Goal: Task Accomplishment & Management: Manage account settings

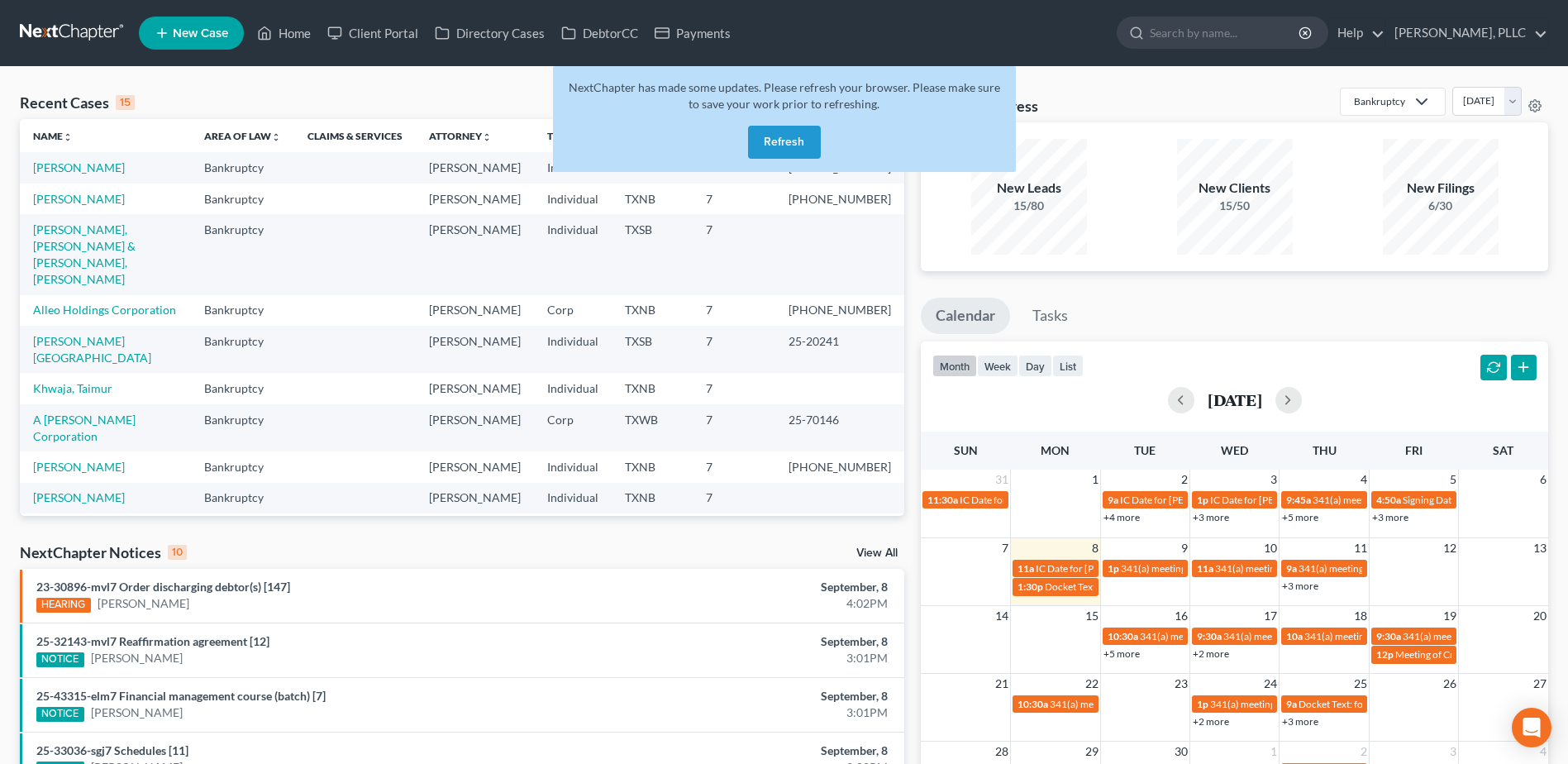
click at [790, 131] on button "Refresh" at bounding box center [784, 142] width 73 height 33
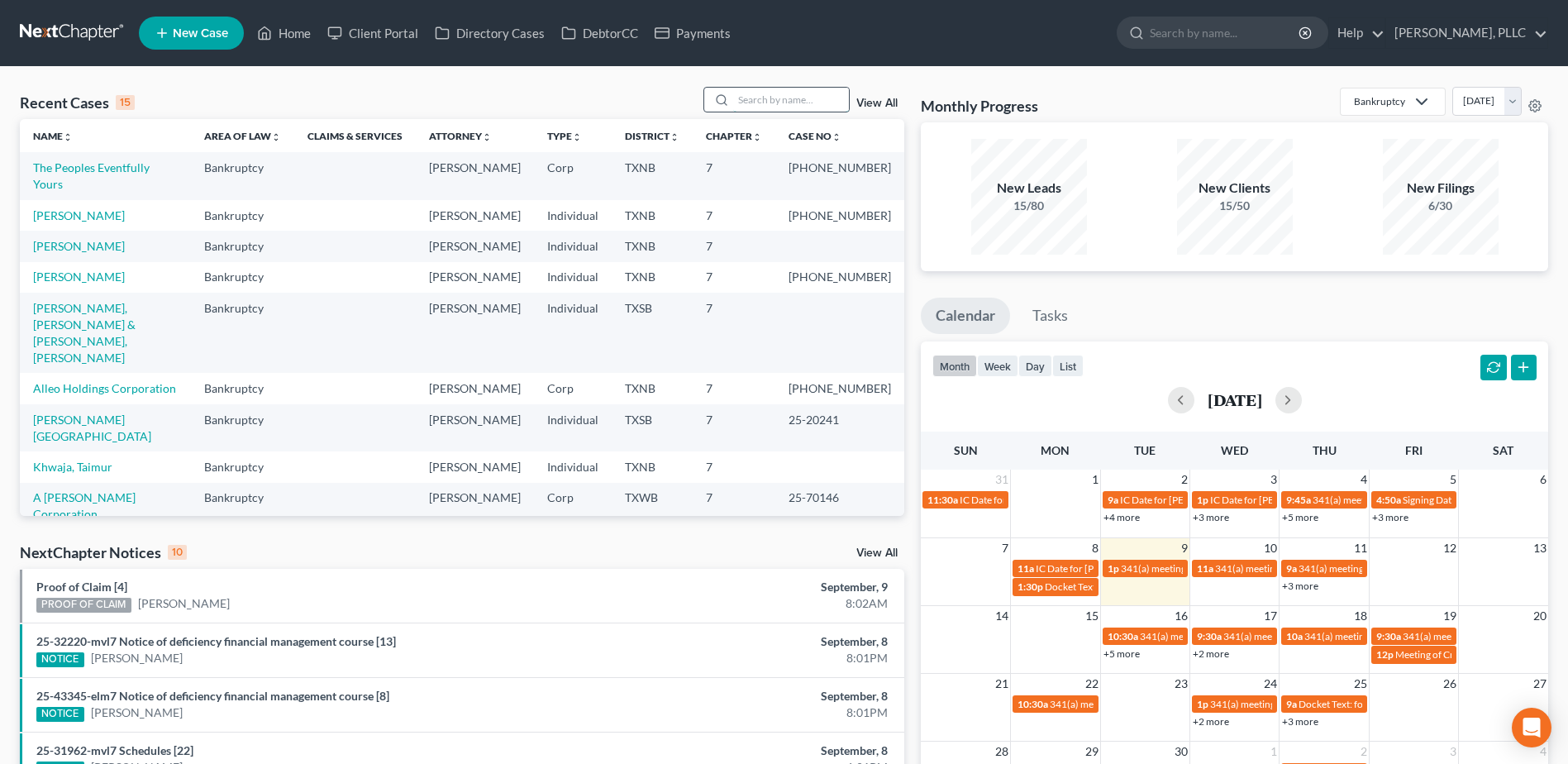
click at [789, 104] on input "search" at bounding box center [791, 99] width 115 height 24
click at [136, 301] on link "[PERSON_NAME], [PERSON_NAME] & [PERSON_NAME], [PERSON_NAME]" at bounding box center [84, 332] width 103 height 64
select select "6"
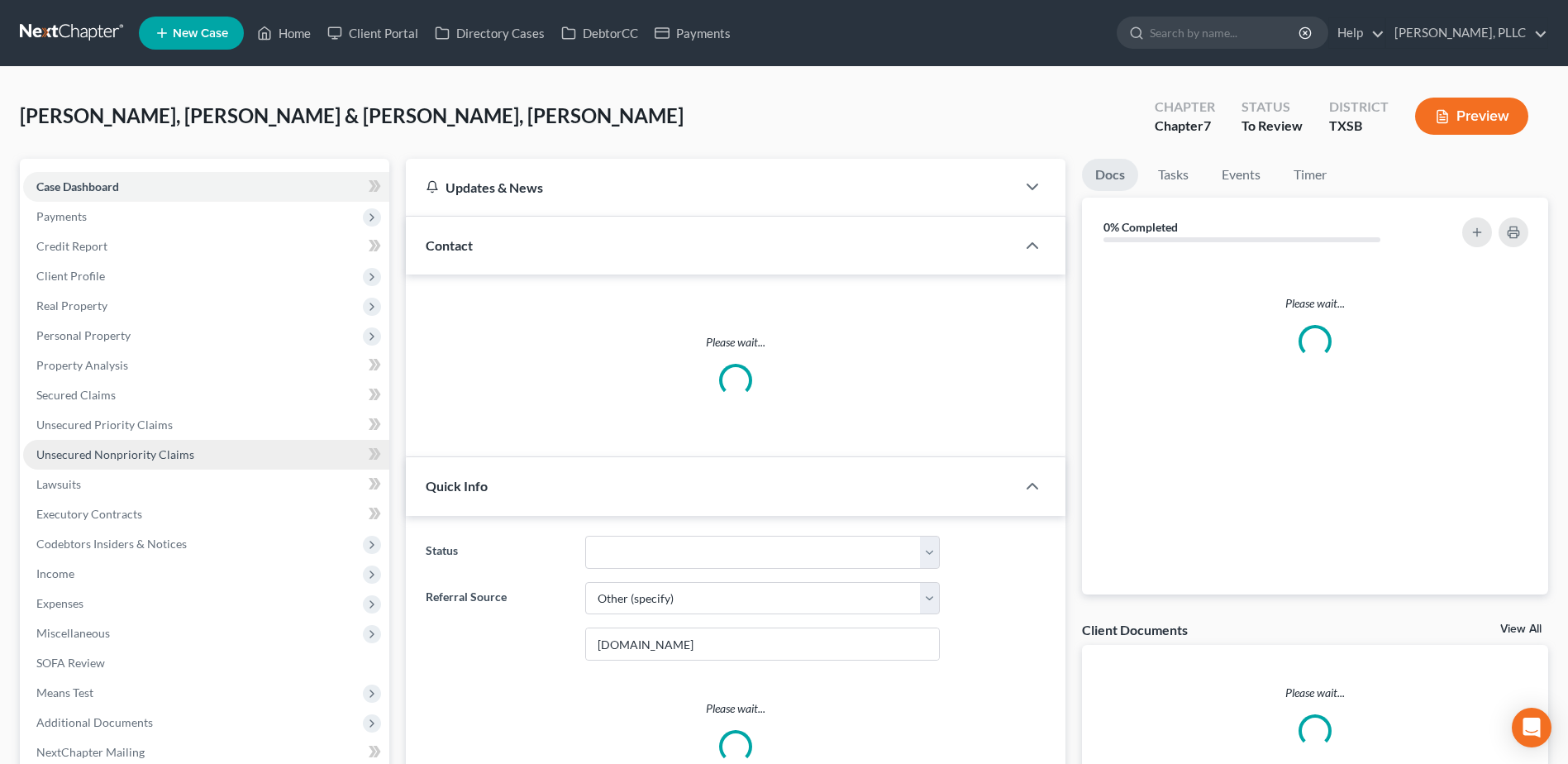
click at [160, 456] on span "Unsecured Nonpriority Claims" at bounding box center [115, 454] width 158 height 14
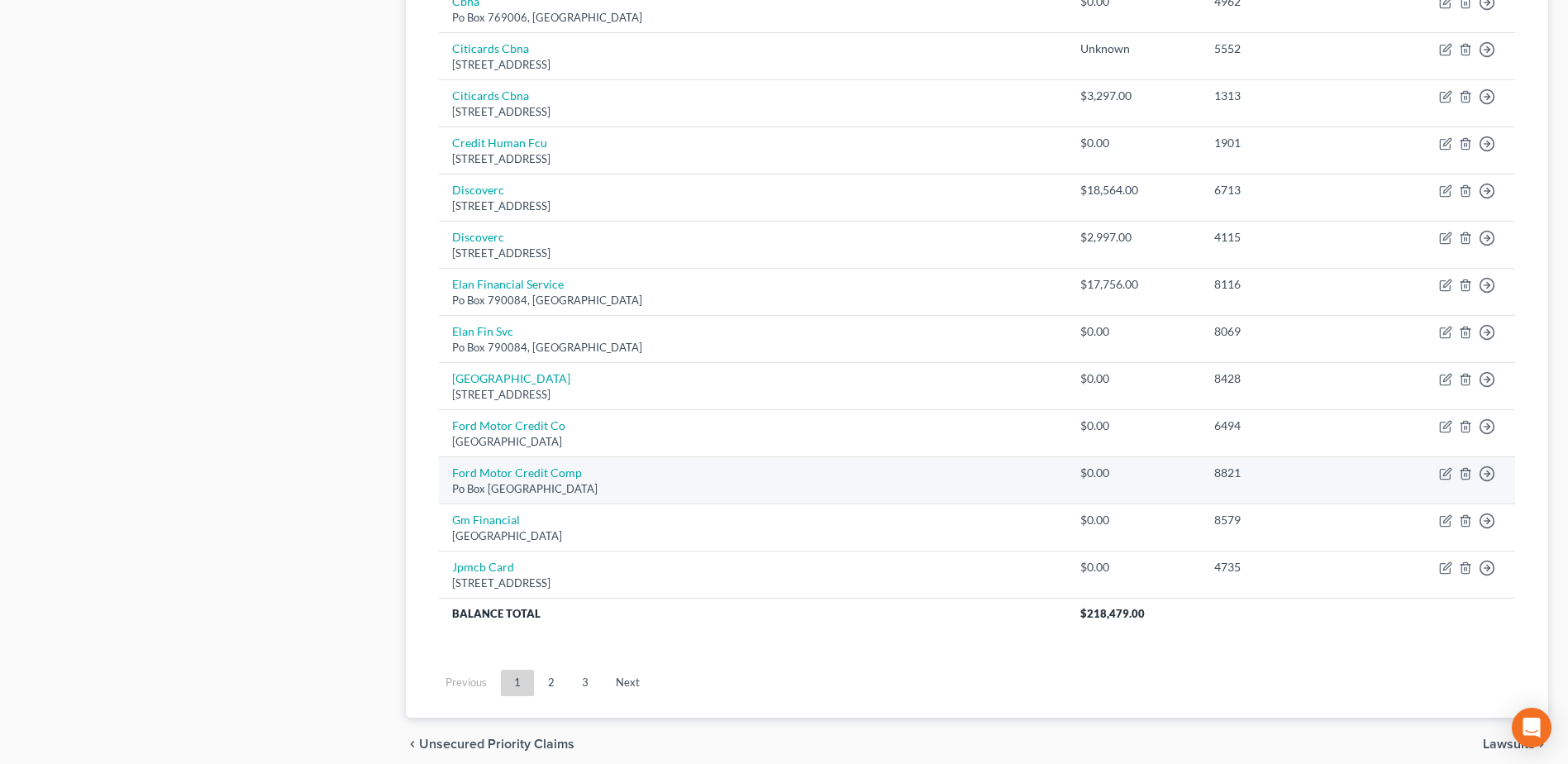
scroll to position [1145, 0]
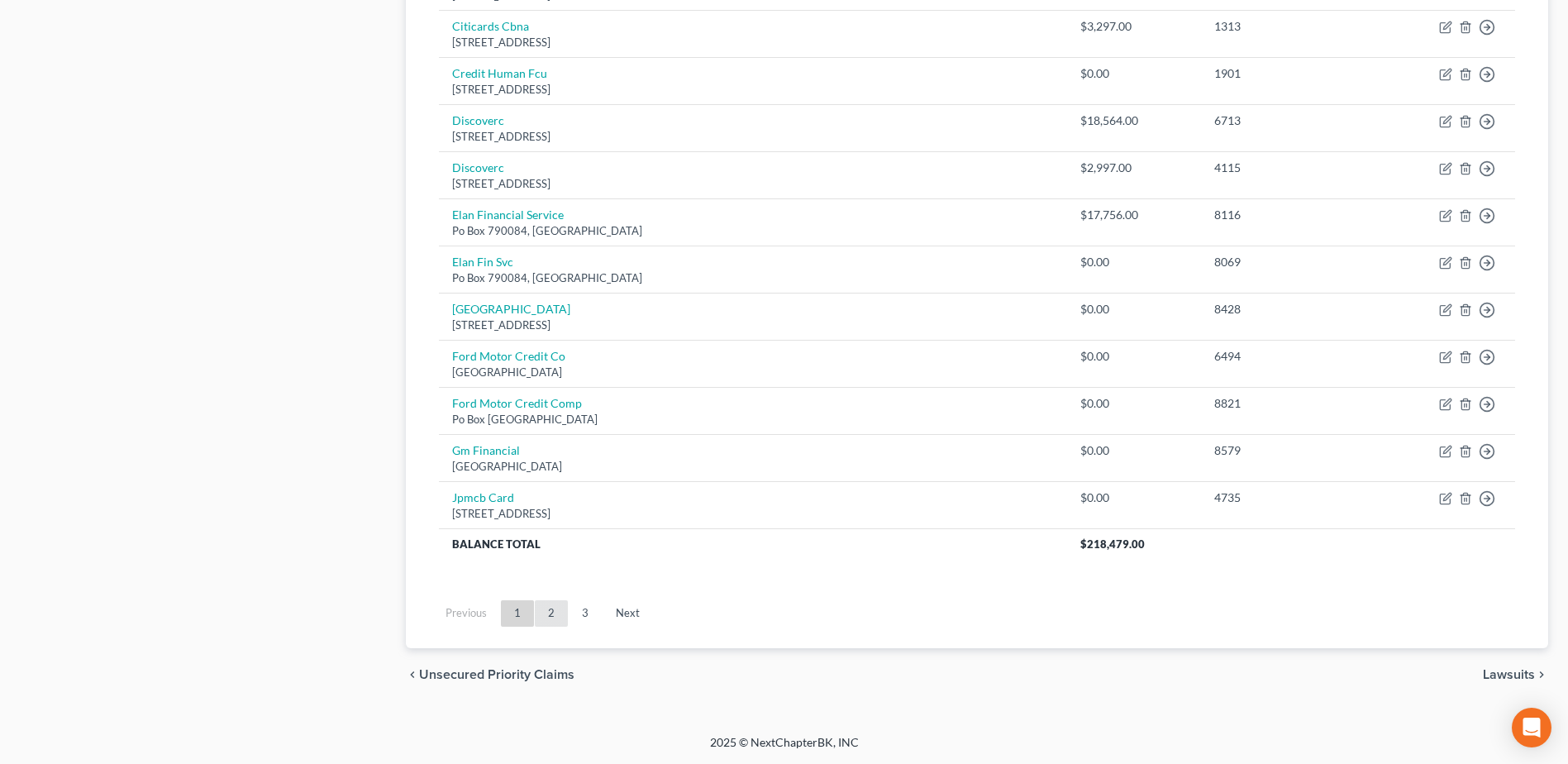
click at [544, 618] on link "2" at bounding box center [551, 613] width 33 height 26
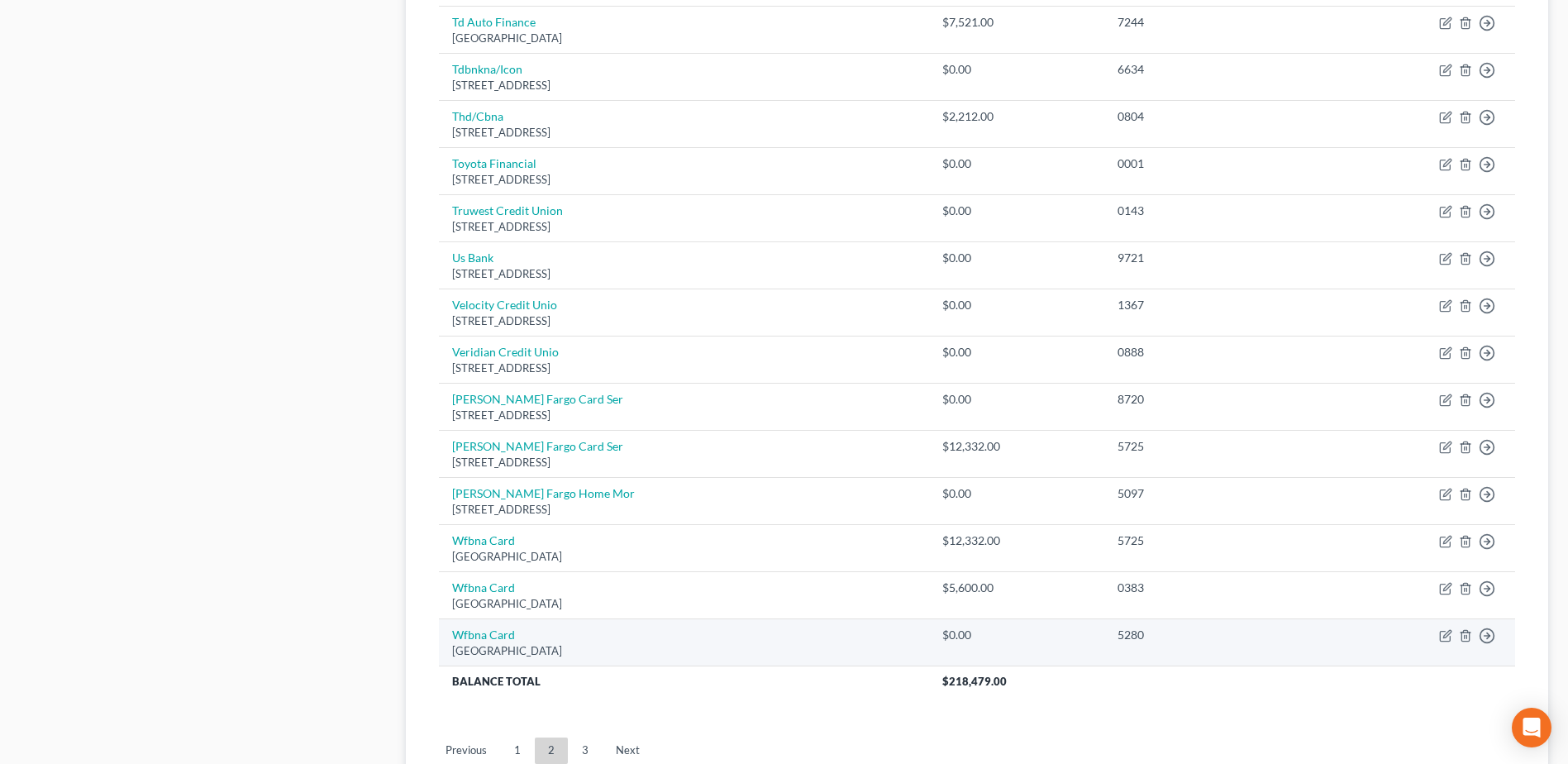
scroll to position [979, 0]
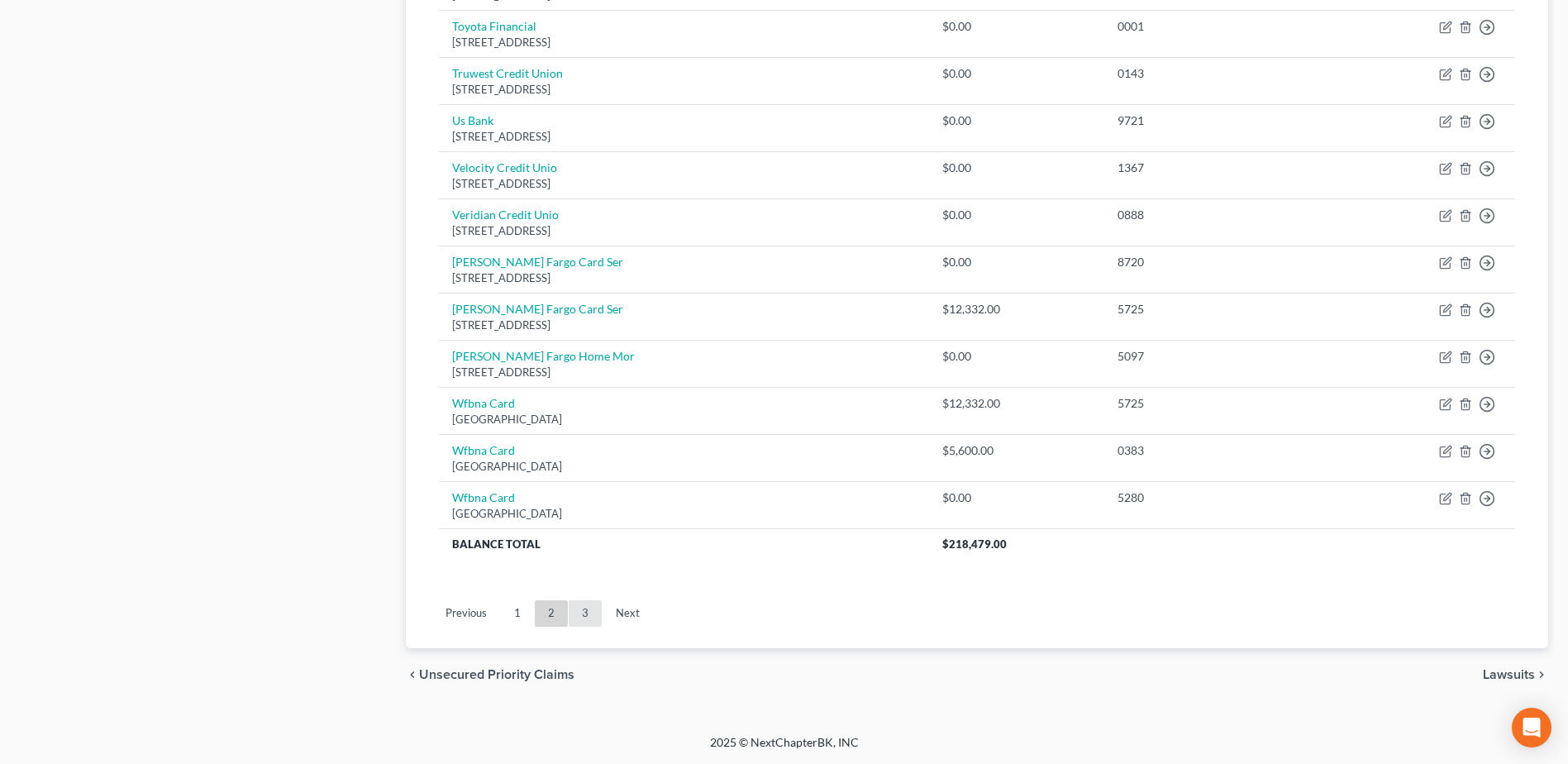
click at [587, 619] on link "3" at bounding box center [585, 613] width 33 height 26
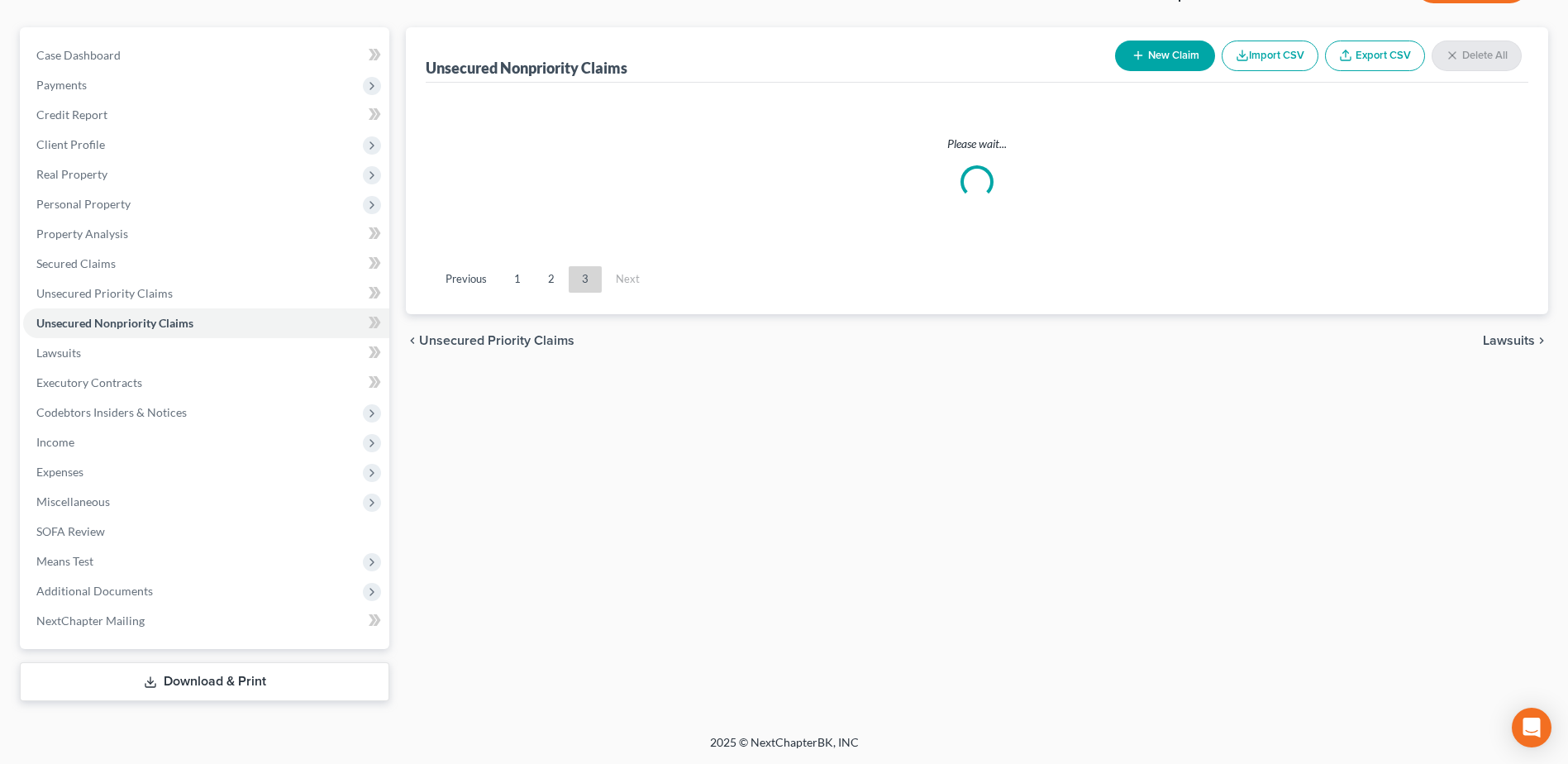
scroll to position [131, 0]
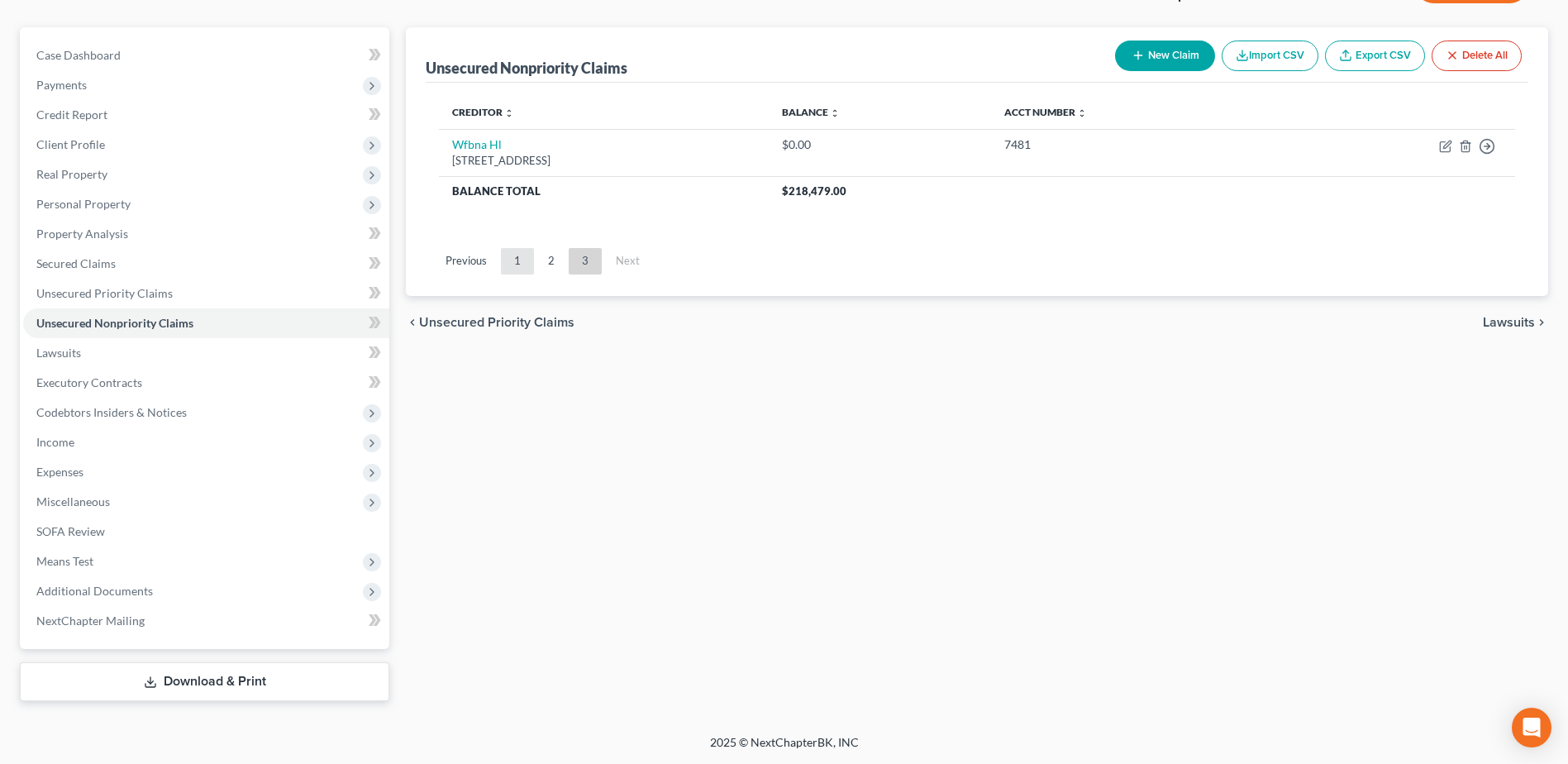
click at [514, 256] on link "1" at bounding box center [517, 260] width 33 height 26
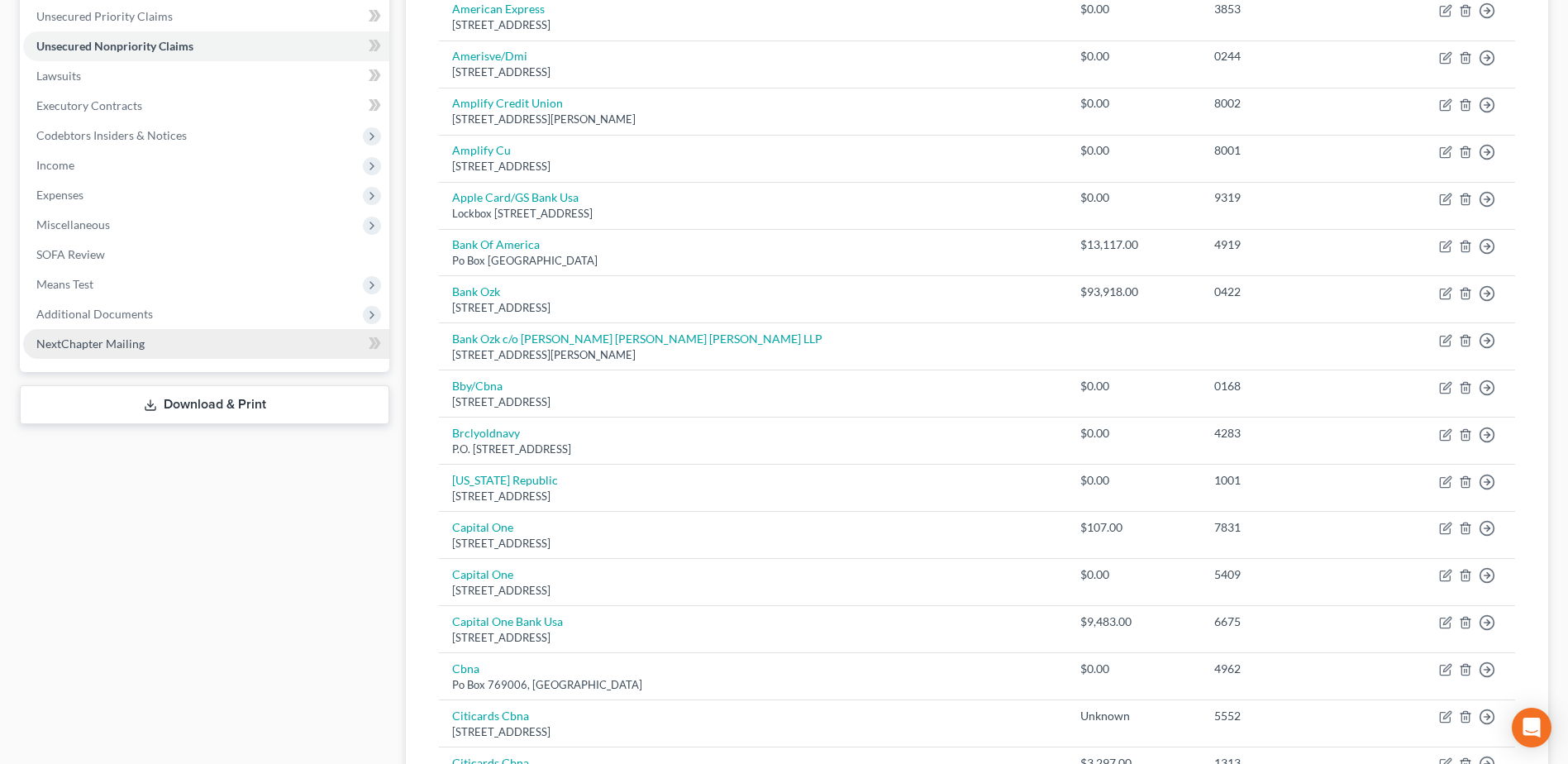
scroll to position [297, 0]
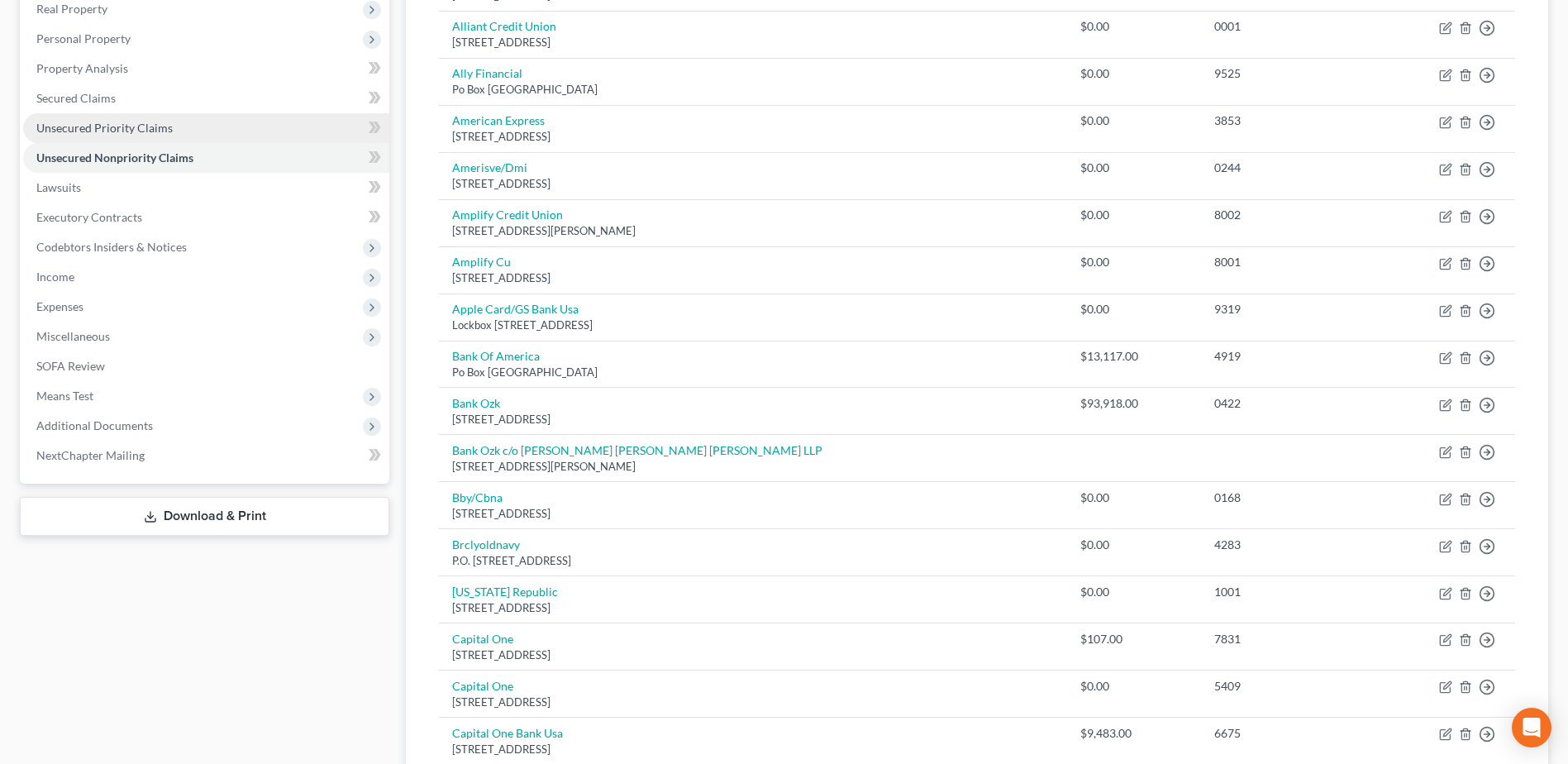
click at [106, 124] on span "Unsecured Priority Claims" at bounding box center [104, 127] width 136 height 14
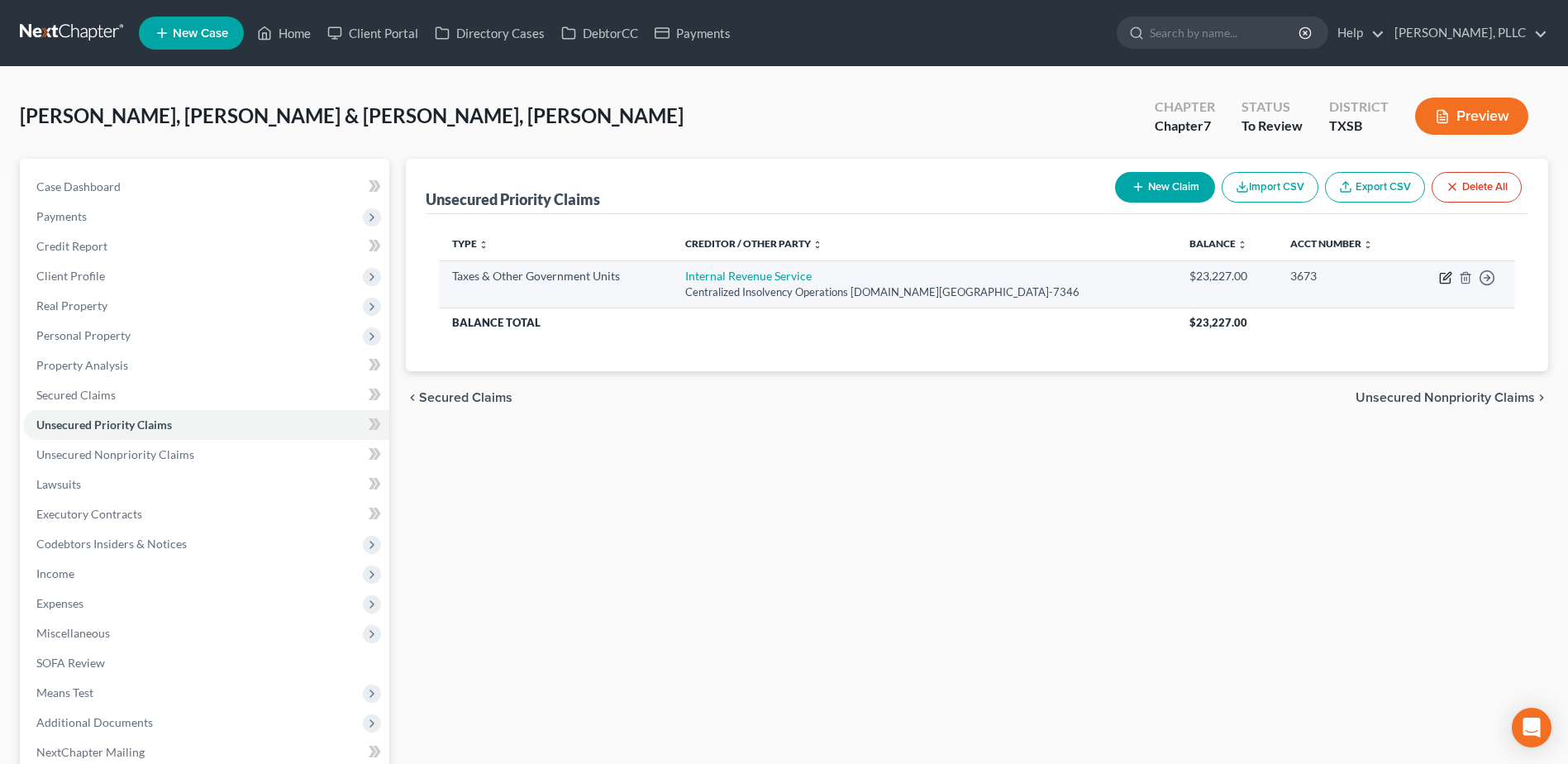
click at [1445, 278] on icon "button" at bounding box center [1445, 278] width 14 height 14
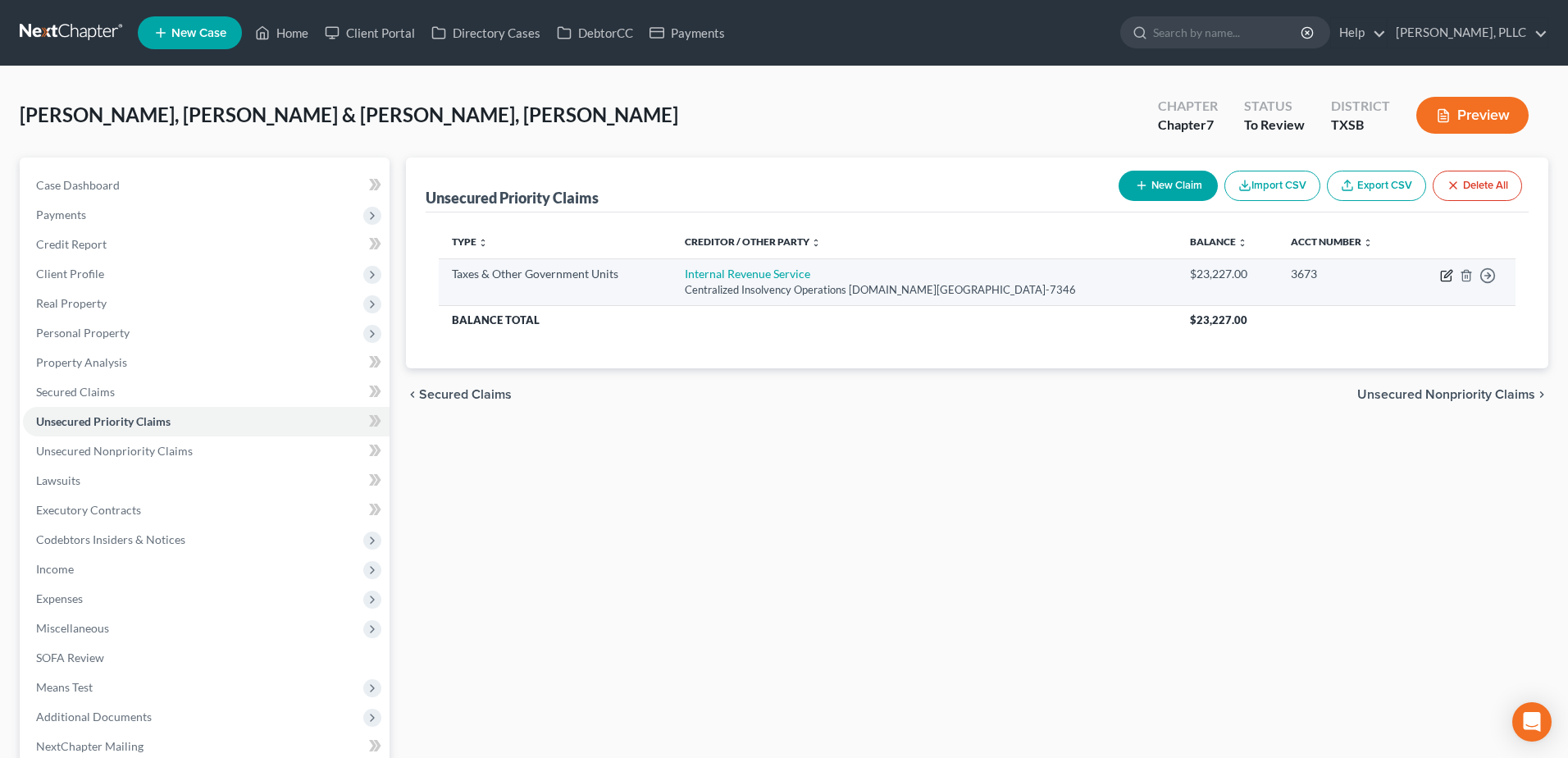
select select "0"
select select "39"
select select "2"
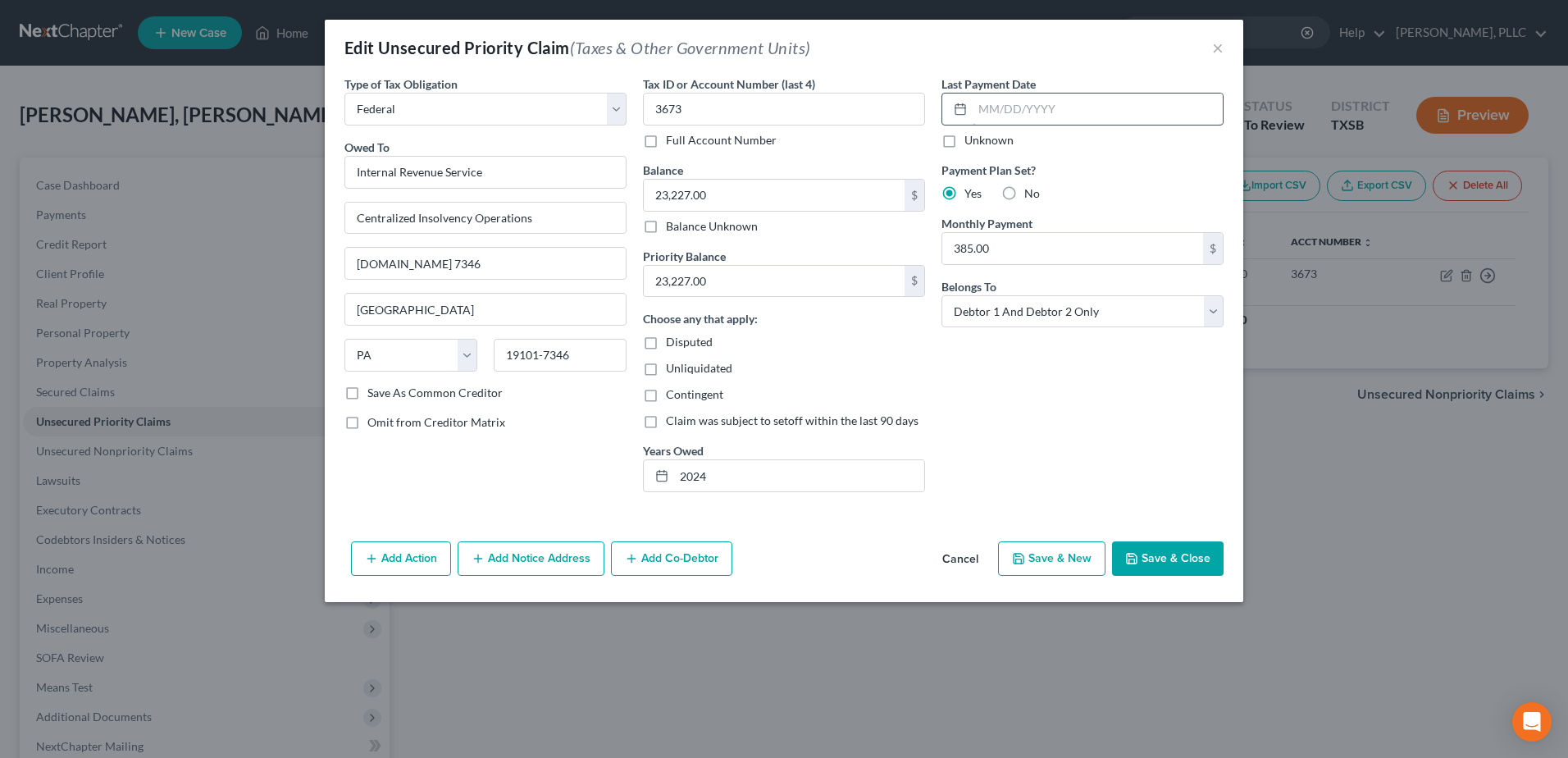
click at [1025, 113] on input "text" at bounding box center [1097, 109] width 250 height 31
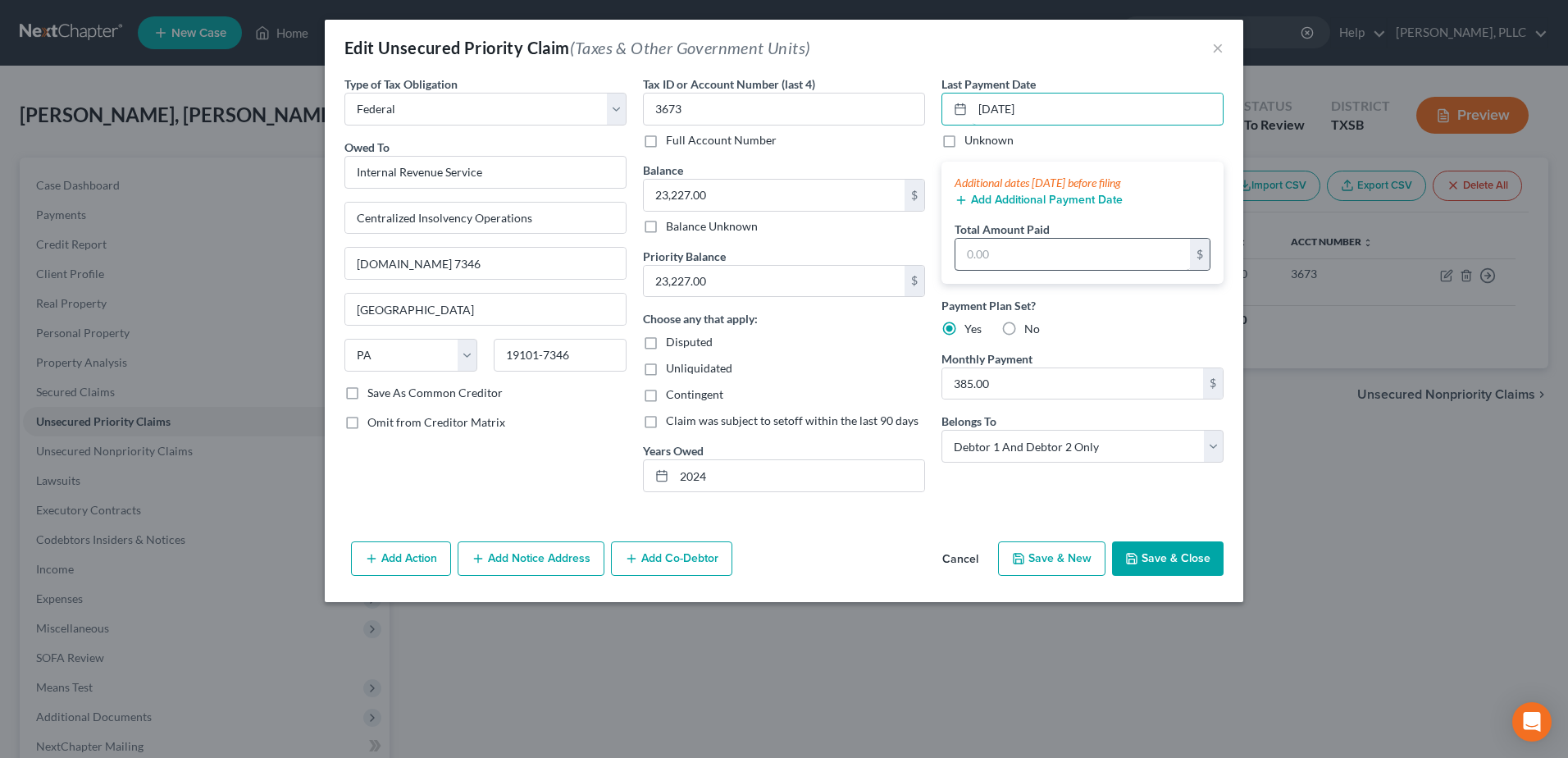
type input "[DATE]"
click at [1011, 252] on input "text" at bounding box center [1073, 254] width 235 height 31
type input "1,500.00"
click at [1151, 560] on button "Save & Close" at bounding box center [1168, 558] width 112 height 34
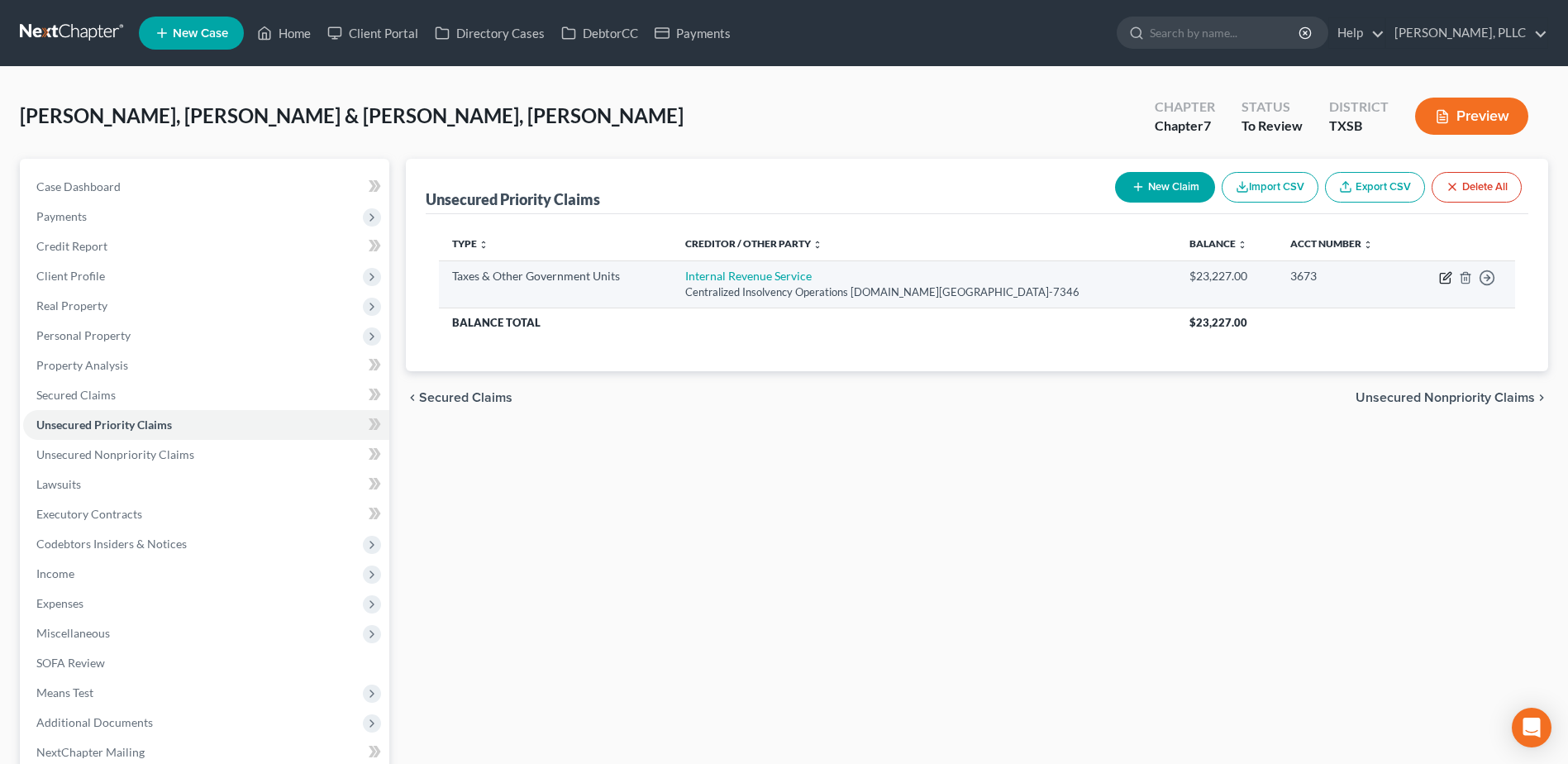
click at [1443, 280] on icon "button" at bounding box center [1446, 276] width 8 height 8
select select "0"
select select "39"
select select "2"
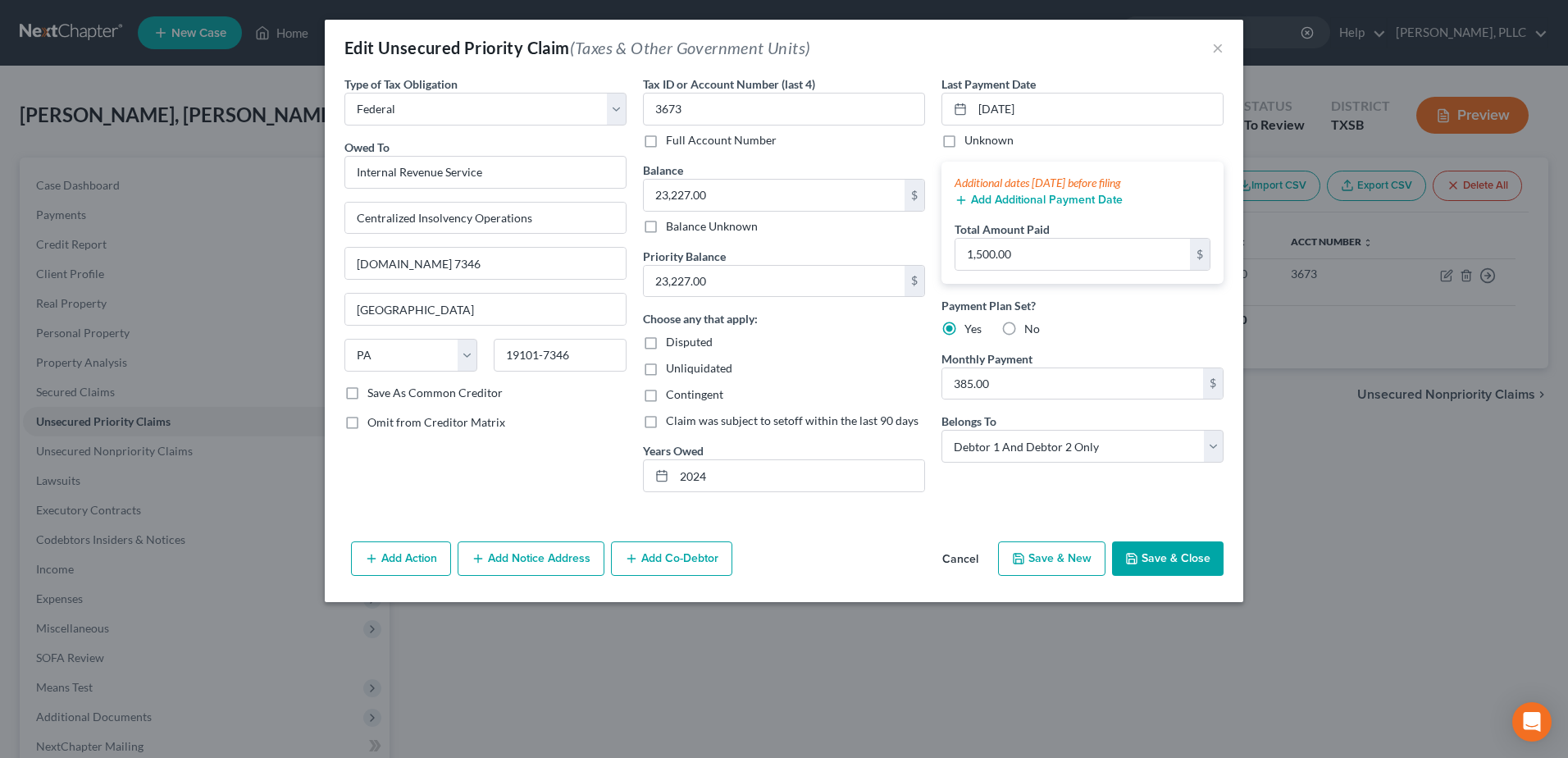
click at [1078, 203] on button "Add Additional Payment Date" at bounding box center [1039, 200] width 168 height 13
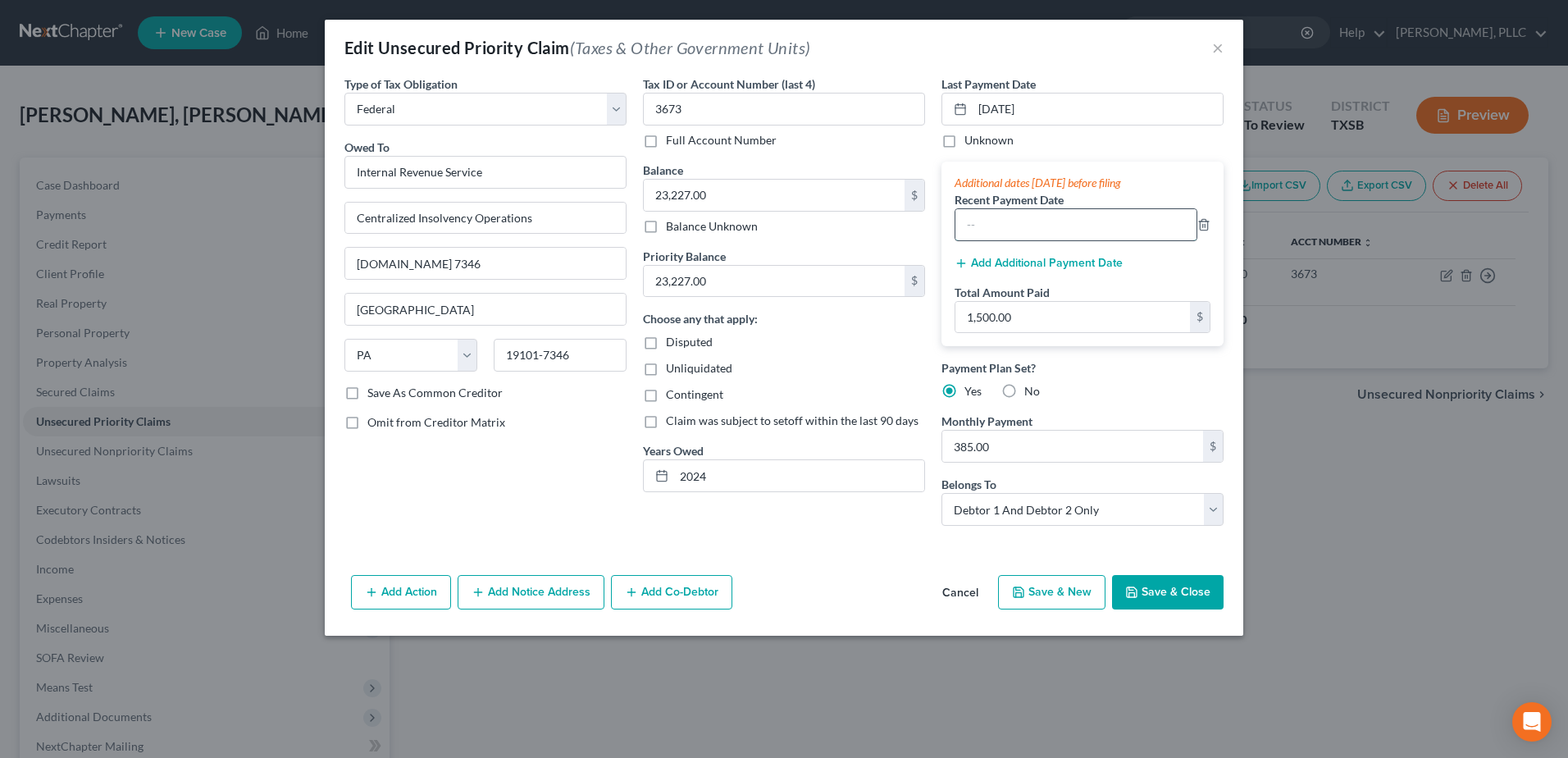
click at [1054, 234] on input "text" at bounding box center [1076, 225] width 241 height 31
type input "[DATE]"
click at [1093, 331] on input "1,500.00" at bounding box center [1073, 317] width 235 height 31
type input "8,500.00"
drag, startPoint x: 1184, startPoint y: 593, endPoint x: 1246, endPoint y: 591, distance: 62.0
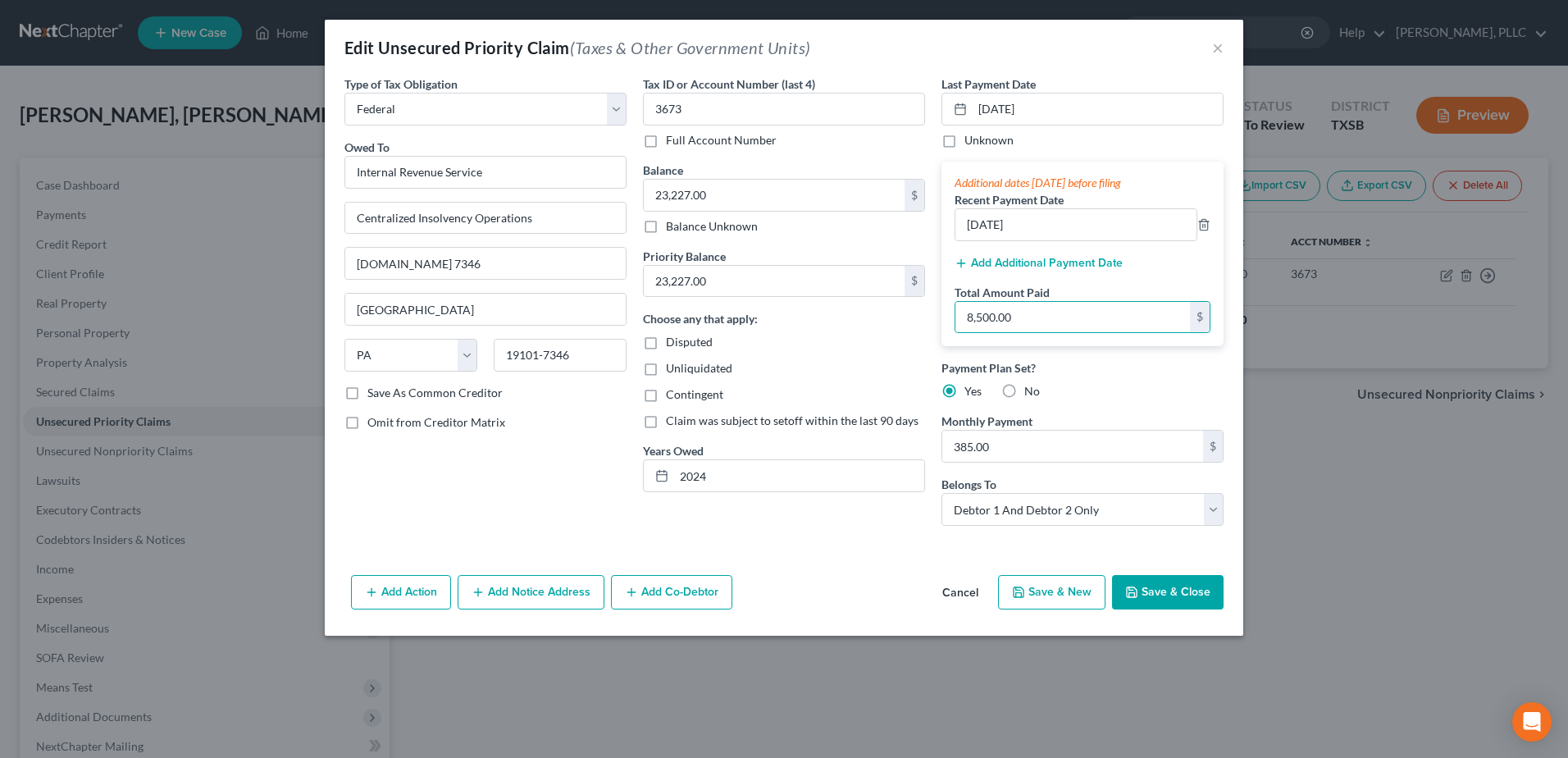
click at [1184, 592] on button "Save & Close" at bounding box center [1168, 591] width 112 height 34
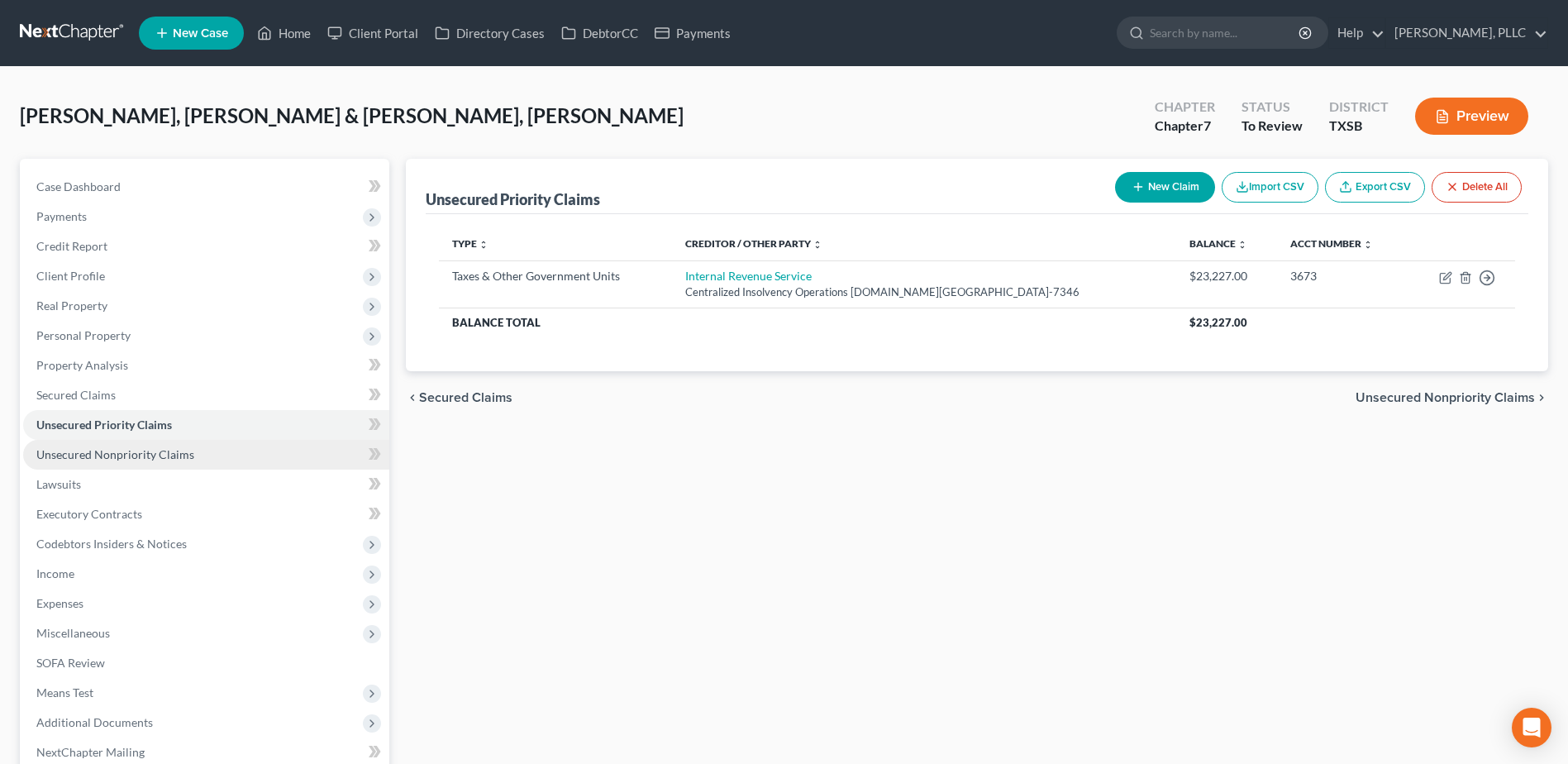
drag, startPoint x: 148, startPoint y: 457, endPoint x: 134, endPoint y: 451, distance: 15.2
click at [148, 456] on span "Unsecured Nonpriority Claims" at bounding box center [115, 454] width 158 height 14
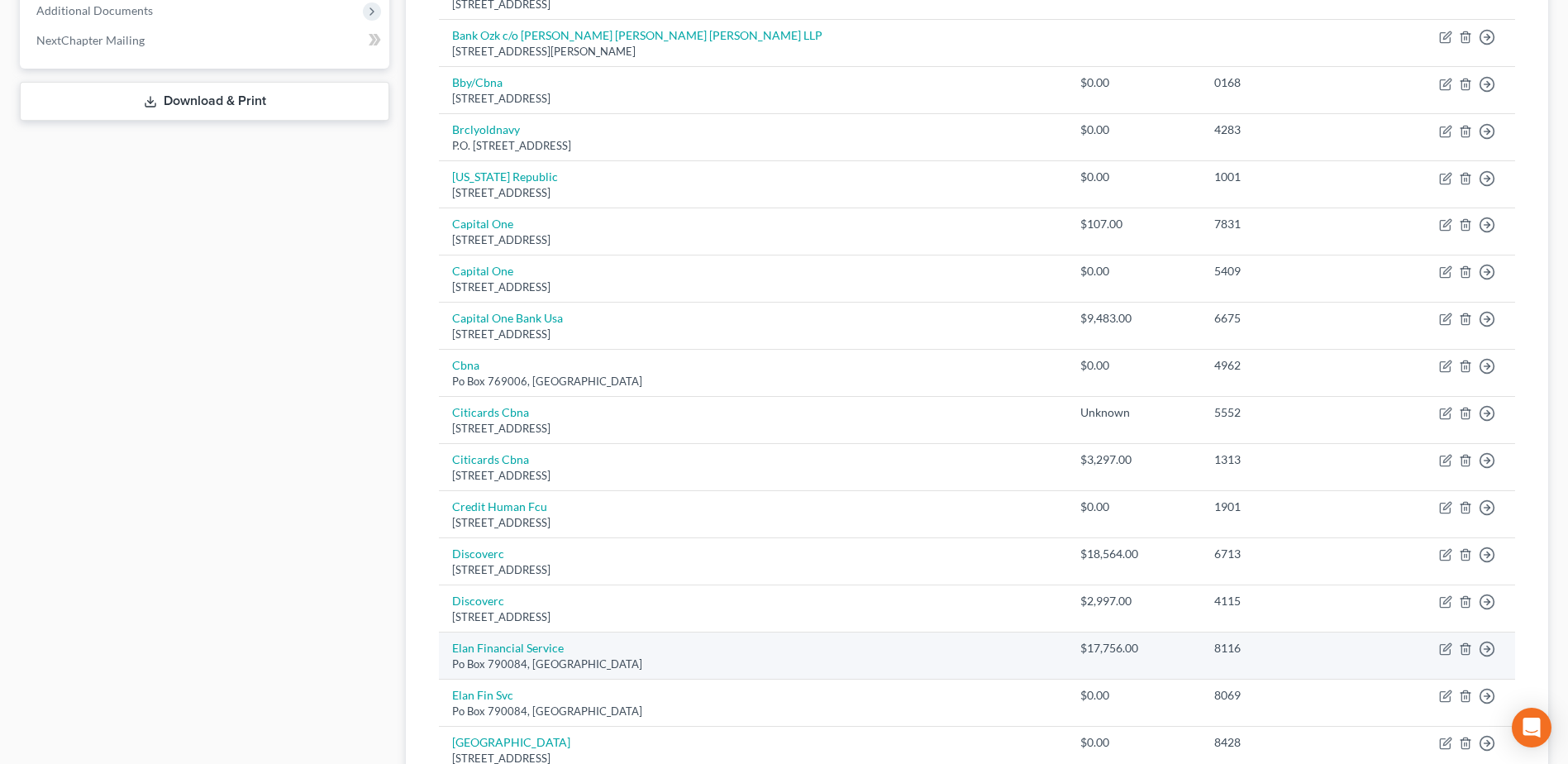
scroll to position [578, 0]
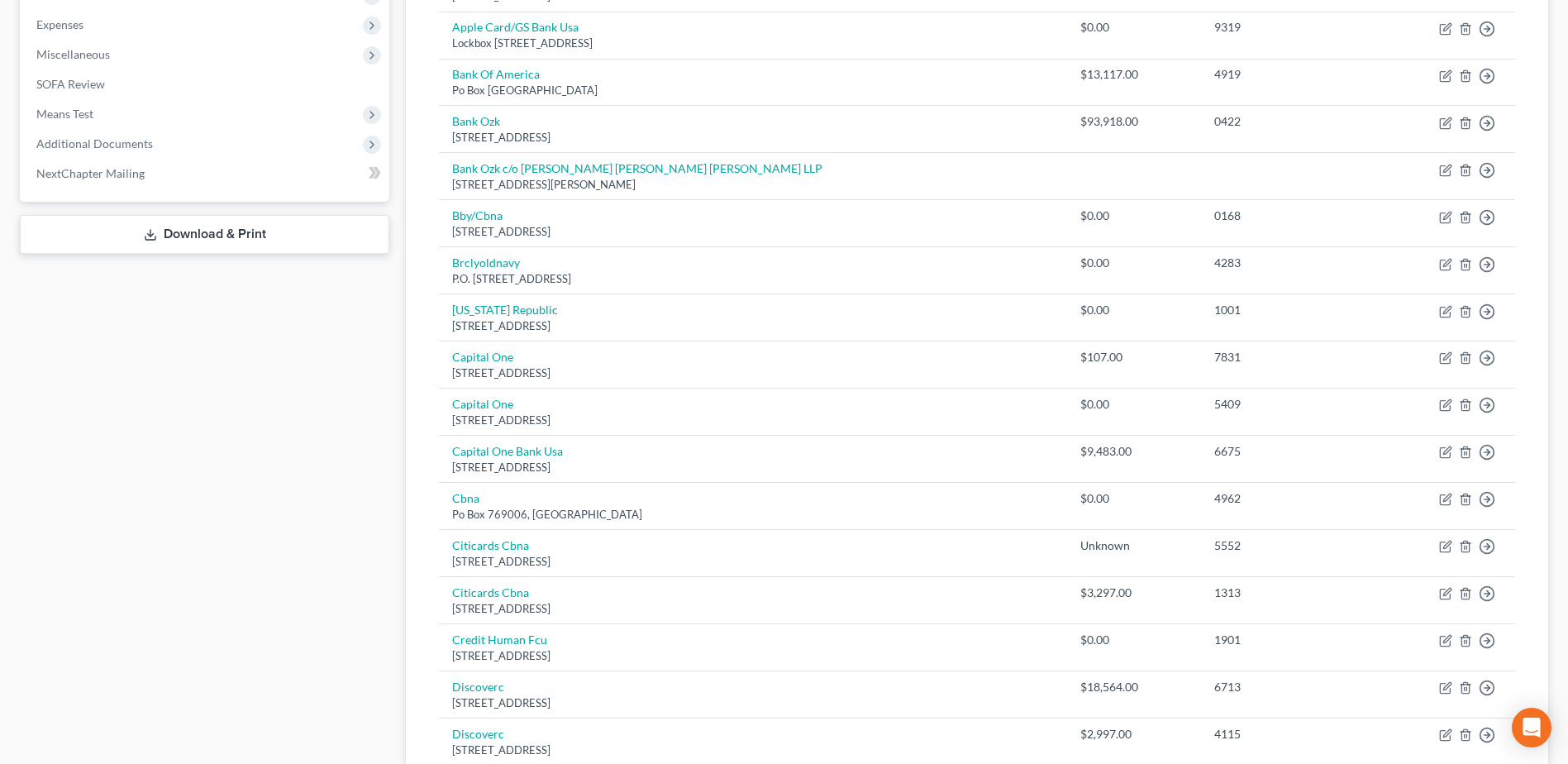
drag, startPoint x: 264, startPoint y: 245, endPoint x: 309, endPoint y: 239, distance: 45.4
click at [264, 245] on link "Download & Print" at bounding box center [204, 234] width 370 height 39
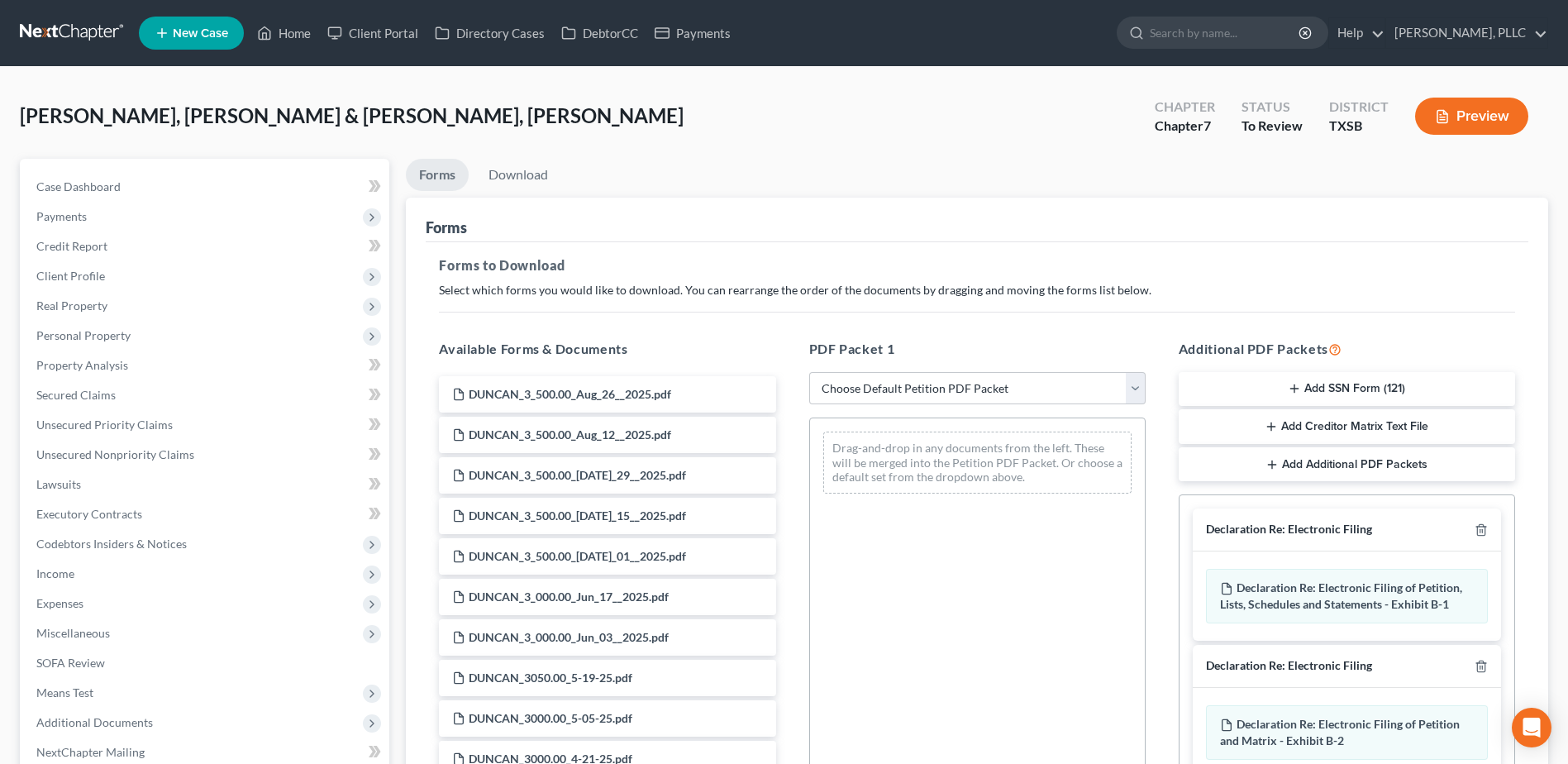
scroll to position [241, 0]
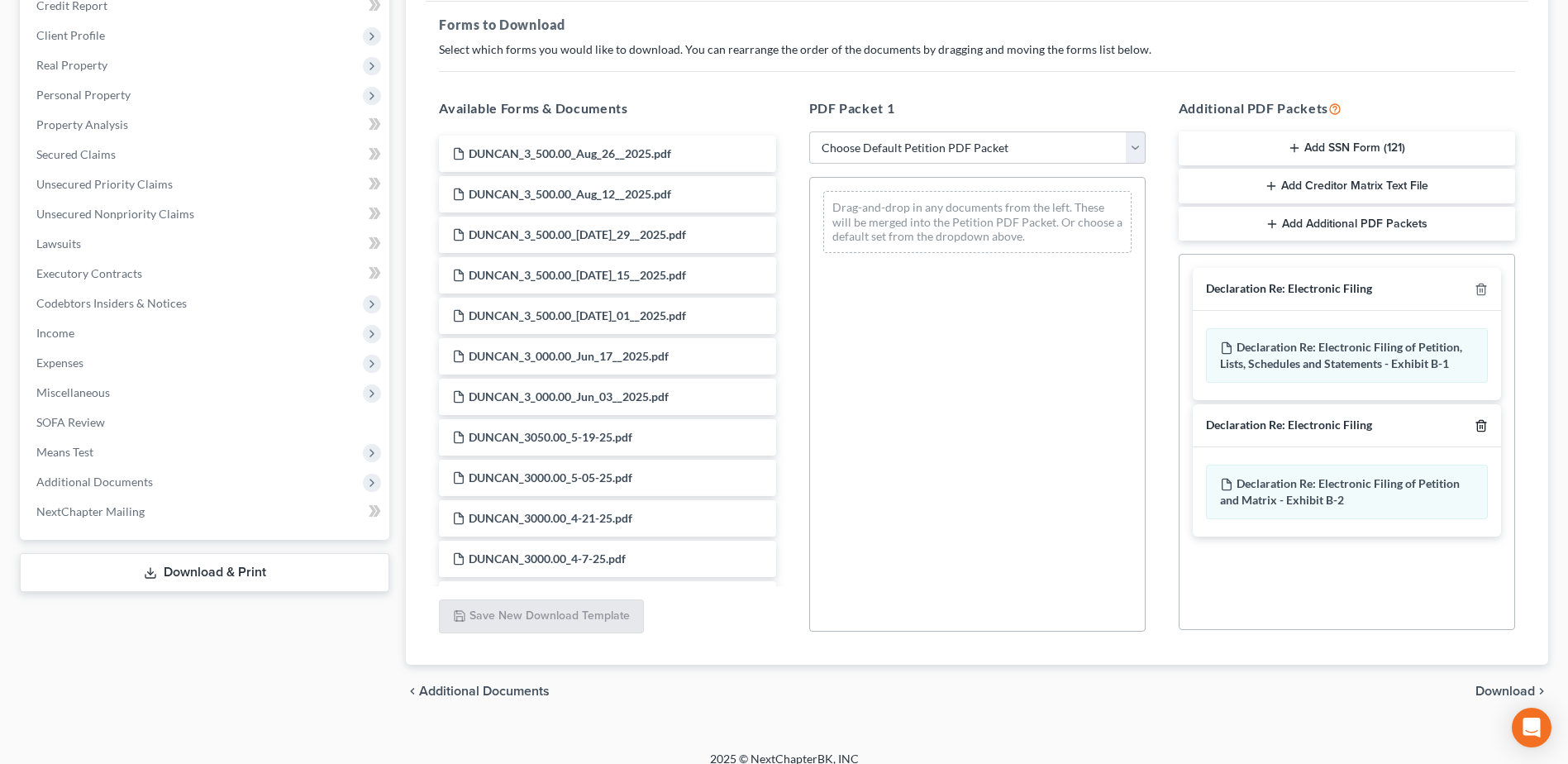
click at [1482, 426] on line "button" at bounding box center [1482, 427] width 0 height 3
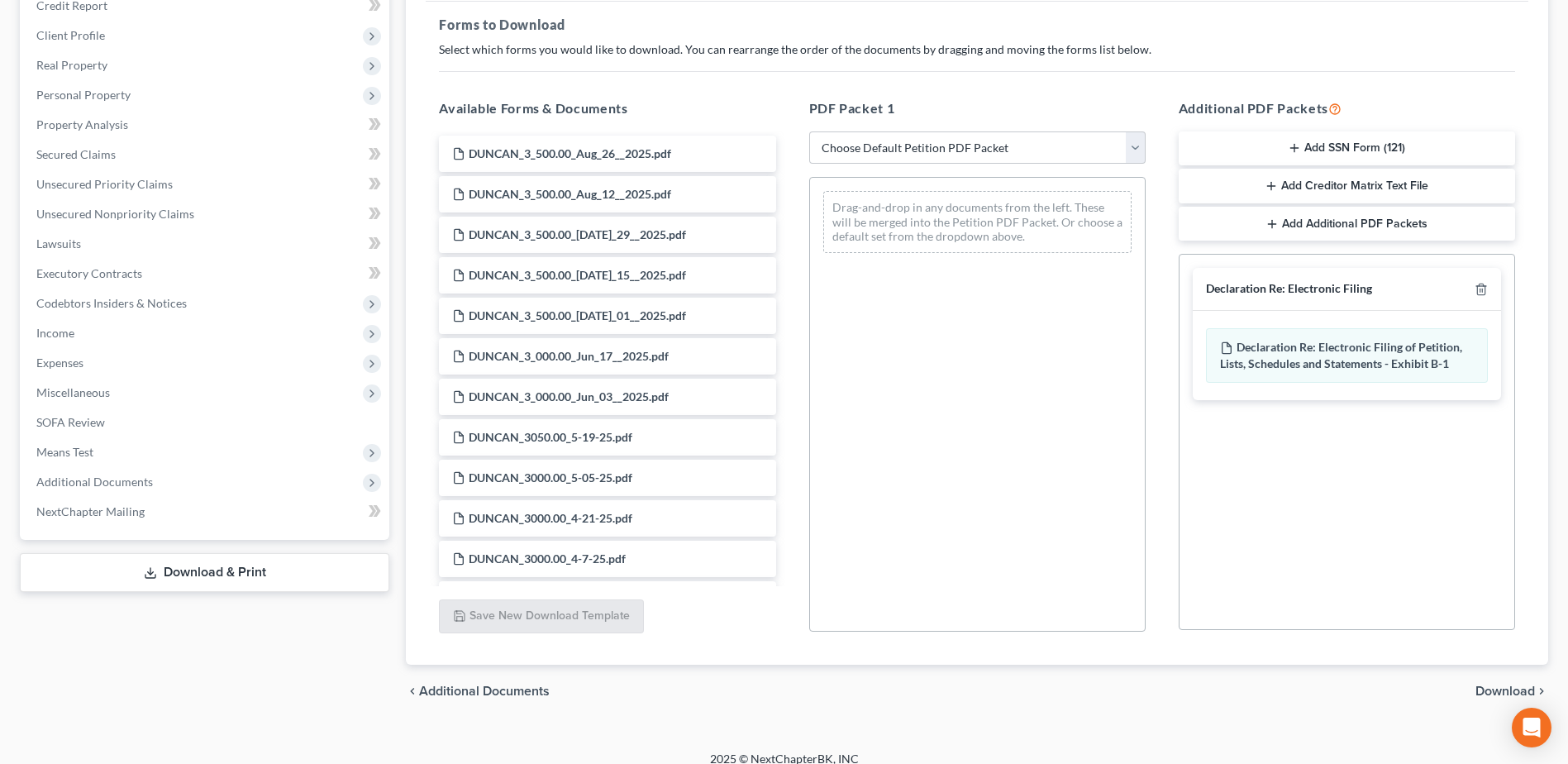
click at [1513, 691] on span "Download" at bounding box center [1504, 691] width 59 height 14
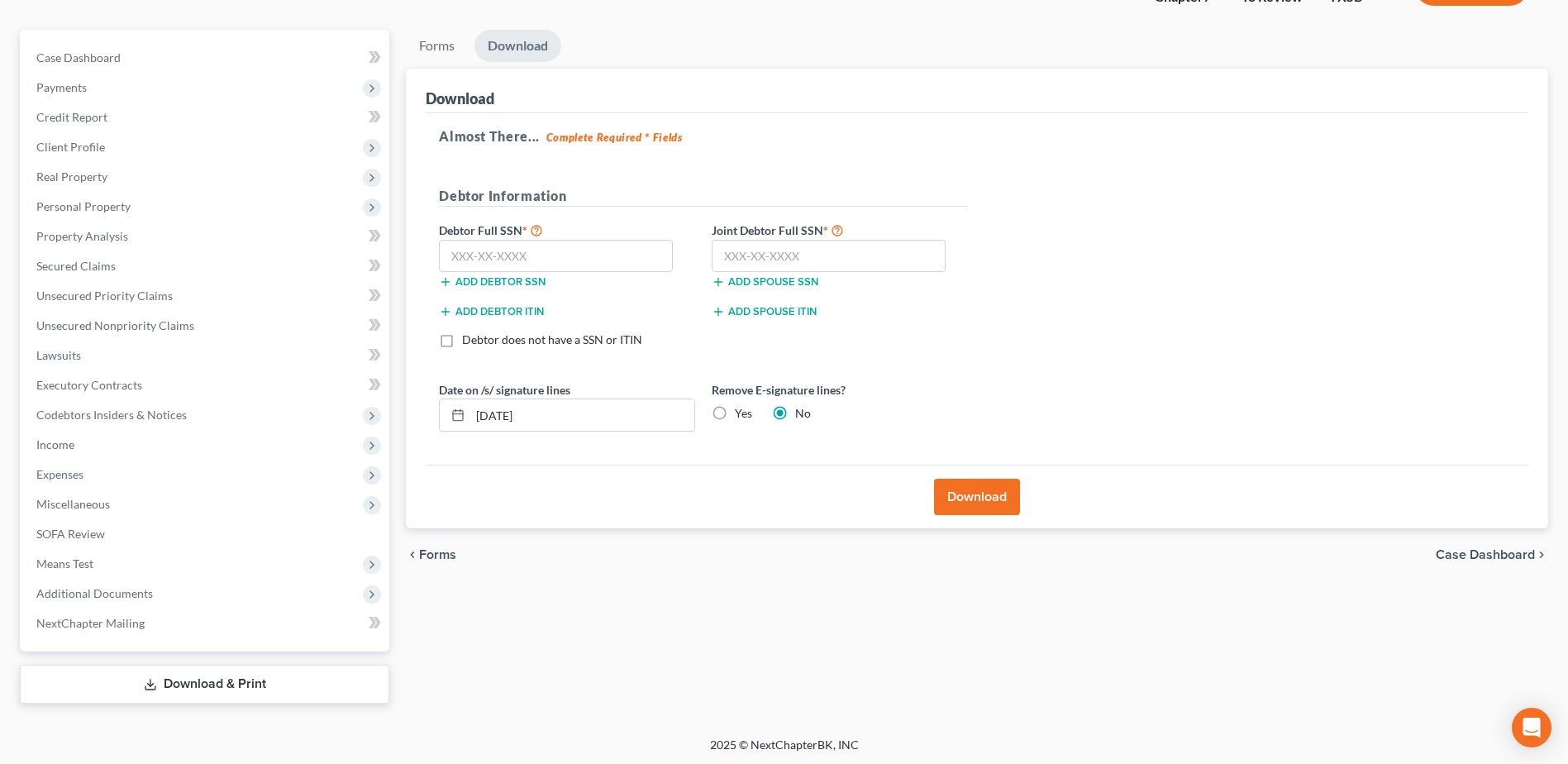
scroll to position [131, 0]
click at [88, 60] on span "Case Dashboard" at bounding box center [78, 55] width 84 height 14
select select "6"
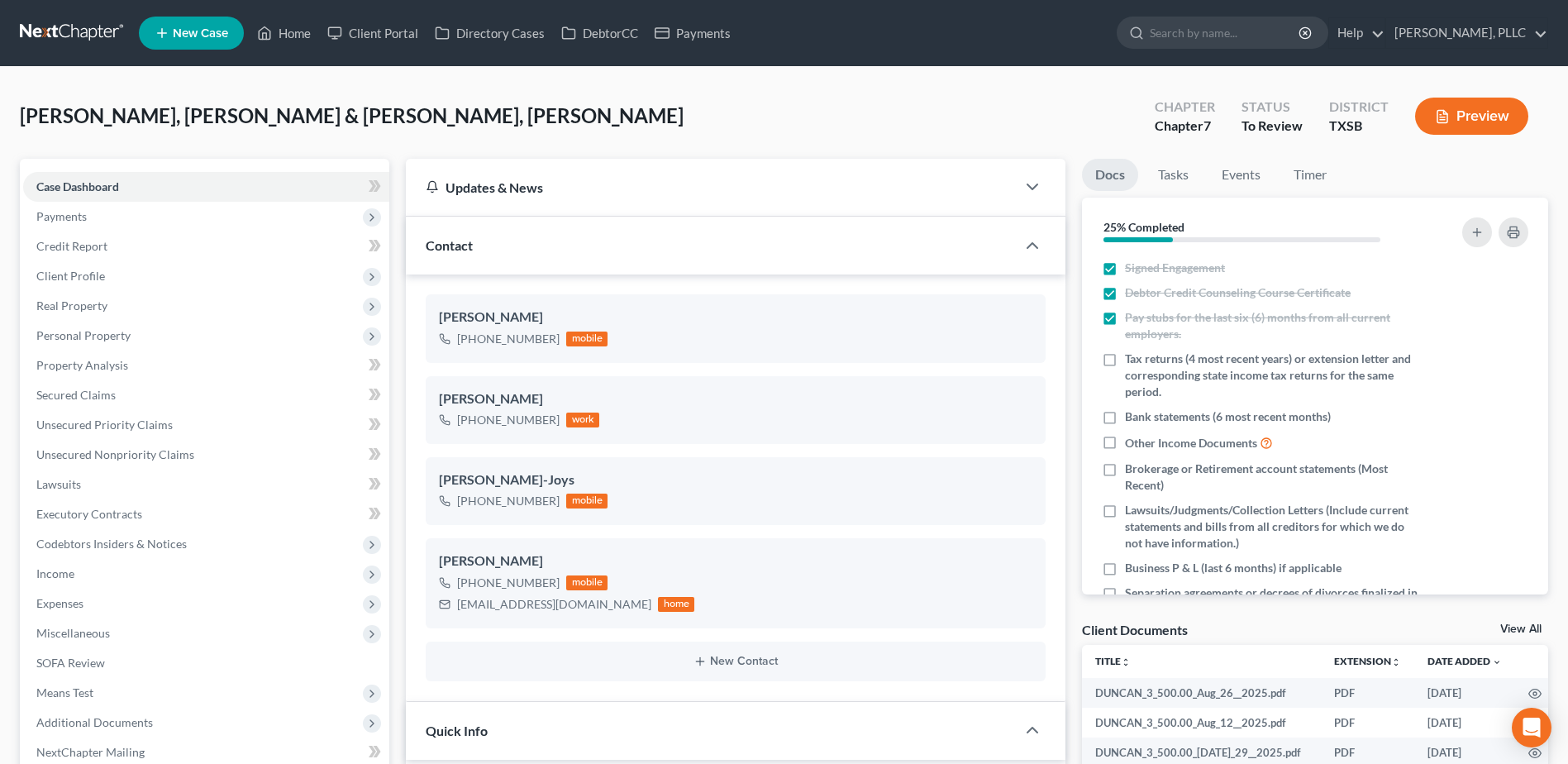
scroll to position [756, 0]
click at [304, 32] on link "Home" at bounding box center [283, 32] width 70 height 30
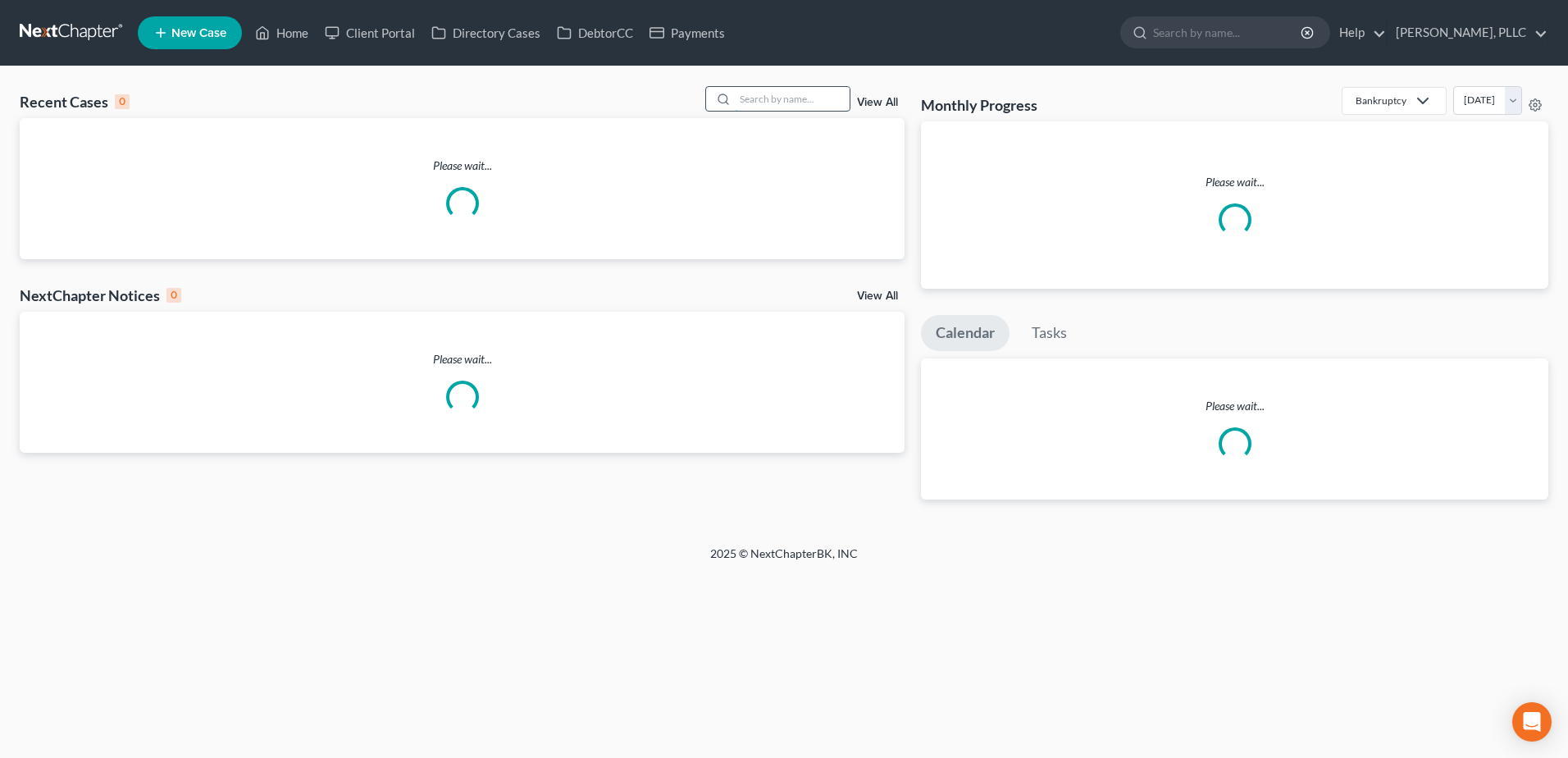
click at [807, 98] on input "search" at bounding box center [792, 98] width 114 height 24
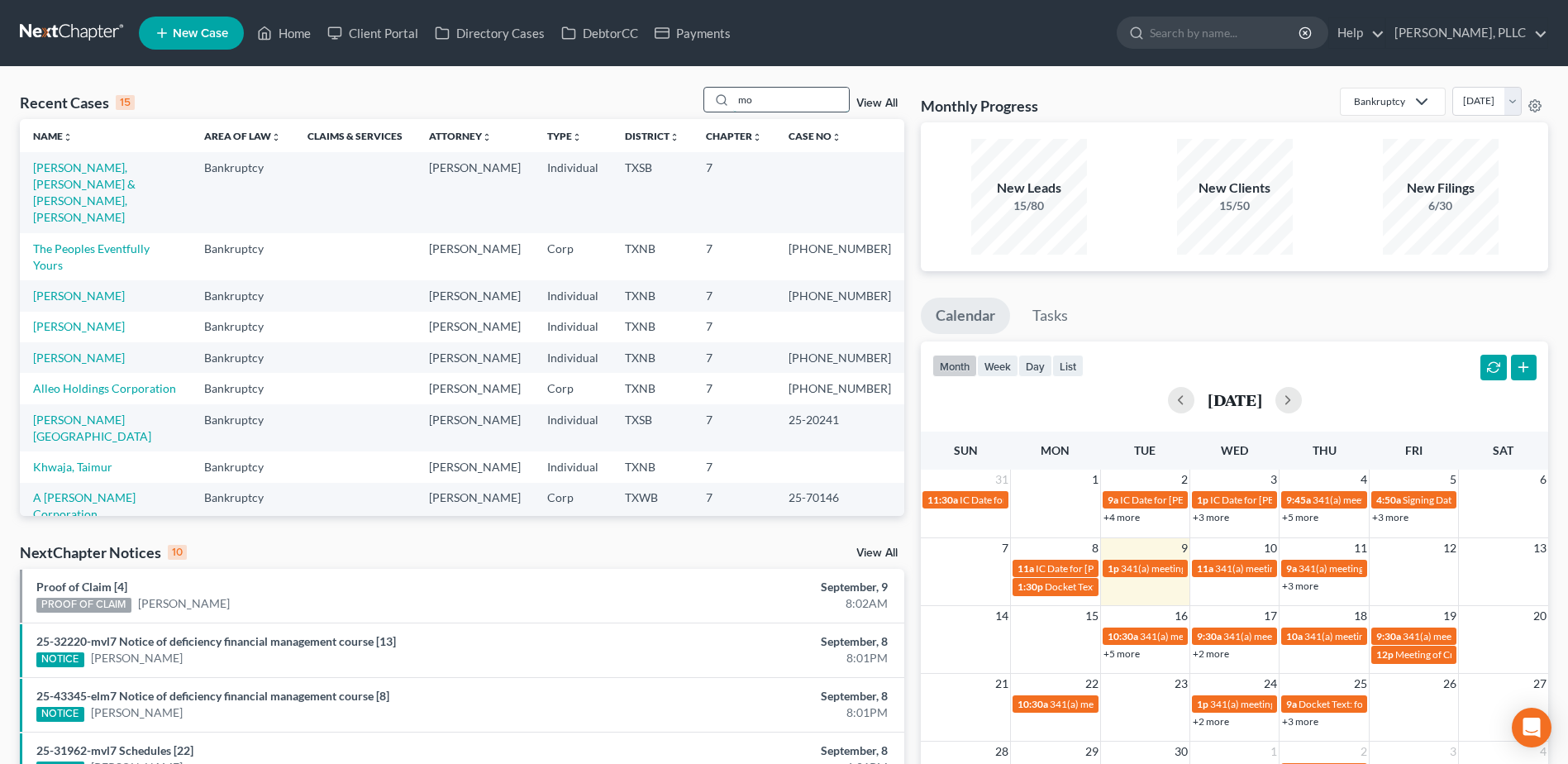
type input "m"
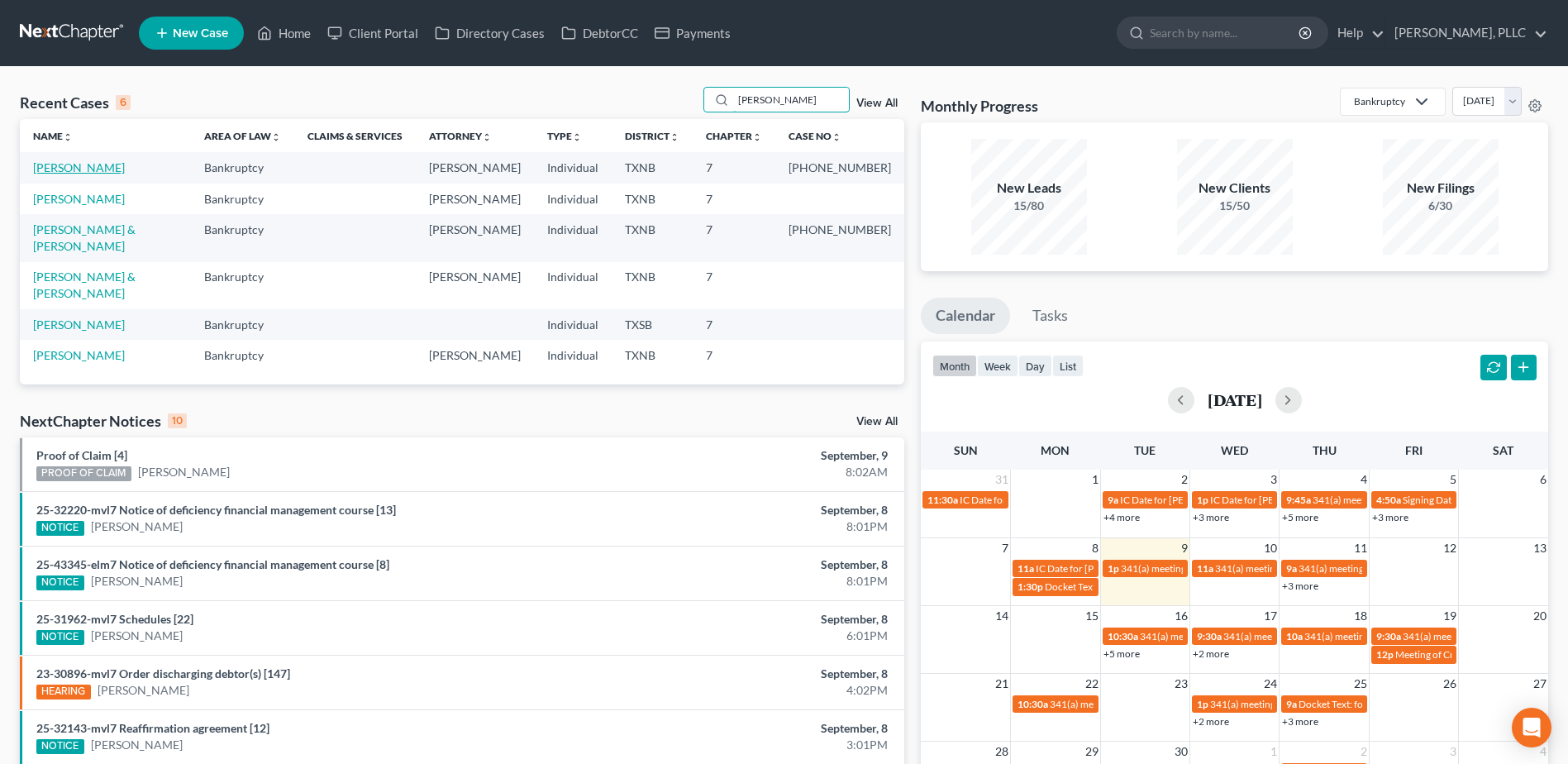
type input "[PERSON_NAME]"
click at [44, 160] on link "[PERSON_NAME]" at bounding box center [79, 167] width 92 height 14
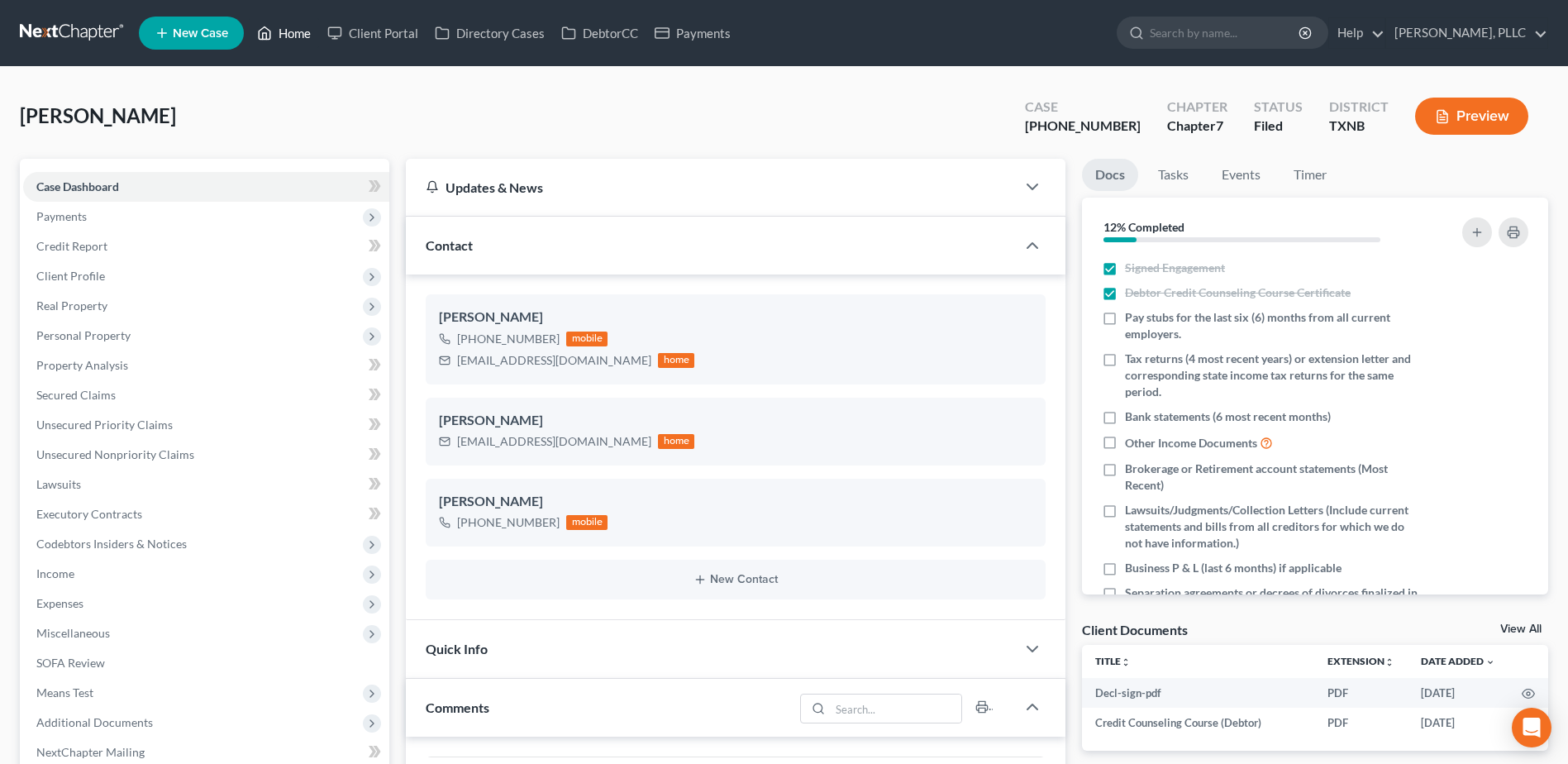
click at [297, 26] on link "Home" at bounding box center [283, 32] width 70 height 30
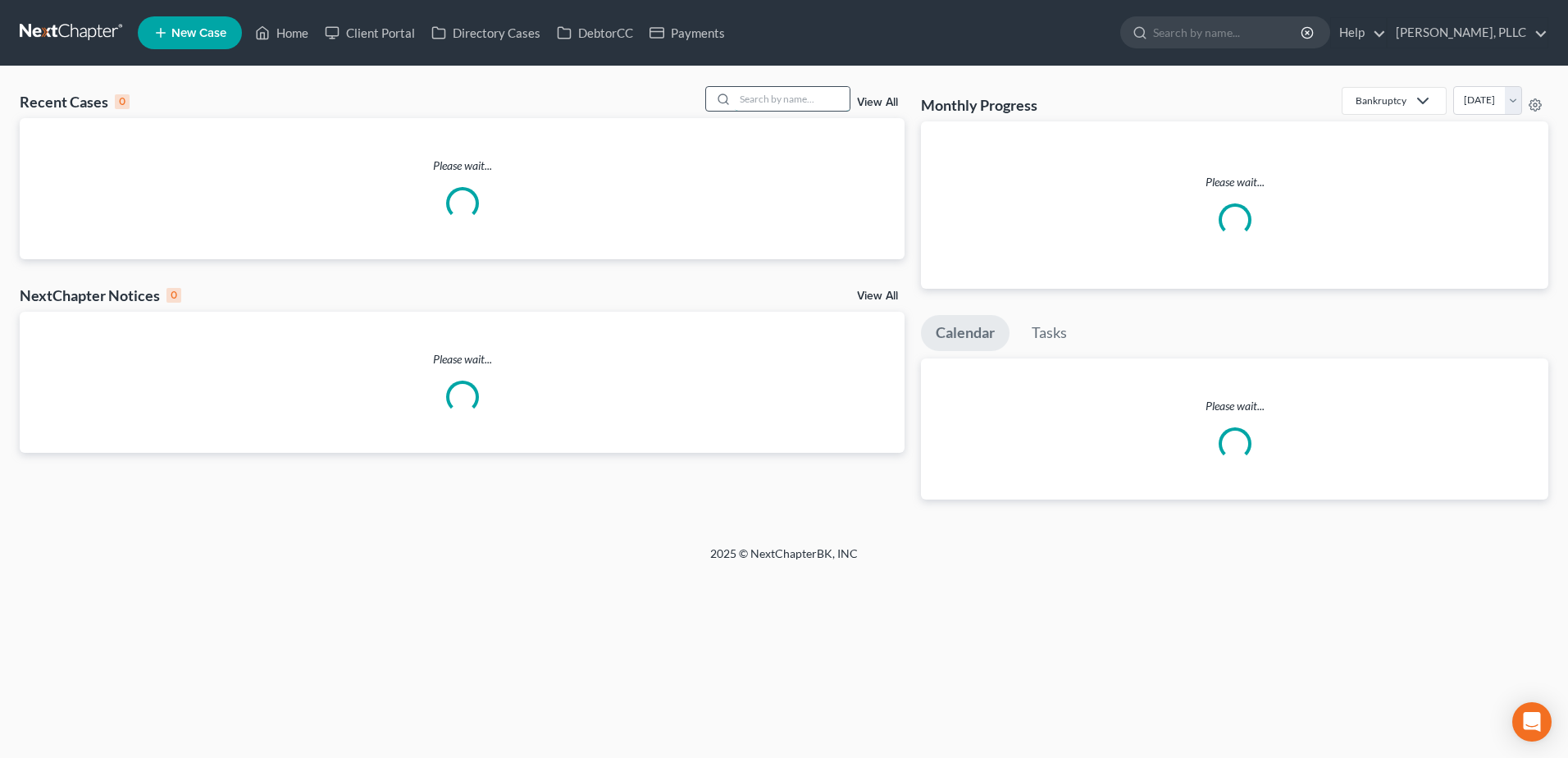
click at [828, 110] on input "search" at bounding box center [792, 98] width 114 height 24
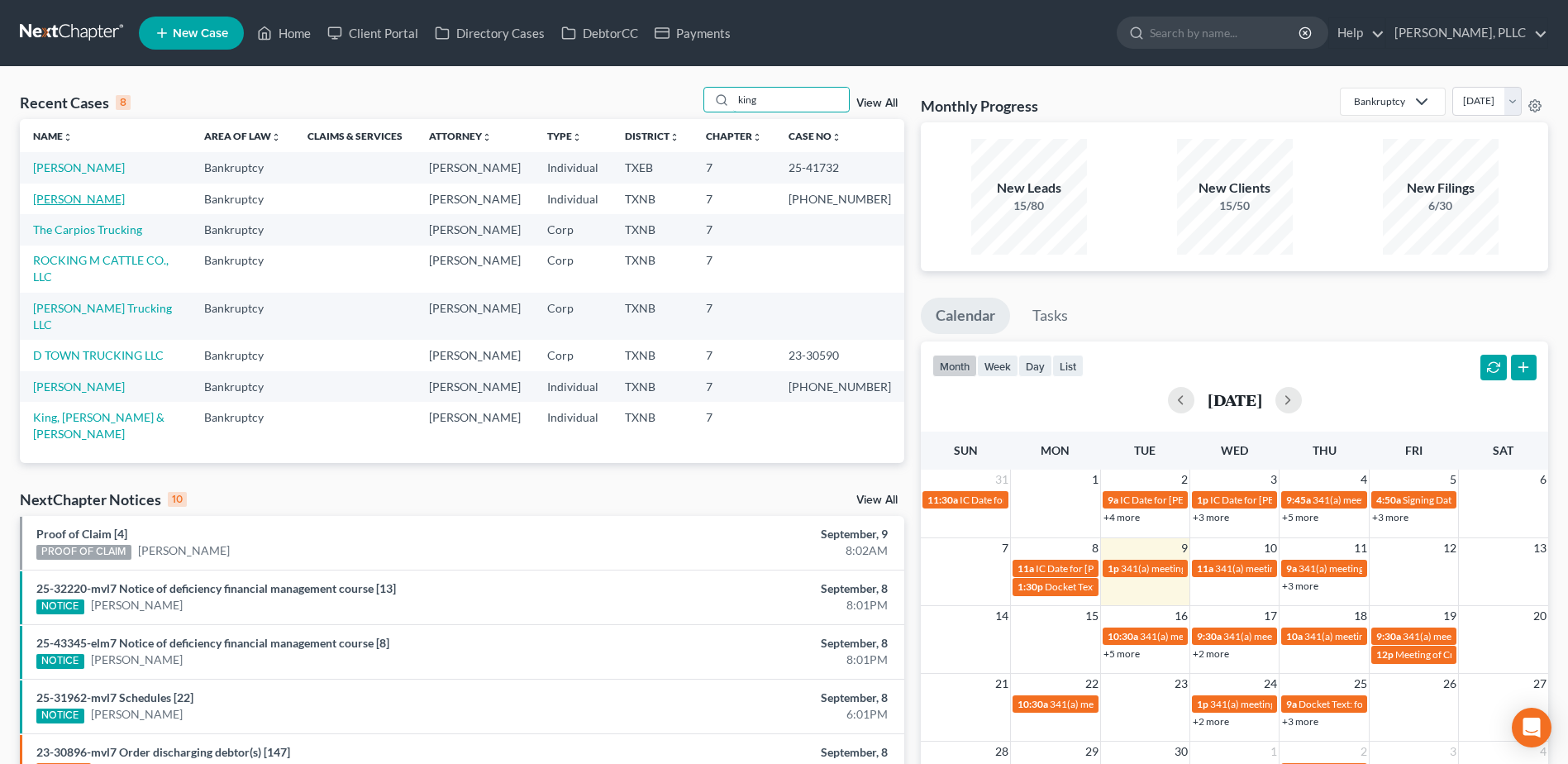
type input "king"
click at [86, 198] on link "[PERSON_NAME]" at bounding box center [79, 198] width 92 height 14
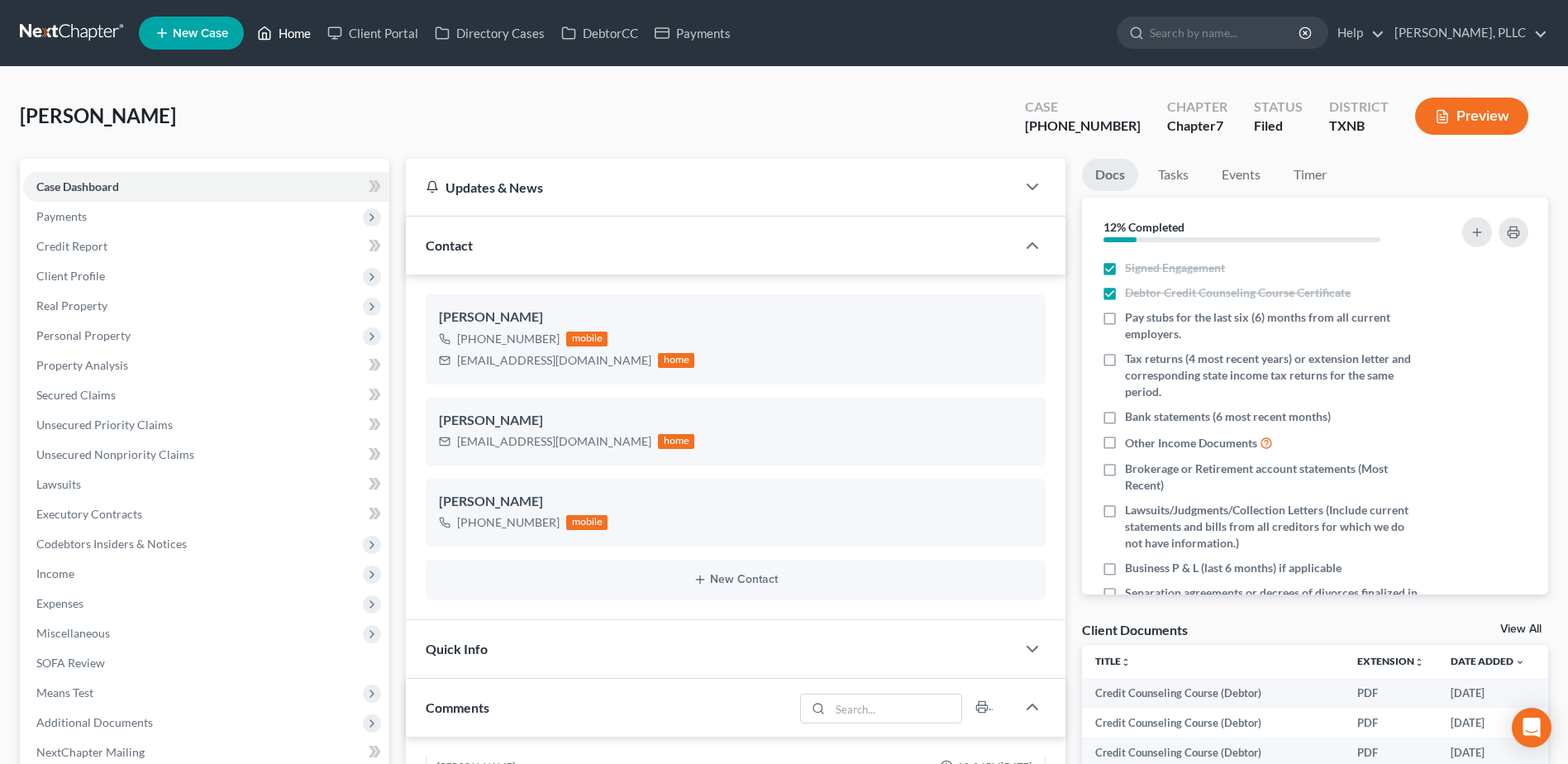
click at [294, 36] on link "Home" at bounding box center [283, 32] width 70 height 30
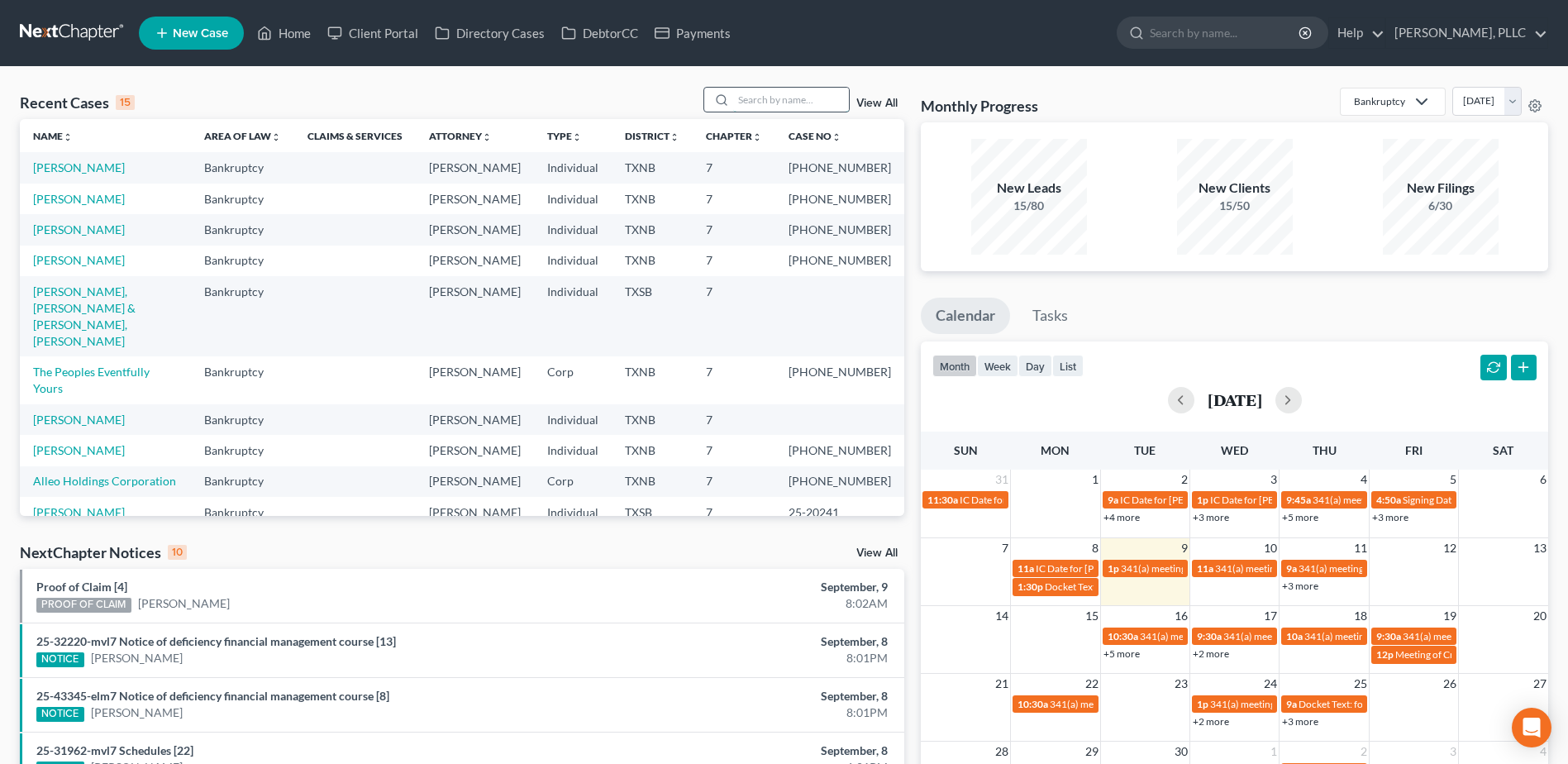
click at [783, 100] on input "search" at bounding box center [791, 99] width 115 height 24
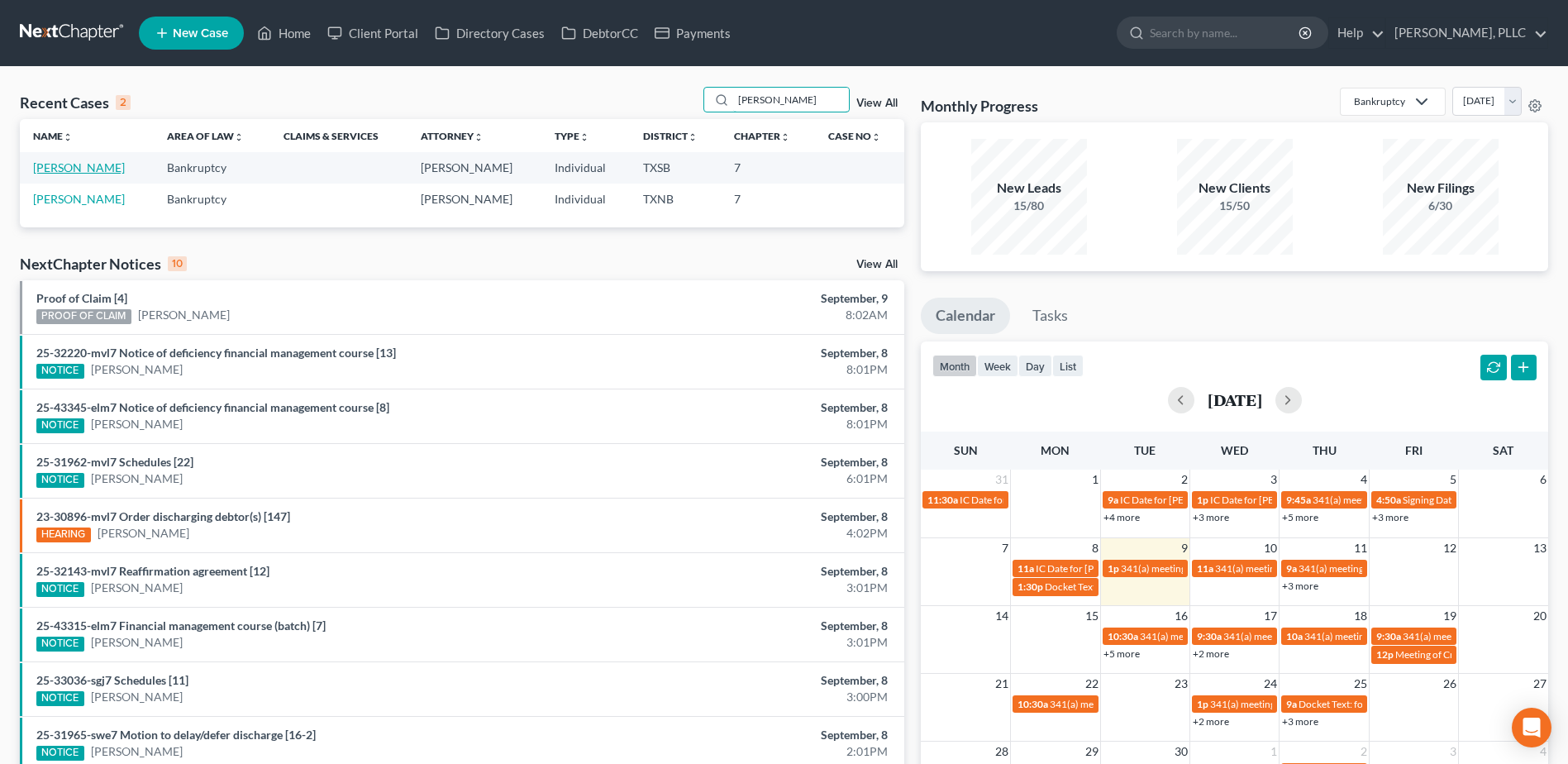
type input "[PERSON_NAME]"
click at [76, 165] on link "[PERSON_NAME]" at bounding box center [79, 167] width 92 height 14
select select "4"
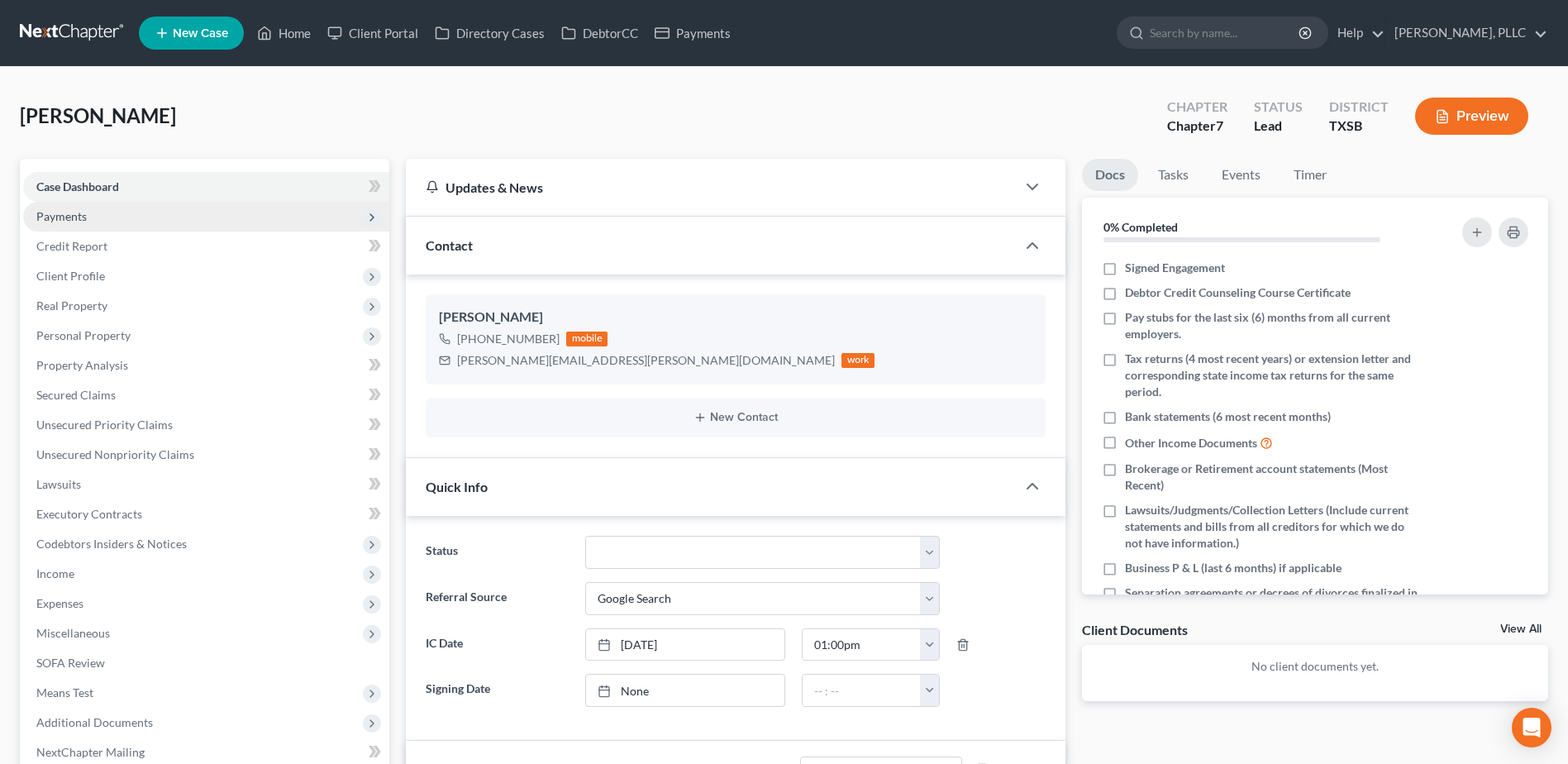
click at [64, 213] on span "Payments" at bounding box center [61, 216] width 50 height 14
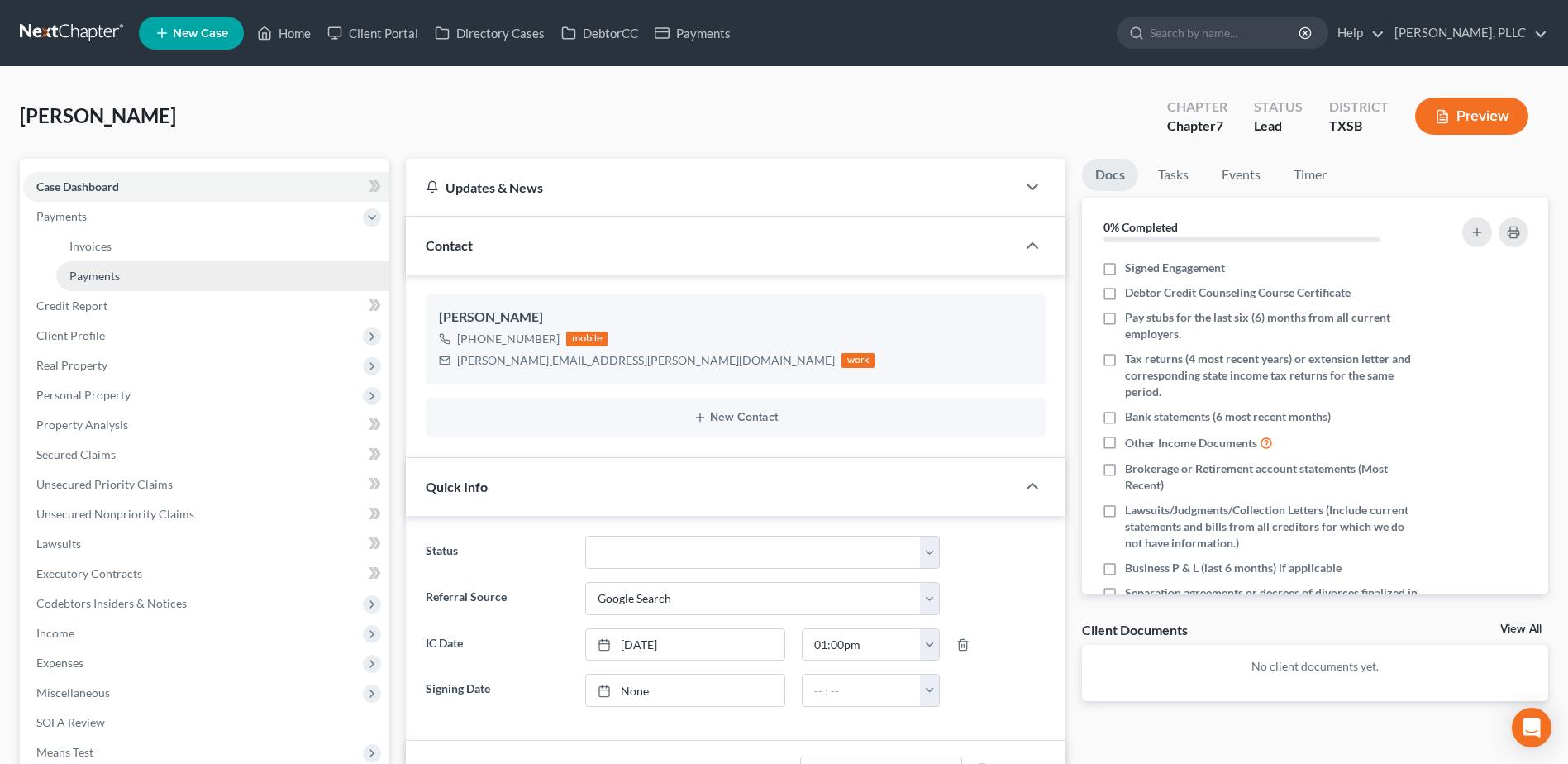
click at [97, 282] on link "Payments" at bounding box center [222, 276] width 333 height 30
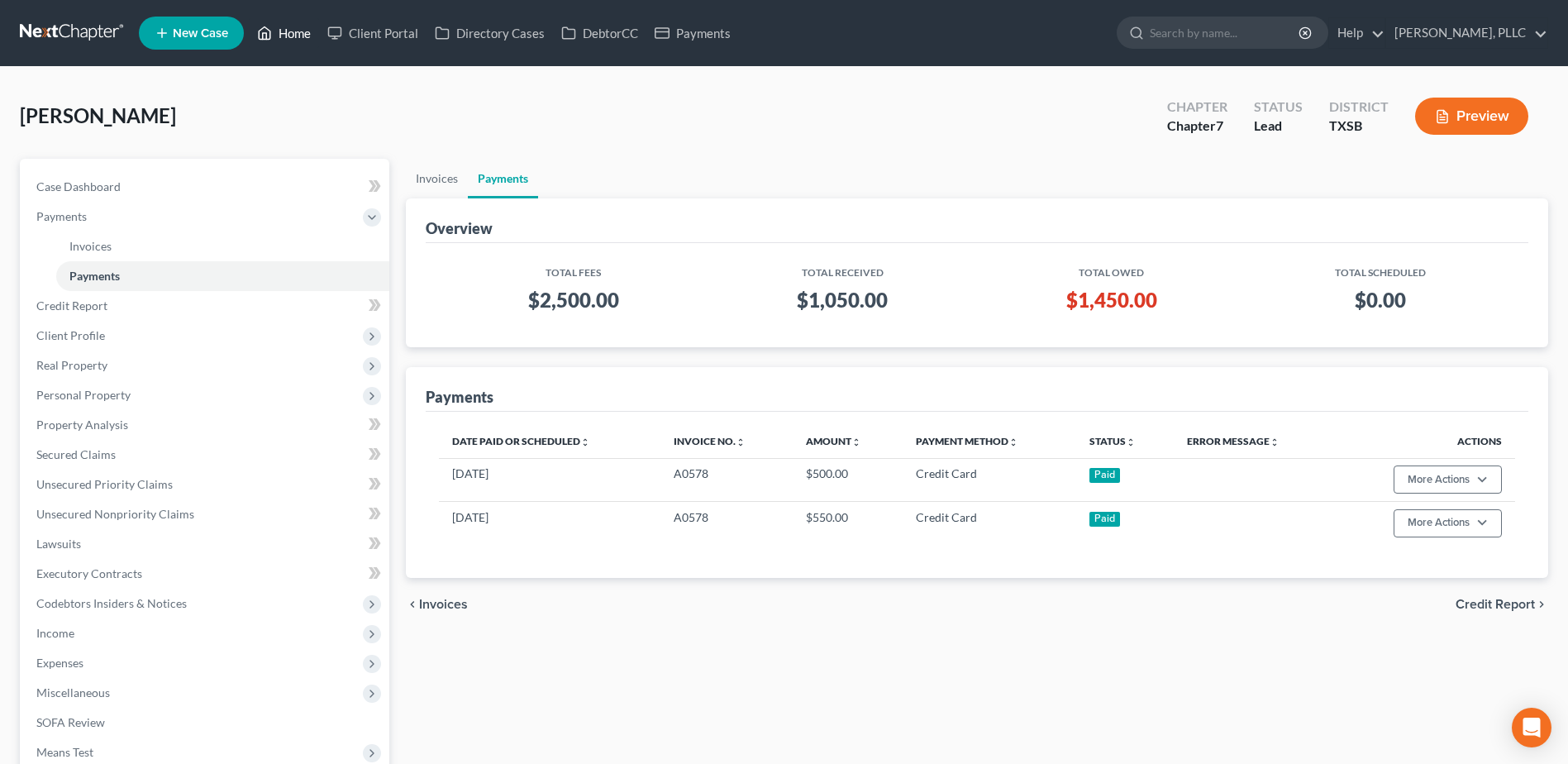
click at [305, 39] on link "Home" at bounding box center [283, 32] width 70 height 30
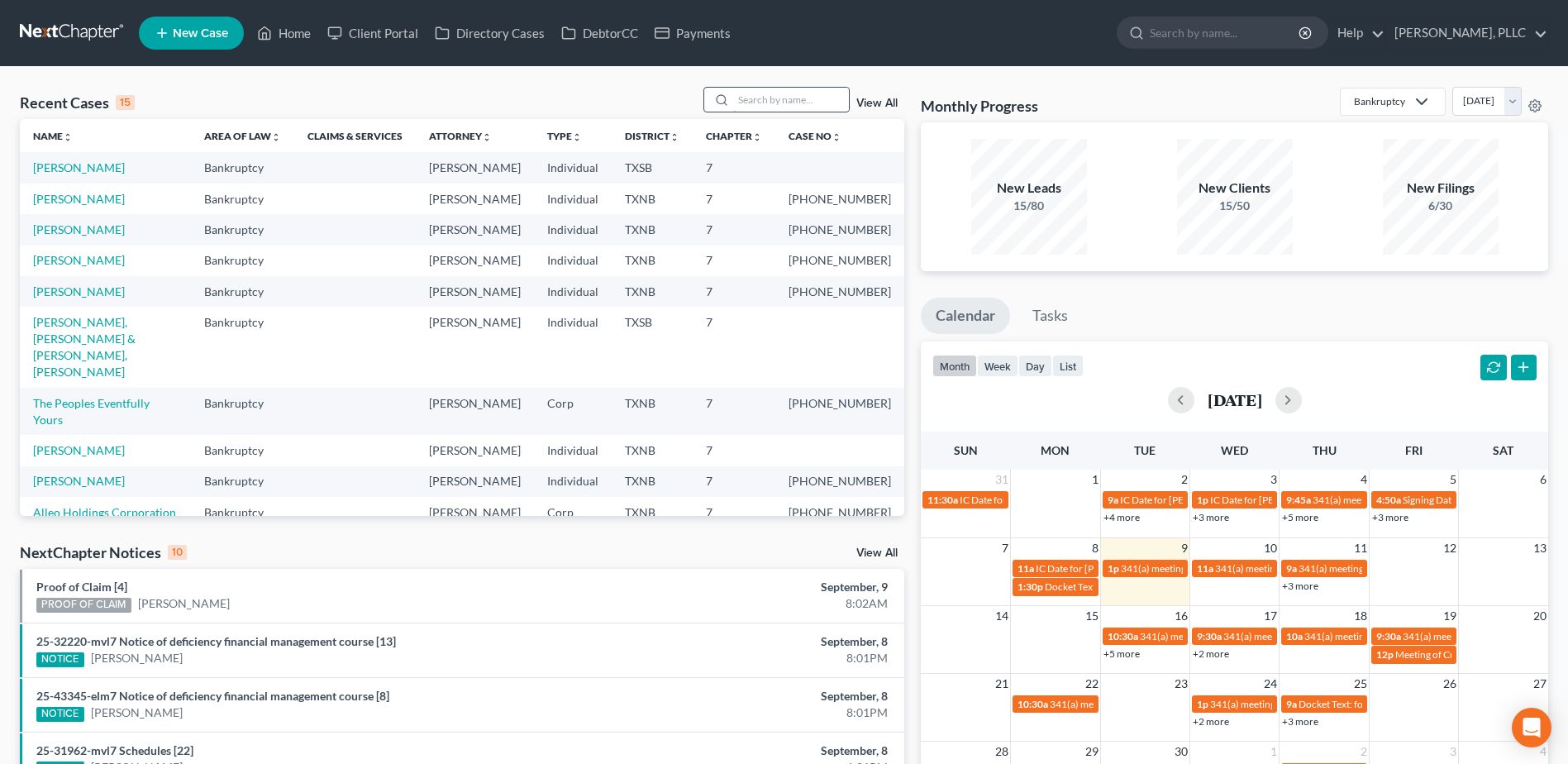
click at [791, 98] on input "search" at bounding box center [791, 99] width 115 height 24
click at [383, 35] on link "Client Portal" at bounding box center [372, 32] width 108 height 30
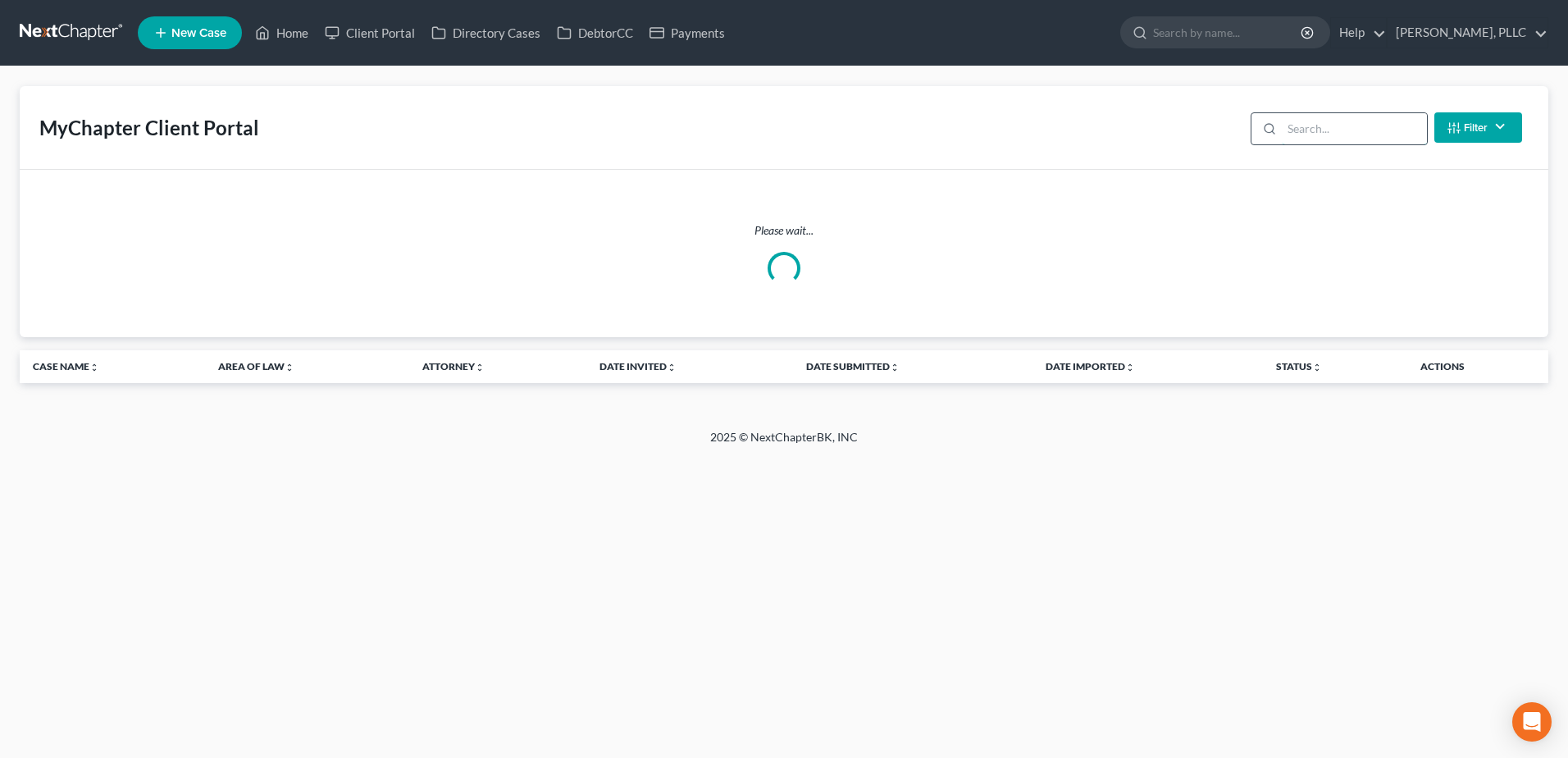
click at [1309, 130] on input "search" at bounding box center [1354, 129] width 146 height 31
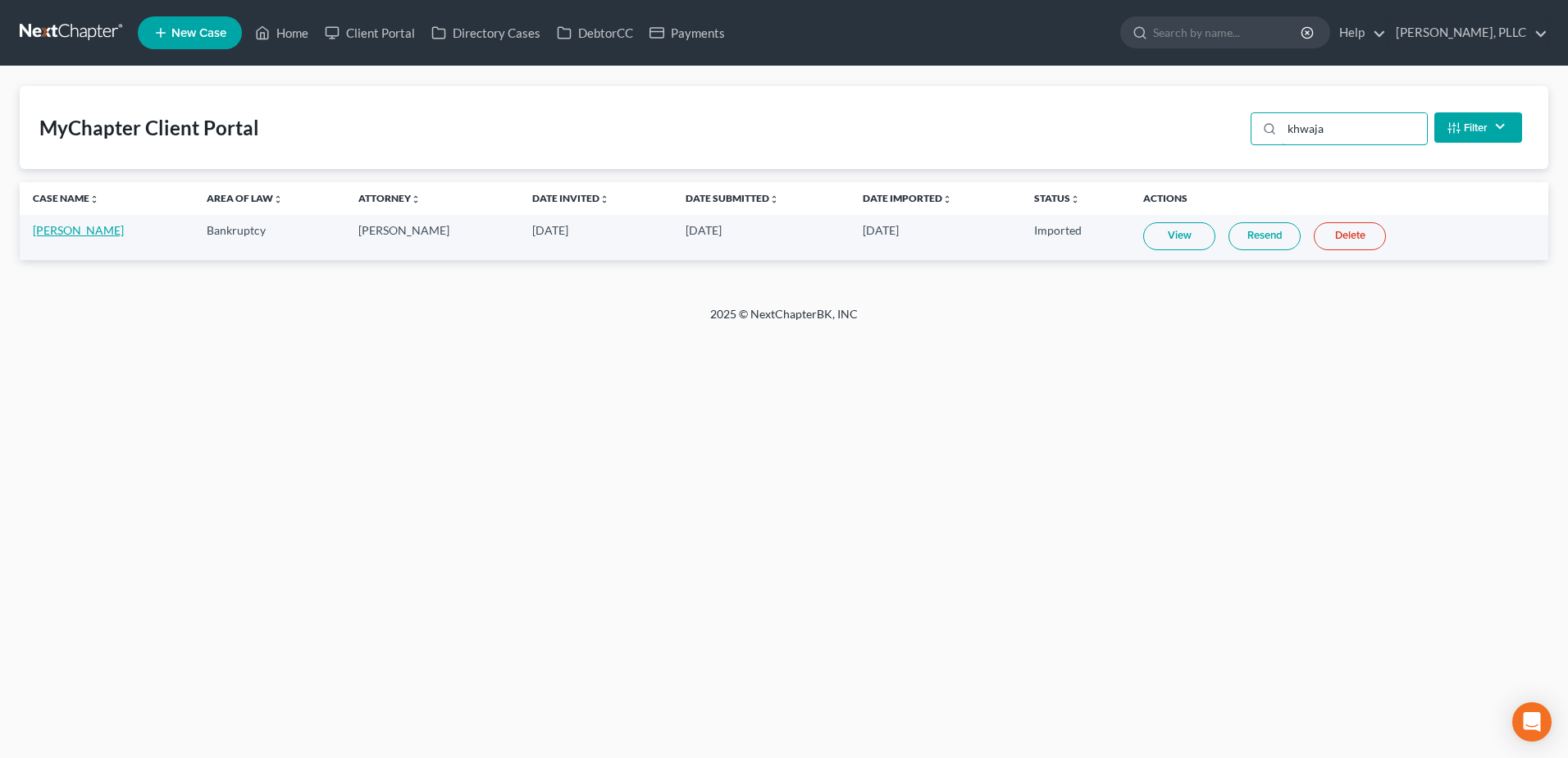
type input "khwaja"
click at [39, 234] on link "[PERSON_NAME]" at bounding box center [78, 230] width 91 height 14
select select "4"
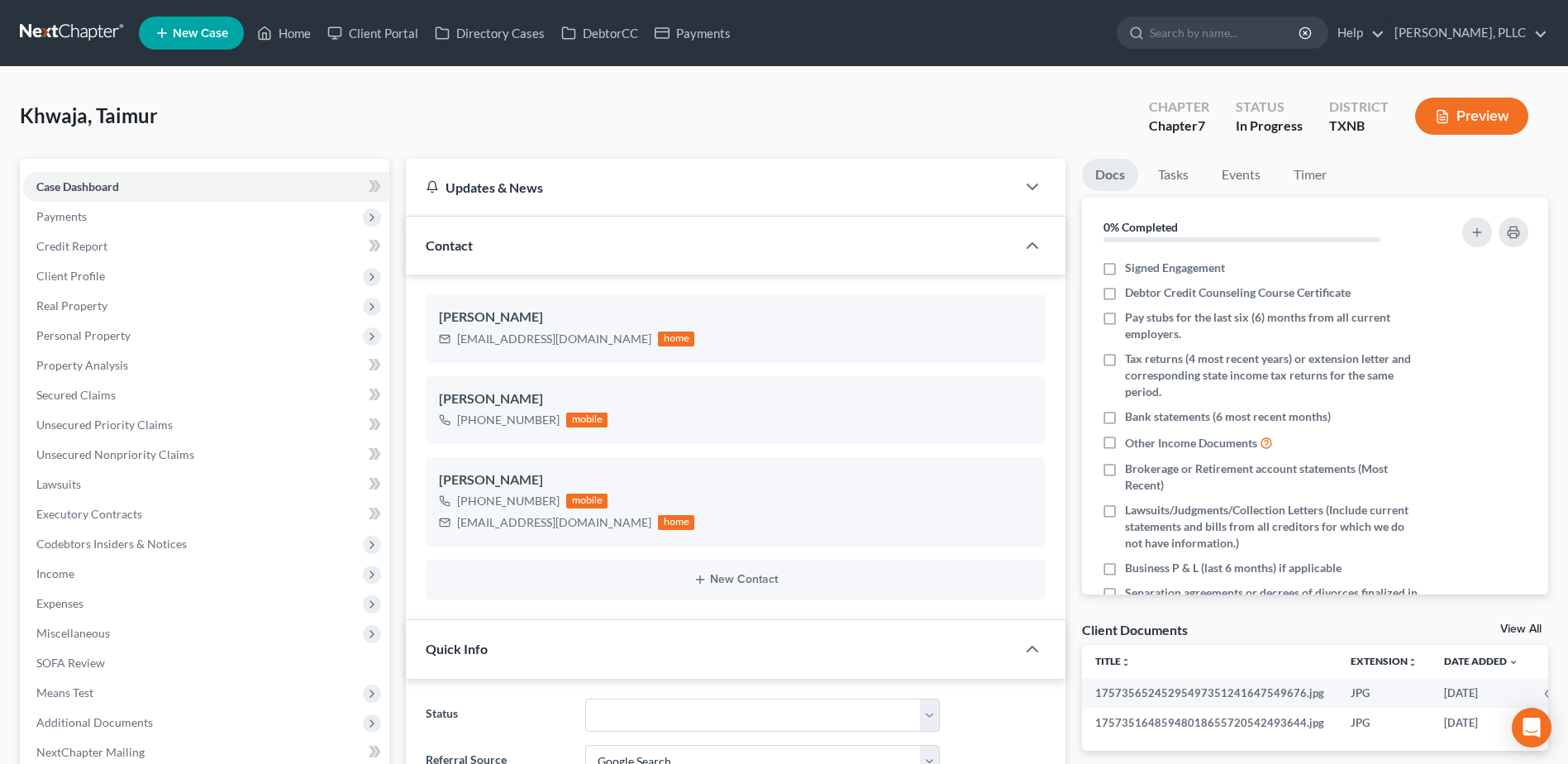
scroll to position [381, 0]
click at [74, 213] on span "Payments" at bounding box center [61, 216] width 50 height 14
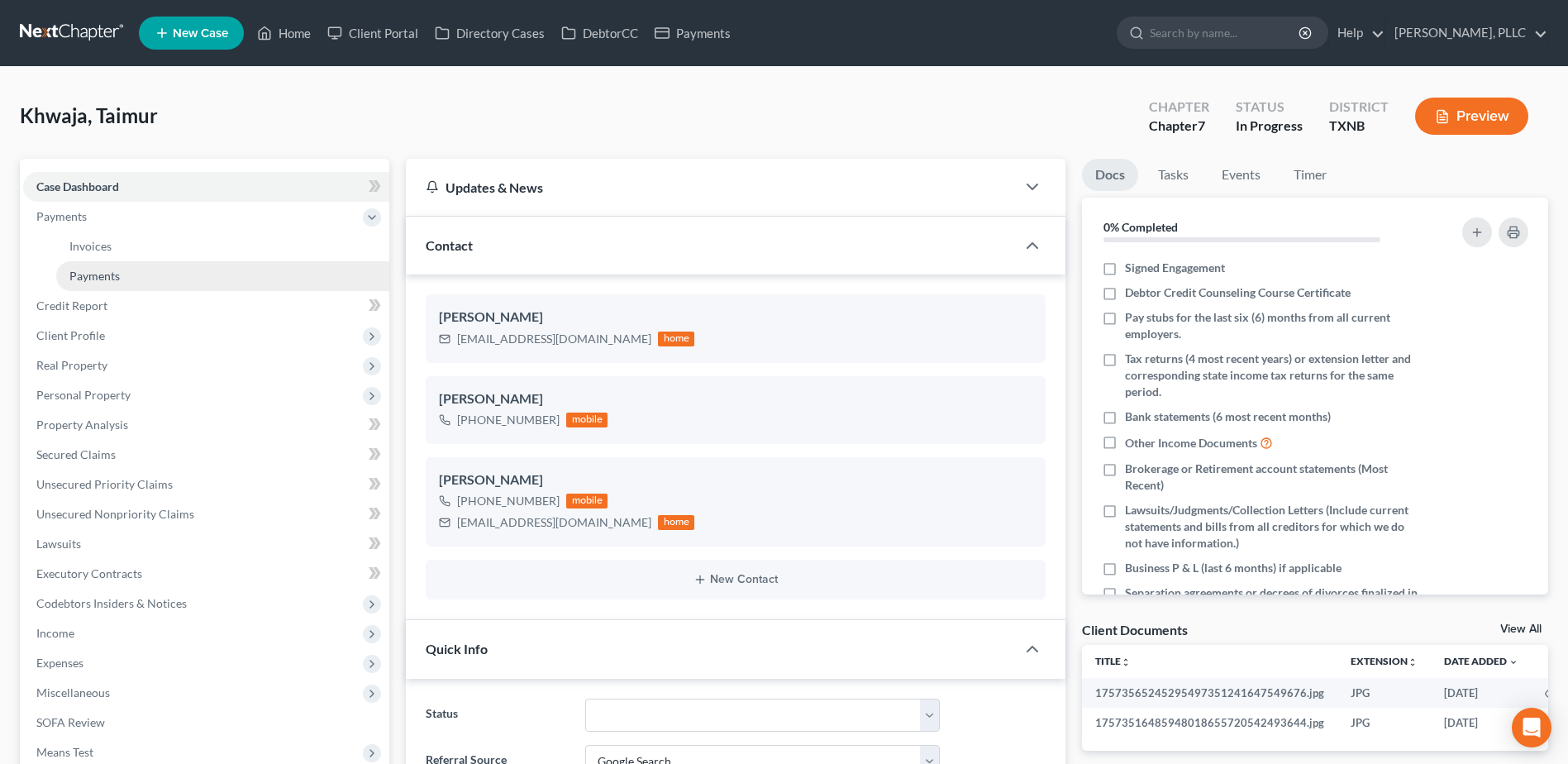
click at [112, 270] on span "Payments" at bounding box center [94, 276] width 50 height 14
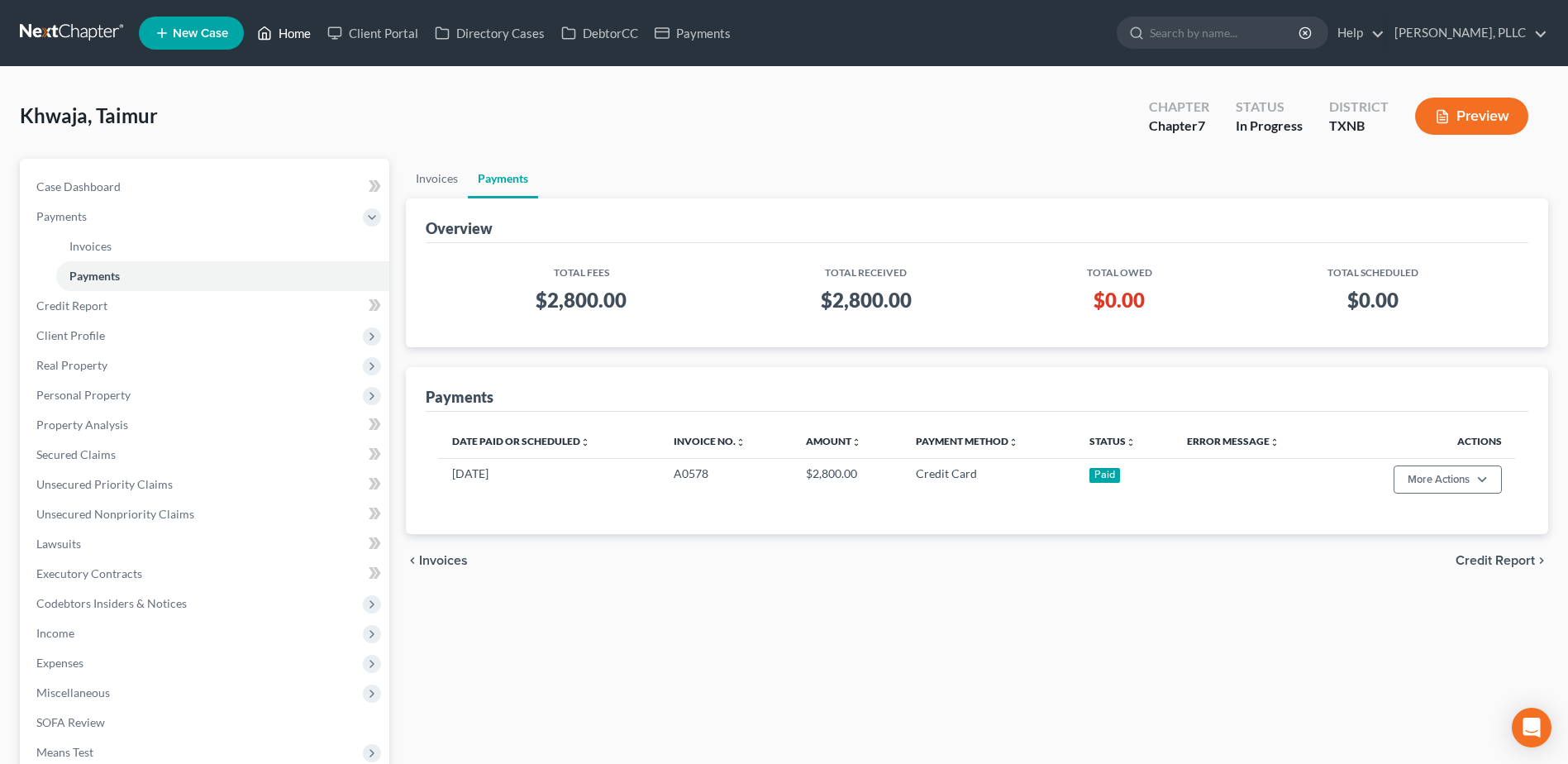
click at [308, 27] on link "Home" at bounding box center [283, 32] width 70 height 30
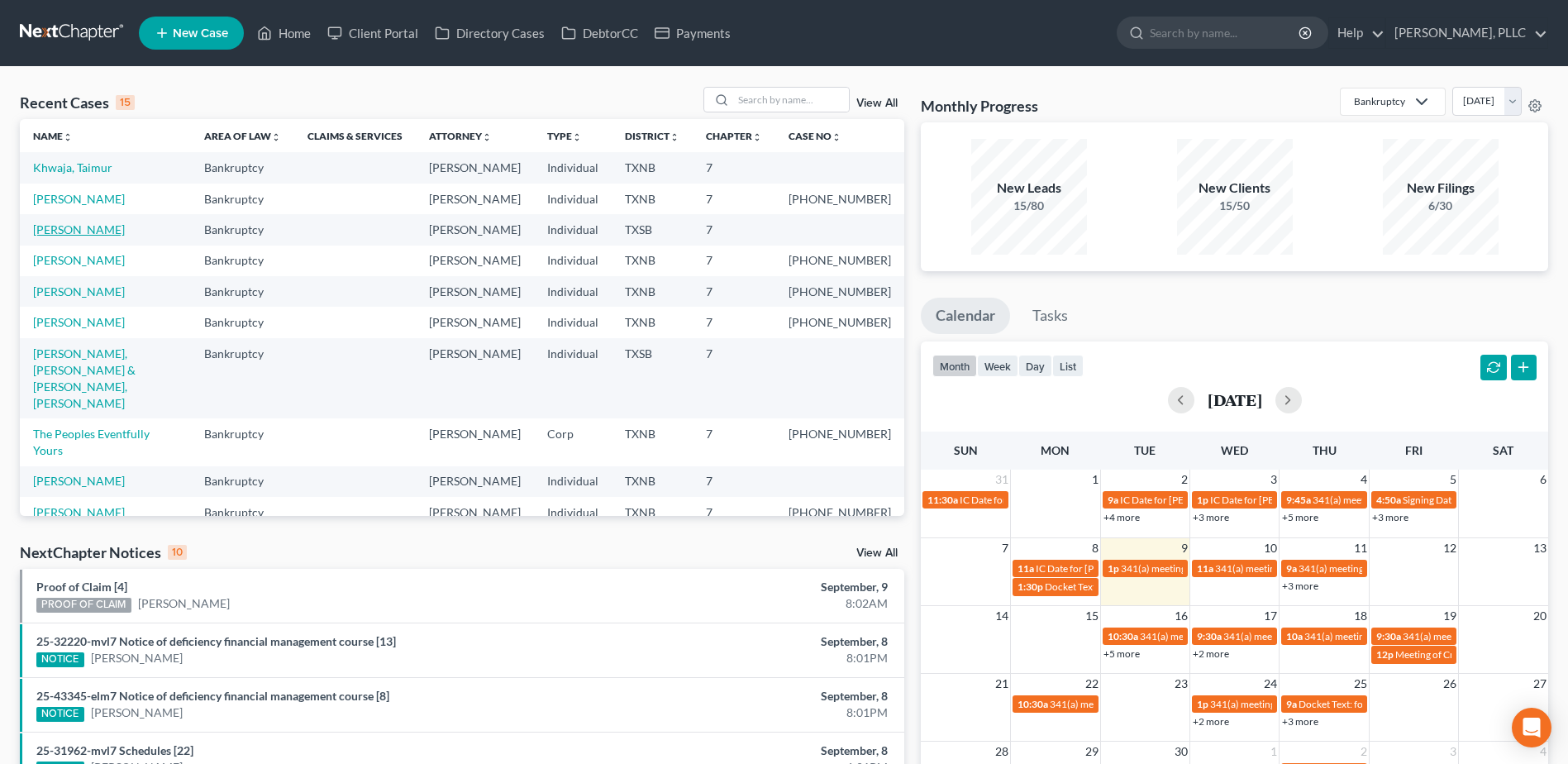
click at [66, 228] on link "[PERSON_NAME]" at bounding box center [79, 229] width 92 height 14
select select "4"
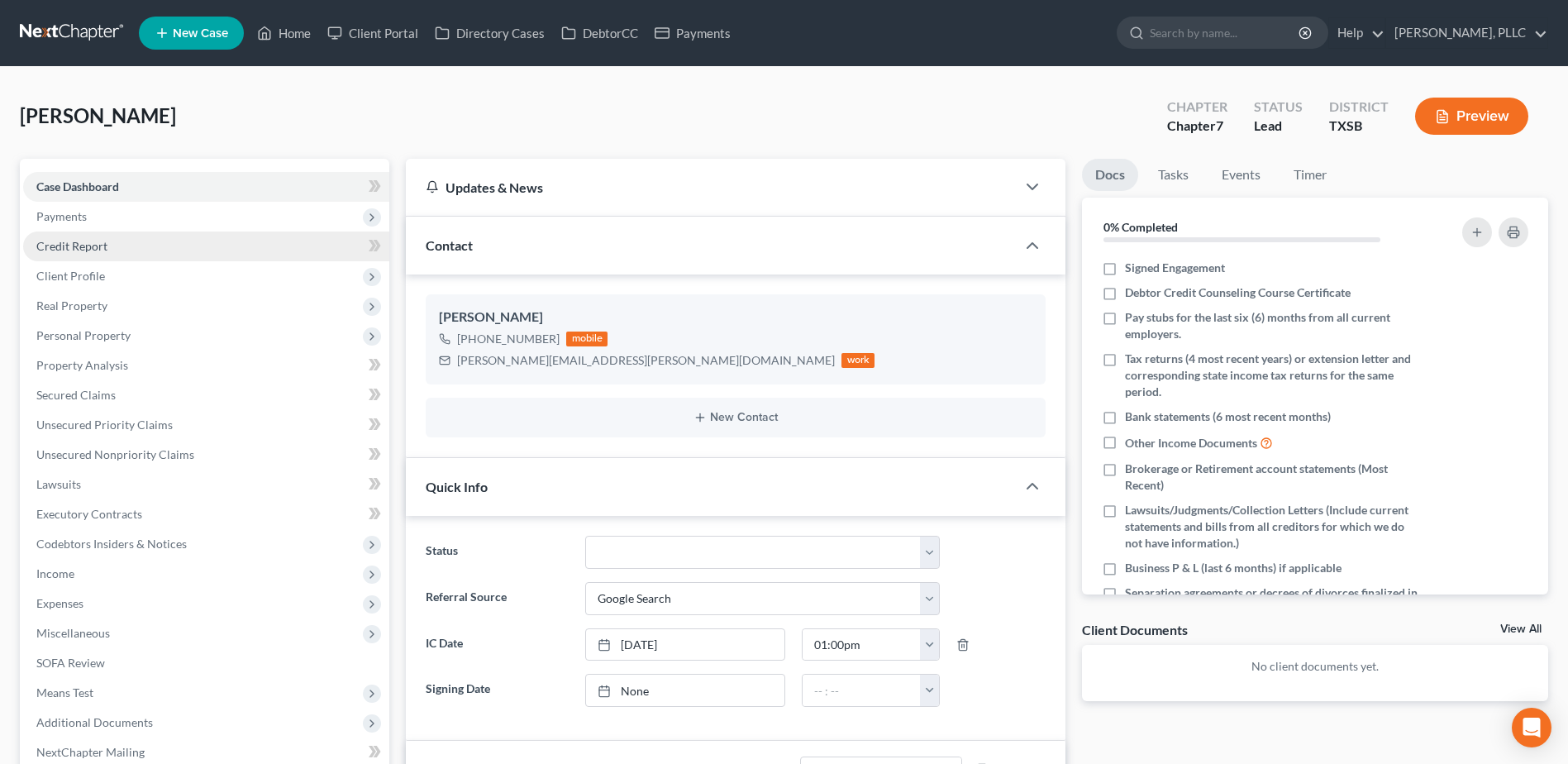
click at [69, 215] on span "Payments" at bounding box center [61, 216] width 50 height 14
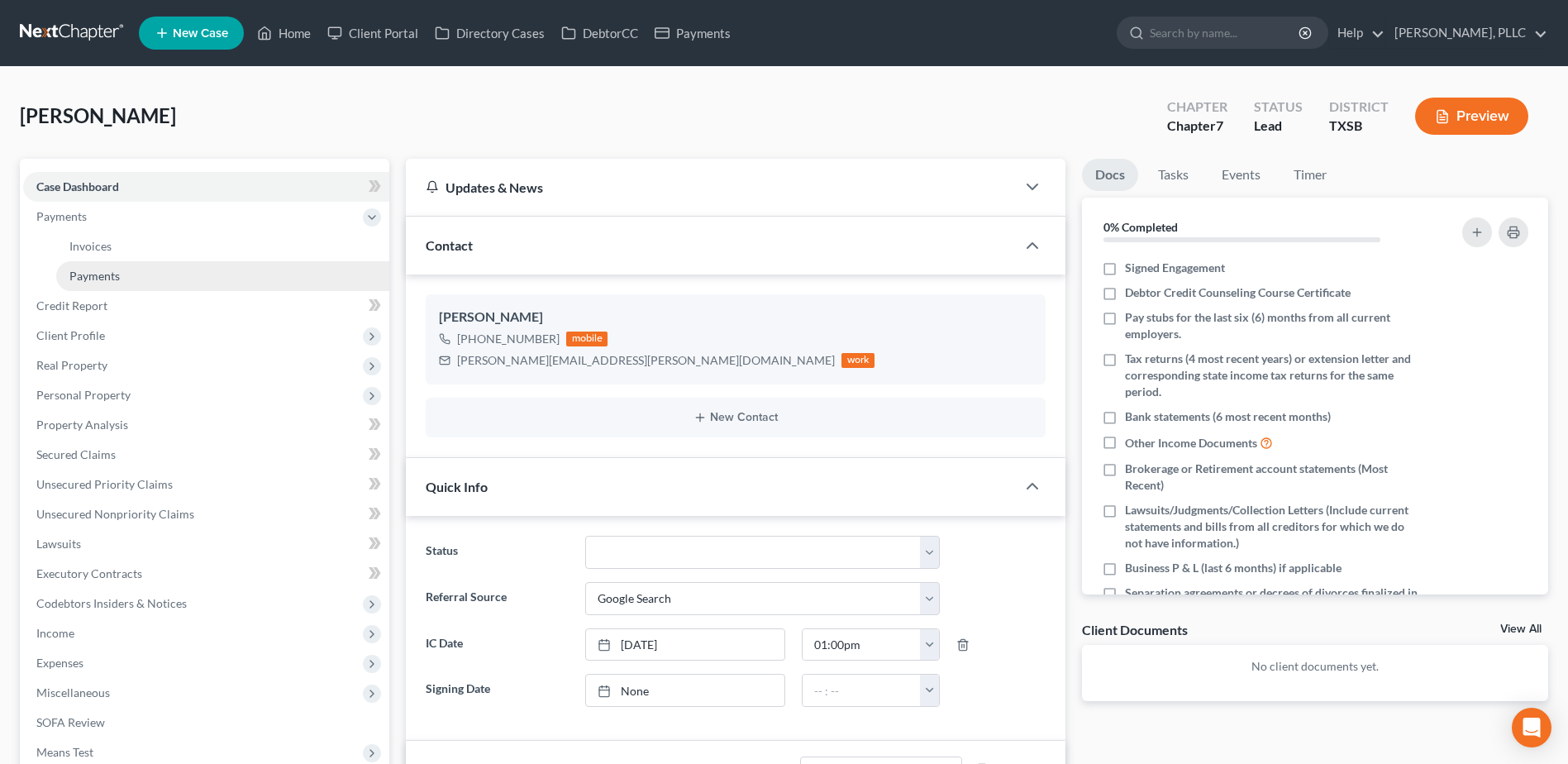
click at [110, 284] on link "Payments" at bounding box center [222, 276] width 333 height 30
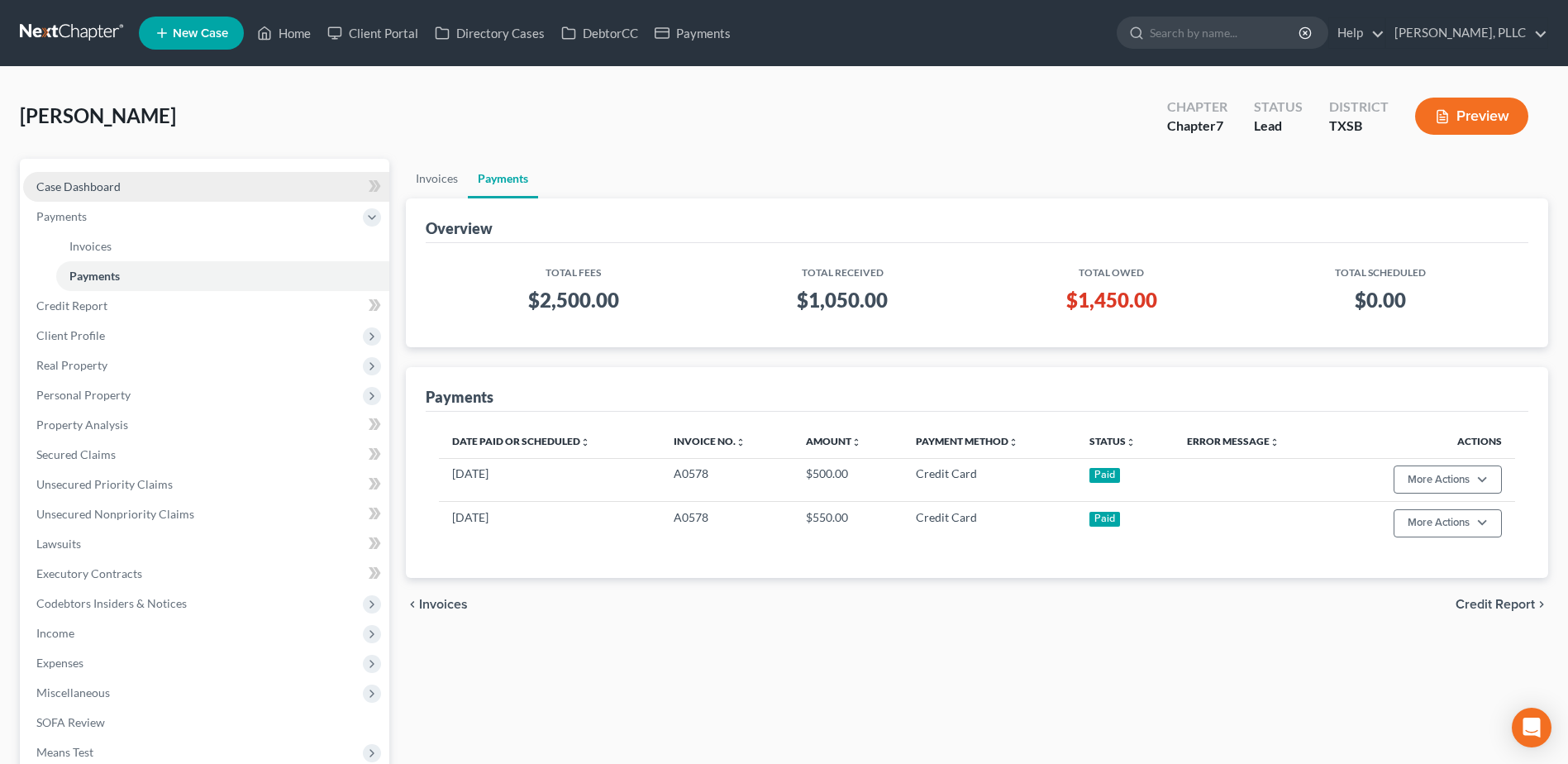
click at [51, 187] on span "Case Dashboard" at bounding box center [78, 187] width 84 height 14
select select "4"
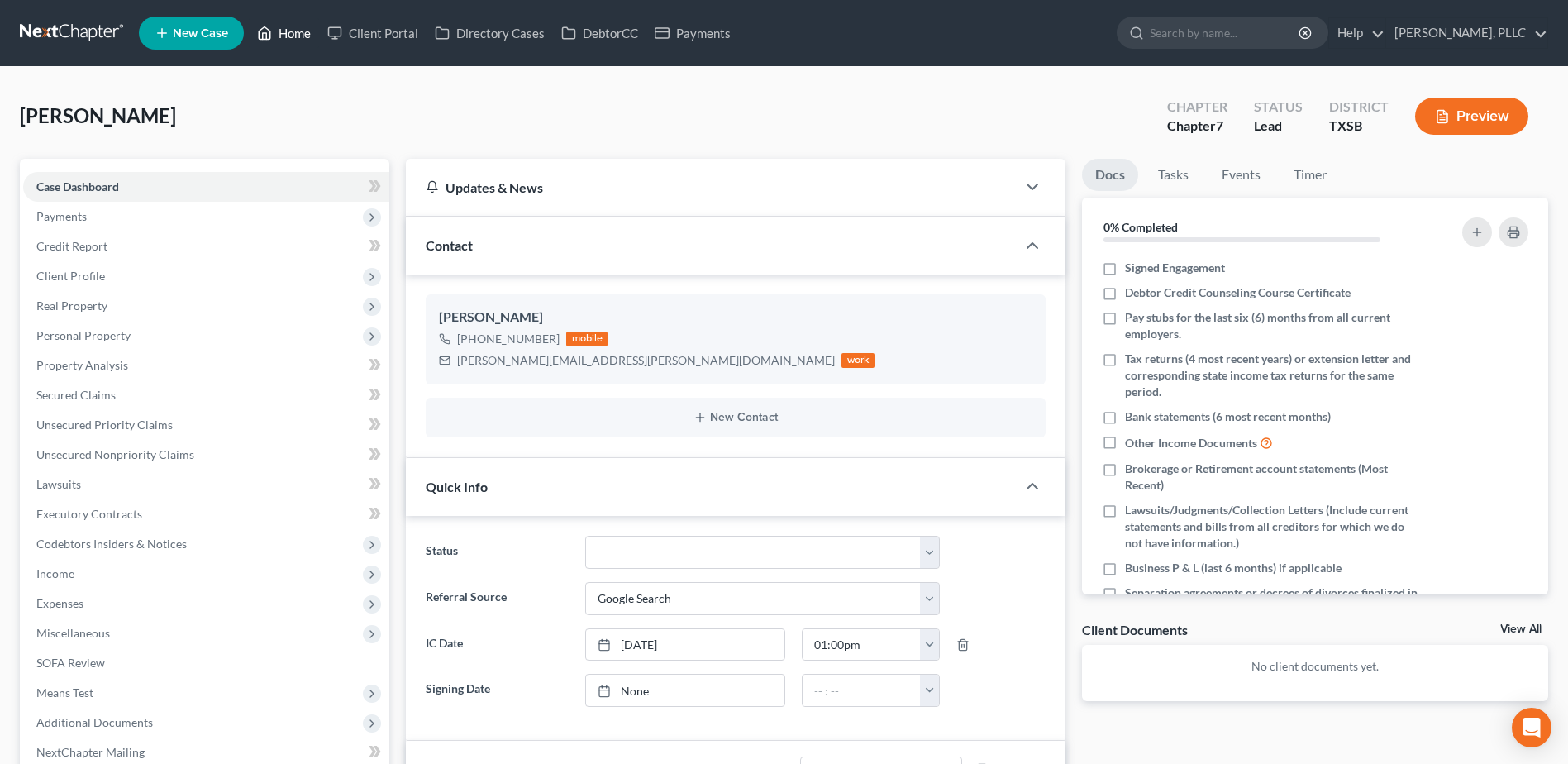
drag, startPoint x: 301, startPoint y: 37, endPoint x: 497, endPoint y: 53, distance: 196.7
click at [301, 36] on link "Home" at bounding box center [283, 32] width 70 height 30
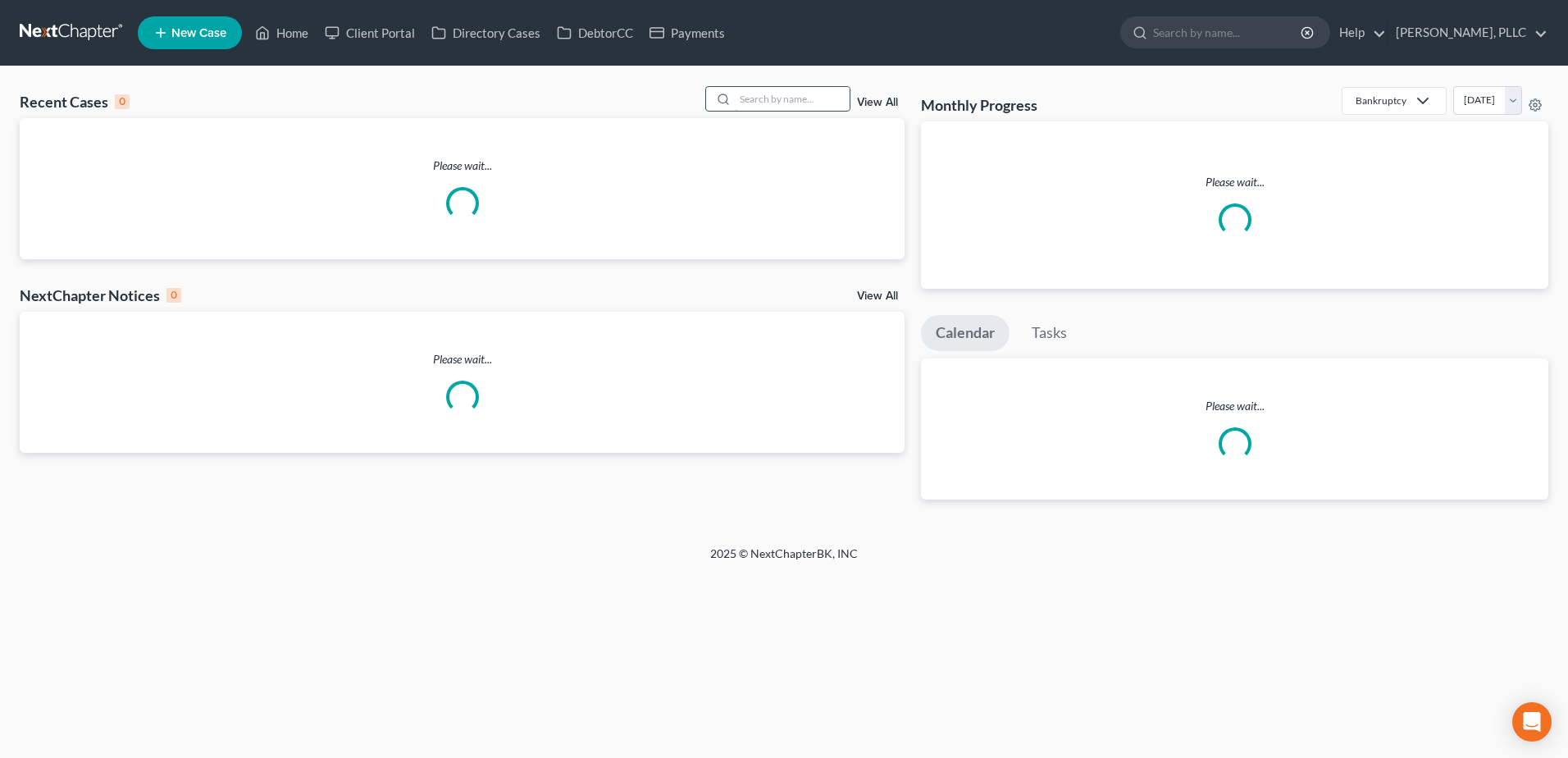
click at [756, 104] on input "search" at bounding box center [792, 98] width 114 height 24
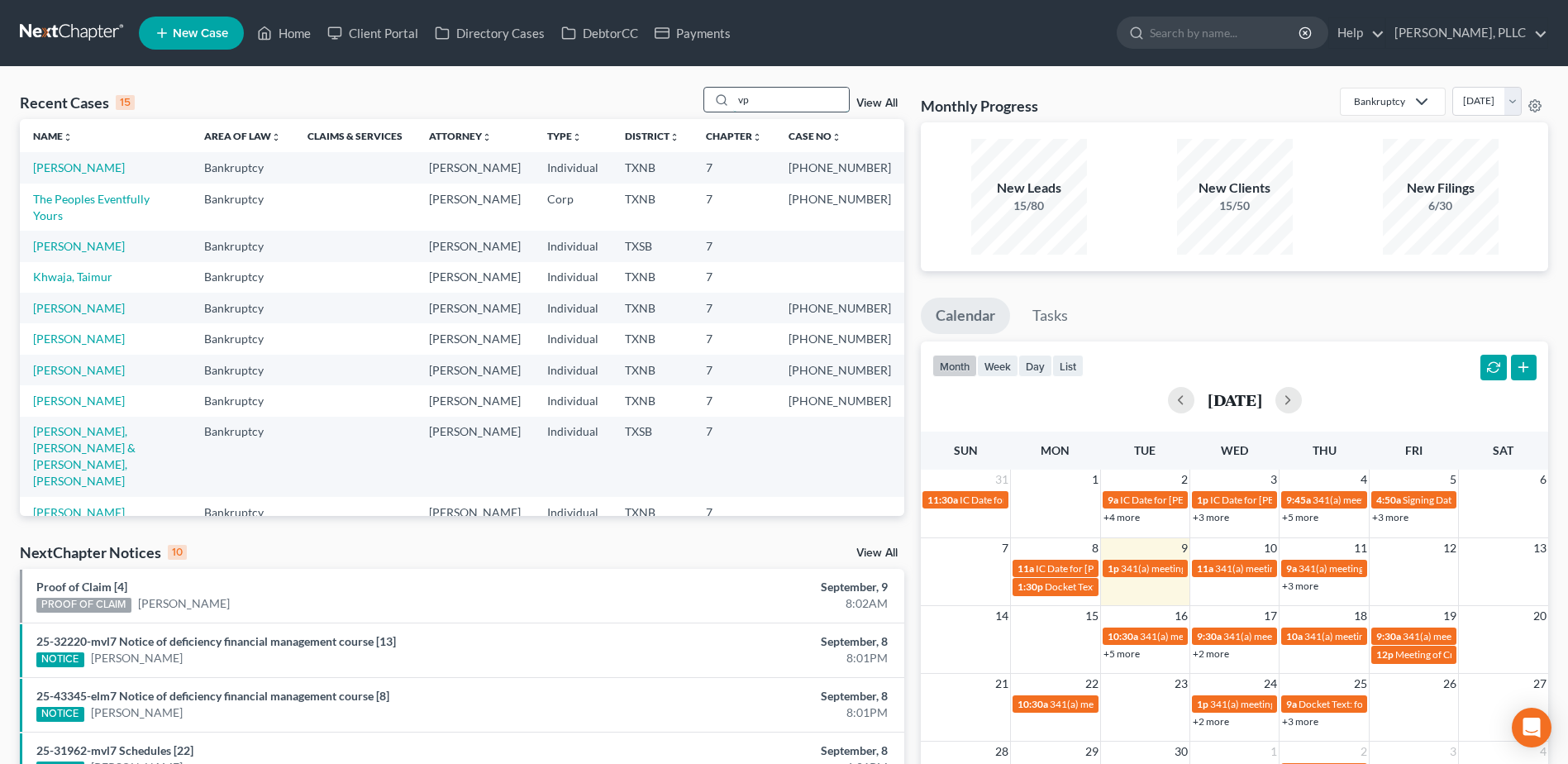
type input "v"
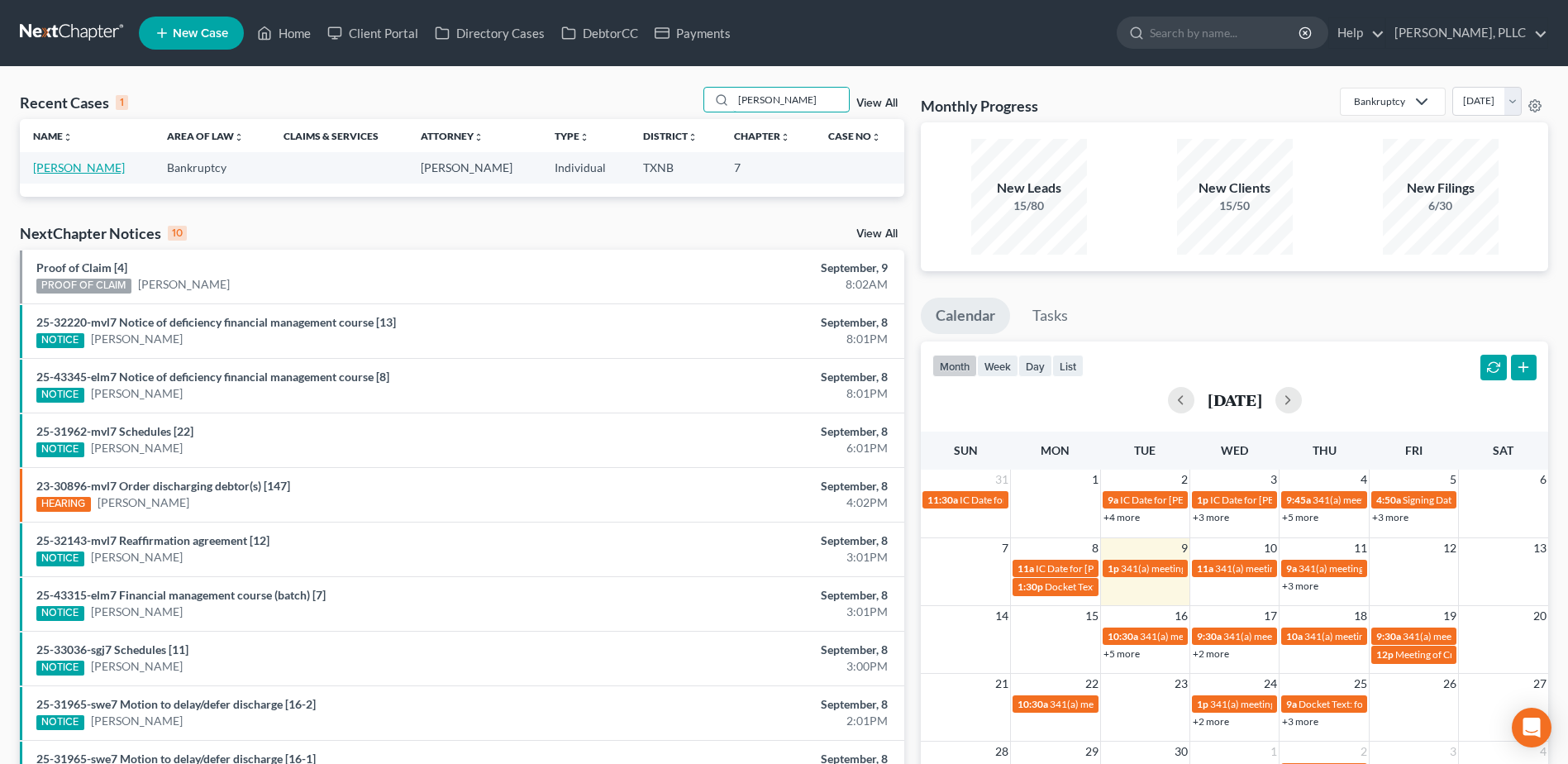
type input "[PERSON_NAME]"
click at [43, 170] on link "[PERSON_NAME]" at bounding box center [79, 167] width 92 height 14
select select "3"
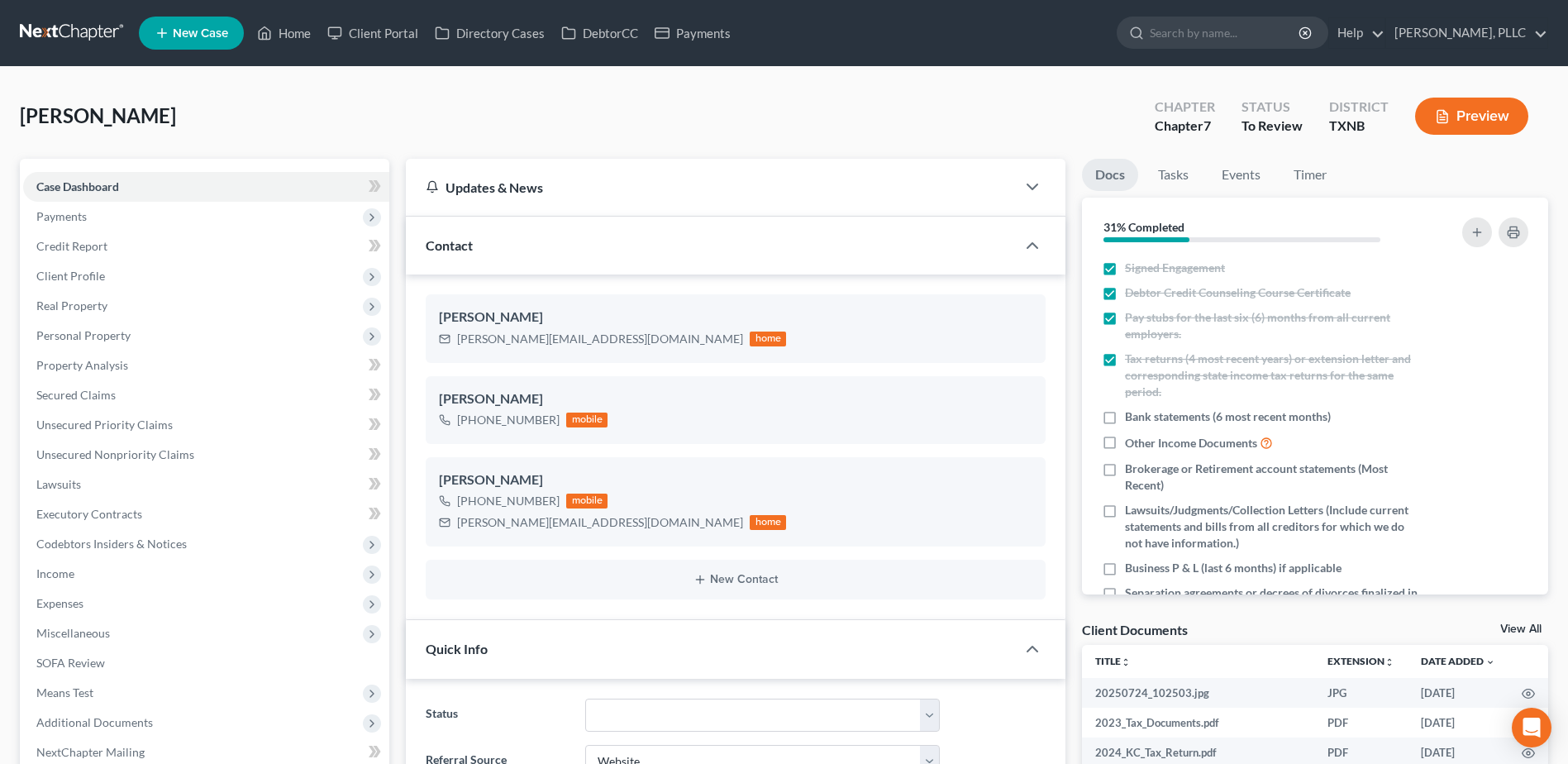
scroll to position [657, 0]
click at [294, 32] on link "Home" at bounding box center [283, 32] width 70 height 30
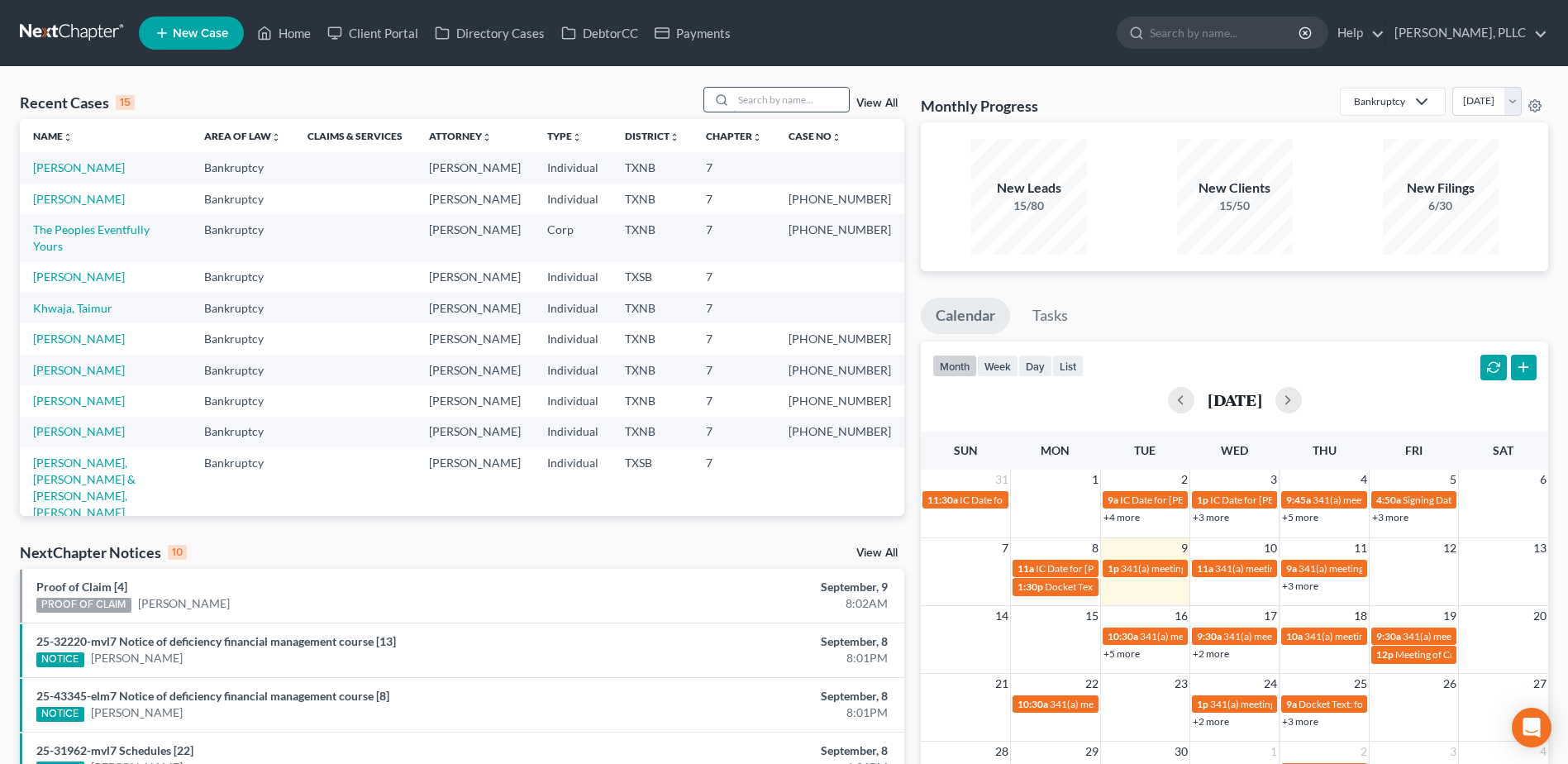
click at [776, 100] on input "search" at bounding box center [791, 99] width 115 height 24
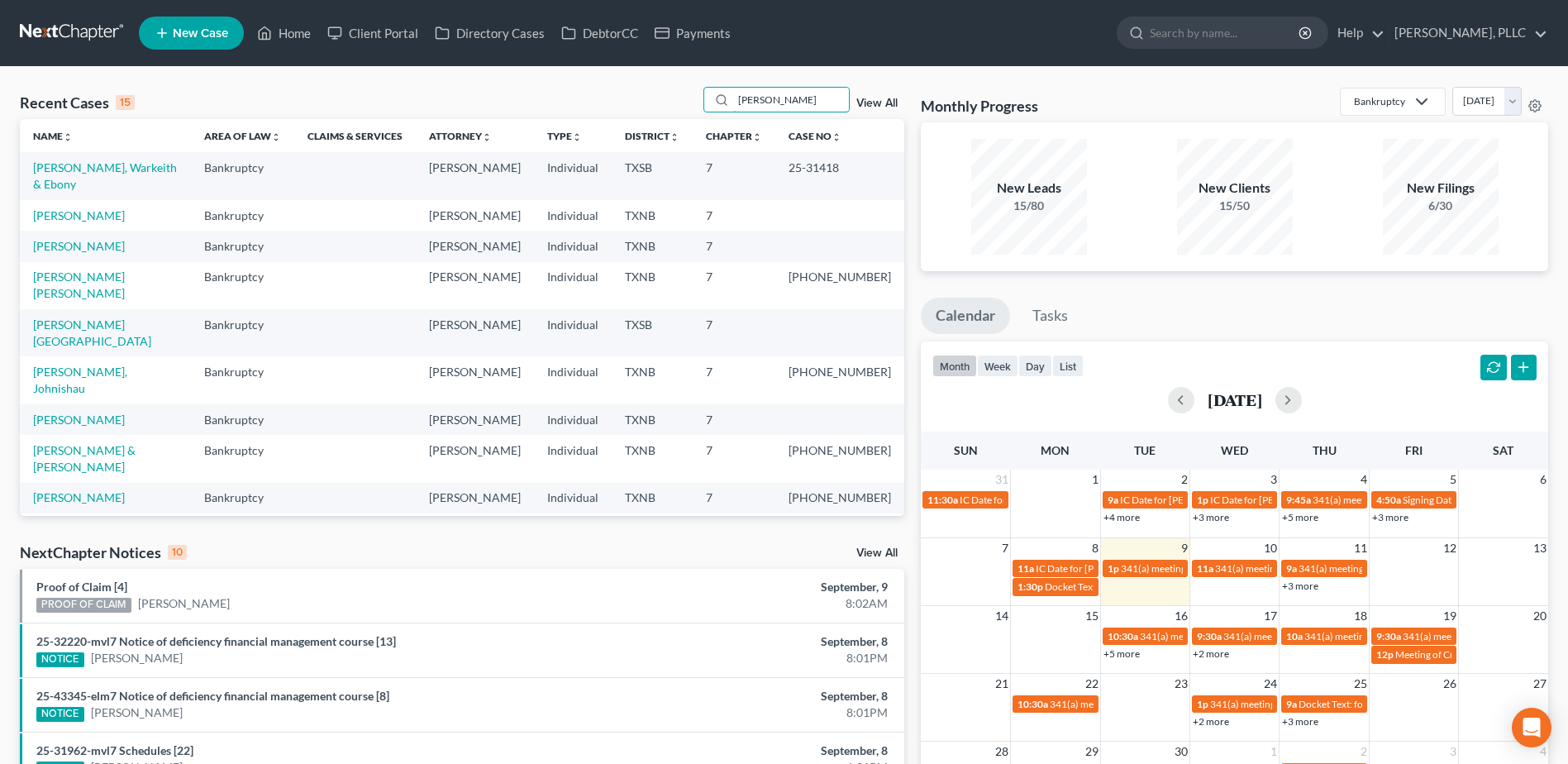
type input "[PERSON_NAME]"
click at [127, 176] on td "[PERSON_NAME], Warkeith & Ebony" at bounding box center [105, 176] width 171 height 47
click at [125, 169] on link "[PERSON_NAME], Warkeith & Ebony" at bounding box center [105, 176] width 144 height 31
select select "4"
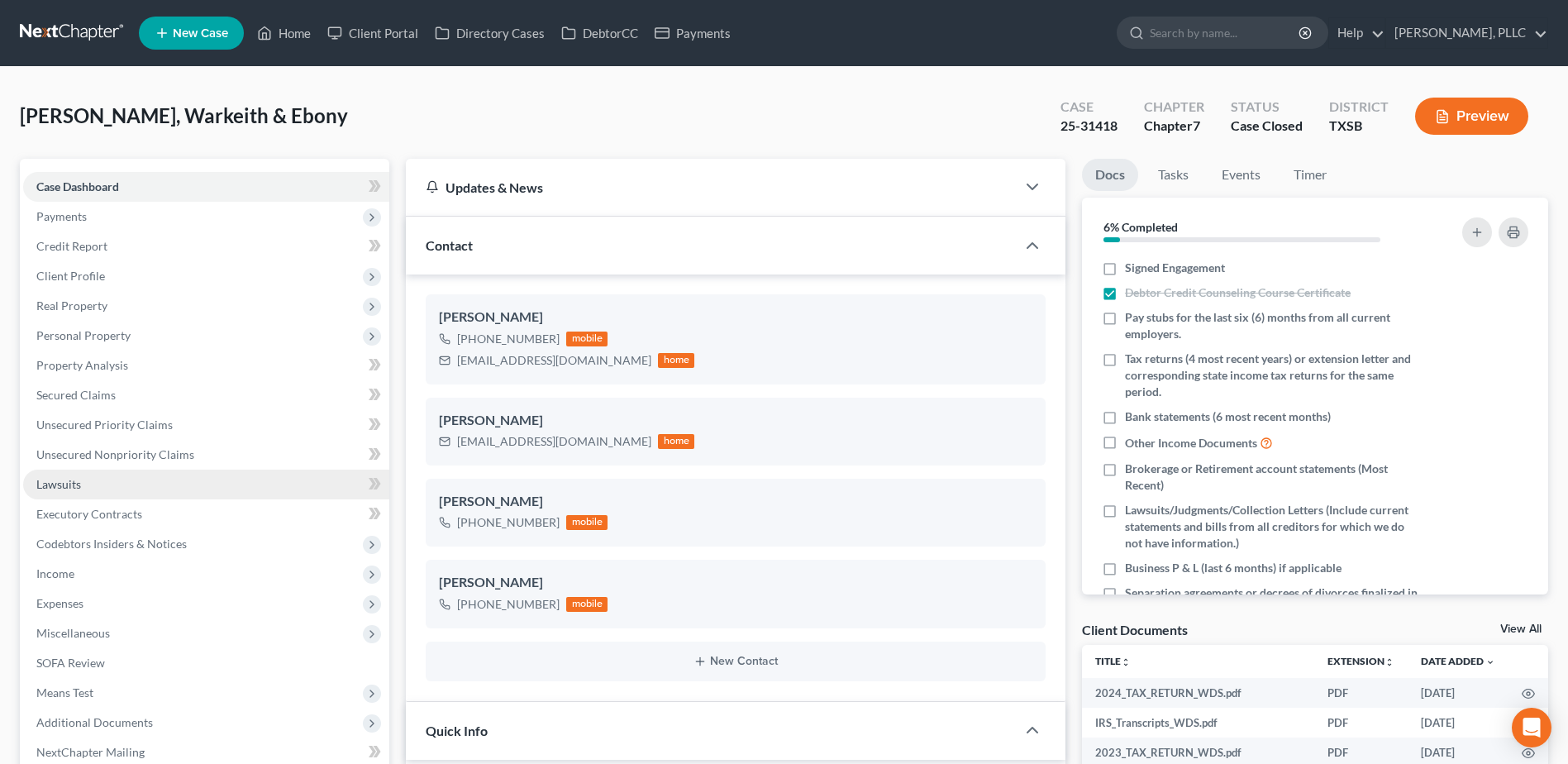
scroll to position [1579, 0]
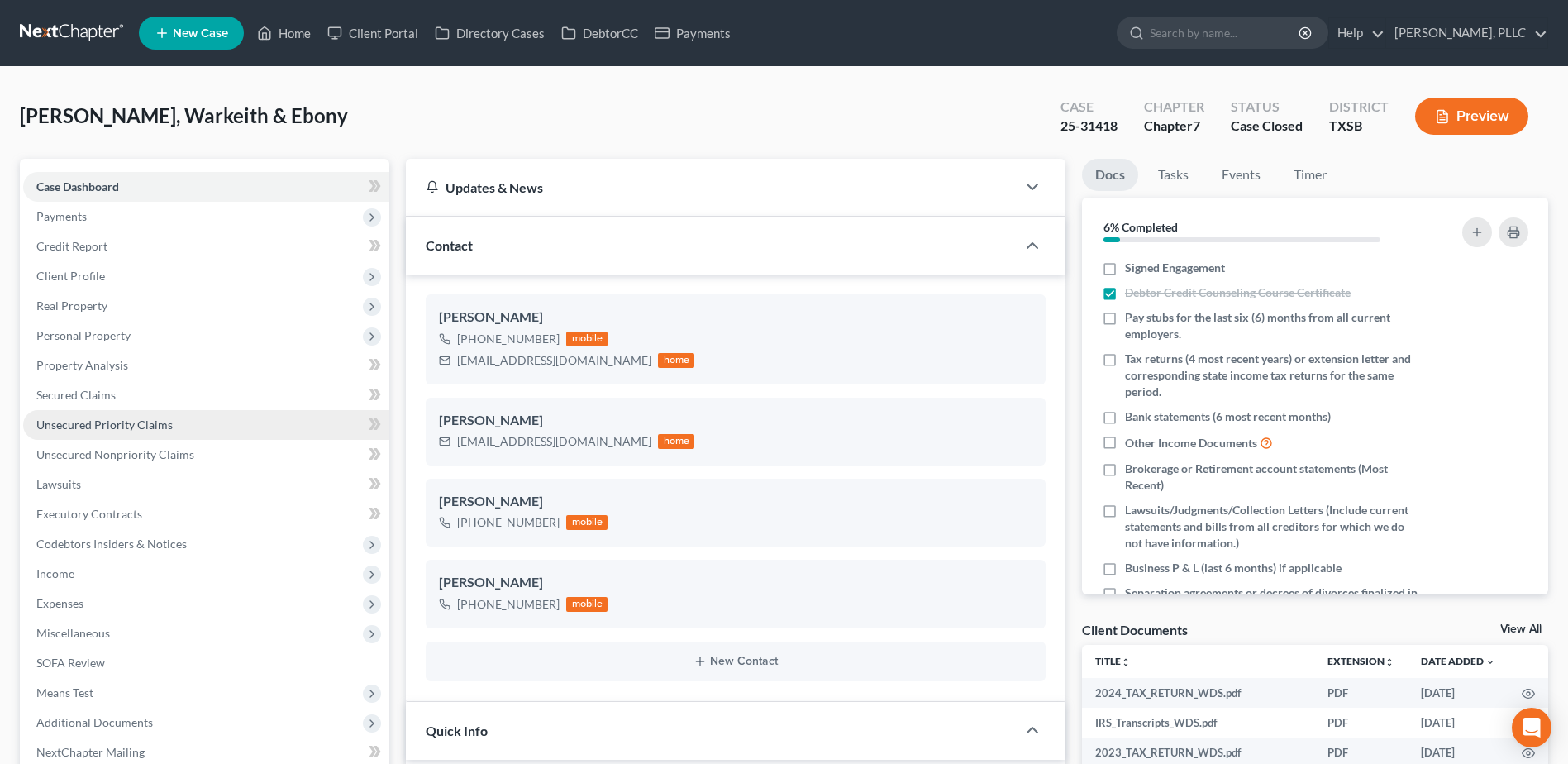
click at [131, 425] on span "Unsecured Priority Claims" at bounding box center [104, 424] width 136 height 14
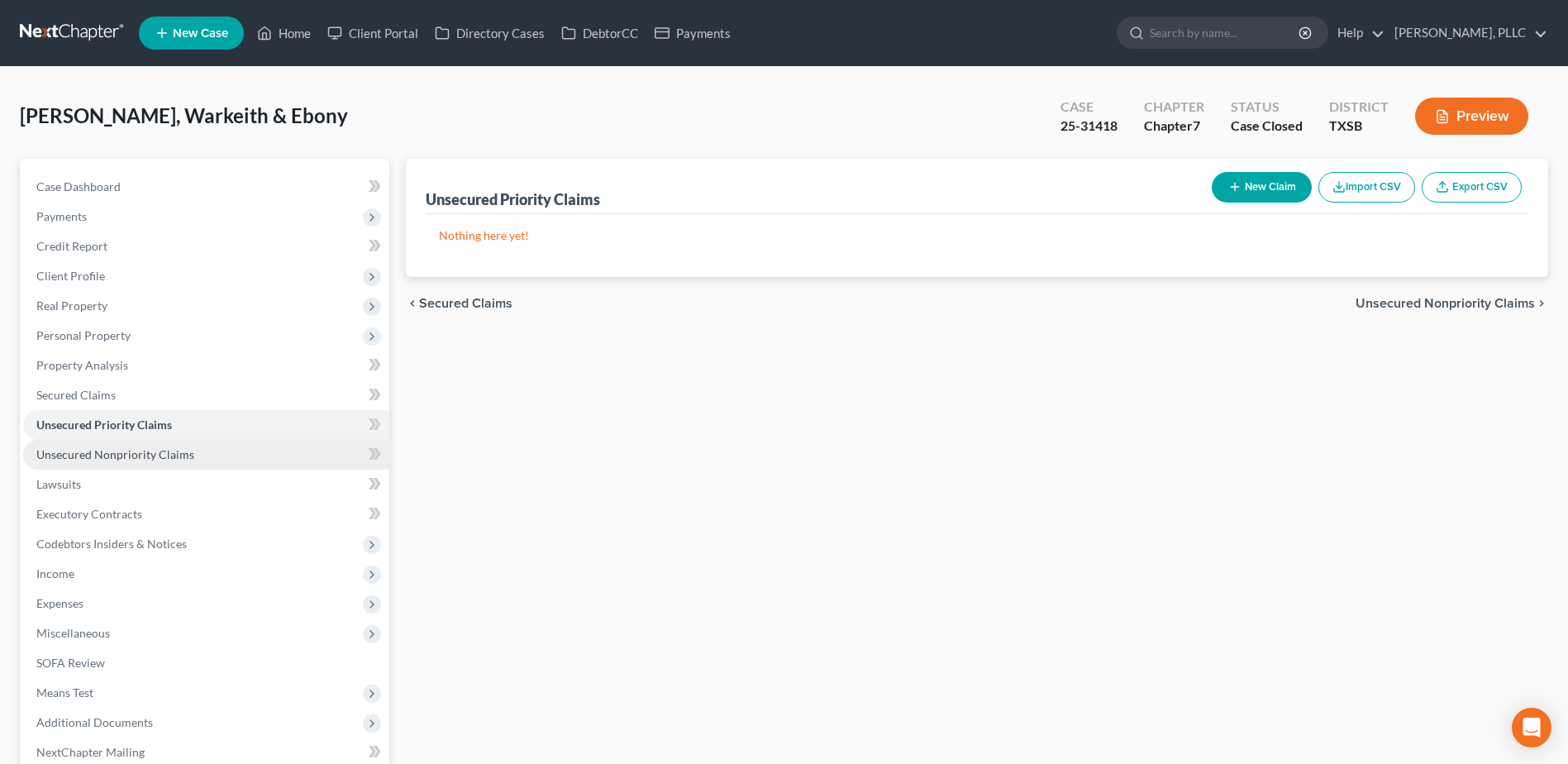
click at [137, 453] on span "Unsecured Nonpriority Claims" at bounding box center [115, 454] width 158 height 14
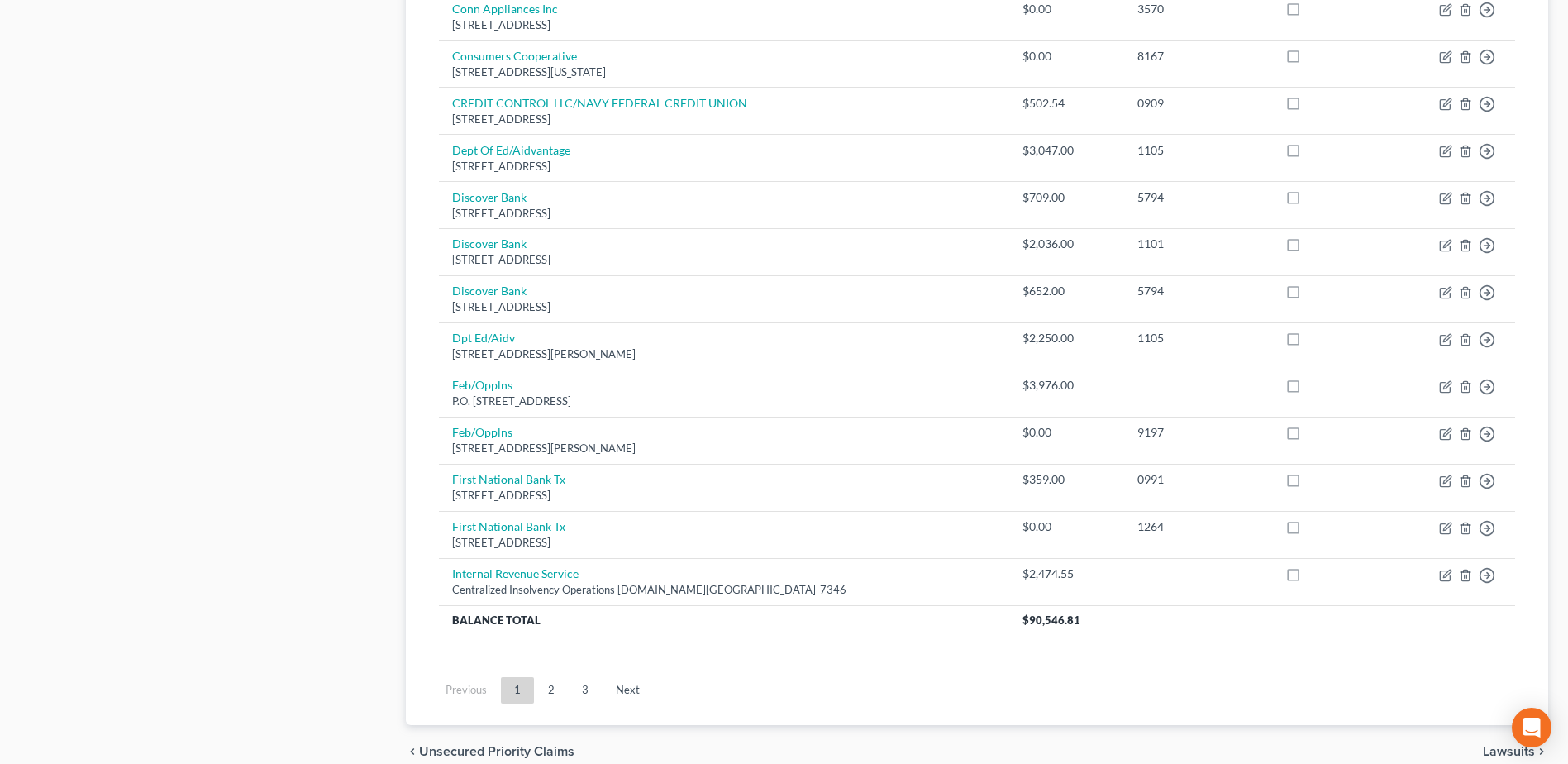
scroll to position [1074, 0]
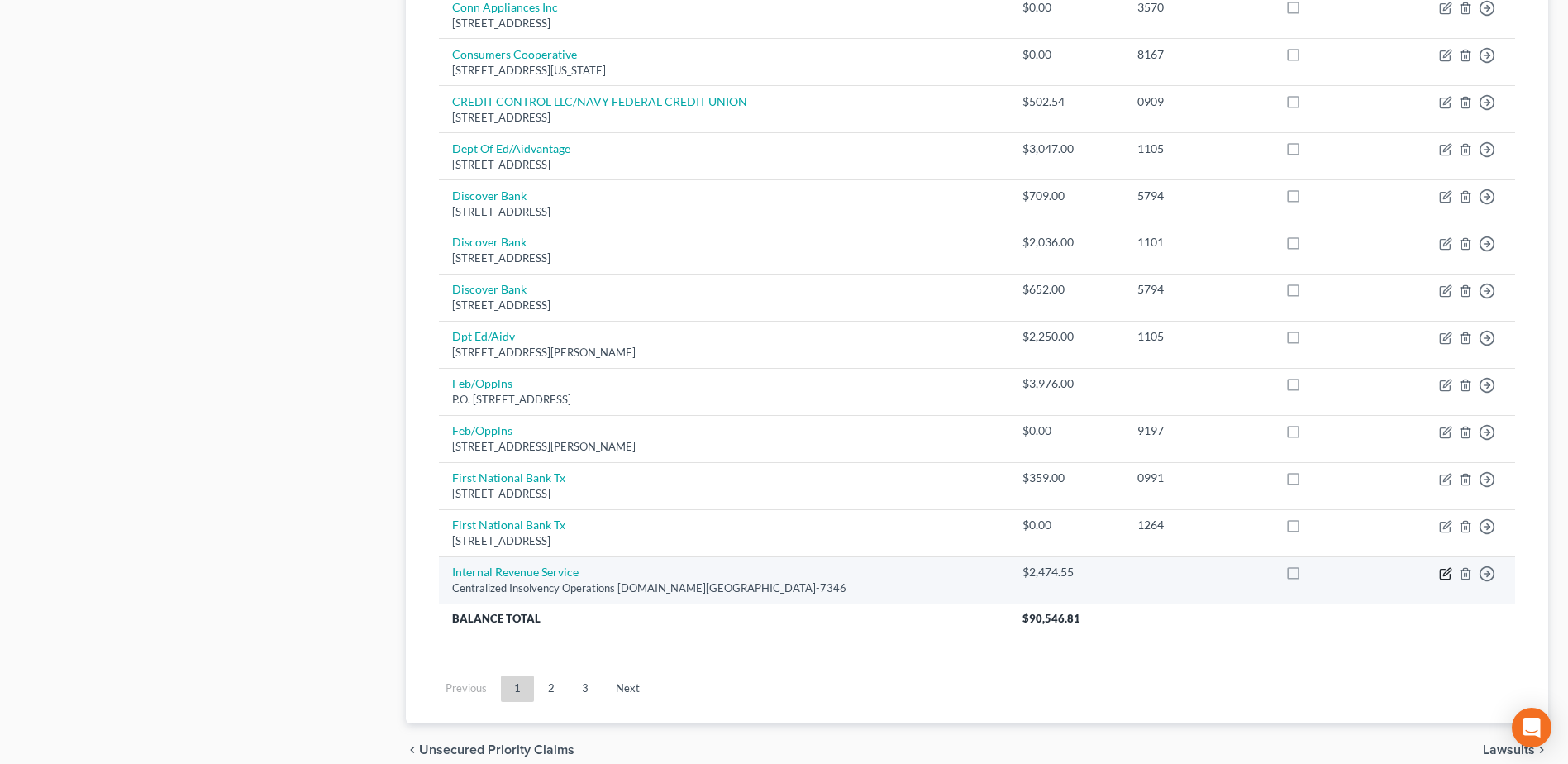
click at [1441, 573] on icon "button" at bounding box center [1445, 574] width 14 height 14
select select "39"
select select "1"
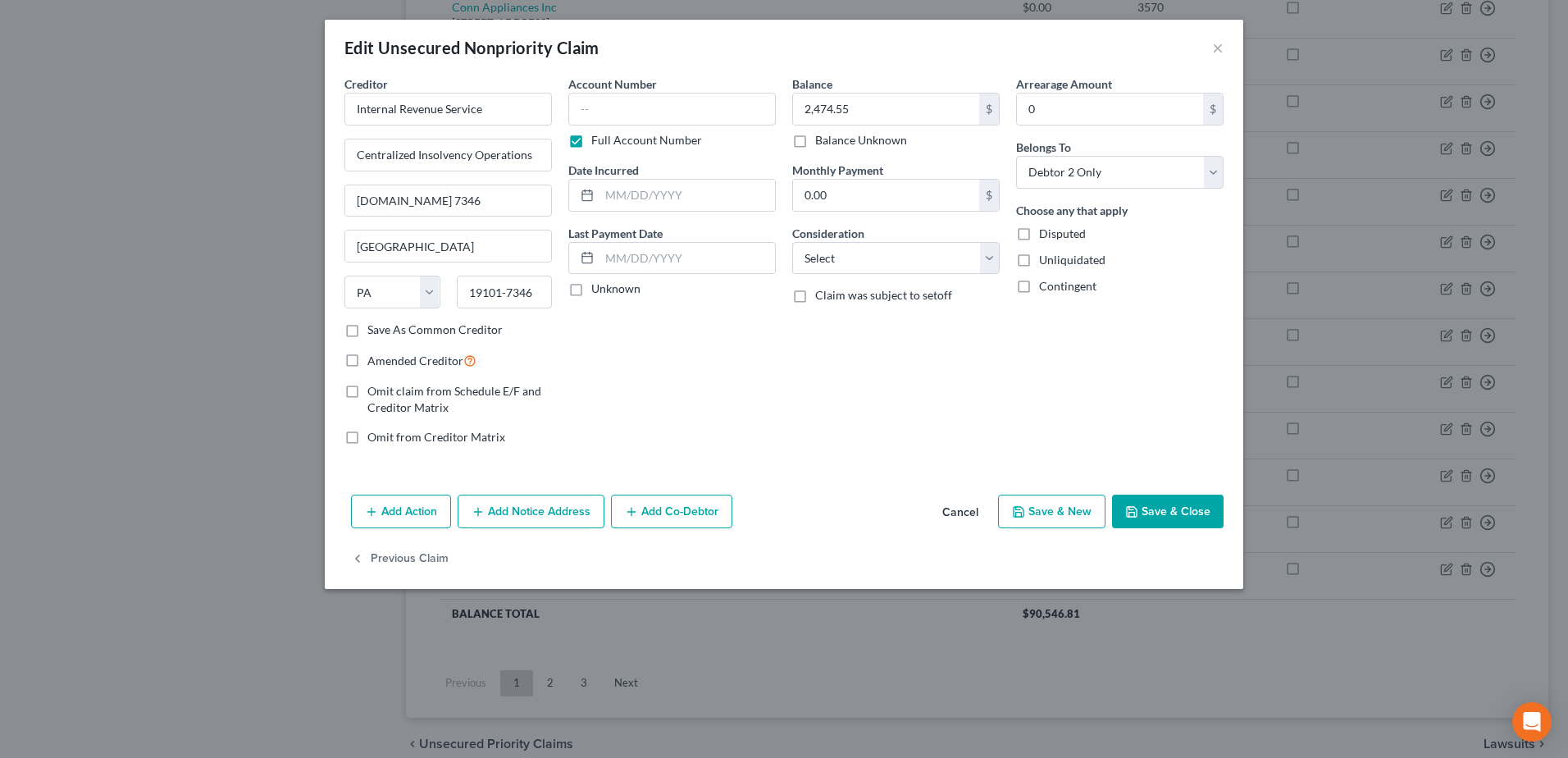
click at [974, 511] on button "Cancel" at bounding box center [961, 512] width 62 height 33
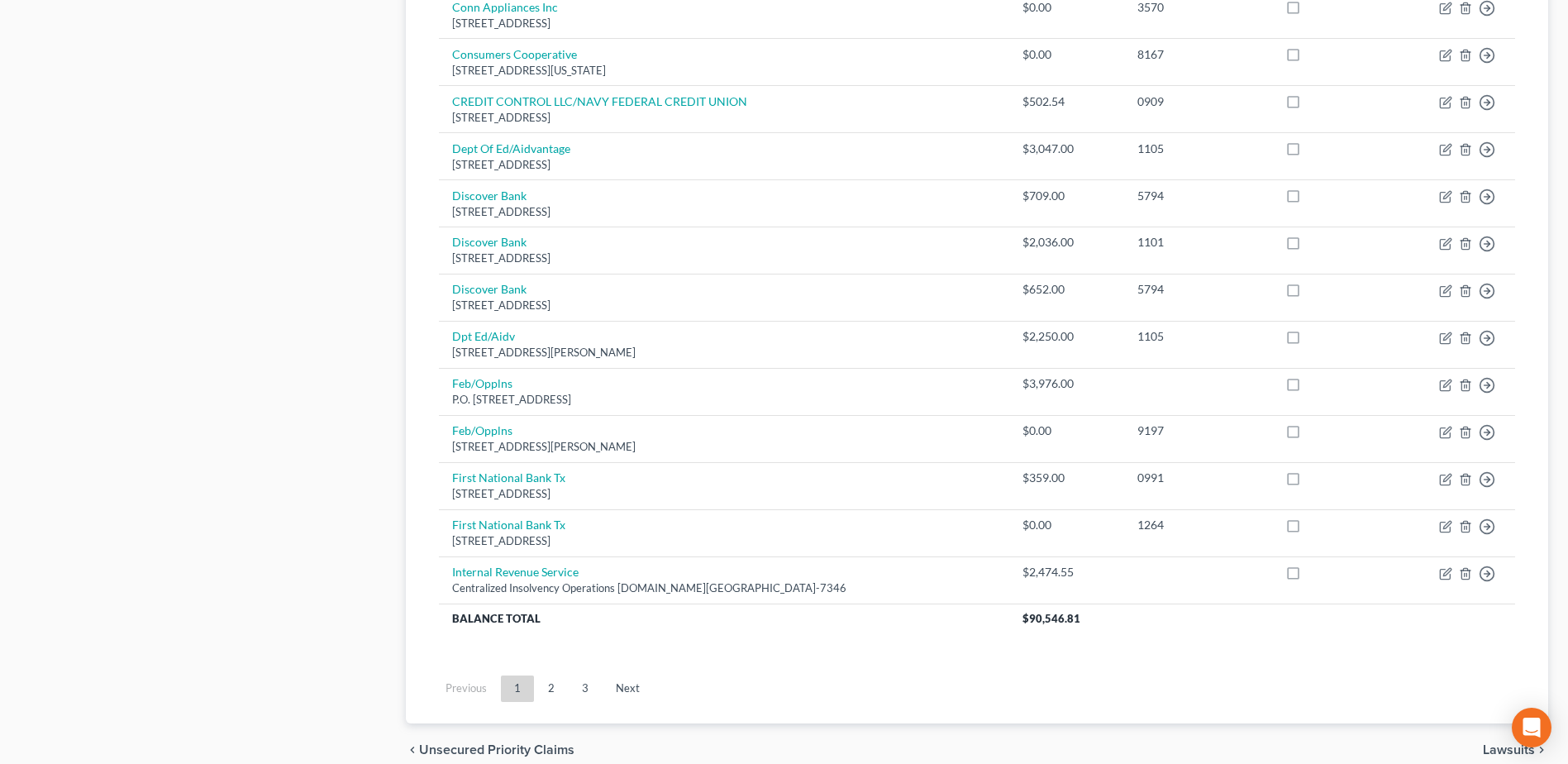
click at [556, 693] on link "2" at bounding box center [551, 689] width 33 height 26
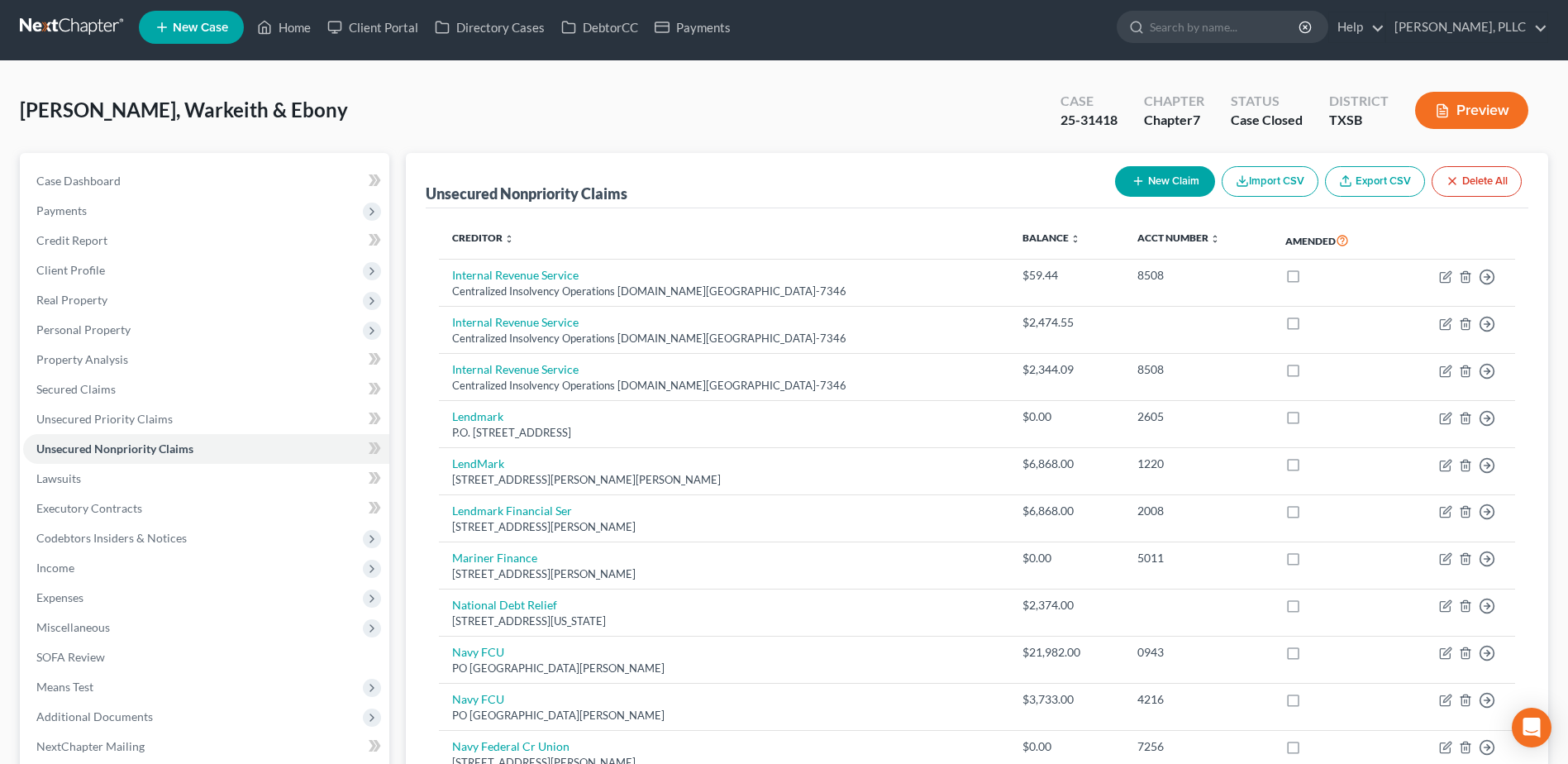
scroll to position [0, 0]
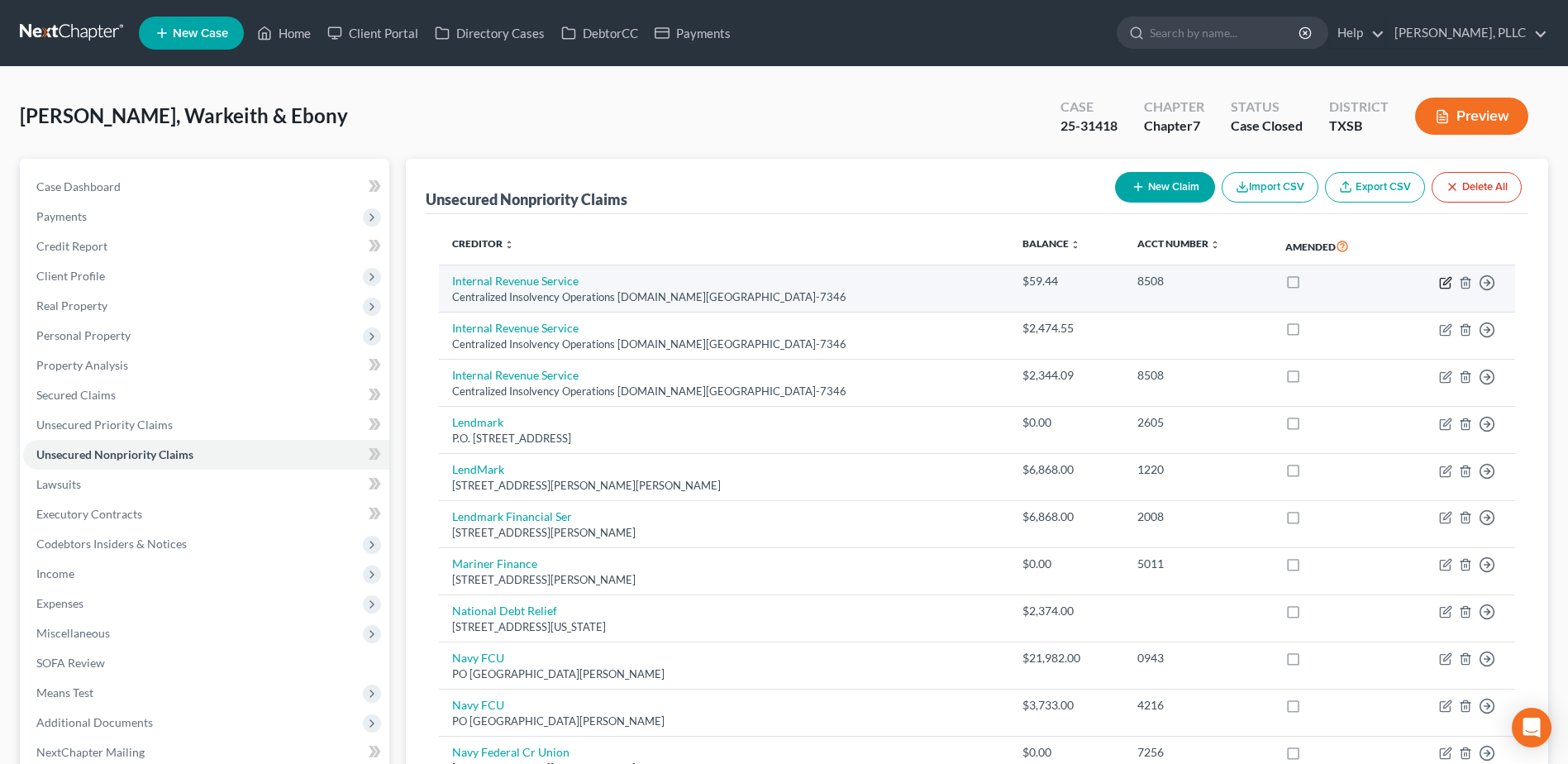
click at [1443, 286] on icon "button" at bounding box center [1445, 283] width 14 height 14
select select "39"
select select "7"
select select "1"
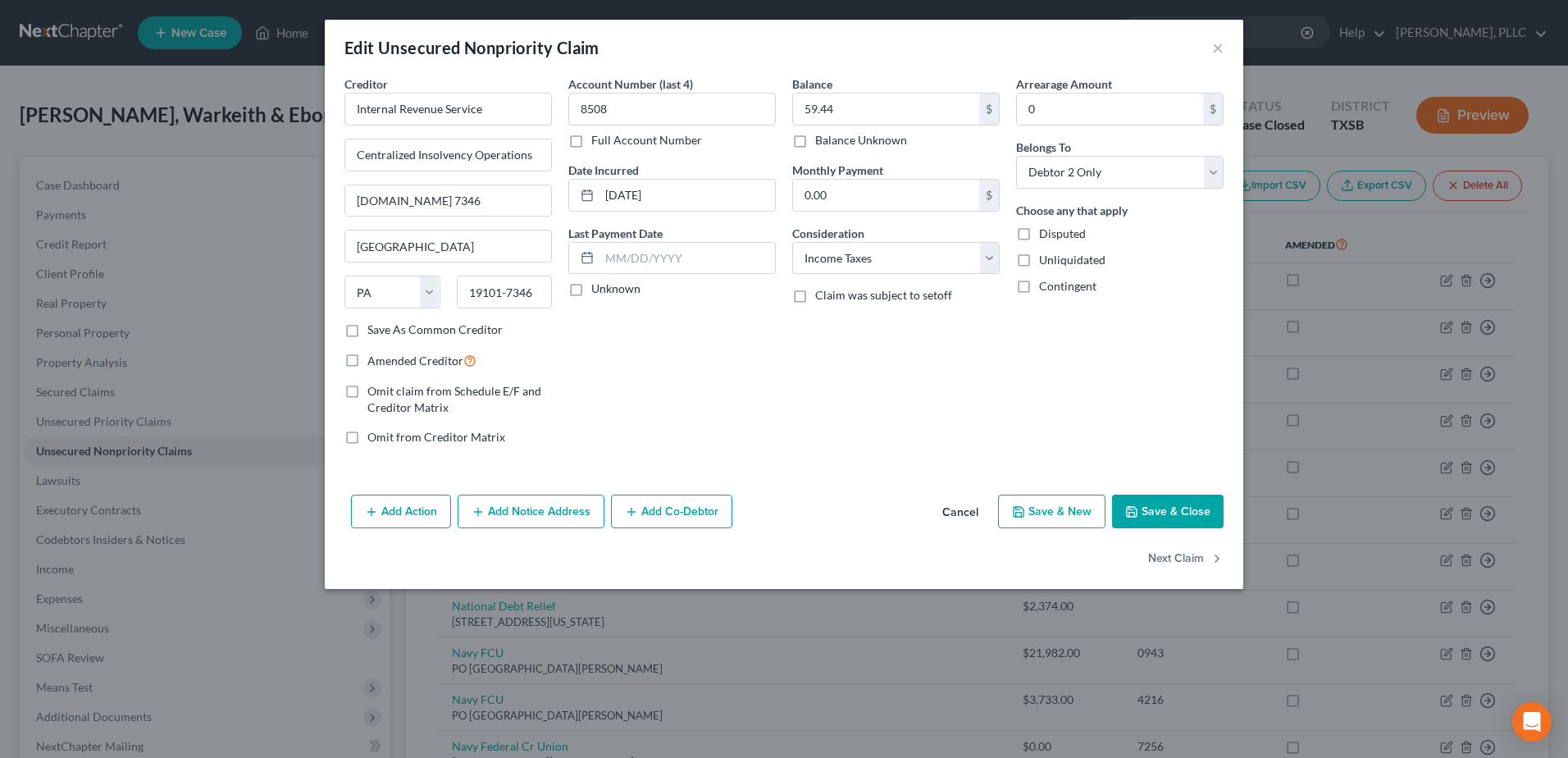
click at [961, 509] on button "Cancel" at bounding box center [961, 512] width 62 height 33
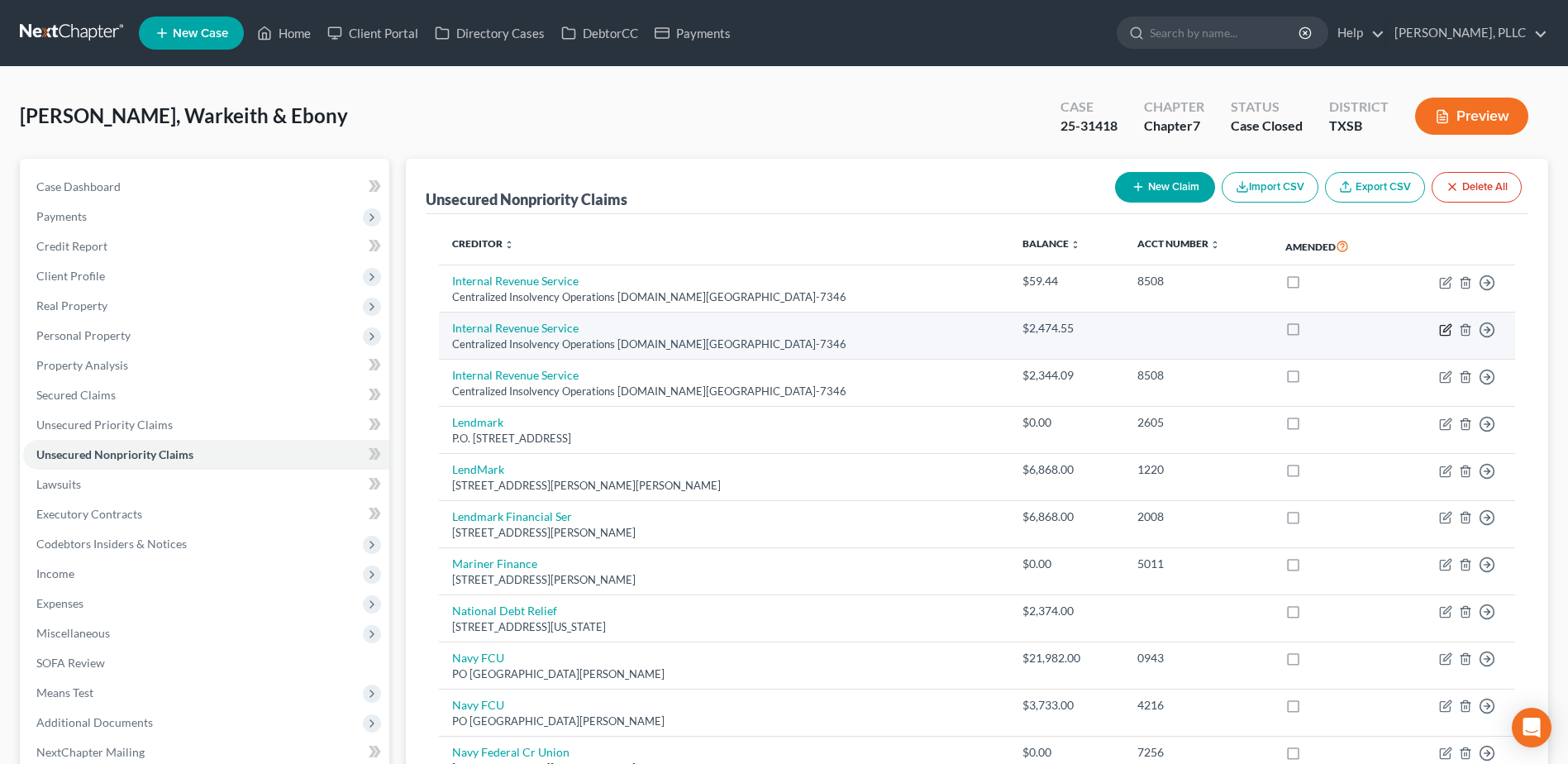
click at [1445, 332] on icon "button" at bounding box center [1446, 327] width 8 height 8
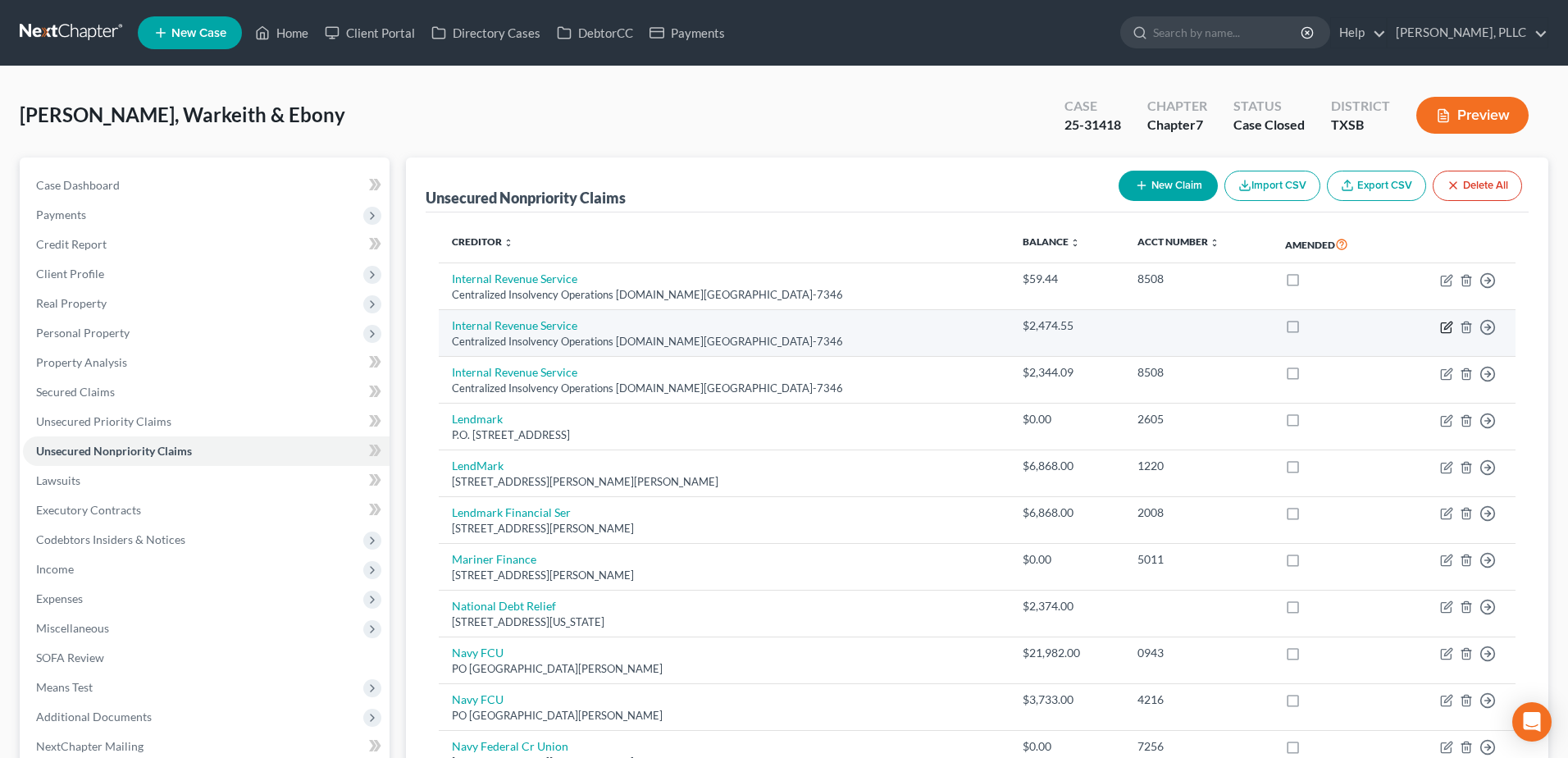
select select "39"
select select "7"
select select "1"
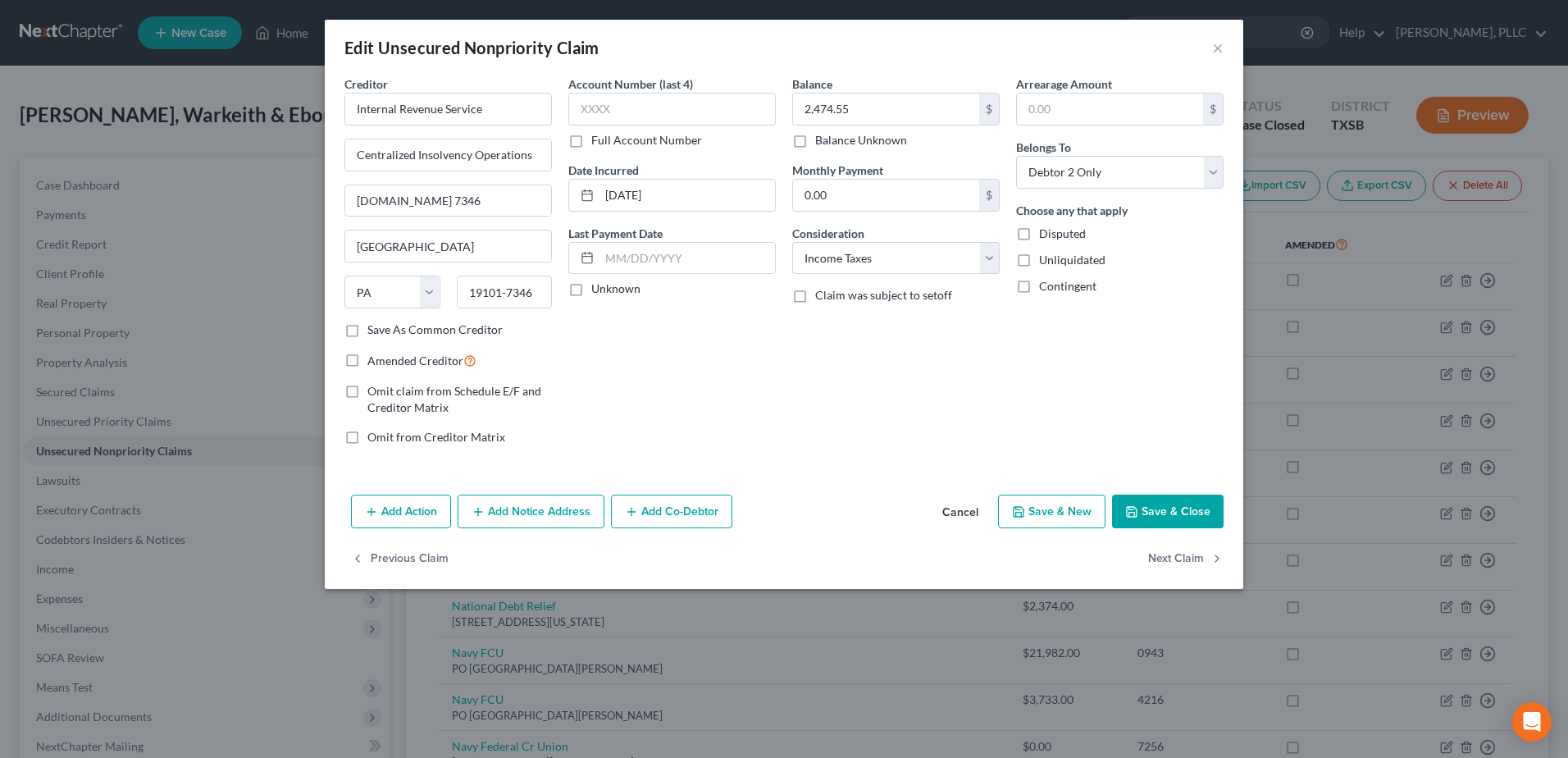
click at [964, 513] on button "Cancel" at bounding box center [961, 512] width 62 height 33
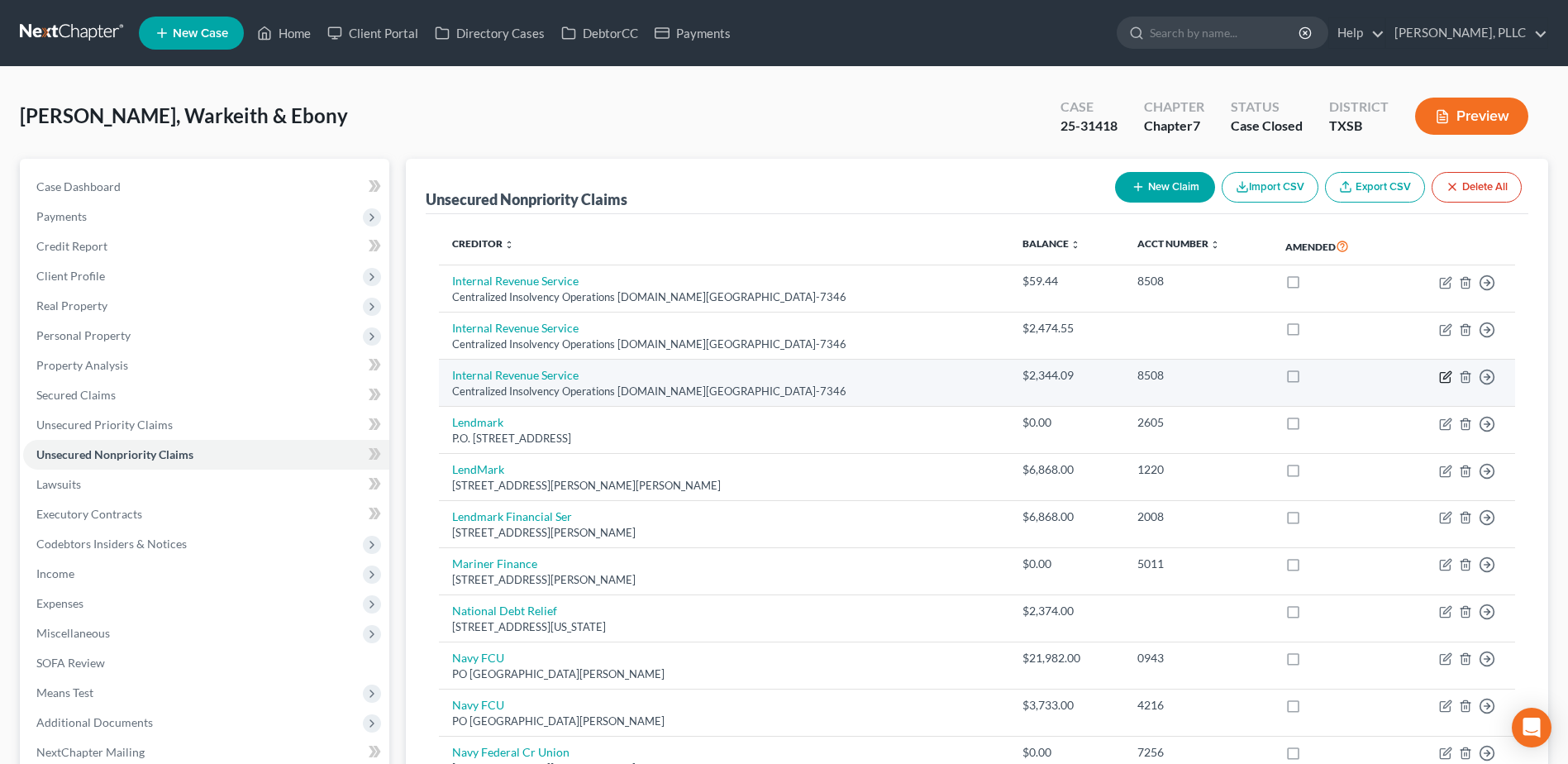
click at [1444, 378] on icon "button" at bounding box center [1445, 377] width 14 height 14
select select "39"
select select "7"
select select "1"
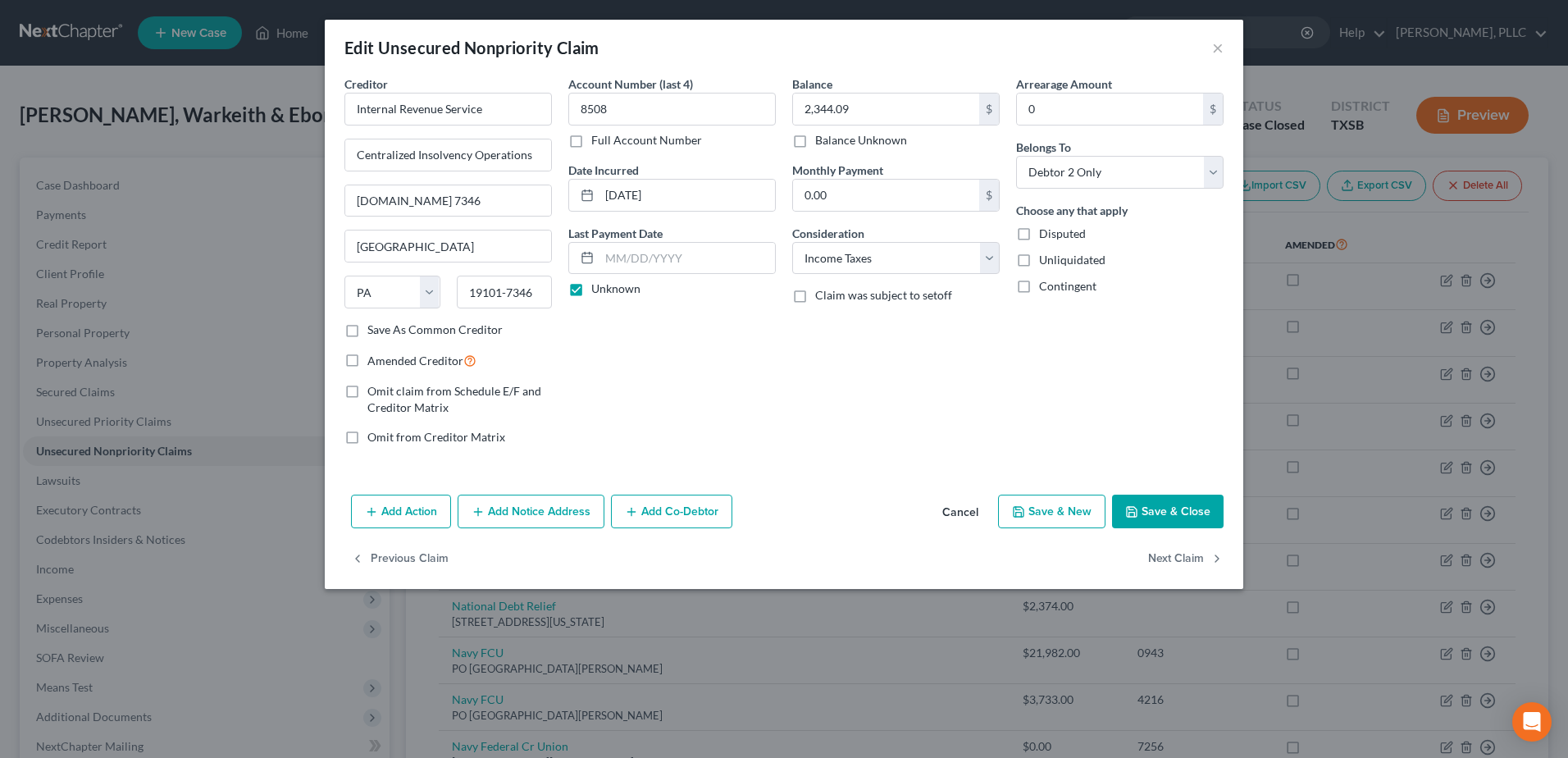
click at [974, 512] on button "Cancel" at bounding box center [961, 512] width 62 height 33
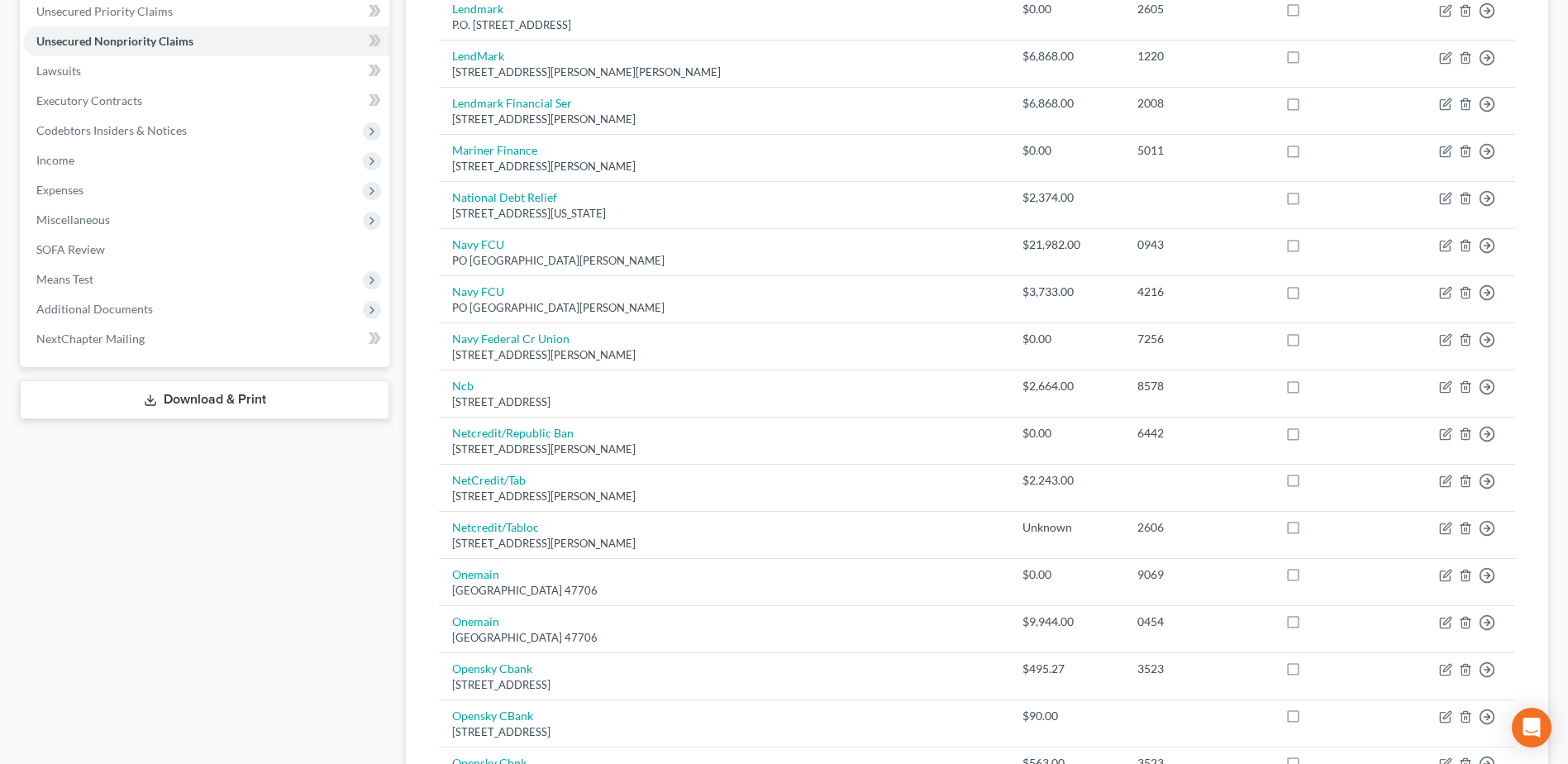
scroll to position [1150, 0]
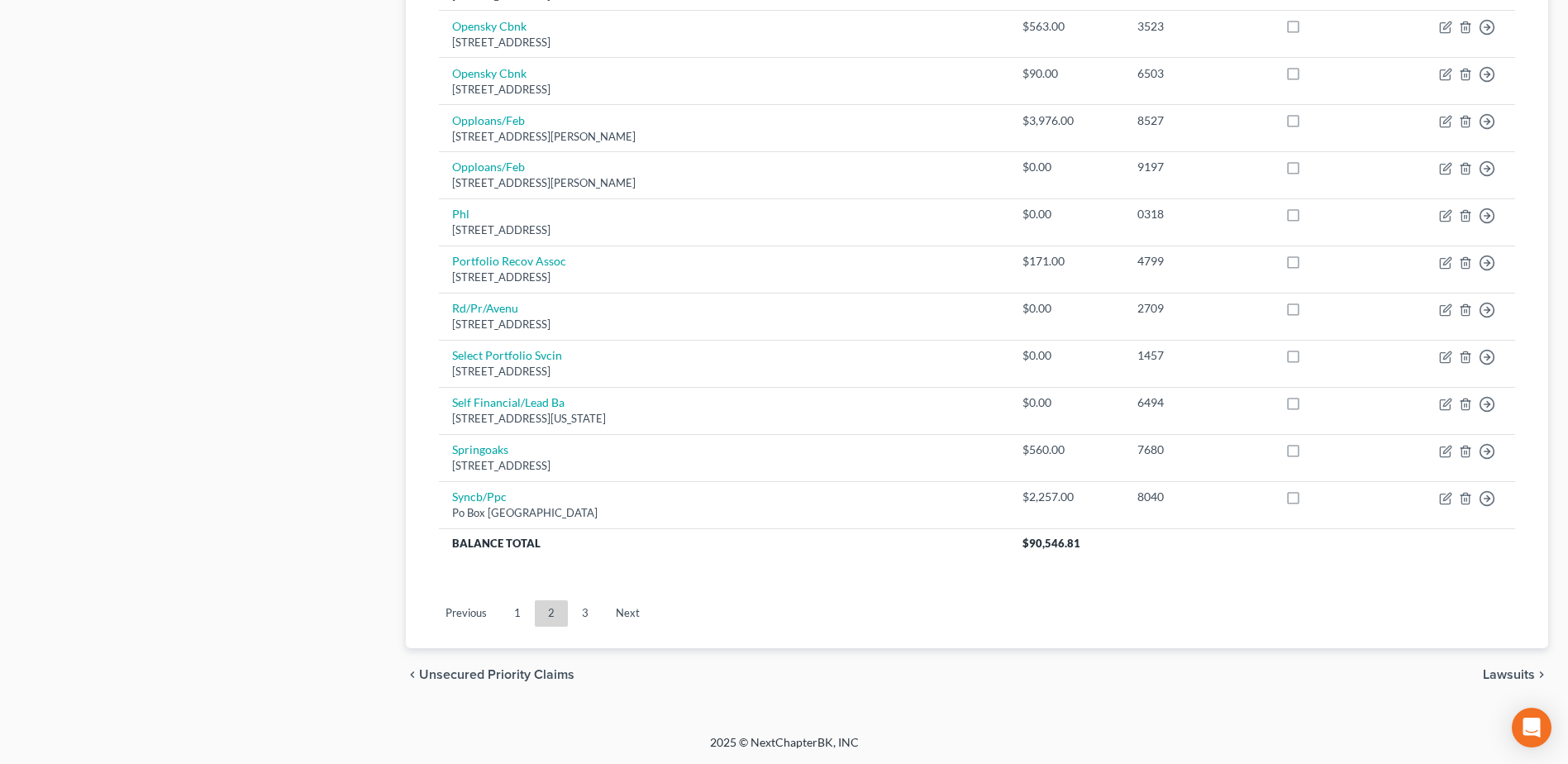
drag, startPoint x: 514, startPoint y: 610, endPoint x: 575, endPoint y: 594, distance: 63.1
click at [514, 610] on link "1" at bounding box center [517, 613] width 33 height 26
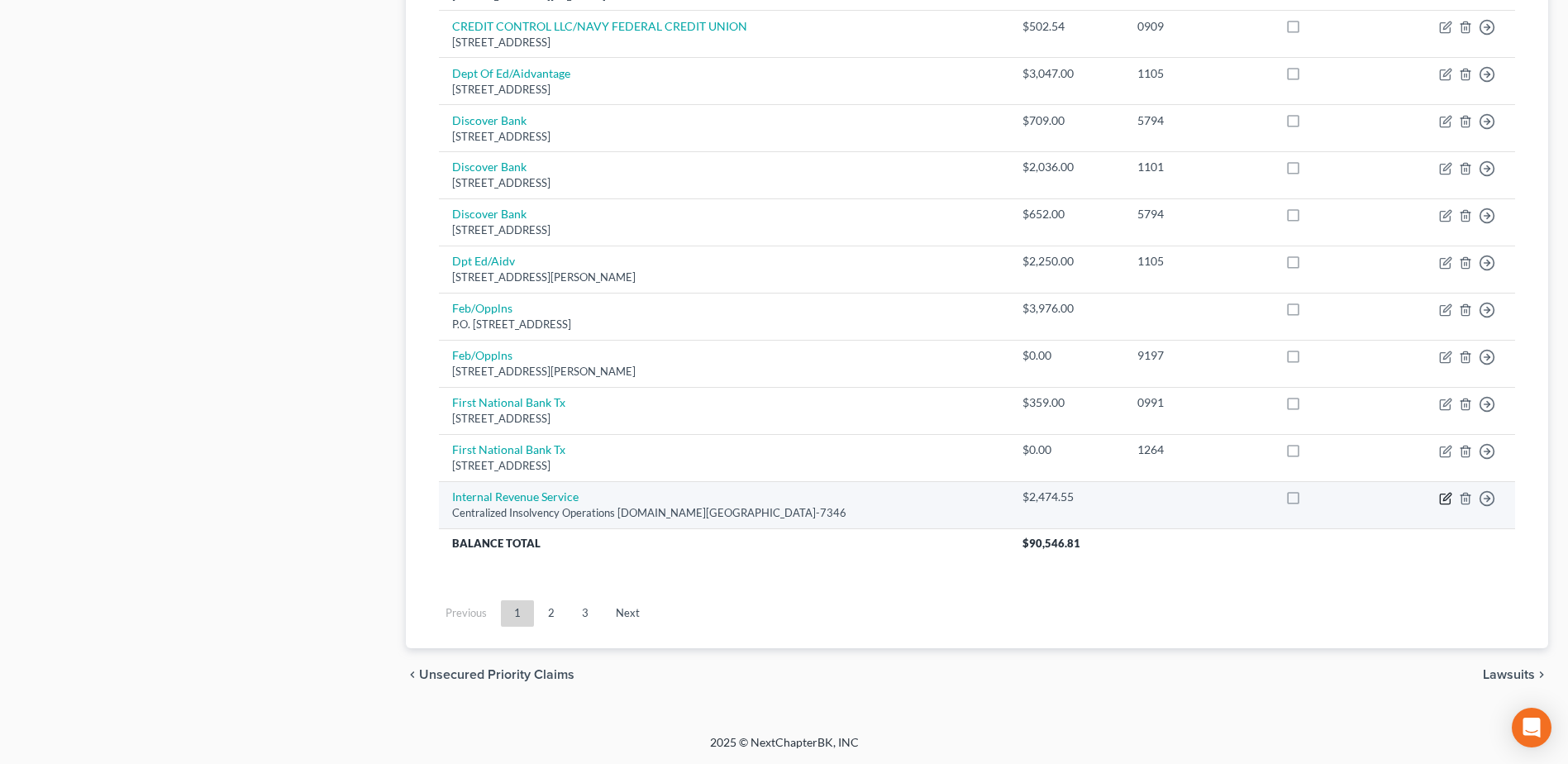
click at [1443, 500] on icon "button" at bounding box center [1446, 496] width 8 height 8
select select "39"
select select "1"
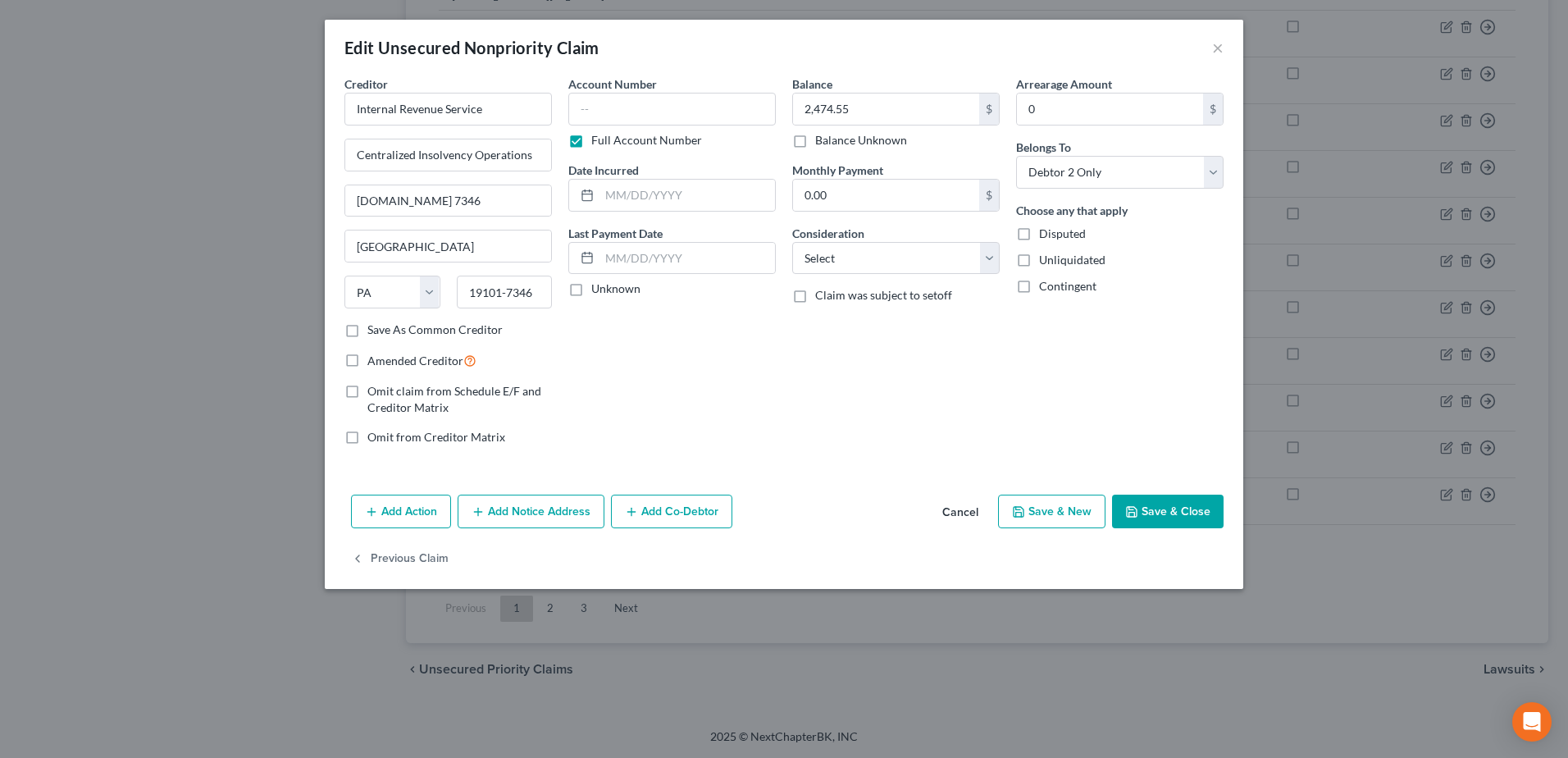
click at [977, 509] on button "Cancel" at bounding box center [961, 512] width 62 height 33
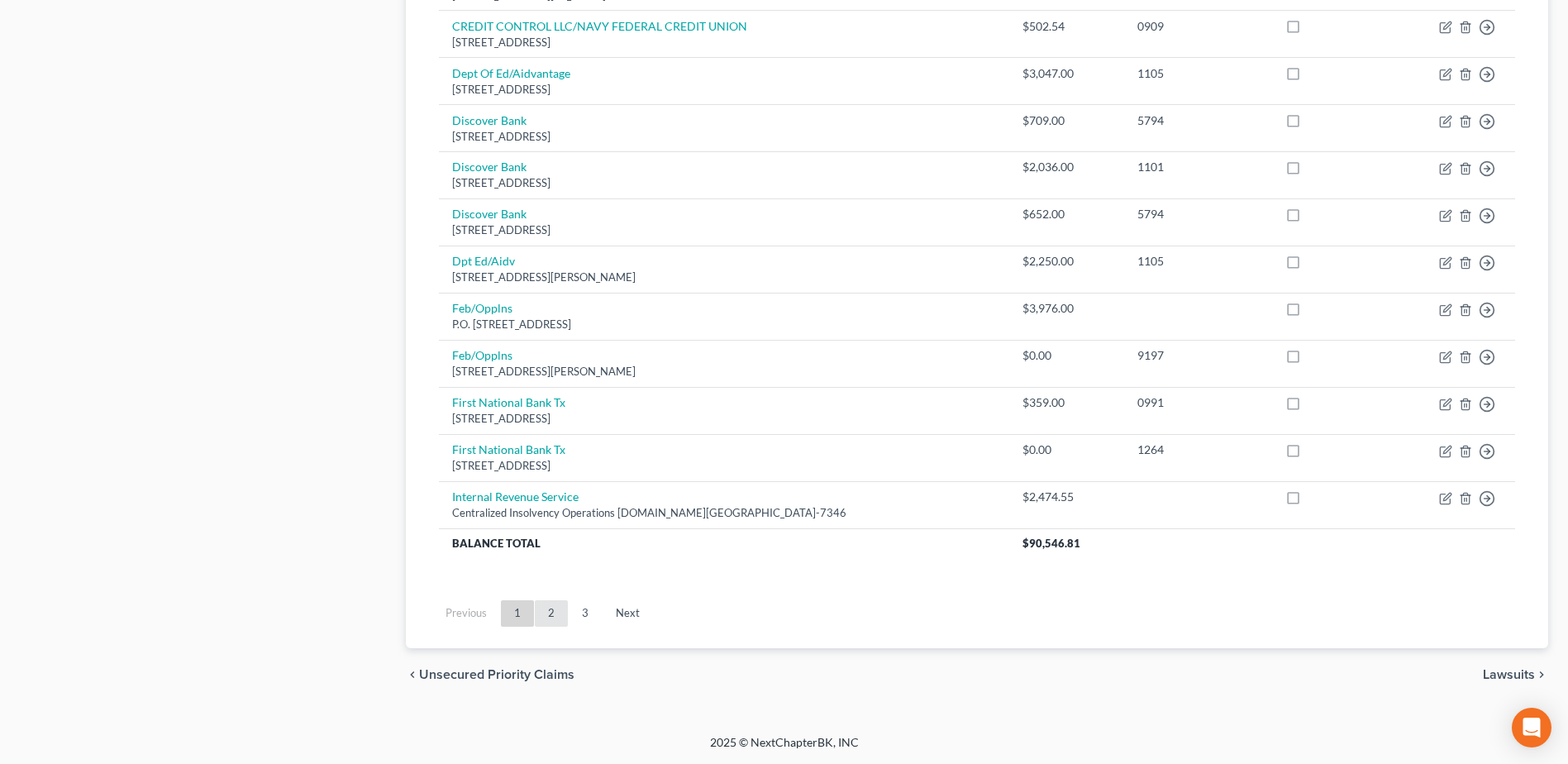
click at [545, 611] on link "2" at bounding box center [551, 613] width 33 height 26
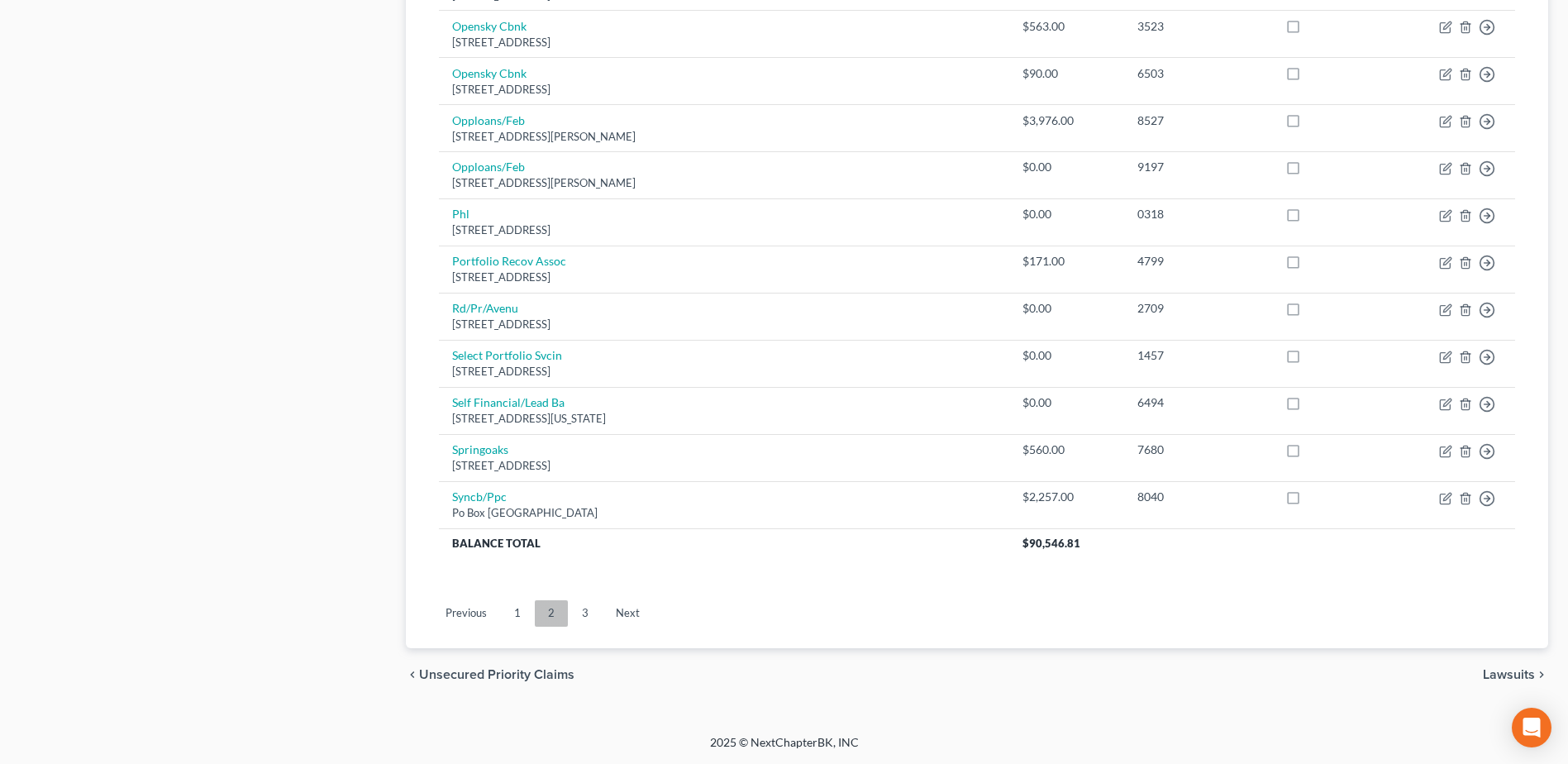
click at [551, 612] on link "2" at bounding box center [551, 613] width 33 height 26
drag, startPoint x: 522, startPoint y: 616, endPoint x: 535, endPoint y: 613, distance: 13.3
click at [522, 616] on link "1" at bounding box center [517, 613] width 33 height 26
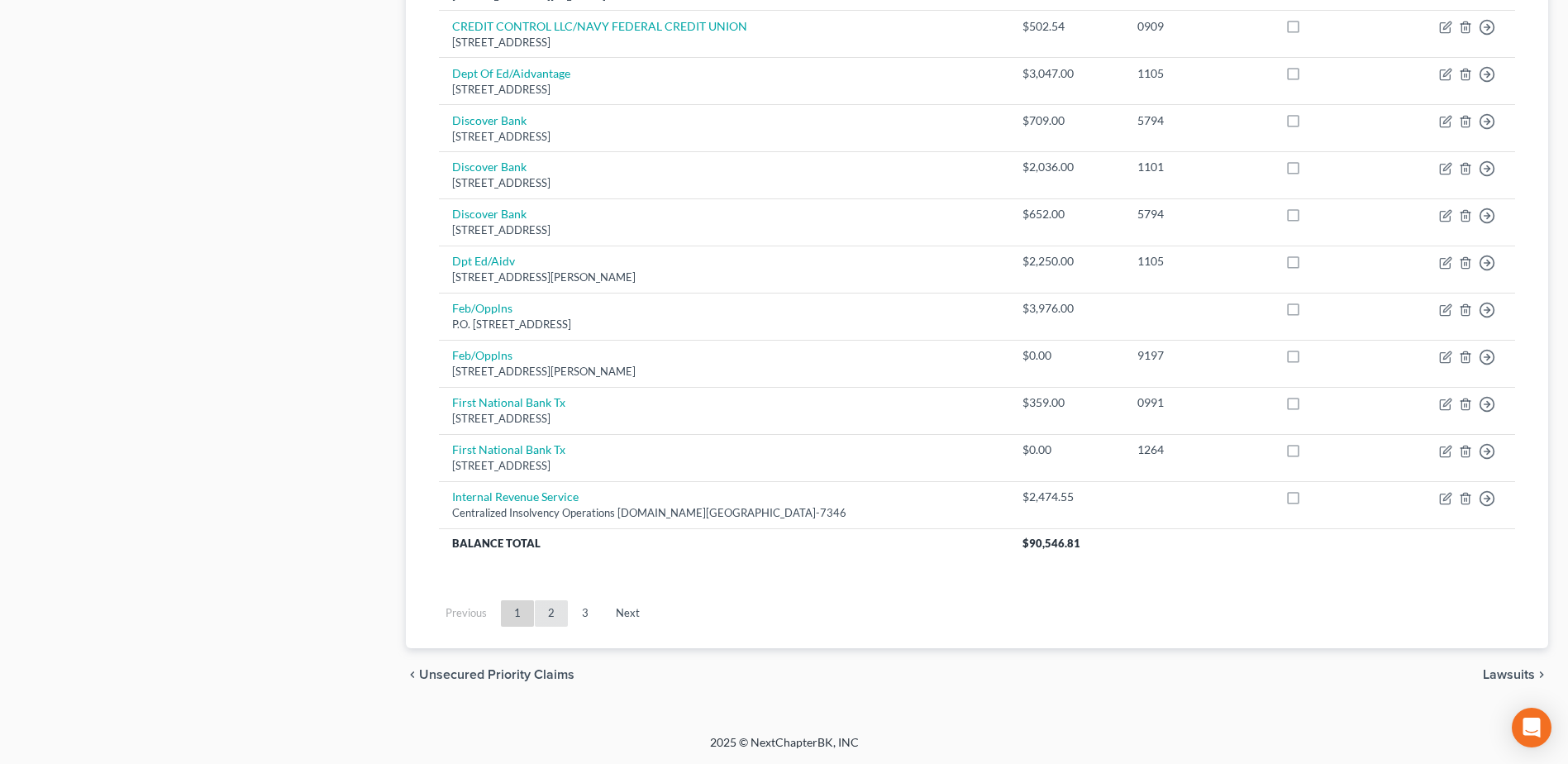
click at [557, 611] on link "2" at bounding box center [551, 613] width 33 height 26
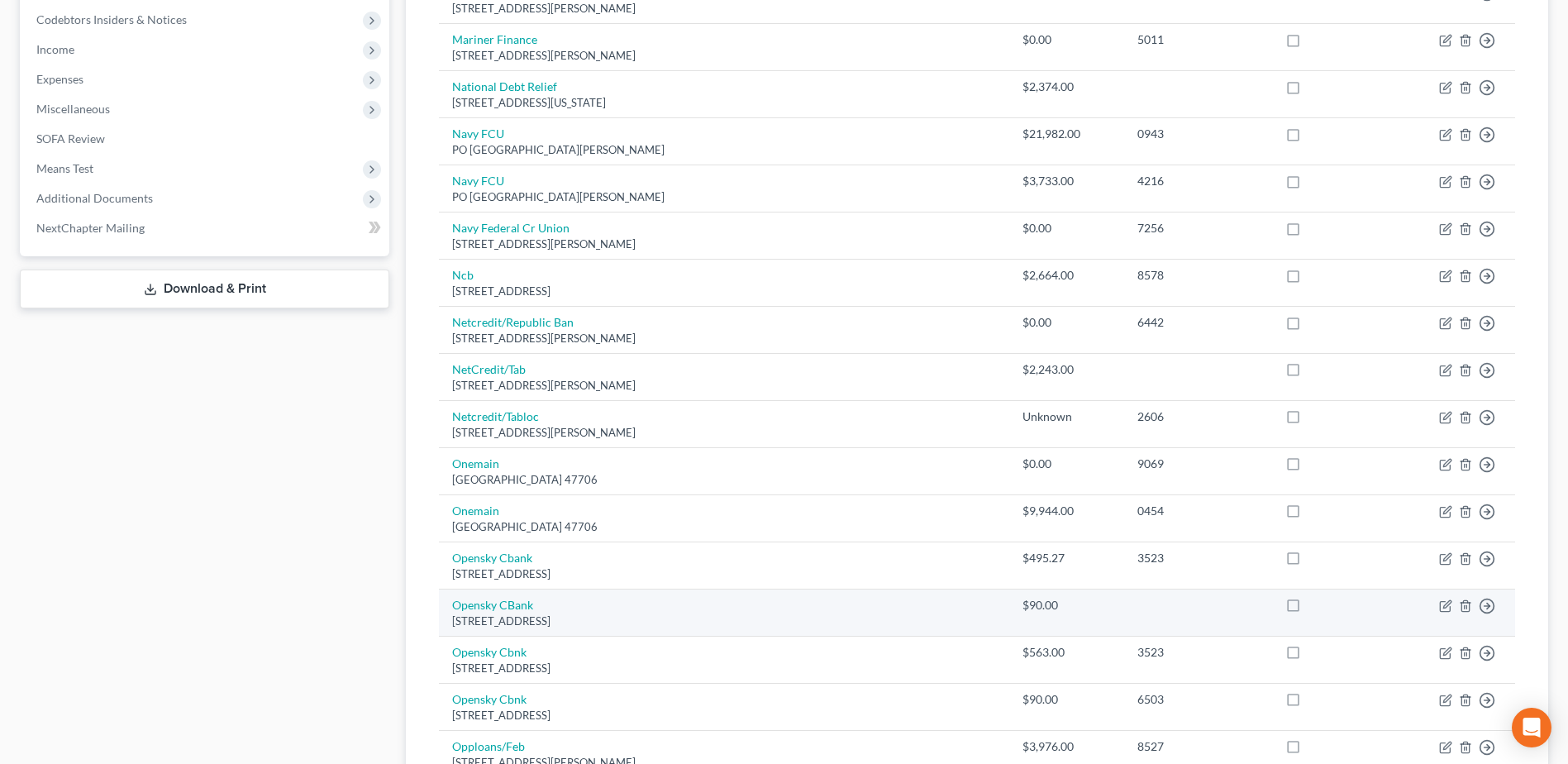
scroll to position [158, 0]
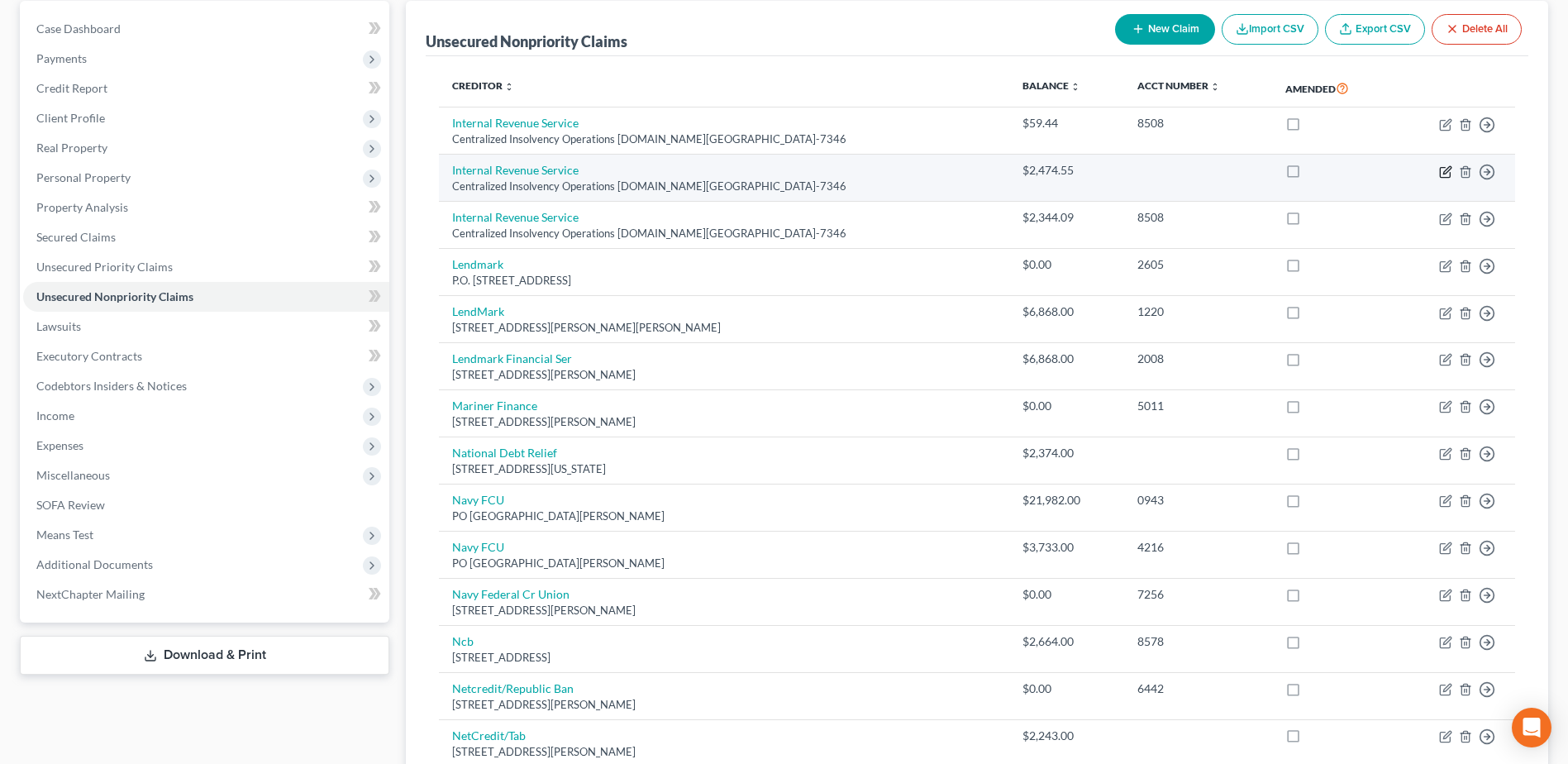
click at [1440, 167] on icon "button" at bounding box center [1444, 172] width 10 height 10
select select "39"
select select "7"
select select "1"
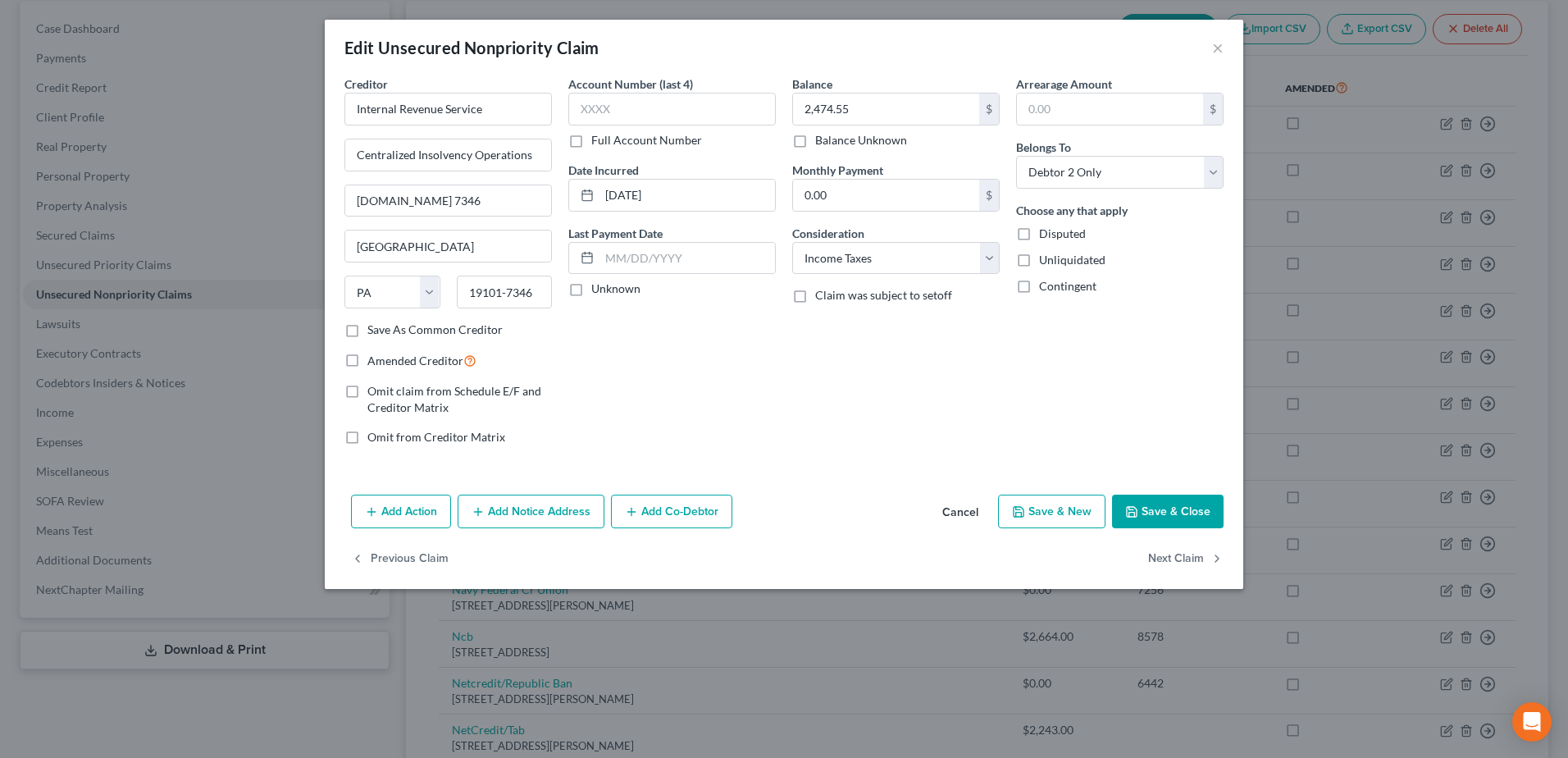
click at [959, 510] on button "Cancel" at bounding box center [961, 512] width 62 height 33
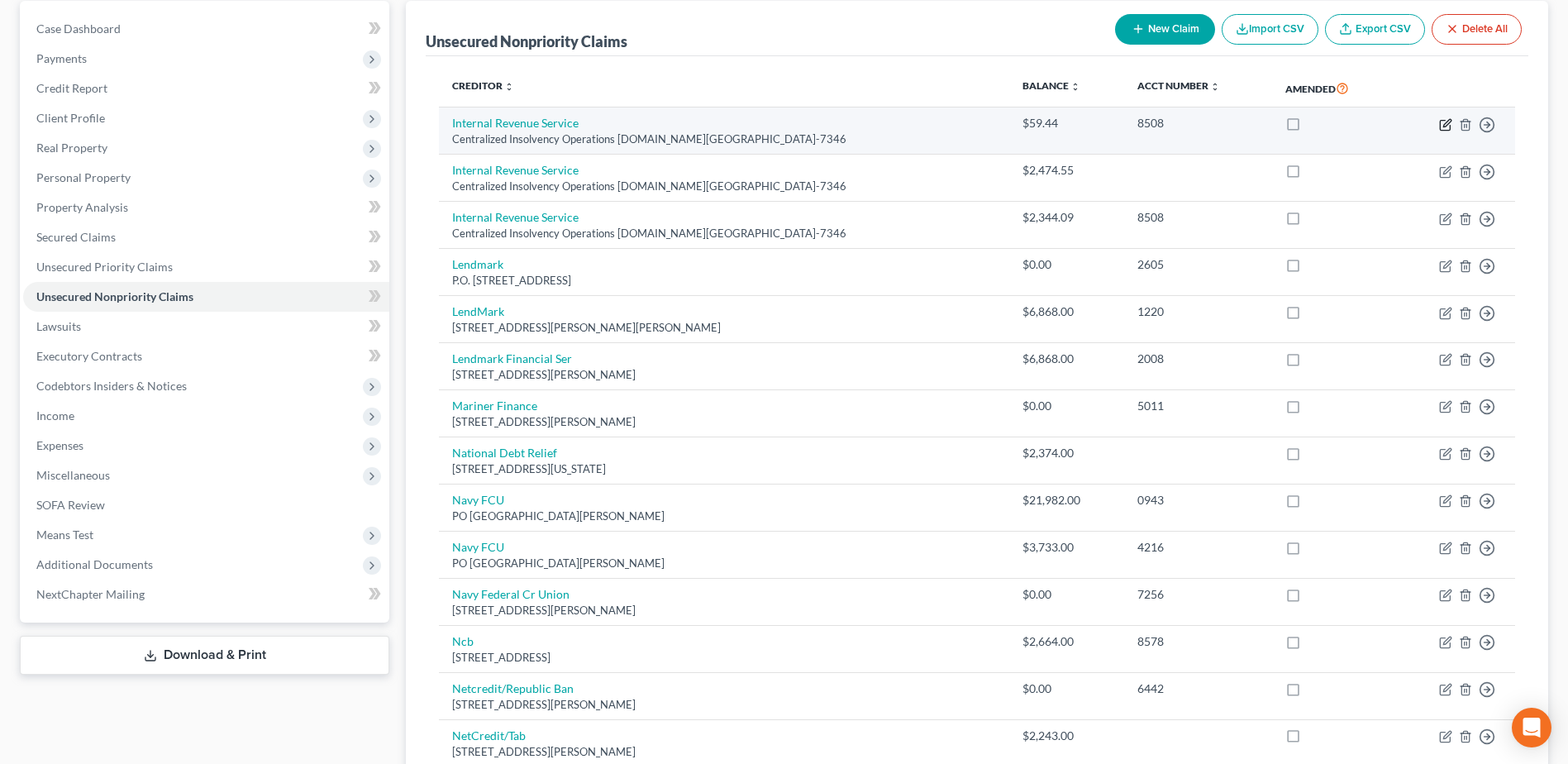
click at [1446, 125] on icon "button" at bounding box center [1446, 122] width 8 height 8
select select "39"
select select "7"
select select "1"
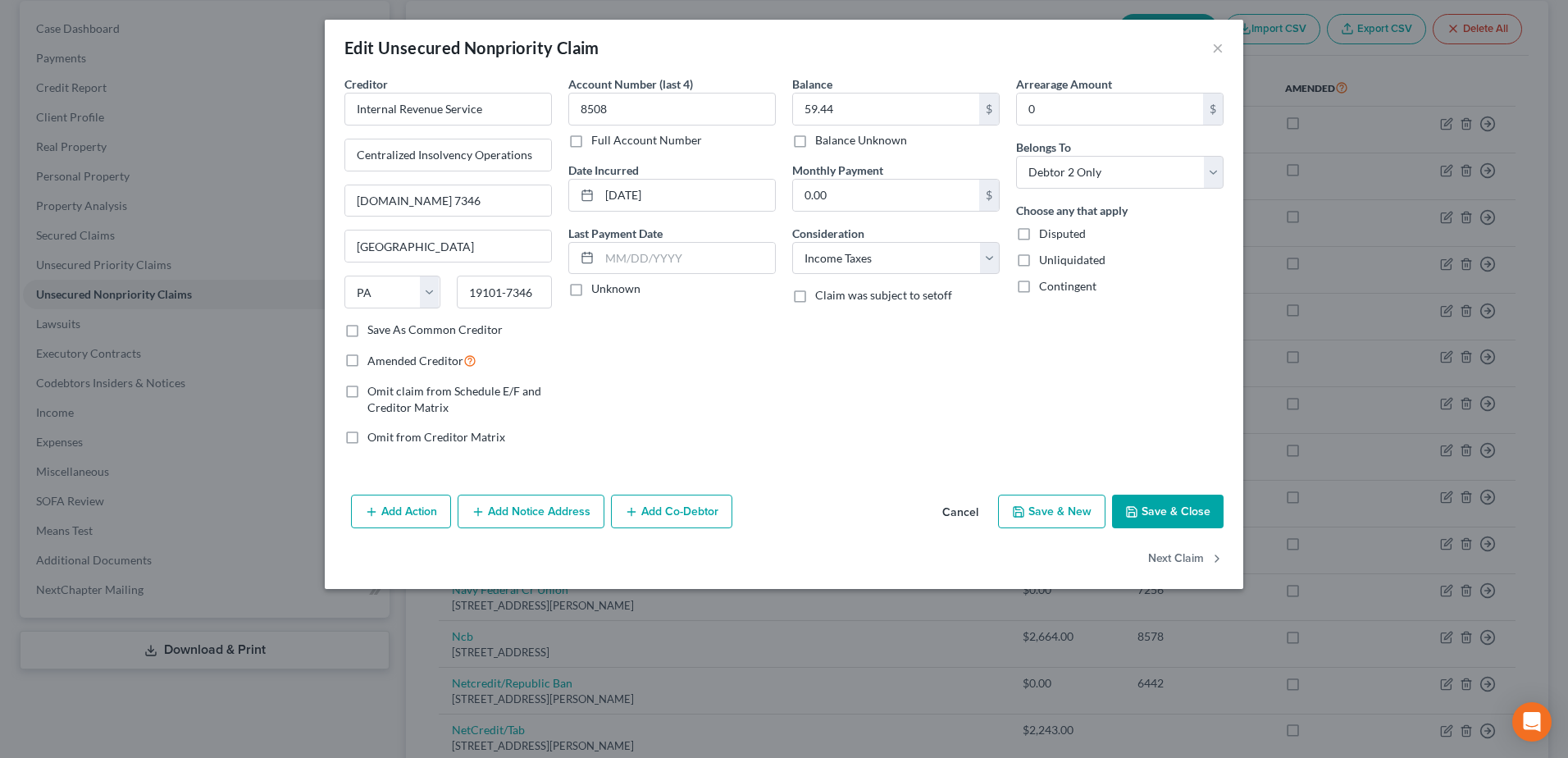
click at [957, 508] on button "Cancel" at bounding box center [961, 512] width 62 height 33
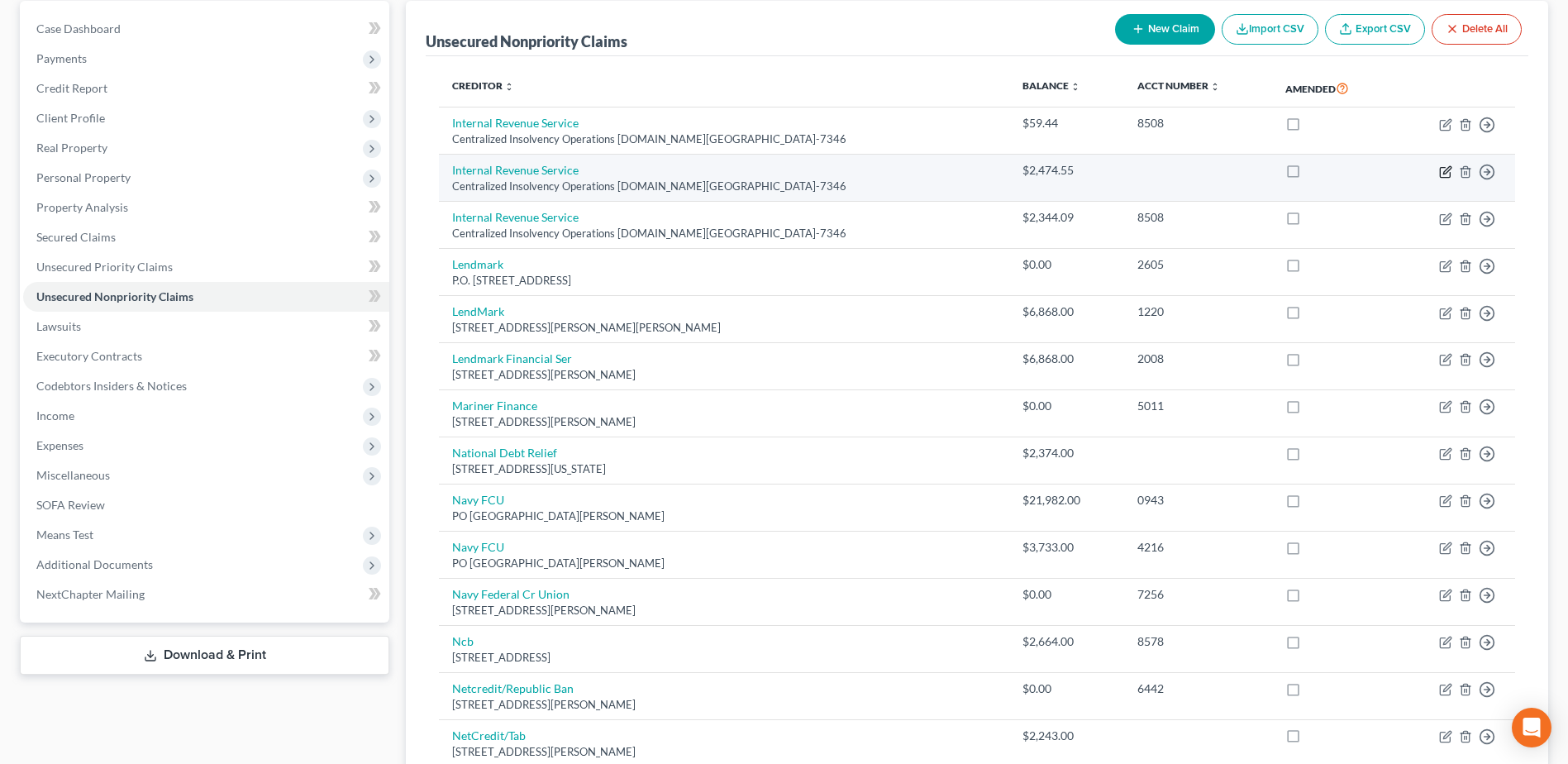
click at [1448, 175] on icon "button" at bounding box center [1445, 172] width 14 height 14
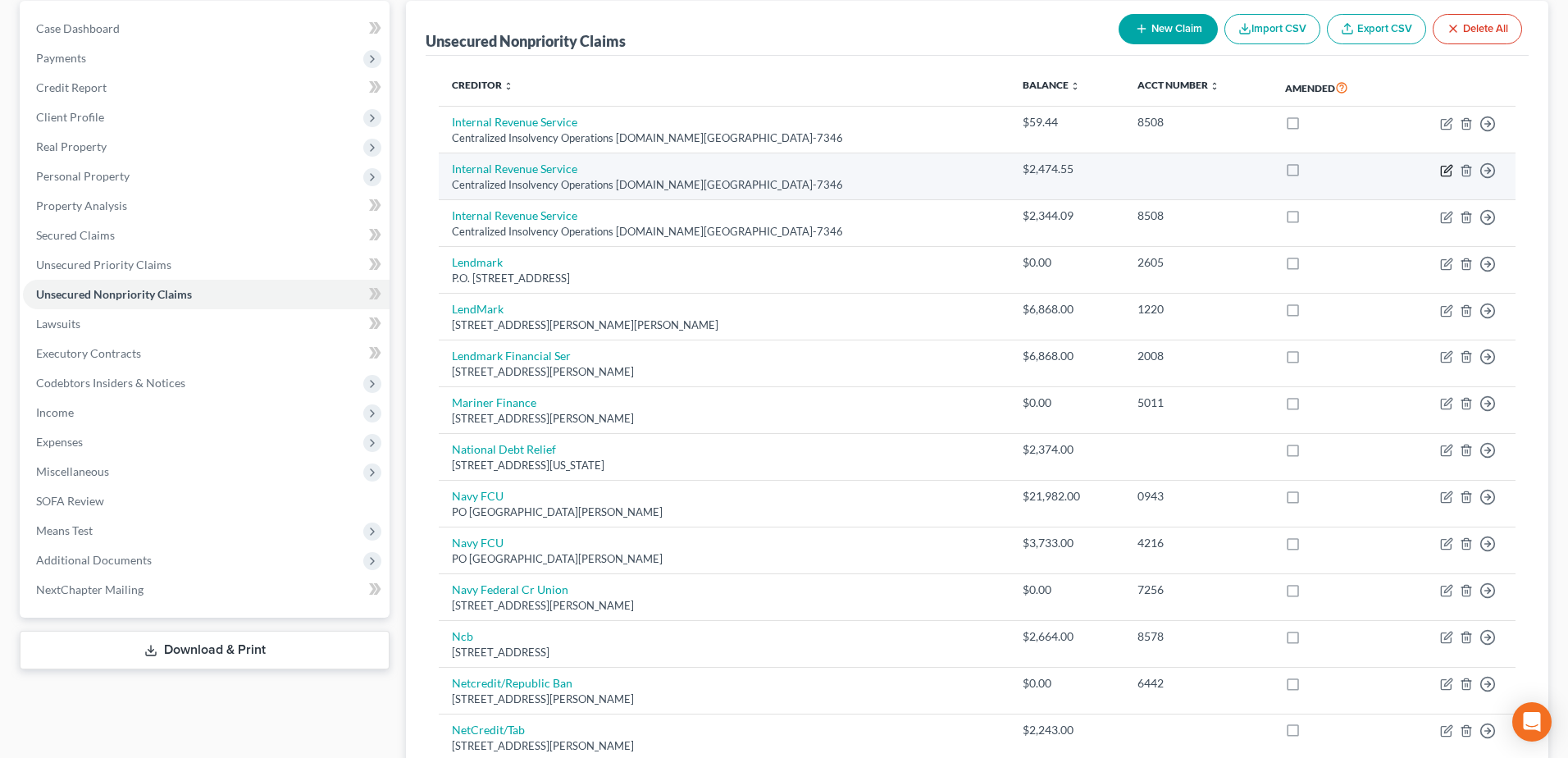
select select "39"
select select "7"
select select "1"
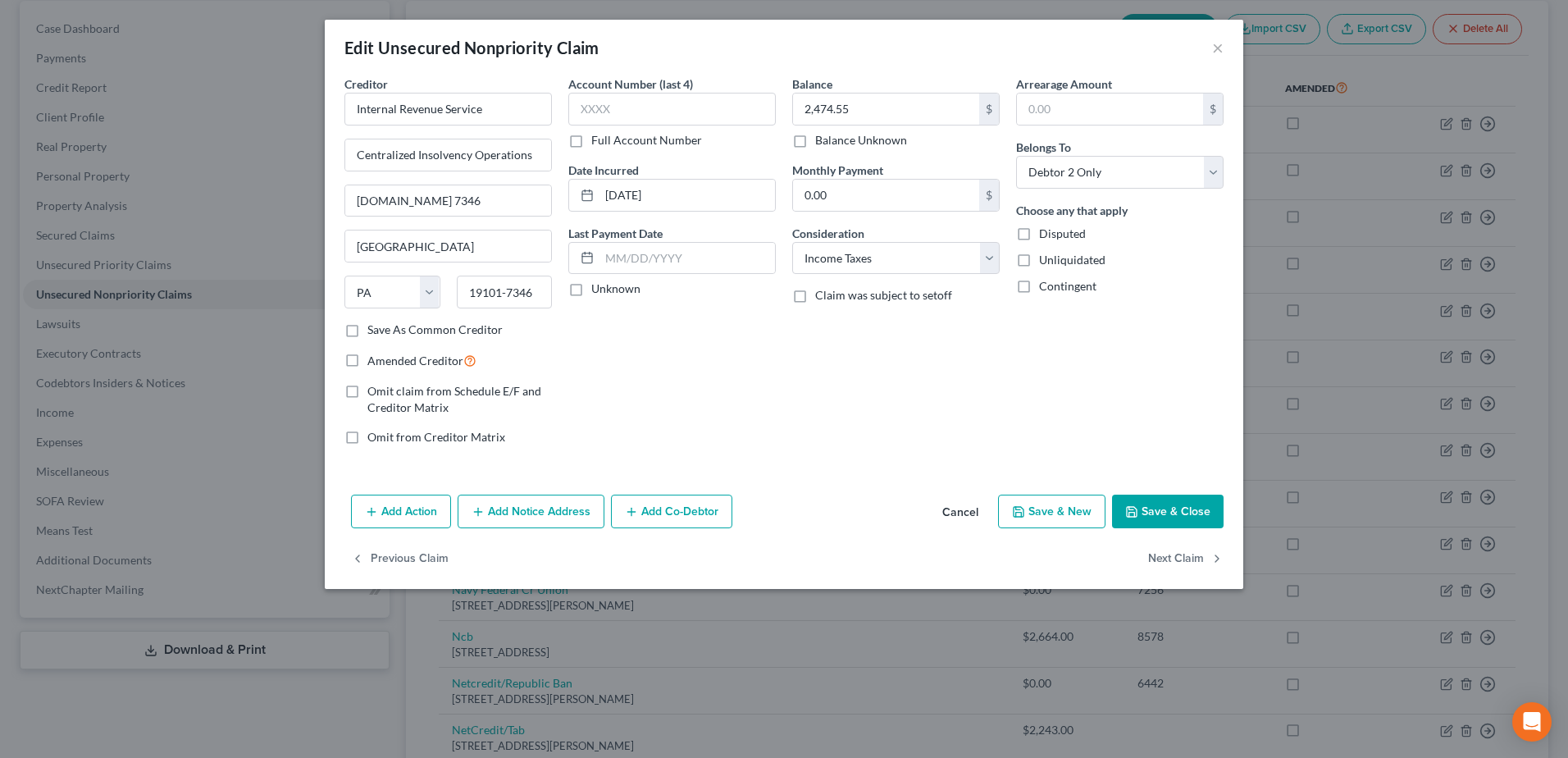
click at [956, 513] on button "Cancel" at bounding box center [961, 512] width 62 height 33
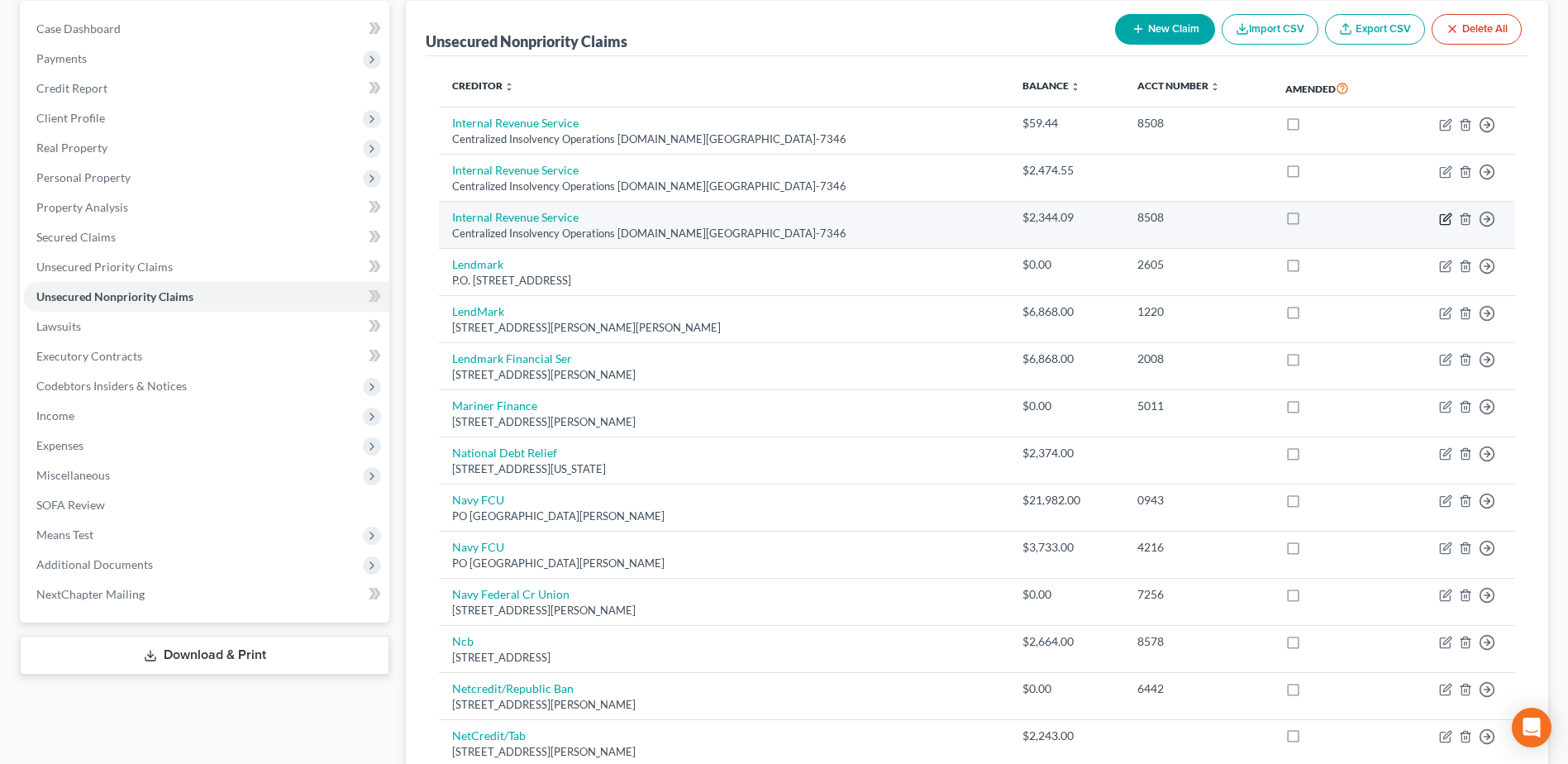
click at [1445, 215] on icon "button" at bounding box center [1445, 220] width 14 height 14
select select "39"
select select "7"
select select "1"
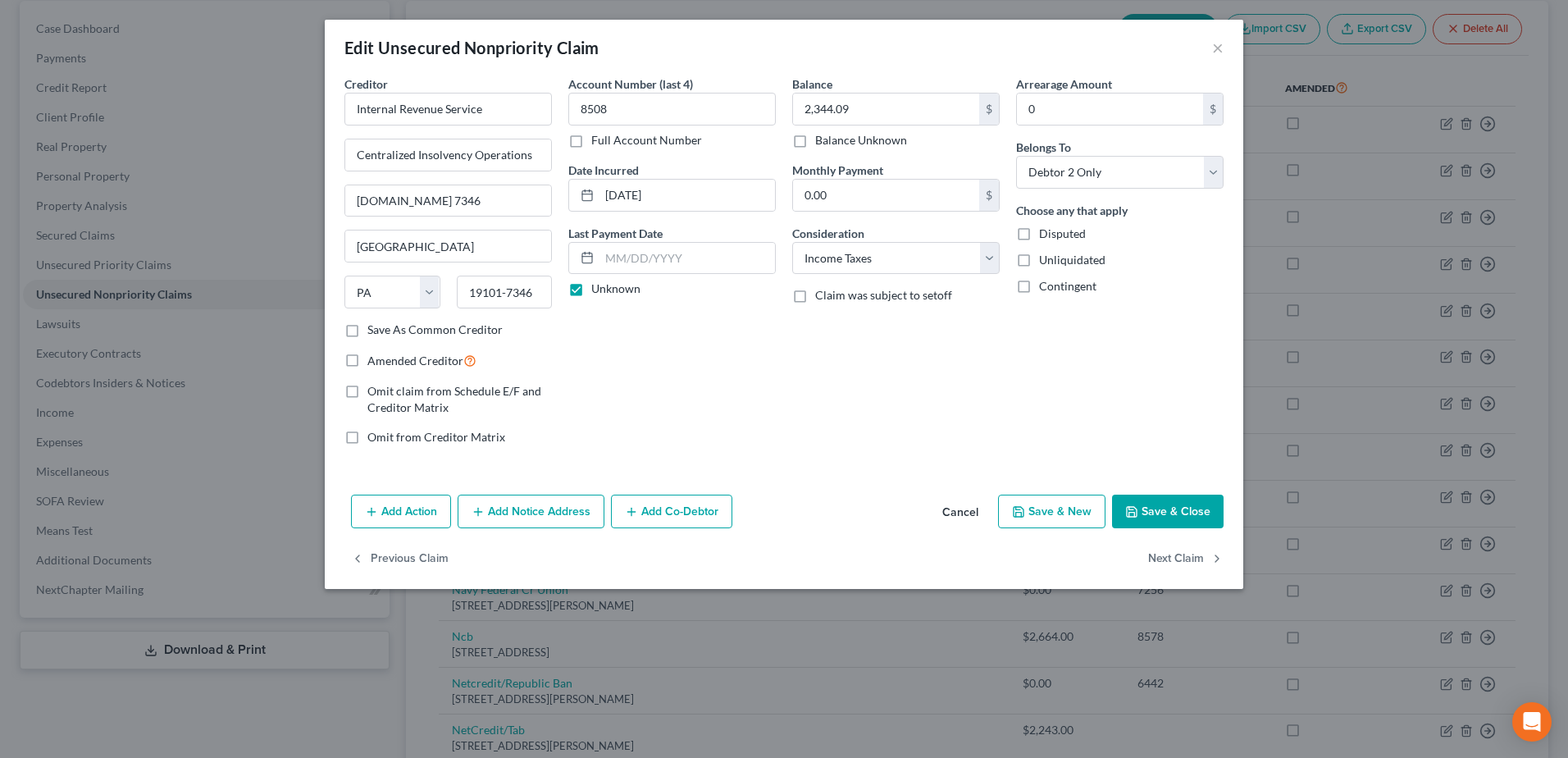
click at [955, 512] on button "Cancel" at bounding box center [961, 512] width 62 height 33
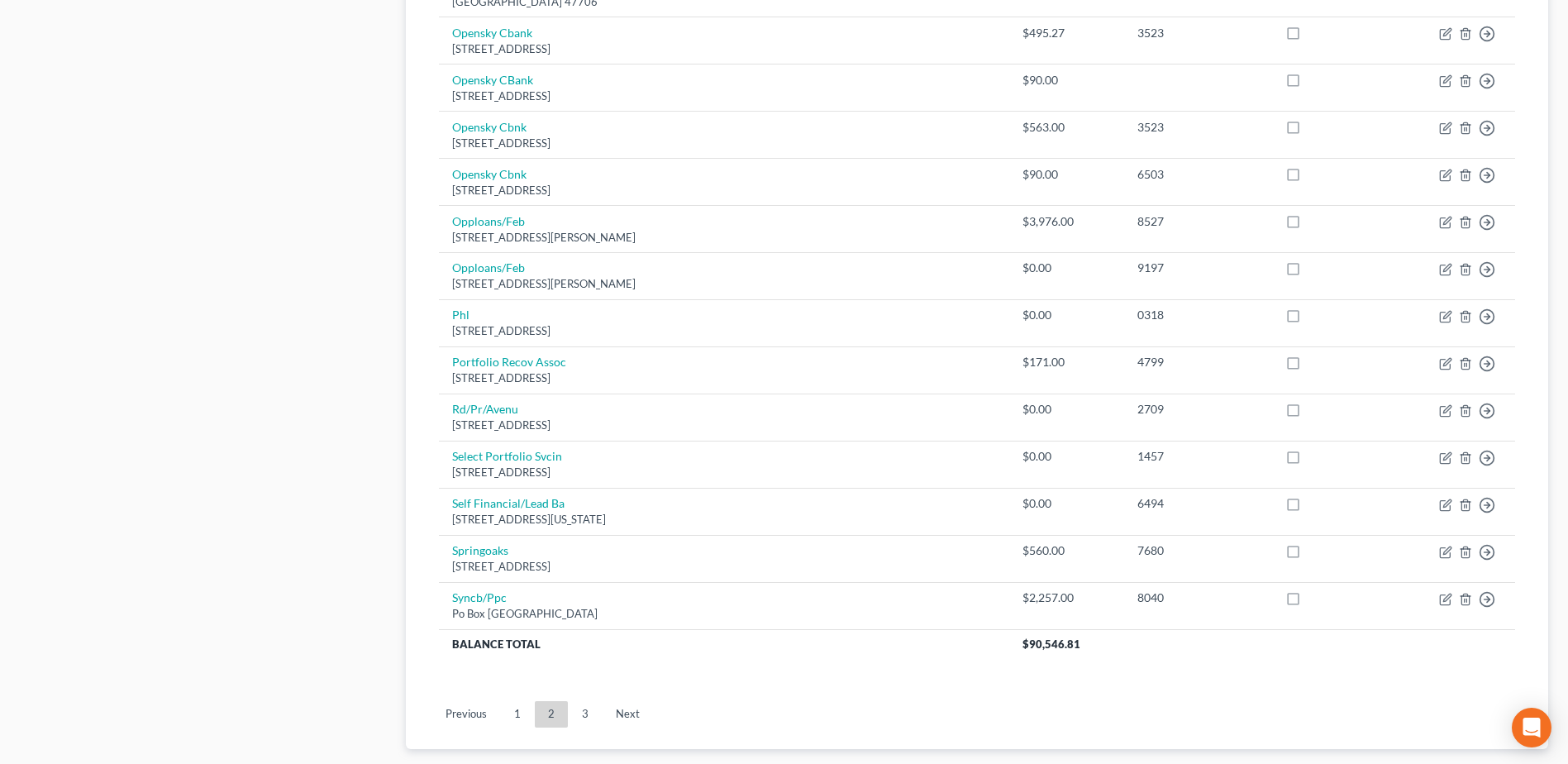
scroll to position [1150, 0]
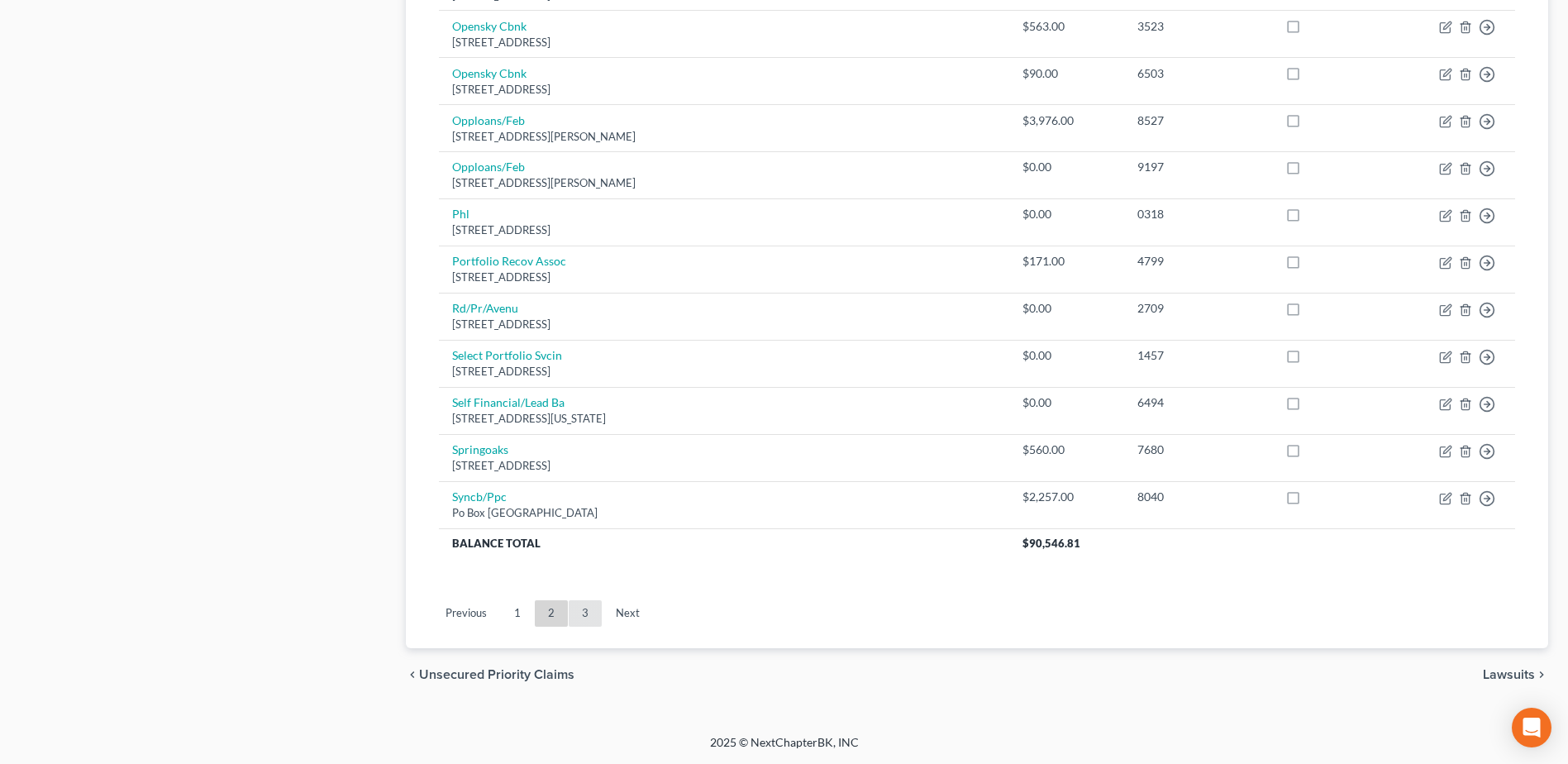
click at [586, 614] on link "3" at bounding box center [585, 613] width 33 height 26
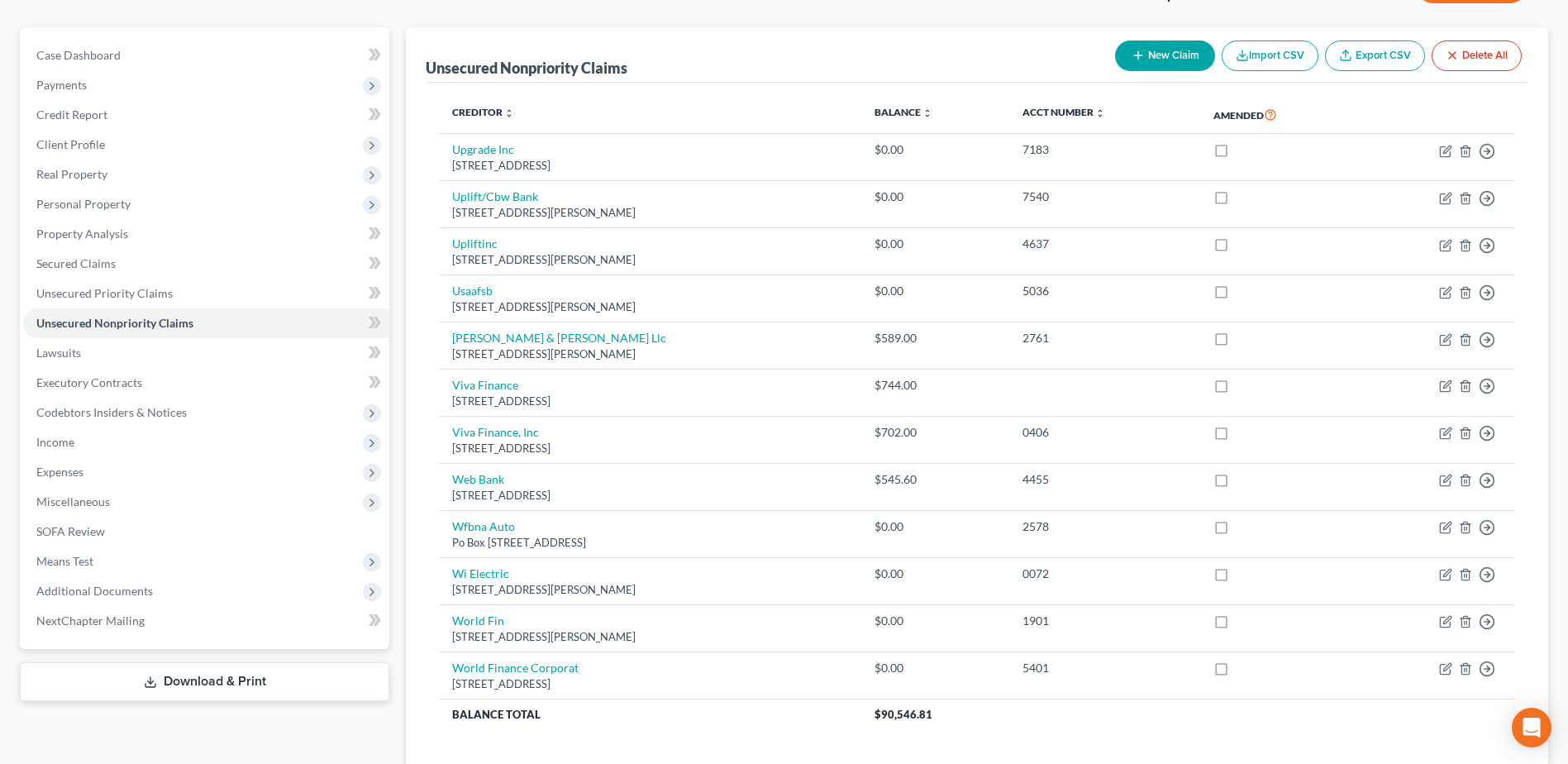
scroll to position [302, 0]
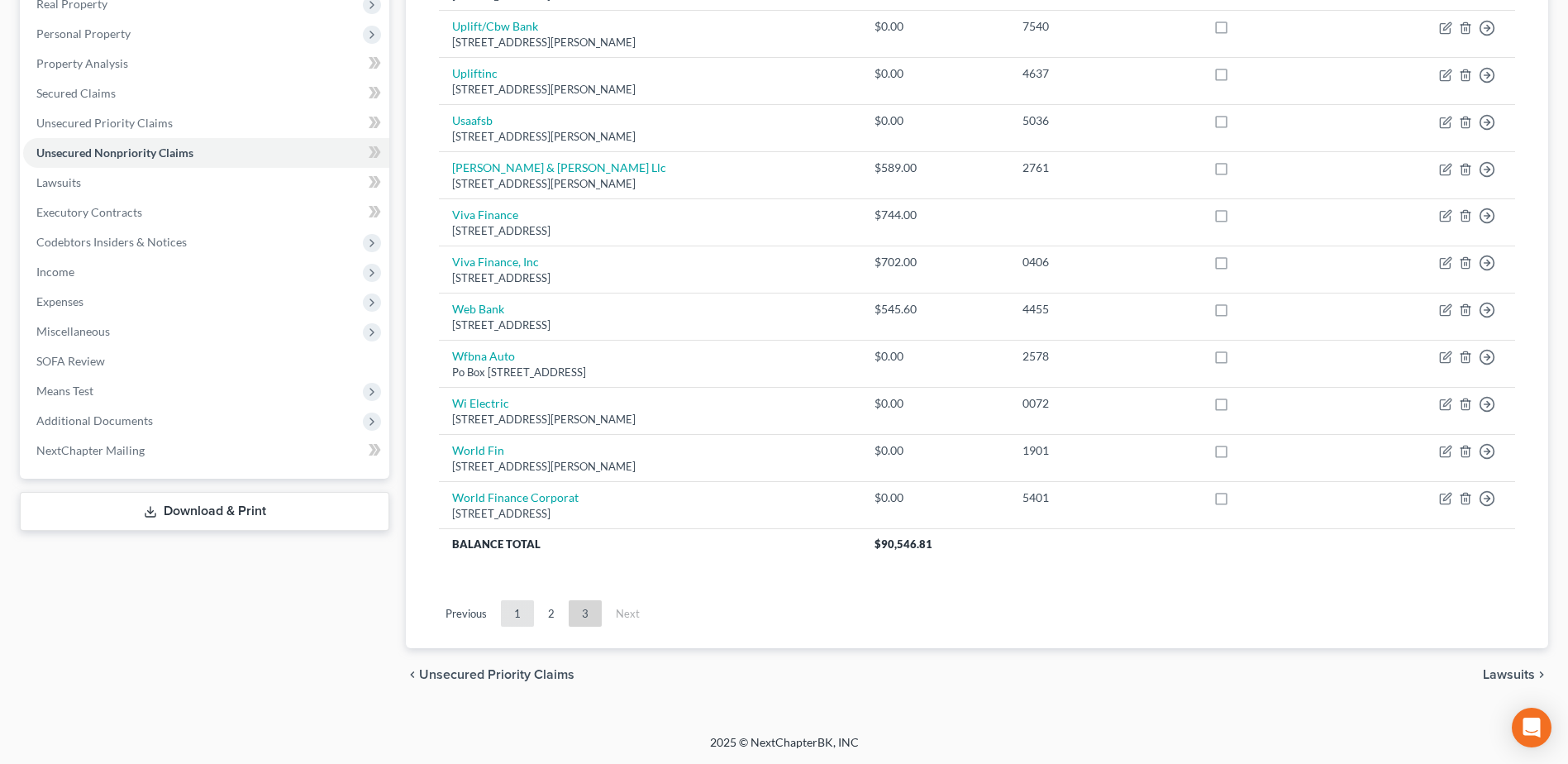
click at [512, 611] on link "1" at bounding box center [517, 613] width 33 height 26
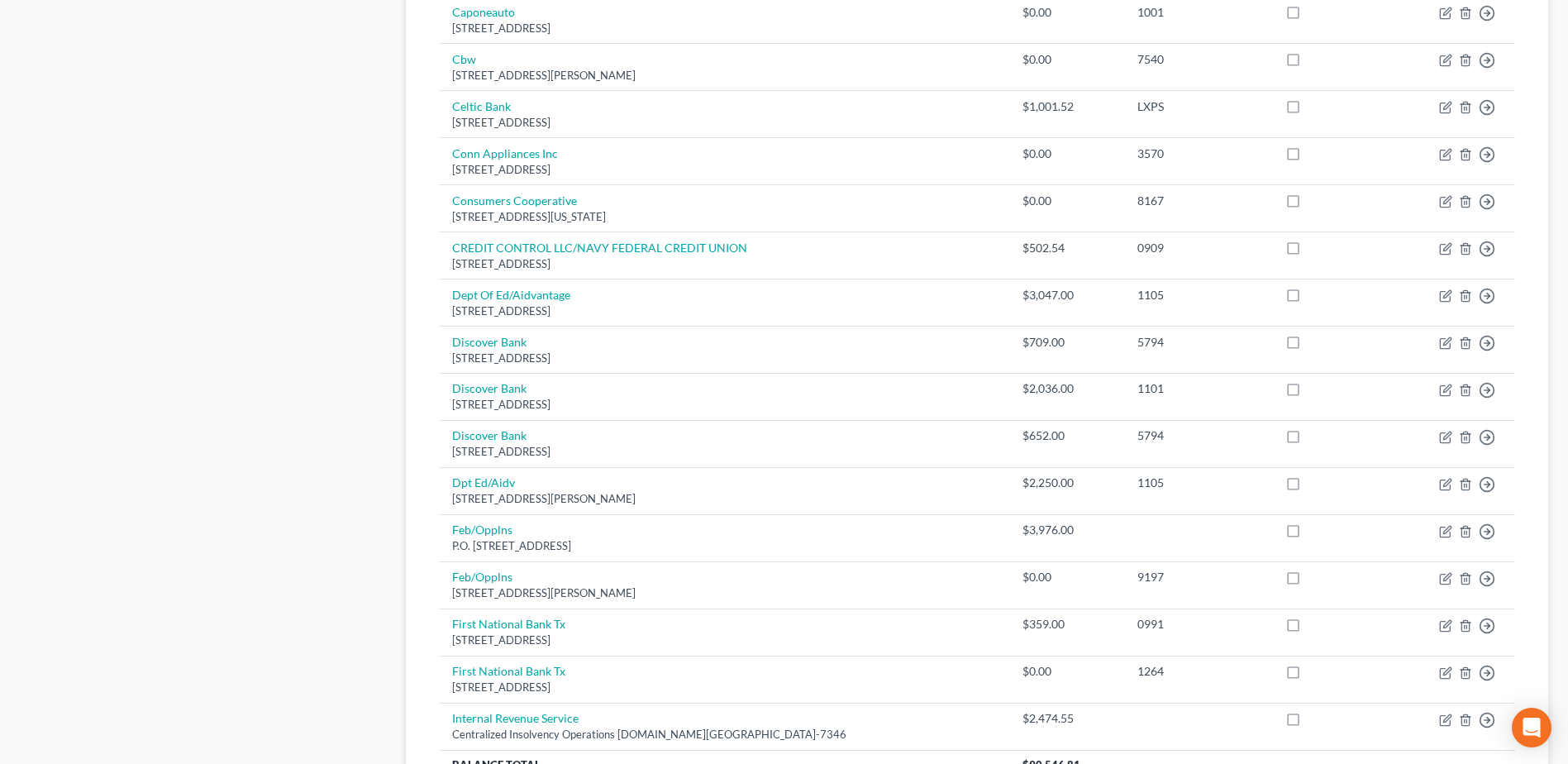
scroll to position [1150, 0]
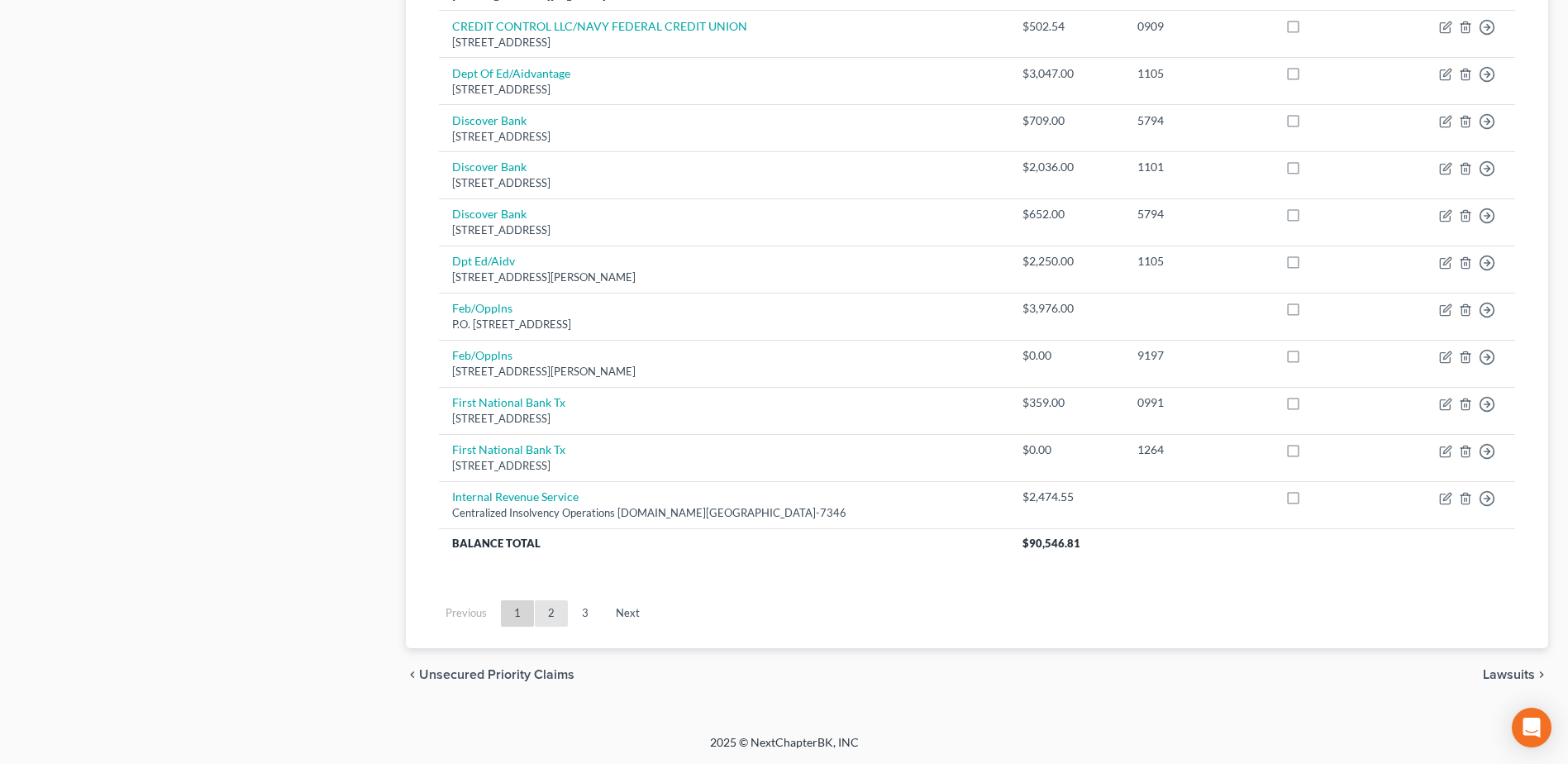
click at [554, 613] on link "2" at bounding box center [551, 613] width 33 height 26
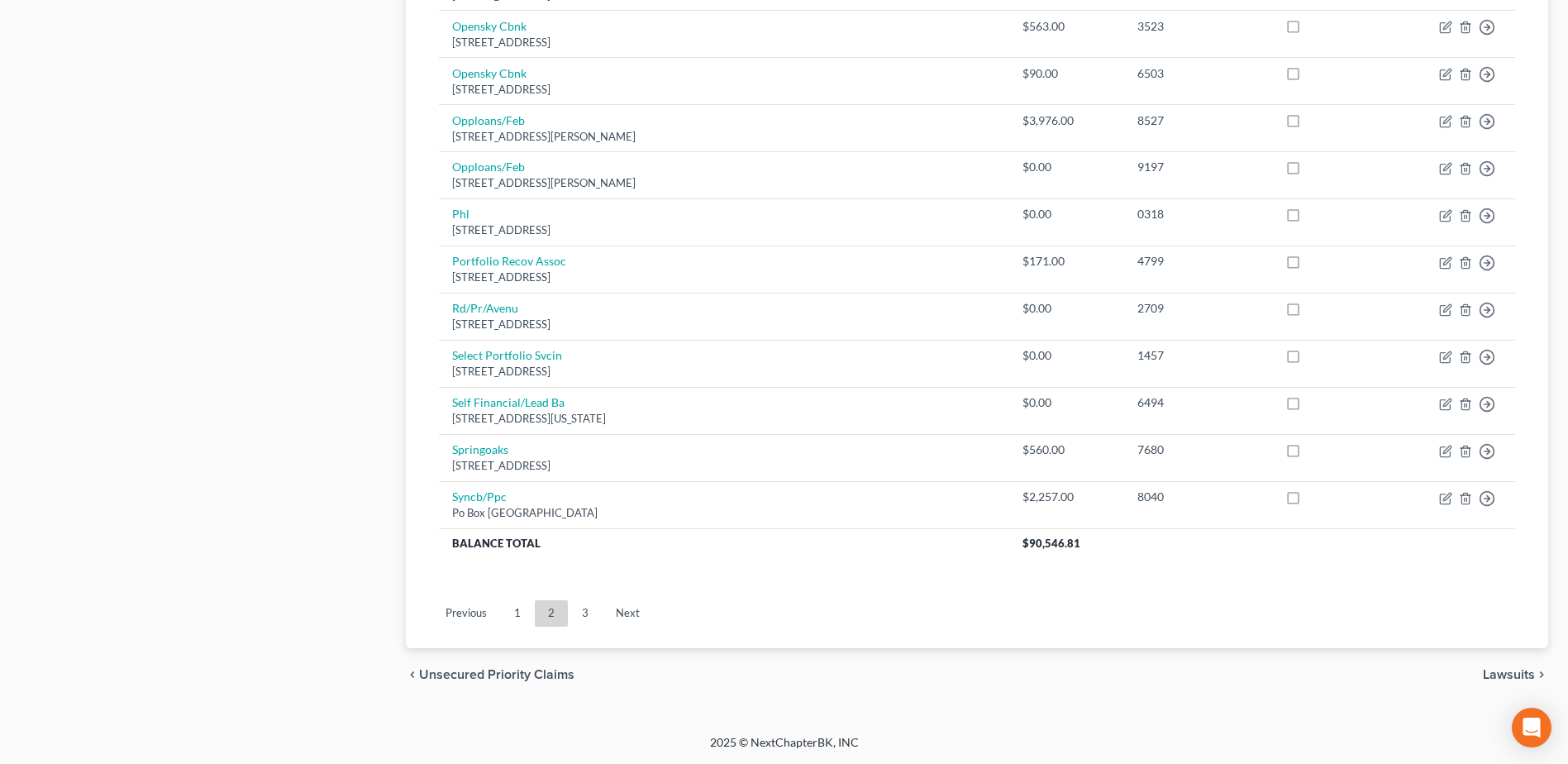
drag, startPoint x: 594, startPoint y: 613, endPoint x: 648, endPoint y: 607, distance: 54.3
click at [594, 612] on link "3" at bounding box center [585, 613] width 33 height 26
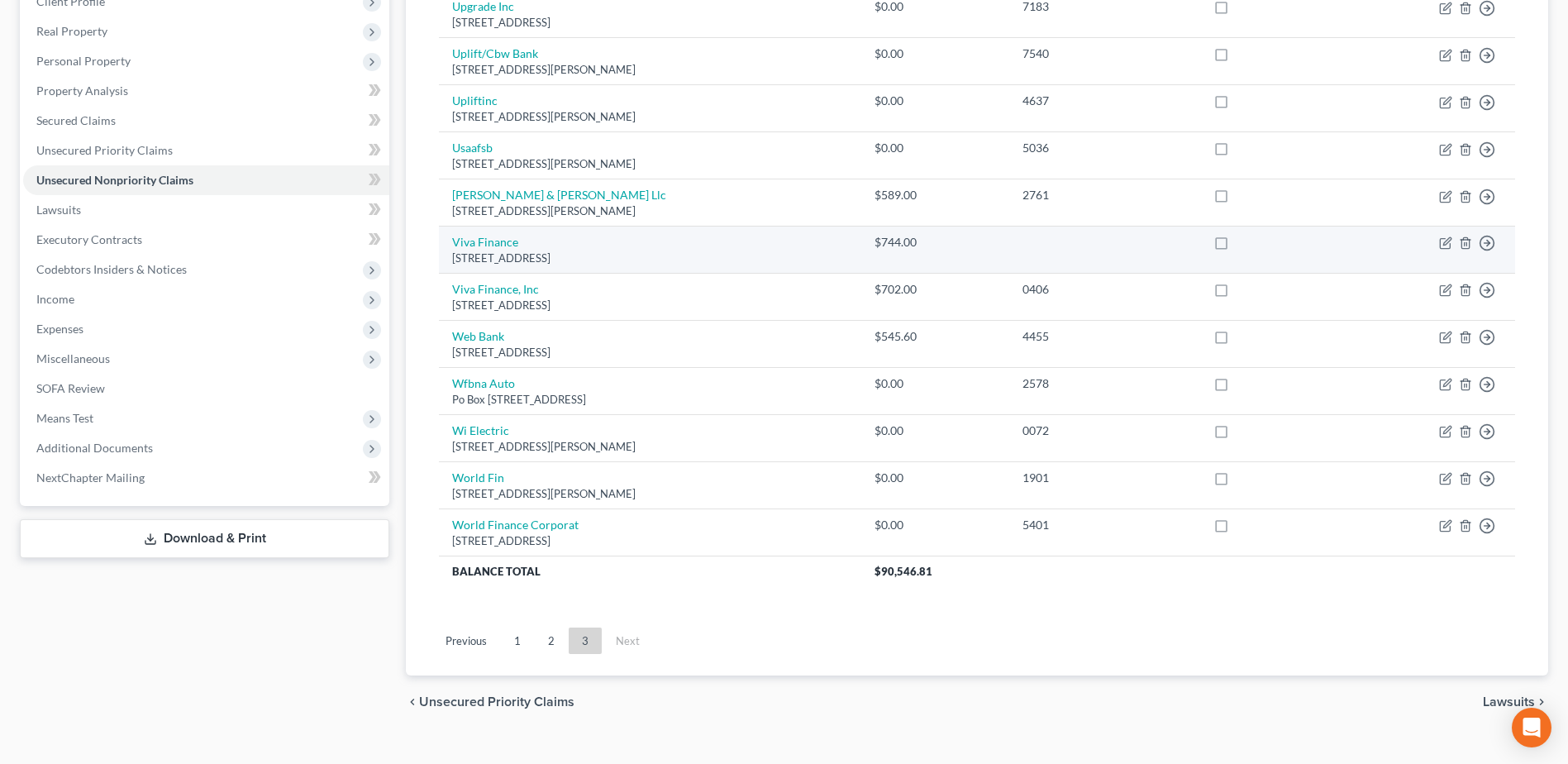
scroll to position [302, 0]
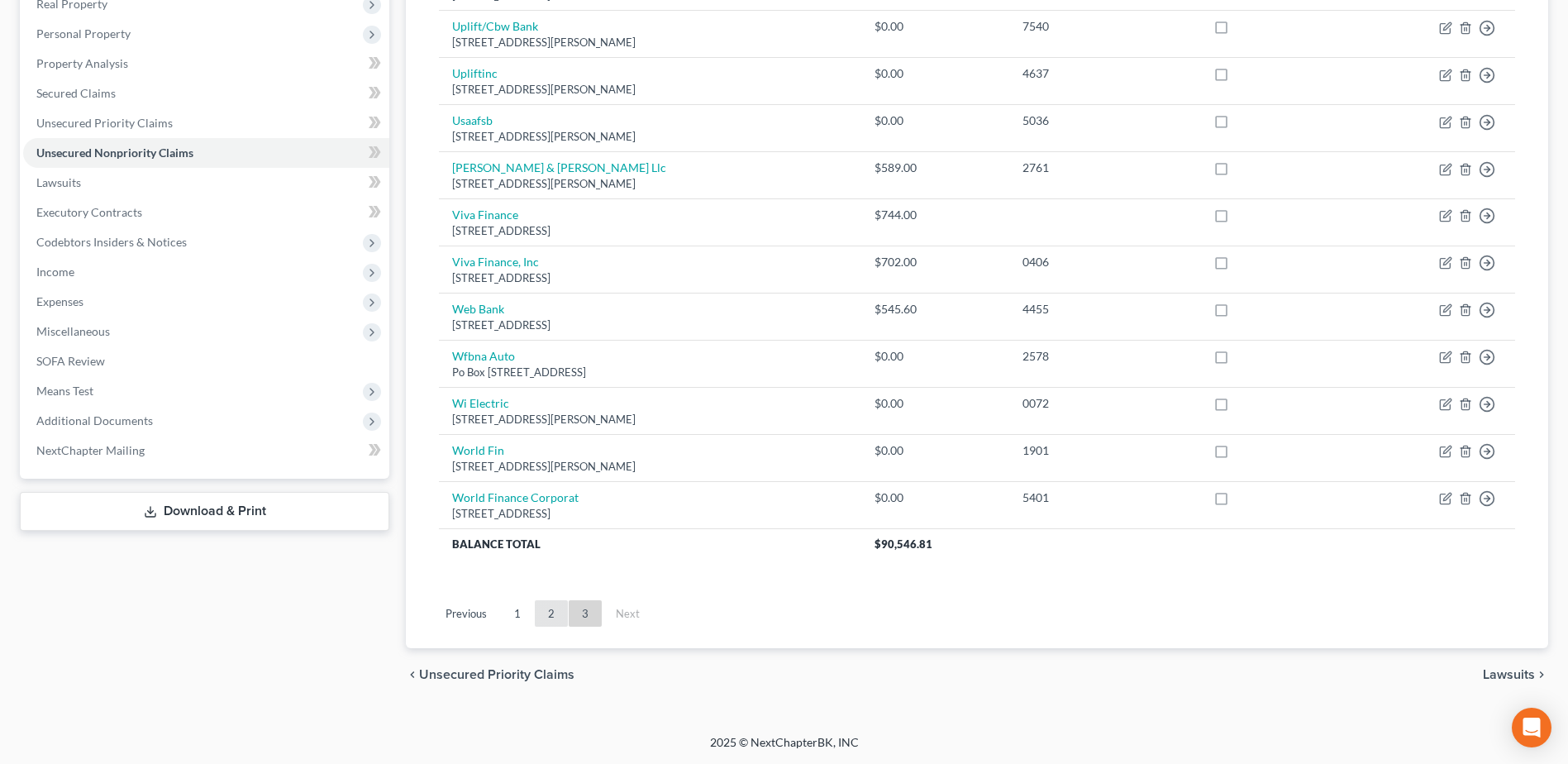
click at [548, 612] on link "2" at bounding box center [551, 613] width 33 height 26
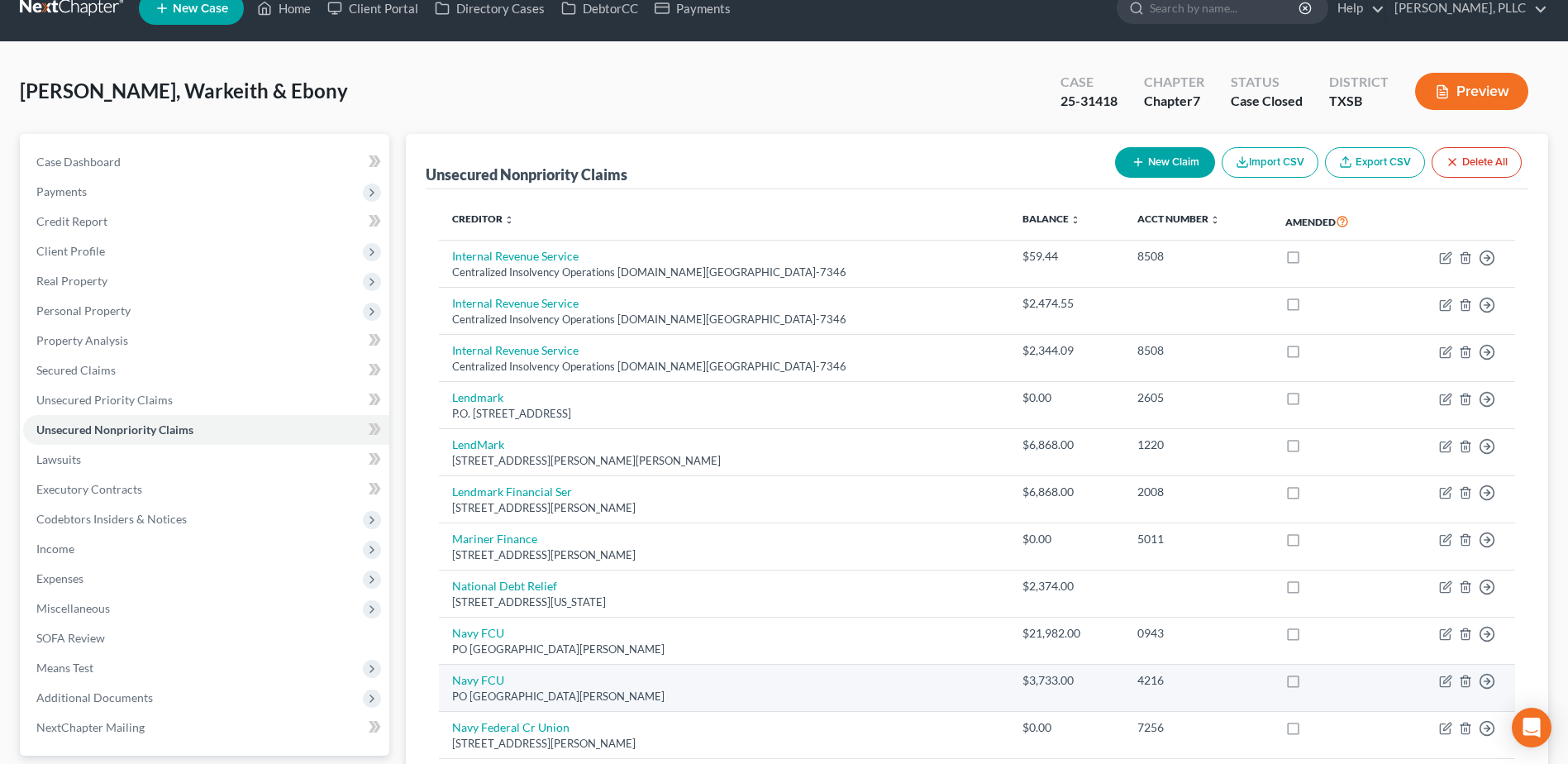
scroll to position [0, 0]
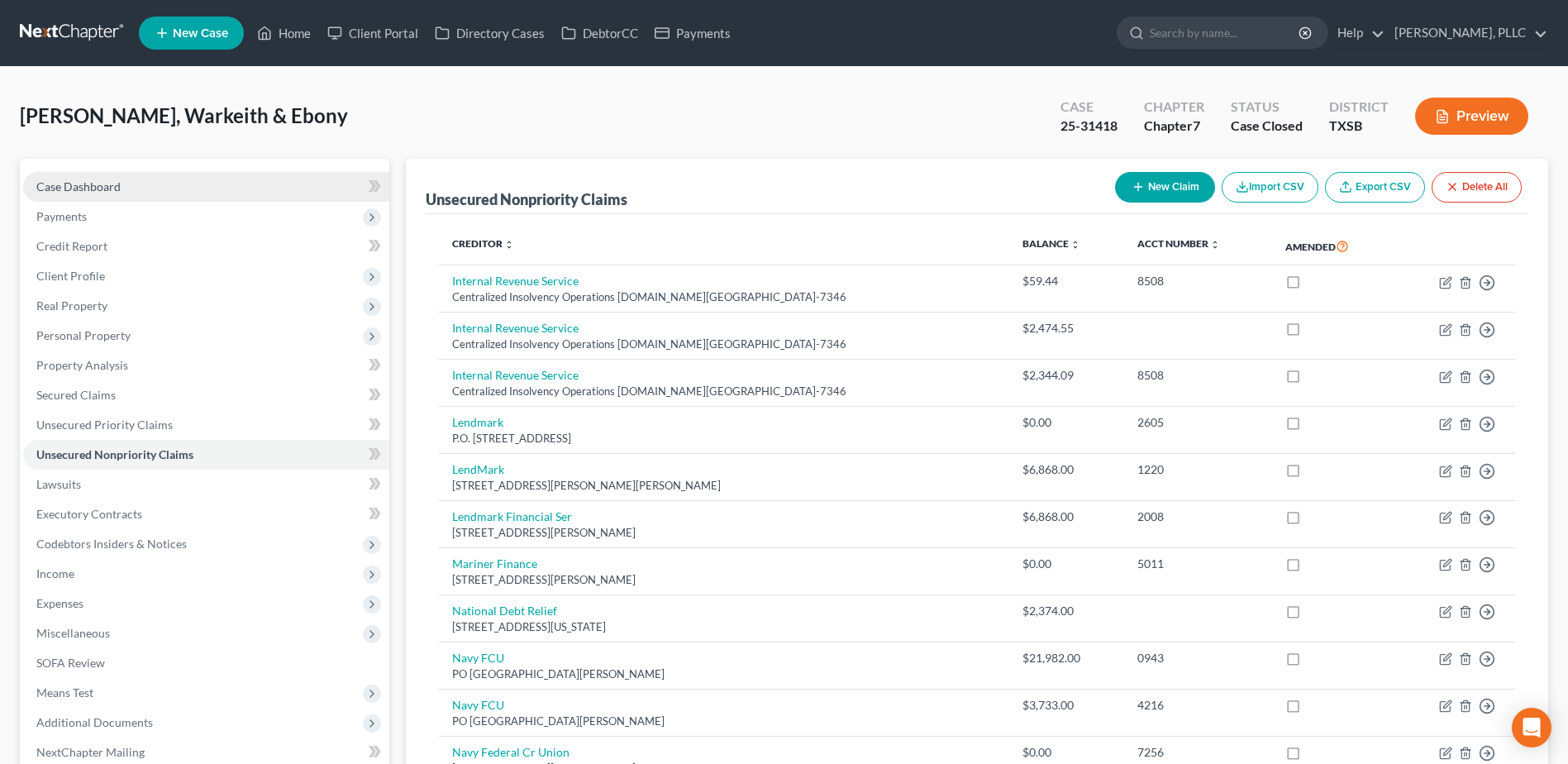
click at [97, 190] on span "Case Dashboard" at bounding box center [78, 187] width 84 height 14
select select "4"
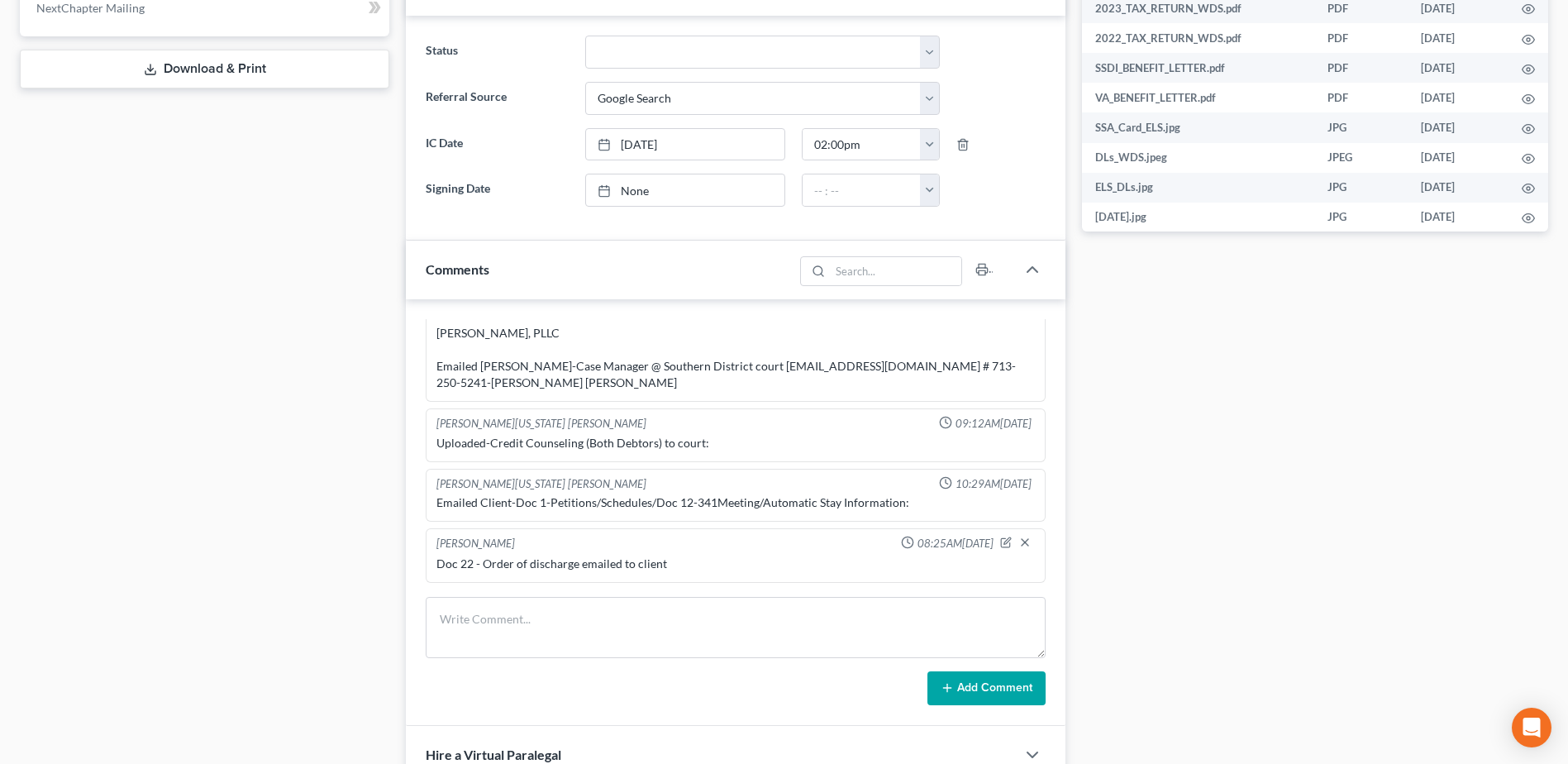
scroll to position [1157, 0]
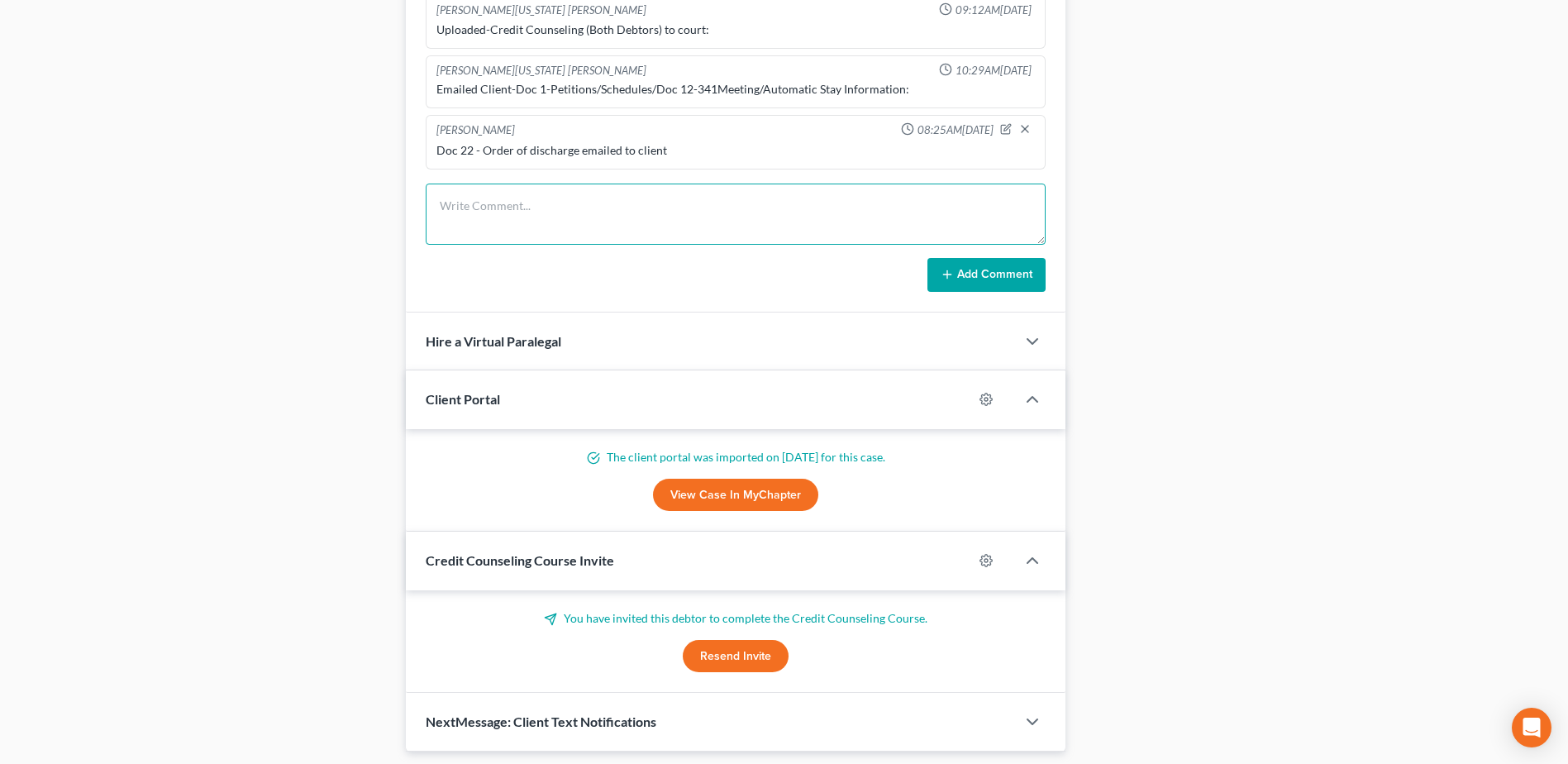
click at [505, 200] on textarea at bounding box center [735, 214] width 620 height 61
type textarea "c"
type textarea "s"
drag, startPoint x: 744, startPoint y: 222, endPoint x: 732, endPoint y: 226, distance: 12.6
click at [744, 222] on textarea "[PERSON_NAME] called regarding 2021 taxes being turned over to collection agenc…" at bounding box center [735, 214] width 620 height 61
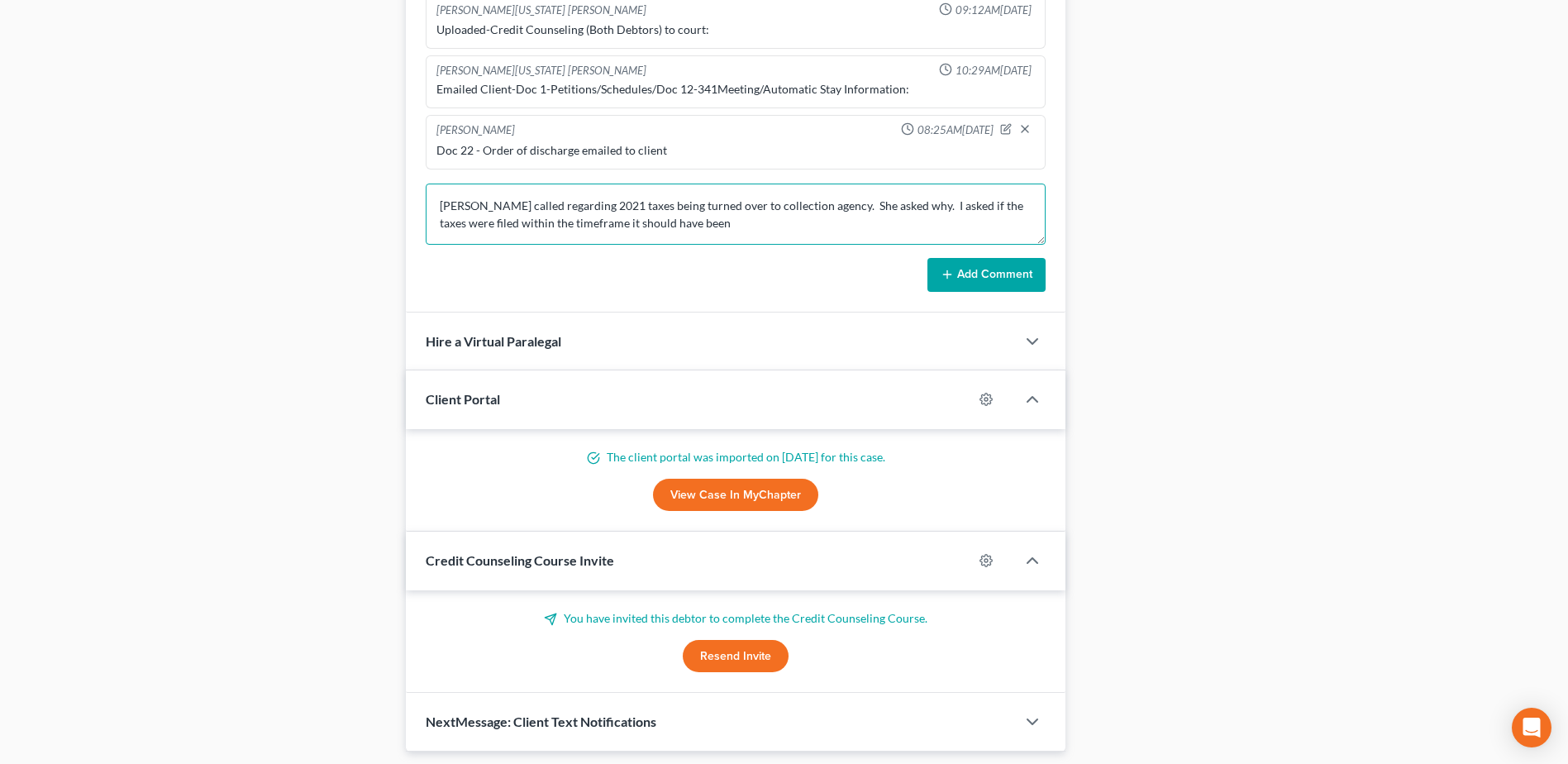
click at [697, 223] on textarea "[PERSON_NAME] called regarding 2021 taxes being turned over to collection agenc…" at bounding box center [735, 214] width 620 height 61
type textarea "[PERSON_NAME] called regarding 2021 taxes being turned over to collection agenc…"
drag, startPoint x: 1000, startPoint y: 289, endPoint x: 1342, endPoint y: 426, distance: 368.4
click at [1000, 287] on button "Add Comment" at bounding box center [986, 275] width 118 height 35
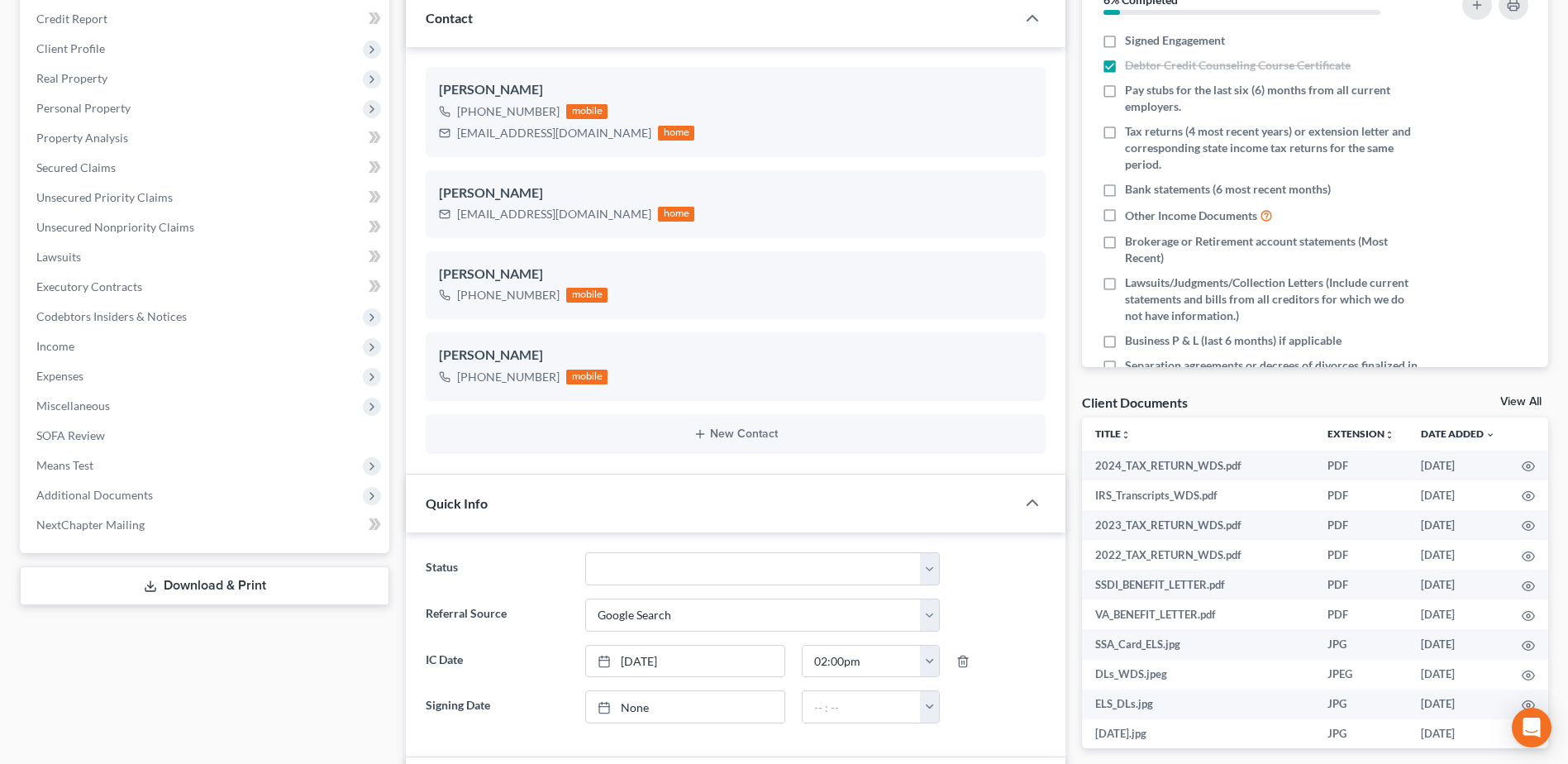
scroll to position [0, 0]
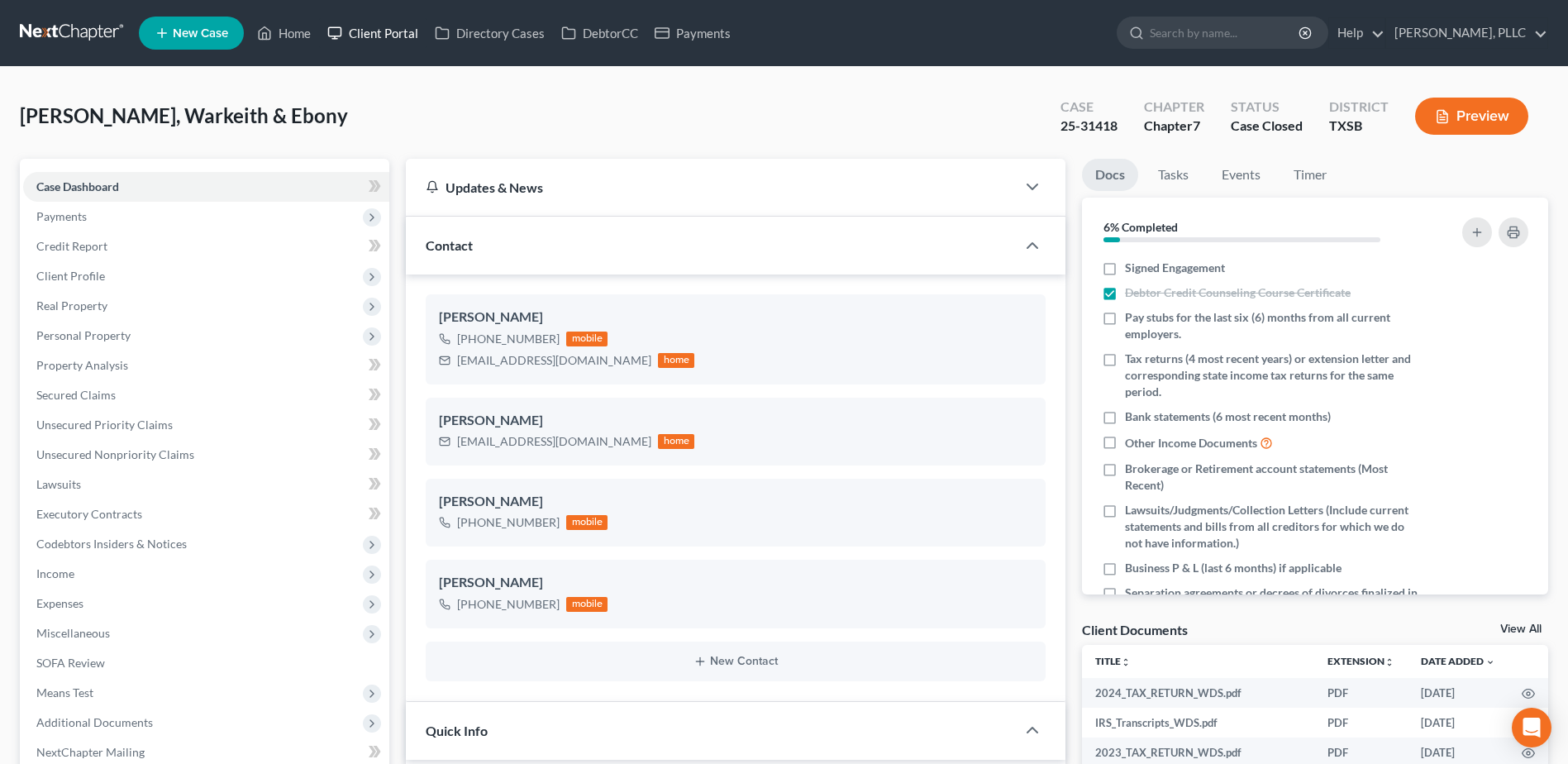
click at [385, 36] on link "Client Portal" at bounding box center [372, 32] width 108 height 30
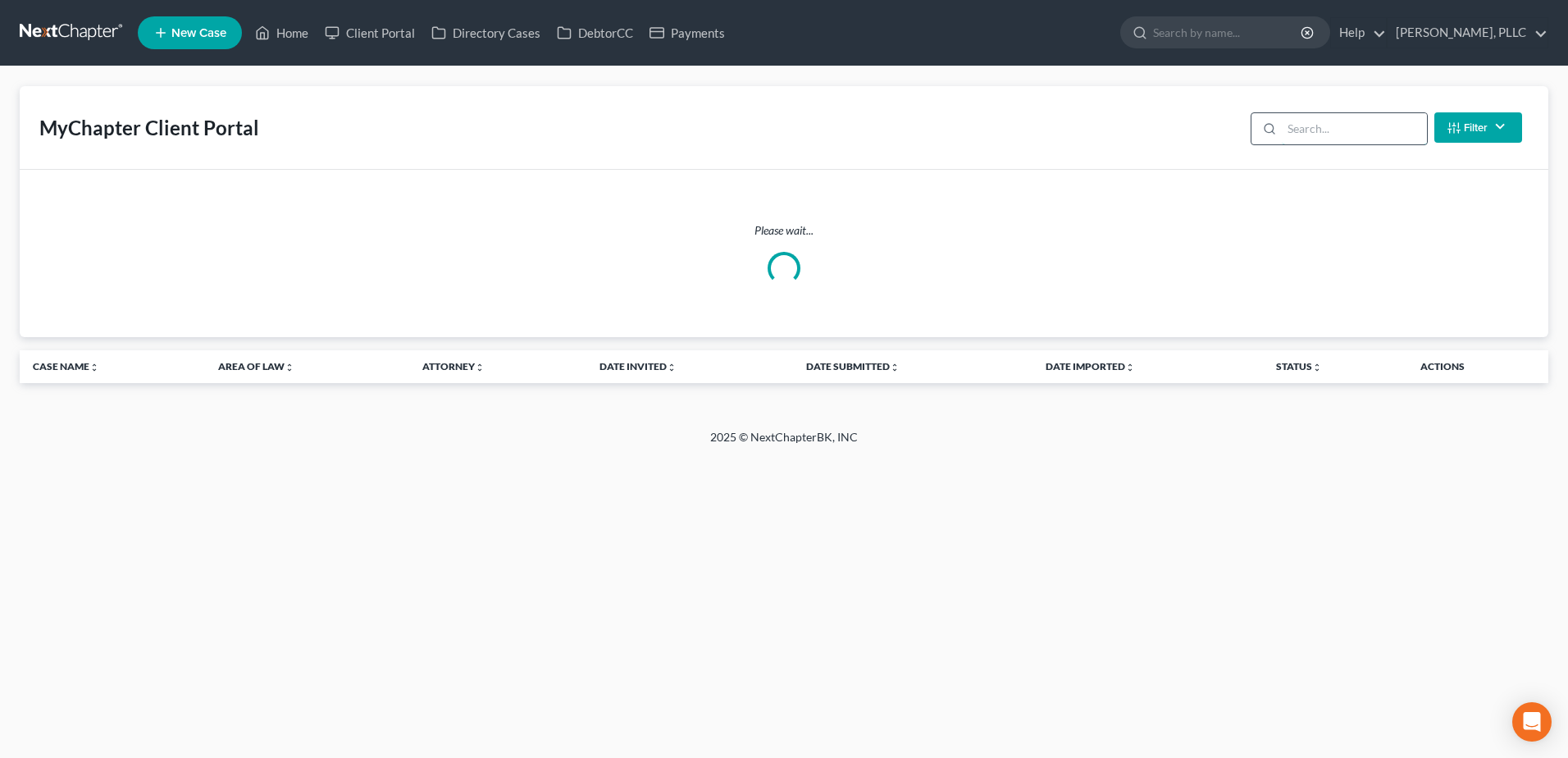
click at [1292, 131] on input "search" at bounding box center [1354, 129] width 146 height 31
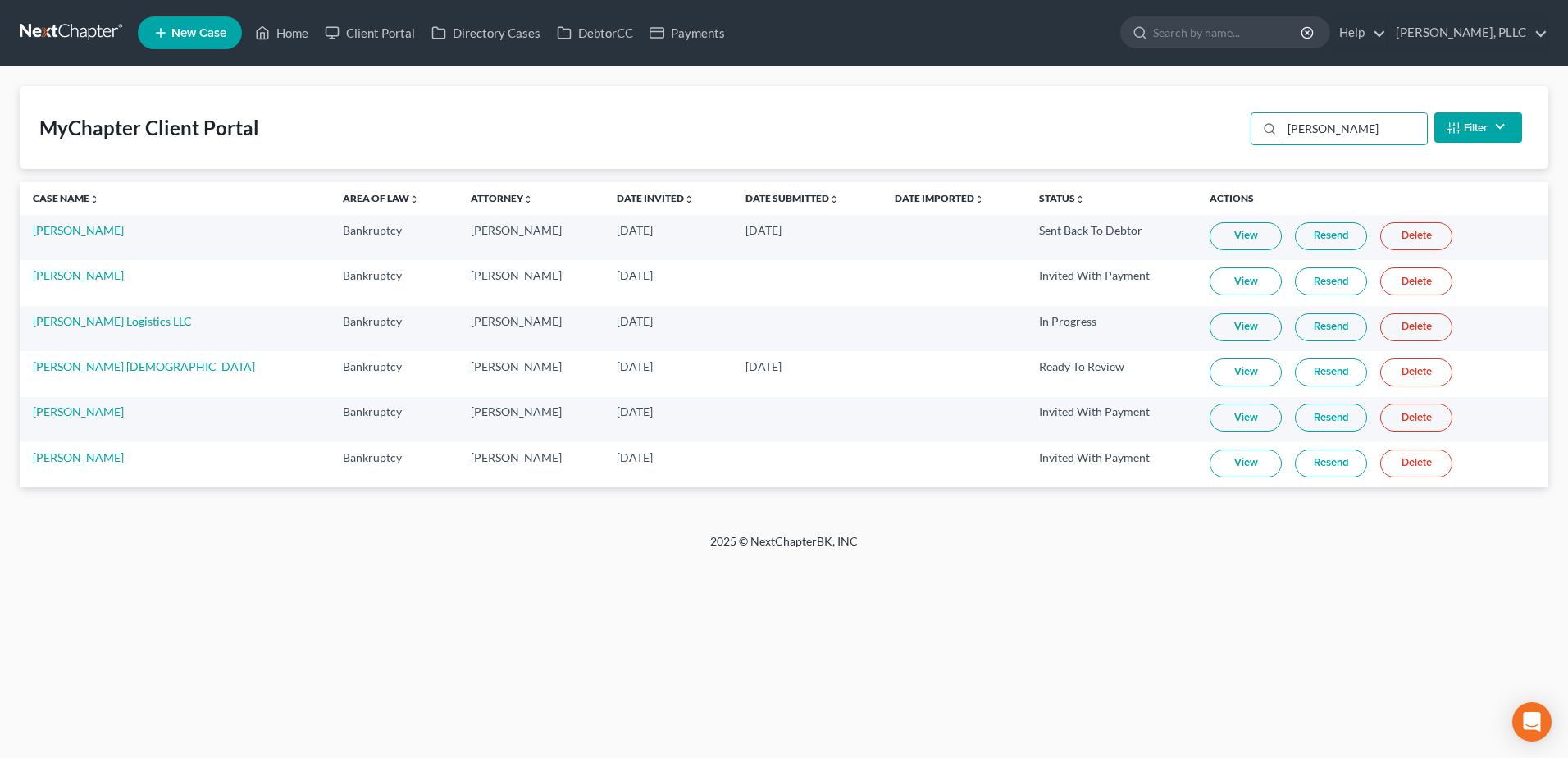
type input "[PERSON_NAME]"
click at [1210, 366] on link "View" at bounding box center [1246, 372] width 72 height 28
click at [76, 370] on link "[PERSON_NAME] [DEMOGRAPHIC_DATA]" at bounding box center [144, 366] width 222 height 14
select select "3"
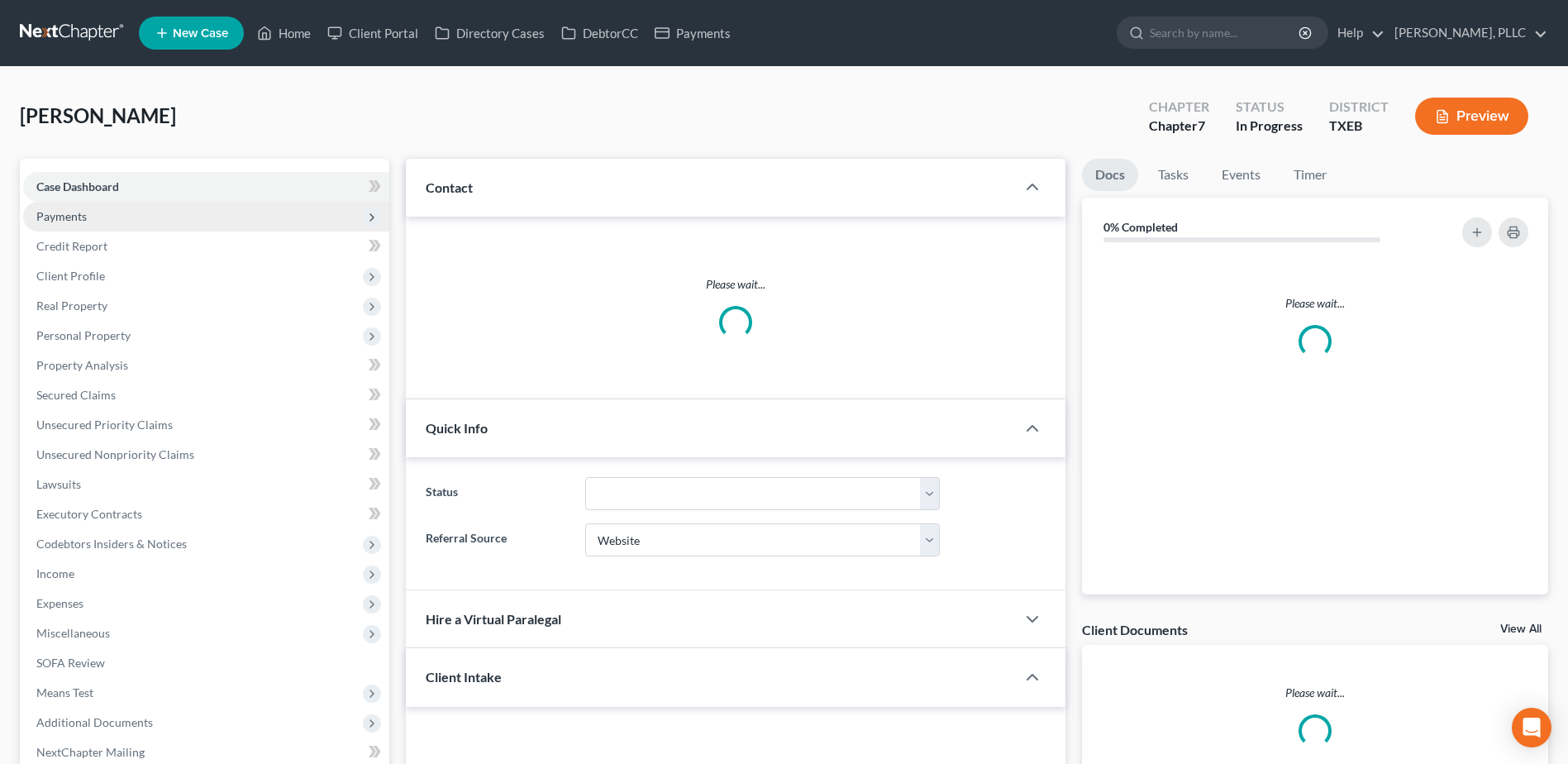
click at [70, 213] on span "Payments" at bounding box center [61, 216] width 50 height 14
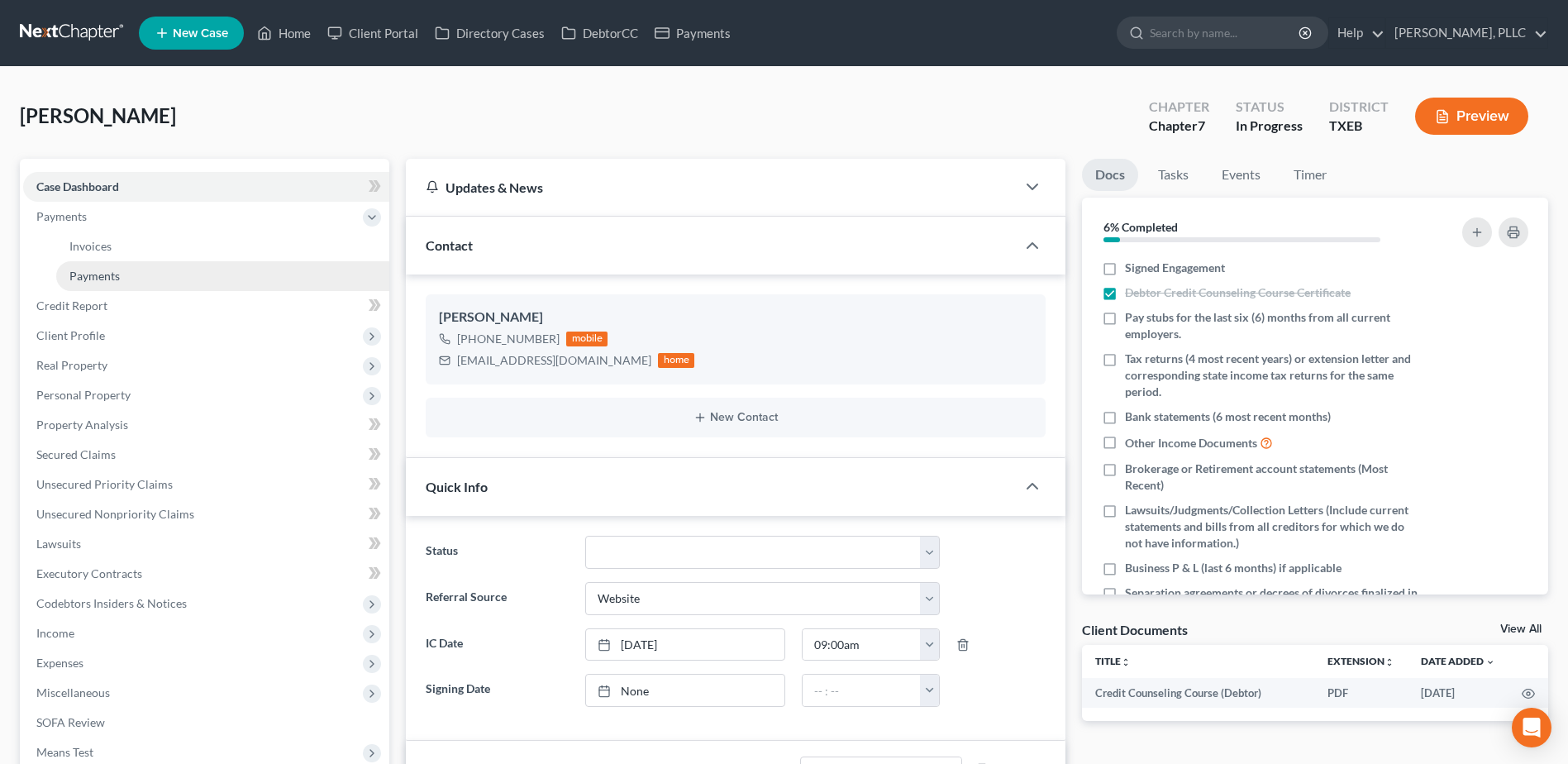
click at [114, 276] on span "Payments" at bounding box center [94, 276] width 50 height 14
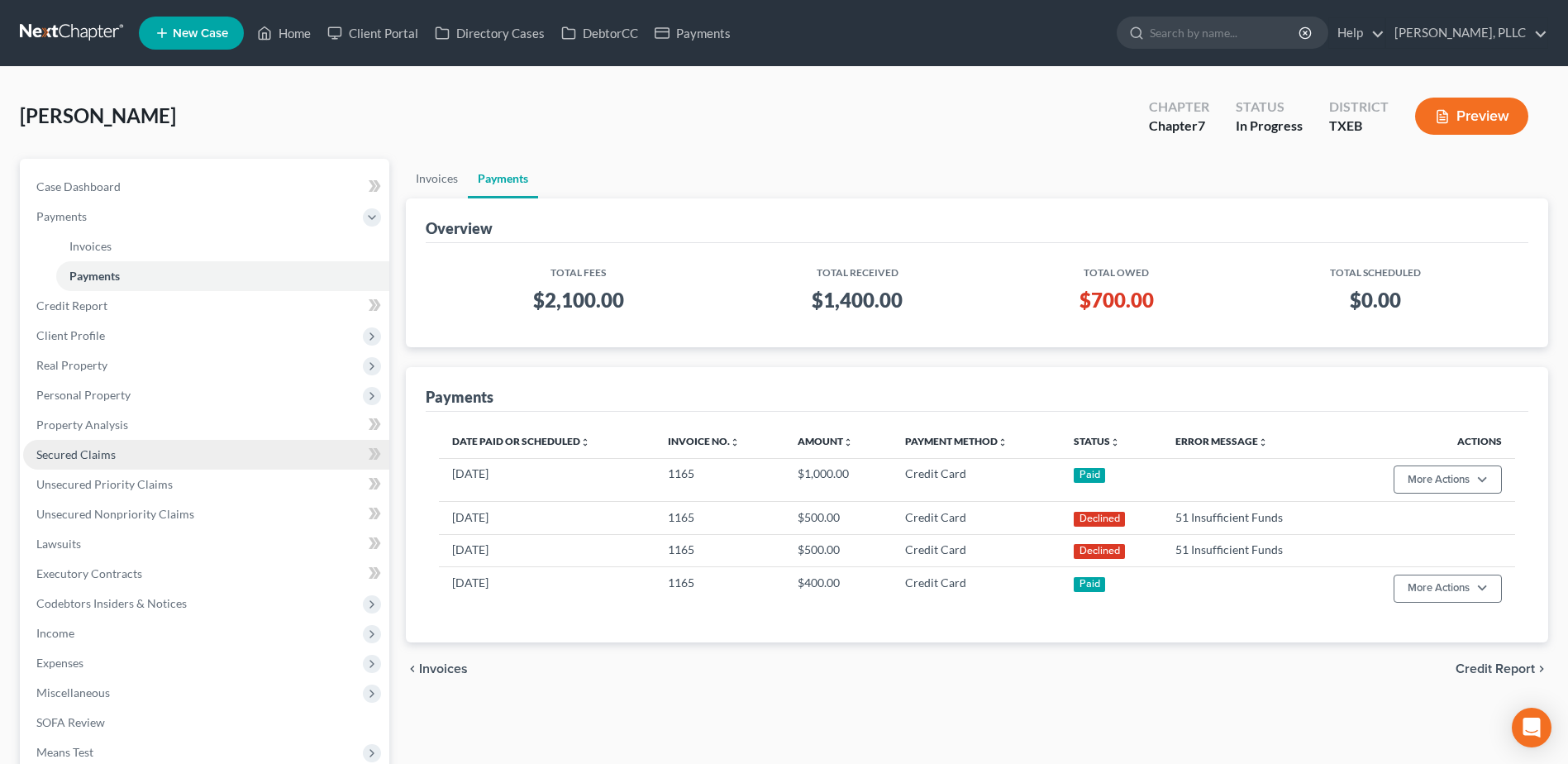
click at [80, 452] on span "Secured Claims" at bounding box center [76, 454] width 80 height 14
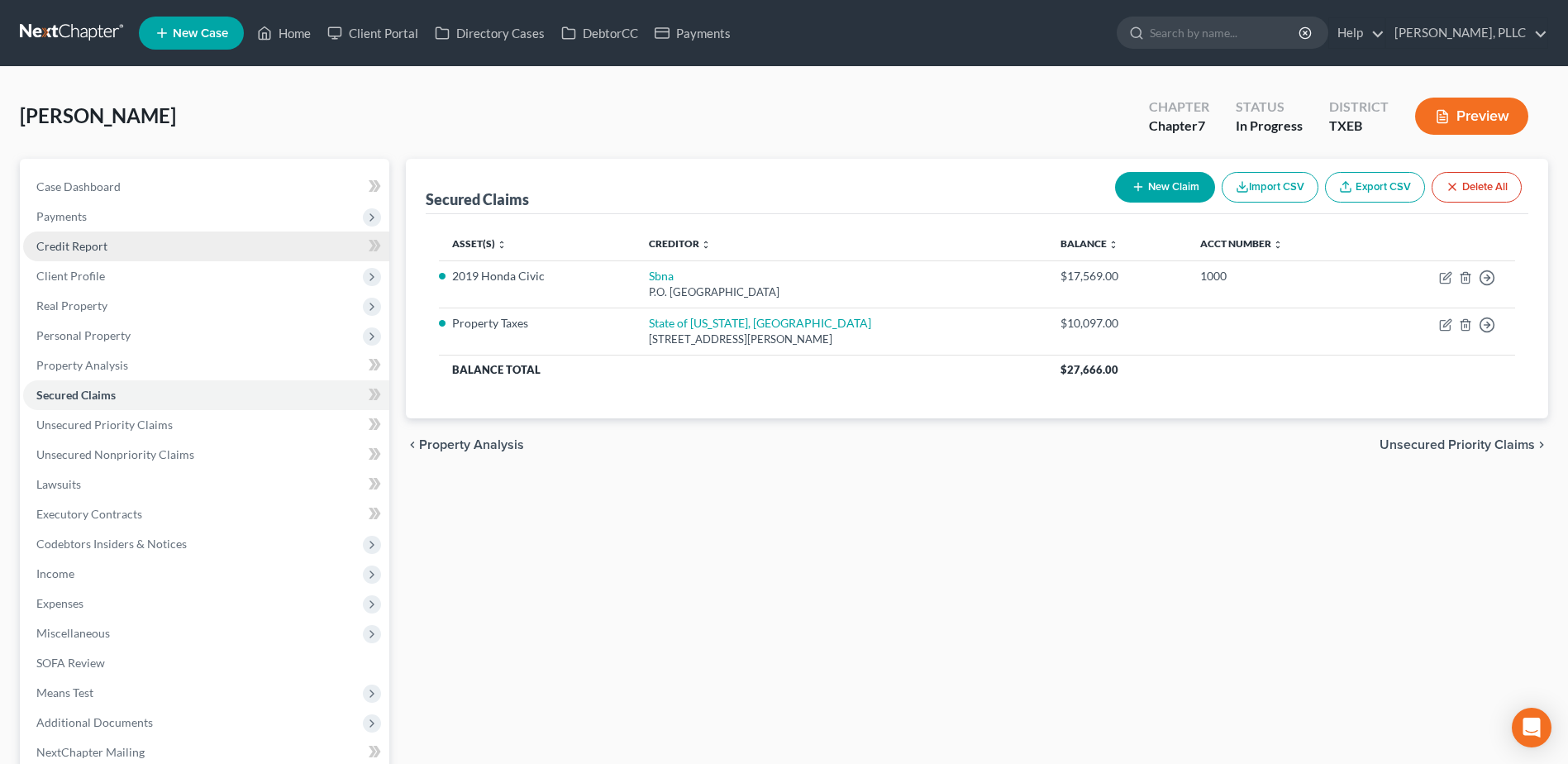
click at [66, 248] on span "Credit Report" at bounding box center [72, 246] width 71 height 14
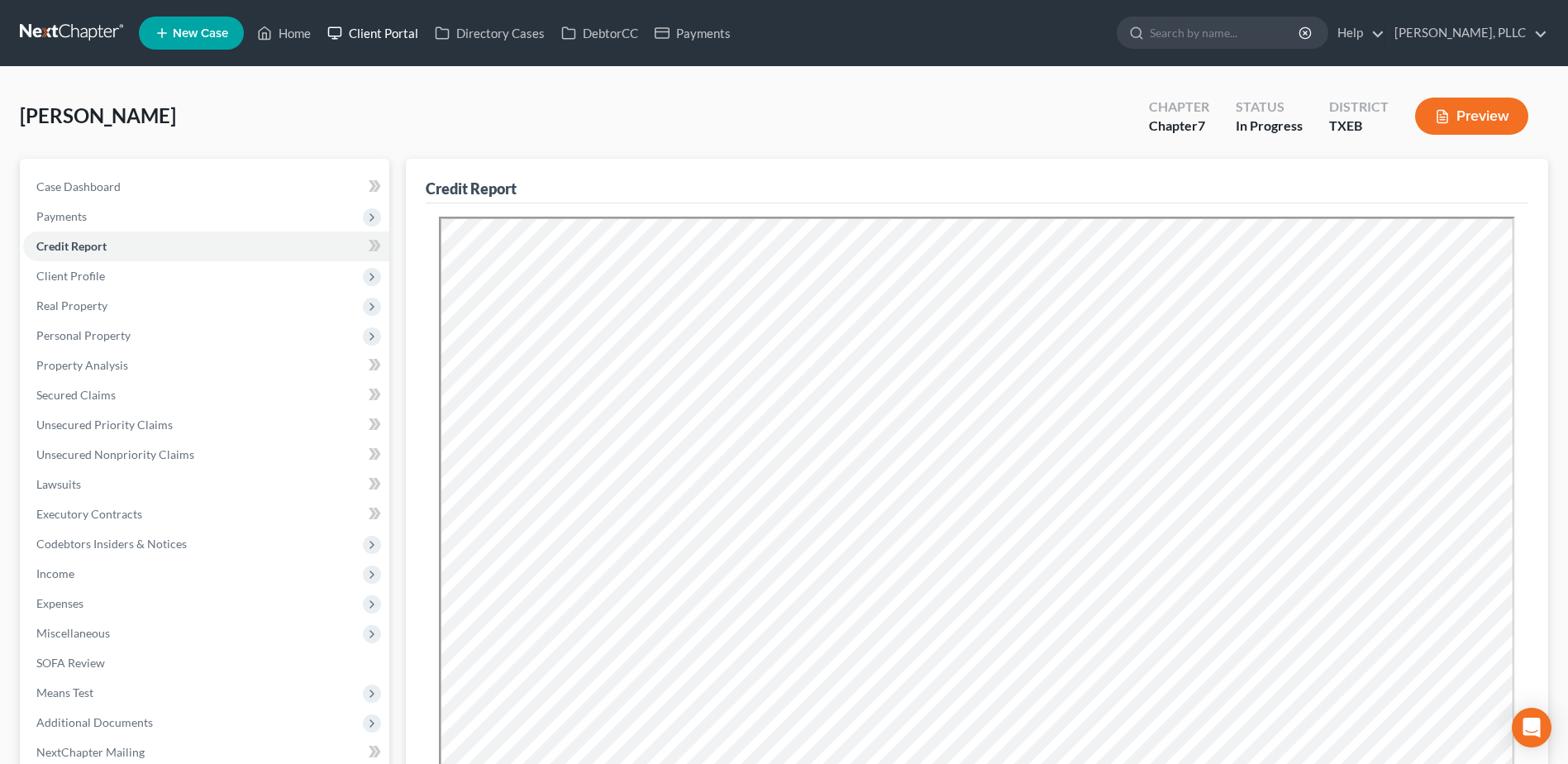
click at [402, 25] on link "Client Portal" at bounding box center [372, 32] width 108 height 30
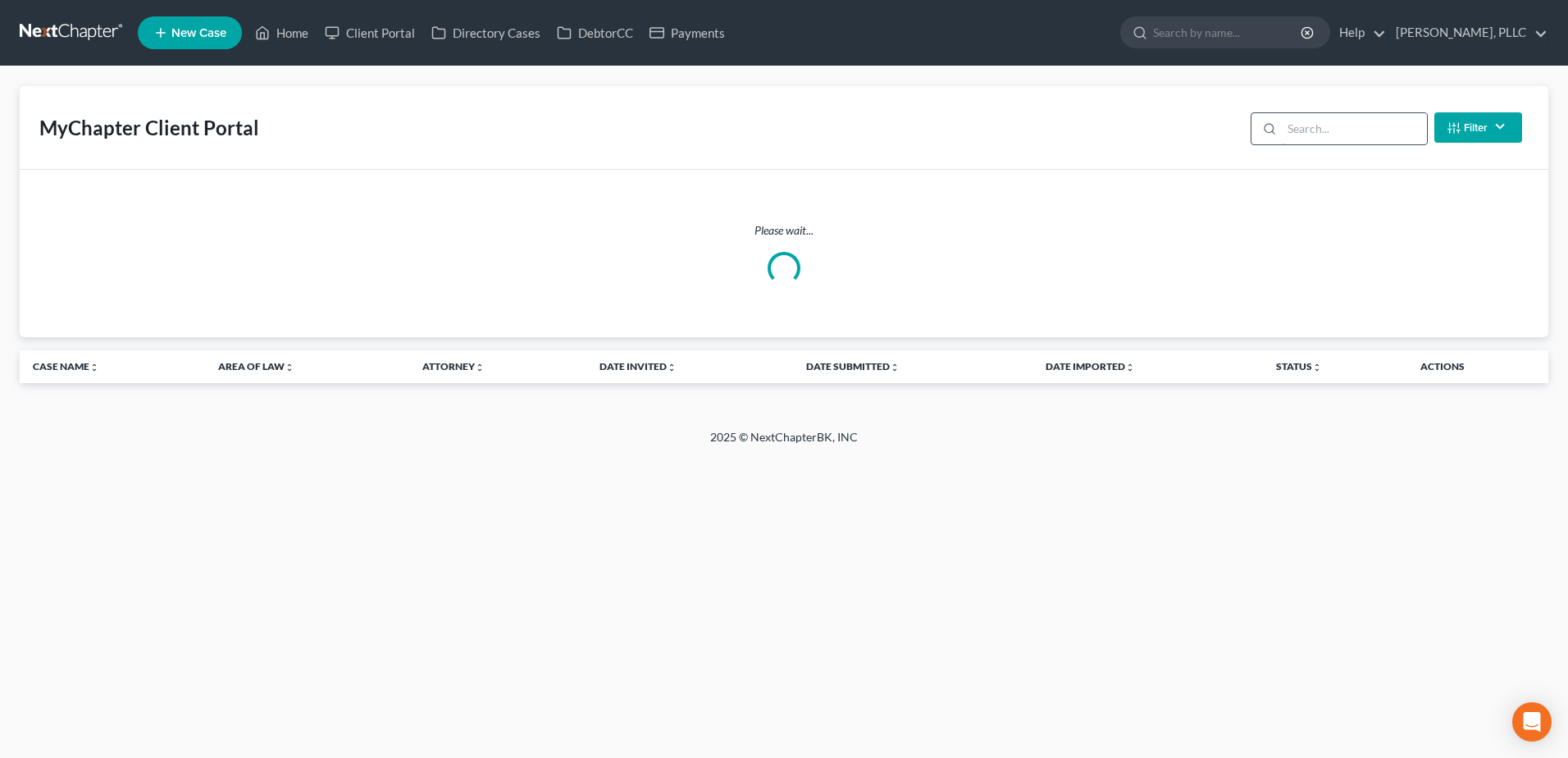
click at [1305, 129] on input "search" at bounding box center [1354, 129] width 146 height 31
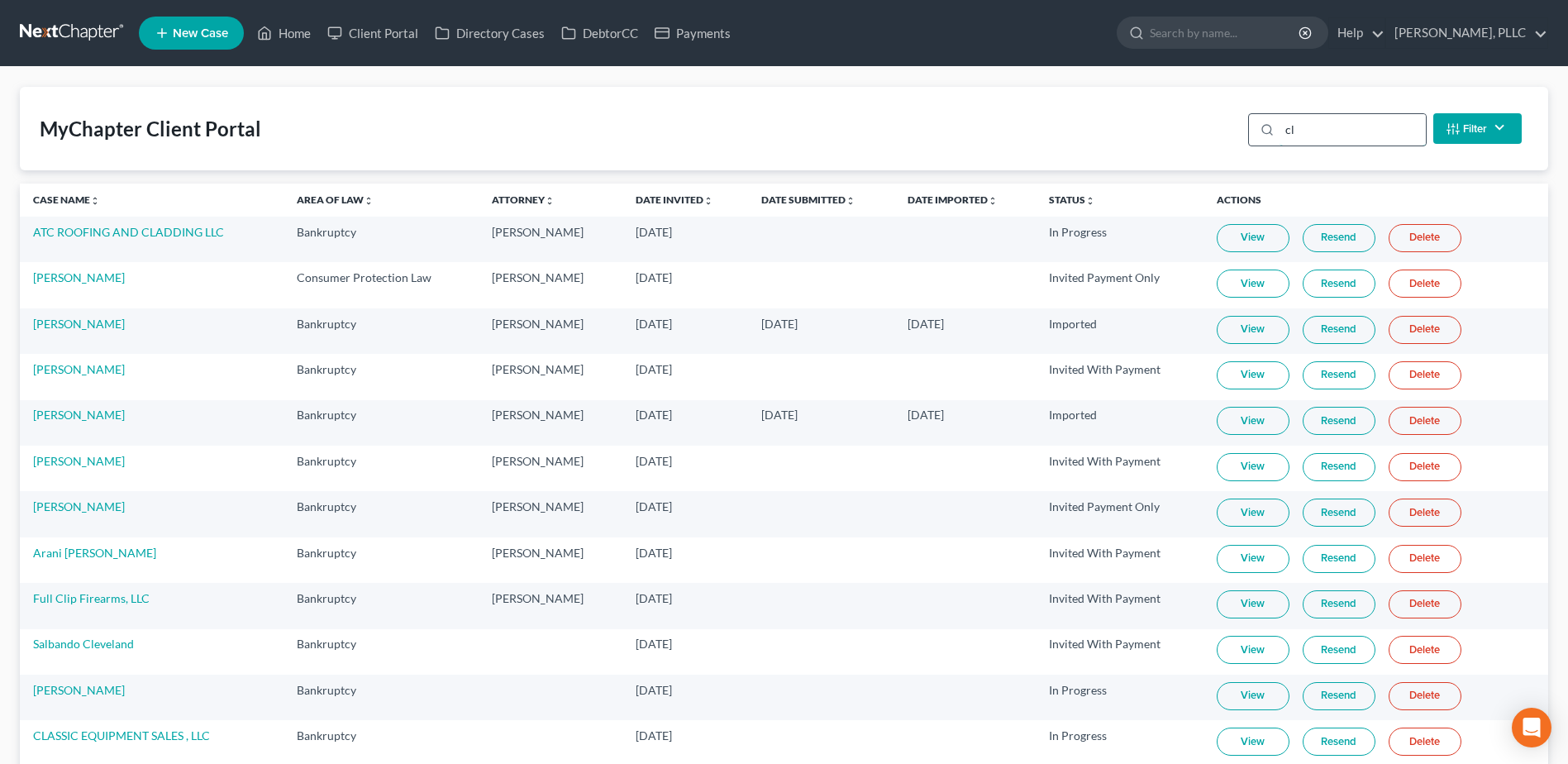
type input "c"
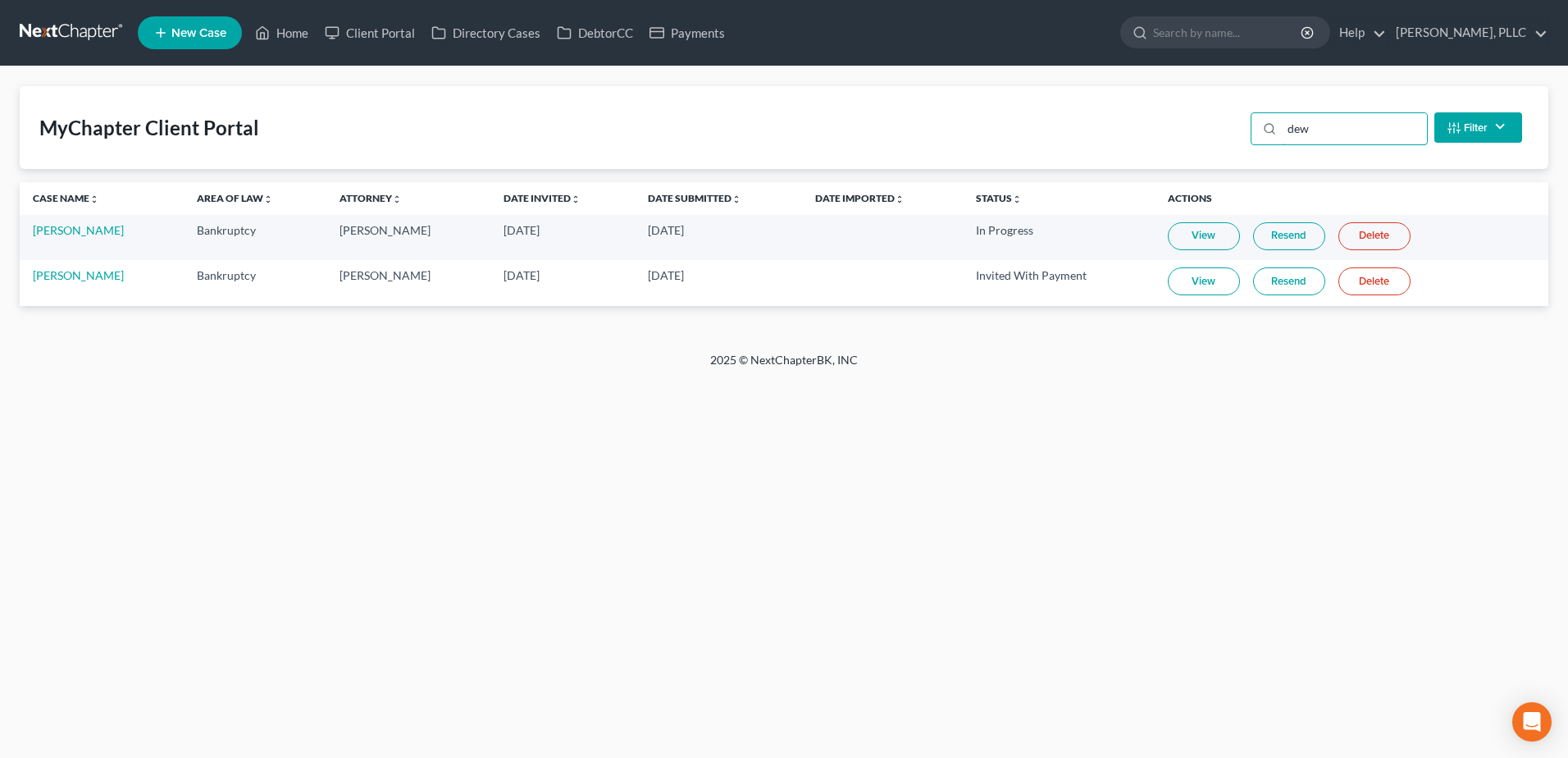
type input "dew"
click at [1194, 235] on link "View" at bounding box center [1204, 236] width 72 height 28
click at [294, 36] on link "Home" at bounding box center [281, 32] width 70 height 29
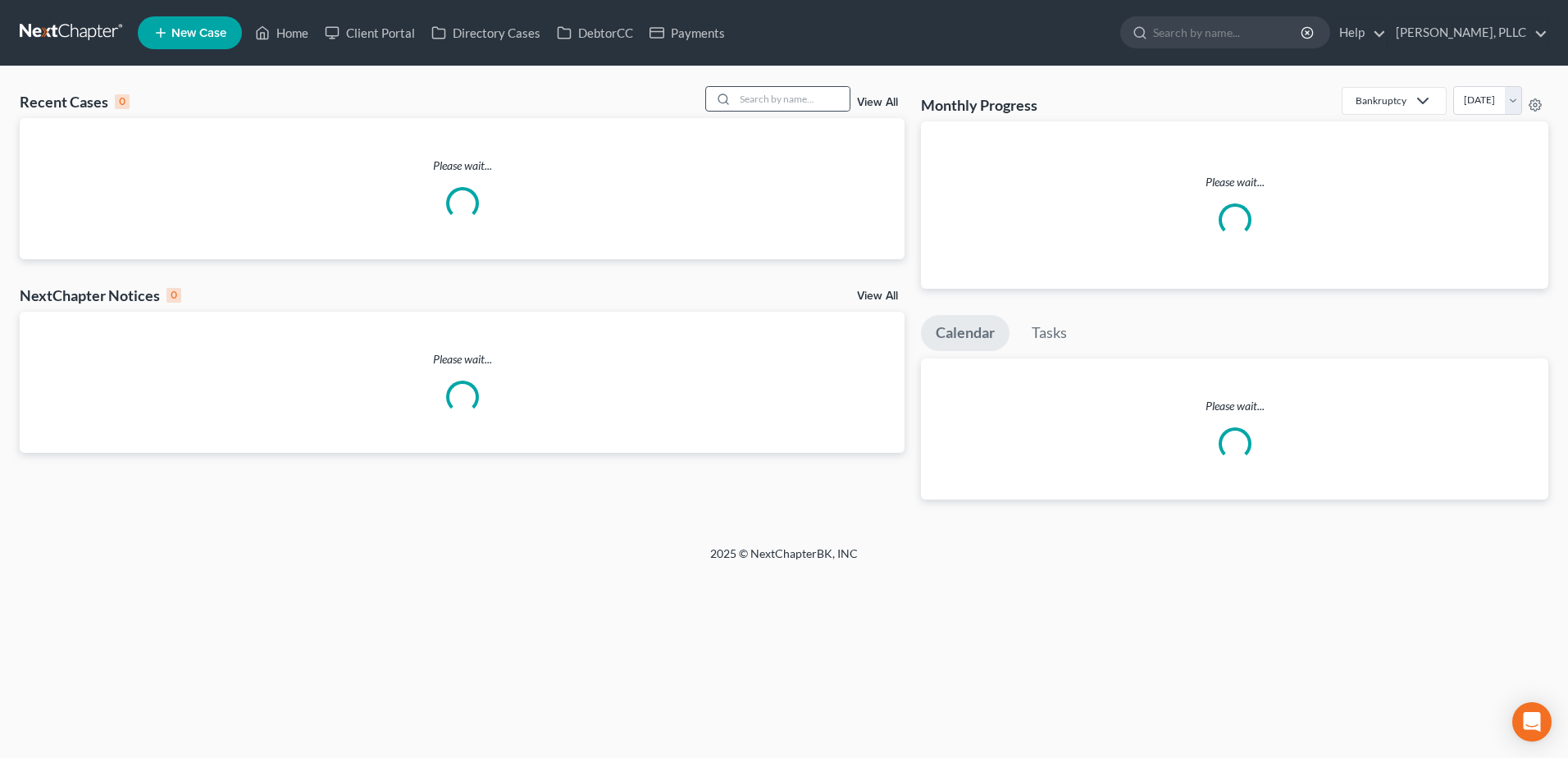
click at [733, 98] on div at bounding box center [720, 98] width 29 height 24
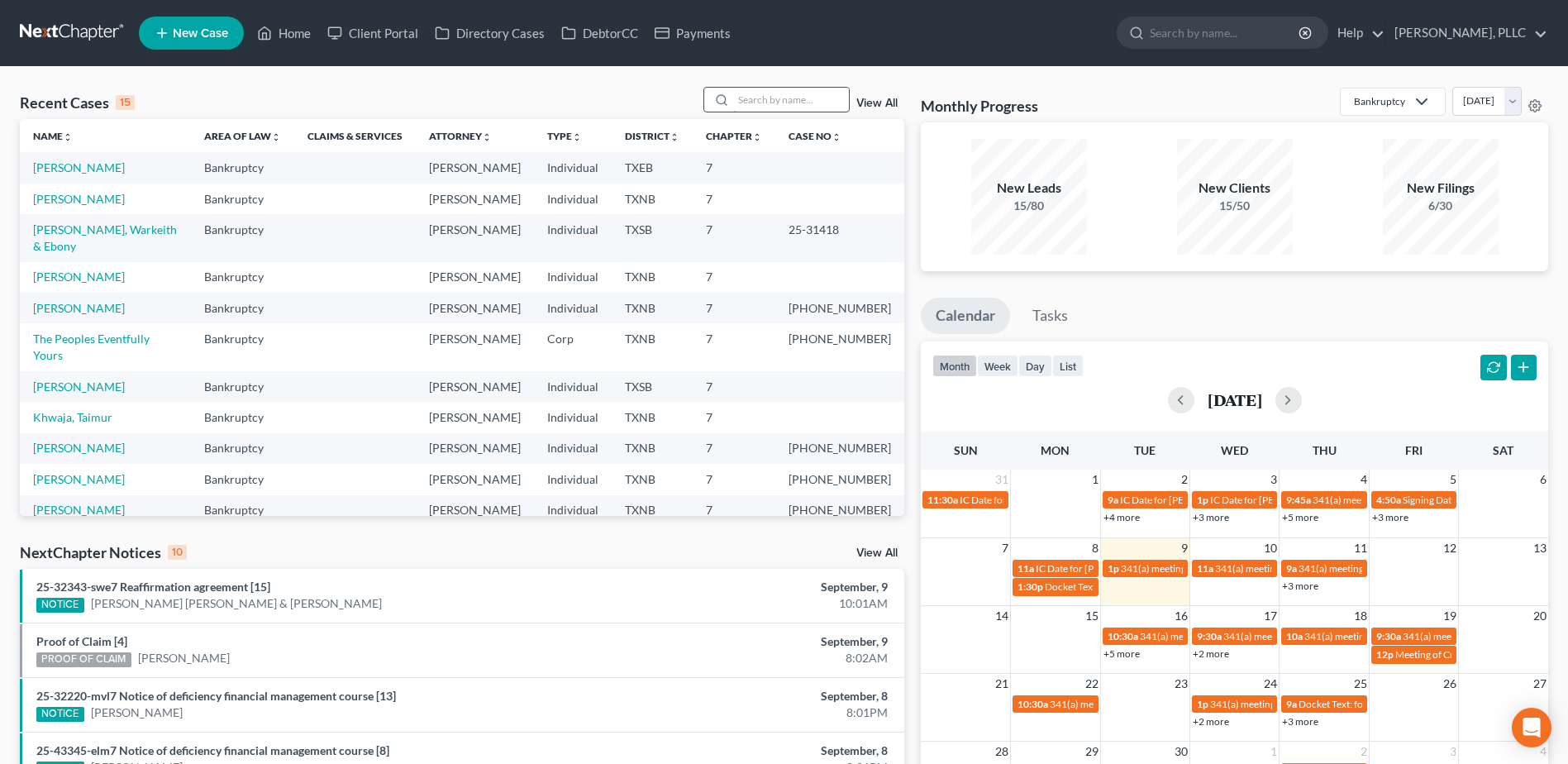
click at [738, 98] on input "search" at bounding box center [791, 99] width 115 height 24
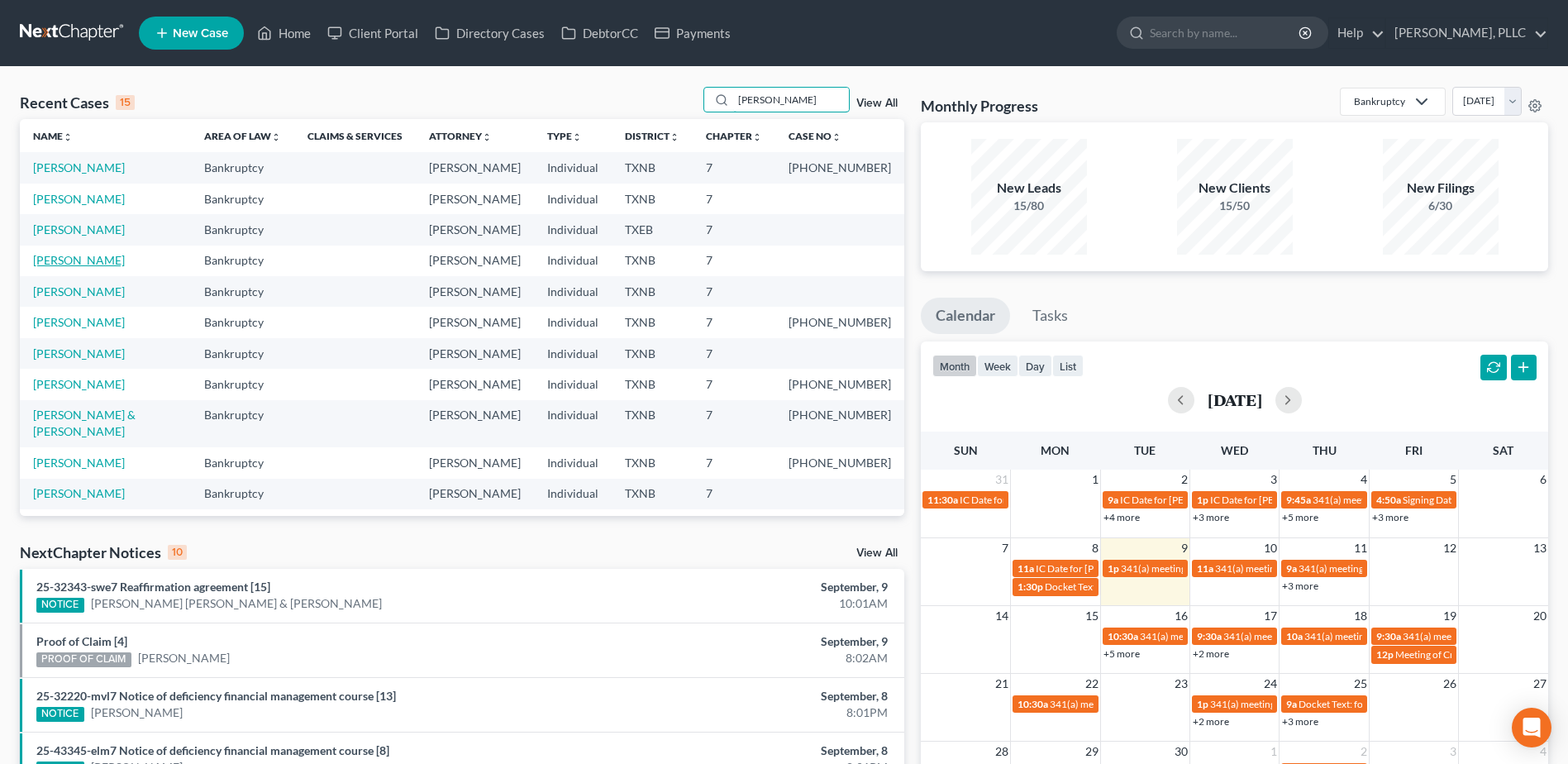
type input "[PERSON_NAME]"
click at [93, 254] on link "[PERSON_NAME]" at bounding box center [79, 259] width 92 height 14
select select "4"
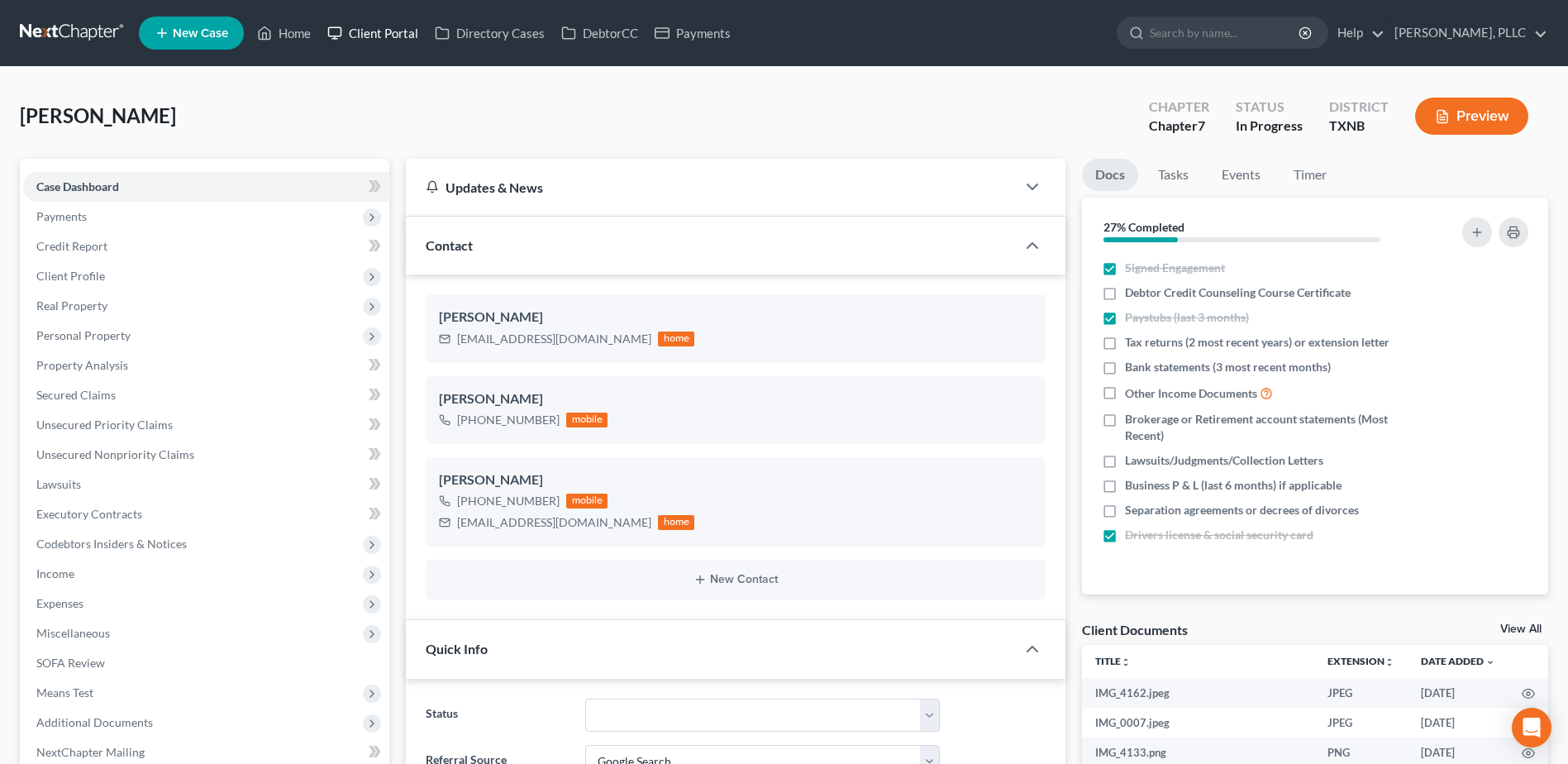
click at [369, 33] on link "Client Portal" at bounding box center [372, 32] width 108 height 30
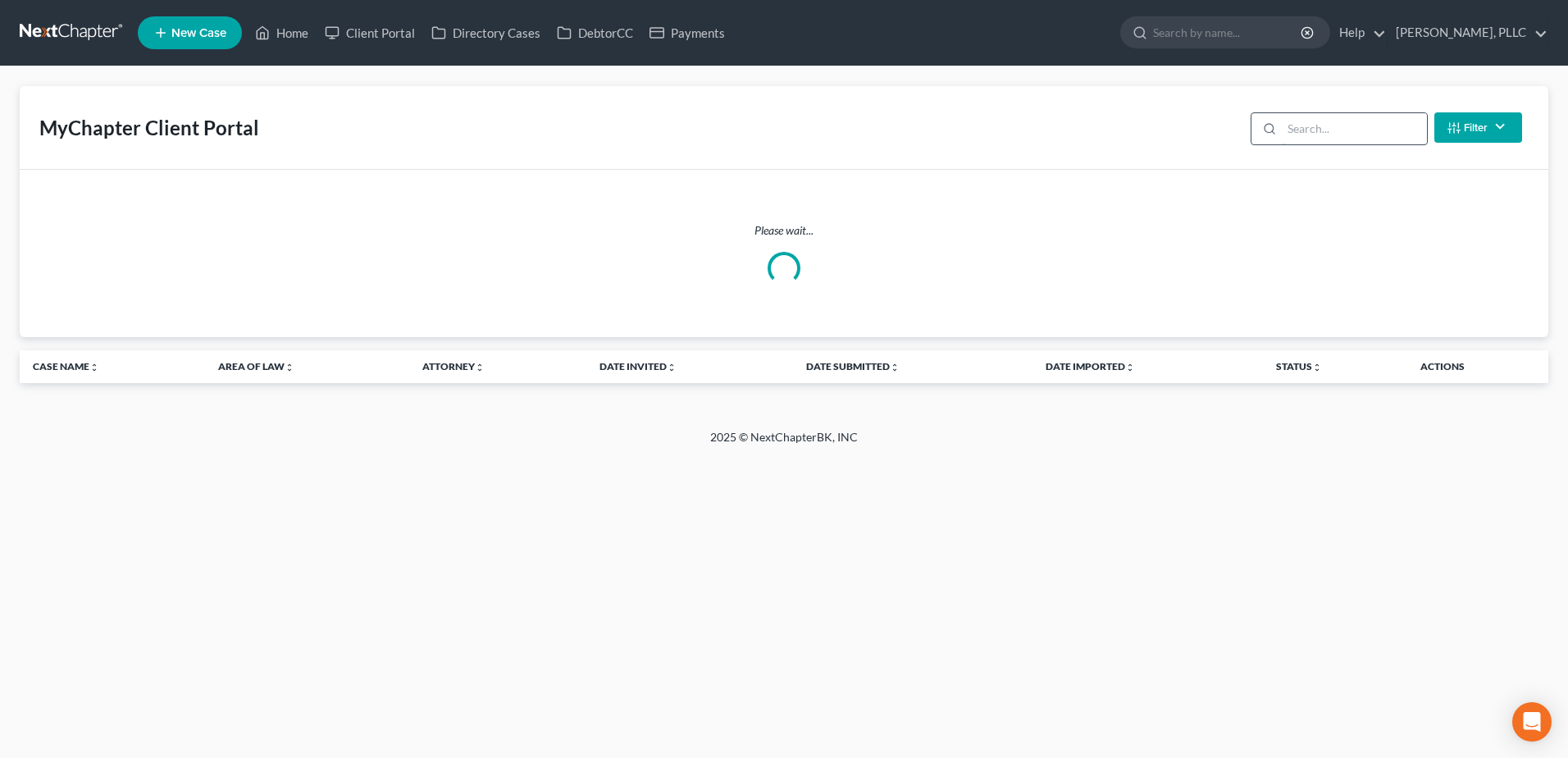
click at [1374, 124] on input "search" at bounding box center [1354, 129] width 146 height 31
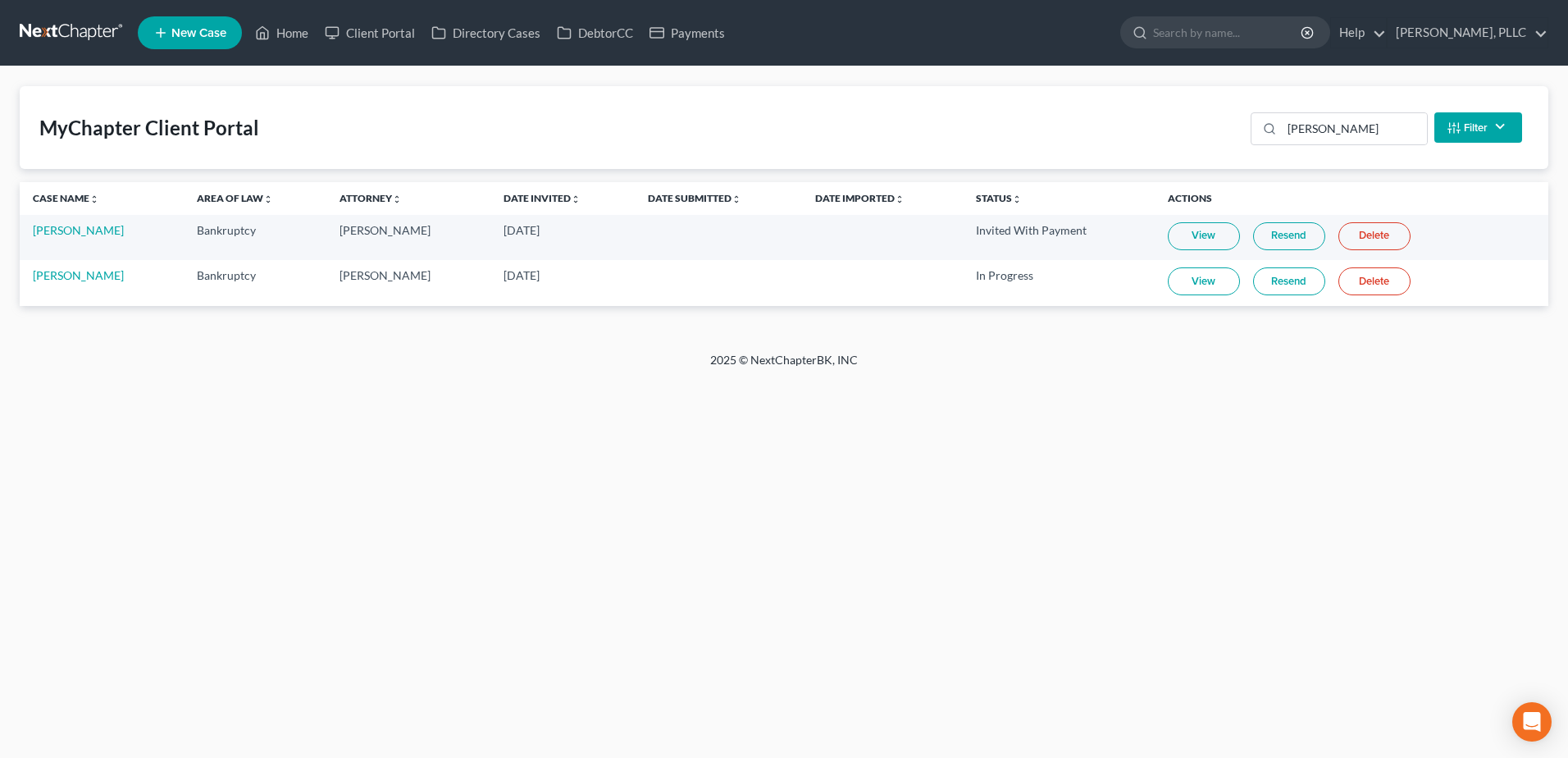
click at [1205, 279] on link "View" at bounding box center [1204, 281] width 72 height 28
drag, startPoint x: 1370, startPoint y: 131, endPoint x: 1258, endPoint y: 140, distance: 112.4
click at [1259, 140] on div "[PERSON_NAME]" at bounding box center [1339, 129] width 177 height 33
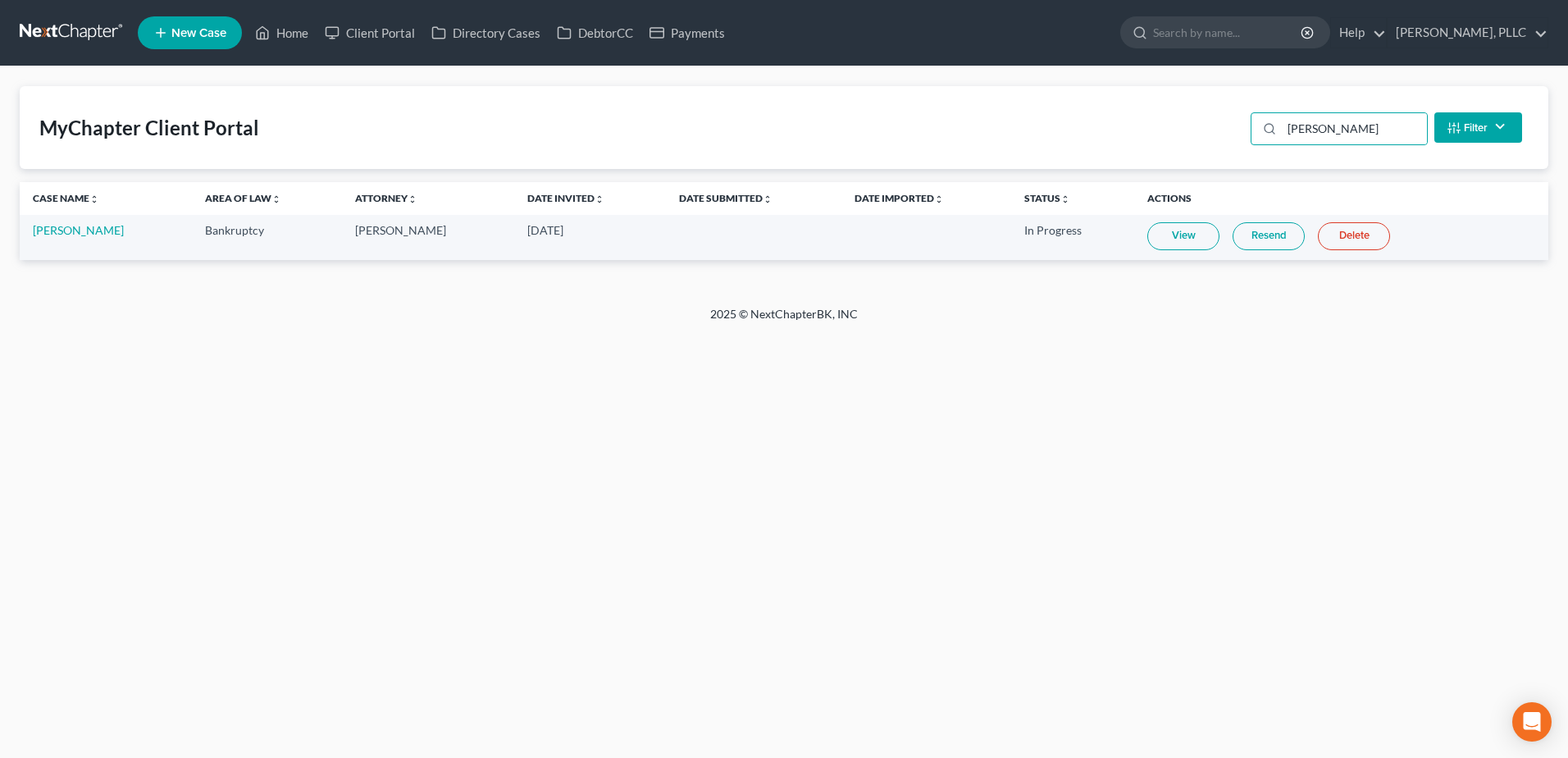
click at [1154, 237] on link "View" at bounding box center [1184, 236] width 72 height 28
drag, startPoint x: 1361, startPoint y: 123, endPoint x: 1272, endPoint y: 125, distance: 89.0
click at [1271, 125] on div "[PERSON_NAME]" at bounding box center [1339, 129] width 177 height 33
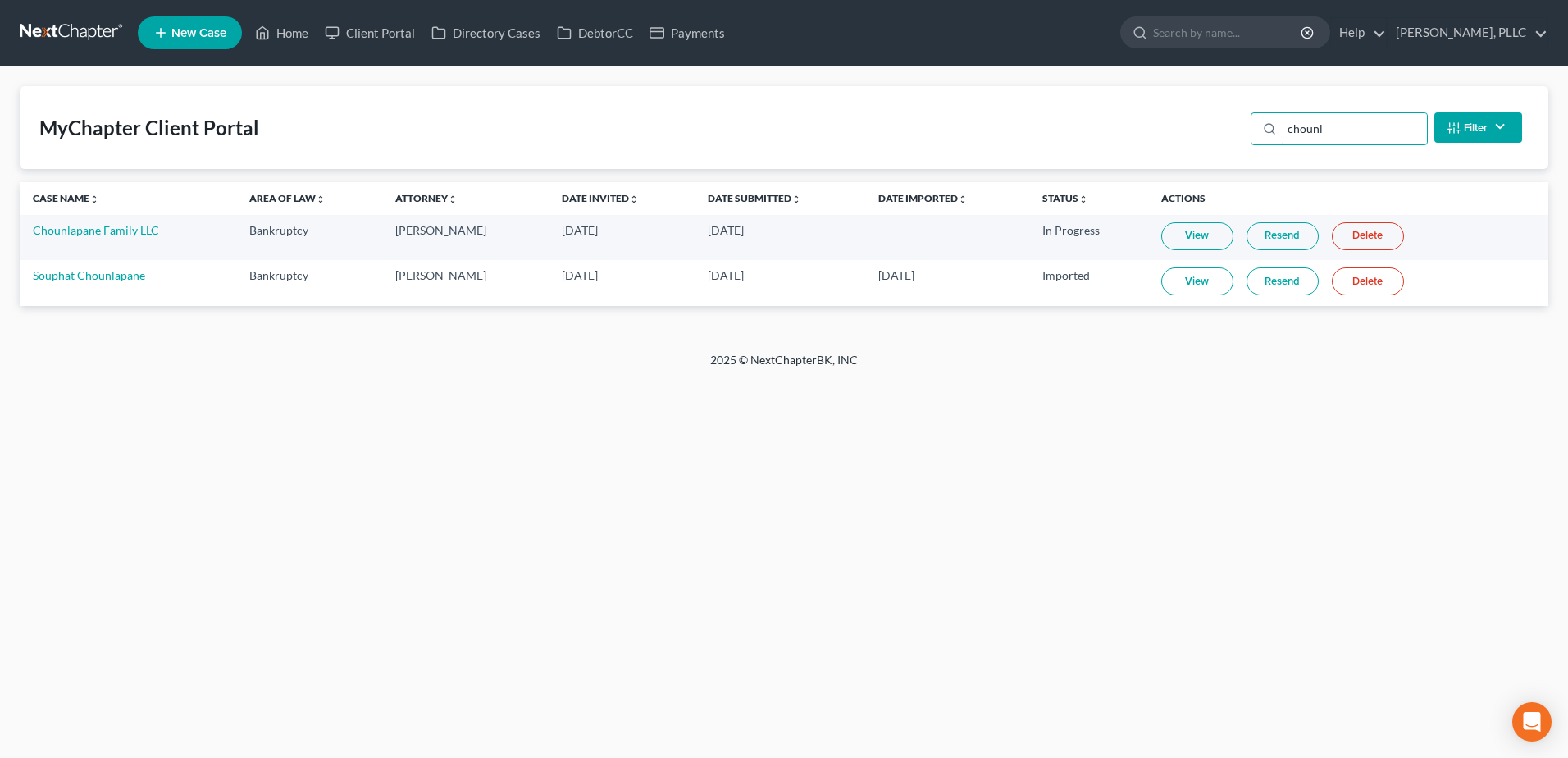
type input "chounl"
click at [1204, 234] on link "View" at bounding box center [1198, 236] width 72 height 28
click at [292, 34] on link "Home" at bounding box center [281, 32] width 70 height 29
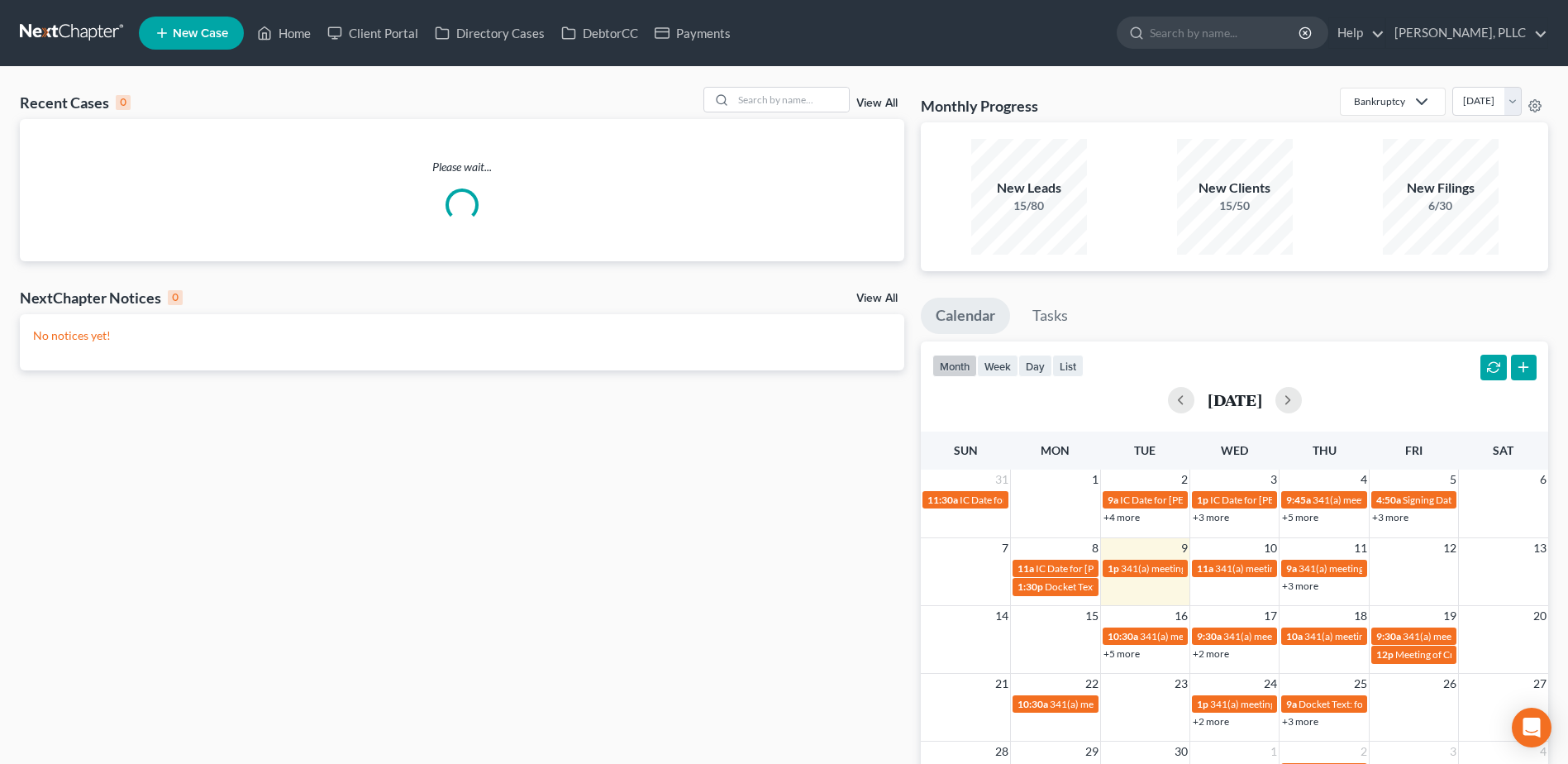
click at [792, 114] on div "Recent Cases 0 View All" at bounding box center [461, 103] width 884 height 32
click at [790, 103] on input "search" at bounding box center [791, 99] width 115 height 24
click at [786, 96] on input "search" at bounding box center [791, 99] width 115 height 24
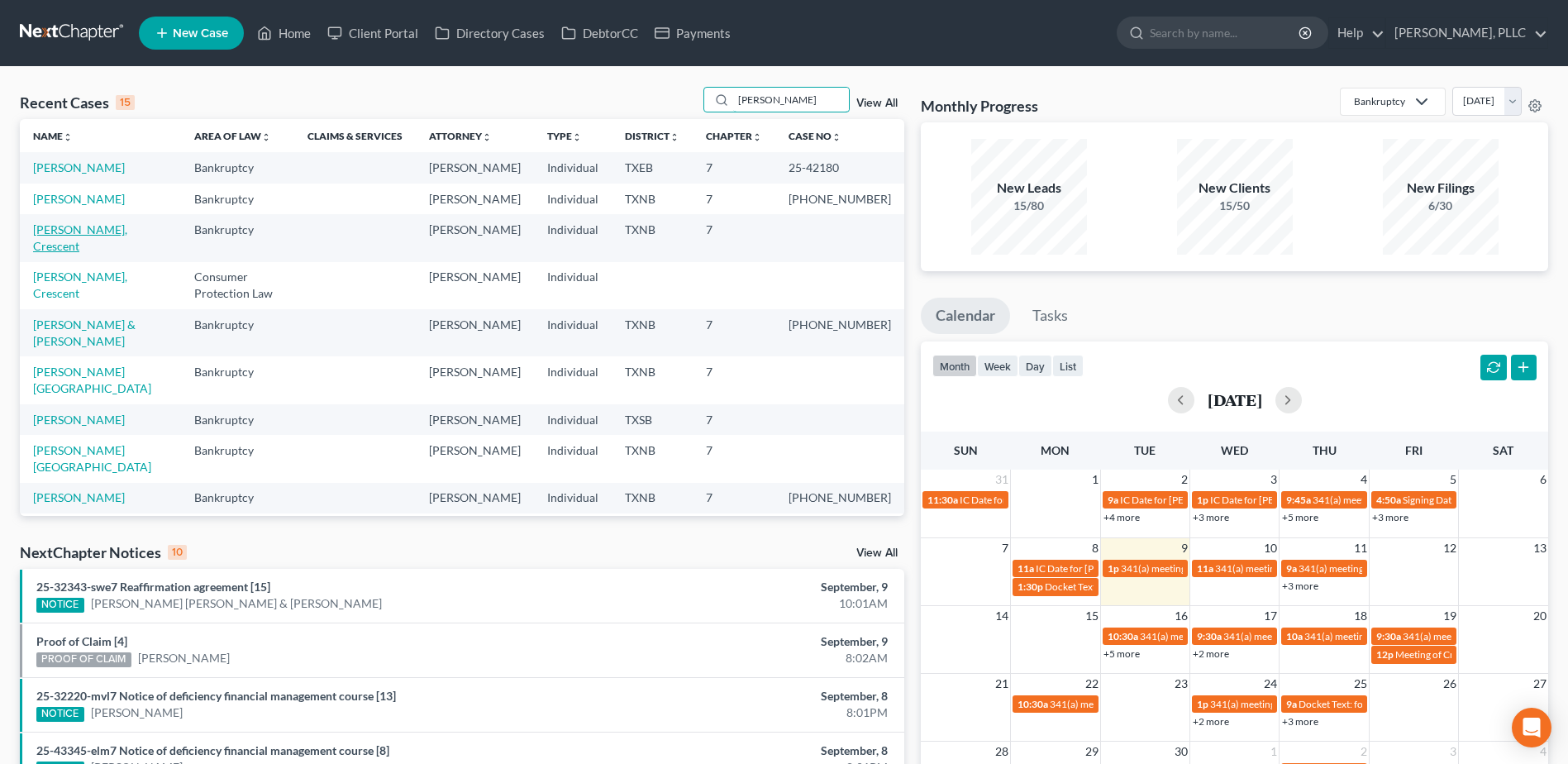
type input "[PERSON_NAME]"
click at [73, 226] on link "[PERSON_NAME], Crescent" at bounding box center [80, 237] width 94 height 31
select select "1"
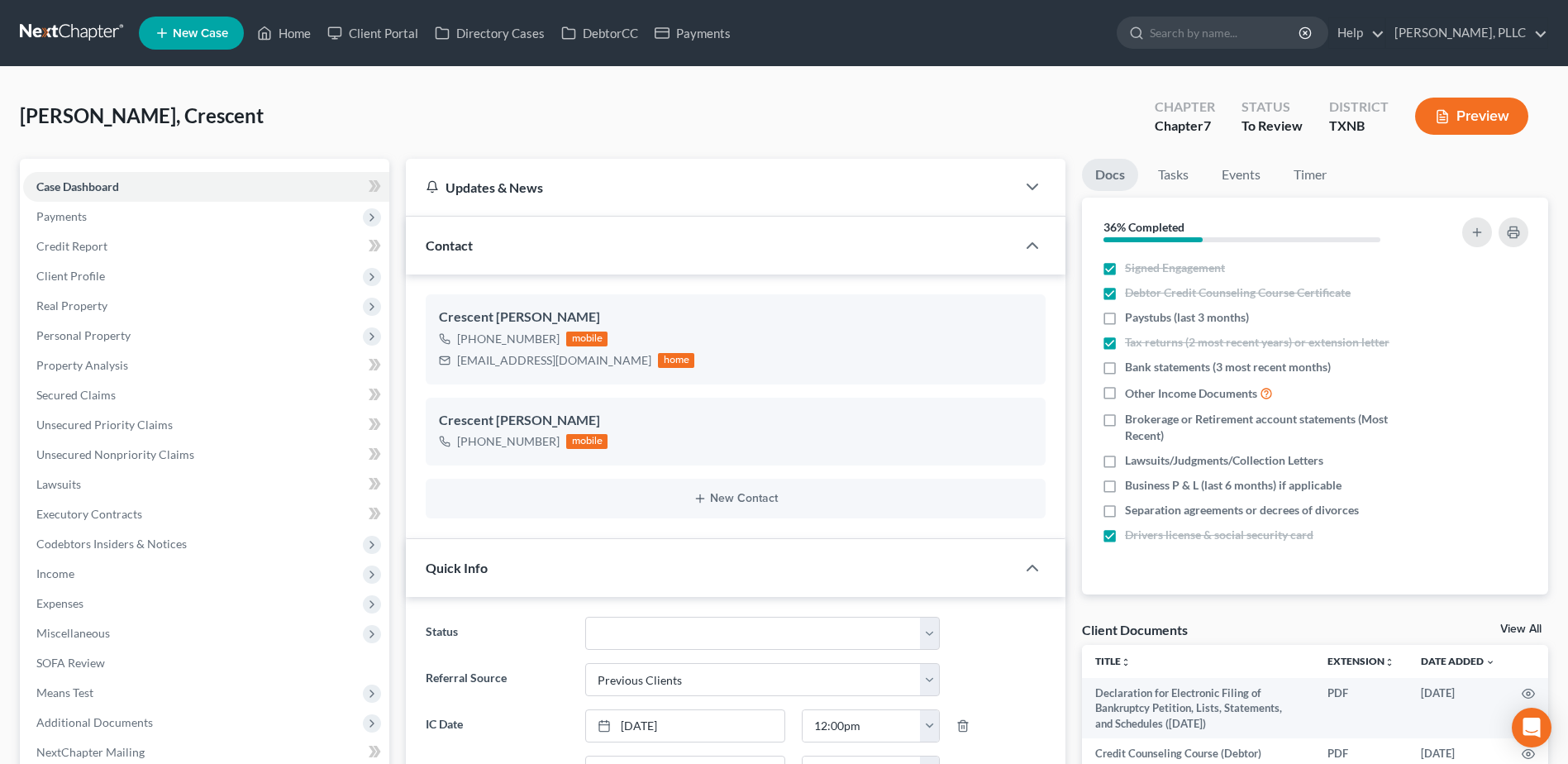
scroll to position [737, 0]
drag, startPoint x: 300, startPoint y: 32, endPoint x: 930, endPoint y: 150, distance: 641.0
click at [300, 32] on link "Home" at bounding box center [283, 32] width 70 height 30
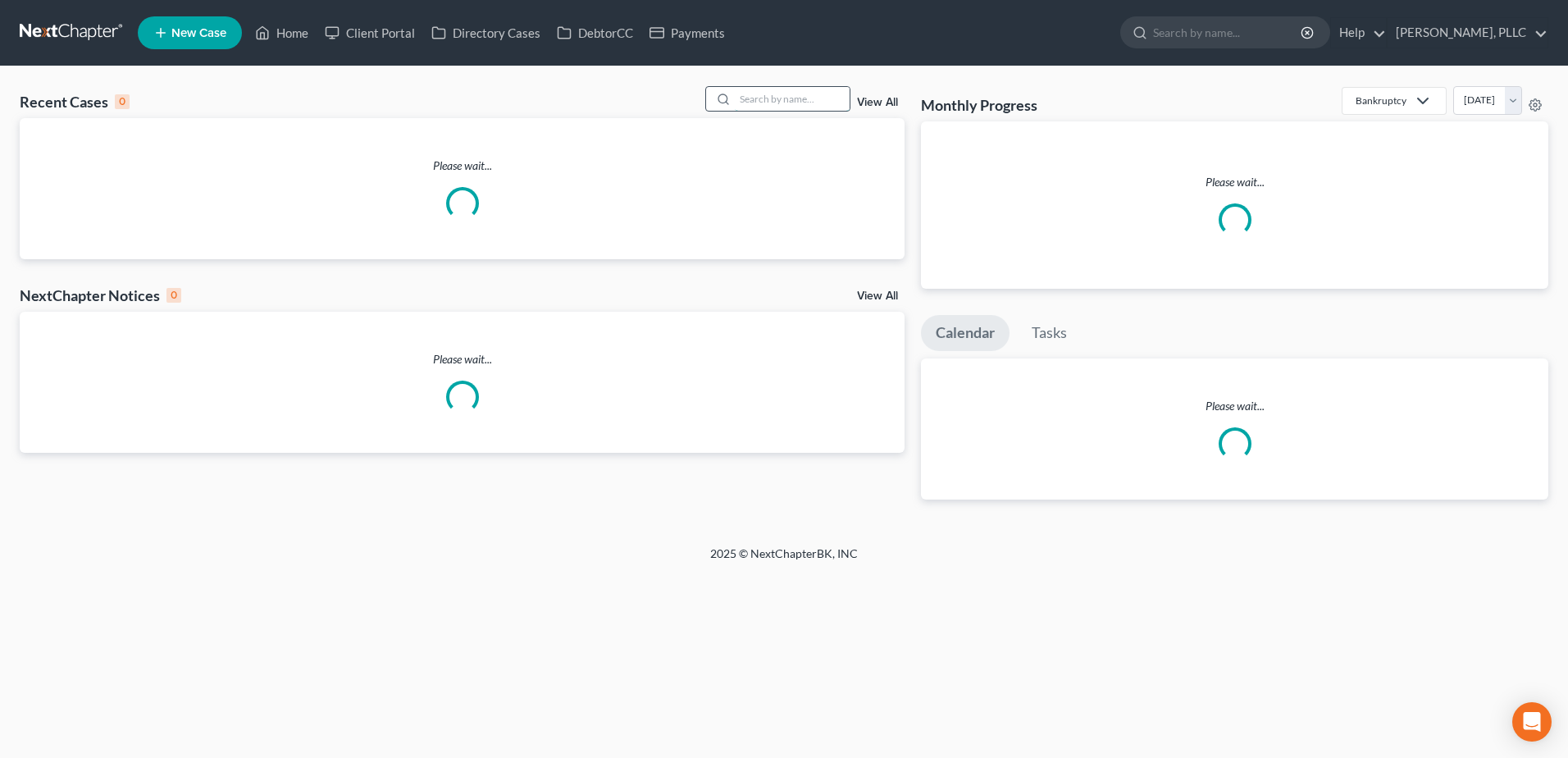
click at [828, 100] on input "search" at bounding box center [792, 98] width 114 height 24
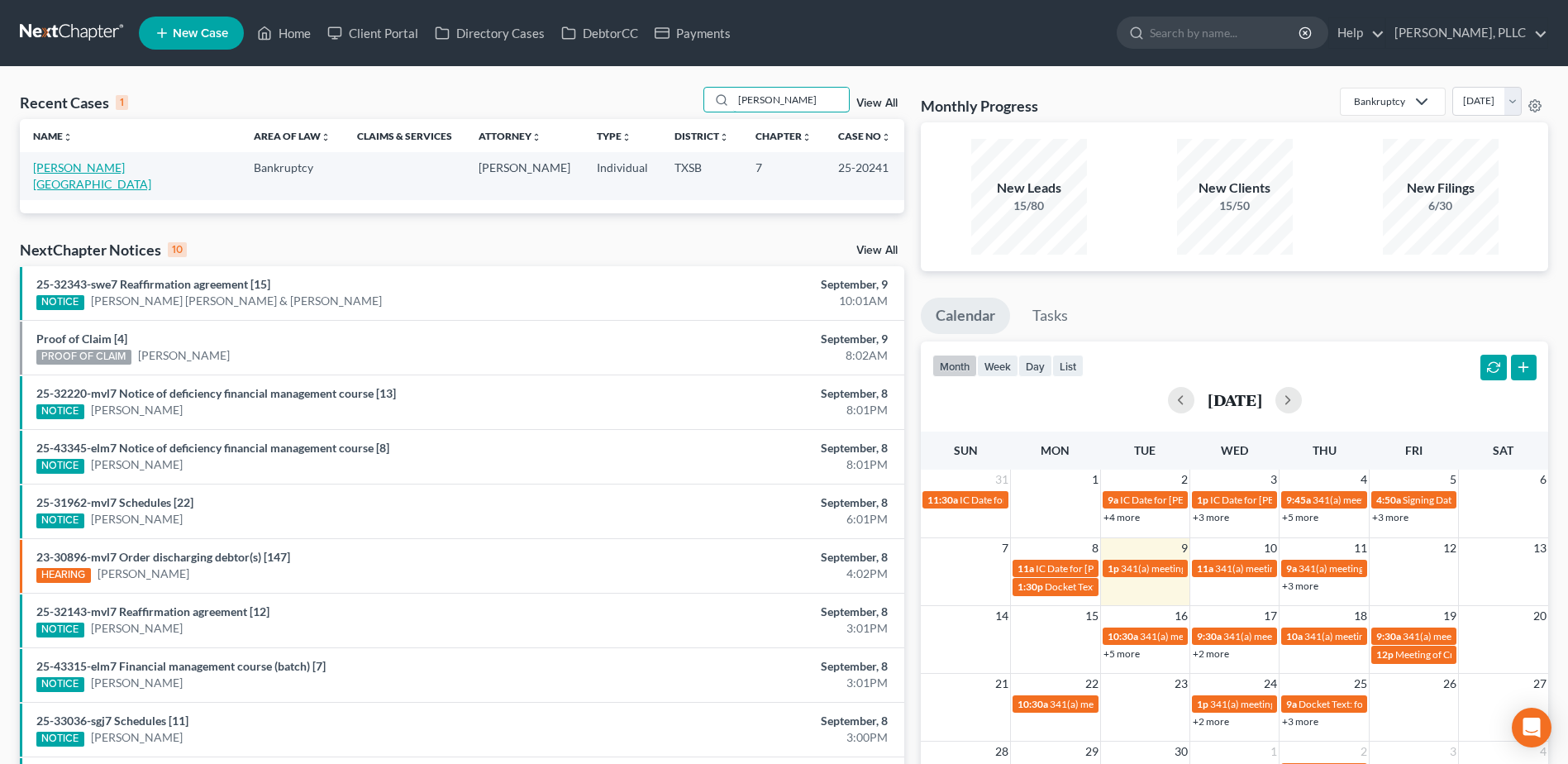
type input "[PERSON_NAME]"
click at [82, 171] on link "[PERSON_NAME][GEOGRAPHIC_DATA]" at bounding box center [92, 176] width 118 height 31
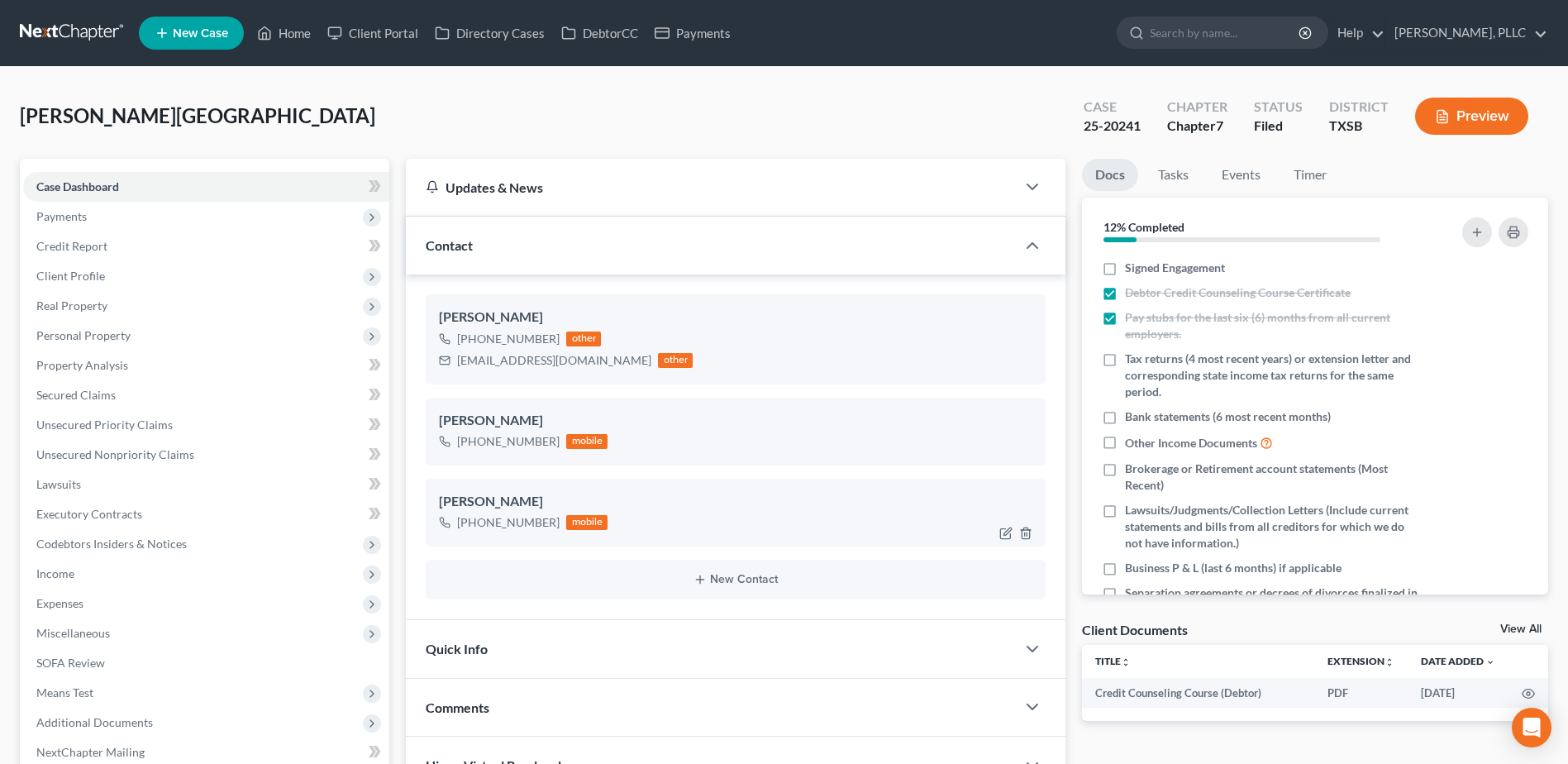
scroll to position [268, 0]
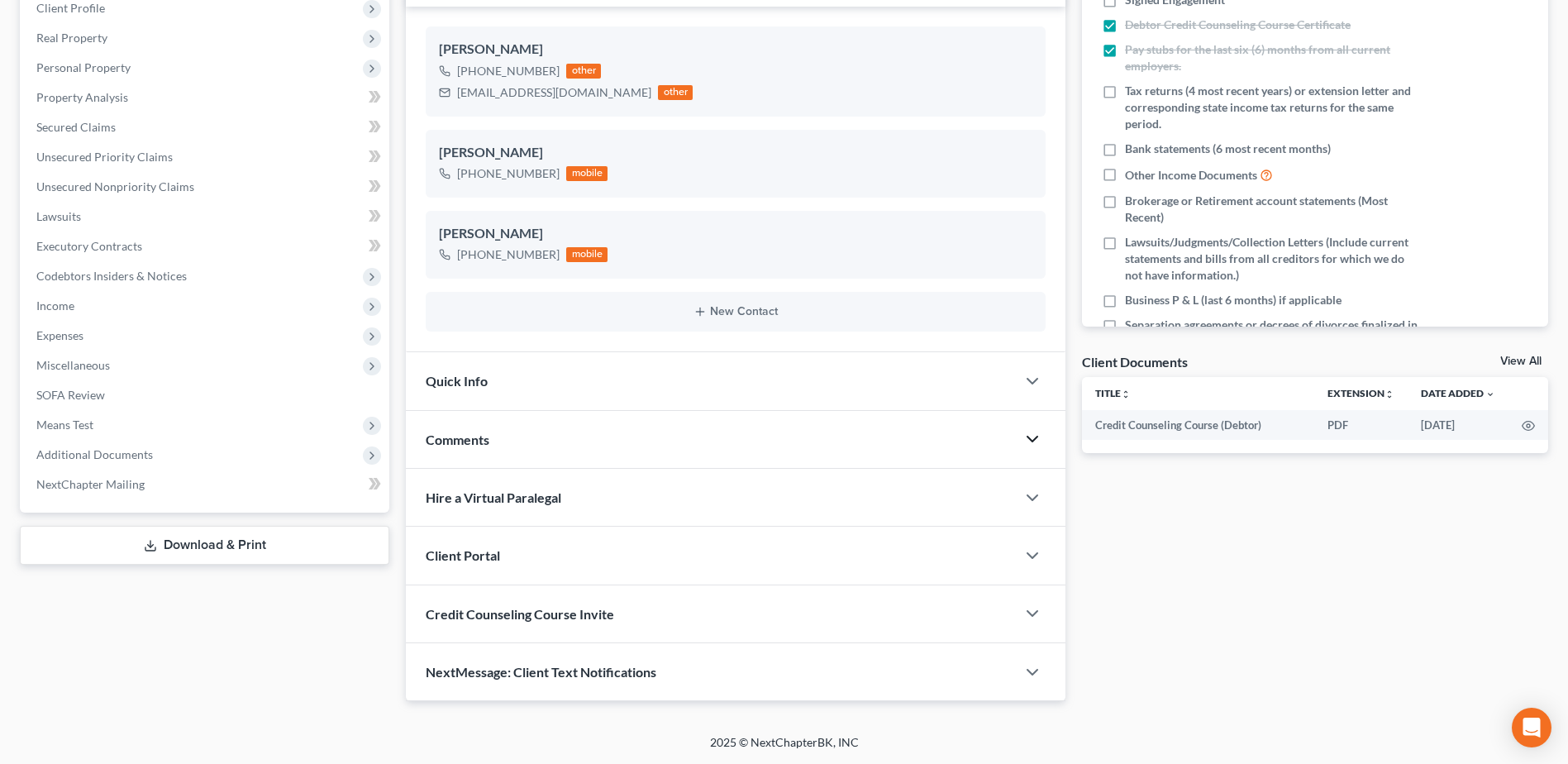
click at [1035, 439] on polyline "button" at bounding box center [1032, 439] width 10 height 5
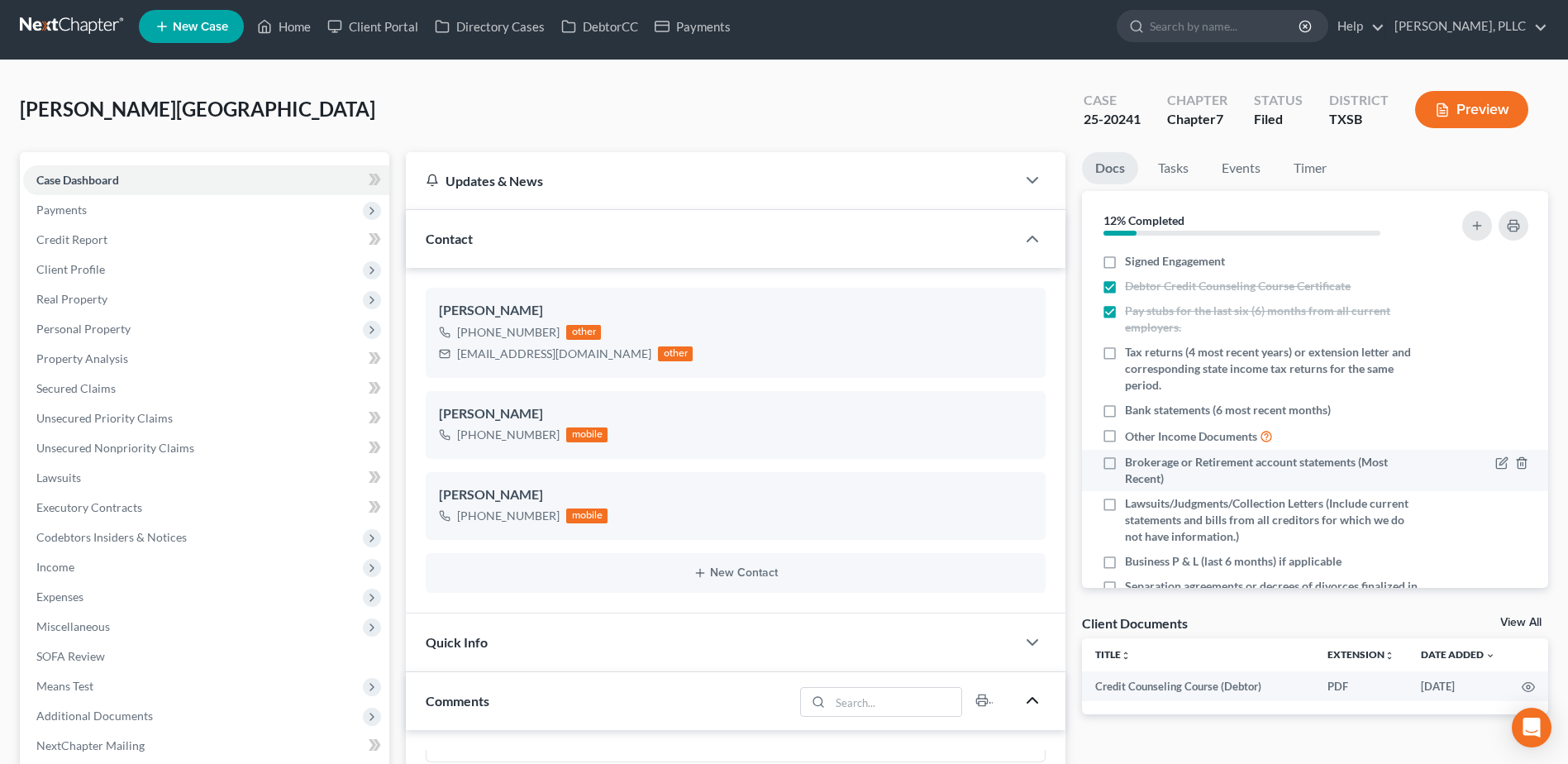
scroll to position [0, 0]
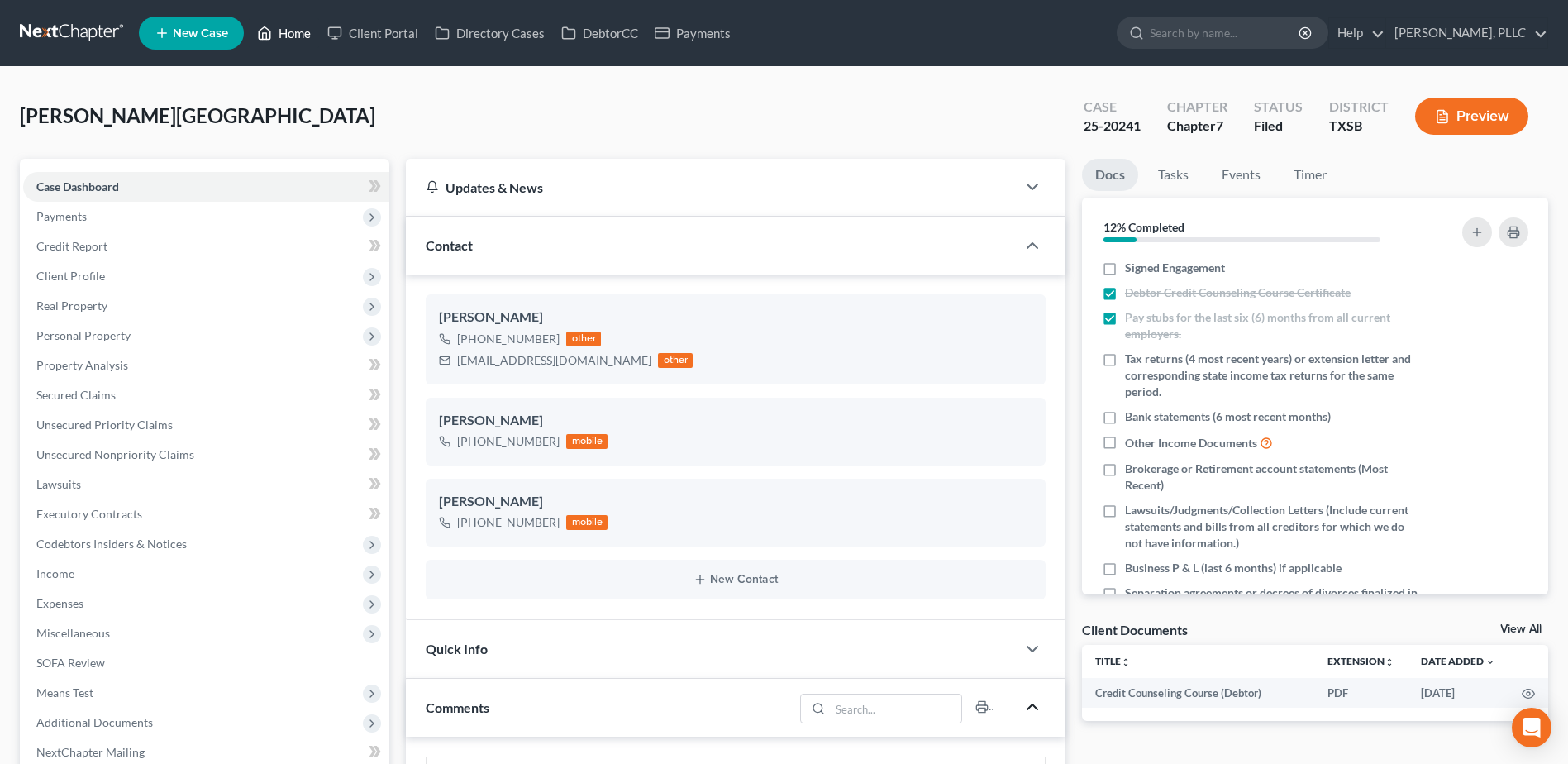
click at [290, 31] on link "Home" at bounding box center [283, 32] width 70 height 30
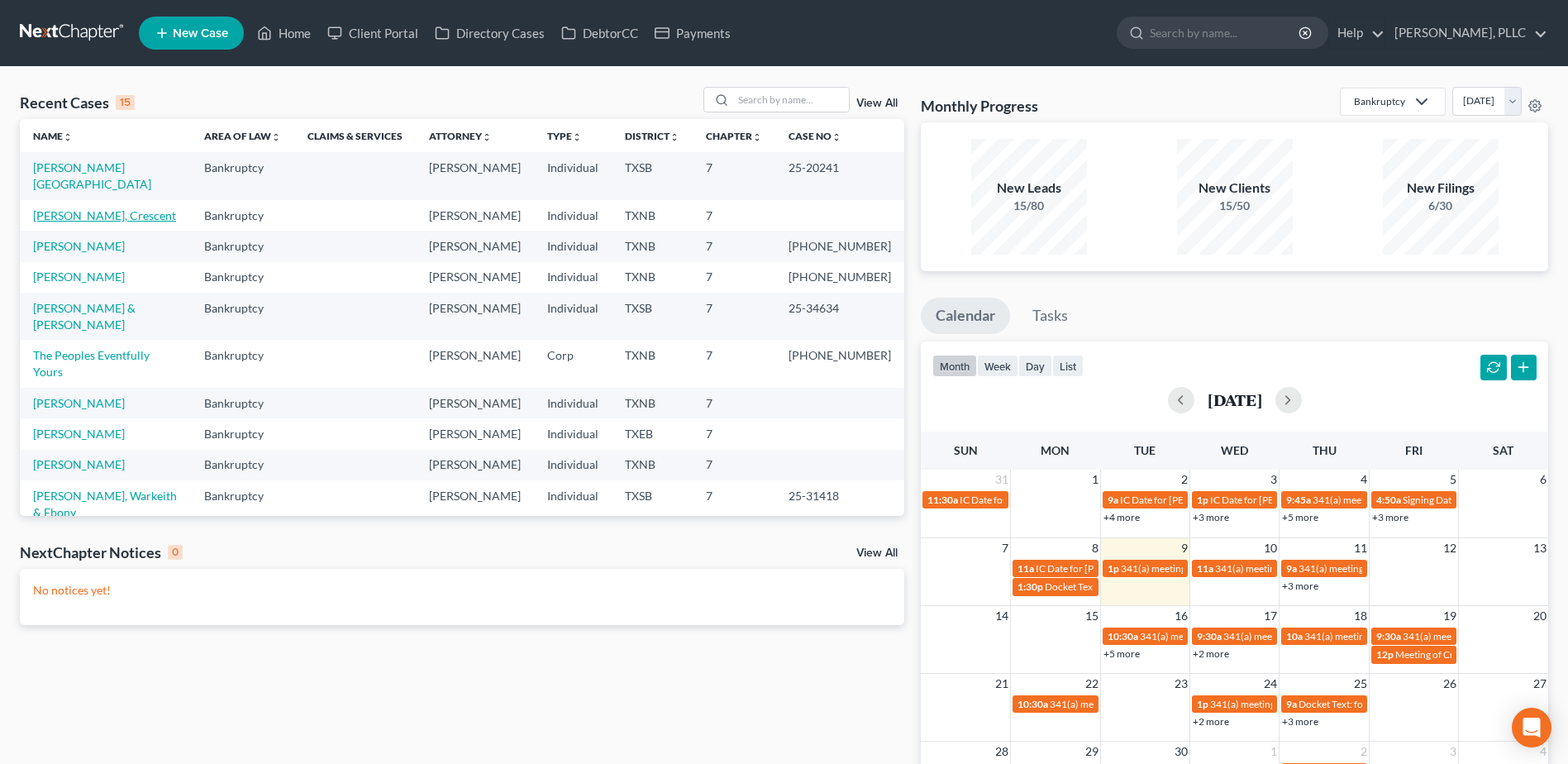
click at [89, 209] on link "[PERSON_NAME], Crescent" at bounding box center [104, 215] width 143 height 14
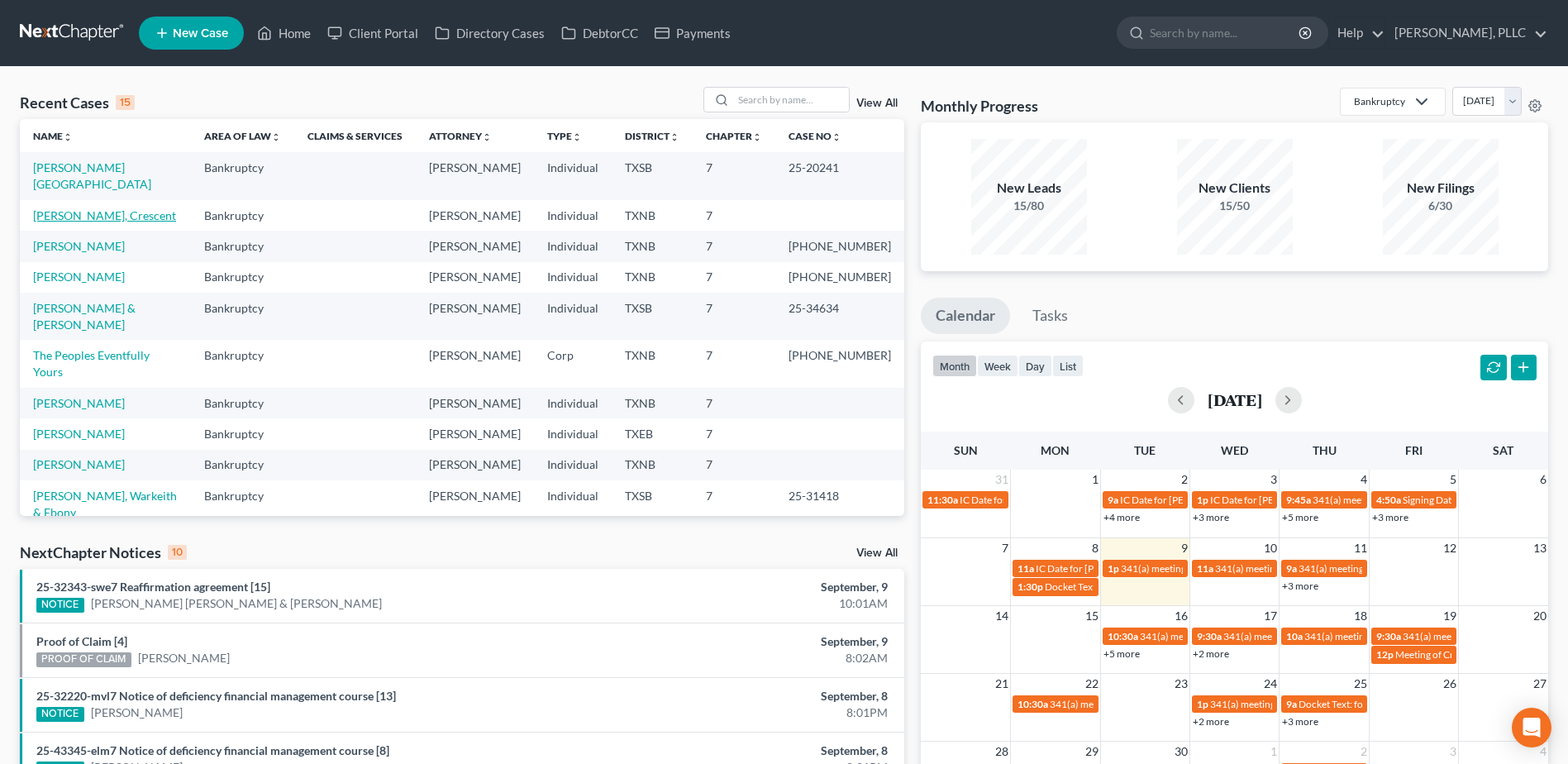
select select "1"
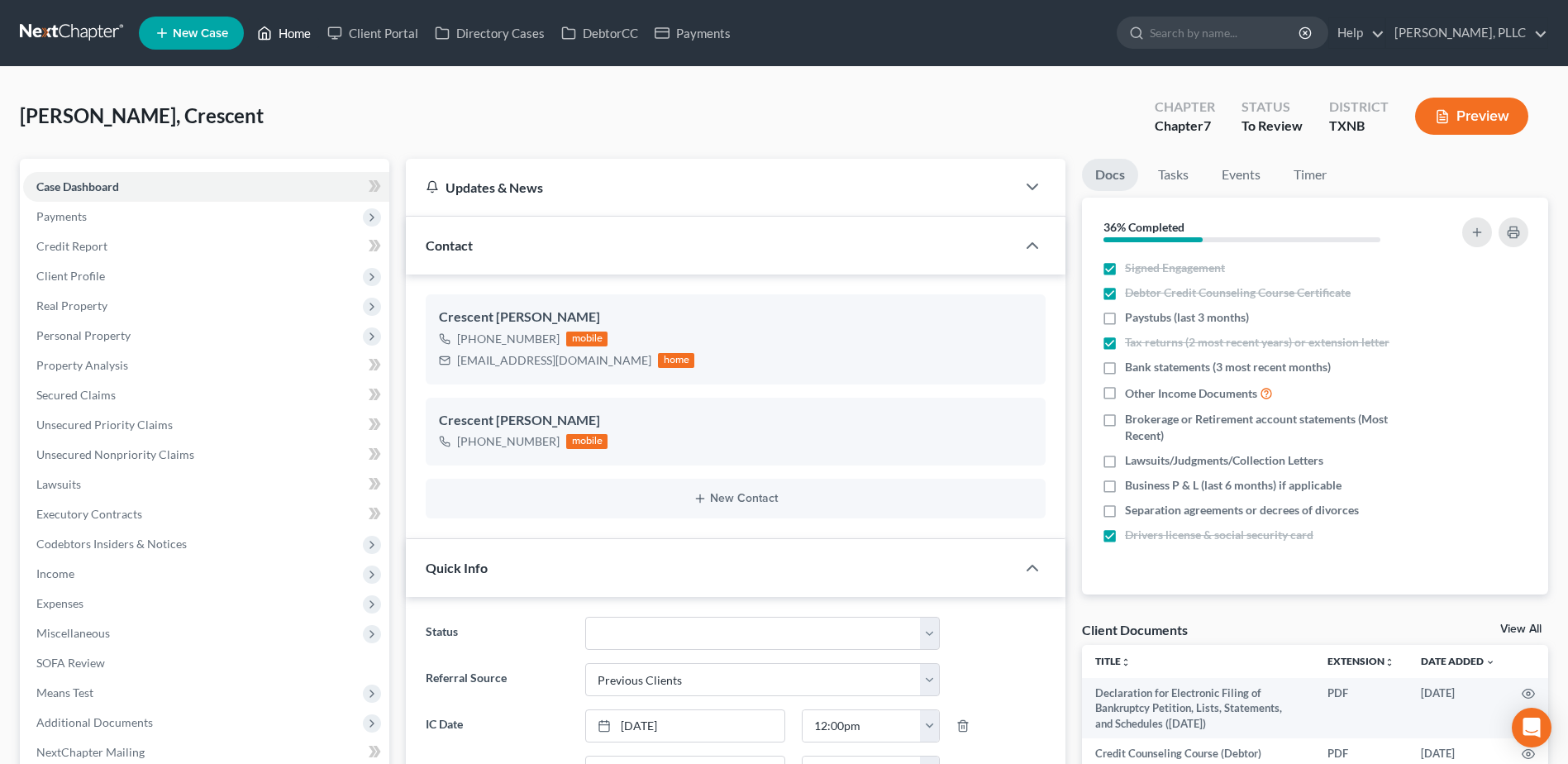
click at [298, 33] on link "Home" at bounding box center [283, 32] width 70 height 30
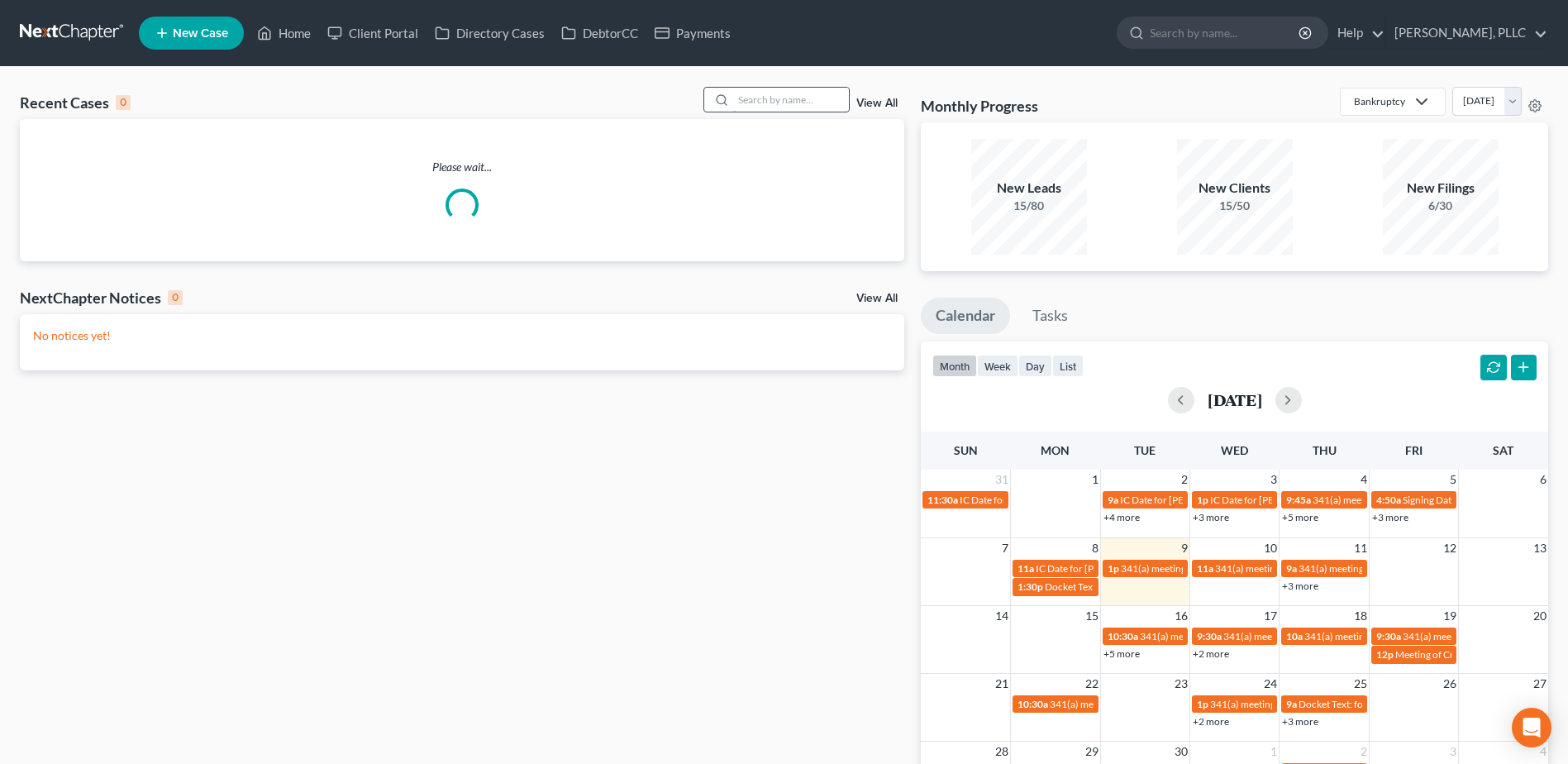
click at [798, 95] on input "search" at bounding box center [791, 99] width 115 height 24
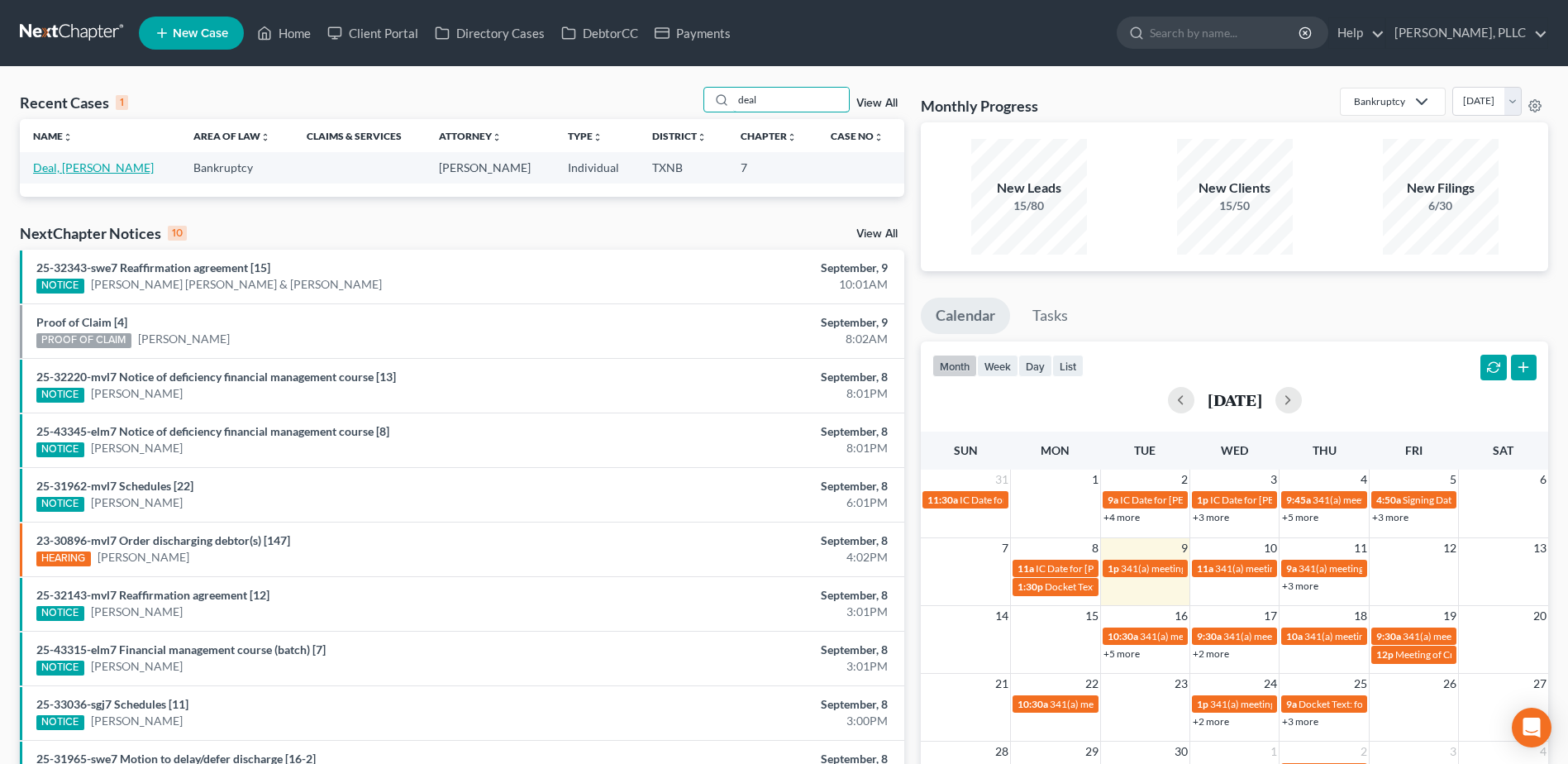
type input "deal"
click at [73, 171] on link "Deal, [PERSON_NAME]" at bounding box center [93, 167] width 120 height 14
select select "4"
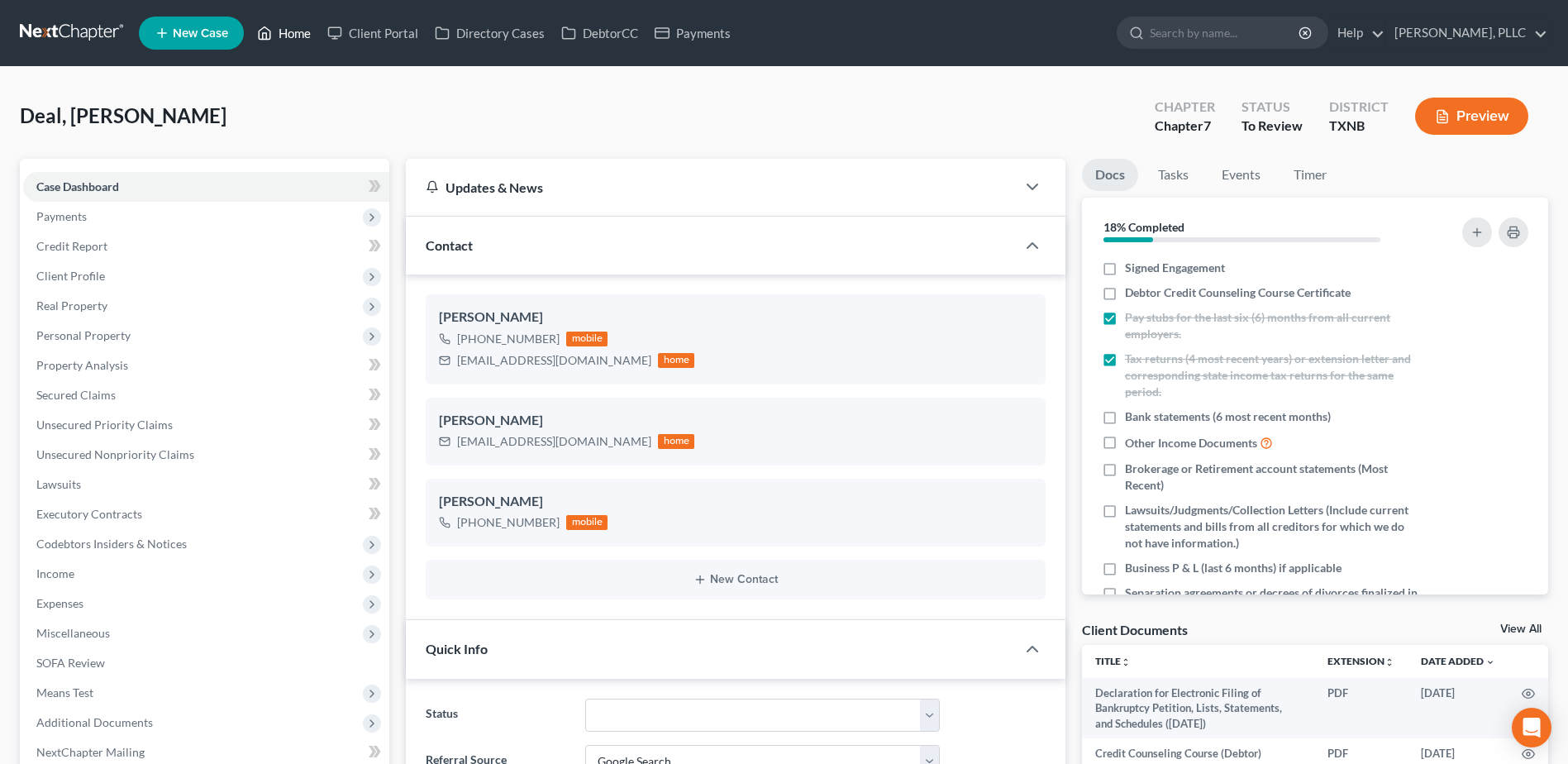
click at [300, 36] on link "Home" at bounding box center [283, 32] width 70 height 30
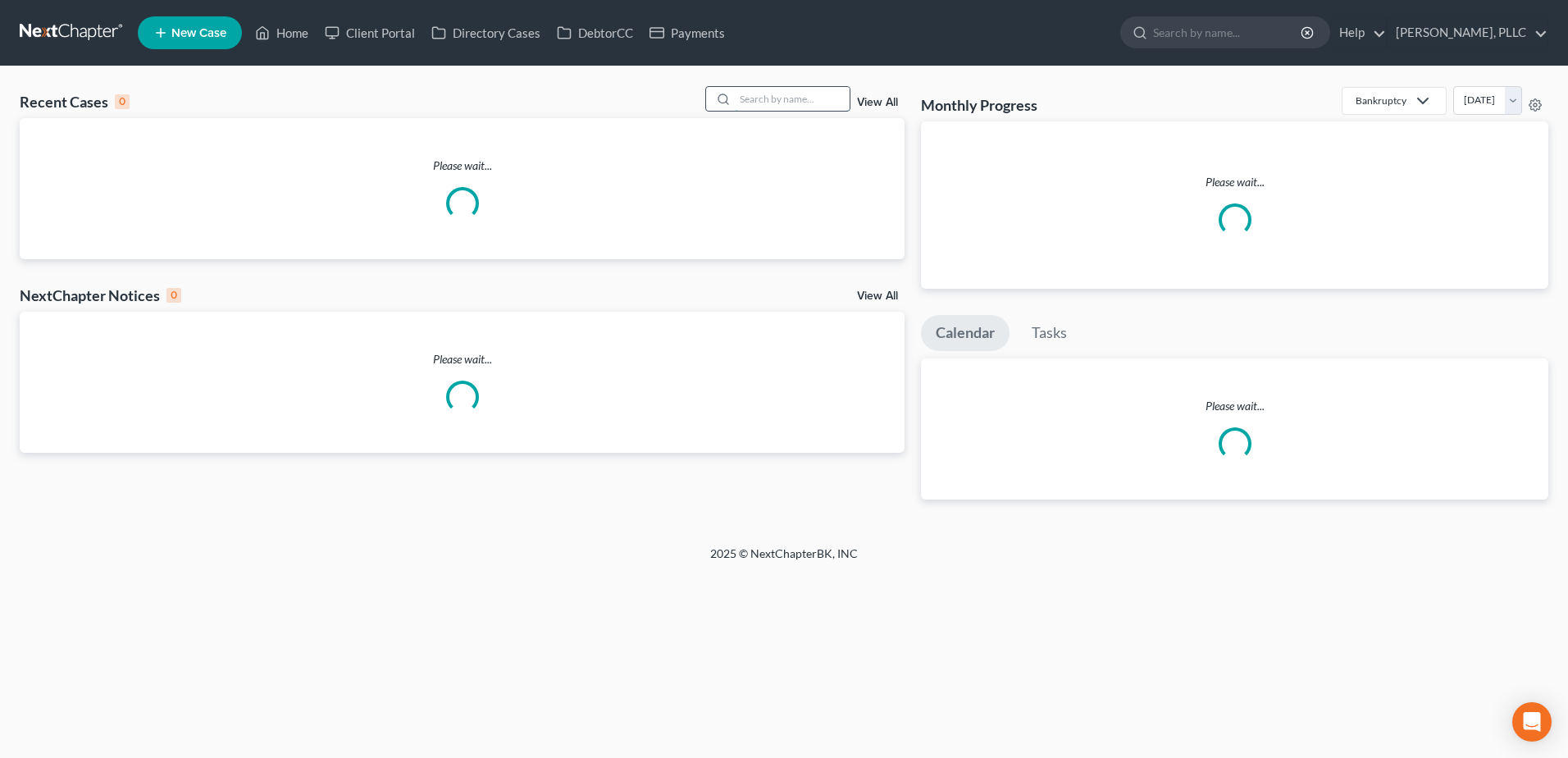
click at [803, 98] on input "search" at bounding box center [792, 98] width 114 height 24
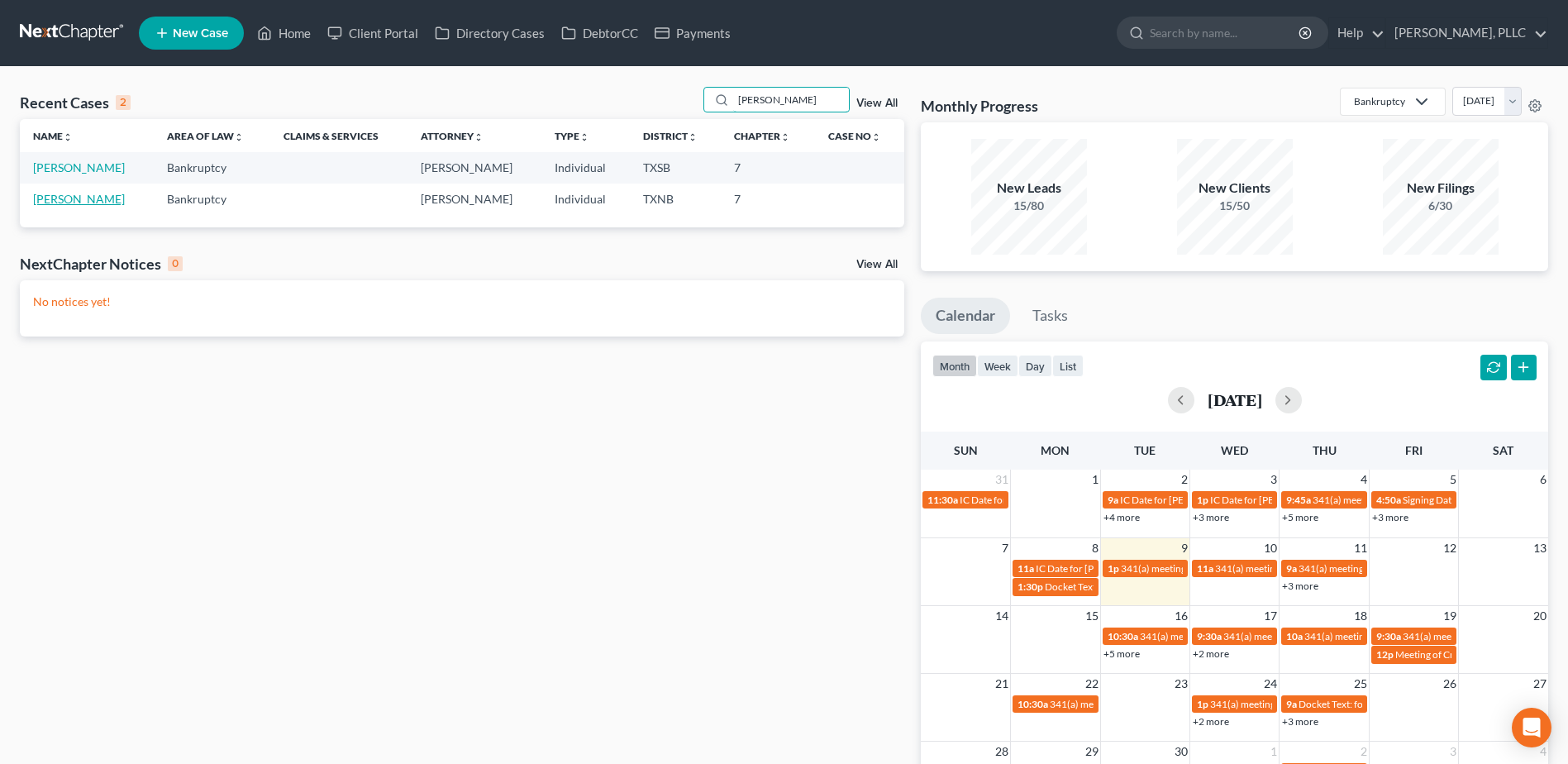
type input "[PERSON_NAME]"
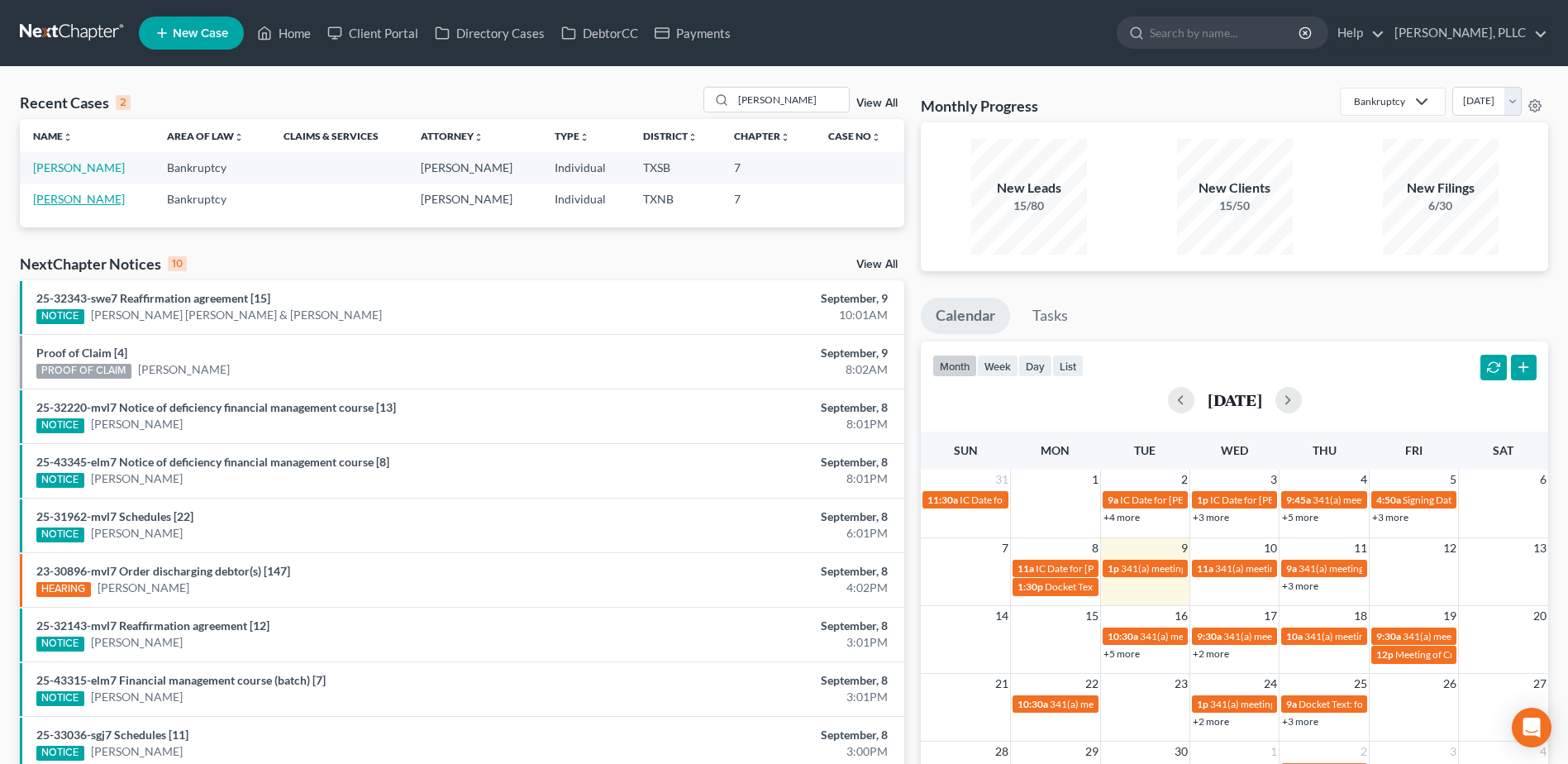
click at [42, 196] on link "[PERSON_NAME]" at bounding box center [79, 198] width 92 height 14
select select "6"
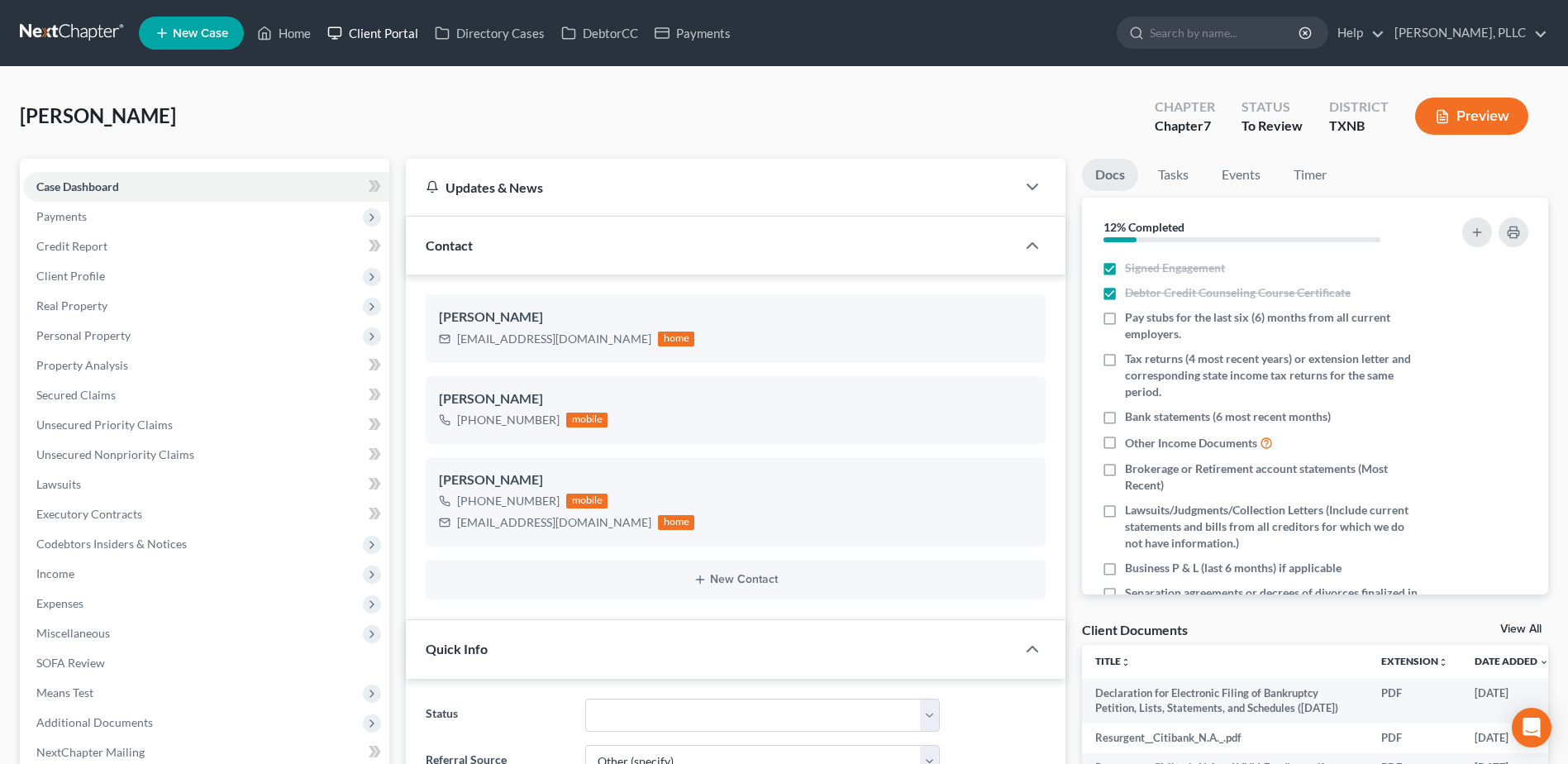
drag, startPoint x: 394, startPoint y: 33, endPoint x: 1008, endPoint y: 140, distance: 623.3
click at [394, 33] on link "Client Portal" at bounding box center [372, 32] width 108 height 30
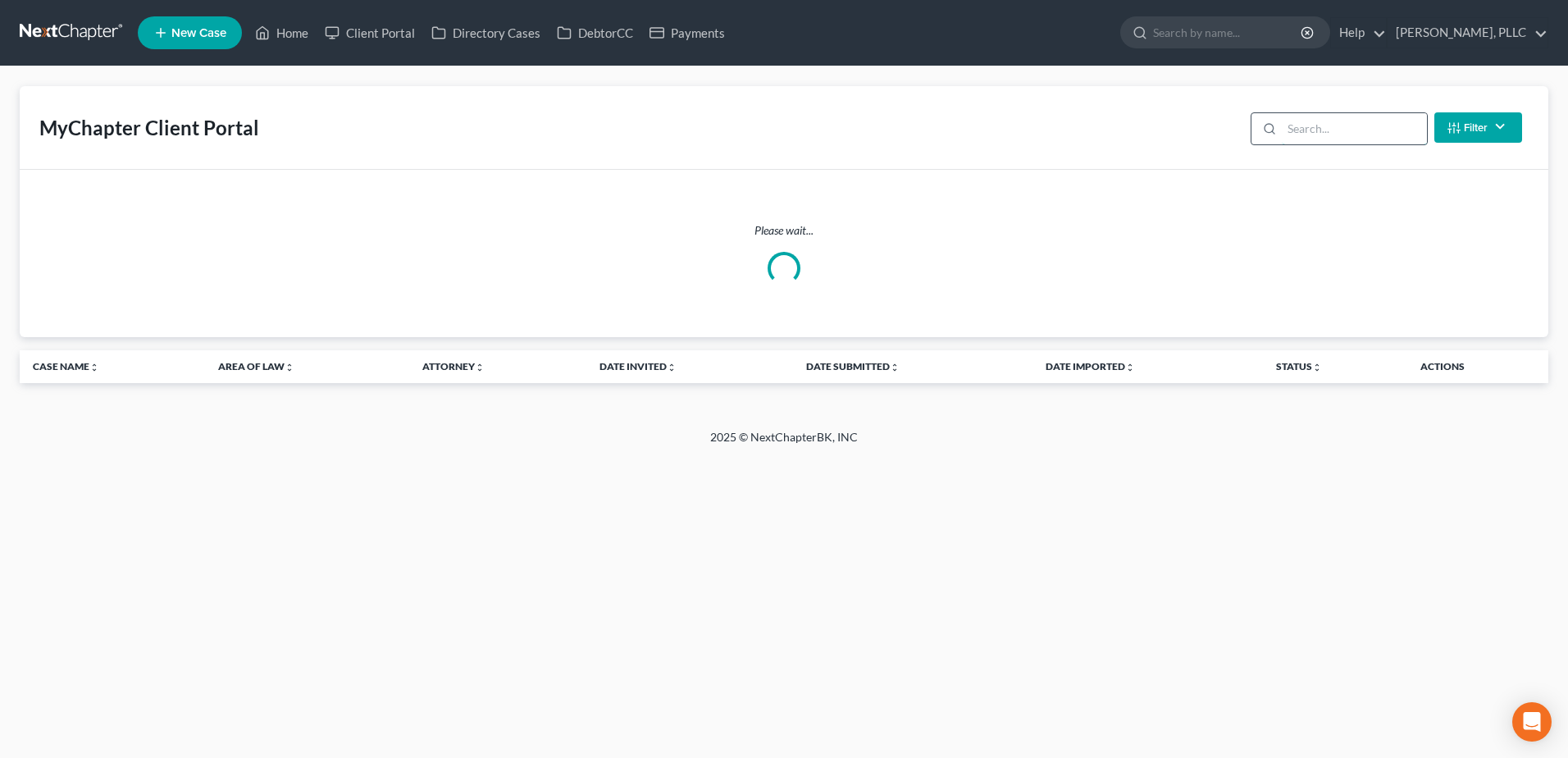
click at [1319, 130] on input "search" at bounding box center [1354, 129] width 146 height 31
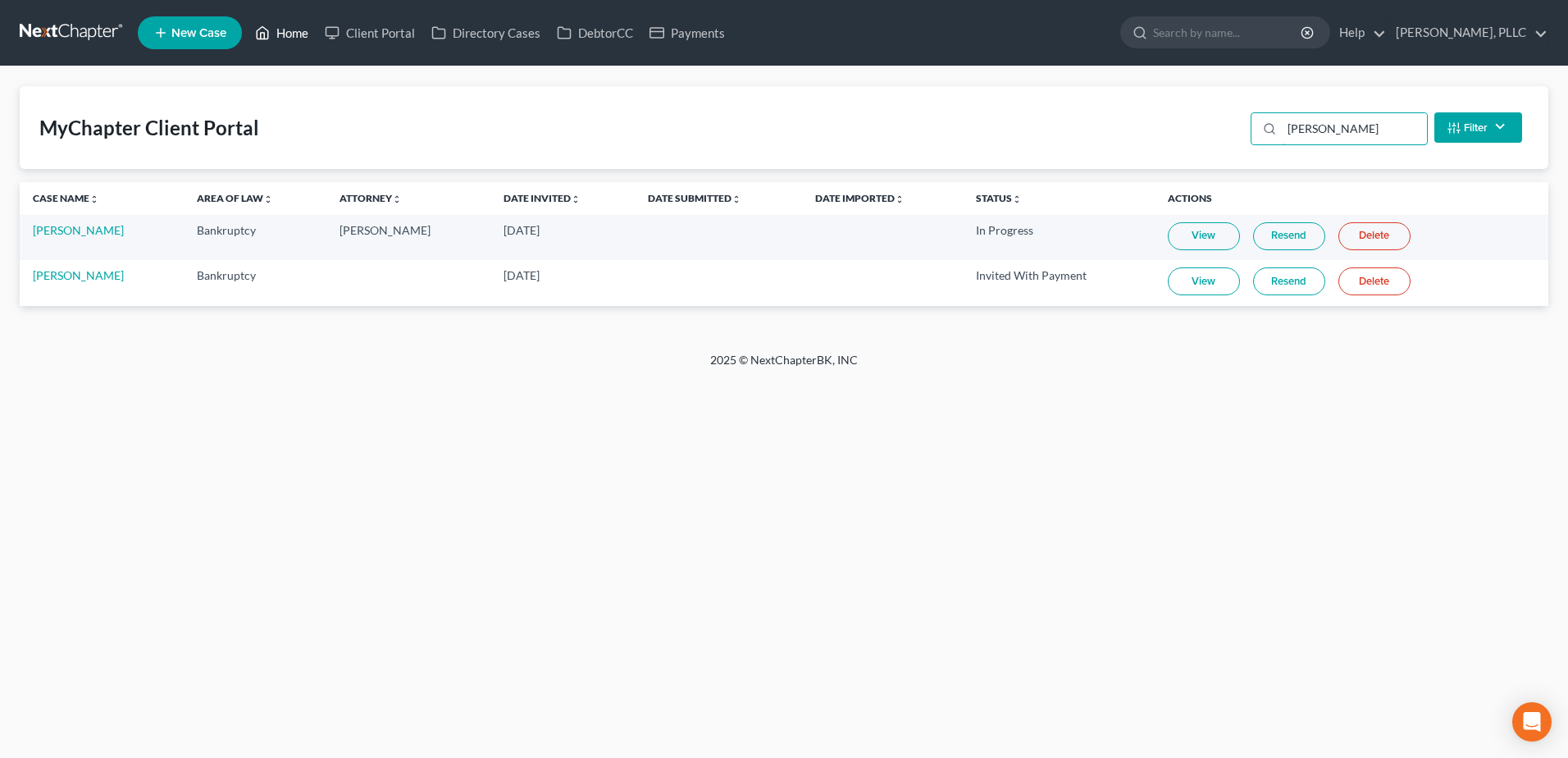
type input "franklin"
click at [303, 29] on link "Home" at bounding box center [281, 32] width 70 height 29
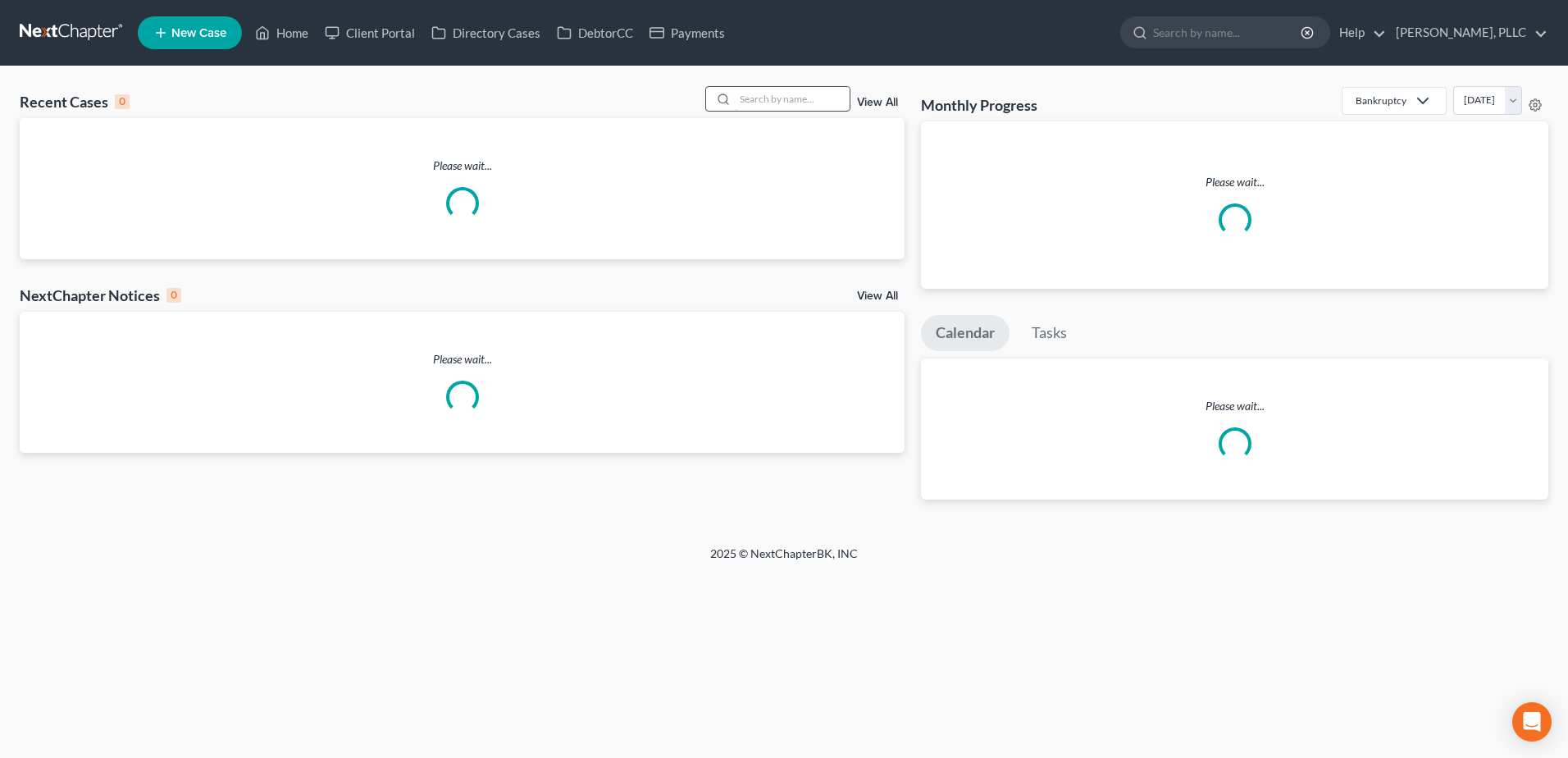
click at [788, 101] on input "search" at bounding box center [792, 98] width 114 height 24
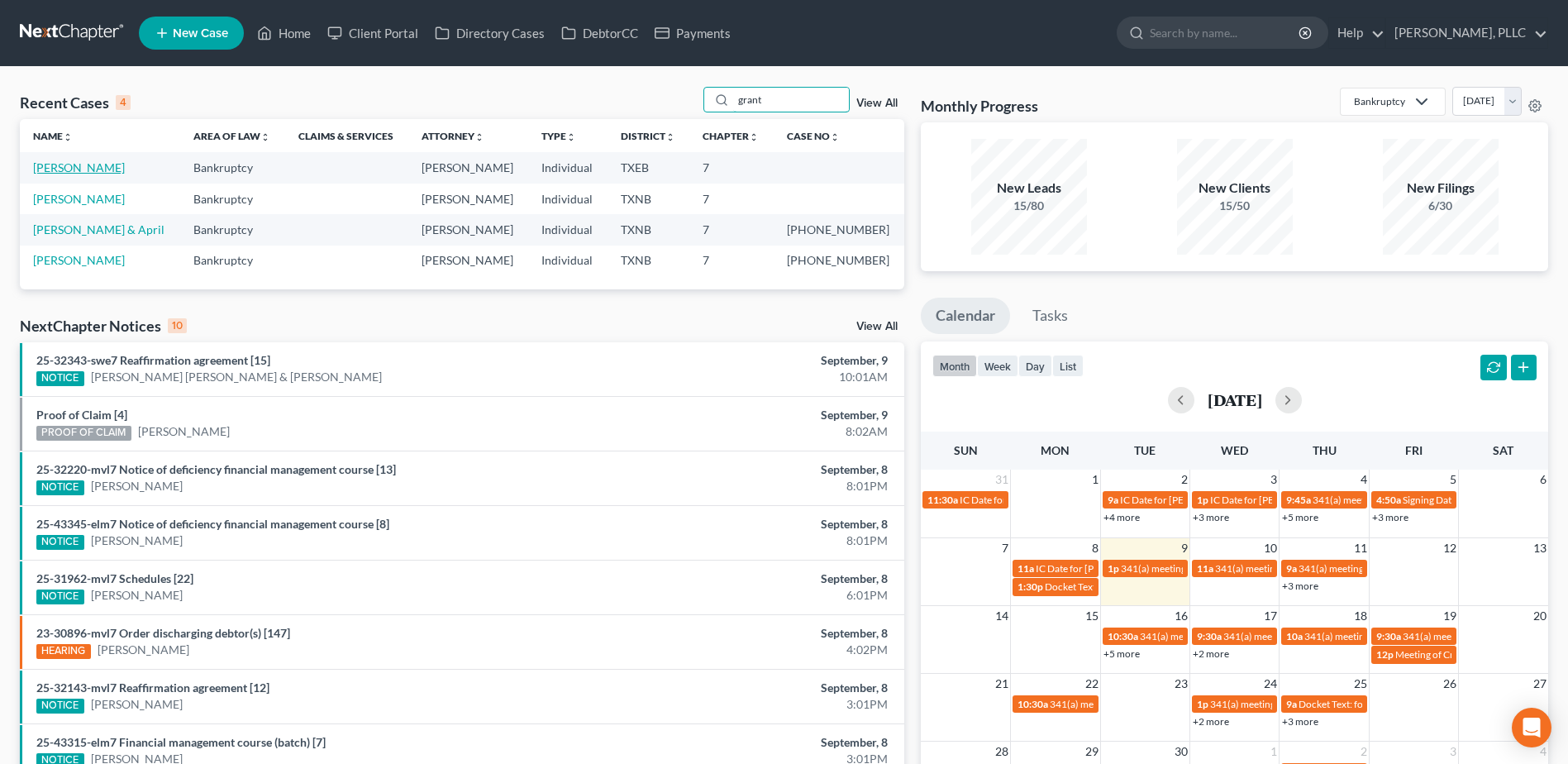
type input "grant"
click at [56, 168] on link "Grant, Otis" at bounding box center [79, 167] width 92 height 14
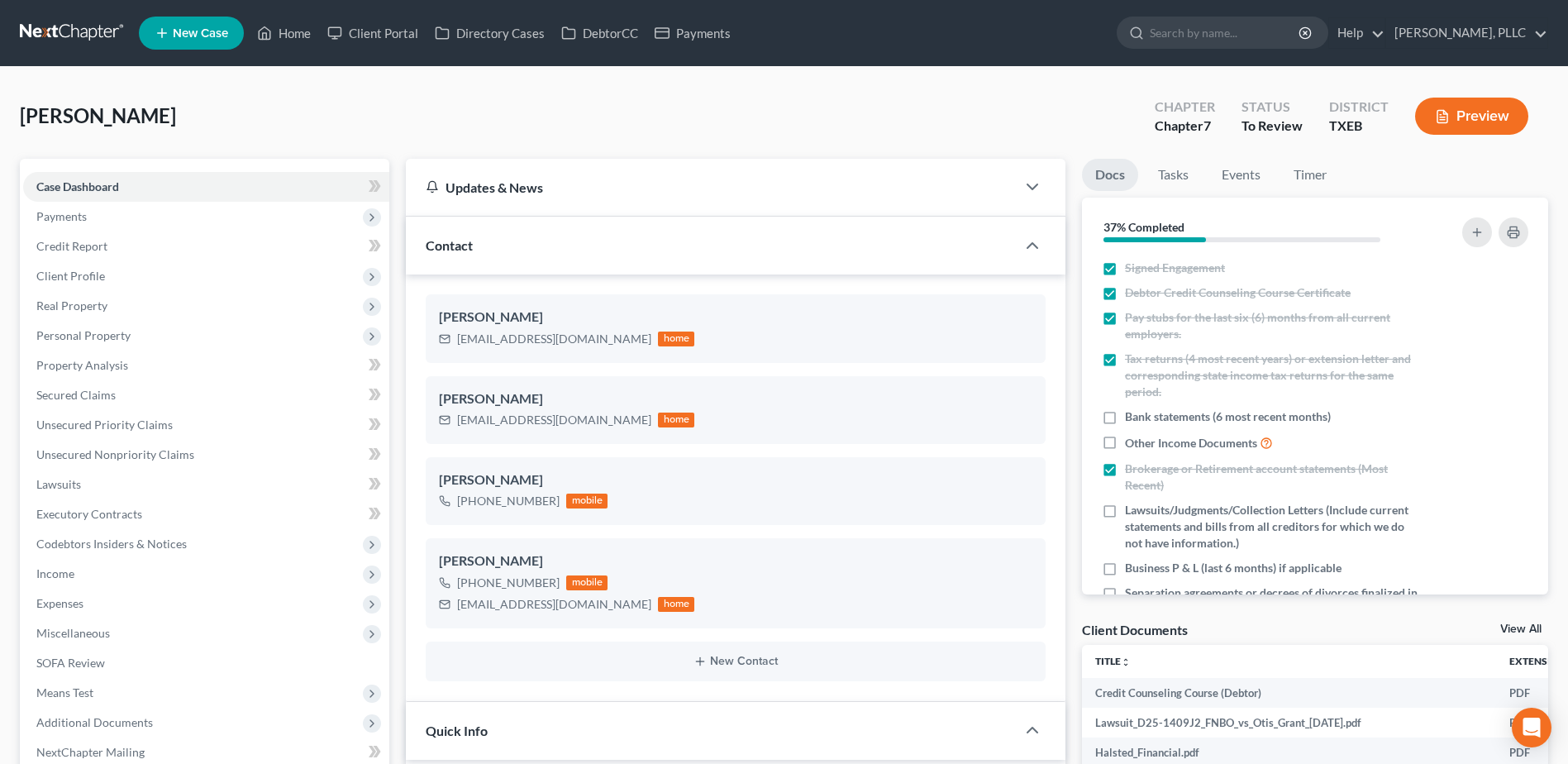
scroll to position [965, 0]
click at [740, 122] on div "Grant, Otis Upgraded Chapter Chapter 7 Status To Review District TXEB Preview" at bounding box center [783, 122] width 1528 height 72
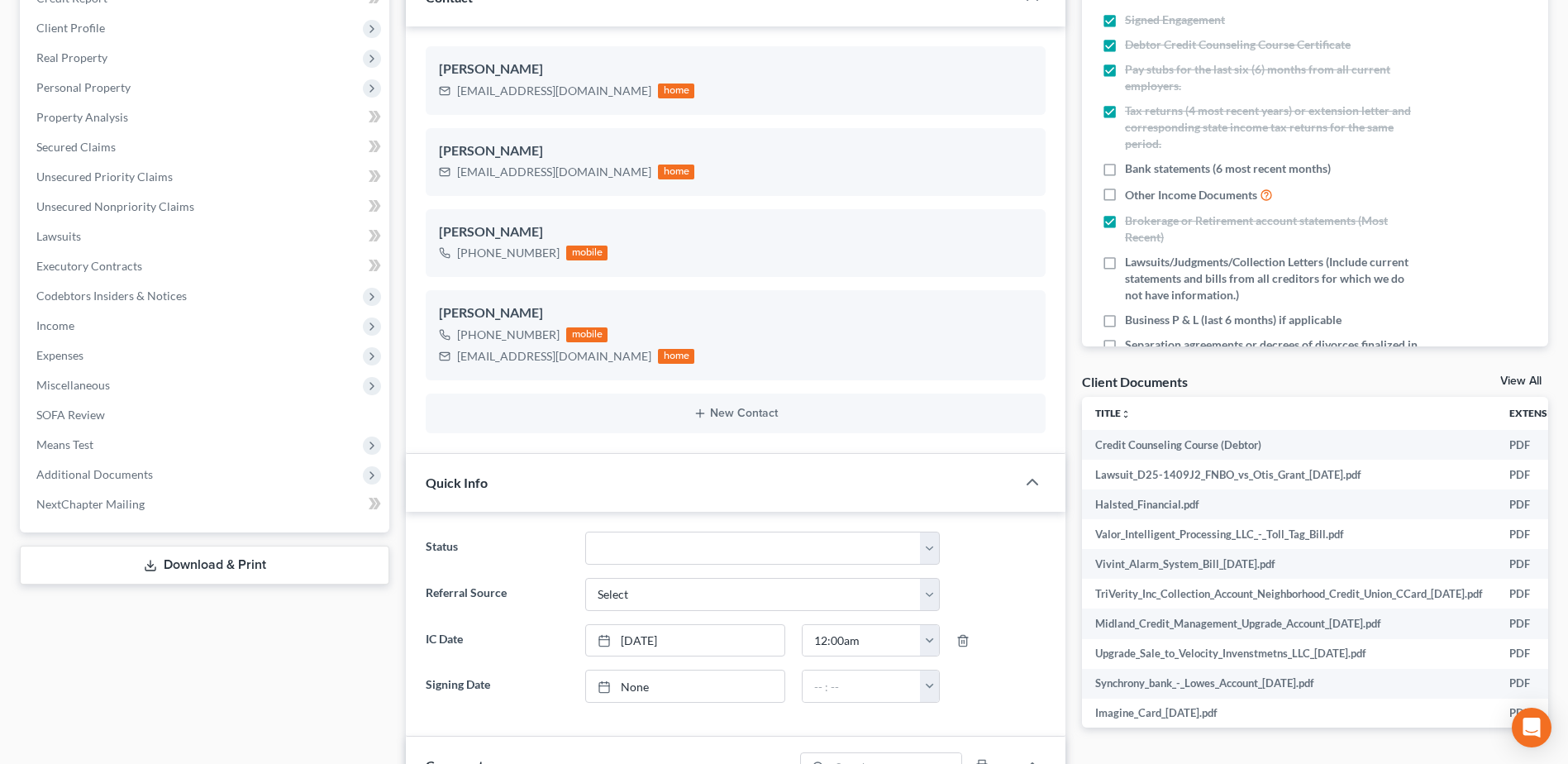
scroll to position [0, 0]
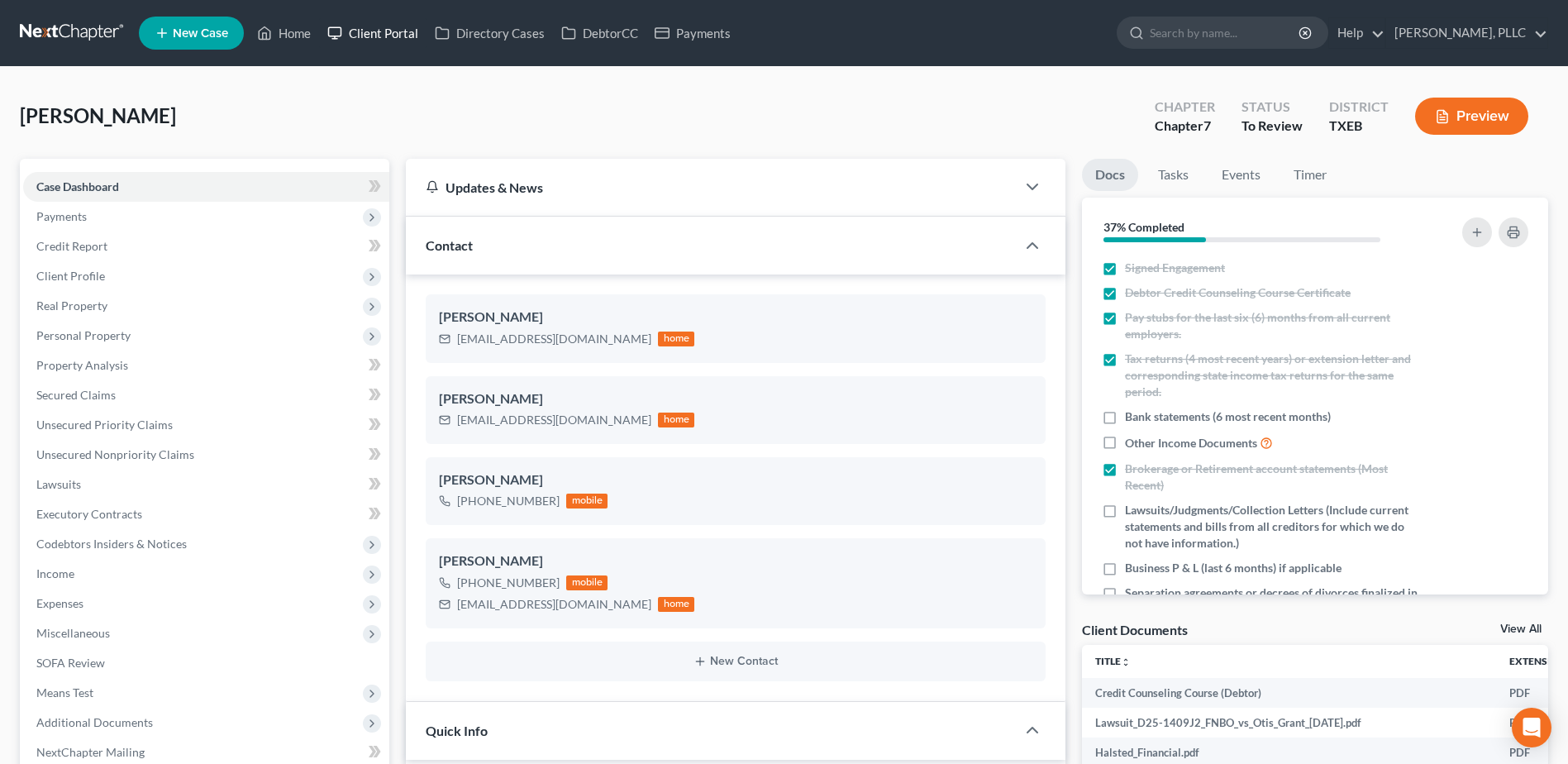
click at [382, 31] on link "Client Portal" at bounding box center [372, 32] width 108 height 30
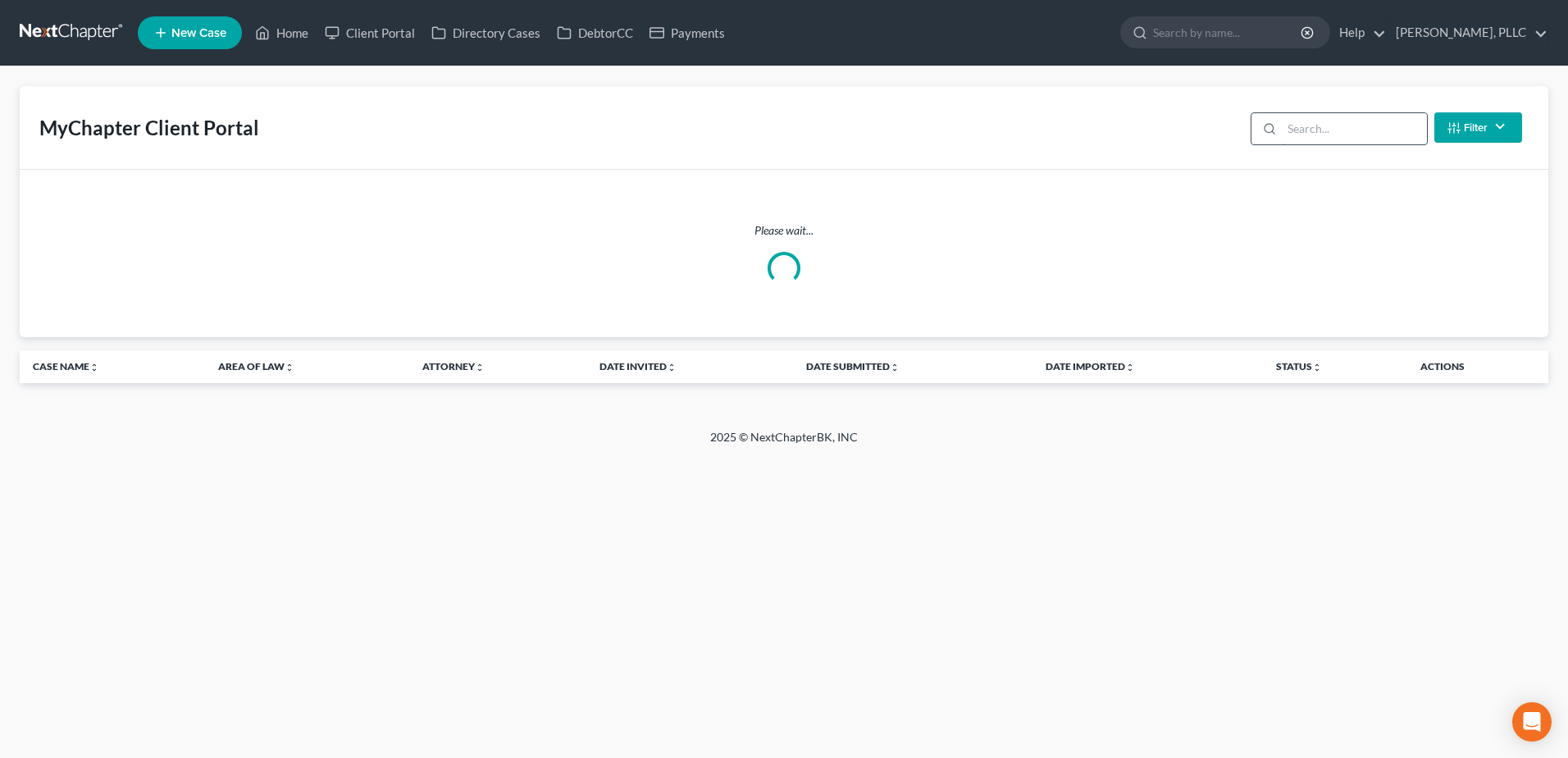
click at [1328, 129] on input "search" at bounding box center [1354, 129] width 146 height 31
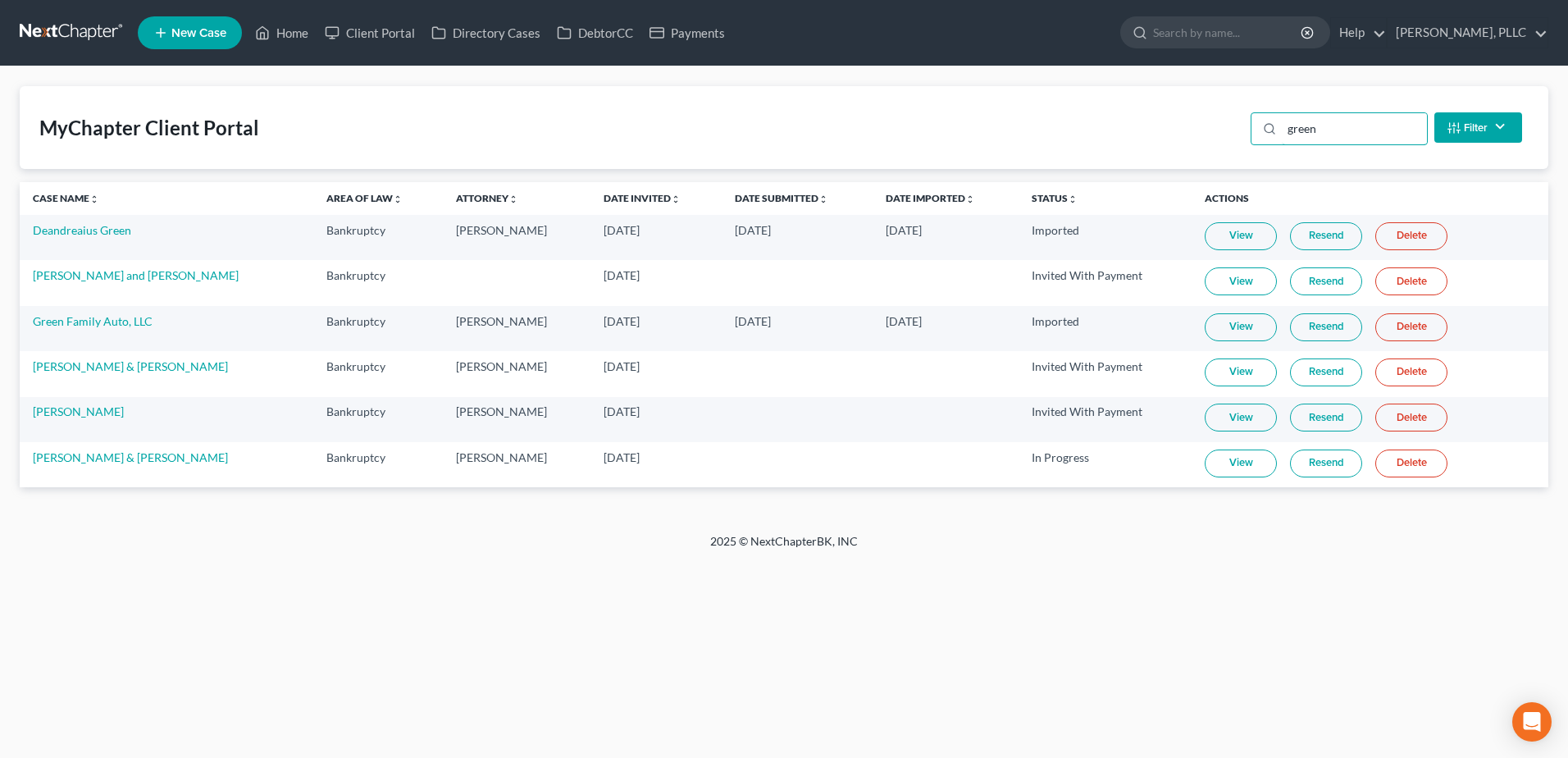
type input "green"
click at [1217, 464] on link "View" at bounding box center [1241, 463] width 72 height 28
click at [281, 26] on link "Home" at bounding box center [281, 32] width 70 height 29
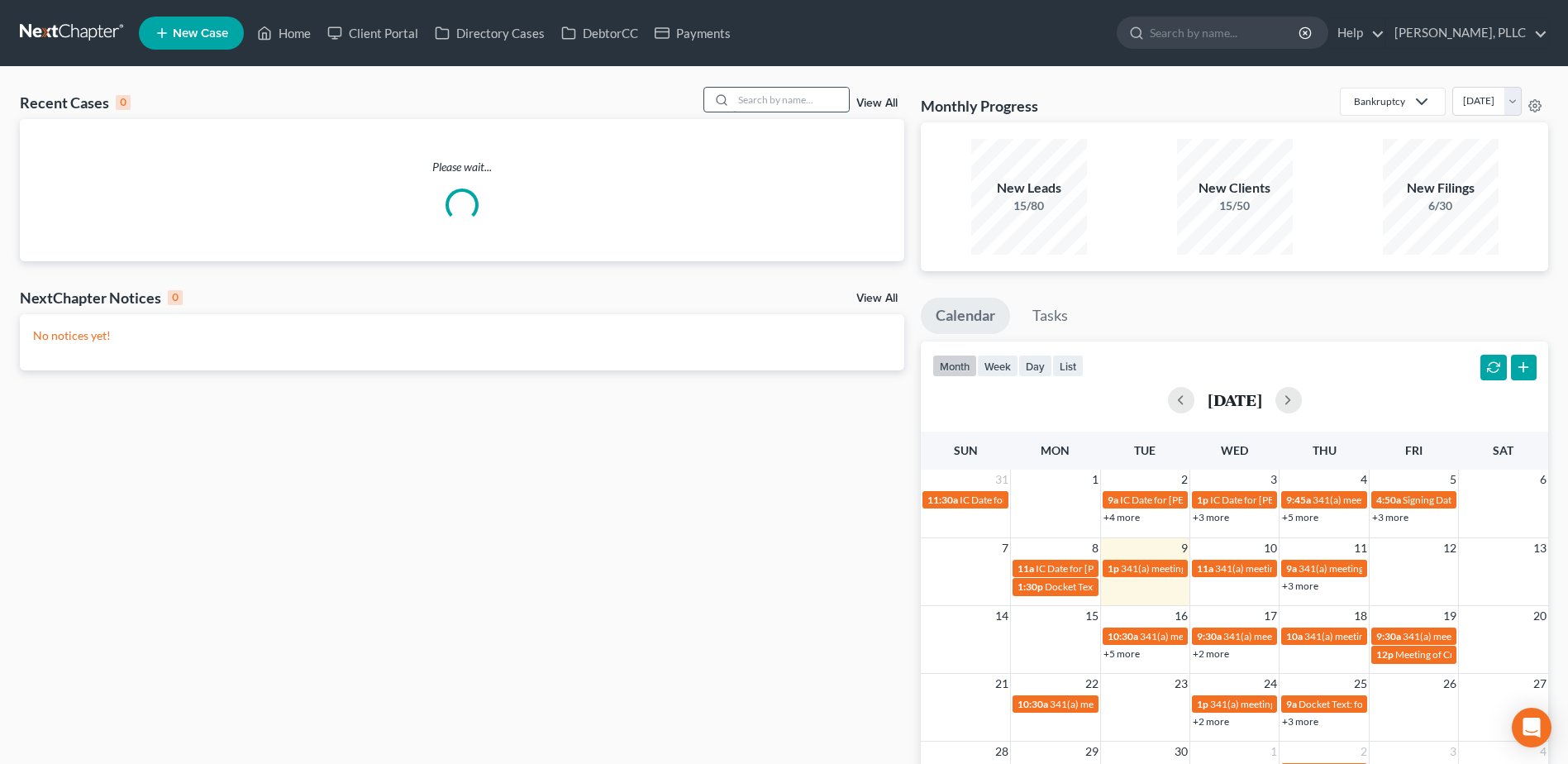
click at [816, 89] on input "search" at bounding box center [791, 99] width 115 height 24
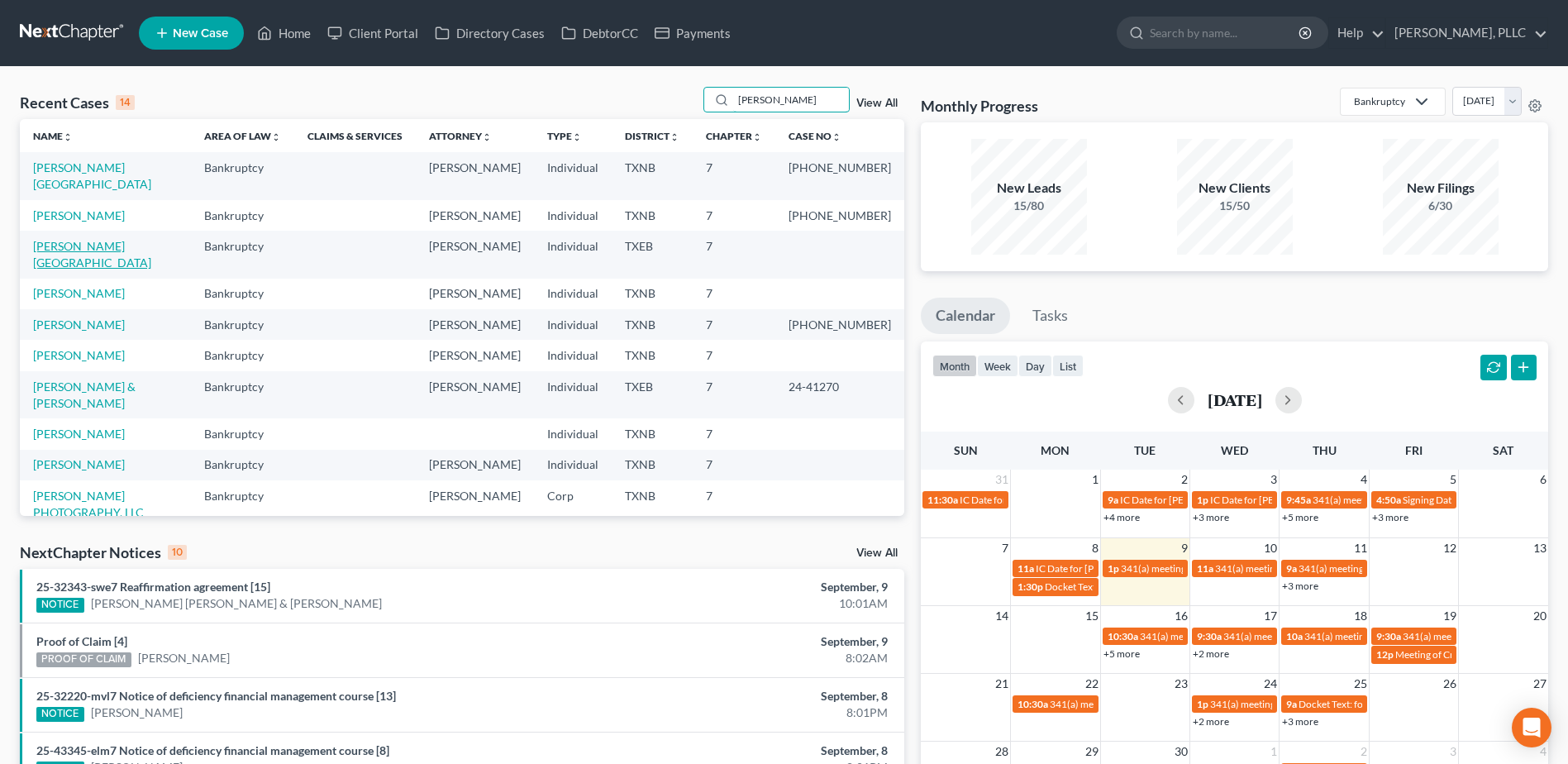
type input "harris"
click at [60, 239] on link "Harris, Keston" at bounding box center [92, 254] width 118 height 31
select select "4"
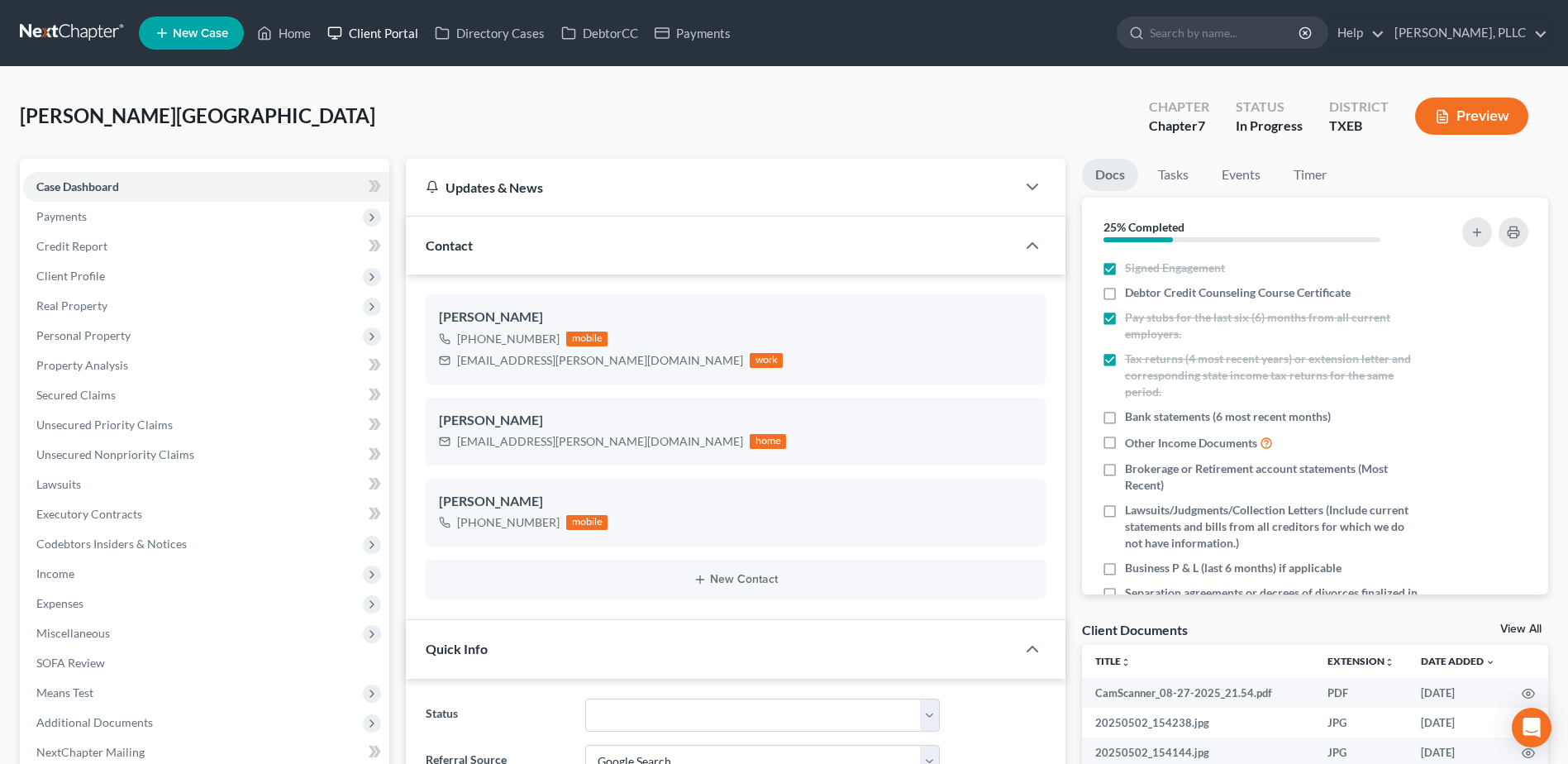
click at [385, 37] on link "Client Portal" at bounding box center [372, 32] width 108 height 30
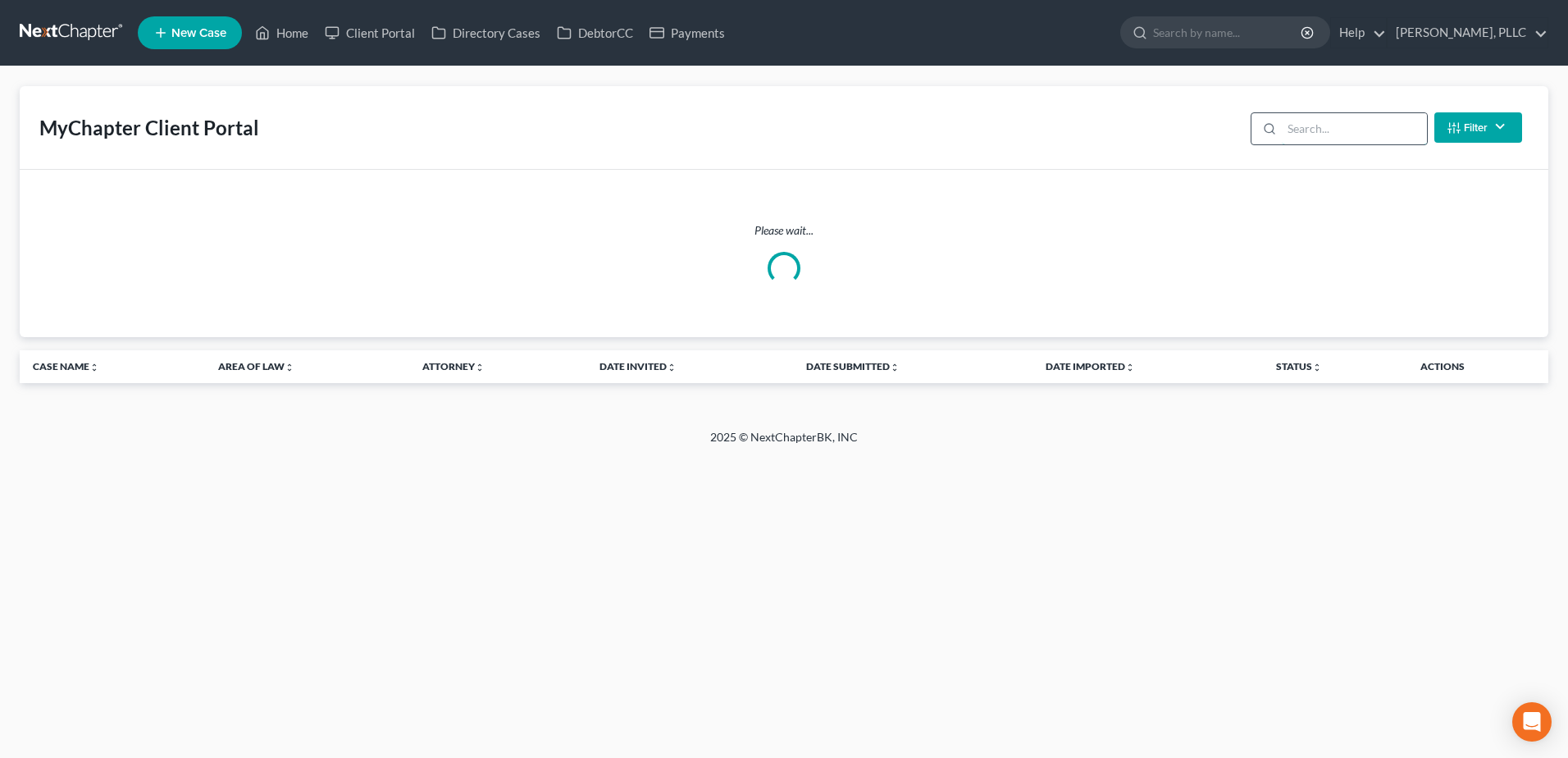
click at [1313, 125] on input "search" at bounding box center [1354, 129] width 146 height 31
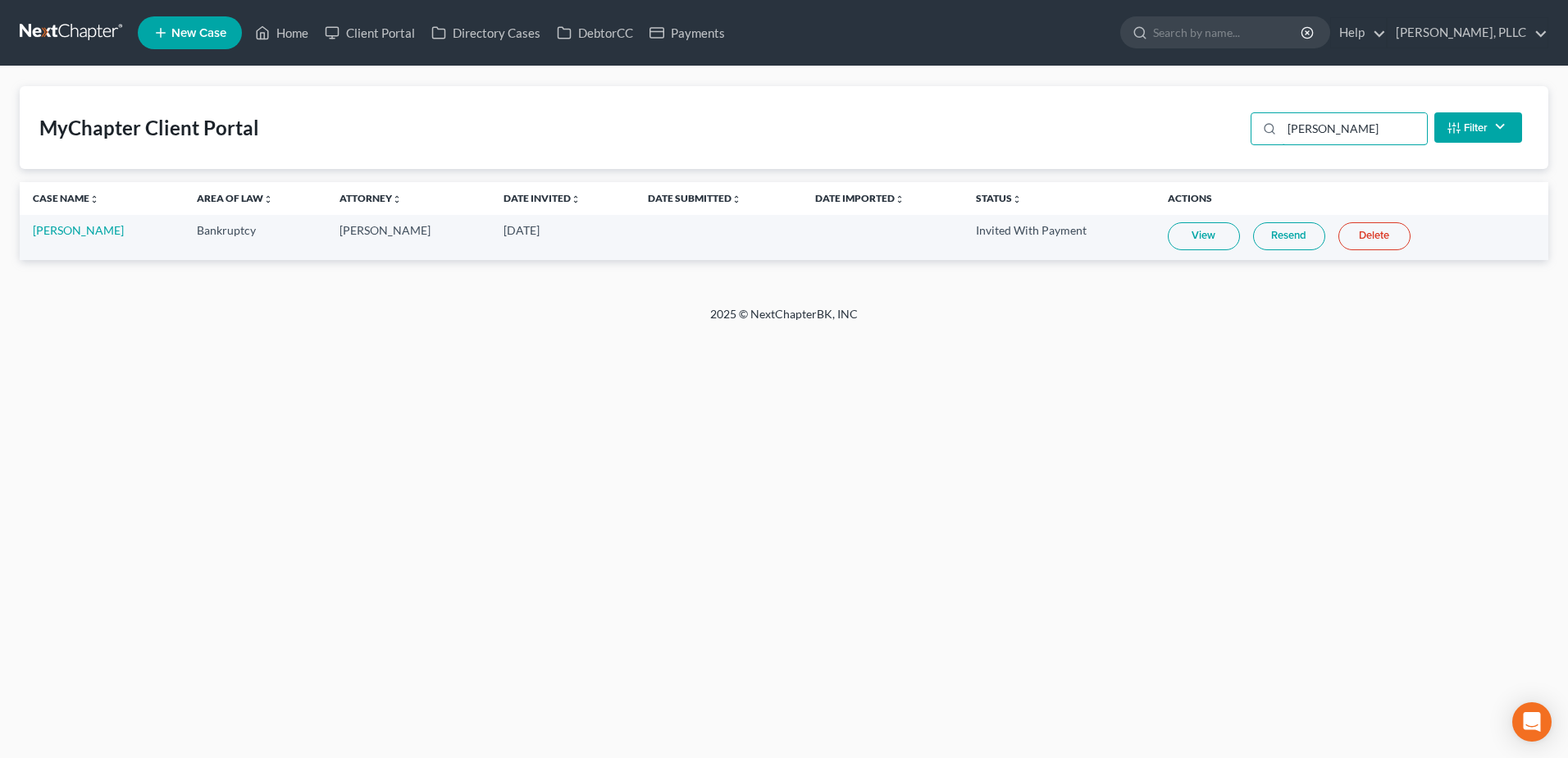
drag, startPoint x: 1384, startPoint y: 130, endPoint x: 1237, endPoint y: 145, distance: 147.8
click at [1237, 145] on div "MyChapter Client Portal hayworth Filter Status Filter... Invited With Payment I…" at bounding box center [783, 127] width 1528 height 82
click at [1195, 245] on link "View" at bounding box center [1204, 236] width 72 height 28
click at [1348, 139] on input "padron" at bounding box center [1354, 129] width 146 height 31
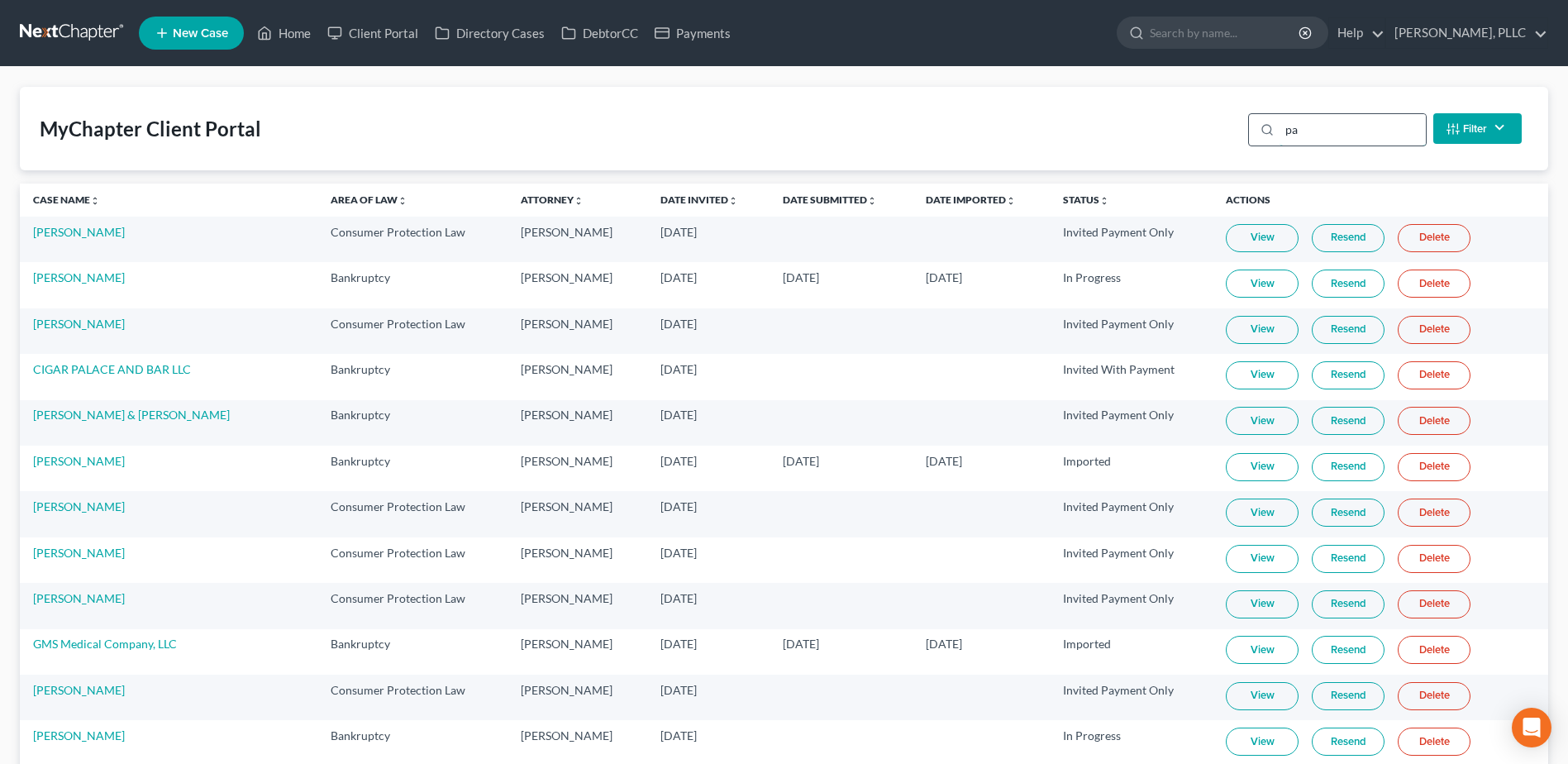
type input "p"
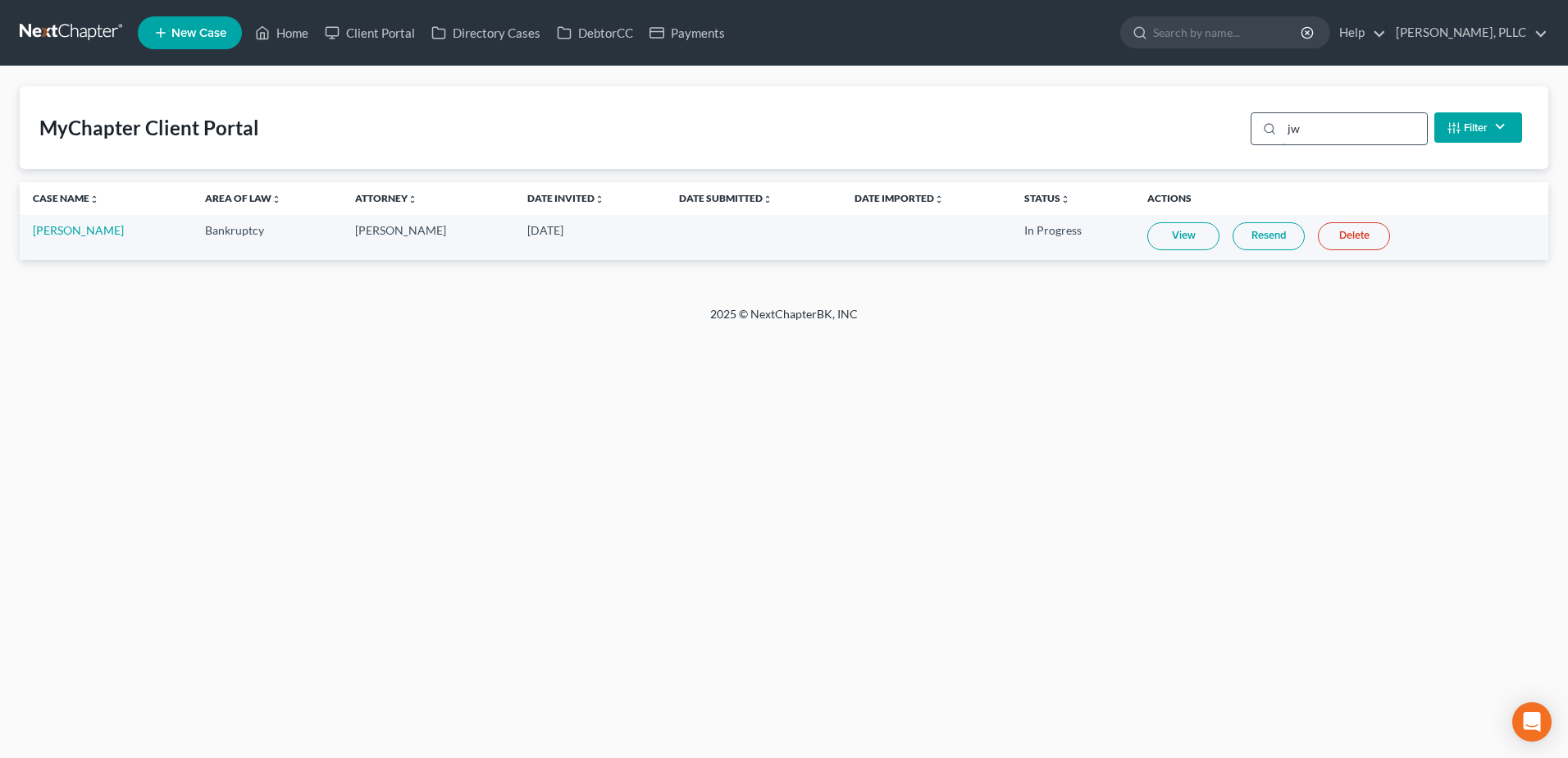
type input "j"
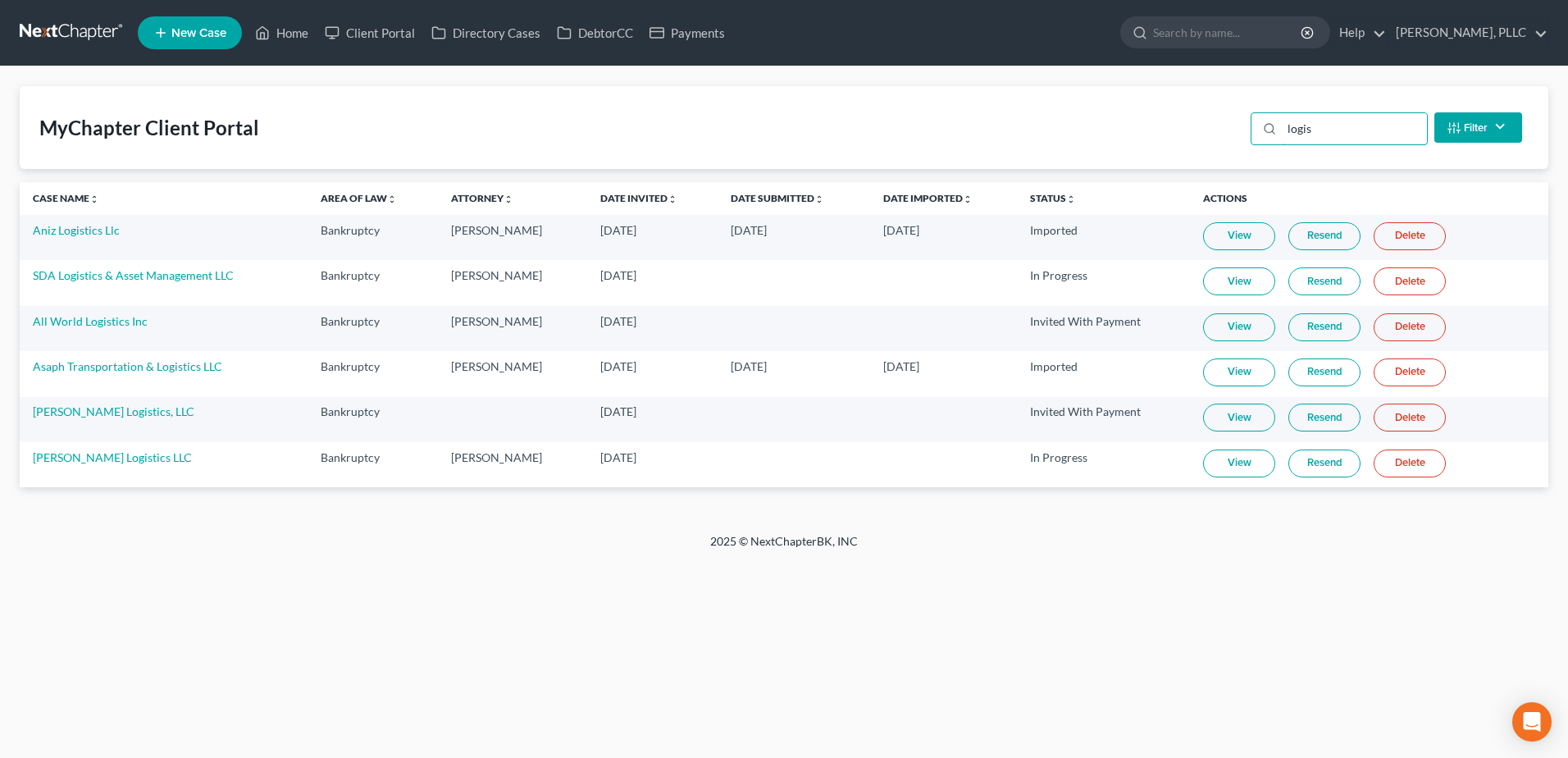
type input "logis"
click at [294, 25] on link "Home" at bounding box center [281, 32] width 70 height 29
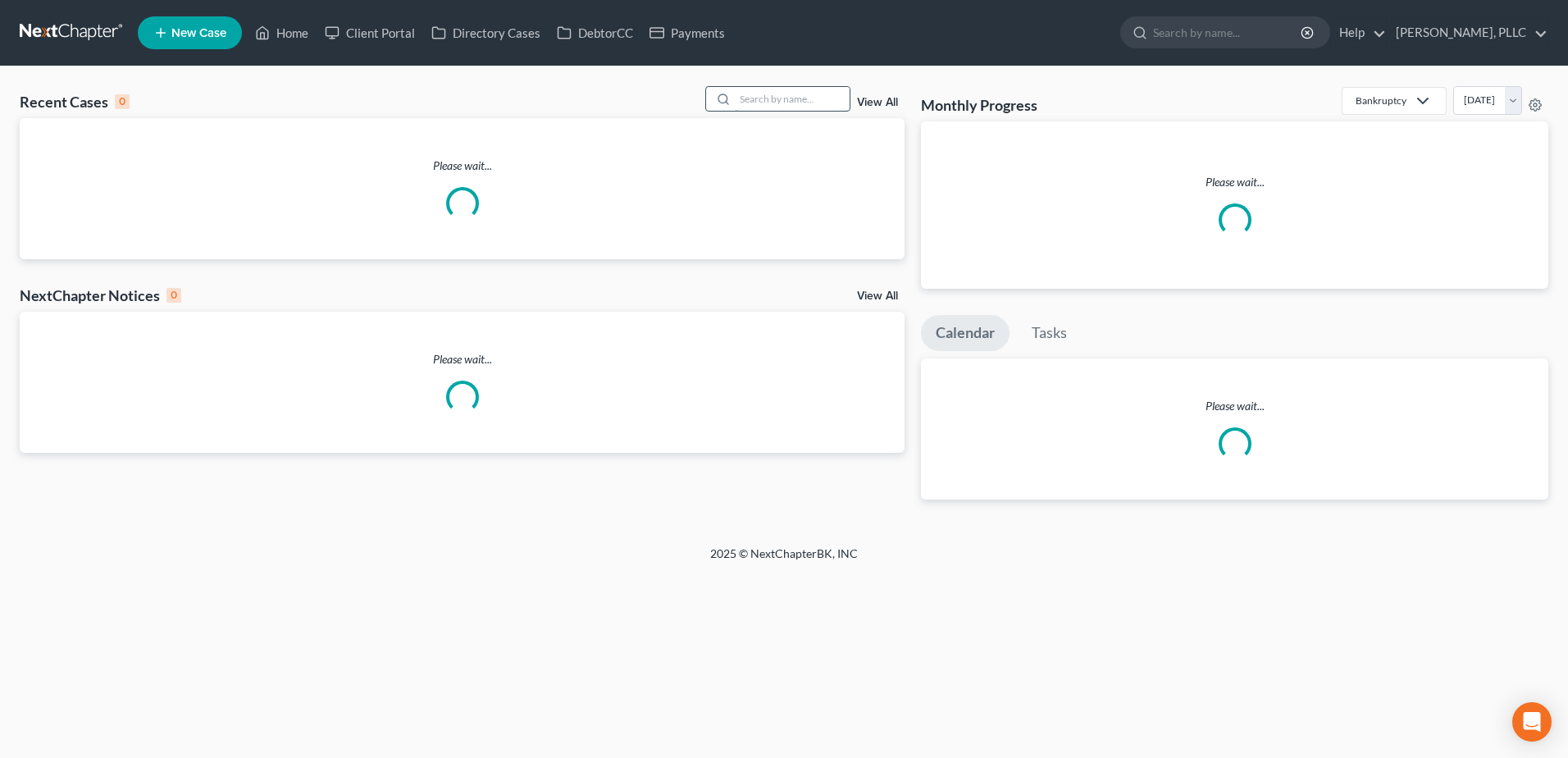
click at [799, 95] on input "search" at bounding box center [792, 98] width 114 height 24
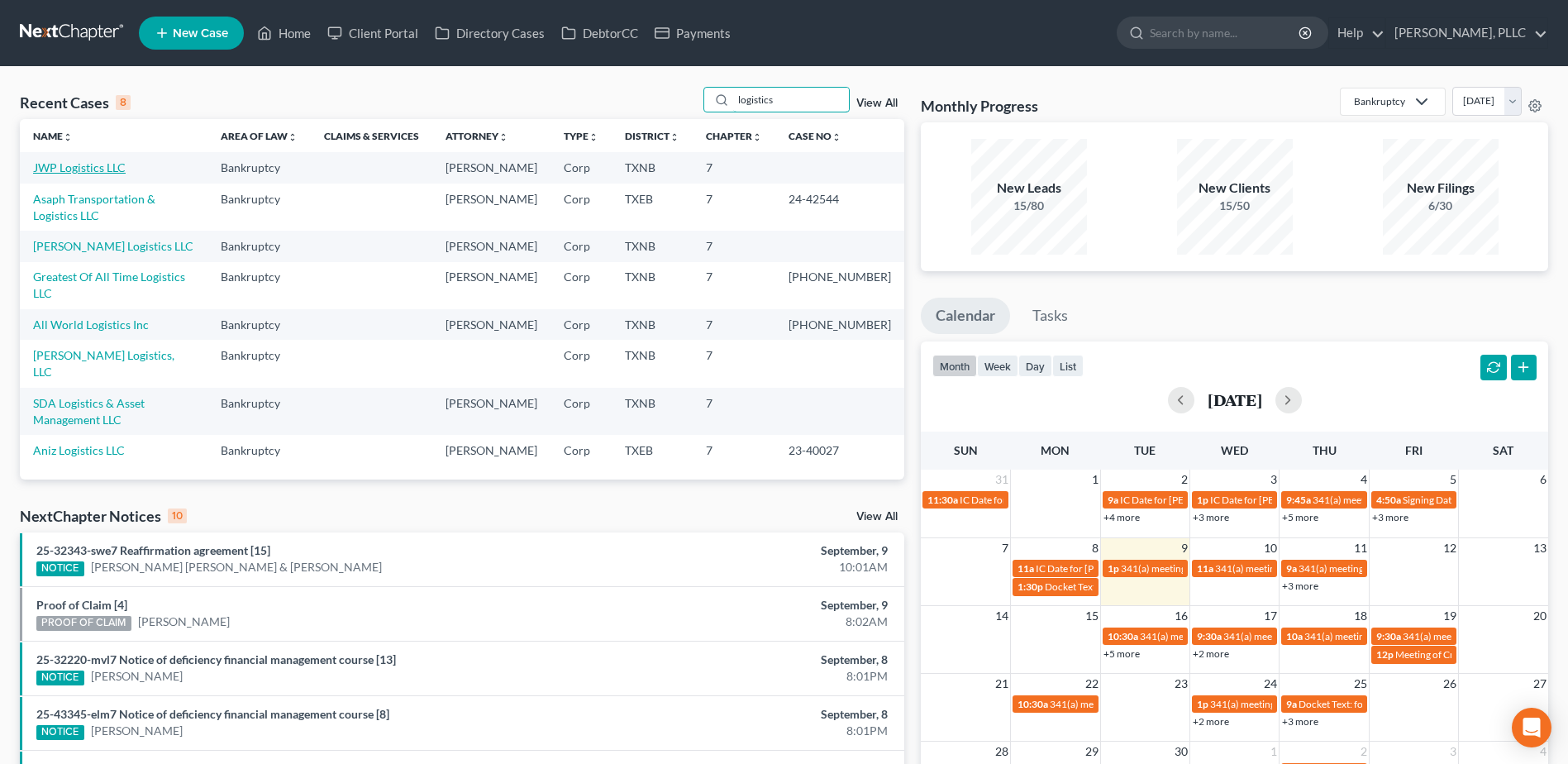
type input "logistics"
click at [111, 168] on link "JWP Logistics LLC" at bounding box center [79, 167] width 92 height 14
select select "3"
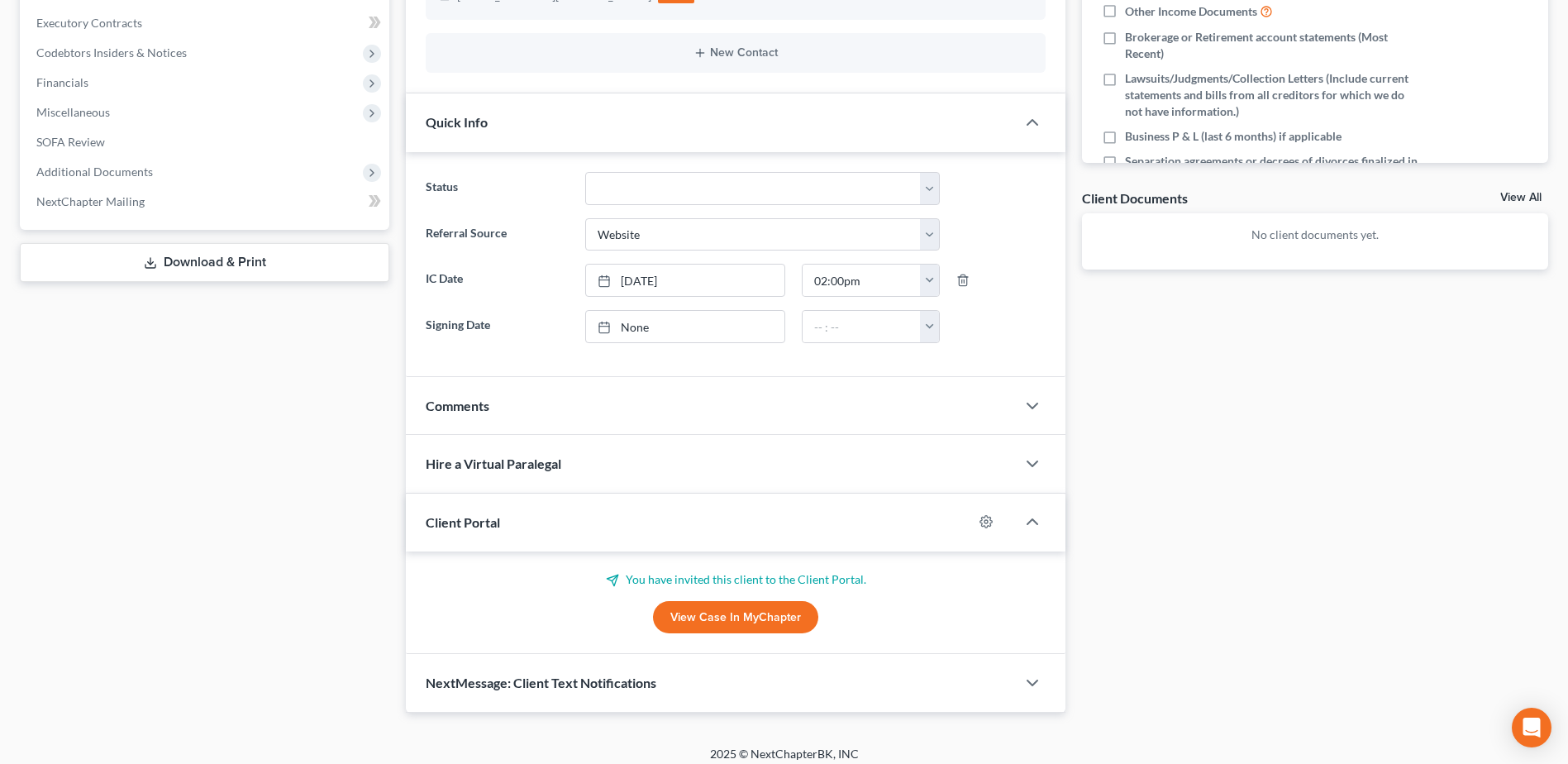
scroll to position [443, 0]
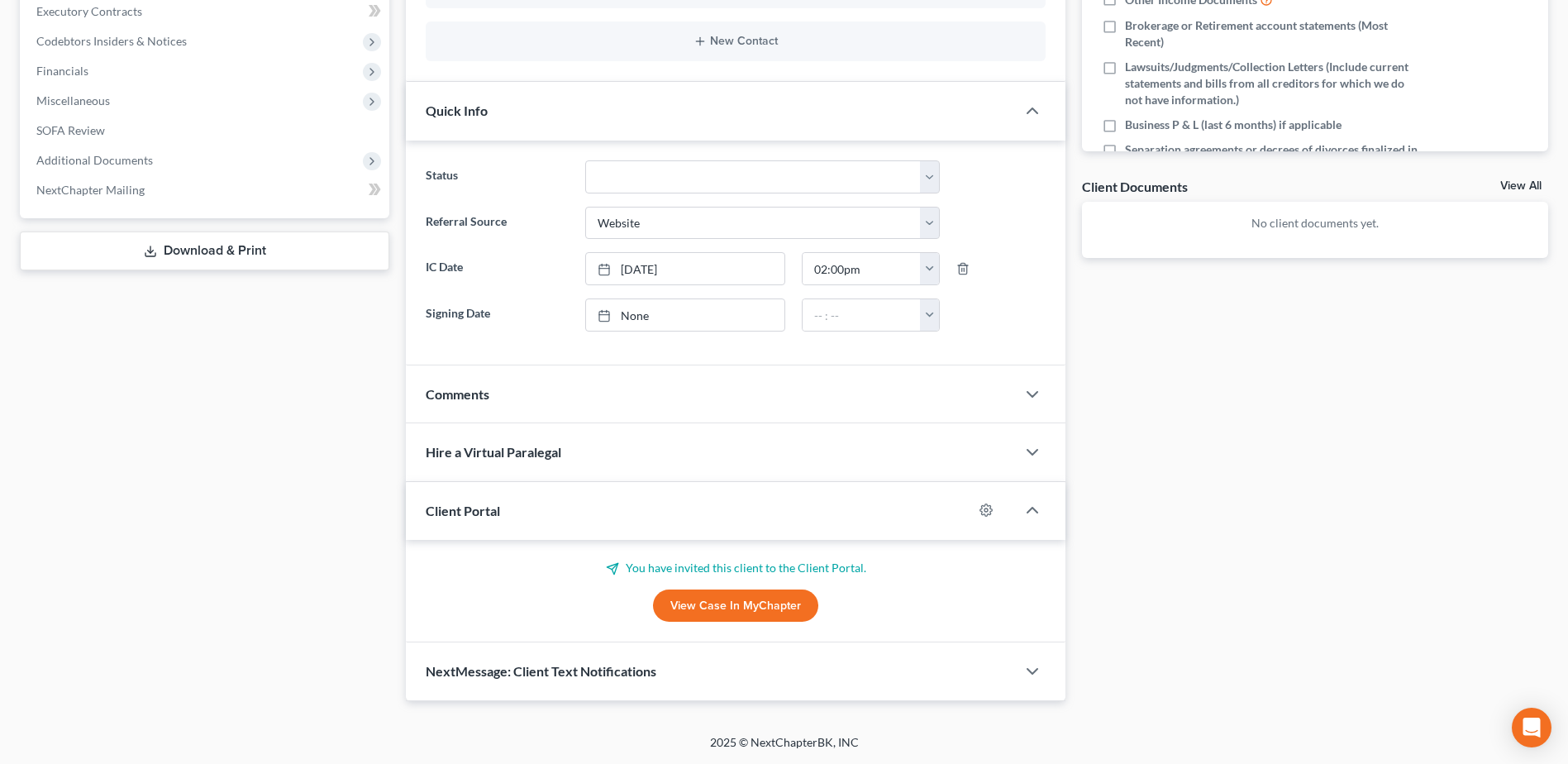
drag, startPoint x: 776, startPoint y: 616, endPoint x: 1173, endPoint y: 527, distance: 406.9
click at [776, 615] on link "View Case in MyChapter" at bounding box center [735, 605] width 165 height 33
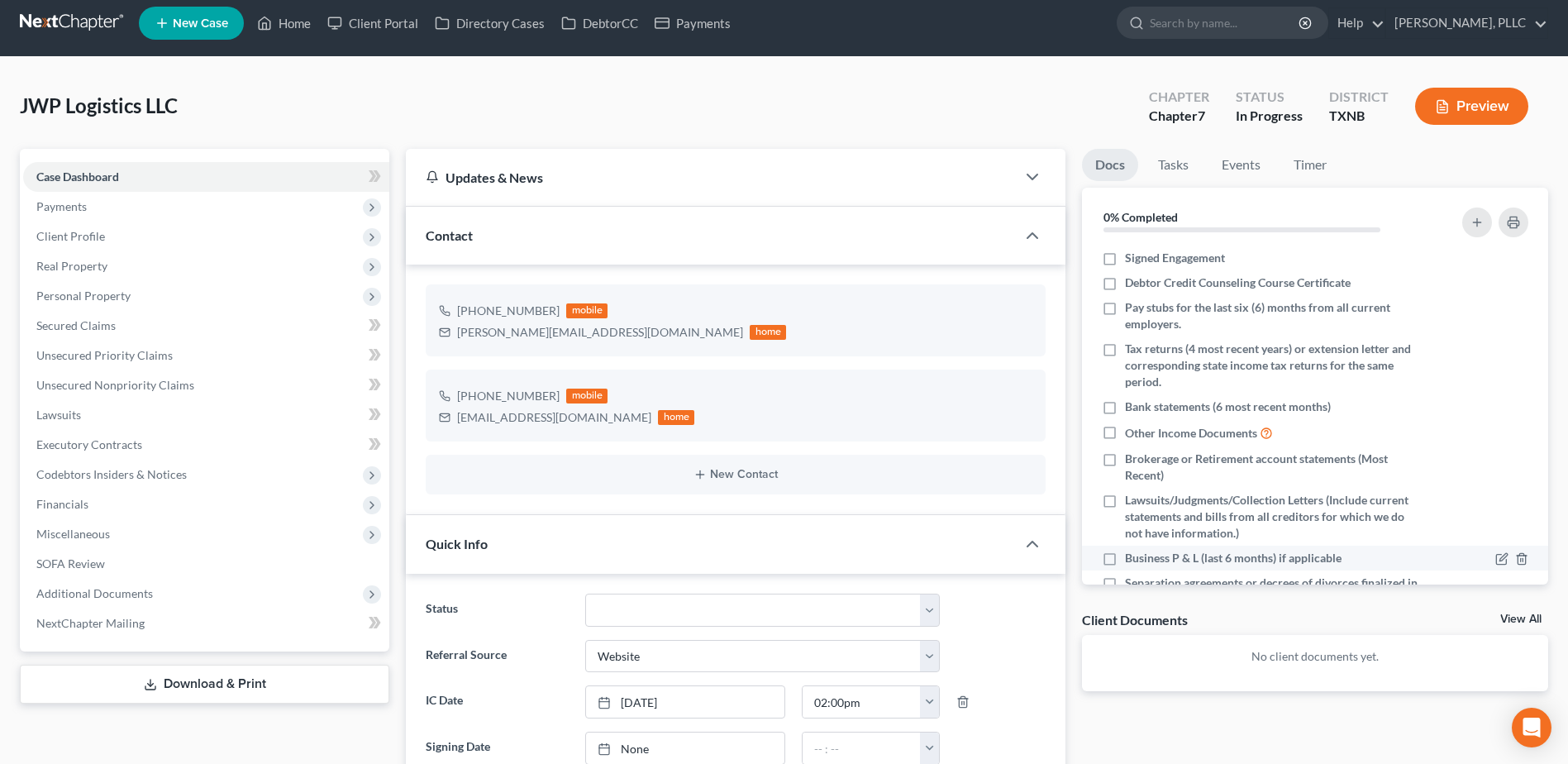
scroll to position [0, 0]
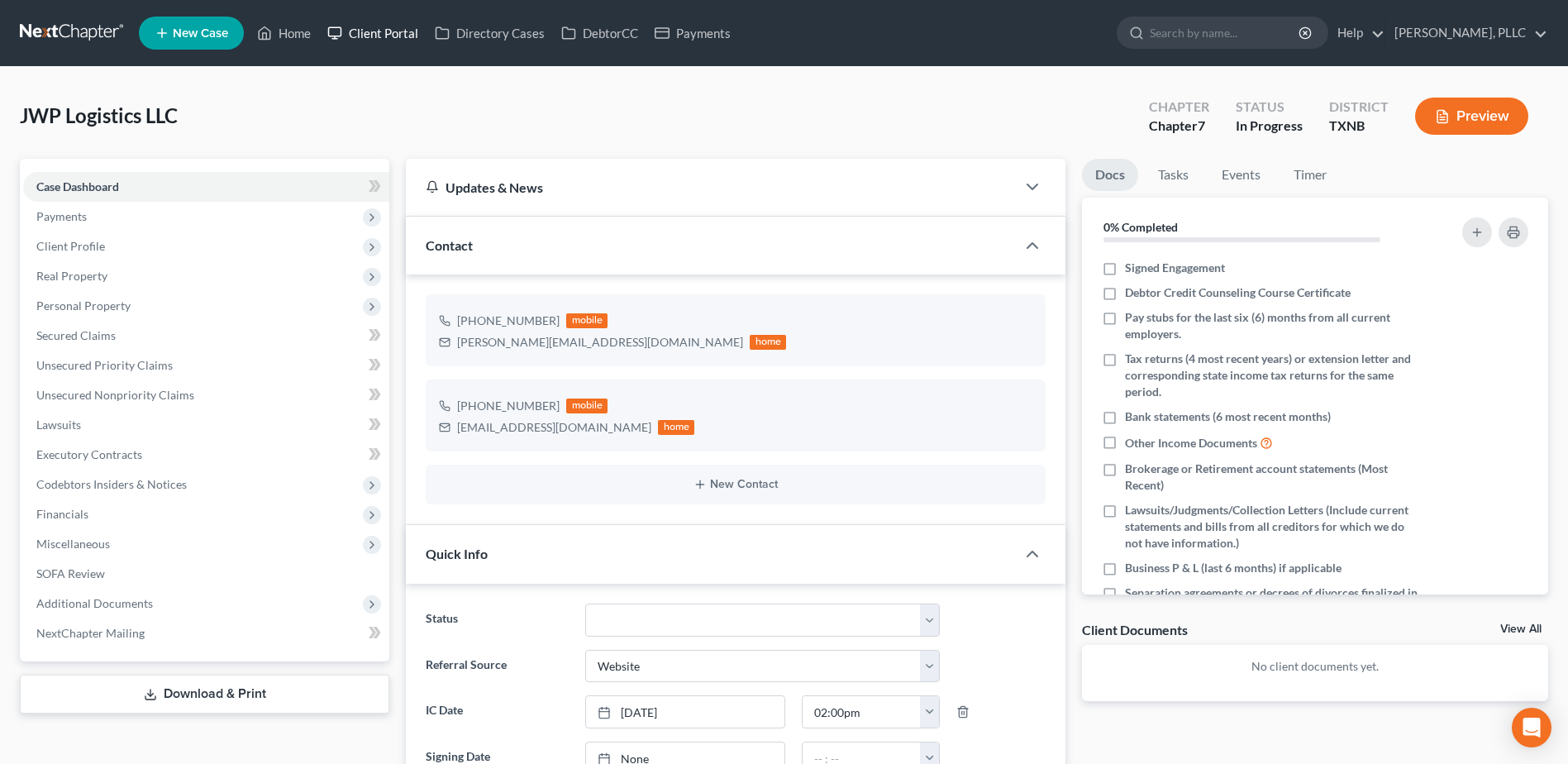
click at [384, 31] on link "Client Portal" at bounding box center [372, 32] width 108 height 30
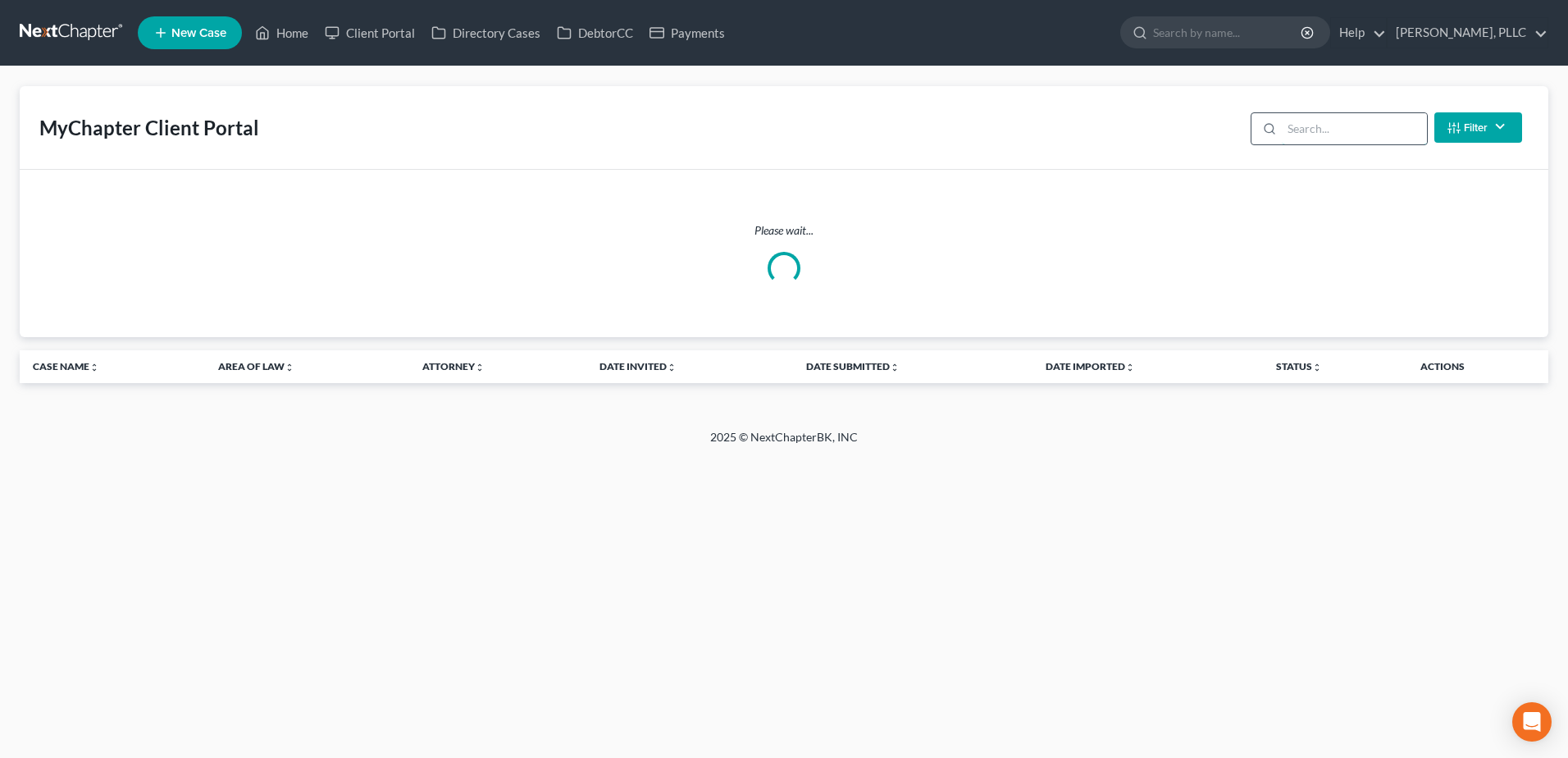
click at [1343, 126] on input "search" at bounding box center [1354, 129] width 146 height 31
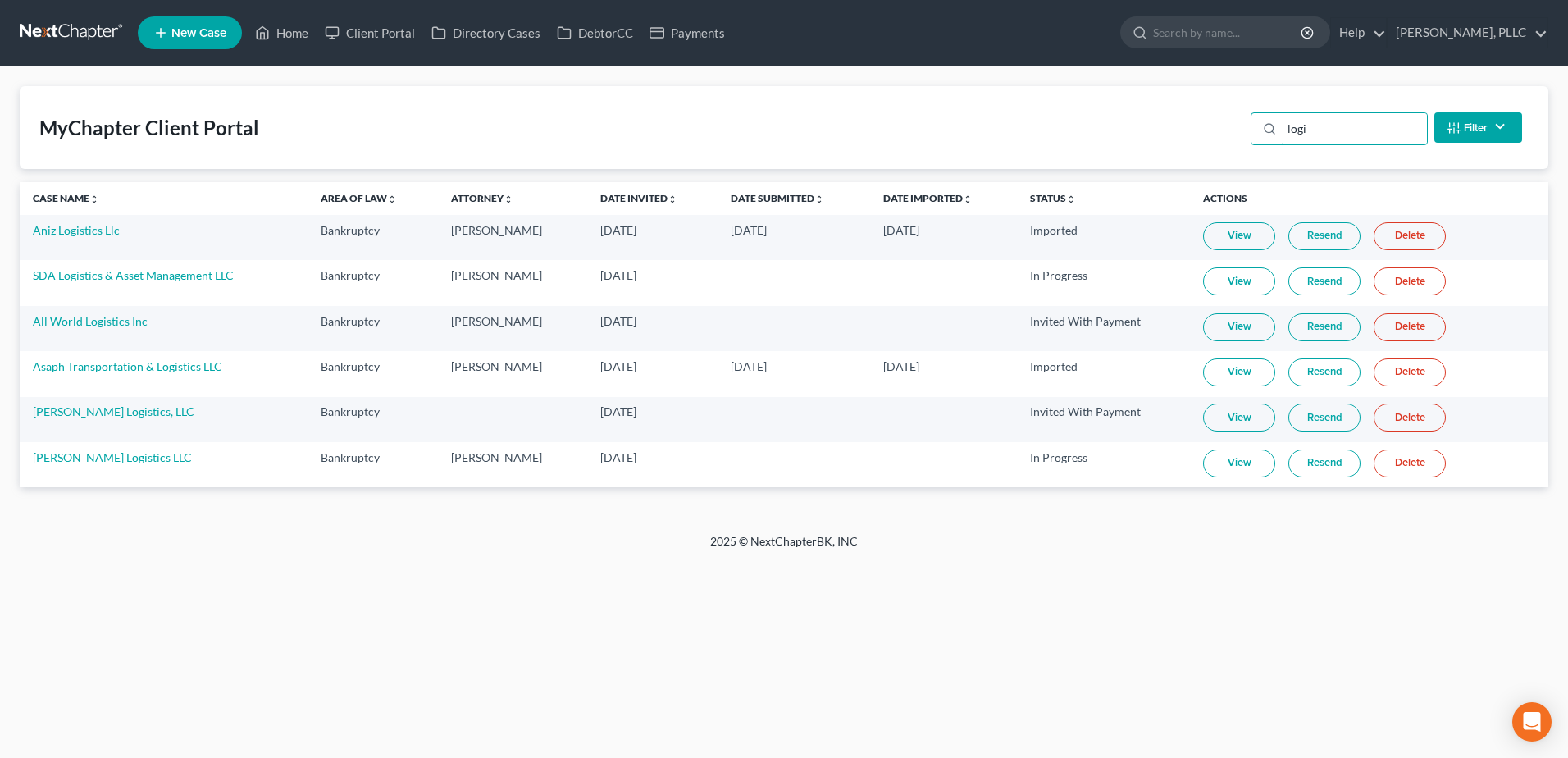
drag, startPoint x: 1345, startPoint y: 137, endPoint x: 1248, endPoint y: 146, distance: 97.4
click at [1248, 146] on div "logi Filter Status Filter... Invited With Payment Invited Without Payment Invit…" at bounding box center [1386, 128] width 284 height 44
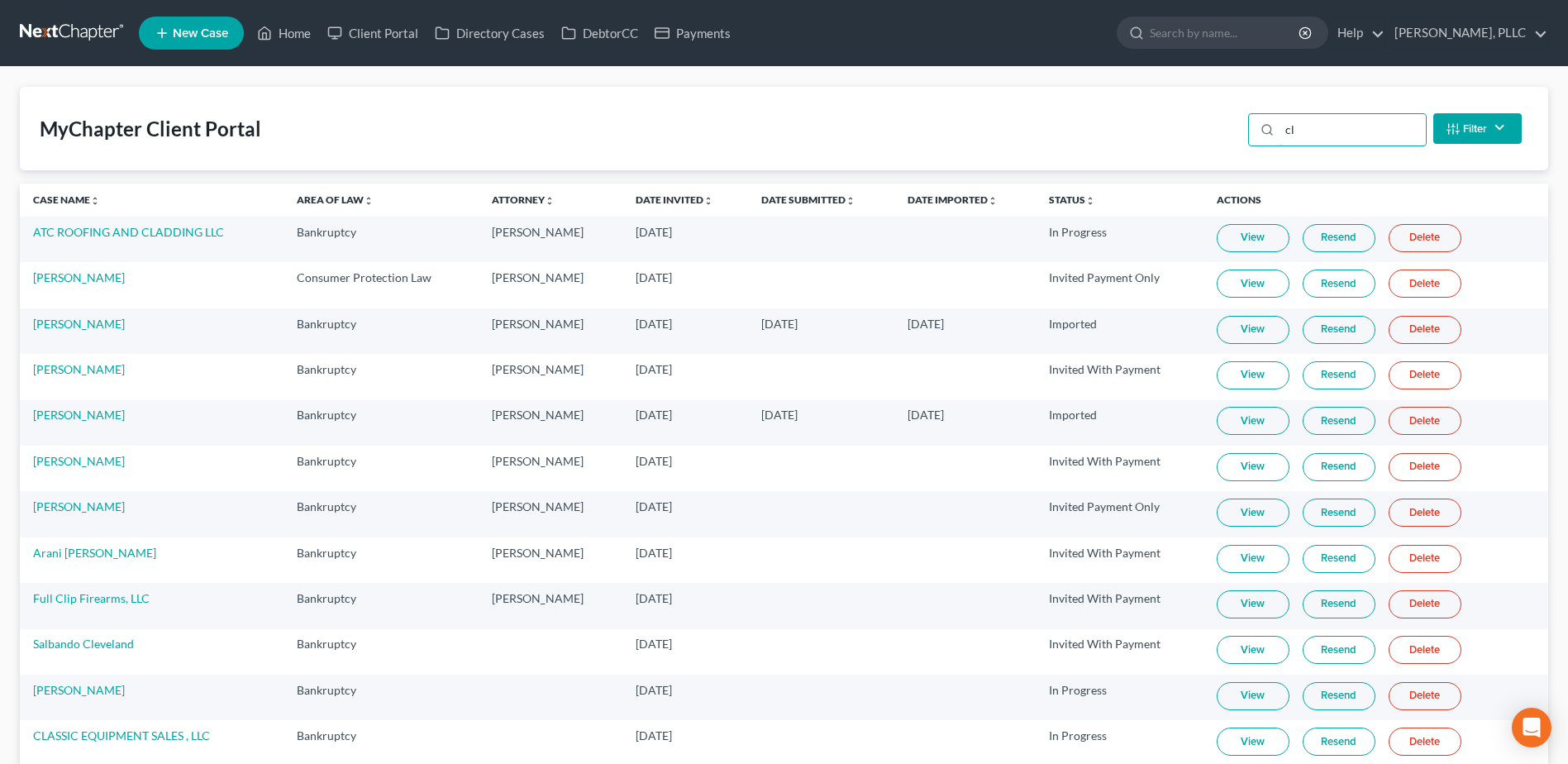
type input "c"
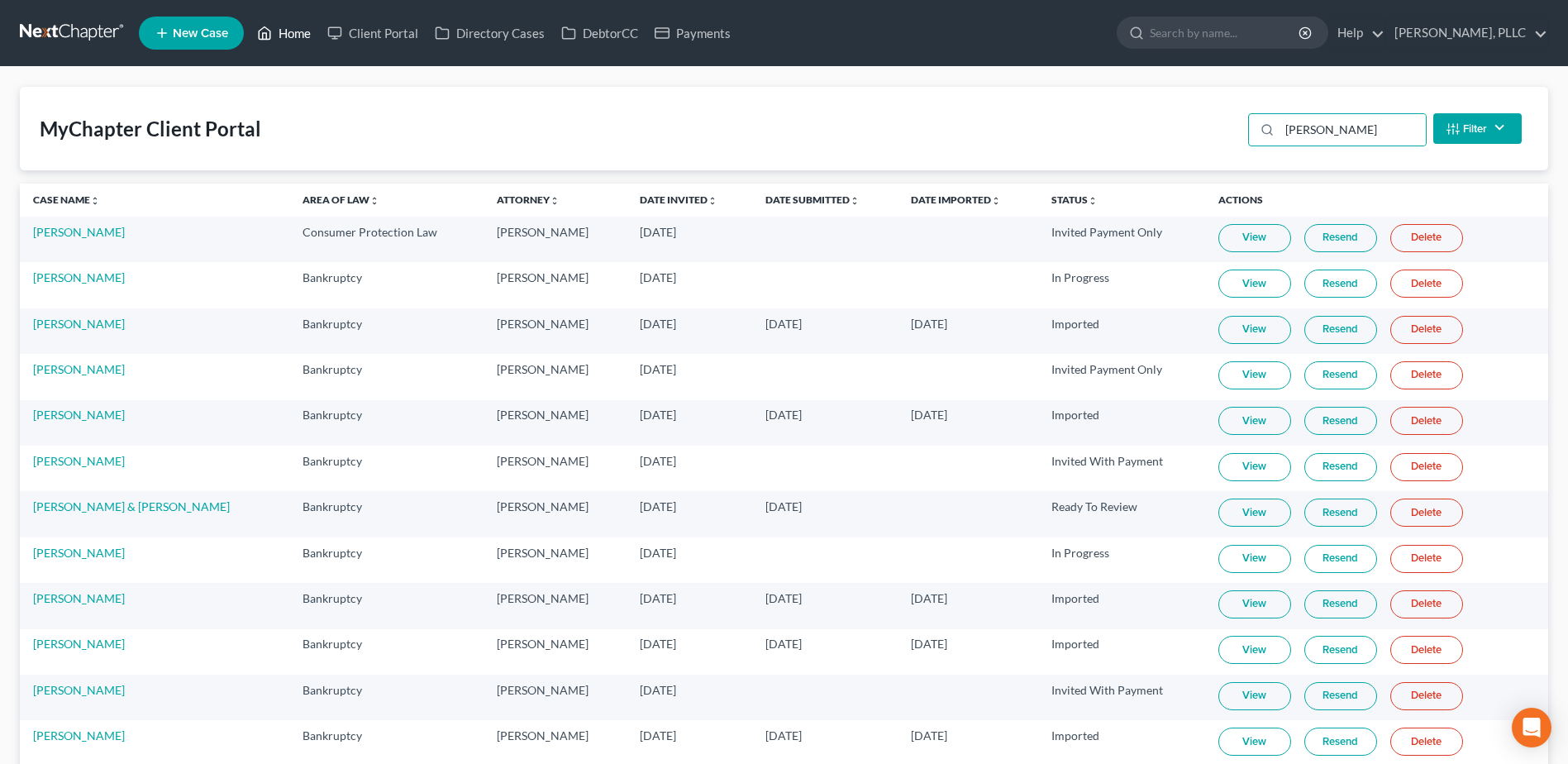
type input "[PERSON_NAME]"
drag, startPoint x: 289, startPoint y: 37, endPoint x: 324, endPoint y: 42, distance: 35.4
click at [289, 37] on link "Home" at bounding box center [283, 32] width 70 height 30
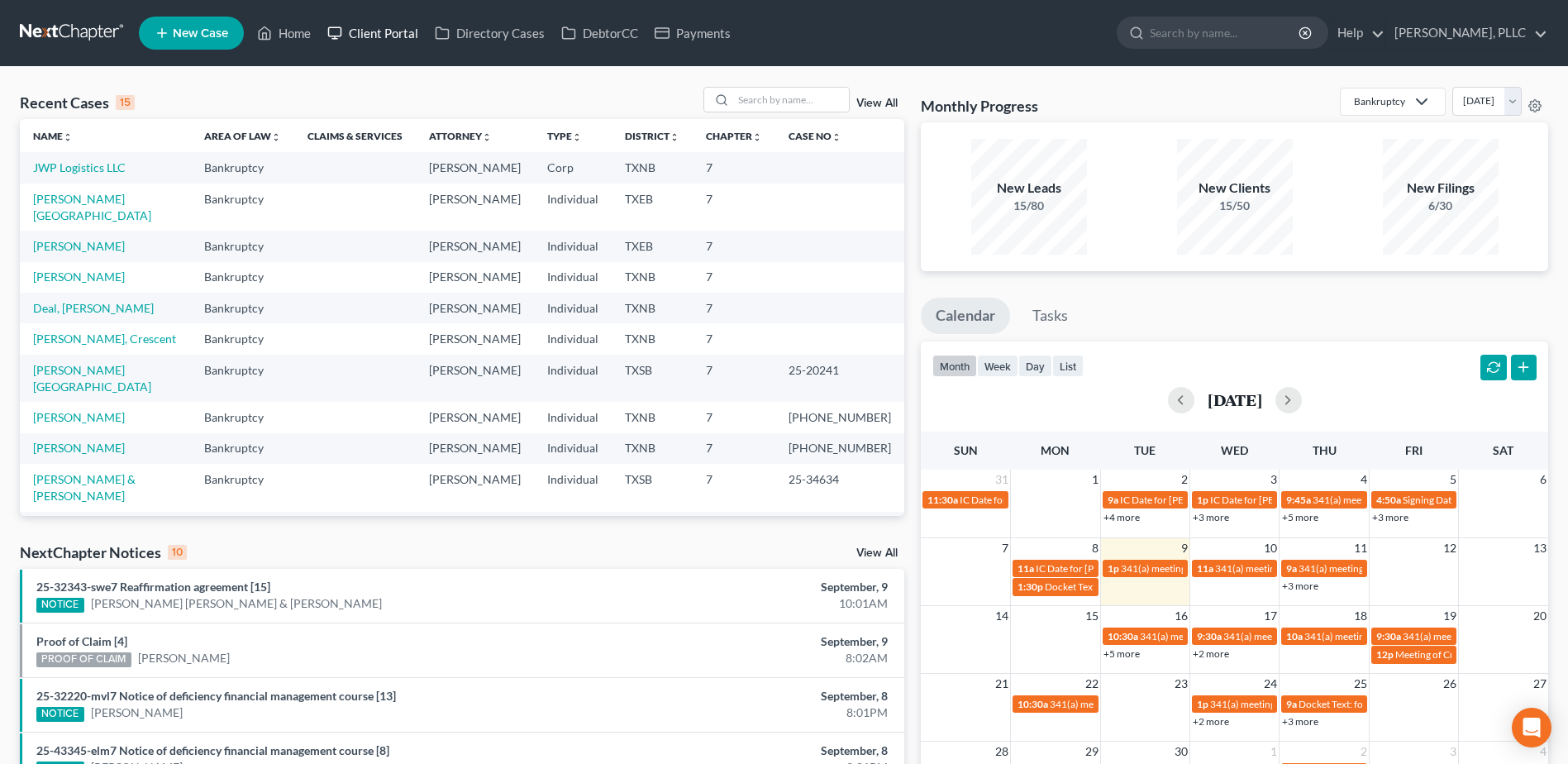
click at [397, 32] on link "Client Portal" at bounding box center [372, 32] width 108 height 30
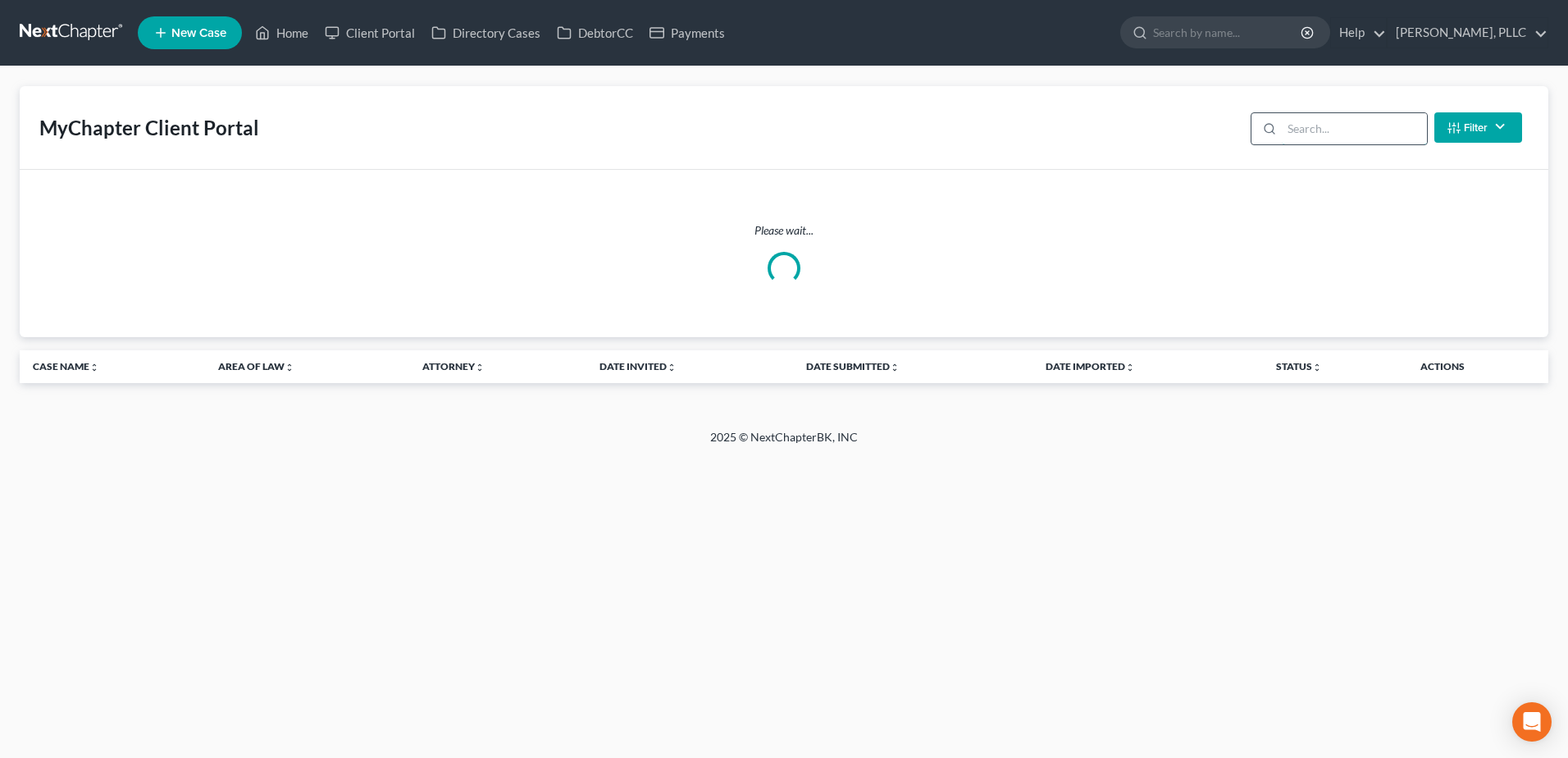
click at [1303, 134] on input "search" at bounding box center [1354, 129] width 146 height 31
type input "c"
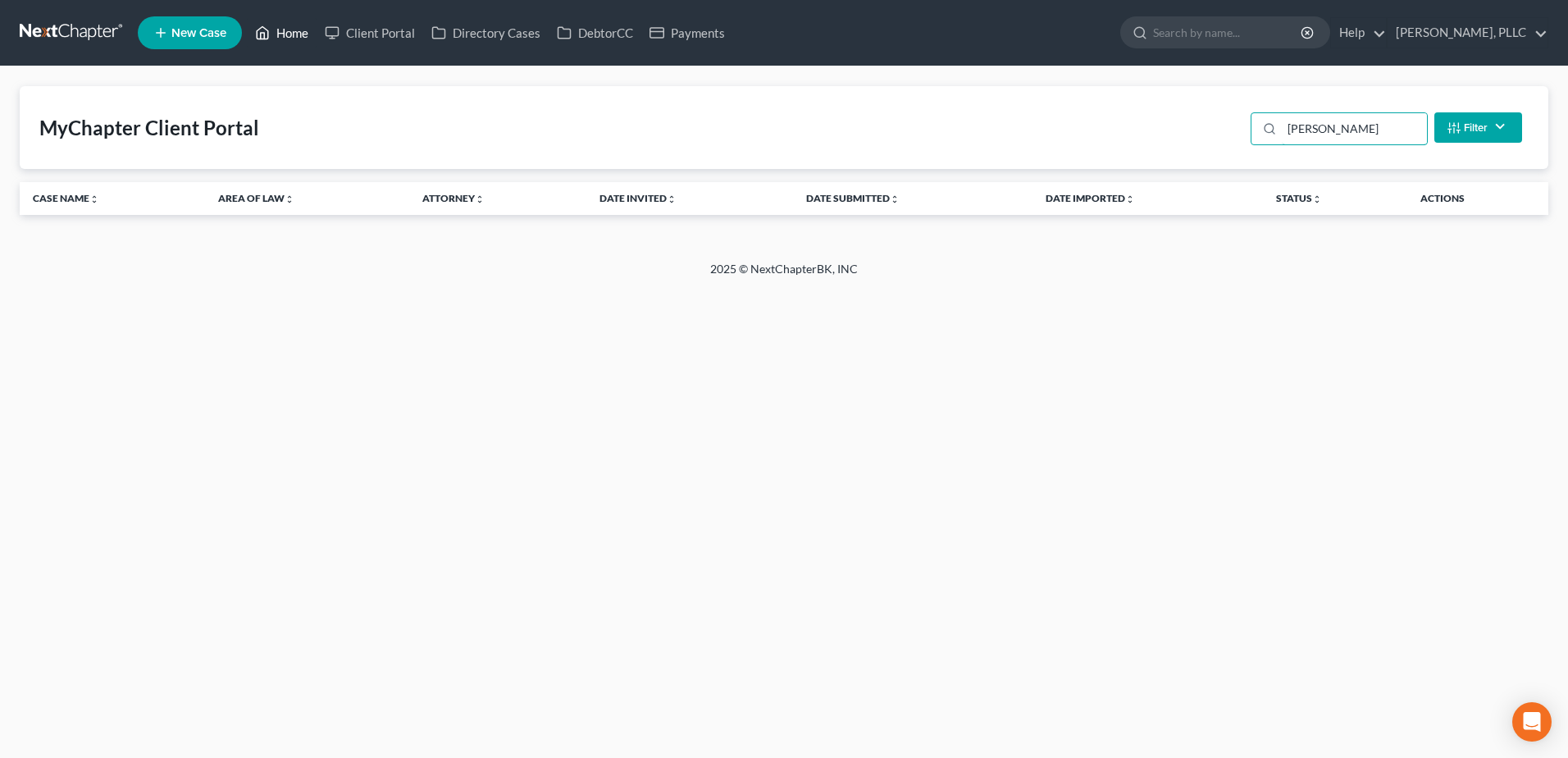
type input "jake"
drag, startPoint x: 305, startPoint y: 30, endPoint x: 524, endPoint y: 77, distance: 224.0
click at [305, 29] on link "Home" at bounding box center [281, 32] width 70 height 29
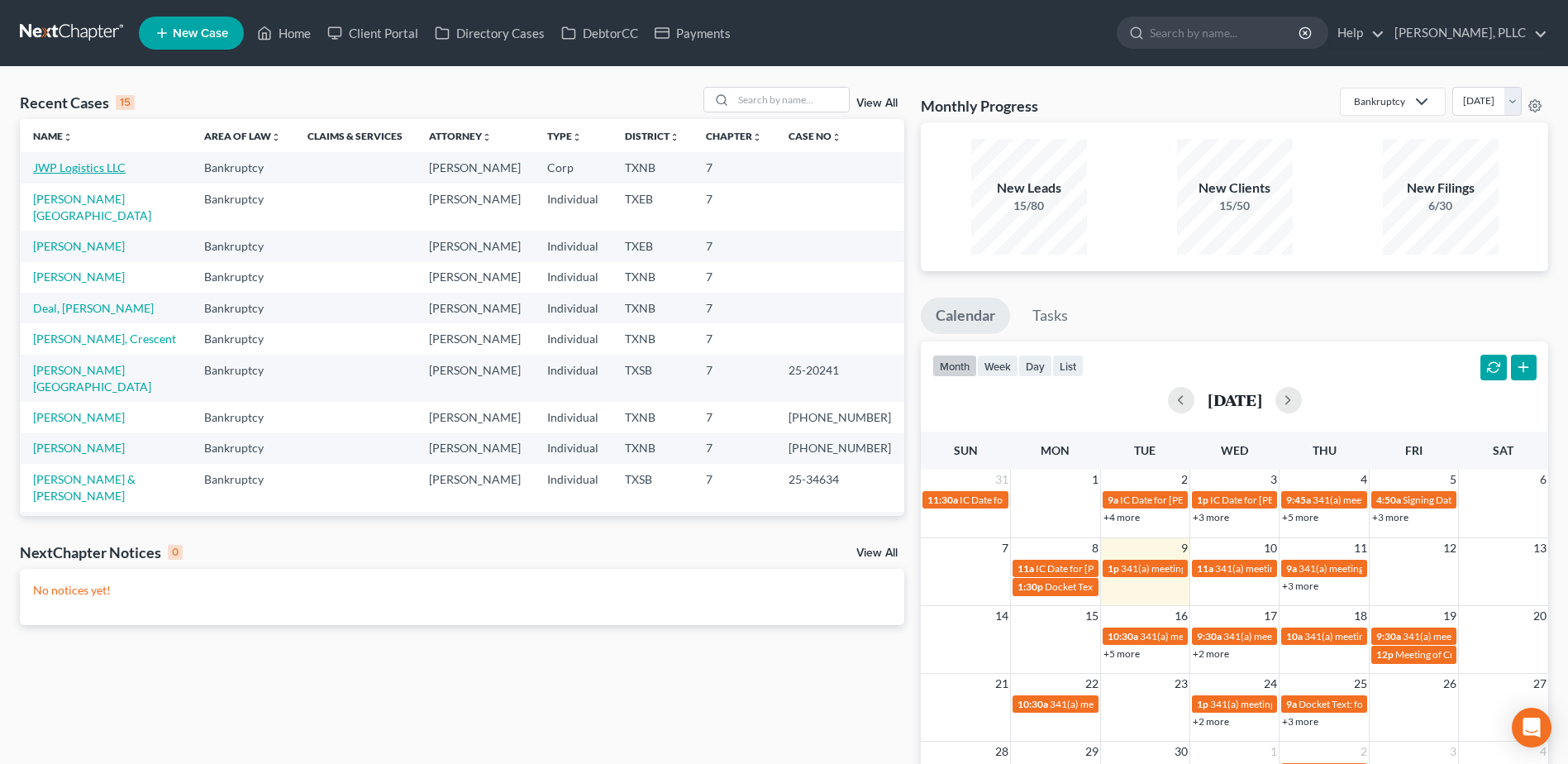
click at [95, 163] on link "JWP Logistics LLC" at bounding box center [79, 167] width 92 height 14
select select "3"
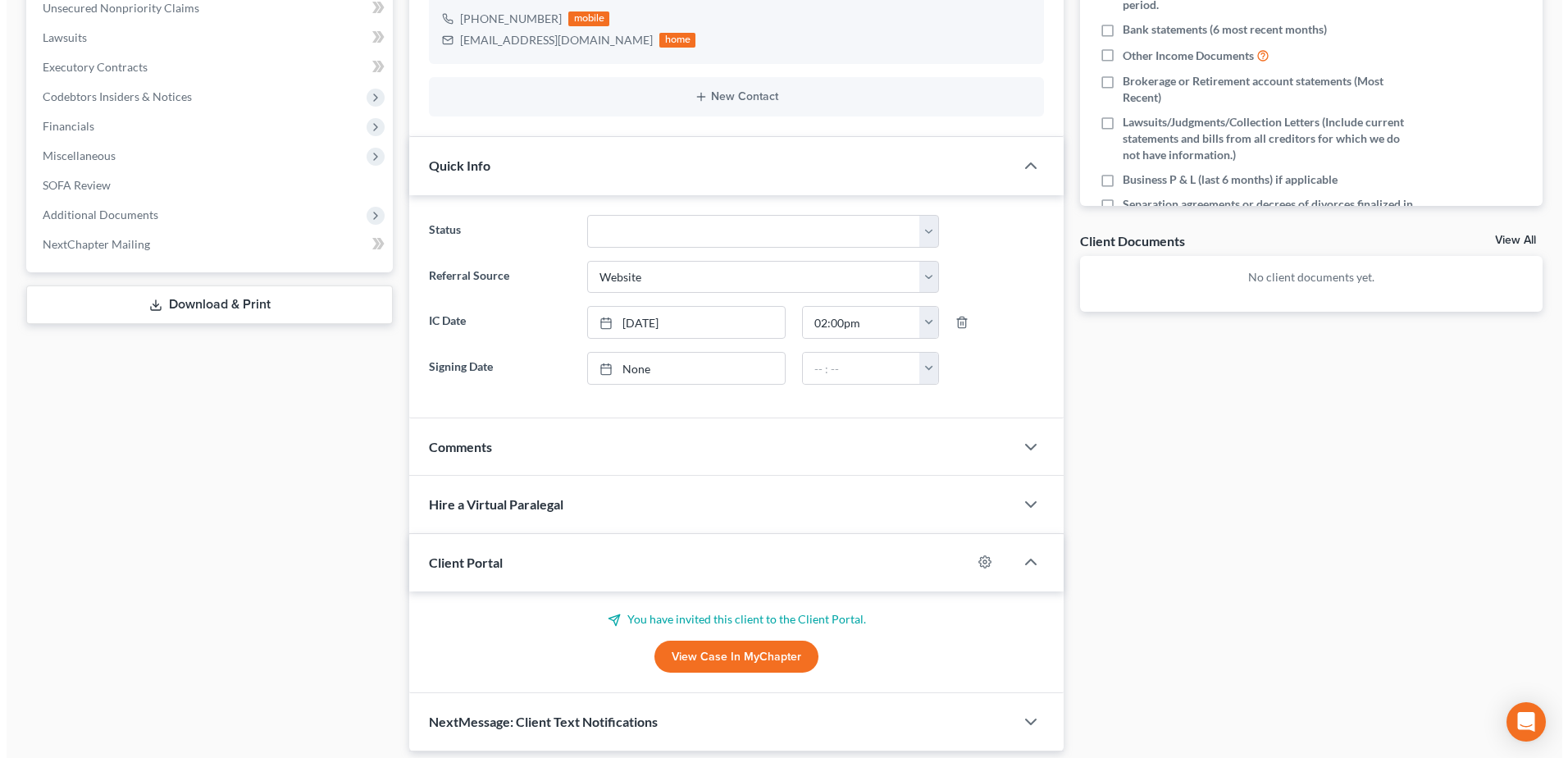
scroll to position [440, 0]
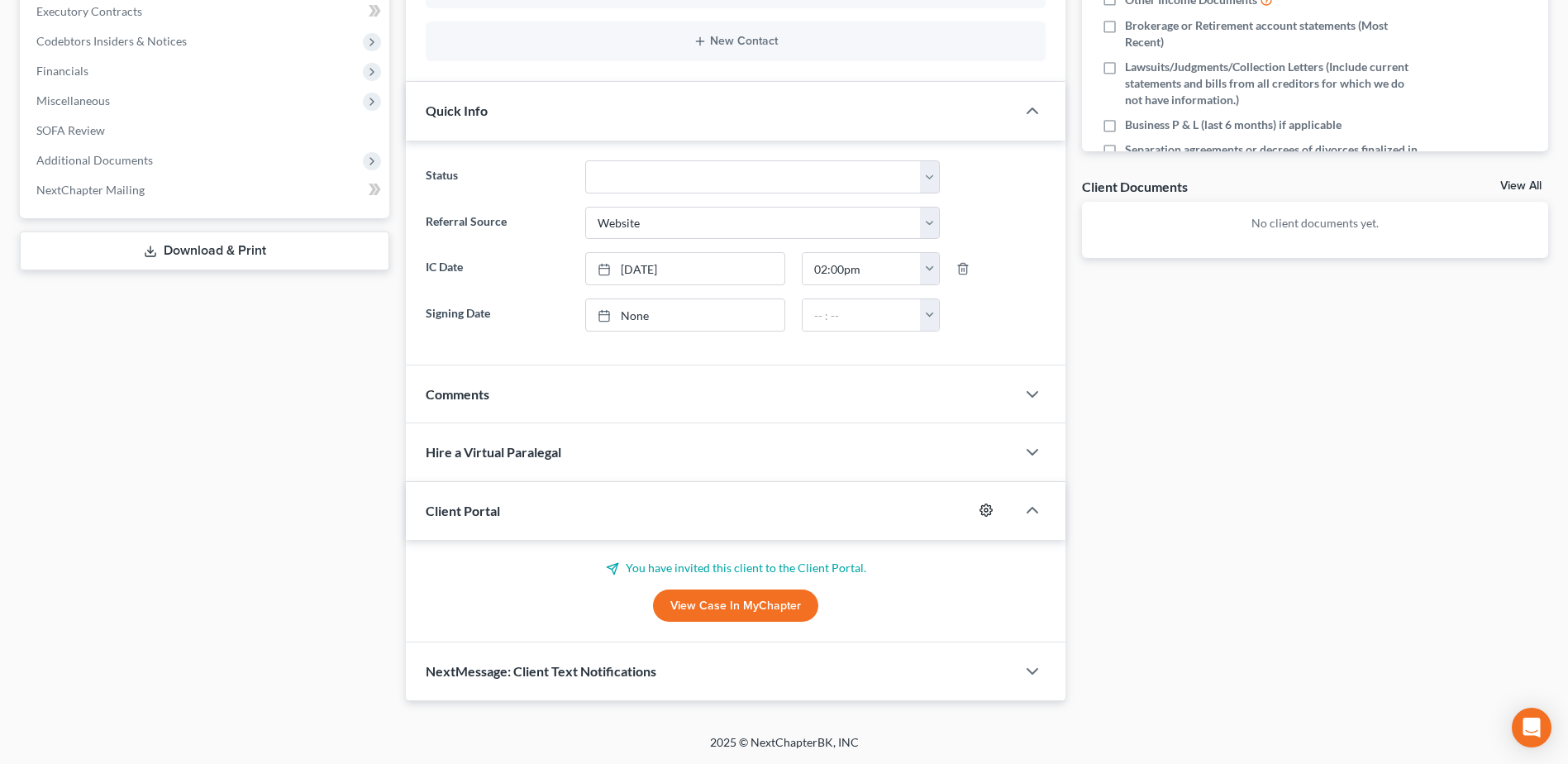
click at [982, 510] on icon "button" at bounding box center [986, 510] width 14 height 14
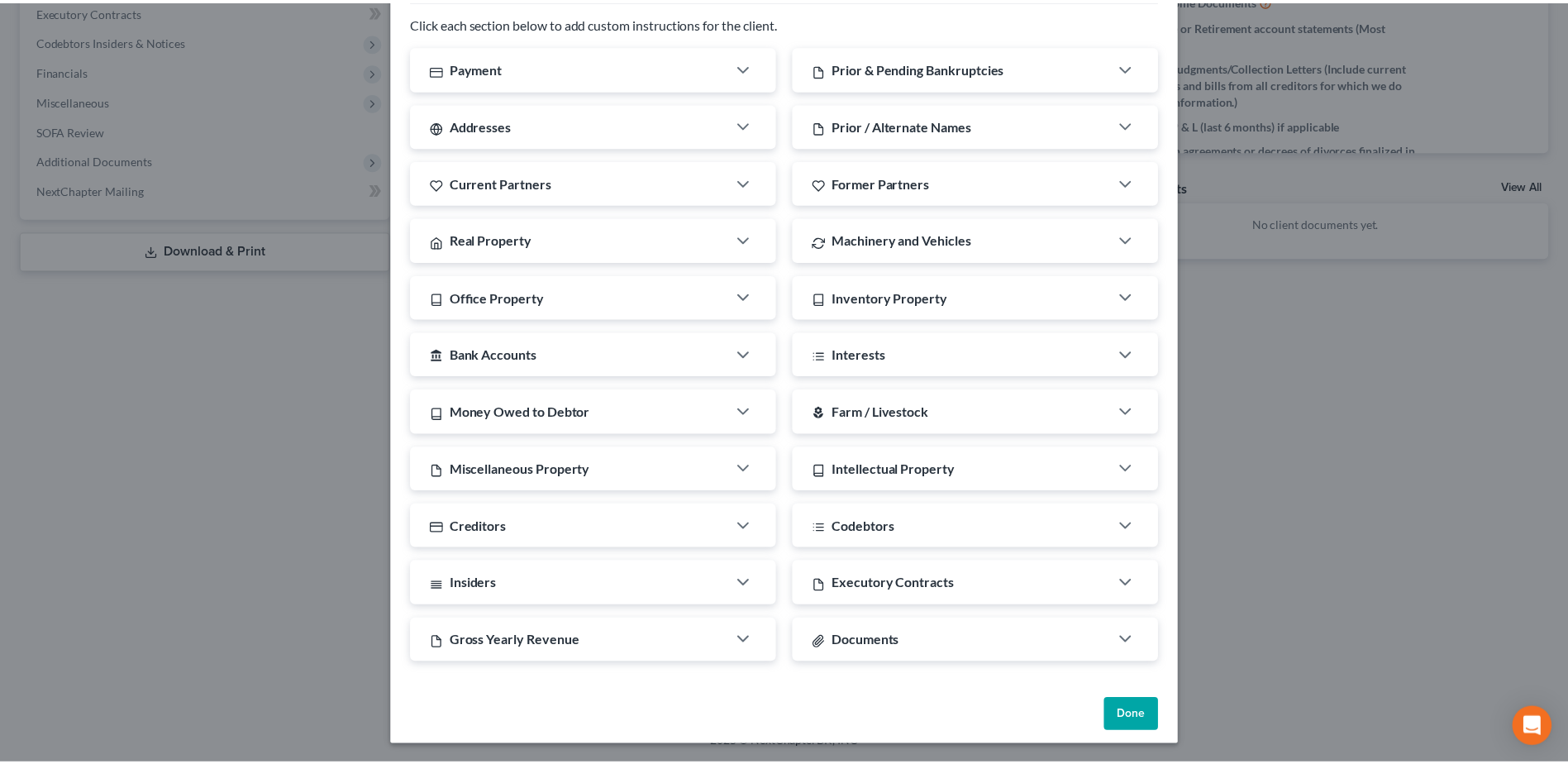
scroll to position [256, 0]
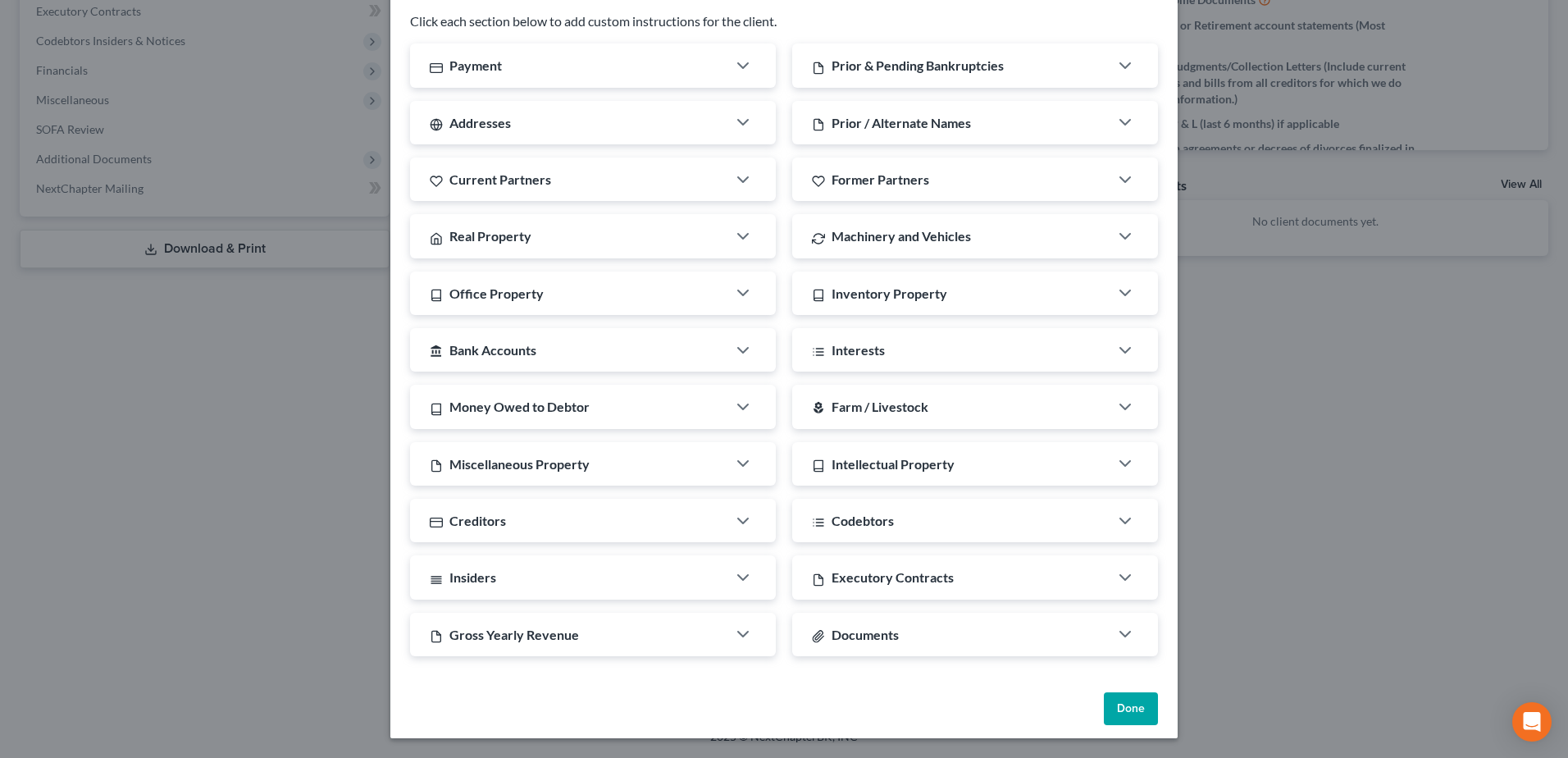
click at [1132, 717] on button "Done" at bounding box center [1131, 708] width 54 height 33
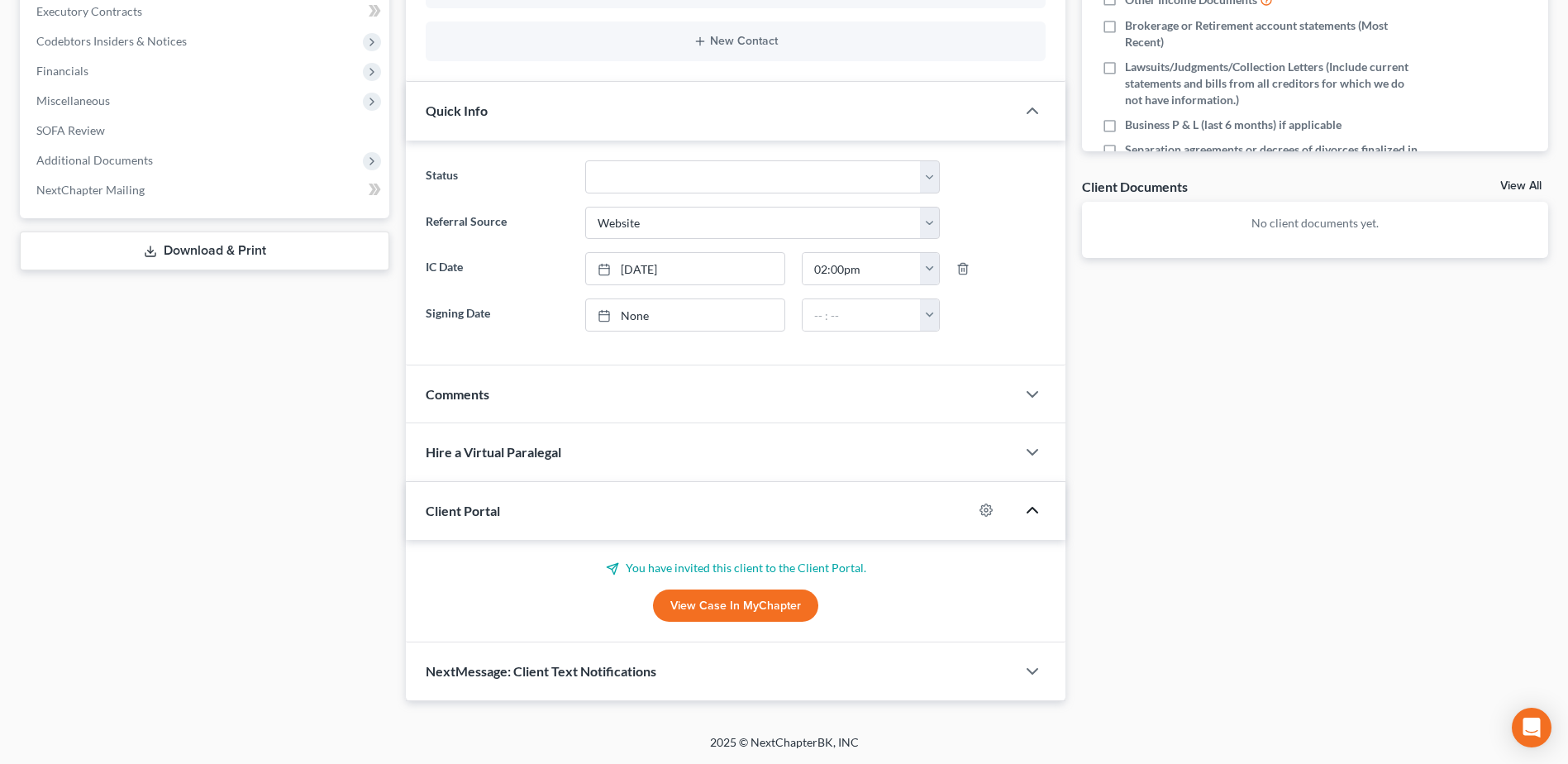
click at [1033, 510] on icon "button" at bounding box center [1031, 510] width 19 height 20
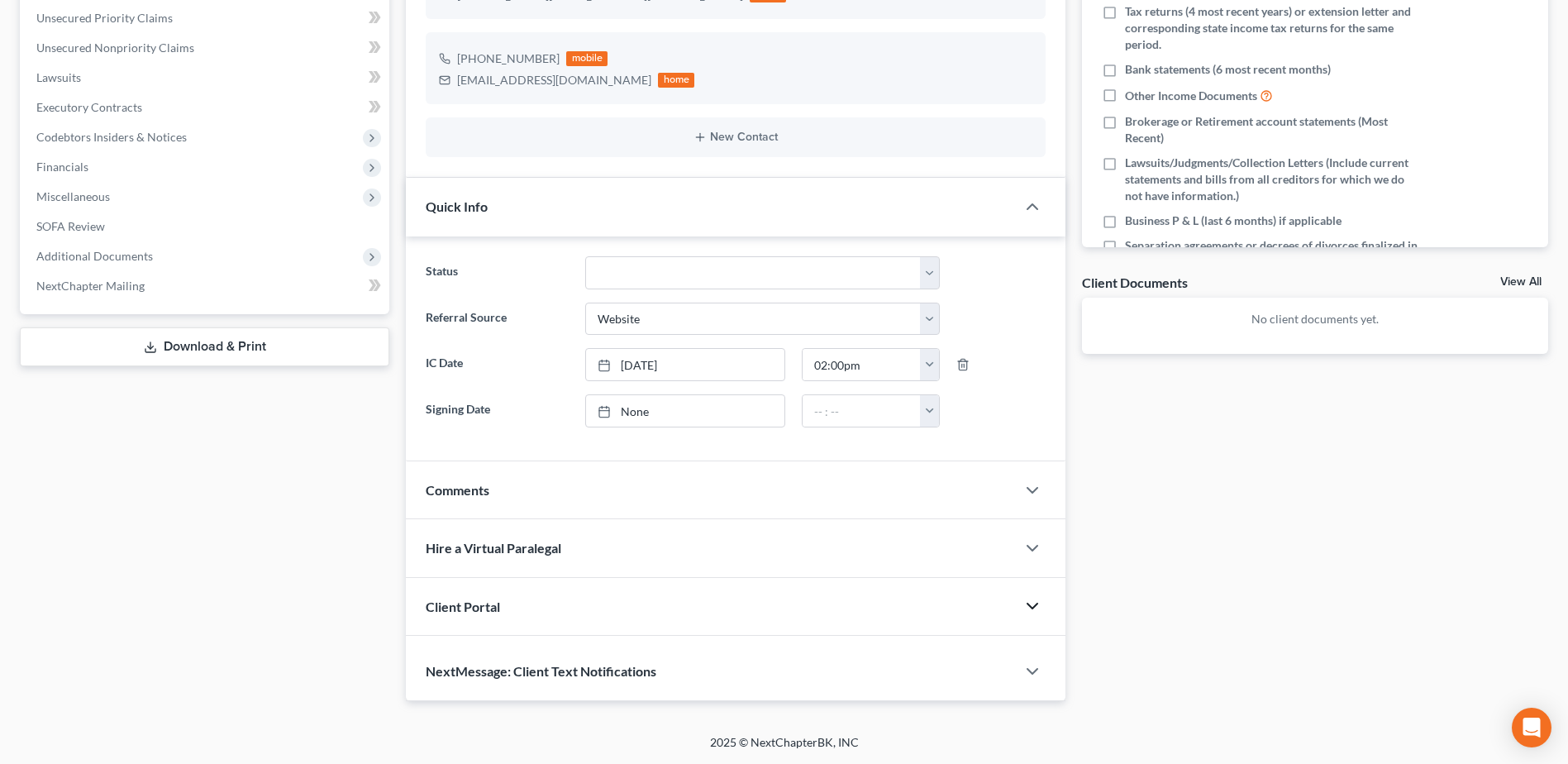
scroll to position [340, 0]
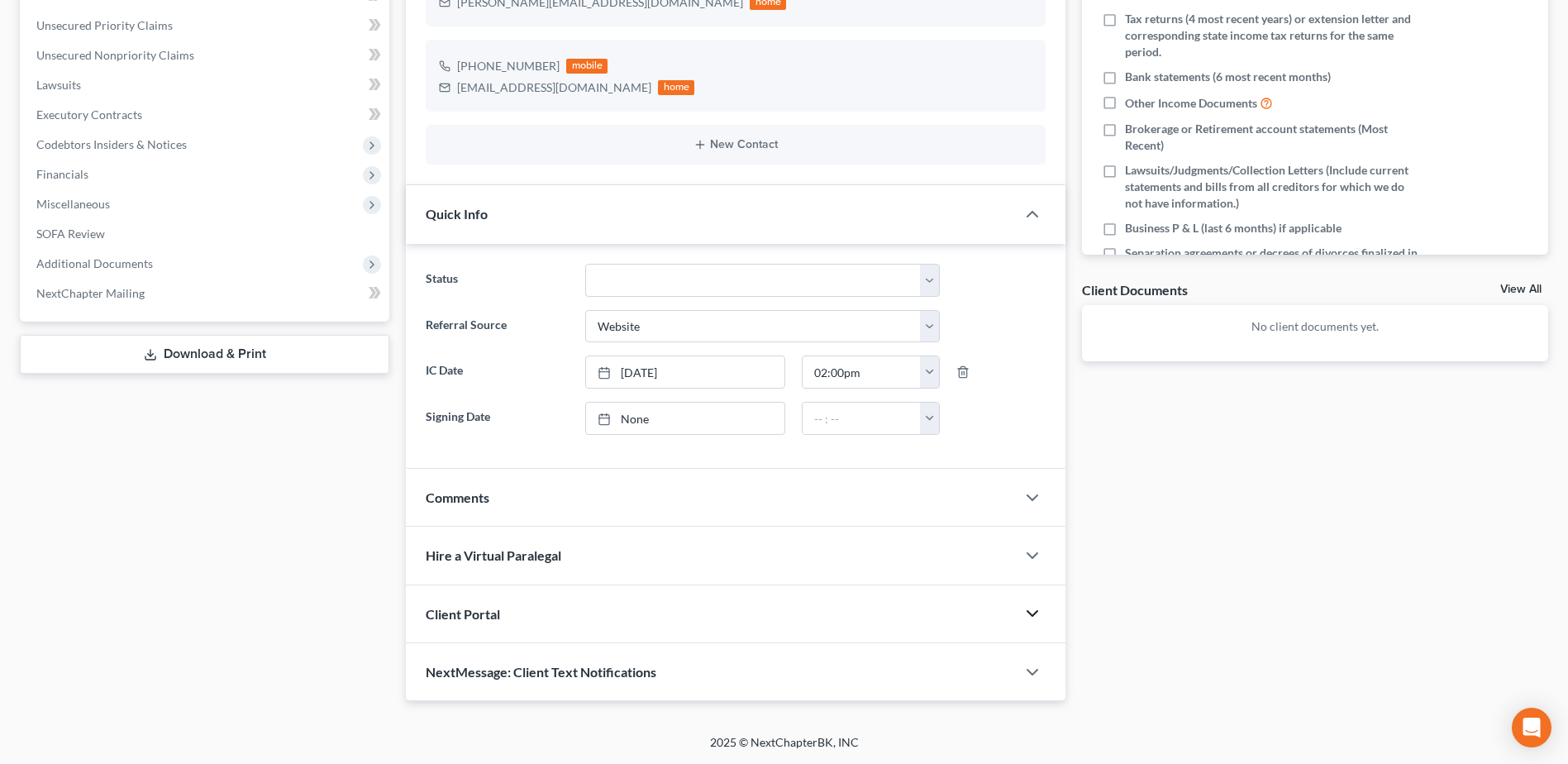
click at [1038, 613] on icon "button" at bounding box center [1031, 613] width 19 height 20
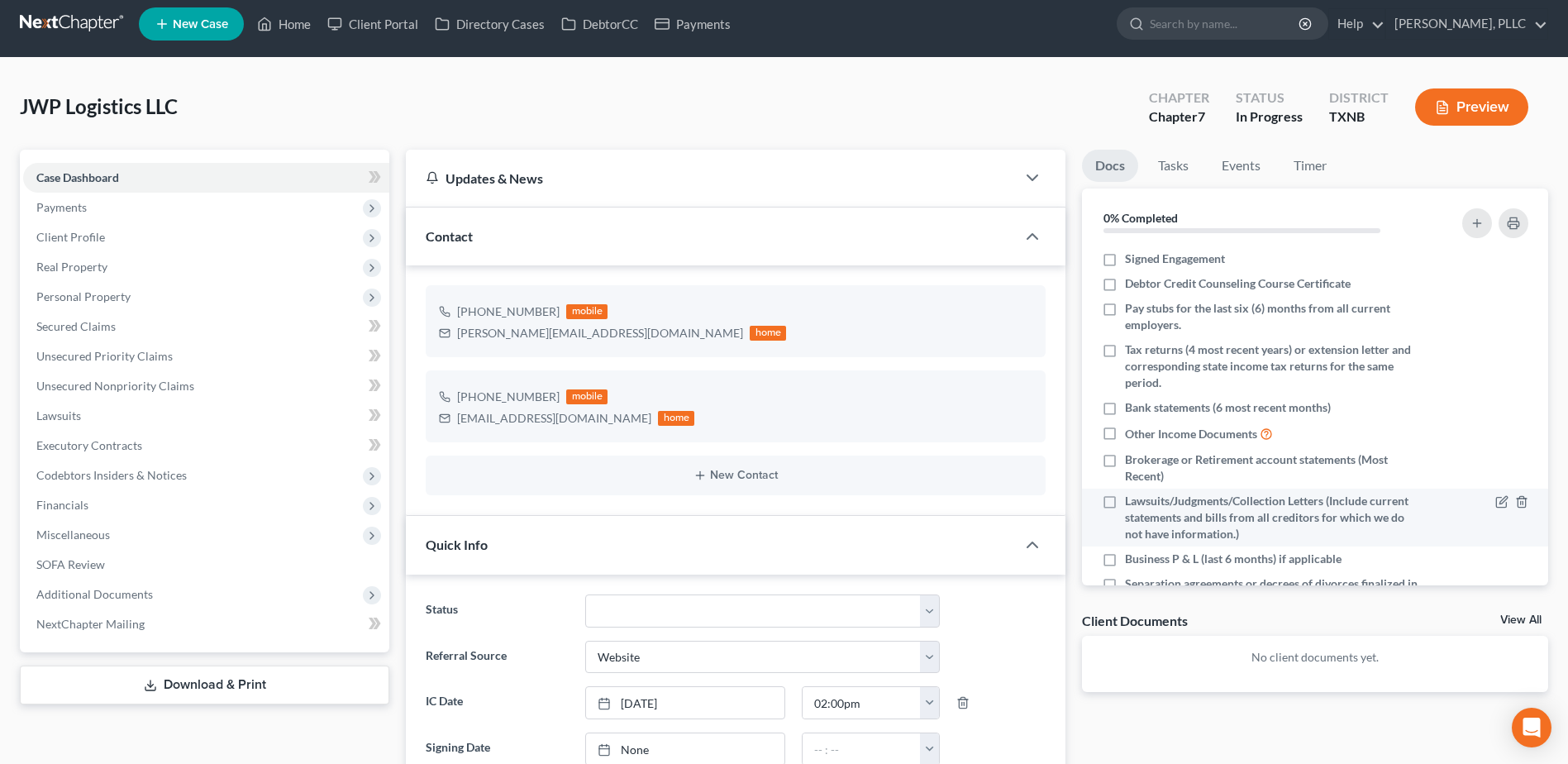
scroll to position [0, 0]
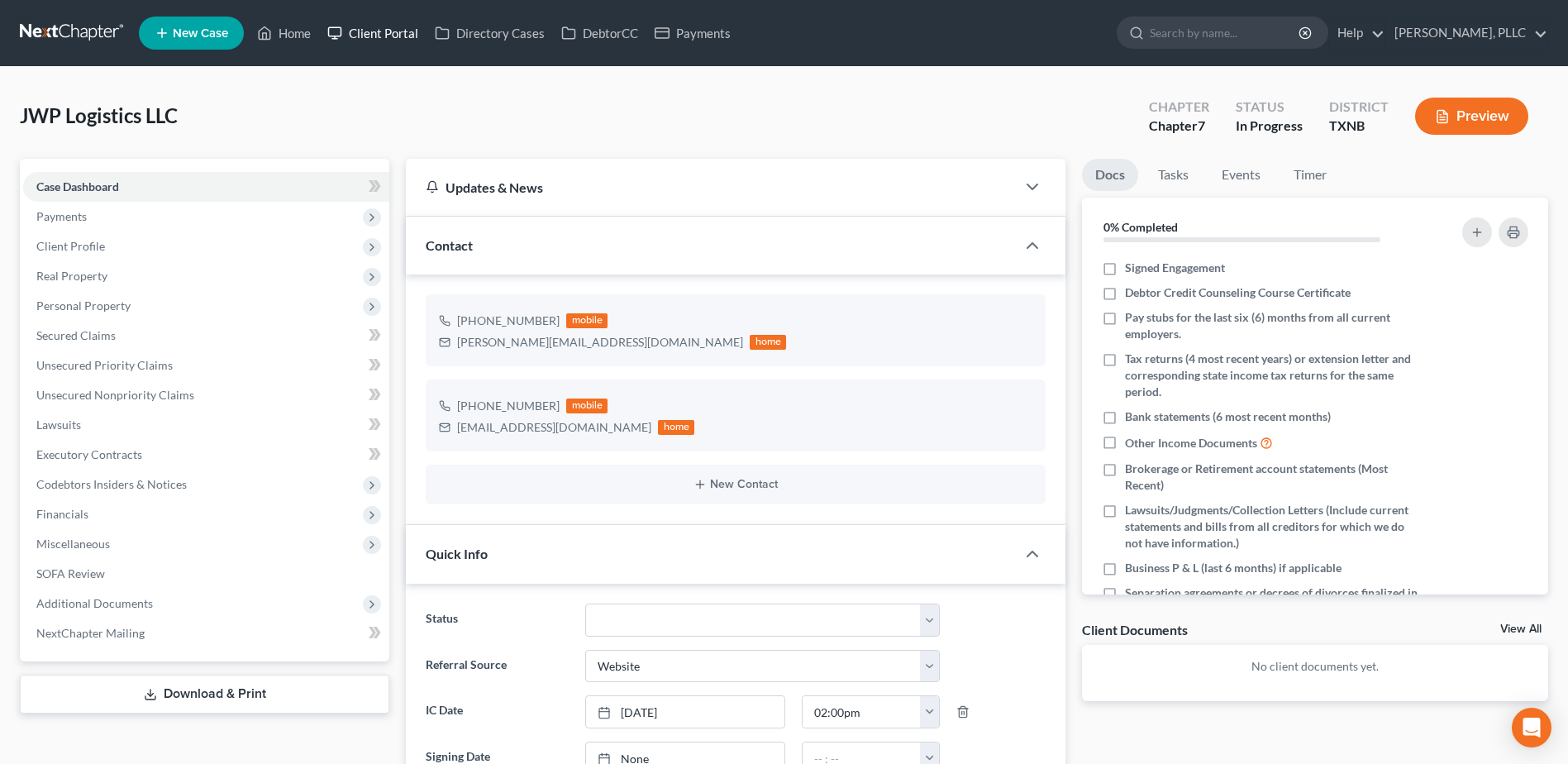
click at [379, 29] on link "Client Portal" at bounding box center [372, 32] width 108 height 30
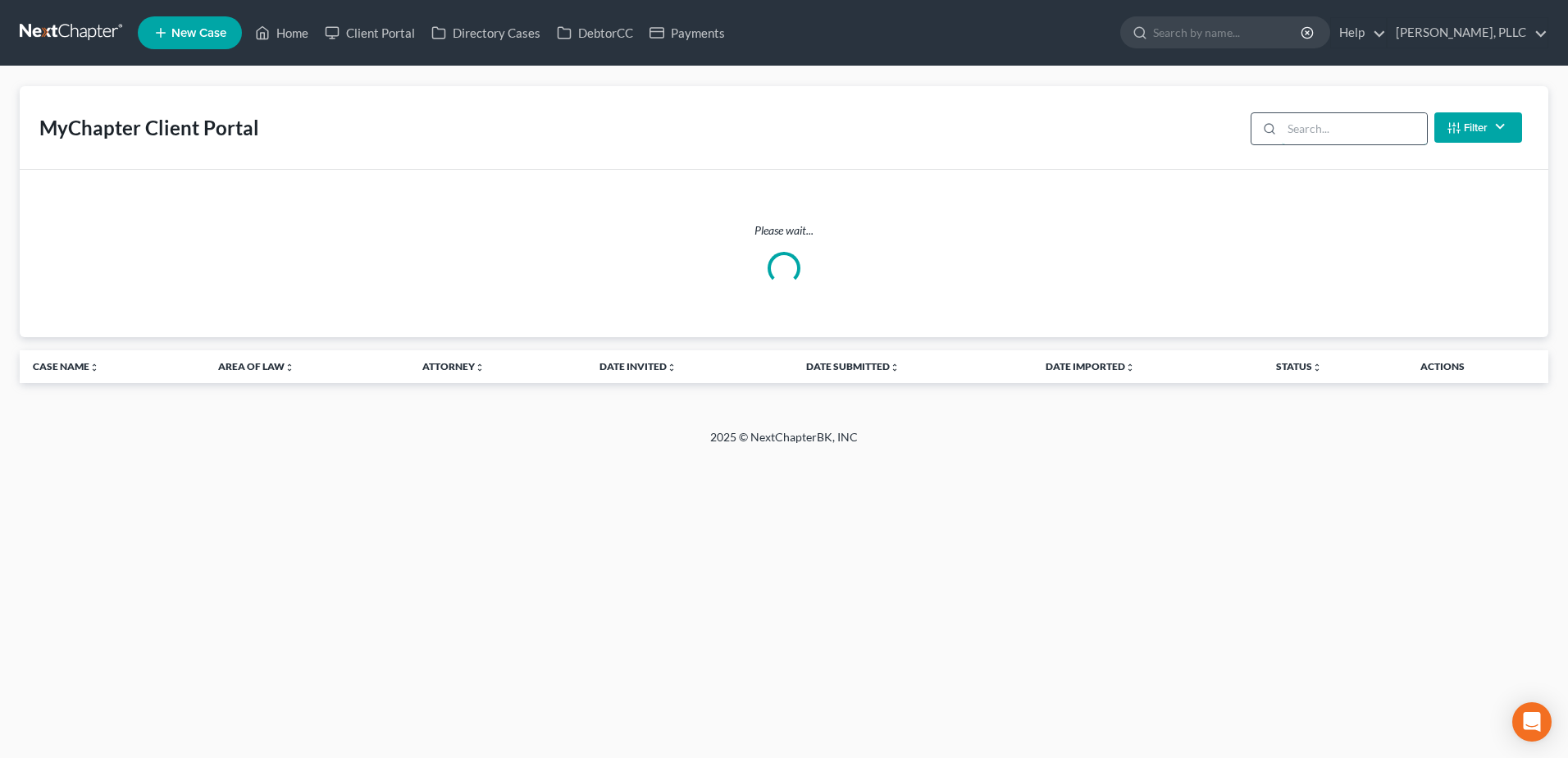
click at [1337, 133] on input "search" at bounding box center [1354, 129] width 146 height 31
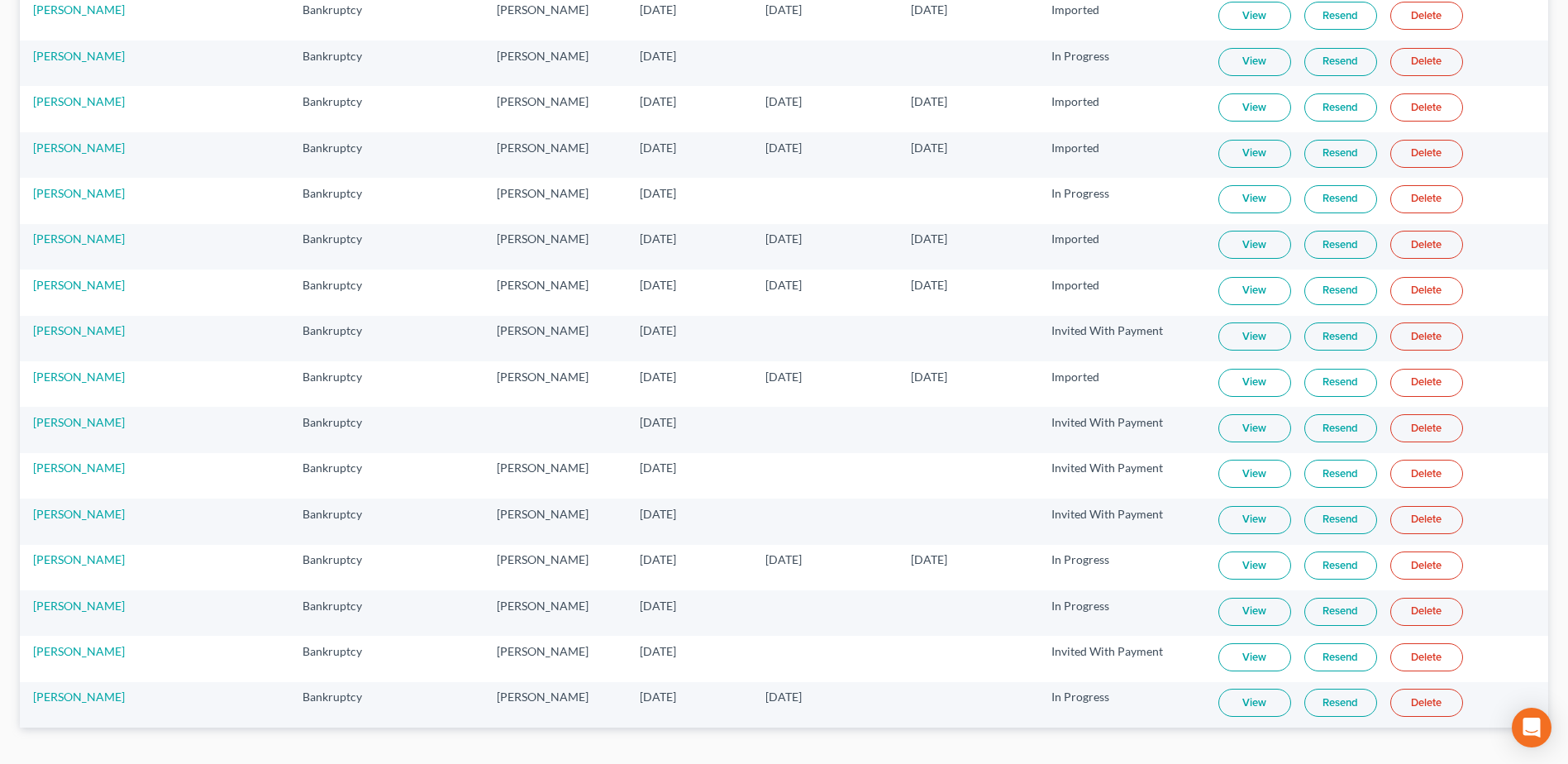
scroll to position [661, 0]
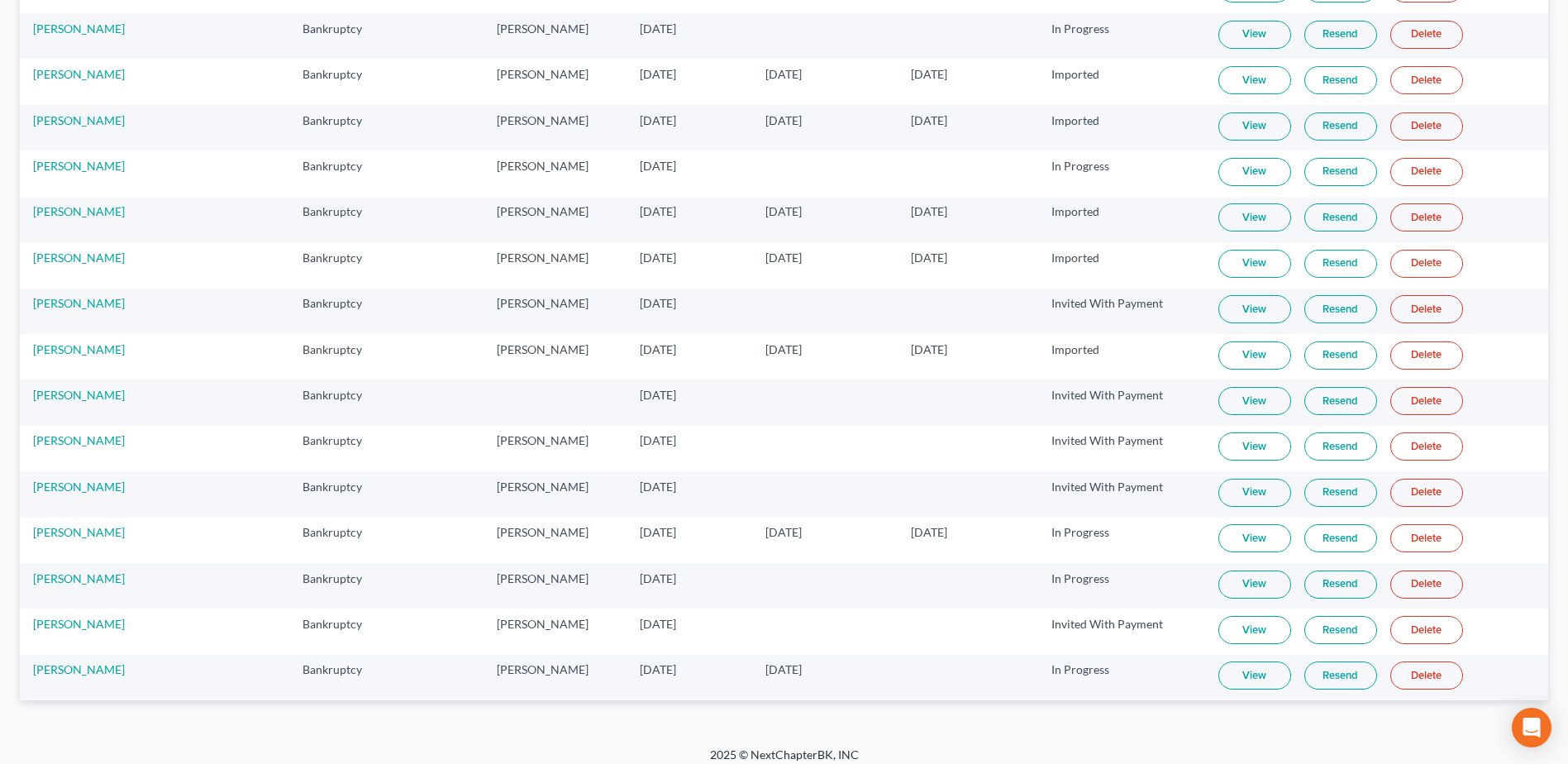
type input "[PERSON_NAME]"
click at [1245, 676] on link "View" at bounding box center [1254, 675] width 73 height 28
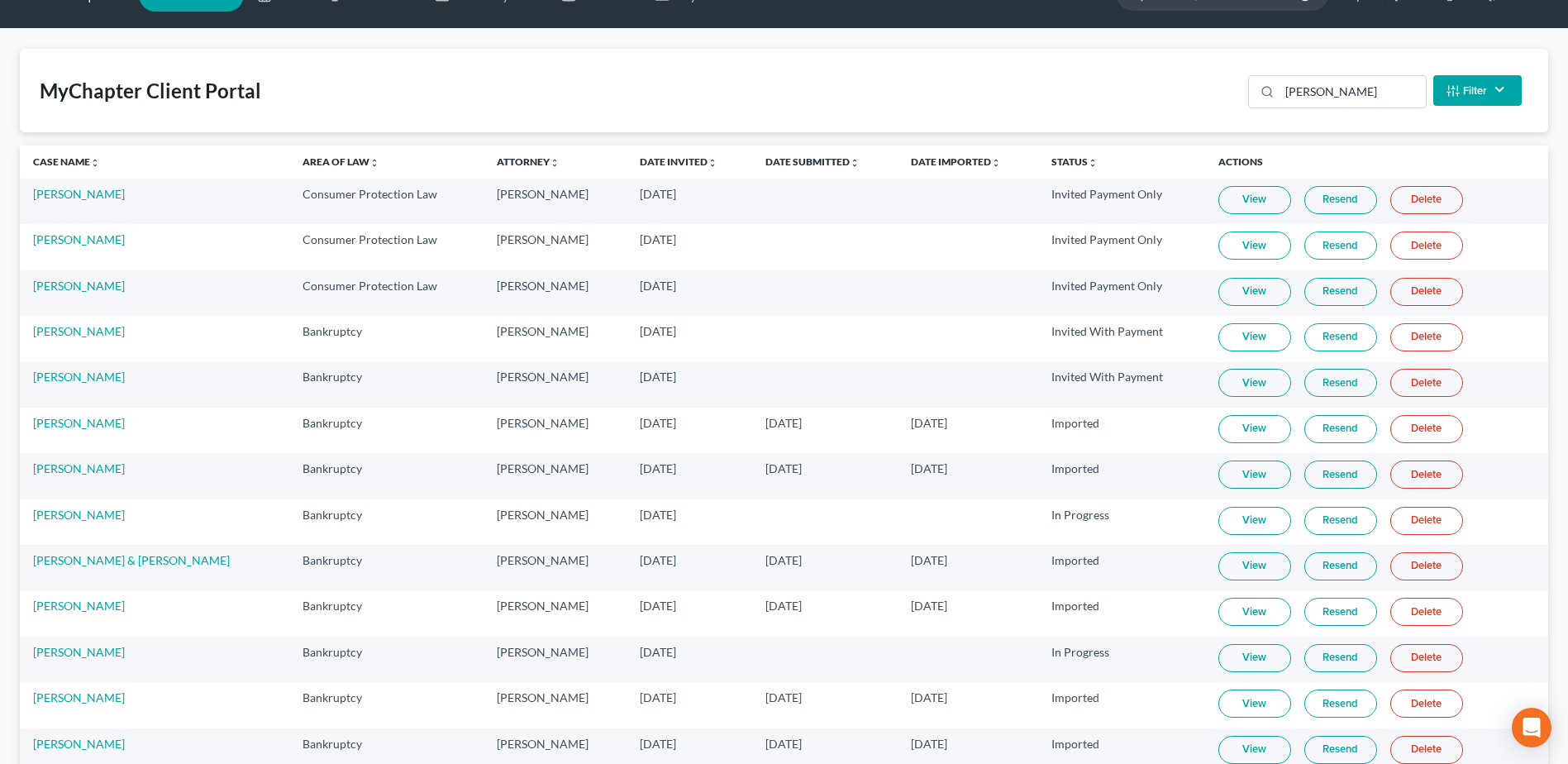
scroll to position [0, 0]
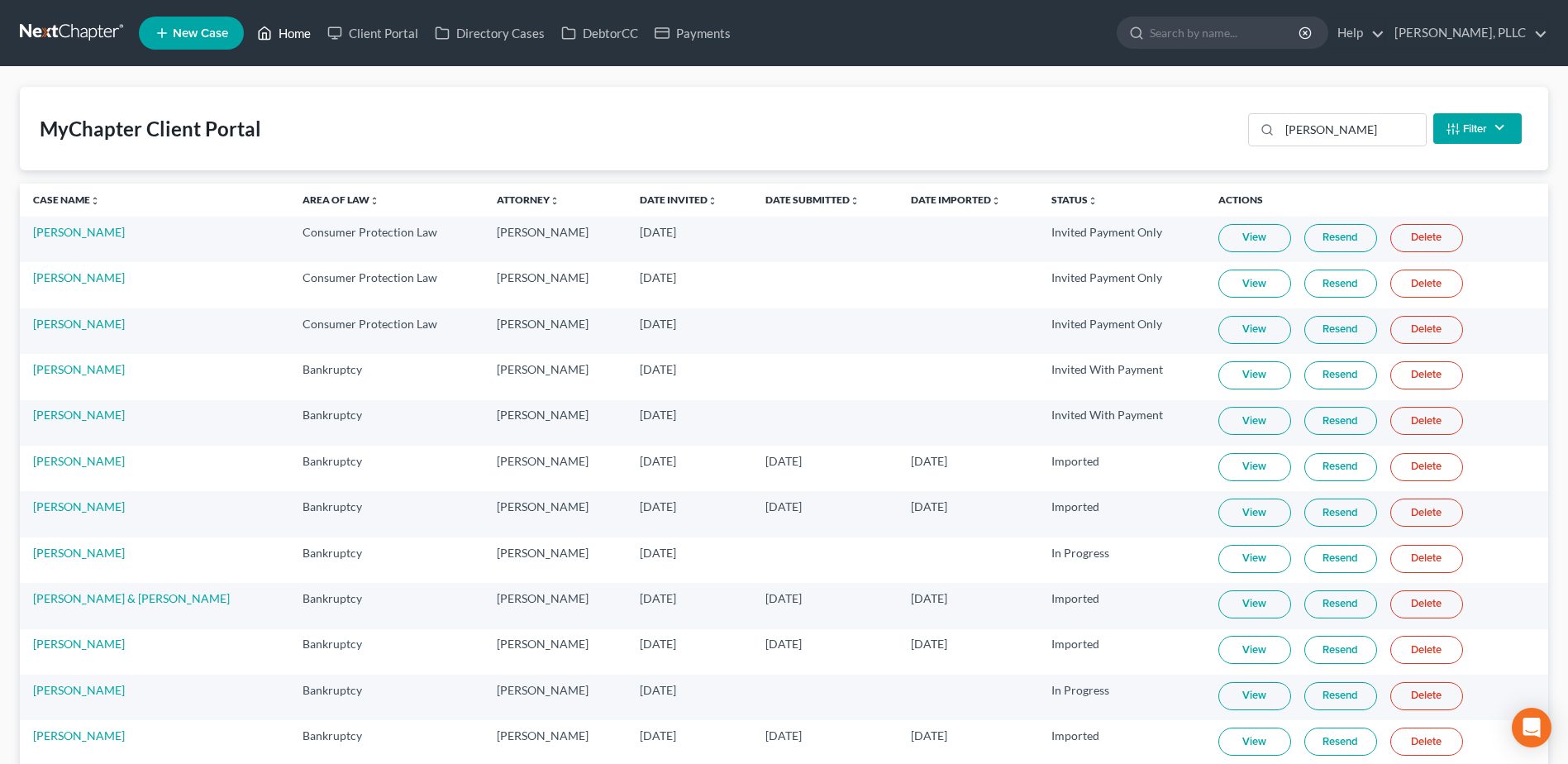
click at [275, 31] on link "Home" at bounding box center [283, 32] width 70 height 30
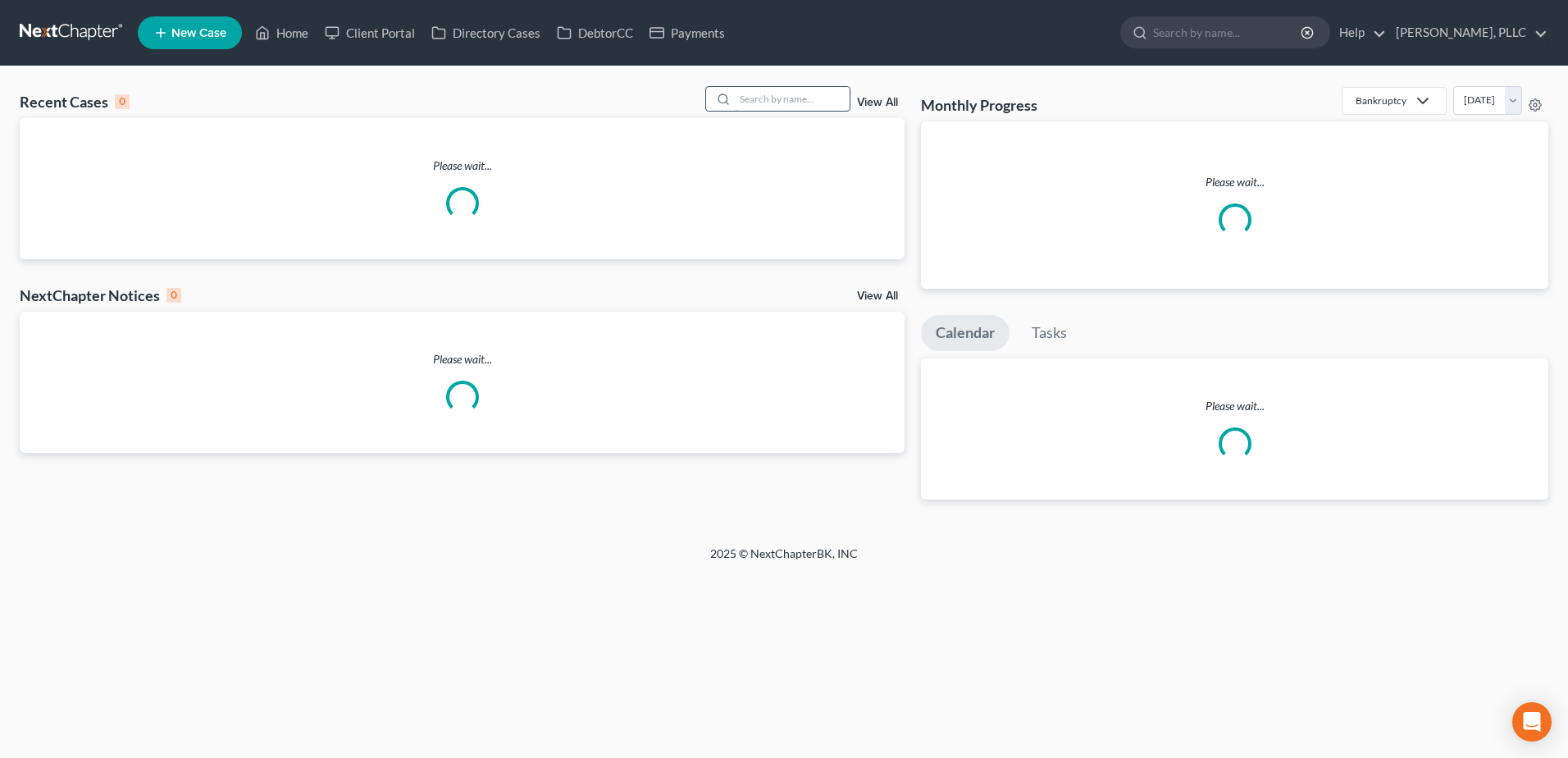
click at [783, 100] on input "search" at bounding box center [792, 98] width 114 height 24
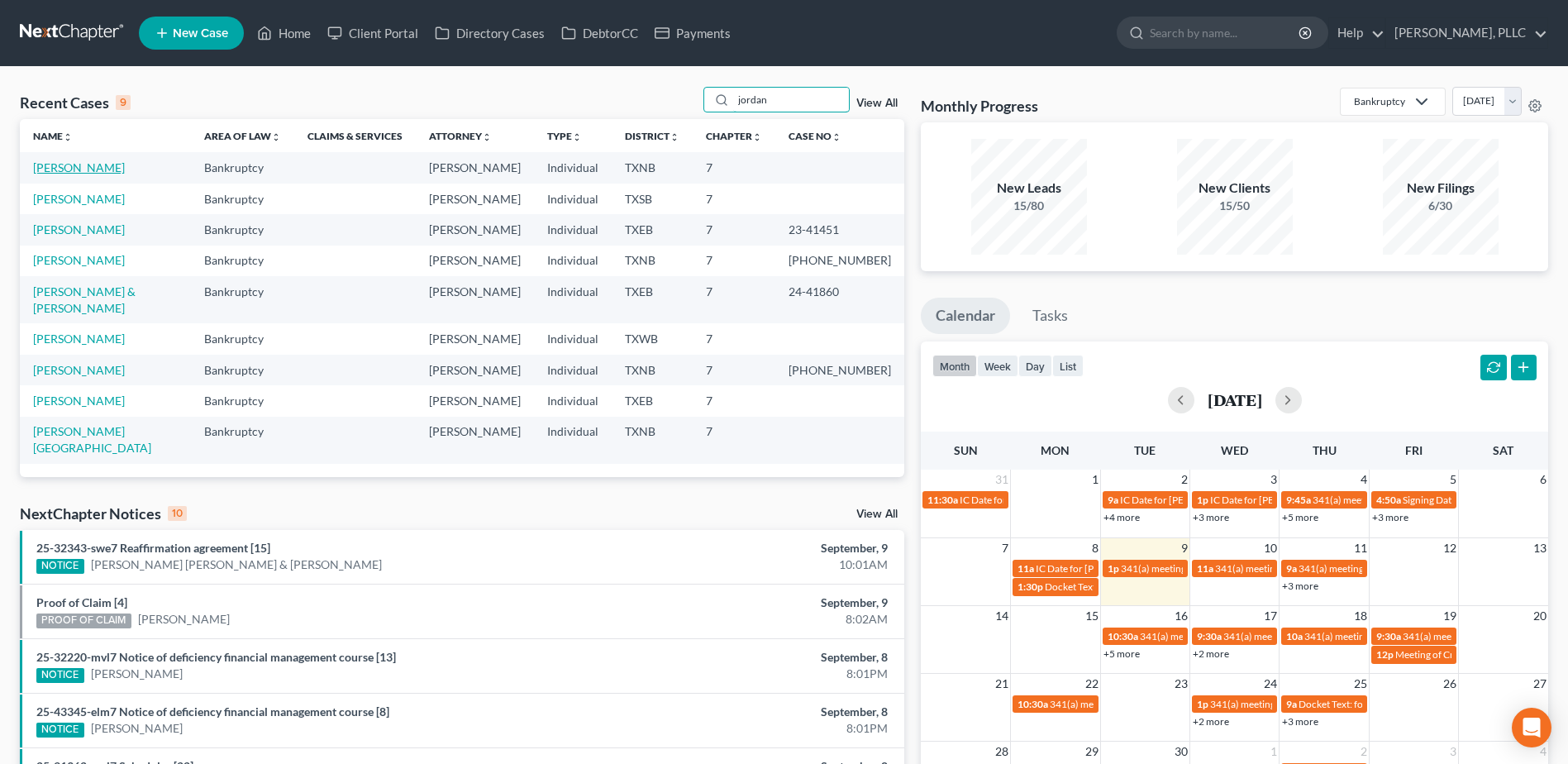
type input "jordan"
click at [76, 165] on link "Jordan, Marvis" at bounding box center [79, 167] width 92 height 14
select select "4"
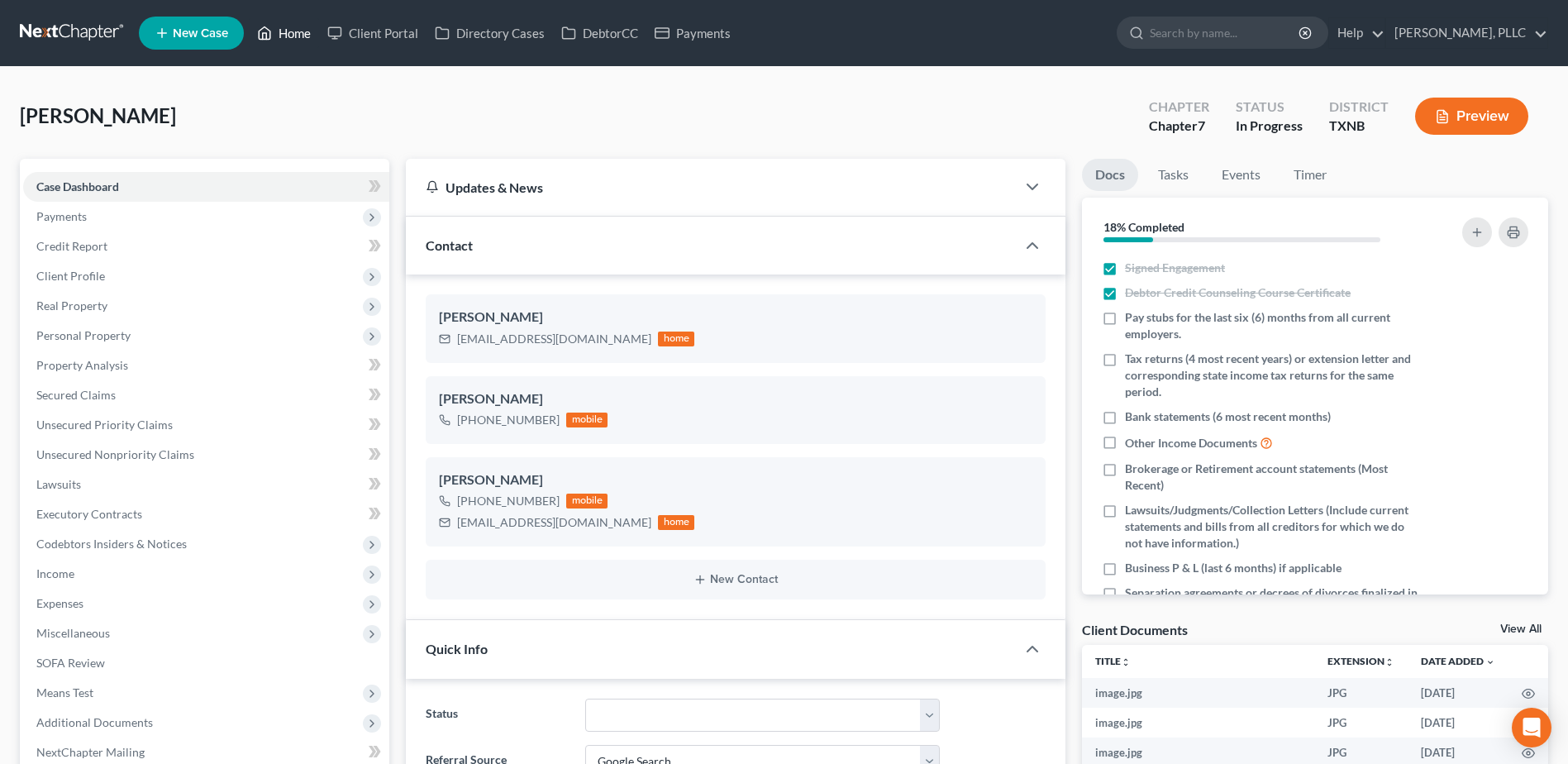
click at [308, 34] on link "Home" at bounding box center [283, 32] width 70 height 30
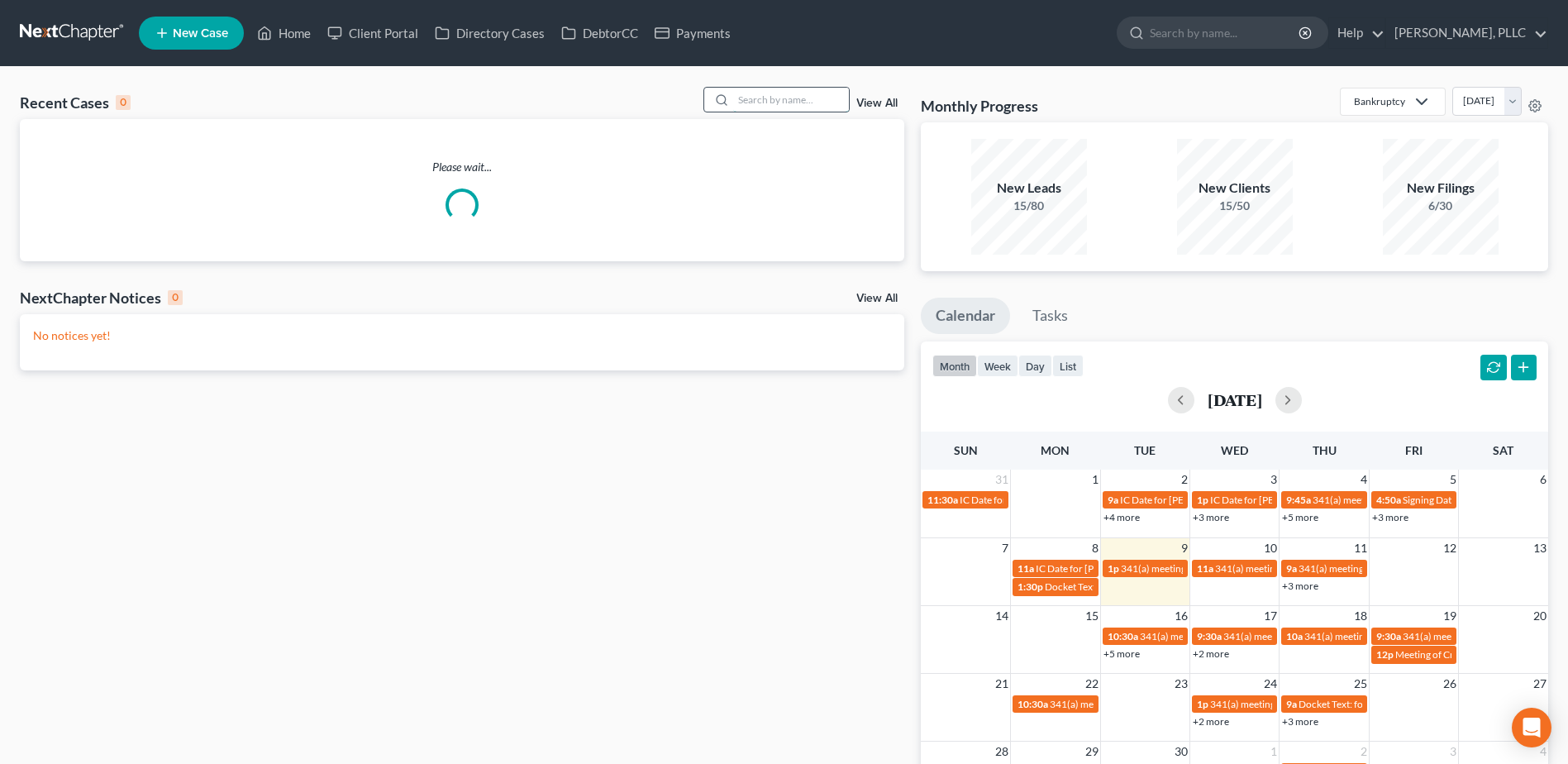
click at [809, 102] on input "search" at bounding box center [791, 99] width 115 height 24
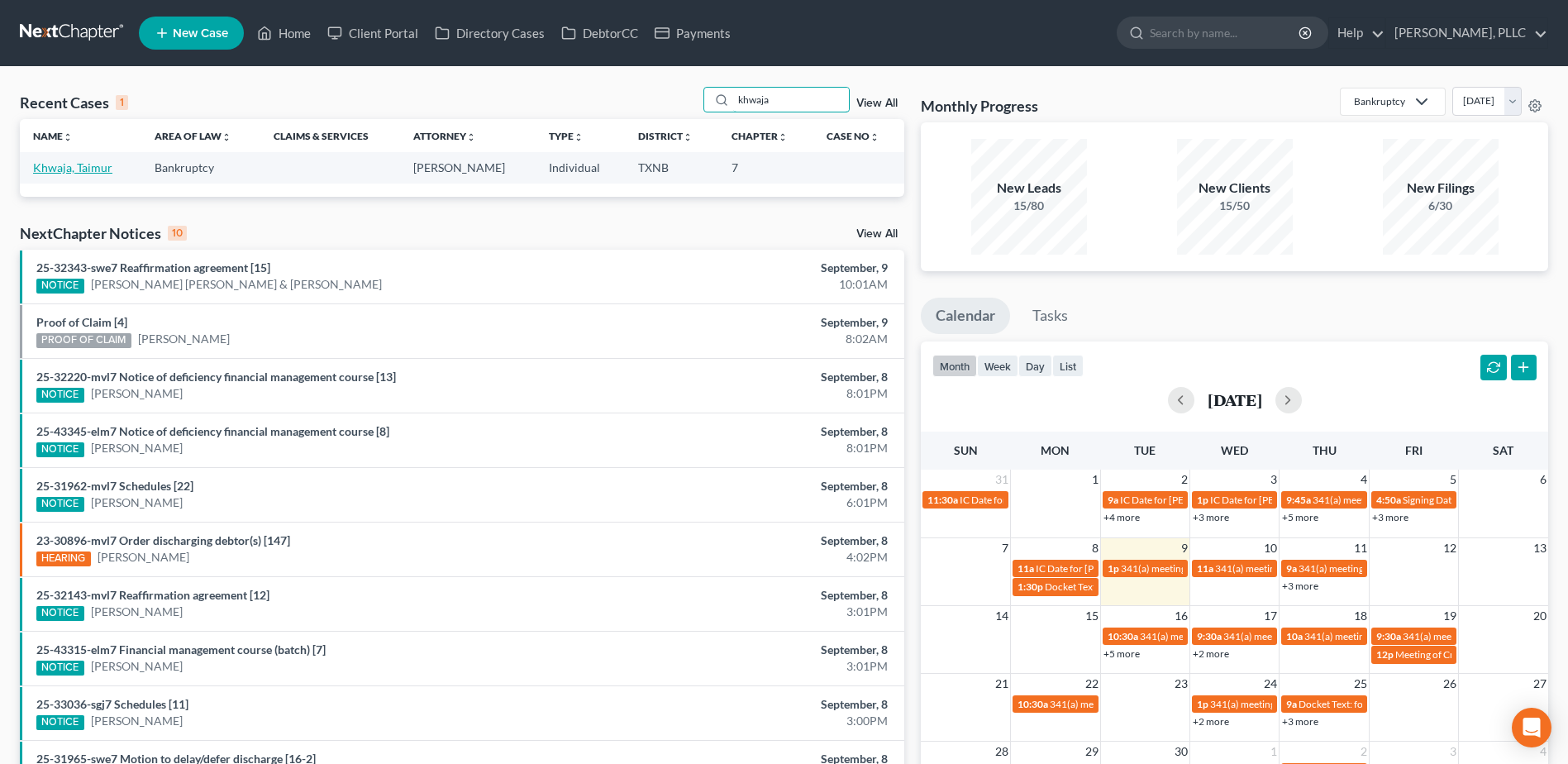
type input "khwaja"
click at [69, 168] on link "Khwaja, Taimur" at bounding box center [73, 167] width 80 height 14
select select "4"
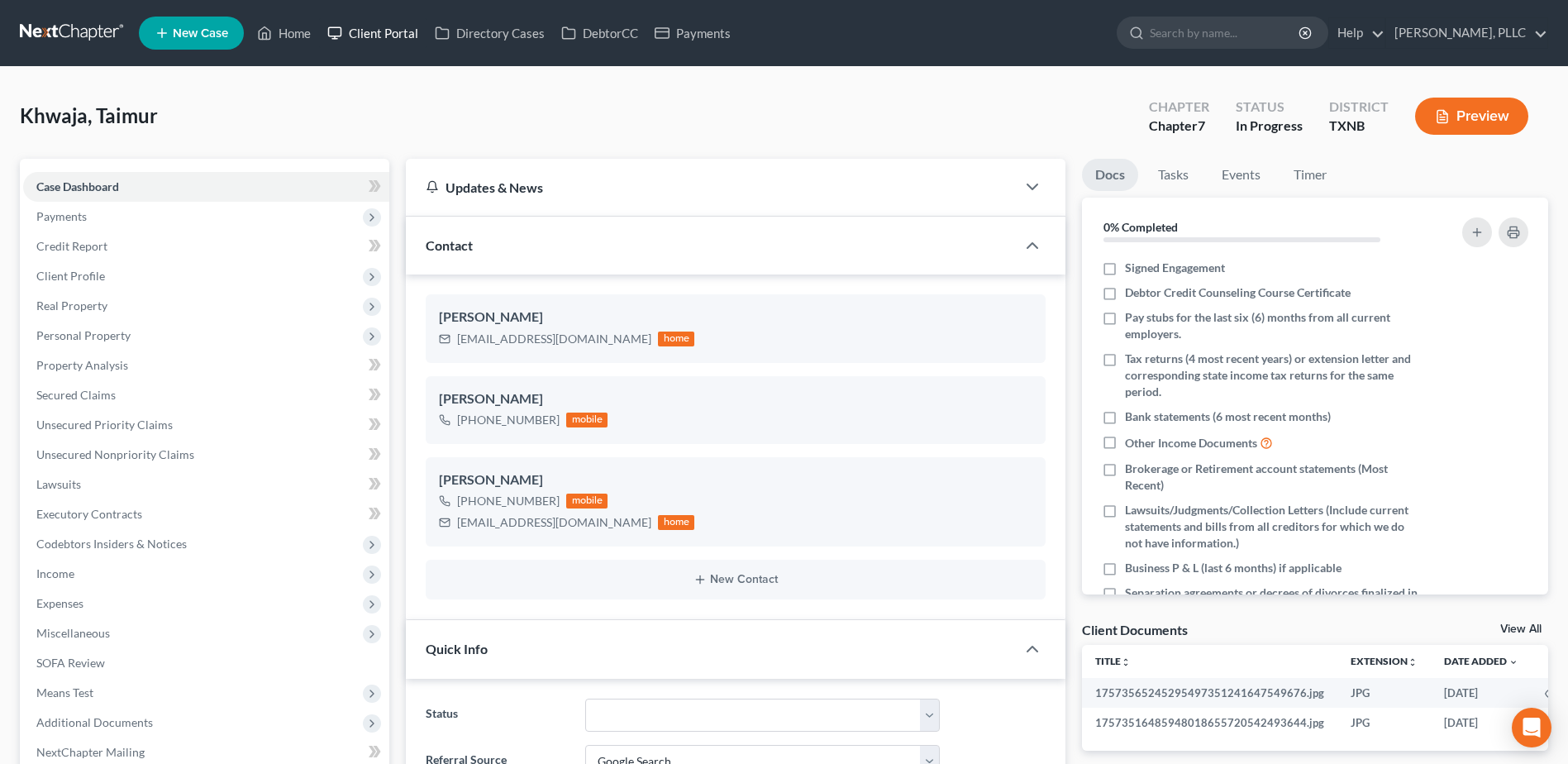
click at [392, 36] on link "Client Portal" at bounding box center [372, 32] width 108 height 30
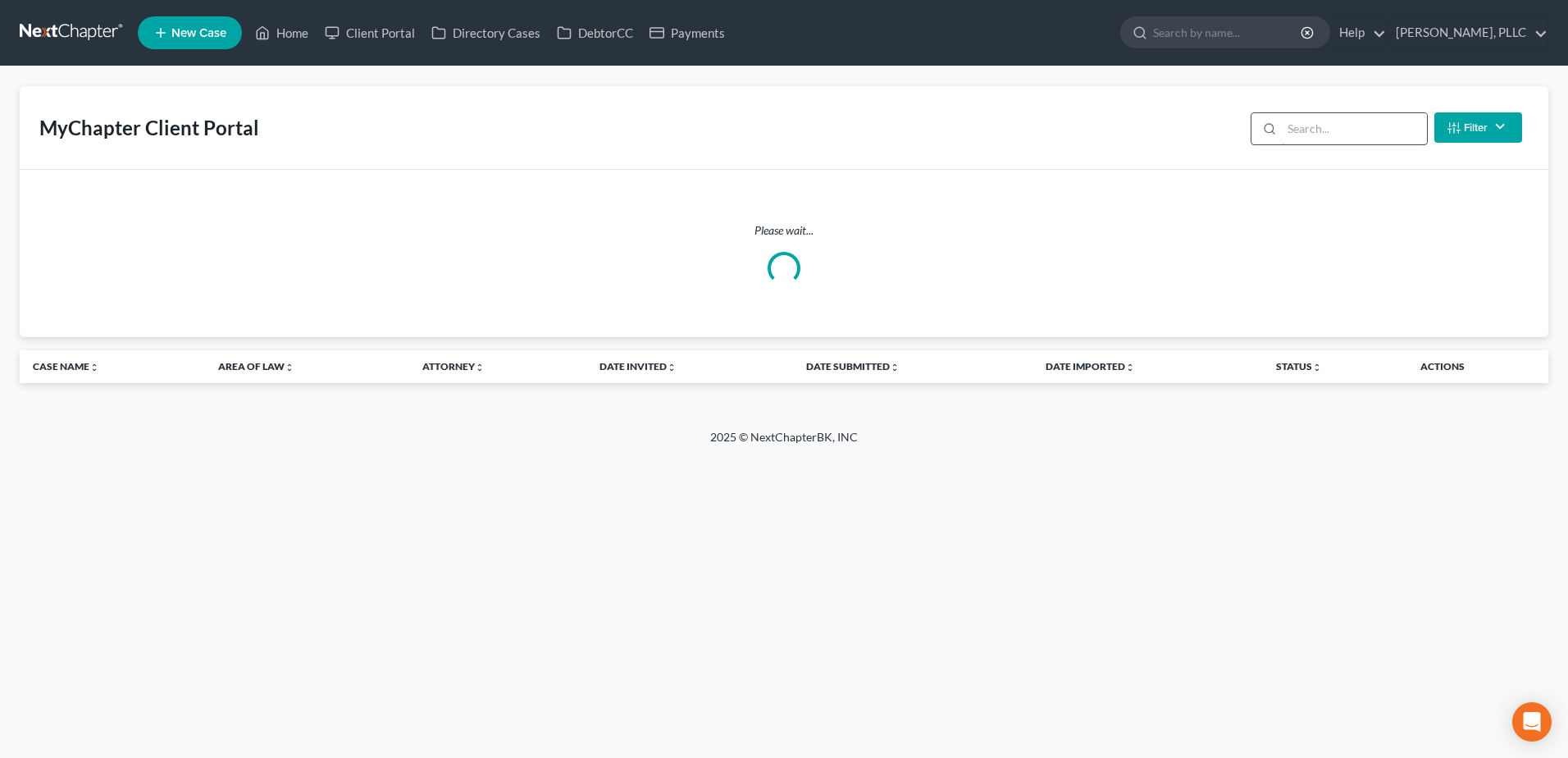
click at [1362, 130] on input "search" at bounding box center [1354, 129] width 146 height 31
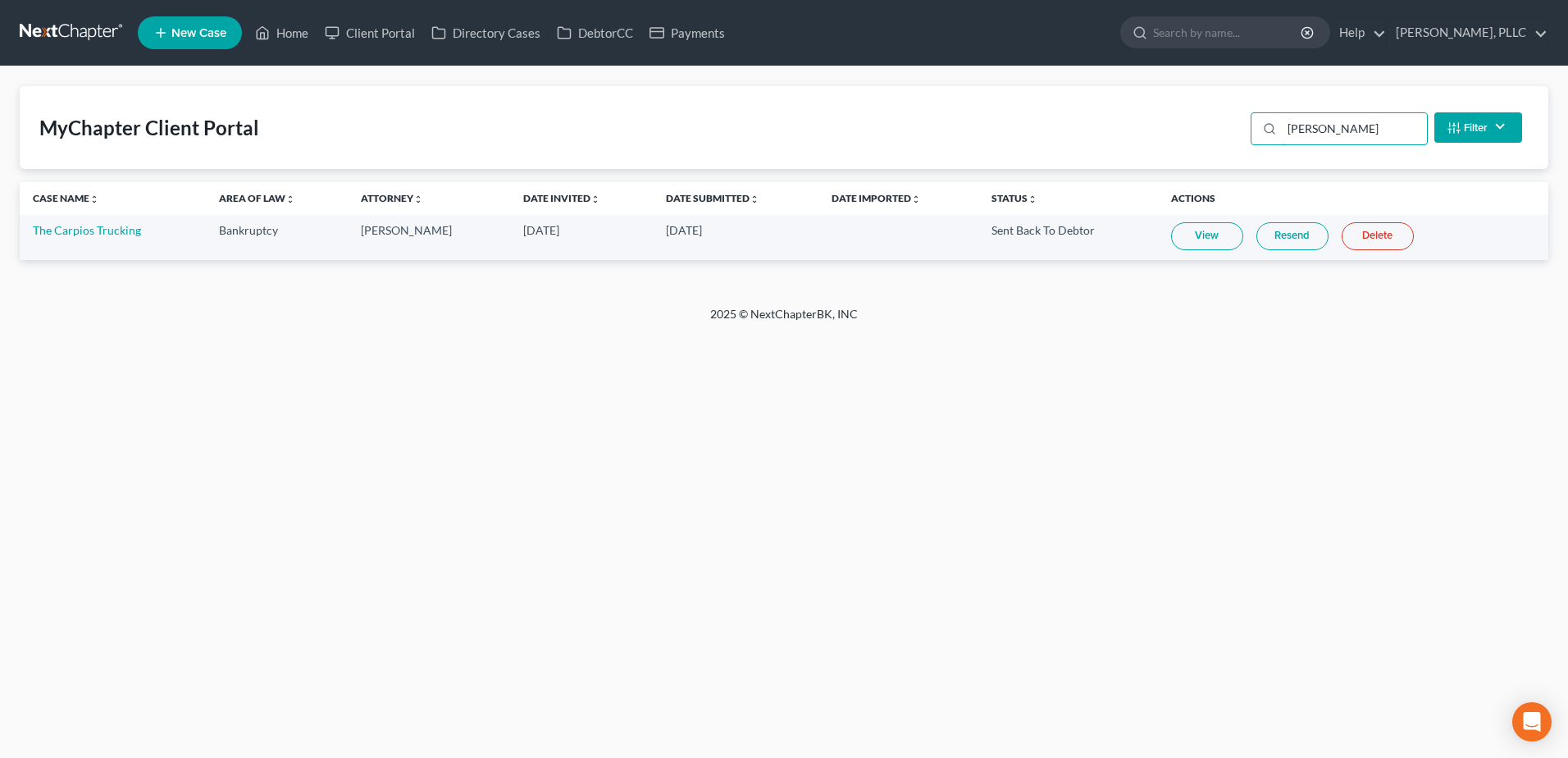
type input "carpio"
click at [605, 34] on link "DebtorCC" at bounding box center [595, 32] width 93 height 29
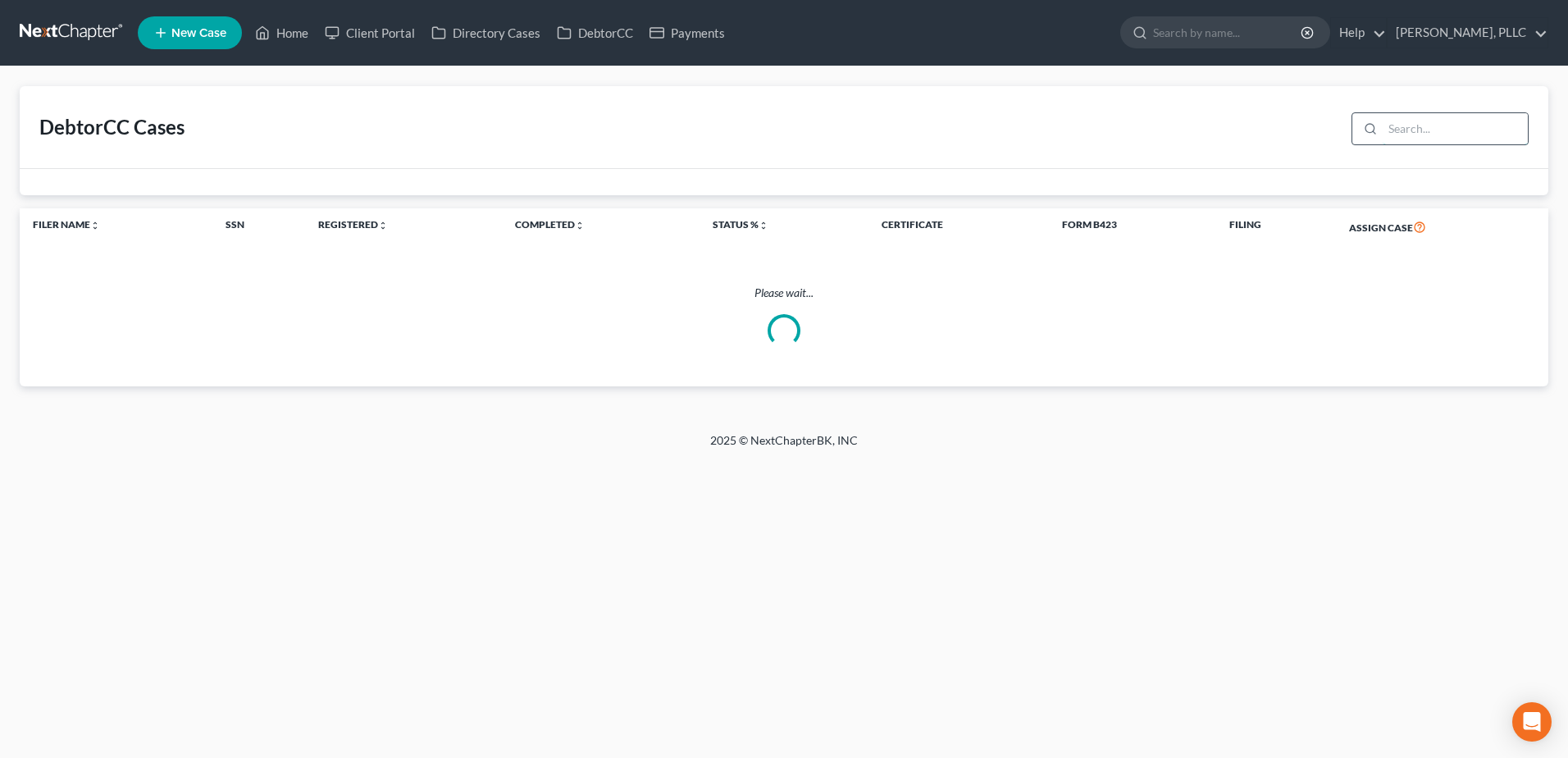
click at [1403, 128] on input "search" at bounding box center [1455, 129] width 146 height 31
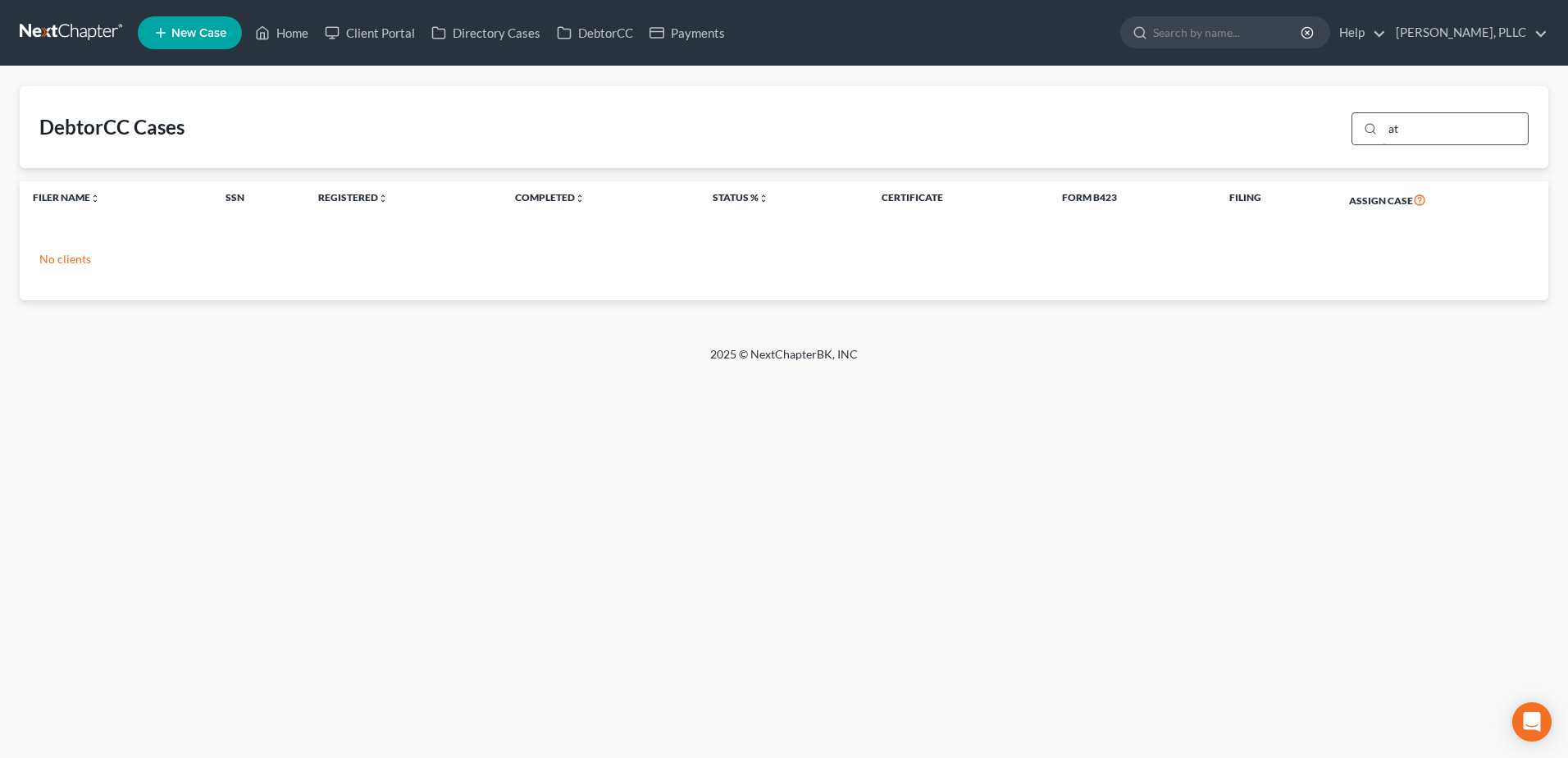
type input "a"
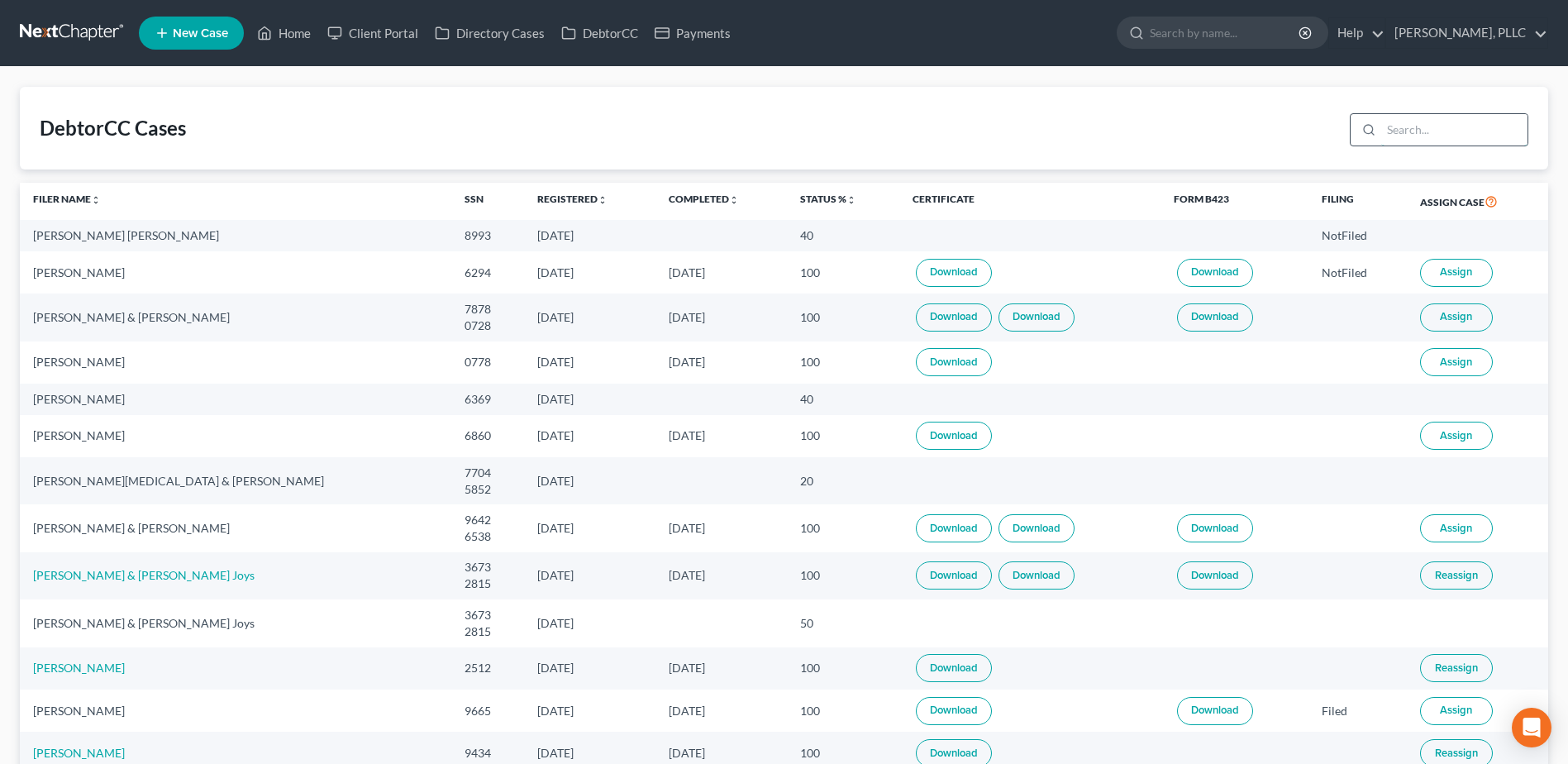
click at [1483, 126] on input "search" at bounding box center [1454, 130] width 147 height 31
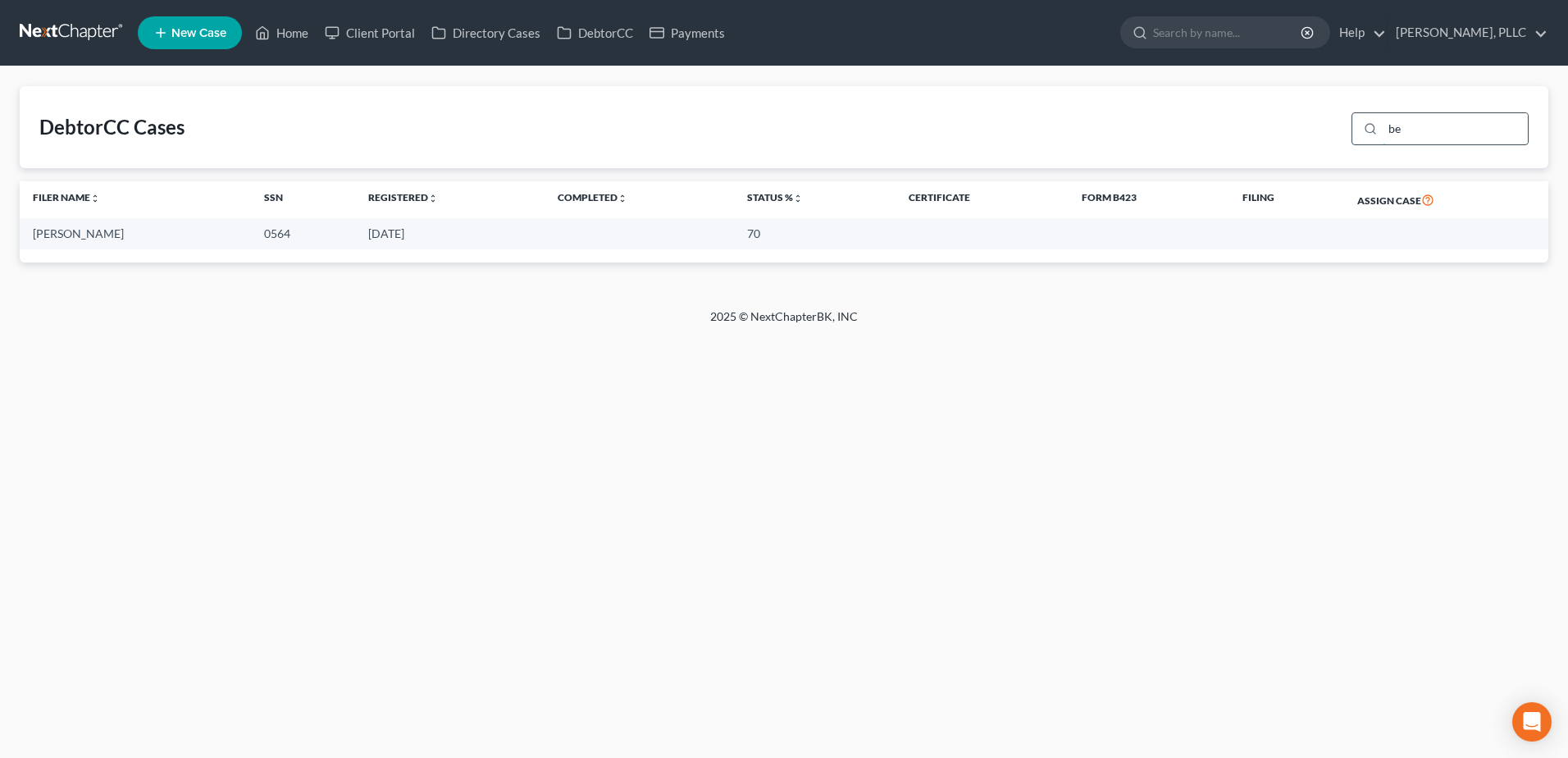
type input "b"
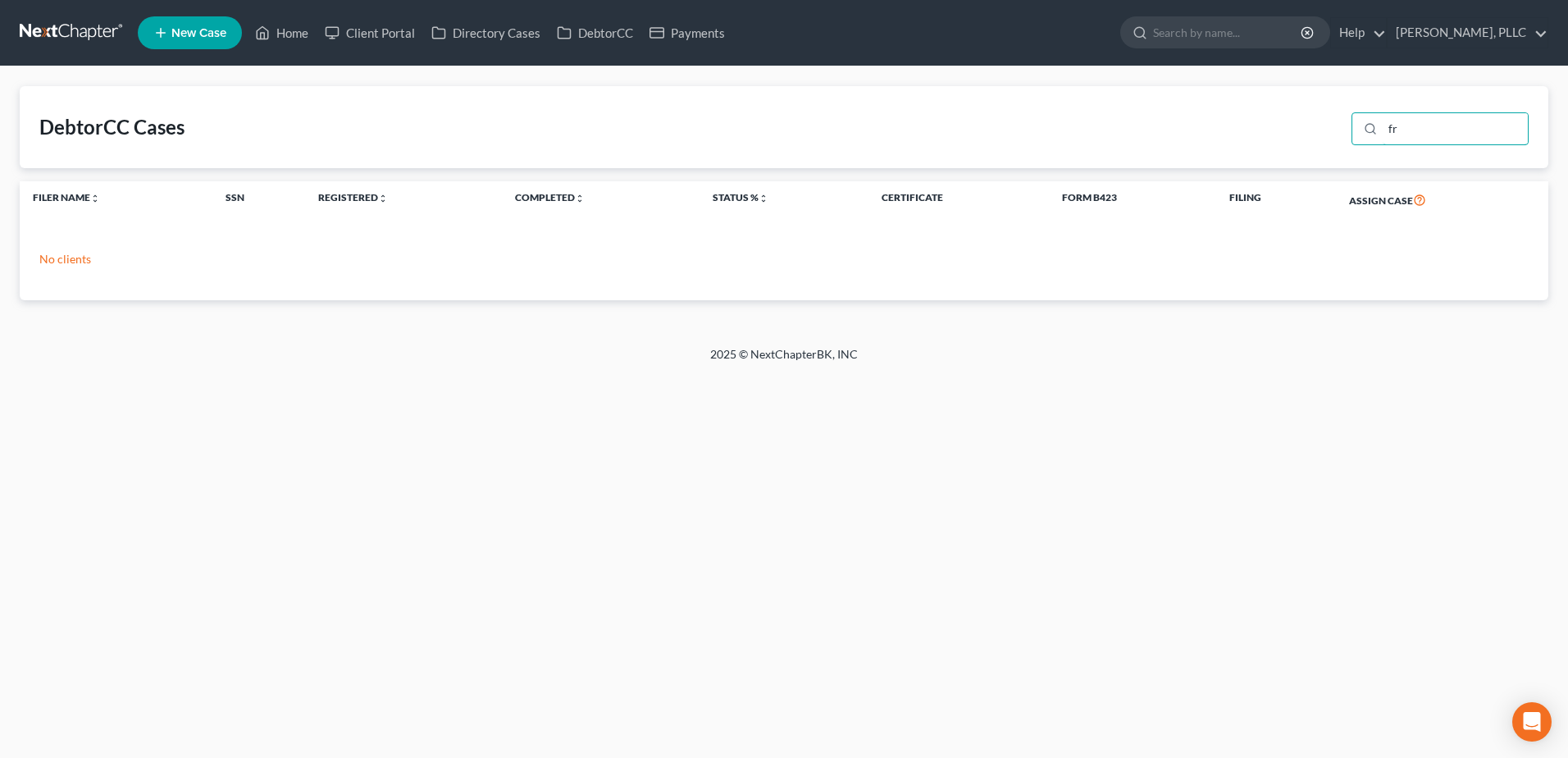
type input "f"
type input "h"
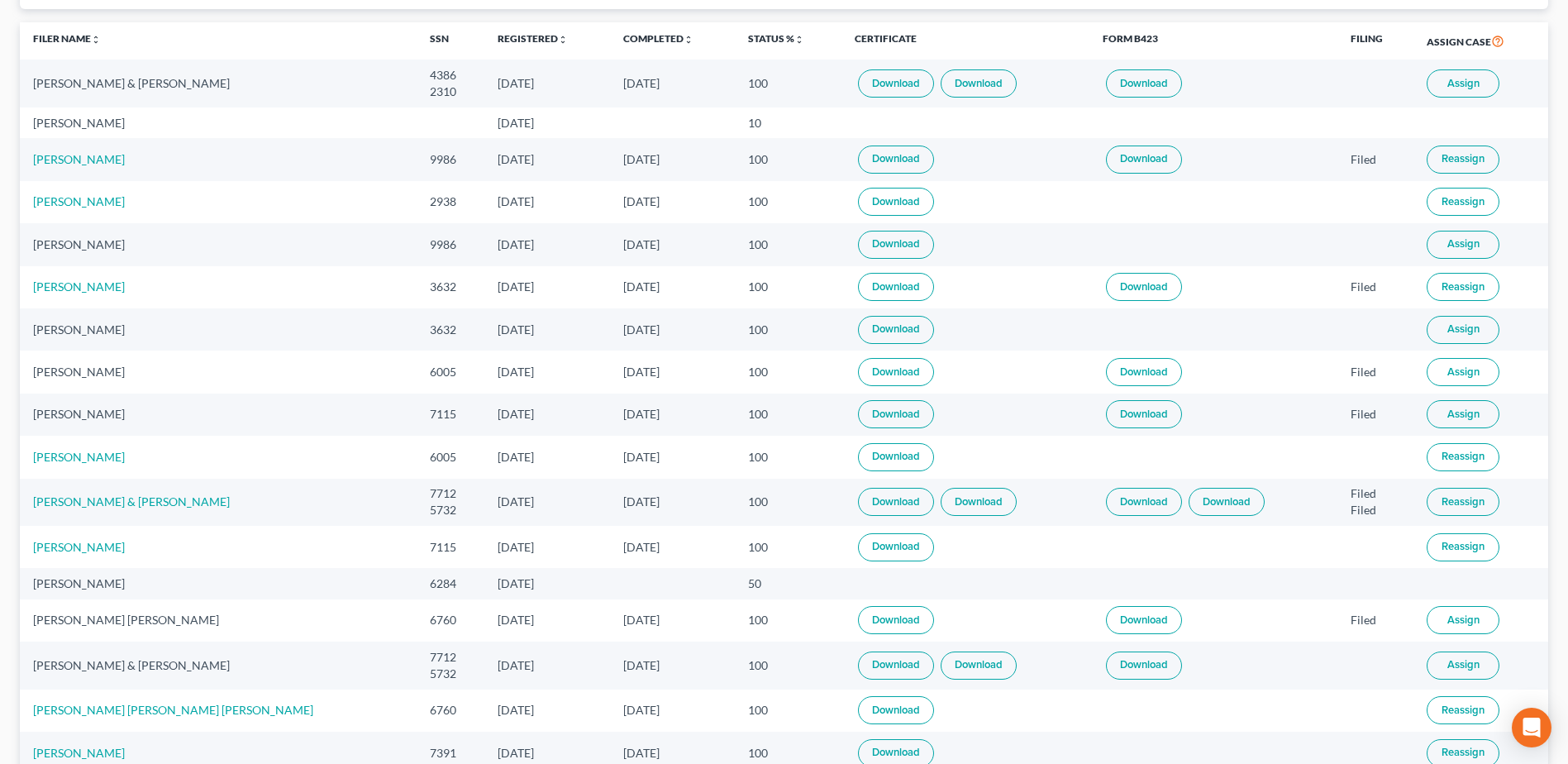
scroll to position [54, 0]
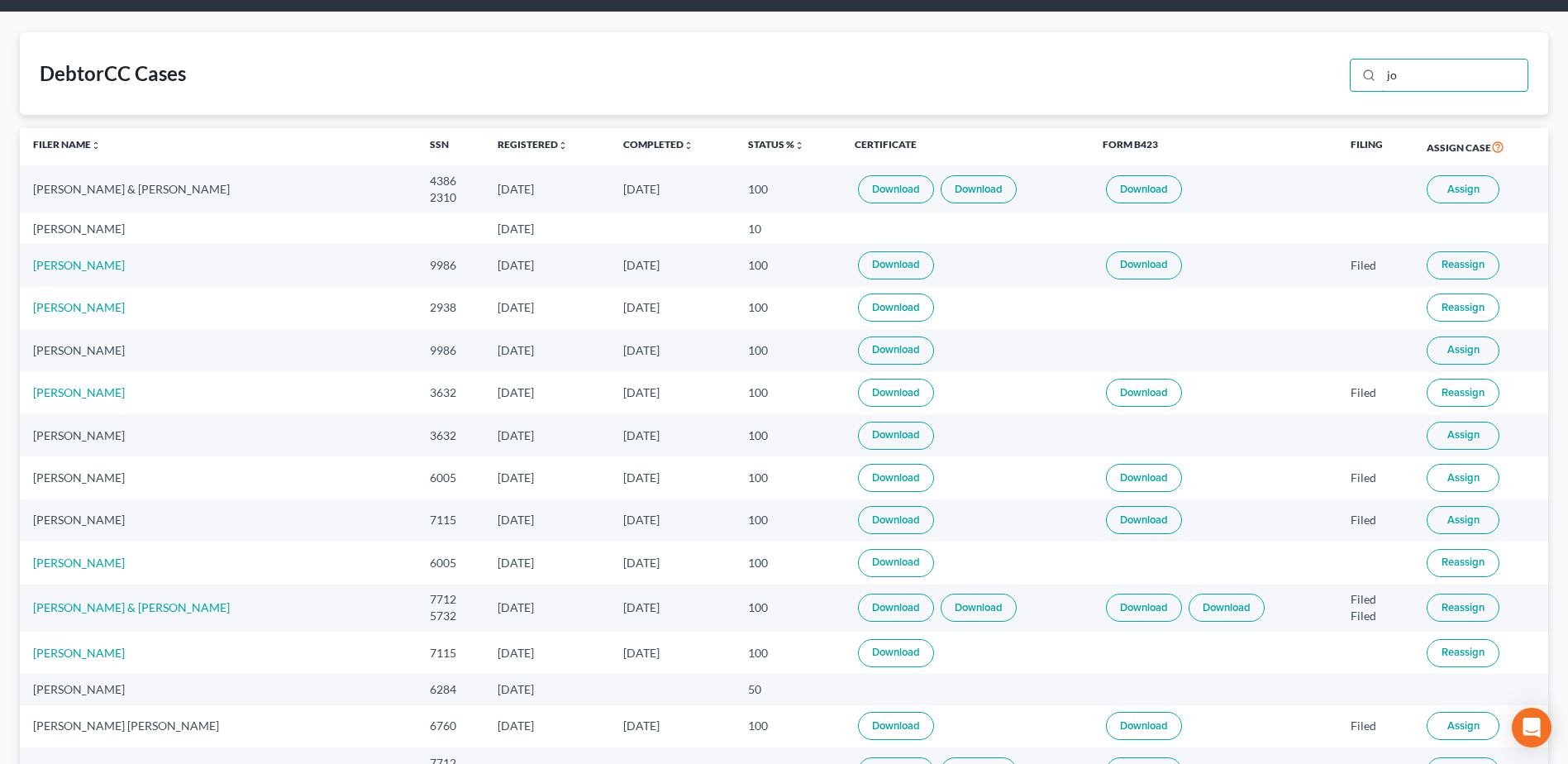
type input "j"
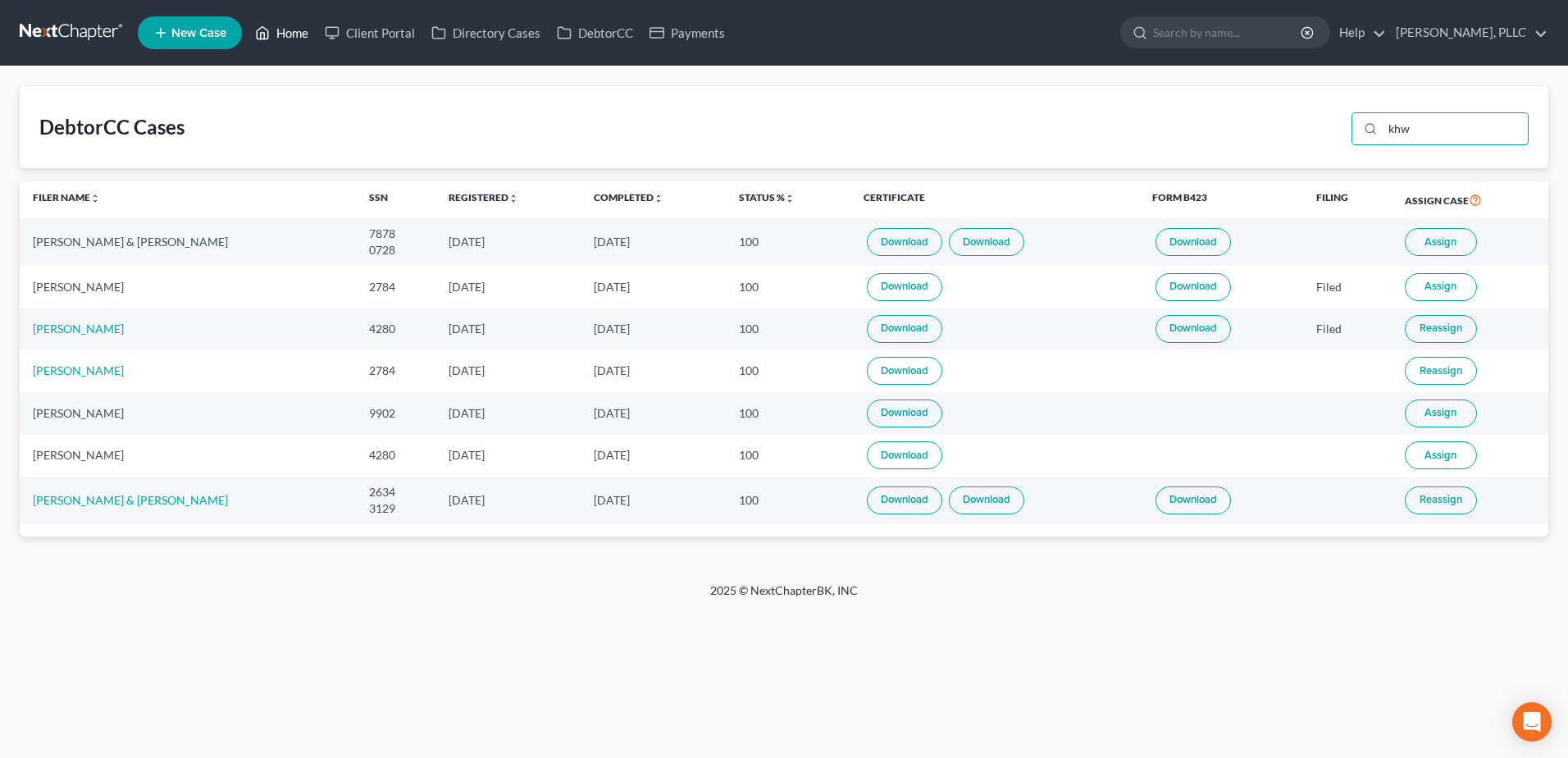
type input "khw"
click at [299, 36] on link "Home" at bounding box center [281, 32] width 70 height 29
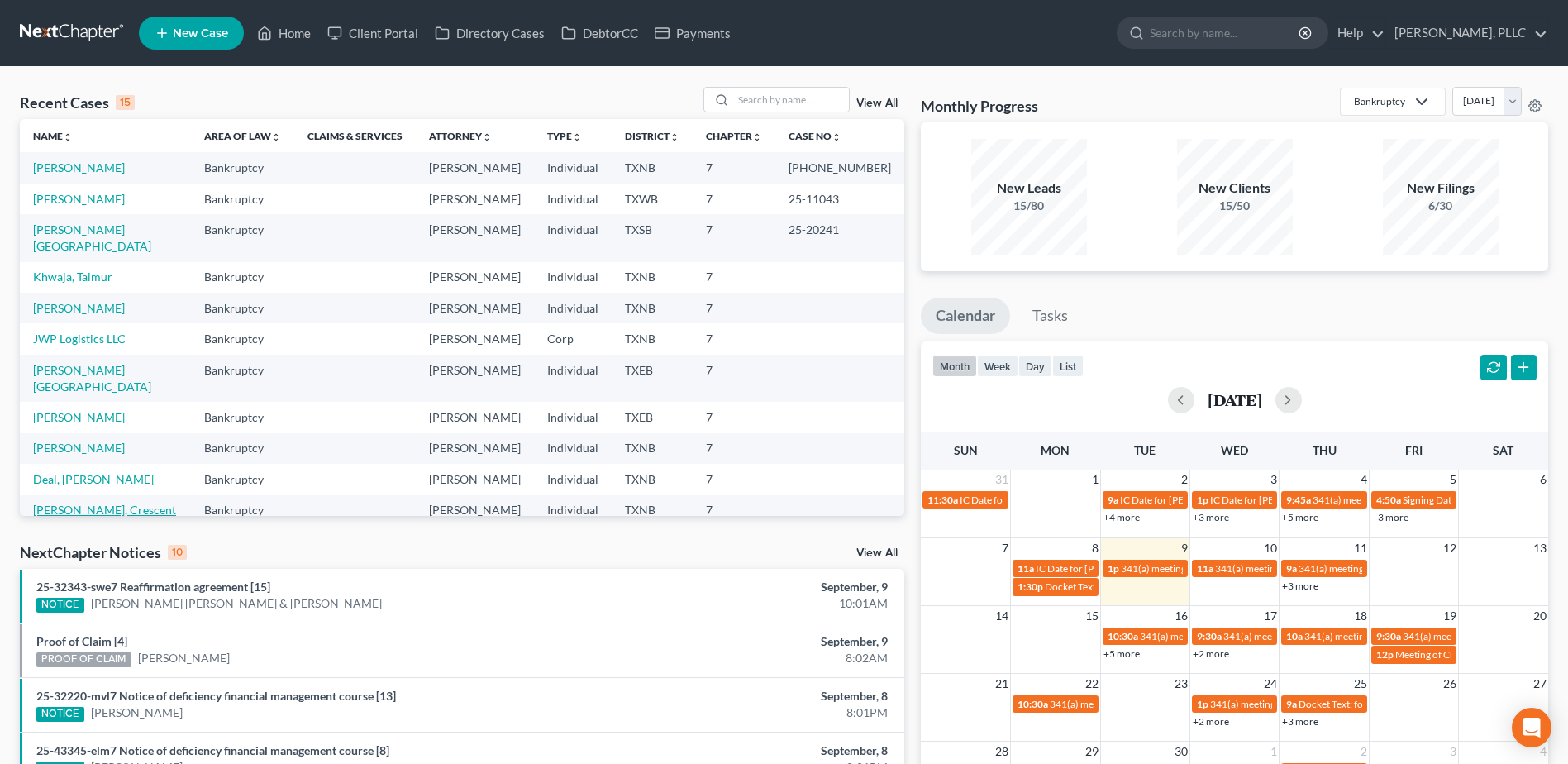
click at [65, 503] on link "[PERSON_NAME], Crescent" at bounding box center [104, 510] width 143 height 14
select select "1"
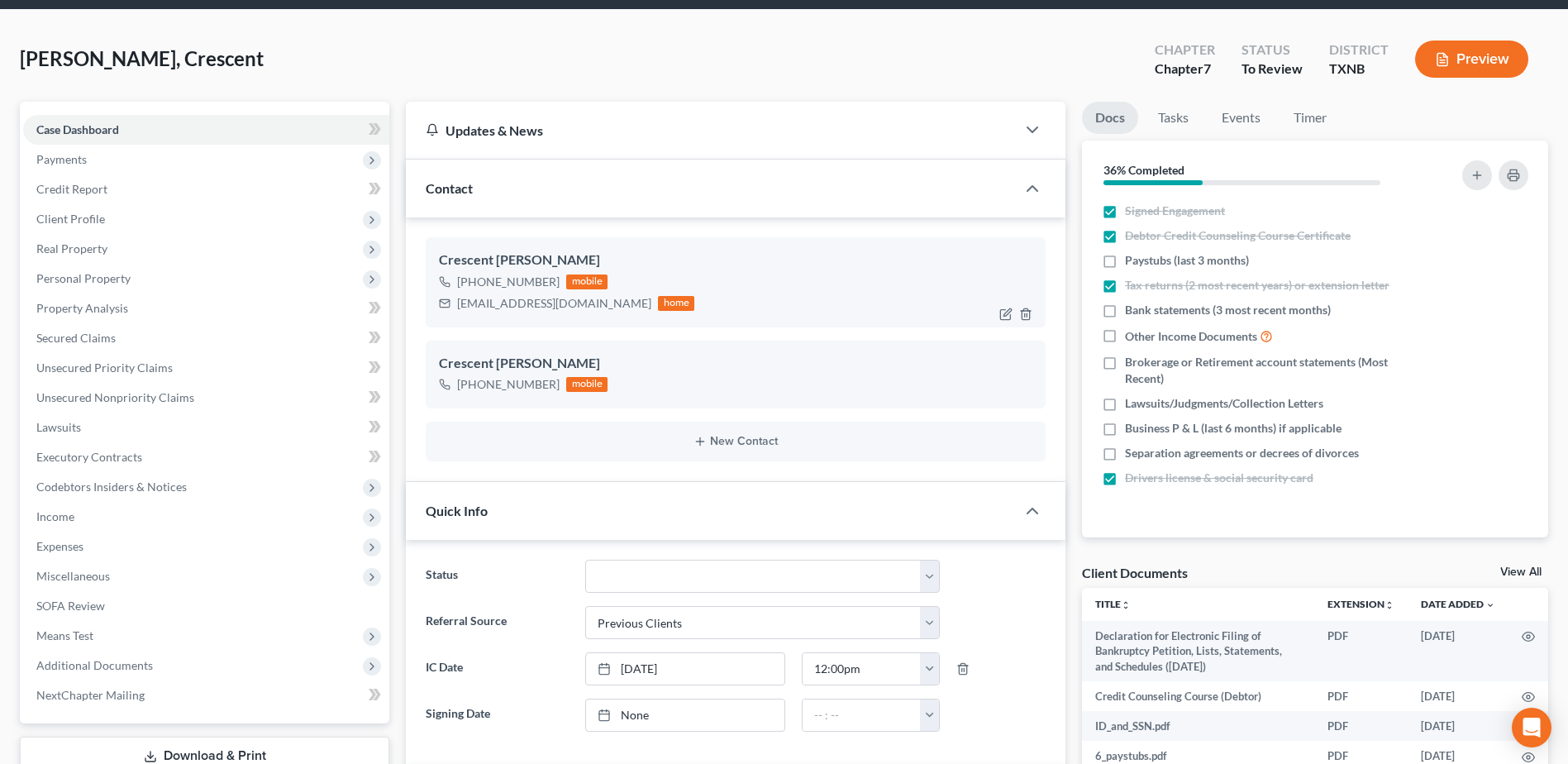
scroll to position [82, 0]
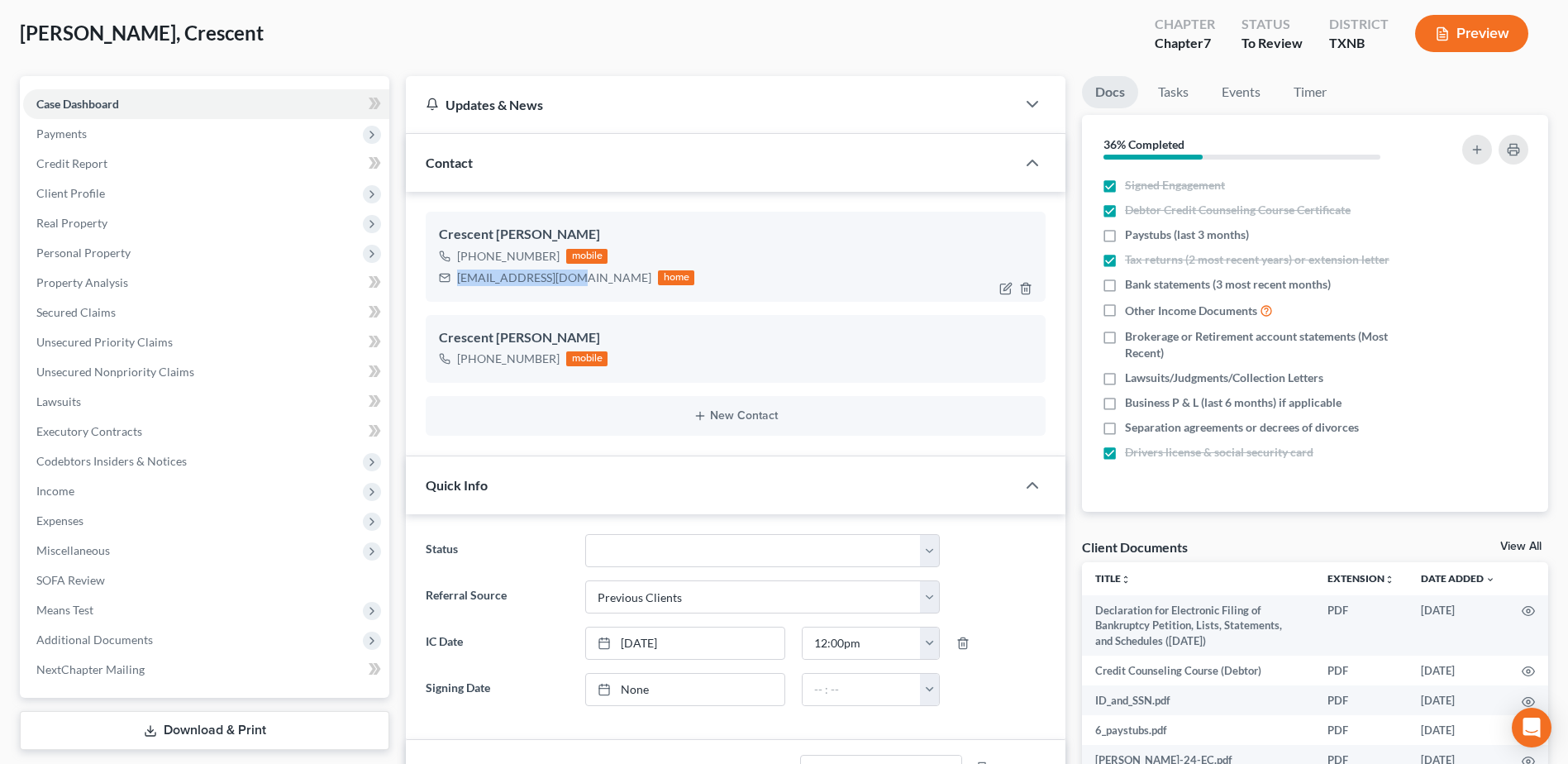
drag, startPoint x: 568, startPoint y: 279, endPoint x: 450, endPoint y: 275, distance: 118.1
click at [450, 275] on div "csulieman@gmail.com home" at bounding box center [566, 277] width 255 height 21
copy div "[EMAIL_ADDRESS][DOMAIN_NAME]"
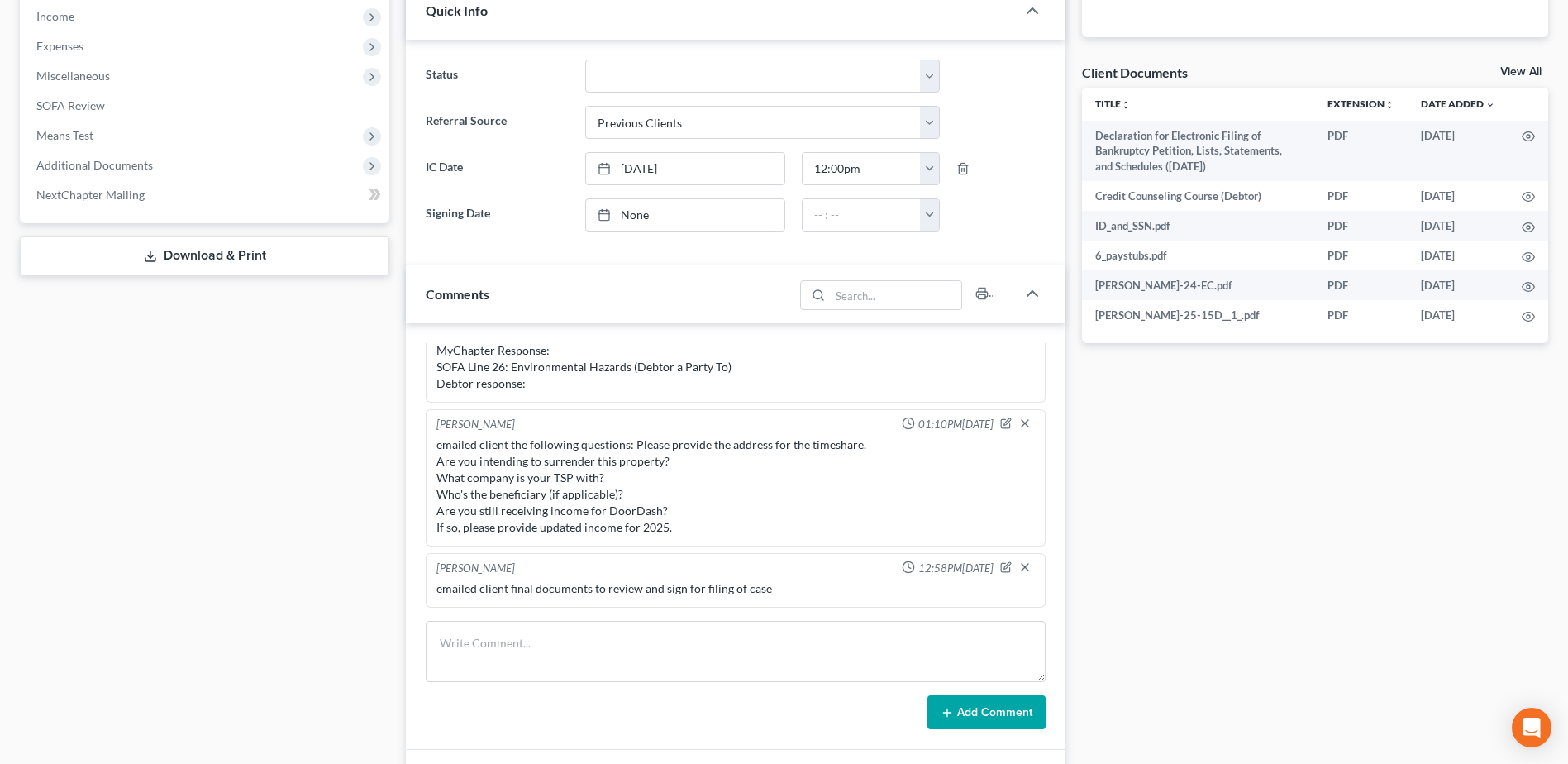
scroll to position [661, 0]
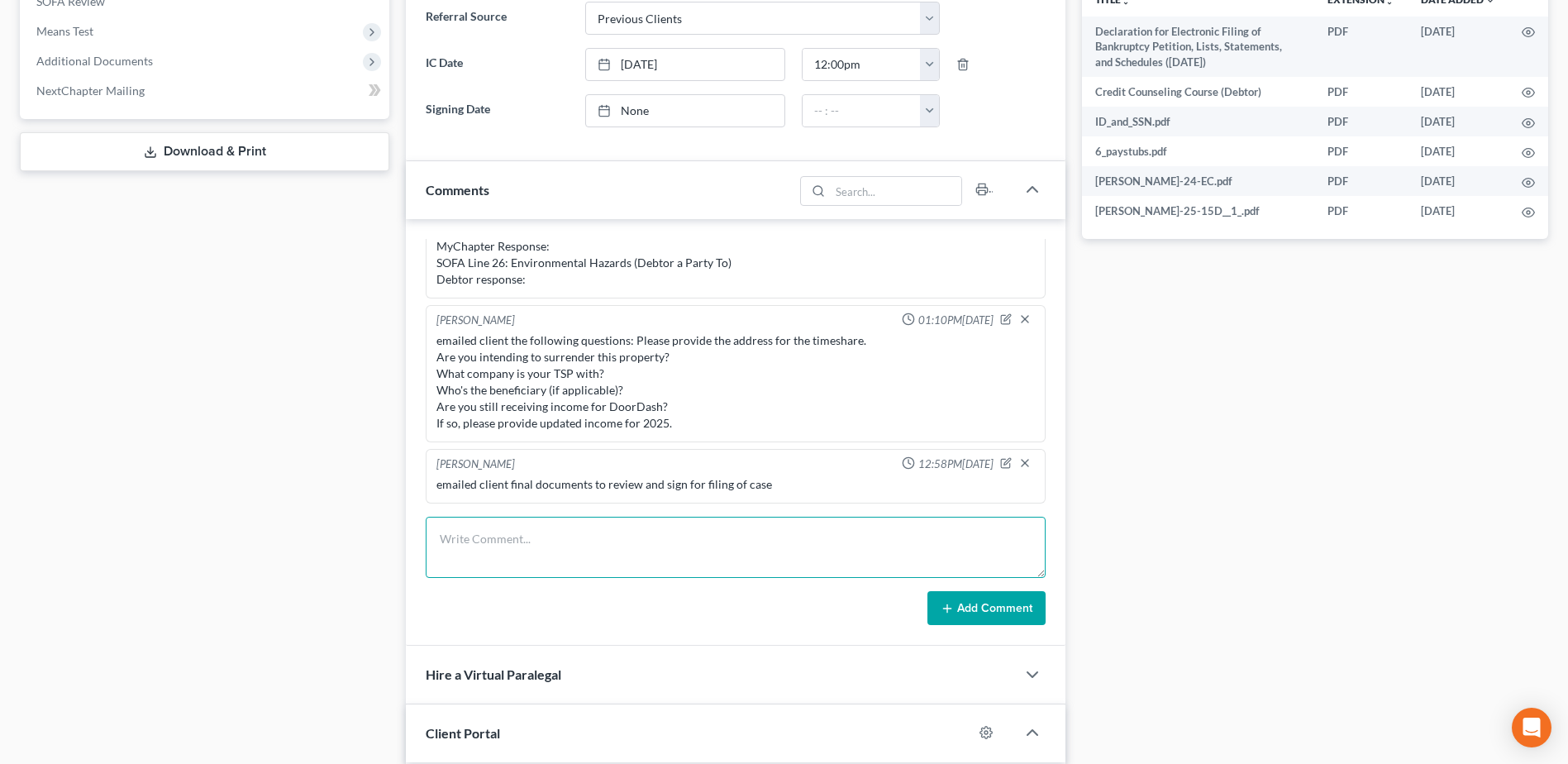
click at [618, 527] on textarea at bounding box center [735, 547] width 620 height 61
type textarea "emailed client to follow up on notes from 8/22 - reached out to see if assistan…"
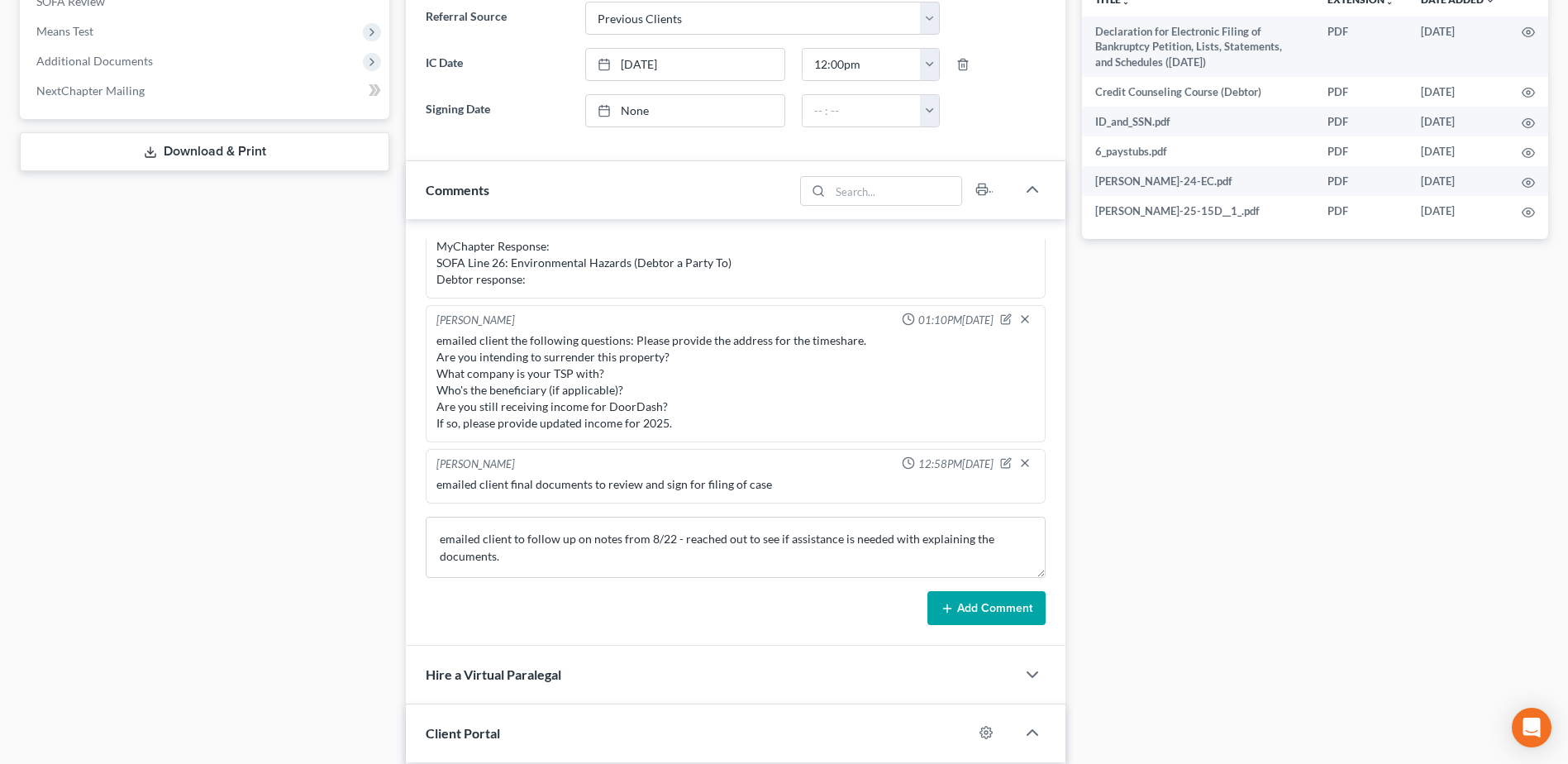
click at [980, 614] on button "Add Comment" at bounding box center [986, 608] width 118 height 35
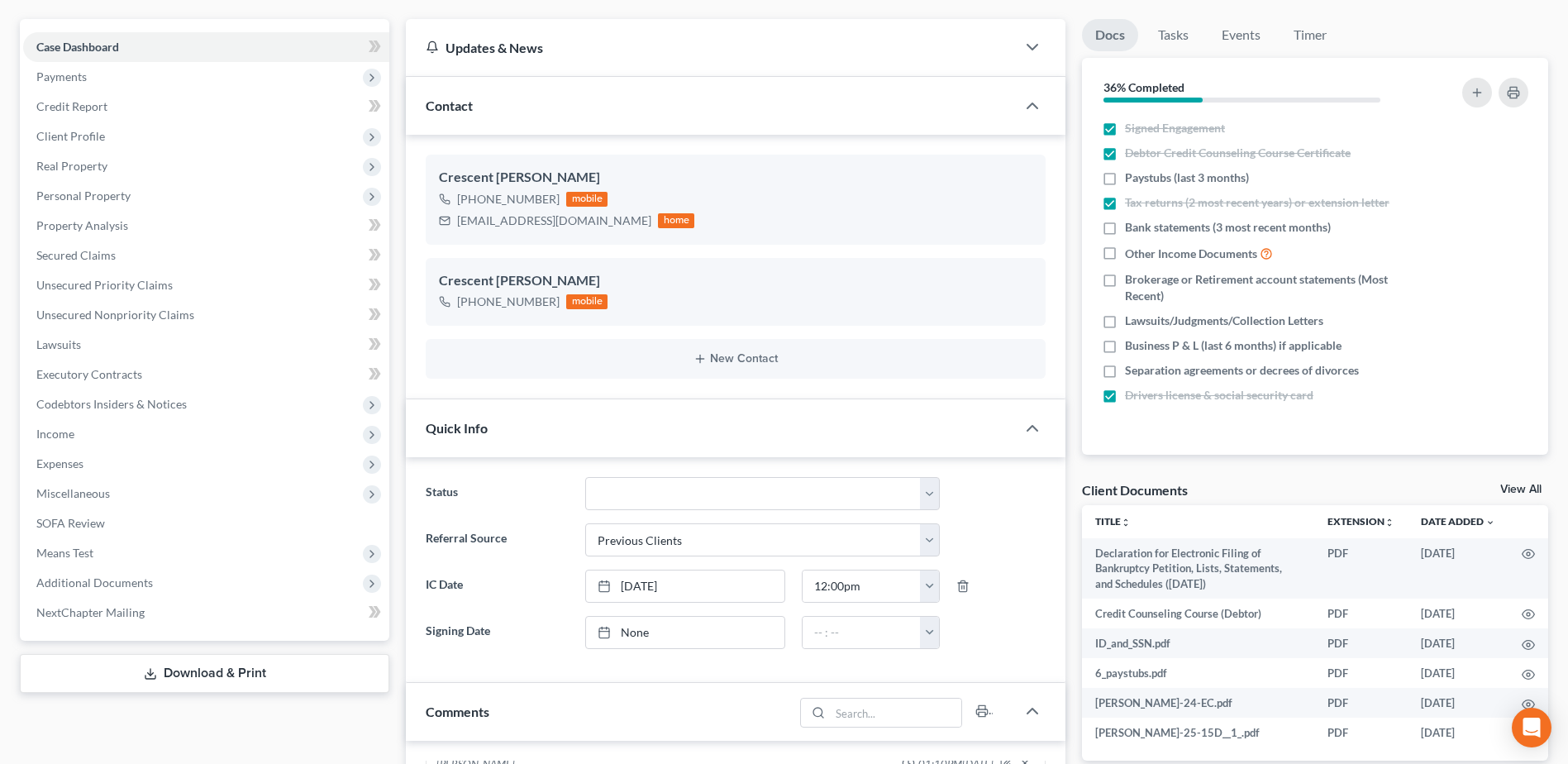
scroll to position [0, 0]
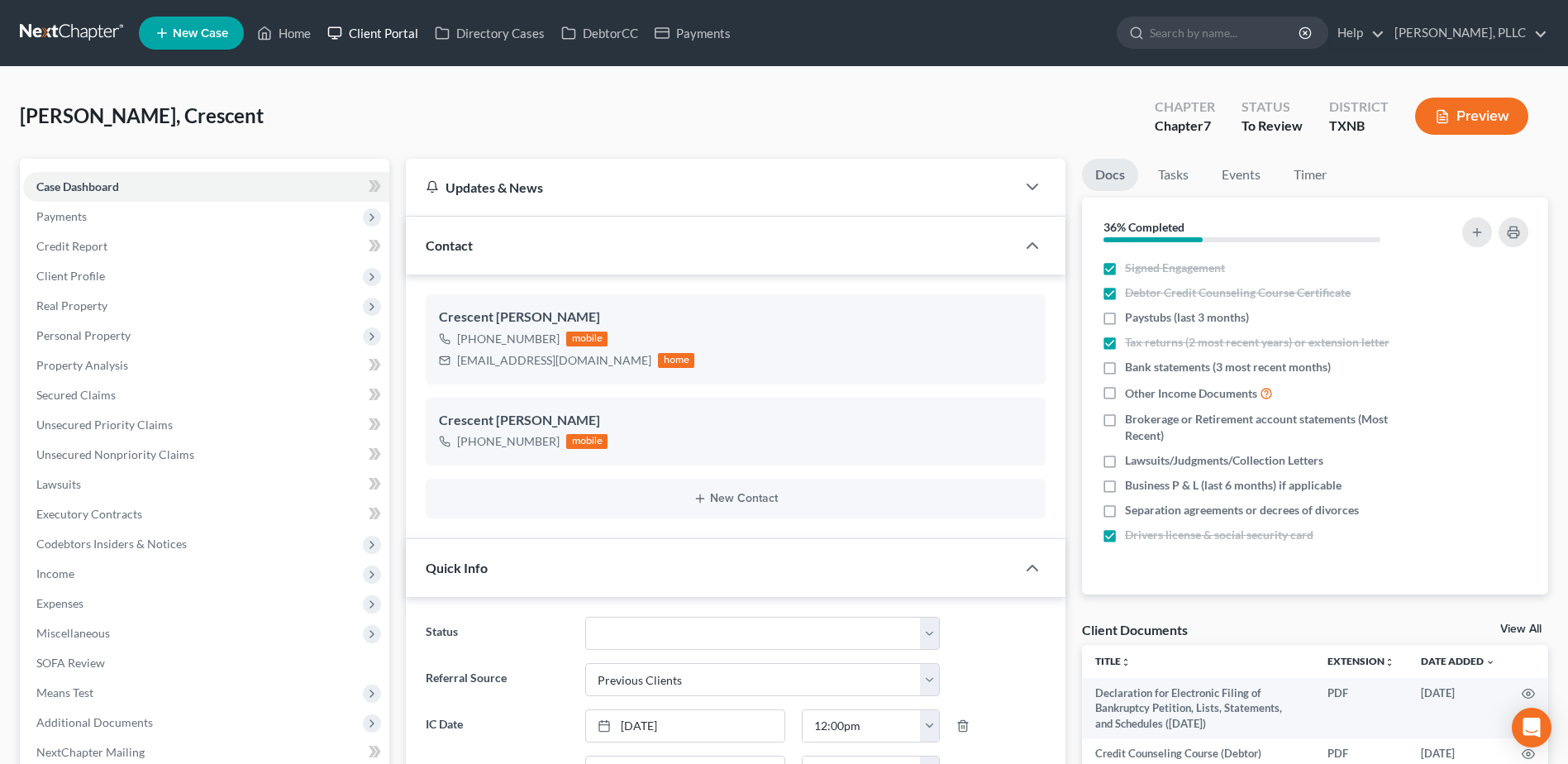
drag, startPoint x: 402, startPoint y: 37, endPoint x: 940, endPoint y: 131, distance: 546.2
click at [402, 37] on link "Client Portal" at bounding box center [372, 32] width 108 height 30
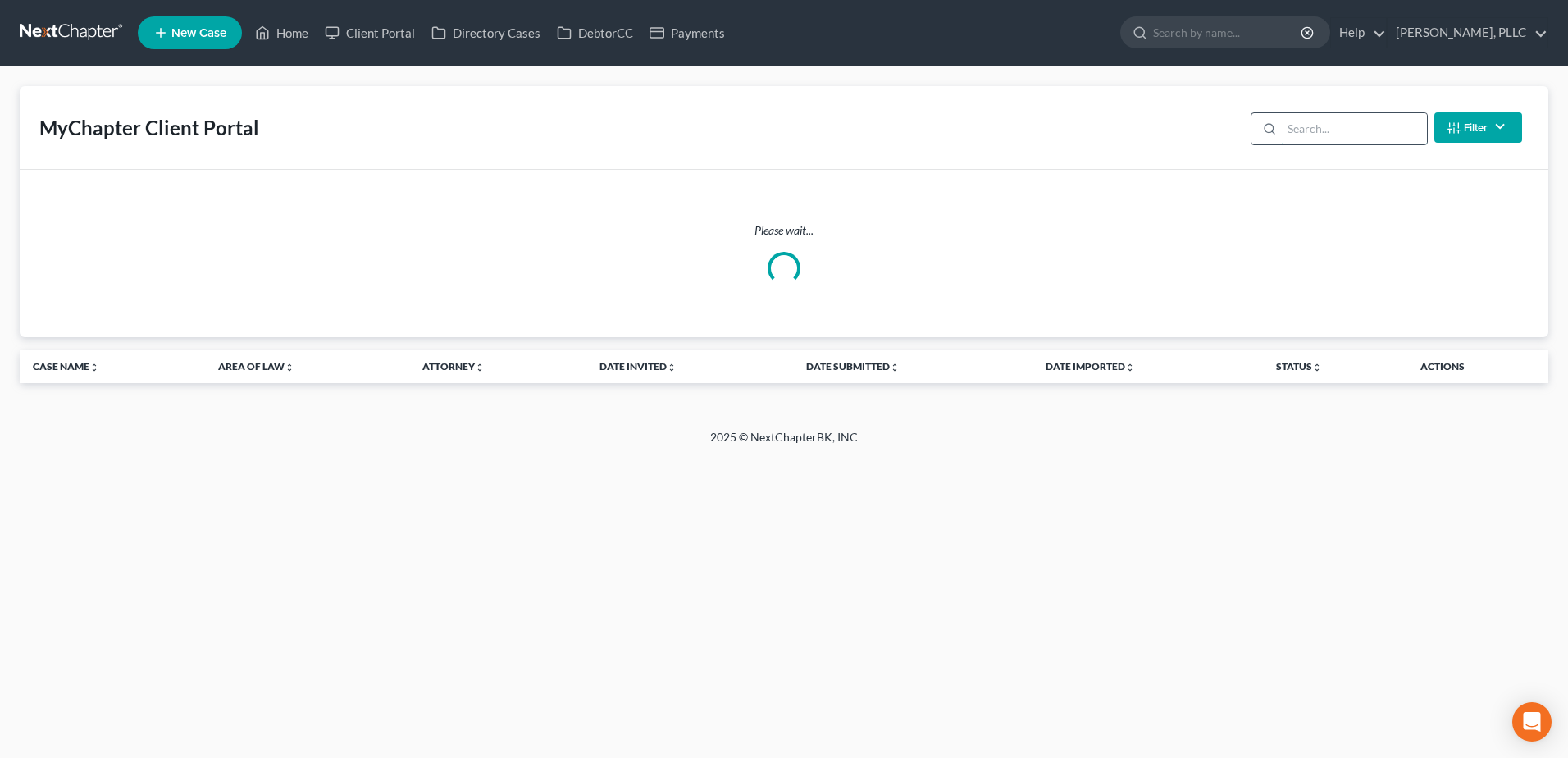
click at [1313, 135] on input "search" at bounding box center [1354, 129] width 146 height 31
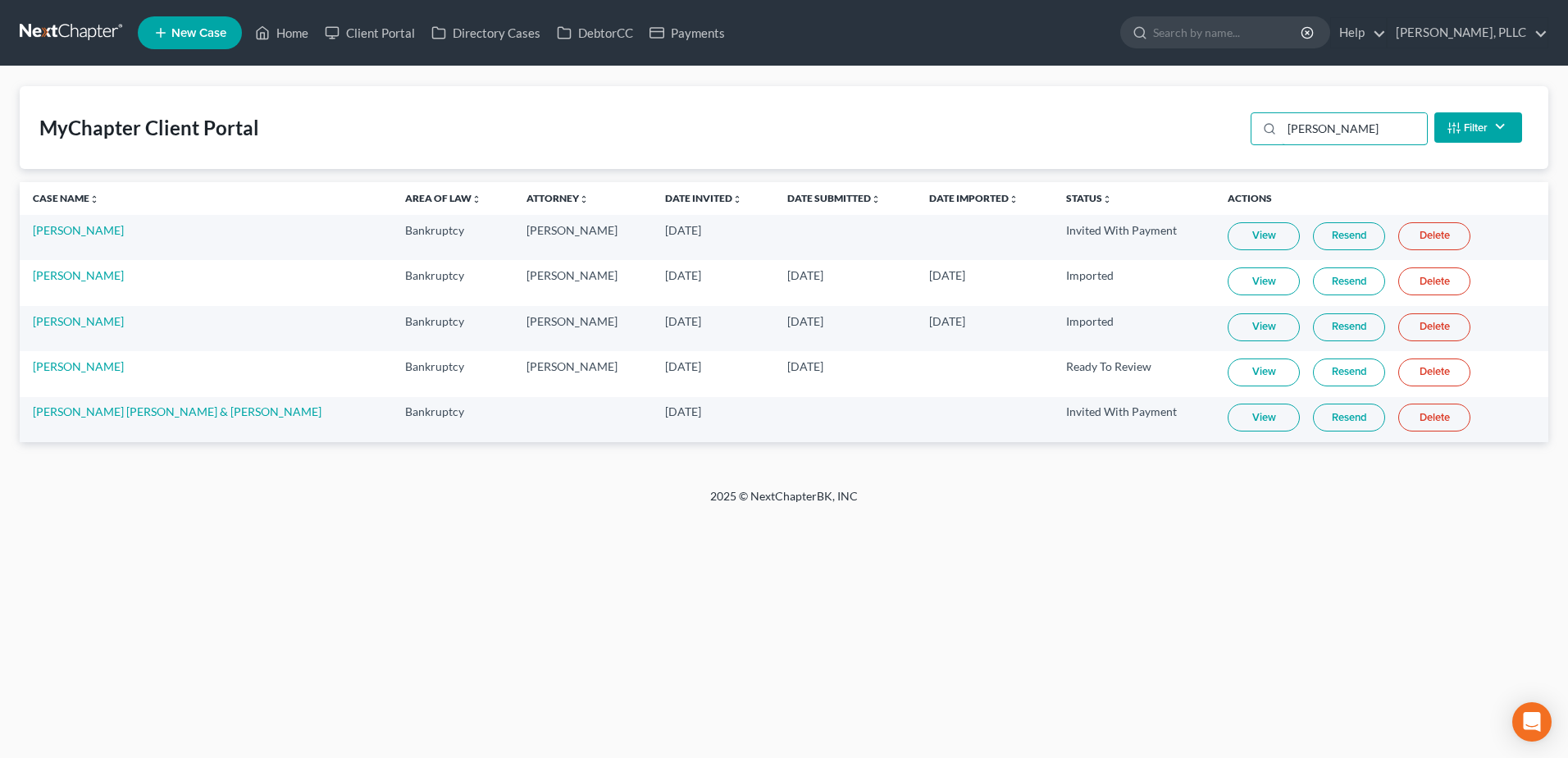
type input "garcia"
click at [1231, 366] on link "View" at bounding box center [1264, 372] width 72 height 28
click at [45, 368] on link "[PERSON_NAME]" at bounding box center [78, 366] width 91 height 14
select select "4"
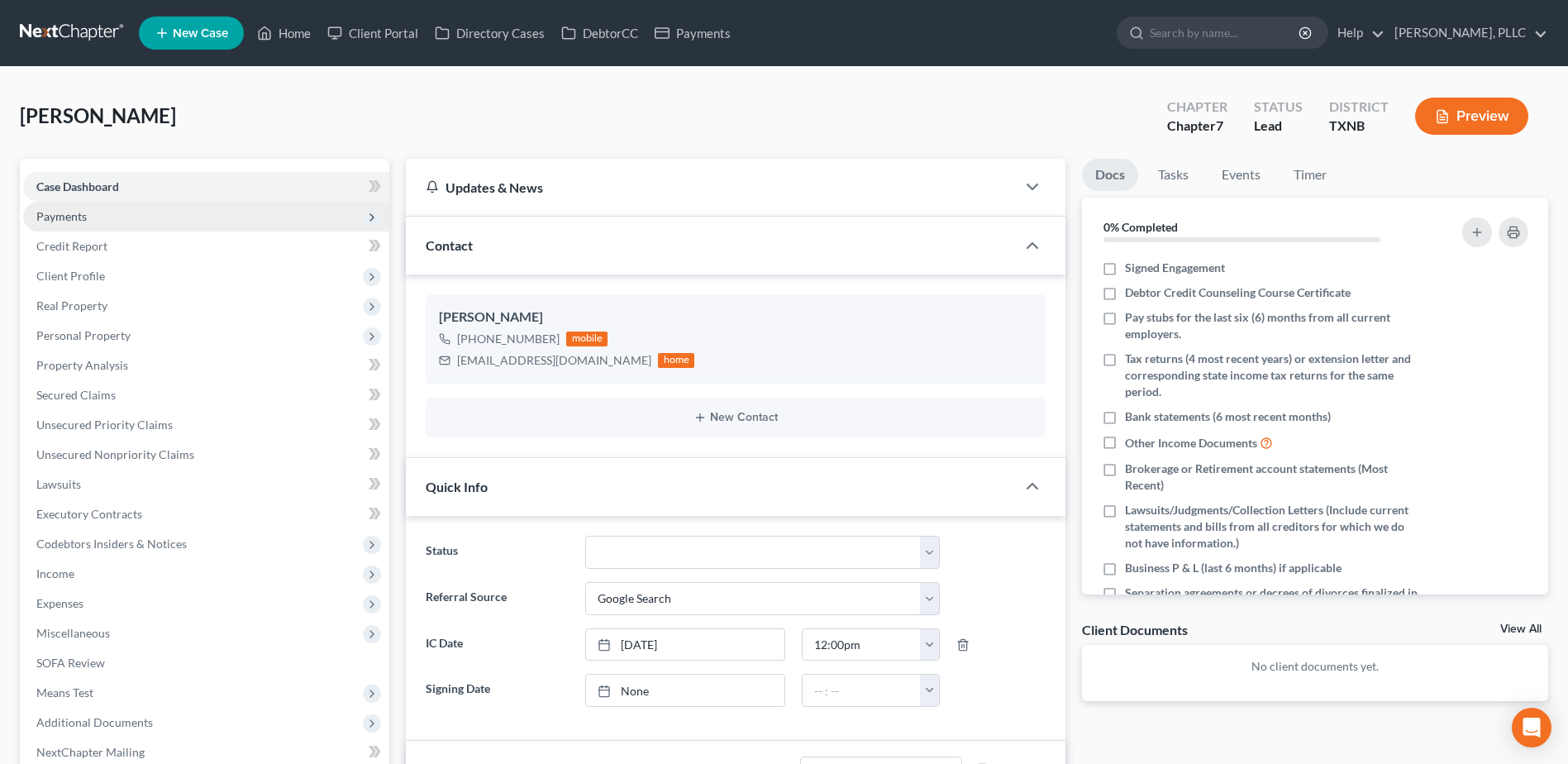
click at [66, 216] on span "Payments" at bounding box center [61, 216] width 50 height 14
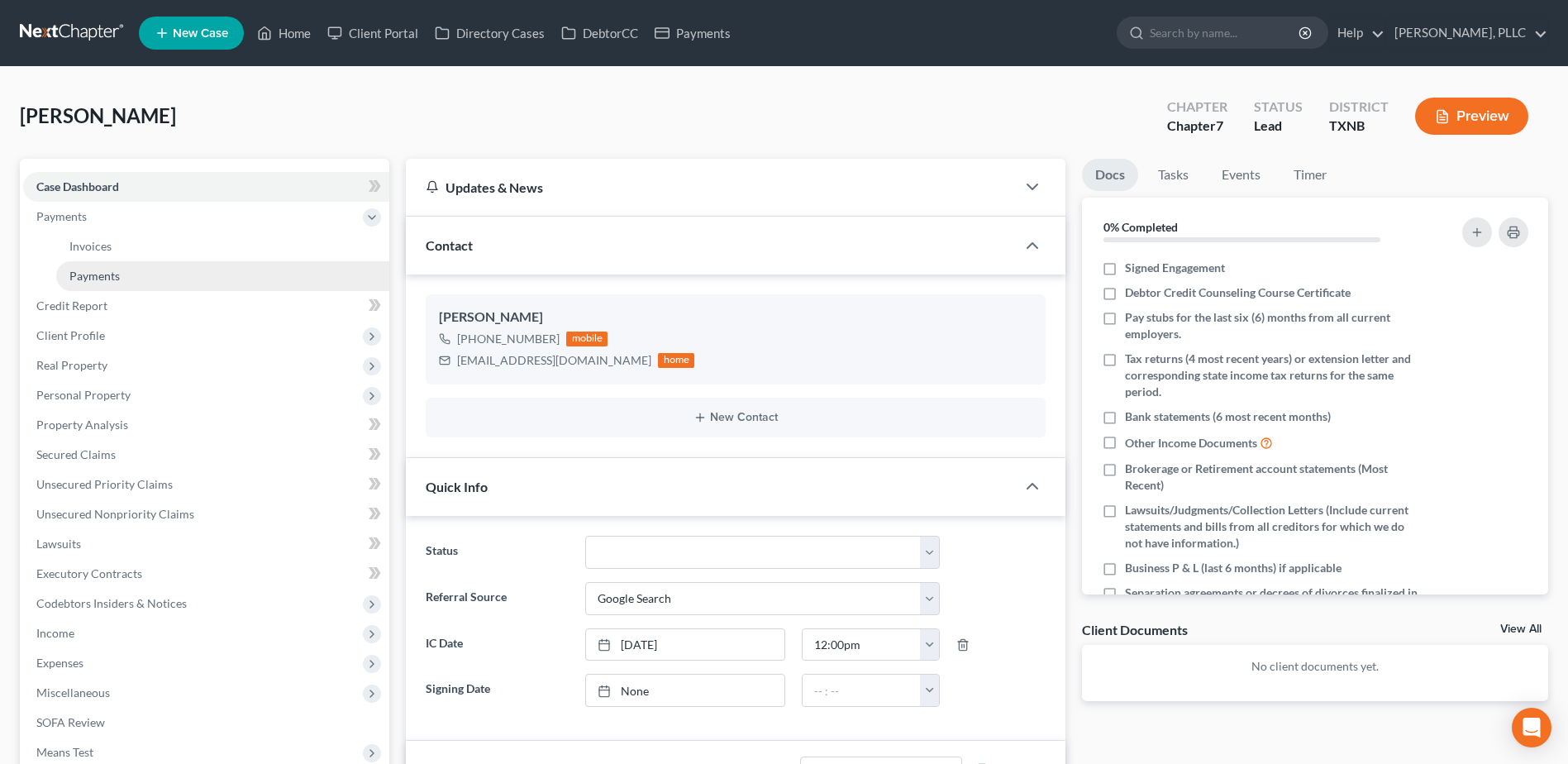
click at [105, 269] on span "Payments" at bounding box center [94, 276] width 50 height 14
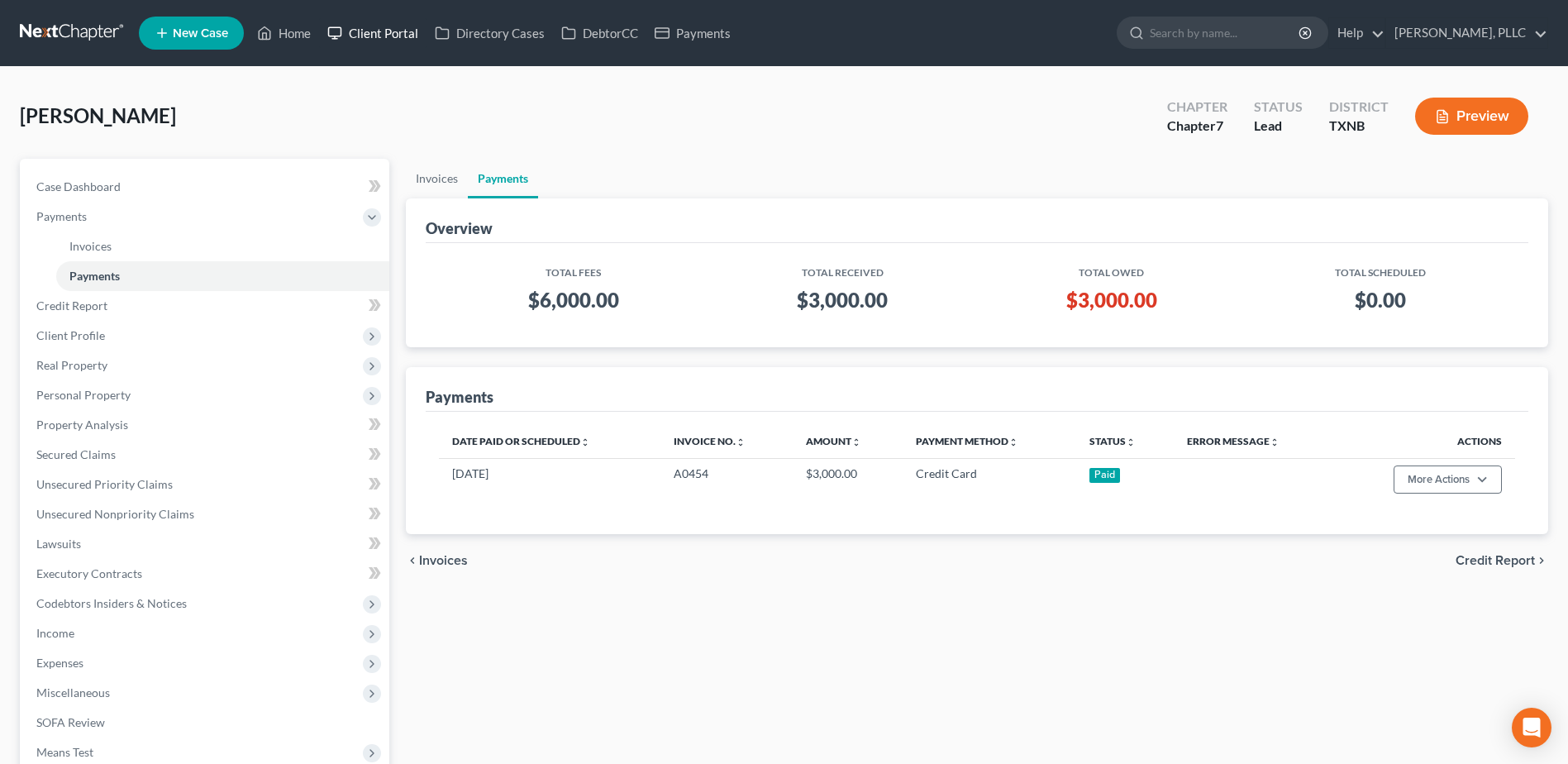
click at [362, 35] on link "Client Portal" at bounding box center [372, 32] width 108 height 30
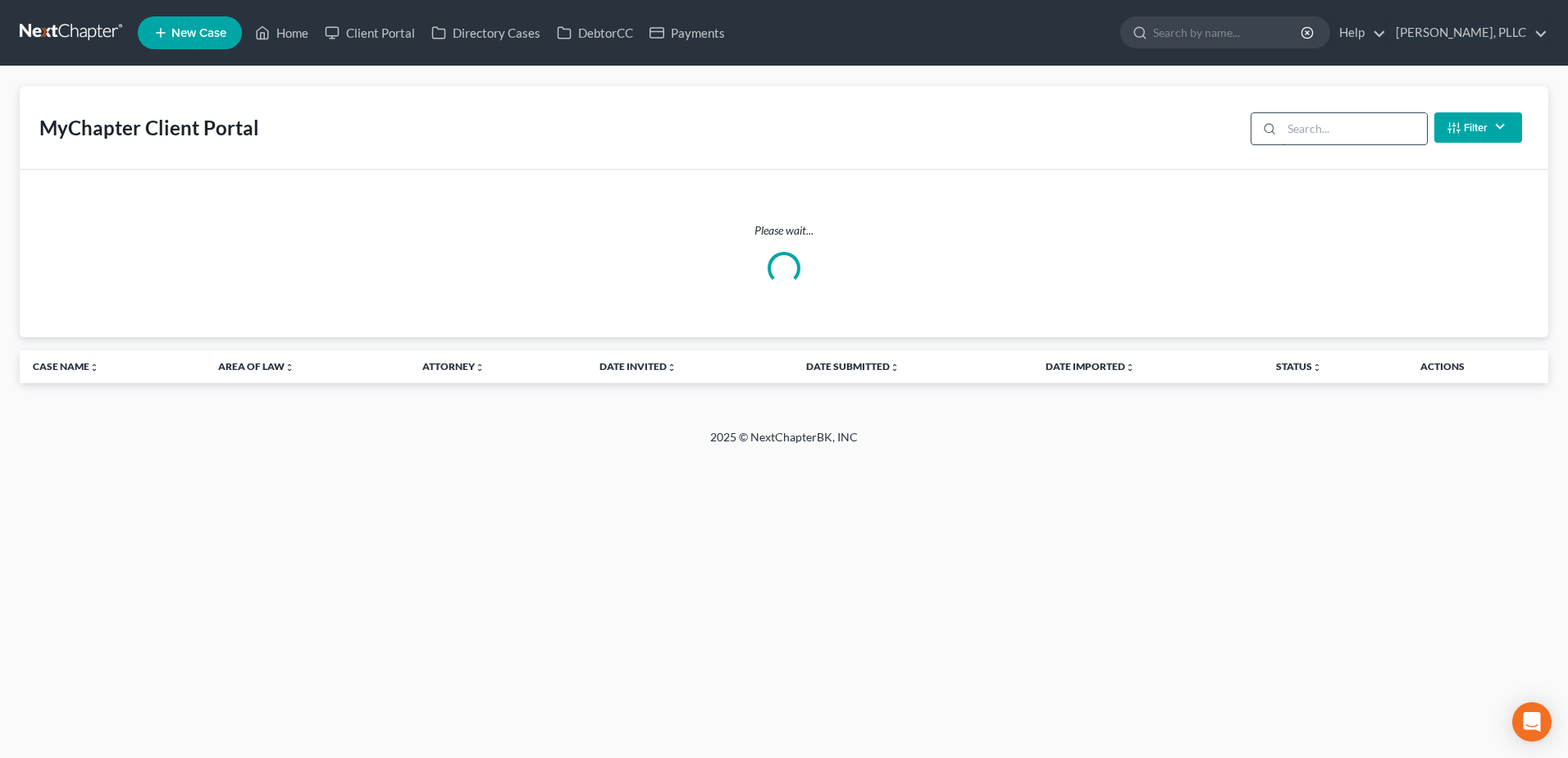
click at [1322, 124] on input "search" at bounding box center [1354, 129] width 146 height 31
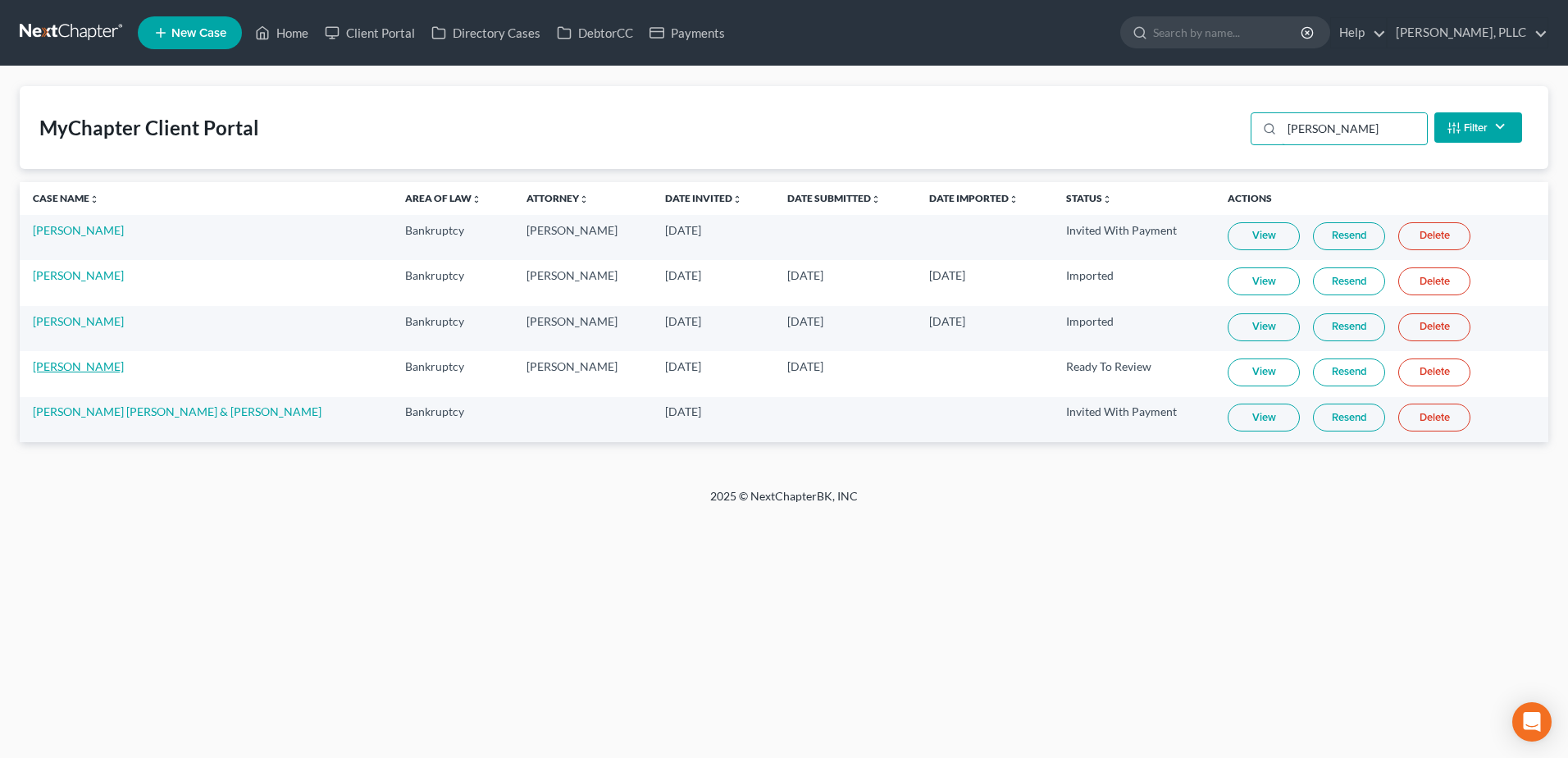
type input "garcia"
click at [75, 367] on link "[PERSON_NAME]" at bounding box center [78, 366] width 91 height 14
select select "4"
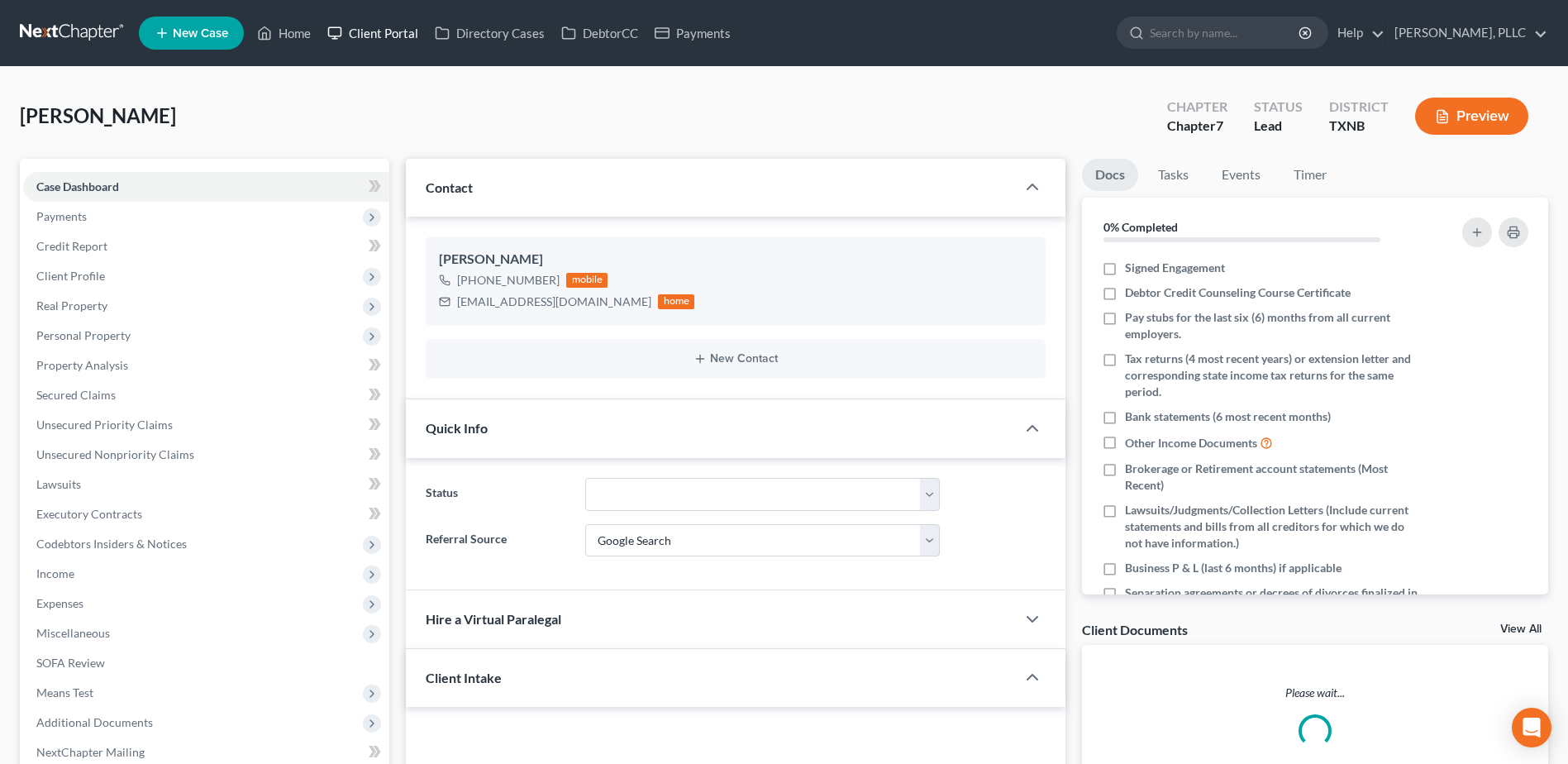
click at [374, 39] on link "Client Portal" at bounding box center [372, 32] width 108 height 30
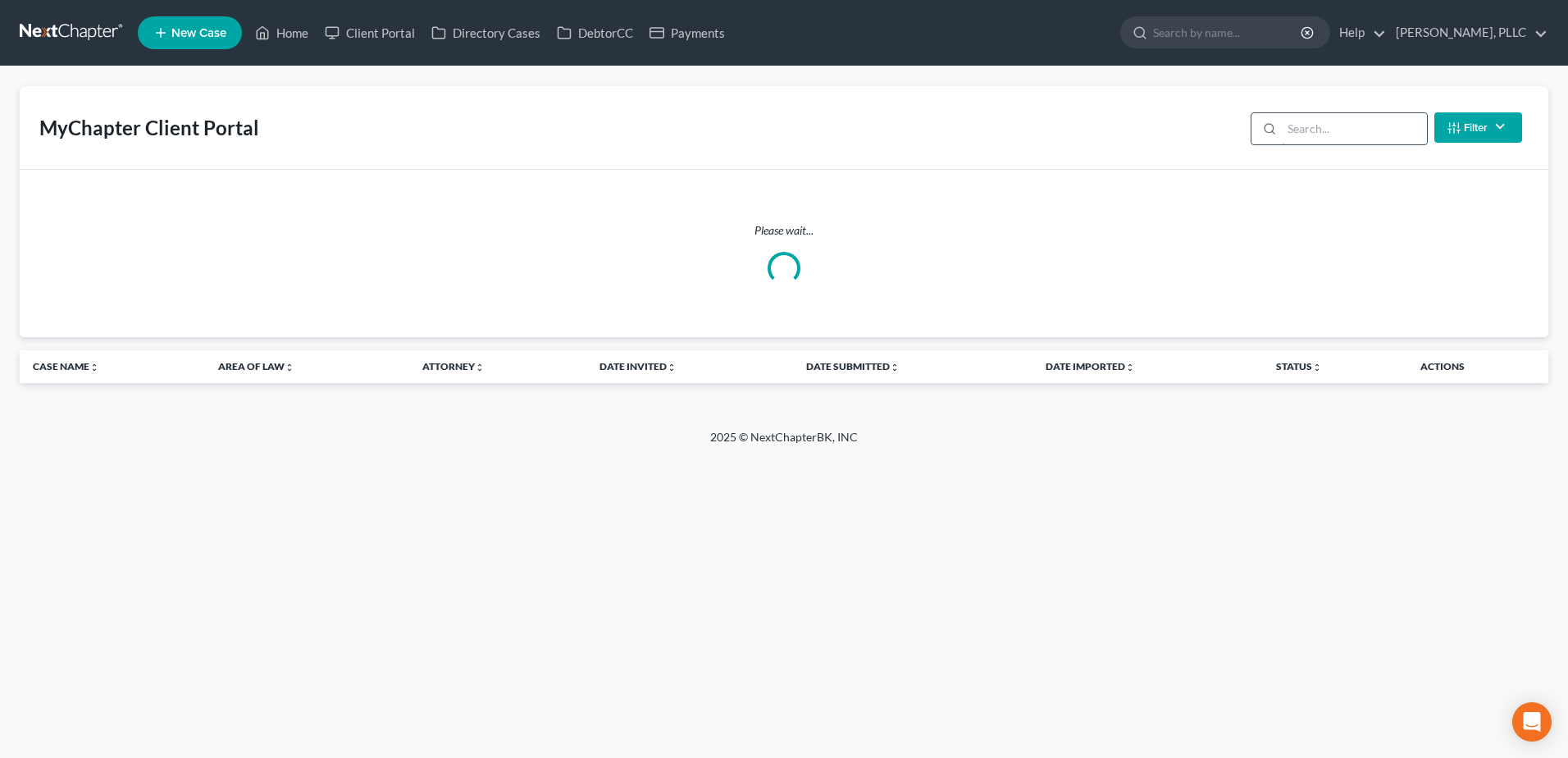
click at [1312, 130] on input "search" at bounding box center [1354, 129] width 146 height 31
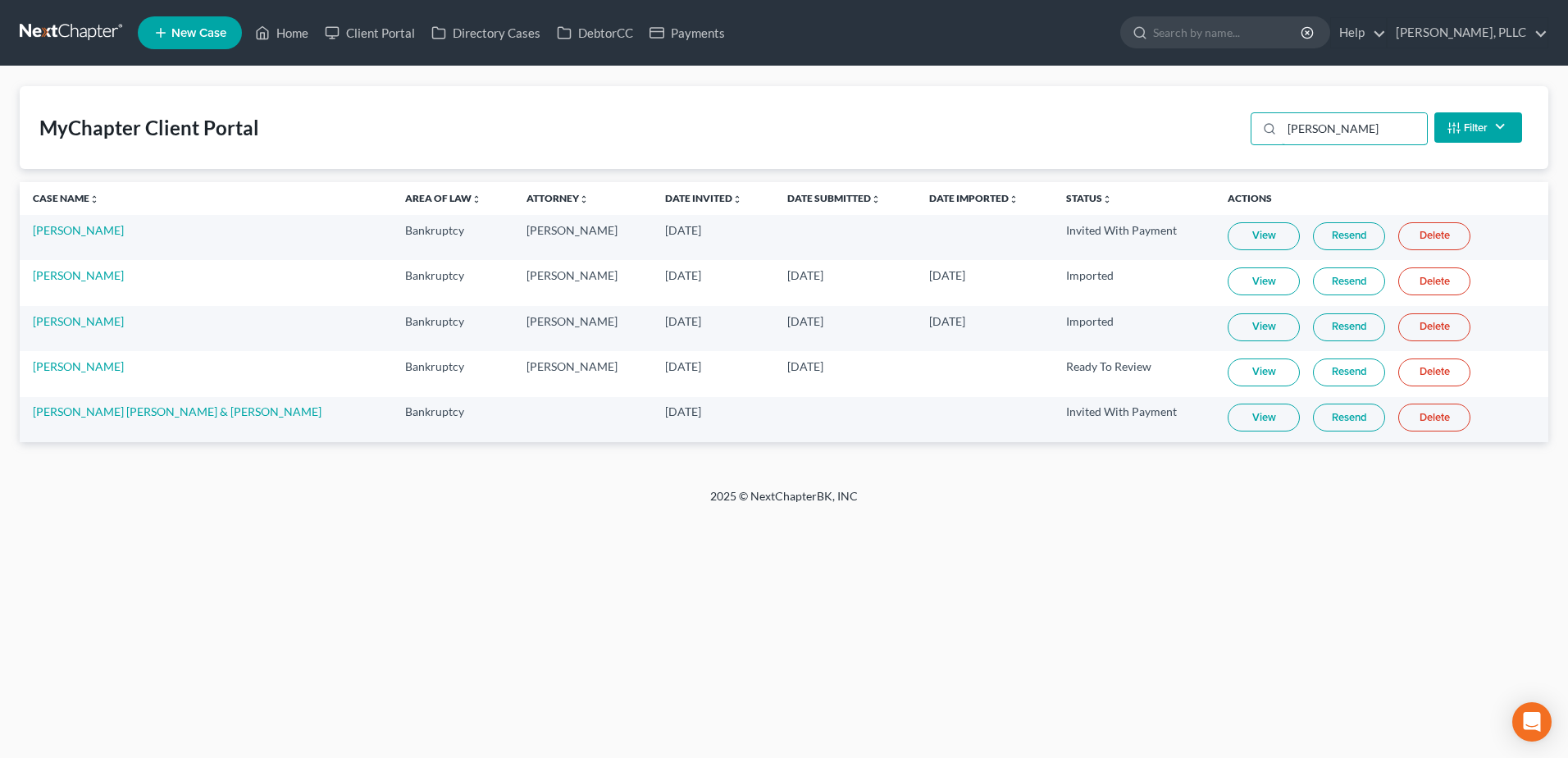
type input "garcia"
click at [1237, 378] on link "View" at bounding box center [1264, 372] width 72 height 28
click at [294, 28] on link "Home" at bounding box center [281, 32] width 70 height 29
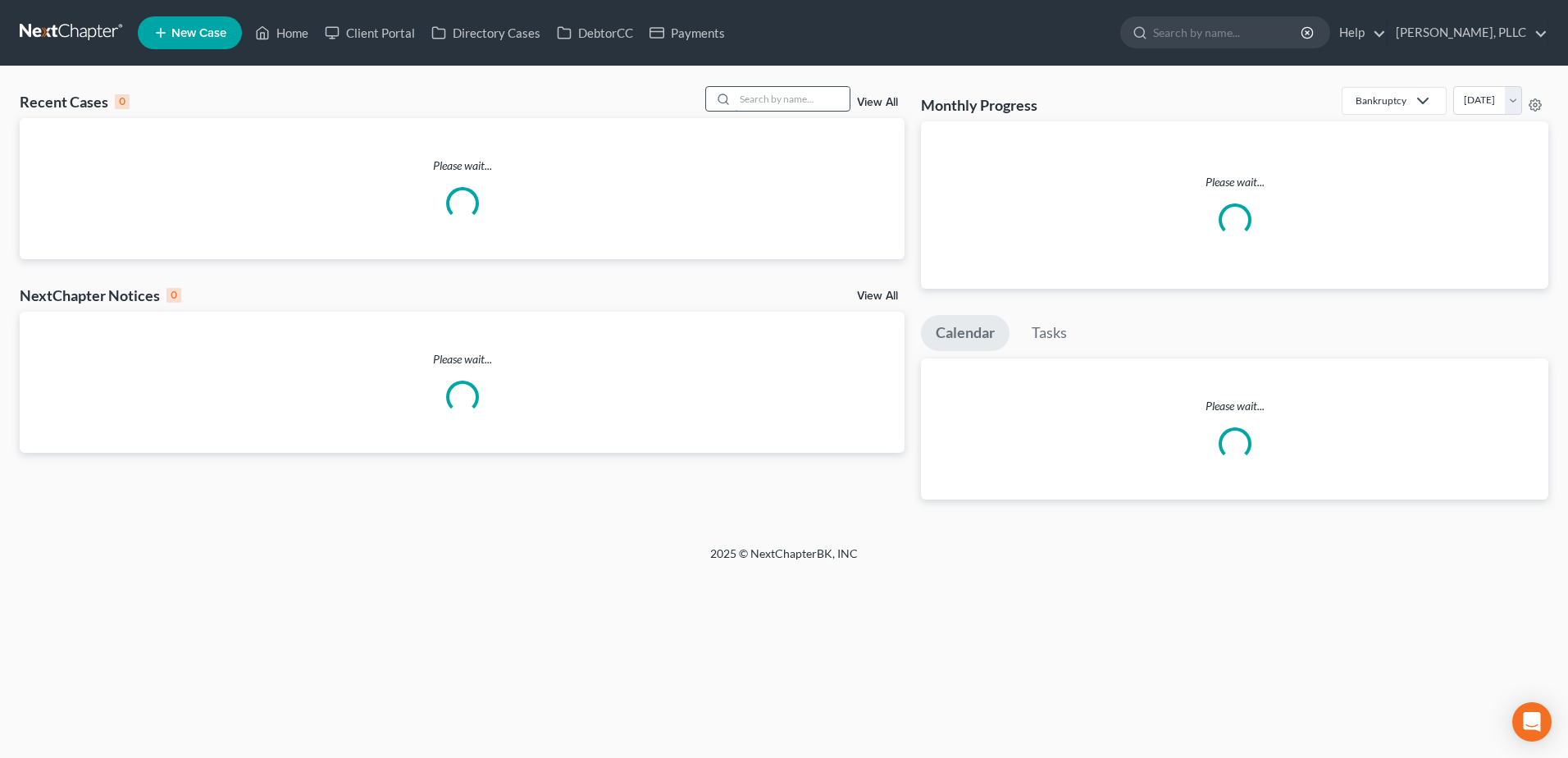
click at [771, 100] on input "search" at bounding box center [792, 98] width 114 height 24
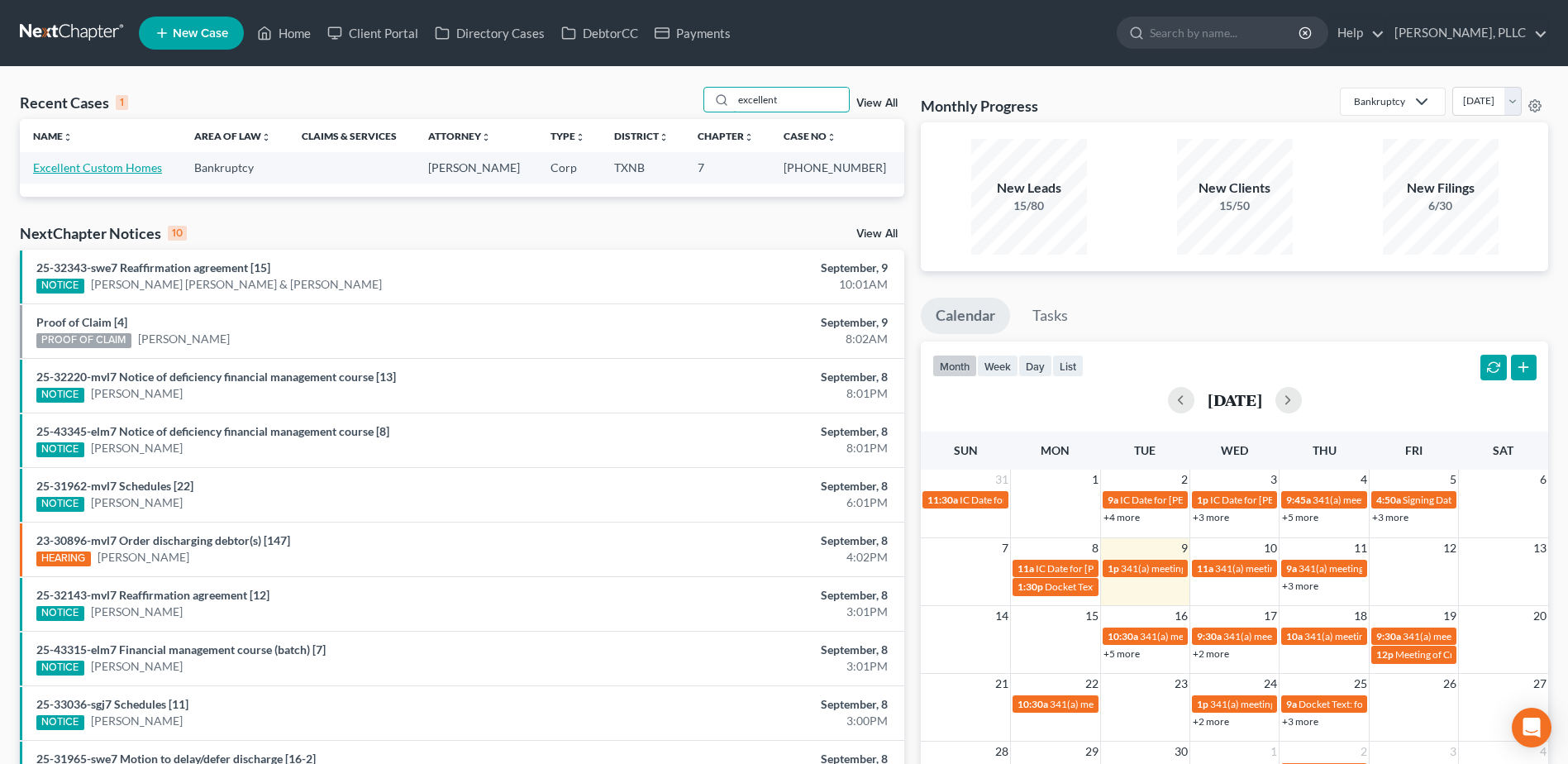
type input "excellent"
click at [142, 170] on link "Excellent Custom Homes" at bounding box center [97, 167] width 129 height 14
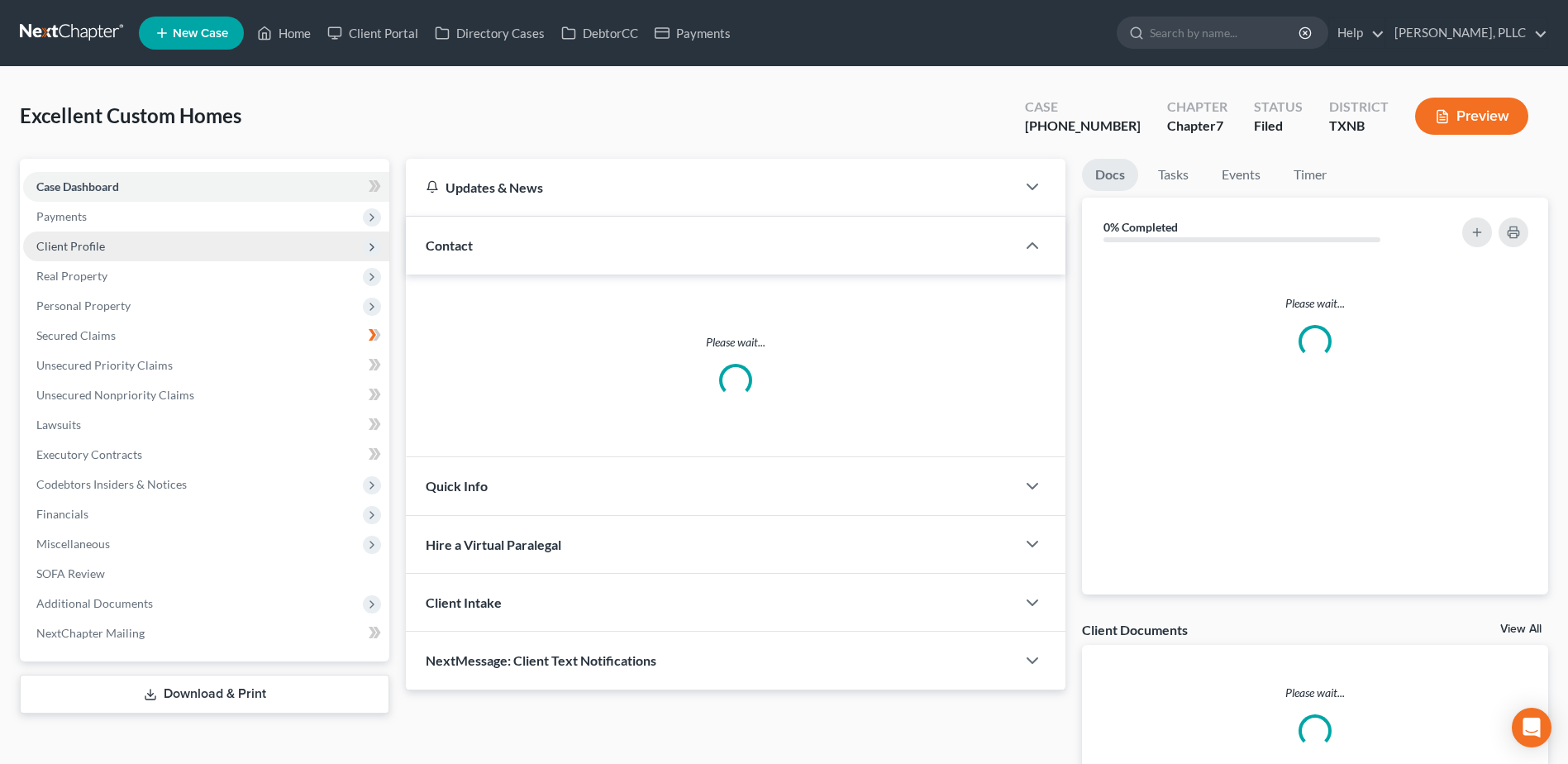
click at [81, 248] on span "Client Profile" at bounding box center [70, 246] width 69 height 14
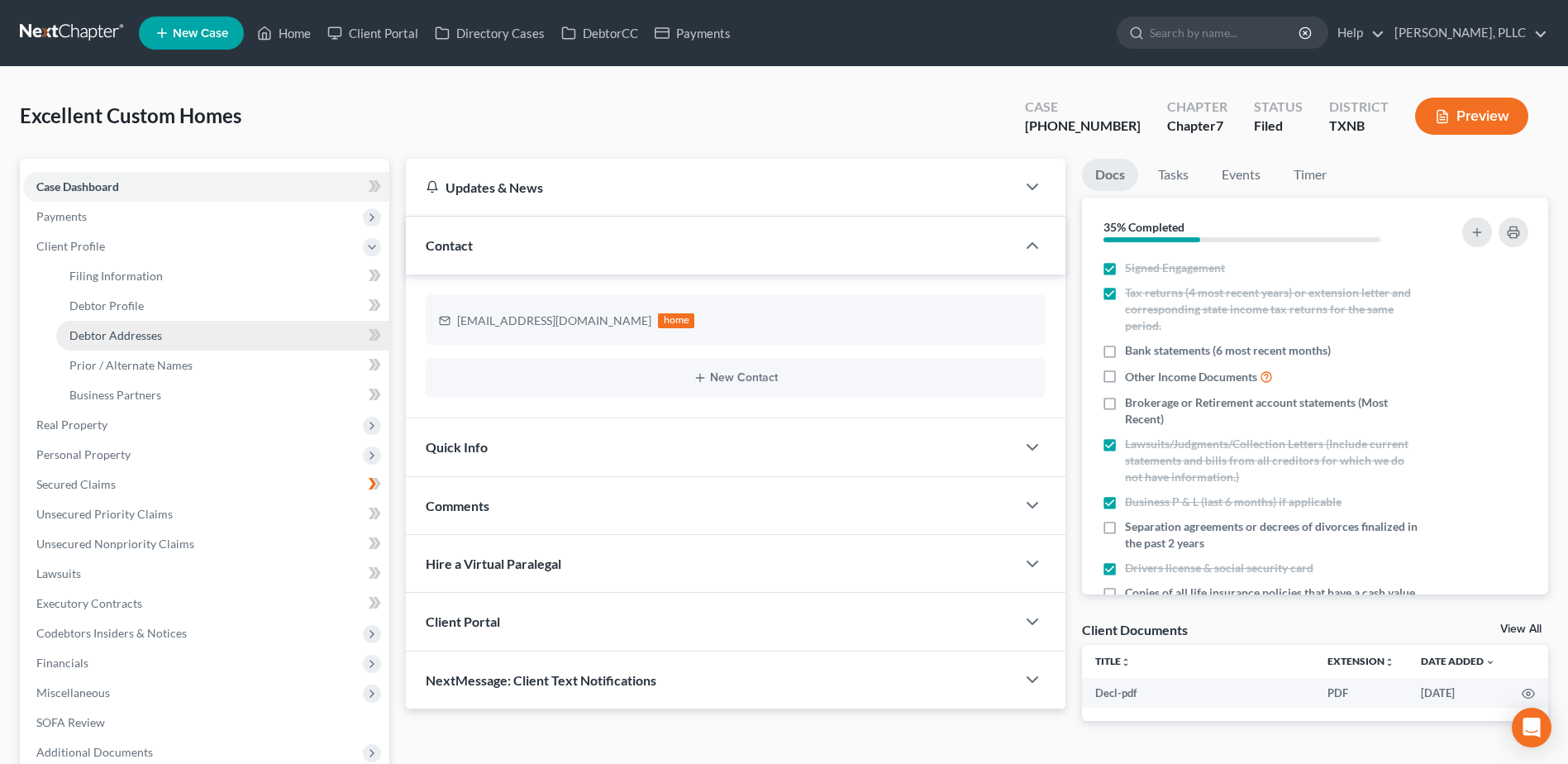
click at [120, 338] on span "Debtor Addresses" at bounding box center [115, 335] width 92 height 14
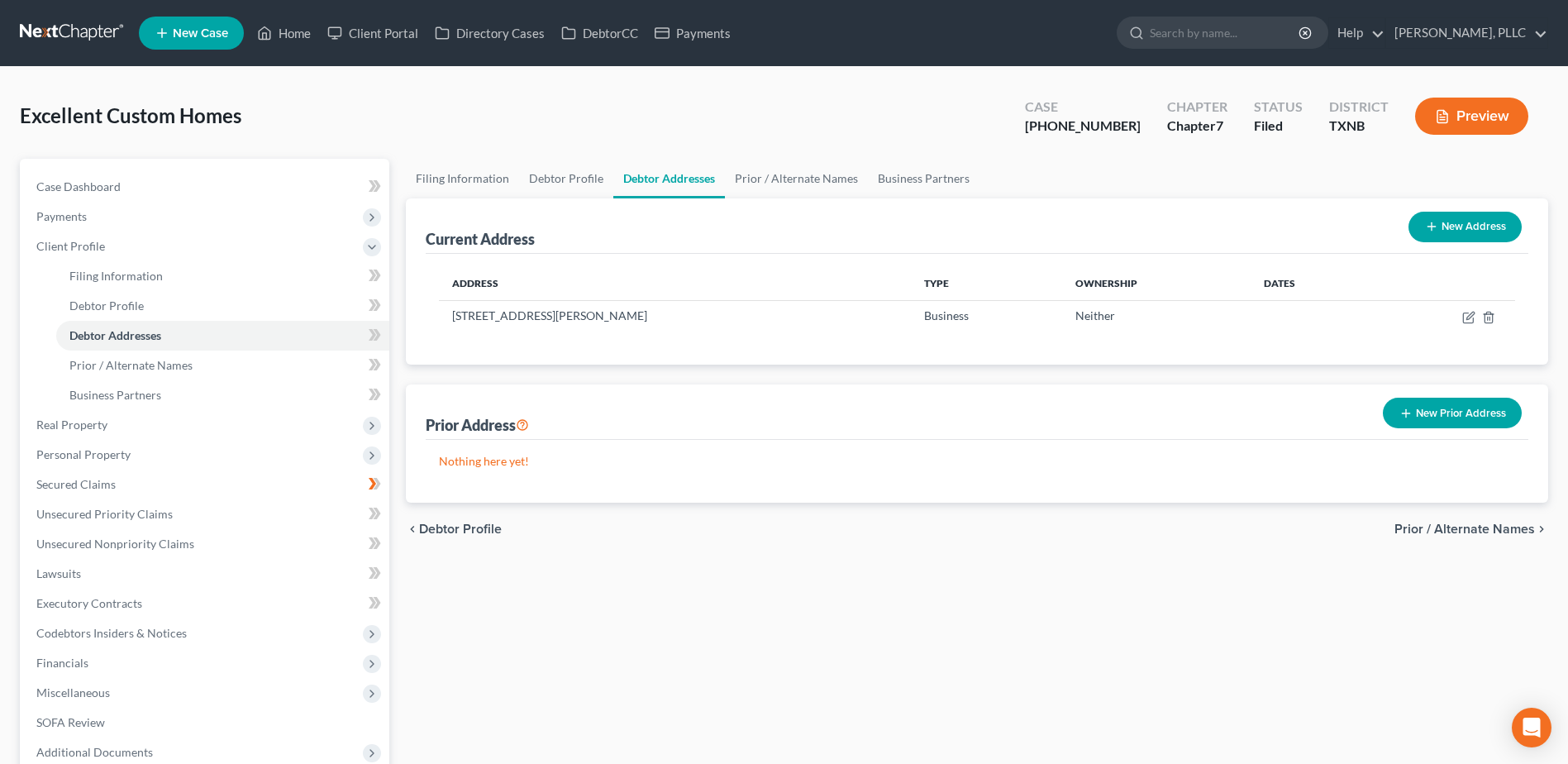
drag, startPoint x: 690, startPoint y: 316, endPoint x: 423, endPoint y: 315, distance: 267.0
click at [423, 315] on div "Current Address New Address Address Type Ownership Dates 3221 Chenault Street, …" at bounding box center [976, 282] width 1142 height 166
drag, startPoint x: 429, startPoint y: 316, endPoint x: 561, endPoint y: 342, distance: 134.5
click at [561, 342] on div "Address Type Ownership Dates 3221 Chenault Street, Fort Worth, TX 76111 Busines…" at bounding box center [976, 309] width 1103 height 111
drag, startPoint x: 681, startPoint y: 317, endPoint x: 452, endPoint y: 321, distance: 229.0
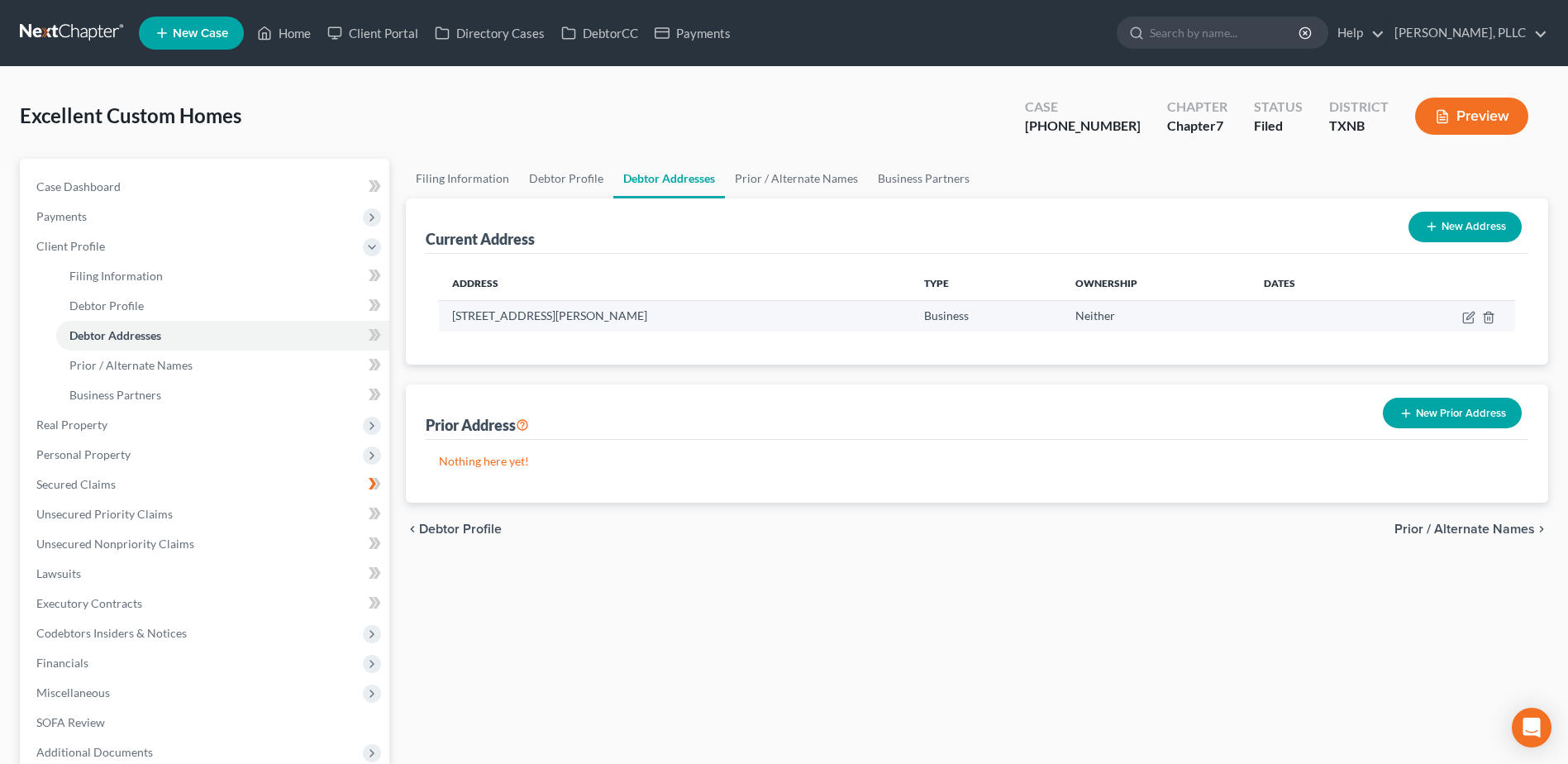
click at [452, 321] on td "3221 Chenault Street, Fort Worth, TX 76111" at bounding box center [675, 315] width 472 height 31
copy td "3221 Chenault Street, Fort Worth, TX 76111"
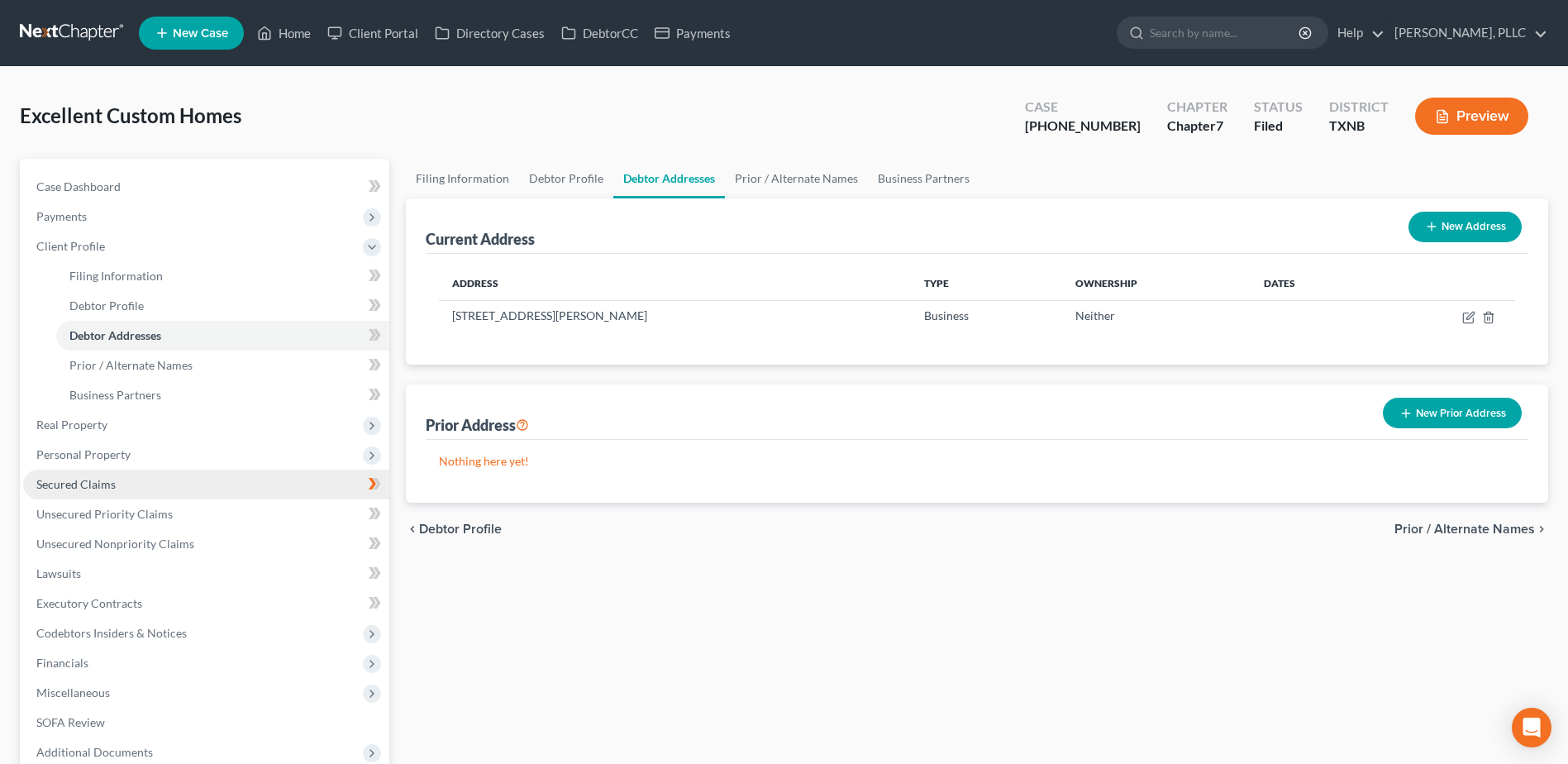
click at [88, 485] on span "Secured Claims" at bounding box center [76, 484] width 80 height 14
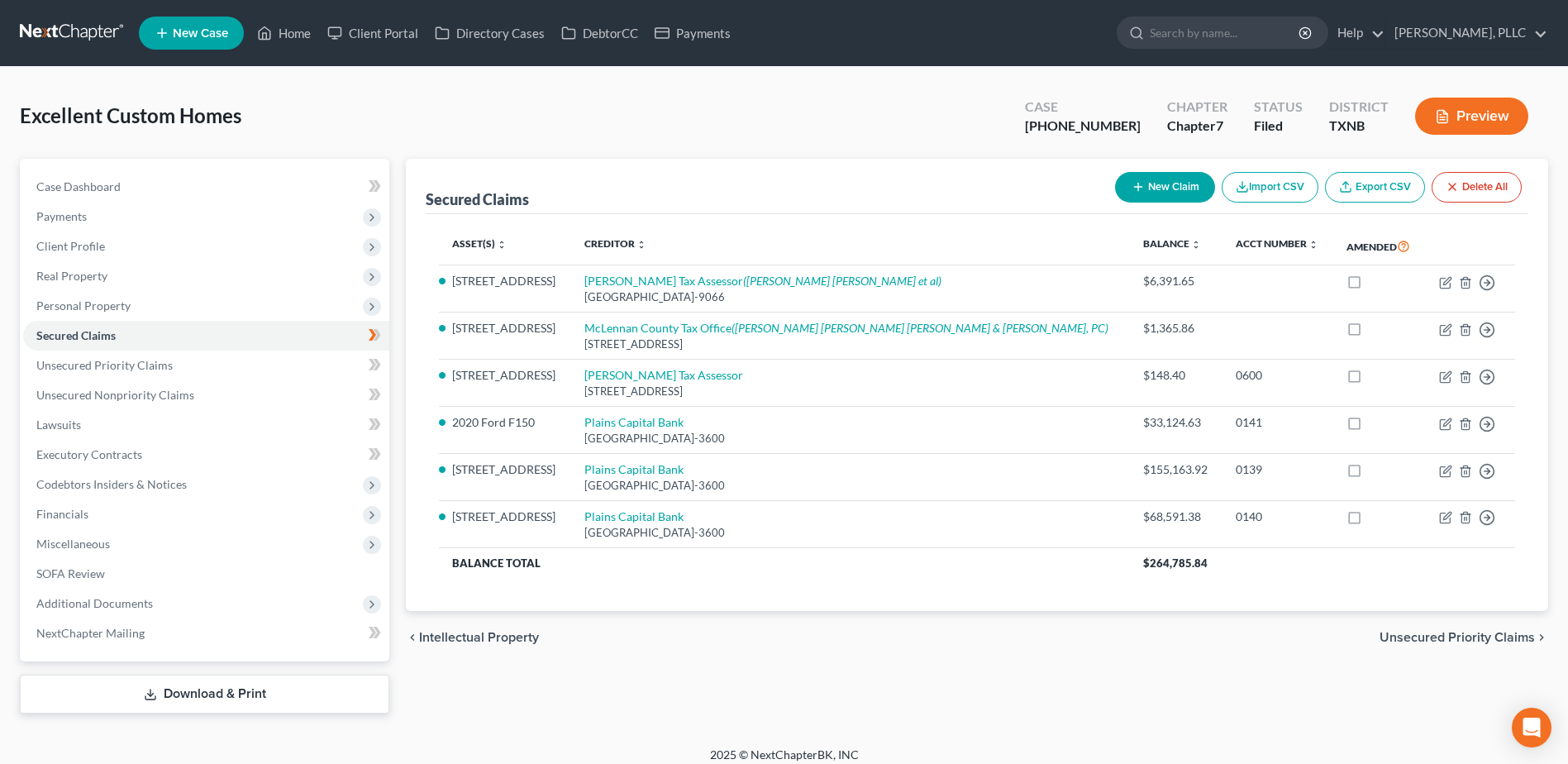
click at [1354, 187] on link "Export CSV" at bounding box center [1375, 187] width 100 height 31
click at [97, 365] on span "Unsecured Priority Claims" at bounding box center [104, 365] width 136 height 14
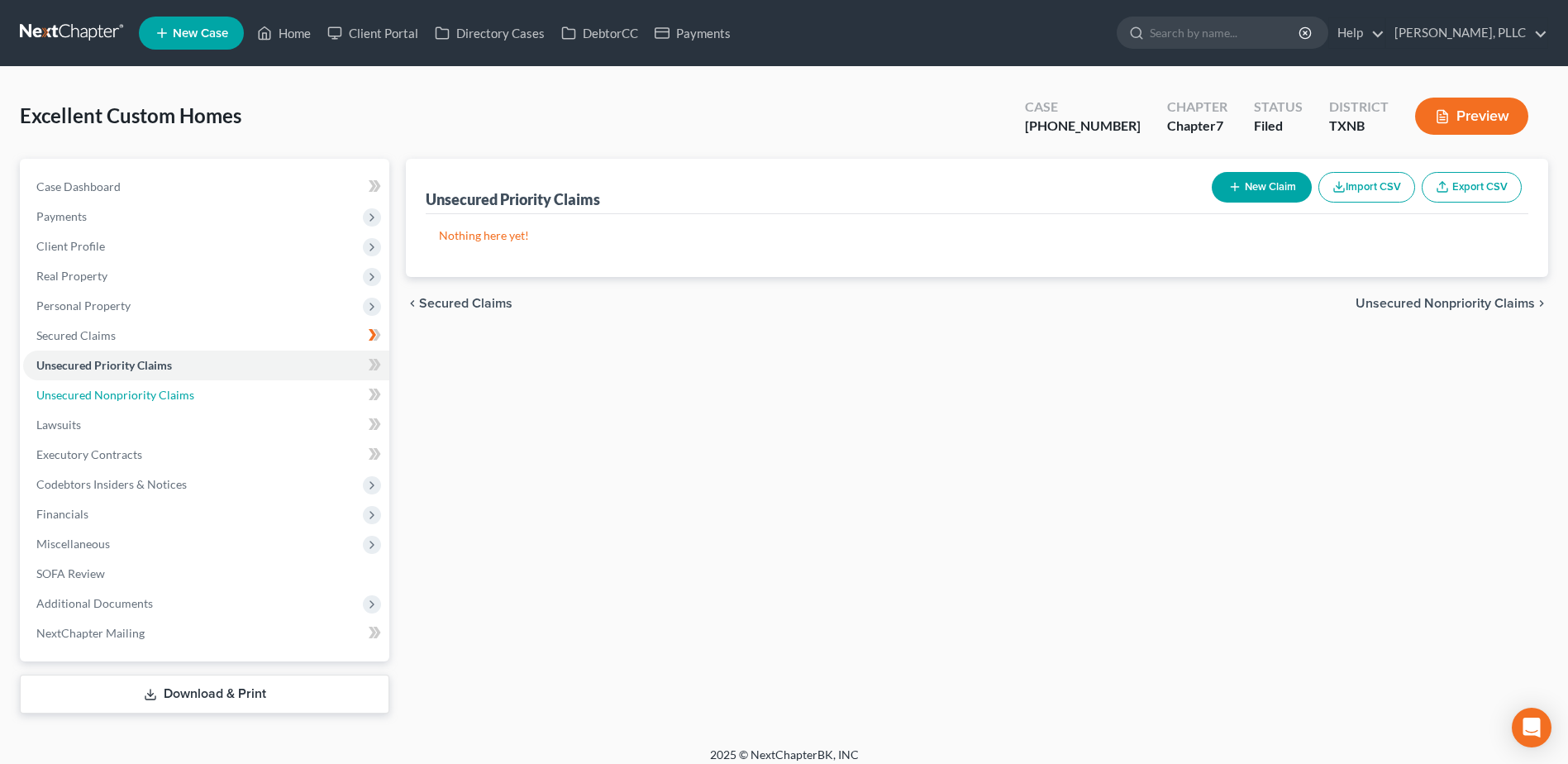
click at [99, 400] on span "Unsecured Nonpriority Claims" at bounding box center [115, 394] width 158 height 14
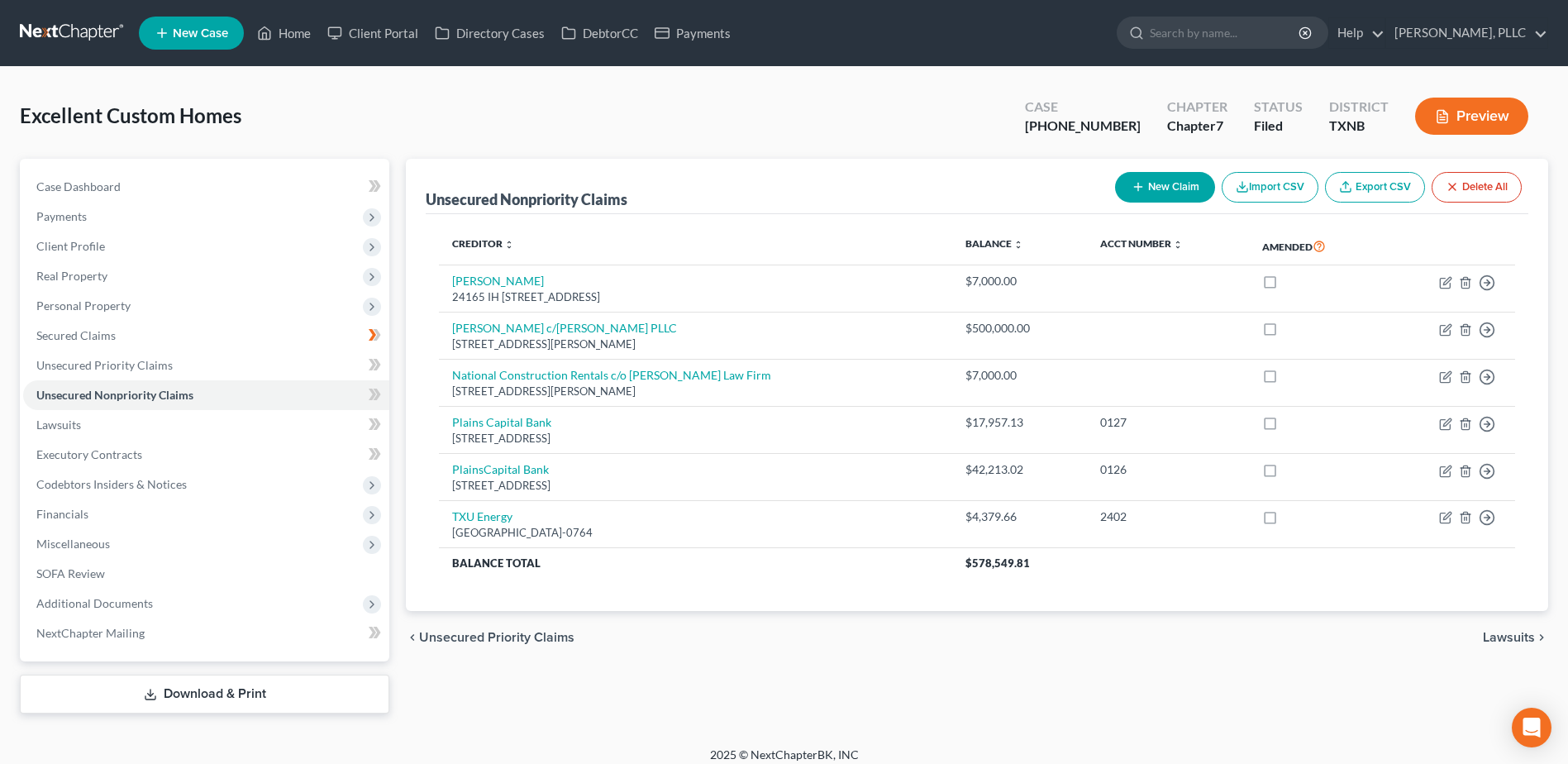
click at [1366, 192] on link "Export CSV" at bounding box center [1375, 187] width 100 height 31
drag, startPoint x: 288, startPoint y: 36, endPoint x: 621, endPoint y: 155, distance: 353.6
click at [288, 36] on link "Home" at bounding box center [283, 32] width 70 height 30
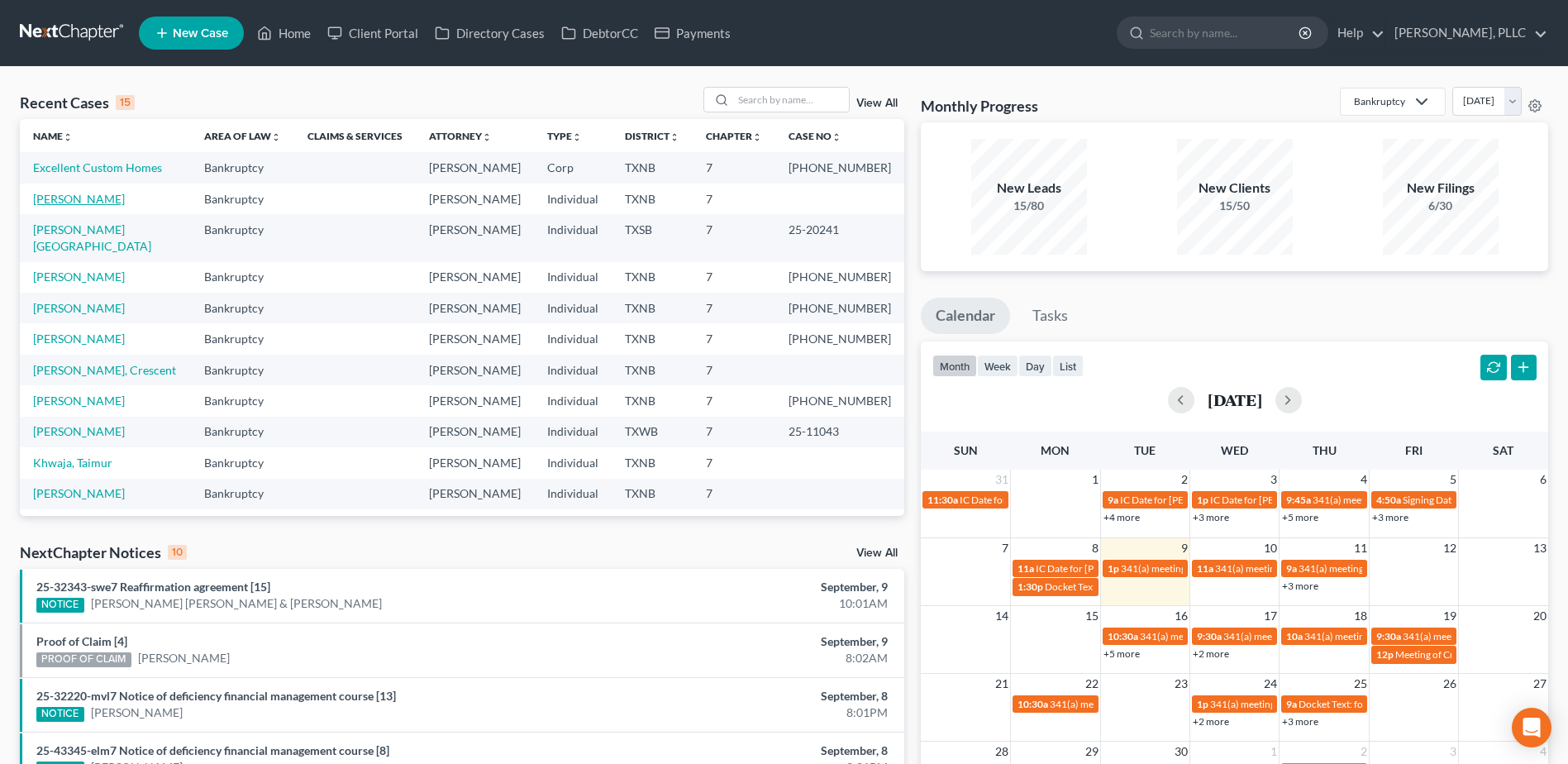
click at [72, 204] on link "Garcia, Oscar" at bounding box center [79, 198] width 92 height 14
select select "4"
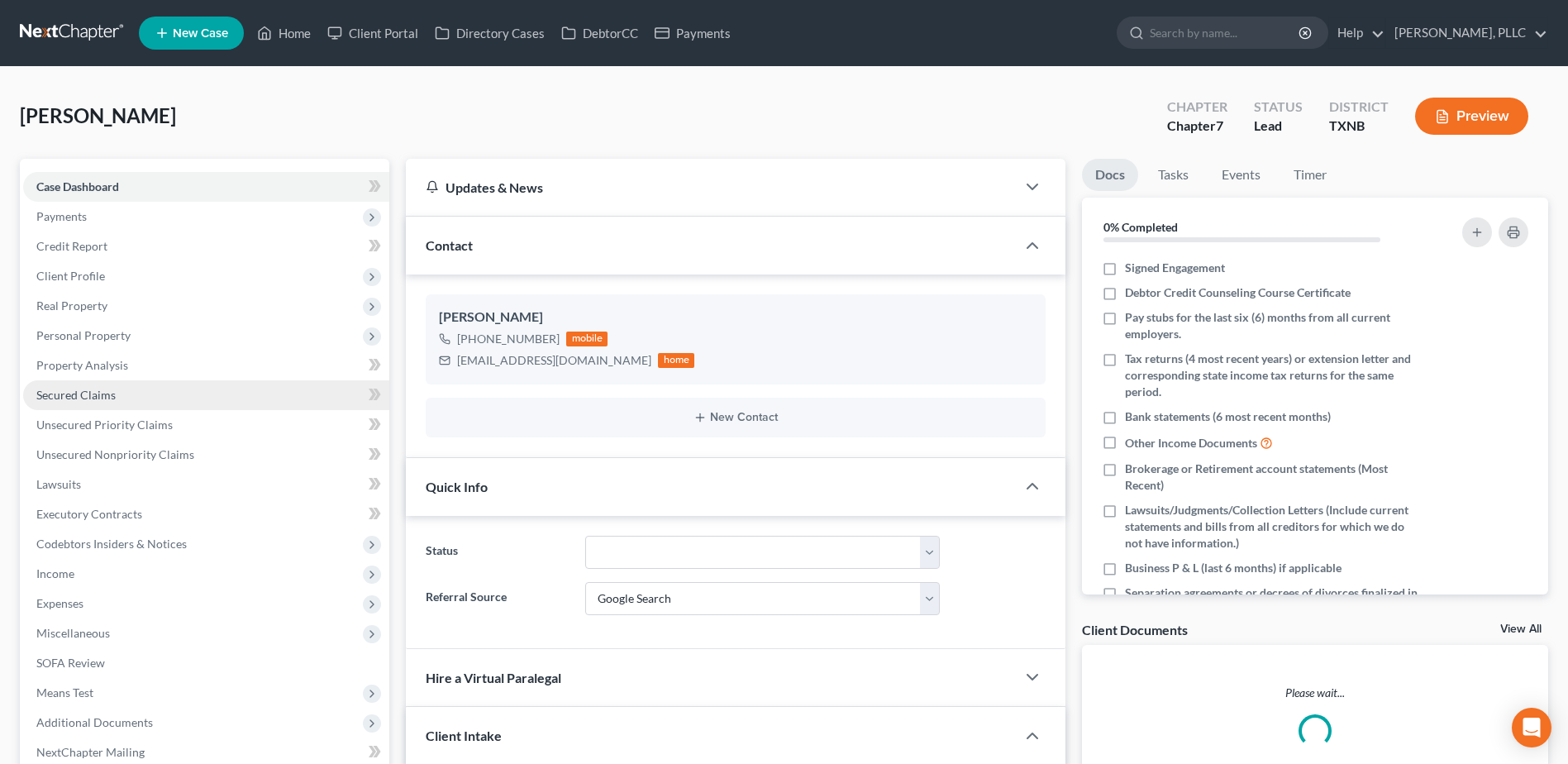
click at [86, 400] on span "Secured Claims" at bounding box center [76, 394] width 80 height 14
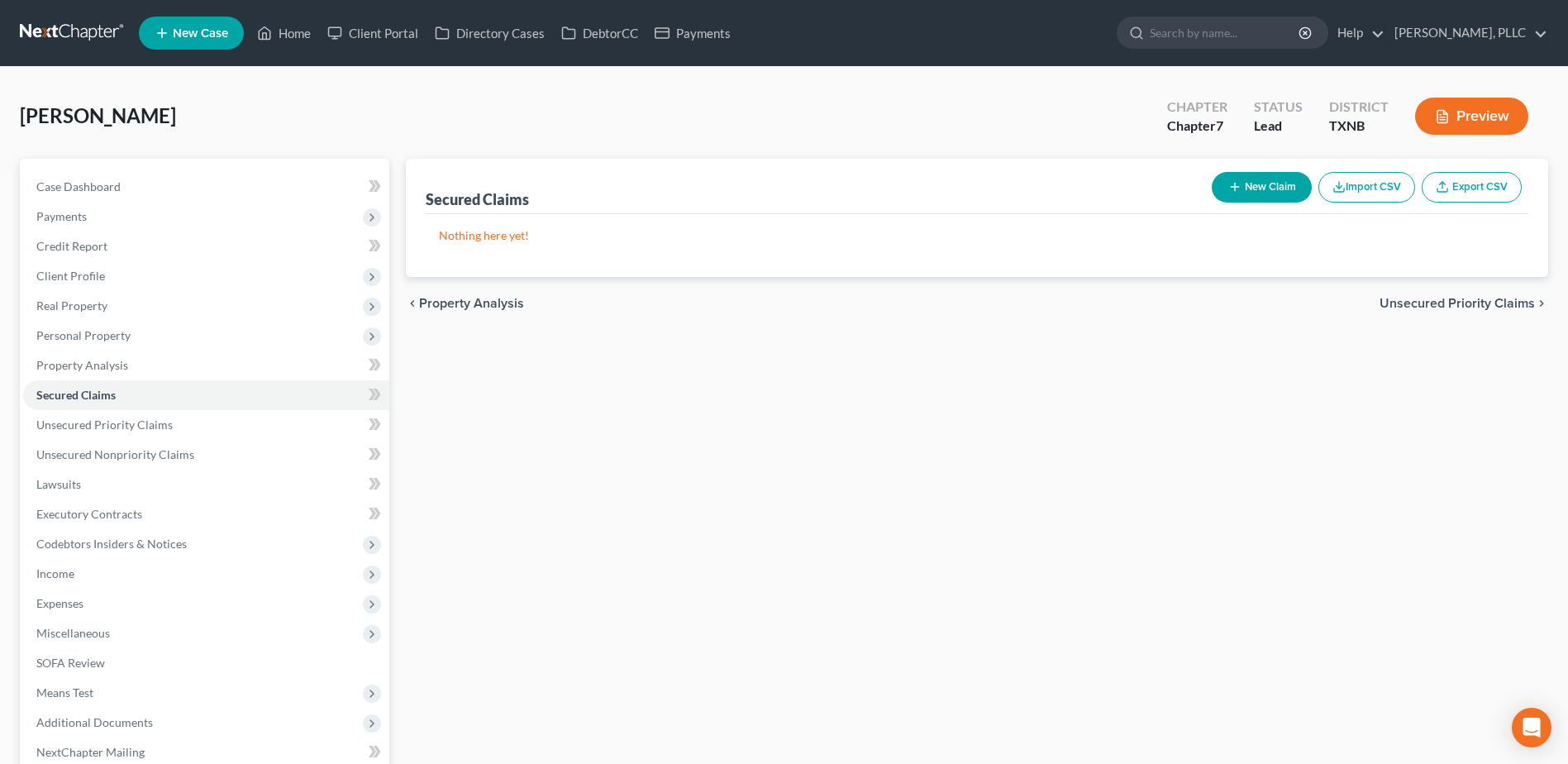
click at [1356, 181] on button "Import CSV" at bounding box center [1366, 187] width 97 height 31
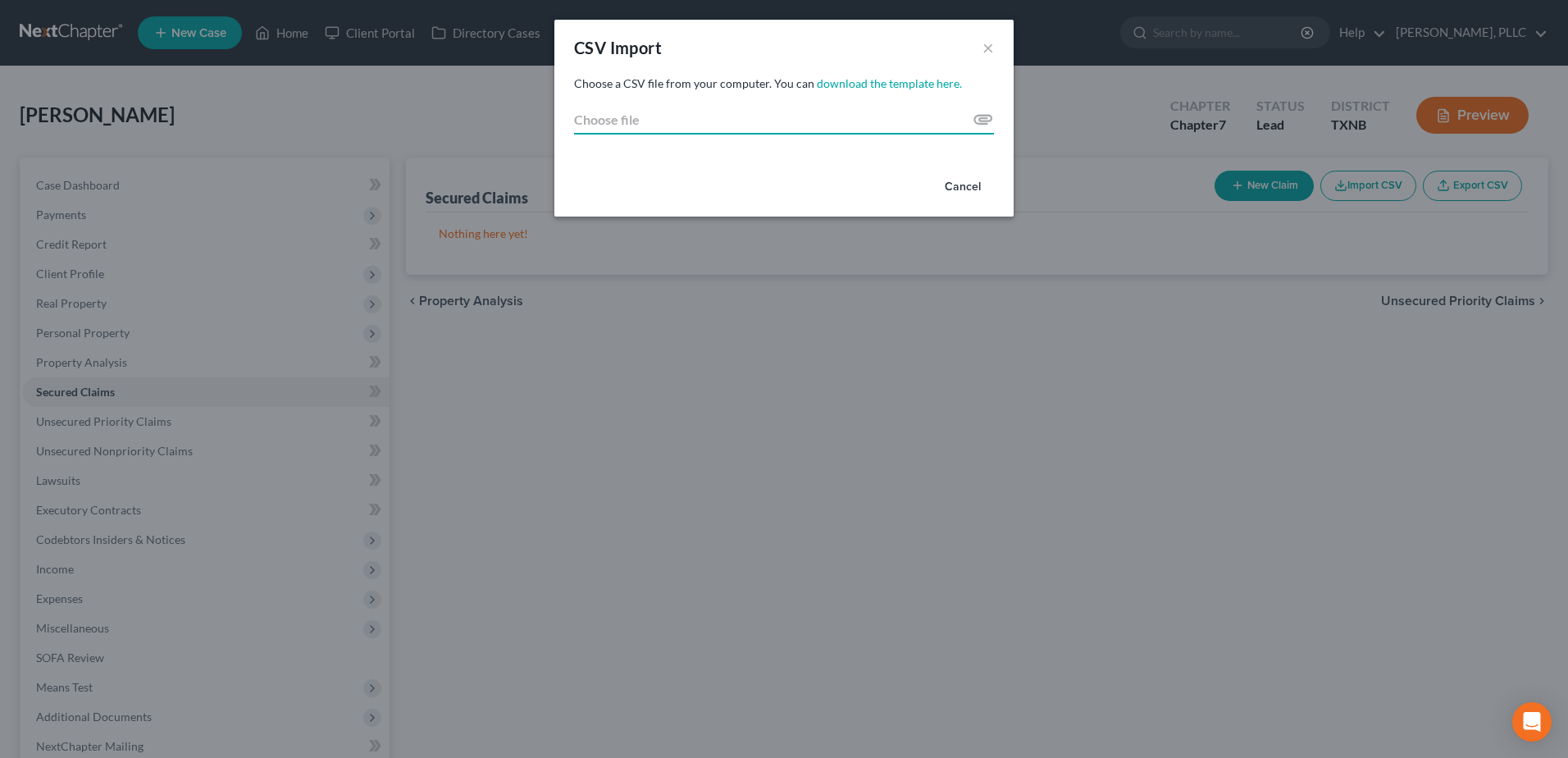
click at [983, 120] on input "Choose file" at bounding box center [783, 119] width 420 height 29
type input "C:\fakepath\garcia 1.csv"
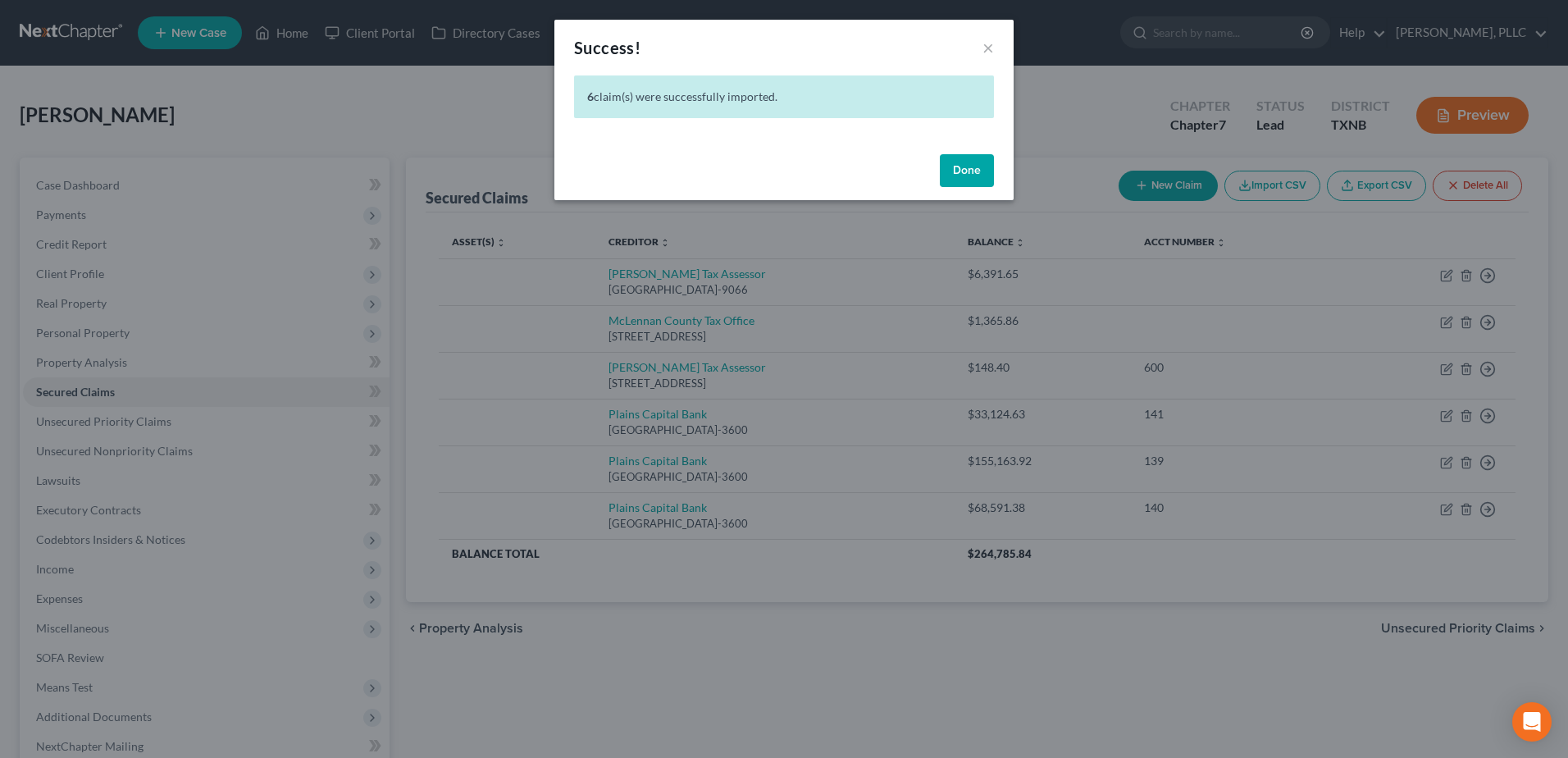
click at [953, 172] on button "Done" at bounding box center [967, 170] width 54 height 33
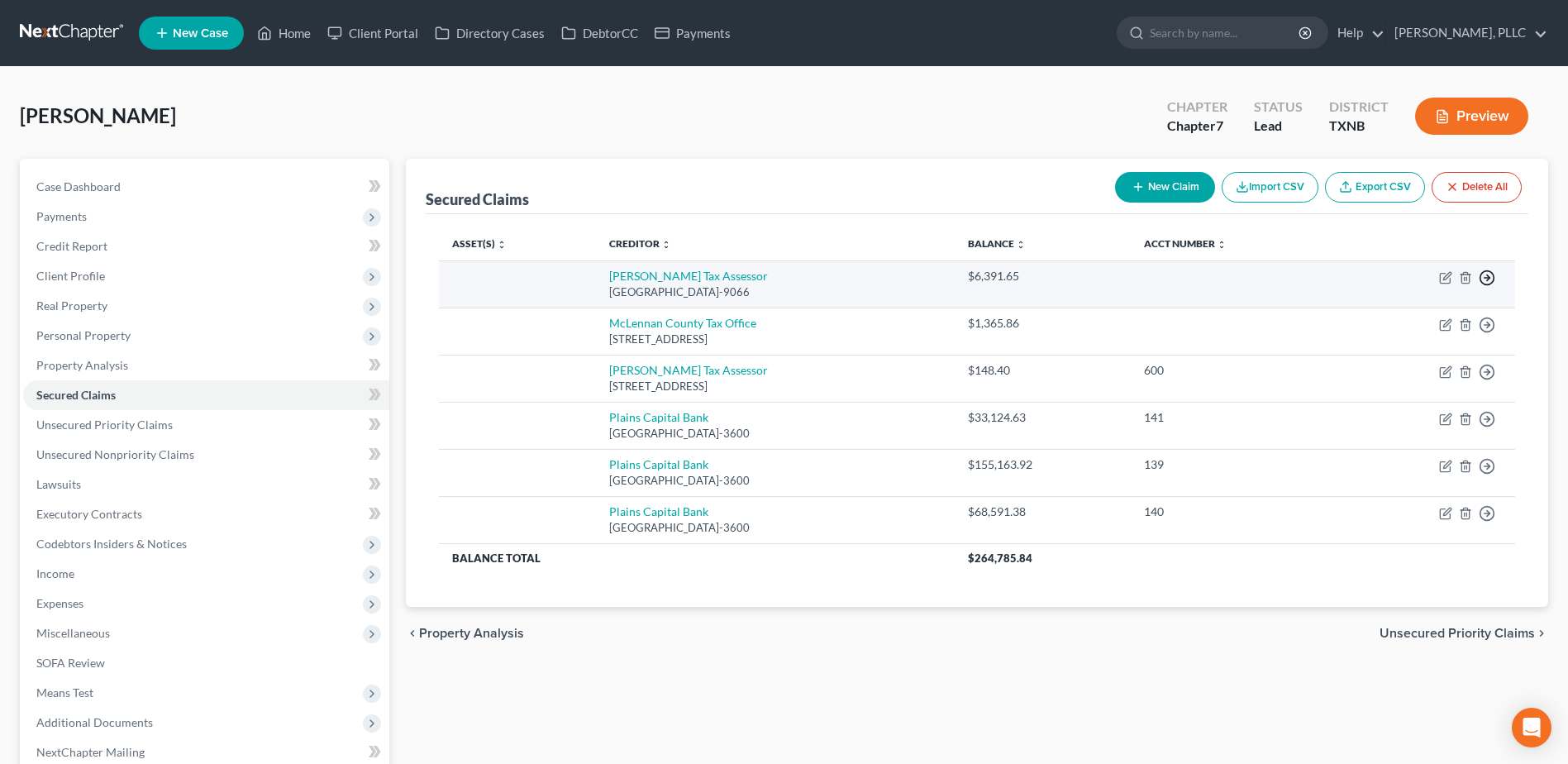
click at [1490, 279] on icon "button" at bounding box center [1486, 277] width 16 height 16
drag, startPoint x: 1414, startPoint y: 315, endPoint x: 1461, endPoint y: 296, distance: 50.7
click at [1414, 315] on link "Move to F" at bounding box center [1410, 317] width 138 height 28
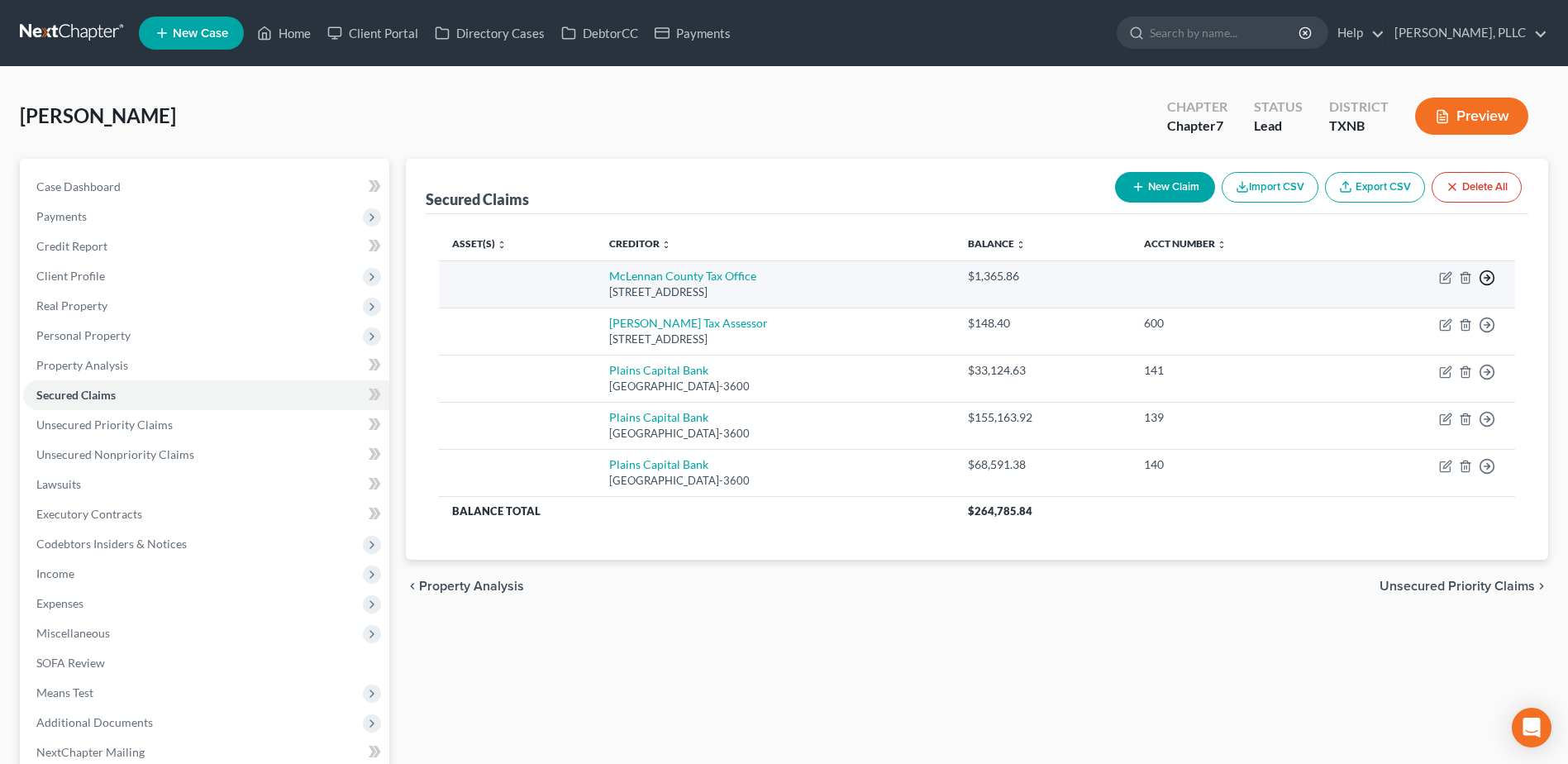
click at [1490, 282] on icon "button" at bounding box center [1486, 277] width 16 height 16
click at [1410, 316] on link "Move to F" at bounding box center [1410, 317] width 138 height 28
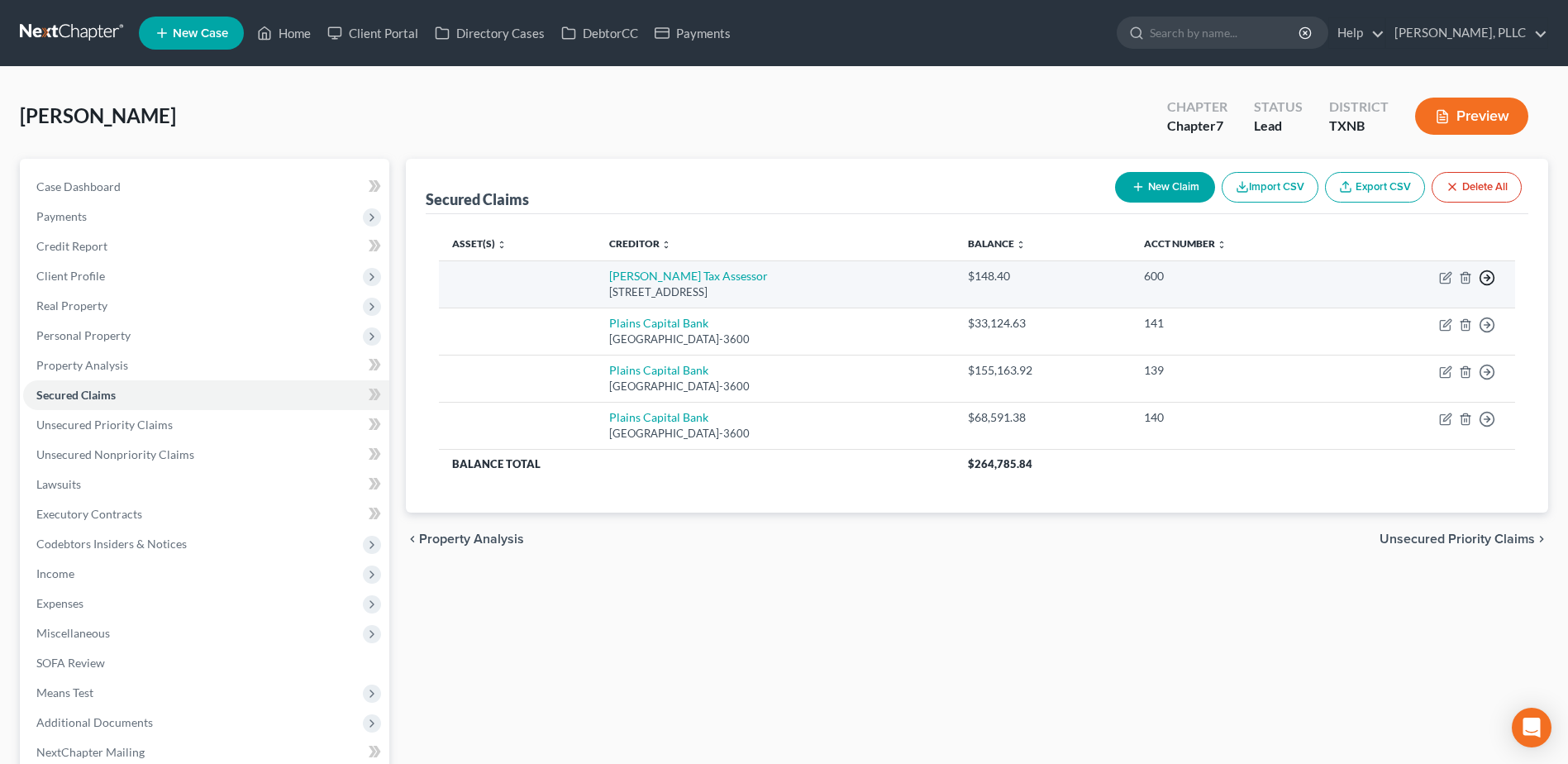
click at [1482, 281] on icon "button" at bounding box center [1486, 277] width 16 height 16
click at [1400, 314] on link "Move to F" at bounding box center [1410, 317] width 138 height 28
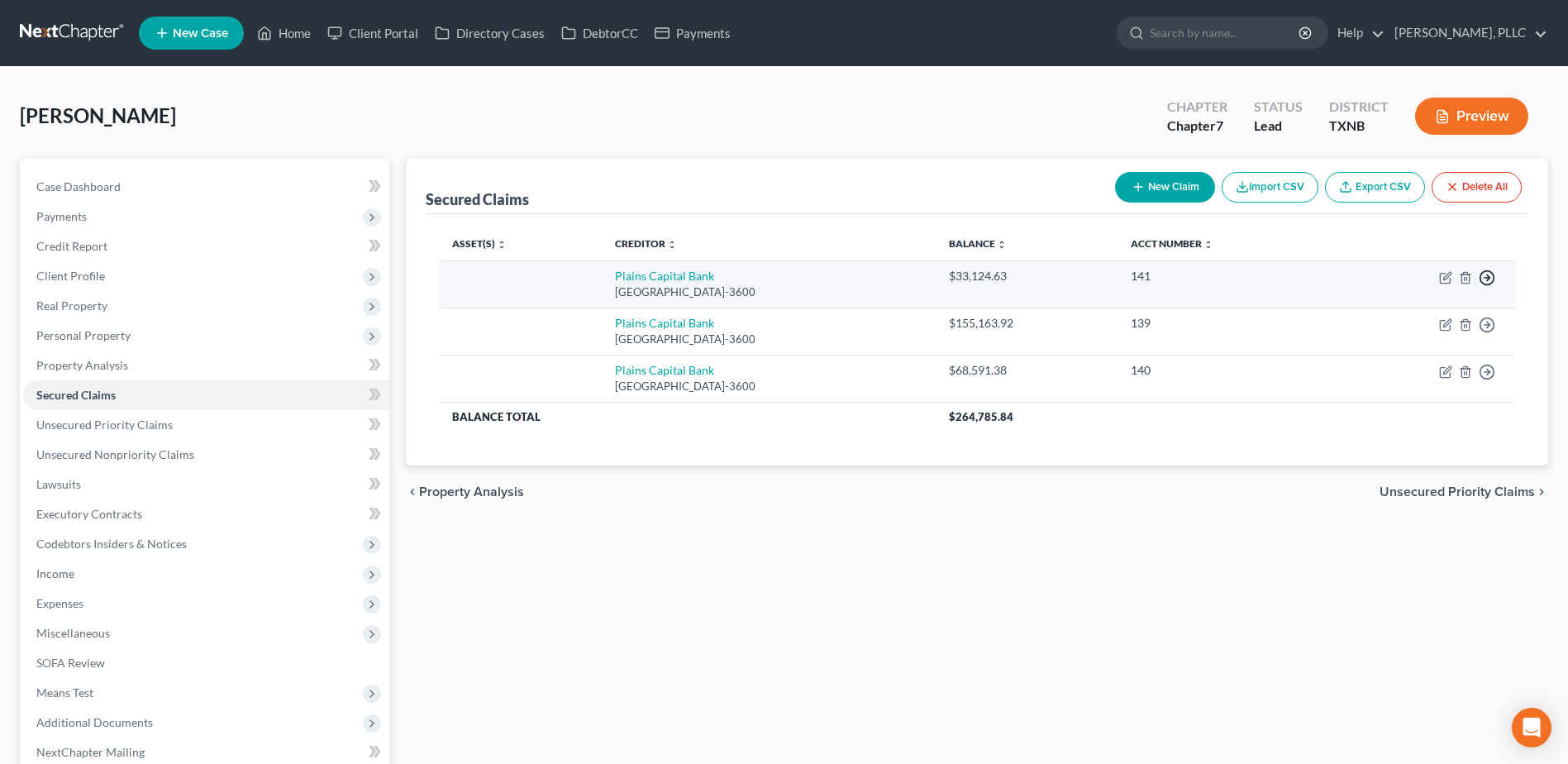
click at [1488, 281] on icon "button" at bounding box center [1486, 277] width 16 height 16
click at [1418, 314] on link "Move to F" at bounding box center [1410, 317] width 138 height 28
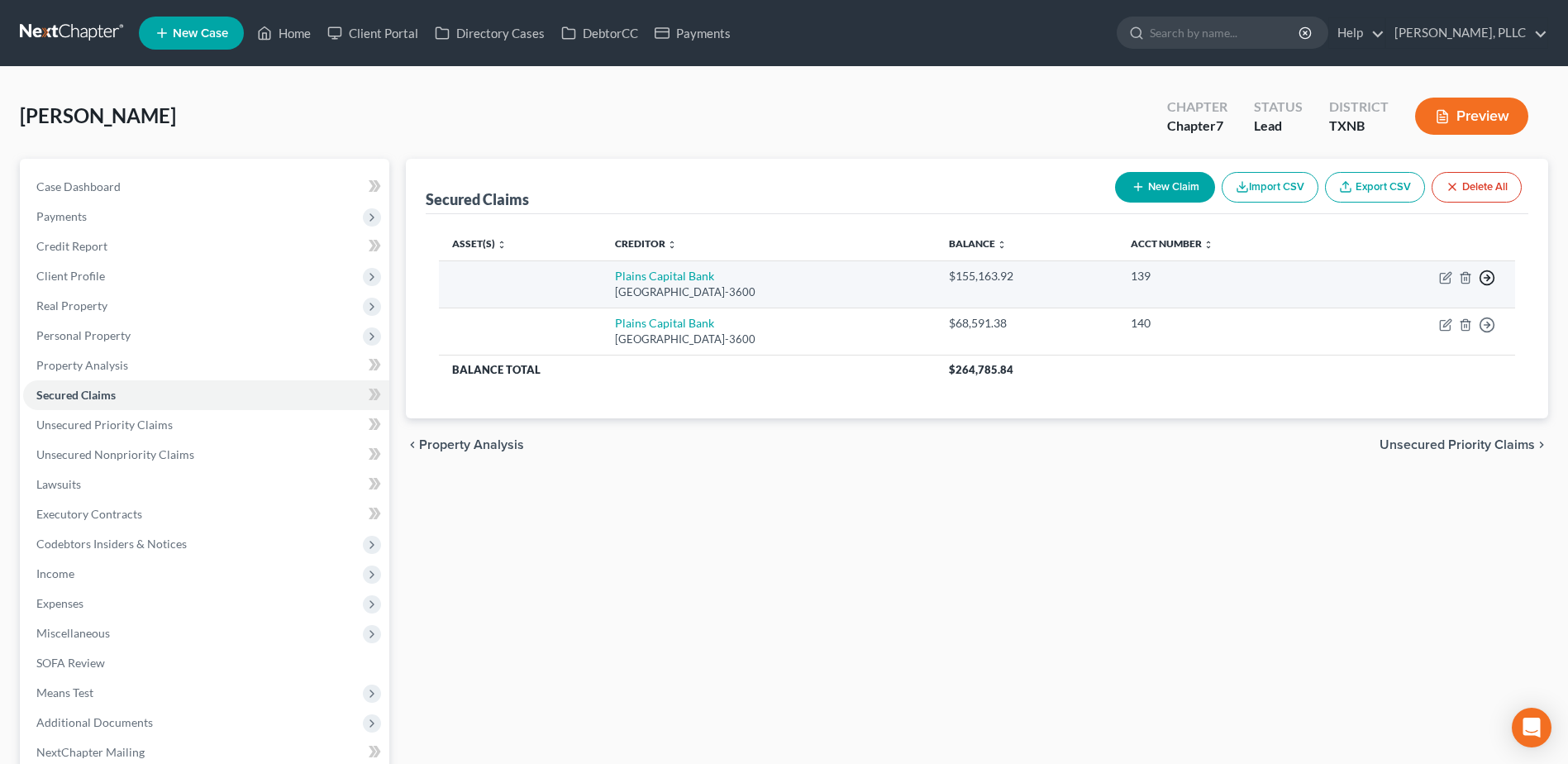
click at [1487, 281] on polyline "button" at bounding box center [1487, 278] width 3 height 6
drag, startPoint x: 1393, startPoint y: 319, endPoint x: 1485, endPoint y: 302, distance: 93.6
click at [1393, 318] on link "Move to F" at bounding box center [1410, 317] width 138 height 28
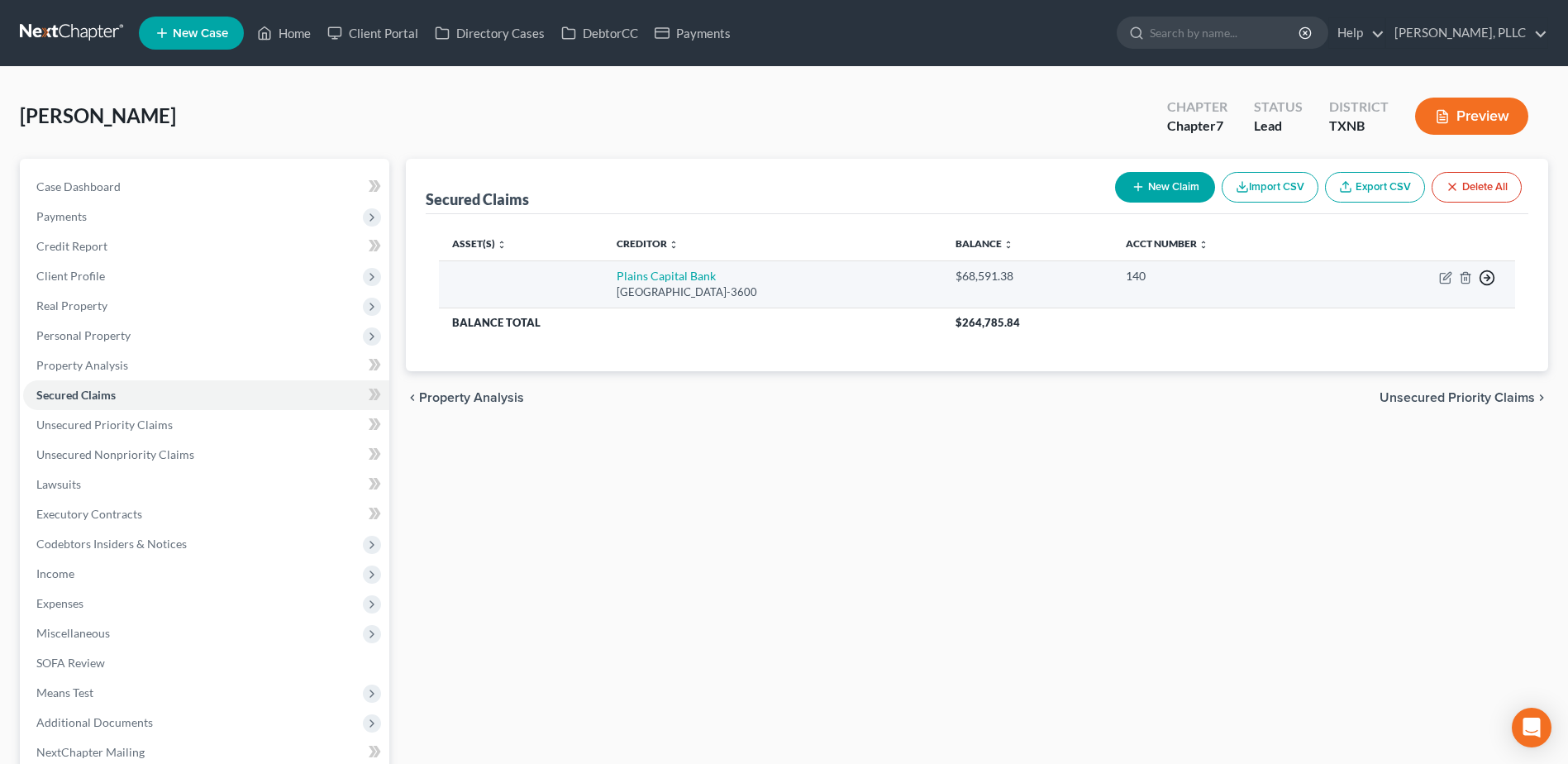
click at [1485, 277] on icon "button" at bounding box center [1486, 277] width 16 height 16
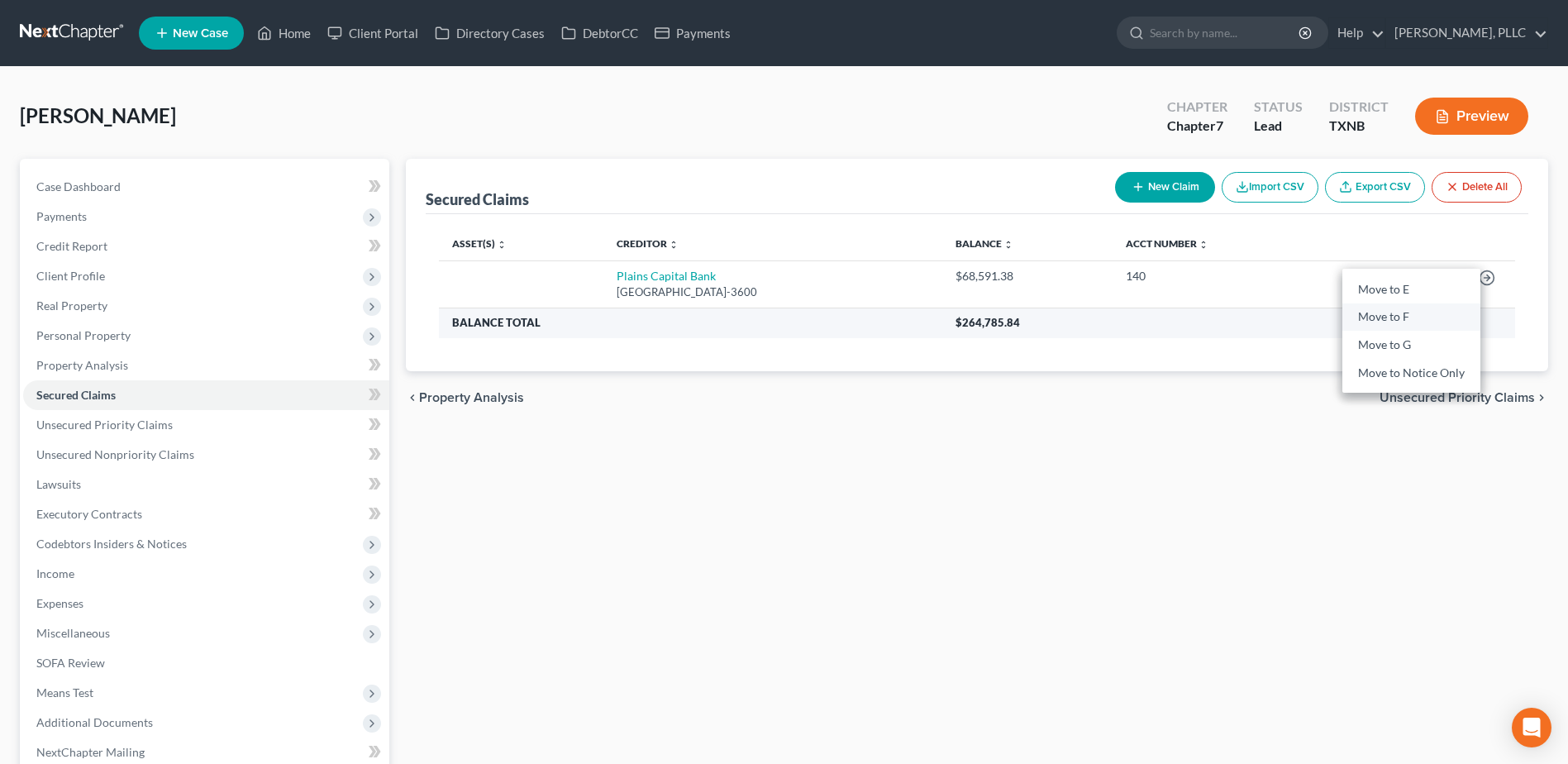
drag, startPoint x: 1371, startPoint y: 314, endPoint x: 1465, endPoint y: 313, distance: 94.0
click at [1372, 314] on link "Move to F" at bounding box center [1410, 317] width 138 height 28
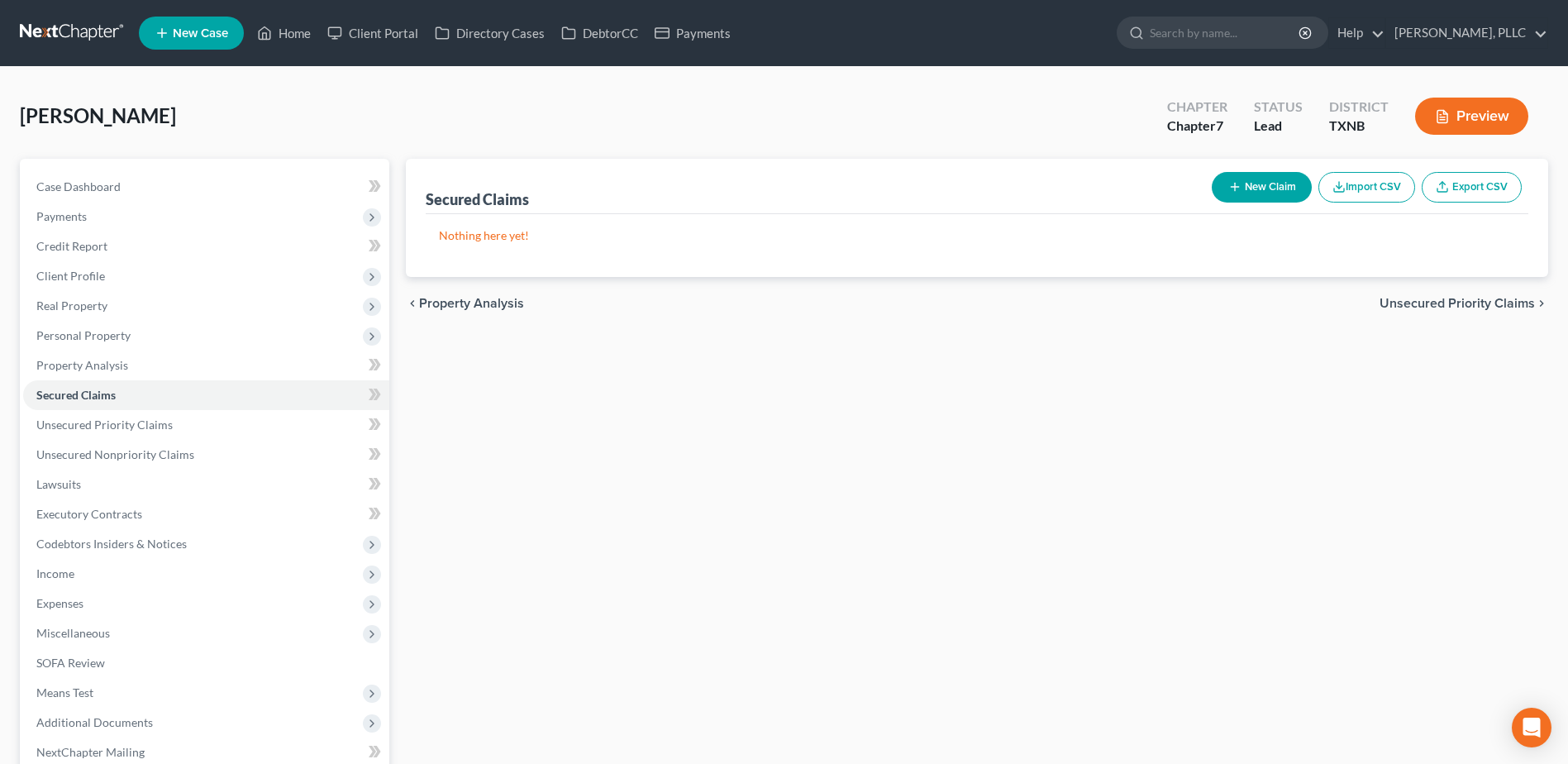
click at [1389, 182] on button "Import CSV" at bounding box center [1366, 187] width 97 height 31
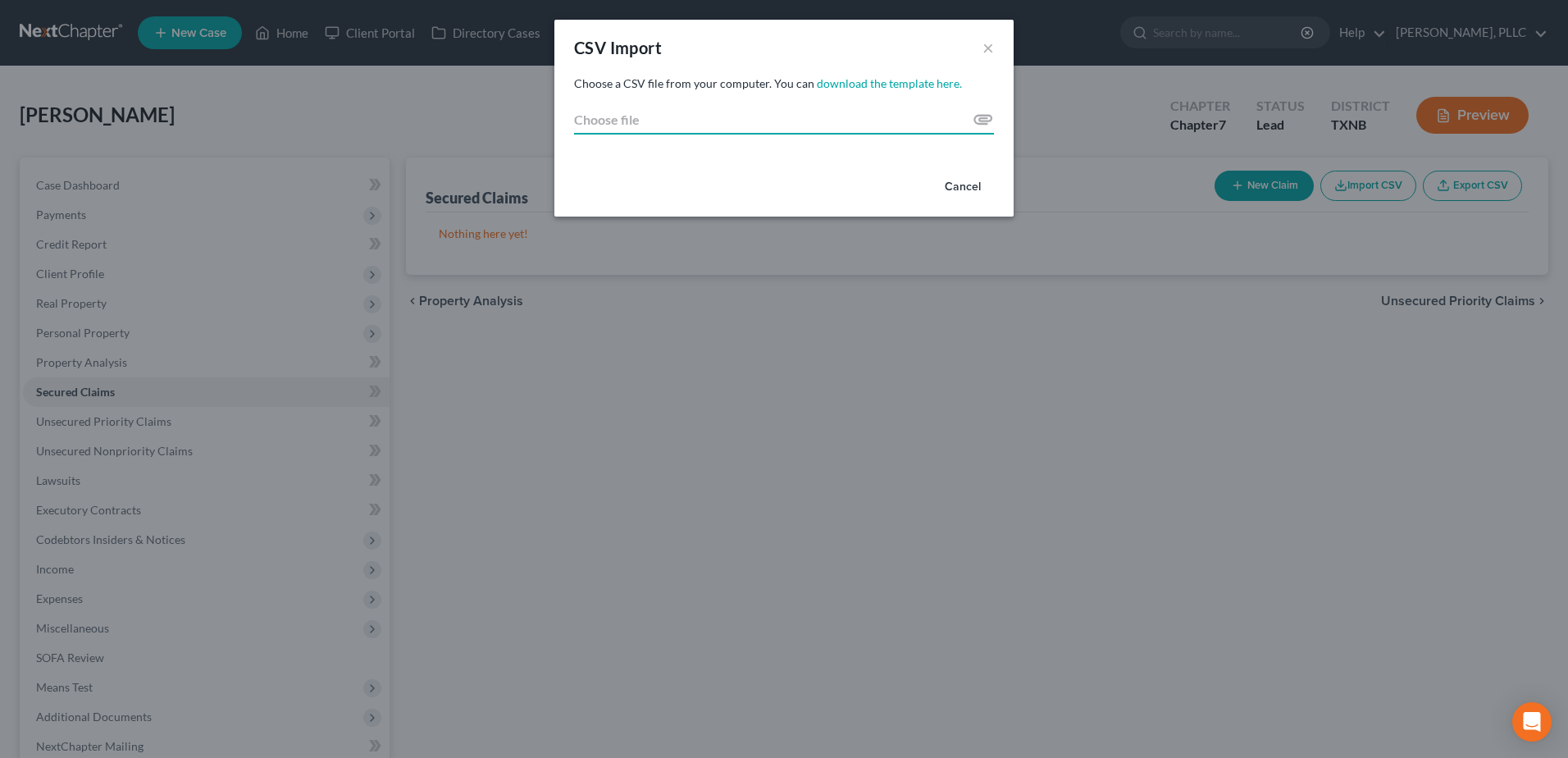
click at [984, 115] on input "Choose file" at bounding box center [783, 119] width 420 height 29
type input "C:\fakepath\garcia 1.csv"
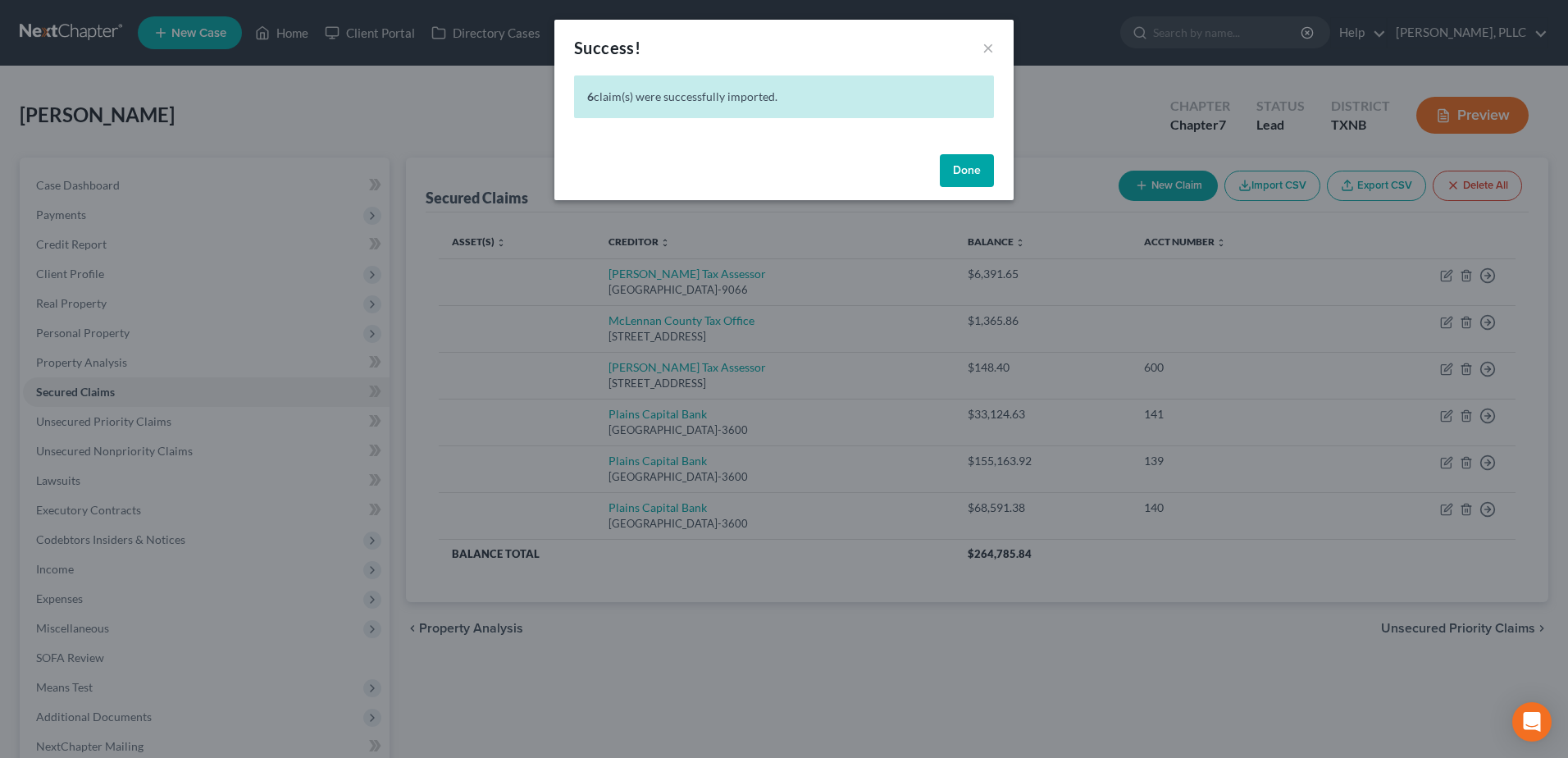
click at [92, 454] on div "Success! × 6 claim(s) were successfully imported. Done" at bounding box center [784, 379] width 1568 height 758
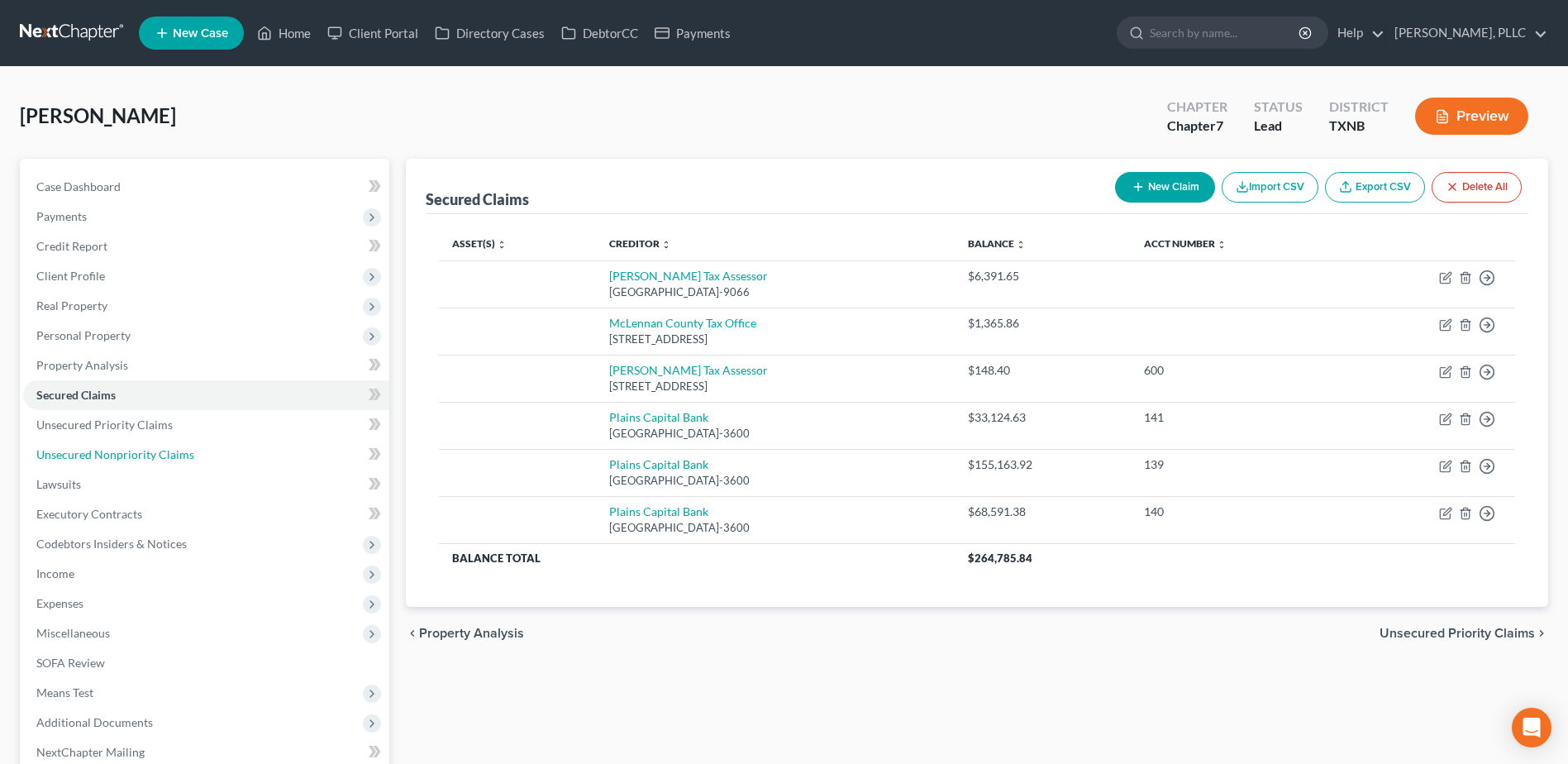
click at [92, 458] on span "Unsecured Nonpriority Claims" at bounding box center [115, 454] width 158 height 14
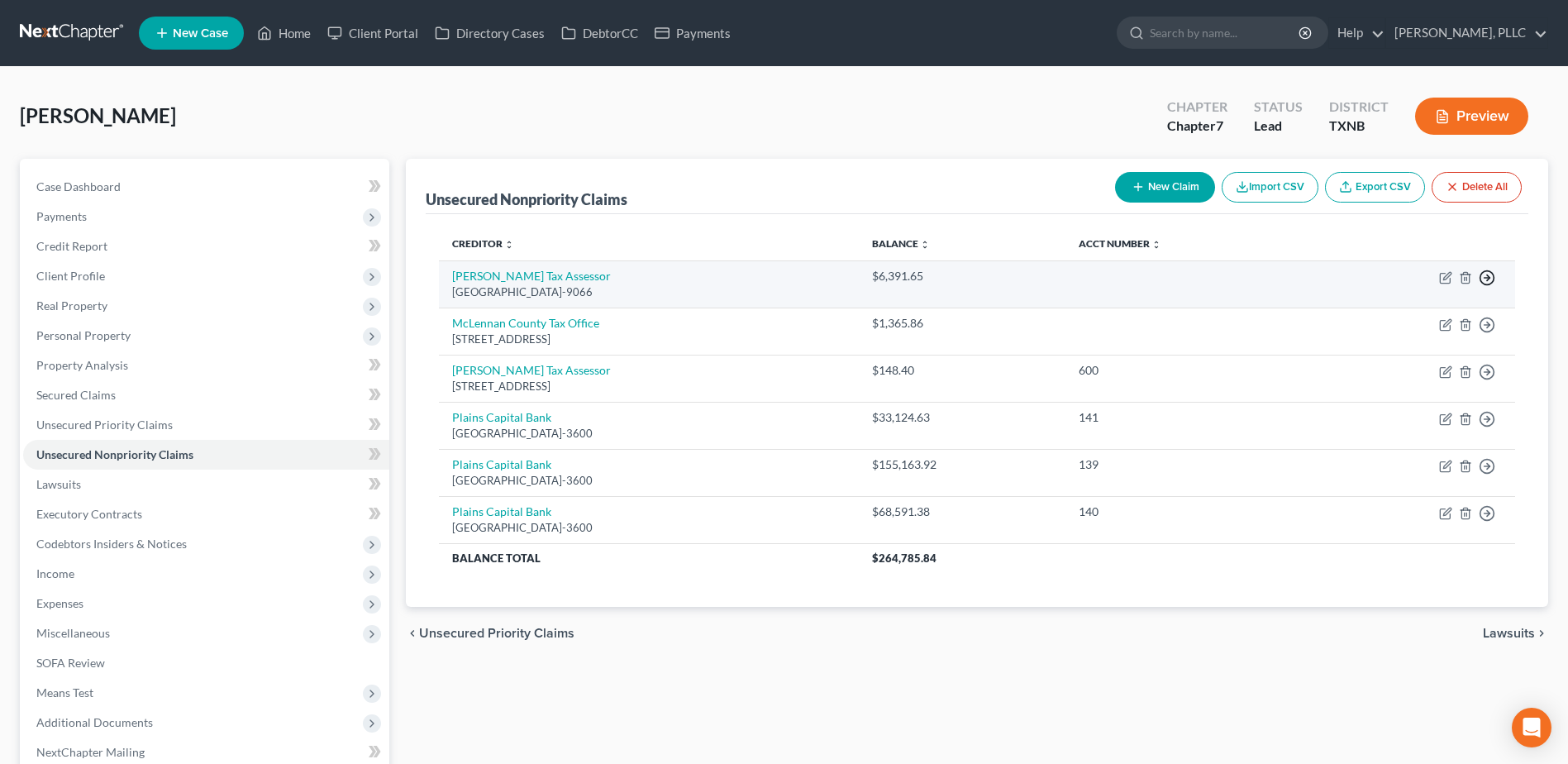
click at [1486, 275] on icon "button" at bounding box center [1486, 277] width 16 height 16
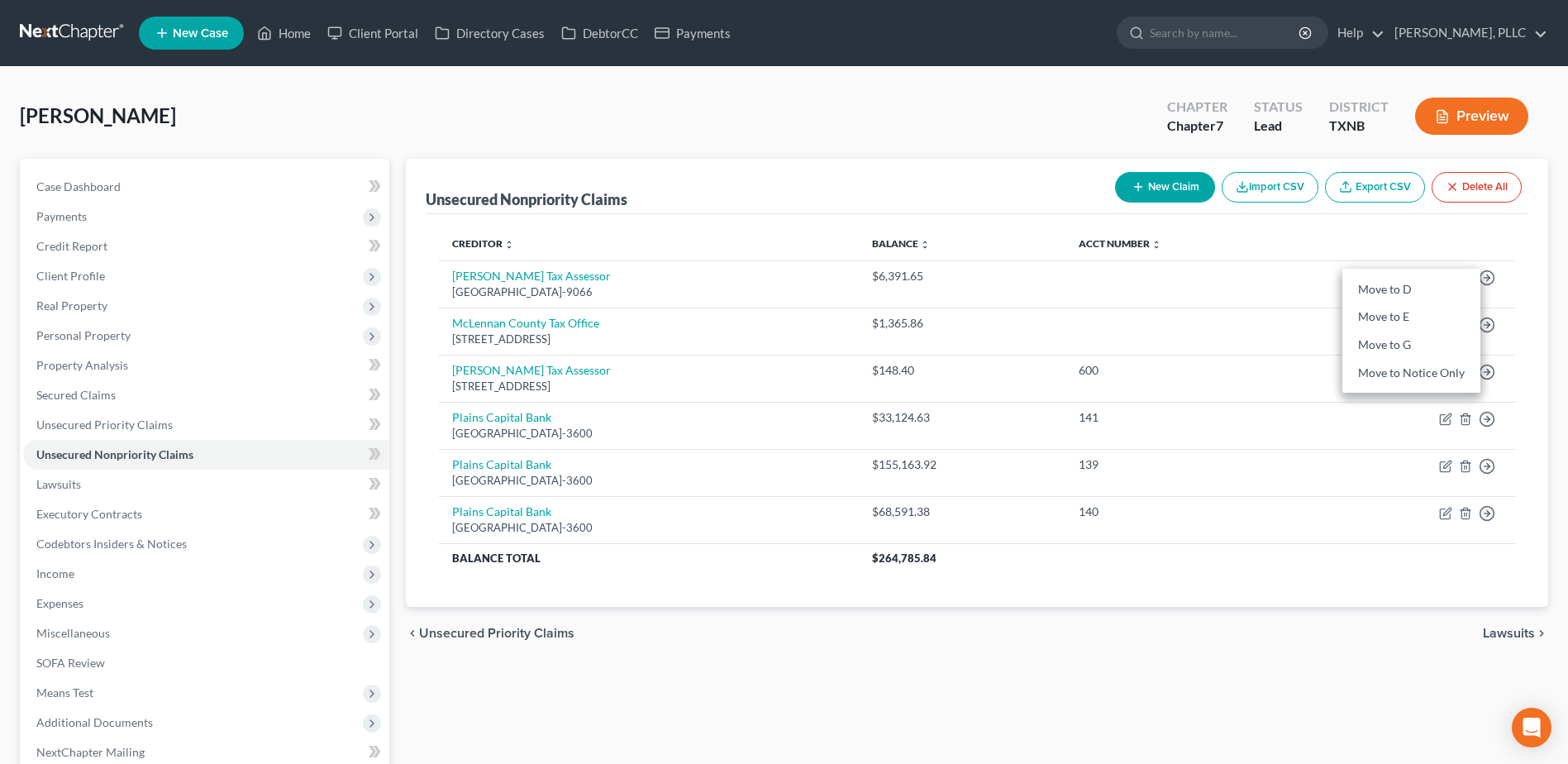
click at [1424, 239] on th at bounding box center [1413, 243] width 203 height 33
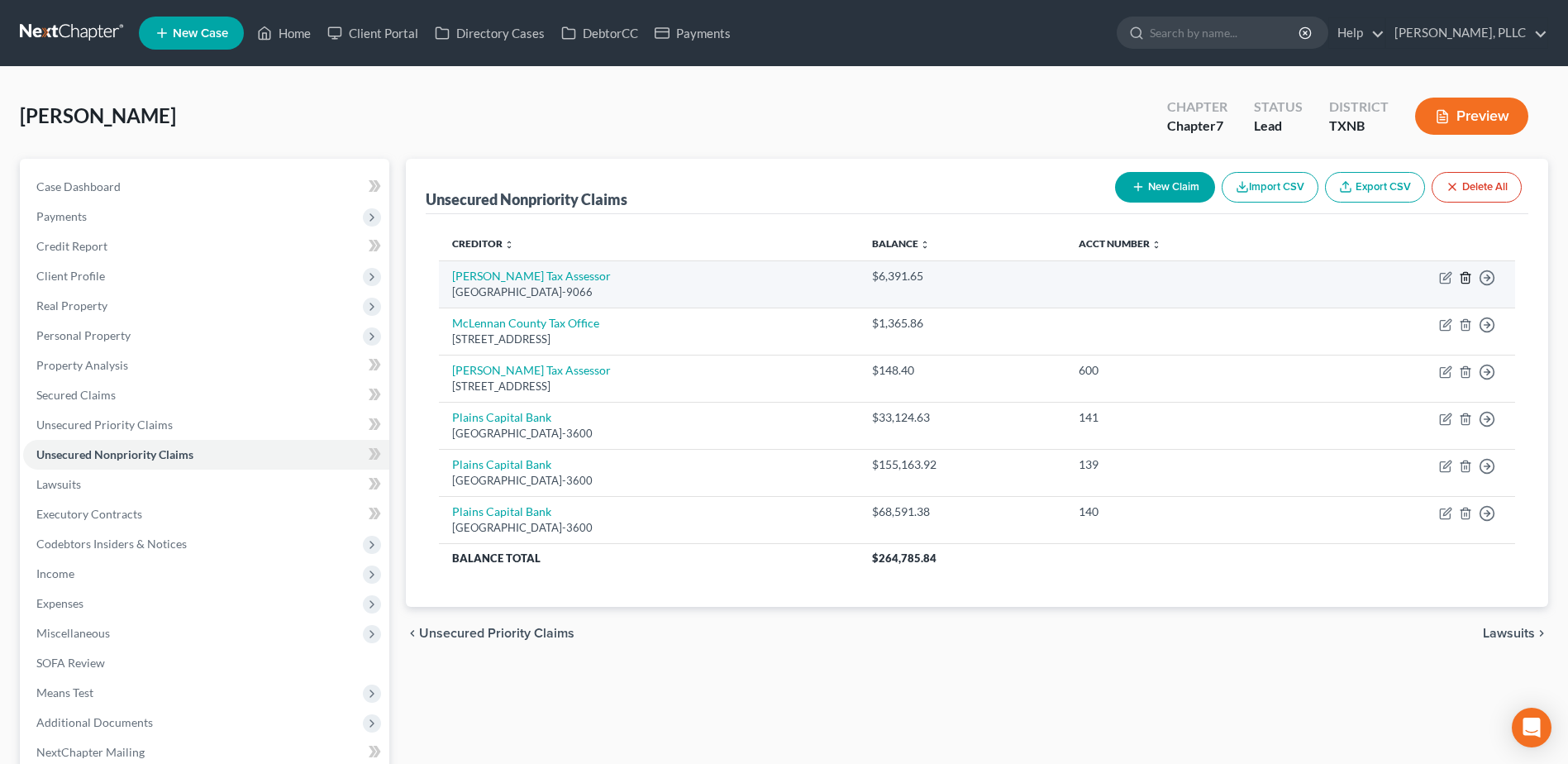
click at [1463, 279] on icon "button" at bounding box center [1465, 278] width 14 height 14
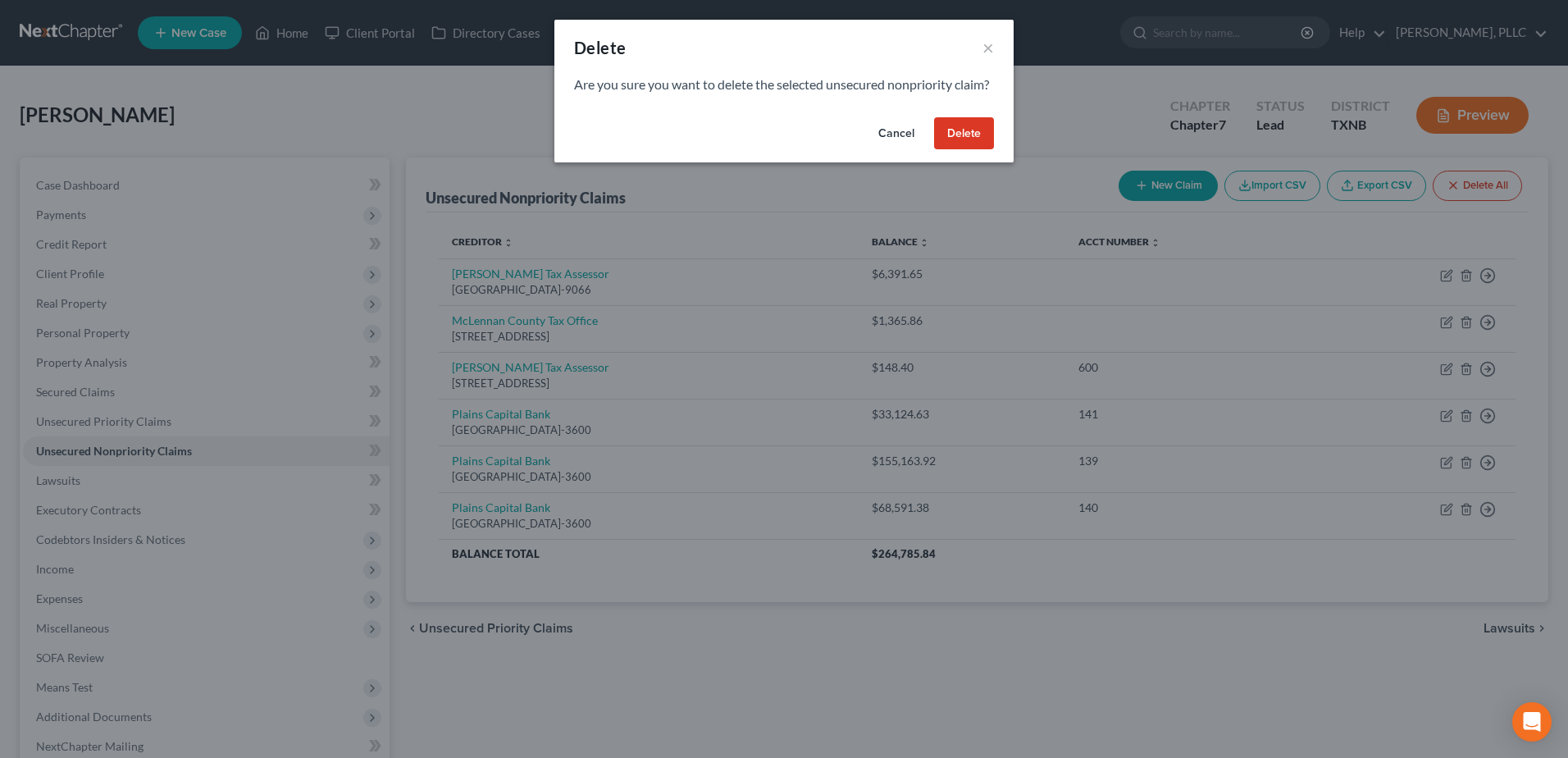
click at [976, 150] on button "Delete" at bounding box center [964, 133] width 60 height 33
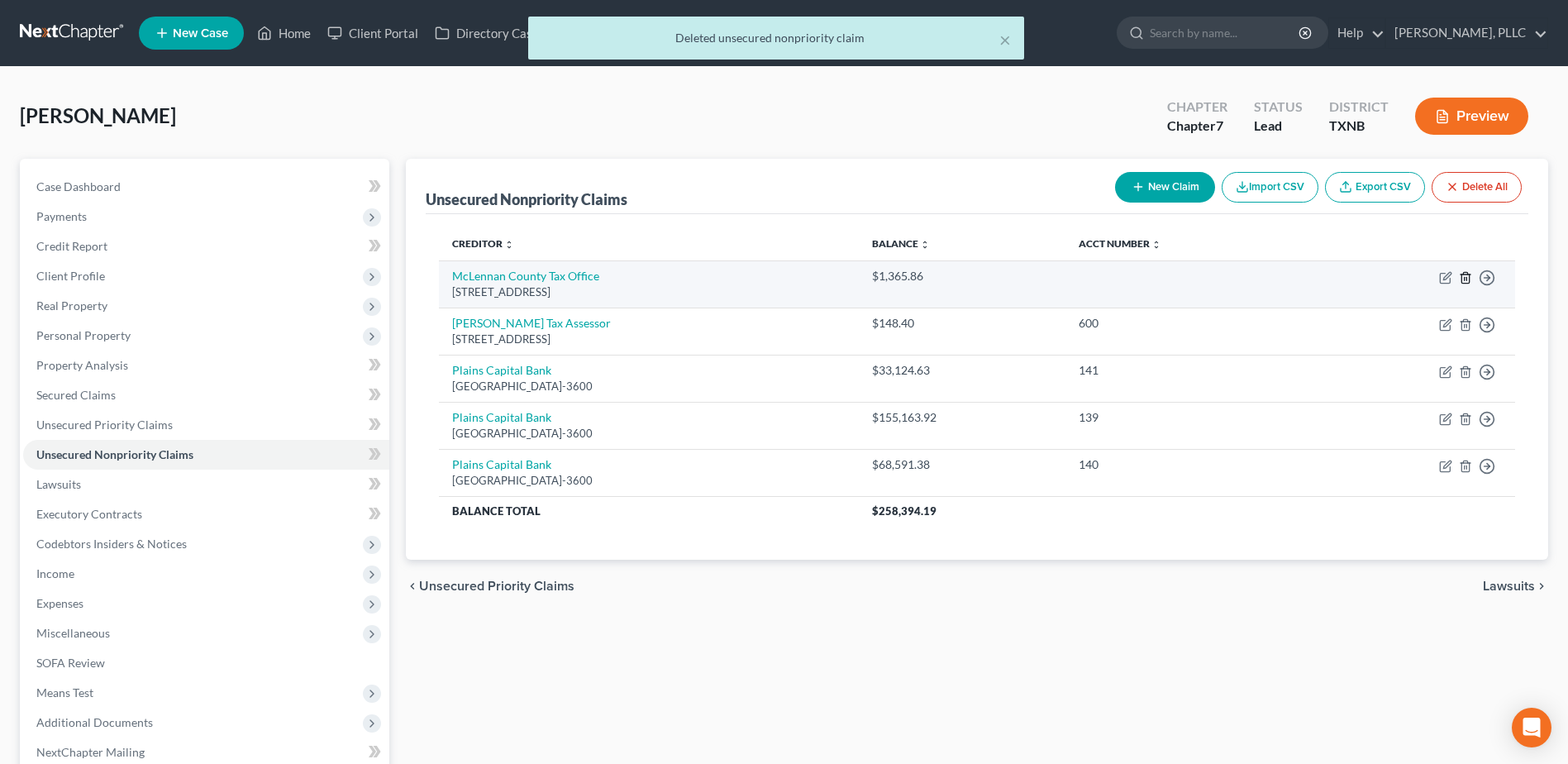
click at [1468, 274] on icon "button" at bounding box center [1465, 277] width 8 height 11
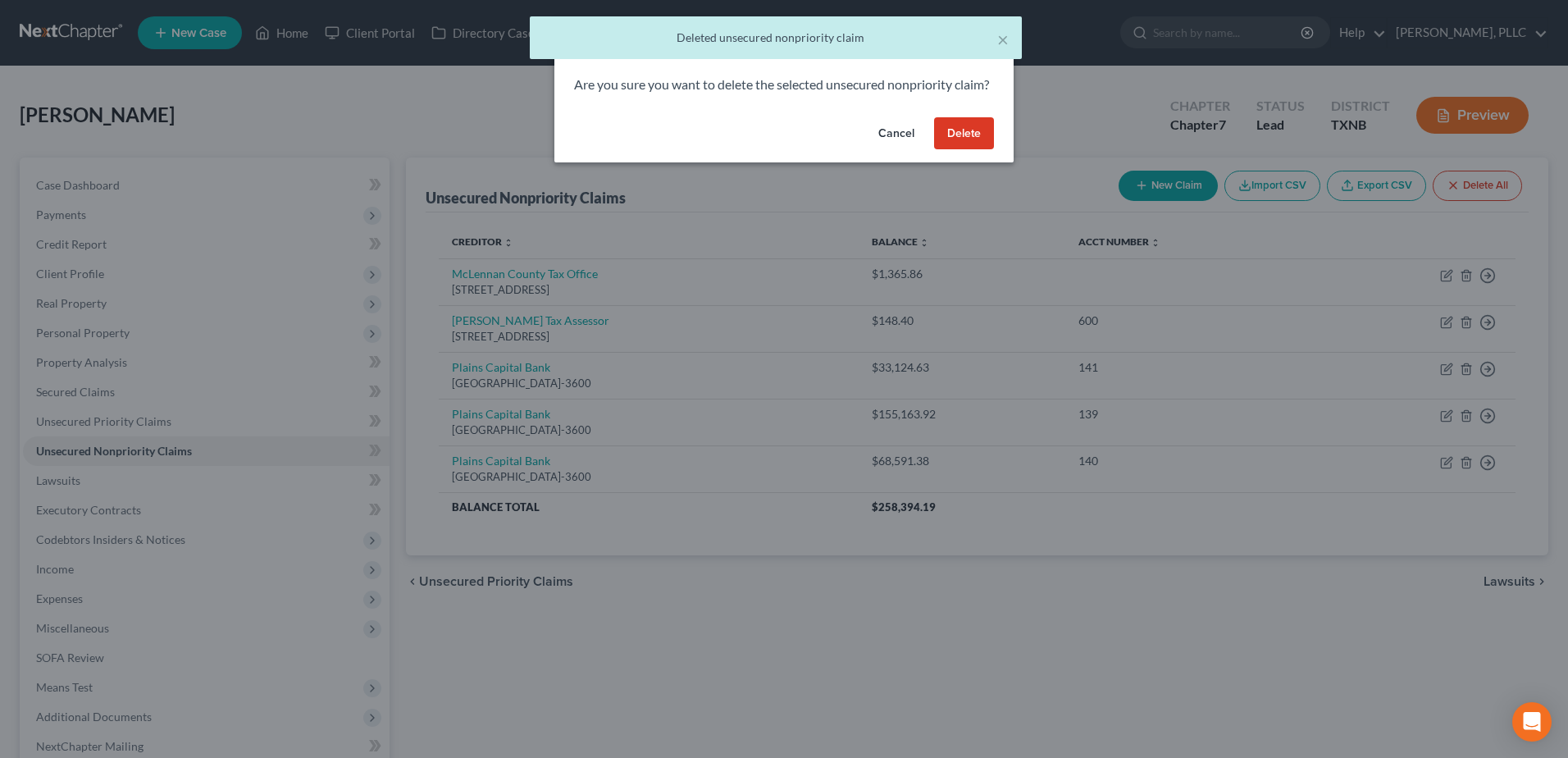
drag, startPoint x: 986, startPoint y: 156, endPoint x: 1337, endPoint y: 272, distance: 369.7
click at [987, 150] on button "Delete" at bounding box center [964, 133] width 60 height 33
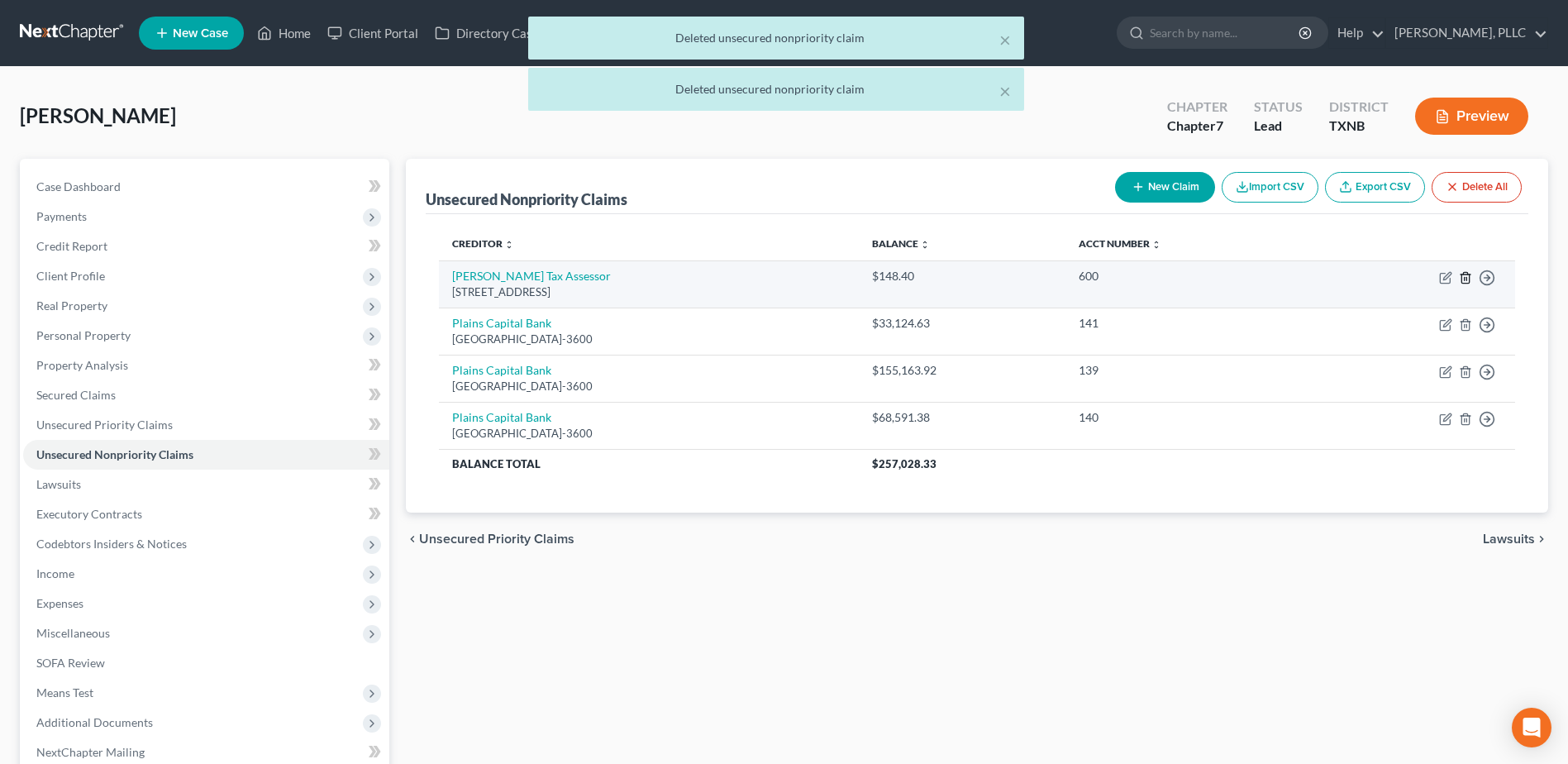
click at [1465, 278] on line "button" at bounding box center [1465, 279] width 0 height 3
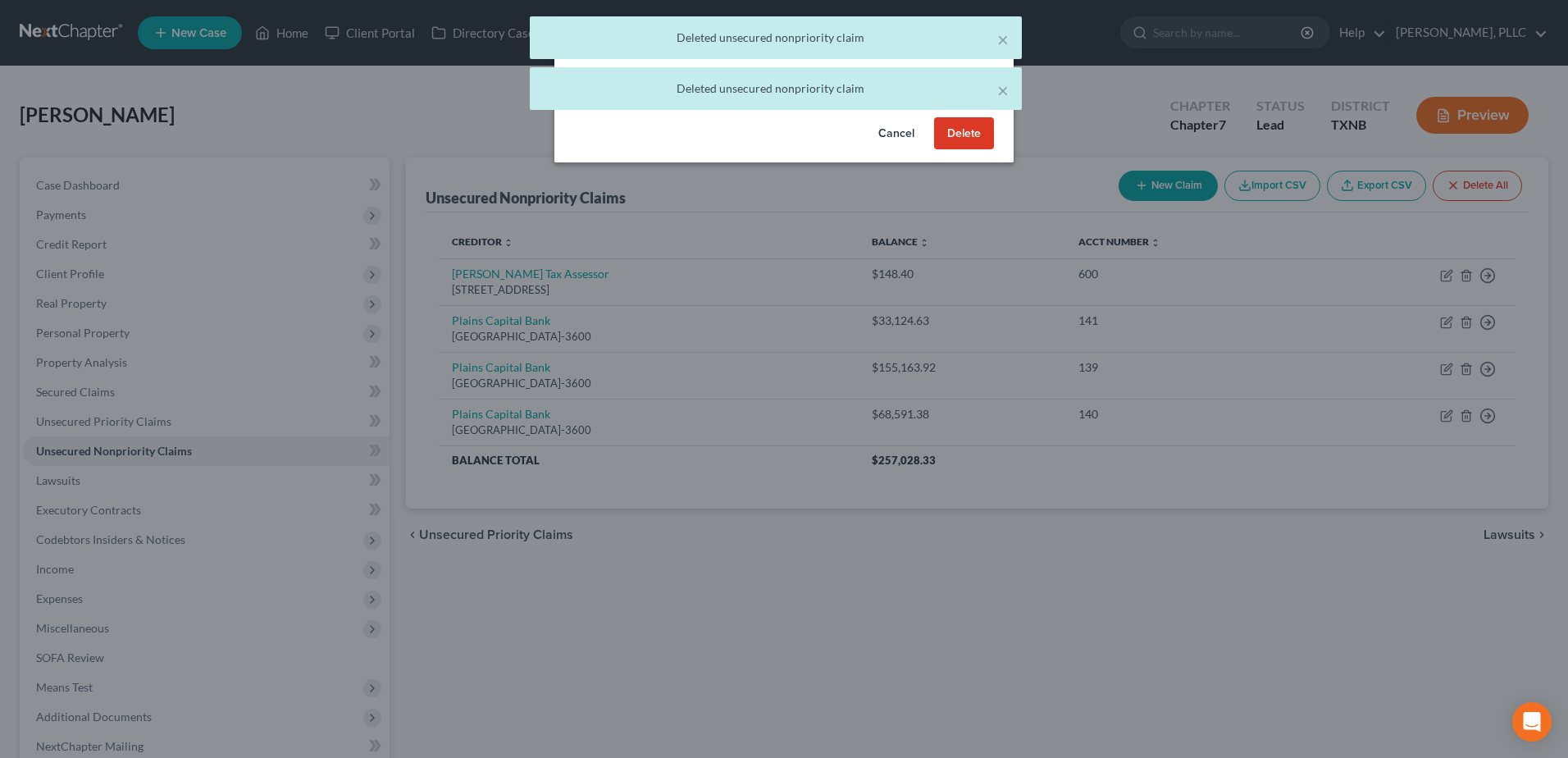
click at [964, 150] on button "Delete" at bounding box center [964, 133] width 60 height 33
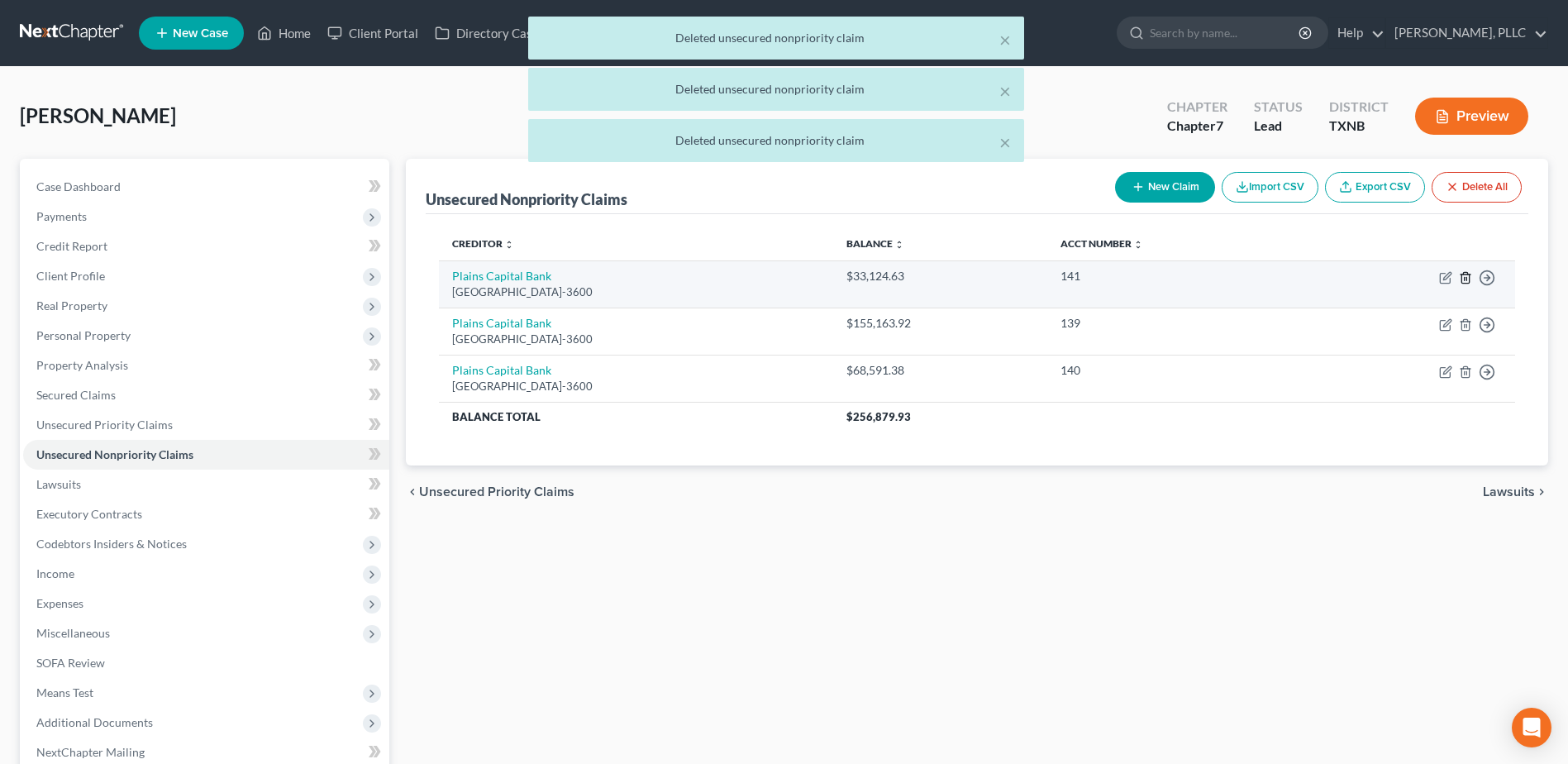
click at [1465, 278] on icon "button" at bounding box center [1465, 278] width 14 height 14
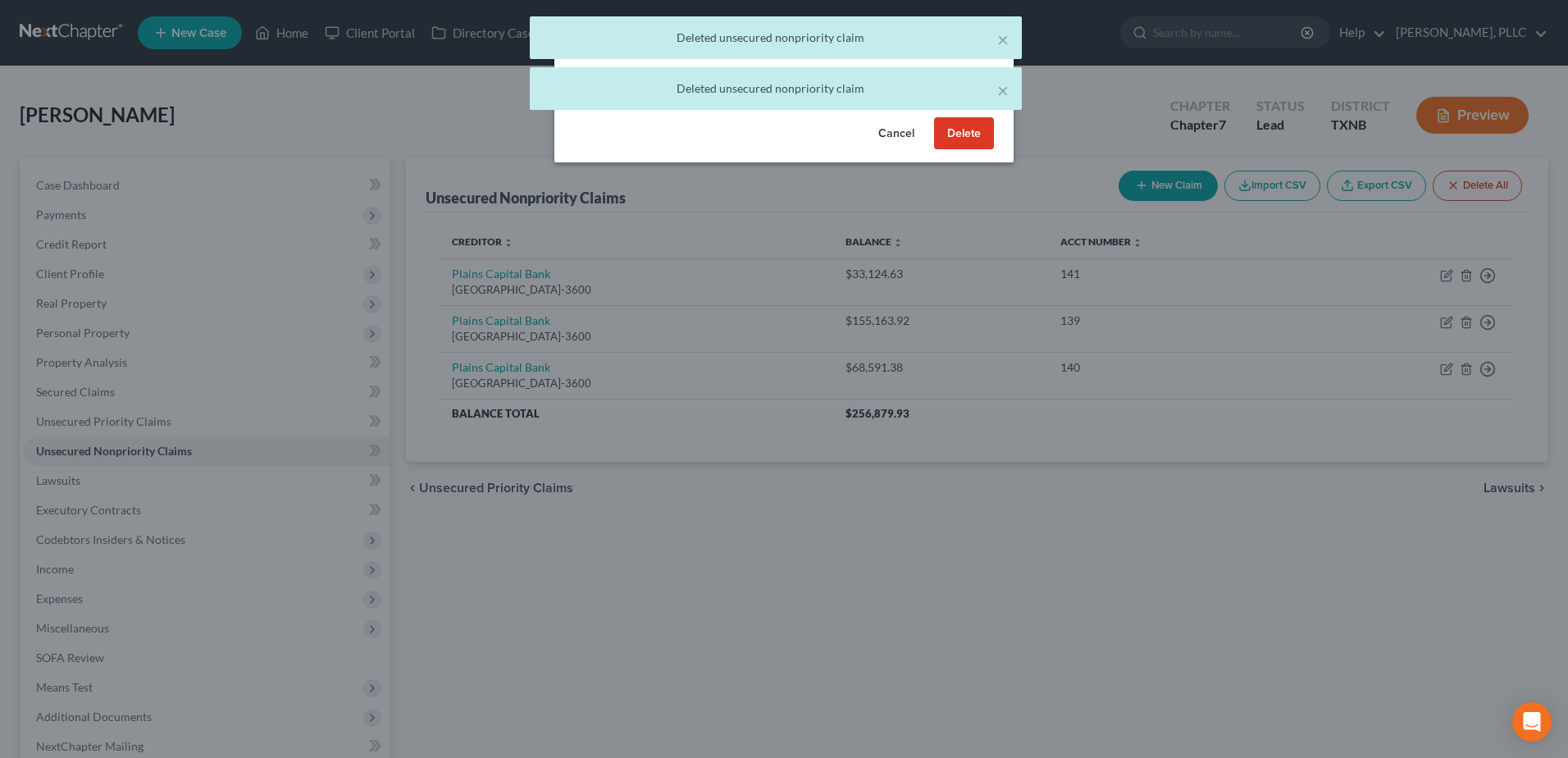
click at [977, 150] on button "Delete" at bounding box center [964, 133] width 60 height 33
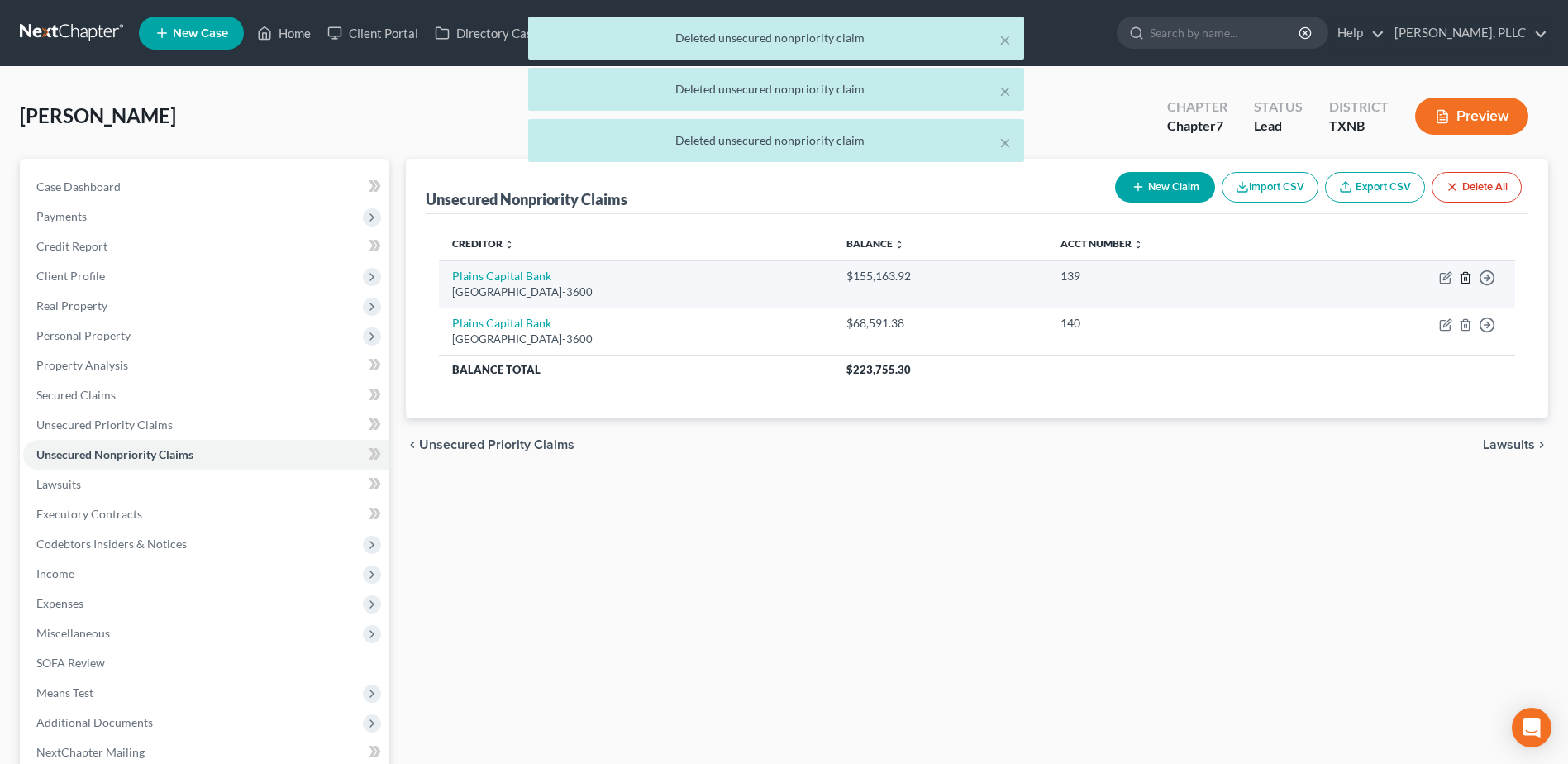
click at [1467, 273] on icon "button" at bounding box center [1465, 277] width 8 height 11
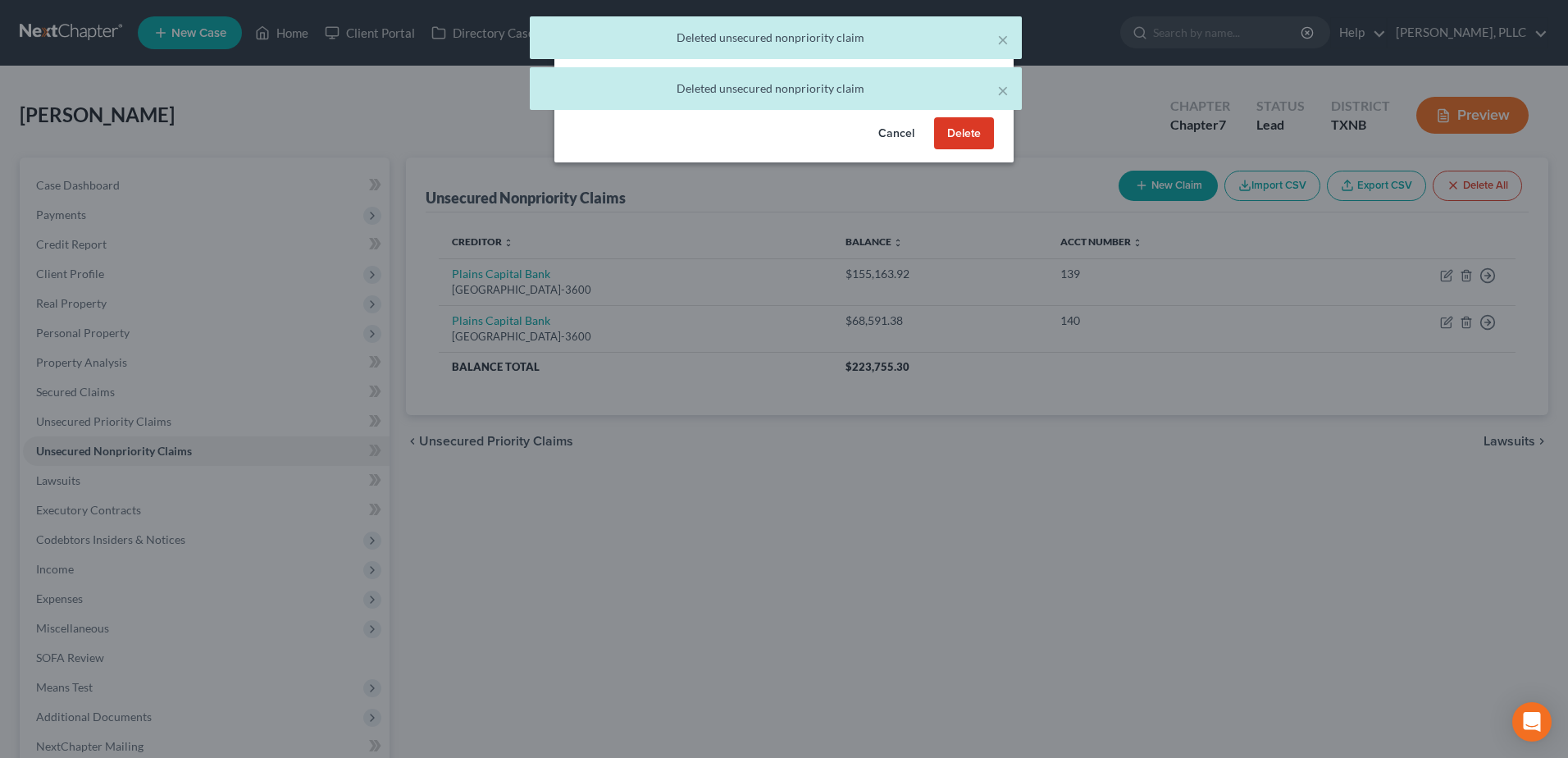
click at [969, 150] on button "Delete" at bounding box center [964, 133] width 60 height 33
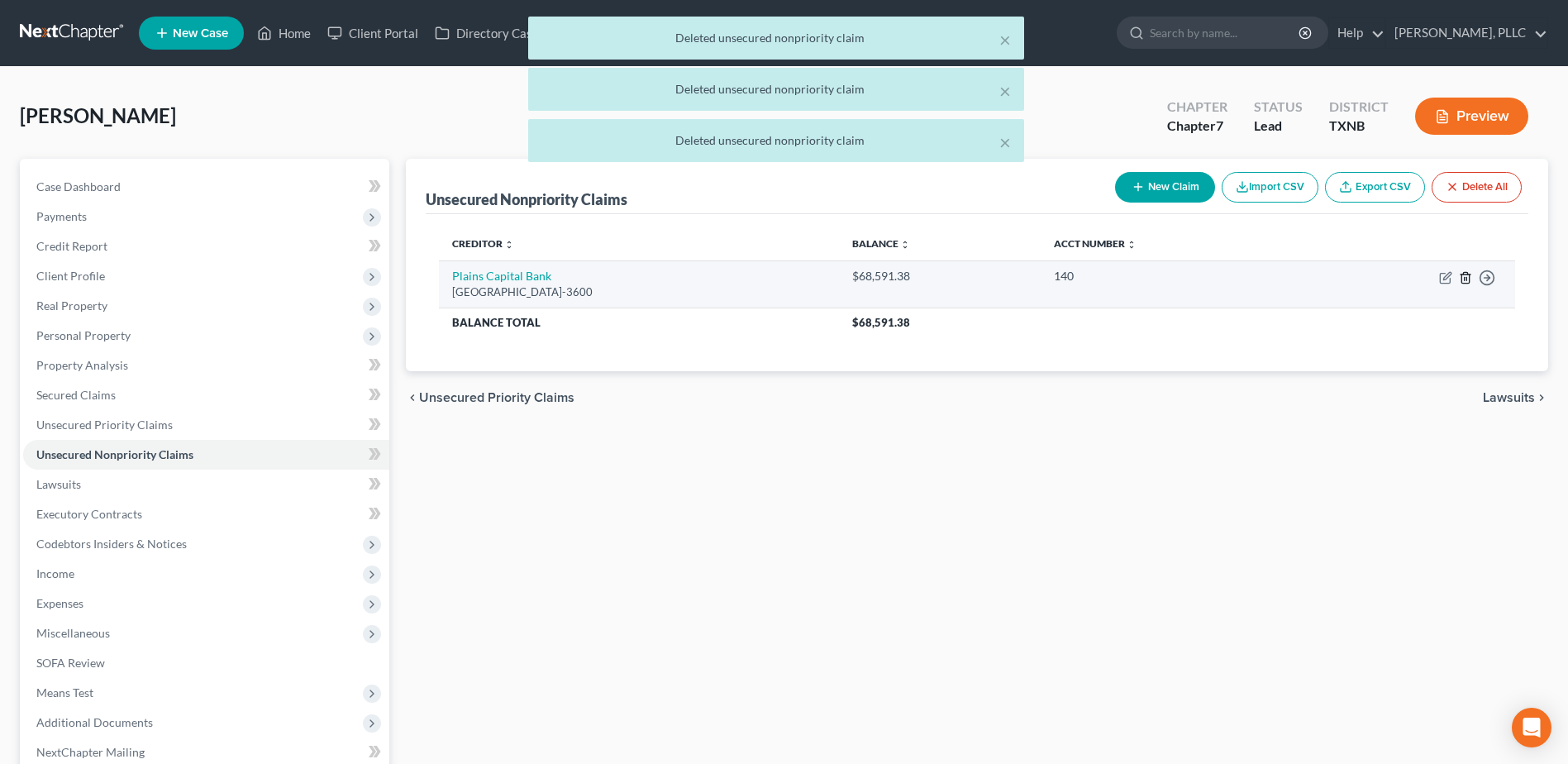
click at [1465, 276] on icon "button" at bounding box center [1465, 278] width 14 height 14
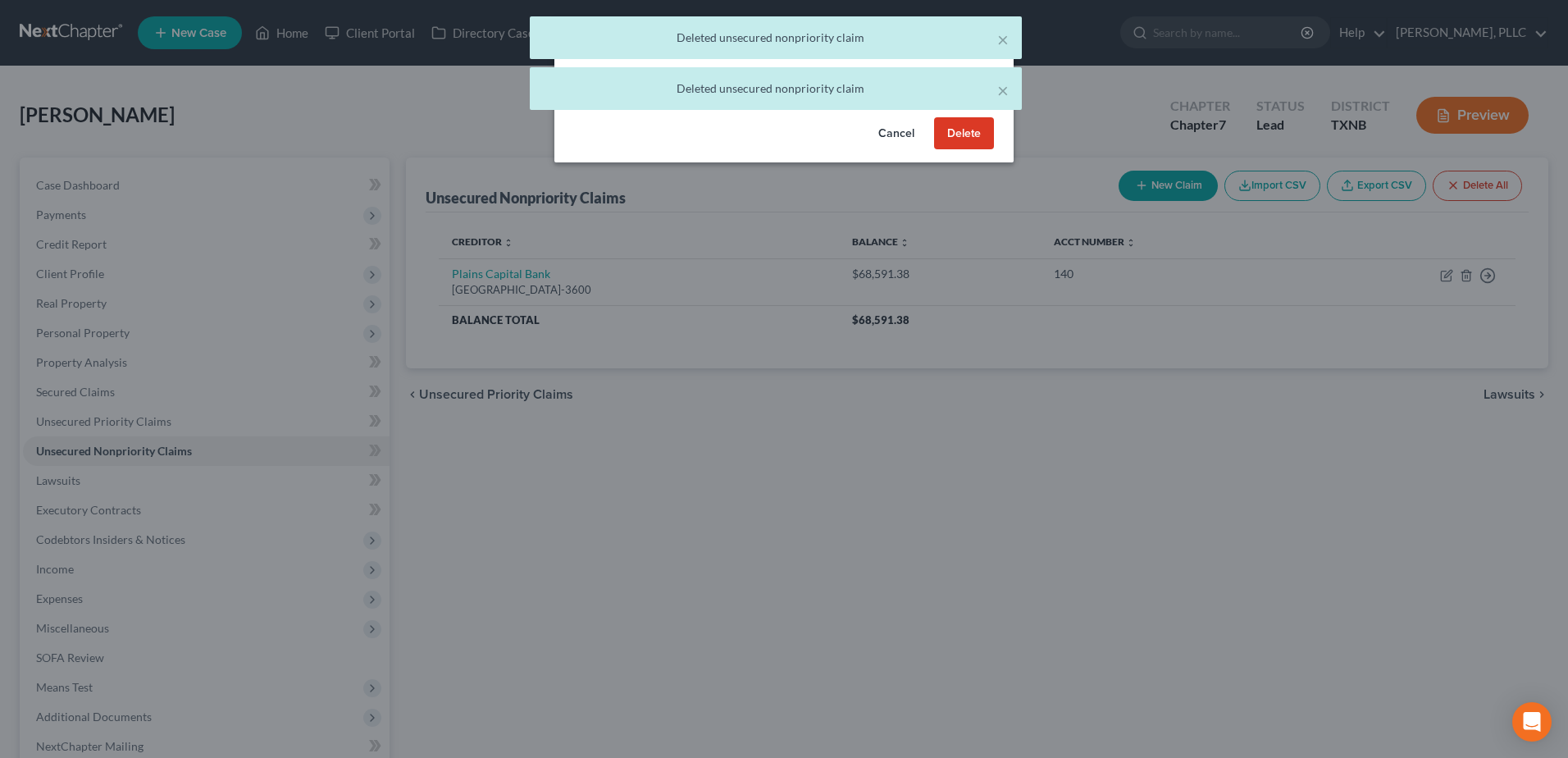
drag, startPoint x: 962, startPoint y: 144, endPoint x: 1515, endPoint y: 376, distance: 599.7
click at [962, 143] on button "Delete" at bounding box center [964, 133] width 60 height 33
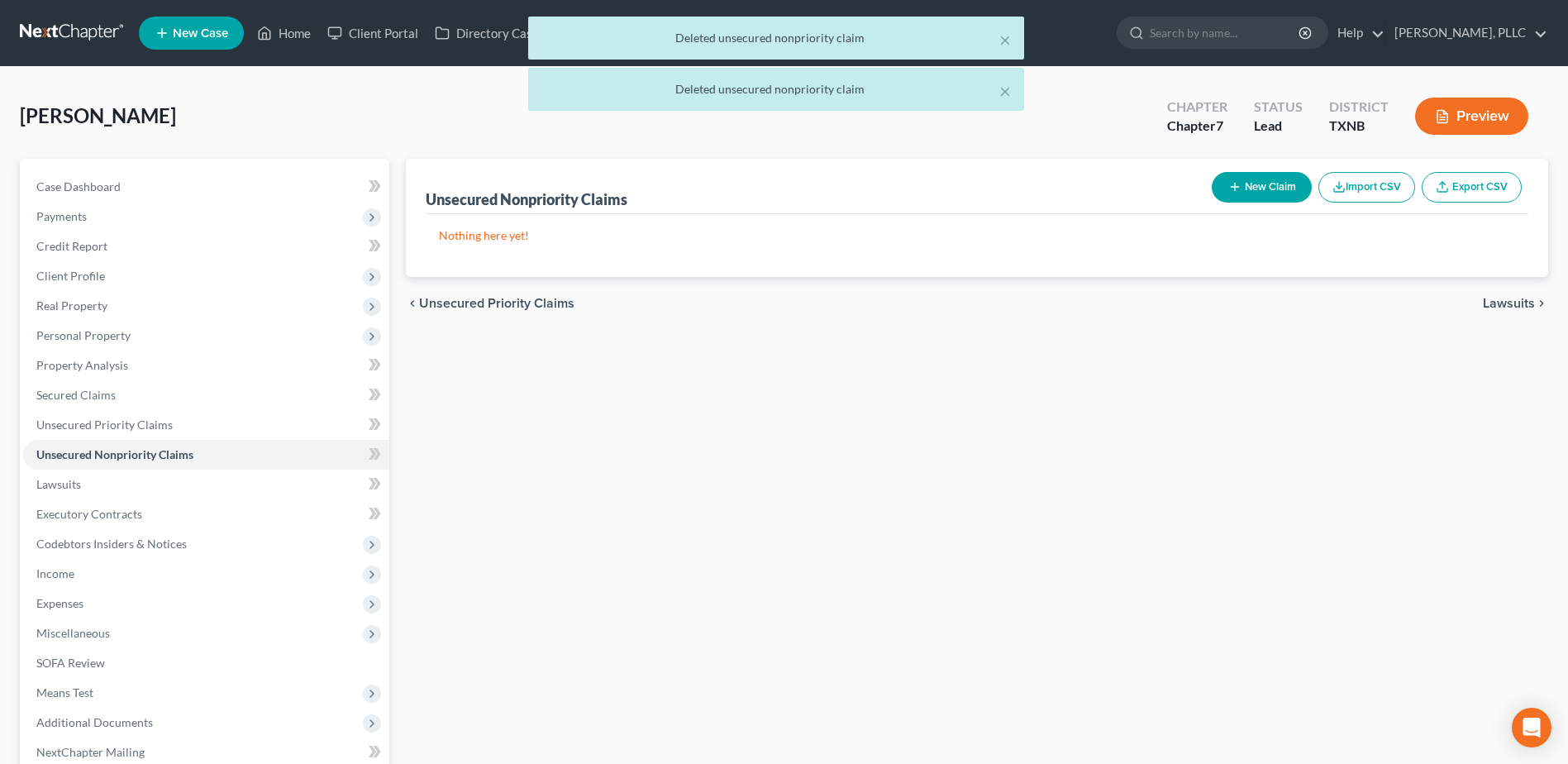
click at [1386, 189] on button "Import CSV" at bounding box center [1366, 187] width 97 height 31
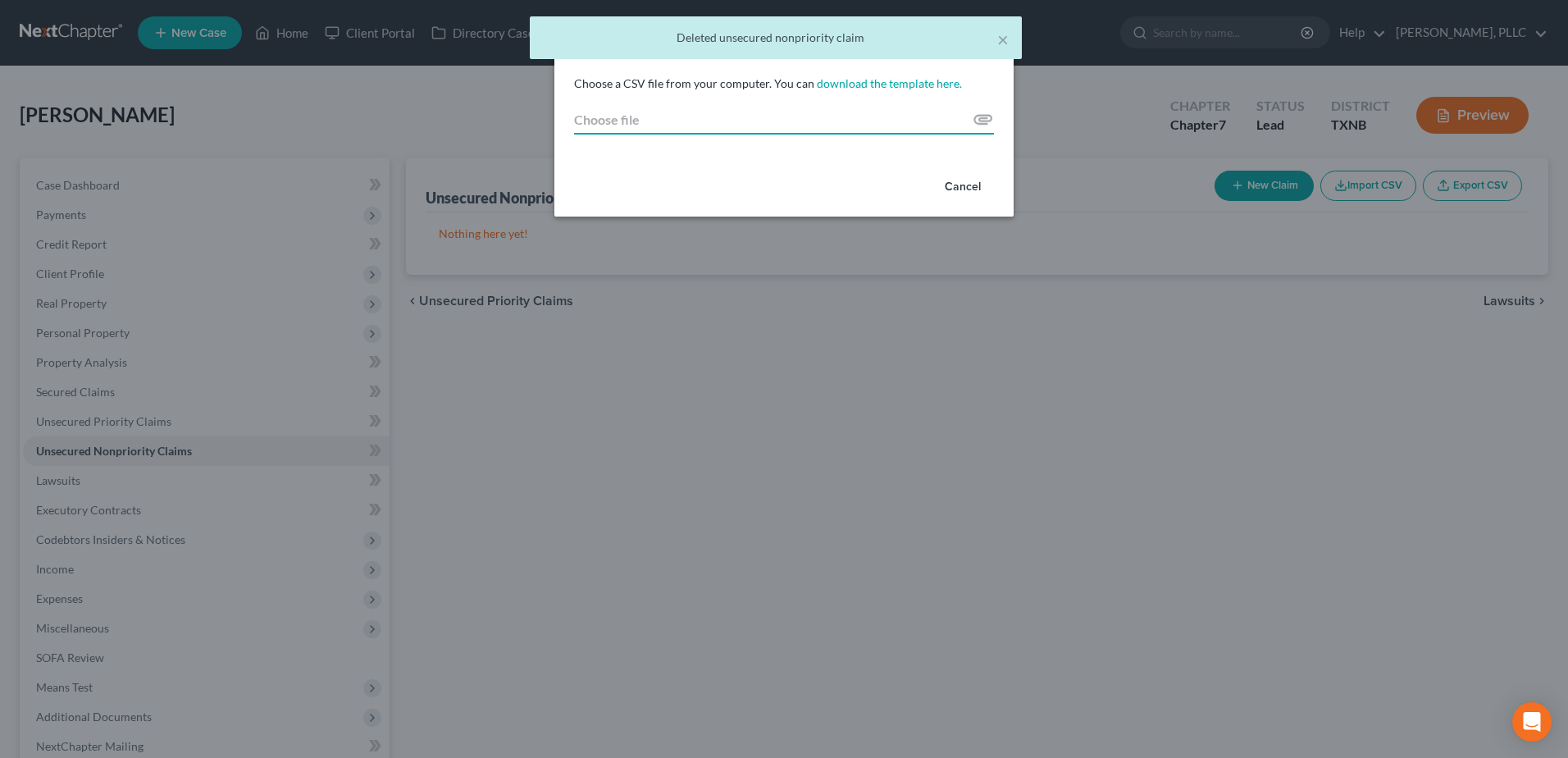
click at [977, 123] on input "Choose file" at bounding box center [783, 119] width 420 height 29
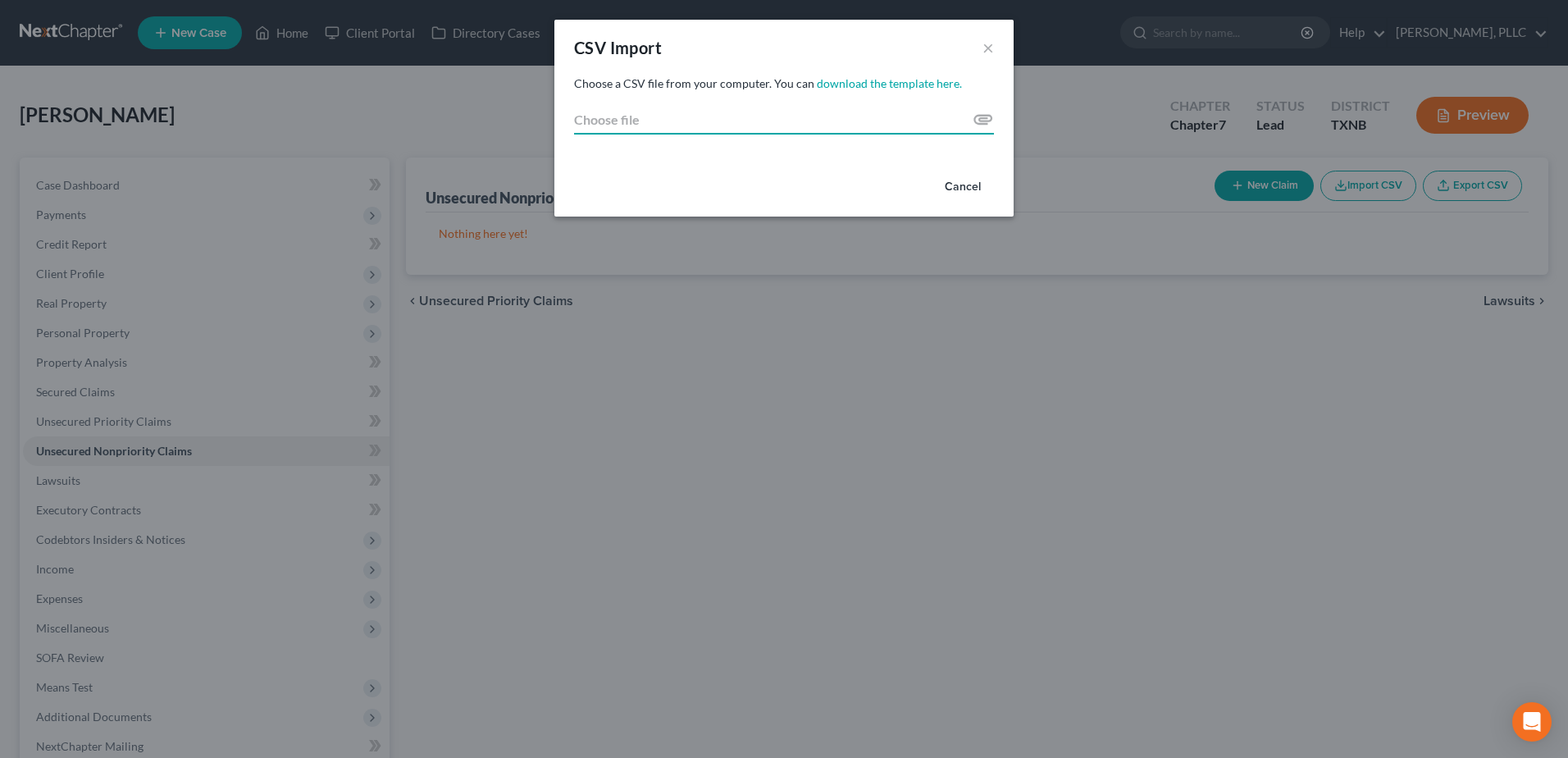
type input "C:\fakepath\garcia 2.csv"
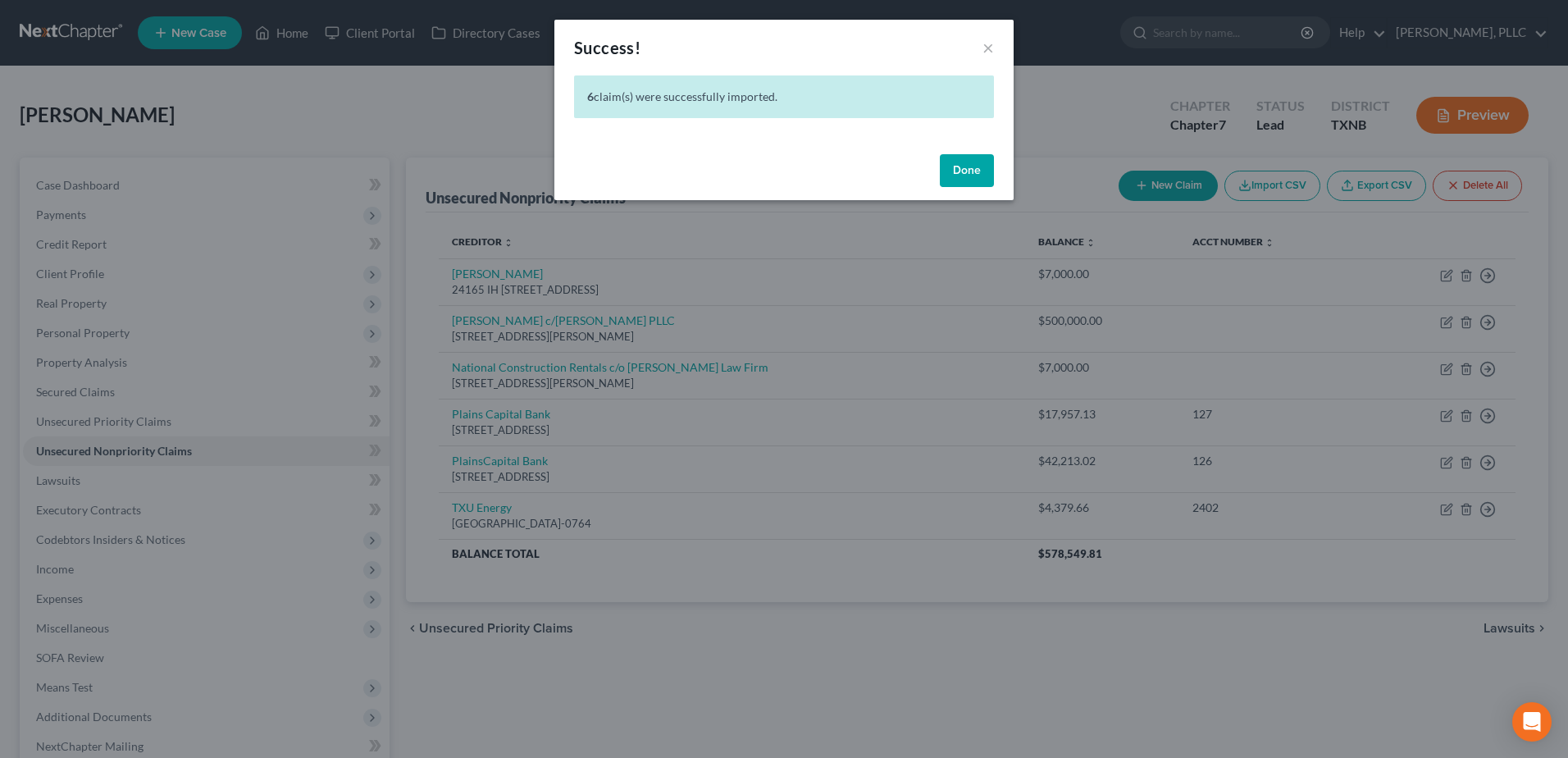
drag, startPoint x: 980, startPoint y: 173, endPoint x: 993, endPoint y: 180, distance: 14.8
click at [980, 172] on button "Done" at bounding box center [967, 170] width 54 height 33
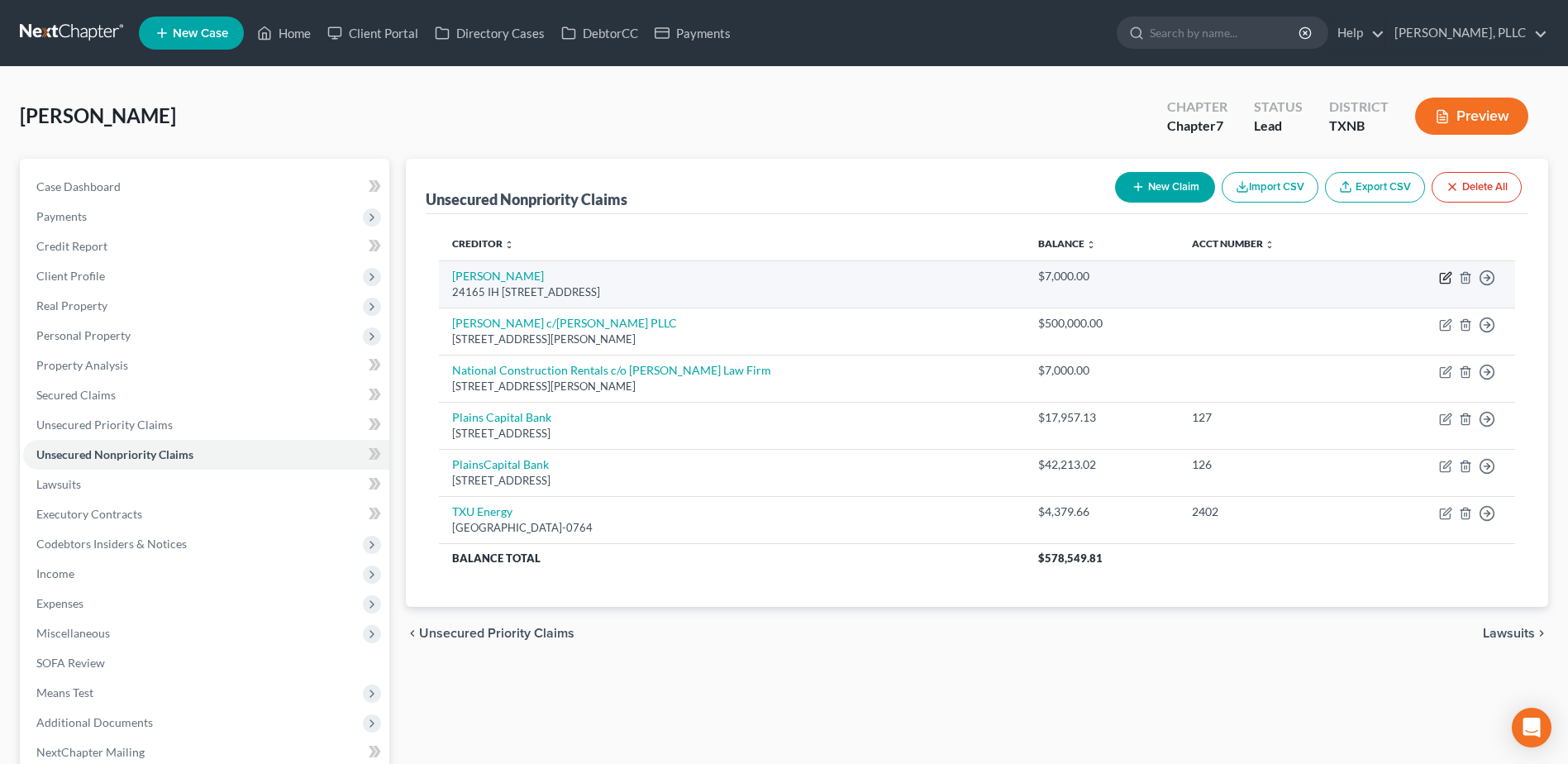
click at [1448, 271] on icon "button" at bounding box center [1445, 278] width 14 height 14
select select "45"
select select "2"
select select "0"
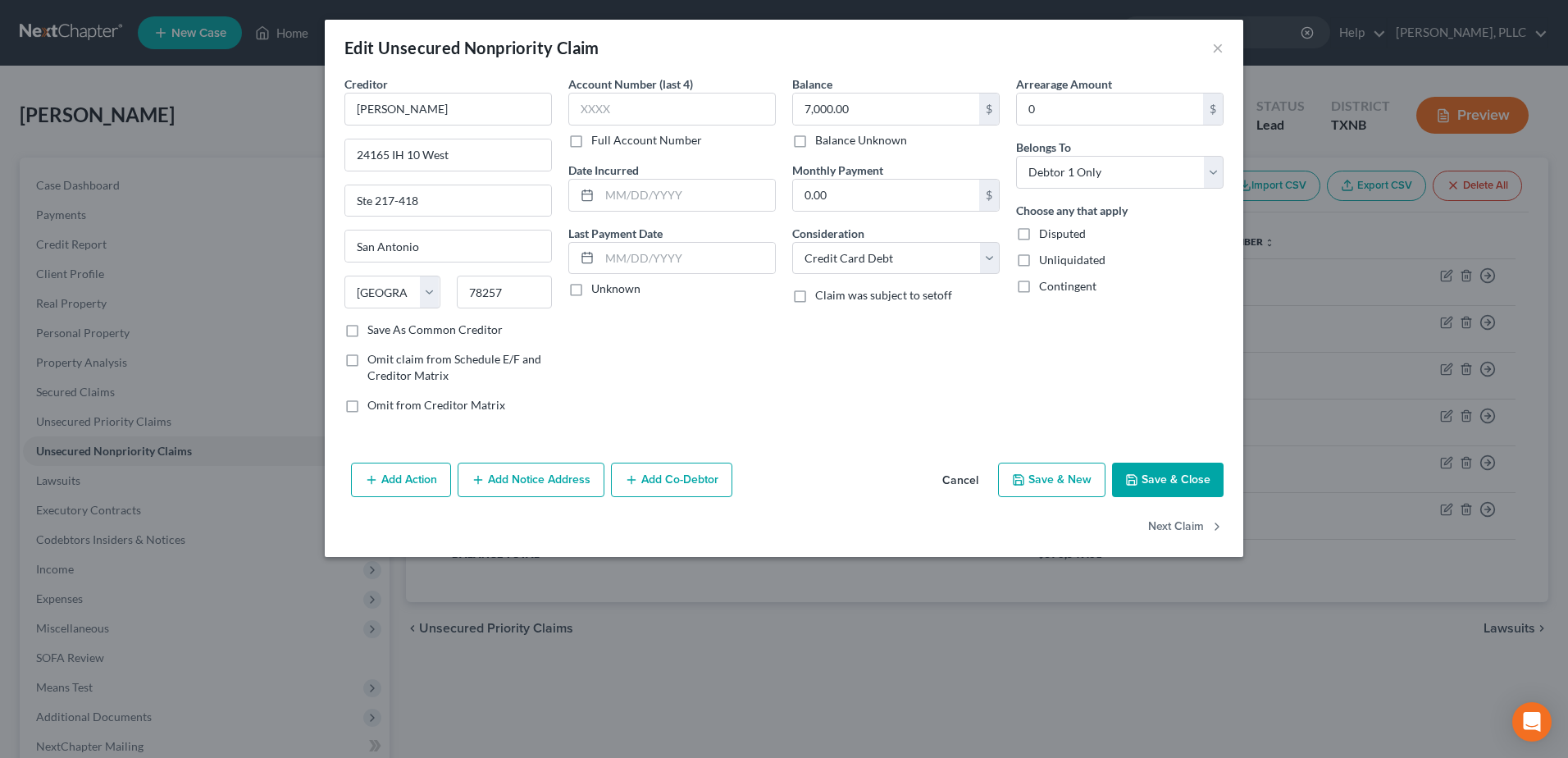
click at [705, 489] on button "Add Co-Debtor" at bounding box center [671, 480] width 121 height 34
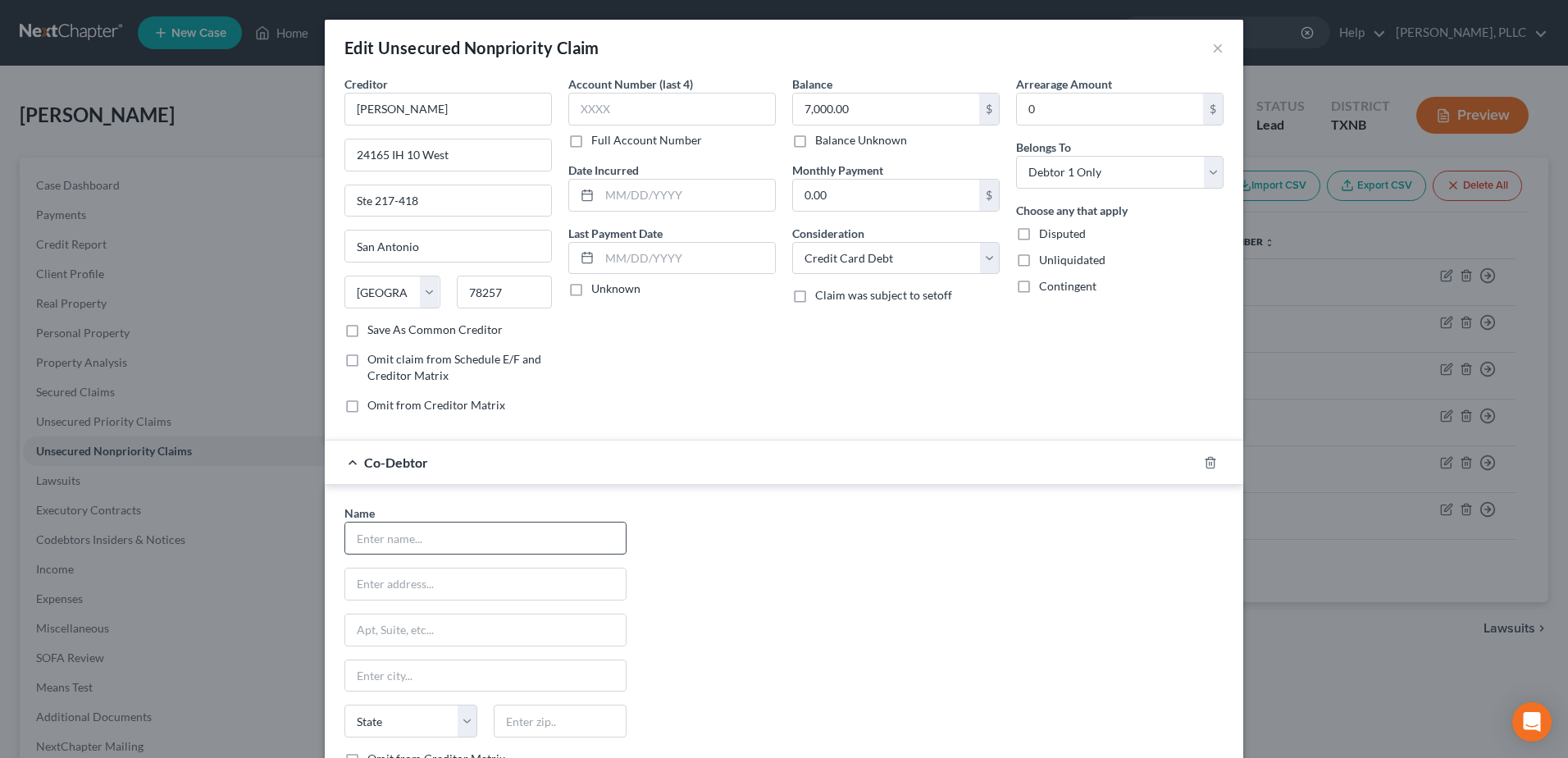
click at [440, 543] on input "text" at bounding box center [485, 538] width 280 height 31
type input "Excellent Custom Homes"
type input "1"
paste input "3221 Chenault Street, Fort Worth, TX 76111"
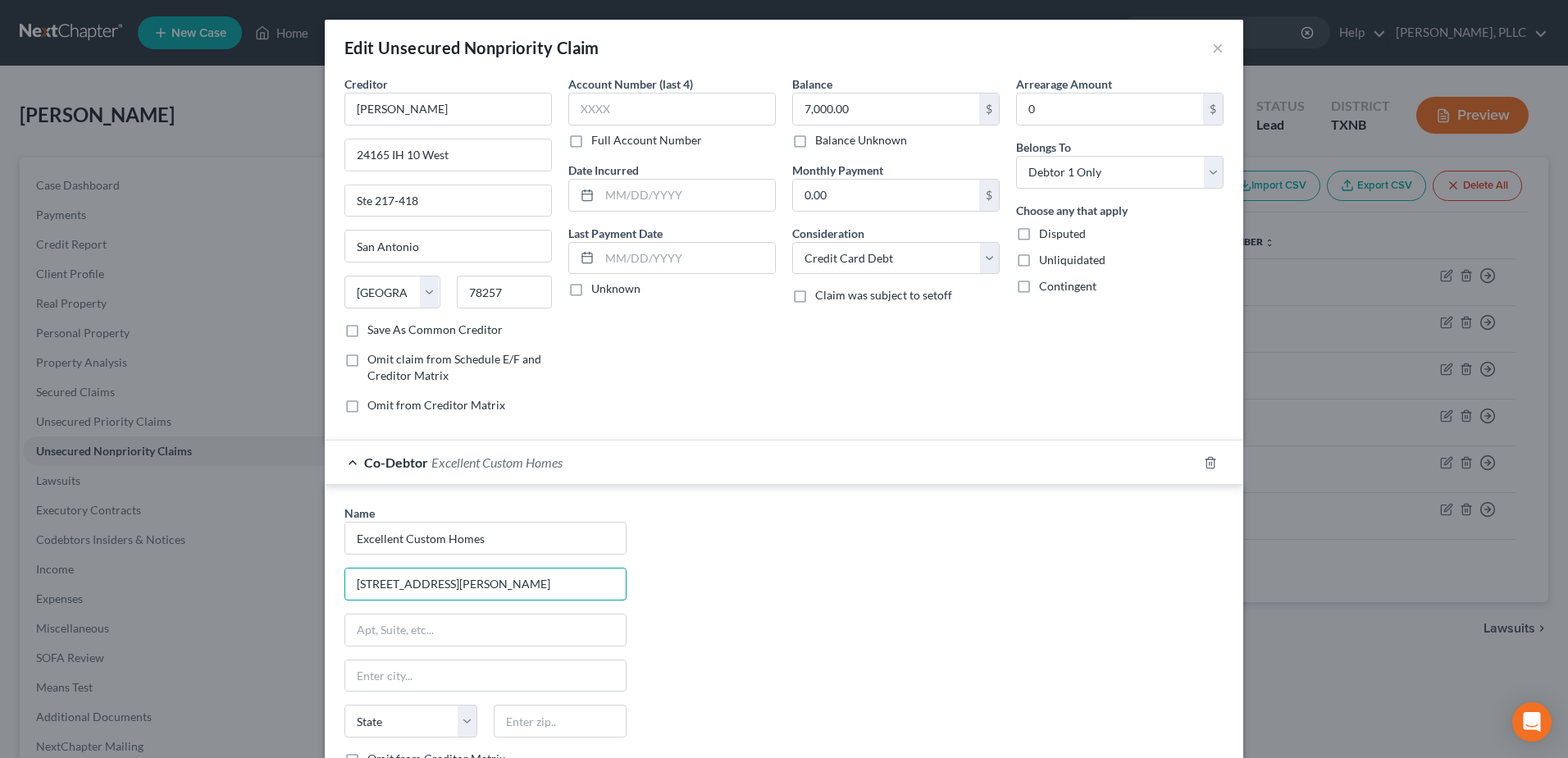
type input "3221 Chenault Street, Fort Worth, TX 76111"
click at [405, 658] on div "Name * Excellent Custom Homes 3221 Chenault Street, Fort Worth, TX 76111 State …" at bounding box center [485, 657] width 299 height 305
click at [396, 673] on input "text" at bounding box center [485, 676] width 280 height 31
type input "Fort Worth"
select select "45"
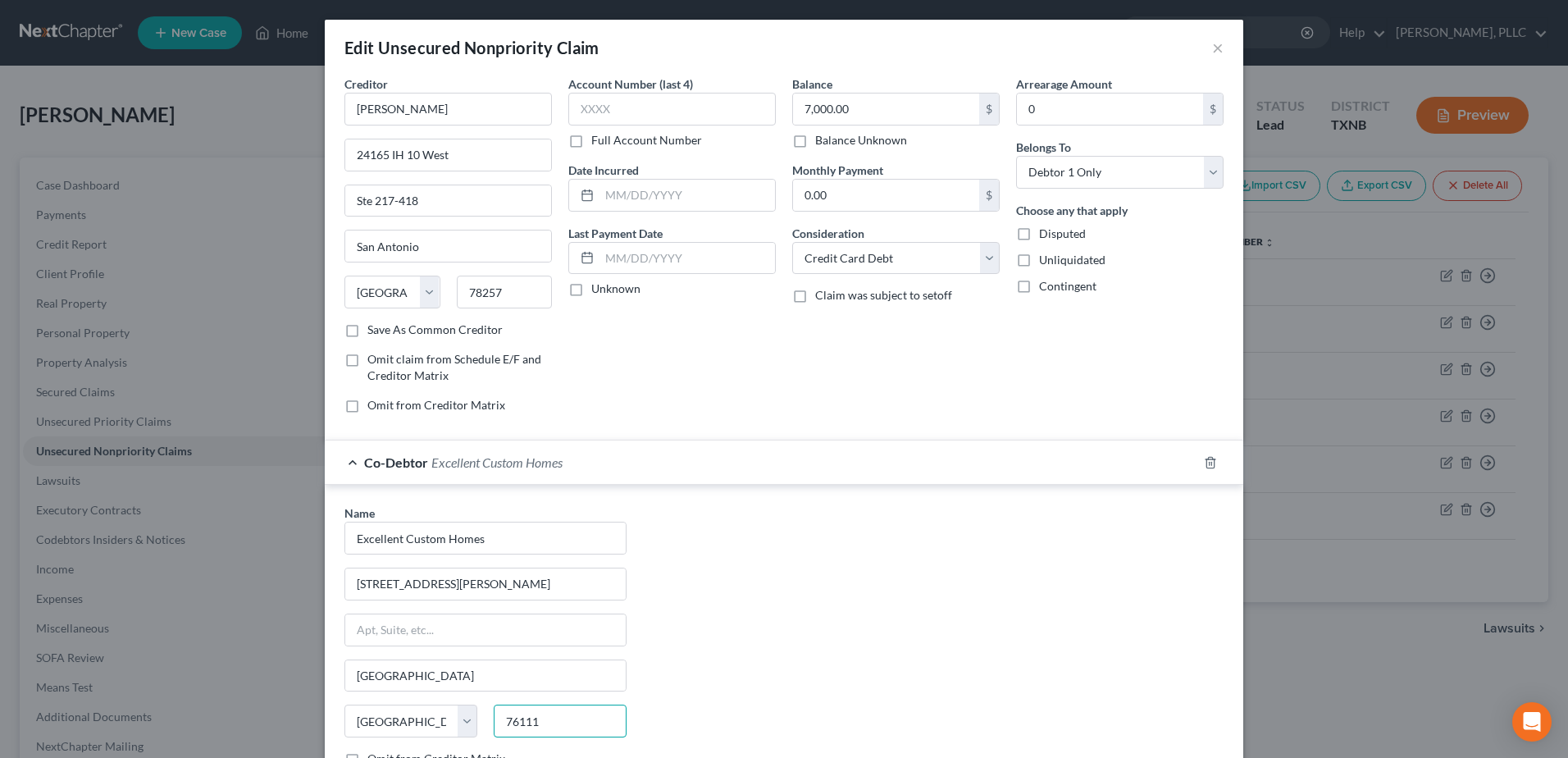
type input "76111"
click at [931, 676] on div "Name * Excellent Custom Homes 3221 Chenault Street, Fort Worth, TX 76111 Fort W…" at bounding box center [784, 657] width 896 height 305
drag, startPoint x: 588, startPoint y: 588, endPoint x: 458, endPoint y: 585, distance: 130.0
click at [458, 585] on input "3221 Chenault Street, Fort Worth, TX 76111" at bounding box center [485, 584] width 280 height 31
type input "3221 Chenault Street"
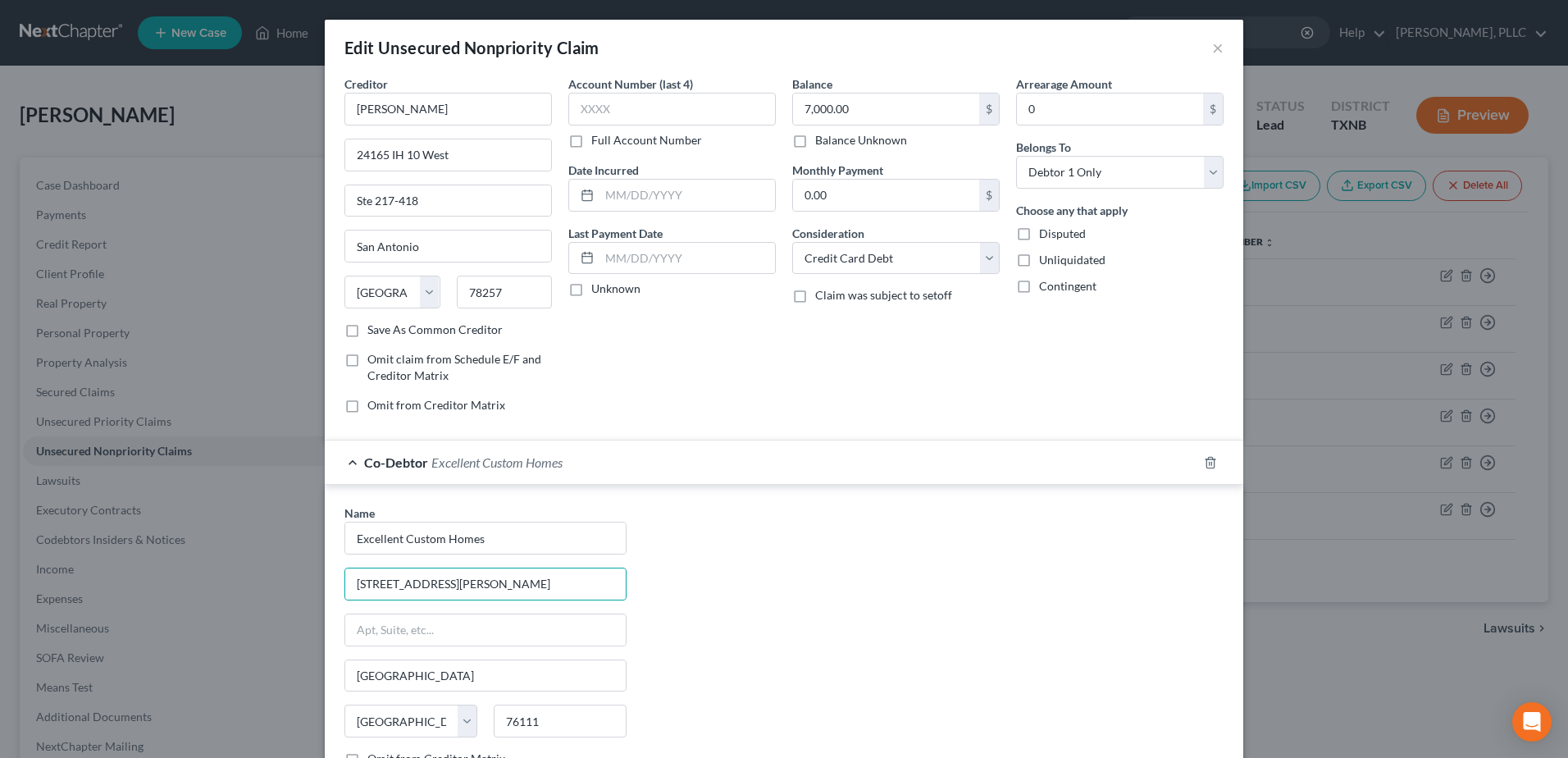
click at [868, 672] on div "Name * Excellent Custom Homes 3221 Chenault Street Fort Worth State AL AK AR AZ…" at bounding box center [784, 657] width 896 height 305
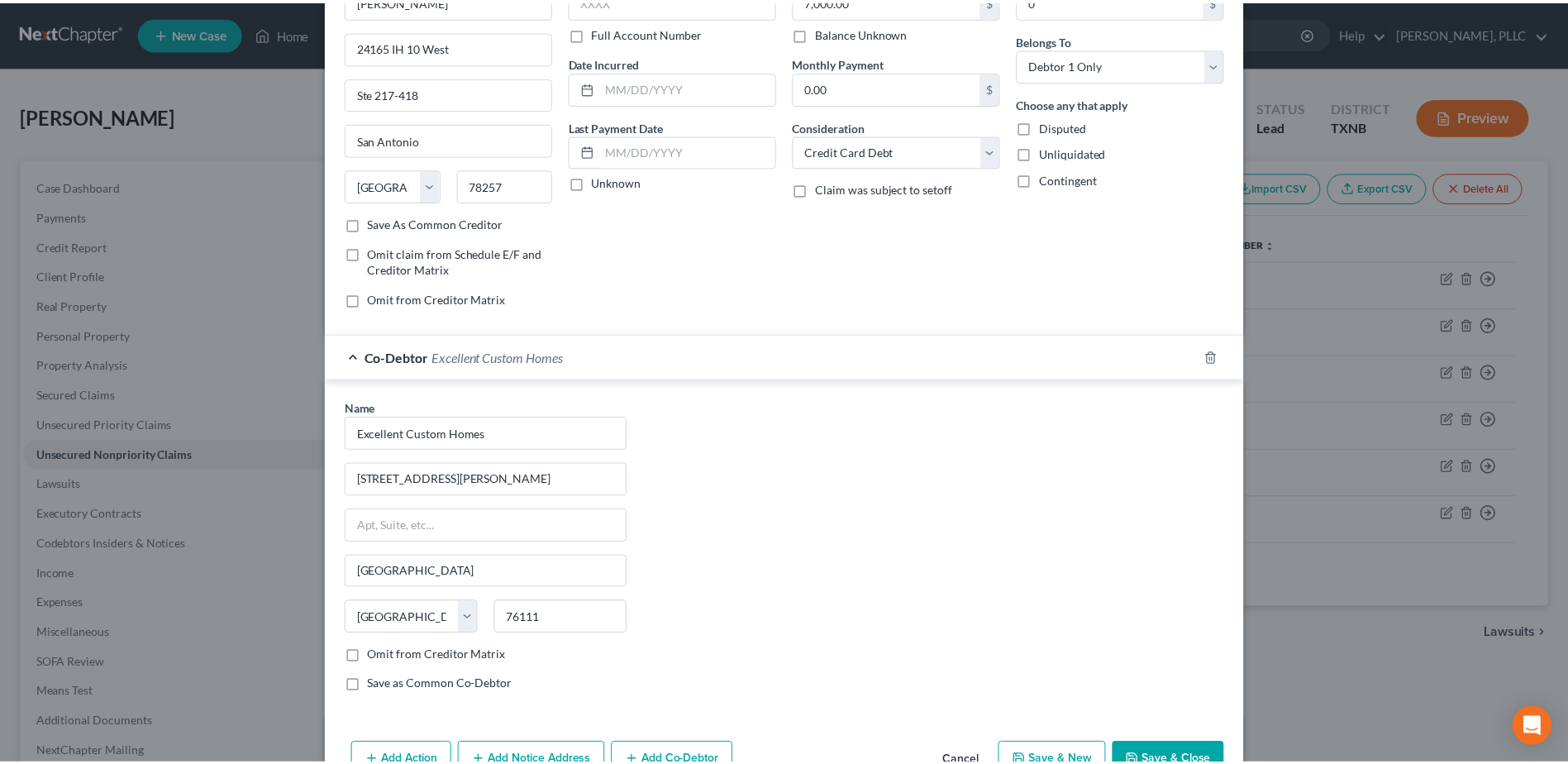
scroll to position [204, 0]
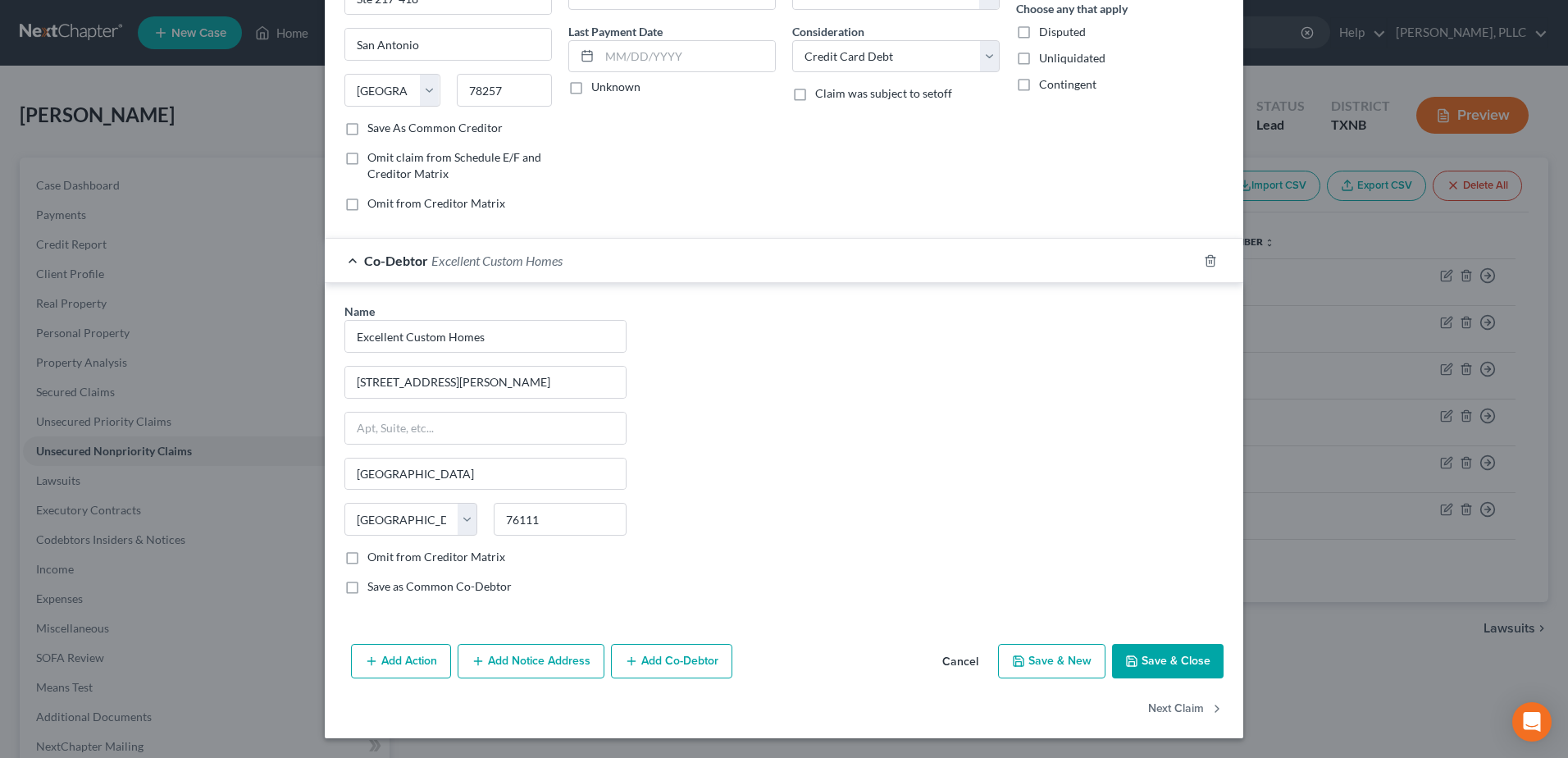
click at [1143, 670] on button "Save & Close" at bounding box center [1168, 660] width 112 height 34
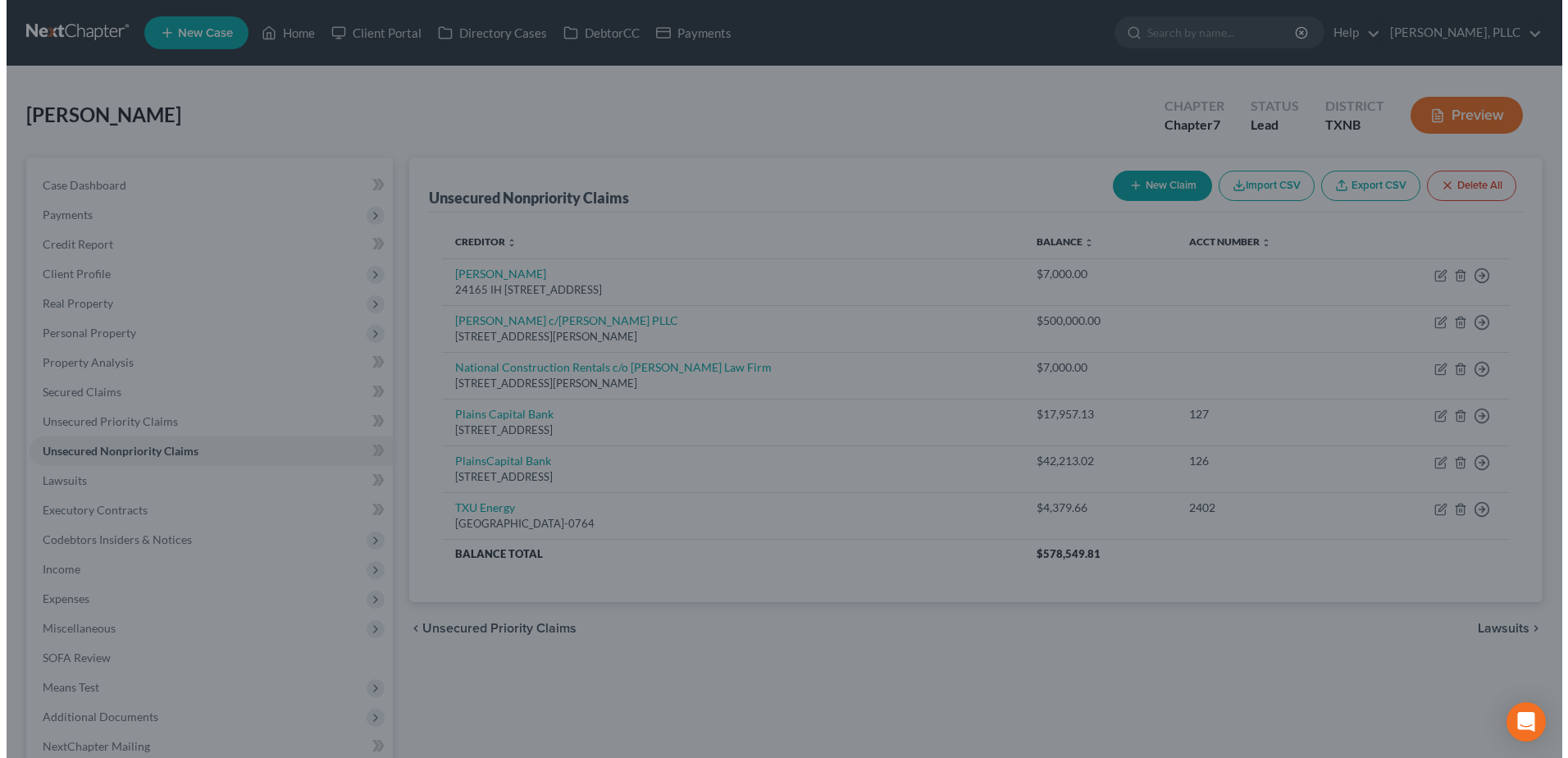
scroll to position [0, 0]
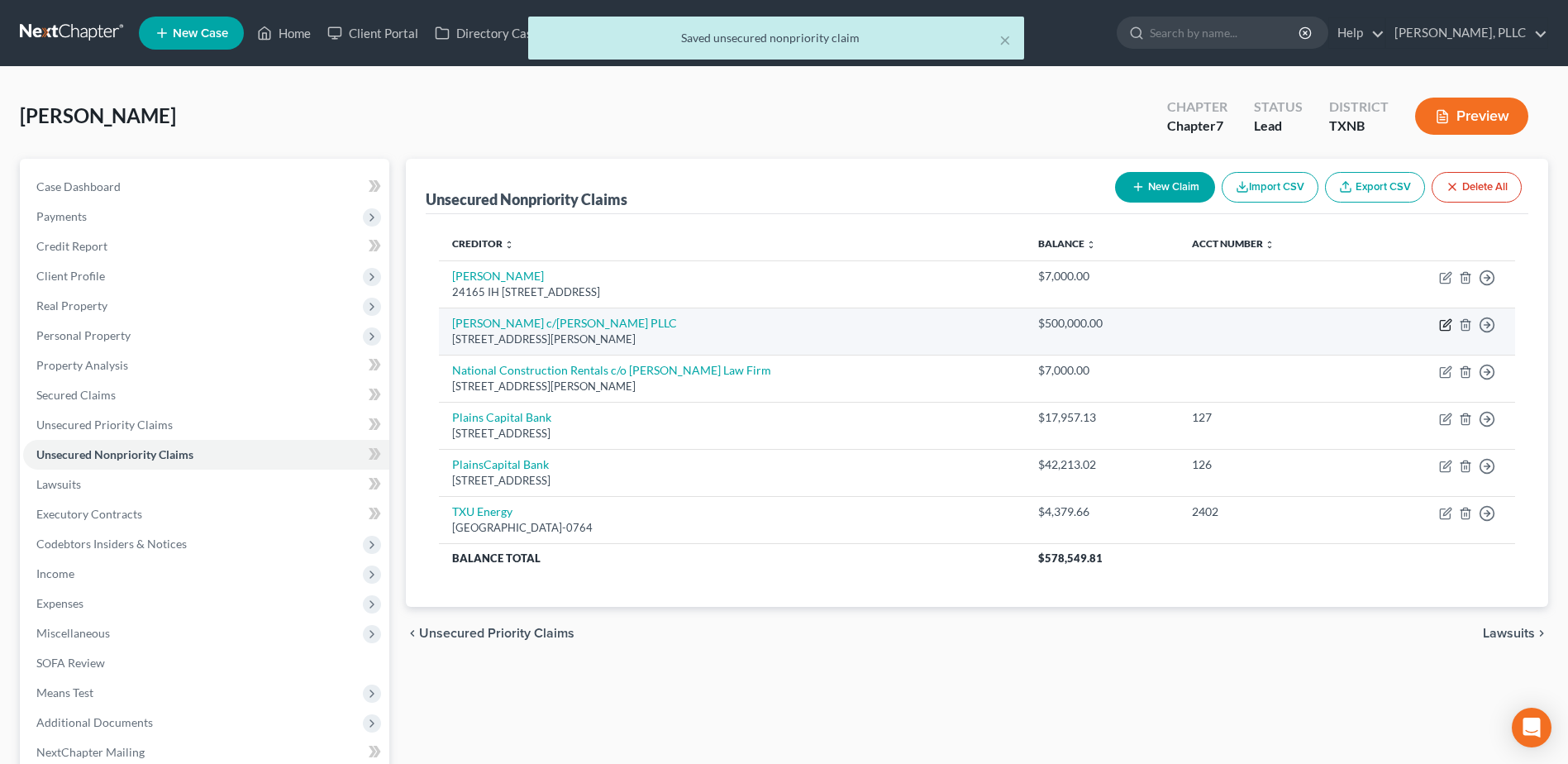
click at [1444, 329] on icon "button" at bounding box center [1445, 325] width 14 height 14
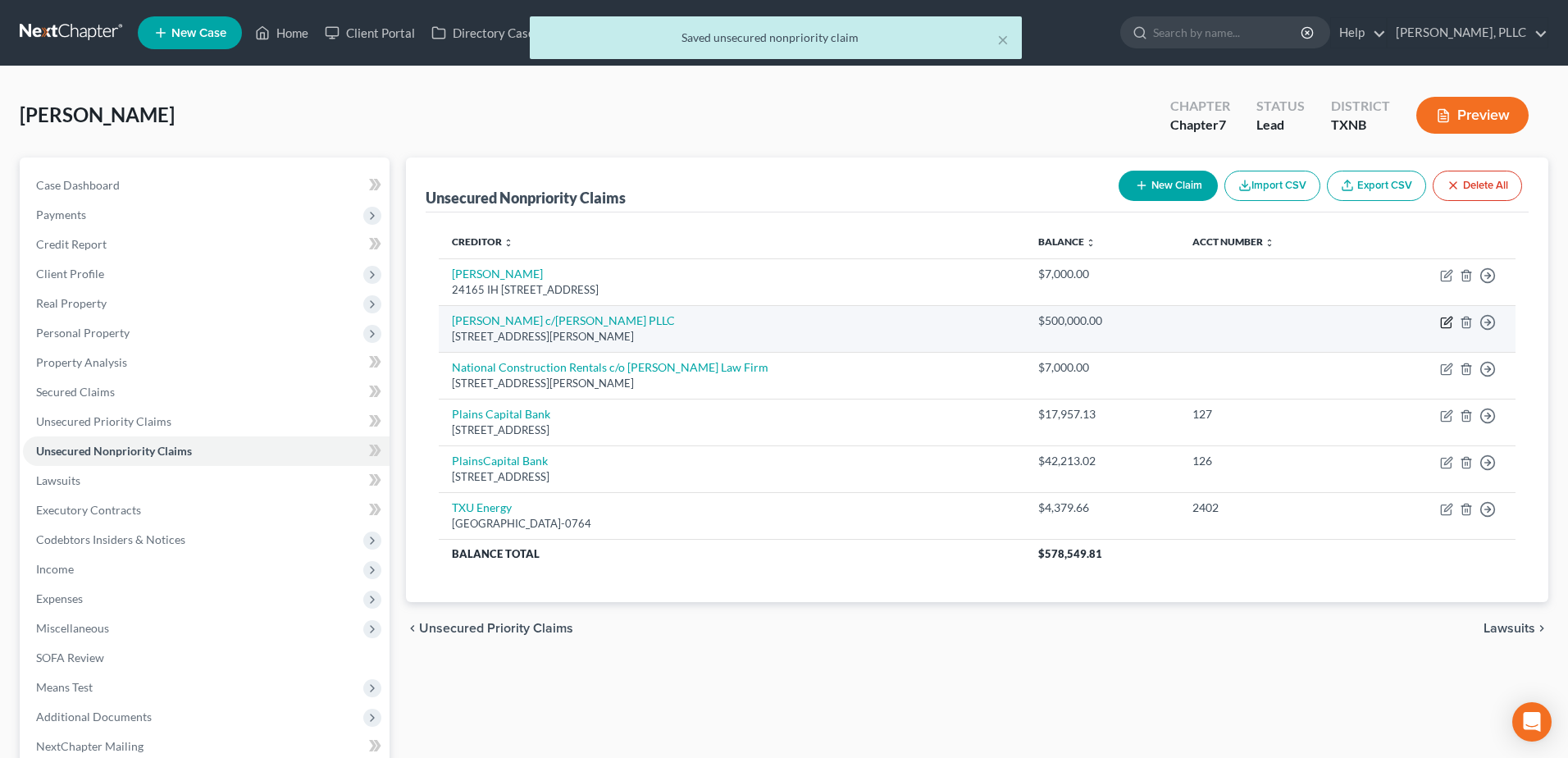
select select "45"
select select "2"
select select "0"
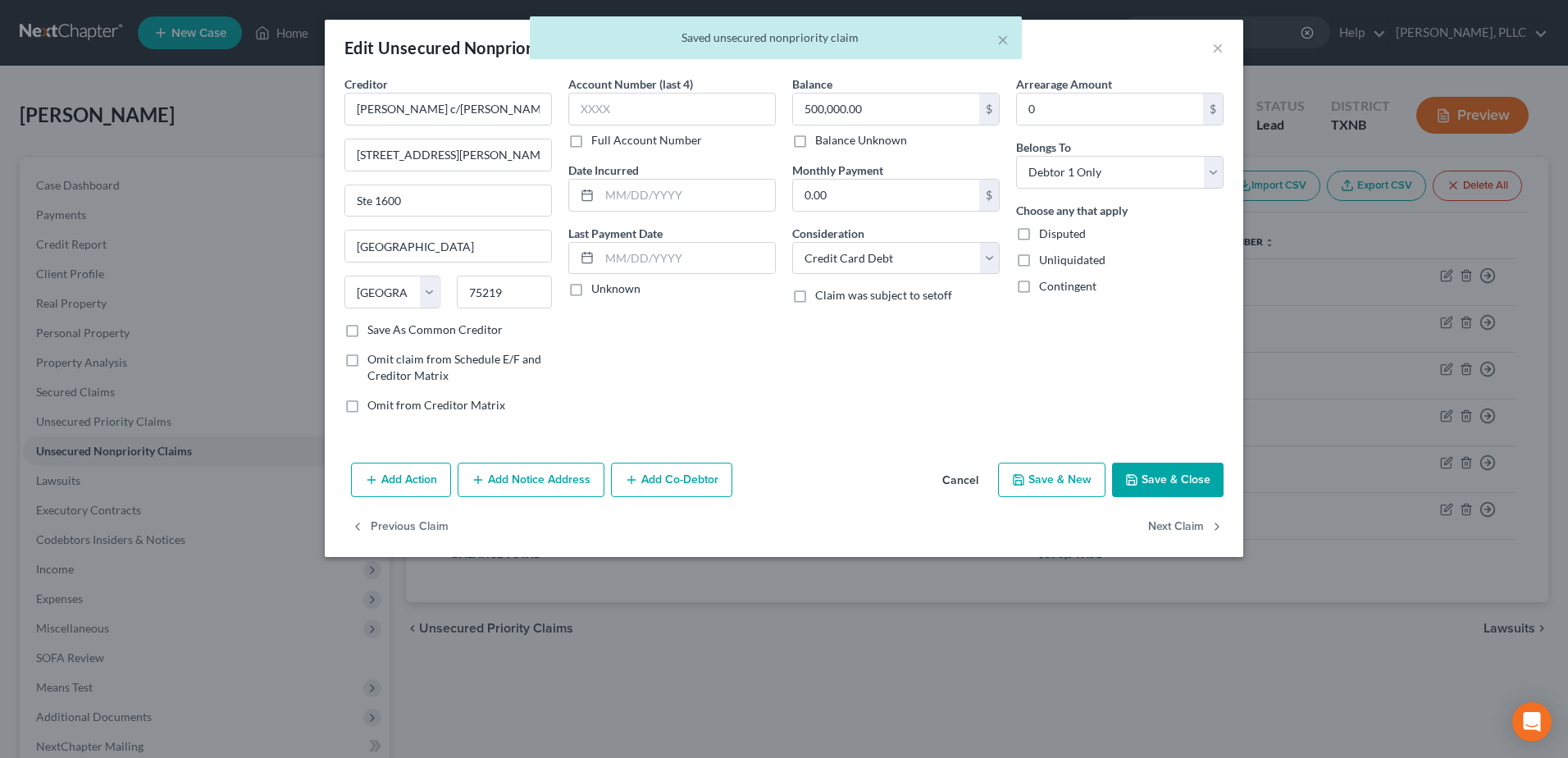
click at [659, 479] on button "Add Co-Debtor" at bounding box center [671, 480] width 121 height 34
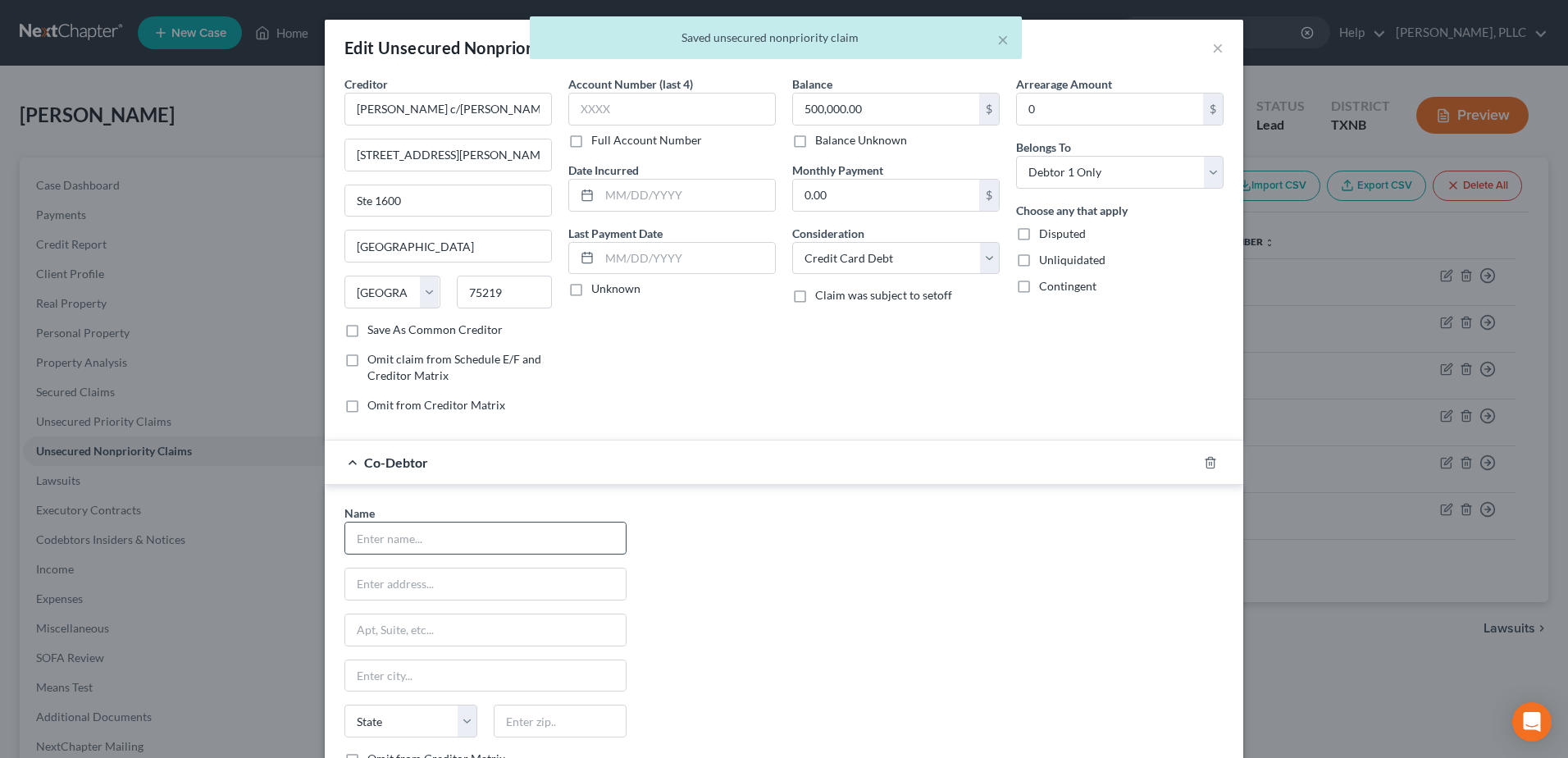
click at [410, 544] on input "text" at bounding box center [485, 538] width 280 height 31
type input "e"
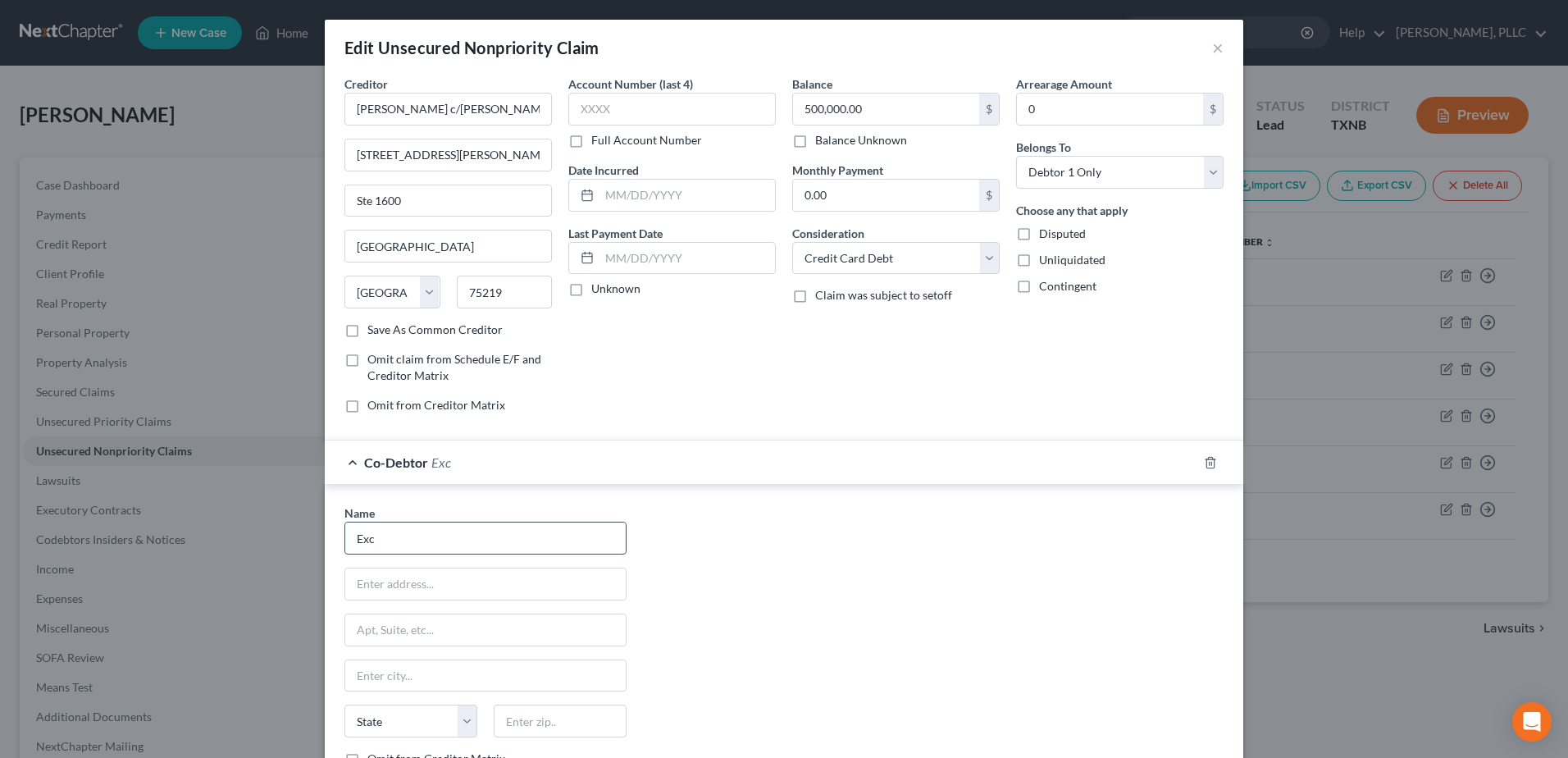
type input "Excellent Custom Homes"
paste input "3221 Chenault Street, Fort Worth, TX 76111"
type input "3221 Chenault Street"
type input "Fort Worth"
select select "45"
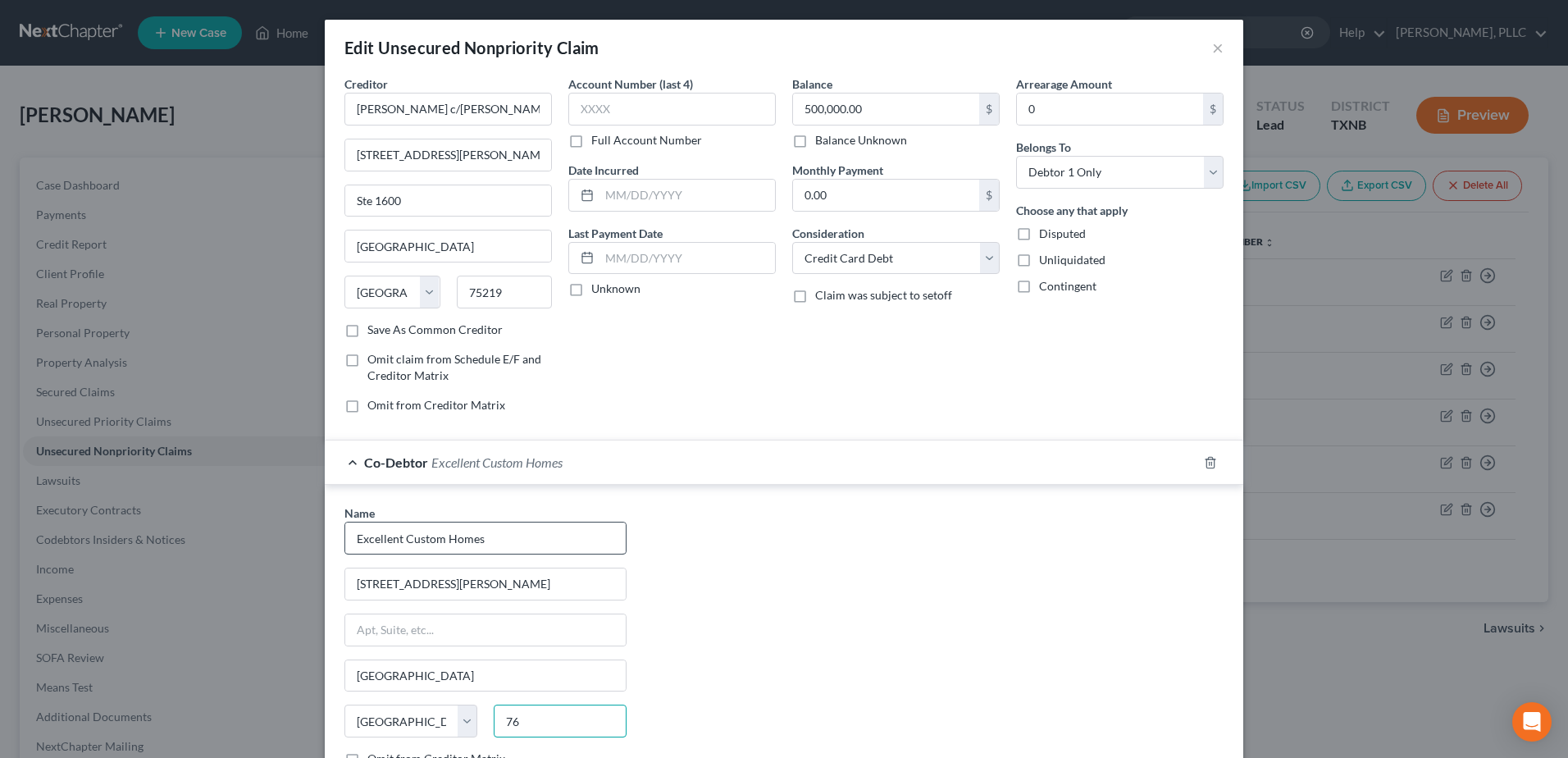
type input "7"
type input "3"
paste input "3221 Chenault Street, Fort Worth, TX 76111"
drag, startPoint x: 579, startPoint y: 720, endPoint x: 416, endPoint y: 712, distance: 163.2
click at [416, 712] on div "State AL AK AR AZ CA CO CT DE DC FL GA GU HI ID IL IN IA KS KY LA ME MD MA MI M…" at bounding box center [485, 728] width 299 height 46
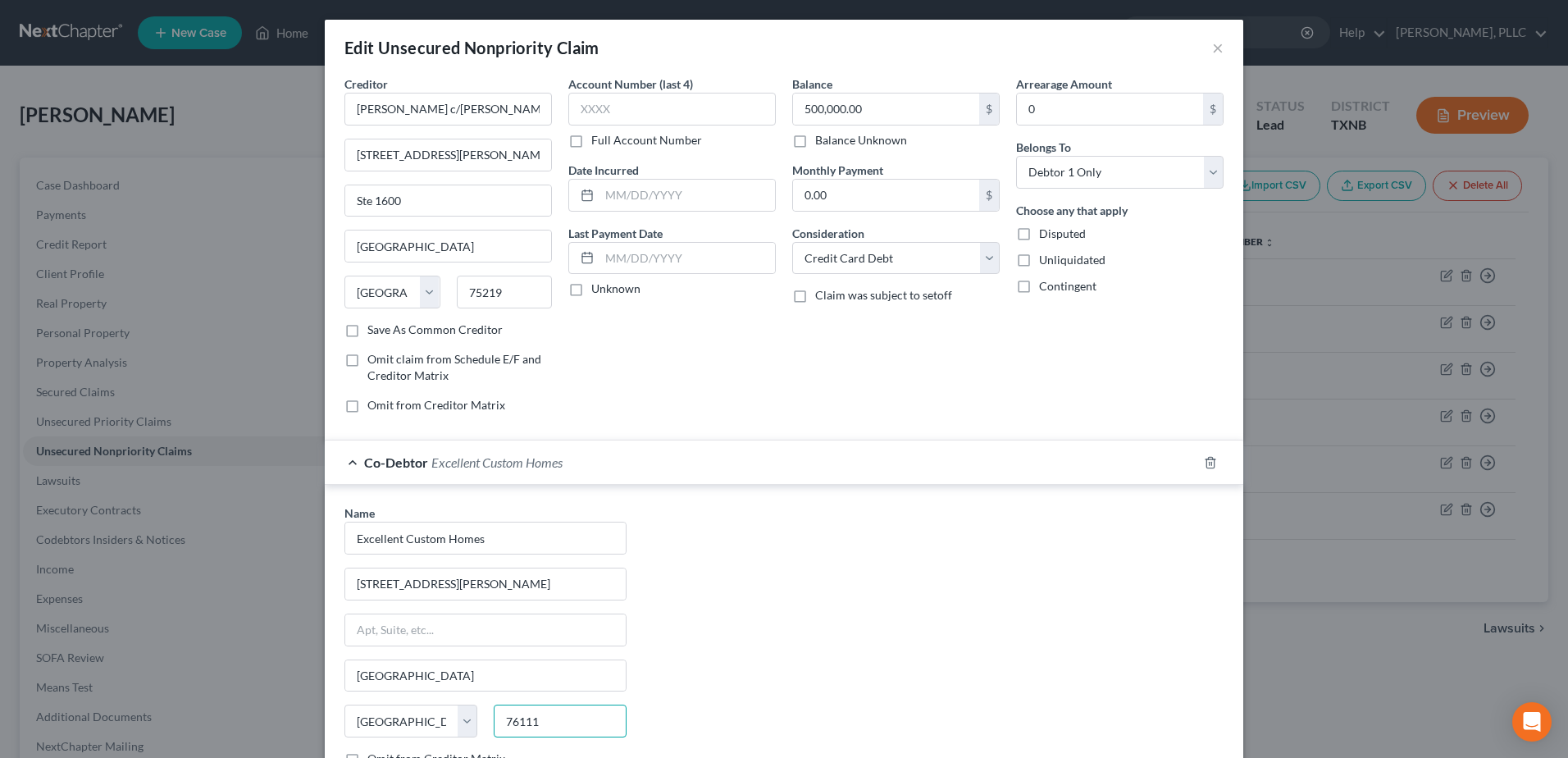
type input "76111"
click at [782, 669] on div "Name * Excellent Custom Homes 3221 Chenault Street Fort Worth State AL AK AR AZ…" at bounding box center [784, 657] width 896 height 305
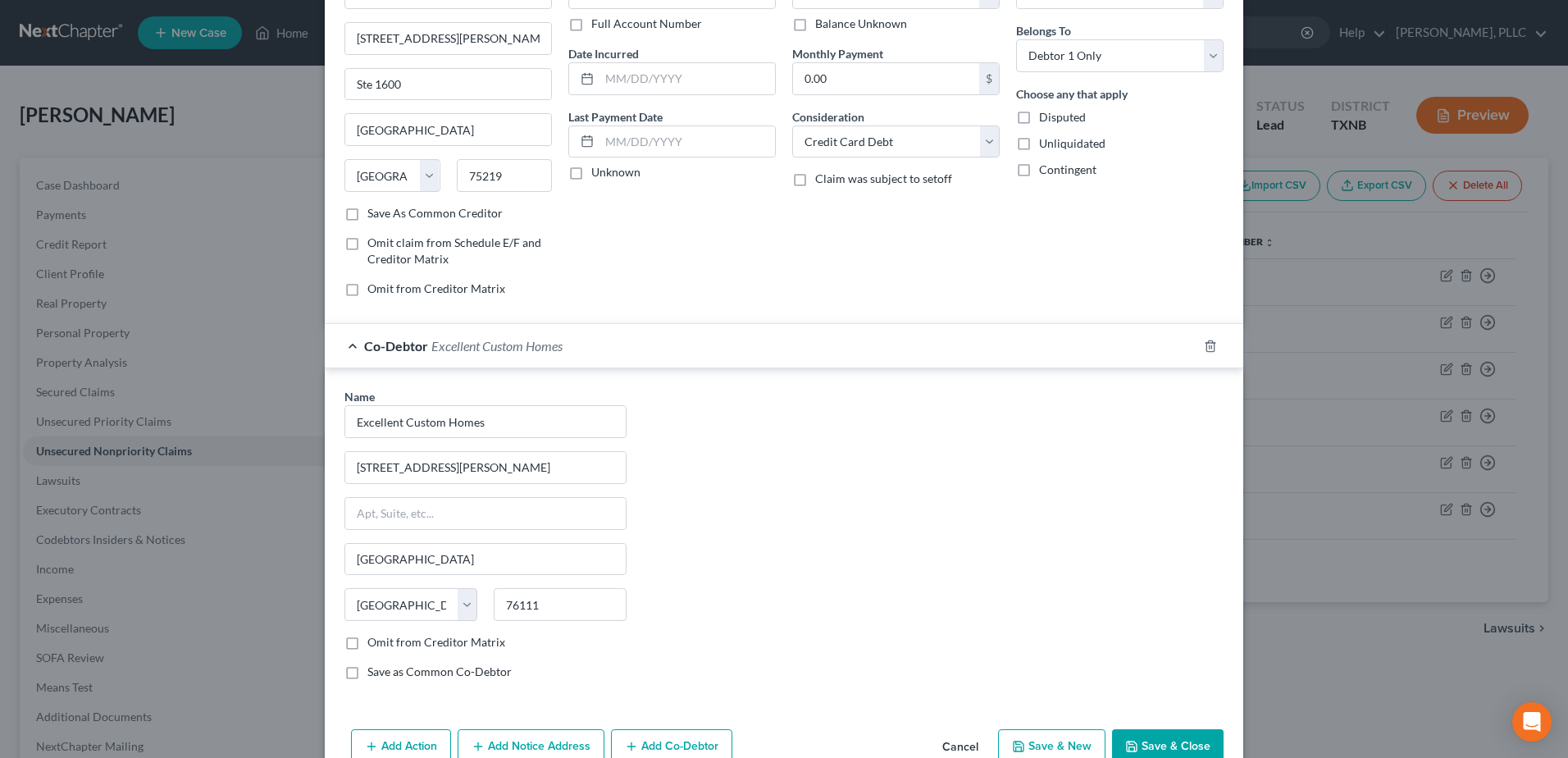
scroll to position [202, 0]
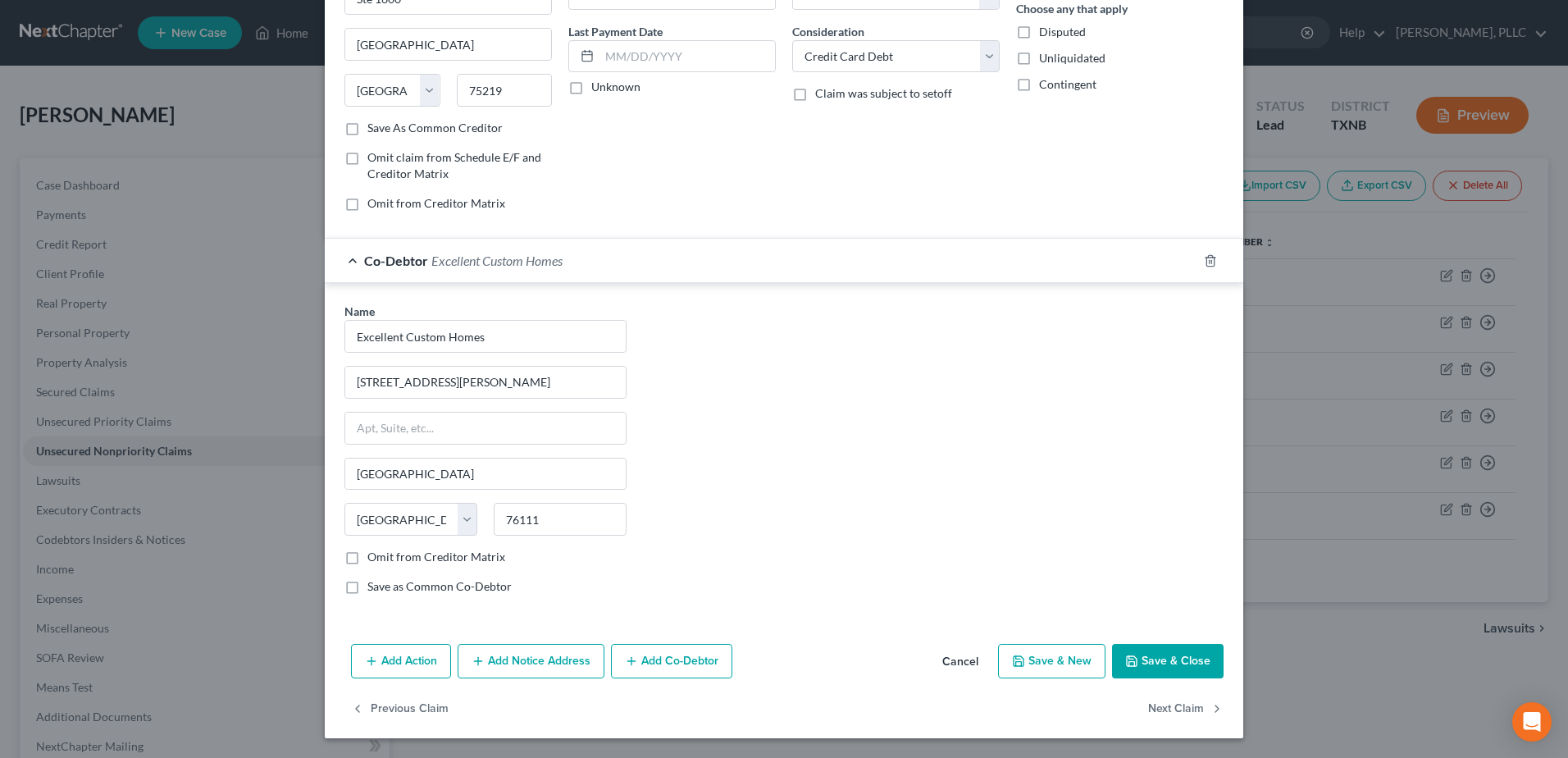
click at [1169, 656] on button "Save & Close" at bounding box center [1168, 660] width 112 height 34
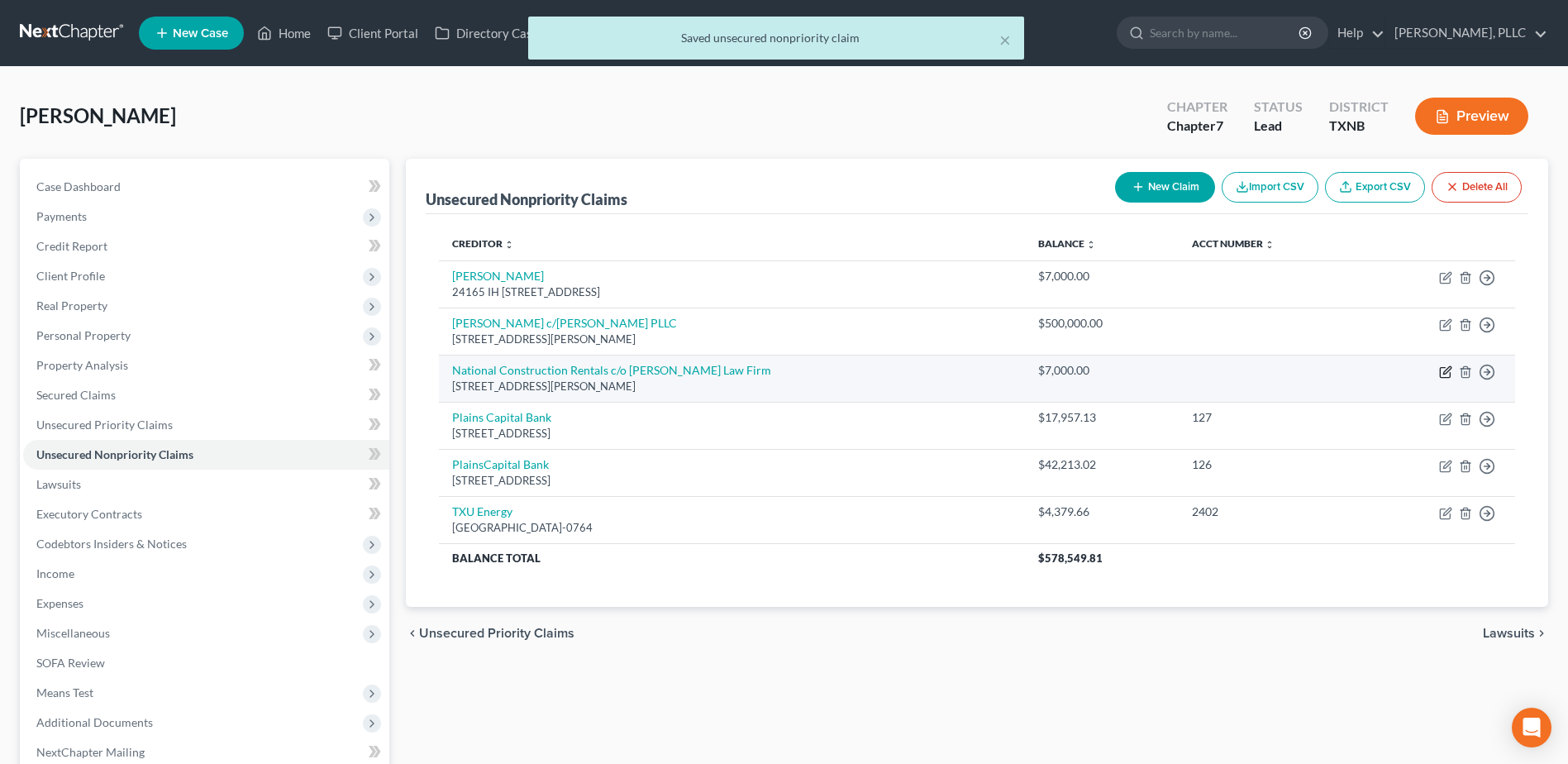
click at [1443, 374] on icon "button" at bounding box center [1446, 370] width 8 height 8
select select "45"
select select "2"
select select "0"
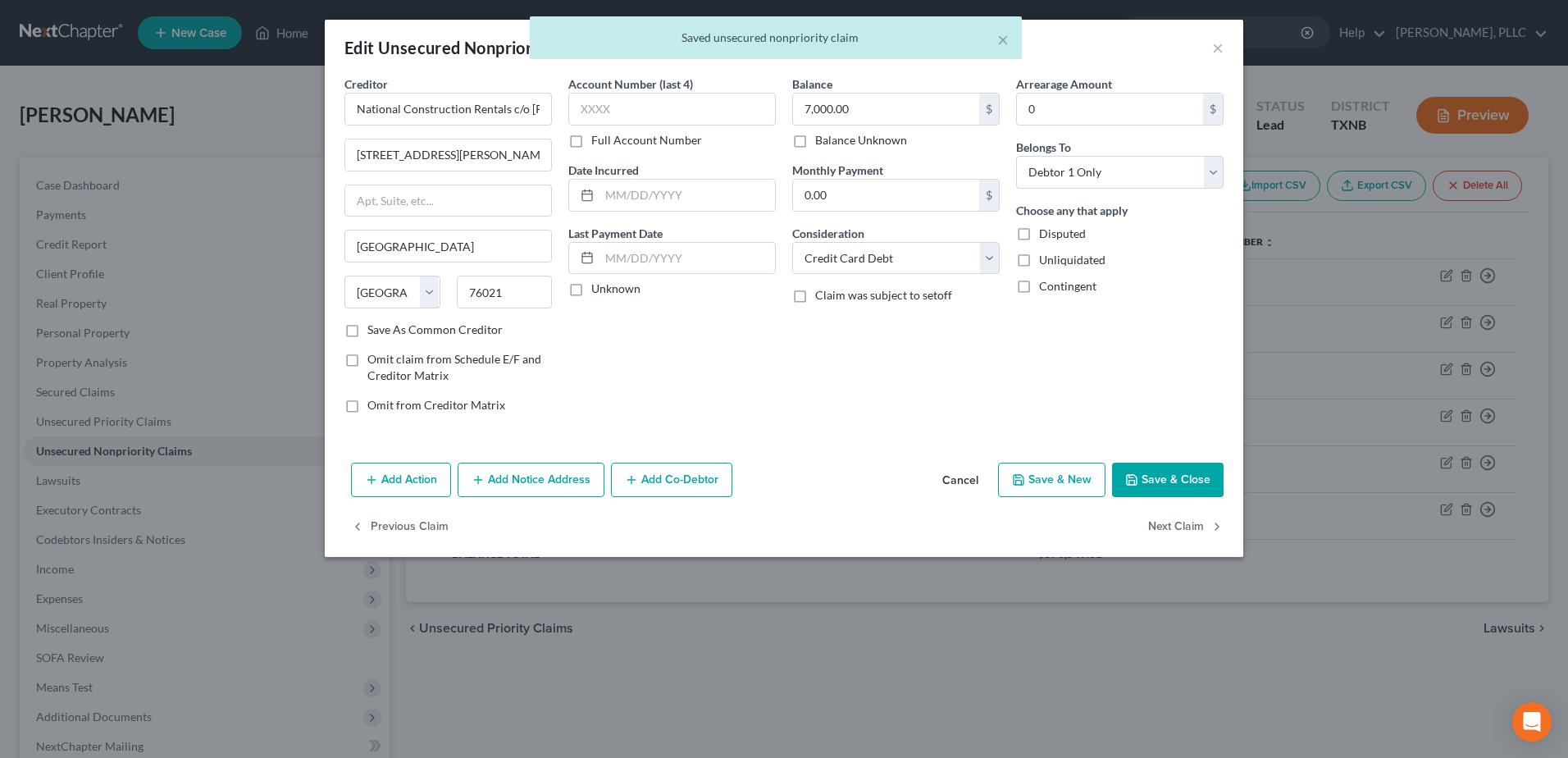
click at [684, 472] on button "Add Co-Debtor" at bounding box center [671, 480] width 121 height 34
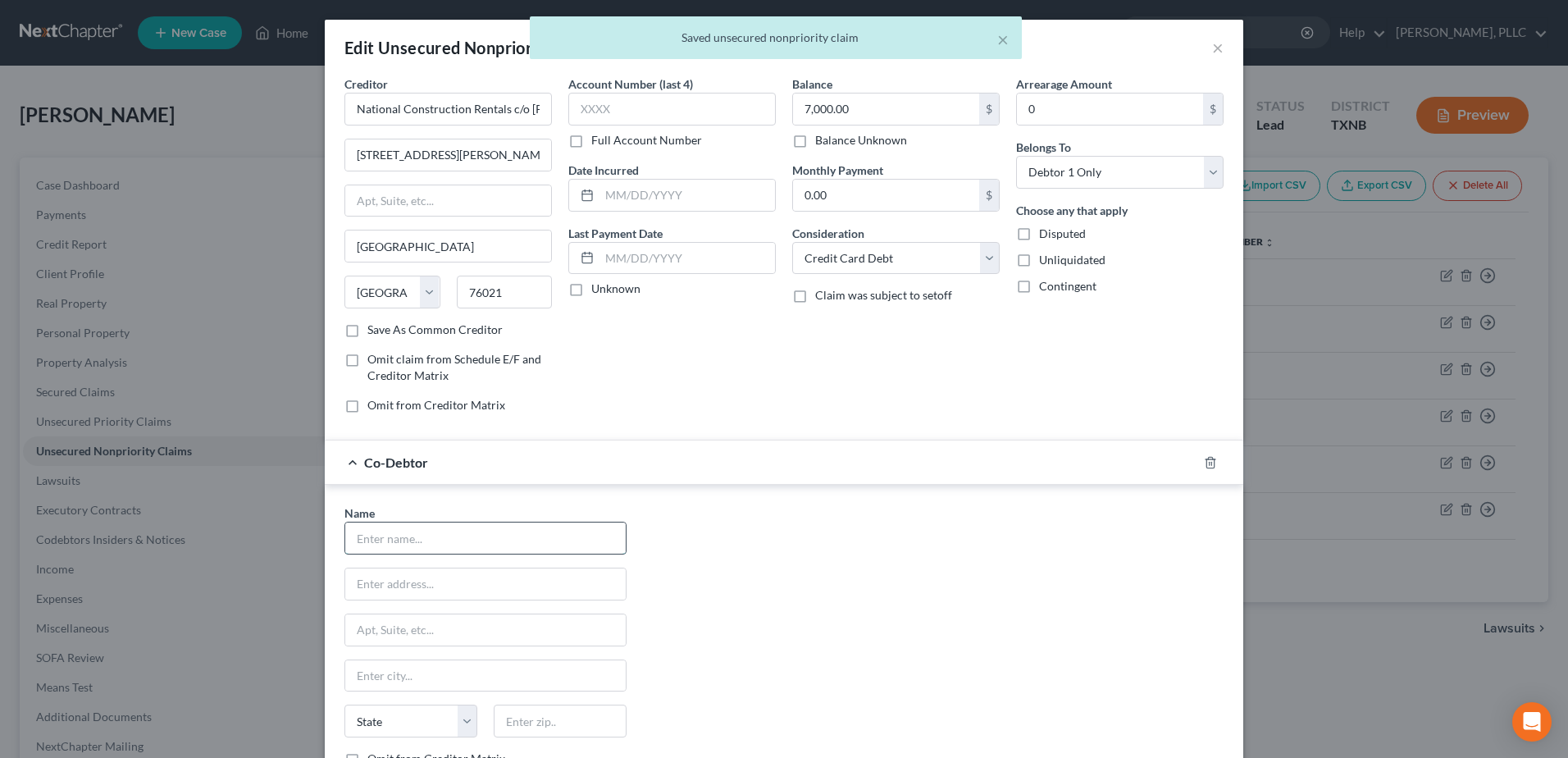
click at [449, 539] on input "text" at bounding box center [485, 538] width 280 height 31
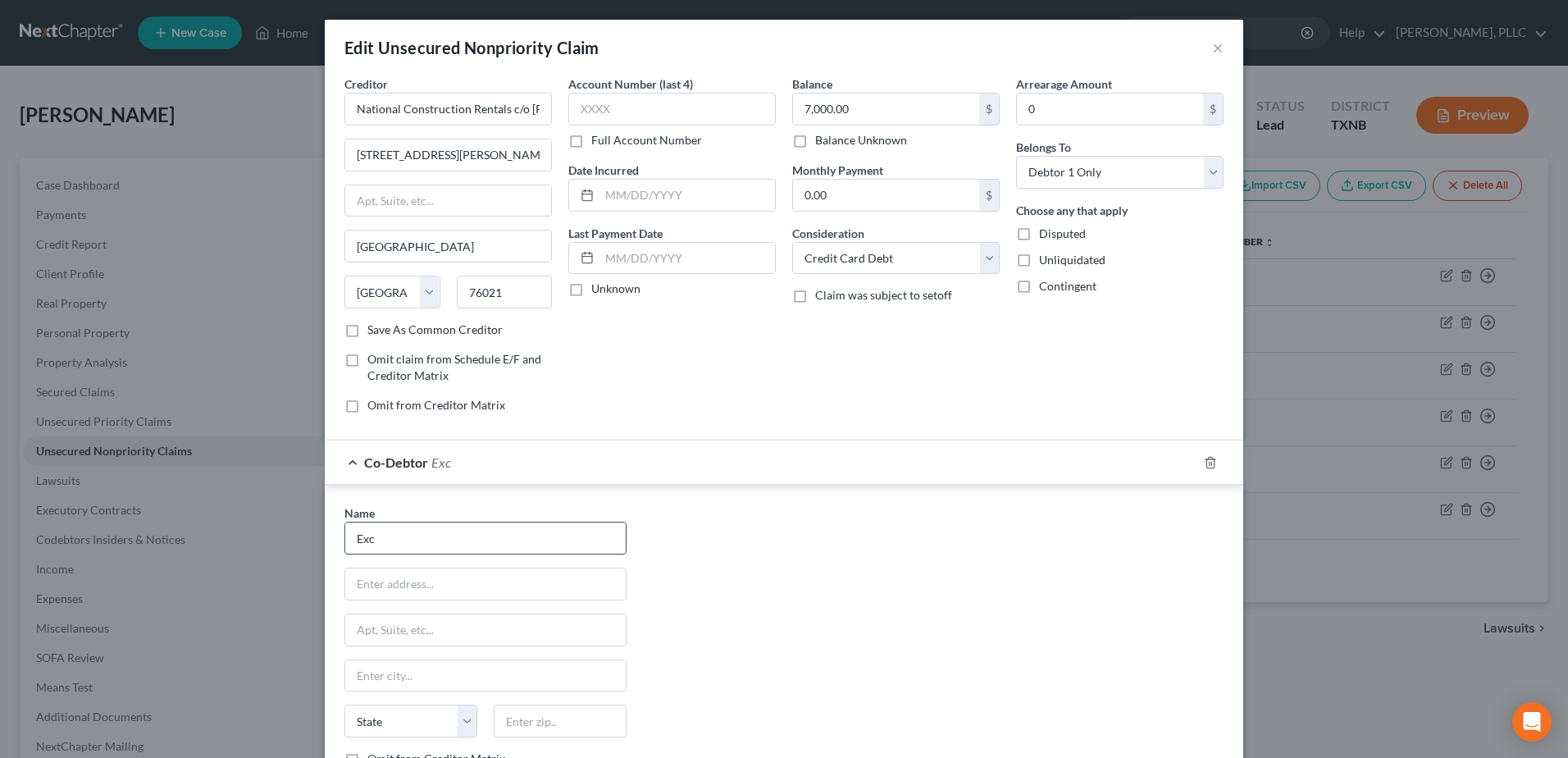
type input "Excellent Custom Homes"
type input "3221 Chenault Street"
type input "Fort Worth"
select select "45"
type input "76111"
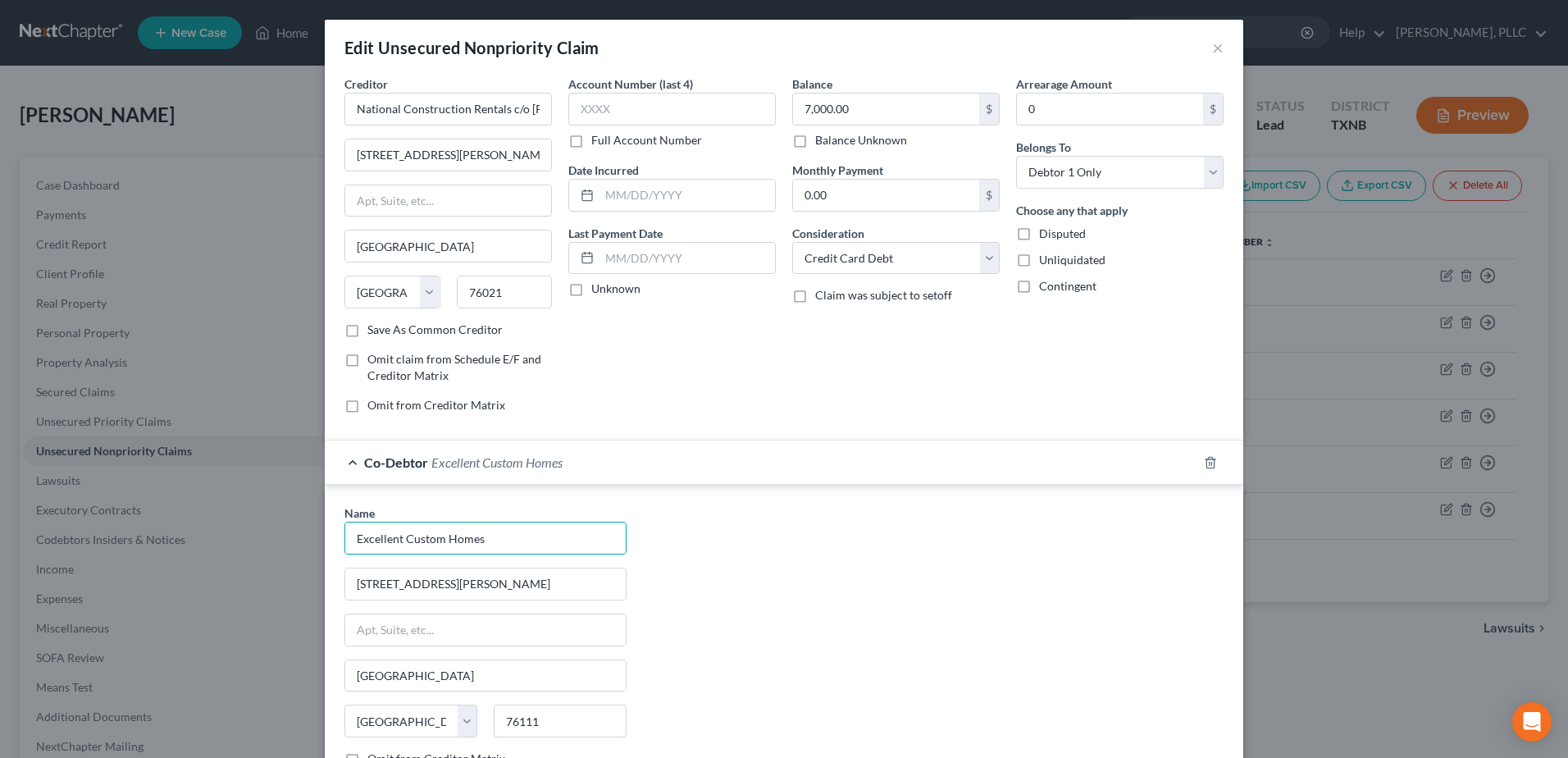
click at [824, 632] on div "Name * Excellent Custom Homes 3221 Chenault Street Fort Worth State AL AK AR AZ…" at bounding box center [784, 657] width 896 height 305
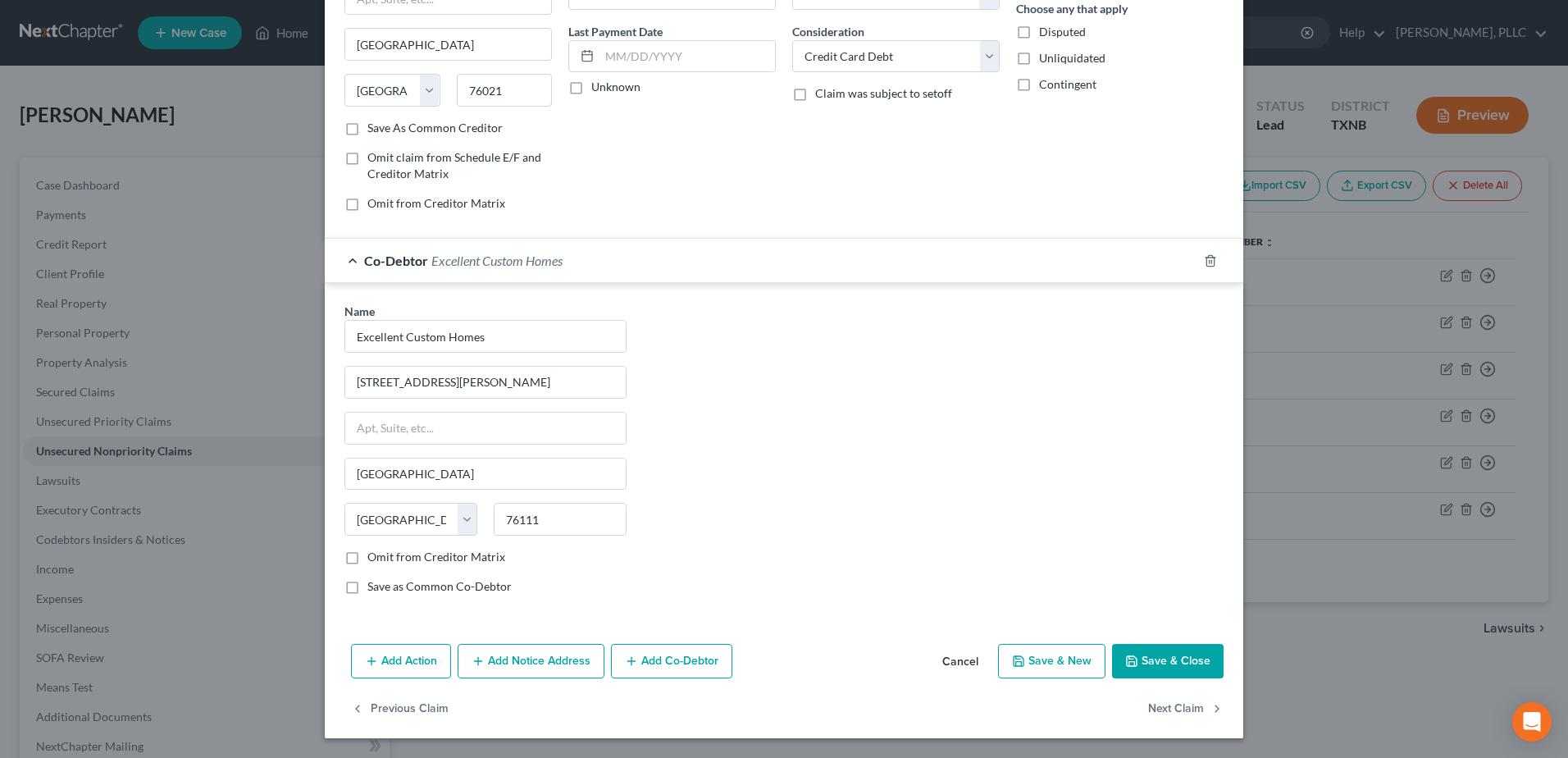
click at [1172, 666] on button "Save & Close" at bounding box center [1168, 660] width 112 height 34
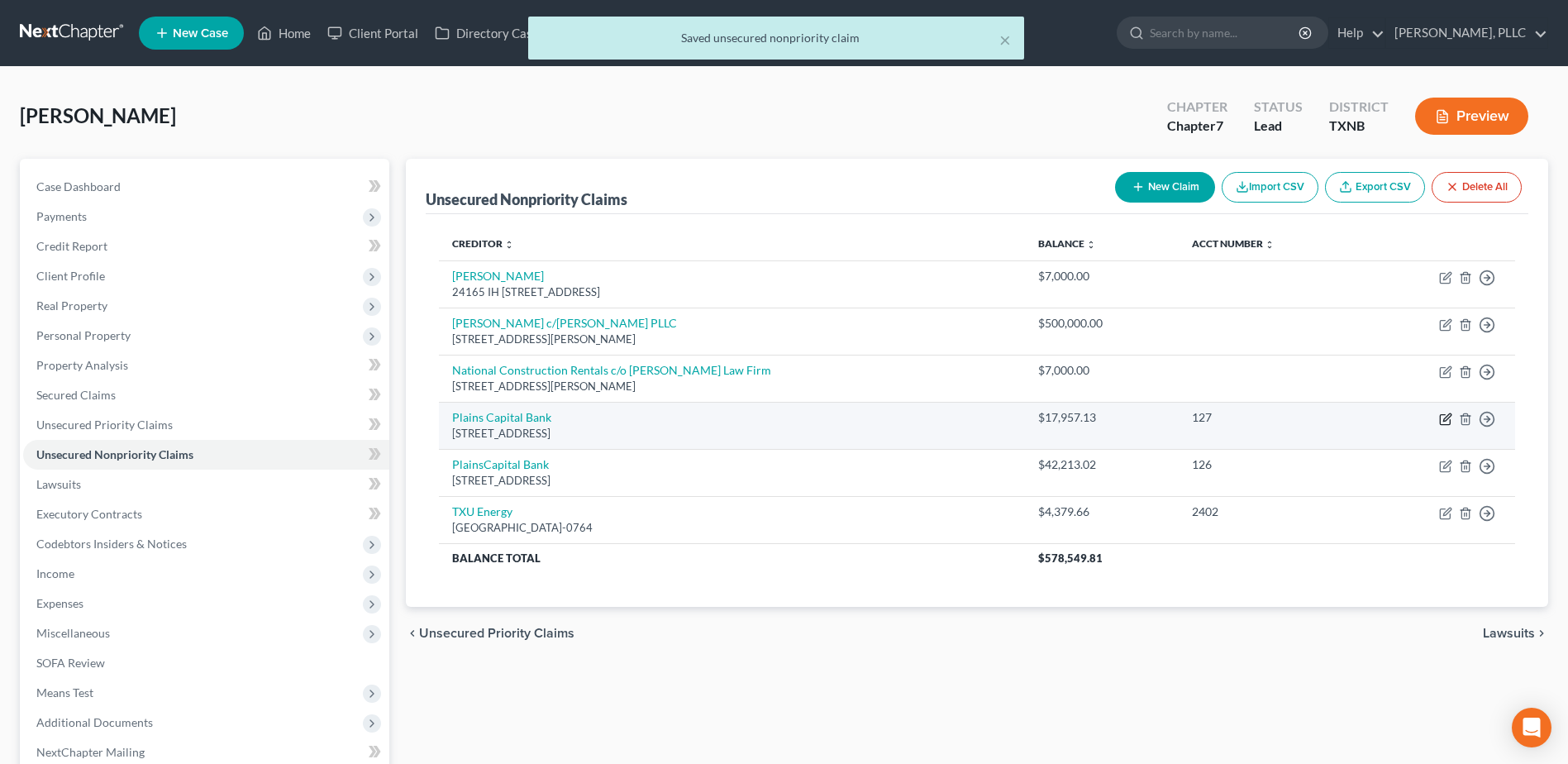
click at [1444, 418] on icon "button" at bounding box center [1445, 420] width 14 height 14
select select "45"
select select "2"
select select "0"
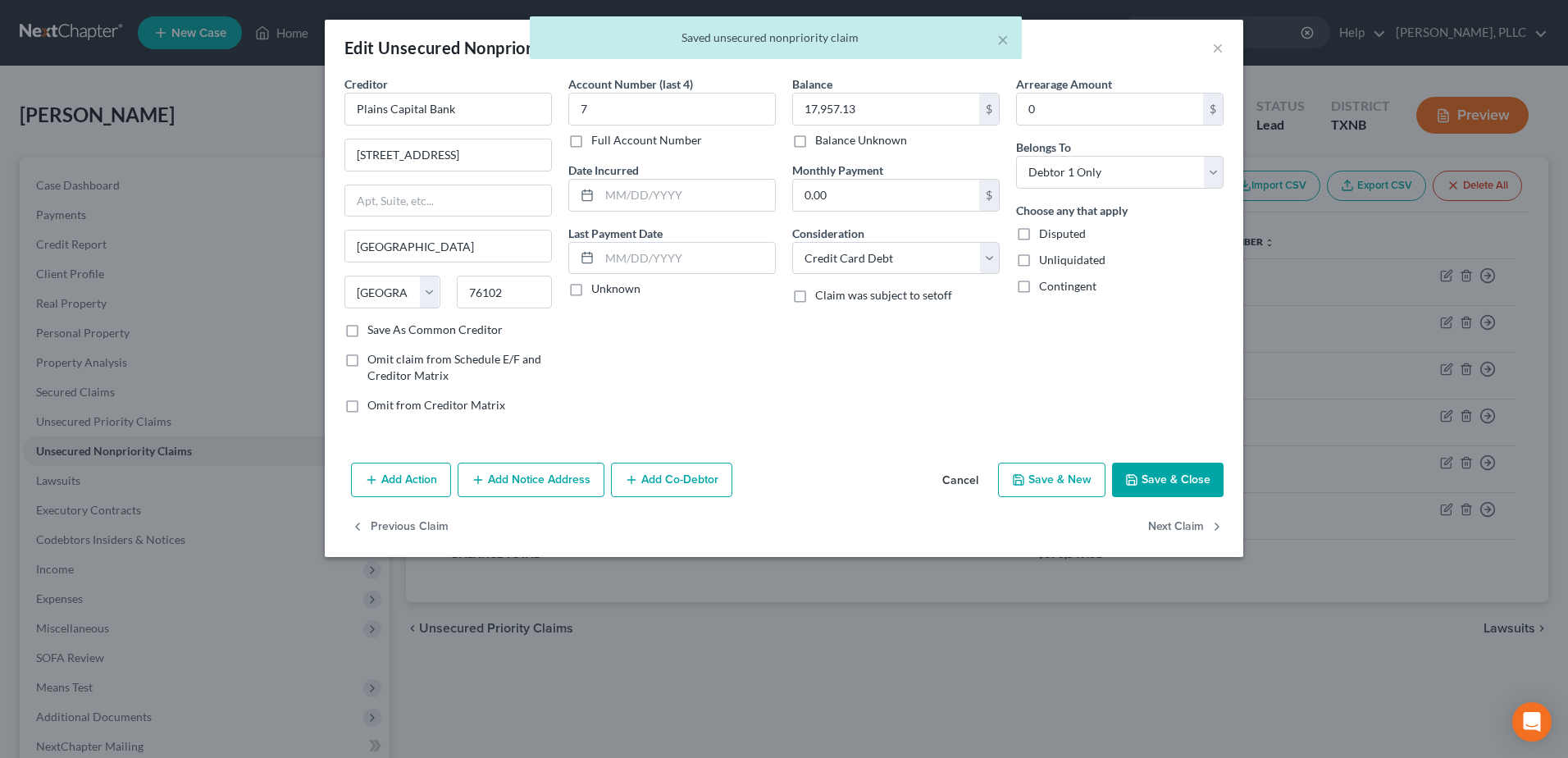
click at [666, 474] on button "Add Co-Debtor" at bounding box center [671, 480] width 121 height 34
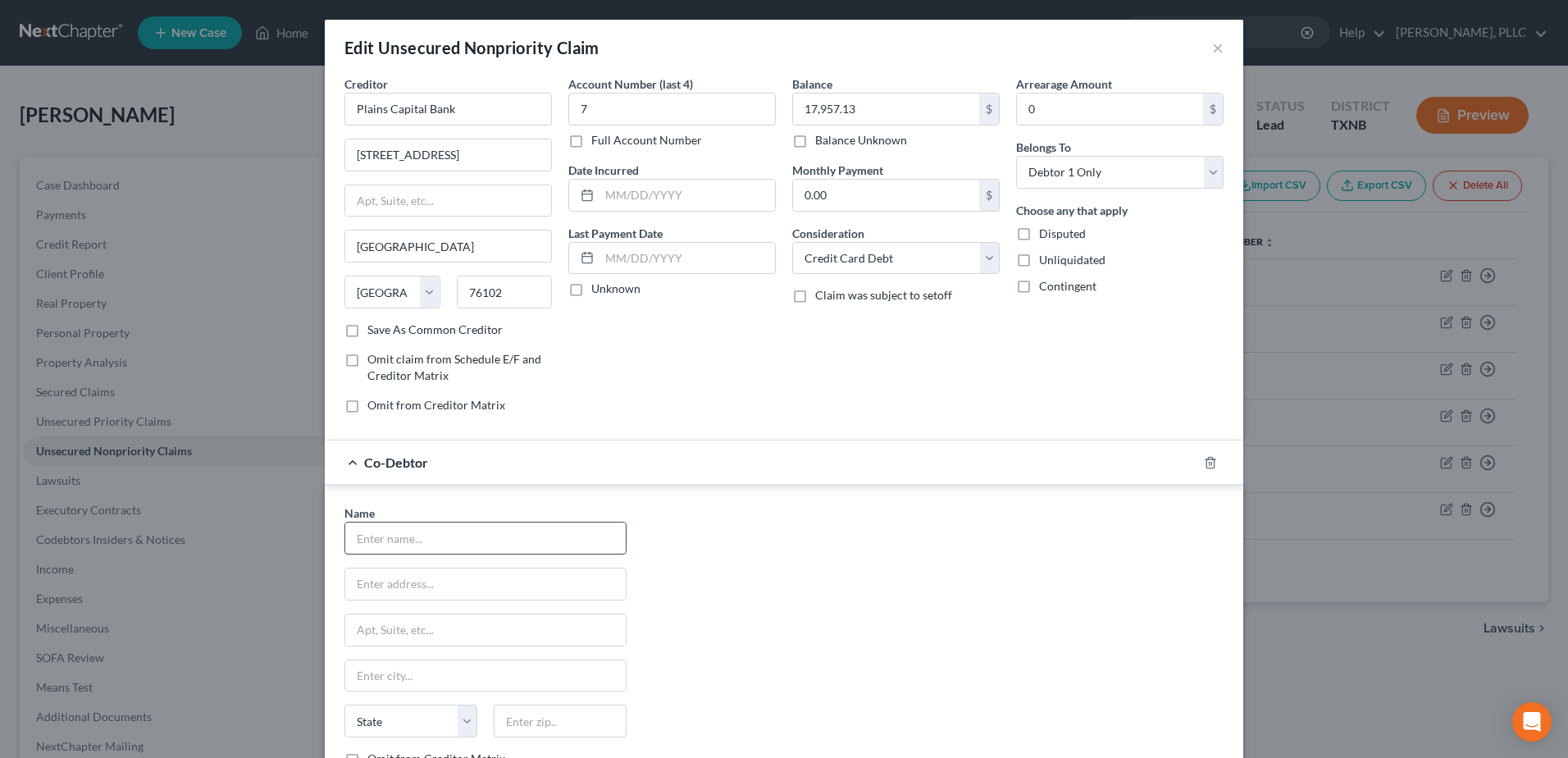
click at [524, 536] on input "text" at bounding box center [485, 538] width 280 height 31
type input "Excellent Custom Homes"
type input "Ste 1600"
type input "3221 Chenault Street"
type input "Fort Worth"
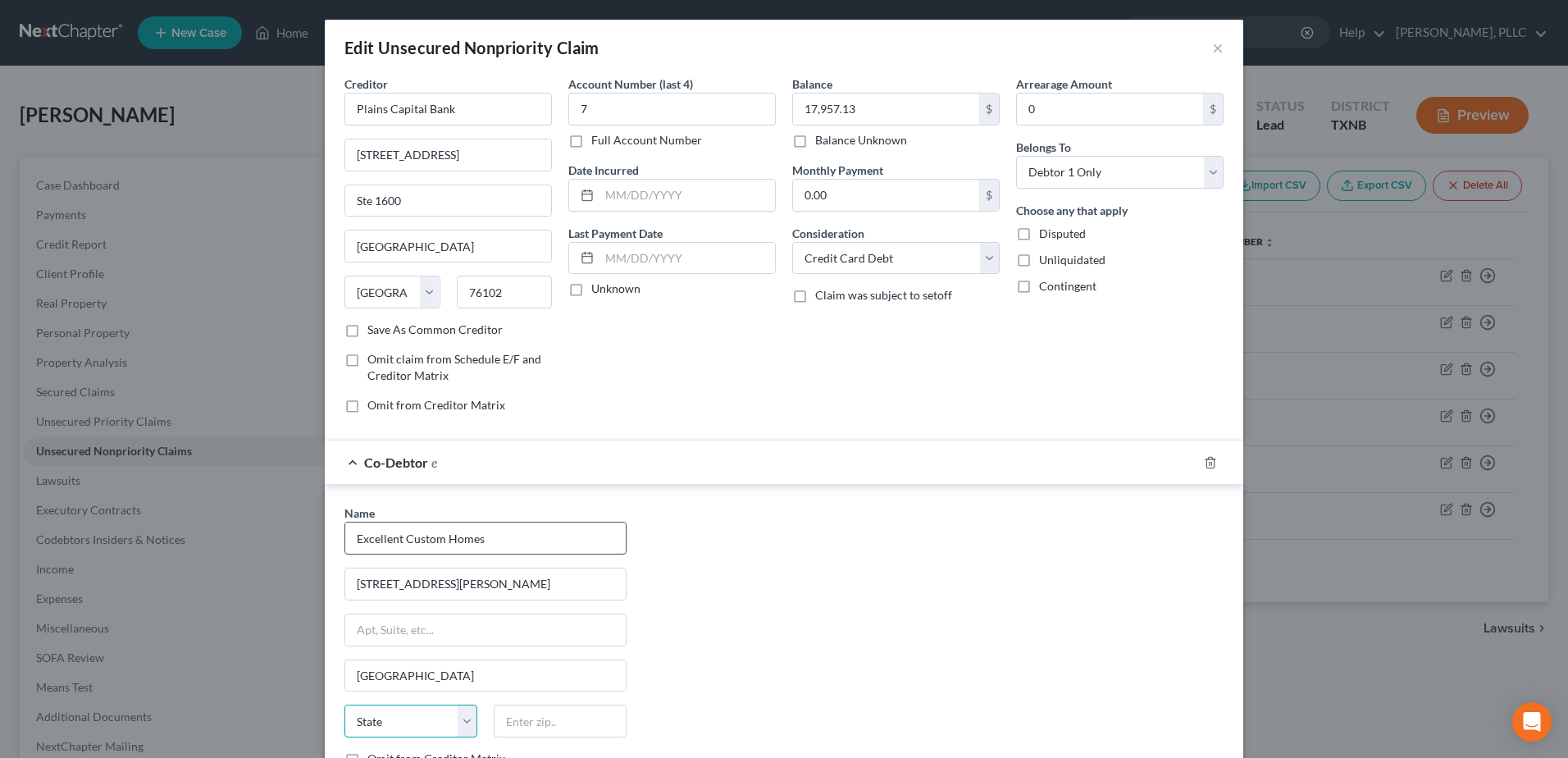
select select "45"
type input "76111"
click at [899, 714] on div "Name * Excellent Custom Homes 3221 Chenault Street Fort Worth State AL AK AR AZ…" at bounding box center [784, 657] width 896 height 305
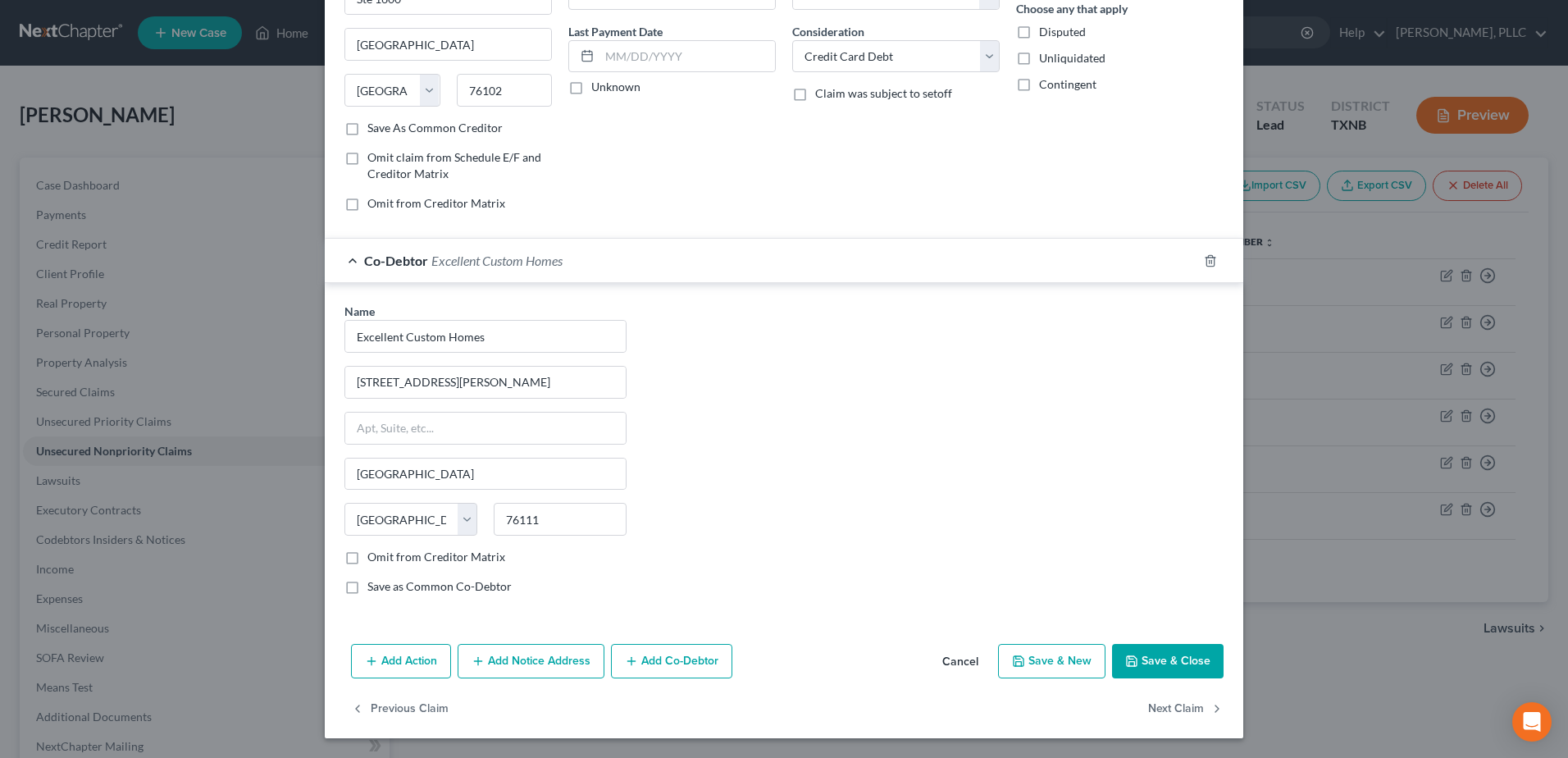
click at [1163, 662] on button "Save & Close" at bounding box center [1168, 660] width 112 height 34
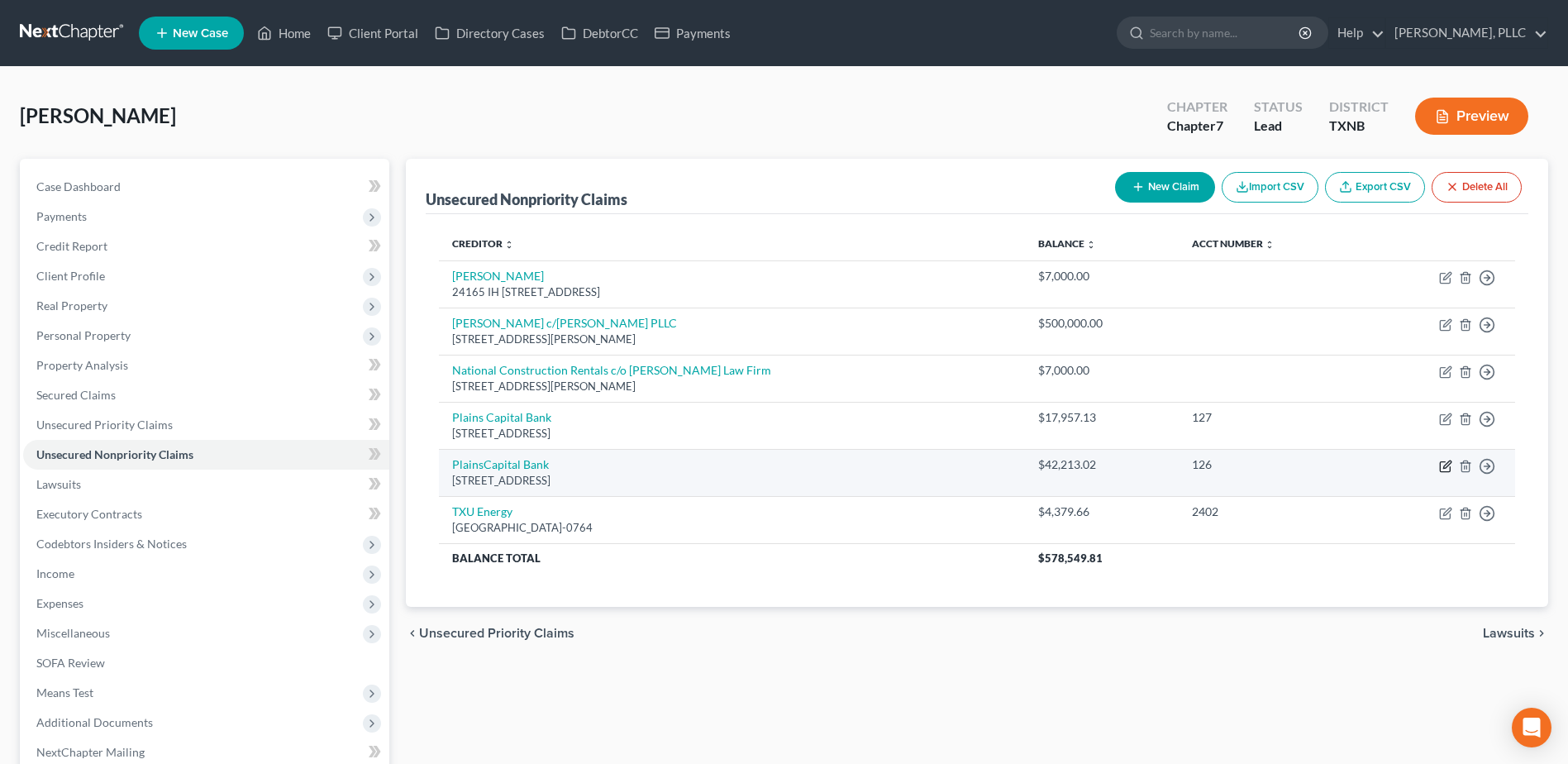
click at [1440, 464] on icon "button" at bounding box center [1444, 466] width 10 height 10
select select "45"
select select "2"
select select "0"
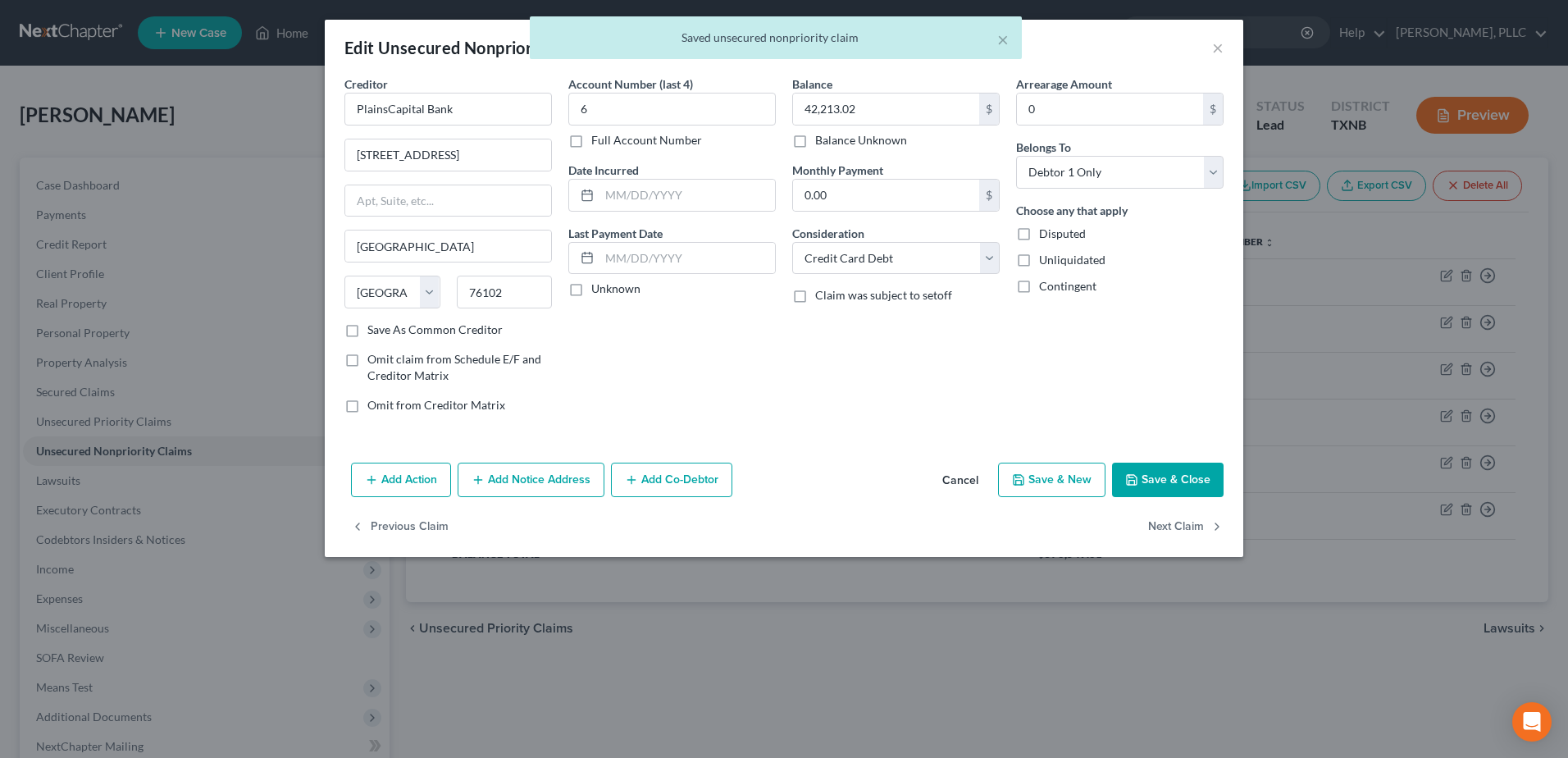
click at [684, 480] on button "Add Co-Debtor" at bounding box center [671, 480] width 121 height 34
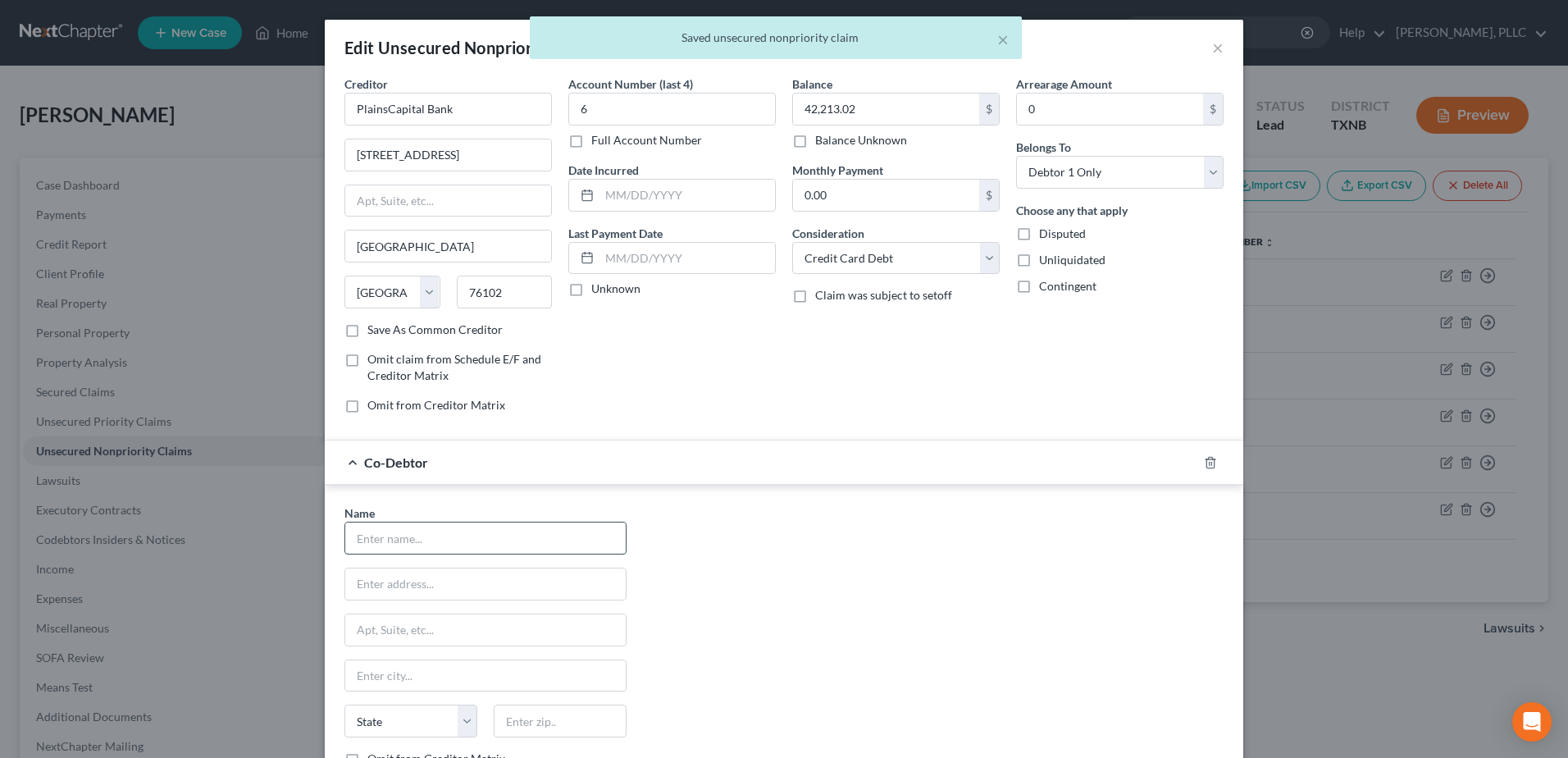
click at [541, 542] on input "text" at bounding box center [485, 538] width 280 height 31
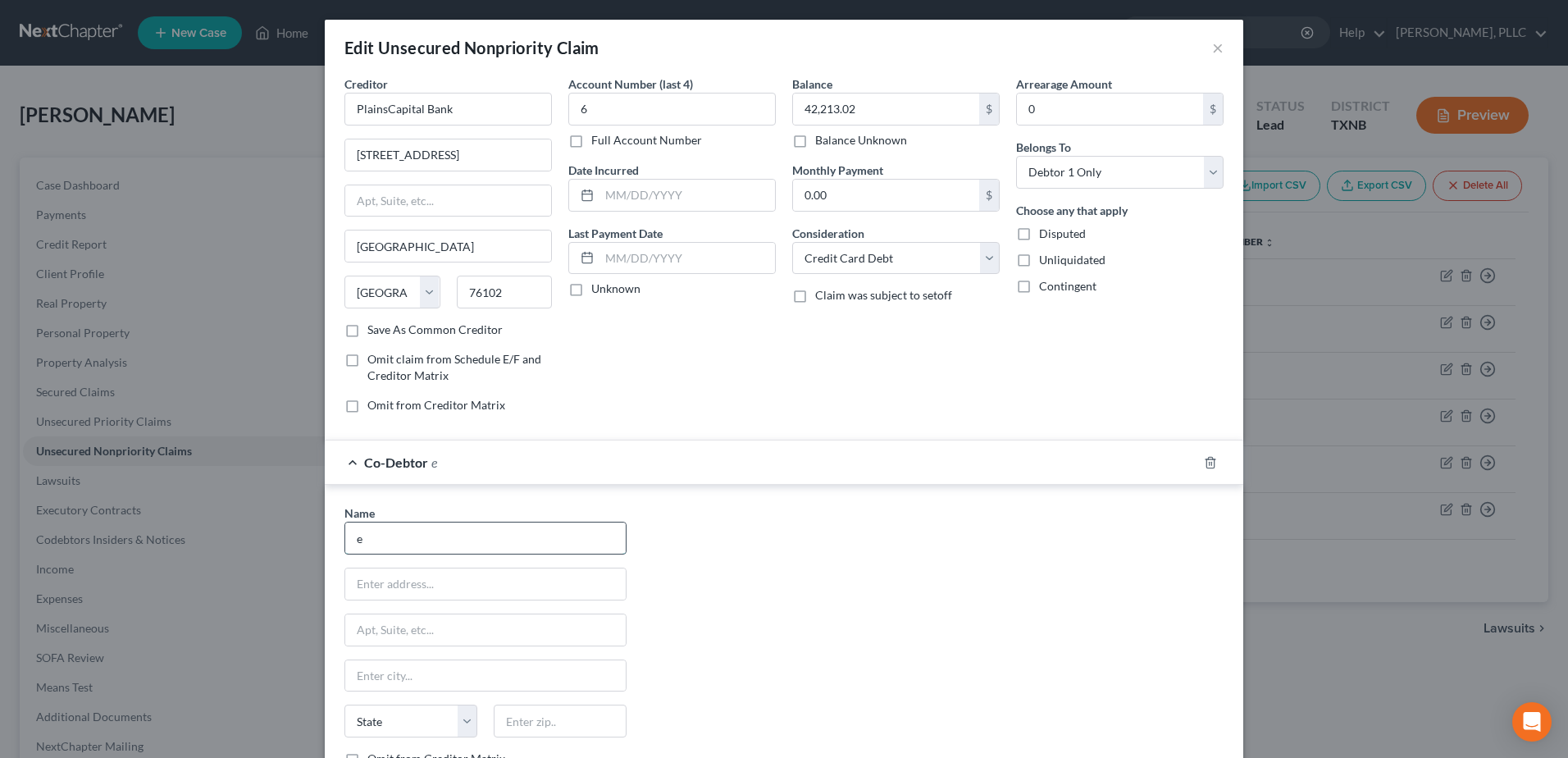
type input "Excellent Custom Homes"
type input "Ste 1600"
type input "3221 Chenault Street"
type input "Fort Worth"
select select "45"
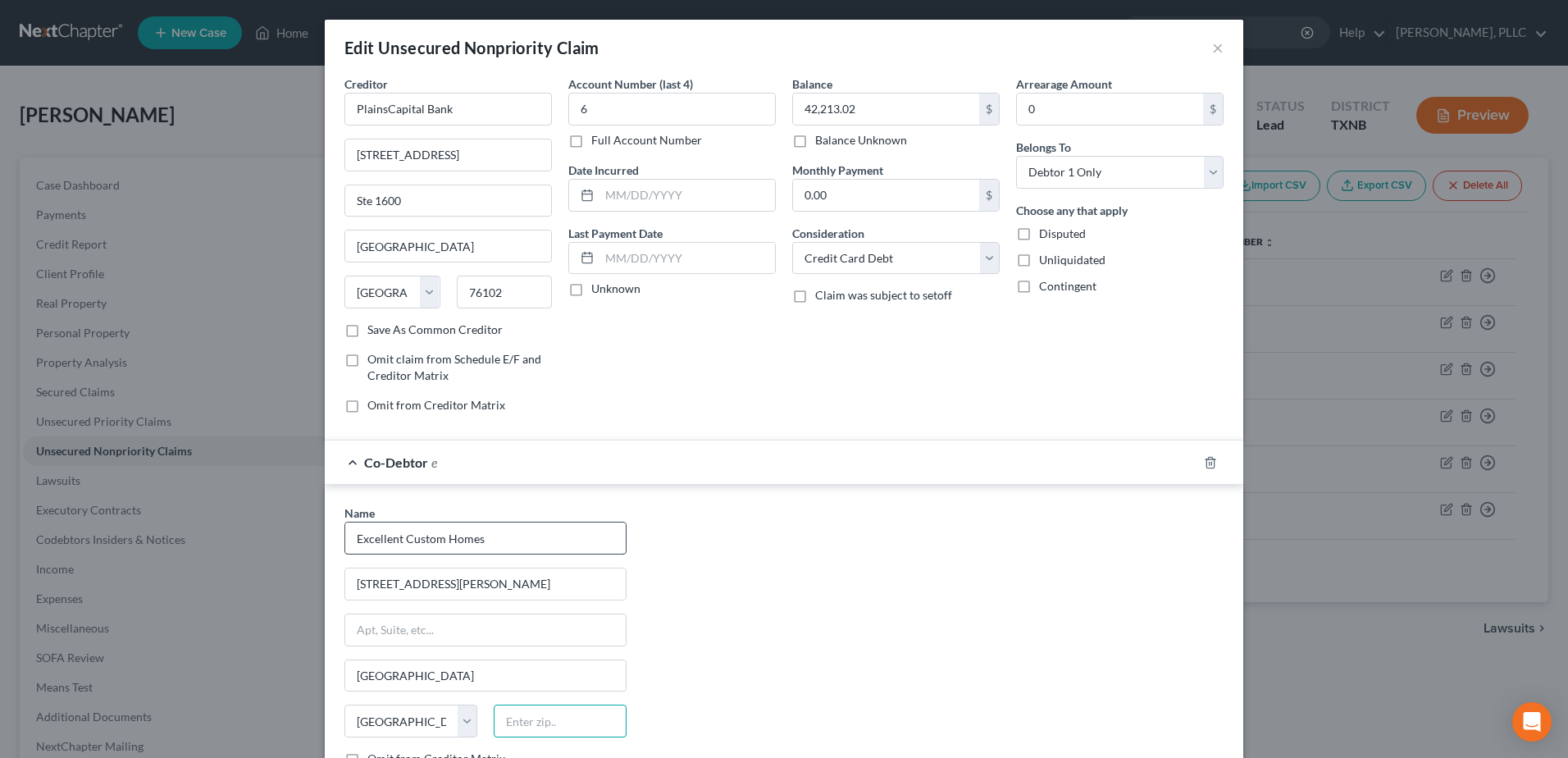
type input "76111"
click at [942, 570] on div "Name * Excellent Custom Homes 3221 Chenault Street Fort Worth State AL AK AR AZ…" at bounding box center [784, 657] width 896 height 305
click at [489, 181] on div "Creditor * PlainsCapital Bank 801 Houston St Ste 1600 Fort Worth State AL AK AR…" at bounding box center [448, 199] width 208 height 246
drag, startPoint x: 490, startPoint y: 201, endPoint x: 273, endPoint y: 198, distance: 217.0
click at [276, 198] on div "Edit Unsecured Nonpriority Claim × Creditor * PlainsCapital Bank 801 Houston St…" at bounding box center [784, 379] width 1568 height 758
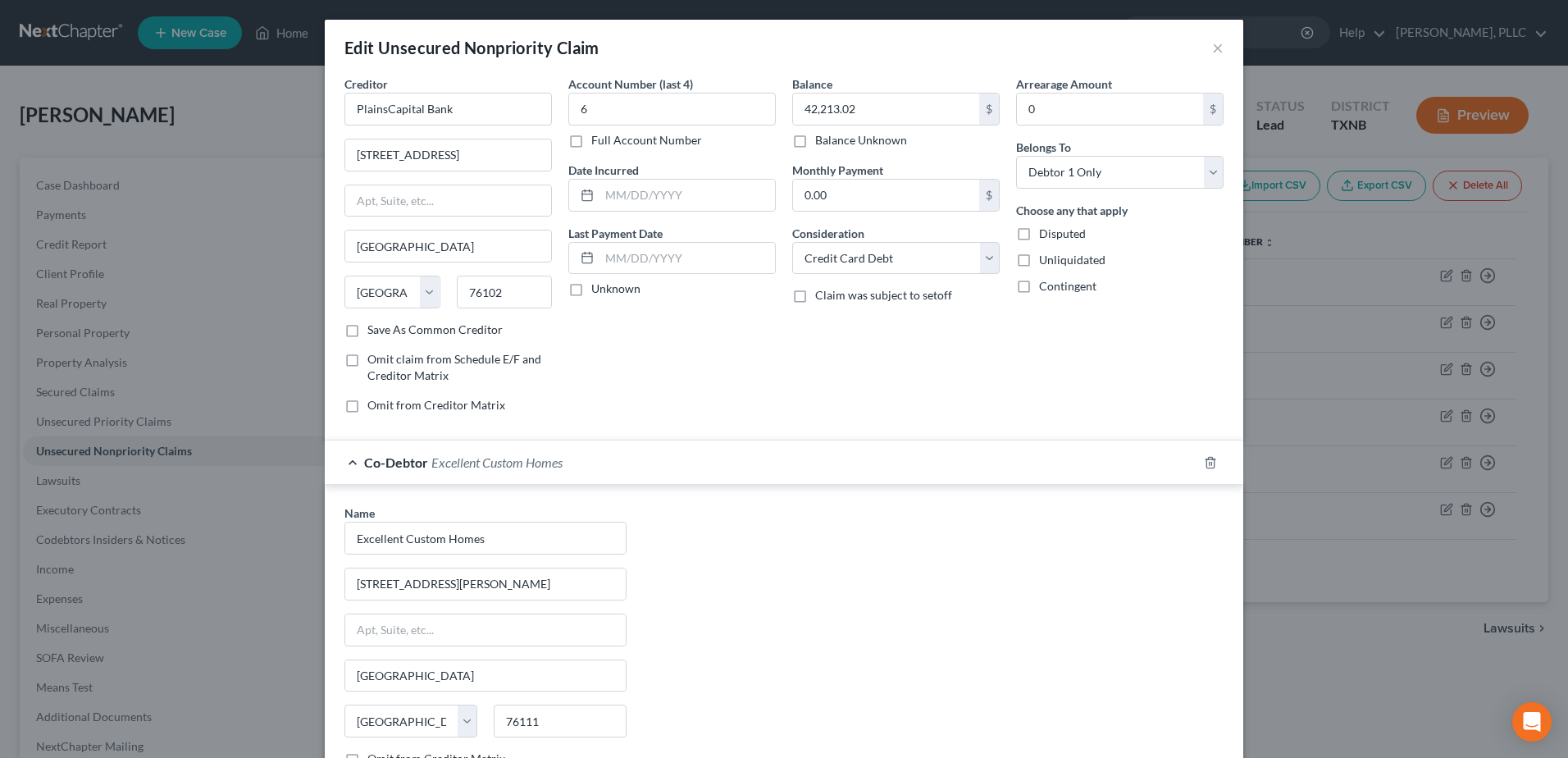
click at [1035, 627] on div "Name * Excellent Custom Homes 3221 Chenault Street Fort Worth State AL AK AR AZ…" at bounding box center [784, 657] width 896 height 305
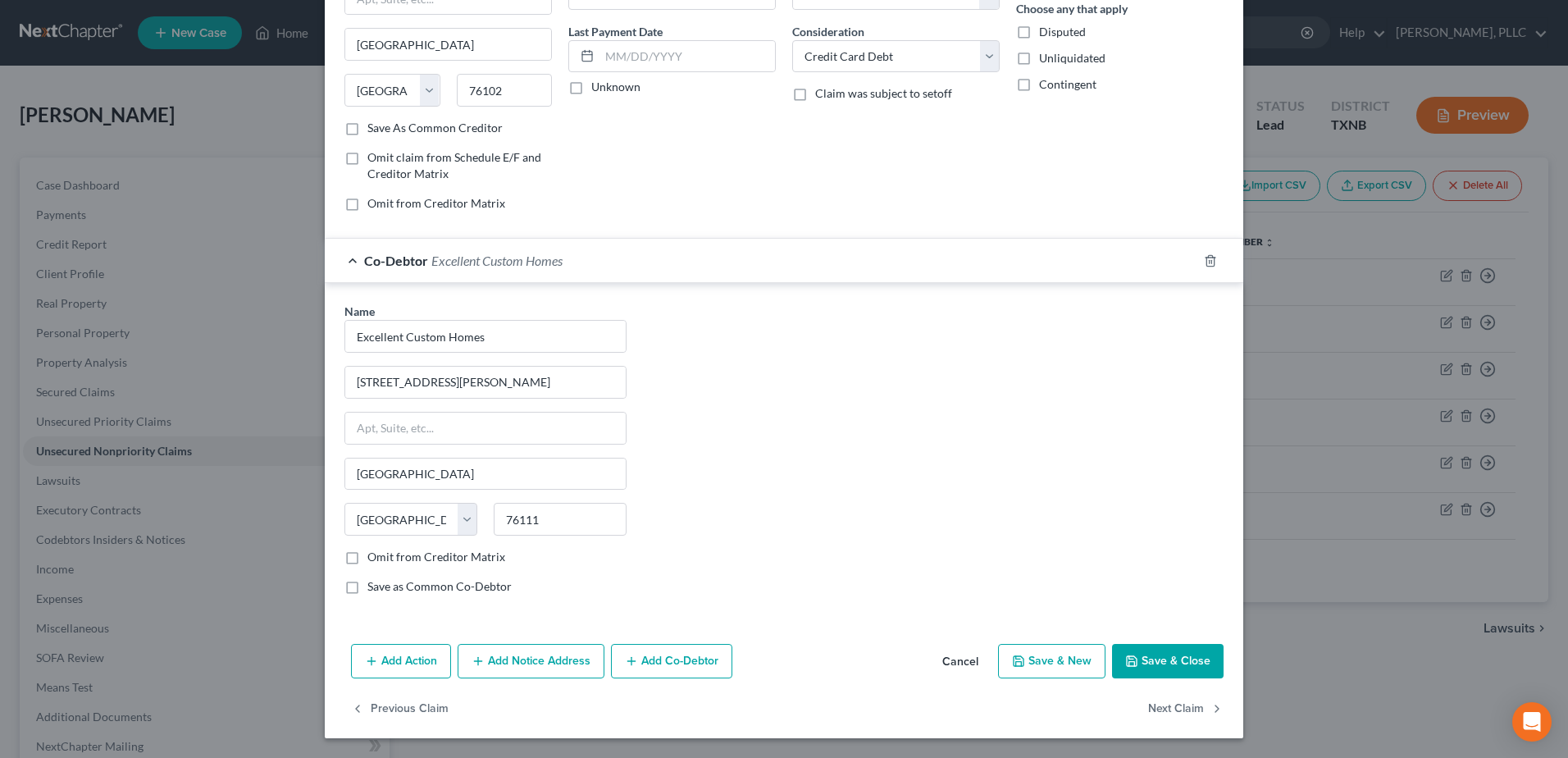
click at [1147, 655] on button "Save & Close" at bounding box center [1168, 660] width 112 height 34
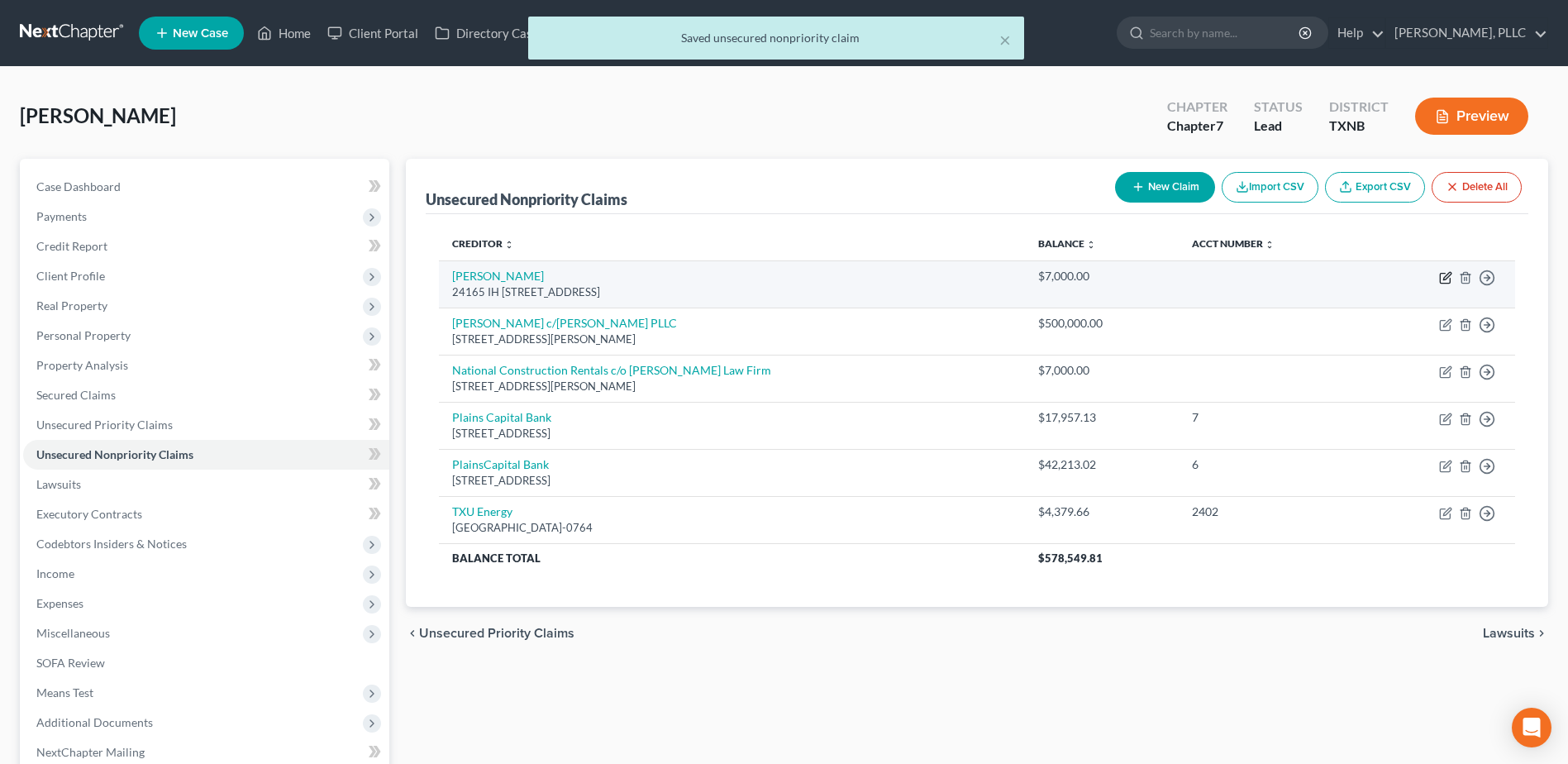
click at [1449, 277] on icon "button" at bounding box center [1445, 278] width 14 height 14
select select "45"
select select "2"
select select "0"
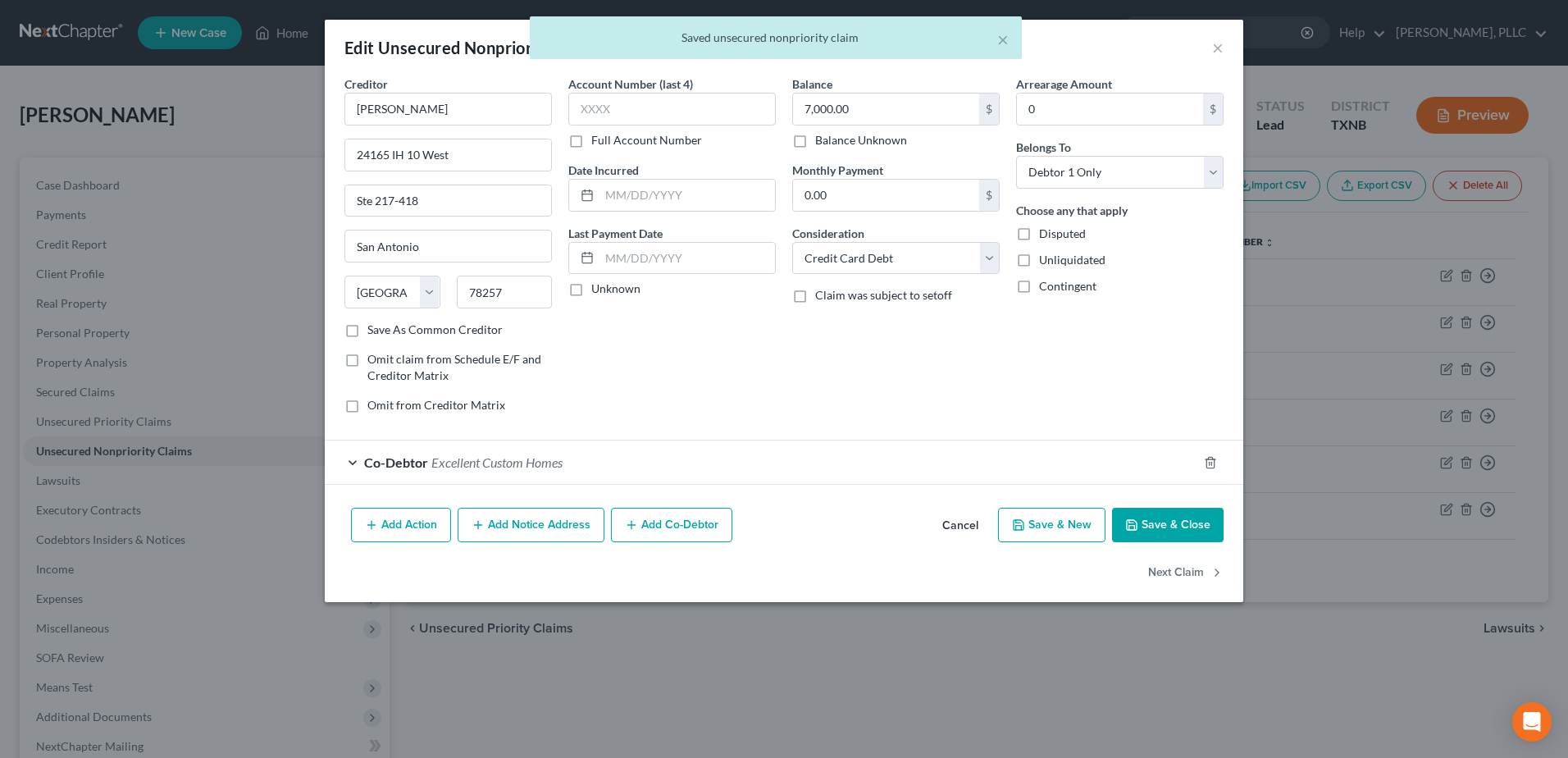
click at [961, 529] on button "Cancel" at bounding box center [961, 525] width 62 height 33
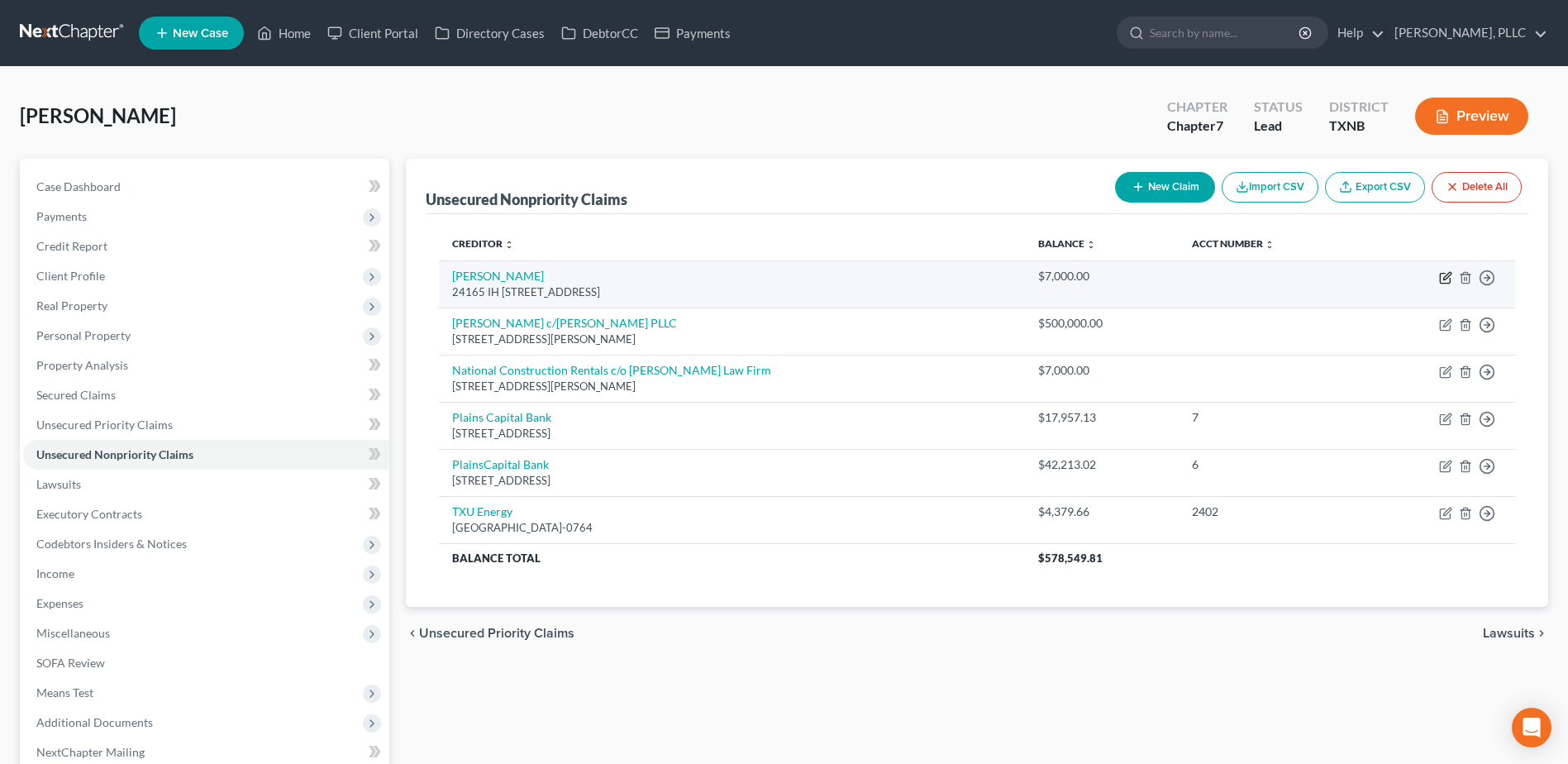
click at [1448, 281] on icon "button" at bounding box center [1445, 278] width 14 height 14
select select "45"
select select "2"
select select "0"
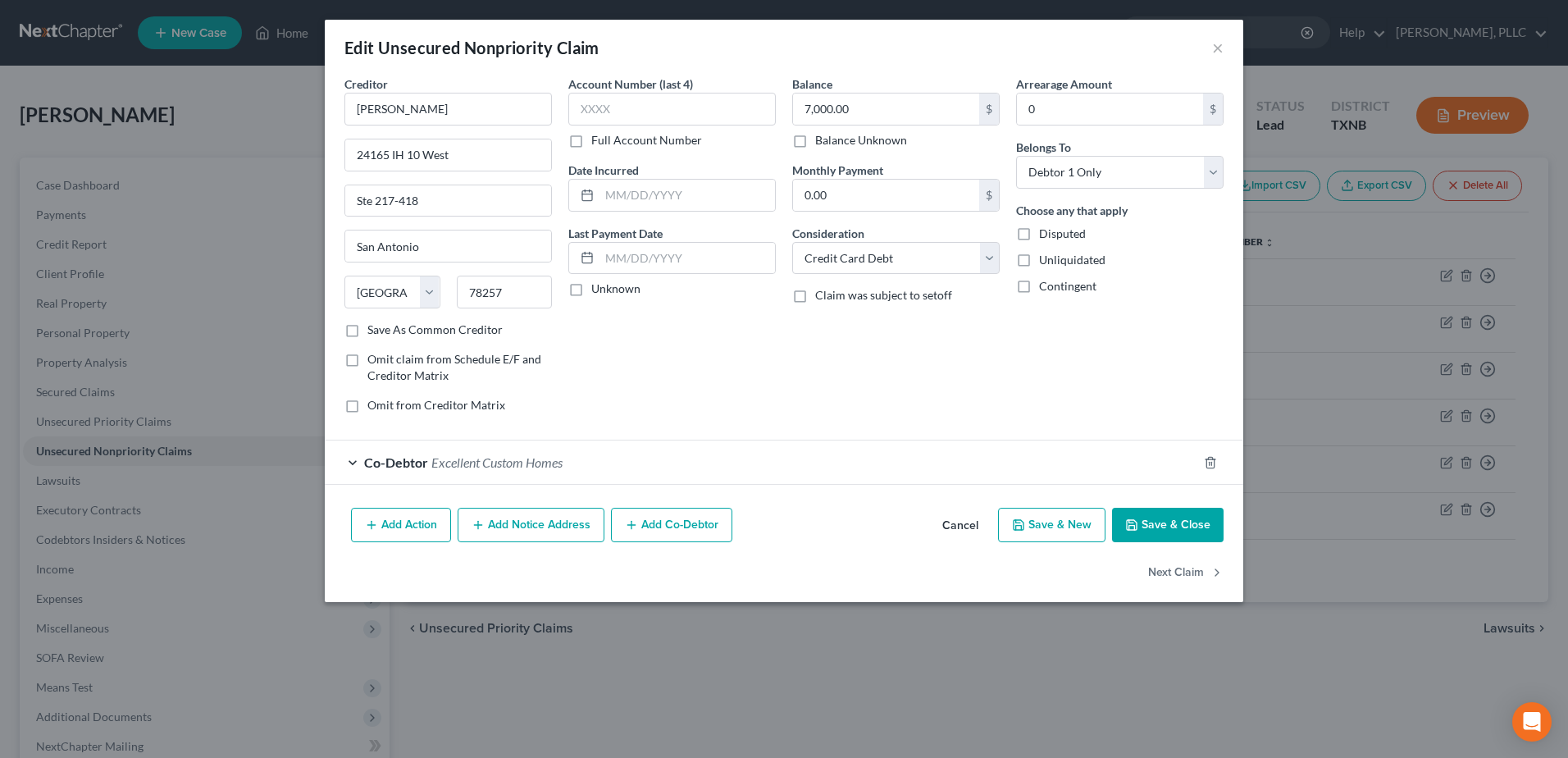
click at [963, 522] on button "Cancel" at bounding box center [961, 525] width 62 height 33
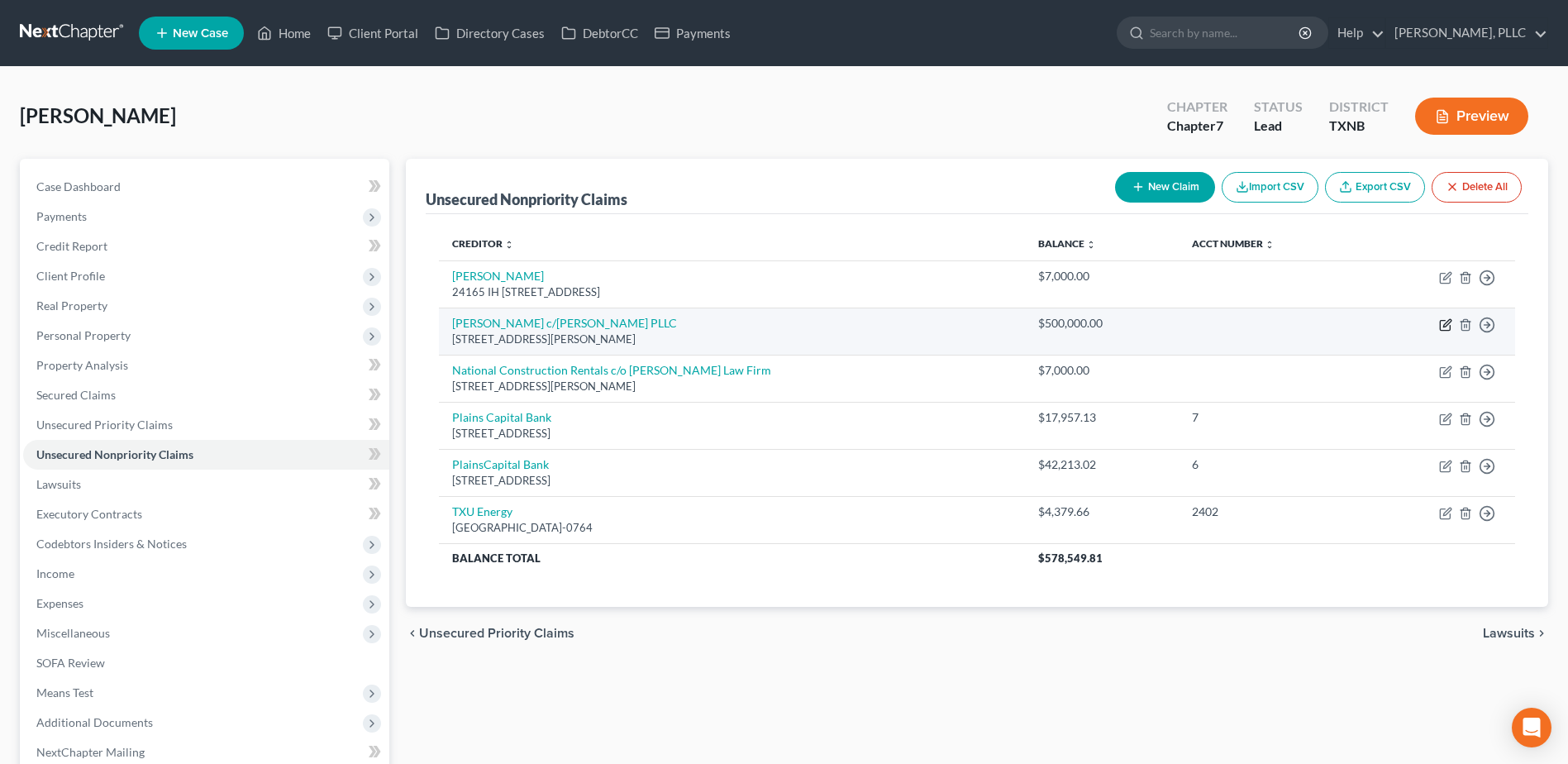
click at [1441, 326] on icon "button" at bounding box center [1445, 325] width 14 height 14
select select "45"
select select "2"
select select "0"
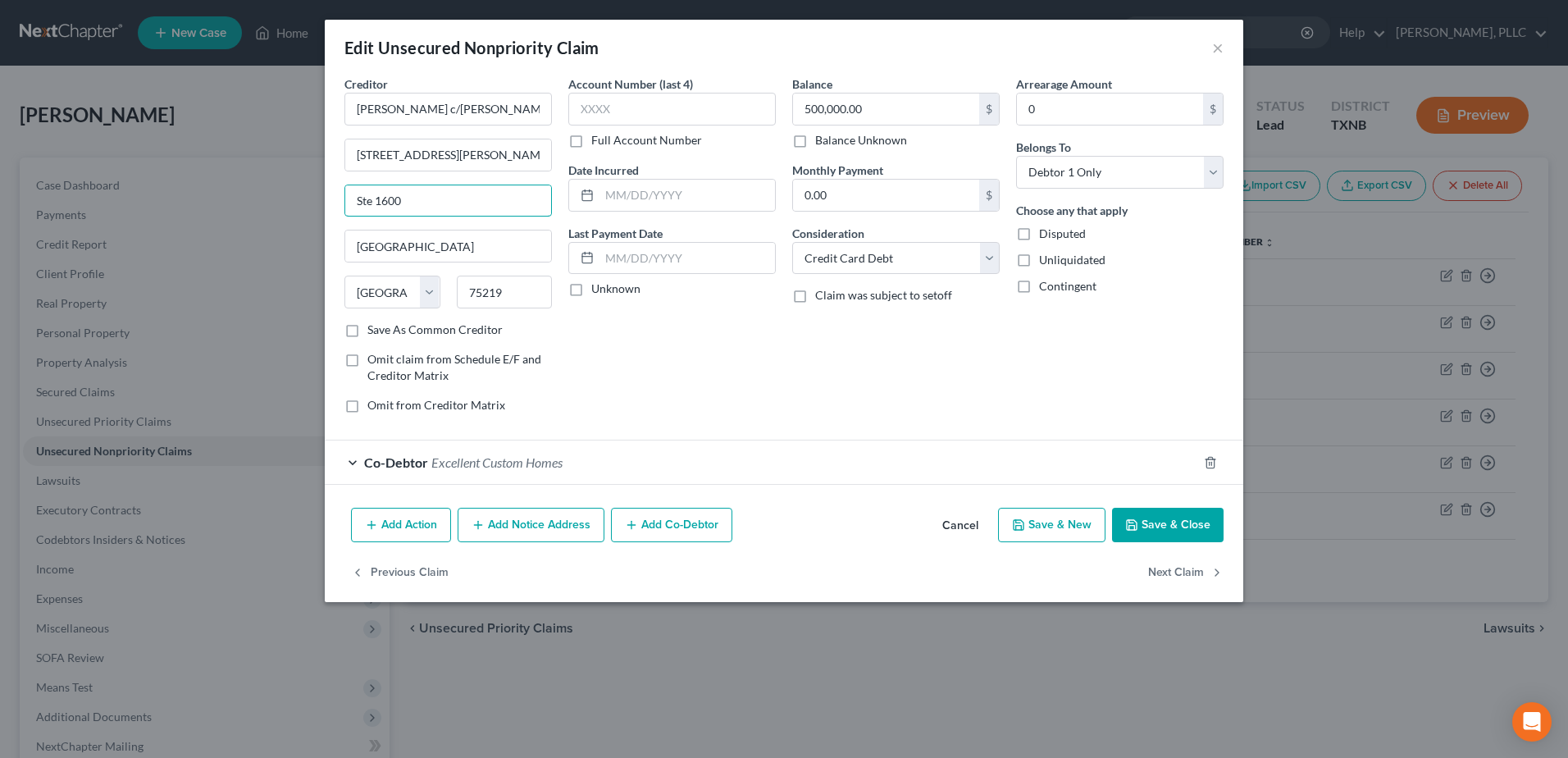
drag, startPoint x: 452, startPoint y: 204, endPoint x: 334, endPoint y: 195, distance: 118.3
click at [334, 195] on div "Creditor * Kyle Bosworth c/o McCathern PLLC 3710 Rawlins St Ste 1600 Dallas Sta…" at bounding box center [784, 289] width 919 height 426
click at [1079, 449] on div "Co-Debtor Excellent Custom Homes" at bounding box center [760, 463] width 872 height 44
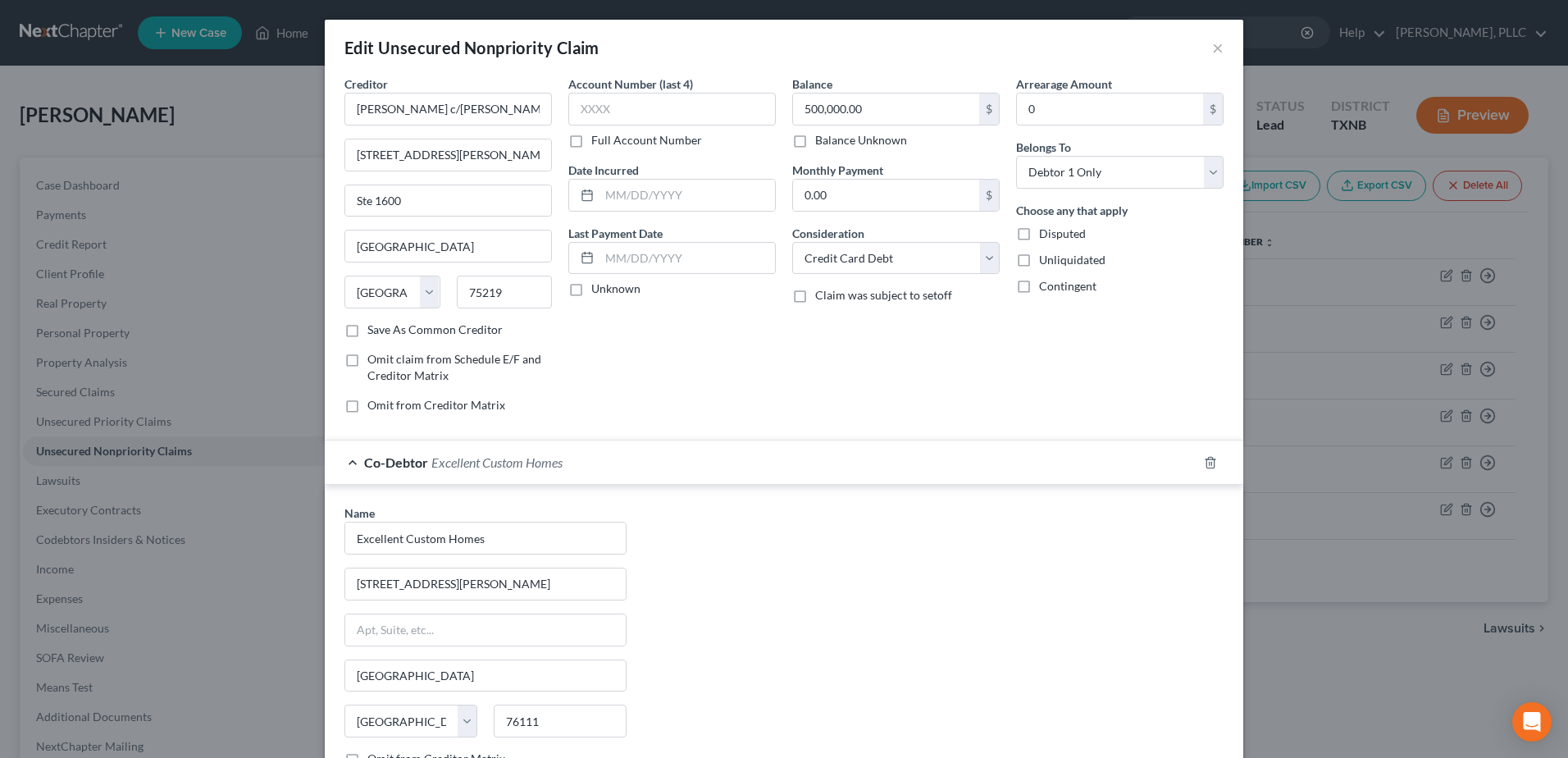
click at [1073, 595] on div "Name * Excellent Custom Homes 3221 Chenault Street Fort Worth State AL AK AR AZ…" at bounding box center [784, 657] width 896 height 305
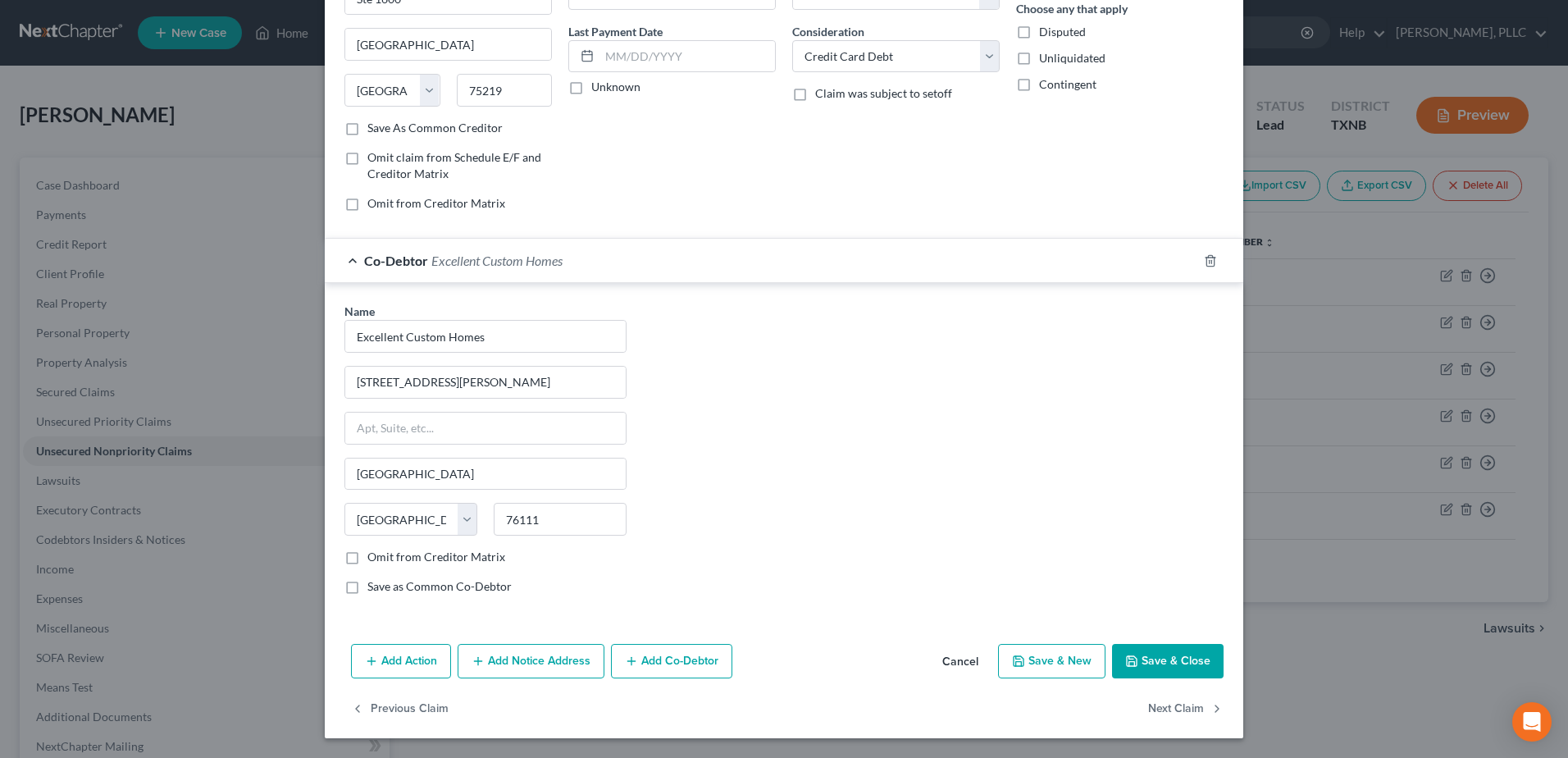
click at [1188, 663] on button "Save & Close" at bounding box center [1168, 660] width 112 height 34
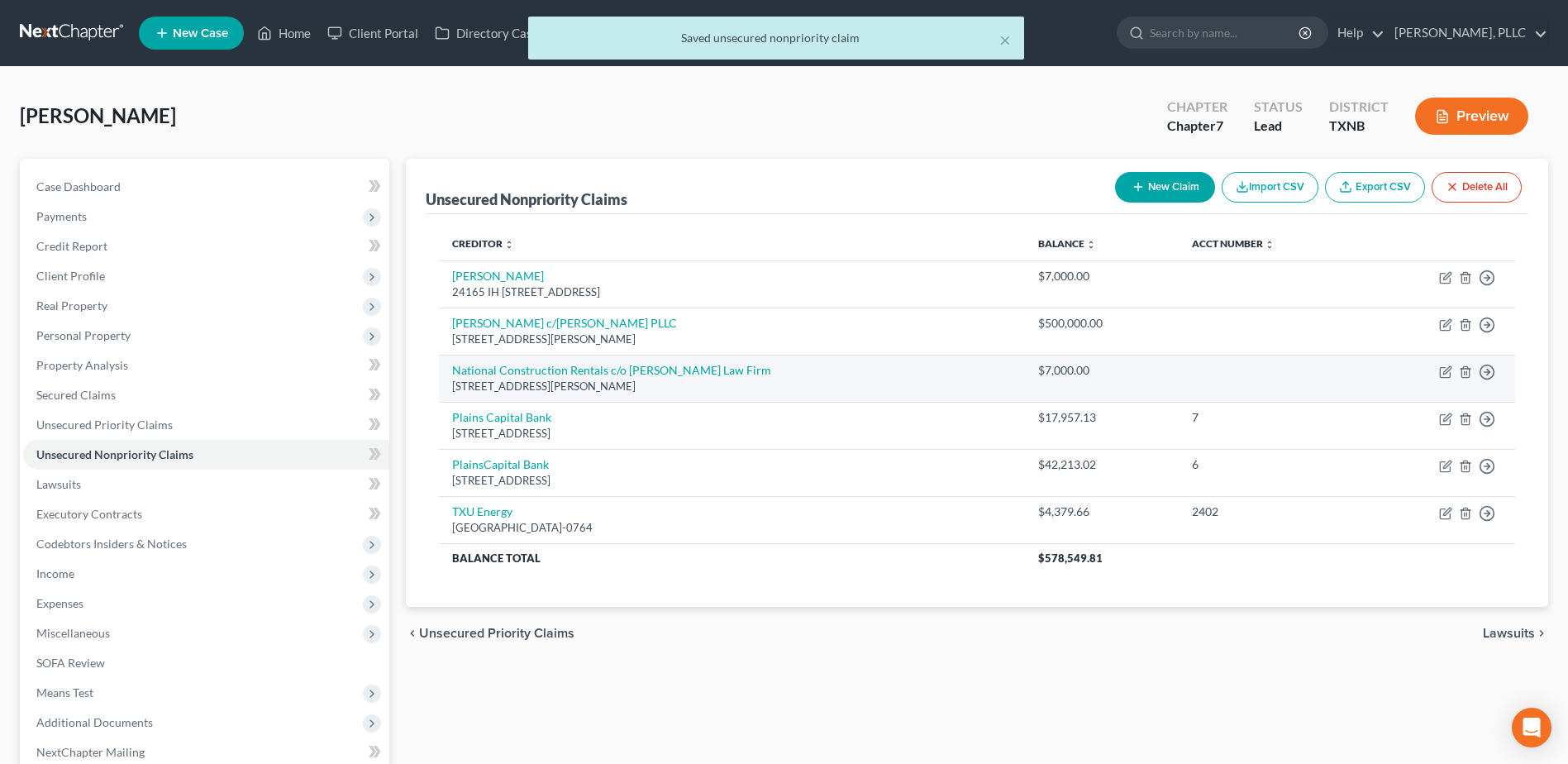
click at [1445, 379] on td "Move to D Move to E Move to G Move to Notice Only" at bounding box center [1439, 378] width 151 height 47
click at [1443, 372] on icon "button" at bounding box center [1446, 370] width 8 height 8
select select "45"
select select "2"
select select "0"
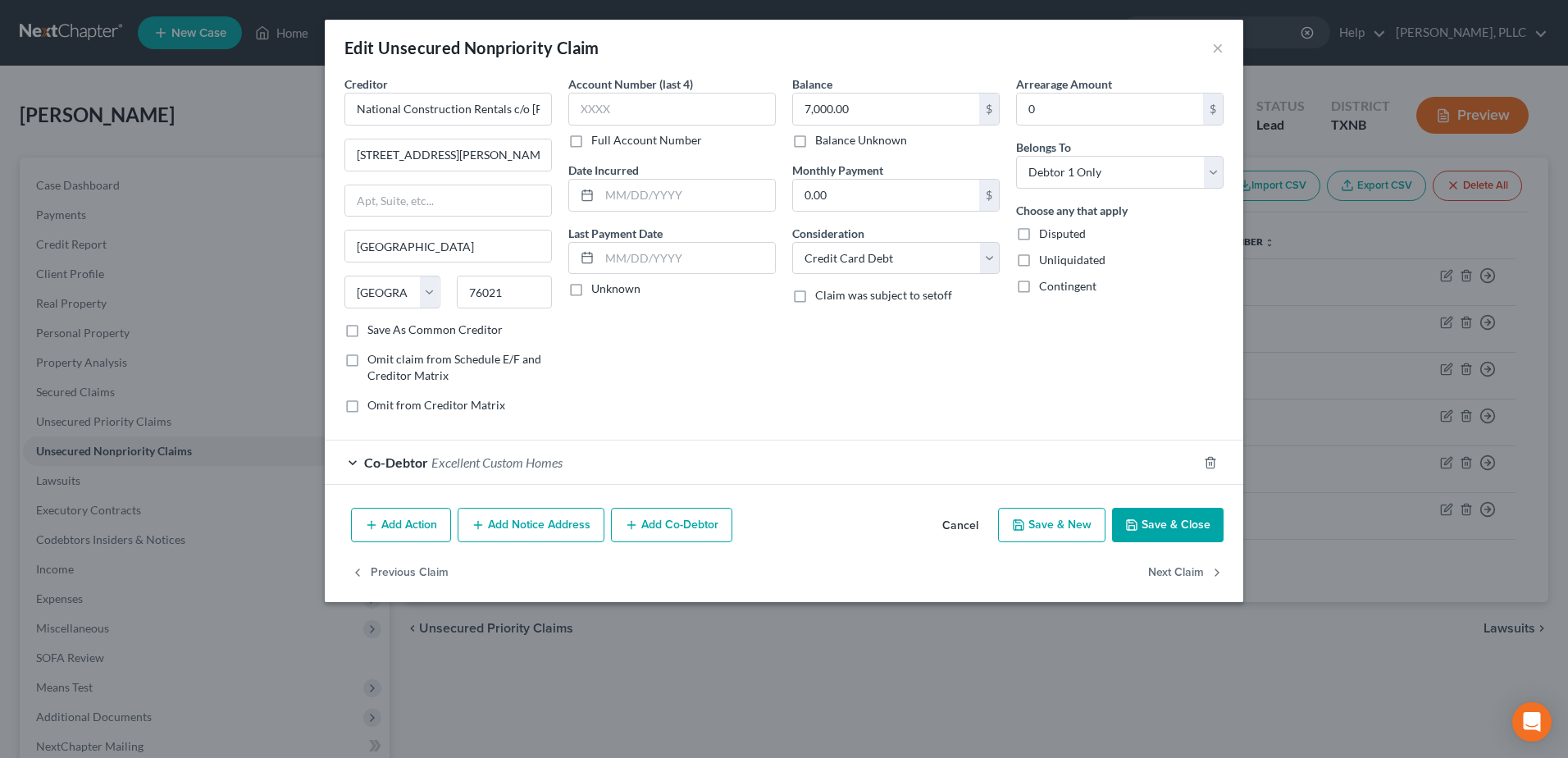
click at [1177, 514] on button "Save & Close" at bounding box center [1168, 525] width 112 height 34
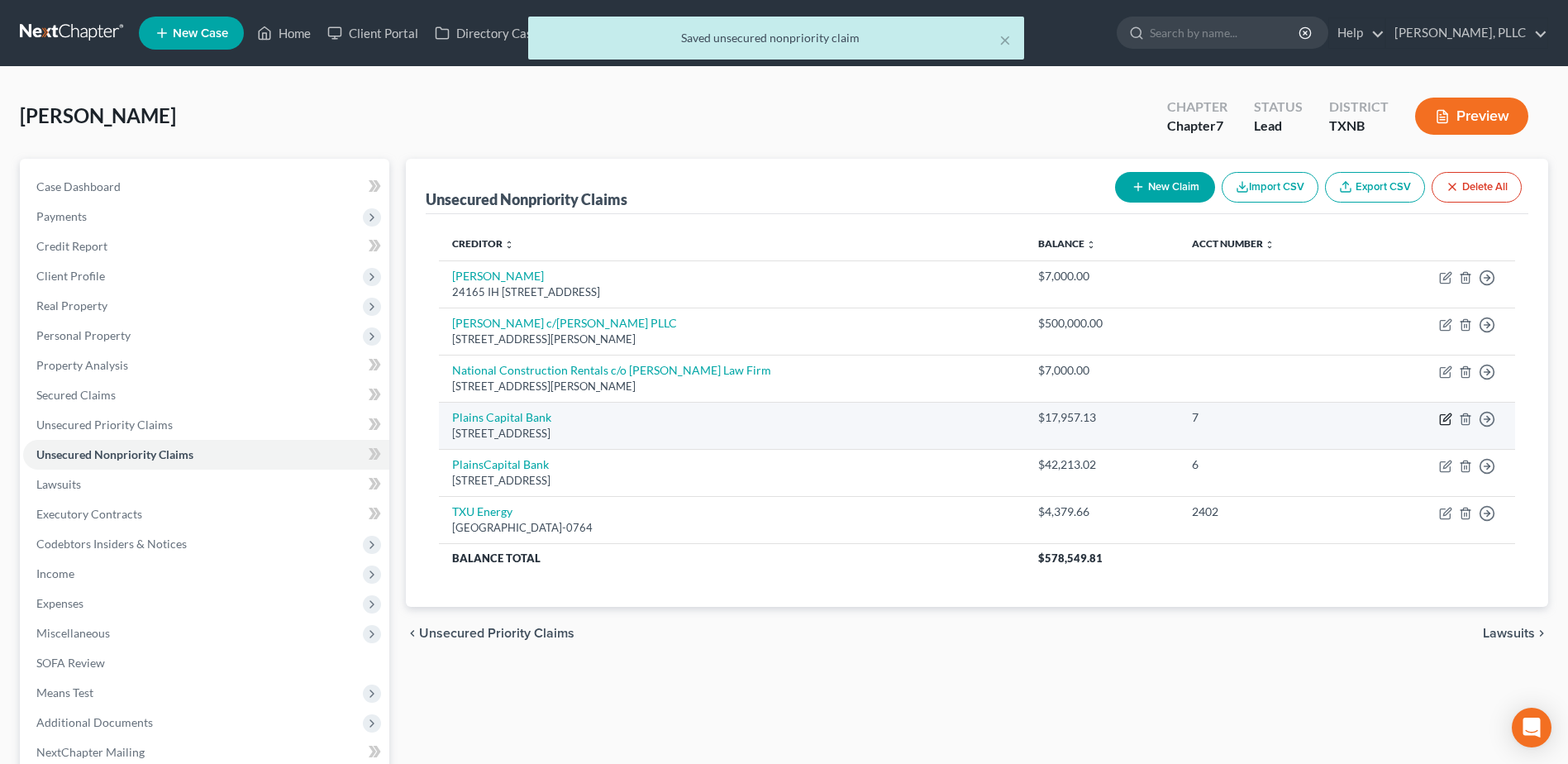
click at [1451, 421] on icon "button" at bounding box center [1445, 420] width 14 height 14
select select "45"
select select "2"
select select "0"
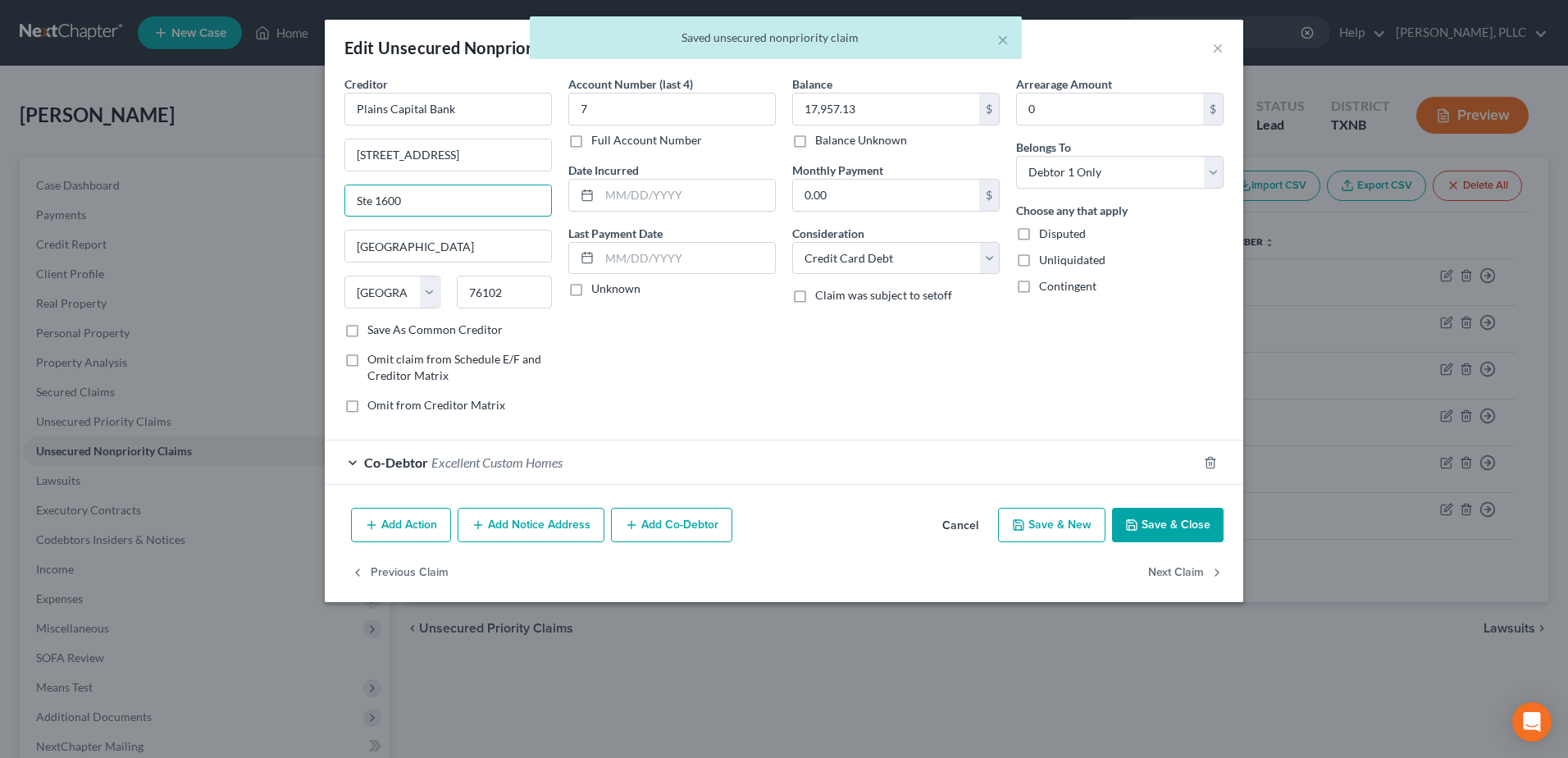
drag, startPoint x: 533, startPoint y: 196, endPoint x: 207, endPoint y: 201, distance: 326.0
click at [207, 201] on div "Edit Unsecured Nonpriority Claim × Creditor * Plains Capital Bank 801 Houston S…" at bounding box center [784, 379] width 1568 height 758
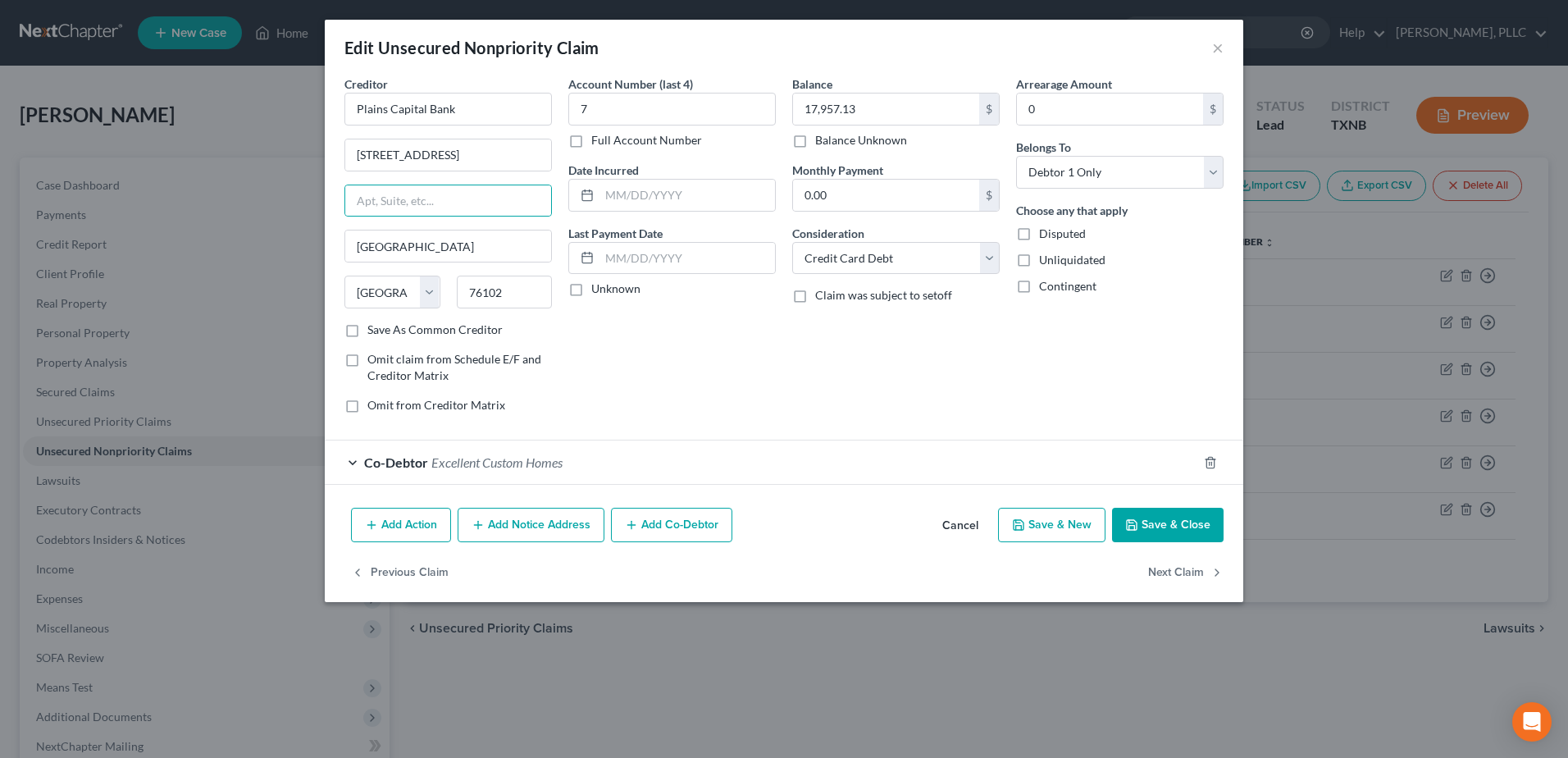
click at [1198, 528] on button "Save & Close" at bounding box center [1168, 525] width 112 height 34
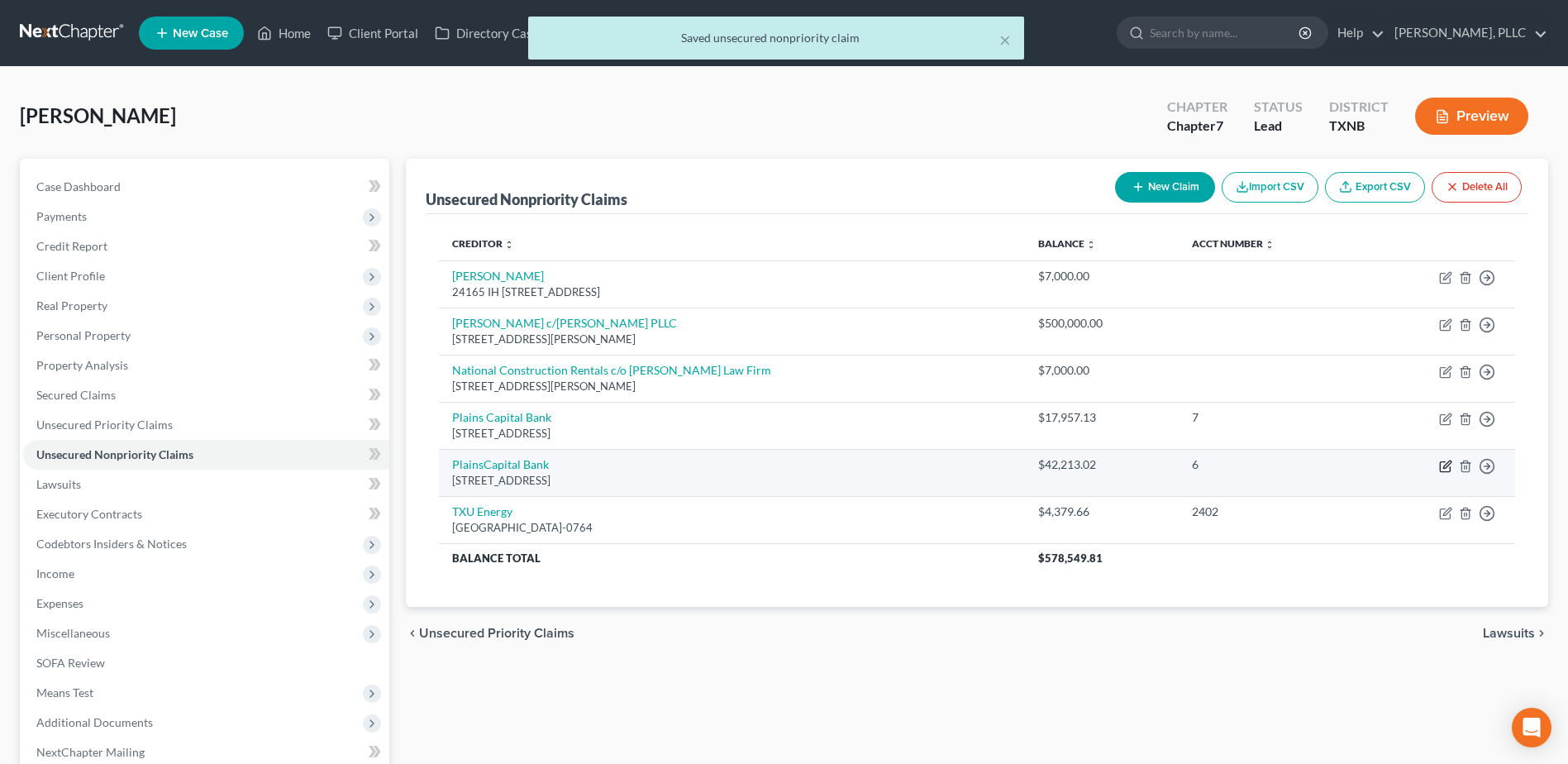
click at [1445, 469] on icon "button" at bounding box center [1445, 466] width 14 height 14
select select "45"
select select "2"
select select "0"
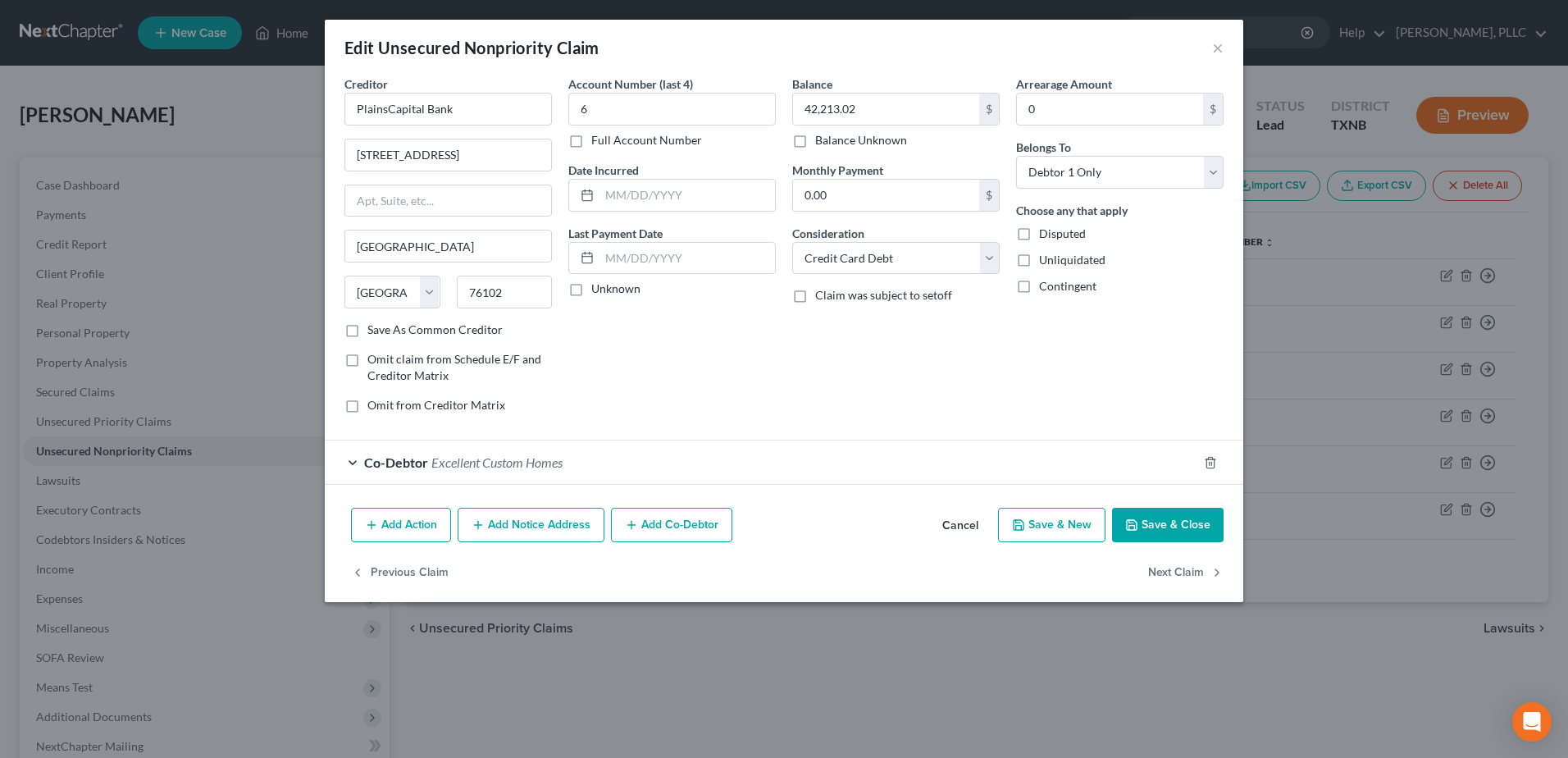
click at [354, 461] on div "Co-Debtor Excellent Custom Homes" at bounding box center [760, 463] width 872 height 44
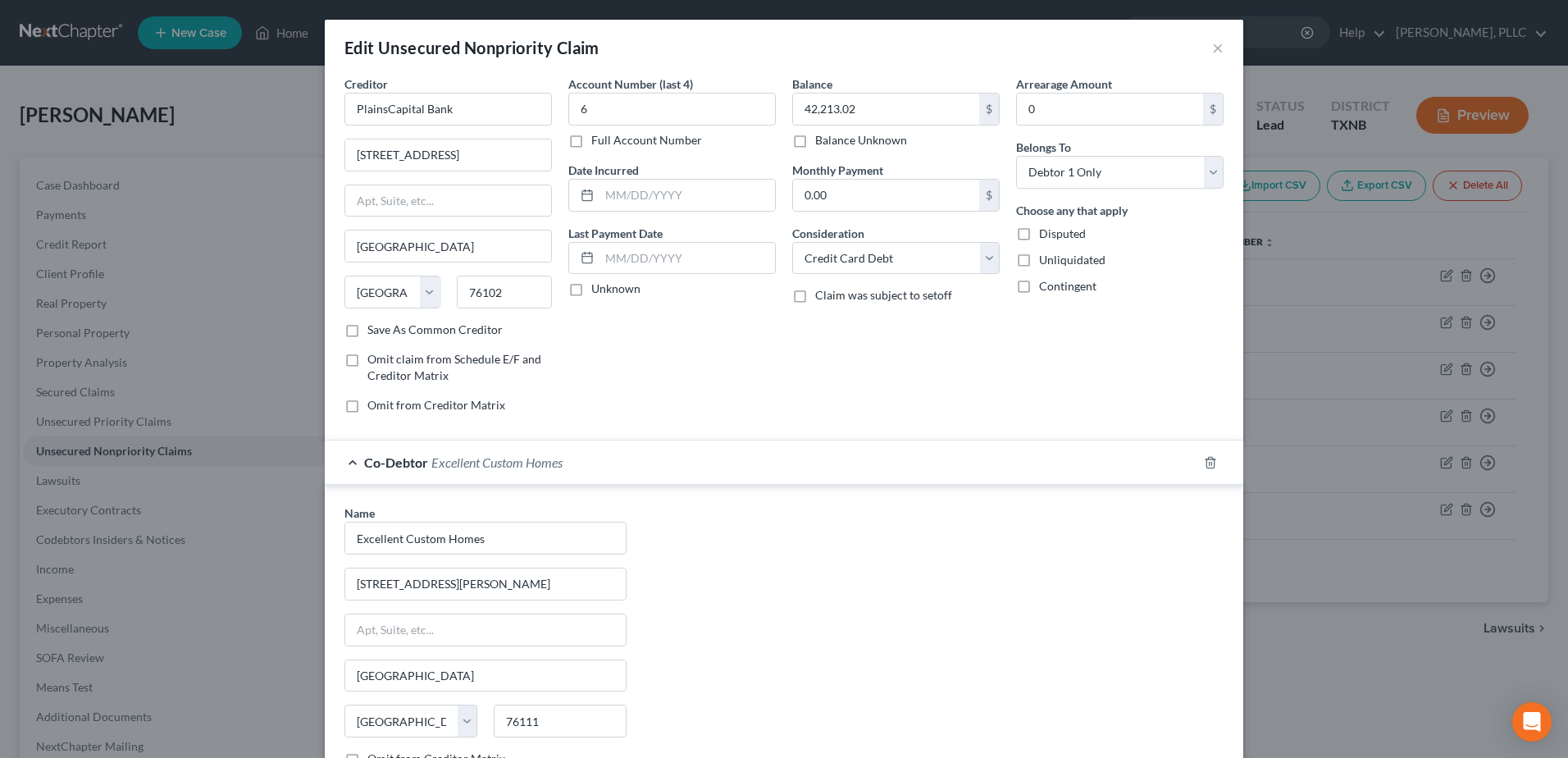
click at [1061, 591] on div "Name * Excellent Custom Homes 3221 Chenault Street Fort Worth State AL AK AR AZ…" at bounding box center [784, 657] width 896 height 305
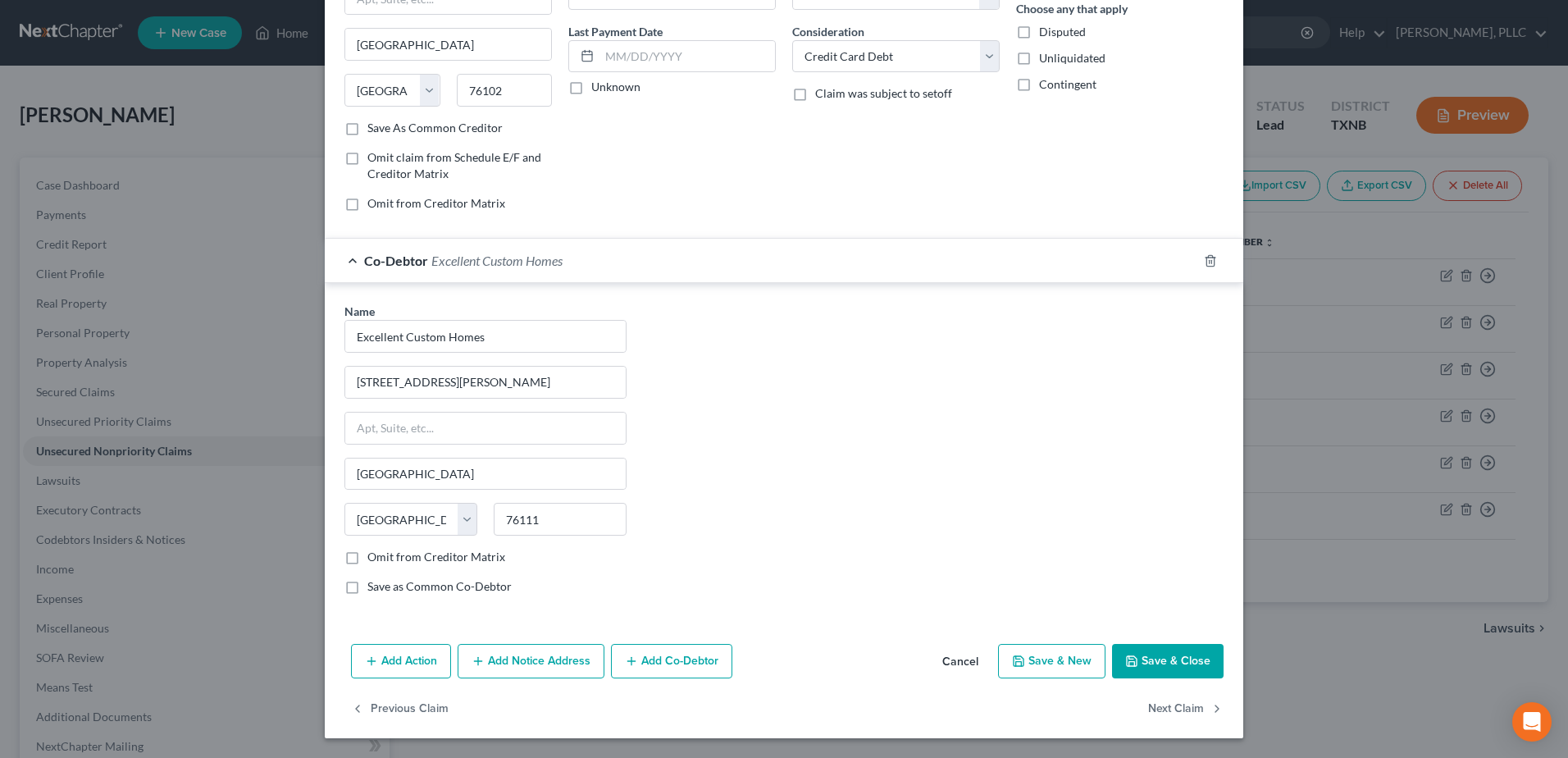
click at [1190, 667] on button "Save & Close" at bounding box center [1168, 660] width 112 height 34
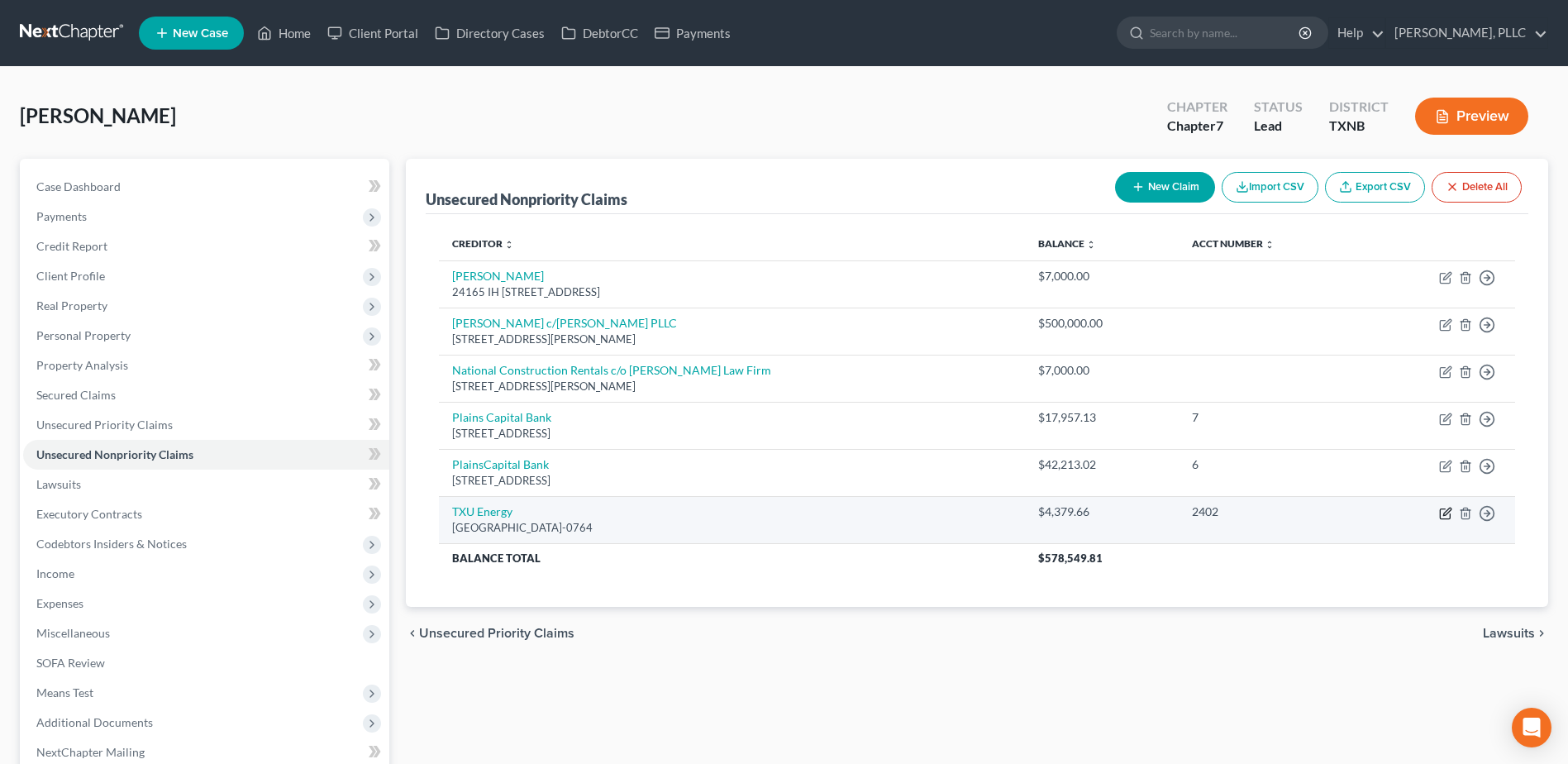
click at [1448, 516] on icon "button" at bounding box center [1445, 514] width 14 height 14
select select "45"
select select "20"
select select "0"
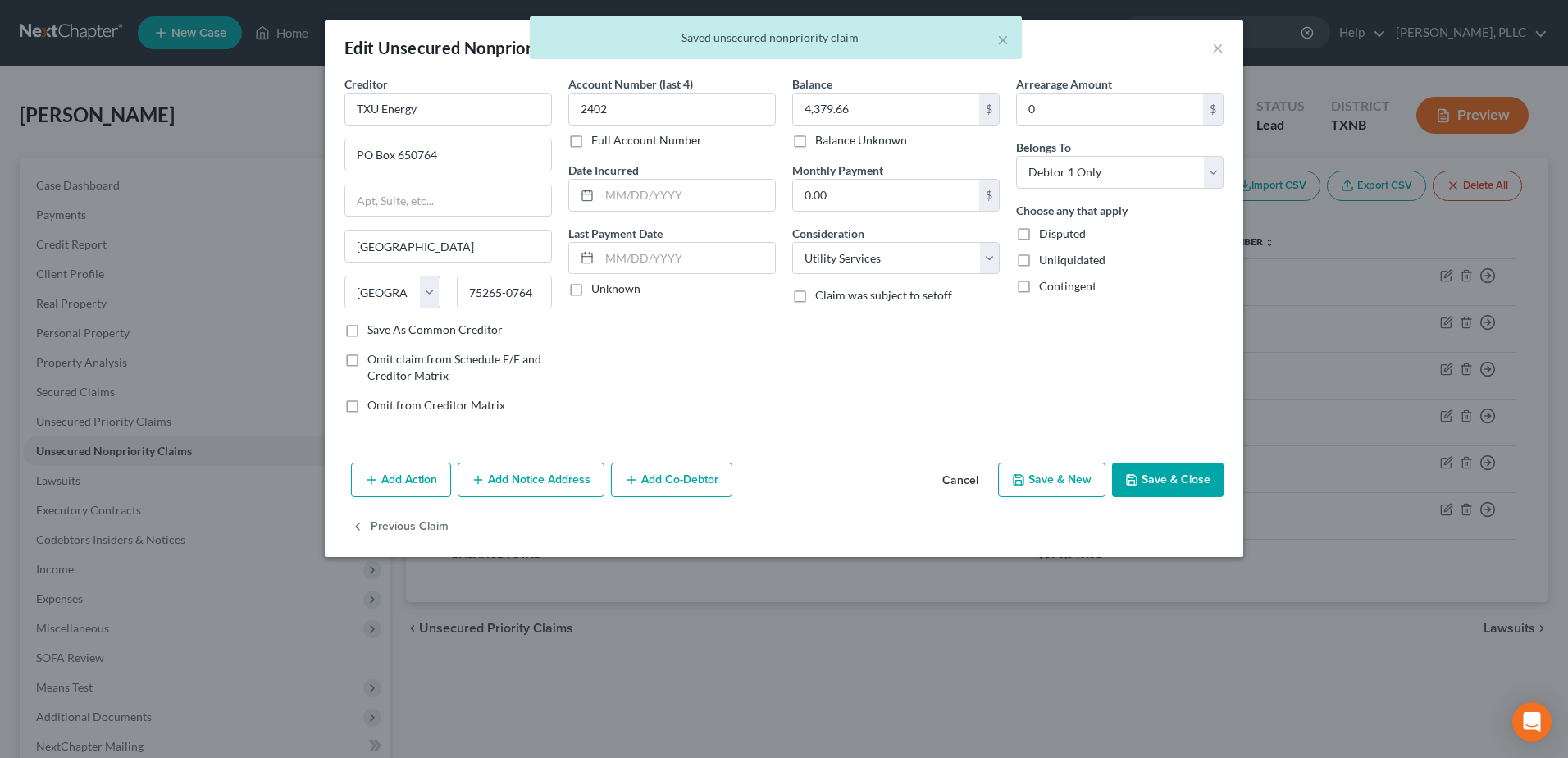
drag, startPoint x: 665, startPoint y: 486, endPoint x: 499, endPoint y: 509, distance: 167.6
click at [665, 485] on button "Add Co-Debtor" at bounding box center [671, 480] width 121 height 34
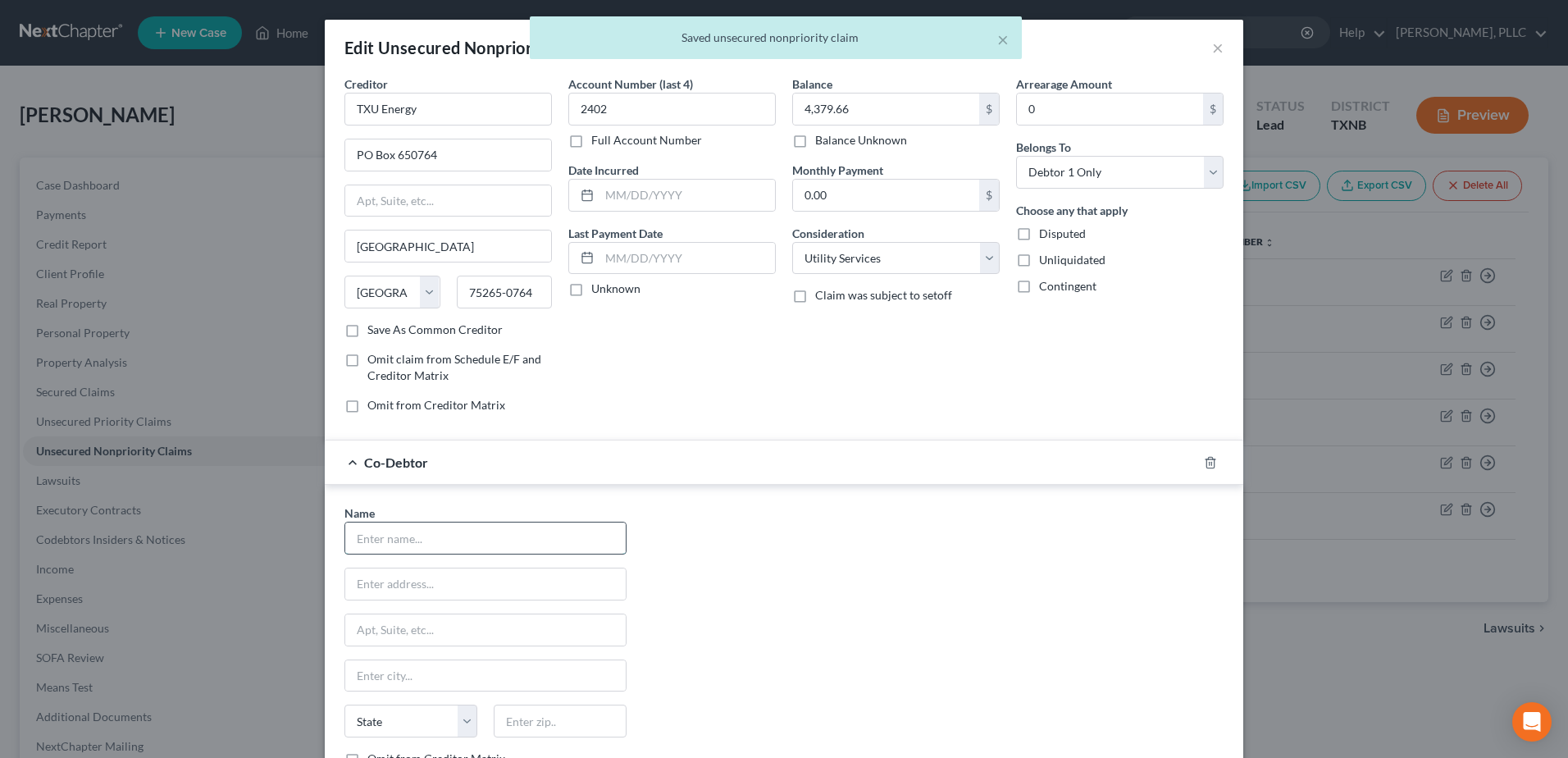
click at [413, 536] on input "text" at bounding box center [485, 538] width 280 height 31
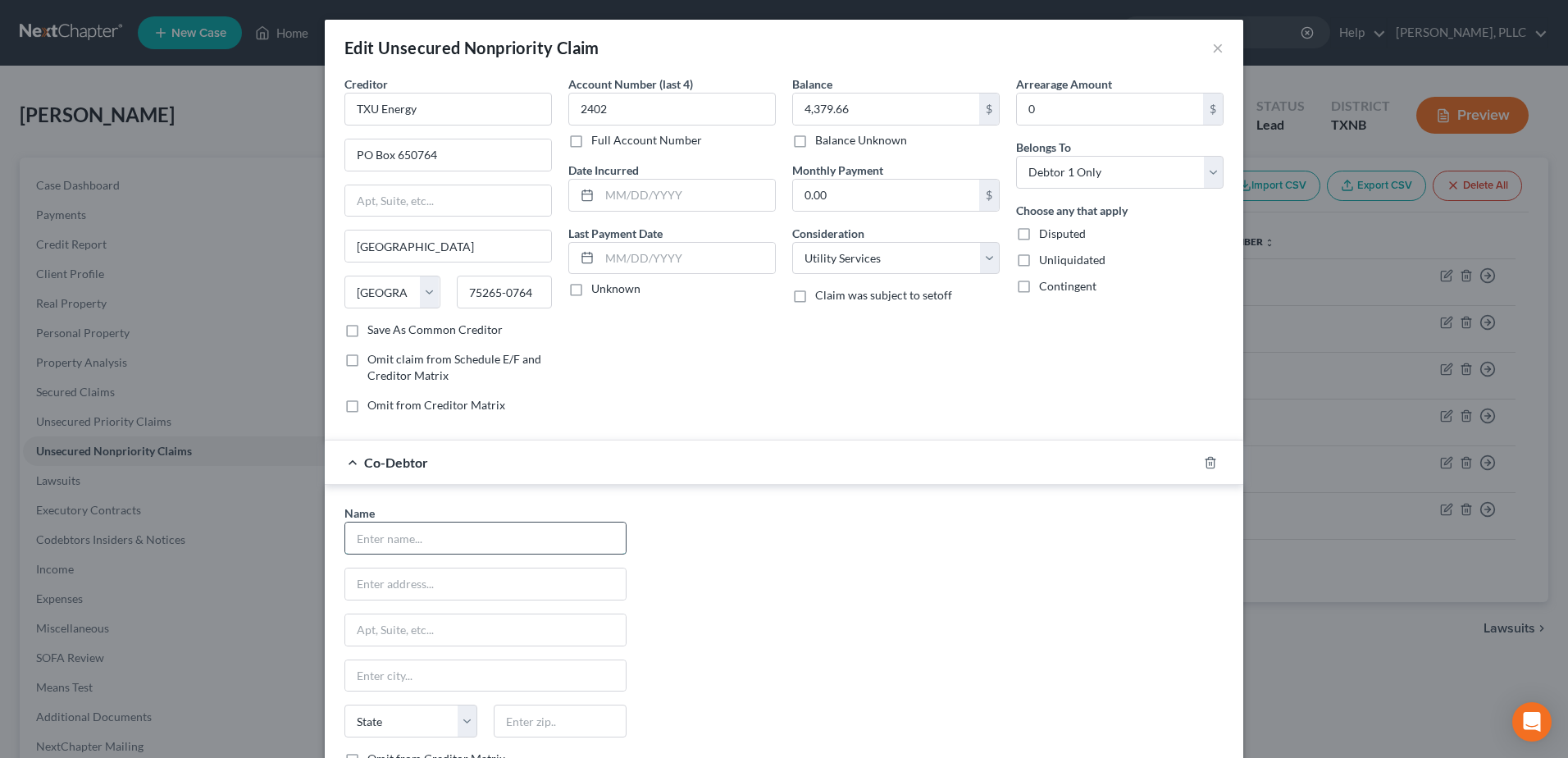
type input "Excellent Custom Homes"
type input "3221 Chenault Street"
type input "Fort Worth"
select select "45"
type input "76111"
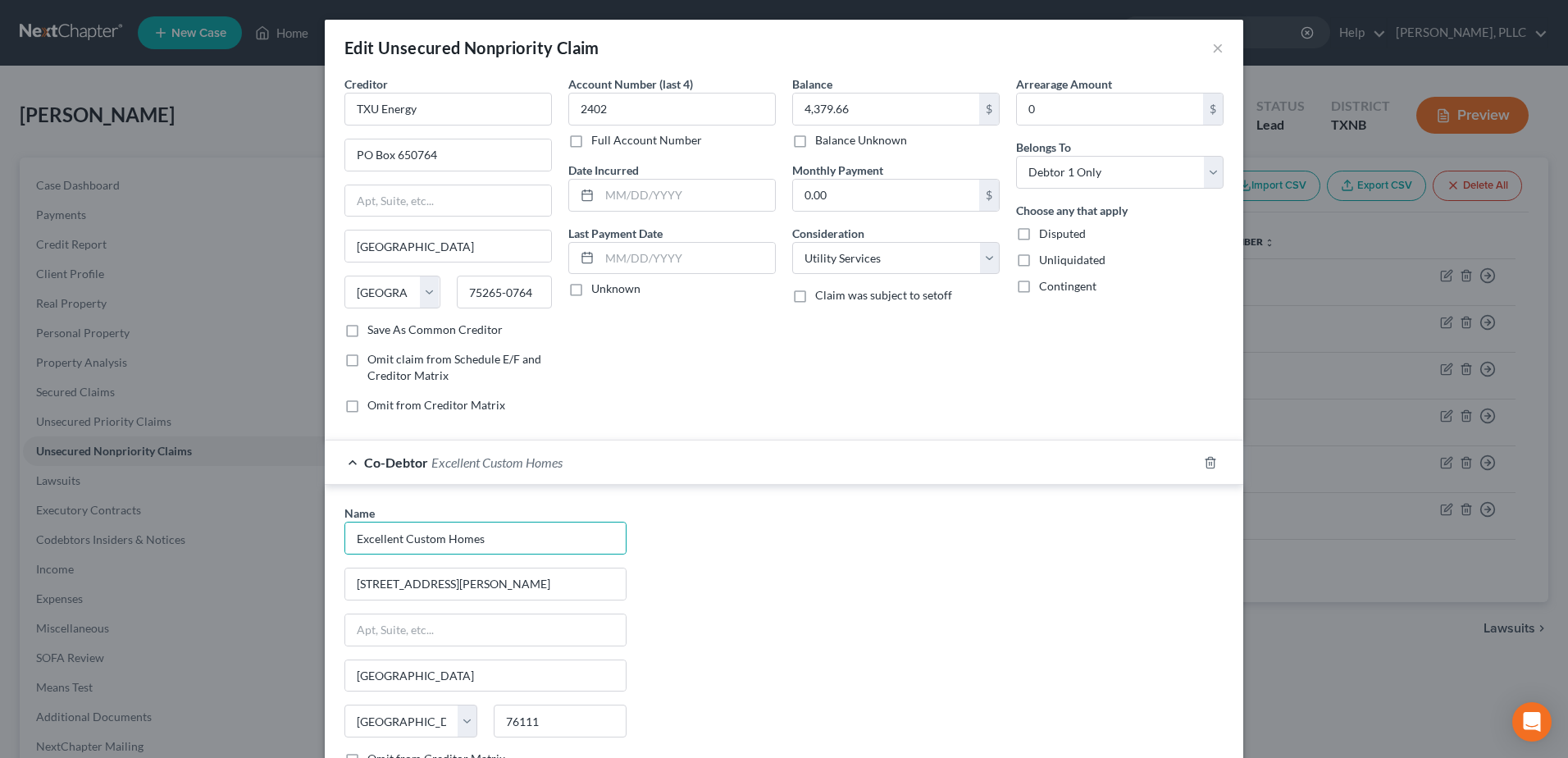
click at [790, 549] on div "Name * Excellent Custom Homes 3221 Chenault Street Fort Worth State AL AK AR AZ…" at bounding box center [784, 657] width 896 height 305
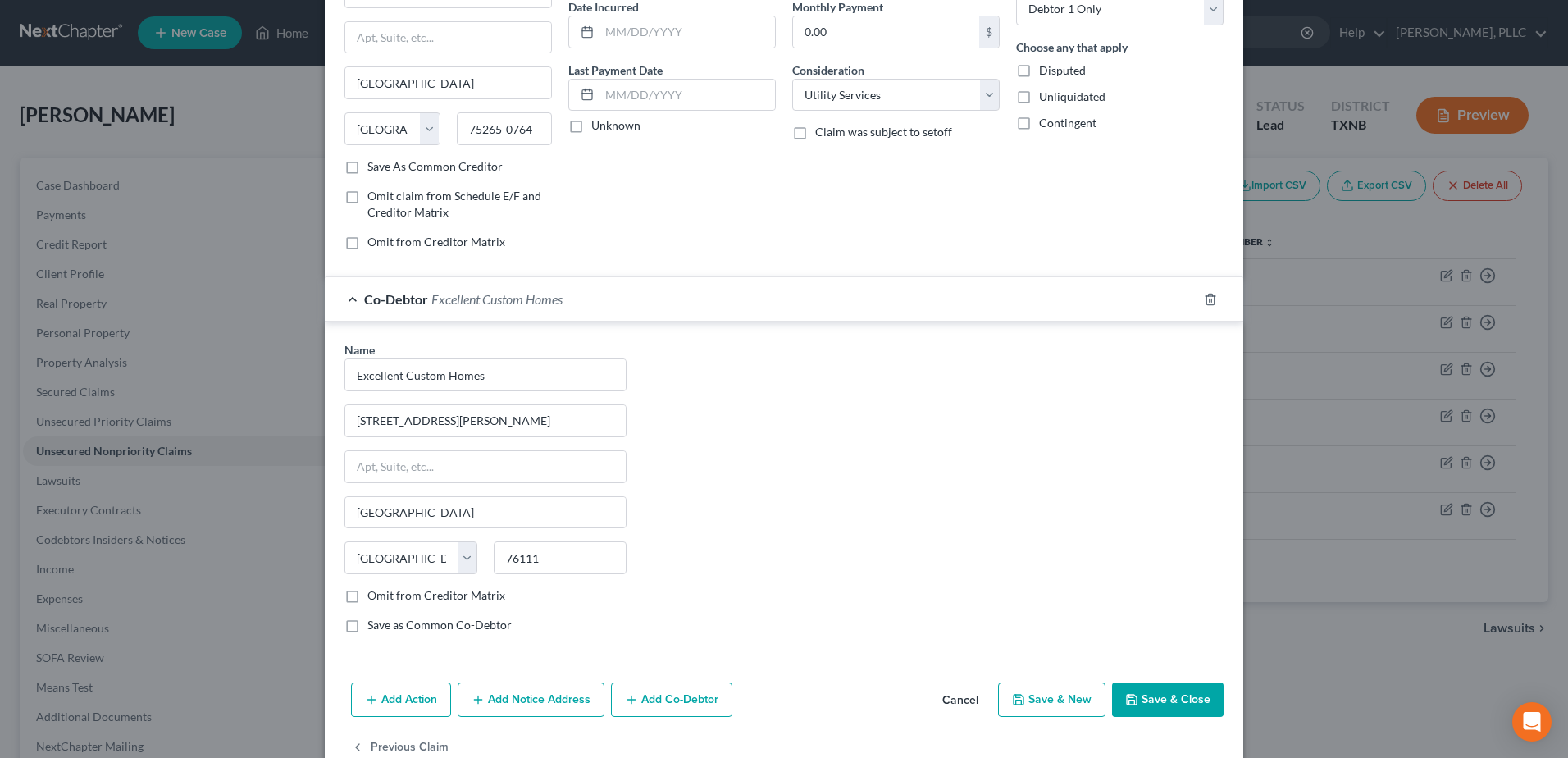
scroll to position [164, 0]
click at [1205, 709] on button "Save & Close" at bounding box center [1168, 698] width 112 height 34
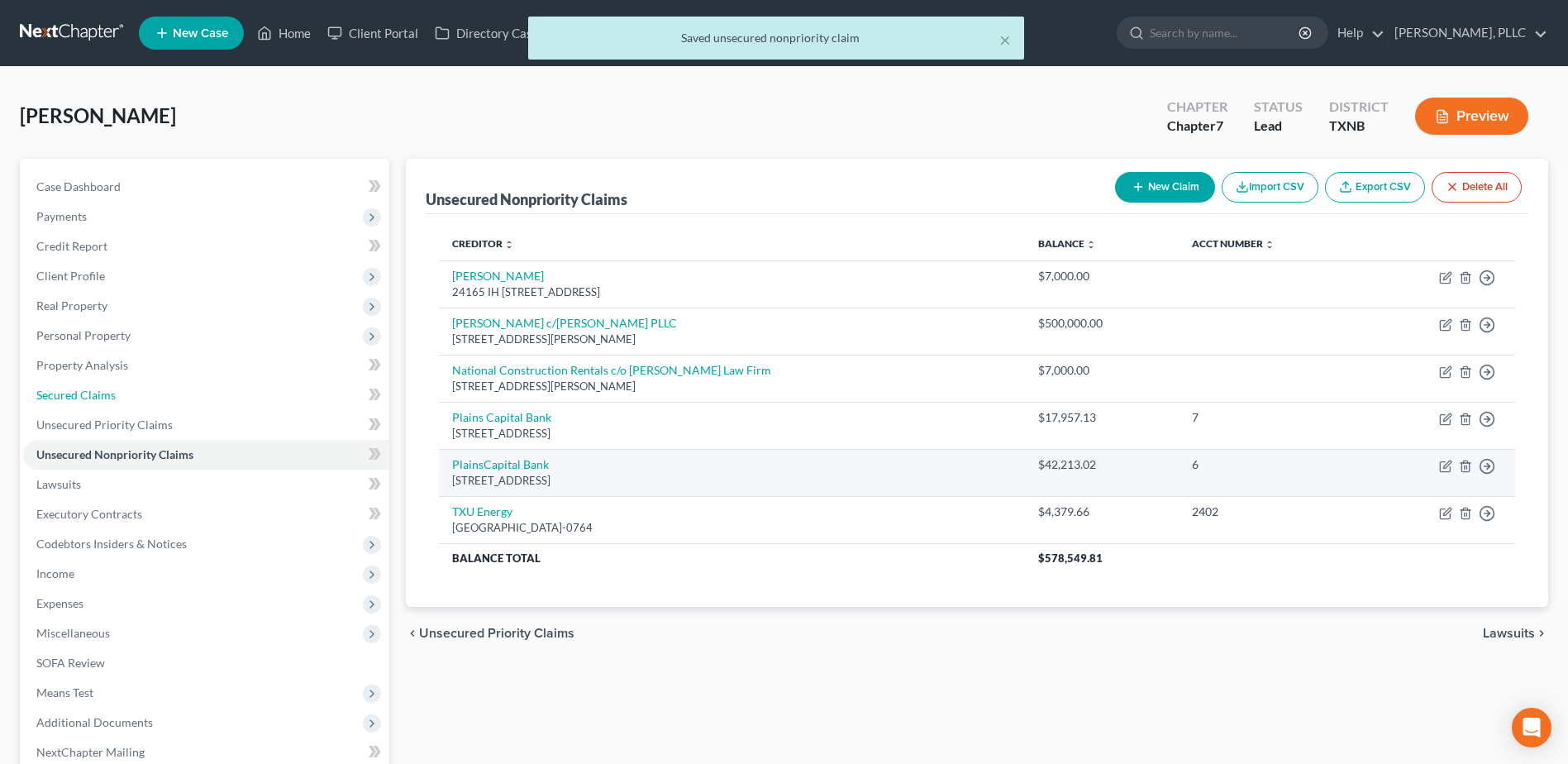
click at [86, 393] on span "Secured Claims" at bounding box center [76, 394] width 80 height 14
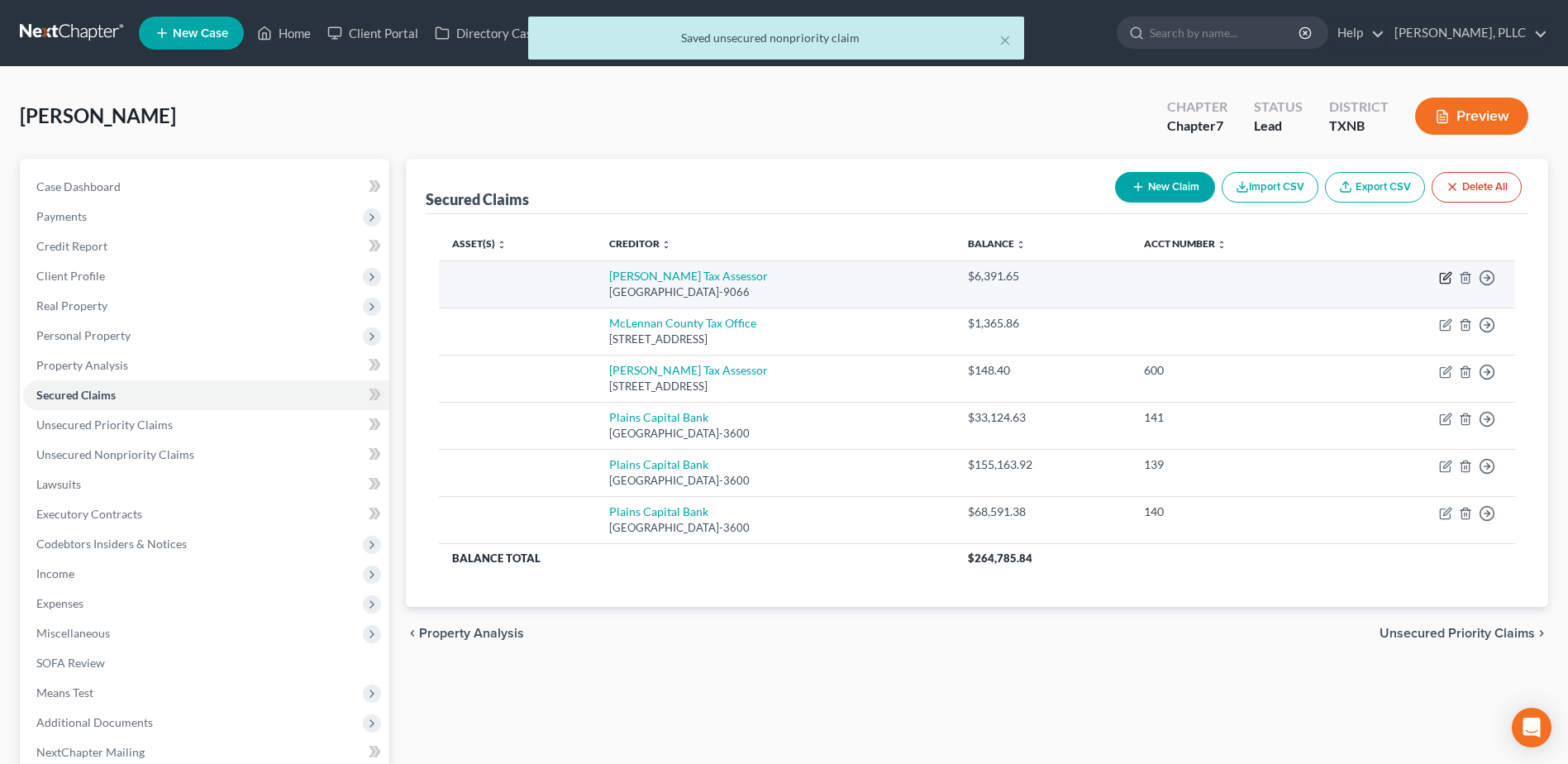
click at [1441, 279] on icon "button" at bounding box center [1445, 278] width 14 height 14
select select "45"
select select "0"
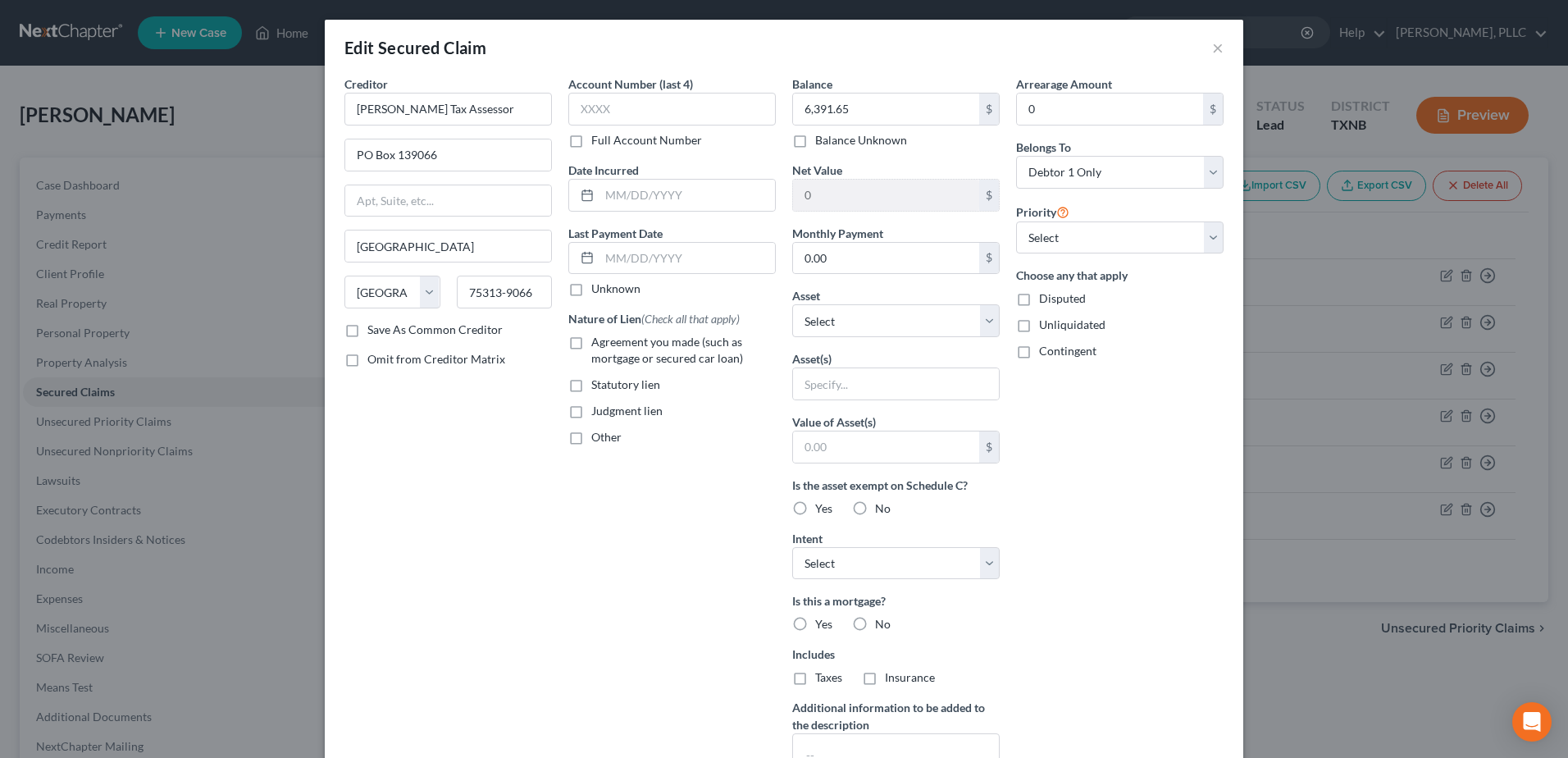
click at [665, 677] on div "Account Number (last 4) Full Account Number Date Incurred Last Payment Date Unk…" at bounding box center [672, 442] width 224 height 732
click at [591, 344] on label "Agreement you made (such as mortgage or secured car loan)" at bounding box center [683, 350] width 184 height 33
click at [598, 344] on input "Agreement you made (such as mortgage or secured car loan)" at bounding box center [603, 339] width 11 height 11
checkbox input "true"
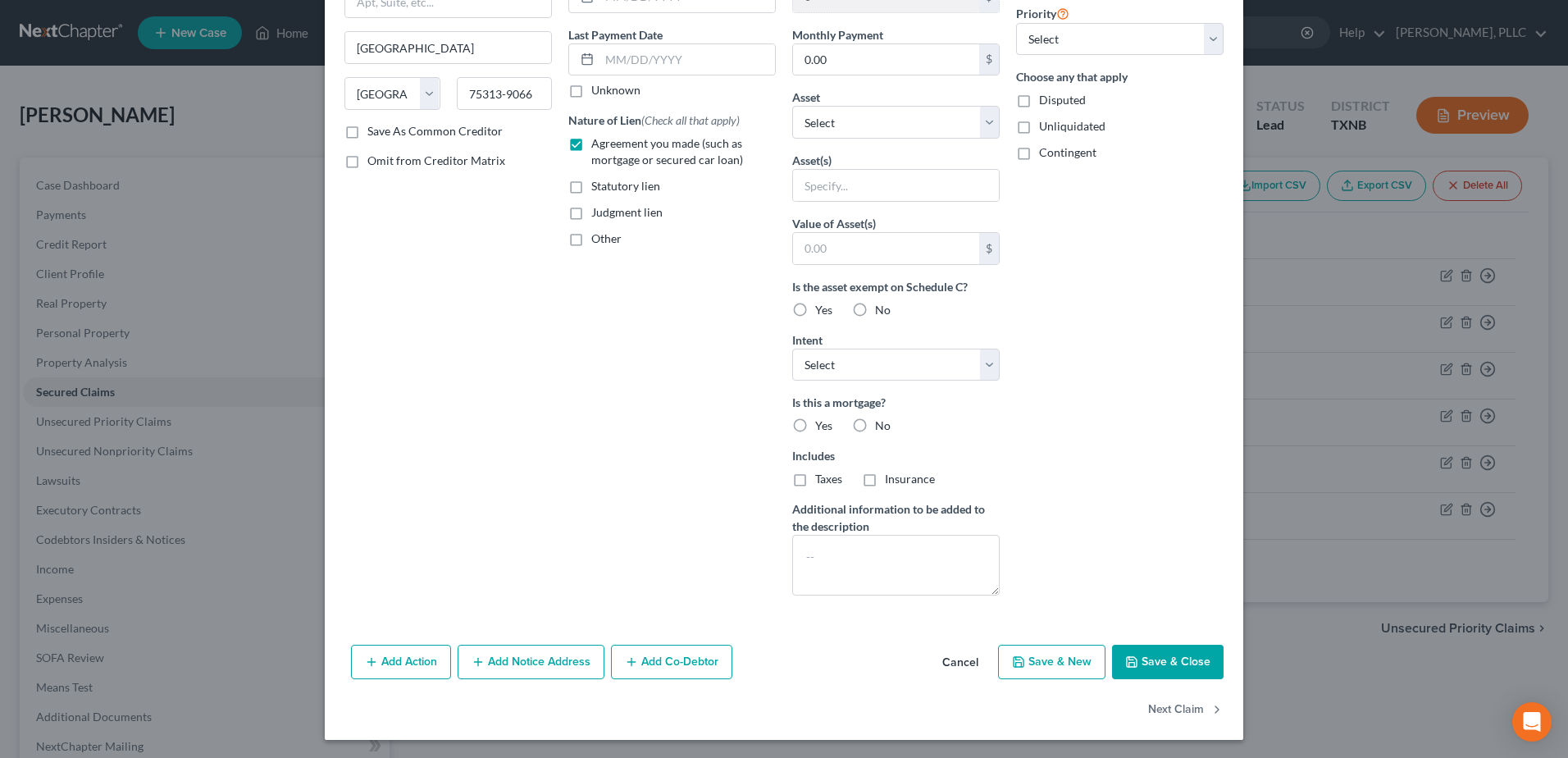
scroll to position [200, 0]
click at [649, 656] on button "Add Co-Debtor" at bounding box center [671, 660] width 121 height 34
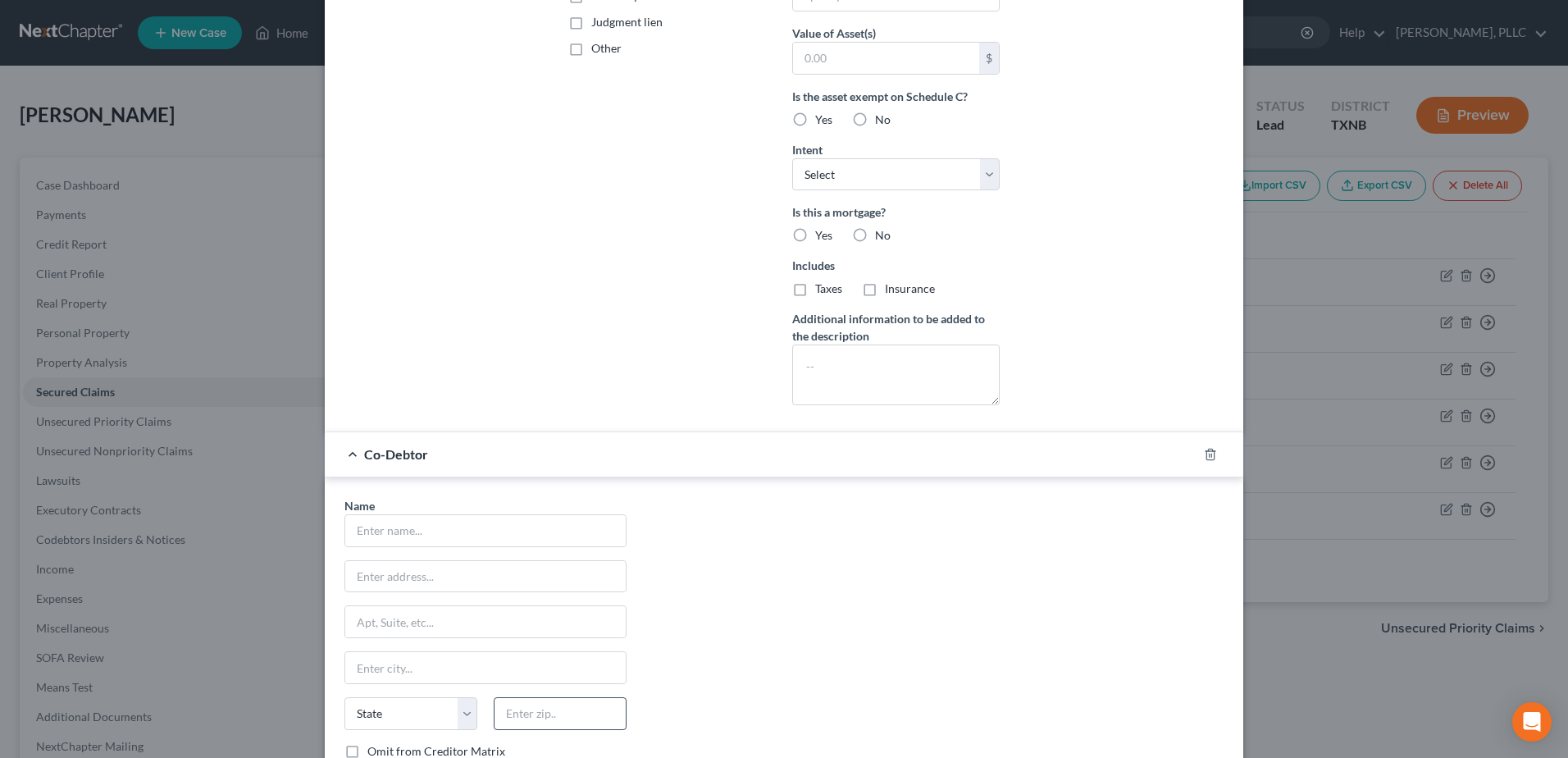
scroll to position [528, 0]
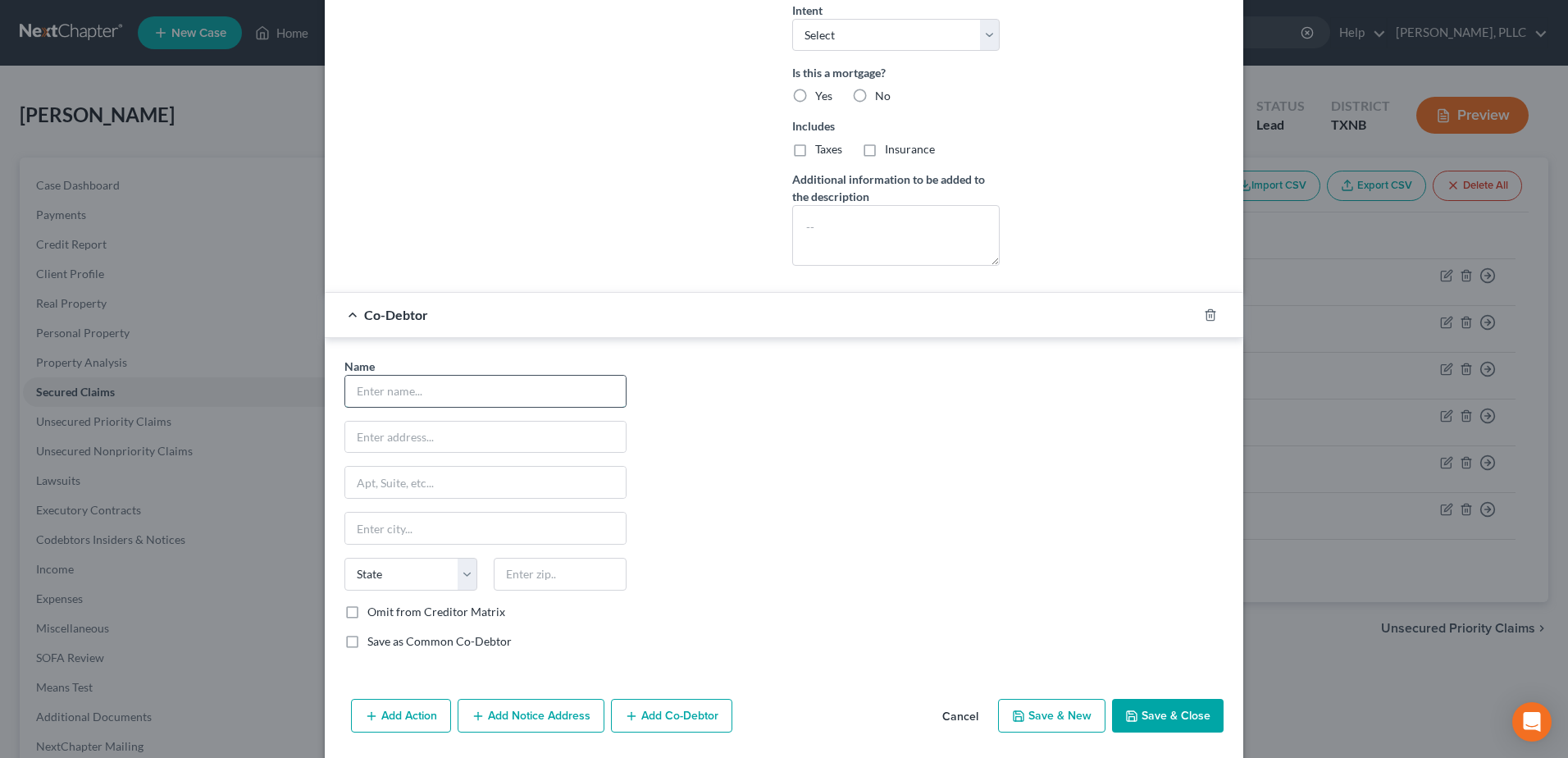
click at [455, 396] on input "text" at bounding box center [485, 391] width 280 height 31
type input "Excellent Custom Homes"
click at [848, 471] on div "Name * Excellent Custom Homes State AL AK AR AZ CA CO CT DE DC FL GA GU HI ID I…" at bounding box center [784, 510] width 896 height 305
click at [439, 438] on input "text" at bounding box center [485, 437] width 280 height 31
drag, startPoint x: 456, startPoint y: 439, endPoint x: 449, endPoint y: 427, distance: 13.9
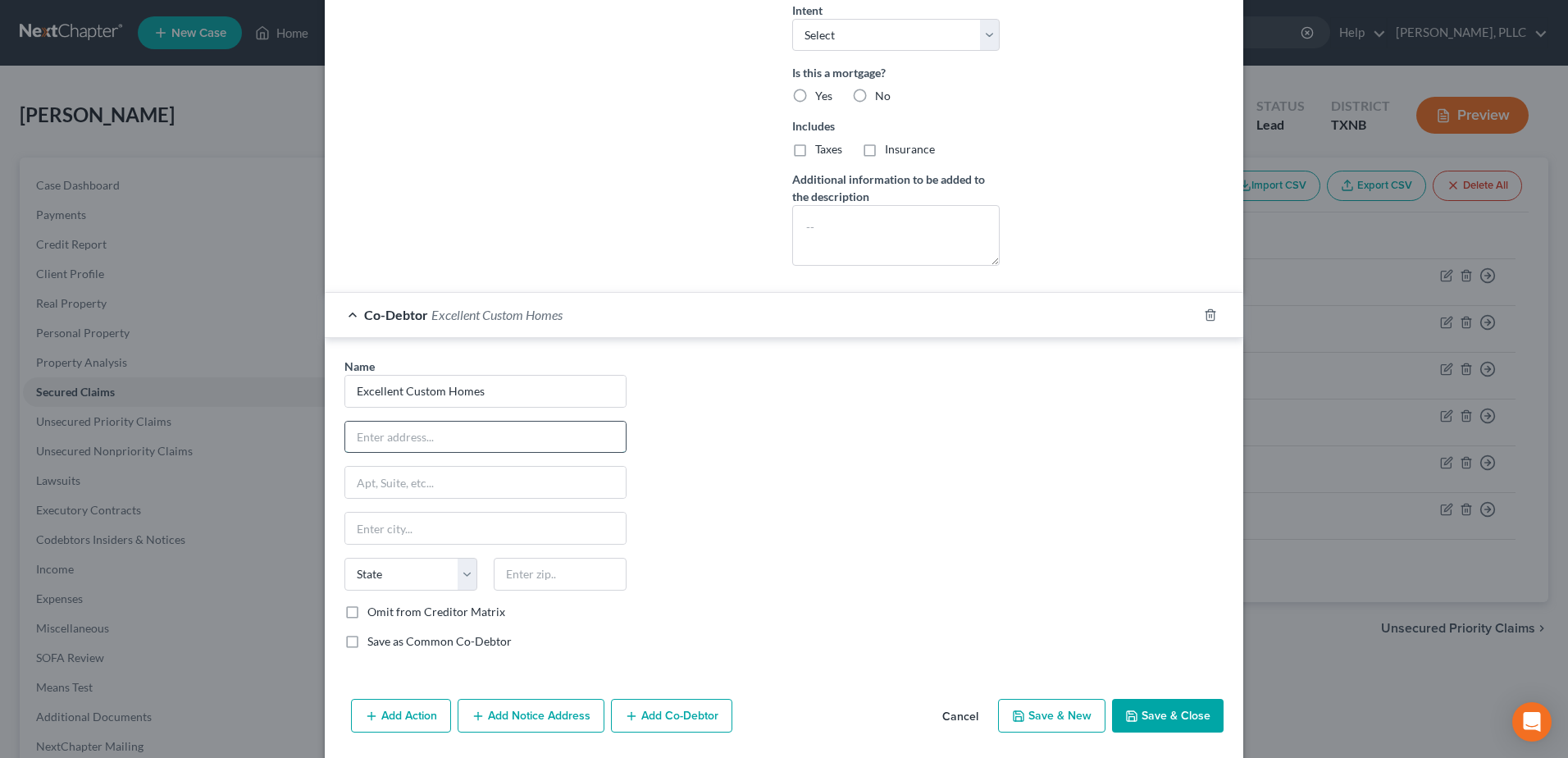
click at [453, 435] on input "text" at bounding box center [485, 437] width 280 height 31
paste input "3221 Chenault Street, Fort Worth, TX 76111"
type input "3221 Chenault Street, Fort Worth, TX 76111"
click at [410, 534] on input "text" at bounding box center [485, 527] width 280 height 31
type input "T"
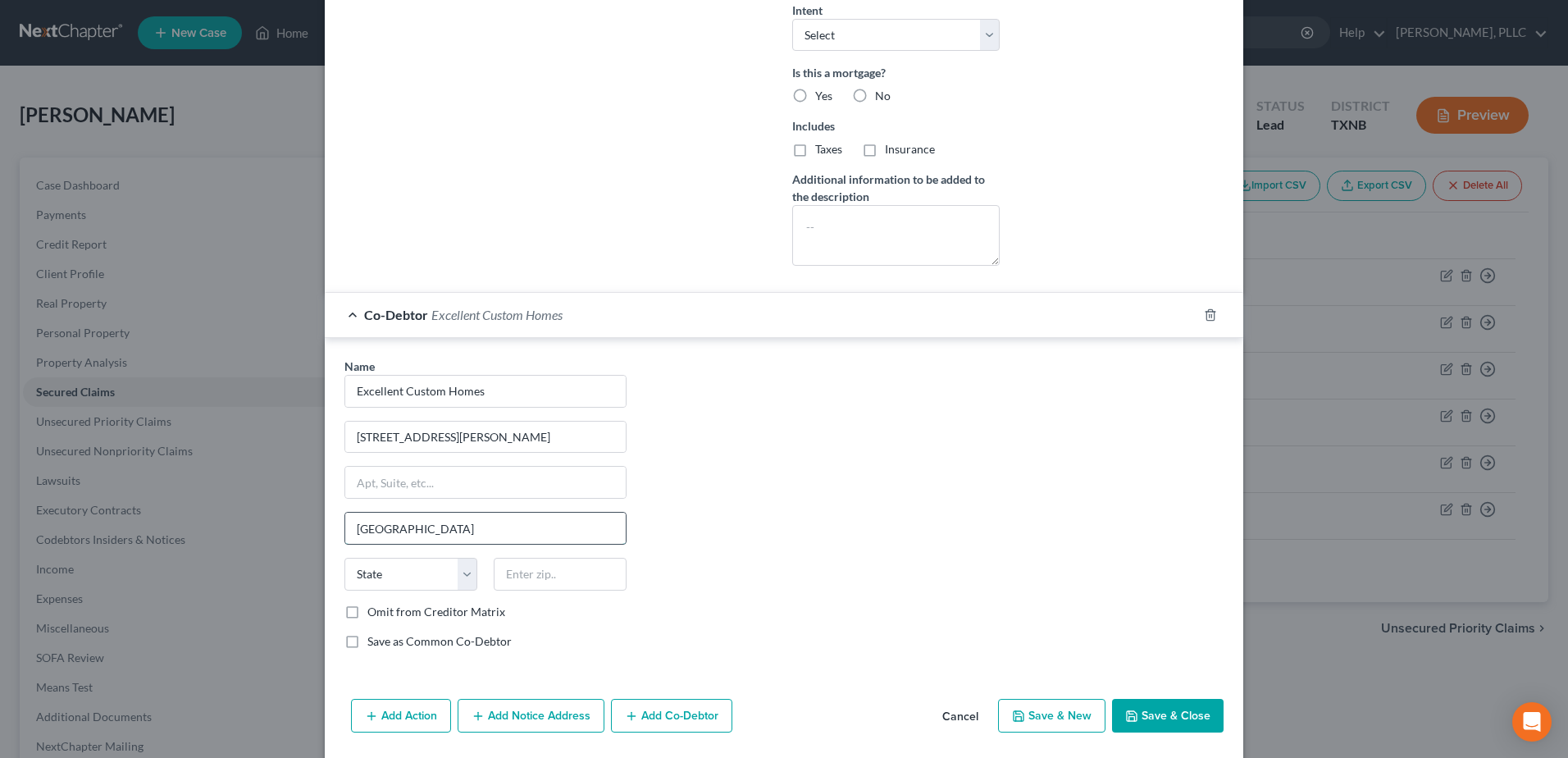
type input "Fort Worth"
select select "45"
type input "76111"
click at [589, 445] on input "3221 Chenault Street, Fort Worth, TX 76111" at bounding box center [485, 437] width 280 height 31
type input "3221 Chenault Street"
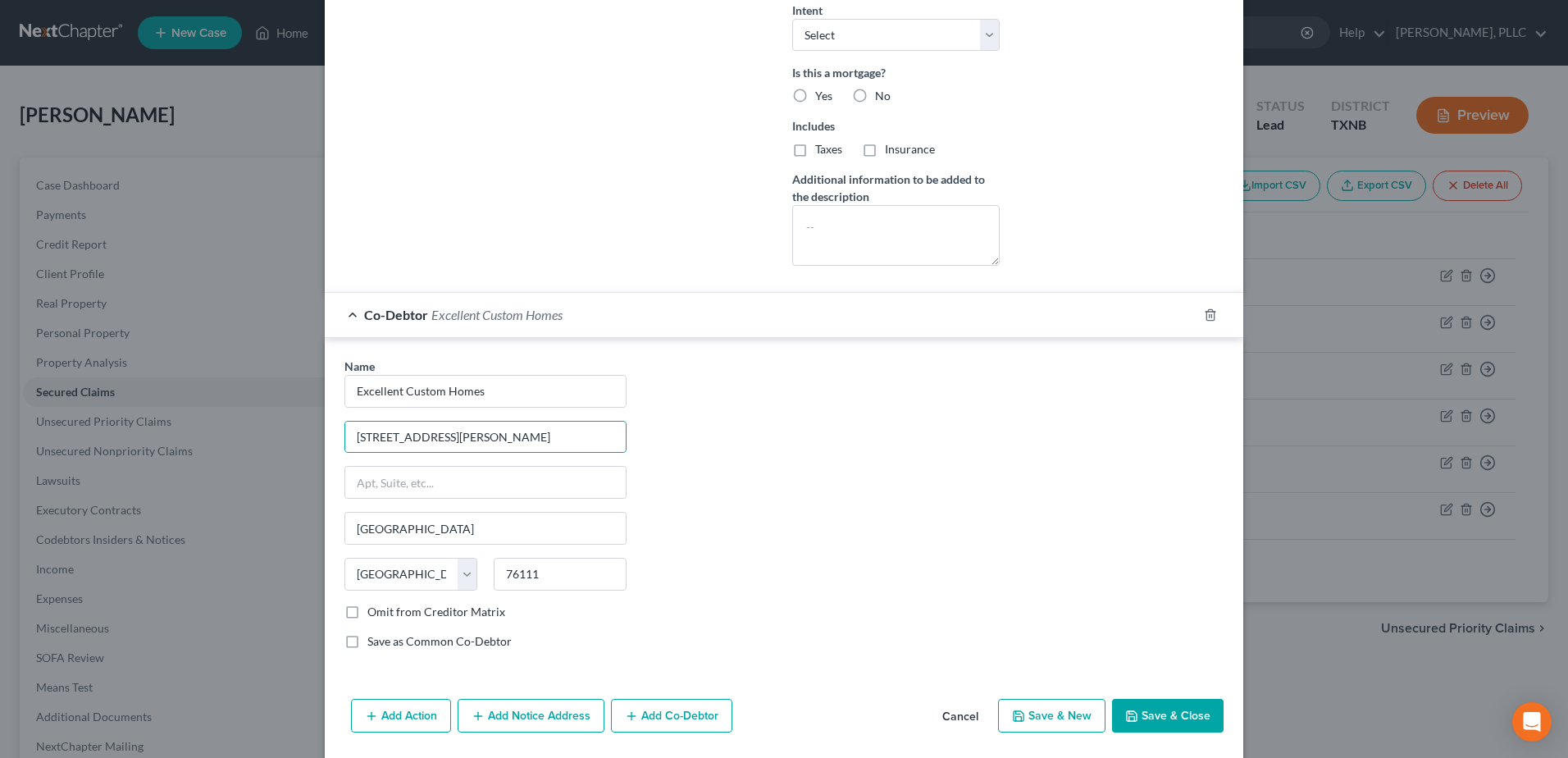
click at [805, 490] on div "Name * Excellent Custom Homes 3221 Chenault Street Fort Worth State AL AK AR AZ…" at bounding box center [784, 510] width 896 height 305
click at [1167, 715] on button "Save & Close" at bounding box center [1168, 716] width 112 height 34
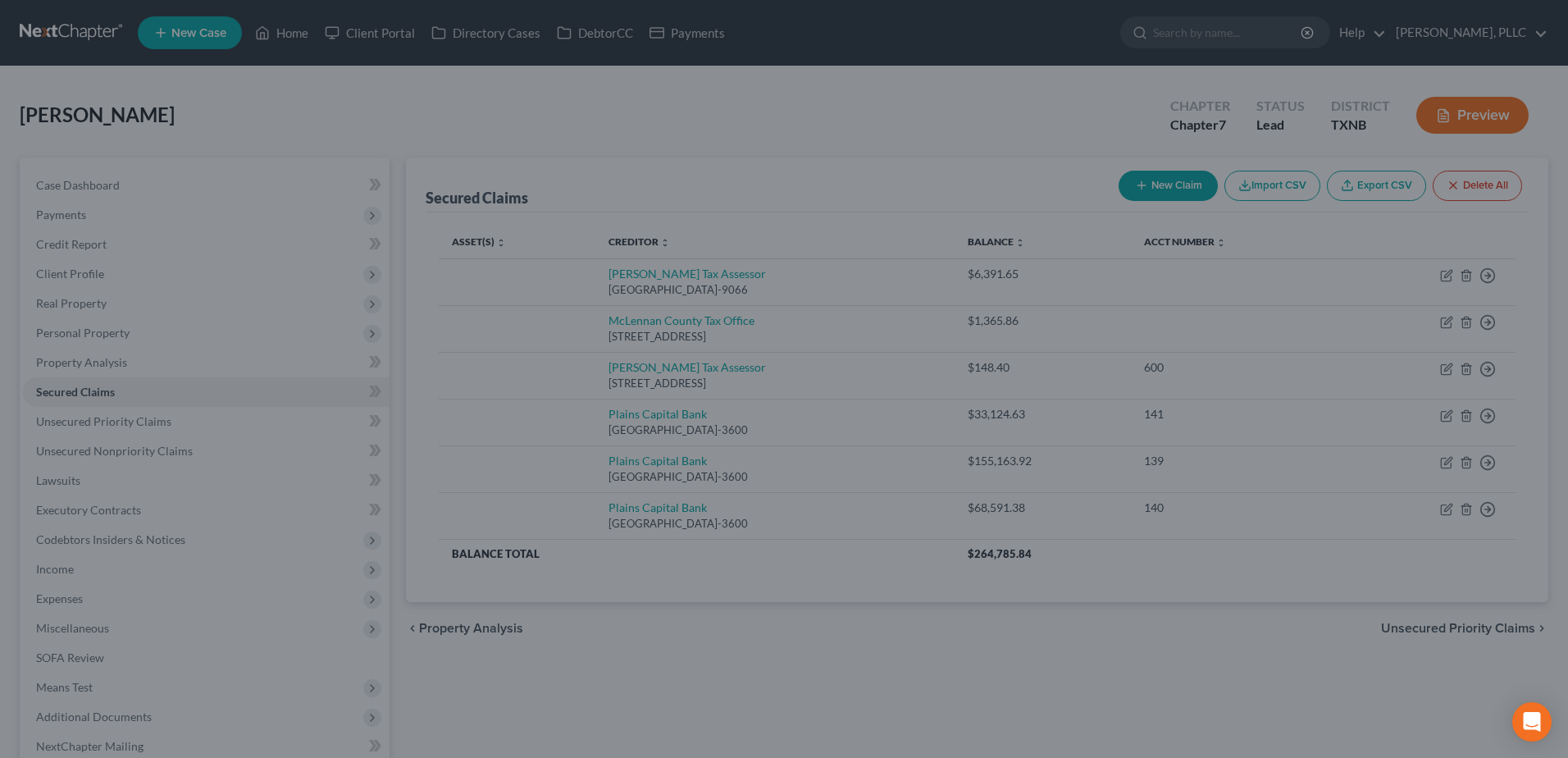
scroll to position [404, 0]
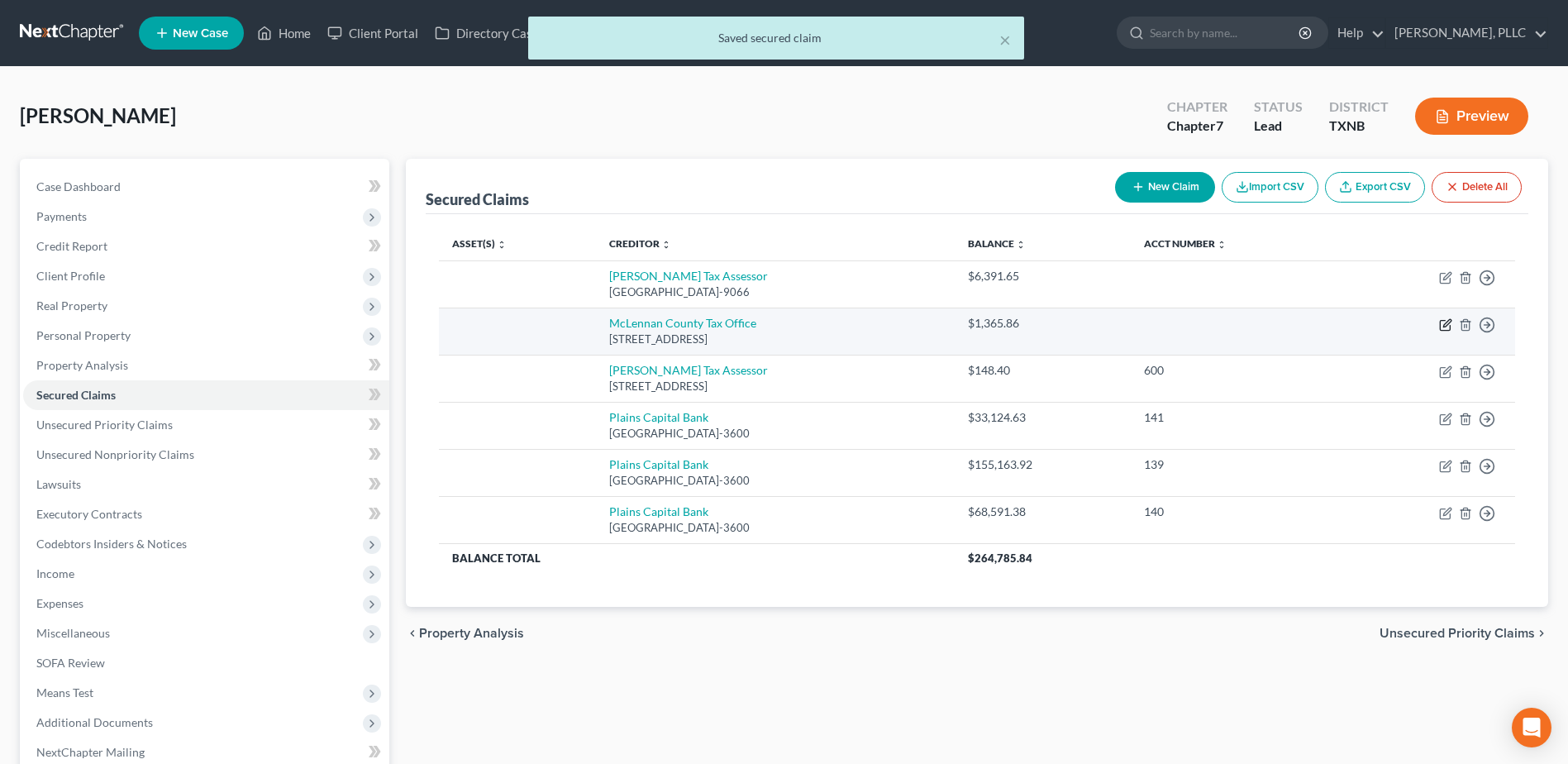
click at [1445, 327] on icon "button" at bounding box center [1445, 325] width 14 height 14
select select "45"
select select "0"
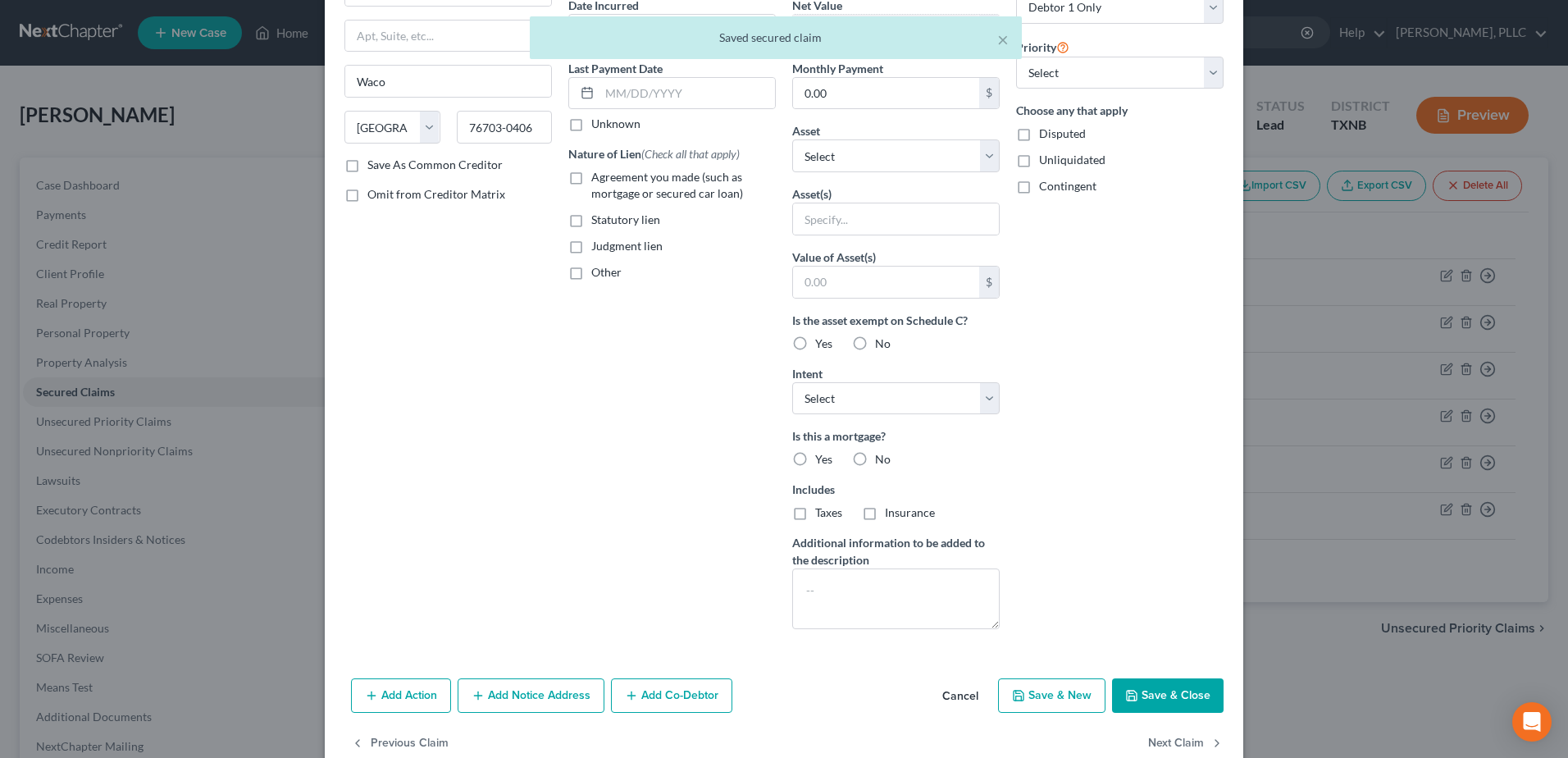
scroll to position [200, 0]
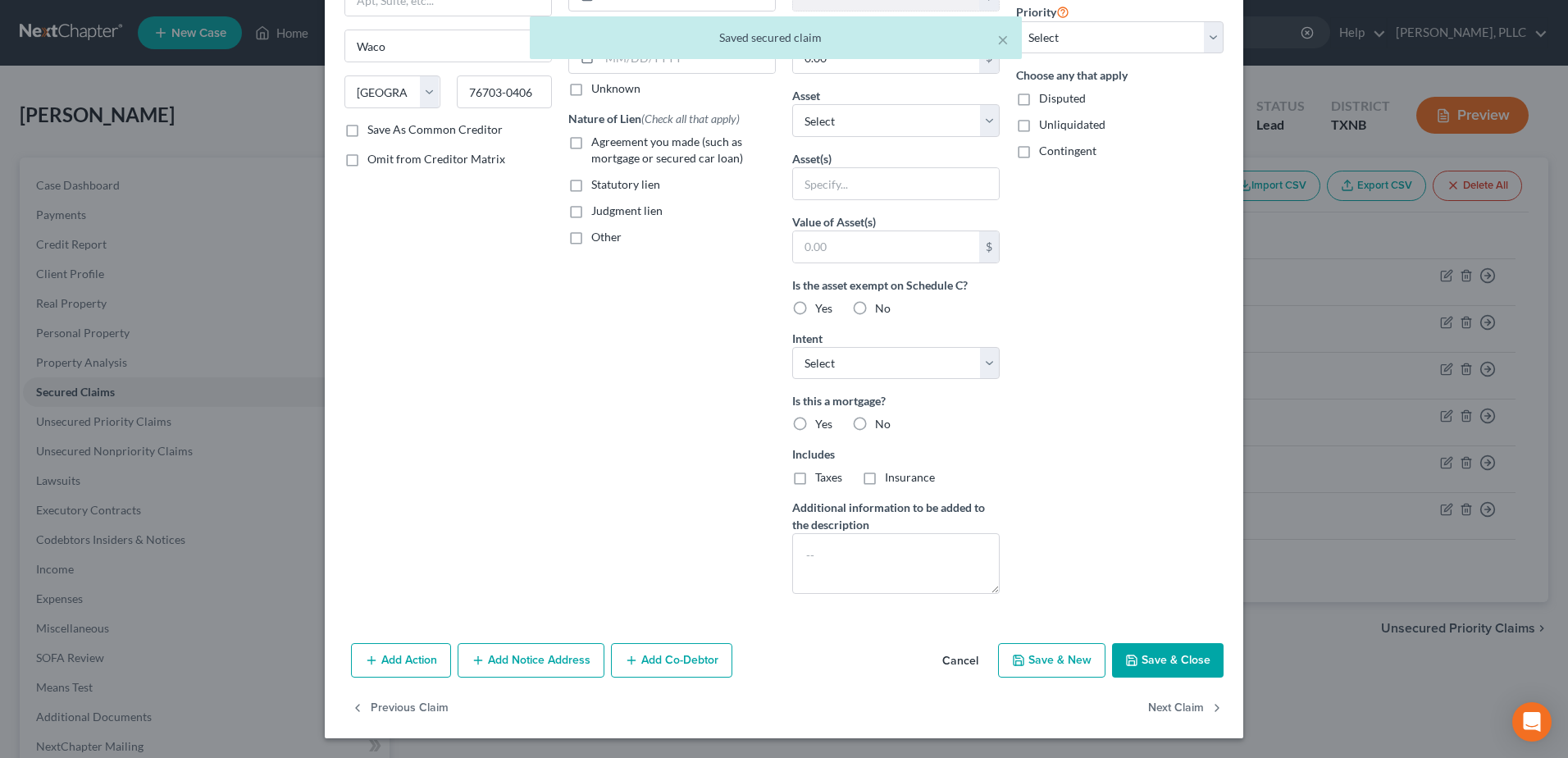
click at [634, 656] on button "Add Co-Debtor" at bounding box center [671, 660] width 121 height 34
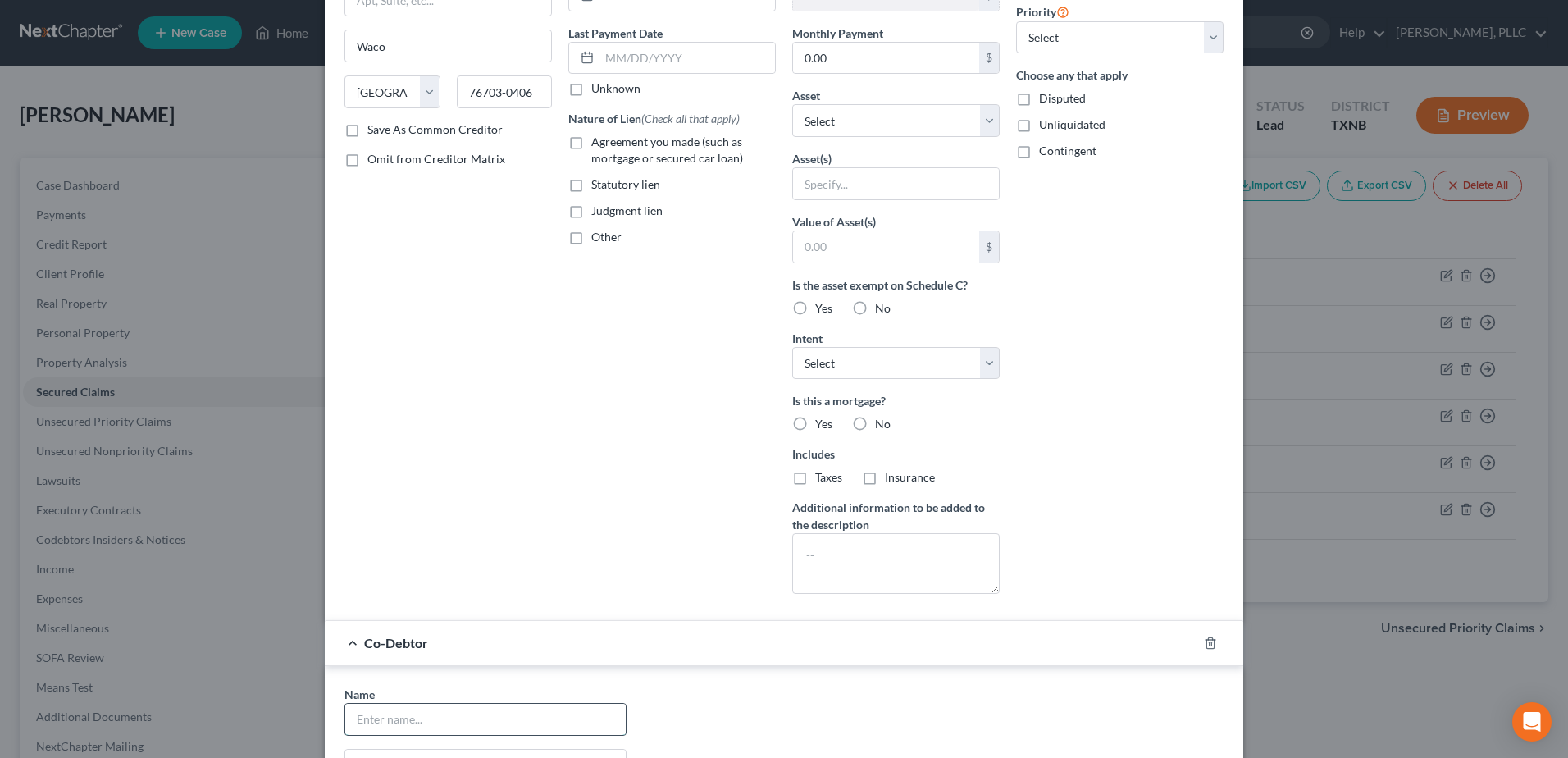
click at [471, 715] on input "text" at bounding box center [485, 719] width 280 height 31
type input "Excellent Custom Homes"
click at [588, 363] on div "Account Number (last 4) Full Account Number Date Incurred Last Payment Date Unk…" at bounding box center [672, 245] width 224 height 732
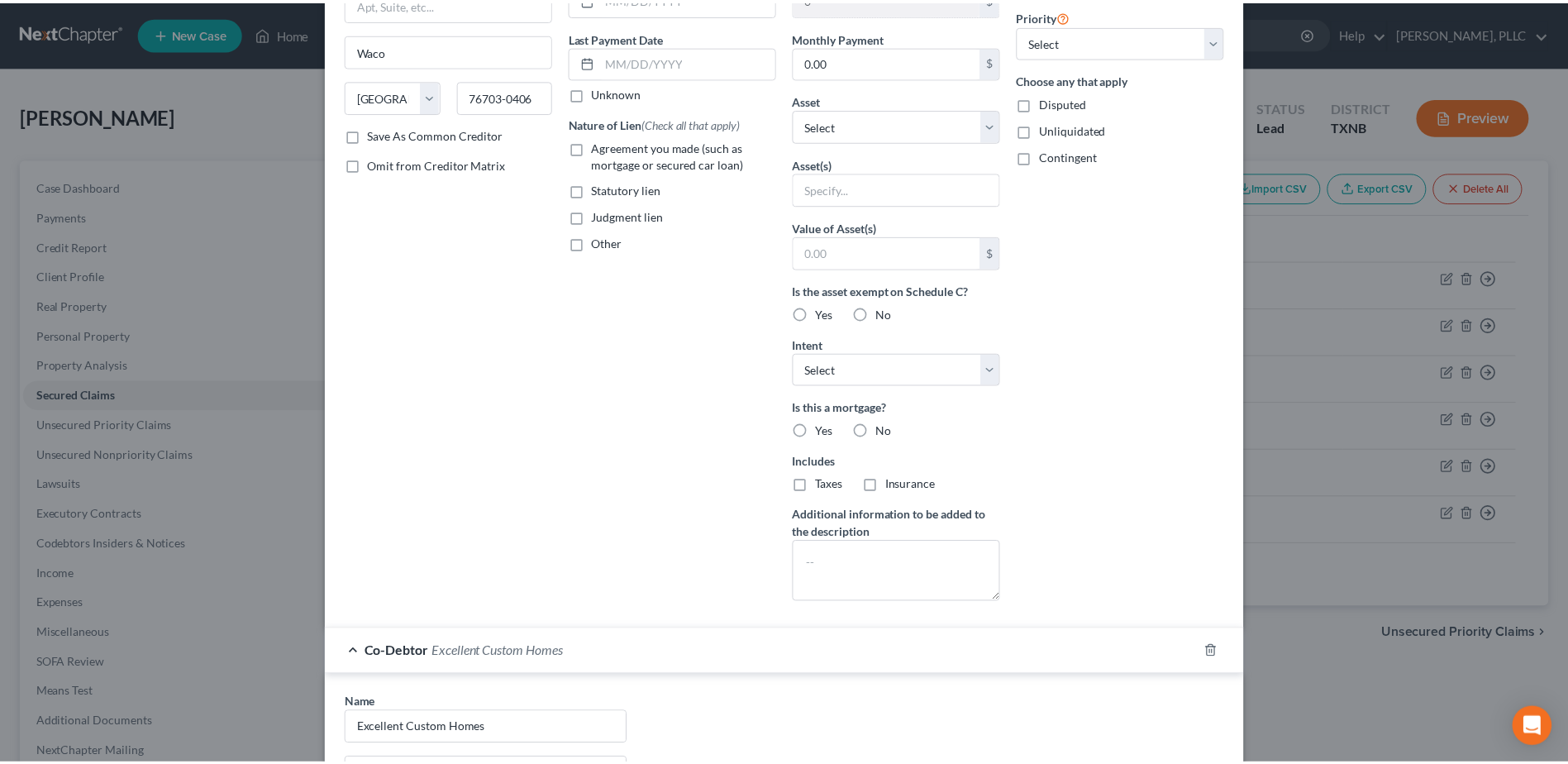
scroll to position [529, 0]
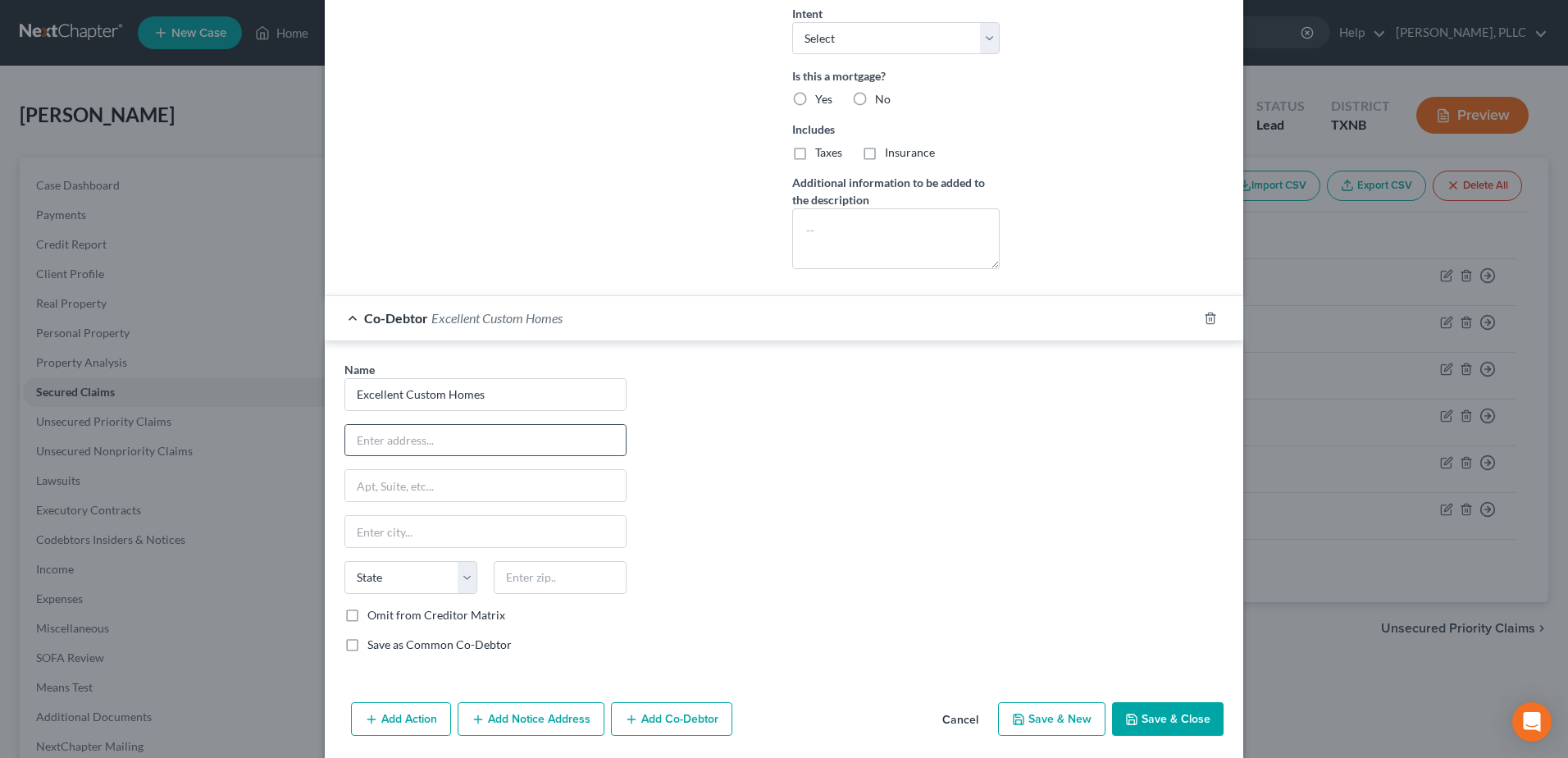
click at [540, 442] on input "text" at bounding box center [485, 440] width 280 height 31
type input "3221 Chenault Street"
type input "Fort Worth"
type input "76111"
click at [853, 490] on div "Name * Excellent Custom Homes 3221 Chenault Street Fort Worth State AL AK AR AZ…" at bounding box center [784, 513] width 896 height 305
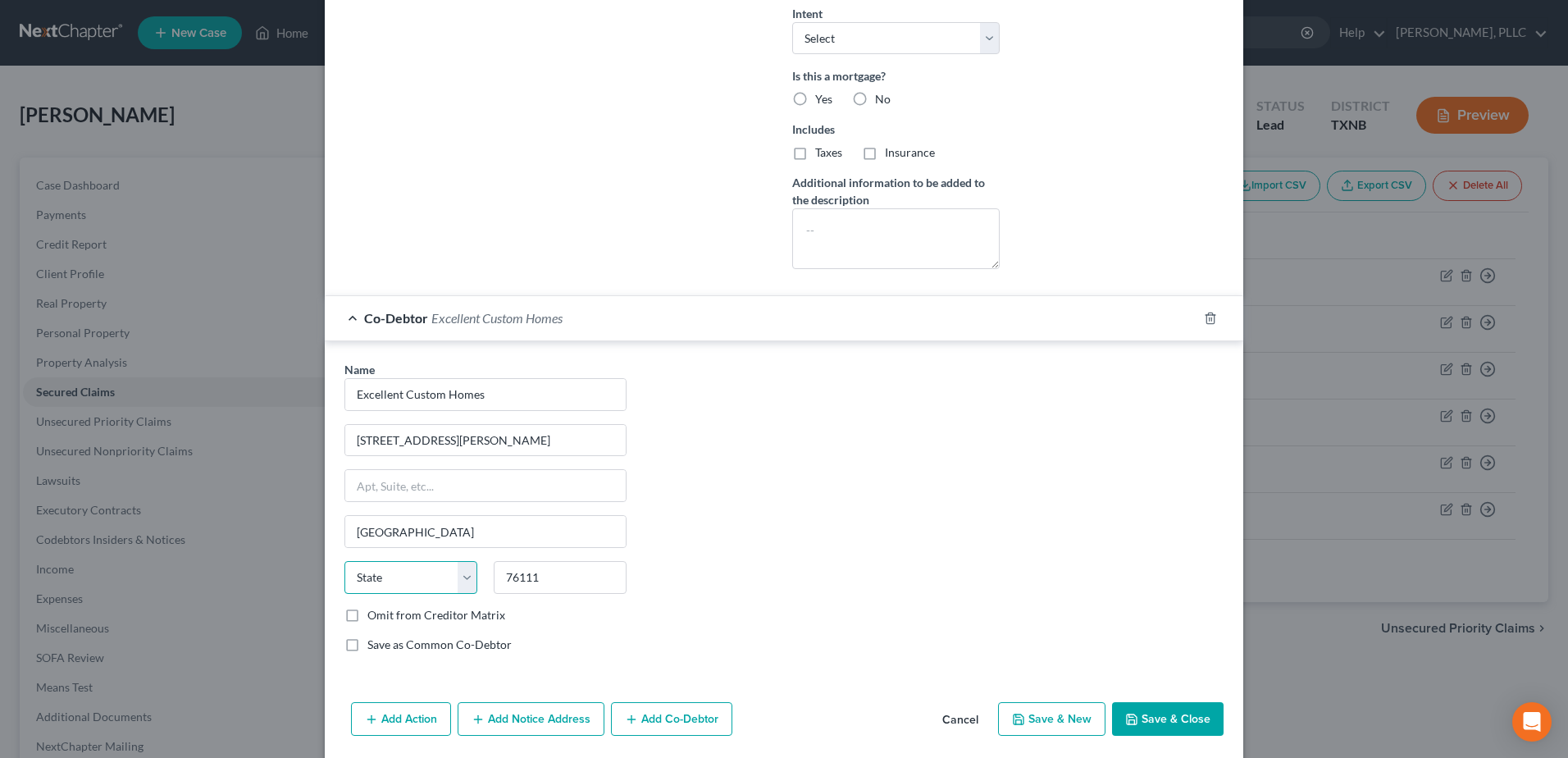
click at [351, 581] on select "State AL AK AR AZ CA CO CT DE DC FL GA GU HI ID IL IN IA KS KY LA ME MD MA MI M…" at bounding box center [411, 577] width 133 height 33
select select "45"
drag, startPoint x: 416, startPoint y: 582, endPoint x: 803, endPoint y: 534, distance: 390.0
click at [416, 581] on select "State AL AK AR AZ CA CO CT DE DC FL GA GU HI ID IL IN IA KS KY LA ME MD MA MI M…" at bounding box center [411, 577] width 133 height 33
click at [803, 534] on div "Name * Excellent Custom Homes 3221 Chenault Street Fort Worth State AL AK AR AZ…" at bounding box center [784, 513] width 896 height 305
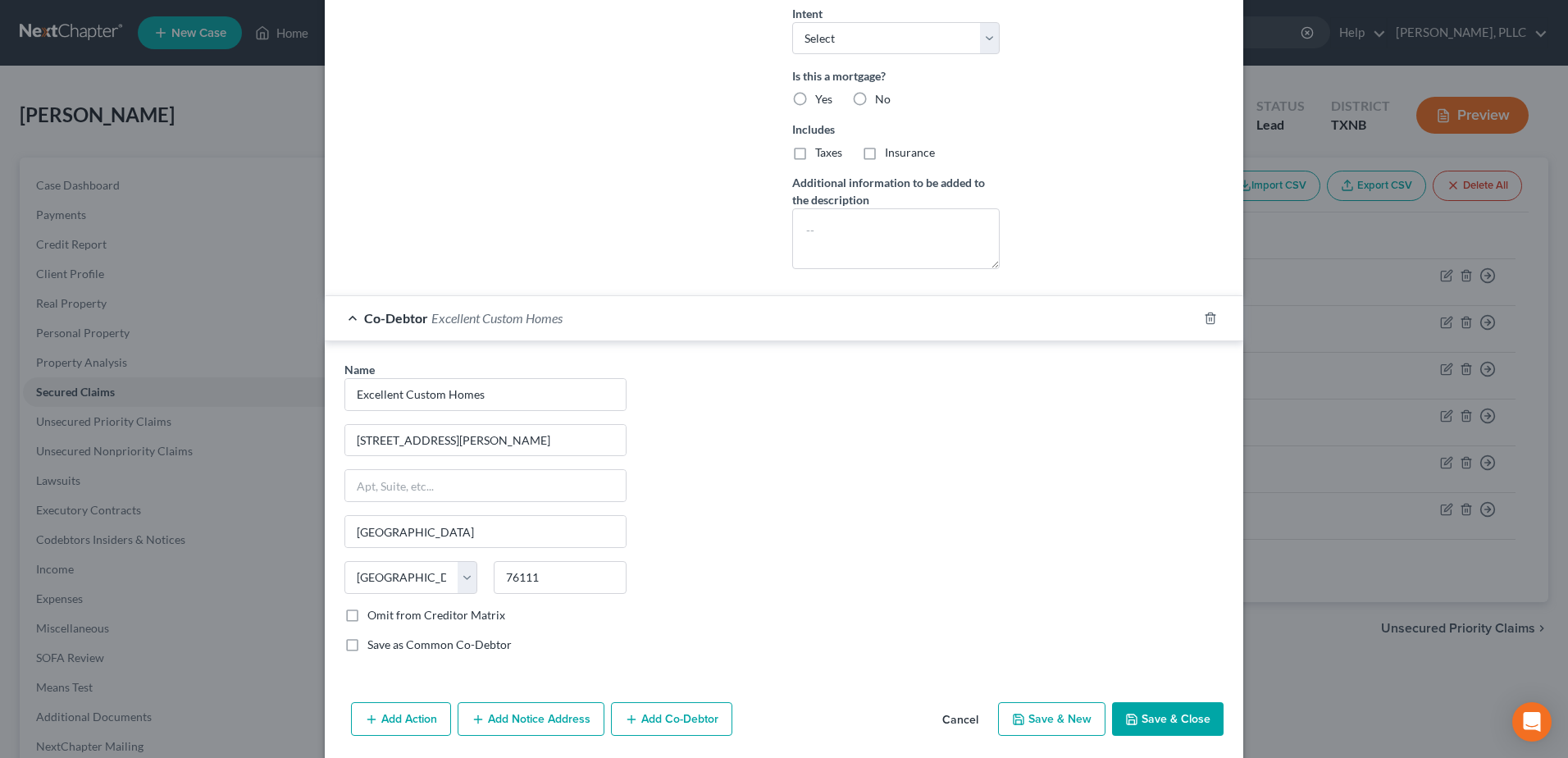
click at [1135, 715] on button "Save & Close" at bounding box center [1168, 719] width 112 height 34
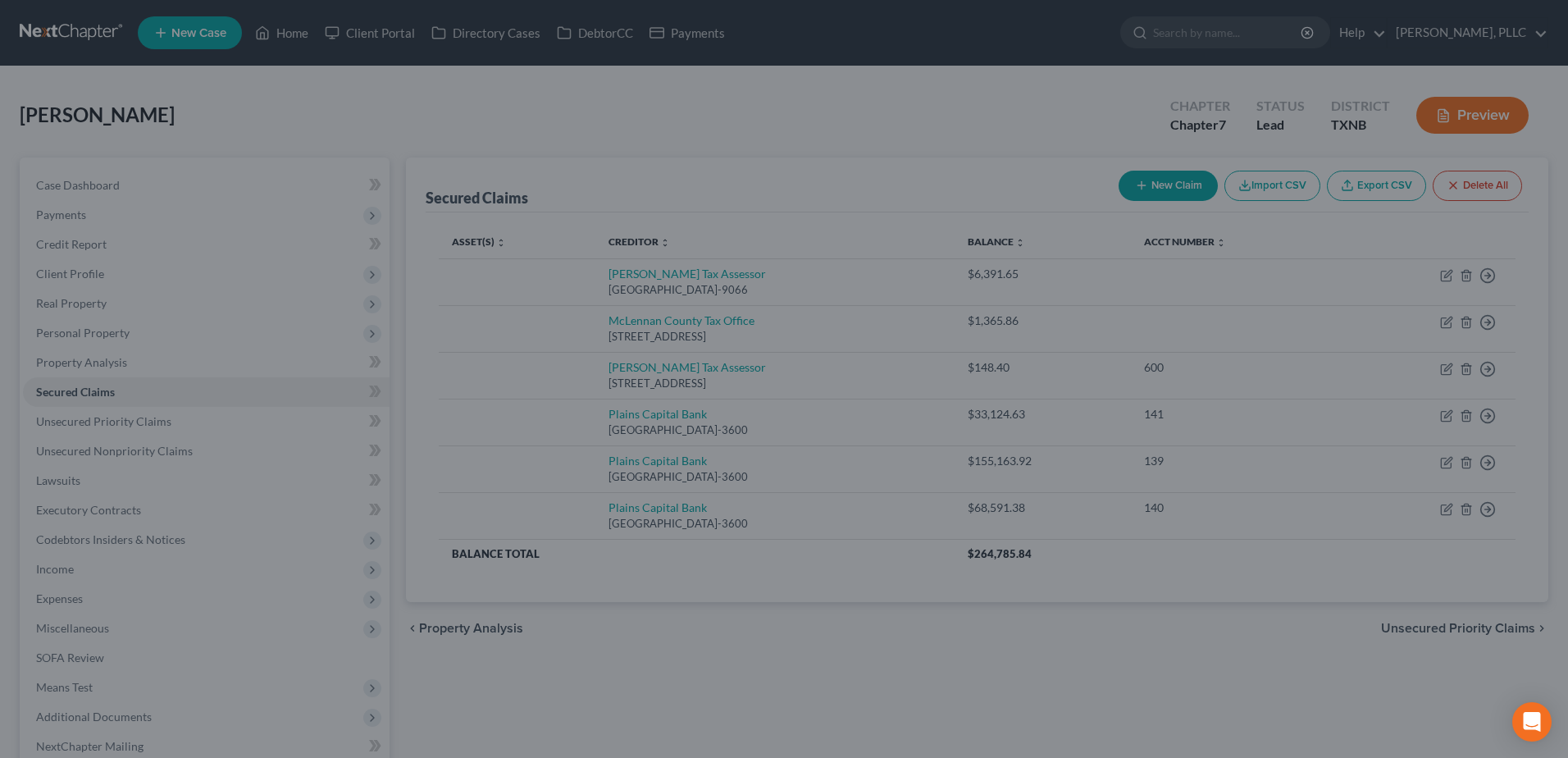
scroll to position [0, 0]
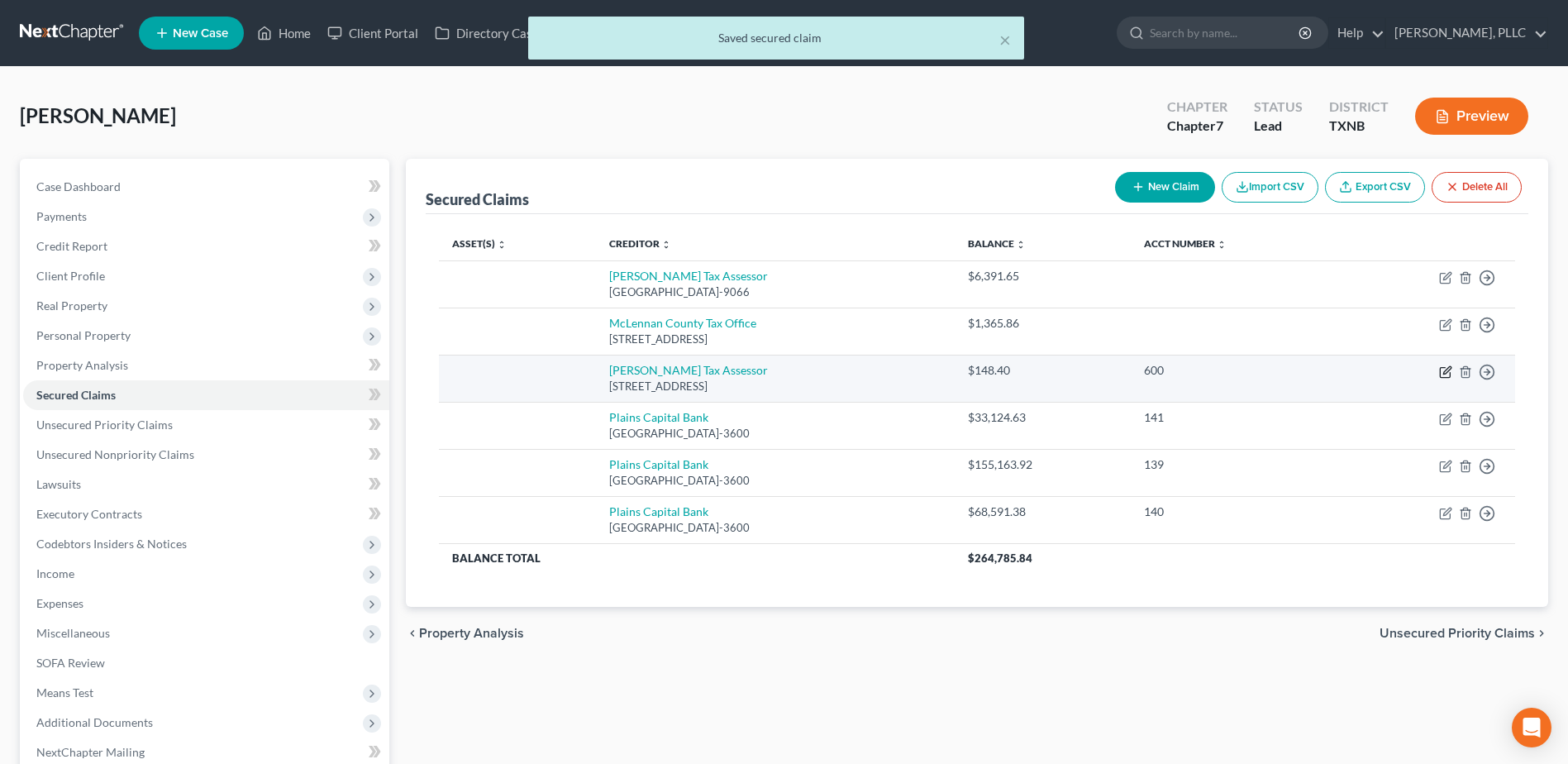
click at [1446, 373] on icon "button" at bounding box center [1446, 370] width 8 height 8
select select "45"
select select "0"
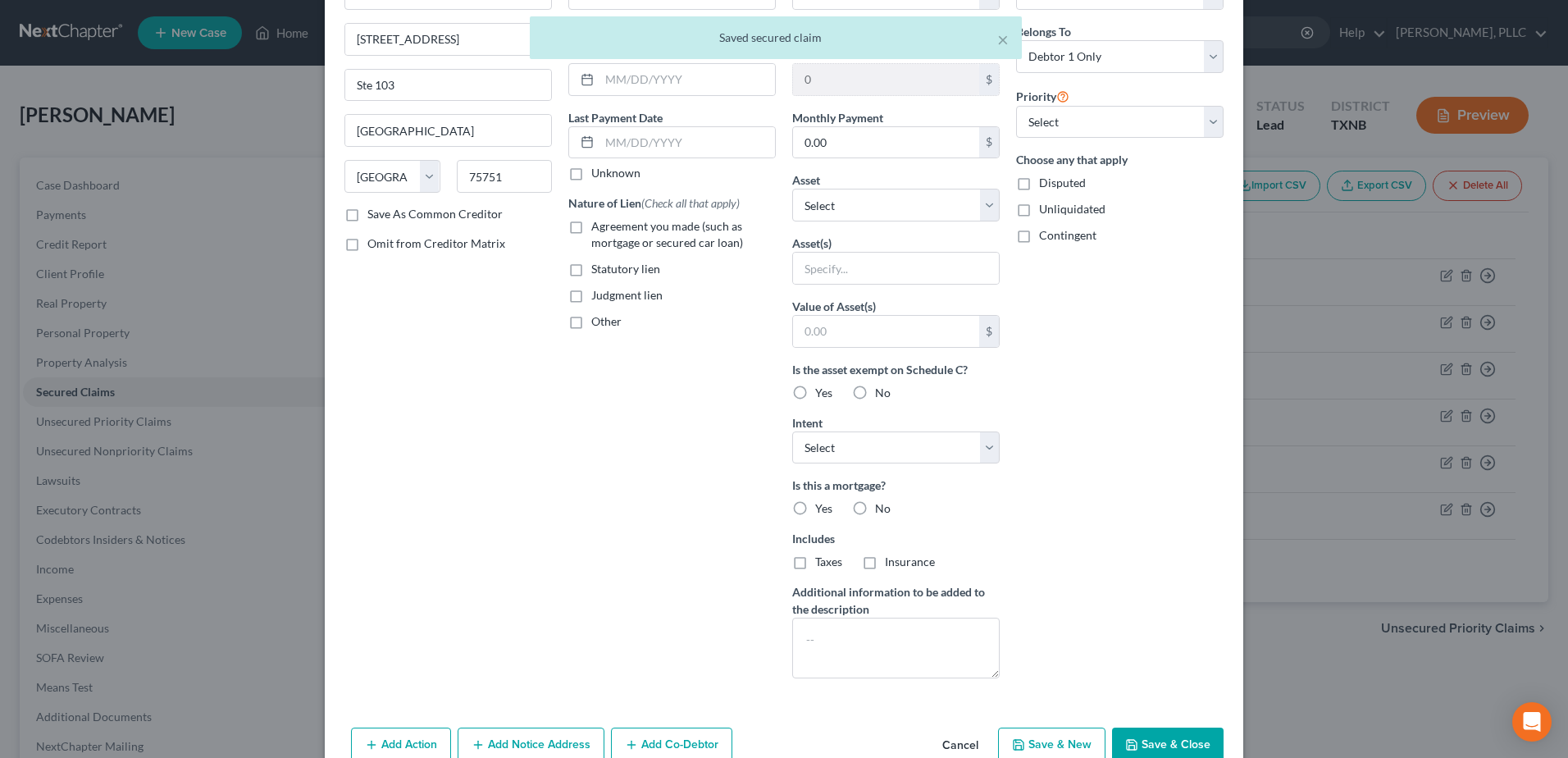
scroll to position [200, 0]
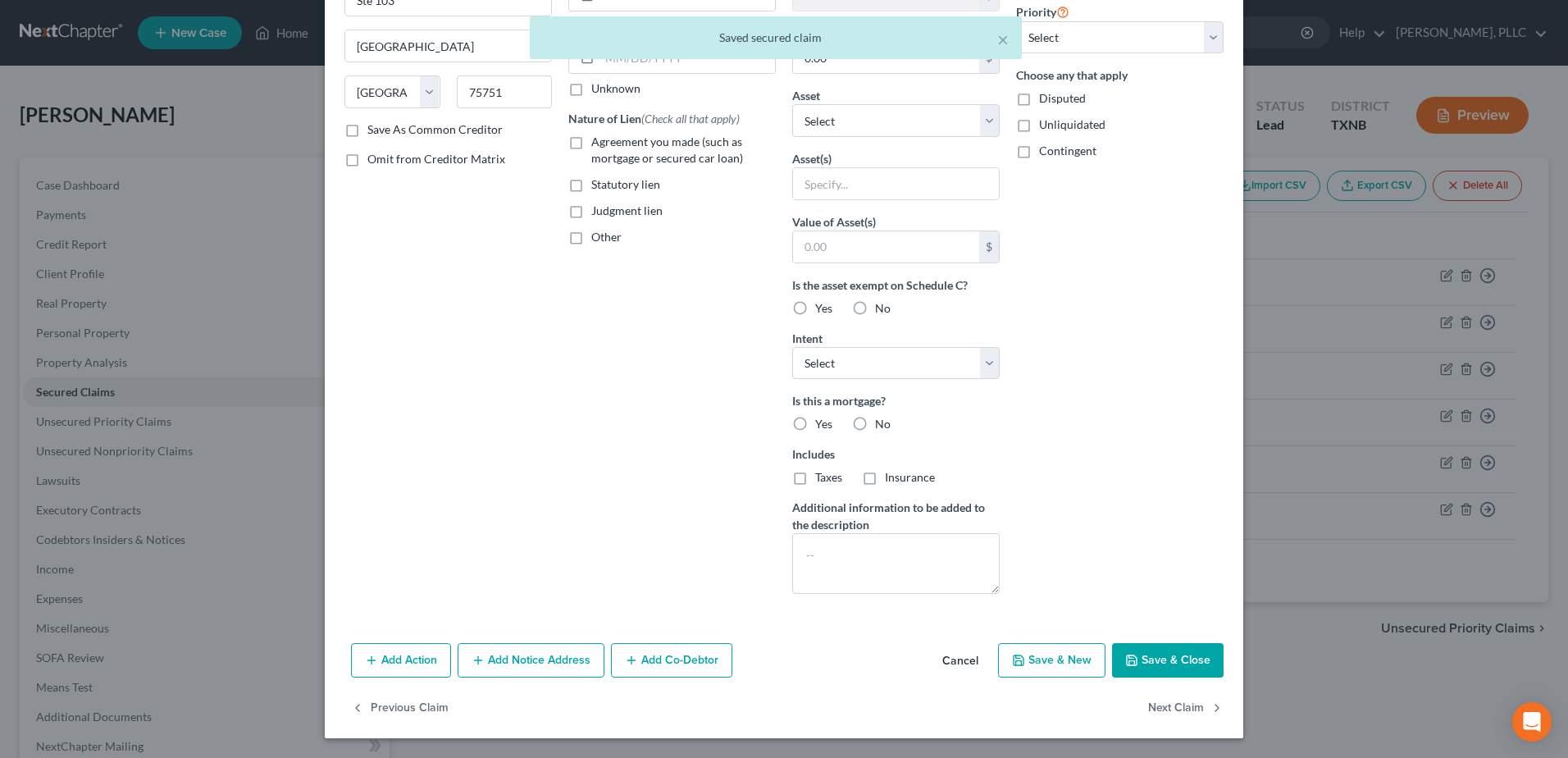
click at [683, 666] on button "Add Co-Debtor" at bounding box center [671, 660] width 121 height 34
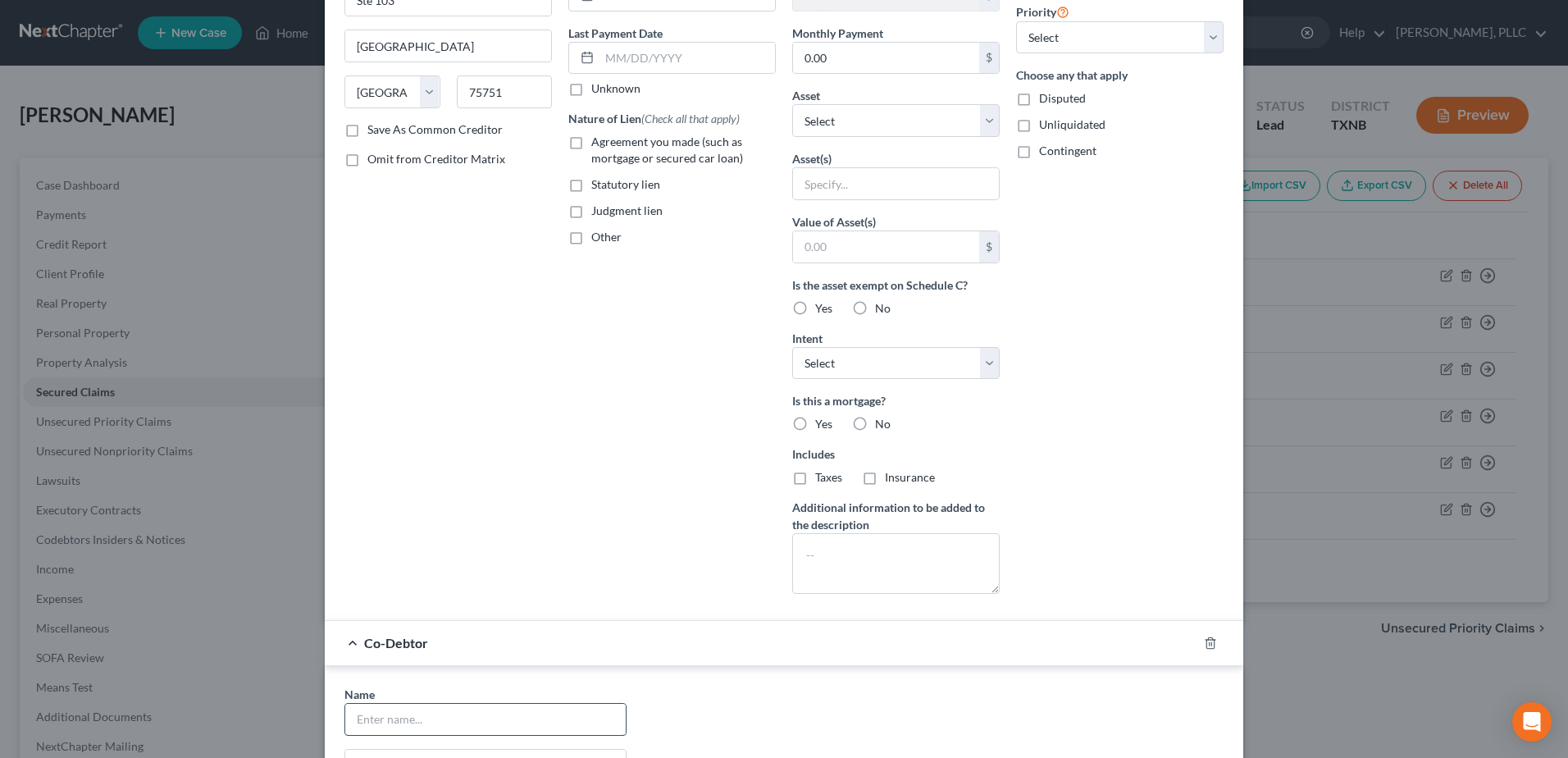
click at [590, 728] on input "text" at bounding box center [485, 719] width 280 height 31
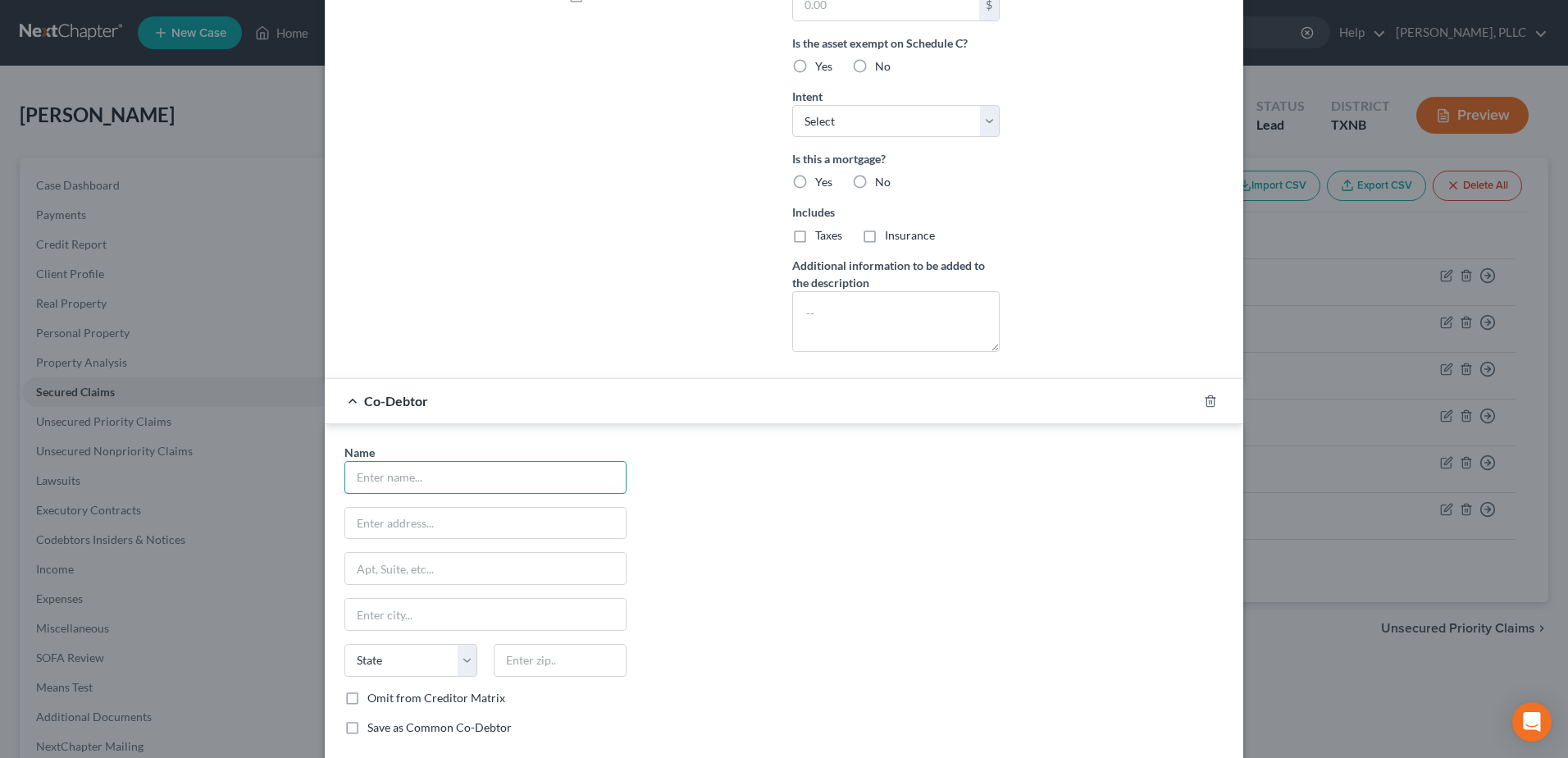
scroll to position [583, 0]
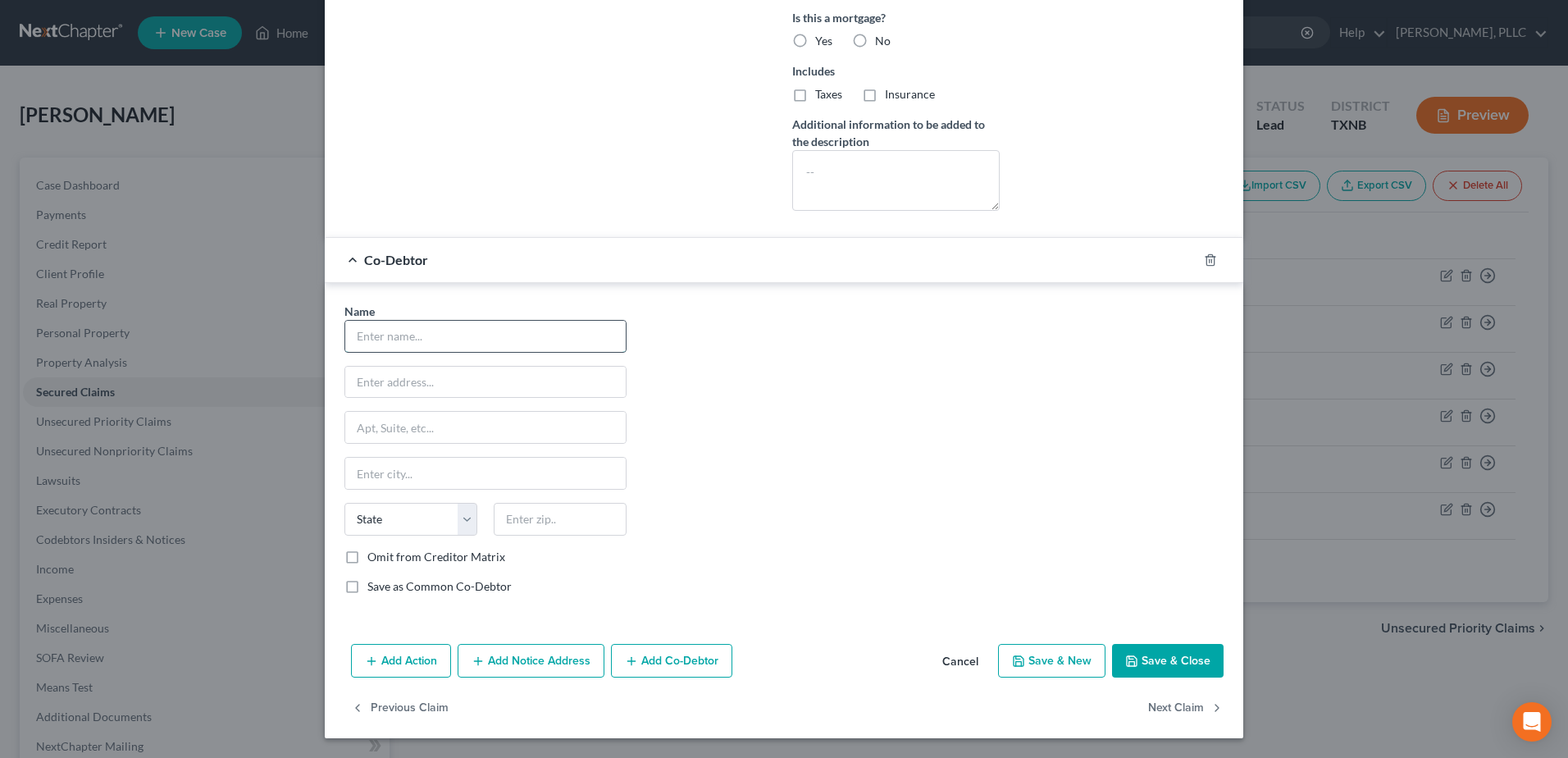
click at [455, 340] on input "text" at bounding box center [485, 336] width 280 height 31
type input "Excellent Custom Homes"
click at [760, 400] on div "Name * Excellent Custom Homes State AL AK AR AZ CA CO CT DE DC FL GA GU HI ID I…" at bounding box center [784, 455] width 896 height 305
click at [400, 388] on input "text" at bounding box center [485, 382] width 280 height 31
click at [365, 384] on input "text" at bounding box center [485, 382] width 280 height 31
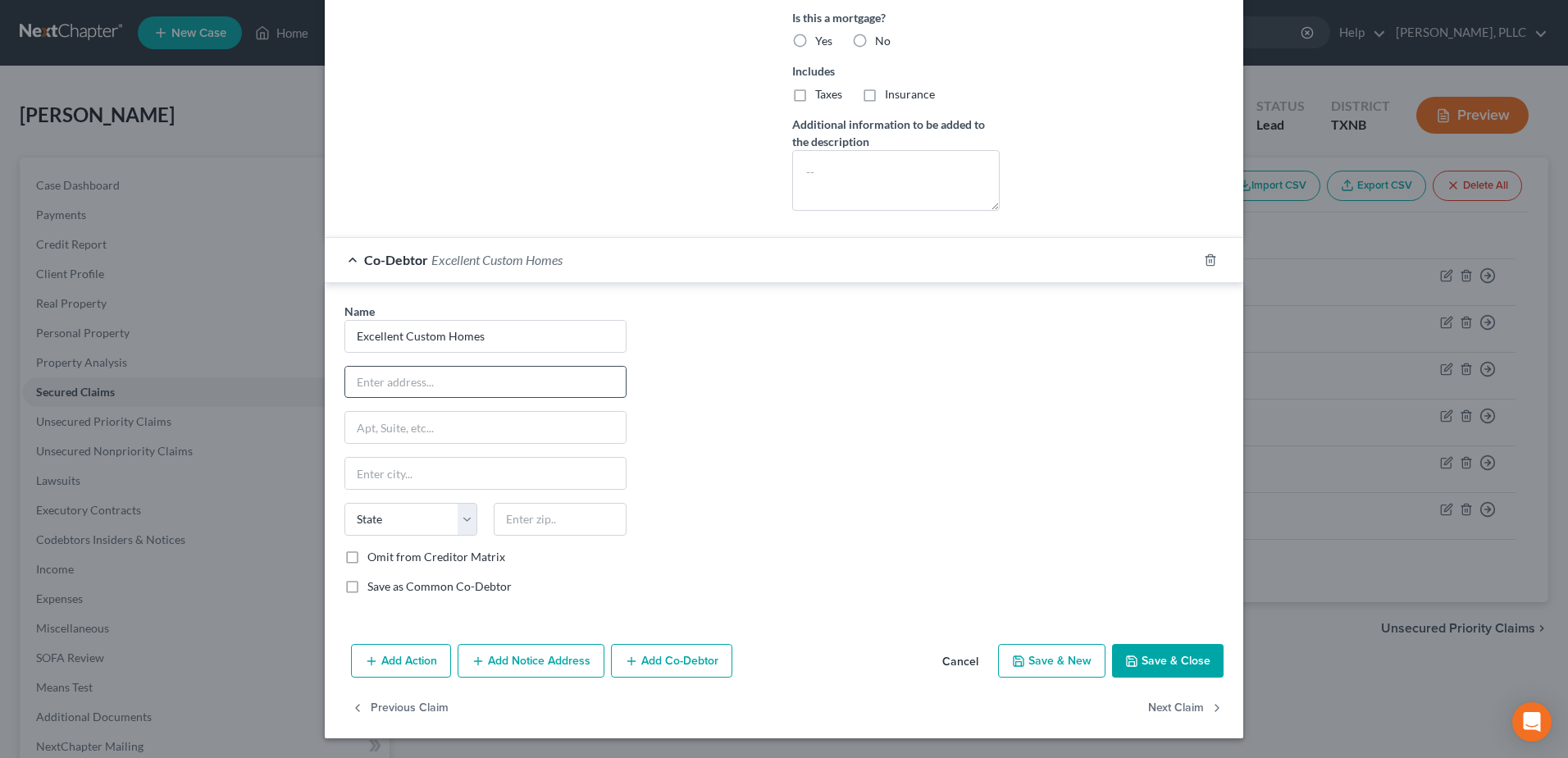
type input "3221 Chenault Street"
type input "Fort Worth"
type input "76111"
click at [854, 458] on div "Name * Excellent Custom Homes 3221 Chenault Street Fort Worth State AL AK AR AZ…" at bounding box center [784, 455] width 896 height 305
click at [383, 528] on select "State AL AK AR AZ CA CO CT DE DC FL GA GU HI ID IL IN IA KS KY LA ME MD MA MI M…" at bounding box center [411, 519] width 133 height 33
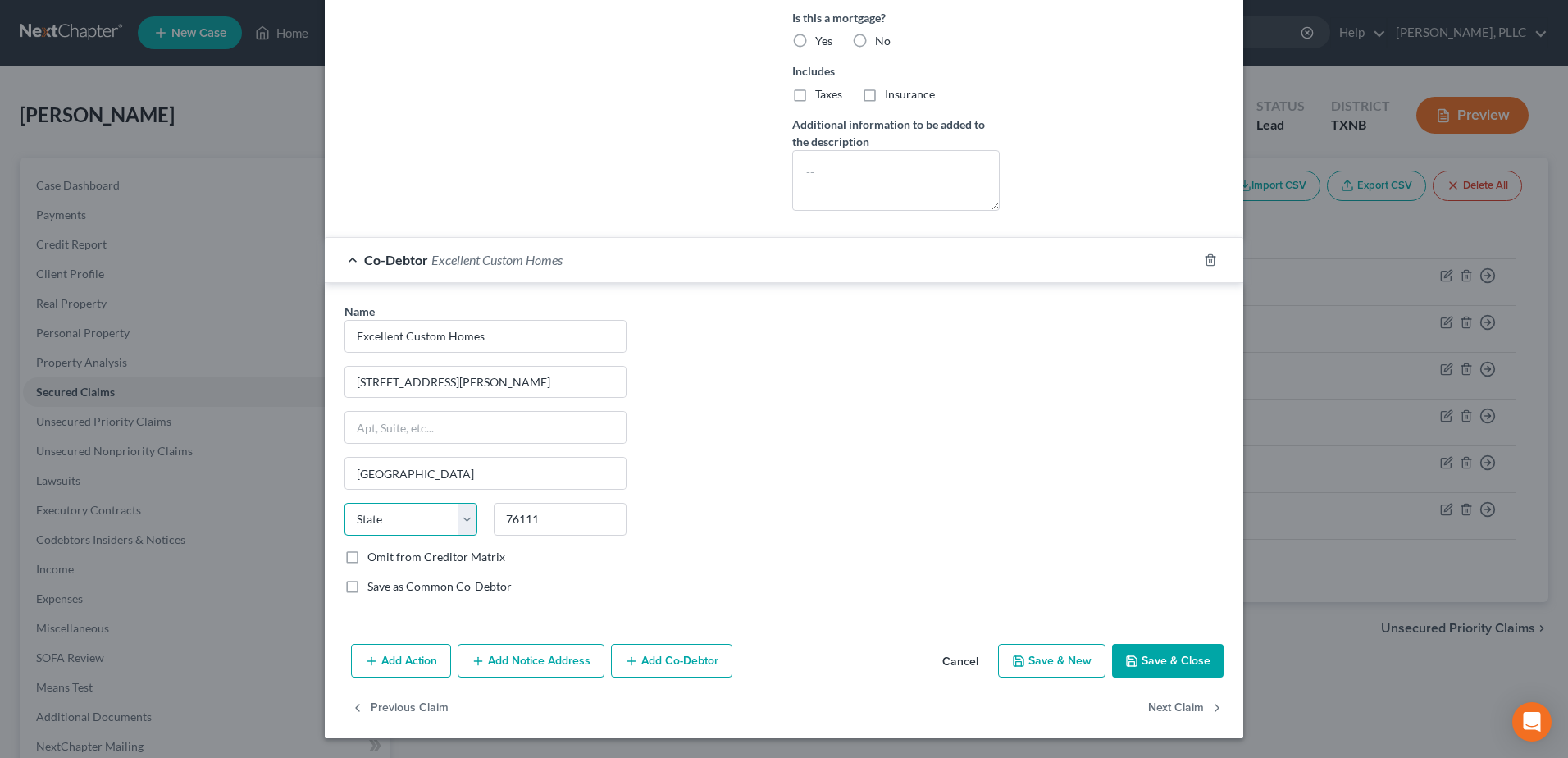
select select "45"
click at [795, 509] on div "Name * Excellent Custom Homes 3221 Chenault Street Fort Worth State AL AK AR AZ…" at bounding box center [784, 455] width 896 height 305
click at [1140, 658] on button "Save & Close" at bounding box center [1168, 660] width 112 height 34
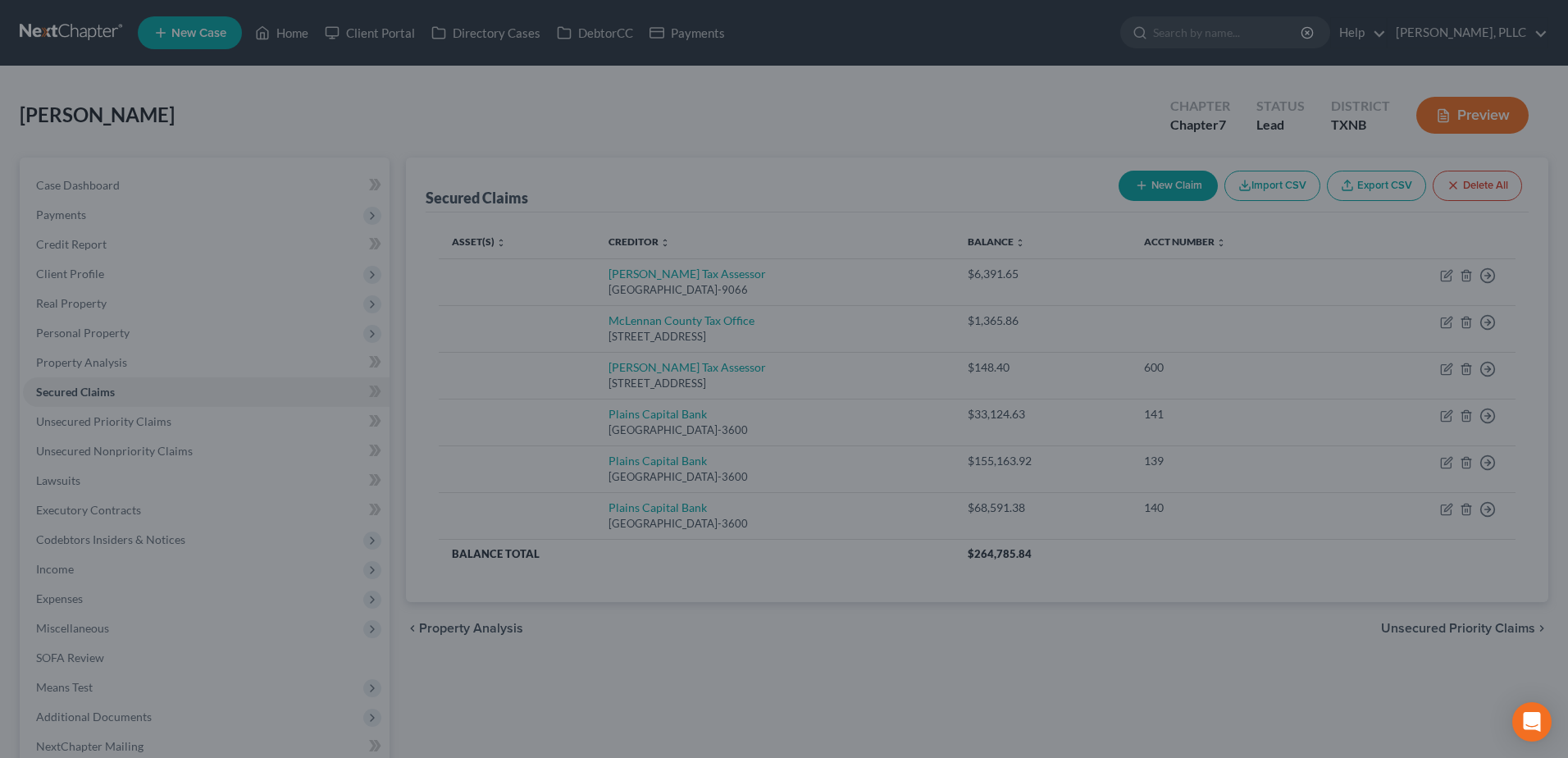
scroll to position [0, 0]
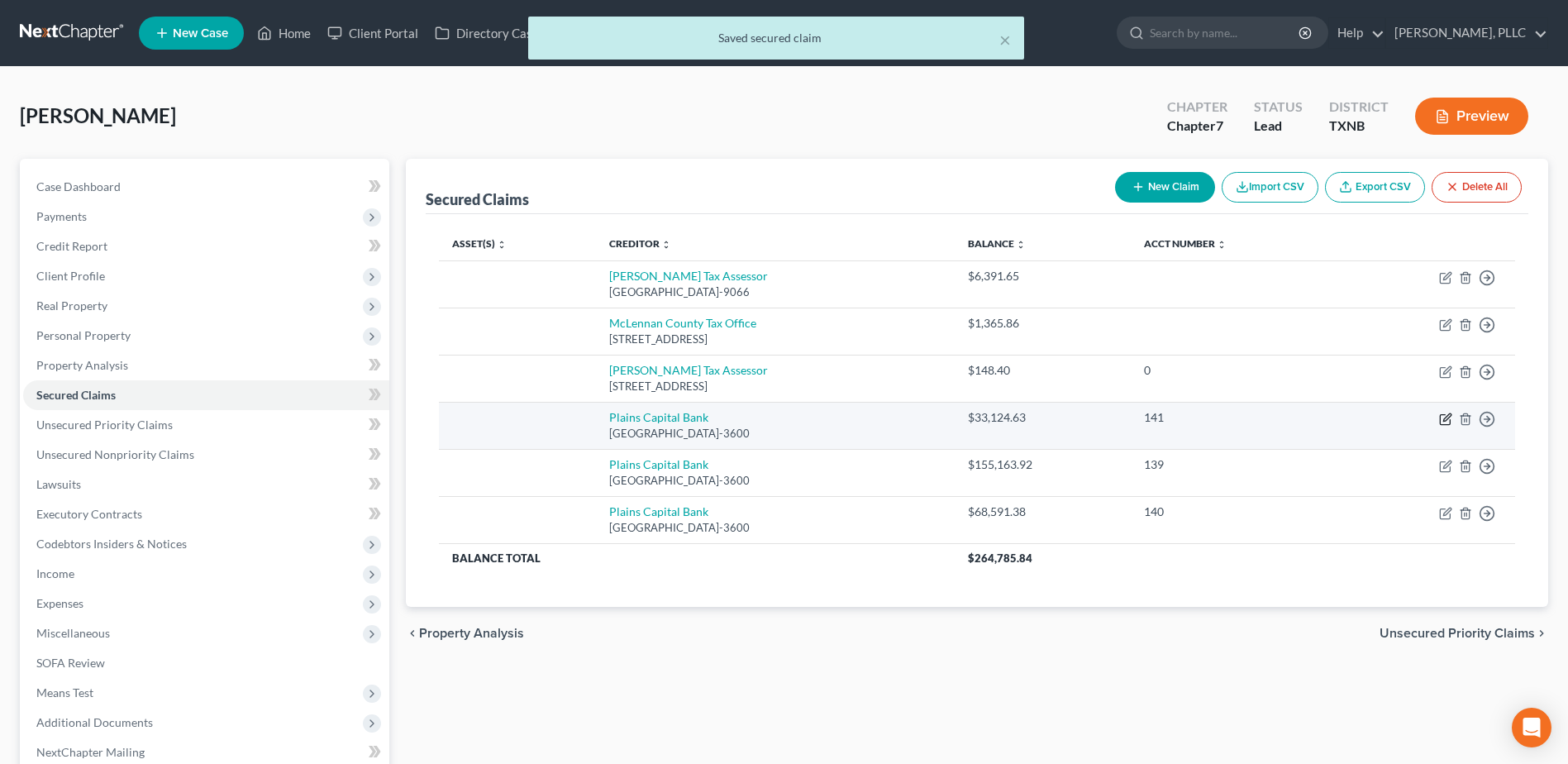
click at [1444, 421] on icon "button" at bounding box center [1446, 416] width 8 height 8
select select "45"
select select "0"
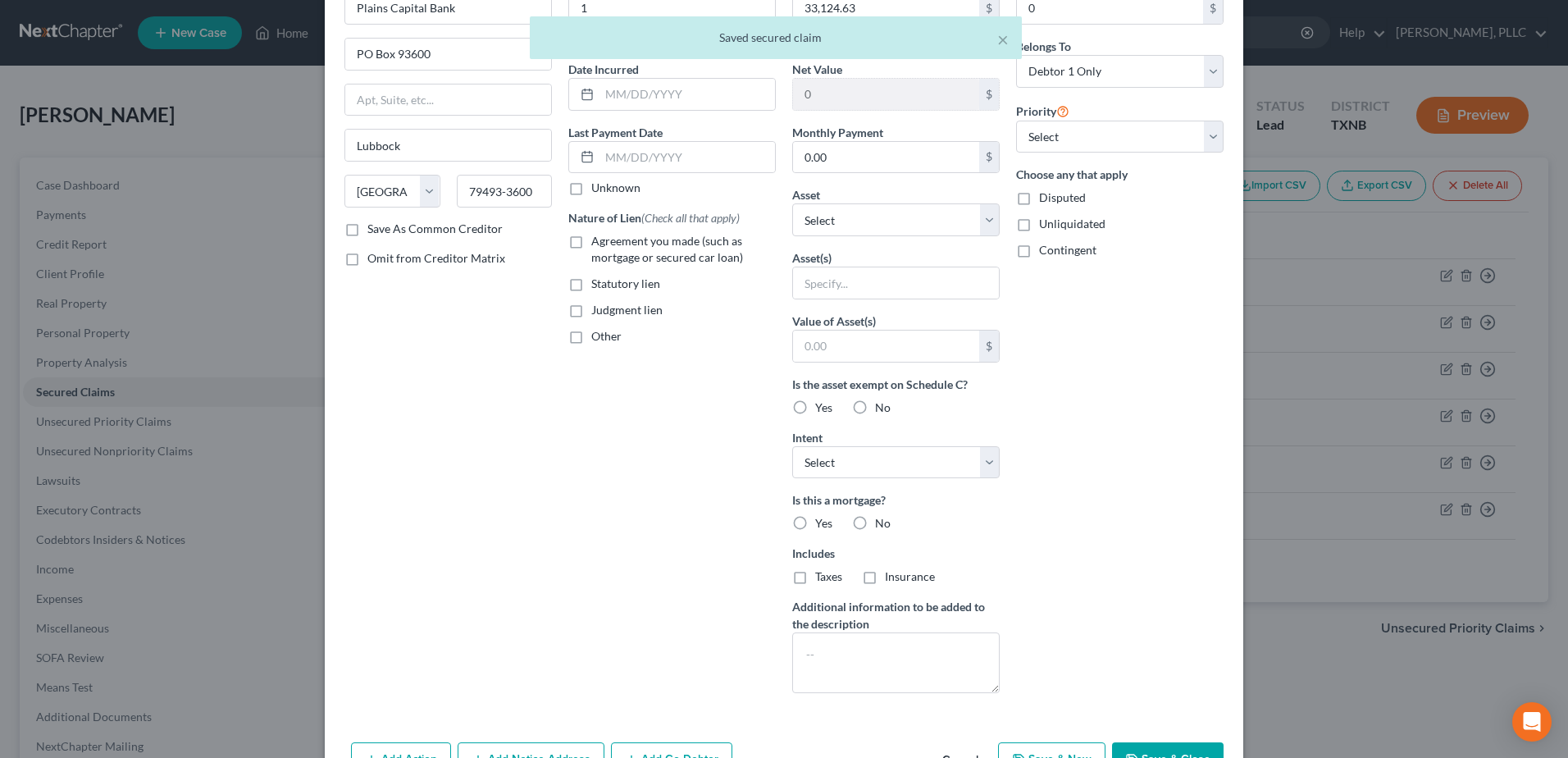
scroll to position [200, 0]
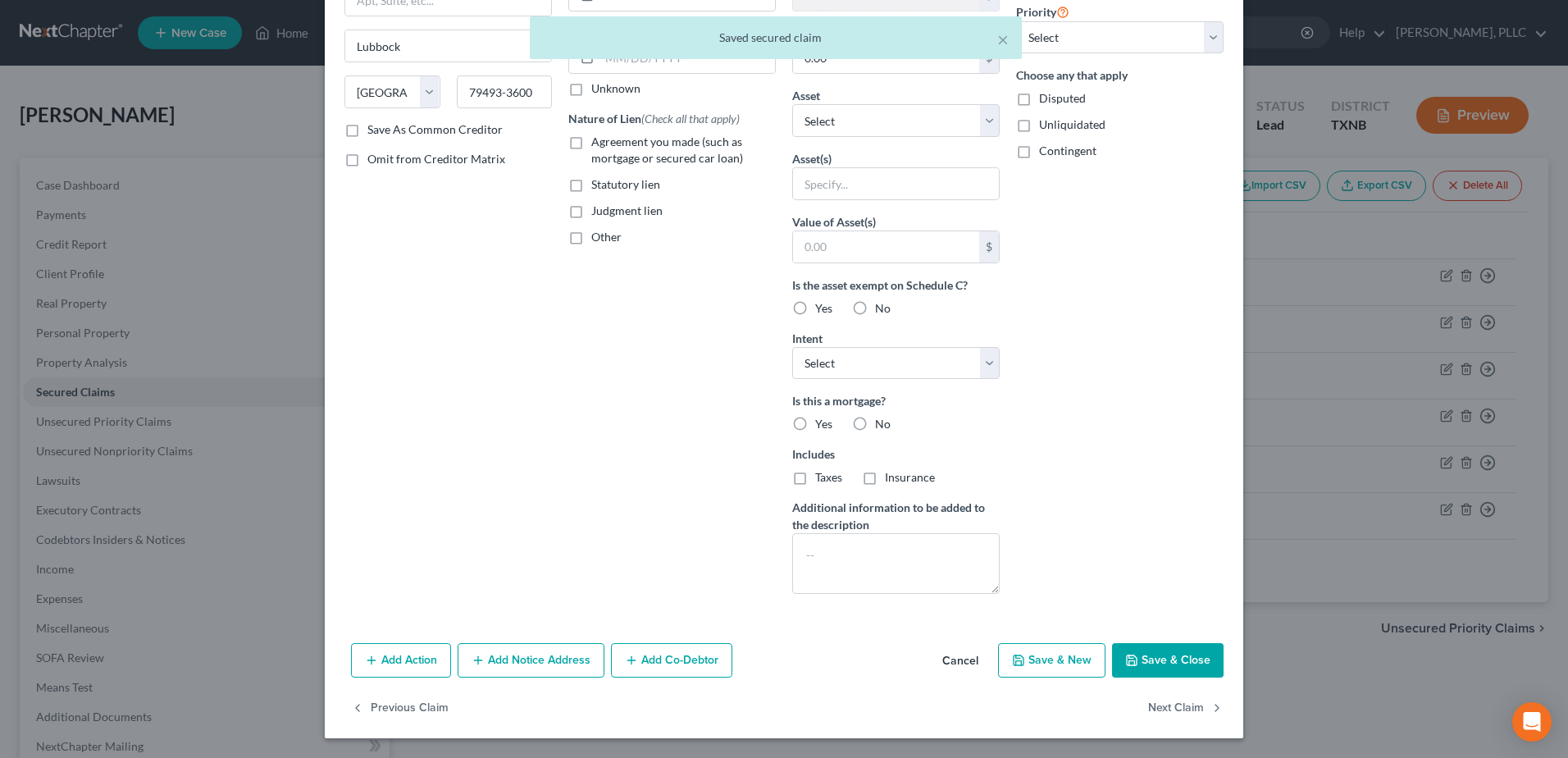
click at [661, 664] on button "Add Co-Debtor" at bounding box center [671, 660] width 121 height 34
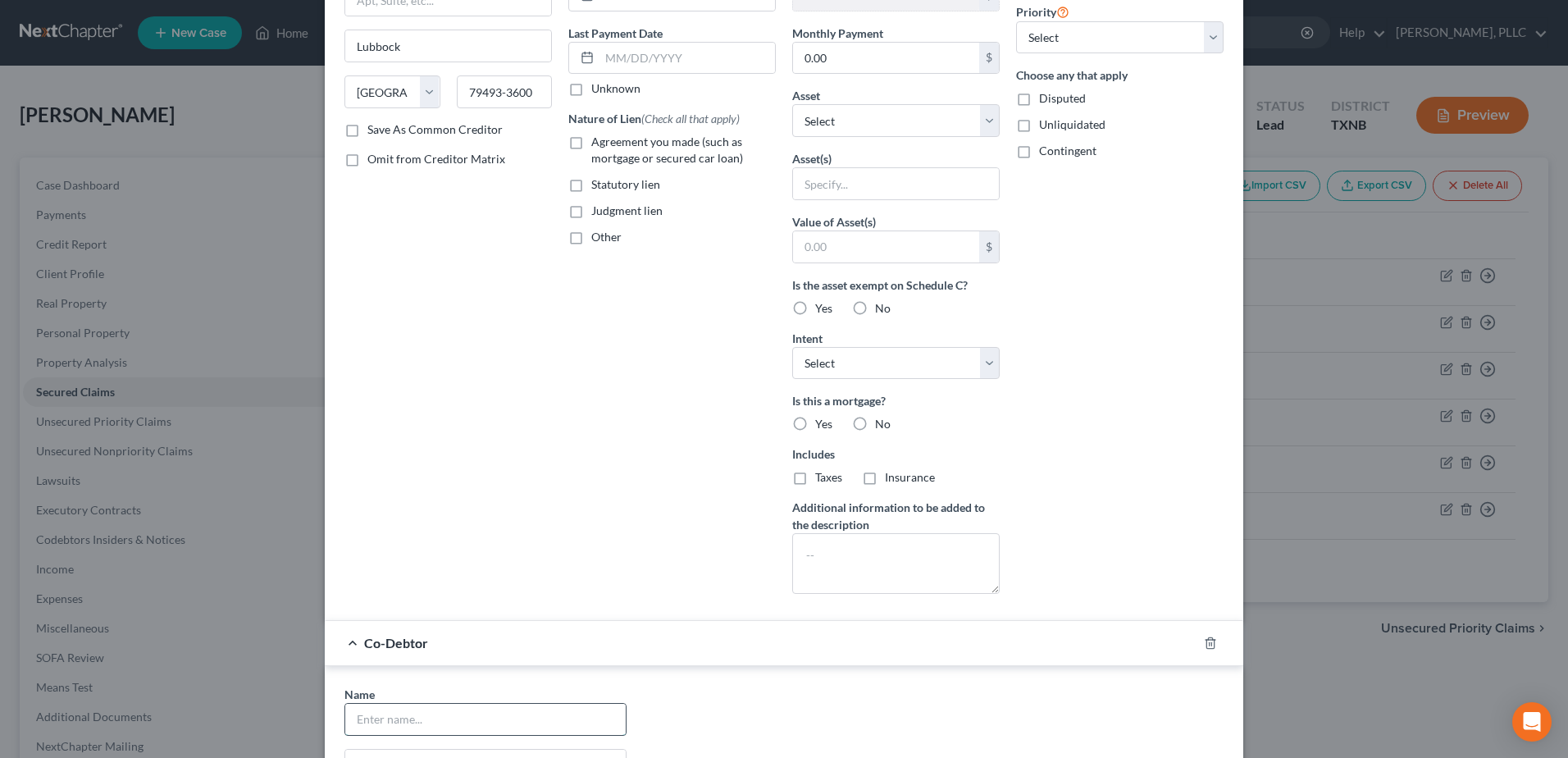
click at [426, 713] on input "text" at bounding box center [485, 719] width 280 height 31
type input "Excellent Custom Homes"
click at [707, 580] on div "Account Number (last 4) 1 Full Account Number Date Incurred Last Payment Date U…" at bounding box center [672, 245] width 224 height 732
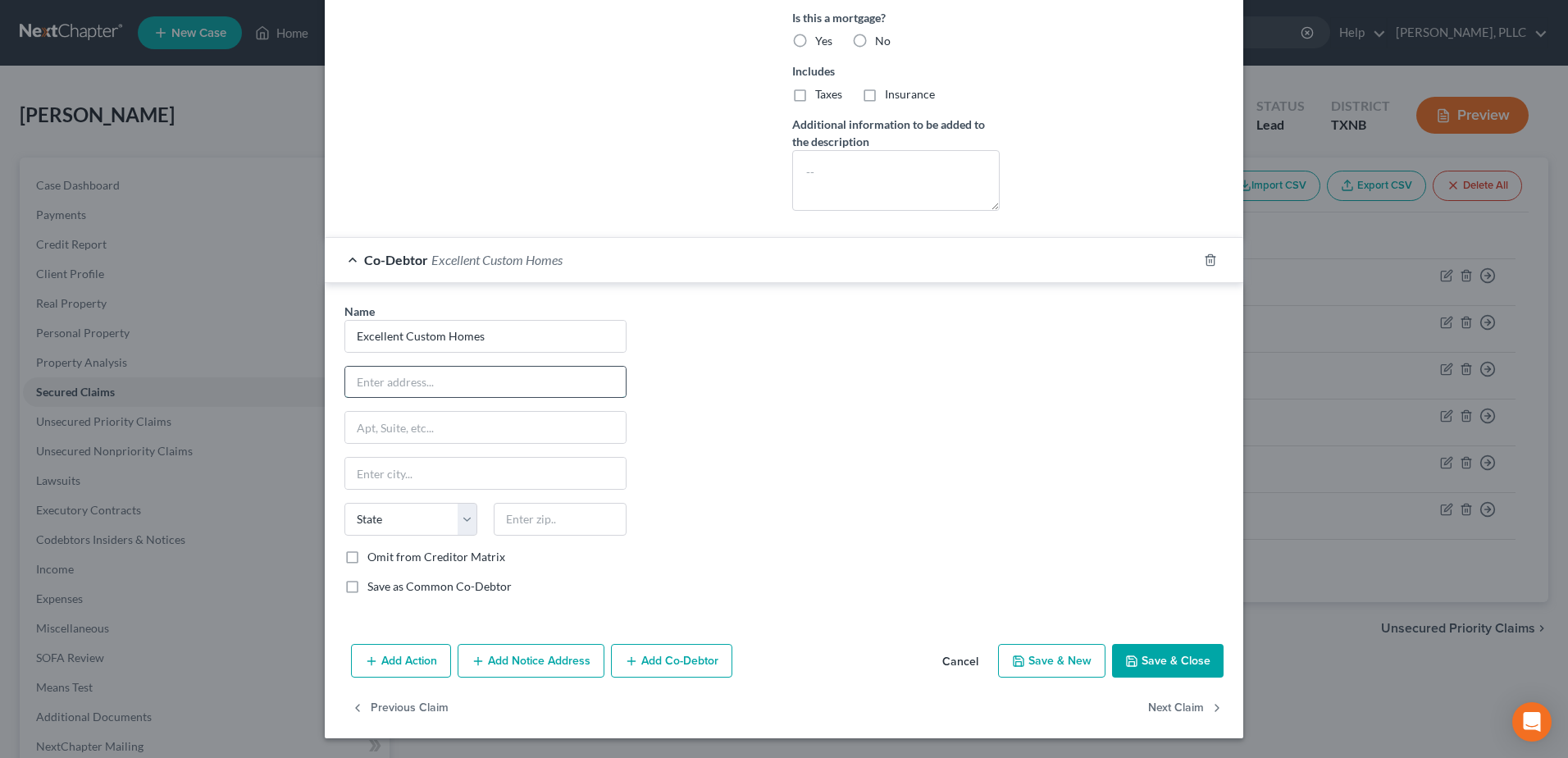
click at [467, 384] on input "text" at bounding box center [485, 382] width 280 height 31
type input "3221 Chenault Street"
type input "Fort Worth"
type input "76111"
click at [797, 493] on div "Name * Excellent Custom Homes 3221 Chenault Street Fort Worth State AL AK AR AZ…" at bounding box center [784, 455] width 896 height 305
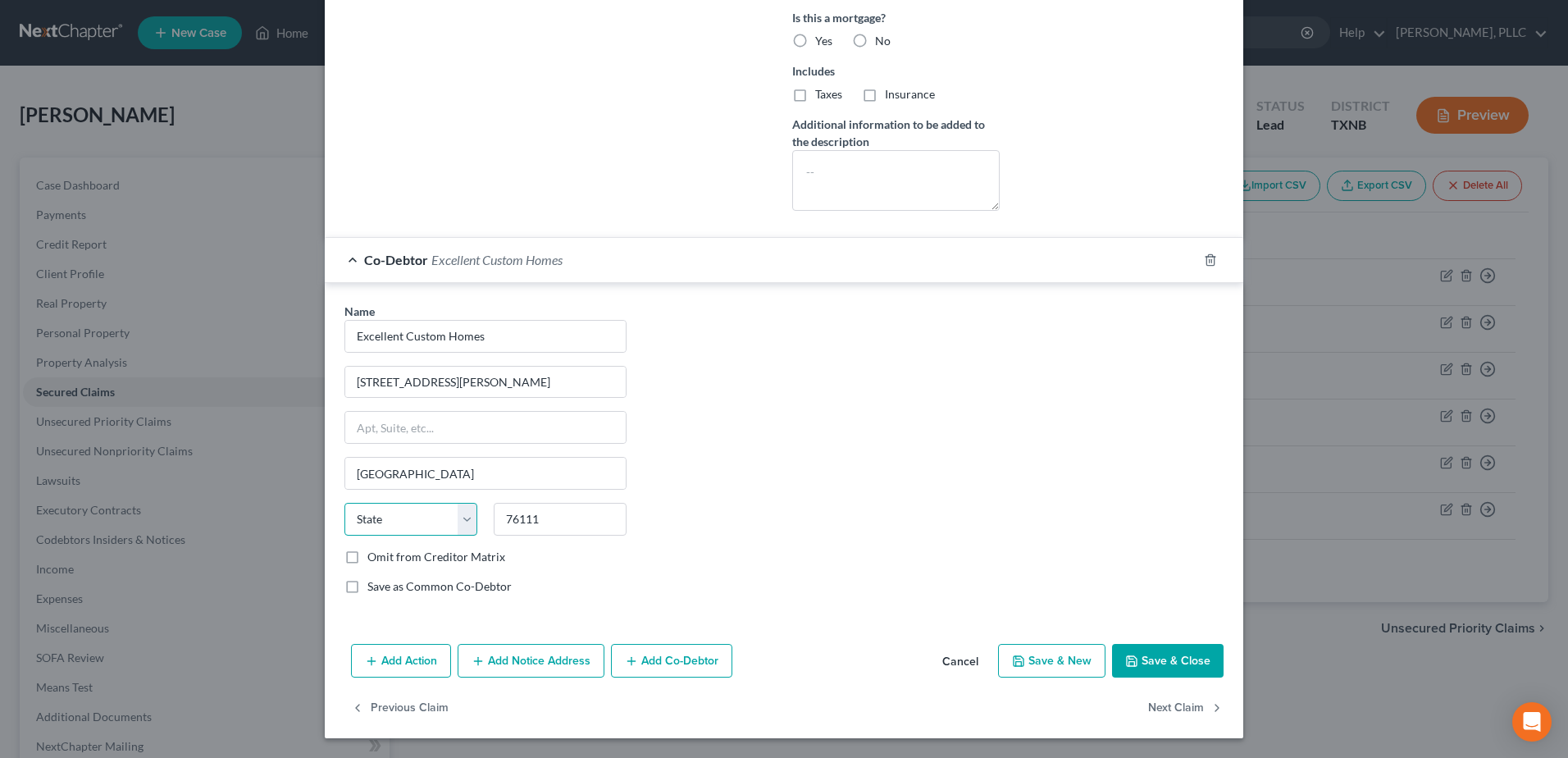
click at [414, 535] on select "State AL AK AR AZ CA CO CT DE DC FL GA GU HI ID IL IN IA KS KY LA ME MD MA MI M…" at bounding box center [411, 519] width 133 height 33
click at [996, 510] on div "Name * Excellent Custom Homes 3221 Chenault Street Fort Worth State AL AK AR AZ…" at bounding box center [784, 455] width 896 height 305
click at [436, 528] on select "State AL AK AR AZ CA CO CT DE DC FL GA GU HI ID IL IN IA KS KY LA ME MD MA MI M…" at bounding box center [411, 519] width 133 height 33
select select "45"
click at [733, 496] on div "Name * Excellent Custom Homes 3221 Chenault Street Fort Worth State AL AK AR AZ…" at bounding box center [784, 455] width 896 height 305
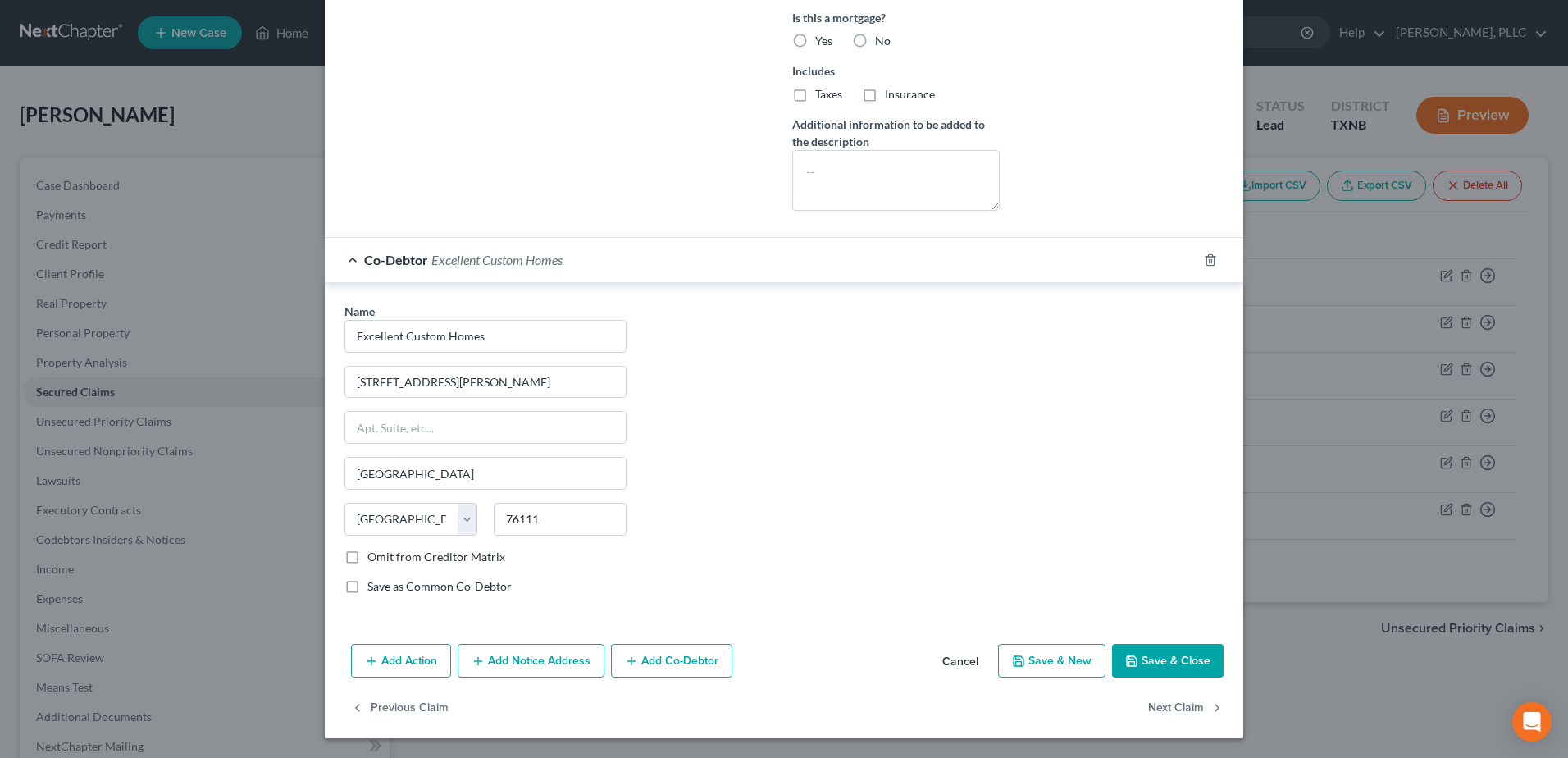
click at [1143, 665] on button "Save & Close" at bounding box center [1168, 660] width 112 height 34
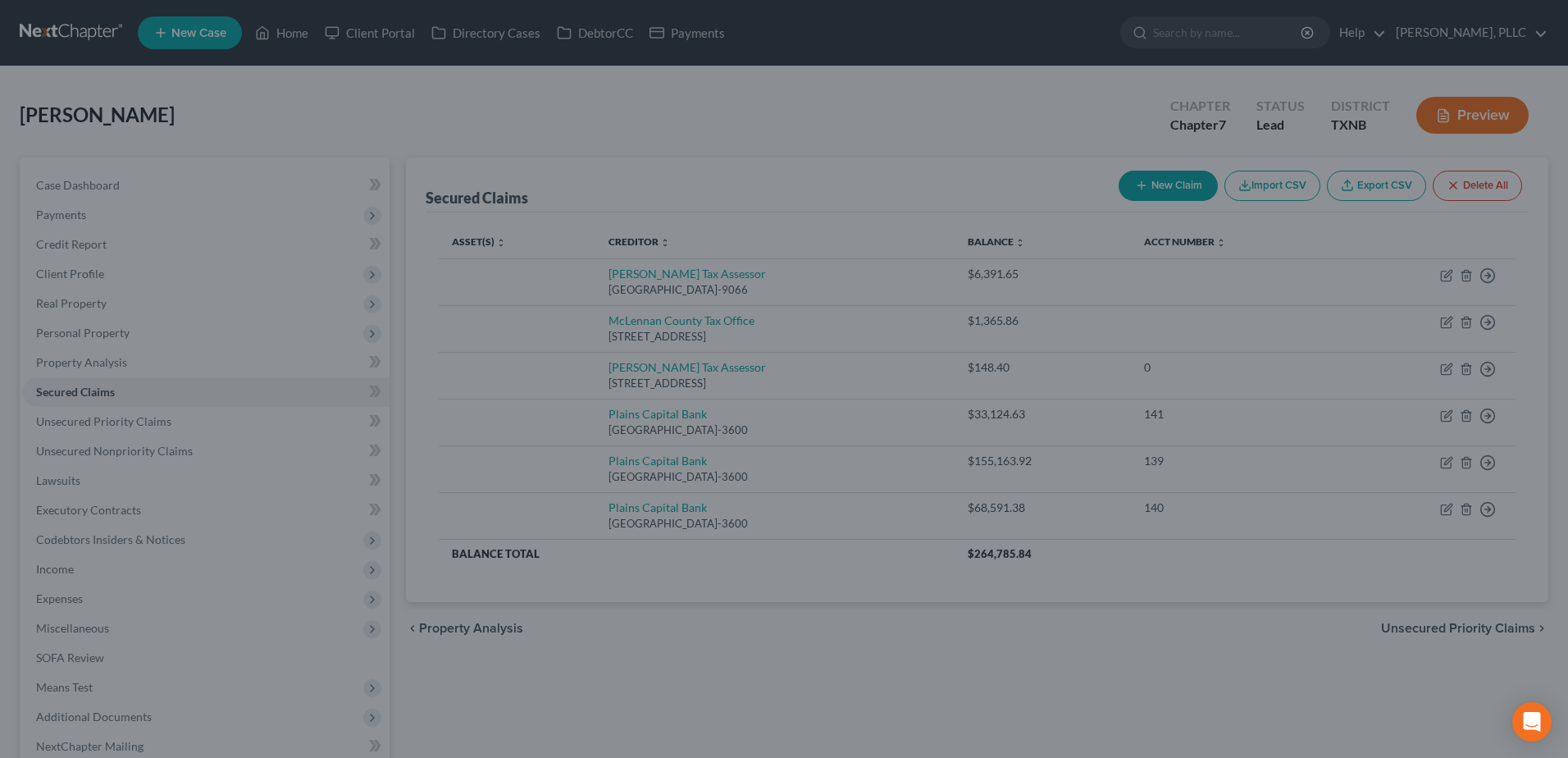
scroll to position [404, 0]
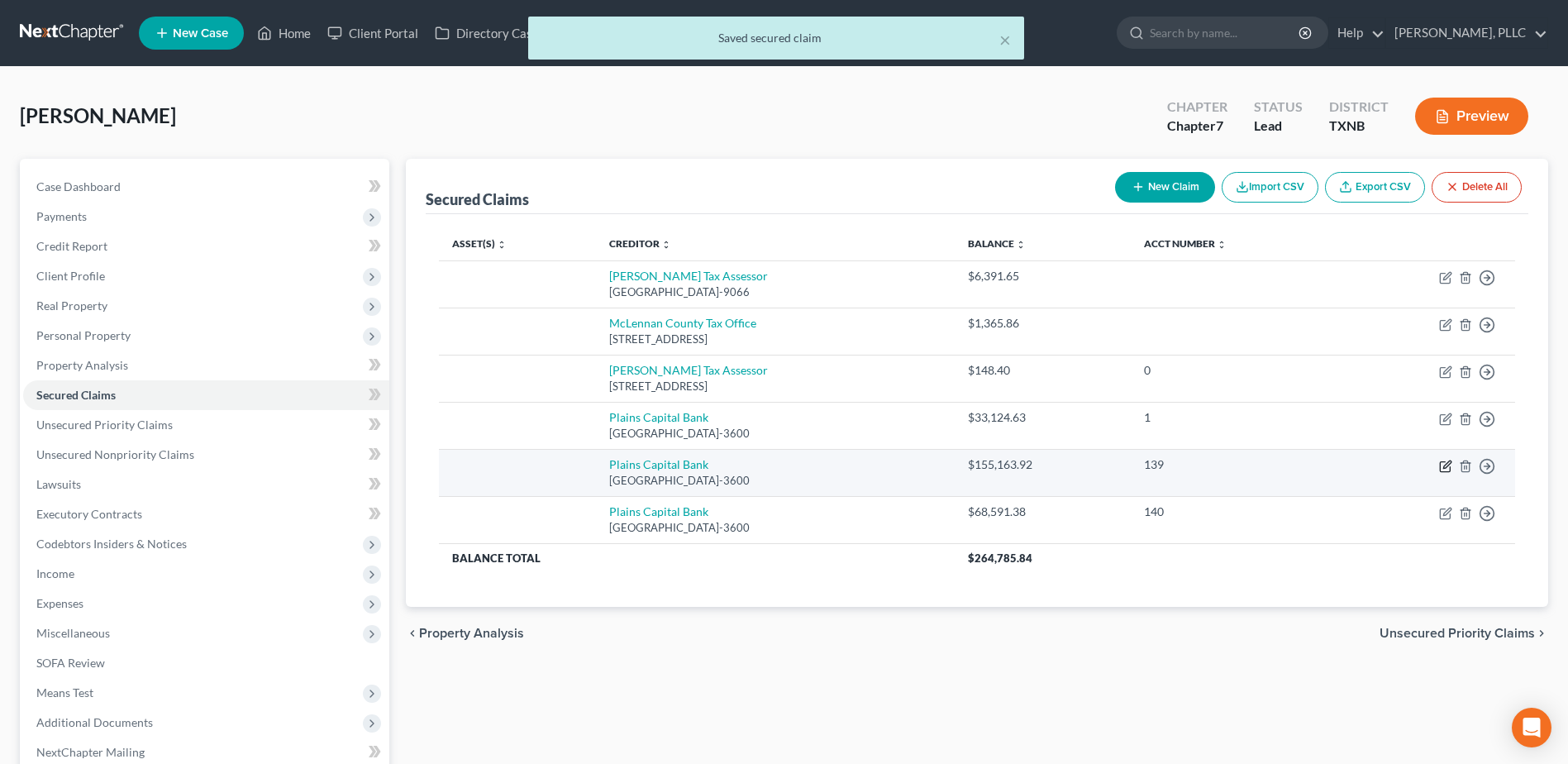
click at [1447, 468] on icon "button" at bounding box center [1445, 466] width 14 height 14
select select "45"
select select "0"
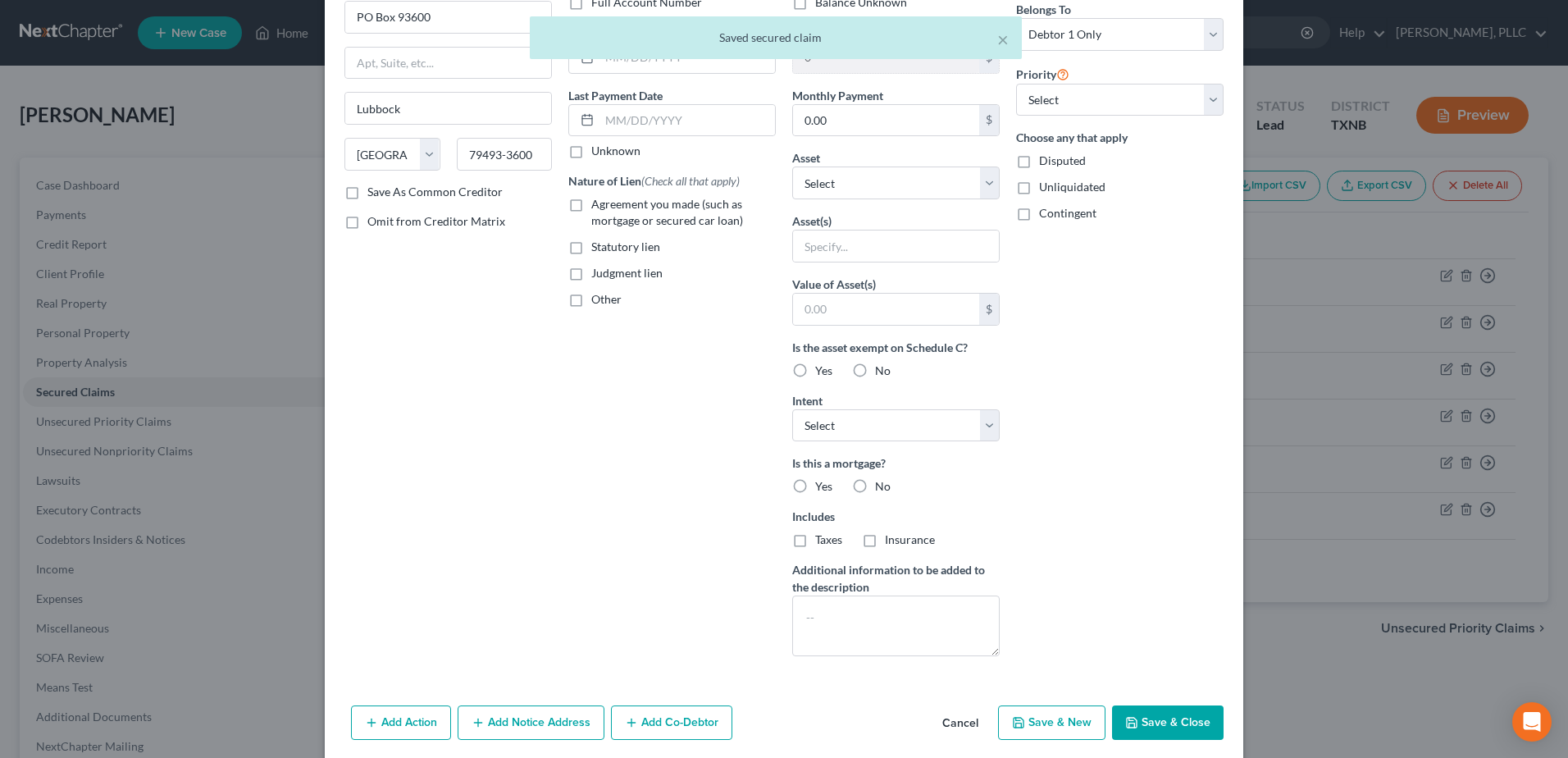
scroll to position [200, 0]
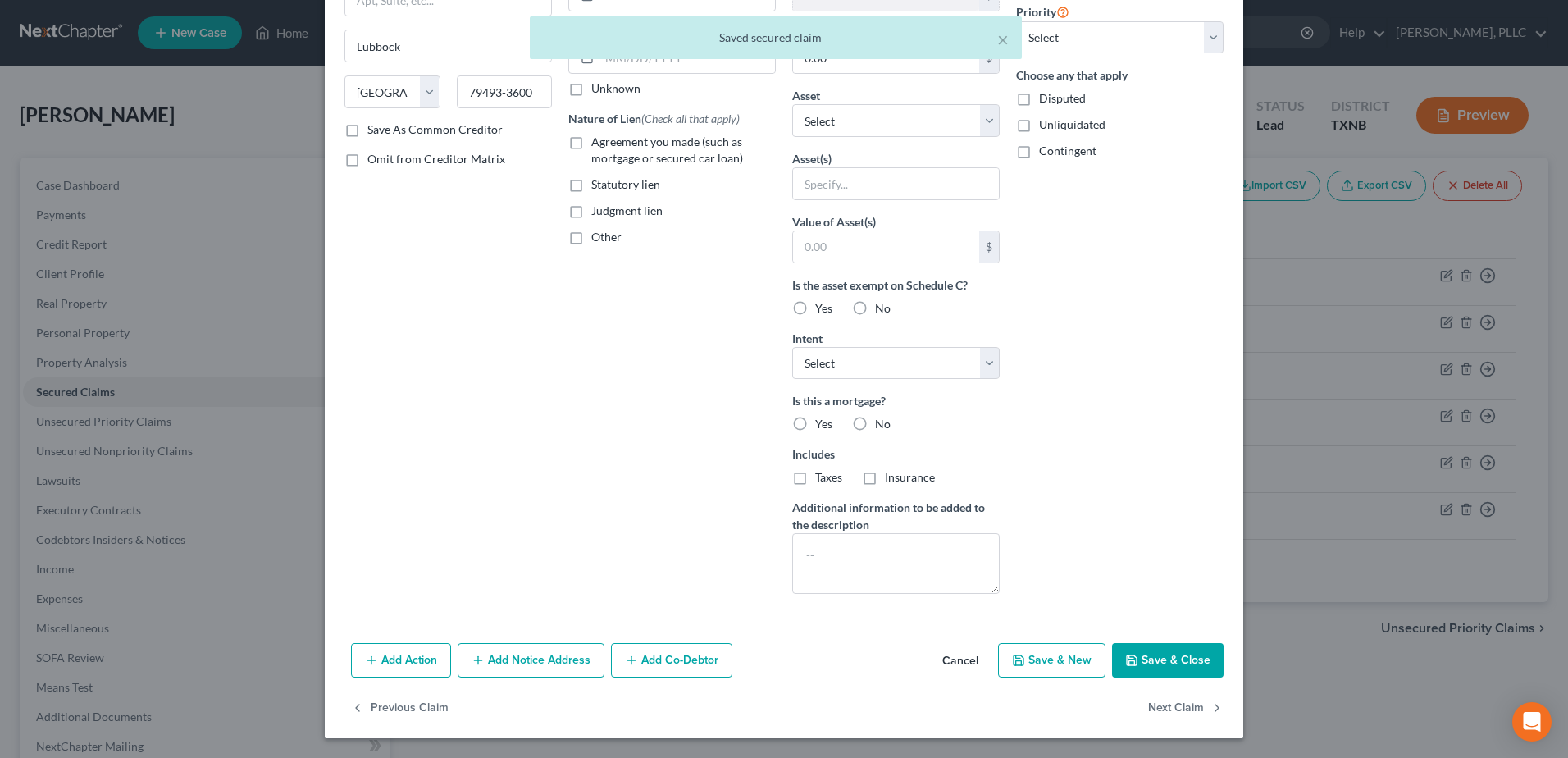
click at [683, 653] on button "Add Co-Debtor" at bounding box center [671, 660] width 121 height 34
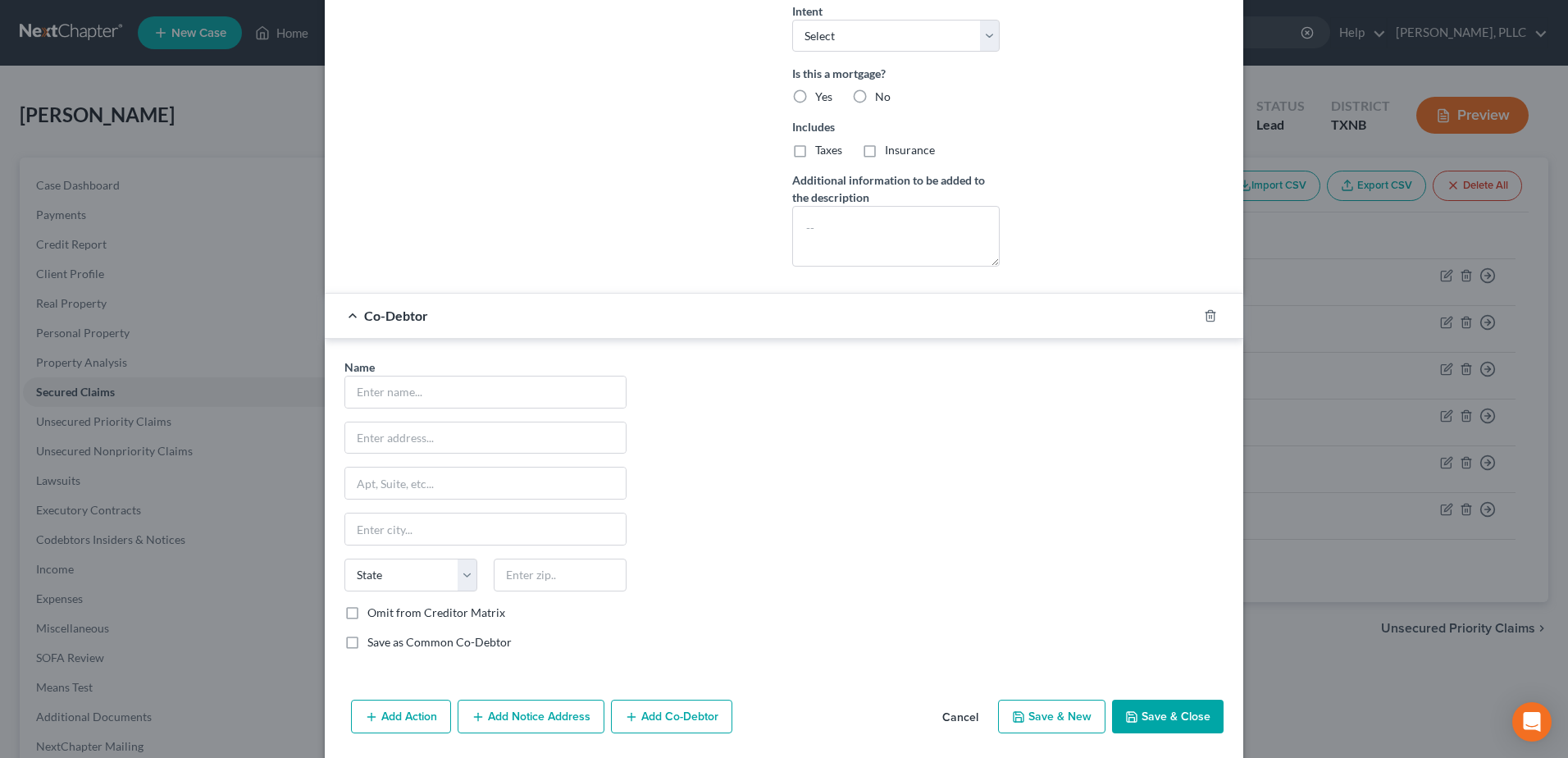
scroll to position [528, 0]
click at [448, 403] on input "text" at bounding box center [485, 391] width 280 height 31
type input "Excellent Custom Homes"
click at [761, 479] on div "Name * Excellent Custom Homes State AL AK AR AZ CA CO CT DE DC FL GA GU HI ID I…" at bounding box center [784, 510] width 896 height 305
click at [364, 442] on input "text" at bounding box center [485, 437] width 280 height 31
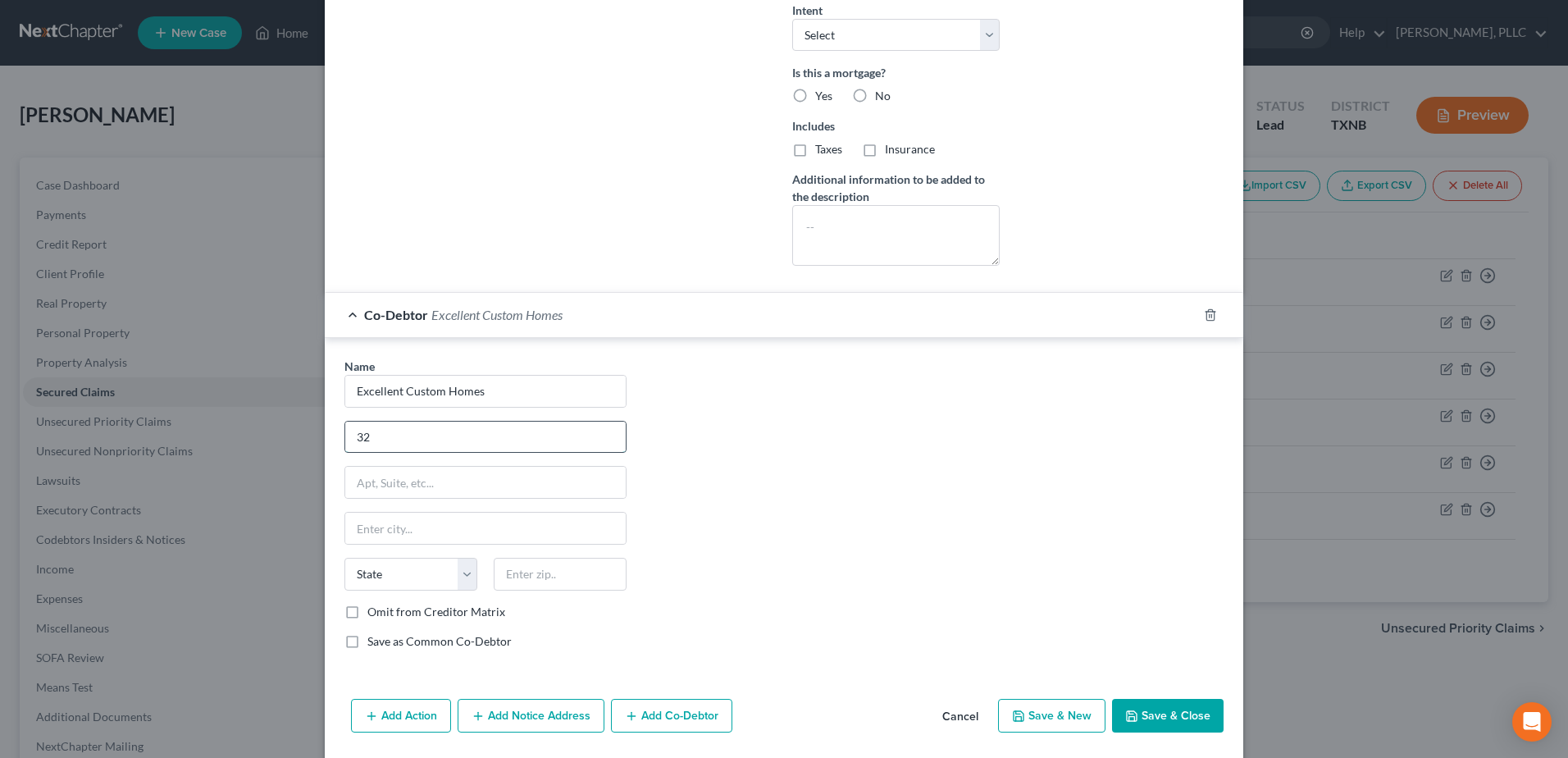
type input "3221 Chenault Street"
type input "Fort Worth"
type input "76111"
click at [834, 524] on div "Name * Excellent Custom Homes 3221 Chenault Street Fort Worth State AL AK AR AZ…" at bounding box center [784, 510] width 896 height 305
click at [448, 576] on select "State AL AK AR AZ CA CO CT DE DC FL GA GU HI ID IL IN IA KS KY LA ME MD MA MI M…" at bounding box center [411, 574] width 133 height 33
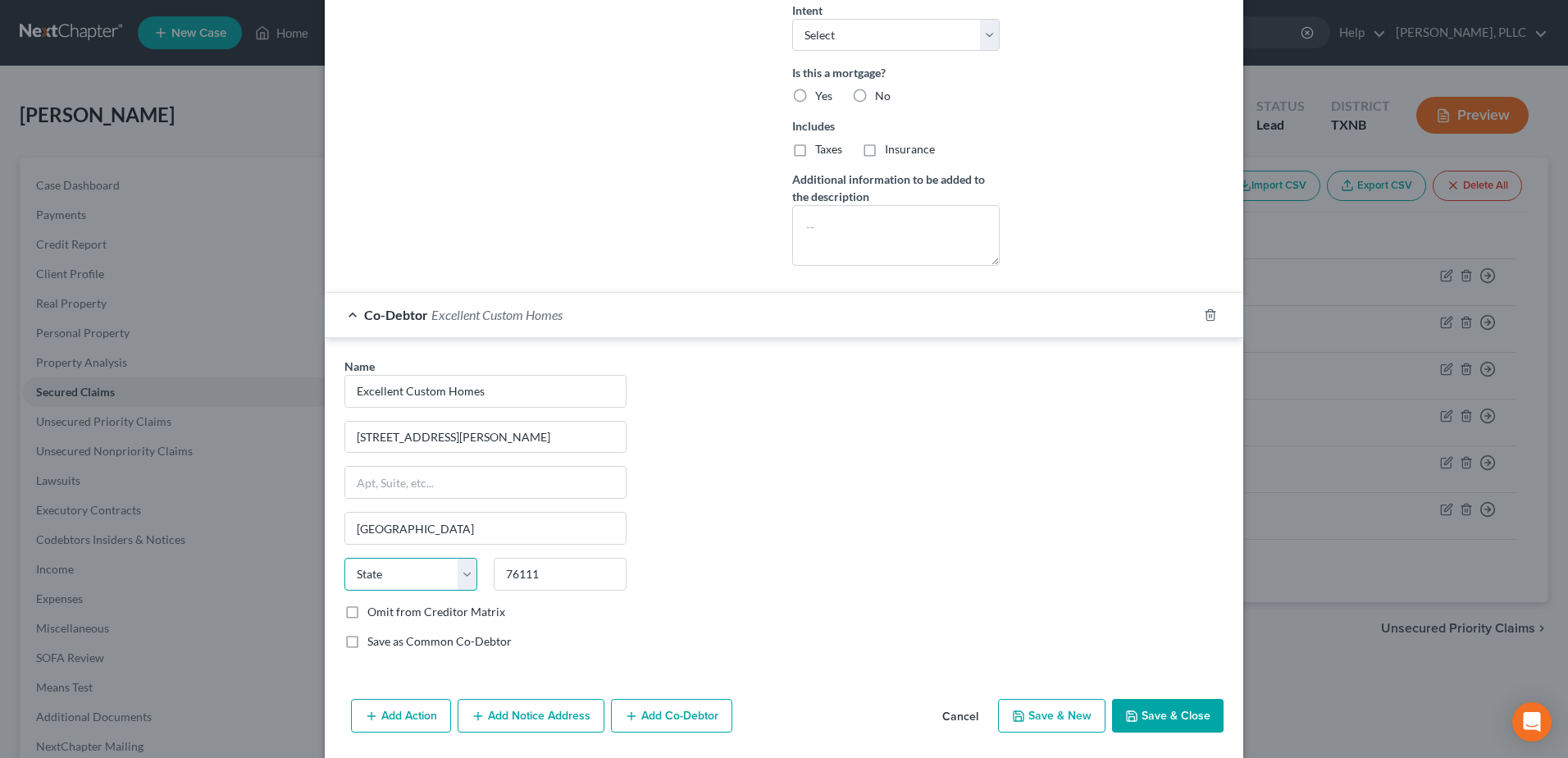
select select "45"
click at [821, 553] on div "Name * Excellent Custom Homes 3221 Chenault Street Fort Worth State AL AK AR AZ…" at bounding box center [784, 510] width 896 height 305
click at [1143, 718] on button "Save & Close" at bounding box center [1168, 716] width 112 height 34
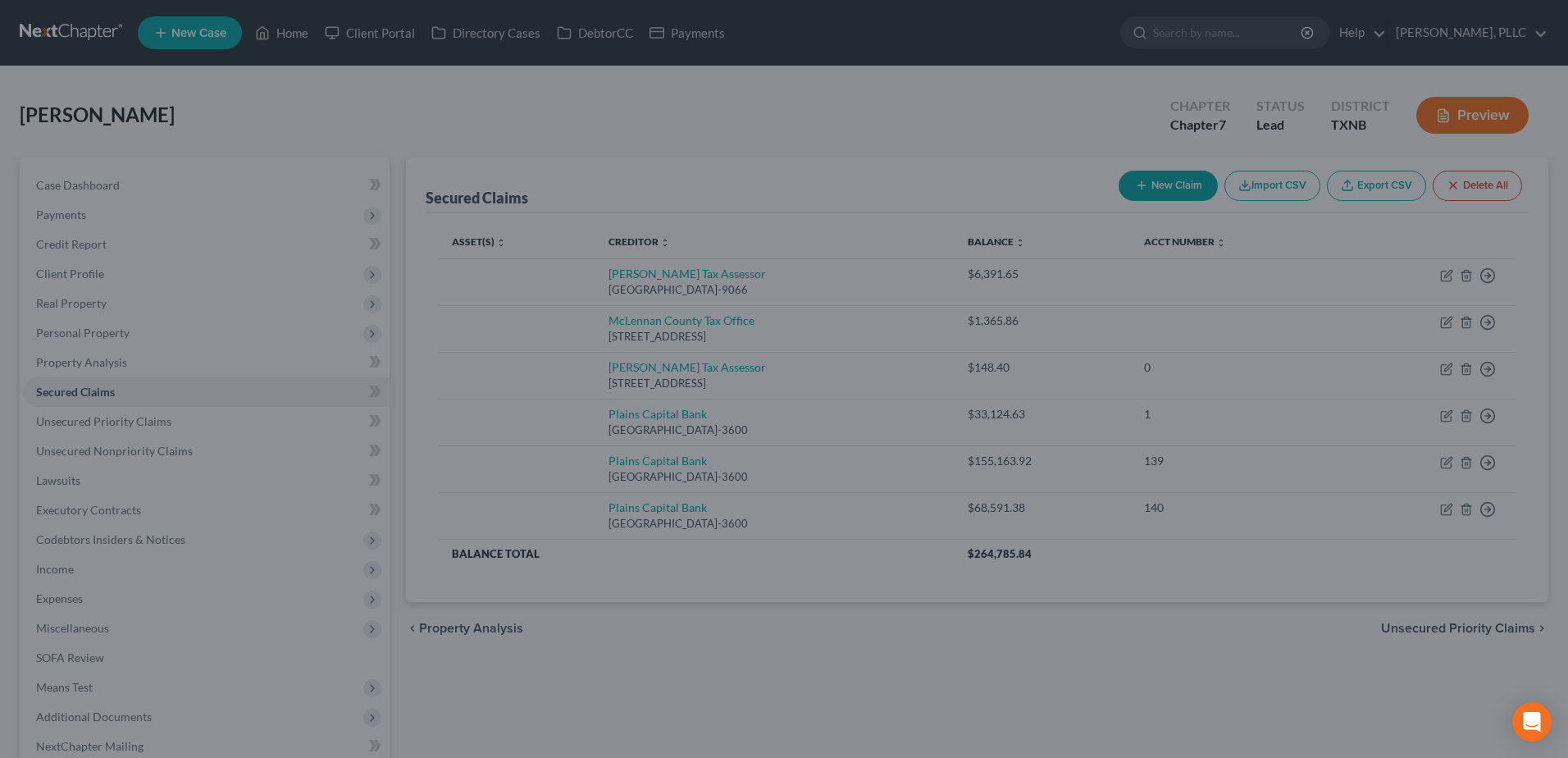
scroll to position [404, 0]
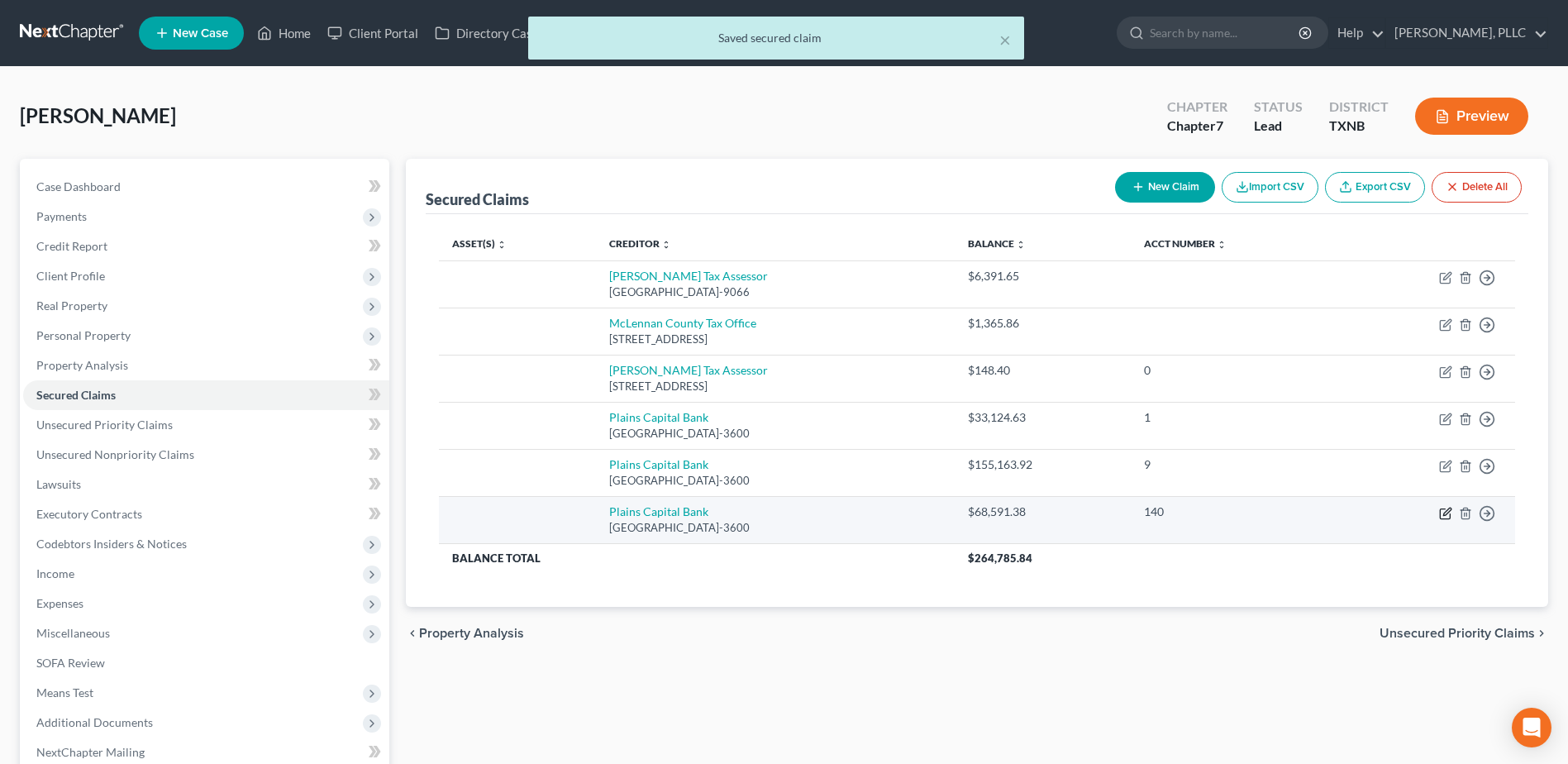
click at [1443, 514] on icon "button" at bounding box center [1446, 511] width 8 height 8
select select "45"
select select "0"
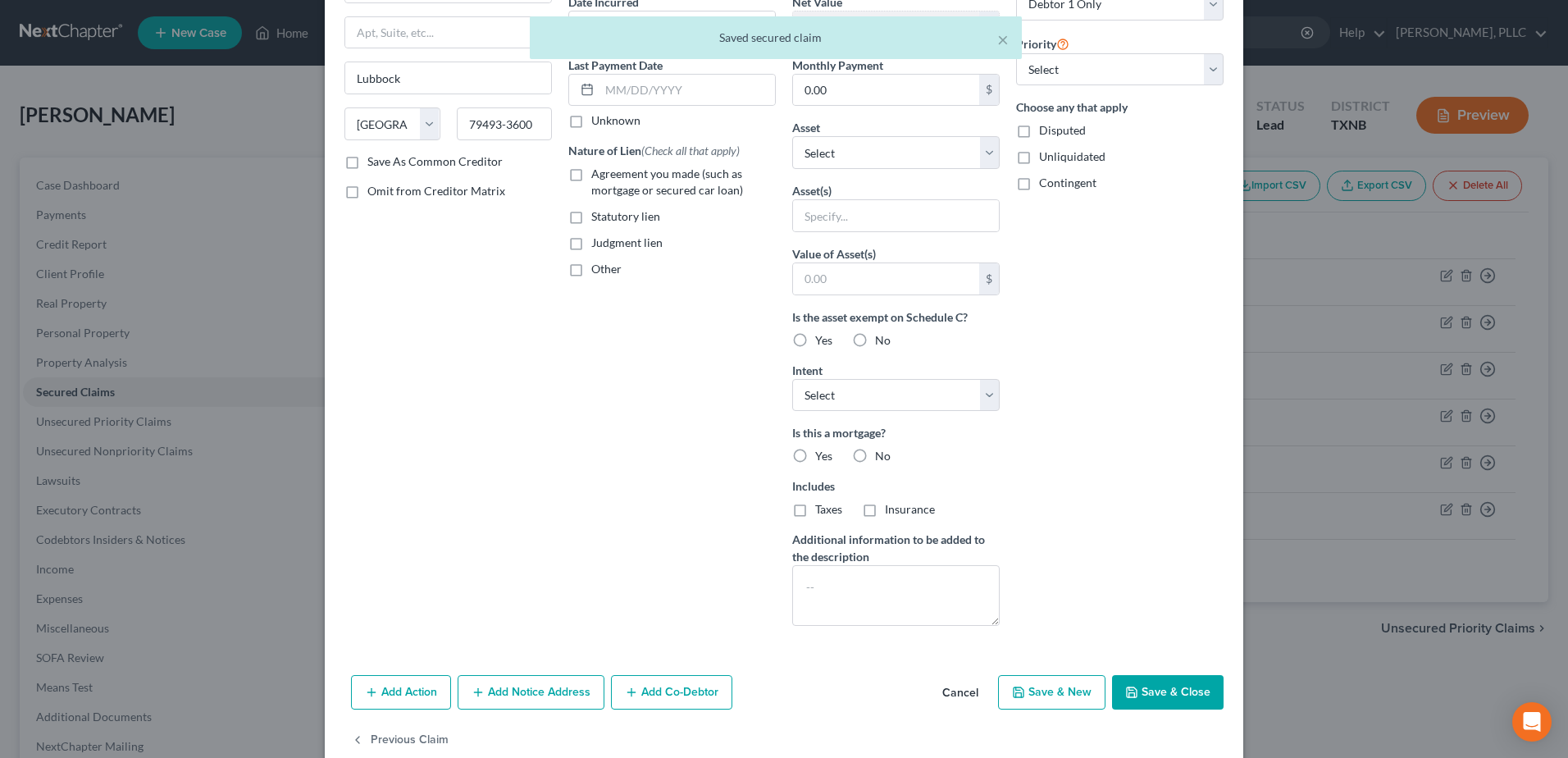
scroll to position [200, 0]
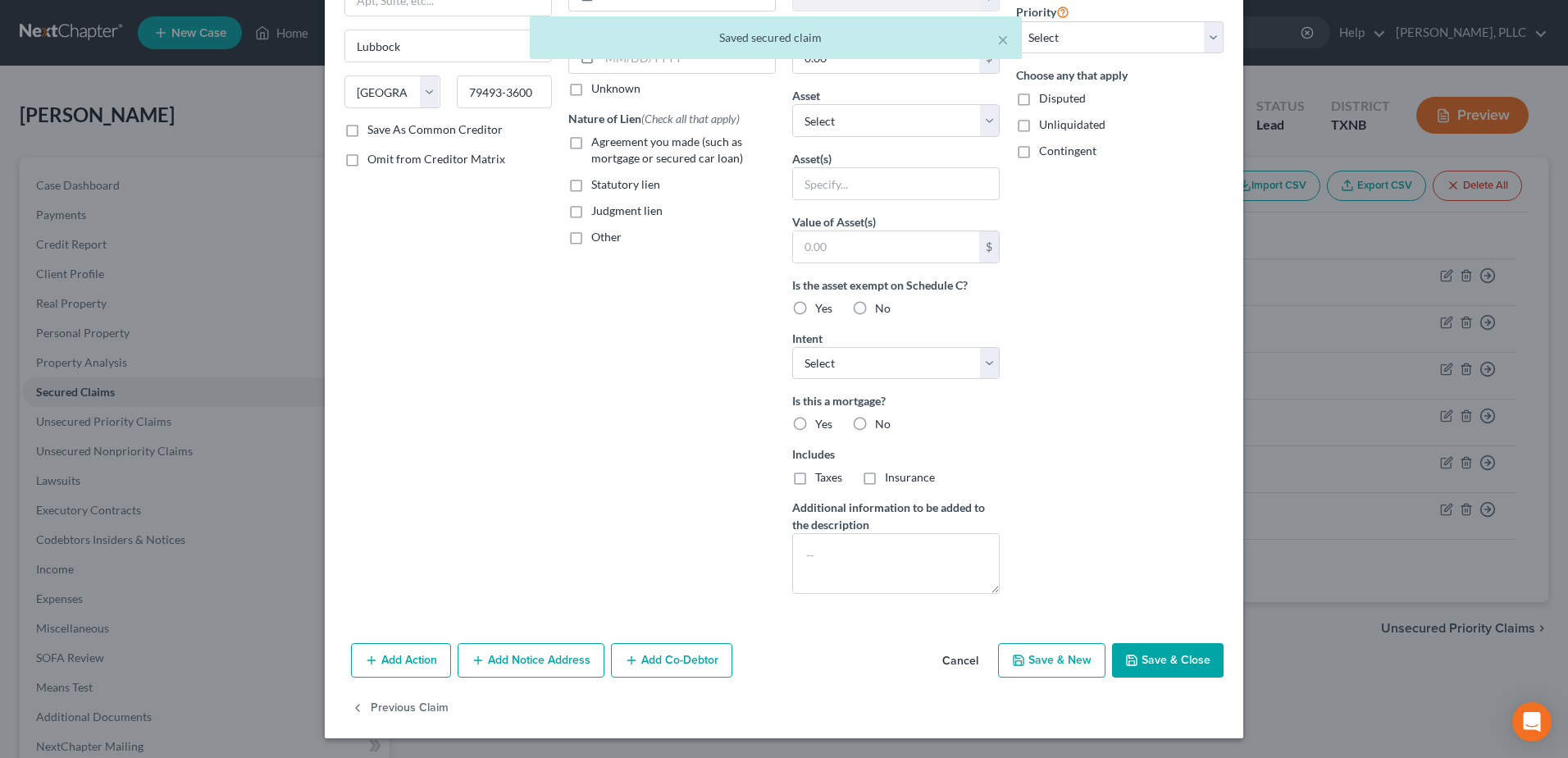
click at [697, 656] on button "Add Co-Debtor" at bounding box center [671, 660] width 121 height 34
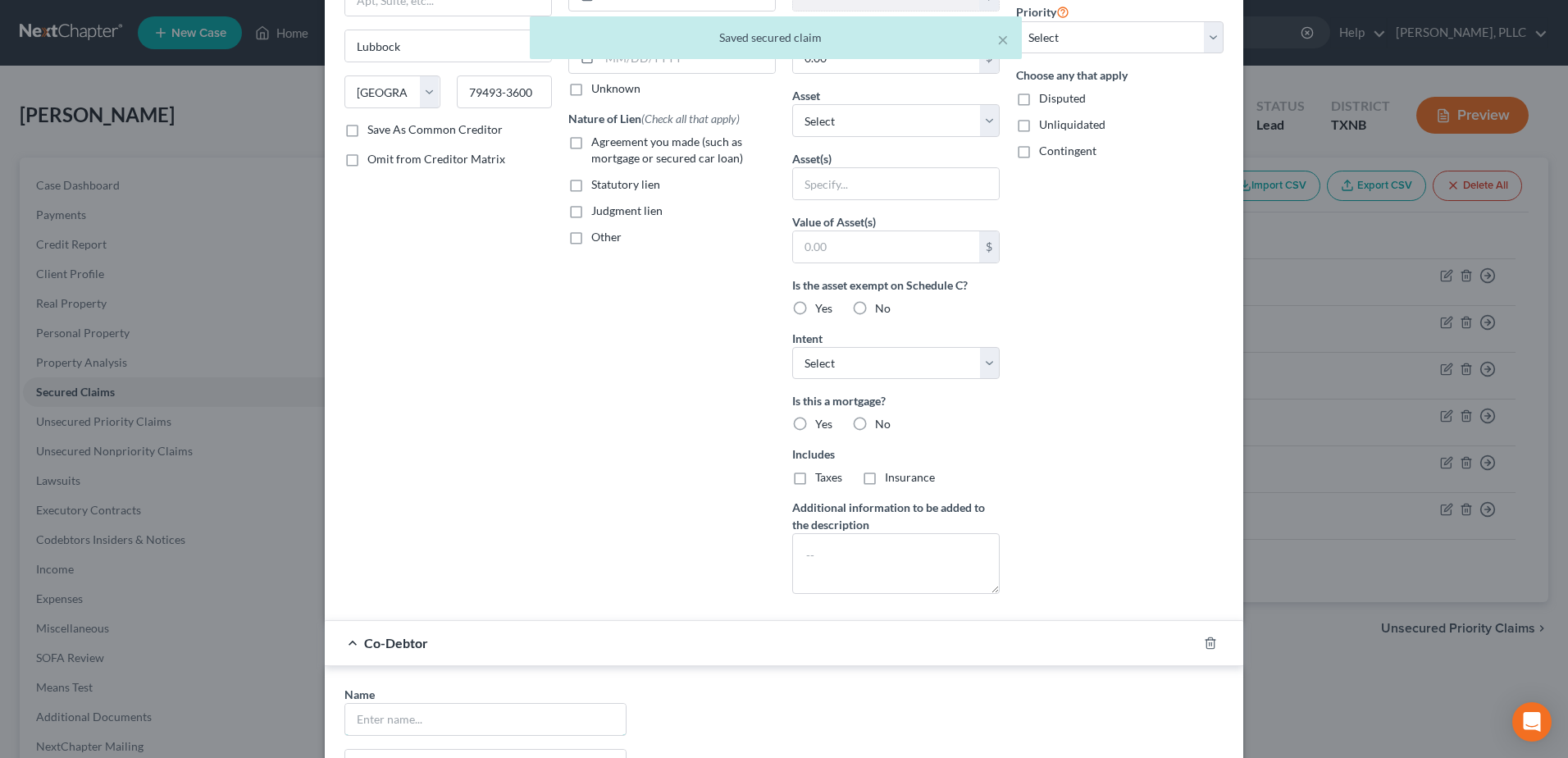
click at [474, 705] on input "text" at bounding box center [485, 719] width 280 height 31
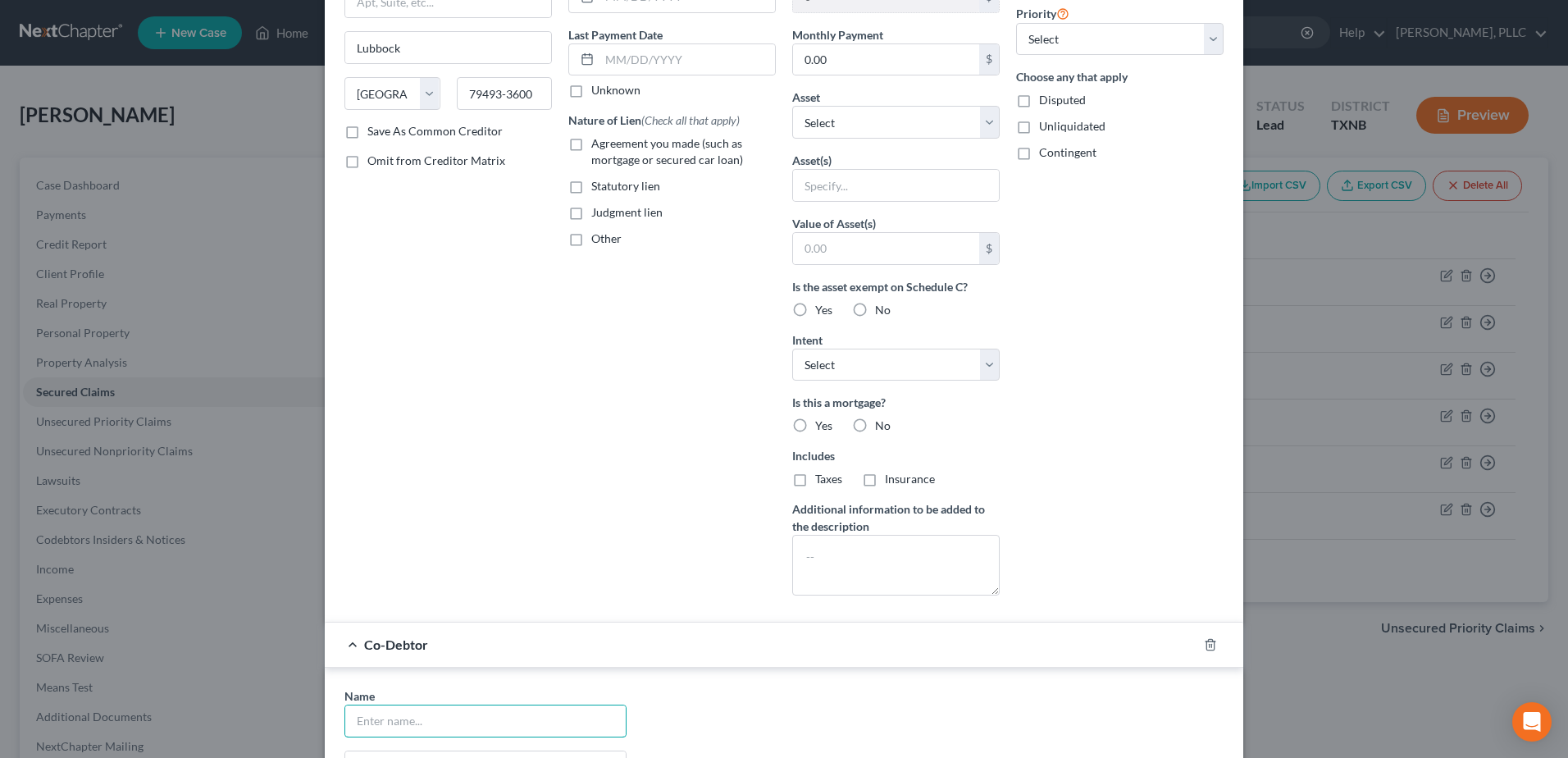
scroll to position [197, 0]
type input "Excellent Custom Homes"
click at [709, 507] on div "Account Number (last 4) 0 Full Account Number Date Incurred Last Payment Date U…" at bounding box center [672, 245] width 224 height 732
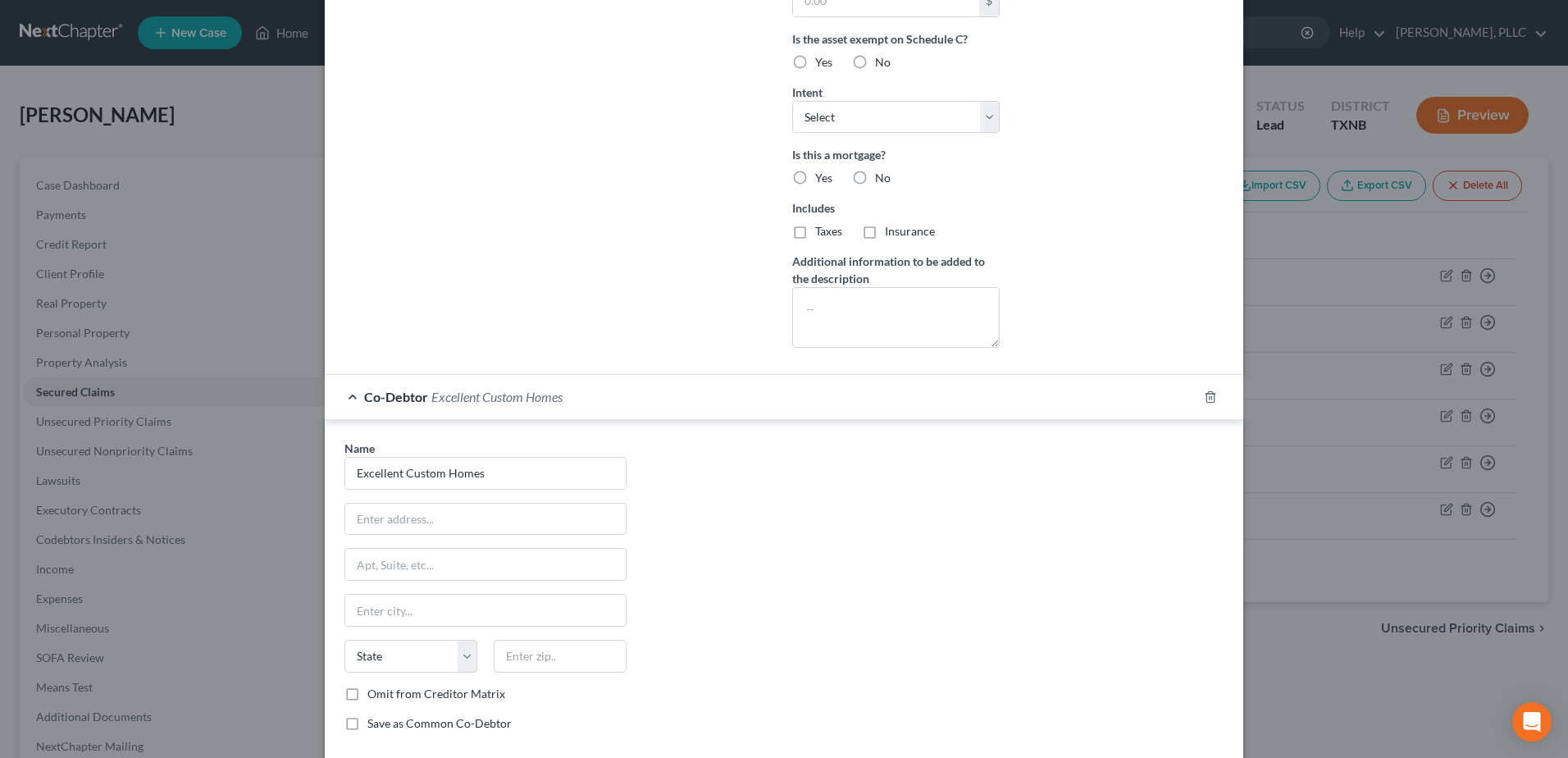
scroll to position [525, 0]
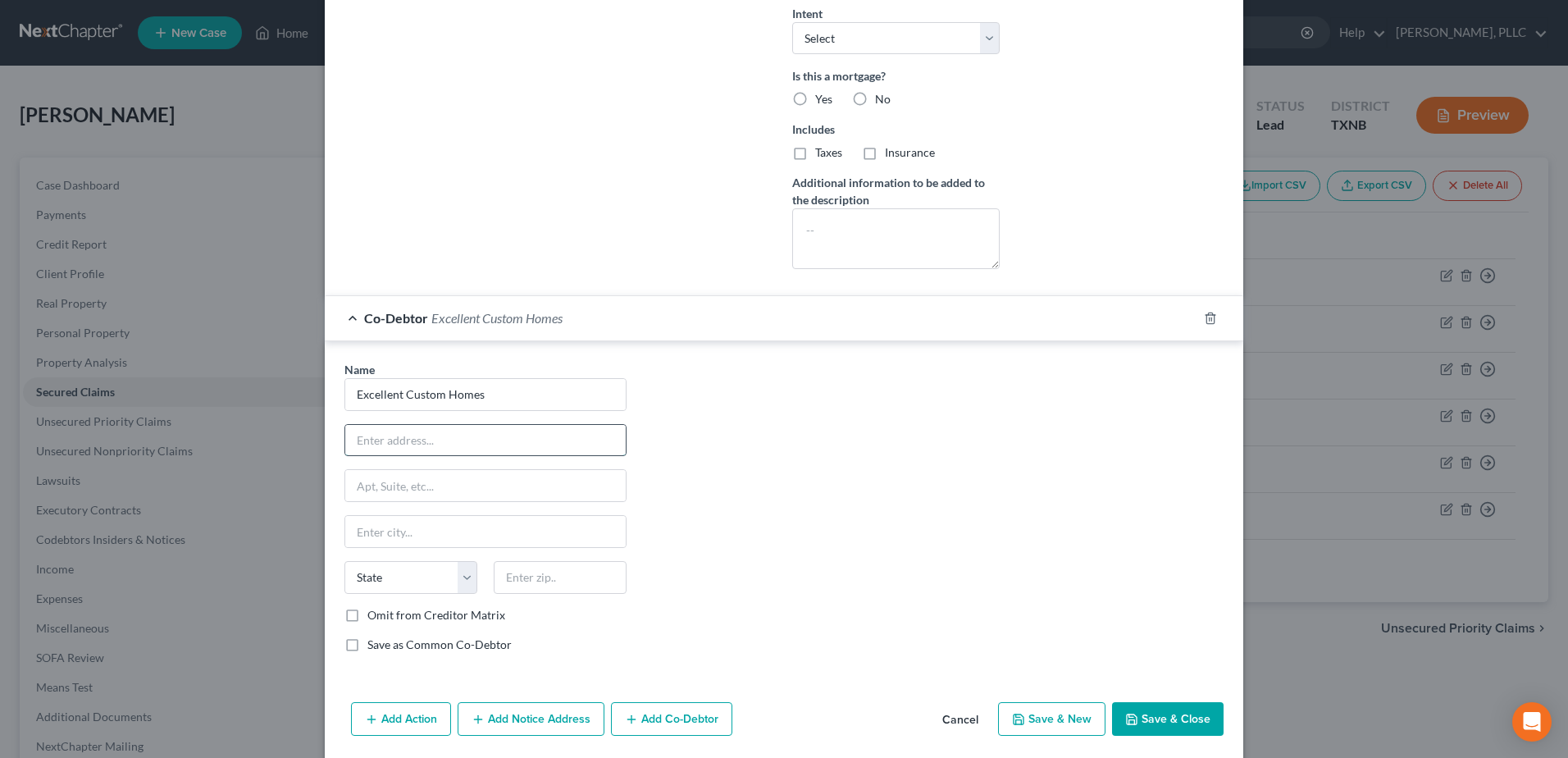
click at [441, 450] on div "Name * Excellent Custom Homes State AL AK AR AZ CA CO CT DE DC FL GA GU HI ID I…" at bounding box center [485, 513] width 299 height 305
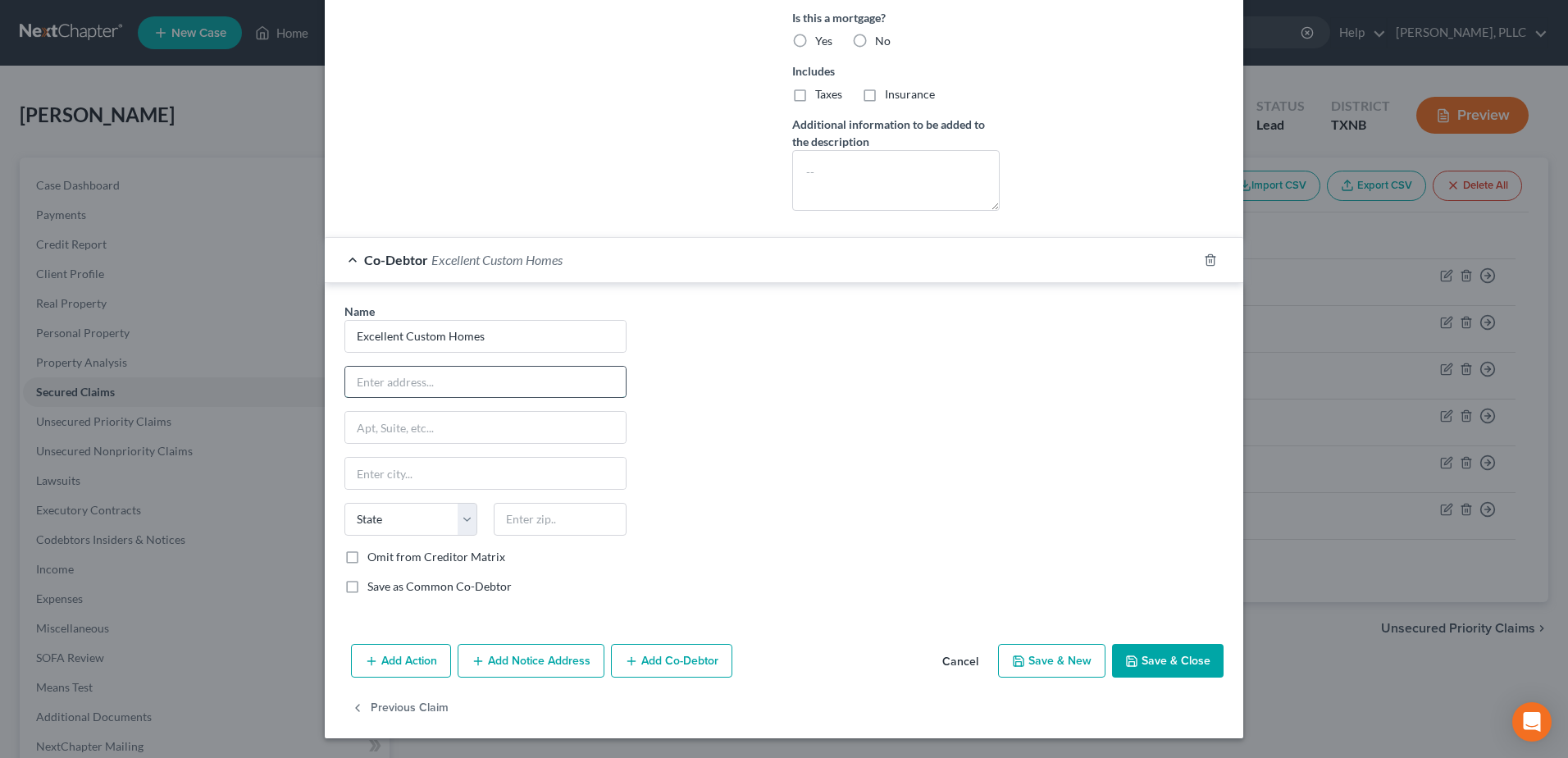
type input "3221 Chenault Street"
type input "Fort Worth"
type input "76111"
click at [764, 508] on div "Name * Excellent Custom Homes 3221 Chenault Street Fort Worth State AL AK AR AZ…" at bounding box center [784, 455] width 896 height 305
select select "45"
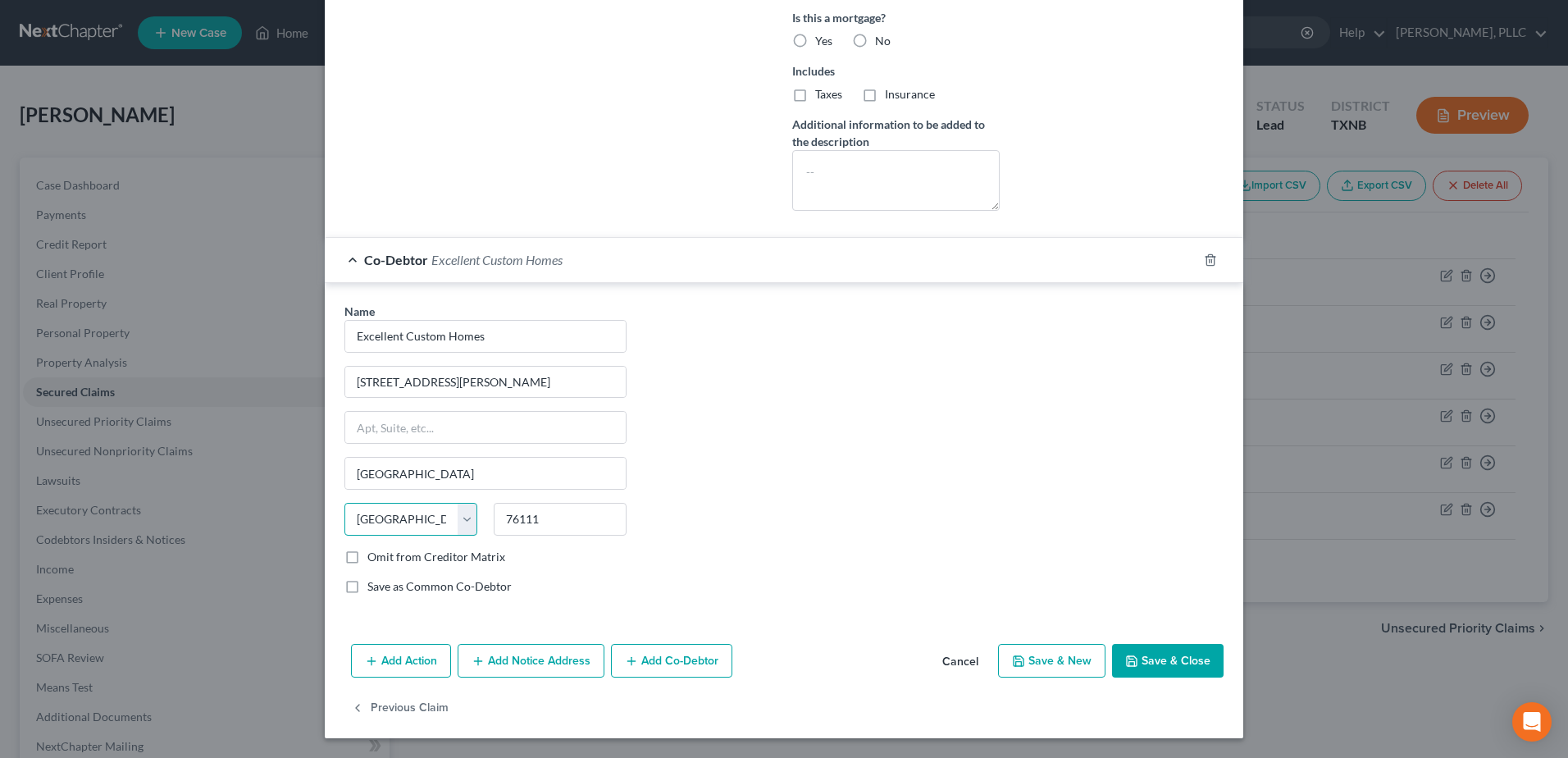
click at [363, 517] on select "State AL AK AR AZ CA CO CT DE DC FL GA GU HI ID IL IN IA KS KY LA ME MD MA MI M…" at bounding box center [411, 519] width 133 height 33
click at [713, 492] on div "Name * Excellent Custom Homes 3221 Chenault Street Fort Worth State AL AK AR AZ…" at bounding box center [784, 455] width 896 height 305
click at [1192, 675] on button "Save & Close" at bounding box center [1168, 660] width 112 height 34
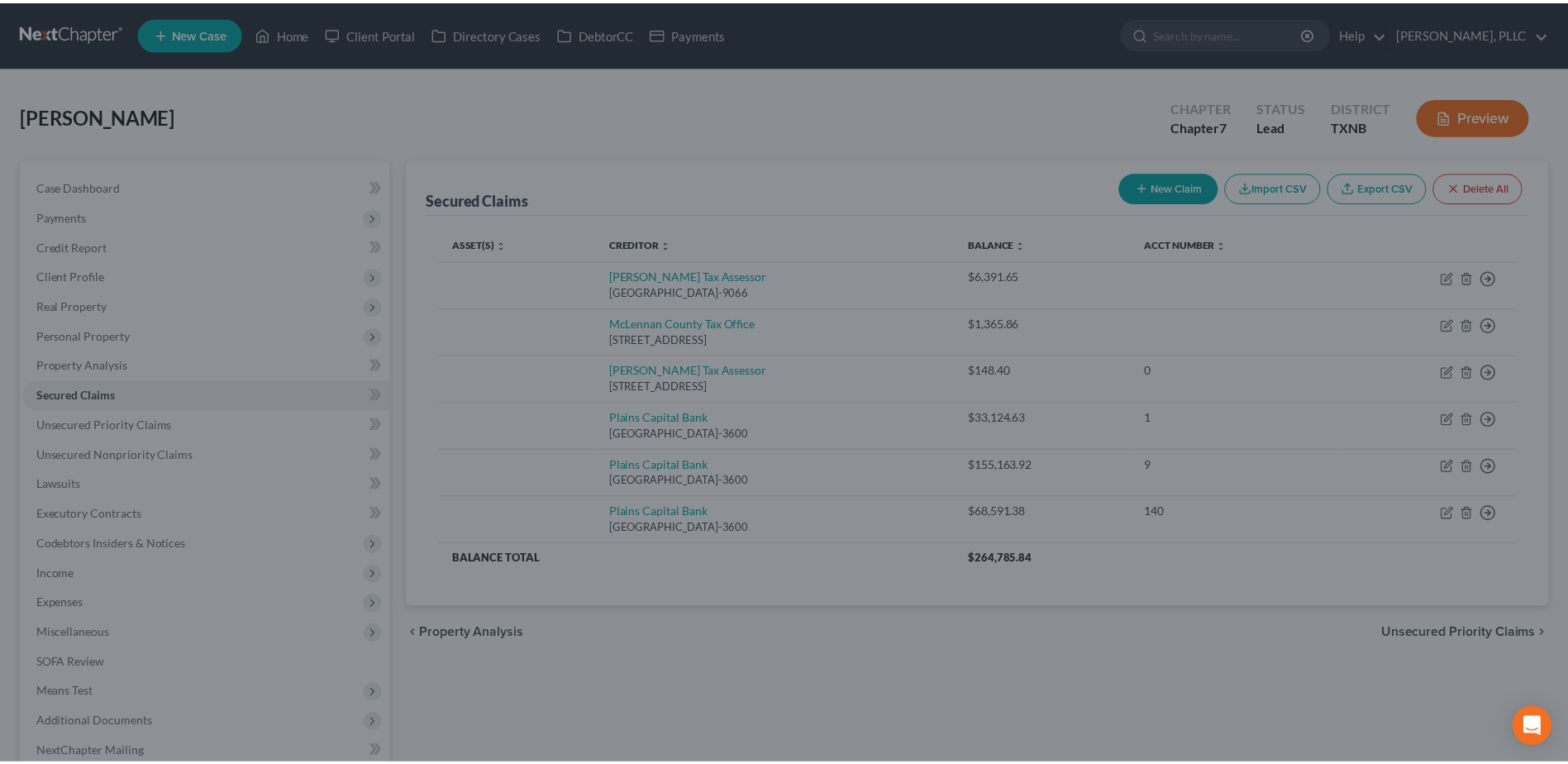
scroll to position [407, 0]
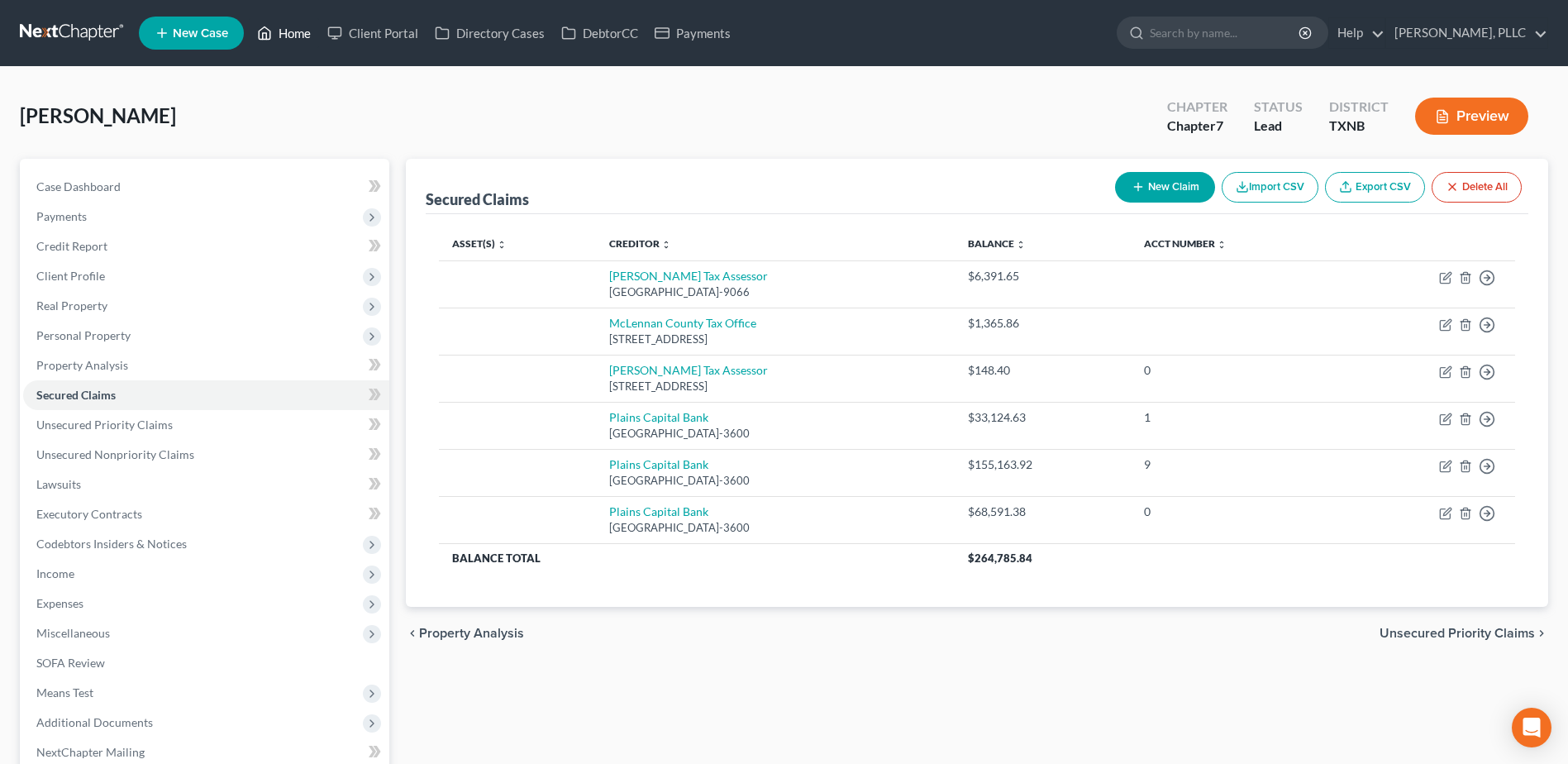
drag, startPoint x: 302, startPoint y: 29, endPoint x: 669, endPoint y: 119, distance: 377.9
click at [302, 29] on link "Home" at bounding box center [283, 32] width 70 height 30
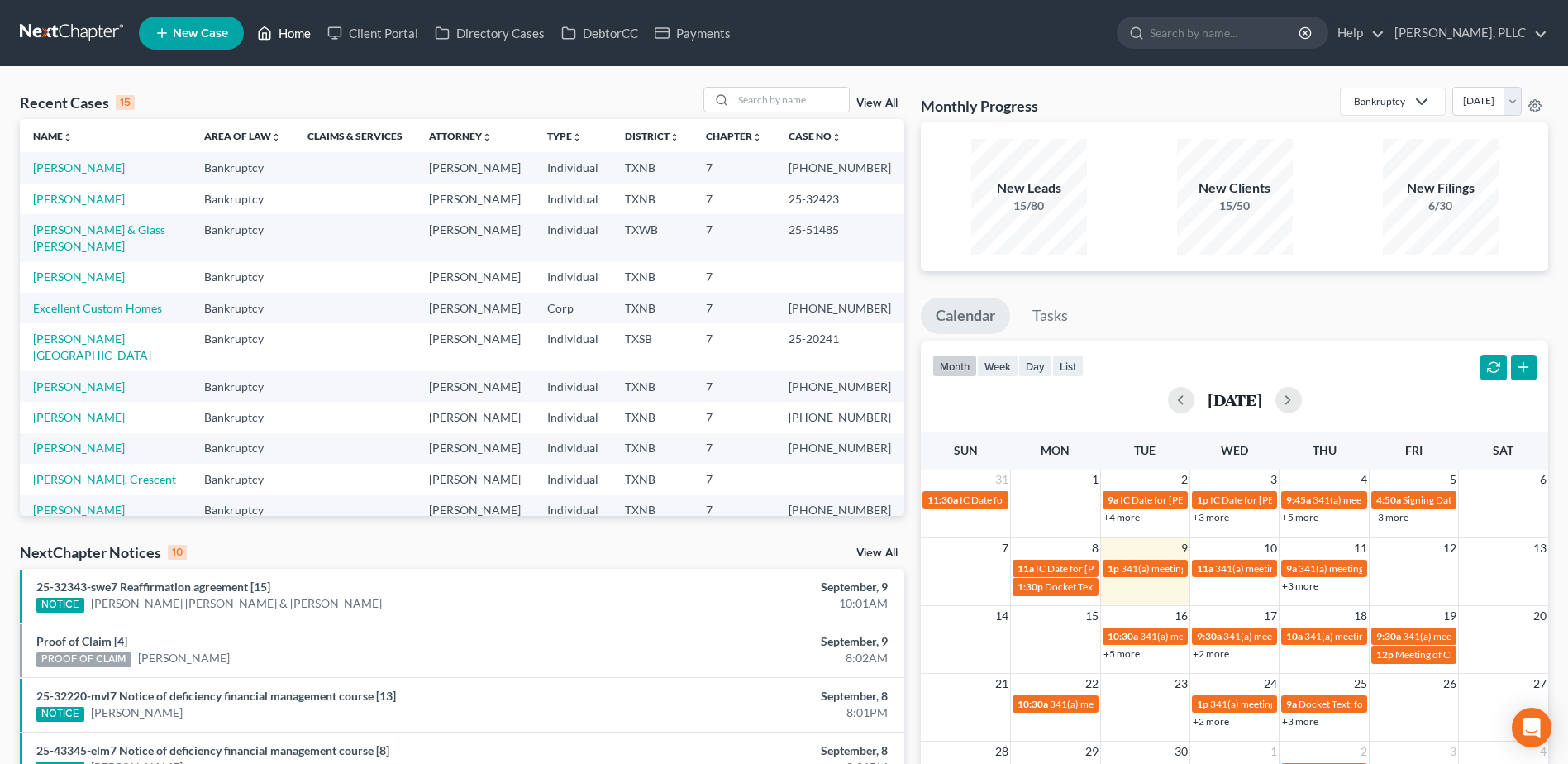
click at [305, 38] on link "Home" at bounding box center [283, 32] width 70 height 30
click at [788, 102] on input "search" at bounding box center [791, 99] width 115 height 24
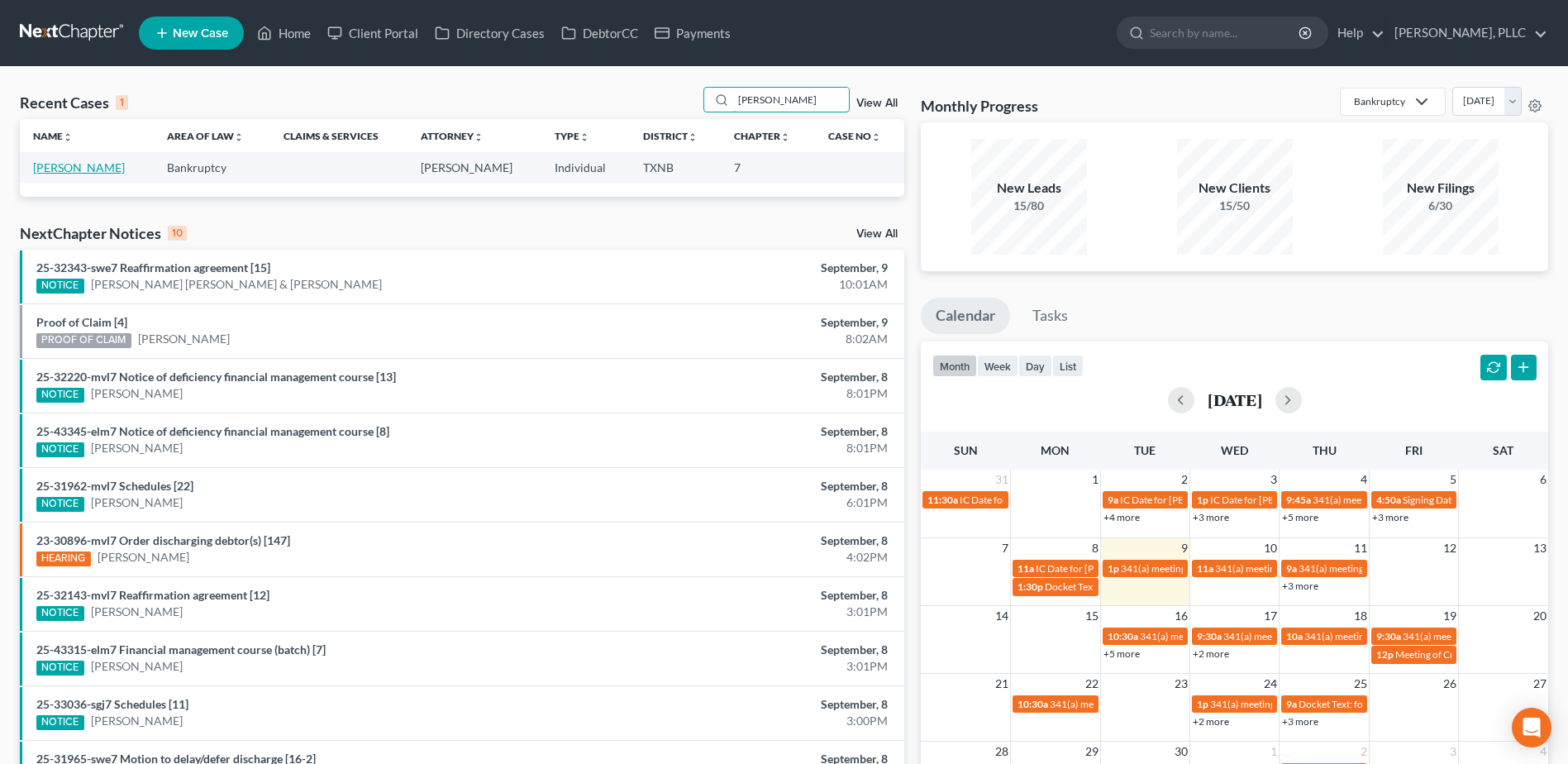
type input "anglin"
click at [58, 165] on link "Anglin, Michelle" at bounding box center [79, 167] width 92 height 14
select select "4"
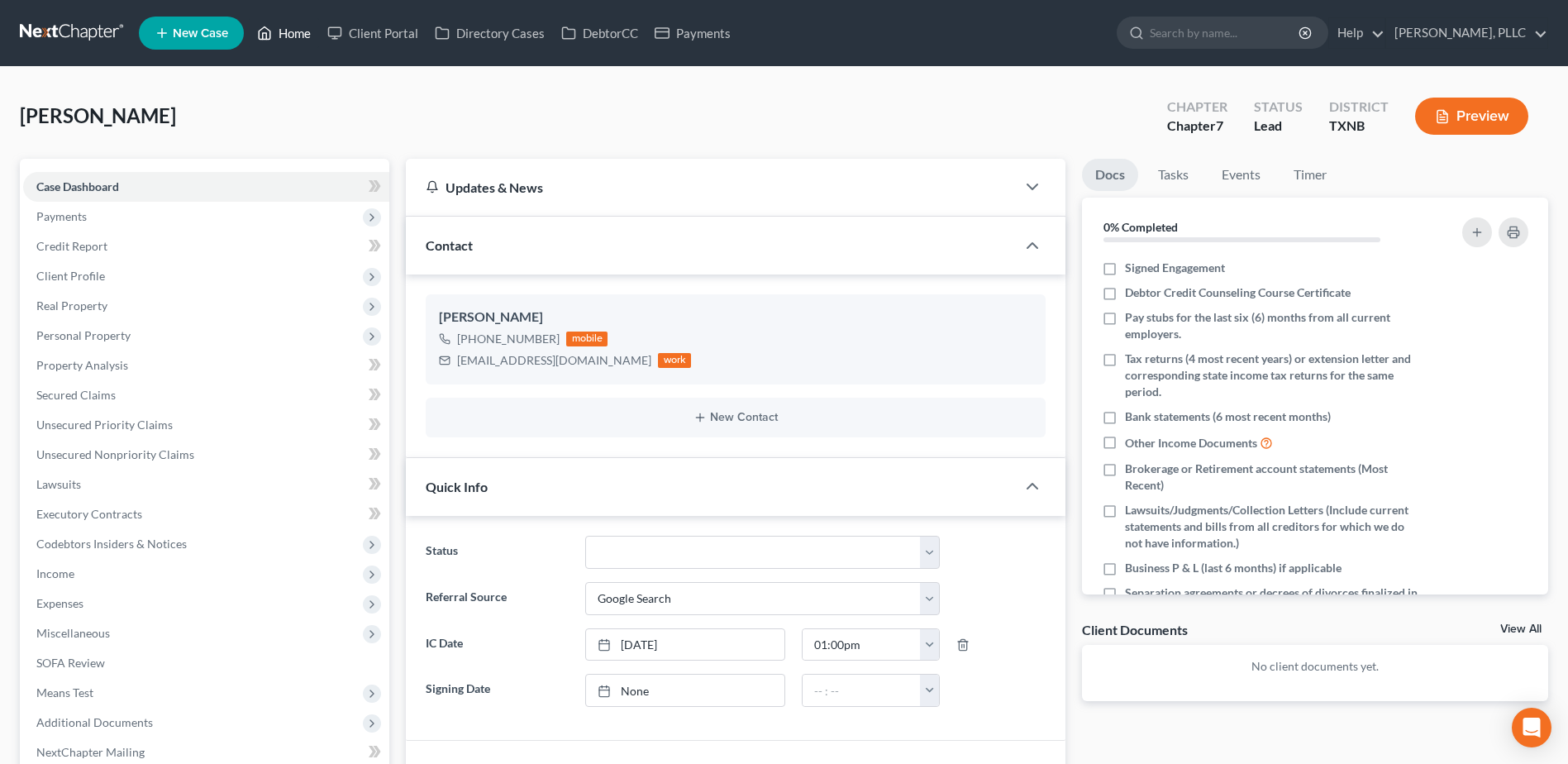
click at [314, 23] on link "Home" at bounding box center [283, 32] width 70 height 30
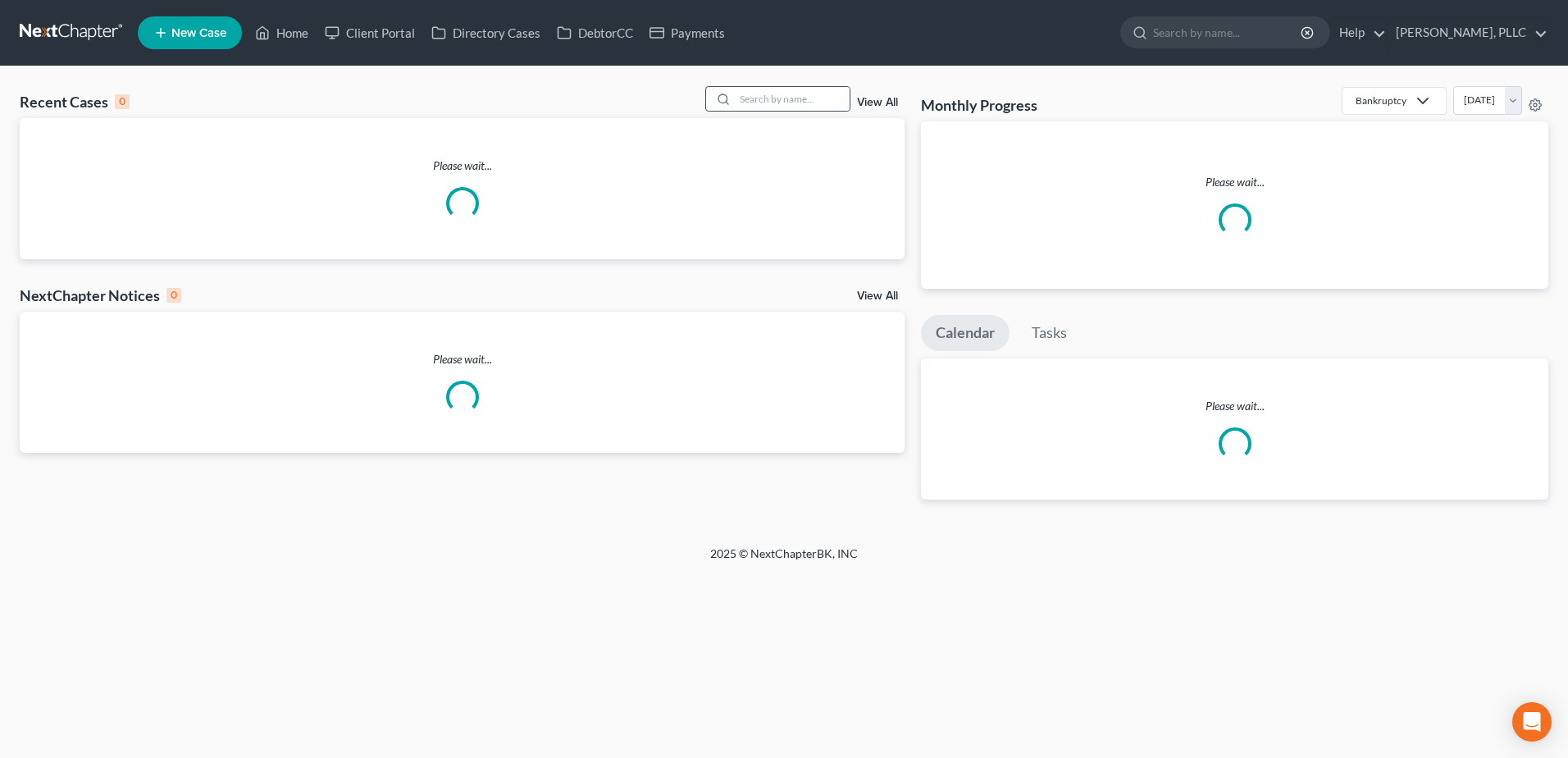
click at [722, 86] on div at bounding box center [778, 98] width 146 height 25
click at [791, 98] on input "search" at bounding box center [792, 98] width 114 height 24
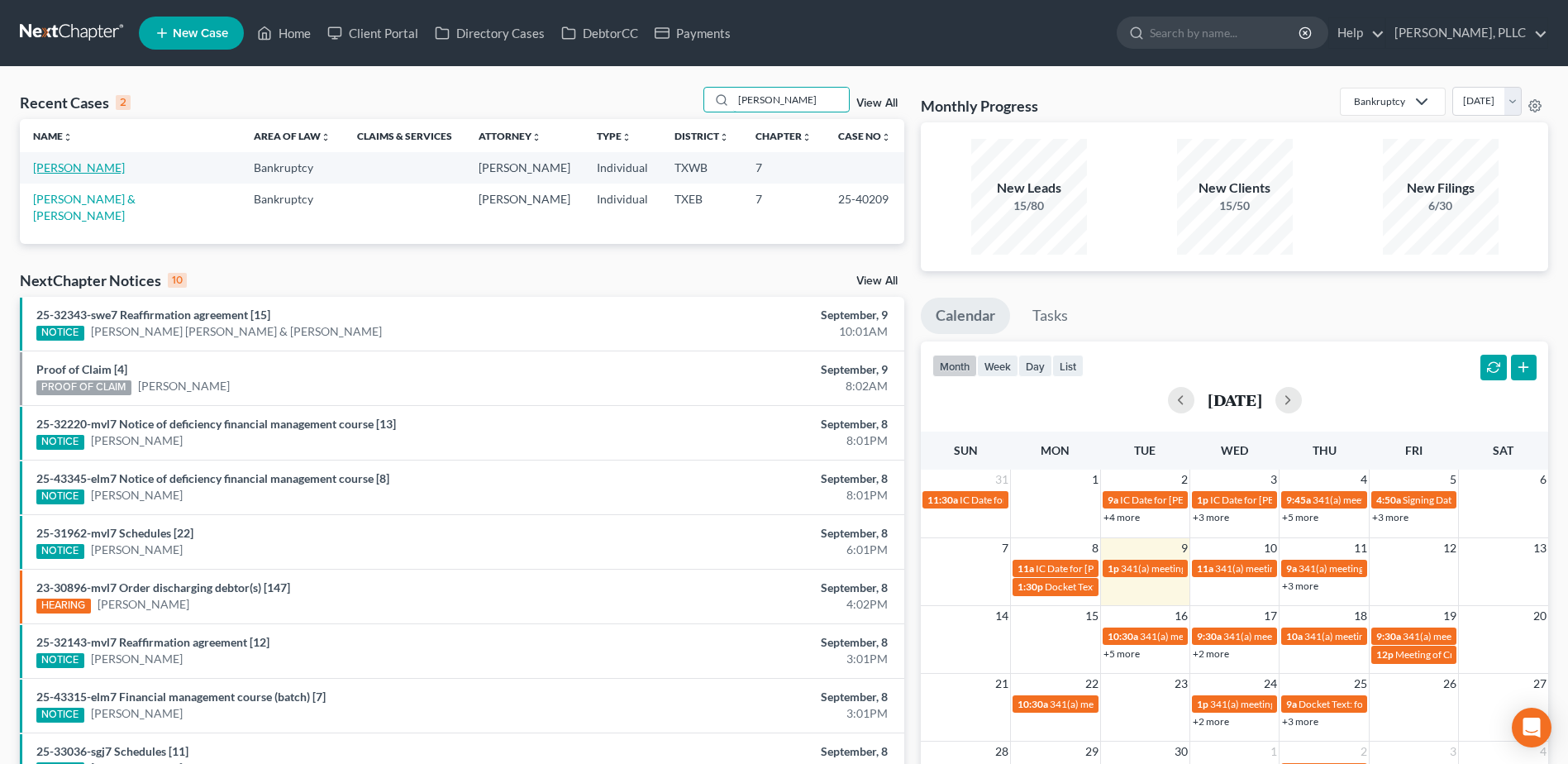
type input "bearden"
click at [96, 167] on link "Bearden, Aaron" at bounding box center [79, 167] width 92 height 14
select select "4"
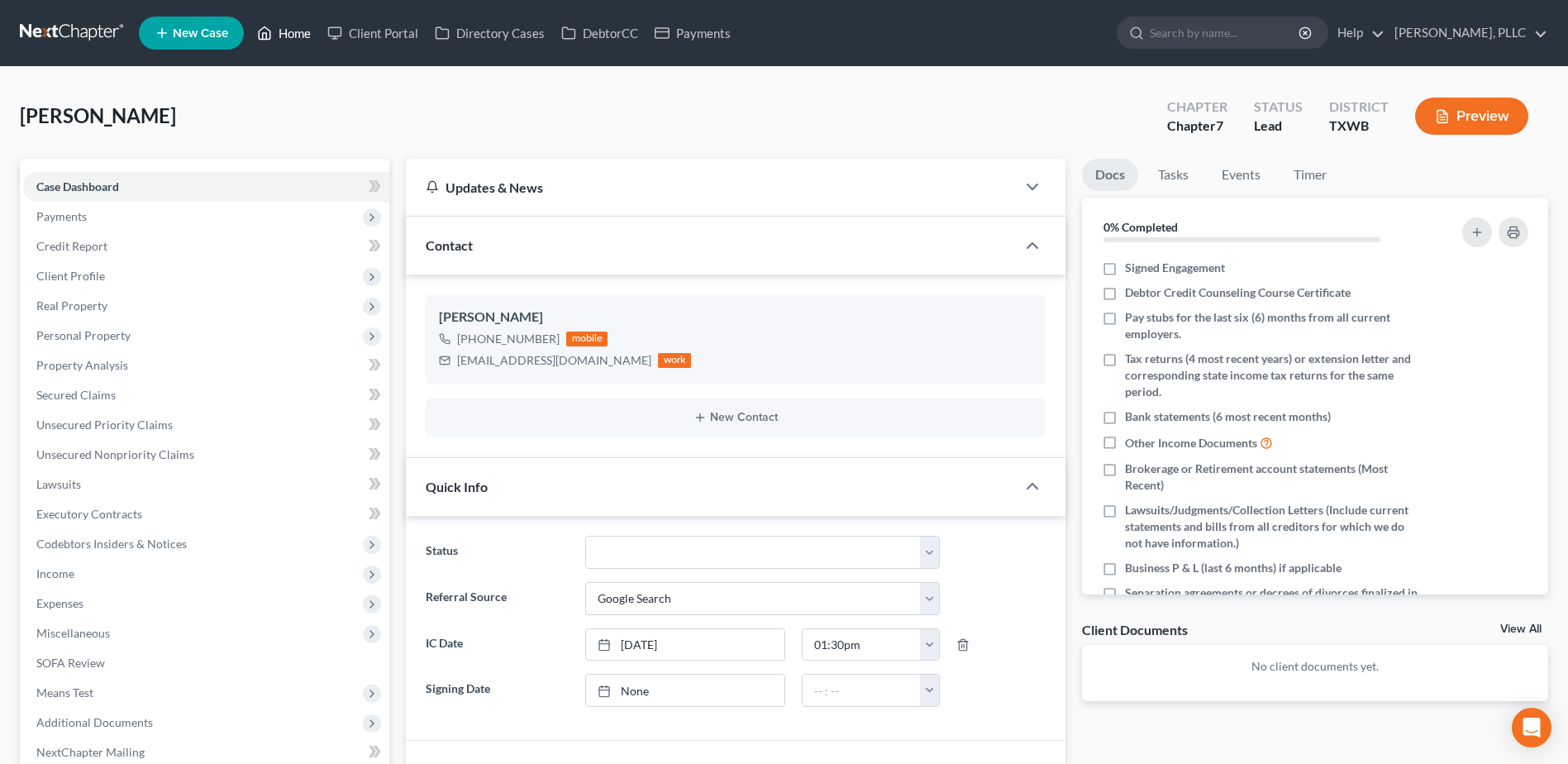
click at [297, 30] on link "Home" at bounding box center [283, 32] width 70 height 30
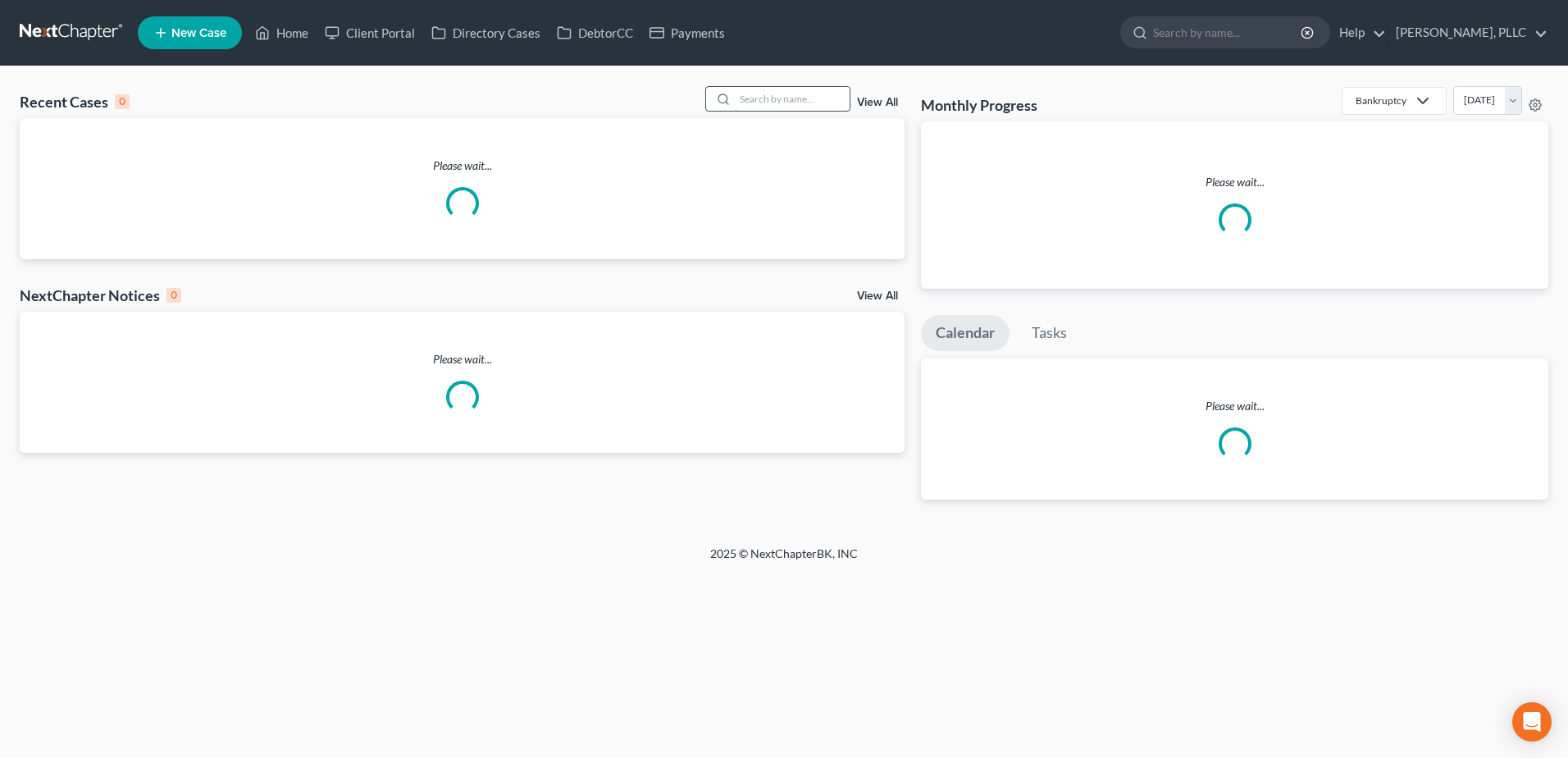
click at [797, 95] on input "search" at bounding box center [792, 98] width 114 height 24
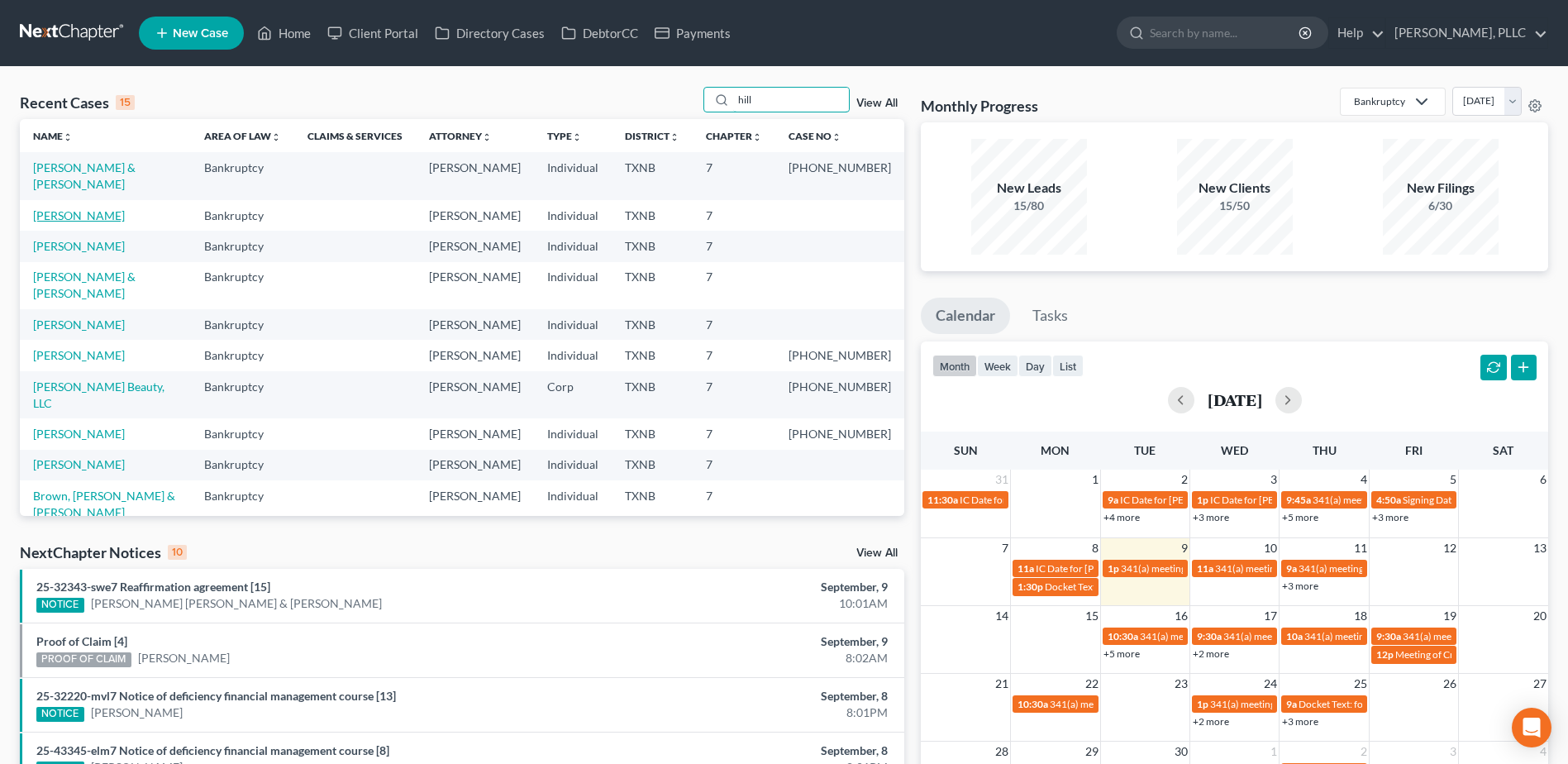
type input "hill"
drag, startPoint x: 87, startPoint y: 204, endPoint x: 98, endPoint y: 204, distance: 11.0
click at [87, 209] on link "Hill, Danielle" at bounding box center [79, 215] width 92 height 14
select select "4"
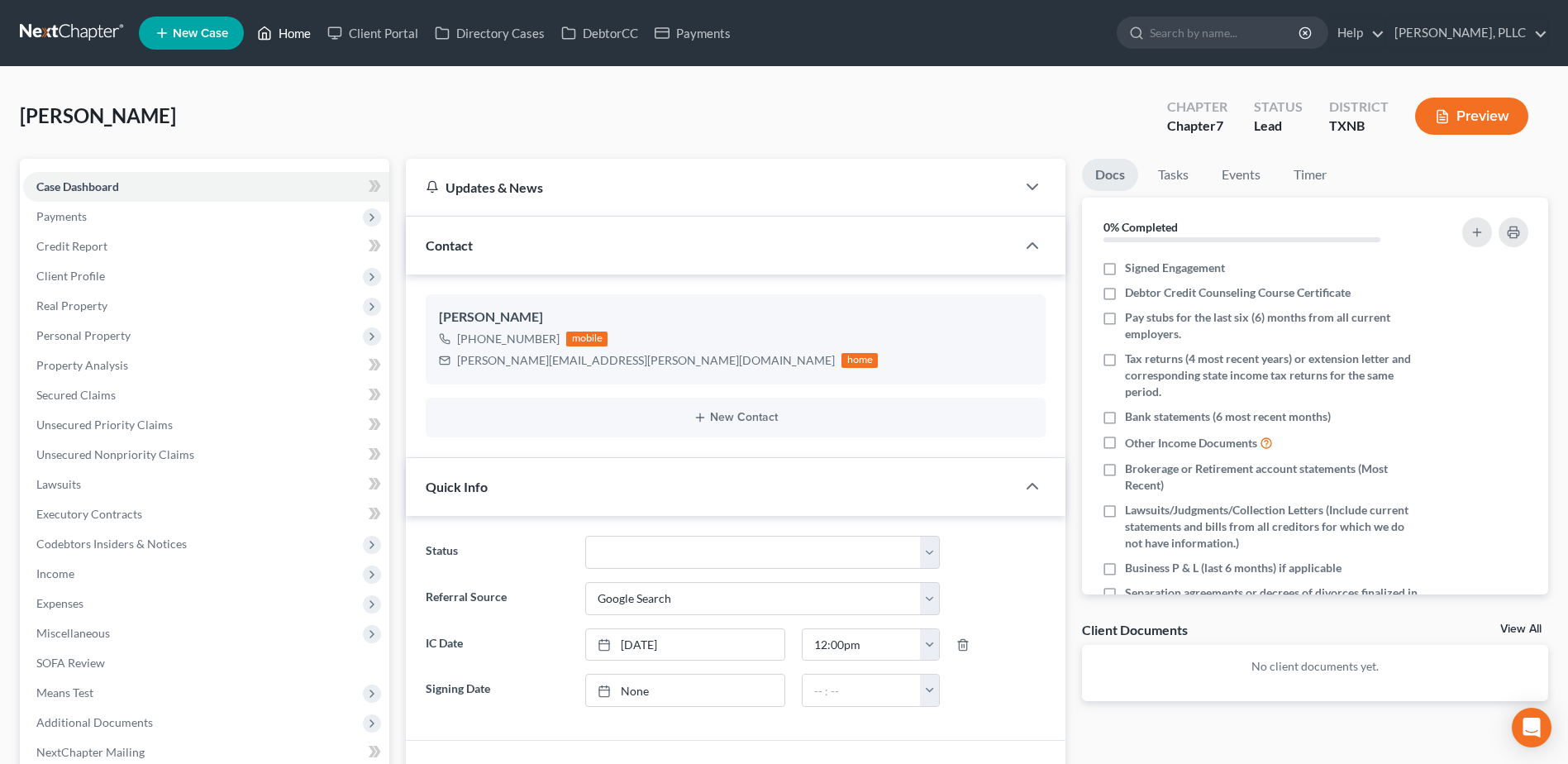
drag, startPoint x: 292, startPoint y: 41, endPoint x: 979, endPoint y: 179, distance: 700.7
click at [292, 40] on link "Home" at bounding box center [283, 32] width 70 height 30
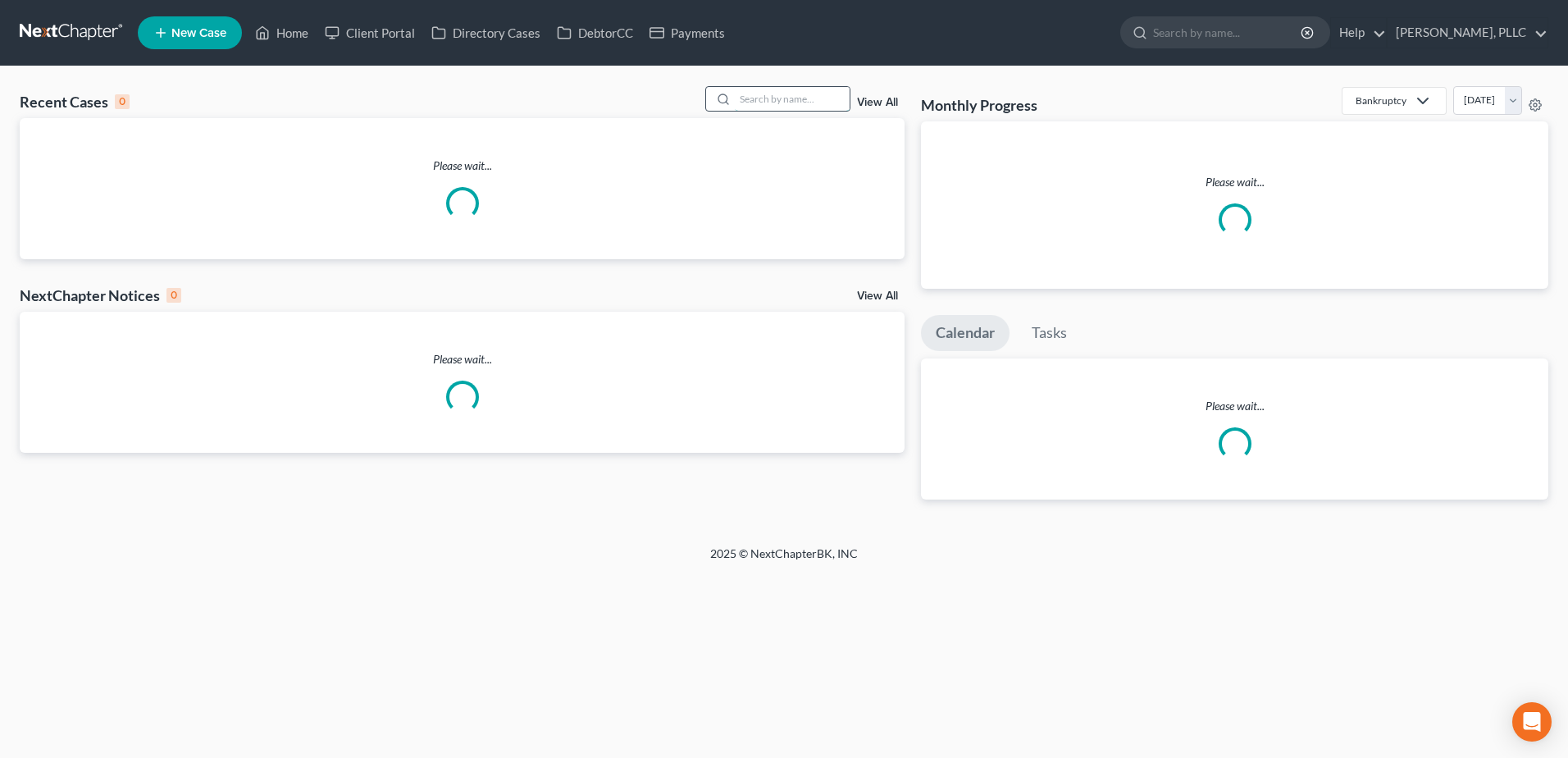
click at [820, 98] on input "search" at bounding box center [792, 98] width 114 height 24
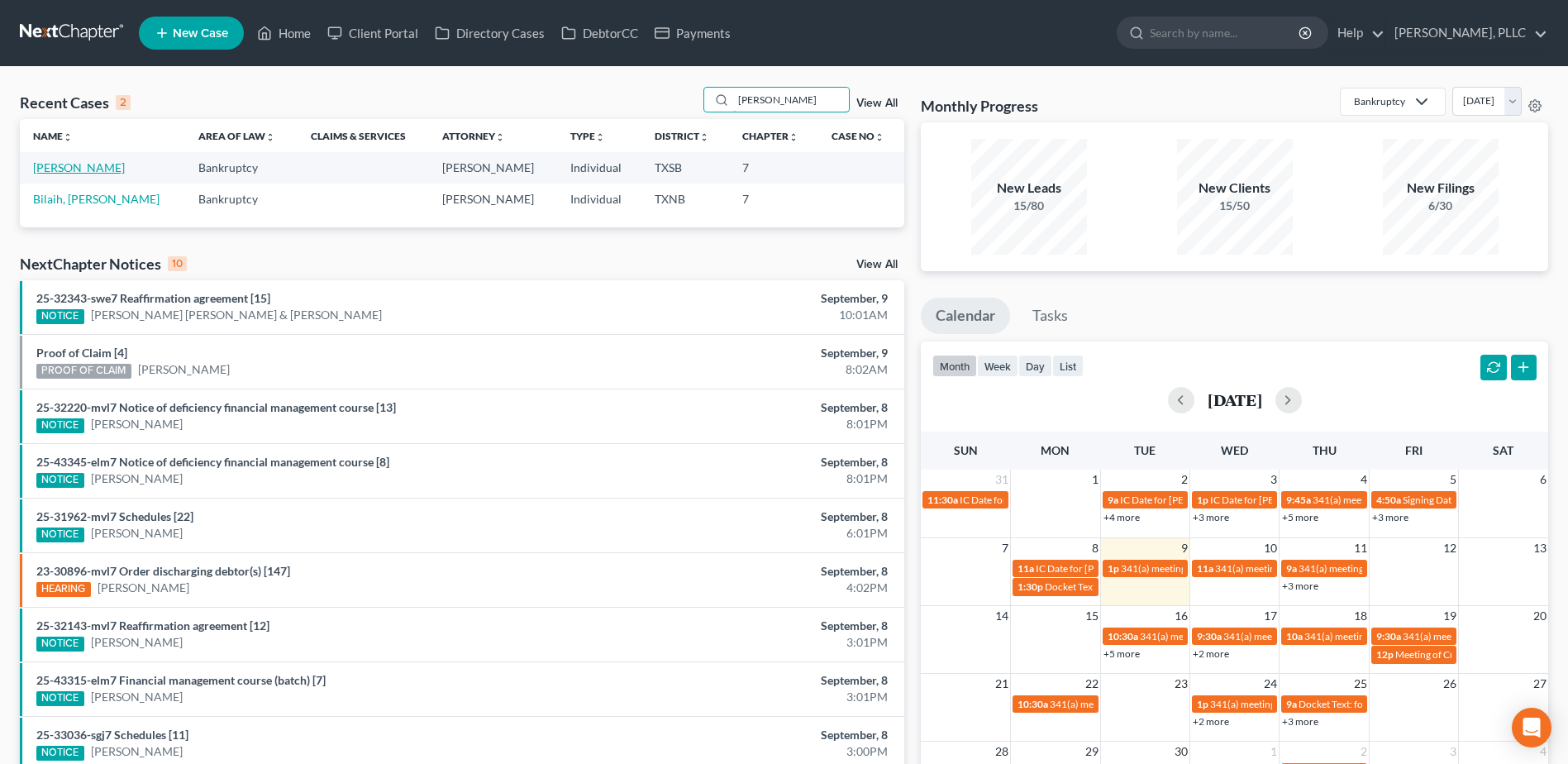
type input "hassan"
click at [70, 172] on link "Jamal, Hassan" at bounding box center [79, 167] width 92 height 14
select select "6"
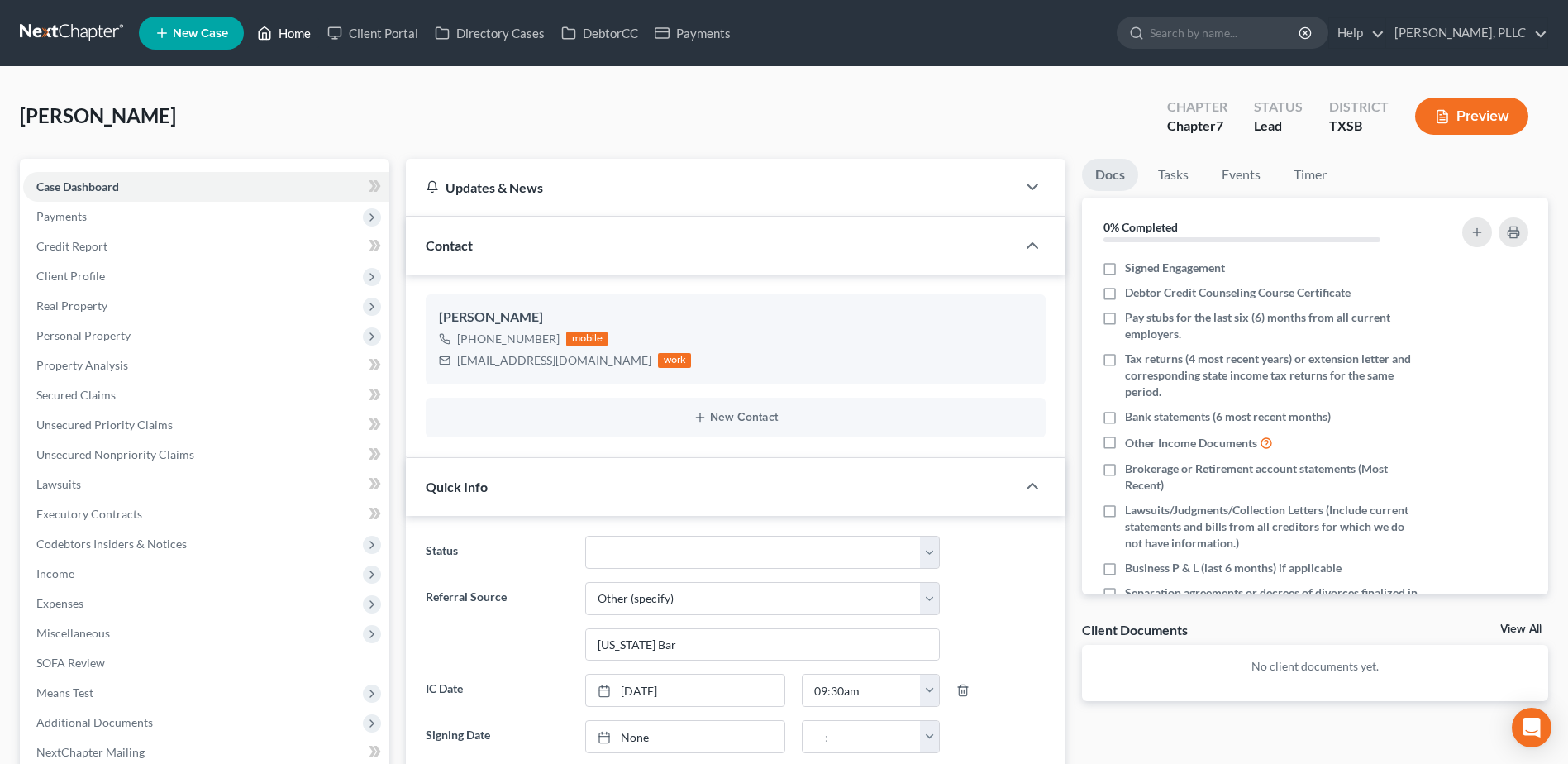
click at [292, 37] on link "Home" at bounding box center [283, 32] width 70 height 30
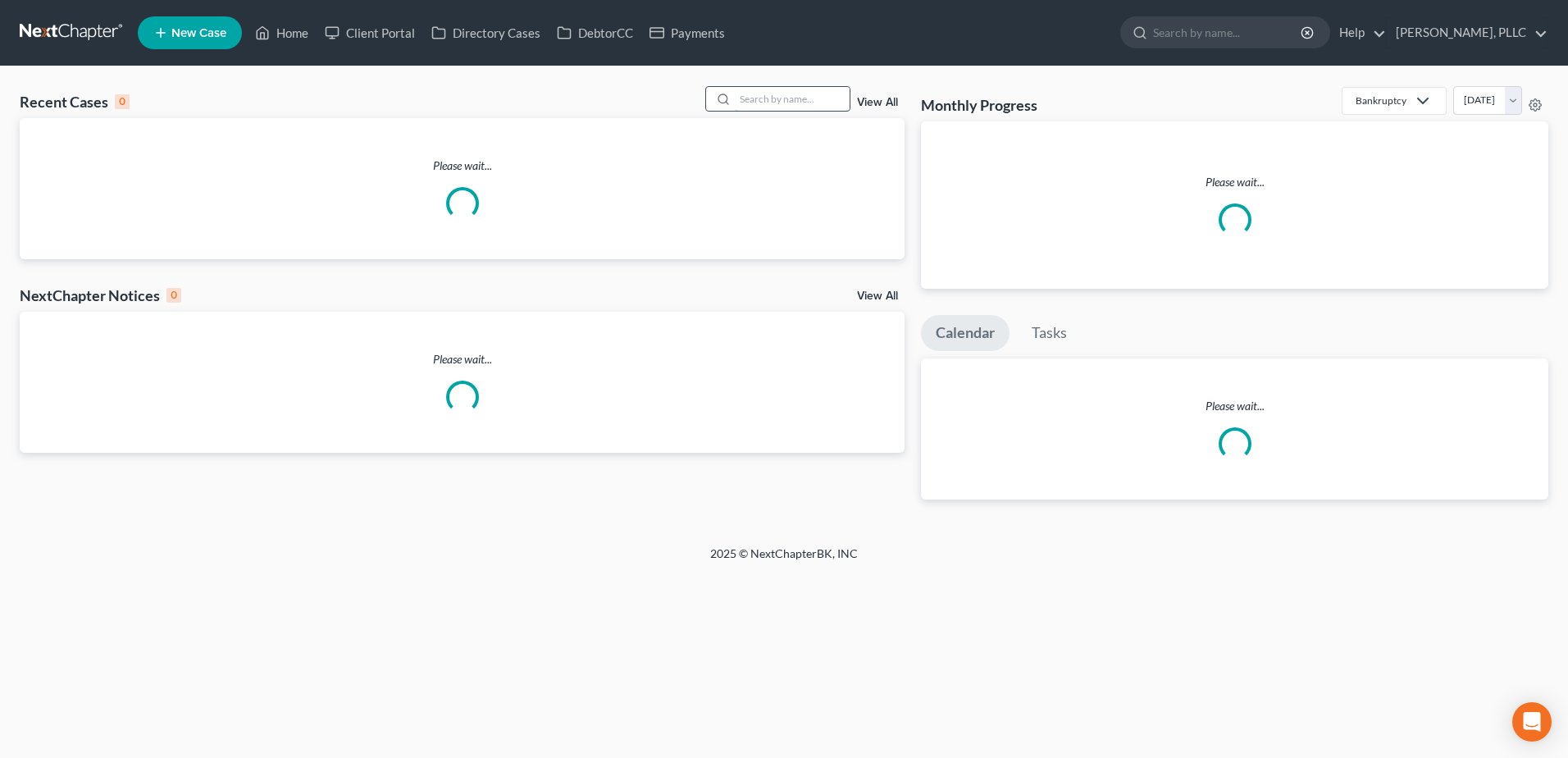
click at [750, 94] on input "search" at bounding box center [792, 98] width 114 height 24
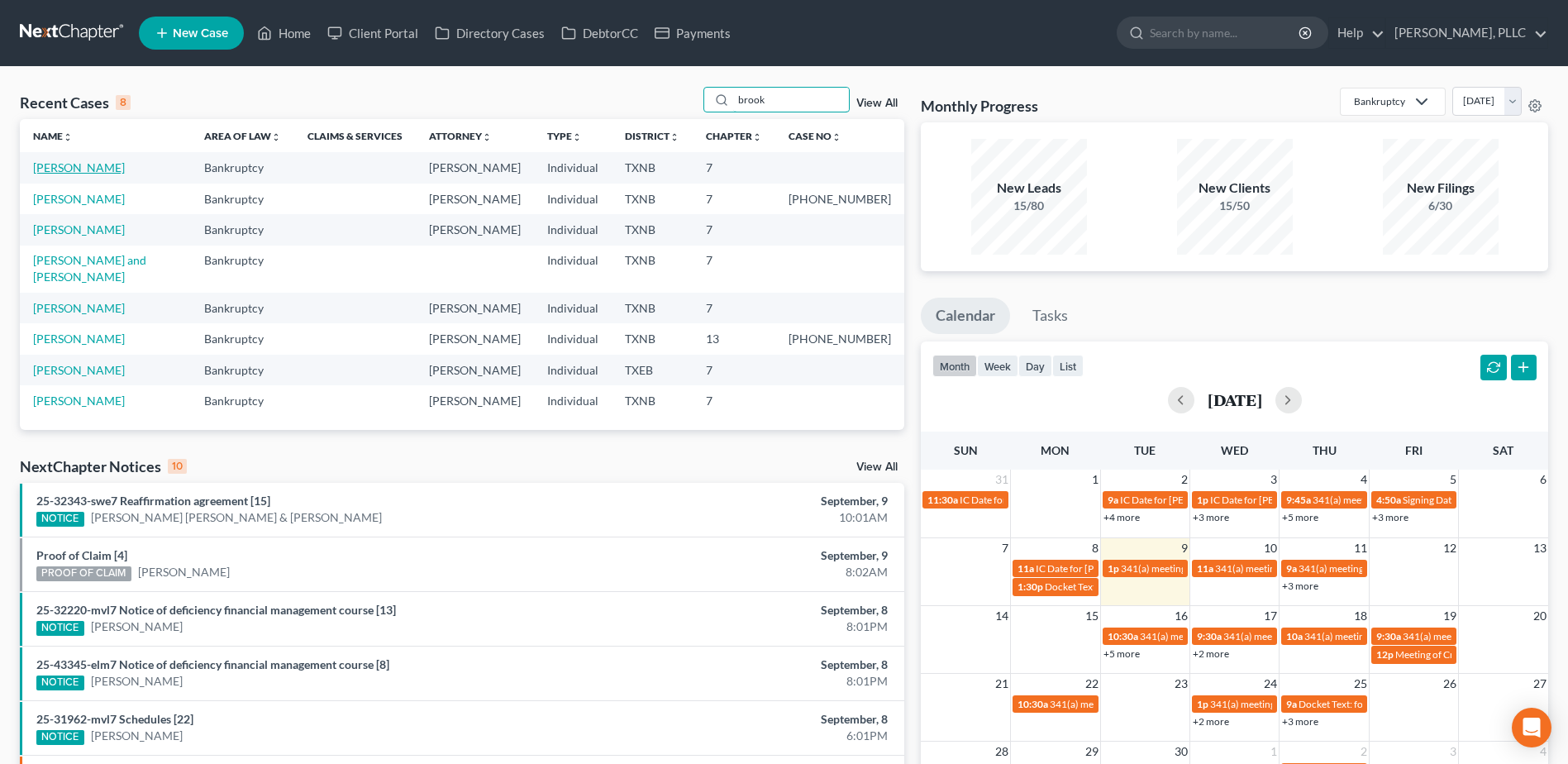
type input "brook"
click at [81, 167] on link "Brookins, Misty" at bounding box center [79, 167] width 92 height 14
select select "1"
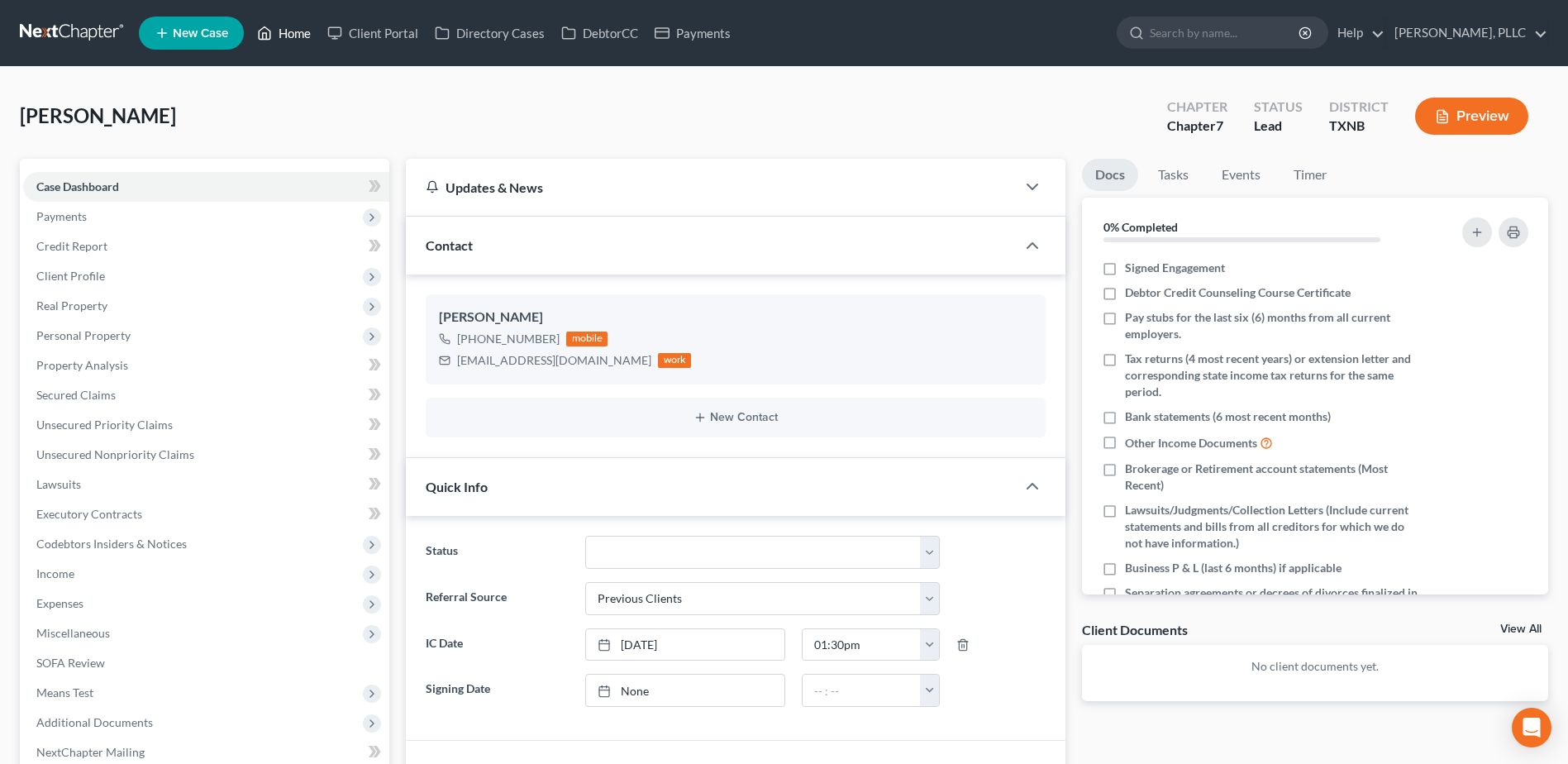
click at [292, 37] on link "Home" at bounding box center [283, 32] width 70 height 30
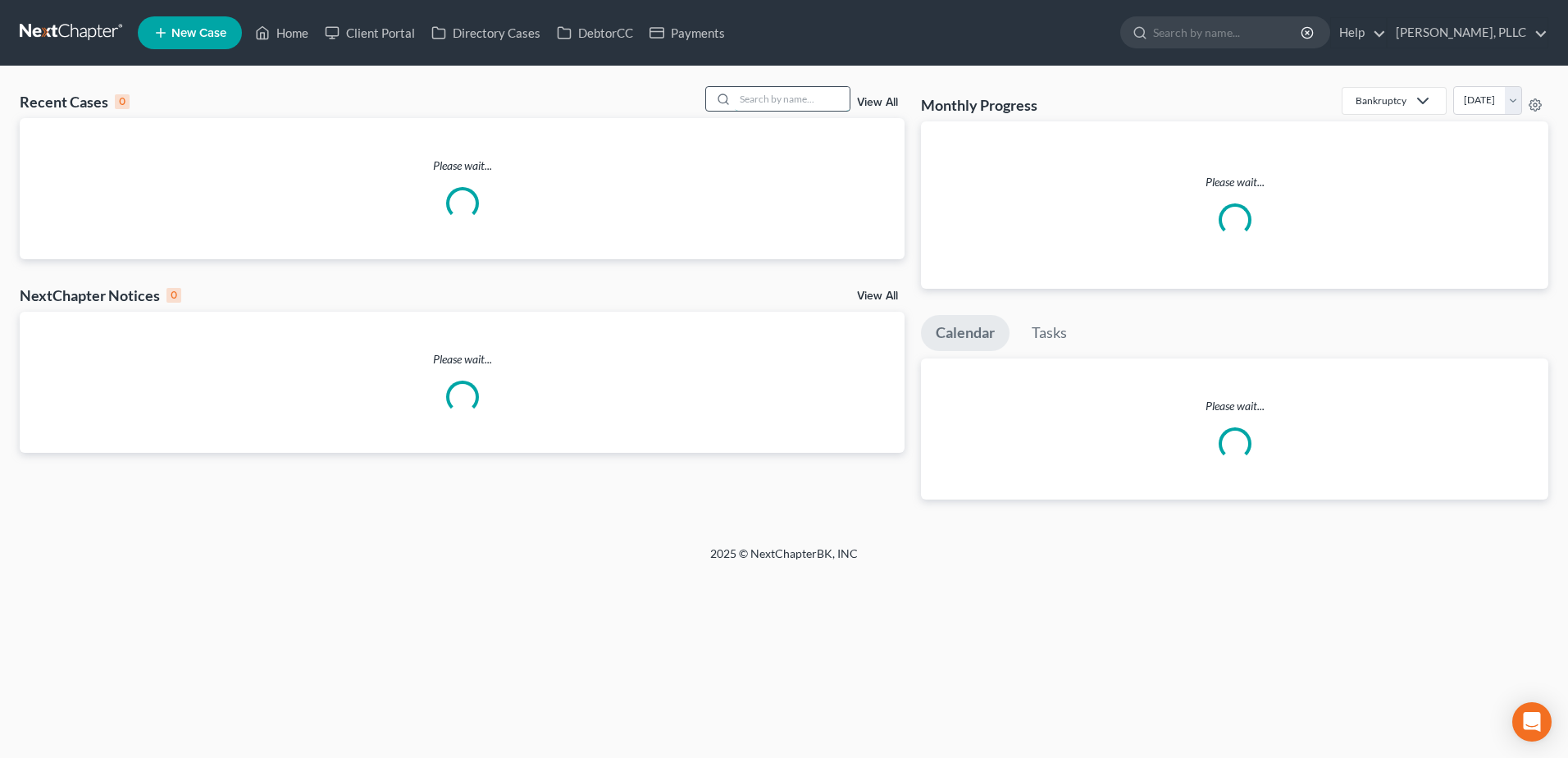
click at [761, 103] on input "search" at bounding box center [792, 98] width 114 height 24
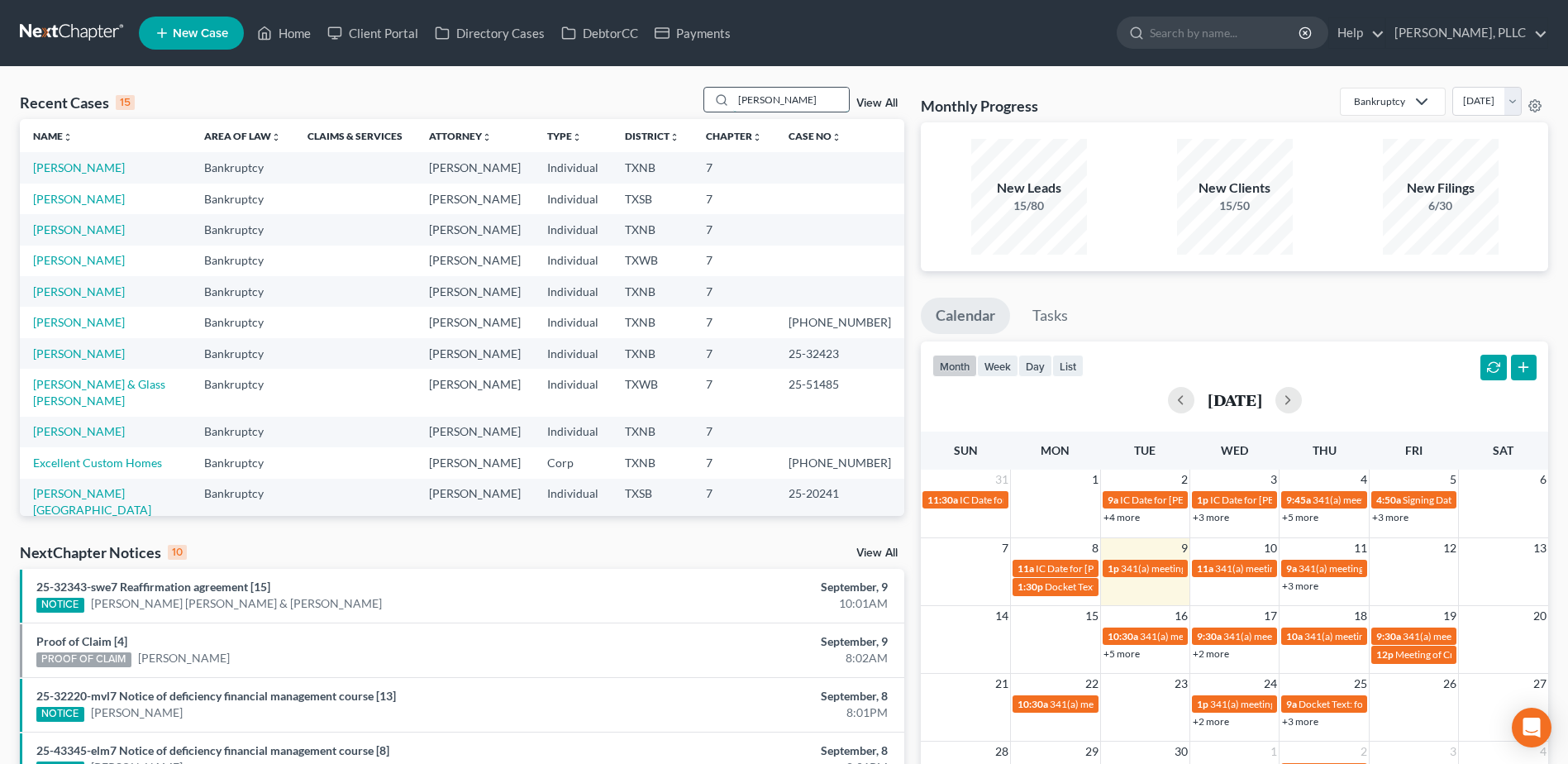
drag, startPoint x: 799, startPoint y: 99, endPoint x: 723, endPoint y: 92, distance: 76.3
click at [721, 92] on div "dixon" at bounding box center [777, 99] width 147 height 25
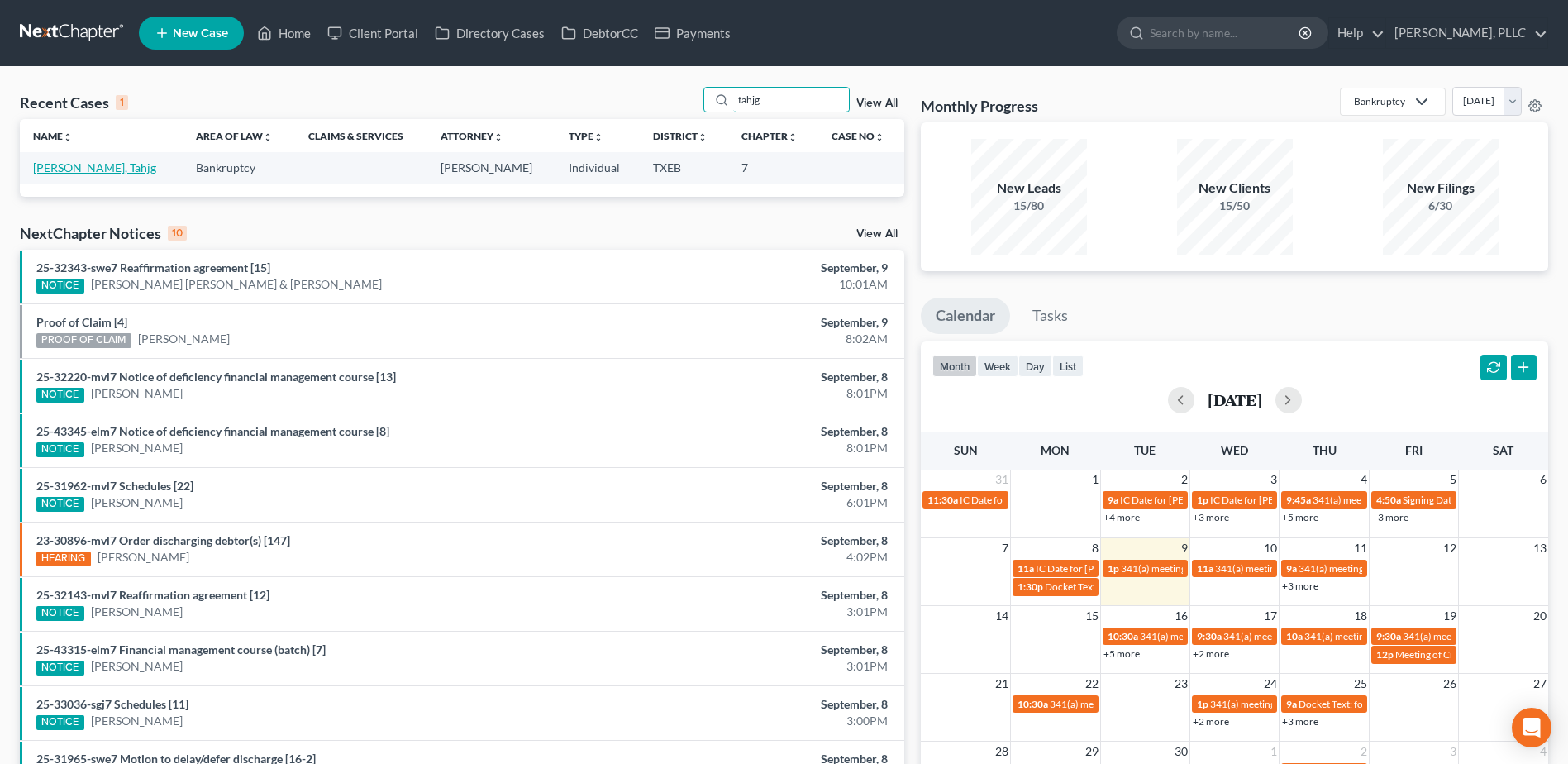
type input "tahjg"
click at [53, 171] on link "Dixon, Tahjg" at bounding box center [94, 167] width 123 height 14
select select "4"
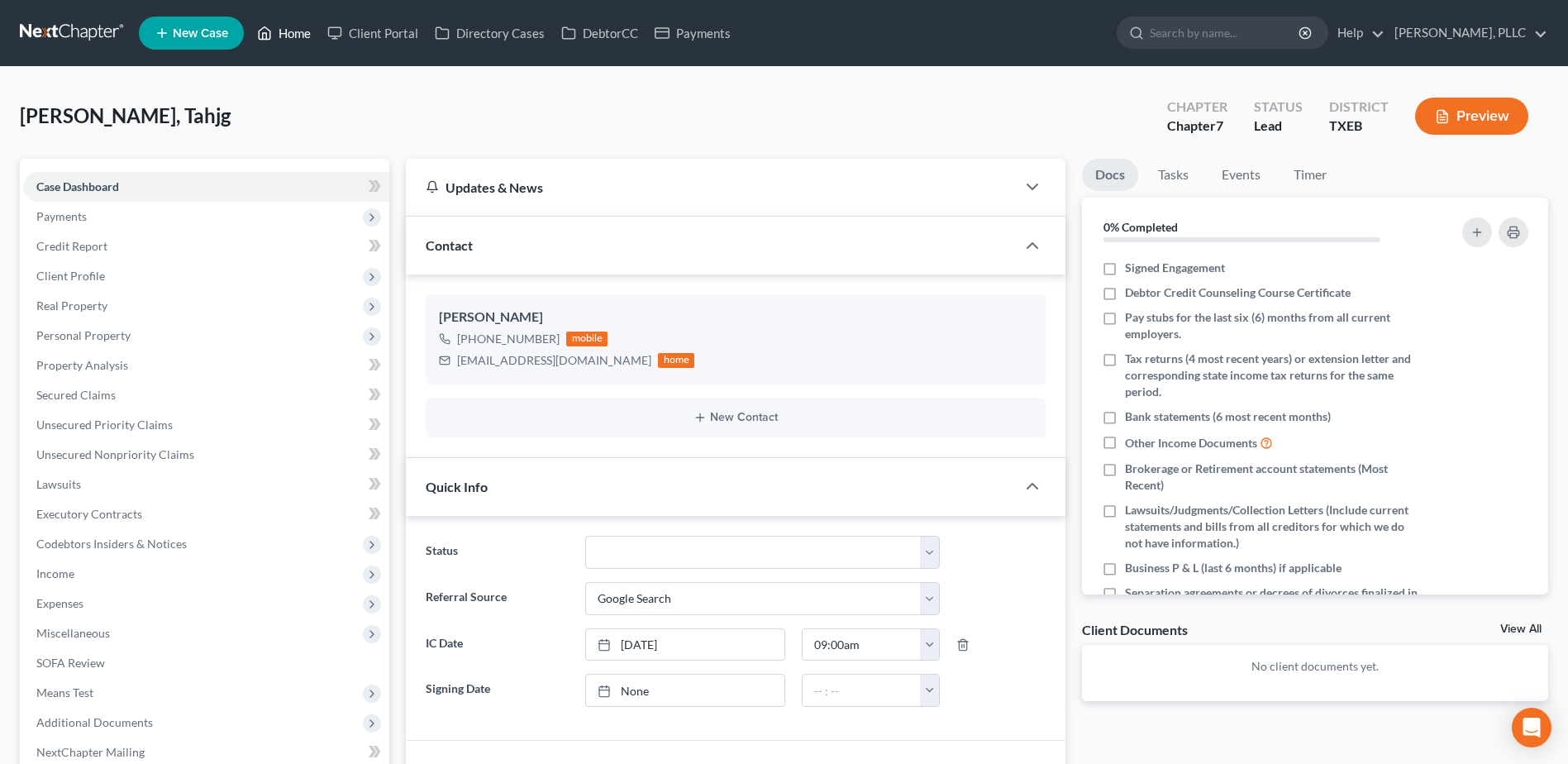
click at [296, 36] on link "Home" at bounding box center [283, 32] width 70 height 30
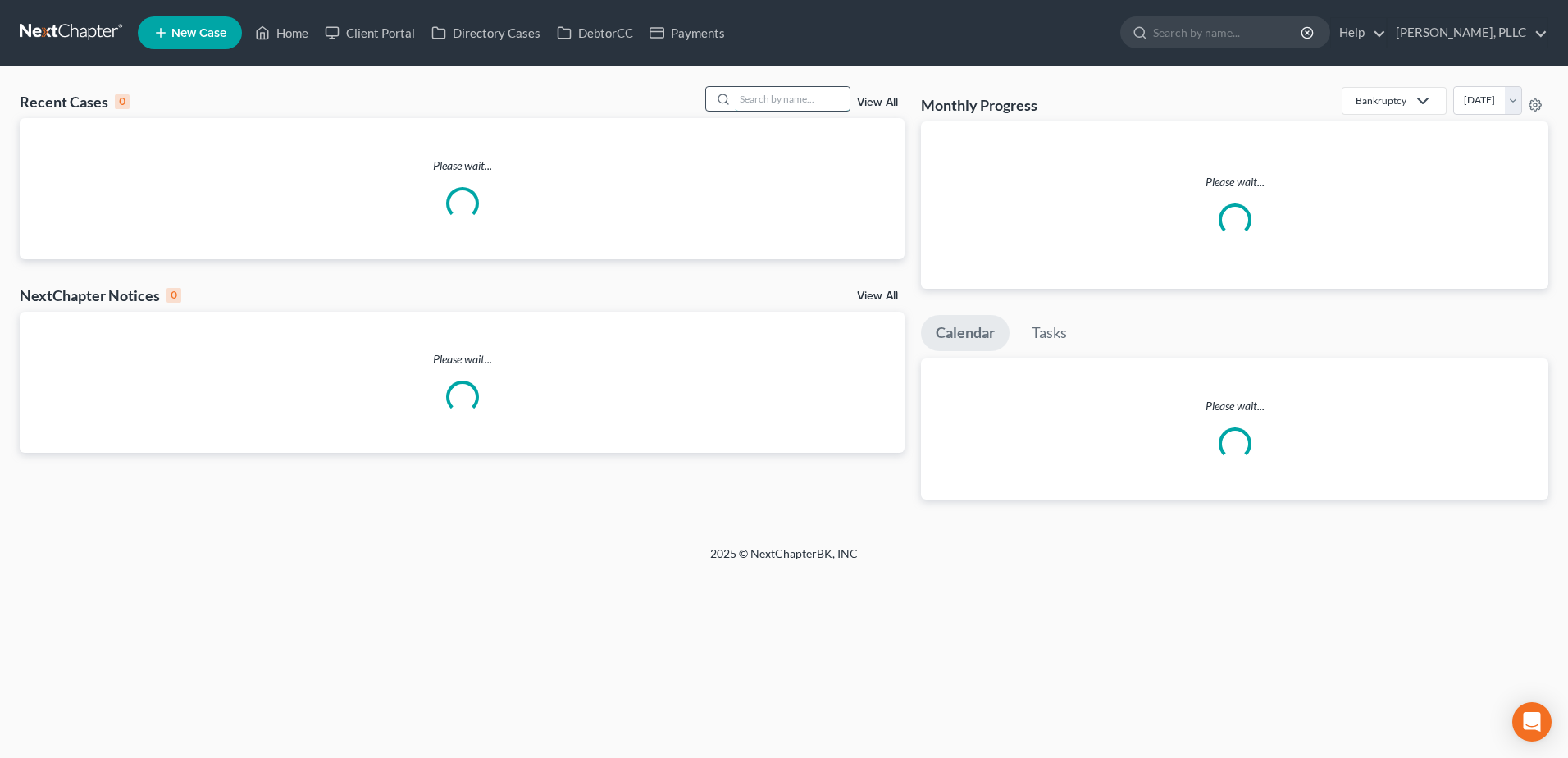
click at [784, 104] on input "search" at bounding box center [792, 98] width 114 height 24
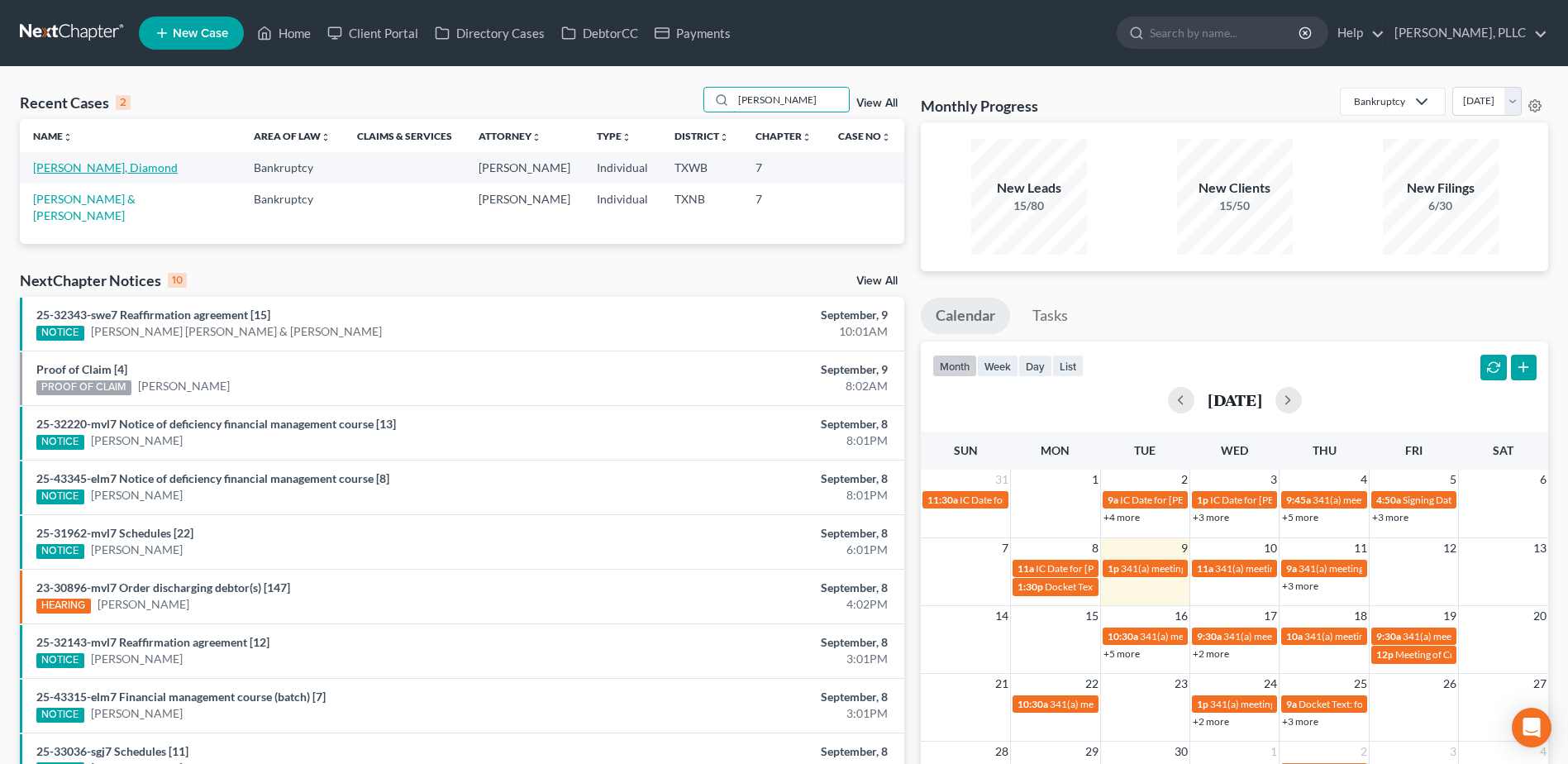
type input "crockett"
click at [81, 169] on link "Crockett, Diamond" at bounding box center [105, 167] width 145 height 14
select select "4"
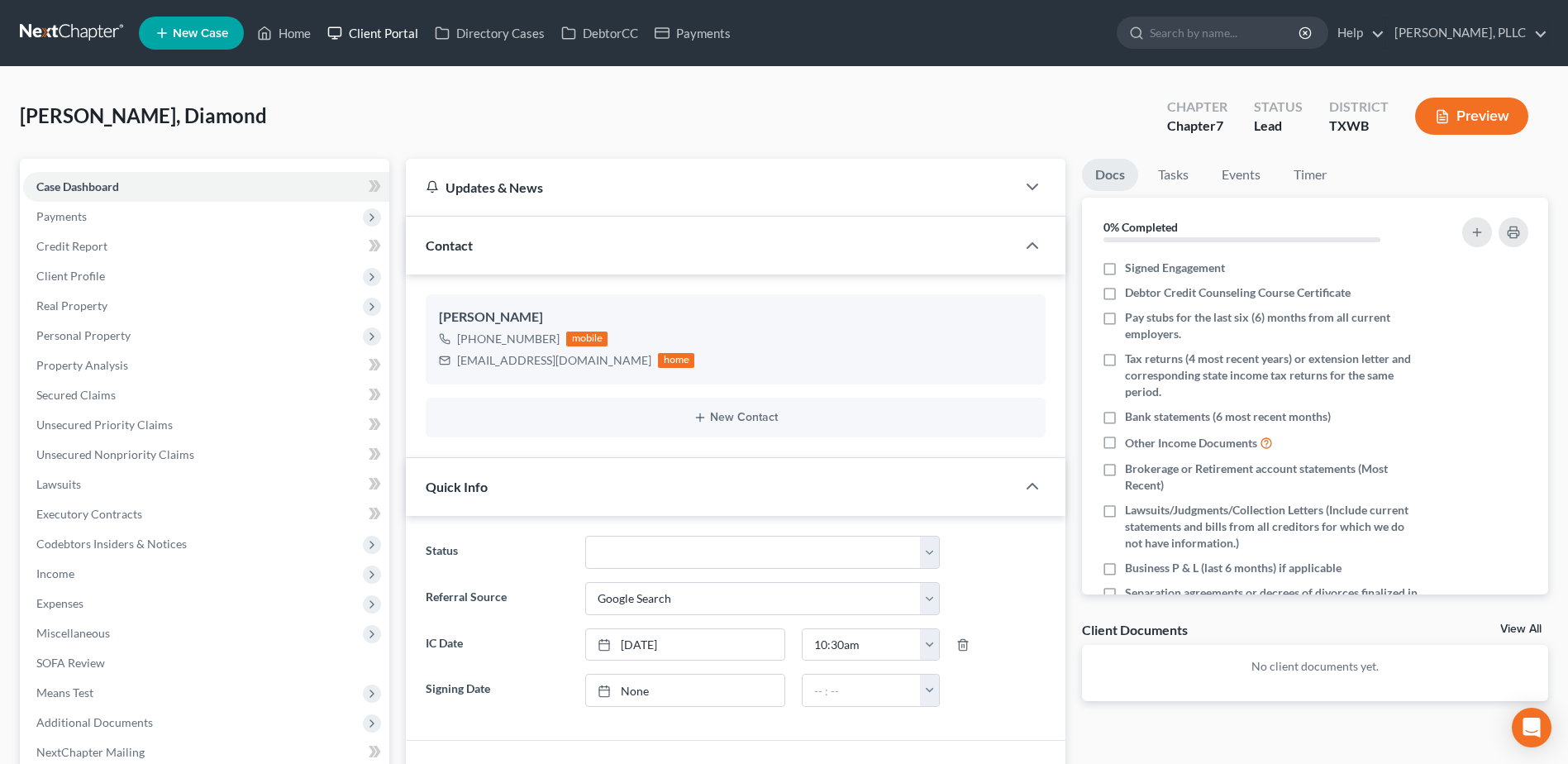
drag, startPoint x: 384, startPoint y: 47, endPoint x: 803, endPoint y: 139, distance: 429.0
click at [384, 47] on link "Client Portal" at bounding box center [372, 32] width 108 height 30
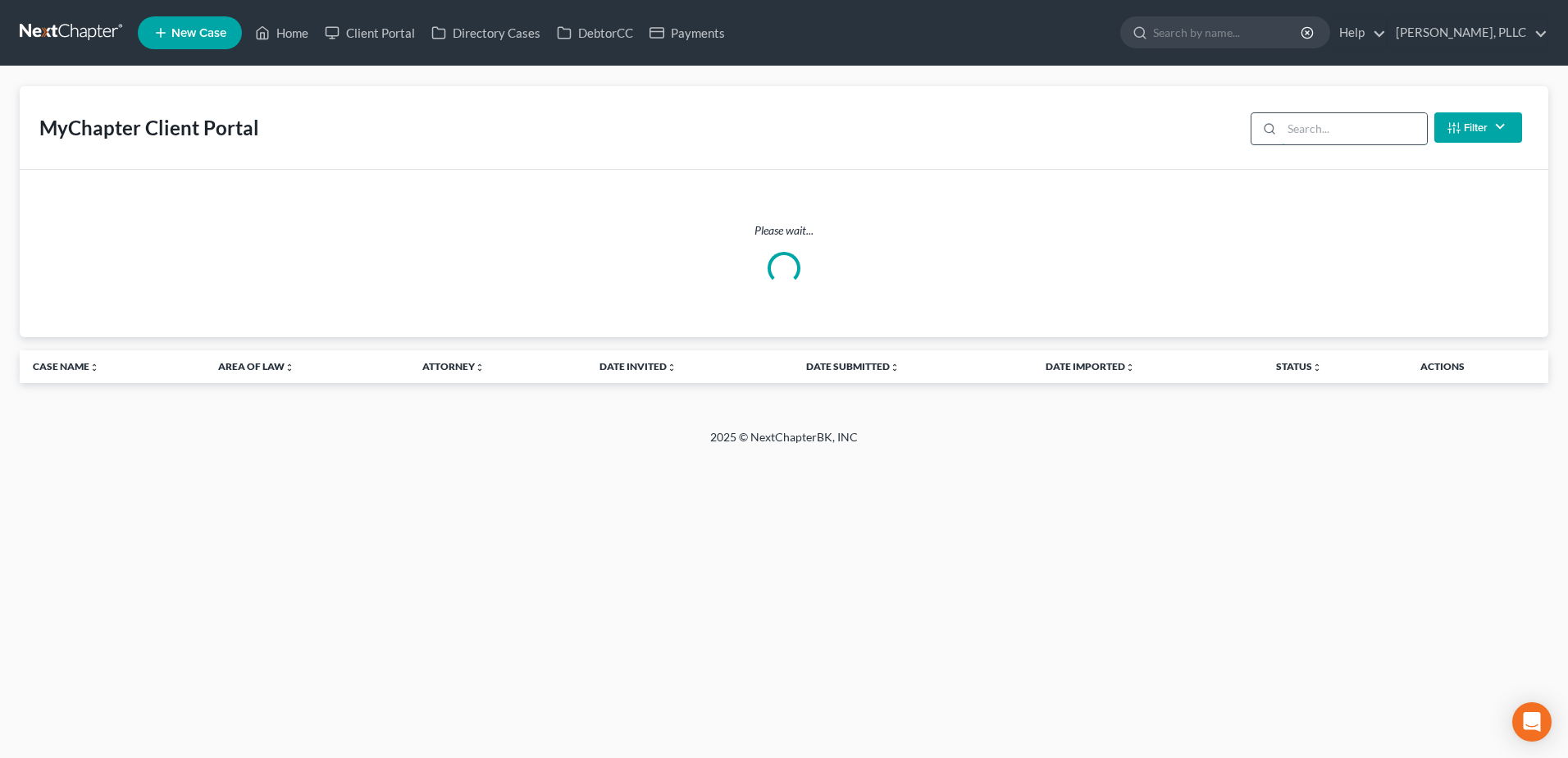
click at [1337, 136] on input "search" at bounding box center [1354, 129] width 146 height 31
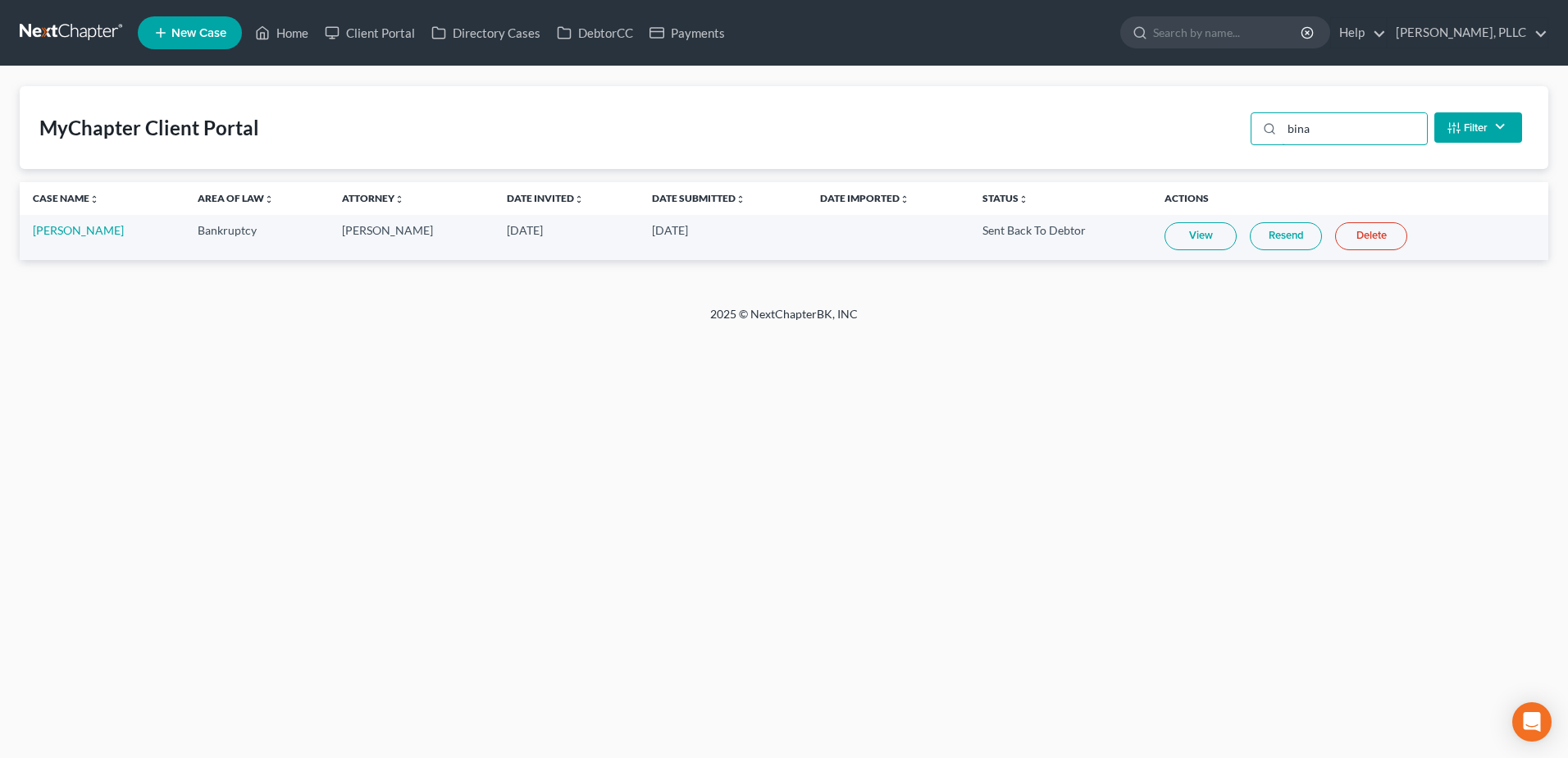
type input "bina"
click at [1192, 236] on link "View" at bounding box center [1200, 236] width 72 height 28
click at [305, 31] on link "Home" at bounding box center [281, 32] width 70 height 29
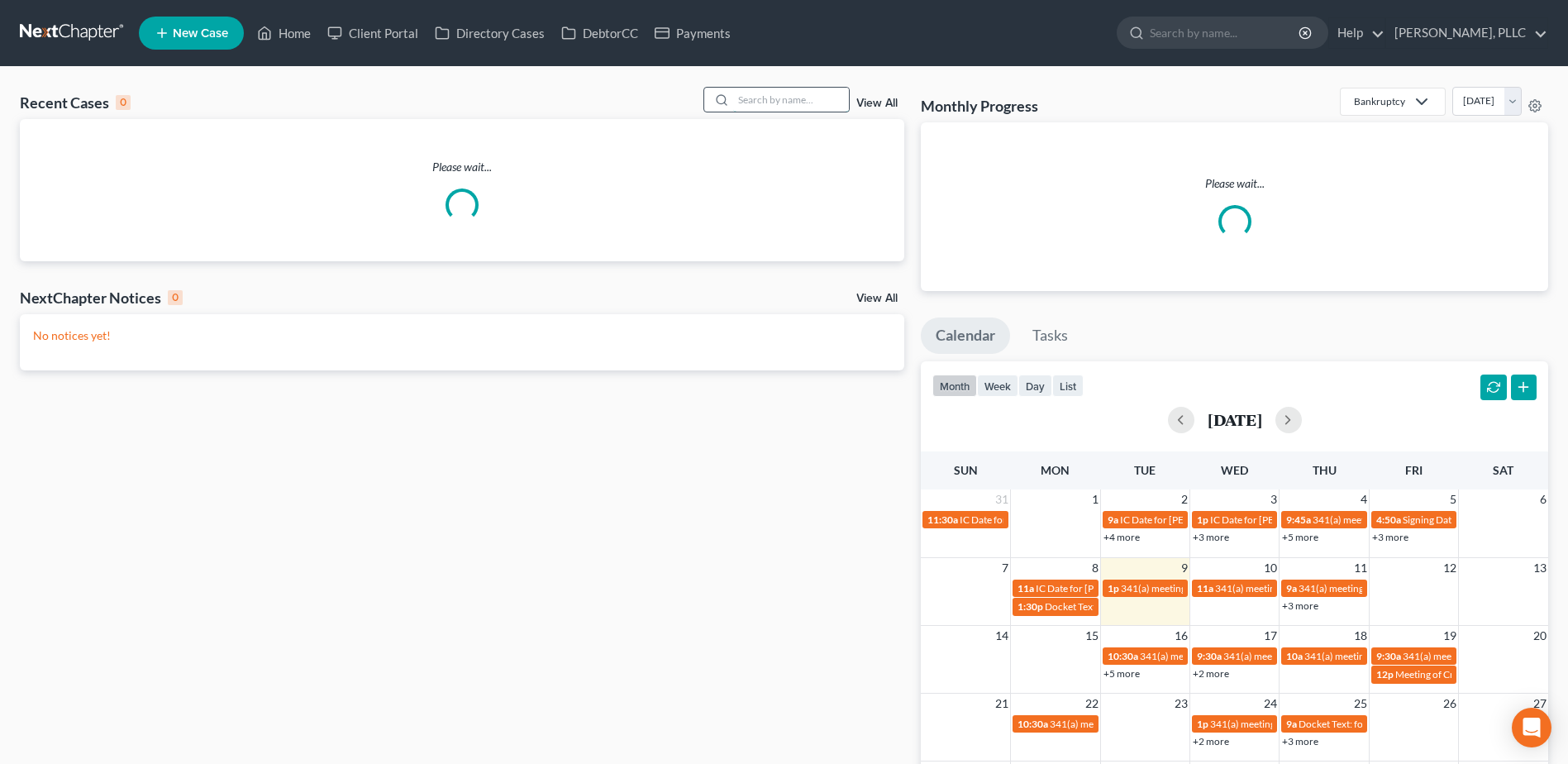
click at [801, 103] on input "search" at bounding box center [791, 99] width 115 height 24
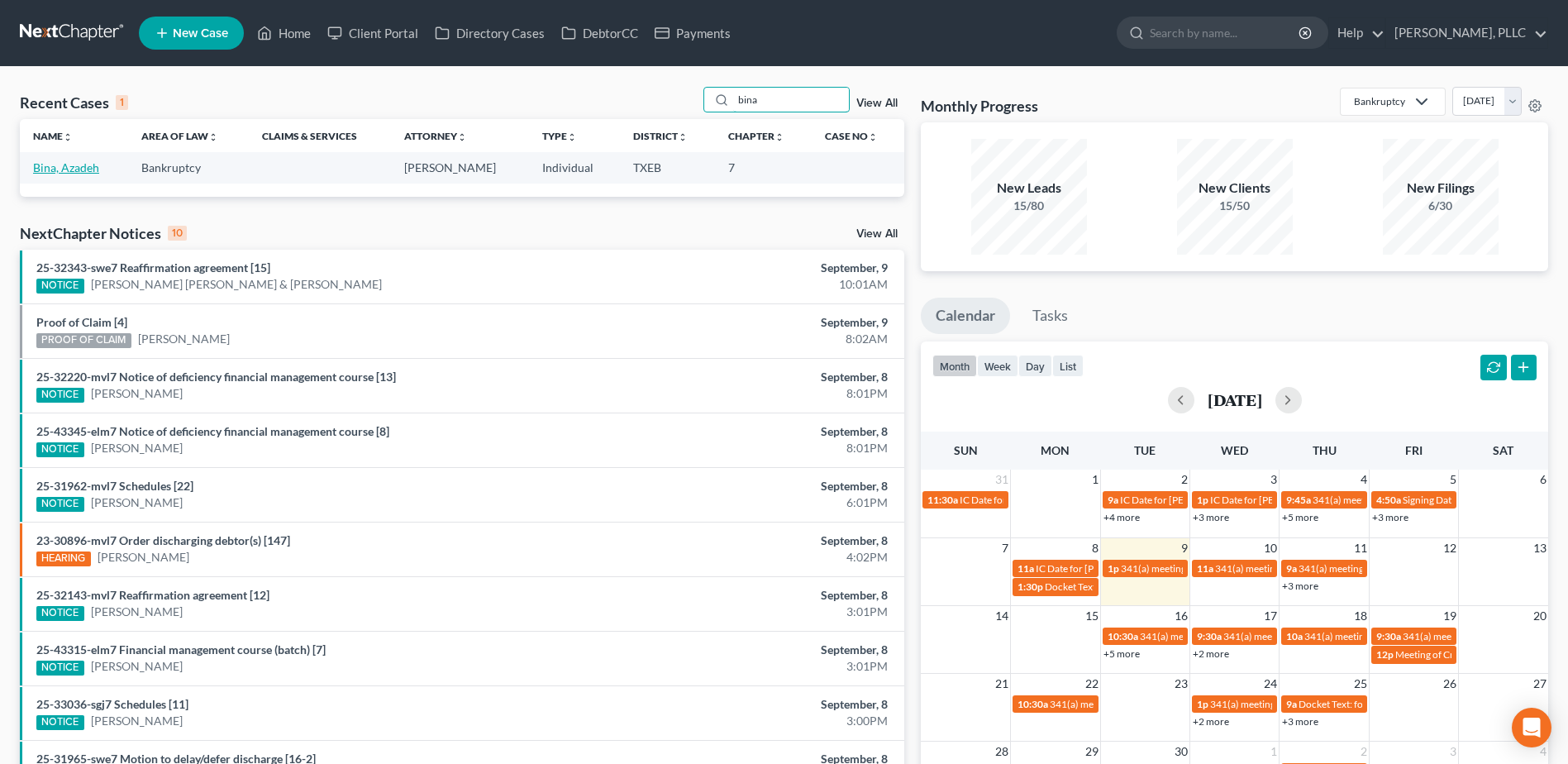
type input "bina"
click at [80, 169] on link "Bina, Azadeh" at bounding box center [66, 167] width 66 height 14
select select "3"
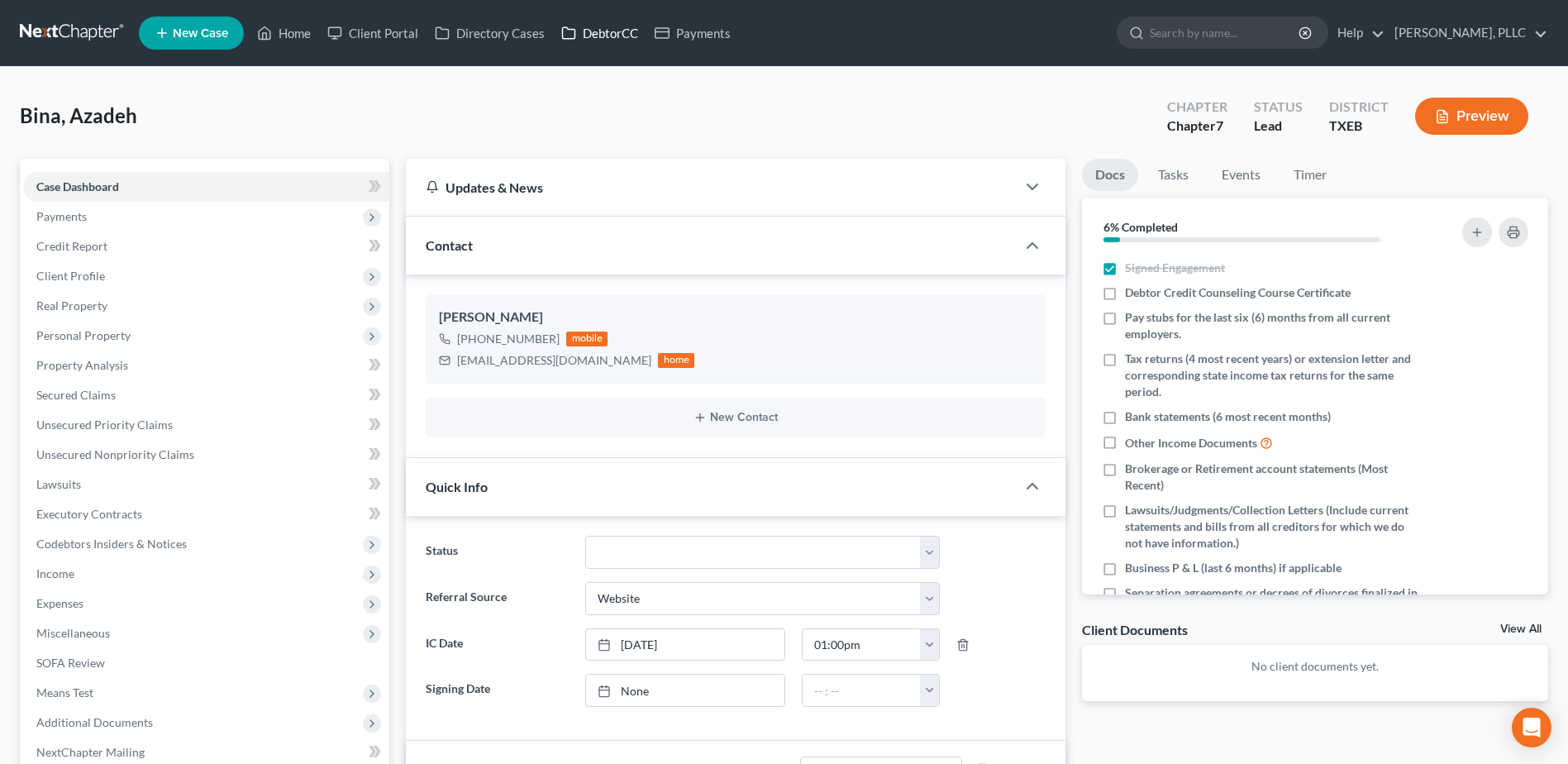
drag, startPoint x: 628, startPoint y: 33, endPoint x: 1072, endPoint y: 183, distance: 468.7
click at [628, 33] on link "DebtorCC" at bounding box center [599, 32] width 93 height 30
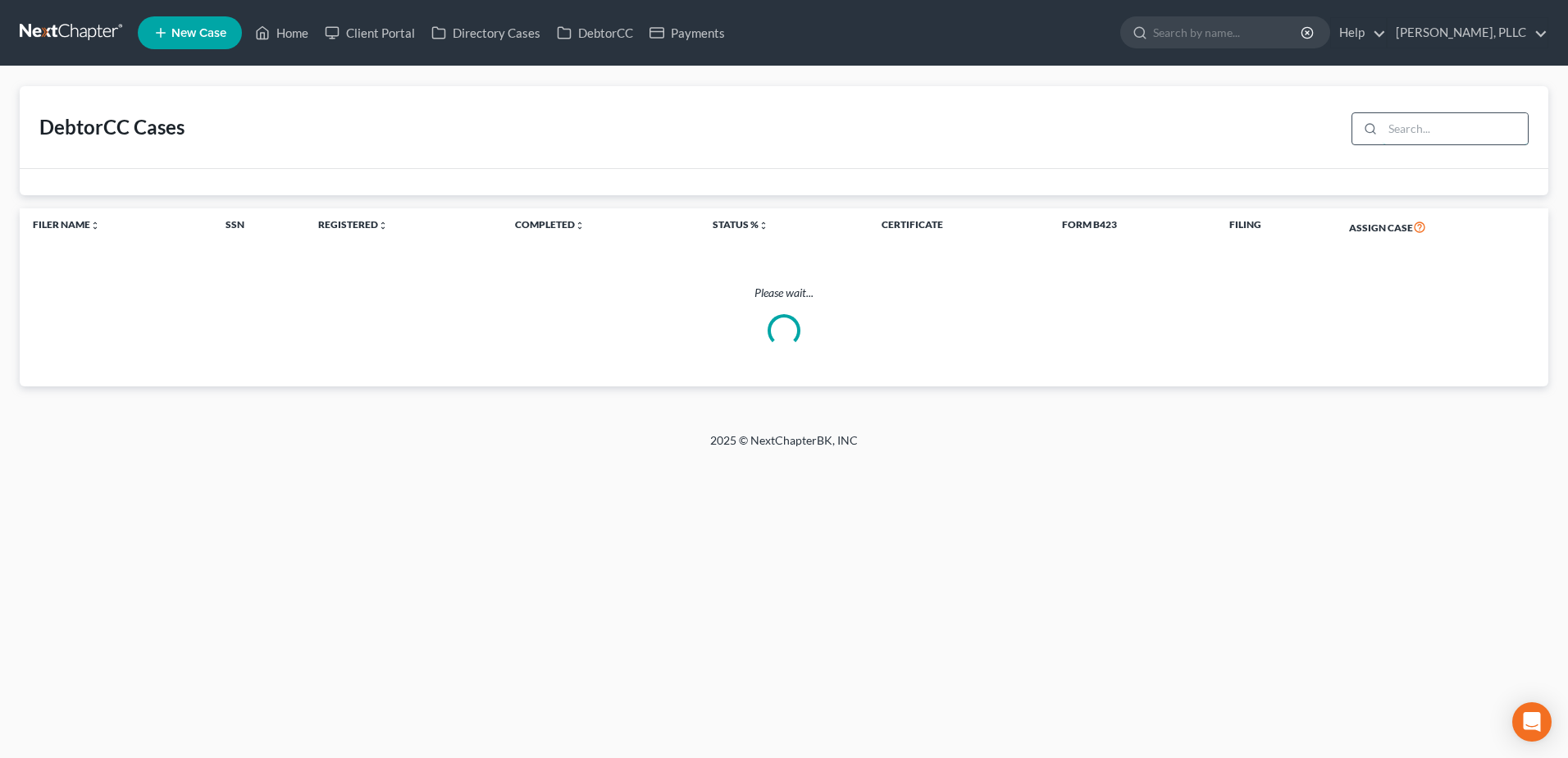
click at [1393, 121] on input "search" at bounding box center [1455, 129] width 146 height 31
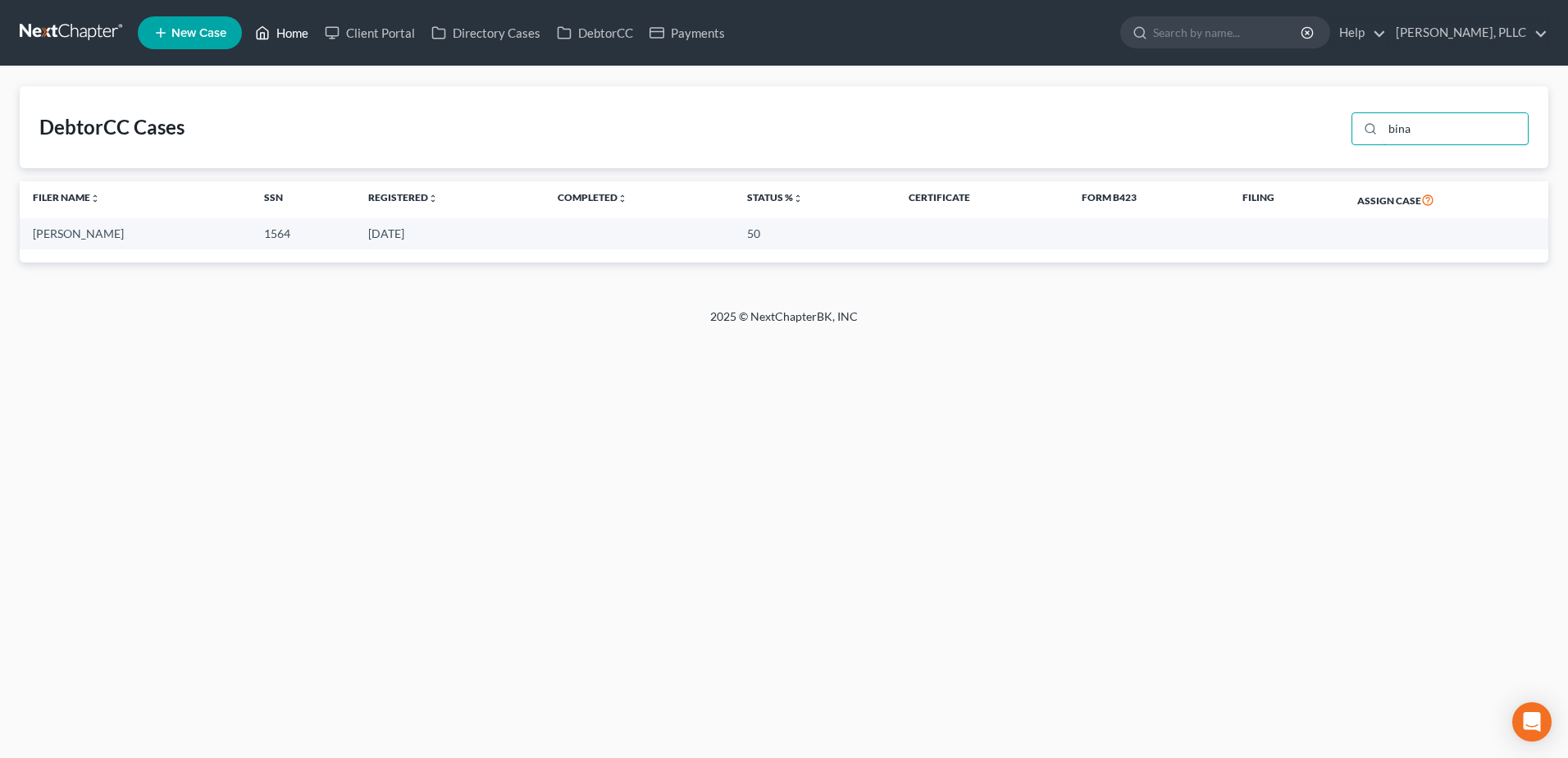
type input "bina"
click at [299, 38] on link "Home" at bounding box center [281, 32] width 70 height 29
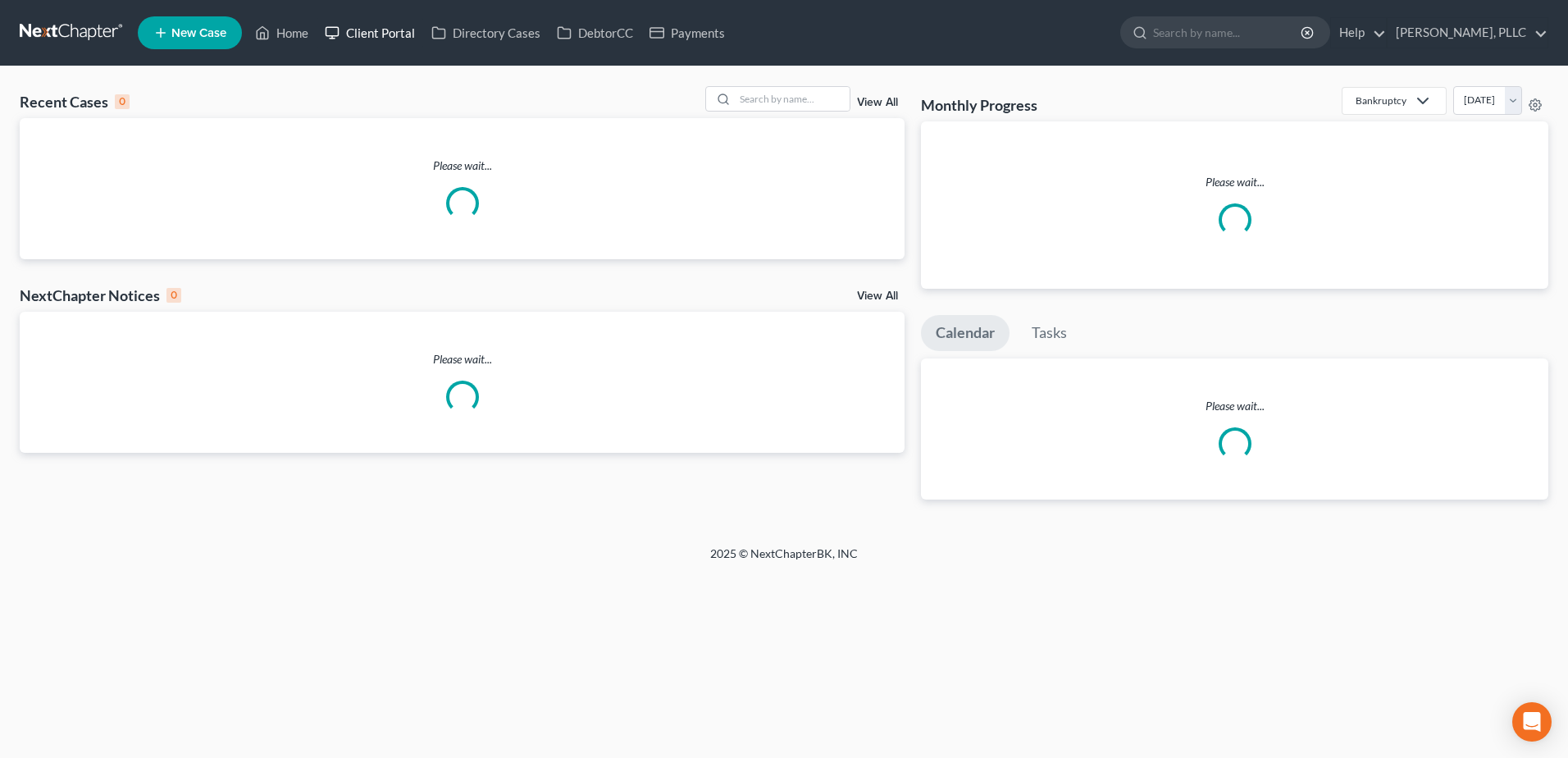
click at [395, 35] on link "Client Portal" at bounding box center [369, 32] width 107 height 29
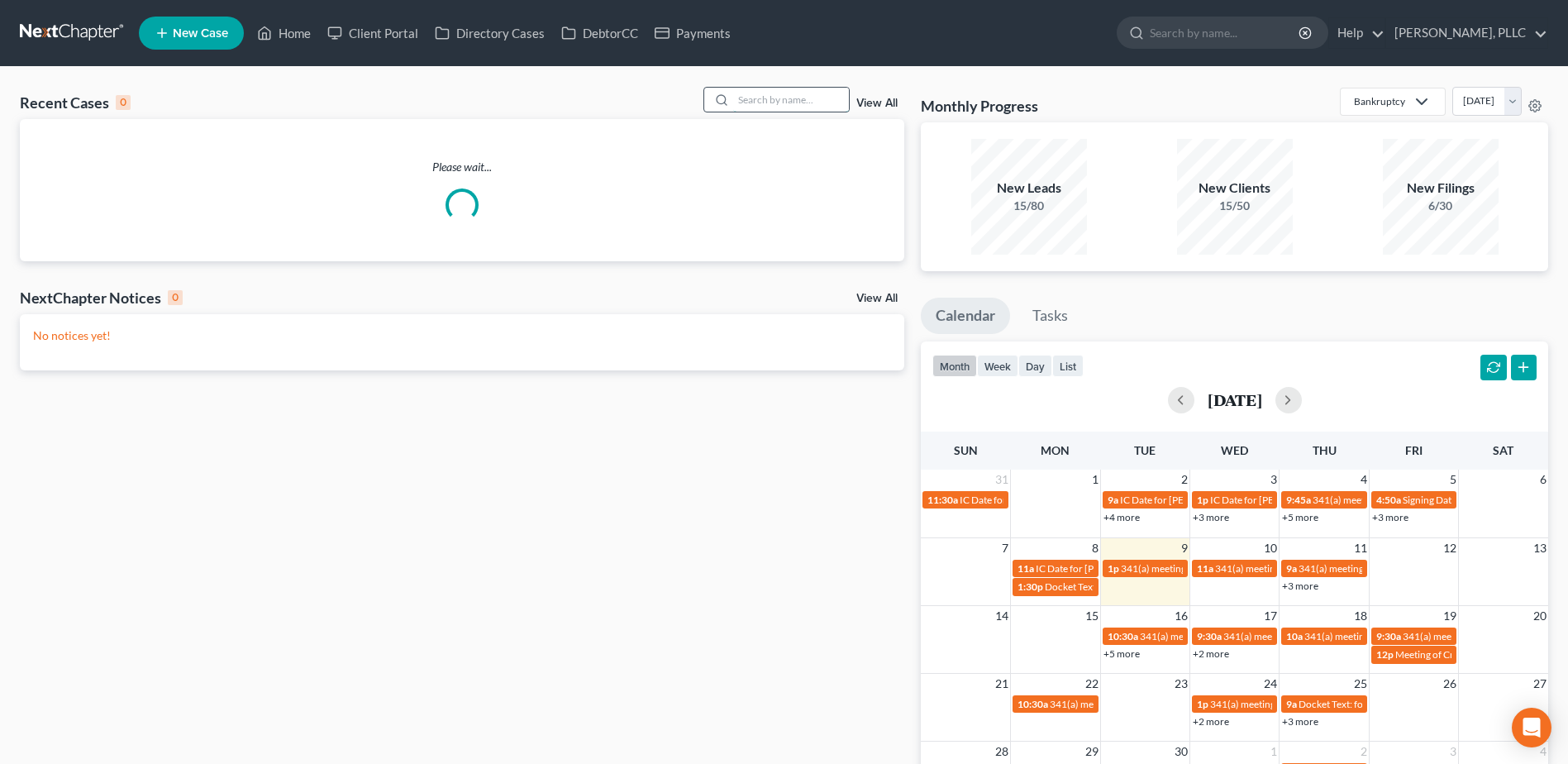
click at [820, 105] on input "search" at bounding box center [791, 99] width 115 height 24
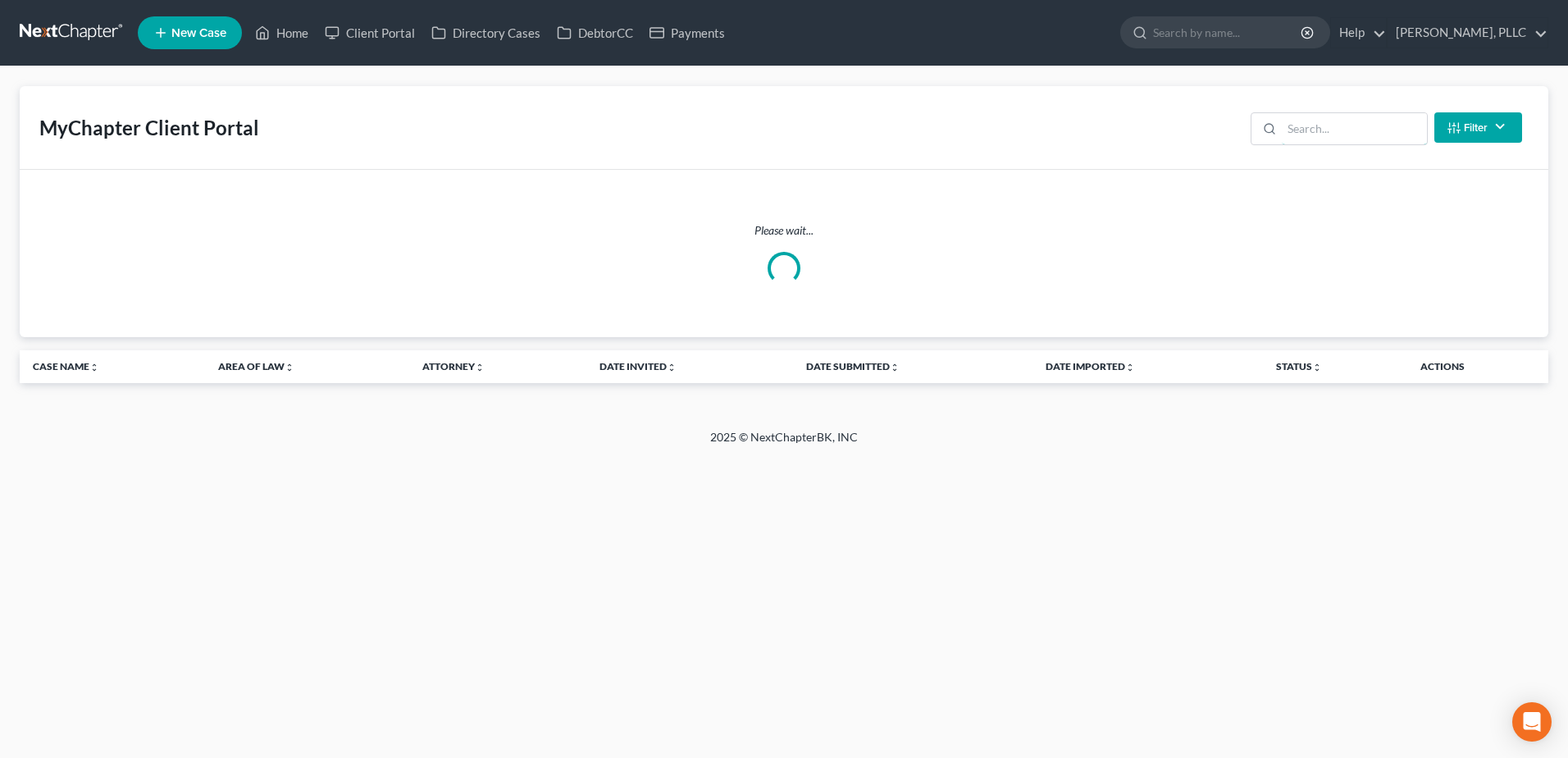
click at [1296, 123] on input "search" at bounding box center [1354, 129] width 146 height 31
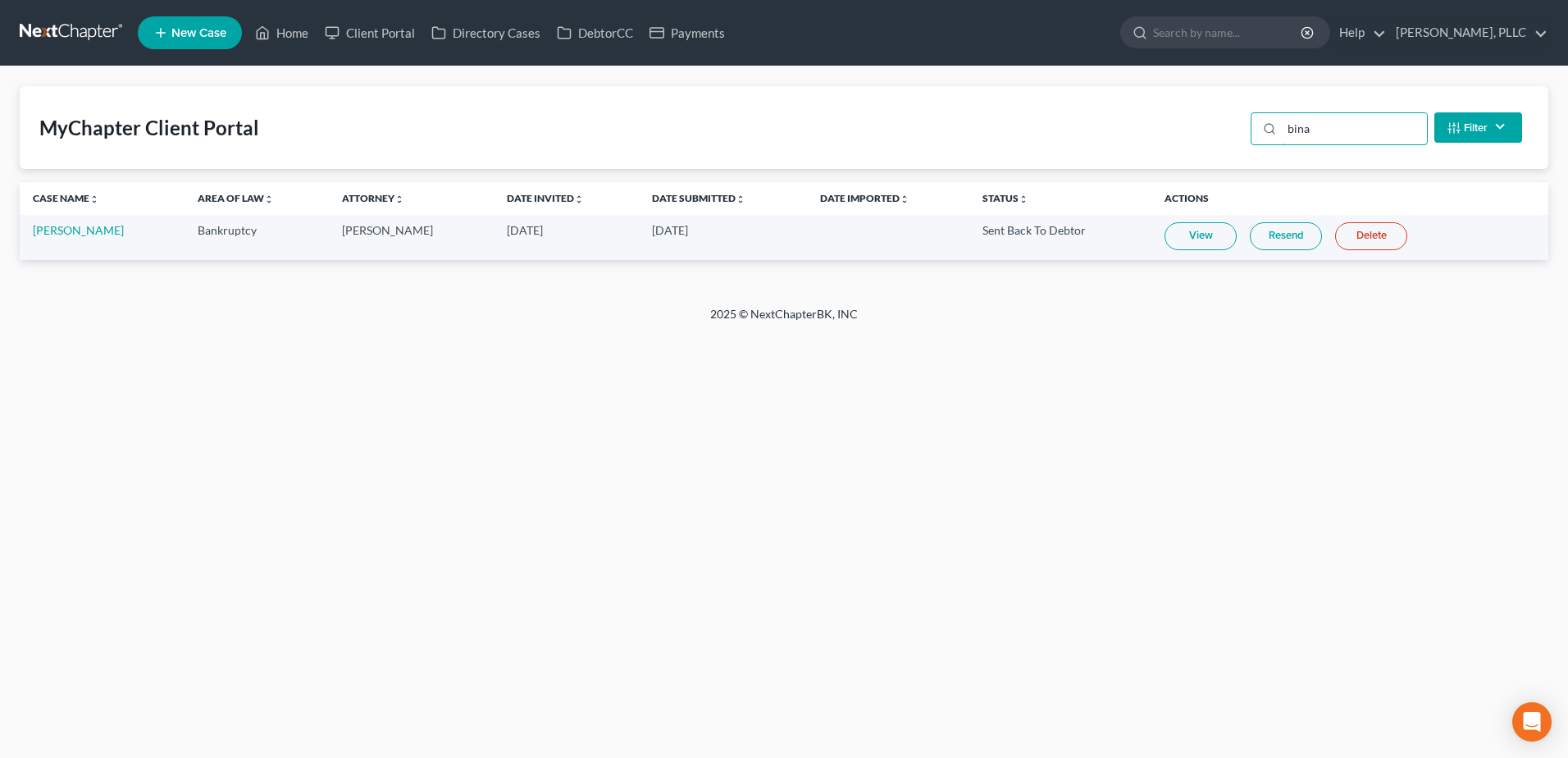
type input "bina"
click at [1294, 245] on link "Resend" at bounding box center [1286, 236] width 72 height 28
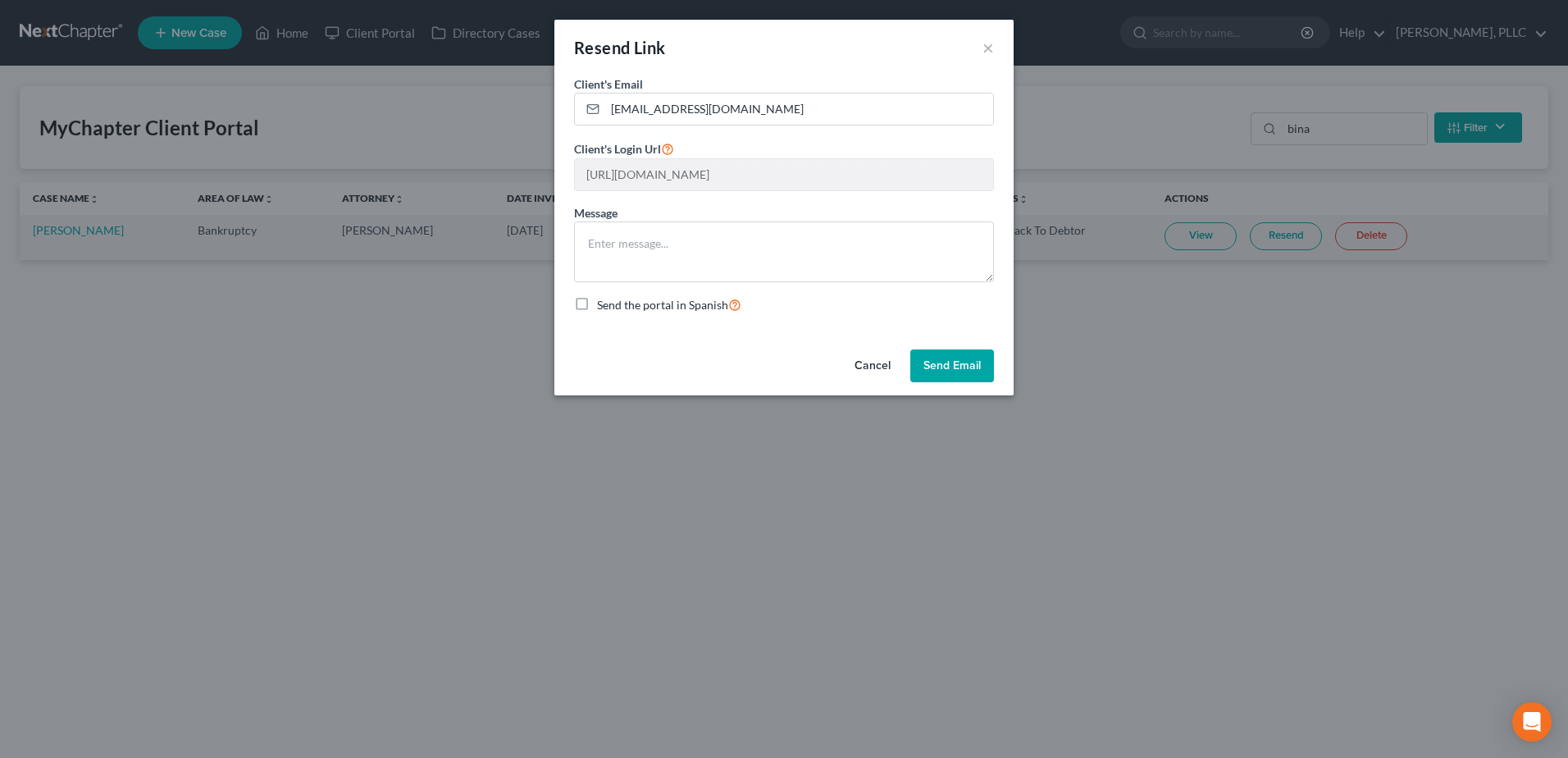
click at [952, 367] on button "Send Email" at bounding box center [951, 365] width 83 height 33
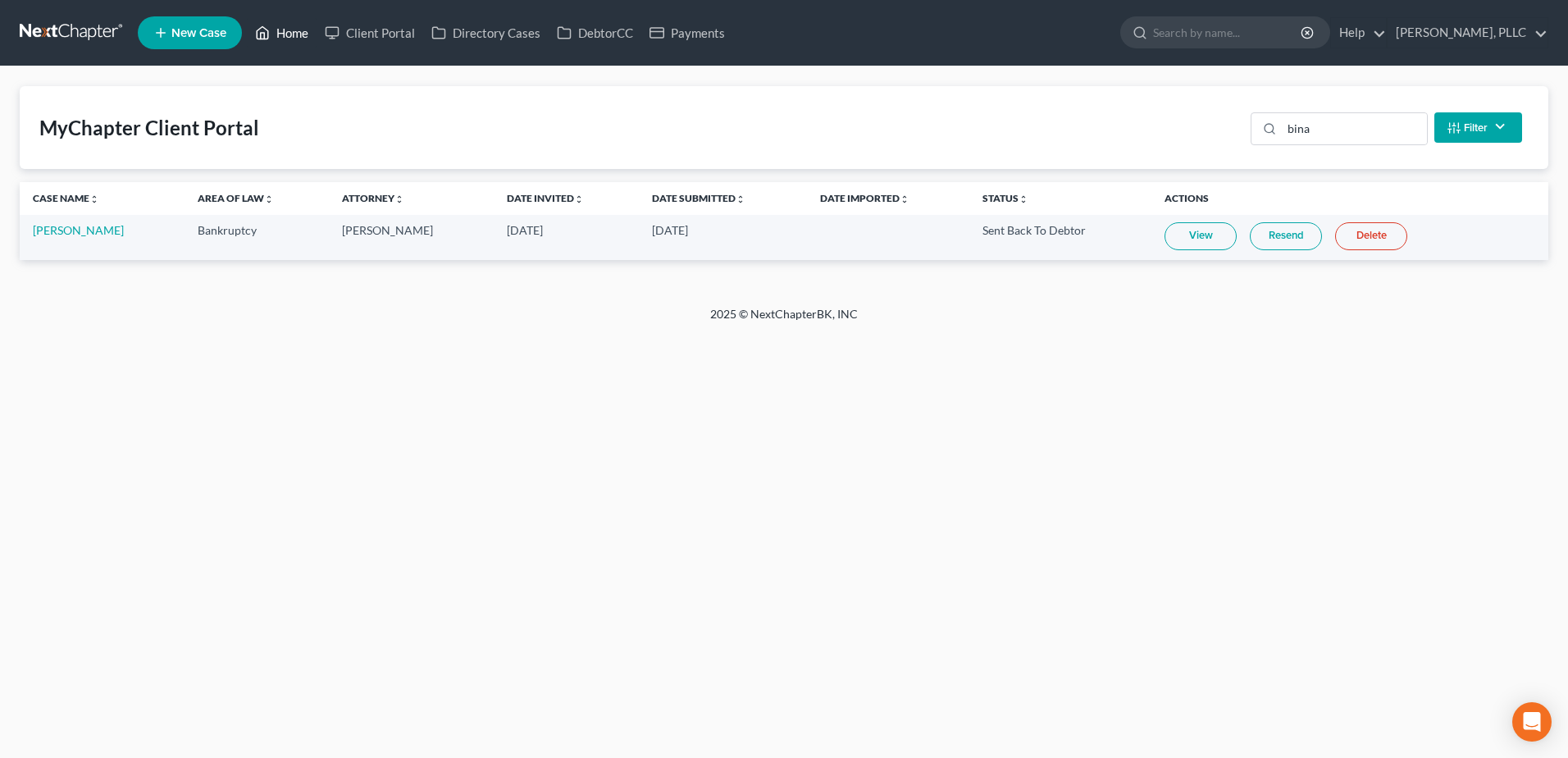
click at [294, 29] on link "Home" at bounding box center [281, 32] width 70 height 29
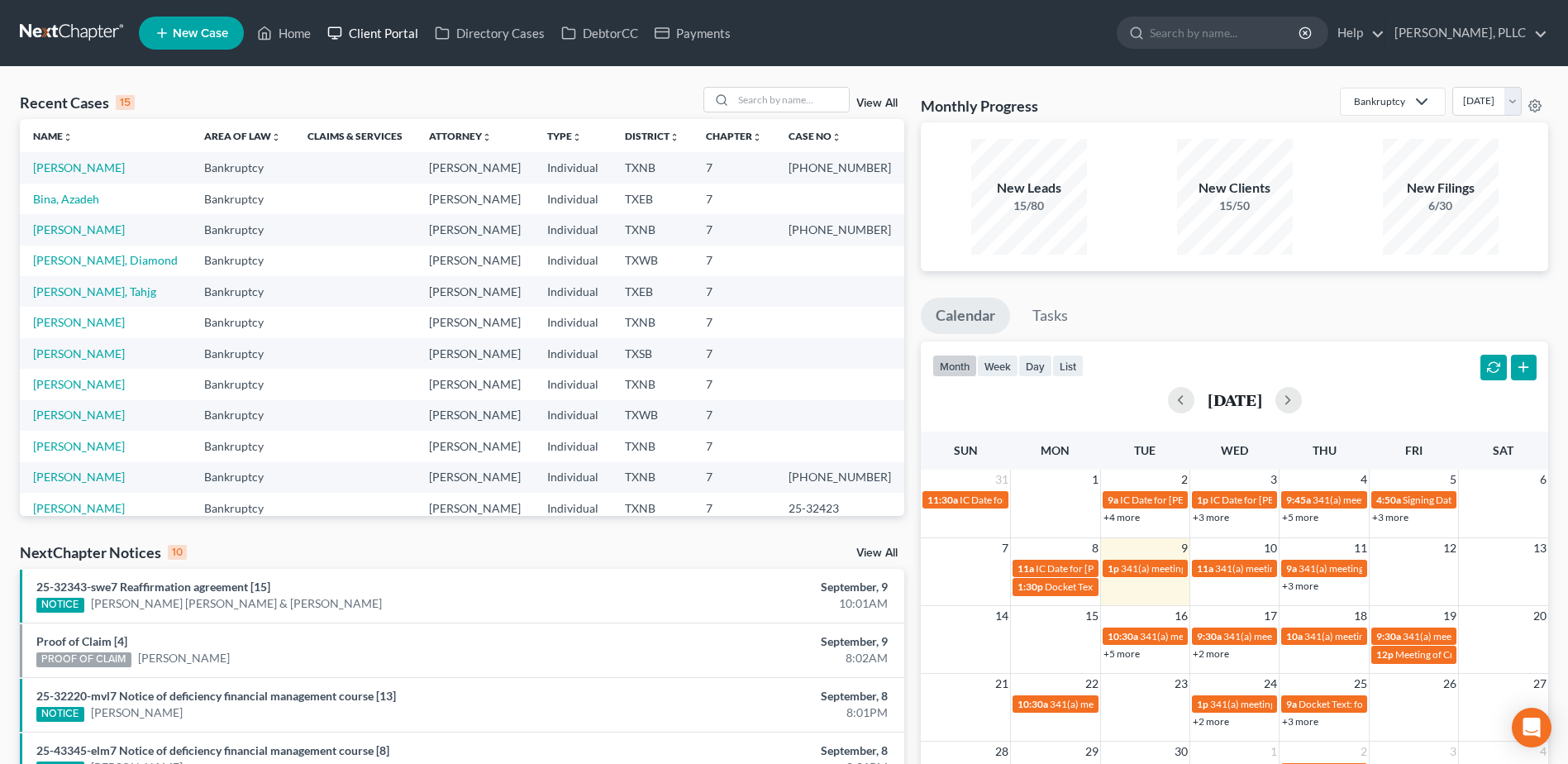
click at [394, 42] on link "Client Portal" at bounding box center [372, 32] width 108 height 30
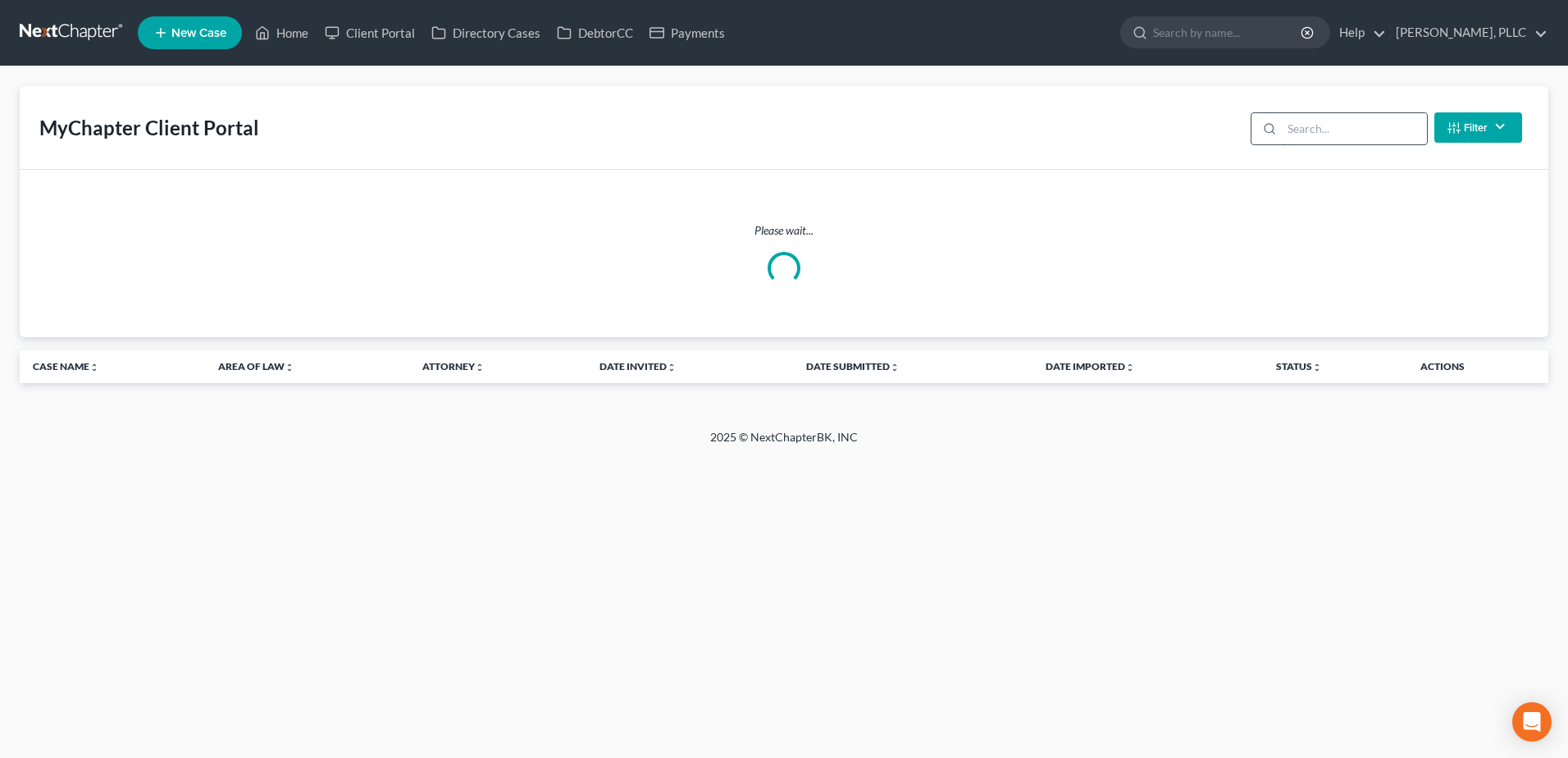
click at [1288, 129] on input "search" at bounding box center [1354, 129] width 146 height 31
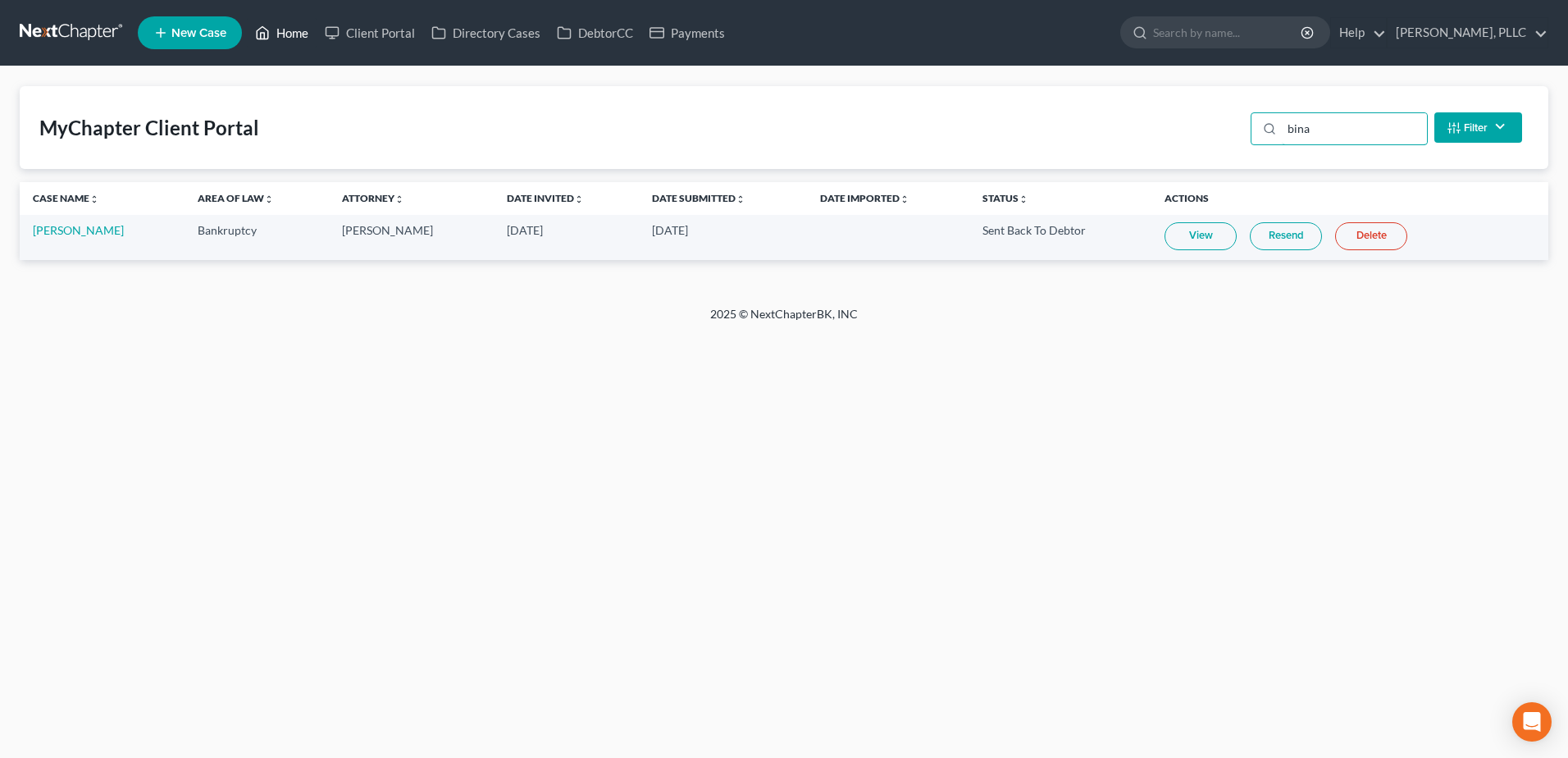
type input "bina"
click at [292, 34] on link "Home" at bounding box center [281, 32] width 70 height 29
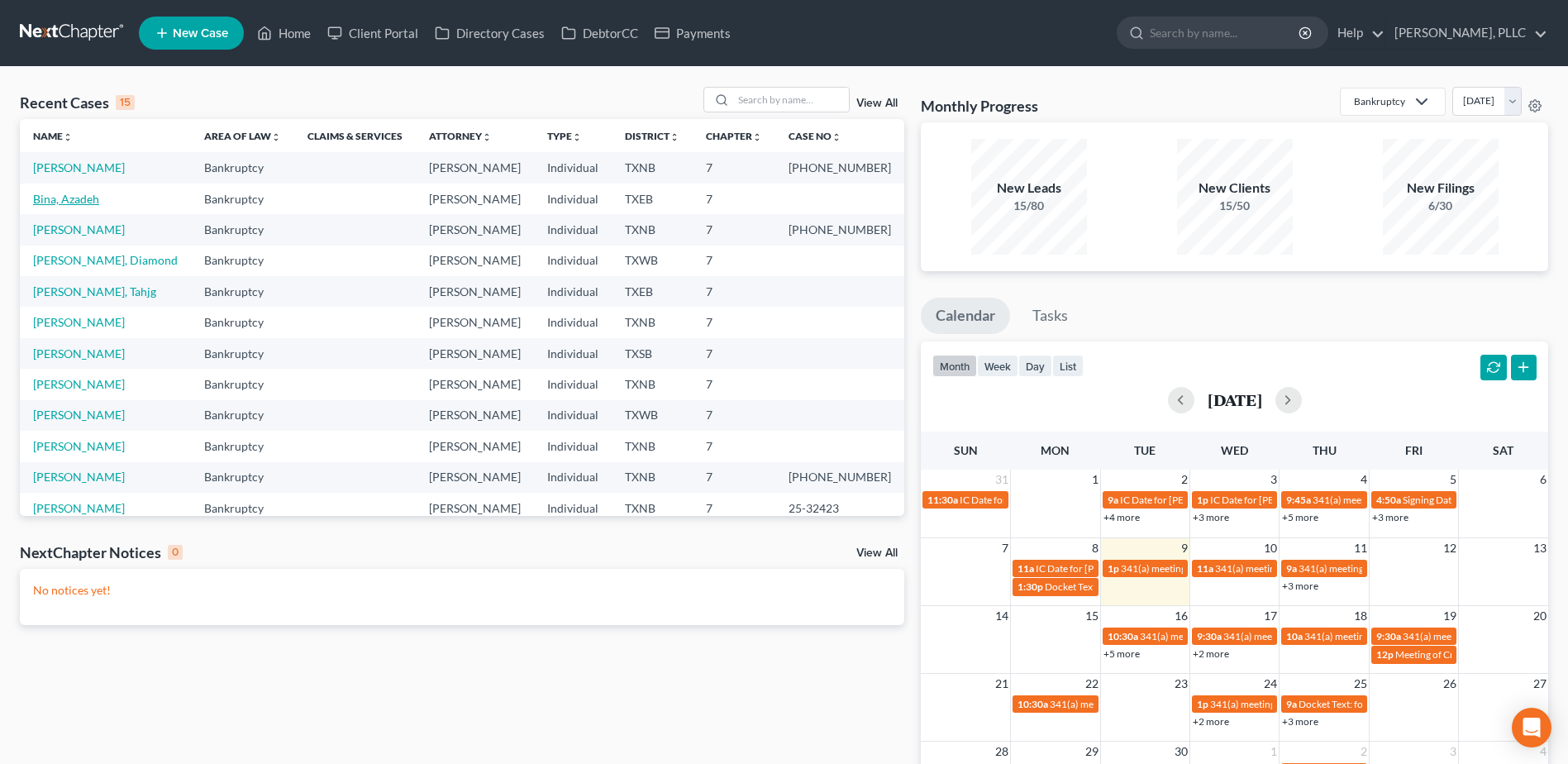
click at [69, 199] on link "Bina, Azadeh" at bounding box center [66, 198] width 66 height 14
select select "3"
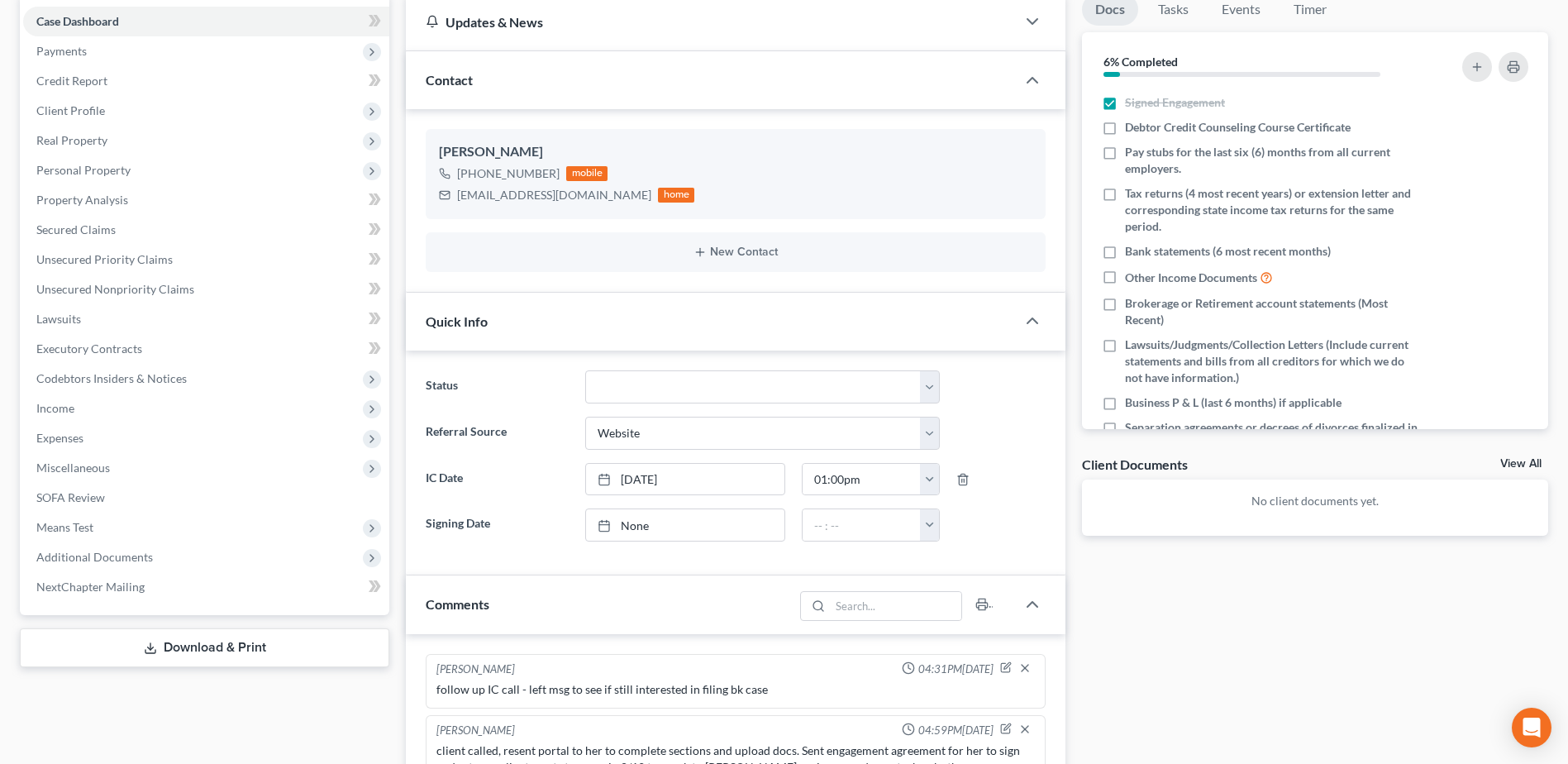
scroll to position [909, 0]
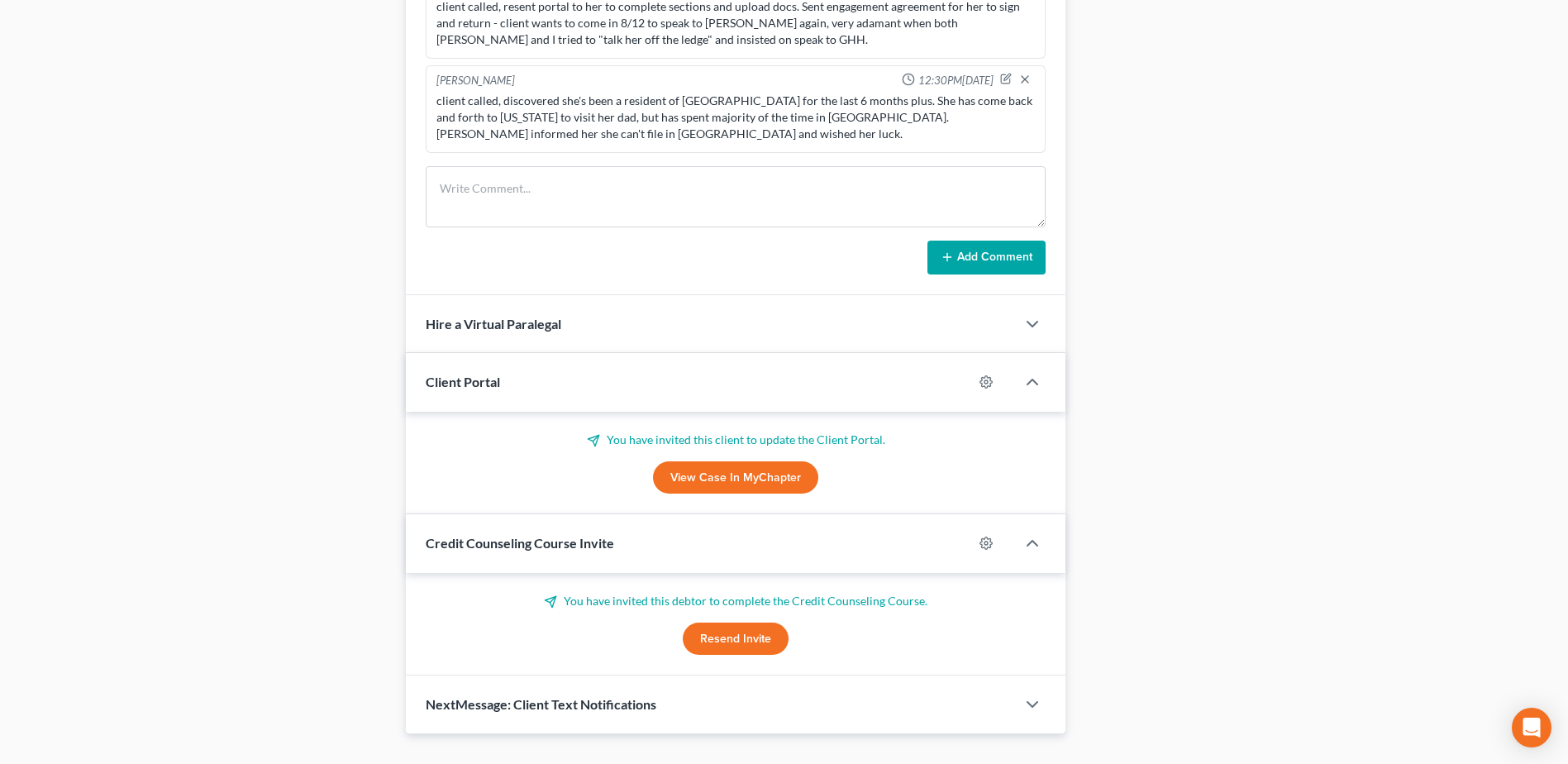
click at [731, 624] on button "Resend Invite" at bounding box center [735, 639] width 106 height 33
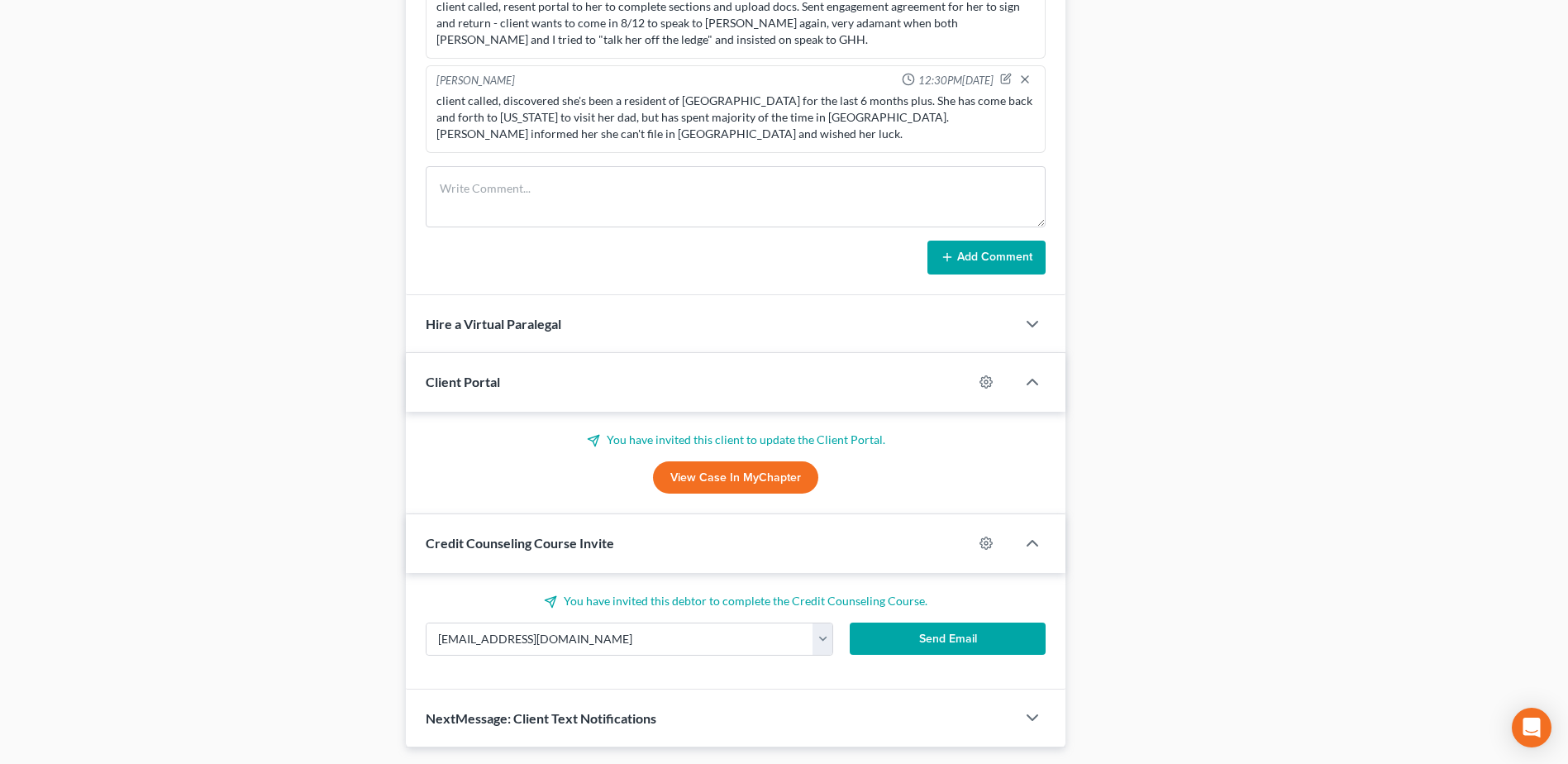
click at [942, 627] on button "Send Email" at bounding box center [947, 639] width 196 height 33
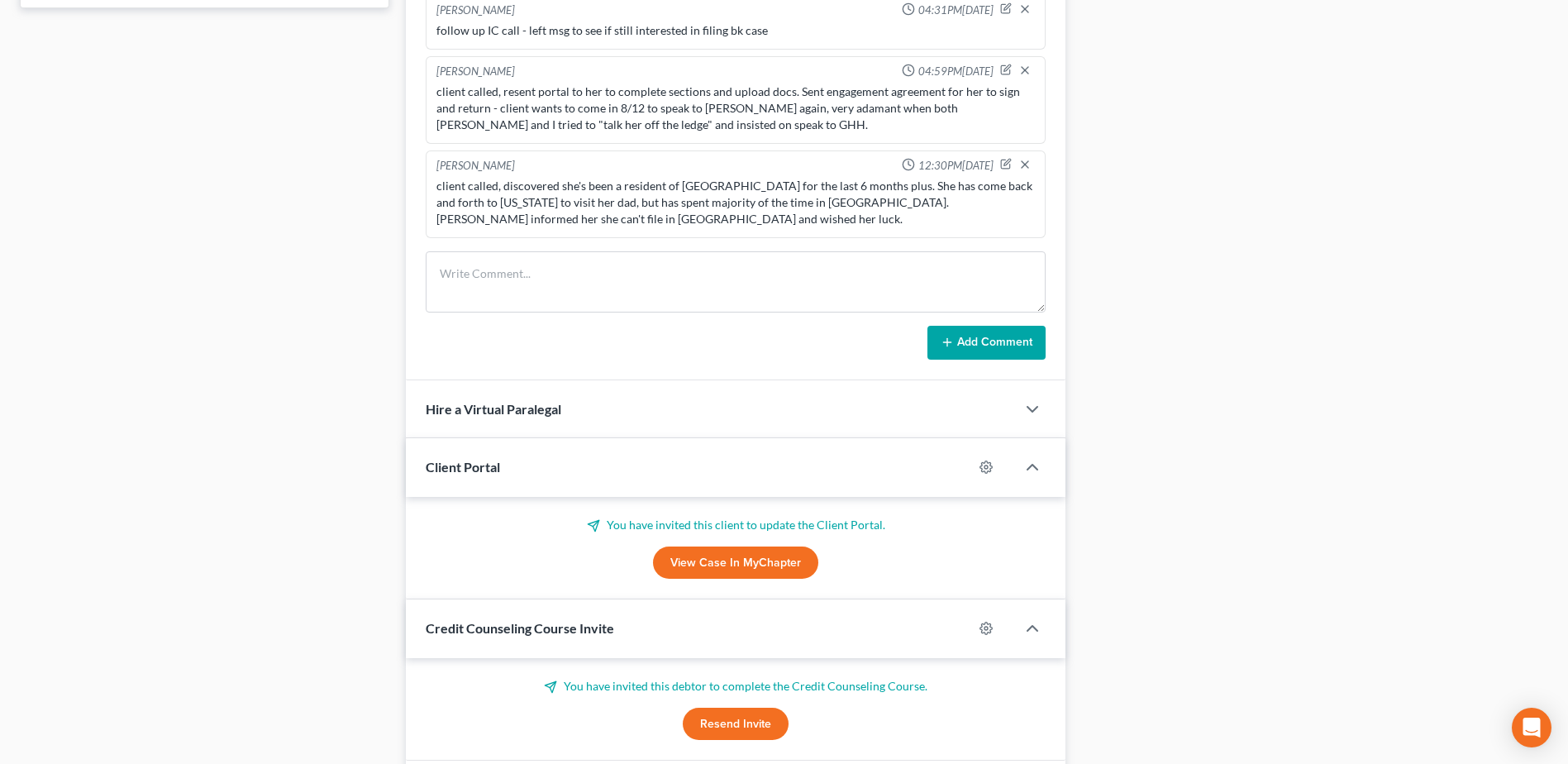
scroll to position [827, 0]
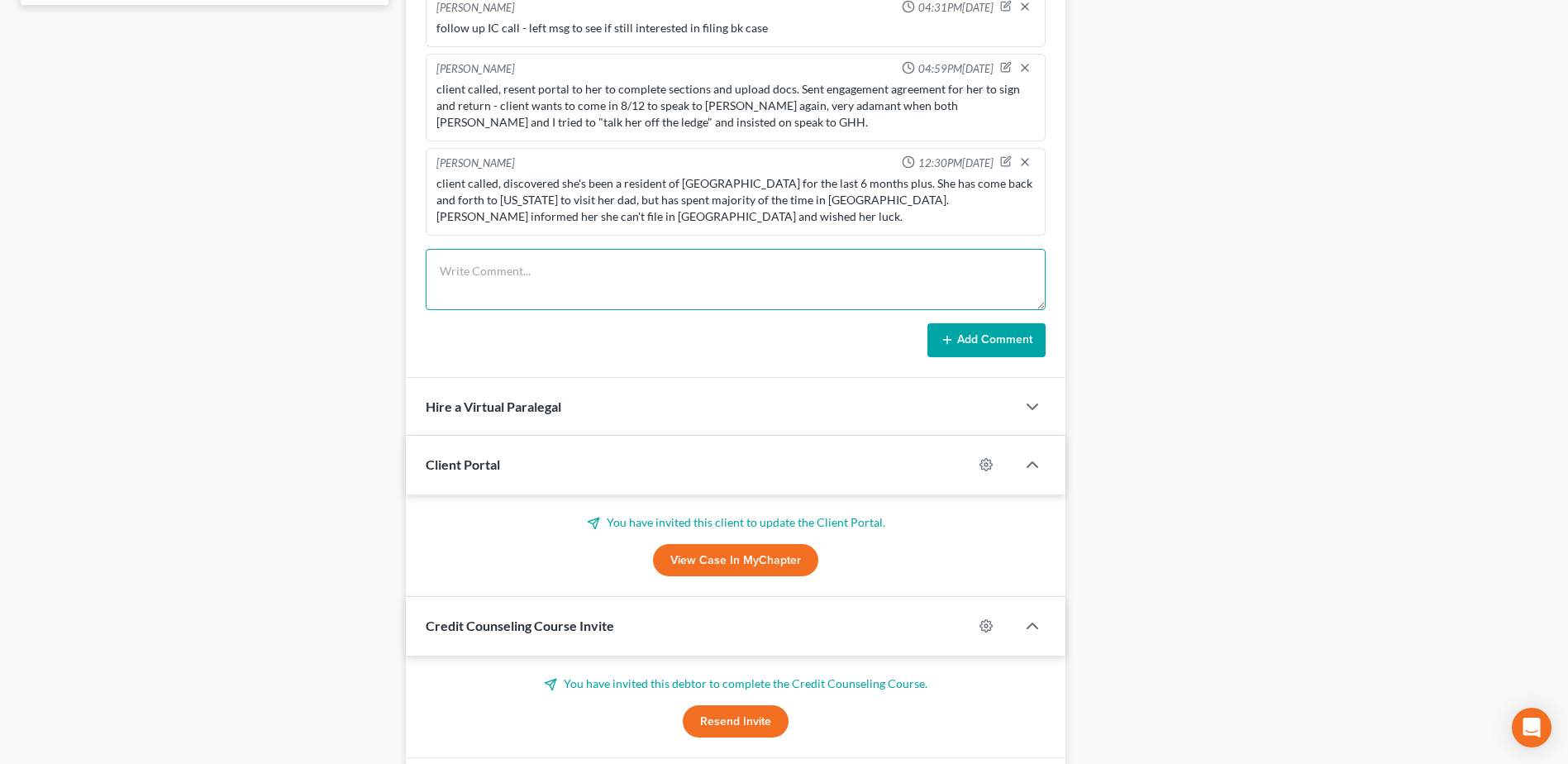
click at [575, 253] on textarea at bounding box center [735, 279] width 620 height 61
click at [1467, 494] on div "Docs Tasks Events Timer 6% Completed Nothing here yet! Signed Engagement Debtor…" at bounding box center [1315, 74] width 482 height 1485
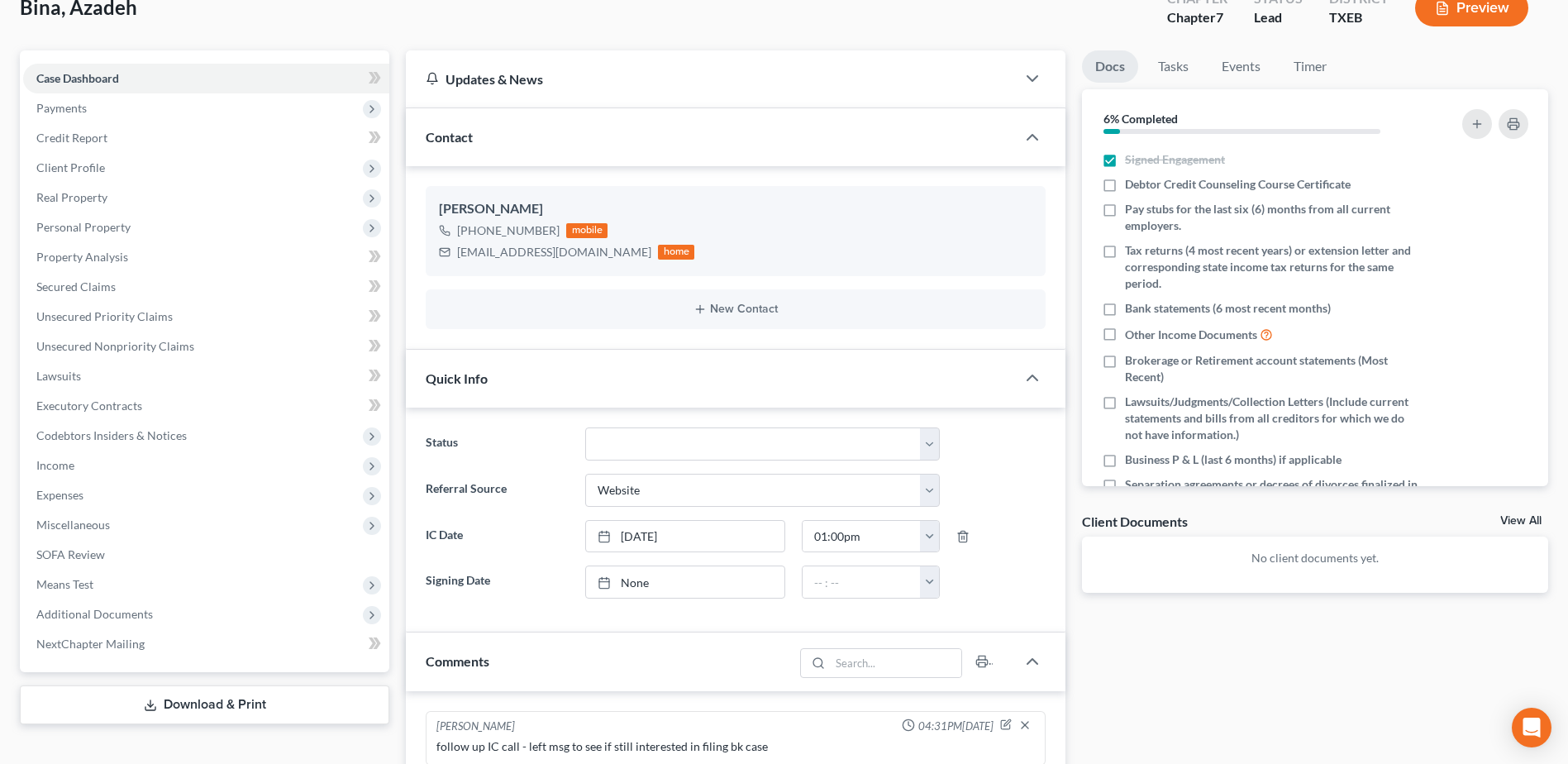
scroll to position [0, 0]
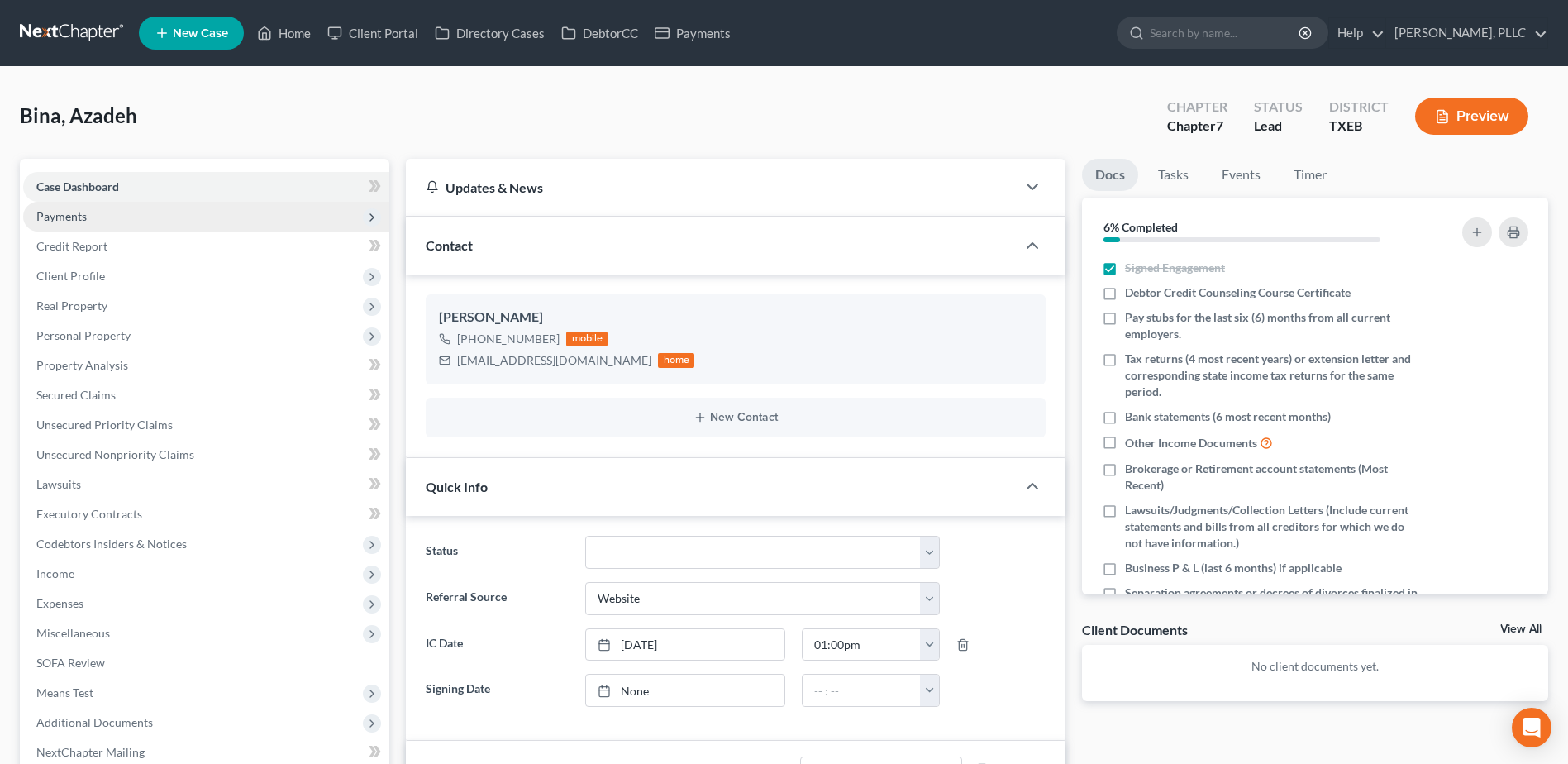
click at [74, 220] on span "Payments" at bounding box center [61, 216] width 50 height 14
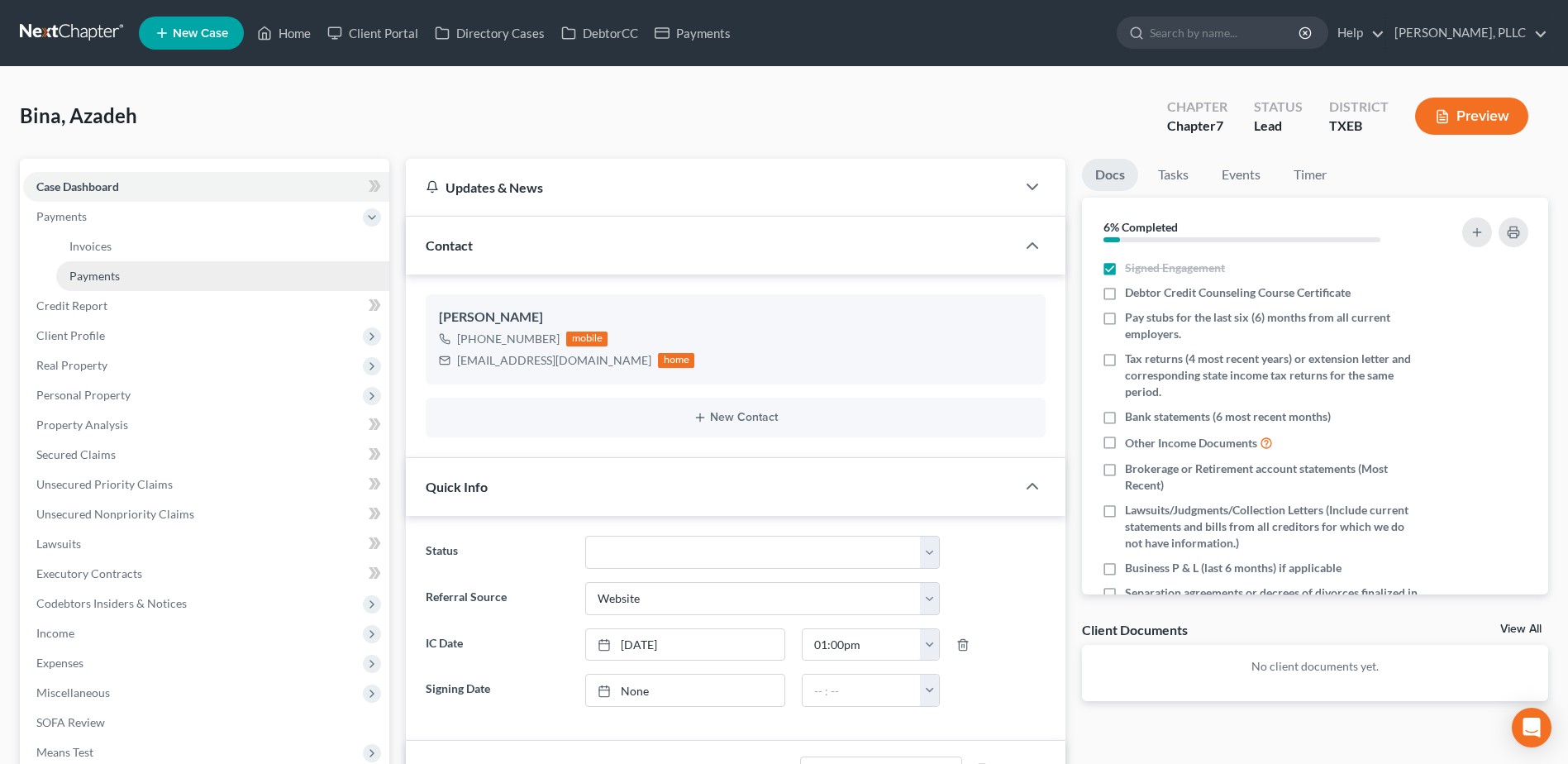
click at [114, 273] on span "Payments" at bounding box center [94, 276] width 50 height 14
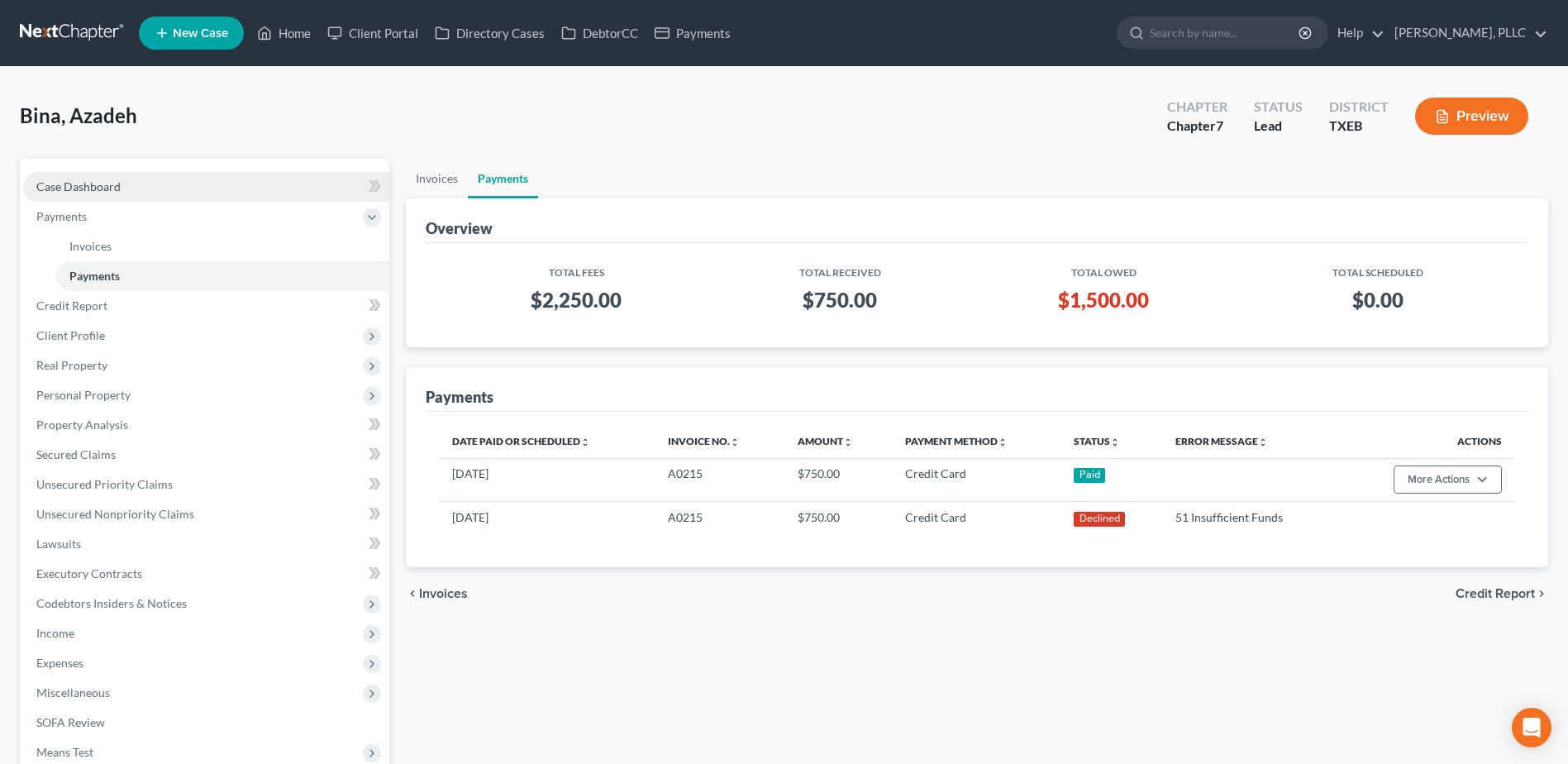
click at [133, 185] on link "Case Dashboard" at bounding box center [206, 187] width 366 height 30
select select "3"
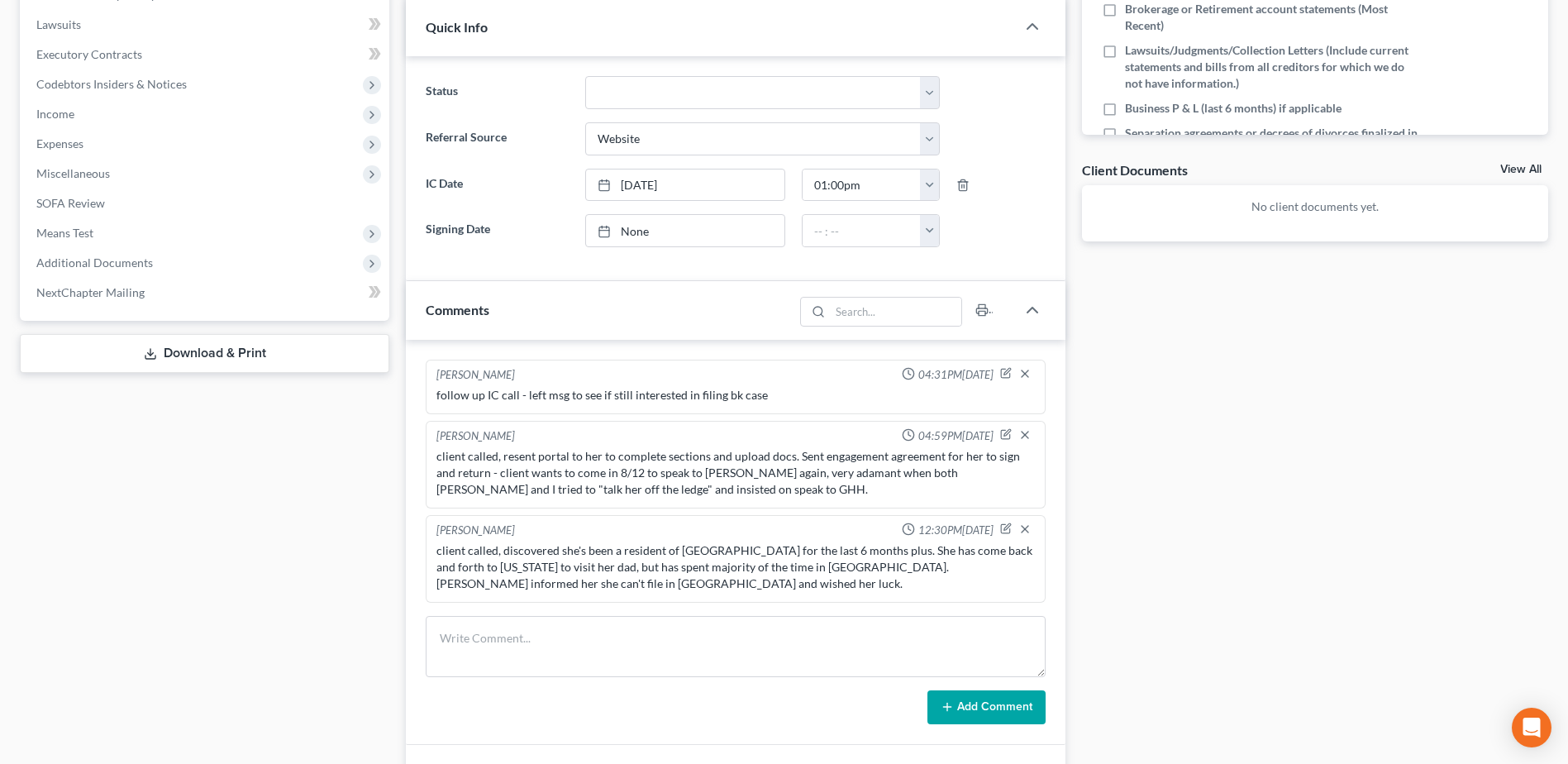
scroll to position [661, 0]
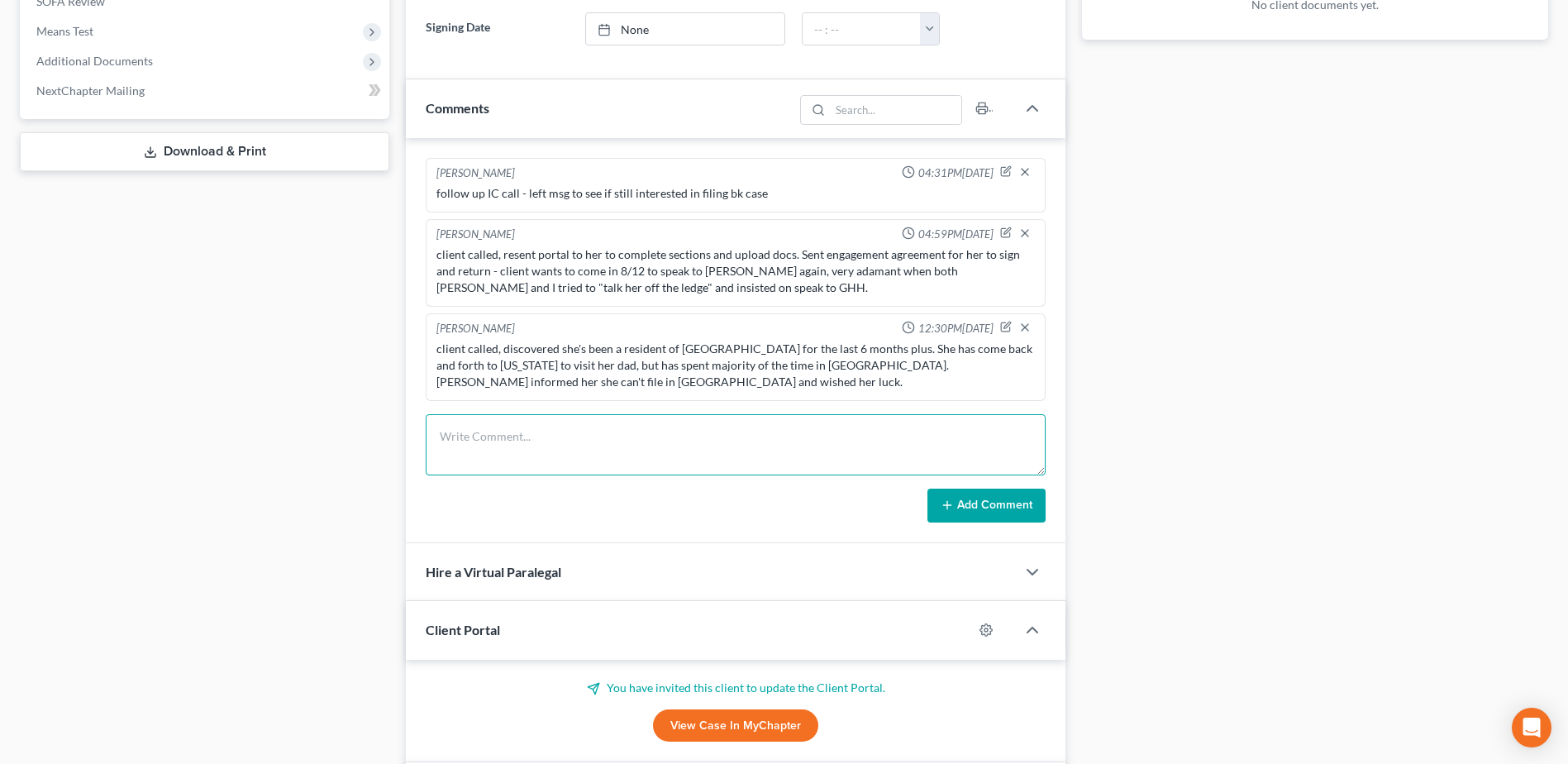
click at [668, 415] on textarea at bounding box center [735, 444] width 620 height 61
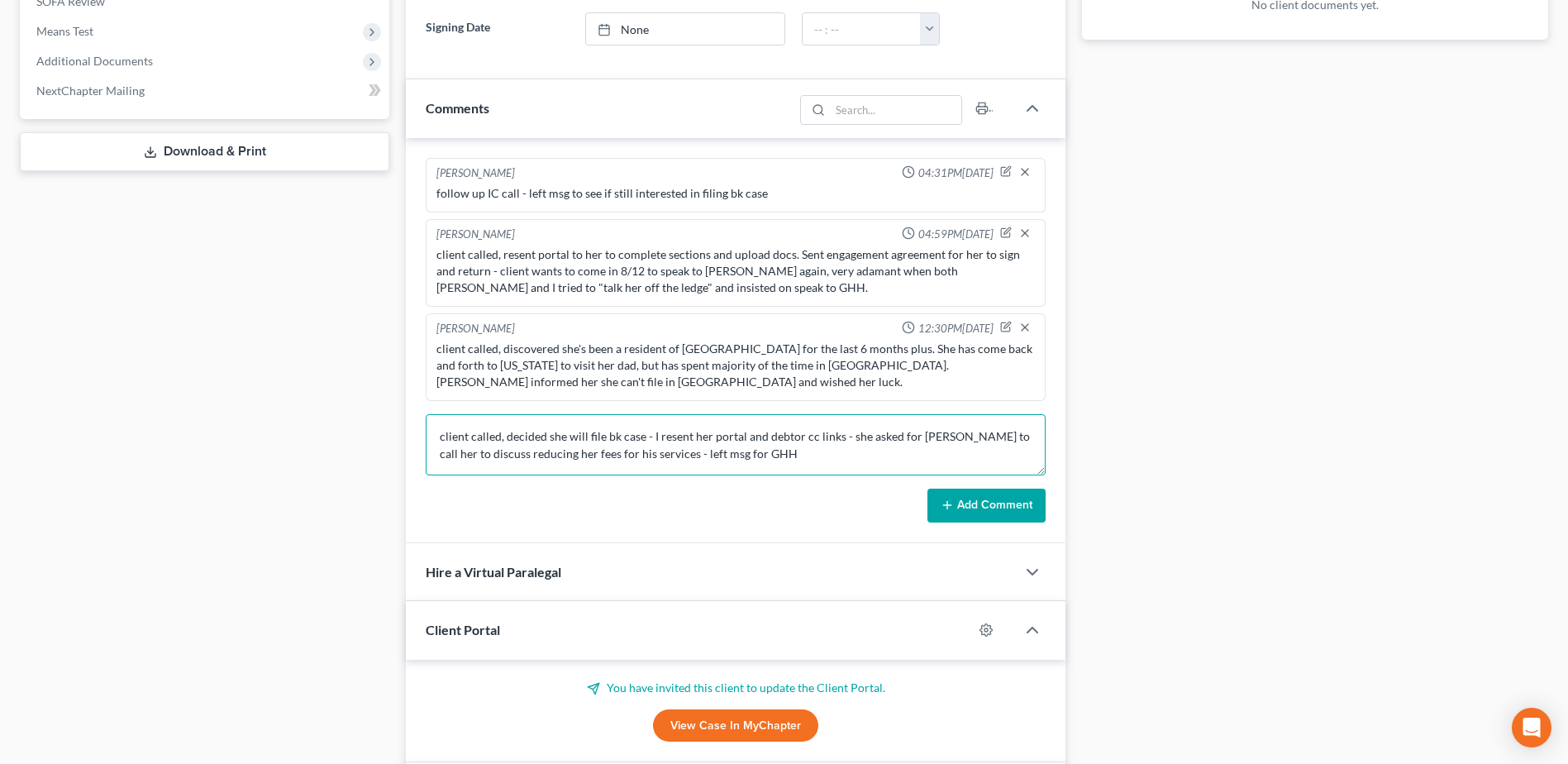
type textarea "client called, decided she will file bk case - I resent her portal and debtor c…"
click at [972, 488] on button "Add Comment" at bounding box center [986, 505] width 118 height 35
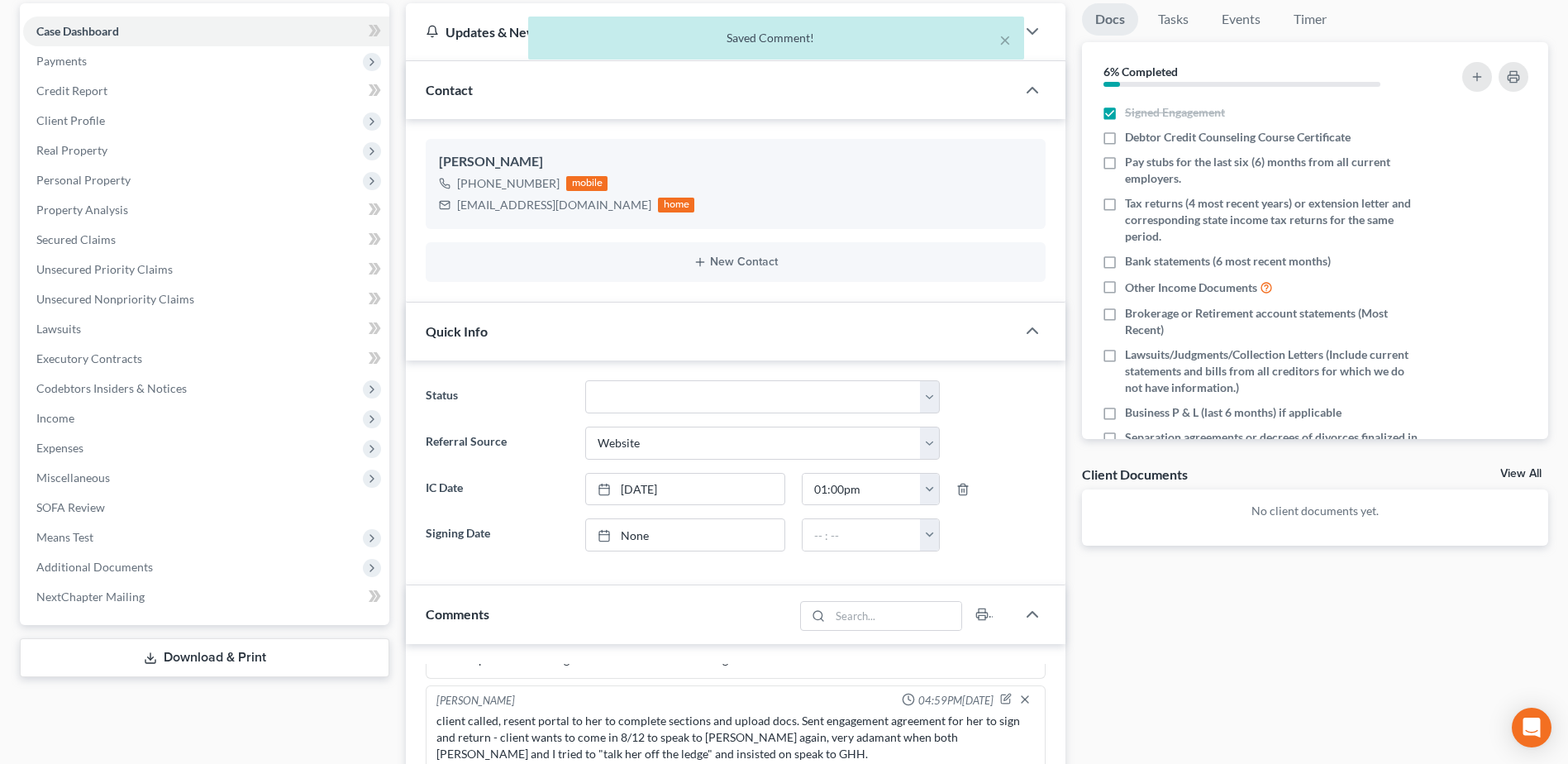
scroll to position [0, 0]
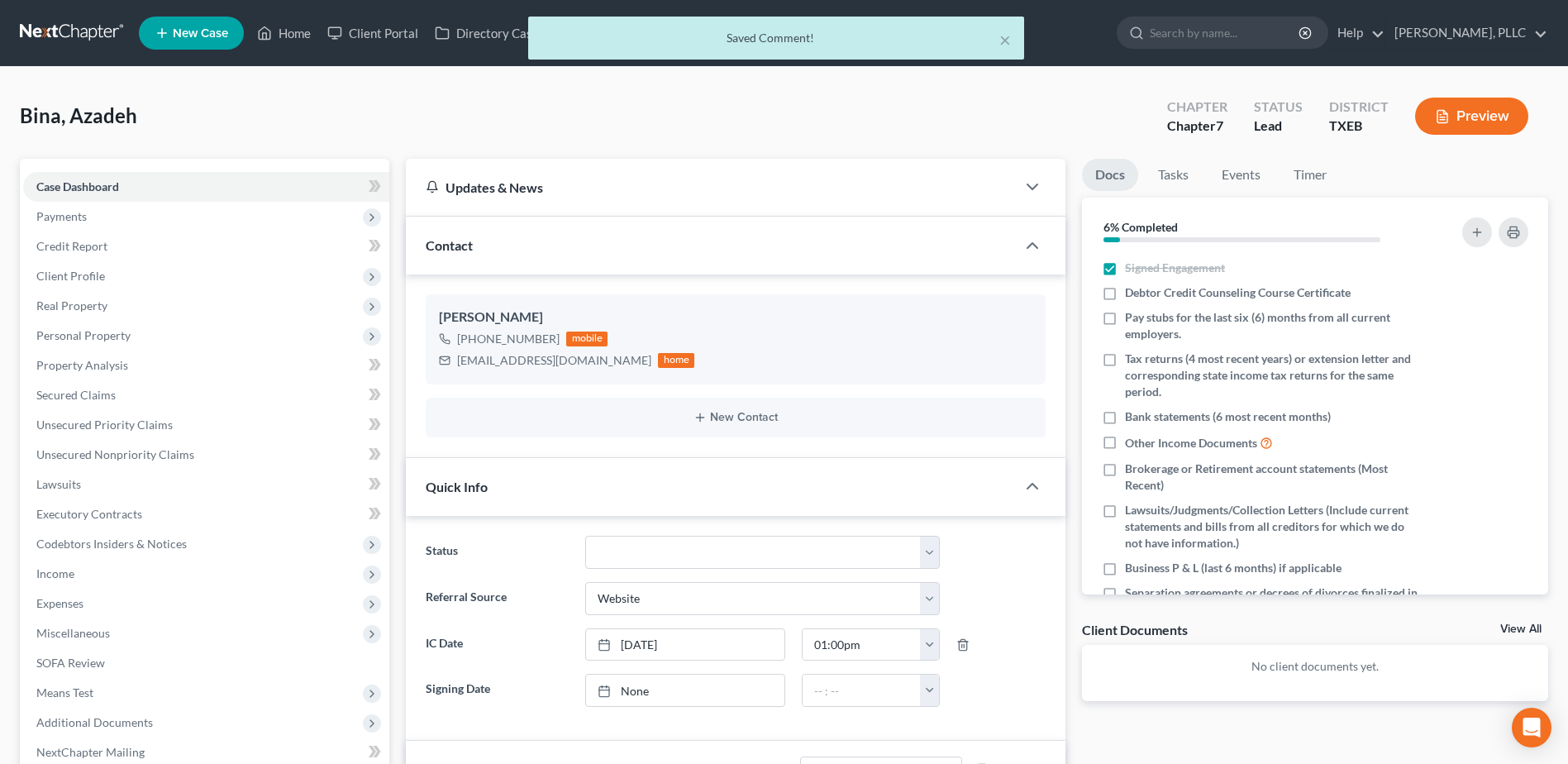
drag, startPoint x: 289, startPoint y: 32, endPoint x: 9, endPoint y: 41, distance: 280.1
click at [289, 32] on div "× Saved Comment!" at bounding box center [776, 42] width 1568 height 51
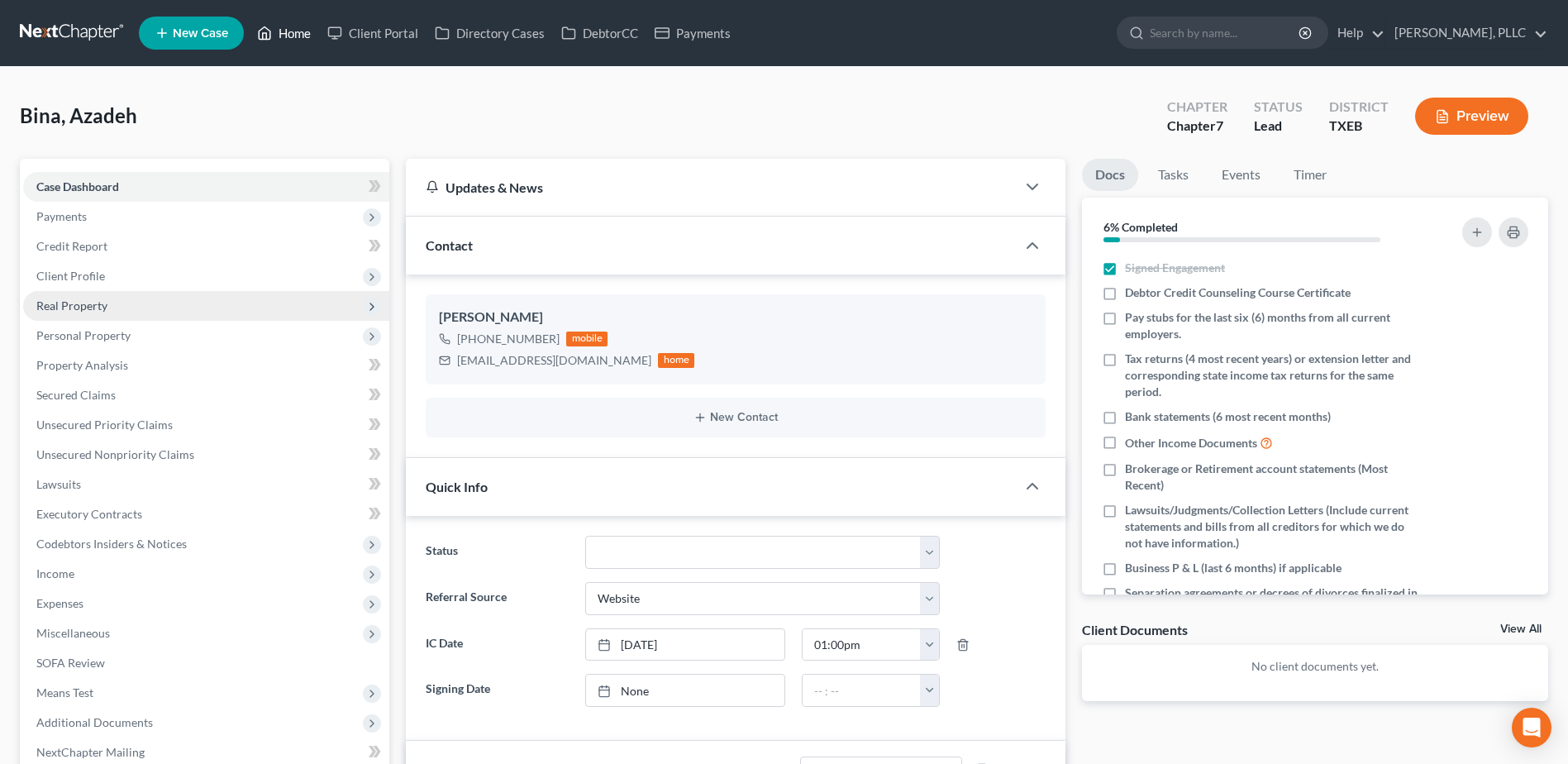
drag, startPoint x: 292, startPoint y: 33, endPoint x: 88, endPoint y: 311, distance: 344.8
click at [292, 32] on link "Home" at bounding box center [283, 32] width 70 height 30
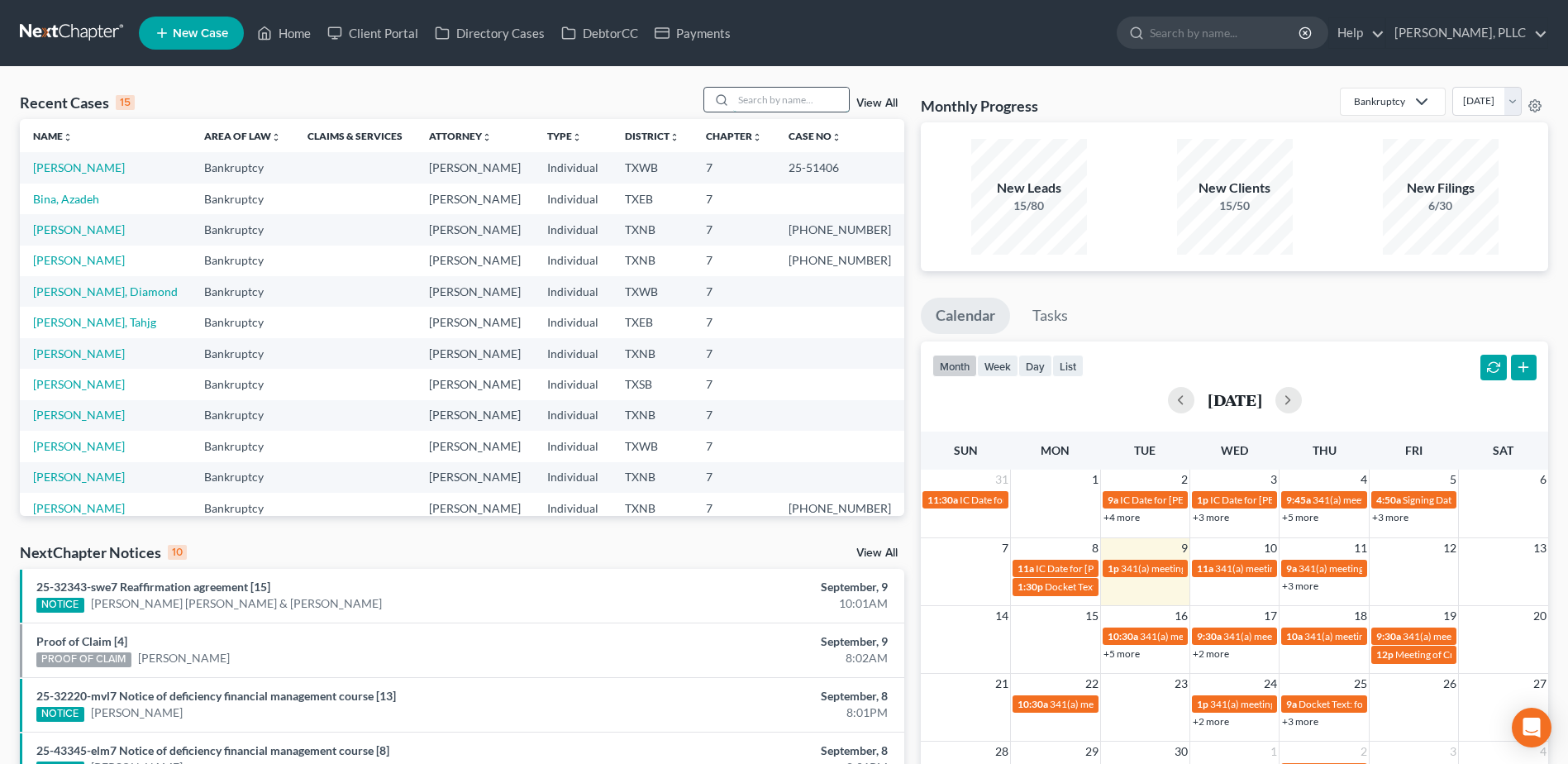
click at [750, 100] on input "search" at bounding box center [791, 99] width 115 height 24
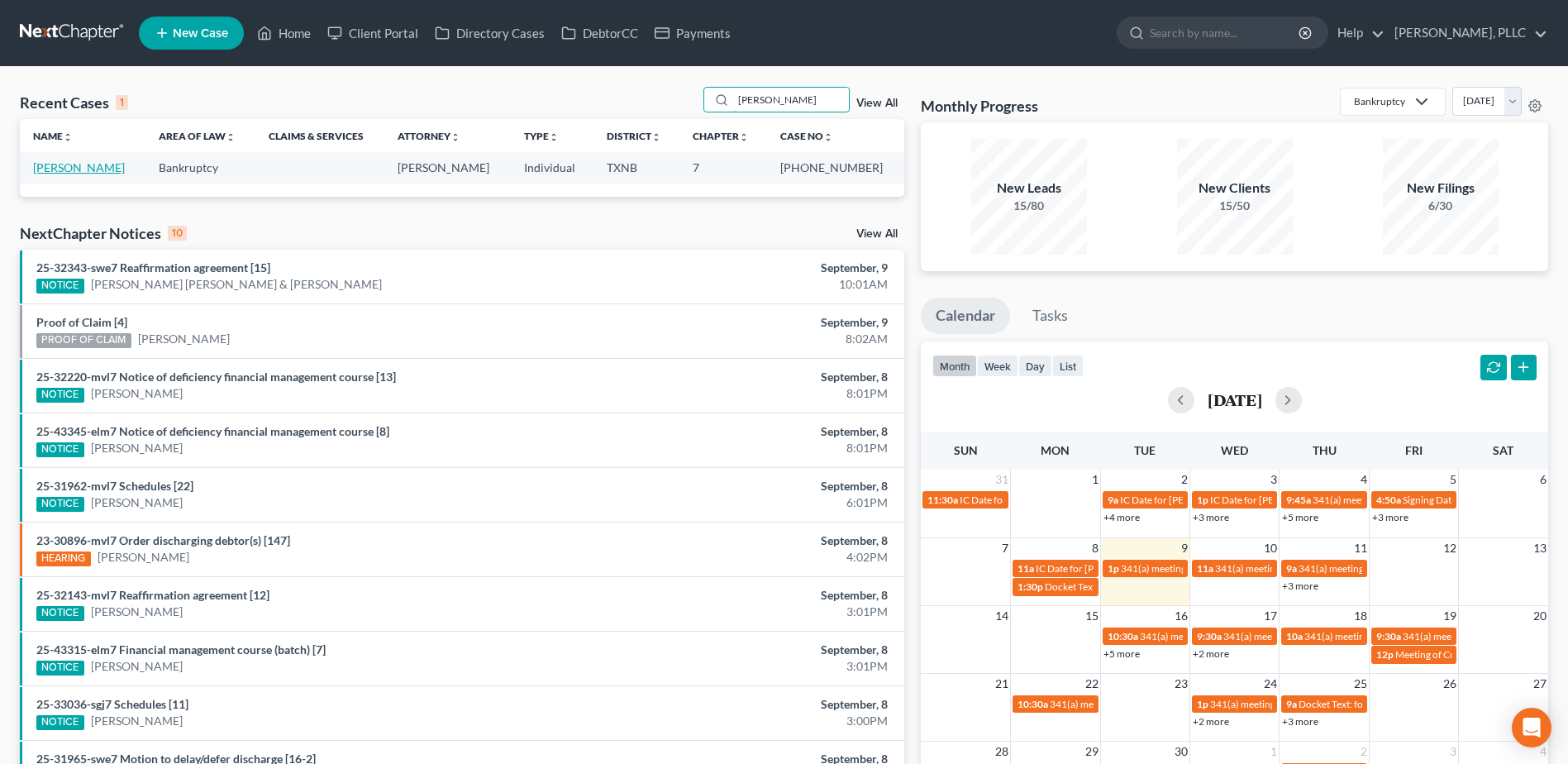
type input "durand"
click at [77, 167] on link "[PERSON_NAME]" at bounding box center [79, 167] width 92 height 14
select select "4"
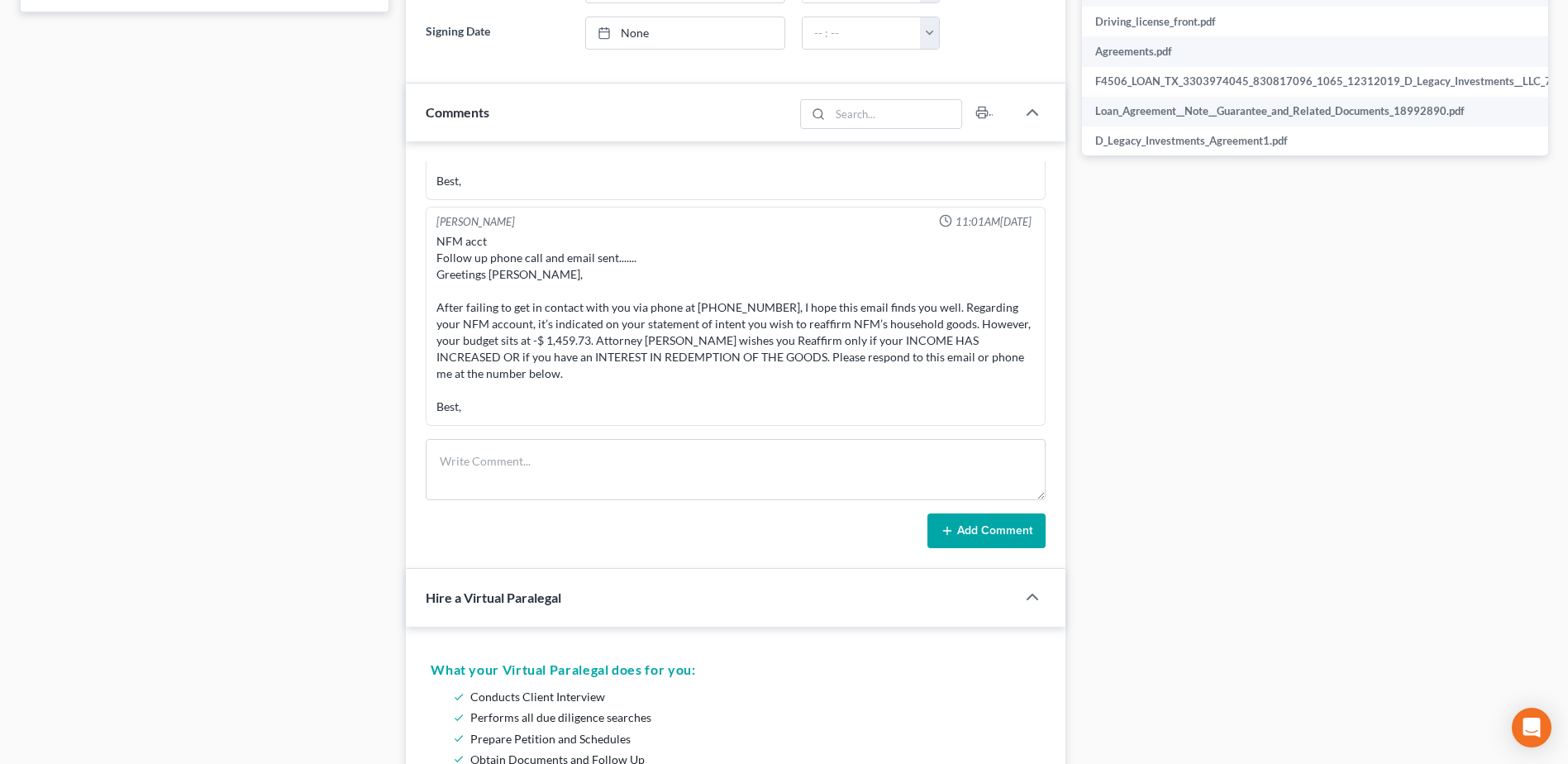
scroll to position [827, 0]
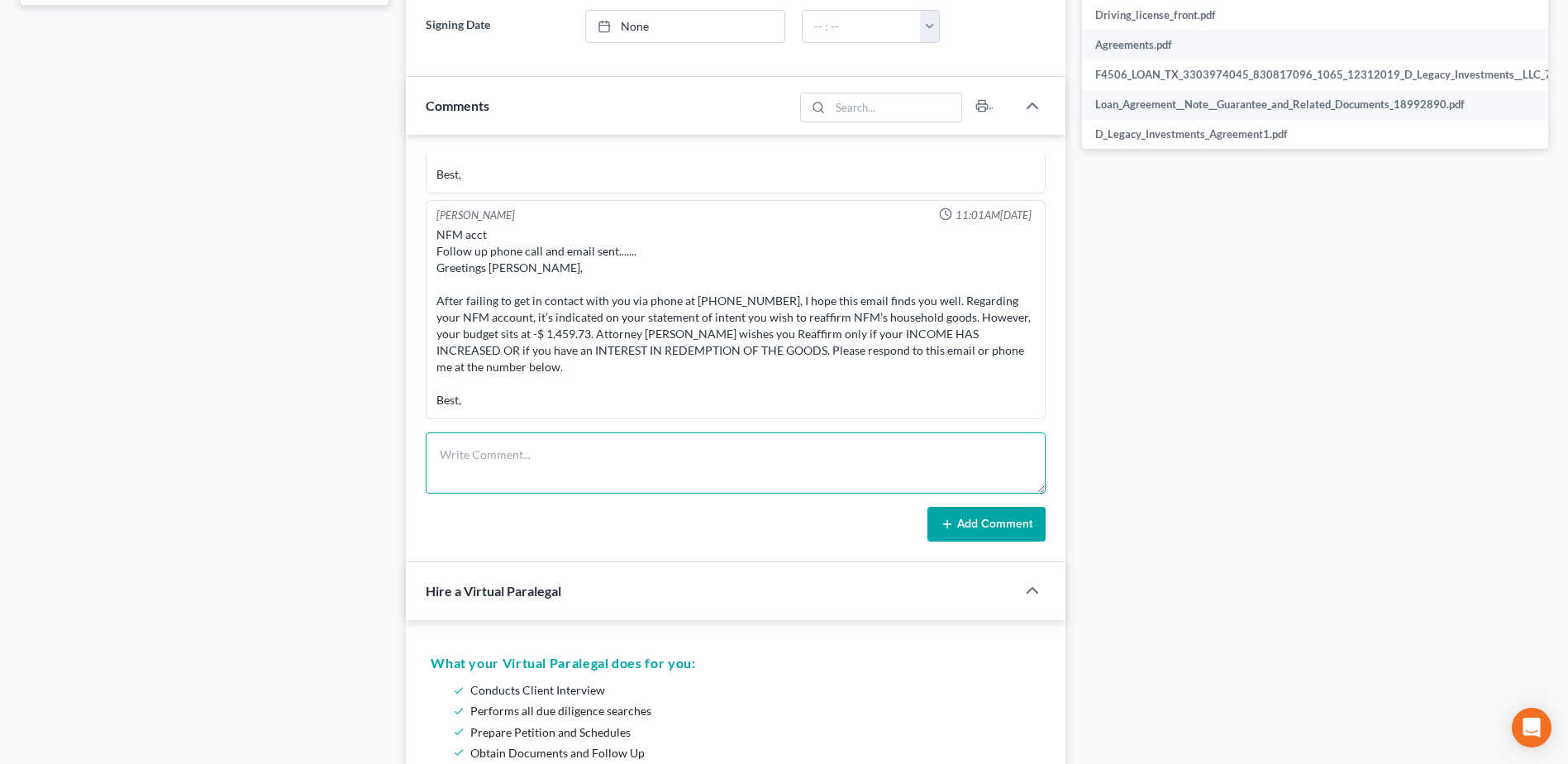
click at [681, 443] on textarea at bounding box center [735, 463] width 620 height 61
type textarea "emailed client reminder to complete Financial Management Course"
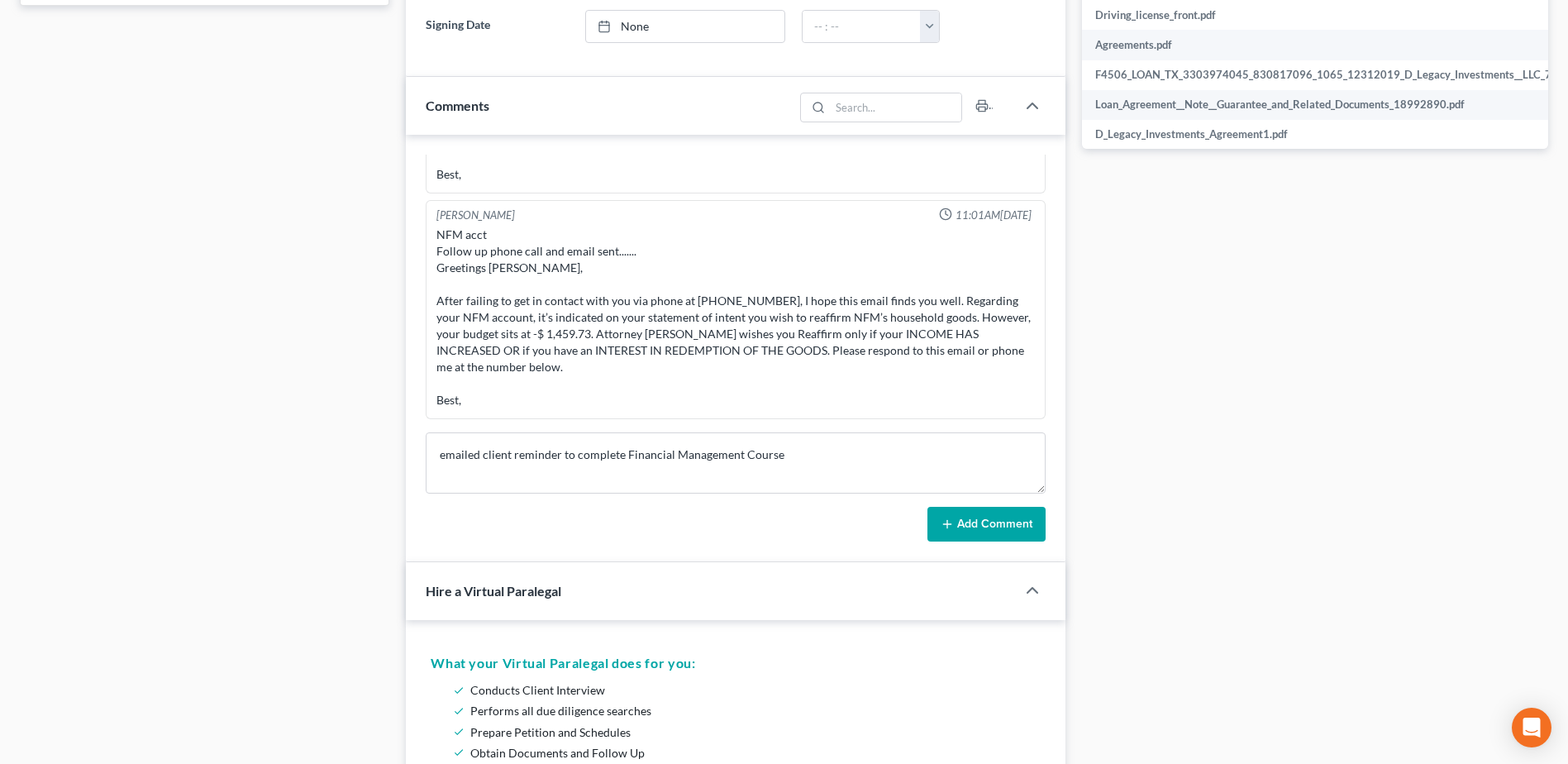
click at [1001, 533] on button "Add Comment" at bounding box center [986, 524] width 118 height 35
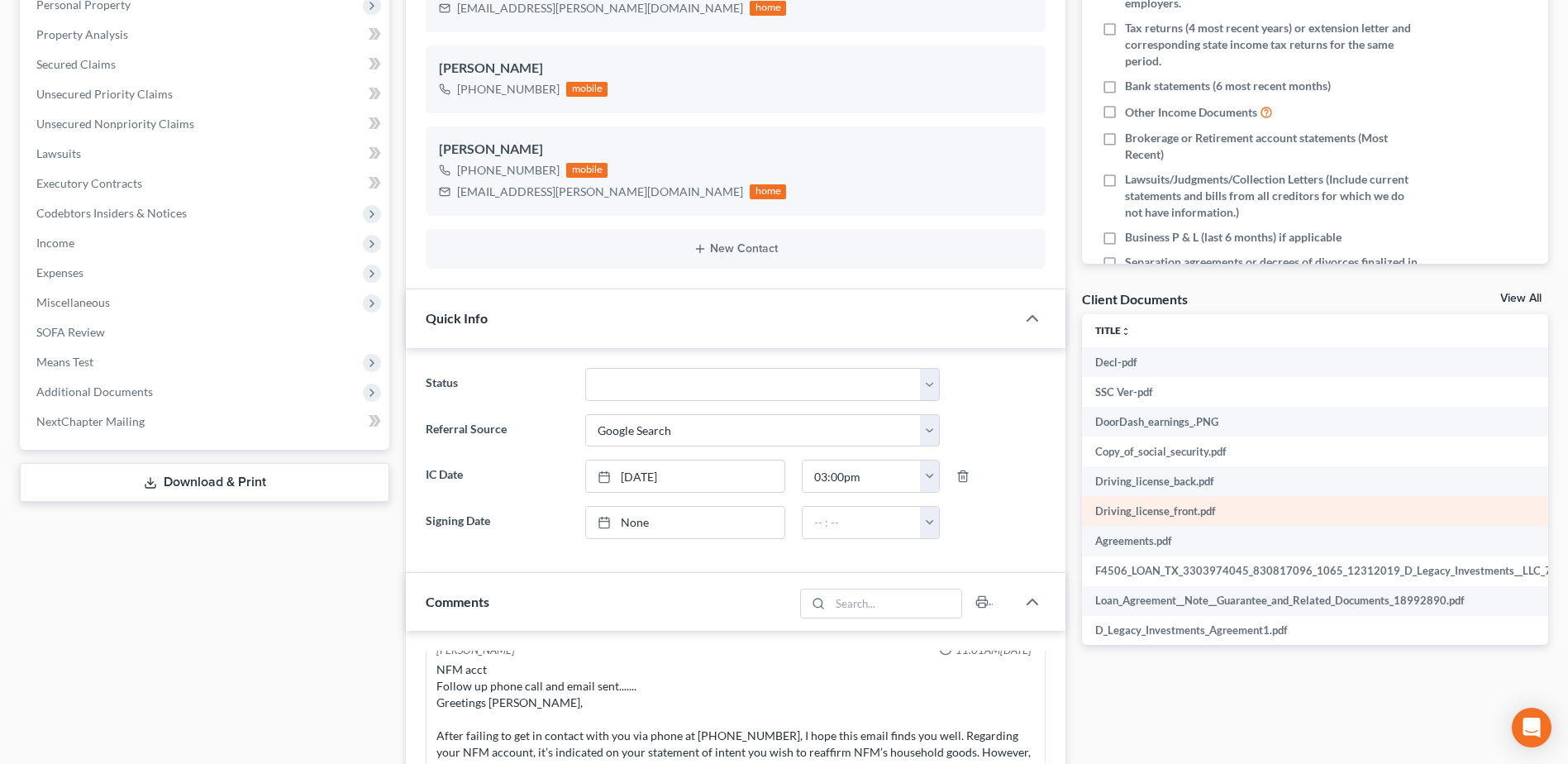
scroll to position [0, 0]
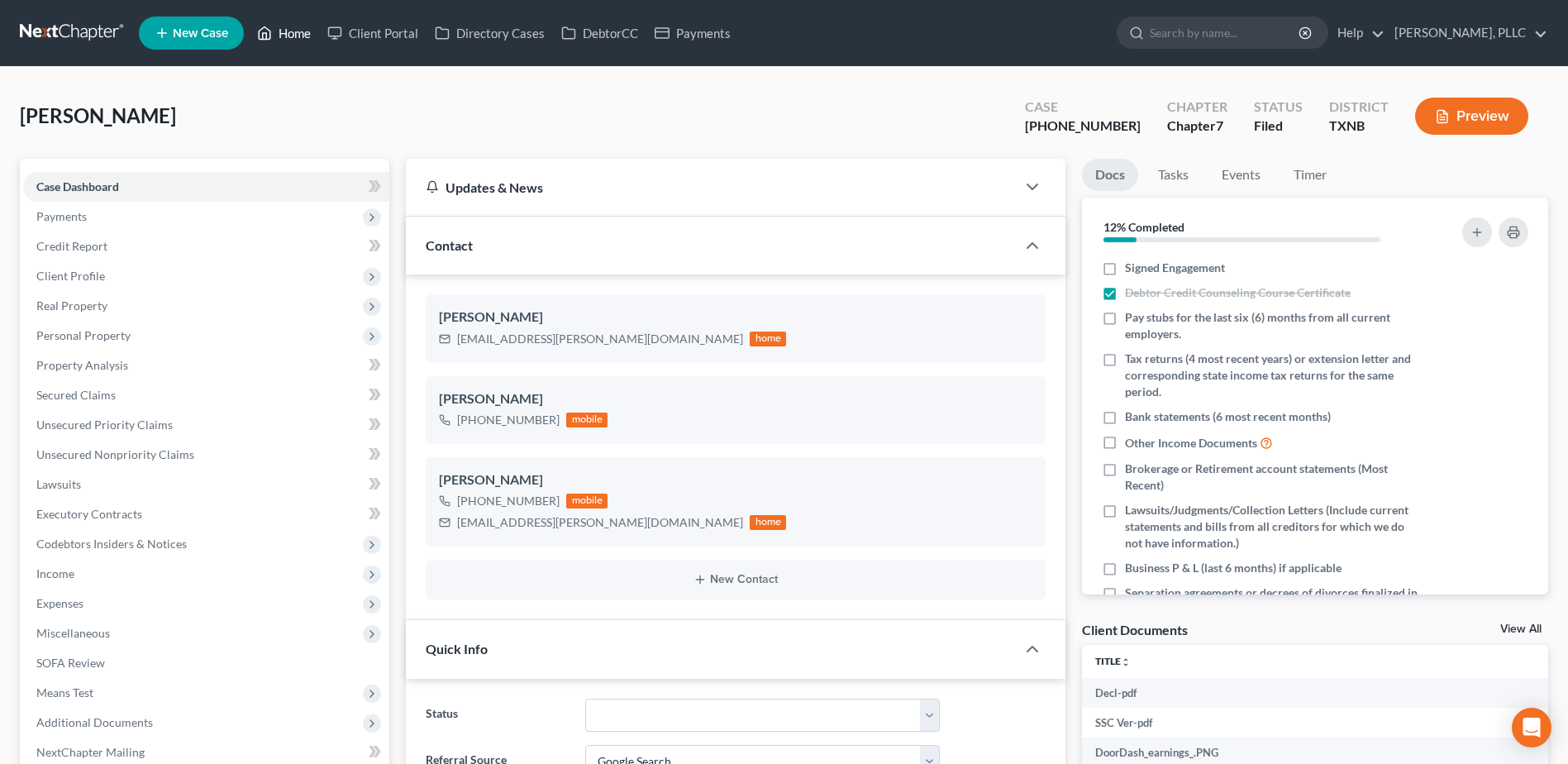
drag, startPoint x: 293, startPoint y: 28, endPoint x: 1001, endPoint y: 183, distance: 724.8
click at [293, 28] on link "Home" at bounding box center [283, 32] width 70 height 30
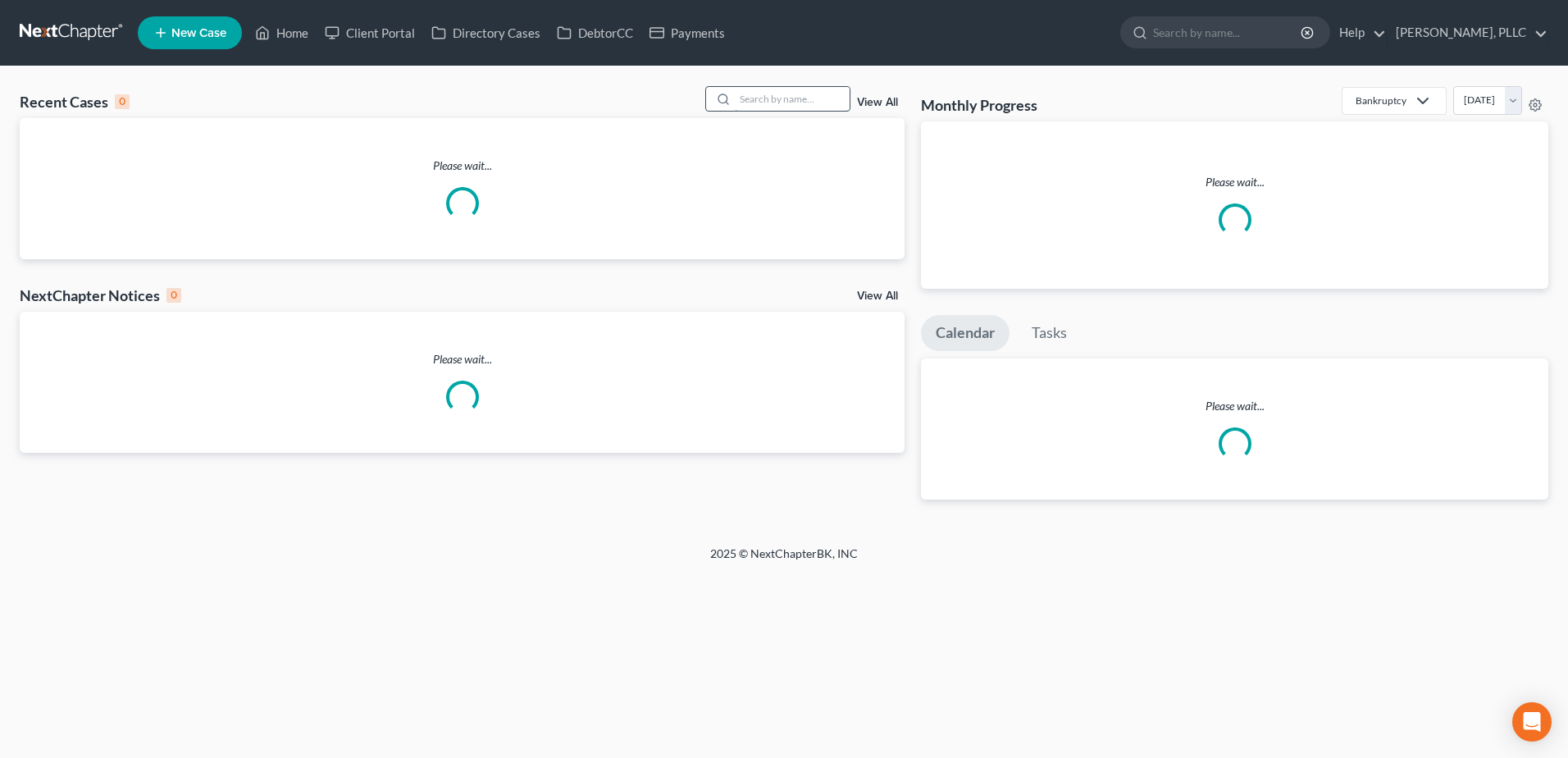
click at [783, 98] on input "search" at bounding box center [792, 98] width 114 height 24
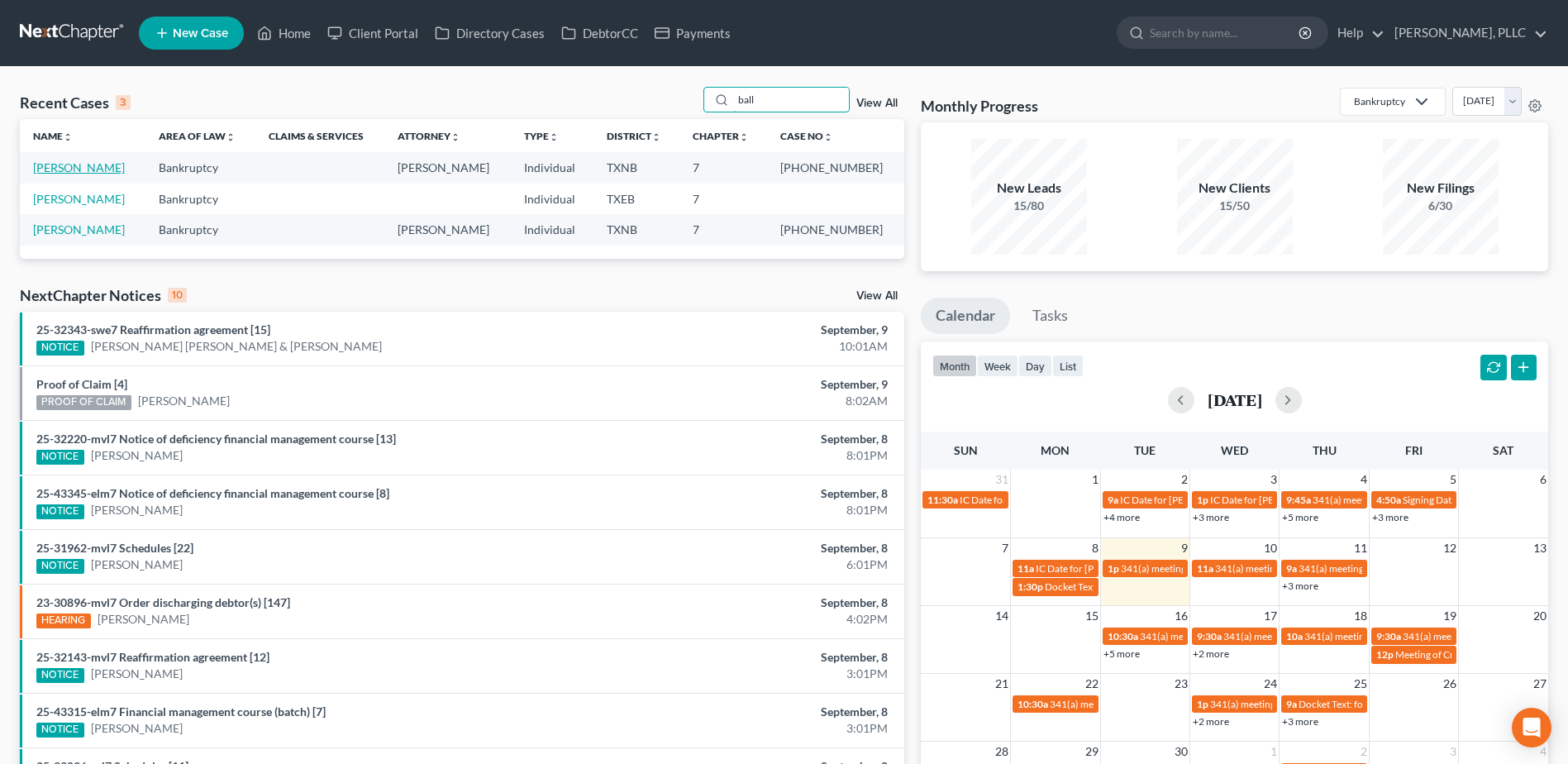
type input "ball"
click at [64, 165] on link "Ball, Tasheba" at bounding box center [79, 167] width 92 height 14
select select "4"
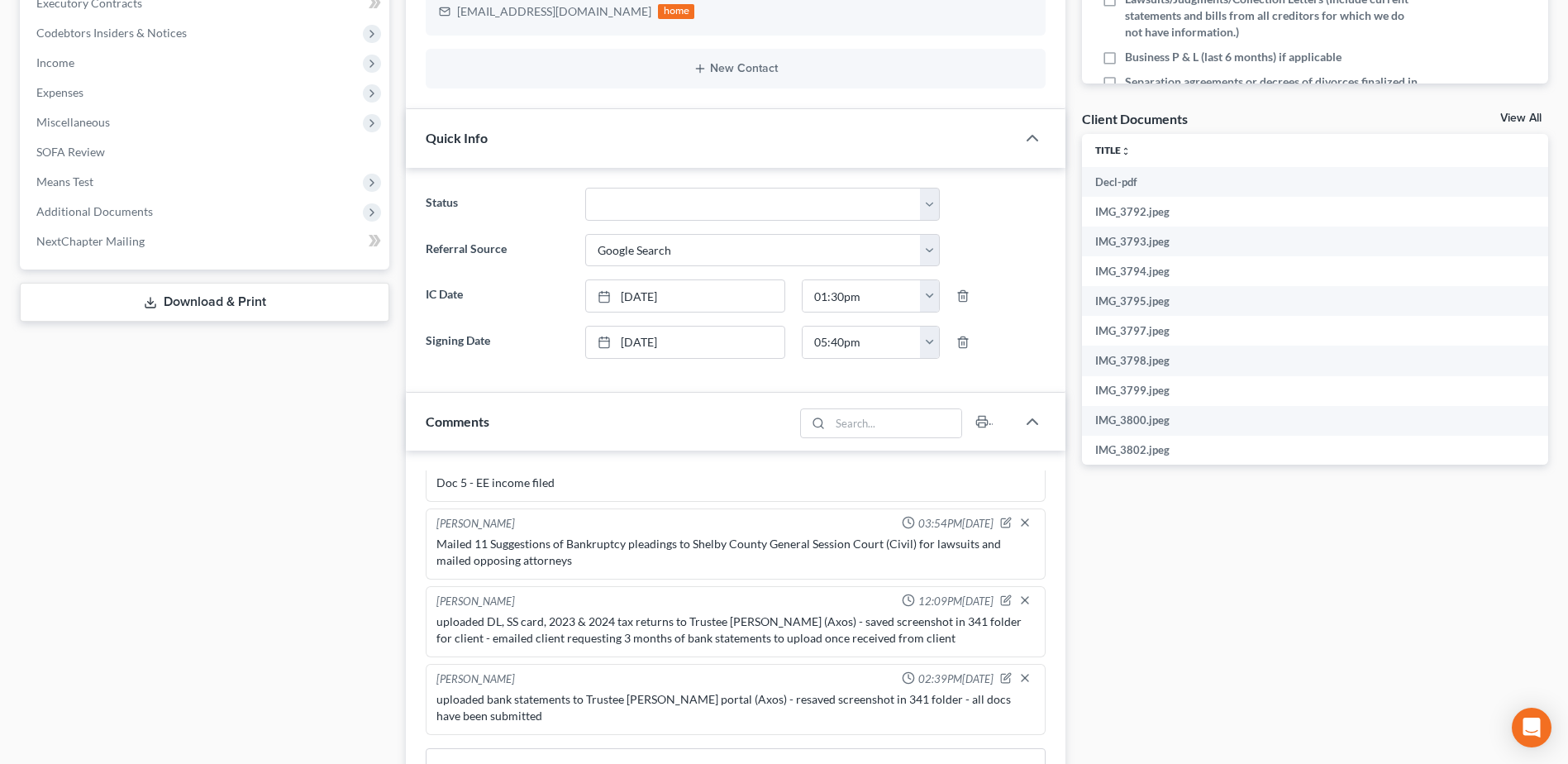
scroll to position [920, 0]
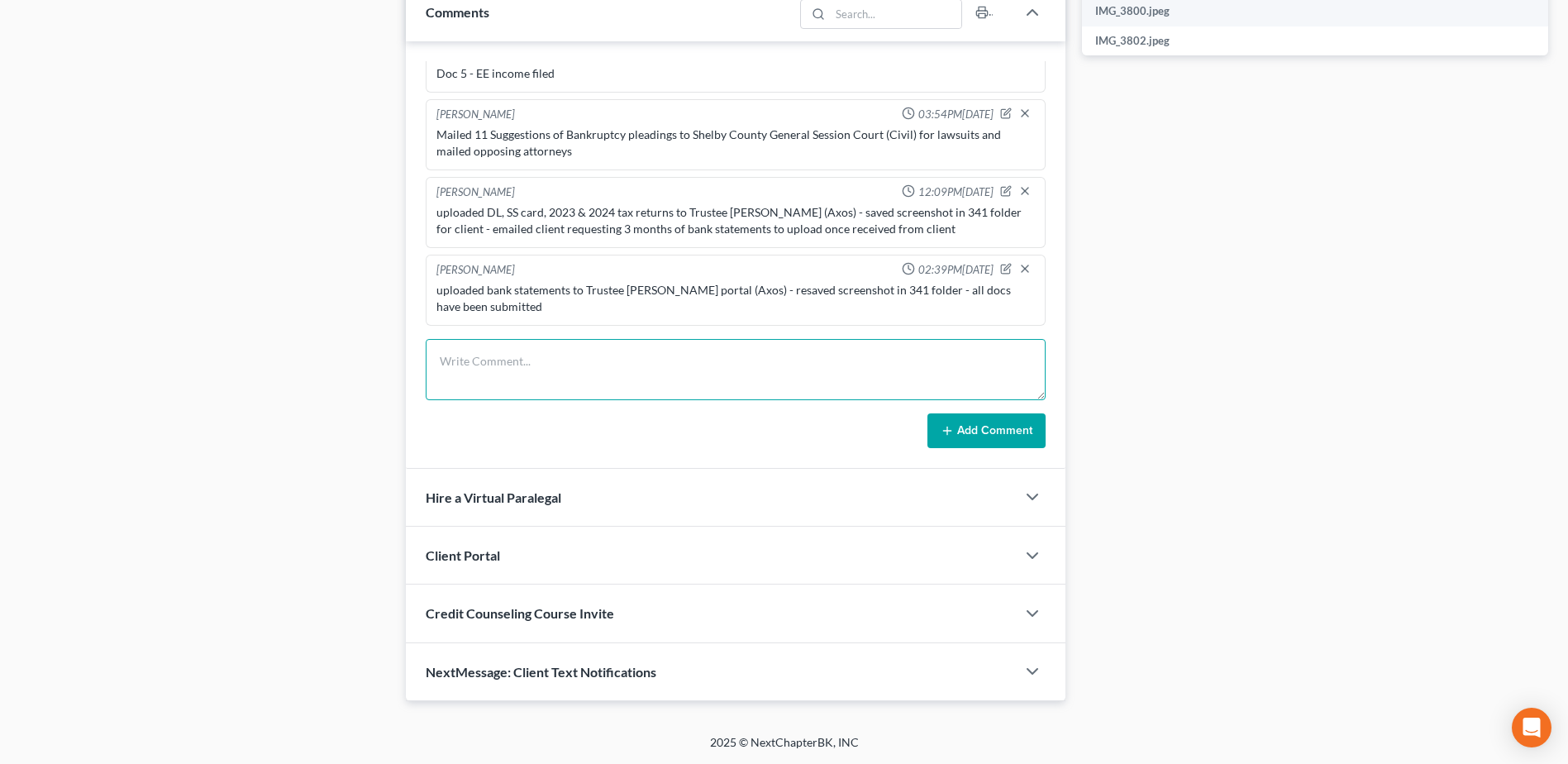
click at [510, 352] on textarea at bounding box center [735, 370] width 620 height 61
type textarea "emailed reminder to complete Financial Management Course"
click at [1020, 431] on button "Add Comment" at bounding box center [986, 430] width 118 height 35
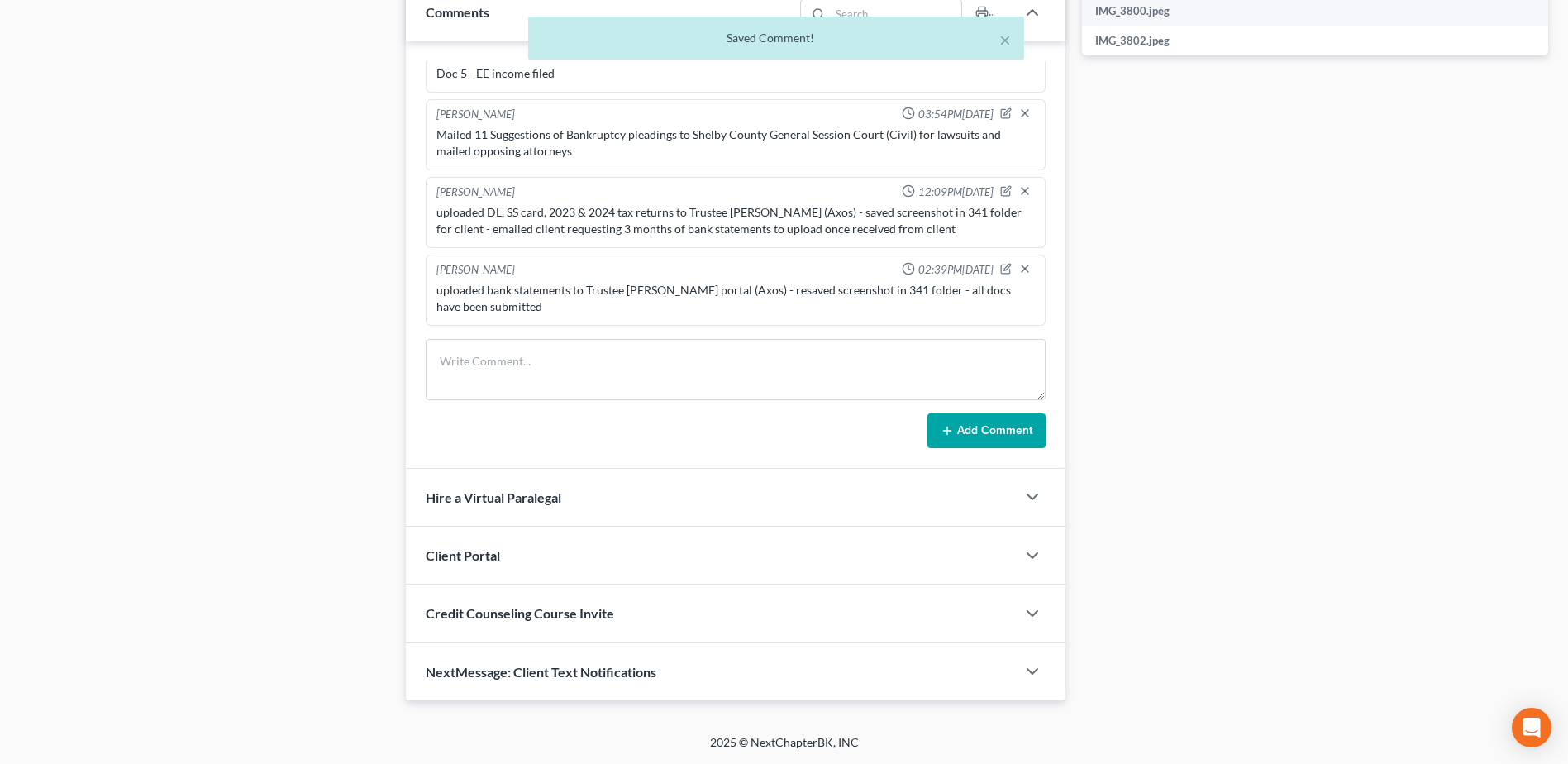
scroll to position [1046, 0]
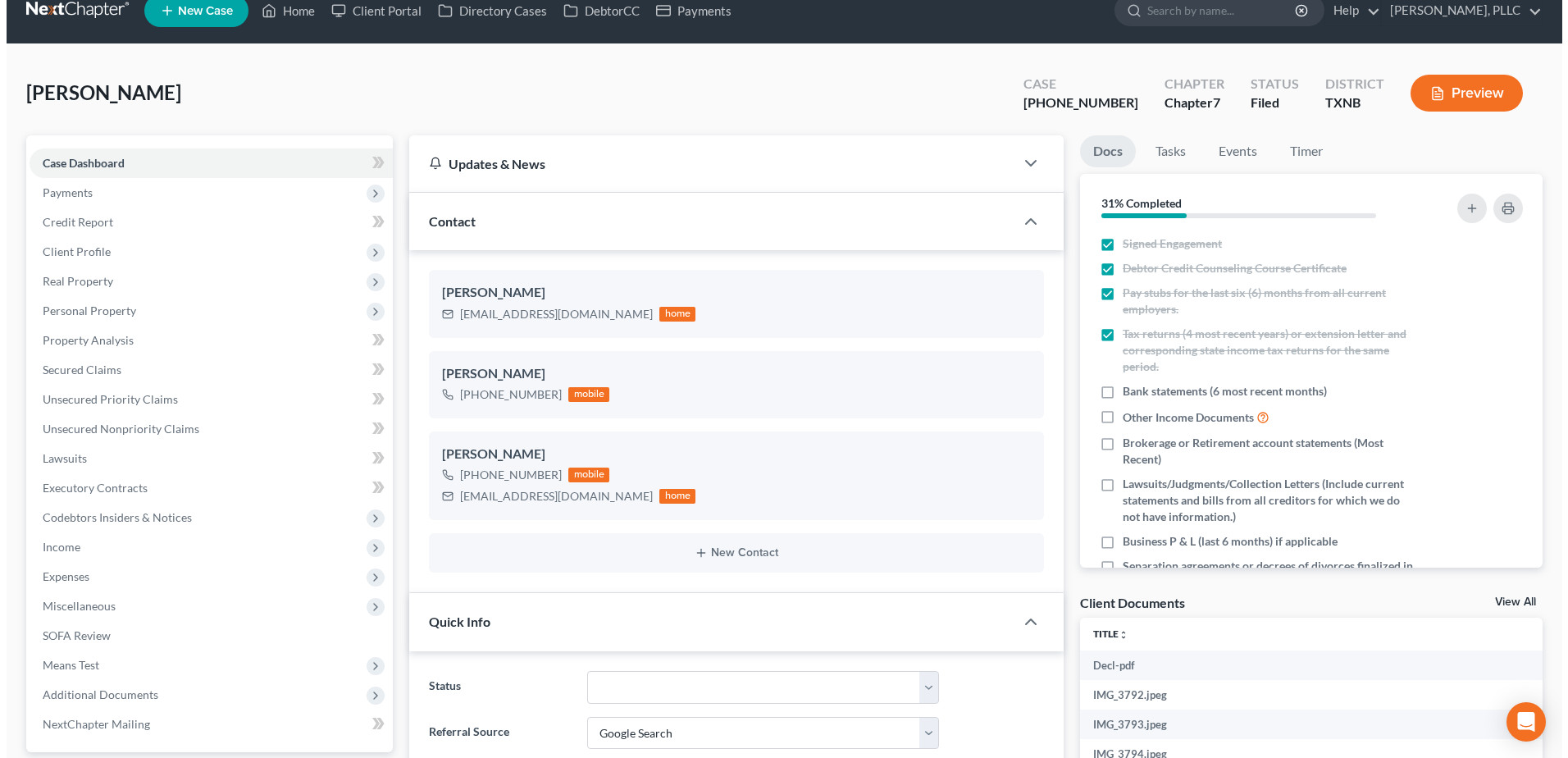
scroll to position [0, 0]
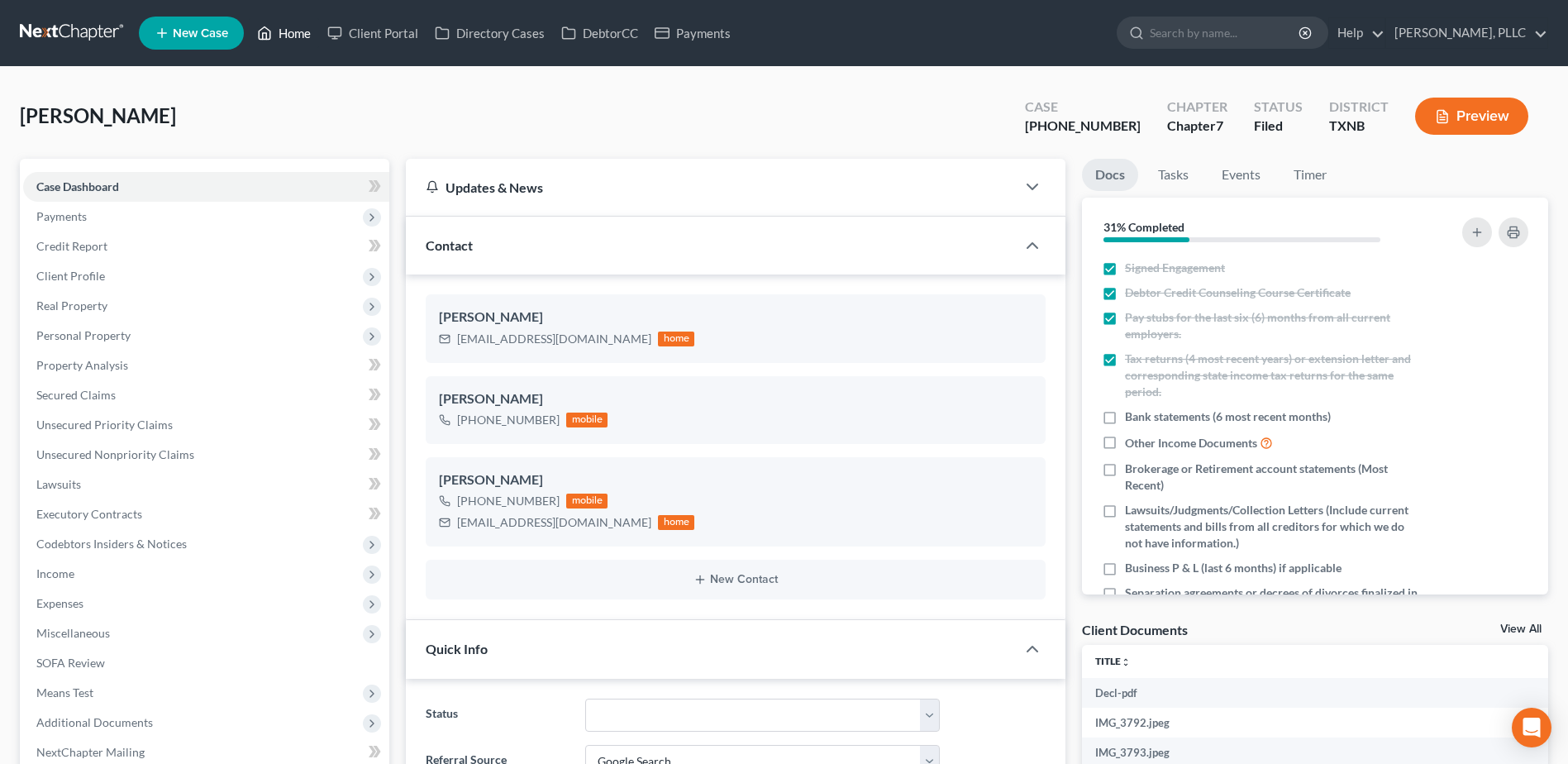
click at [297, 31] on link "Home" at bounding box center [283, 32] width 70 height 30
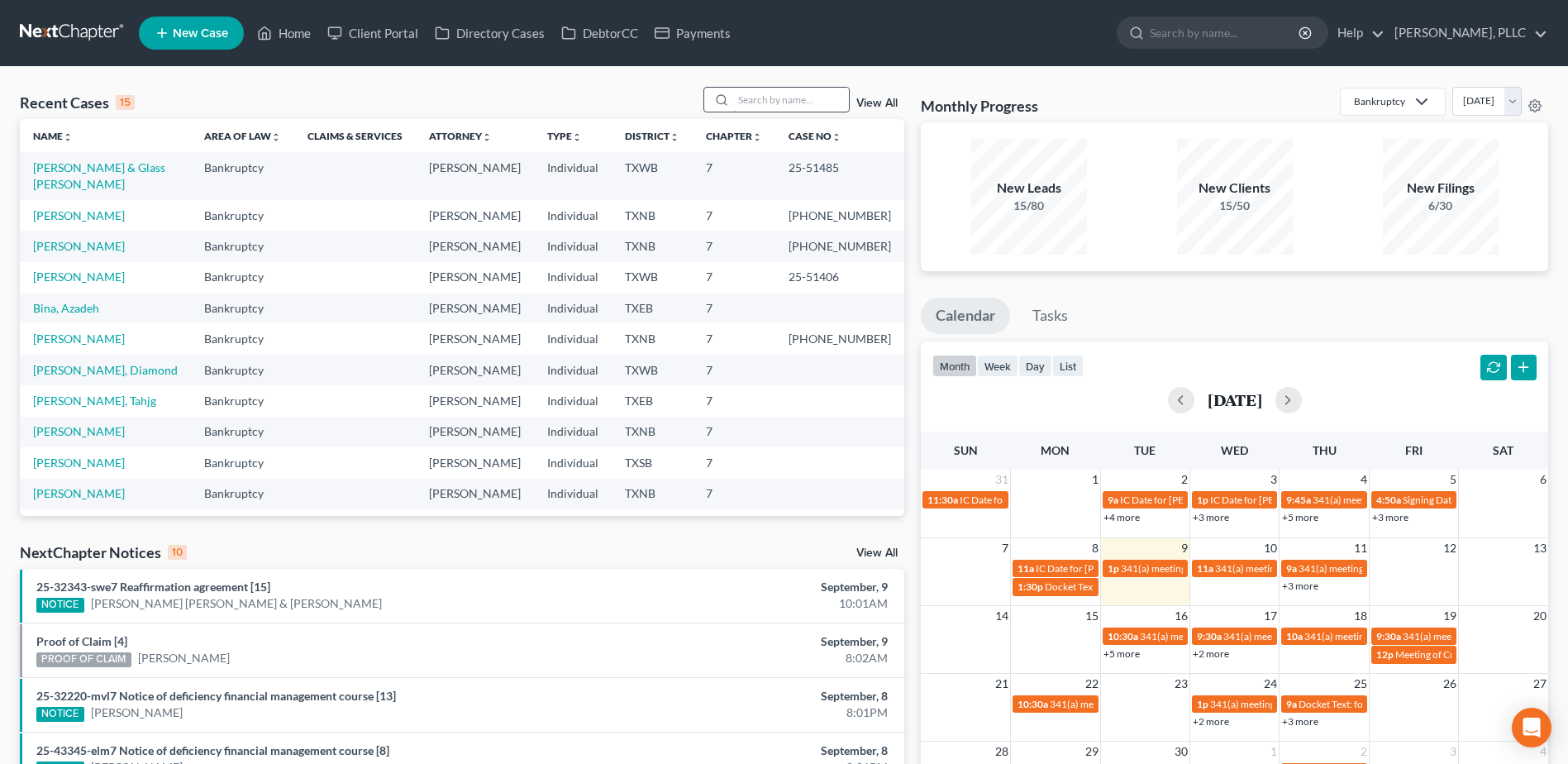
click at [775, 104] on input "search" at bounding box center [791, 99] width 115 height 24
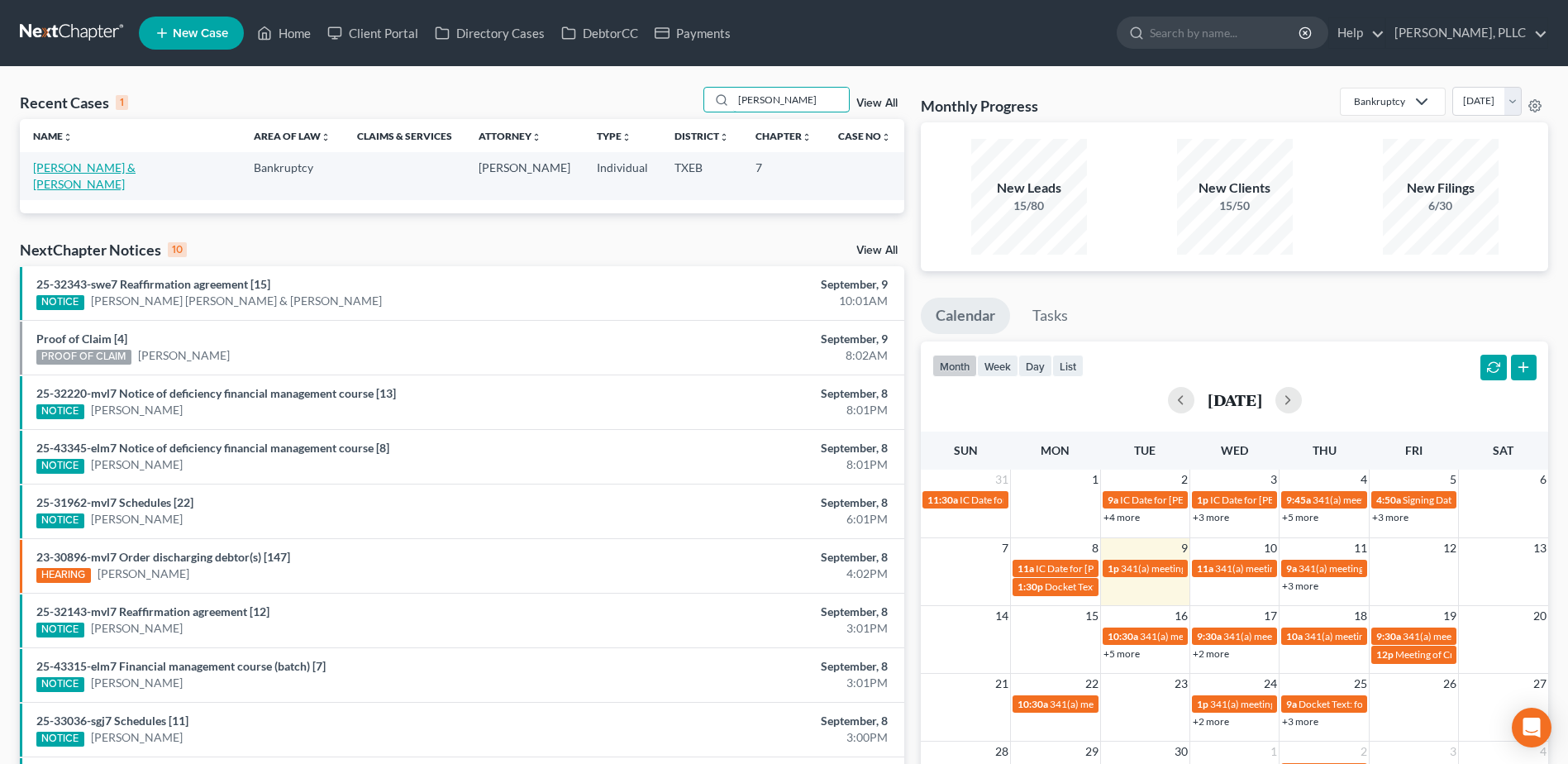
type input "beacham"
drag, startPoint x: 113, startPoint y: 168, endPoint x: 219, endPoint y: 182, distance: 106.9
click at [113, 168] on link "Beacham, Donnie & Debra" at bounding box center [84, 176] width 103 height 31
select select "4"
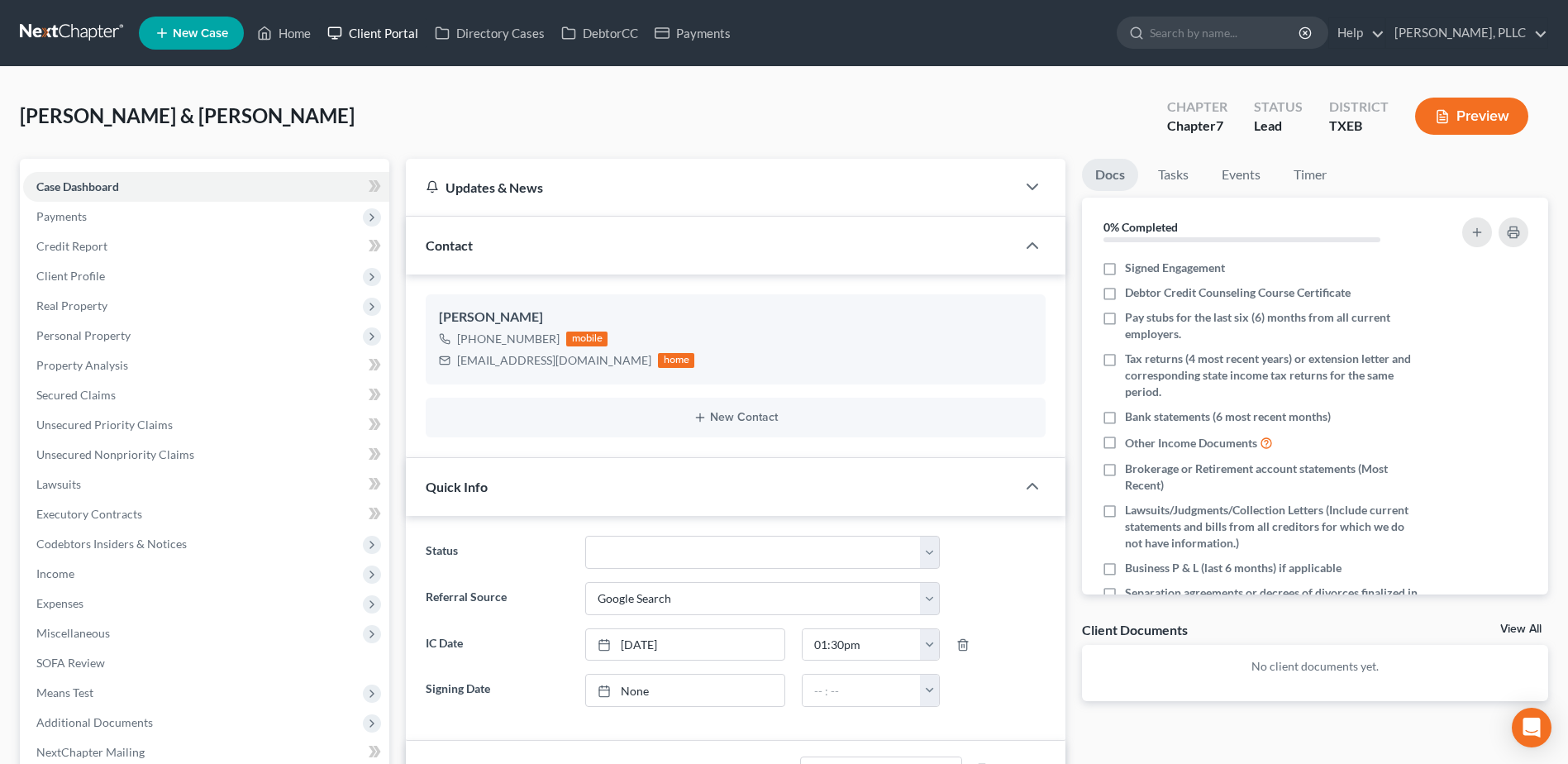
click at [359, 39] on link "Client Portal" at bounding box center [372, 32] width 108 height 30
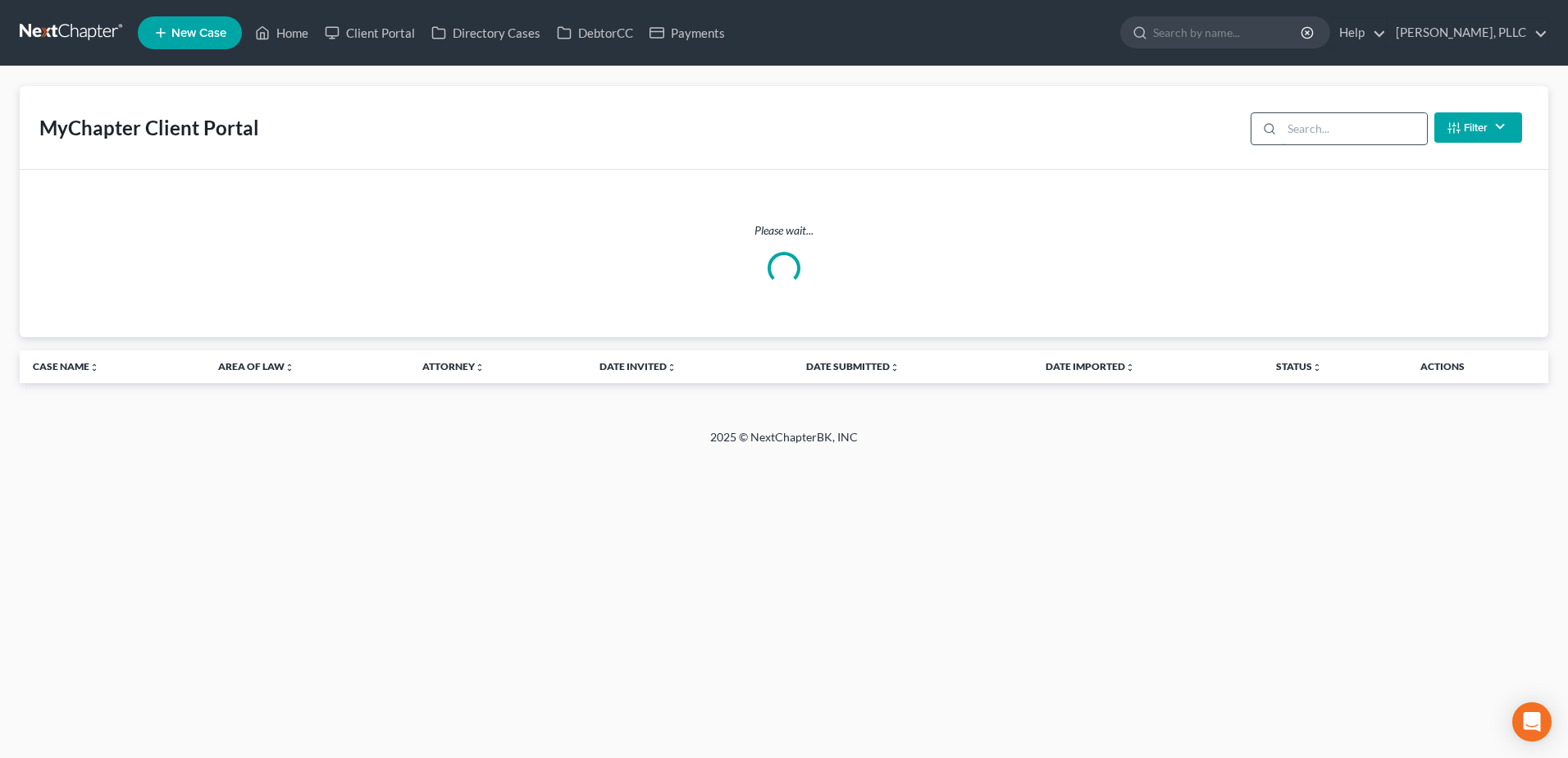
click at [1327, 135] on input "search" at bounding box center [1354, 129] width 146 height 31
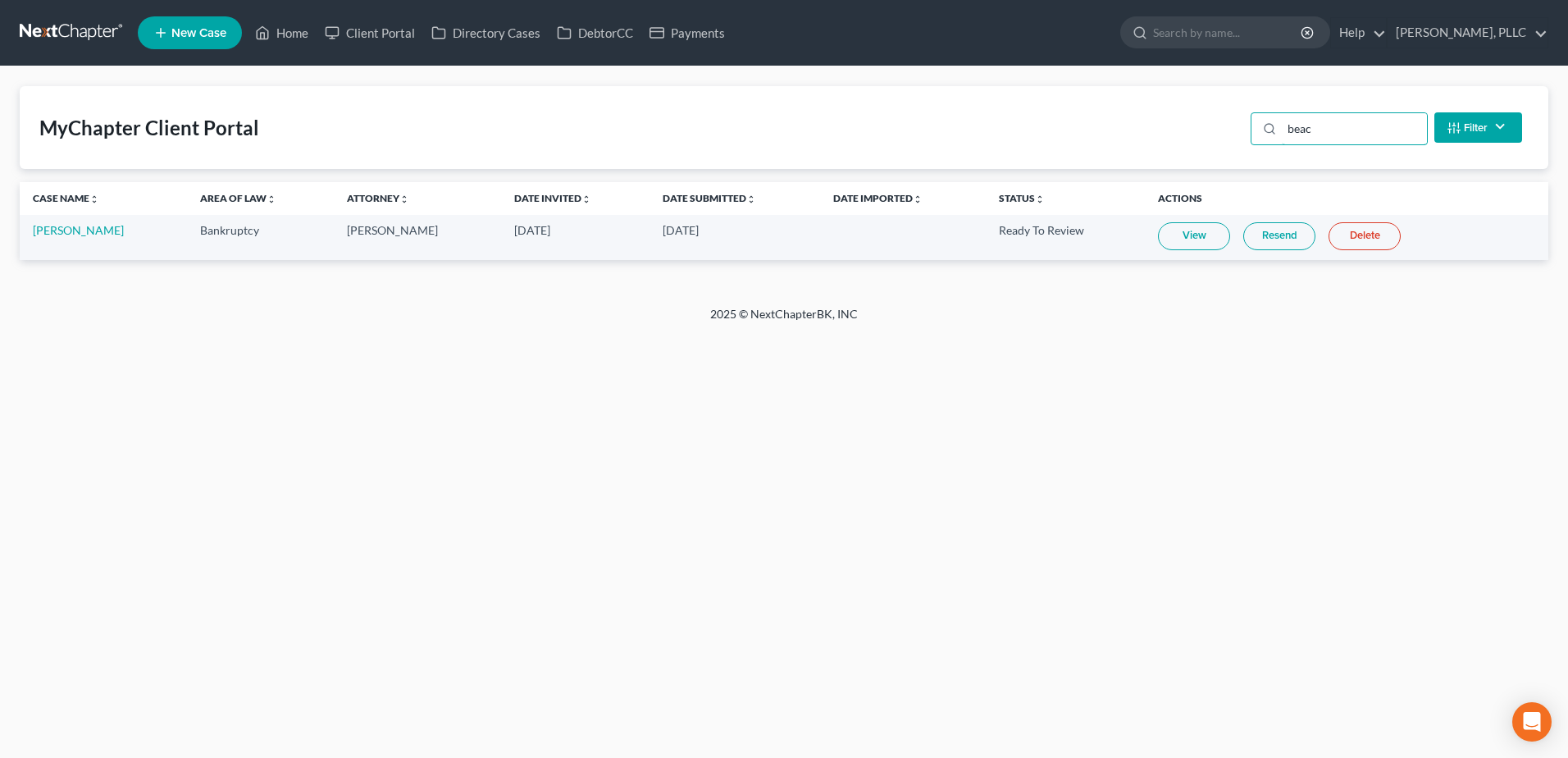
type input "beac"
click at [1277, 254] on td "View Resend Delete" at bounding box center [1347, 237] width 404 height 45
click at [1274, 239] on link "Resend" at bounding box center [1279, 236] width 72 height 28
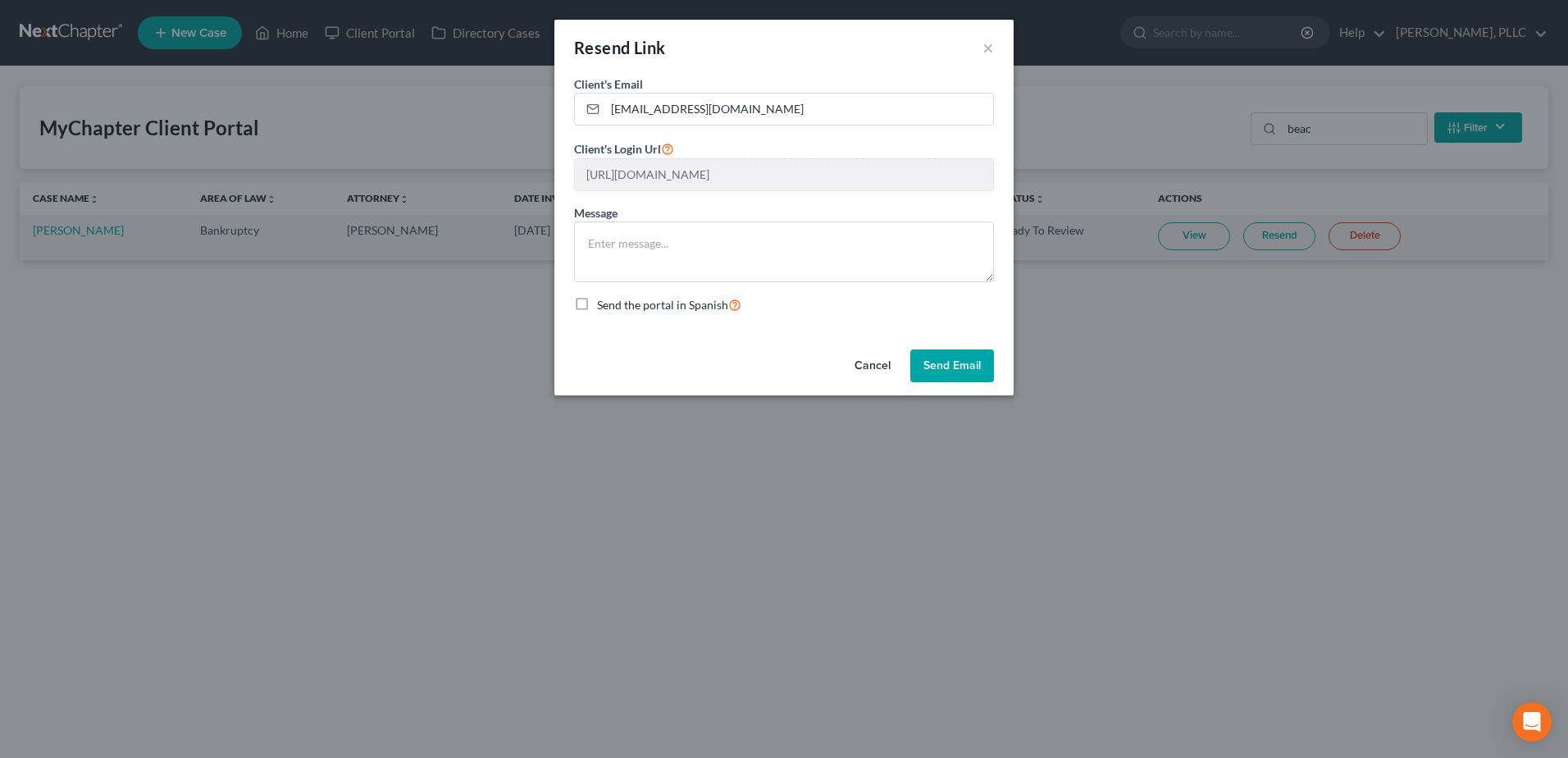
click at [960, 368] on button "Send Email" at bounding box center [951, 365] width 83 height 33
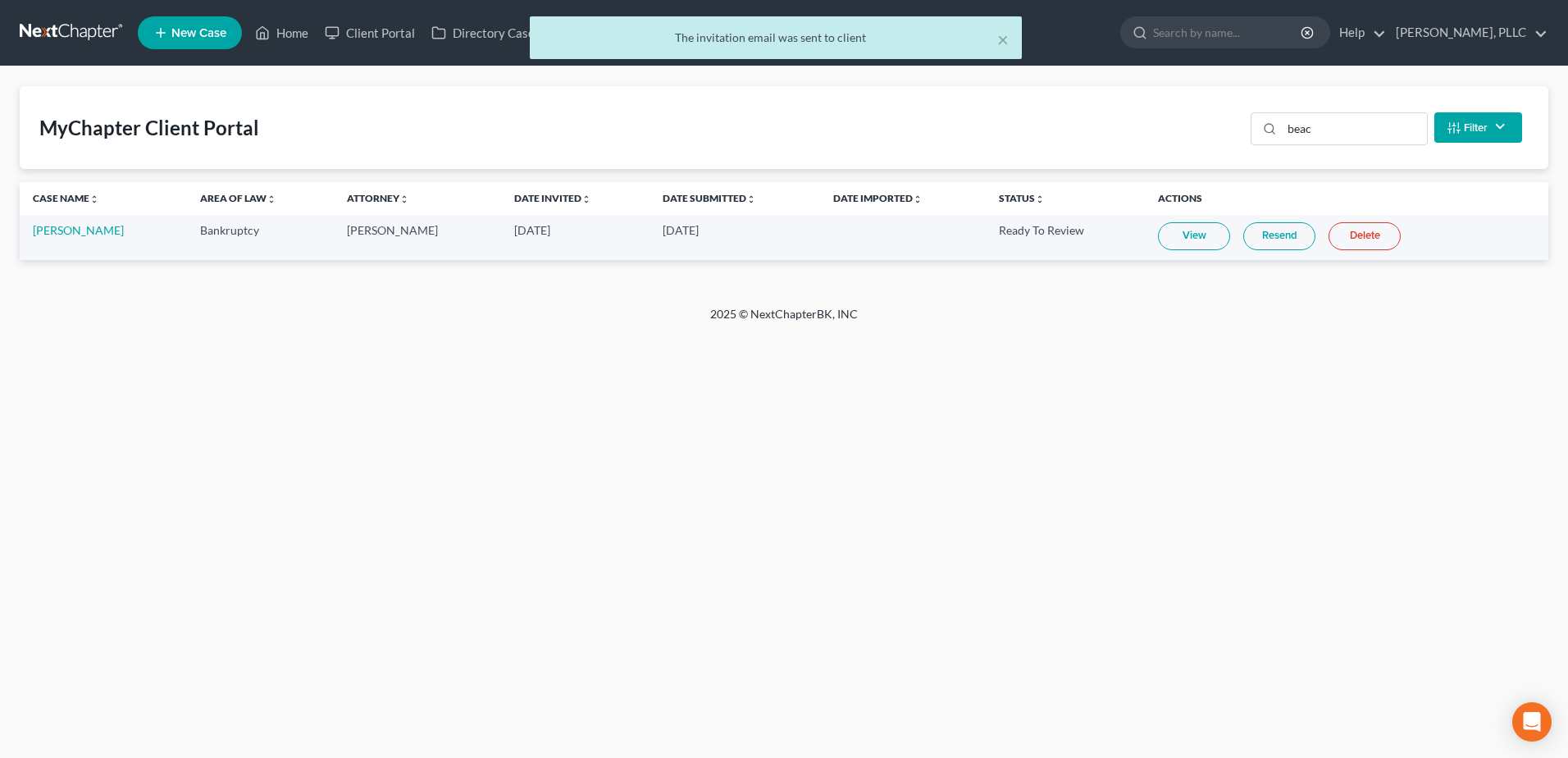
click at [1063, 383] on div "Home New Case Client Portal Directory Cases DebtorCC Payments Guy Harvey Holman…" at bounding box center [784, 379] width 1568 height 758
click at [294, 37] on div "× The invitation email was sent to client" at bounding box center [776, 41] width 1568 height 50
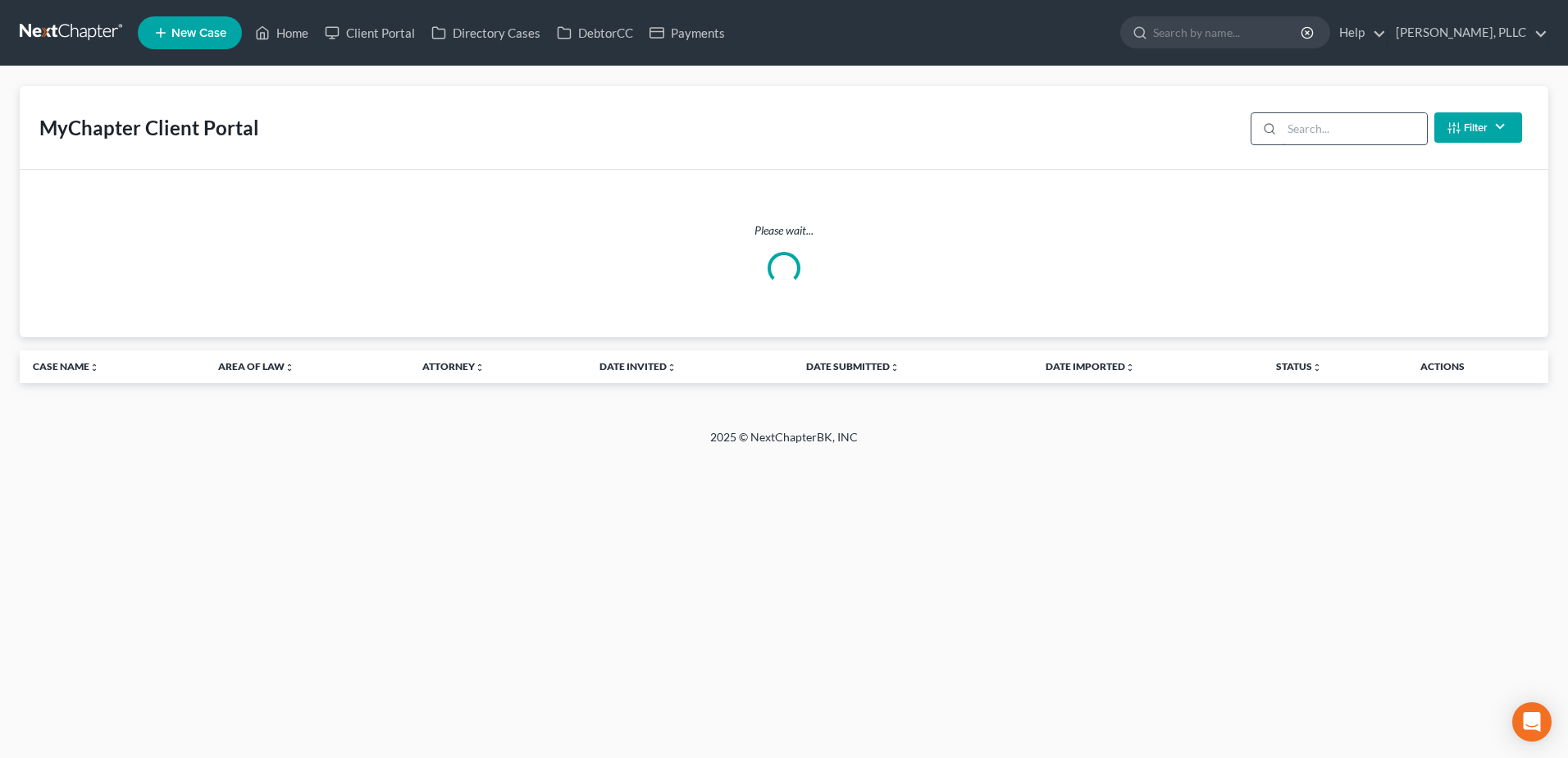
click at [1322, 130] on input "search" at bounding box center [1354, 129] width 146 height 31
type input "n"
type input "v"
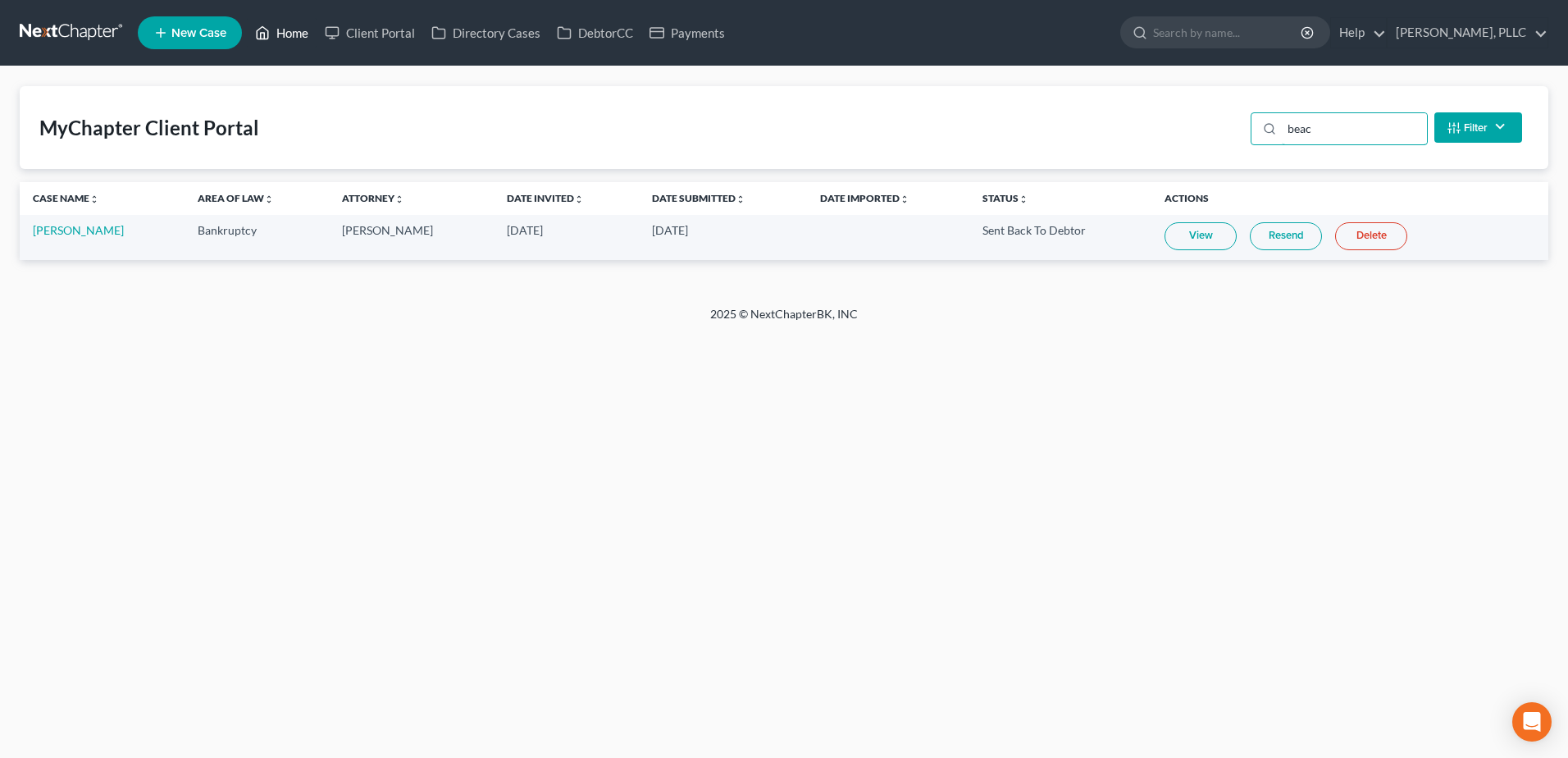
type input "beac"
click at [294, 41] on link "Home" at bounding box center [281, 32] width 70 height 29
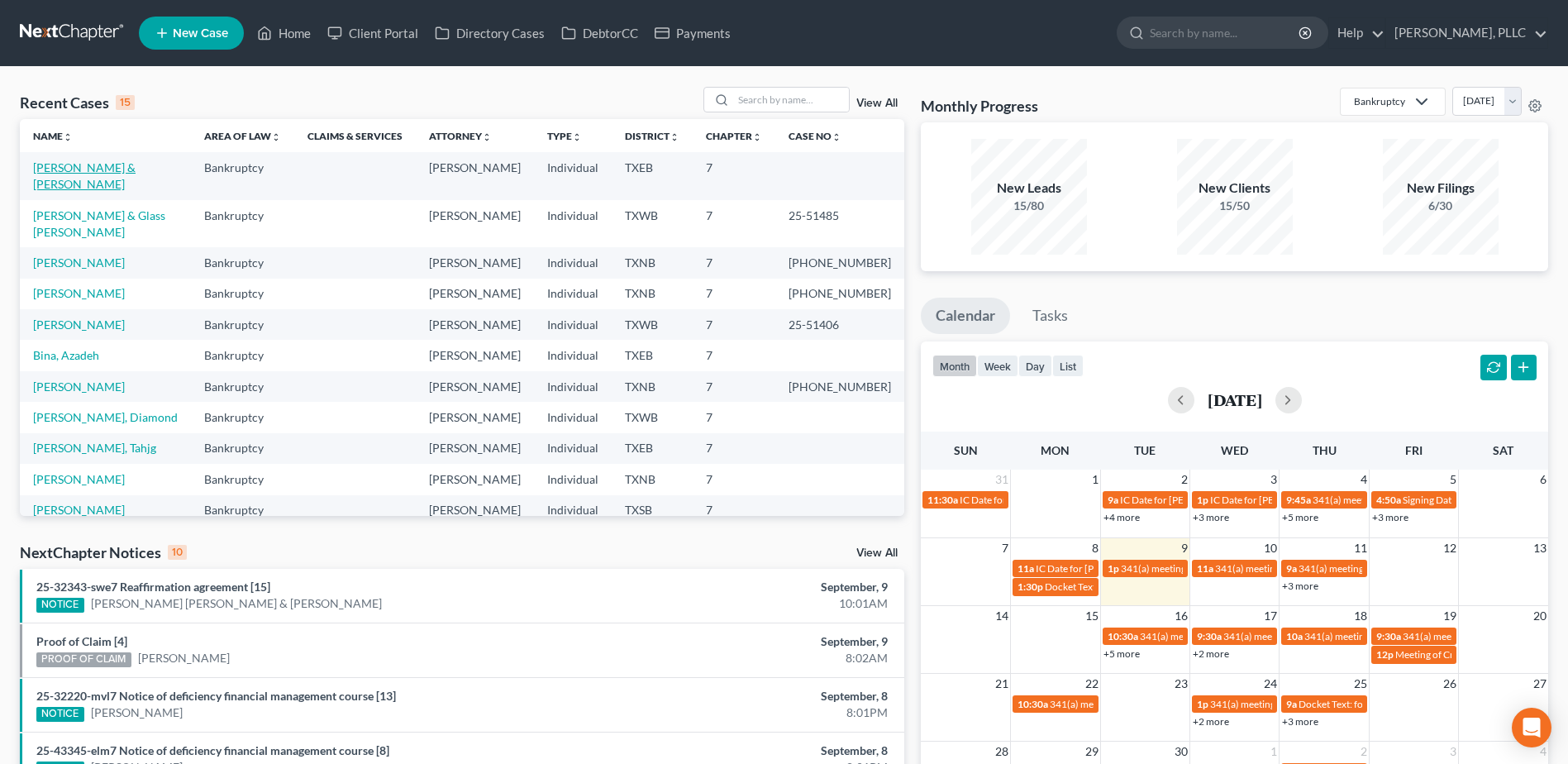
click at [129, 170] on link "Beacham, Donnie & Debra" at bounding box center [84, 176] width 103 height 31
select select "4"
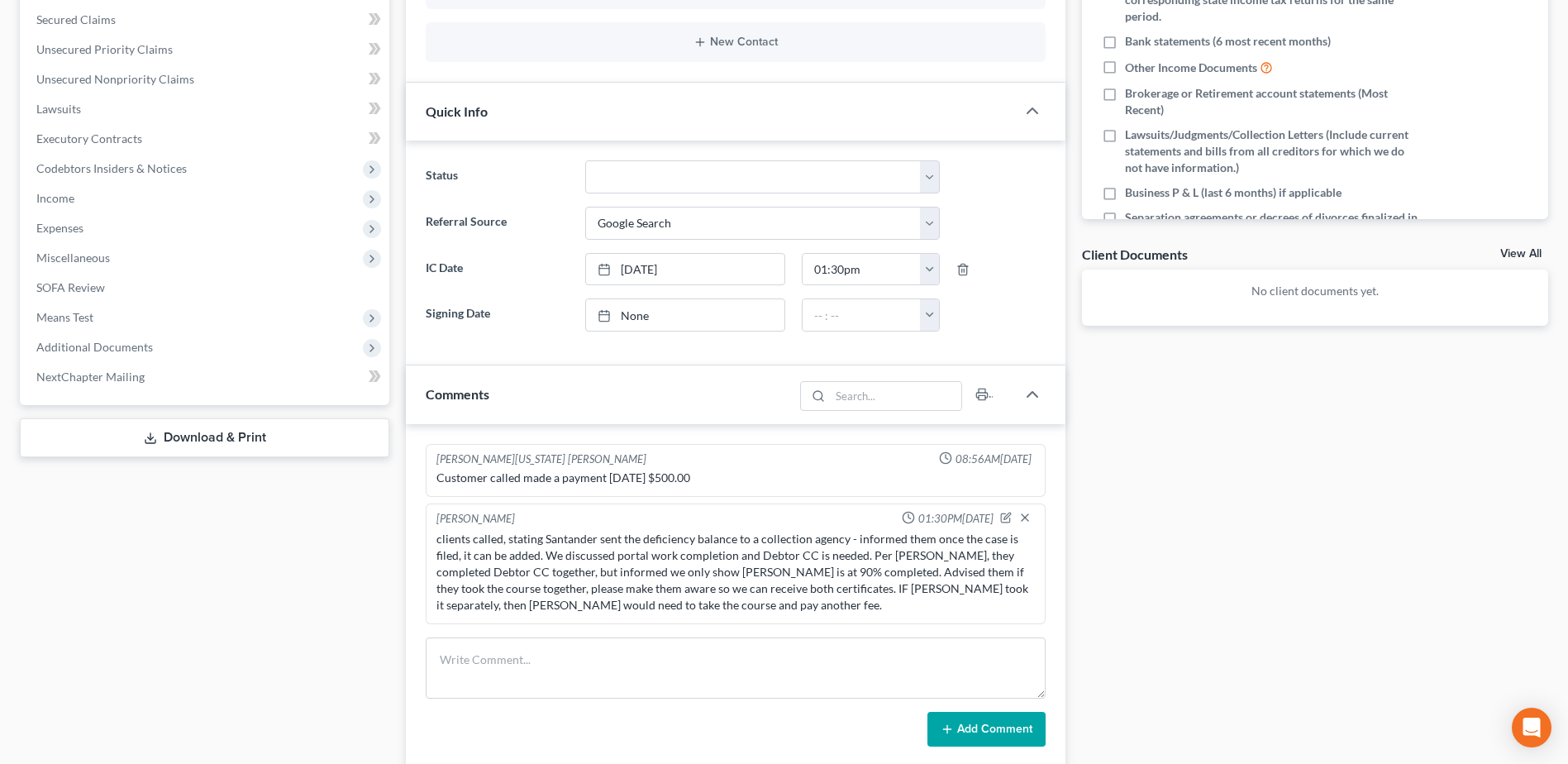
scroll to position [433, 0]
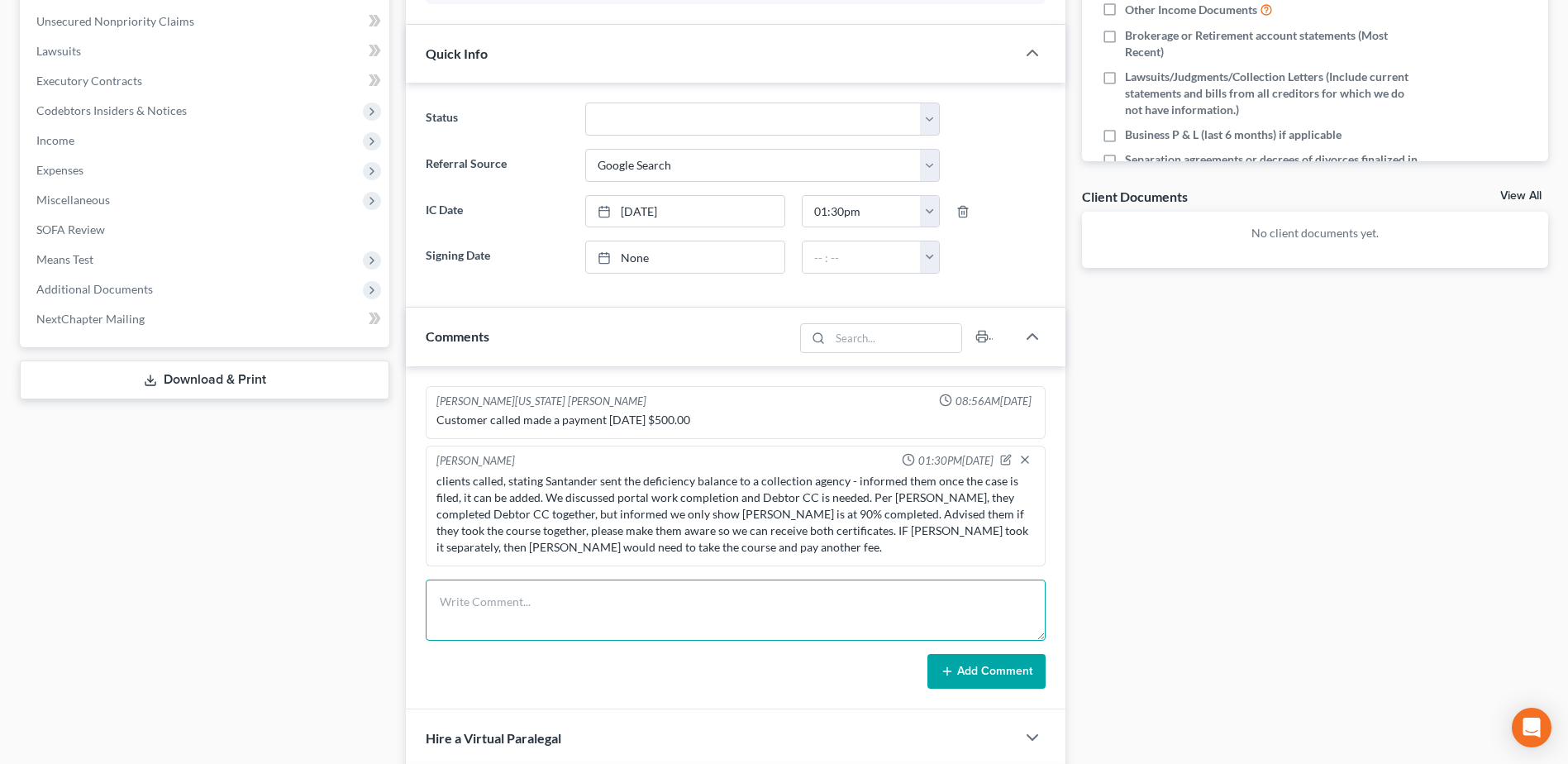
click at [591, 601] on textarea at bounding box center [735, 610] width 620 height 61
type textarea "client called asking for portal to be resent - resent portal to them for anothe…"
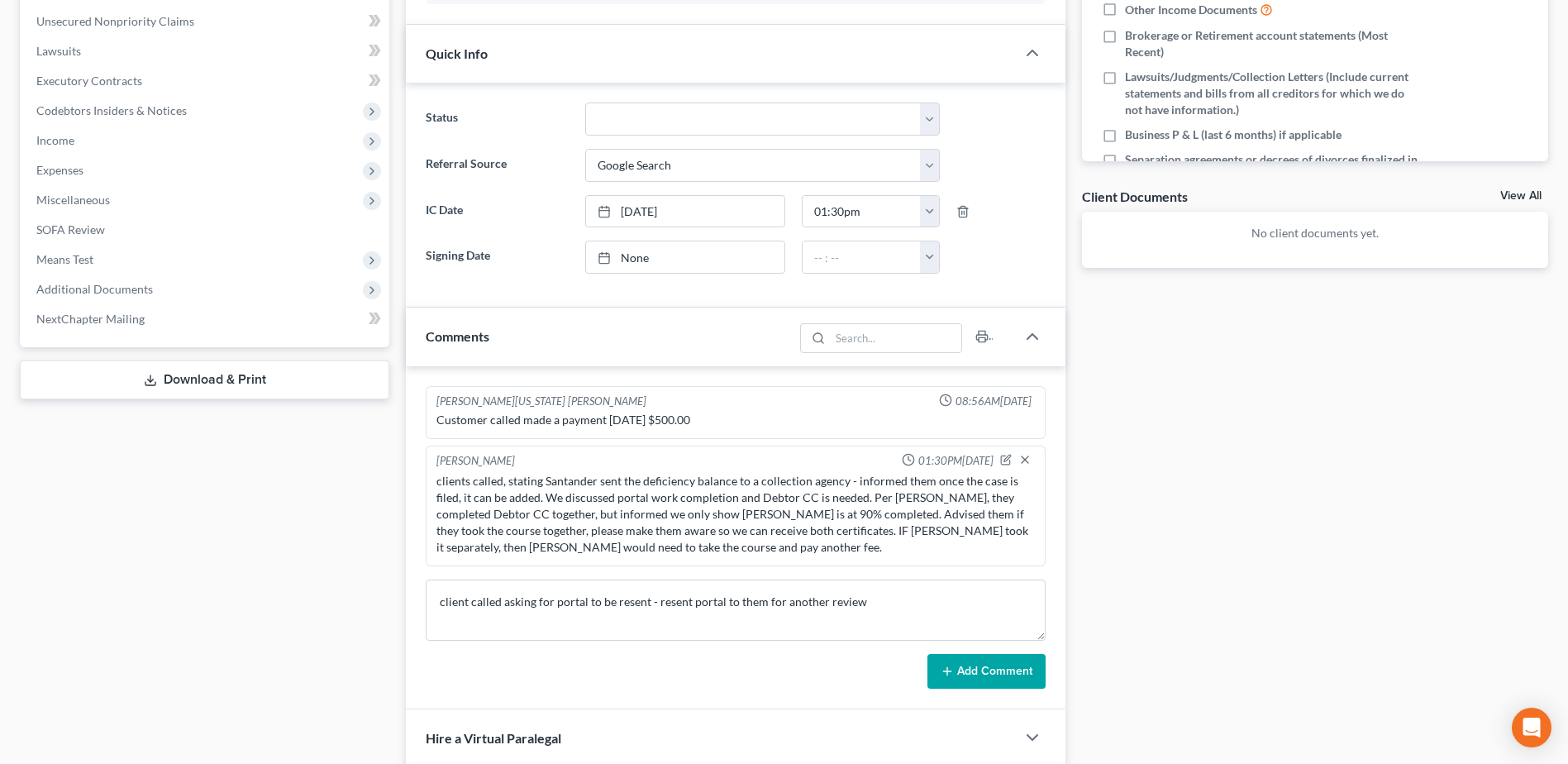
click at [999, 693] on div "Latania Washington Williams 08:56AM, 05/30/2025 Customer called made a payment …" at bounding box center [736, 538] width 659 height 343
click at [998, 676] on button "Add Comment" at bounding box center [986, 671] width 118 height 35
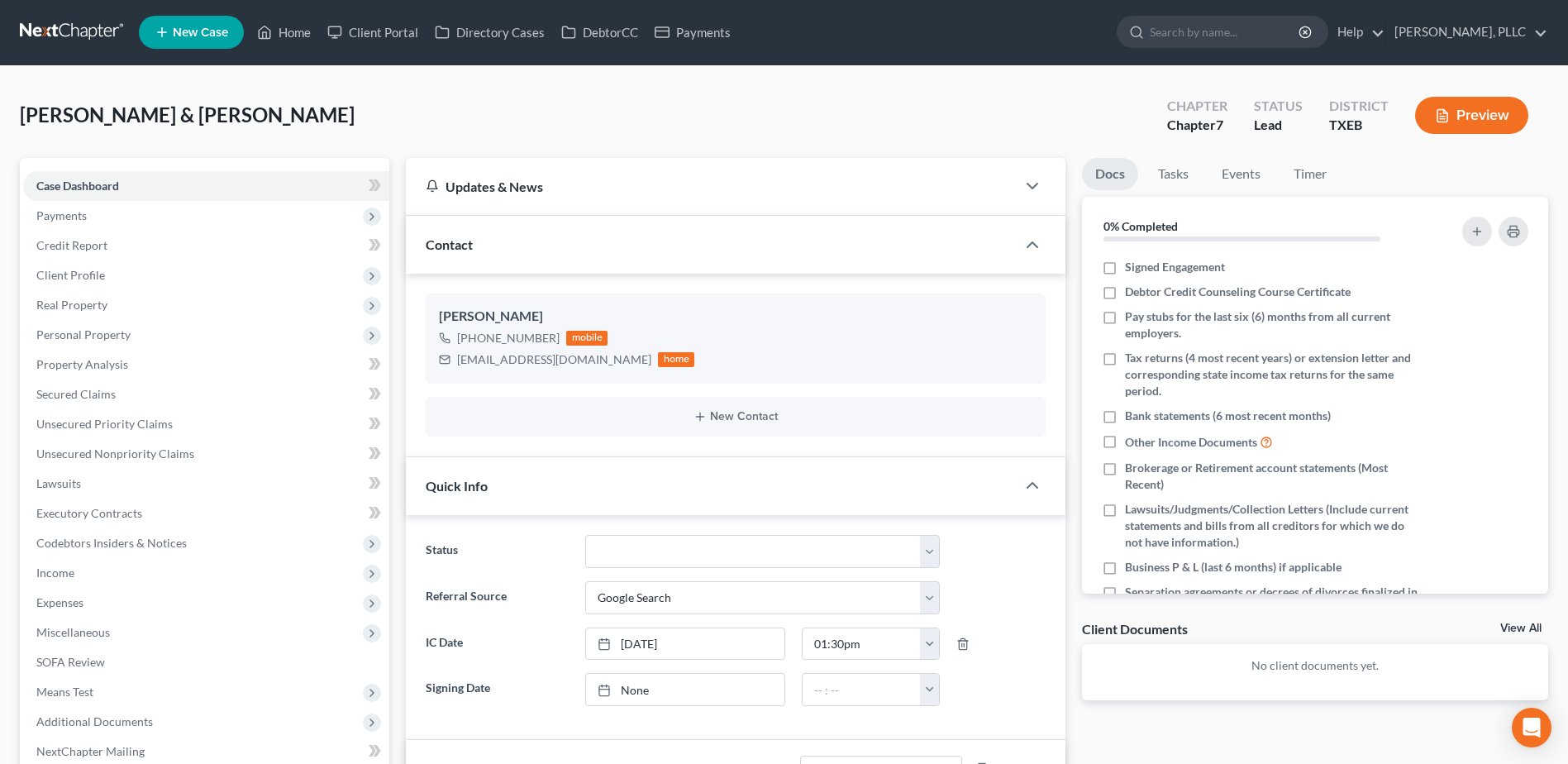
scroll to position [0, 0]
click at [388, 35] on link "Client Portal" at bounding box center [372, 32] width 108 height 30
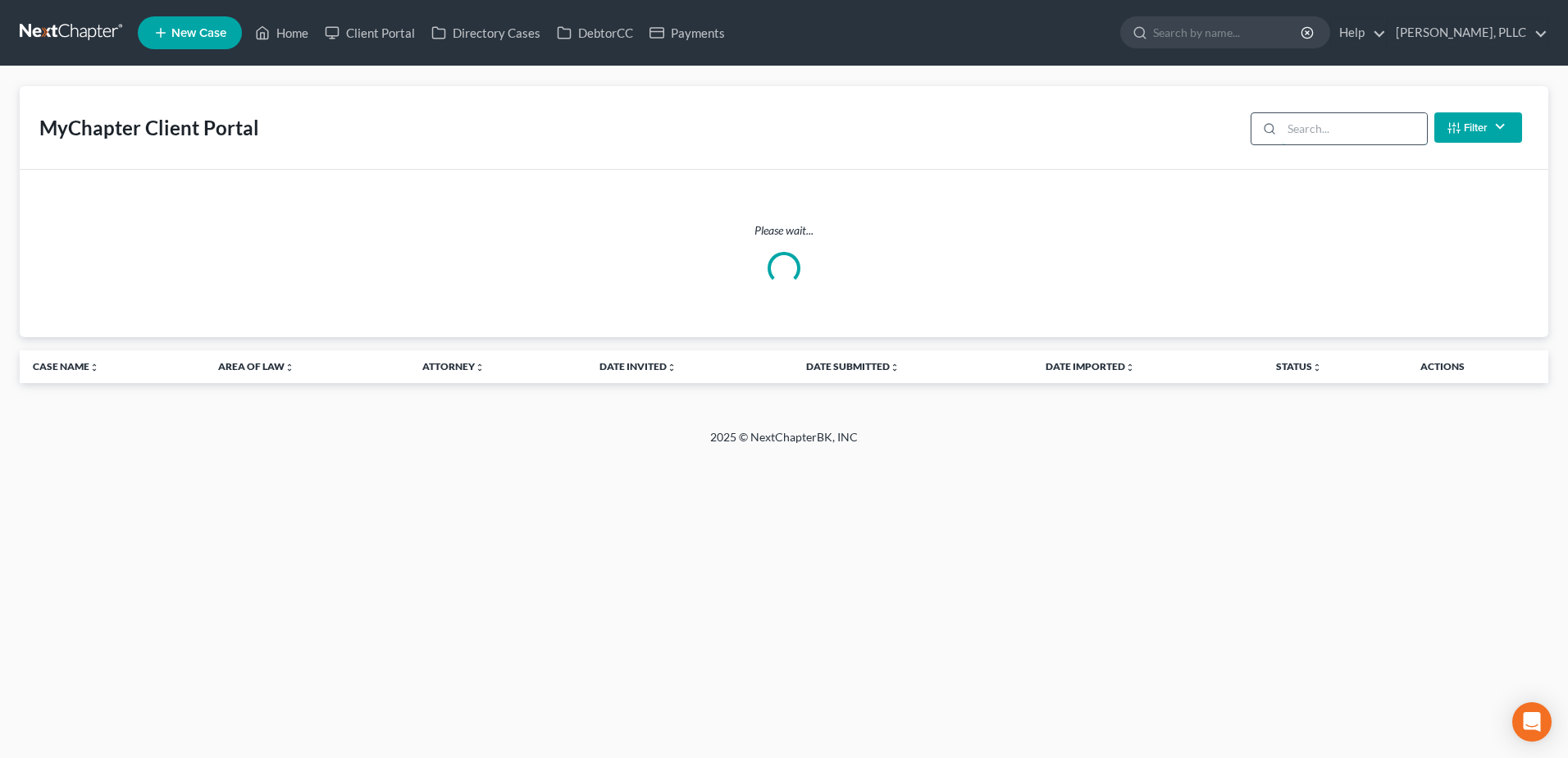
click at [1333, 135] on input "search" at bounding box center [1354, 129] width 146 height 31
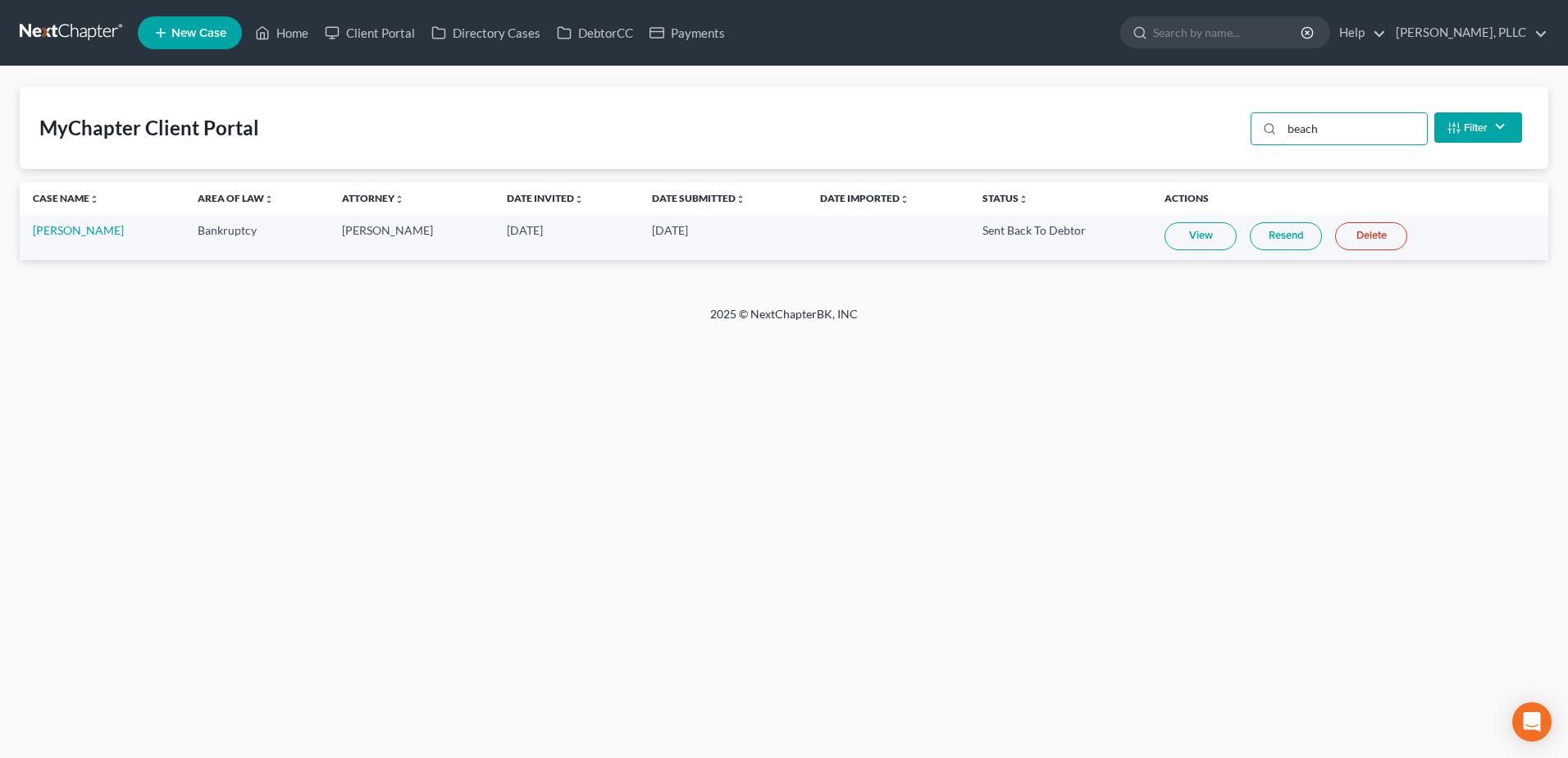
type input "beach"
click at [1185, 240] on link "View" at bounding box center [1200, 236] width 72 height 28
click at [1274, 233] on link "Resend" at bounding box center [1286, 236] width 72 height 28
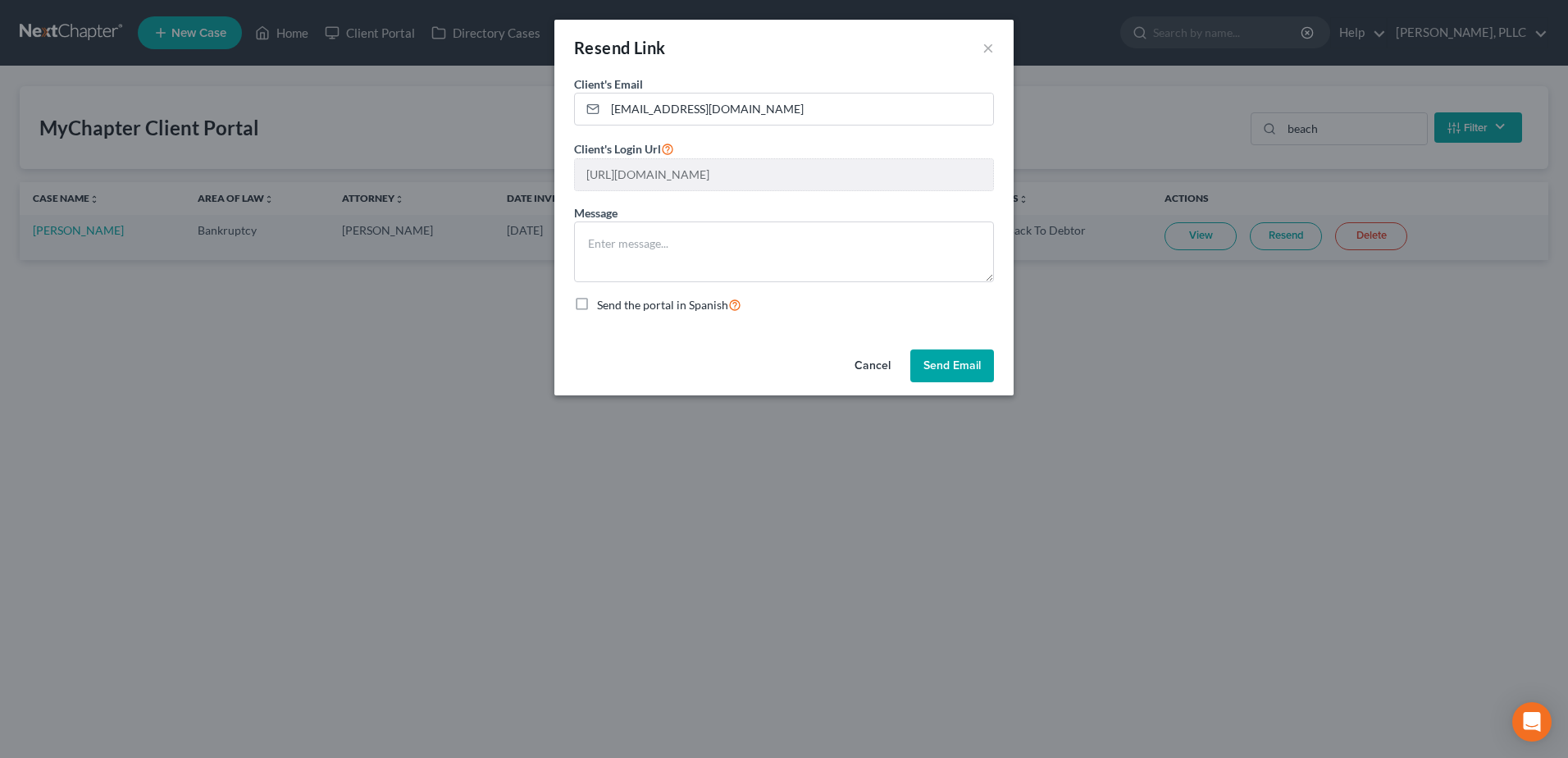
click at [966, 367] on button "Send Email" at bounding box center [951, 365] width 83 height 33
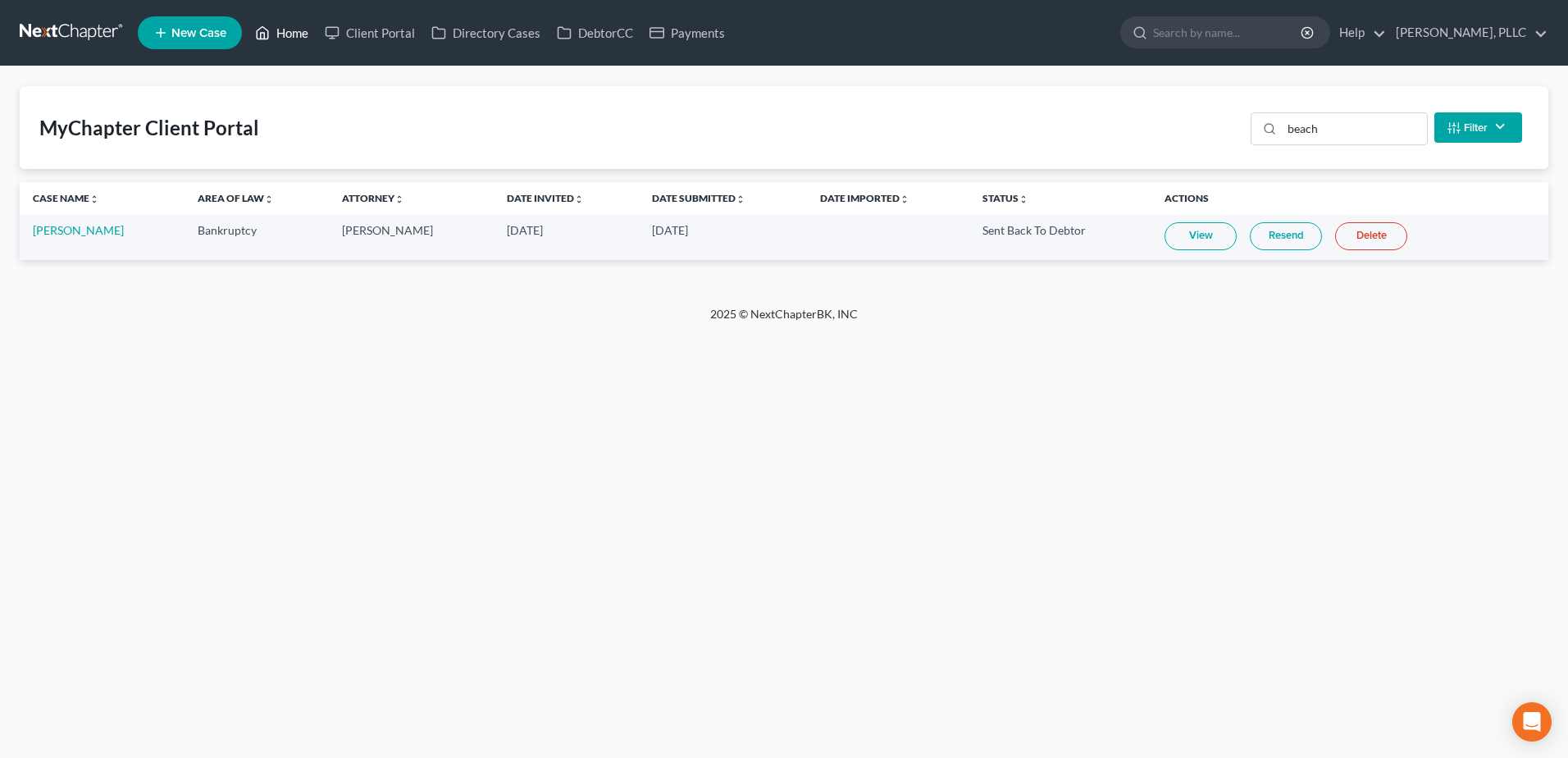
click at [291, 34] on link "Home" at bounding box center [281, 32] width 70 height 29
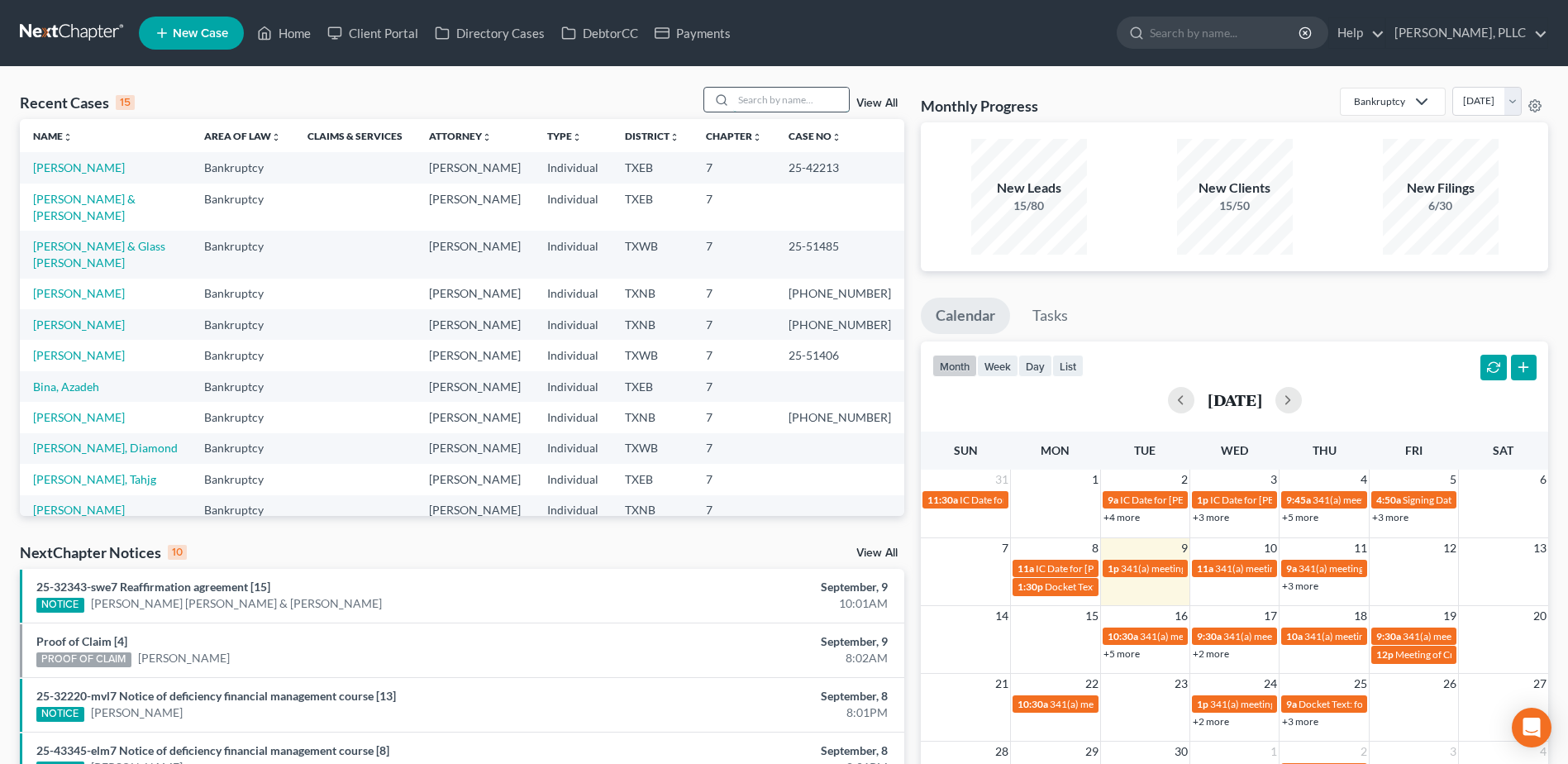
click at [824, 93] on input "search" at bounding box center [791, 99] width 115 height 24
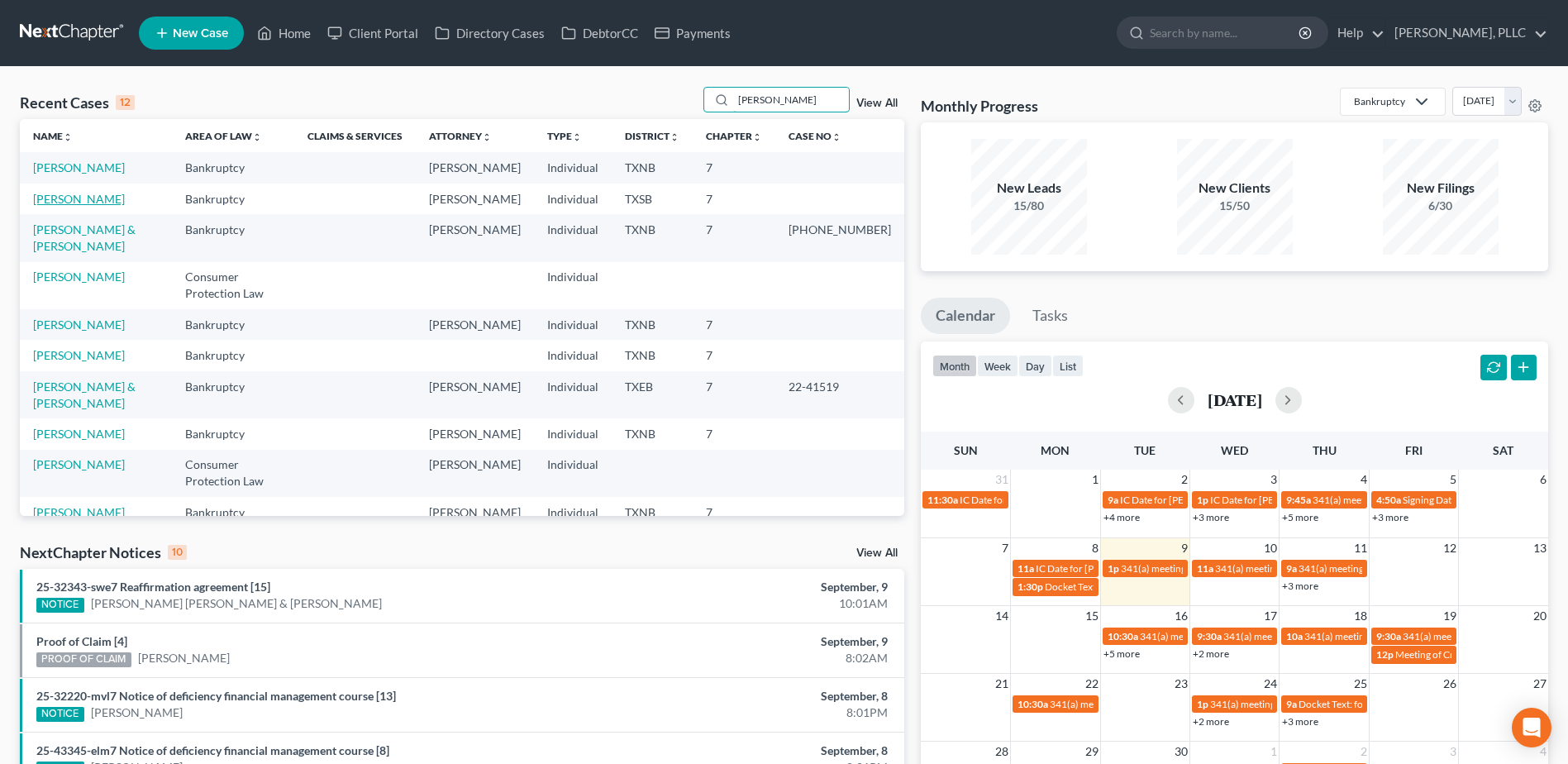
type input "hernandez"
click at [115, 200] on link "Hernandez, Krystal" at bounding box center [79, 198] width 92 height 14
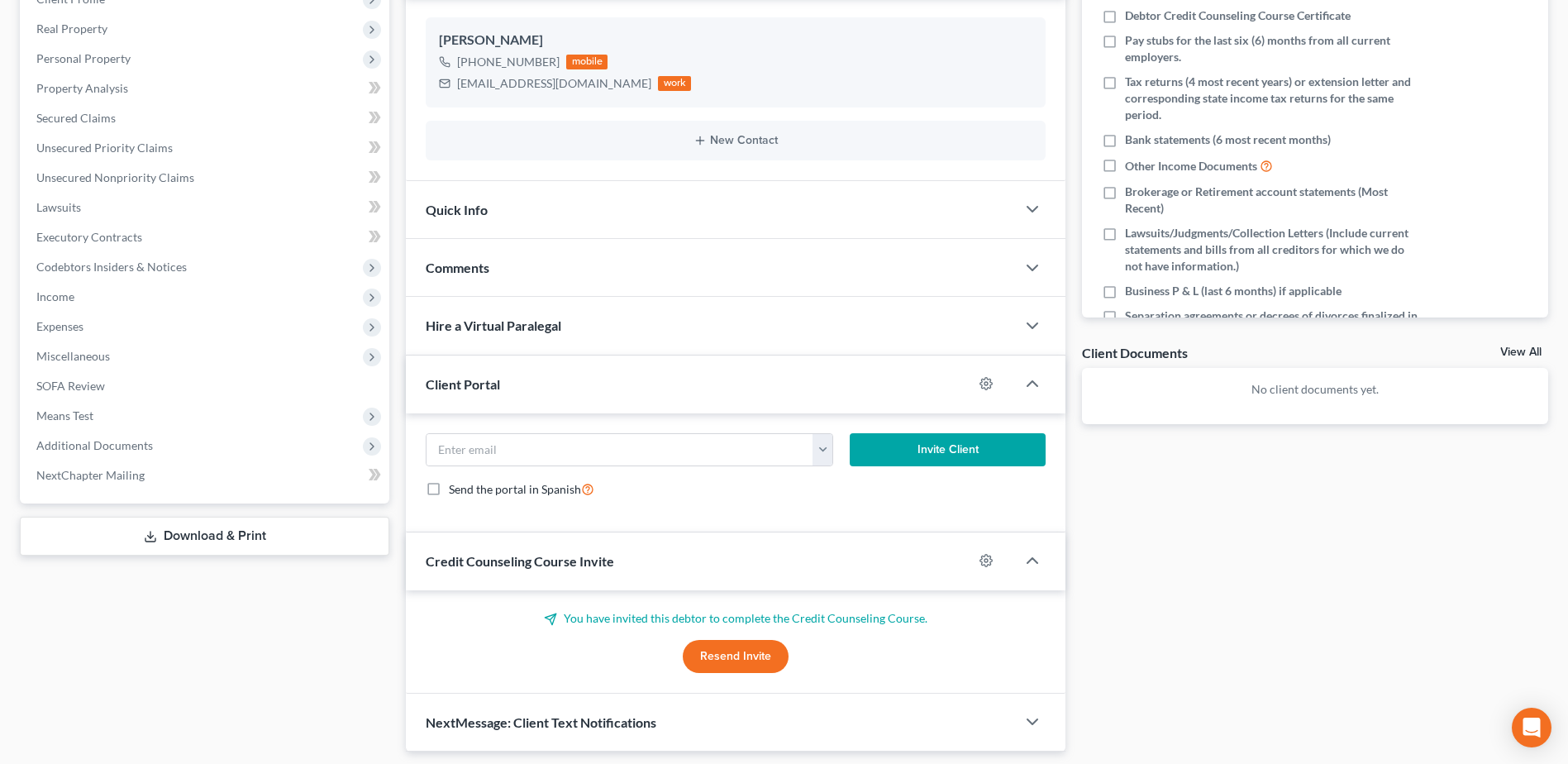
scroll to position [327, 0]
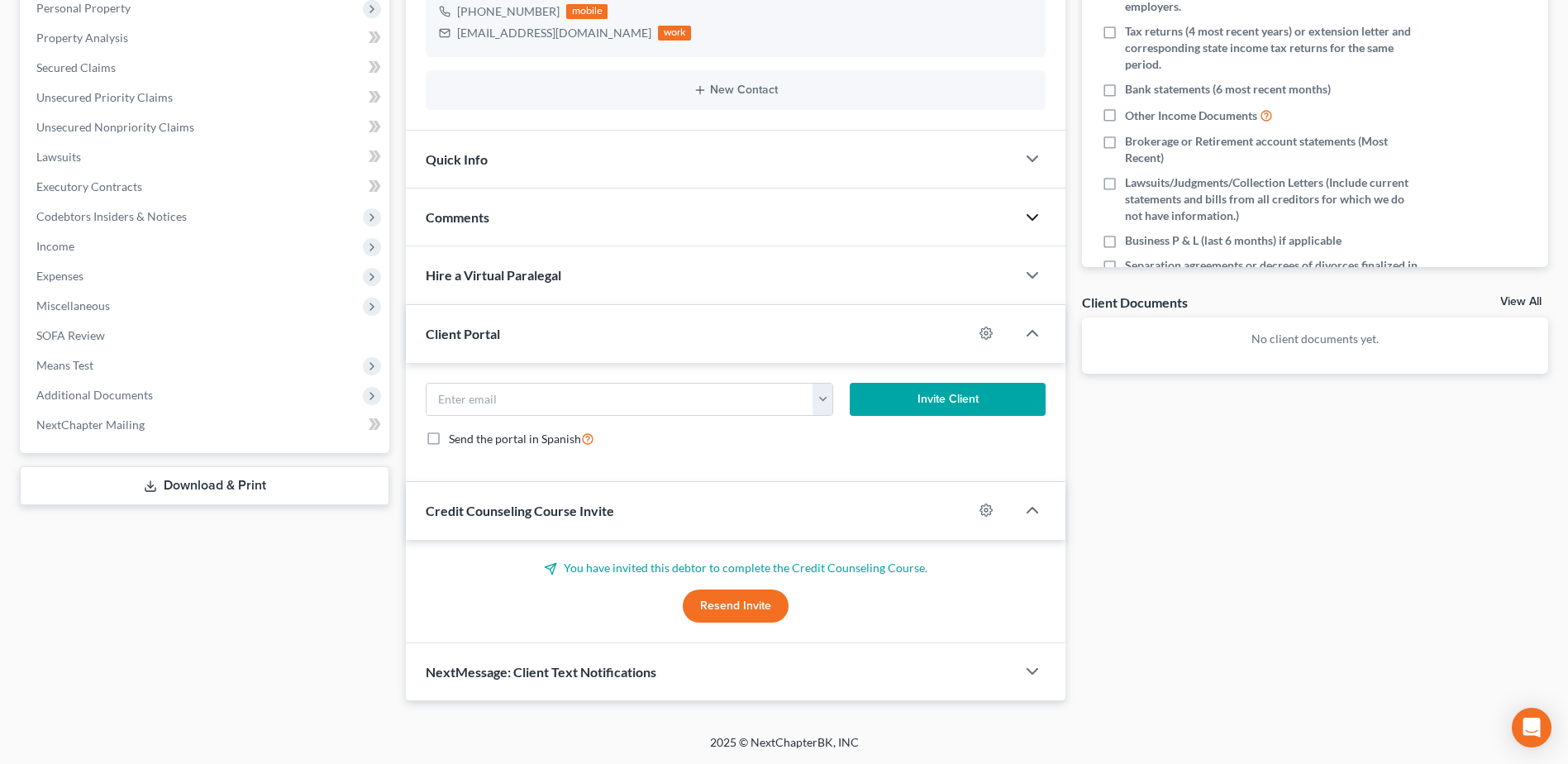
click at [1033, 215] on icon "button" at bounding box center [1031, 217] width 19 height 20
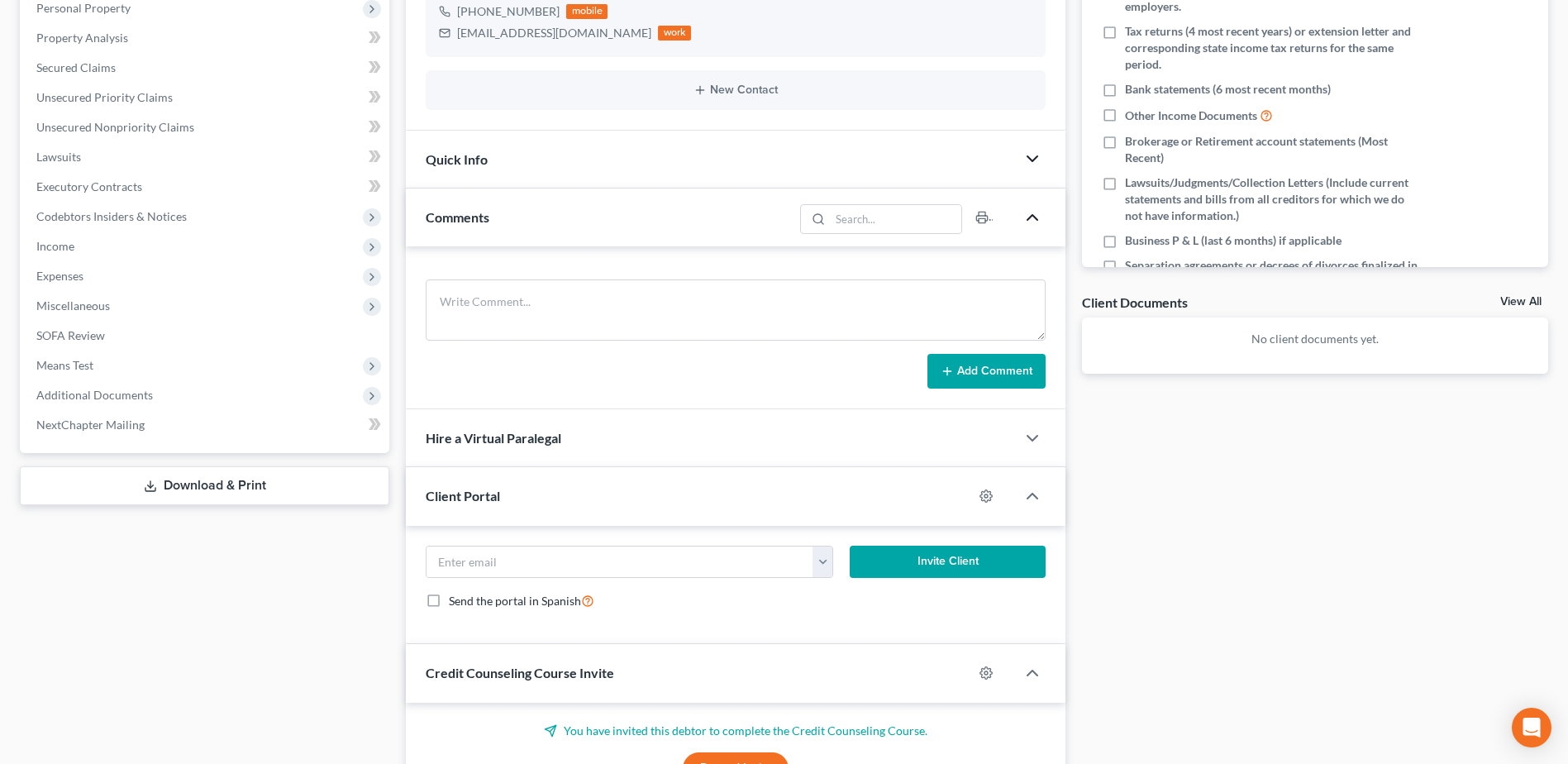
click at [1031, 154] on icon "button" at bounding box center [1031, 158] width 19 height 20
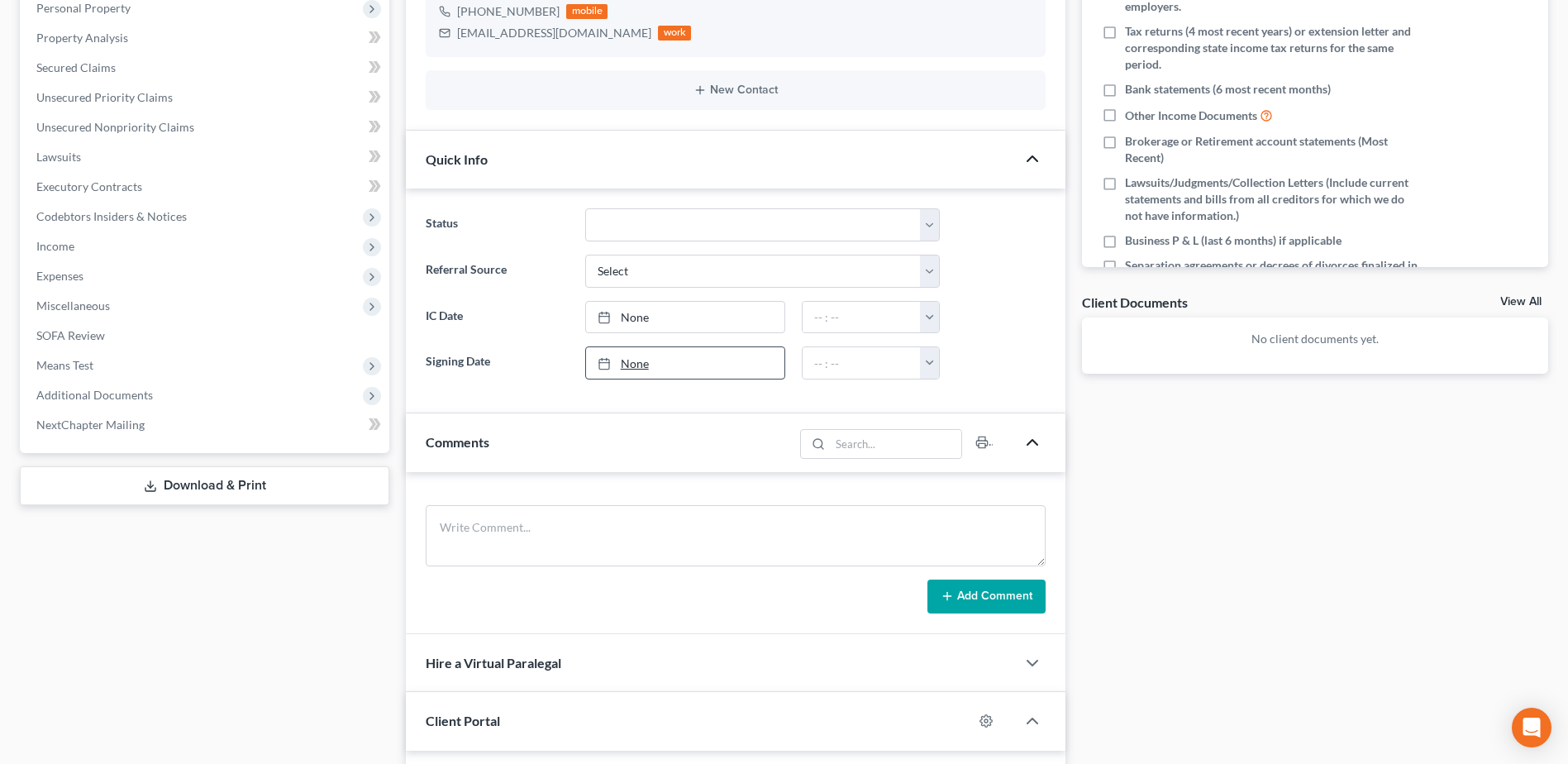
click at [639, 364] on link "None" at bounding box center [685, 362] width 198 height 31
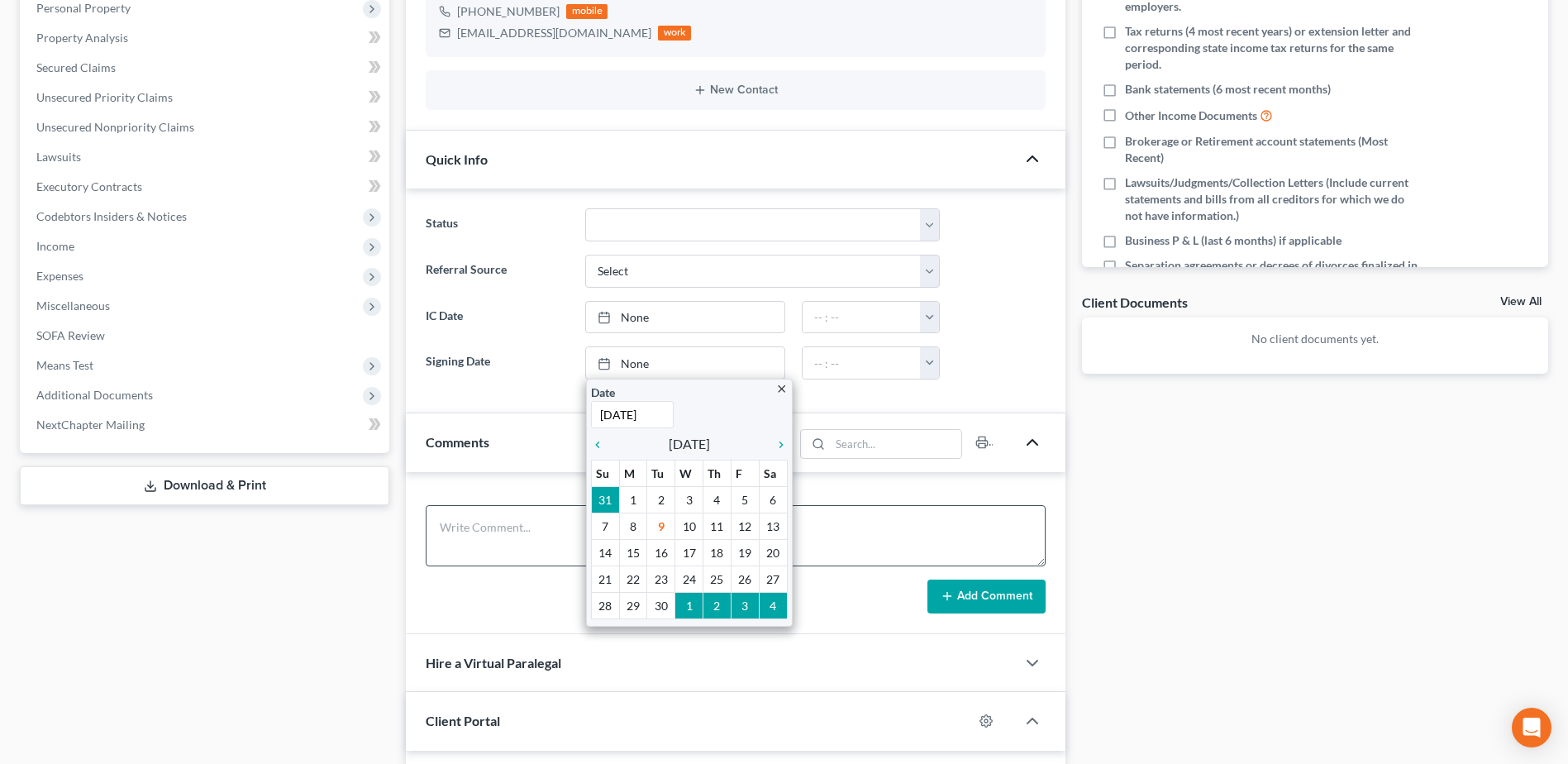
drag, startPoint x: 664, startPoint y: 523, endPoint x: 673, endPoint y: 520, distance: 9.5
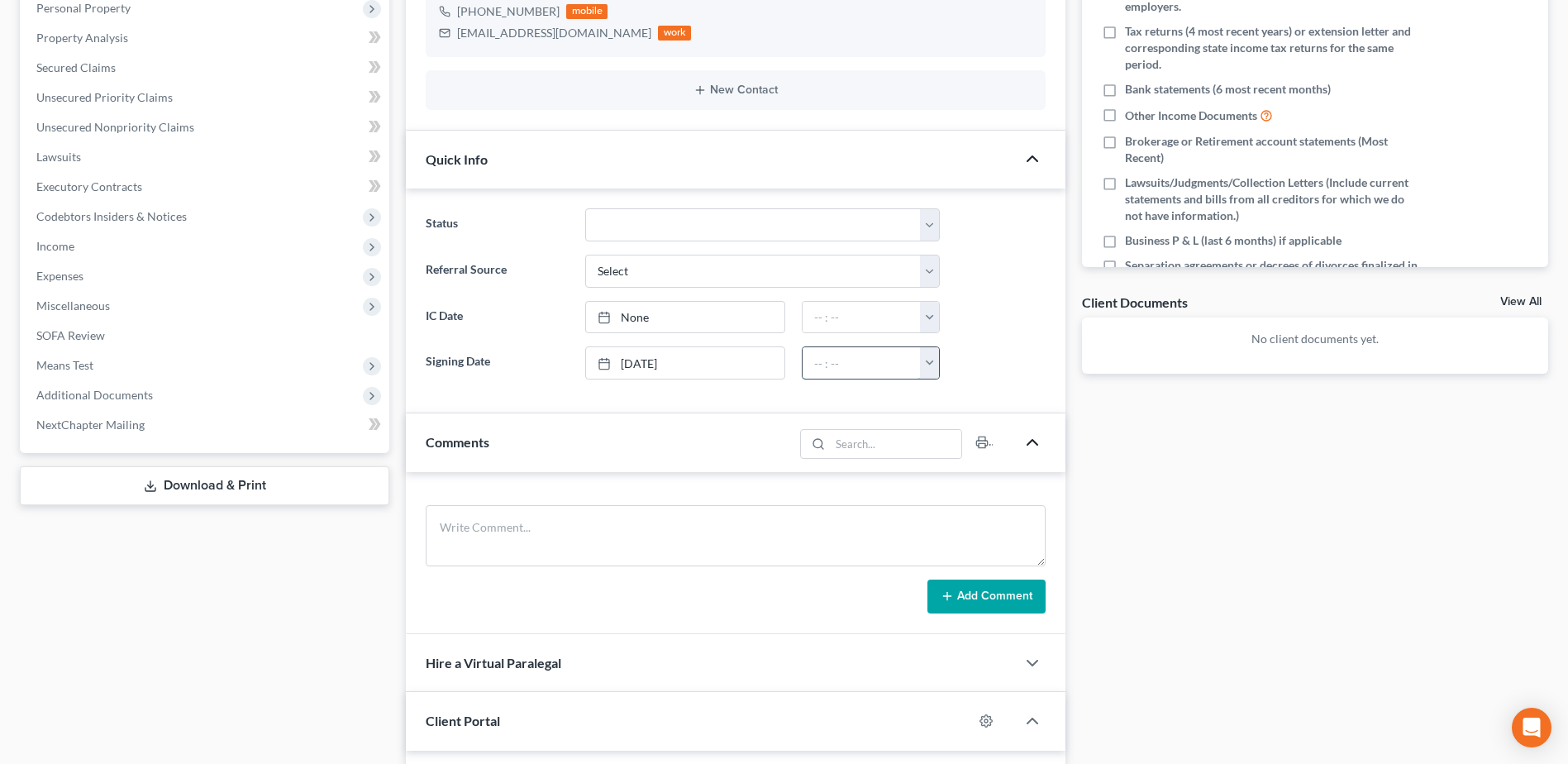
click at [892, 370] on input "text" at bounding box center [861, 362] width 118 height 31
type input "8:10 am"
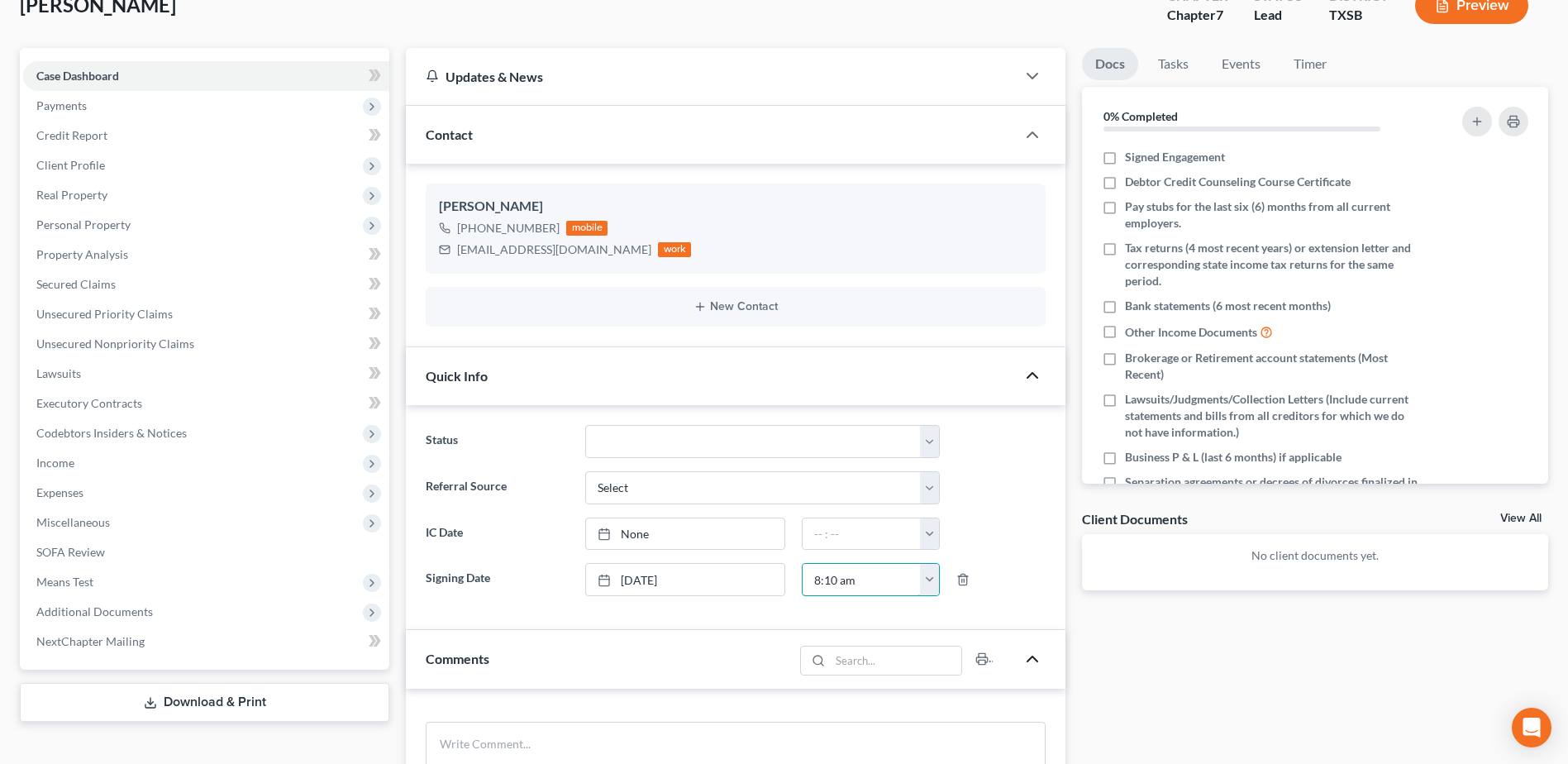
scroll to position [0, 0]
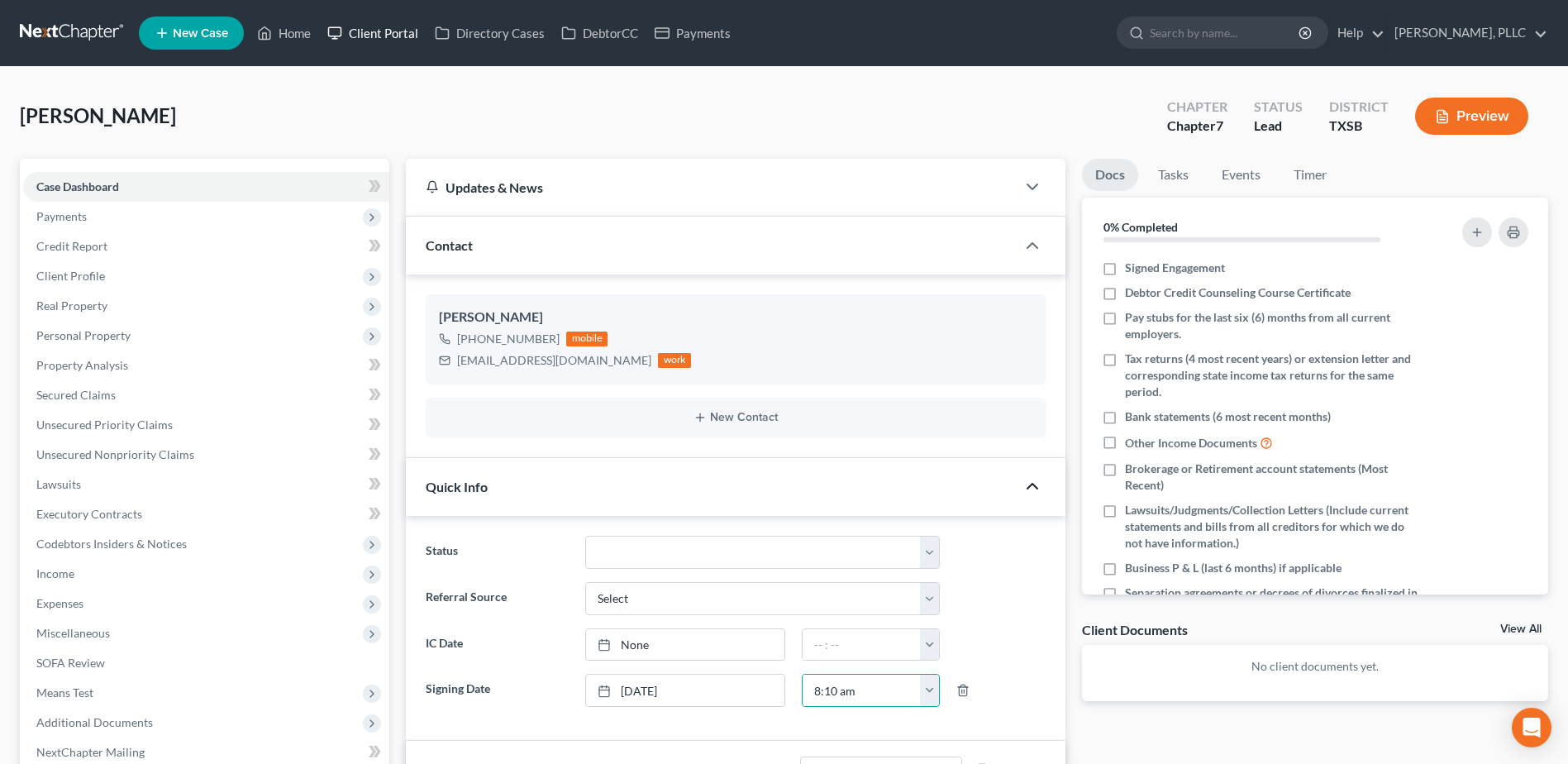
click at [385, 36] on link "Client Portal" at bounding box center [372, 32] width 108 height 30
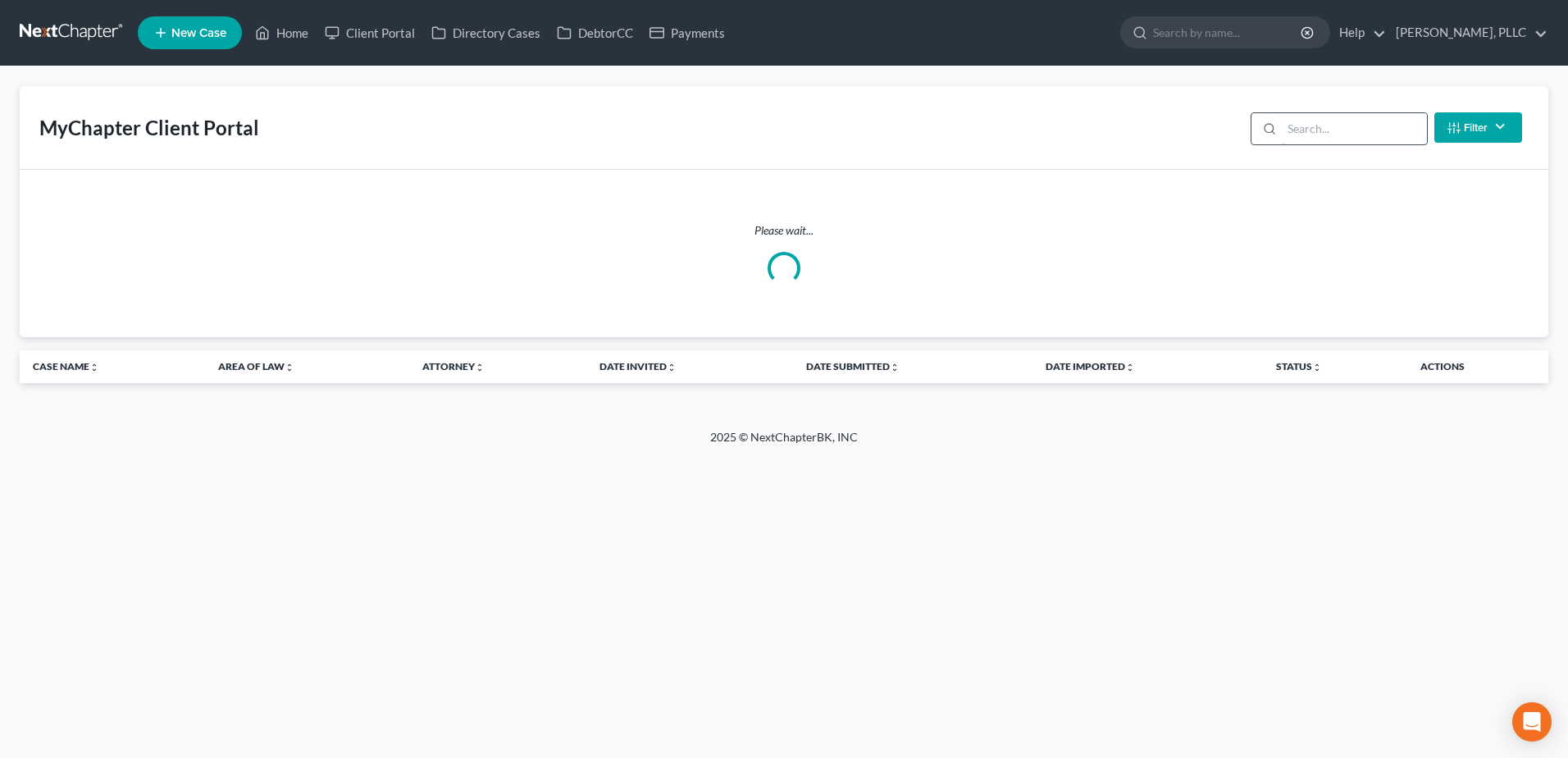
click at [1290, 137] on input "search" at bounding box center [1354, 129] width 146 height 31
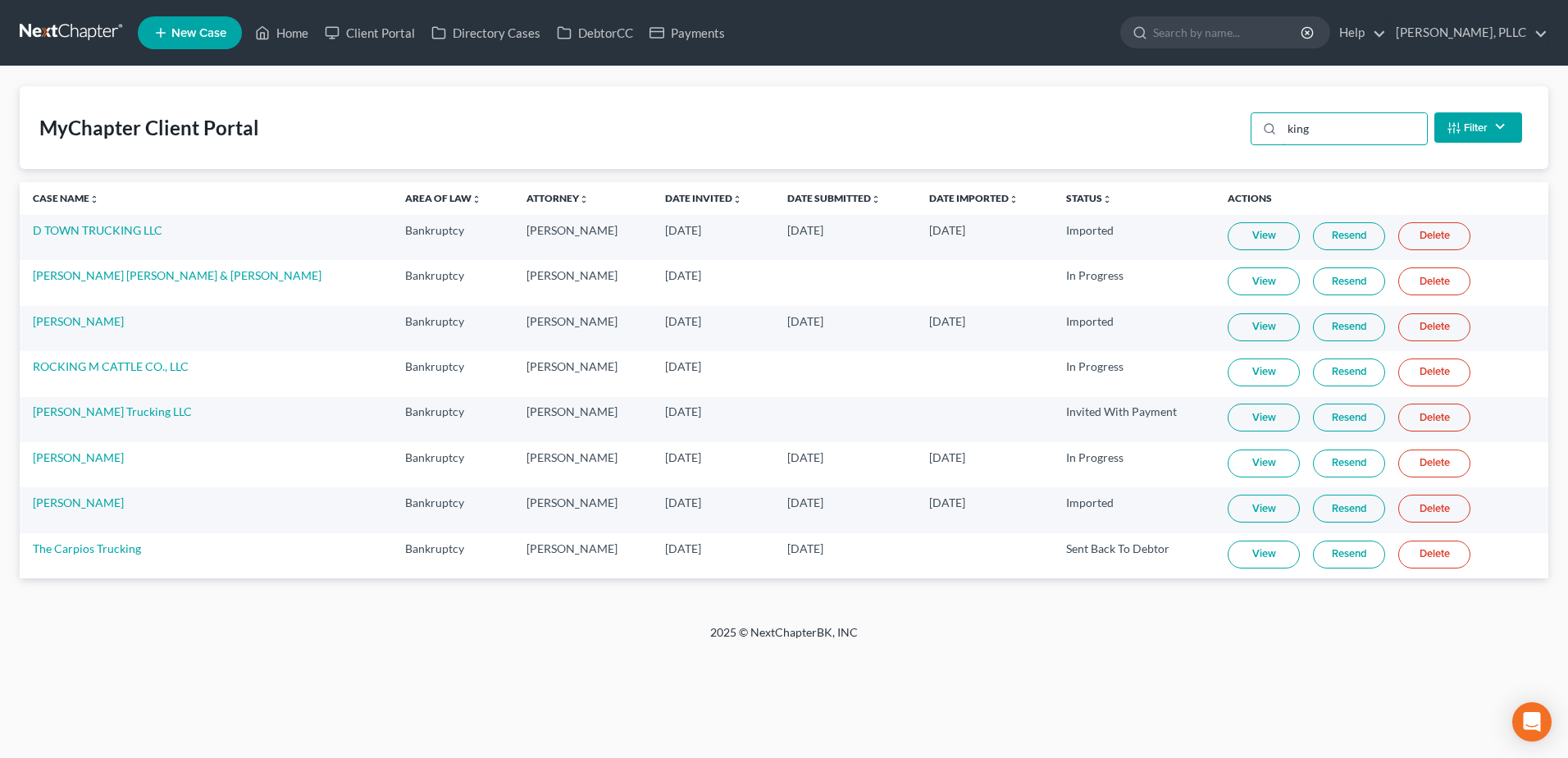
type input "king"
click at [1228, 467] on link "View" at bounding box center [1264, 463] width 72 height 28
click at [82, 462] on link "[PERSON_NAME]" at bounding box center [78, 457] width 91 height 14
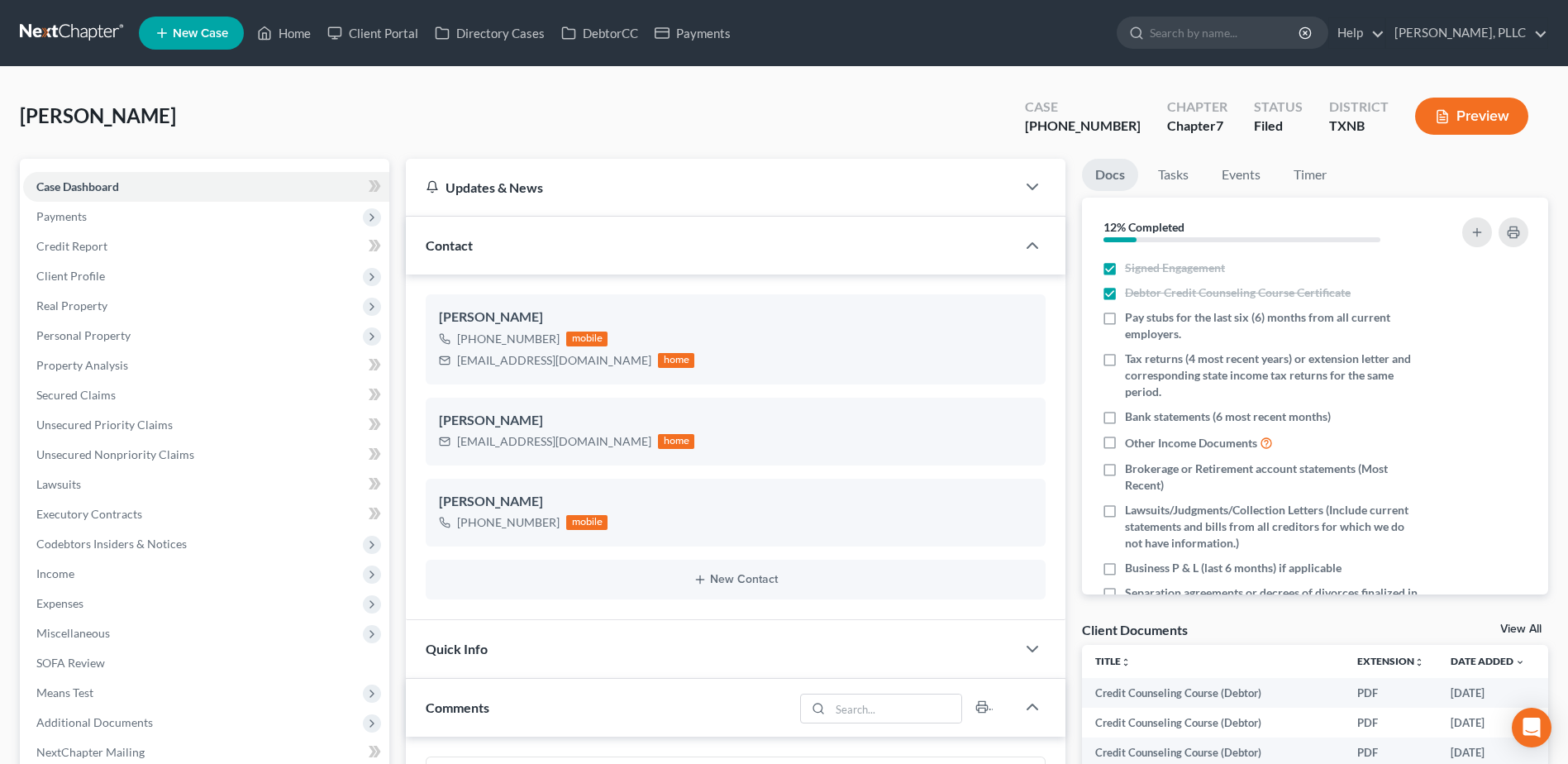
scroll to position [2986, 0]
click at [58, 244] on span "Credit Report" at bounding box center [72, 246] width 71 height 14
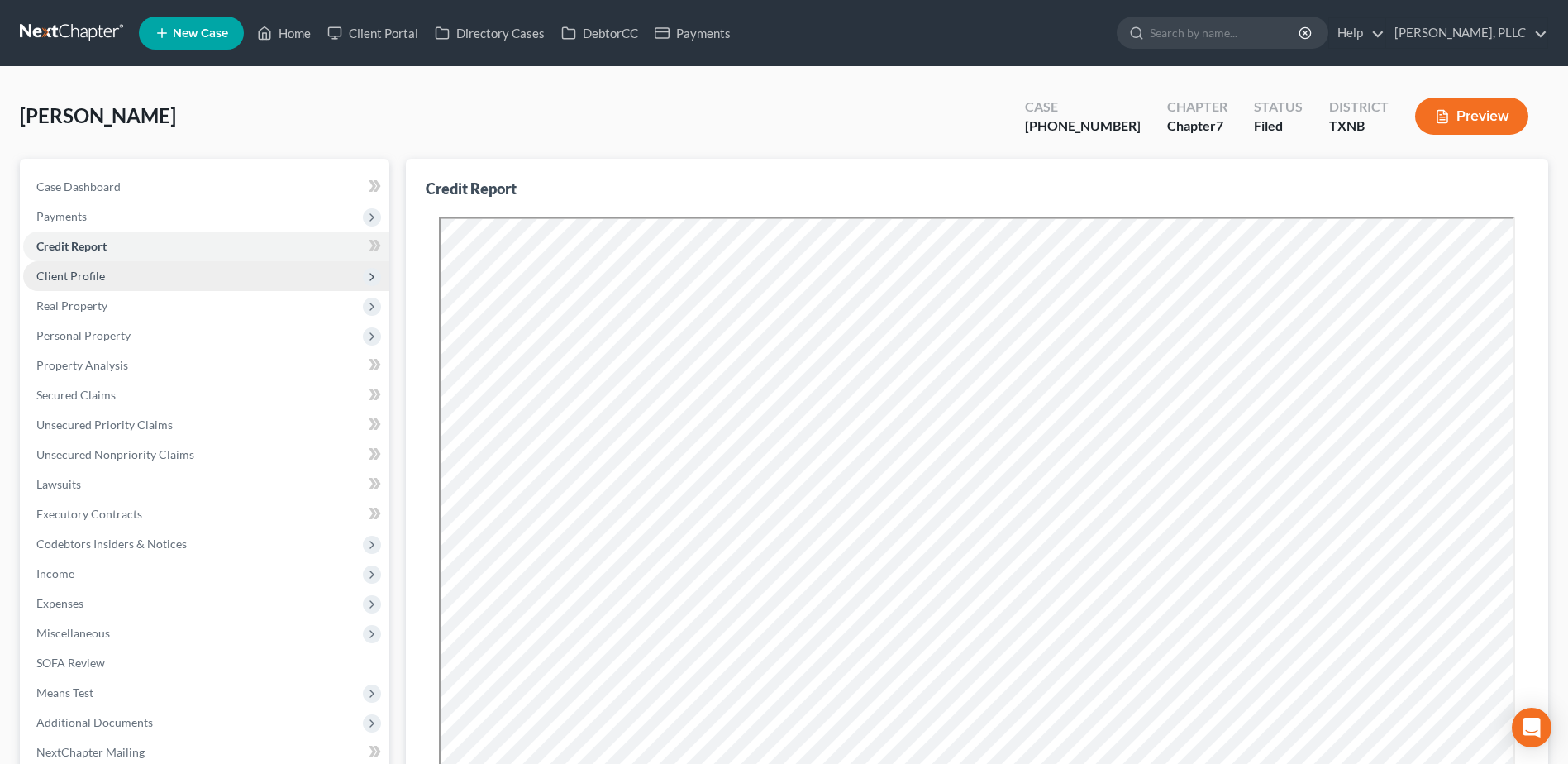
click at [77, 275] on span "Client Profile" at bounding box center [70, 276] width 69 height 14
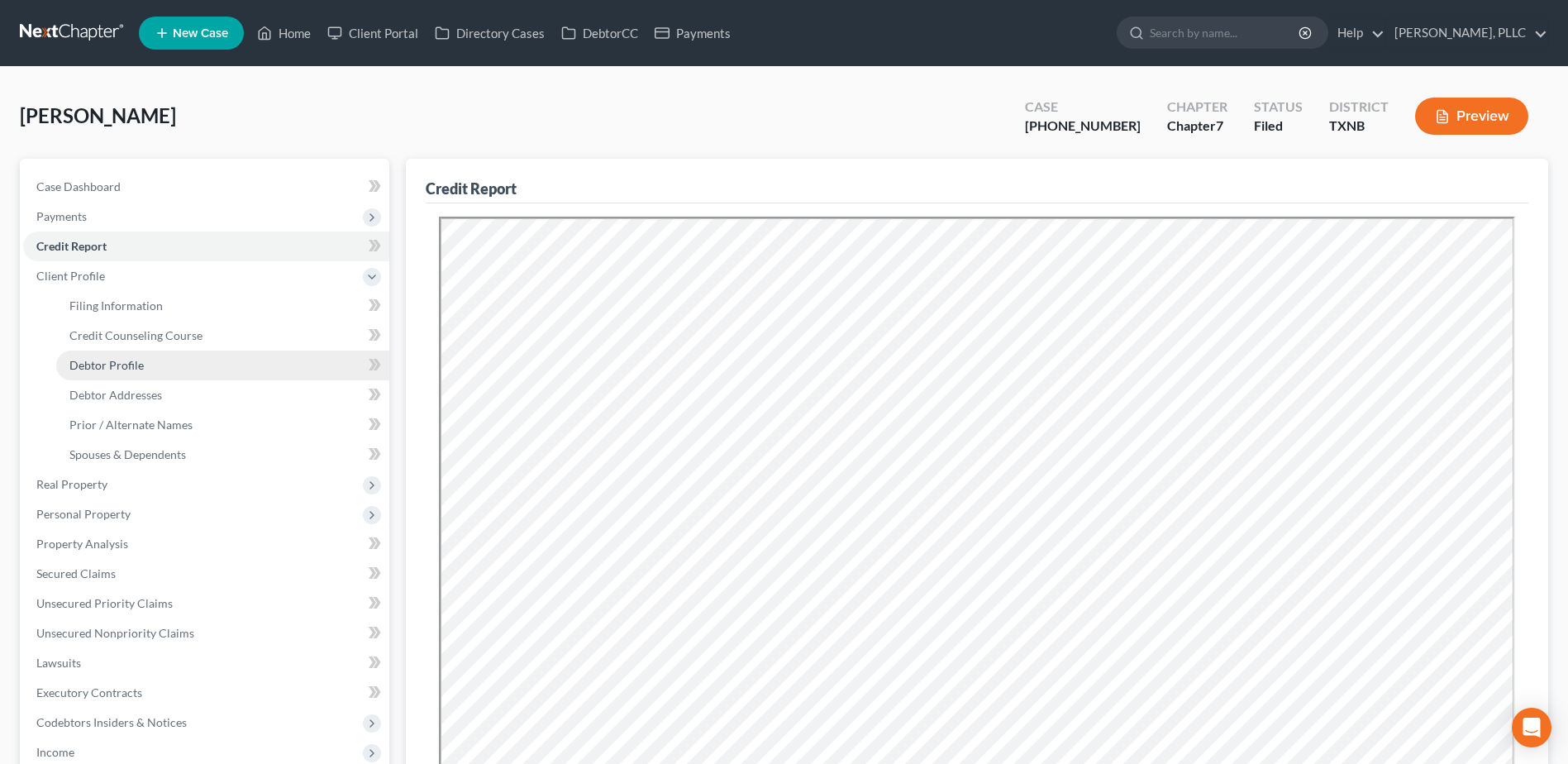
click at [118, 368] on span "Debtor Profile" at bounding box center [107, 365] width 75 height 14
select select "1"
select select "3"
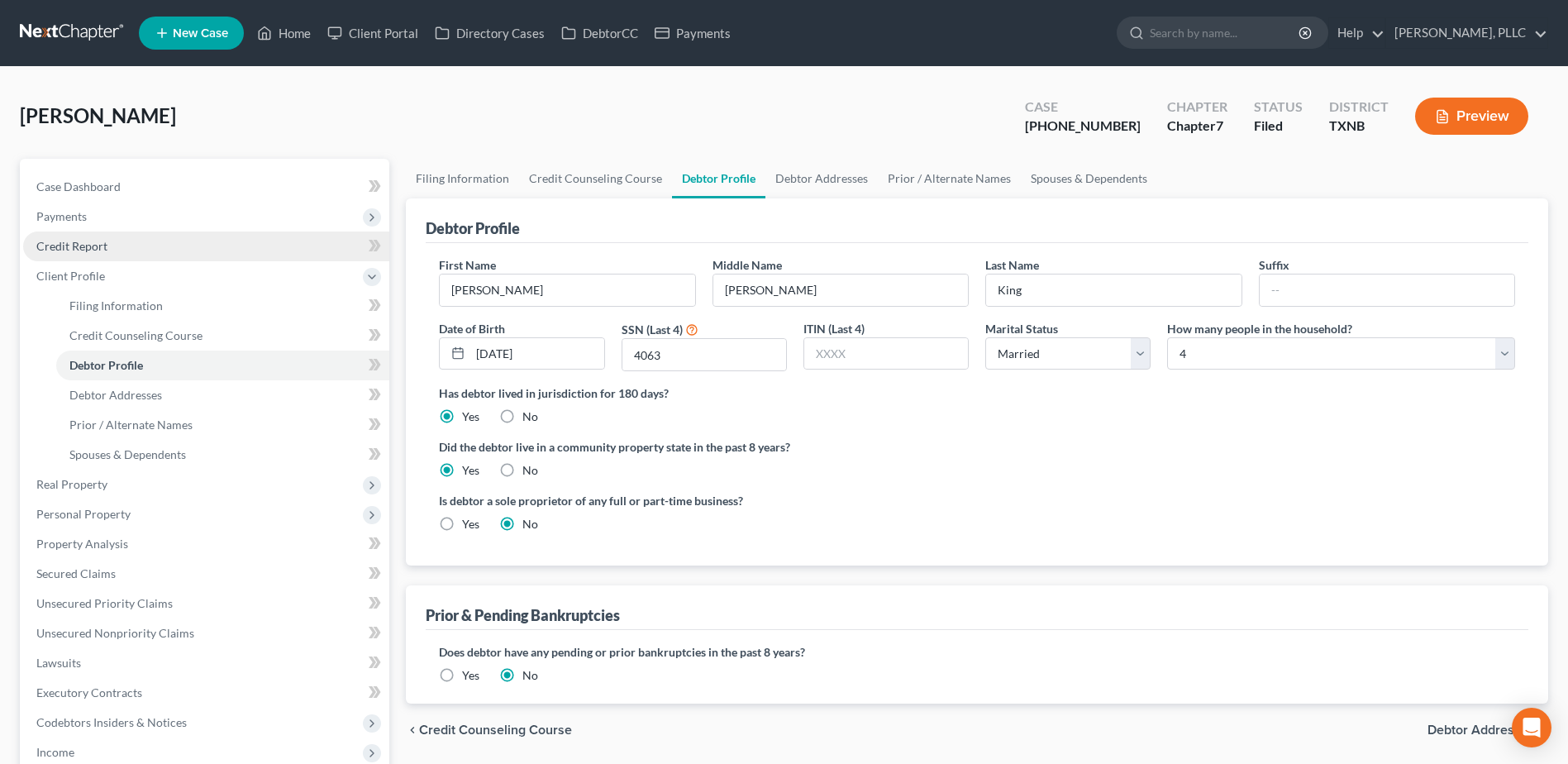
click at [83, 237] on link "Credit Report" at bounding box center [206, 246] width 366 height 30
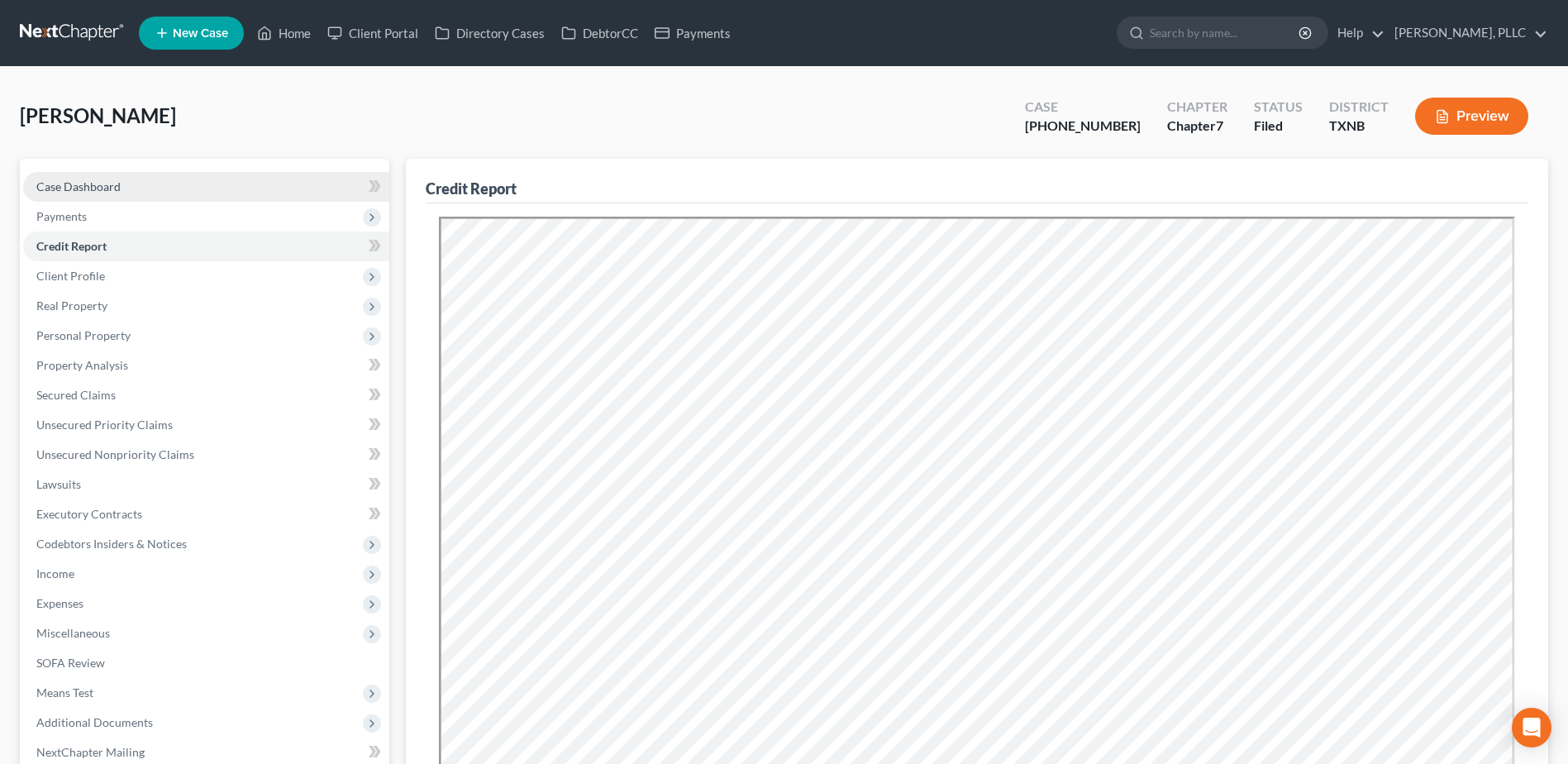
click at [84, 189] on span "Case Dashboard" at bounding box center [78, 187] width 84 height 14
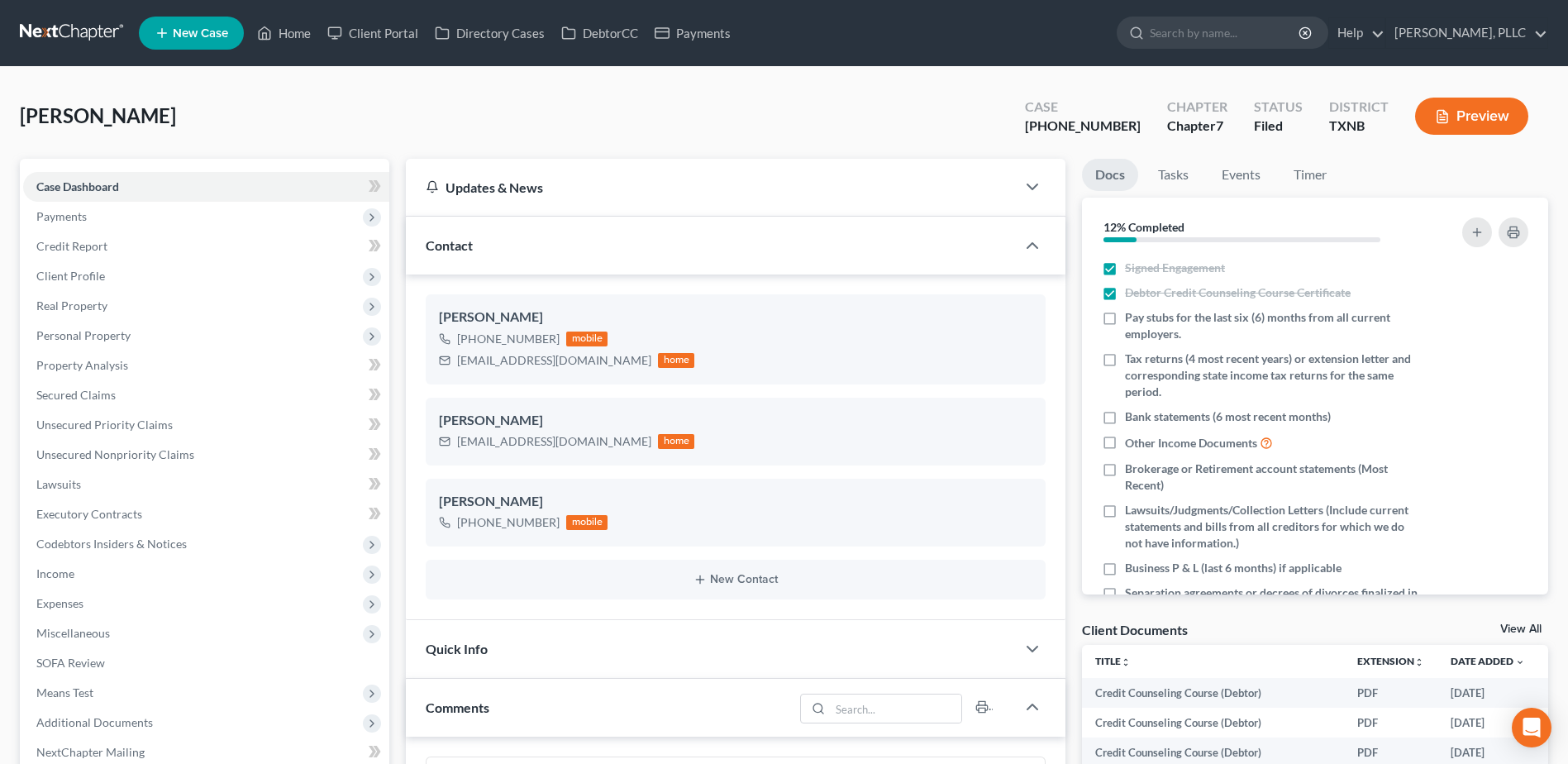
scroll to position [2986, 0]
drag, startPoint x: 391, startPoint y: 31, endPoint x: 703, endPoint y: 71, distance: 314.6
click at [391, 31] on link "Client Portal" at bounding box center [372, 32] width 108 height 30
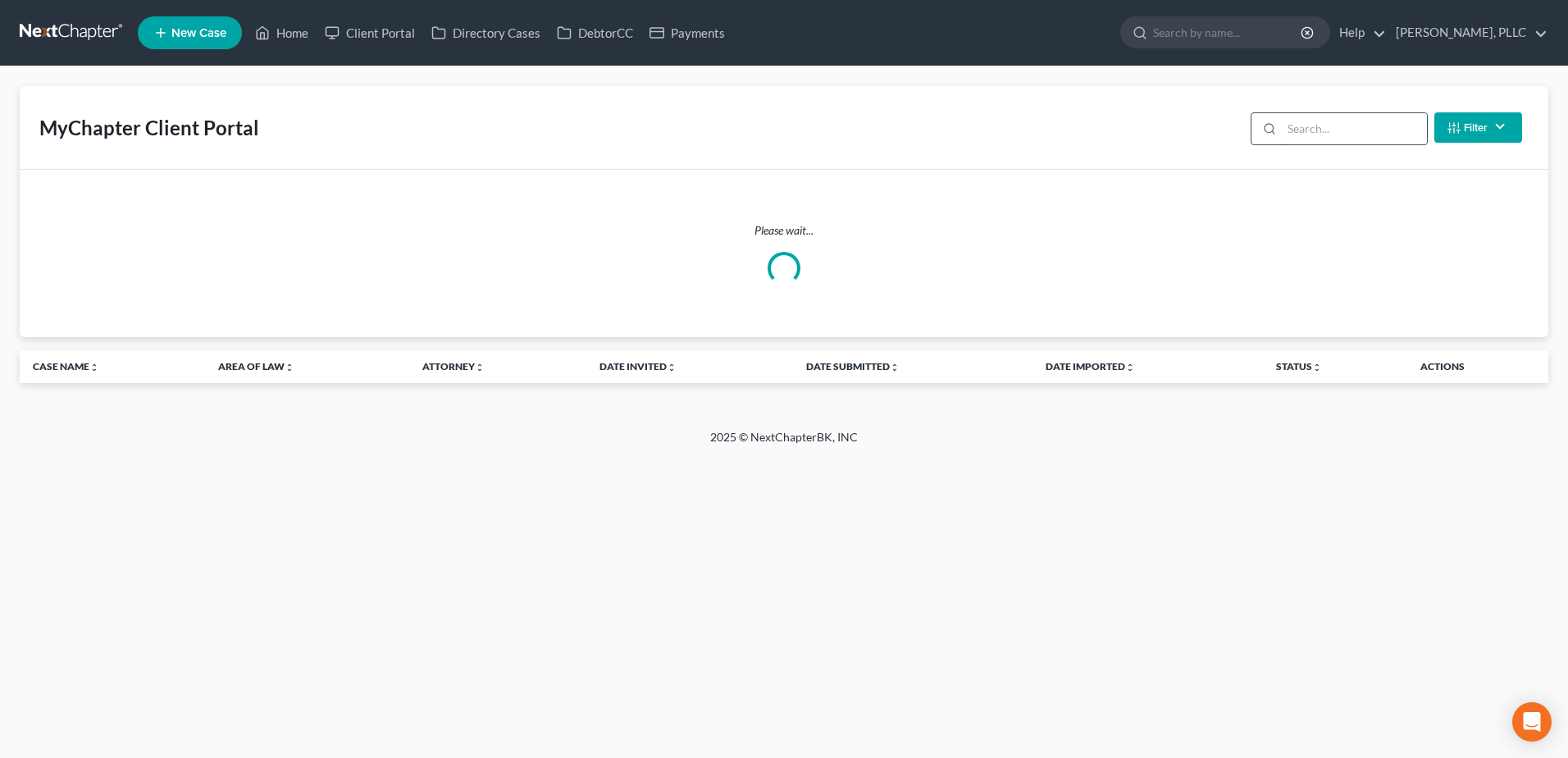
click at [1324, 130] on input "search" at bounding box center [1354, 129] width 146 height 31
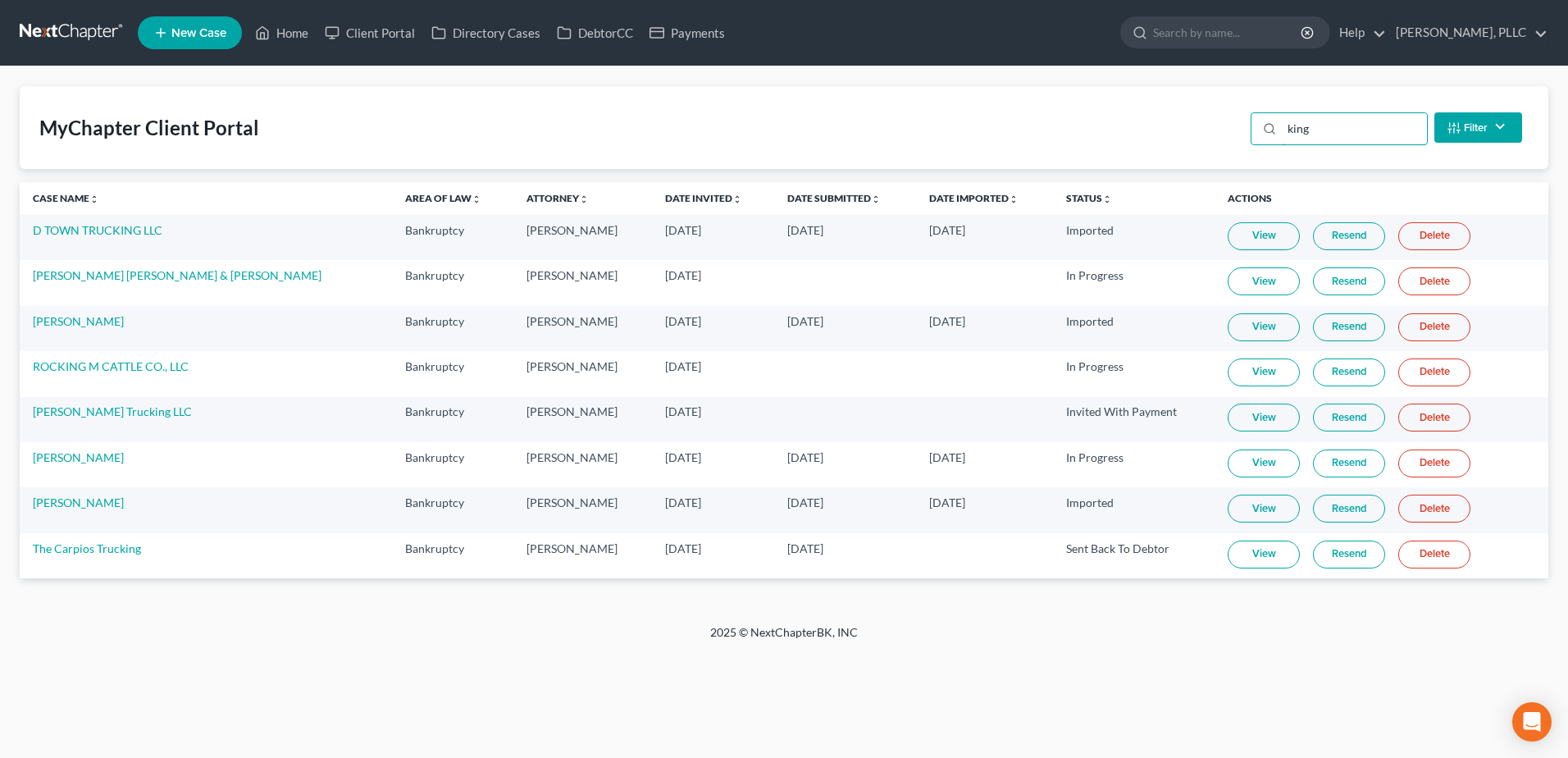
type input "king"
click at [1314, 464] on link "Resend" at bounding box center [1349, 463] width 72 height 28
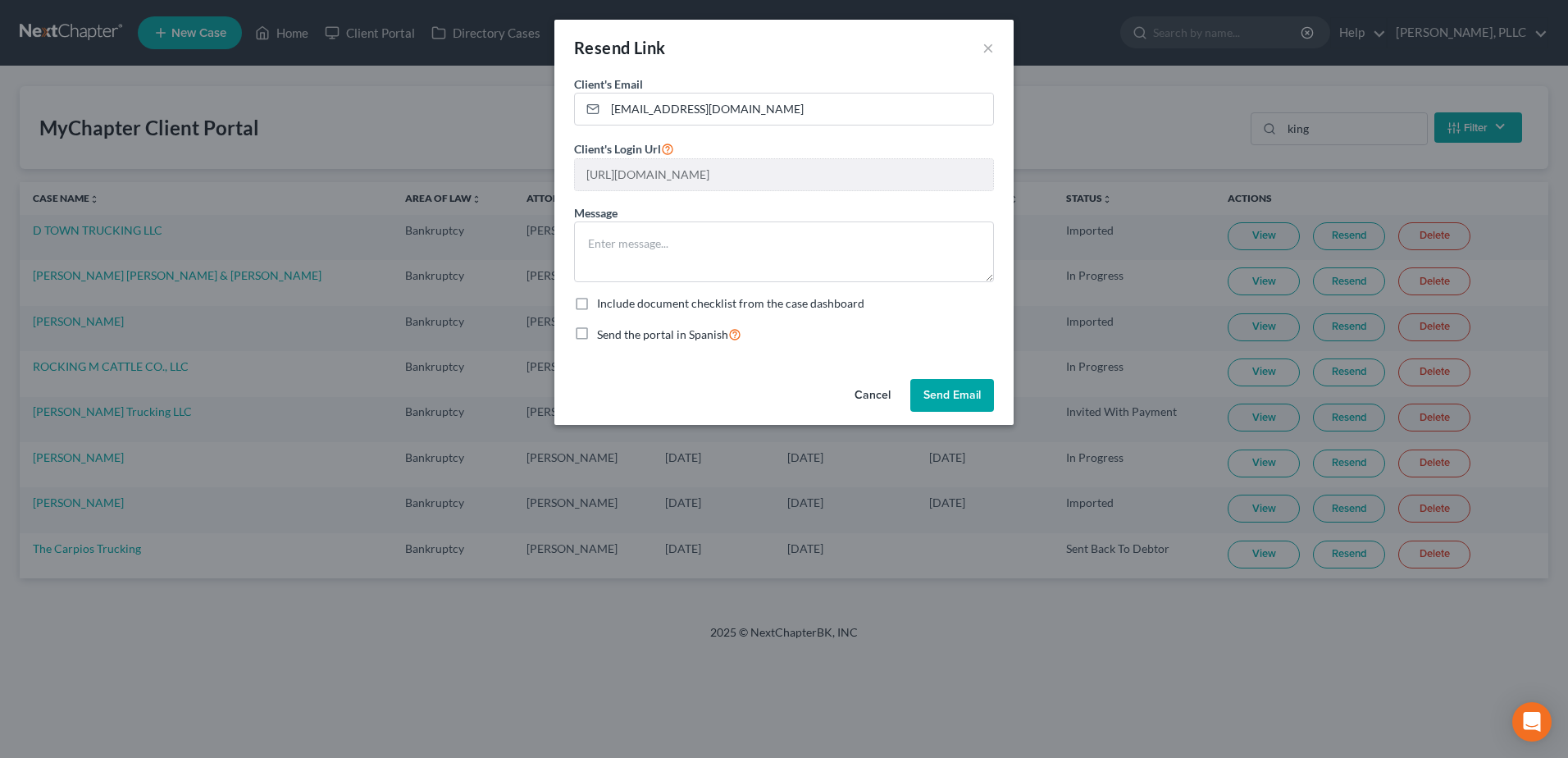
click at [946, 392] on button "Send Email" at bounding box center [951, 395] width 83 height 33
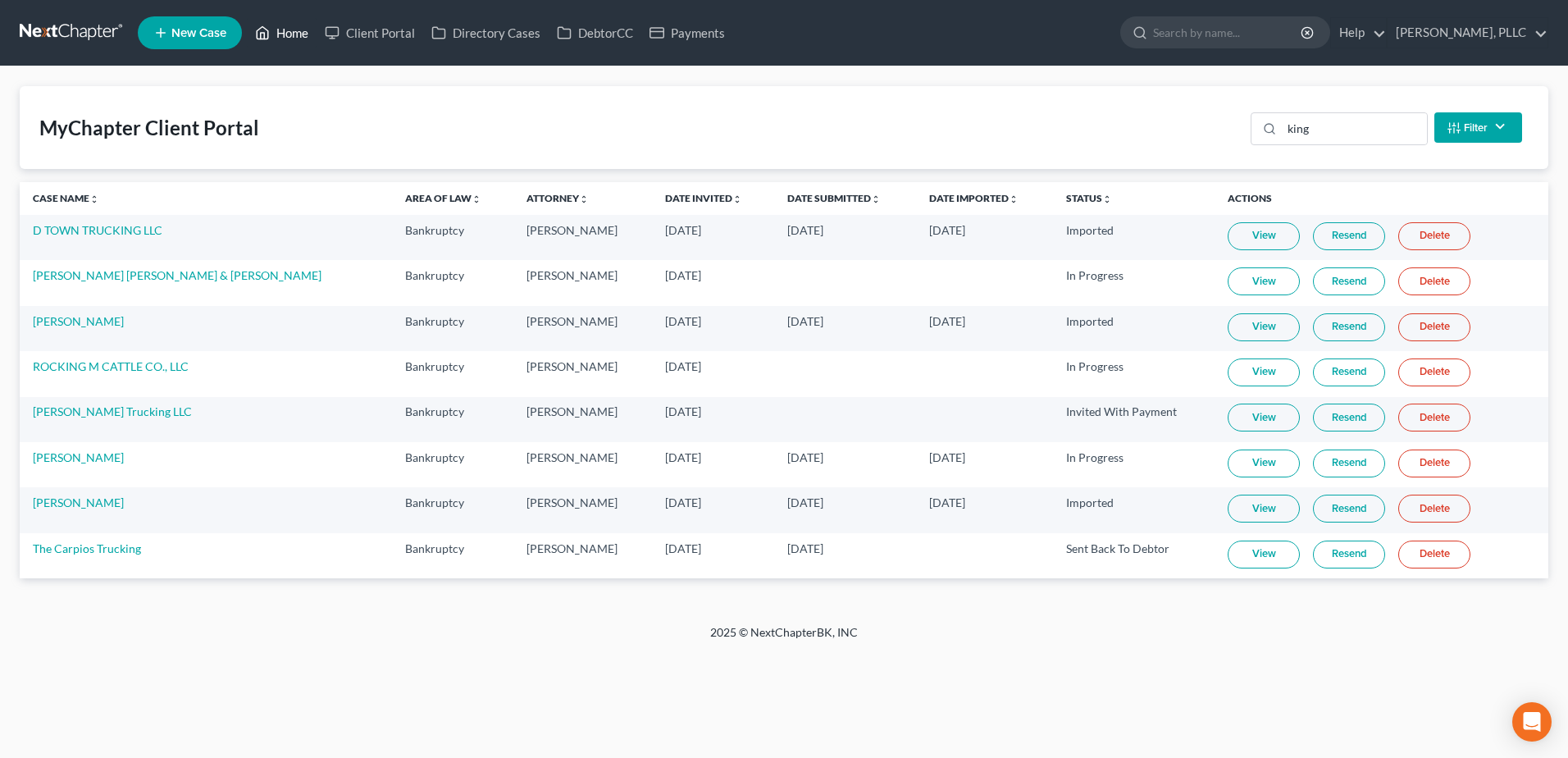
click at [287, 40] on link "Home" at bounding box center [281, 32] width 70 height 29
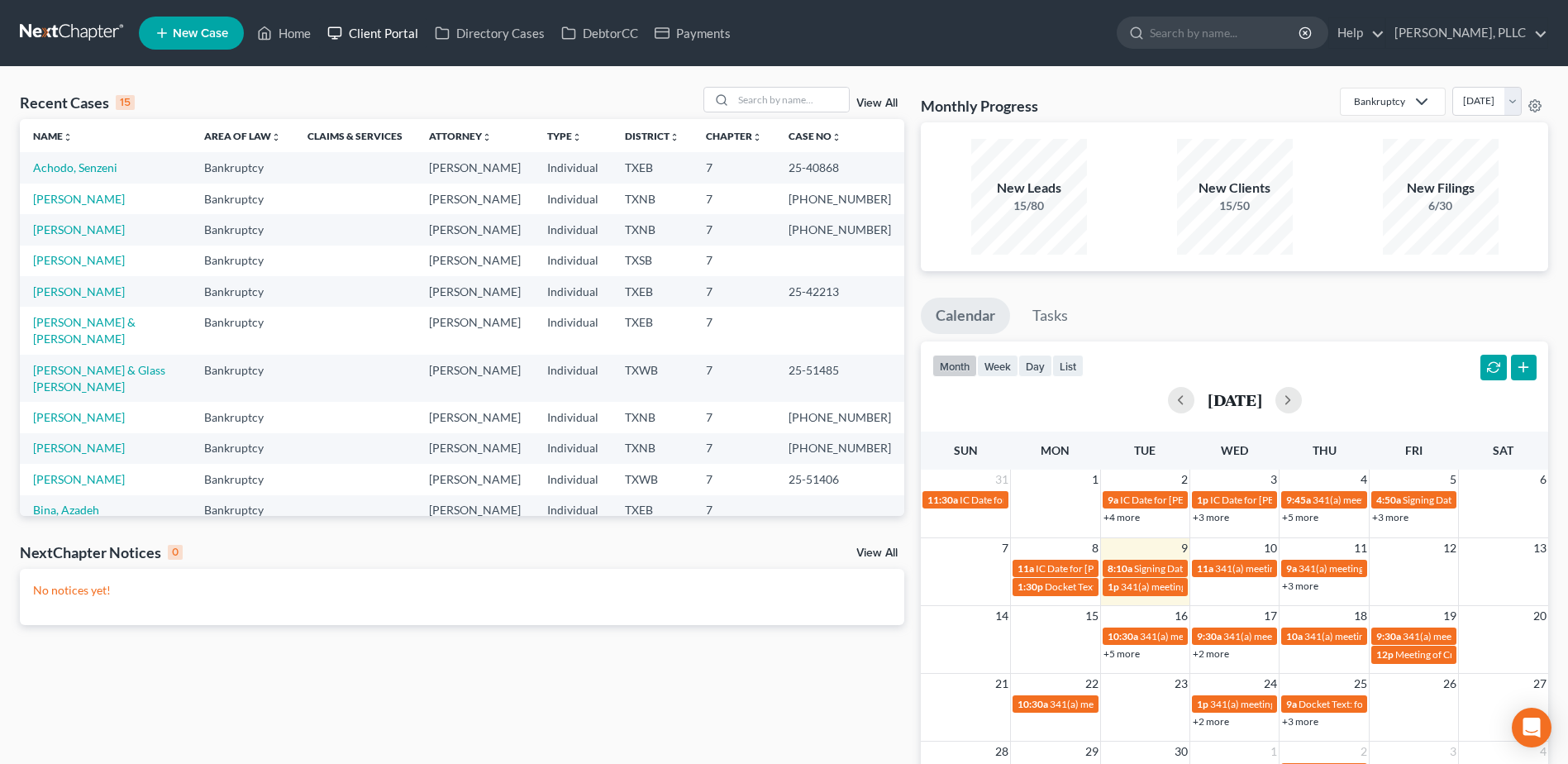
click at [395, 39] on link "Client Portal" at bounding box center [372, 32] width 108 height 30
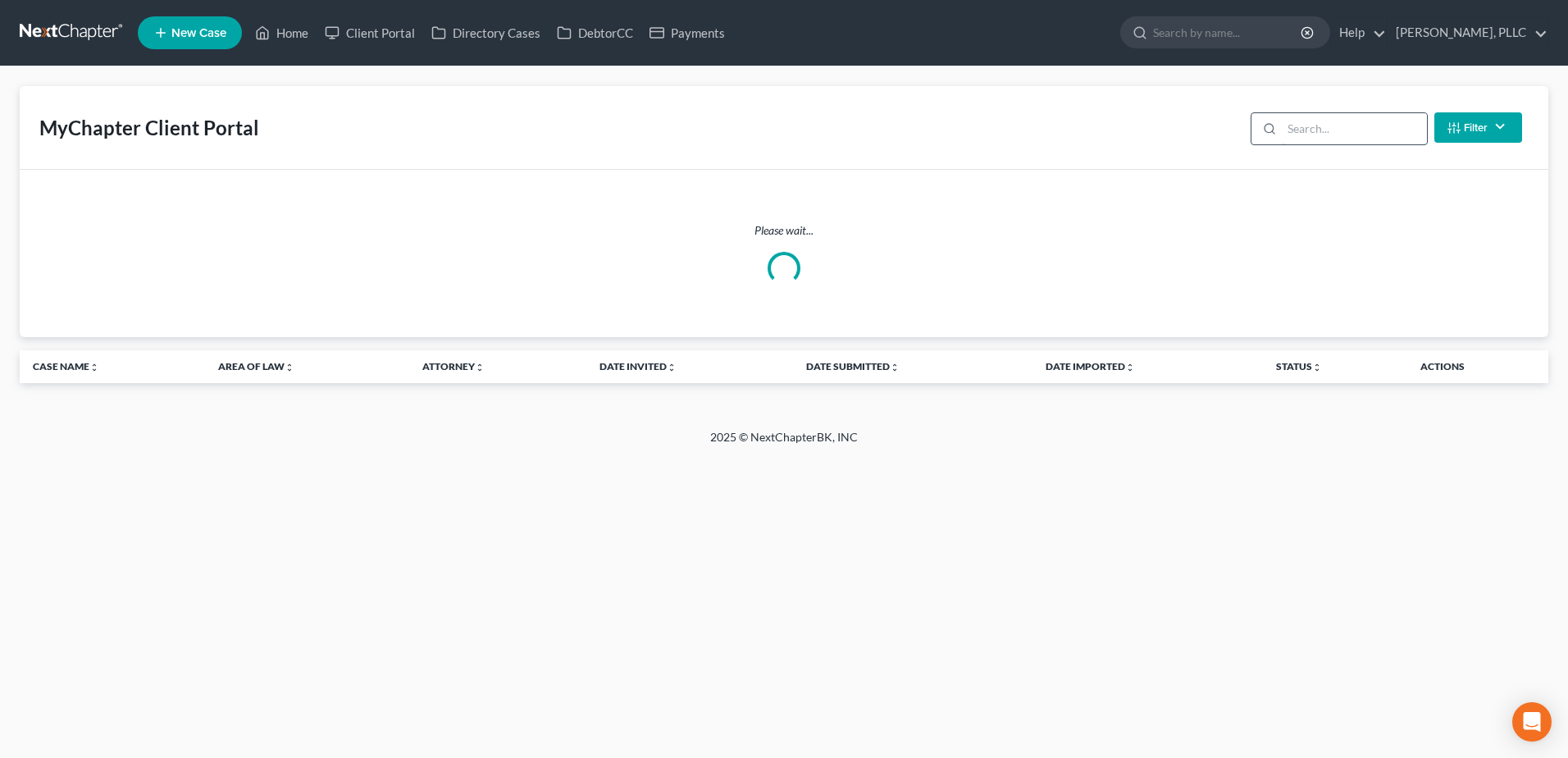
click at [1355, 135] on input "search" at bounding box center [1354, 129] width 146 height 31
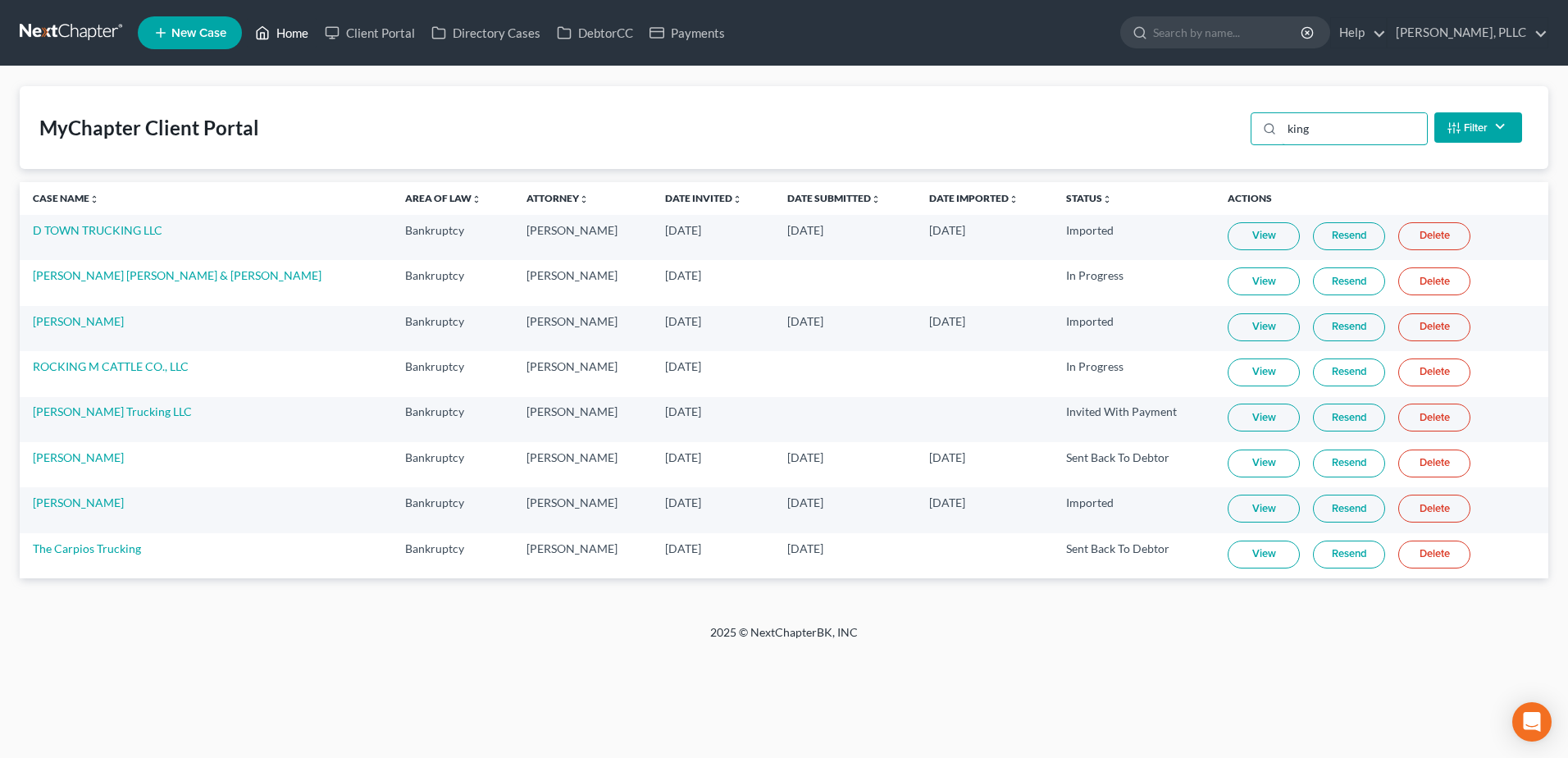
type input "king"
click at [291, 32] on link "Home" at bounding box center [281, 32] width 70 height 29
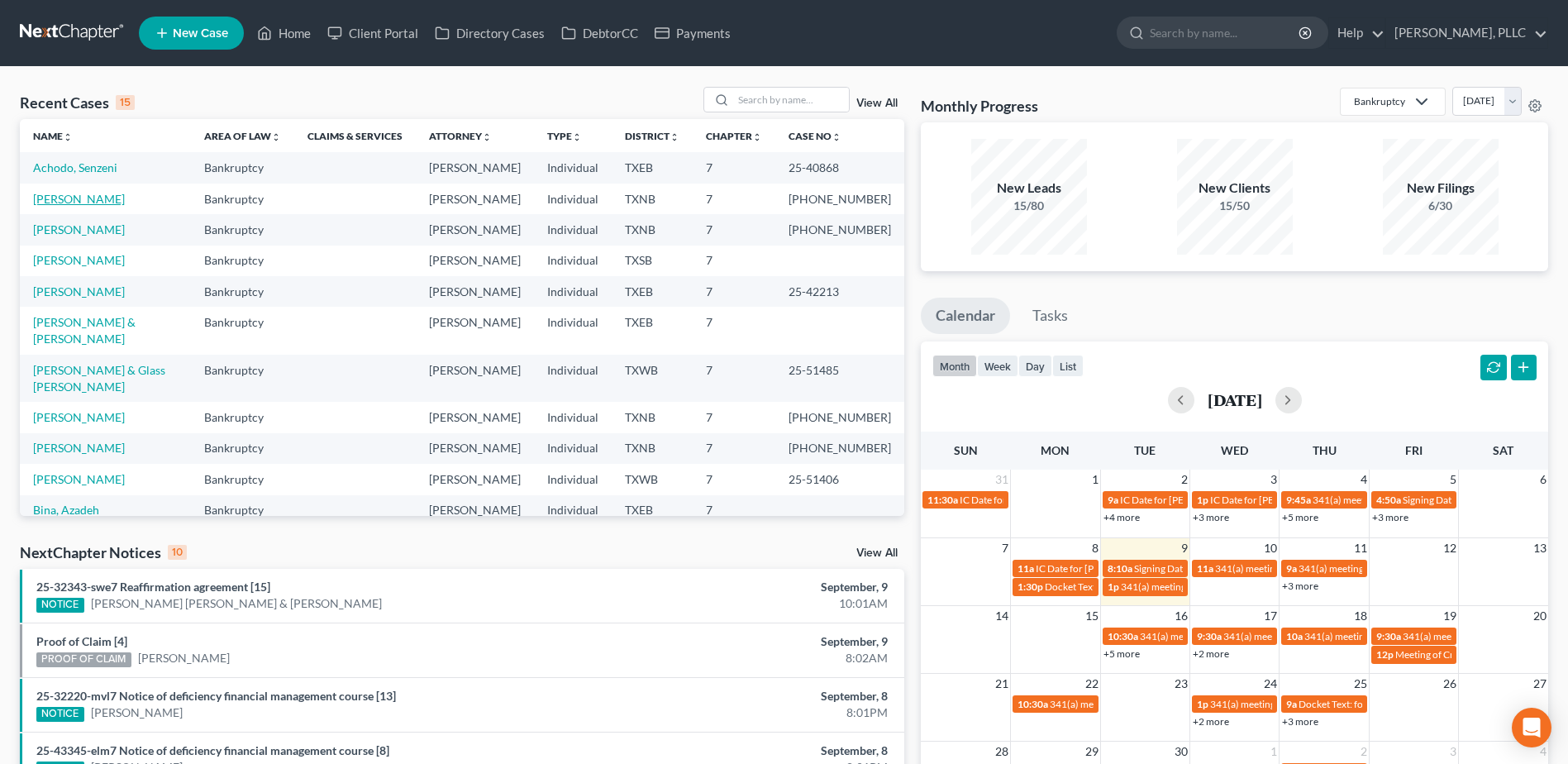
click at [81, 196] on link "[PERSON_NAME]" at bounding box center [79, 198] width 92 height 14
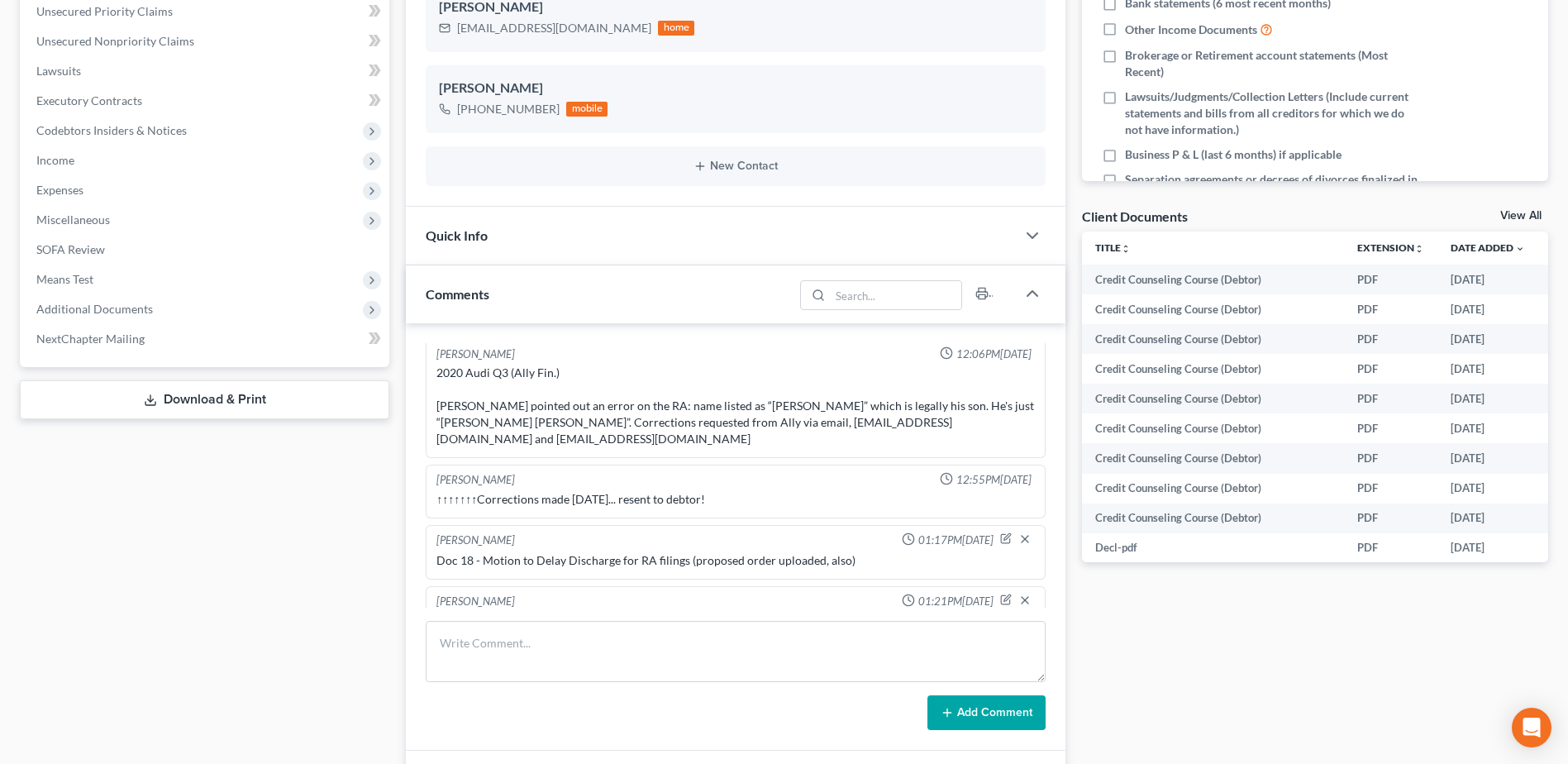
scroll to position [695, 0]
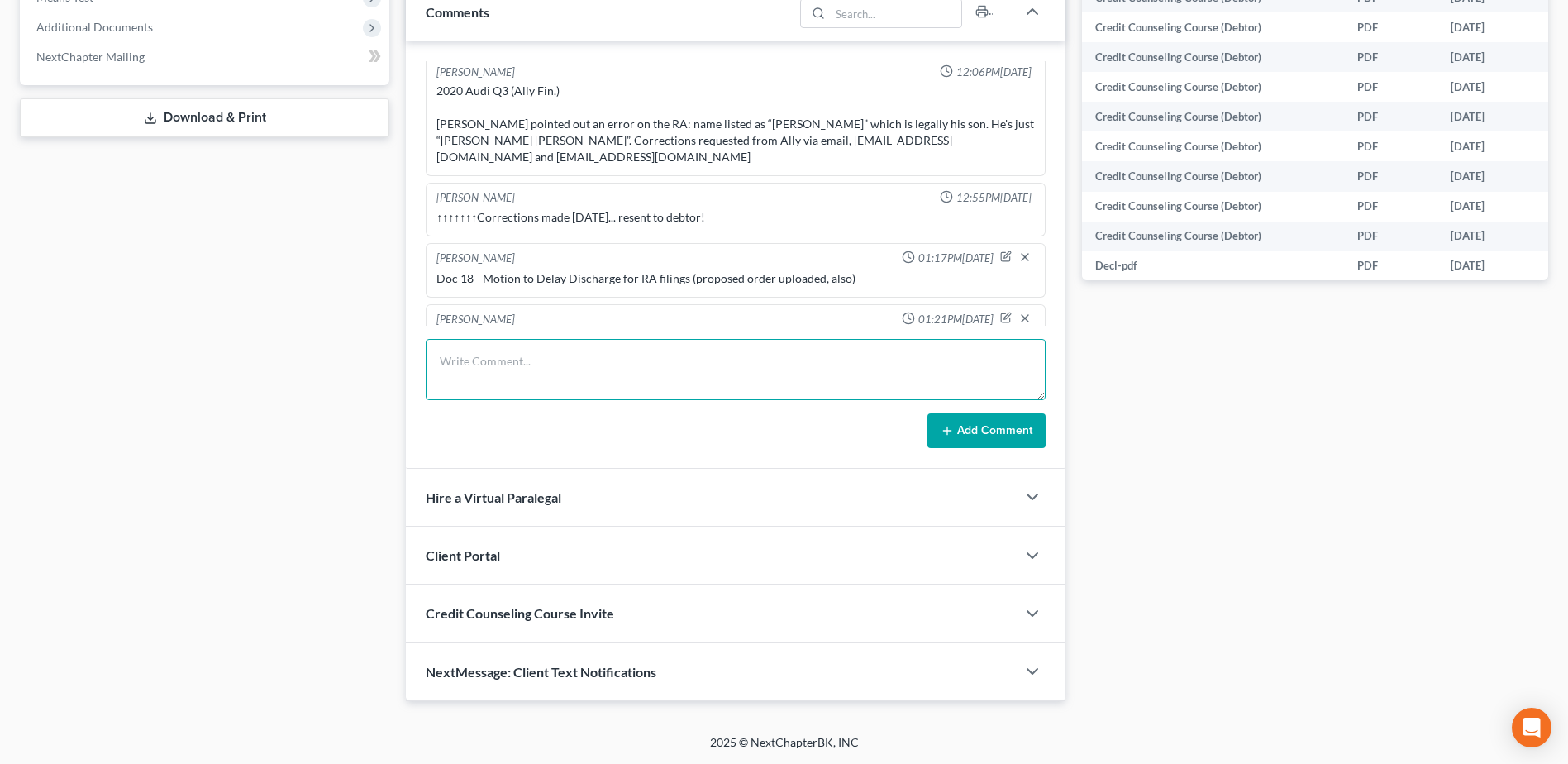
click at [462, 375] on textarea at bounding box center [735, 370] width 620 height 61
type textarea "resent client portal to upload his SS card. SS card on file is for son and not …"
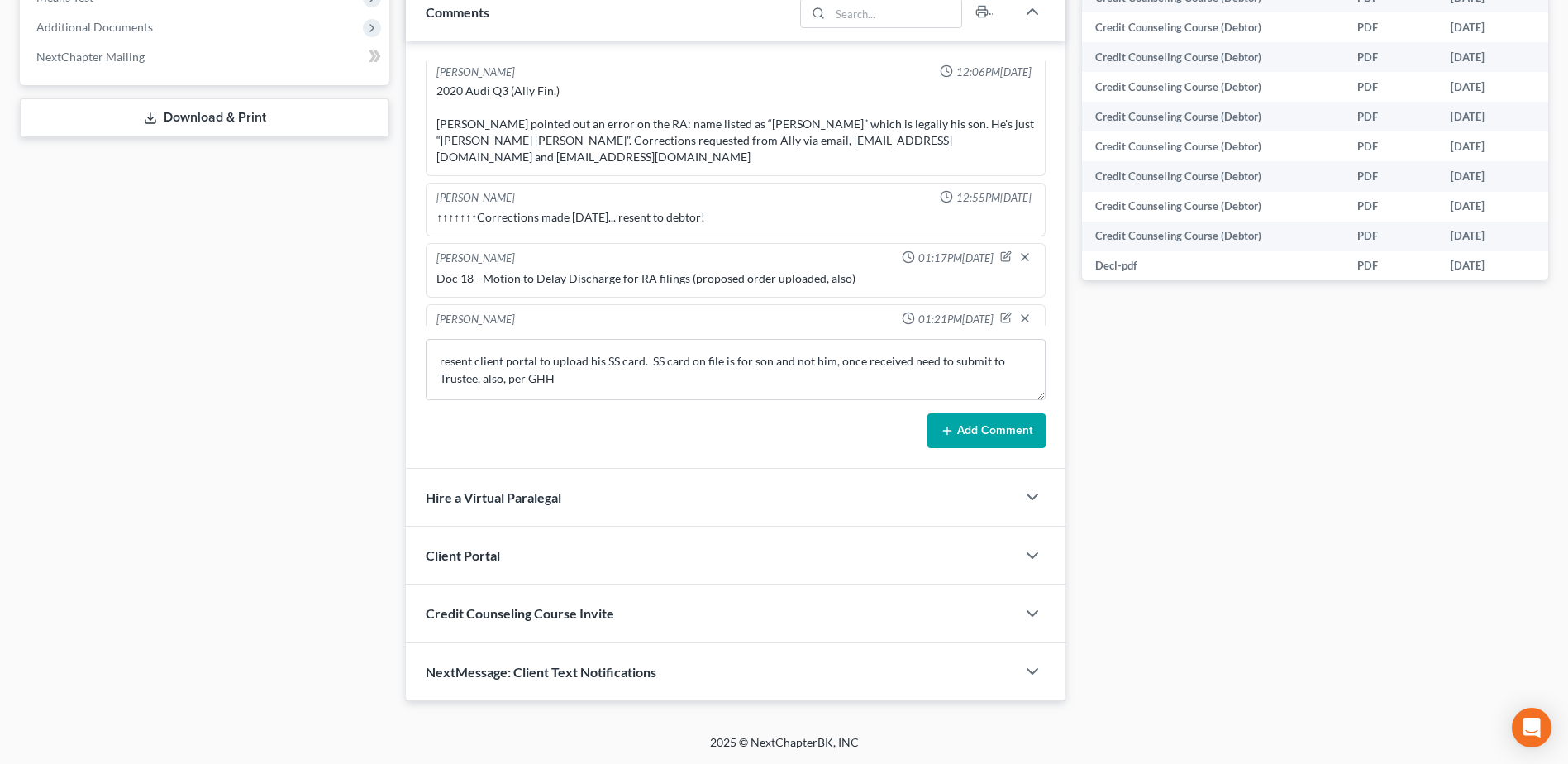
click at [998, 438] on button "Add Comment" at bounding box center [986, 430] width 118 height 35
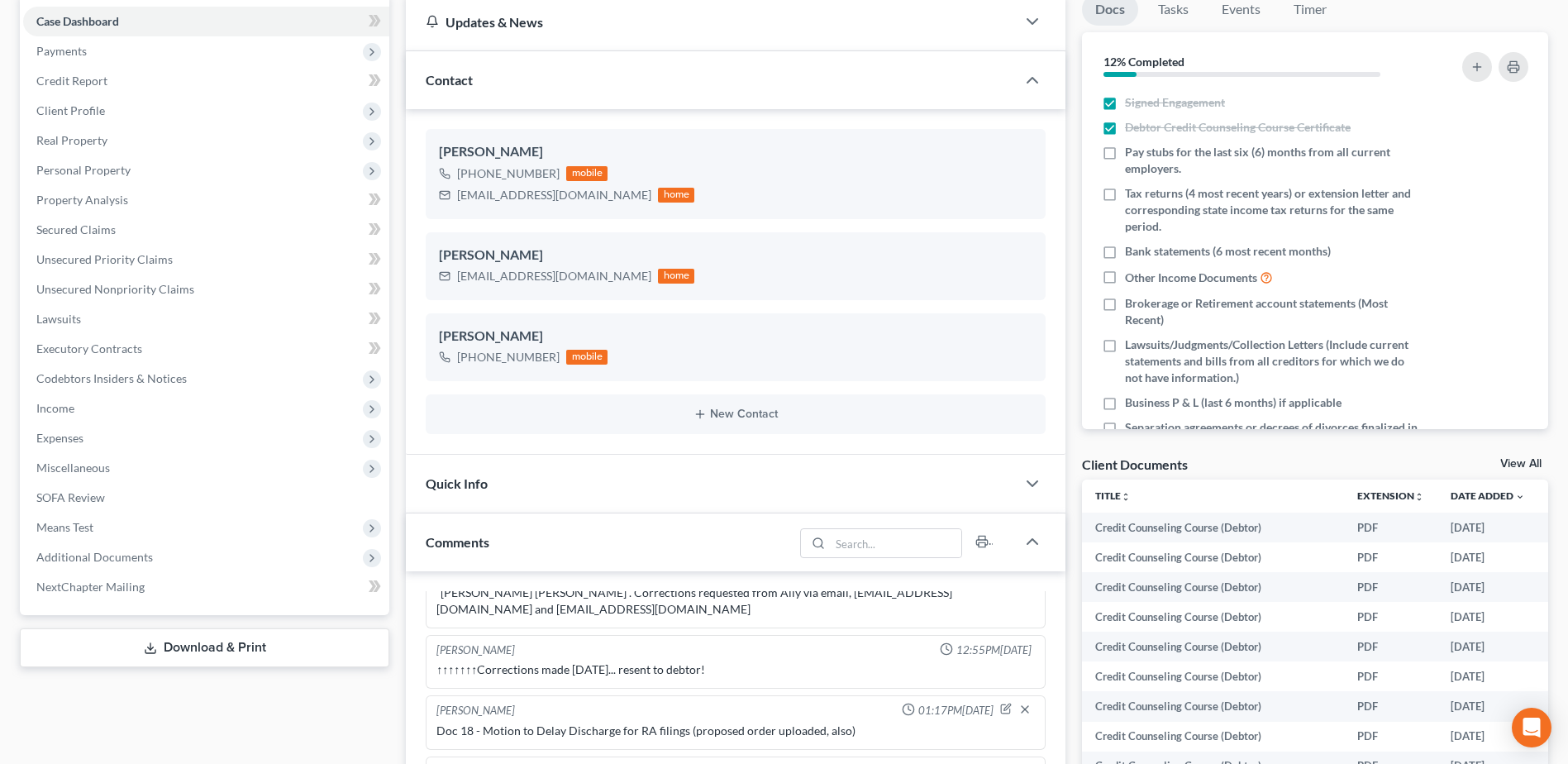
scroll to position [0, 0]
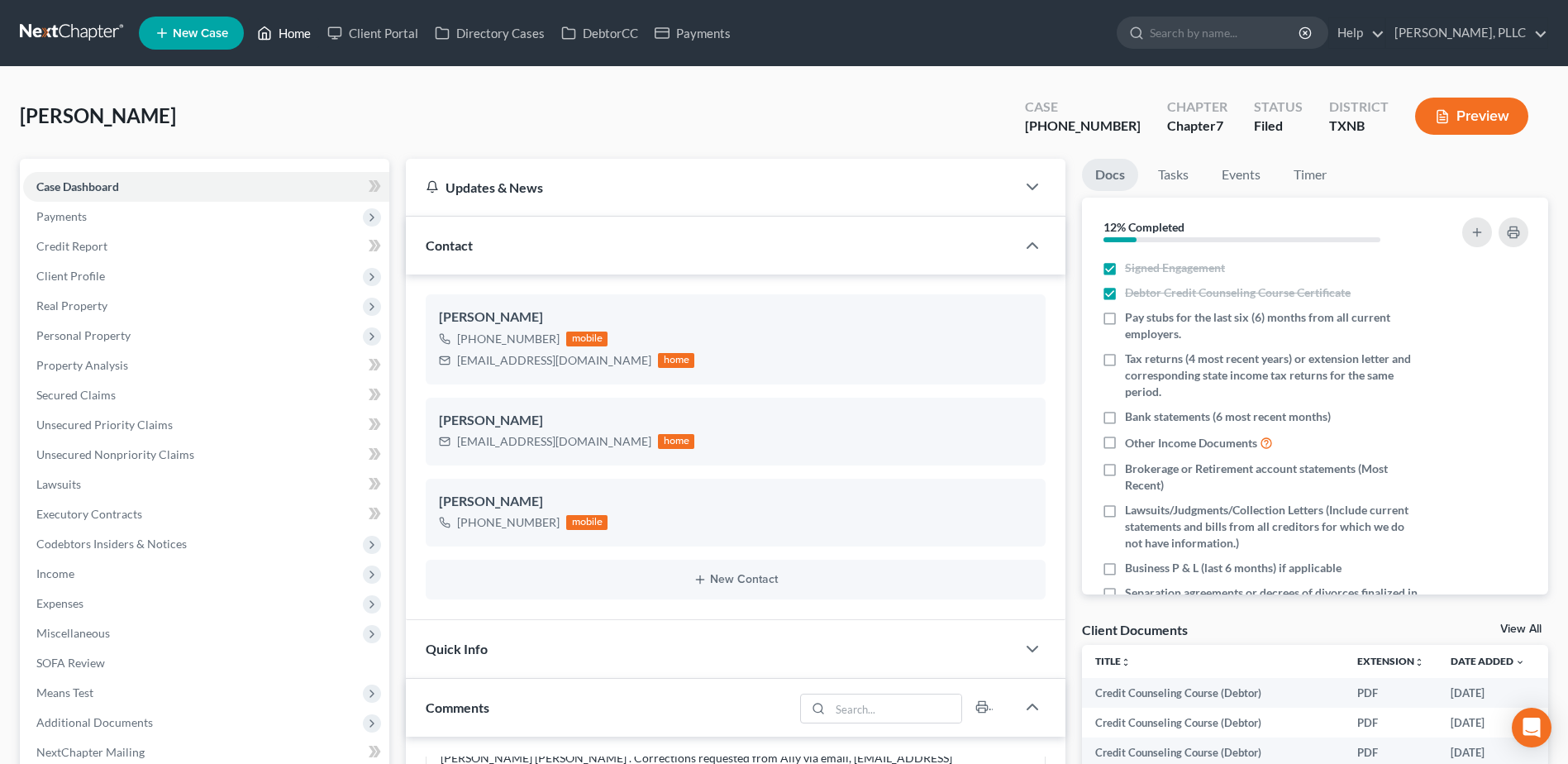
drag, startPoint x: 298, startPoint y: 32, endPoint x: 1310, endPoint y: 214, distance: 1028.2
click at [298, 32] on link "Home" at bounding box center [283, 32] width 70 height 30
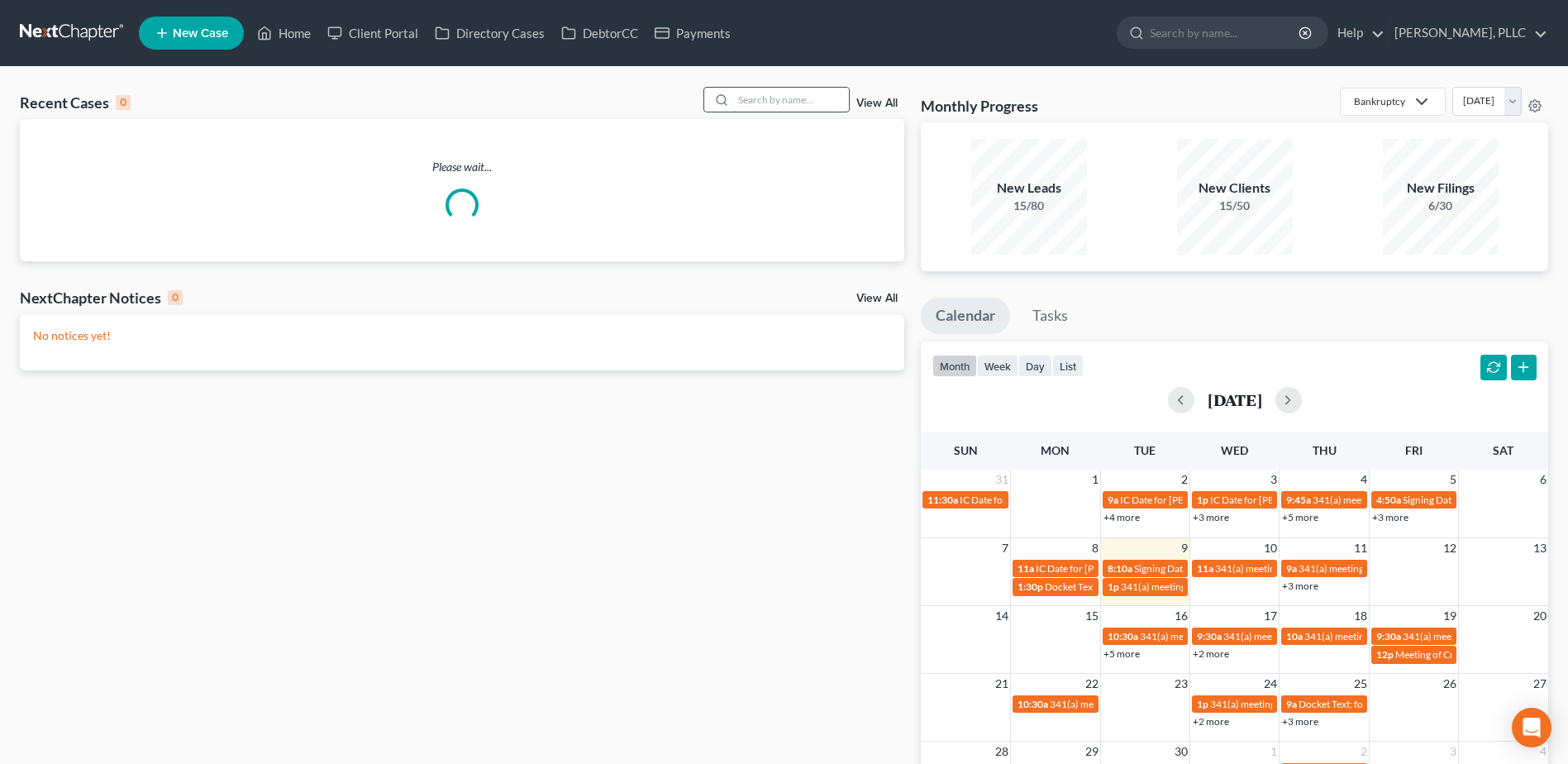
click at [779, 101] on input "search" at bounding box center [791, 99] width 115 height 24
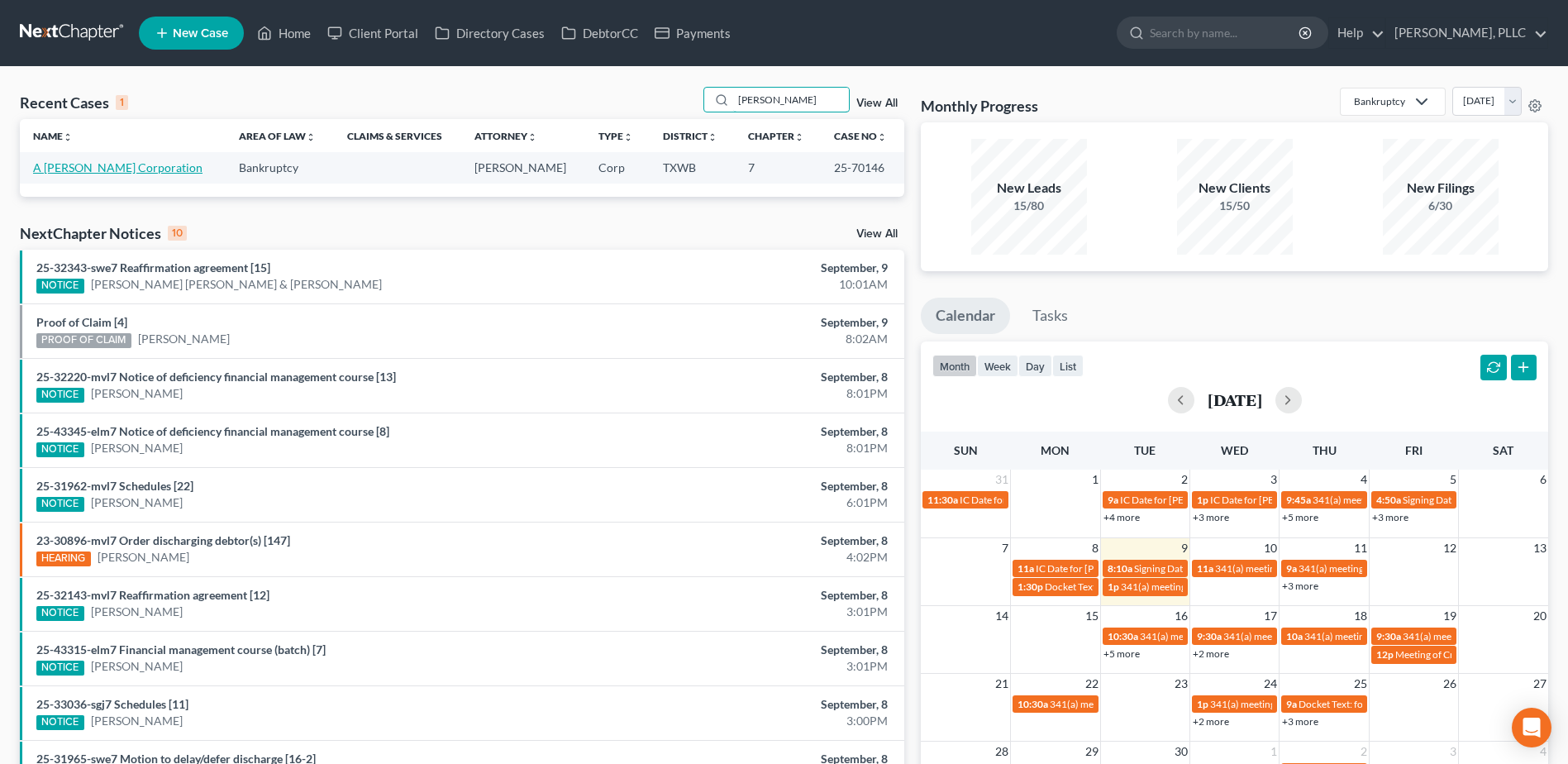
type input "rendon"
click at [50, 170] on link "A [PERSON_NAME] Corporation" at bounding box center [118, 167] width 170 height 14
select select "4"
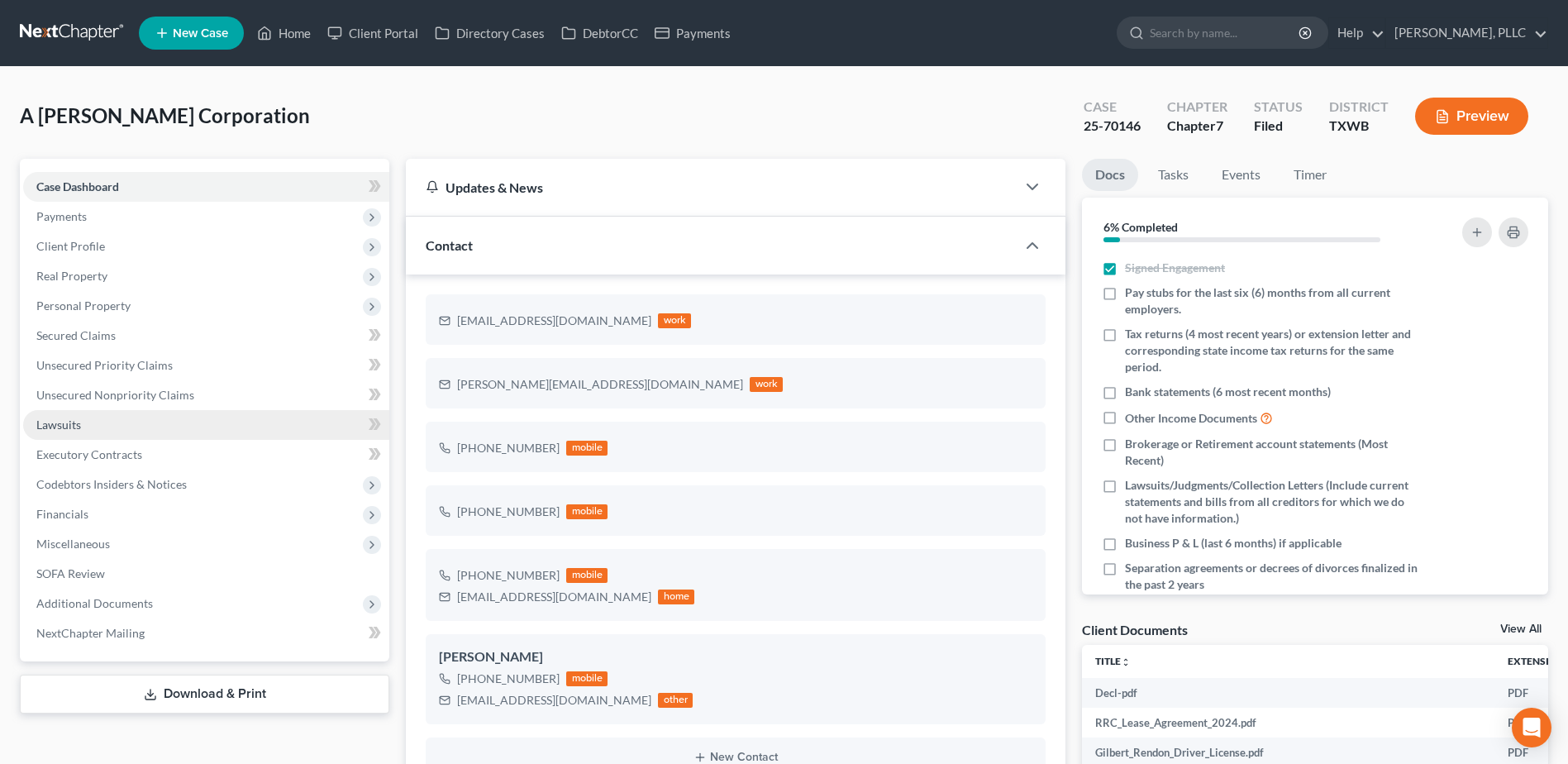
scroll to position [355, 0]
drag, startPoint x: 85, startPoint y: 430, endPoint x: 1003, endPoint y: 547, distance: 925.4
click at [85, 429] on link "Lawsuits" at bounding box center [206, 425] width 366 height 30
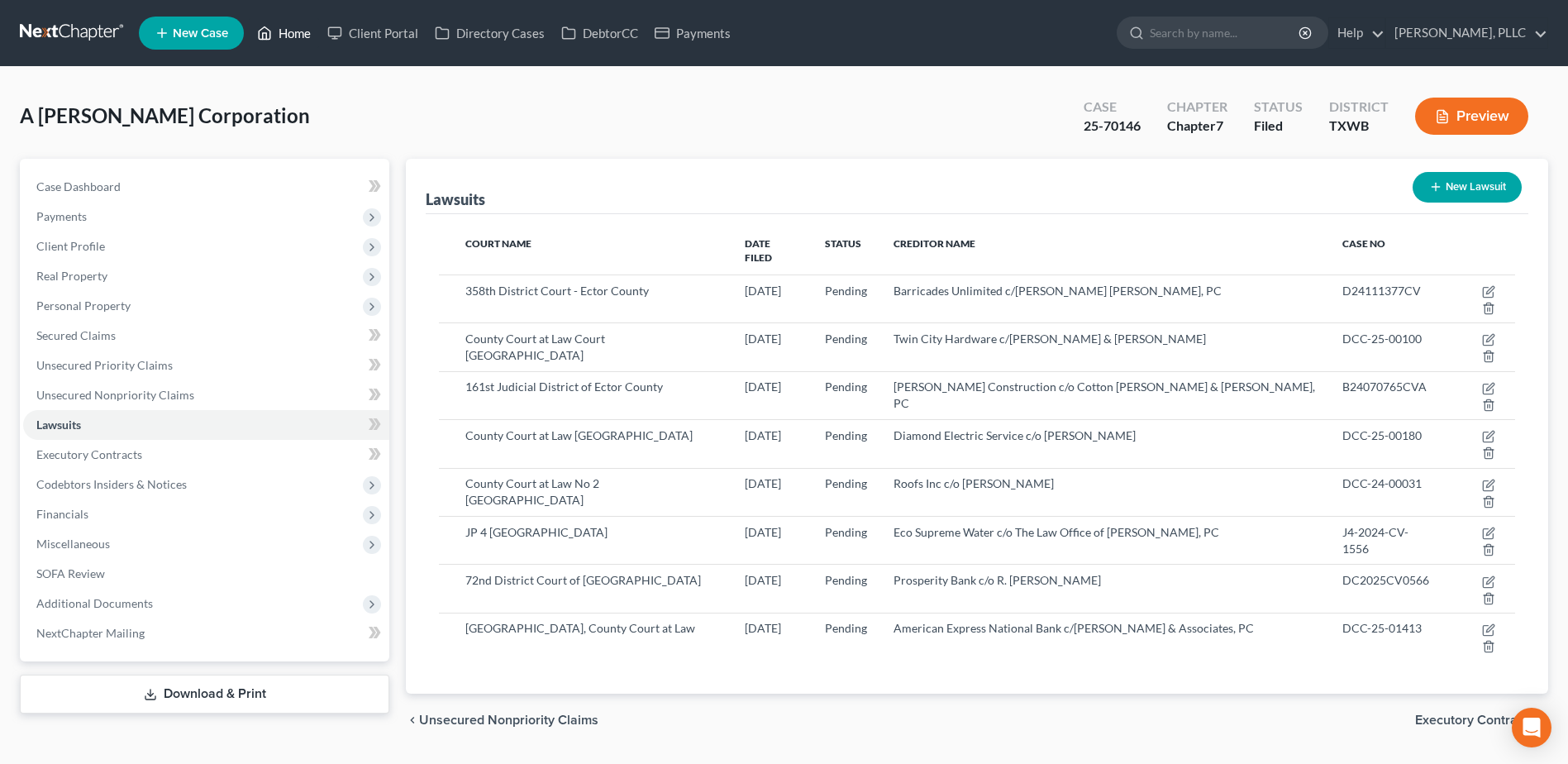
click at [290, 31] on link "Home" at bounding box center [283, 32] width 70 height 30
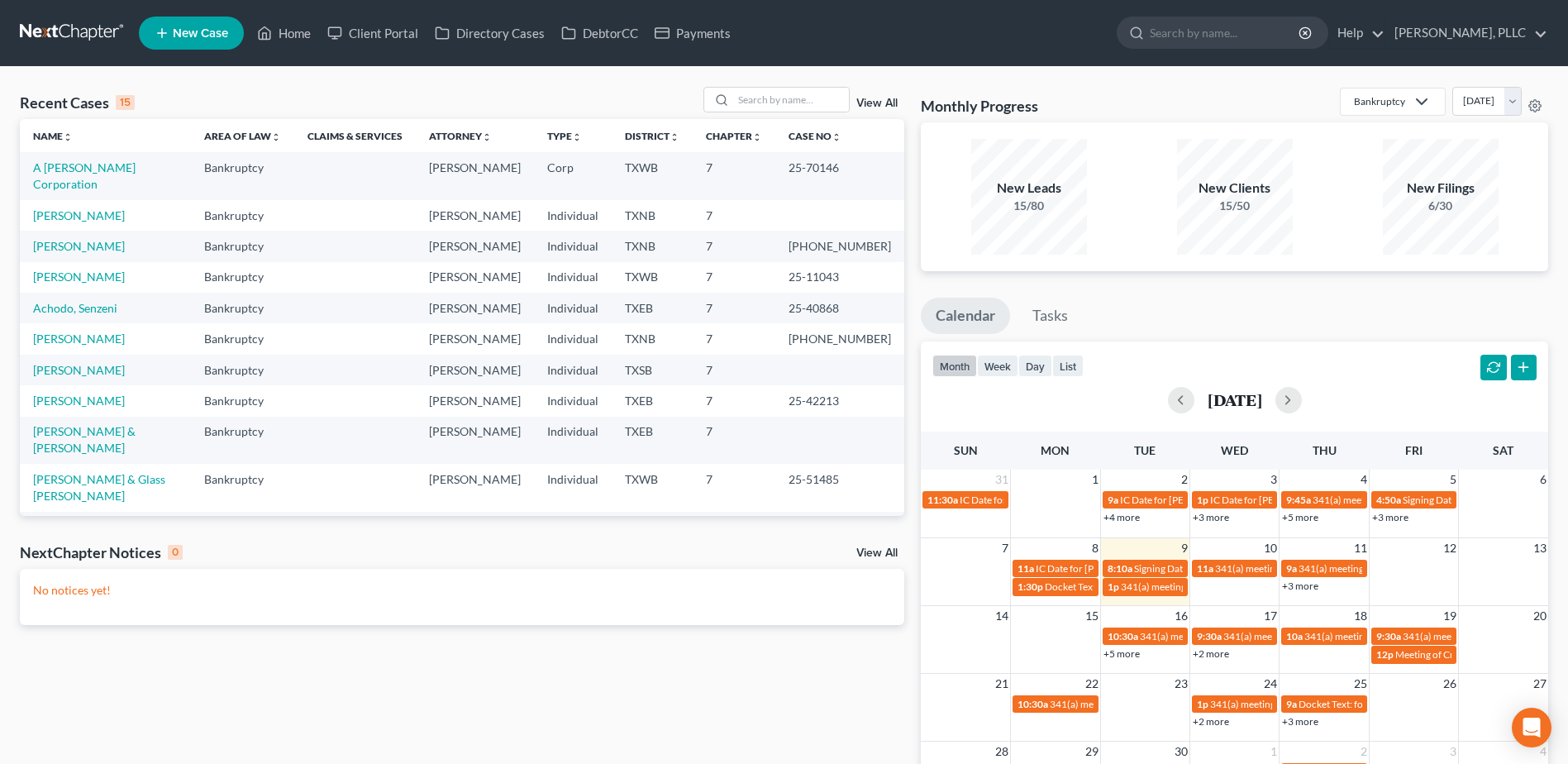
click at [147, 159] on td "A [PERSON_NAME] Corporation" at bounding box center [105, 176] width 171 height 47
drag, startPoint x: 174, startPoint y: 167, endPoint x: 399, endPoint y: 257, distance: 242.3
click at [136, 167] on link "A [PERSON_NAME] Corporation" at bounding box center [84, 176] width 103 height 31
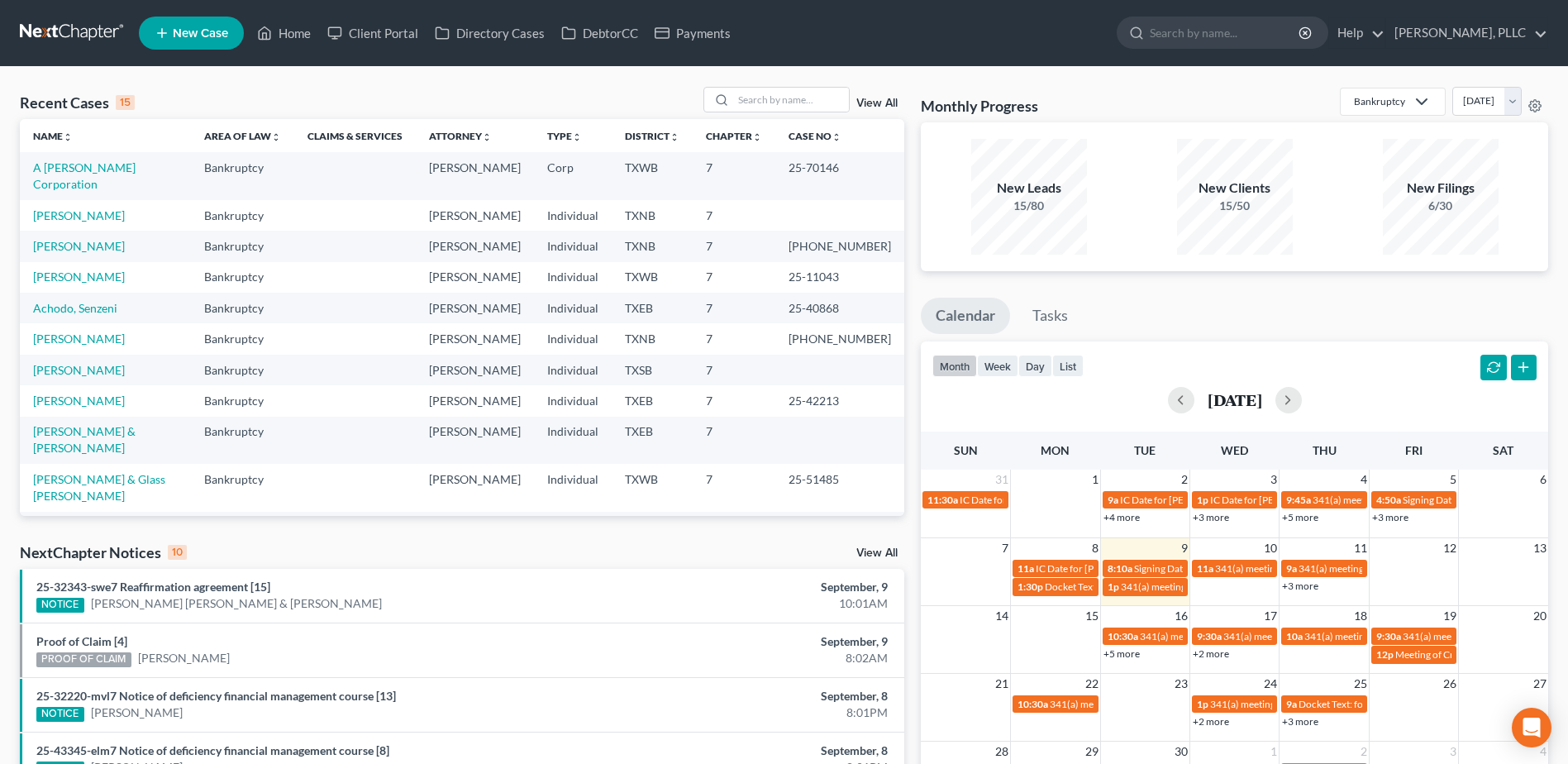
select select "4"
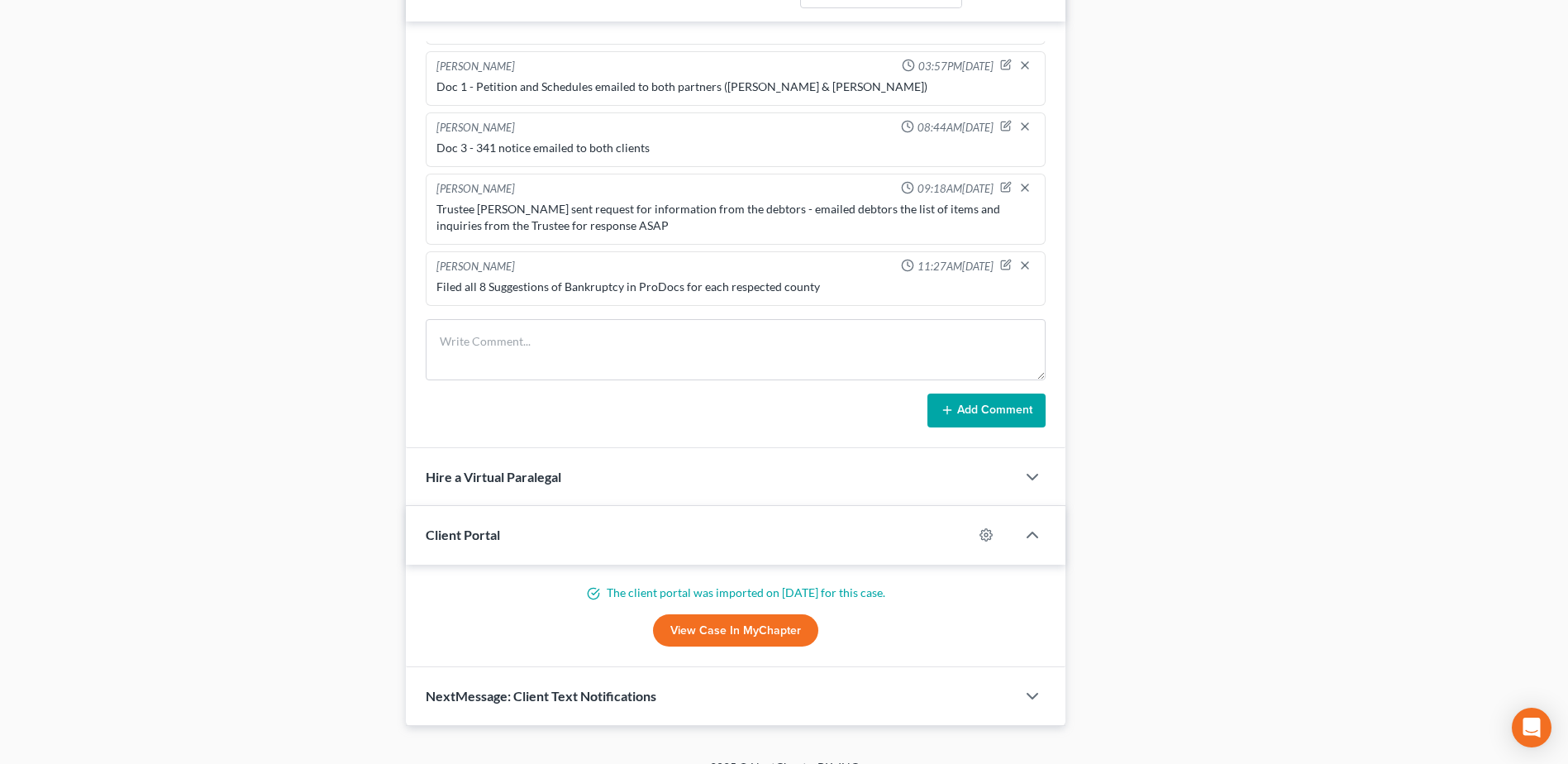
scroll to position [1142, 0]
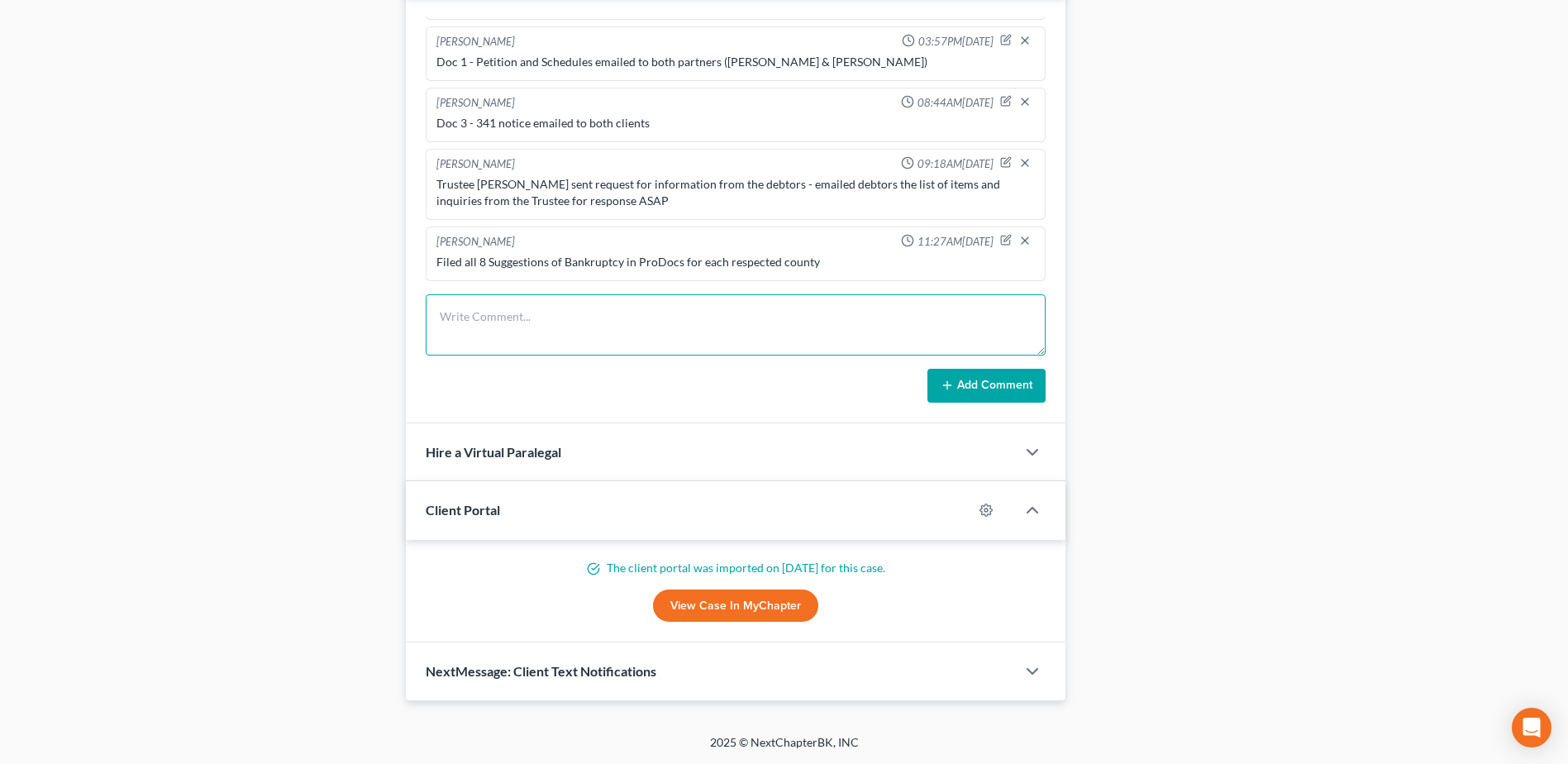
click at [524, 341] on textarea at bounding box center [735, 325] width 620 height 61
type textarea "Refiled Suggestion of BK for Twin City Hardware - prodoc stated filed in wrong …"
click at [963, 387] on button "Add Comment" at bounding box center [986, 386] width 118 height 35
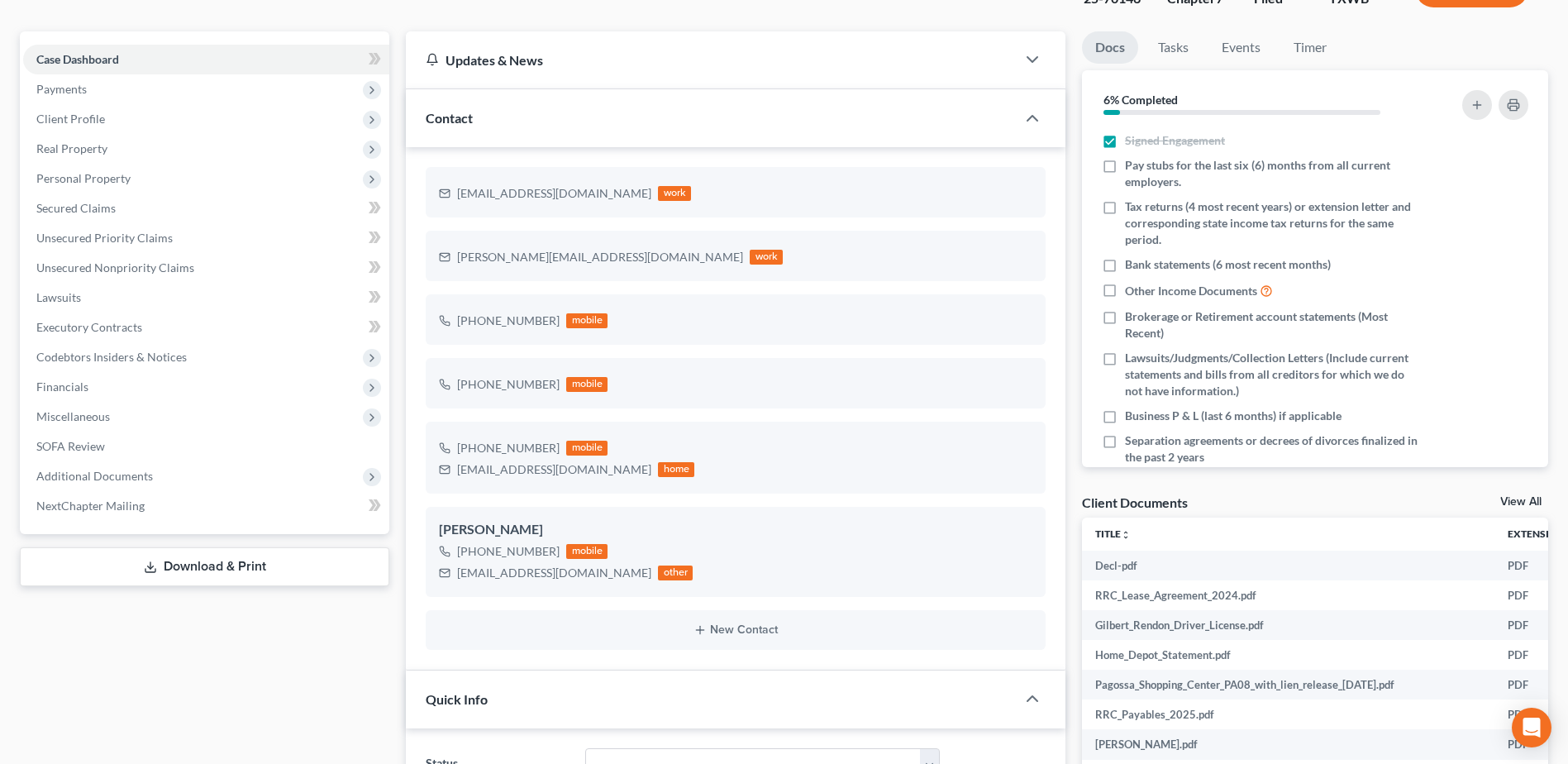
scroll to position [0, 0]
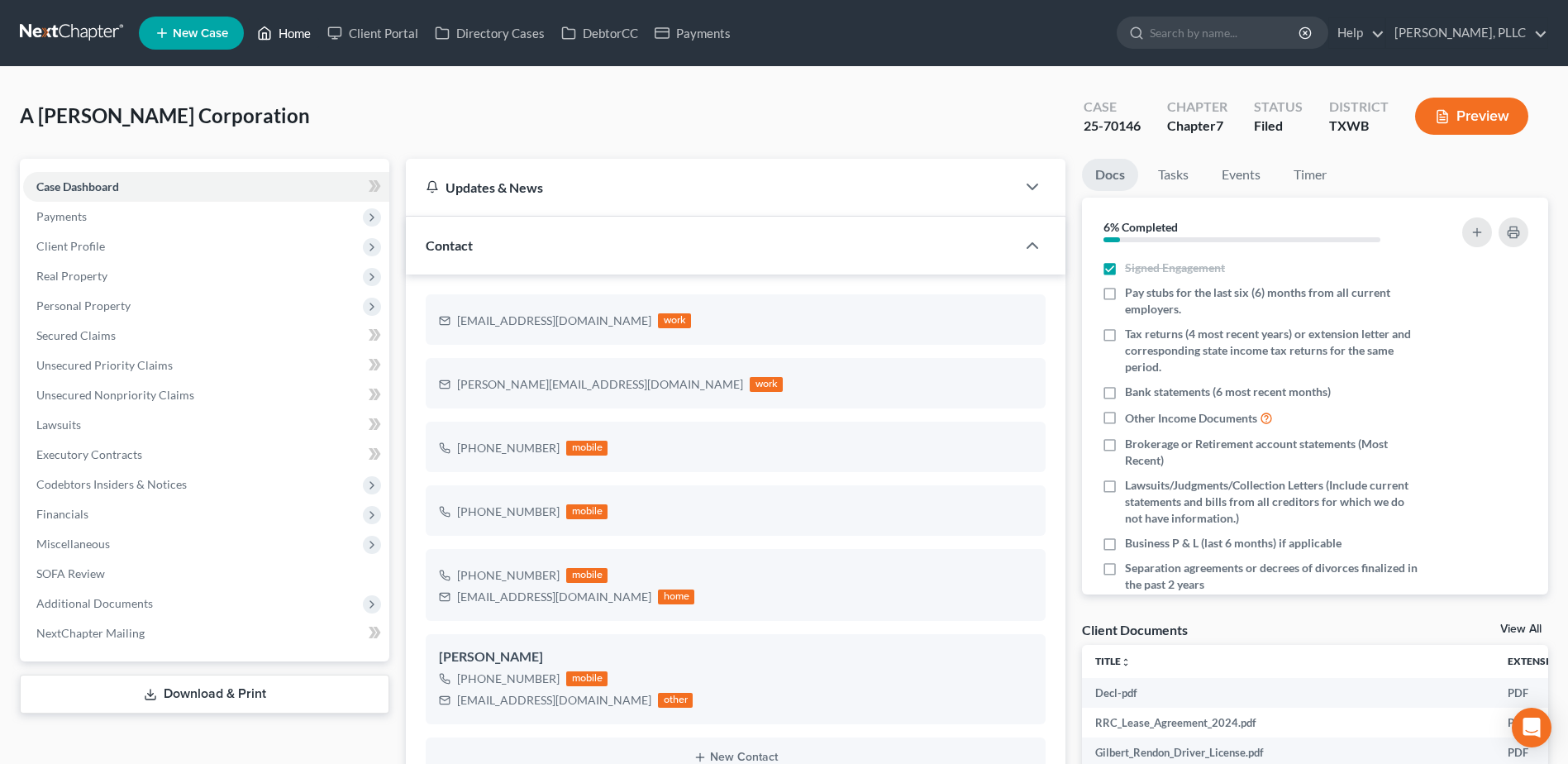
click at [301, 36] on link "Home" at bounding box center [283, 32] width 70 height 30
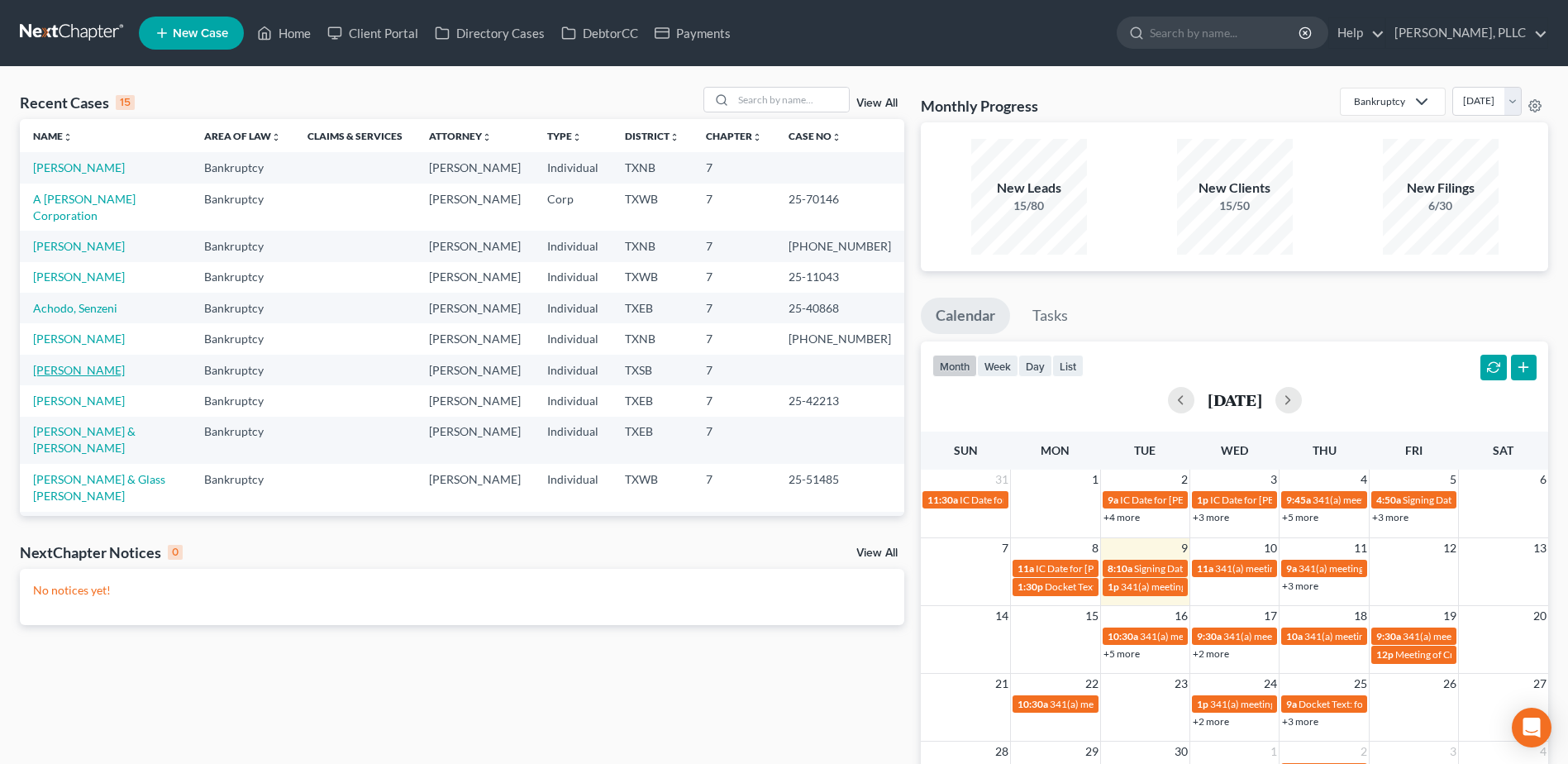
click at [90, 363] on link "Hernandez, Krystal" at bounding box center [79, 370] width 92 height 14
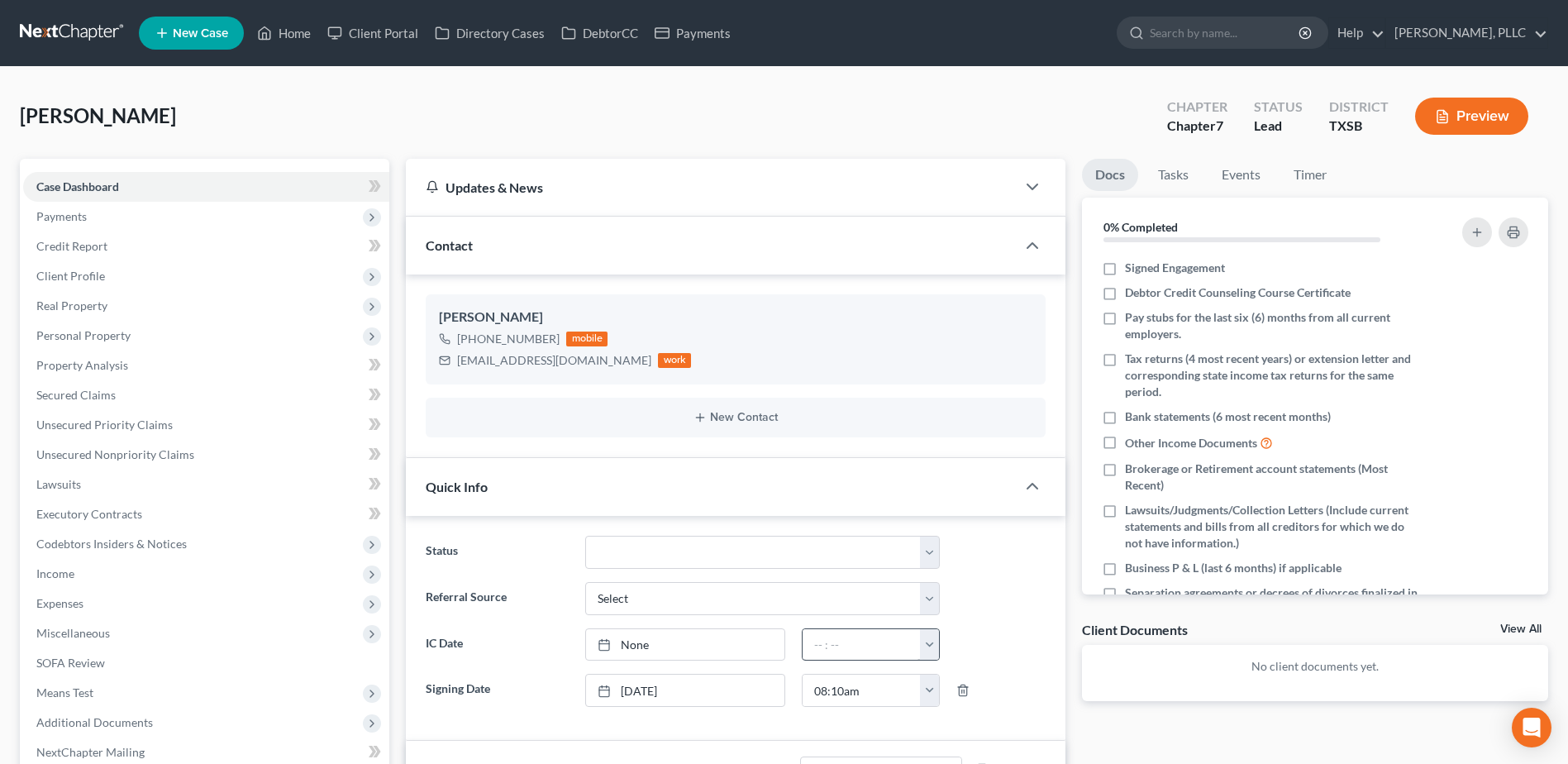
click at [681, 639] on link "None" at bounding box center [685, 644] width 198 height 31
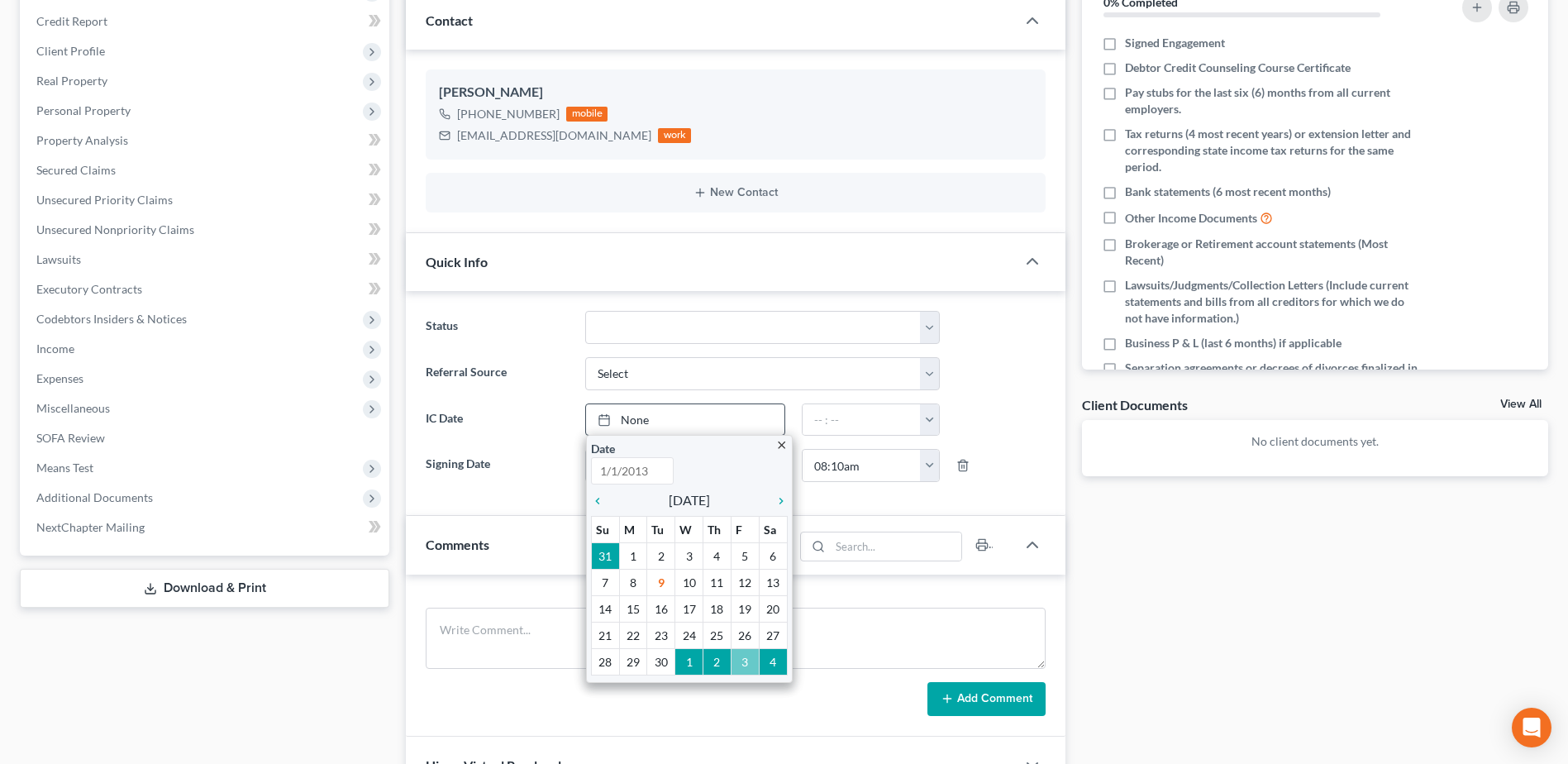
scroll to position [248, 0]
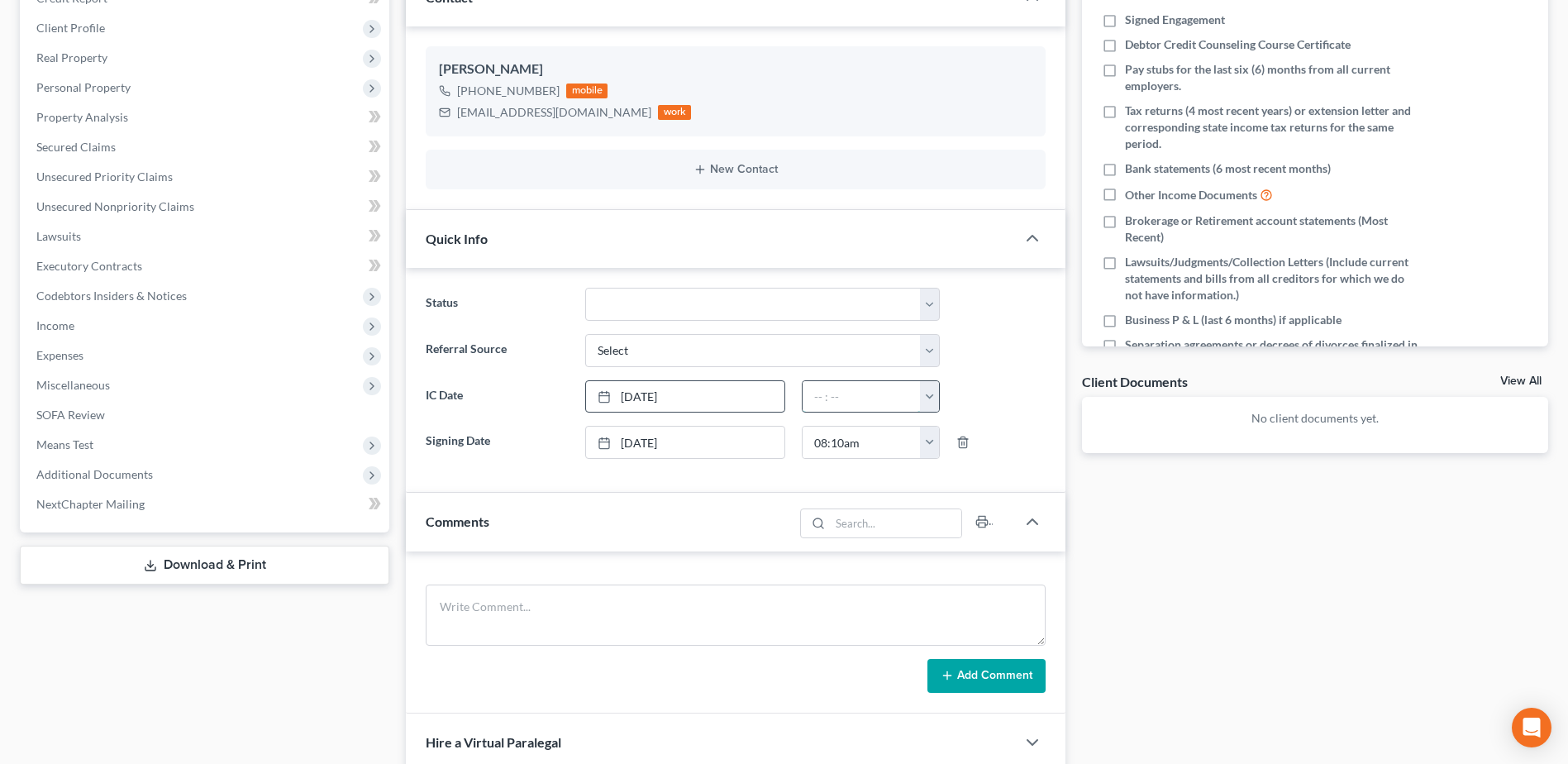
click at [826, 407] on input "text" at bounding box center [861, 396] width 118 height 31
type input "12:00 pm"
click at [920, 299] on select "Appellate Phase Case Closed Dead File Demand Letter Phase Discharged Discharge …" at bounding box center [762, 304] width 354 height 33
select select "13"
click at [585, 287] on select "Appellate Phase Case Closed Dead File Demand Letter Phase Discharged Discharge …" at bounding box center [762, 304] width 354 height 33
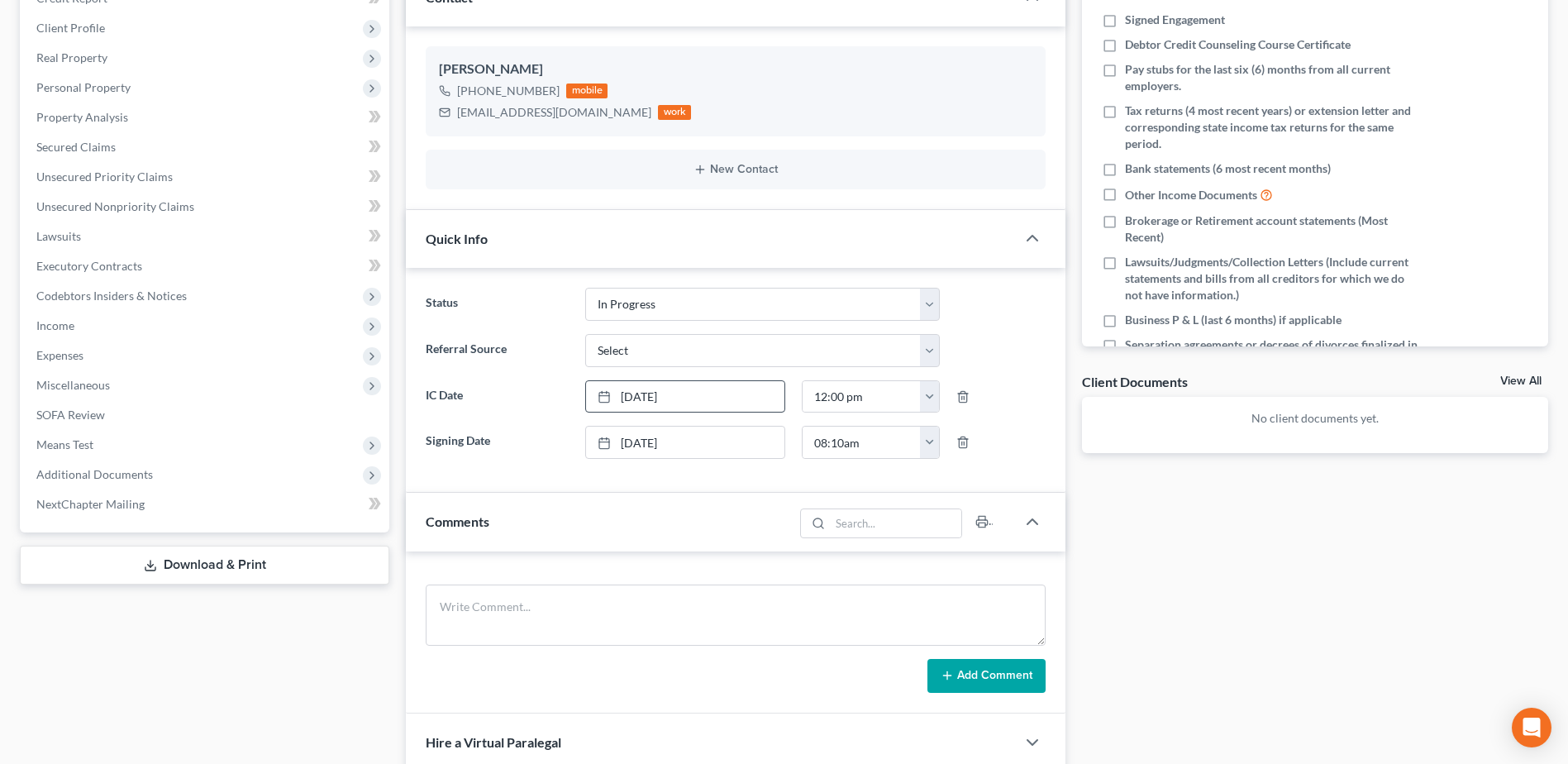
click at [1179, 577] on div "Docs Tasks Events Timer 0% Completed Nothing here yet! Signed Engagement Debtor…" at bounding box center [1315, 539] width 482 height 1258
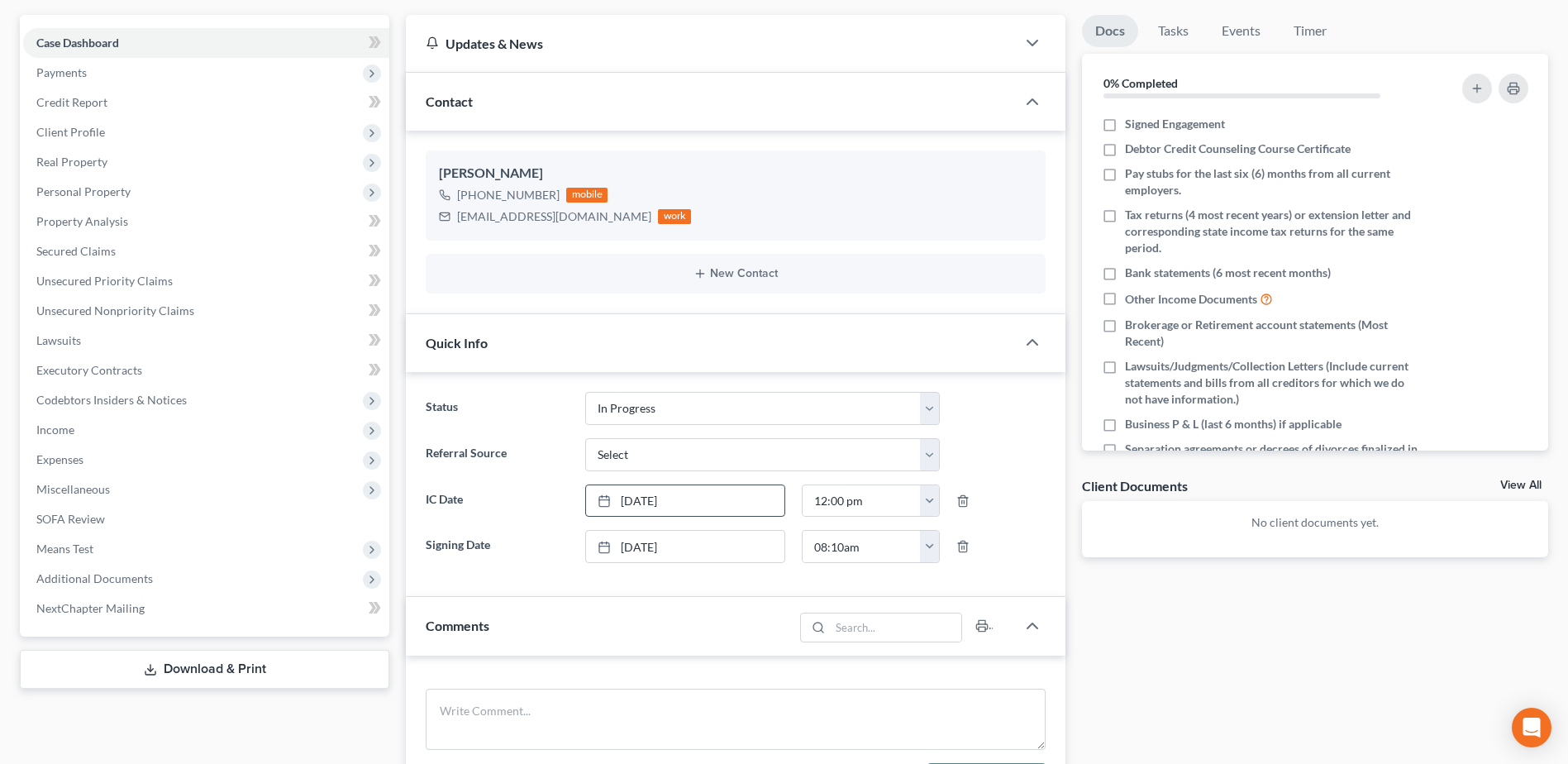
scroll to position [0, 0]
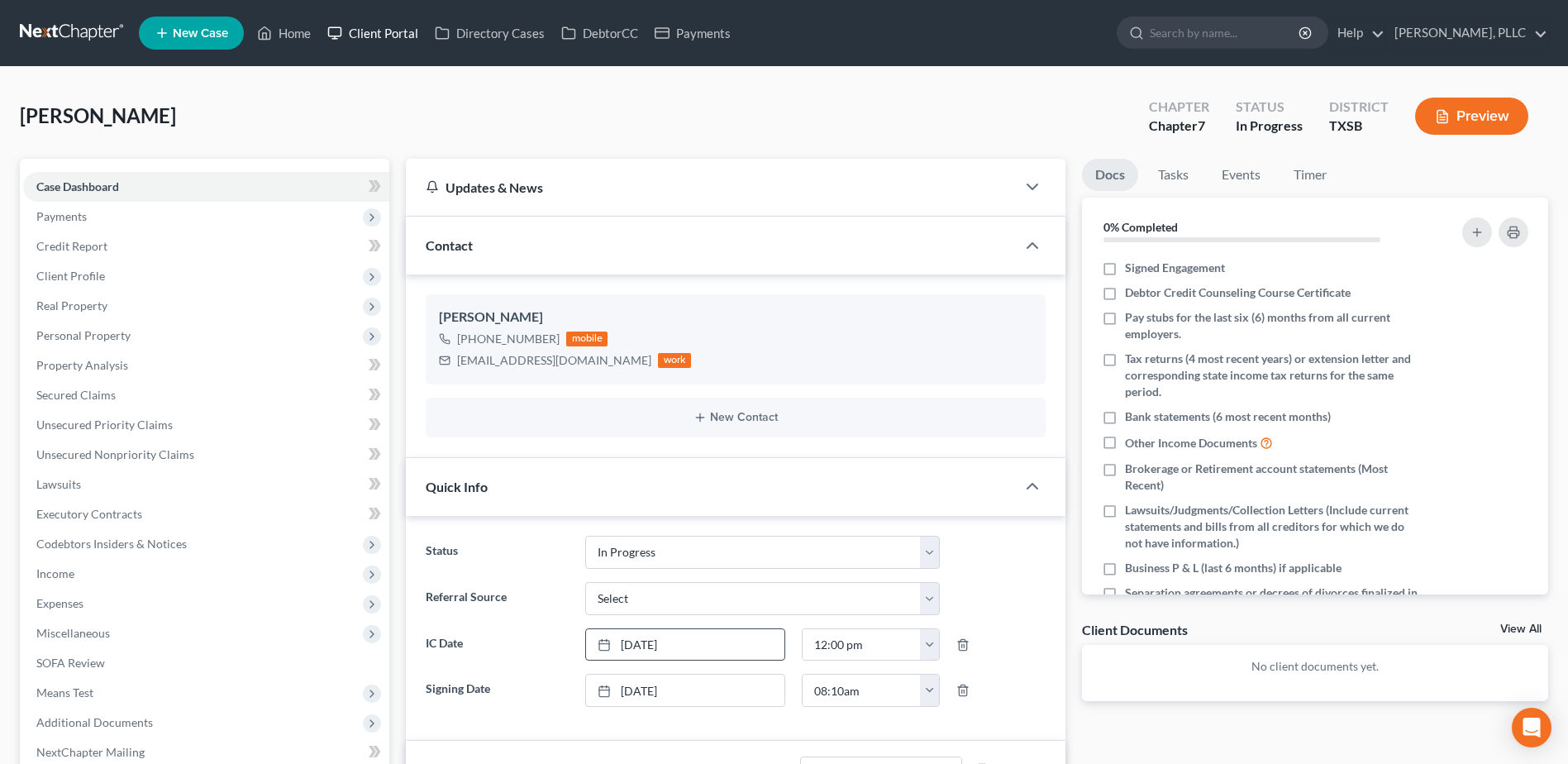
click at [392, 27] on link "Client Portal" at bounding box center [372, 32] width 108 height 30
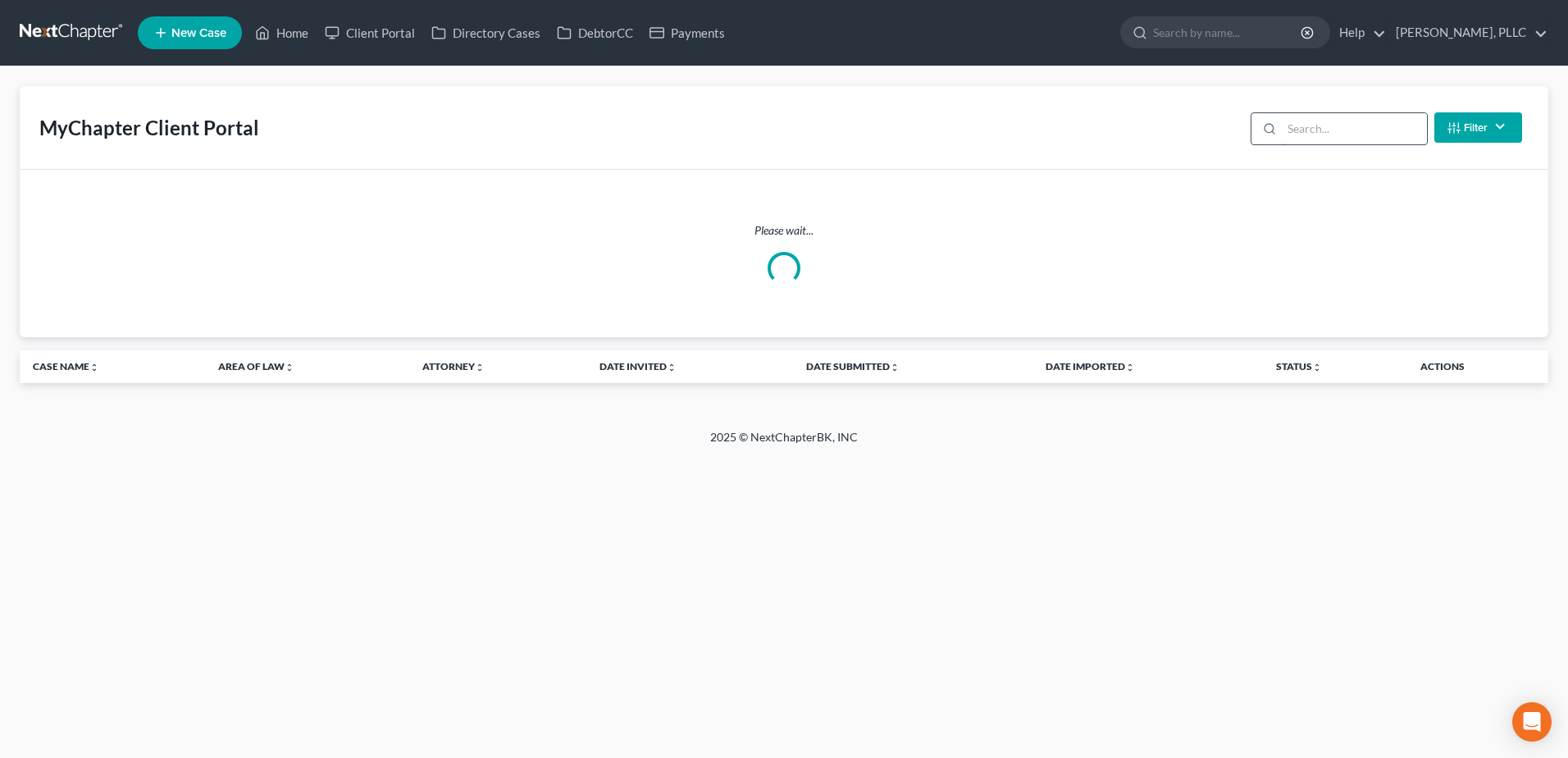
click at [1360, 124] on input "search" at bounding box center [1354, 129] width 146 height 31
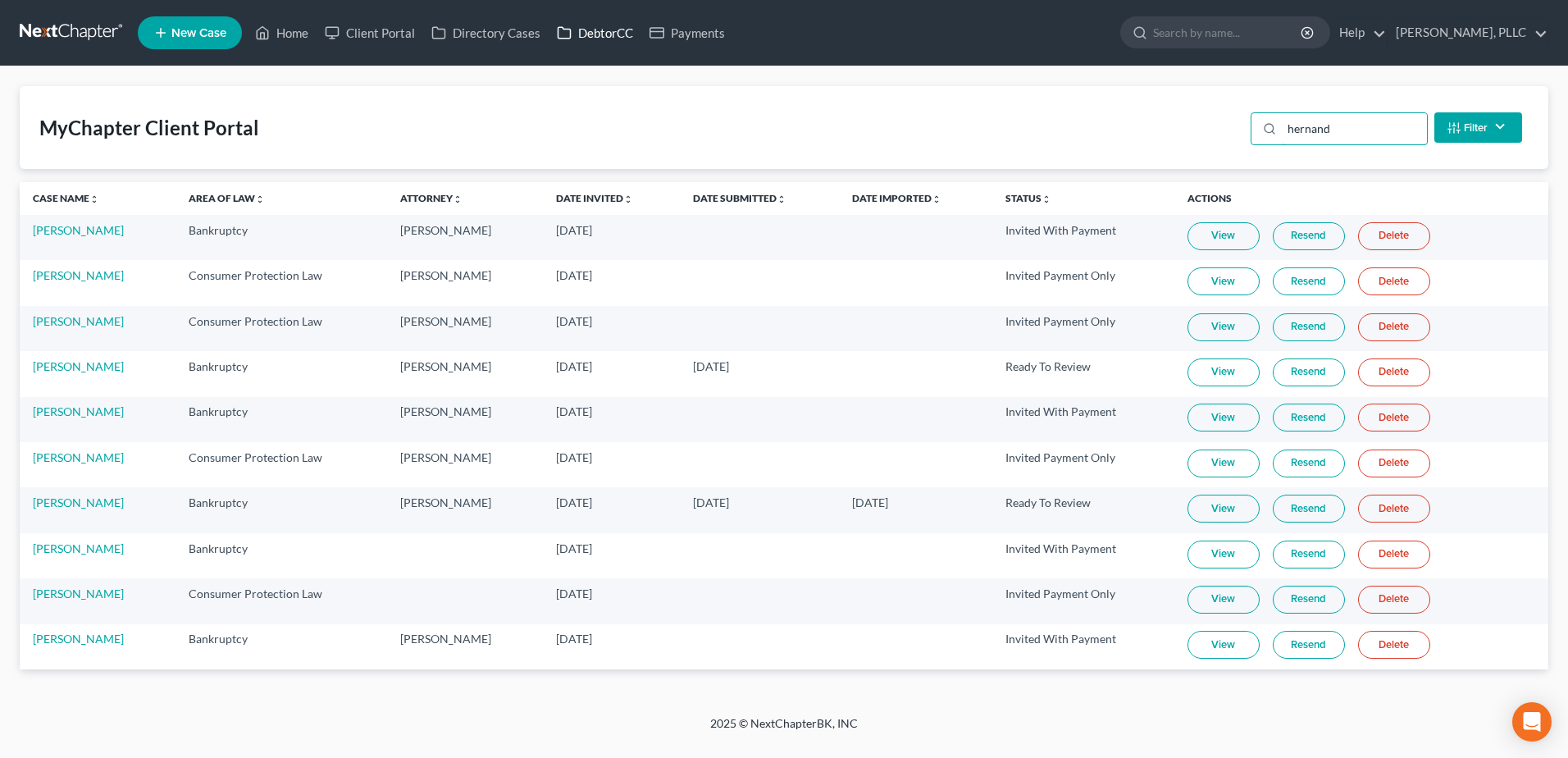
type input "hernand"
drag, startPoint x: 608, startPoint y: 34, endPoint x: 716, endPoint y: 178, distance: 180.0
click at [608, 34] on link "DebtorCC" at bounding box center [595, 32] width 93 height 29
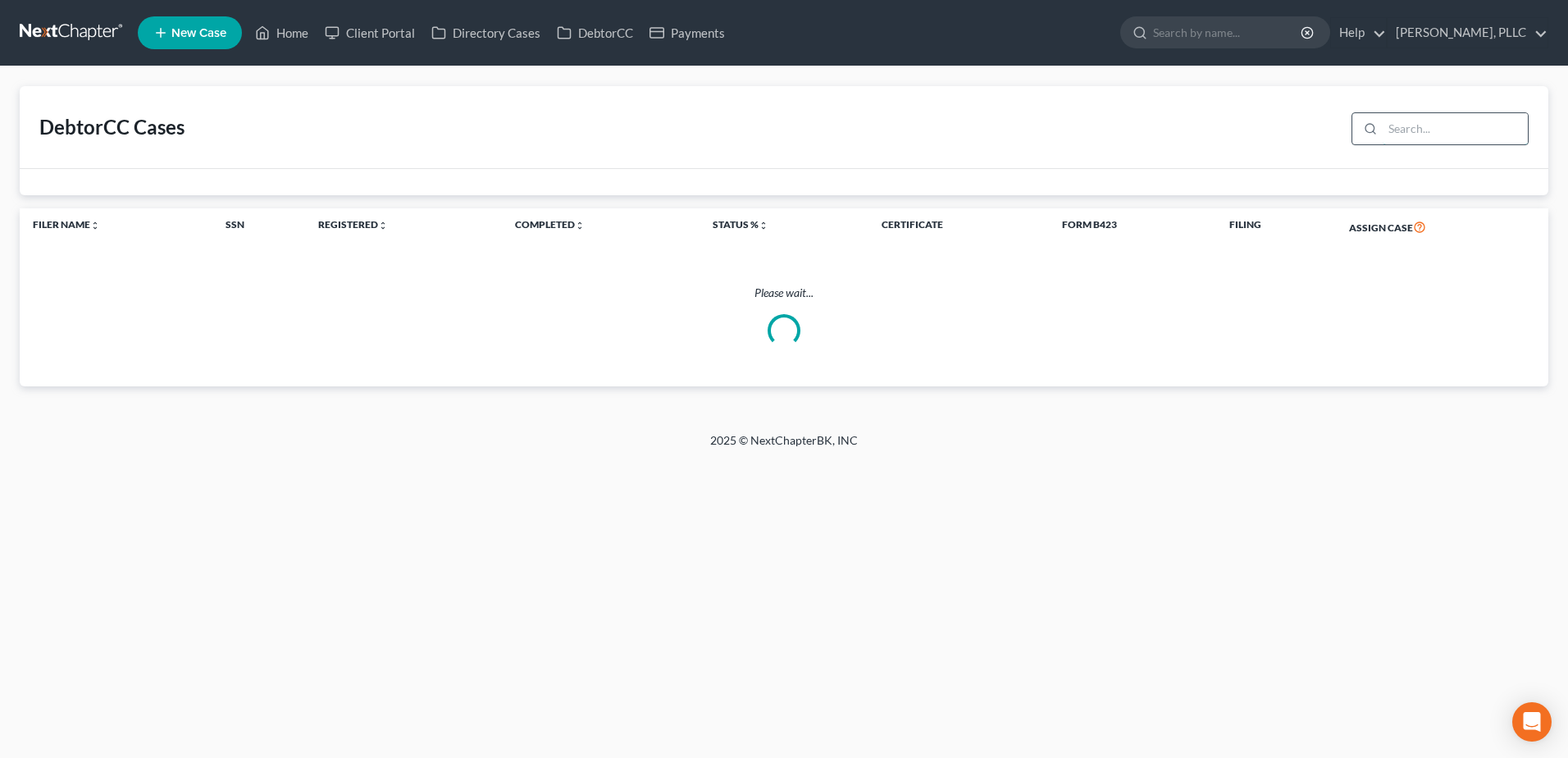
click at [1427, 114] on input "search" at bounding box center [1455, 129] width 146 height 31
click at [1404, 122] on input "search" at bounding box center [1455, 129] width 146 height 31
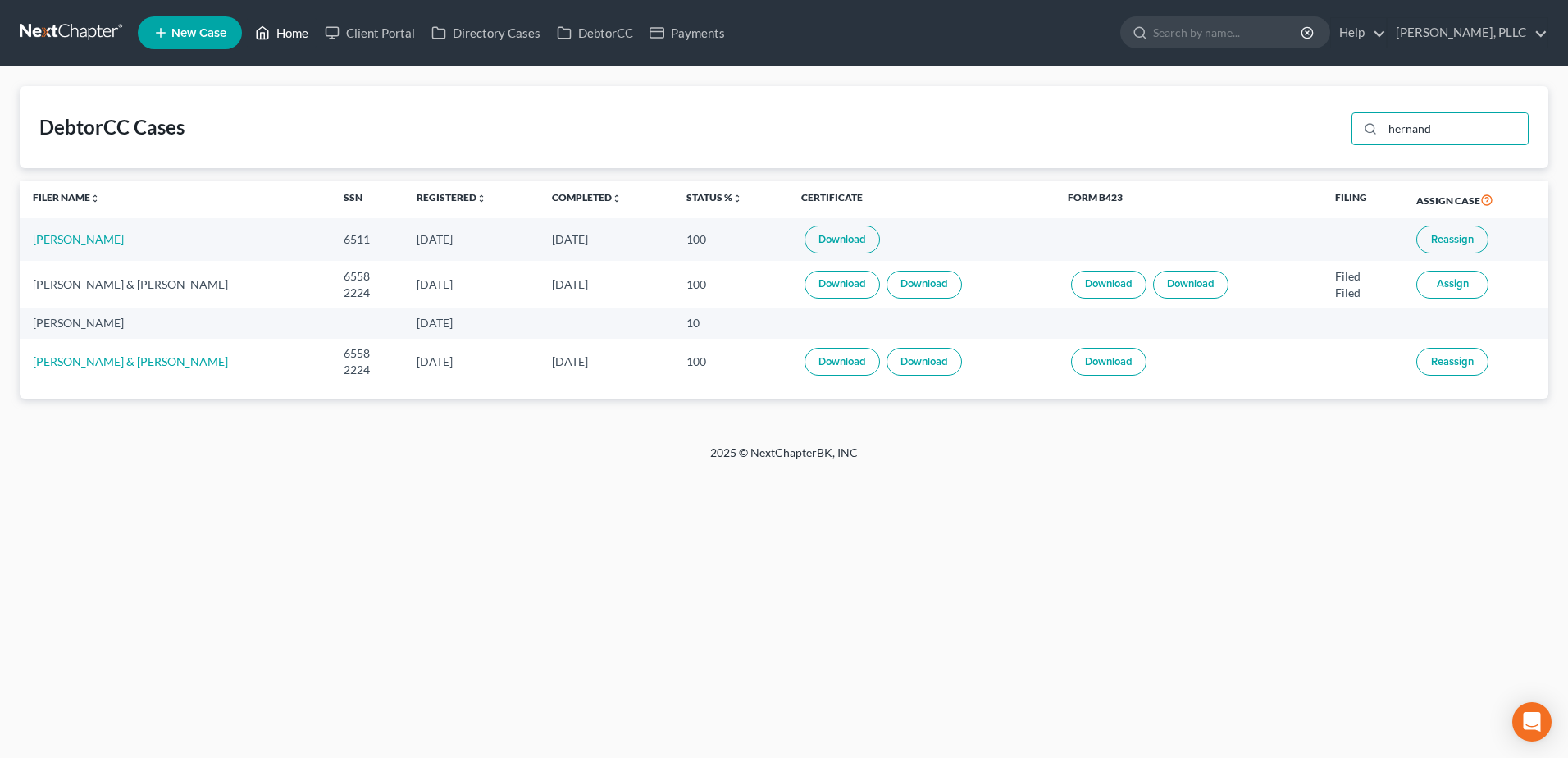
type input "hernand"
click at [308, 34] on link "Home" at bounding box center [281, 32] width 70 height 29
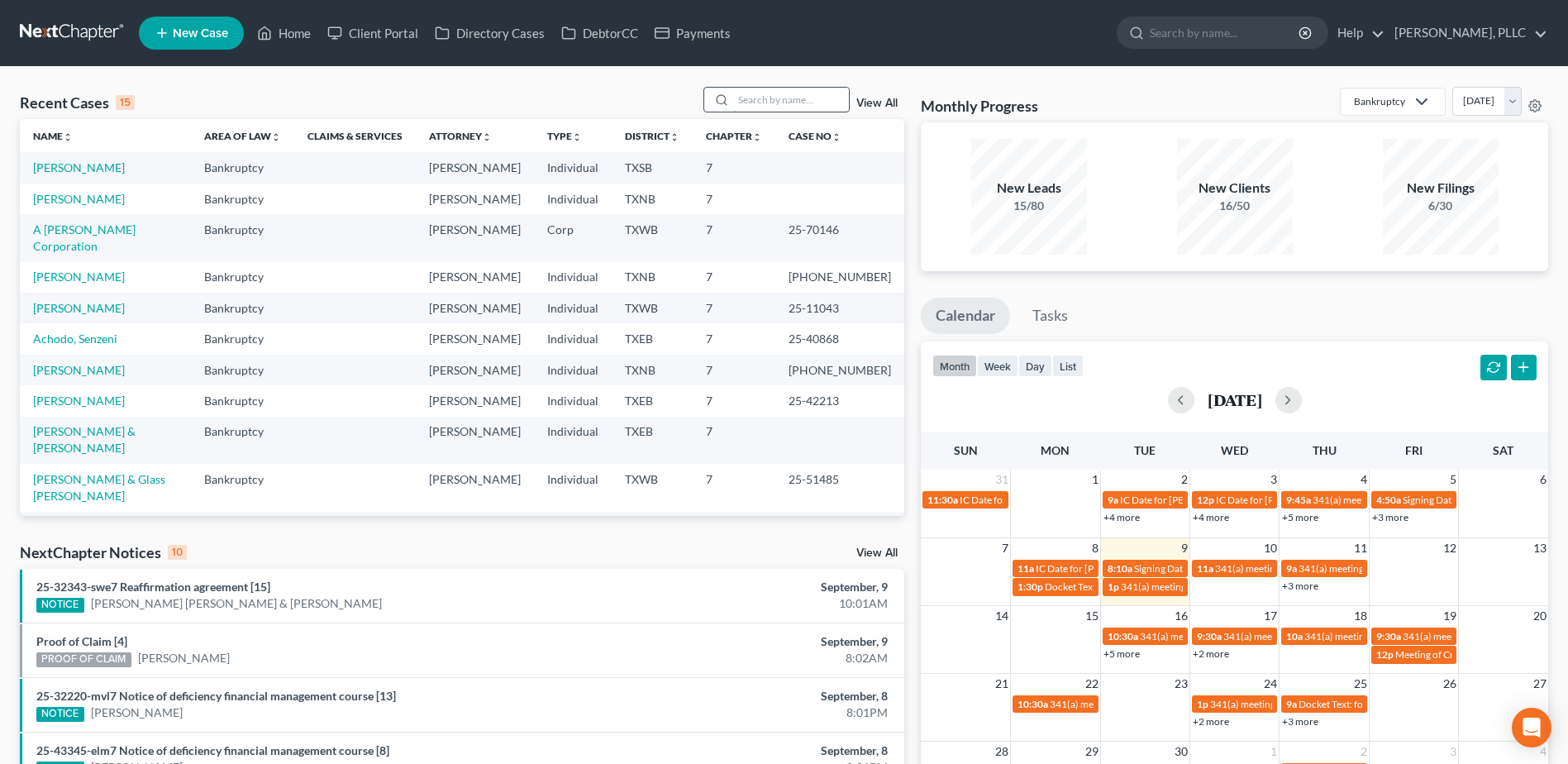
click at [773, 92] on input "search" at bounding box center [791, 99] width 115 height 24
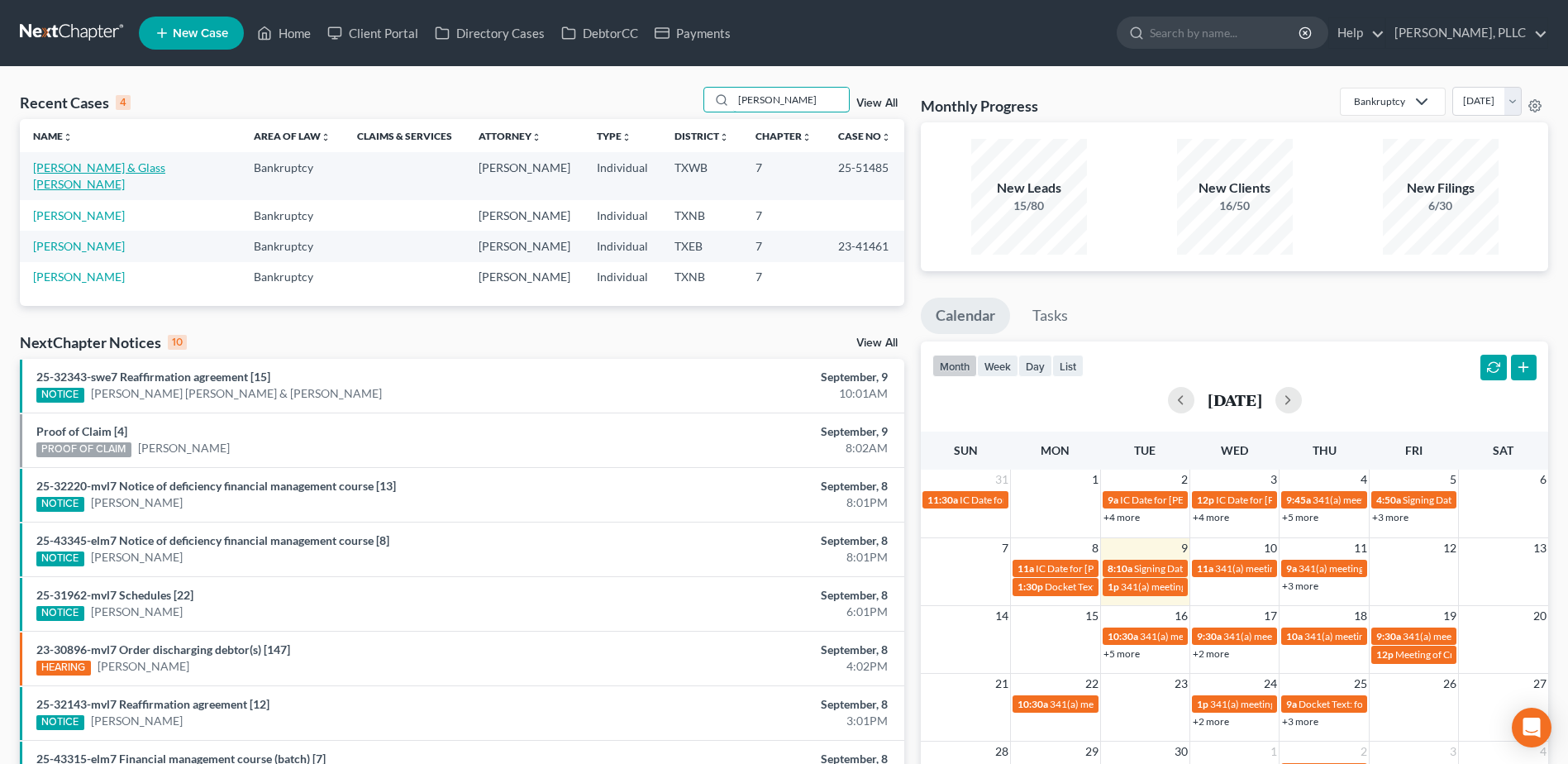
type input "currie"
click at [103, 163] on link "Currie, Tylus & Glass Currie, Chelsea" at bounding box center [99, 176] width 132 height 31
select select "4"
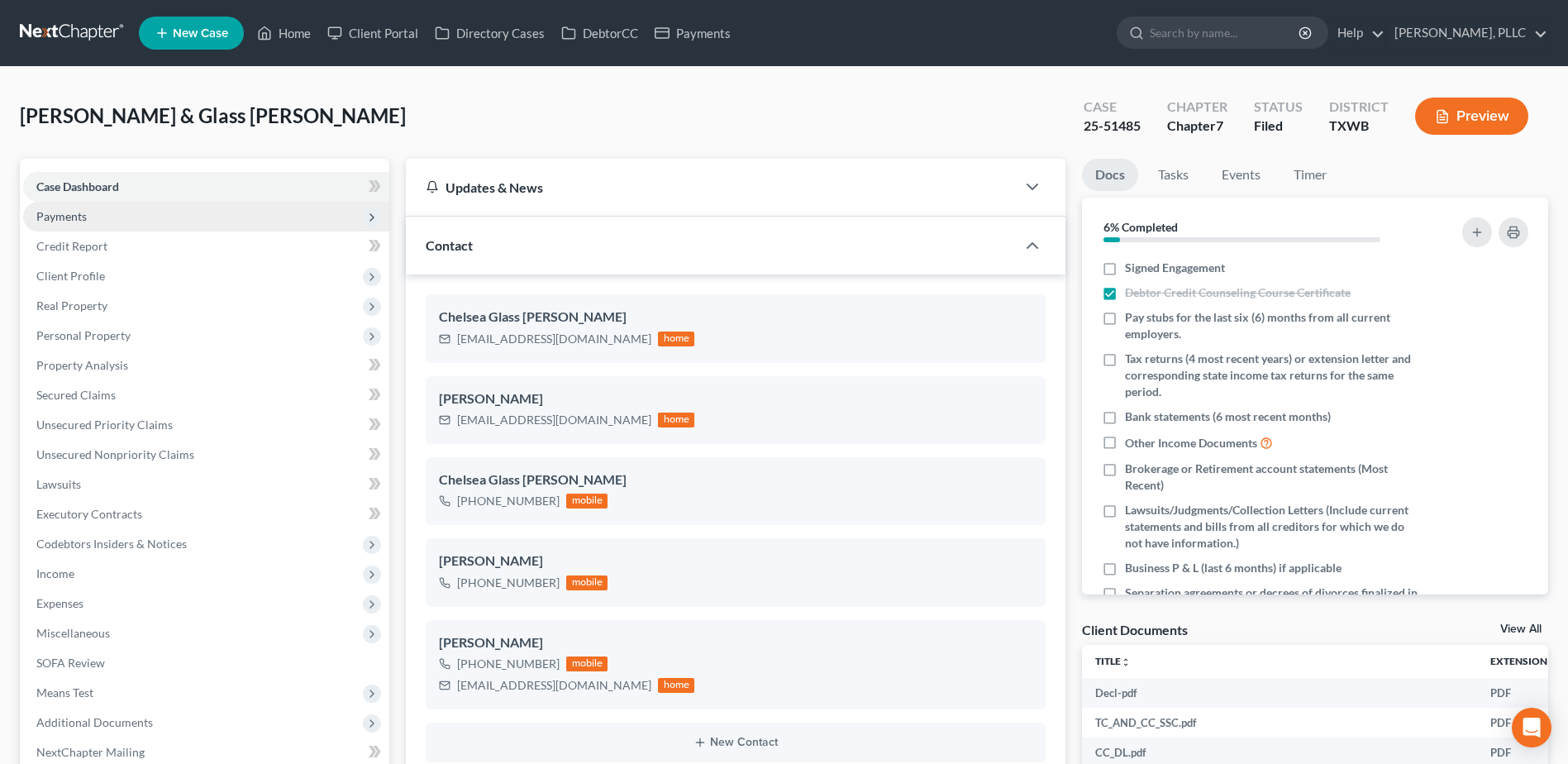
scroll to position [1373, 0]
drag, startPoint x: 310, startPoint y: 38, endPoint x: 924, endPoint y: 170, distance: 628.0
click at [310, 37] on link "Home" at bounding box center [283, 32] width 70 height 30
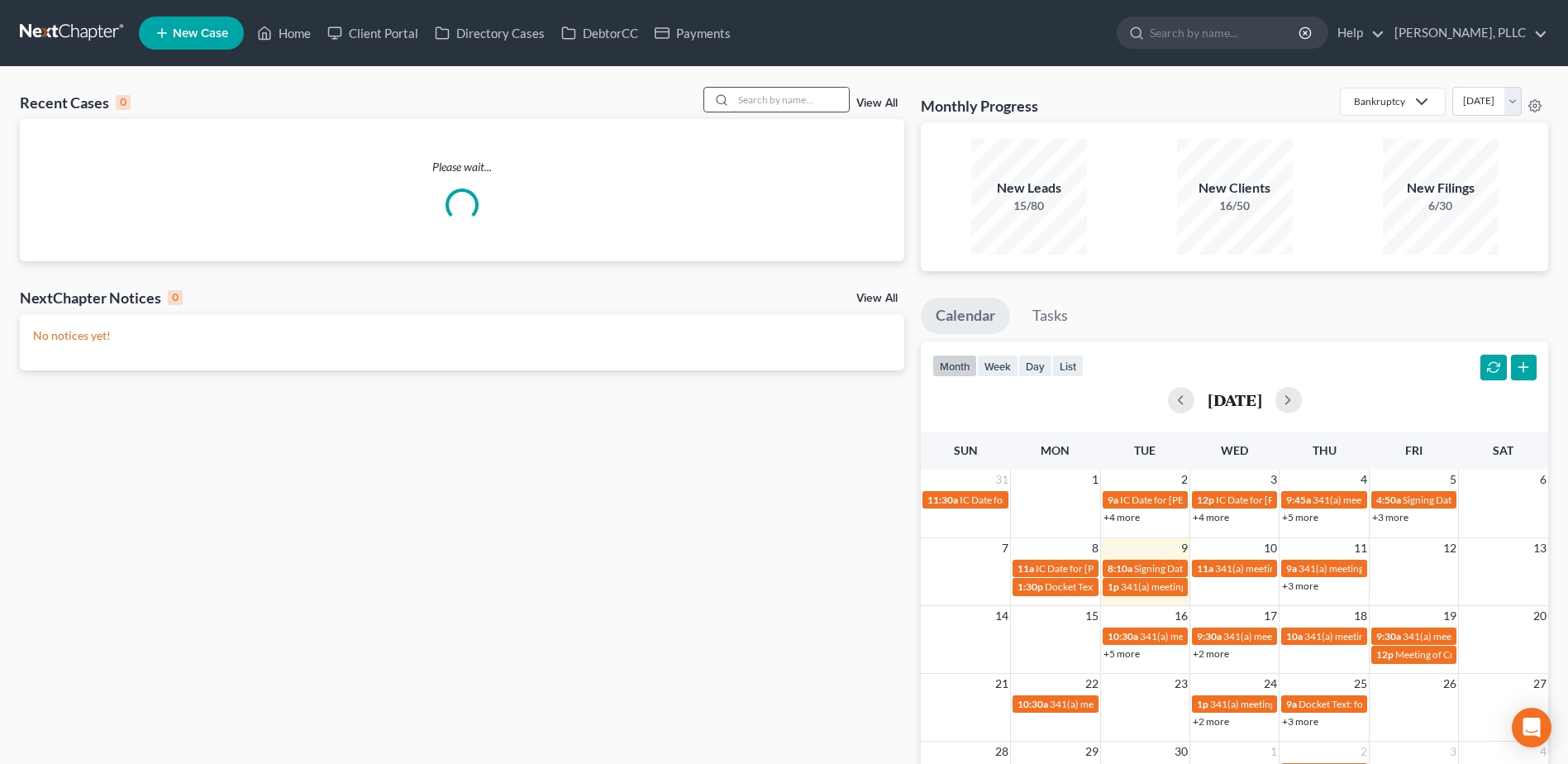
click at [820, 100] on input "search" at bounding box center [791, 99] width 115 height 24
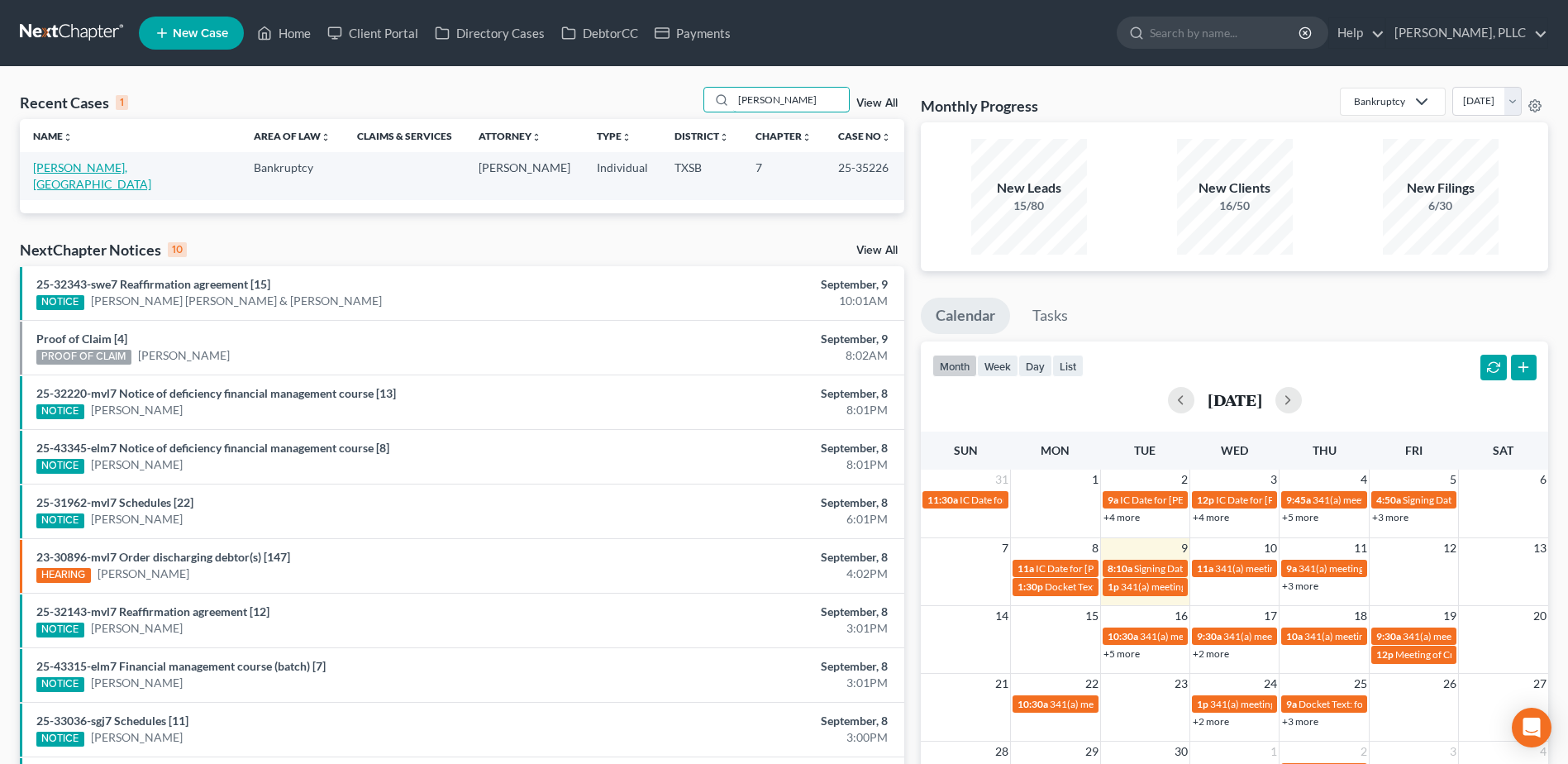
type input "yanez"
drag, startPoint x: 99, startPoint y: 164, endPoint x: 421, endPoint y: 220, distance: 326.8
click at [98, 164] on link "Yanez Franco, Israel" at bounding box center [92, 176] width 118 height 31
select select "6"
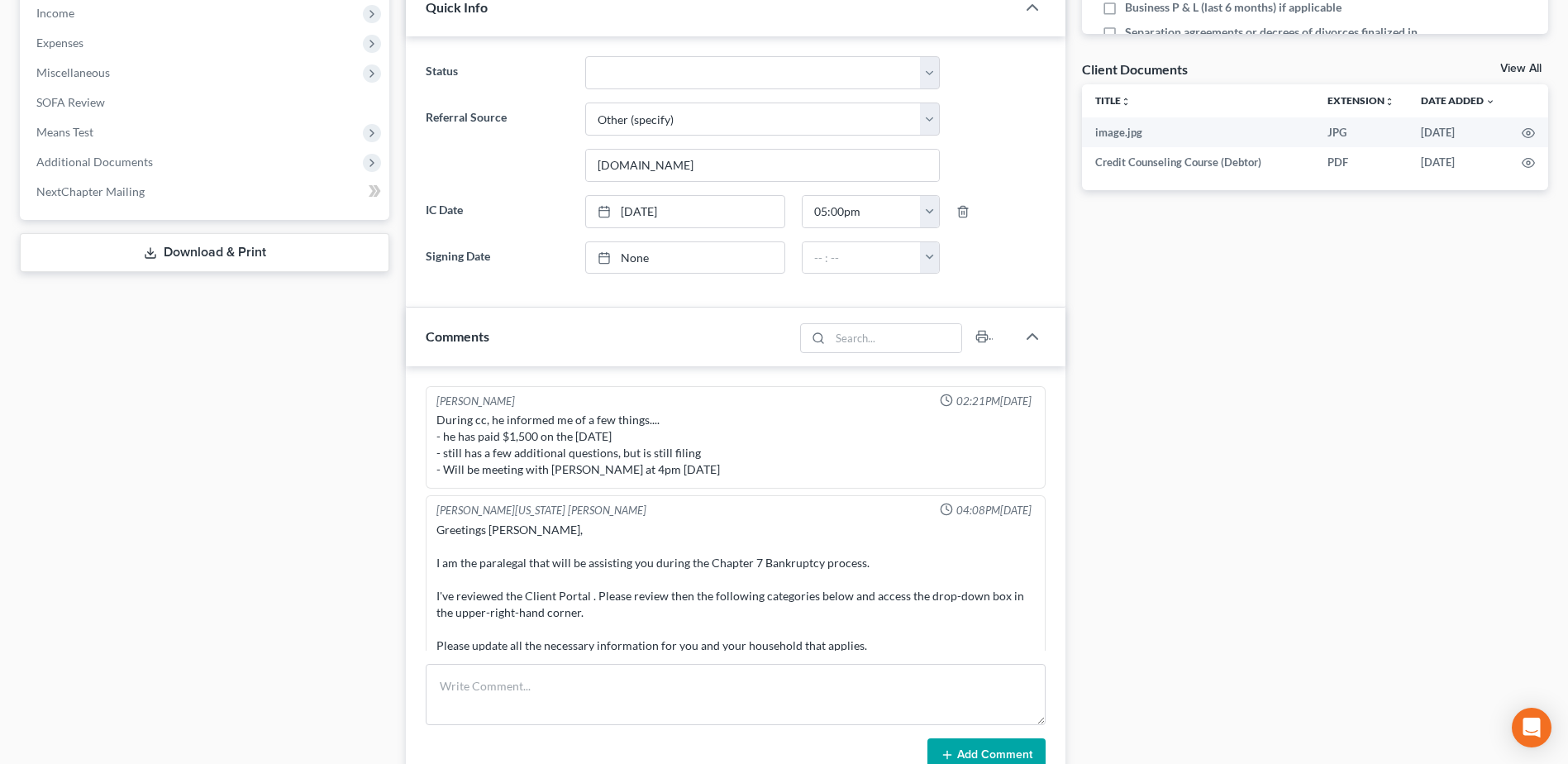
scroll to position [1651, 0]
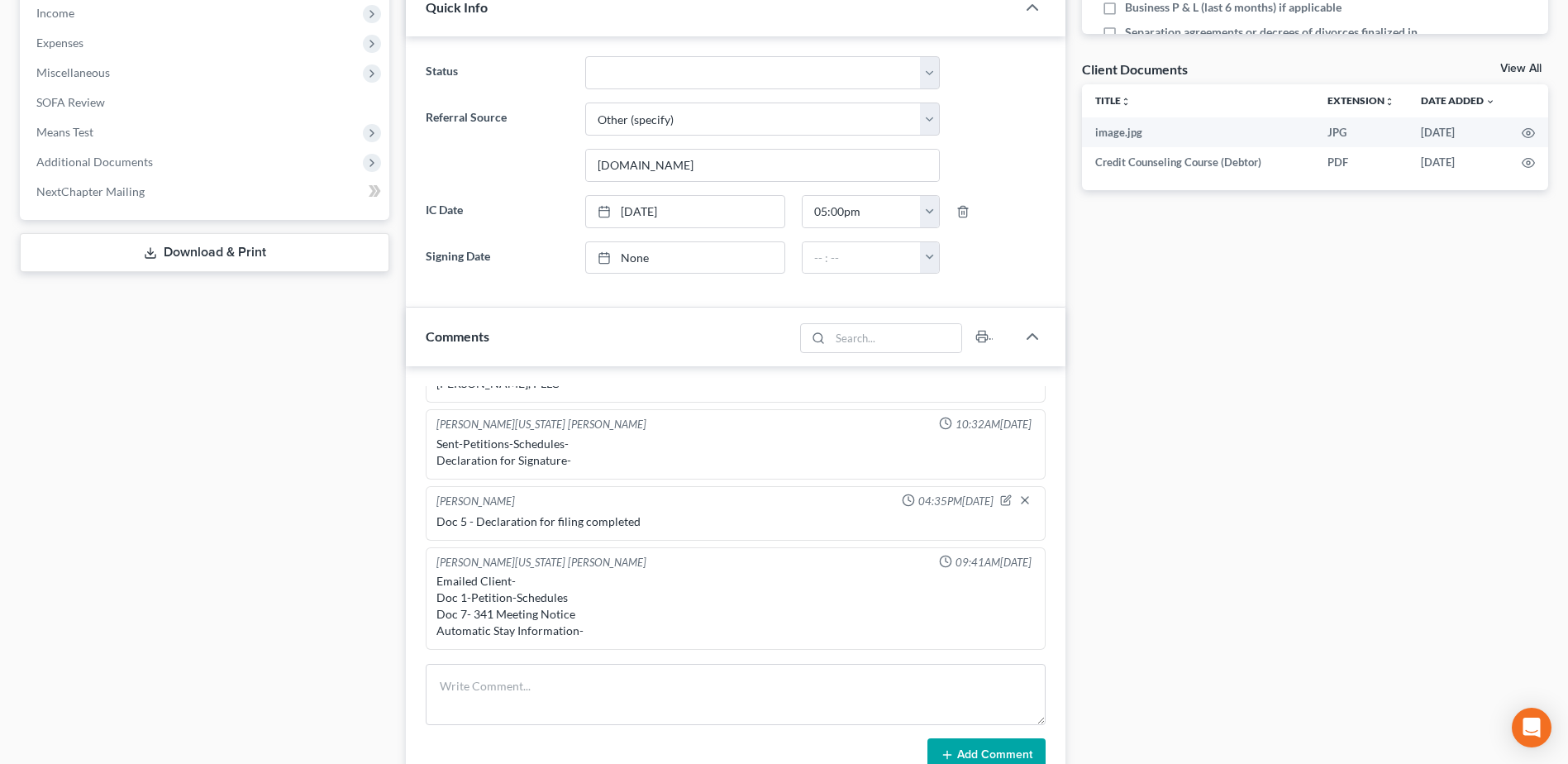
click at [1288, 666] on div "Docs Tasks Events Timer 12% Completed Nothing here yet! Signed Engagement Debto…" at bounding box center [1315, 399] width 482 height 1601
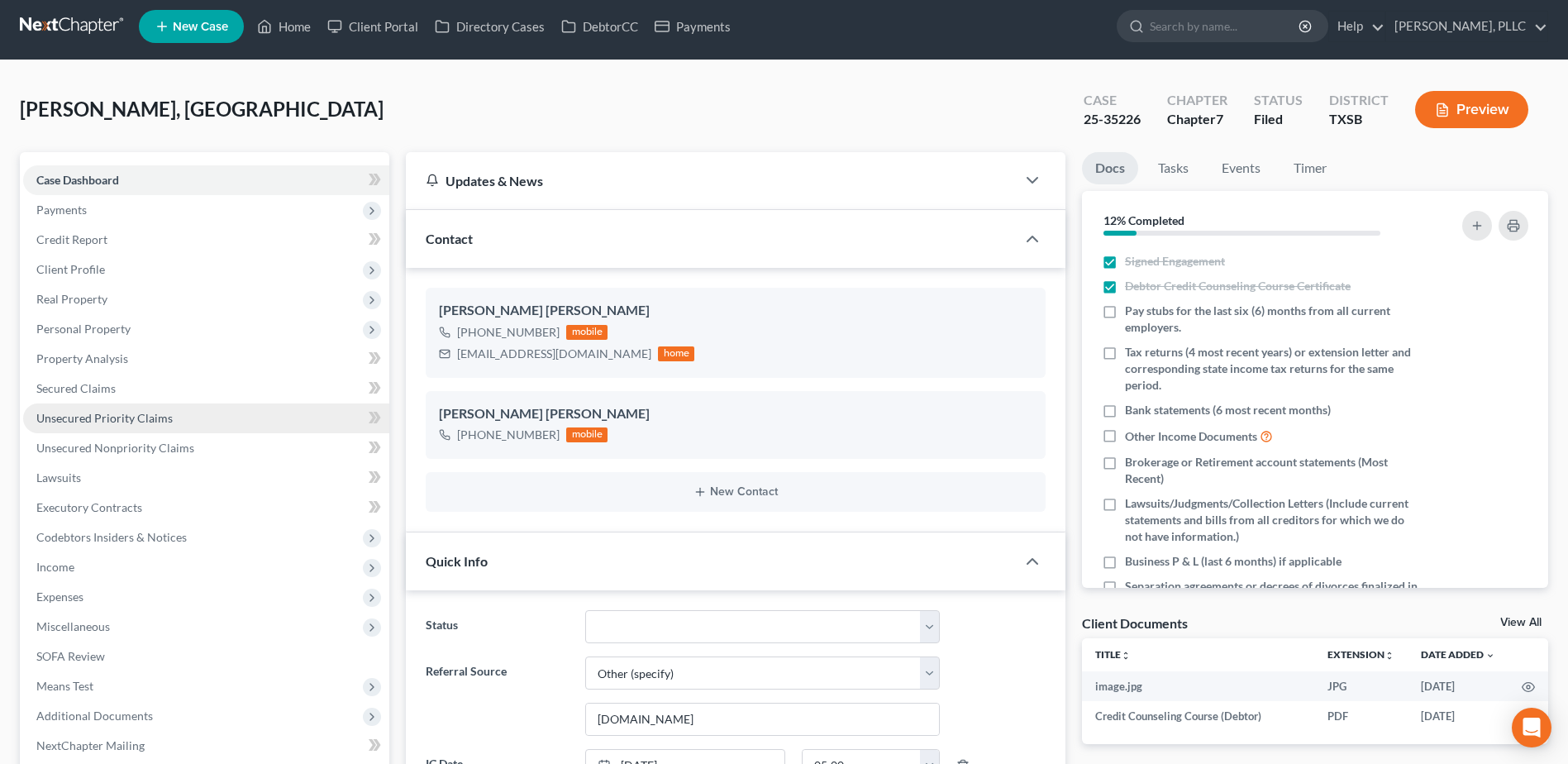
scroll to position [0, 0]
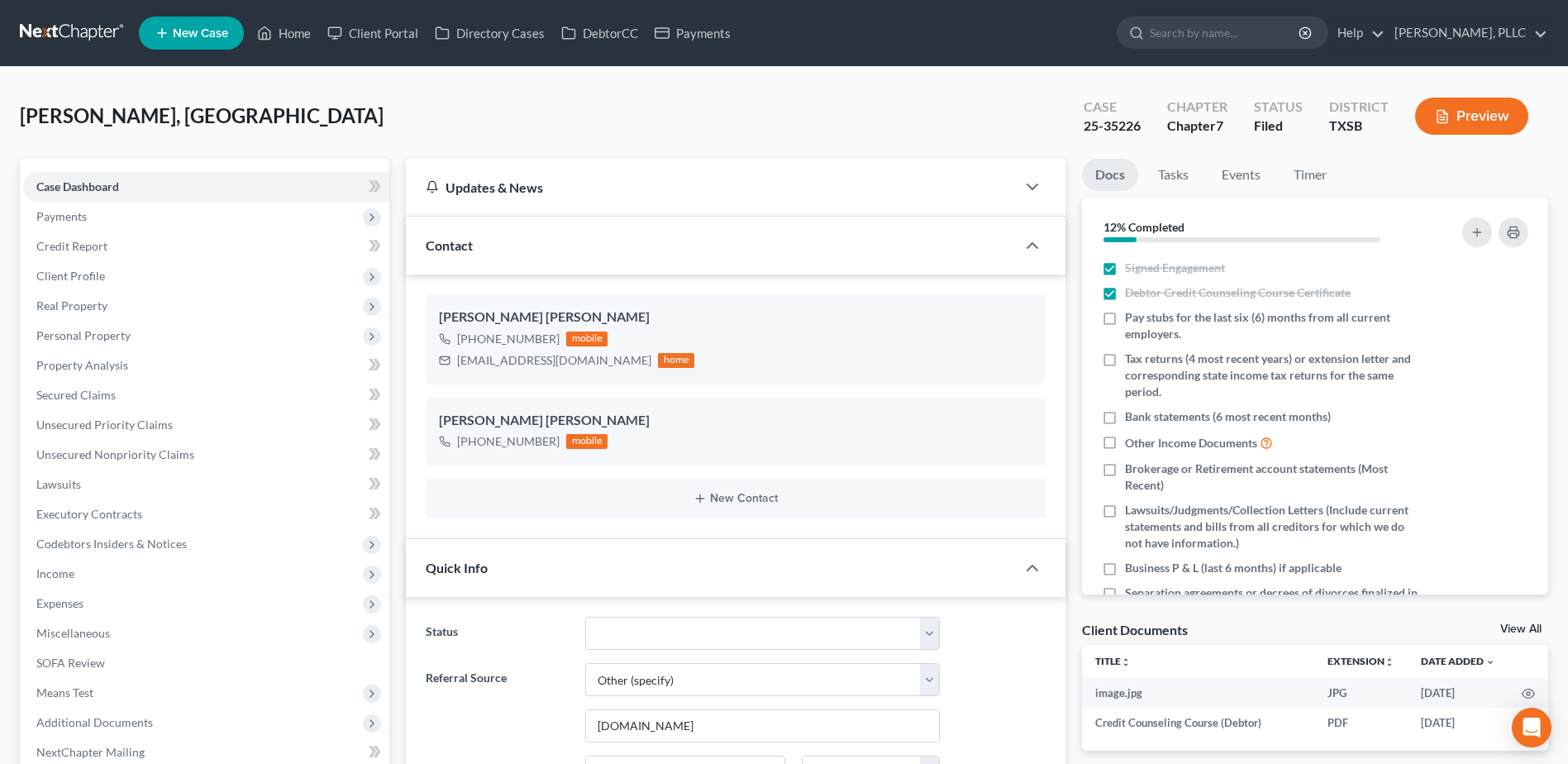
click at [801, 113] on div "Yanez Franco, Israel Upgraded Case 25-35226 Chapter Chapter 7 Status Filed Dist…" at bounding box center [783, 122] width 1528 height 72
click at [287, 31] on link "Home" at bounding box center [283, 32] width 70 height 30
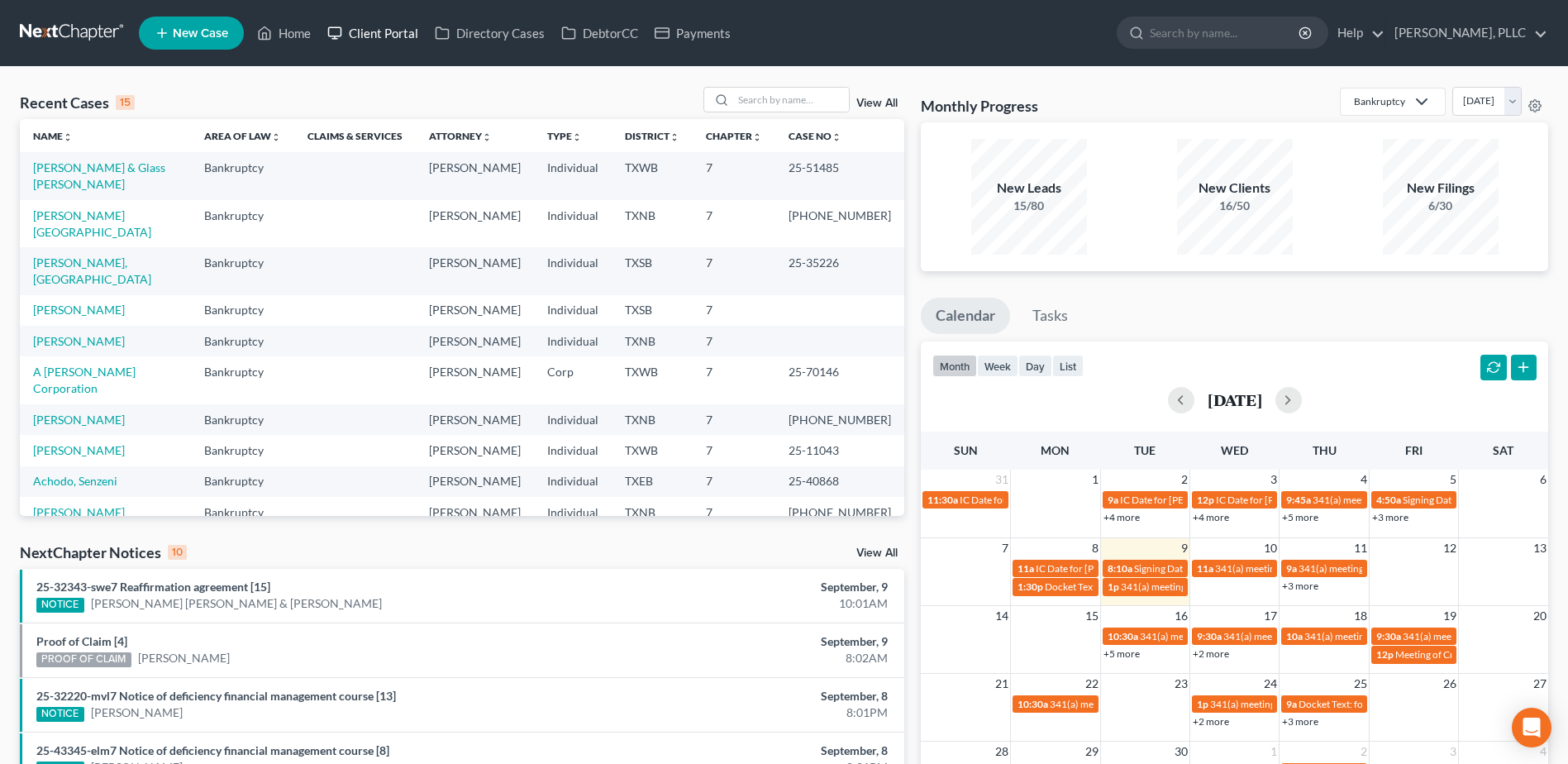
click at [391, 32] on link "Client Portal" at bounding box center [372, 32] width 108 height 30
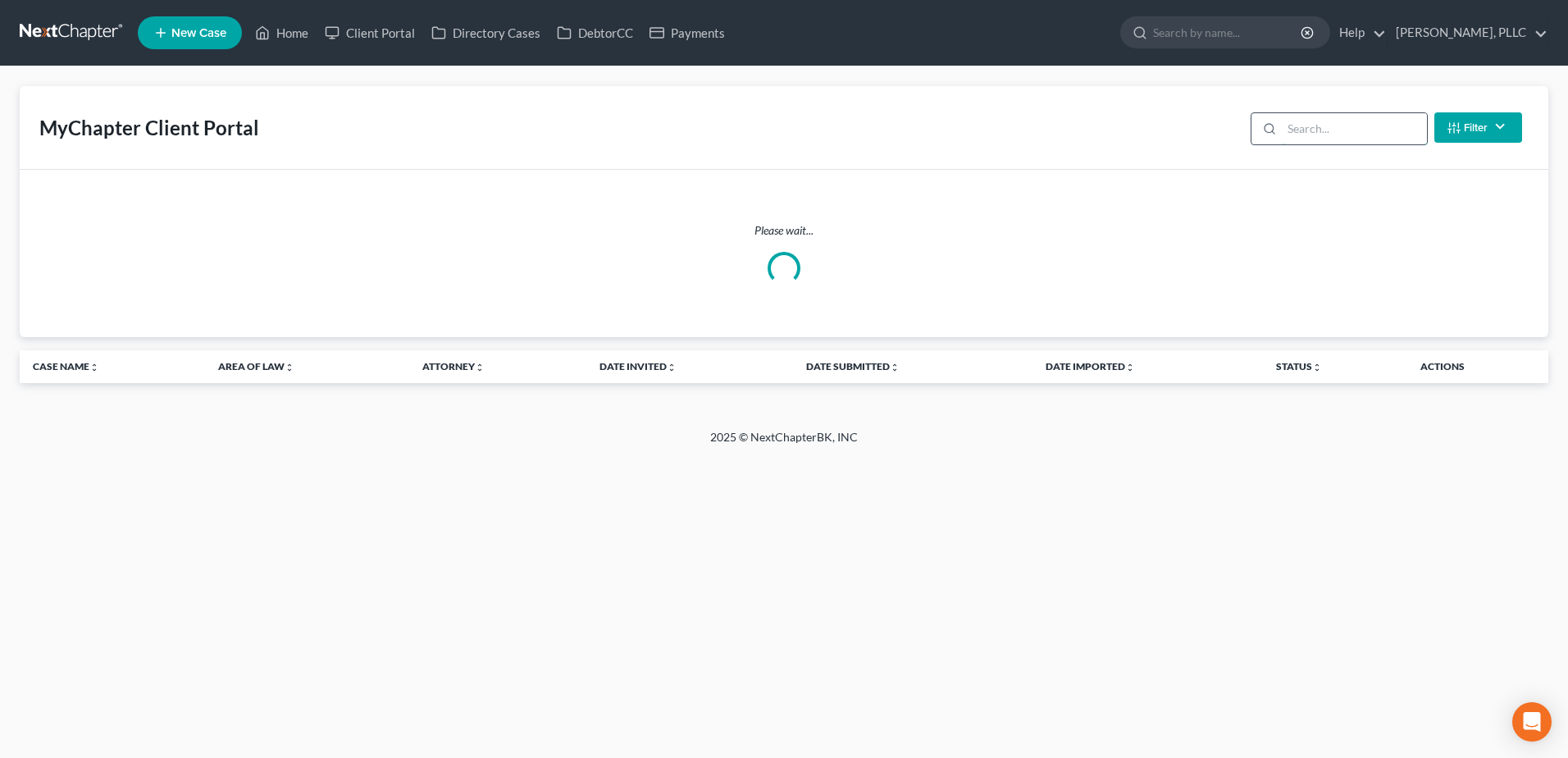
click at [1316, 133] on input "search" at bounding box center [1354, 129] width 146 height 31
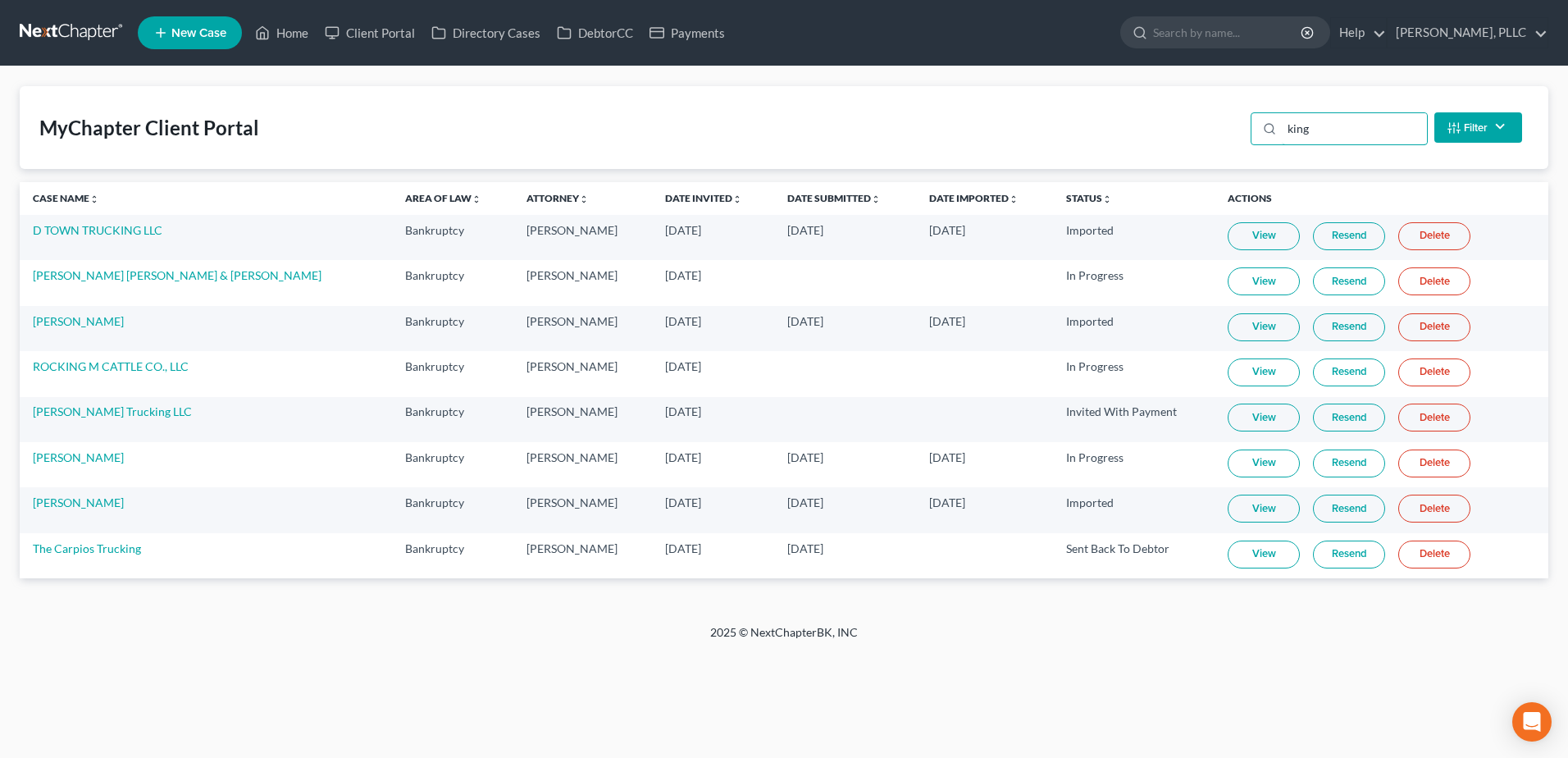
type input "king"
click at [1228, 468] on link "View" at bounding box center [1264, 463] width 72 height 28
click at [299, 41] on link "Home" at bounding box center [281, 32] width 70 height 29
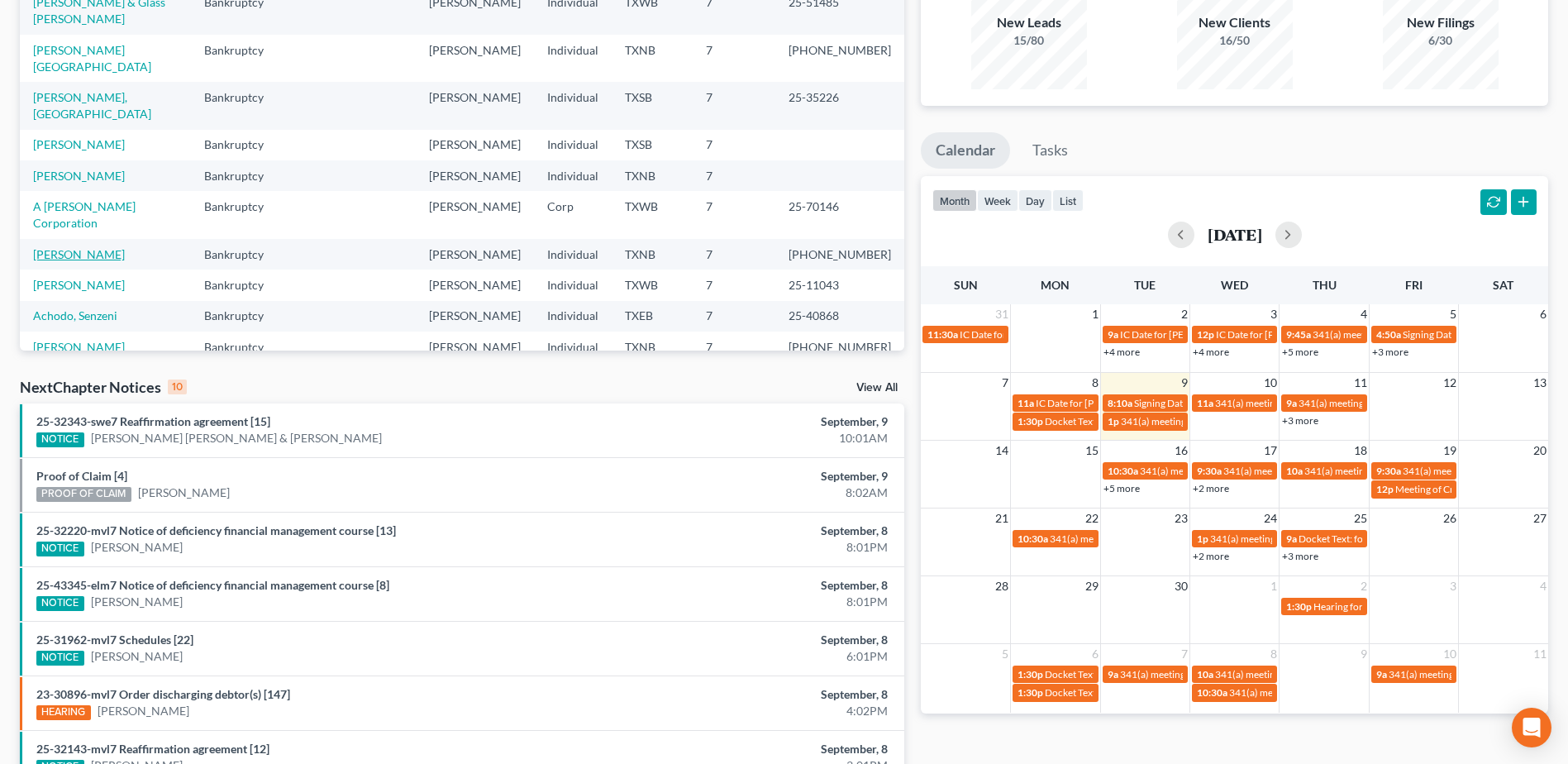
click at [88, 248] on link "[PERSON_NAME]" at bounding box center [79, 254] width 92 height 14
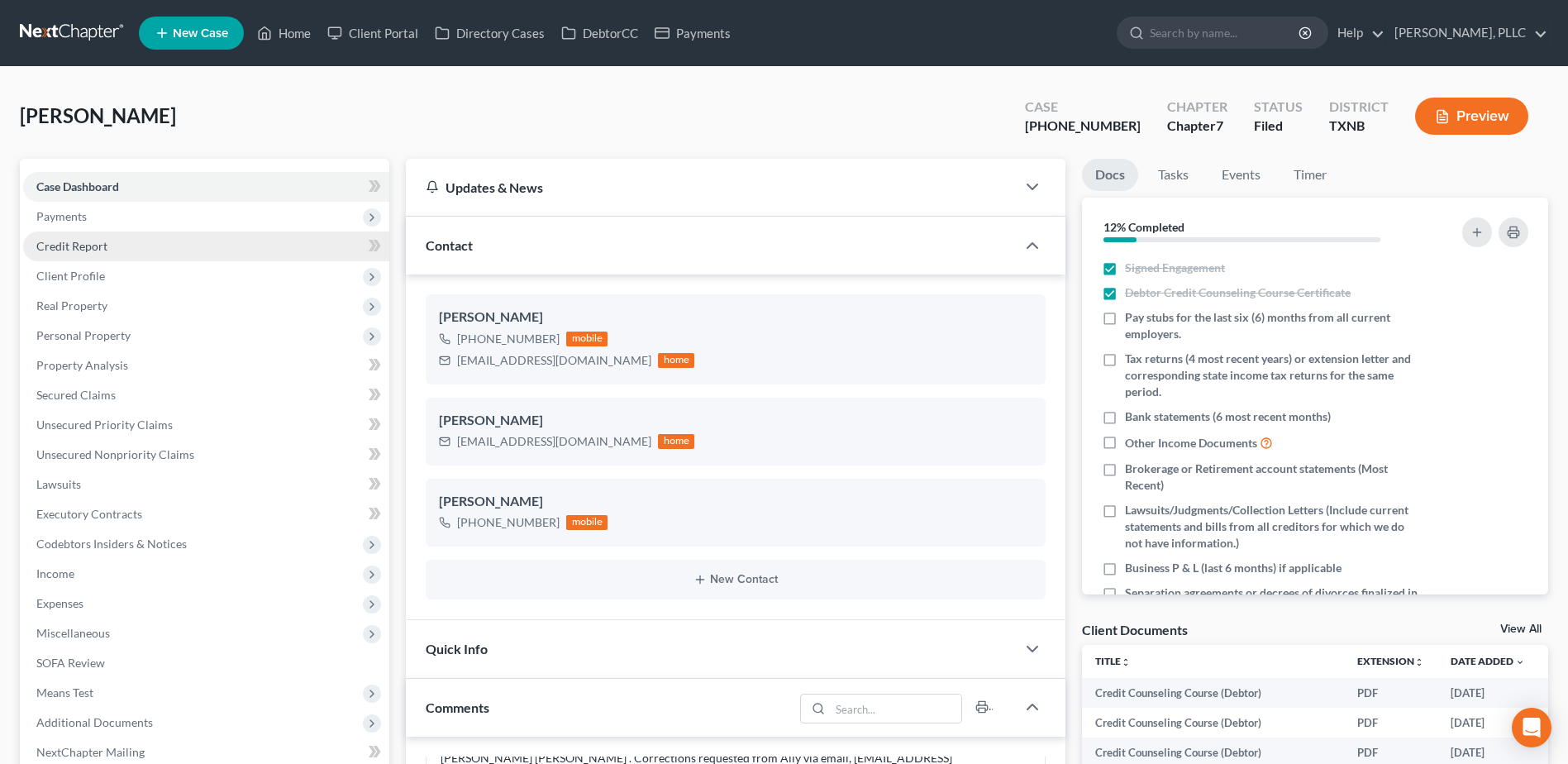
scroll to position [413, 0]
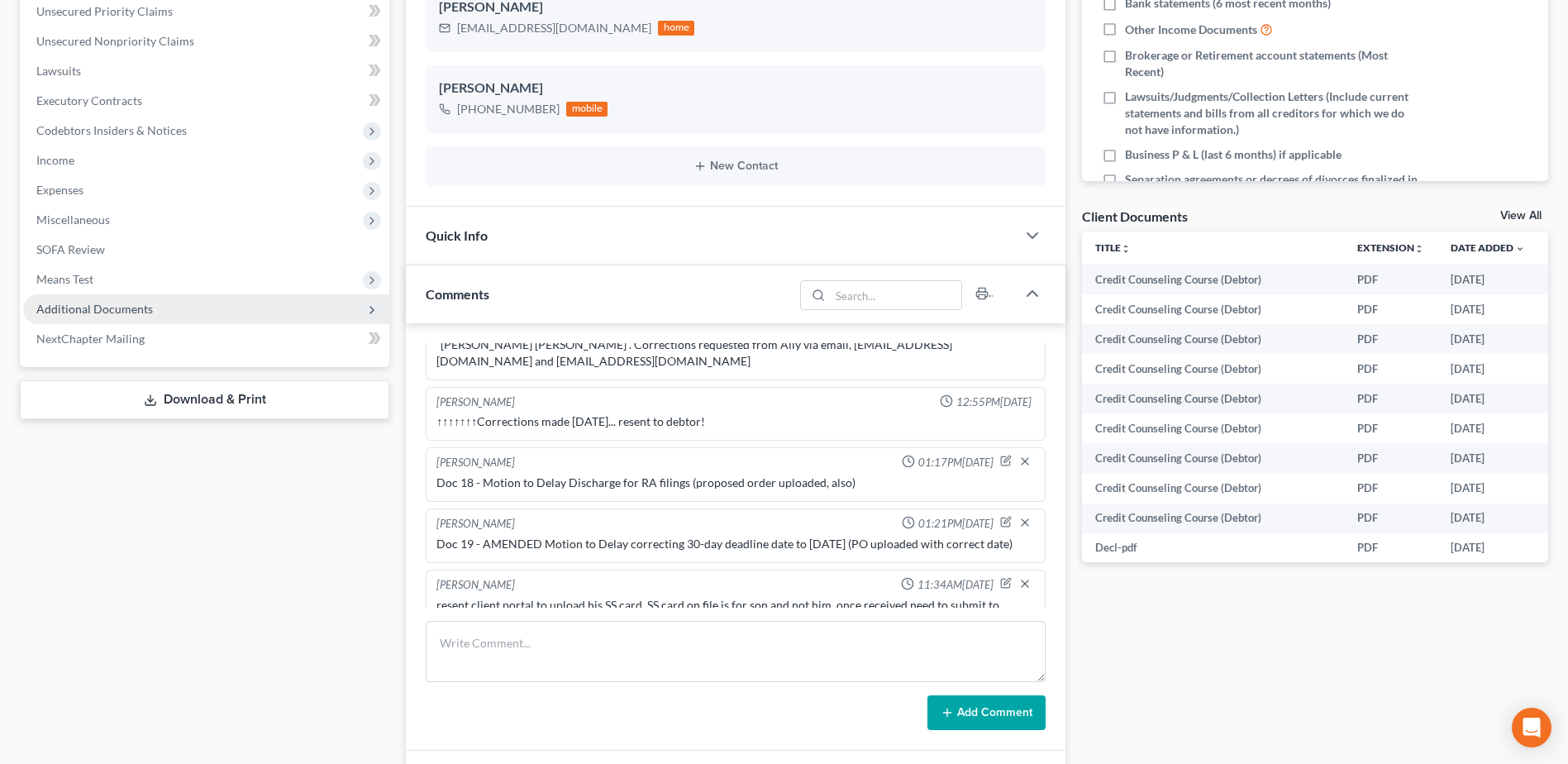
click at [109, 313] on span "Additional Documents" at bounding box center [94, 309] width 116 height 14
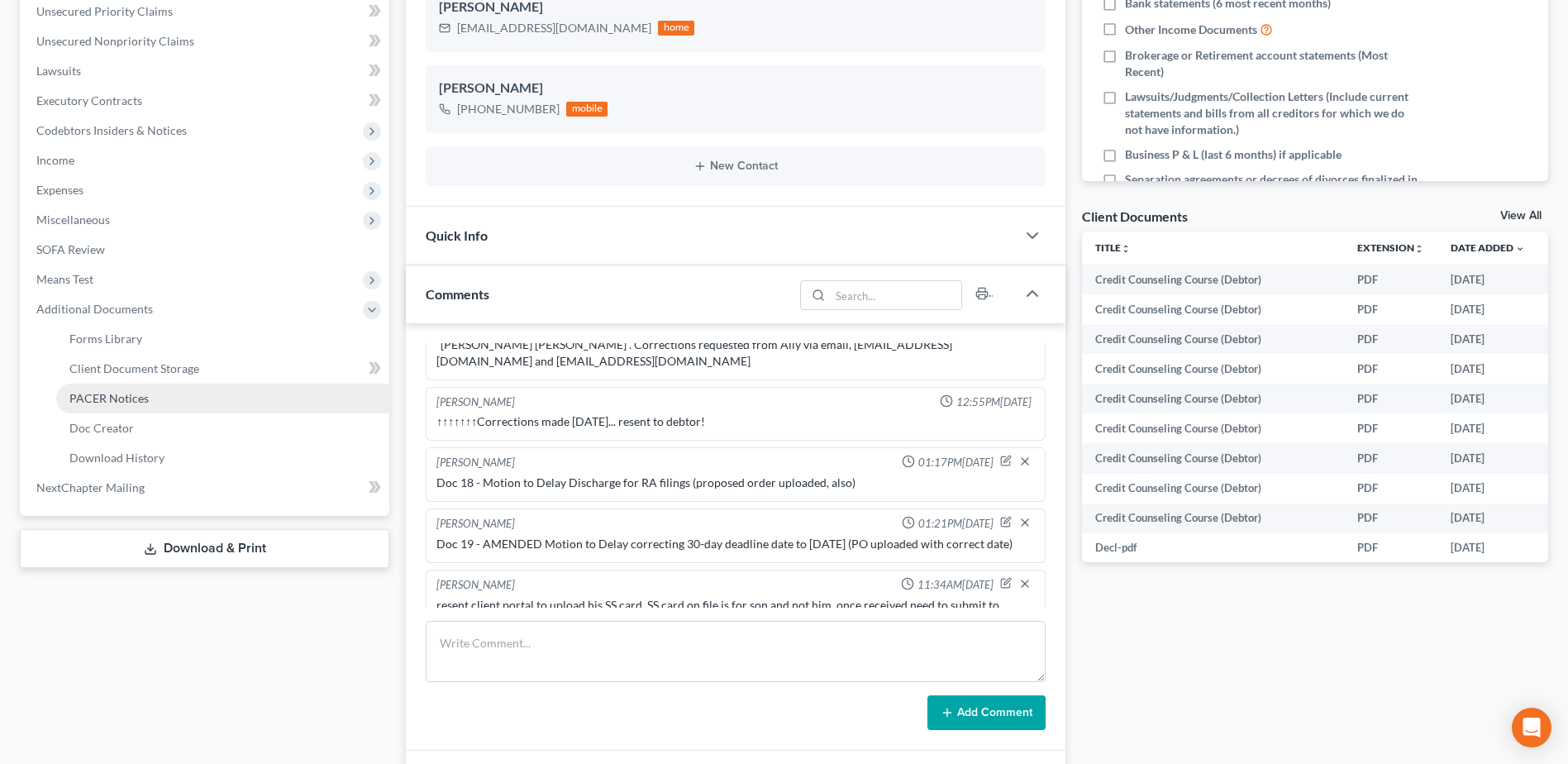
click at [112, 396] on span "PACER Notices" at bounding box center [109, 398] width 80 height 14
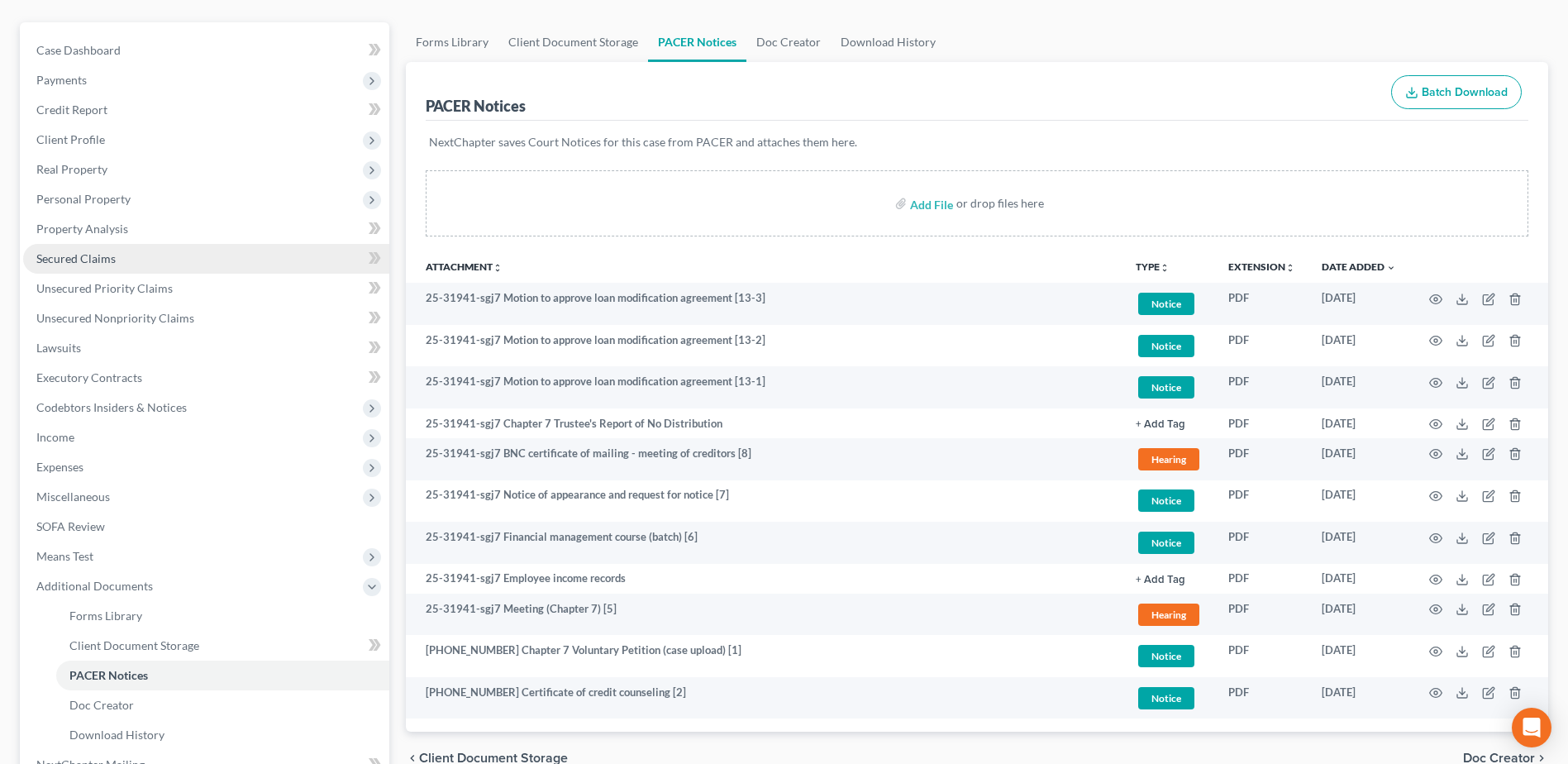
scroll to position [281, 0]
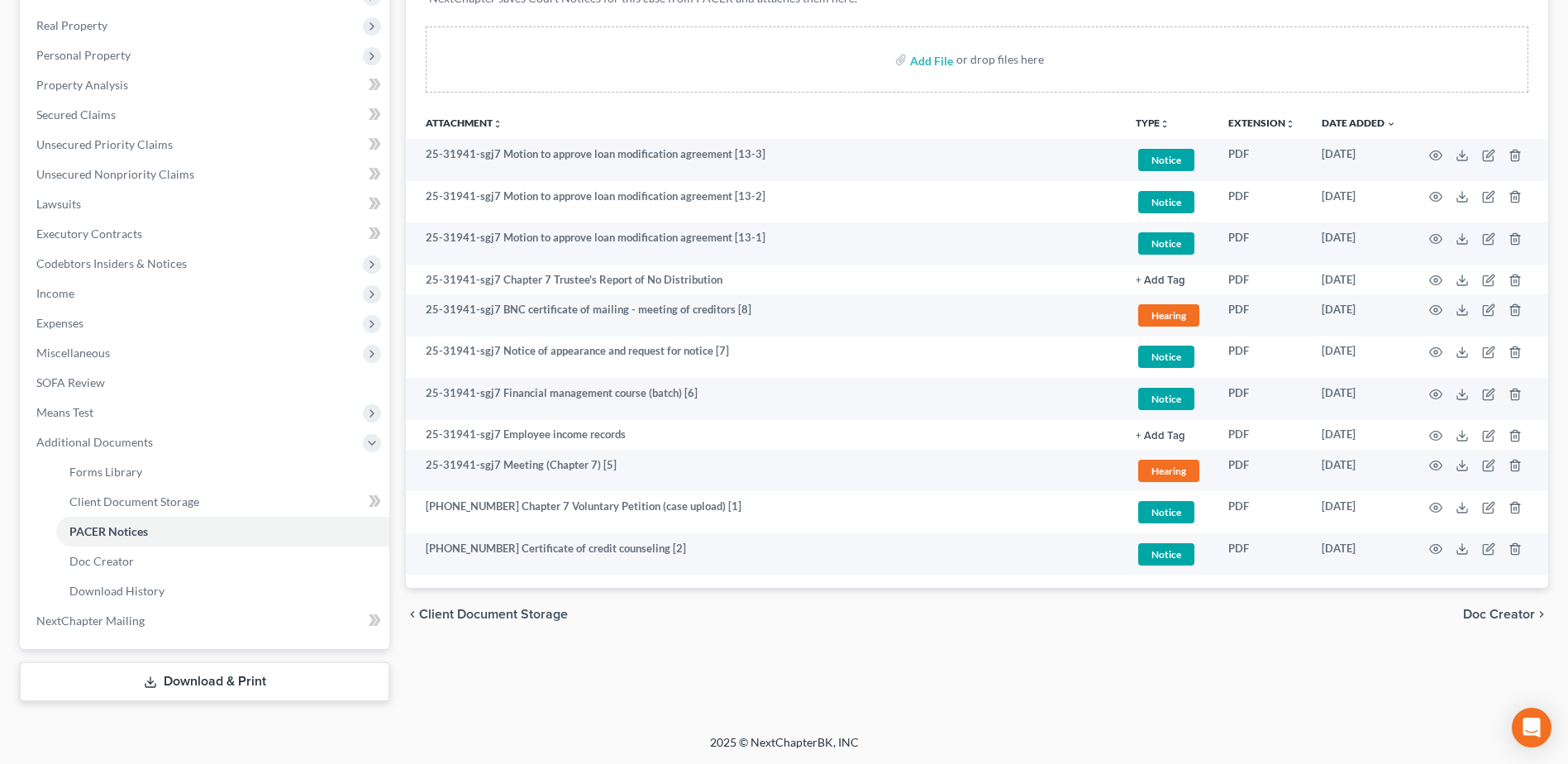
click at [220, 679] on link "Download & Print" at bounding box center [204, 682] width 370 height 39
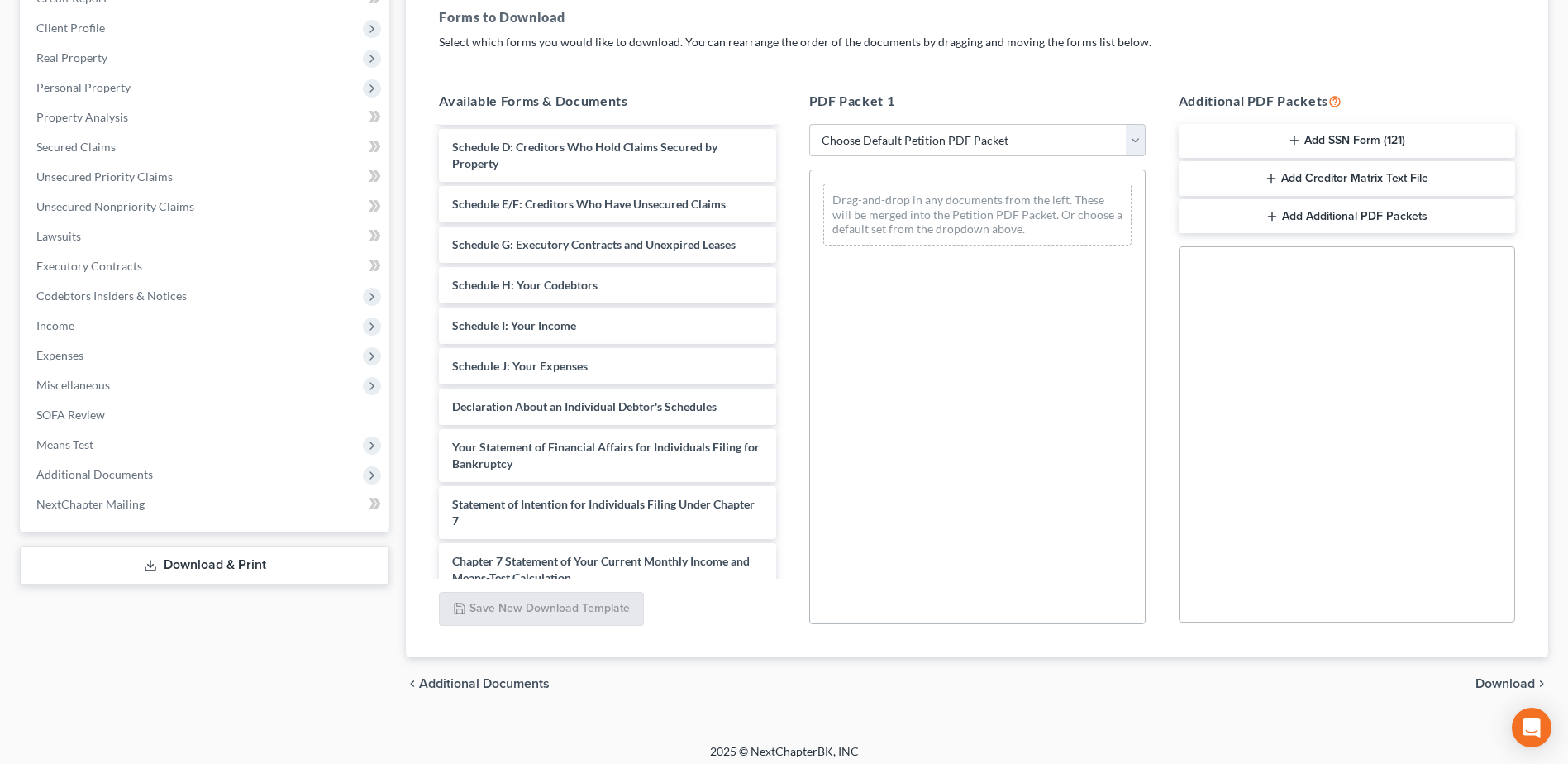
scroll to position [841, 0]
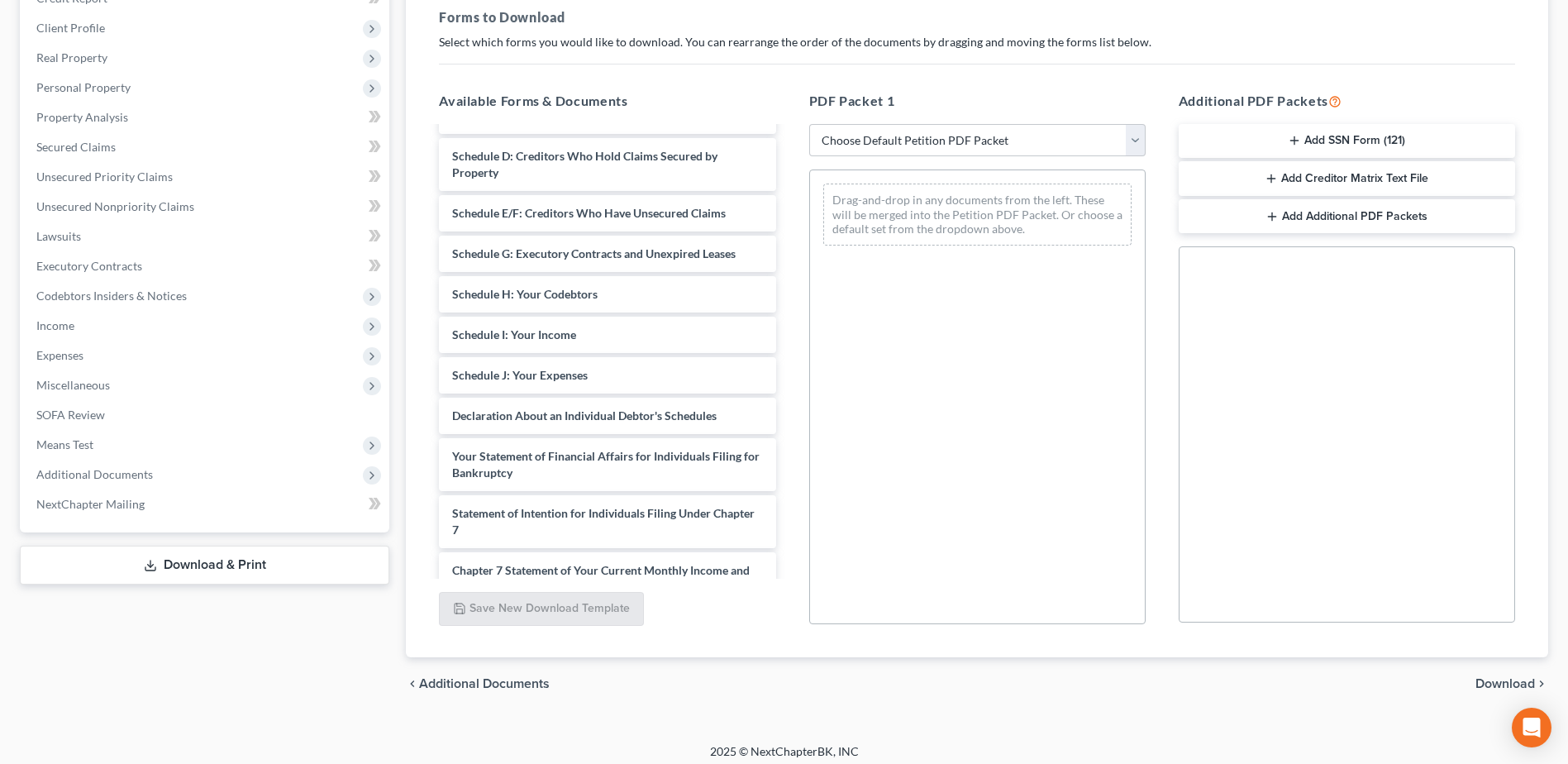
click at [1343, 144] on button "Add SSN Form (121)" at bounding box center [1346, 141] width 336 height 35
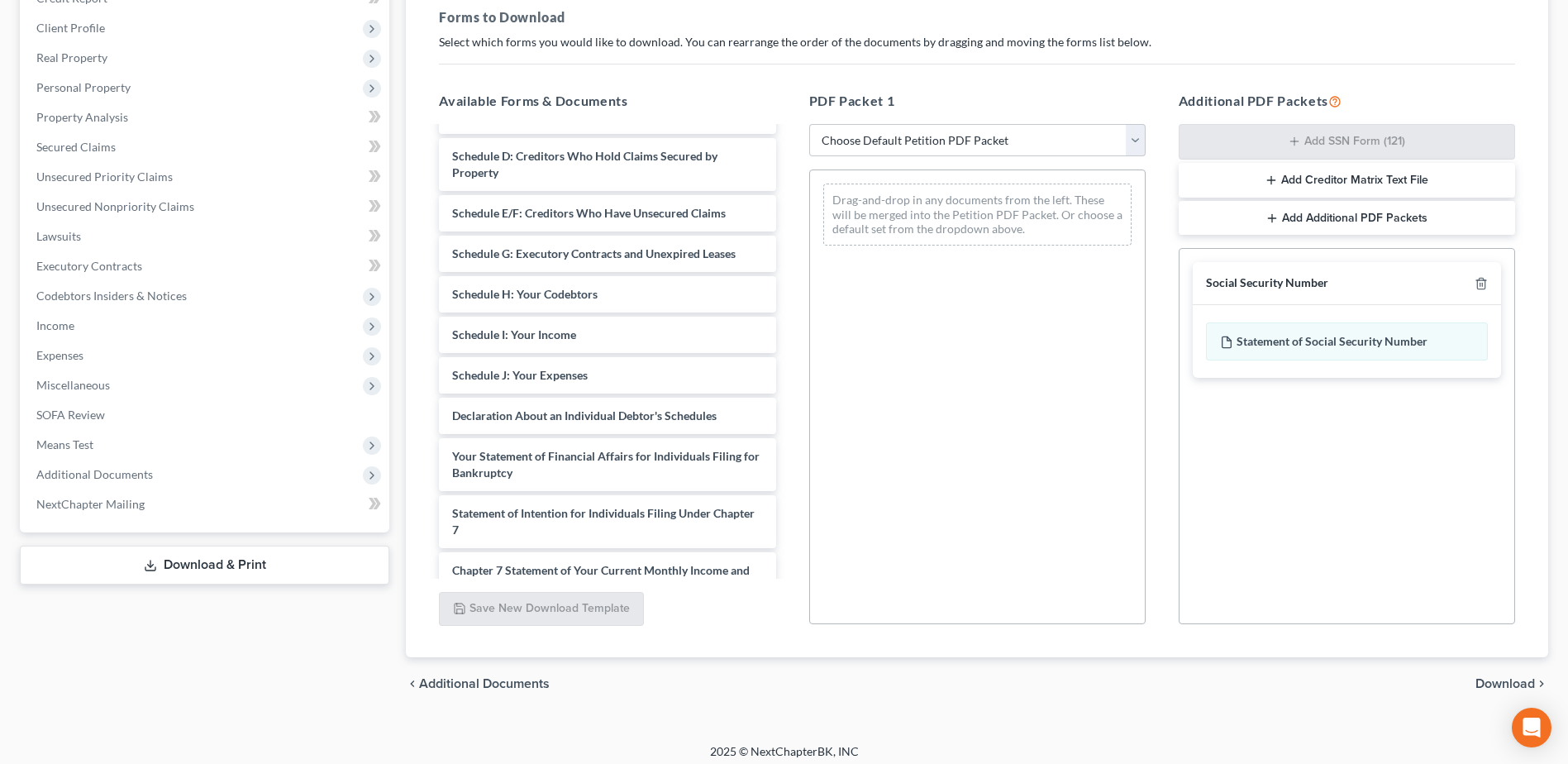
click at [1503, 686] on span "Download" at bounding box center [1504, 684] width 59 height 14
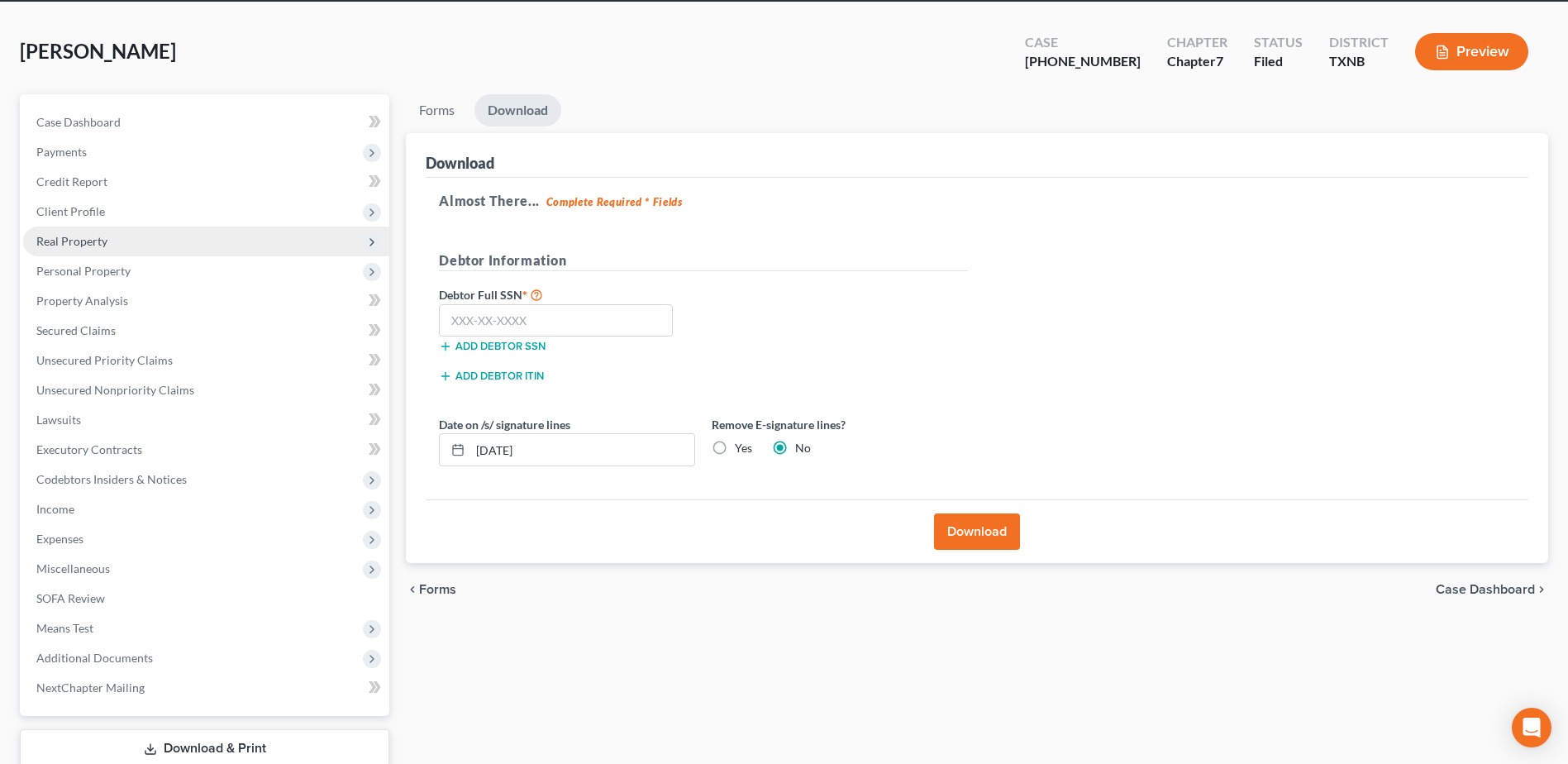
scroll to position [0, 0]
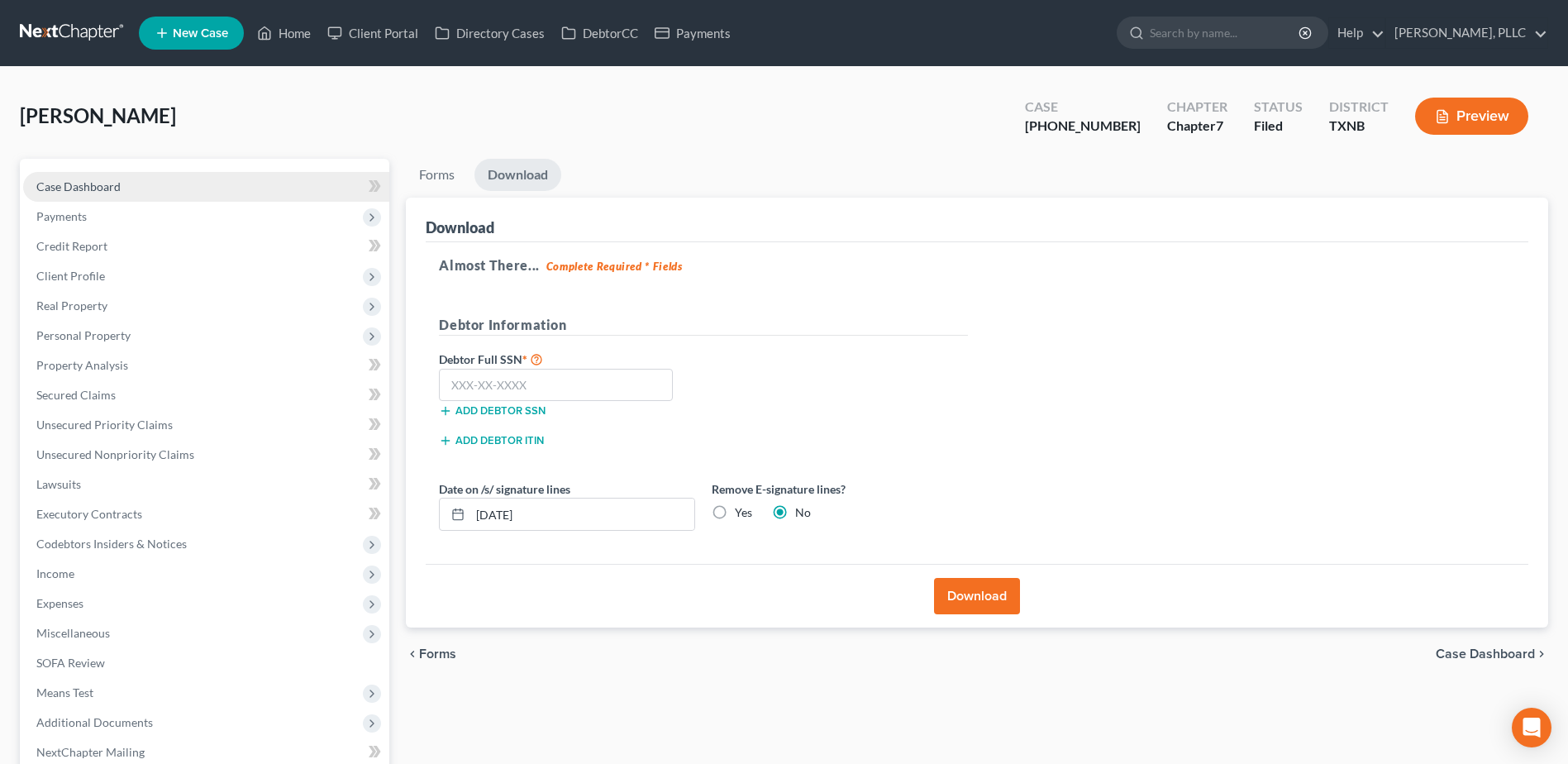
click at [88, 181] on span "Case Dashboard" at bounding box center [78, 187] width 84 height 14
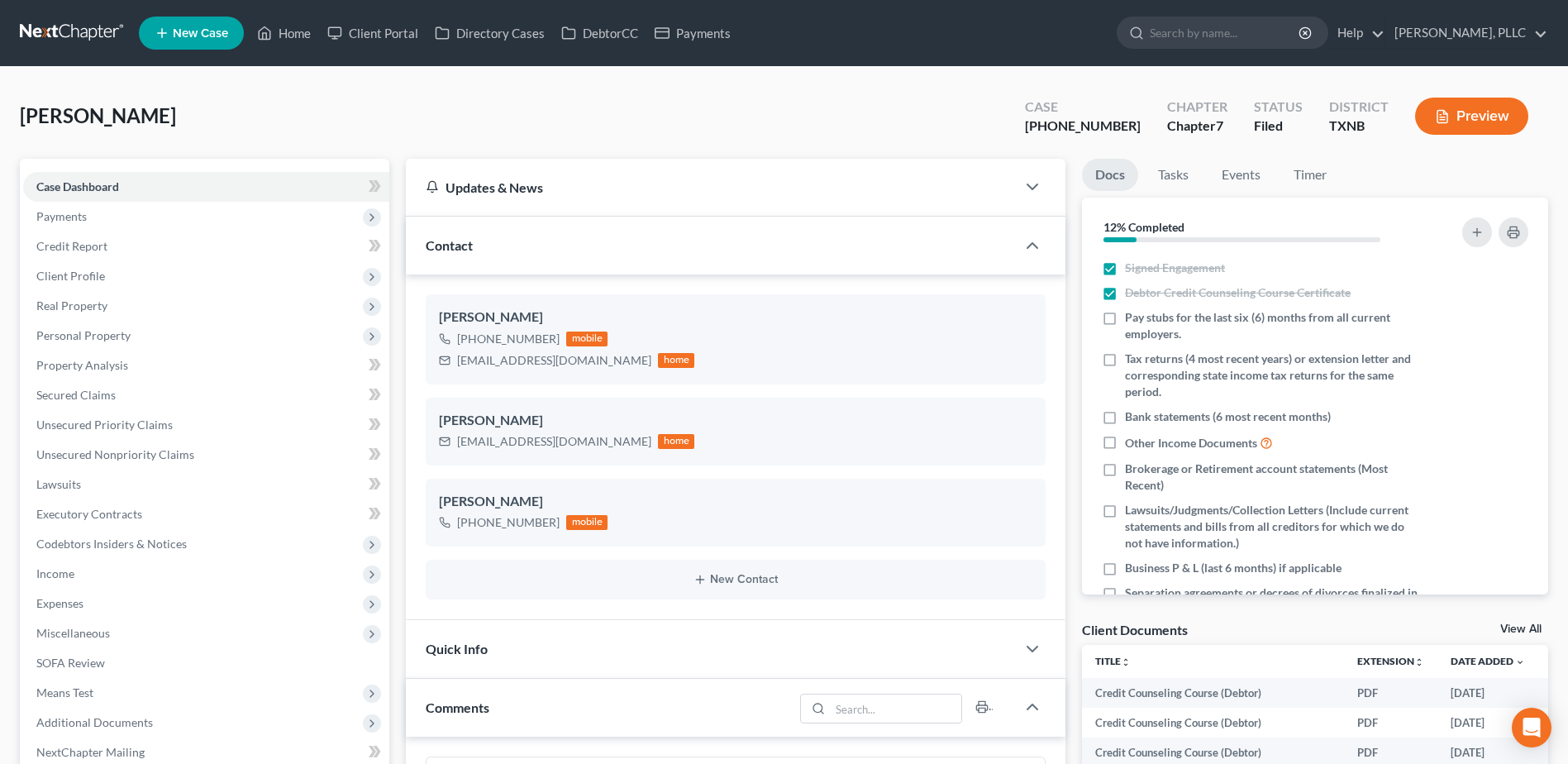
scroll to position [3064, 0]
drag, startPoint x: 1127, startPoint y: 122, endPoint x: 1034, endPoint y: 123, distance: 93.0
click at [1034, 123] on div "King, Michael Upgraded Case 25-31941-7 Chapter Chapter 7 Status Filed District …" at bounding box center [783, 122] width 1528 height 72
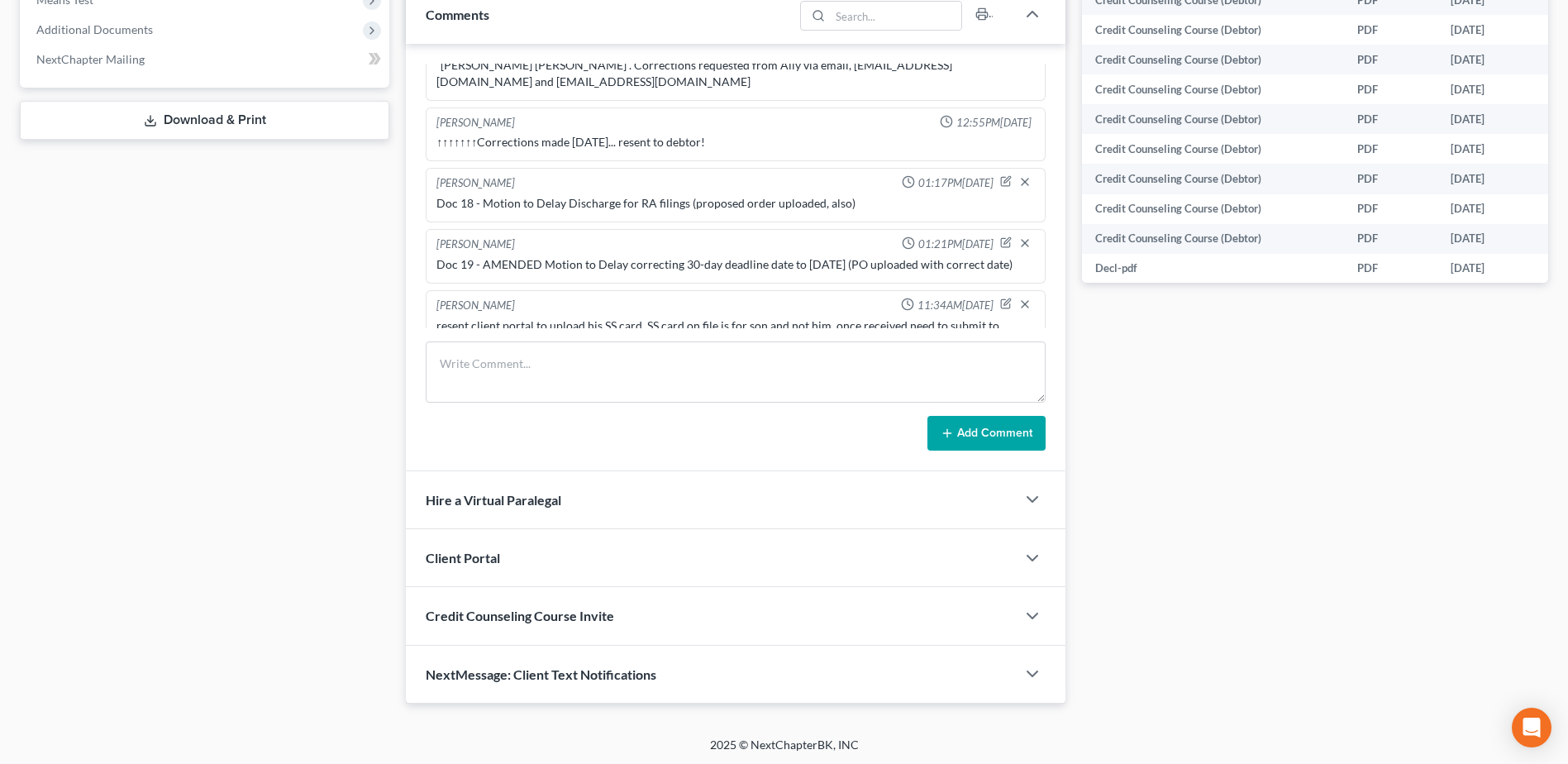
scroll to position [695, 0]
click at [561, 369] on textarea at bounding box center [735, 370] width 620 height 61
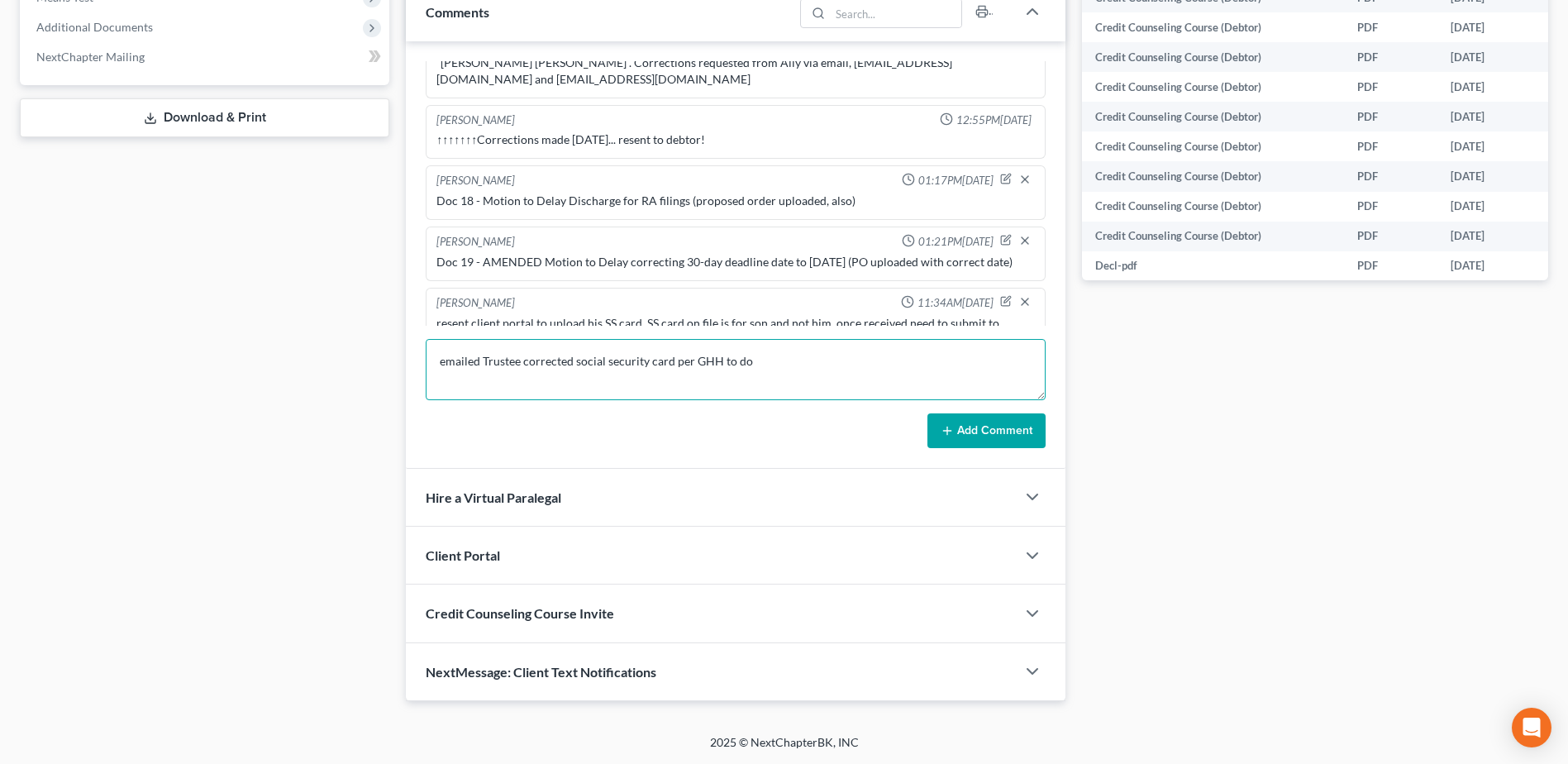
type textarea "emailed Trustee corrected social security card per GHH to do"
drag, startPoint x: 939, startPoint y: 428, endPoint x: 931, endPoint y: 494, distance: 66.5
click at [939, 427] on button "Add Comment" at bounding box center [986, 430] width 118 height 35
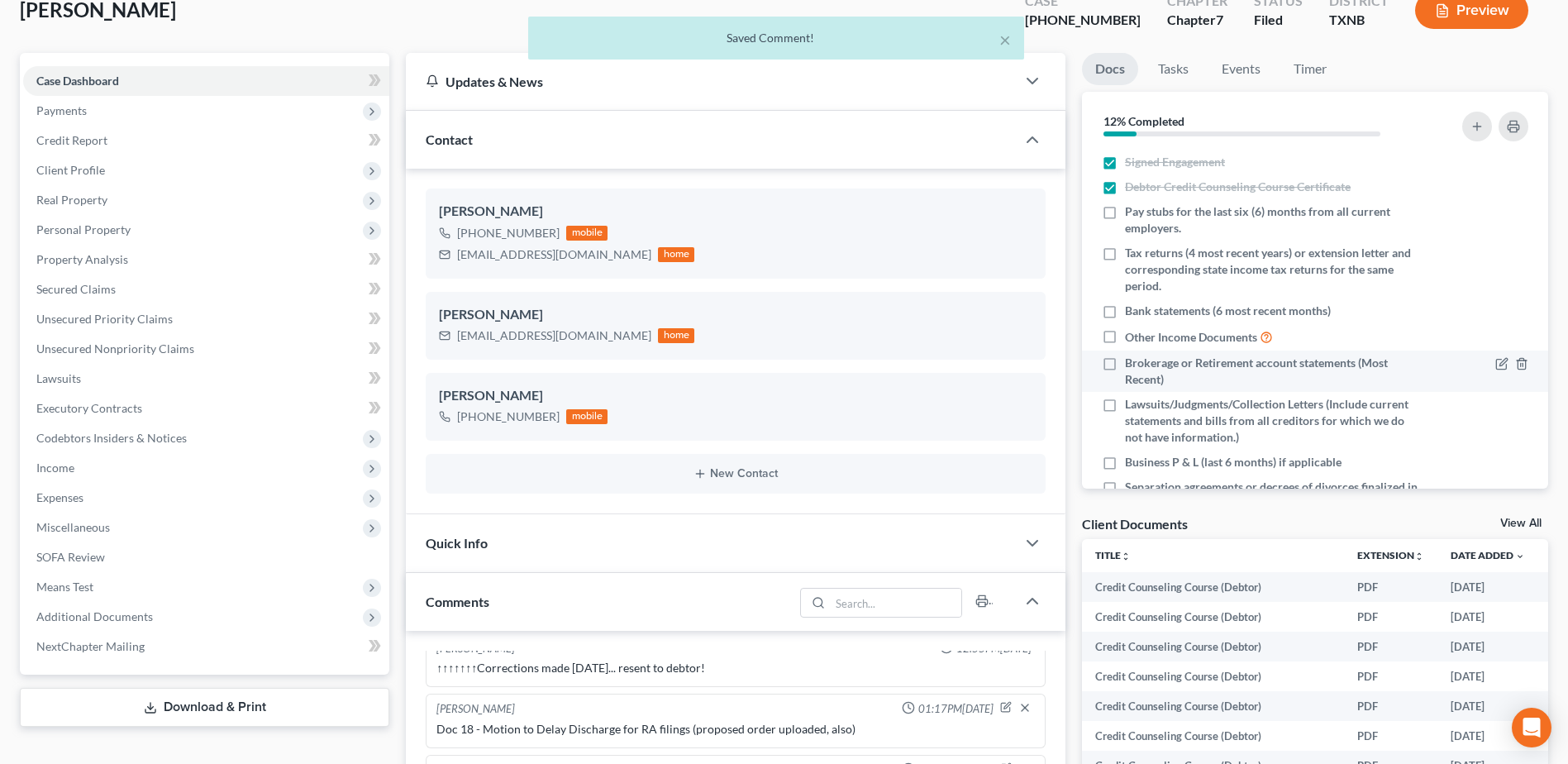
scroll to position [0, 0]
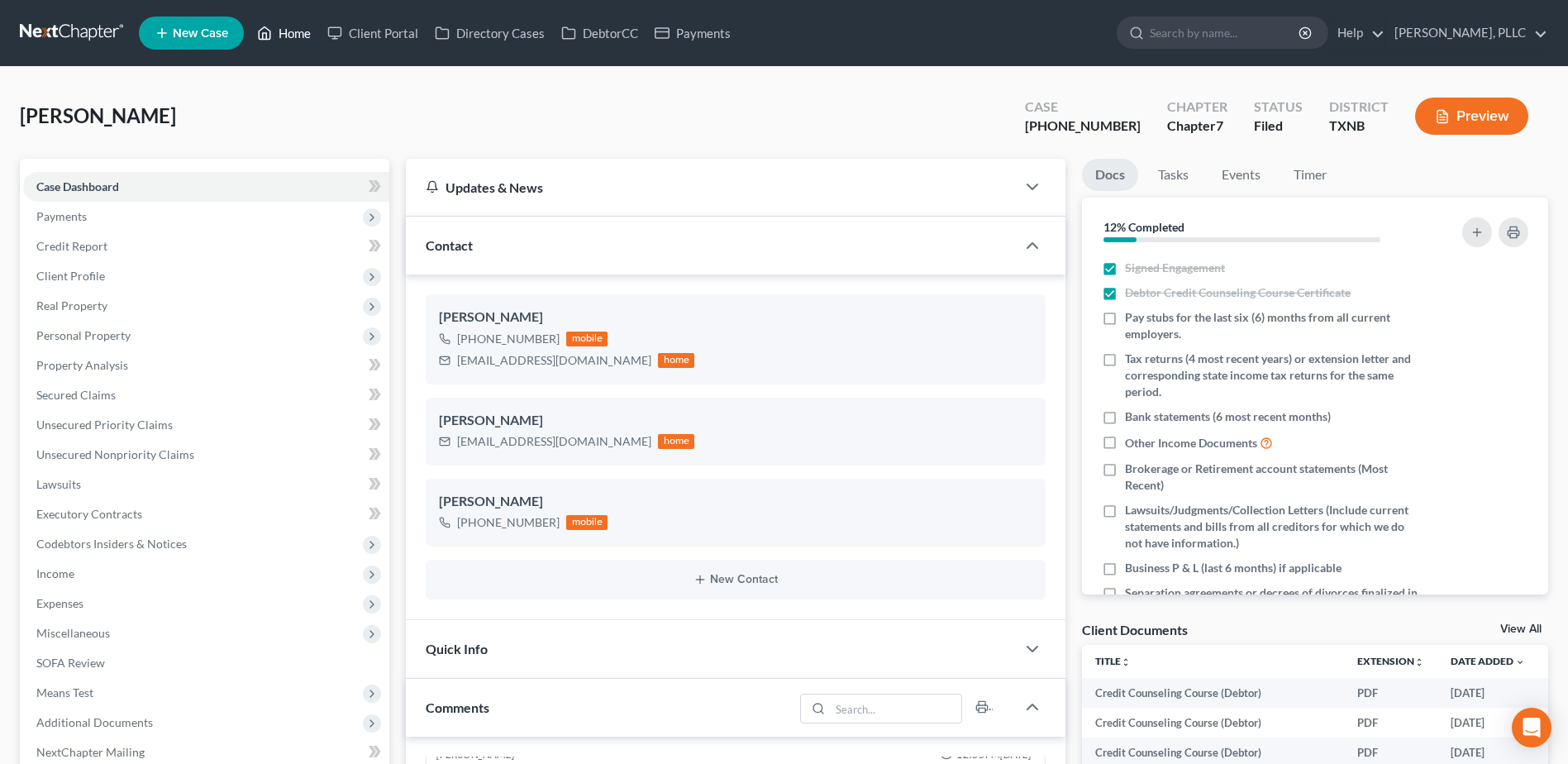
click at [303, 33] on div "Home New Case Client Portal Directory Cases DebtorCC Payments Guy Harvey Holman…" at bounding box center [784, 729] width 1568 height 1459
click at [825, 109] on div "King, Michael Upgraded Case 25-31941-7 Chapter Chapter 7 Status Filed District …" at bounding box center [783, 122] width 1528 height 72
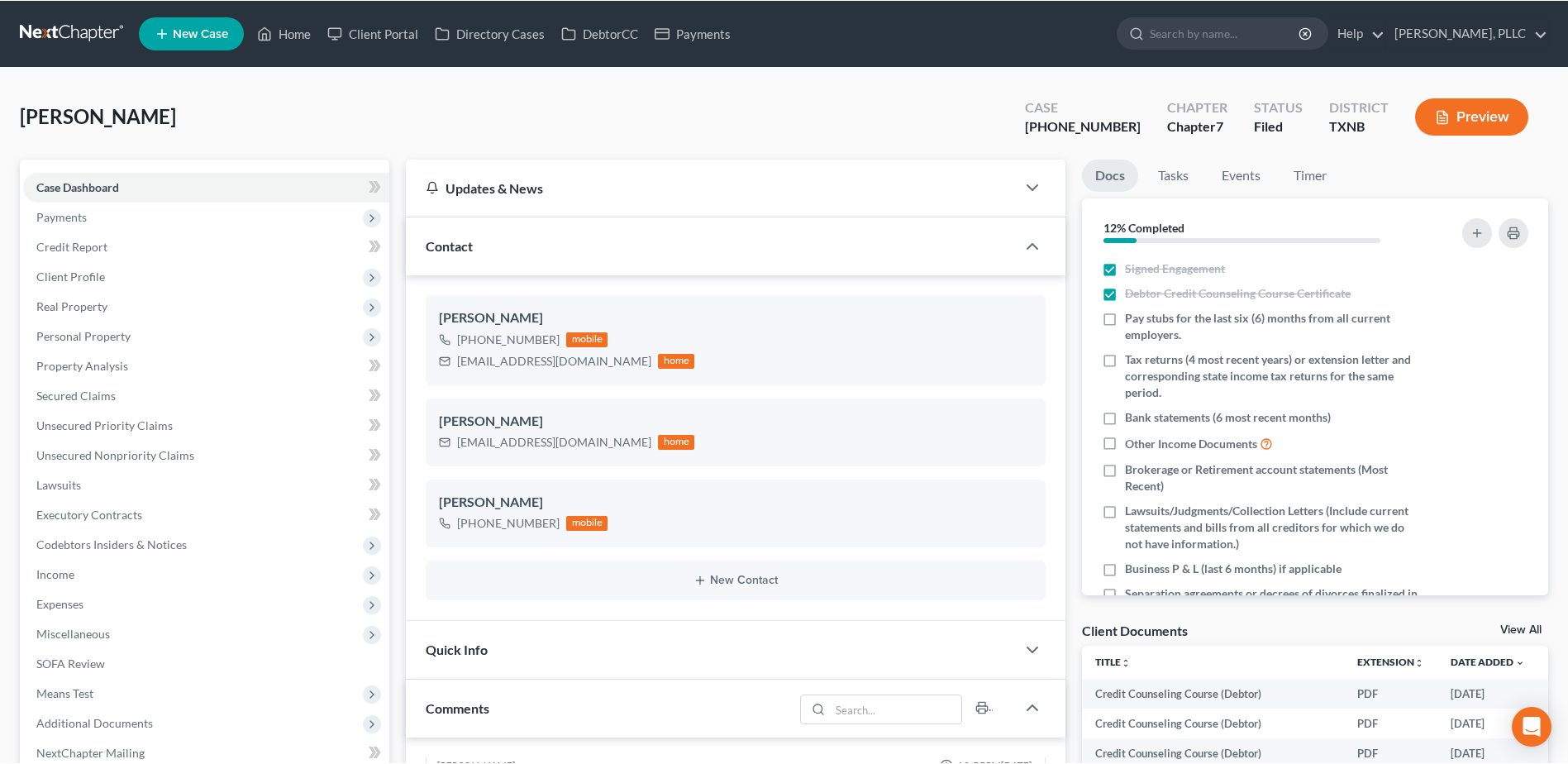
scroll to position [3115, 0]
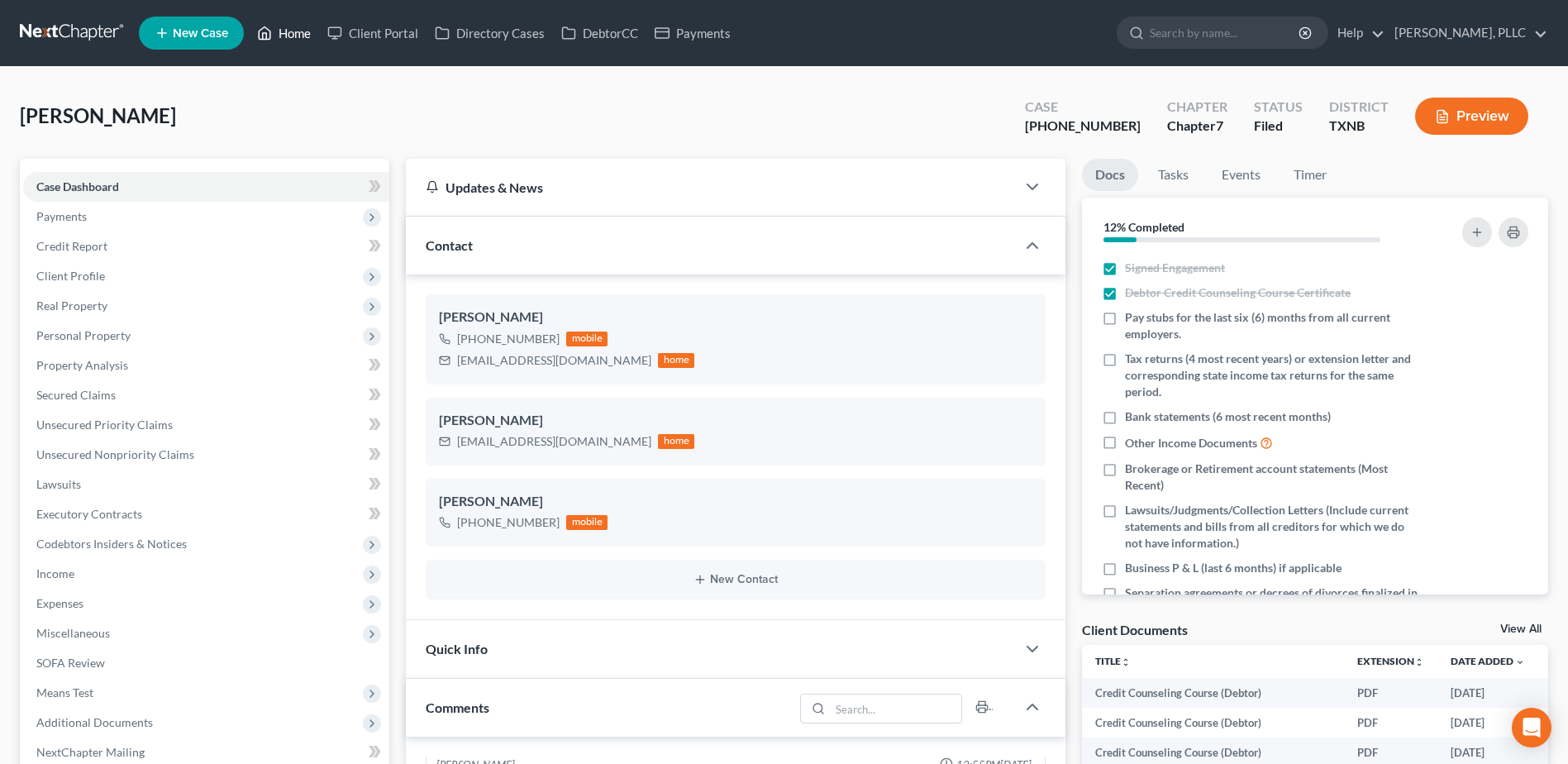
click at [298, 34] on link "Home" at bounding box center [283, 32] width 70 height 30
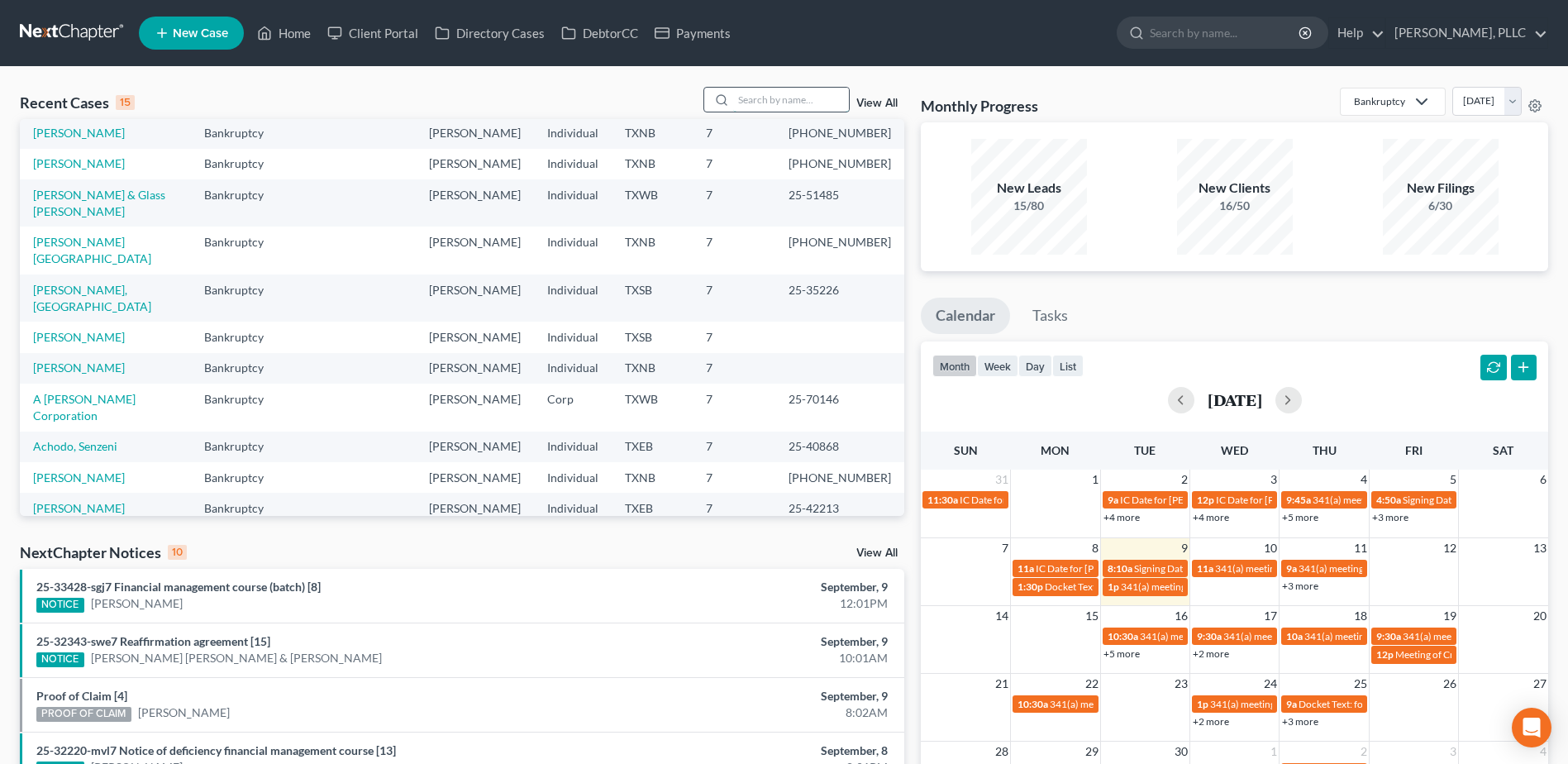
click at [815, 103] on input "search" at bounding box center [791, 99] width 115 height 24
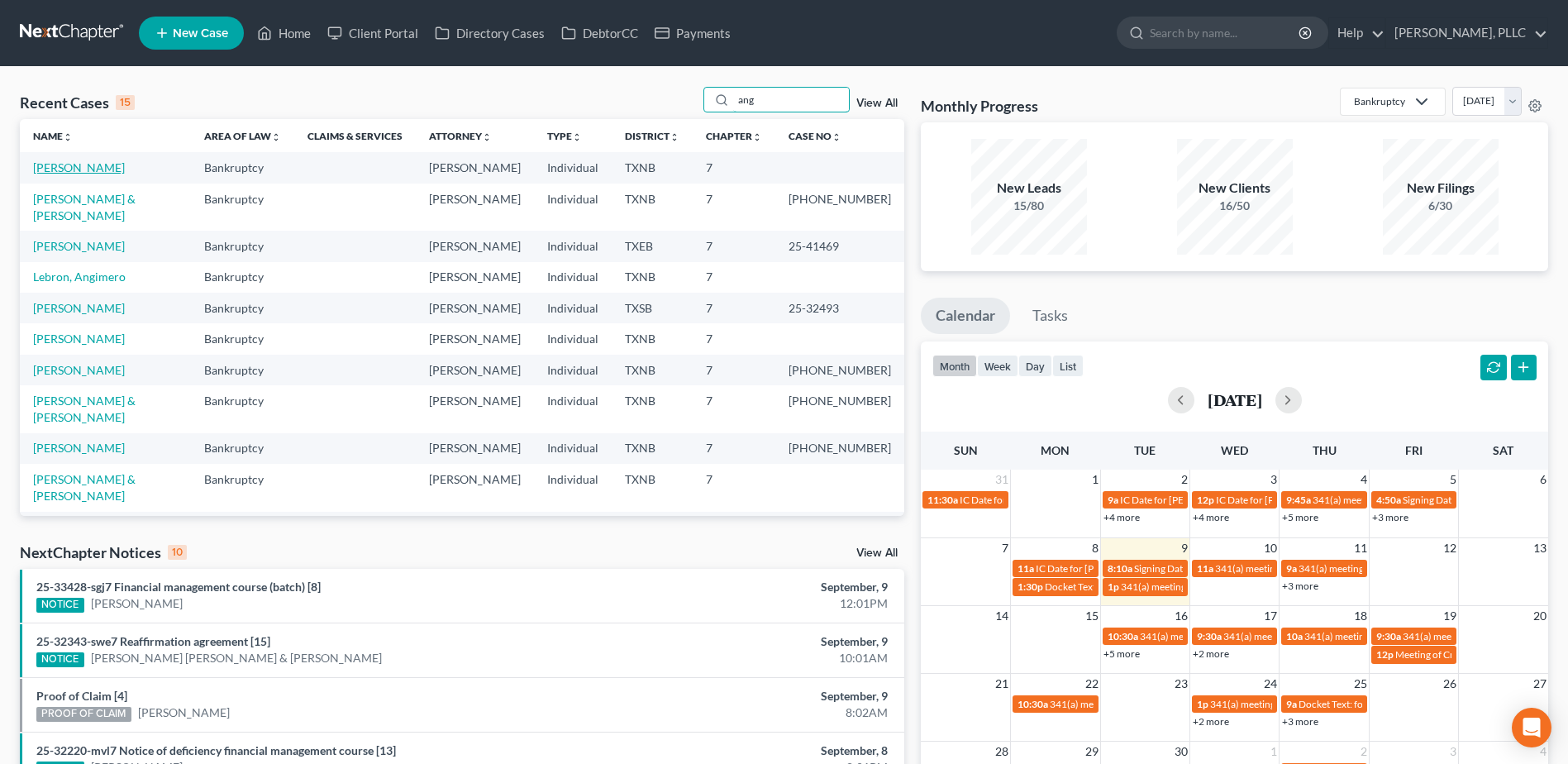
type input "ang"
click at [83, 167] on link "Anglin, Michelle" at bounding box center [79, 167] width 92 height 14
select select "4"
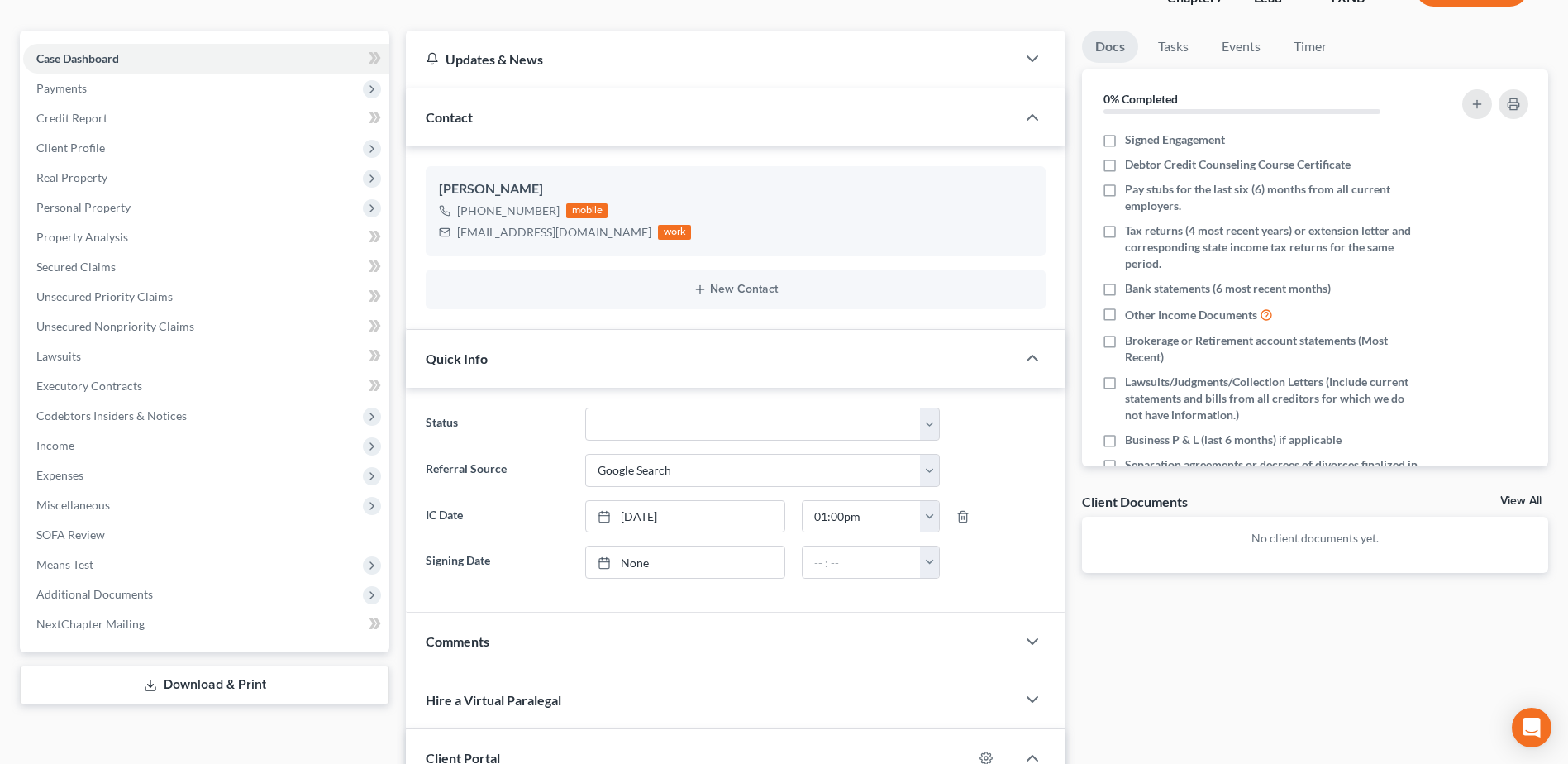
scroll to position [165, 0]
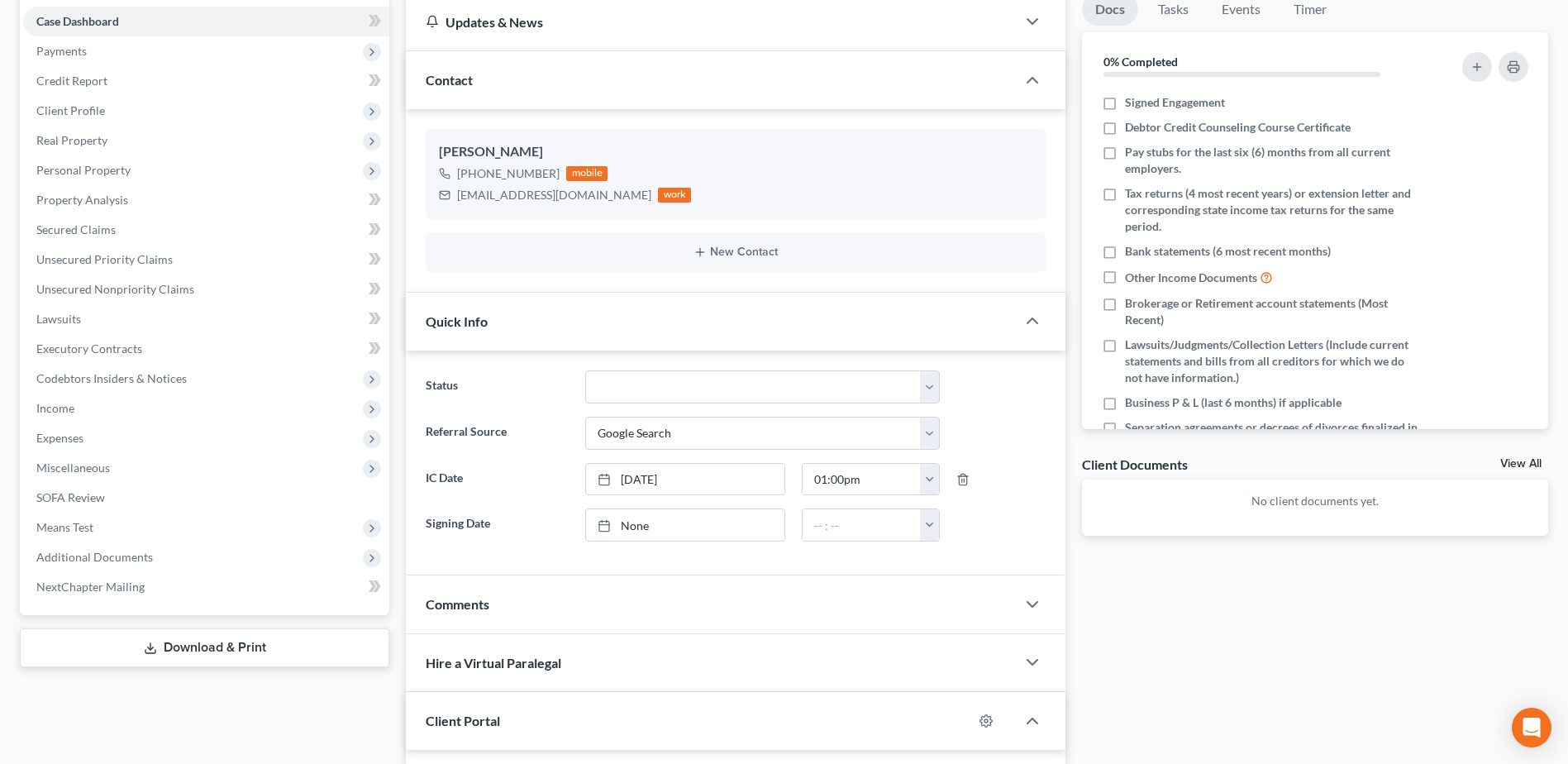
click at [1379, 664] on div "Docs Tasks Events Timer 0% Completed Nothing here yet! Signed Engagement Debtor…" at bounding box center [1315, 540] width 482 height 1095
click at [1032, 605] on icon "button" at bounding box center [1031, 604] width 19 height 20
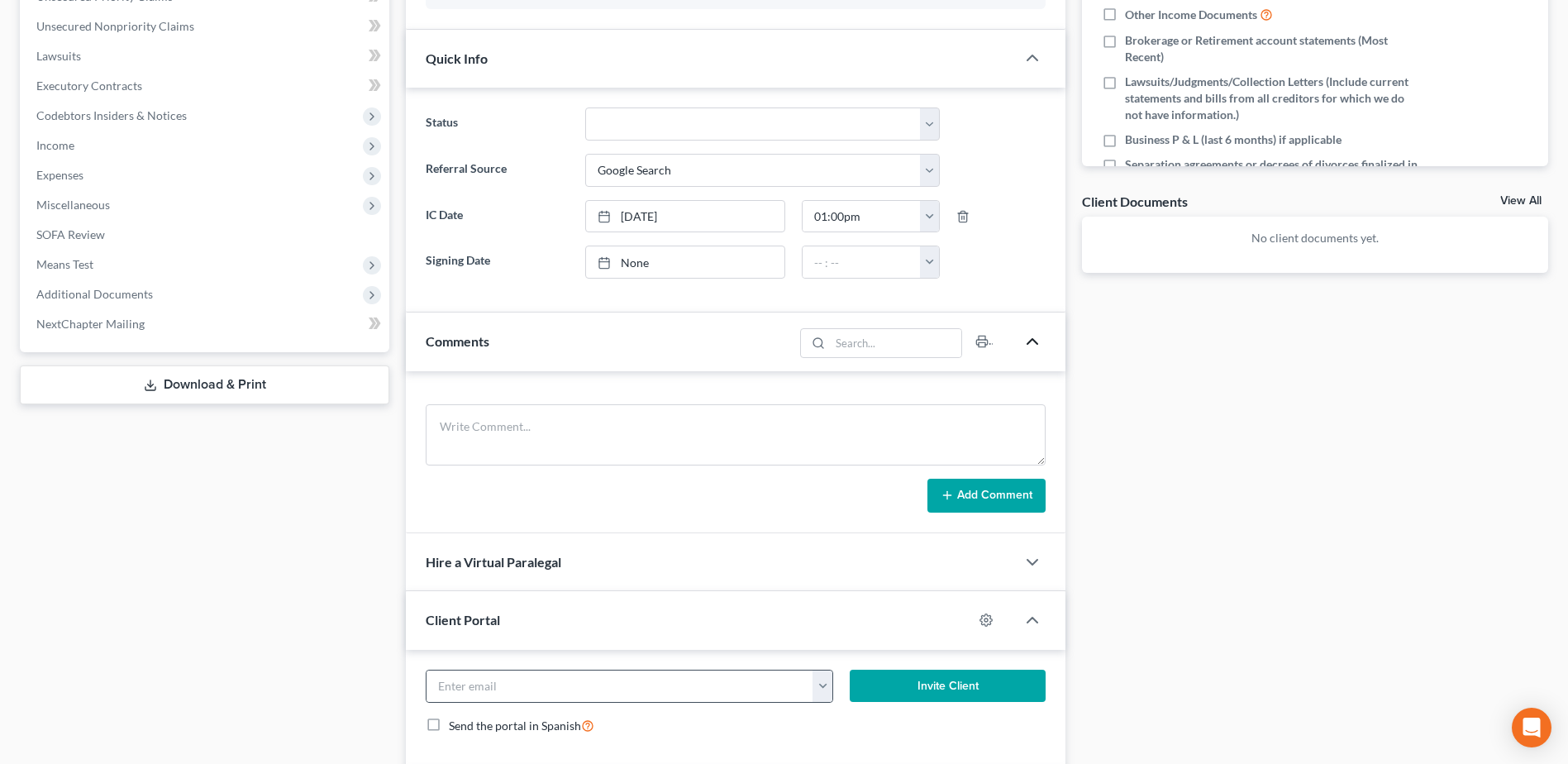
scroll to position [496, 0]
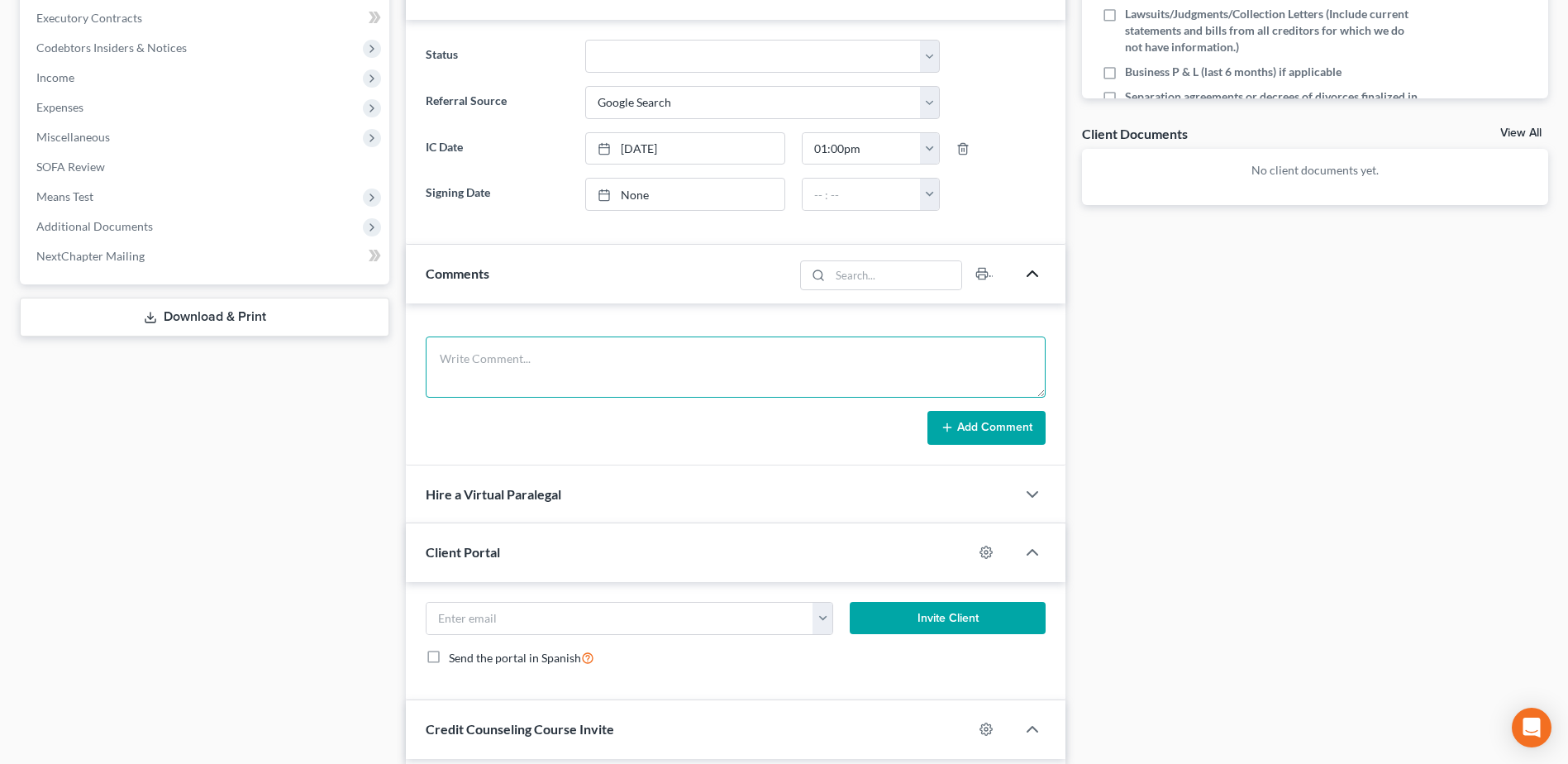
click at [538, 378] on textarea at bounding box center [735, 367] width 620 height 61
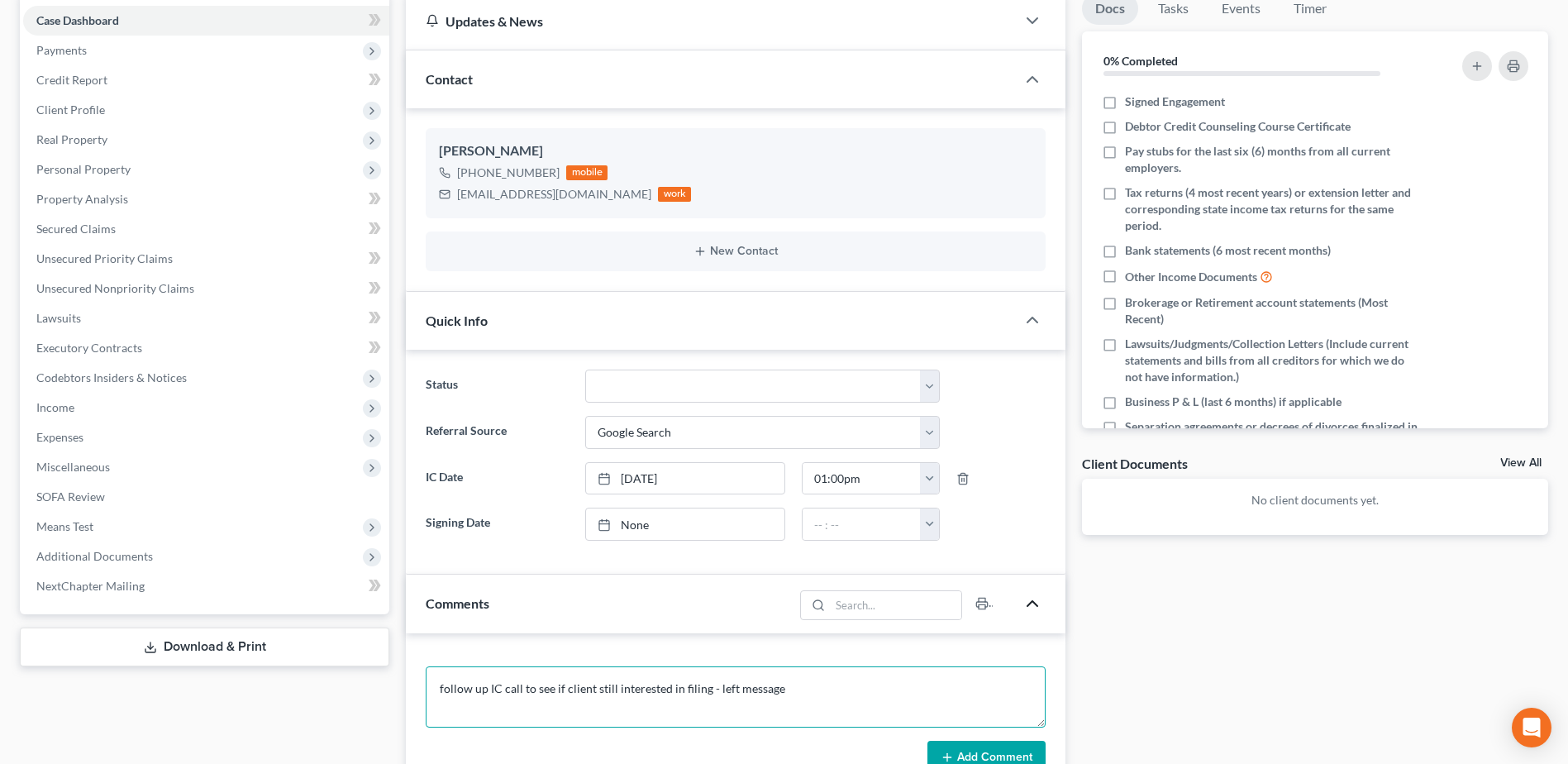
scroll to position [165, 0]
type textarea "follow up IC call to see if client still interested in filing - her boyfriend a…"
click at [1023, 756] on button "Add Comment" at bounding box center [986, 759] width 118 height 35
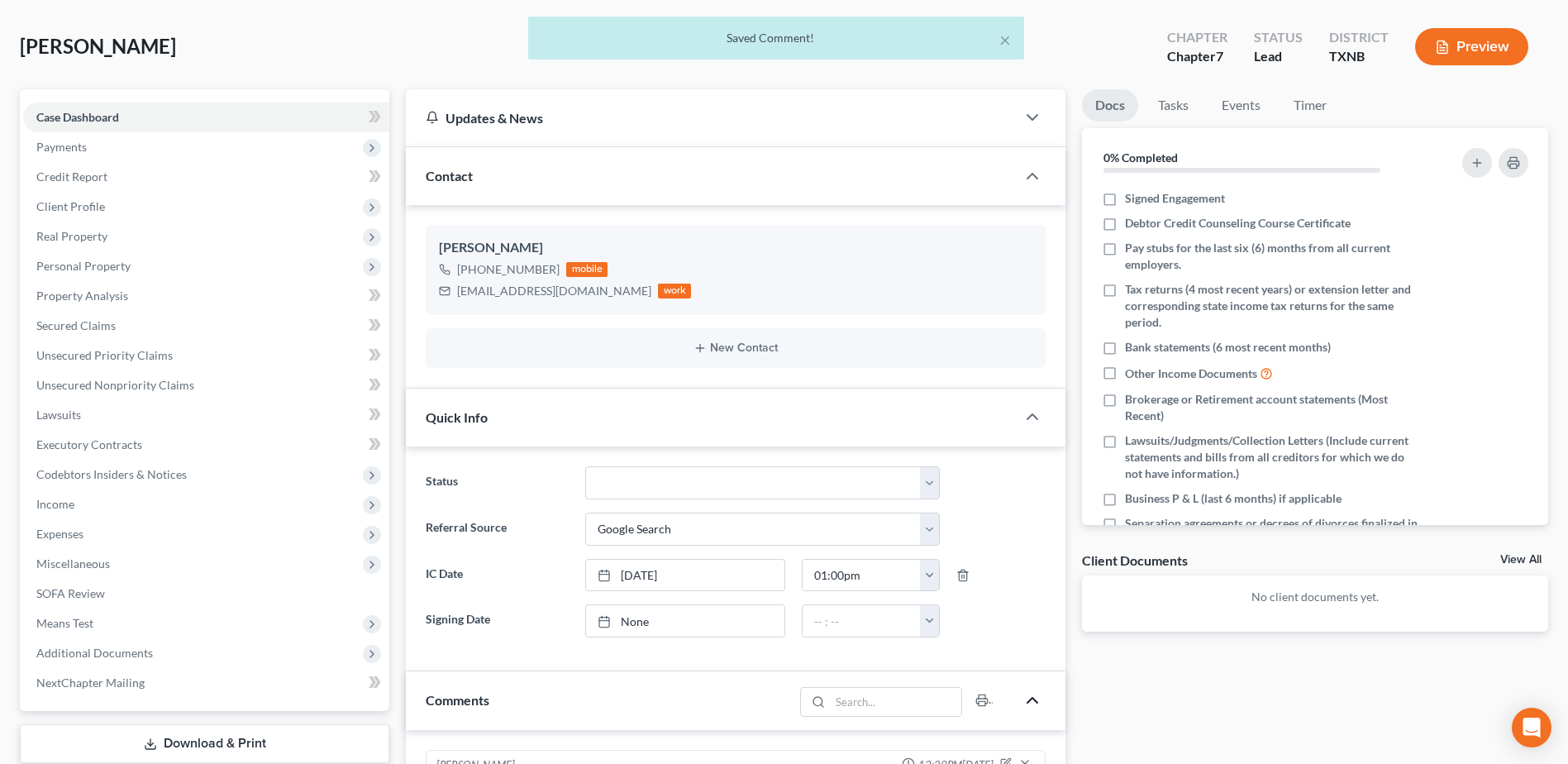
scroll to position [0, 0]
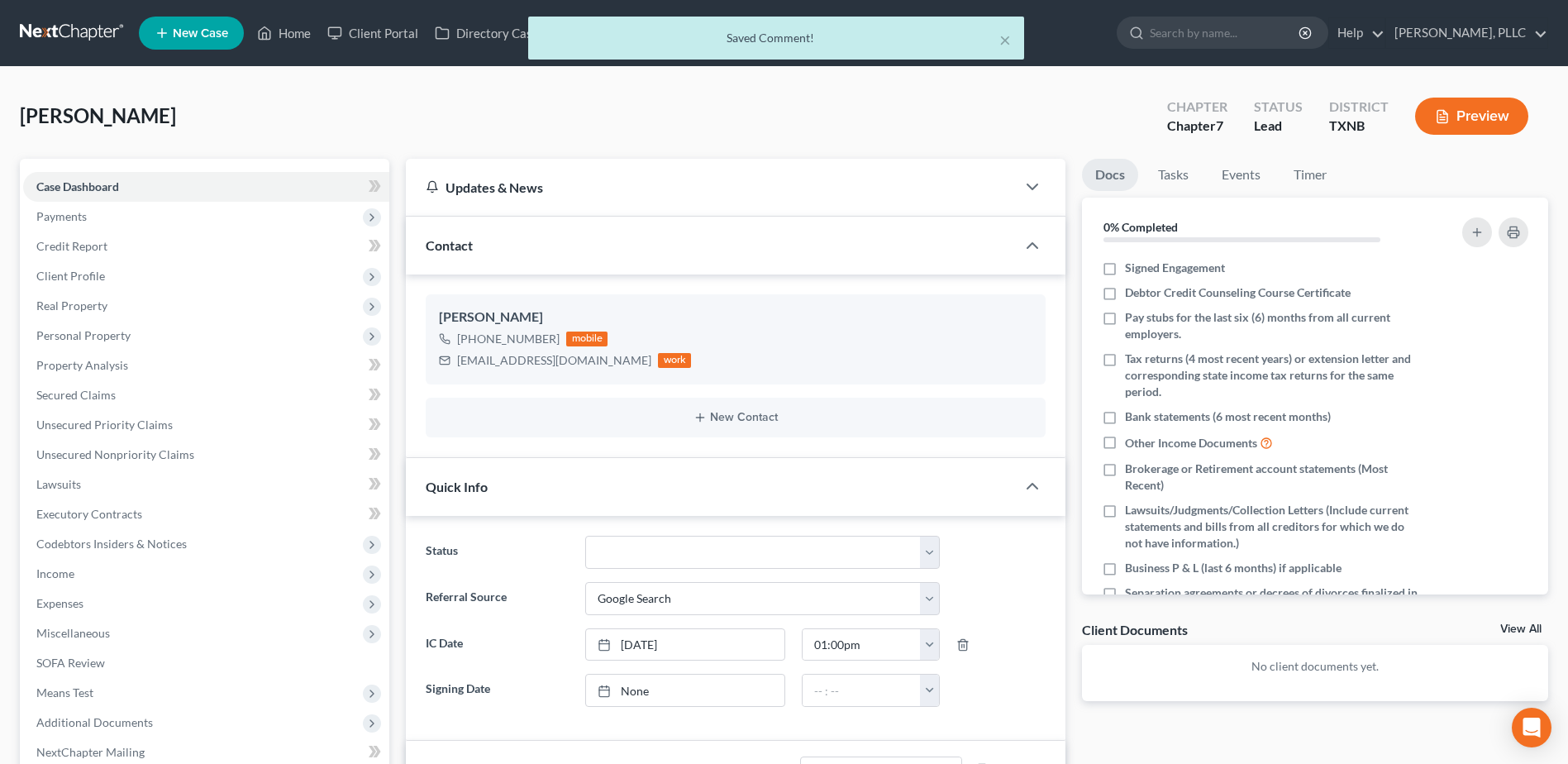
click at [290, 33] on div "× Saved Comment!" at bounding box center [776, 42] width 1568 height 51
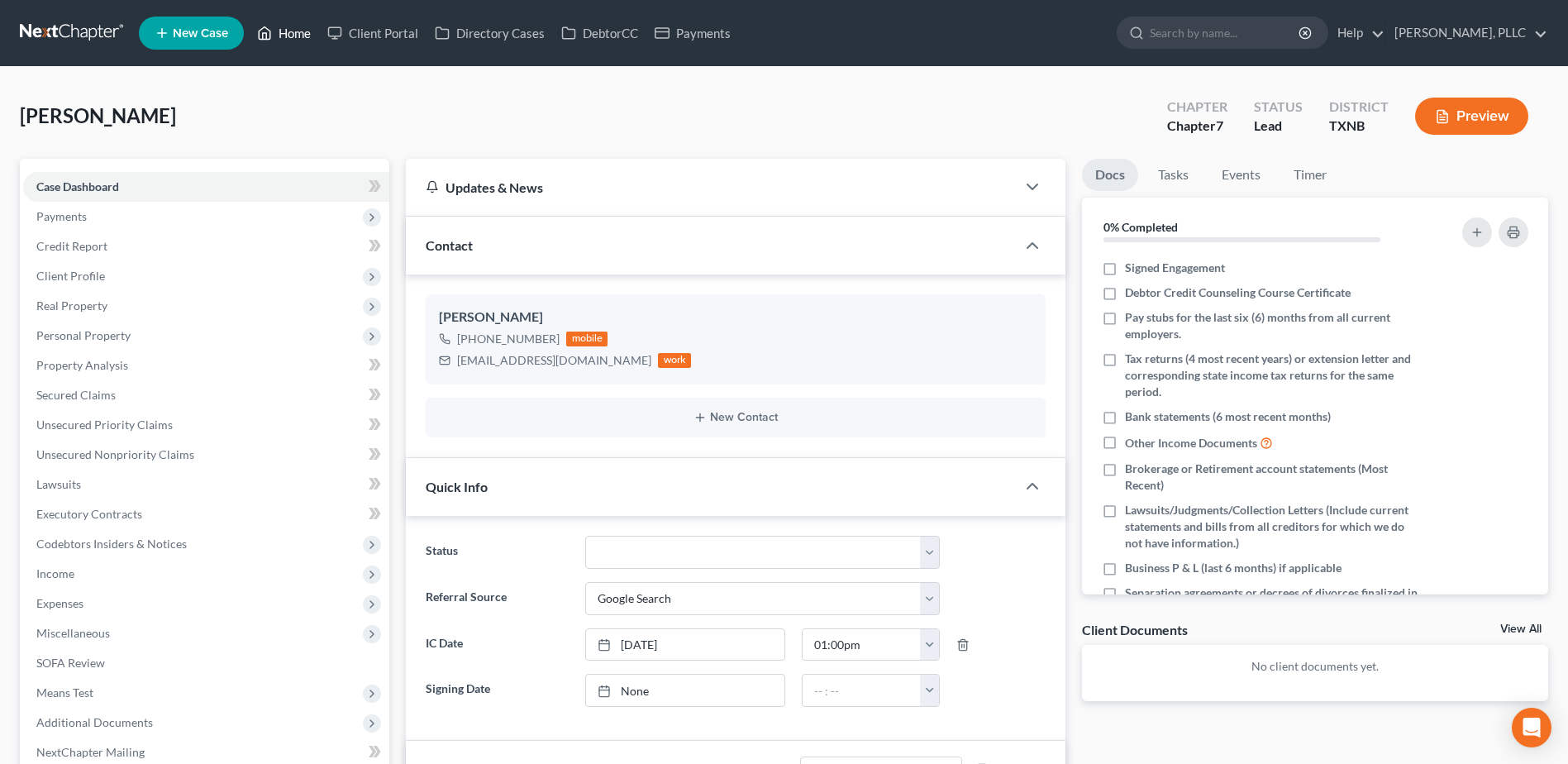
click at [307, 36] on link "Home" at bounding box center [283, 32] width 70 height 30
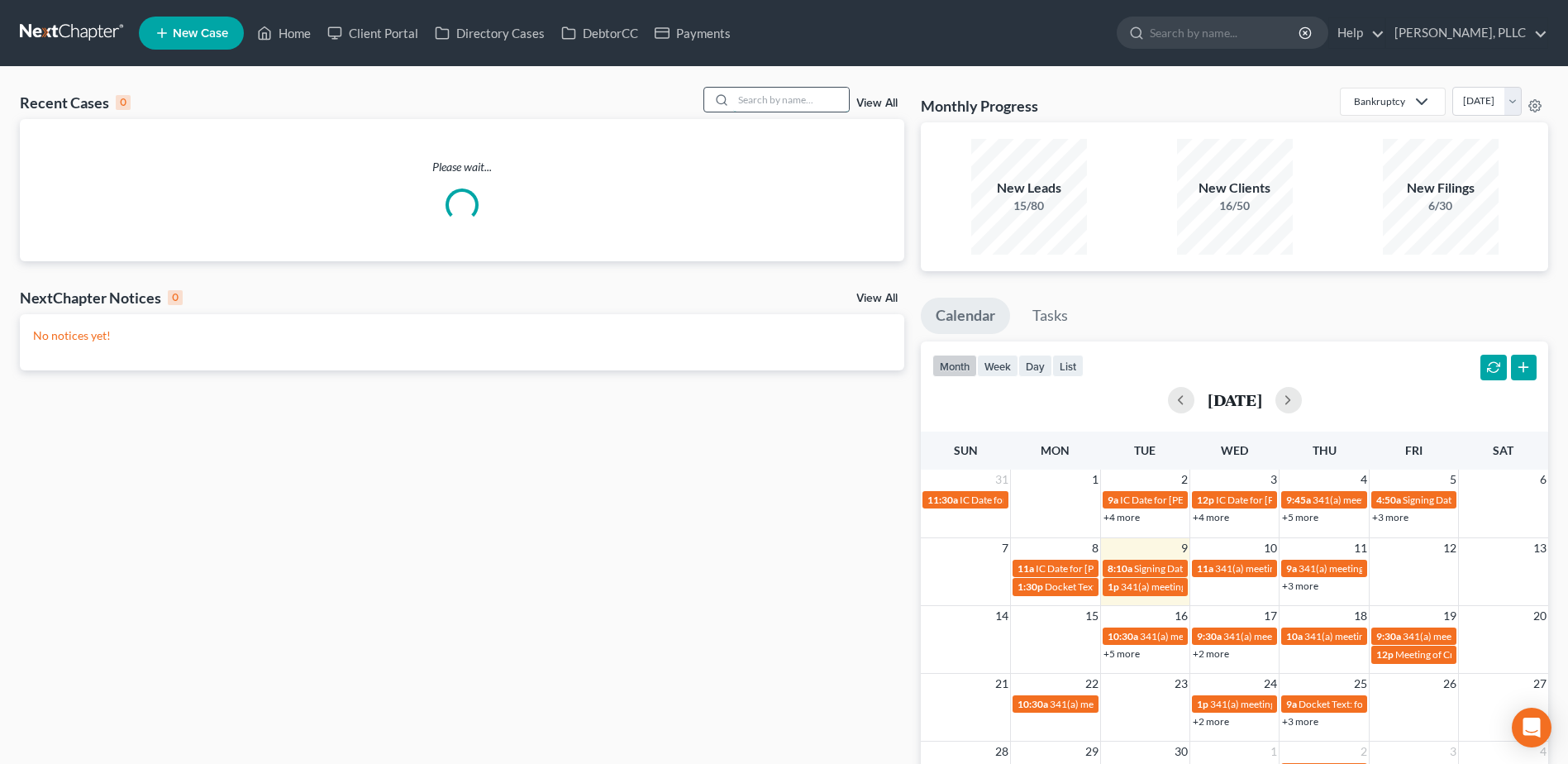
click at [816, 103] on input "search" at bounding box center [791, 99] width 115 height 24
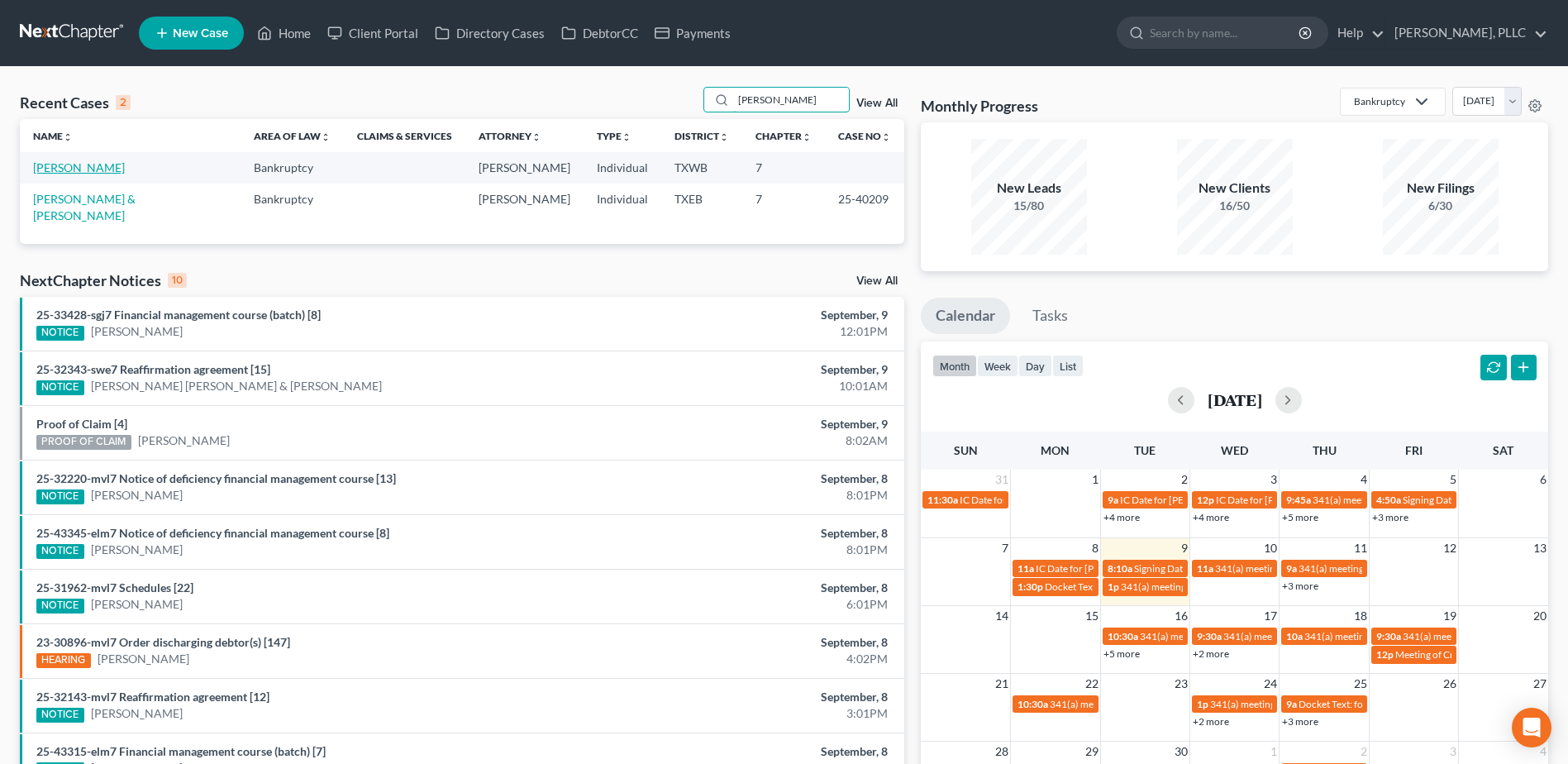
type input "bearden"
click at [79, 169] on link "Bearden, Aaron" at bounding box center [79, 167] width 92 height 14
select select "4"
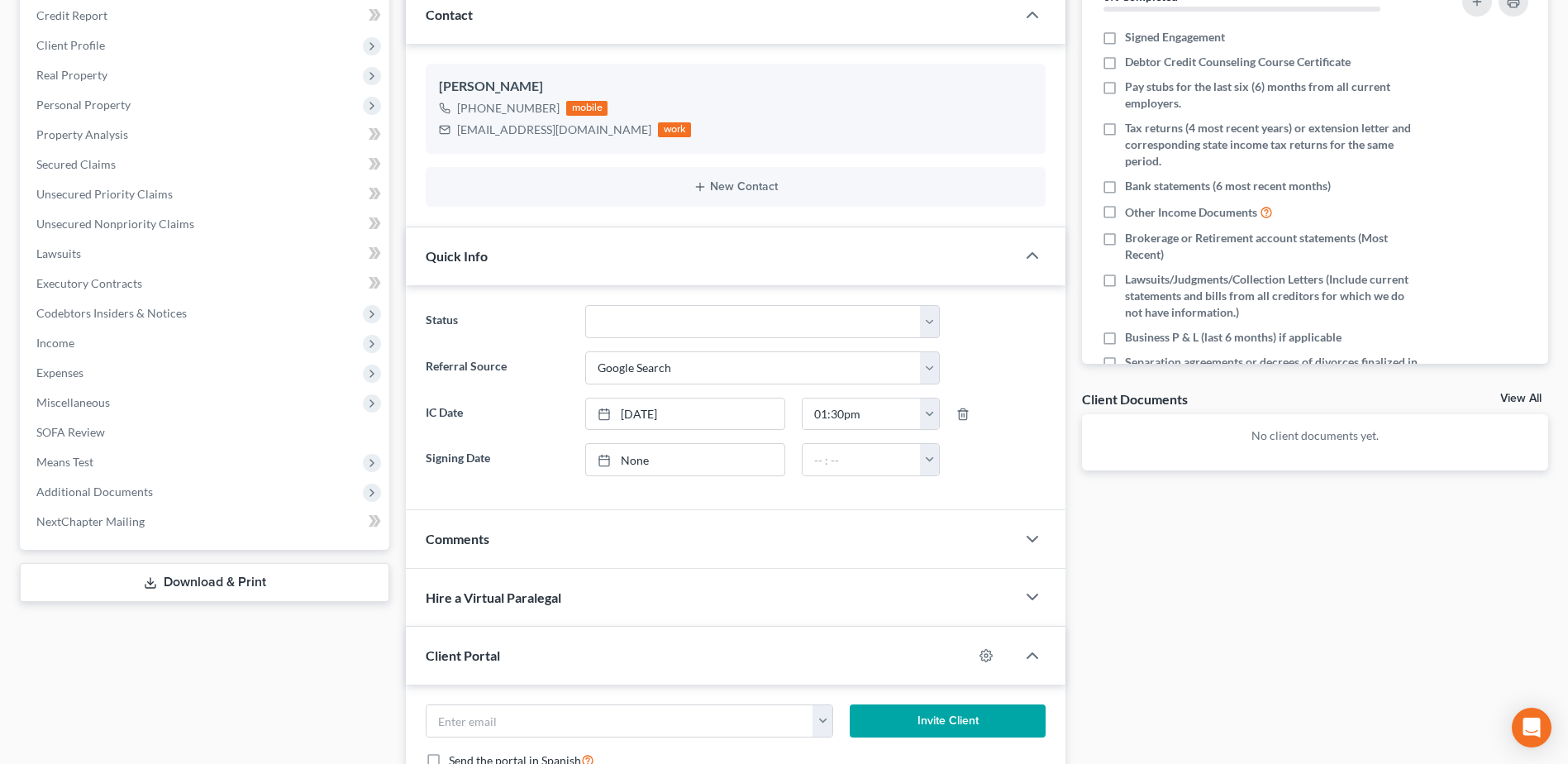
scroll to position [248, 0]
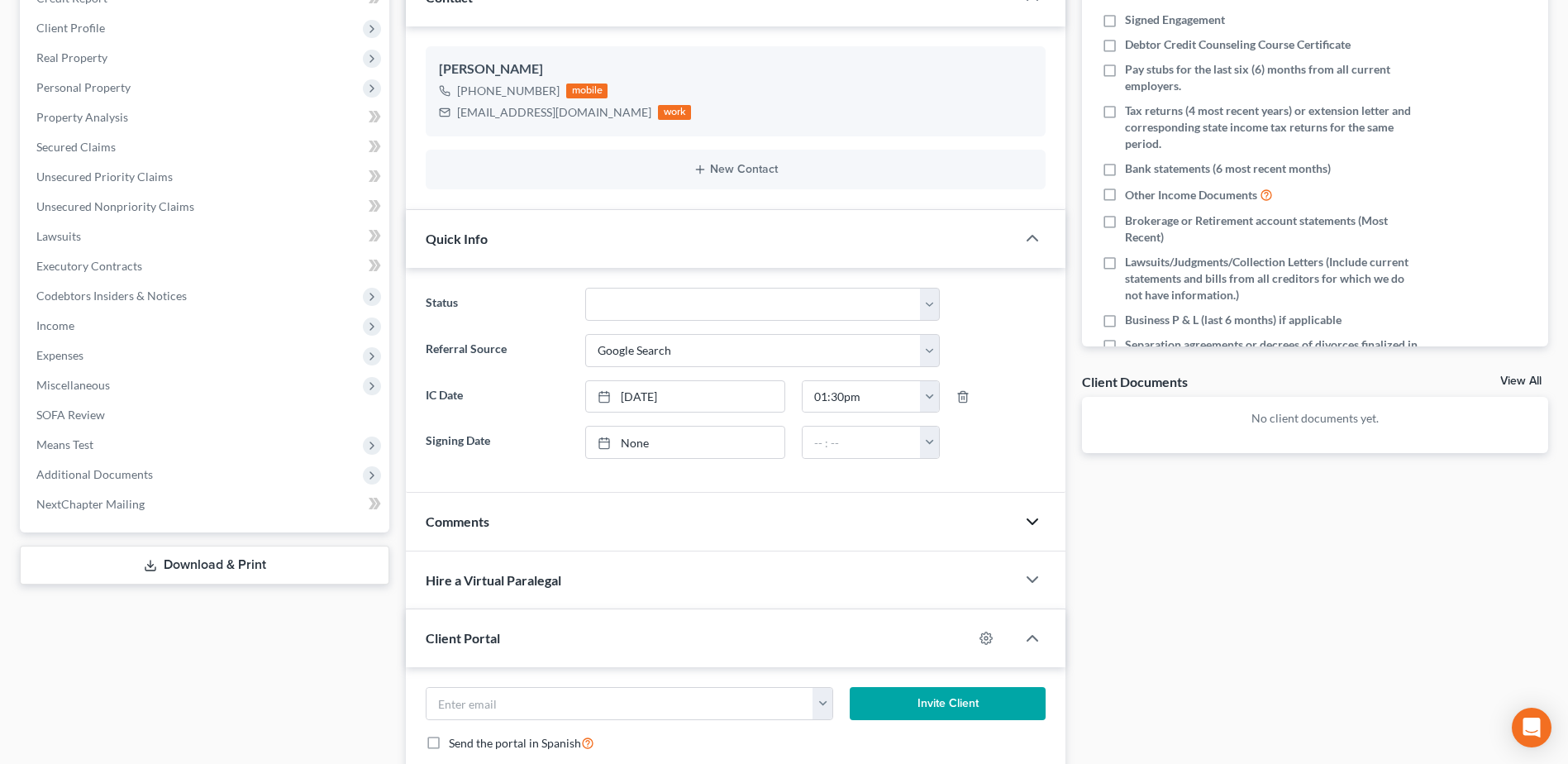
click at [1031, 521] on icon "button" at bounding box center [1031, 521] width 19 height 20
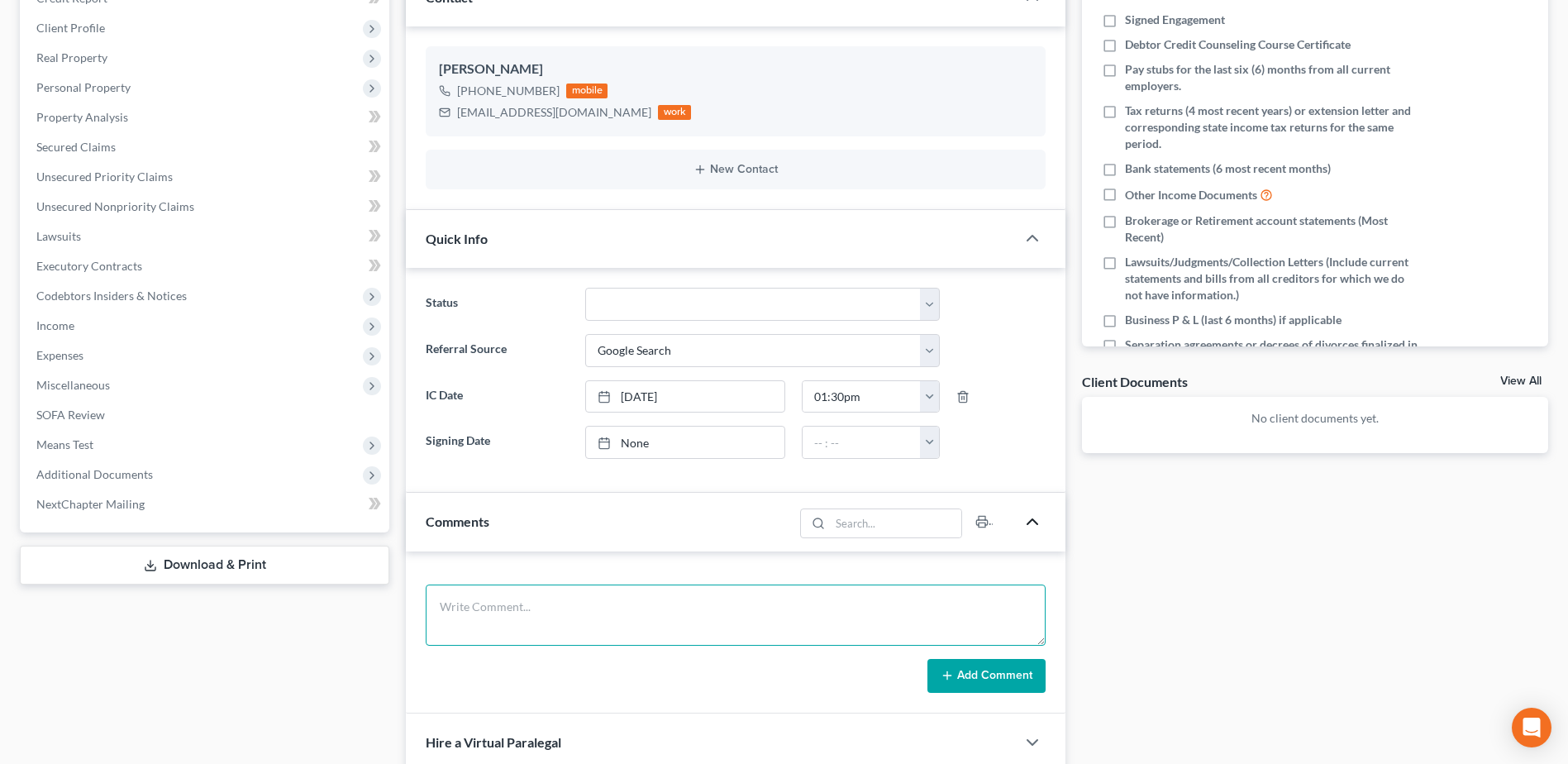
click at [849, 606] on textarea at bounding box center [735, 615] width 620 height 61
type textarea "follow up IC call -"
click at [934, 306] on select "Appellate Phase Case Closed Dead File Demand Letter Phase Discharged Discharge …" at bounding box center [762, 304] width 354 height 33
select select "2"
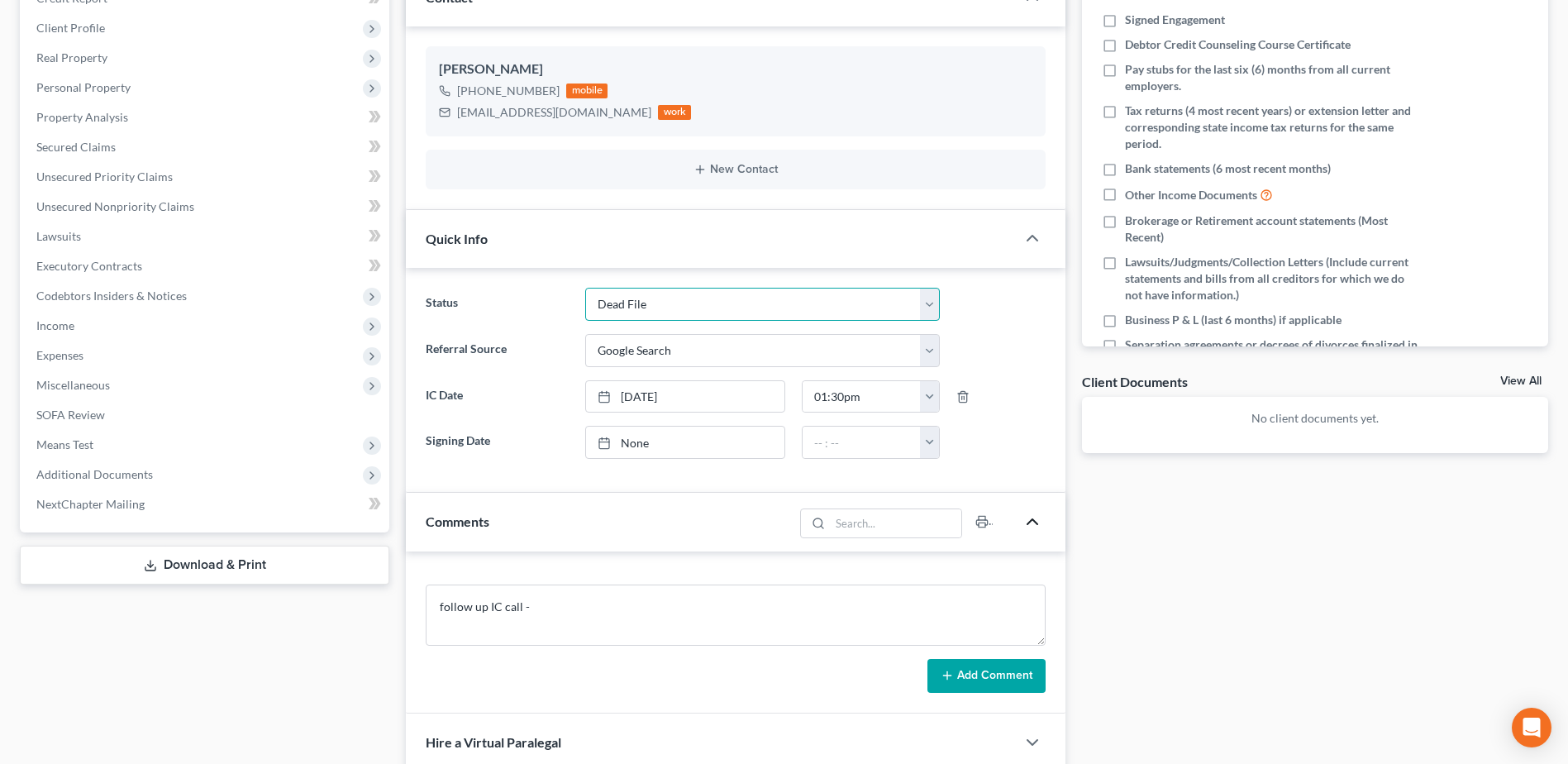
click at [585, 287] on select "Appellate Phase Case Closed Dead File Demand Letter Phase Discharged Discharge …" at bounding box center [762, 304] width 354 height 33
click at [1294, 622] on div "Docs Tasks Events Timer 0% Completed Nothing here yet! Signed Engagement Debtor…" at bounding box center [1315, 539] width 482 height 1258
click at [729, 606] on textarea "follow up IC call -" at bounding box center [735, 615] width 620 height 61
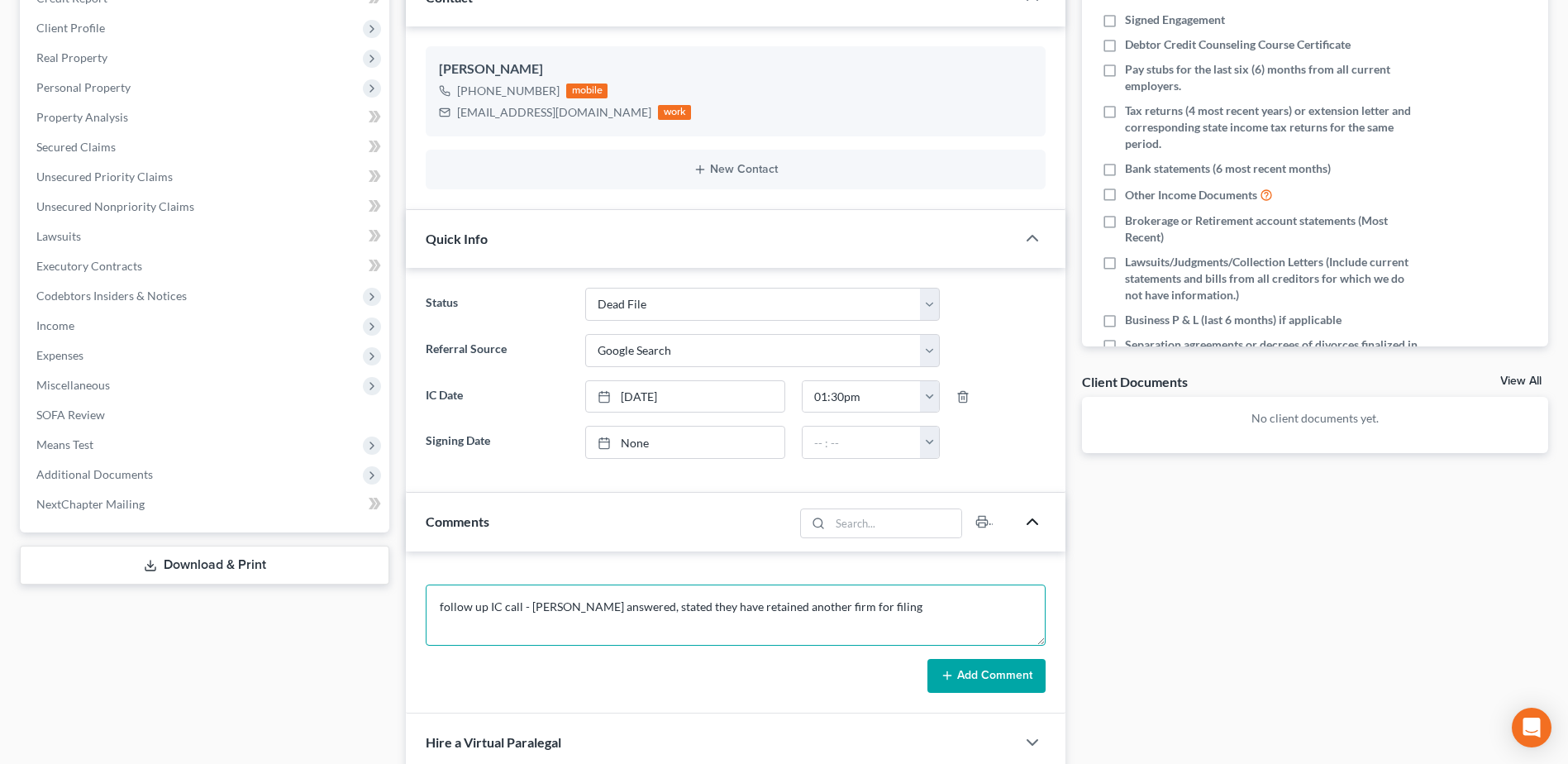
type textarea "follow up IC call - Ashley answered, stated they have retained another firm for…"
click at [1026, 681] on button "Add Comment" at bounding box center [986, 676] width 118 height 35
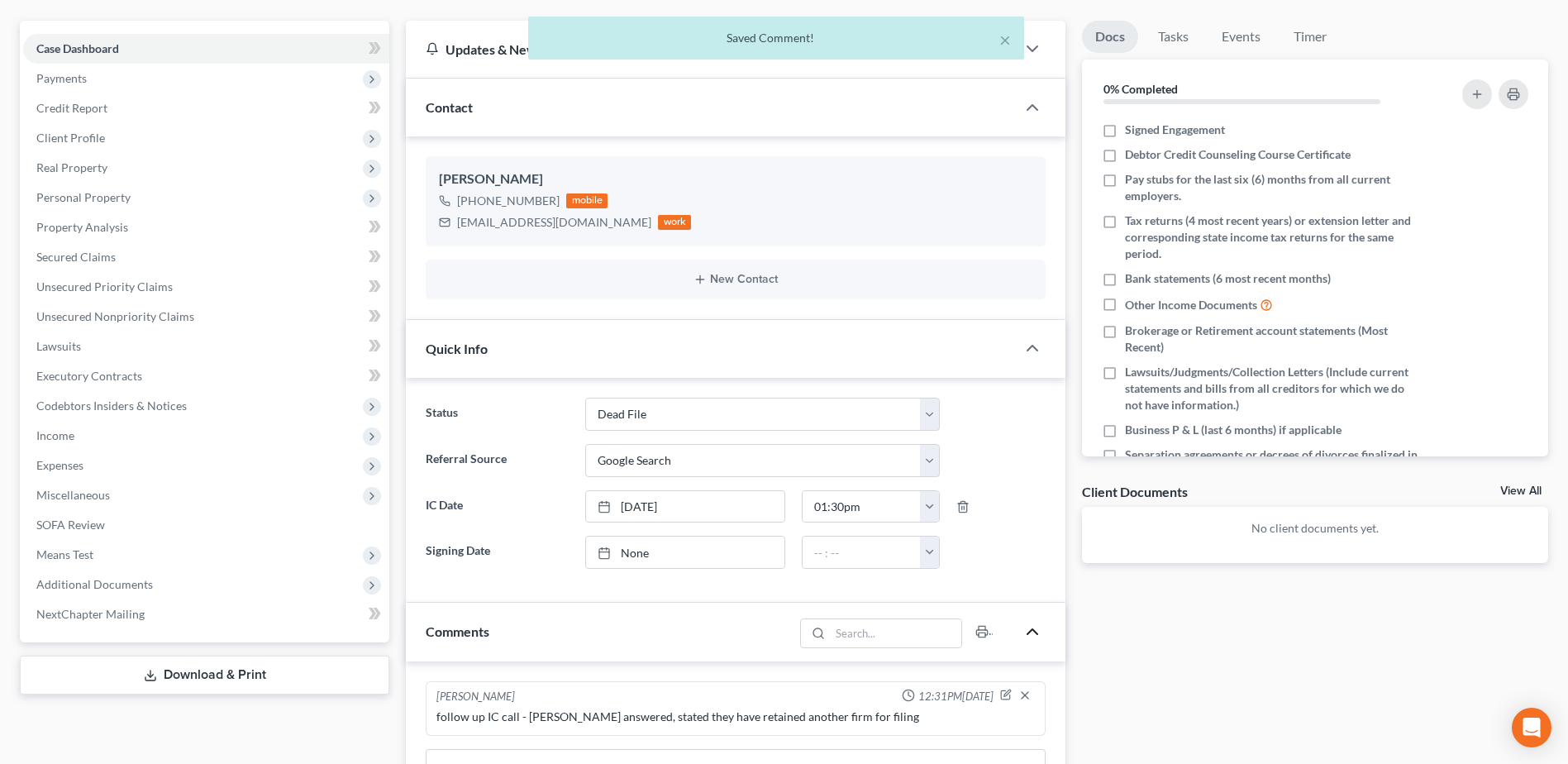
scroll to position [0, 0]
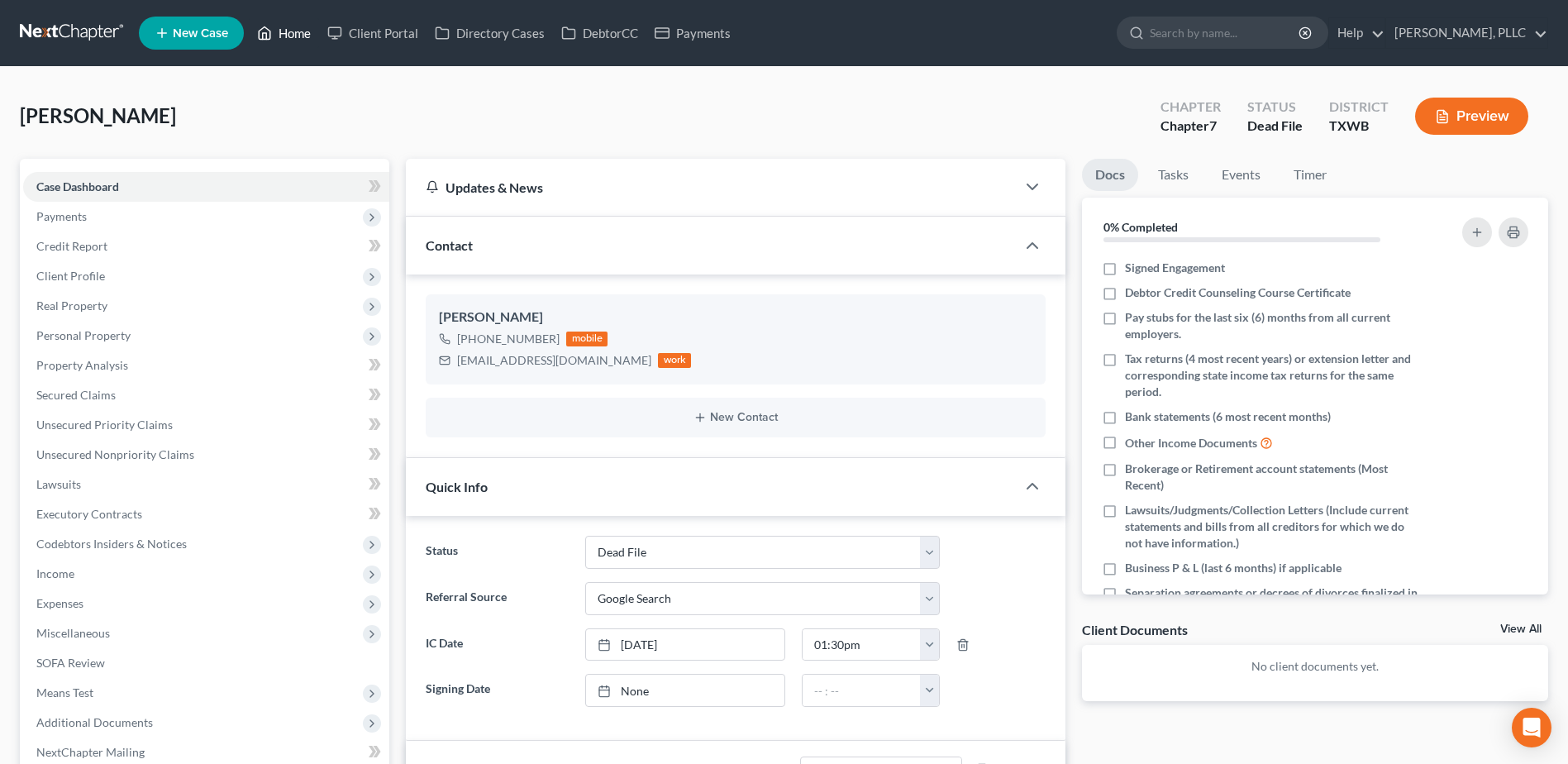
click at [307, 32] on link "Home" at bounding box center [283, 32] width 70 height 30
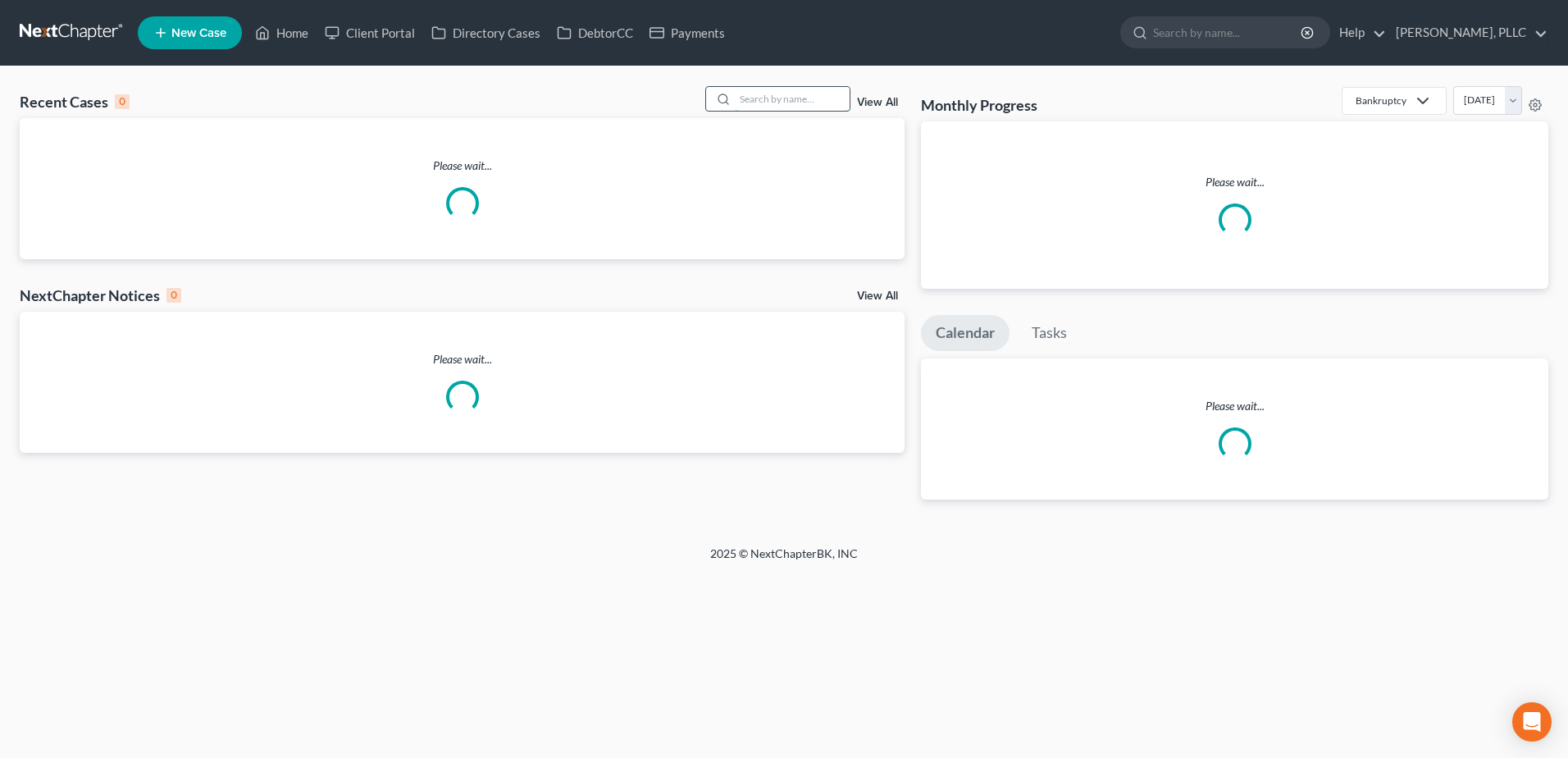
click at [809, 100] on input "search" at bounding box center [792, 98] width 114 height 24
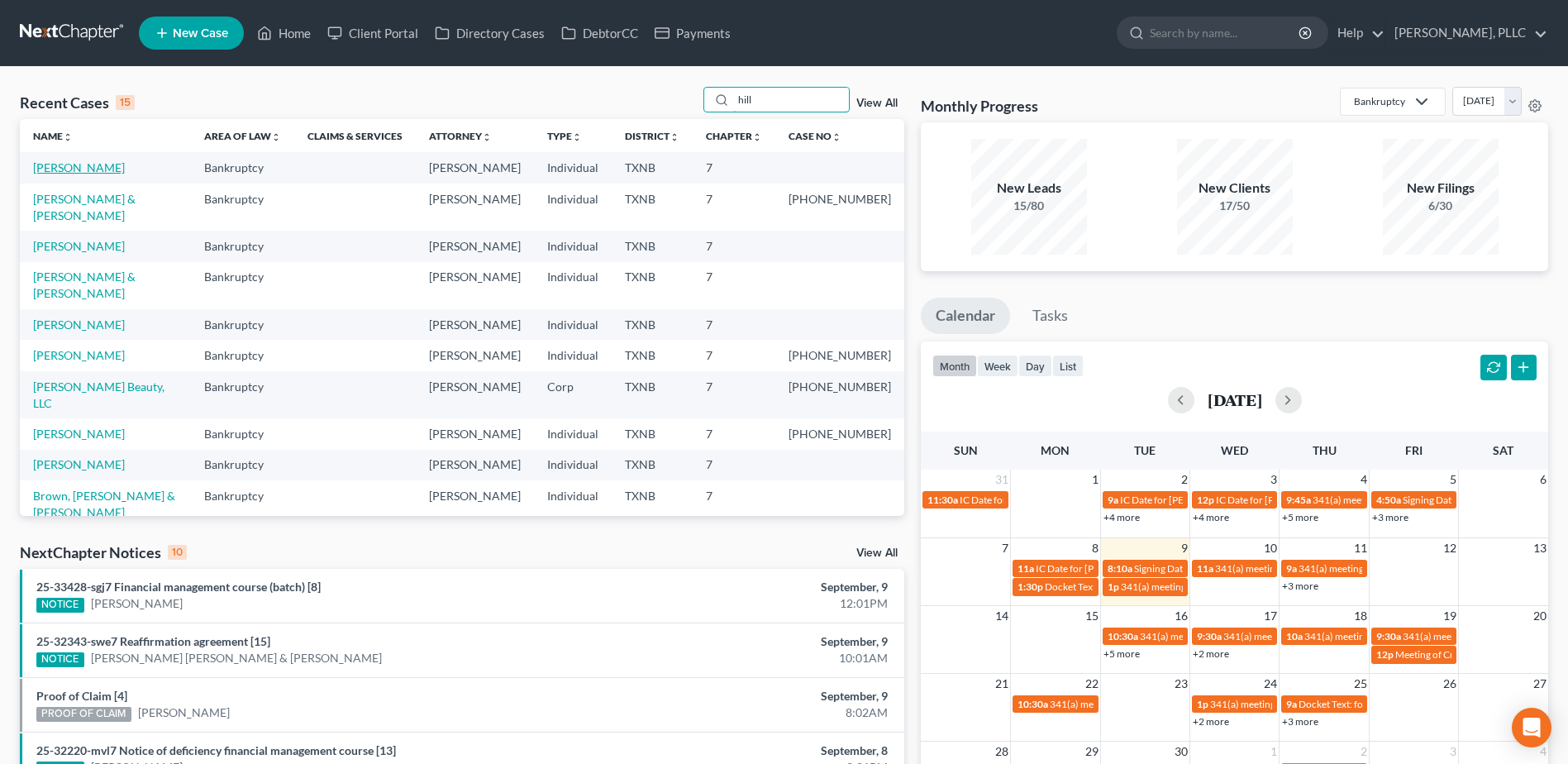
type input "hill"
click at [70, 170] on link "Hill, Danielle" at bounding box center [79, 167] width 92 height 14
select select "4"
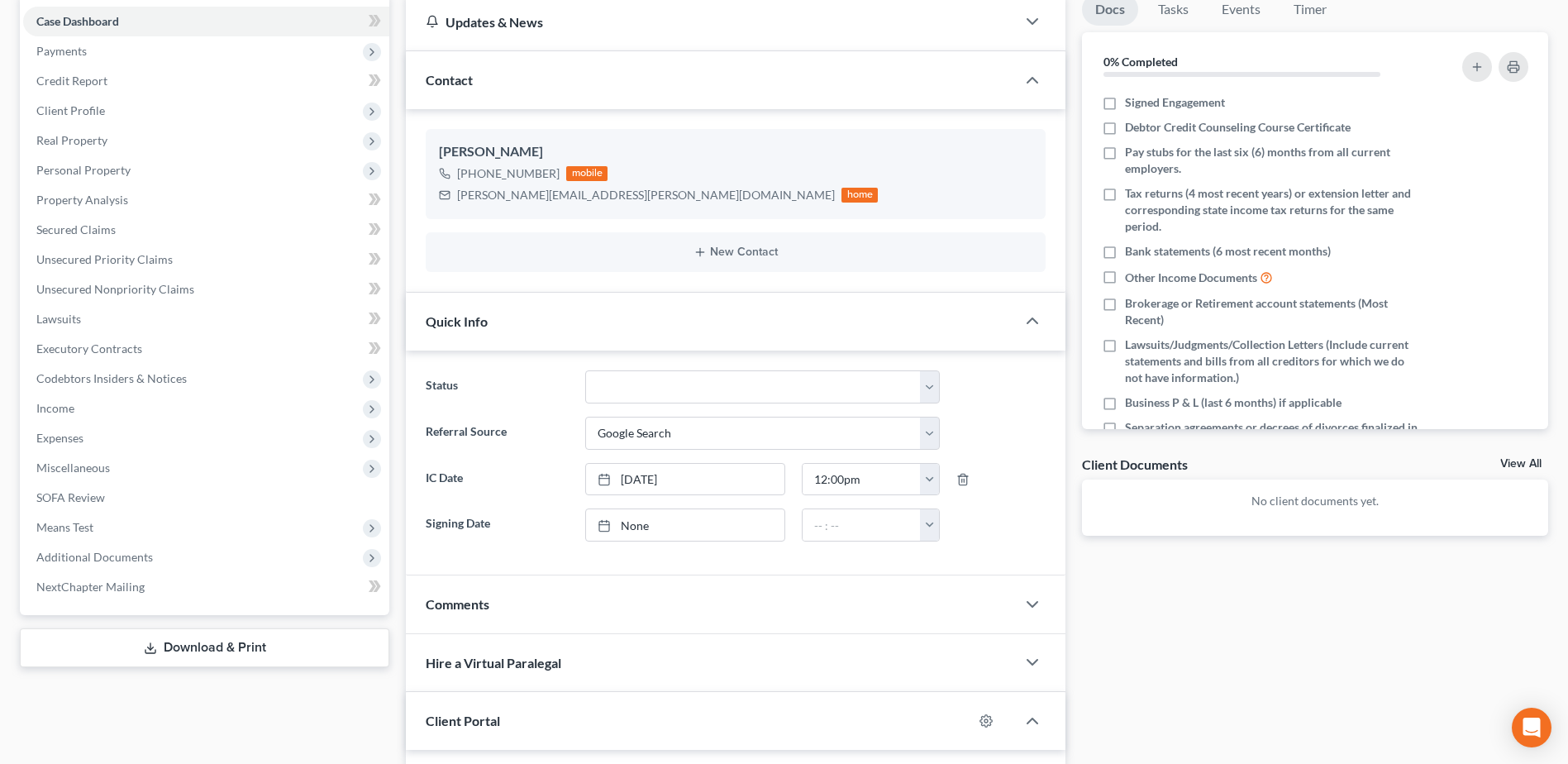
scroll to position [413, 0]
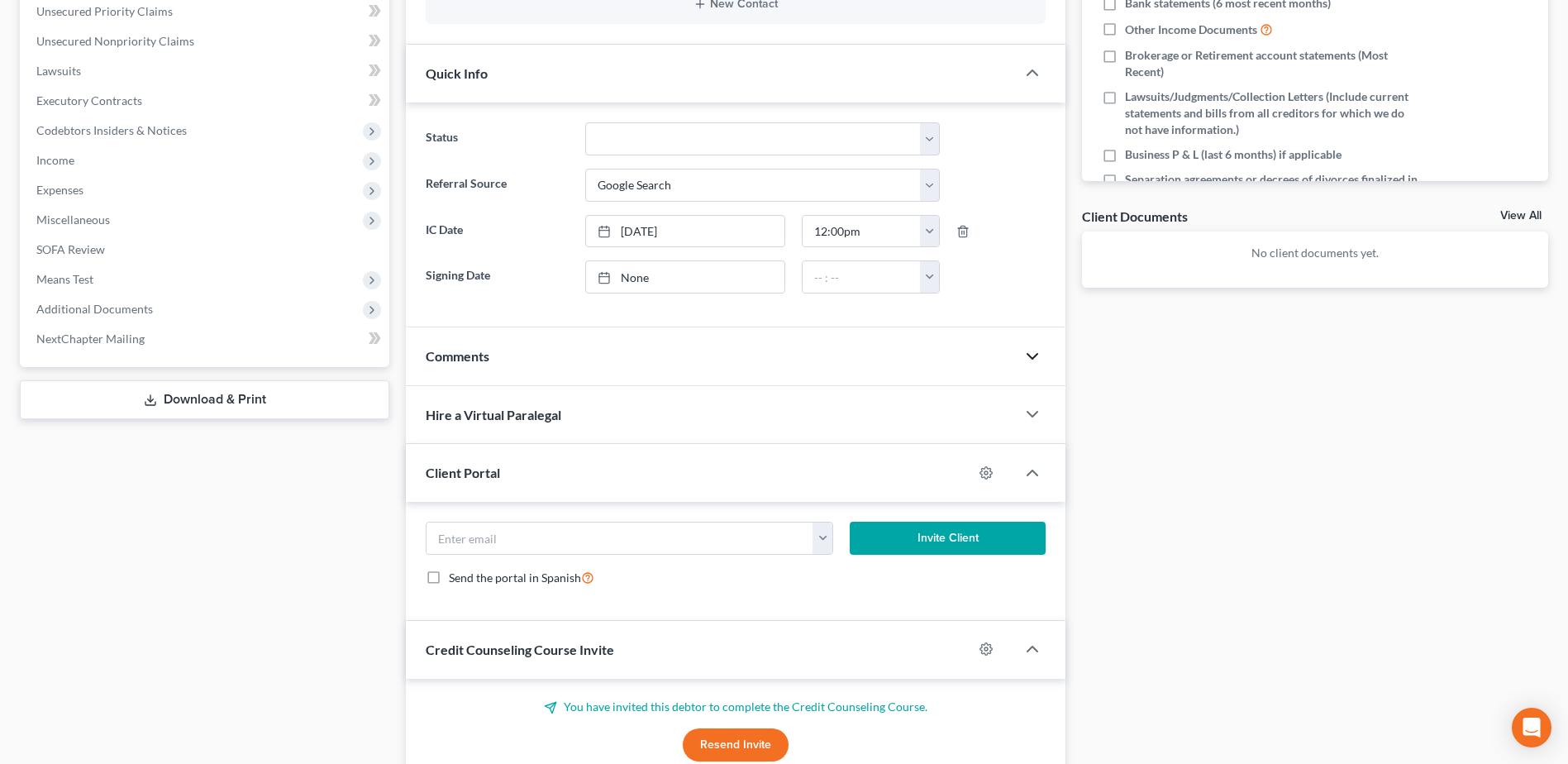
click at [1041, 361] on icon "button" at bounding box center [1031, 356] width 19 height 20
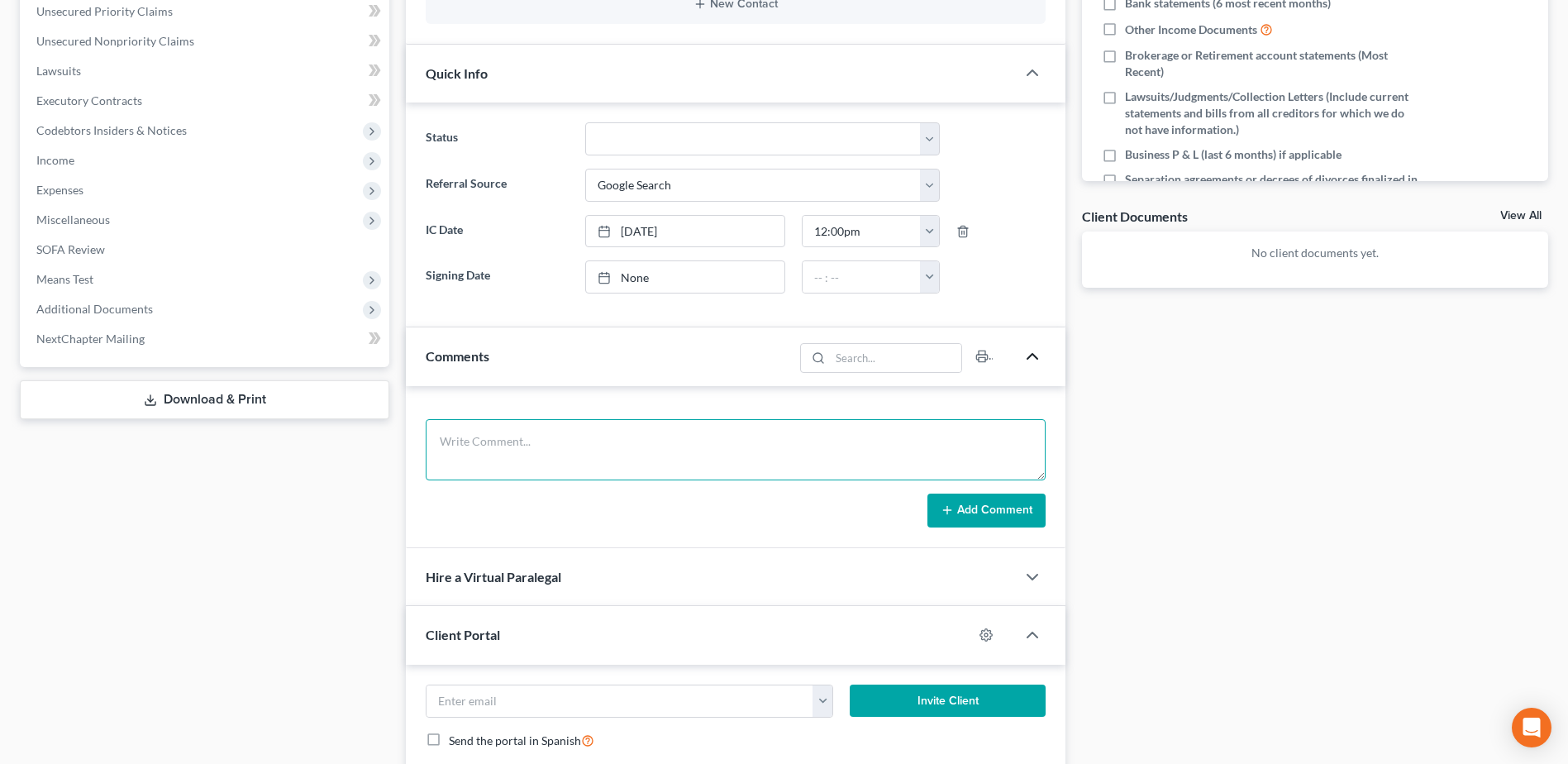
click at [904, 443] on textarea at bounding box center [735, 449] width 620 height 61
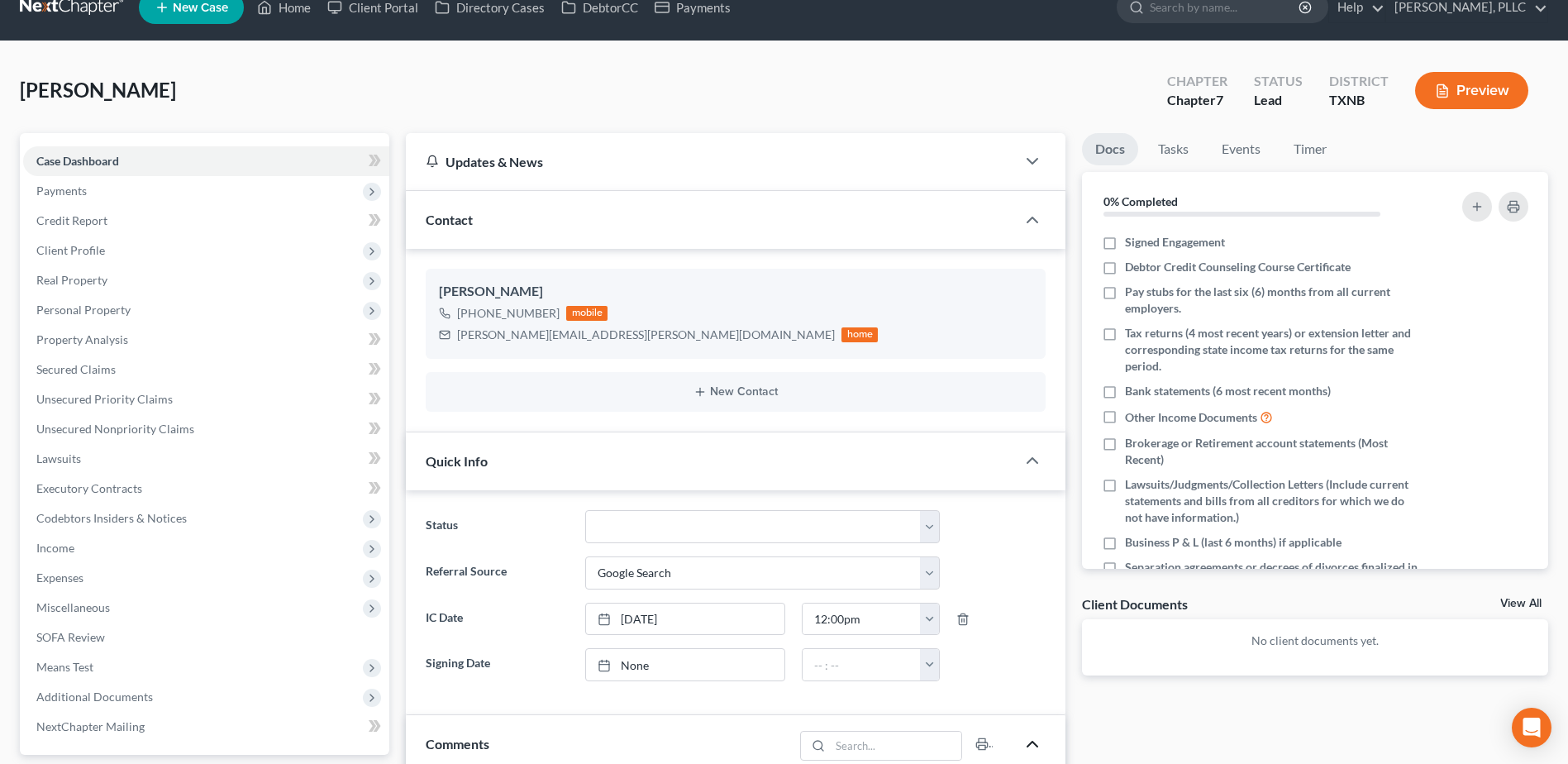
scroll to position [0, 0]
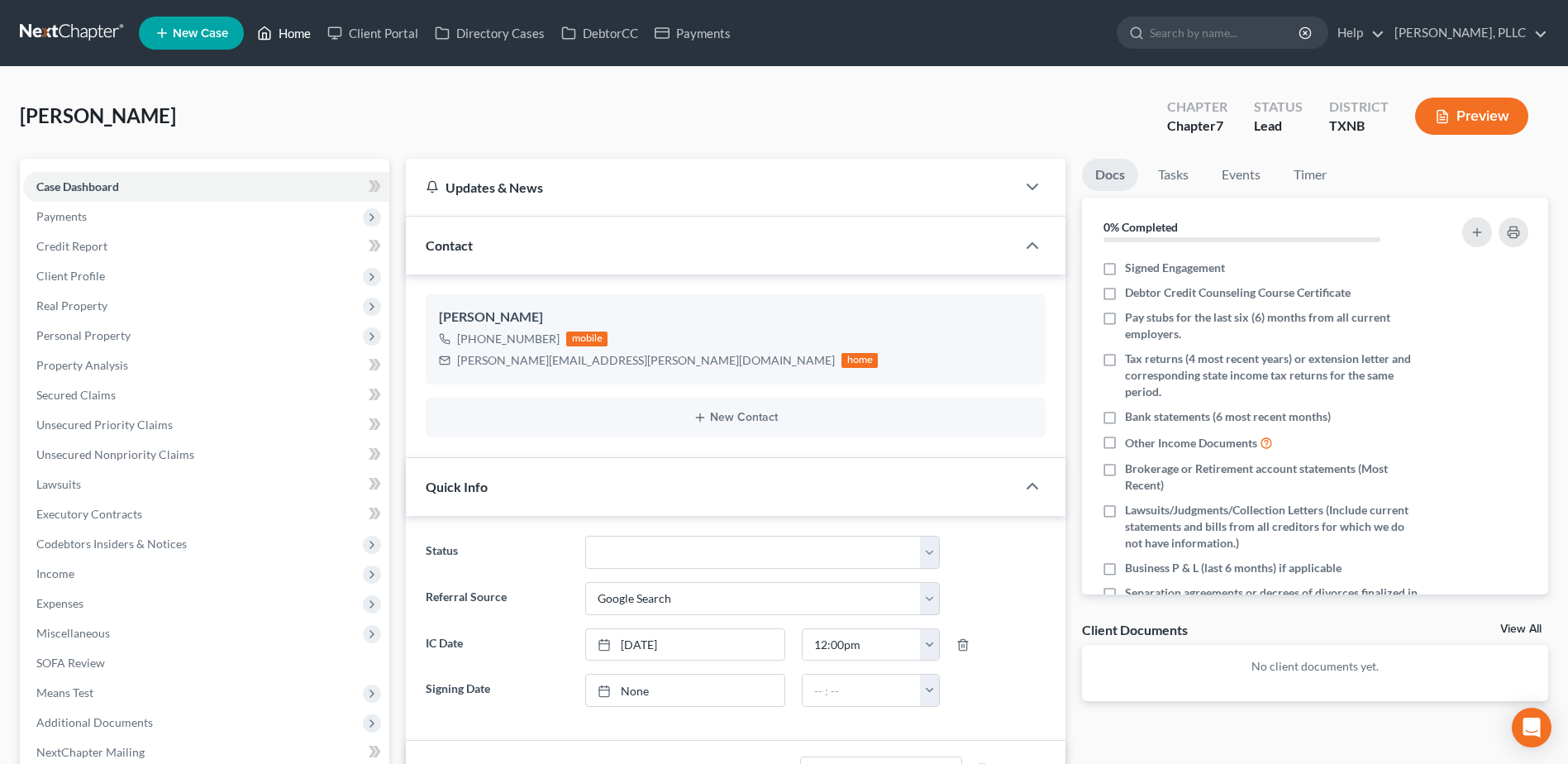
click at [279, 36] on link "Home" at bounding box center [283, 32] width 70 height 30
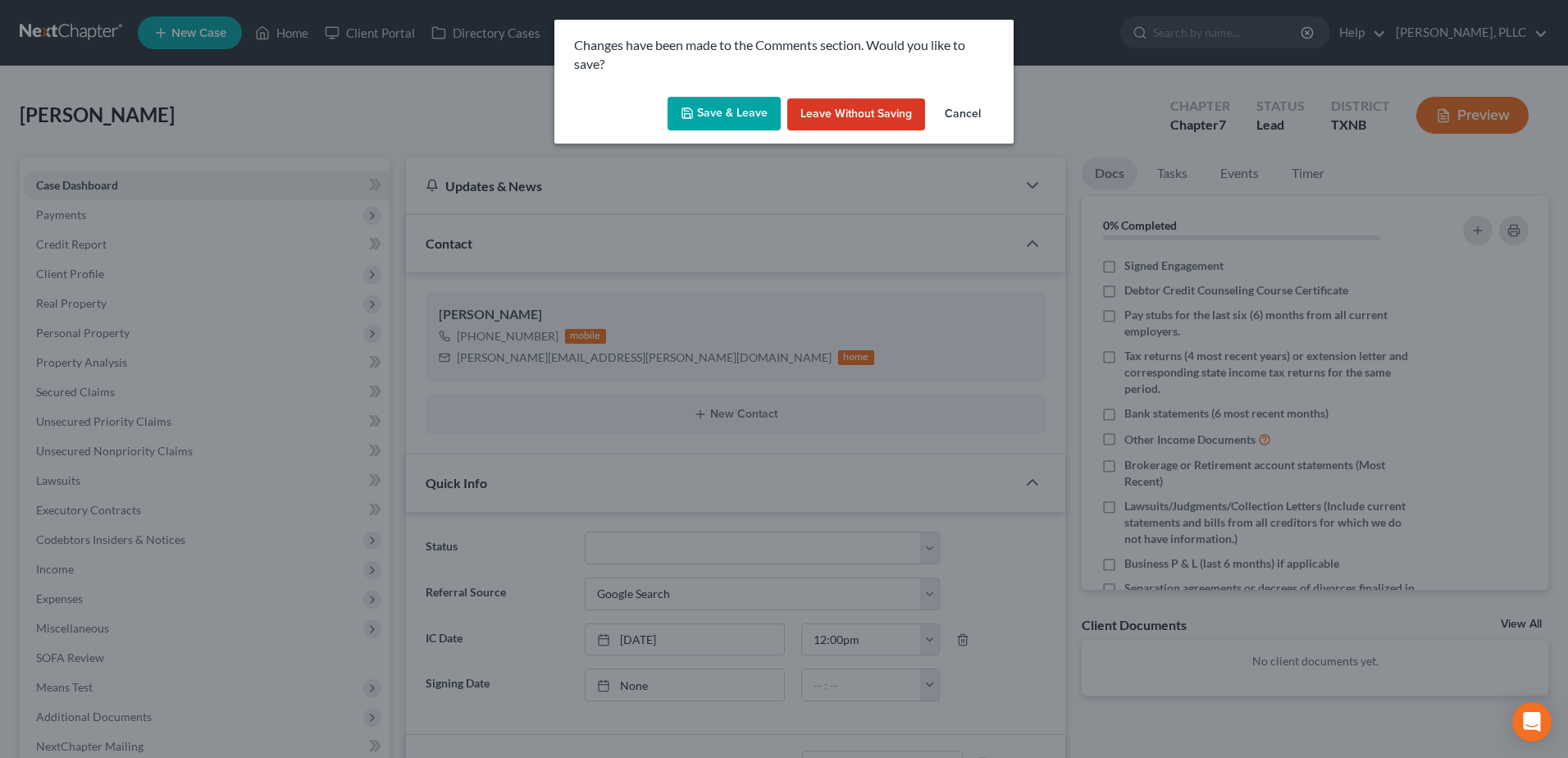
drag, startPoint x: 979, startPoint y: 109, endPoint x: 1322, endPoint y: 374, distance: 433.4
click at [979, 109] on button "Cancel" at bounding box center [963, 114] width 62 height 33
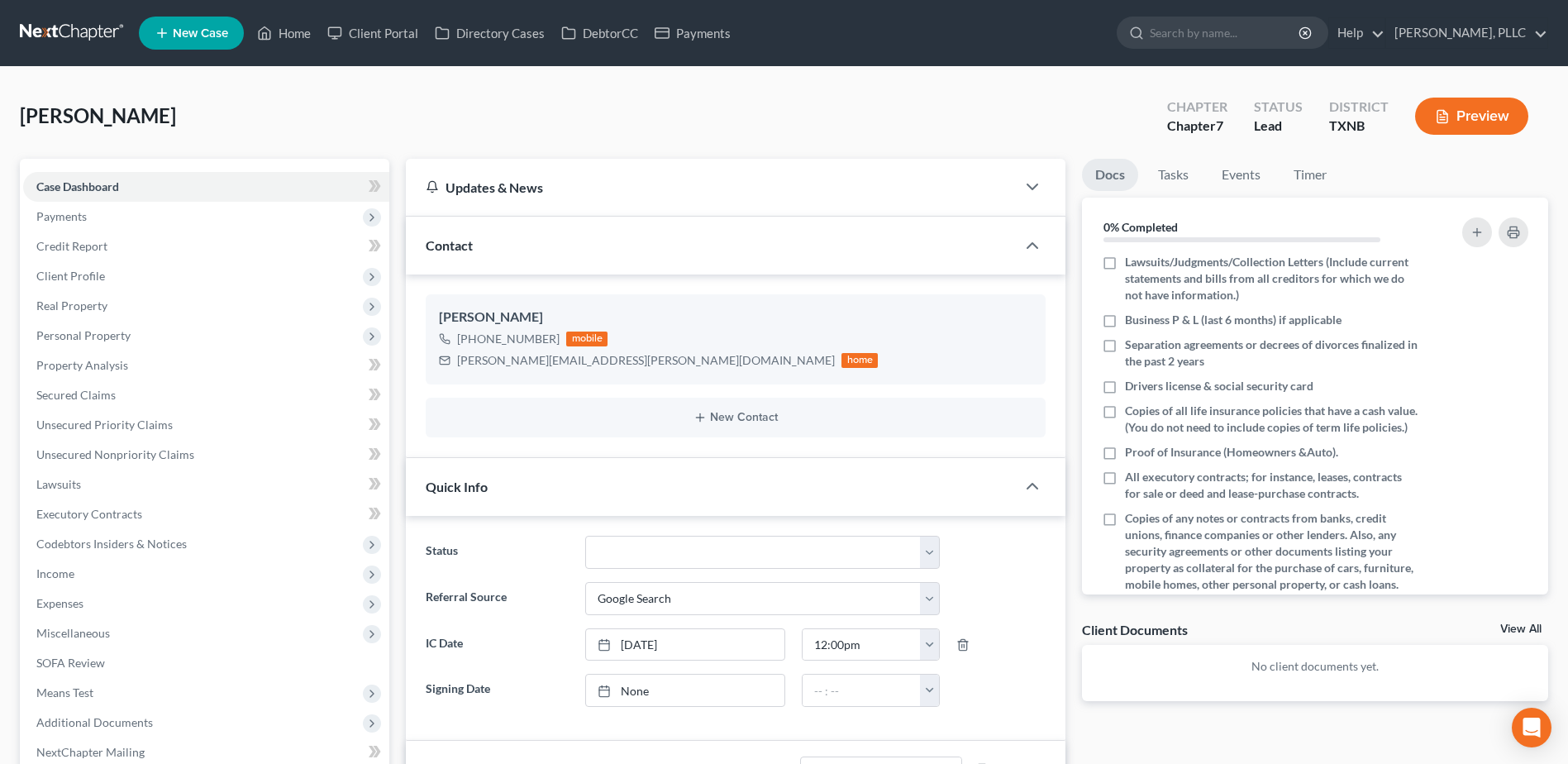
scroll to position [368, 0]
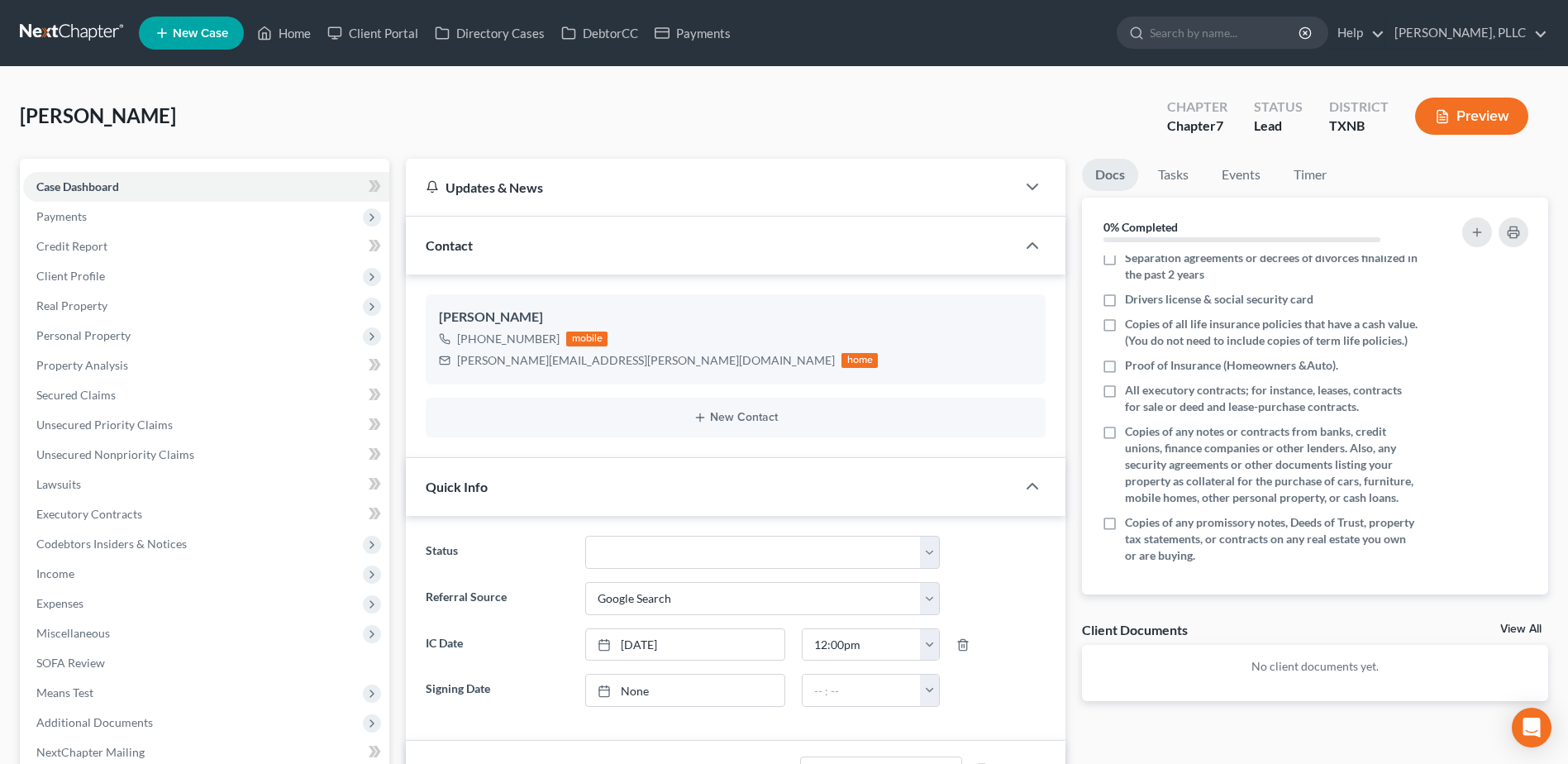
click at [1057, 135] on div "Hill, Danielle Upgraded Chapter Chapter 7 Status Lead District TXNB Preview" at bounding box center [783, 122] width 1528 height 72
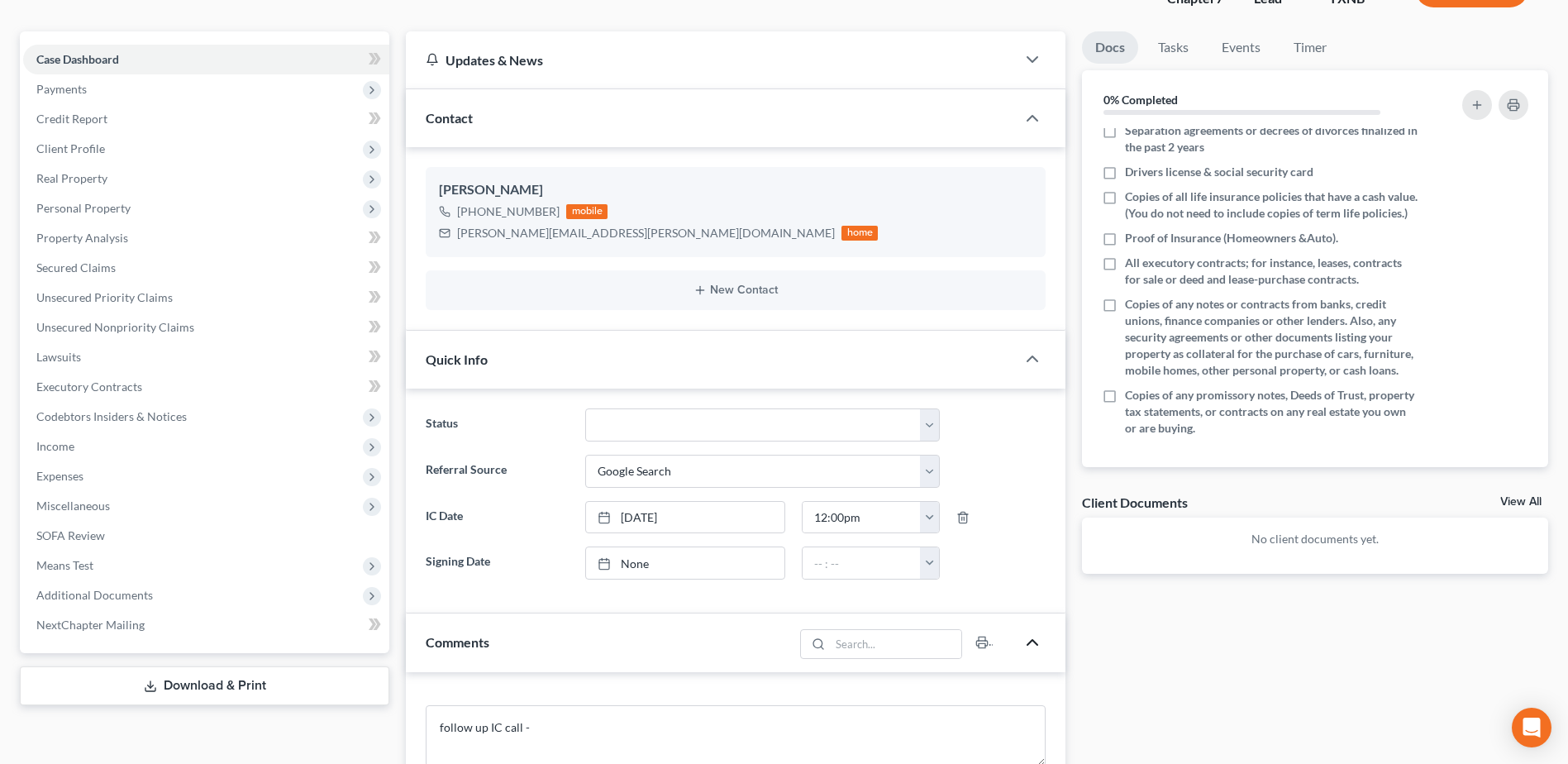
scroll to position [331, 0]
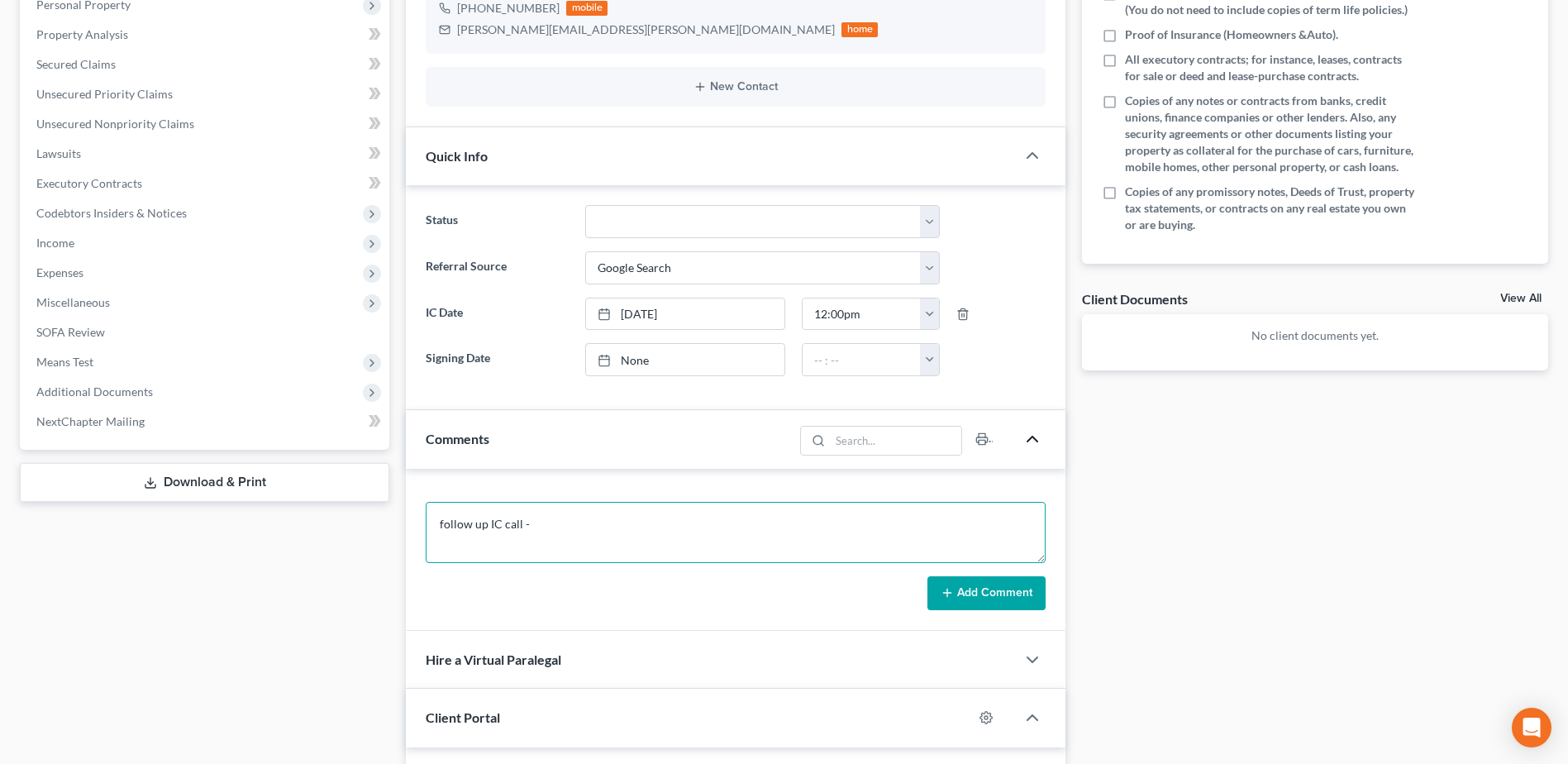
click at [606, 523] on textarea "follow up IC call -" at bounding box center [735, 533] width 620 height 61
type textarea "follow up IC call - left msg with client to see if still interested in filing b…"
click at [989, 594] on button "Add Comment" at bounding box center [986, 594] width 118 height 35
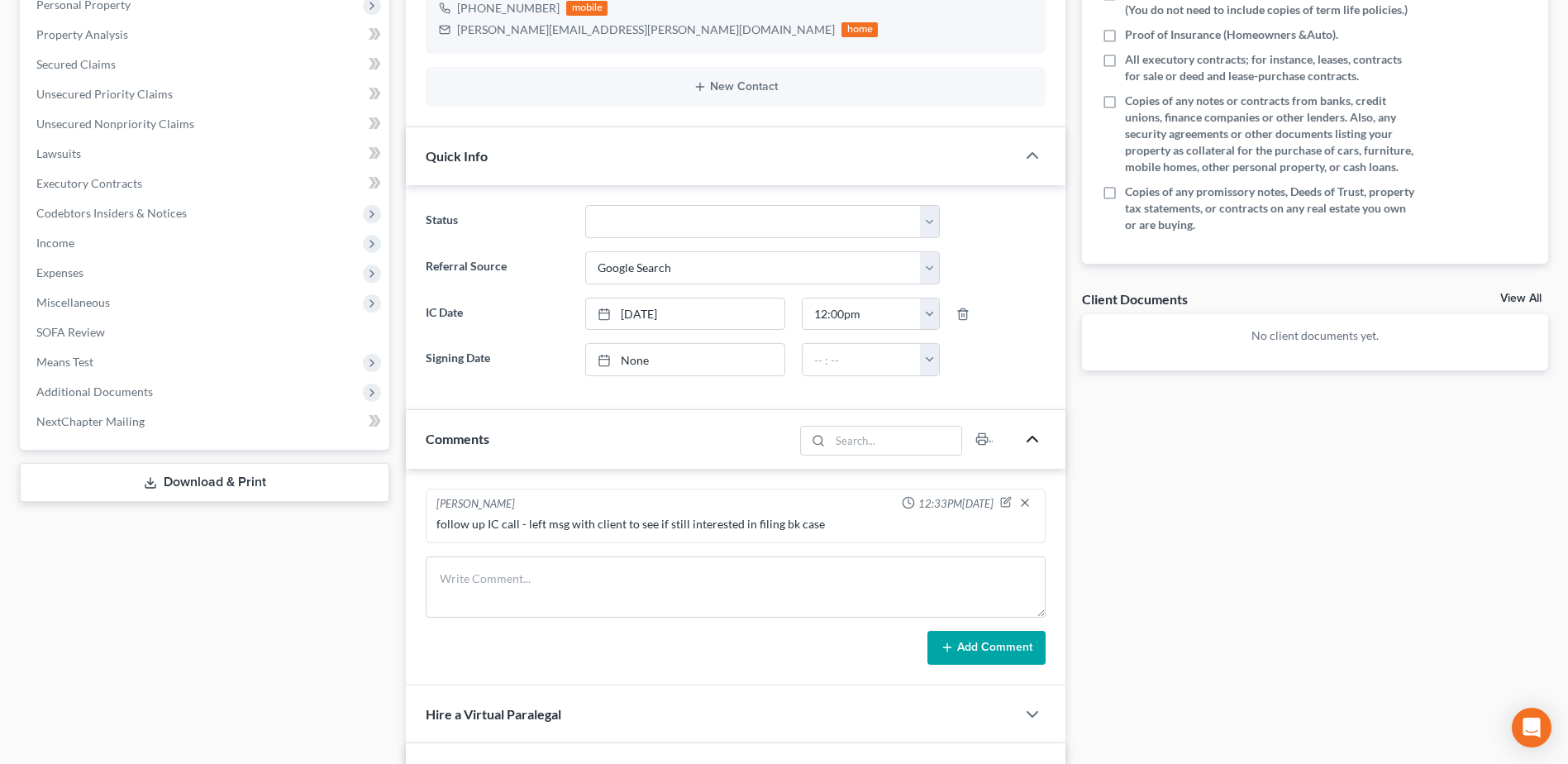
scroll to position [0, 0]
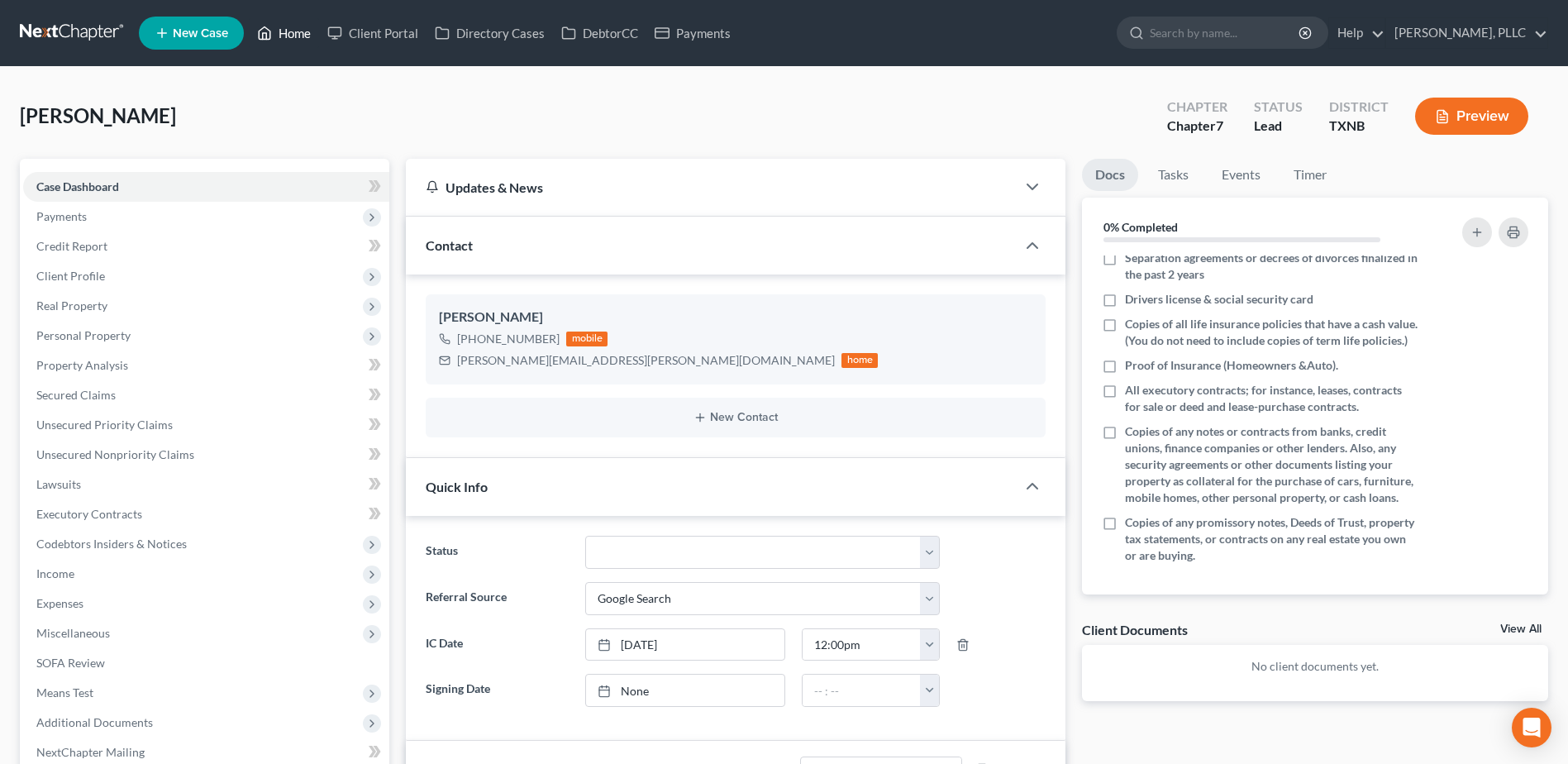
drag, startPoint x: 281, startPoint y: 30, endPoint x: 915, endPoint y: 209, distance: 658.8
click at [281, 29] on link "Home" at bounding box center [283, 32] width 70 height 30
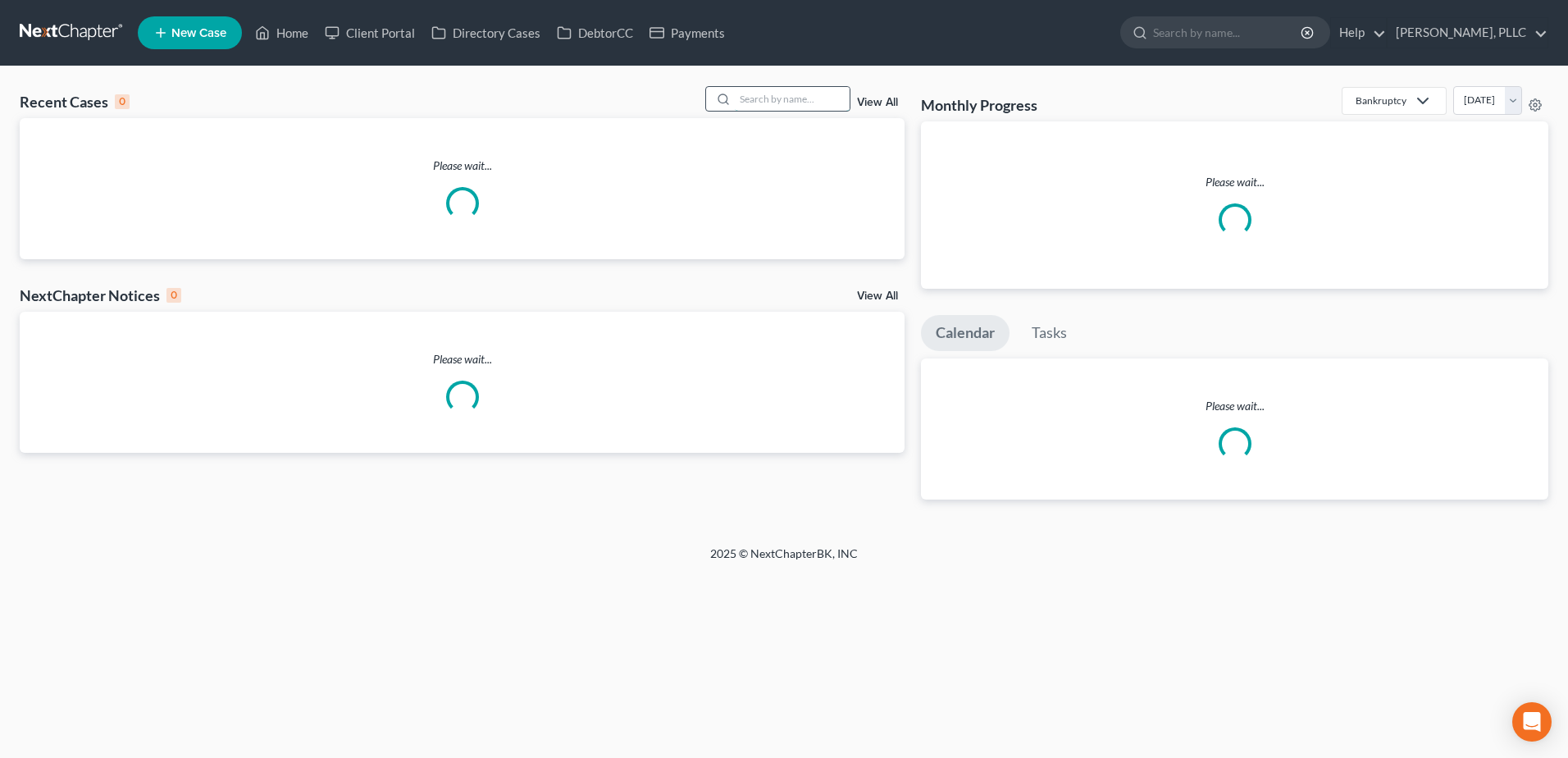
click at [808, 101] on input "search" at bounding box center [792, 98] width 114 height 24
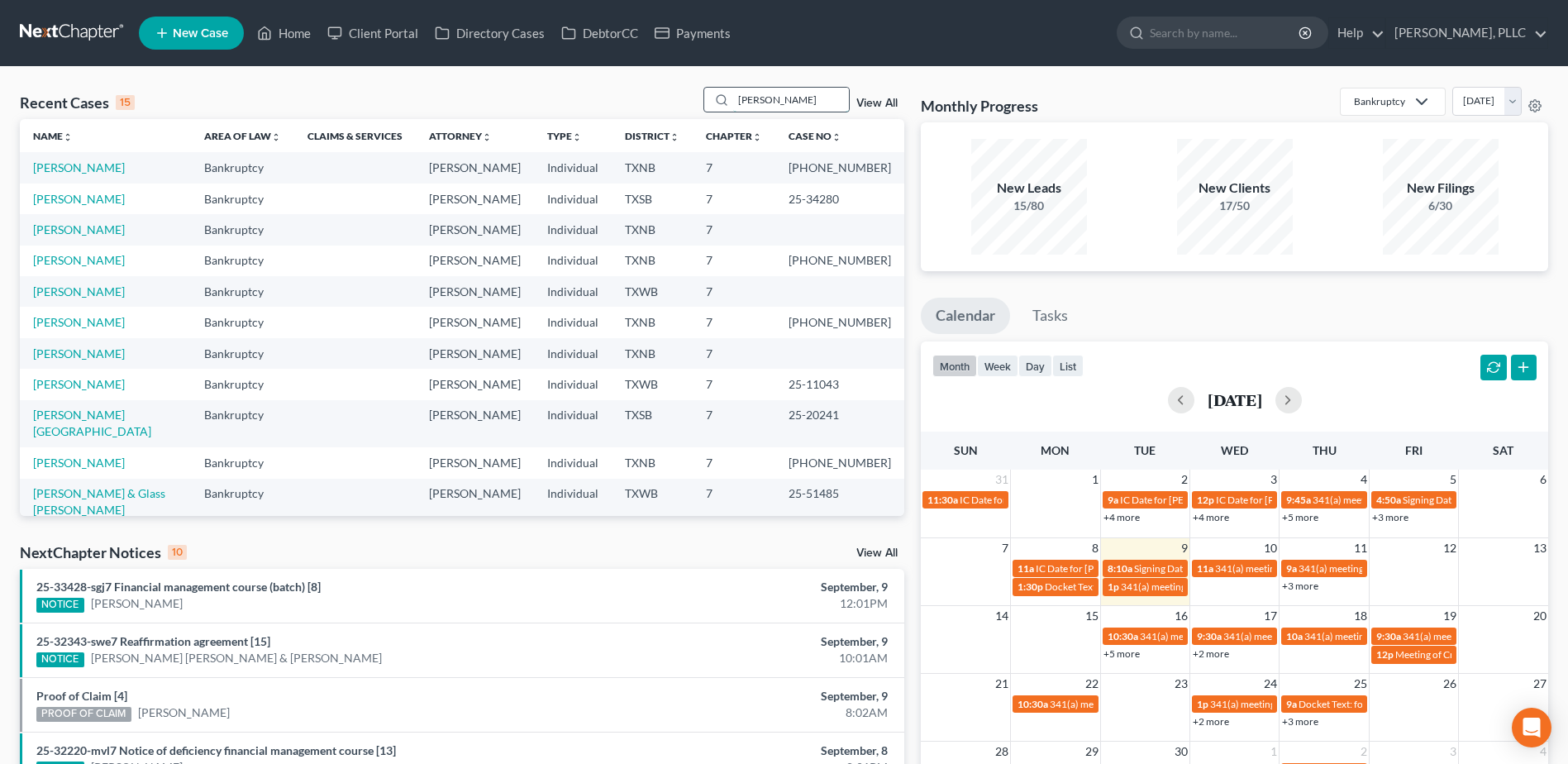
drag, startPoint x: 790, startPoint y: 108, endPoint x: 714, endPoint y: 103, distance: 76.2
click at [714, 103] on div "jamal" at bounding box center [777, 99] width 147 height 25
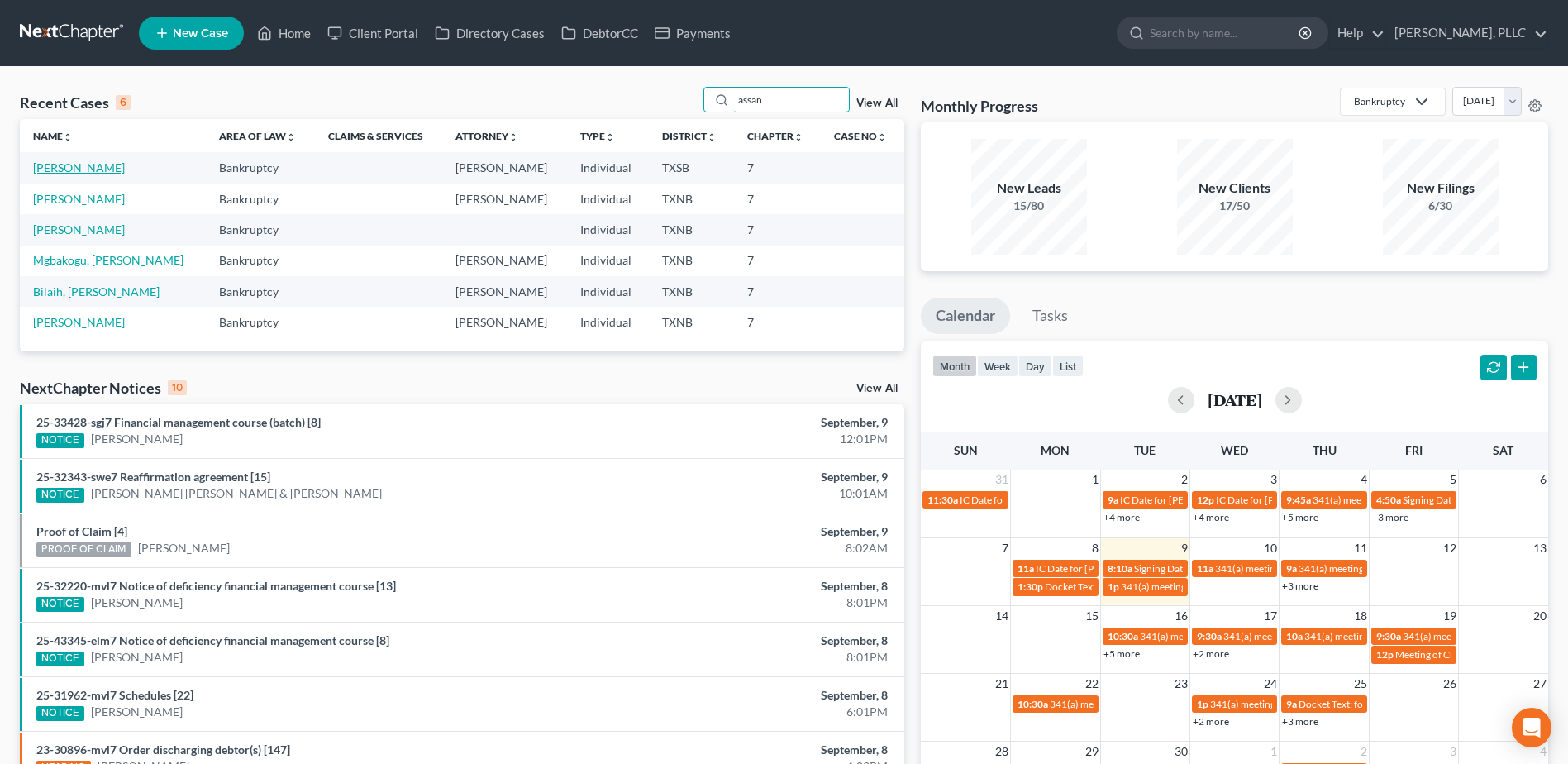
type input "assan"
click at [97, 166] on link "Jamal, Hassan" at bounding box center [79, 167] width 92 height 14
select select "6"
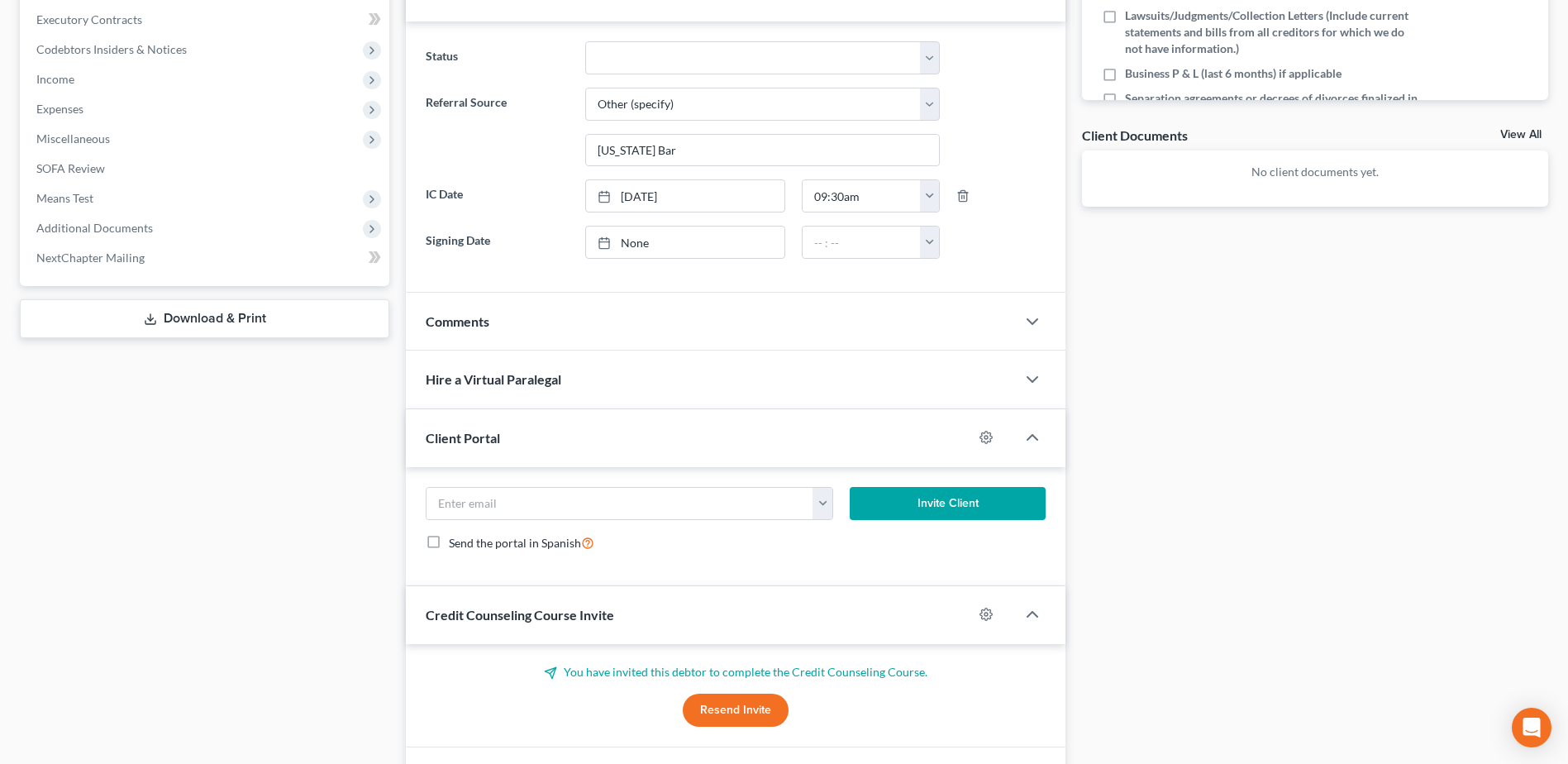
scroll to position [496, 0]
click at [1037, 319] on polyline "button" at bounding box center [1032, 320] width 10 height 5
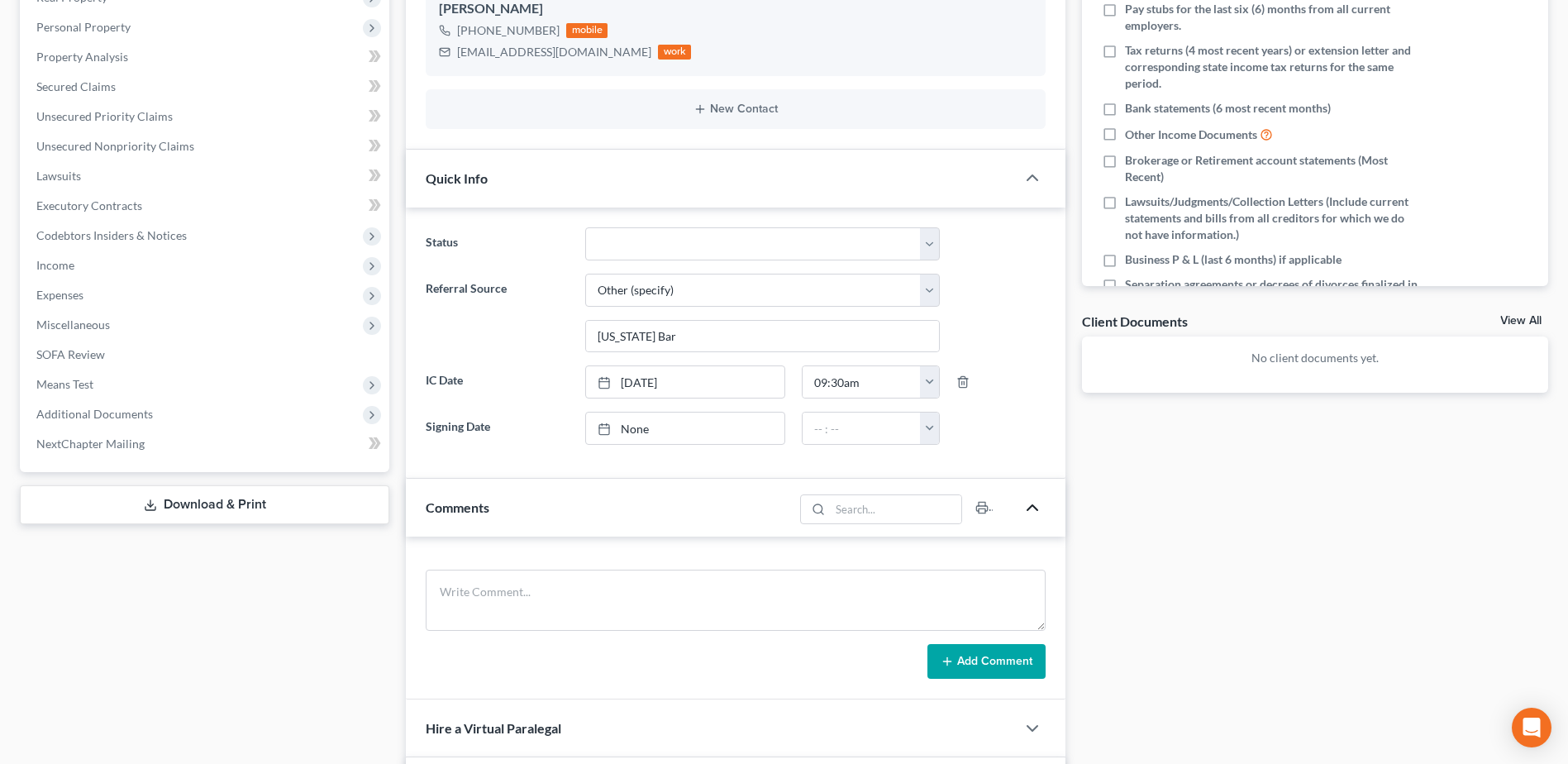
scroll to position [331, 0]
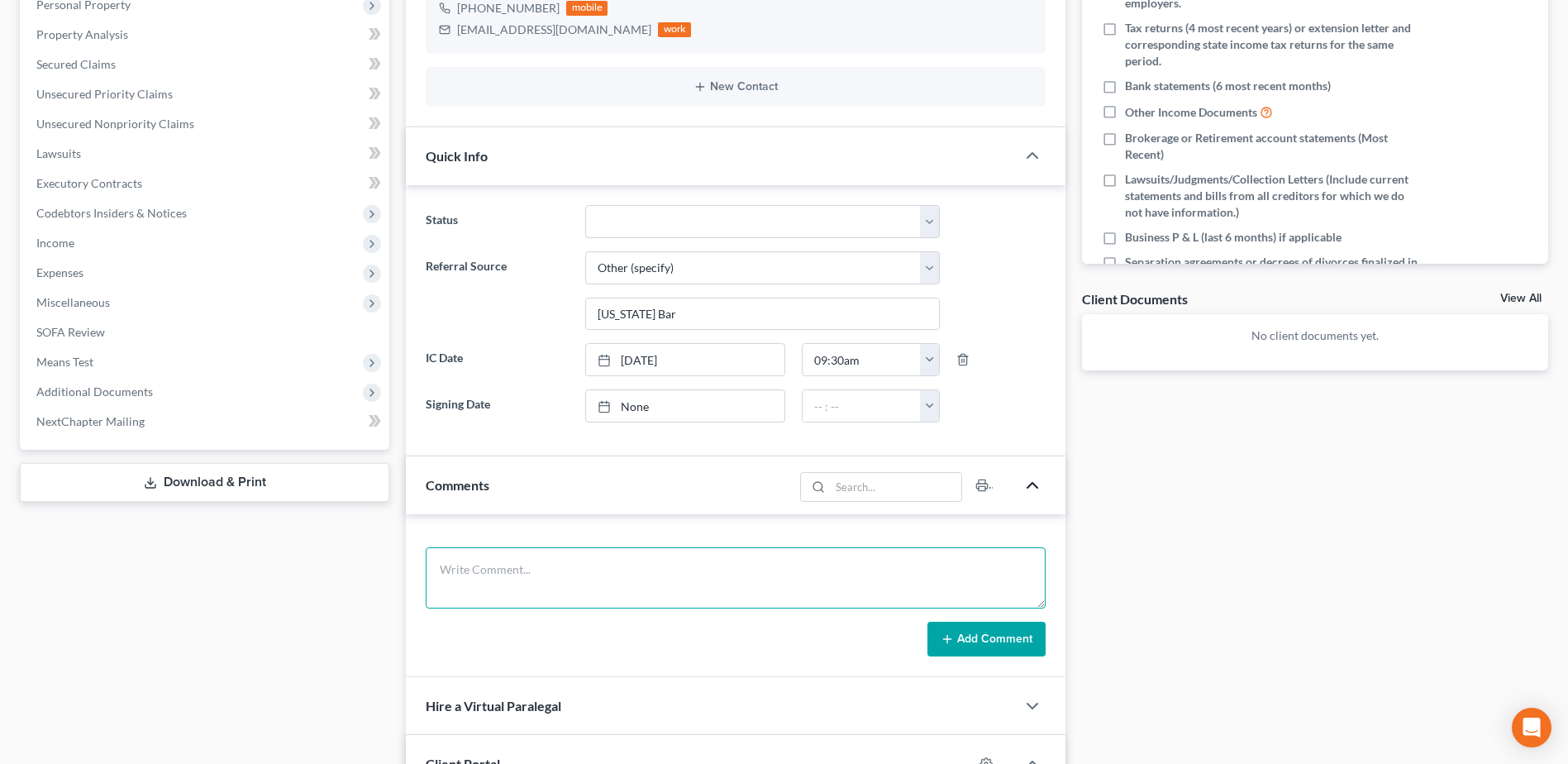
click at [556, 596] on textarea at bounding box center [735, 577] width 620 height 61
type textarea "follow up IC call - went with firm in Houston area to meet in person"
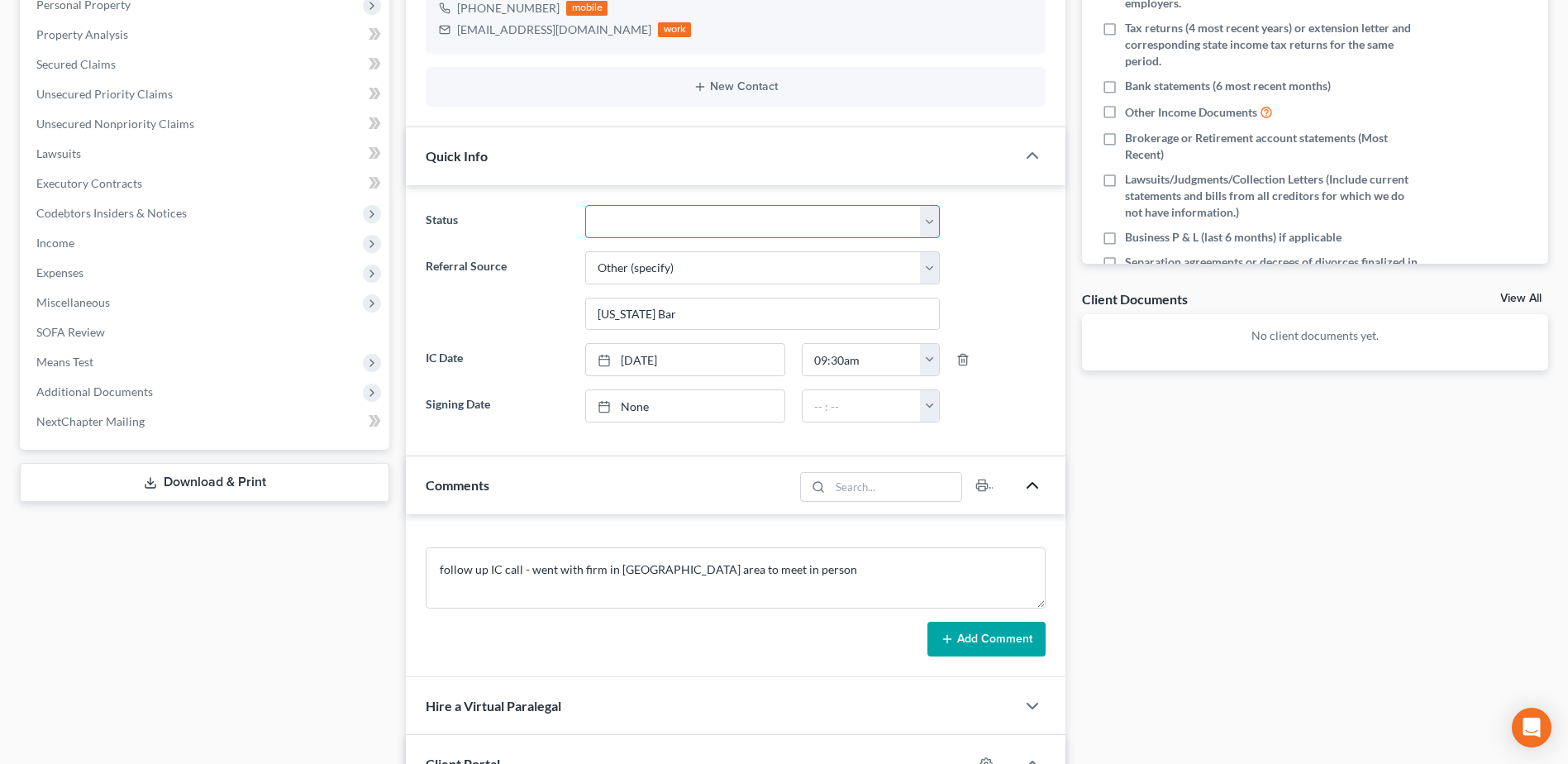
click at [934, 225] on select "Appellate Phase Case Closed Dead File Demand Letter Phase Discharged Discharge …" at bounding box center [762, 221] width 354 height 33
select select "2"
click at [585, 205] on select "Appellate Phase Case Closed Dead File Demand Letter Phase Discharged Discharge …" at bounding box center [762, 221] width 354 height 33
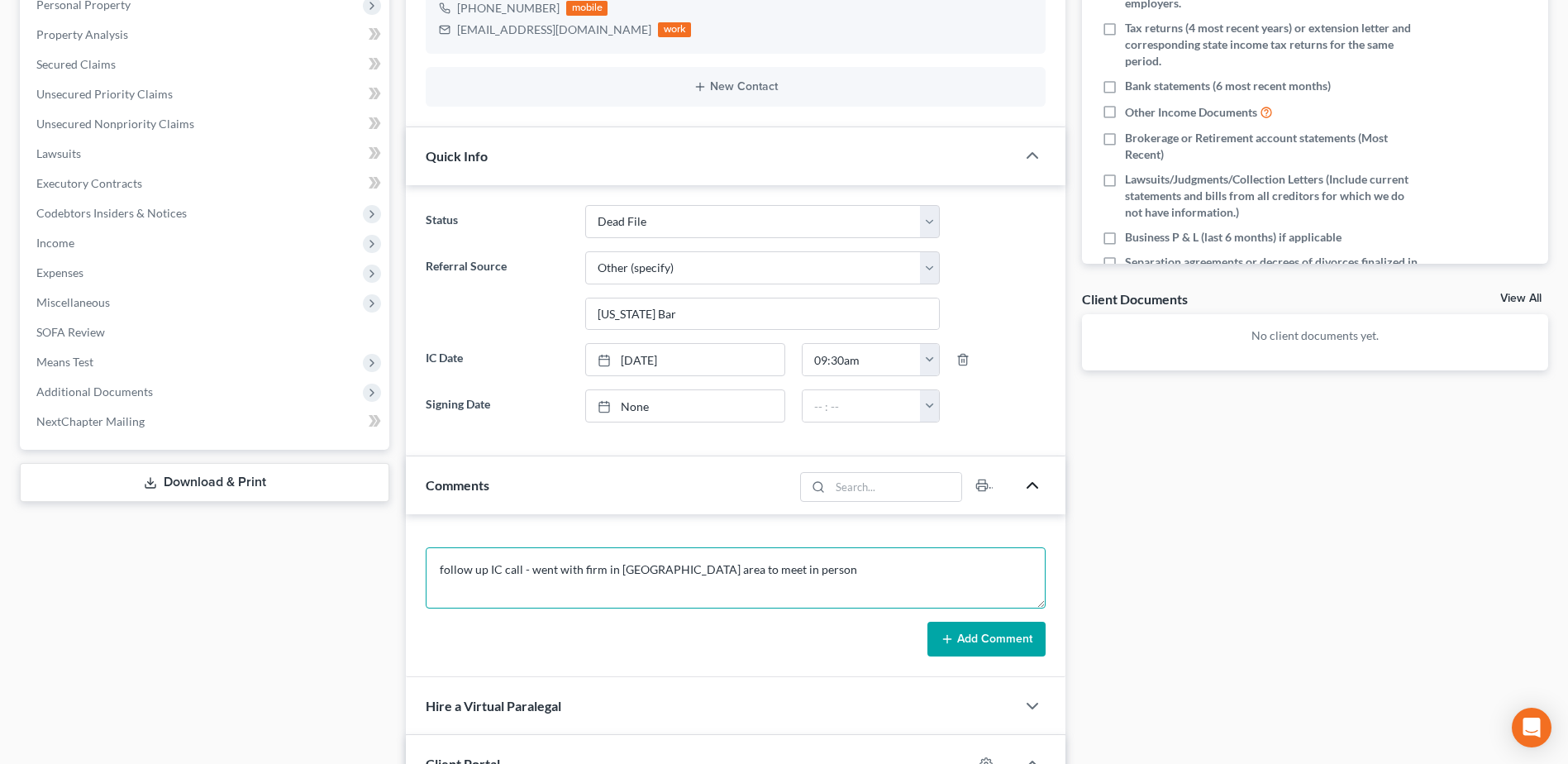
click at [799, 577] on textarea "follow up IC call - went with firm in Houston area to meet in person" at bounding box center [735, 577] width 620 height 61
click at [687, 571] on textarea "follow up IC call - went with firm in Houston area to meet in person" at bounding box center [735, 577] width 620 height 61
click at [578, 572] on textarea "follow up IC call - went with firm in Houston area (Sugarland) to meet in person" at bounding box center [735, 577] width 620 height 61
click at [854, 574] on textarea "follow up IC call - decided on firm in Houston area (Sugarland) to meet in pers…" at bounding box center [735, 577] width 620 height 61
type textarea "follow up IC call - decided on firm in Houston area (Sugarland) to meet in pers…"
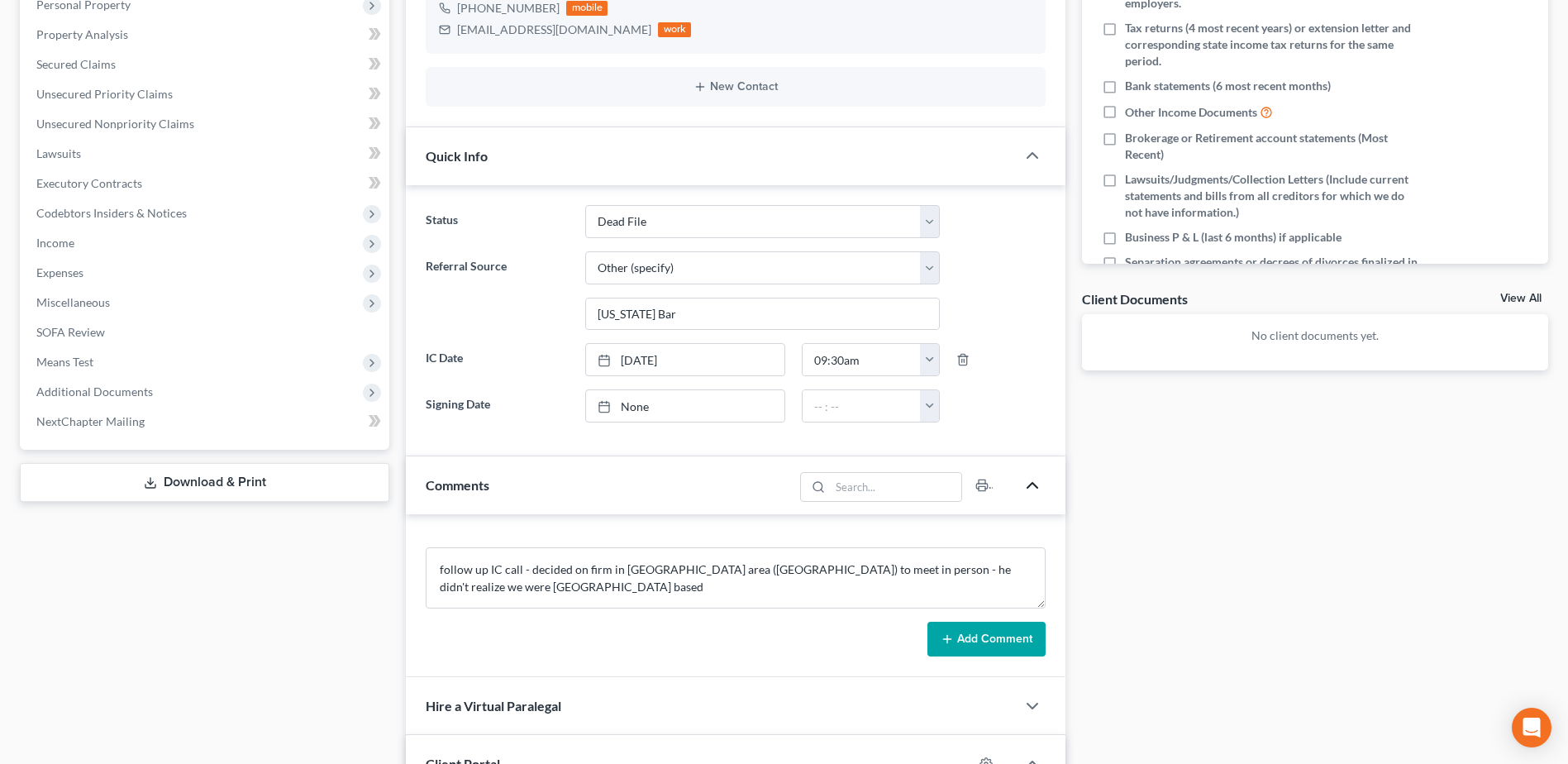
click at [994, 629] on button "Add Comment" at bounding box center [986, 639] width 118 height 35
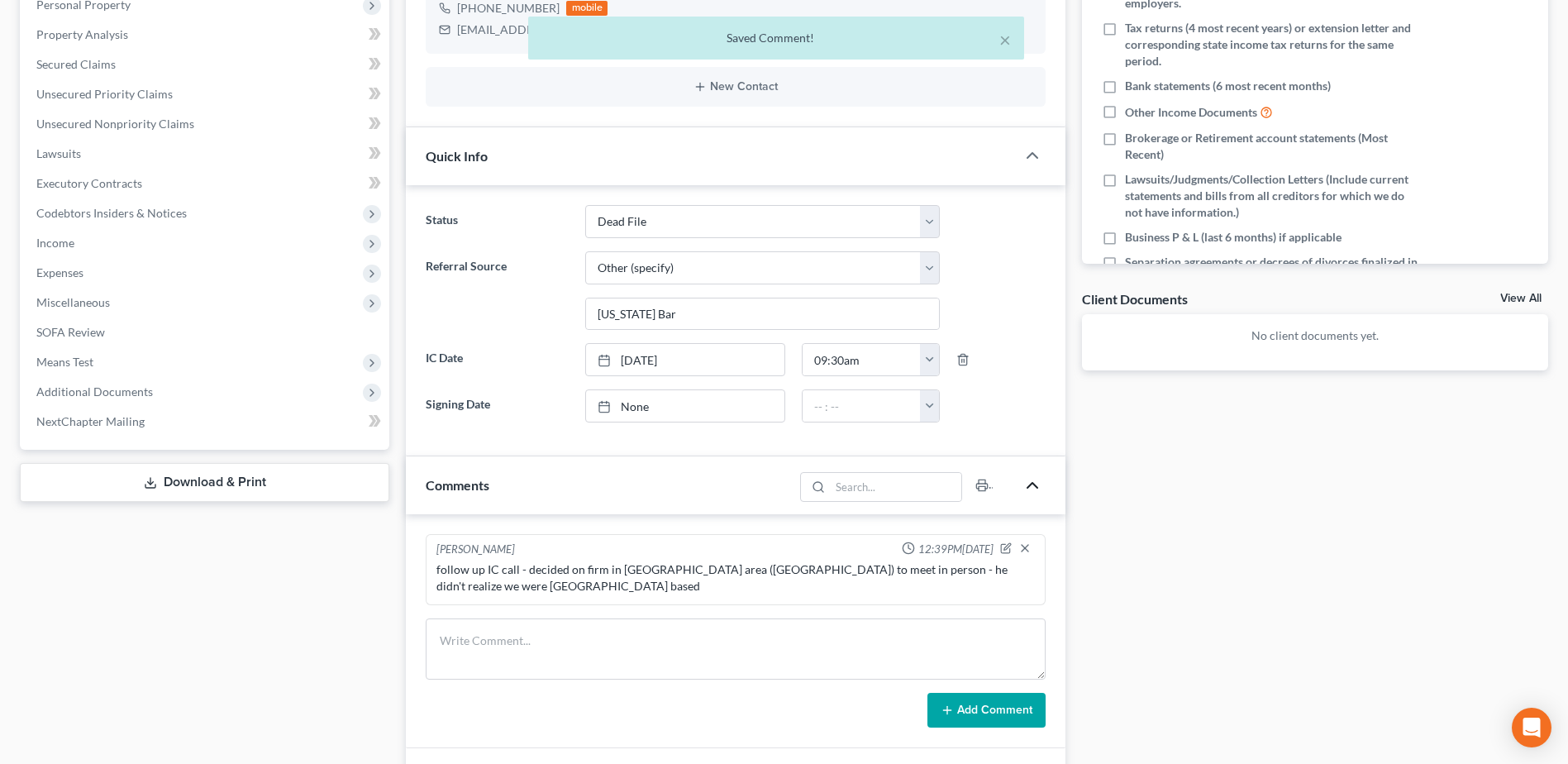
scroll to position [0, 0]
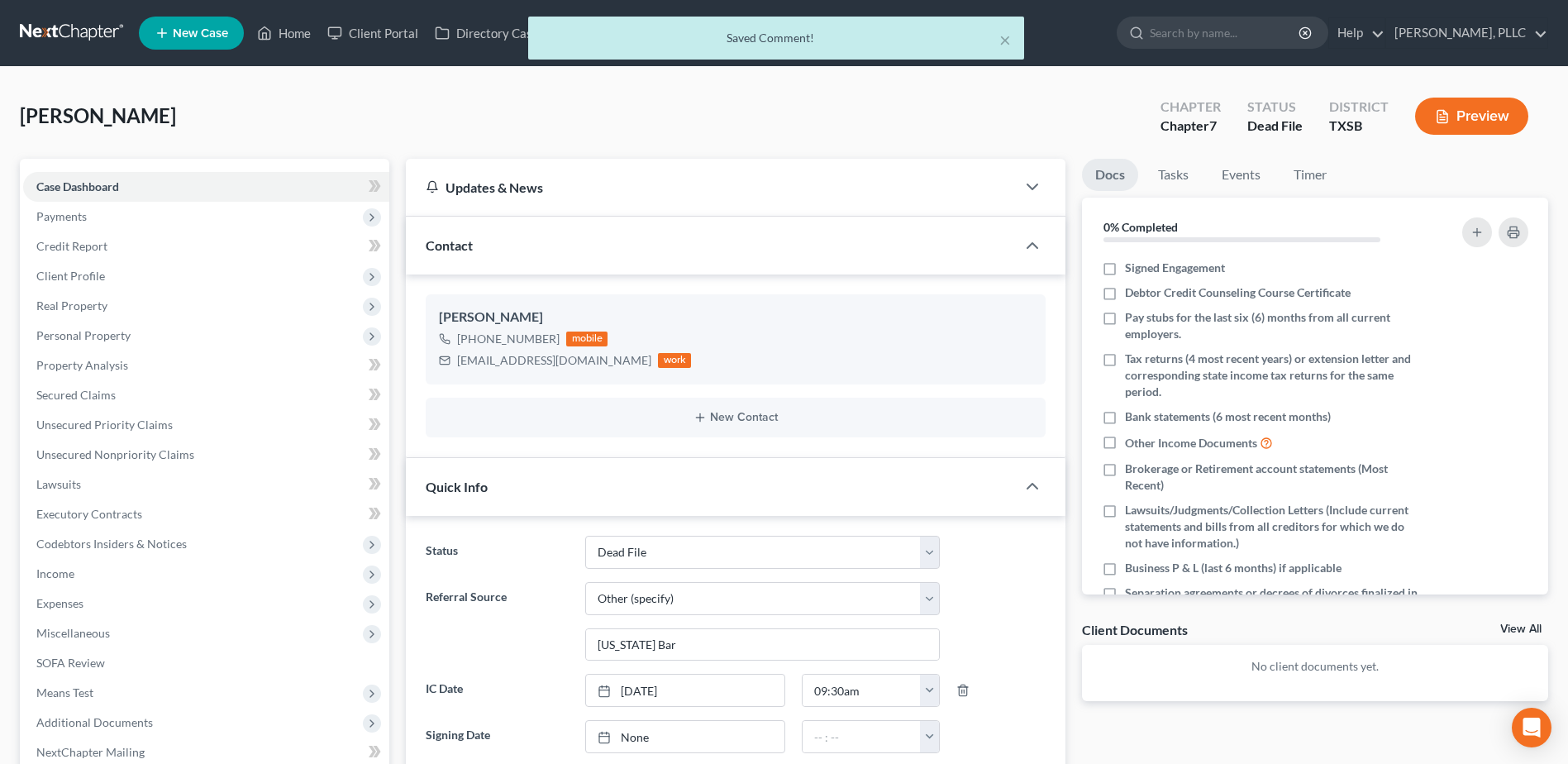
click at [297, 36] on div "× Saved Comment!" at bounding box center [776, 42] width 1568 height 51
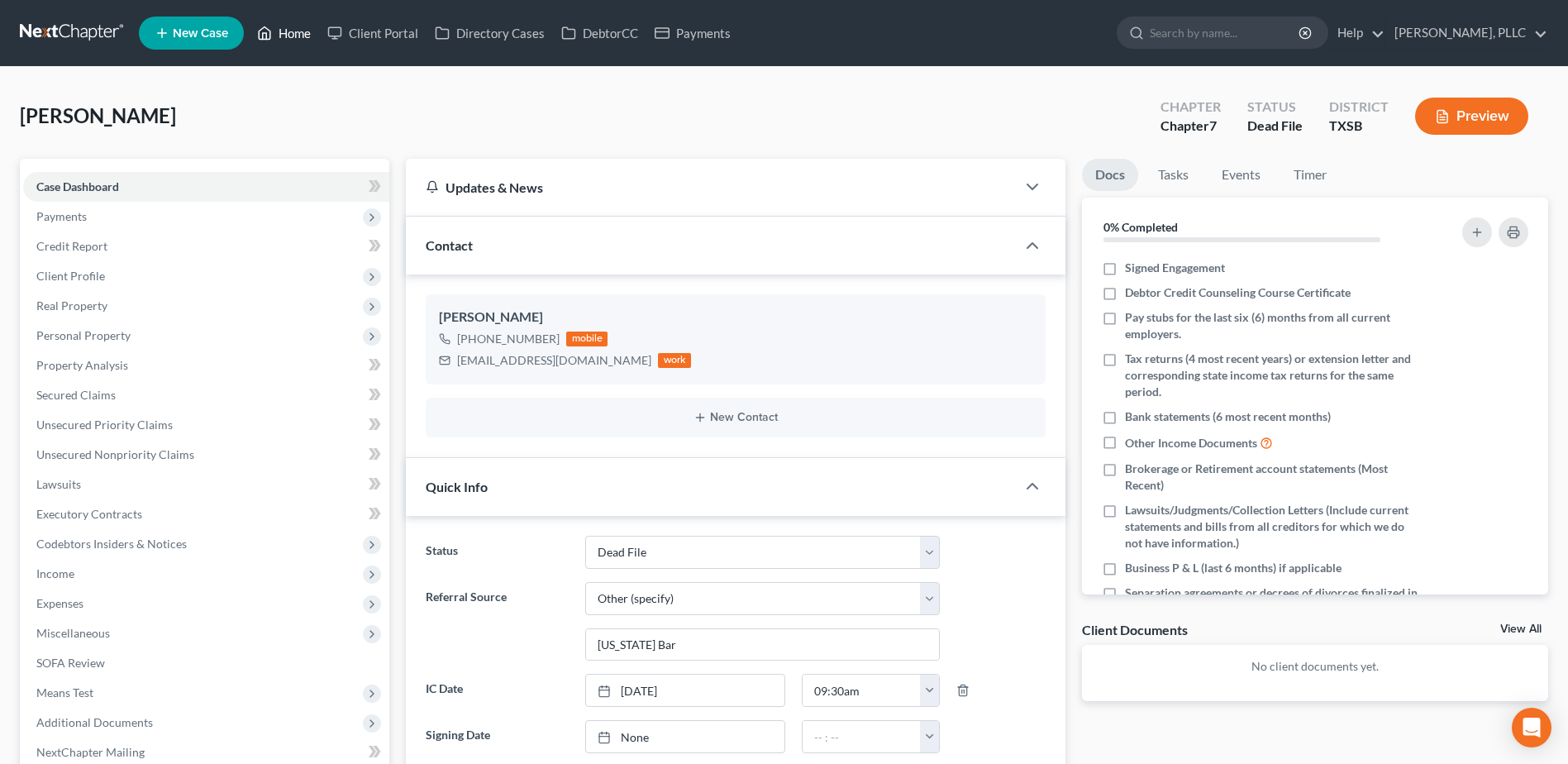
click at [281, 33] on link "Home" at bounding box center [283, 32] width 70 height 30
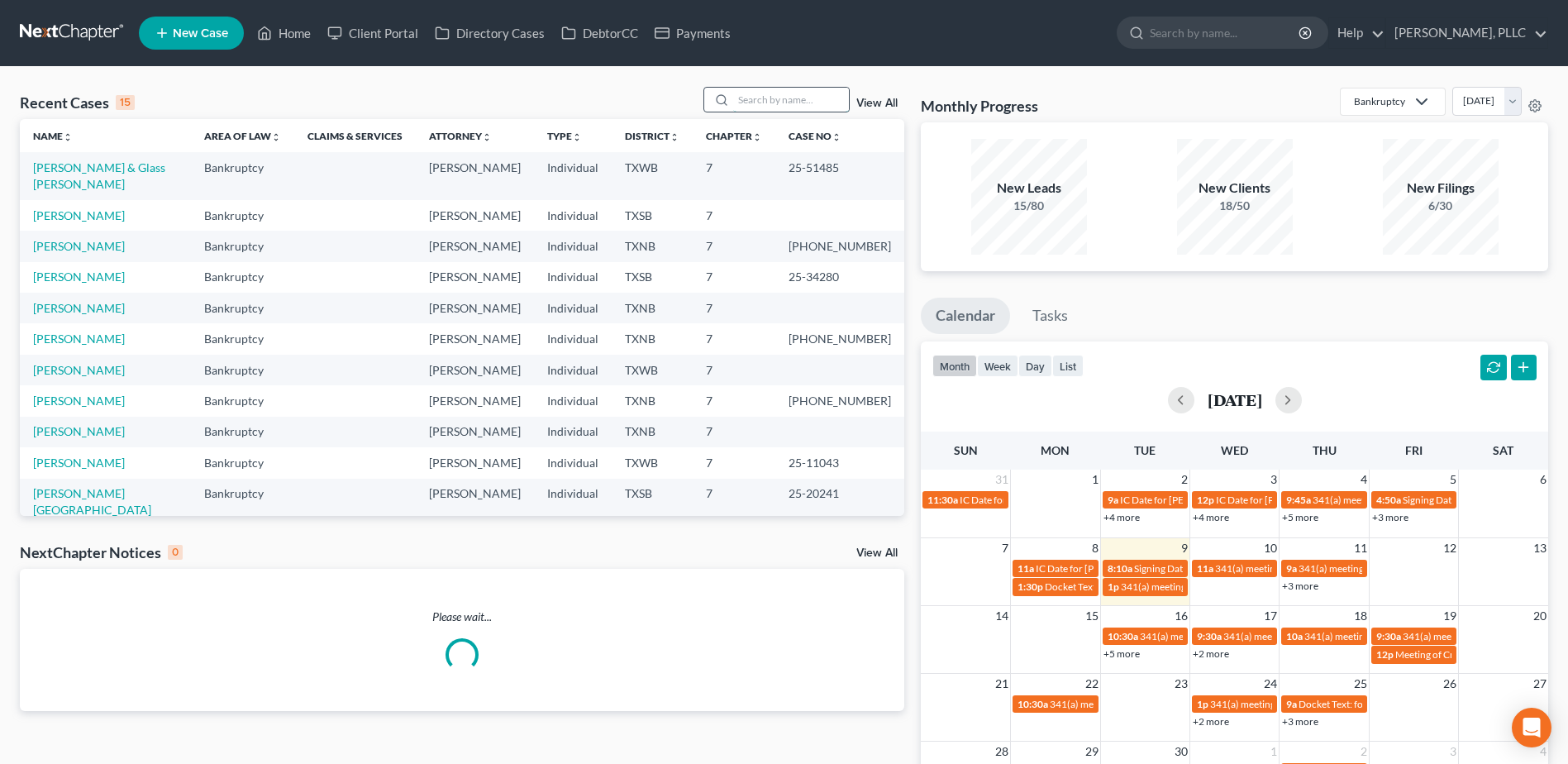
click at [808, 103] on input "search" at bounding box center [791, 99] width 115 height 24
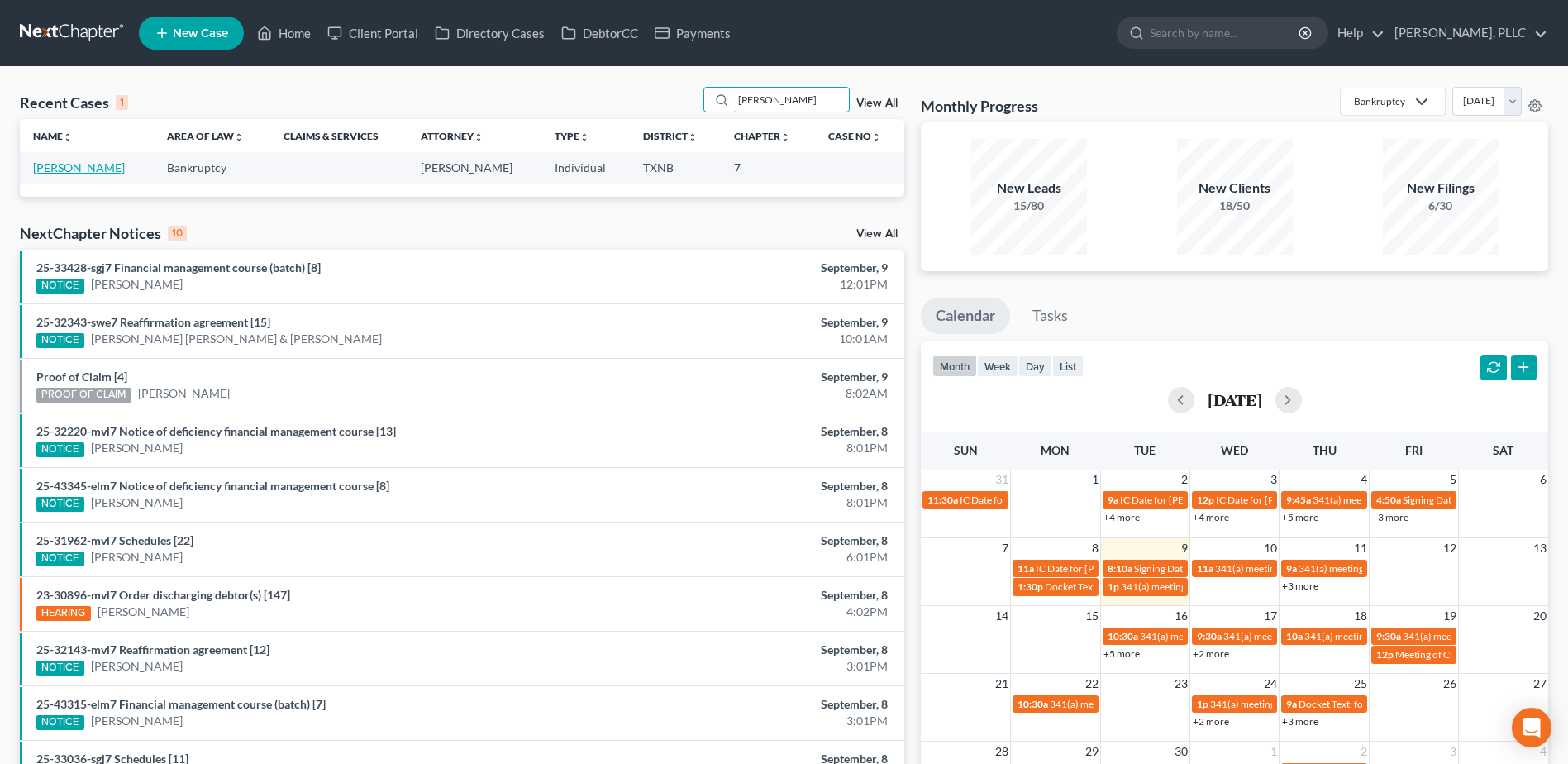
type input "brookins"
click at [94, 168] on link "Brookins, Misty" at bounding box center [79, 167] width 92 height 14
select select "1"
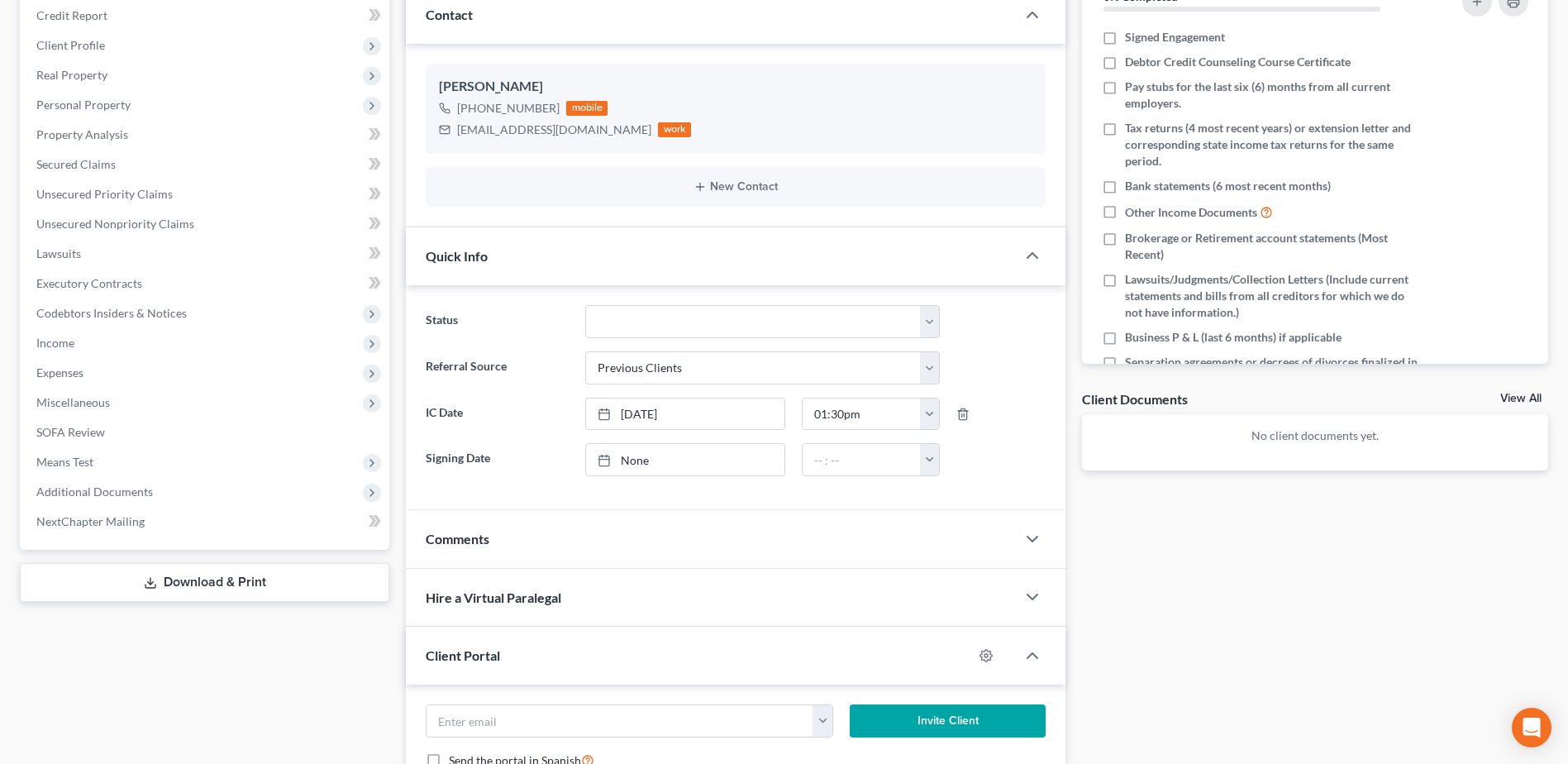
scroll to position [331, 0]
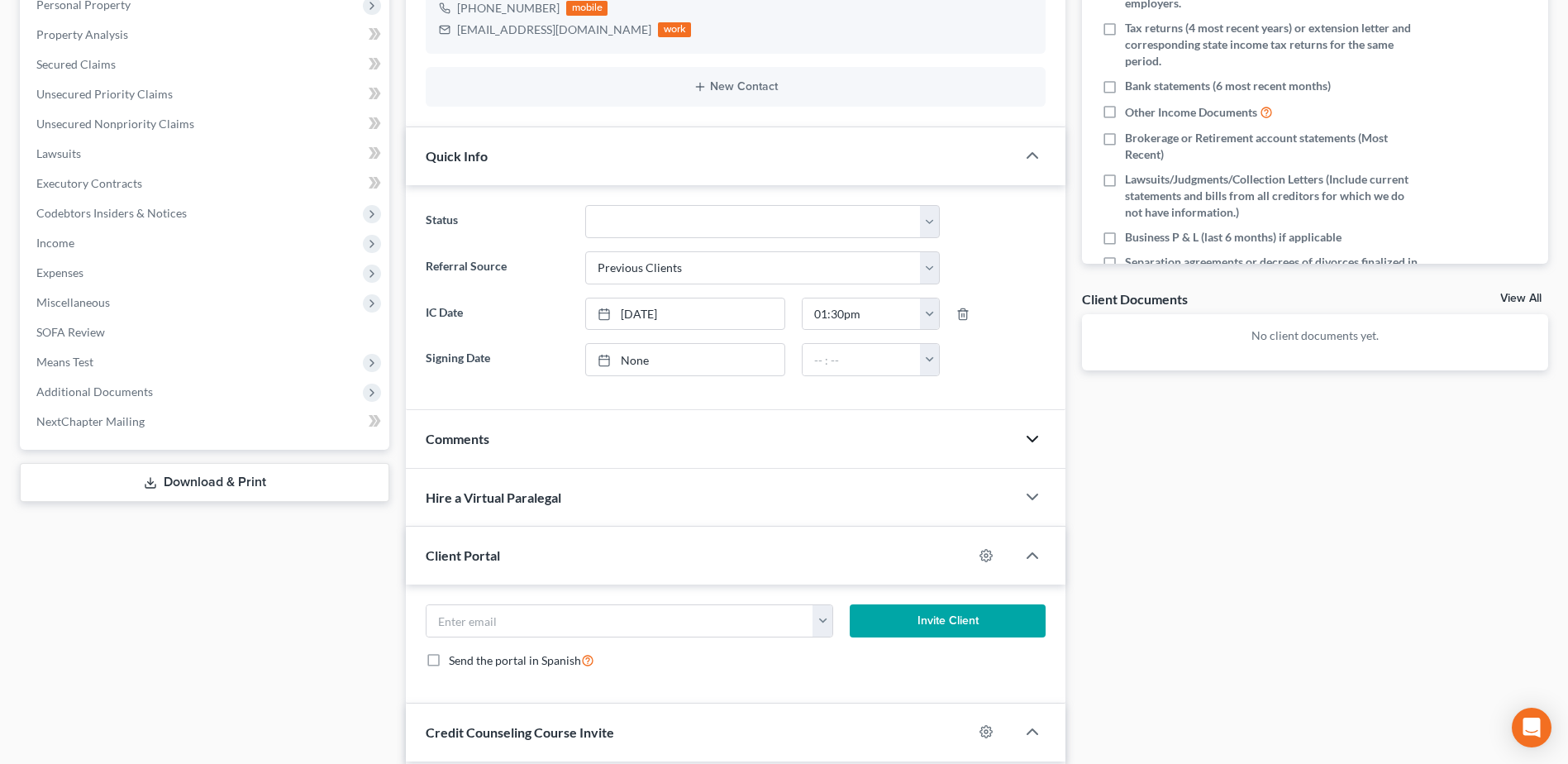
click at [1023, 439] on icon "button" at bounding box center [1031, 438] width 19 height 20
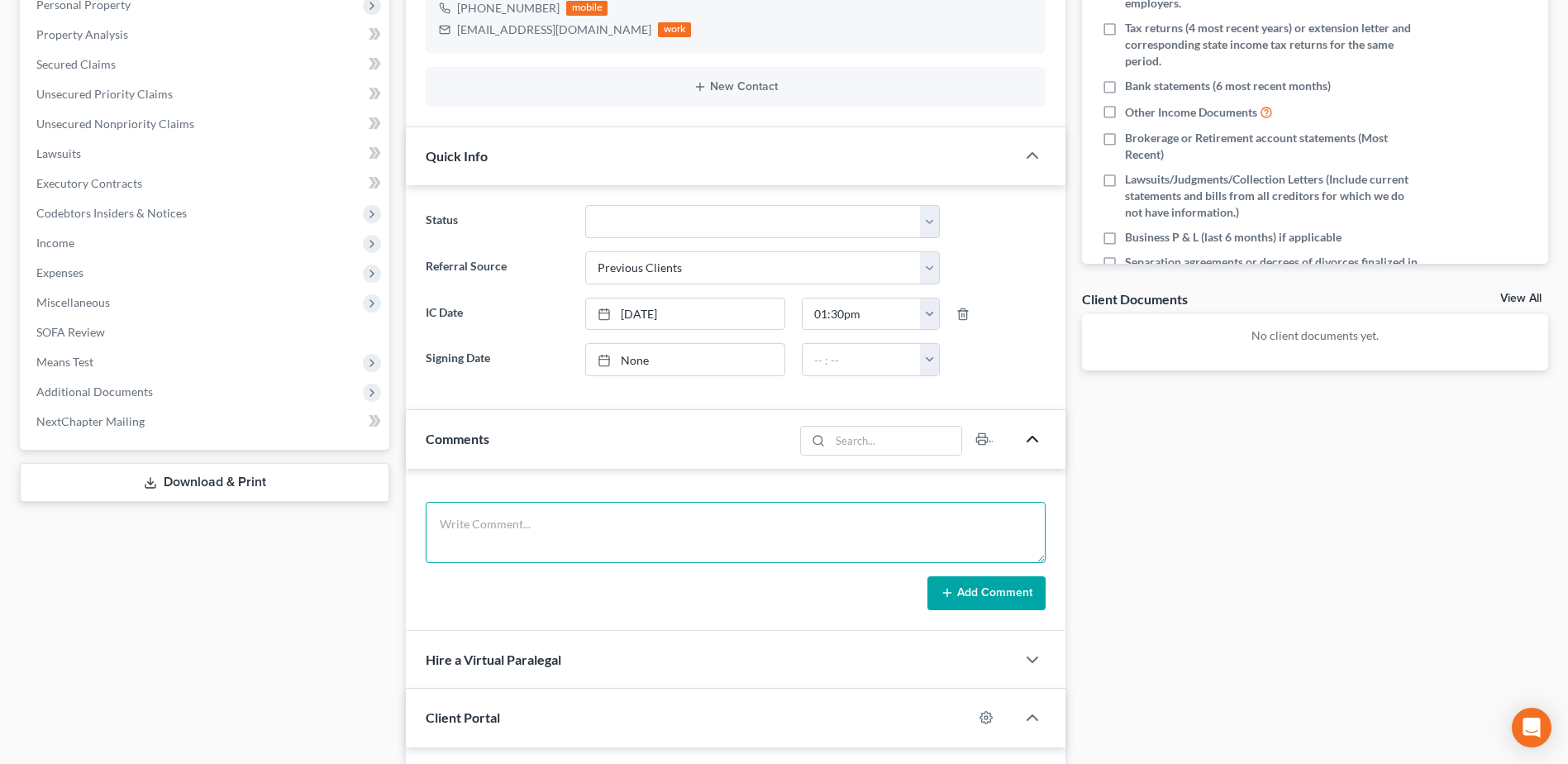
click at [608, 535] on textarea at bounding box center [735, 533] width 620 height 61
type textarea "follow up IC call - client is still considering filing bk - she will let us kno…"
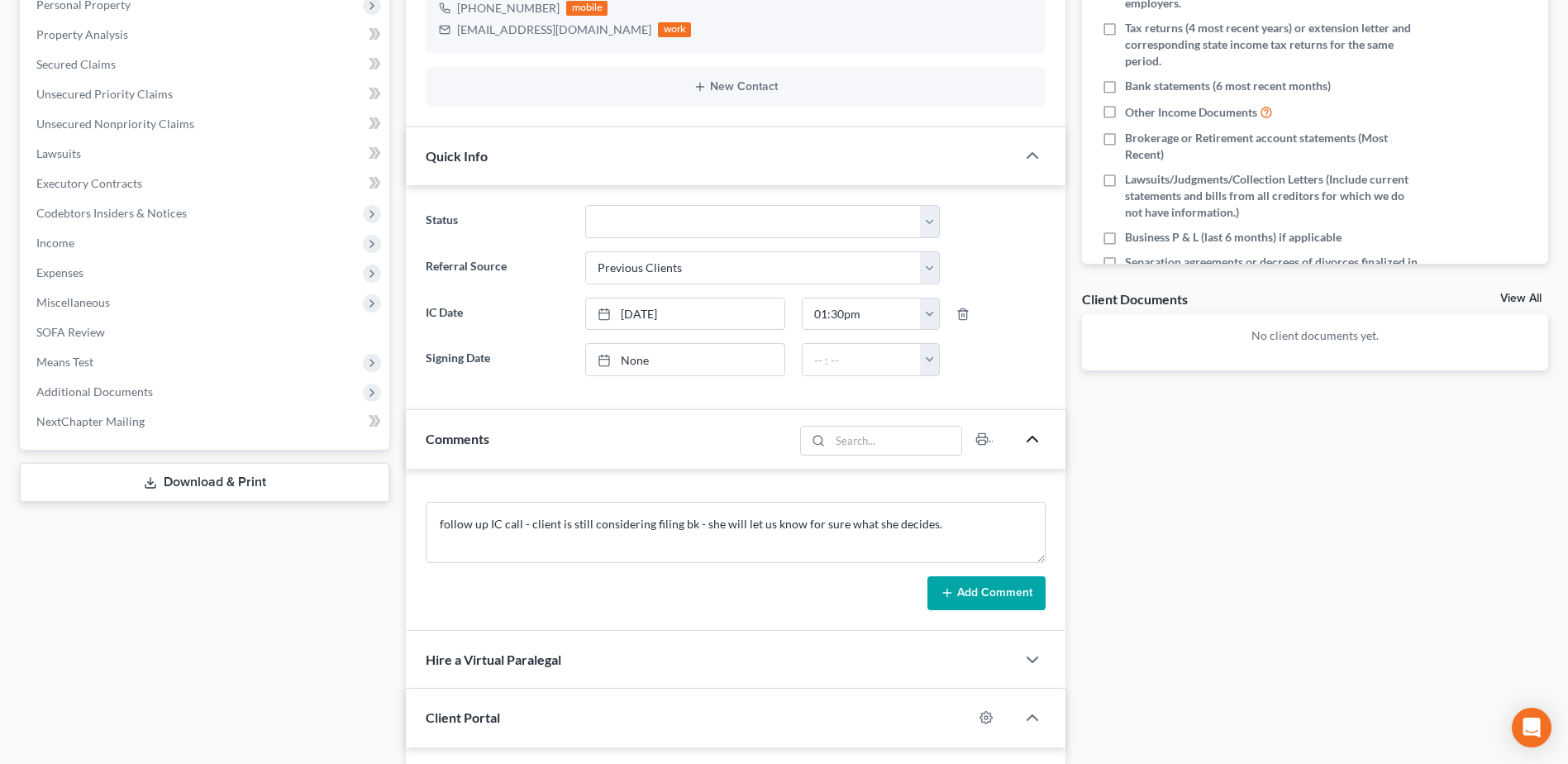
click at [948, 594] on icon at bounding box center [948, 593] width 14 height 14
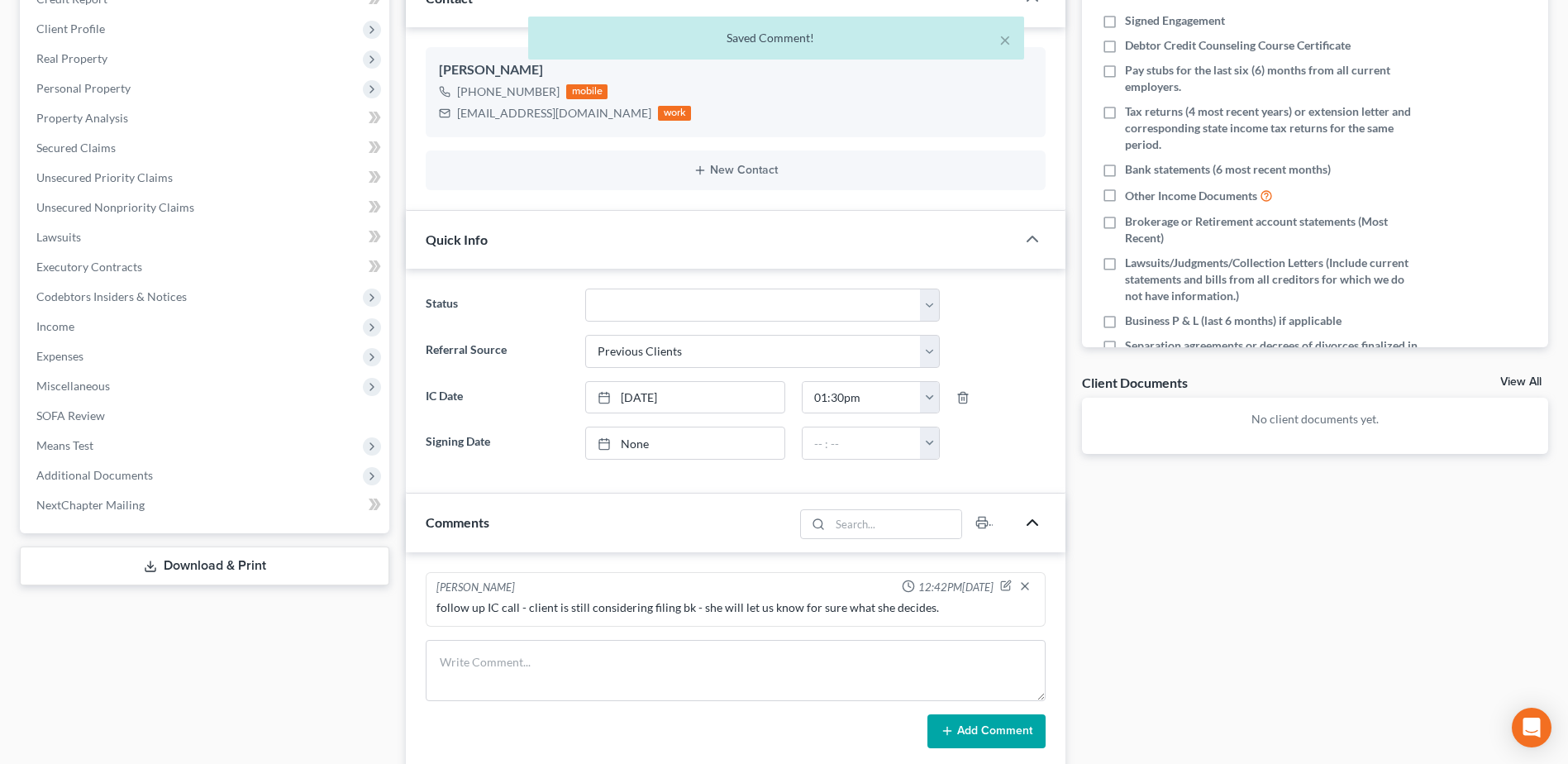
scroll to position [0, 0]
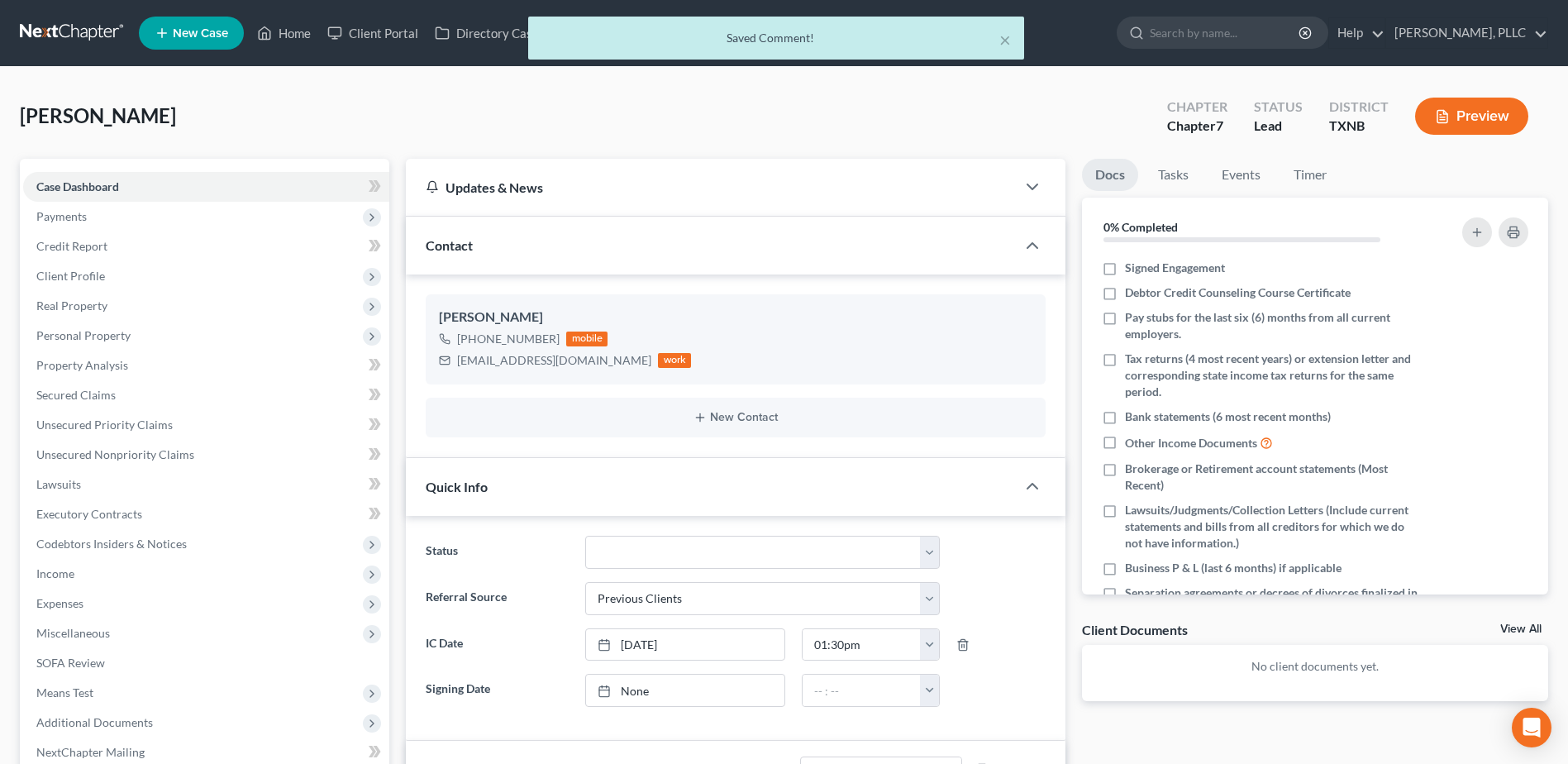
drag, startPoint x: 311, startPoint y: 32, endPoint x: 321, endPoint y: 42, distance: 14.1
click at [309, 31] on div "× Saved Comment!" at bounding box center [776, 42] width 1568 height 51
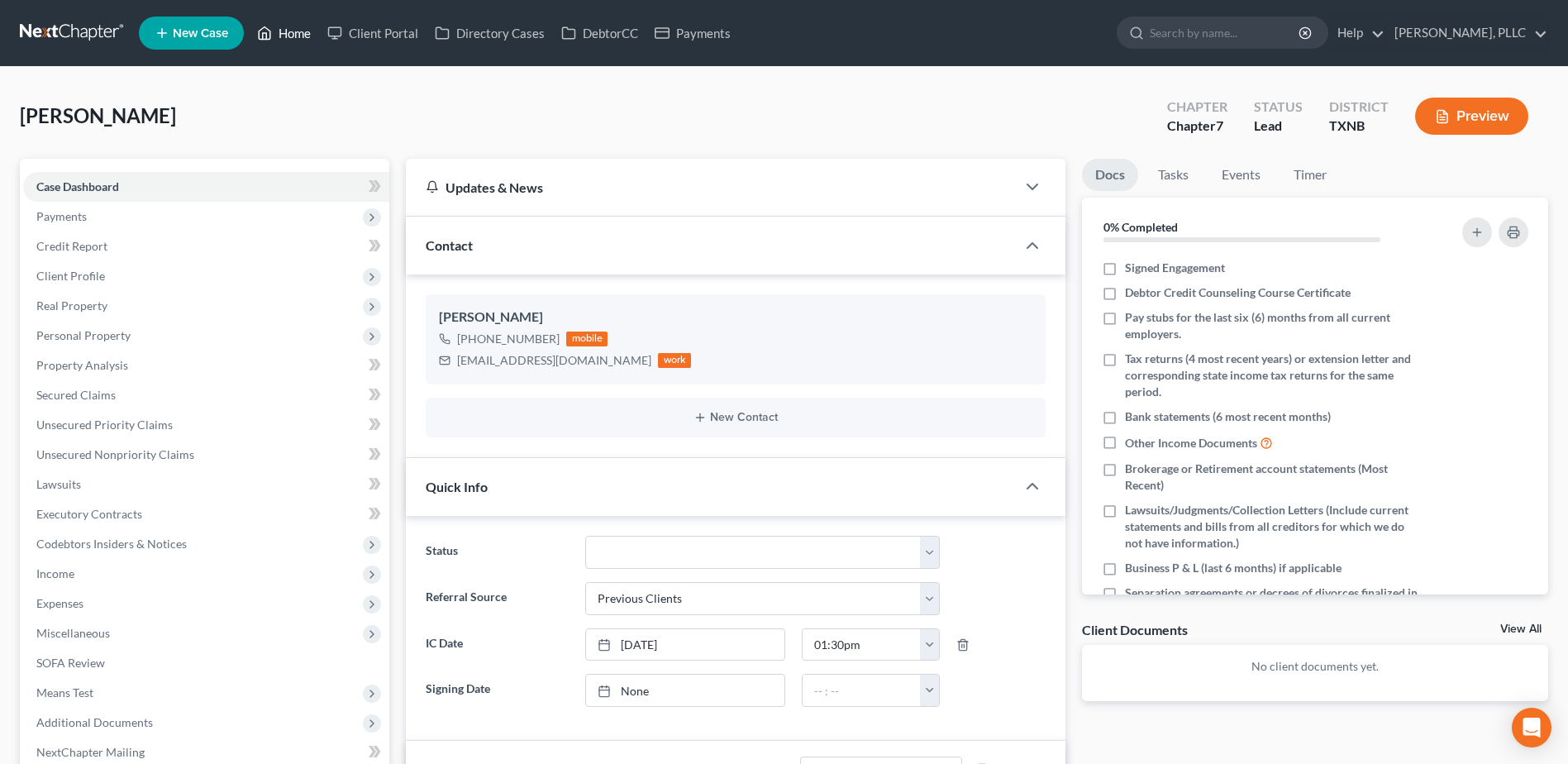
drag, startPoint x: 294, startPoint y: 35, endPoint x: 1032, endPoint y: 209, distance: 758.2
click at [294, 34] on link "Home" at bounding box center [283, 32] width 70 height 30
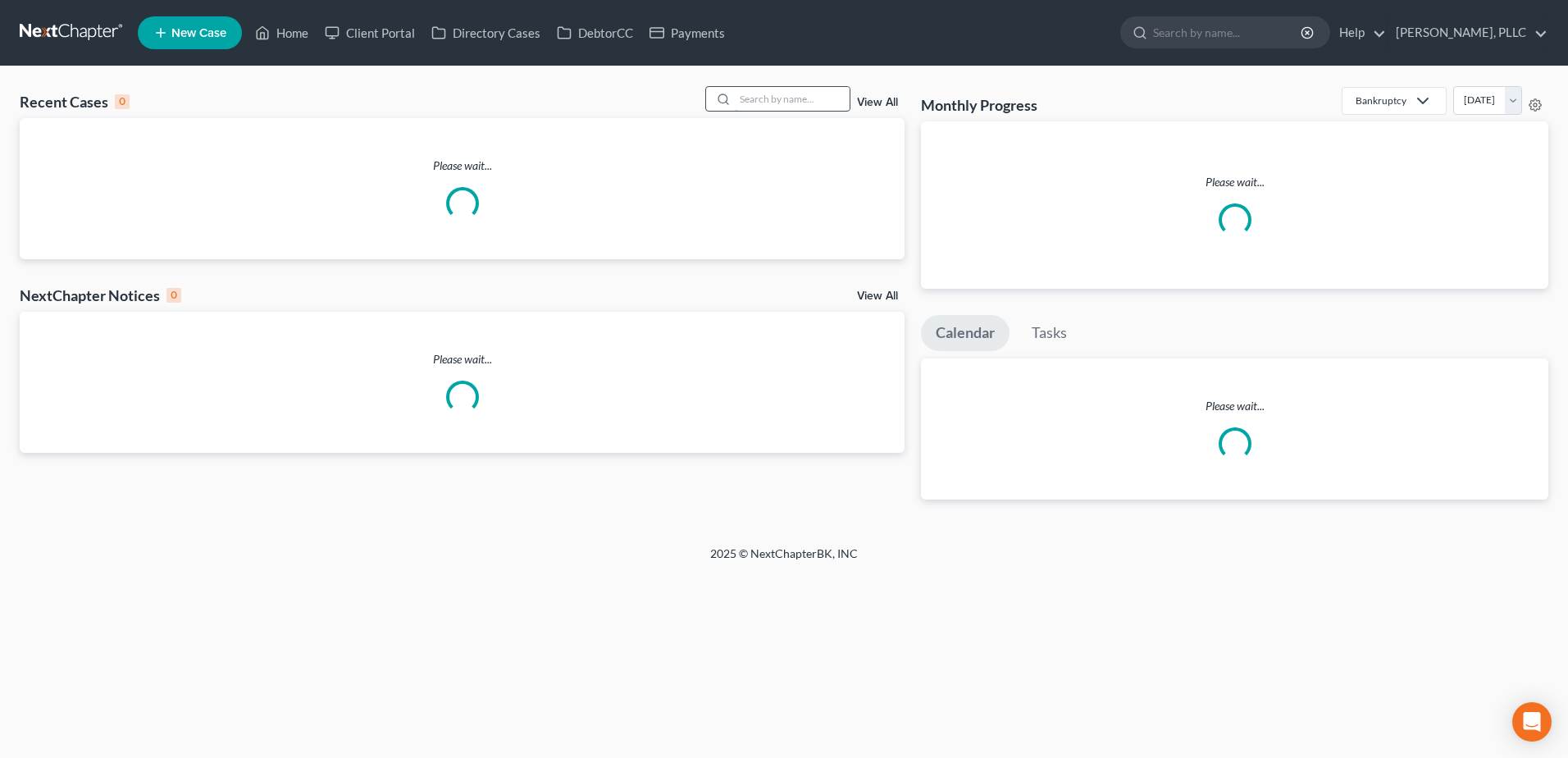
click at [788, 102] on input "search" at bounding box center [792, 98] width 114 height 24
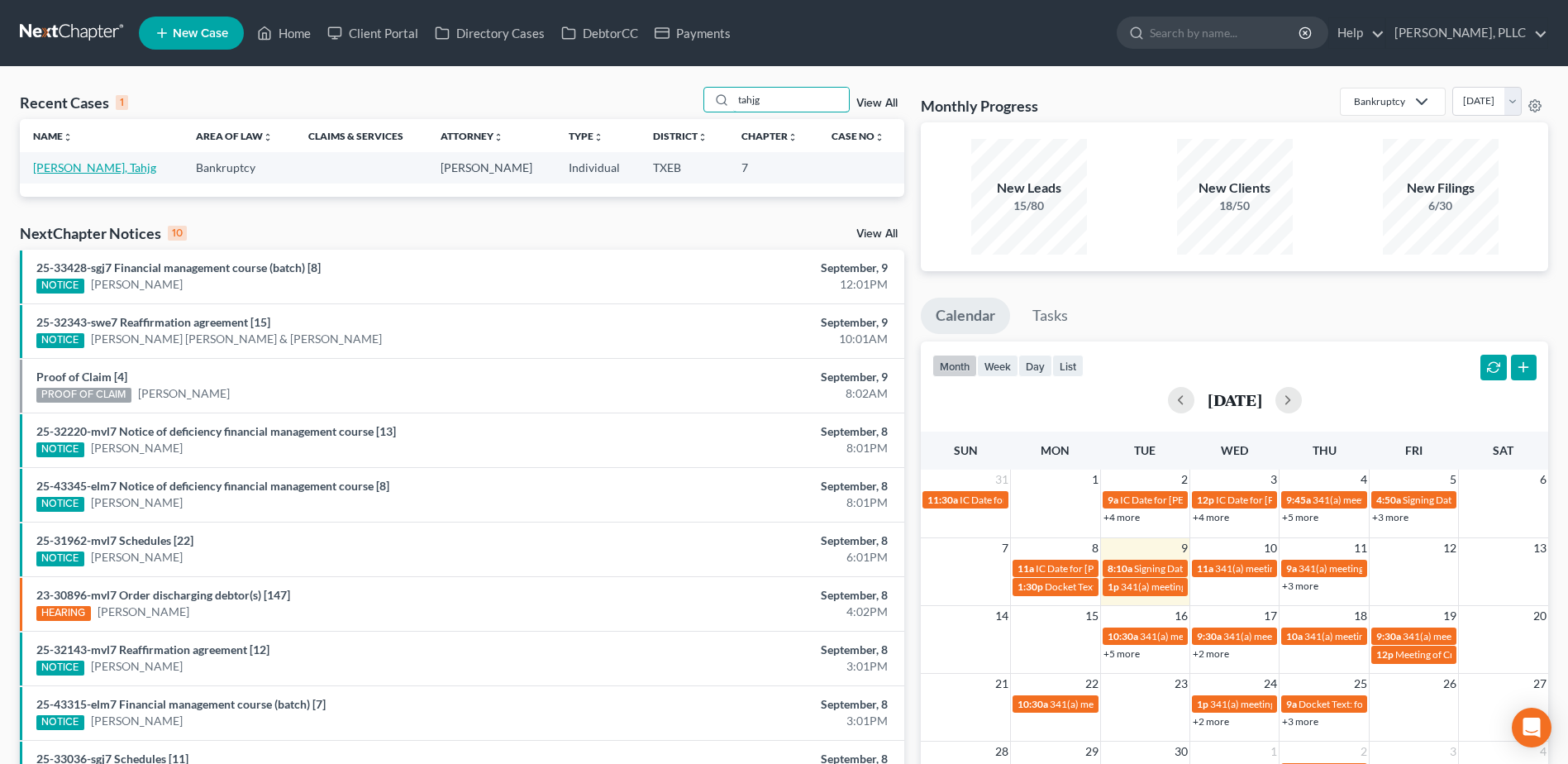
type input "tahjg"
click at [64, 170] on link "Dixon, Tahjg" at bounding box center [94, 167] width 123 height 14
select select "4"
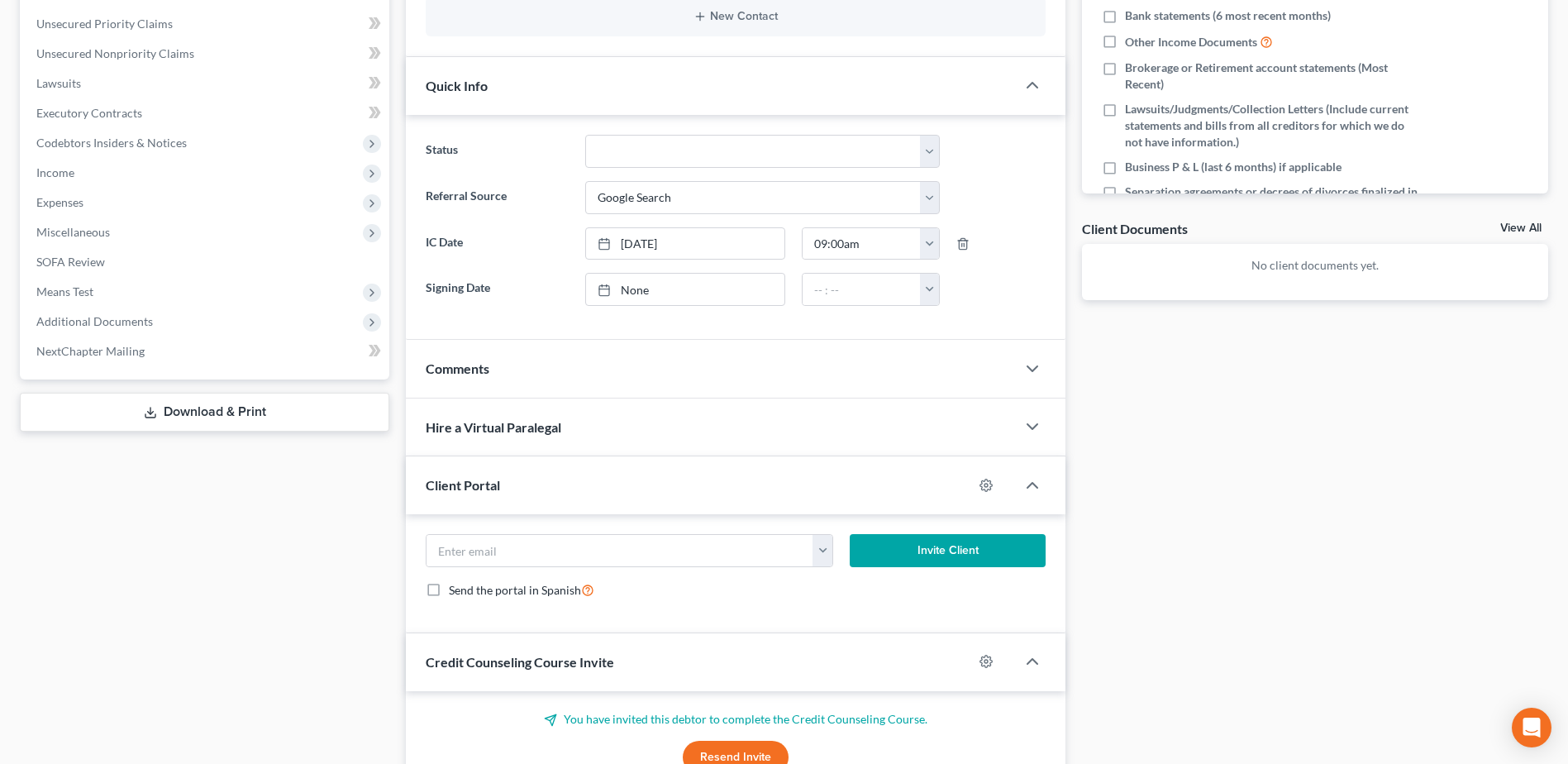
scroll to position [413, 0]
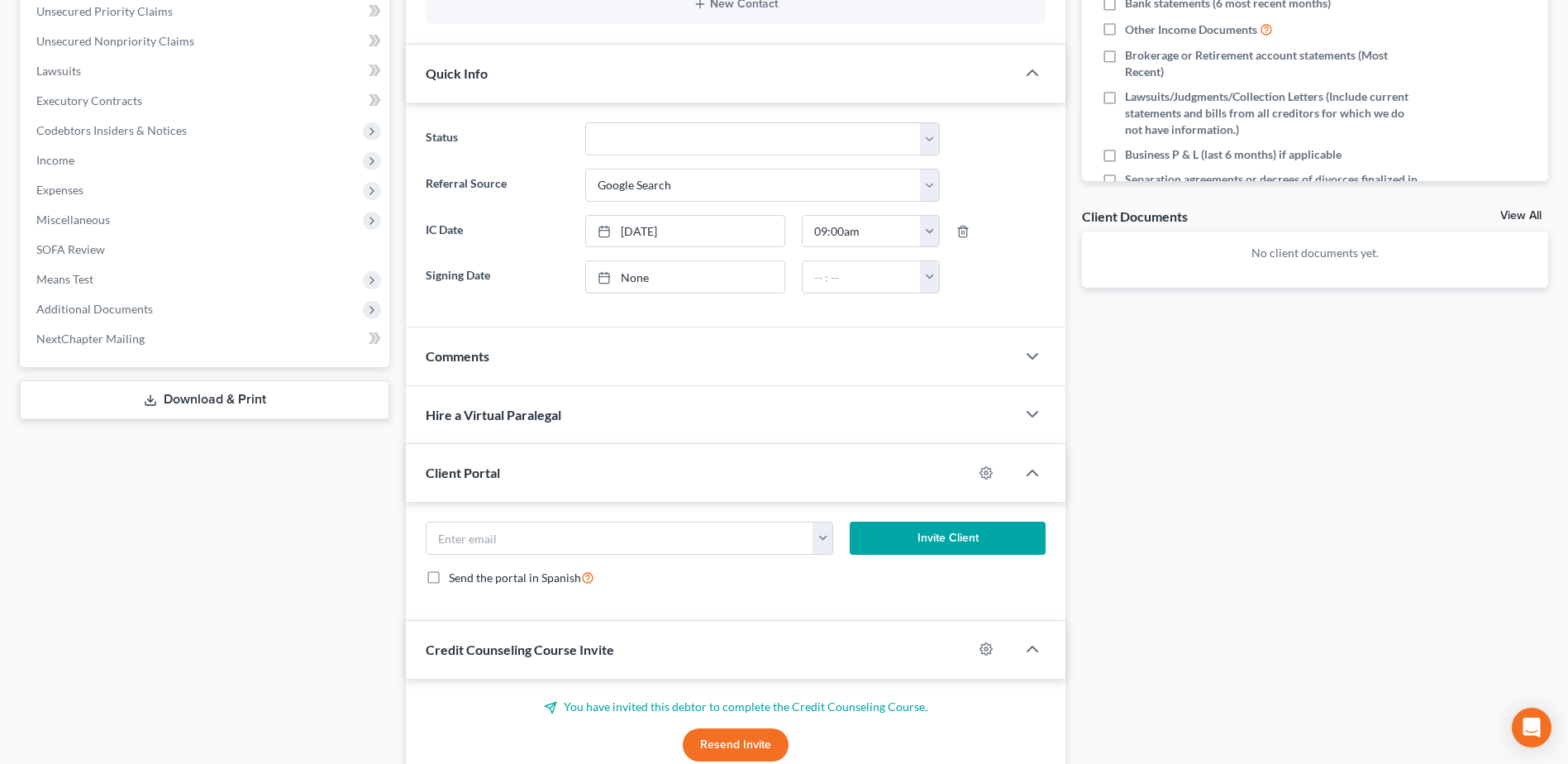
drag, startPoint x: 601, startPoint y: 358, endPoint x: 559, endPoint y: 399, distance: 58.7
click at [601, 357] on div "Comments" at bounding box center [711, 355] width 610 height 57
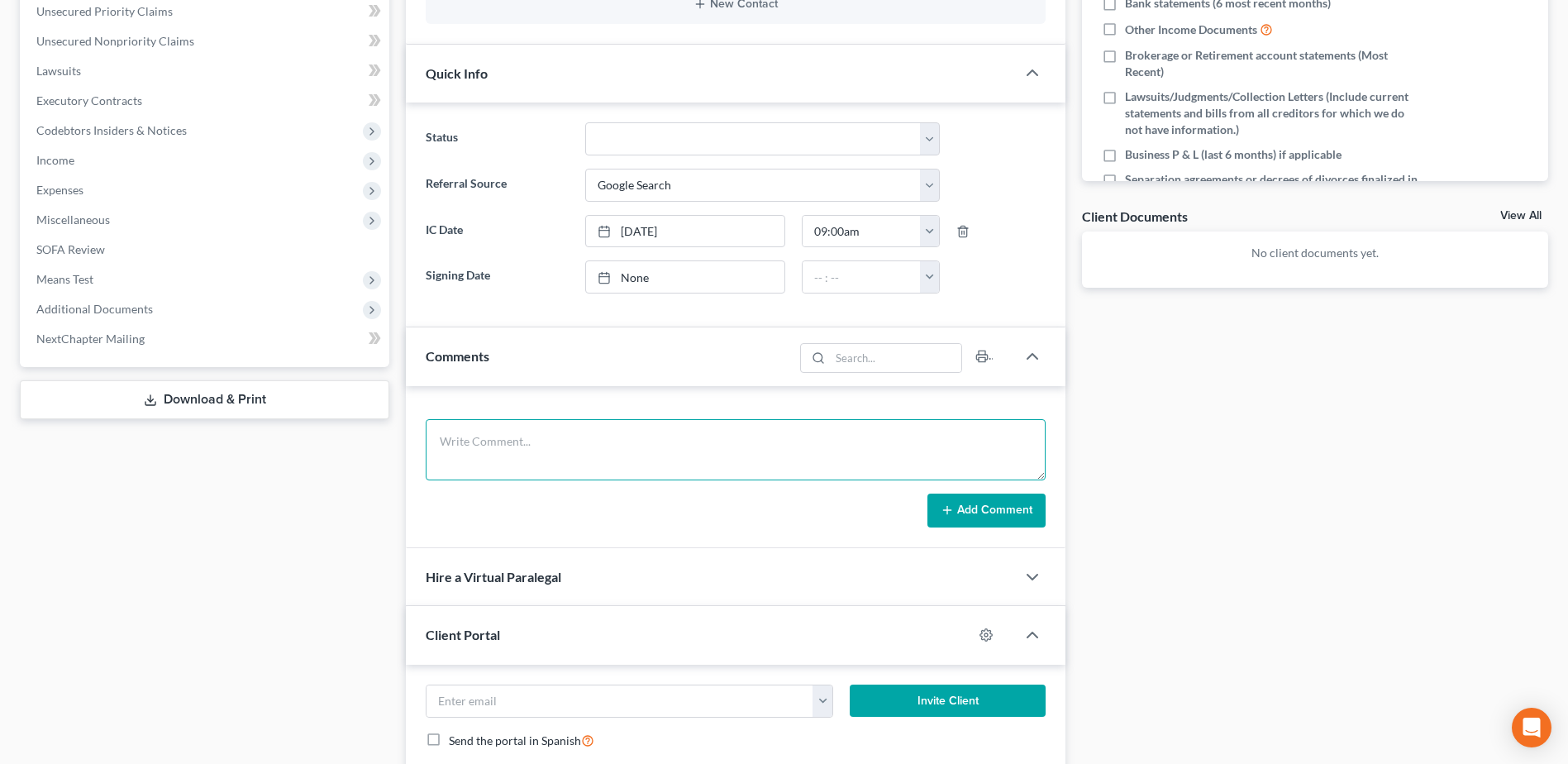
click at [528, 427] on textarea at bounding box center [735, 449] width 620 height 61
type textarea "follow up IC call - left message to see if still interested in filing bk case"
click at [1038, 514] on button "Add Comment" at bounding box center [986, 510] width 118 height 35
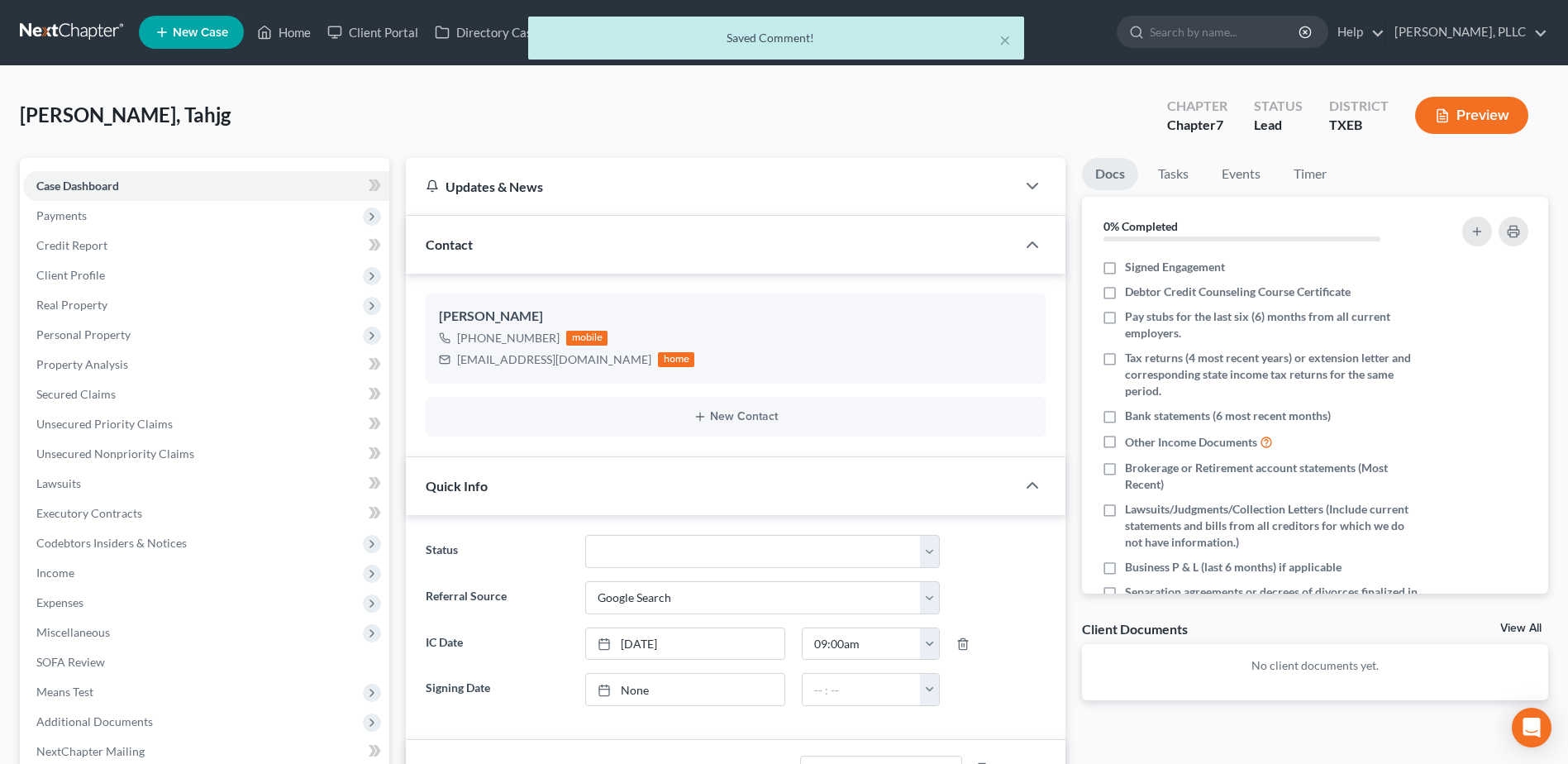
scroll to position [0, 0]
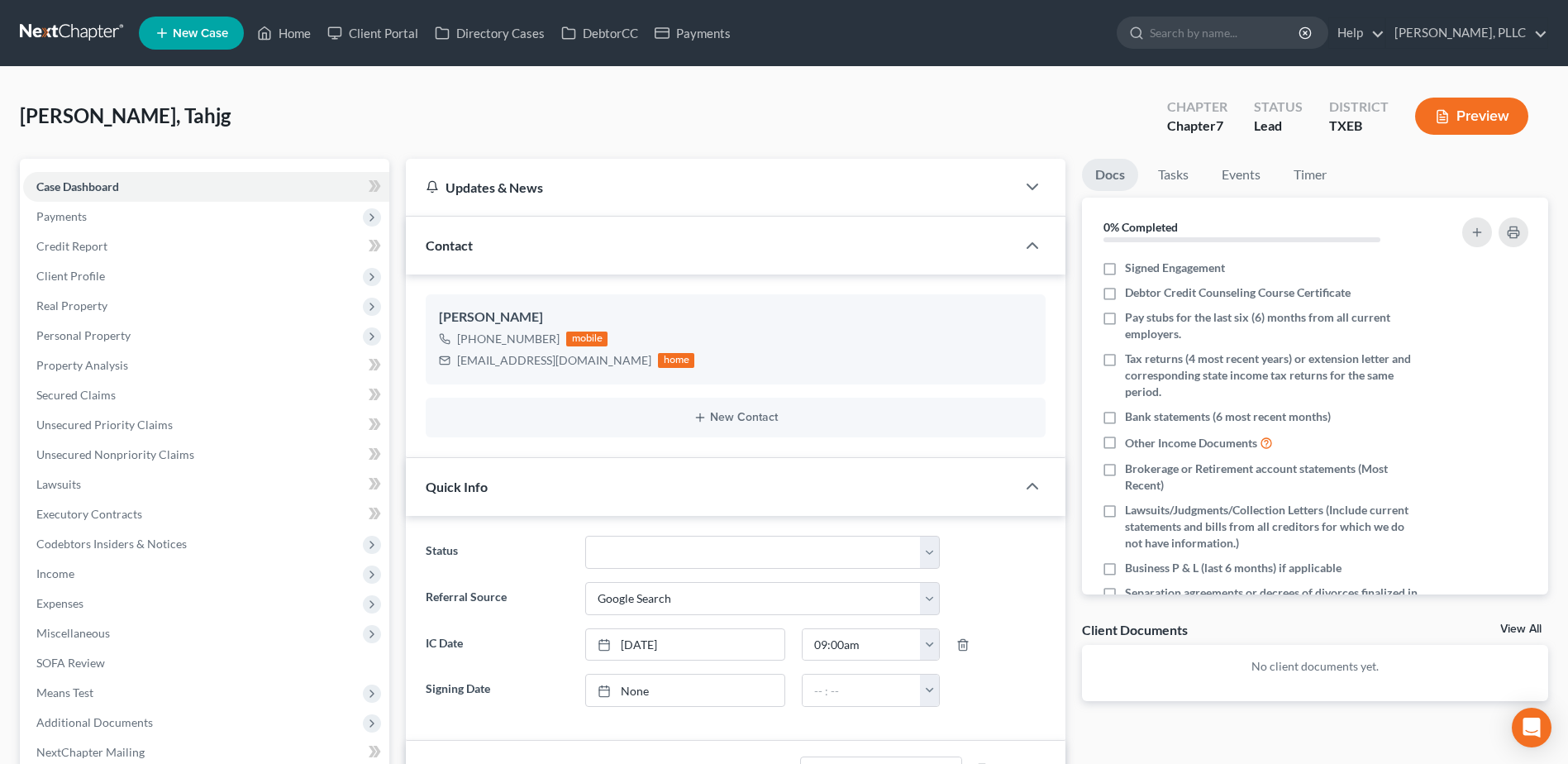
click at [659, 137] on div "Dixon, Tahjg Upgraded Chapter Chapter 7 Status Lead District TXEB Preview" at bounding box center [783, 122] width 1528 height 72
drag, startPoint x: 305, startPoint y: 33, endPoint x: 998, endPoint y: 186, distance: 709.7
click at [305, 33] on link "Home" at bounding box center [283, 32] width 70 height 30
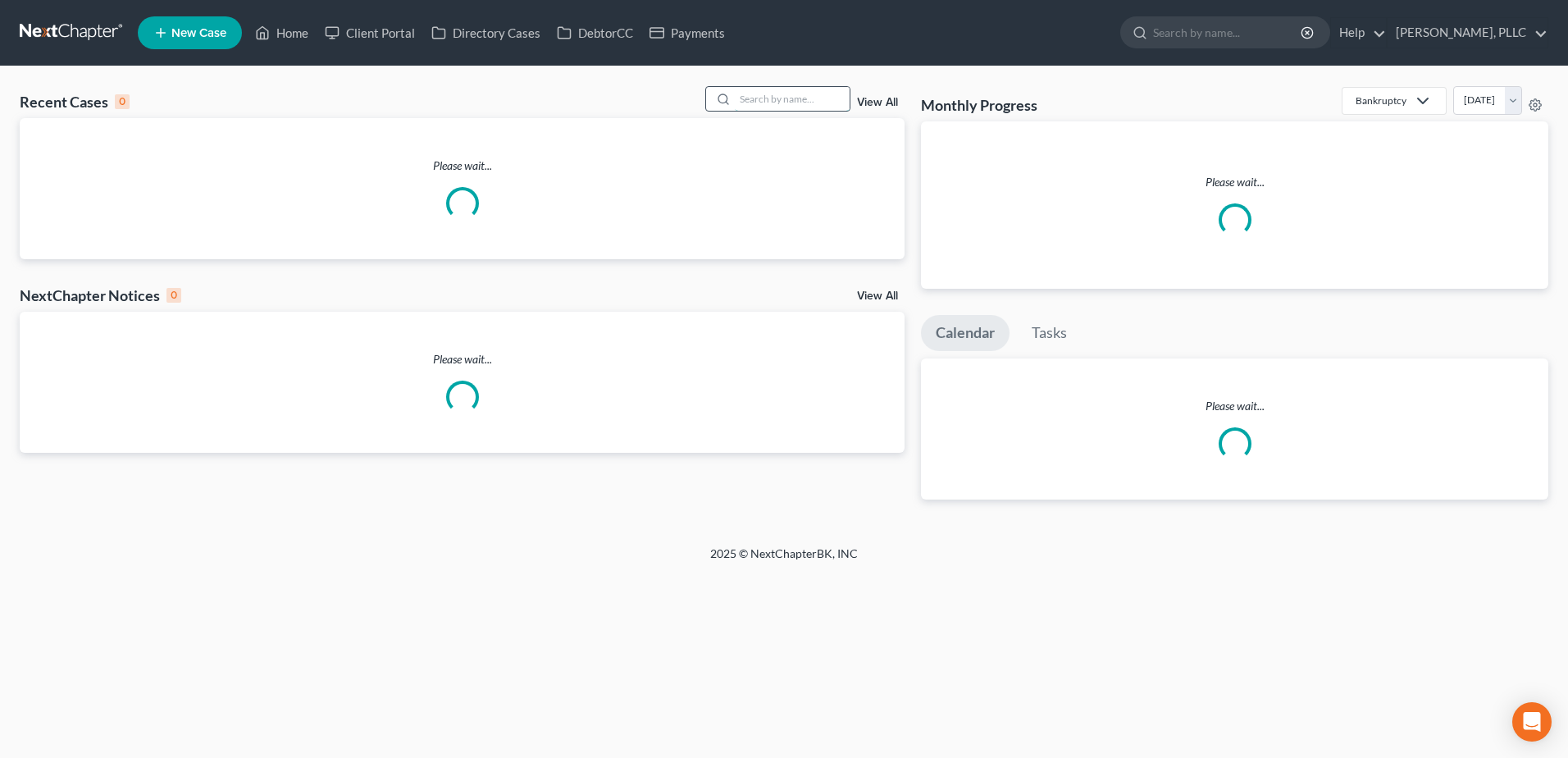
click at [755, 103] on input "search" at bounding box center [792, 98] width 114 height 24
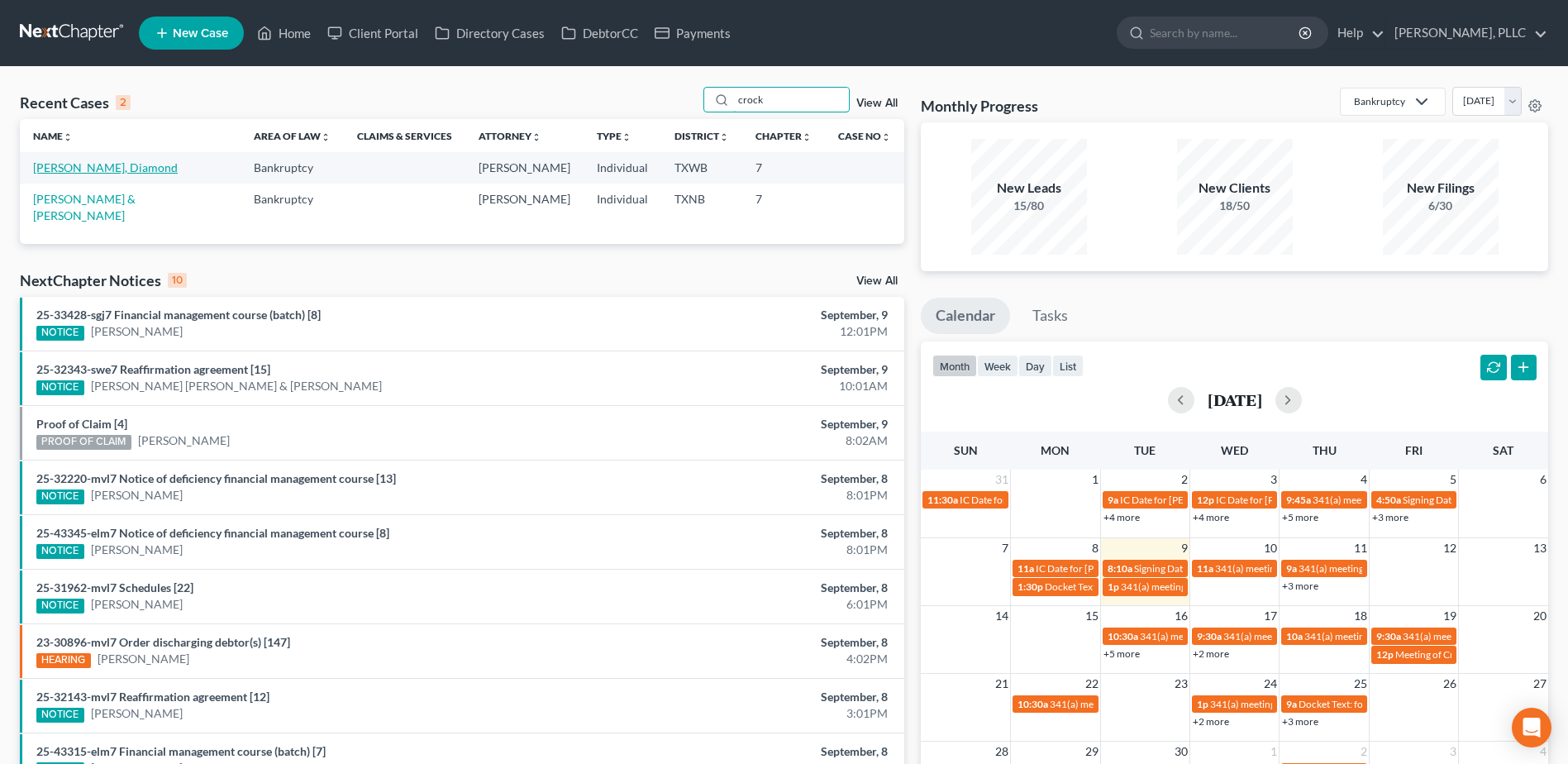
type input "crock"
click at [90, 171] on link "Crockett, Diamond" at bounding box center [105, 167] width 145 height 14
select select "4"
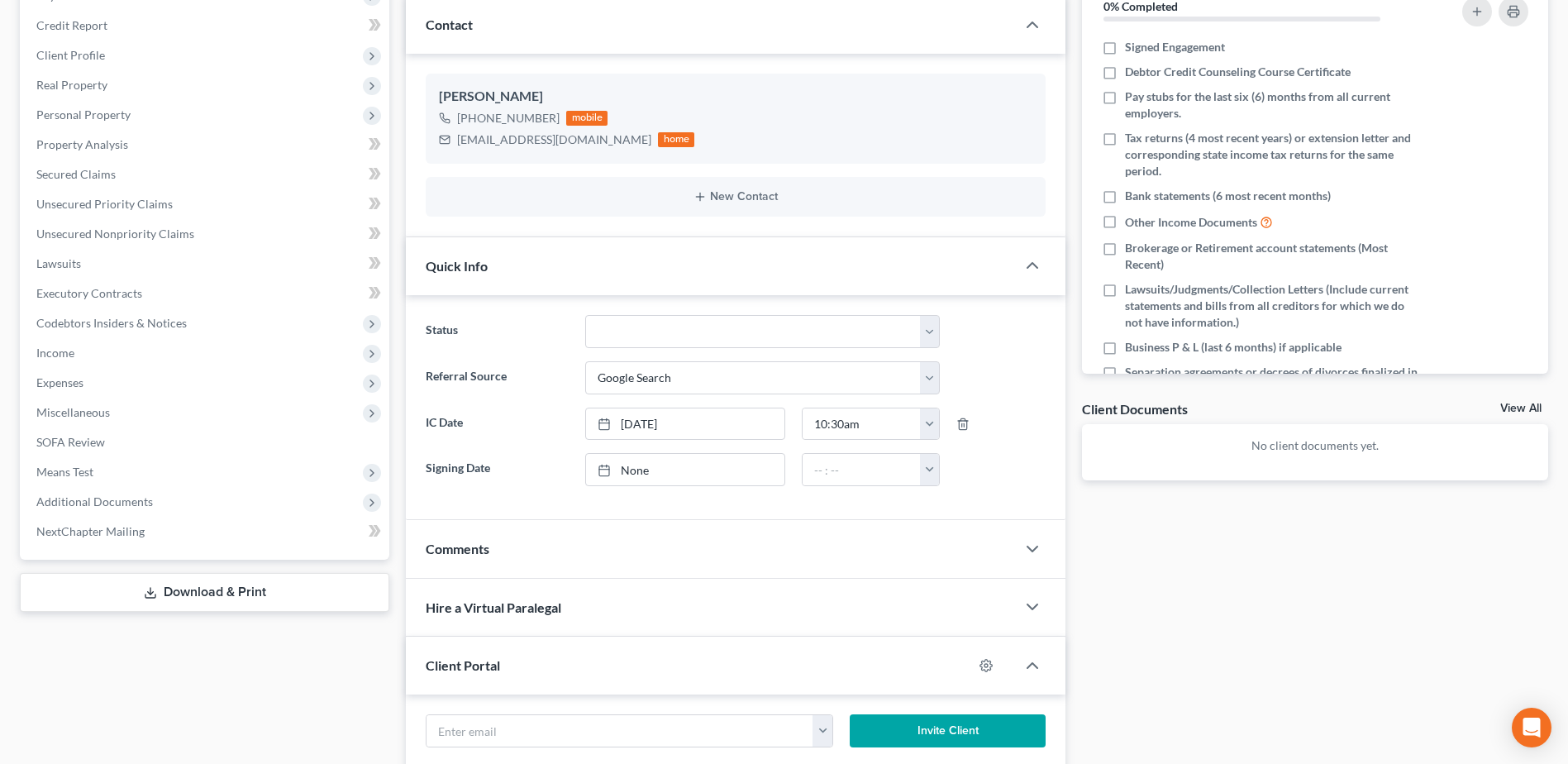
scroll to position [331, 0]
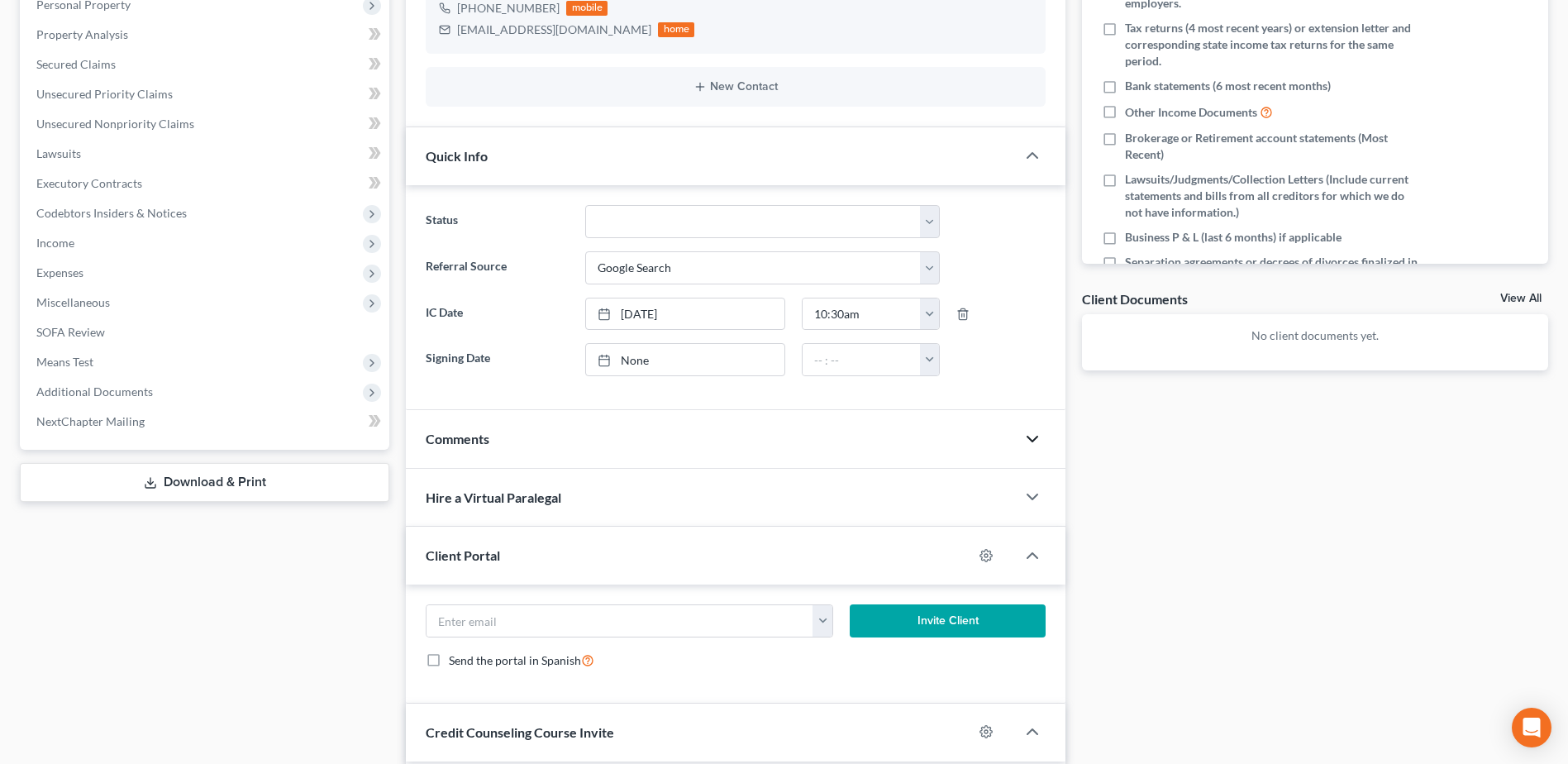
click at [1037, 438] on polyline "button" at bounding box center [1032, 439] width 10 height 5
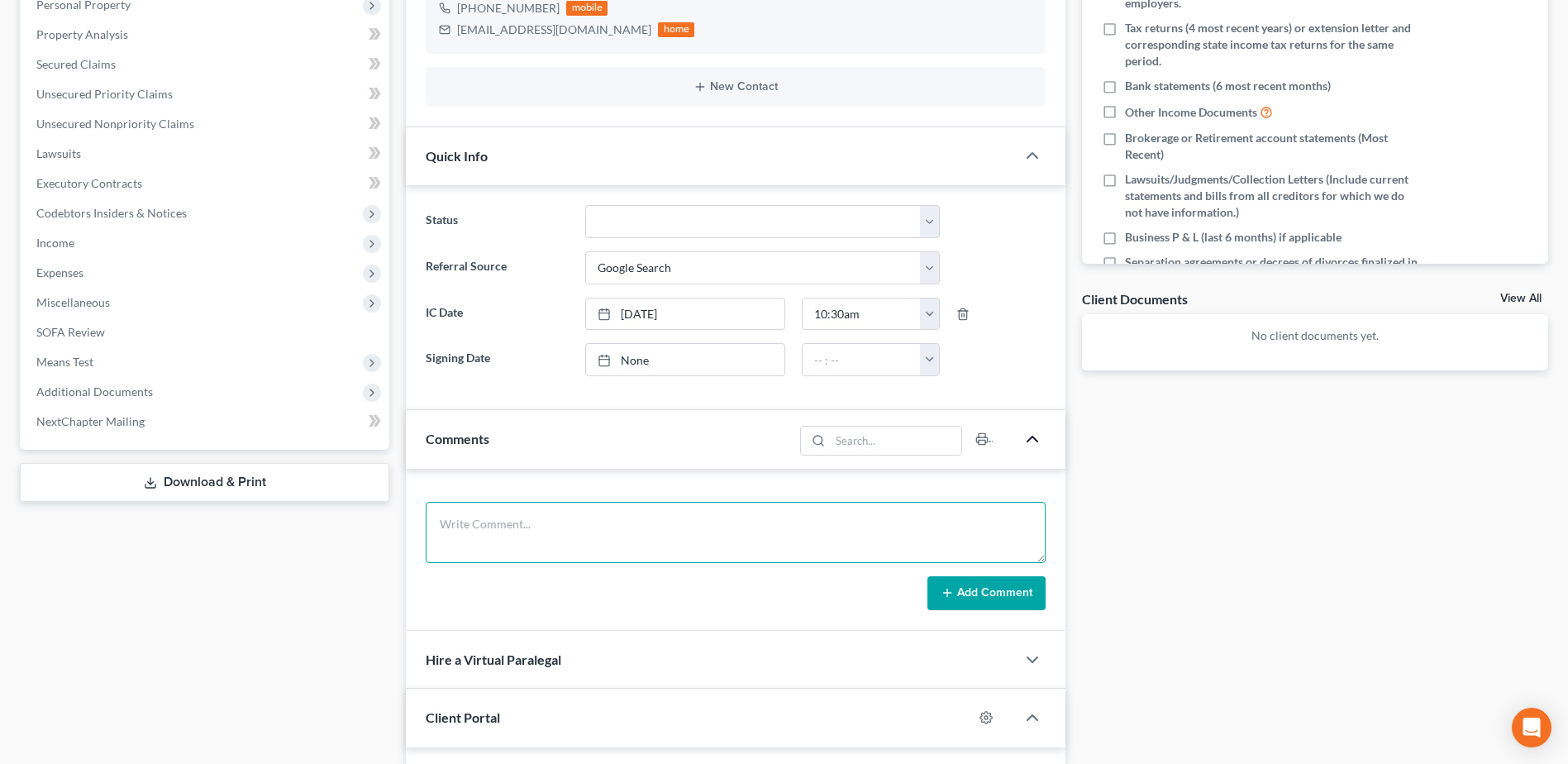
click at [652, 534] on textarea at bounding box center [735, 533] width 620 height 61
type textarea "follow up IC call - left msg to see if still interested in filing bk case"
click at [982, 589] on button "Add Comment" at bounding box center [986, 594] width 118 height 35
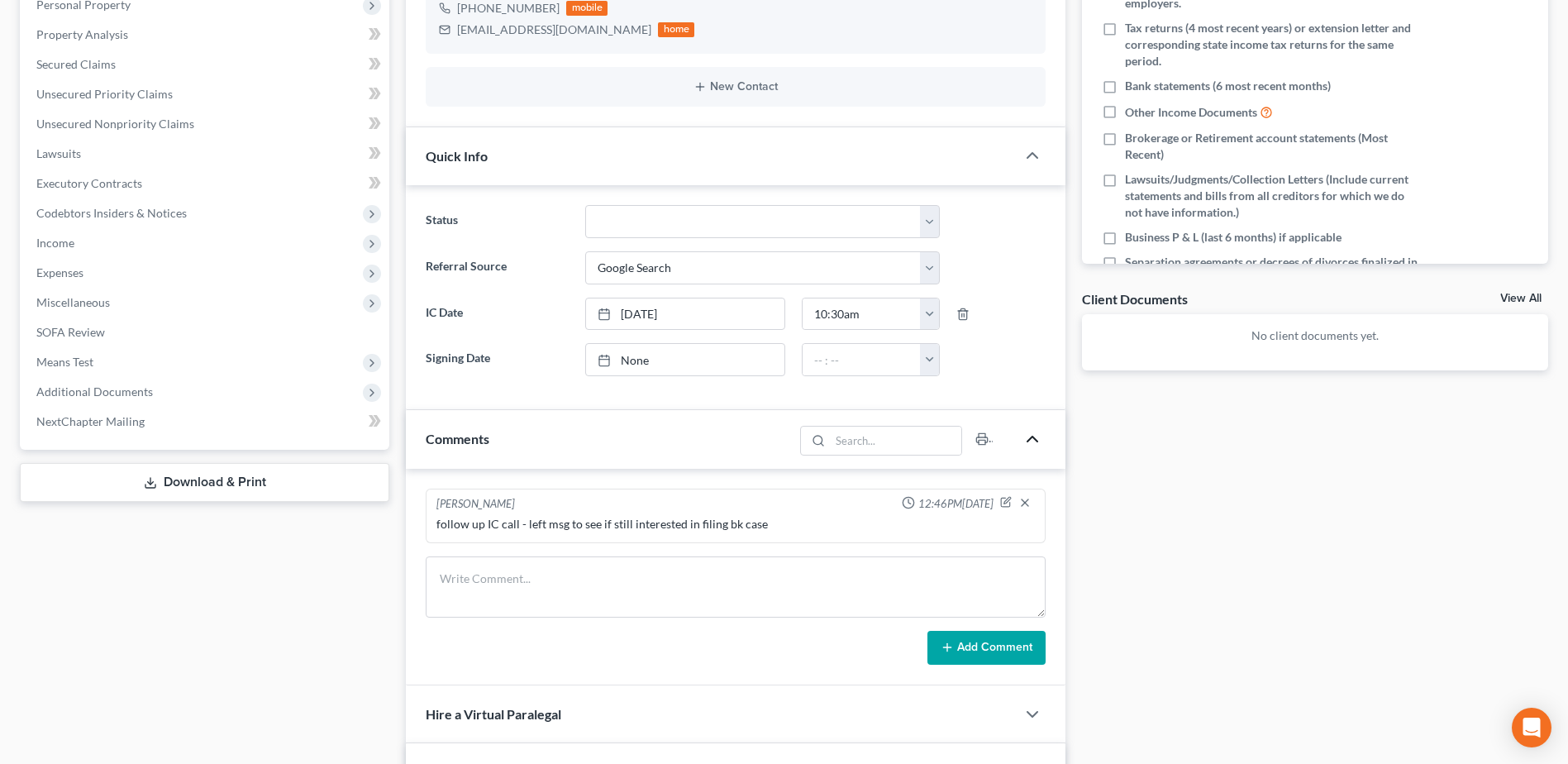
click at [1359, 571] on div "Docs Tasks Events Timer 0% Completed Nothing here yet! Signed Engagement Debtor…" at bounding box center [1315, 483] width 482 height 1312
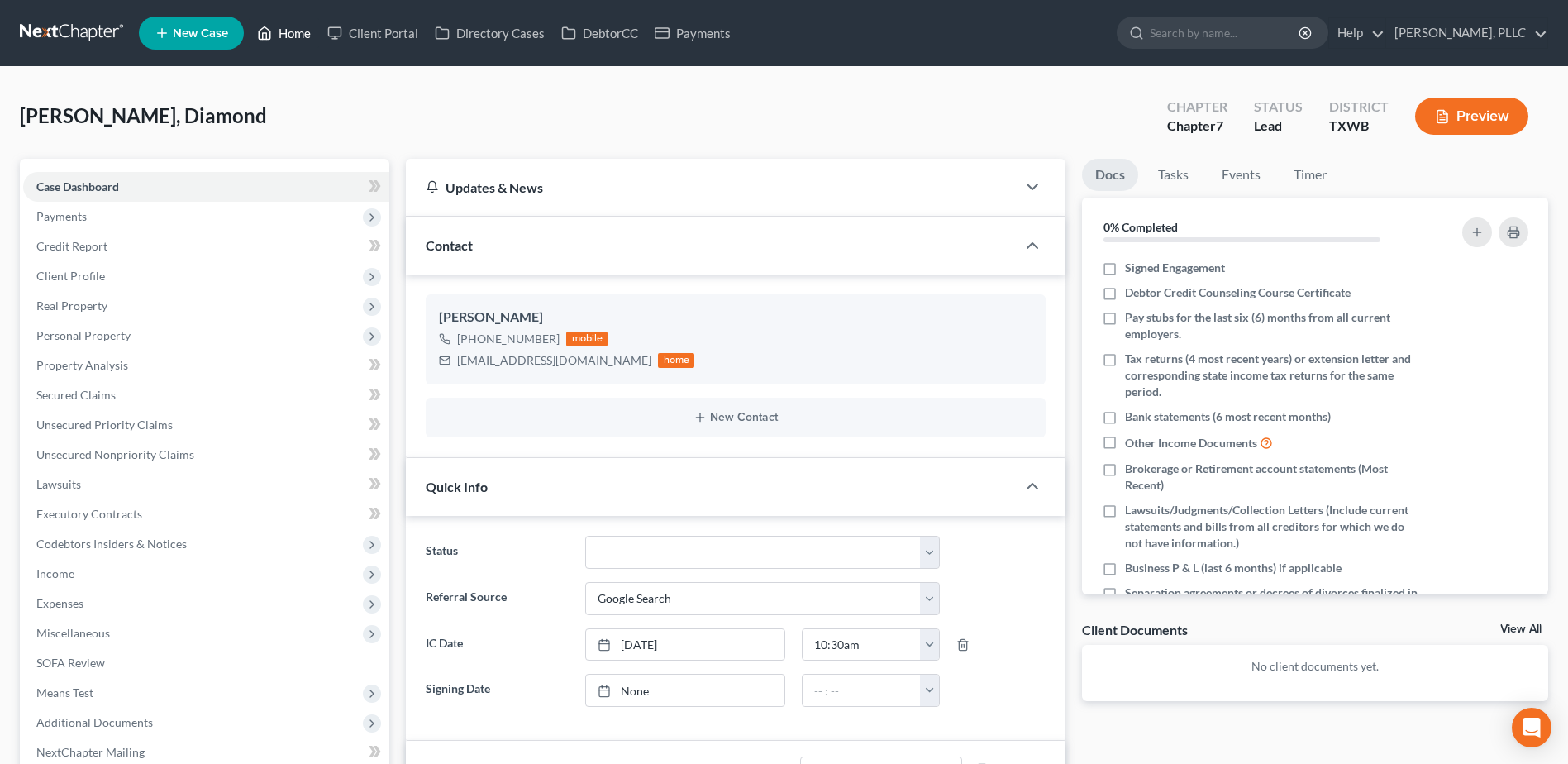
click at [295, 28] on link "Home" at bounding box center [283, 32] width 70 height 30
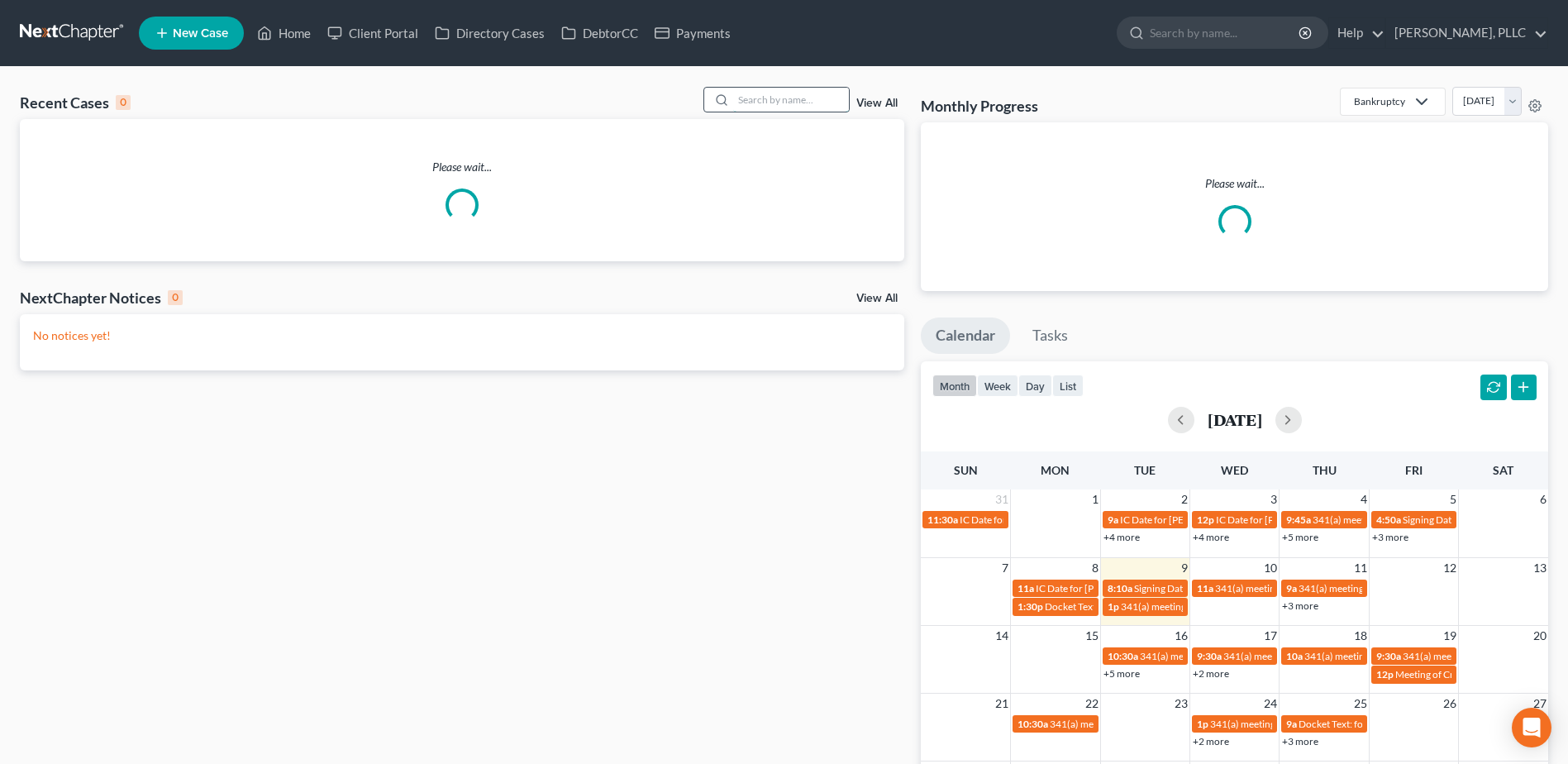
click at [808, 95] on input "search" at bounding box center [791, 99] width 115 height 24
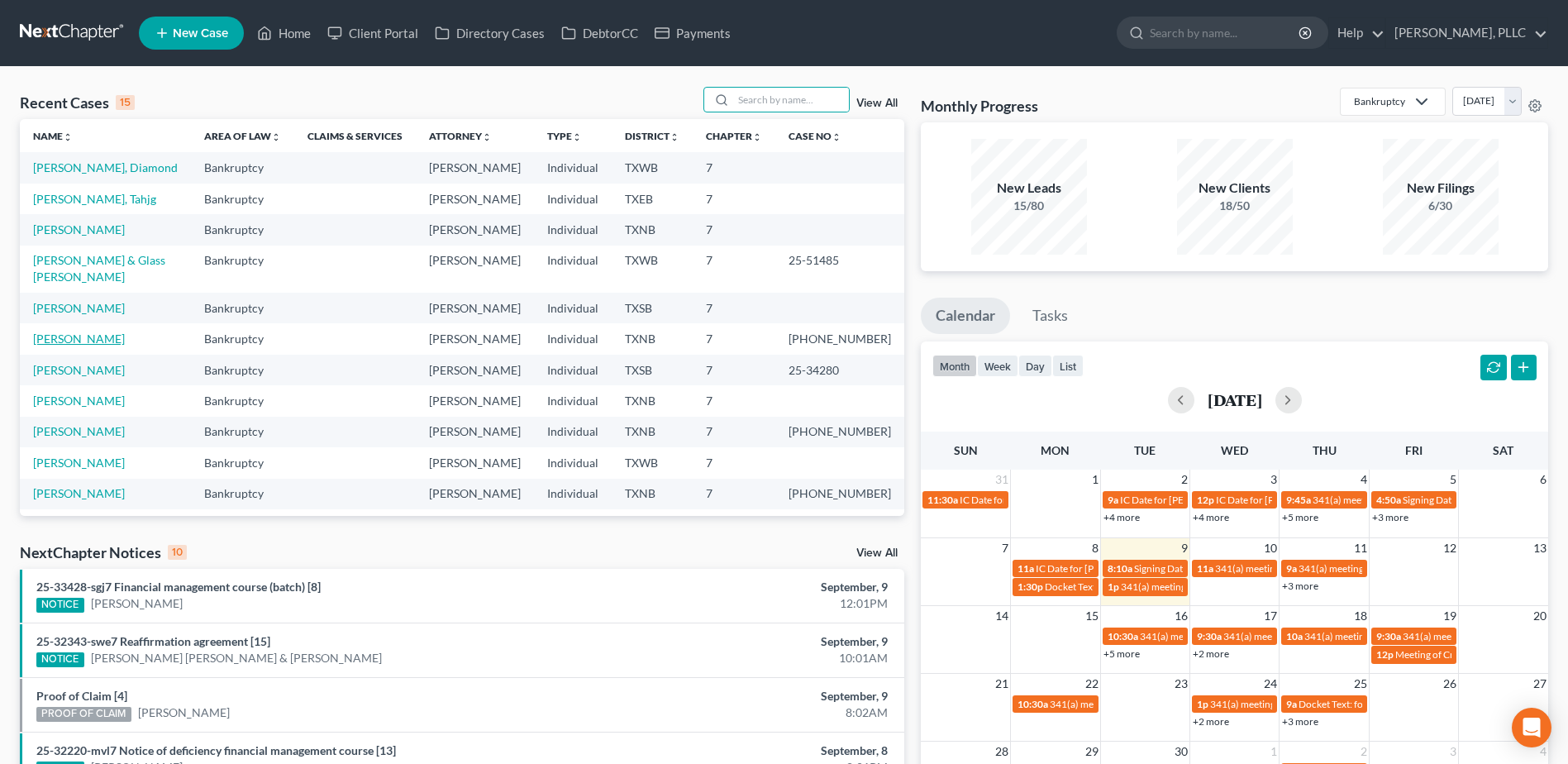
click at [52, 332] on link "Cox, Tyler" at bounding box center [79, 338] width 92 height 14
select select "6"
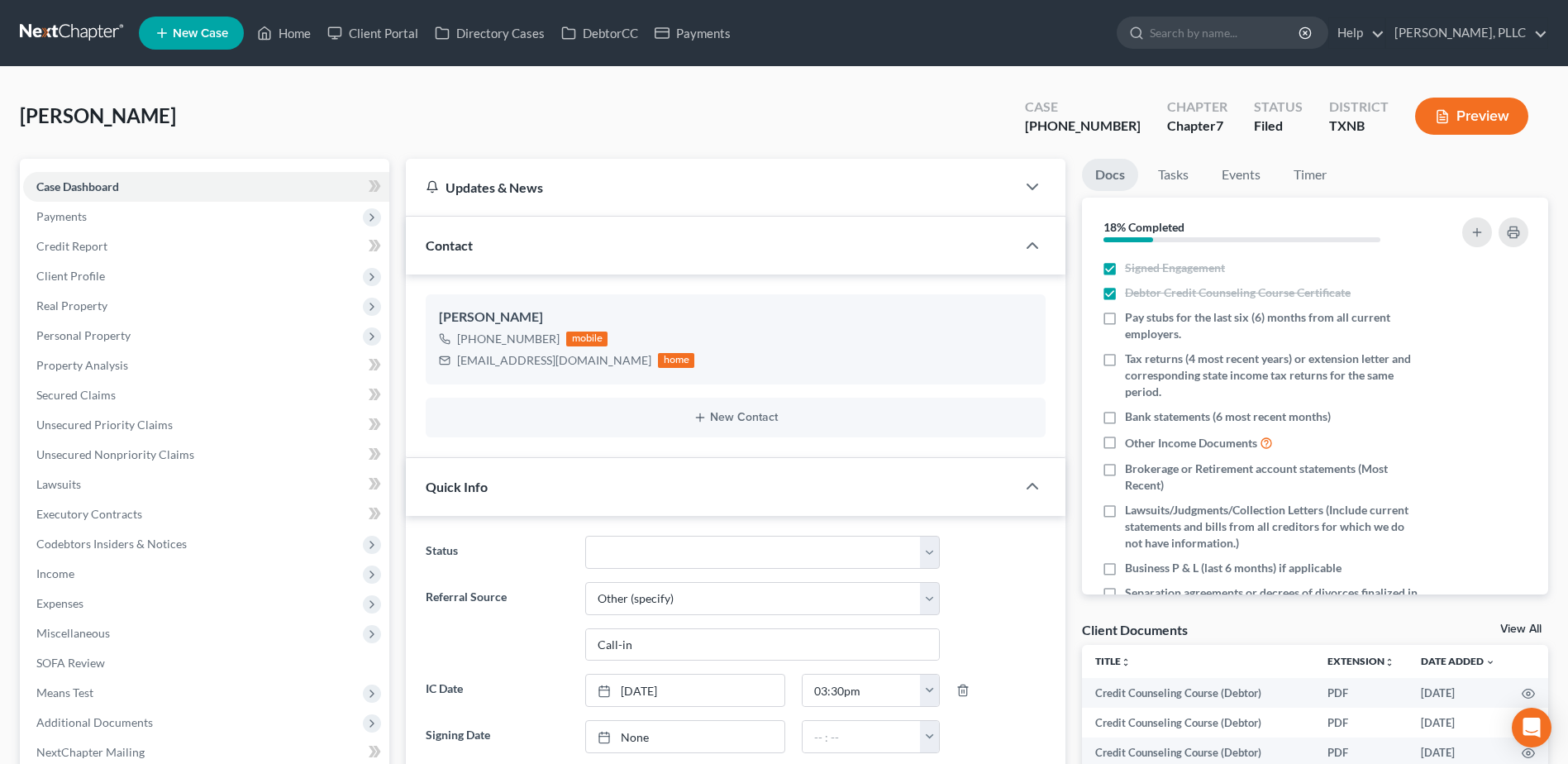
scroll to position [1539, 0]
click at [70, 223] on span "Payments" at bounding box center [206, 216] width 366 height 30
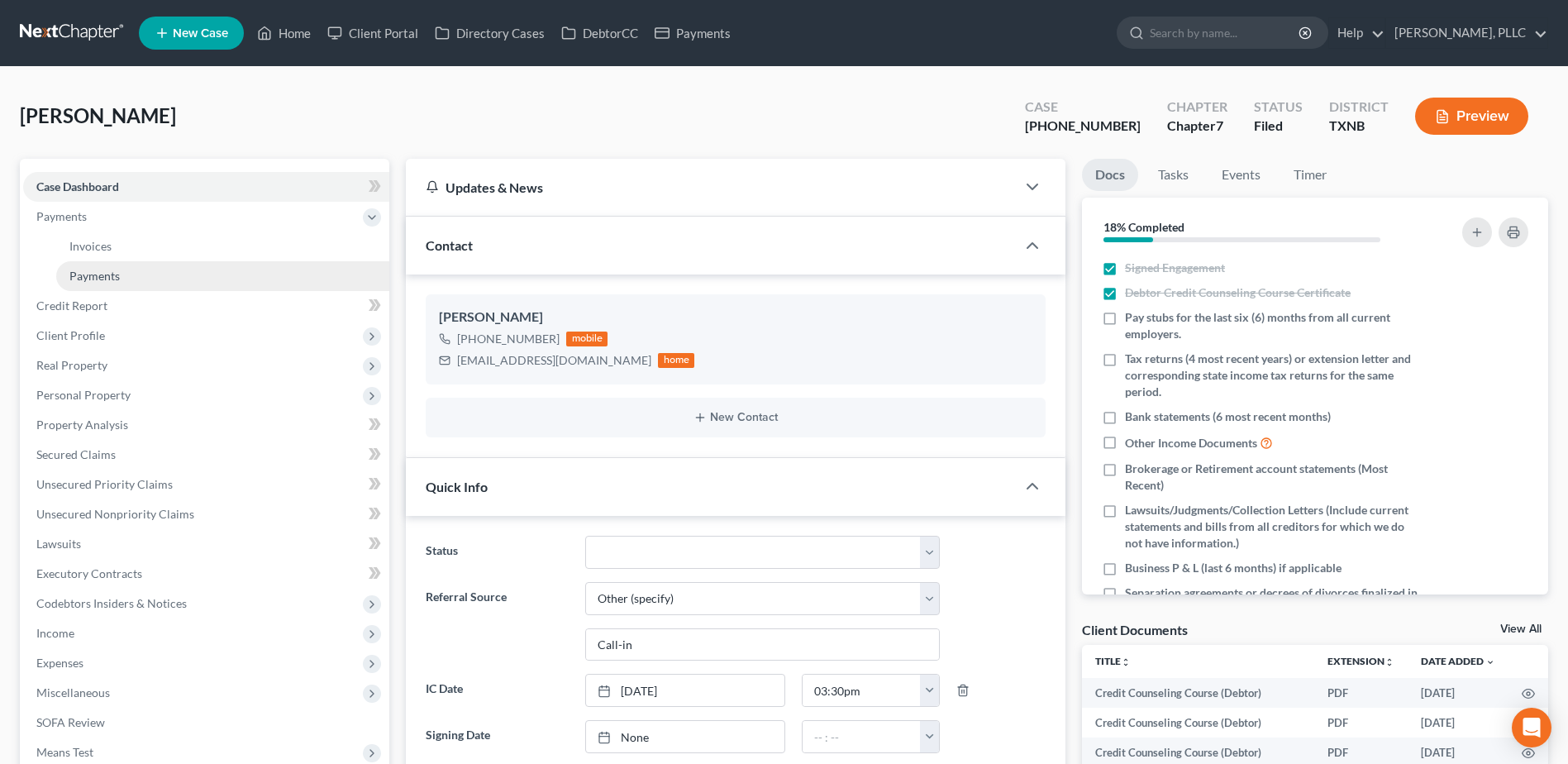
click at [82, 273] on span "Payments" at bounding box center [94, 276] width 50 height 14
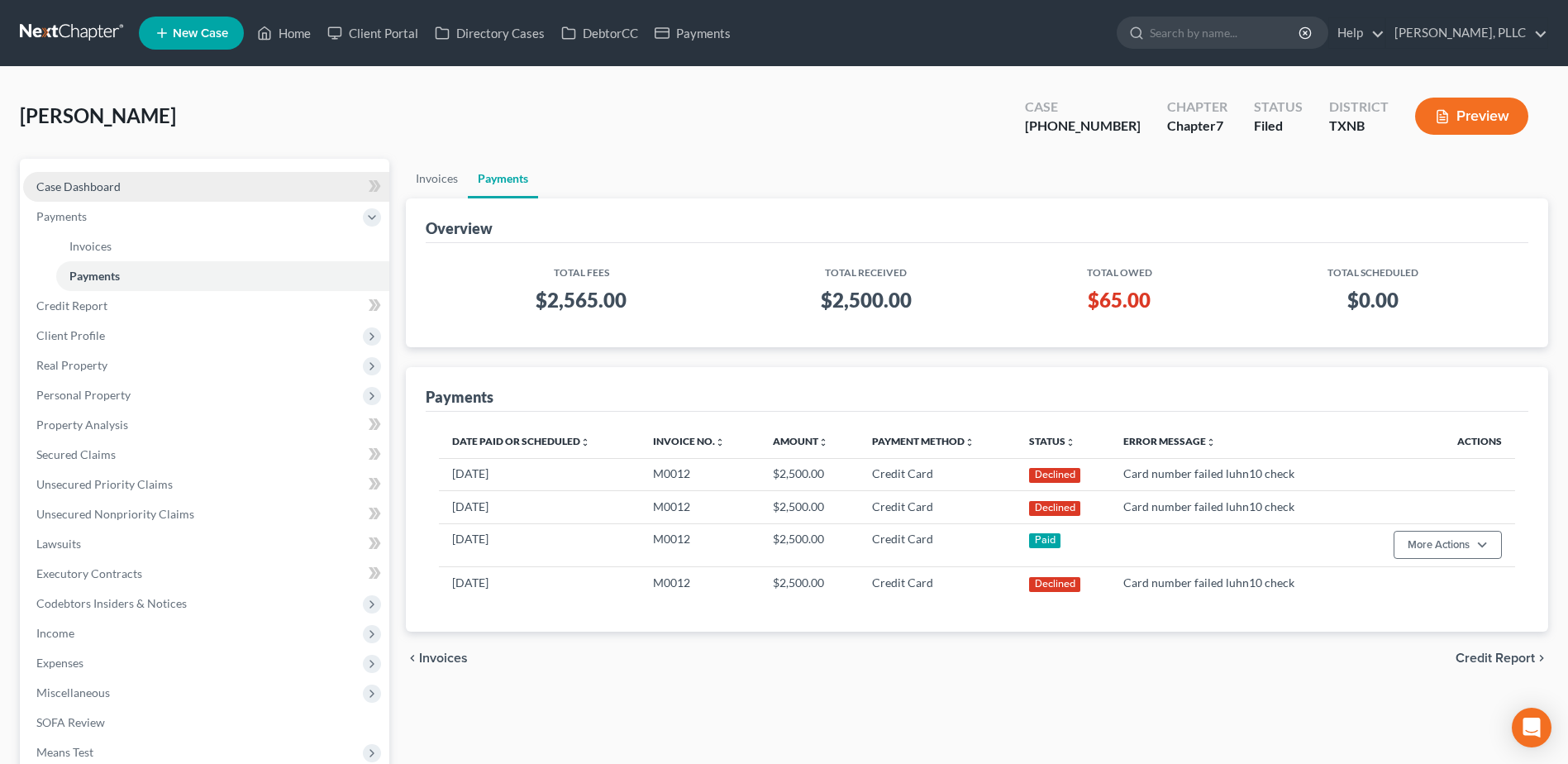
click at [86, 187] on span "Case Dashboard" at bounding box center [78, 187] width 84 height 14
select select "6"
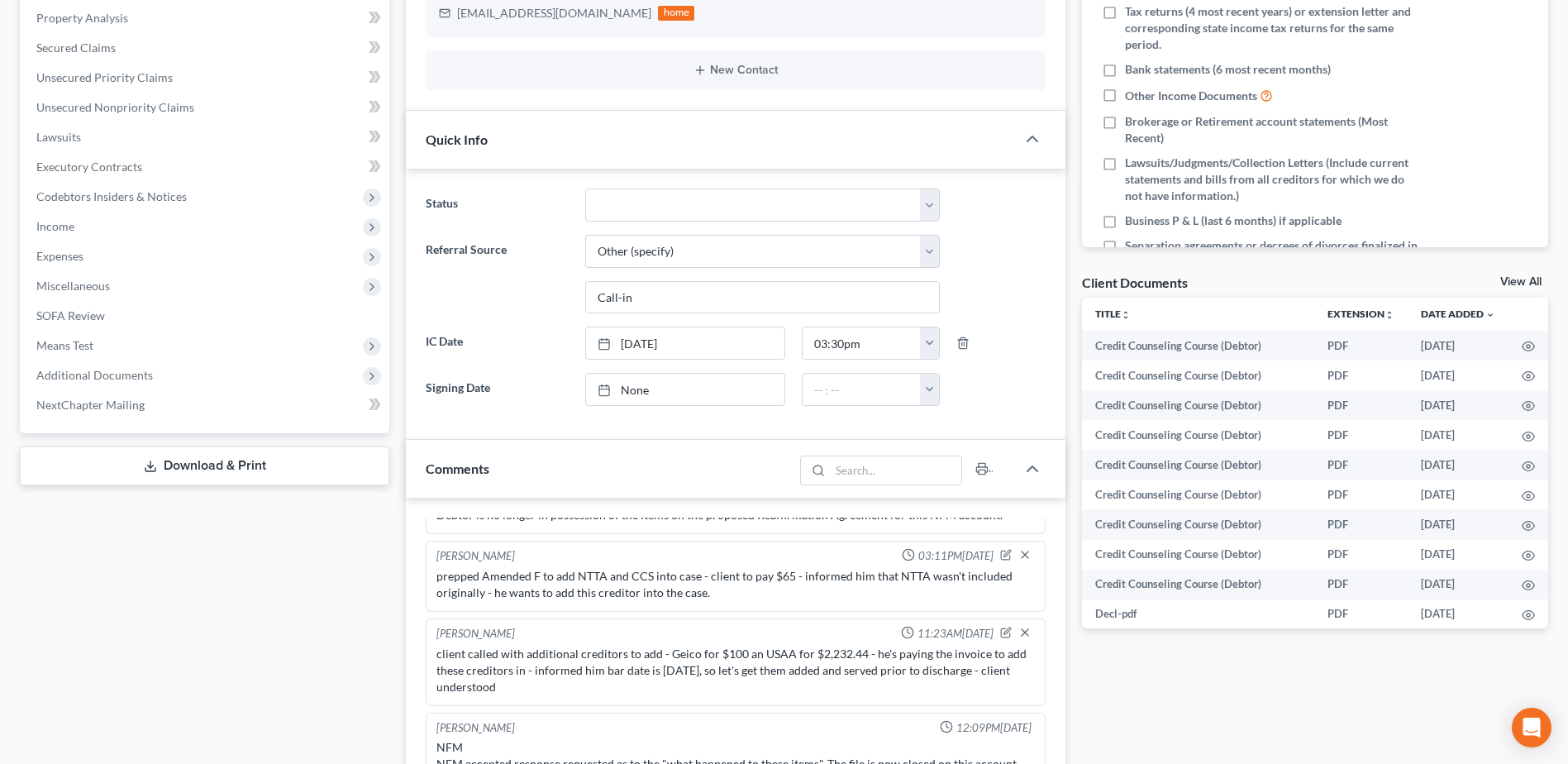
scroll to position [82, 0]
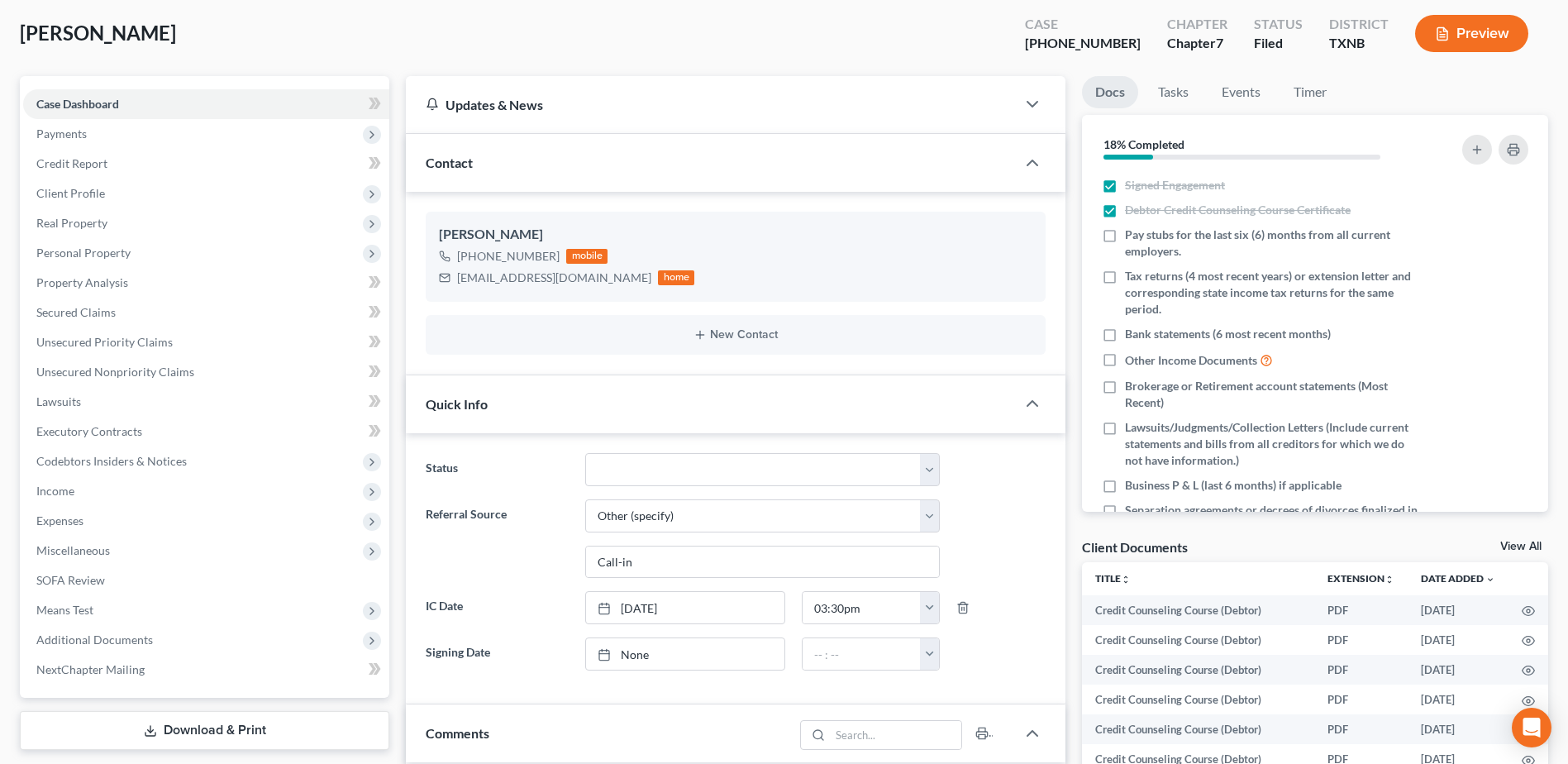
drag, startPoint x: 90, startPoint y: 636, endPoint x: 405, endPoint y: 548, distance: 327.1
click at [90, 636] on span "Additional Documents" at bounding box center [94, 639] width 116 height 14
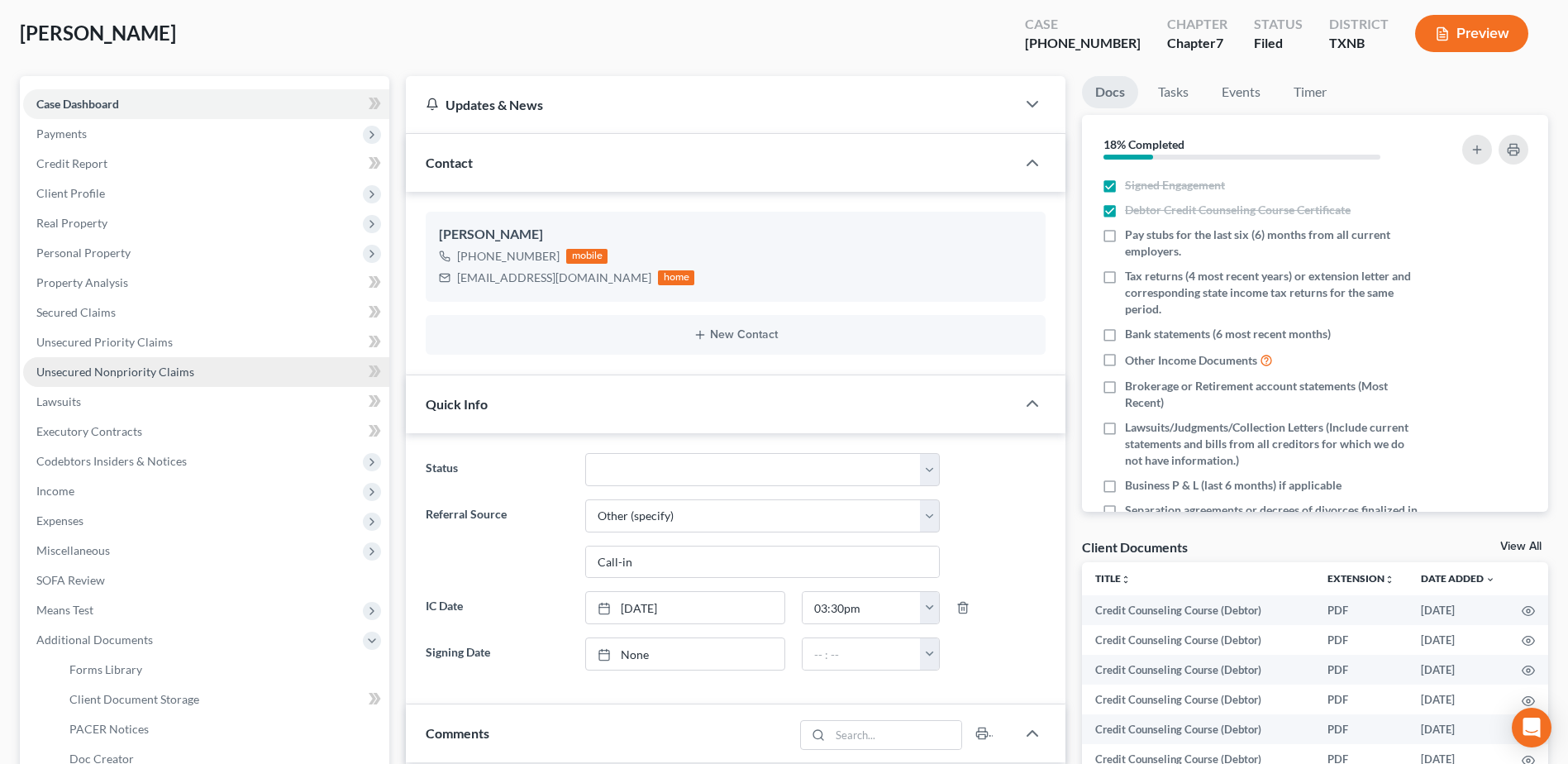
click at [125, 368] on span "Unsecured Nonpriority Claims" at bounding box center [115, 371] width 158 height 14
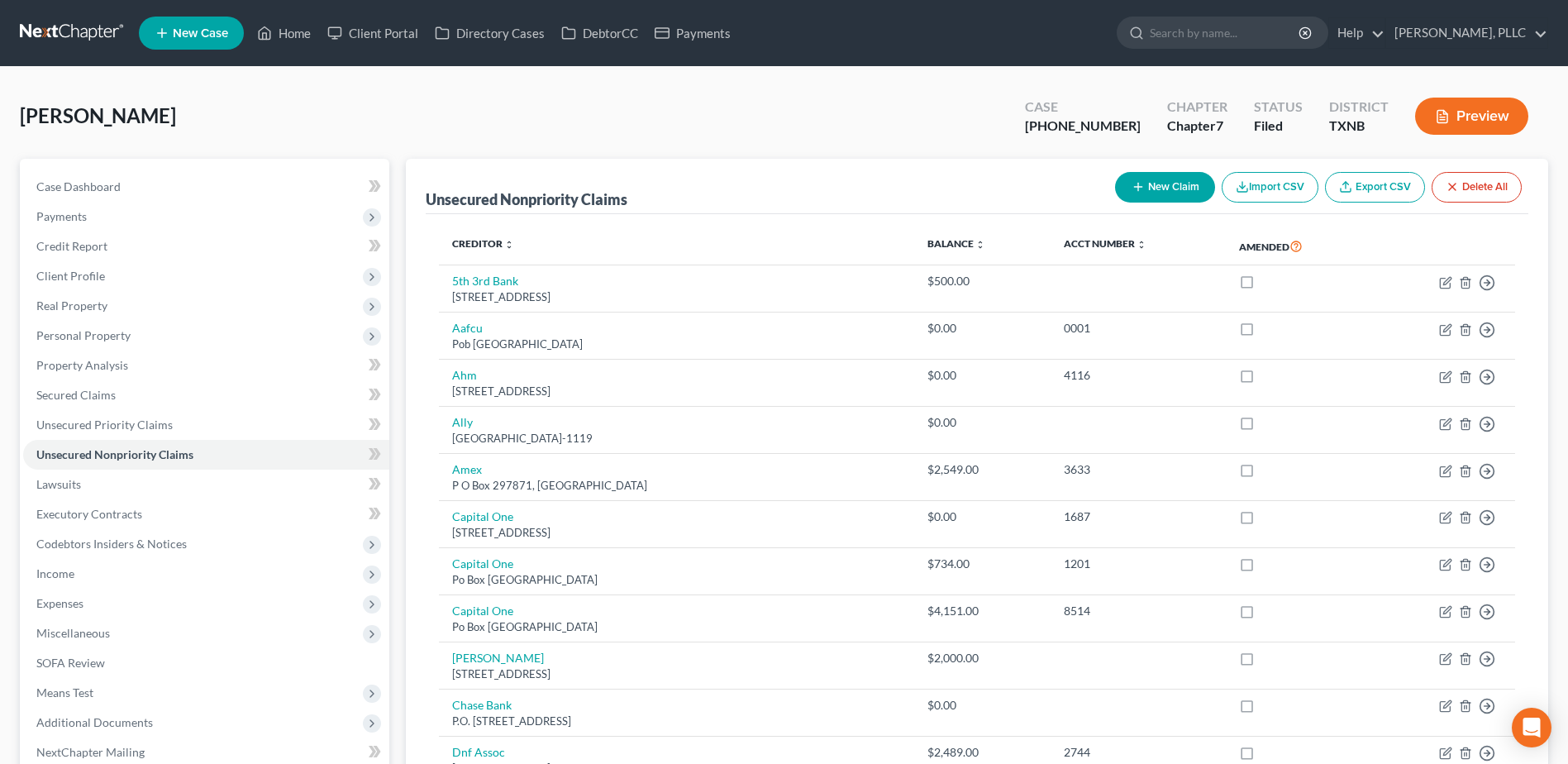
click at [1367, 187] on link "Export CSV" at bounding box center [1375, 187] width 100 height 31
click at [316, 23] on link "Home" at bounding box center [283, 32] width 70 height 30
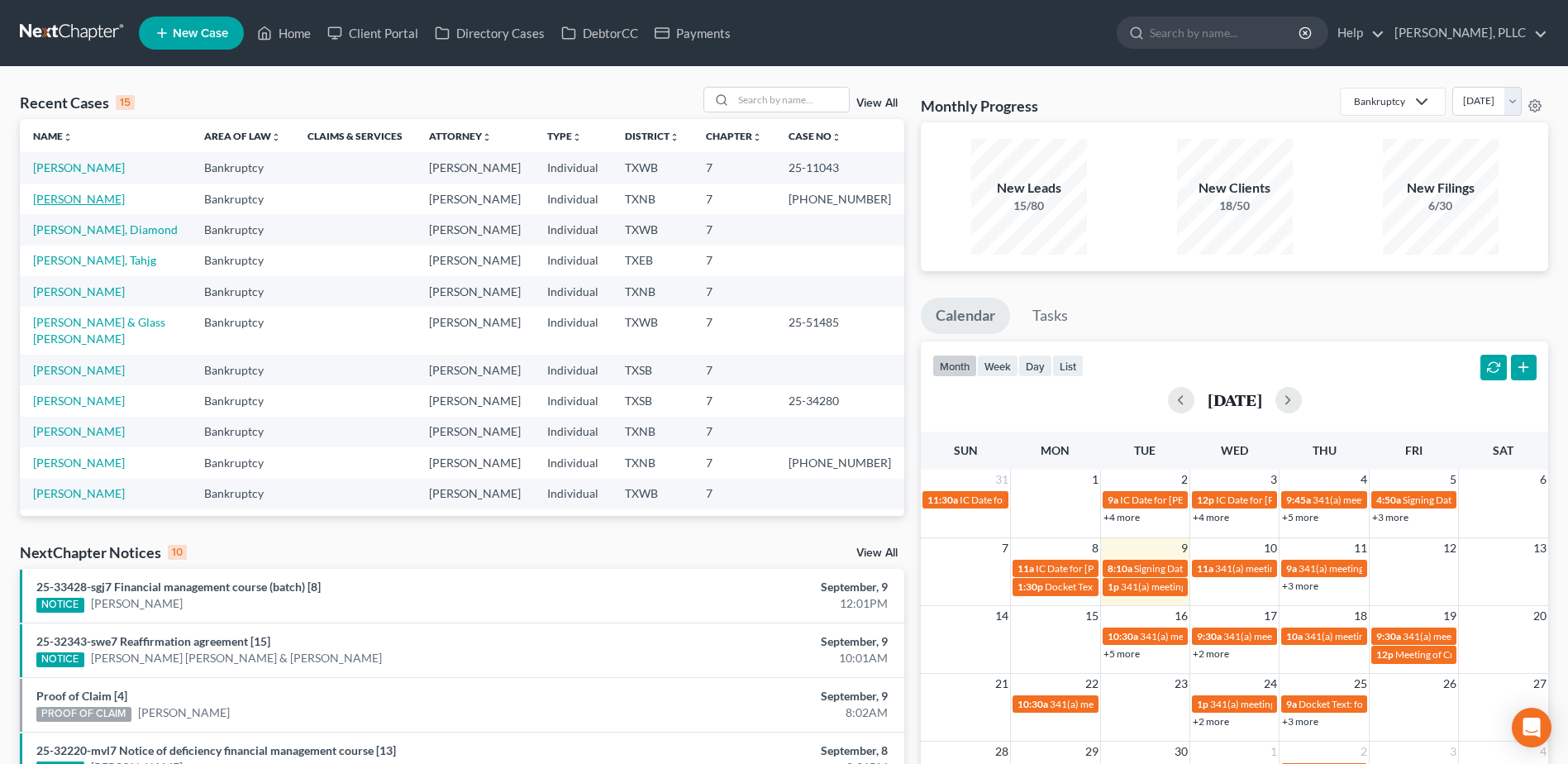
drag, startPoint x: 42, startPoint y: 202, endPoint x: 49, endPoint y: 201, distance: 7.1
click at [42, 201] on link "[PERSON_NAME]" at bounding box center [79, 198] width 92 height 14
select select "6"
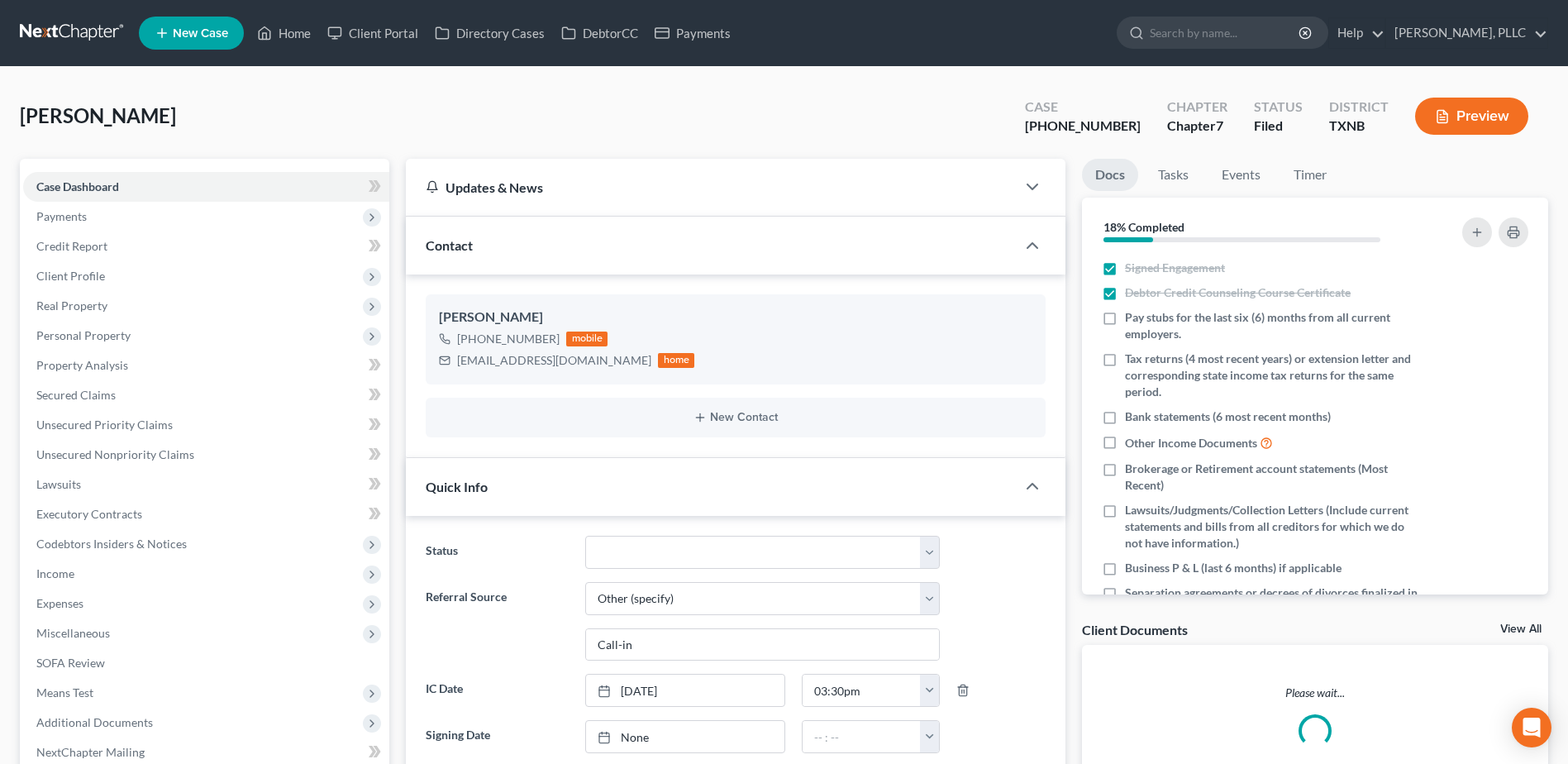
scroll to position [1539, 0]
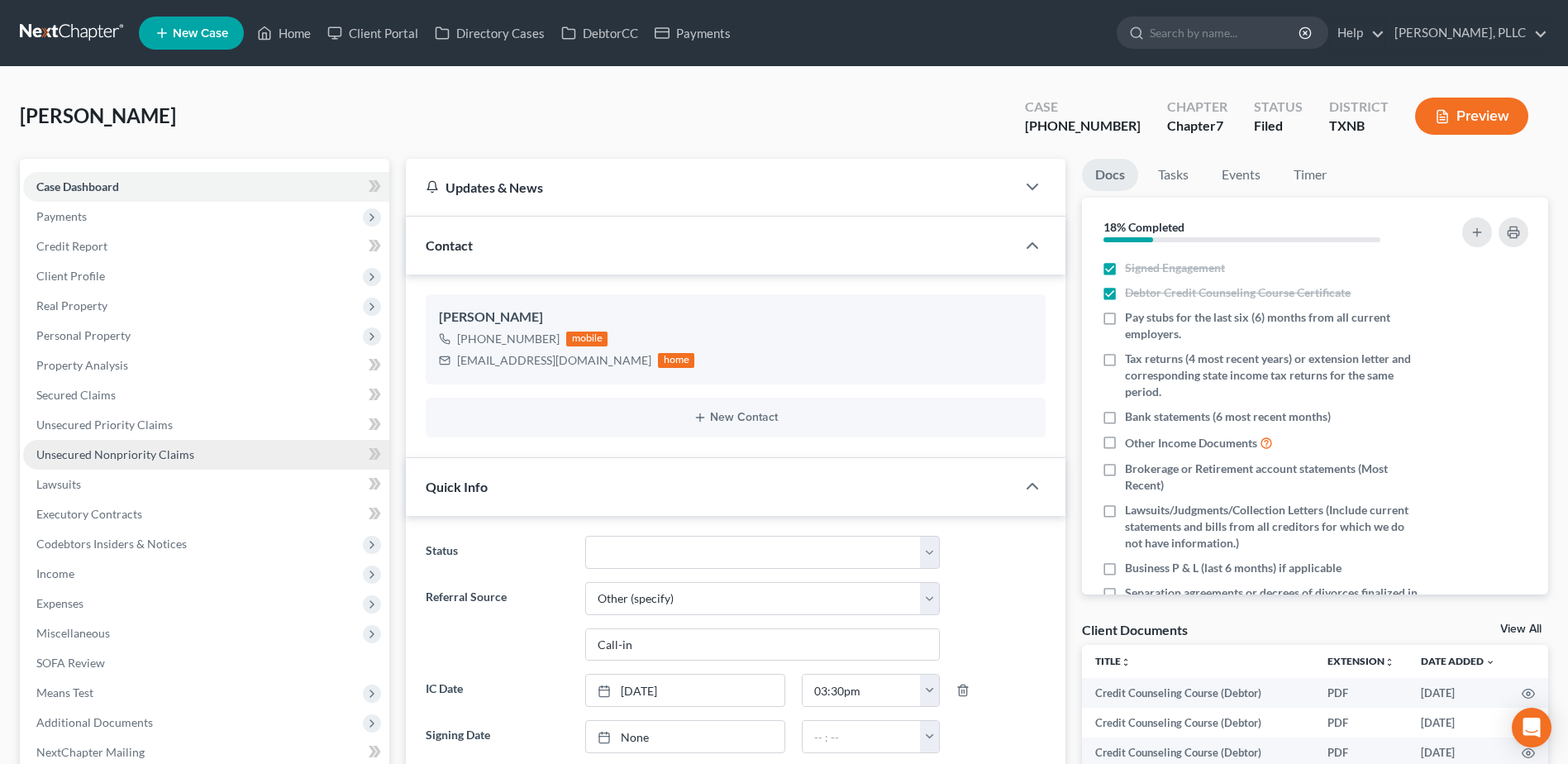
click at [128, 461] on link "Unsecured Nonpriority Claims" at bounding box center [206, 454] width 366 height 30
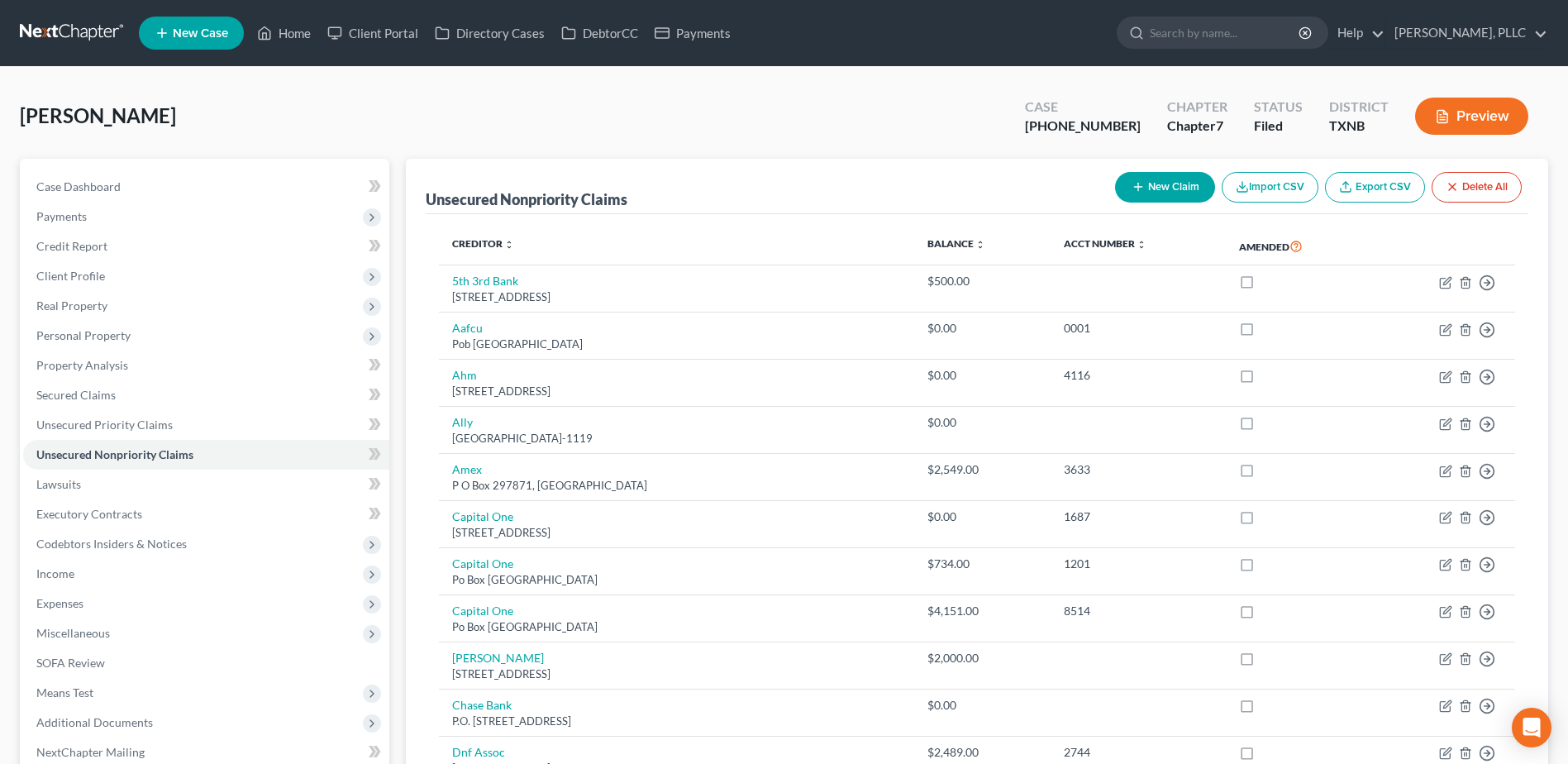
click at [1355, 197] on link "Export CSV" at bounding box center [1375, 187] width 100 height 31
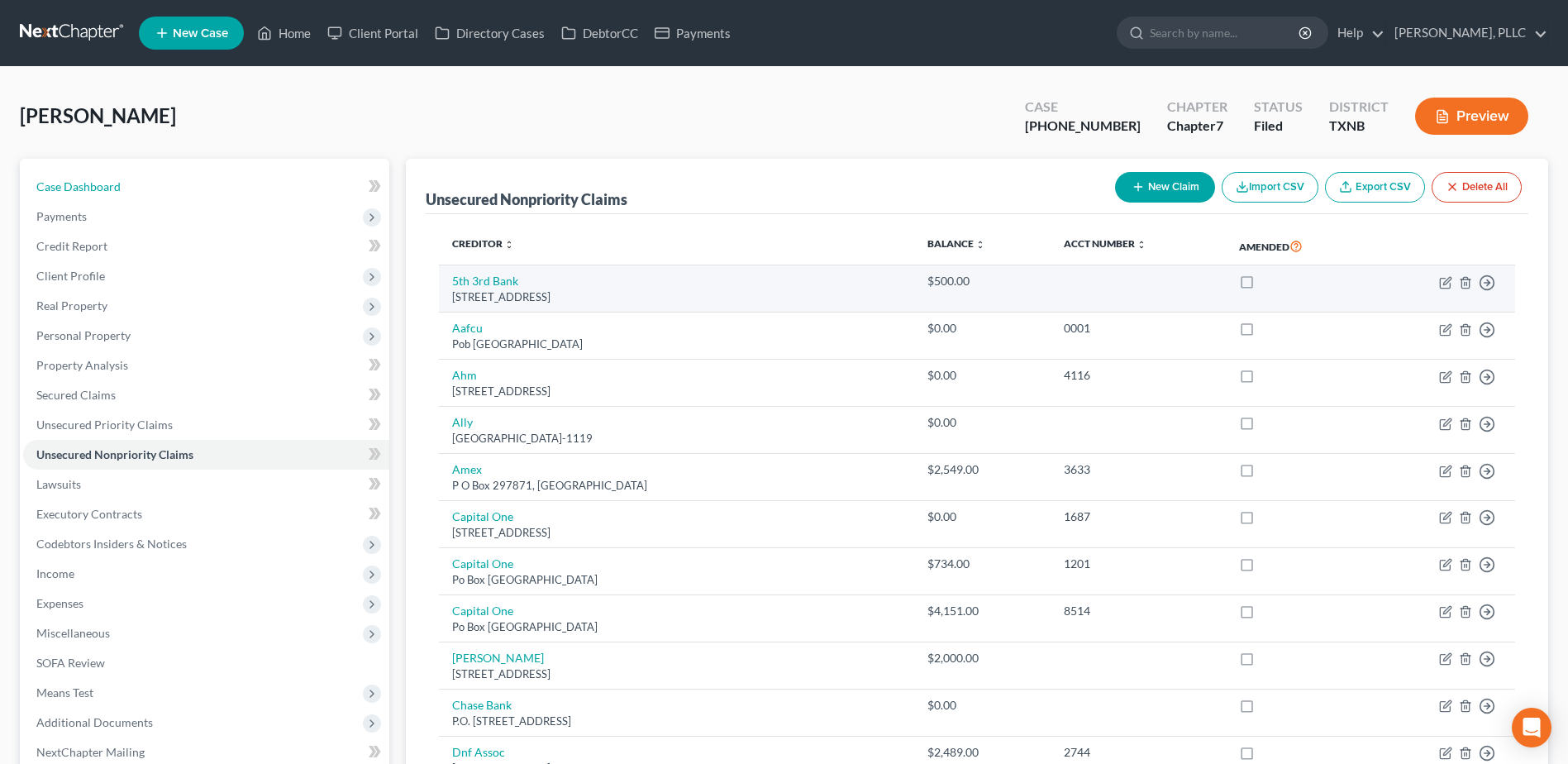
drag, startPoint x: 84, startPoint y: 186, endPoint x: 777, endPoint y: 278, distance: 699.1
click at [84, 186] on span "Case Dashboard" at bounding box center [78, 187] width 84 height 14
select select "6"
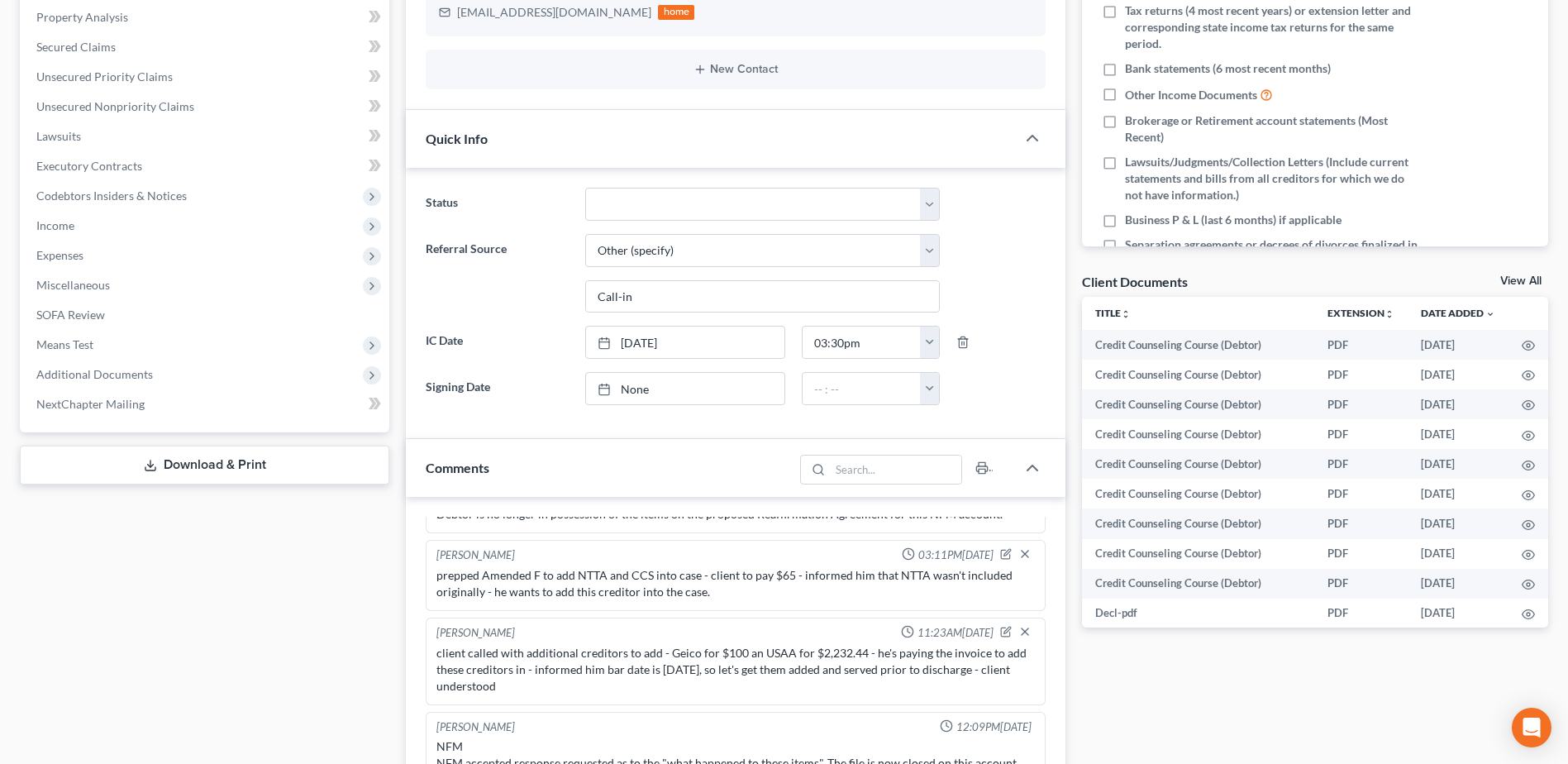
scroll to position [331, 0]
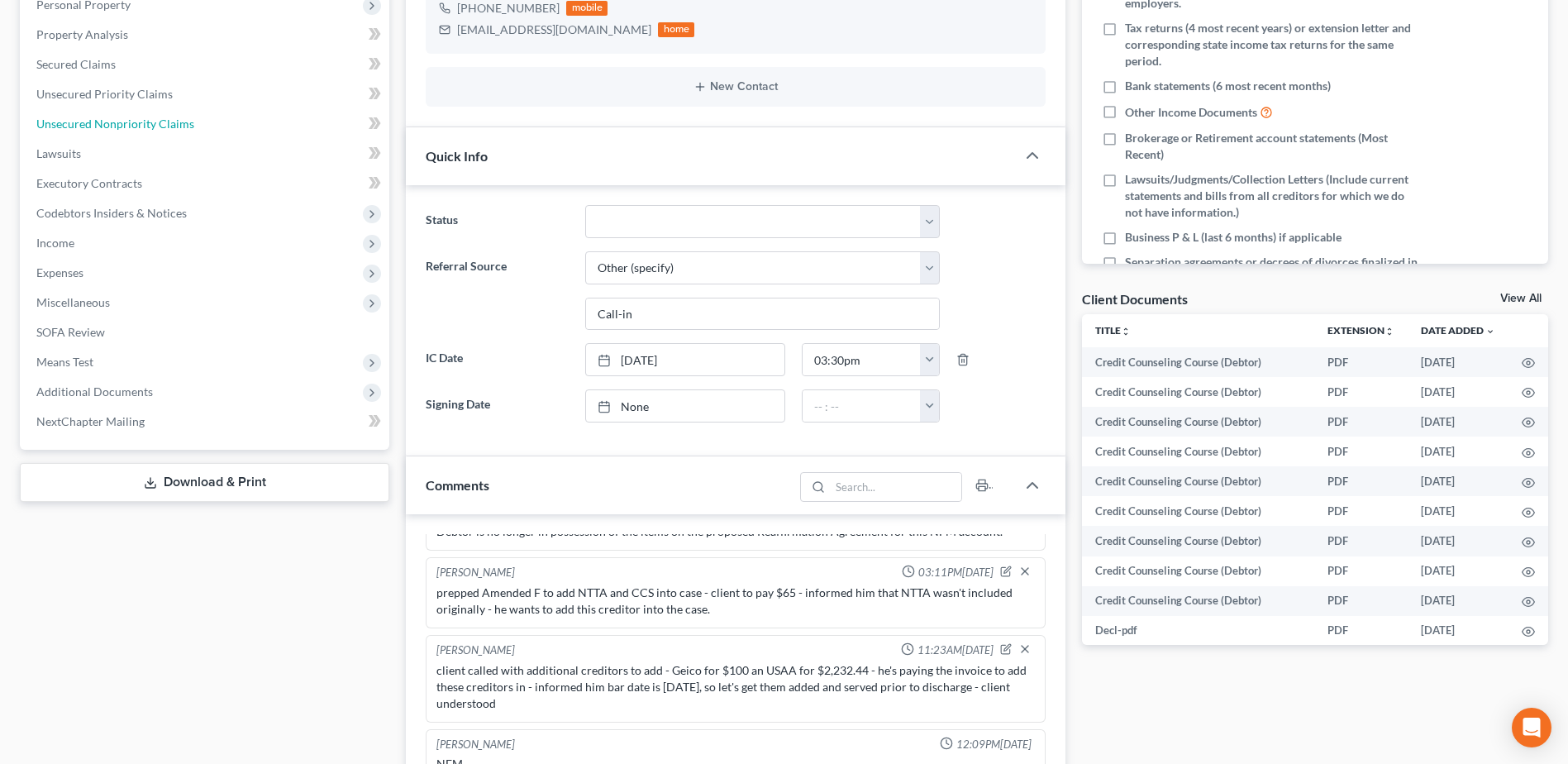
drag, startPoint x: 144, startPoint y: 123, endPoint x: 953, endPoint y: 347, distance: 839.4
click at [144, 123] on span "Unsecured Nonpriority Claims" at bounding box center [115, 123] width 158 height 14
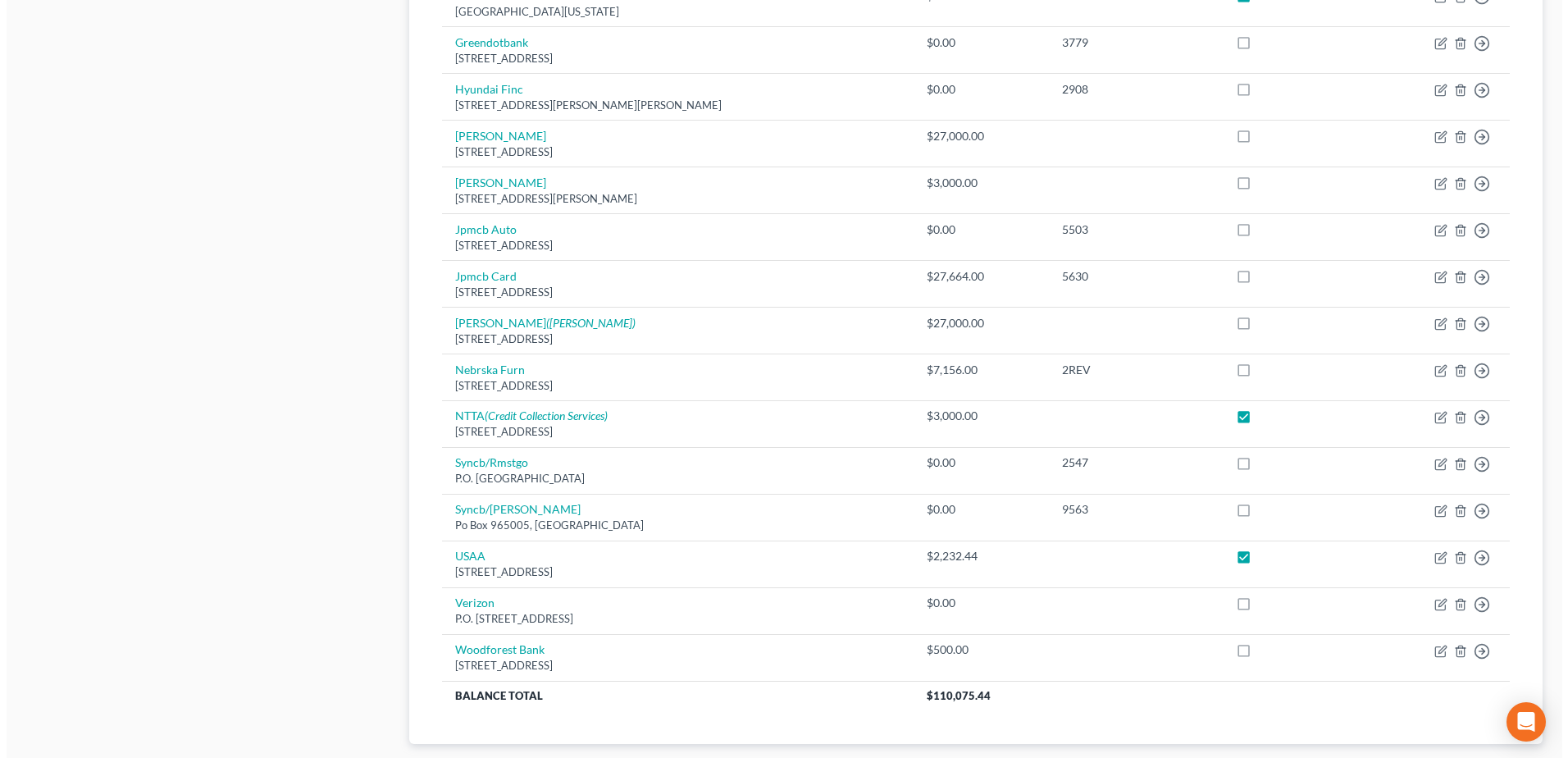
scroll to position [984, 0]
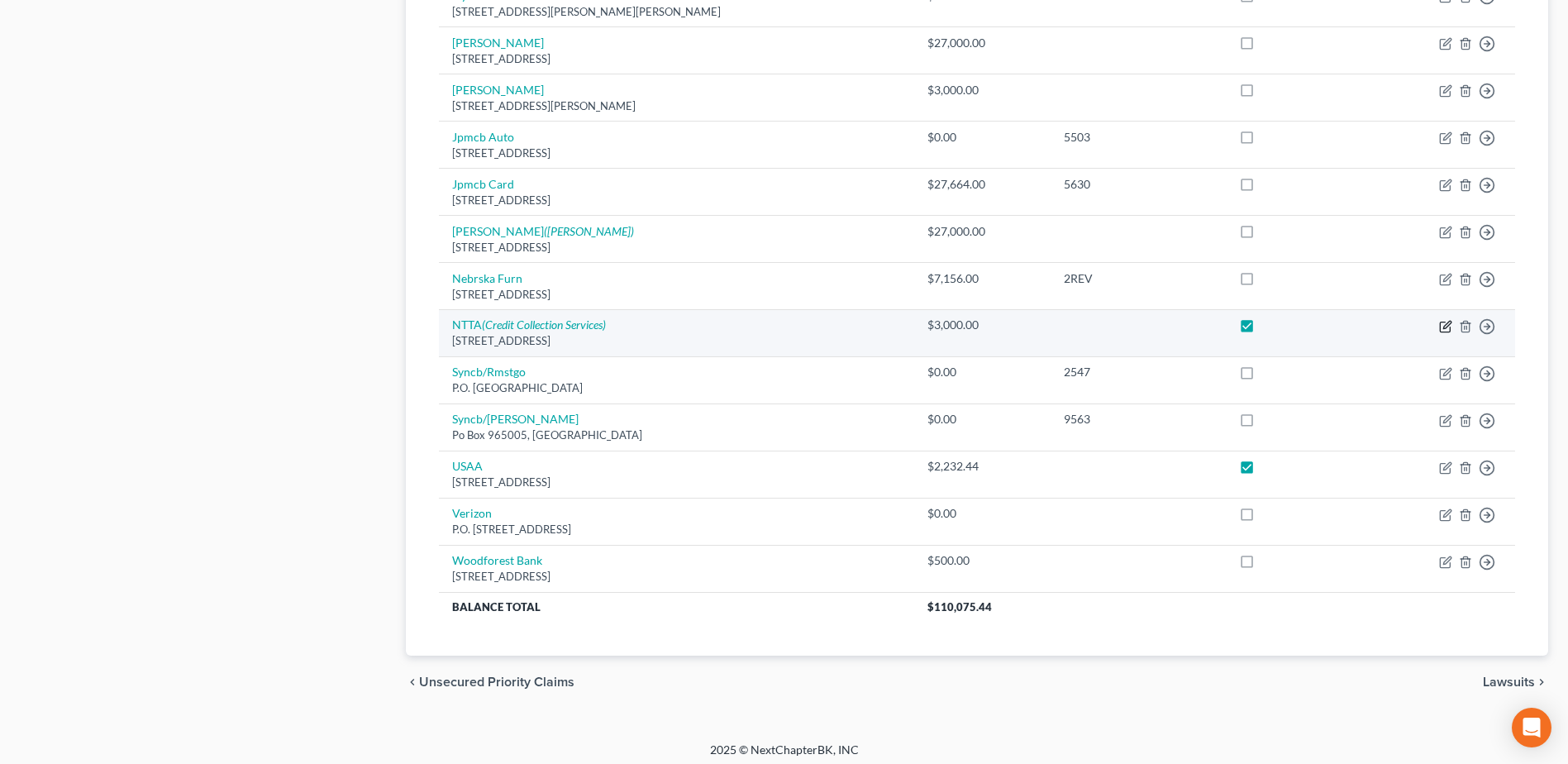
click at [1442, 326] on icon "button" at bounding box center [1445, 326] width 14 height 14
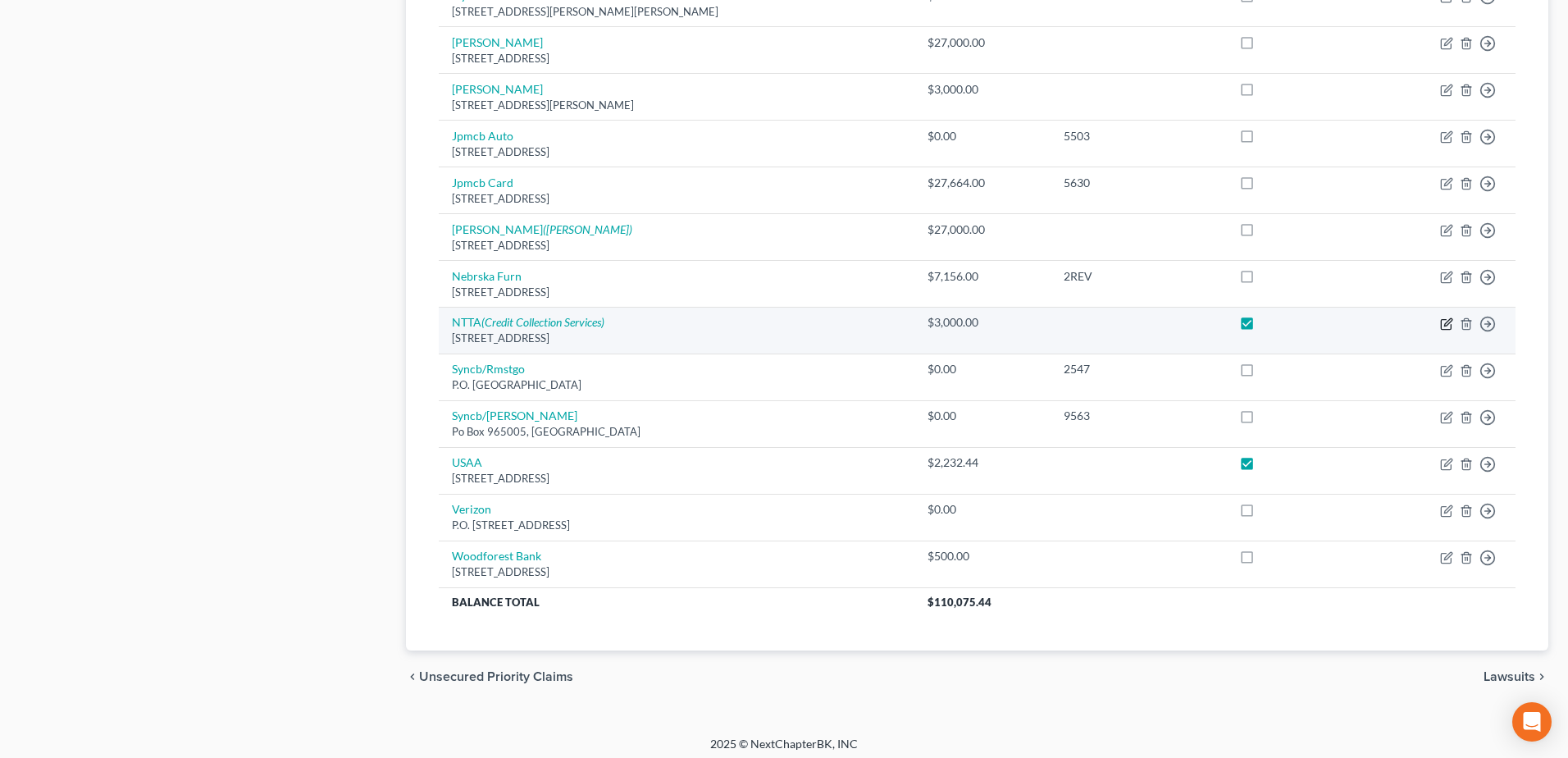
select select "45"
select select "0"
select select "22"
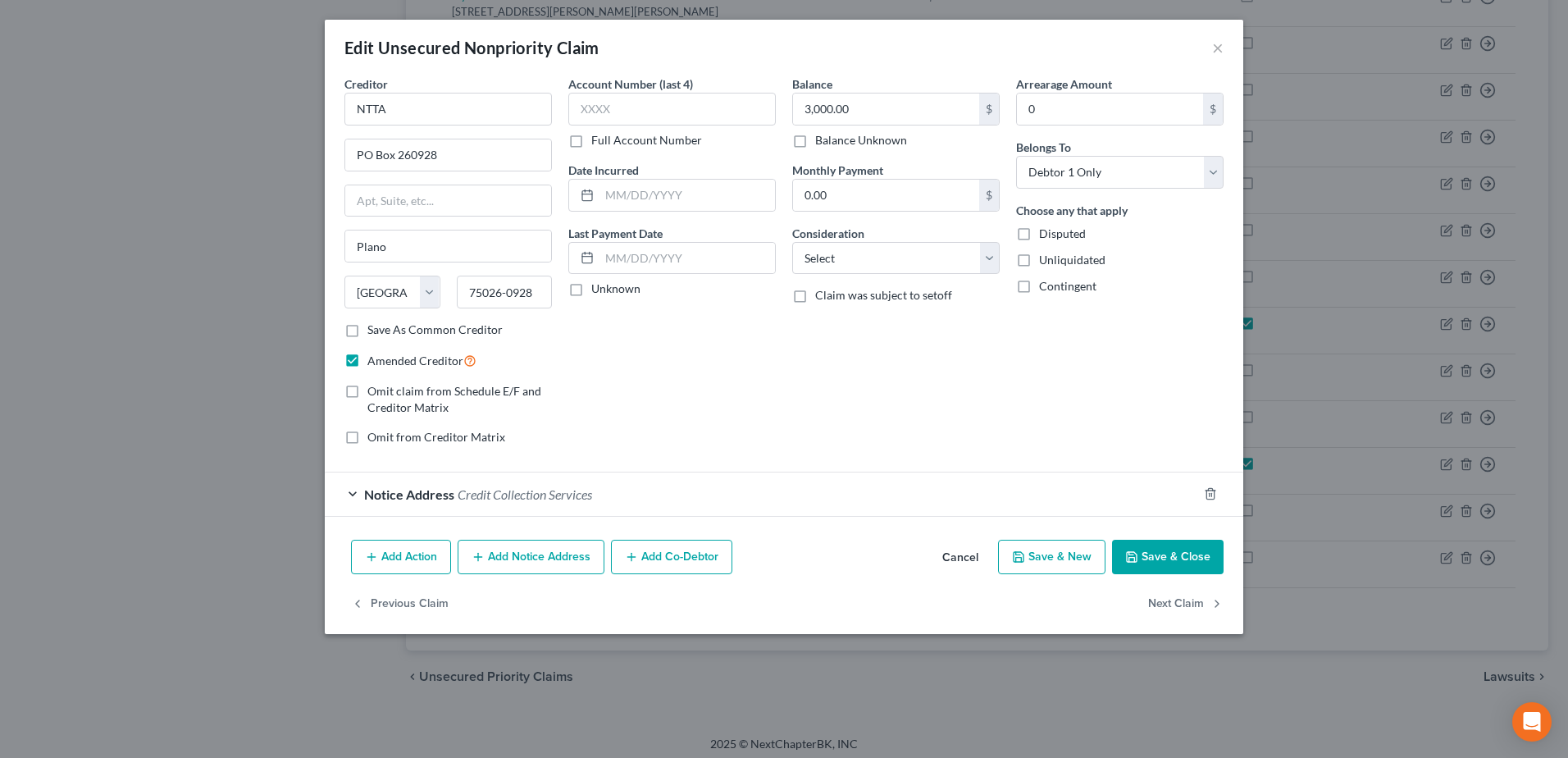
click at [351, 494] on div "Notice Address Credit Collection Services" at bounding box center [760, 495] width 872 height 44
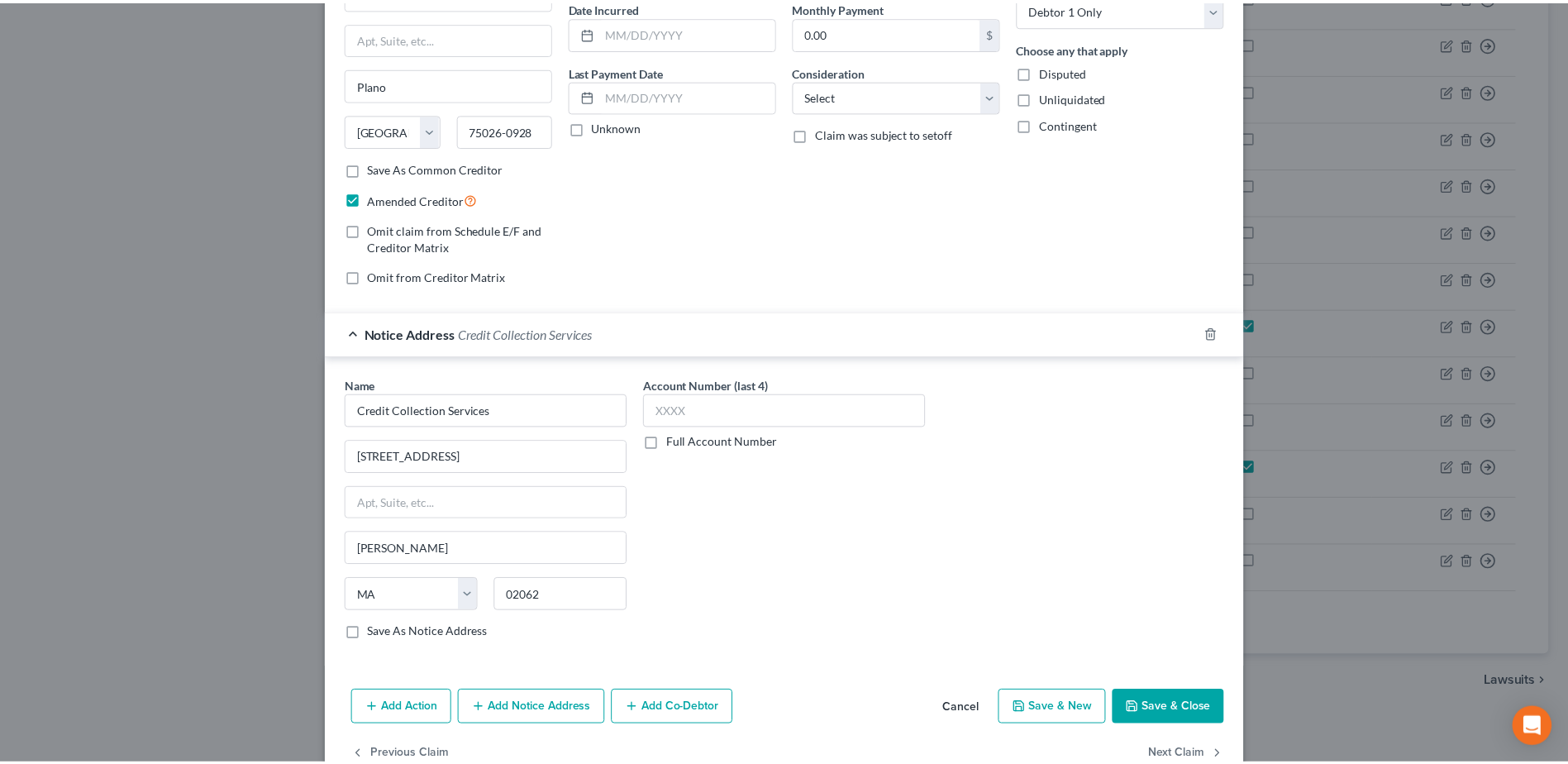
scroll to position [165, 0]
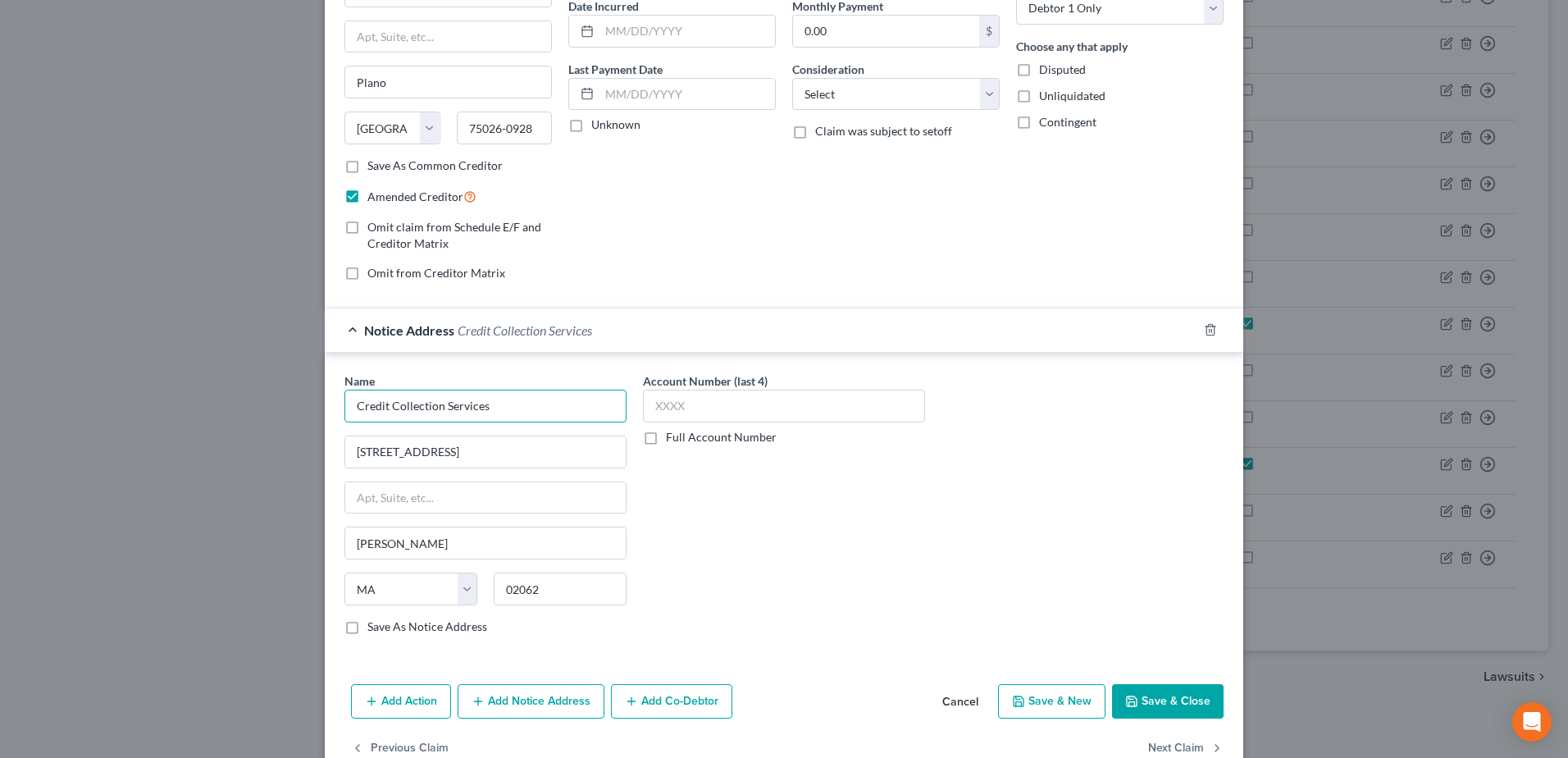
drag, startPoint x: 511, startPoint y: 411, endPoint x: 336, endPoint y: 410, distance: 175.0
click at [336, 410] on div "Name * Credit Collection Services 725 Canton Street Norwood State AL AK AR AZ C…" at bounding box center [485, 511] width 299 height 276
drag, startPoint x: 949, startPoint y: 708, endPoint x: 1109, endPoint y: 541, distance: 231.3
click at [949, 708] on button "Cancel" at bounding box center [961, 702] width 62 height 33
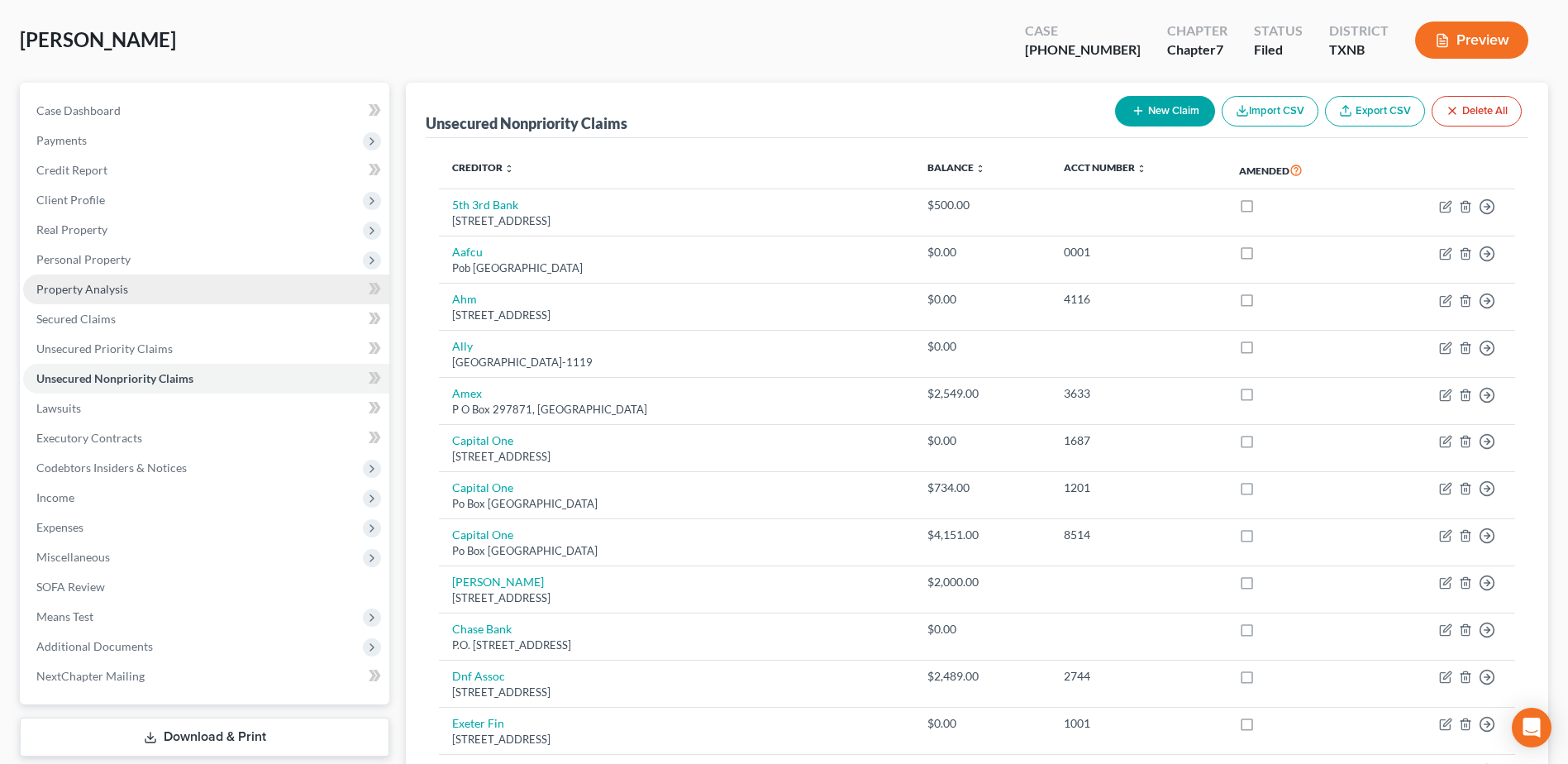
scroll to position [0, 0]
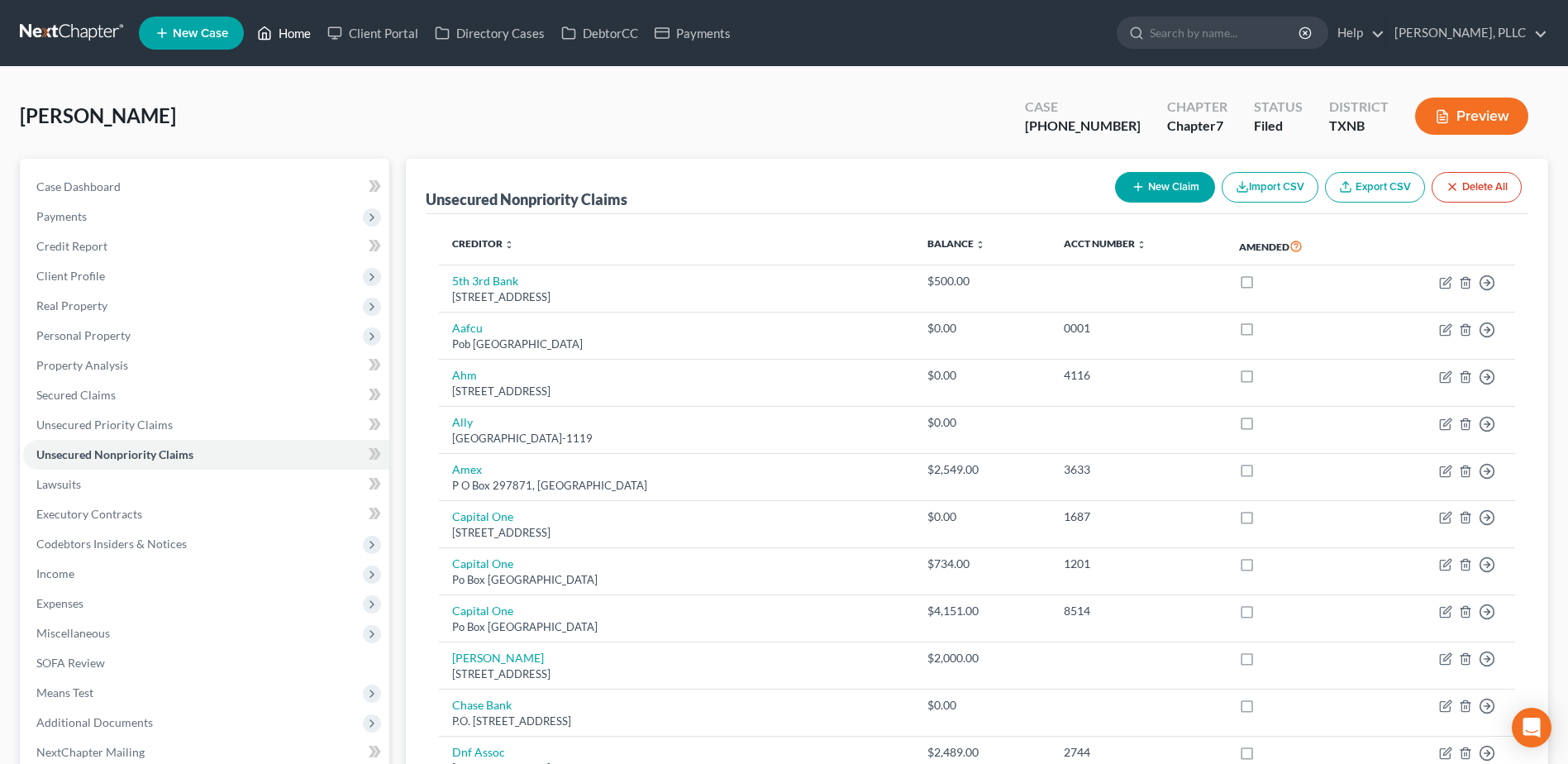
click at [285, 36] on link "Home" at bounding box center [283, 32] width 70 height 30
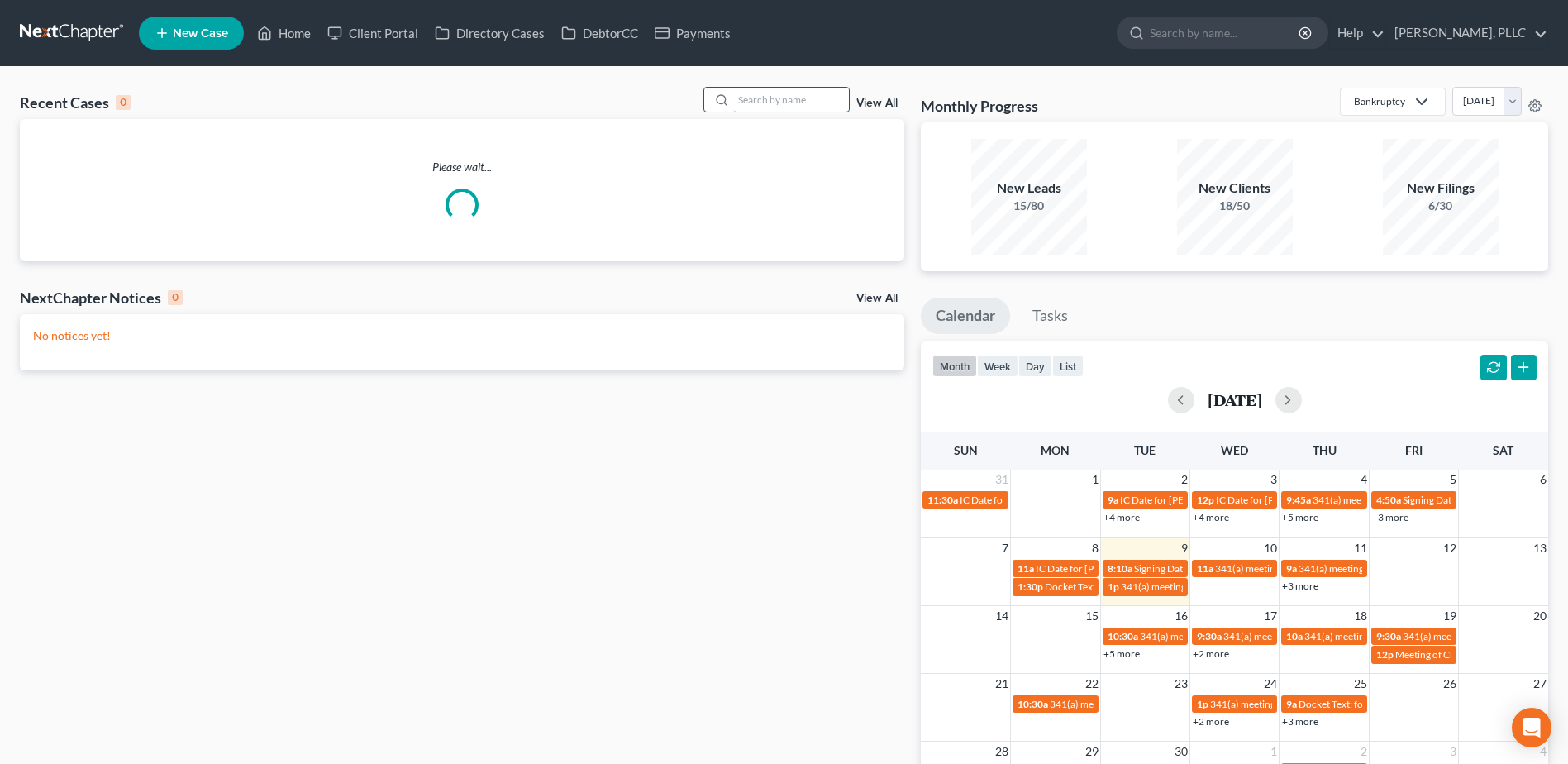
click at [817, 94] on input "search" at bounding box center [791, 99] width 115 height 24
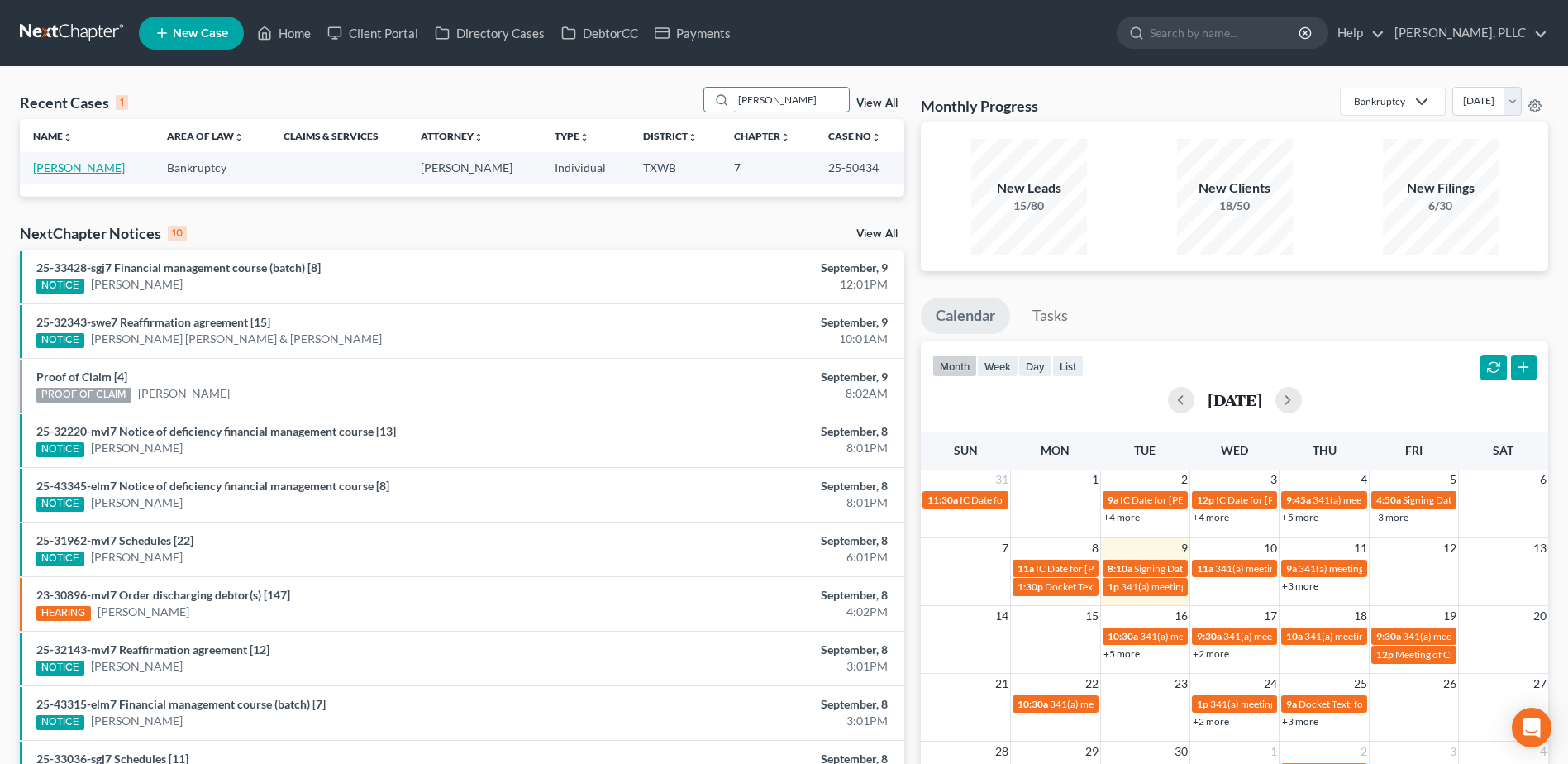
type input "cadena"
click at [76, 171] on link "Cadena, Victor" at bounding box center [79, 167] width 92 height 14
select select "4"
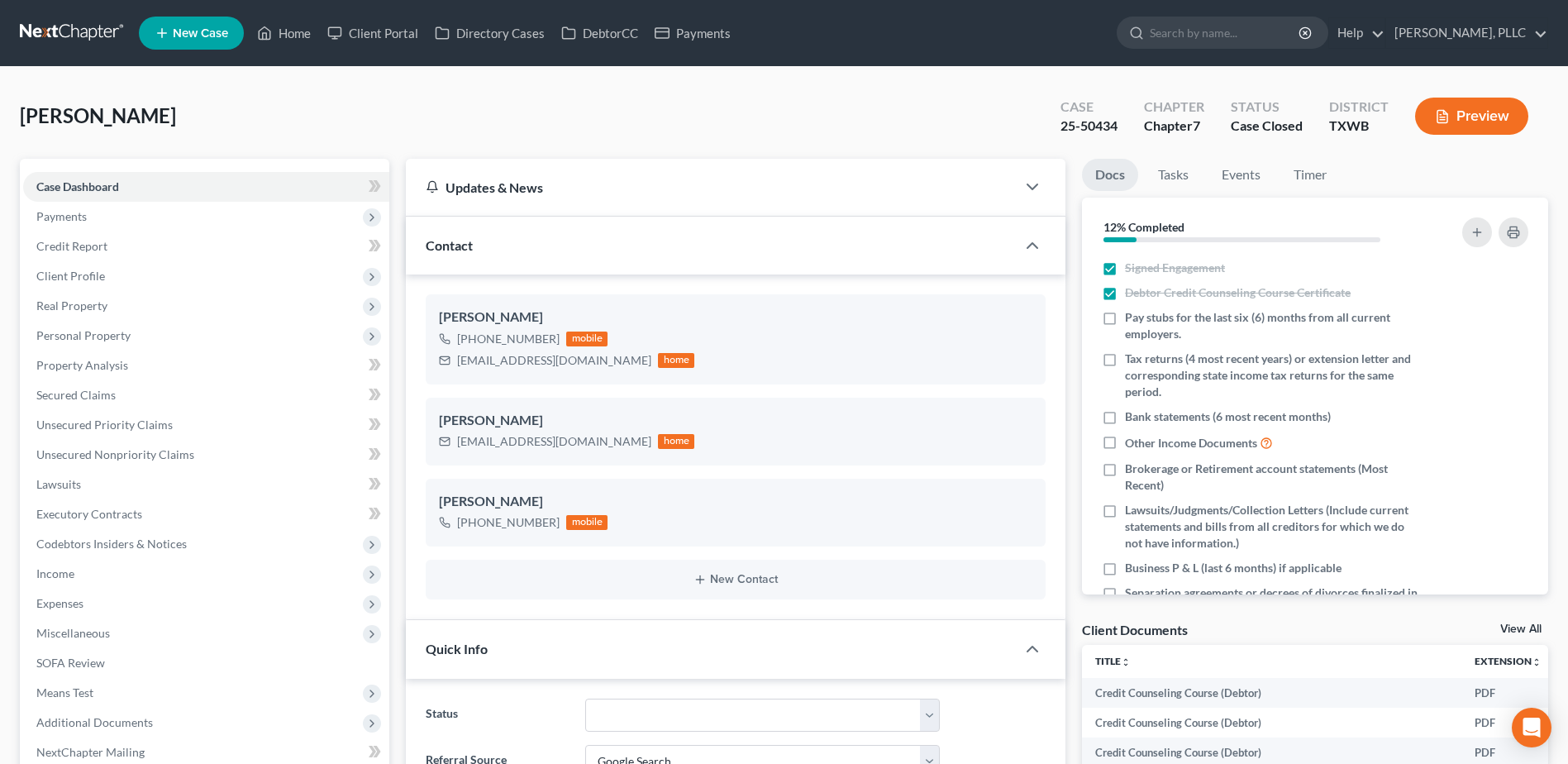
scroll to position [494, 0]
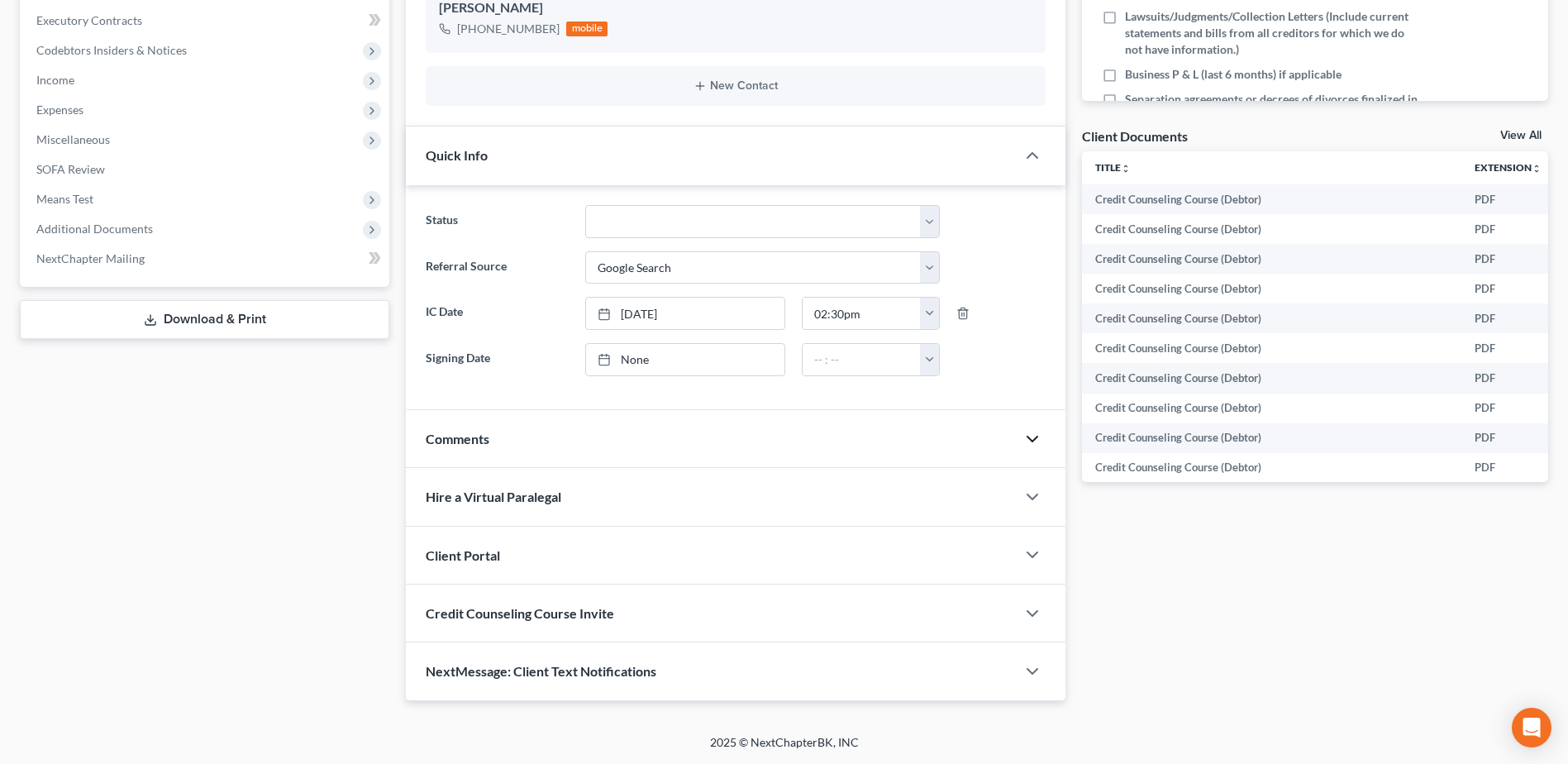
click at [1036, 442] on icon "button" at bounding box center [1031, 438] width 19 height 20
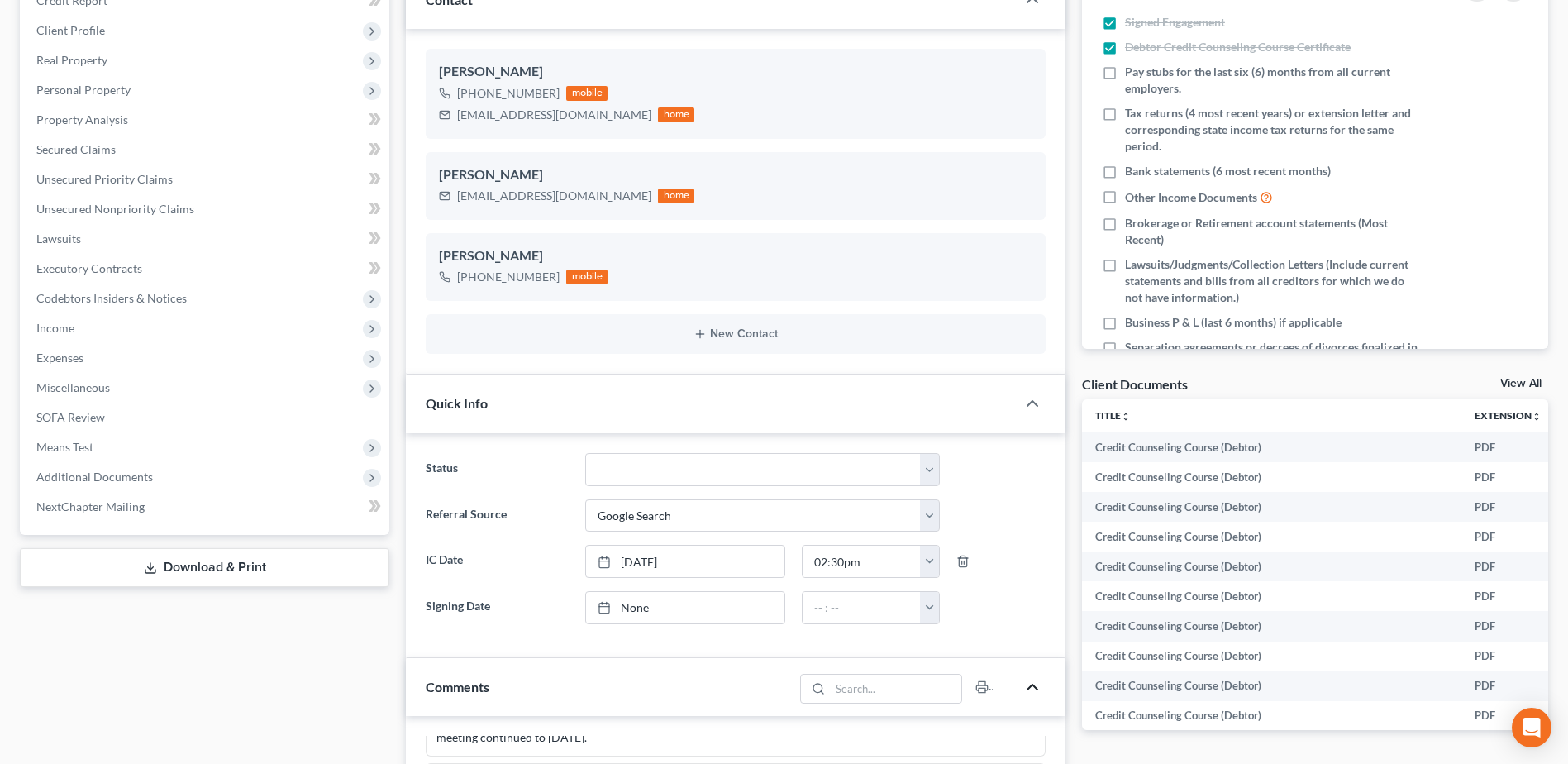
scroll to position [0, 0]
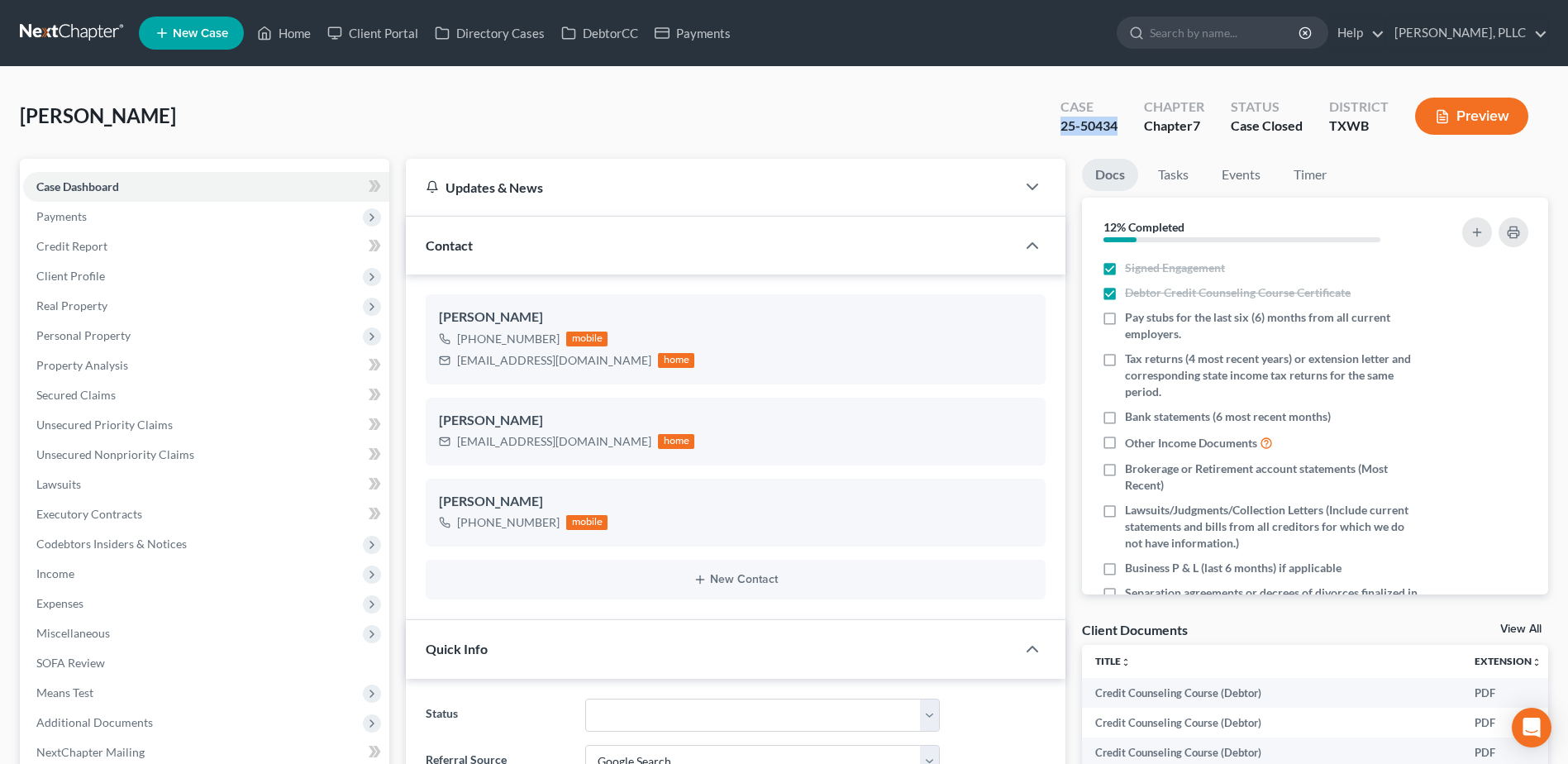
drag, startPoint x: 1118, startPoint y: 127, endPoint x: 1061, endPoint y: 131, distance: 57.1
click at [1061, 131] on div "25-50434" at bounding box center [1088, 125] width 57 height 19
copy div "25-50434"
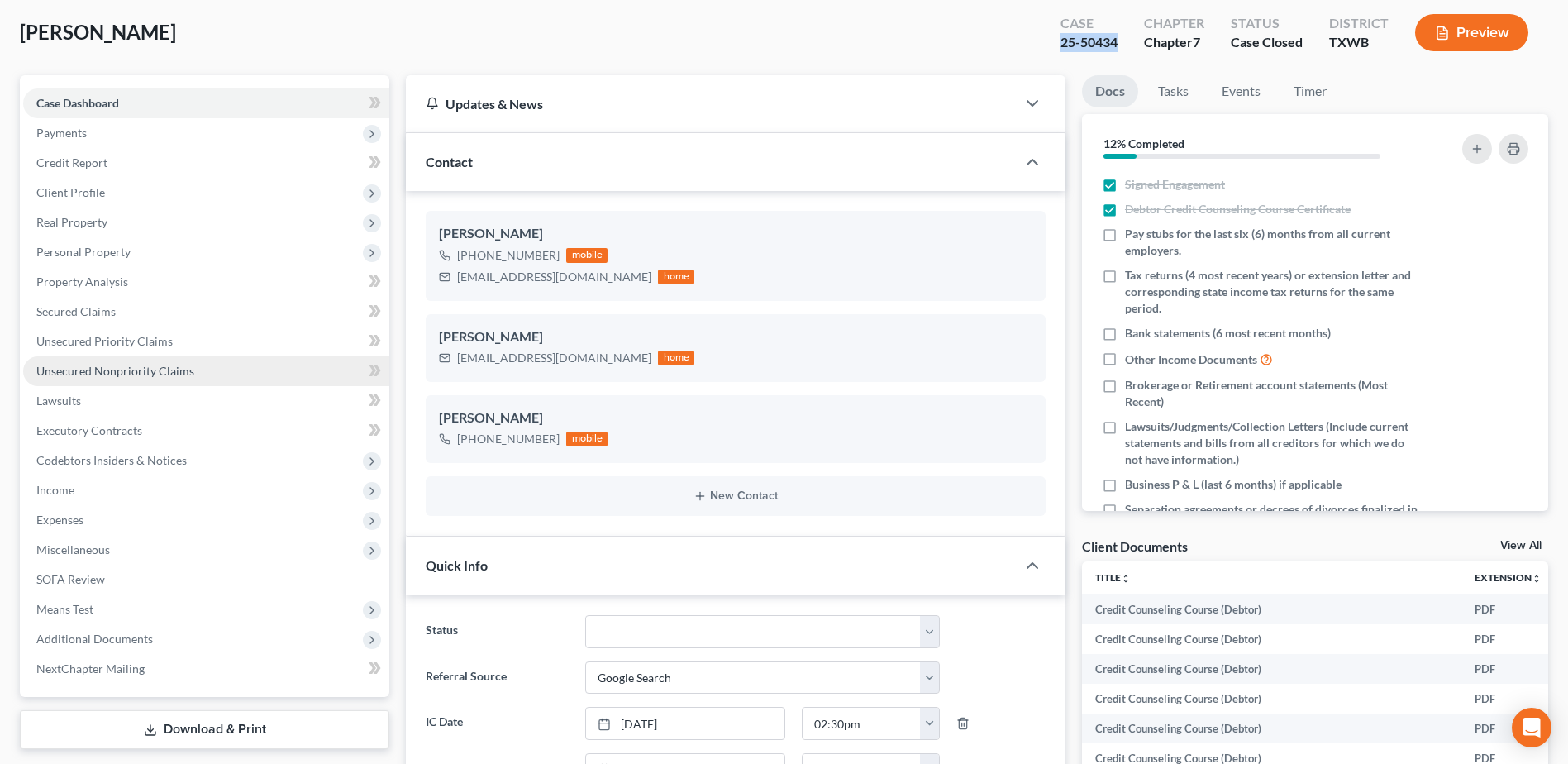
scroll to position [496, 0]
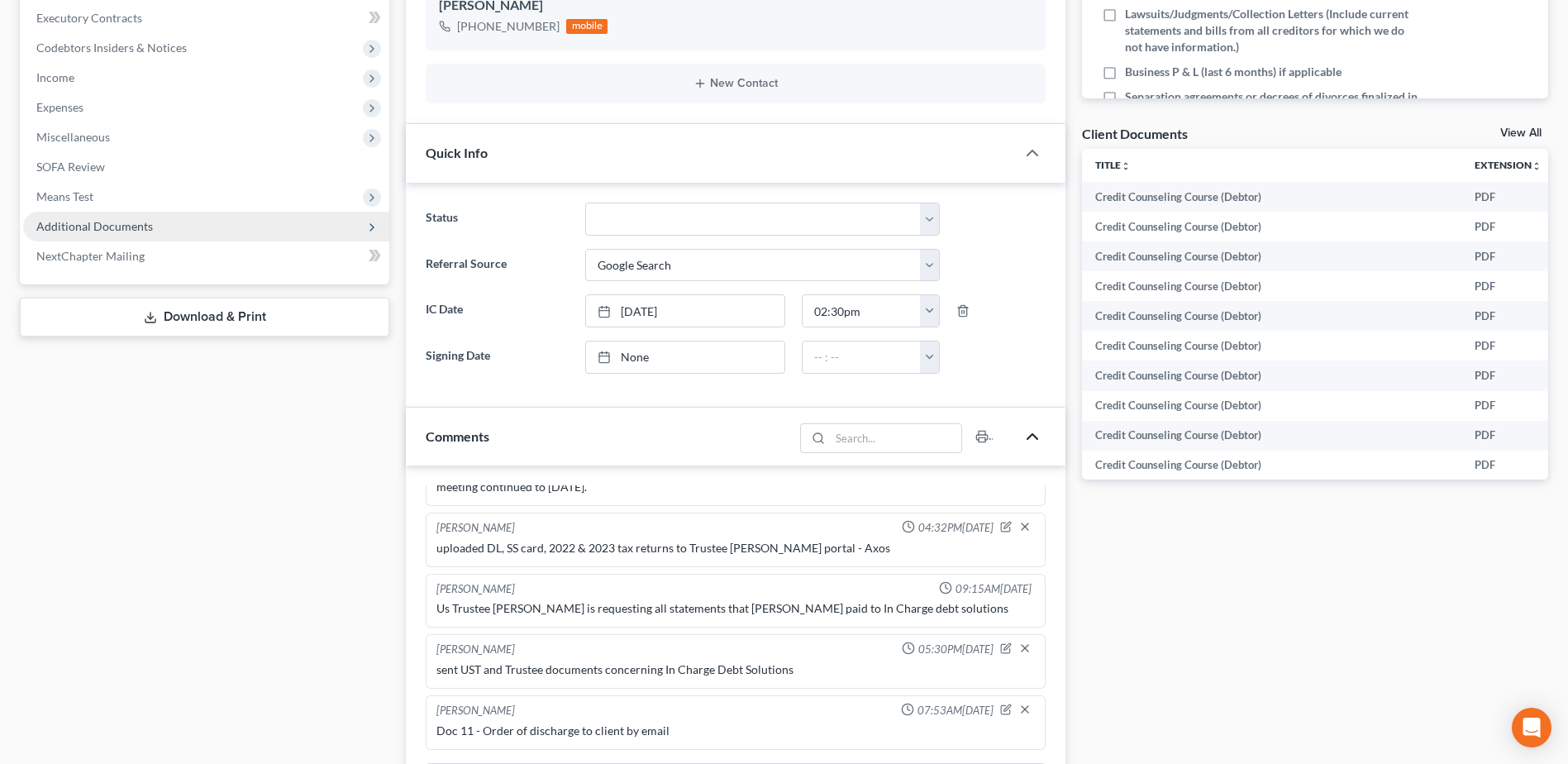
click at [99, 224] on span "Additional Documents" at bounding box center [94, 226] width 116 height 14
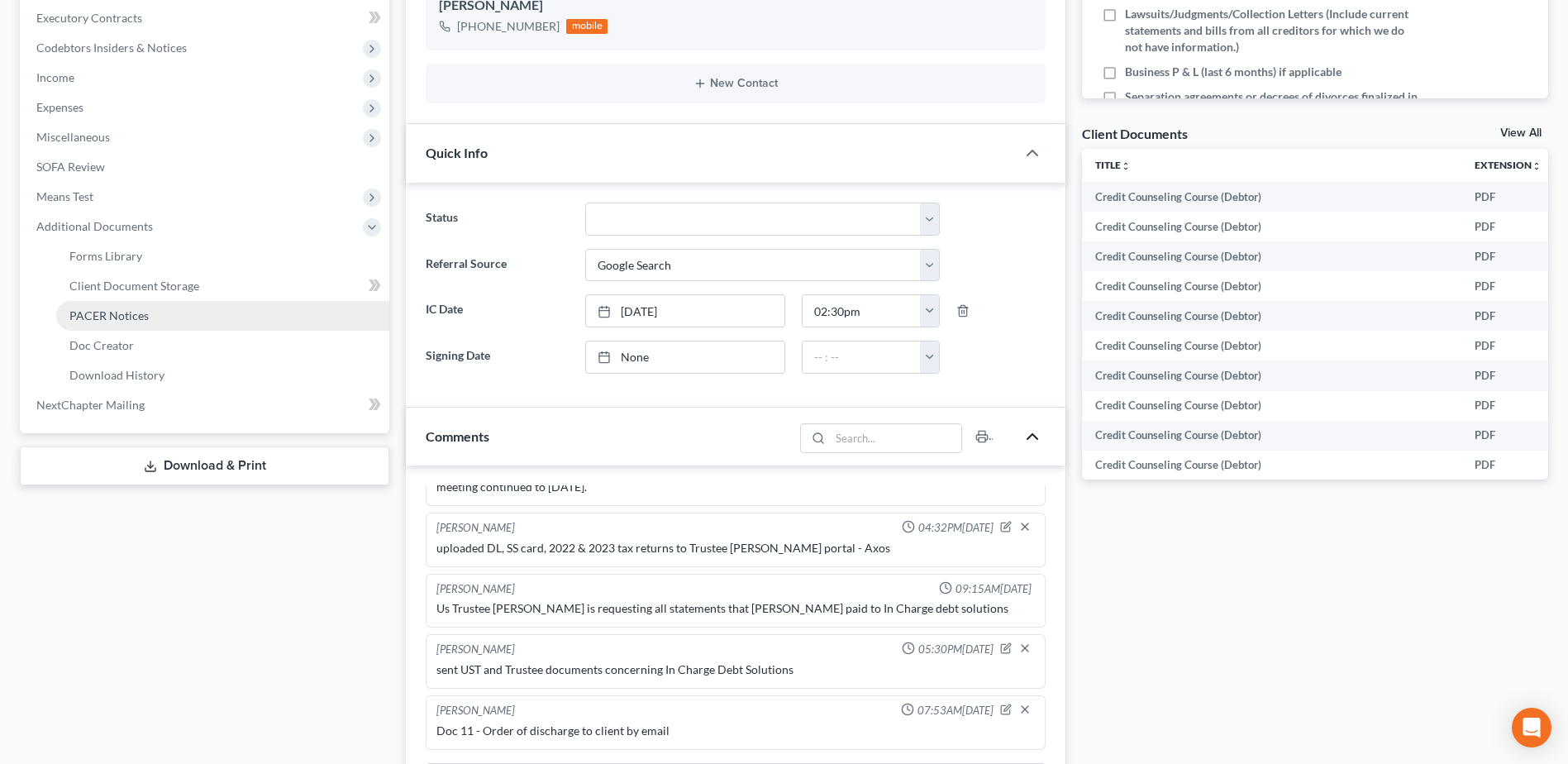
click at [125, 313] on span "PACER Notices" at bounding box center [109, 315] width 80 height 14
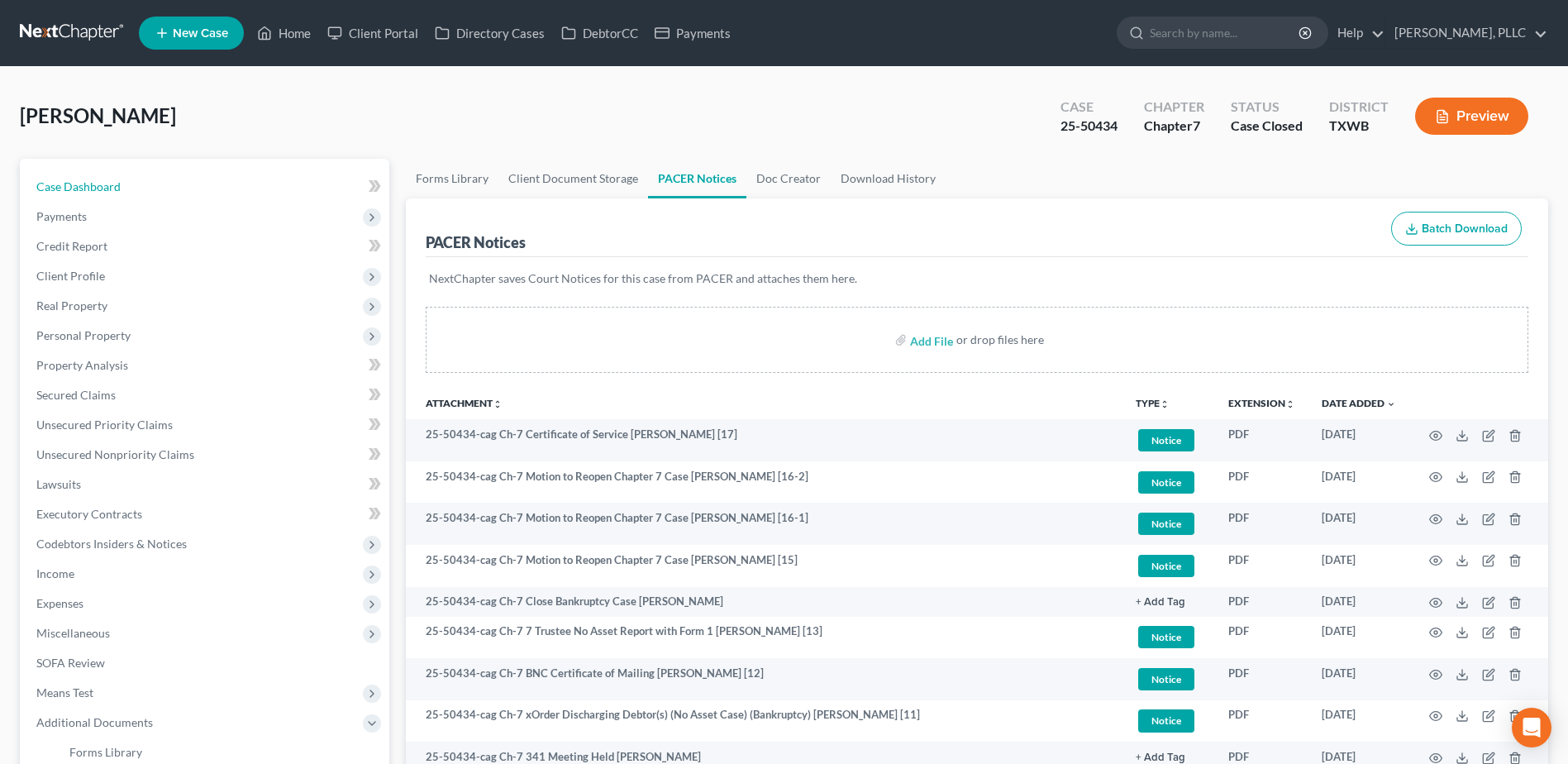
click at [94, 194] on link "Case Dashboard" at bounding box center [206, 187] width 366 height 30
select select "4"
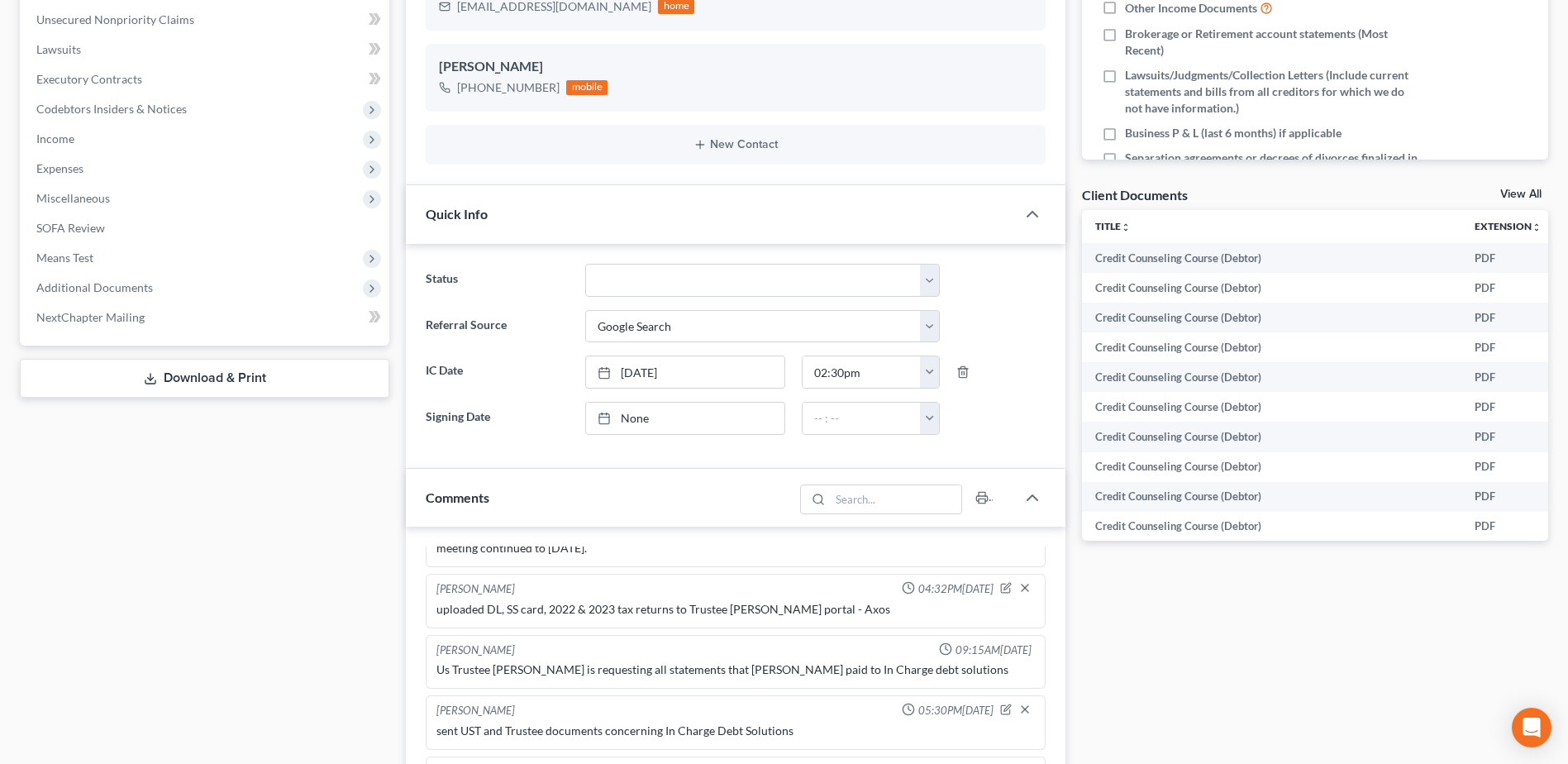
scroll to position [848, 0]
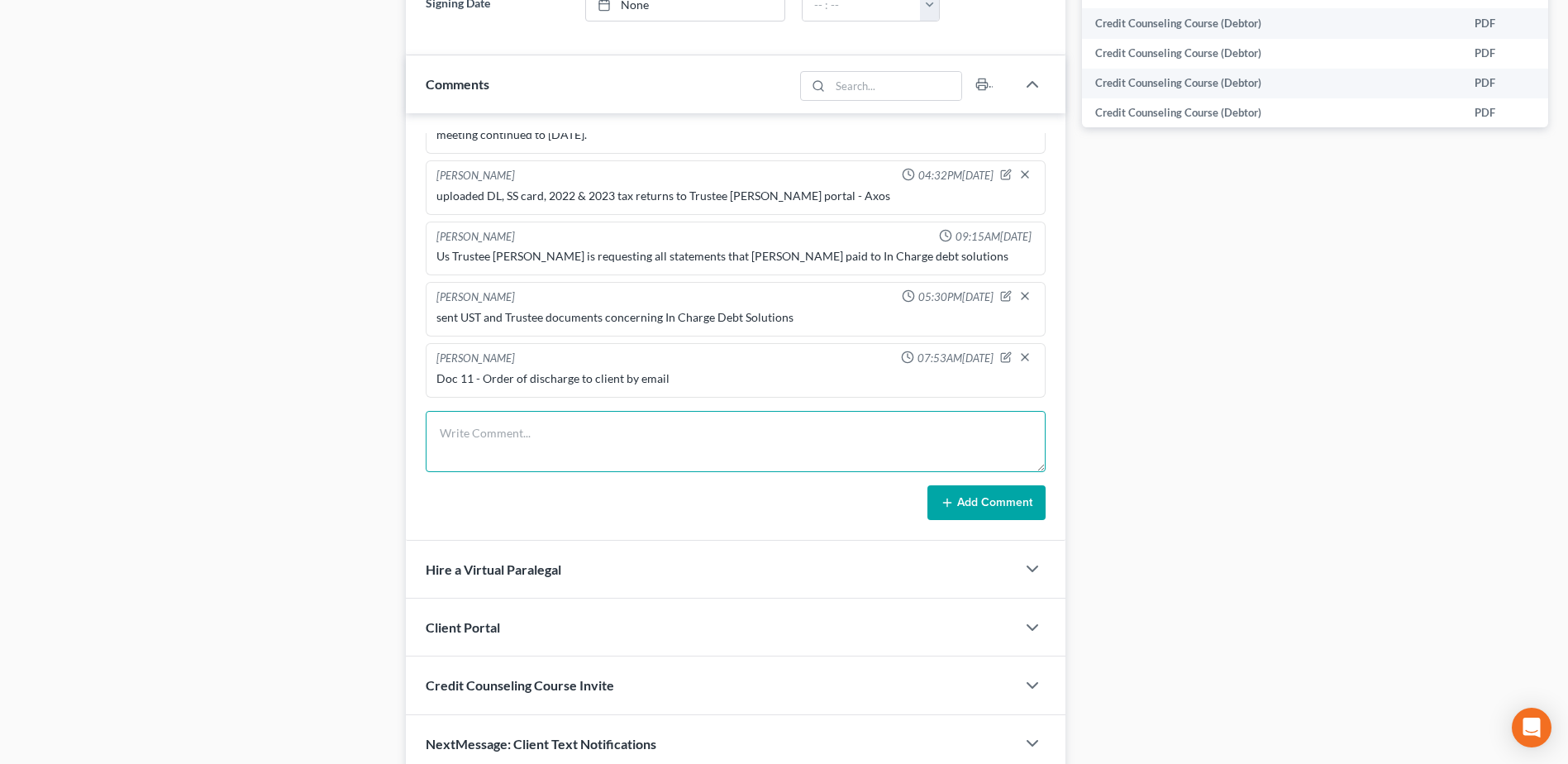
click at [741, 450] on textarea at bounding box center [735, 442] width 620 height 61
type textarea "resubmitted Order on the Motion to Reopen adding attorney signature block at th…"
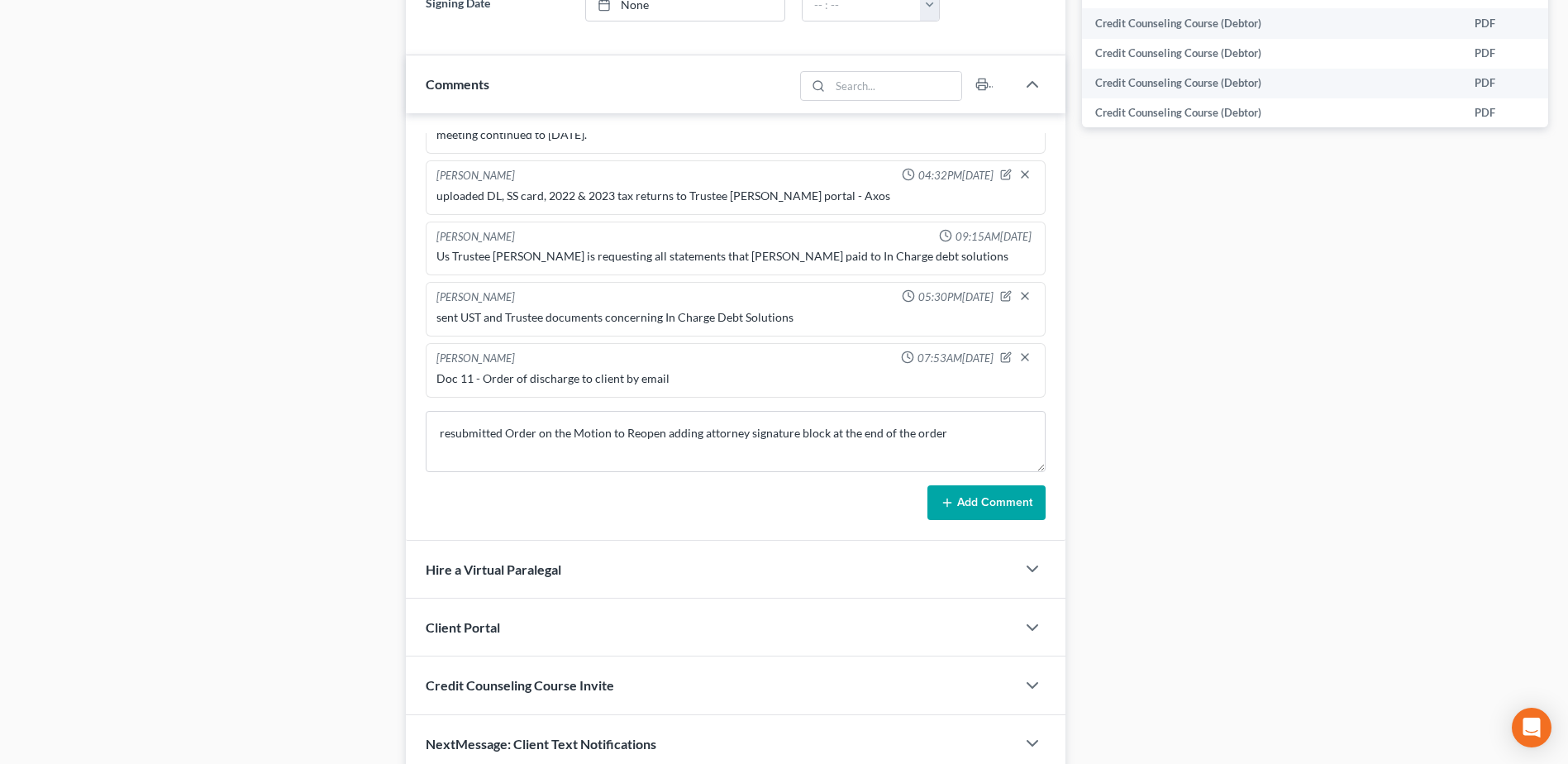
click at [967, 503] on button "Add Comment" at bounding box center [986, 502] width 118 height 35
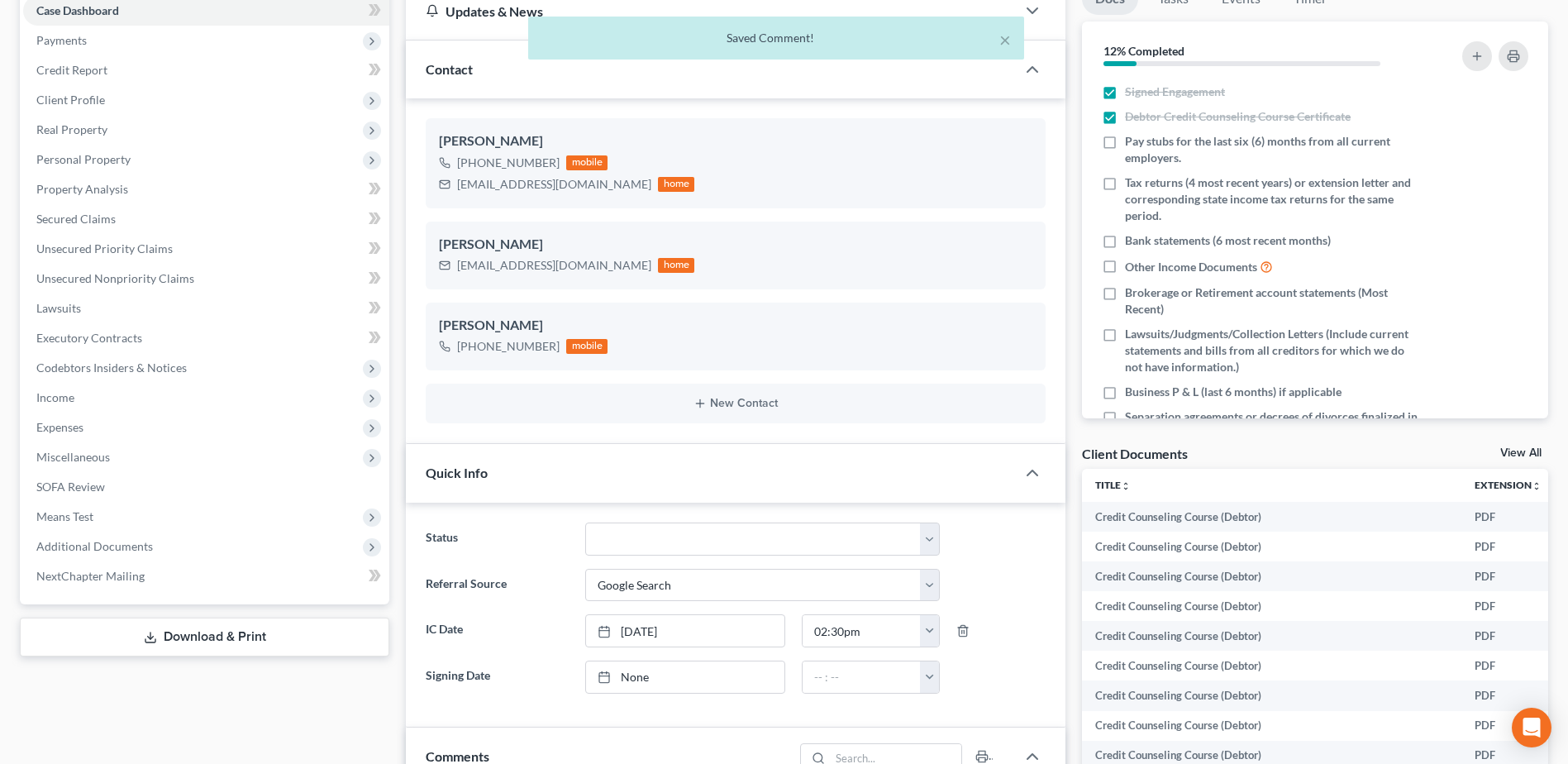
scroll to position [0, 0]
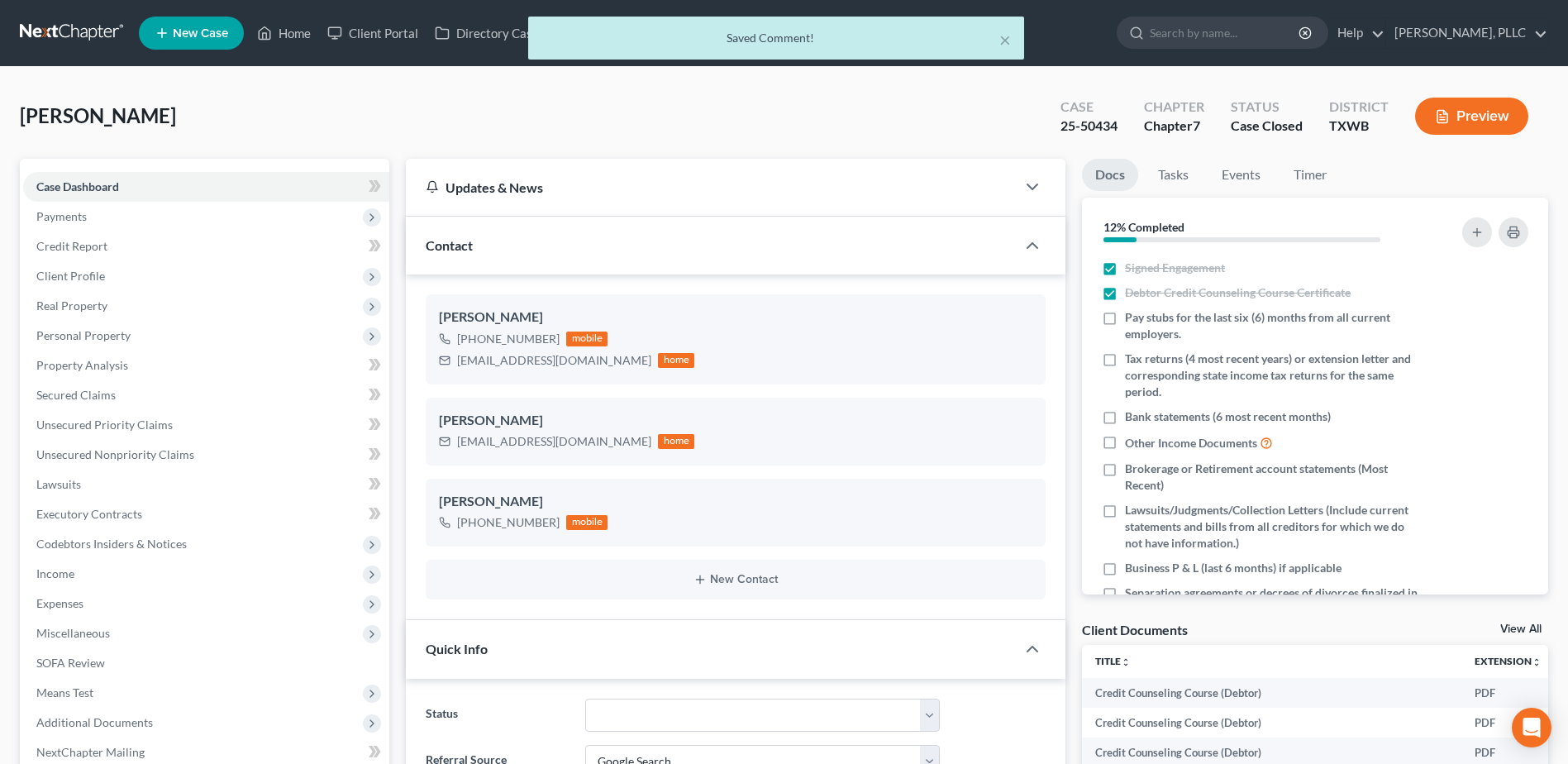
click at [300, 36] on div "× Saved Comment!" at bounding box center [776, 42] width 1568 height 51
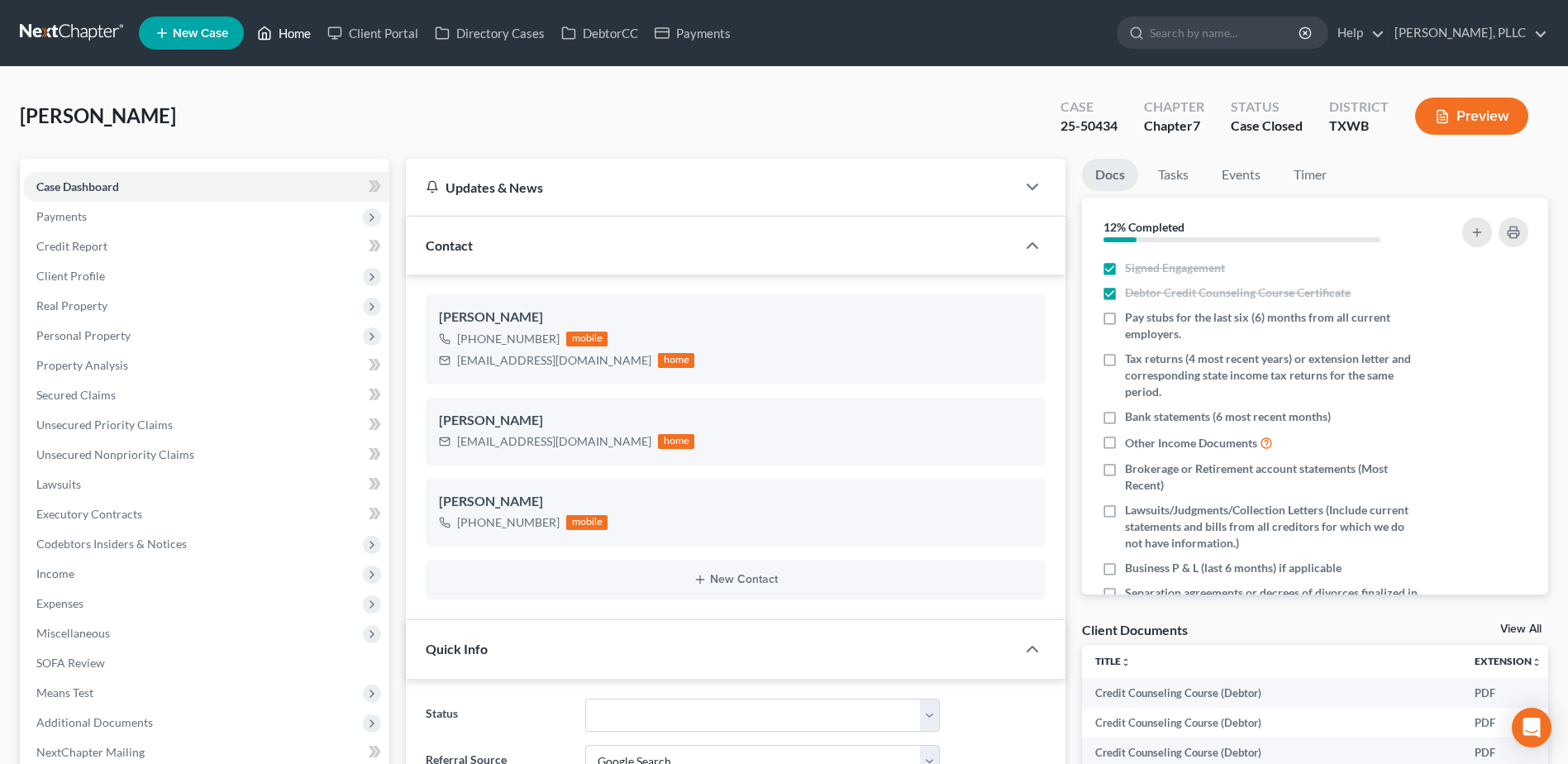
click at [293, 29] on link "Home" at bounding box center [283, 32] width 70 height 30
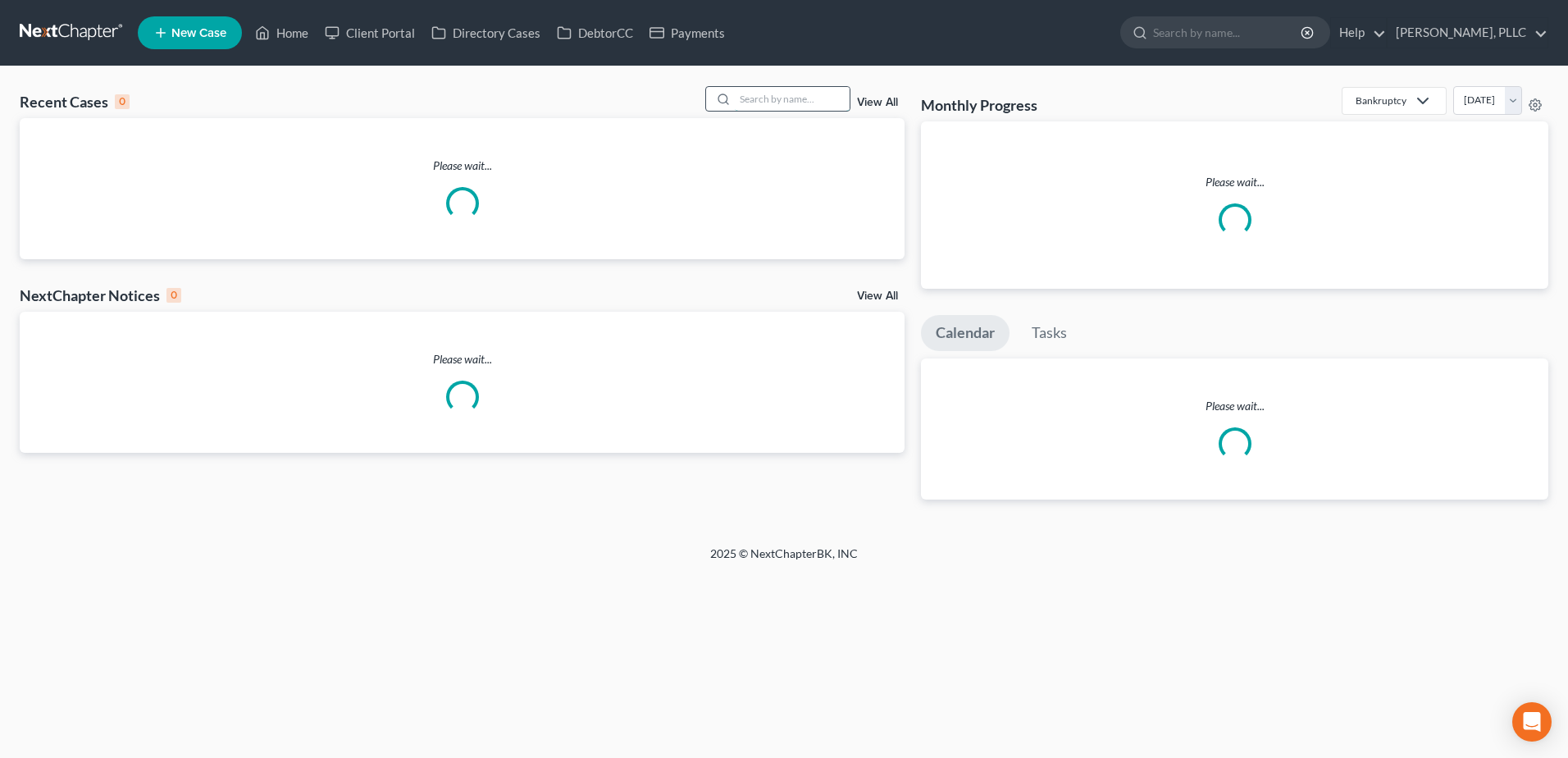
click at [799, 105] on input "search" at bounding box center [792, 98] width 114 height 24
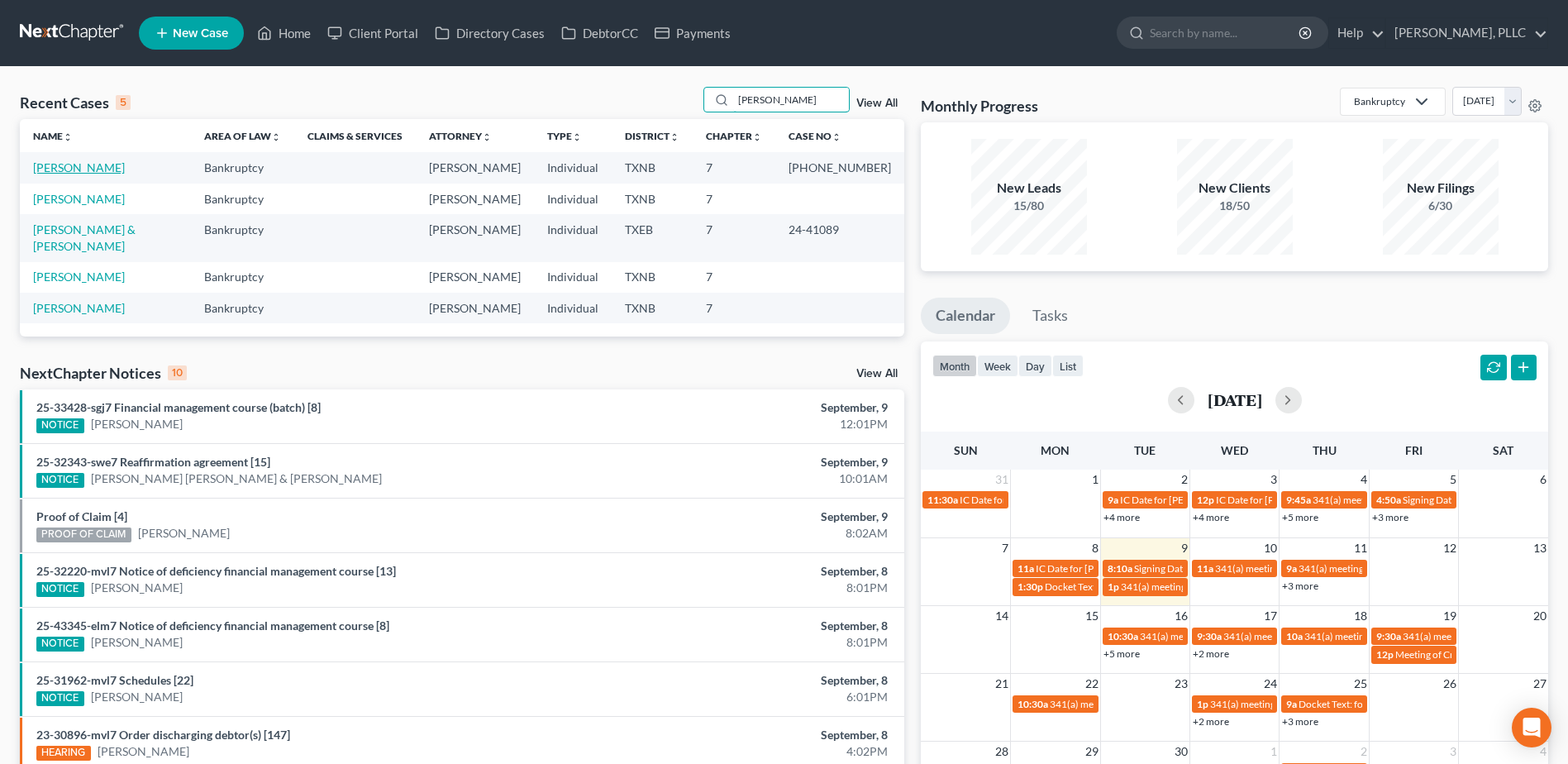
type input "cox"
click at [67, 170] on link "[PERSON_NAME]" at bounding box center [79, 167] width 92 height 14
select select "6"
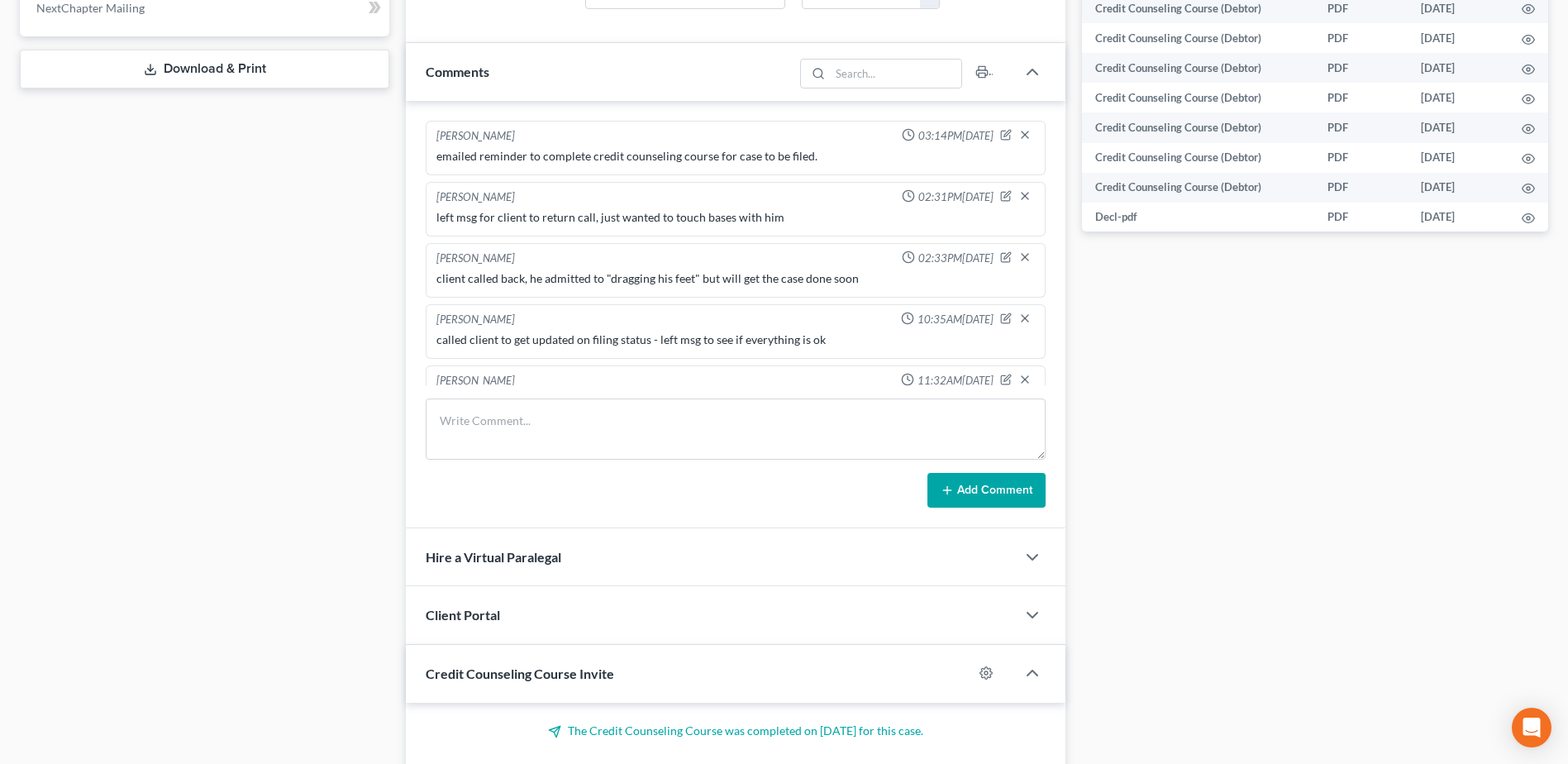
scroll to position [1539, 0]
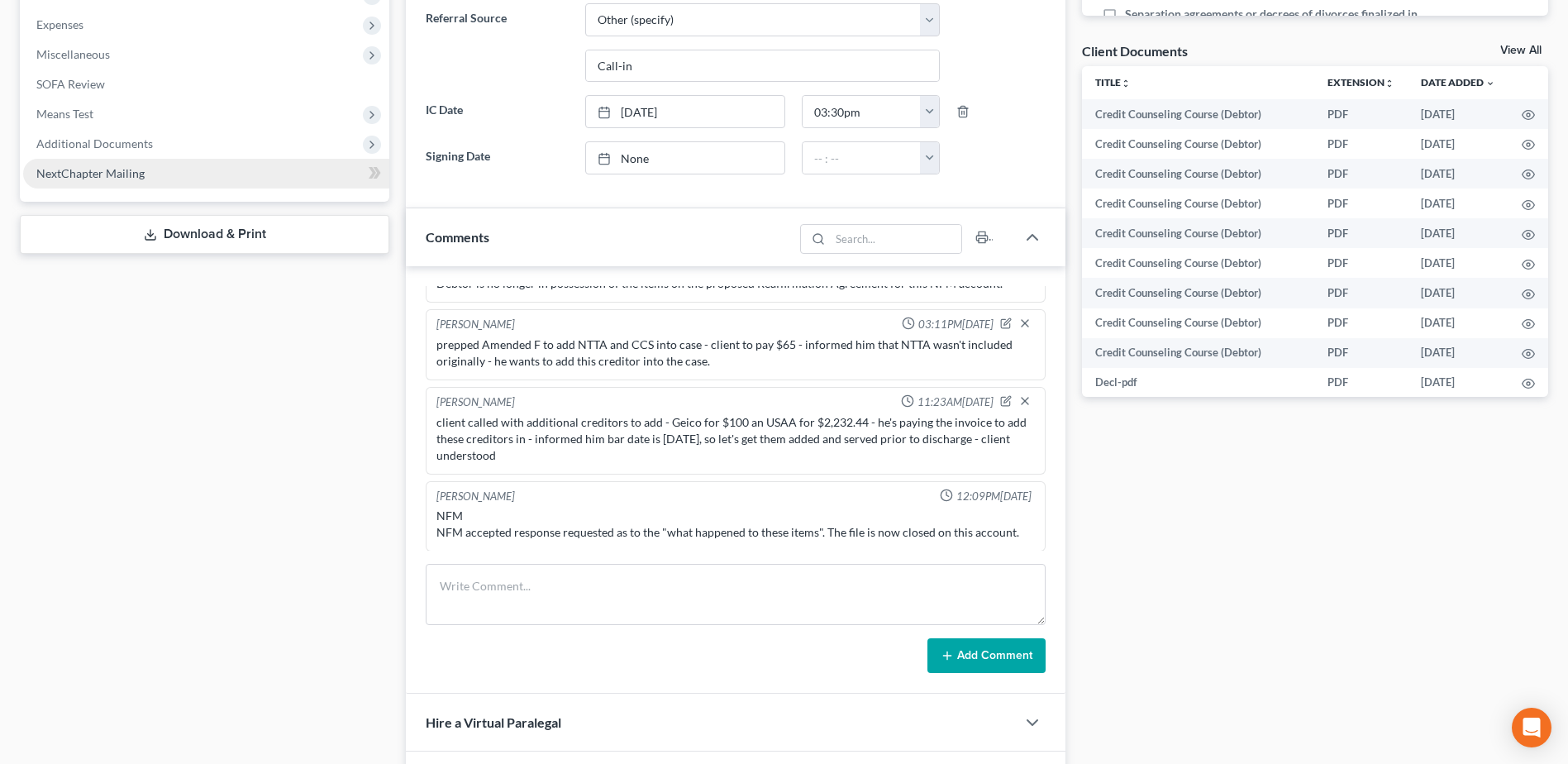
click at [99, 174] on span "NextChapter Mailing" at bounding box center [91, 173] width 108 height 14
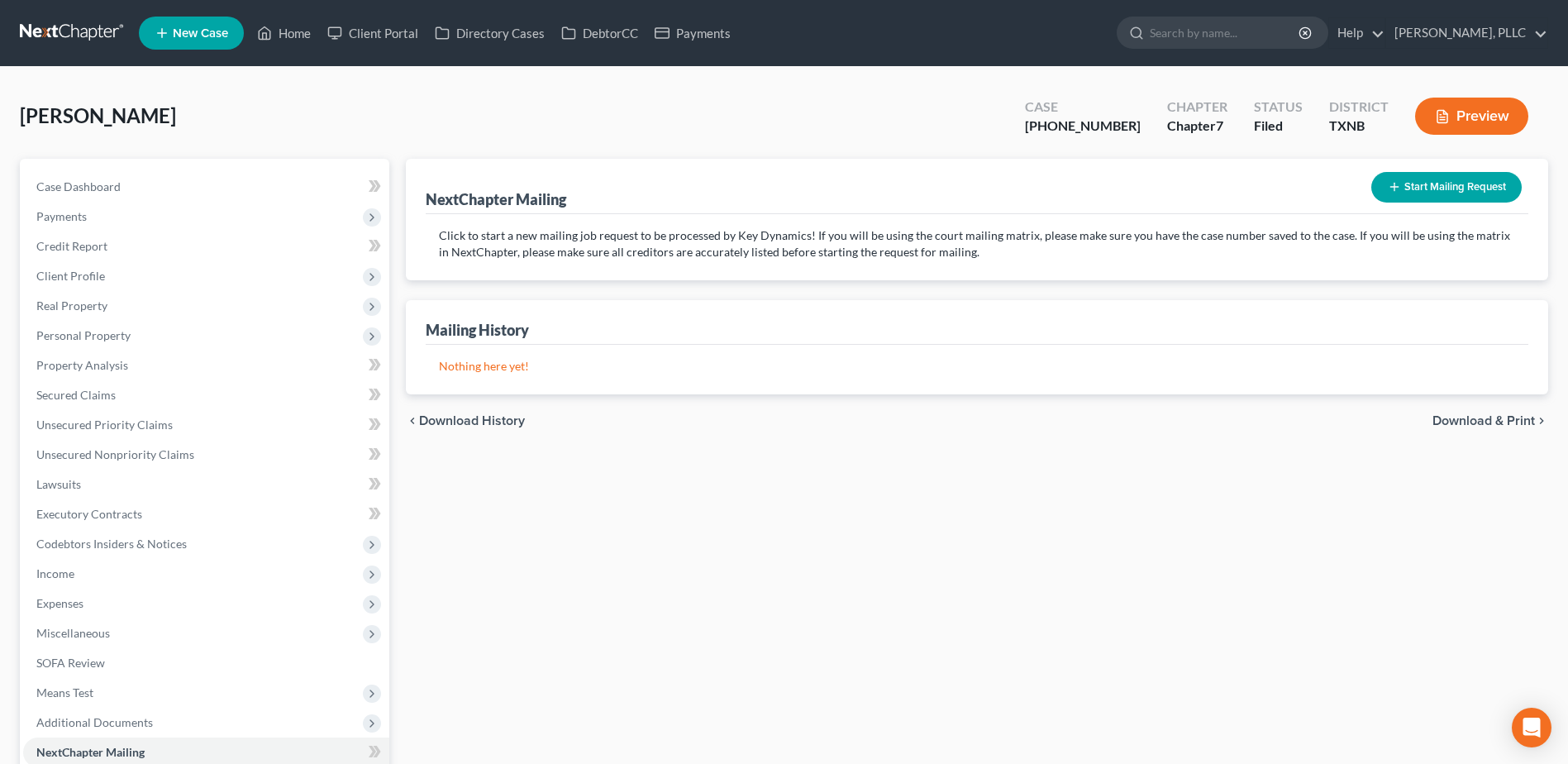
click at [1434, 193] on button "Start Mailing Request" at bounding box center [1446, 187] width 150 height 31
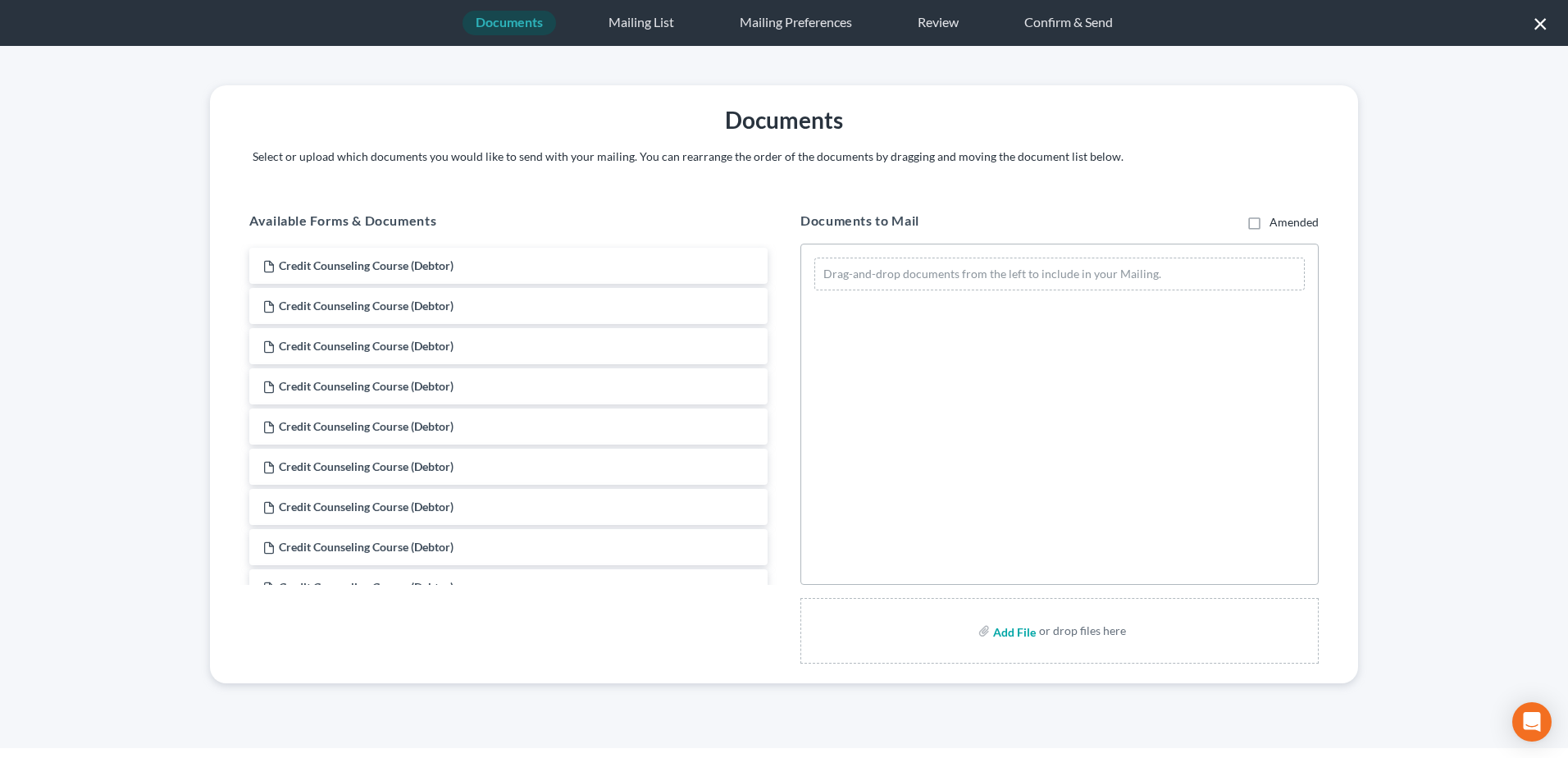
click at [1015, 638] on input "file" at bounding box center [1013, 630] width 40 height 29
type input "C:\fakepath\Doc 5 - 341 notice.pdf"
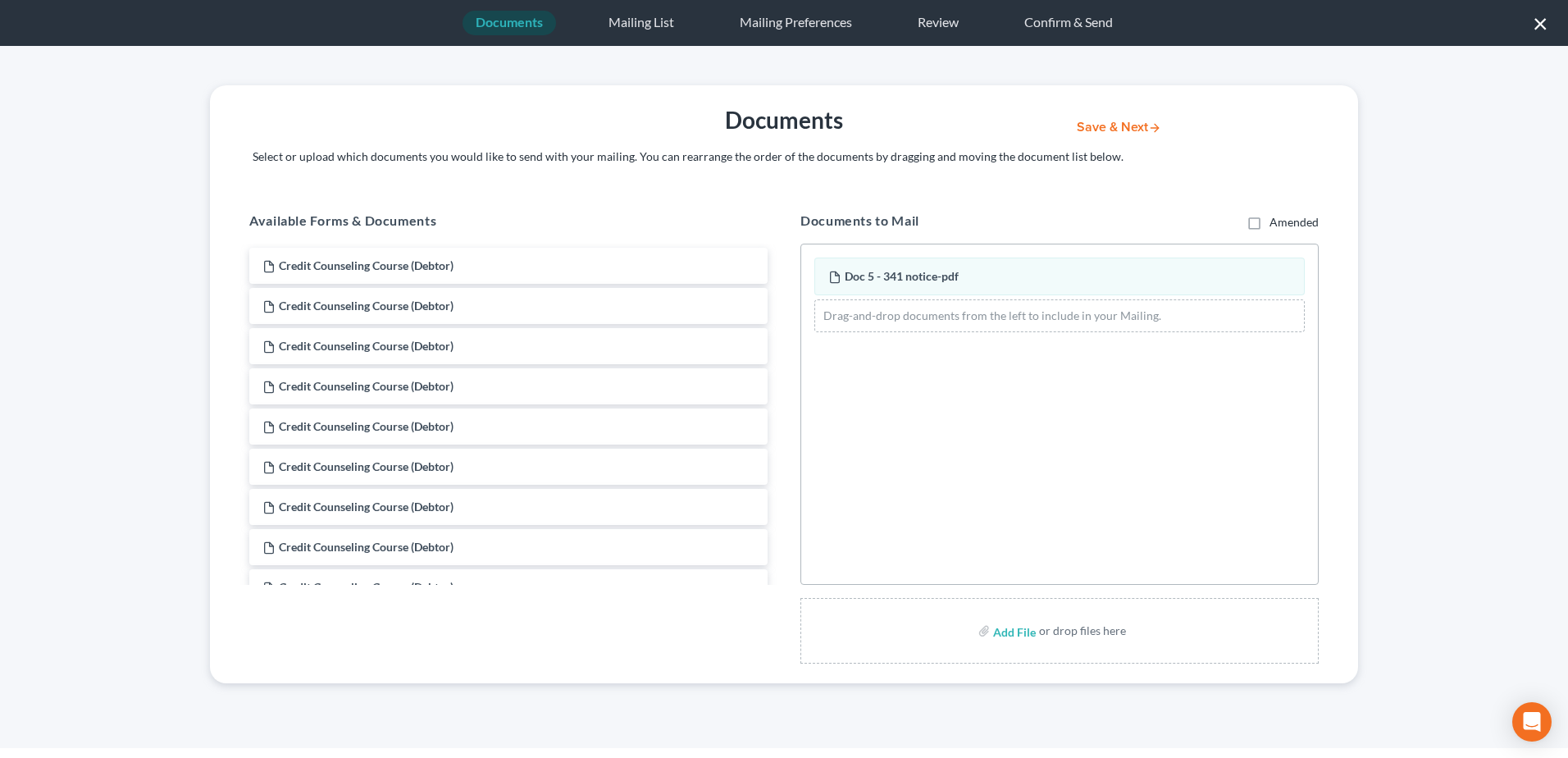
click at [1136, 129] on button "Save & Next" at bounding box center [1120, 127] width 111 height 14
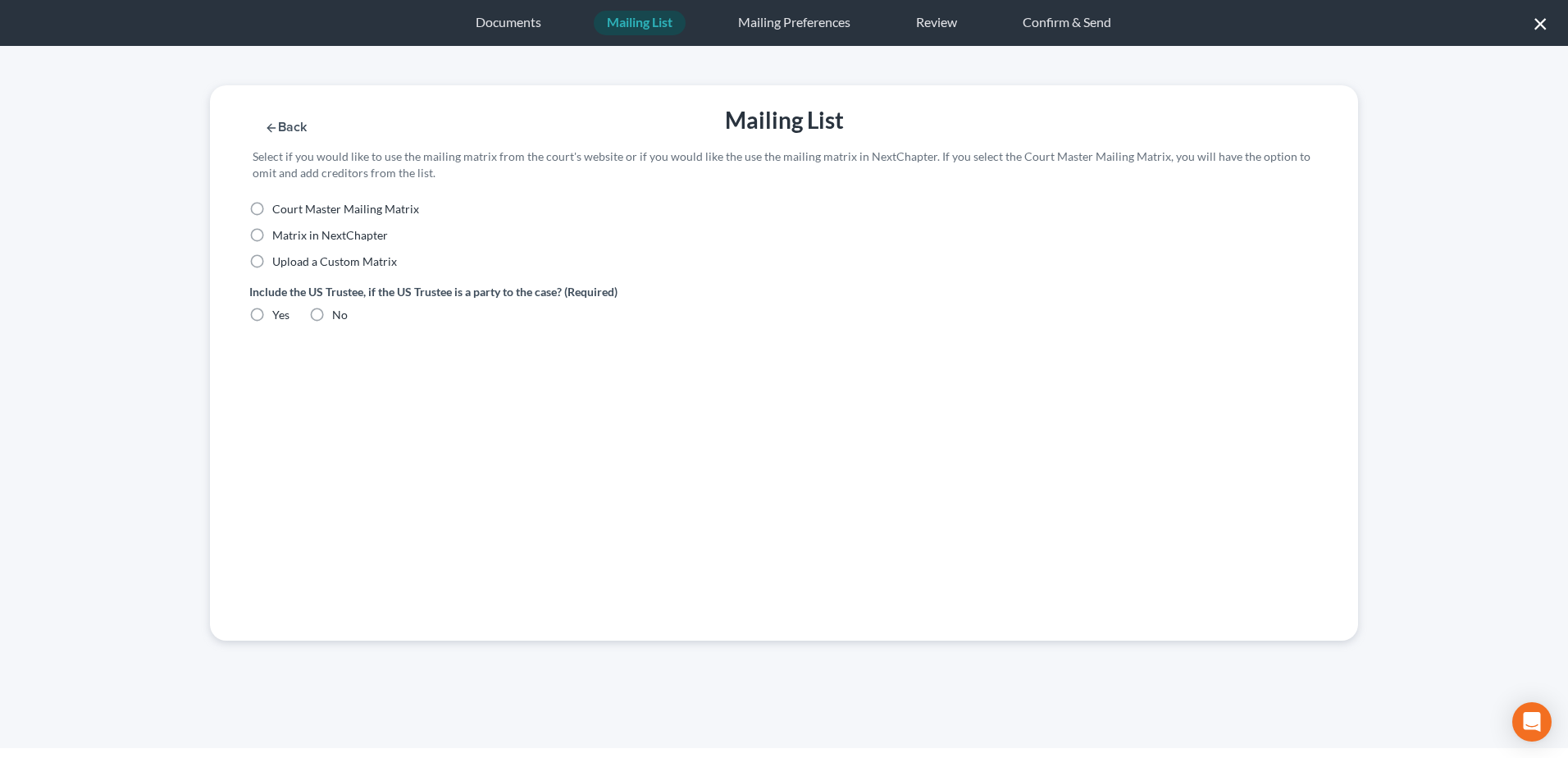
click at [273, 260] on label "Upload a Custom Matrix" at bounding box center [335, 261] width 124 height 16
click at [278, 260] on input "Upload a Custom Matrix" at bounding box center [283, 258] width 11 height 11
radio input "true"
click at [273, 316] on label "Yes" at bounding box center [281, 315] width 17 height 16
click at [278, 316] on input "Yes" at bounding box center [283, 312] width 11 height 11
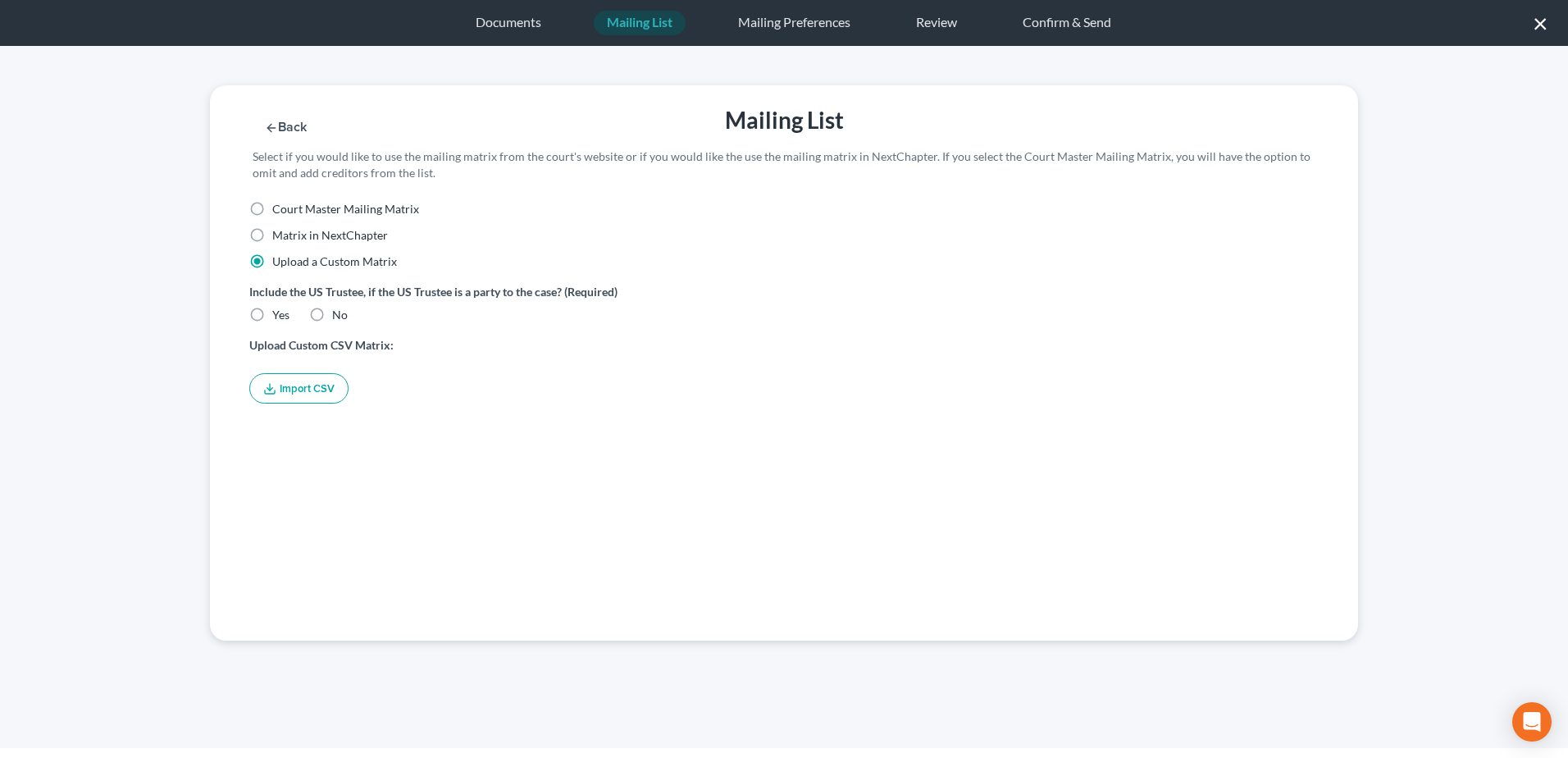
radio input "true"
click at [294, 394] on button "Import CSV" at bounding box center [299, 389] width 99 height 30
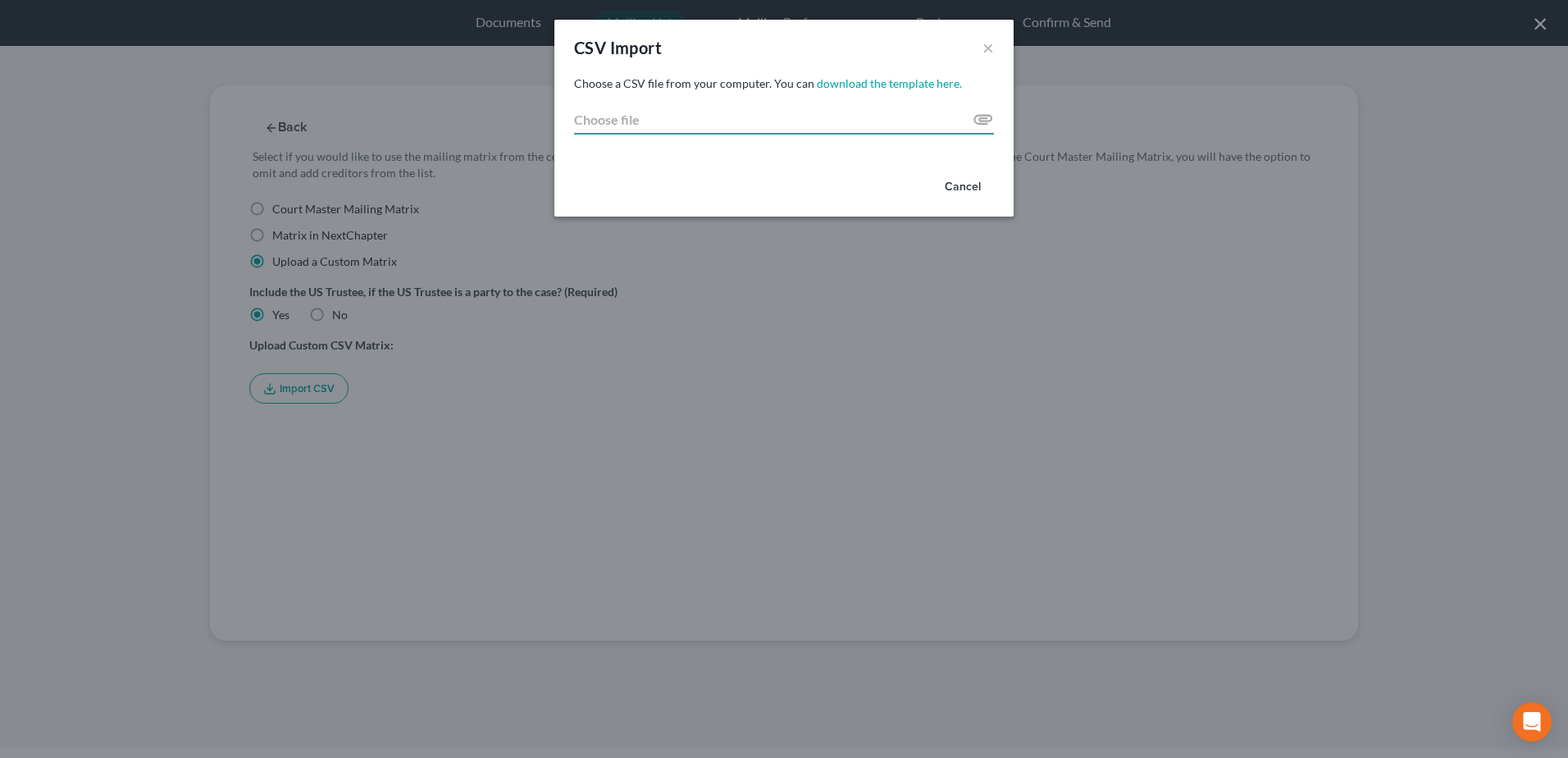
click at [973, 124] on input "Choose file" at bounding box center [783, 119] width 420 height 29
click at [992, 47] on button "×" at bounding box center [988, 47] width 12 height 19
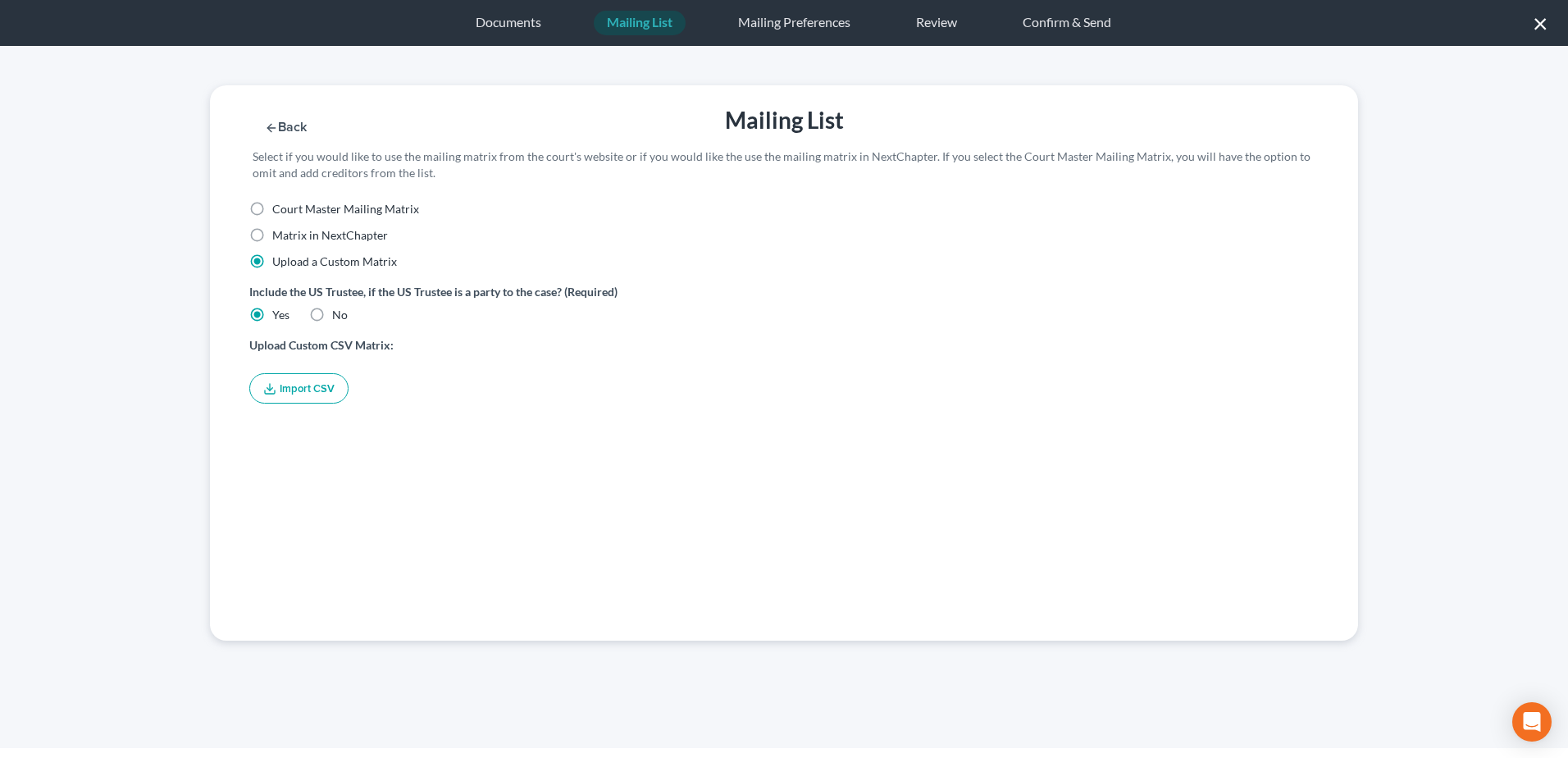
click at [1539, 26] on button "×" at bounding box center [1540, 23] width 16 height 26
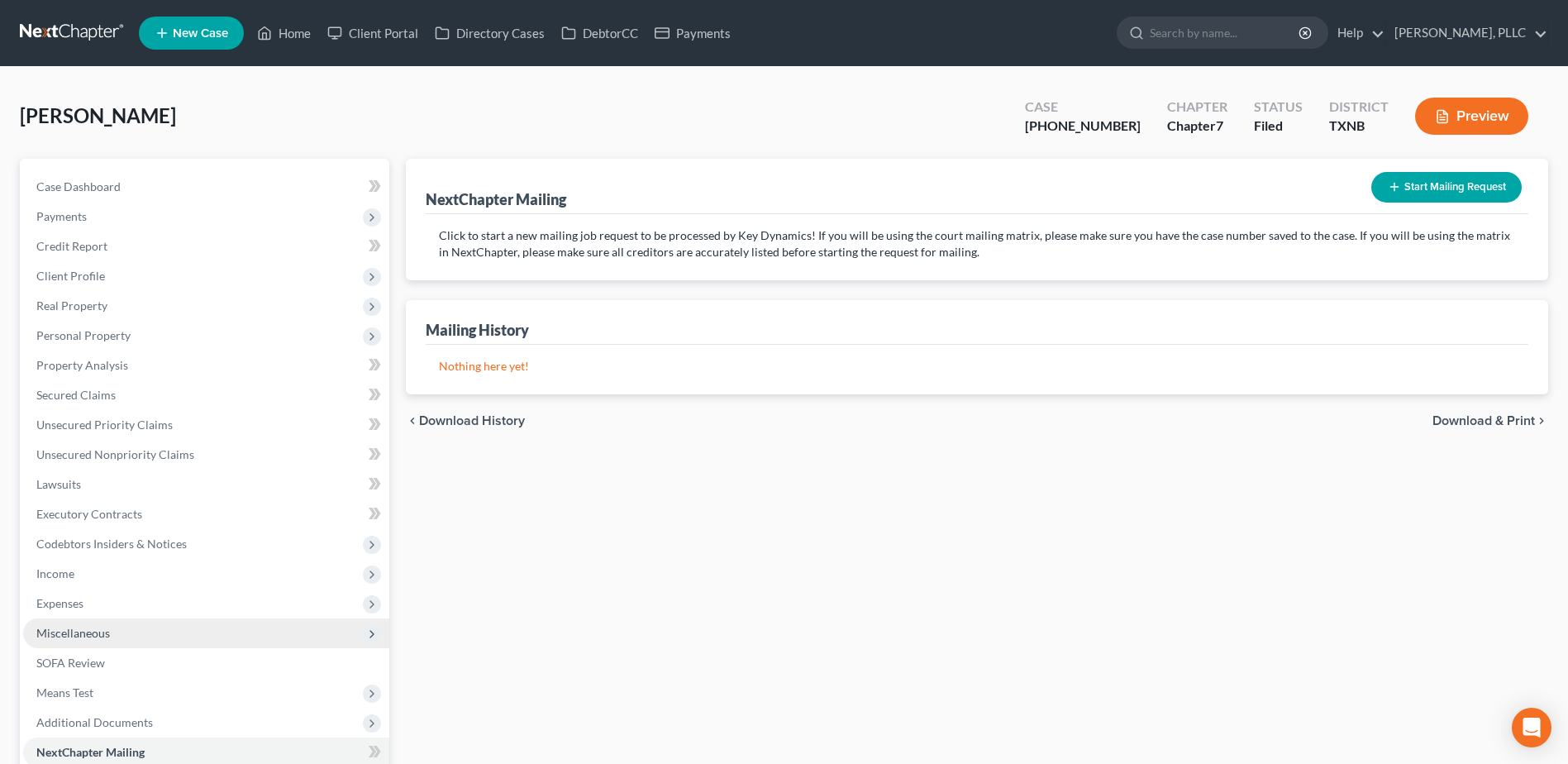
scroll to position [131, 0]
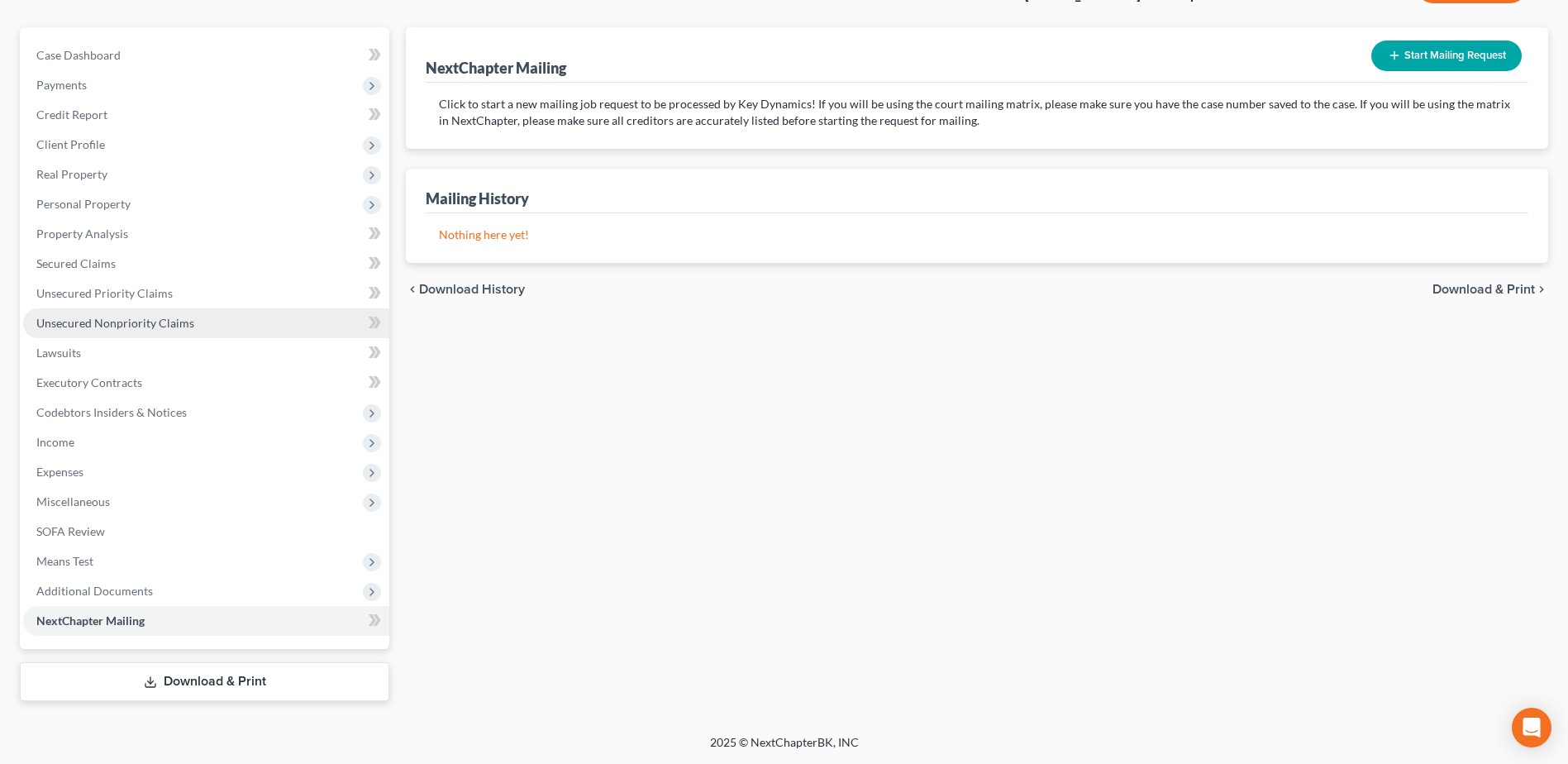
click at [133, 323] on span "Unsecured Nonpriority Claims" at bounding box center [115, 322] width 158 height 14
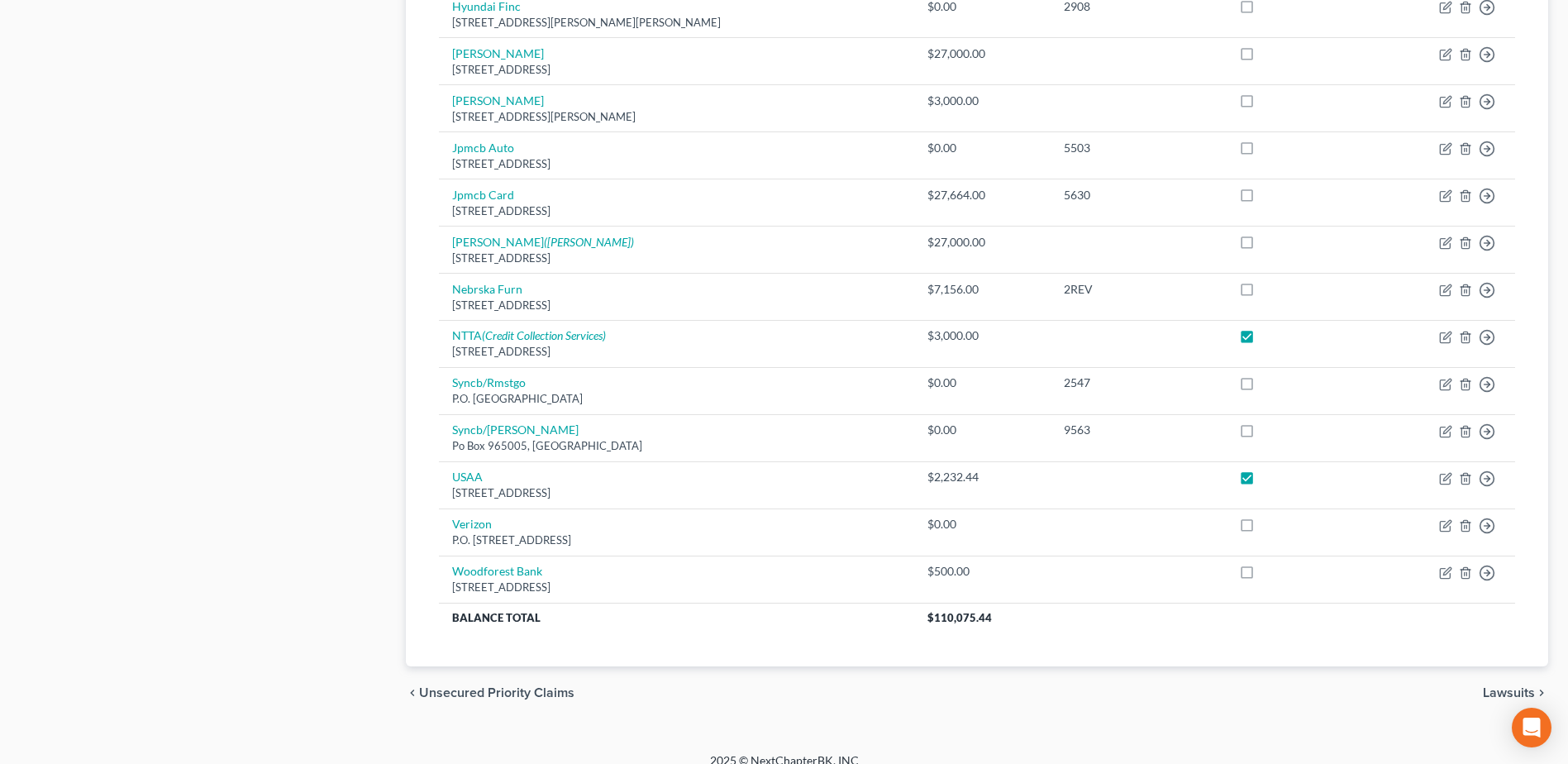
scroll to position [1000, 0]
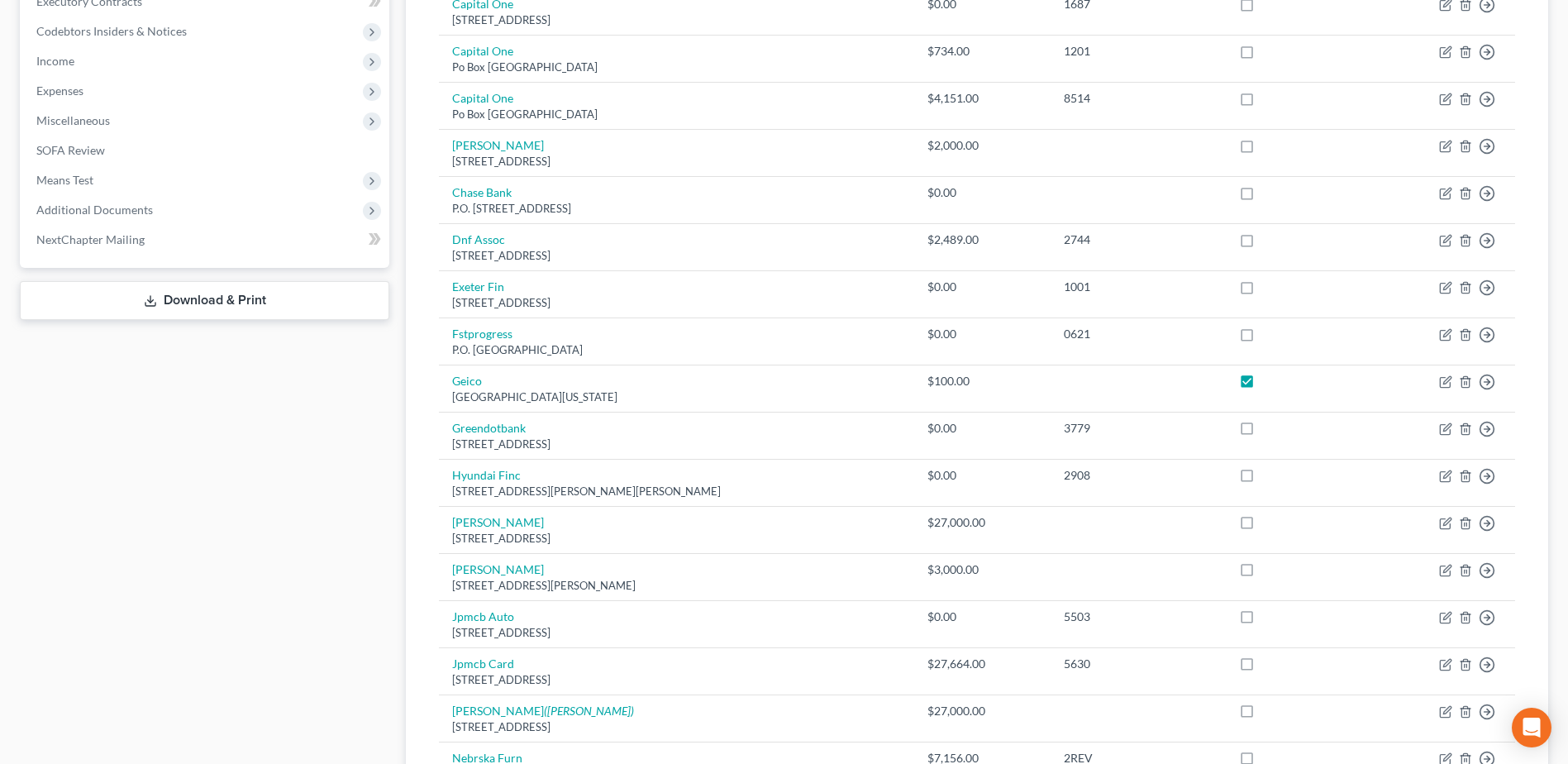
scroll to position [338, 0]
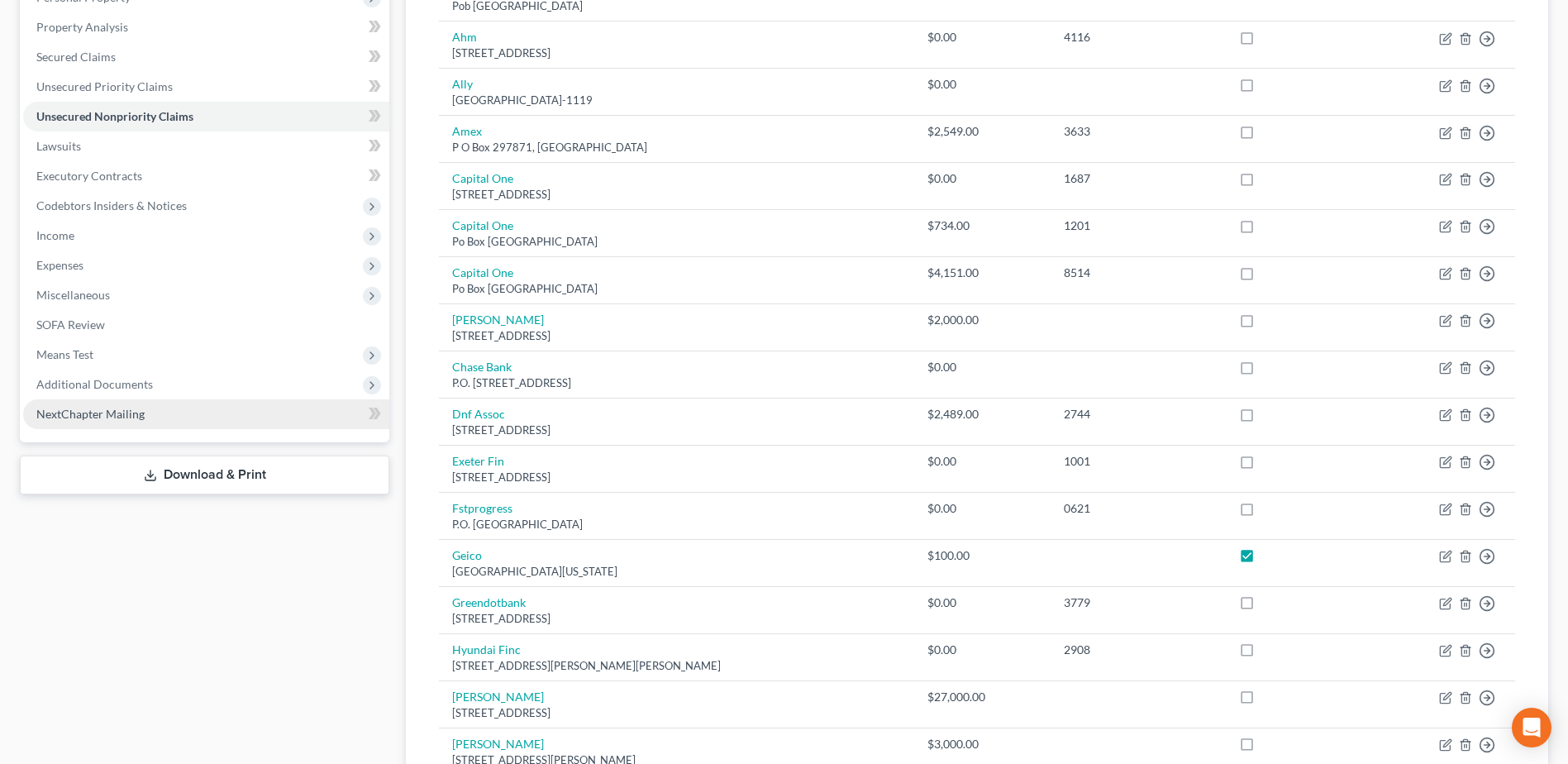
click at [136, 410] on span "NextChapter Mailing" at bounding box center [91, 414] width 108 height 14
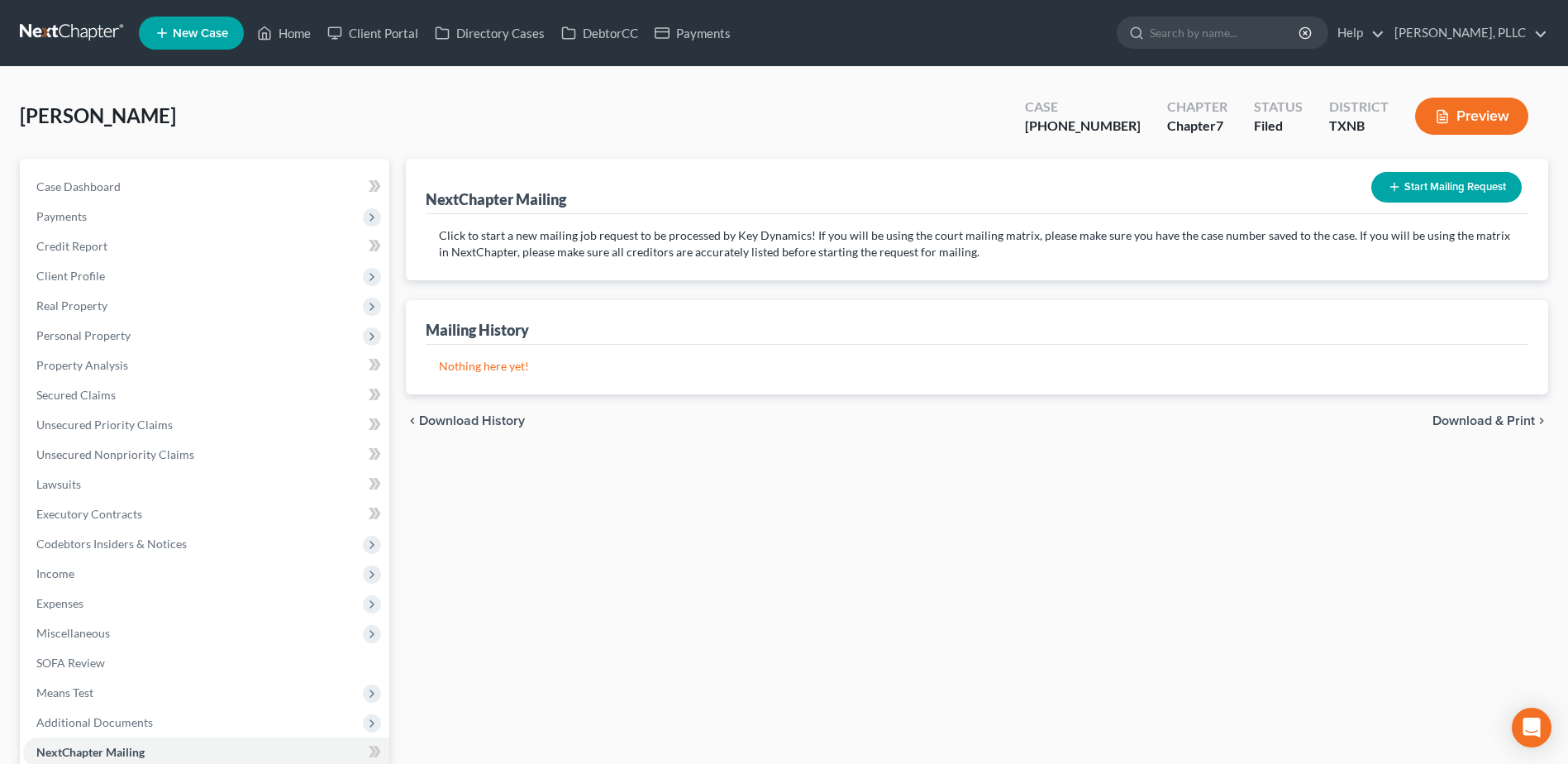
click at [1485, 181] on button "Start Mailing Request" at bounding box center [1446, 187] width 150 height 31
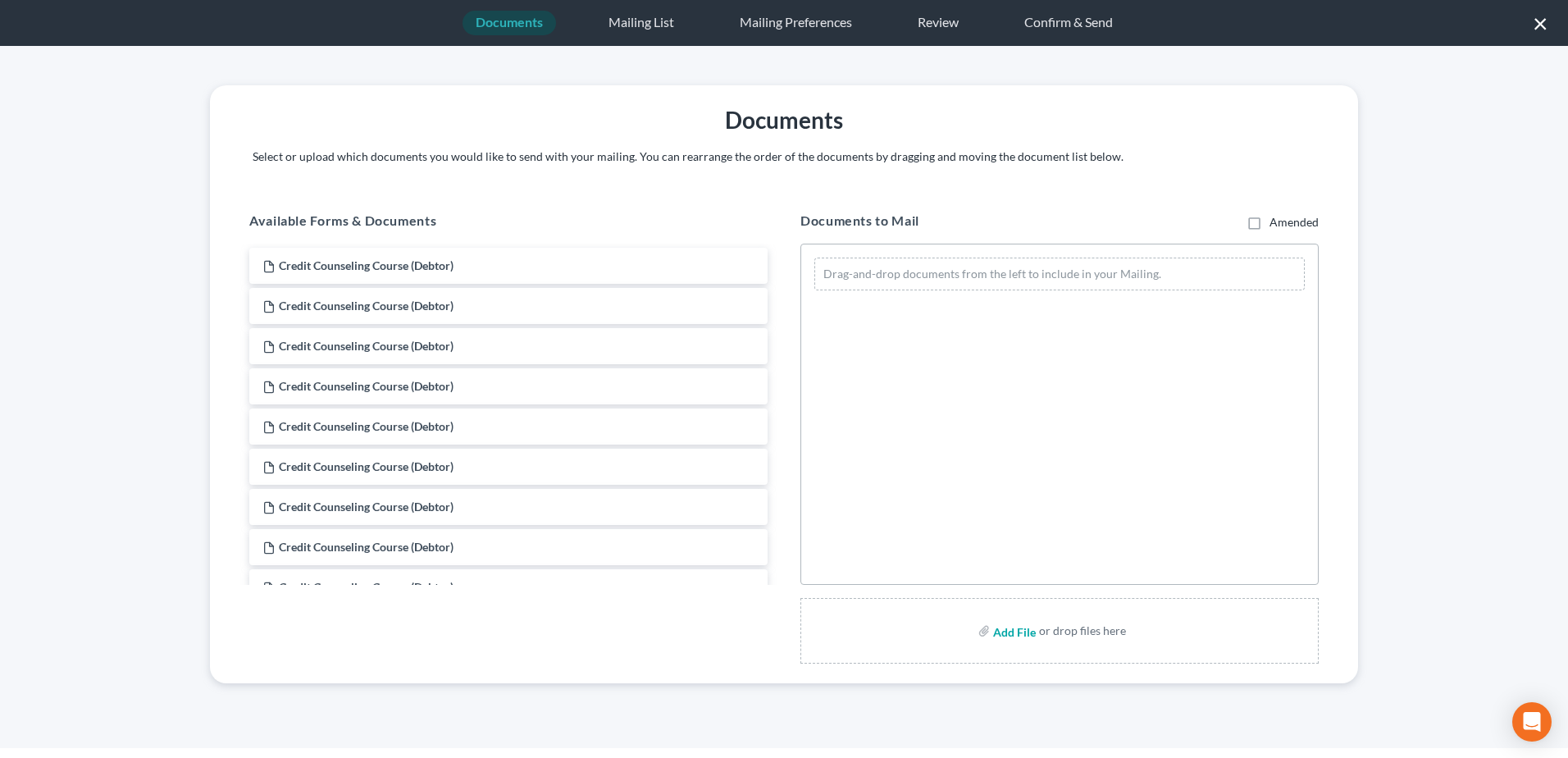
click at [1004, 636] on input "file" at bounding box center [1013, 630] width 40 height 29
type input "C:\fakepath\Doc 5 - 341 notice.pdf"
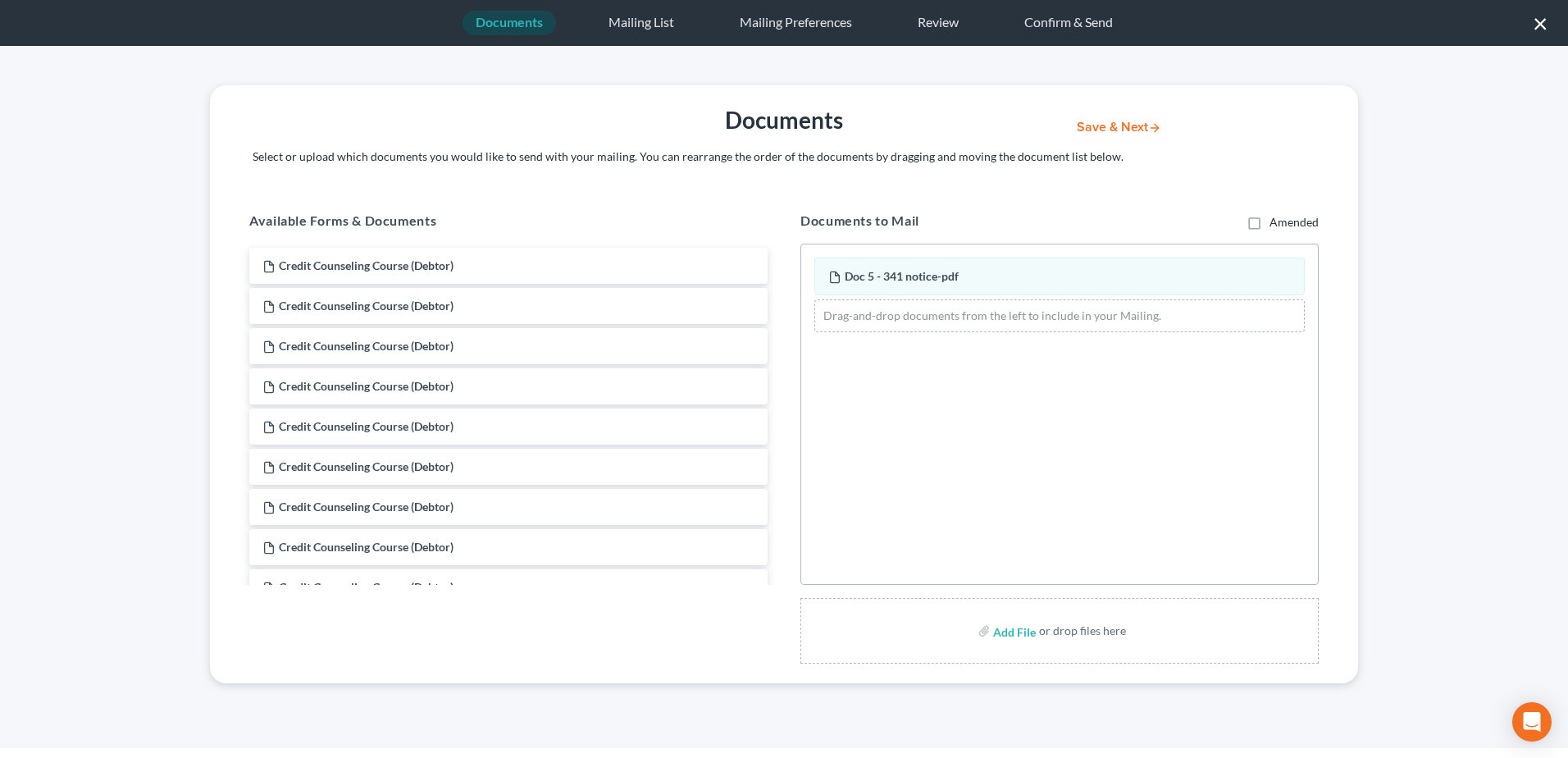
click at [1104, 125] on button "Save & Next" at bounding box center [1120, 127] width 111 height 14
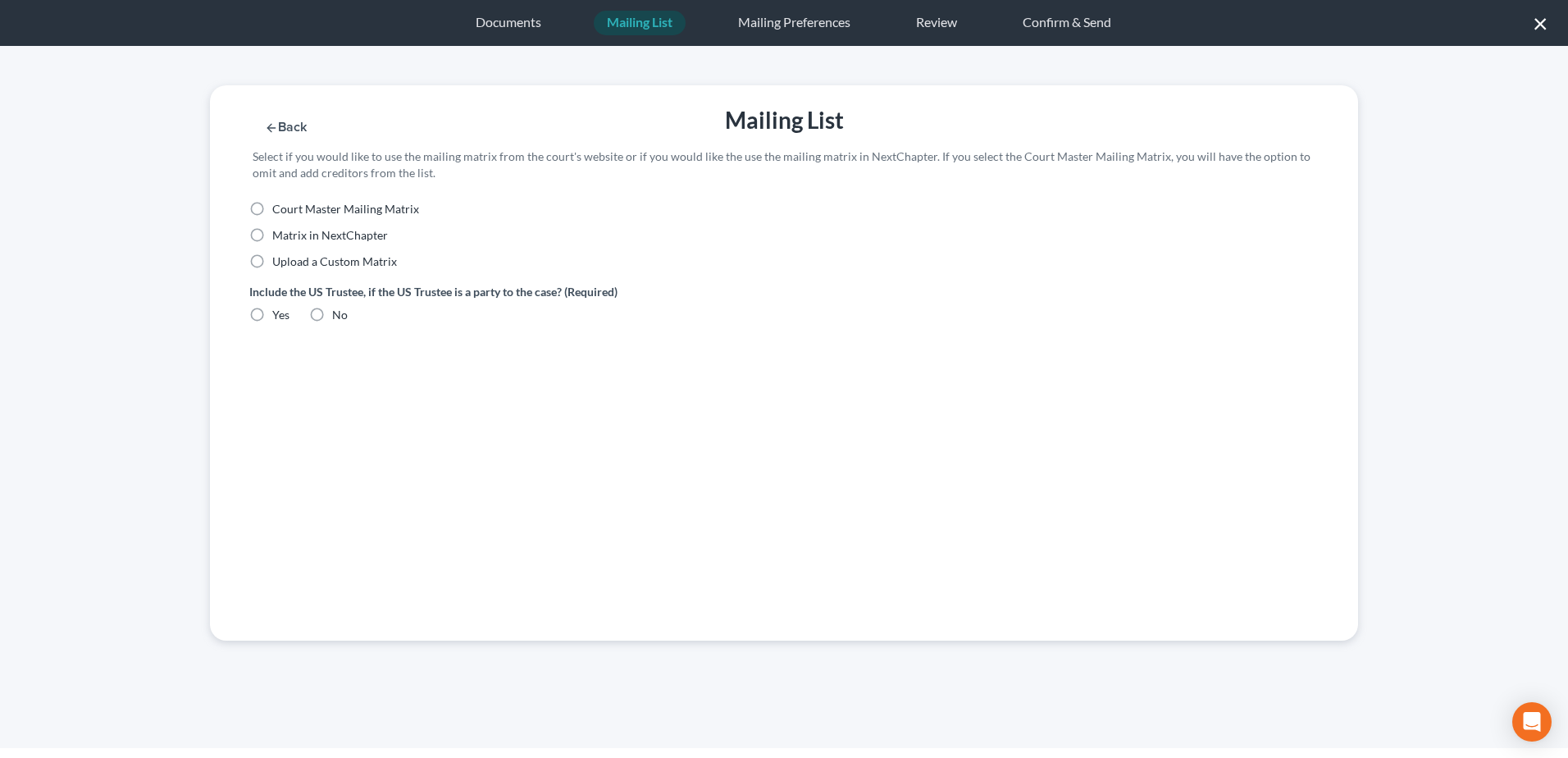
click at [273, 260] on label "Upload a Custom Matrix" at bounding box center [335, 261] width 124 height 16
click at [278, 260] on input "Upload a Custom Matrix" at bounding box center [283, 258] width 11 height 11
radio input "true"
click at [273, 316] on label "Yes" at bounding box center [281, 315] width 17 height 16
click at [278, 316] on input "Yes" at bounding box center [283, 312] width 11 height 11
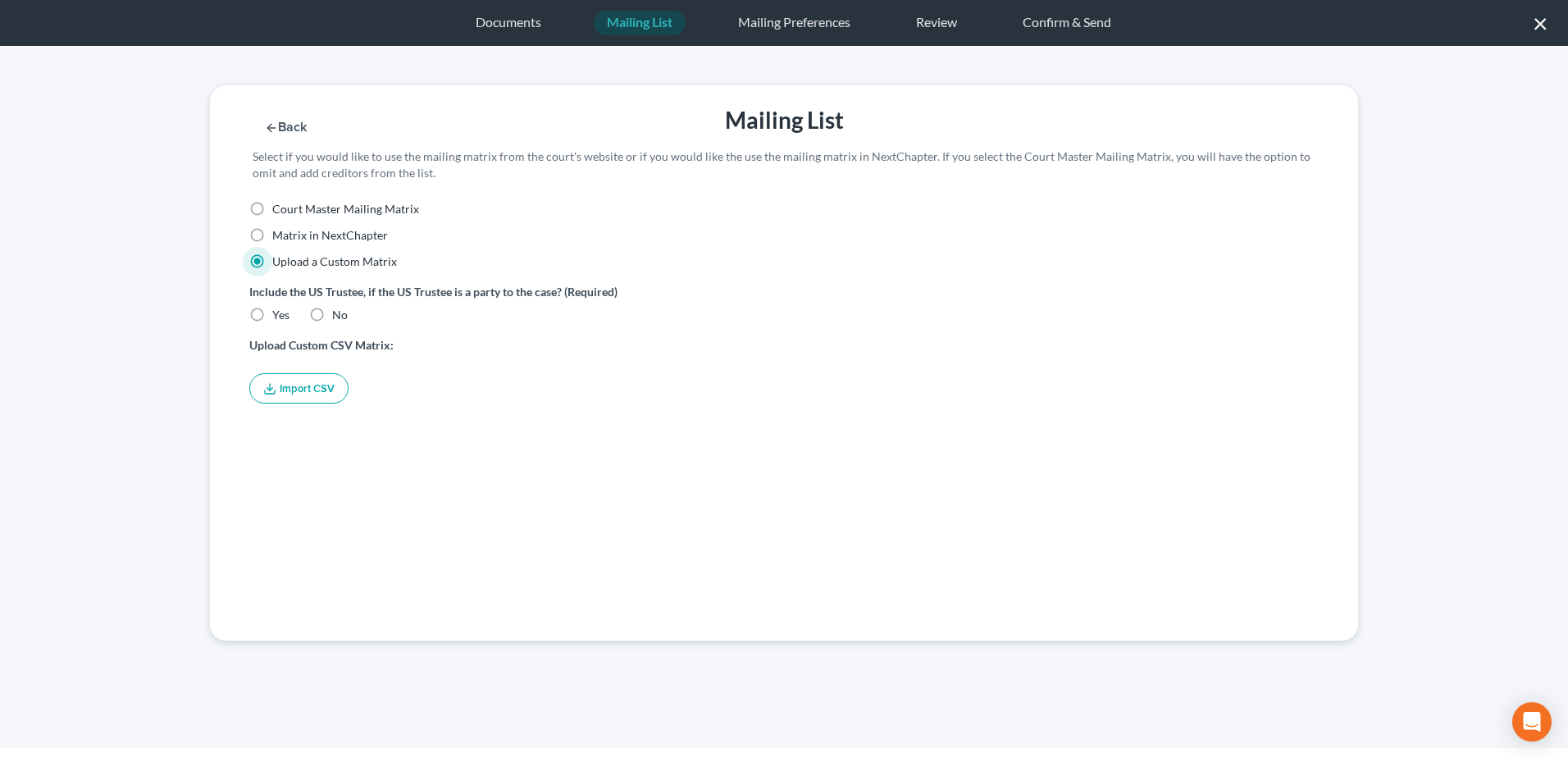
radio input "true"
click at [275, 388] on icon "button" at bounding box center [270, 389] width 13 height 13
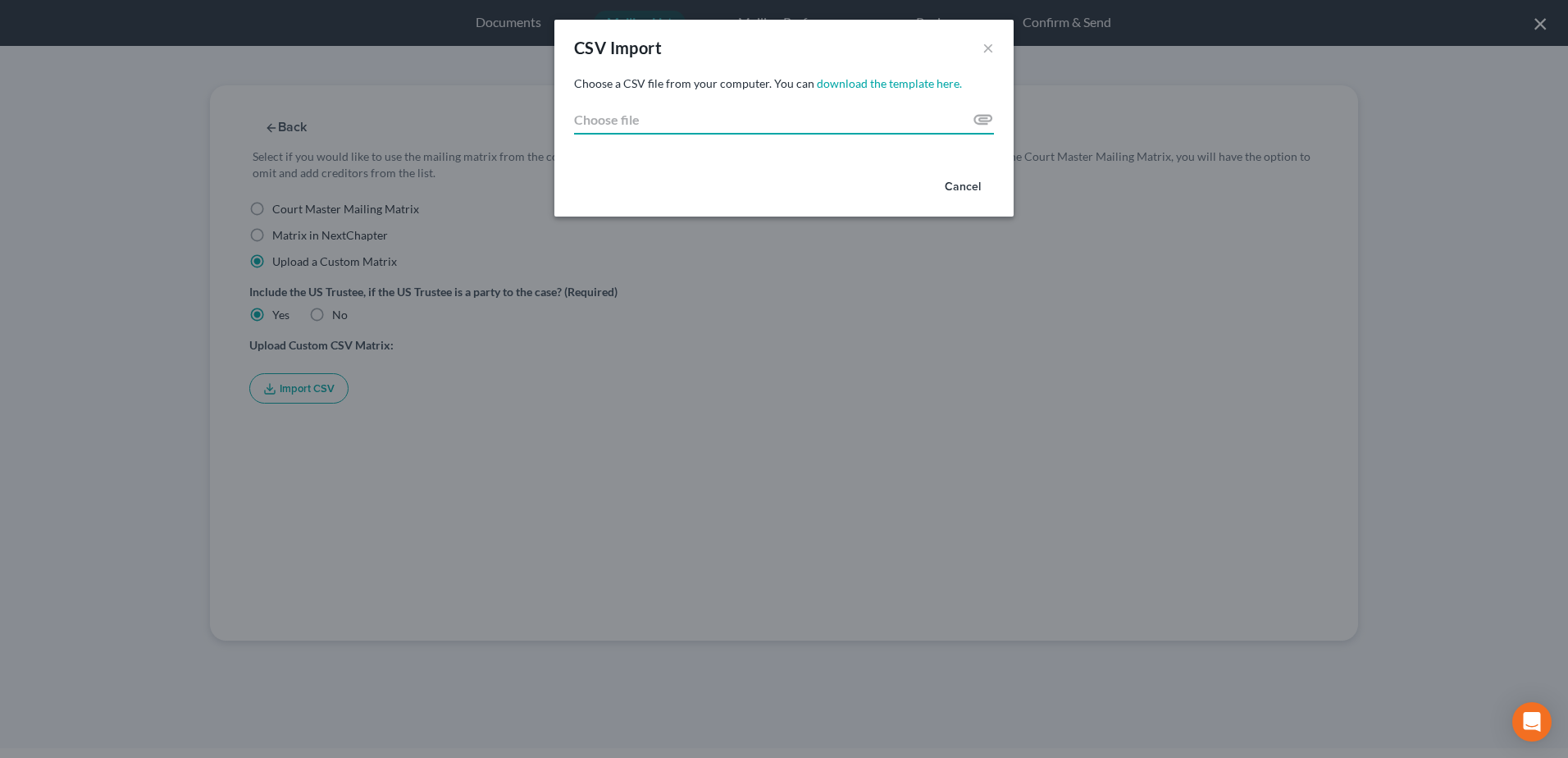
click at [978, 117] on input "Choose file" at bounding box center [783, 119] width 420 height 29
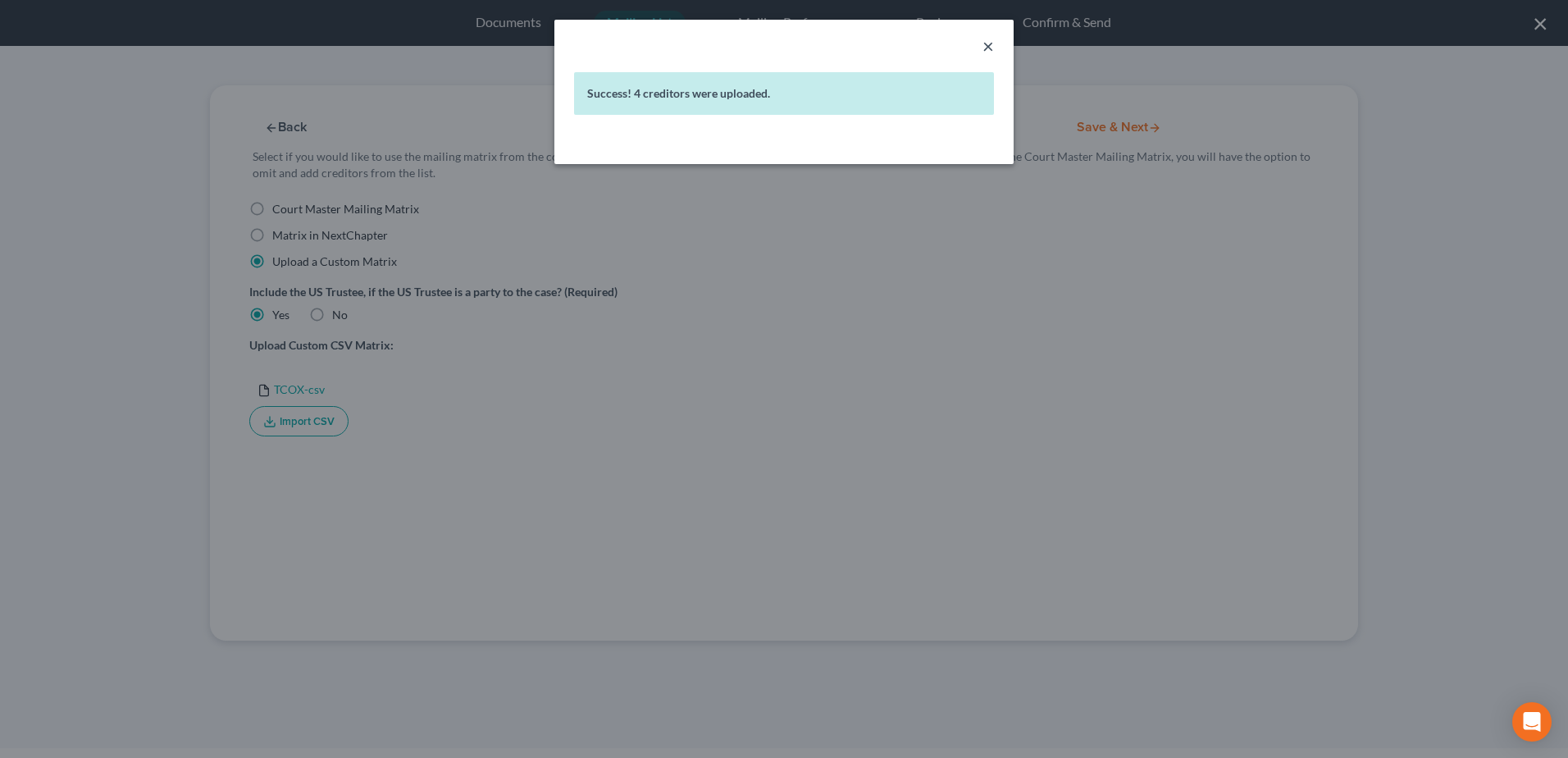
click at [988, 49] on button "×" at bounding box center [988, 45] width 12 height 19
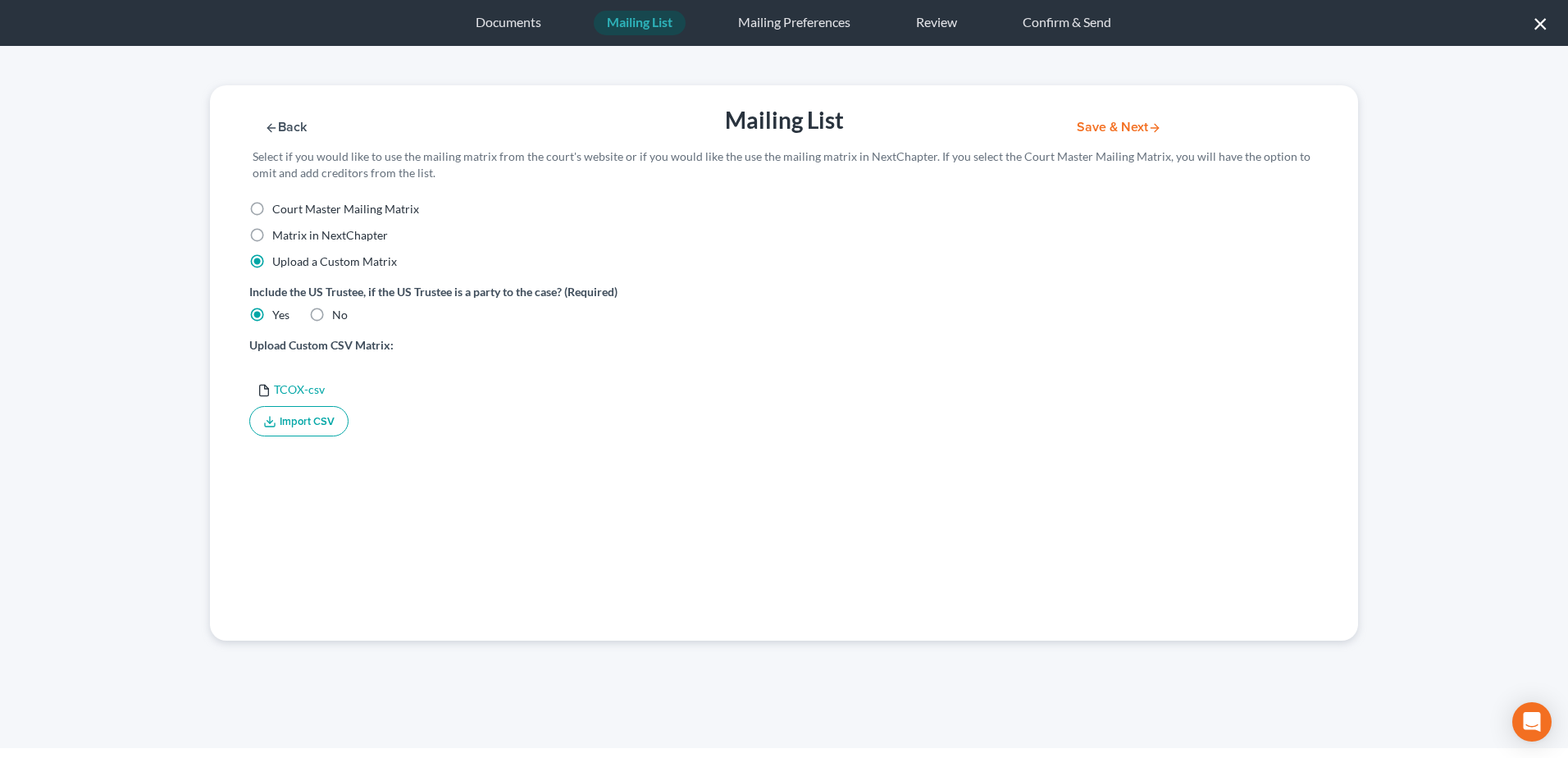
click at [1128, 126] on button "Save & Next" at bounding box center [1120, 127] width 111 height 14
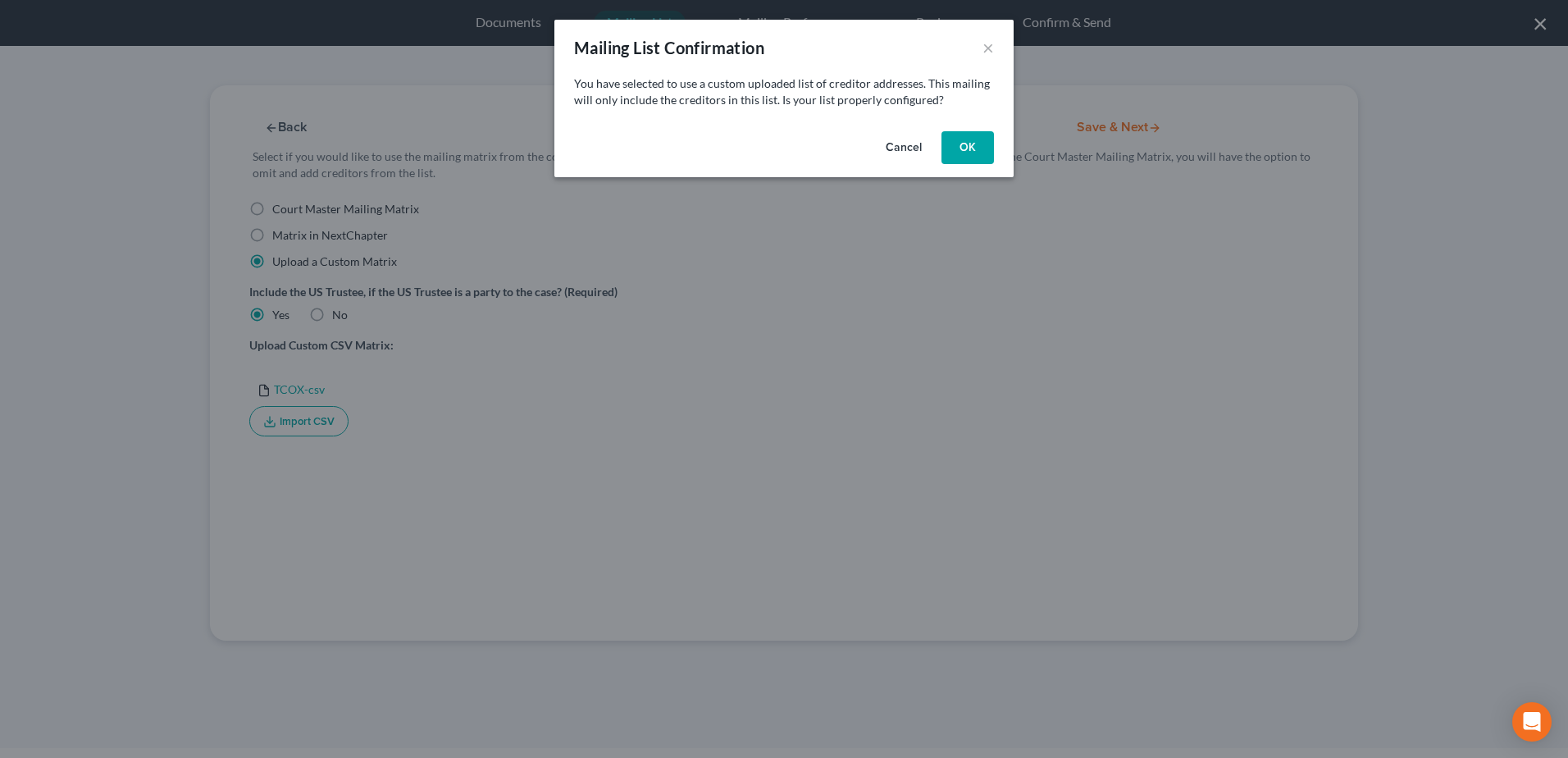
click at [980, 152] on button "OK" at bounding box center [967, 147] width 52 height 33
select select "45"
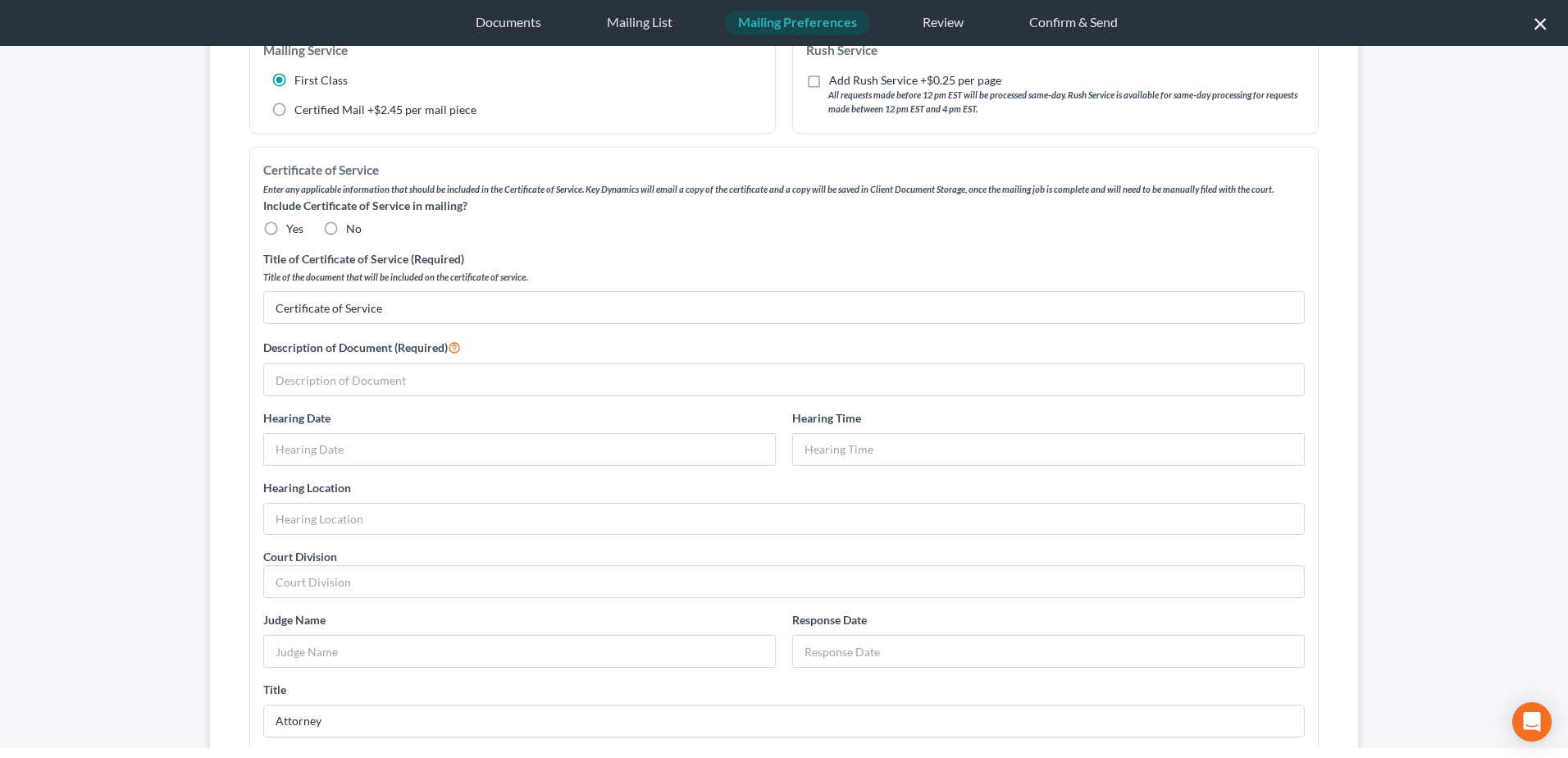
scroll to position [246, 0]
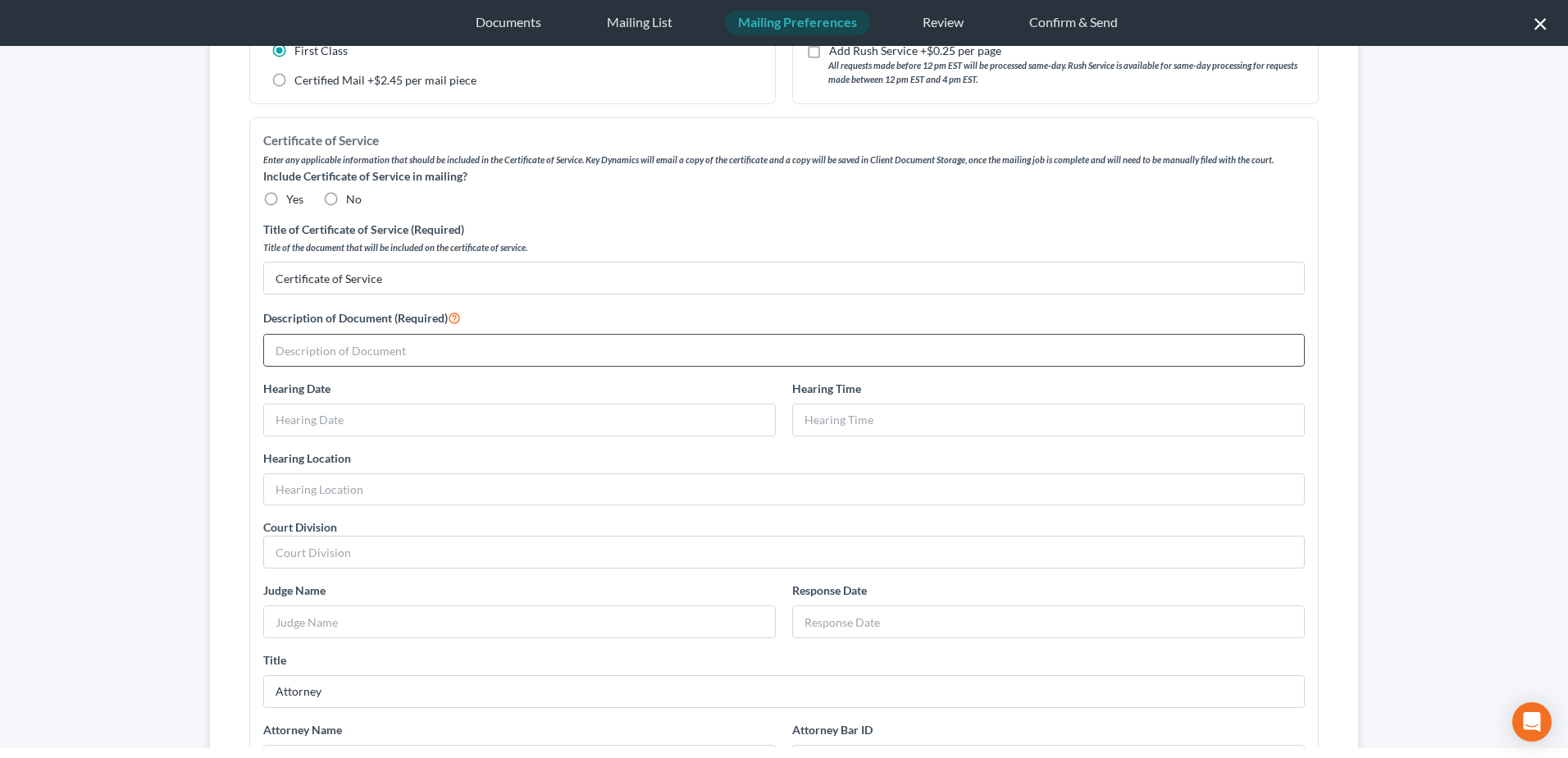
click at [325, 345] on input "text" at bounding box center [784, 350] width 1040 height 31
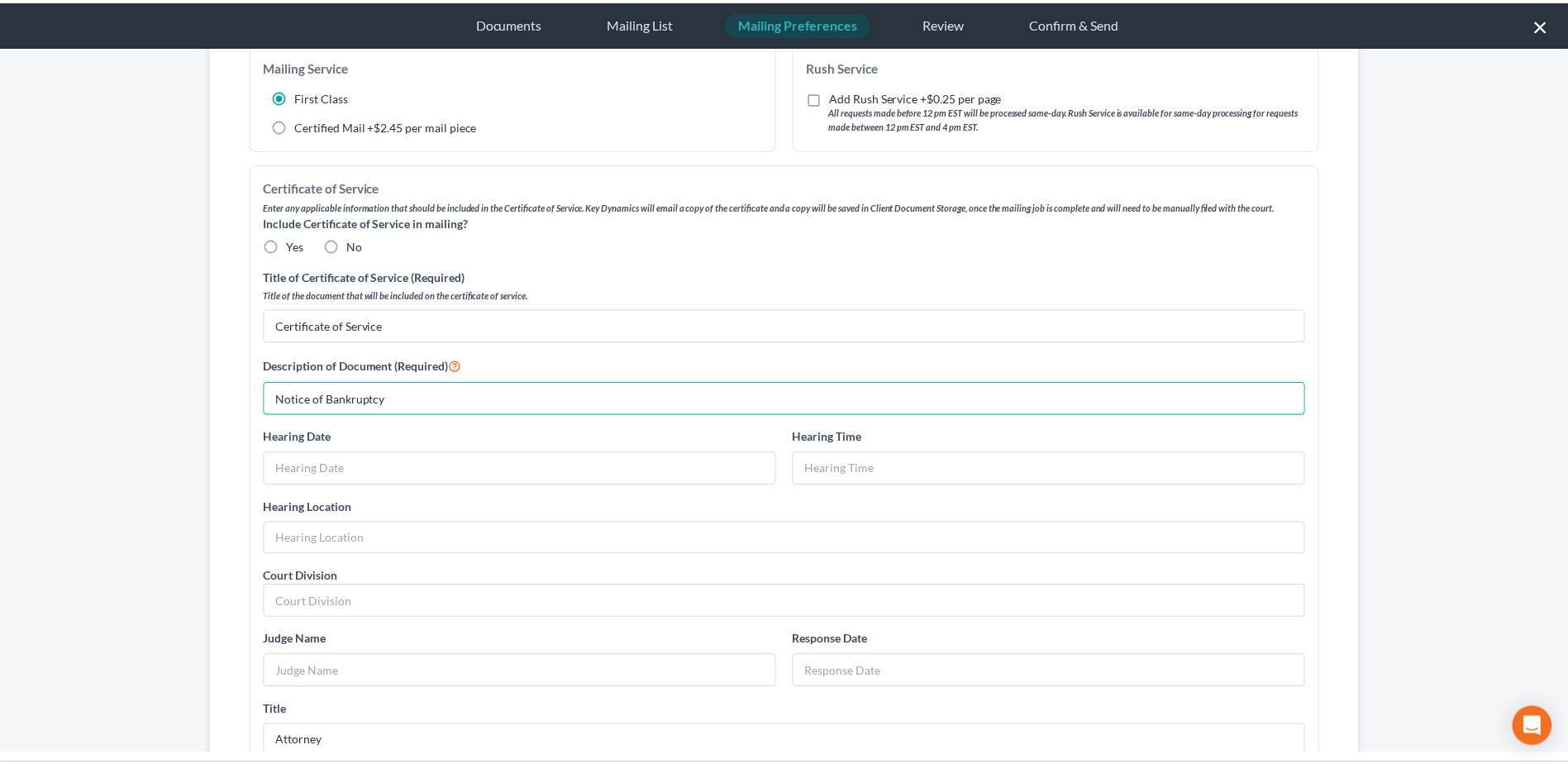
scroll to position [0, 0]
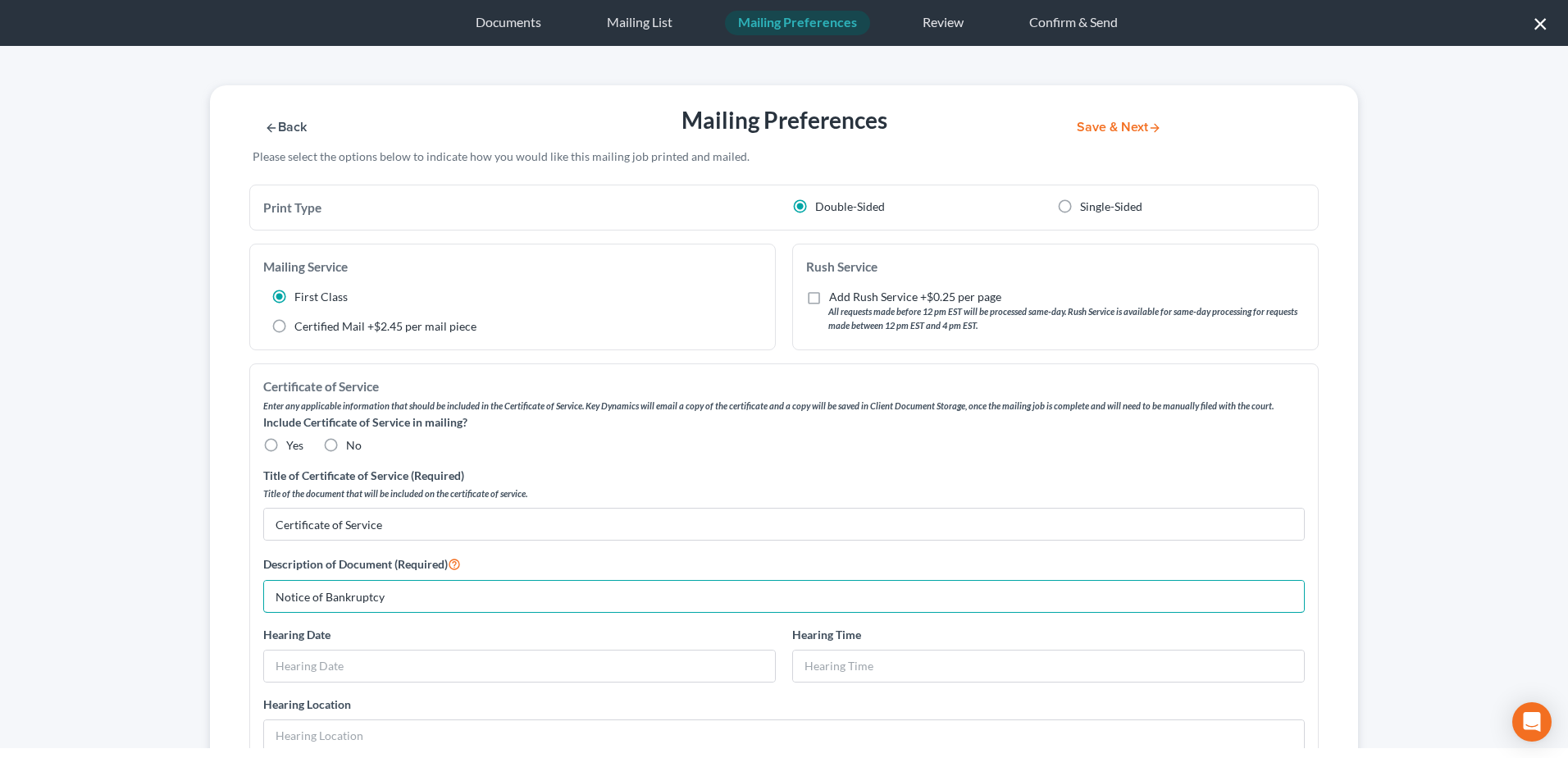
type input "Notice of Bankruptcy"
click at [1105, 128] on button "Save & Next" at bounding box center [1120, 127] width 111 height 14
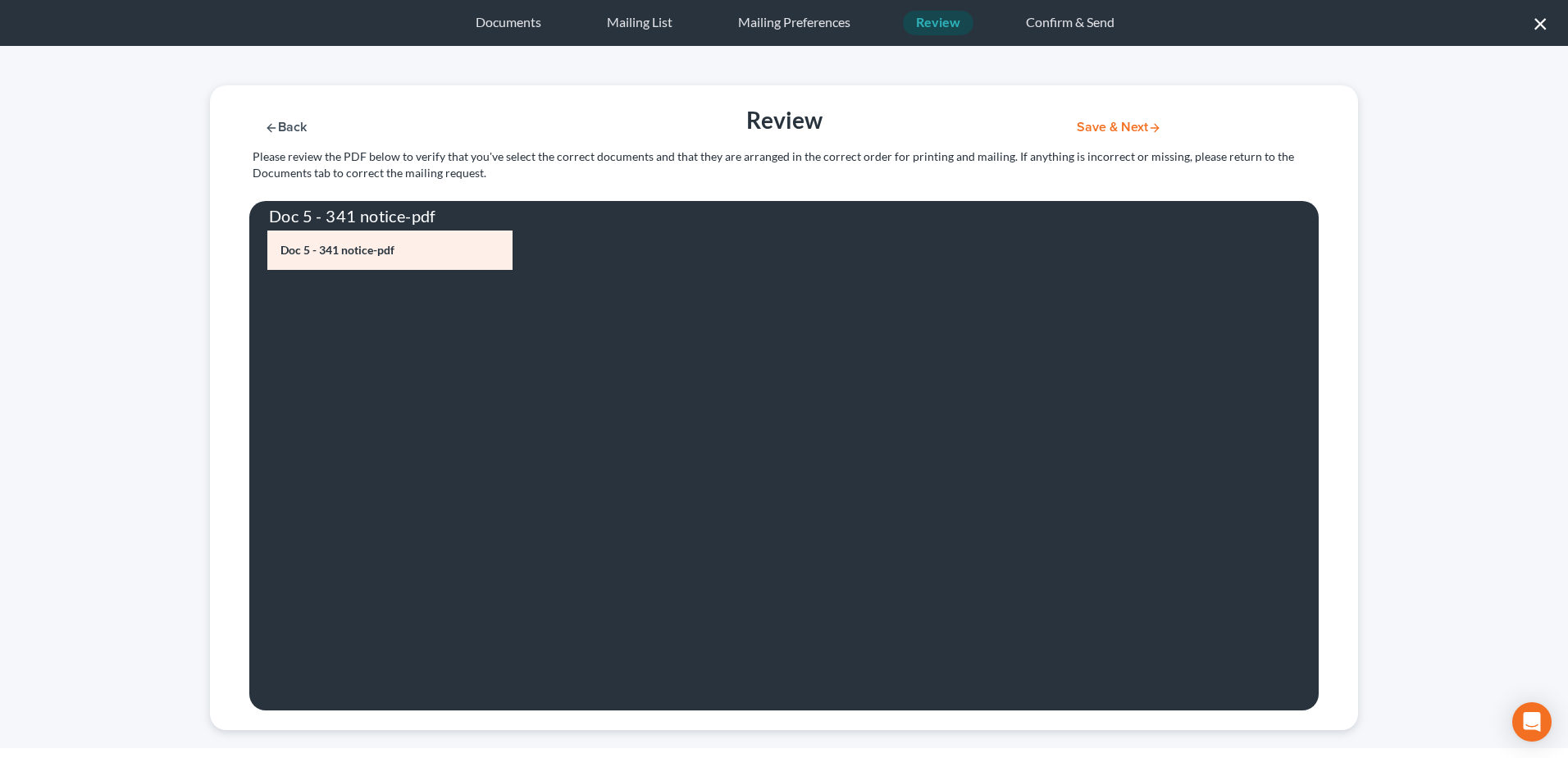
click at [1099, 131] on button "Save & Next" at bounding box center [1120, 127] width 111 height 14
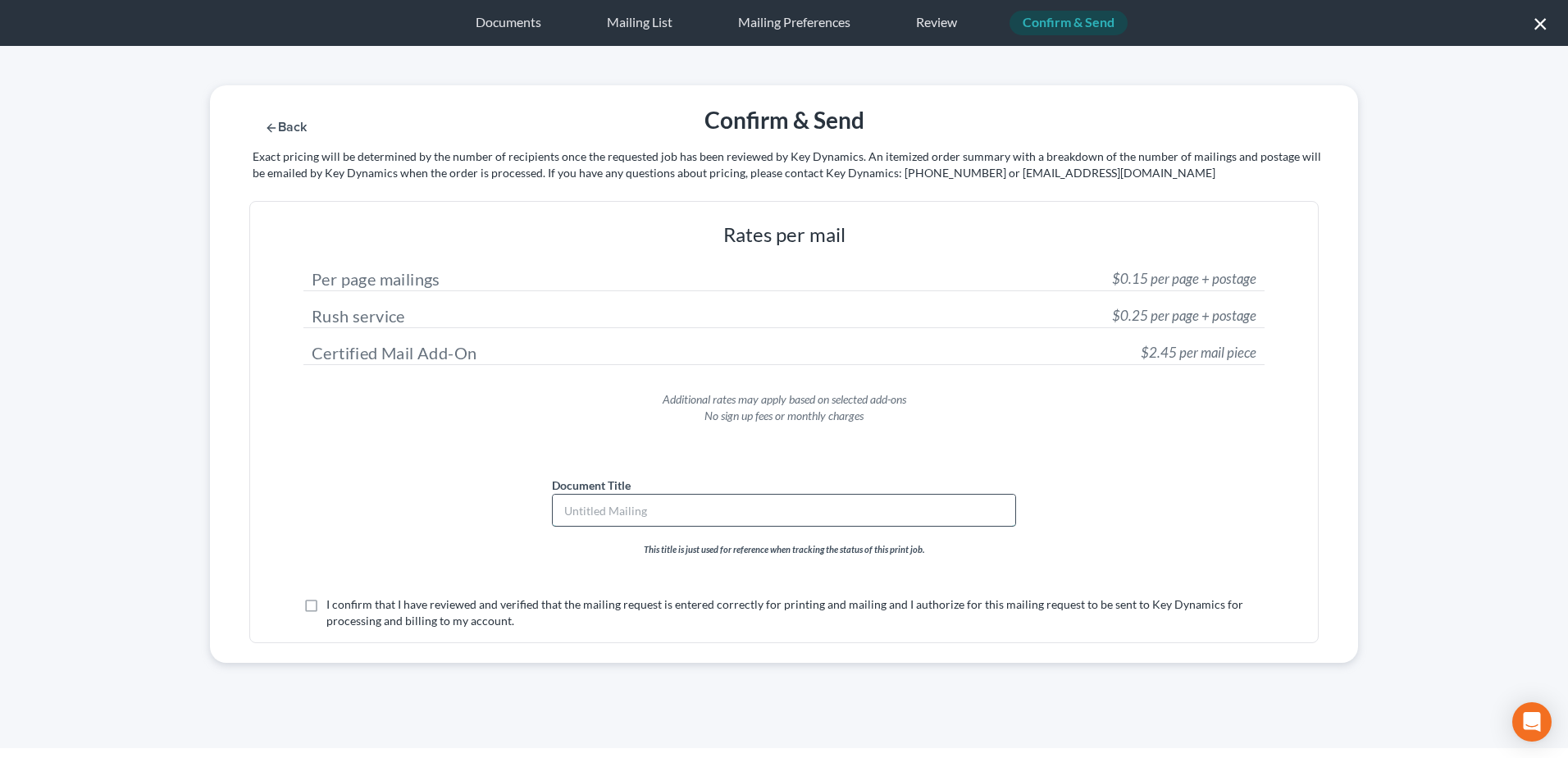
click at [647, 516] on input "text" at bounding box center [784, 510] width 463 height 31
type input "Certificate of Service - Notice of Bankruptcy"
click at [326, 605] on label "I confirm that I have reviewed and verified that the mailing request is entered…" at bounding box center [795, 612] width 938 height 33
click at [333, 605] on input "I confirm that I have reviewed and verified that the mailing request is entered…" at bounding box center [338, 602] width 11 height 11
checkbox input "true"
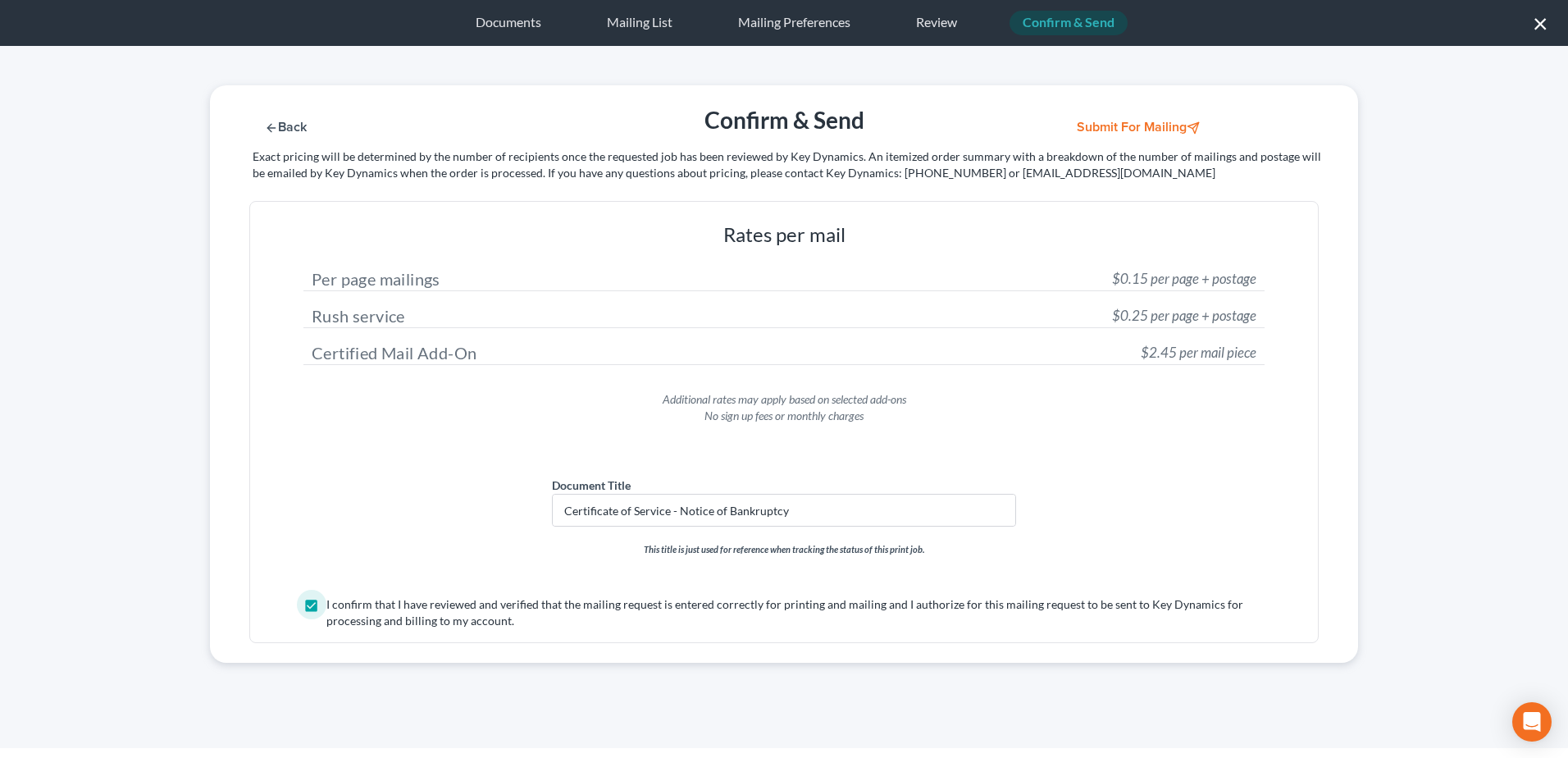
click at [1129, 129] on button "Submit for Mailing" at bounding box center [1140, 127] width 152 height 14
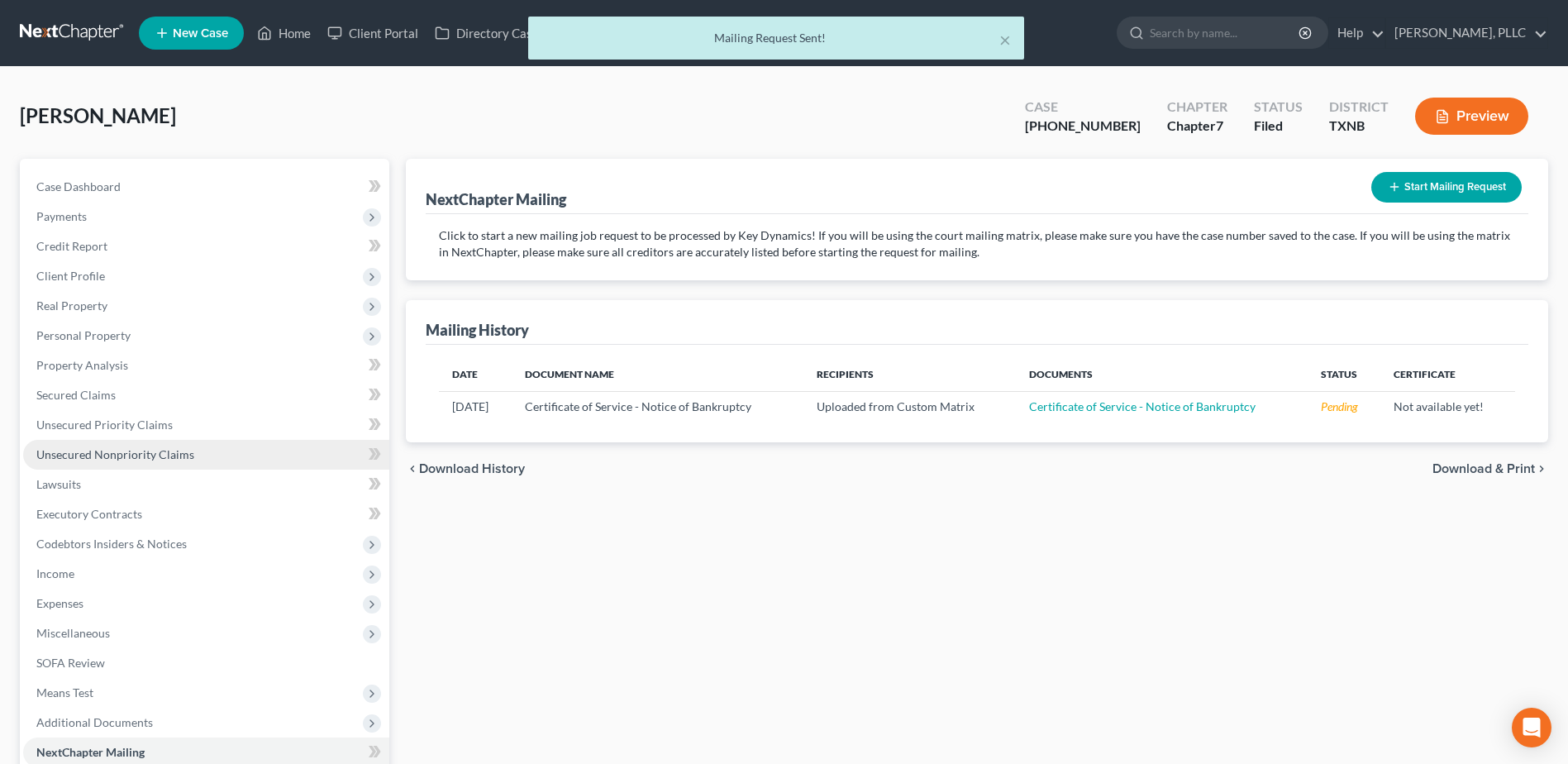
click at [151, 450] on span "Unsecured Nonpriority Claims" at bounding box center [115, 454] width 158 height 14
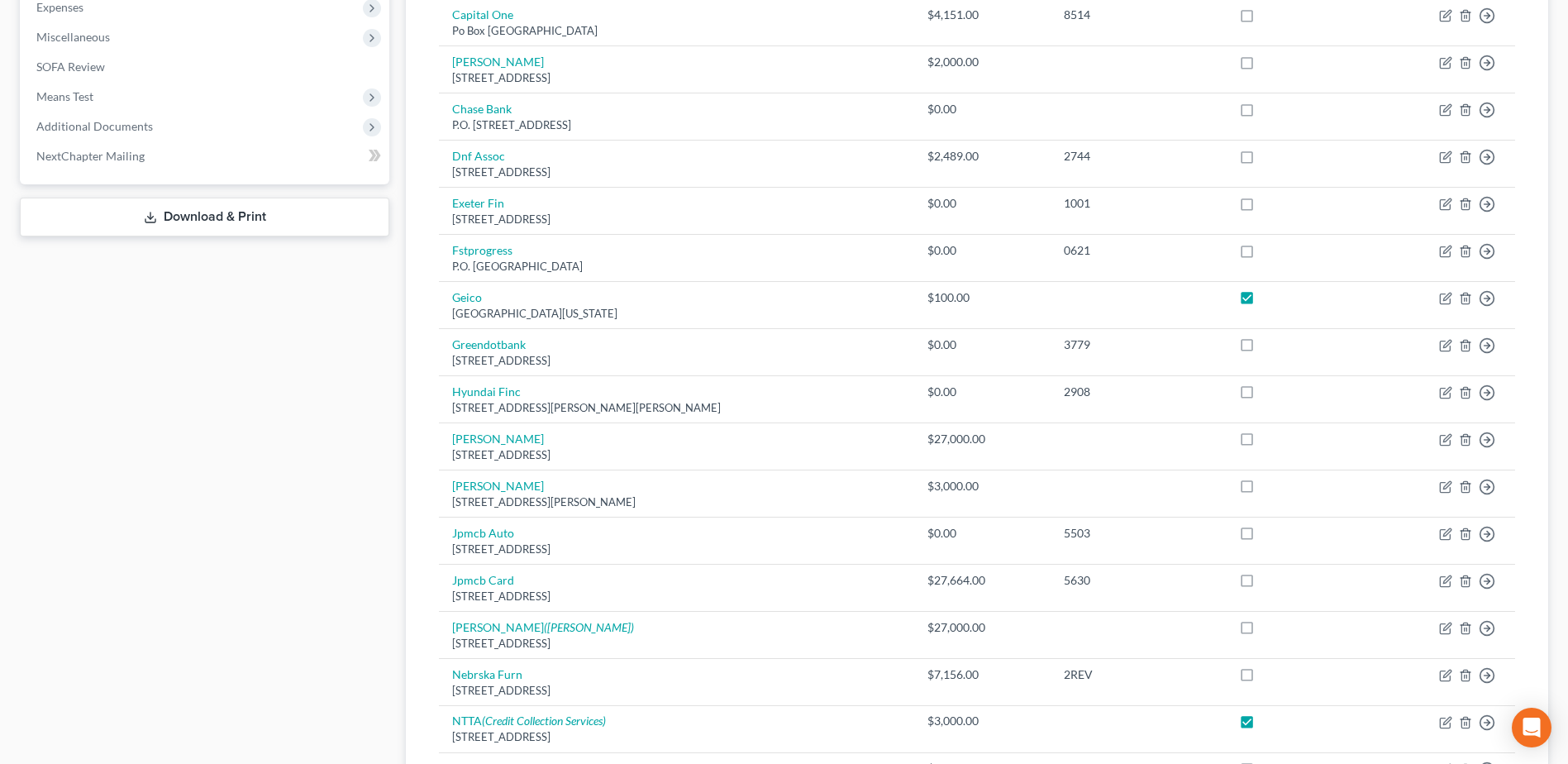
scroll to position [616, 0]
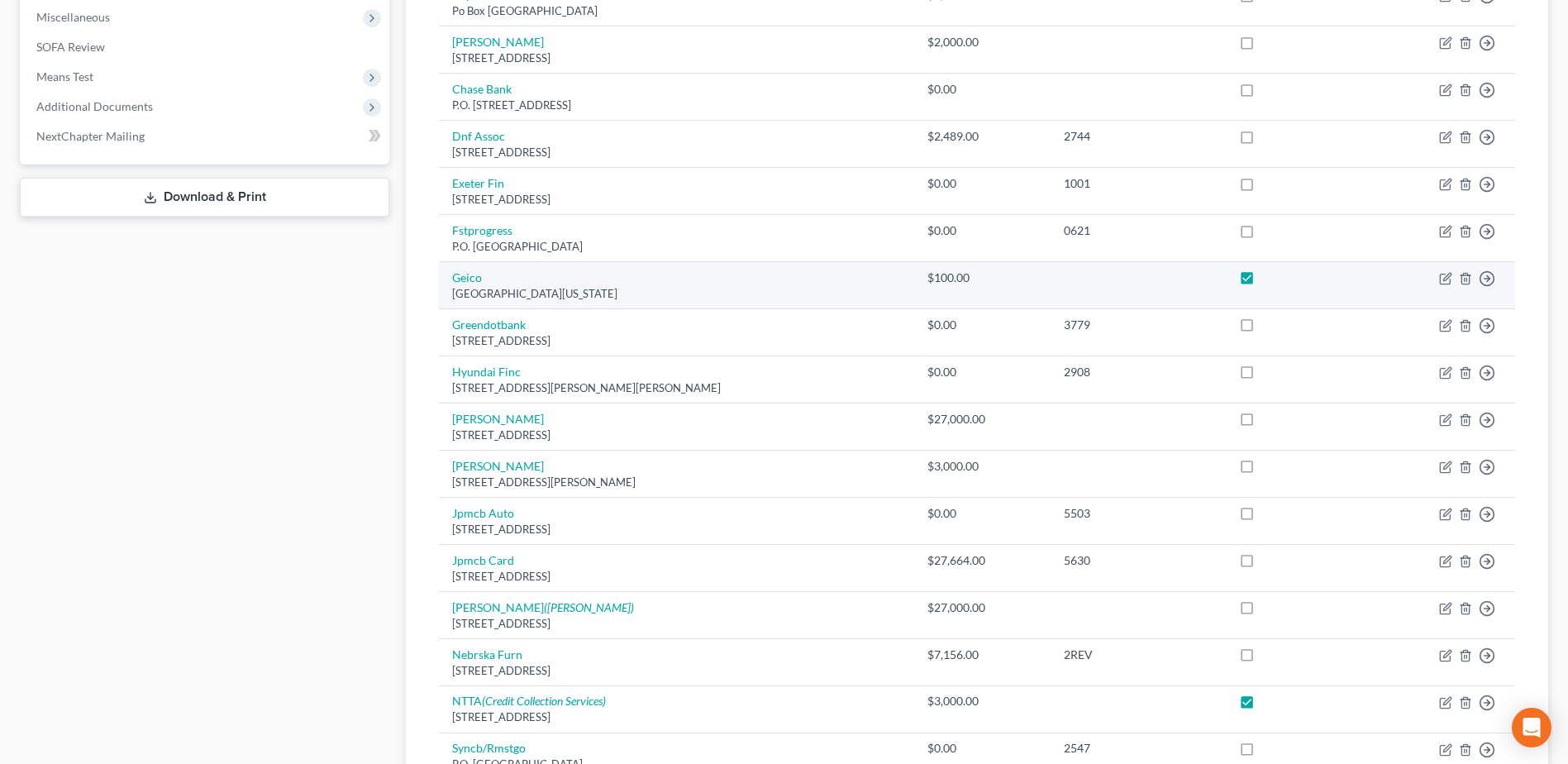
click at [1262, 282] on label at bounding box center [1262, 282] width 0 height 0
click at [1269, 276] on input "checkbox" at bounding box center [1274, 275] width 11 height 11
checkbox input "false"
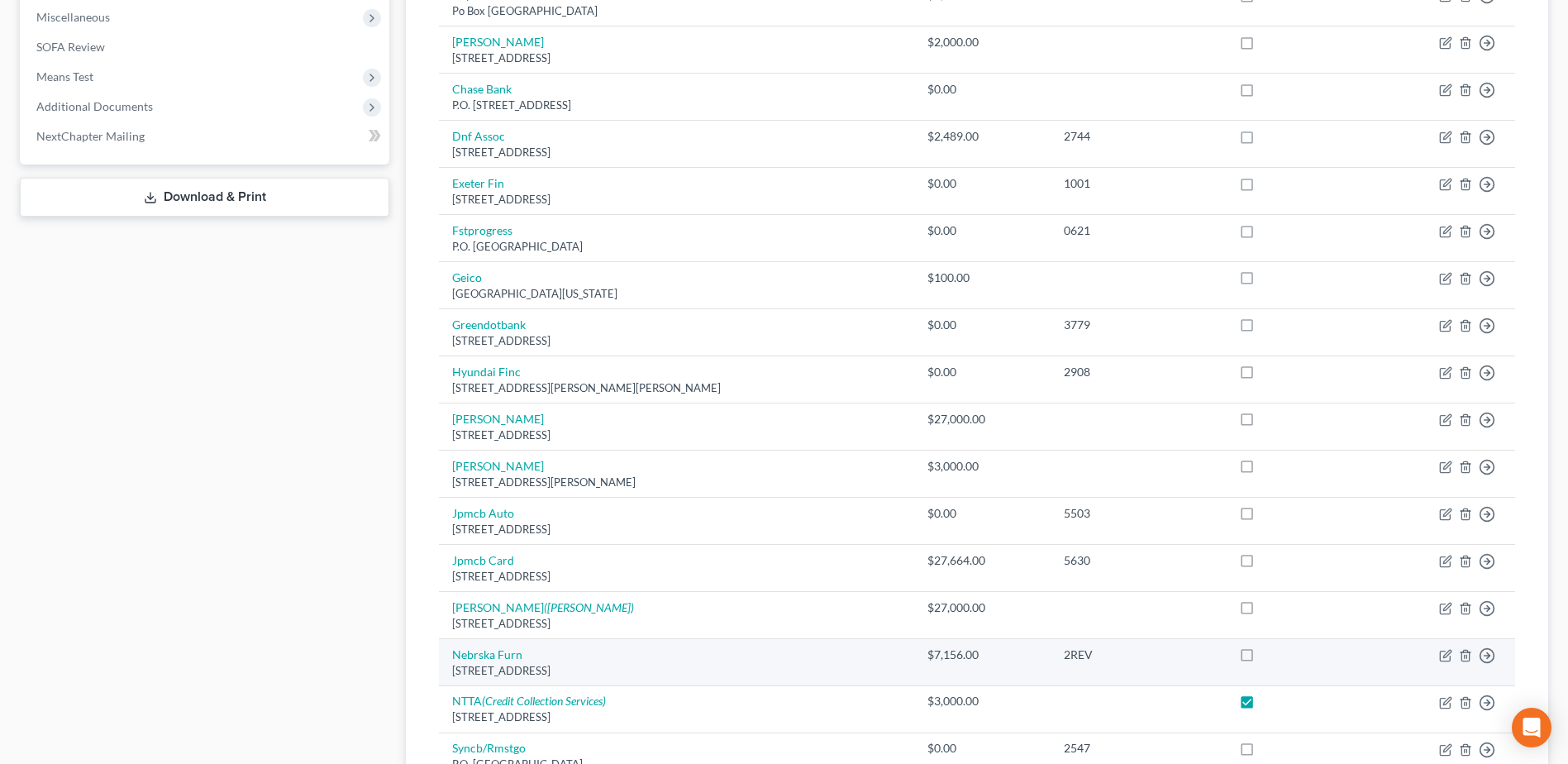
drag, startPoint x: 1240, startPoint y: 702, endPoint x: 1351, endPoint y: 684, distance: 112.4
click at [1262, 705] on label at bounding box center [1262, 705] width 0 height 0
click at [1269, 702] on input "checkbox" at bounding box center [1274, 698] width 11 height 11
checkbox input "false"
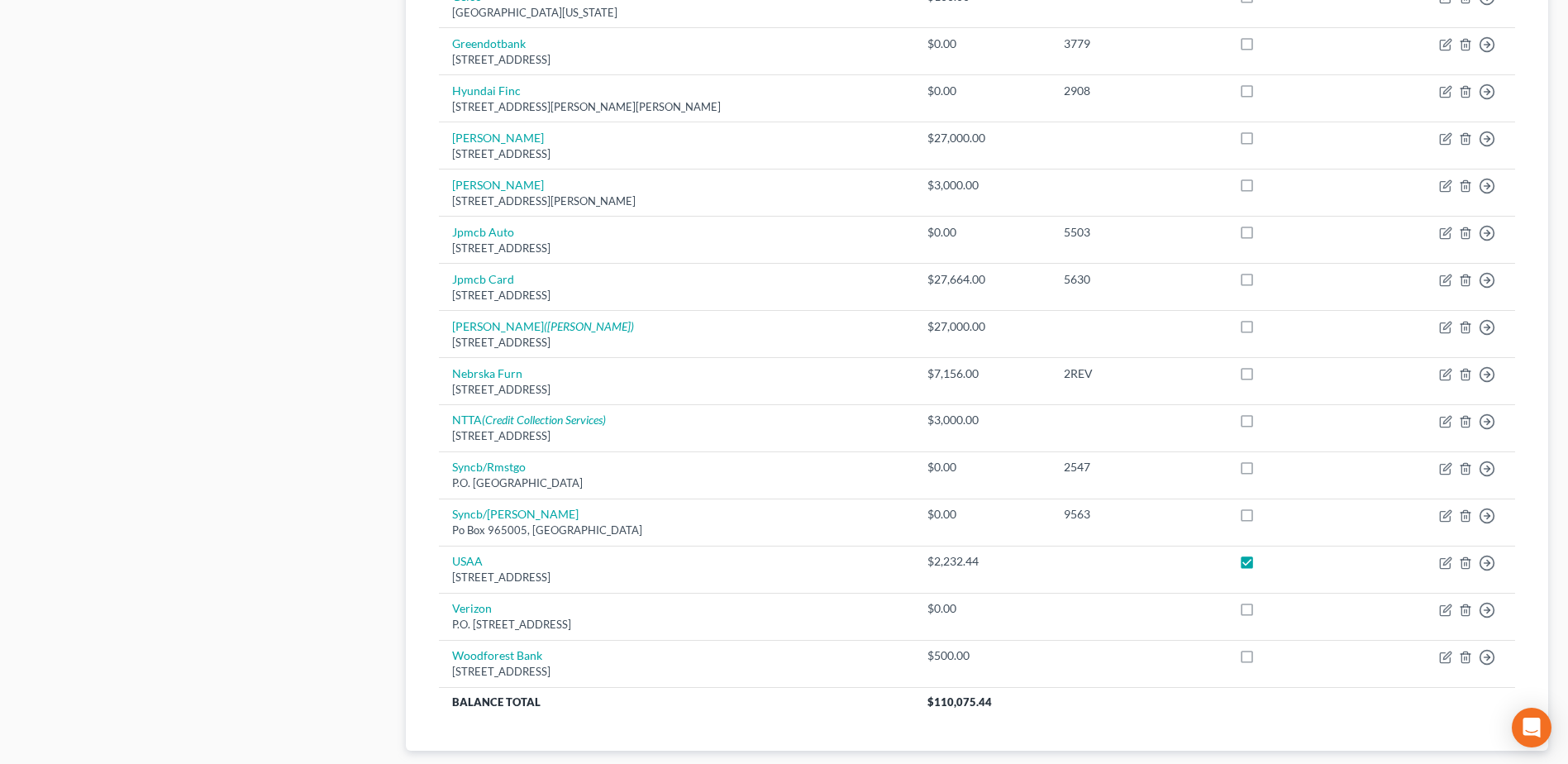
scroll to position [1000, 0]
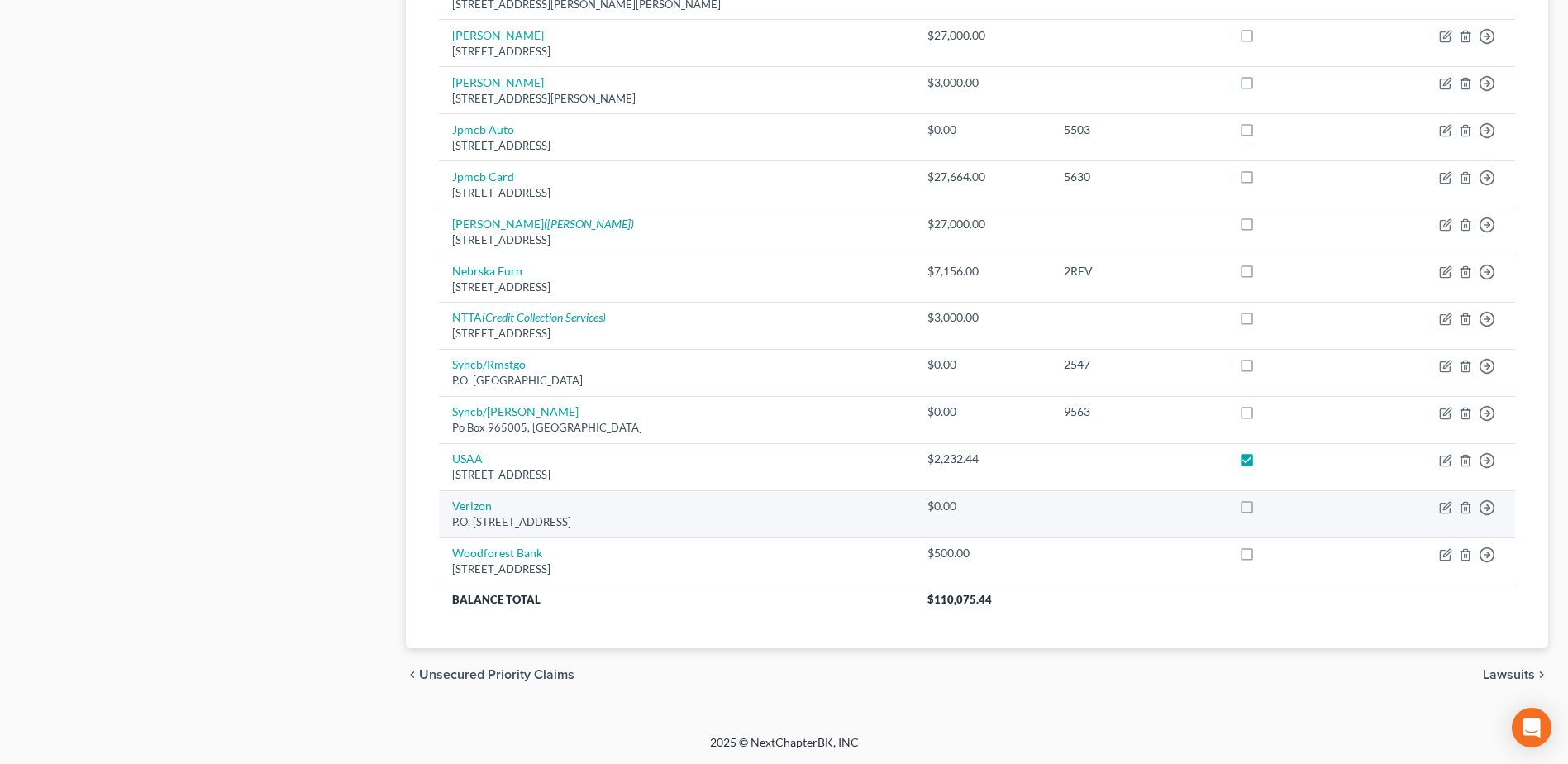
drag, startPoint x: 1226, startPoint y: 454, endPoint x: 1346, endPoint y: 533, distance: 143.7
click at [1262, 463] on label at bounding box center [1262, 463] width 0 height 0
click at [1269, 453] on input "checkbox" at bounding box center [1274, 455] width 11 height 11
checkbox input "false"
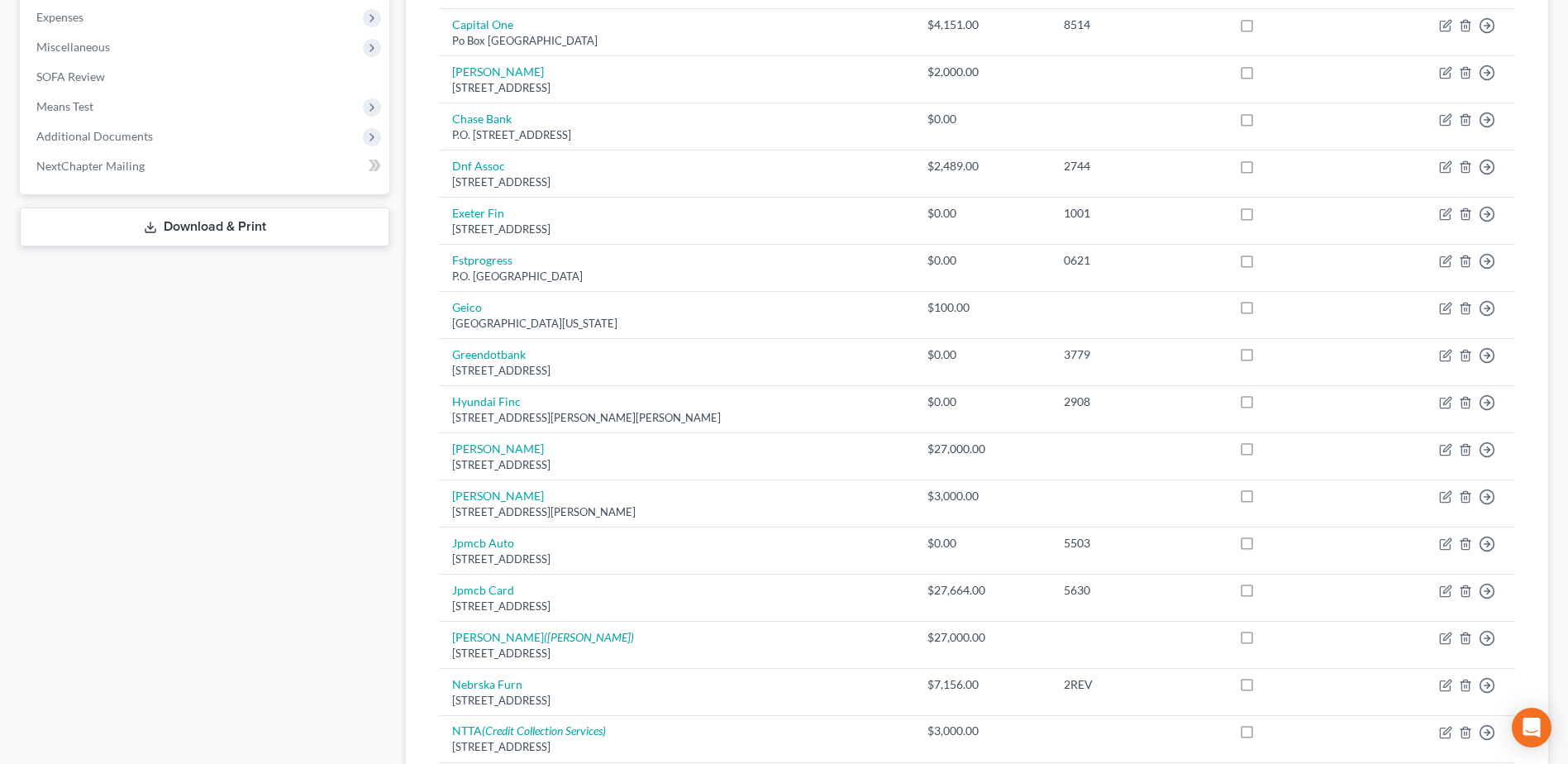
scroll to position [744, 0]
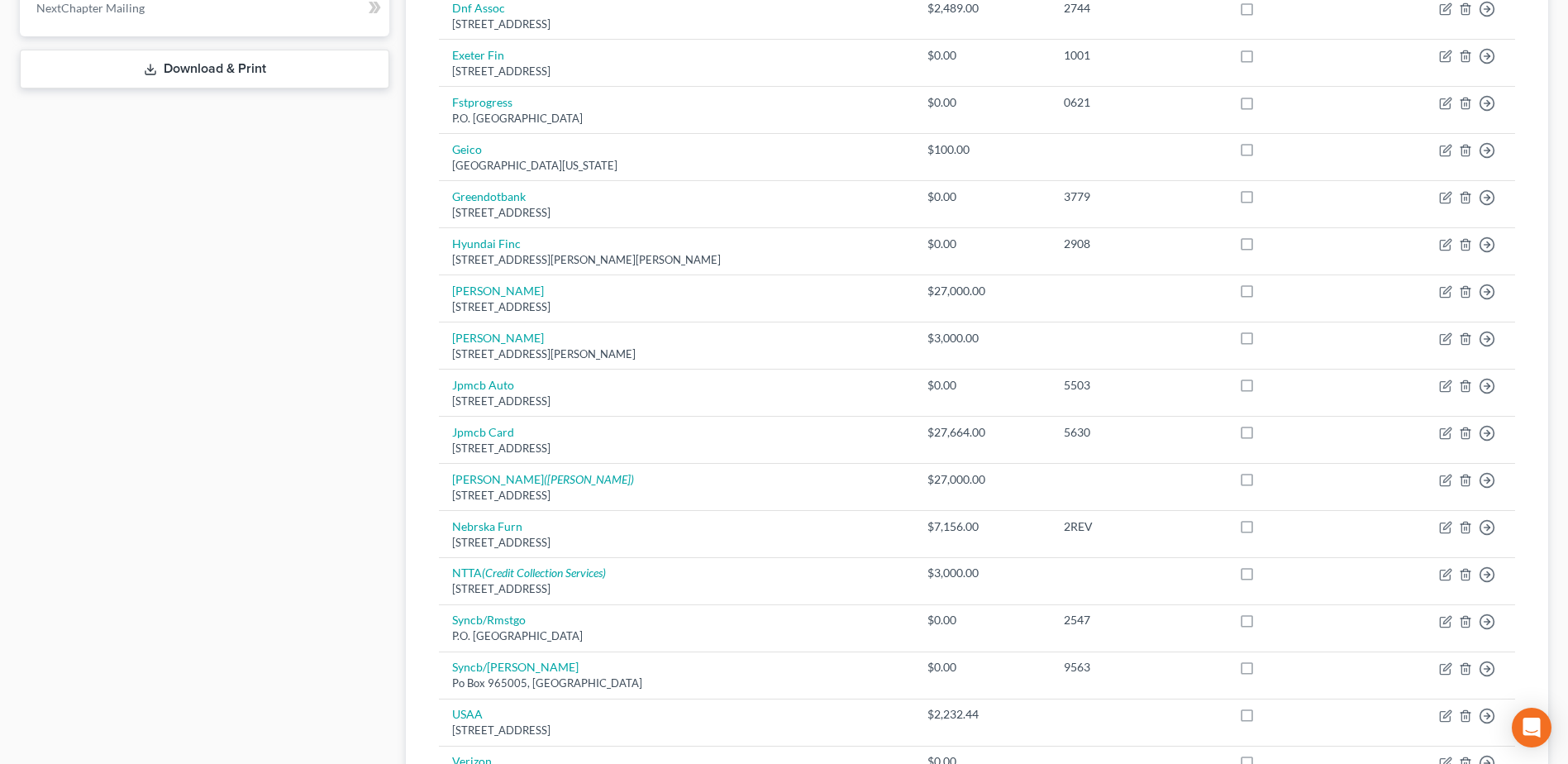
click at [231, 70] on link "Download & Print" at bounding box center [204, 69] width 370 height 39
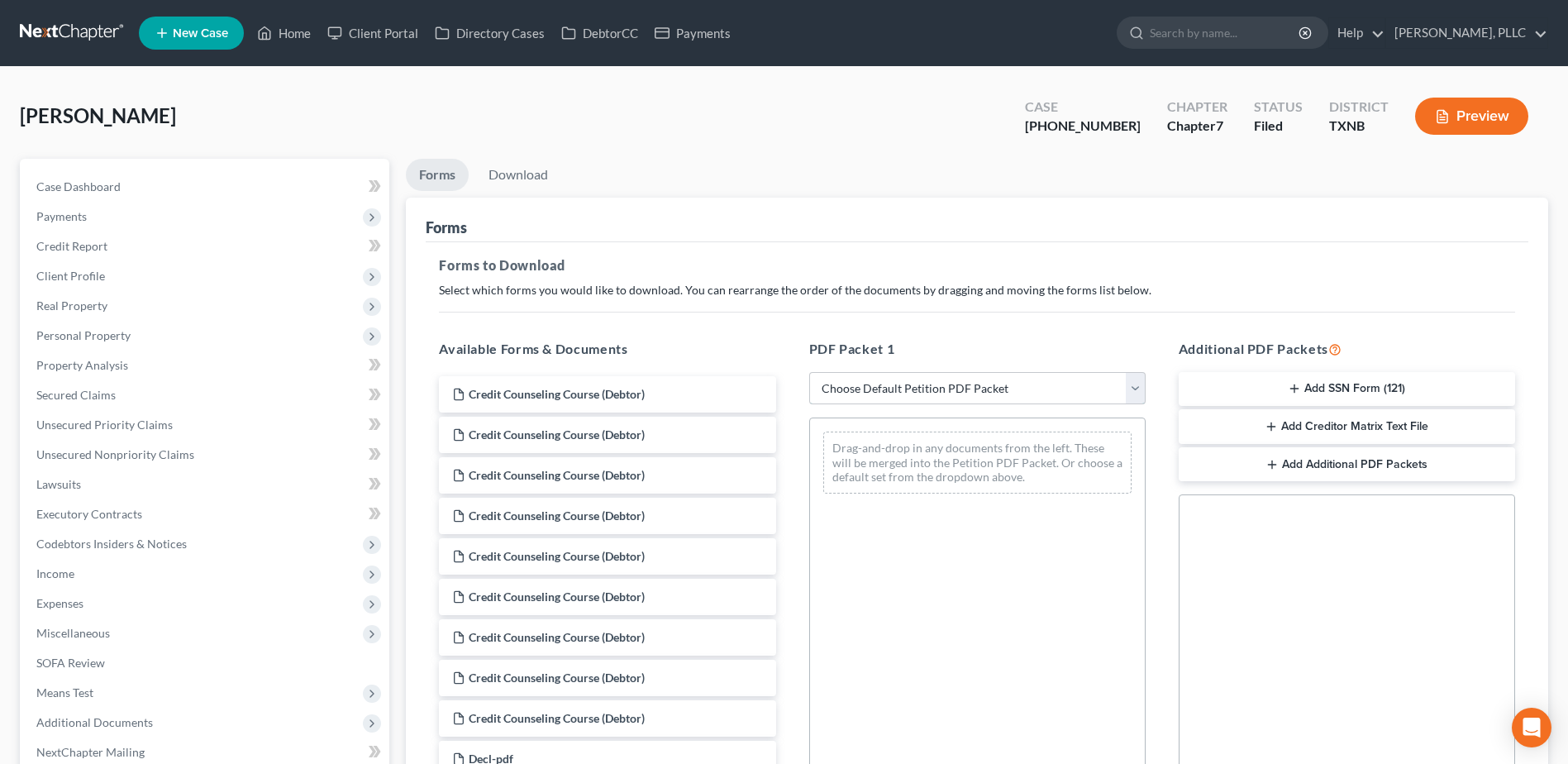
click at [1134, 388] on select "Choose Default Petition PDF Packet Complete Bankruptcy Petition (all forms and …" at bounding box center [977, 388] width 336 height 33
select select "2"
click at [809, 372] on select "Choose Default Petition PDF Packet Complete Bankruptcy Petition (all forms and …" at bounding box center [977, 388] width 336 height 33
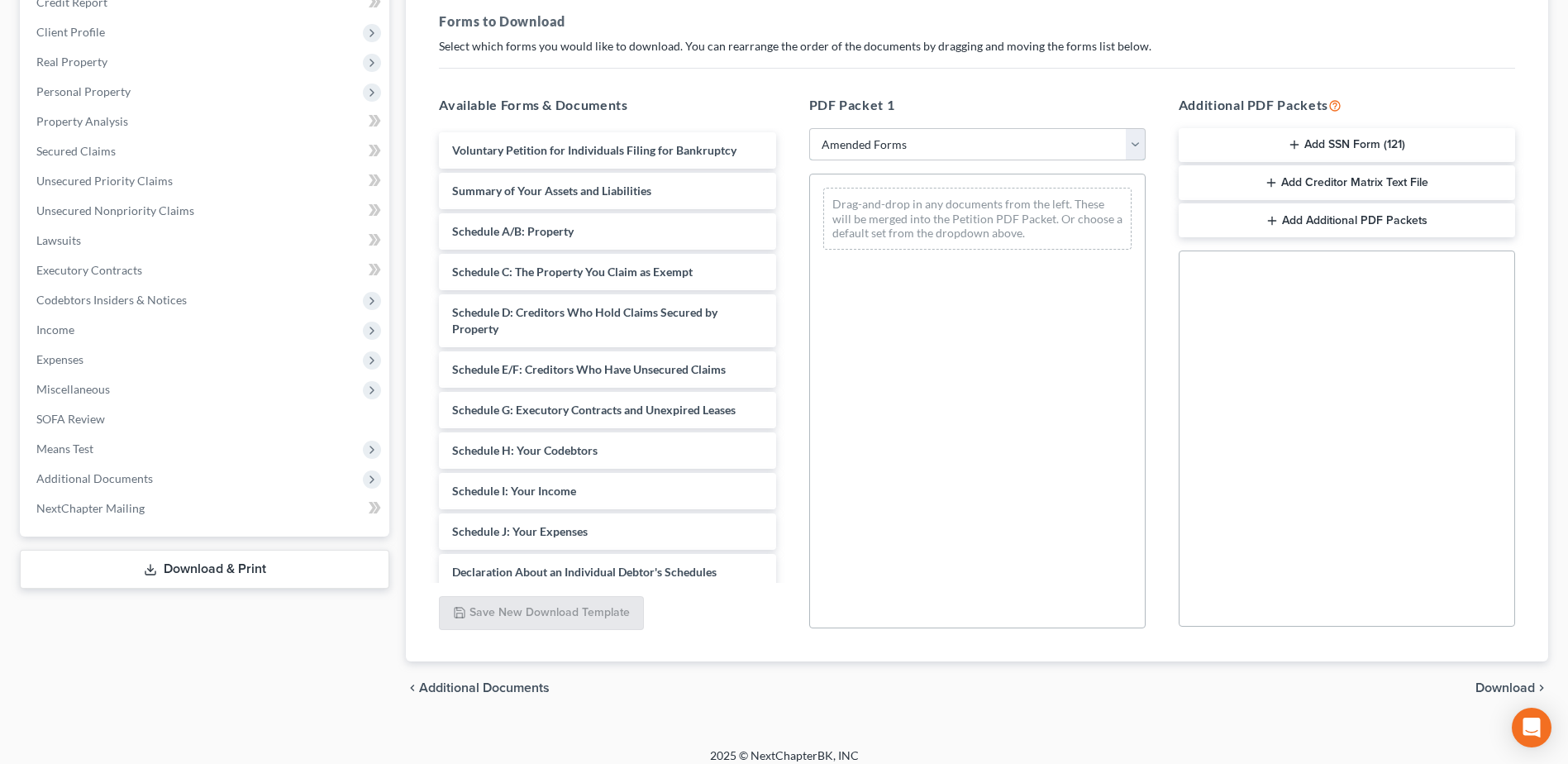
scroll to position [248, 0]
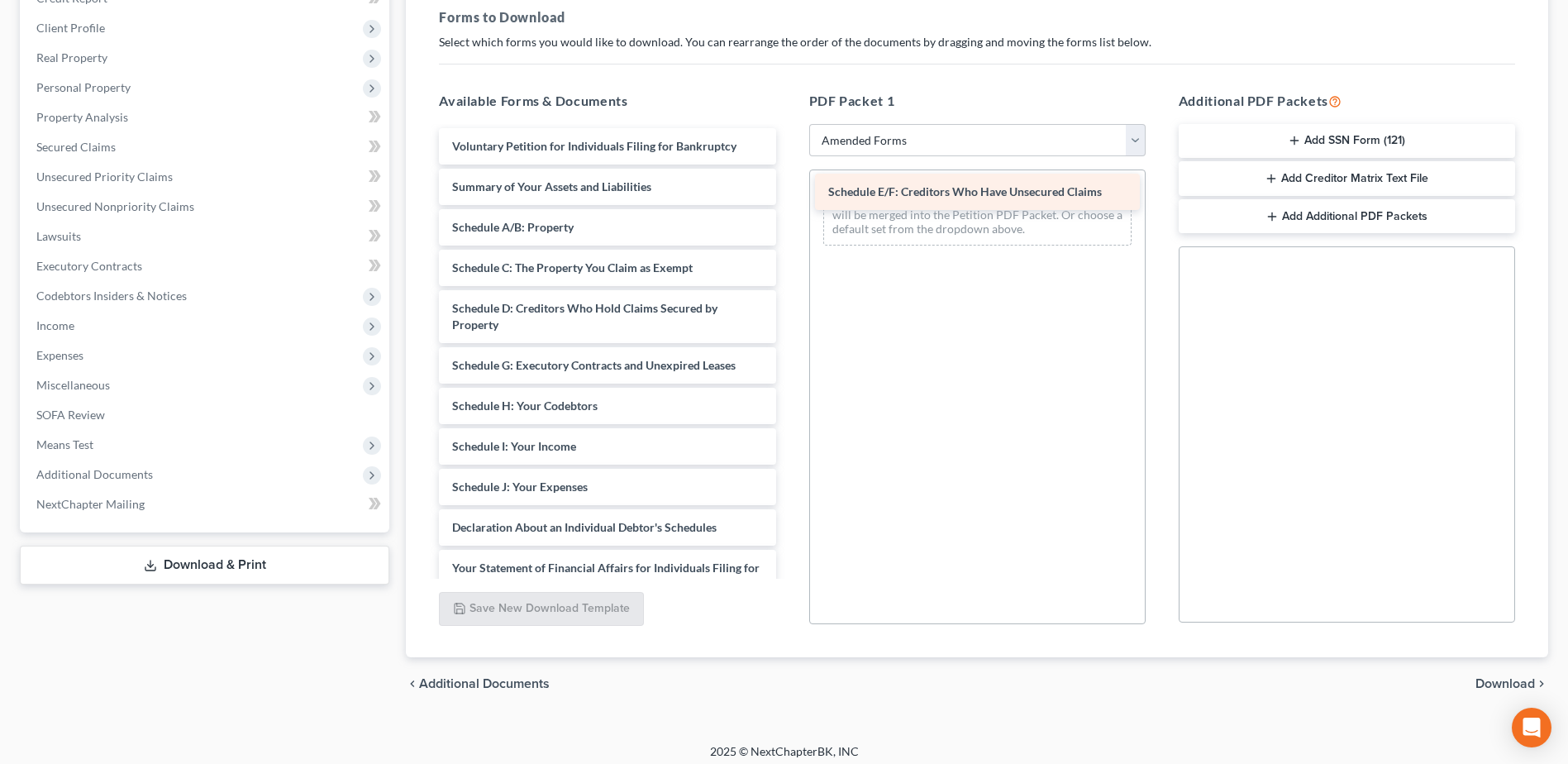
drag, startPoint x: 641, startPoint y: 369, endPoint x: 1016, endPoint y: 195, distance: 413.4
click at [788, 195] on div "Schedule E/F: Creditors Who Have Unsecured Claims Voluntary Petition for Indivi…" at bounding box center [607, 511] width 363 height 767
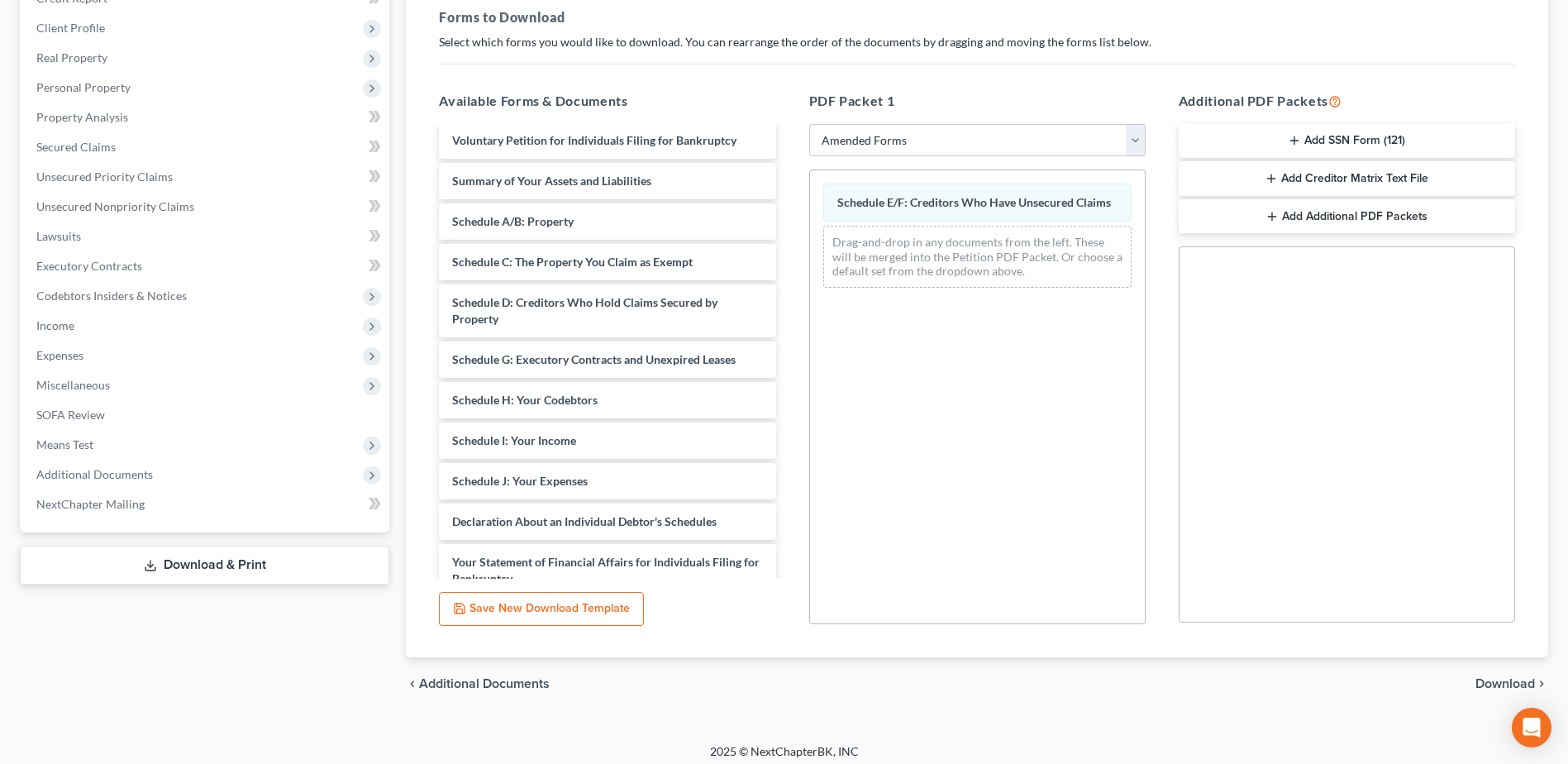
scroll to position [0, 0]
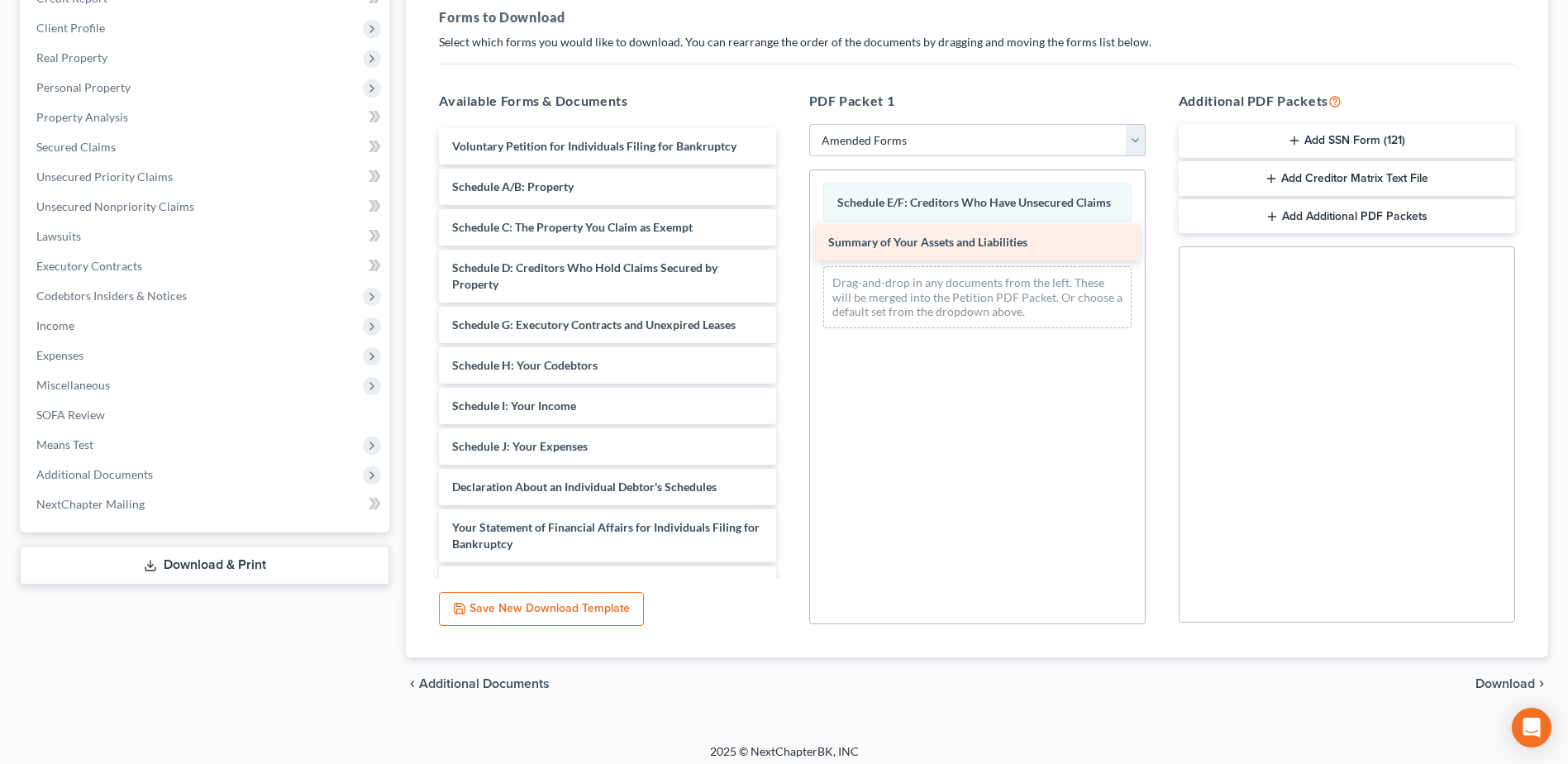
drag, startPoint x: 614, startPoint y: 184, endPoint x: 990, endPoint y: 240, distance: 380.1
click at [788, 240] on div "Summary of Your Assets and Liabilities Voluntary Petition for Individuals Filin…" at bounding box center [607, 491] width 363 height 727
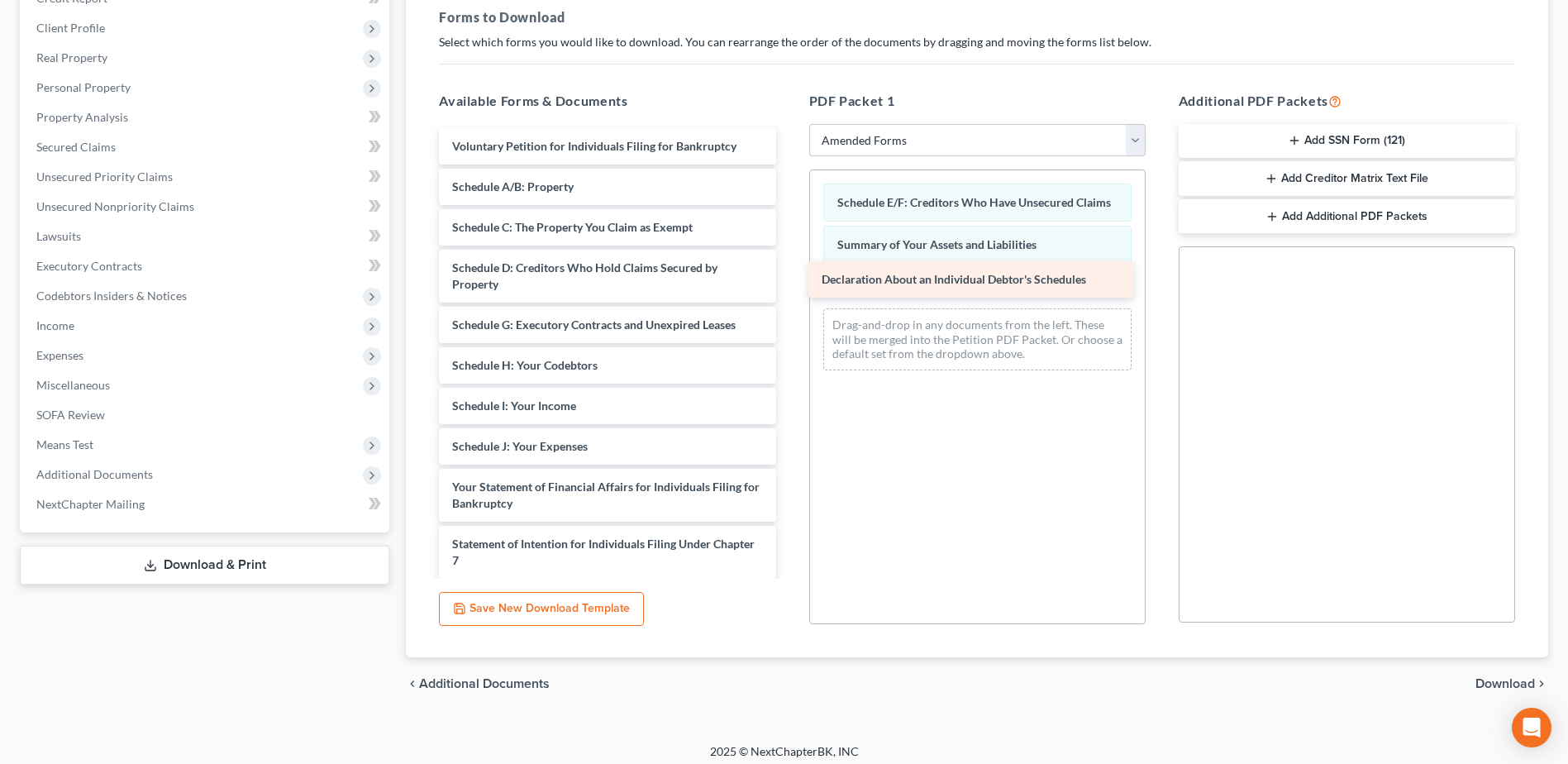
drag, startPoint x: 643, startPoint y: 489, endPoint x: 1012, endPoint y: 282, distance: 423.1
click at [788, 282] on div "Declaration About an Individual Debtor's Schedules Voluntary Petition for Indiv…" at bounding box center [607, 471] width 363 height 686
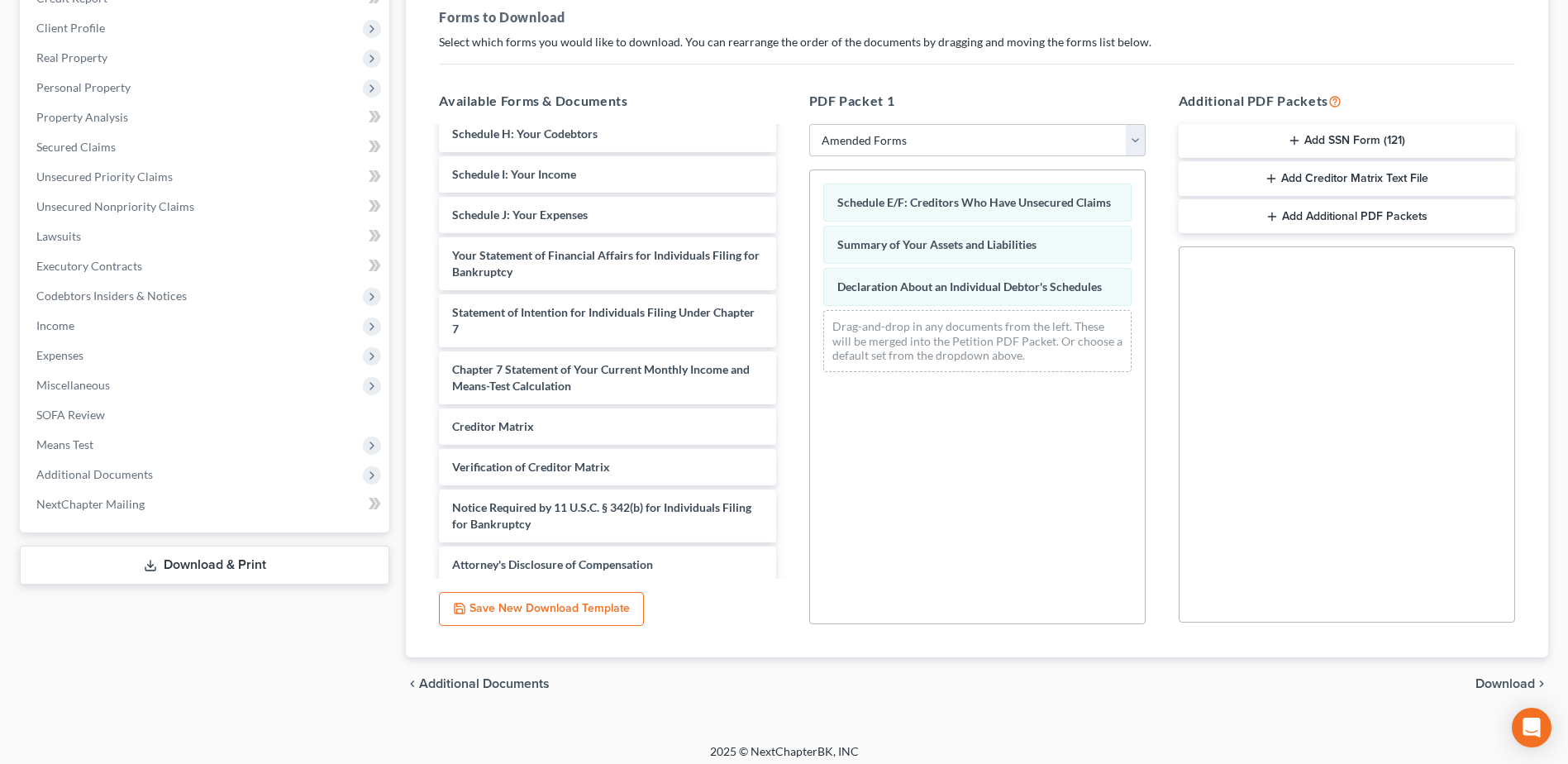
scroll to position [240, 0]
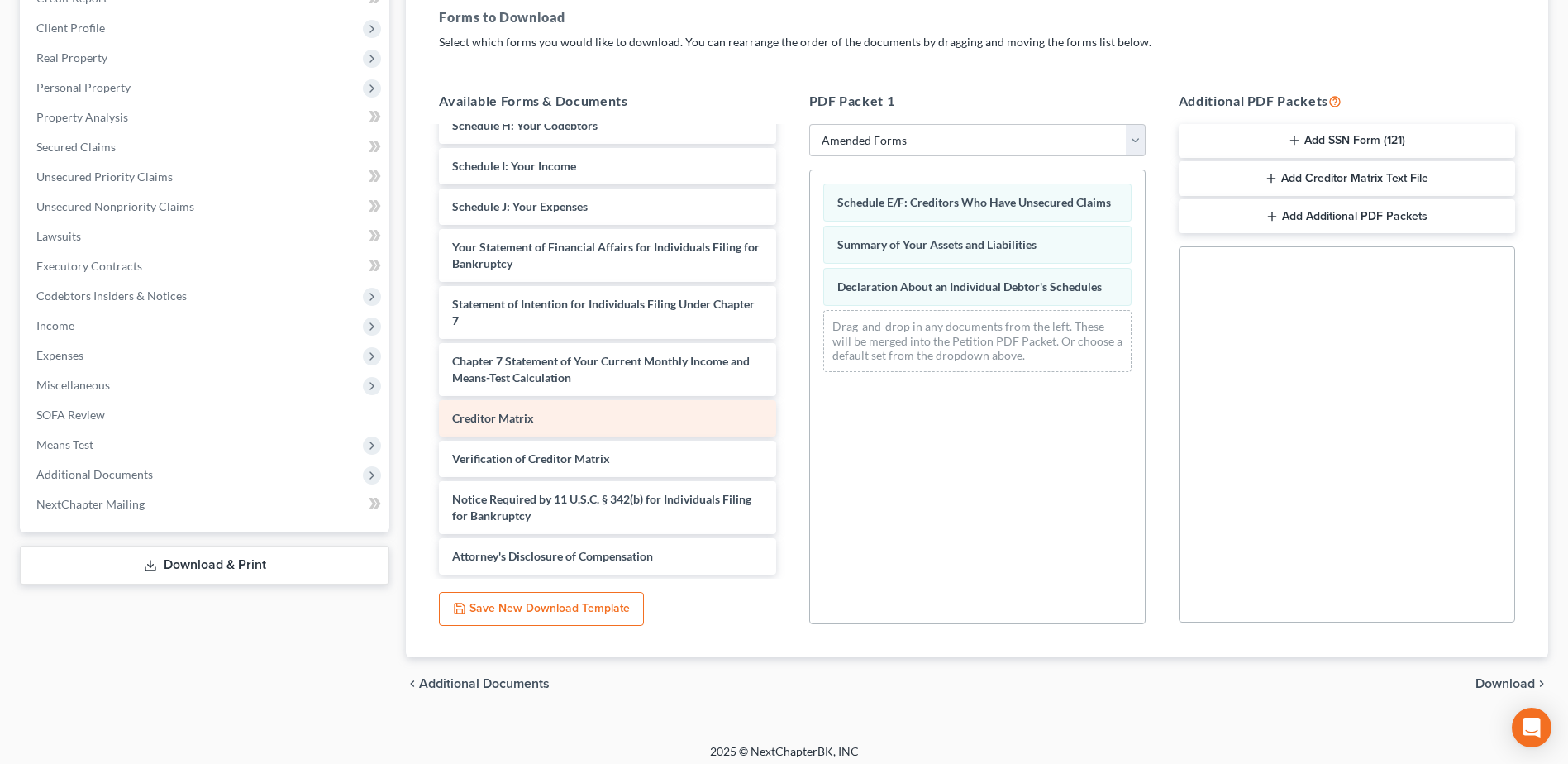
click at [602, 416] on div "Creditor Matrix" at bounding box center [607, 418] width 336 height 36
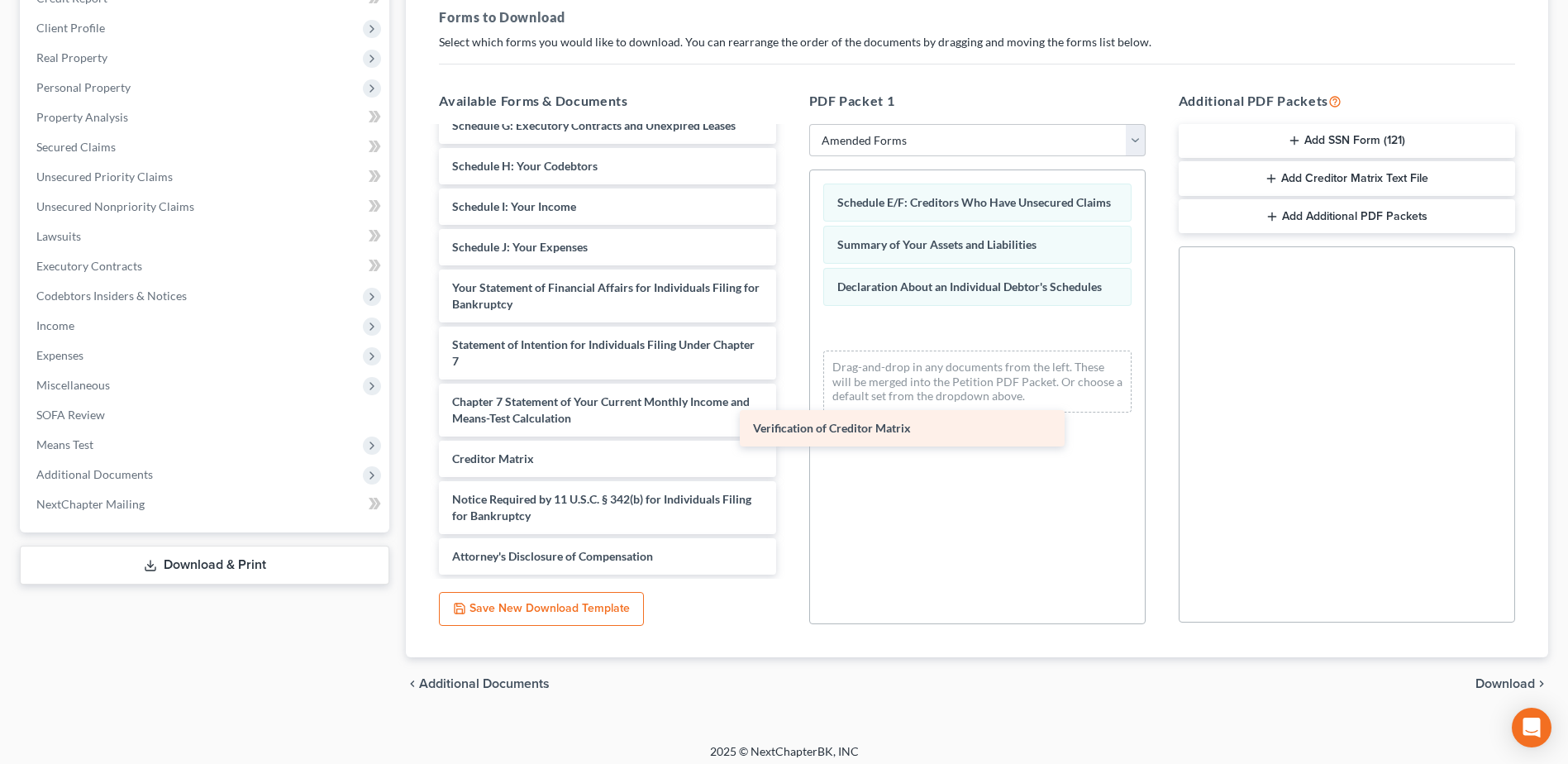
scroll to position [199, 0]
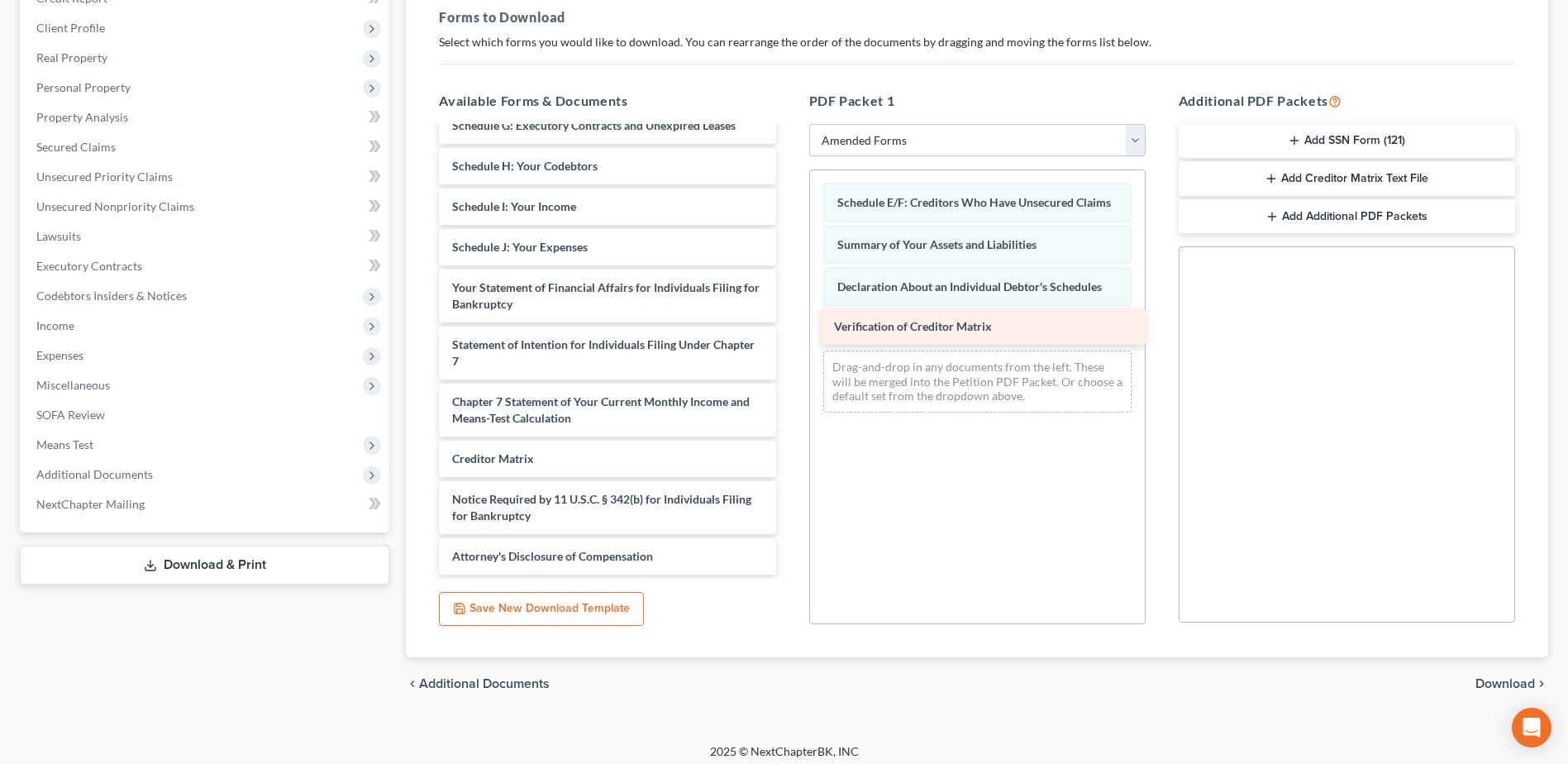
drag, startPoint x: 597, startPoint y: 454, endPoint x: 978, endPoint y: 322, distance: 403.2
click at [788, 322] on div "Verification of Creditor Matrix Voluntary Petition for Individuals Filing for B…" at bounding box center [607, 251] width 363 height 645
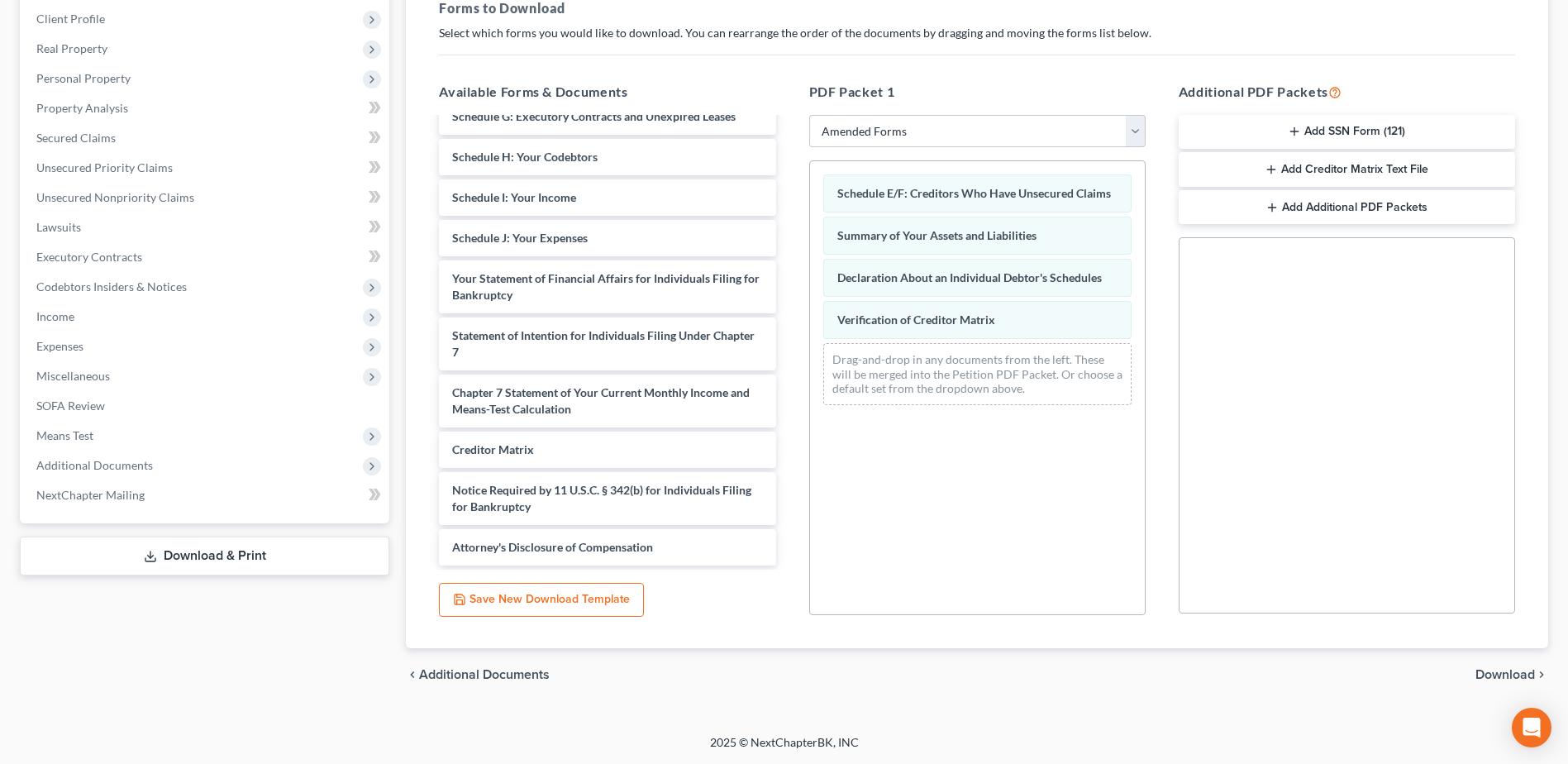
click at [1507, 677] on span "Download" at bounding box center [1504, 675] width 59 height 14
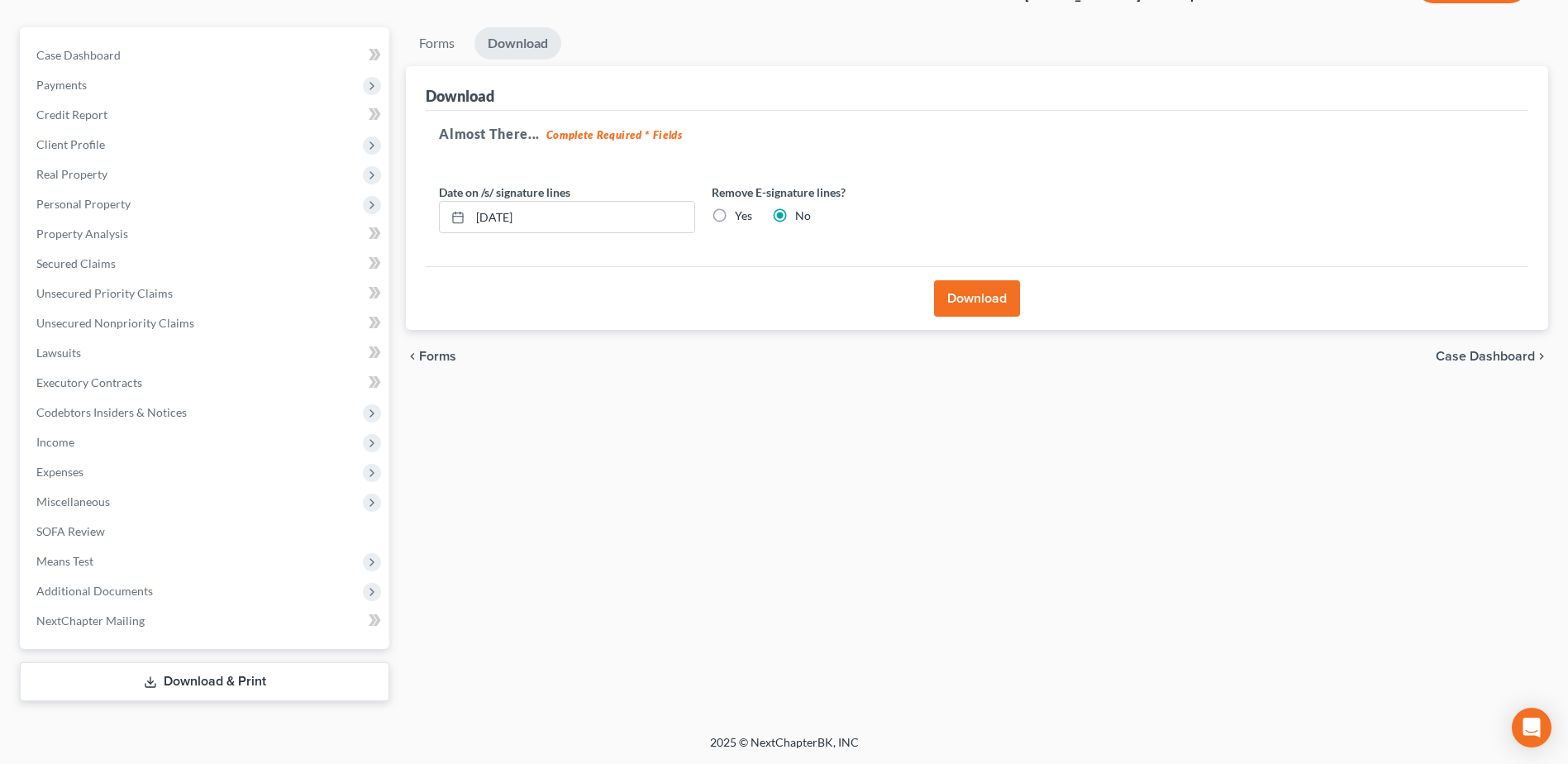
scroll to position [131, 0]
click at [974, 310] on button "Download" at bounding box center [976, 298] width 86 height 36
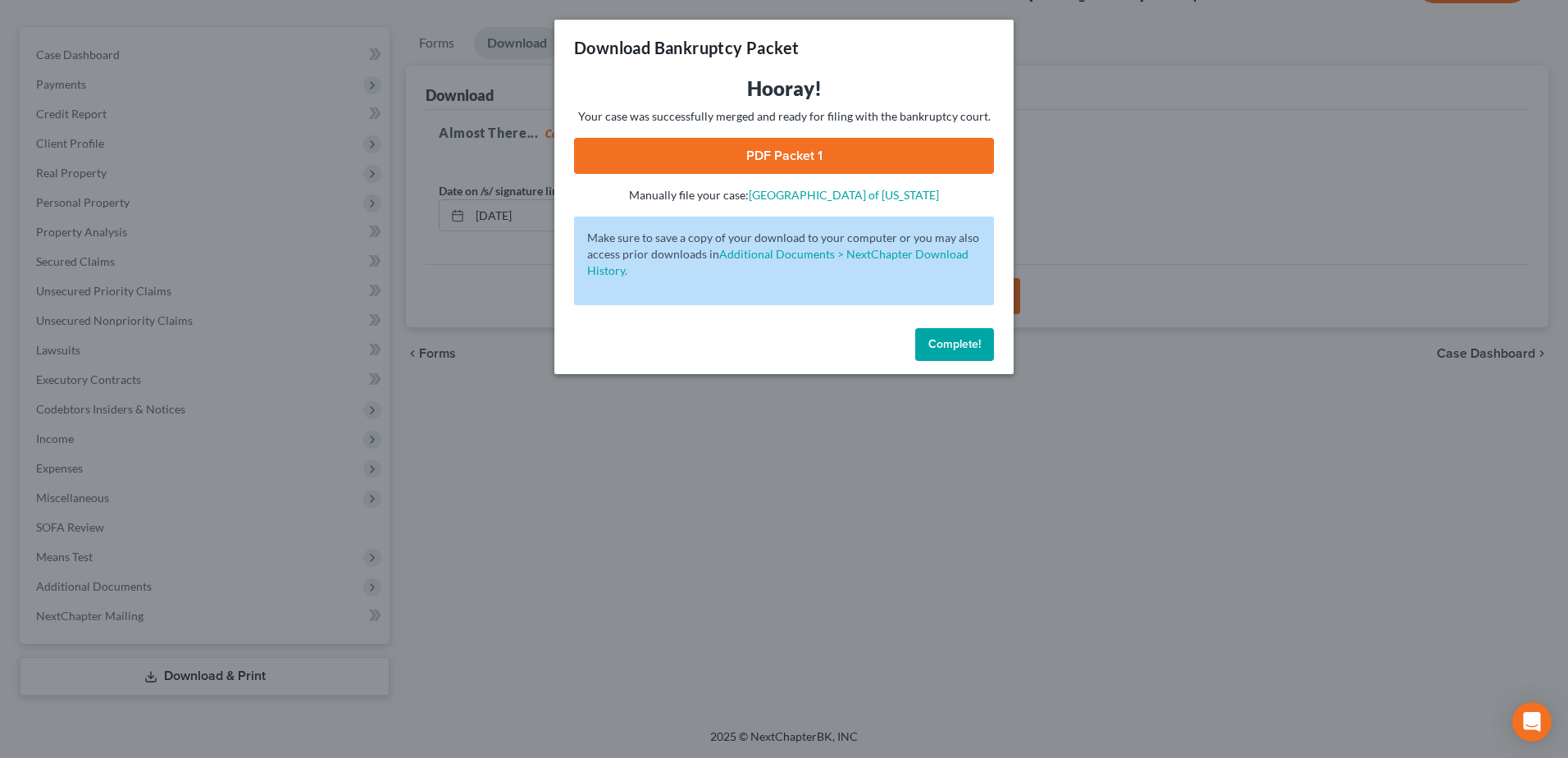
click at [774, 152] on link "PDF Packet 1" at bounding box center [783, 156] width 420 height 36
click at [978, 339] on span "Complete!" at bounding box center [955, 344] width 52 height 14
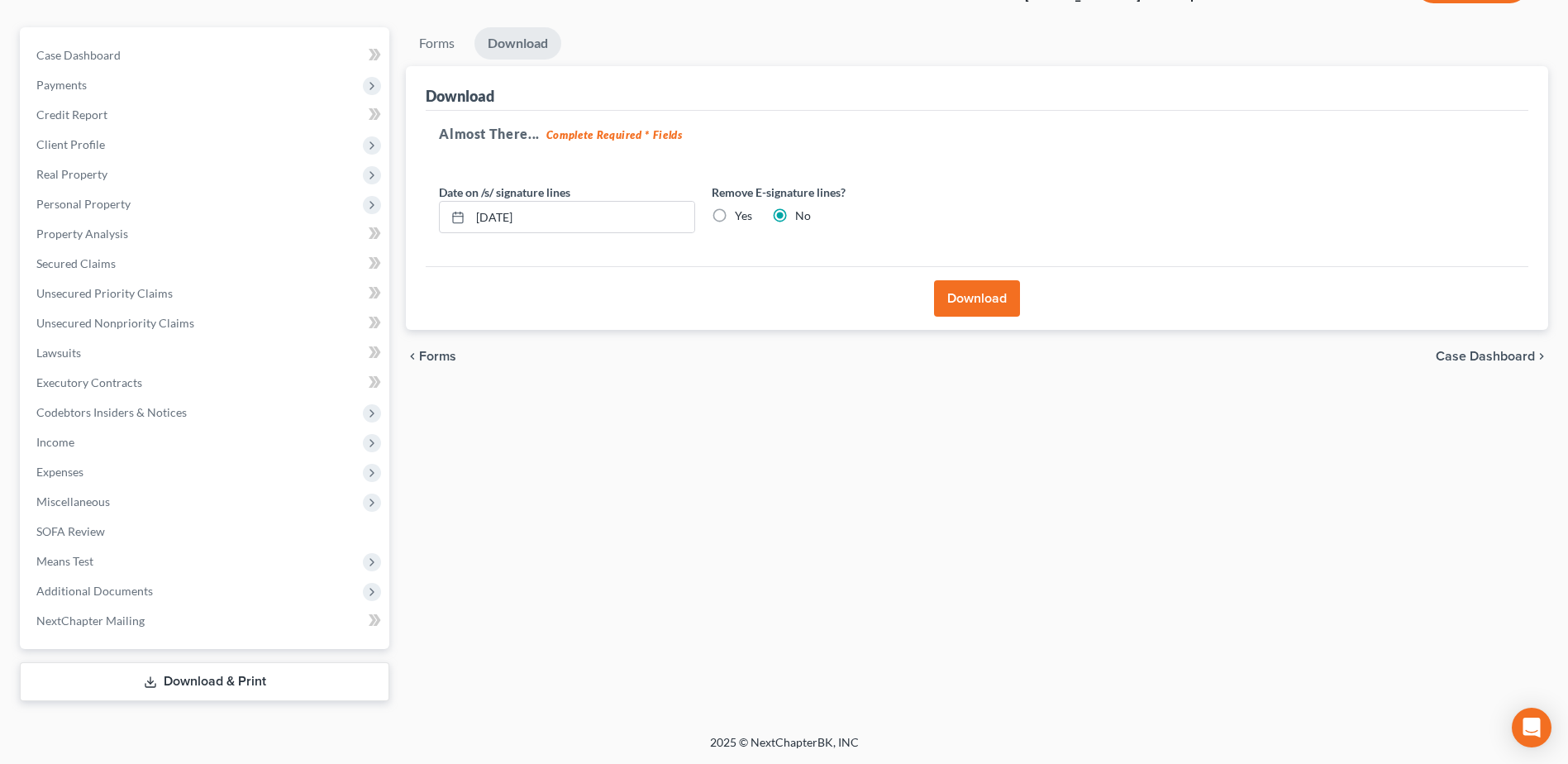
scroll to position [0, 0]
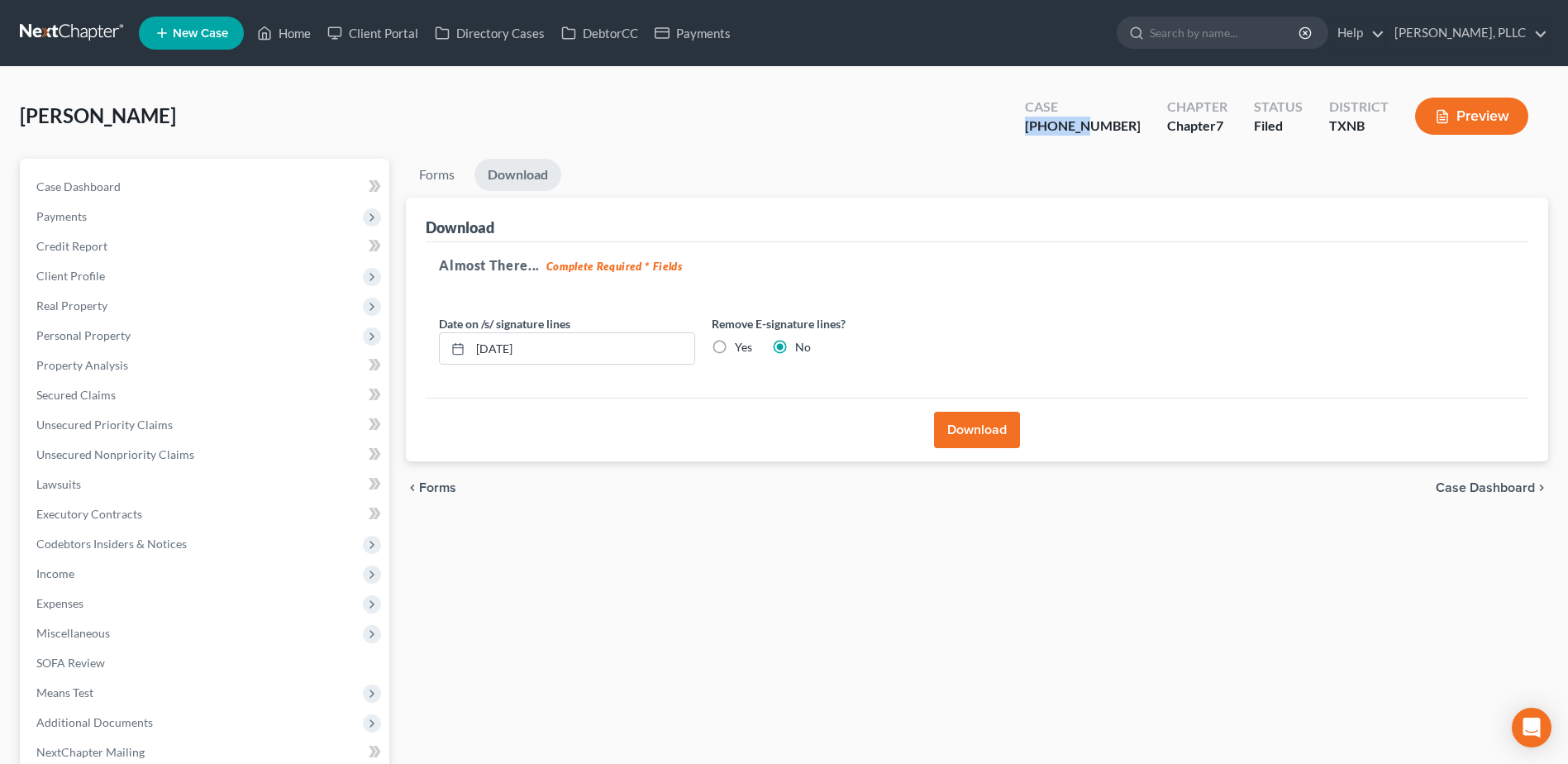
drag, startPoint x: 1129, startPoint y: 129, endPoint x: 1074, endPoint y: 126, distance: 55.1
click at [1074, 126] on div "[PHONE_NUMBER]" at bounding box center [1082, 125] width 115 height 19
copy div "25-32166"
click at [148, 451] on span "Unsecured Nonpriority Claims" at bounding box center [115, 454] width 158 height 14
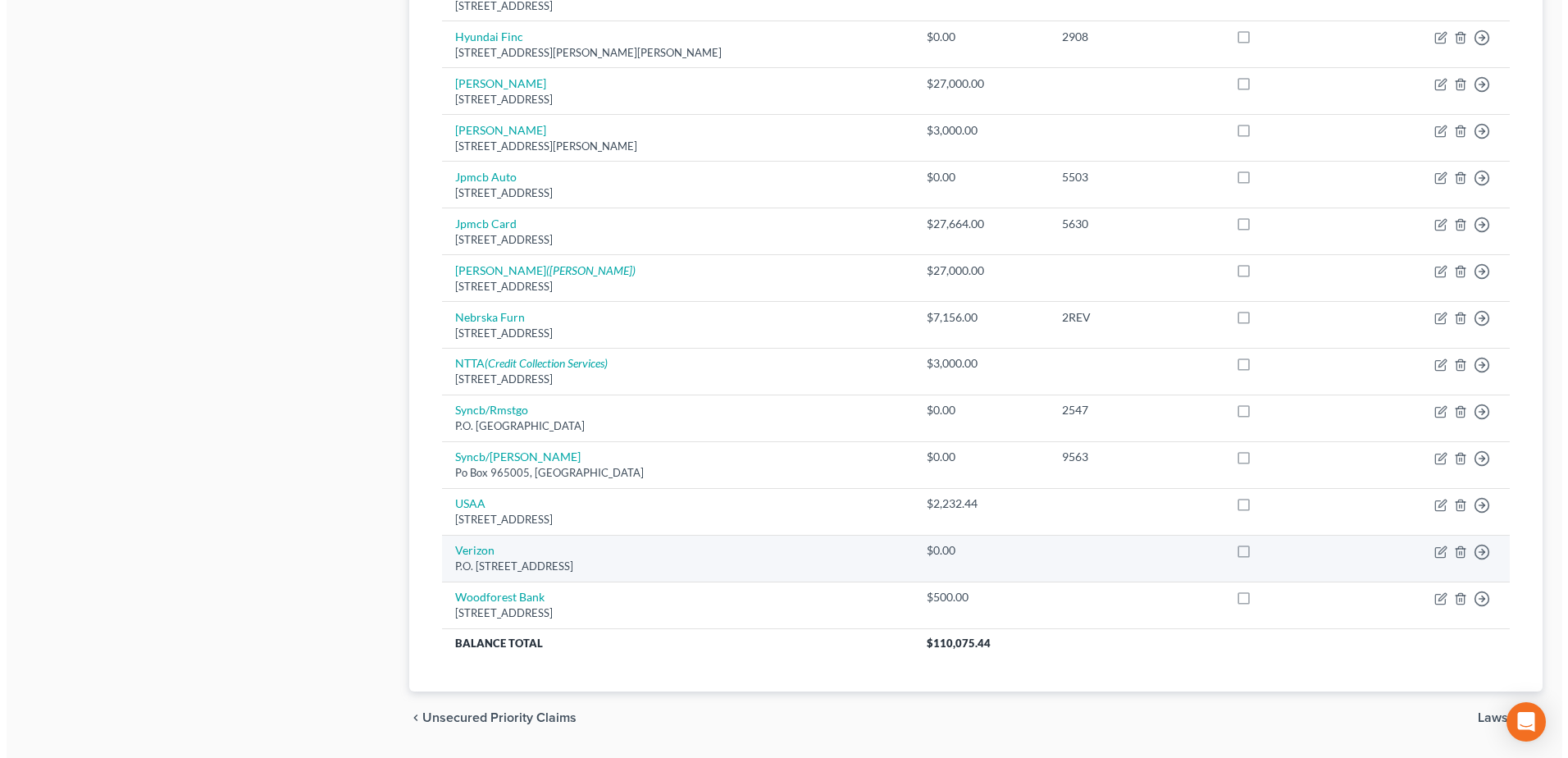
scroll to position [984, 0]
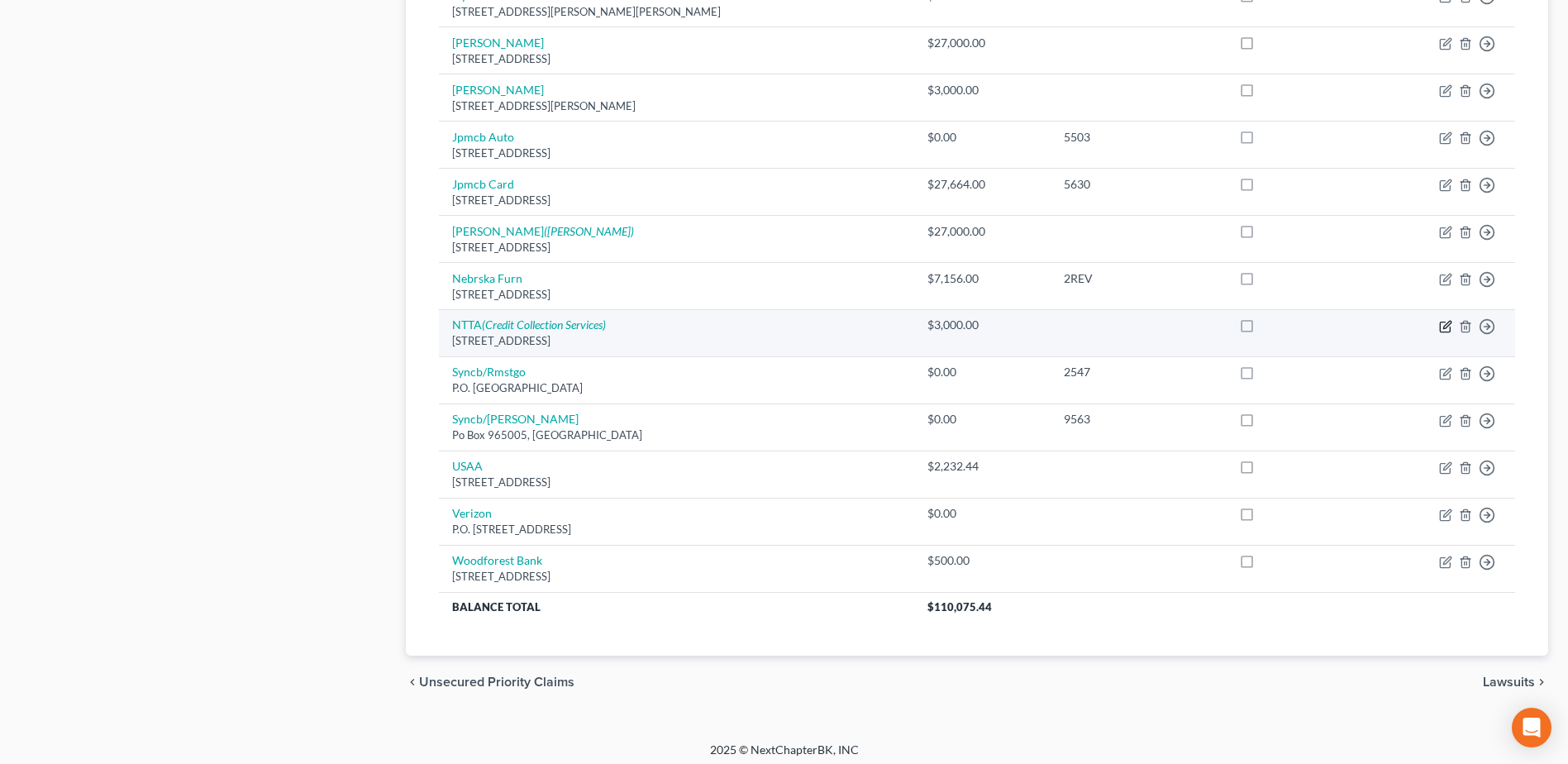
click at [1447, 328] on icon "button" at bounding box center [1445, 326] width 14 height 14
select select "45"
select select "0"
select select "22"
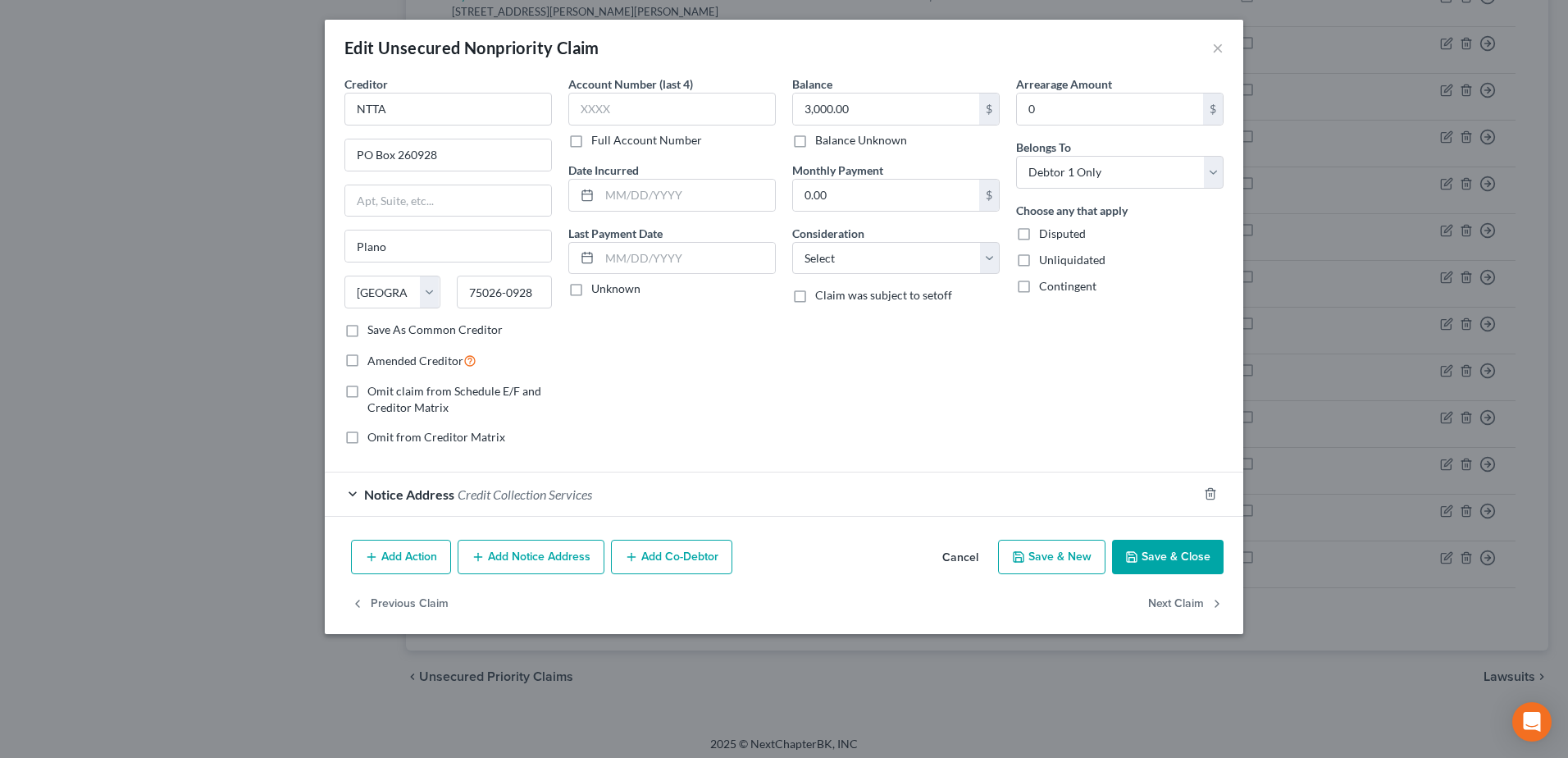
click at [354, 492] on div "Notice Address Credit Collection Services" at bounding box center [760, 495] width 872 height 44
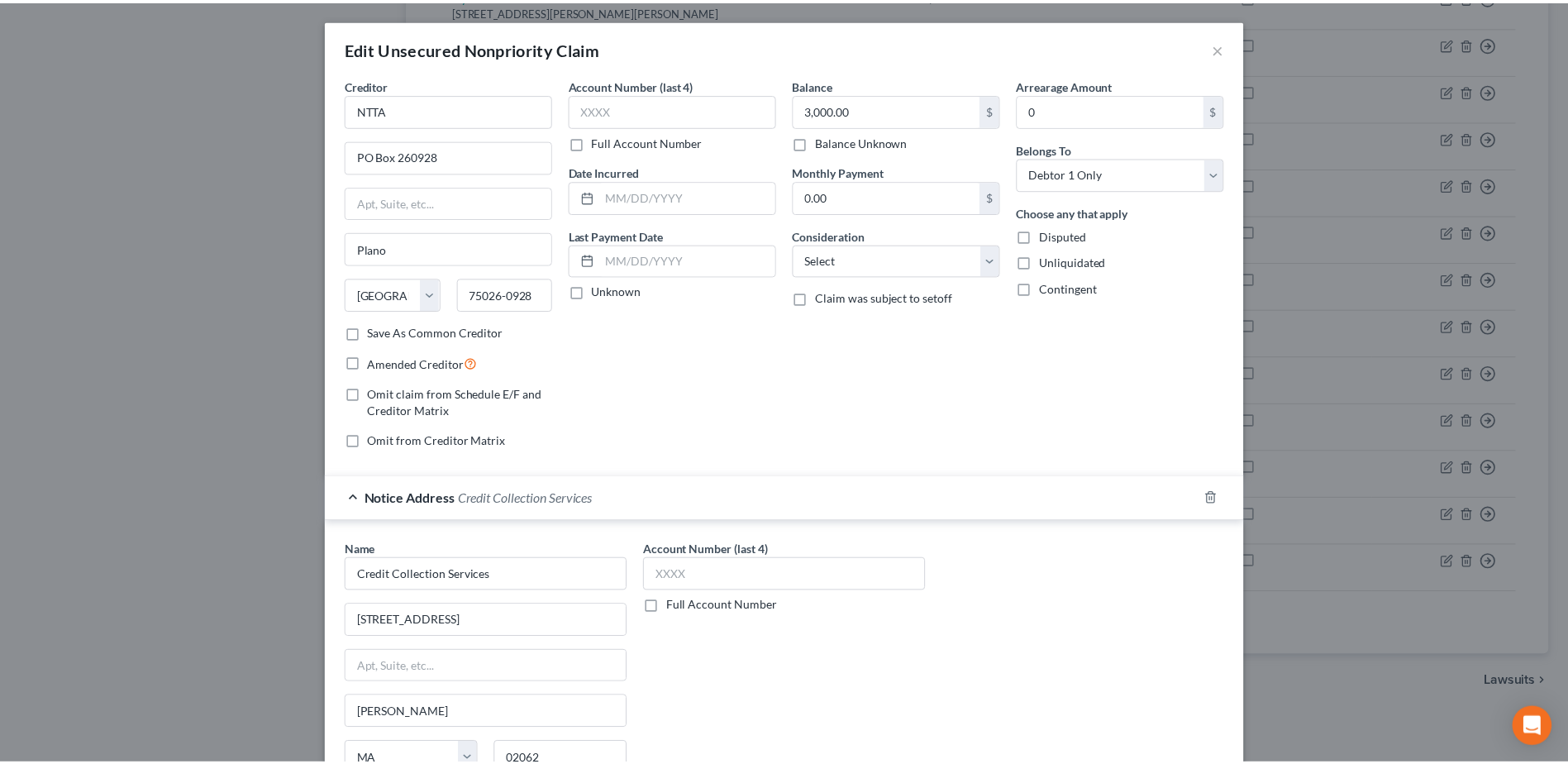
scroll to position [206, 0]
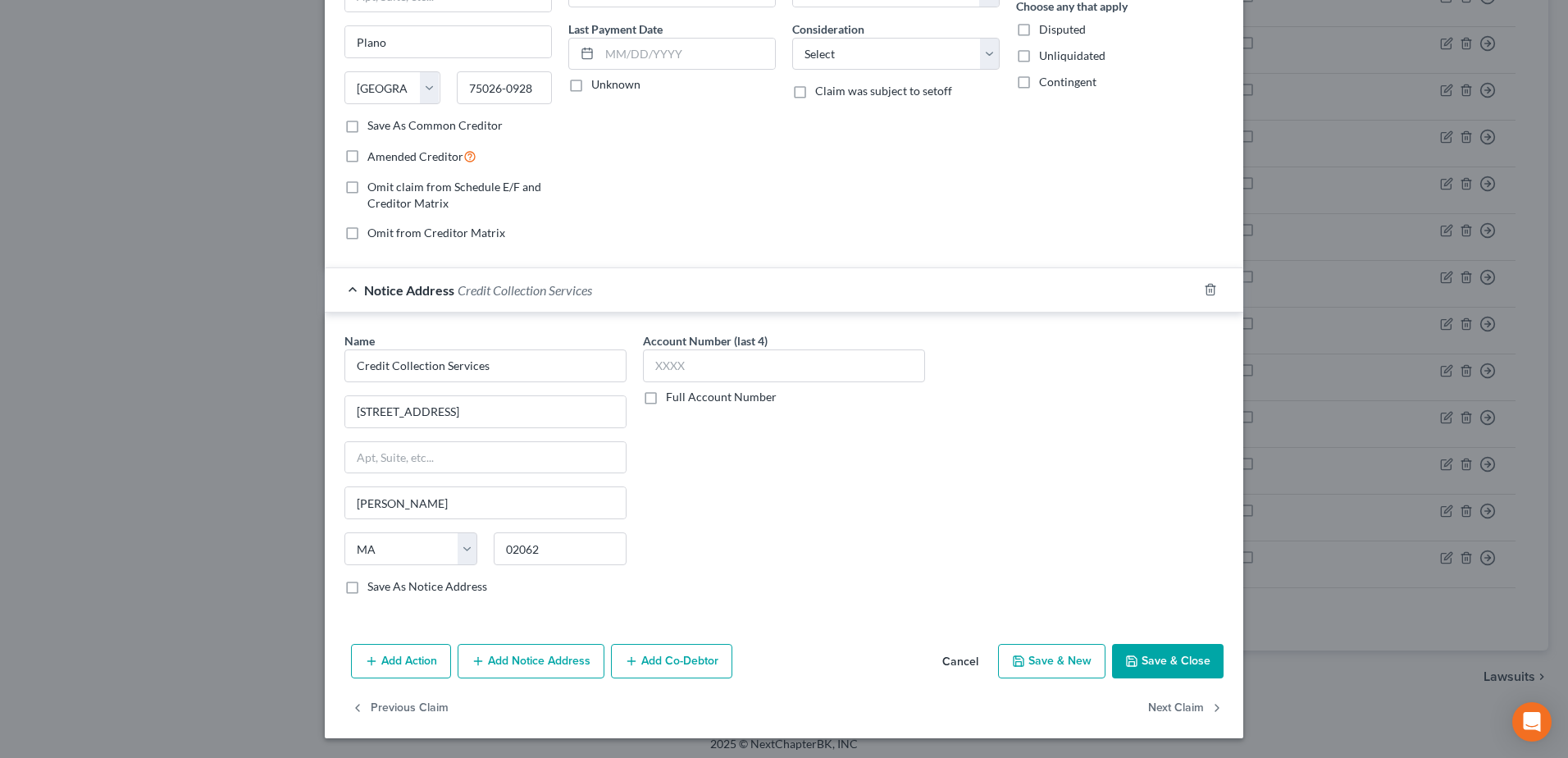
click at [954, 659] on button "Cancel" at bounding box center [961, 661] width 62 height 33
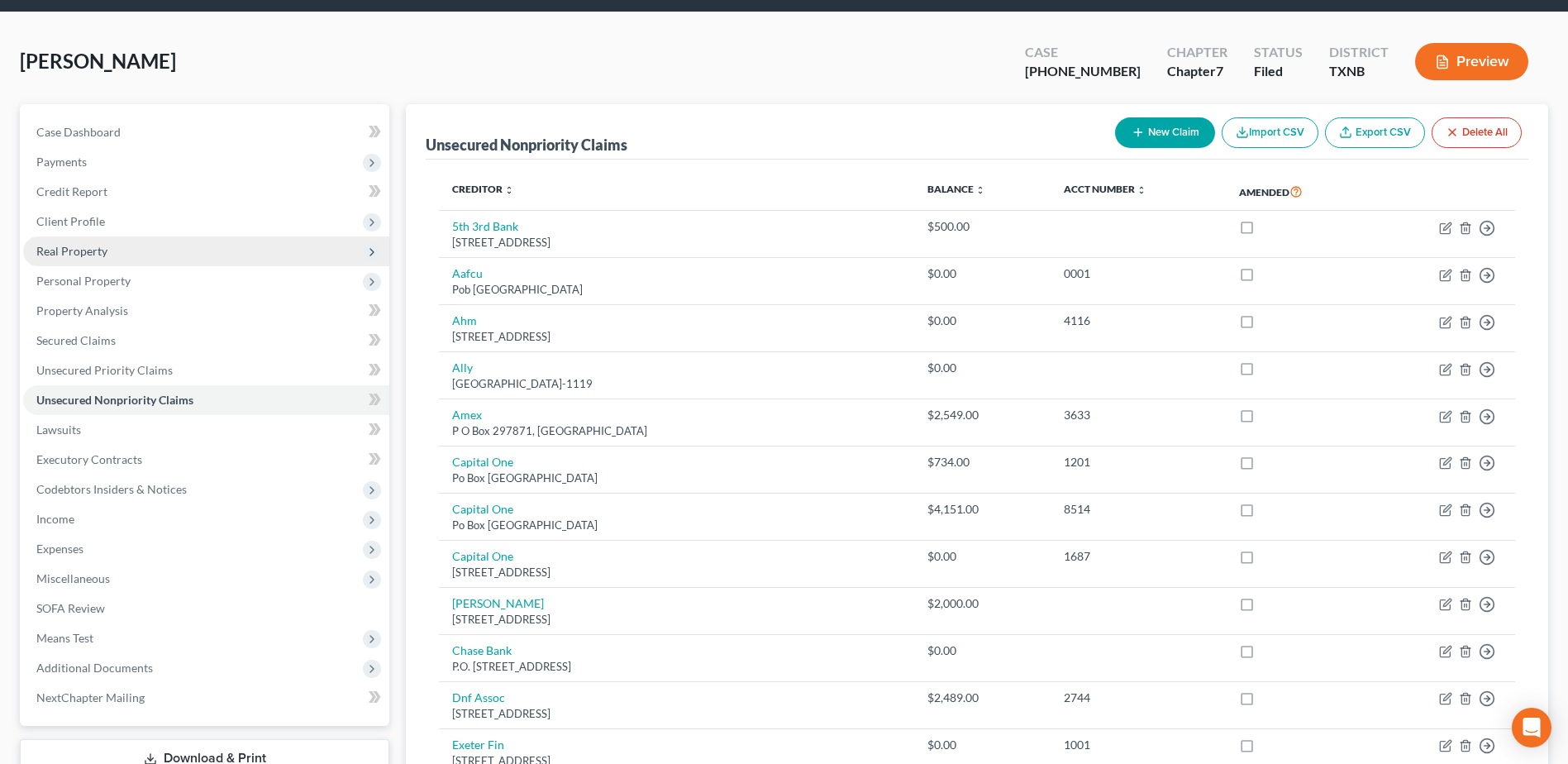
scroll to position [0, 0]
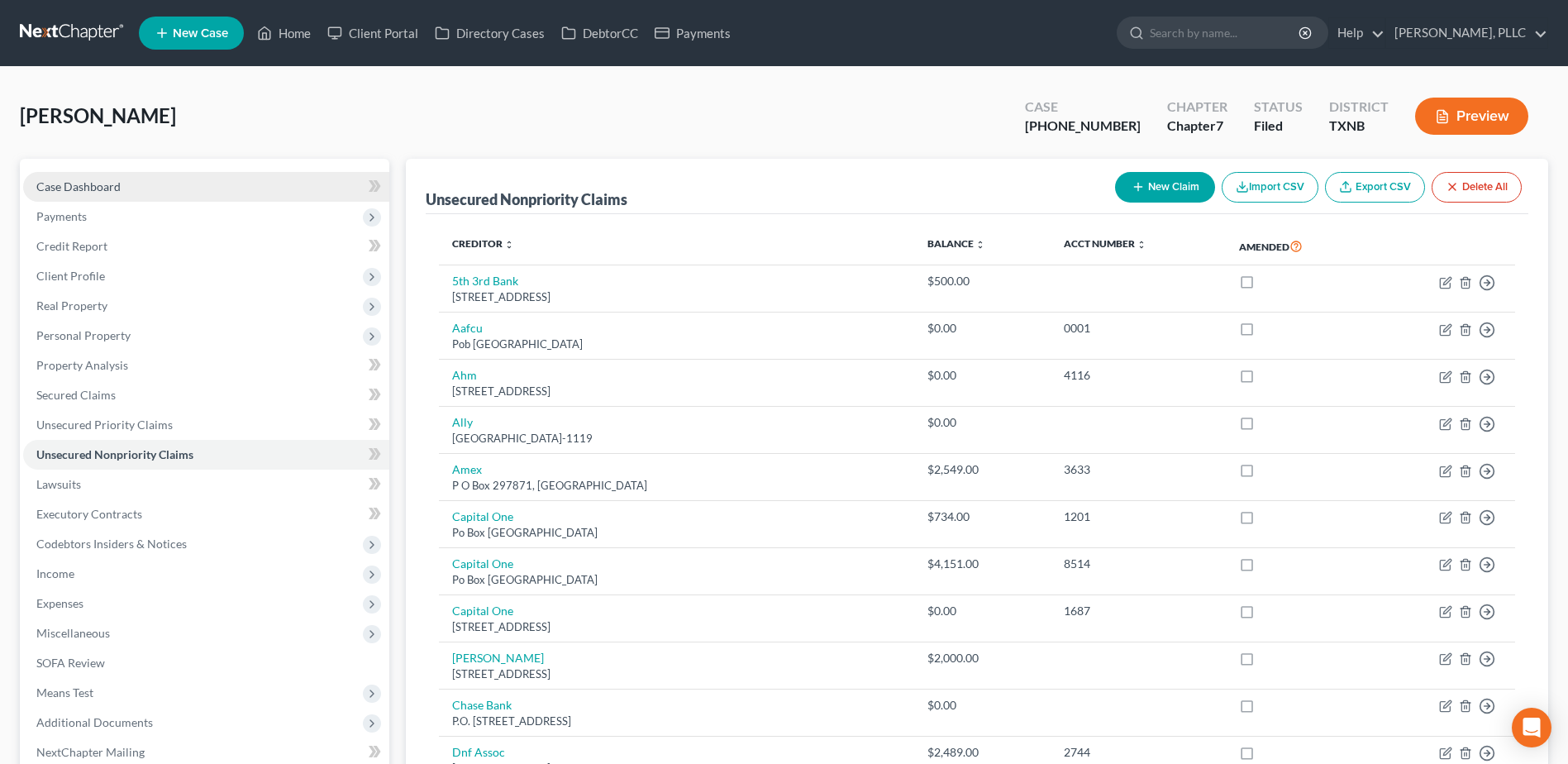
click at [79, 181] on span "Case Dashboard" at bounding box center [78, 187] width 84 height 14
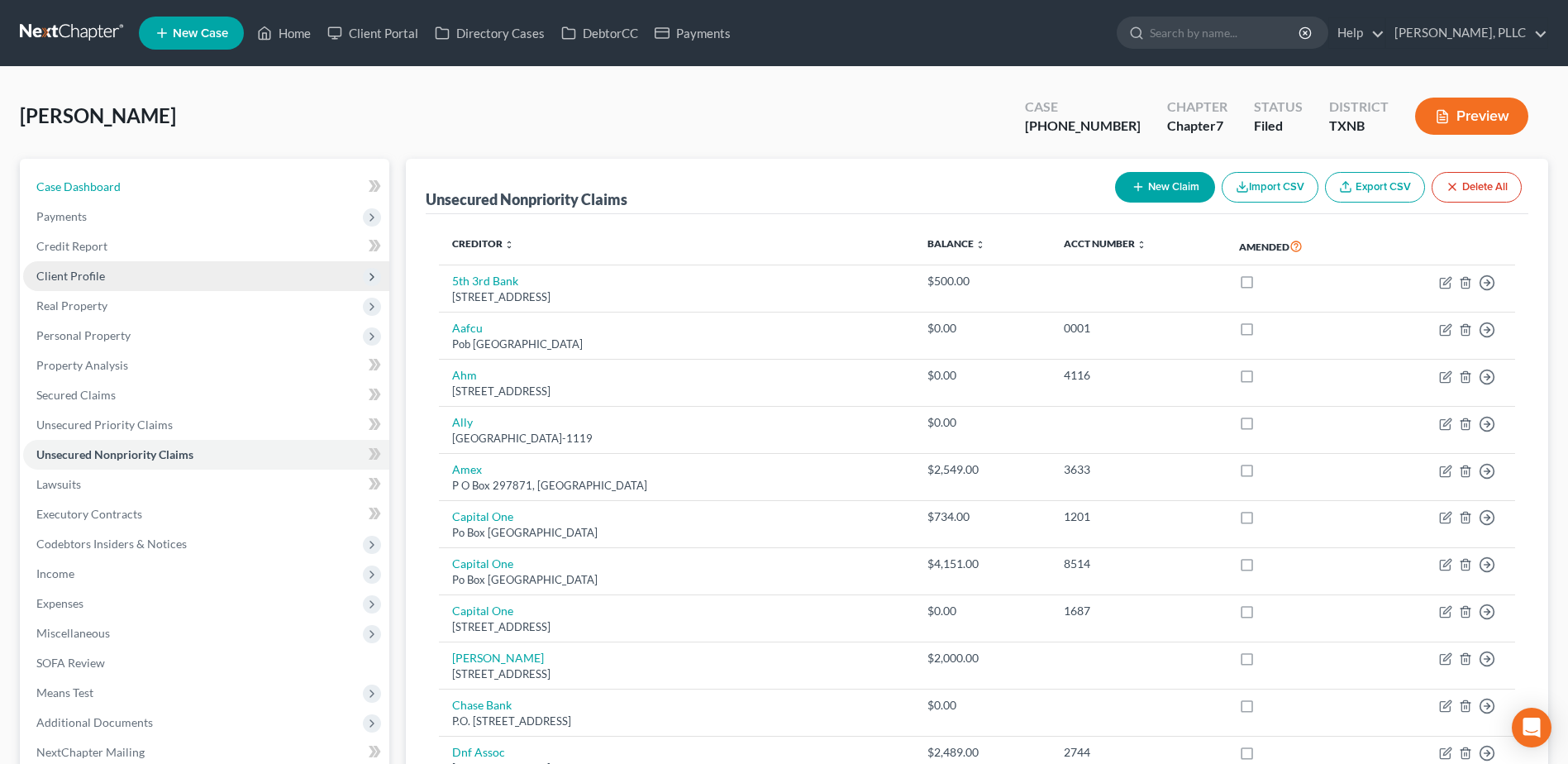
select select "6"
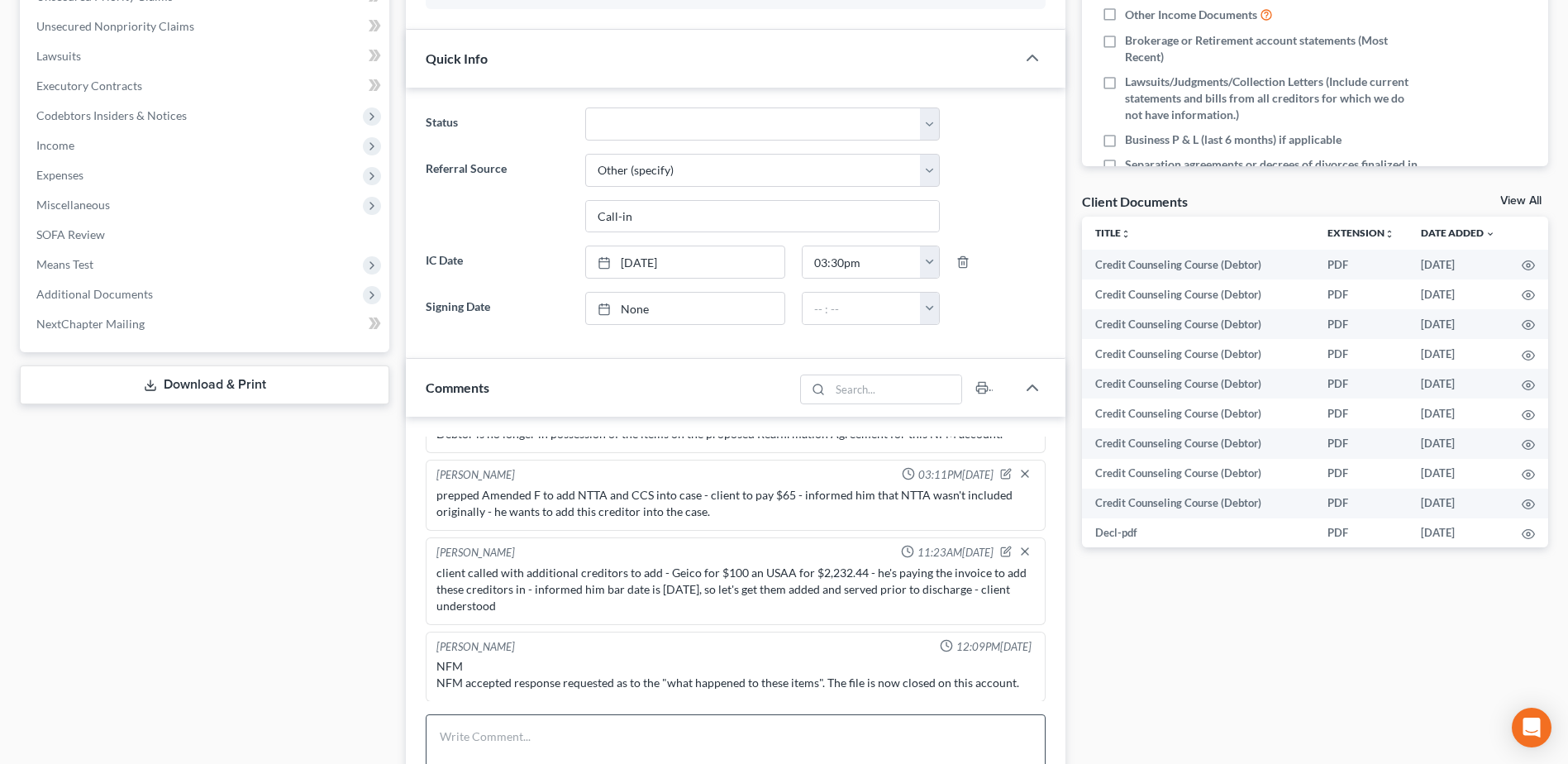
scroll to position [578, 0]
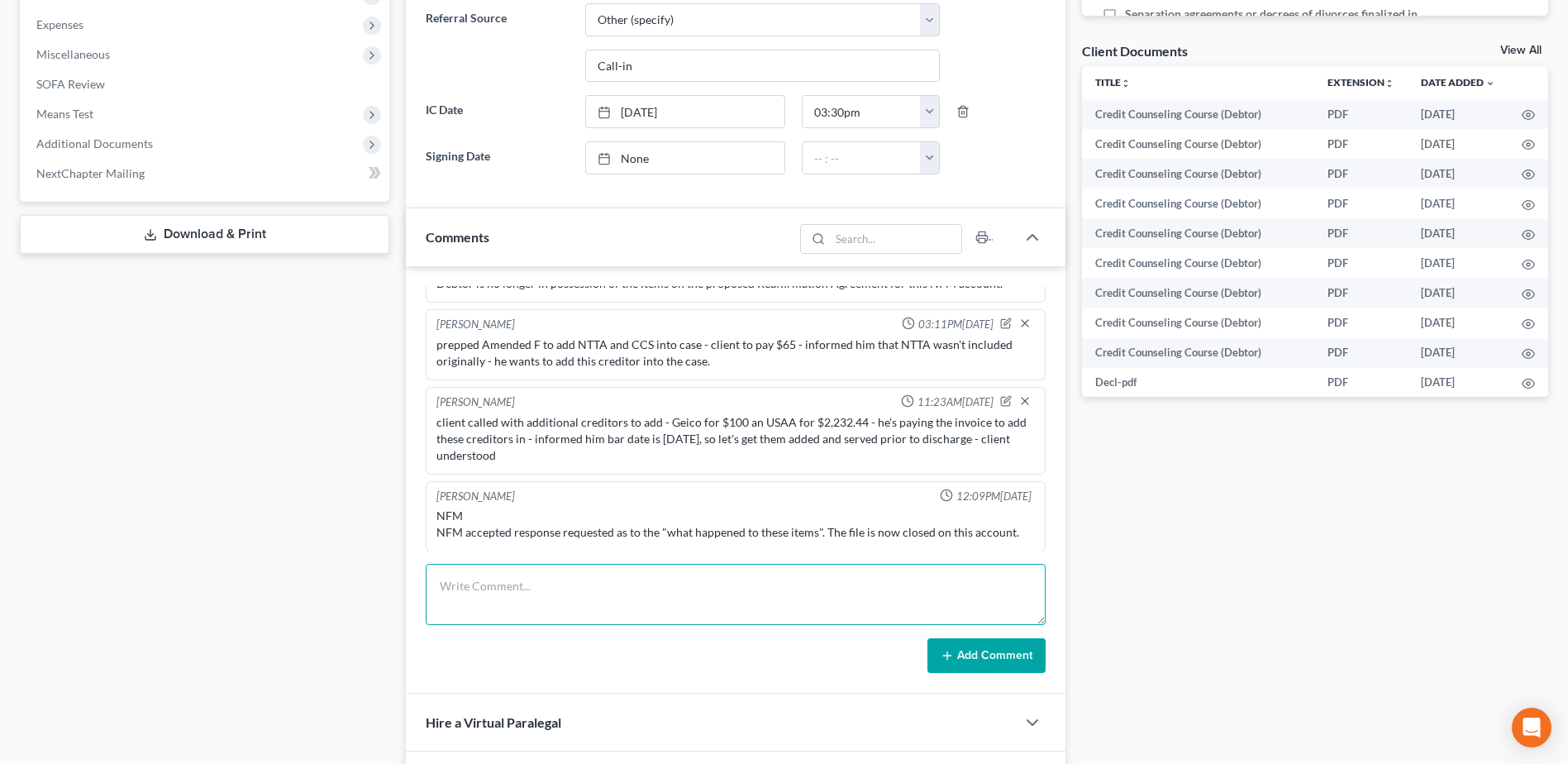
click at [524, 597] on textarea at bounding box center [735, 594] width 620 height 61
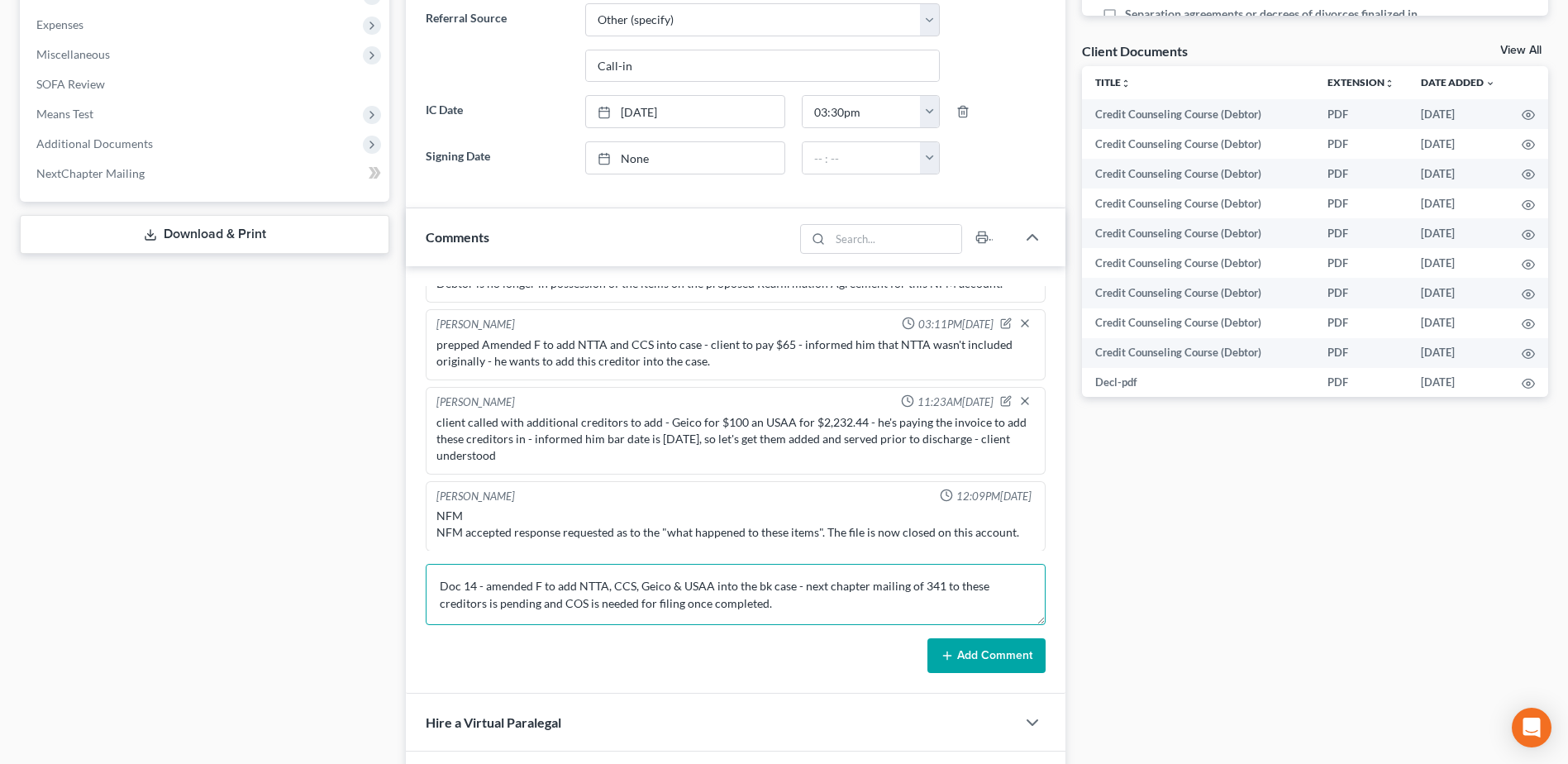
type textarea "Doc 14 - amended F to add NTTA, CCS, Geico & USAA into the bk case - next chapt…"
click at [979, 674] on div "Janiscia Jackson 03:14PM, 10/23/2024 emailed reminder to complete credit counse…" at bounding box center [736, 480] width 659 height 427
click at [995, 662] on button "Add Comment" at bounding box center [986, 655] width 118 height 35
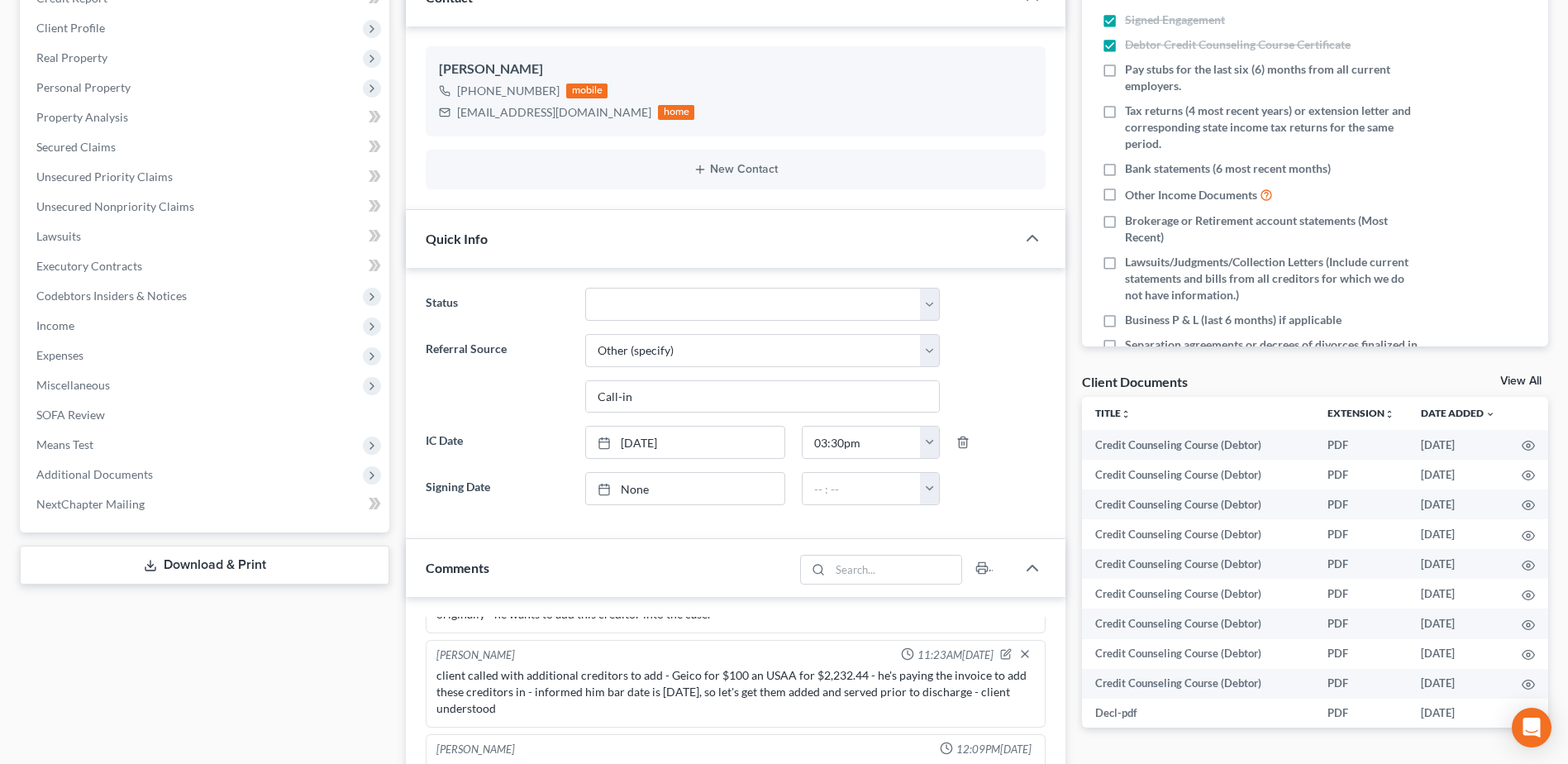
scroll to position [0, 0]
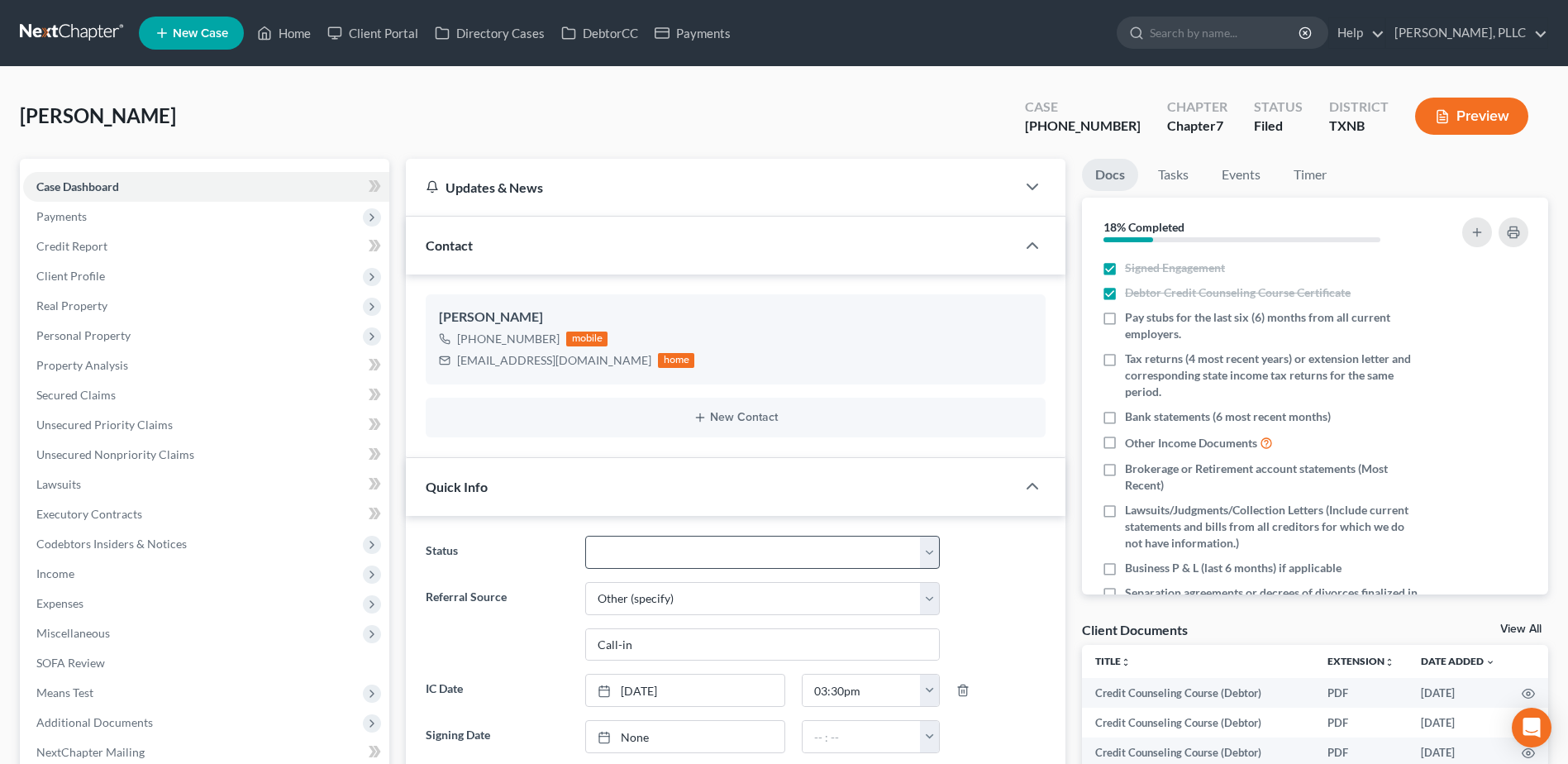
click at [292, 33] on link "Home" at bounding box center [283, 32] width 70 height 30
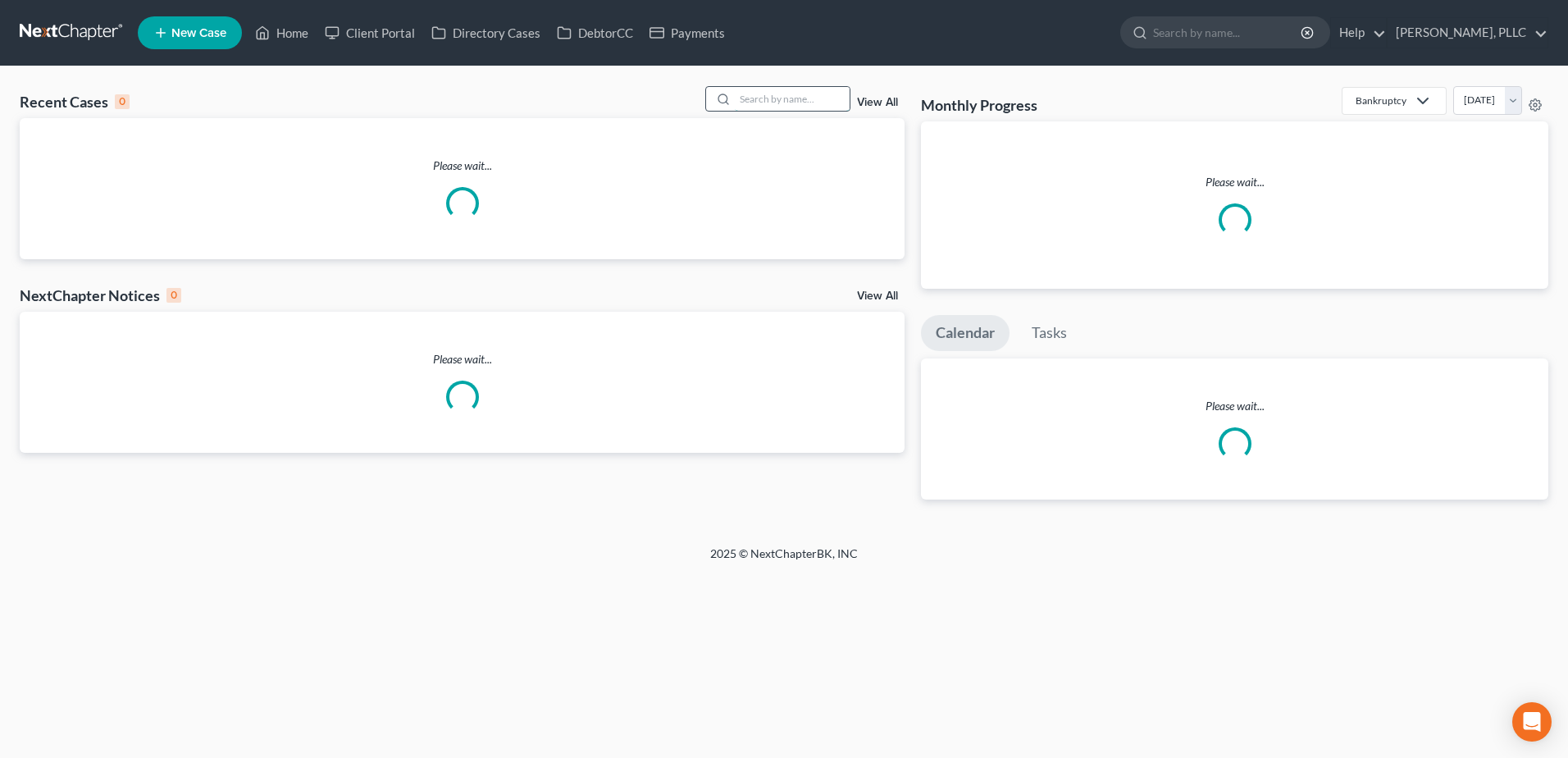
click at [755, 95] on input "search" at bounding box center [792, 98] width 114 height 24
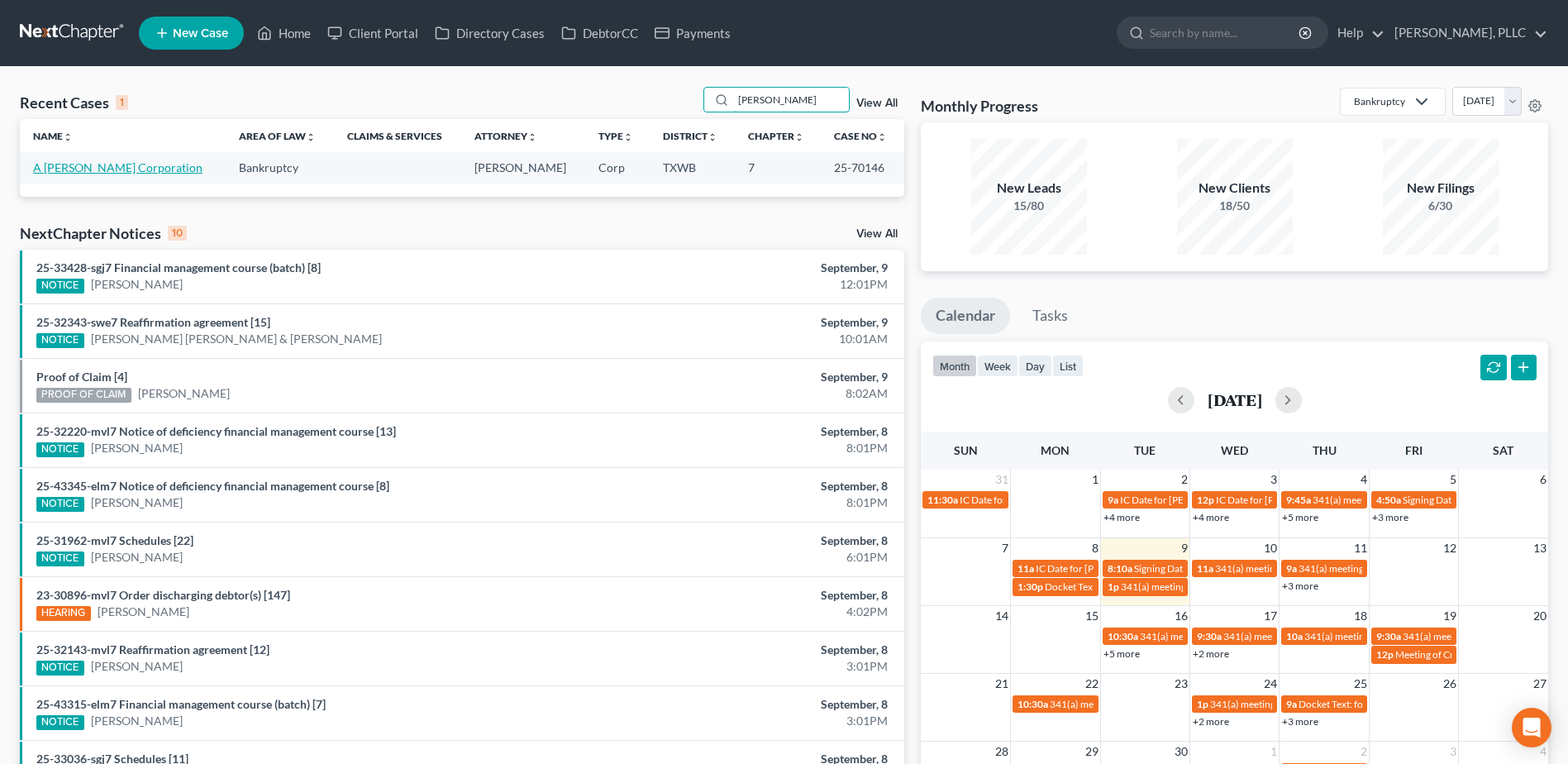
type input "rendon"
click at [125, 170] on link "A Rendon Ramirez Corporation" at bounding box center [118, 167] width 170 height 14
select select "4"
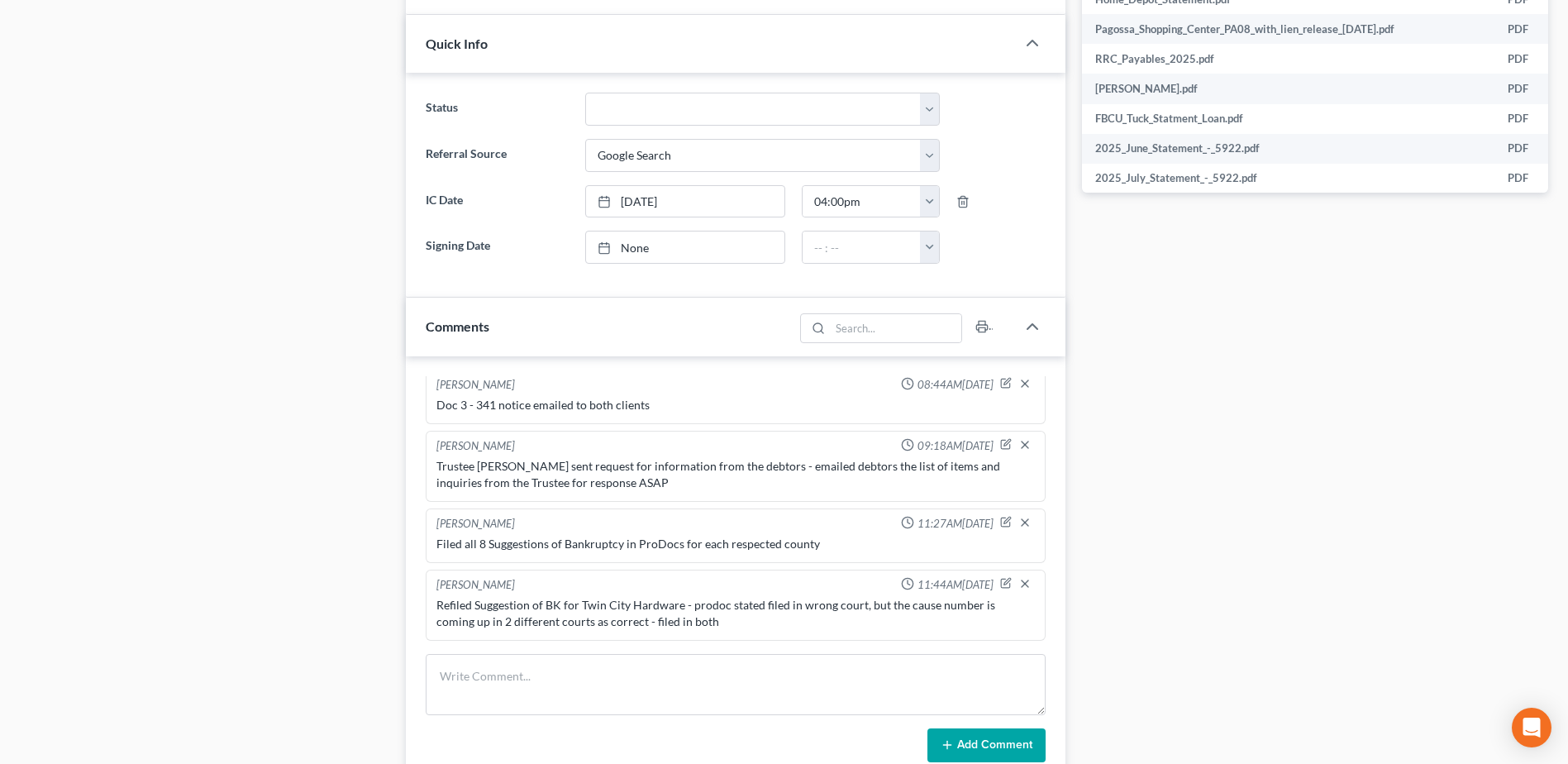
scroll to position [992, 0]
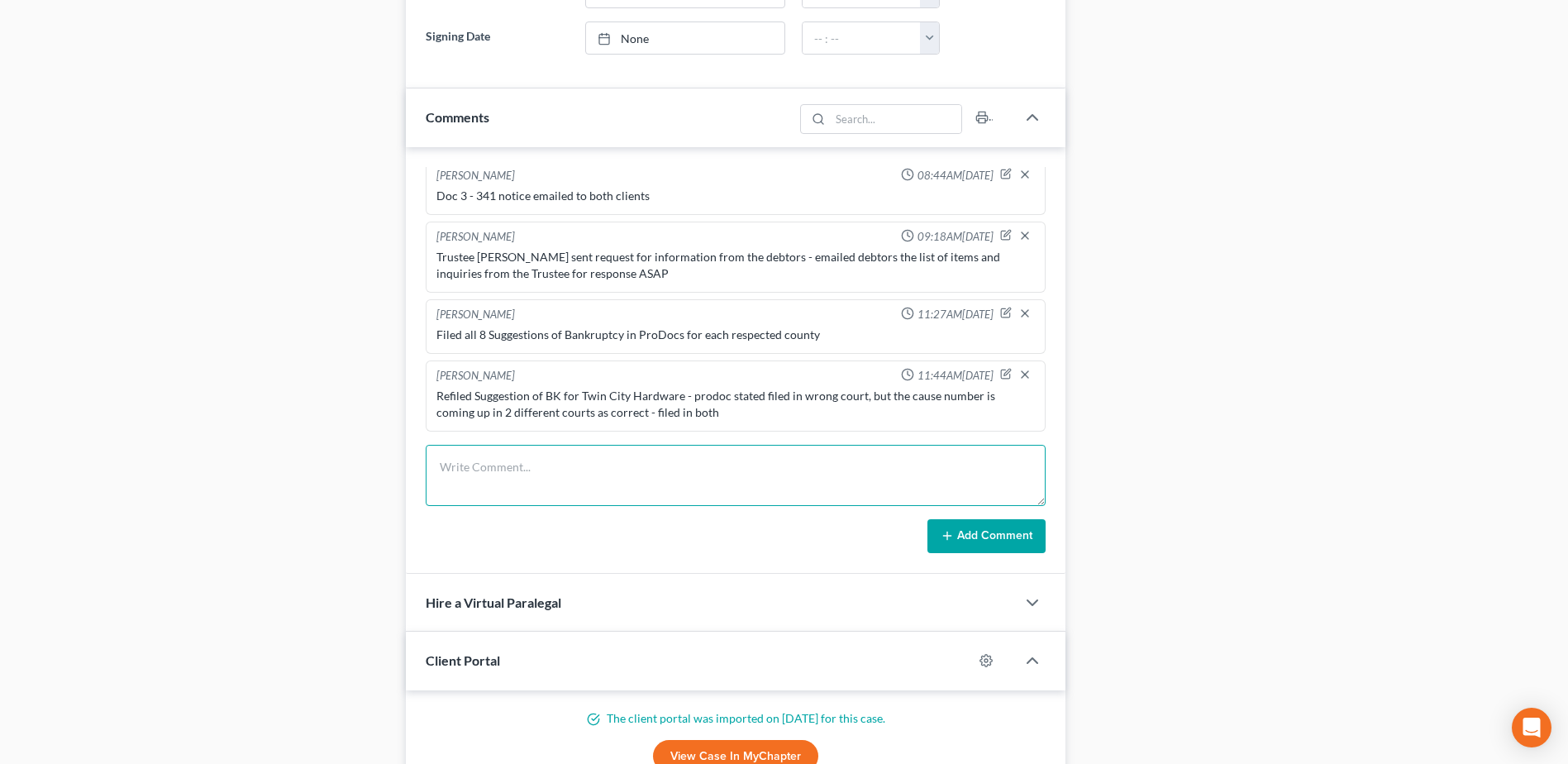
drag, startPoint x: 588, startPoint y: 463, endPoint x: 574, endPoint y: 464, distance: 14.0
click at [588, 462] on textarea at bounding box center [735, 476] width 620 height 61
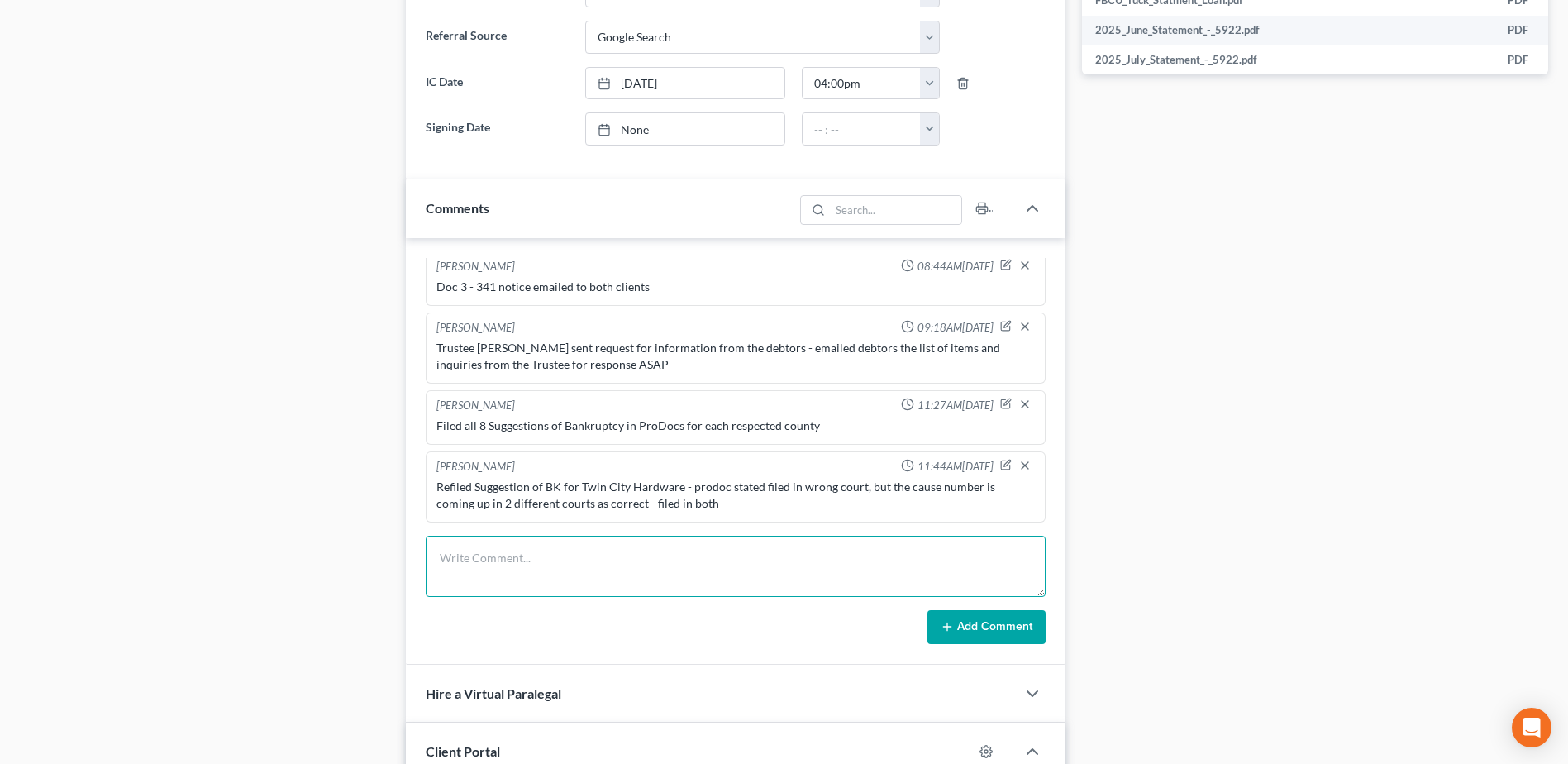
scroll to position [909, 0]
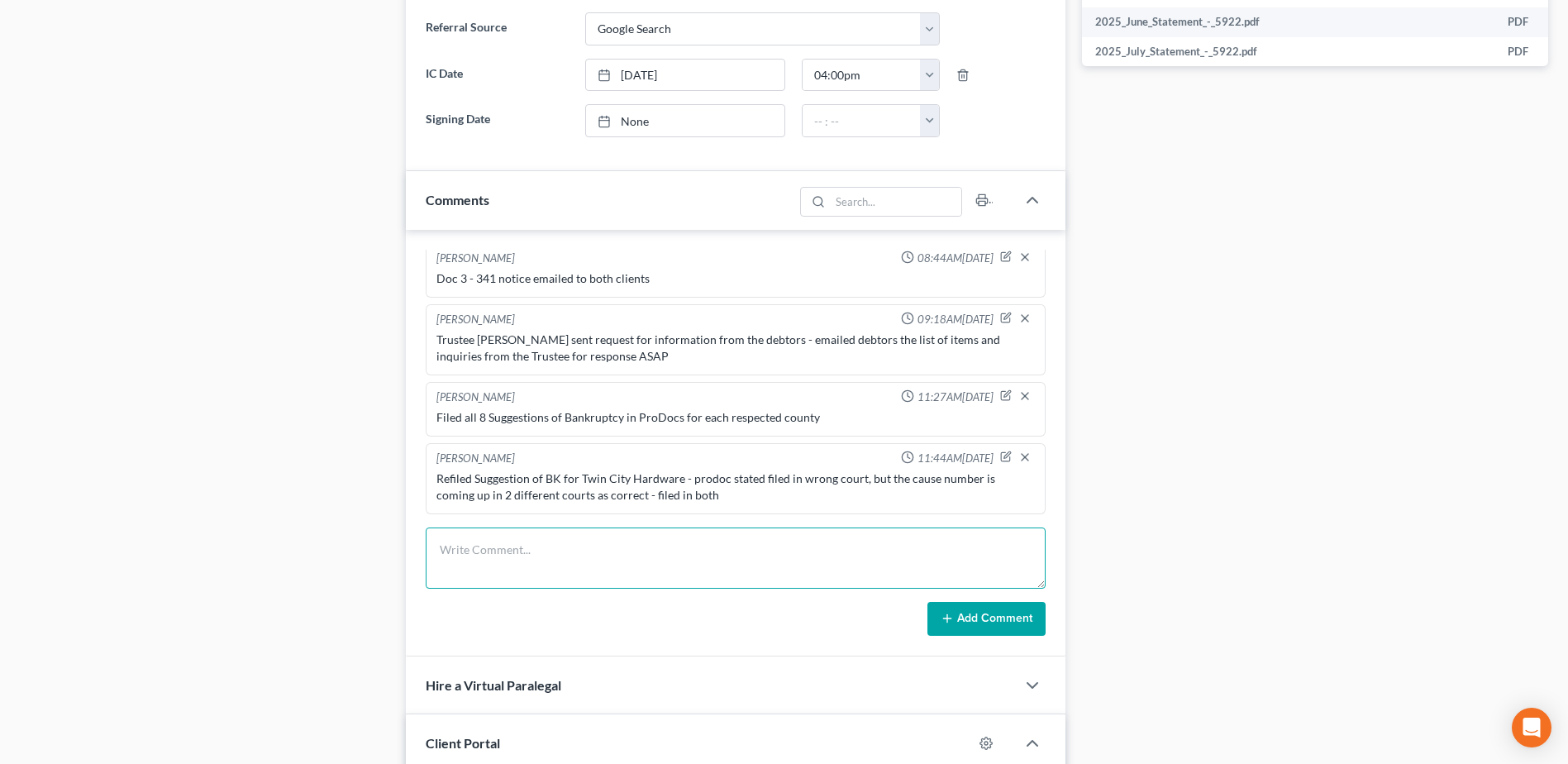
click at [651, 545] on textarea at bounding box center [735, 558] width 620 height 61
click at [522, 545] on textarea "atty Jamie Cano - Pepe Concrete" at bounding box center [735, 558] width 620 height 61
click at [670, 554] on textarea "atty Jamie Cano (sp?) - Pepe Concrete" at bounding box center [735, 558] width 620 height 61
type textarea "atty Jamie Cano (sp?) - Pepe Concrete is their client - called for case #, gave…"
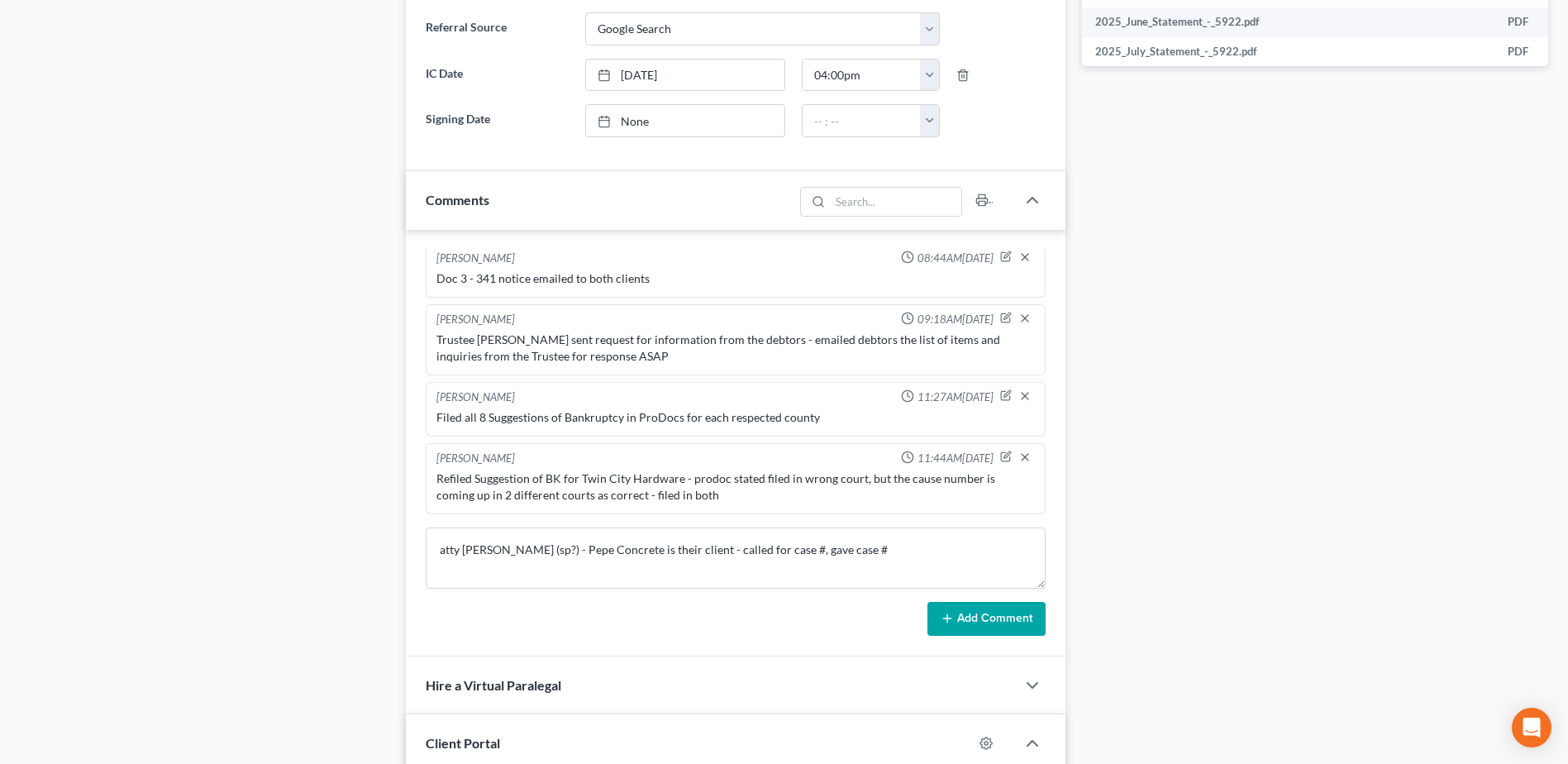
click at [1003, 621] on button "Add Comment" at bounding box center [986, 619] width 118 height 35
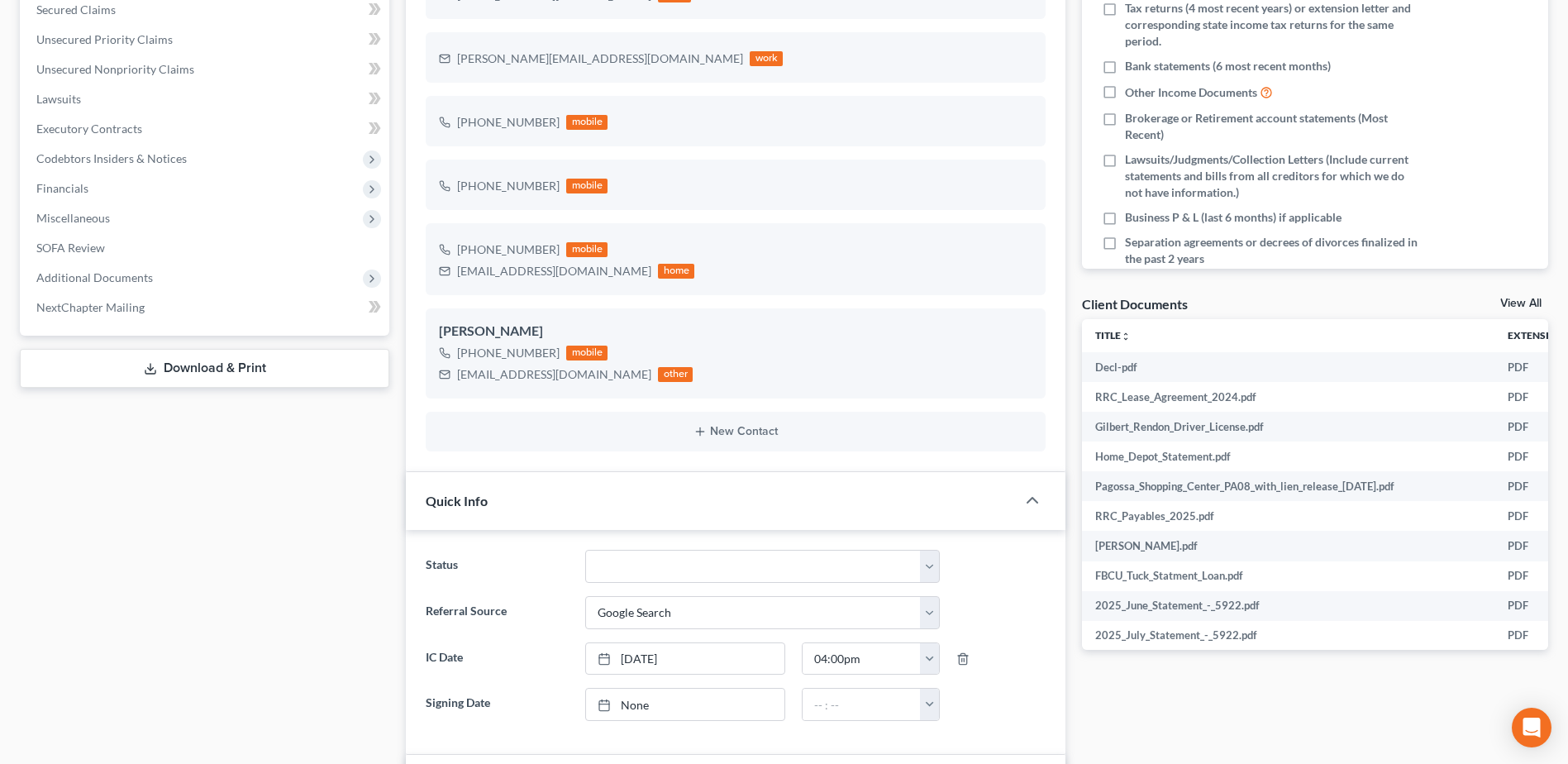
scroll to position [0, 0]
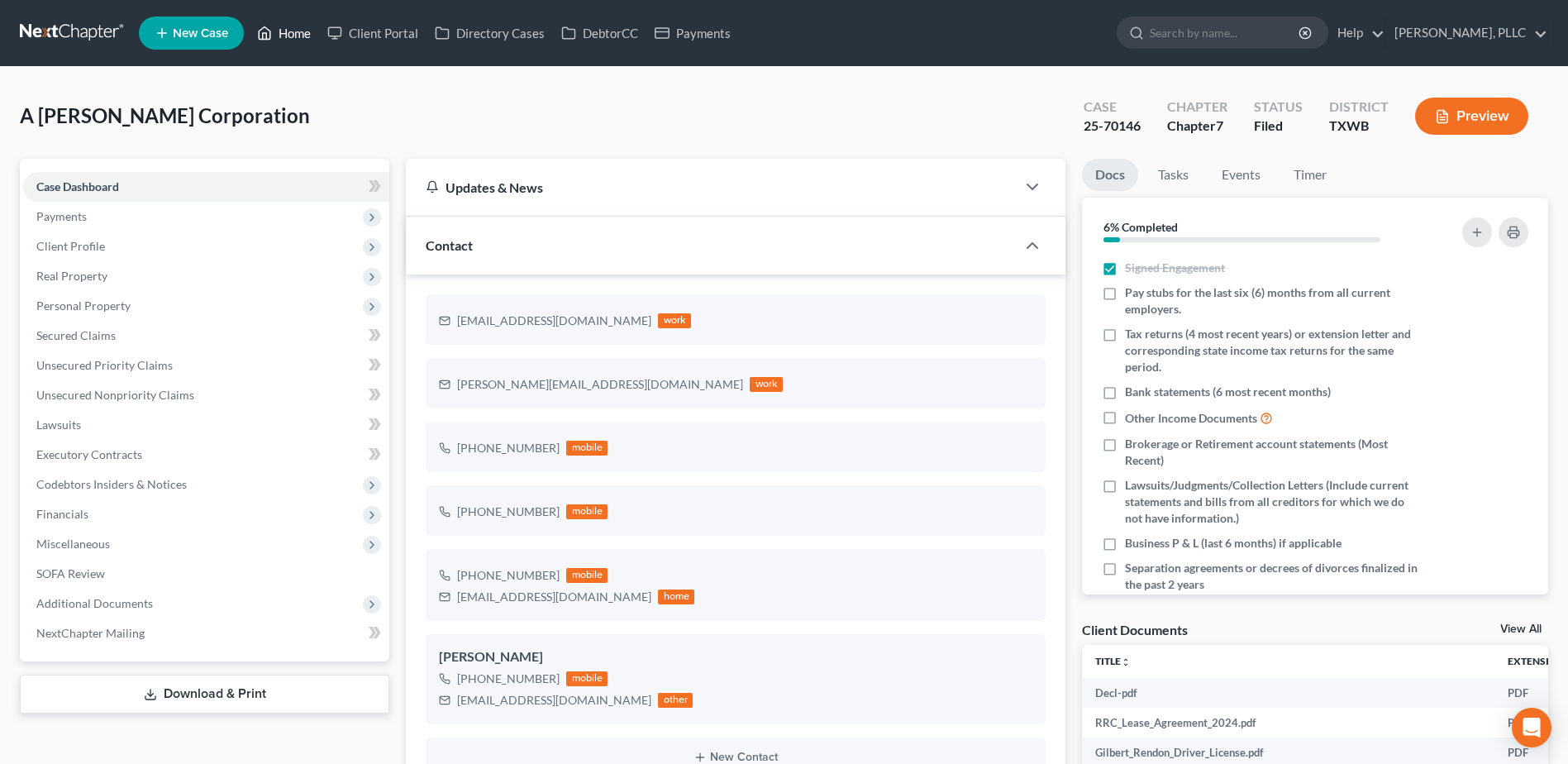
click at [289, 40] on link "Home" at bounding box center [283, 32] width 70 height 30
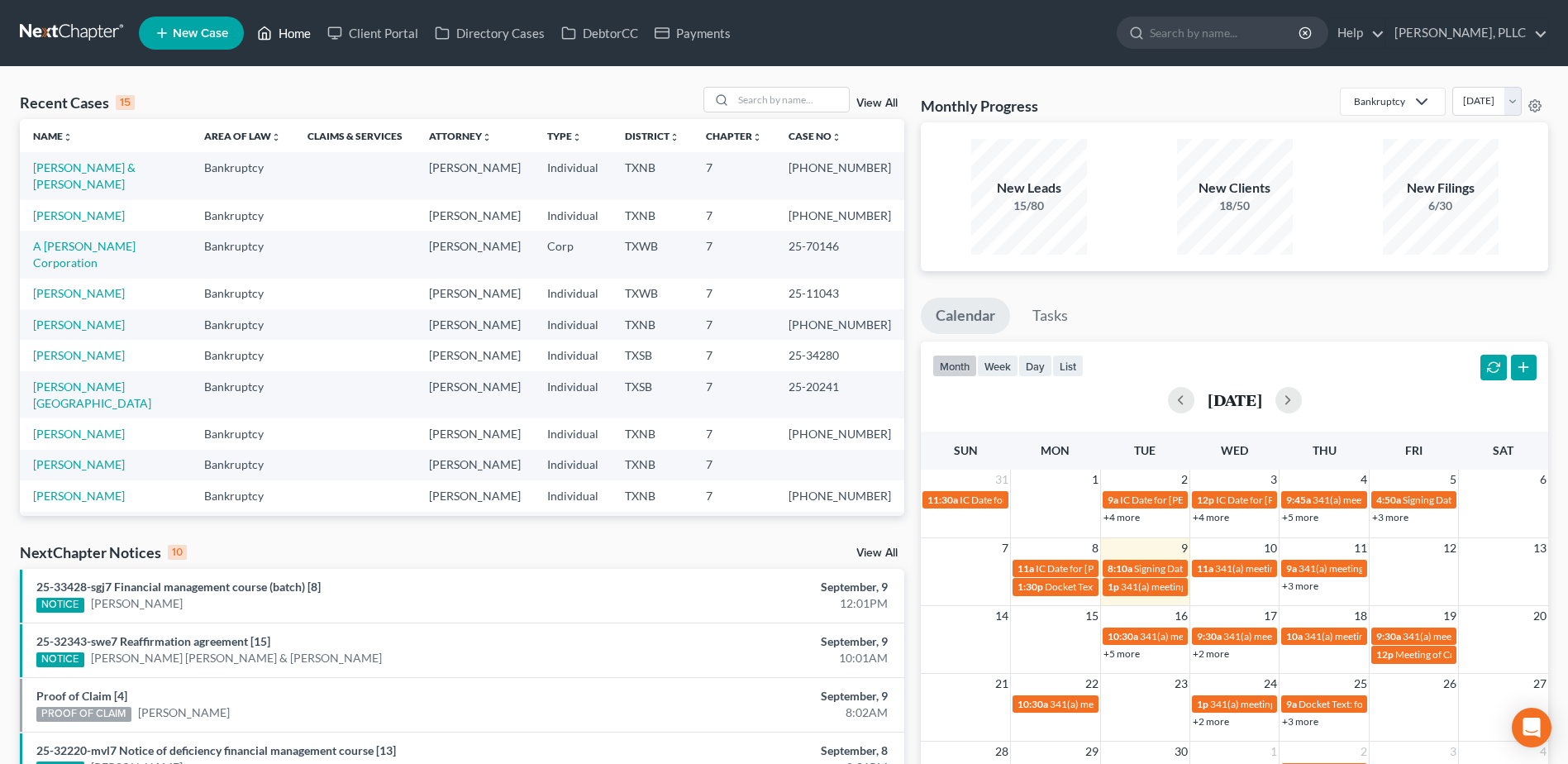
click at [248, 18] on link "Home" at bounding box center [283, 32] width 70 height 30
click at [776, 102] on input "search" at bounding box center [791, 99] width 115 height 24
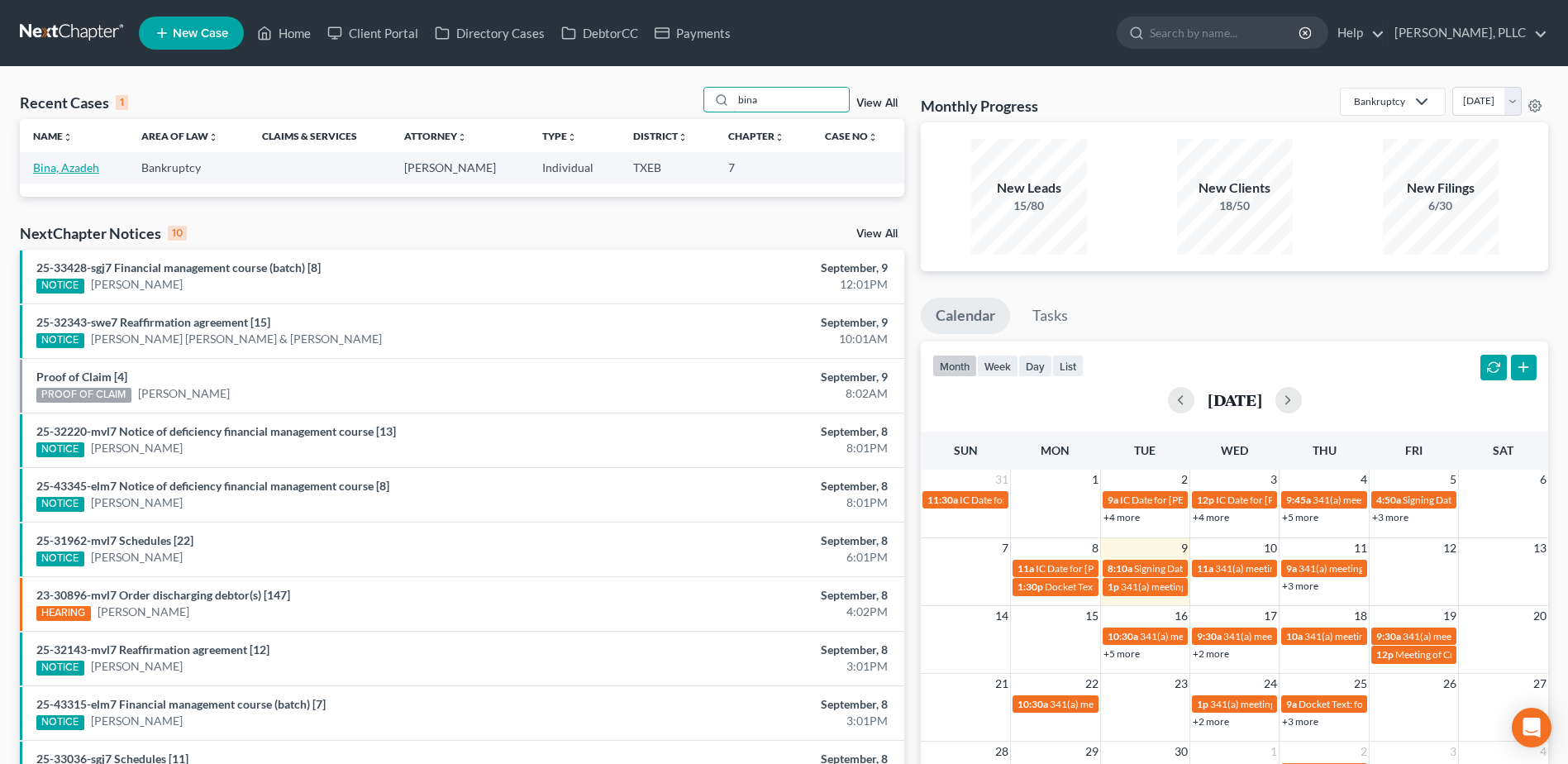
type input "bina"
click at [54, 168] on link "Bina, Azadeh" at bounding box center [66, 167] width 66 height 14
select select "3"
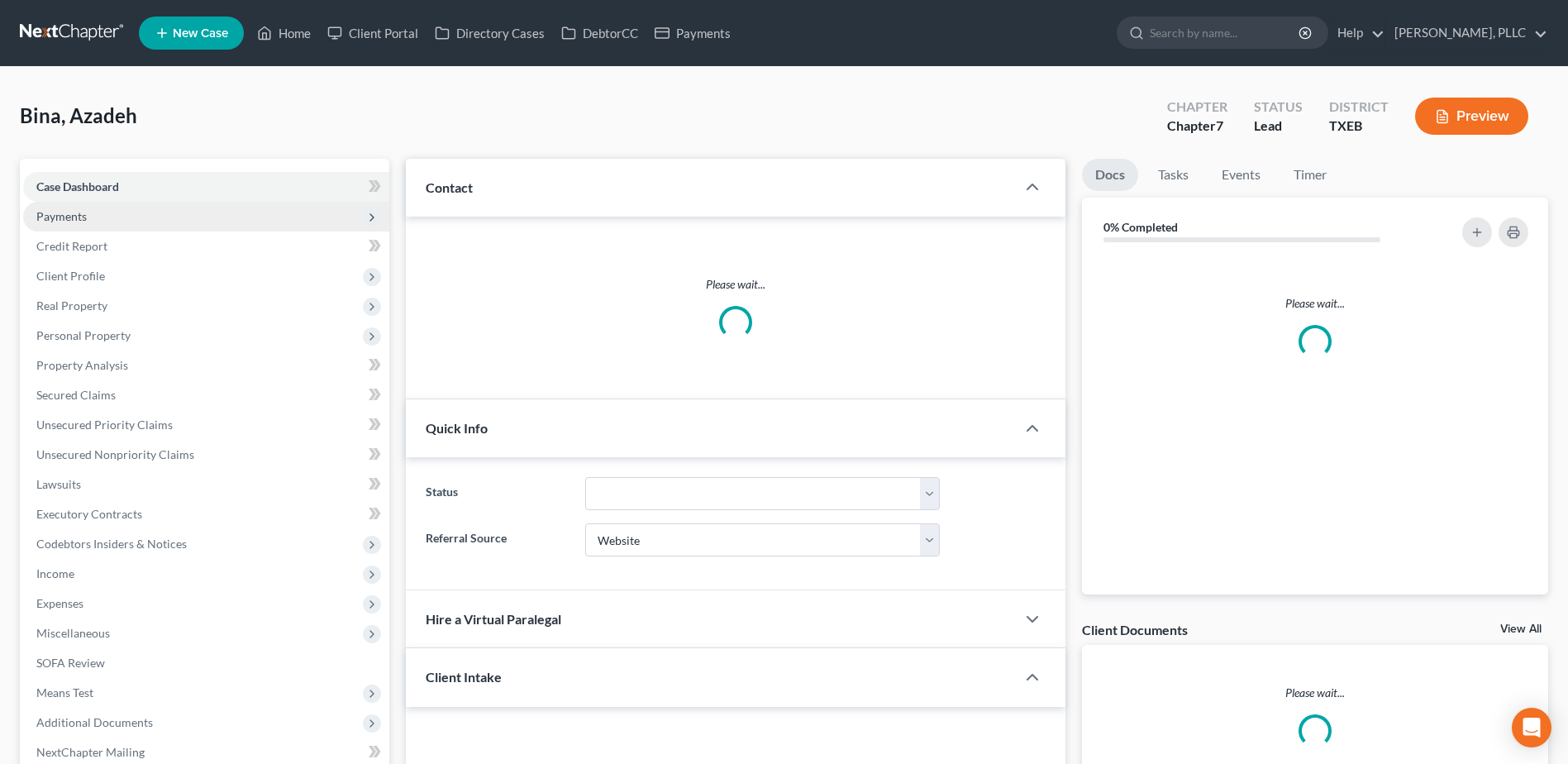
click at [70, 213] on span "Payments" at bounding box center [61, 216] width 50 height 14
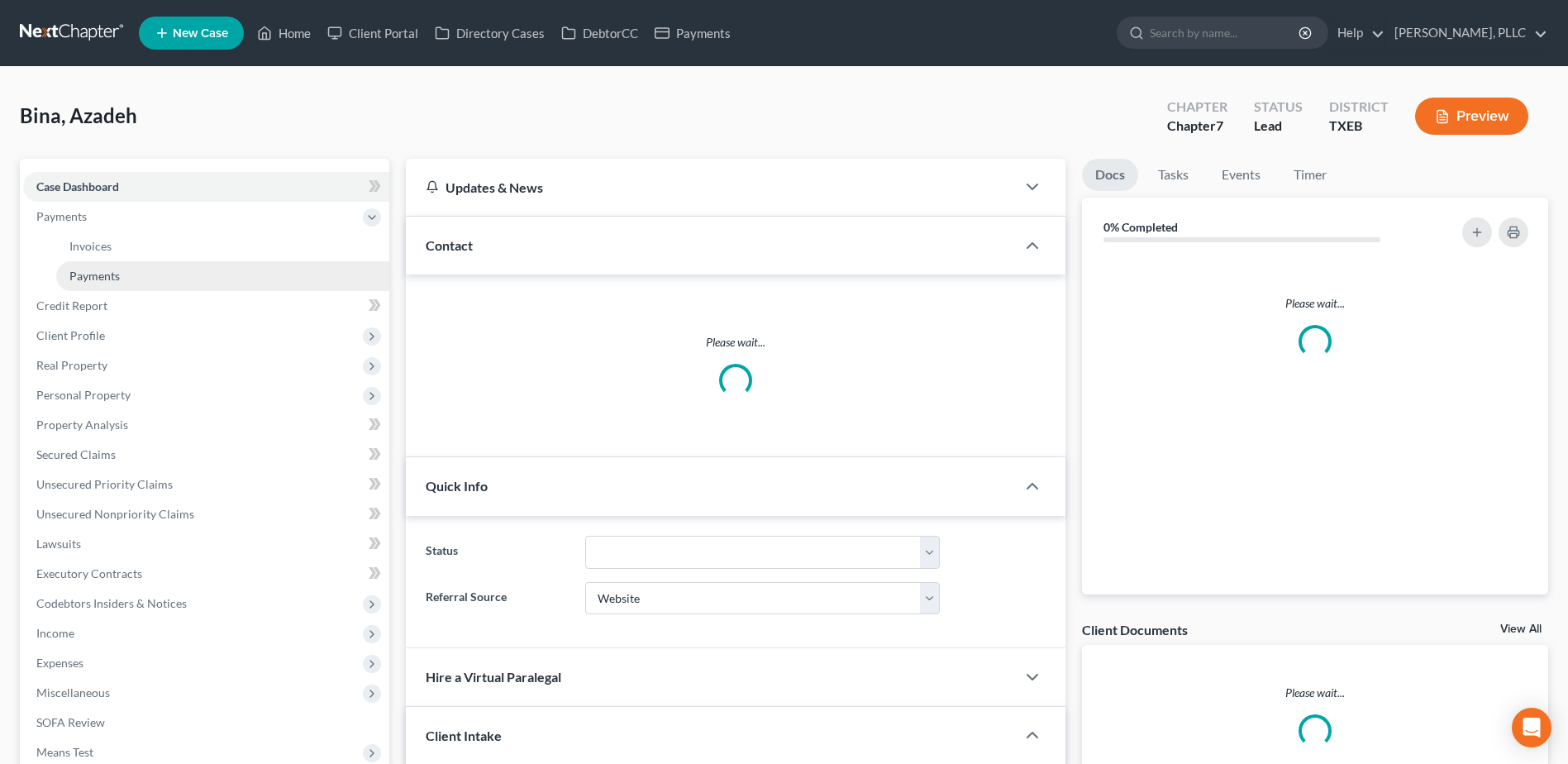
click at [116, 280] on span "Payments" at bounding box center [94, 276] width 50 height 14
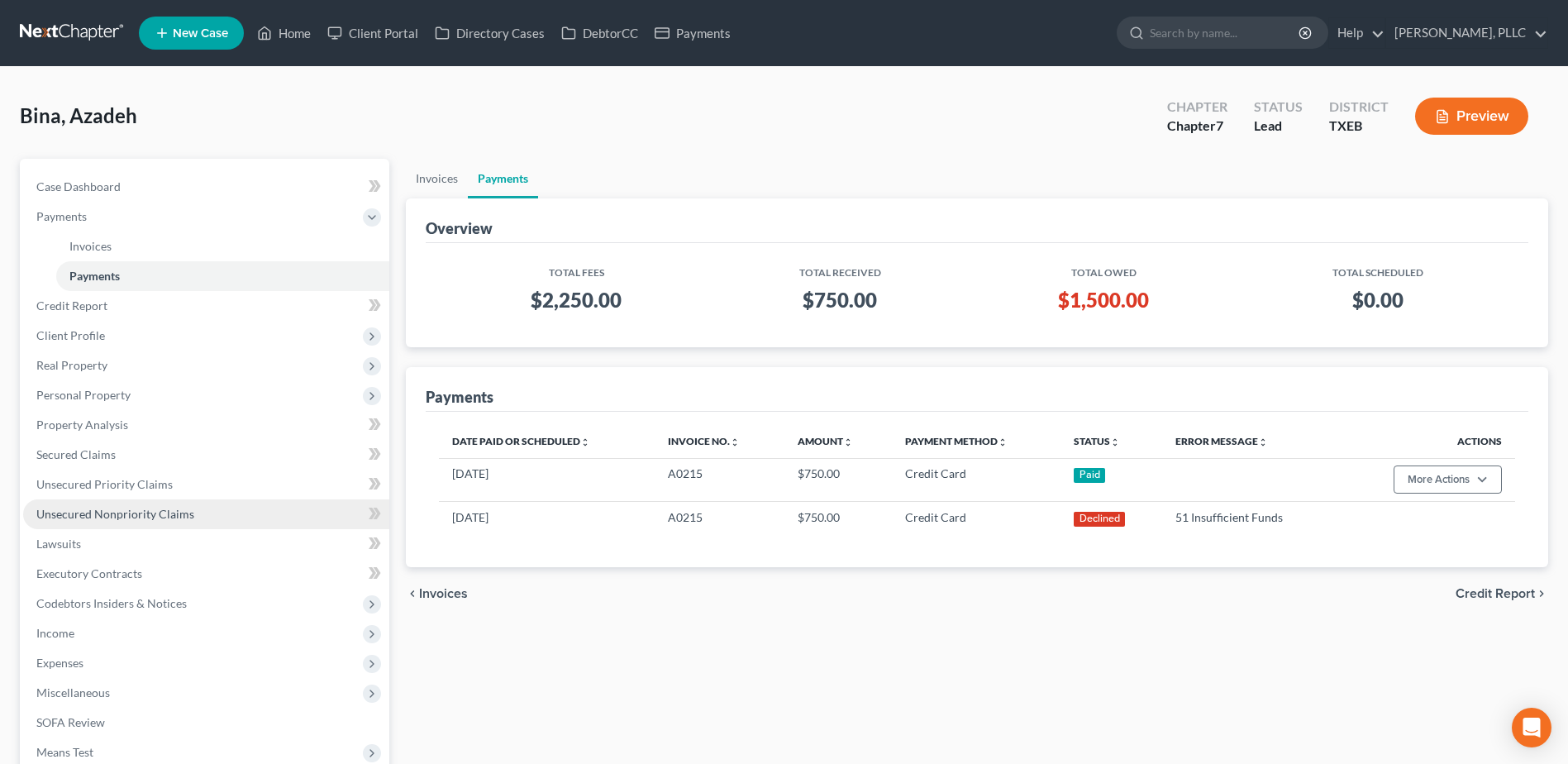
click at [125, 509] on span "Unsecured Nonpriority Claims" at bounding box center [115, 514] width 158 height 14
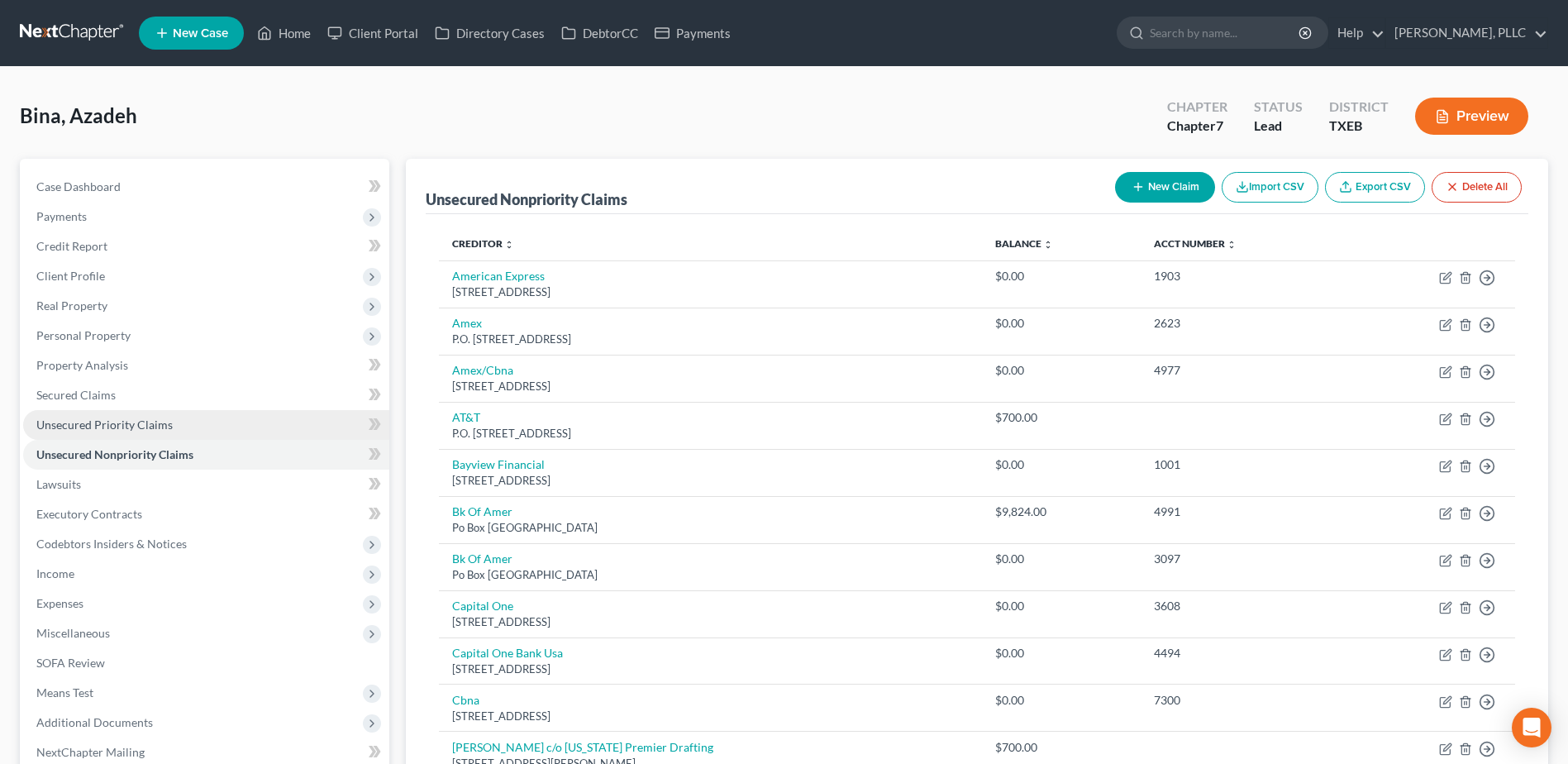
click at [142, 421] on span "Unsecured Priority Claims" at bounding box center [104, 424] width 136 height 14
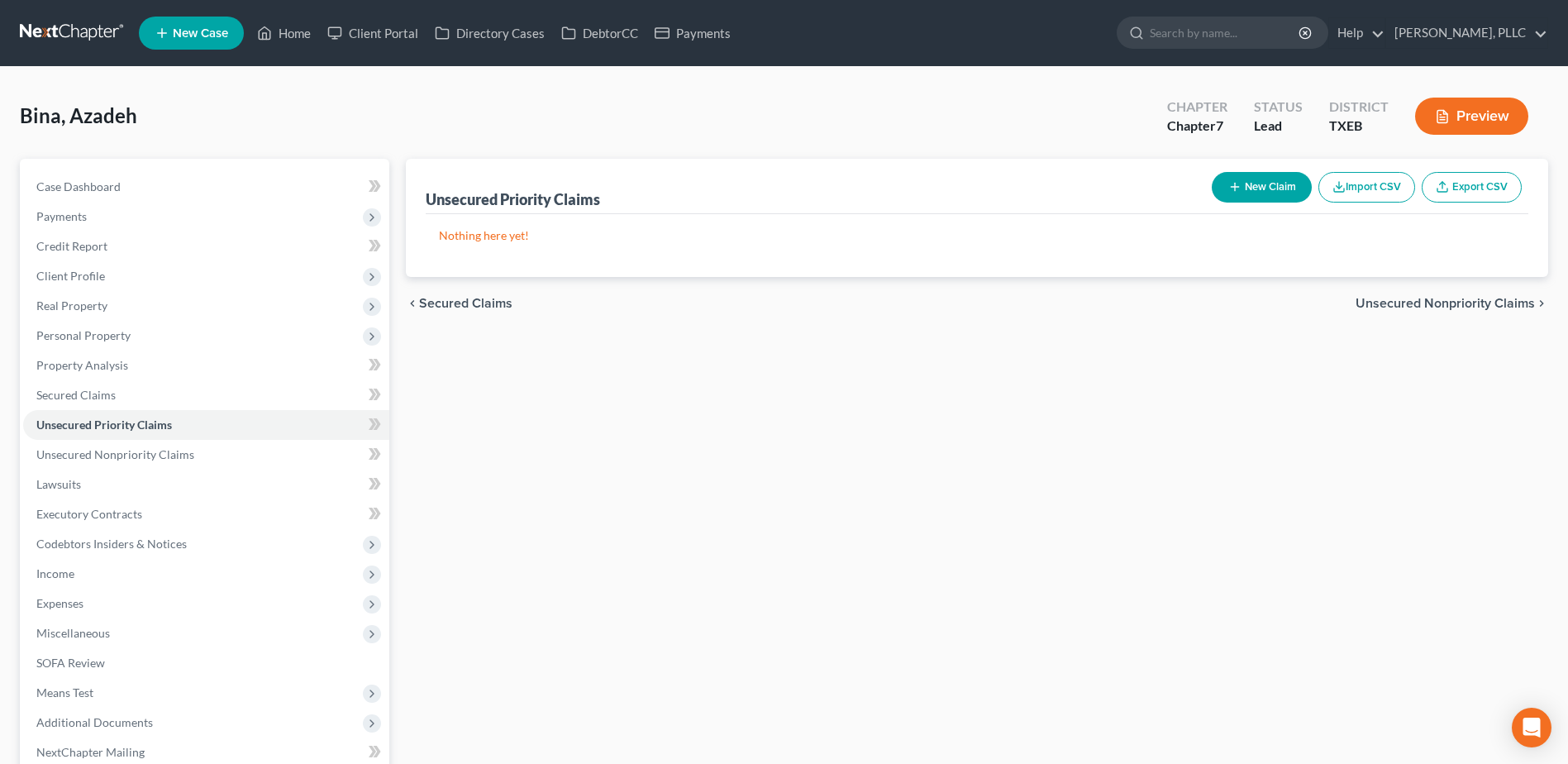
click at [76, 393] on span "Secured Claims" at bounding box center [76, 394] width 80 height 14
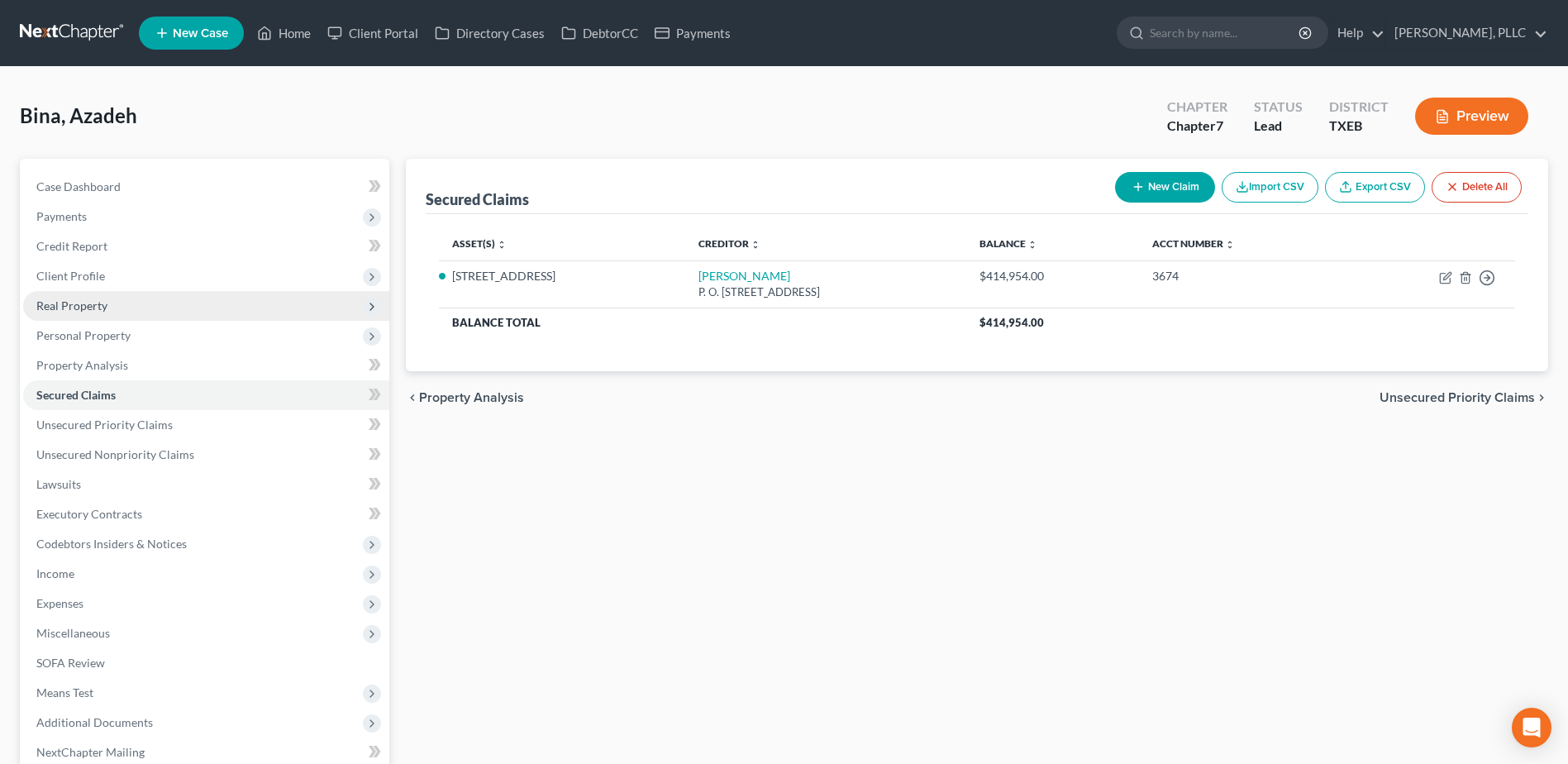
click at [53, 308] on span "Real Property" at bounding box center [72, 305] width 71 height 14
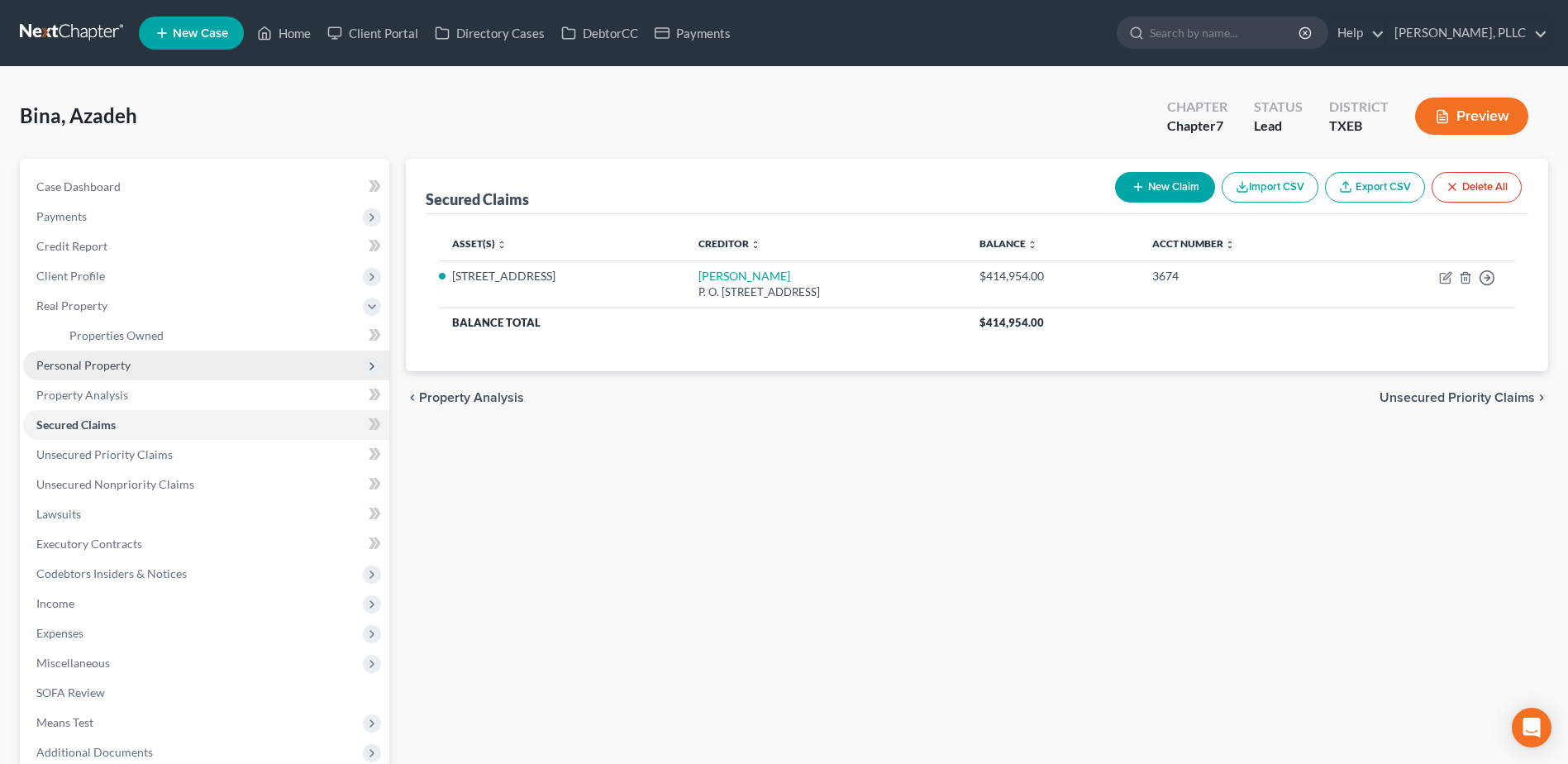
click at [82, 361] on span "Personal Property" at bounding box center [83, 365] width 94 height 14
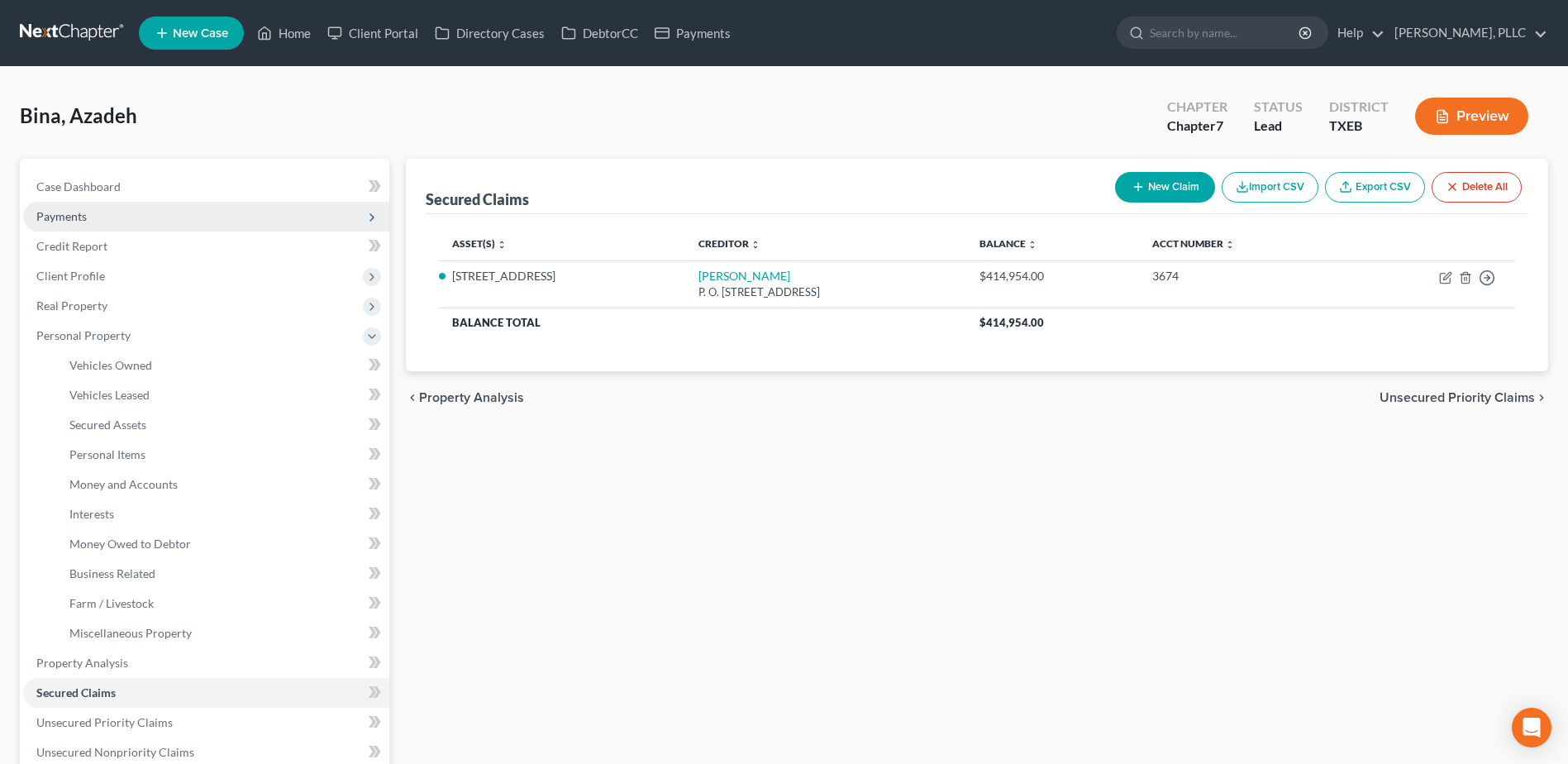
click at [74, 215] on span "Payments" at bounding box center [61, 216] width 50 height 14
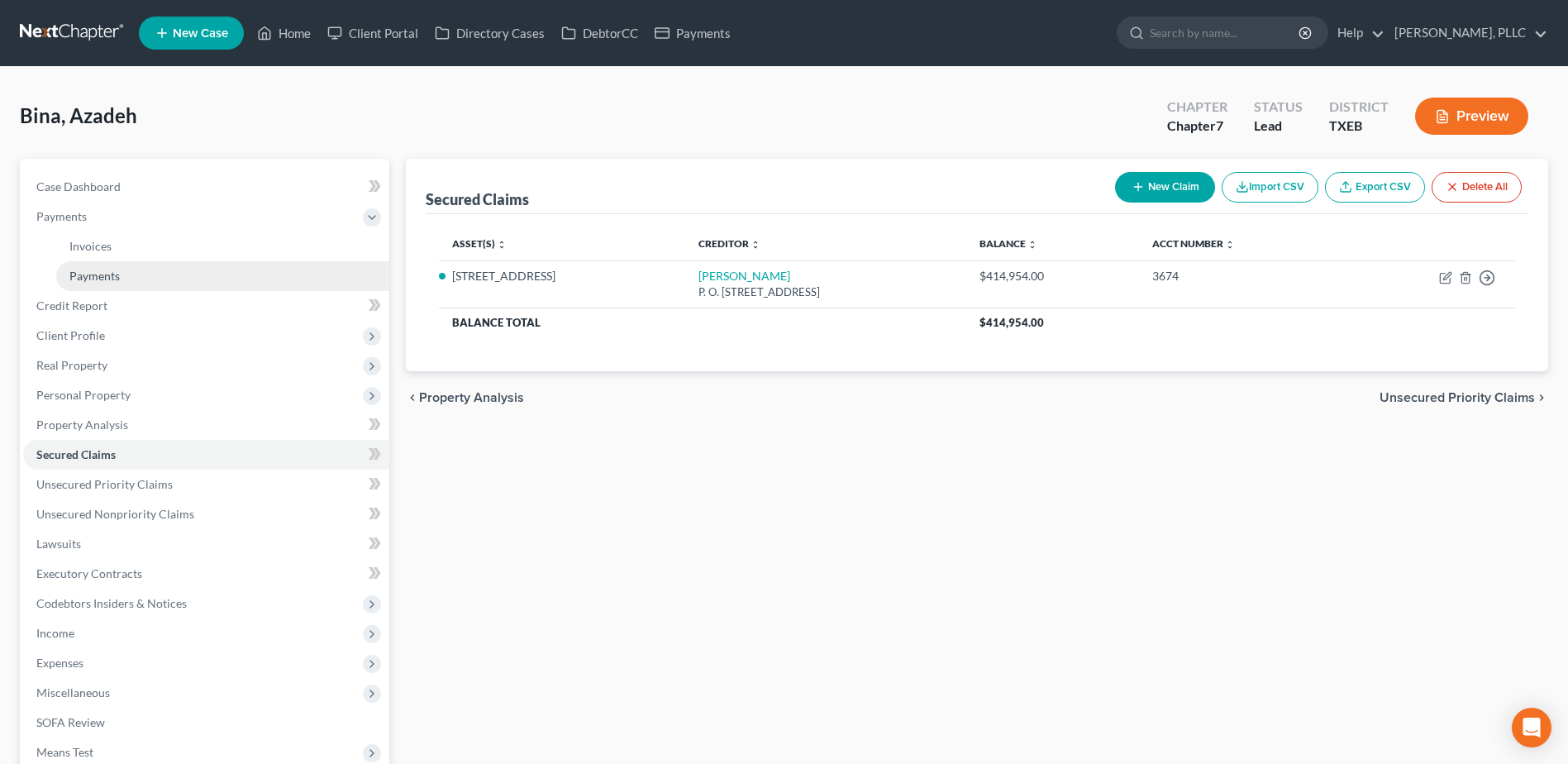
click at [77, 285] on link "Payments" at bounding box center [222, 276] width 333 height 30
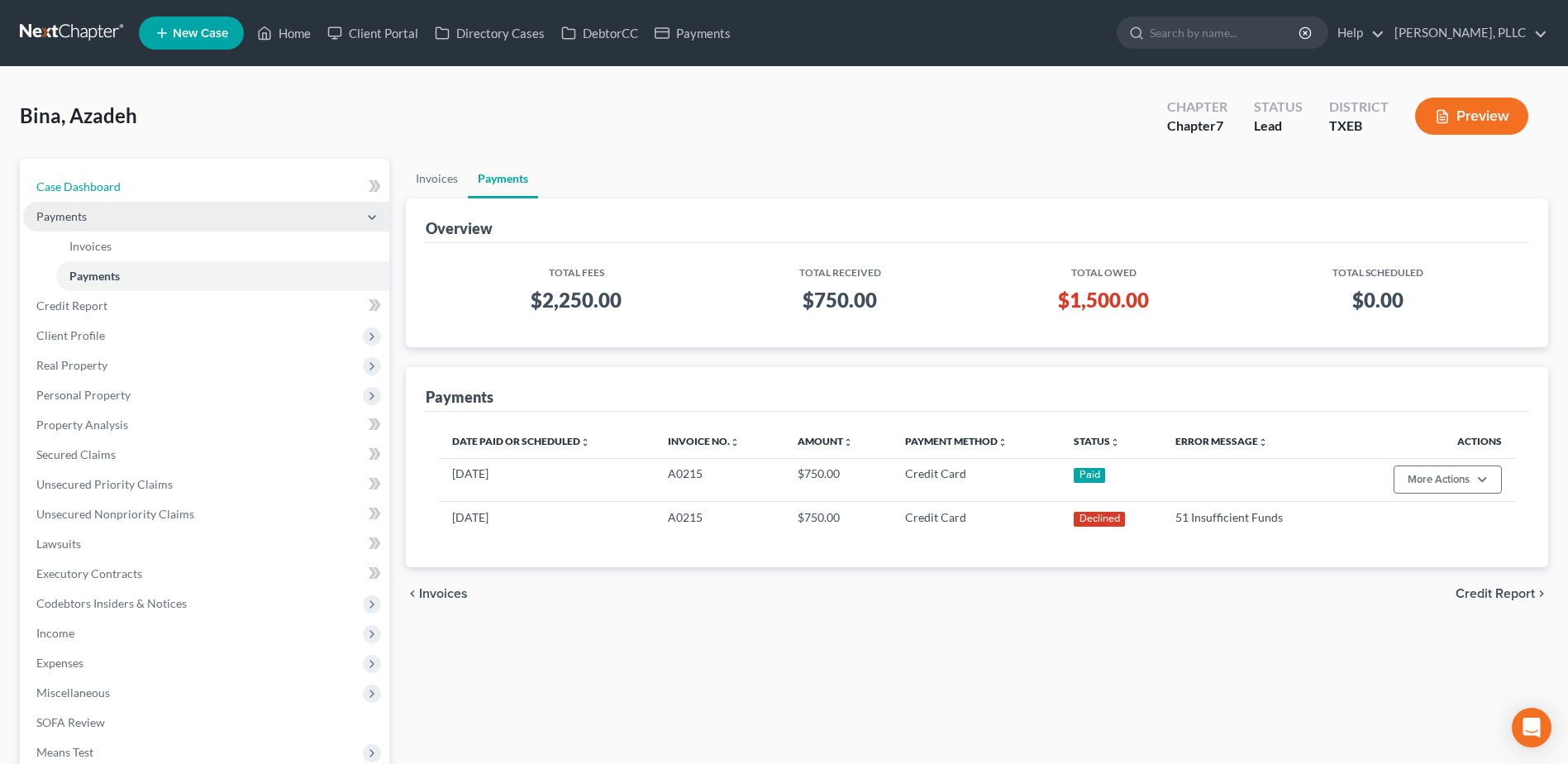
drag, startPoint x: 84, startPoint y: 187, endPoint x: 181, endPoint y: 230, distance: 106.1
click at [84, 187] on span "Case Dashboard" at bounding box center [78, 187] width 84 height 14
select select "3"
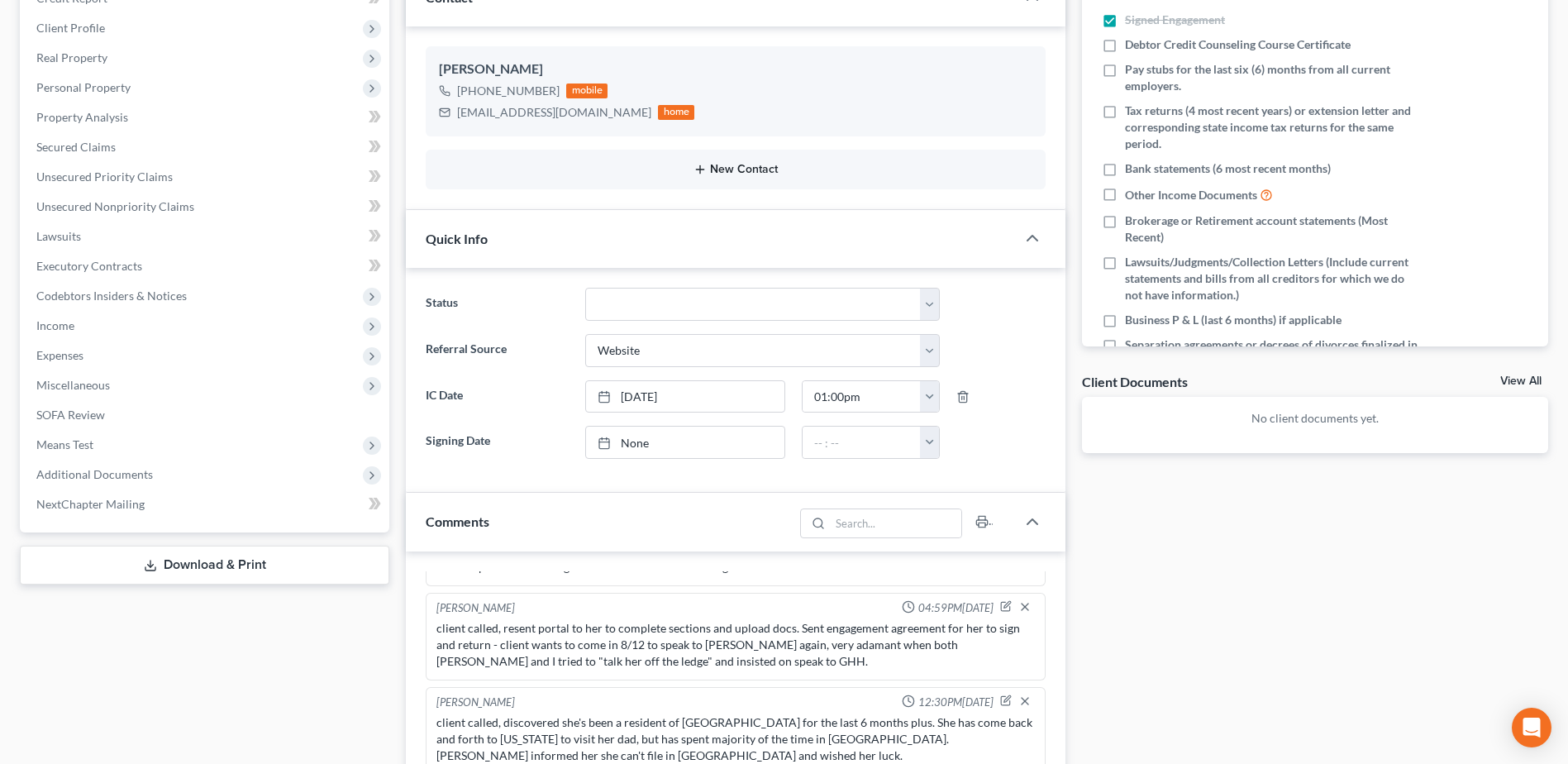
scroll to position [827, 0]
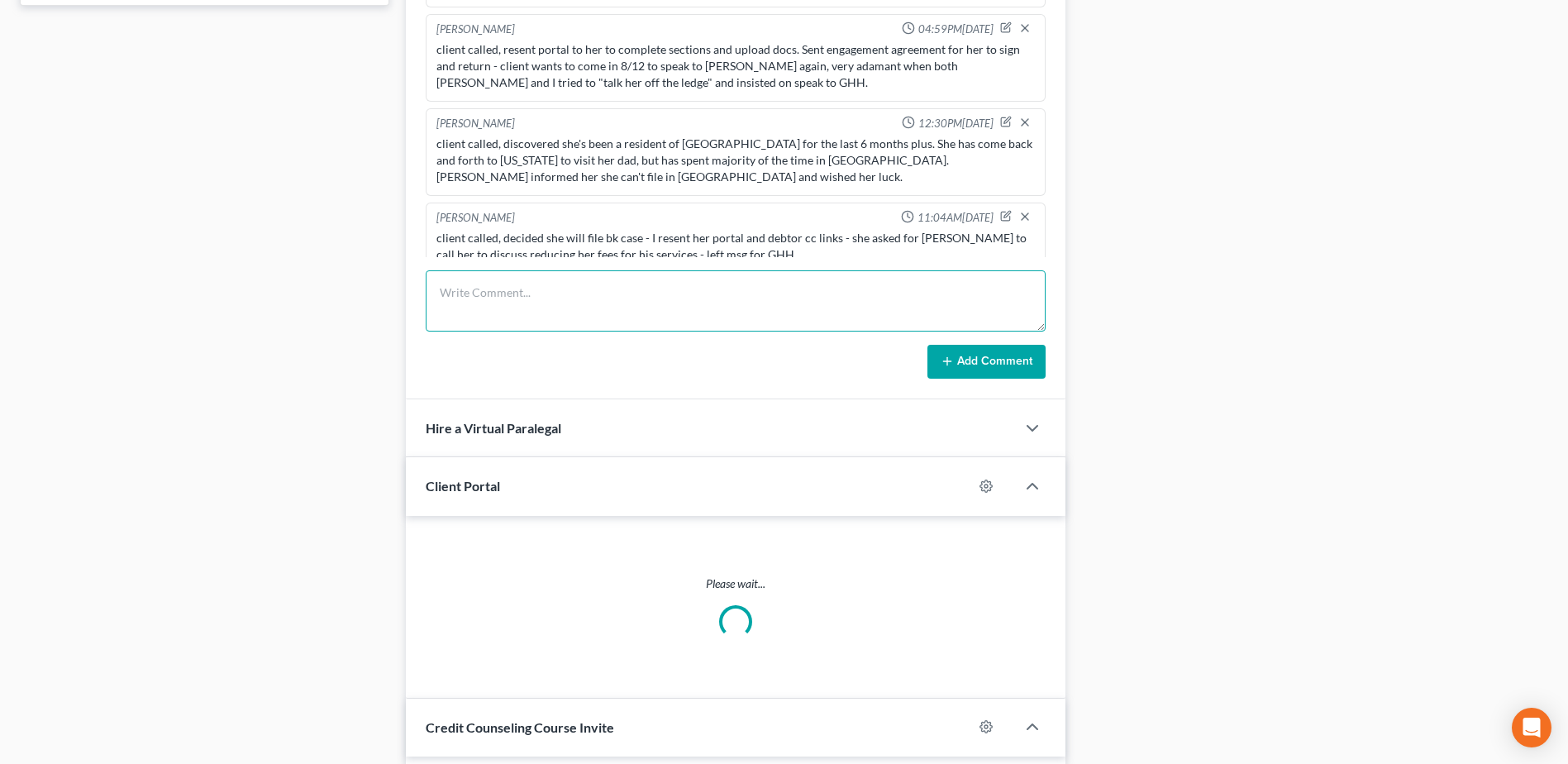
click at [535, 294] on textarea at bounding box center [735, 301] width 620 height 61
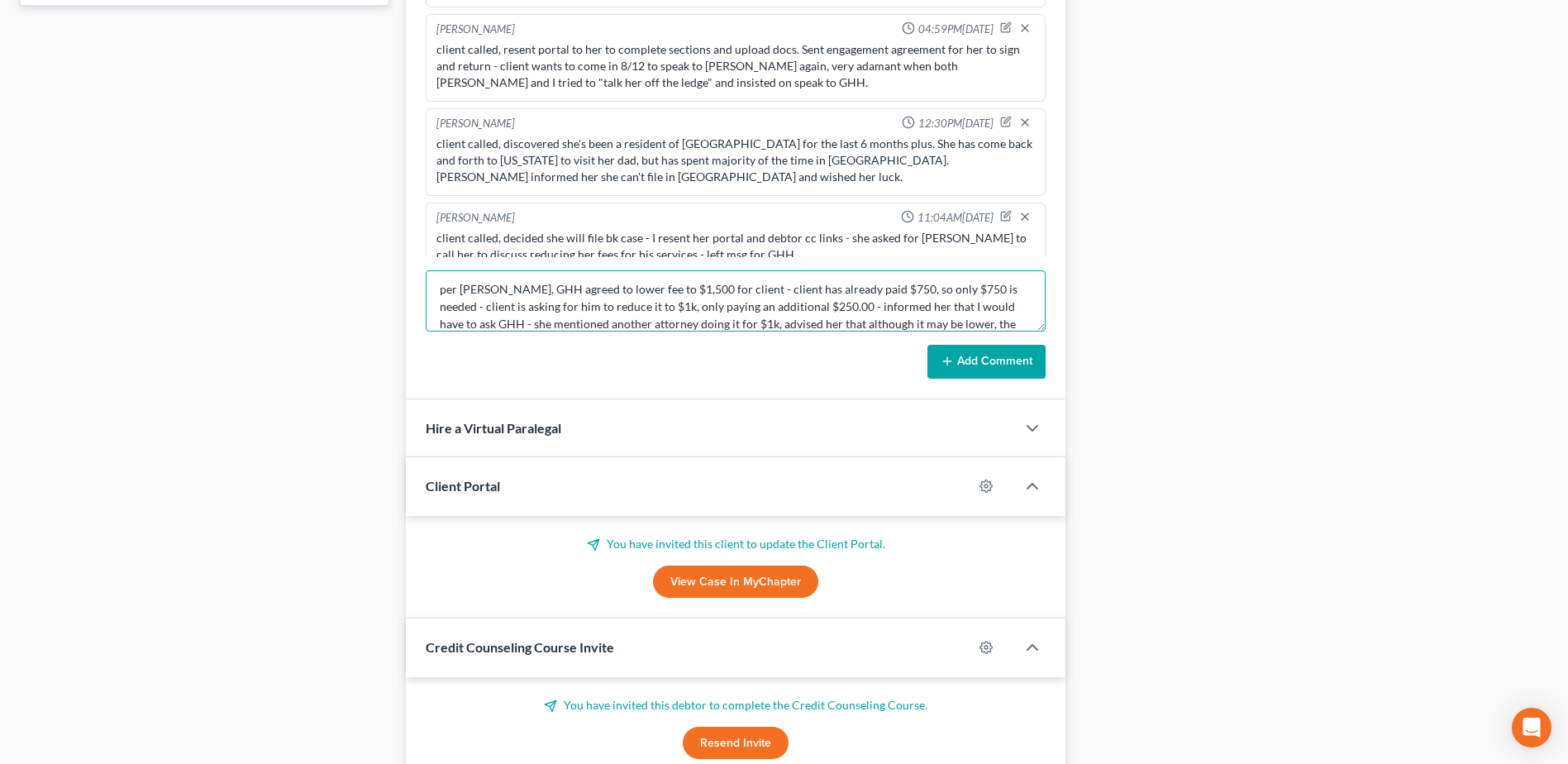
scroll to position [20, 0]
type textarea "per Anna, GHH agreed to lower fee to $1,500 for client - client has already pai…"
click at [1003, 360] on button "Add Comment" at bounding box center [986, 362] width 118 height 35
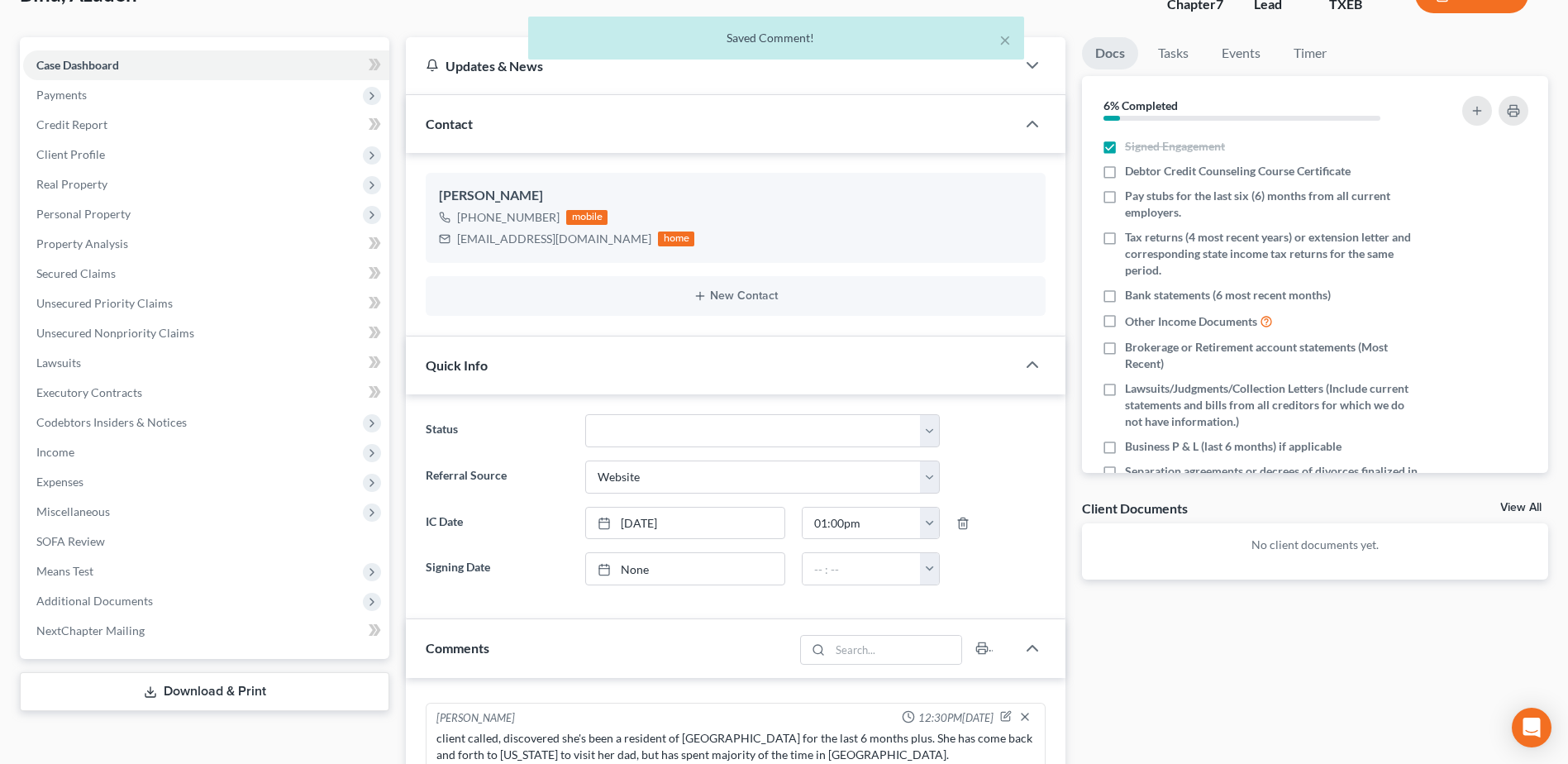
scroll to position [0, 0]
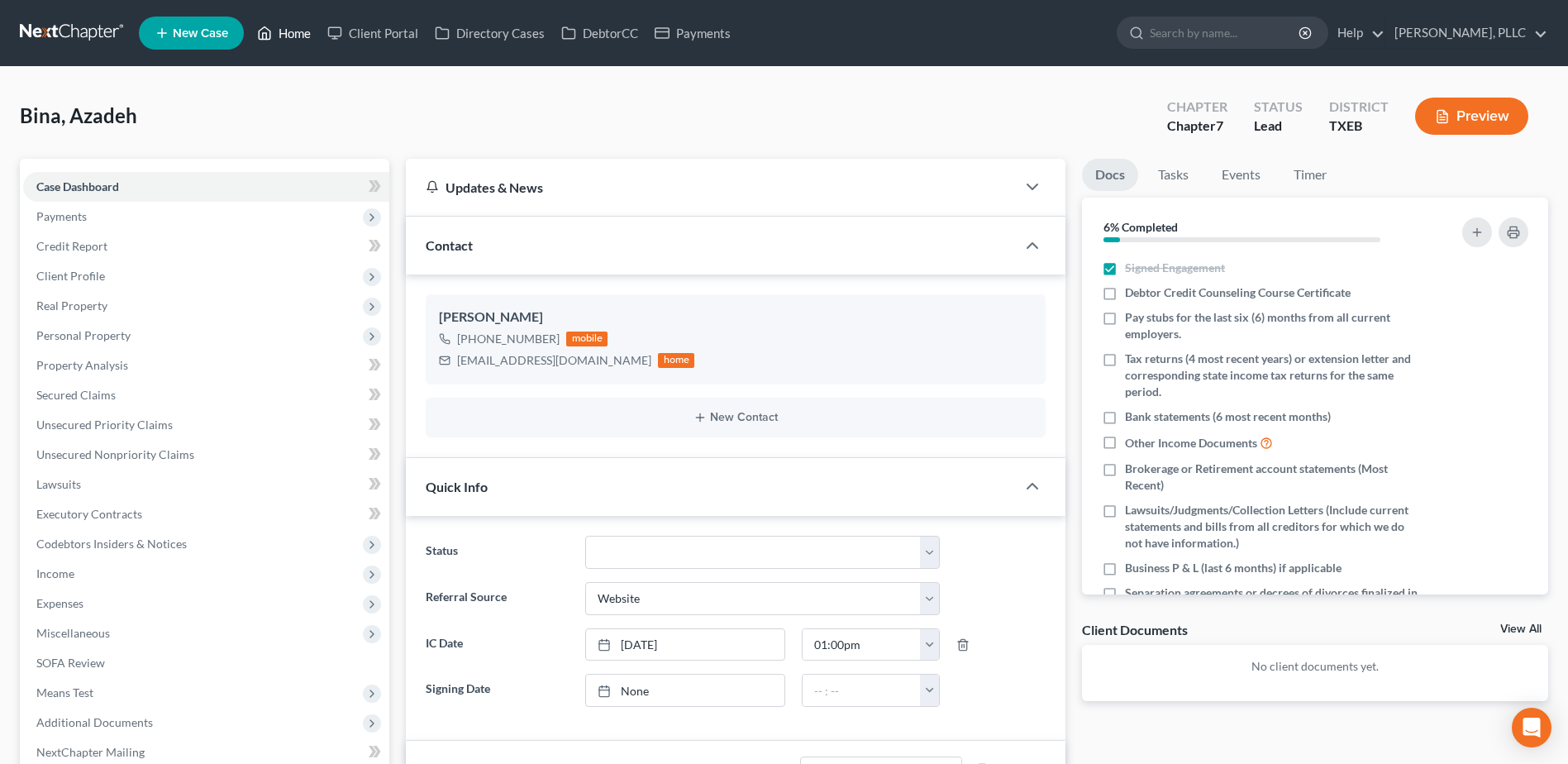
click at [299, 34] on link "Home" at bounding box center [283, 32] width 70 height 30
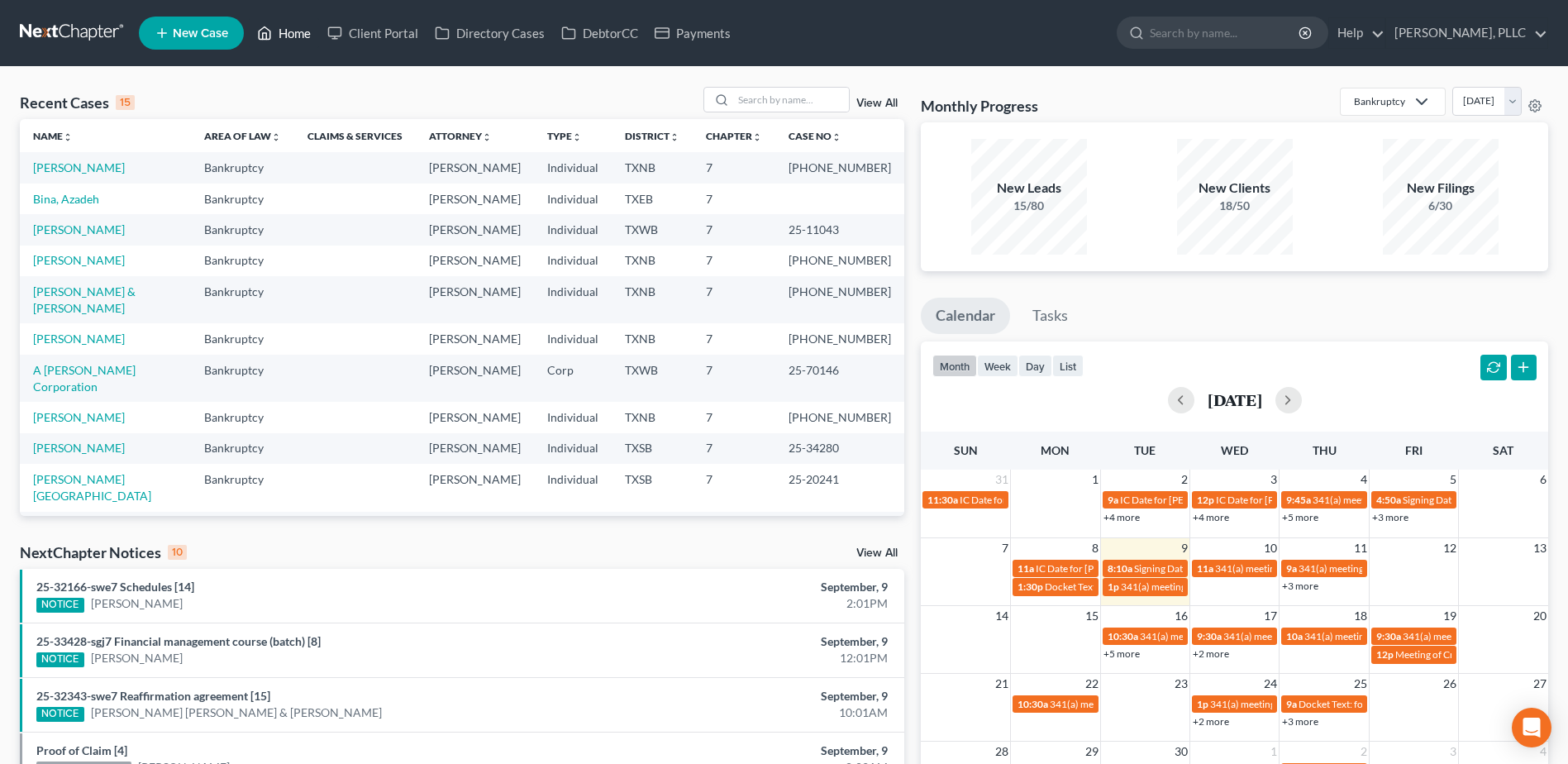
click at [248, 18] on link "Home" at bounding box center [283, 32] width 70 height 30
drag, startPoint x: 60, startPoint y: 203, endPoint x: 156, endPoint y: 210, distance: 96.3
click at [60, 203] on link "Bina, Azadeh" at bounding box center [66, 198] width 66 height 14
select select "3"
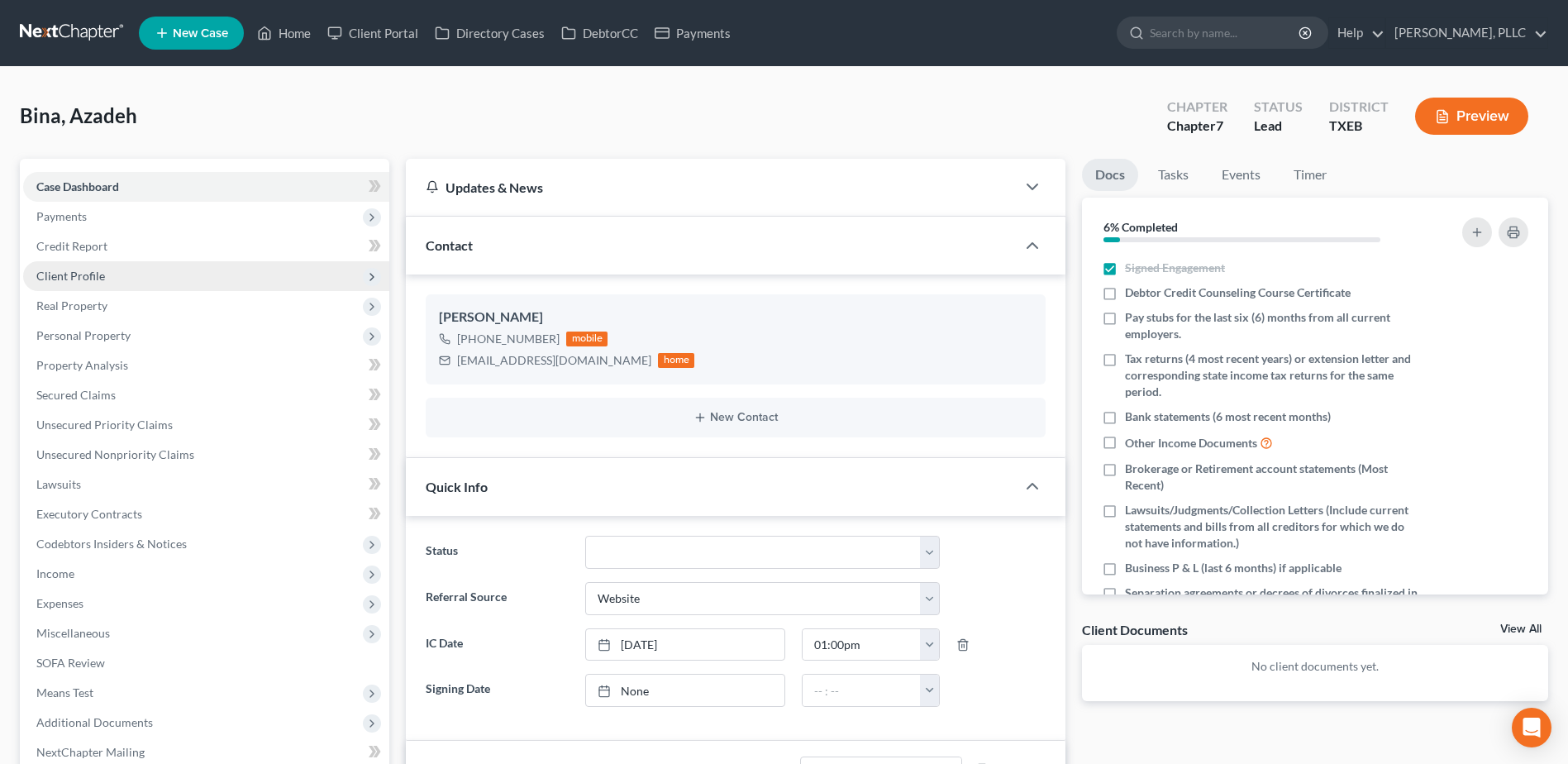
click at [103, 275] on span "Client Profile" at bounding box center [70, 276] width 69 height 14
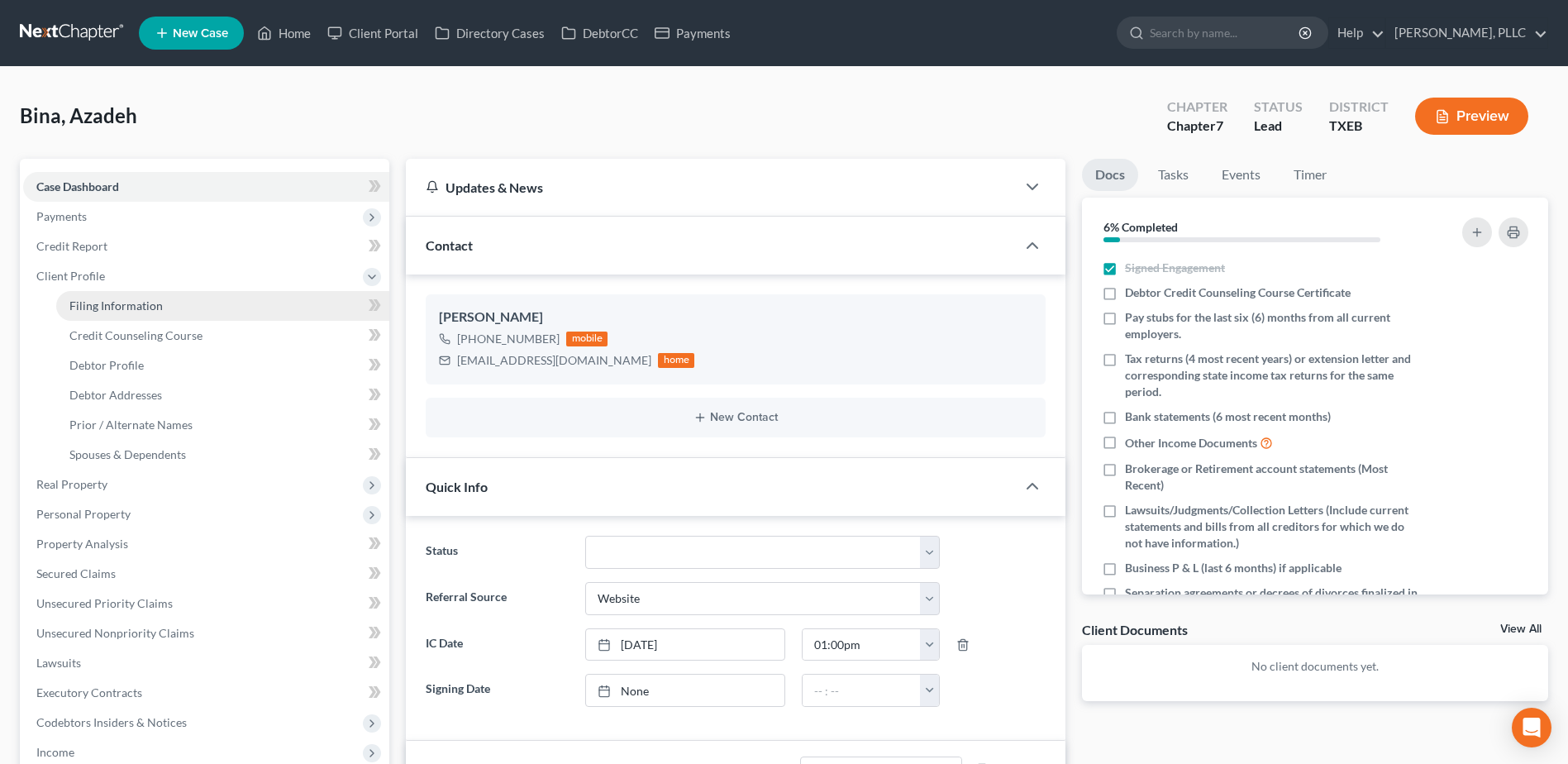
click at [119, 306] on span "Filing Information" at bounding box center [116, 305] width 93 height 14
select select "1"
select select "0"
select select "45"
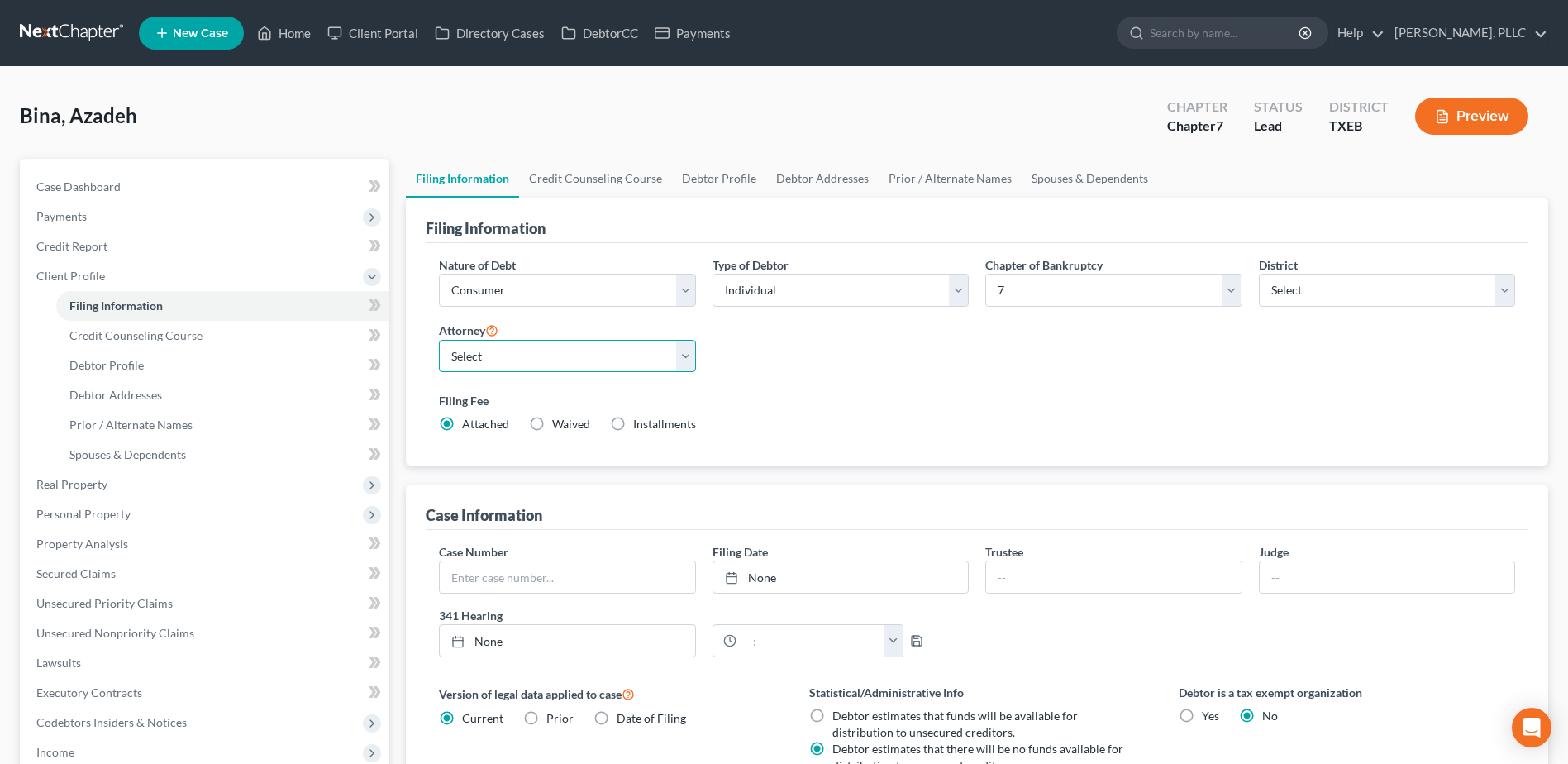
click at [683, 365] on select "Select Guy Holman - TXEB Guy Holman - TXNB Guy Holman - TXSB Guy Holman - TXWB …" at bounding box center [567, 356] width 256 height 33
click at [913, 382] on div "Nature of Debt Select Business Consumer Other Nature of Business Select Clearin…" at bounding box center [976, 351] width 1093 height 190
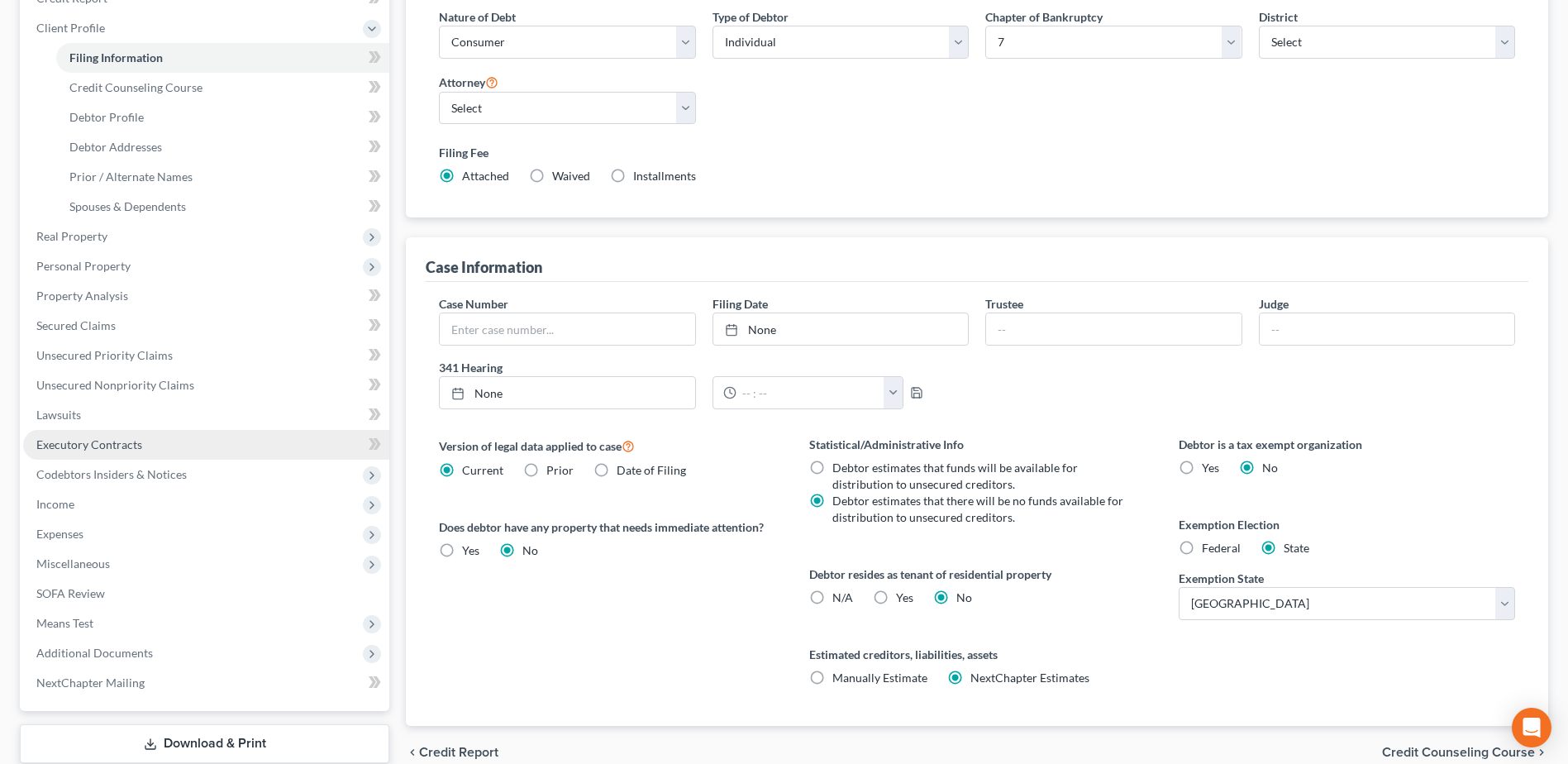
click at [83, 445] on span "Executory Contracts" at bounding box center [89, 444] width 106 height 14
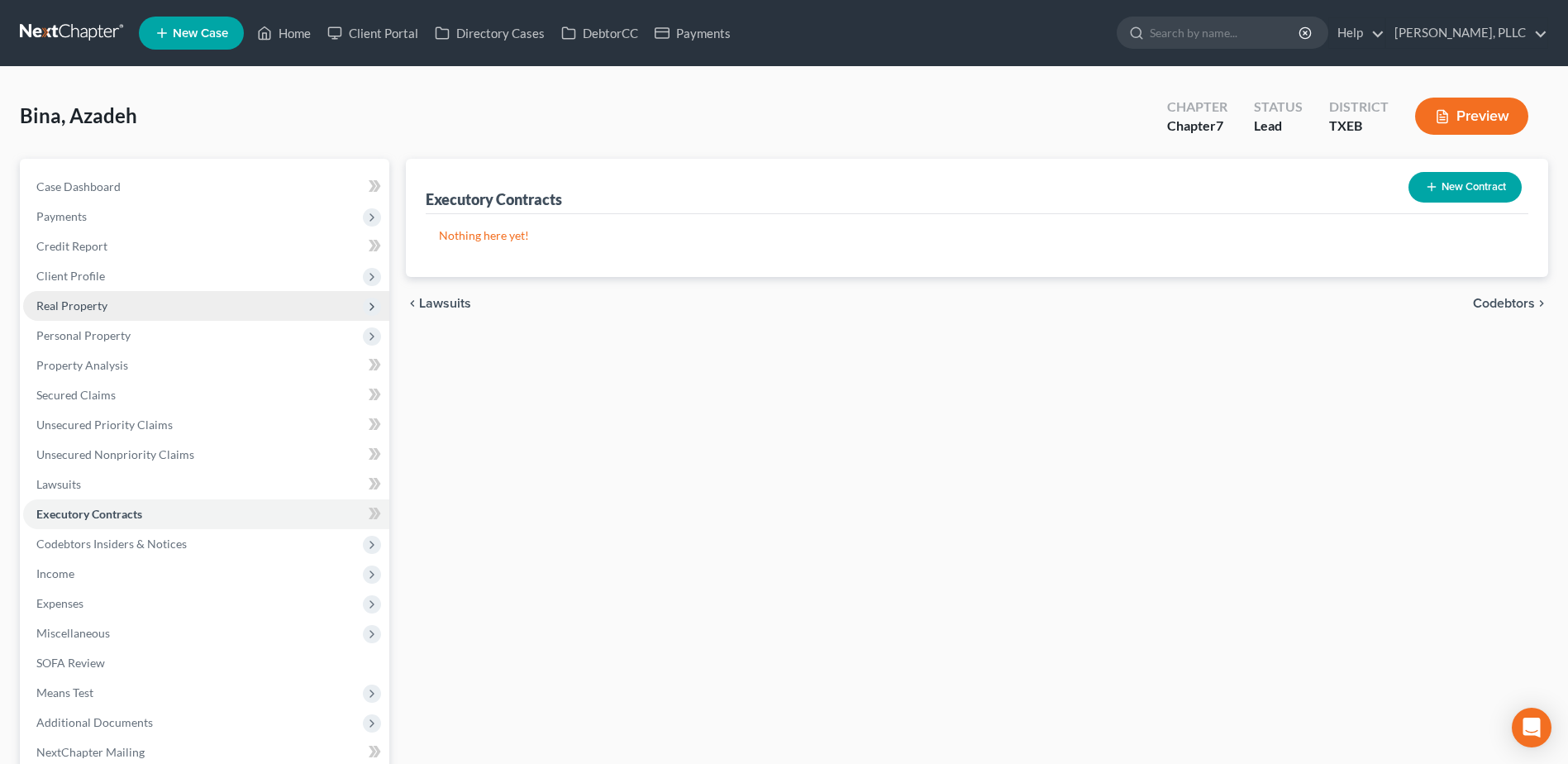
click at [84, 305] on span "Real Property" at bounding box center [72, 305] width 71 height 14
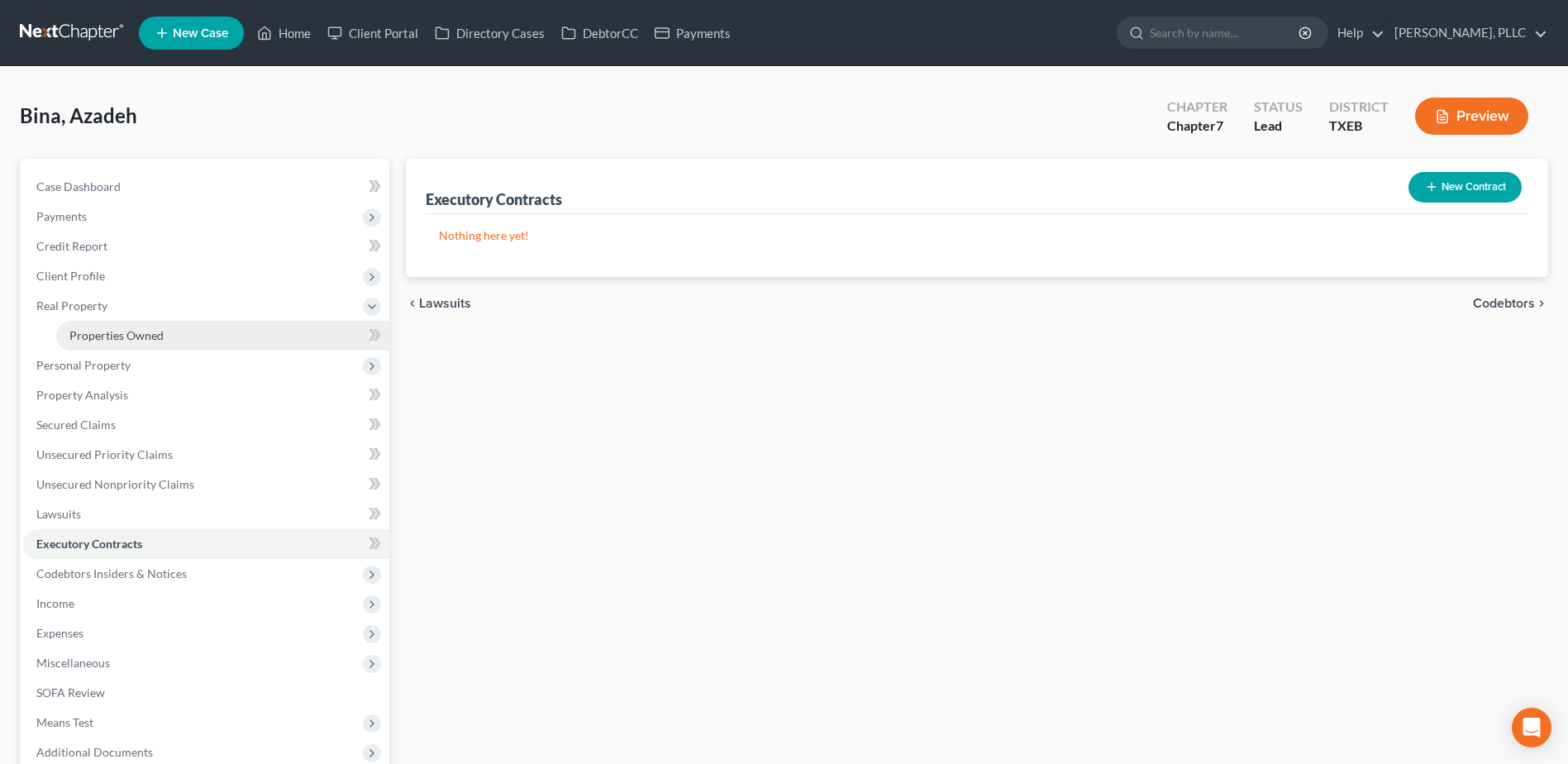
click at [97, 328] on span "Properties Owned" at bounding box center [116, 335] width 94 height 14
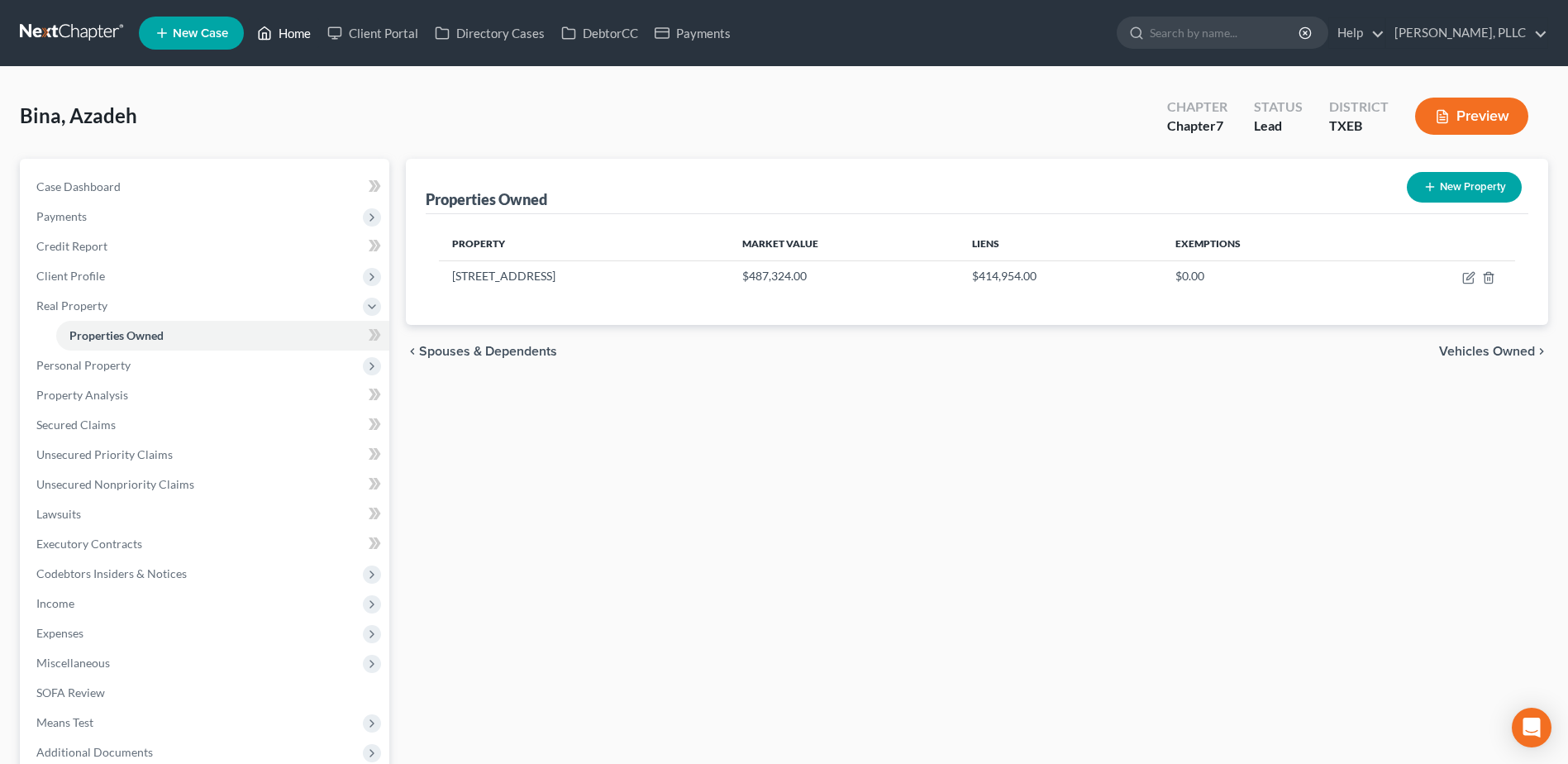
drag, startPoint x: 289, startPoint y: 36, endPoint x: 1017, endPoint y: 223, distance: 751.6
click at [289, 35] on link "Home" at bounding box center [283, 32] width 70 height 30
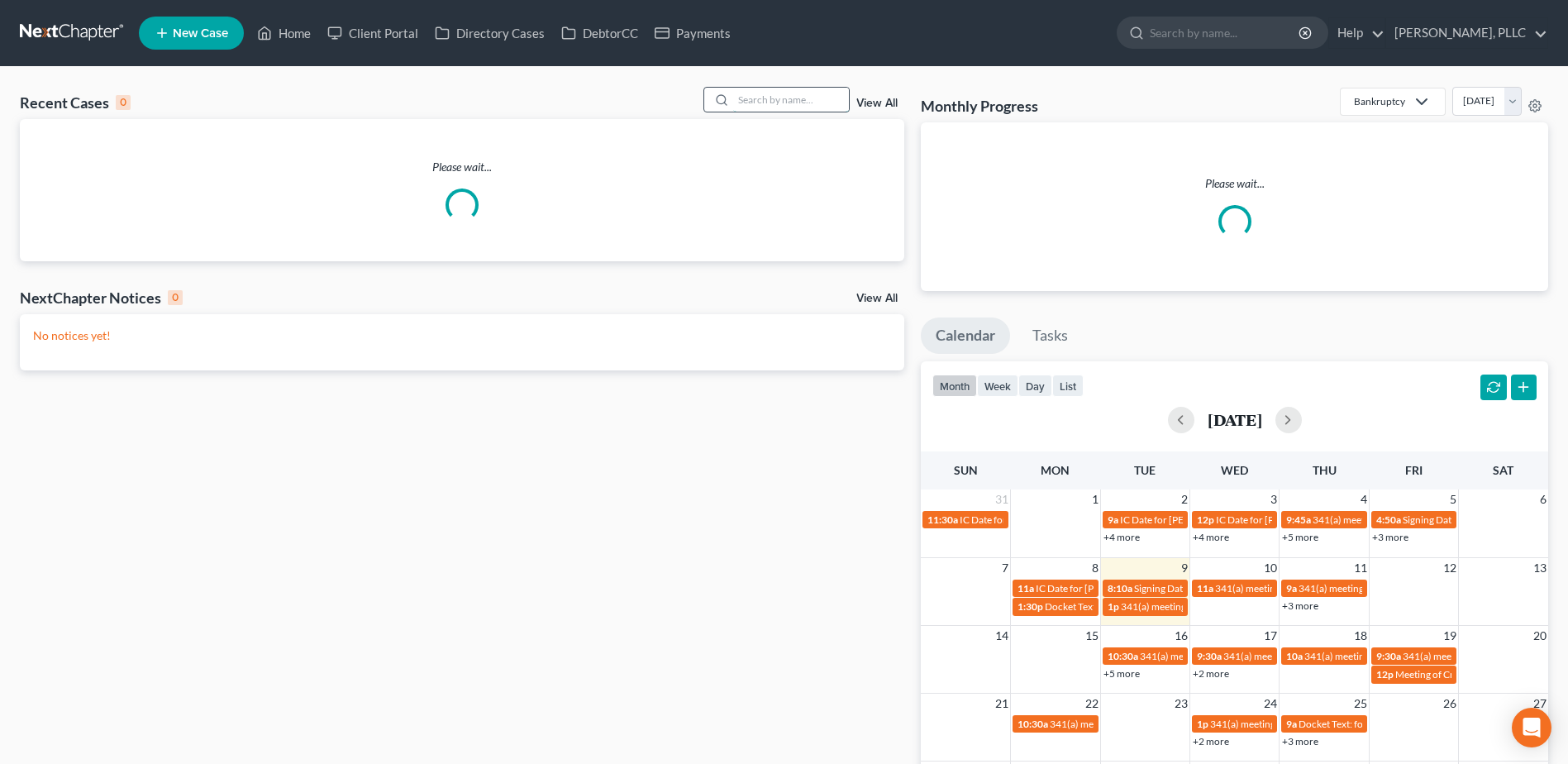
click at [845, 102] on input "search" at bounding box center [791, 99] width 115 height 24
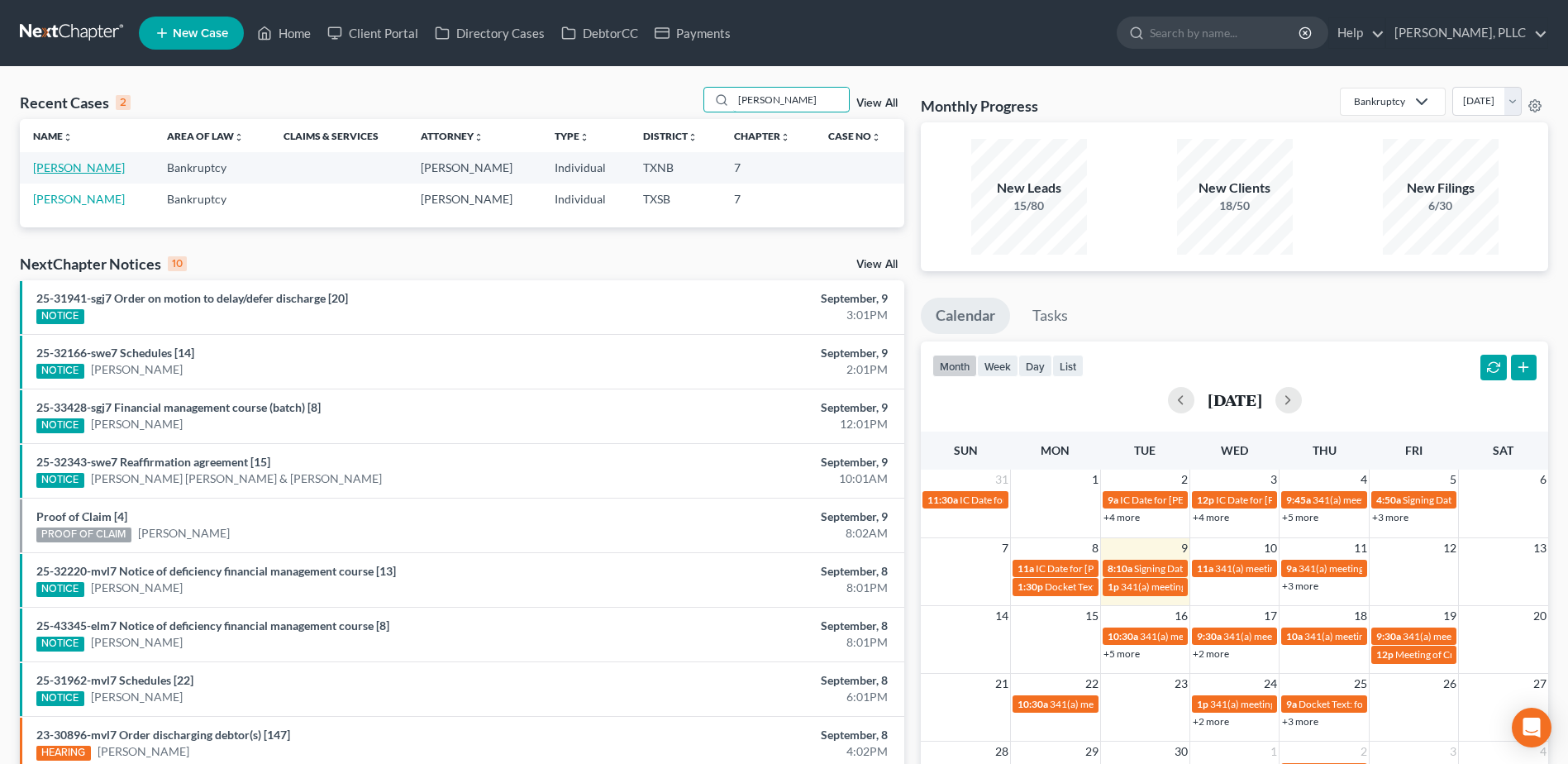
type input "diaz"
click at [61, 171] on link "Diaz, Raul" at bounding box center [79, 167] width 92 height 14
select select "6"
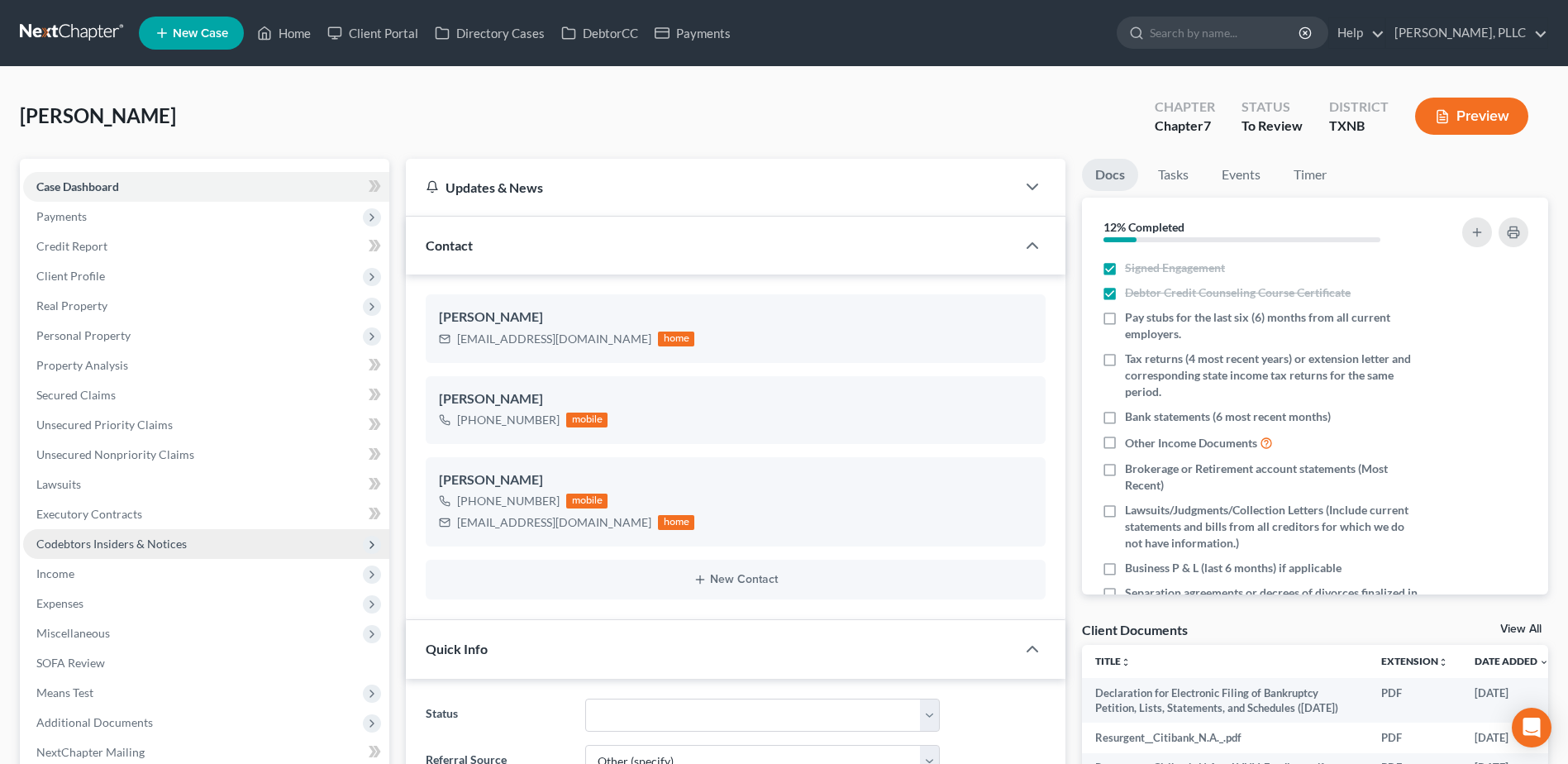
scroll to position [852, 0]
click at [84, 336] on span "Personal Property" at bounding box center [83, 335] width 94 height 14
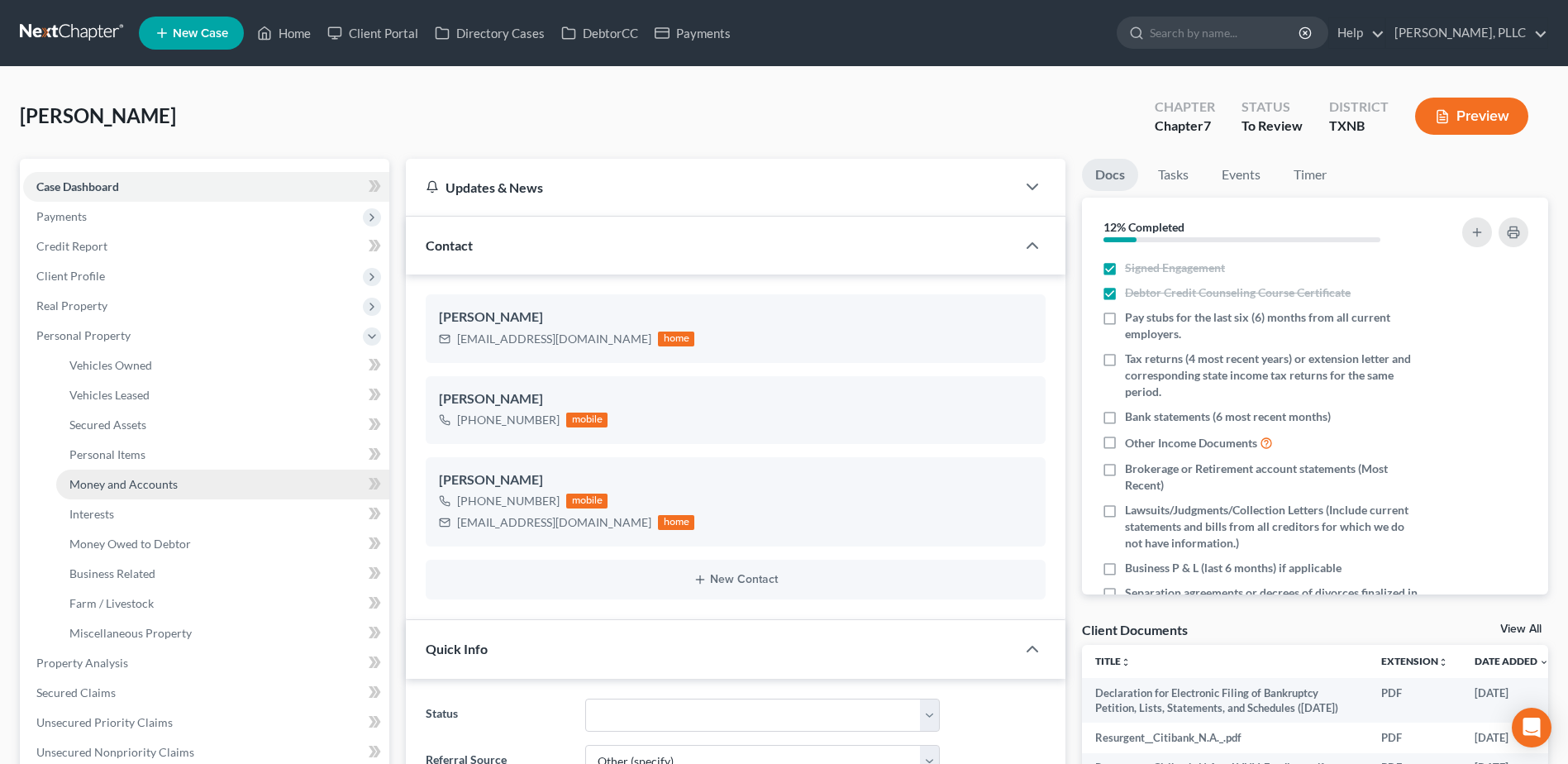
click at [136, 484] on span "Money and Accounts" at bounding box center [124, 484] width 108 height 14
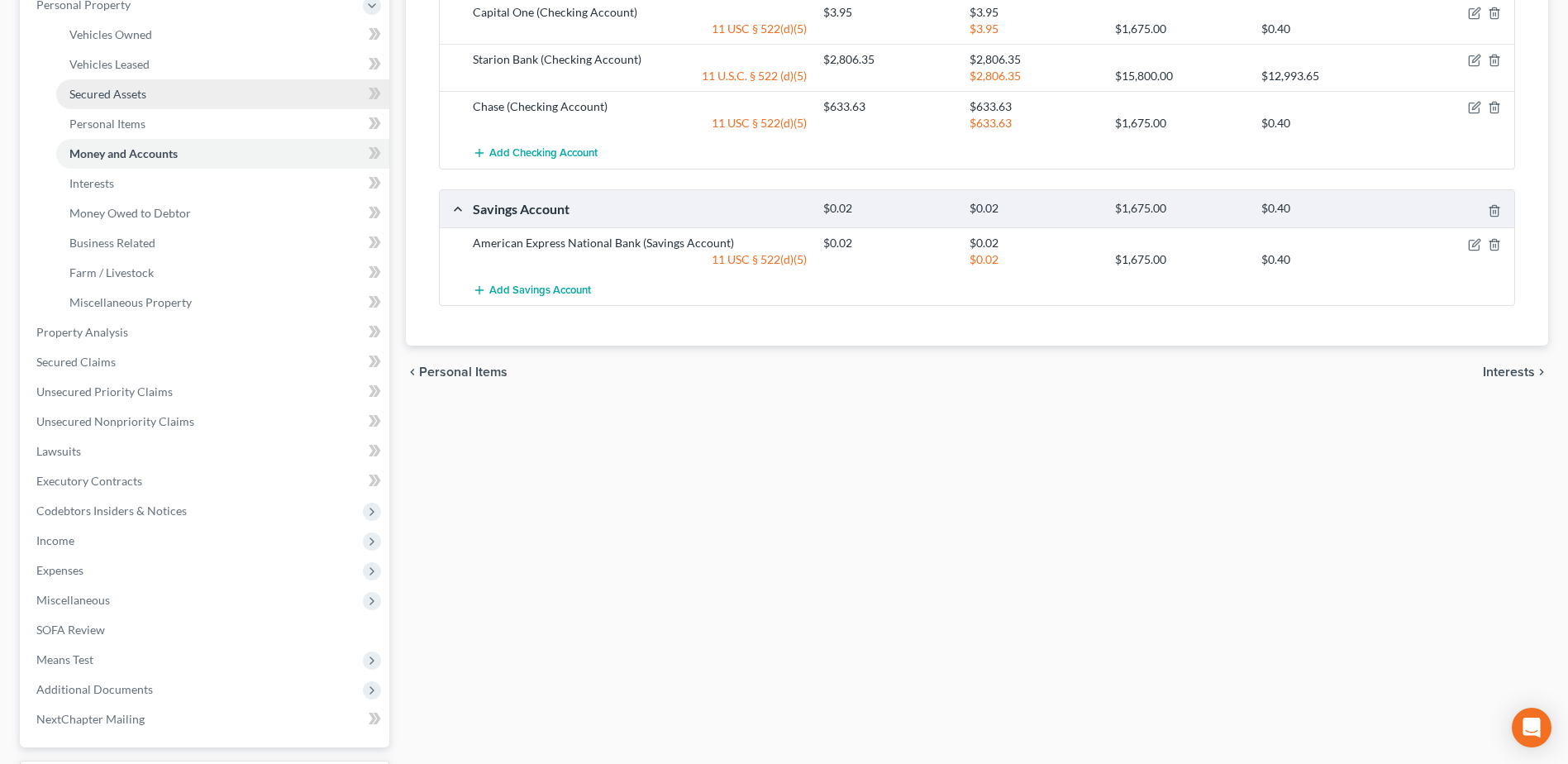
scroll to position [429, 0]
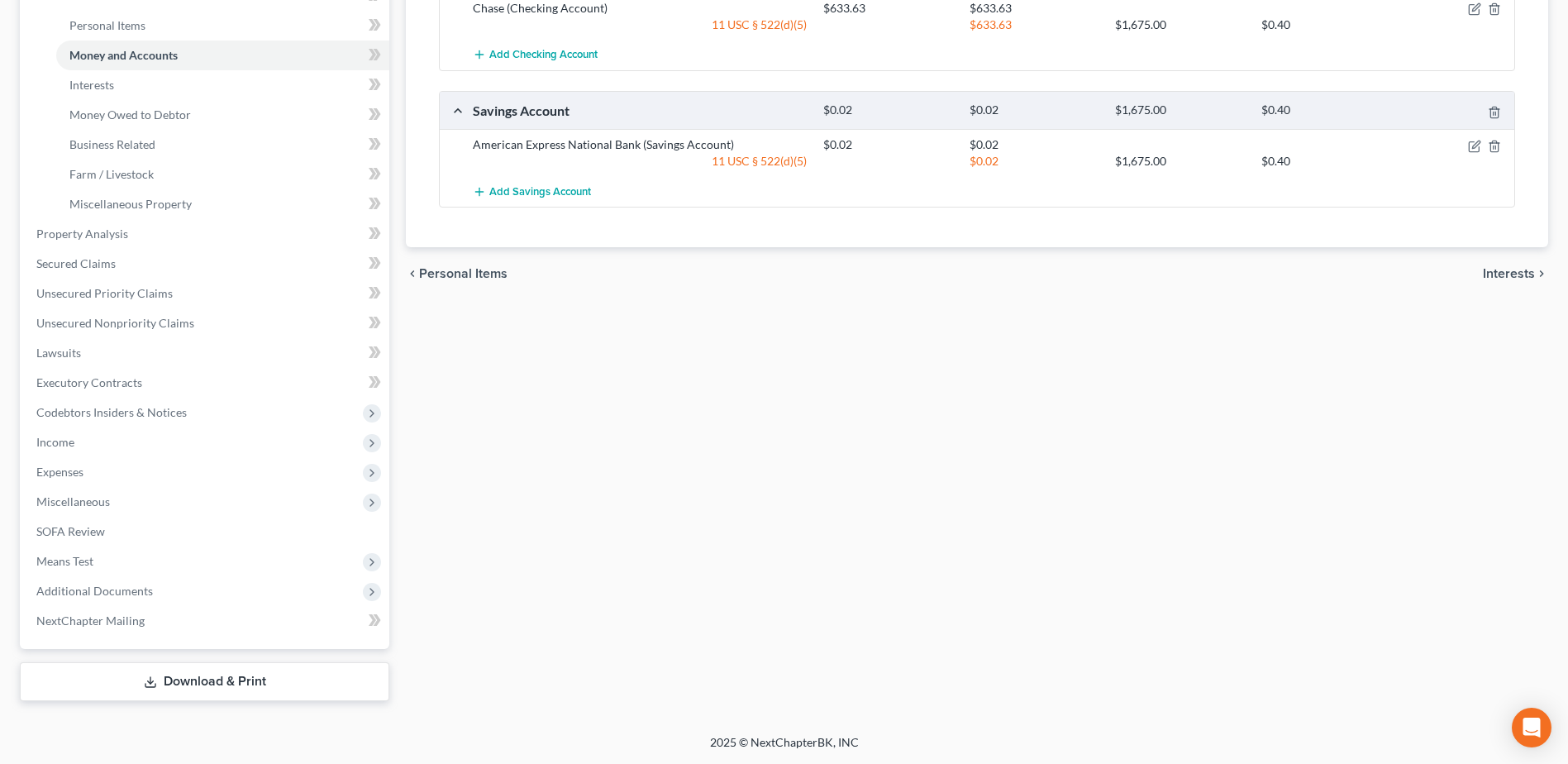
click at [242, 682] on link "Download & Print" at bounding box center [204, 682] width 370 height 39
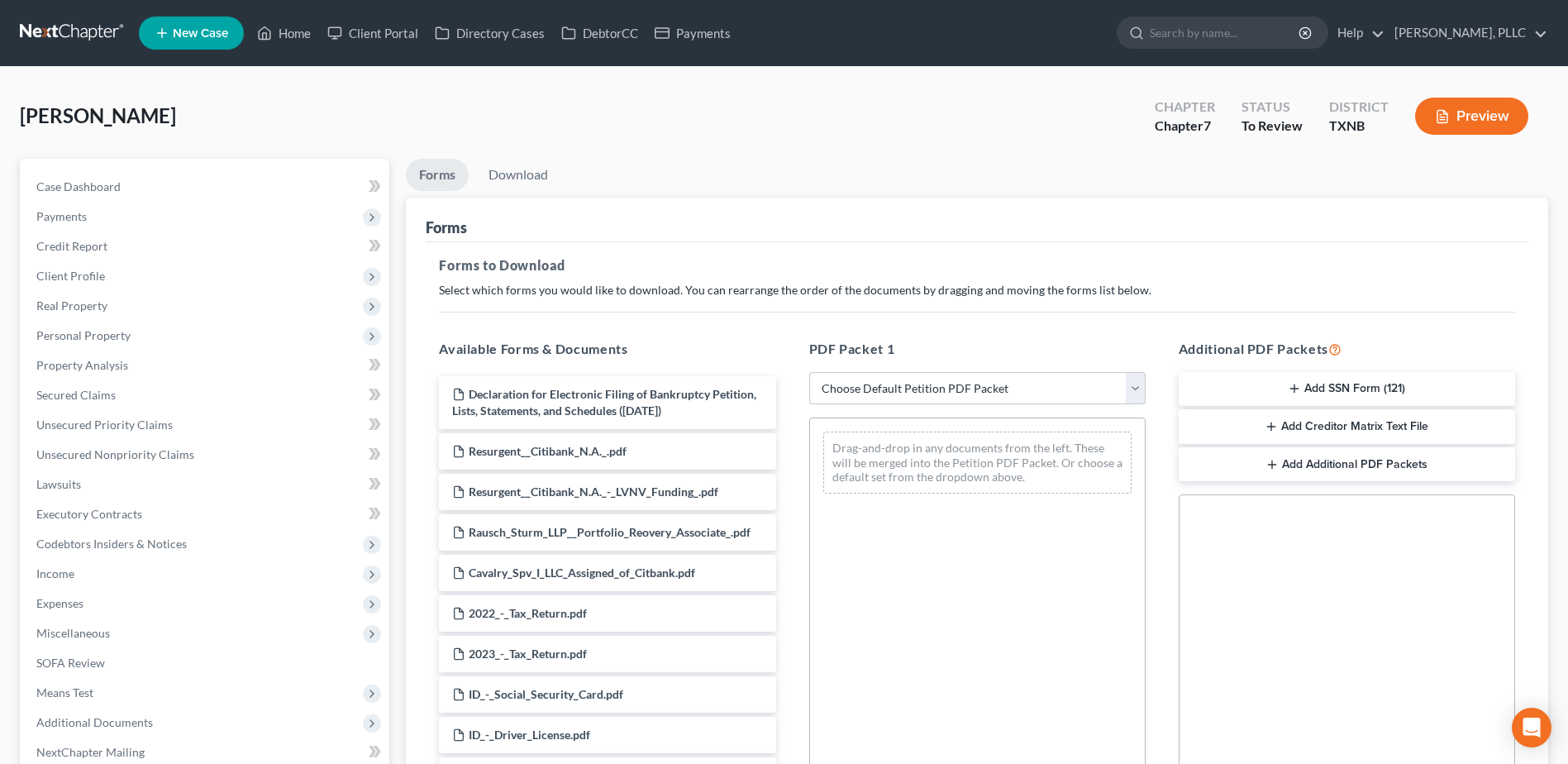
click at [1140, 391] on select "Choose Default Petition PDF Packet Complete Bankruptcy Petition (all forms and …" at bounding box center [977, 388] width 336 height 33
select select "0"
click at [809, 372] on select "Choose Default Petition PDF Packet Complete Bankruptcy Petition (all forms and …" at bounding box center [977, 388] width 336 height 33
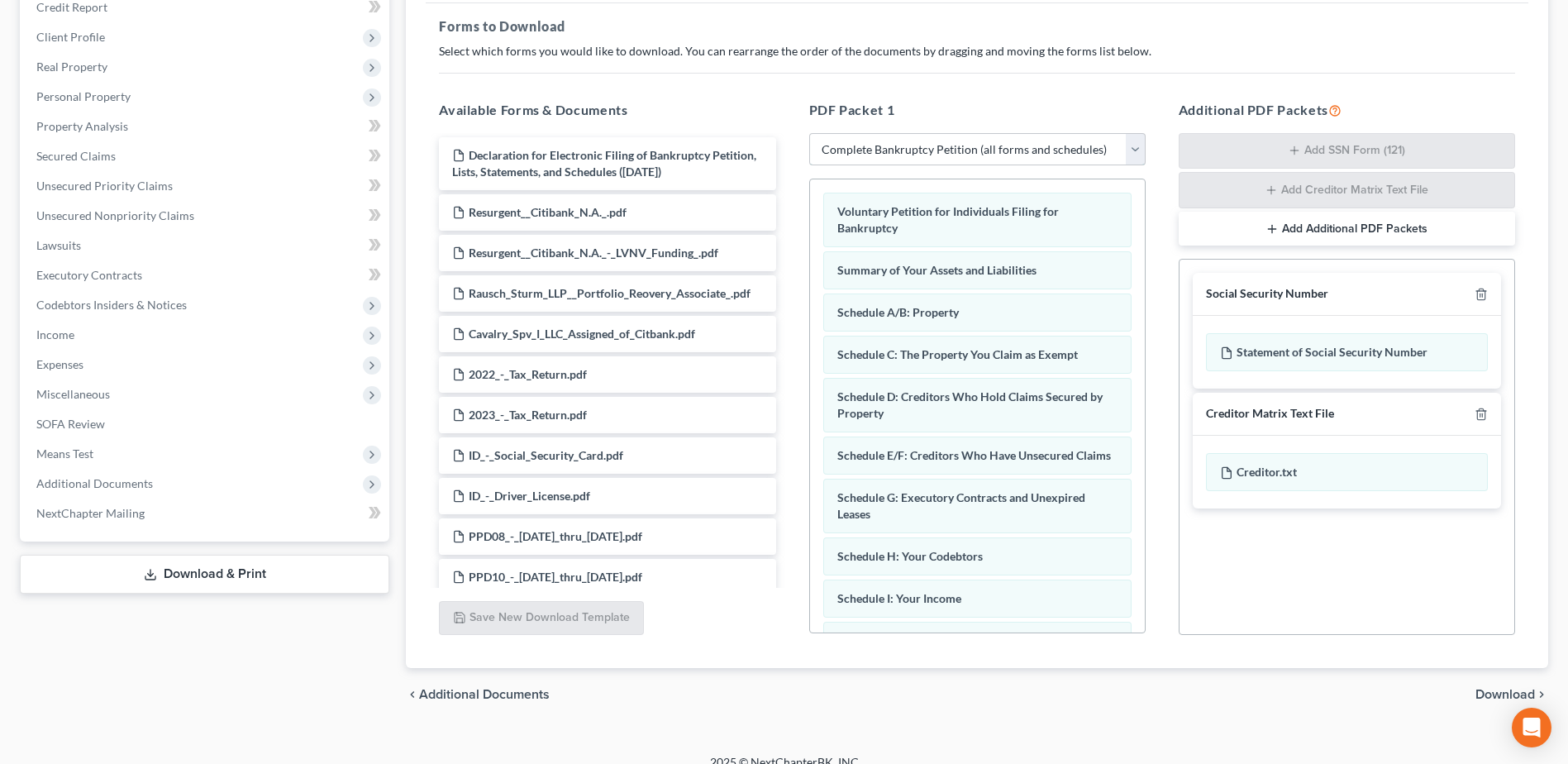
scroll to position [259, 0]
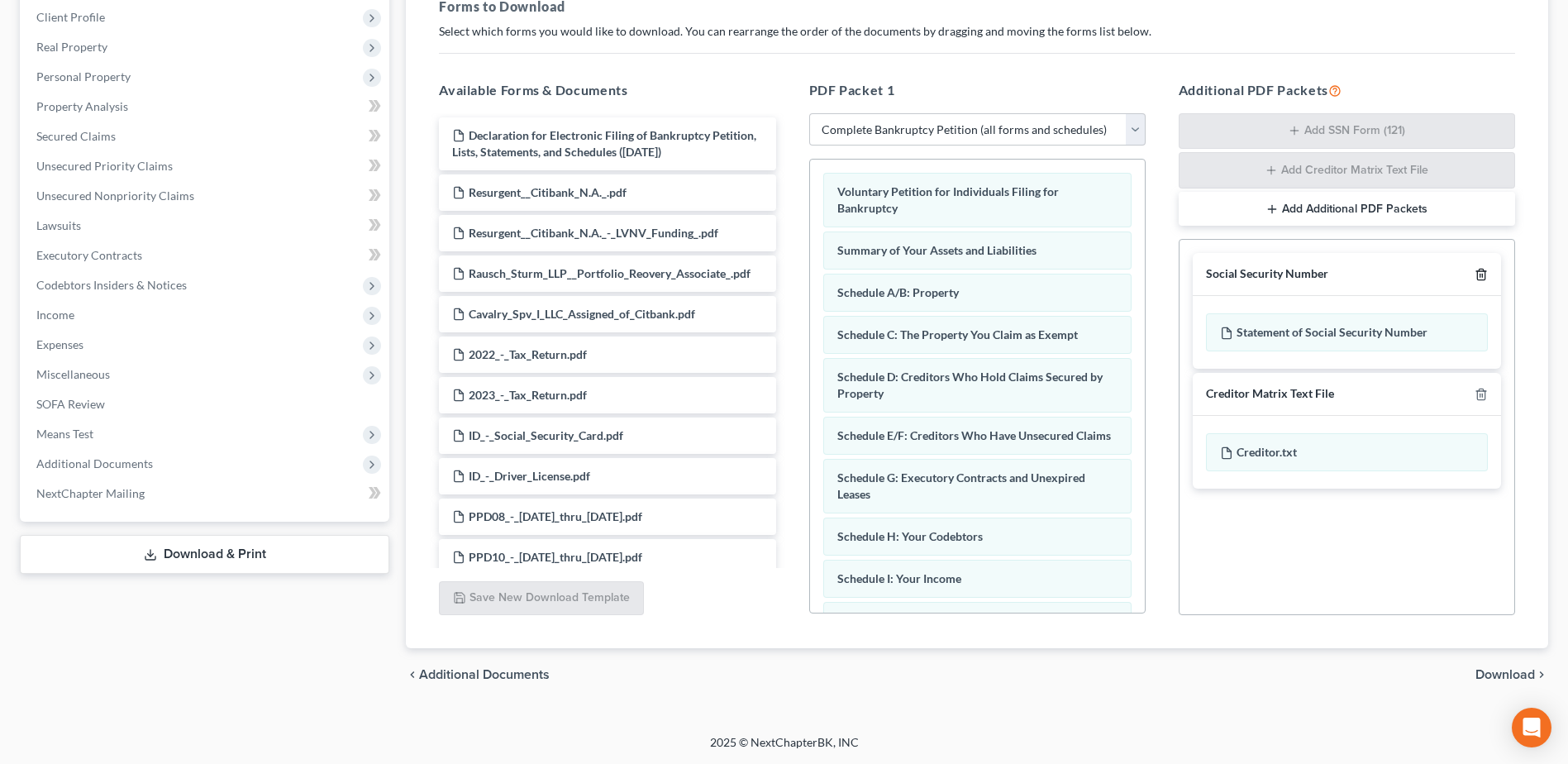
click at [1487, 274] on icon "button" at bounding box center [1481, 275] width 14 height 14
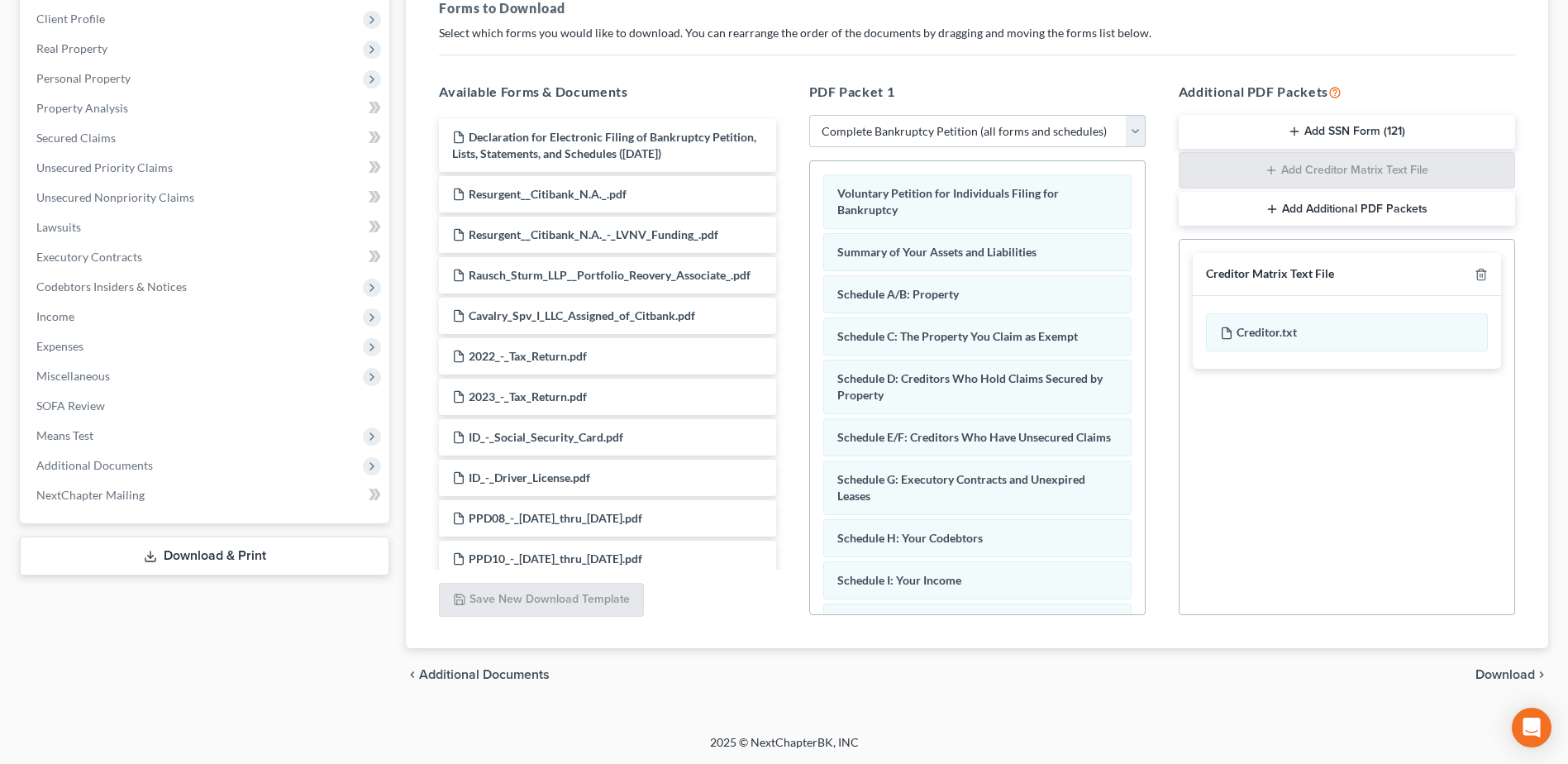
scroll to position [257, 0]
click at [1487, 274] on icon "button" at bounding box center [1481, 275] width 14 height 14
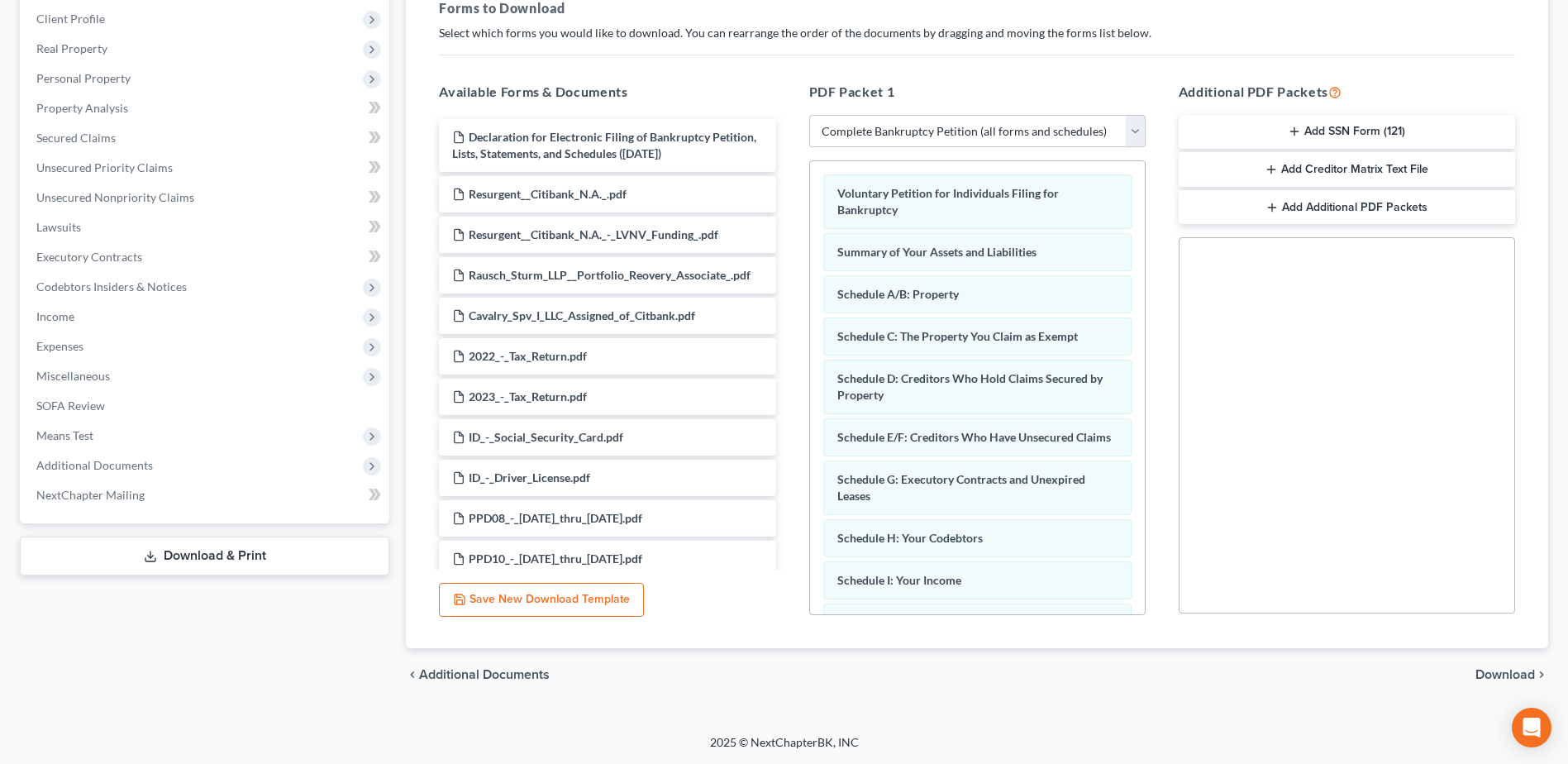
click at [1507, 675] on span "Download" at bounding box center [1504, 675] width 59 height 14
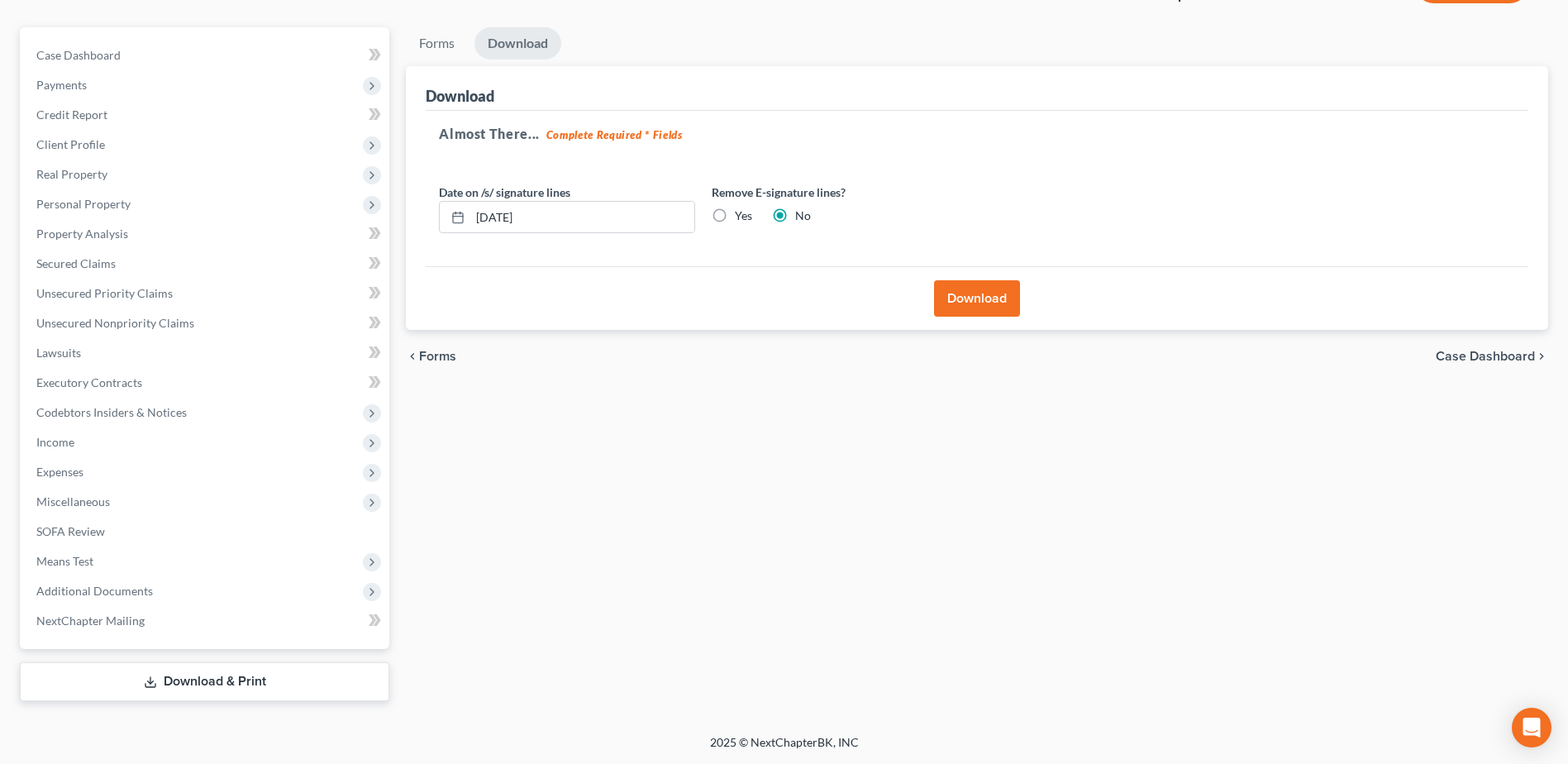
scroll to position [131, 0]
click at [997, 312] on button "Download" at bounding box center [976, 298] width 86 height 36
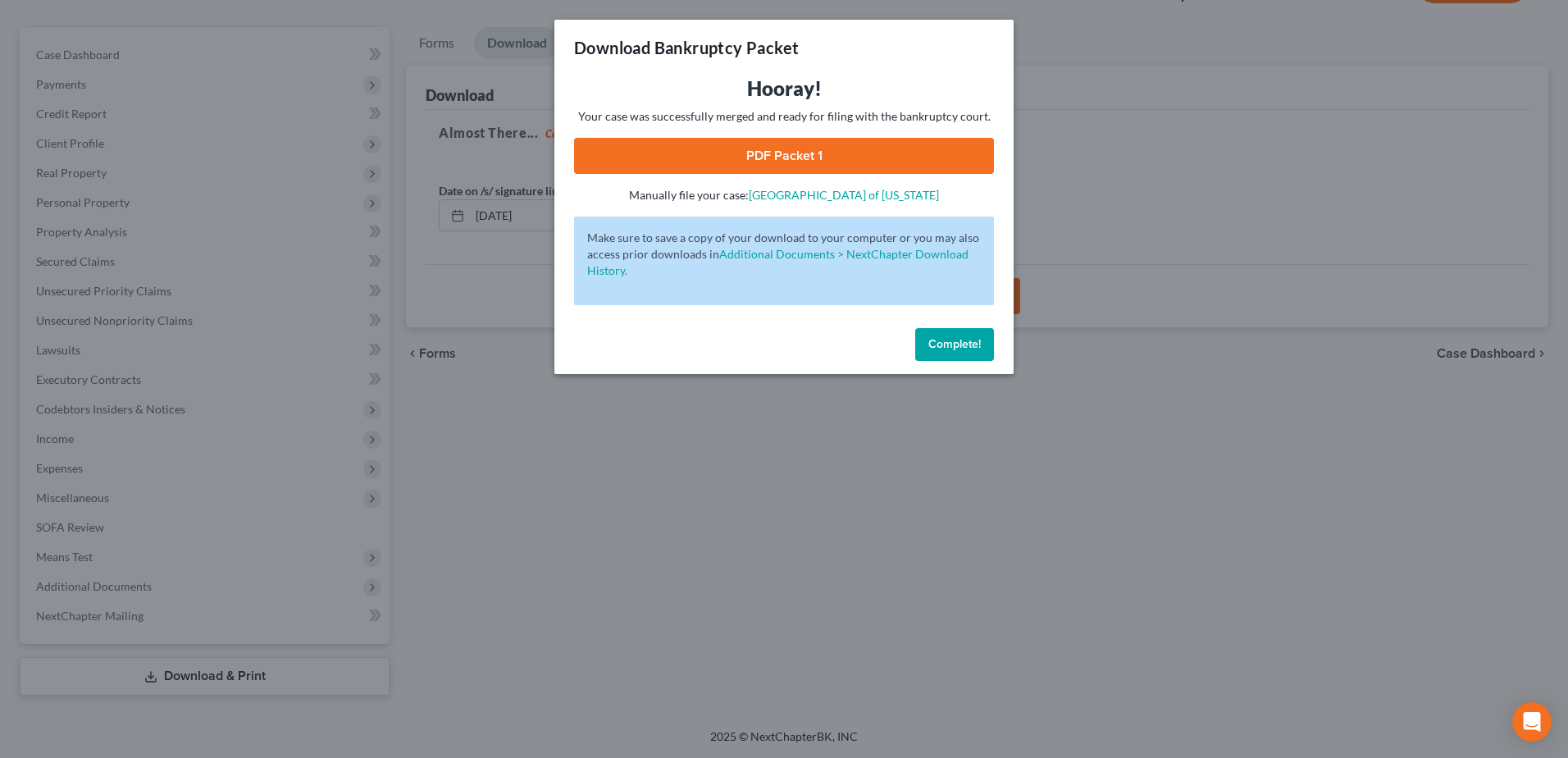
click at [879, 150] on link "PDF Packet 1" at bounding box center [783, 156] width 420 height 36
drag, startPoint x: 967, startPoint y: 336, endPoint x: 113, endPoint y: 397, distance: 856.2
click at [967, 336] on button "Complete!" at bounding box center [955, 344] width 79 height 33
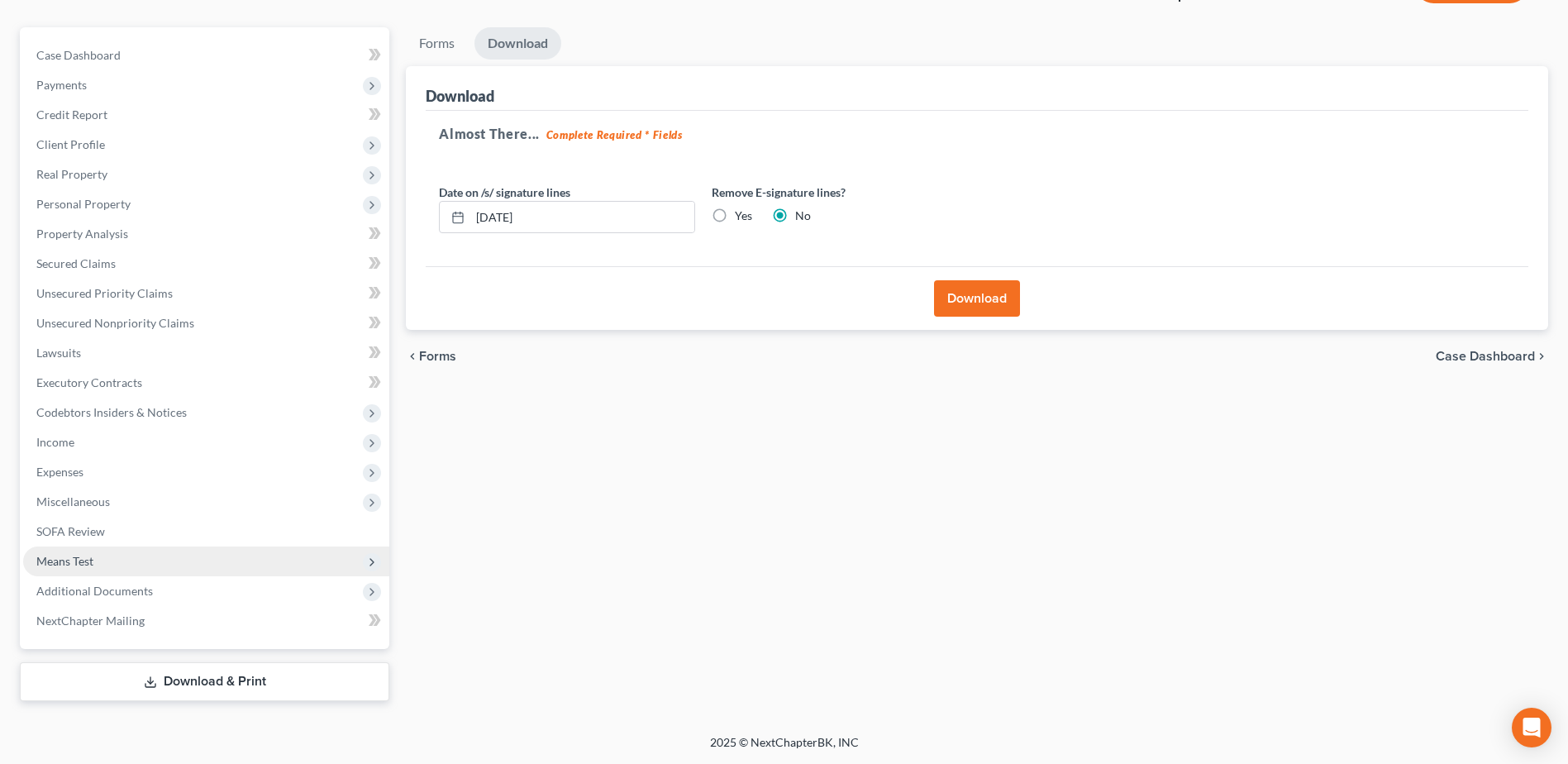
click at [92, 564] on span "Means Test" at bounding box center [64, 560] width 57 height 14
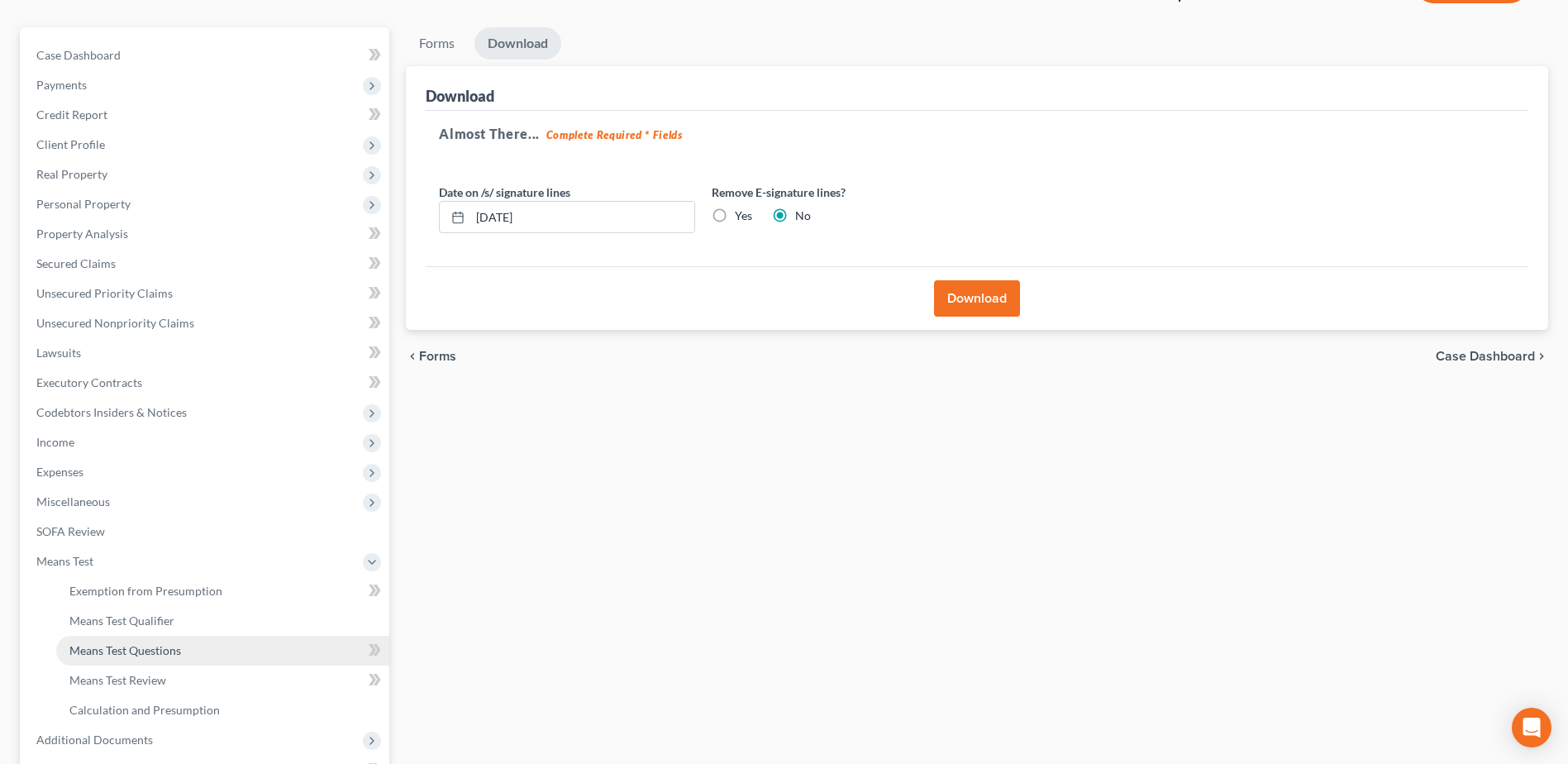
scroll to position [281, 0]
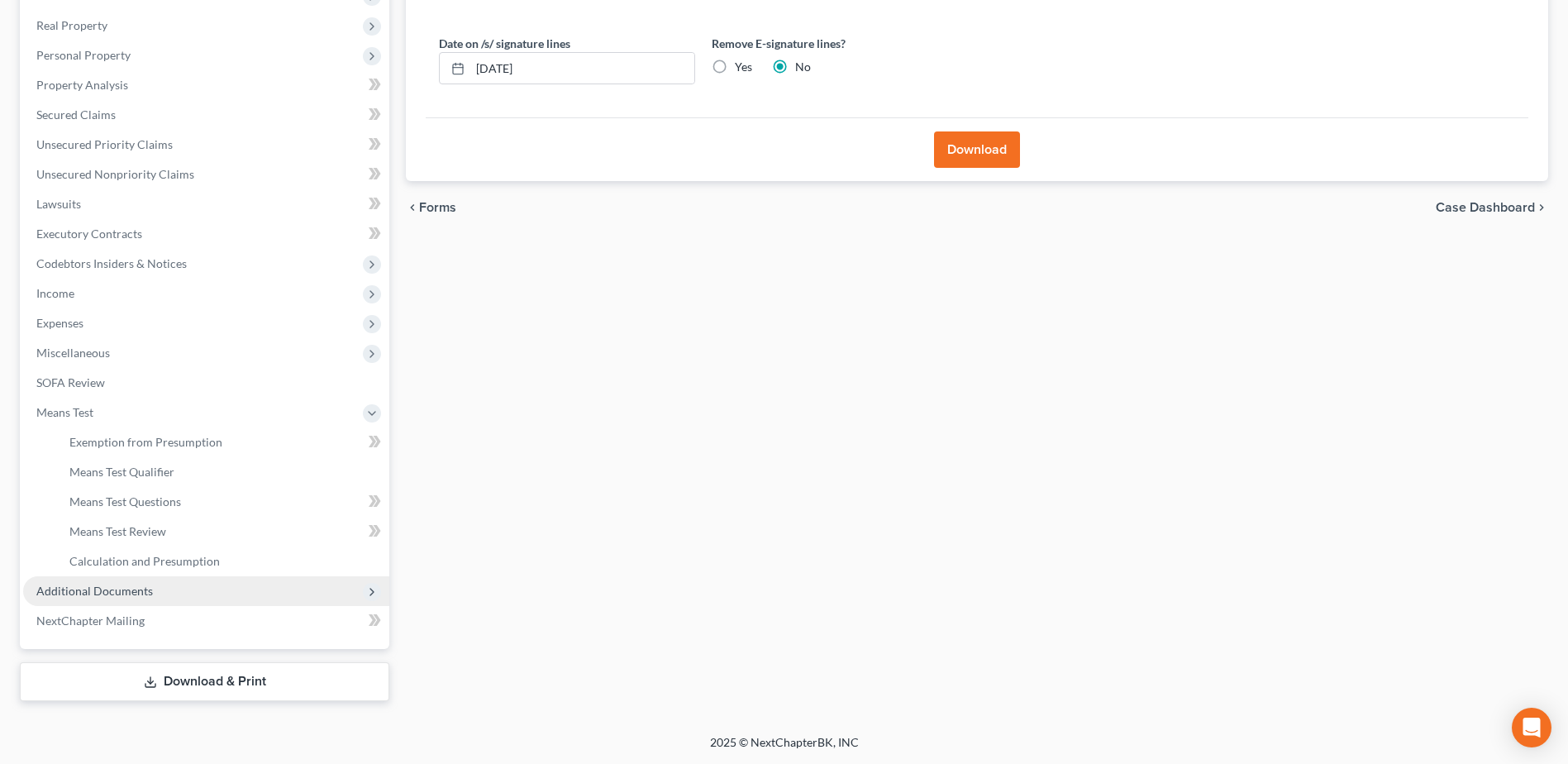
click at [100, 594] on span "Additional Documents" at bounding box center [94, 590] width 116 height 14
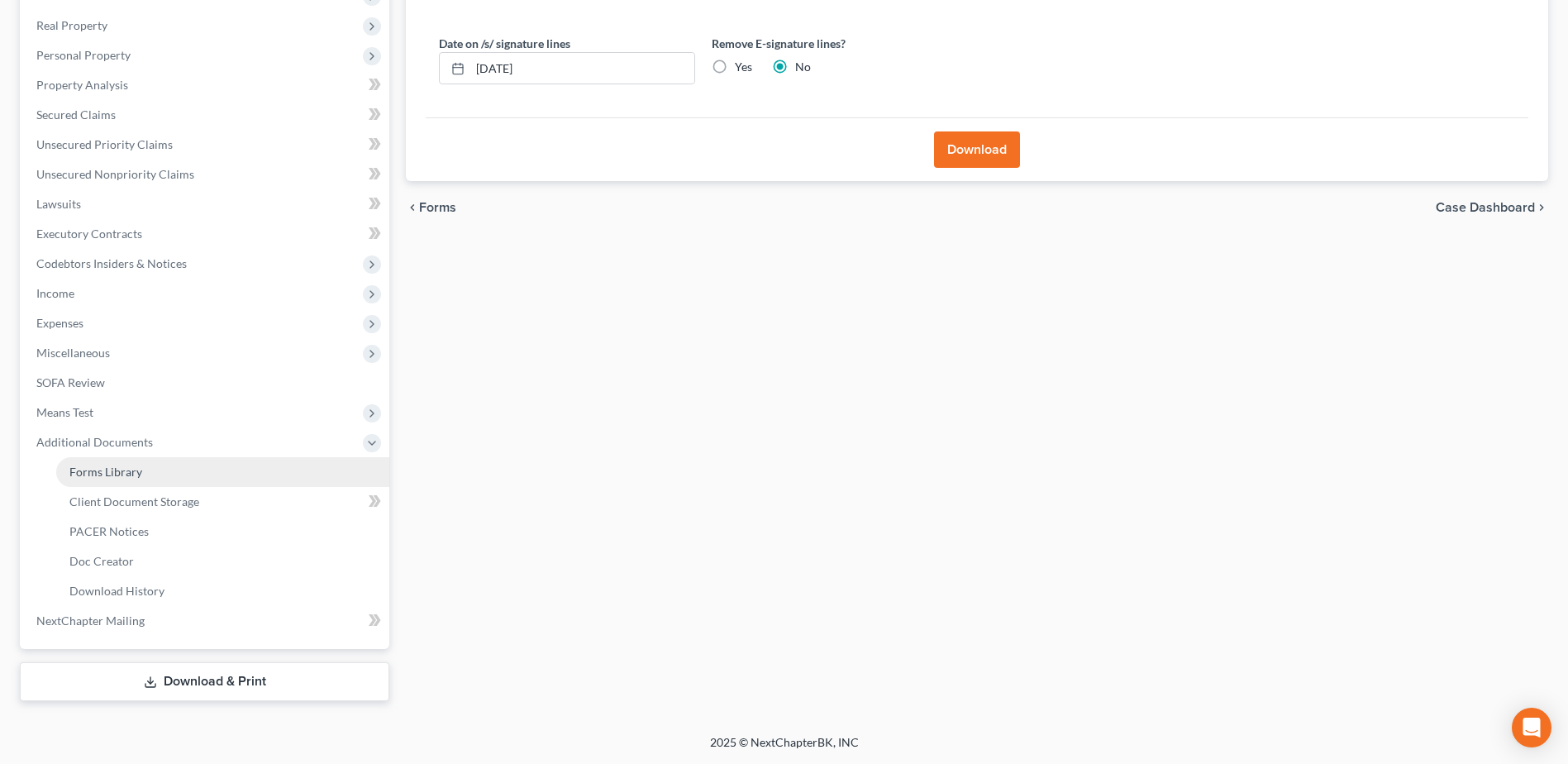
click at [115, 473] on span "Forms Library" at bounding box center [106, 471] width 73 height 14
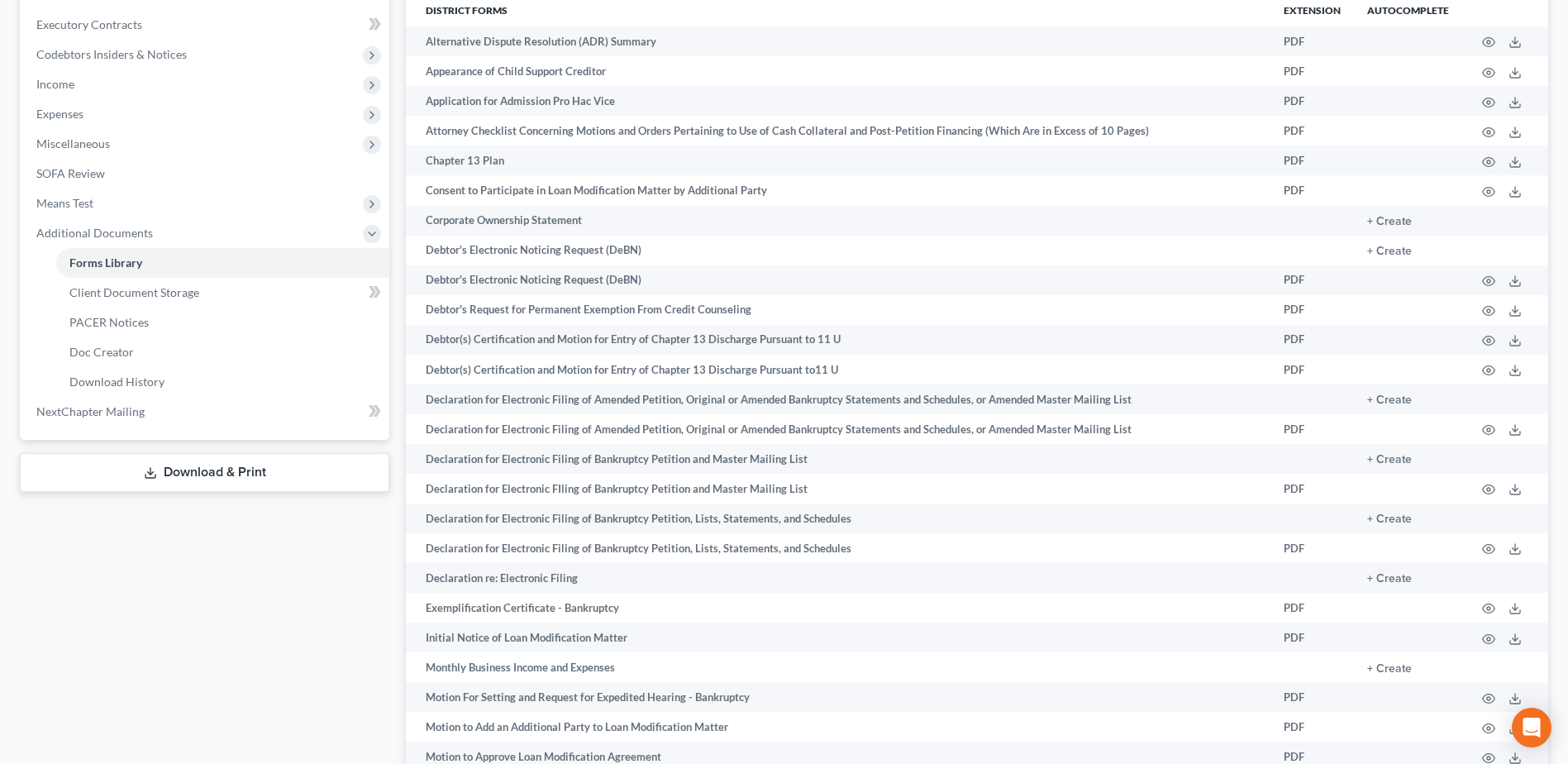
scroll to position [661, 0]
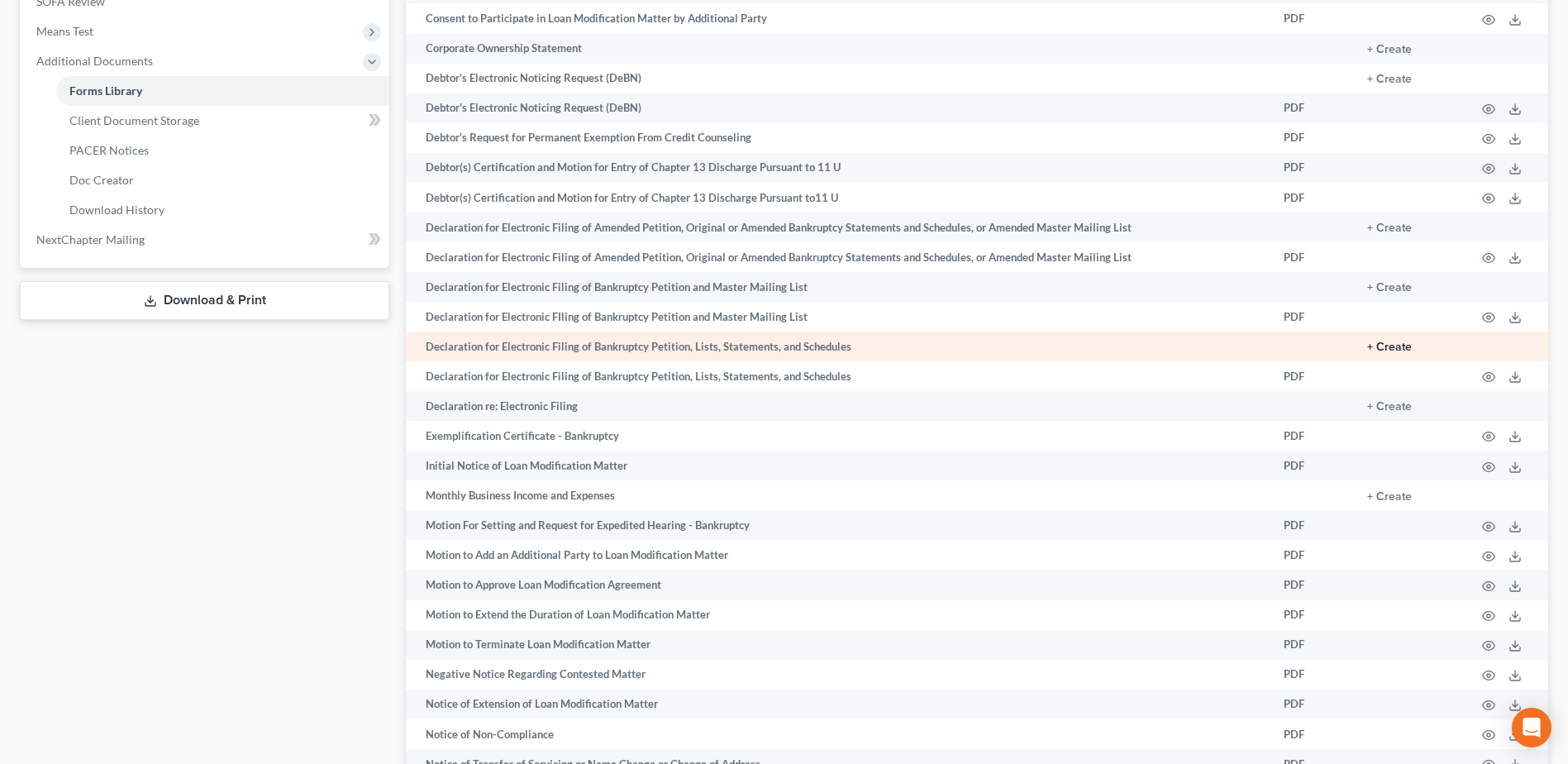
click at [1390, 343] on button "+ Create" at bounding box center [1389, 348] width 45 height 12
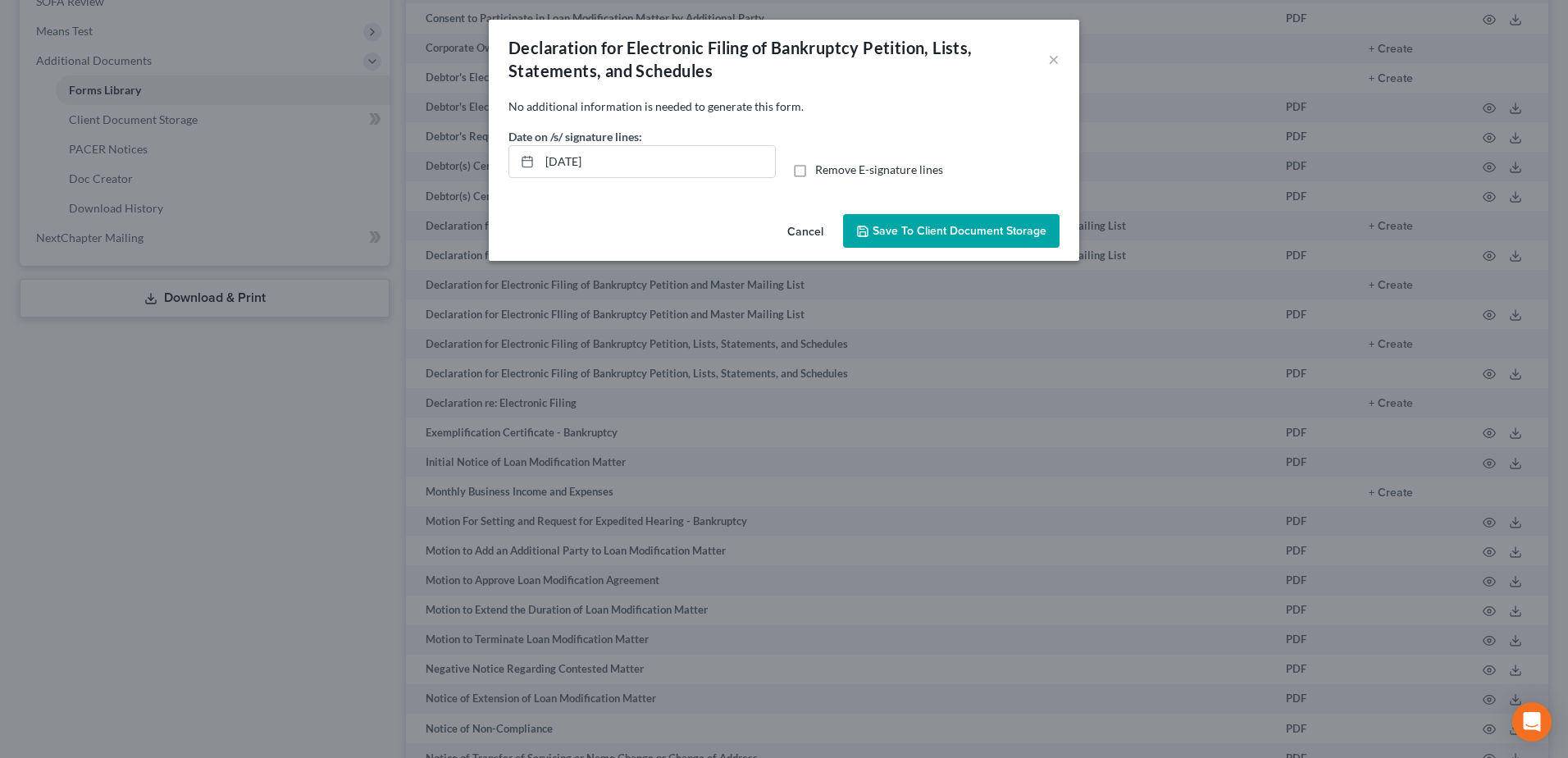
click at [815, 165] on label "Remove E-signature lines" at bounding box center [879, 169] width 128 height 16
click at [822, 165] on input "Remove E-signature lines" at bounding box center [827, 167] width 11 height 11
checkbox input "true"
click at [961, 236] on span "Save to Client Document Storage" at bounding box center [959, 231] width 174 height 14
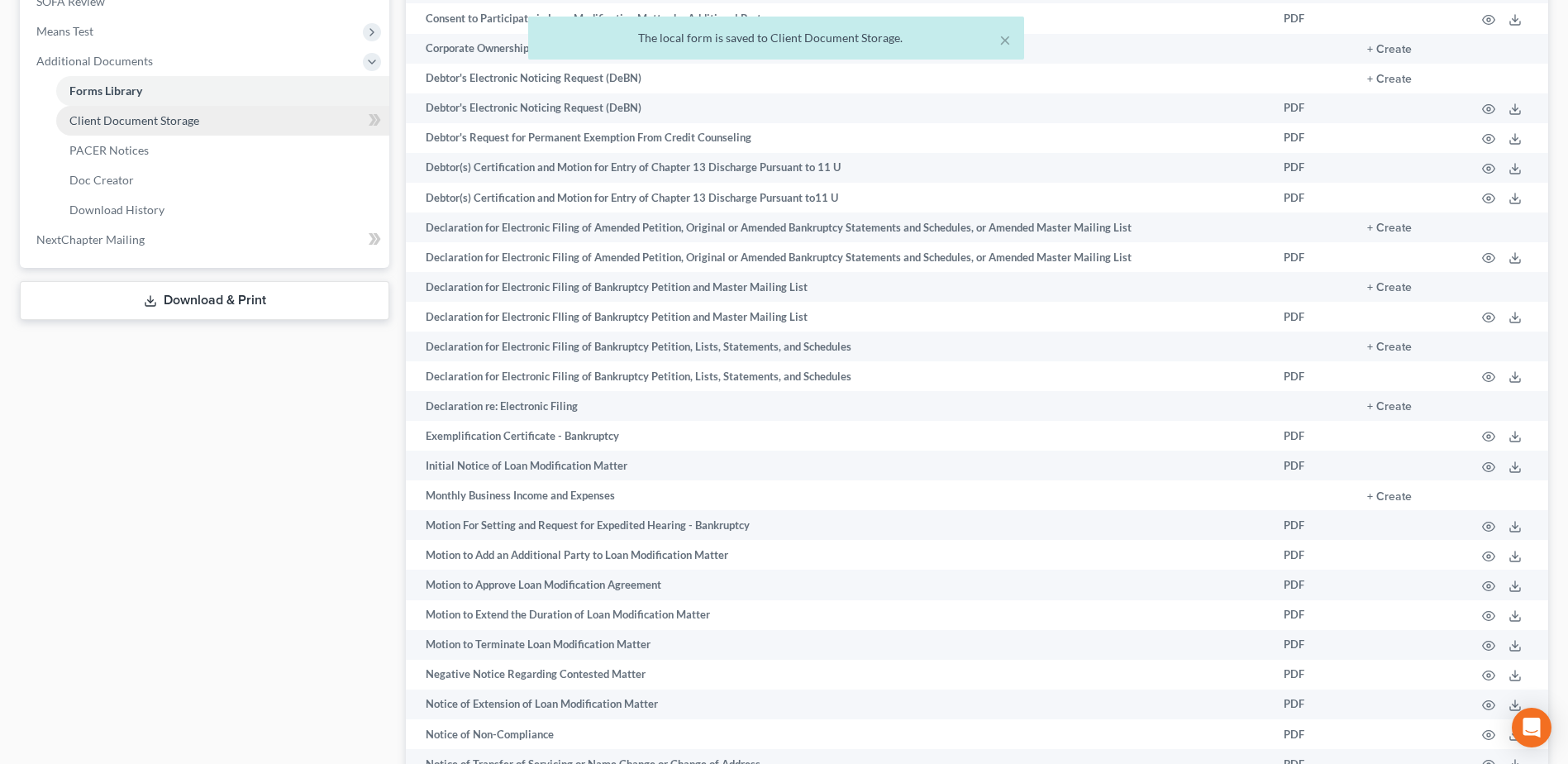
click at [204, 121] on link "Client Document Storage" at bounding box center [222, 120] width 333 height 30
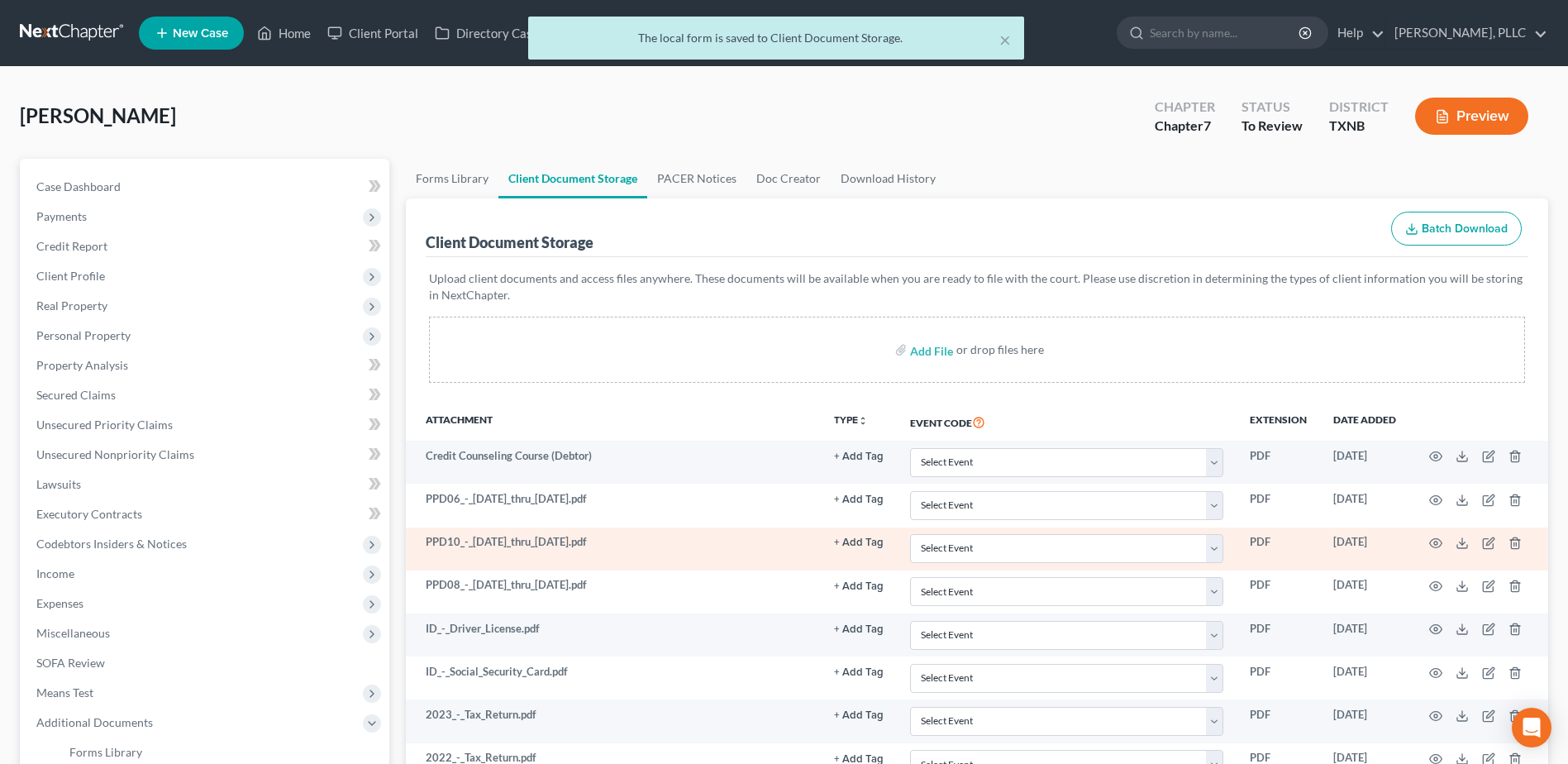
scroll to position [414, 0]
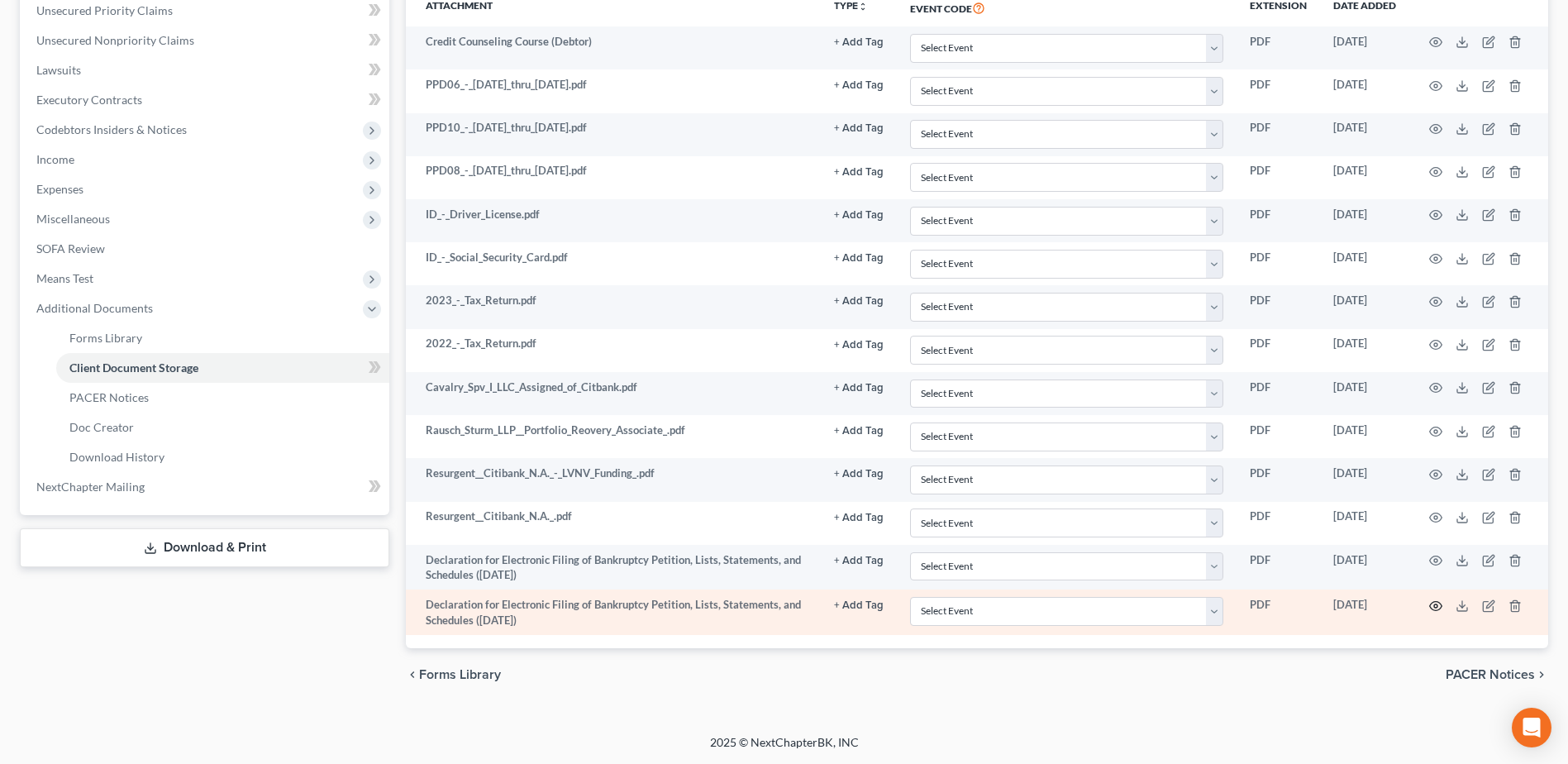
click at [1434, 608] on icon "button" at bounding box center [1436, 606] width 14 height 14
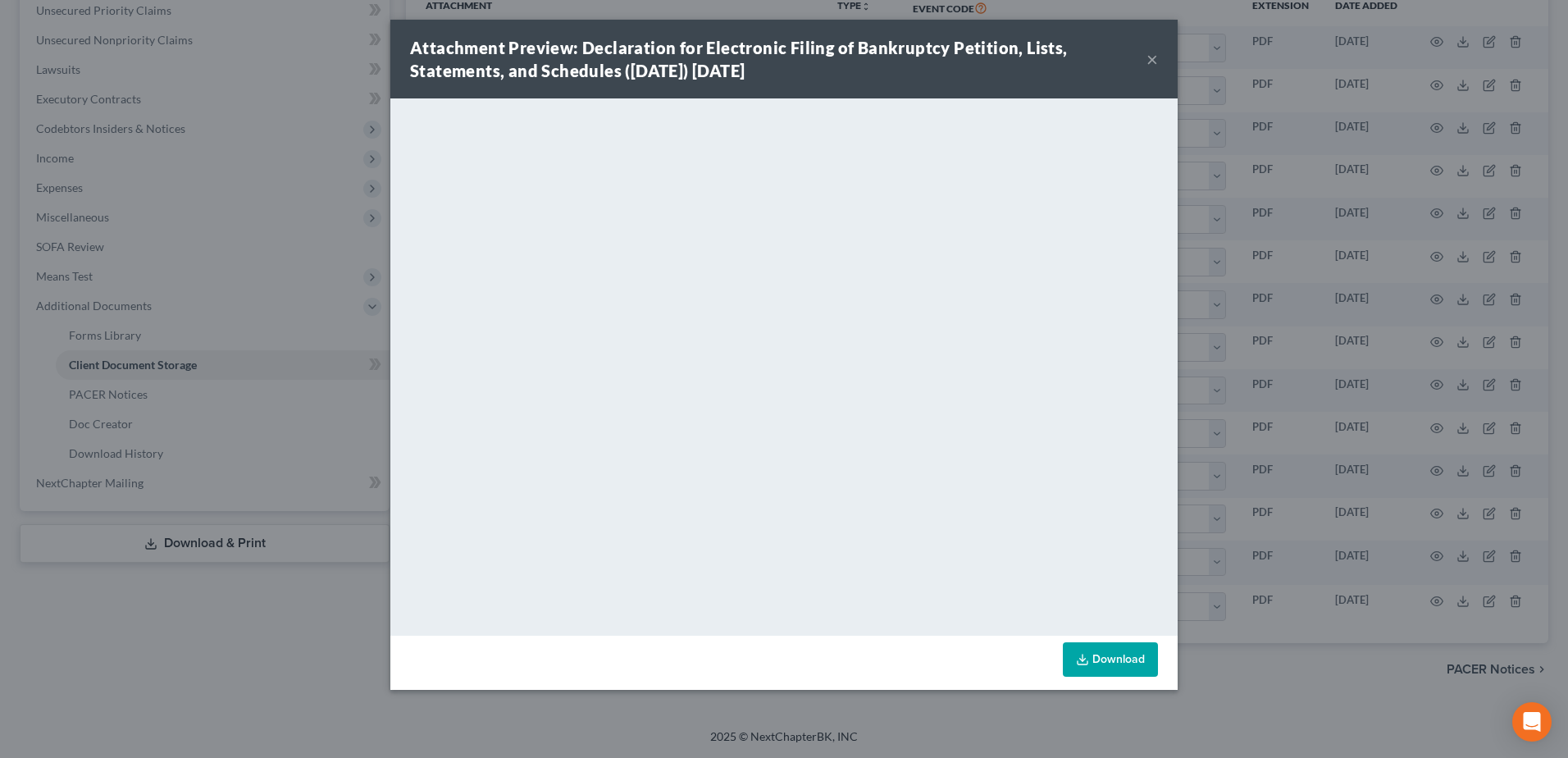
click at [1156, 58] on button "×" at bounding box center [1152, 58] width 12 height 19
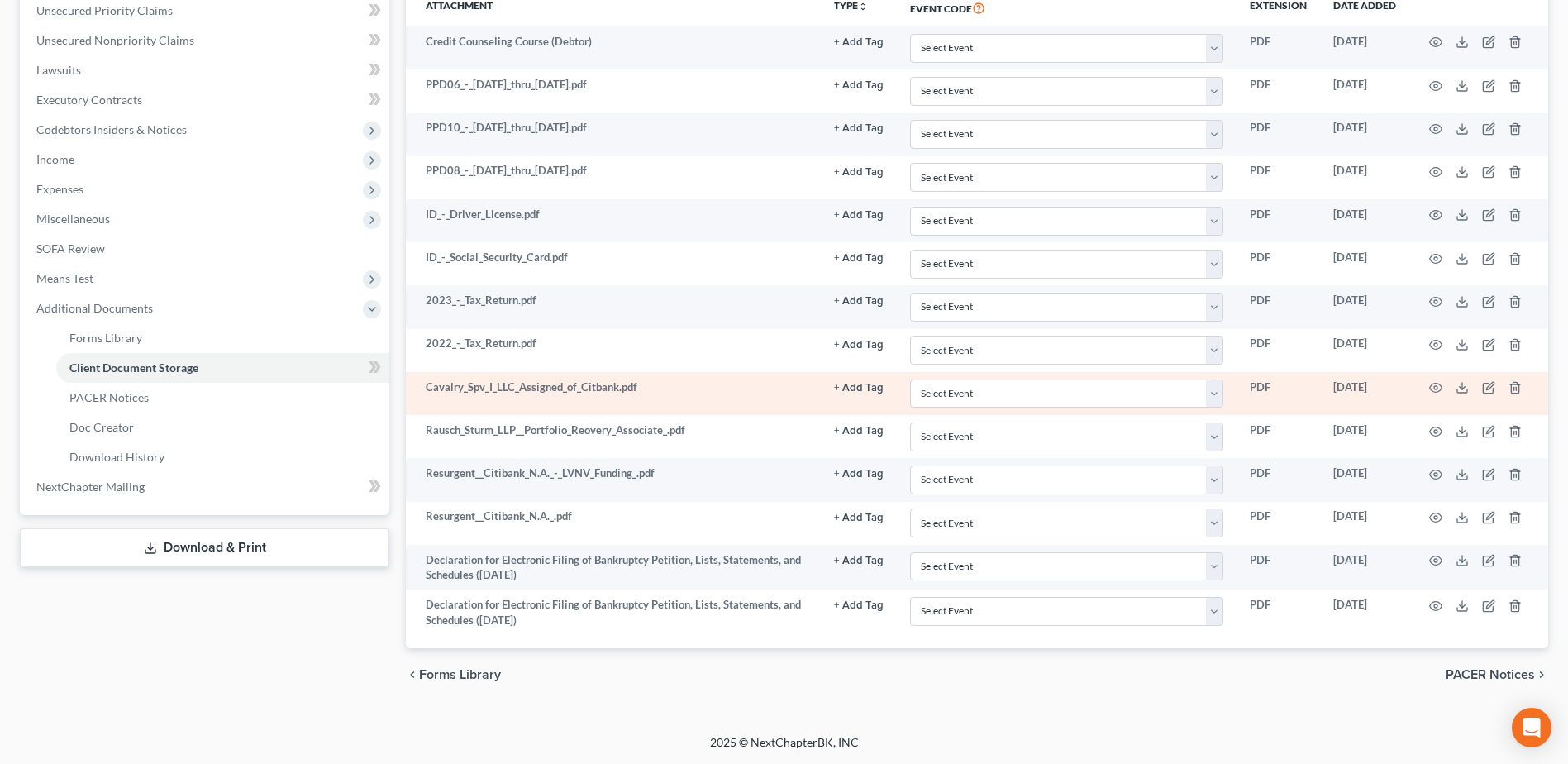
scroll to position [1, 0]
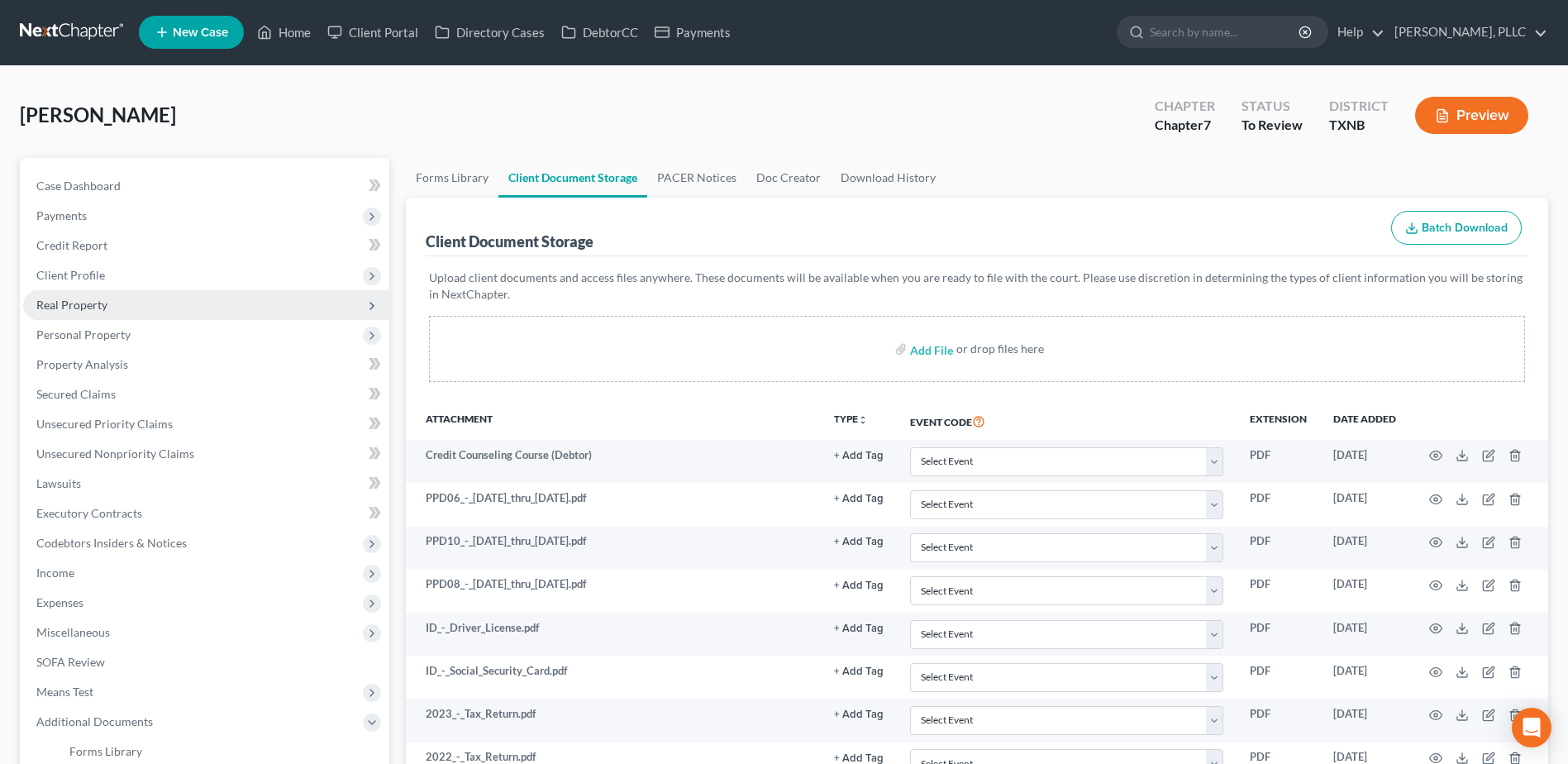
drag, startPoint x: 83, startPoint y: 279, endPoint x: 115, endPoint y: 297, distance: 36.7
click at [83, 279] on span "Client Profile" at bounding box center [70, 275] width 69 height 14
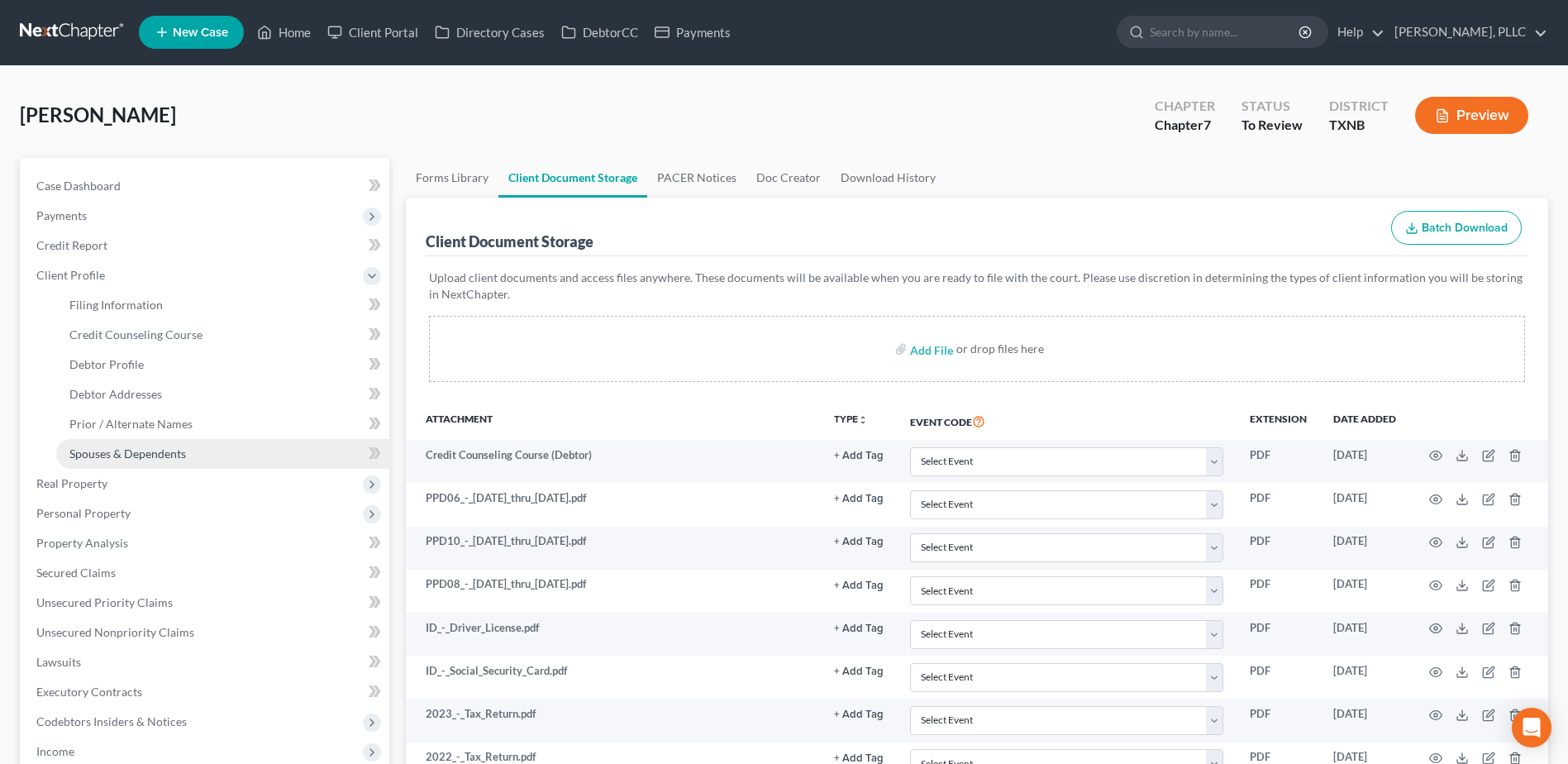
click at [137, 449] on span "Spouses & Dependents" at bounding box center [127, 453] width 116 height 14
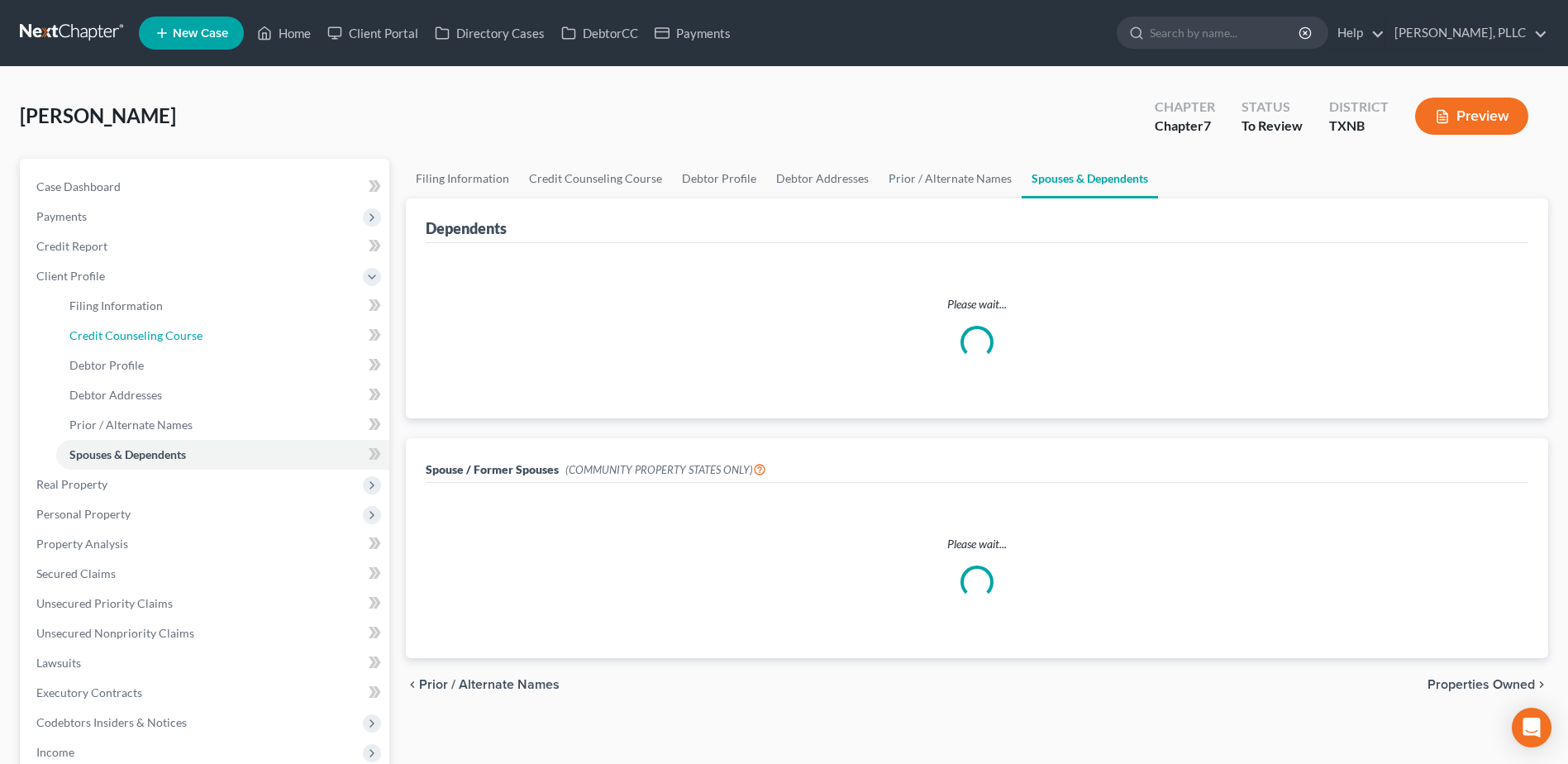
click at [148, 328] on span "Credit Counseling Course" at bounding box center [136, 335] width 133 height 14
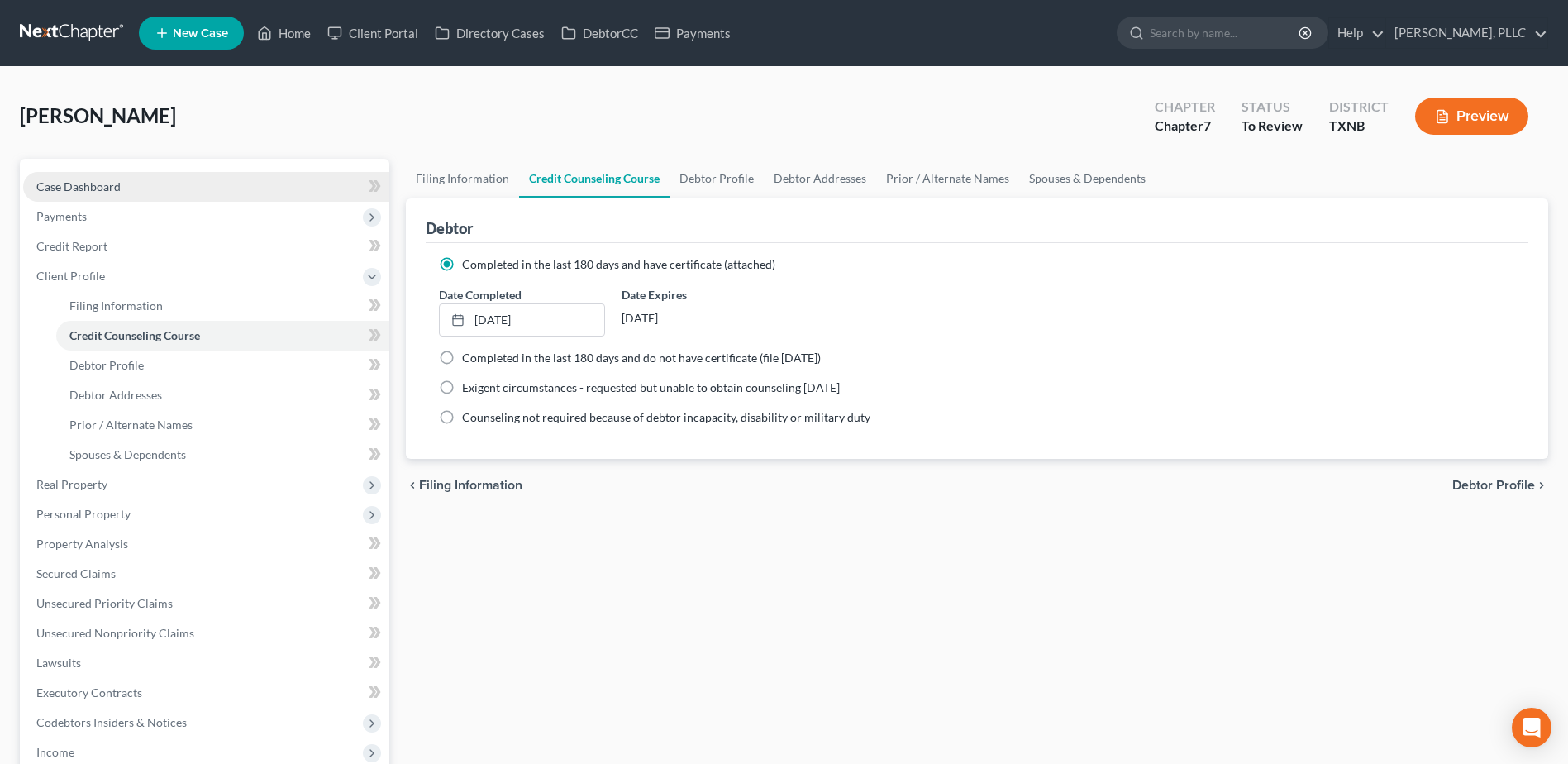
click at [111, 189] on span "Case Dashboard" at bounding box center [78, 187] width 84 height 14
select select "6"
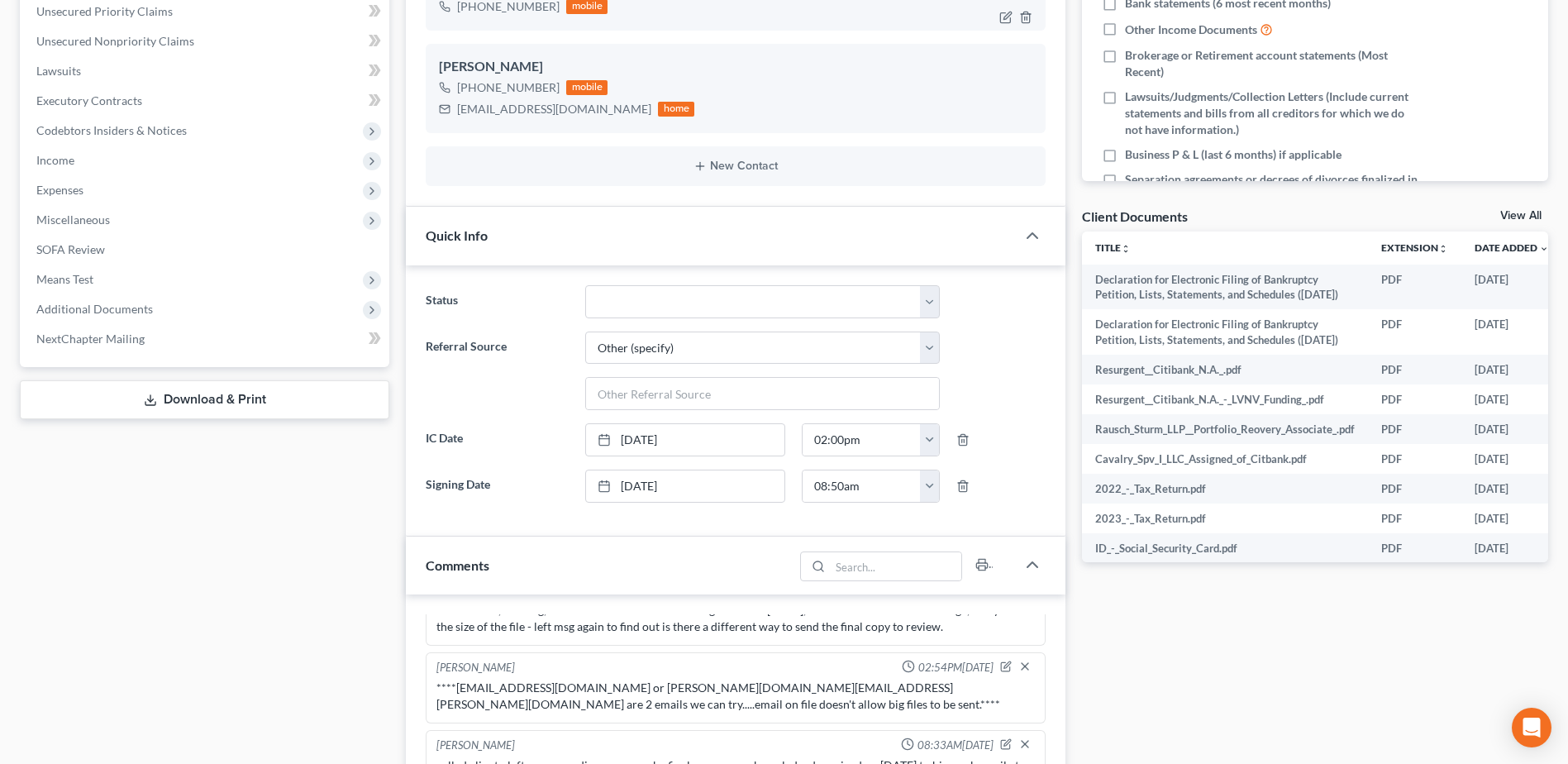
scroll to position [827, 0]
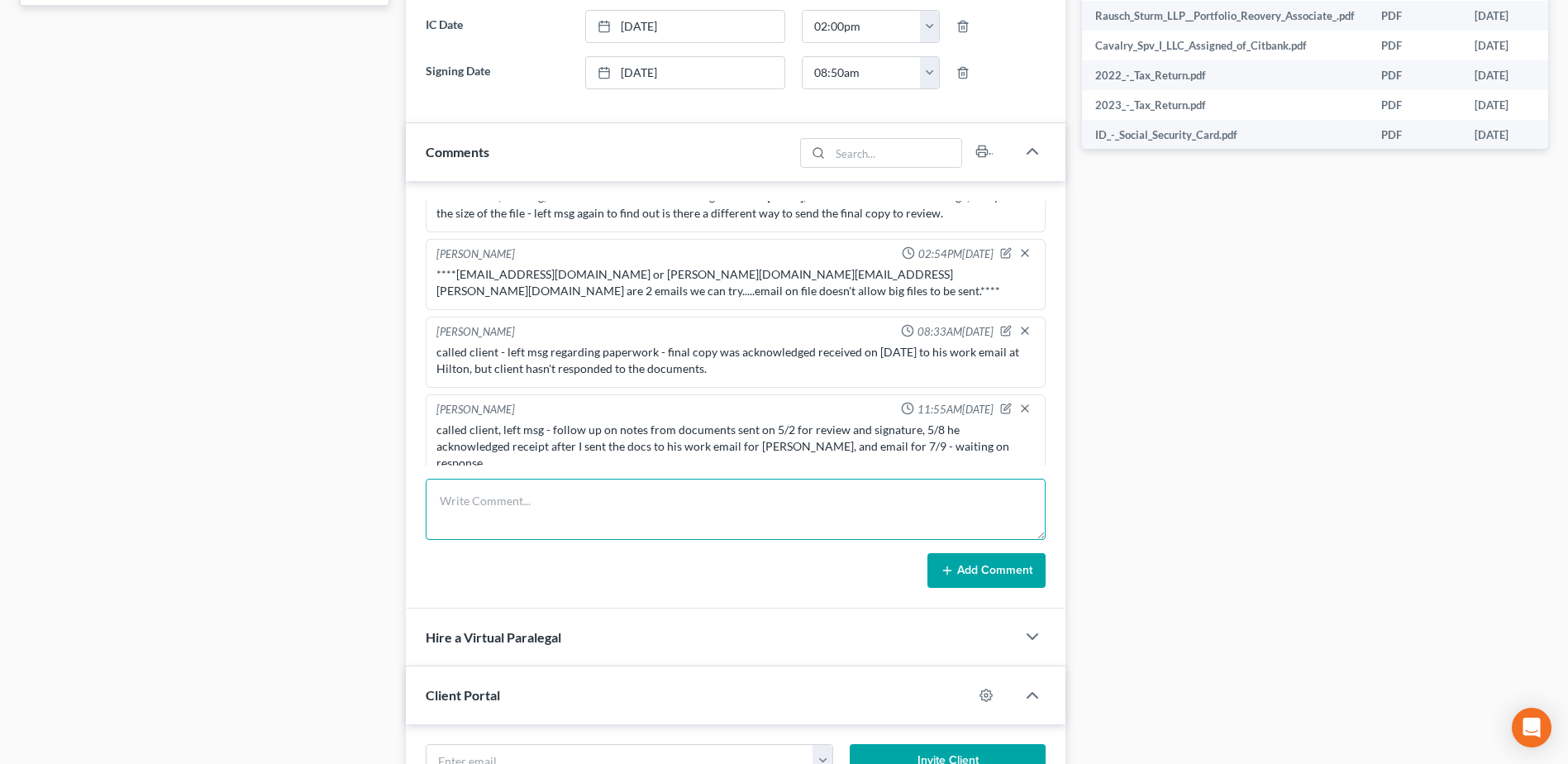
click at [560, 508] on textarea at bounding box center [735, 510] width 620 height 61
click at [635, 516] on textarea at bounding box center [735, 510] width 620 height 61
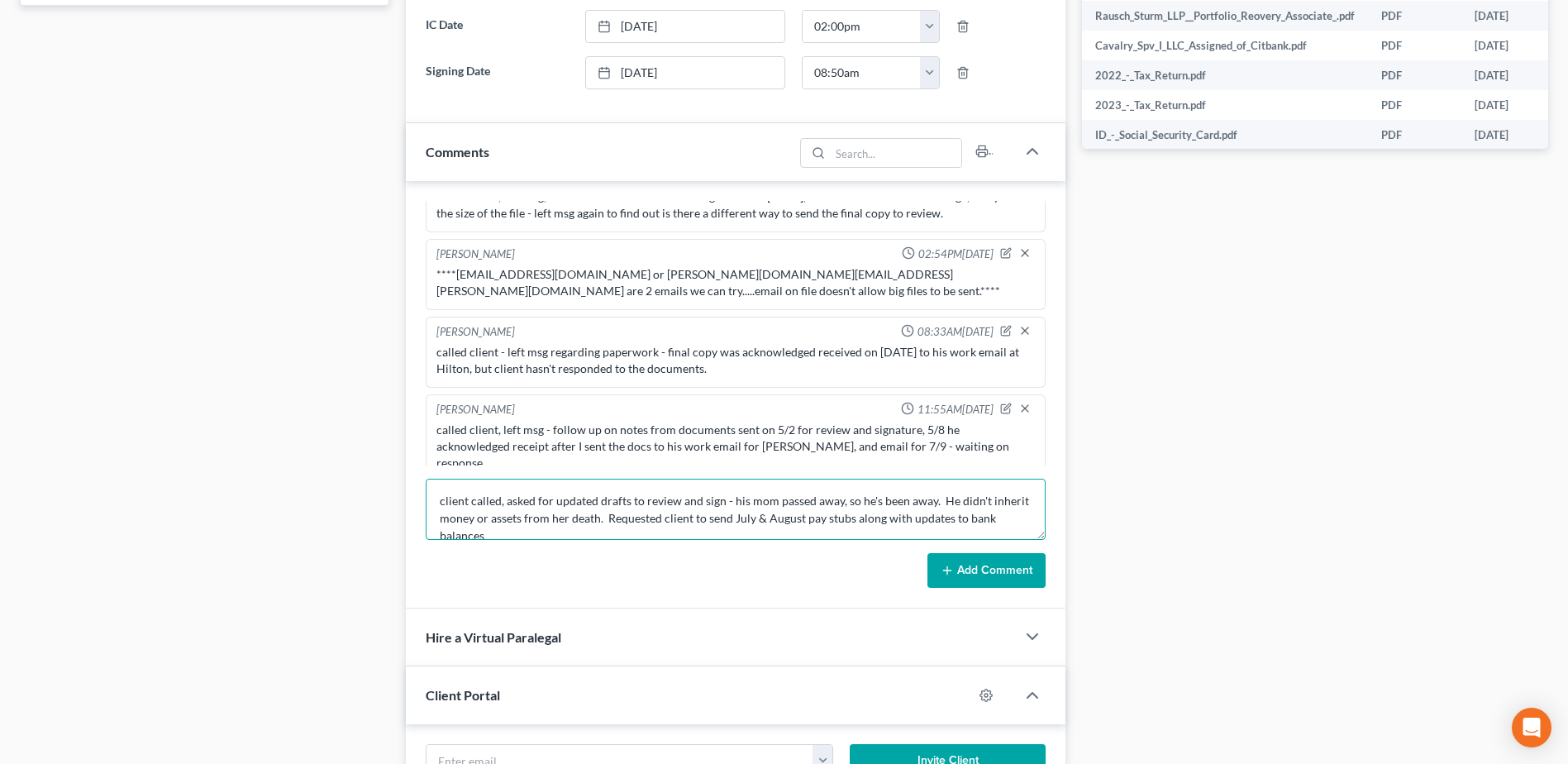
scroll to position [3, 0]
type textarea "client called, asked for updated drafts to review and sign - his mom passed awa…"
click at [956, 570] on button "Add Comment" at bounding box center [986, 570] width 118 height 35
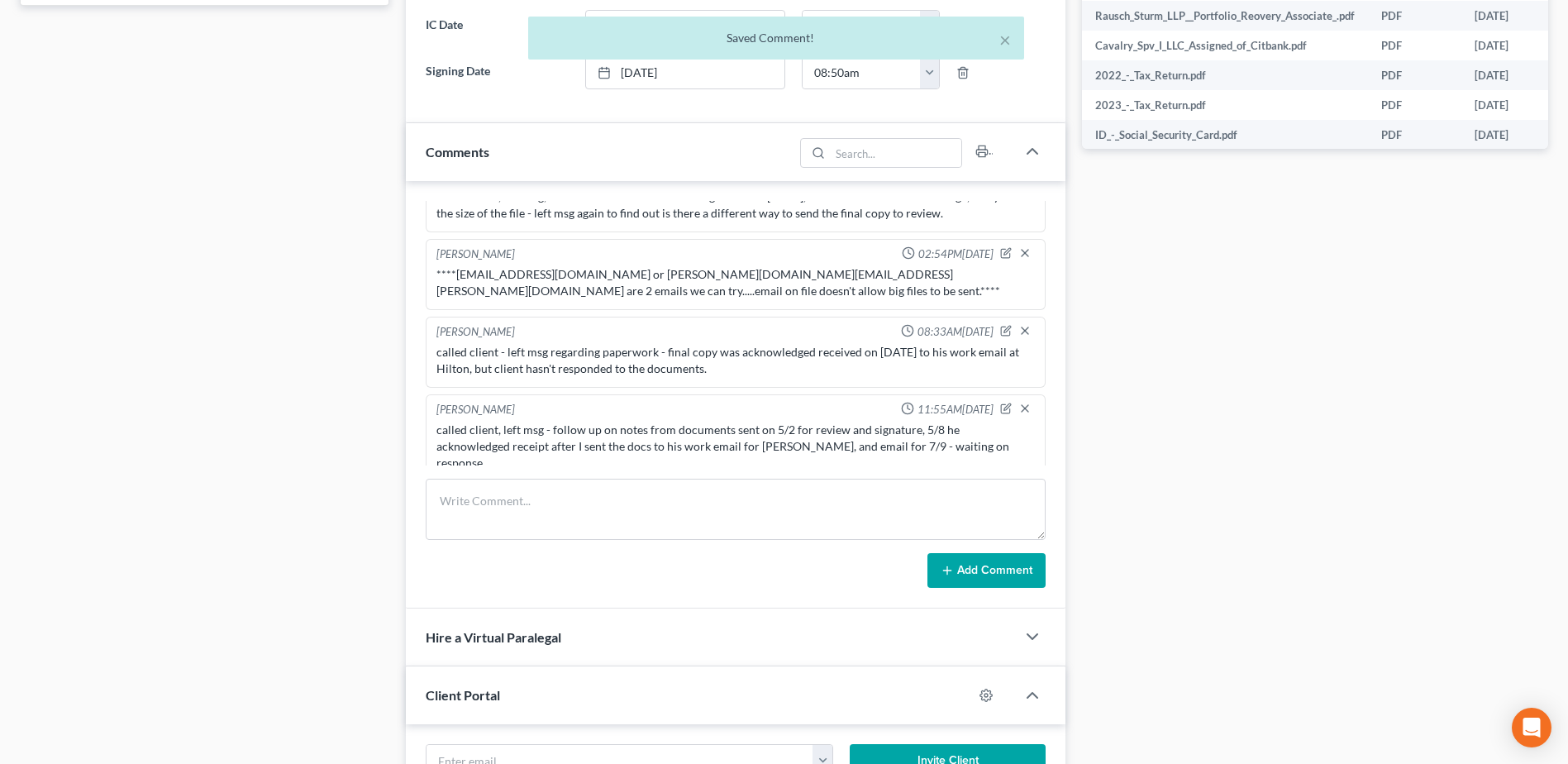
scroll to position [946, 0]
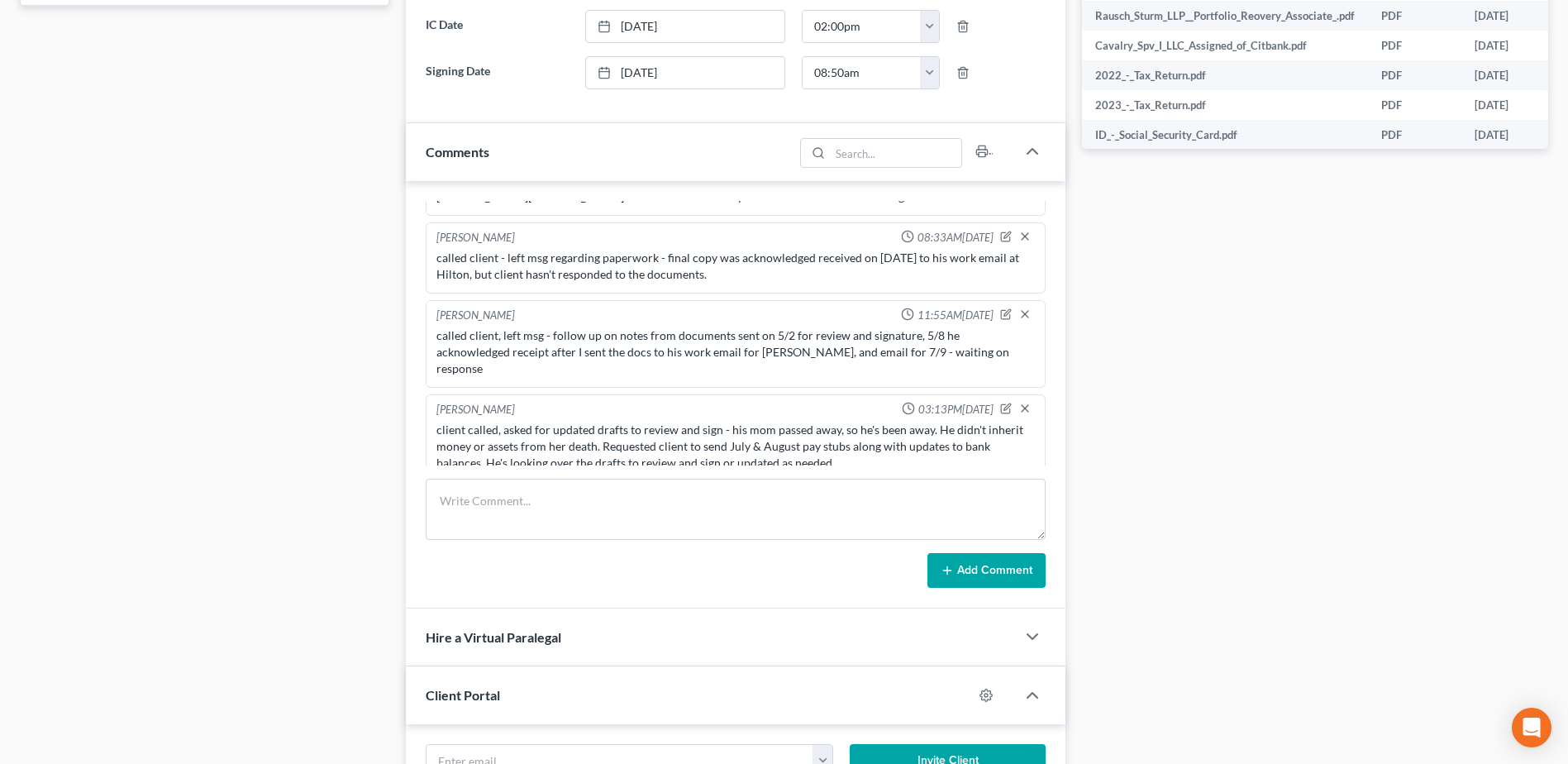
click at [148, 524] on div "Case Dashboard Payments Invoices Payments Payments Credit Report Client Profile" at bounding box center [204, 181] width 386 height 1698
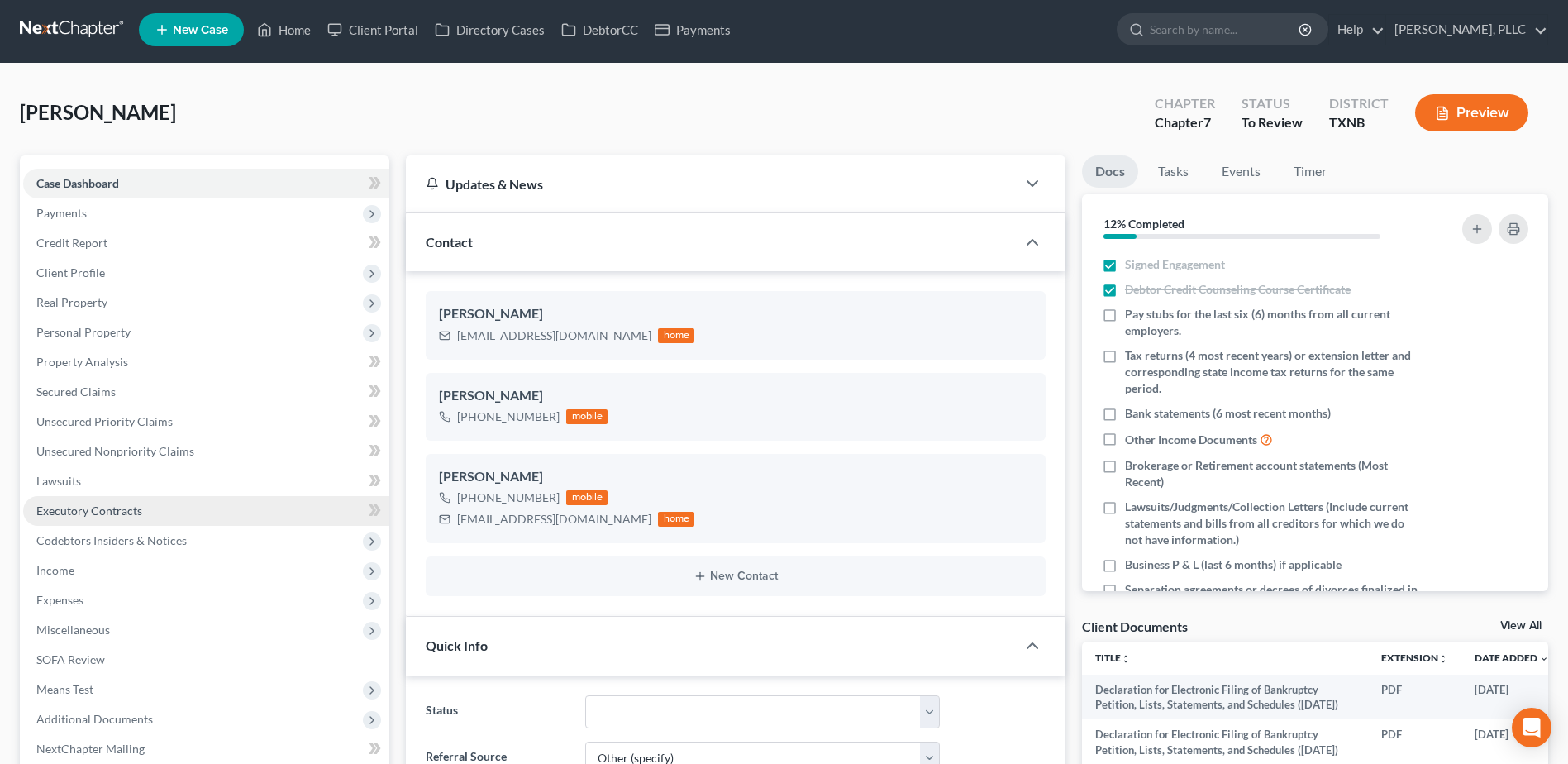
scroll to position [0, 0]
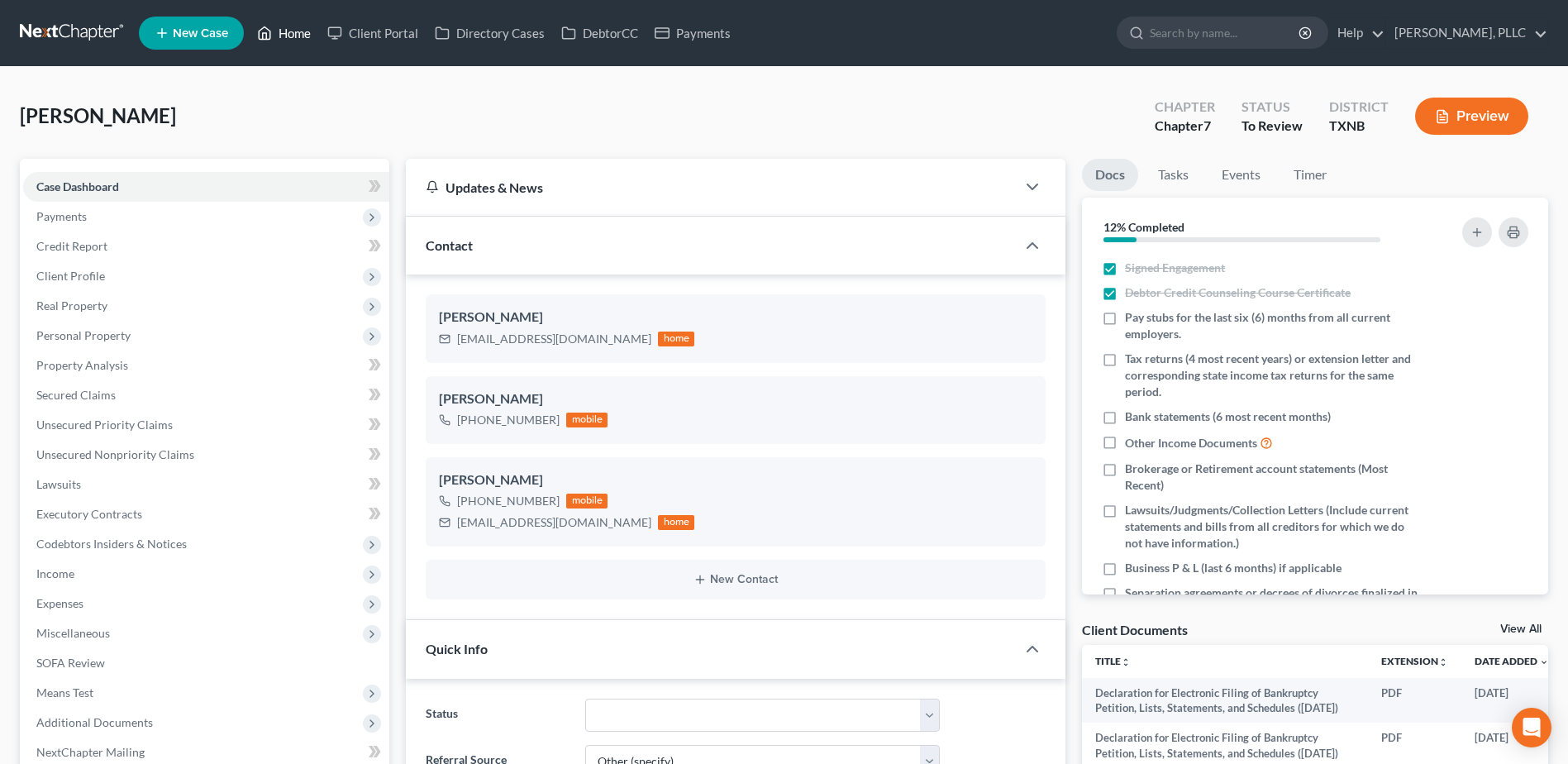
click at [286, 34] on link "Home" at bounding box center [283, 32] width 70 height 30
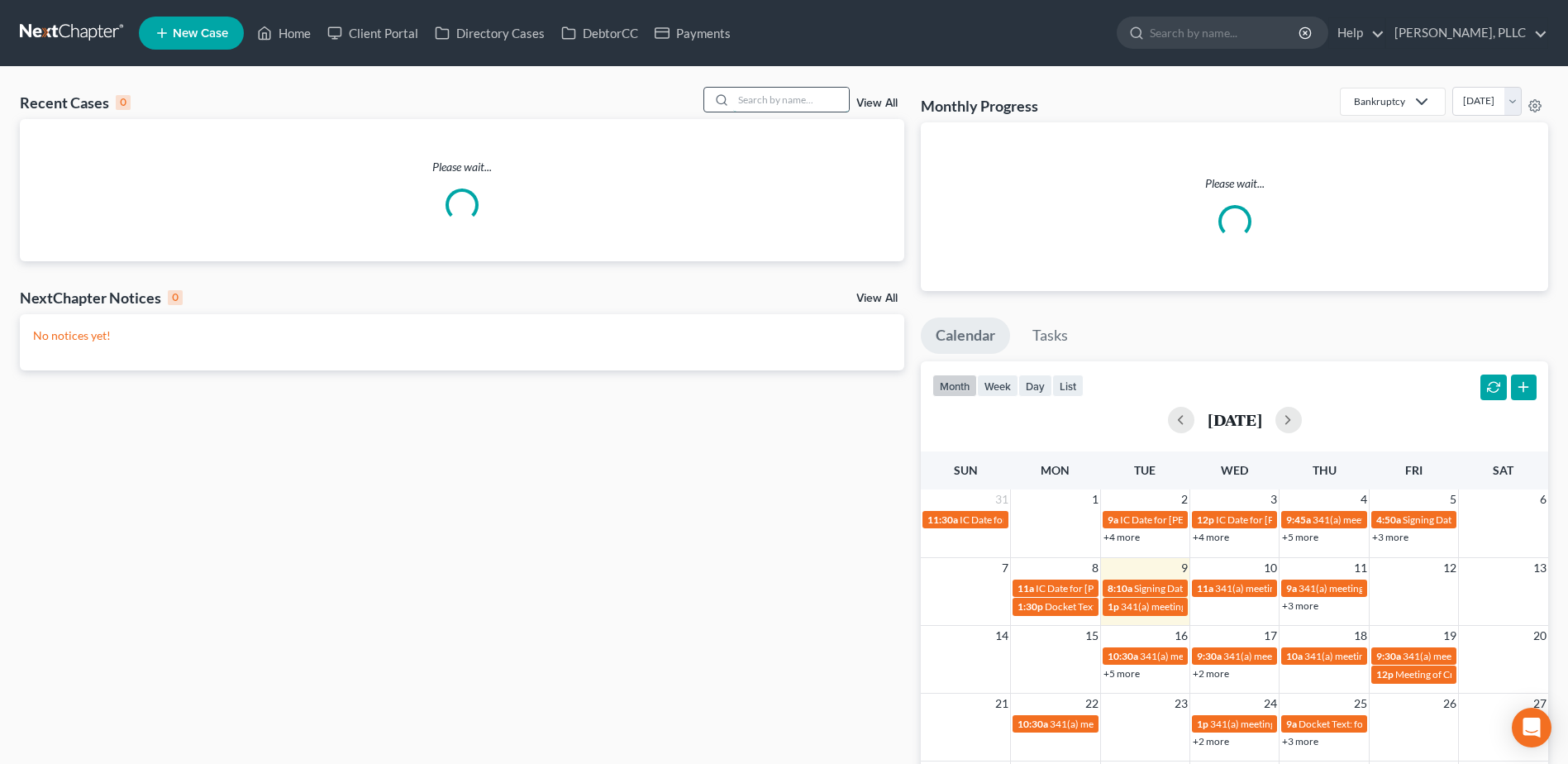
click at [777, 103] on input "search" at bounding box center [791, 99] width 115 height 24
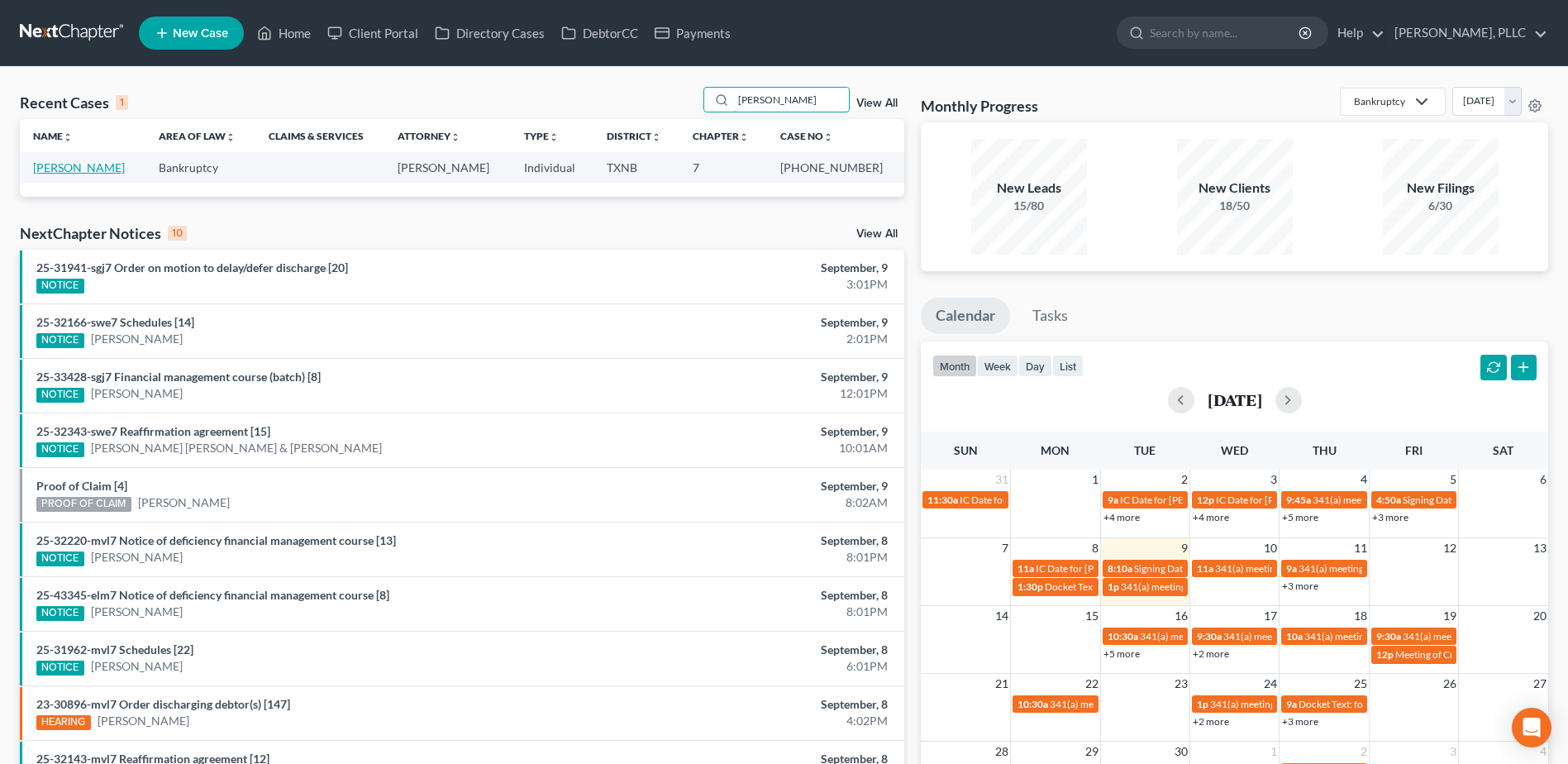
type input "hitt"
click at [76, 173] on link "[PERSON_NAME]" at bounding box center [79, 167] width 92 height 14
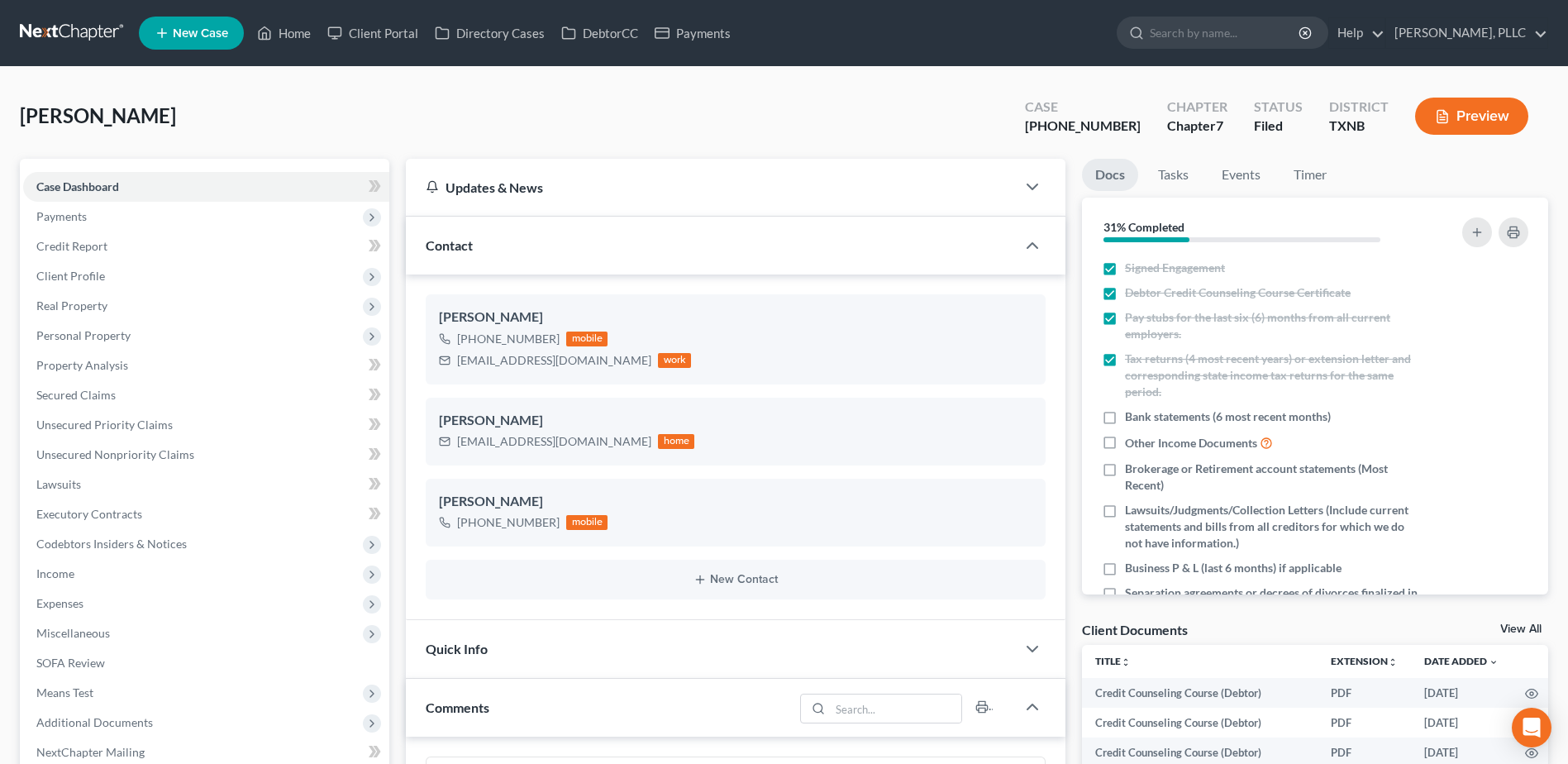
scroll to position [1375, 0]
click at [300, 35] on link "Home" at bounding box center [283, 32] width 70 height 30
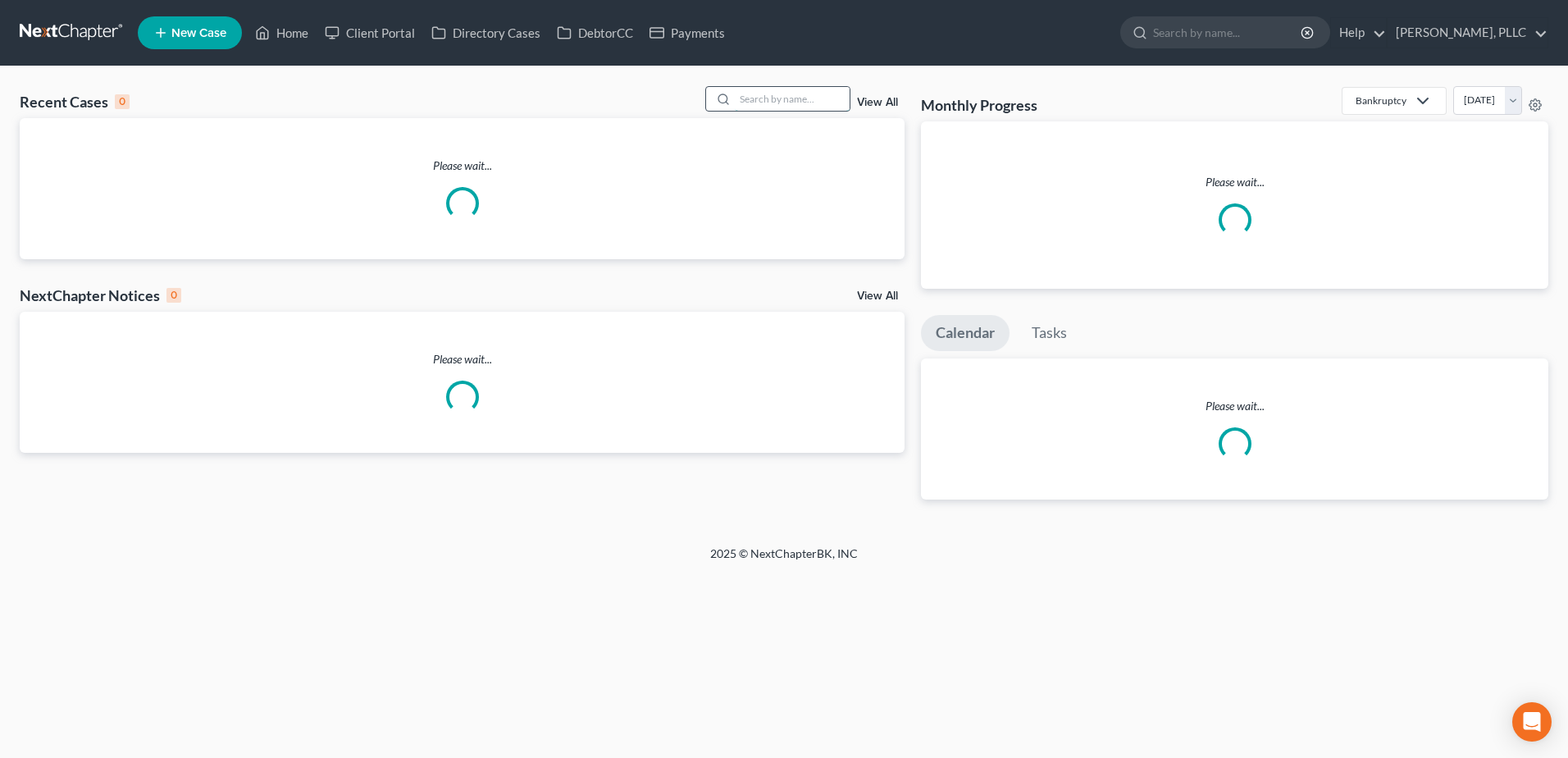
click at [775, 106] on input "search" at bounding box center [792, 98] width 114 height 24
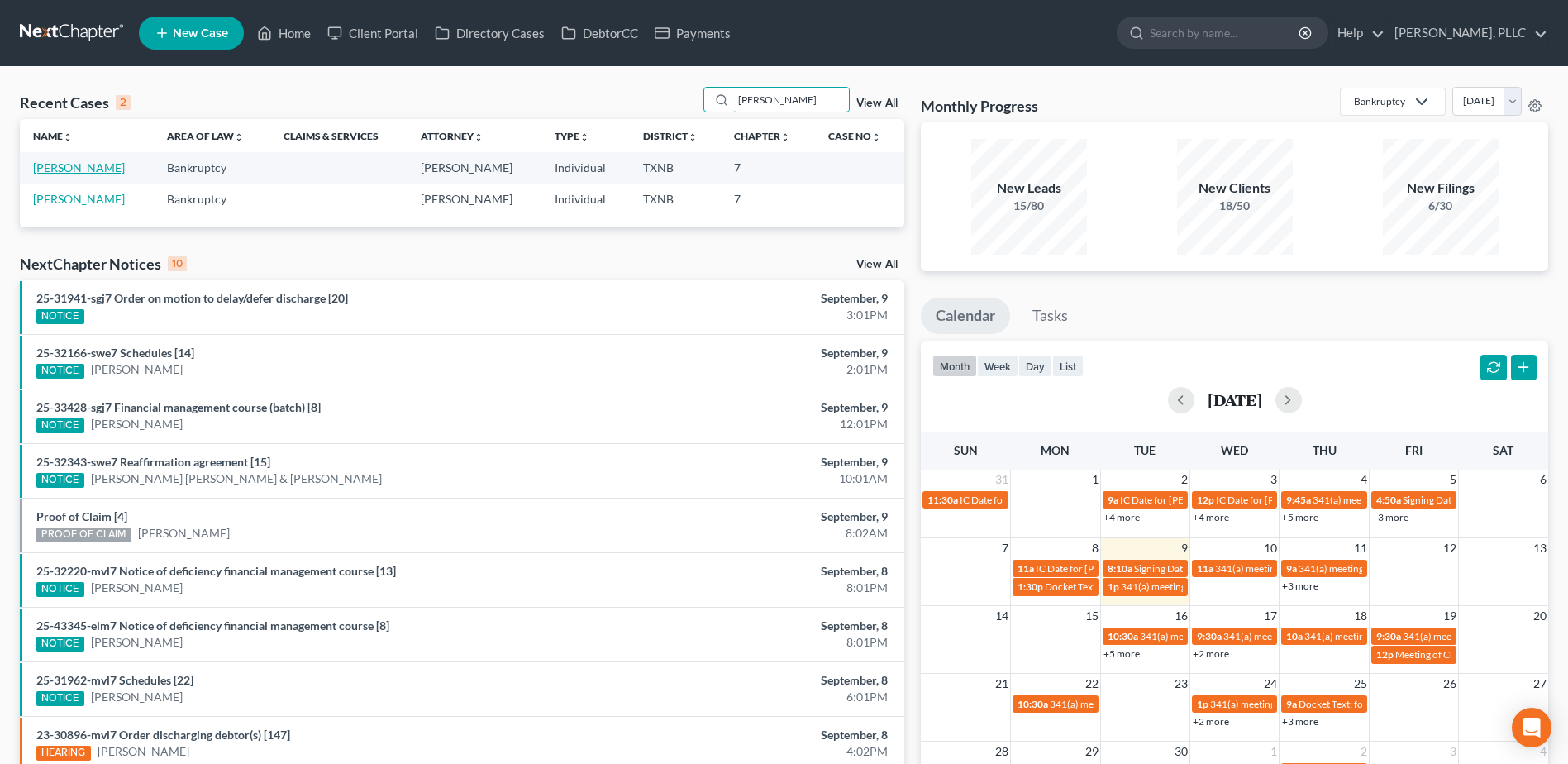
type input "elliot"
click at [57, 165] on link "Elliott, Mikell" at bounding box center [79, 167] width 92 height 14
select select "4"
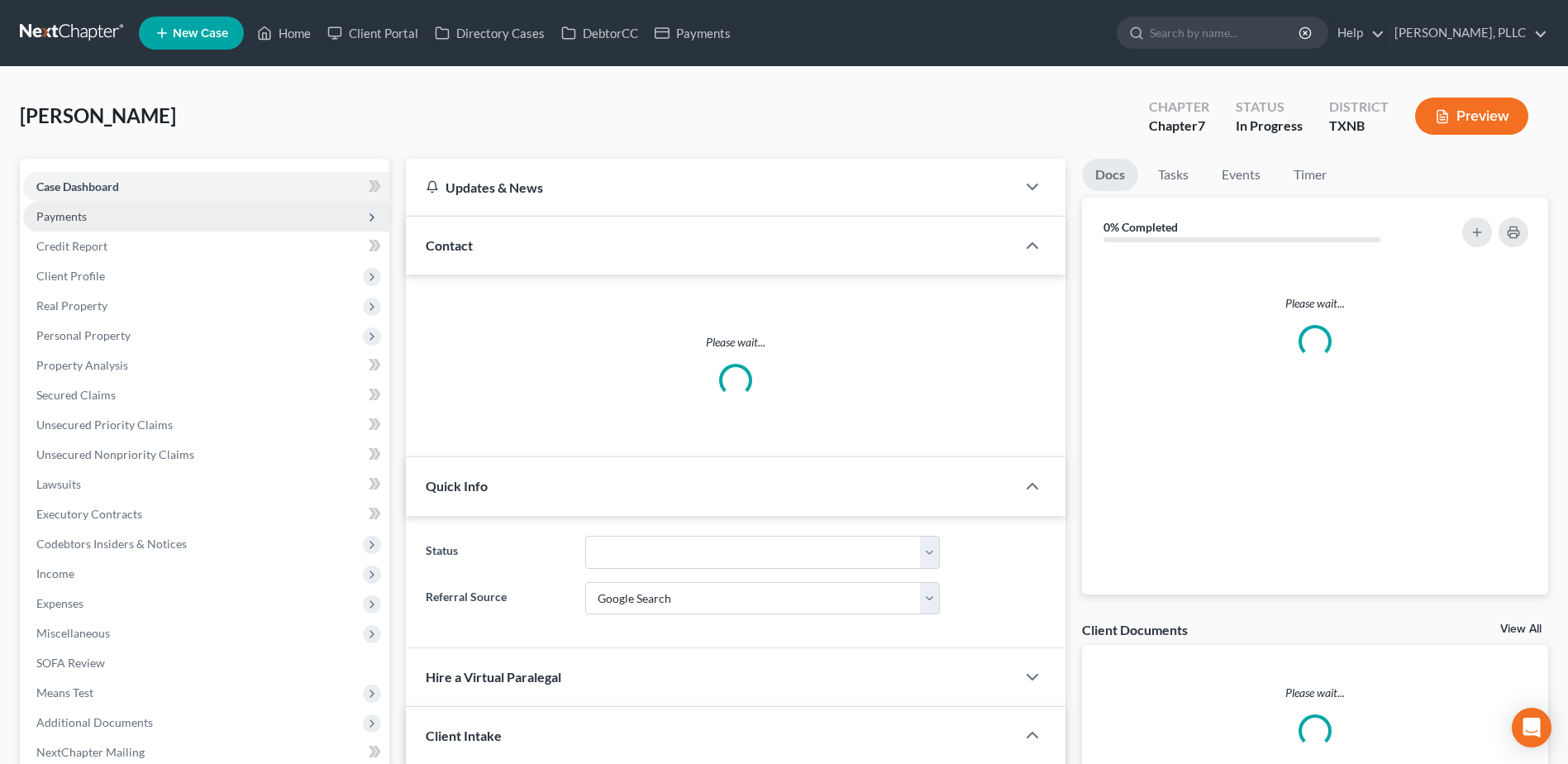
click at [45, 215] on span "Payments" at bounding box center [61, 216] width 50 height 14
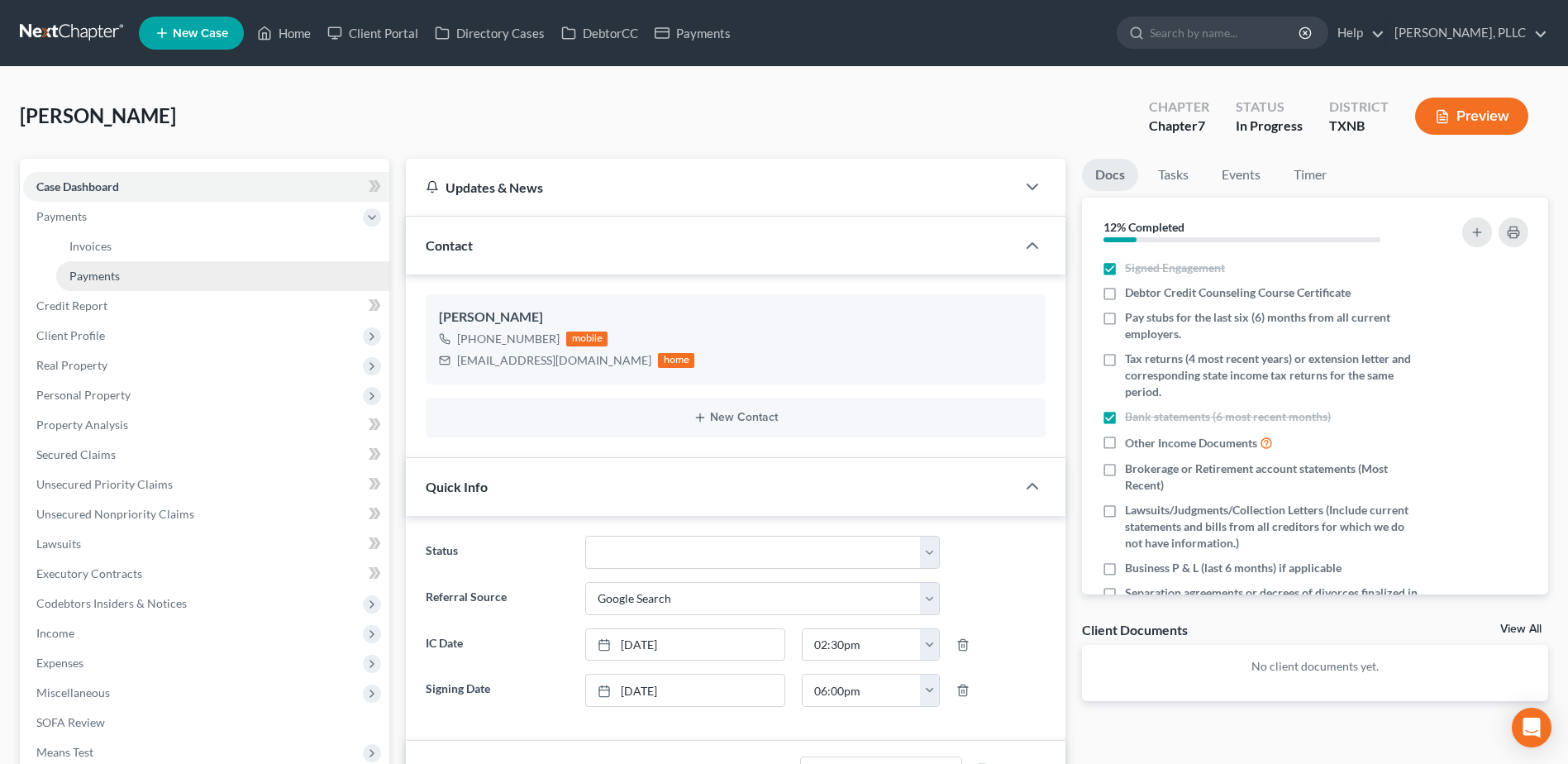
click at [110, 271] on span "Payments" at bounding box center [94, 276] width 50 height 14
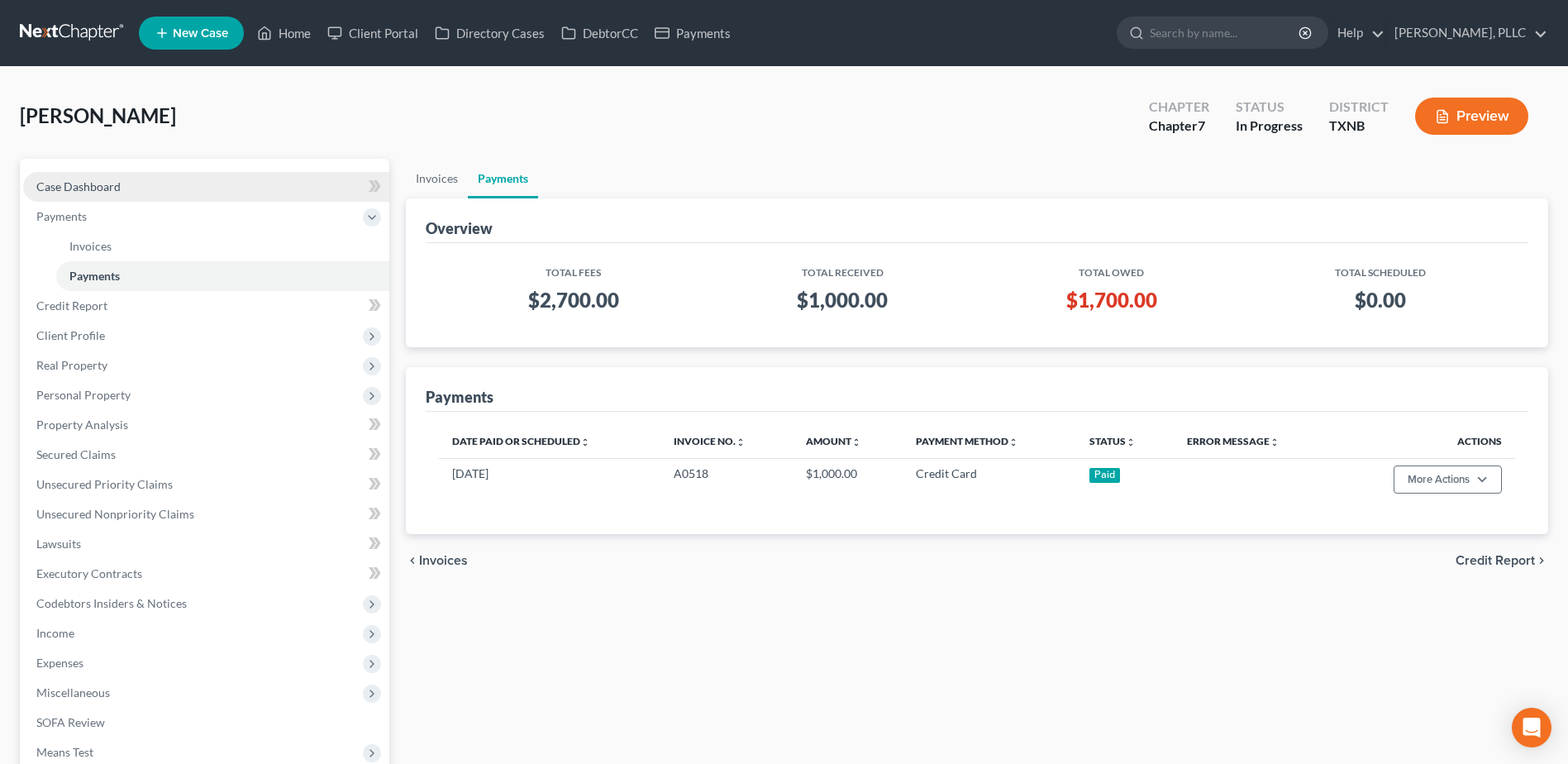
click at [77, 186] on span "Case Dashboard" at bounding box center [78, 187] width 84 height 14
select select "4"
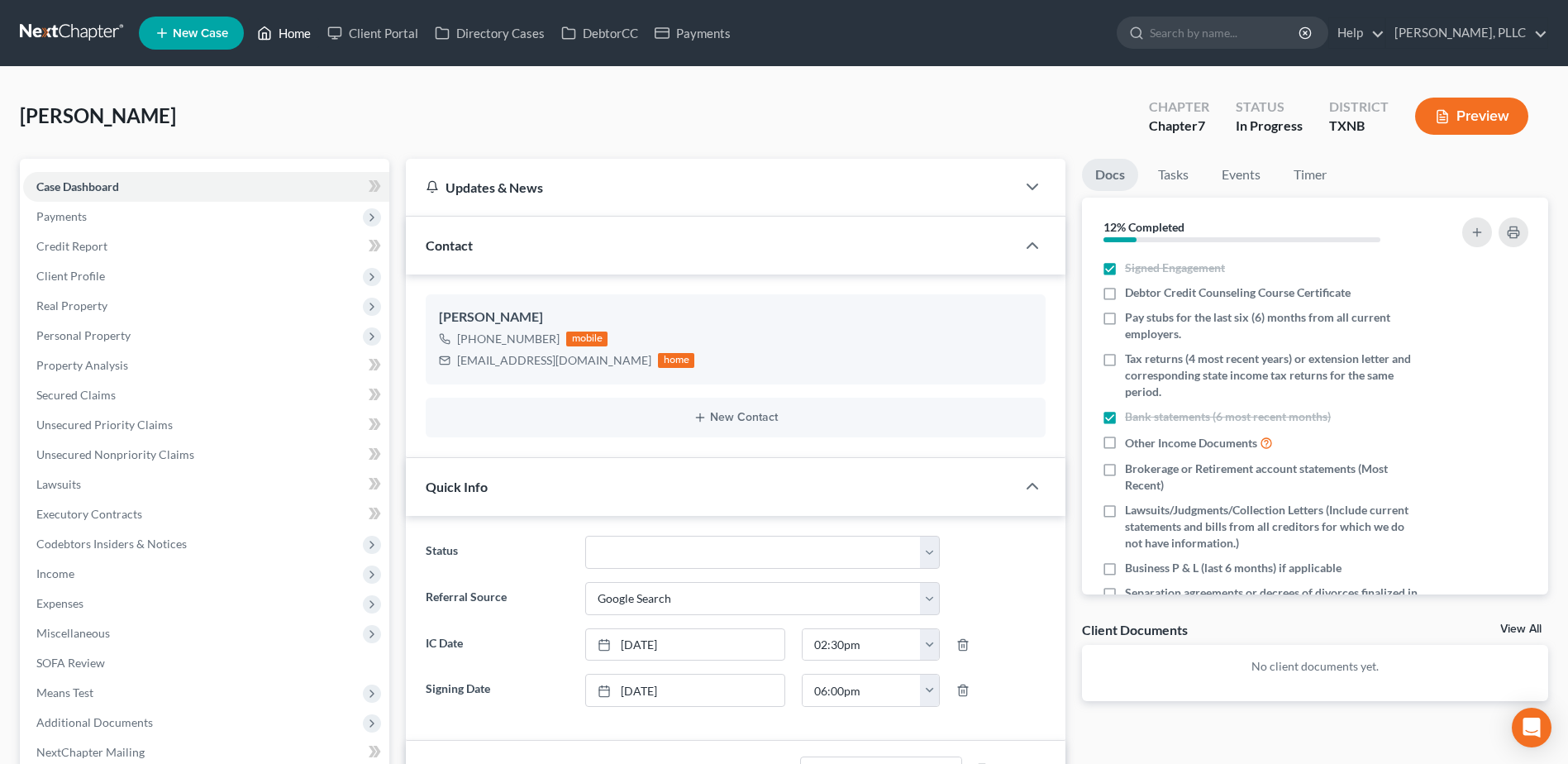
click at [292, 32] on link "Home" at bounding box center [283, 32] width 70 height 30
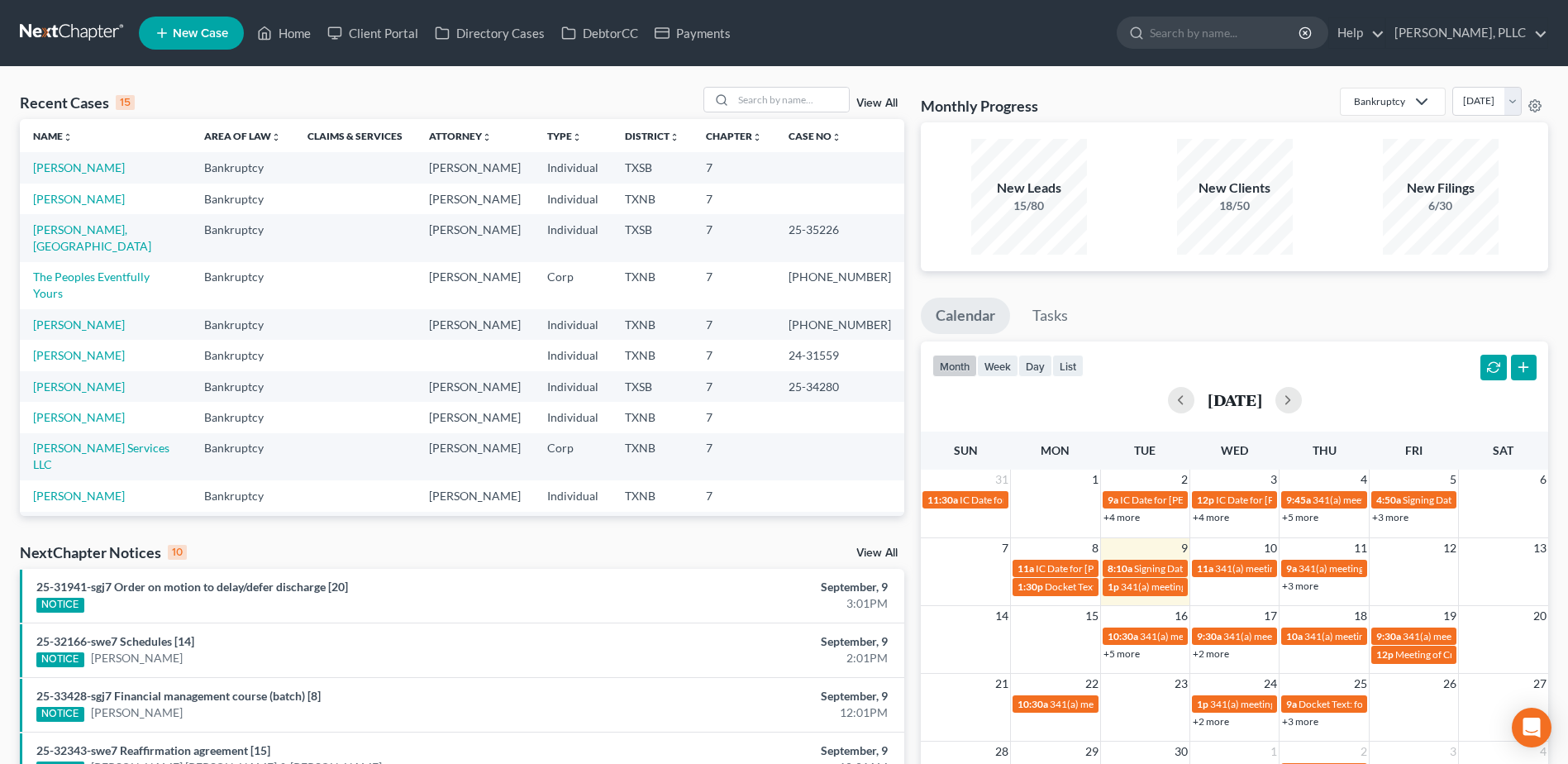
click at [78, 519] on link "Bina, Azadeh" at bounding box center [66, 526] width 66 height 14
select select "3"
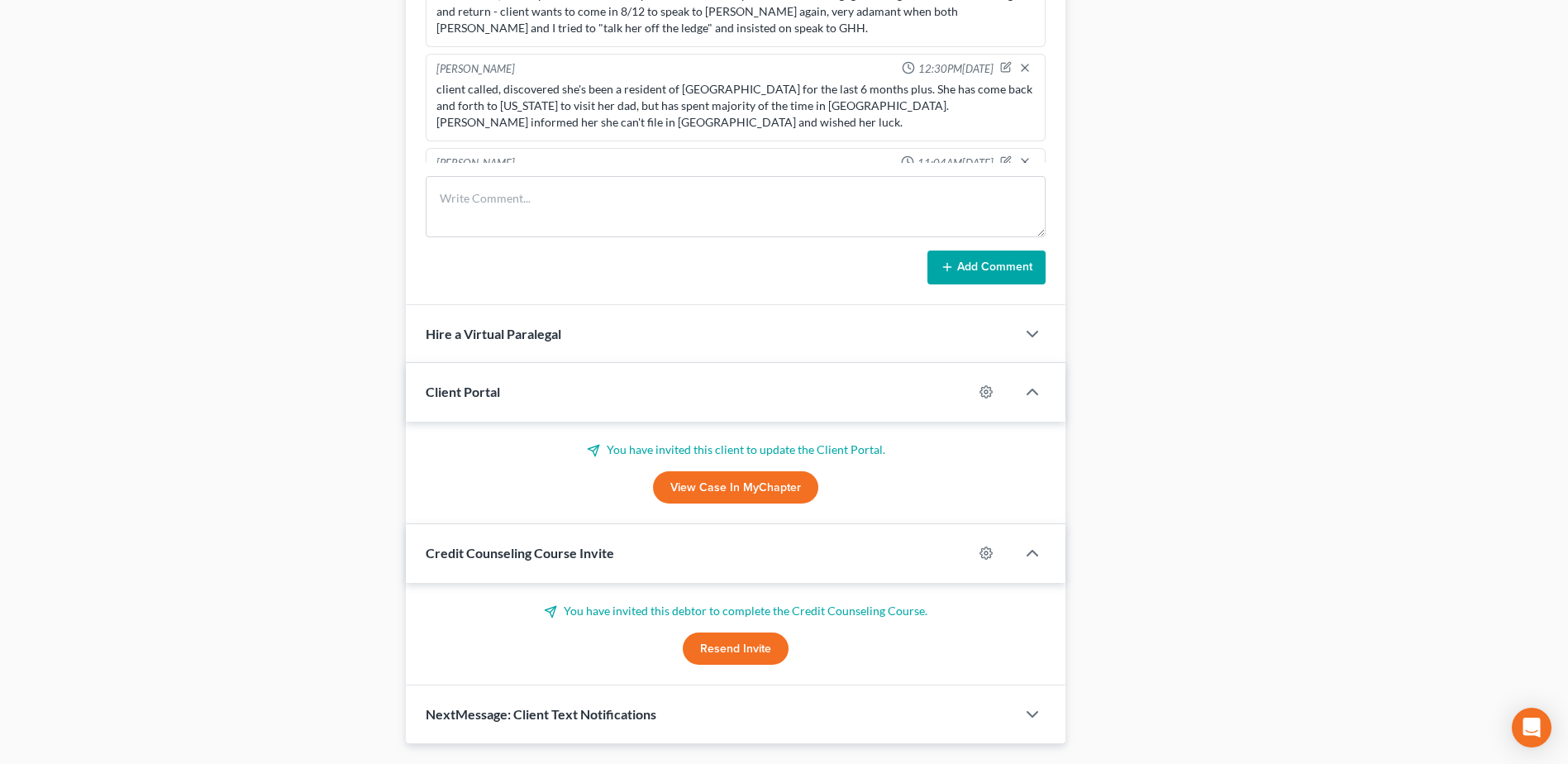
scroll to position [150, 0]
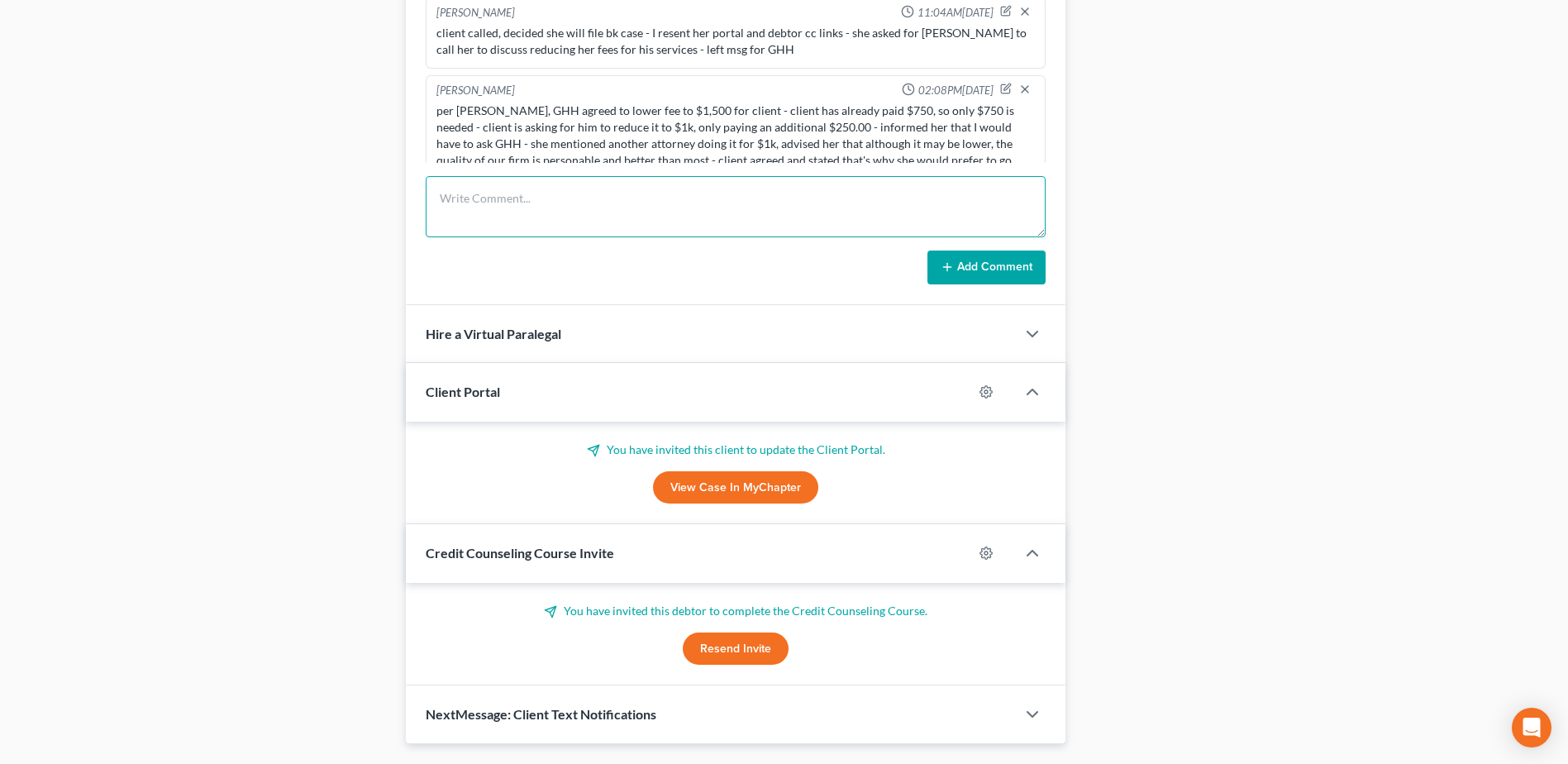
click at [582, 198] on textarea at bounding box center [735, 207] width 620 height 61
type textarea "Client requested $1k for fees, GHH stated he will not come down to that fee - $…"
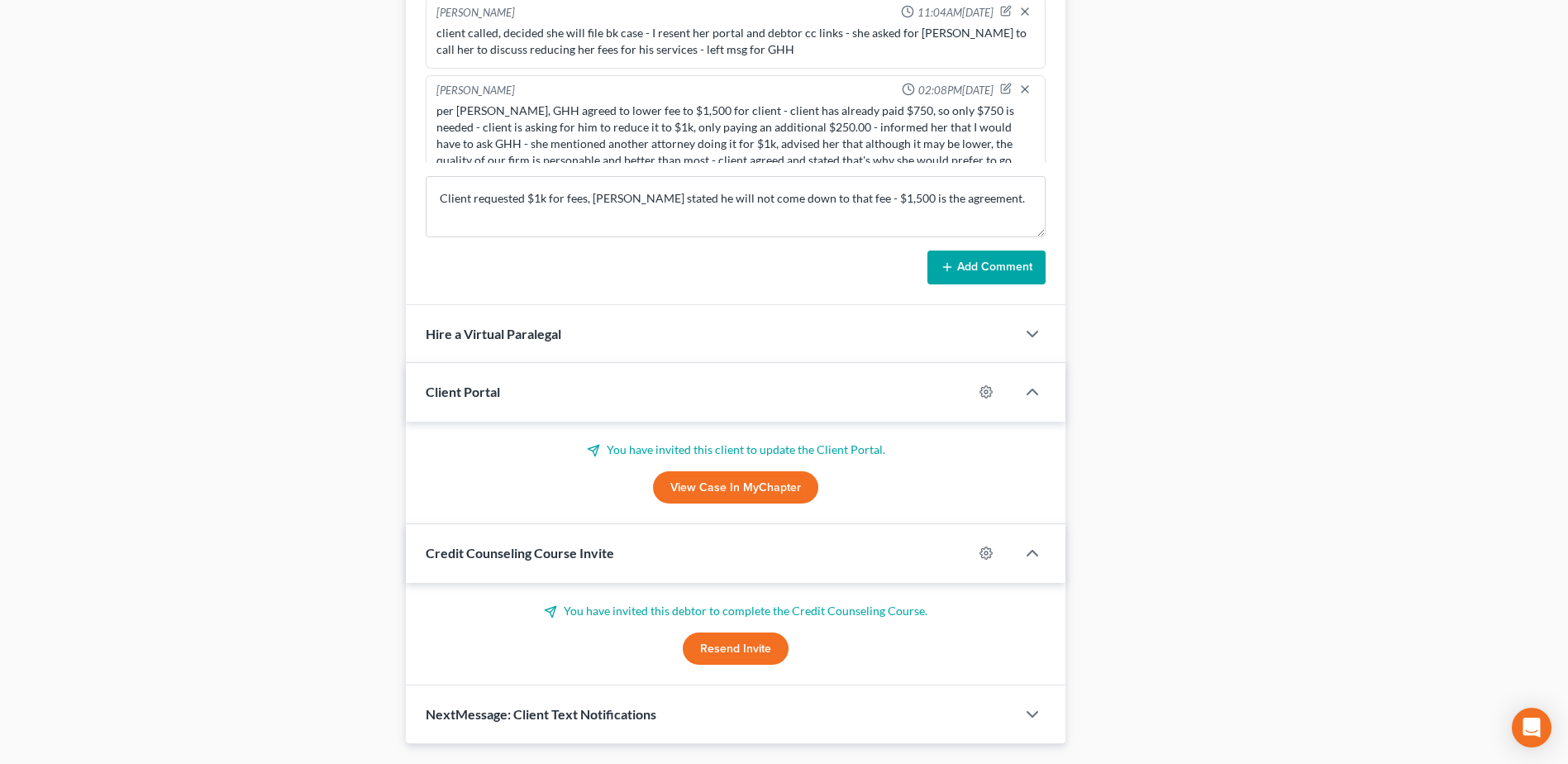
click at [983, 275] on button "Add Comment" at bounding box center [986, 267] width 118 height 35
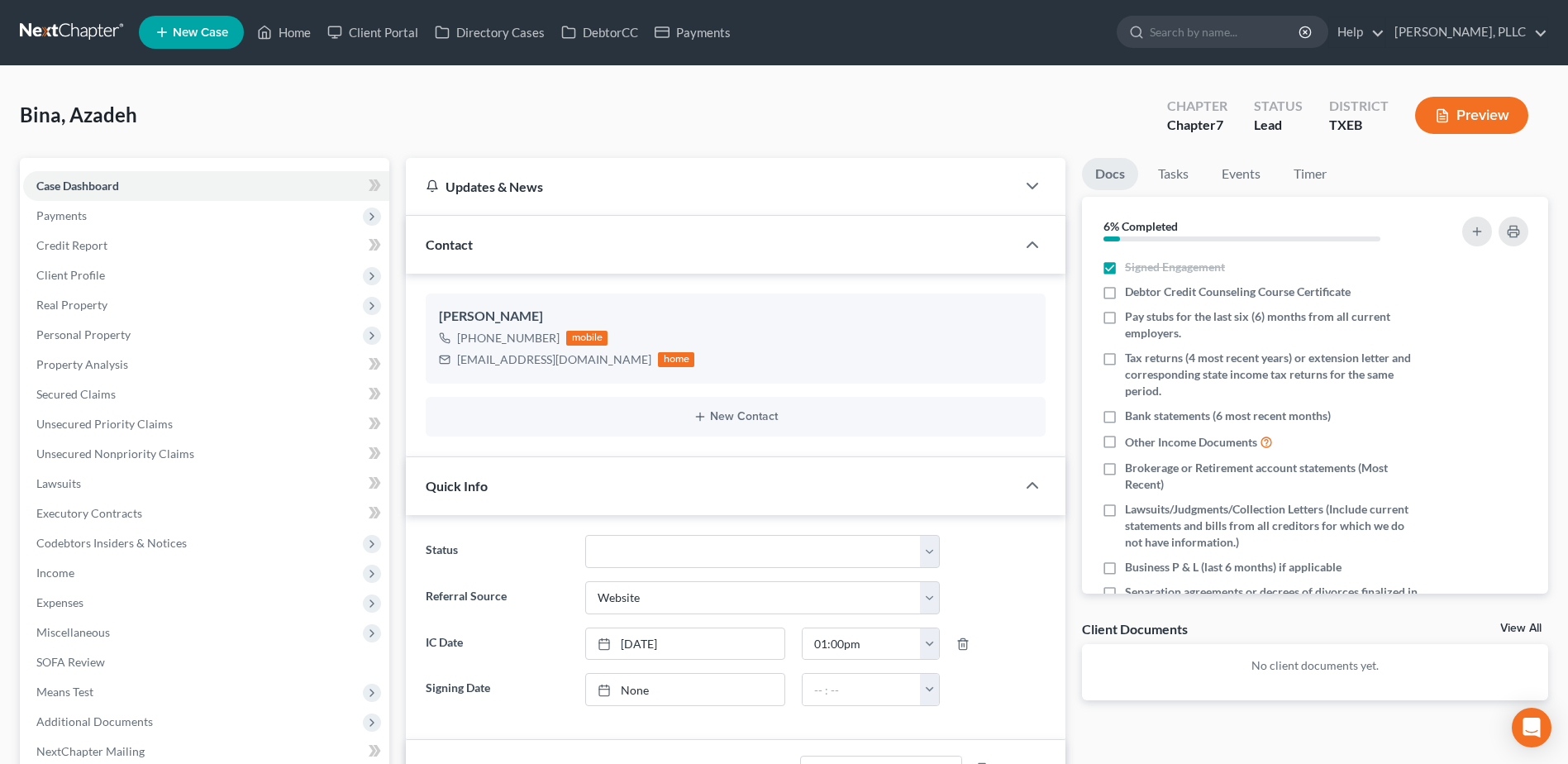
scroll to position [0, 0]
click at [289, 29] on link "Home" at bounding box center [283, 32] width 70 height 30
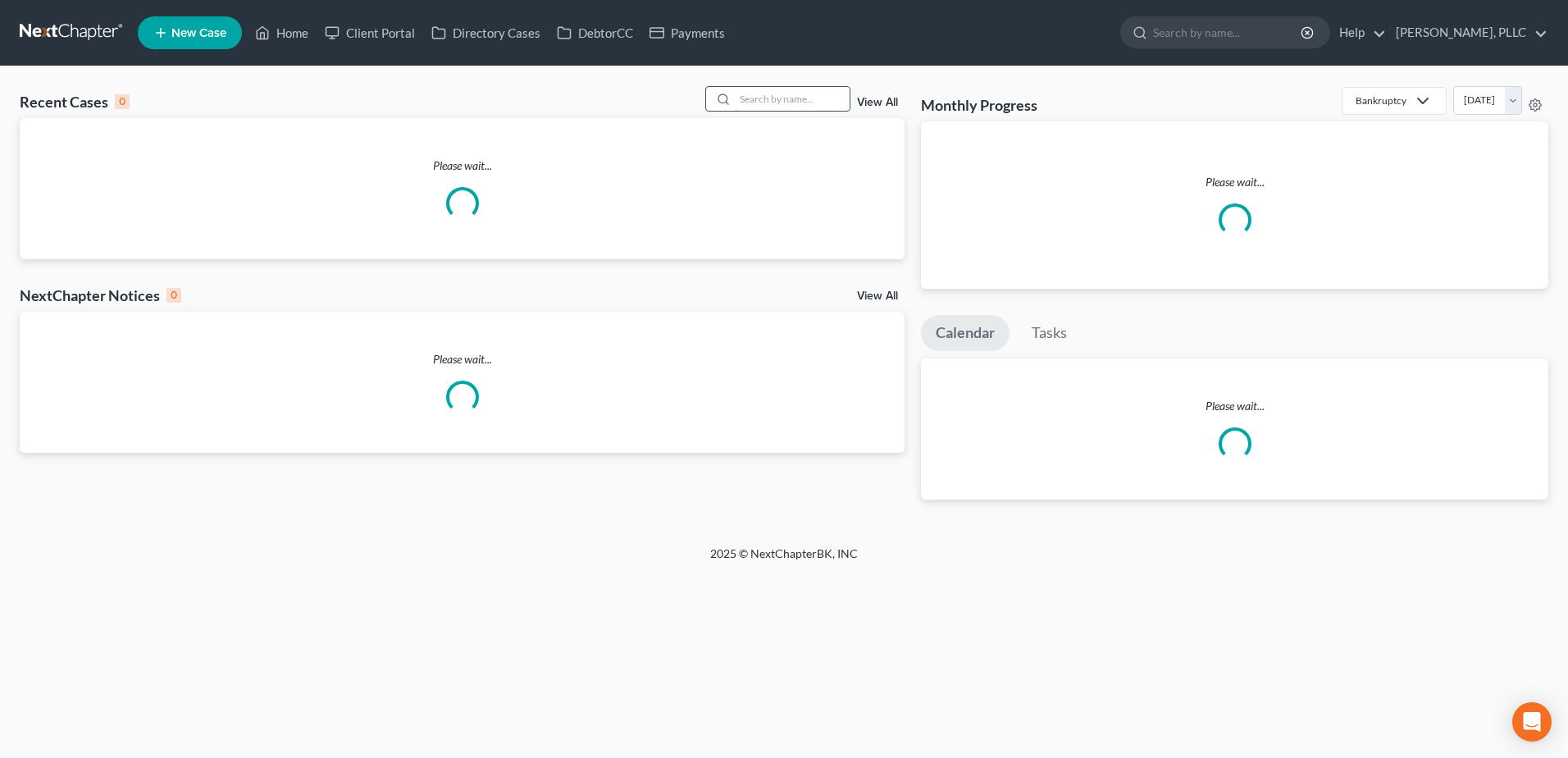
click at [825, 88] on input "search" at bounding box center [792, 98] width 114 height 24
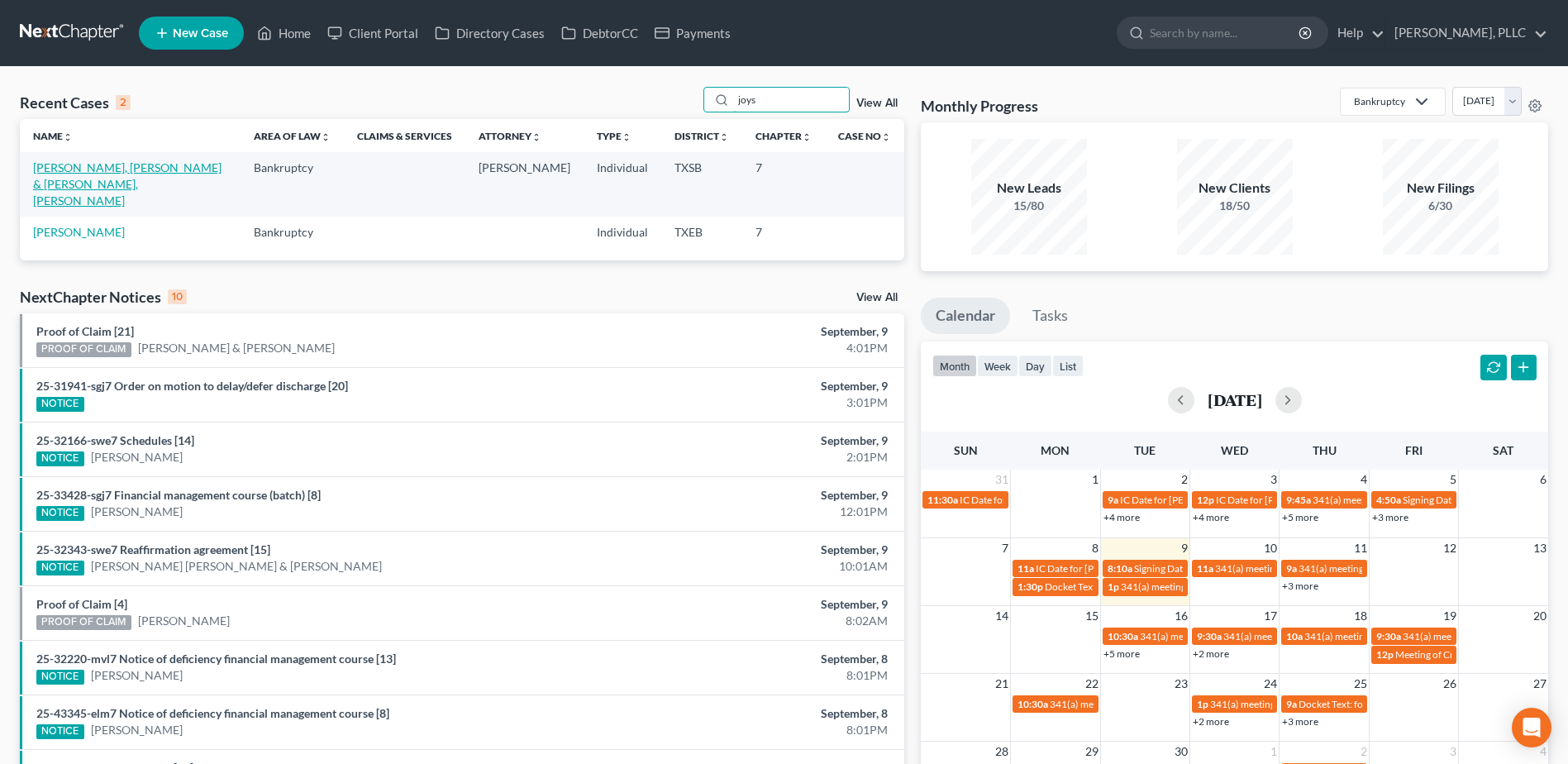
type input "joys"
click at [151, 170] on link "[PERSON_NAME], [PERSON_NAME] & [PERSON_NAME], [PERSON_NAME]" at bounding box center [127, 184] width 188 height 47
select select "6"
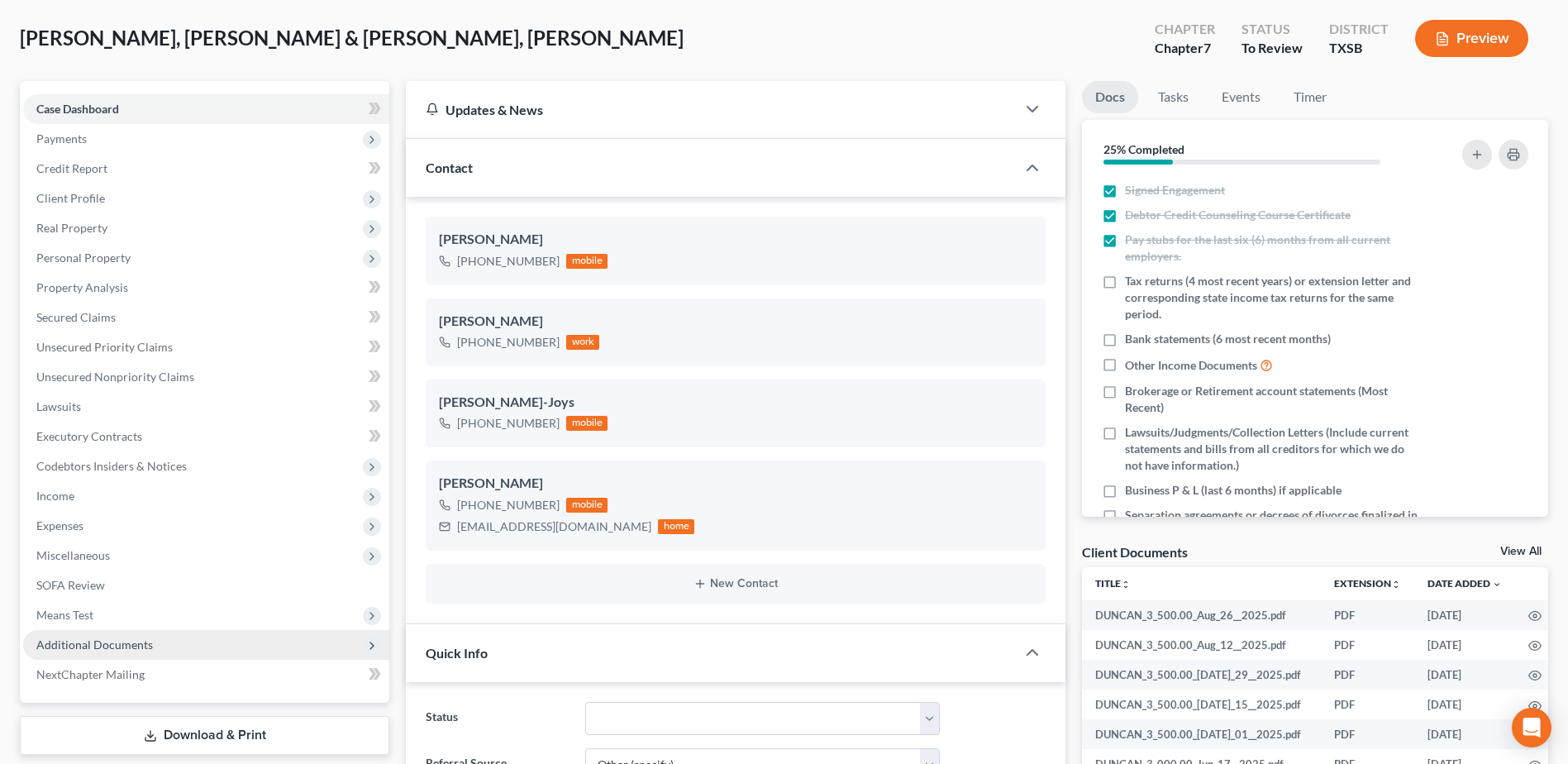
scroll to position [248, 0]
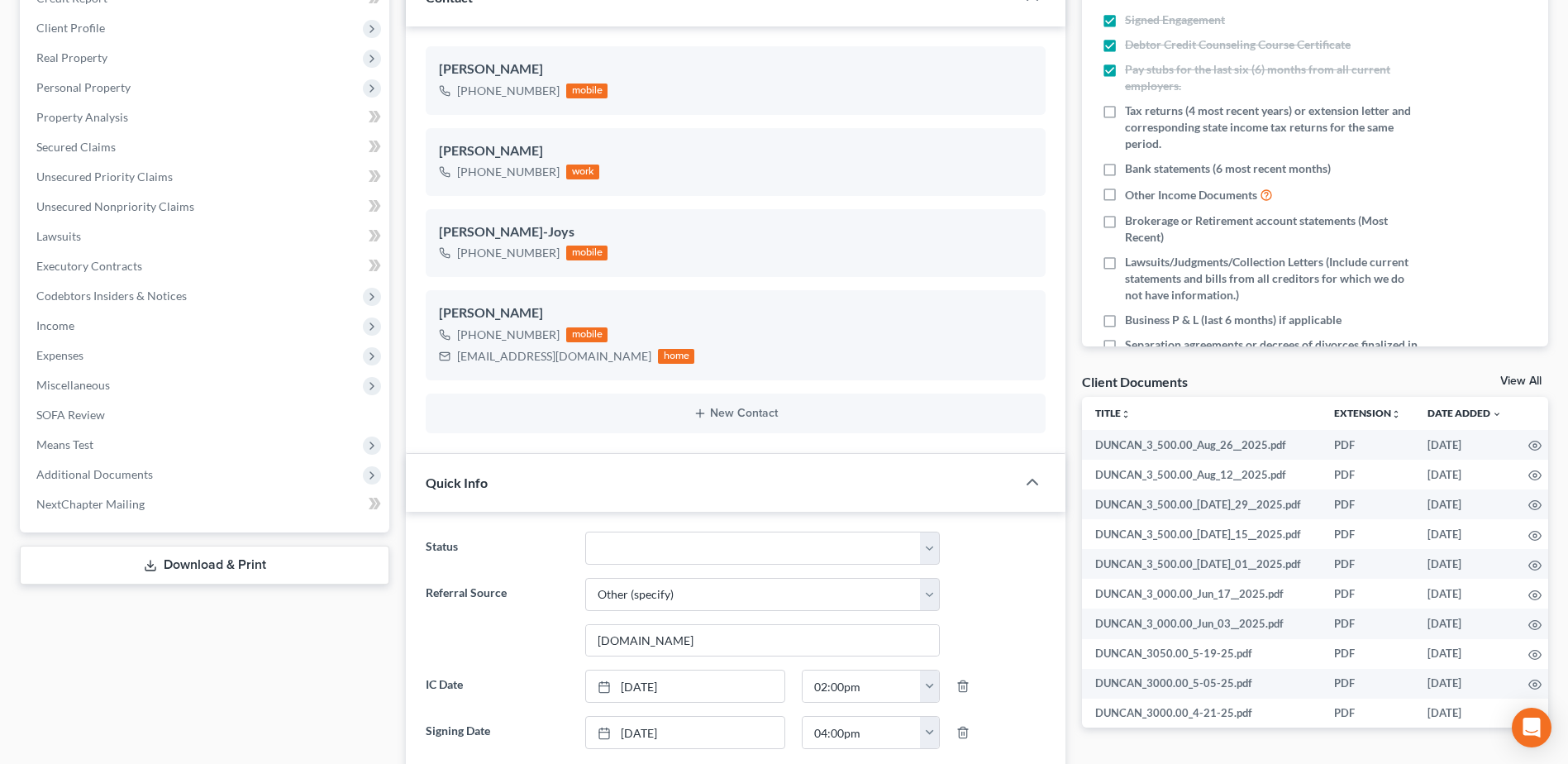
click at [204, 568] on link "Download & Print" at bounding box center [204, 565] width 370 height 39
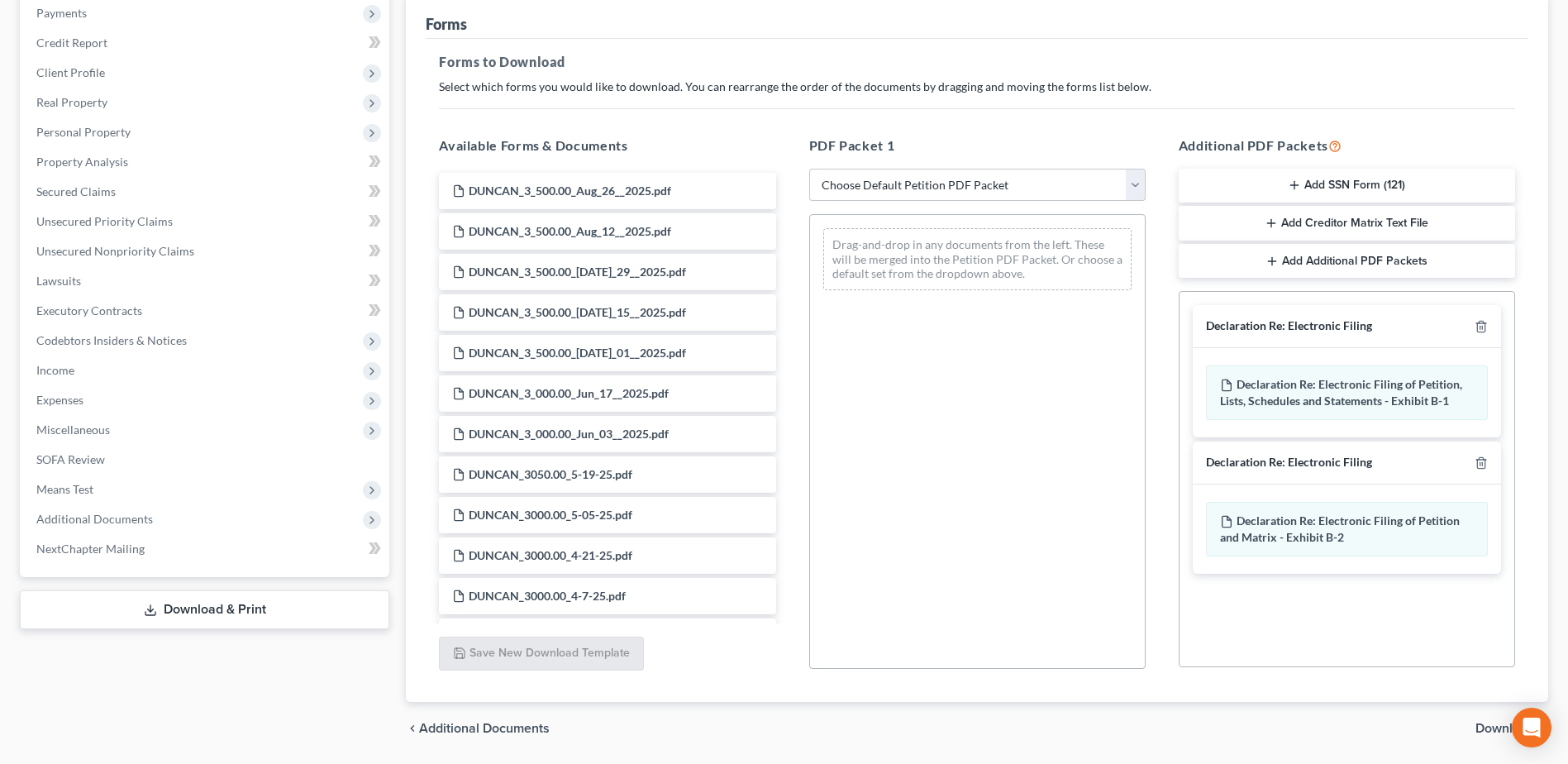
scroll to position [207, 0]
click at [1482, 455] on icon "button" at bounding box center [1480, 459] width 8 height 11
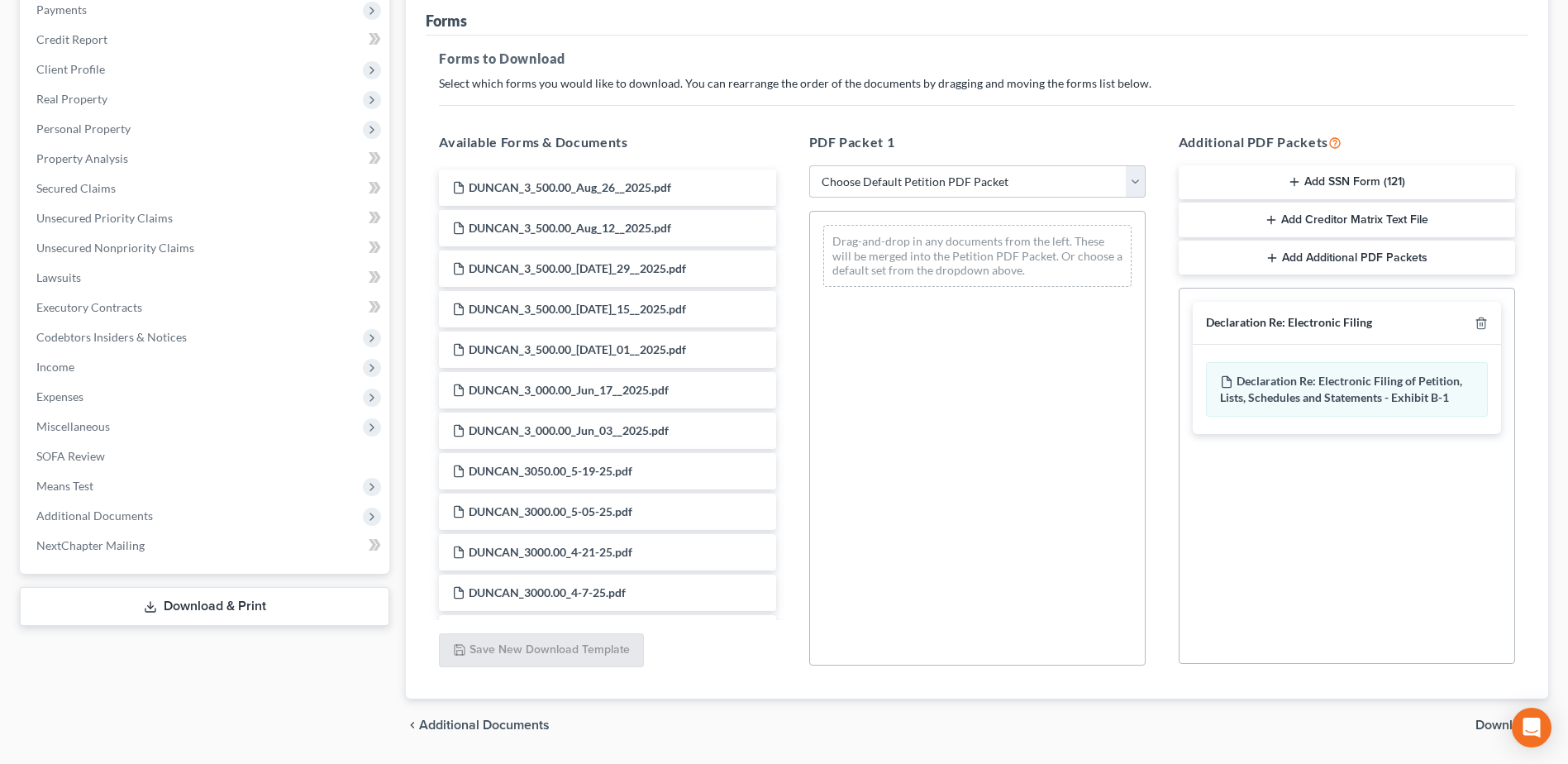
click at [1493, 726] on span "Download" at bounding box center [1504, 725] width 59 height 14
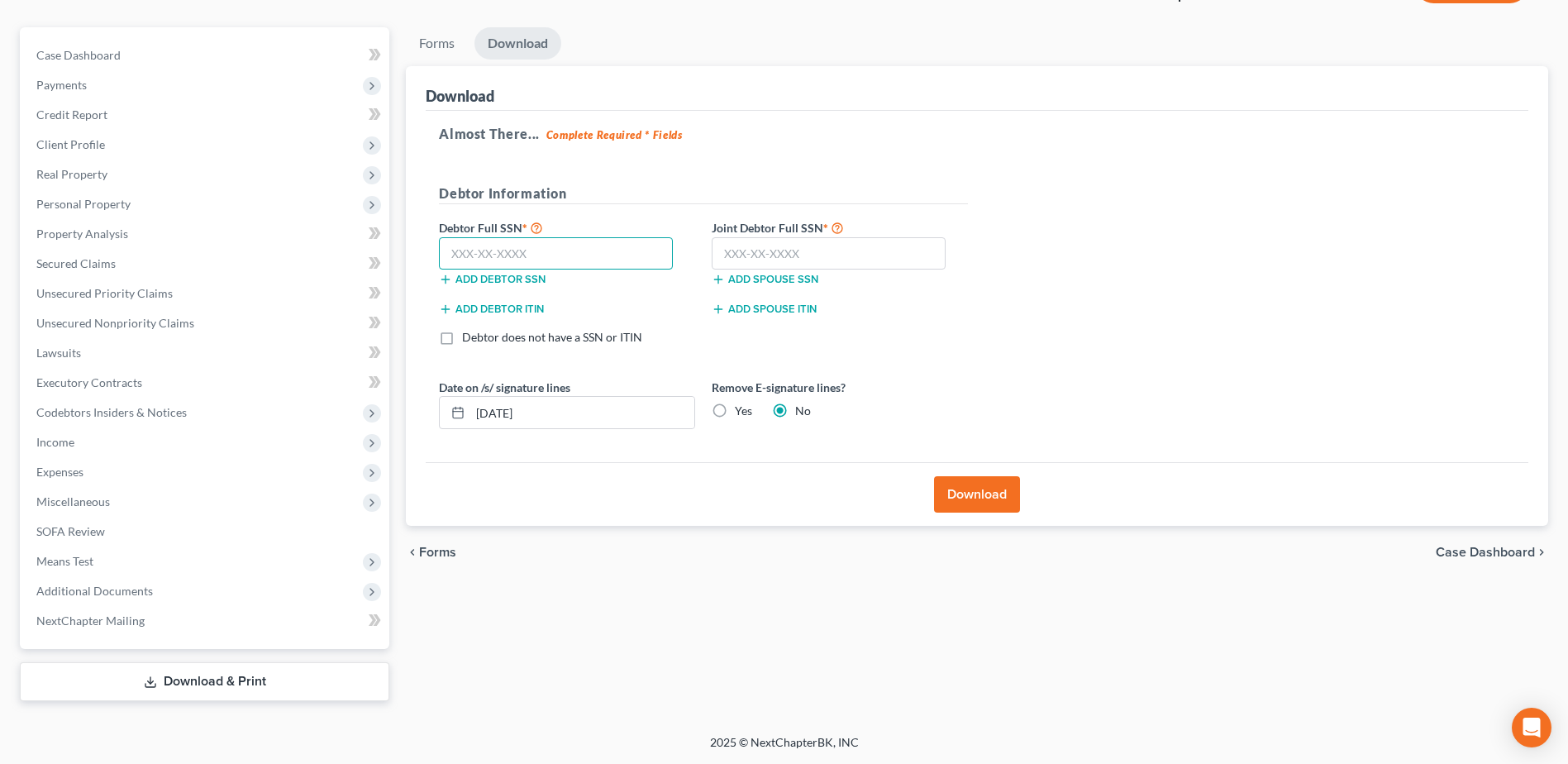
click at [504, 253] on input "text" at bounding box center [556, 254] width 234 height 33
type input "467-47-3673"
click at [758, 256] on input "text" at bounding box center [828, 254] width 234 height 33
type input "564-25-2815"
click at [735, 413] on label "Yes" at bounding box center [743, 410] width 17 height 16
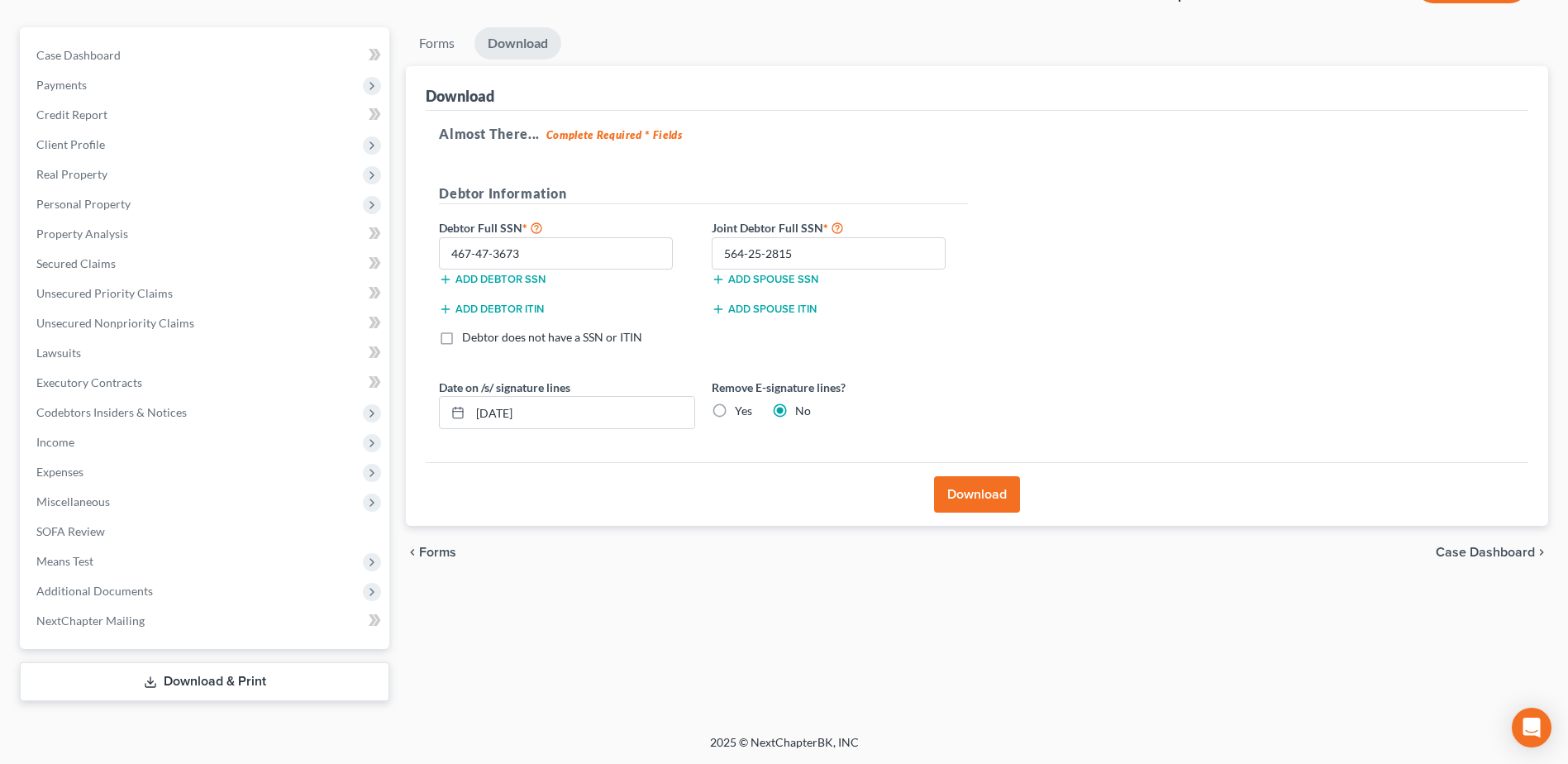
click at [742, 413] on input "Yes" at bounding box center [747, 408] width 11 height 11
radio input "true"
radio input "false"
click at [971, 486] on button "Download" at bounding box center [976, 494] width 86 height 36
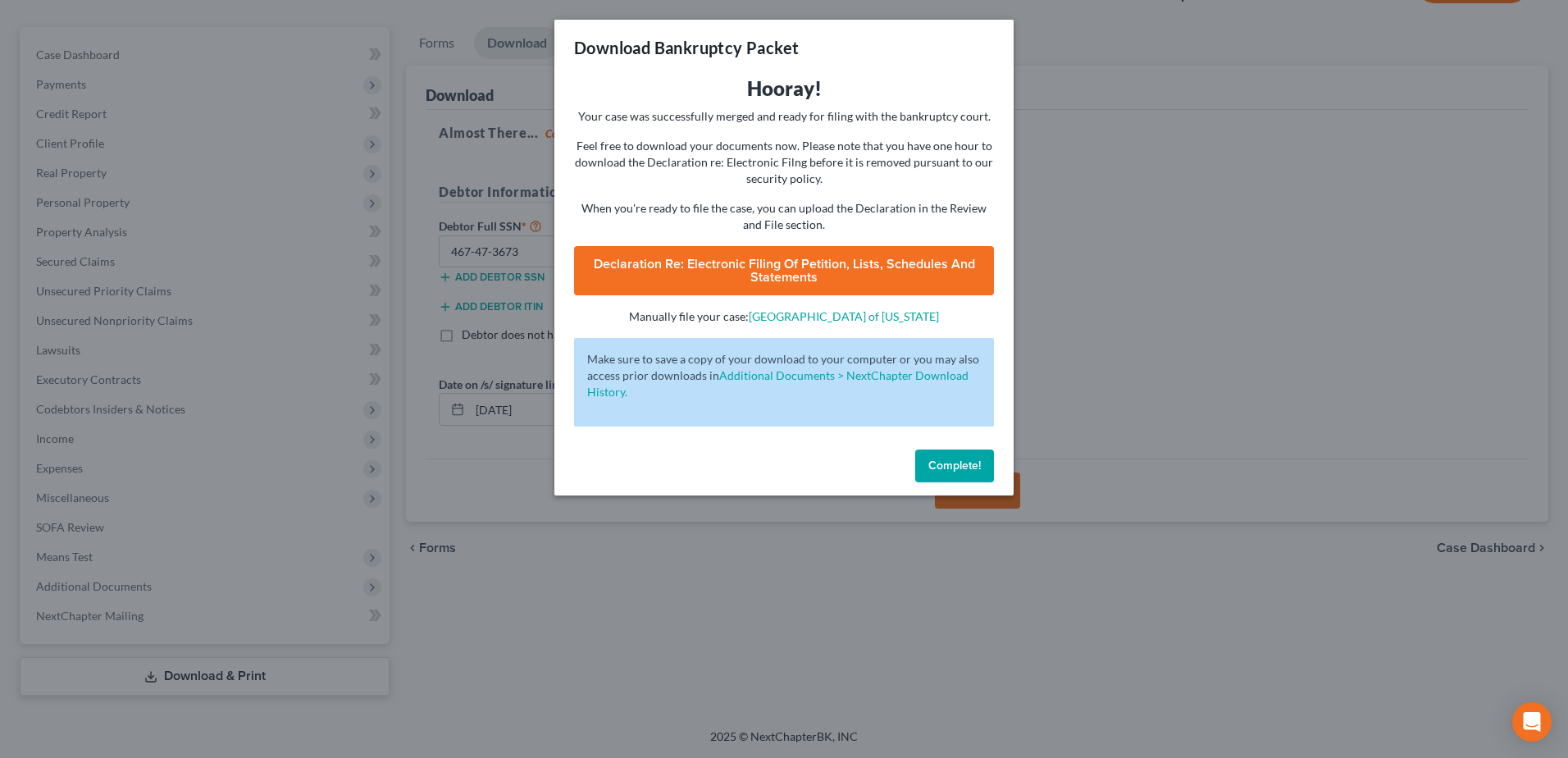
click at [806, 262] on span "Declaration Re: Electronic Filing of Petition, Lists, Schedules and Statements" at bounding box center [784, 270] width 381 height 29
click at [964, 477] on button "Complete!" at bounding box center [955, 465] width 79 height 33
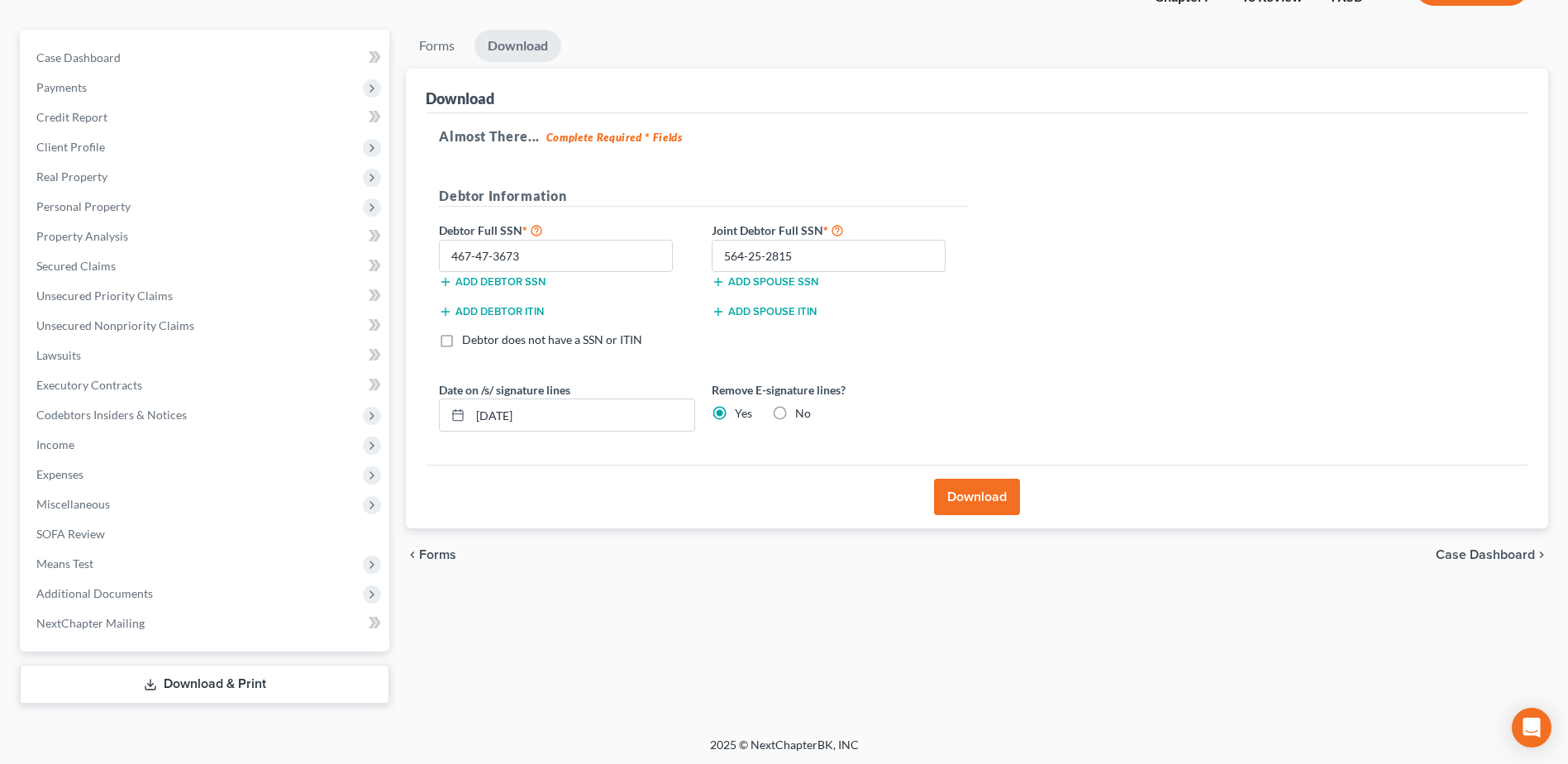
scroll to position [0, 0]
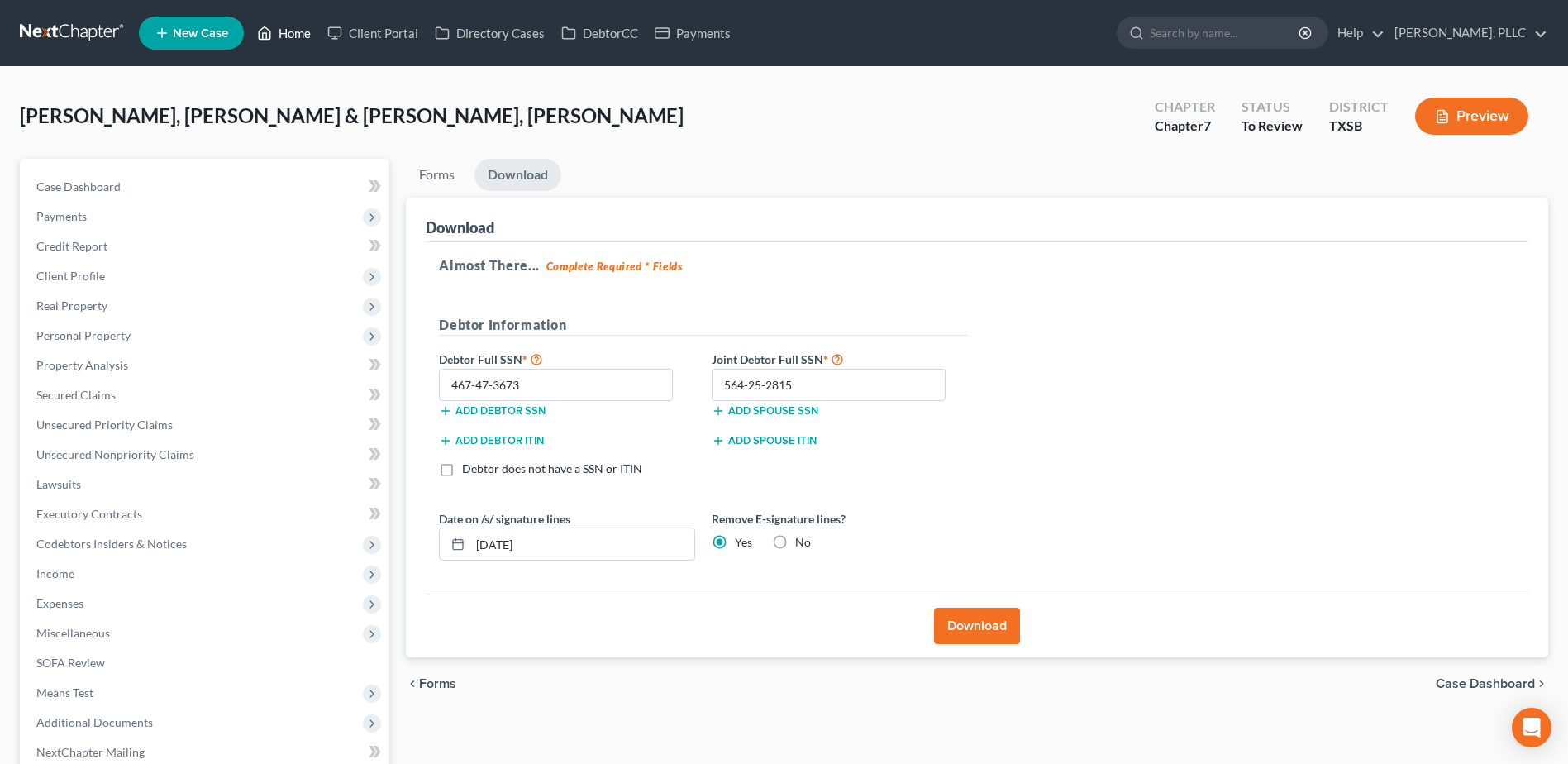
drag, startPoint x: 286, startPoint y: 22, endPoint x: 394, endPoint y: 108, distance: 138.1
click at [286, 21] on link "Home" at bounding box center [283, 32] width 70 height 30
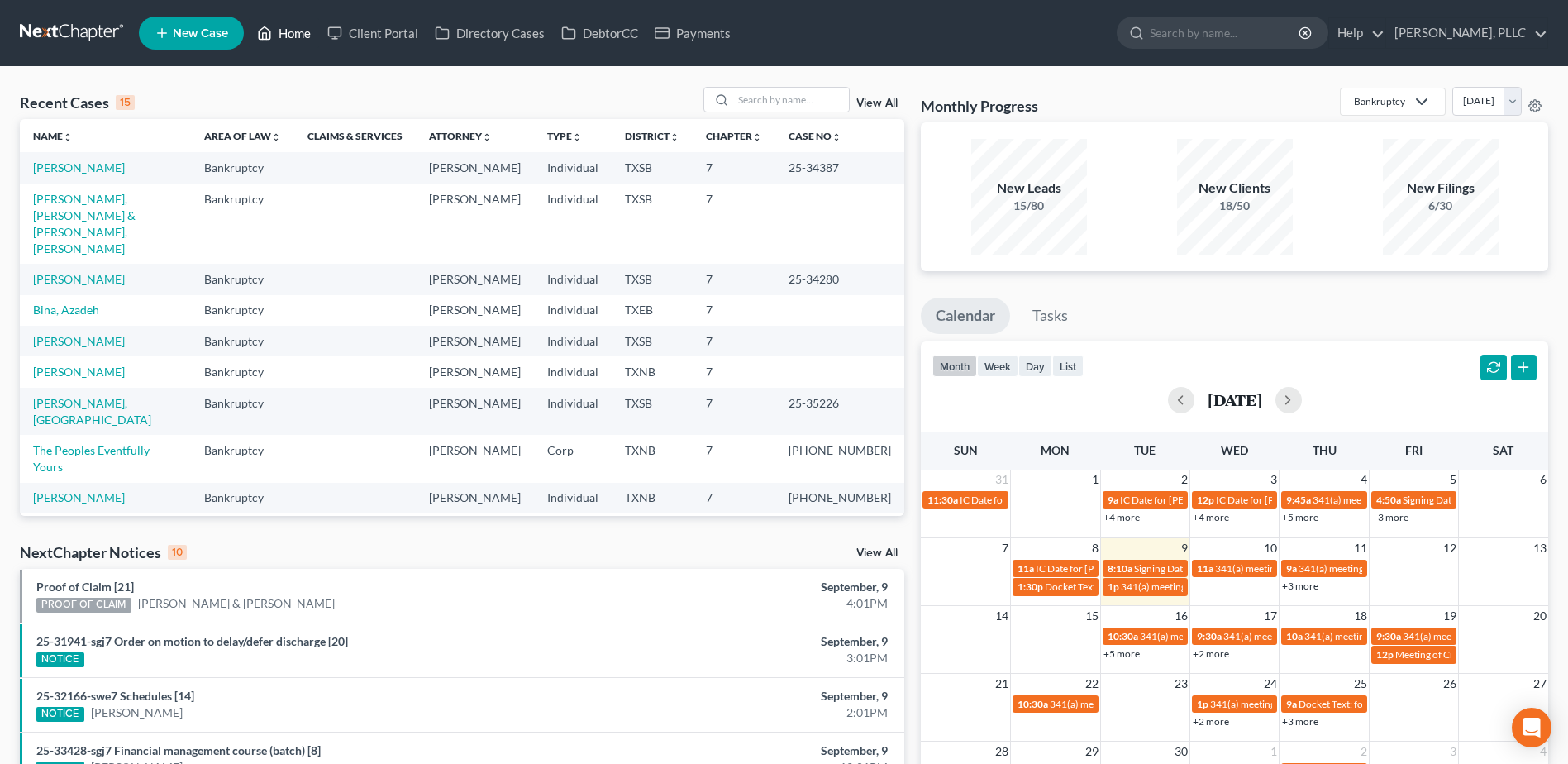
click at [248, 18] on link "Home" at bounding box center [283, 32] width 70 height 30
click at [497, 81] on div "Recent Cases 15 View All Name unfold_more expand_more expand_less Area of Law u…" at bounding box center [784, 613] width 1568 height 1093
click at [753, 91] on input "search" at bounding box center [791, 99] width 115 height 24
type input "x"
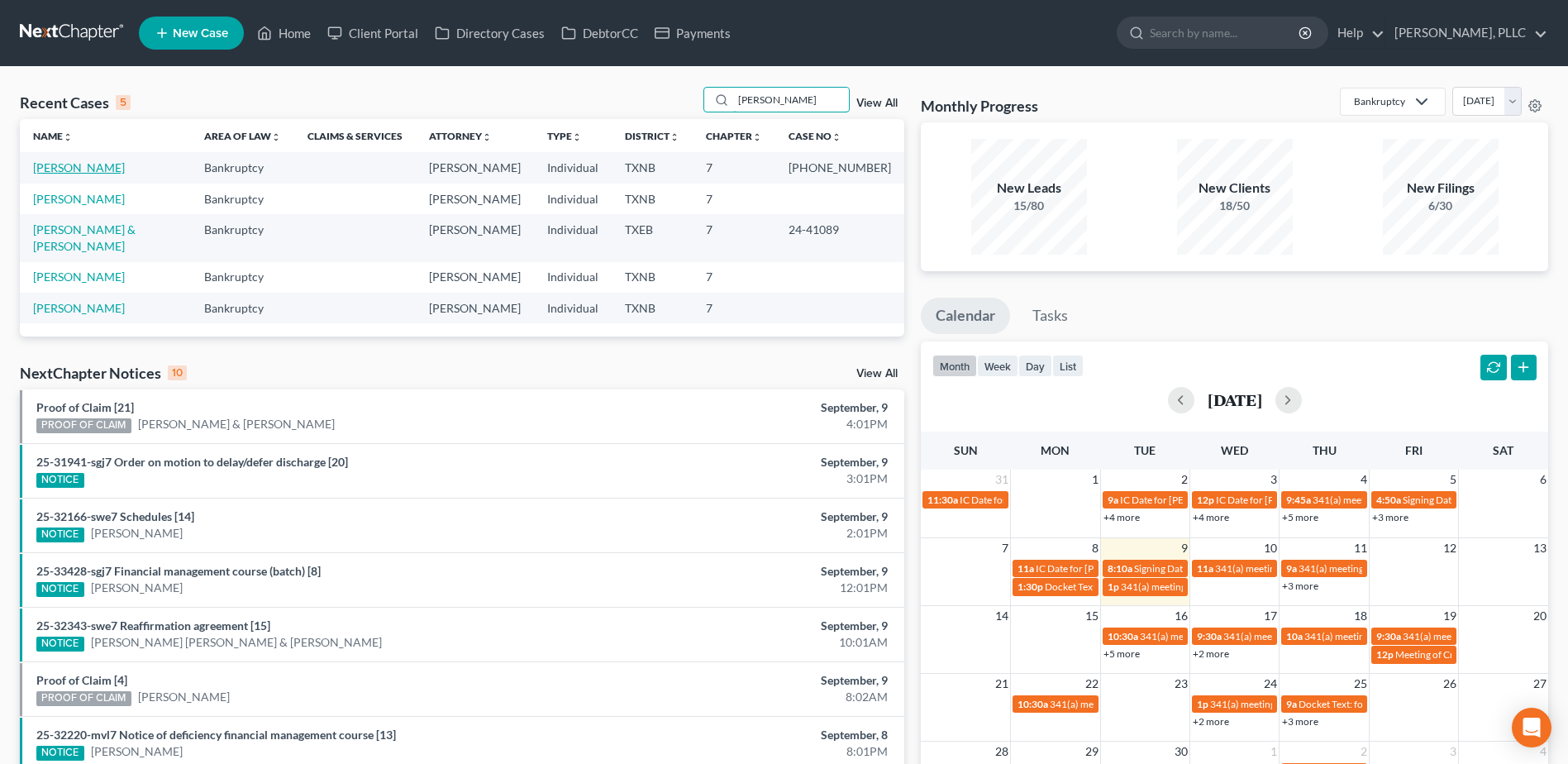
type input "cox"
click at [52, 170] on link "[PERSON_NAME]" at bounding box center [79, 167] width 92 height 14
select select "6"
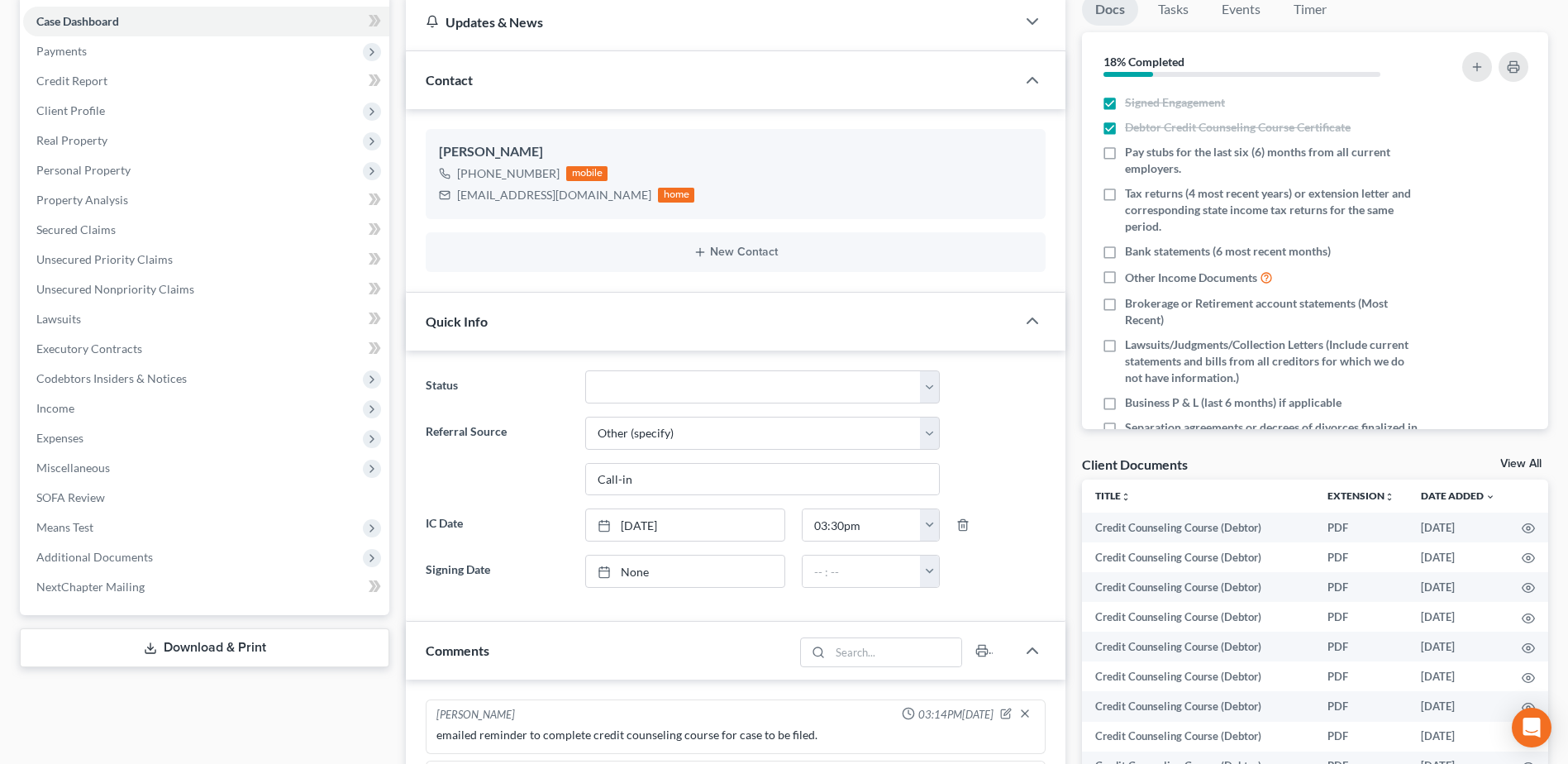
scroll to position [1617, 0]
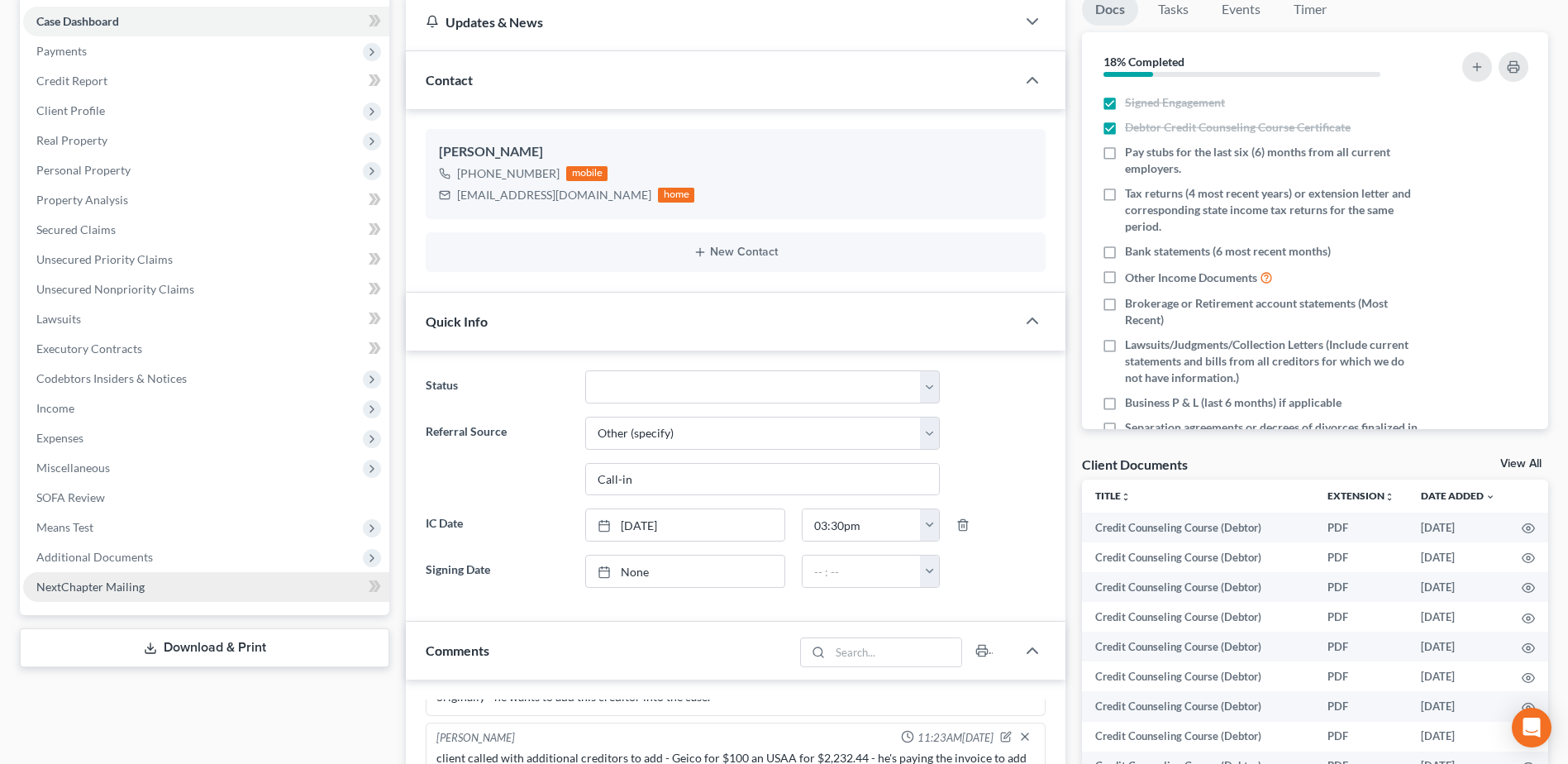
click at [99, 588] on span "NextChapter Mailing" at bounding box center [91, 586] width 108 height 14
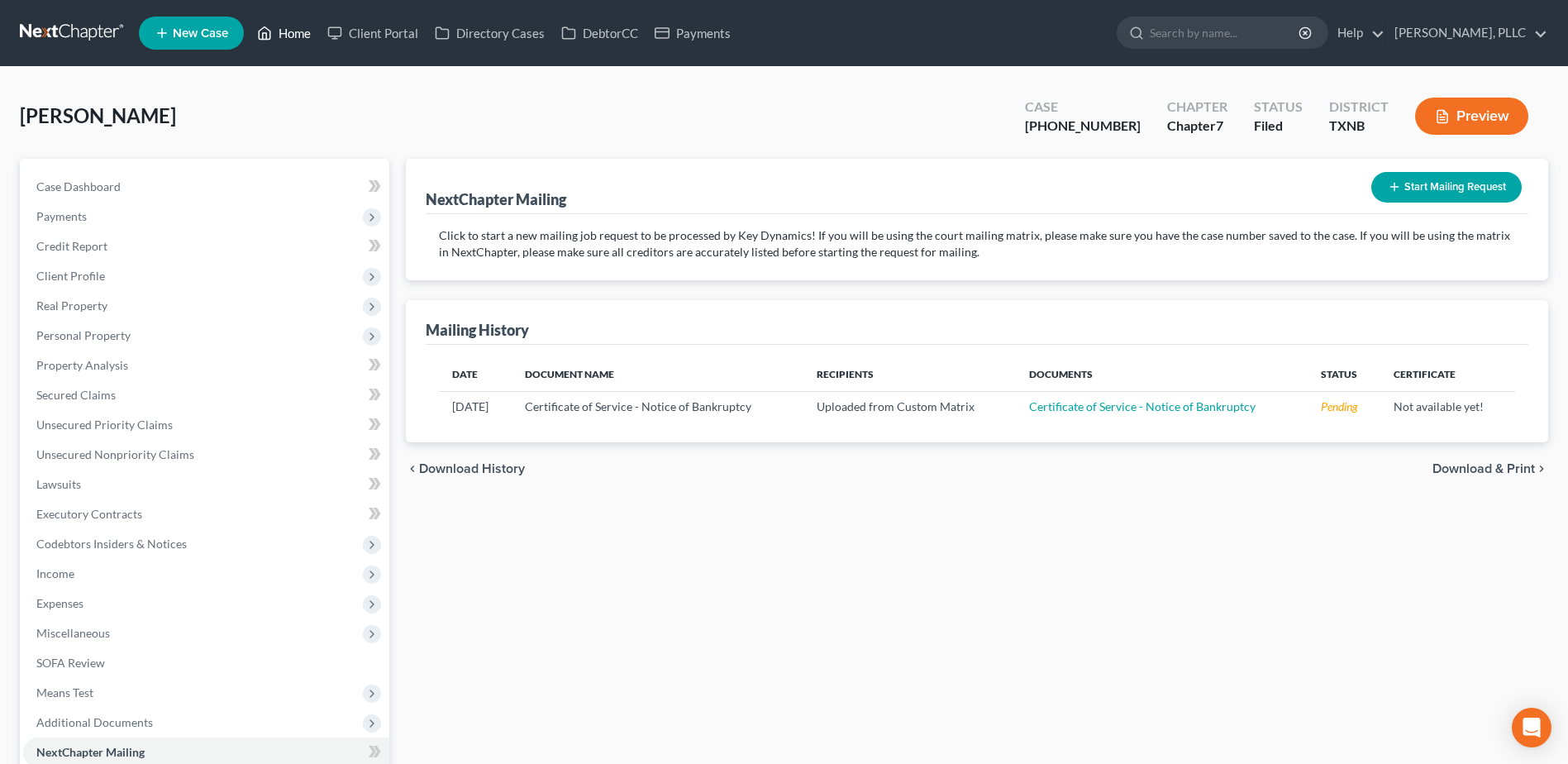
click at [299, 32] on link "Home" at bounding box center [283, 32] width 70 height 30
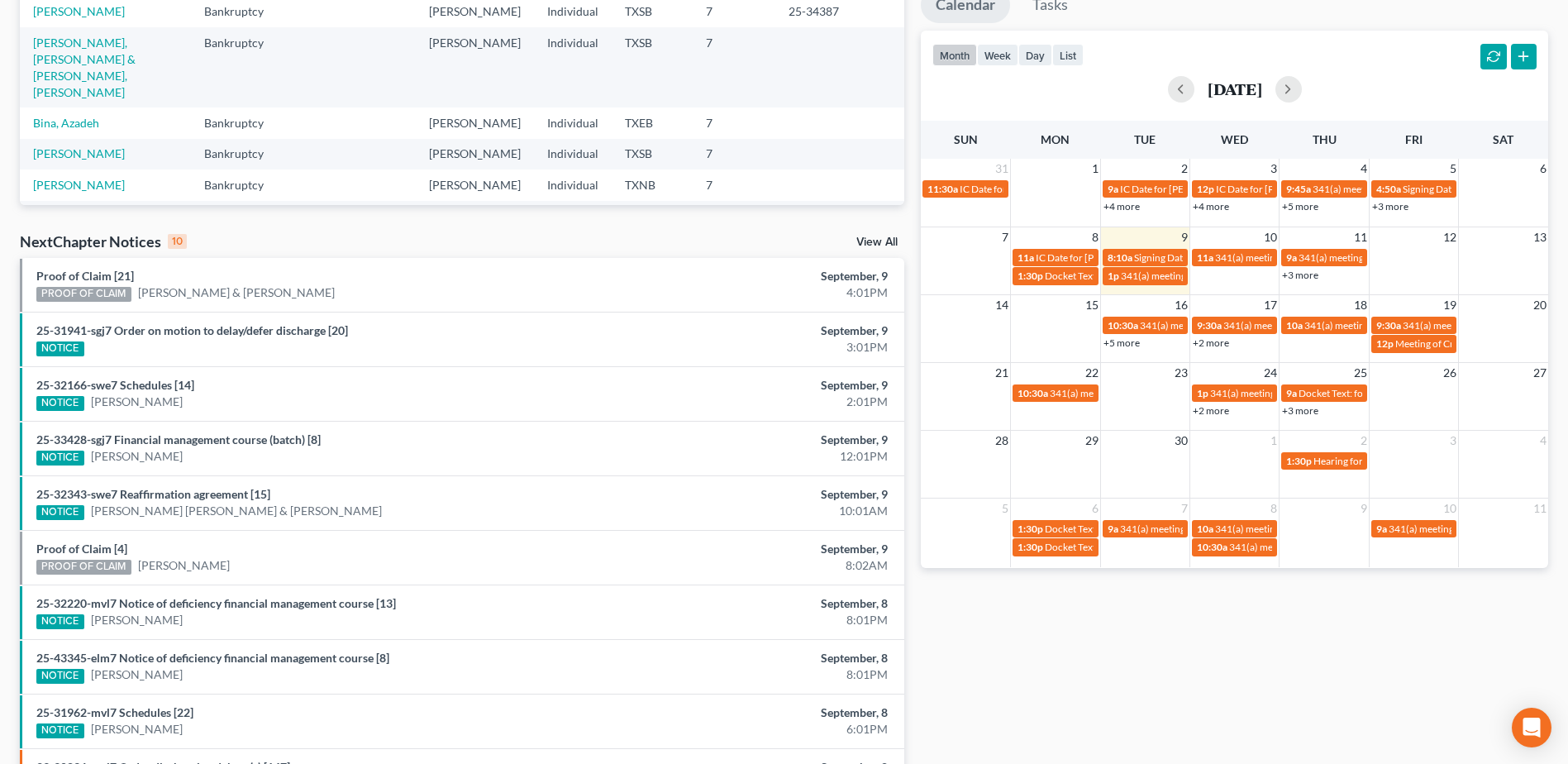
scroll to position [331, 0]
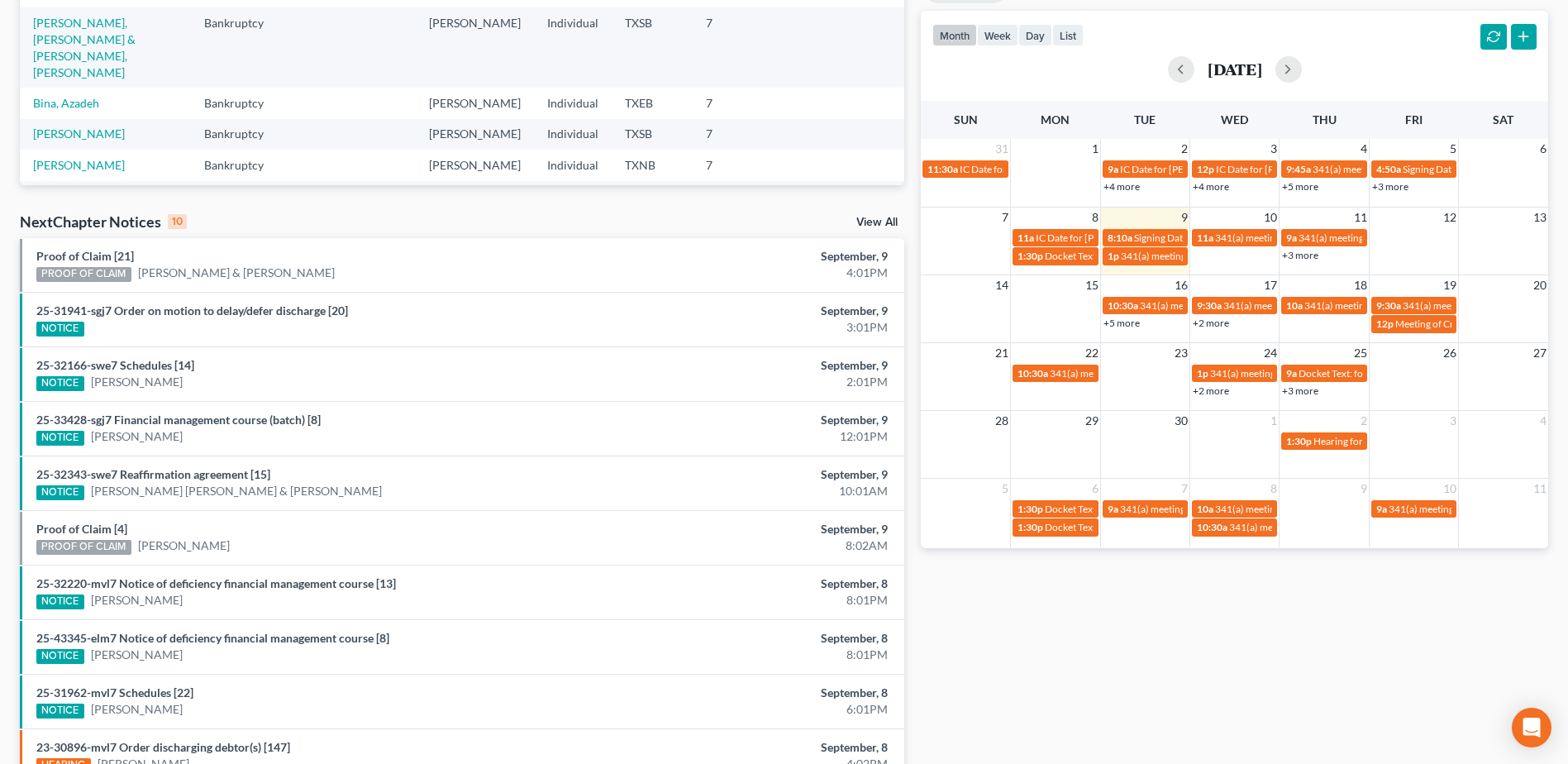
click at [882, 217] on link "View All" at bounding box center [876, 222] width 42 height 12
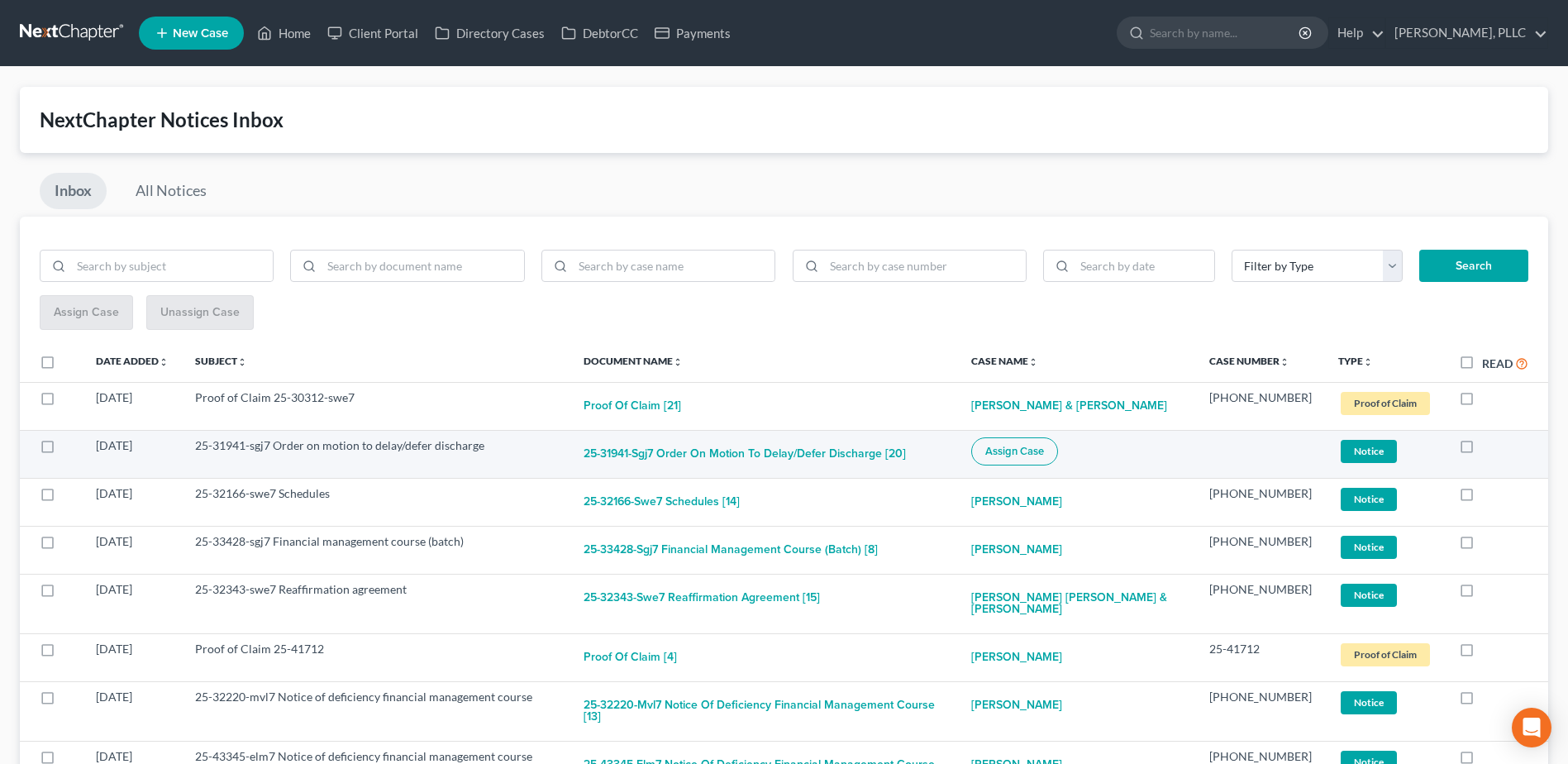
click at [1043, 458] on span "Assign Case" at bounding box center [1014, 452] width 58 height 14
checkbox input "true"
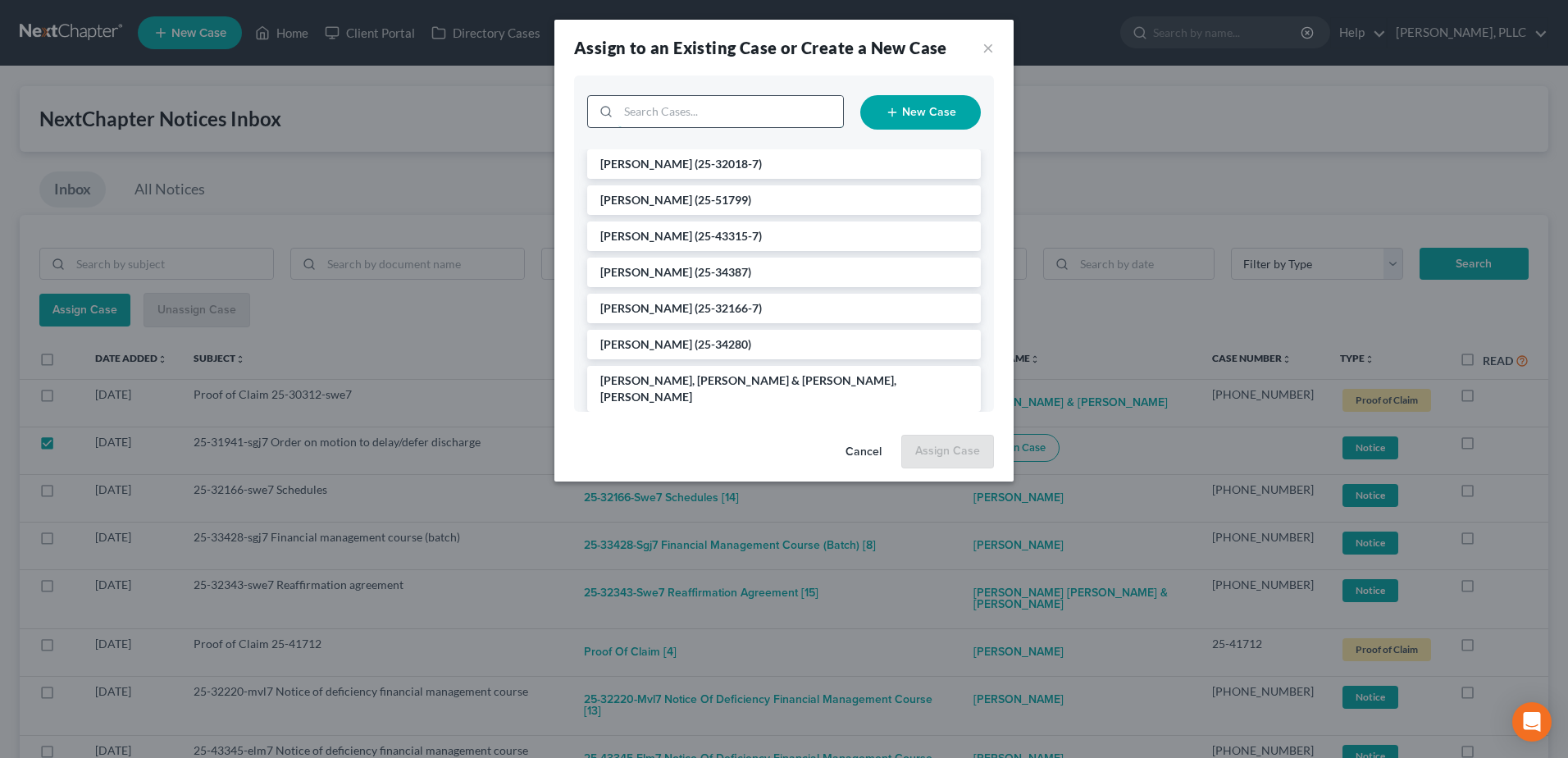
click at [693, 109] on input "search" at bounding box center [730, 111] width 225 height 31
type input "king"
click at [695, 163] on span "(25-31941-7)" at bounding box center [728, 163] width 67 height 14
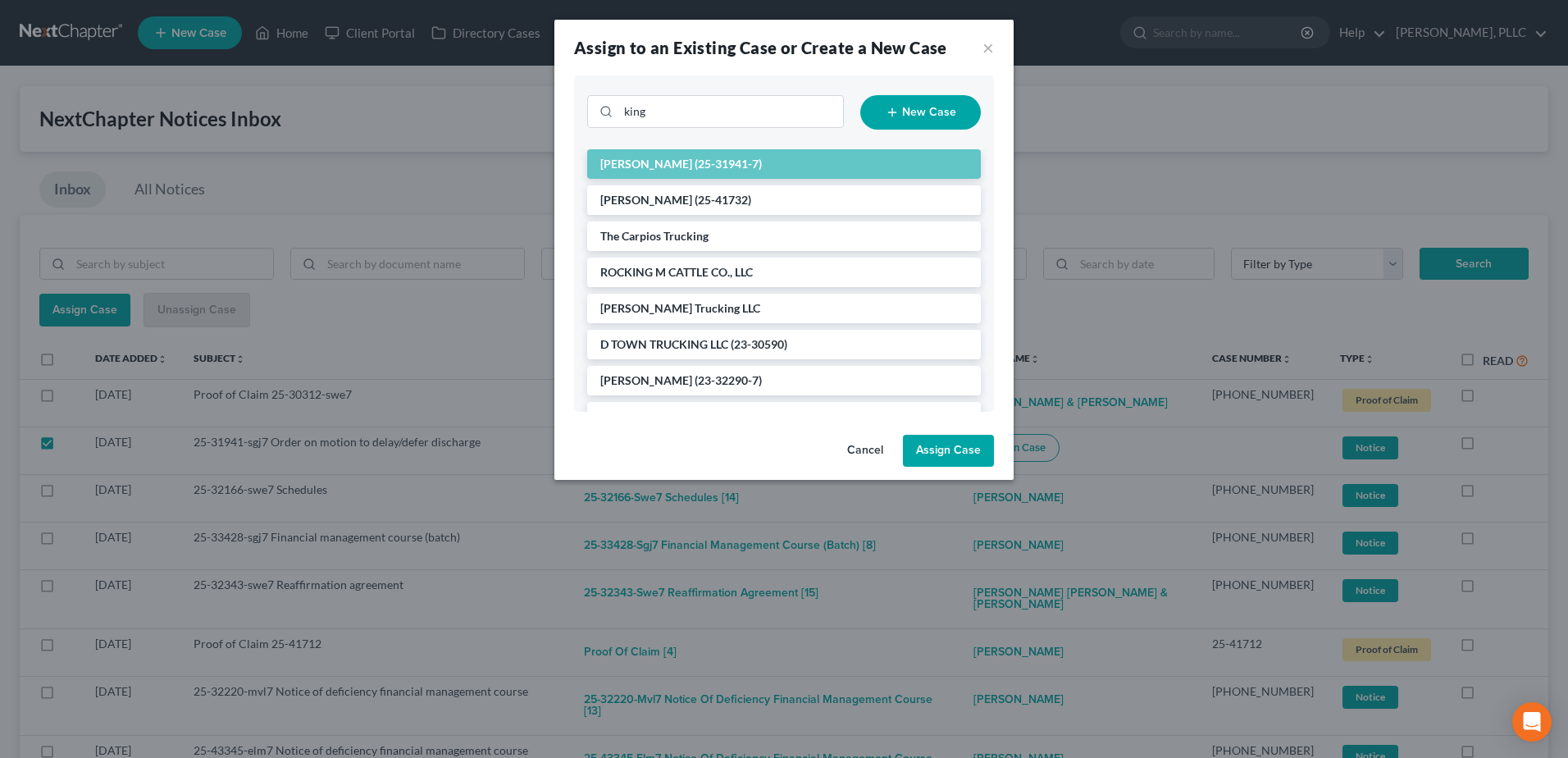
click at [935, 456] on button "Assign Case" at bounding box center [948, 451] width 91 height 33
checkbox input "false"
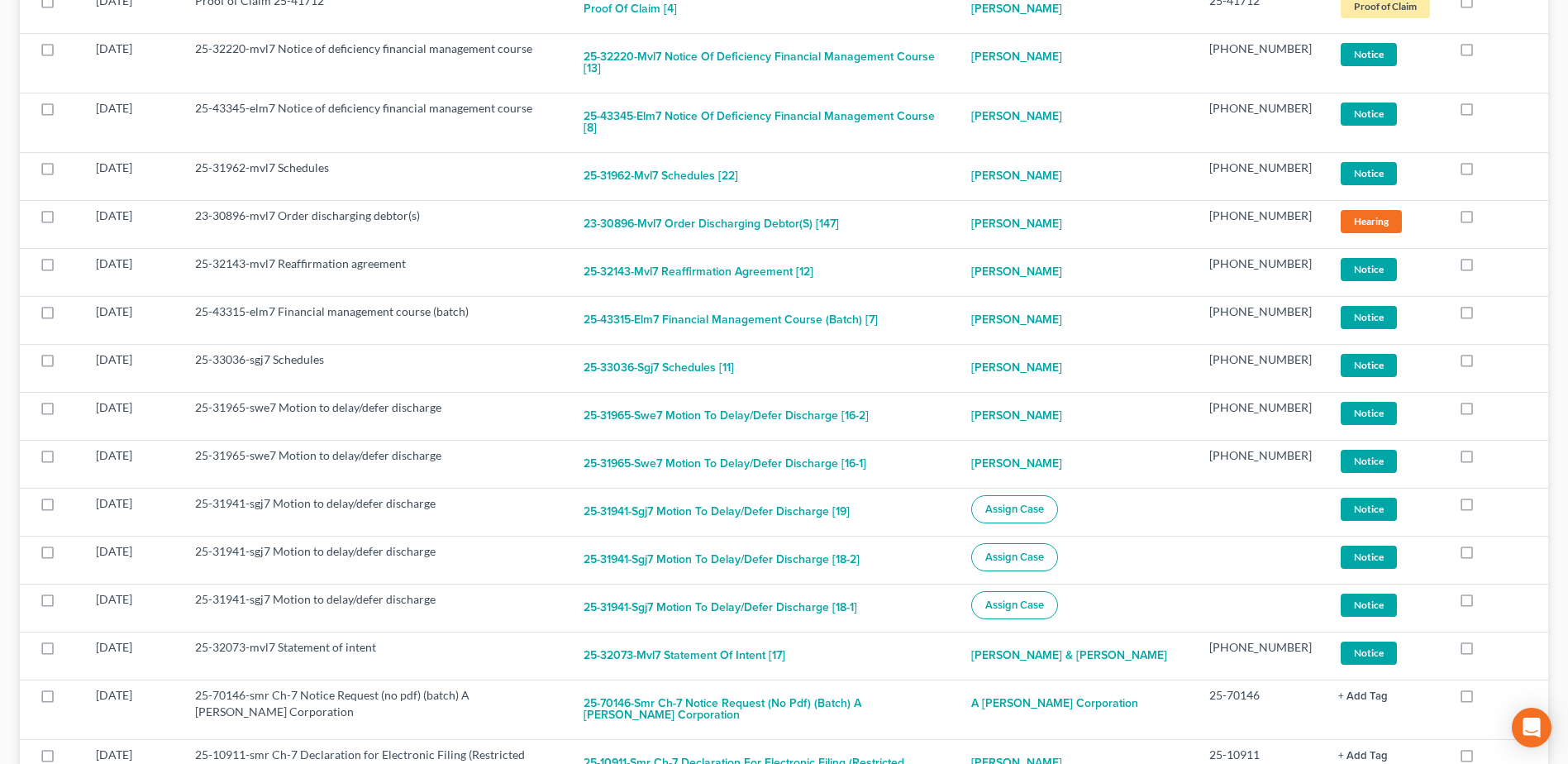
scroll to position [744, 0]
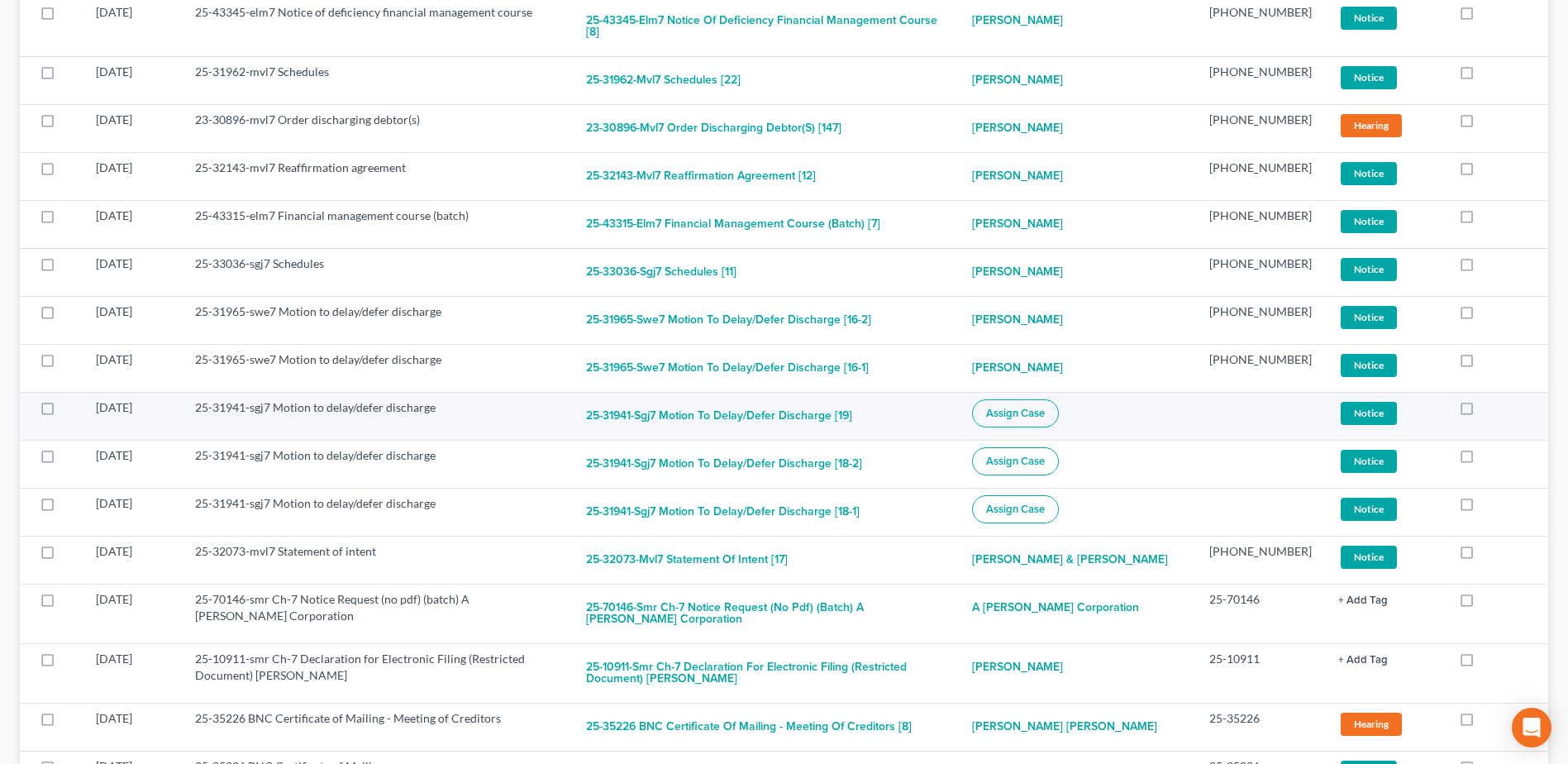
click at [1044, 407] on span "Assign Case" at bounding box center [1015, 414] width 58 height 14
checkbox input "true"
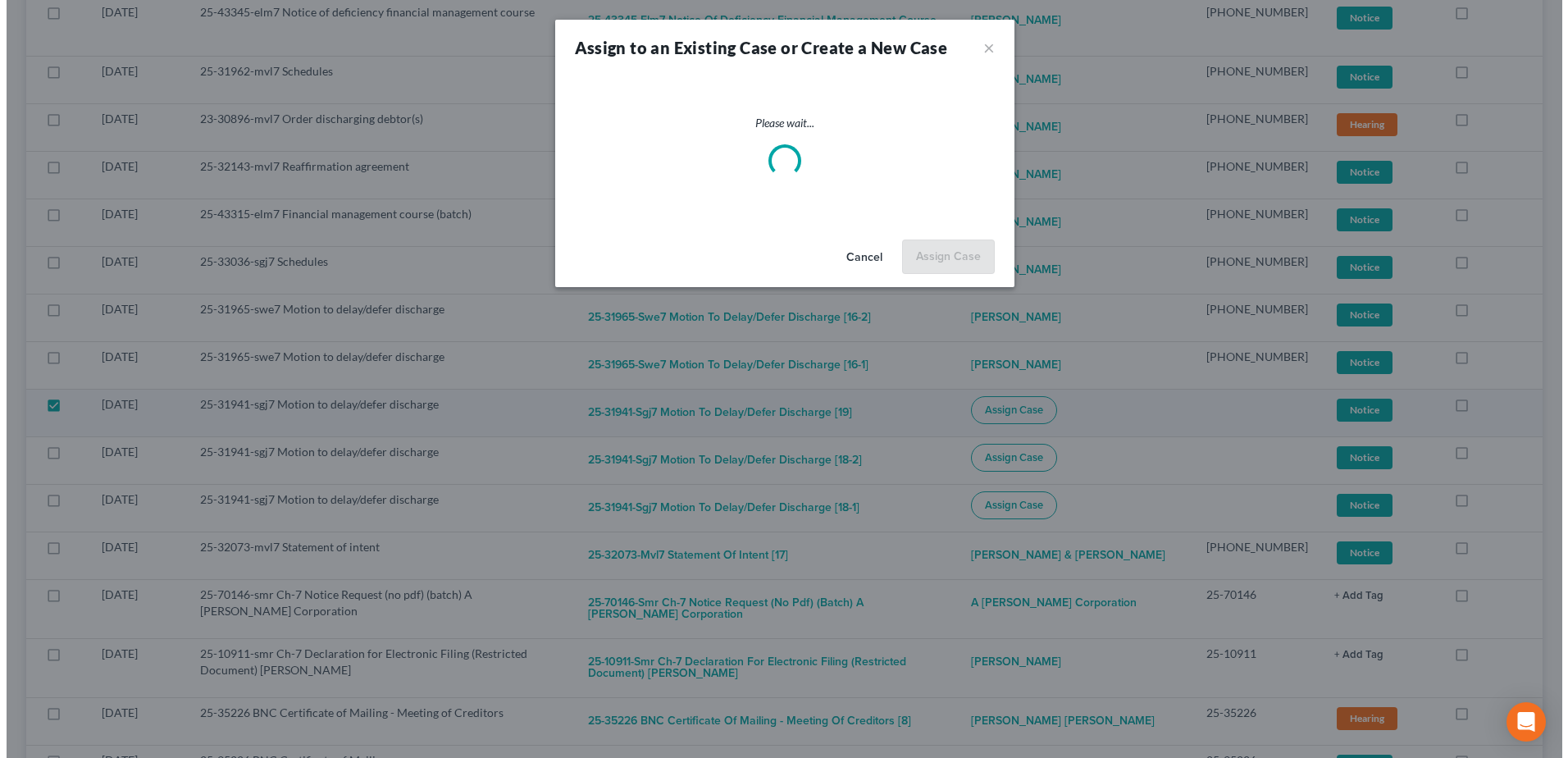
scroll to position [727, 0]
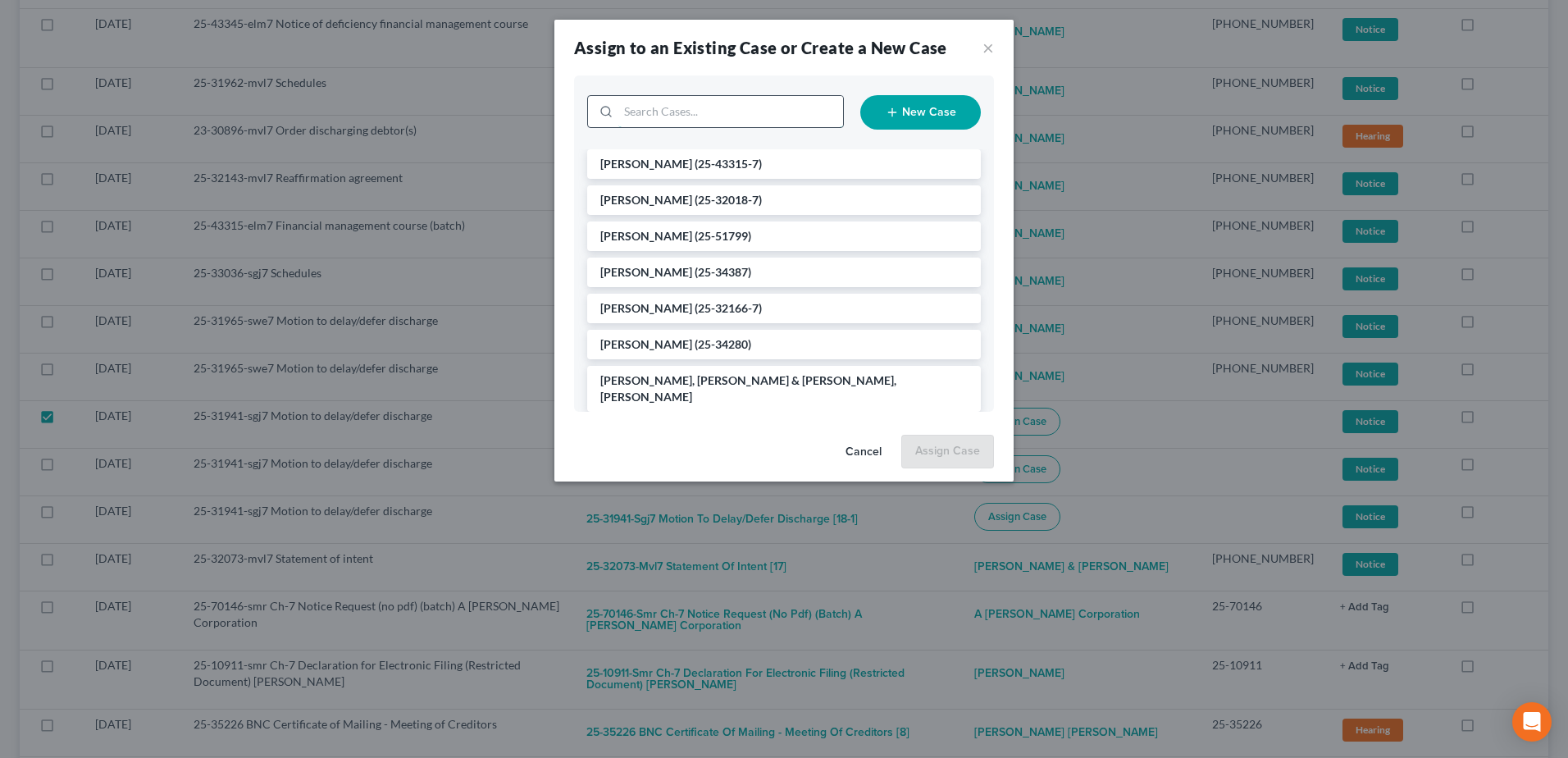
click at [653, 115] on input "search" at bounding box center [730, 111] width 225 height 31
type input "king"
click at [695, 162] on span "(25-31941-7)" at bounding box center [728, 163] width 67 height 14
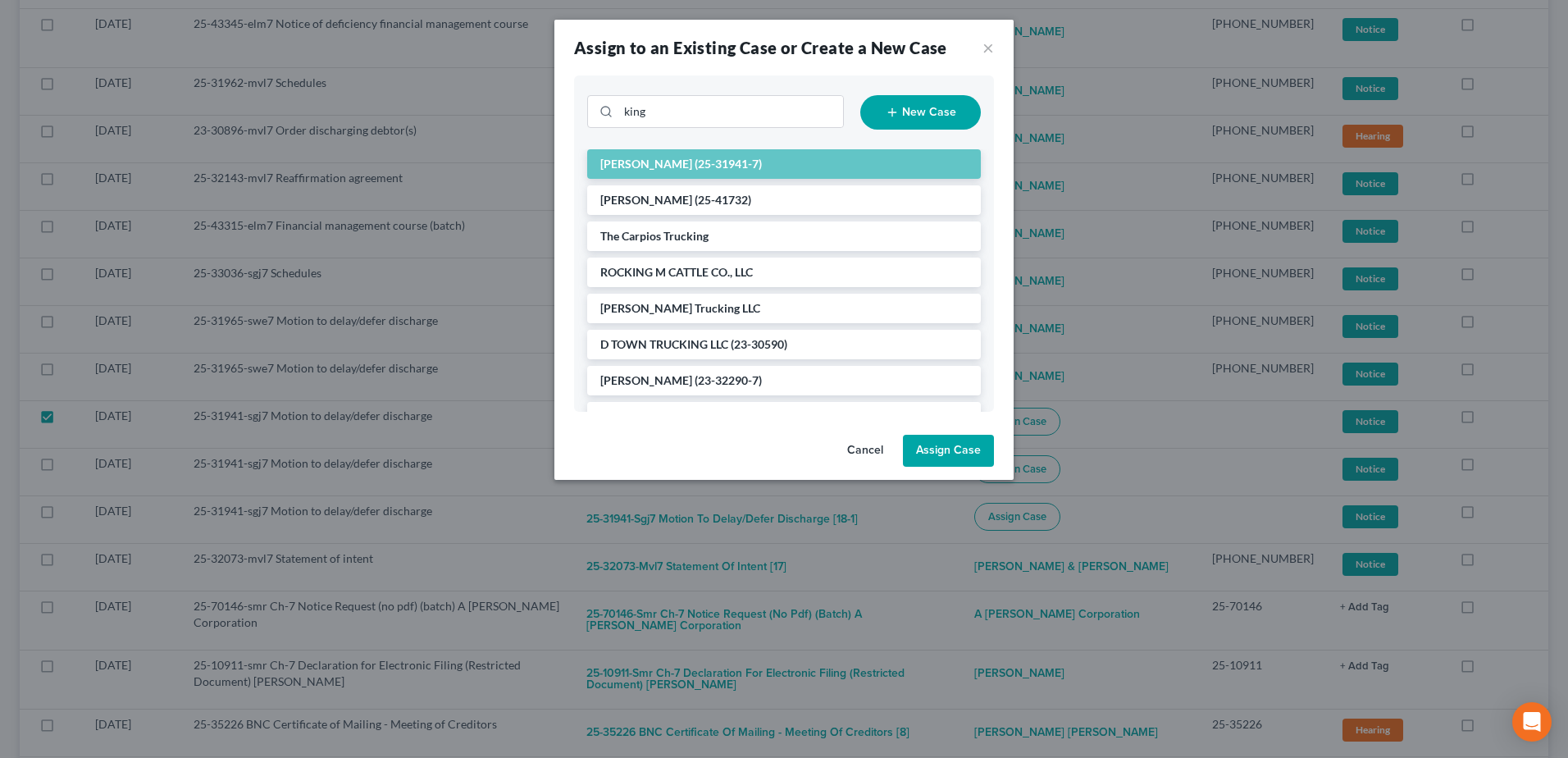
click at [935, 453] on button "Assign Case" at bounding box center [948, 451] width 91 height 33
checkbox input "false"
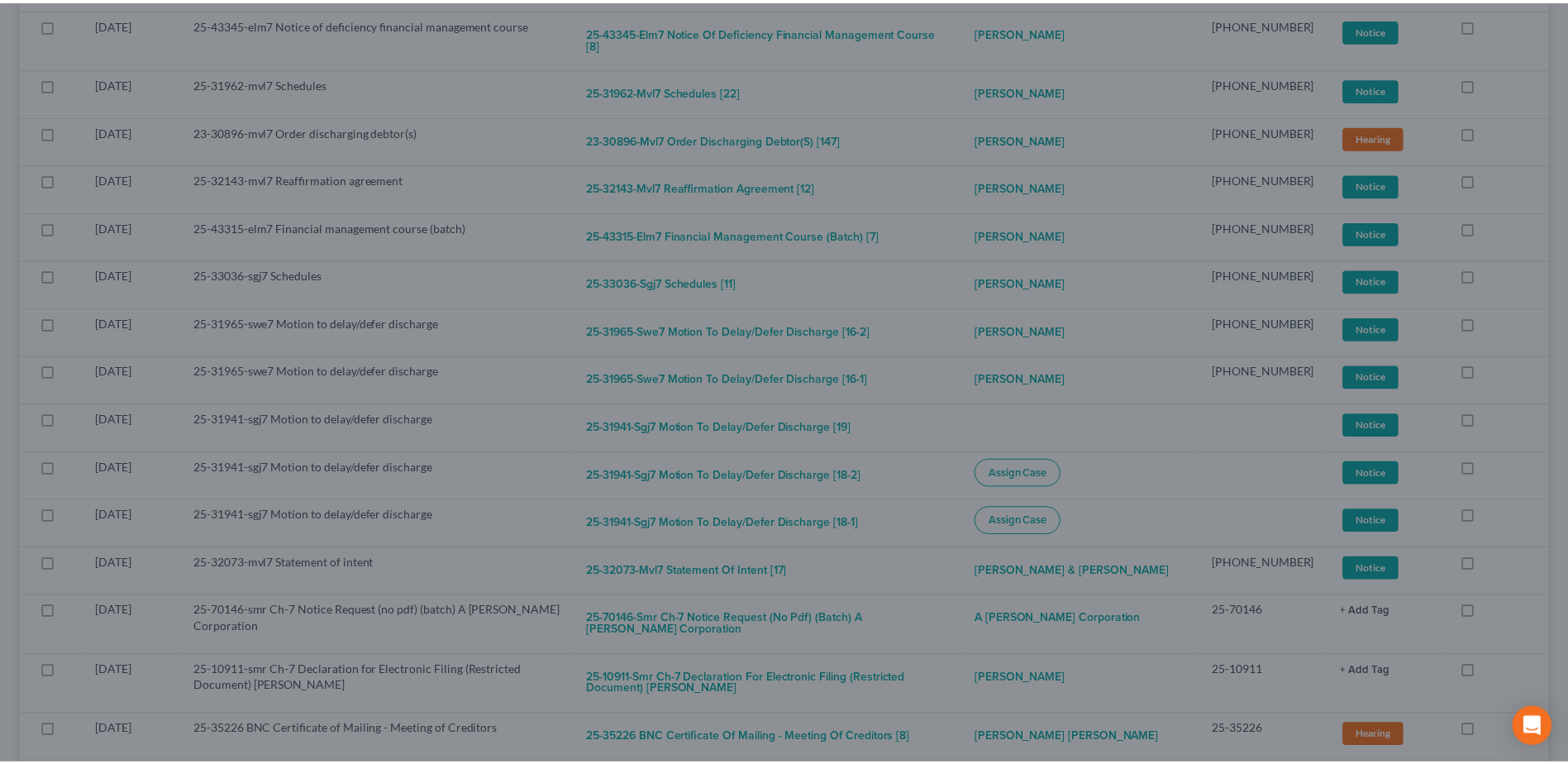
scroll to position [744, 0]
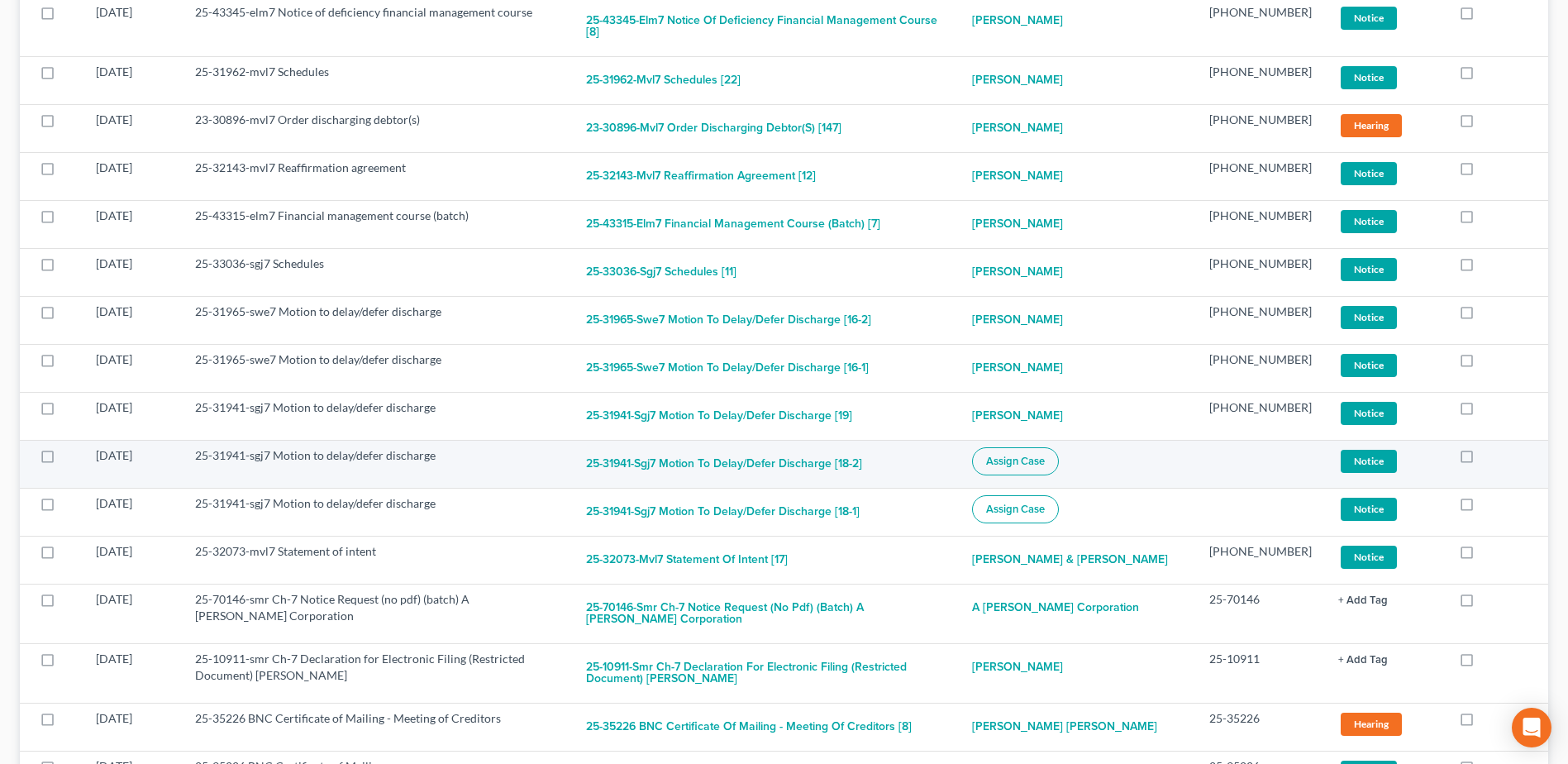
click at [1059, 447] on button "Assign Case" at bounding box center [1015, 460] width 86 height 28
checkbox input "true"
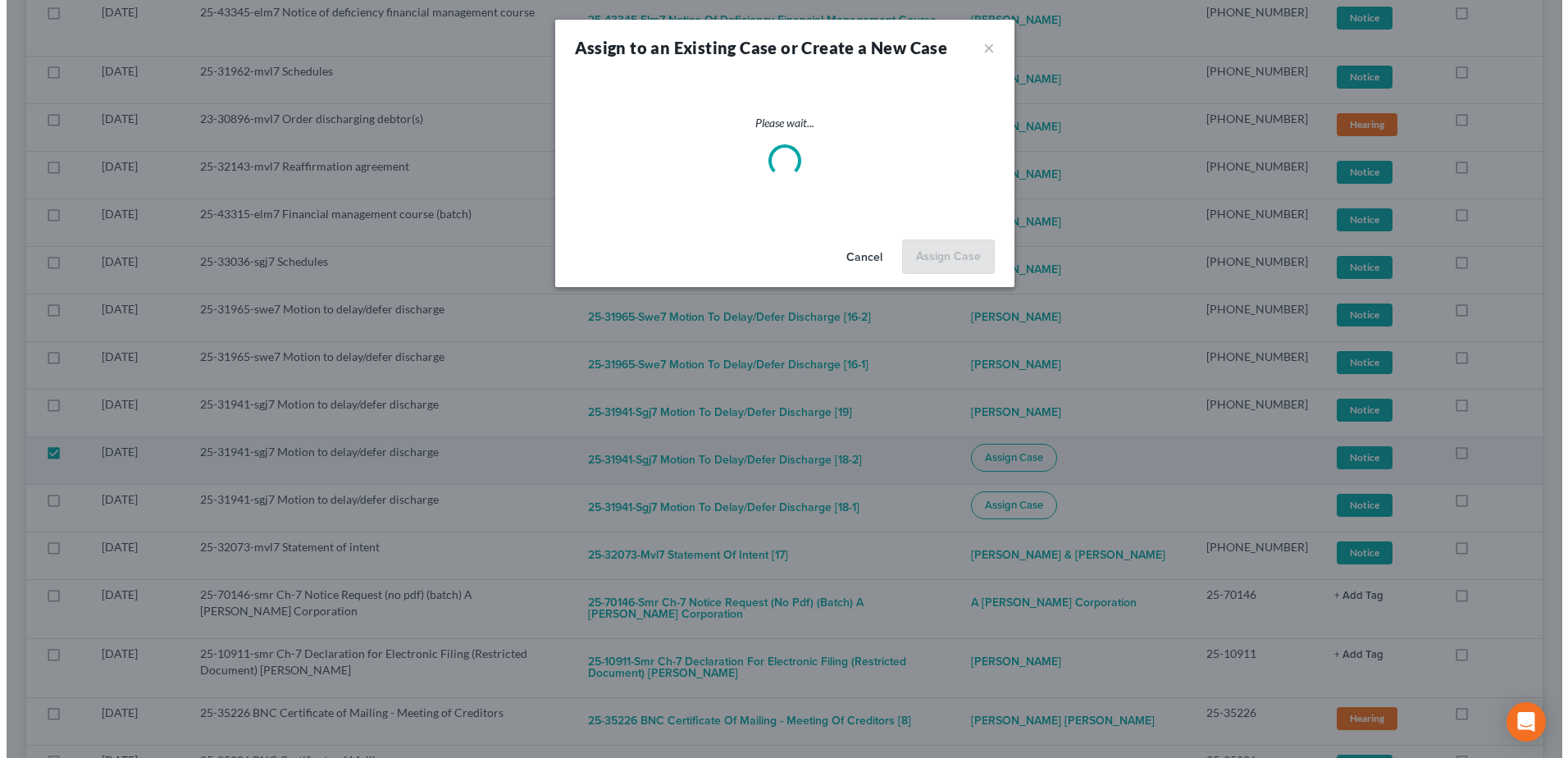
scroll to position [727, 0]
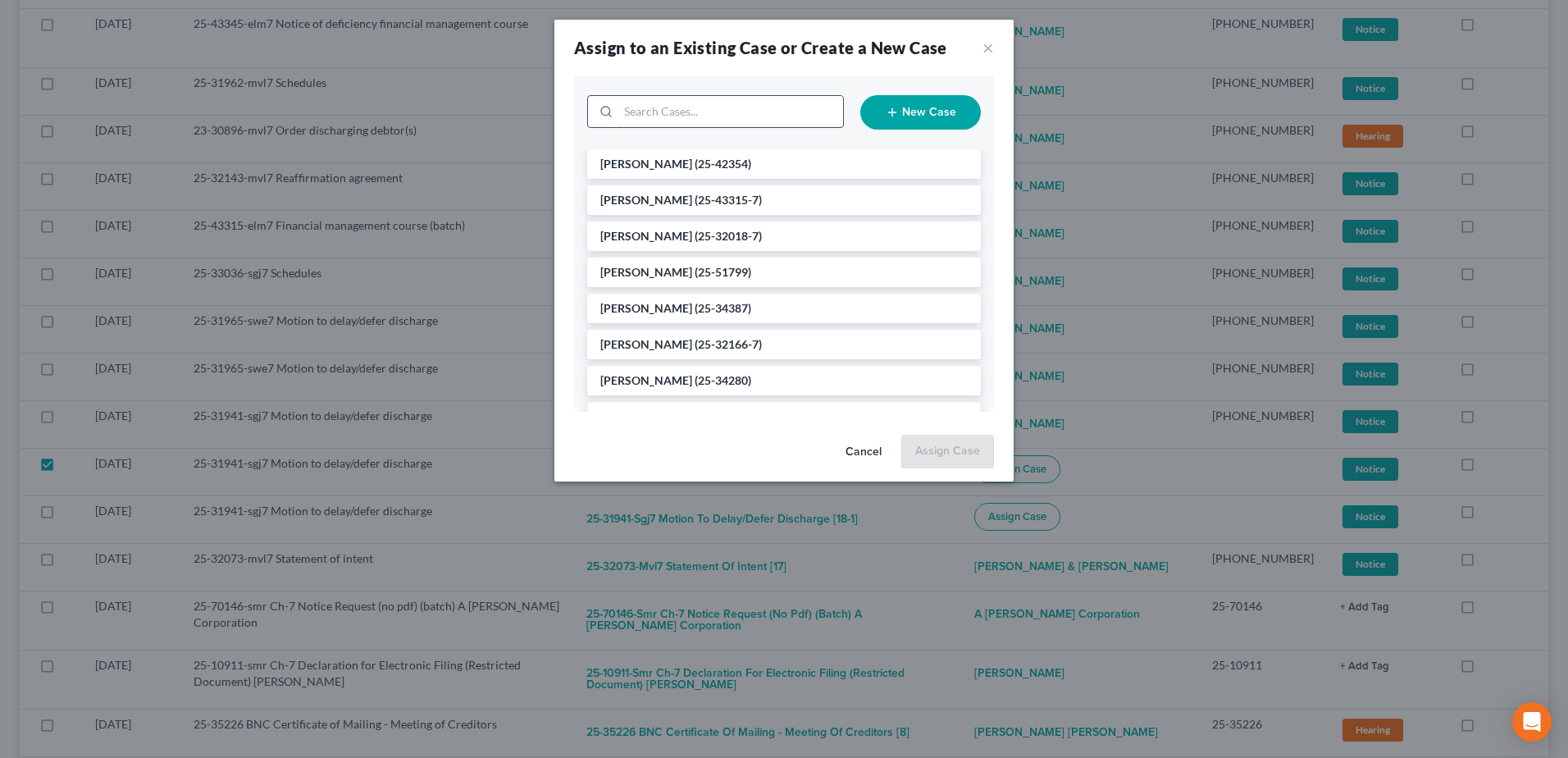
click at [702, 123] on input "search" at bounding box center [730, 111] width 225 height 31
type input "king"
click at [705, 163] on span "(25-31941-7)" at bounding box center [728, 163] width 67 height 14
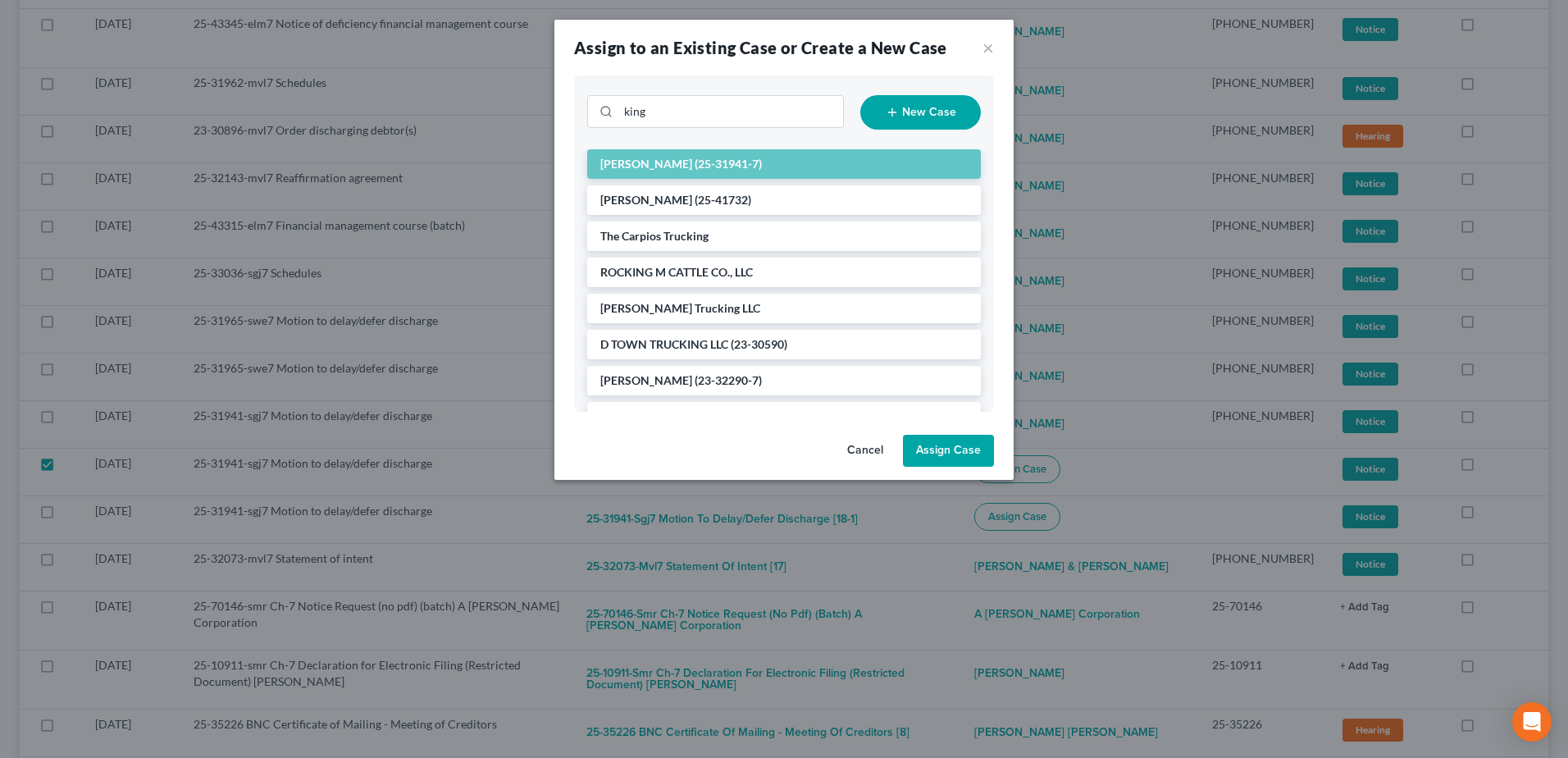
click at [934, 462] on button "Assign Case" at bounding box center [948, 451] width 91 height 33
checkbox input "false"
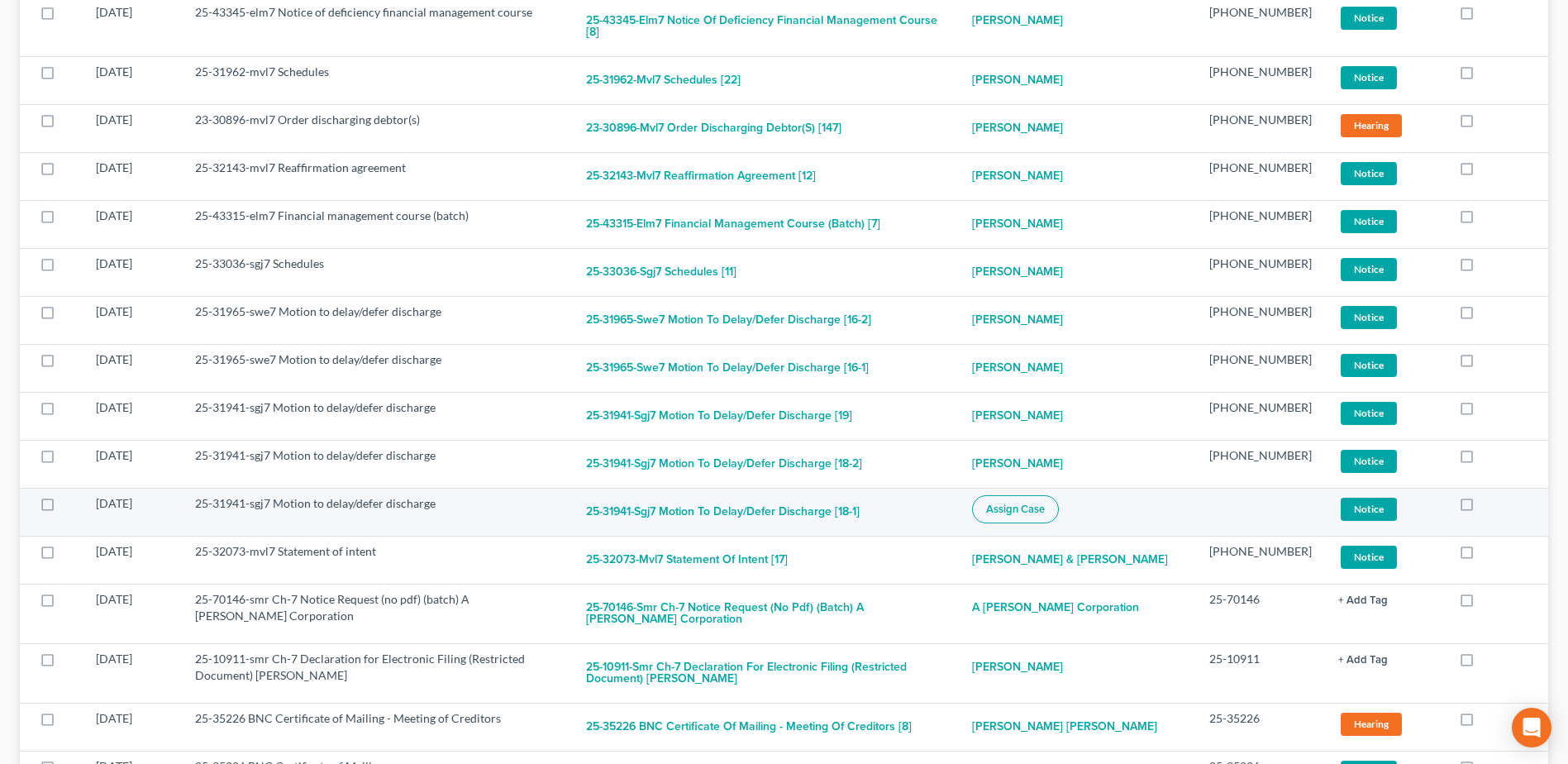
click at [1044, 503] on span "Assign Case" at bounding box center [1015, 510] width 58 height 14
checkbox input "true"
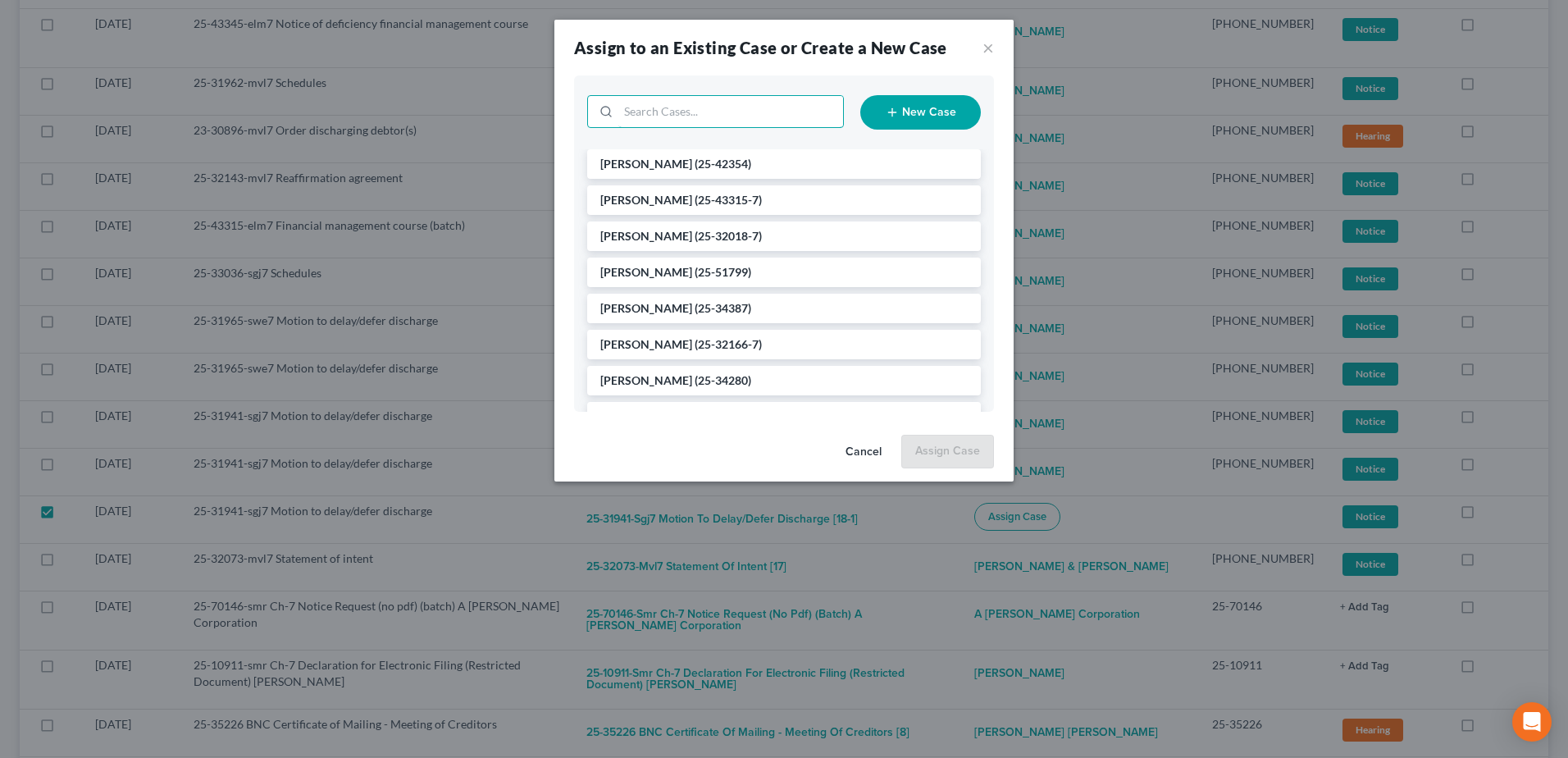
click at [796, 103] on input "search" at bounding box center [730, 111] width 225 height 31
type input "king"
click at [726, 168] on span "(25-31941-7)" at bounding box center [728, 163] width 67 height 14
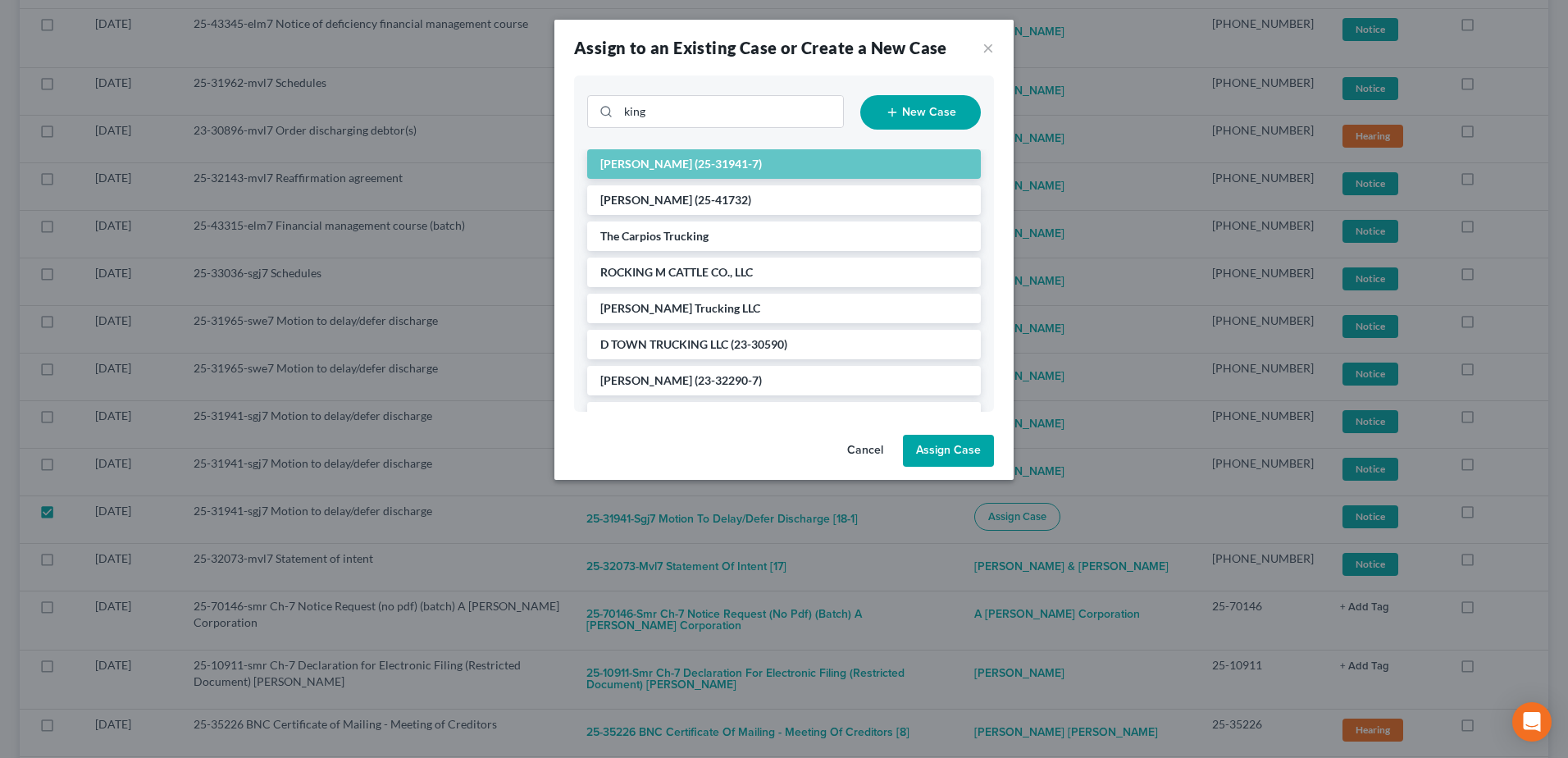
click at [952, 454] on button "Assign Case" at bounding box center [948, 451] width 91 height 33
checkbox input "false"
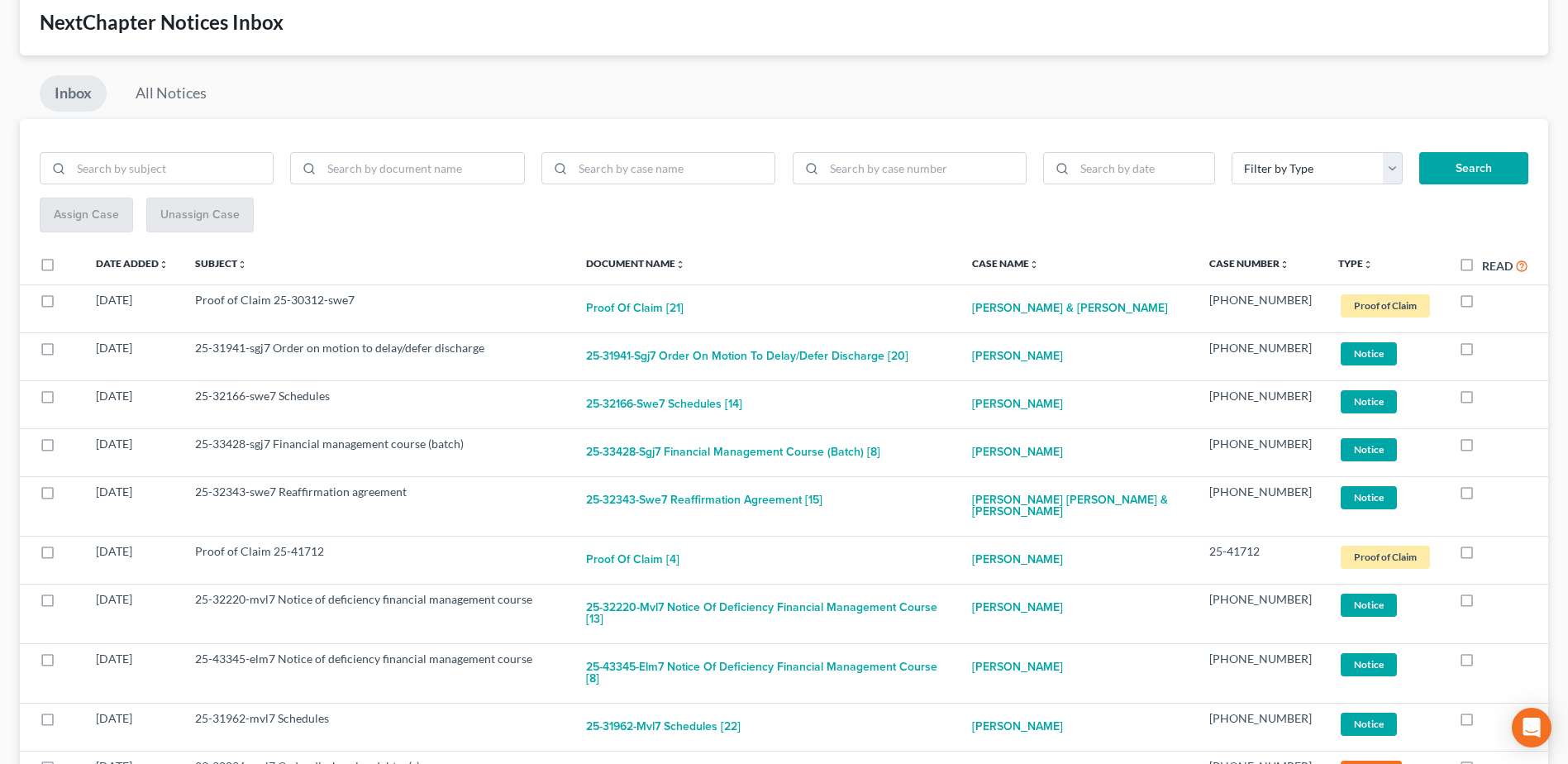
scroll to position [0, 0]
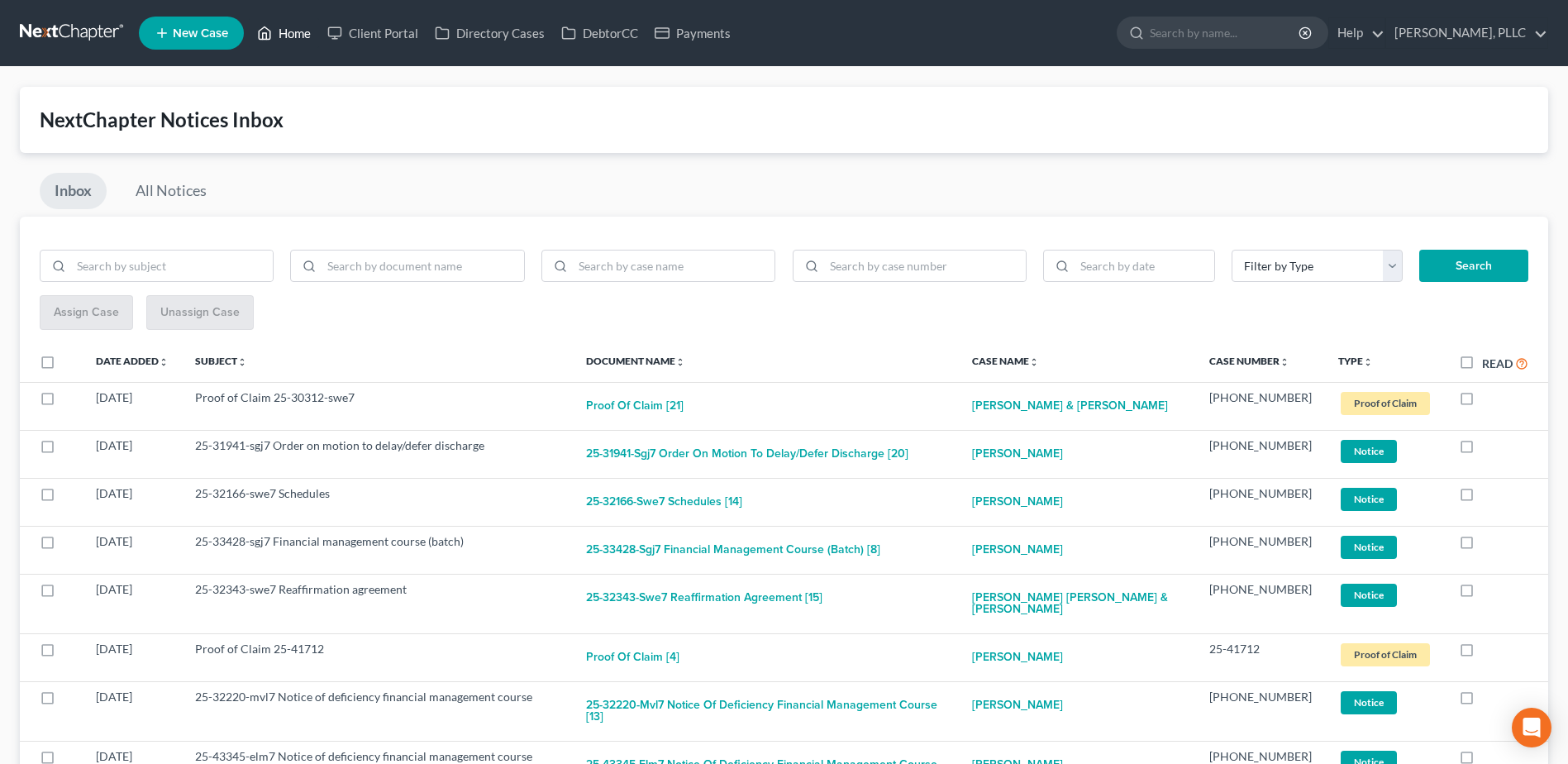
click at [292, 38] on link "Home" at bounding box center [283, 32] width 70 height 30
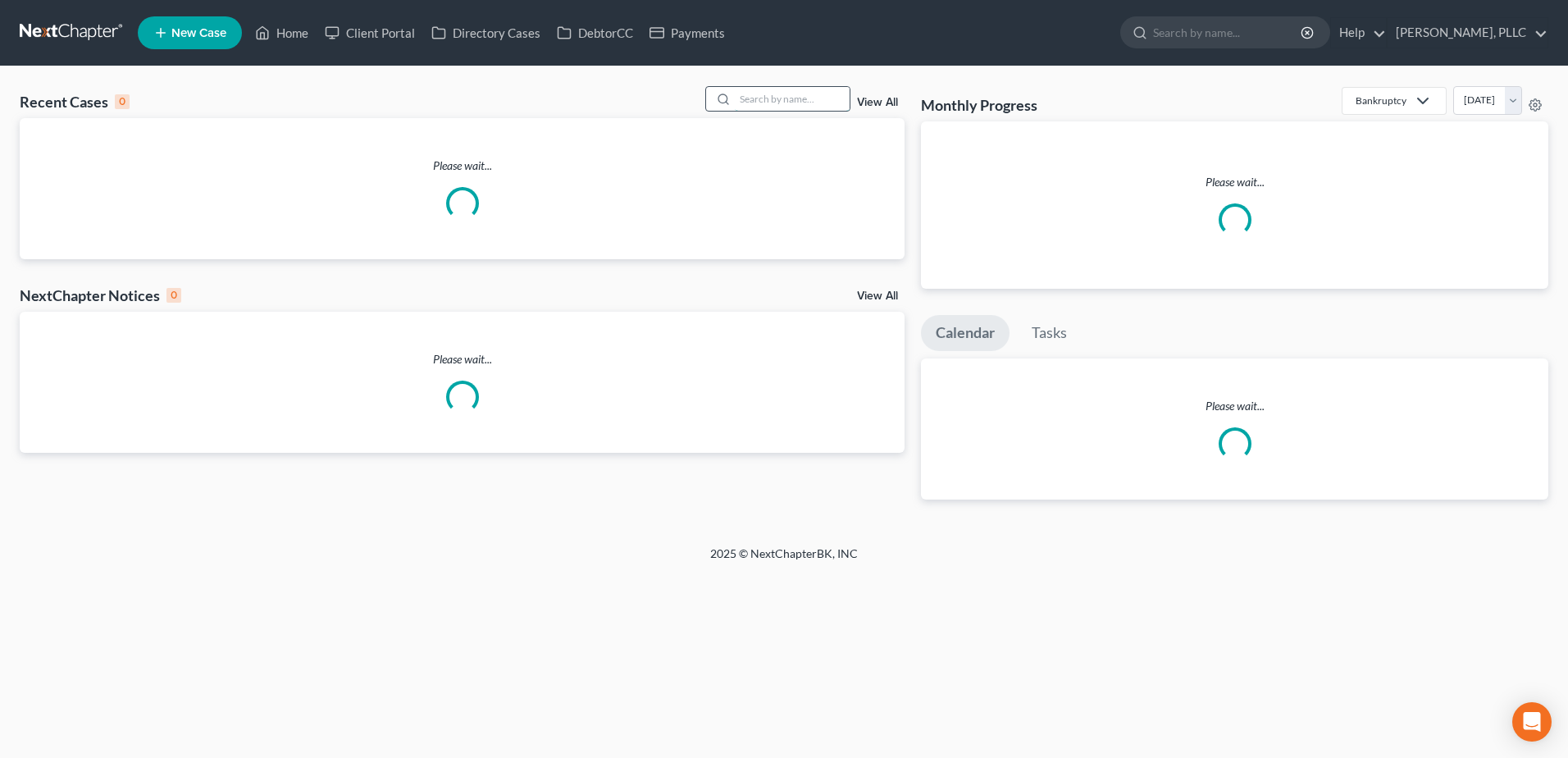
click at [776, 107] on input "search" at bounding box center [792, 98] width 114 height 24
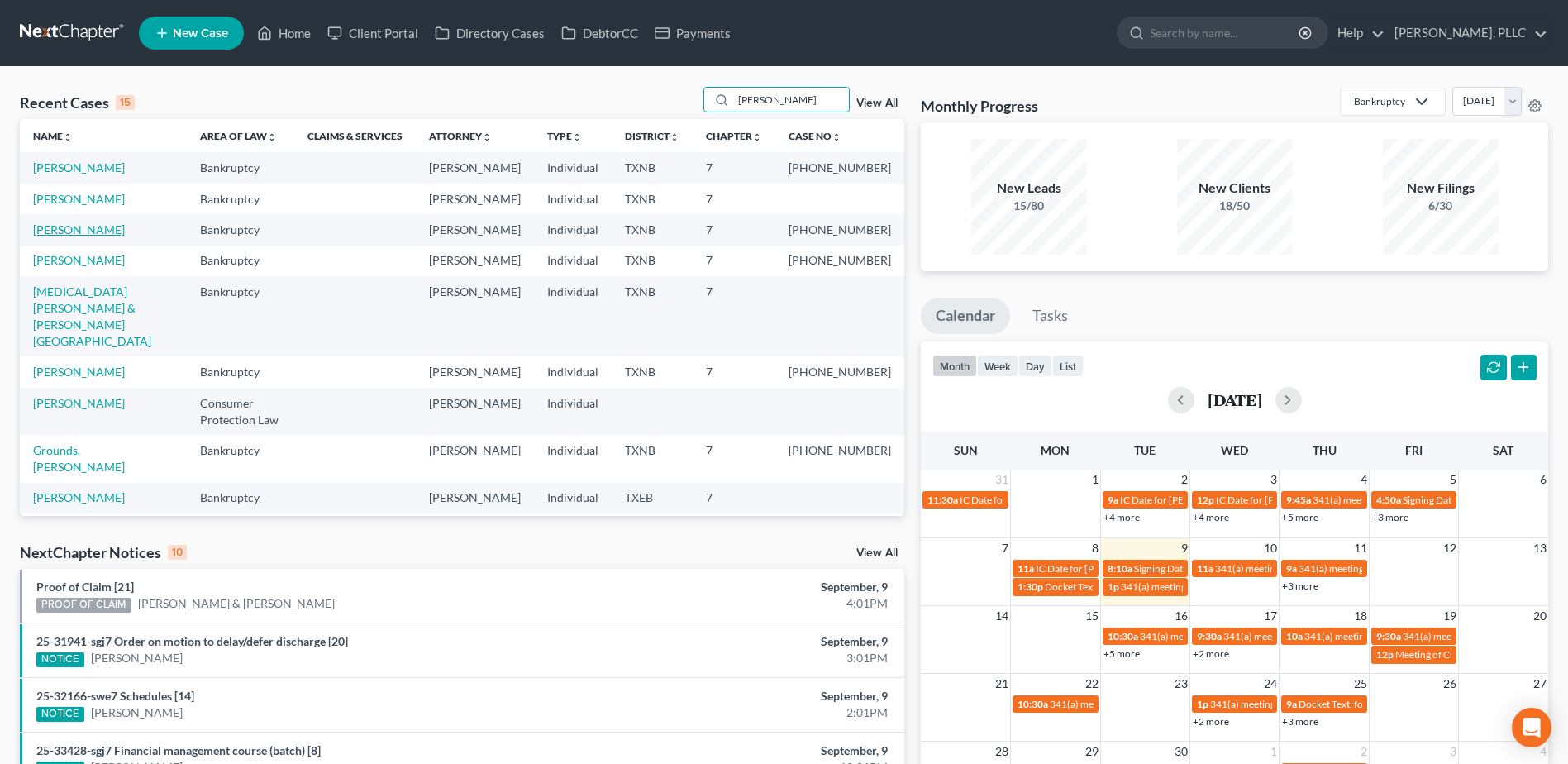
type input "martin"
click at [84, 227] on link "Martin, Cortney" at bounding box center [79, 229] width 92 height 14
select select "4"
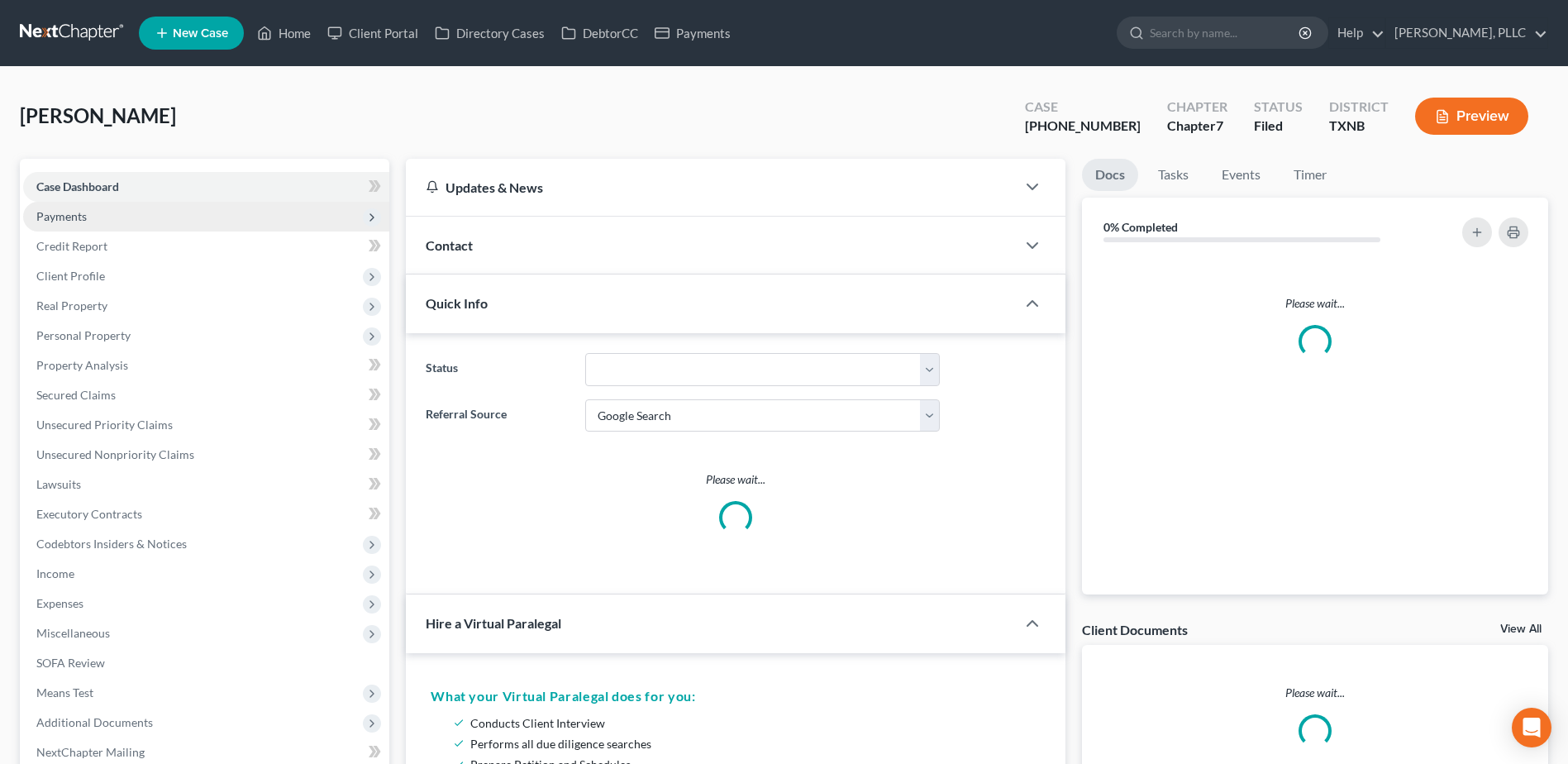
click at [75, 220] on span "Payments" at bounding box center [61, 216] width 50 height 14
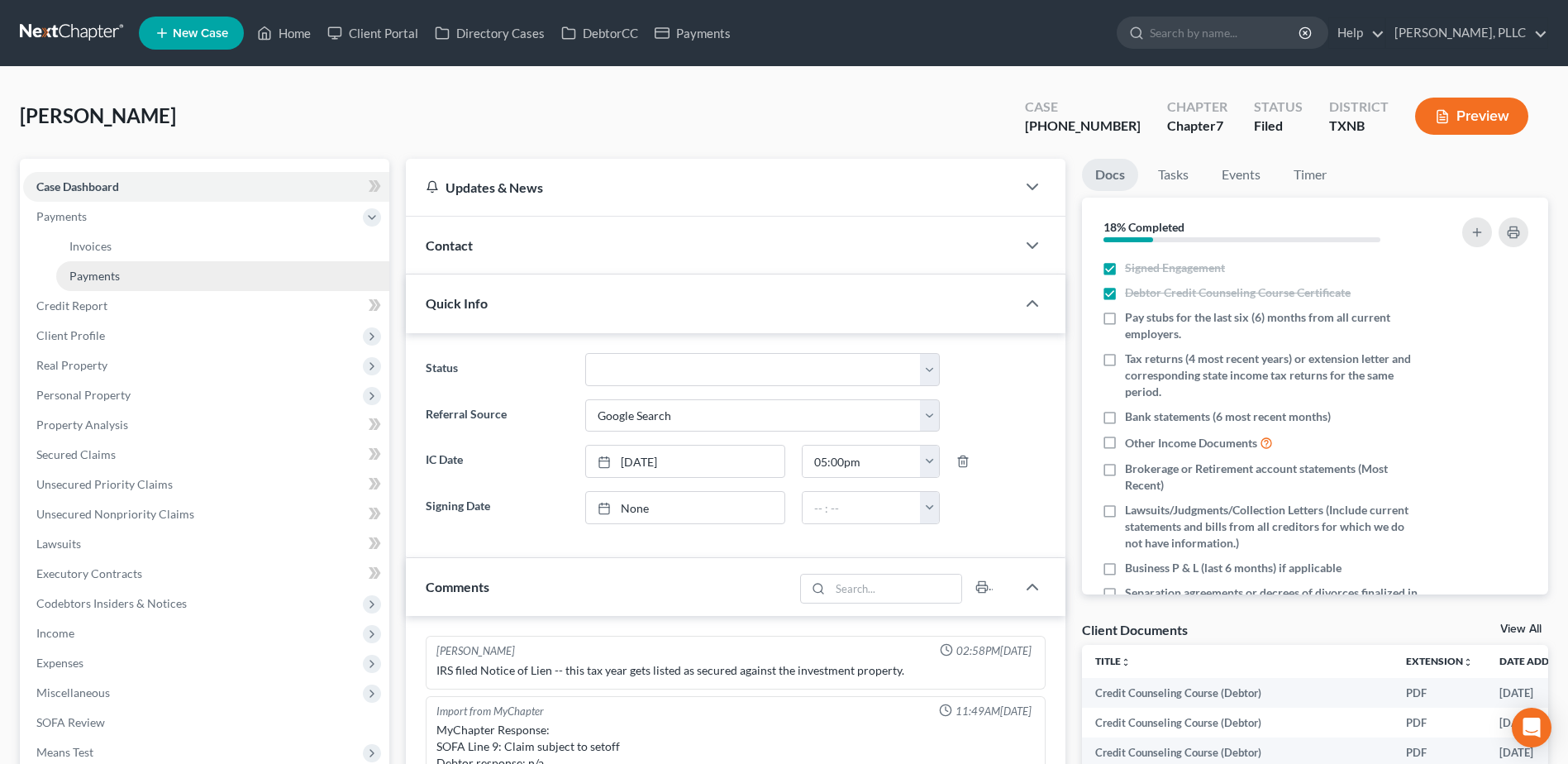
scroll to position [2590, 0]
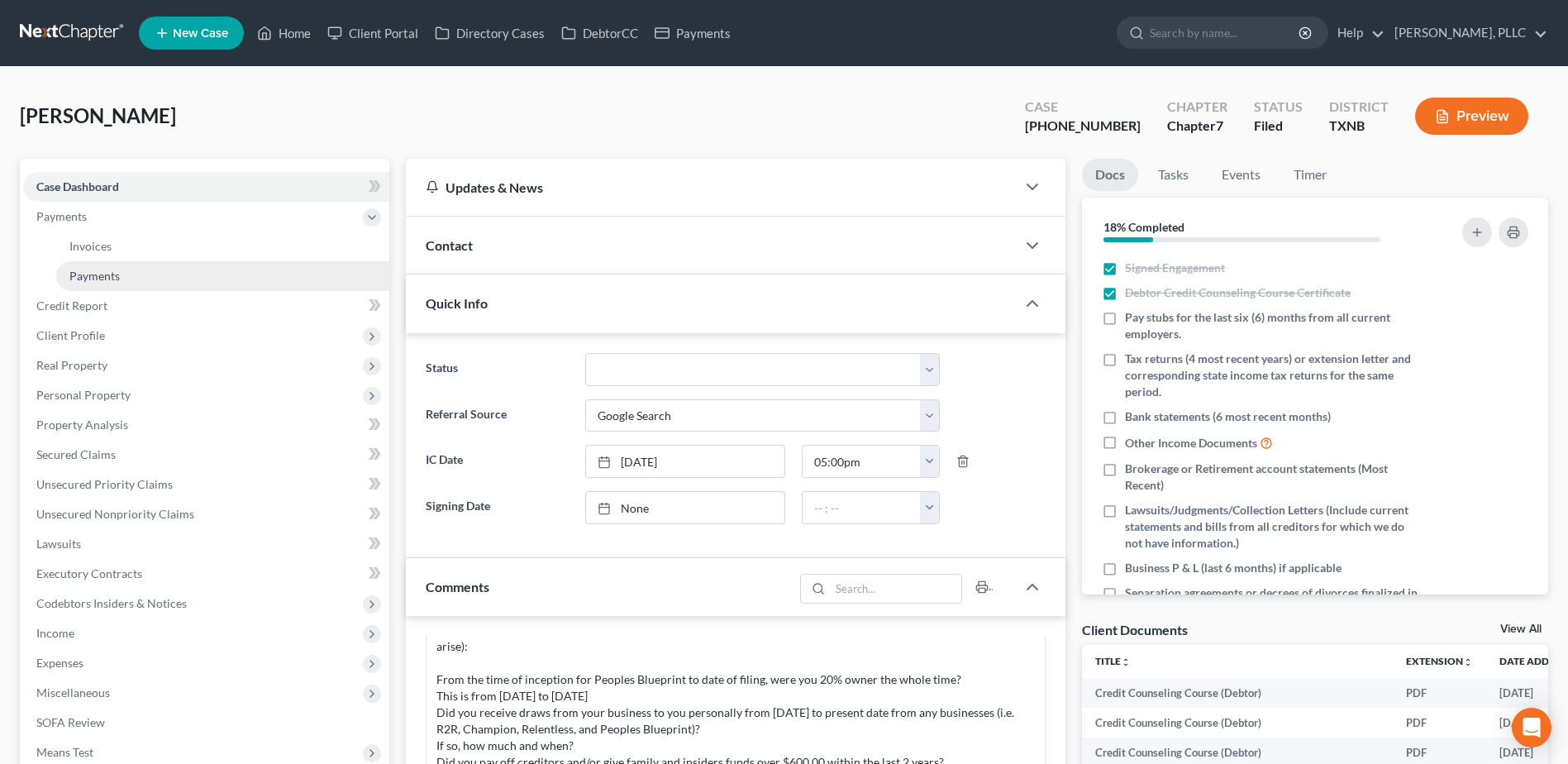
click at [142, 277] on link "Payments" at bounding box center [222, 276] width 333 height 30
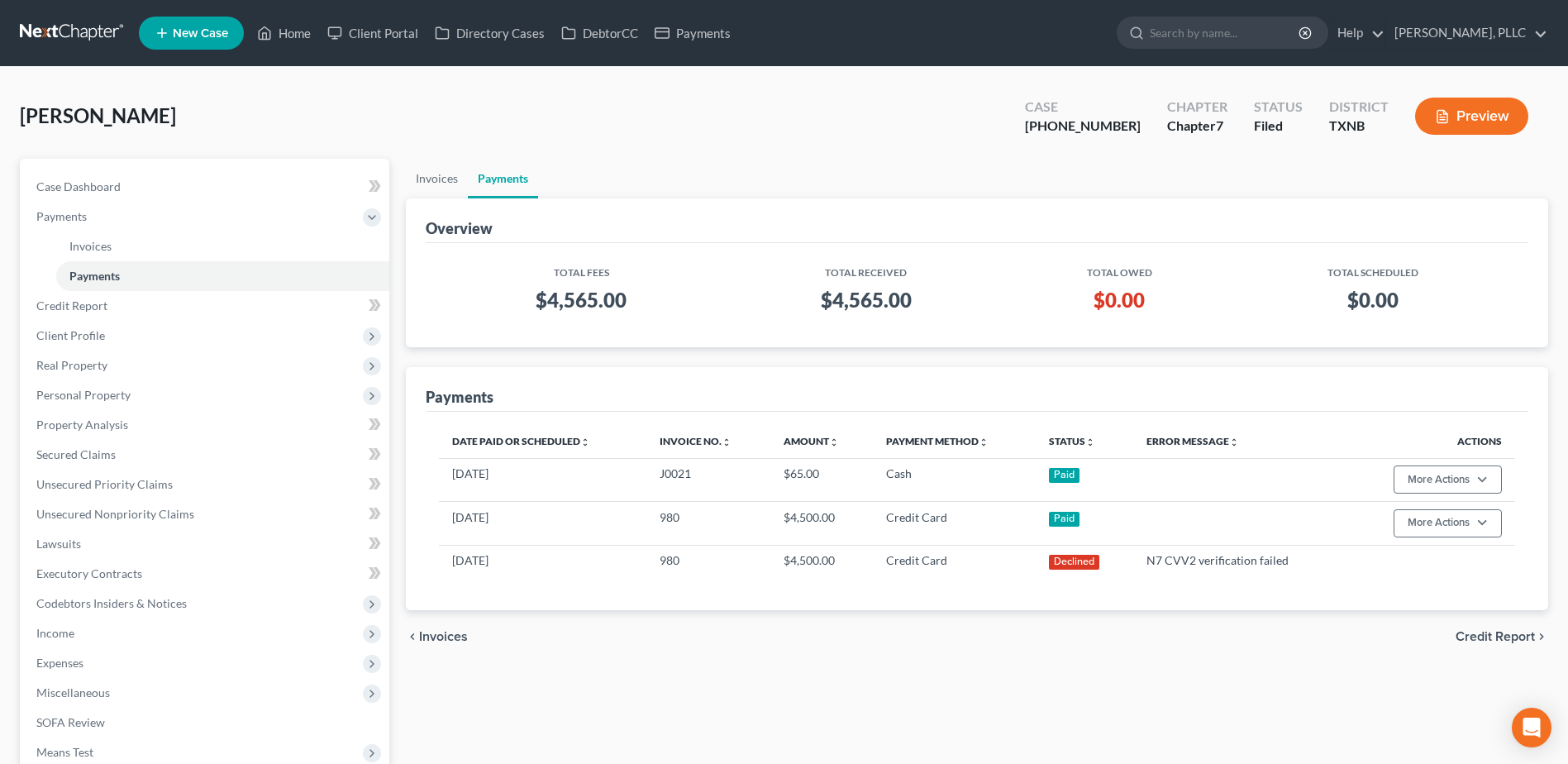
click at [56, 261] on link "Payments" at bounding box center [222, 276] width 333 height 30
click at [292, 36] on link "Home" at bounding box center [283, 32] width 70 height 30
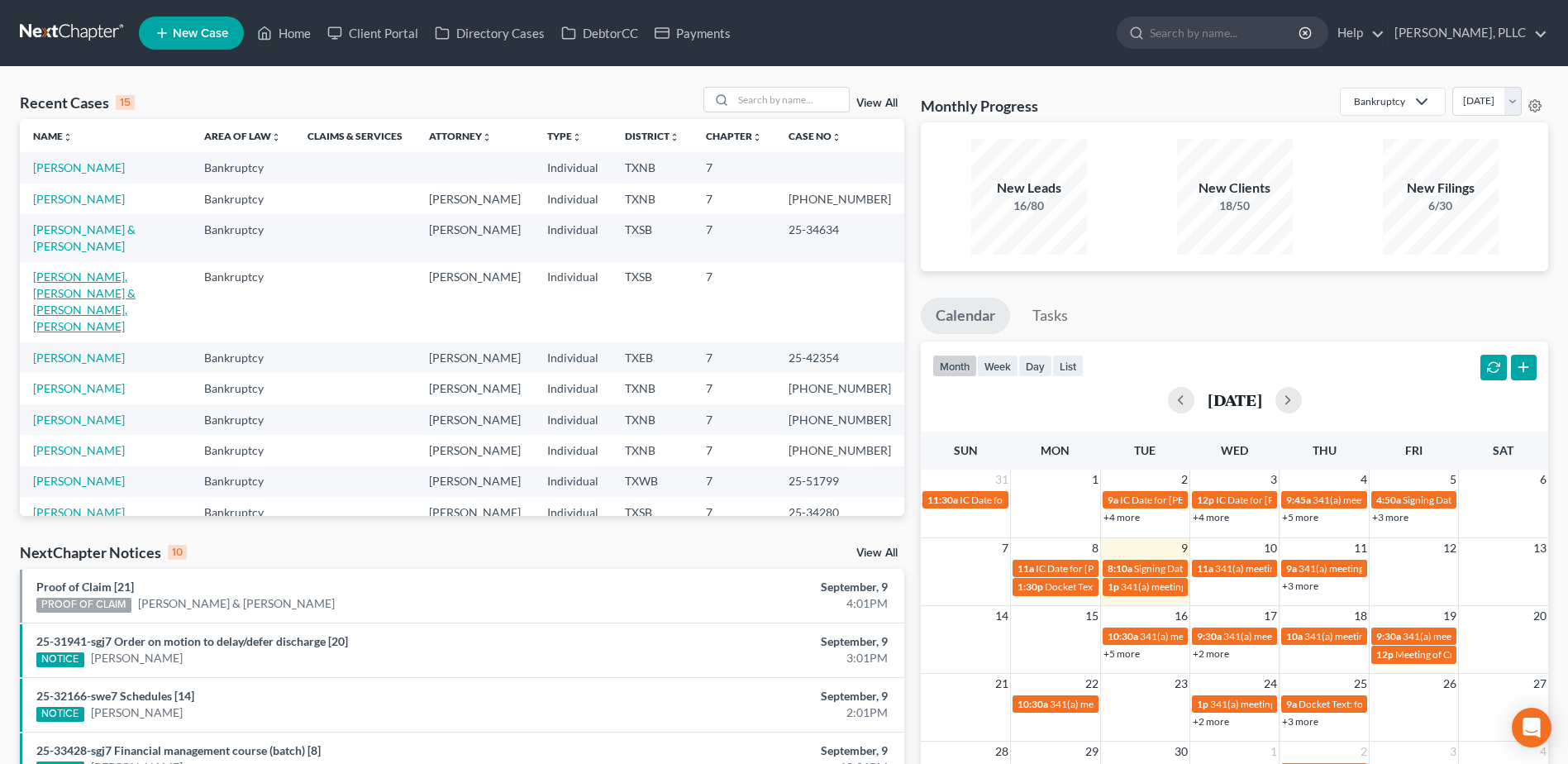
click at [75, 270] on link "[PERSON_NAME], [PERSON_NAME] & [PERSON_NAME], [PERSON_NAME]" at bounding box center [84, 301] width 103 height 64
select select "6"
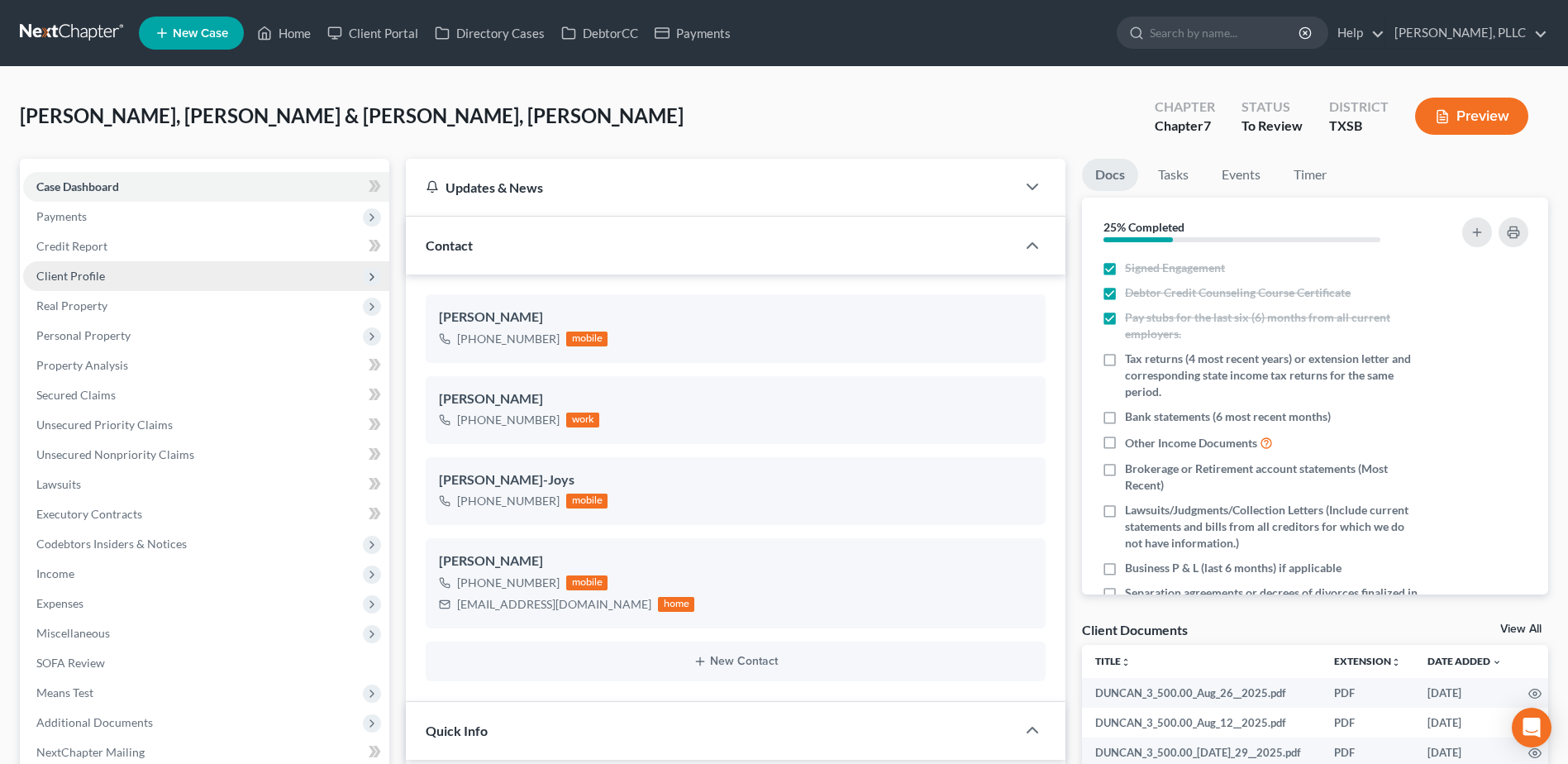
scroll to position [756, 0]
click at [83, 280] on span "Client Profile" at bounding box center [70, 276] width 69 height 14
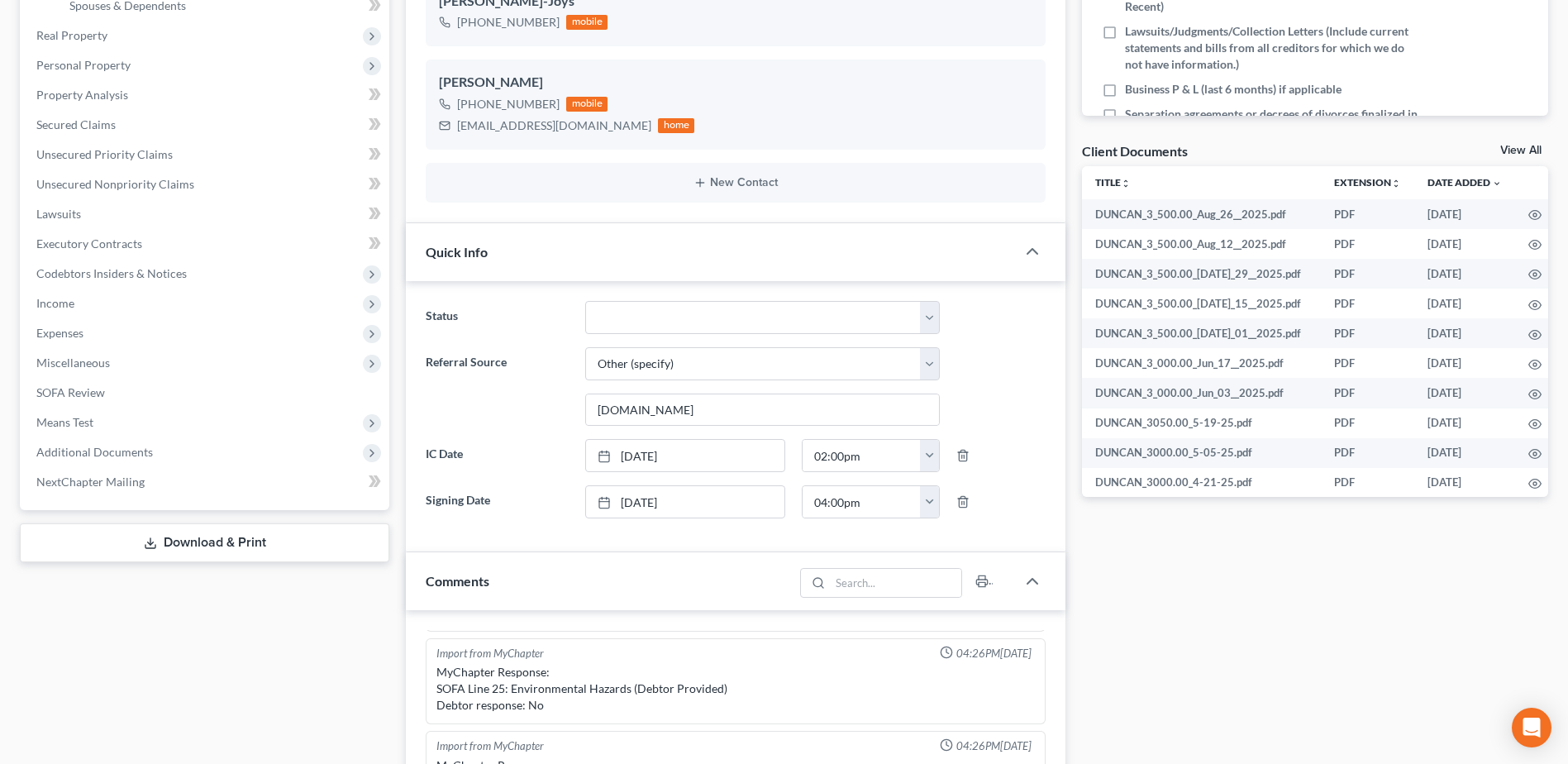
scroll to position [590, 0]
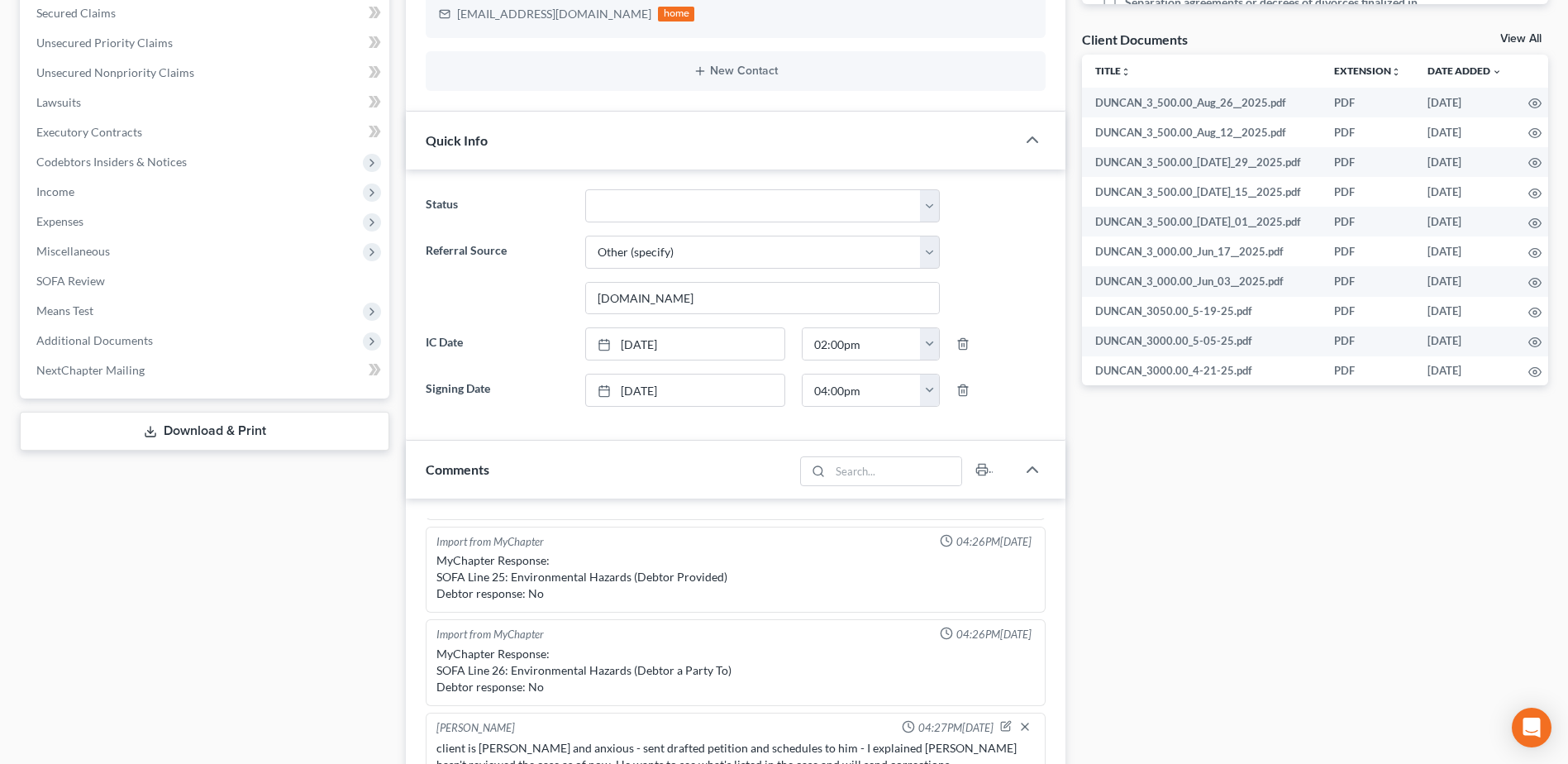
click at [1523, 38] on link "View All" at bounding box center [1521, 39] width 42 height 12
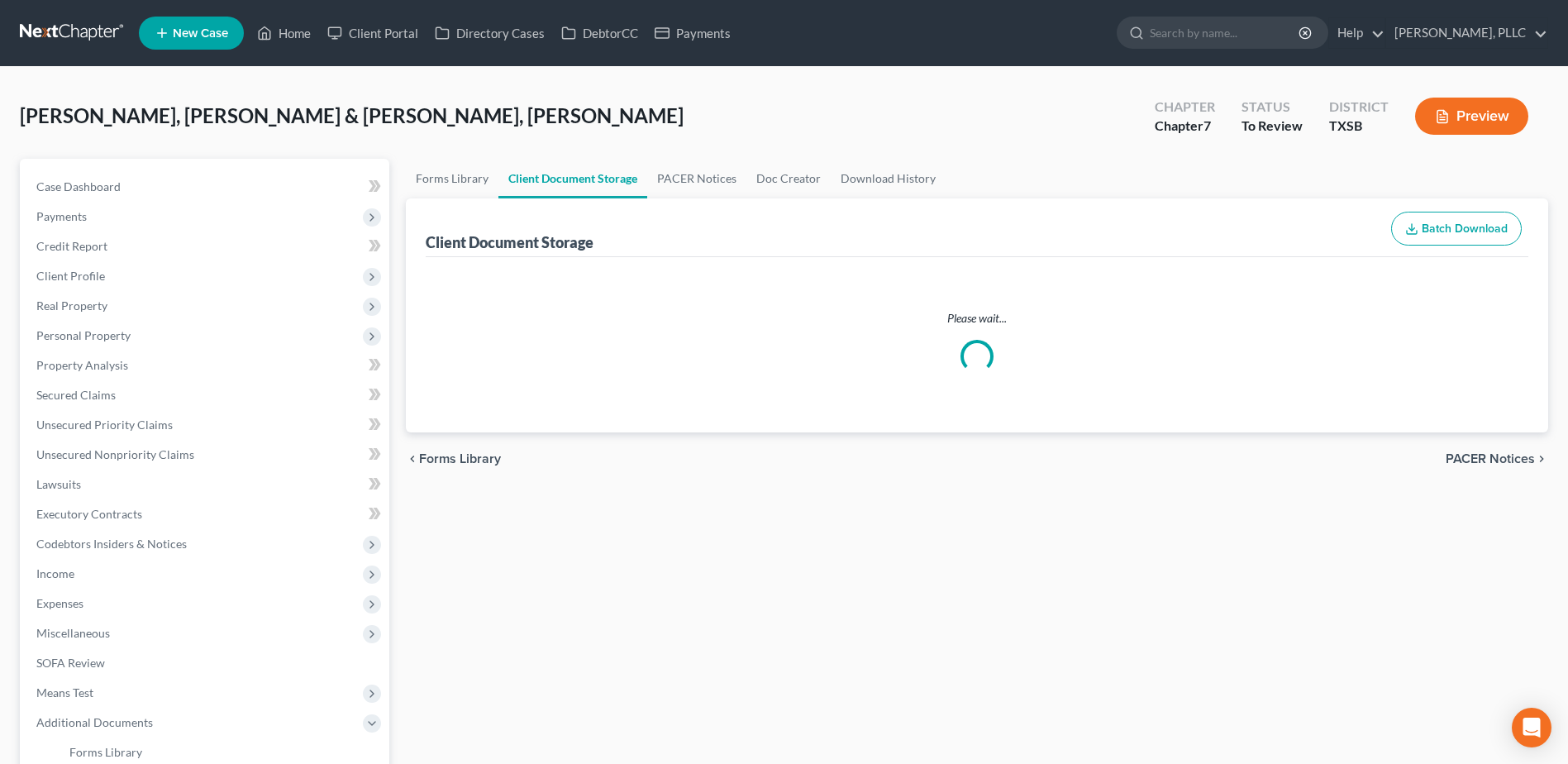
select select "8"
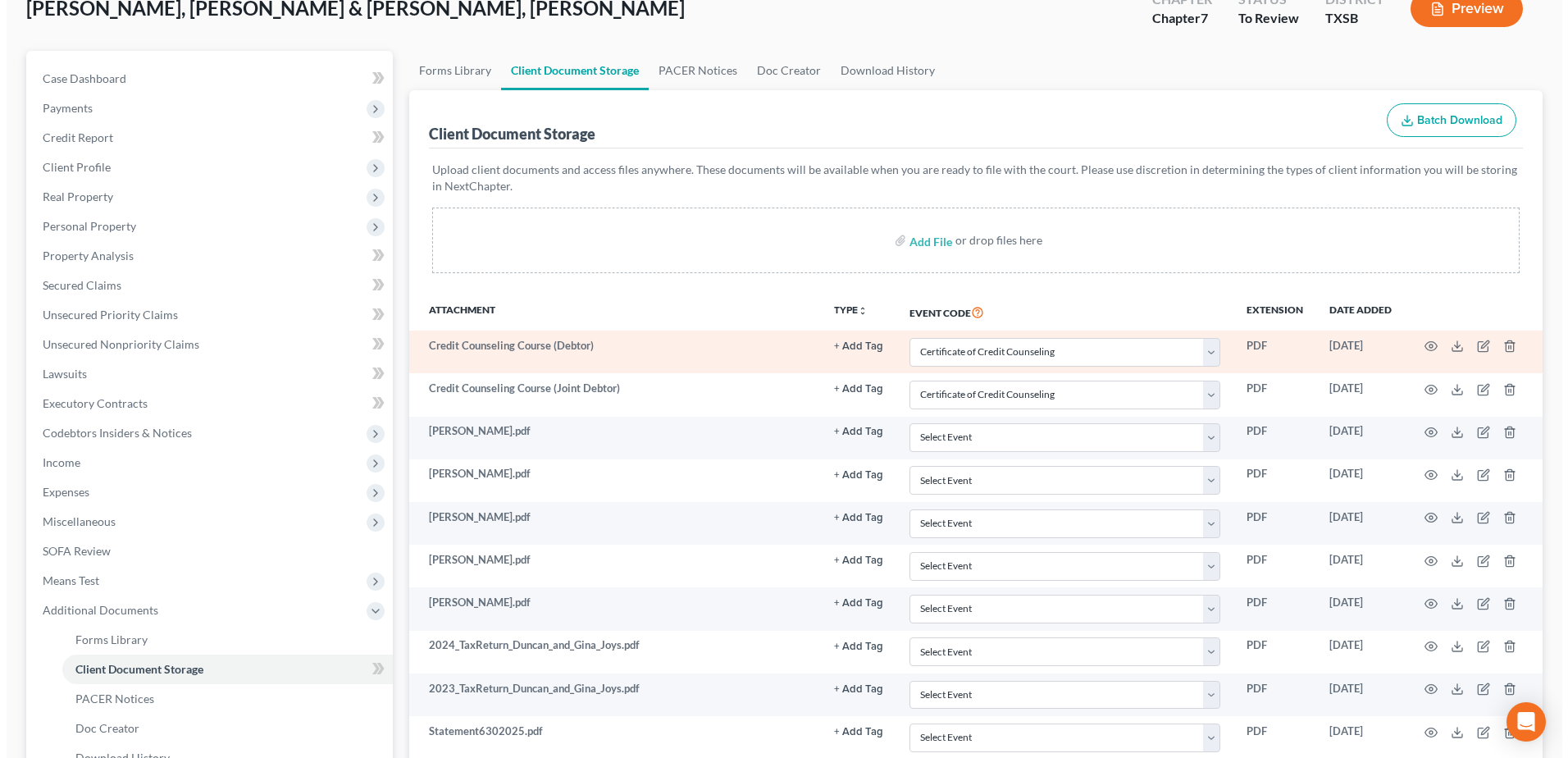
scroll to position [164, 0]
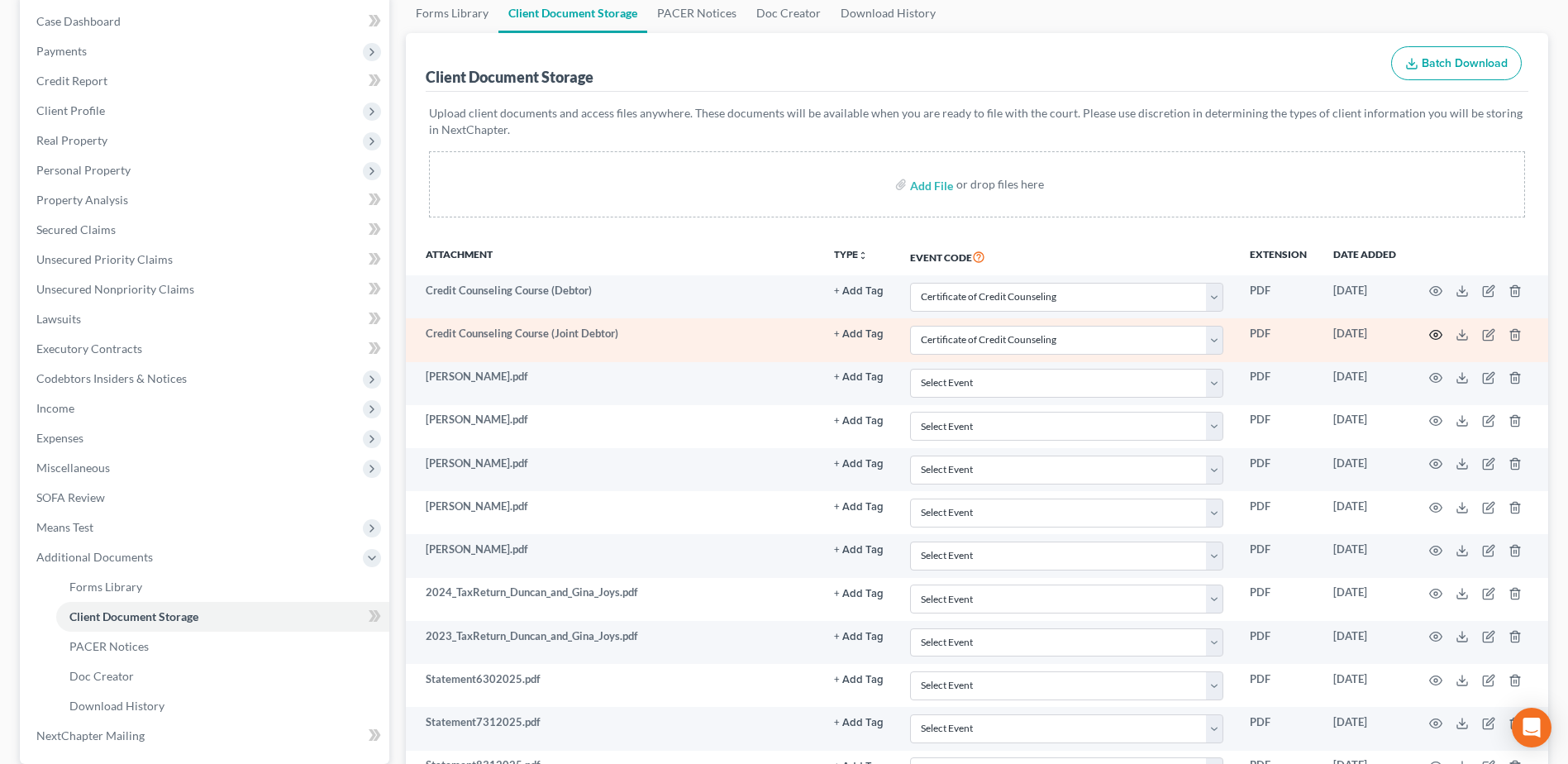
click at [1437, 333] on circle "button" at bounding box center [1436, 335] width 3 height 3
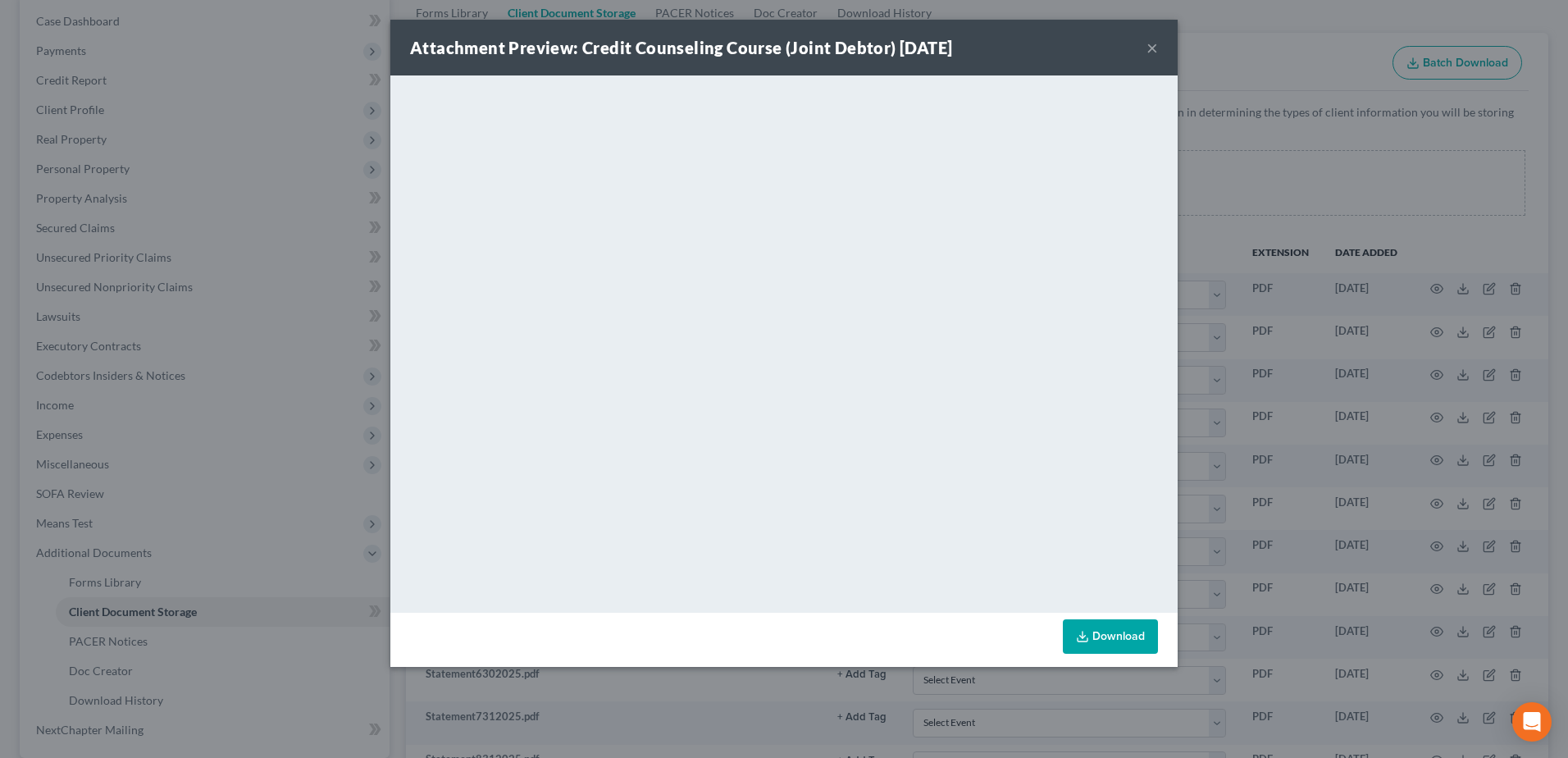
click at [1155, 48] on button "×" at bounding box center [1152, 47] width 12 height 19
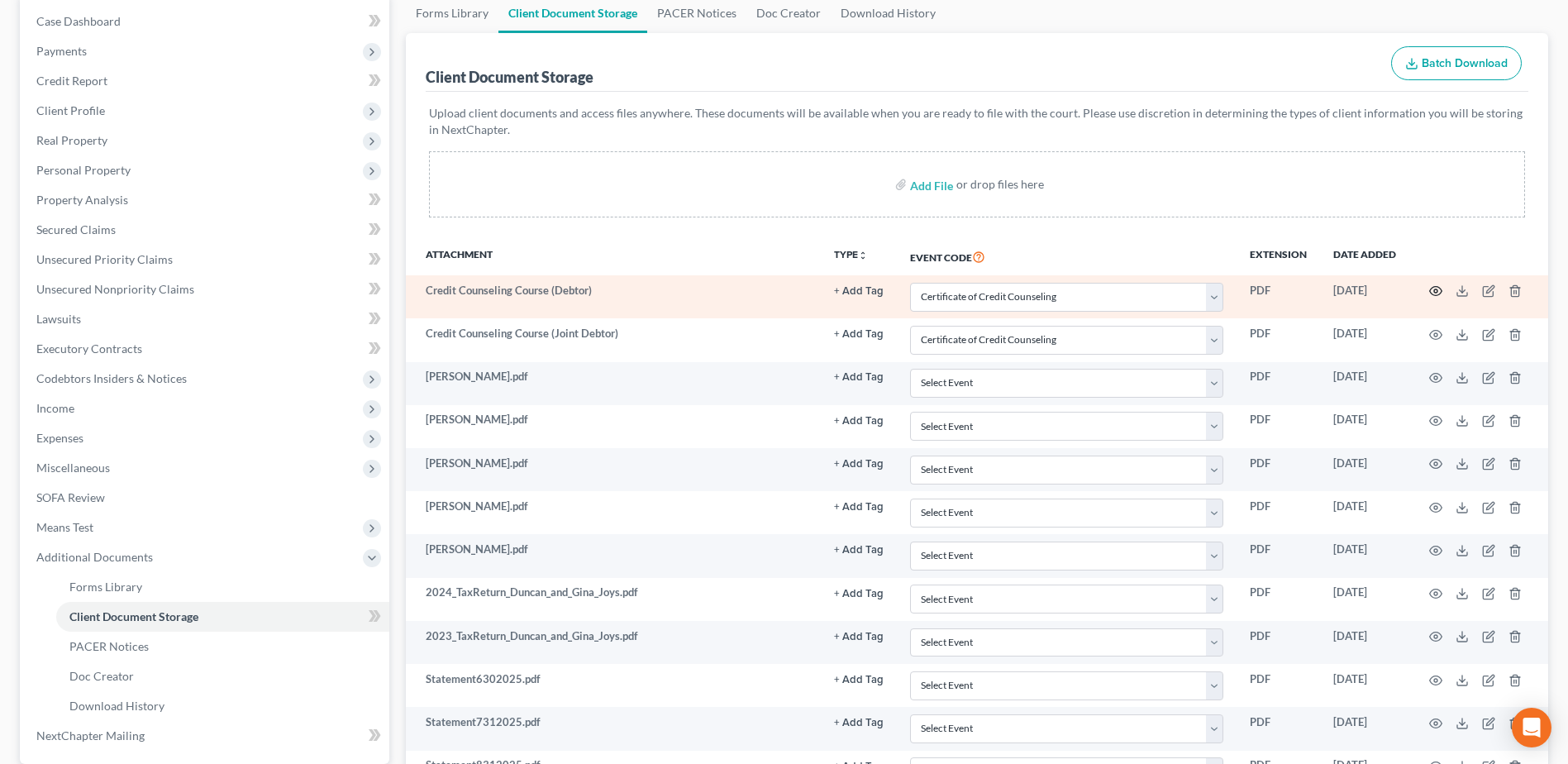
click at [1437, 293] on circle "button" at bounding box center [1436, 291] width 3 height 3
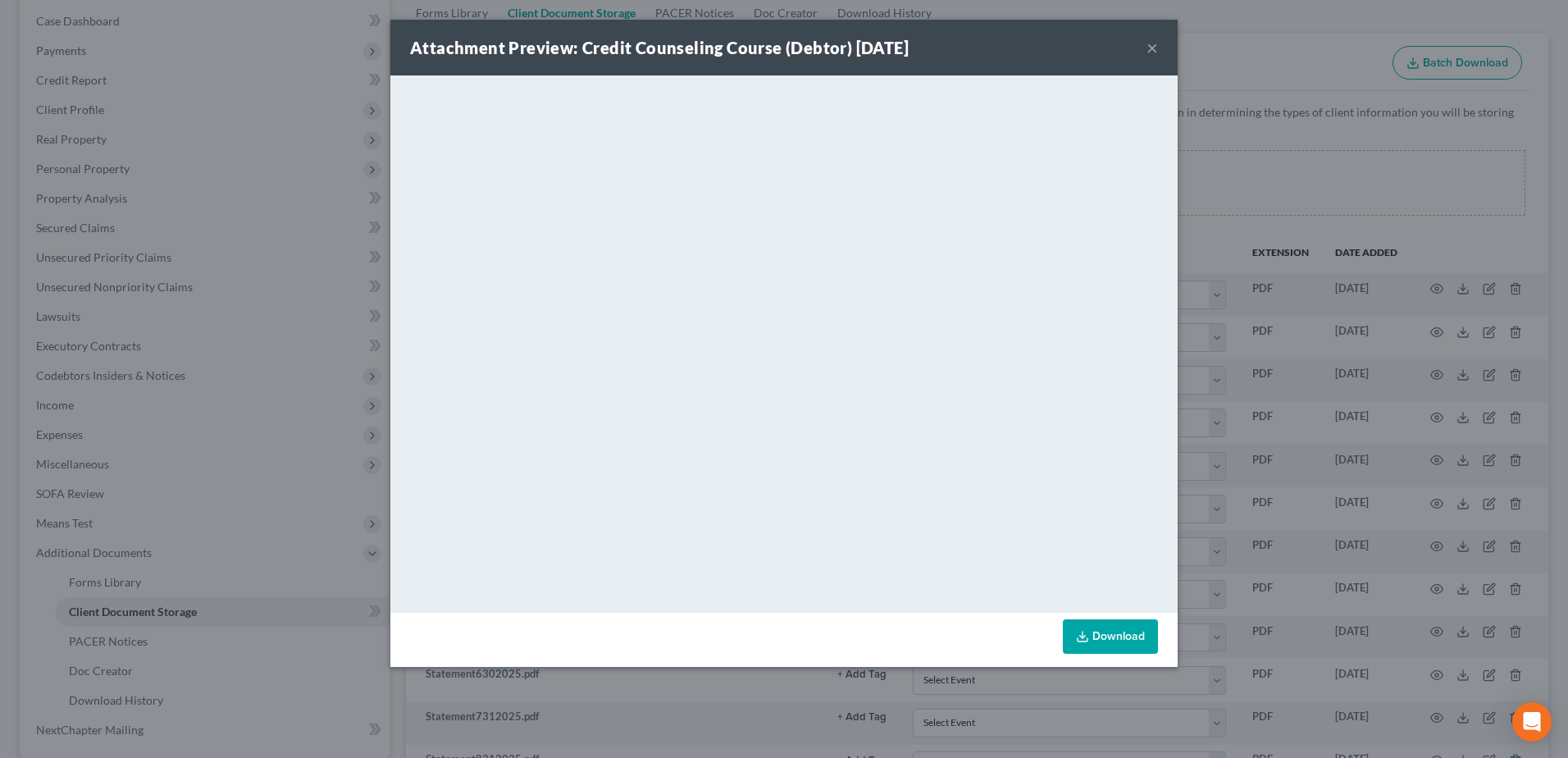
click at [1147, 44] on button "×" at bounding box center [1152, 47] width 12 height 19
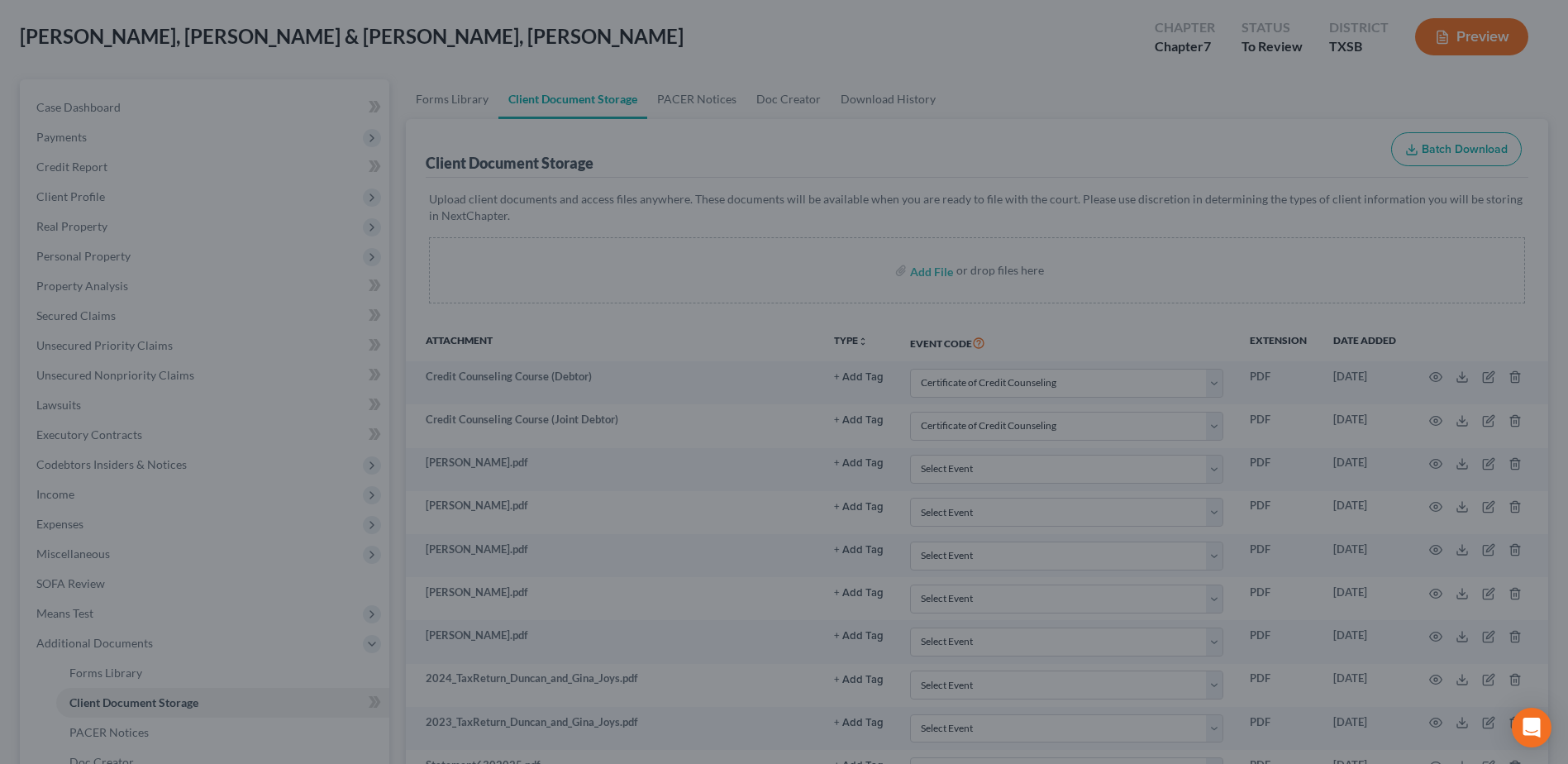
scroll to position [0, 0]
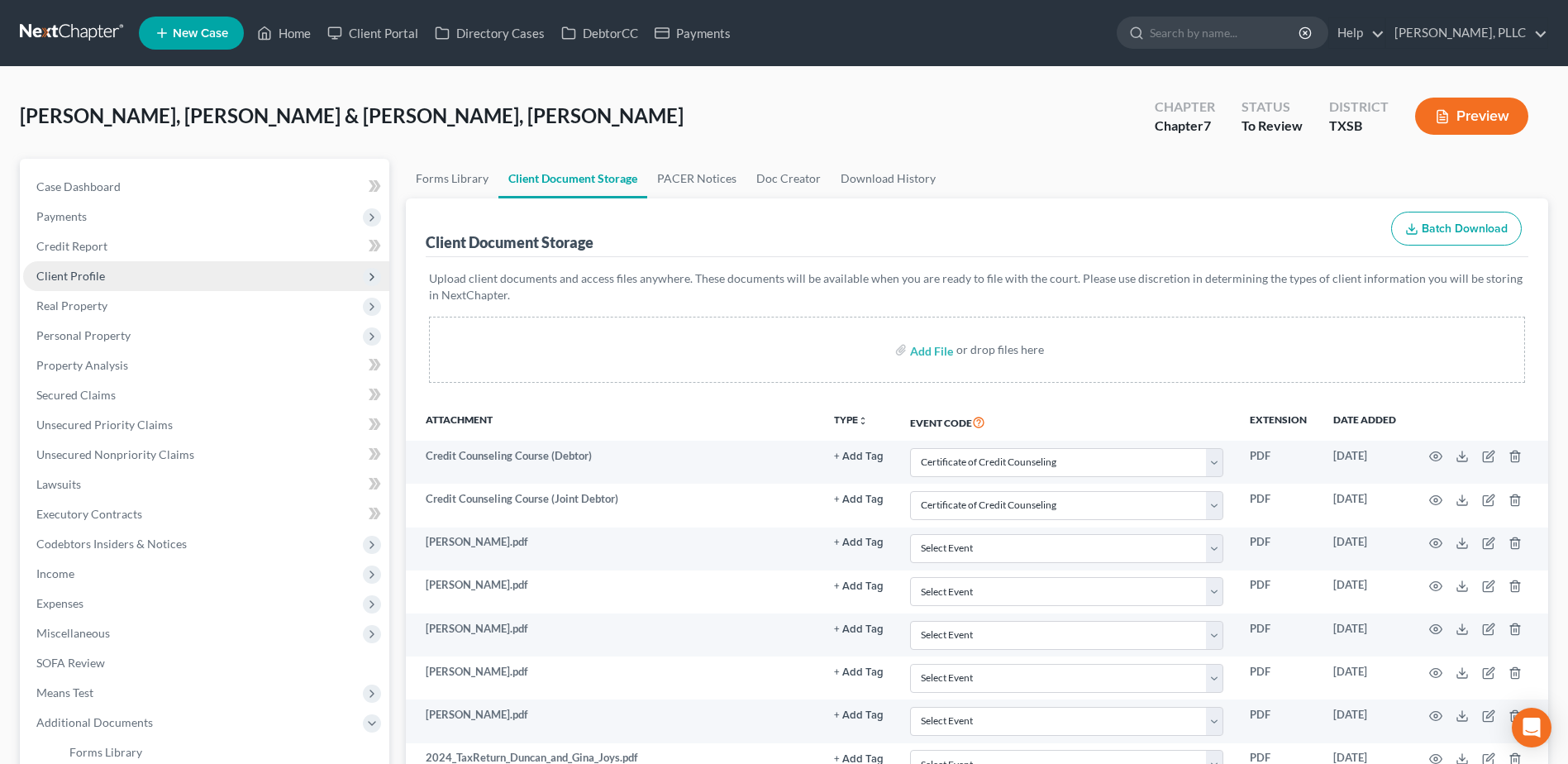
click at [77, 277] on span "Client Profile" at bounding box center [70, 276] width 69 height 14
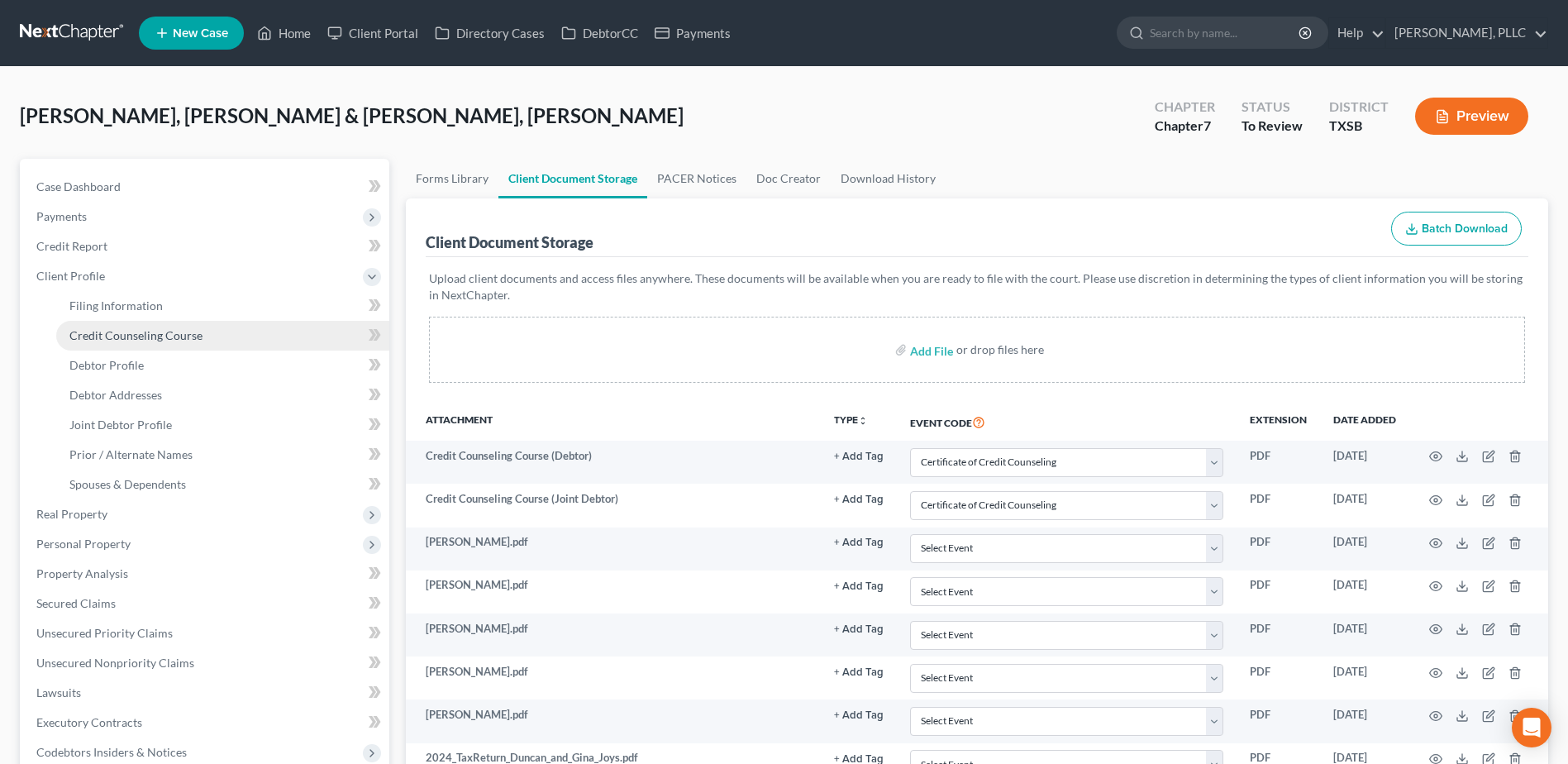
click at [156, 338] on span "Credit Counseling Course" at bounding box center [136, 335] width 133 height 14
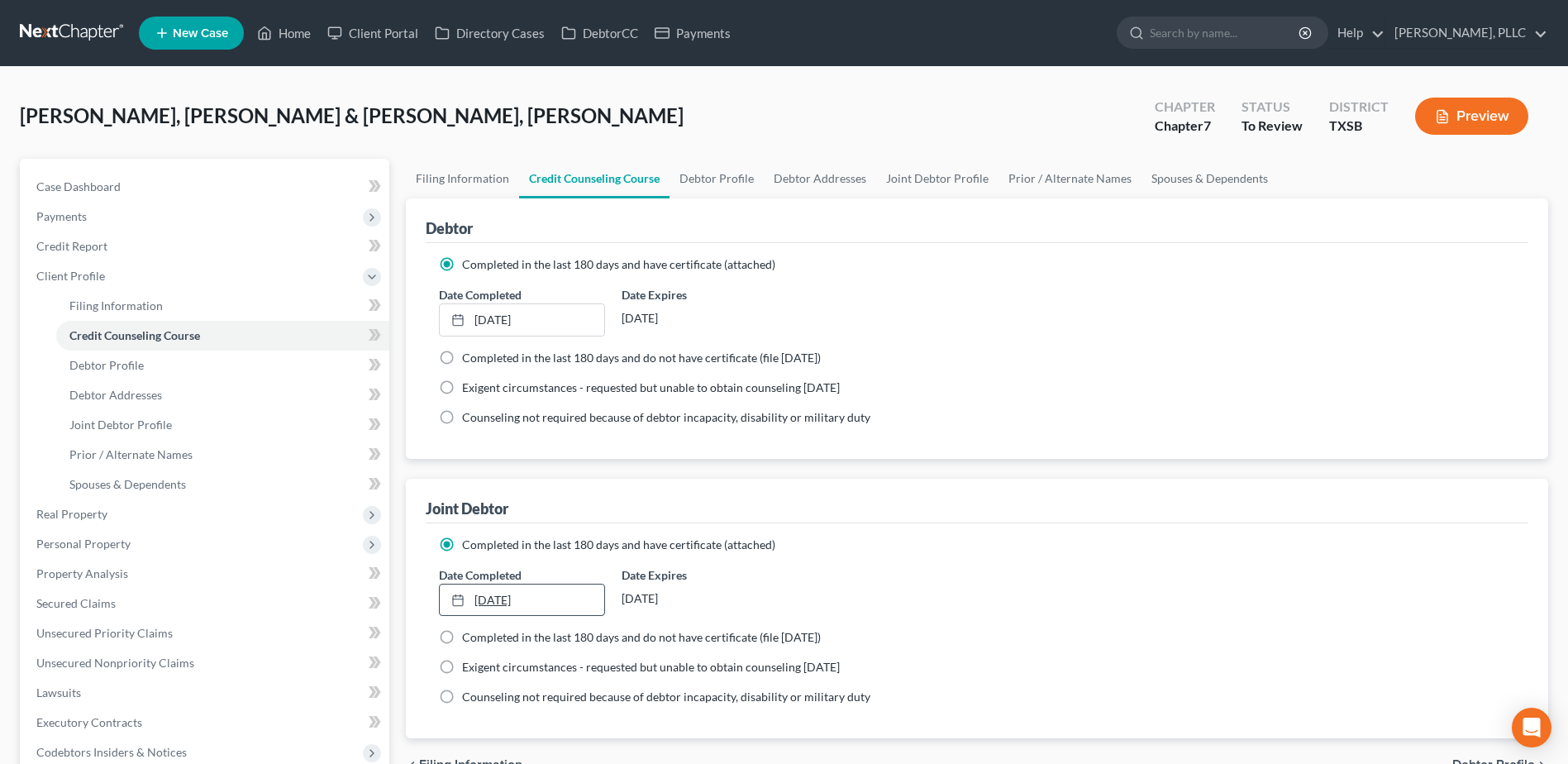
click at [492, 599] on link "9/3/2025" at bounding box center [521, 599] width 164 height 31
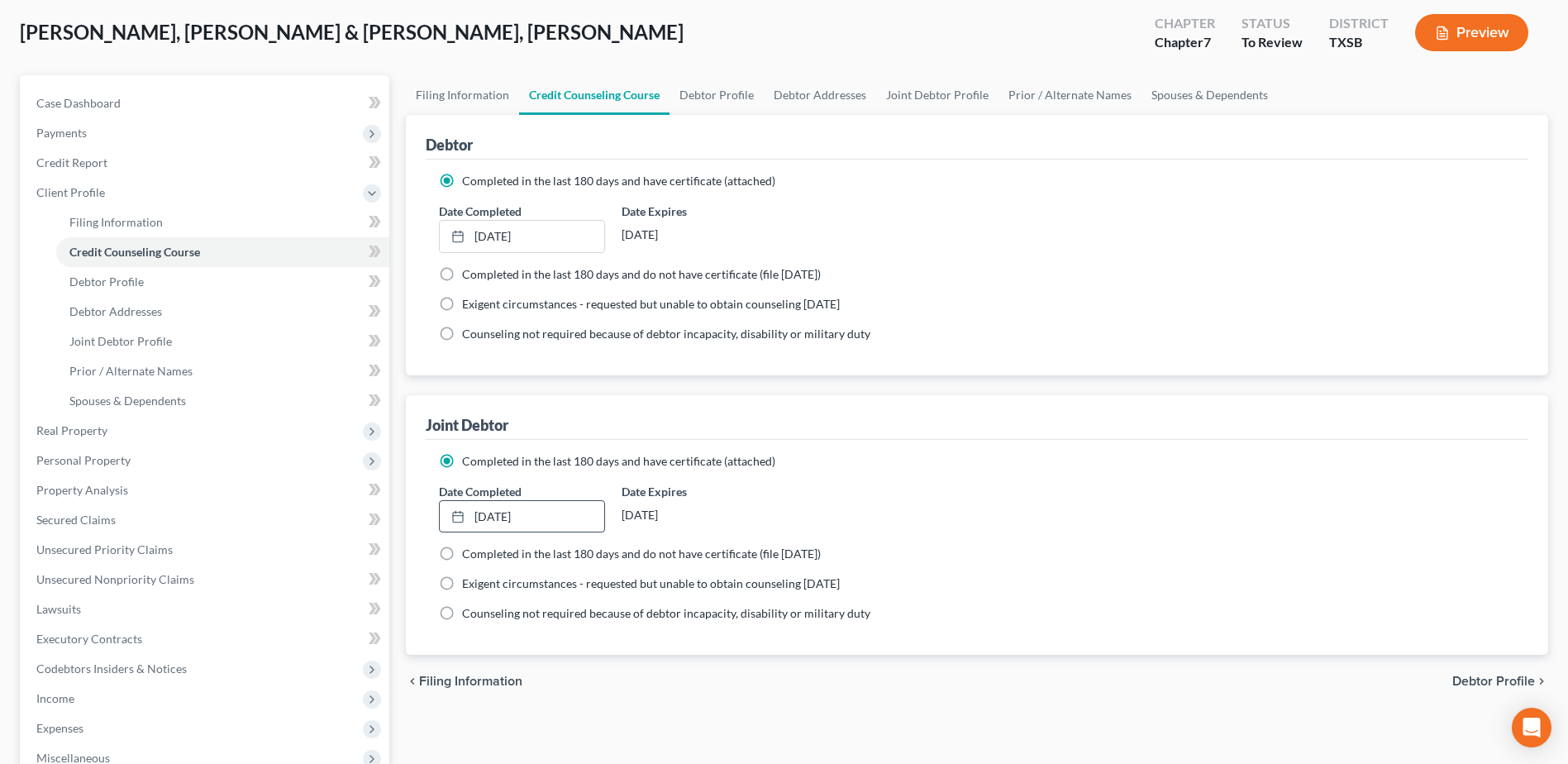
scroll to position [248, 0]
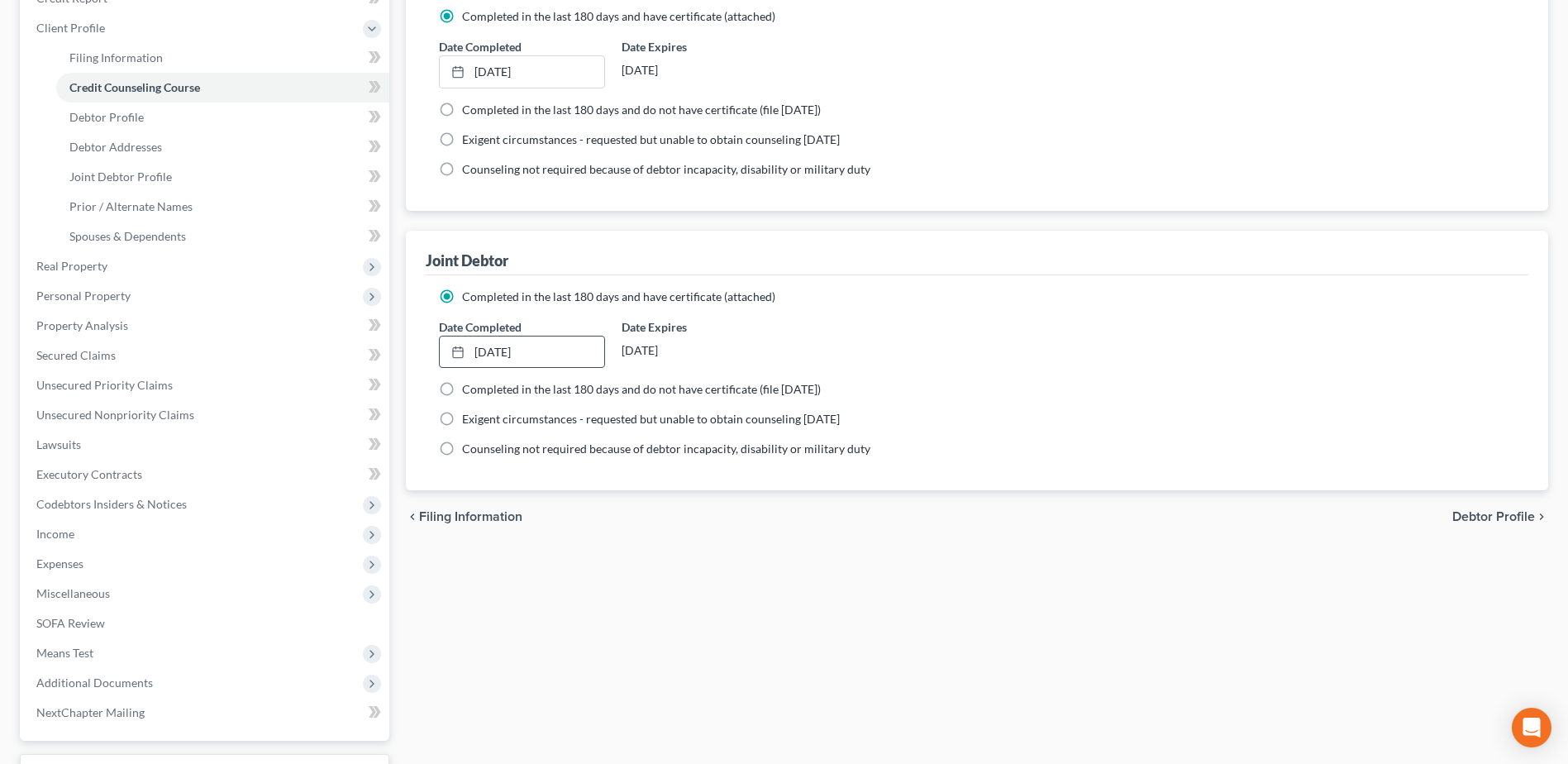
click at [1482, 514] on span "Debtor Profile" at bounding box center [1493, 517] width 82 height 14
select select "1"
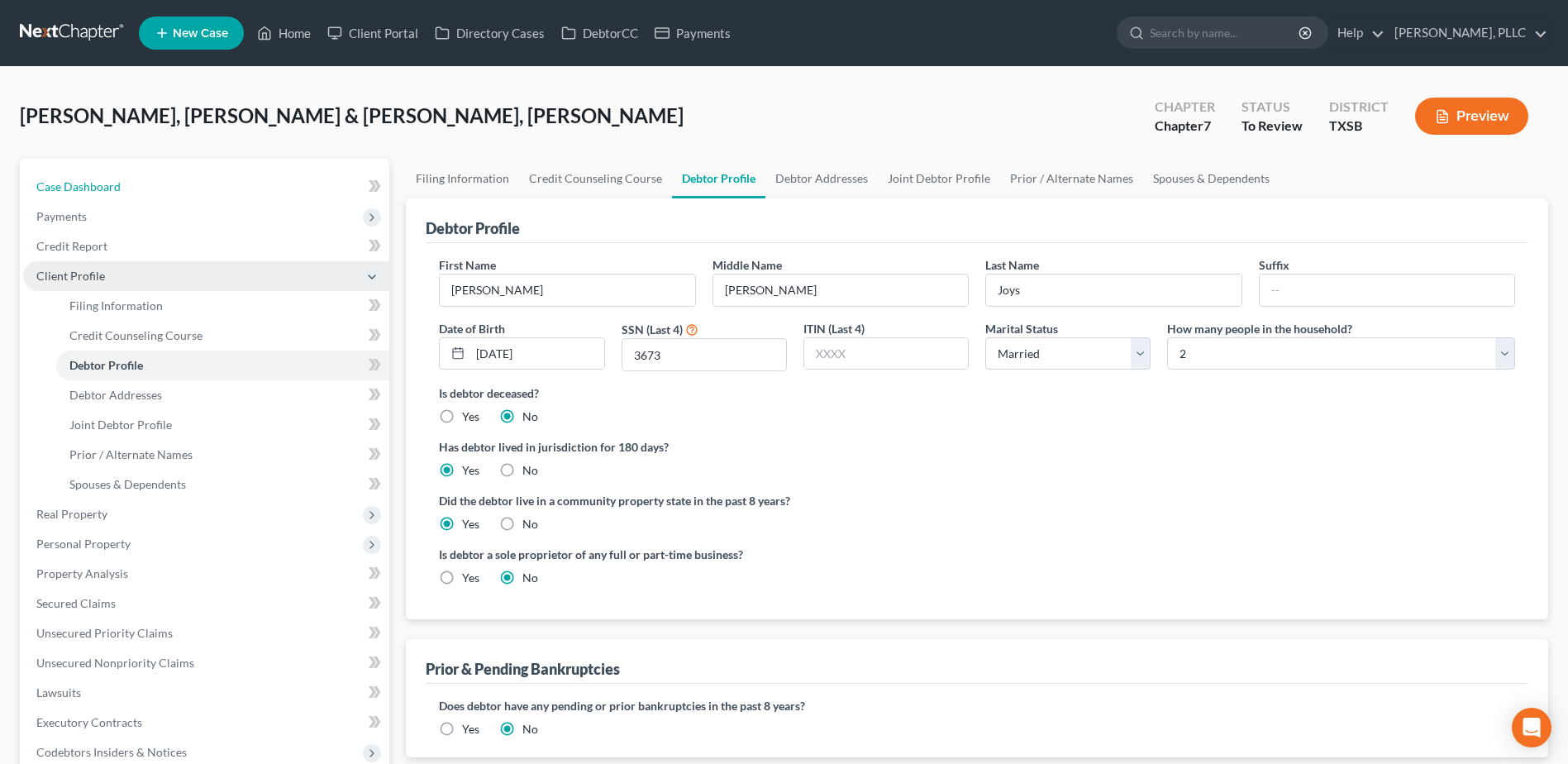
click at [85, 188] on span "Case Dashboard" at bounding box center [78, 187] width 84 height 14
select select "6"
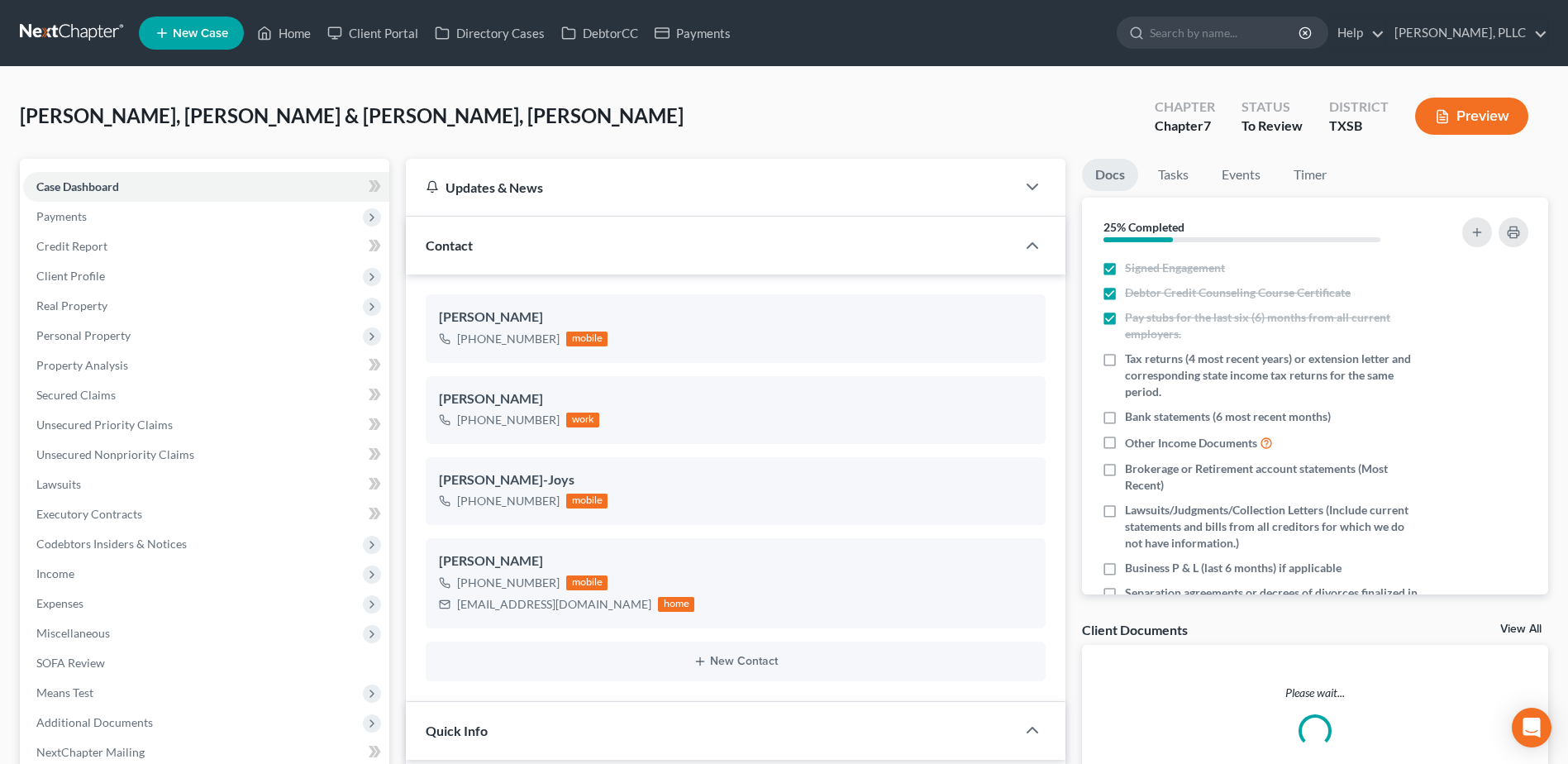
click at [1529, 630] on link "View All" at bounding box center [1521, 629] width 42 height 12
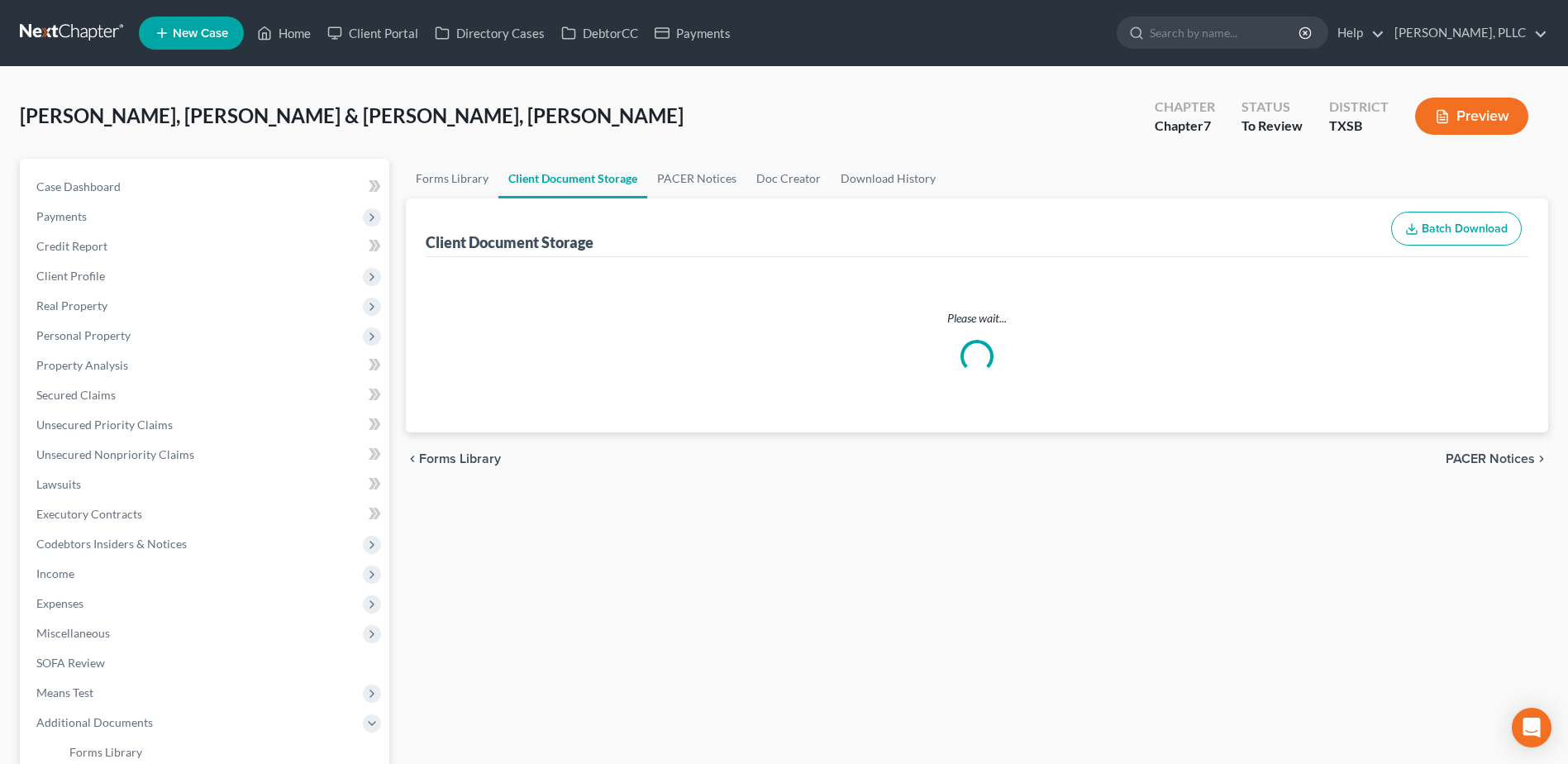
select select "8"
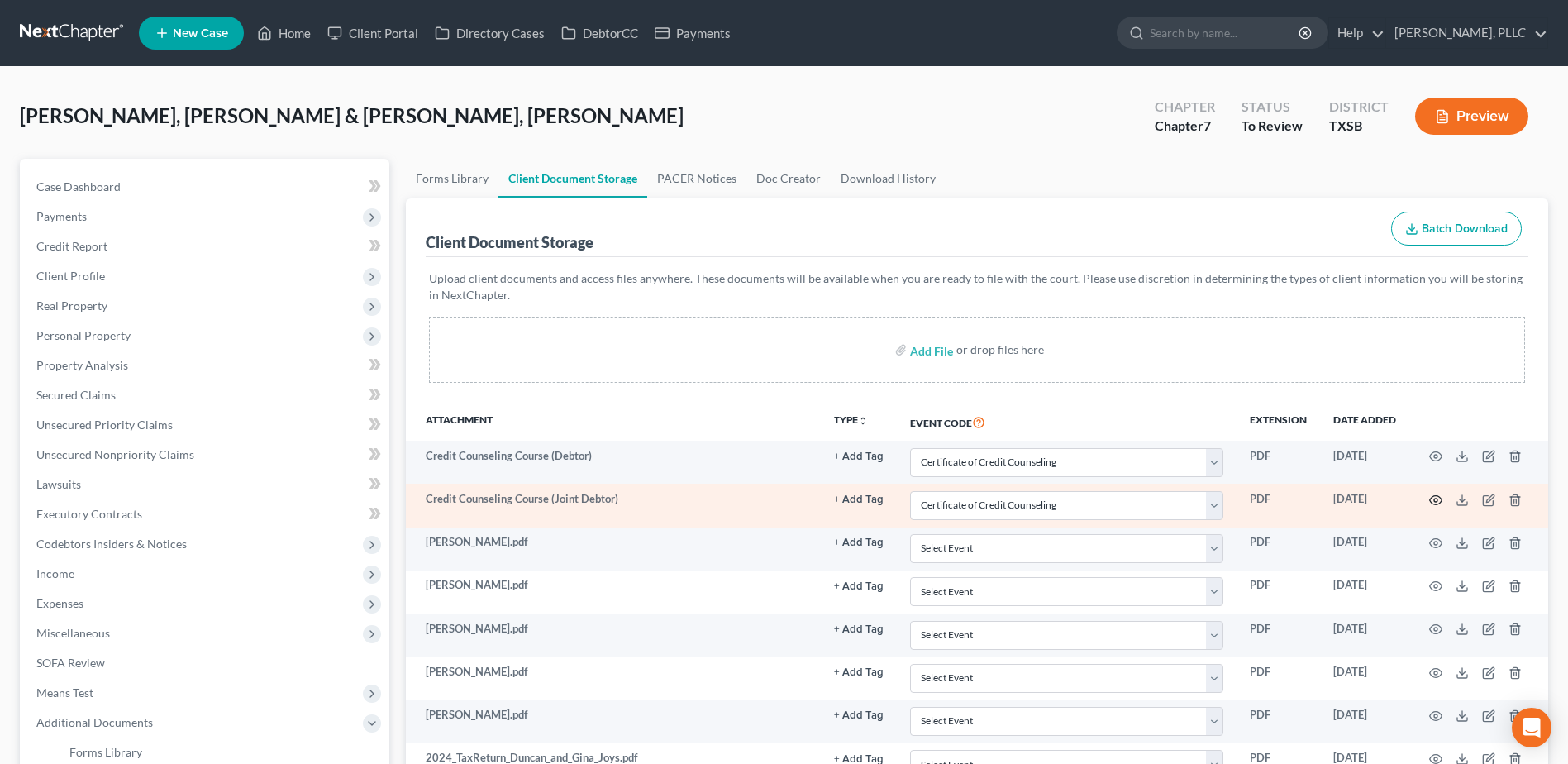
click at [1438, 499] on icon "button" at bounding box center [1436, 500] width 14 height 14
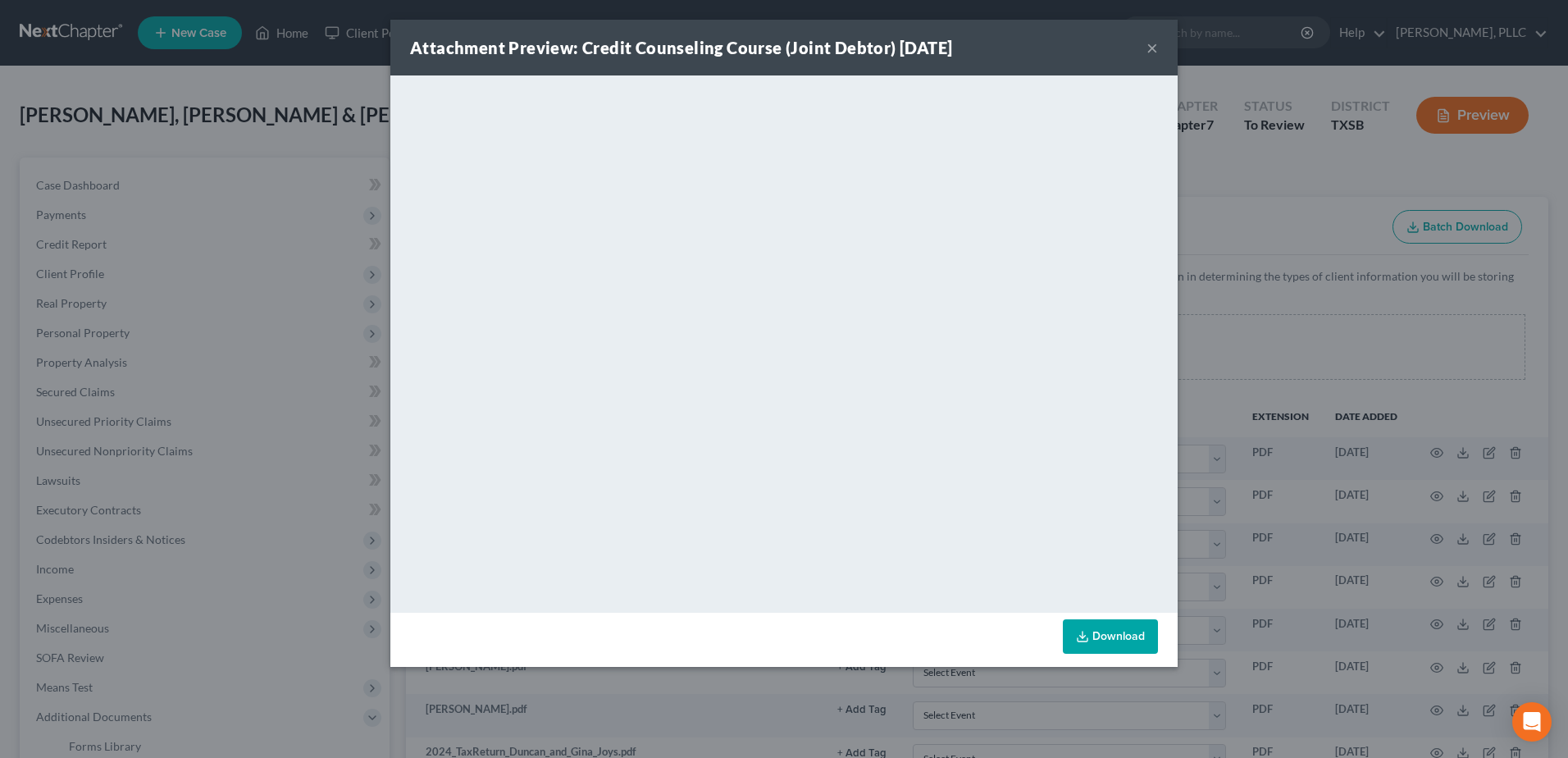
click at [1151, 50] on button "×" at bounding box center [1152, 47] width 12 height 19
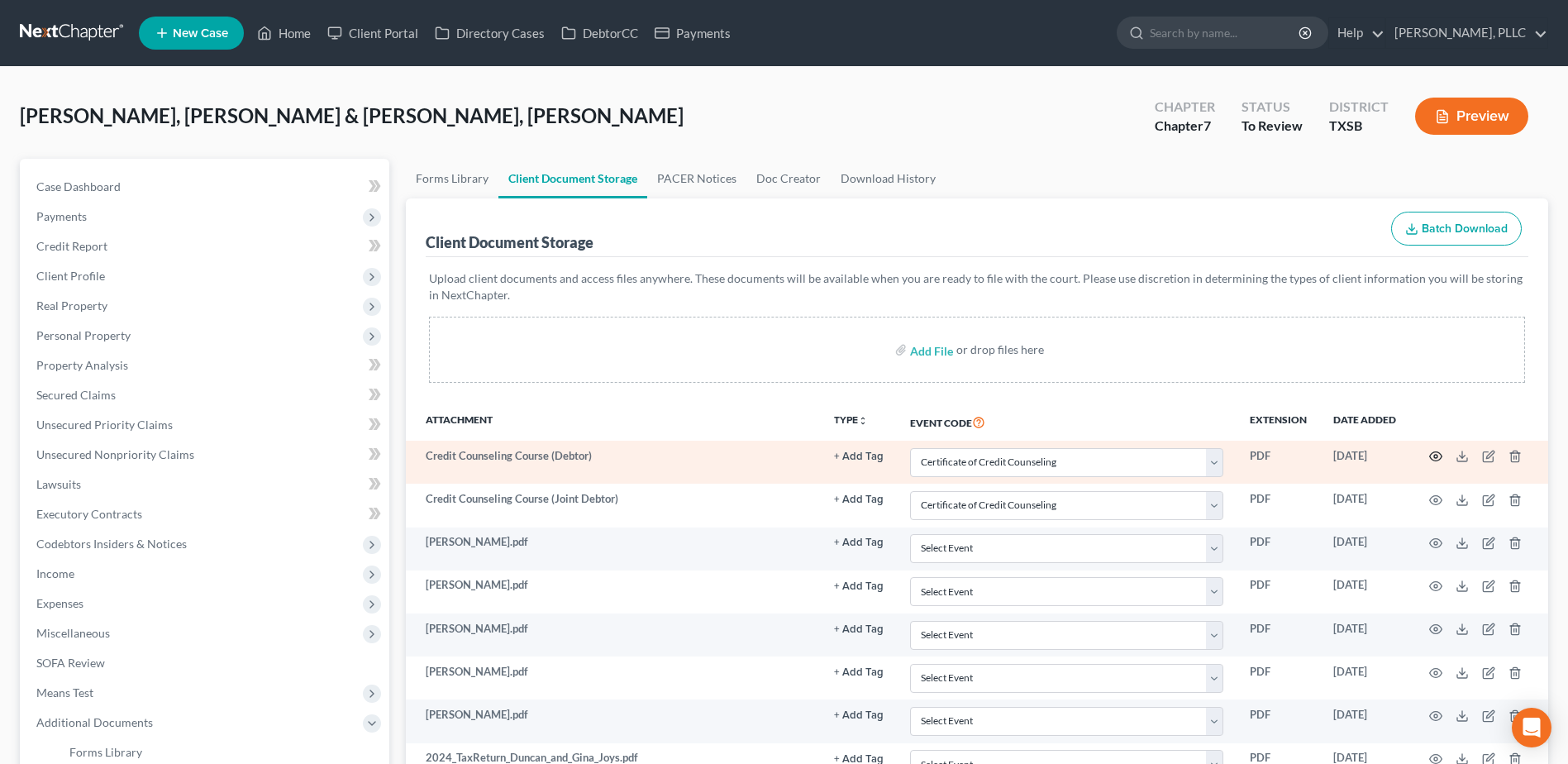
click at [1437, 455] on circle "button" at bounding box center [1436, 456] width 3 height 3
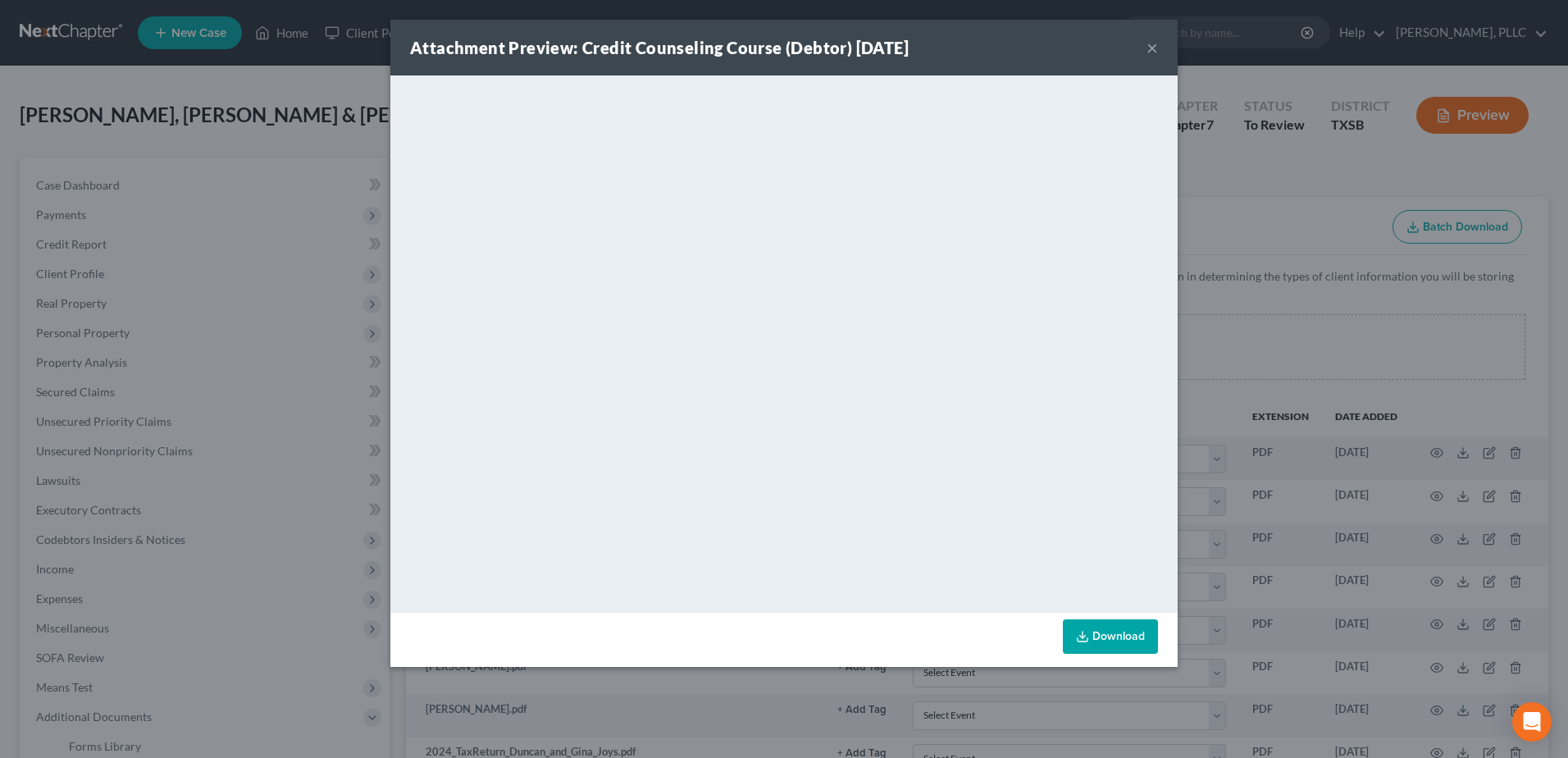
click at [1145, 48] on div "Attachment Preview: Credit Counseling Course (Debtor) 09/03/2025 ×" at bounding box center [784, 47] width 787 height 56
click at [1152, 49] on button "×" at bounding box center [1152, 47] width 12 height 19
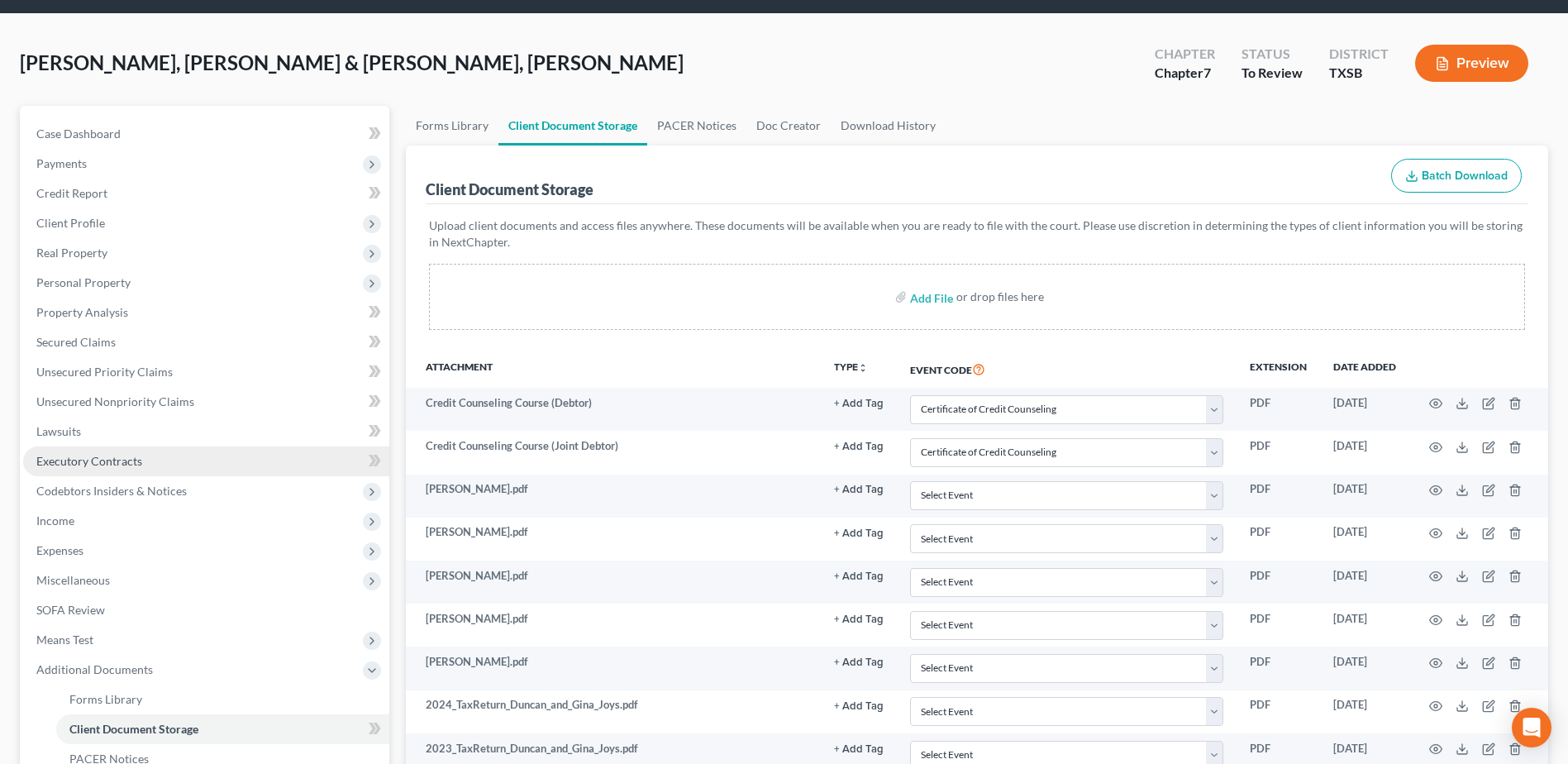
scroll to position [82, 0]
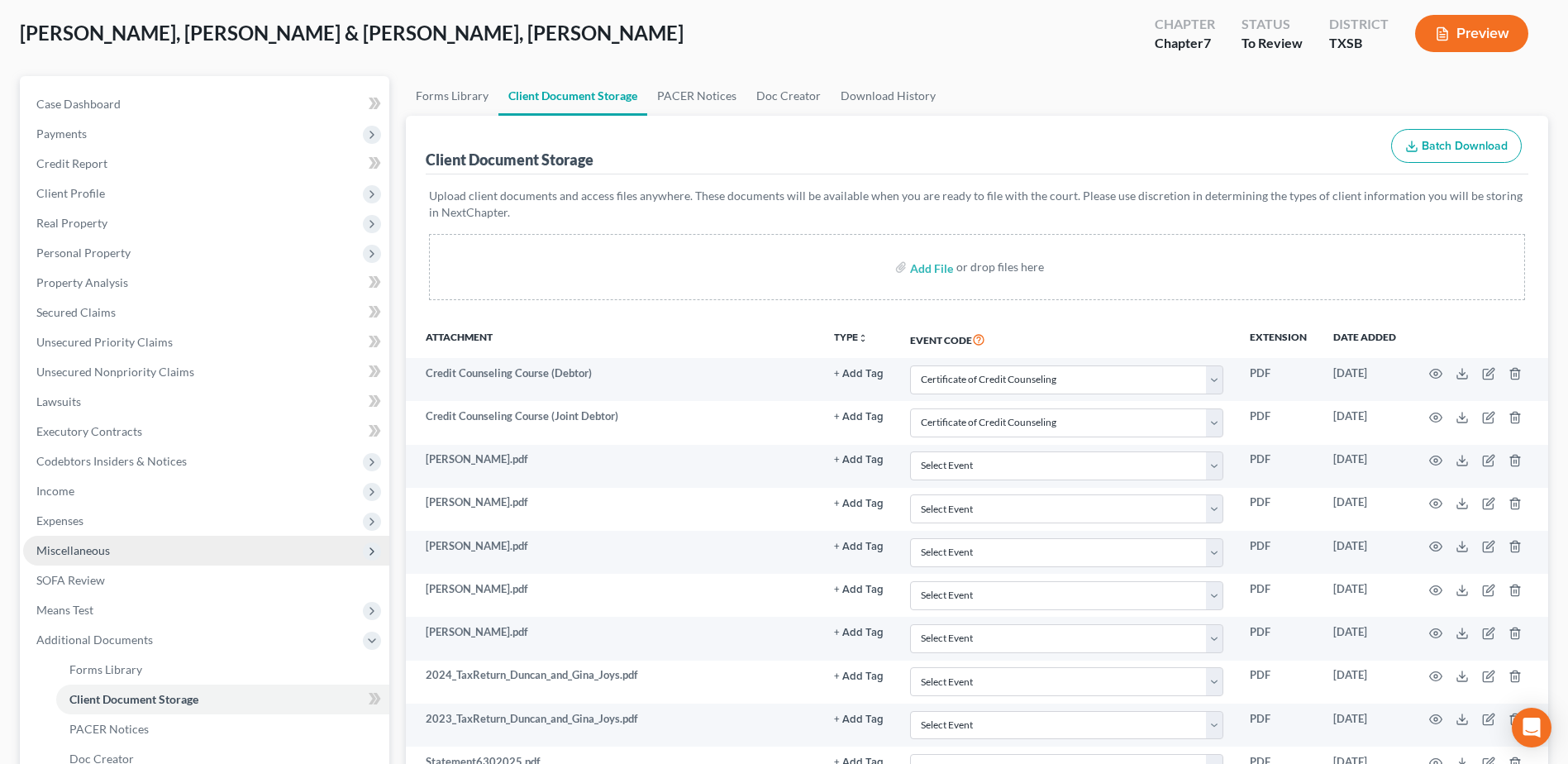
click at [105, 552] on span "Miscellaneous" at bounding box center [73, 550] width 74 height 14
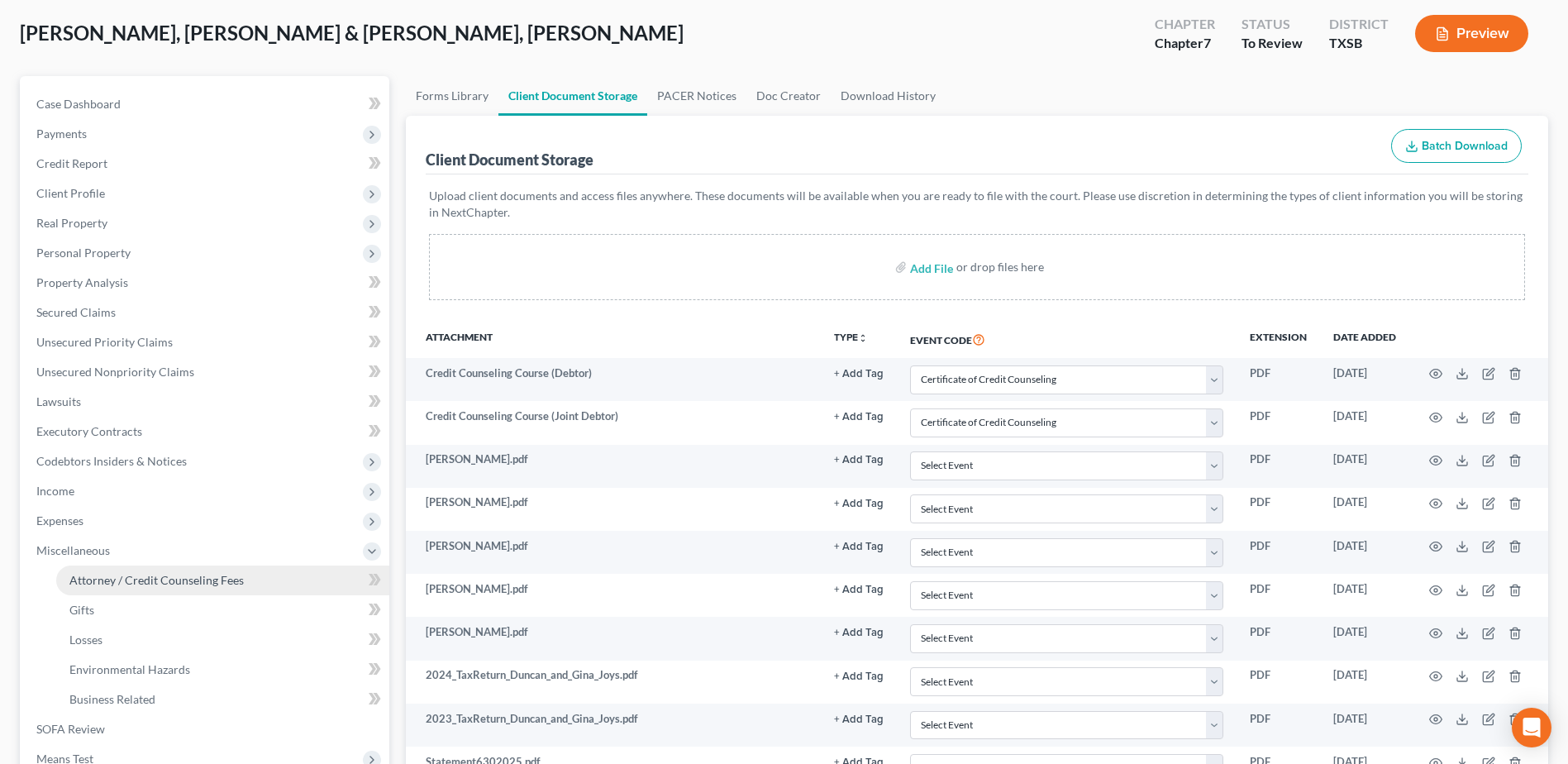
click at [131, 589] on link "Attorney / Credit Counseling Fees" at bounding box center [222, 580] width 333 height 30
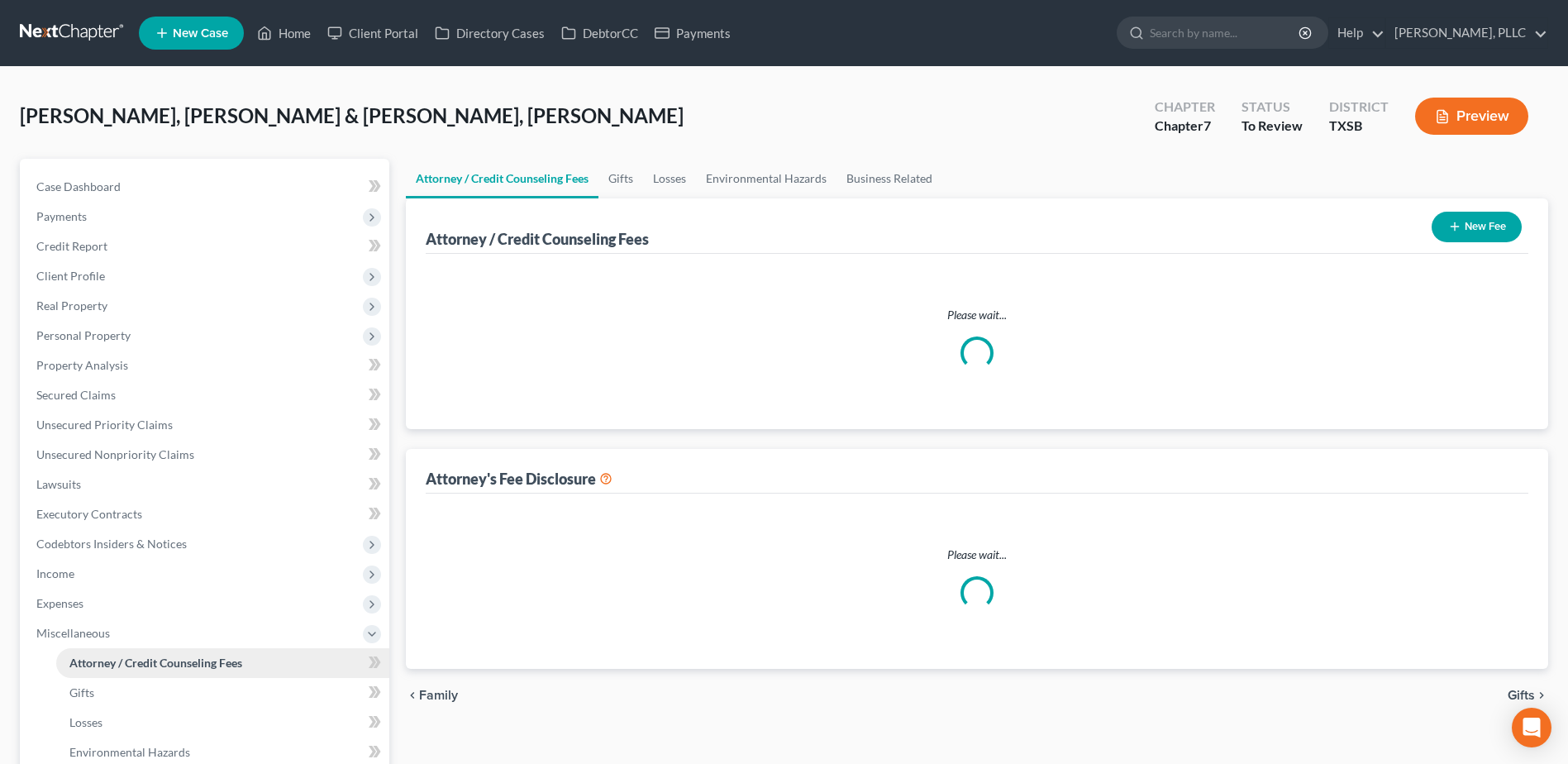
select select "0"
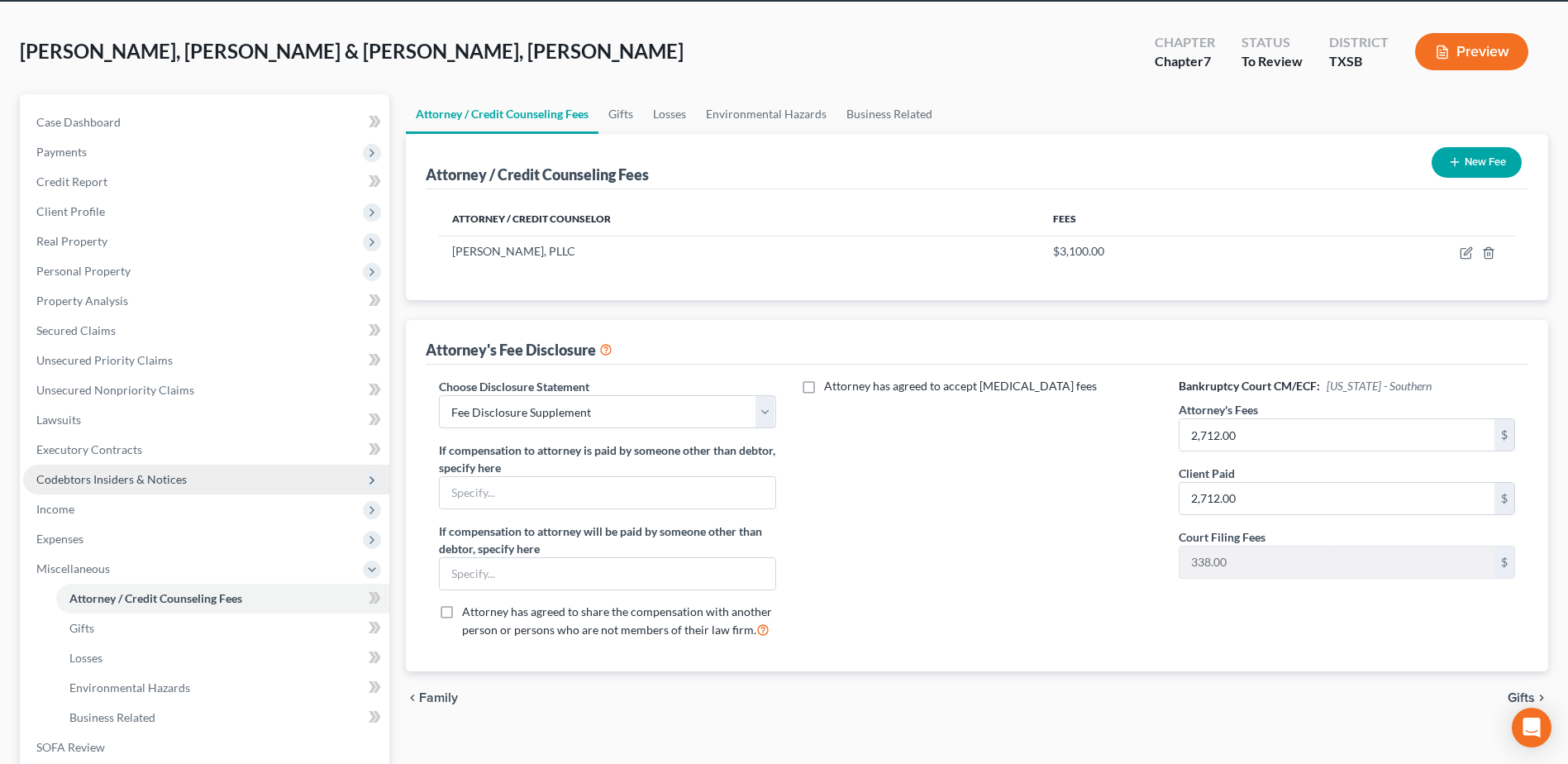
scroll to position [165, 0]
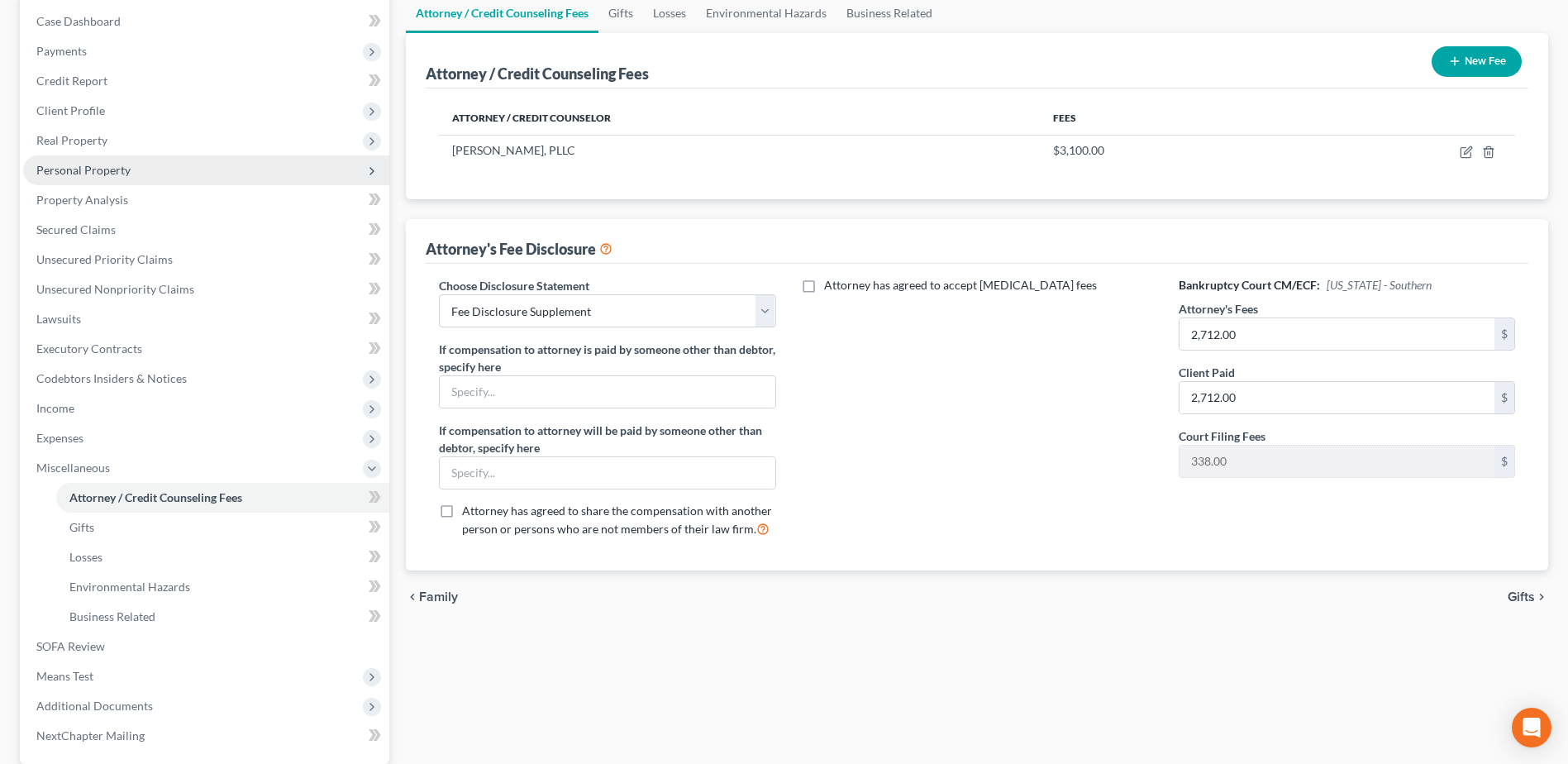
click at [110, 177] on span "Personal Property" at bounding box center [206, 170] width 366 height 30
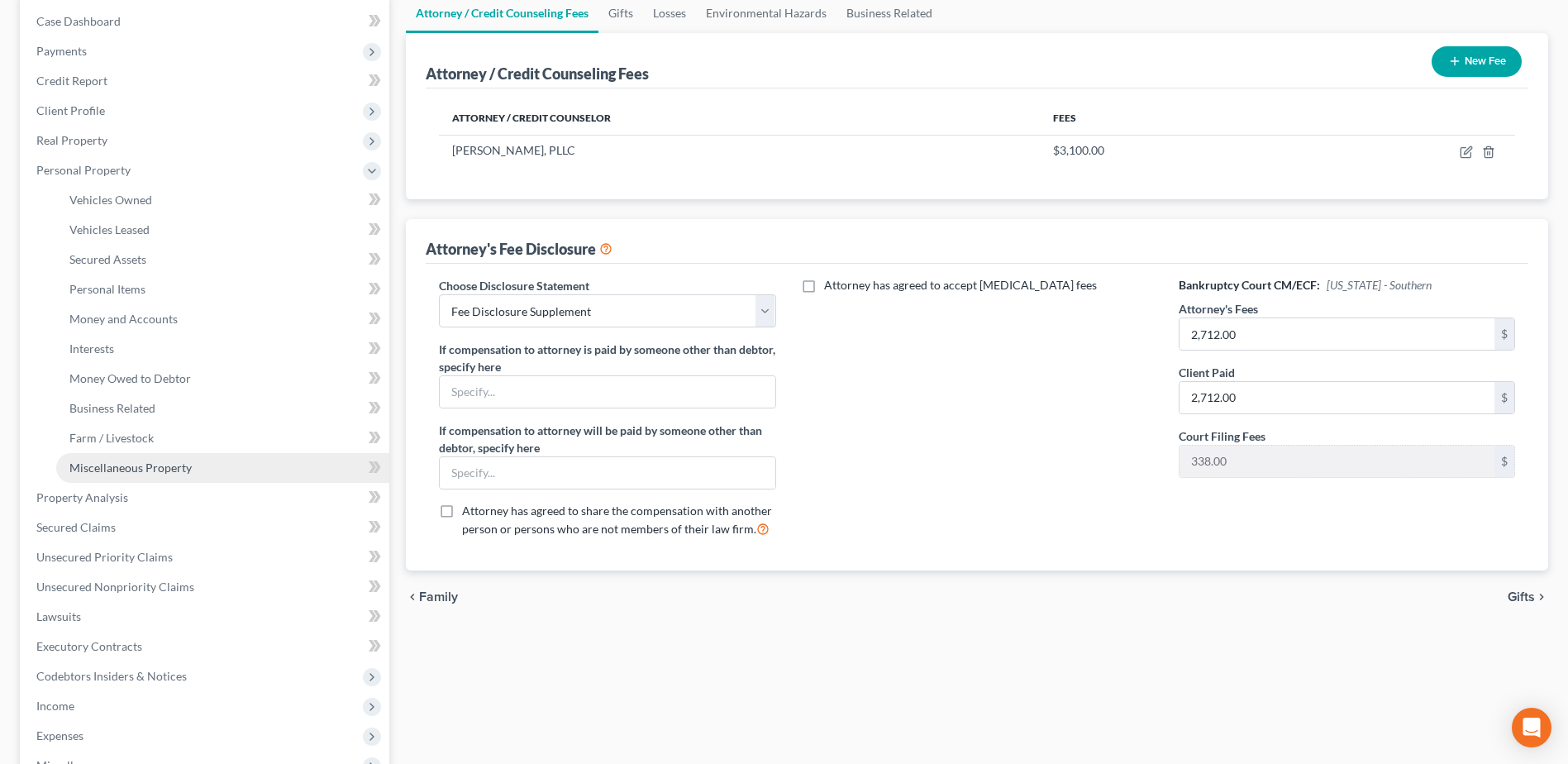
click at [203, 464] on link "Miscellaneous Property" at bounding box center [222, 467] width 333 height 30
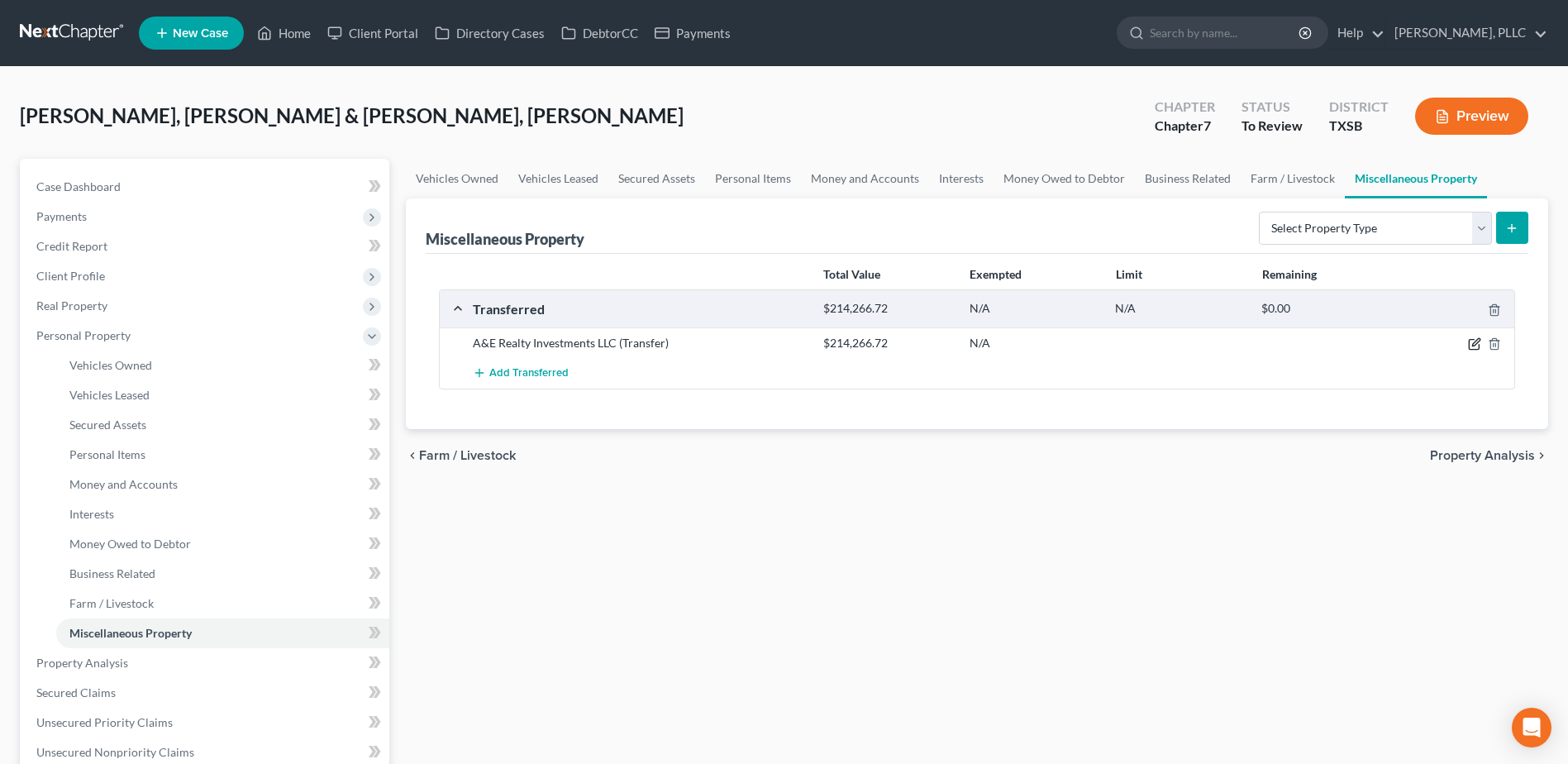
click at [1471, 343] on icon "button" at bounding box center [1475, 344] width 14 height 14
select select "Ordinary (within 2 years)"
select select "45"
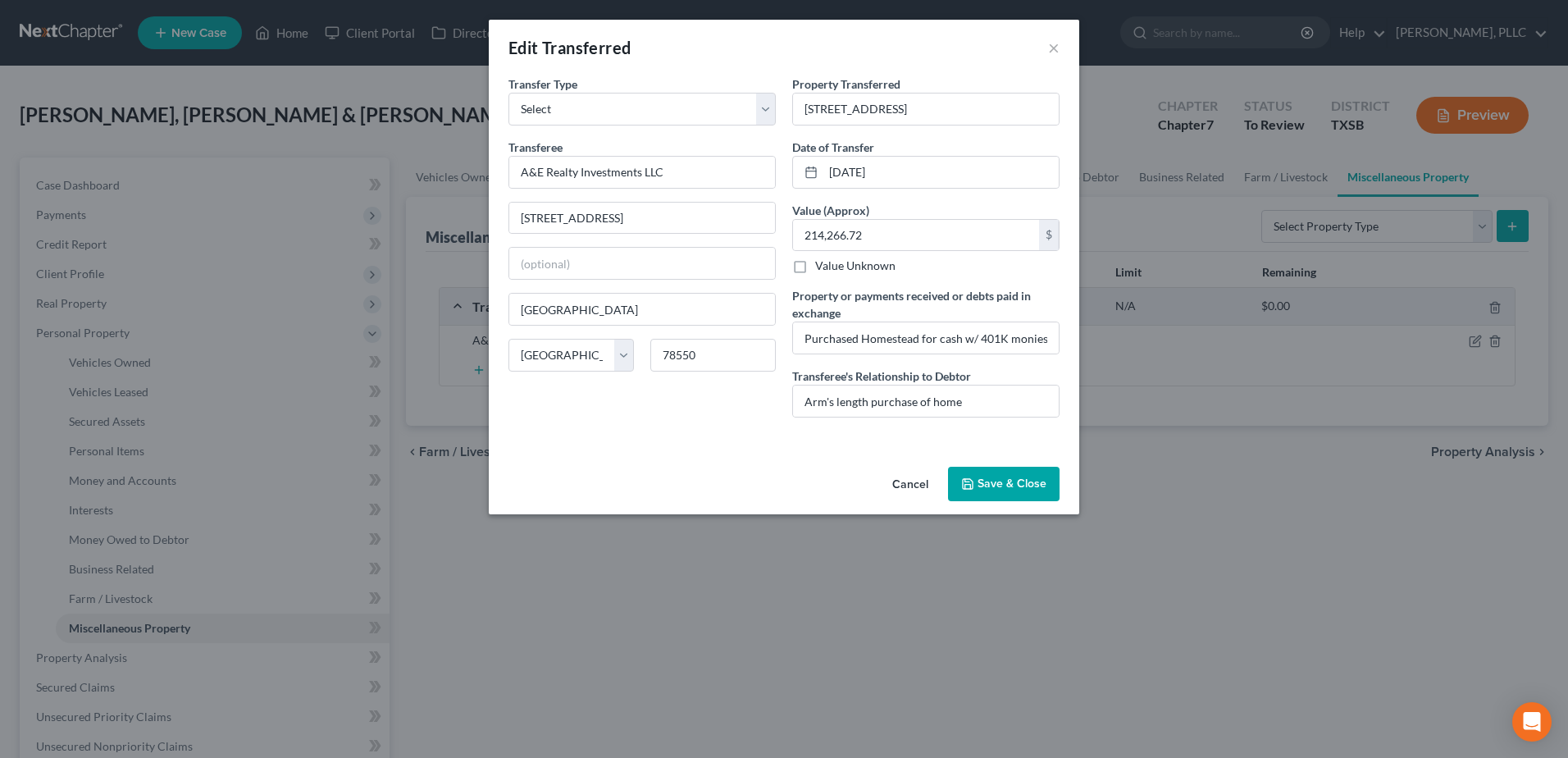
click at [919, 476] on button "Cancel" at bounding box center [910, 485] width 62 height 33
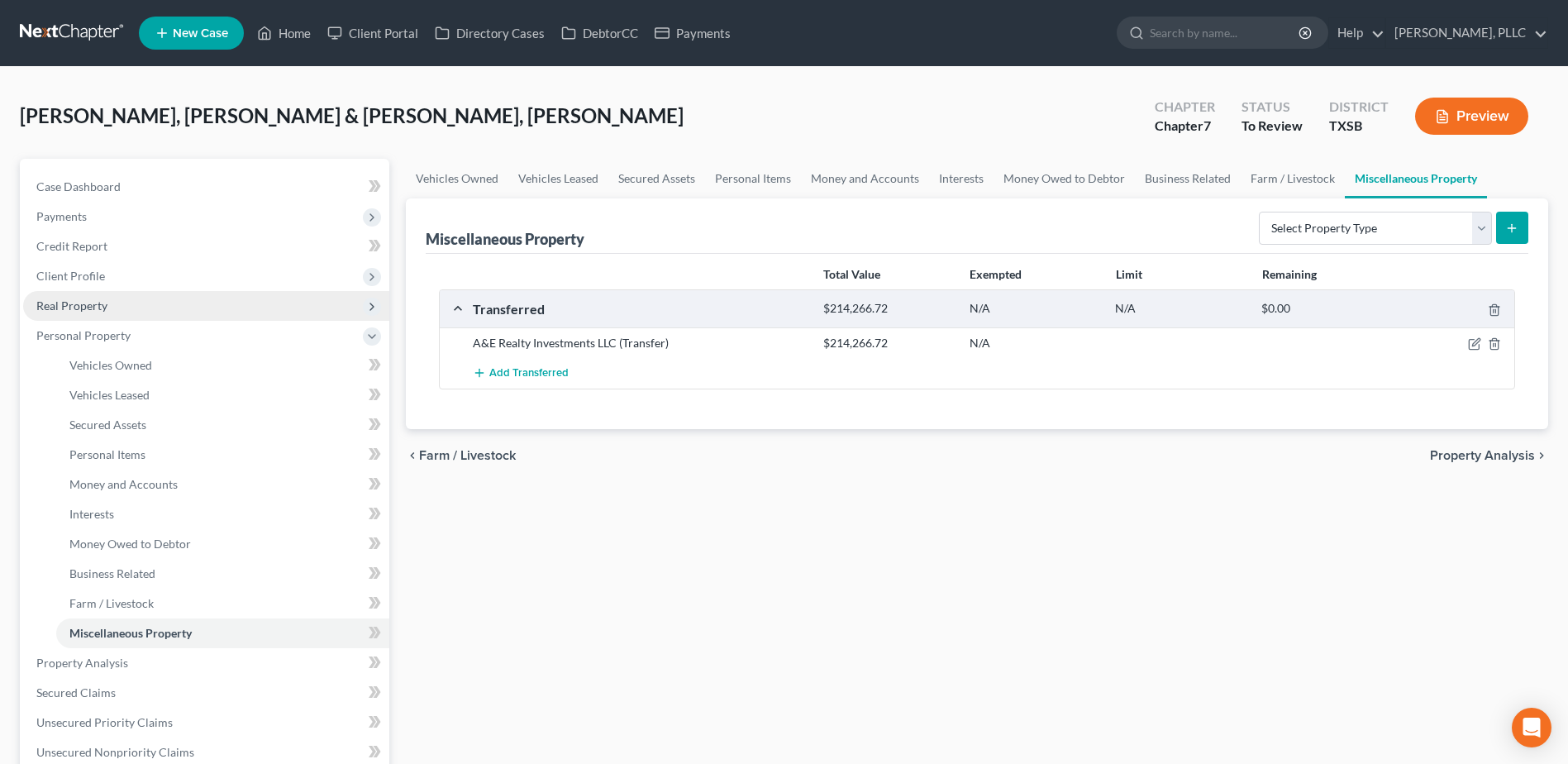
click at [108, 304] on span "Real Property" at bounding box center [206, 305] width 366 height 30
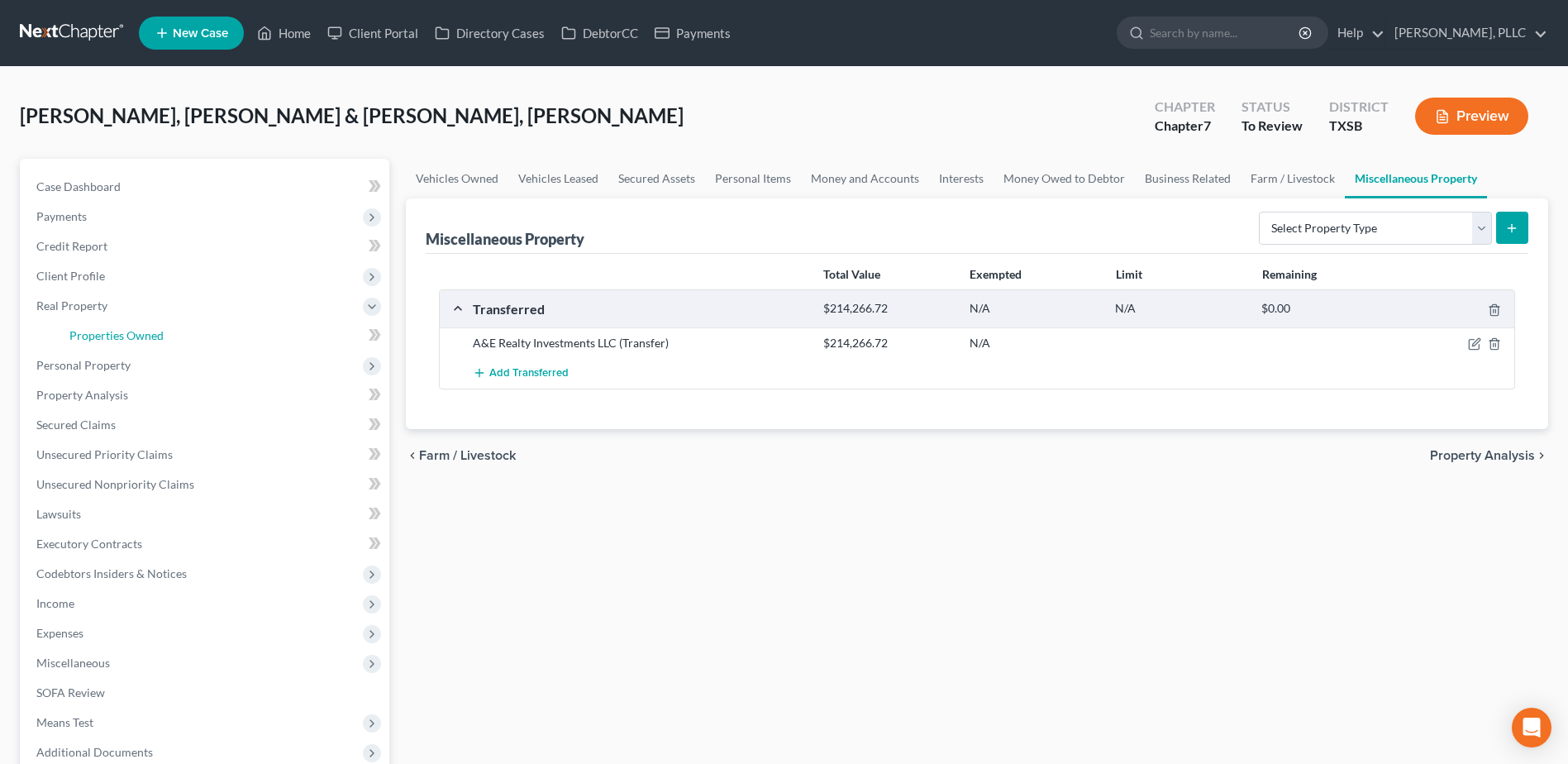
click at [125, 342] on span "Properties Owned" at bounding box center [116, 335] width 94 height 14
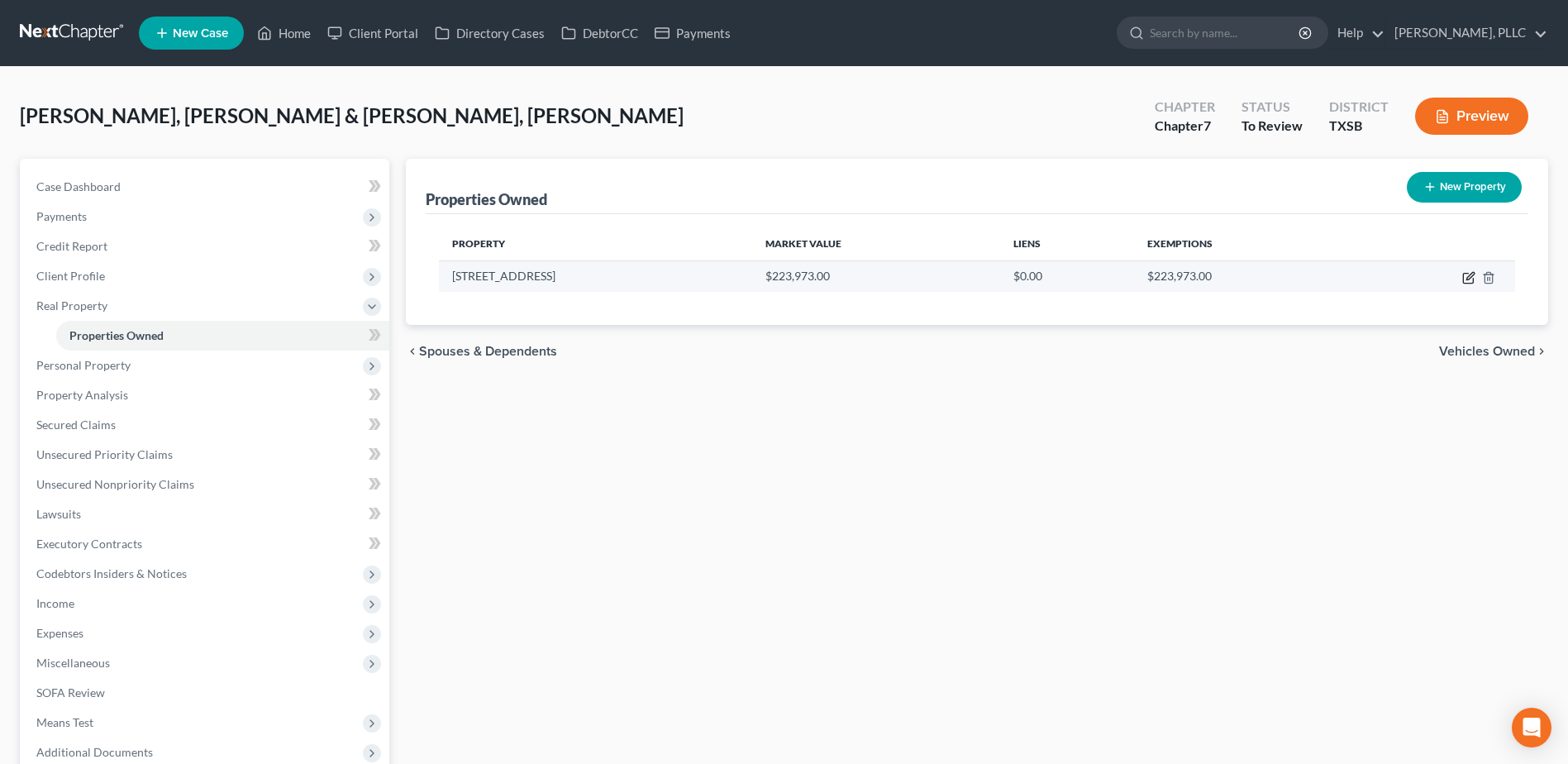
click at [1471, 281] on icon "button" at bounding box center [1469, 278] width 14 height 14
select select "45"
select select "2"
select select "0"
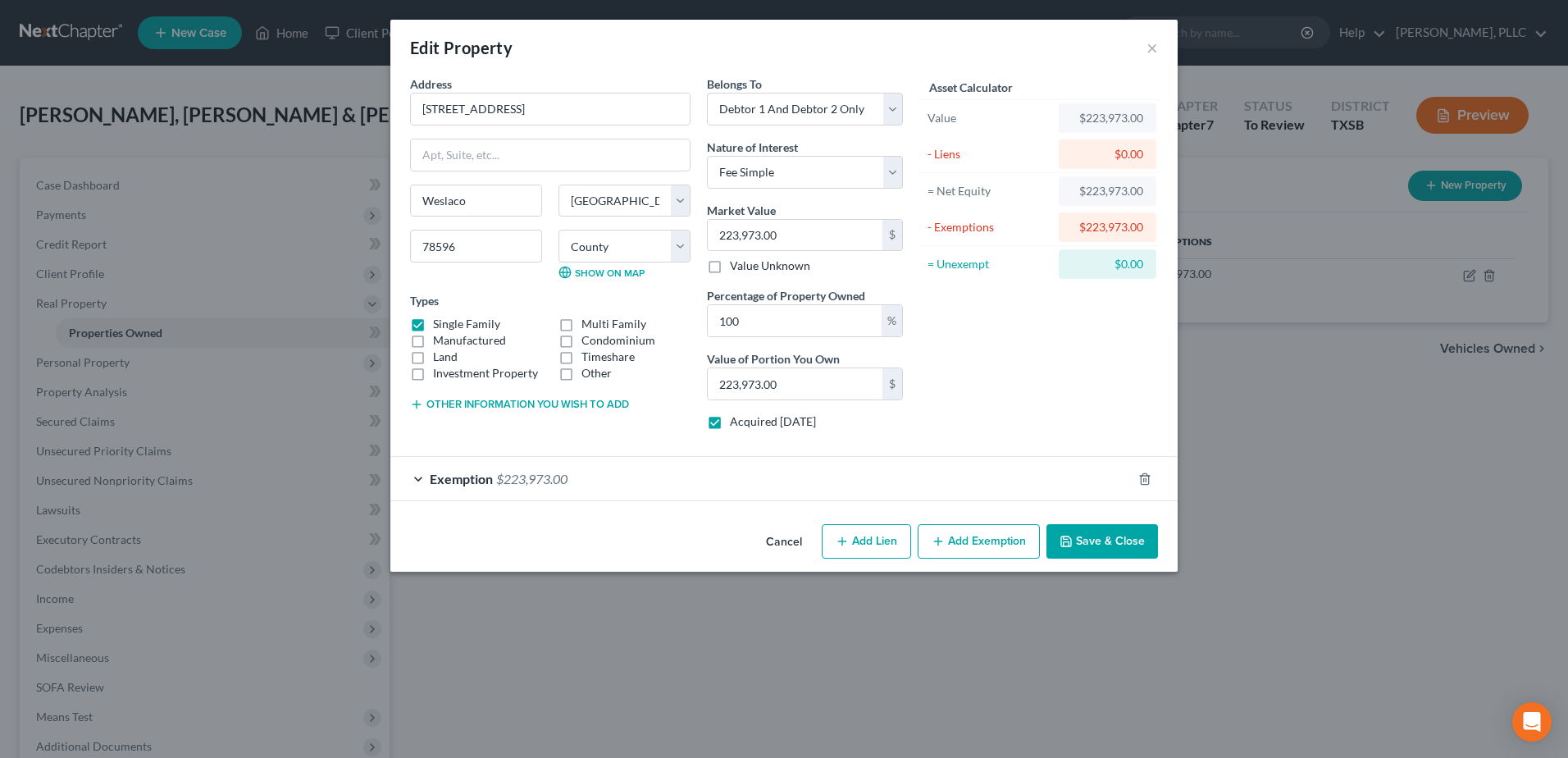
click at [784, 531] on button "Cancel" at bounding box center [784, 542] width 62 height 33
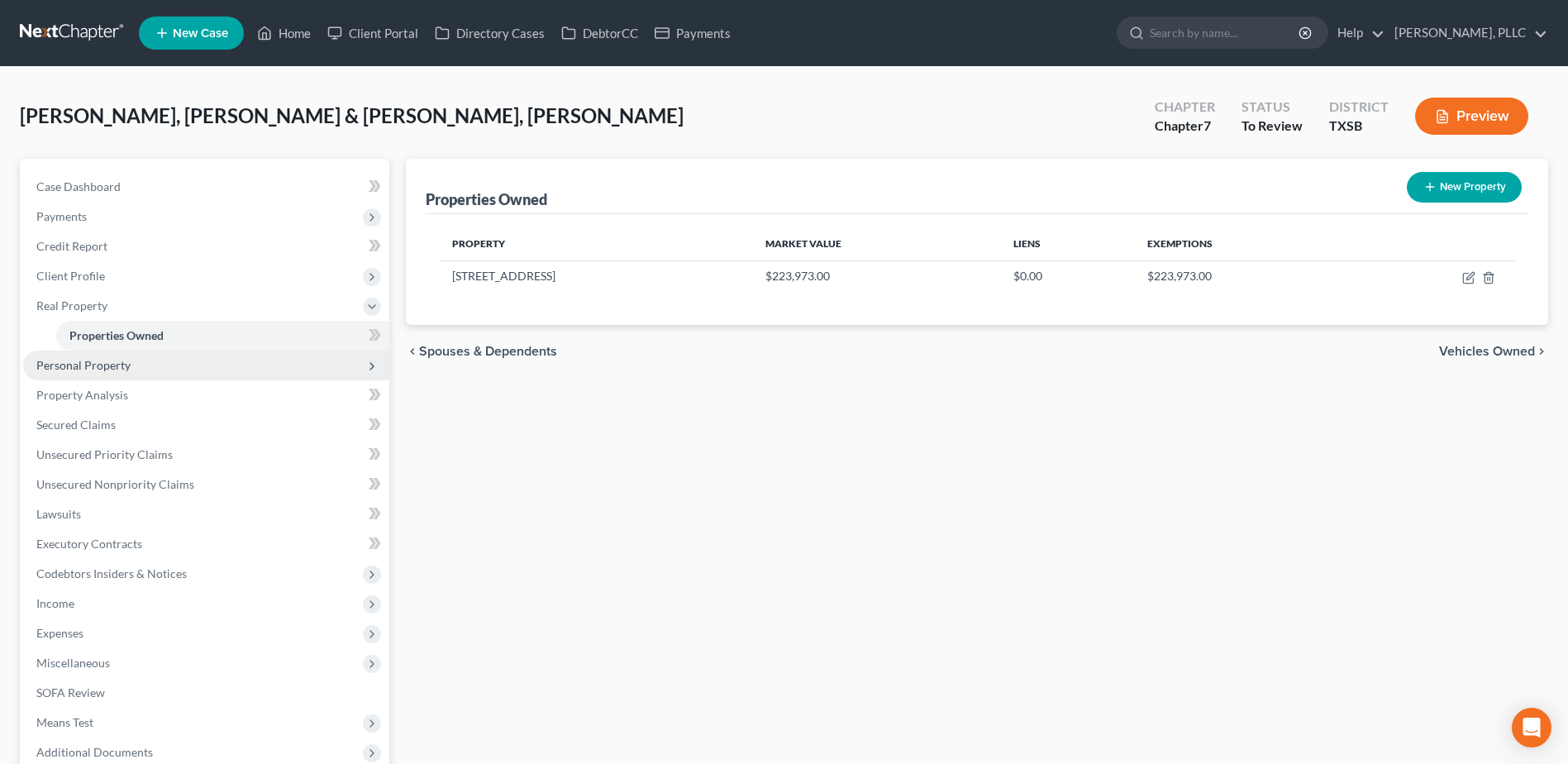
click at [93, 366] on span "Personal Property" at bounding box center [83, 365] width 94 height 14
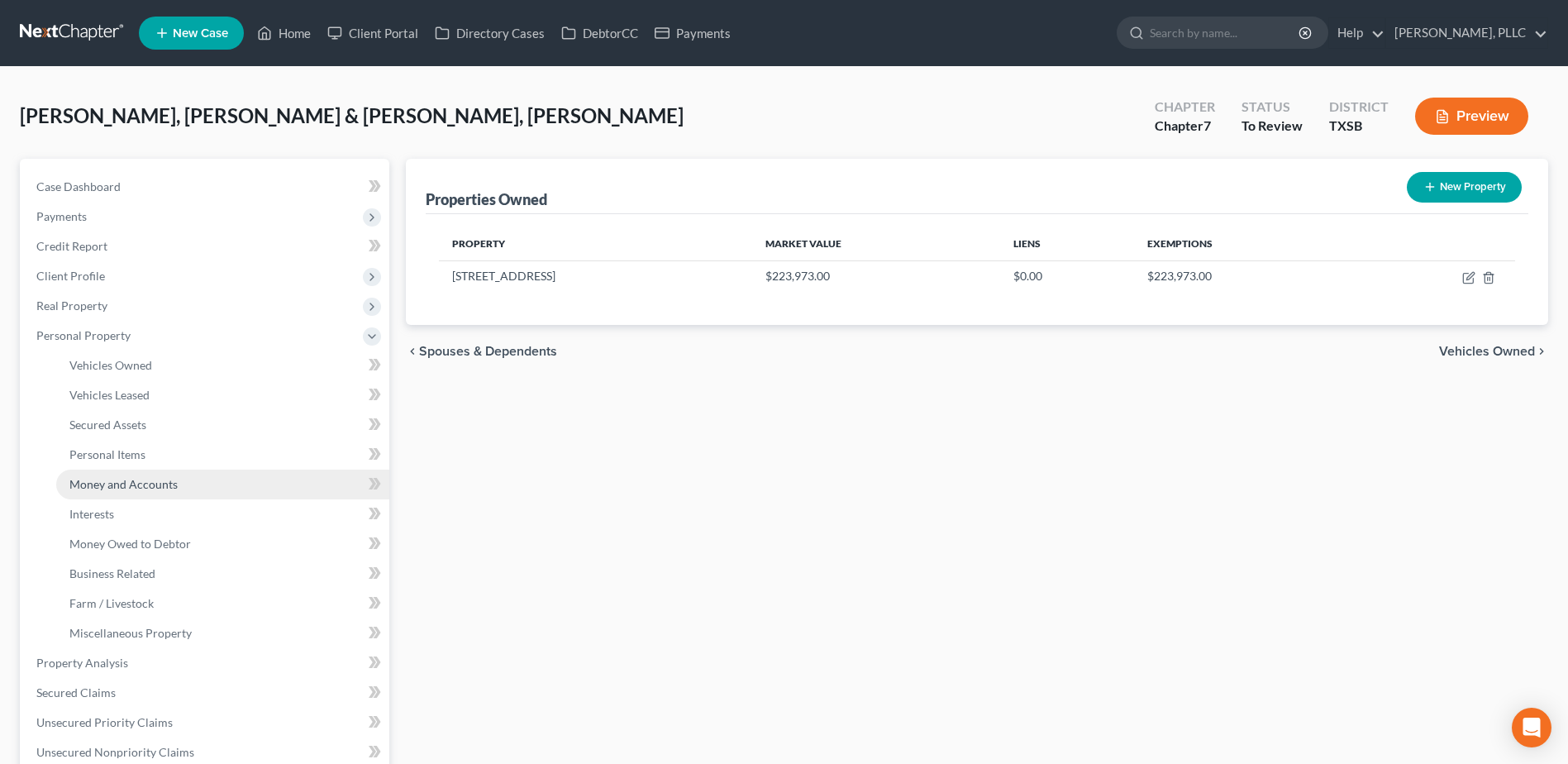
click at [136, 486] on span "Money and Accounts" at bounding box center [124, 484] width 108 height 14
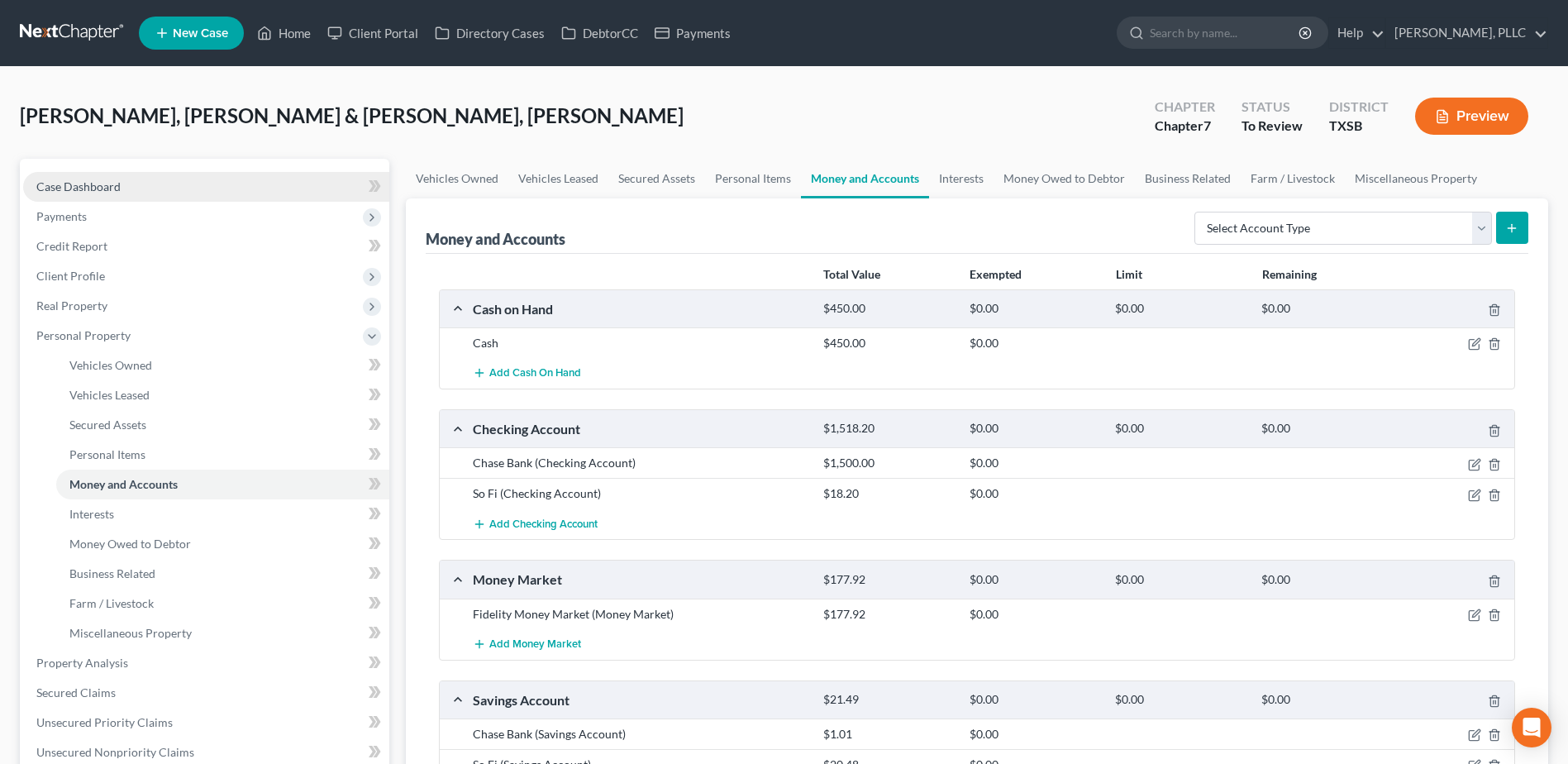
click at [48, 192] on span "Case Dashboard" at bounding box center [78, 187] width 84 height 14
select select "6"
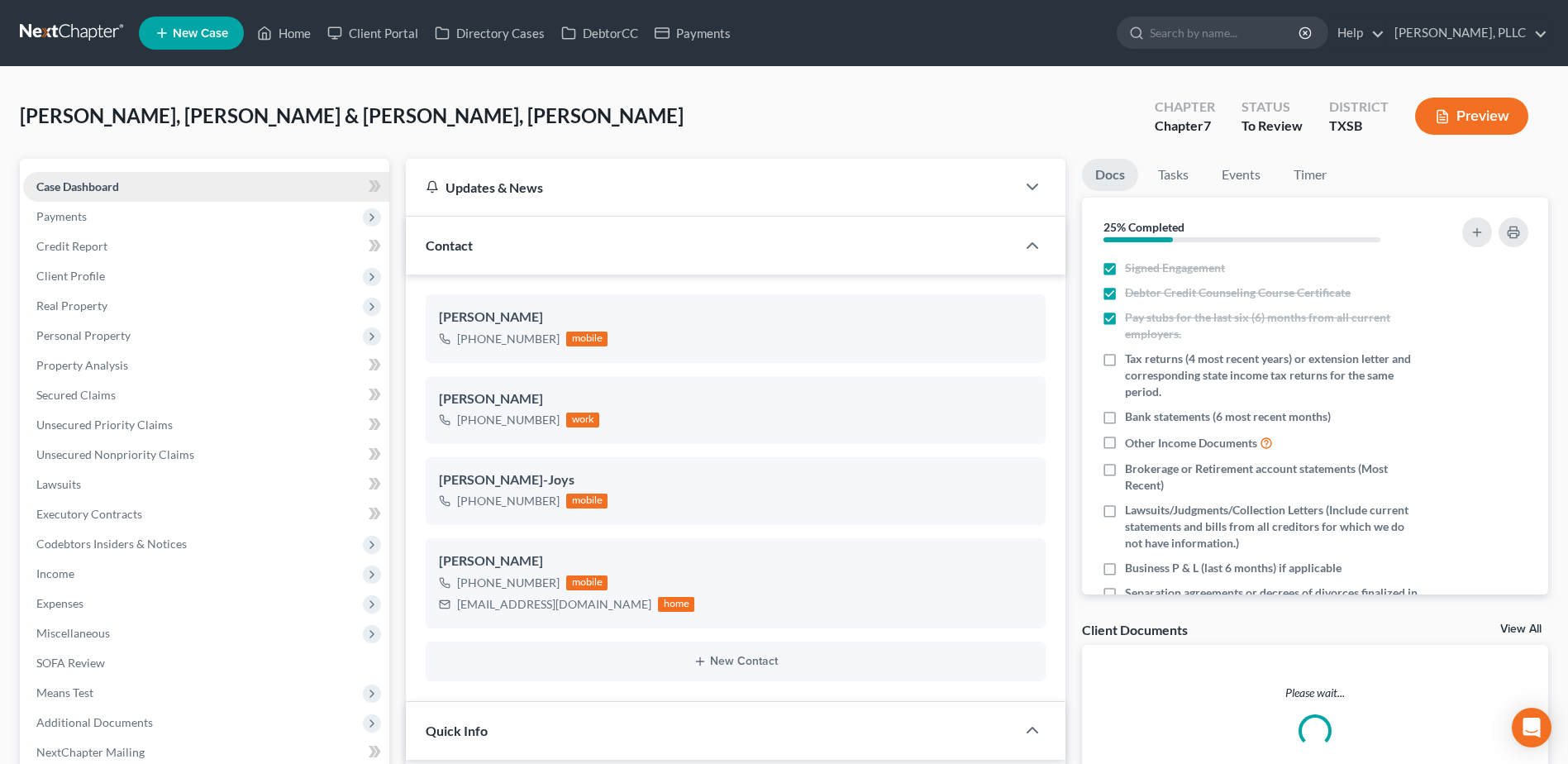
scroll to position [756, 0]
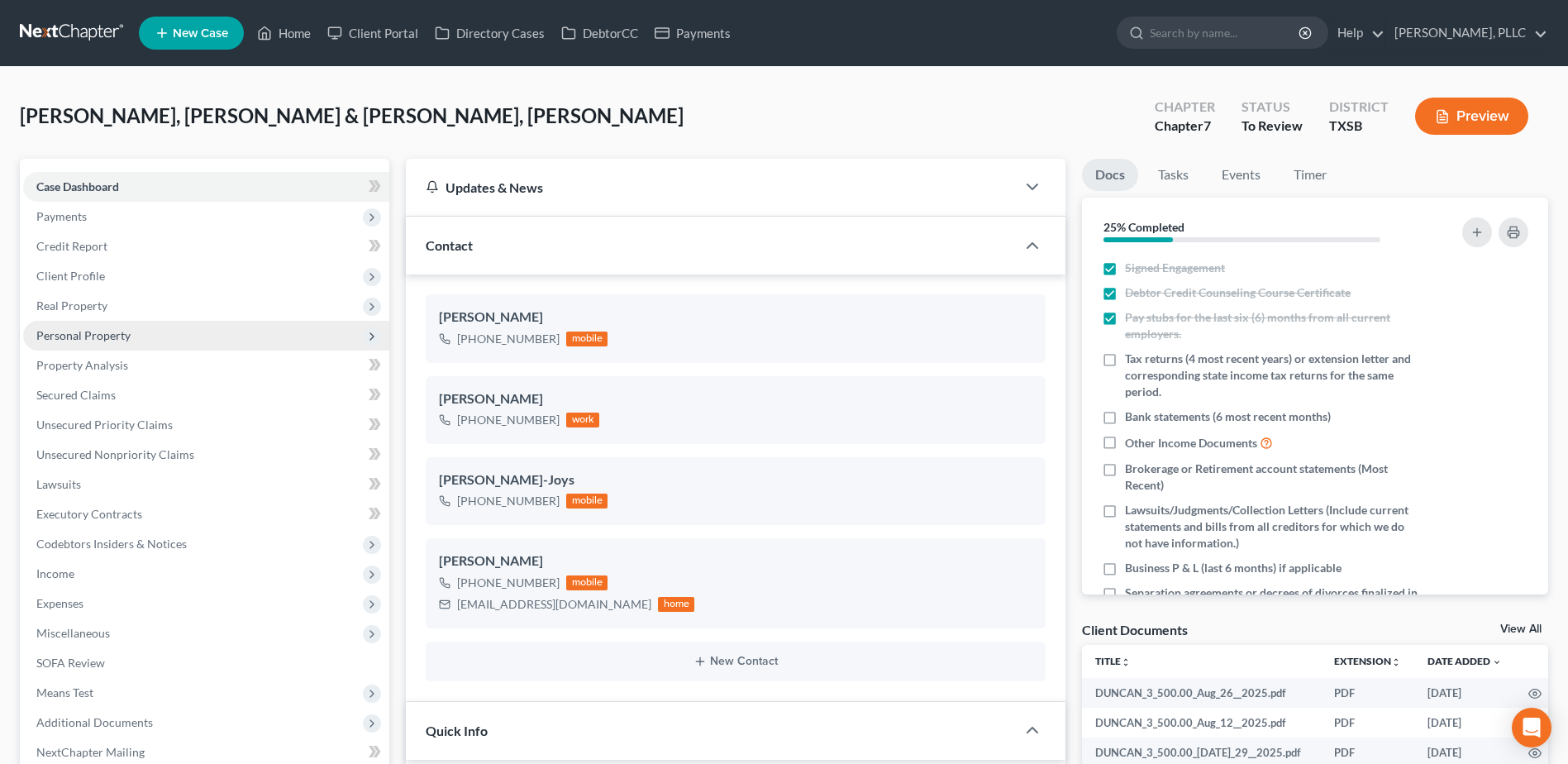
click at [113, 336] on span "Personal Property" at bounding box center [83, 335] width 94 height 14
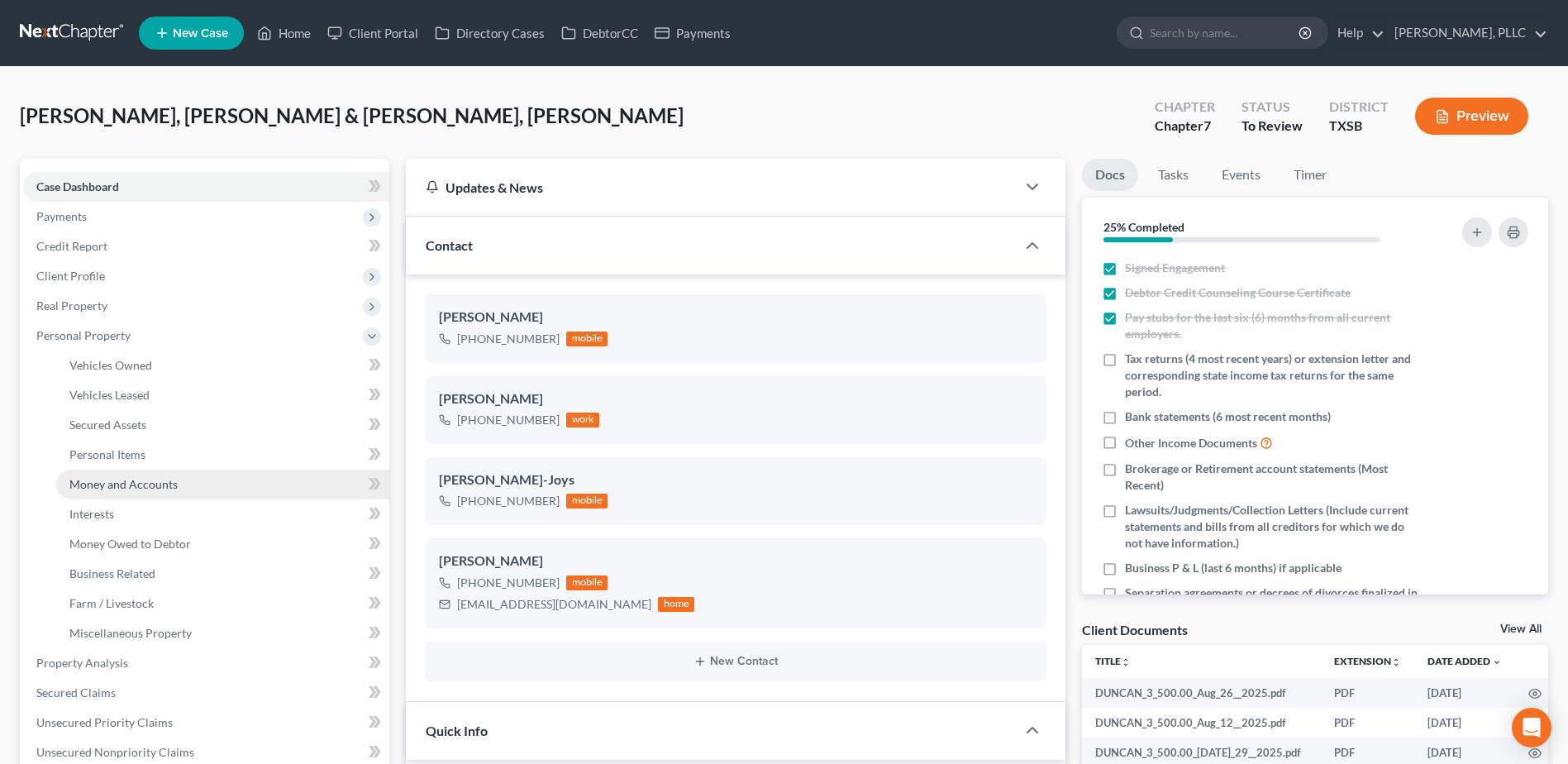
click at [142, 480] on span "Money and Accounts" at bounding box center [124, 484] width 108 height 14
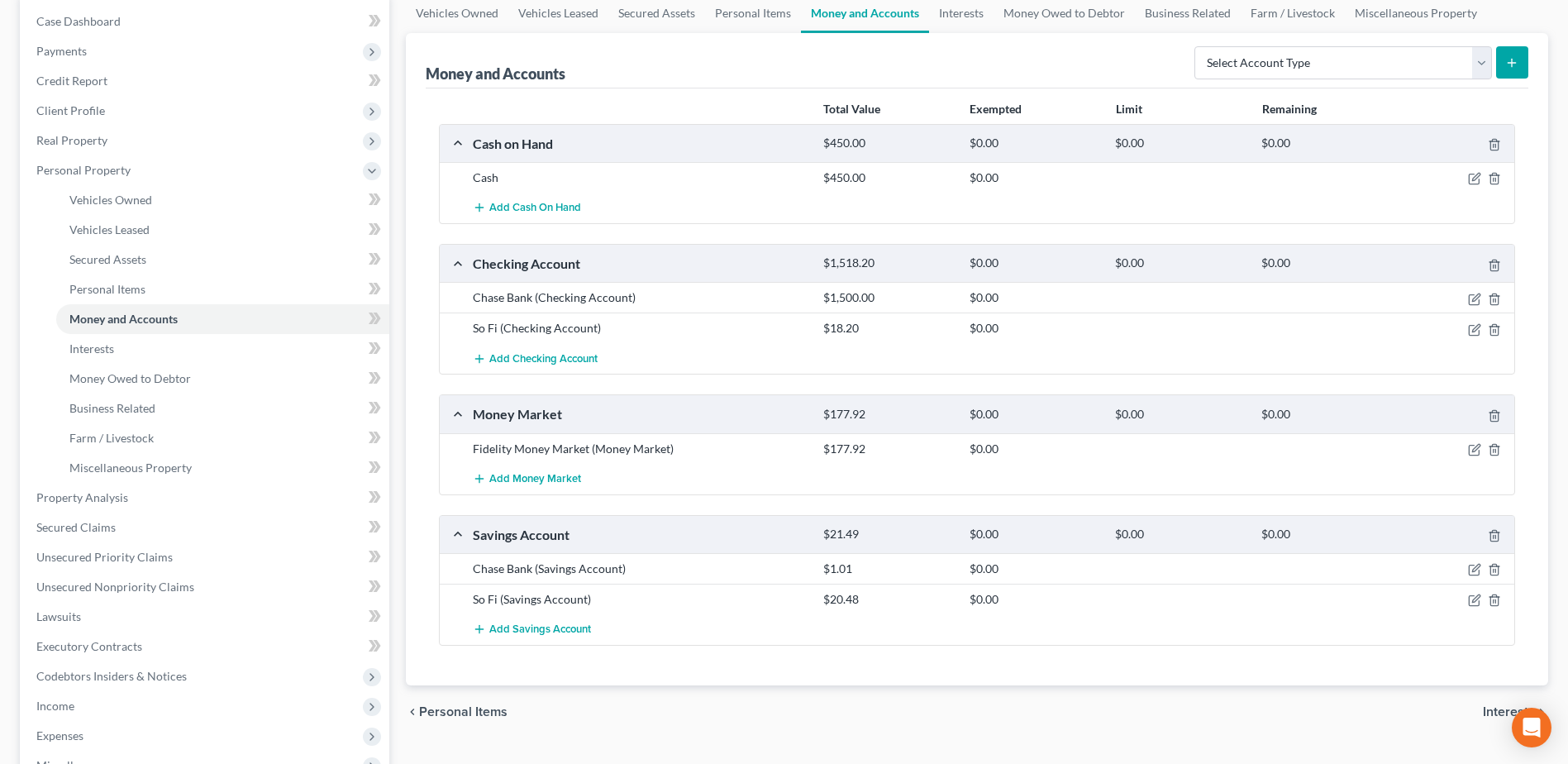
scroll to position [82, 0]
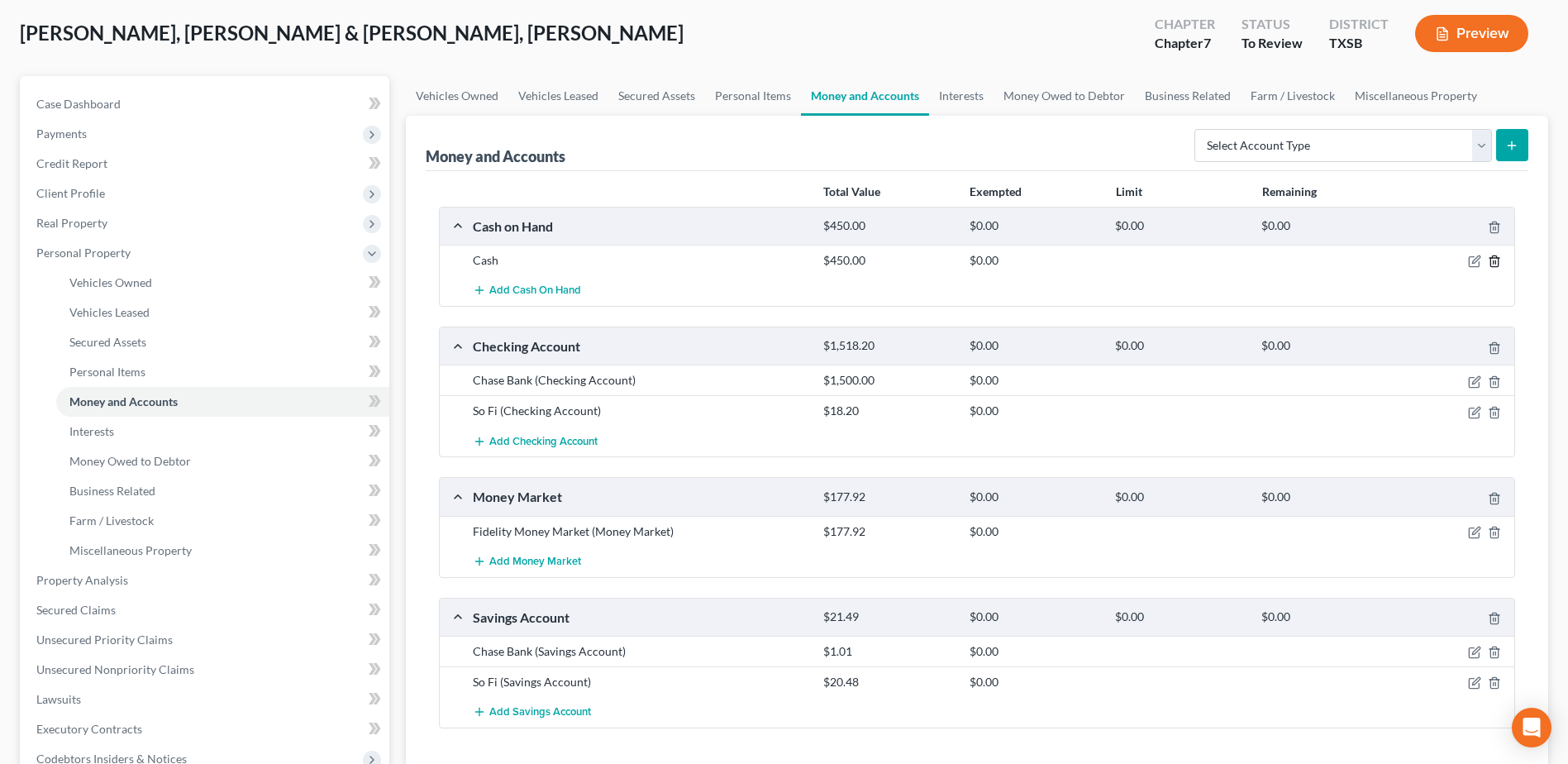
click at [1492, 257] on icon "button" at bounding box center [1493, 261] width 8 height 11
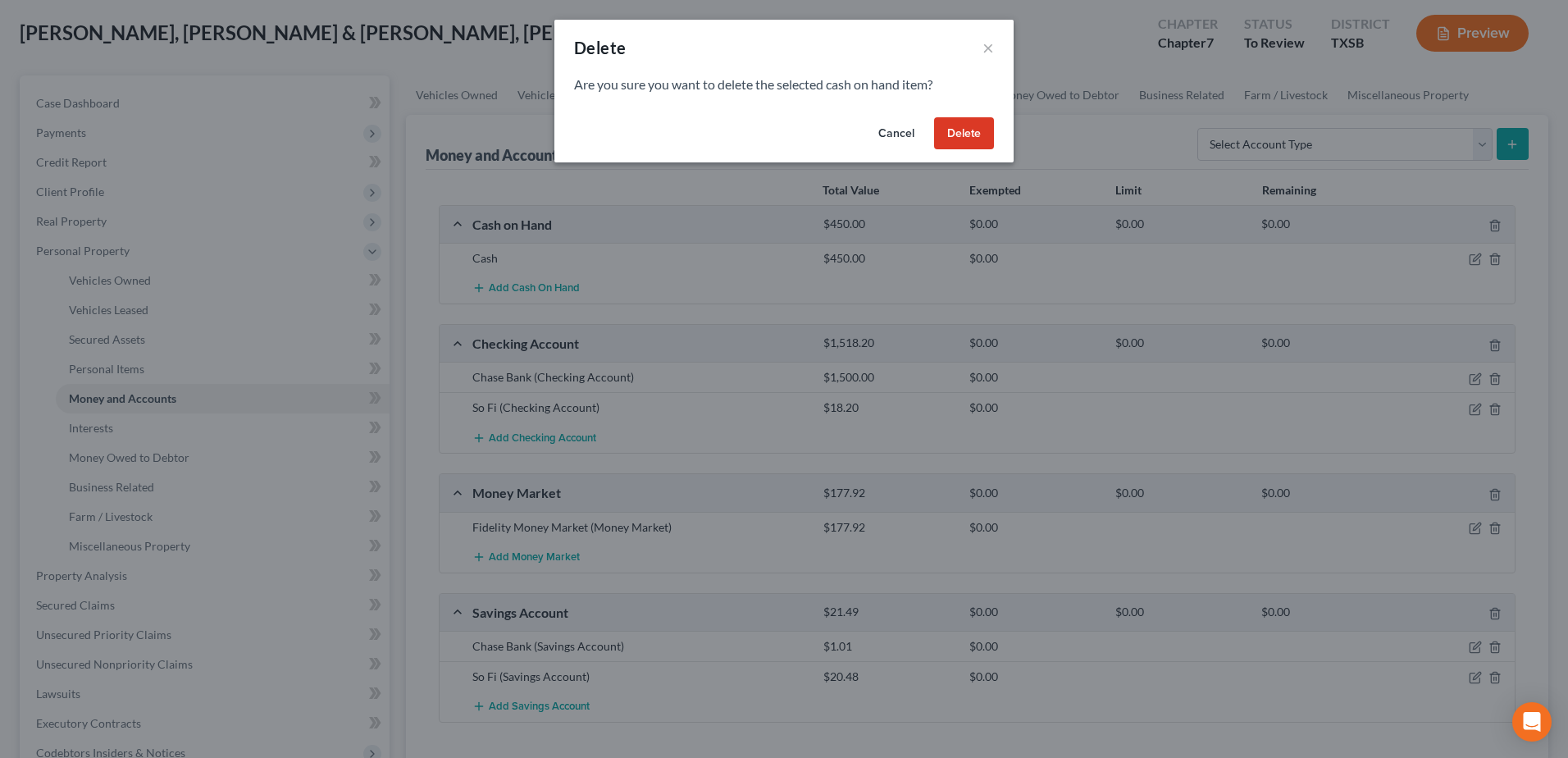
click at [937, 135] on button "Delete" at bounding box center [964, 133] width 60 height 33
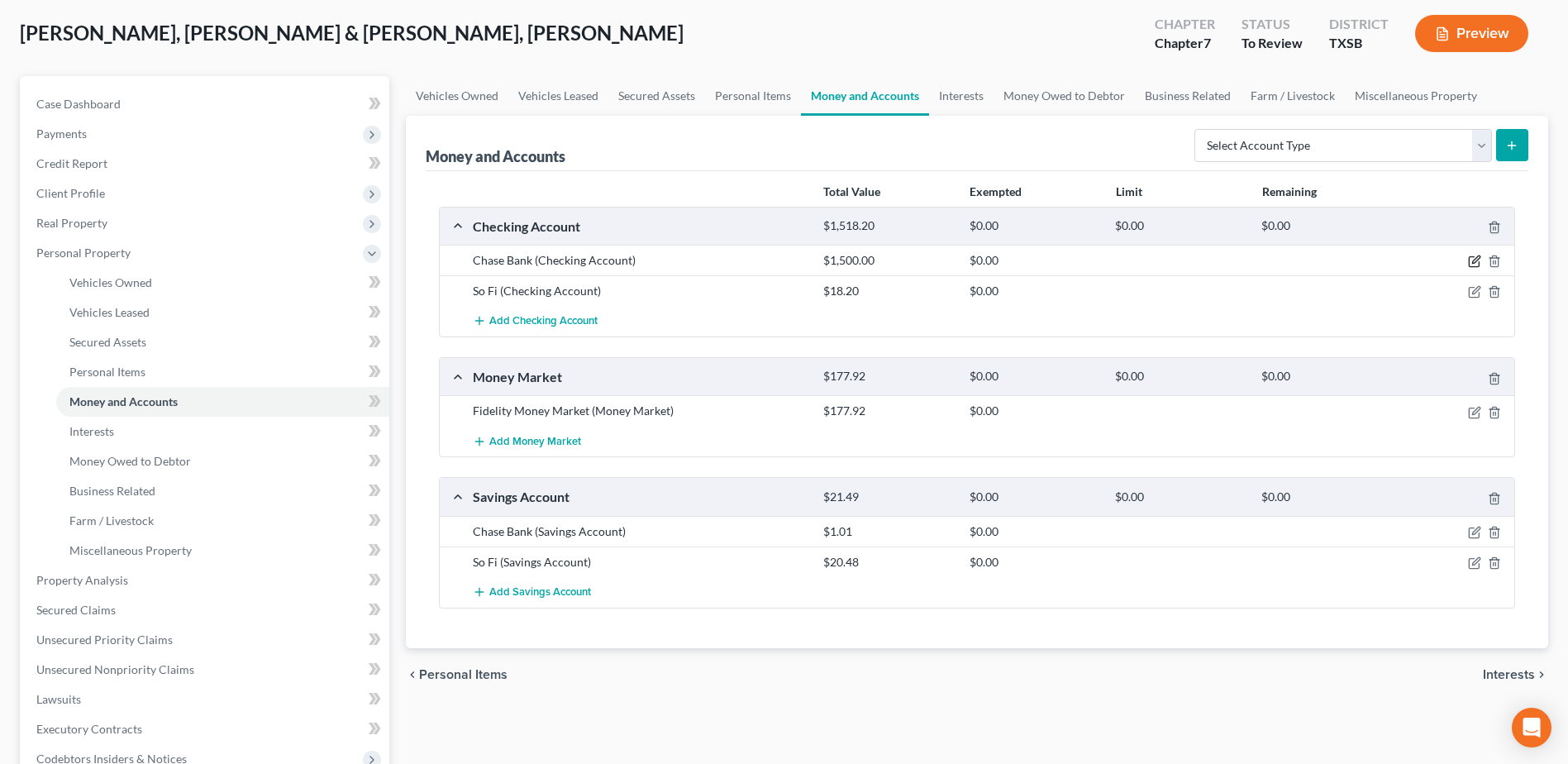
click at [1475, 258] on icon "button" at bounding box center [1475, 261] width 14 height 14
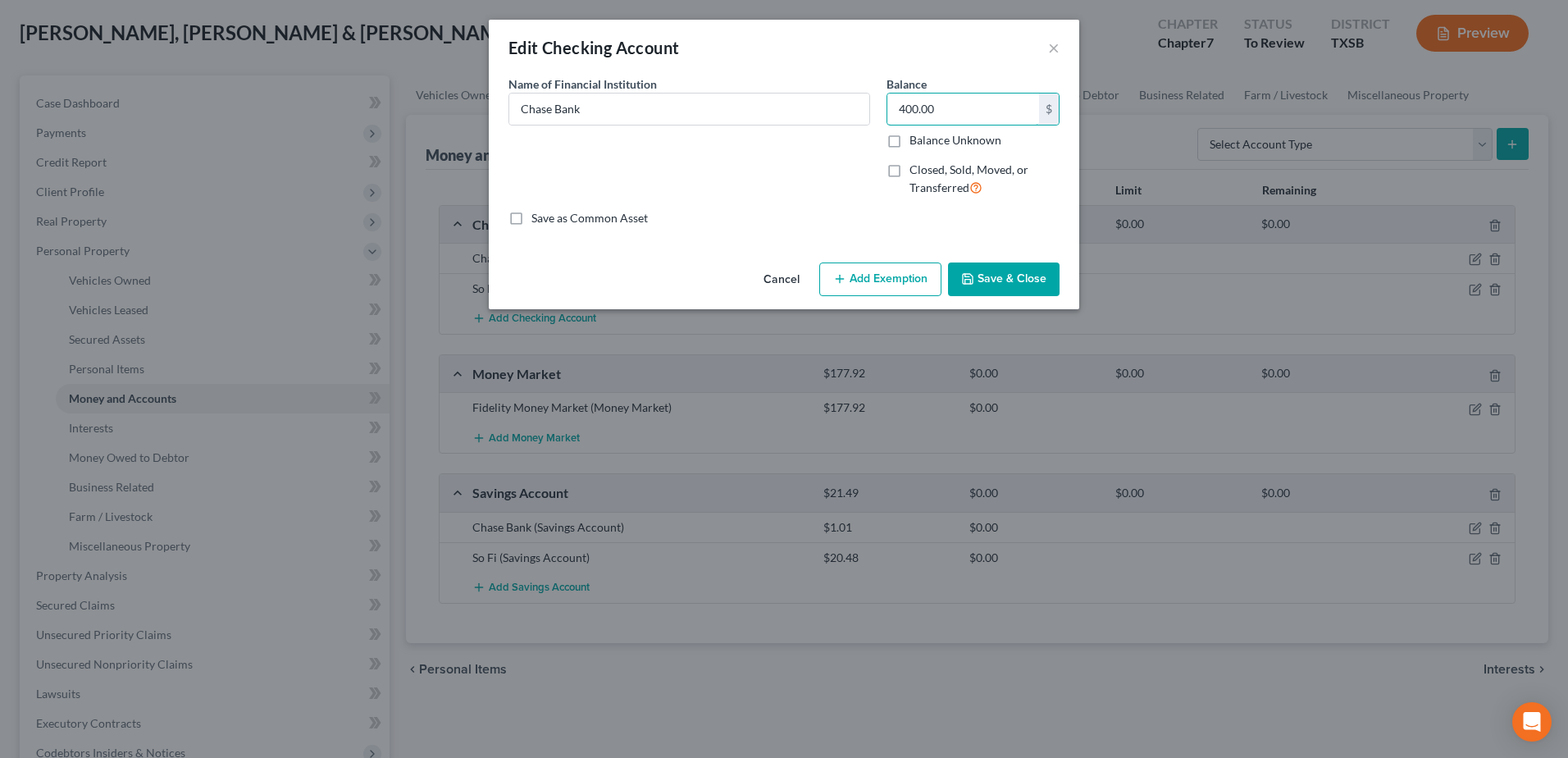
type input "400.00"
click at [976, 270] on button "Save & Close" at bounding box center [1004, 279] width 112 height 34
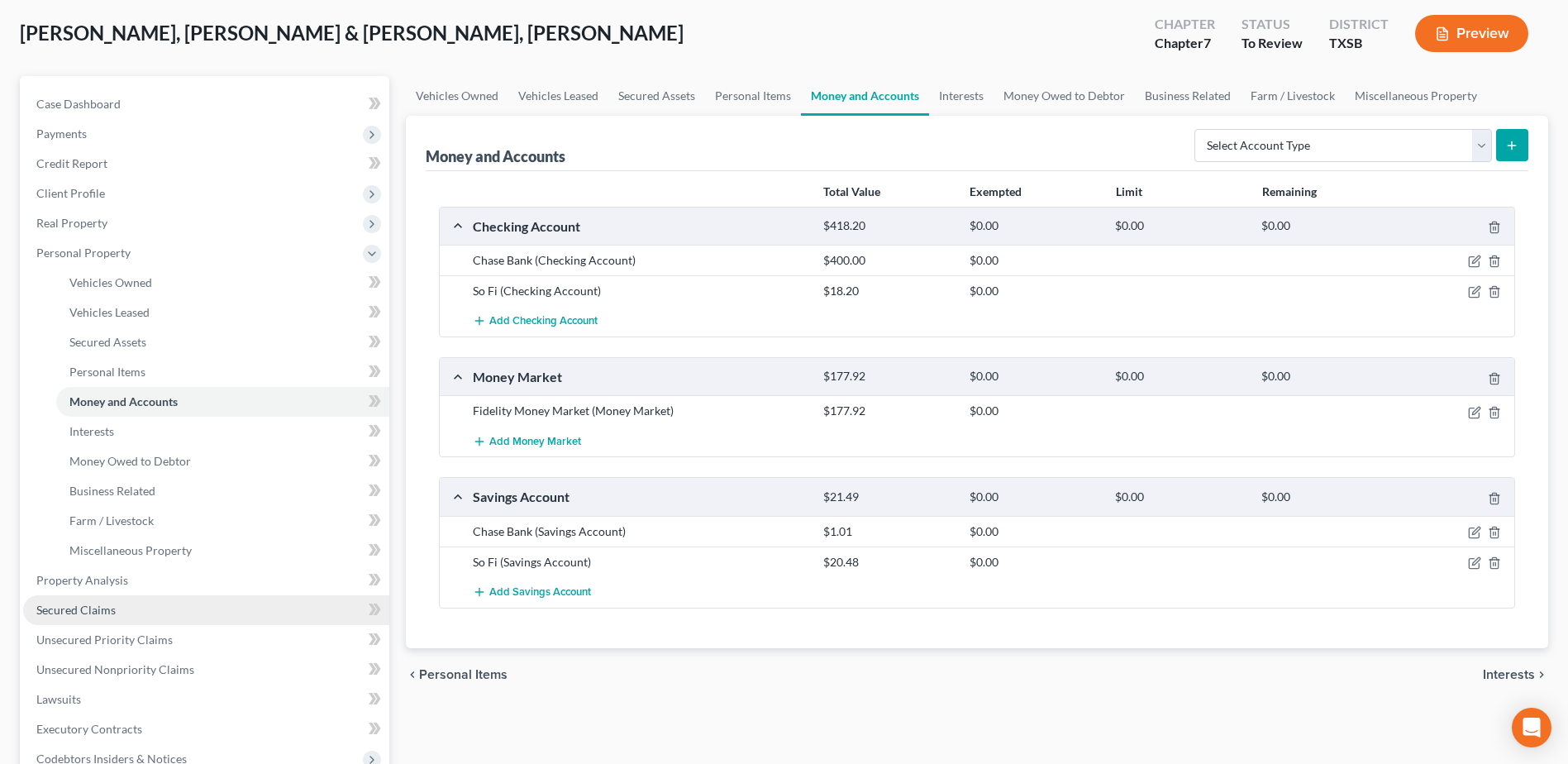
click at [82, 605] on span "Secured Claims" at bounding box center [76, 610] width 80 height 14
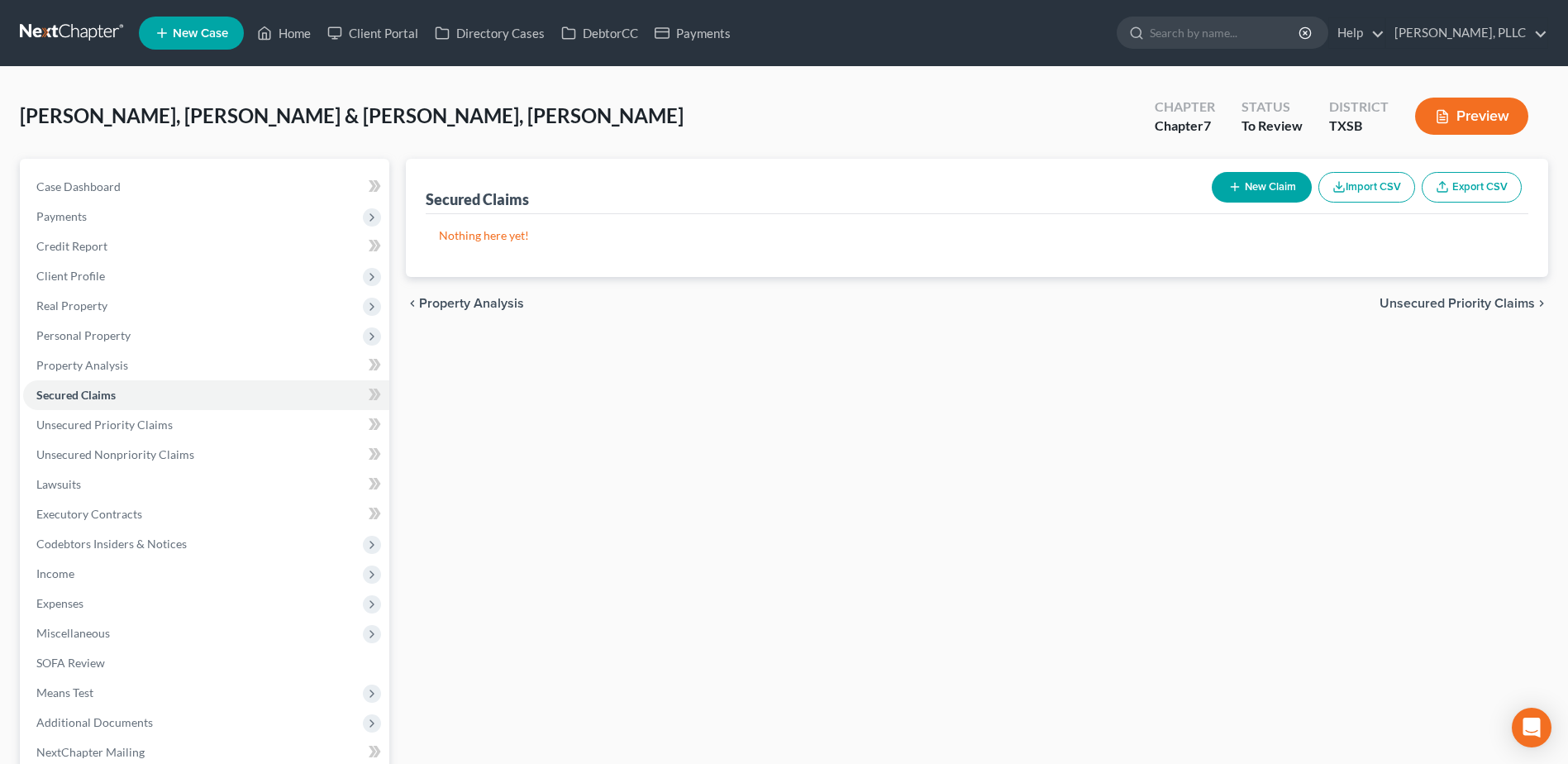
scroll to position [82, 0]
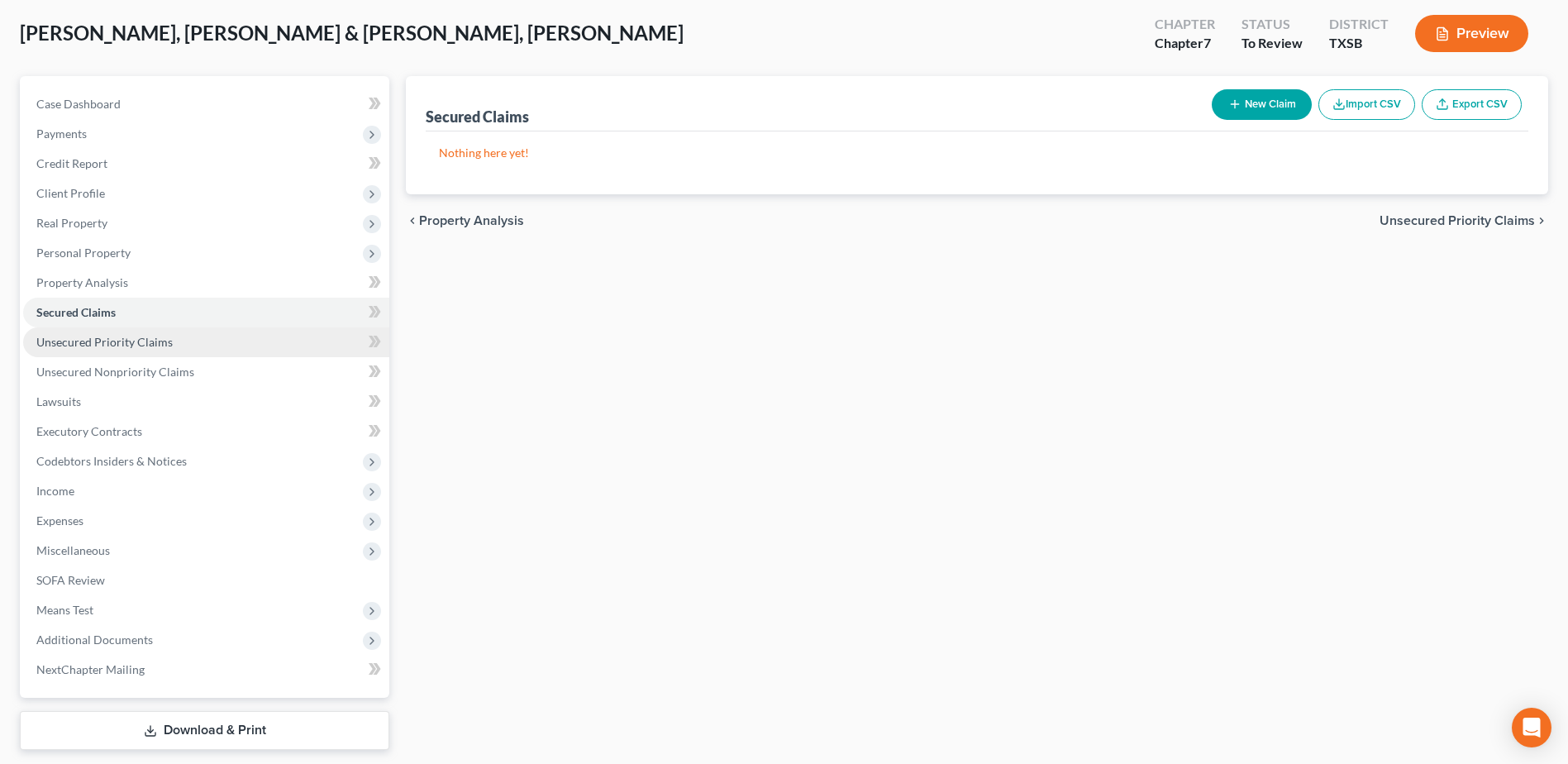
click at [147, 343] on span "Unsecured Priority Claims" at bounding box center [104, 342] width 136 height 14
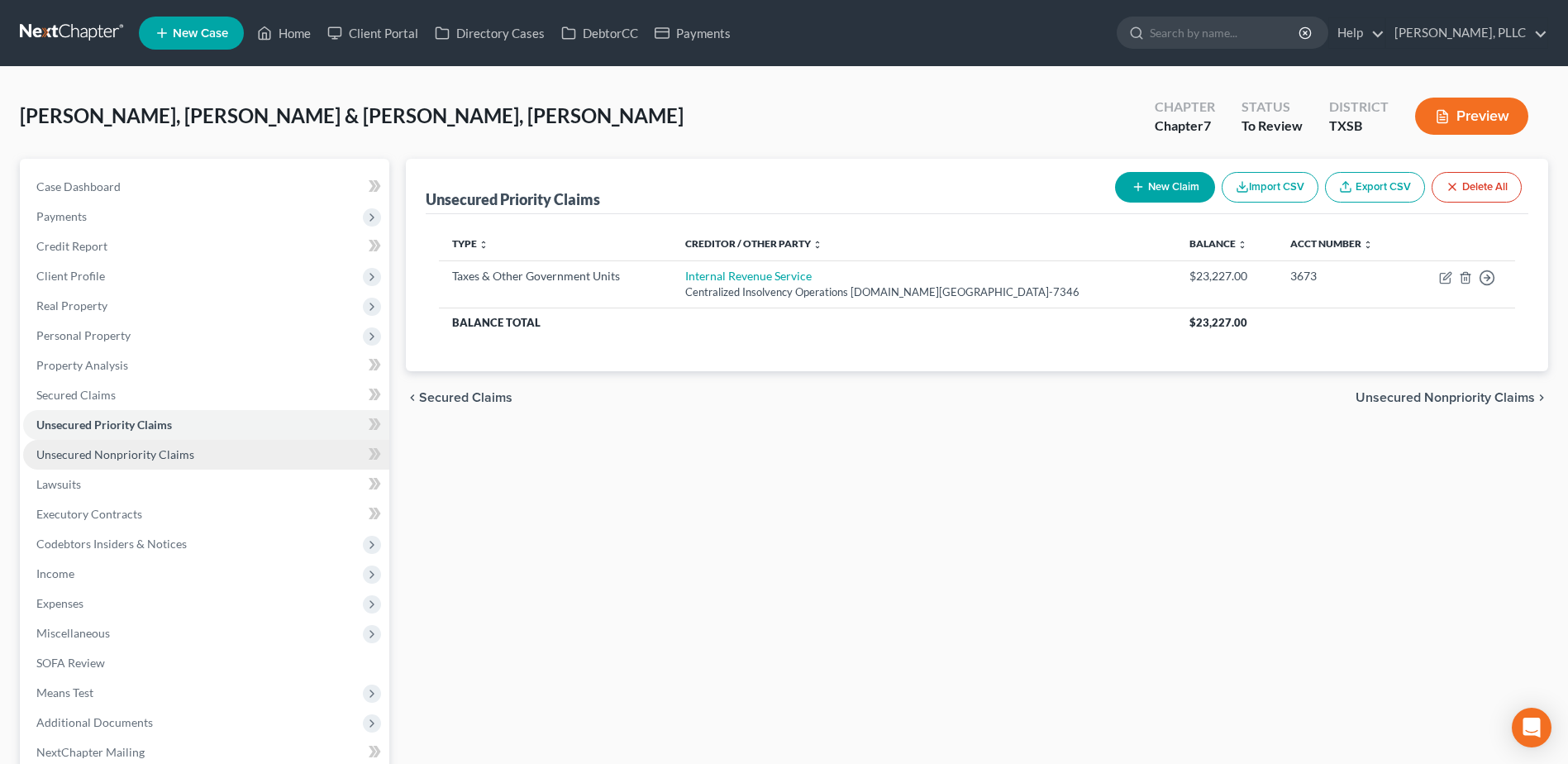
click at [146, 449] on span "Unsecured Nonpriority Claims" at bounding box center [115, 454] width 158 height 14
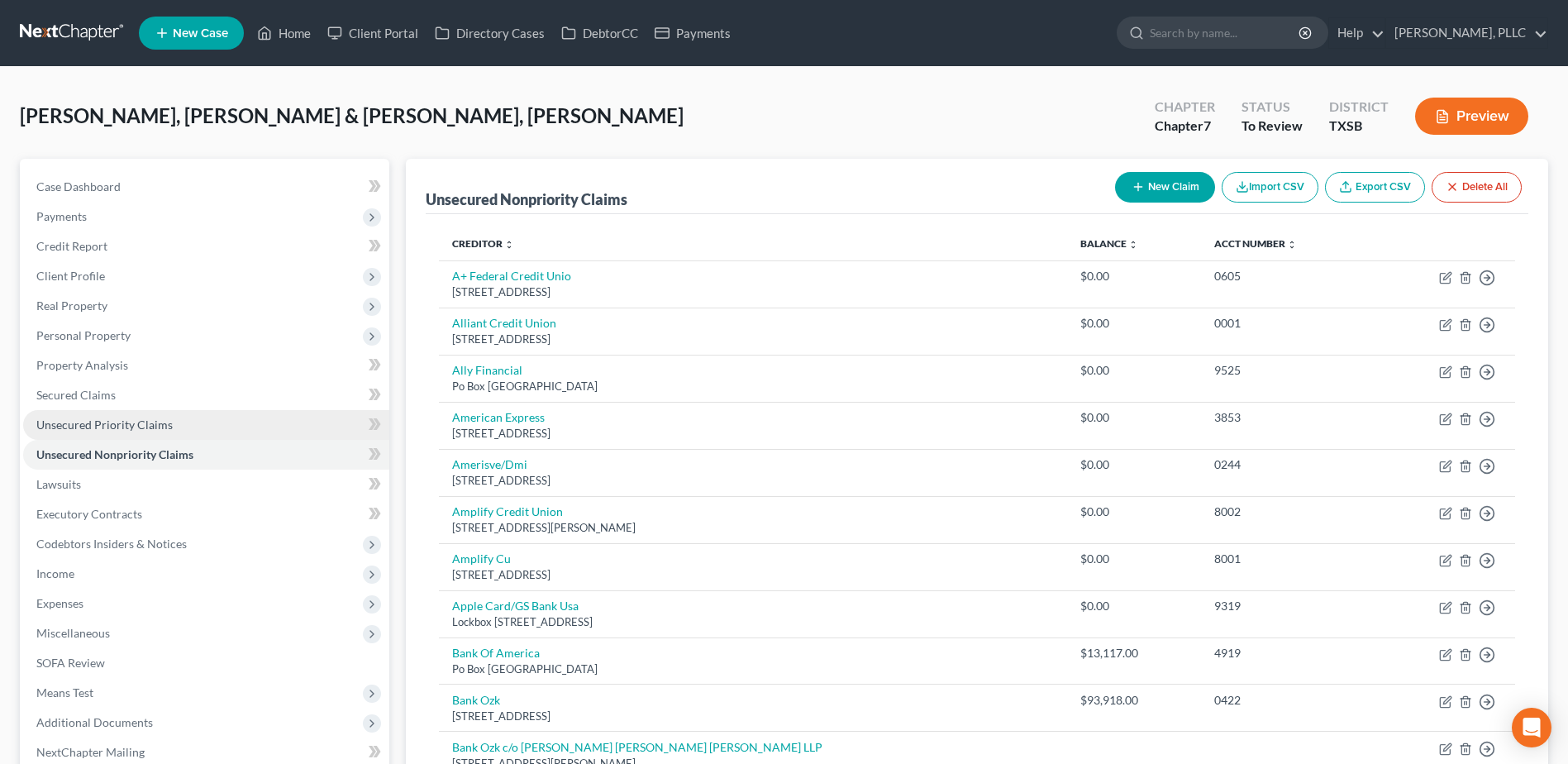
click at [104, 432] on link "Unsecured Priority Claims" at bounding box center [206, 425] width 366 height 30
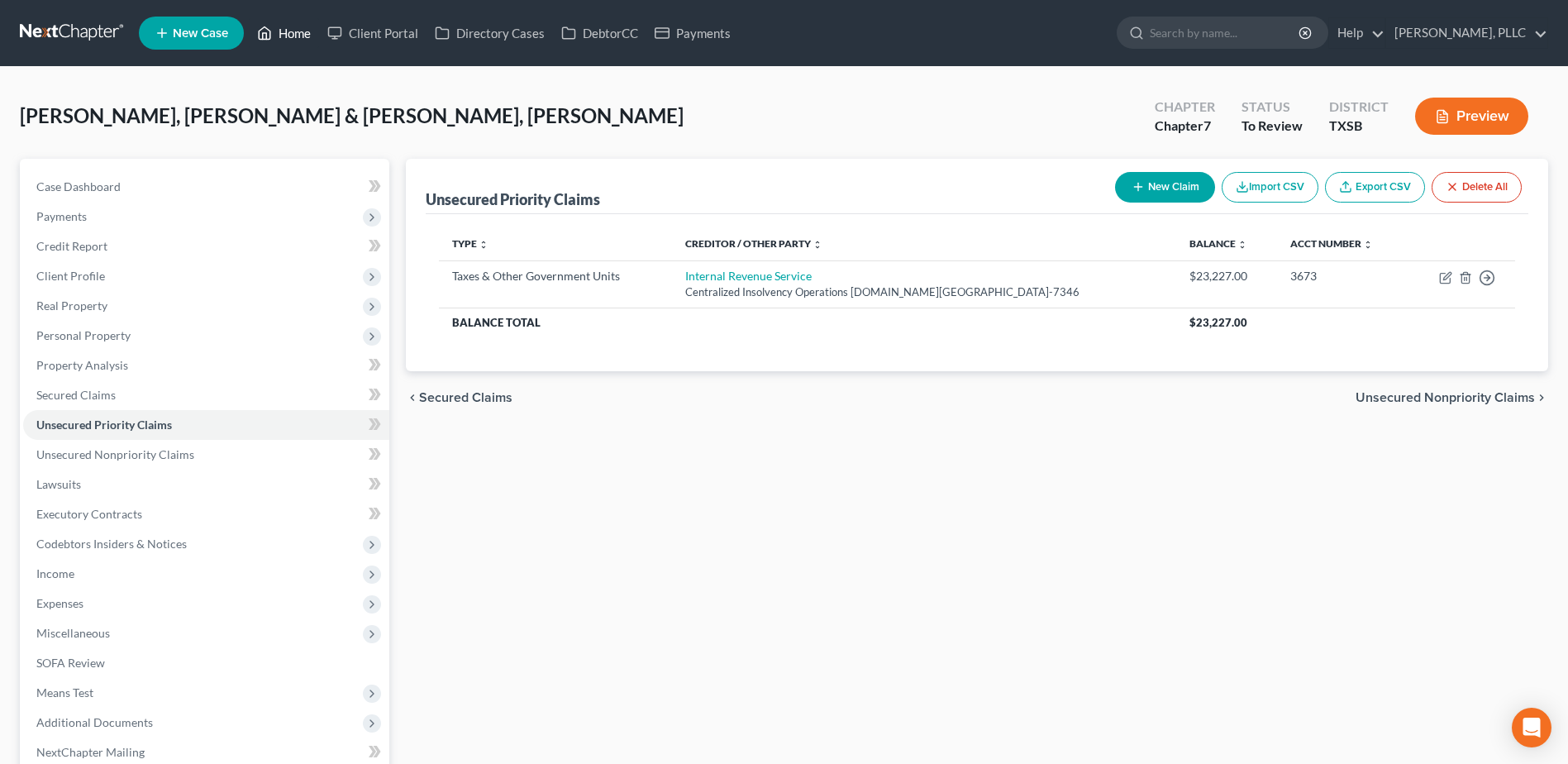
click at [291, 32] on link "Home" at bounding box center [283, 32] width 70 height 30
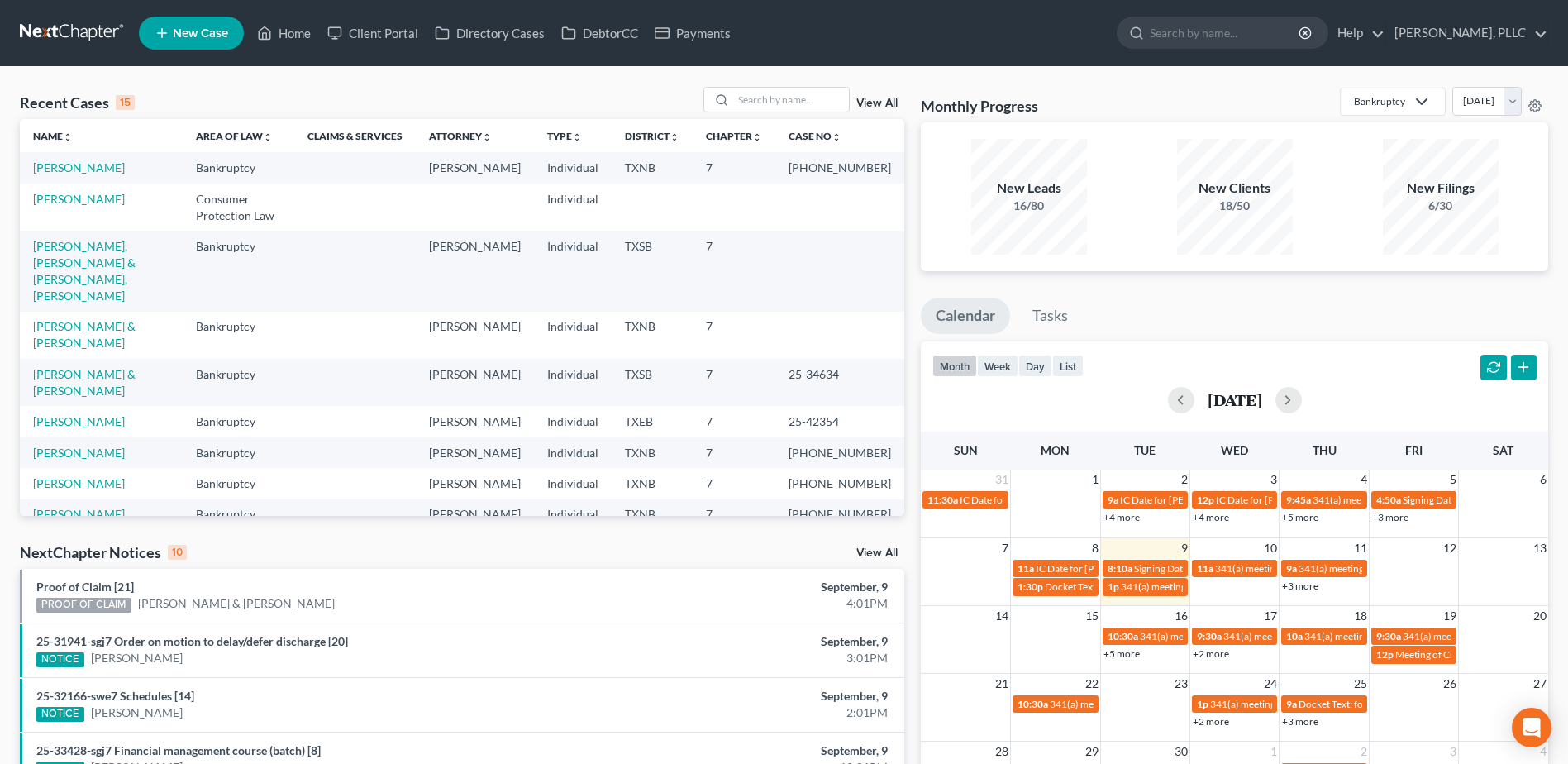
click at [70, 507] on link "Cox, Tyler" at bounding box center [79, 514] width 92 height 14
select select "6"
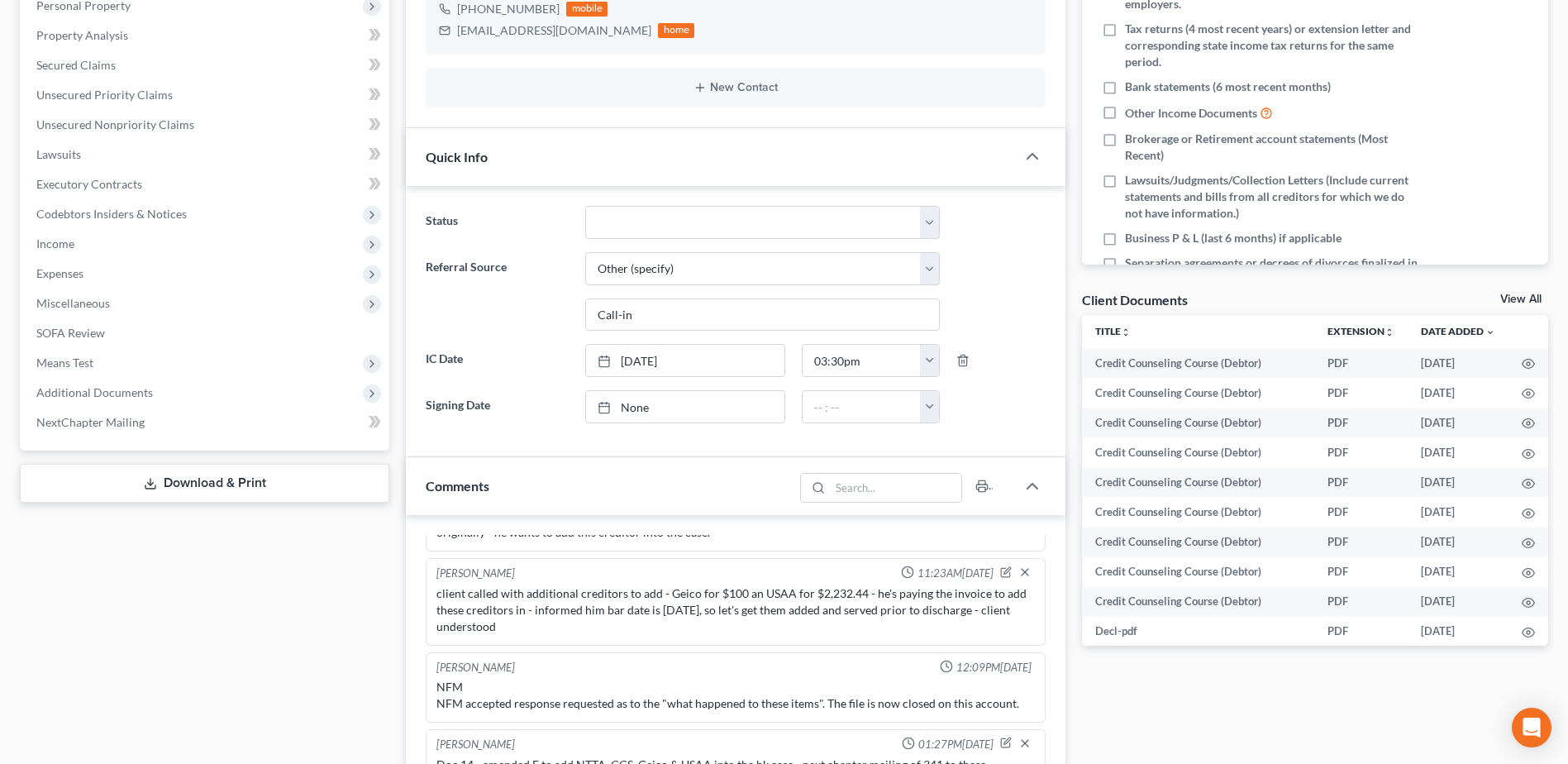
scroll to position [331, 0]
click at [125, 398] on span "Additional Documents" at bounding box center [94, 391] width 116 height 14
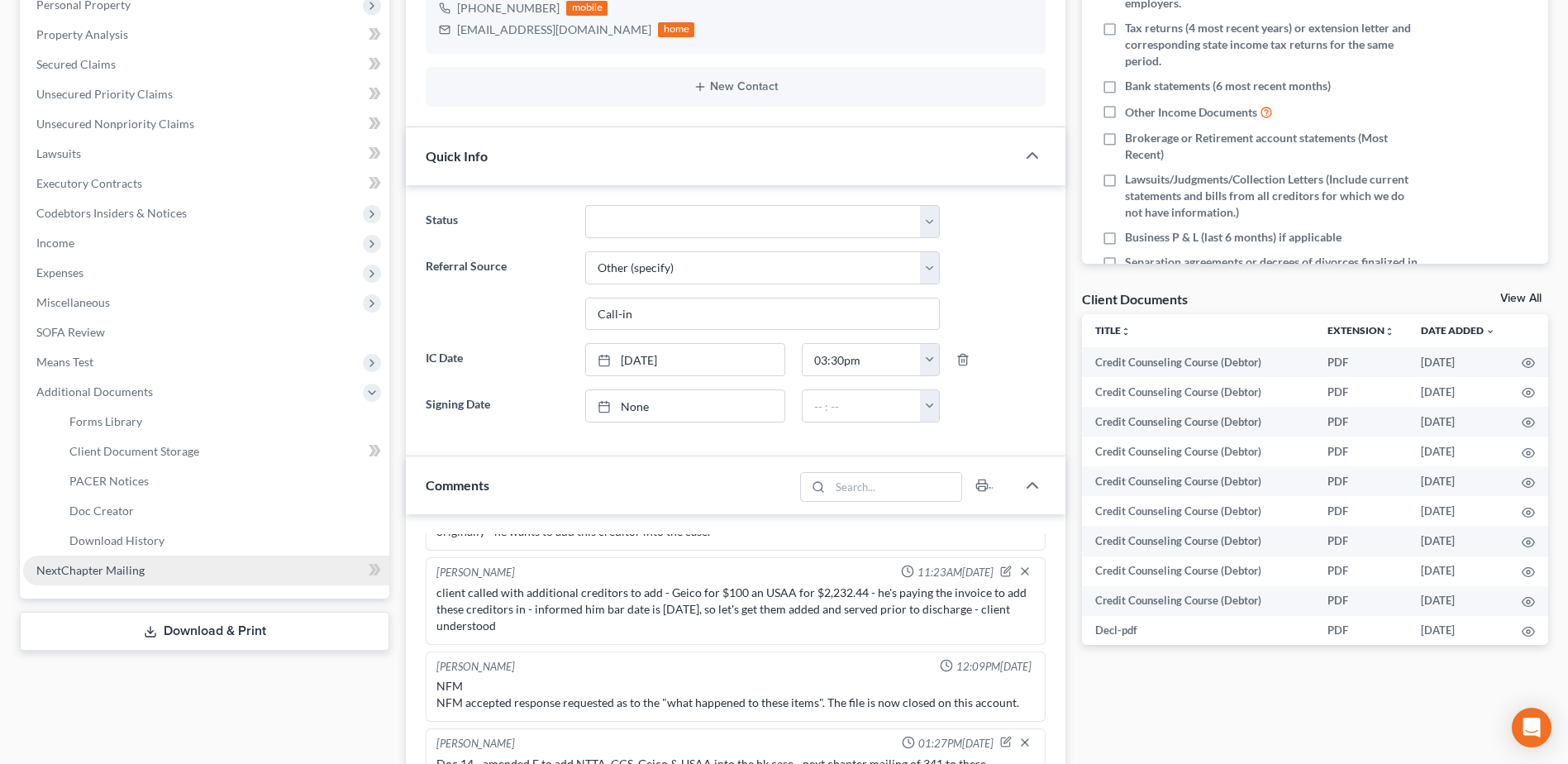
click at [143, 576] on link "NextChapter Mailing" at bounding box center [206, 570] width 366 height 30
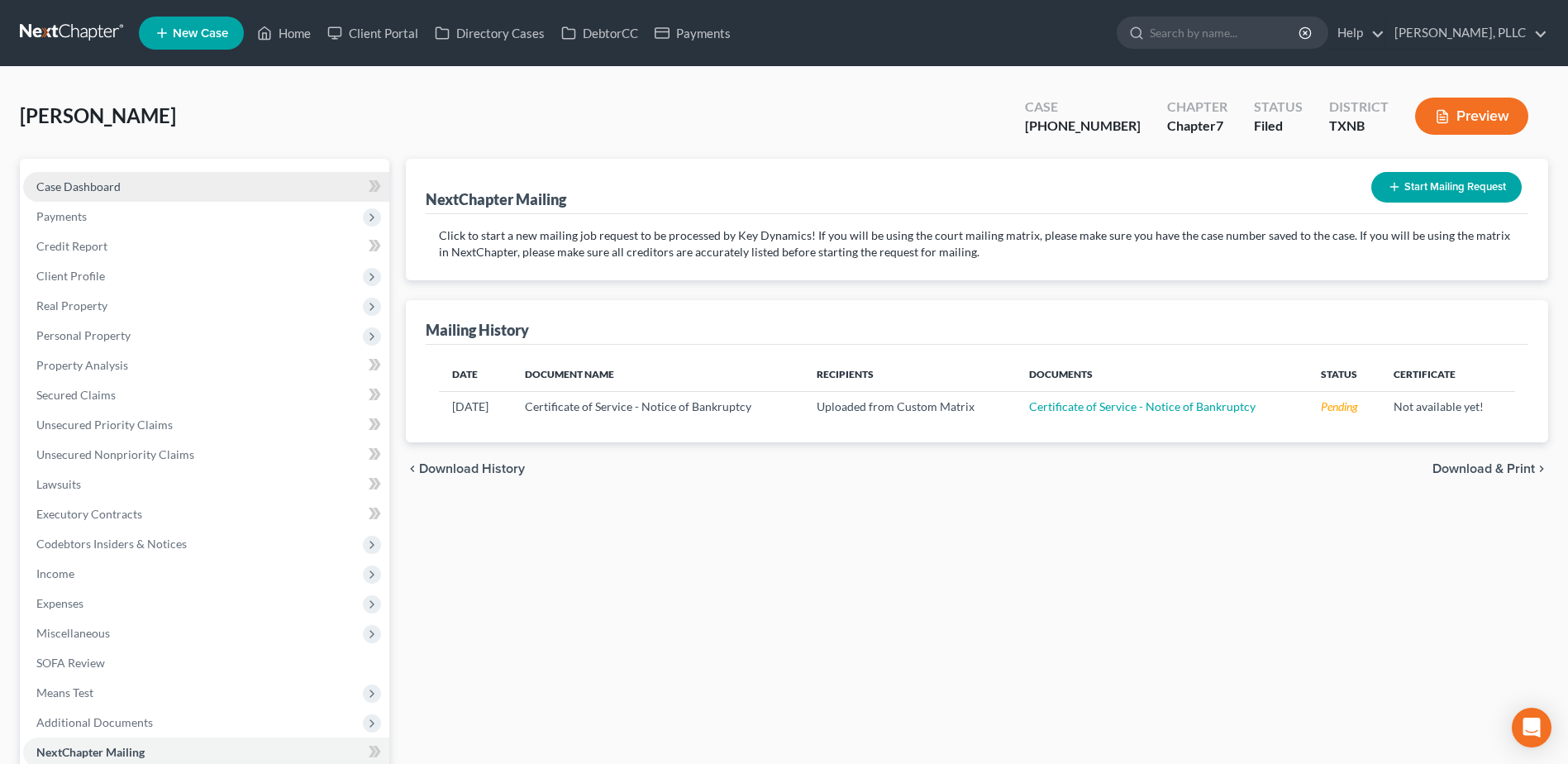
click at [76, 181] on span "Case Dashboard" at bounding box center [78, 187] width 84 height 14
select select "6"
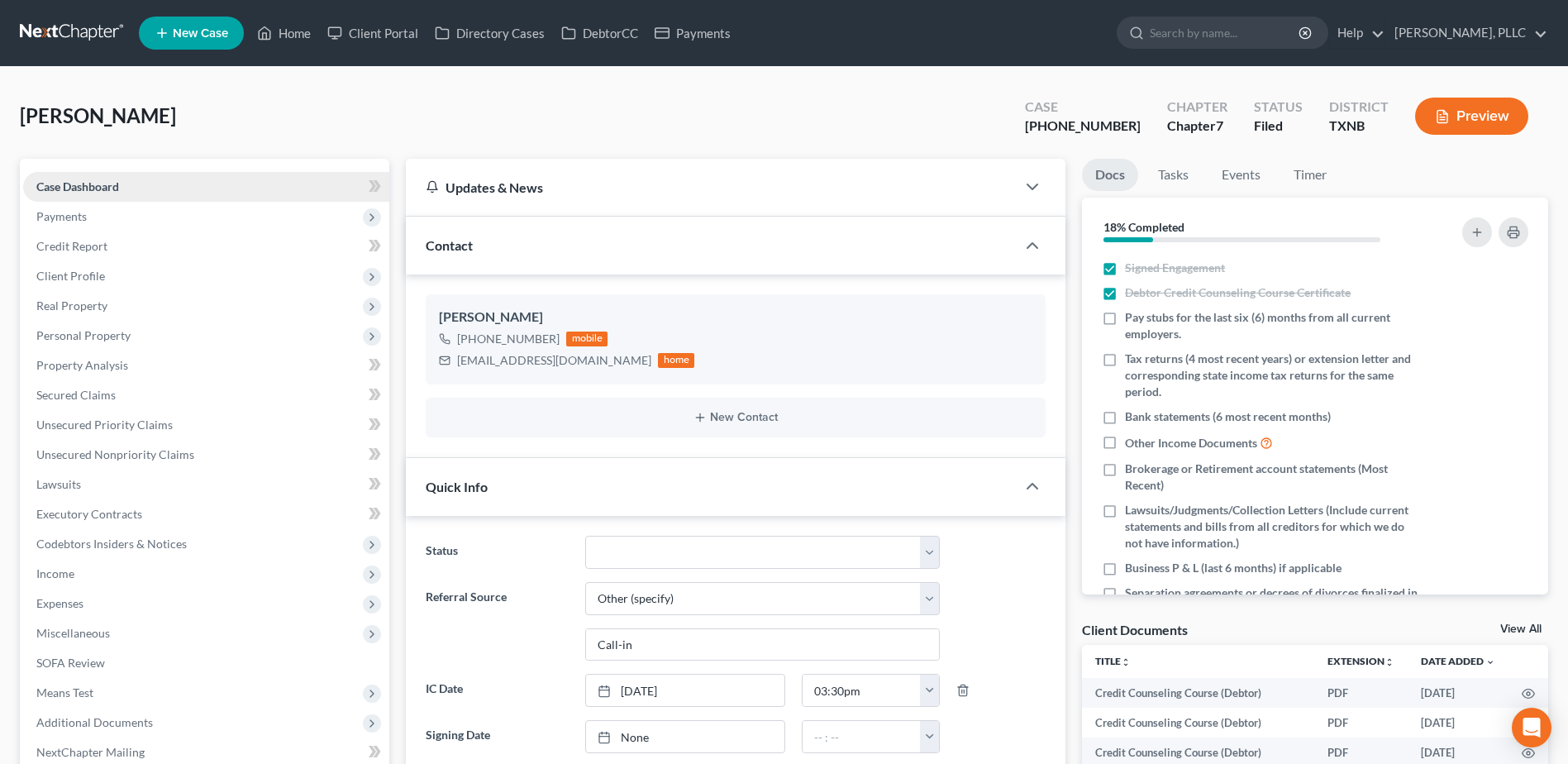
scroll to position [1617, 0]
click at [92, 338] on span "Personal Property" at bounding box center [83, 335] width 94 height 14
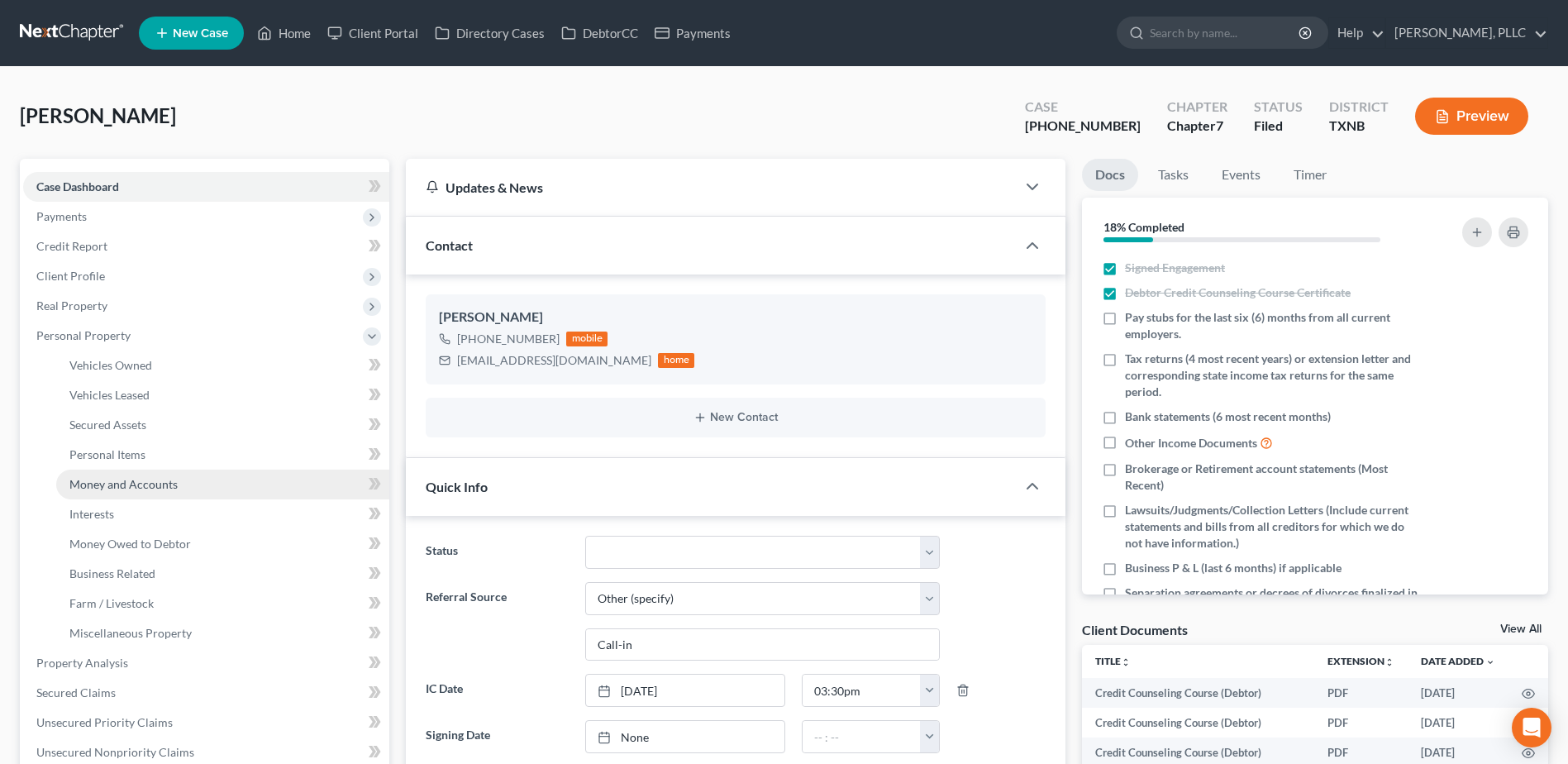
click at [142, 485] on span "Money and Accounts" at bounding box center [124, 484] width 108 height 14
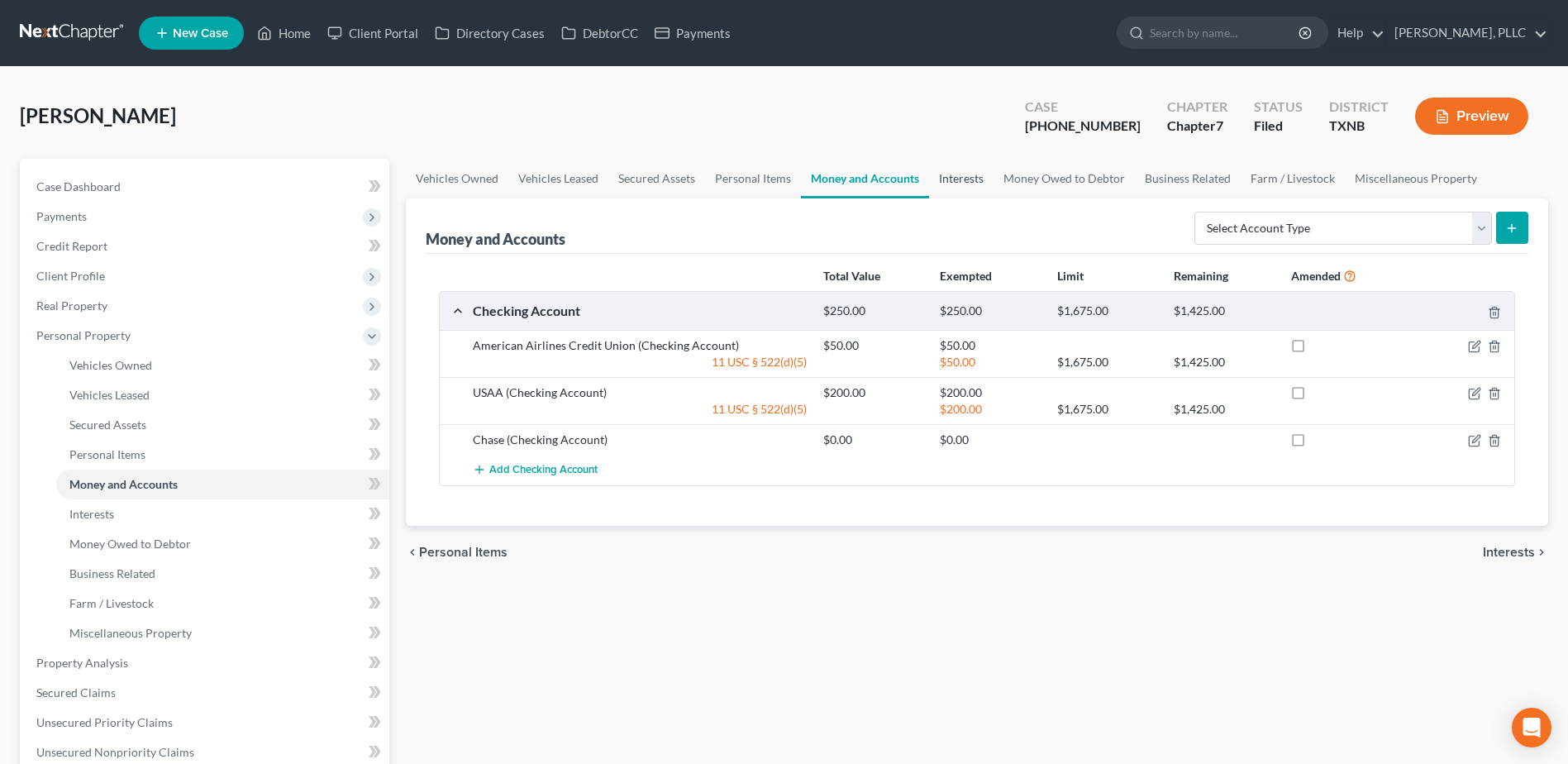
click at [971, 177] on link "Interests" at bounding box center [961, 178] width 64 height 40
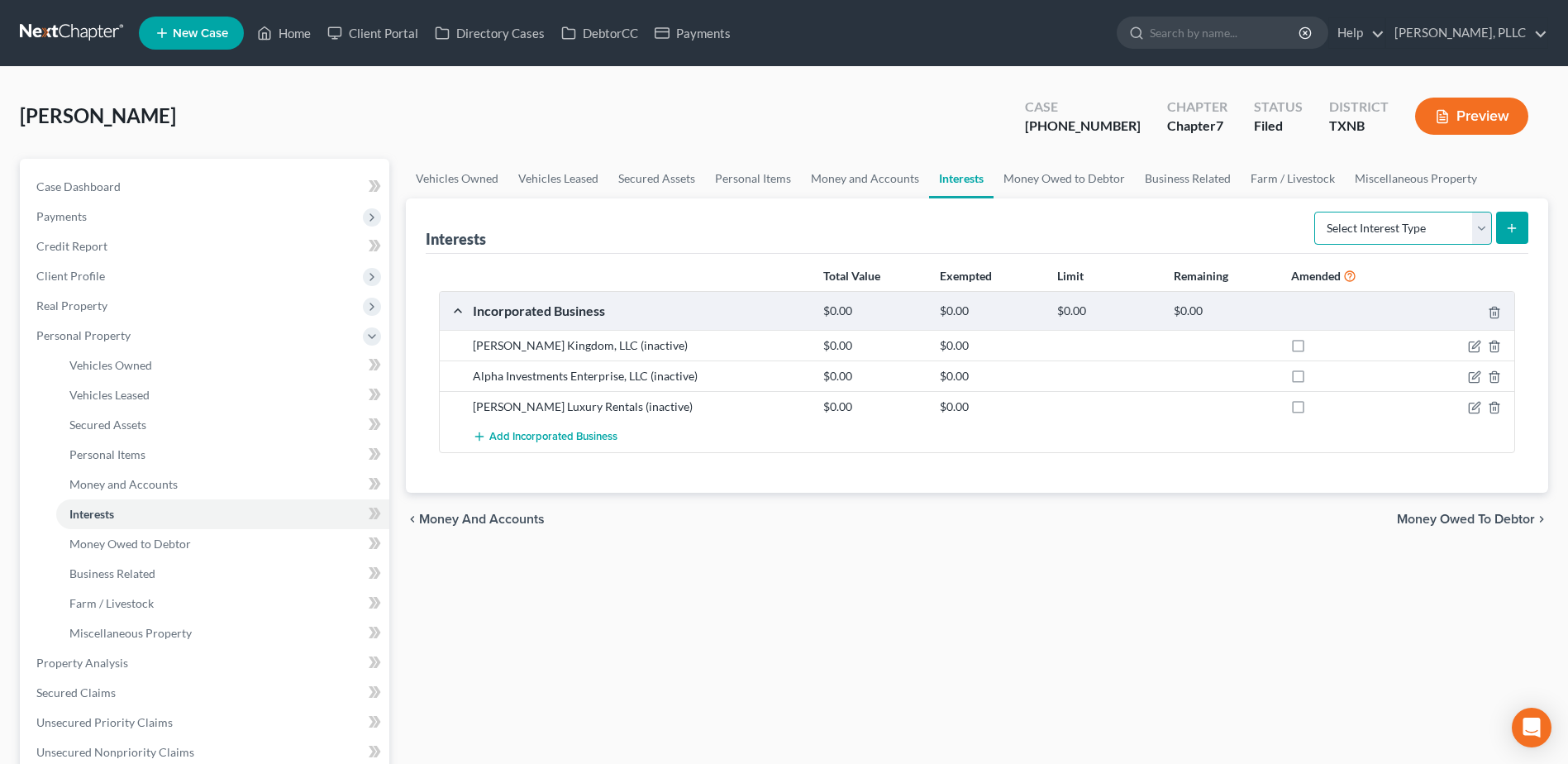
click at [1486, 224] on select "Select Interest Type 401K Annuity Bond Education IRA Government Bond Government…" at bounding box center [1403, 228] width 178 height 33
click at [1212, 227] on div "Interests Select Interest Type 401K Annuity Bond Education IRA Government Bond …" at bounding box center [976, 226] width 1103 height 55
click at [108, 181] on span "Case Dashboard" at bounding box center [78, 187] width 84 height 14
select select "6"
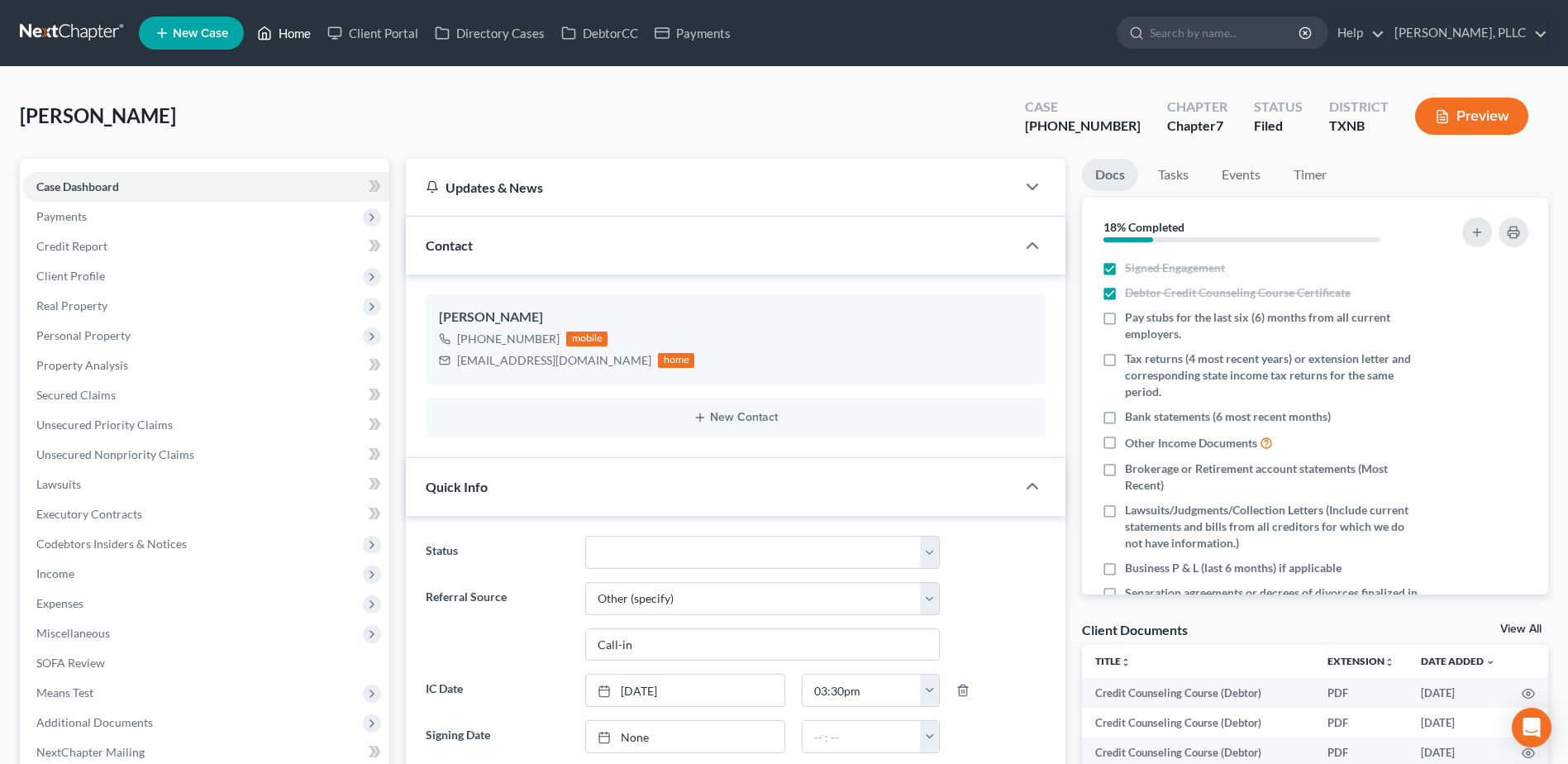
scroll to position [1617, 0]
click at [297, 32] on link "Home" at bounding box center [283, 32] width 70 height 30
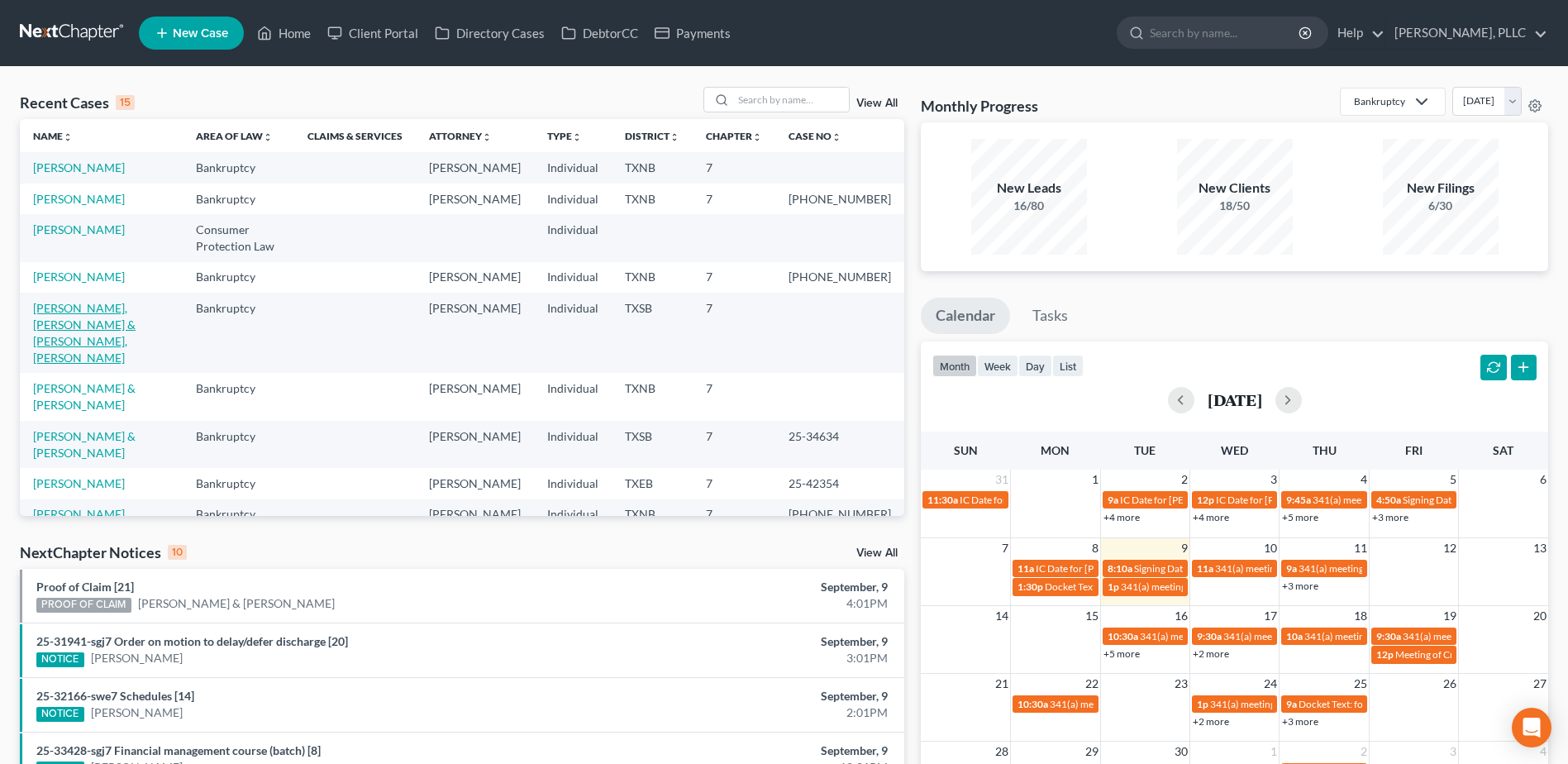
click at [92, 344] on link "[PERSON_NAME], [PERSON_NAME] & [PERSON_NAME], [PERSON_NAME]" at bounding box center [84, 332] width 103 height 64
select select "6"
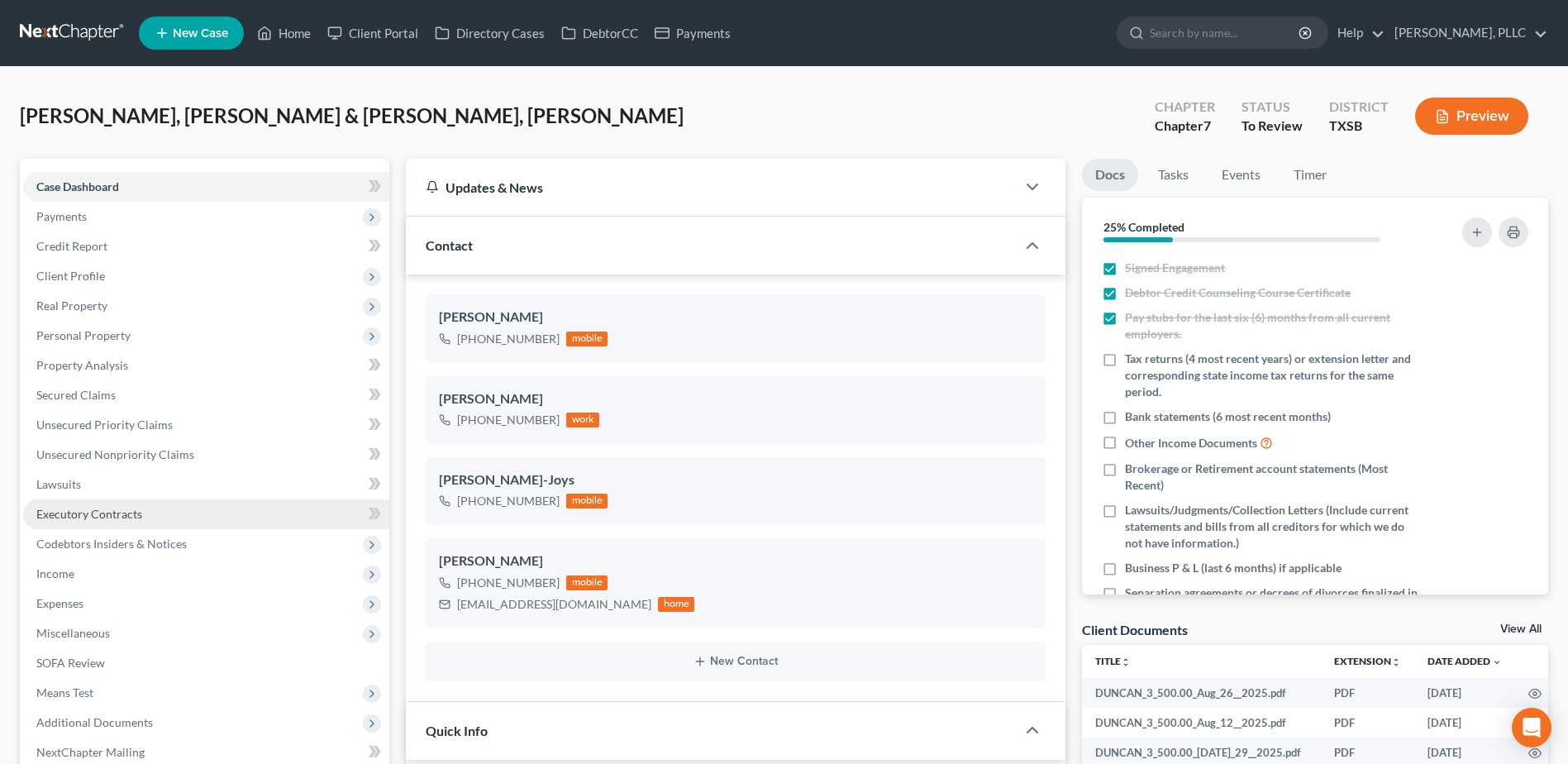
scroll to position [756, 0]
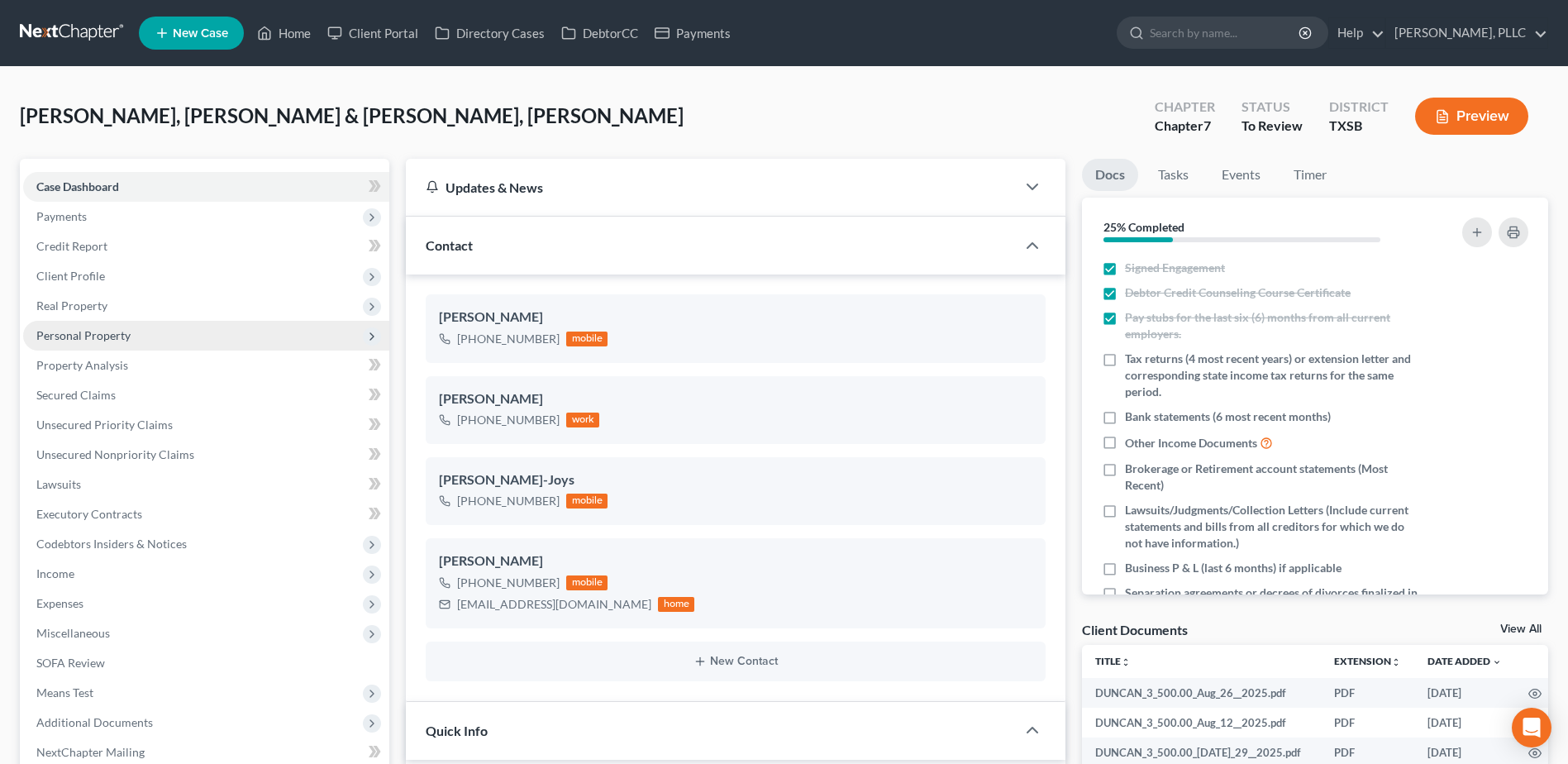
click at [91, 331] on span "Personal Property" at bounding box center [83, 335] width 94 height 14
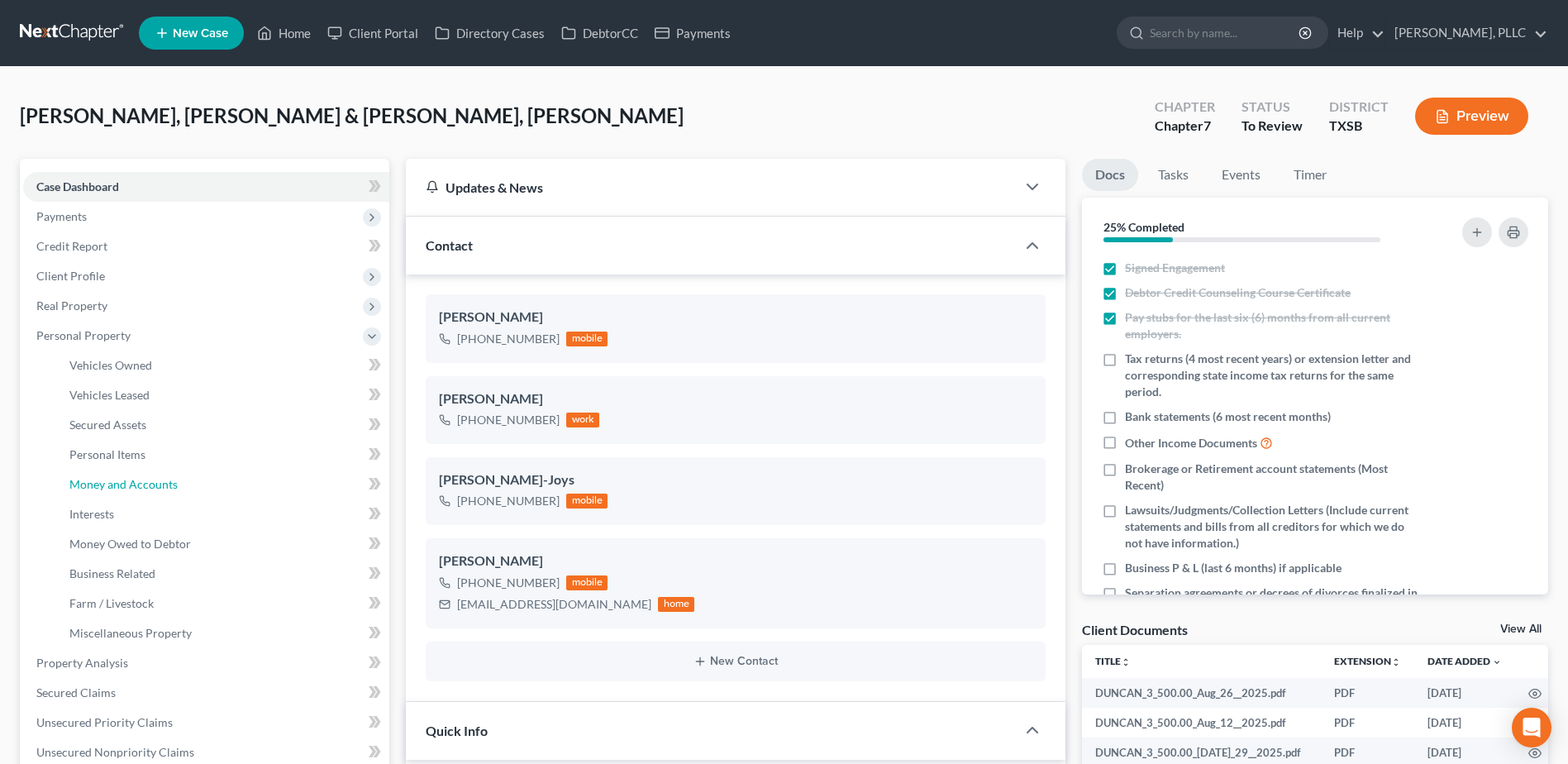
drag, startPoint x: 115, startPoint y: 483, endPoint x: 614, endPoint y: 488, distance: 499.0
click at [115, 482] on span "Money and Accounts" at bounding box center [124, 484] width 108 height 14
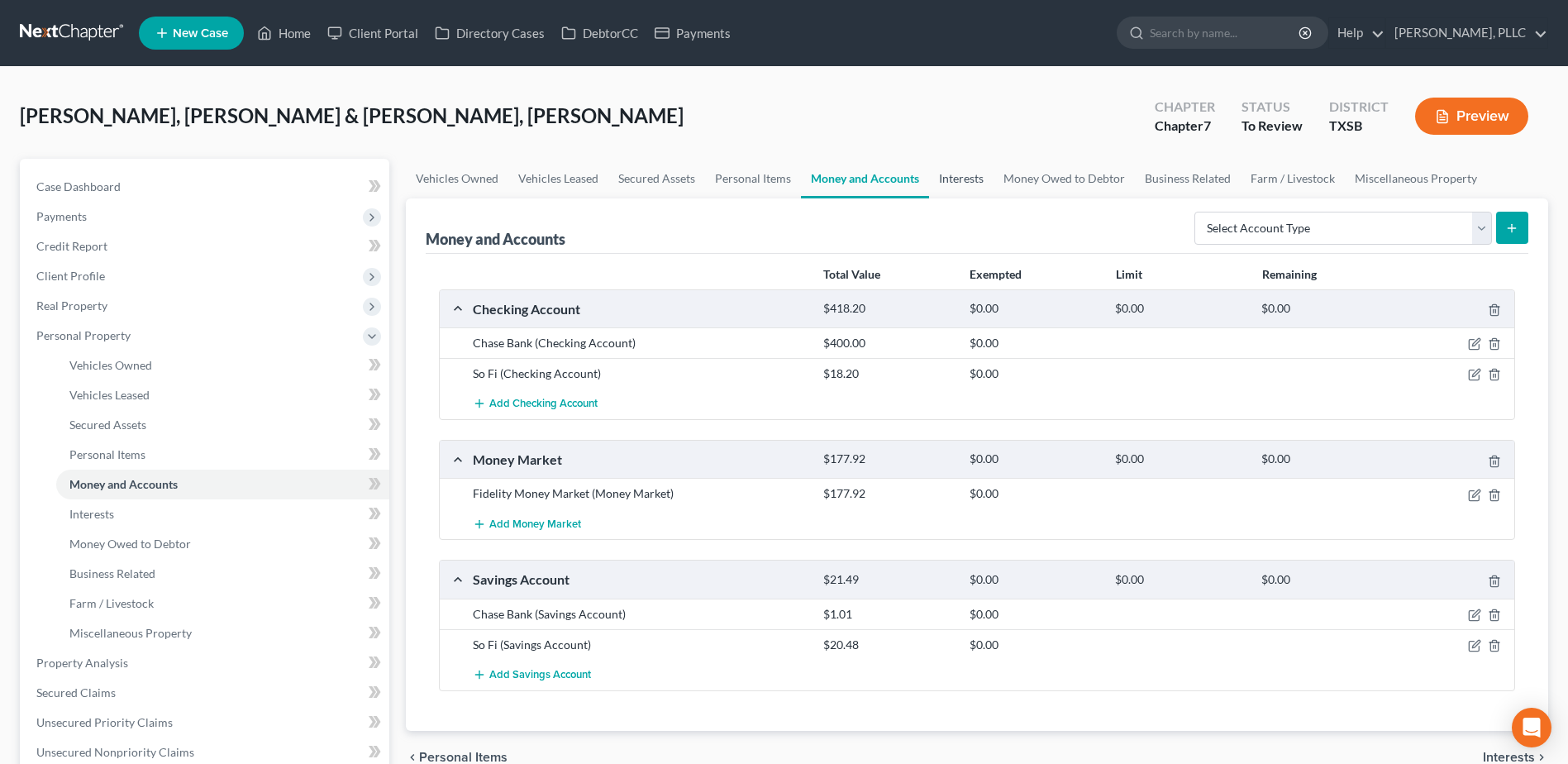
click at [973, 176] on link "Interests" at bounding box center [961, 178] width 64 height 40
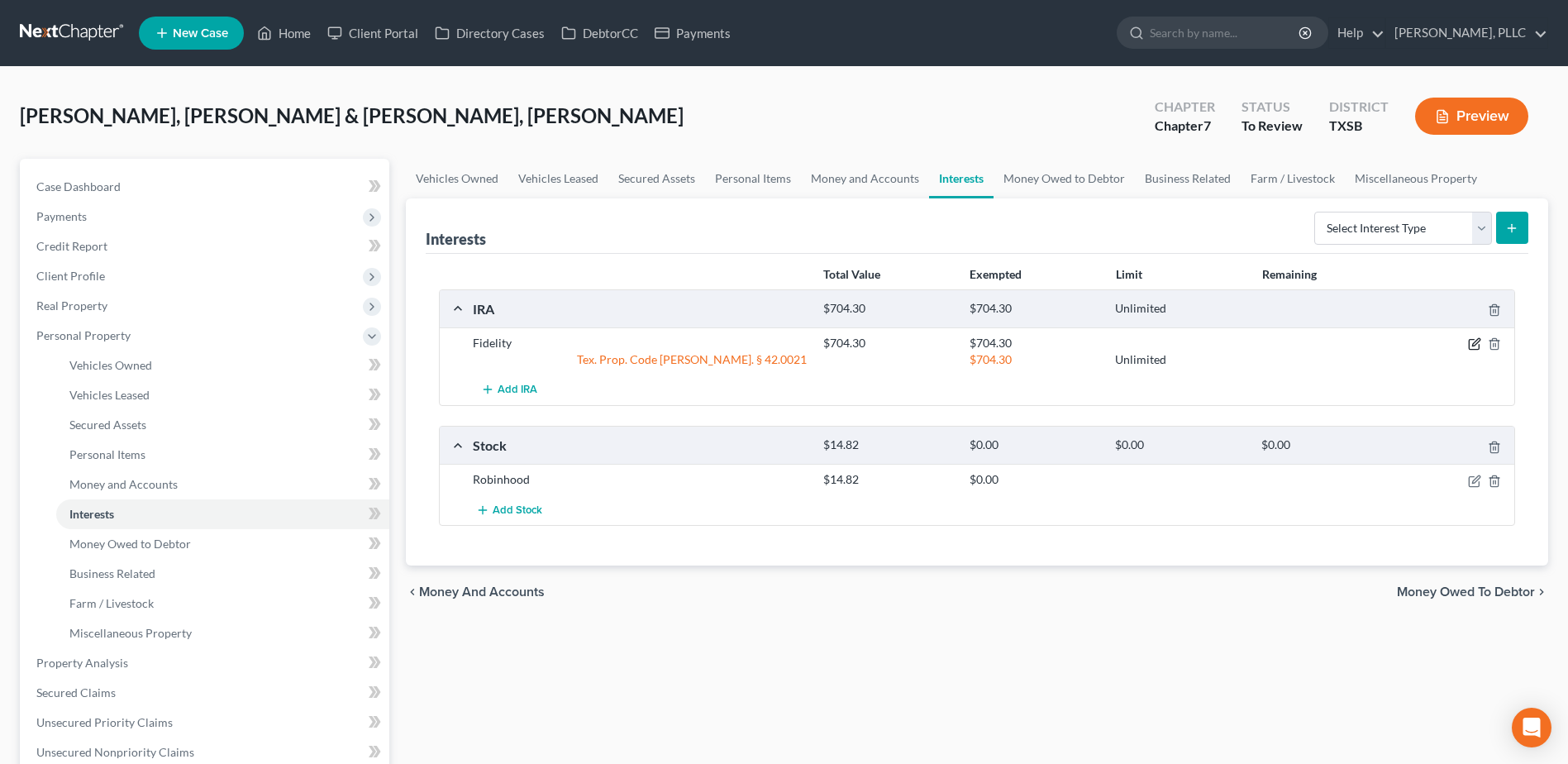
click at [1476, 347] on icon "button" at bounding box center [1475, 344] width 14 height 14
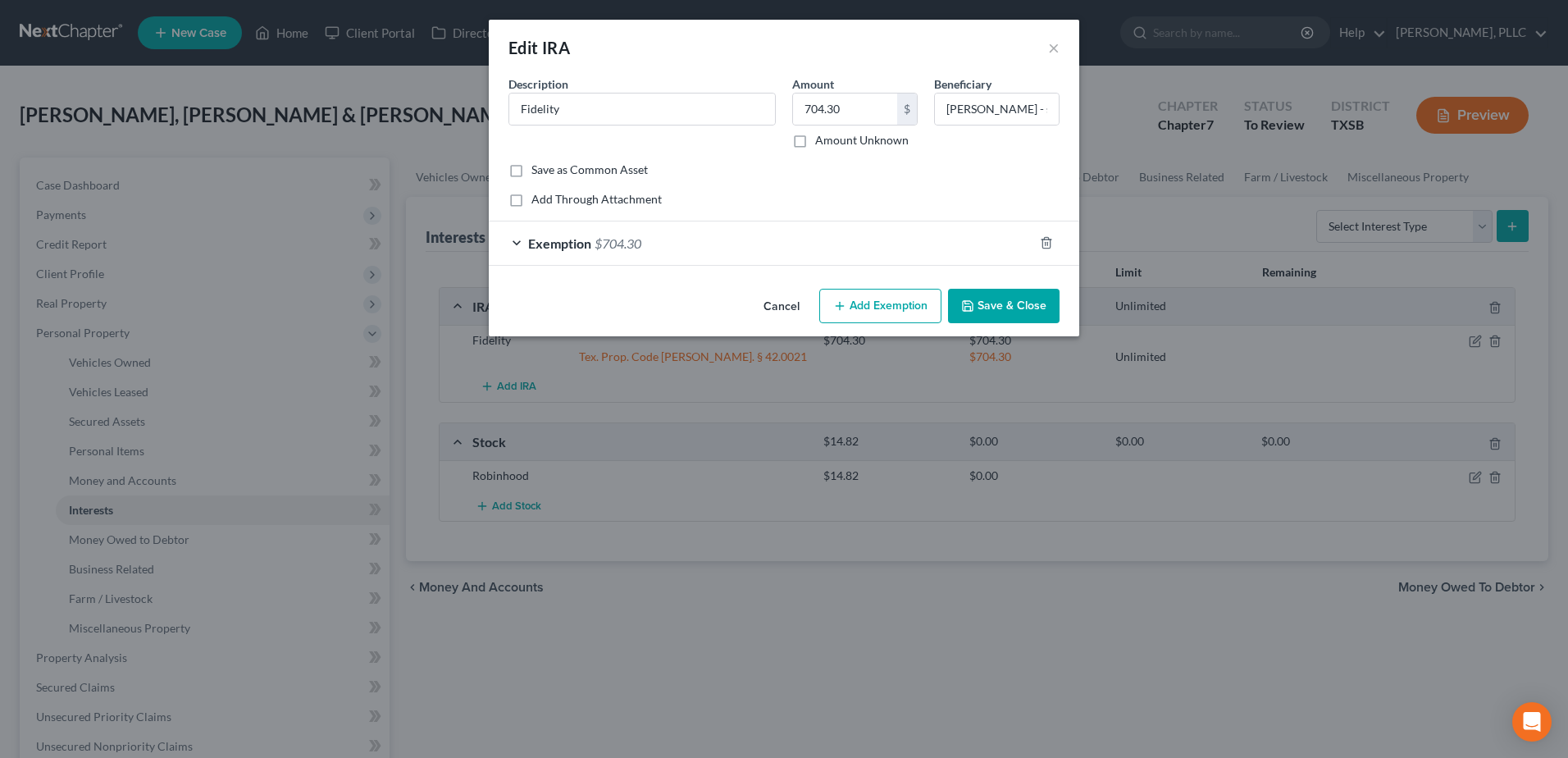
click at [789, 308] on button "Cancel" at bounding box center [781, 306] width 62 height 33
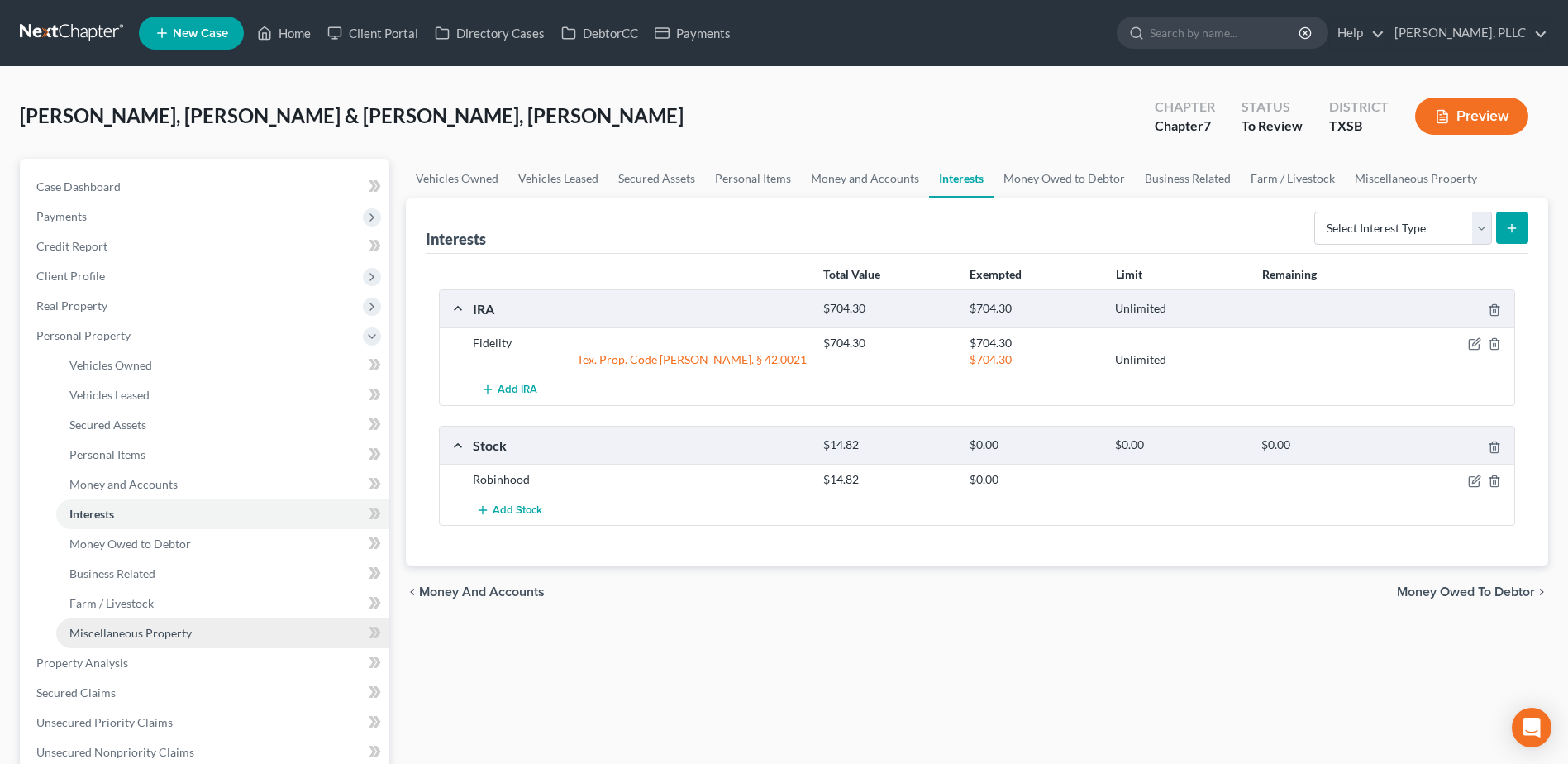
click at [110, 632] on span "Miscellaneous Property" at bounding box center [131, 633] width 122 height 14
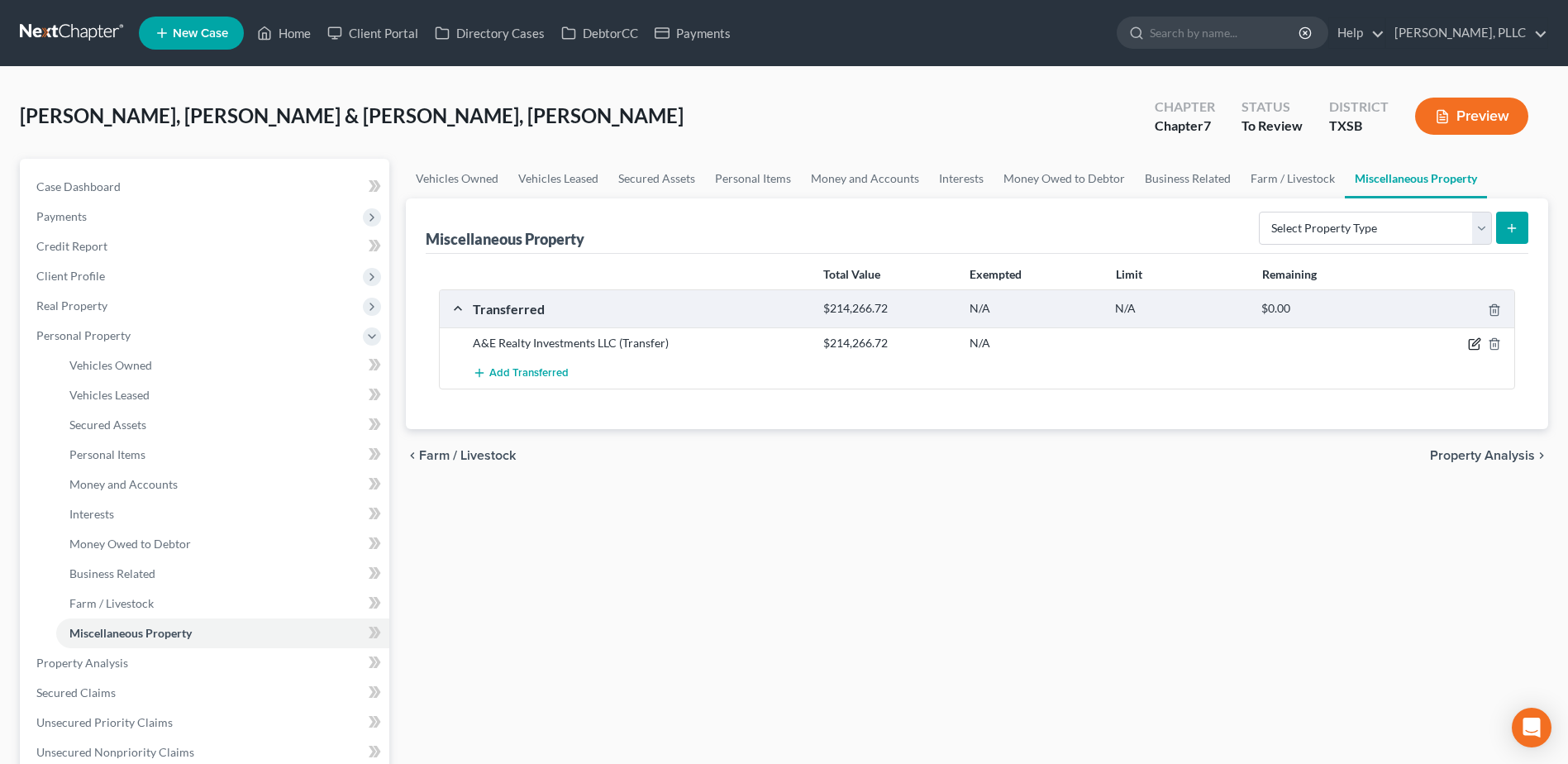
click at [1470, 345] on icon "button" at bounding box center [1475, 344] width 14 height 14
select select "Ordinary (within 2 years)"
select select "45"
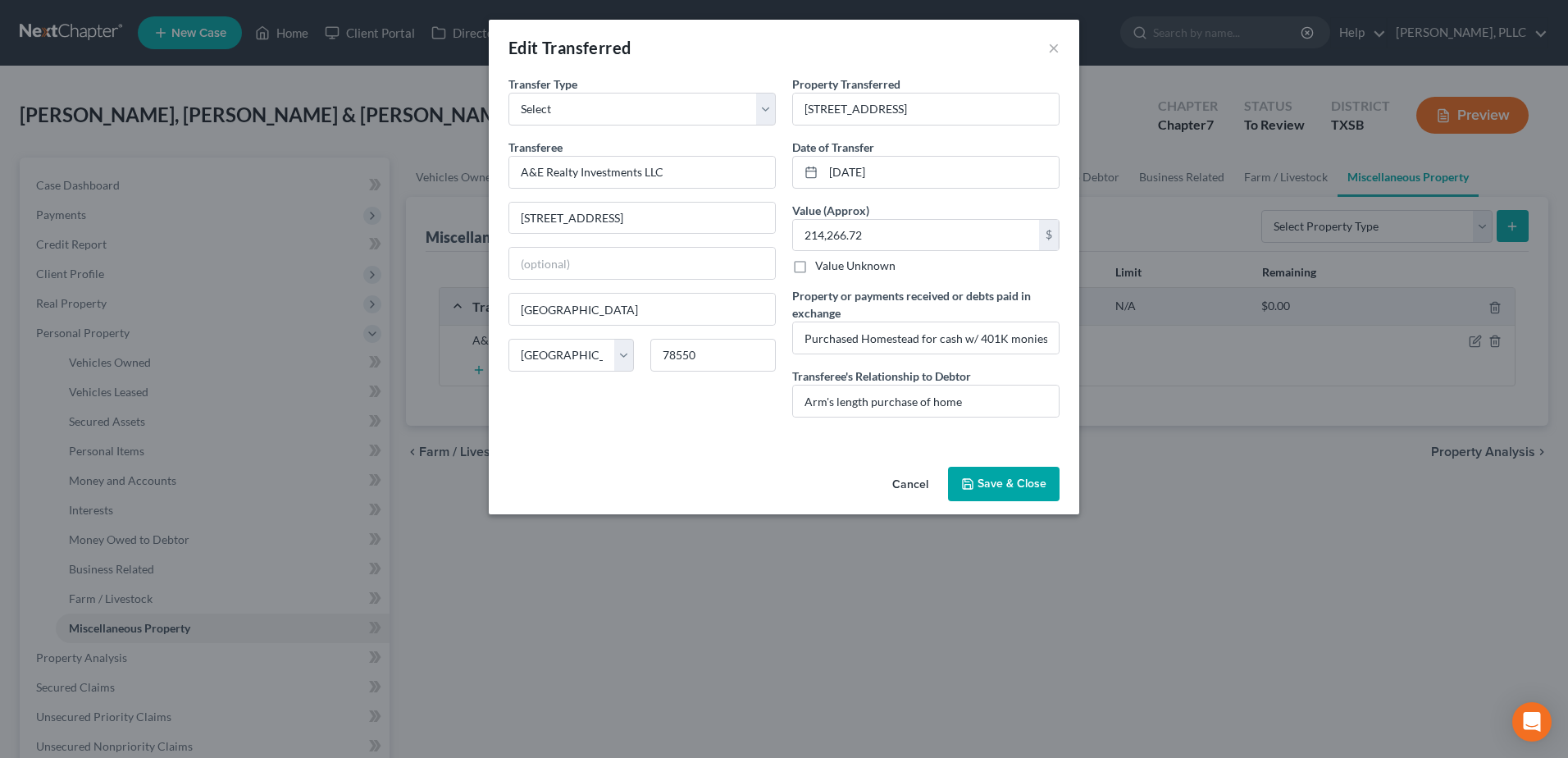
click at [924, 476] on button "Cancel" at bounding box center [910, 485] width 62 height 33
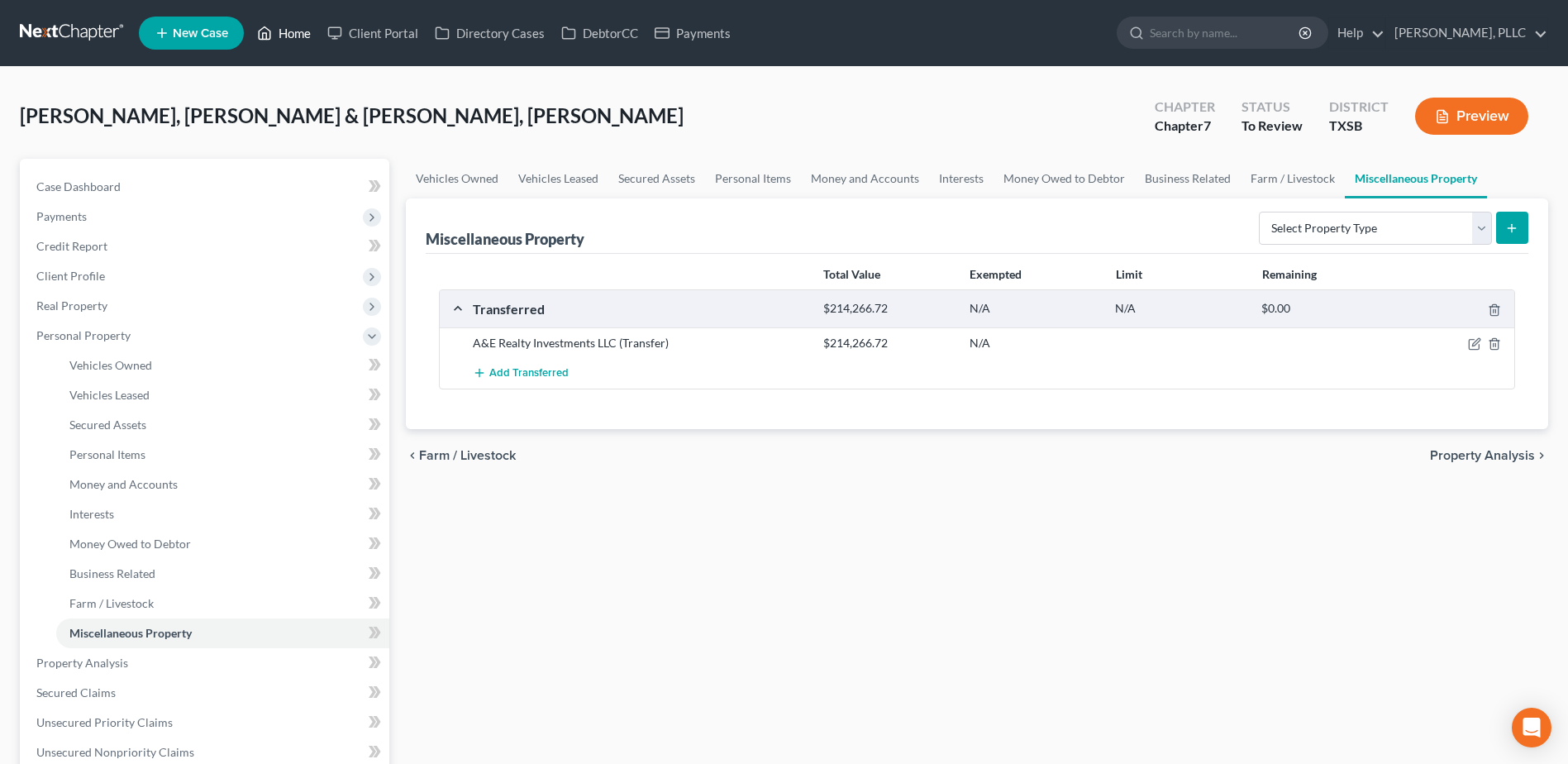
click at [296, 31] on link "Home" at bounding box center [283, 32] width 70 height 30
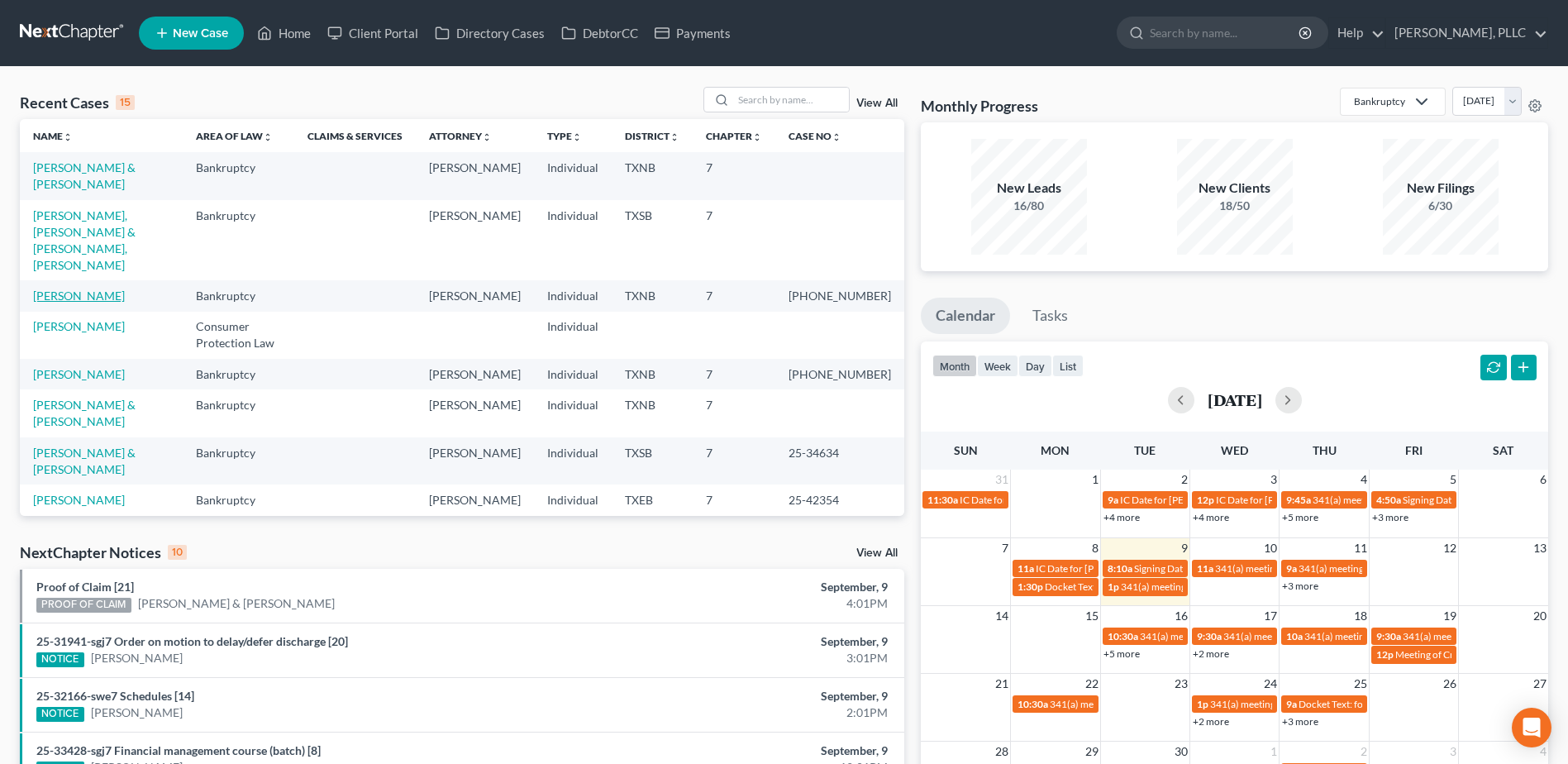
click at [71, 288] on link "Cox, Tyler" at bounding box center [79, 295] width 92 height 14
select select "6"
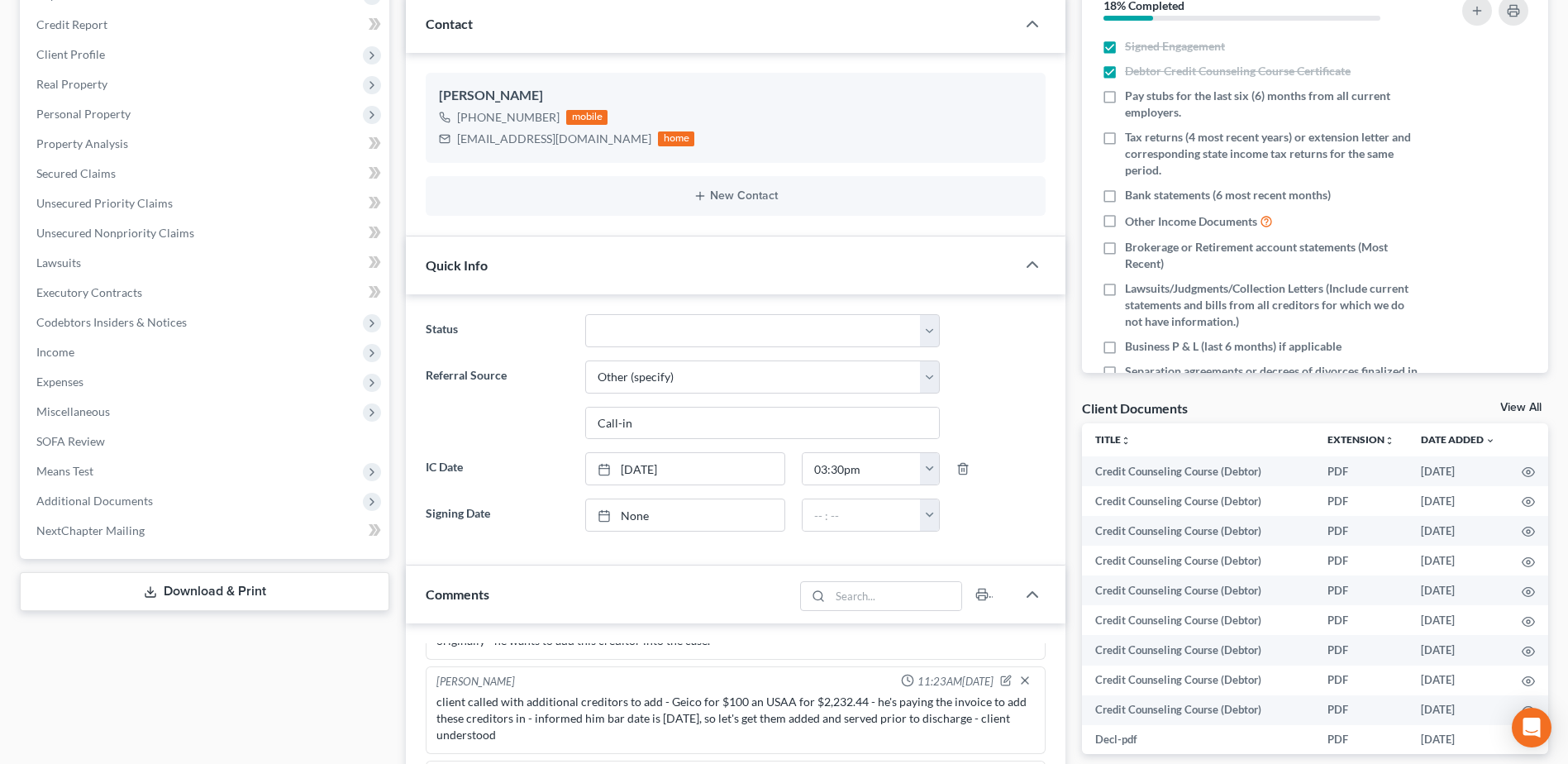
scroll to position [47, 0]
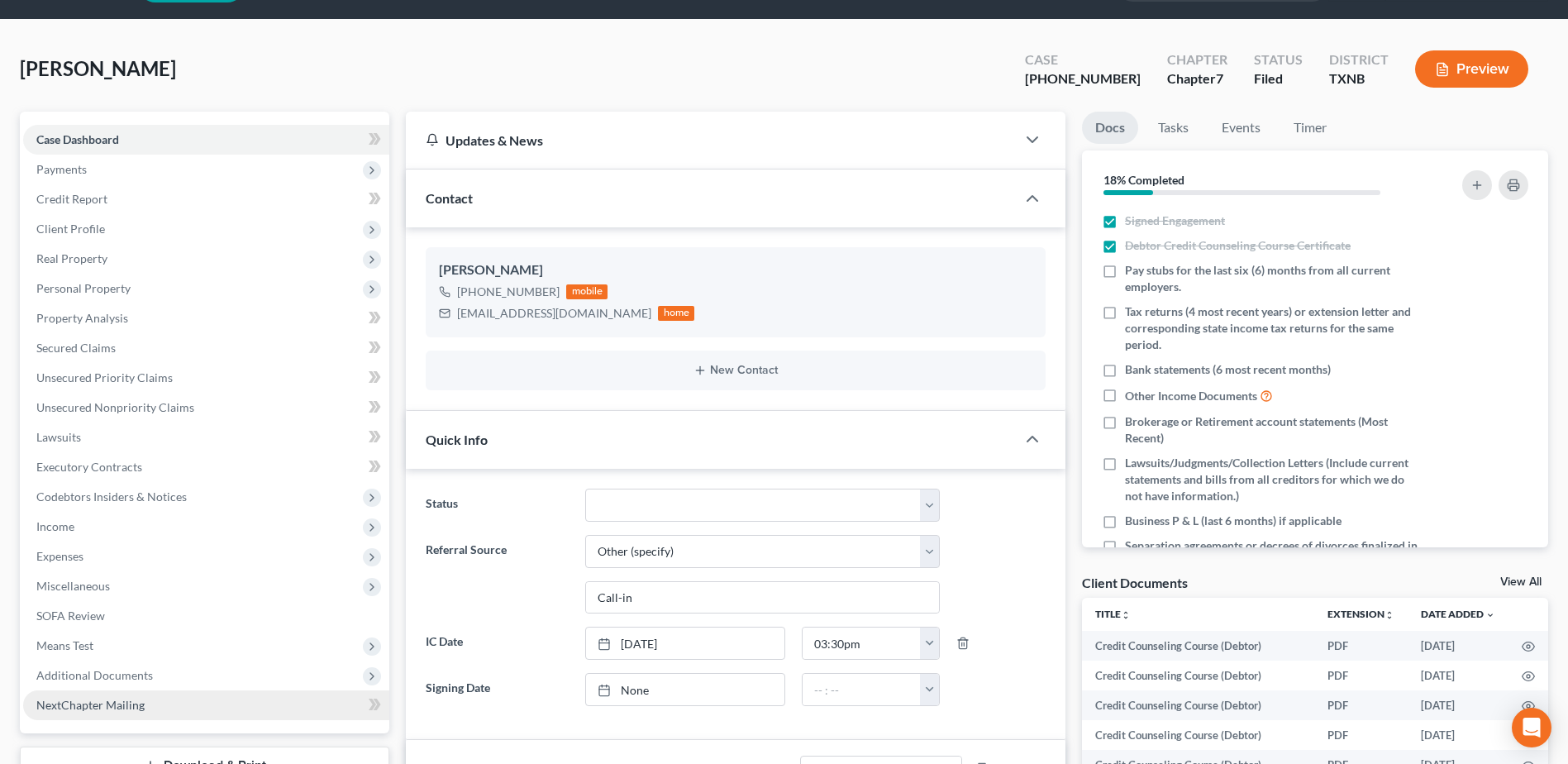
click at [115, 702] on span "NextChapter Mailing" at bounding box center [91, 705] width 108 height 14
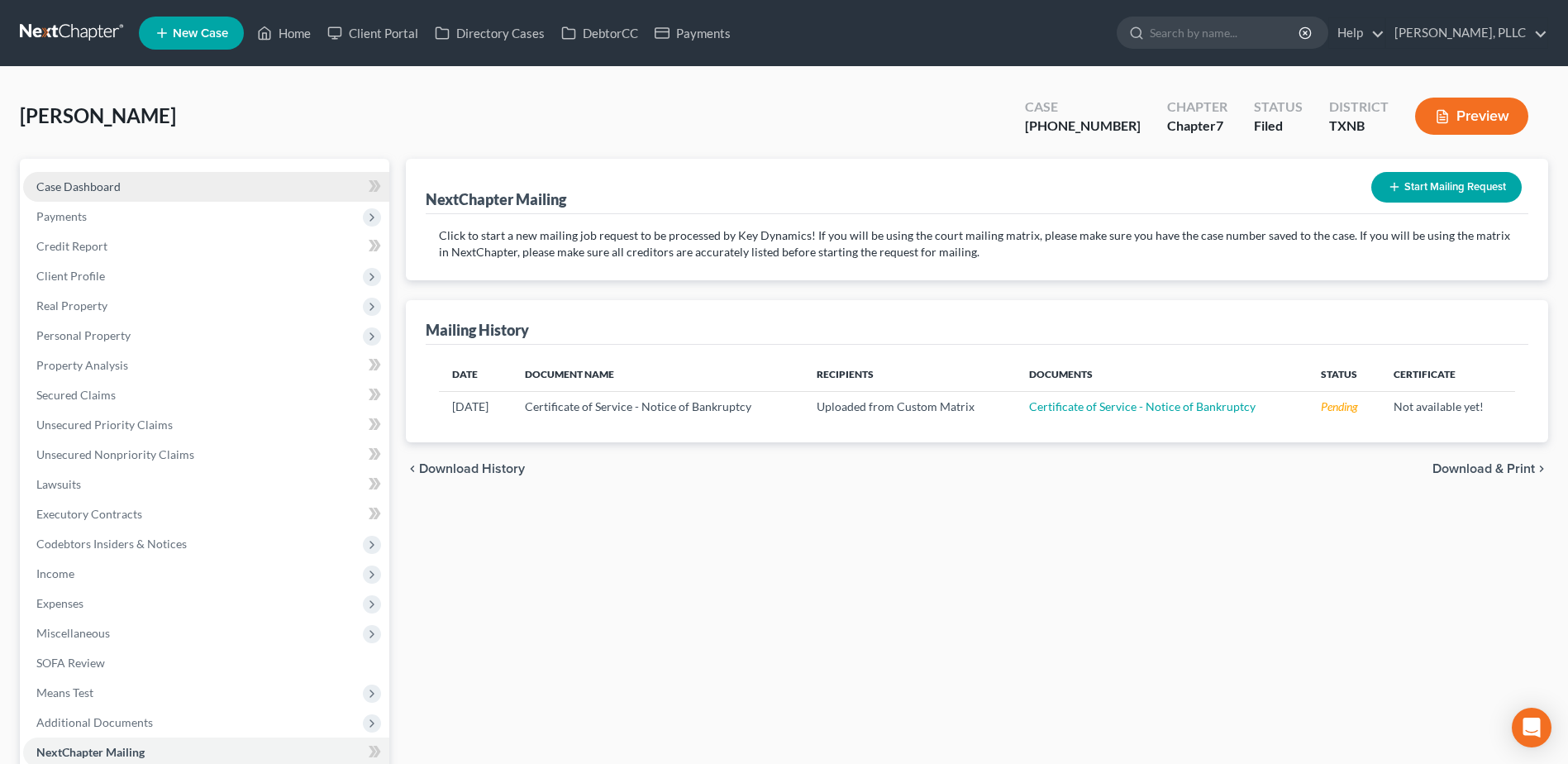
click at [106, 185] on span "Case Dashboard" at bounding box center [78, 187] width 84 height 14
select select "6"
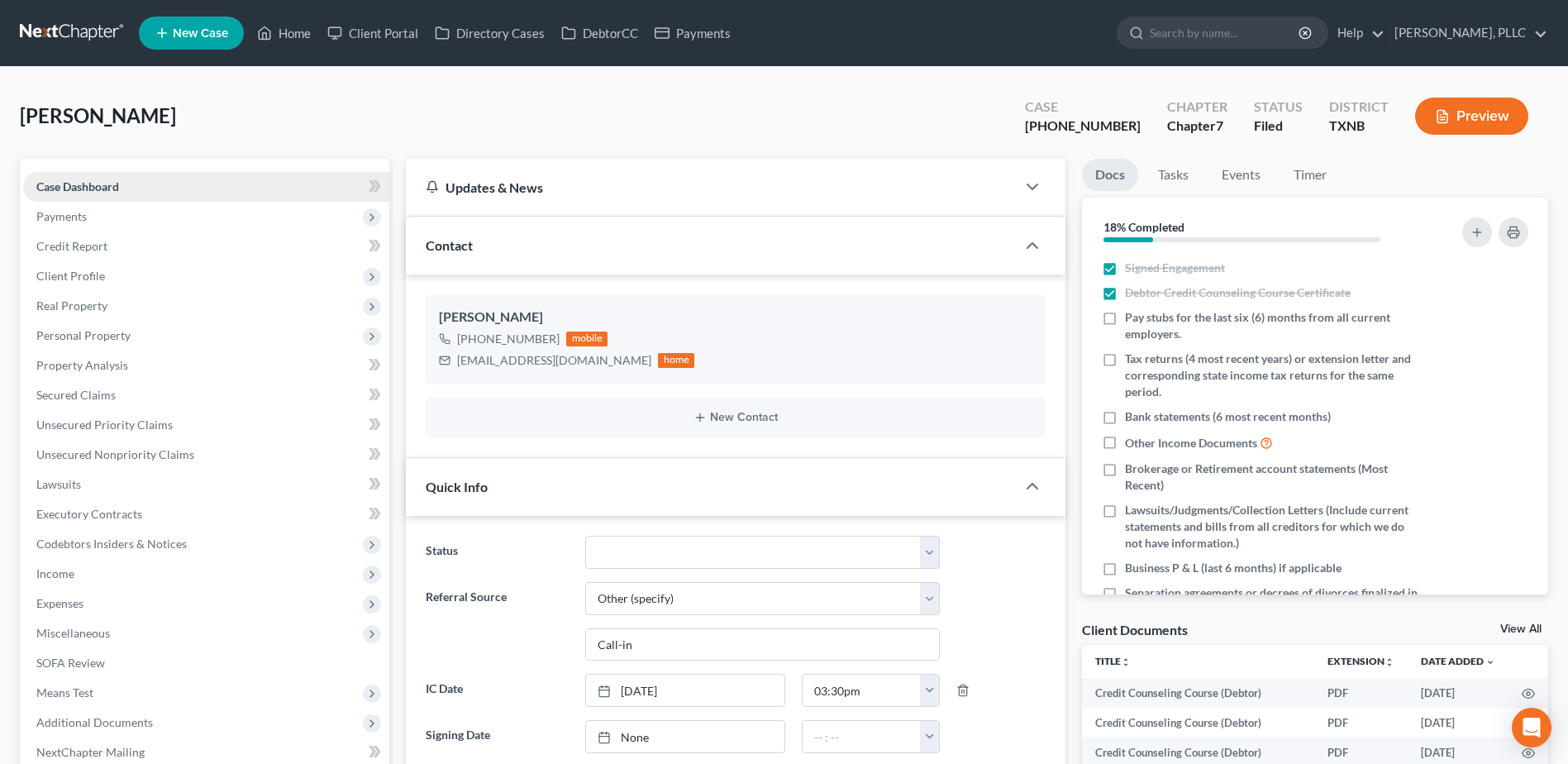
scroll to position [1617, 0]
click at [297, 33] on link "Home" at bounding box center [283, 32] width 70 height 30
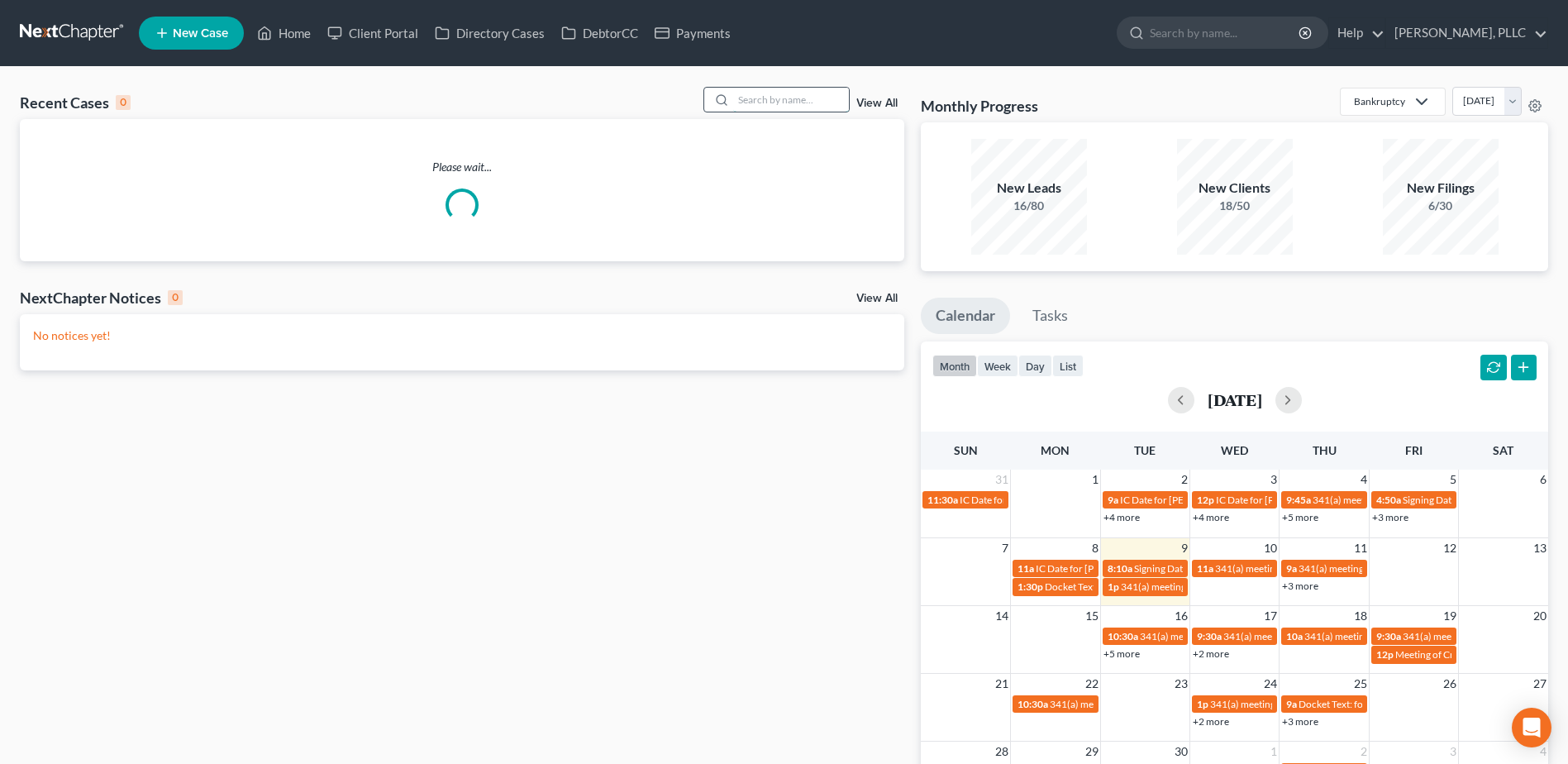
click at [790, 89] on input "search" at bounding box center [791, 99] width 115 height 24
click at [790, 95] on input "search" at bounding box center [791, 99] width 115 height 24
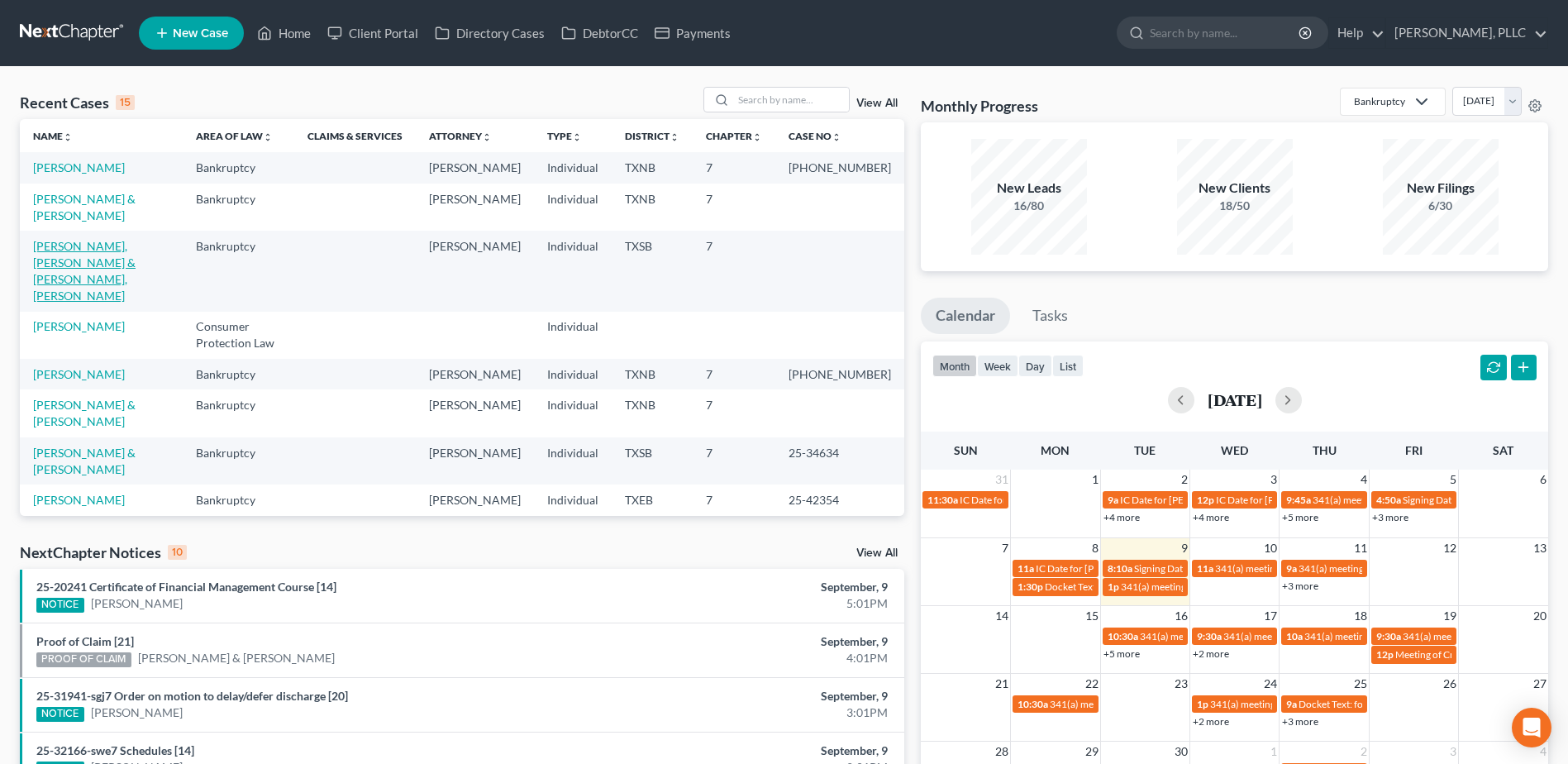
click at [104, 248] on link "[PERSON_NAME], [PERSON_NAME] & [PERSON_NAME], [PERSON_NAME]" at bounding box center [84, 270] width 103 height 64
select select "6"
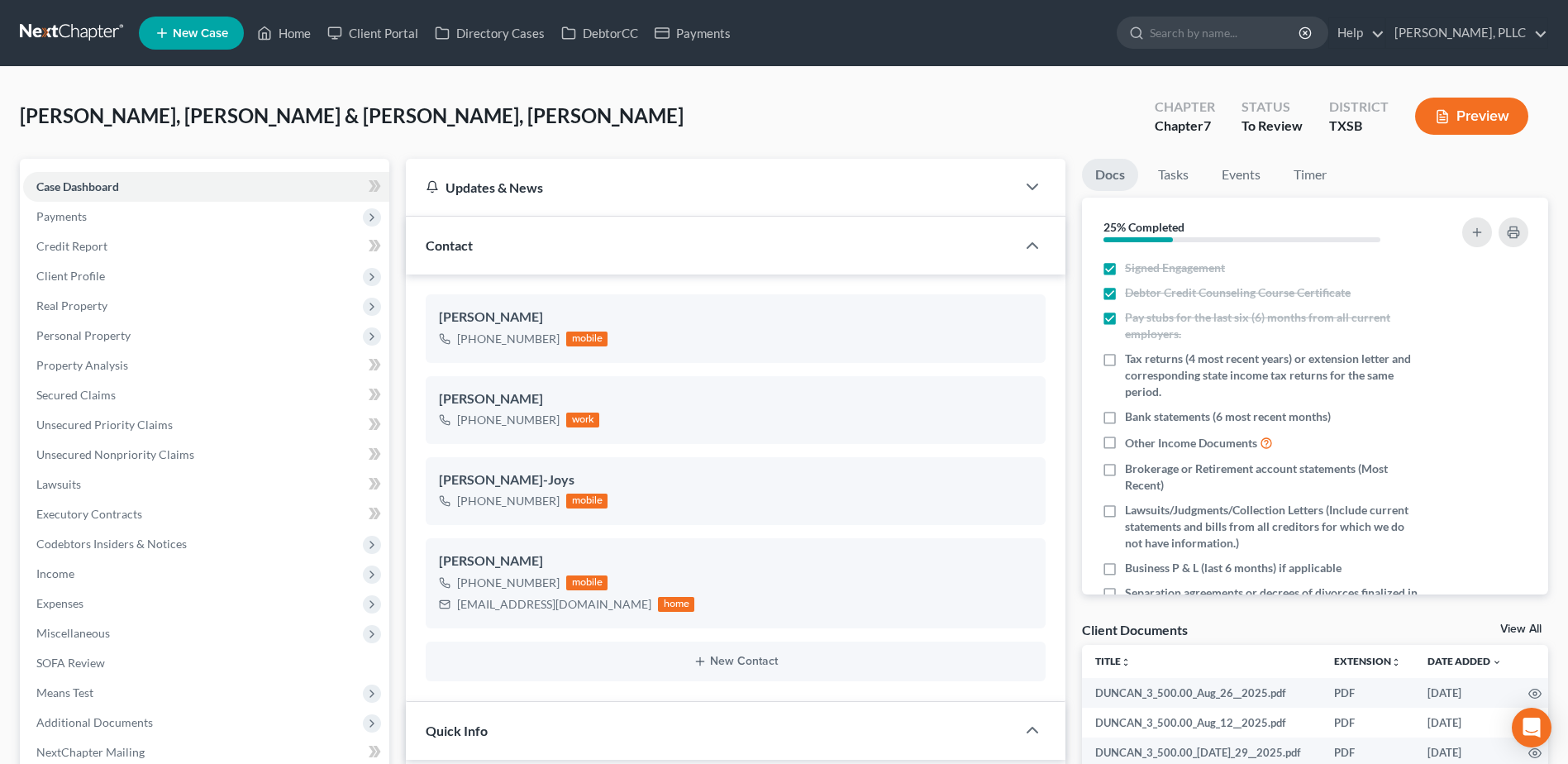
scroll to position [756, 0]
click at [304, 28] on link "Home" at bounding box center [283, 32] width 70 height 30
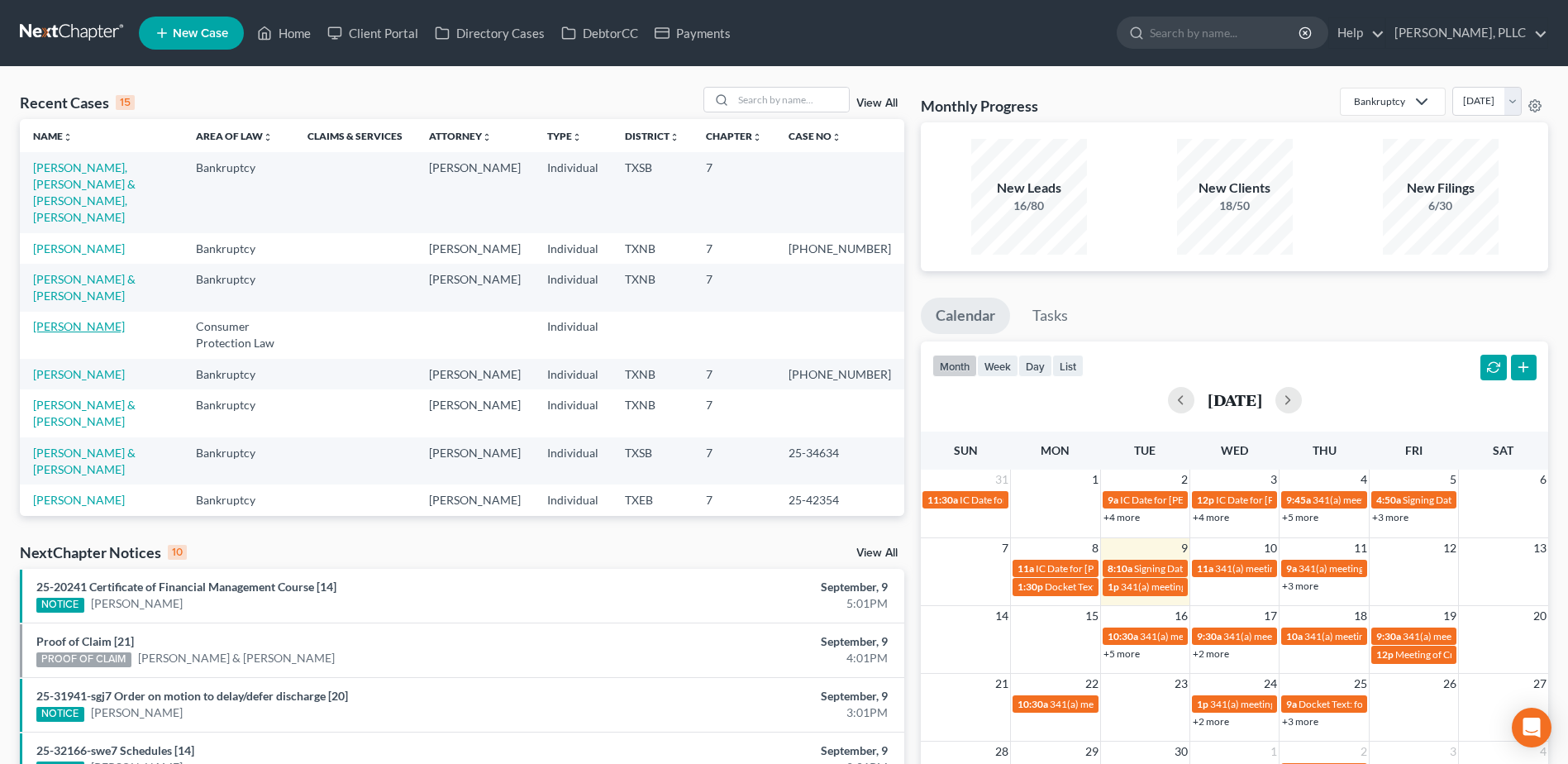
click at [100, 319] on link "Martin, Cortney" at bounding box center [79, 326] width 92 height 14
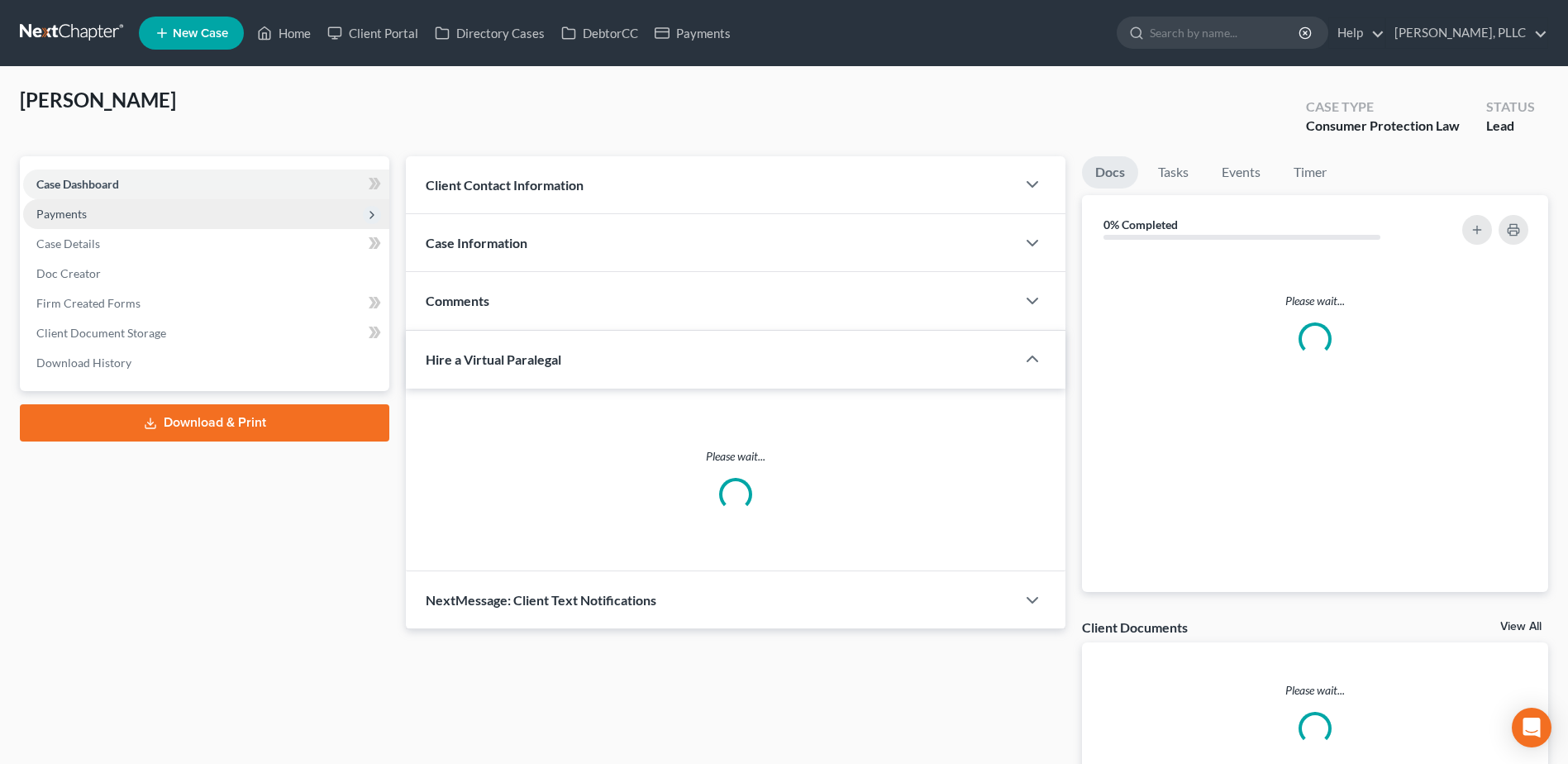
click at [63, 210] on span "Payments" at bounding box center [61, 214] width 50 height 14
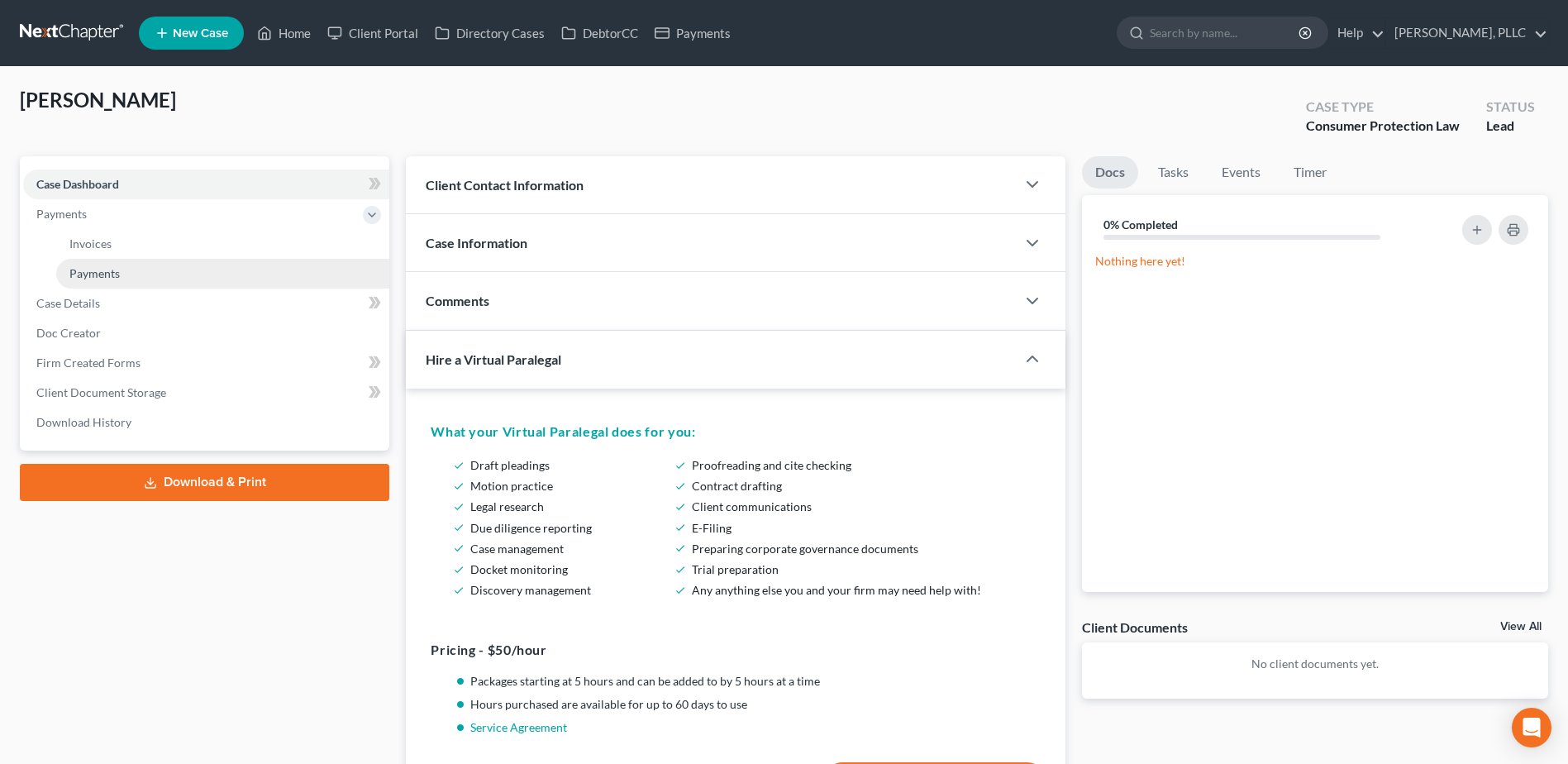
click at [108, 271] on span "Payments" at bounding box center [94, 273] width 50 height 14
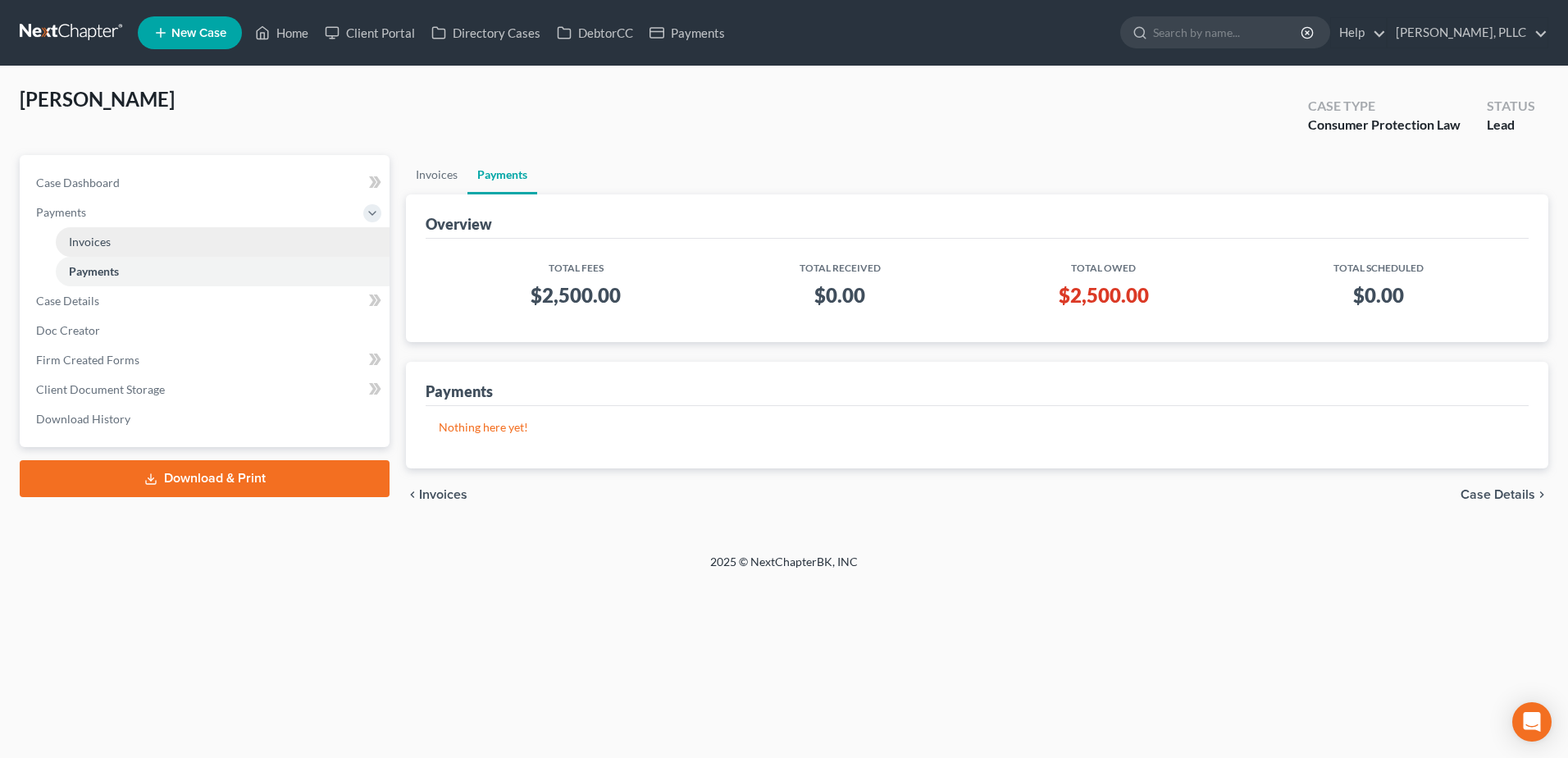
click at [98, 244] on span "Invoices" at bounding box center [90, 241] width 42 height 14
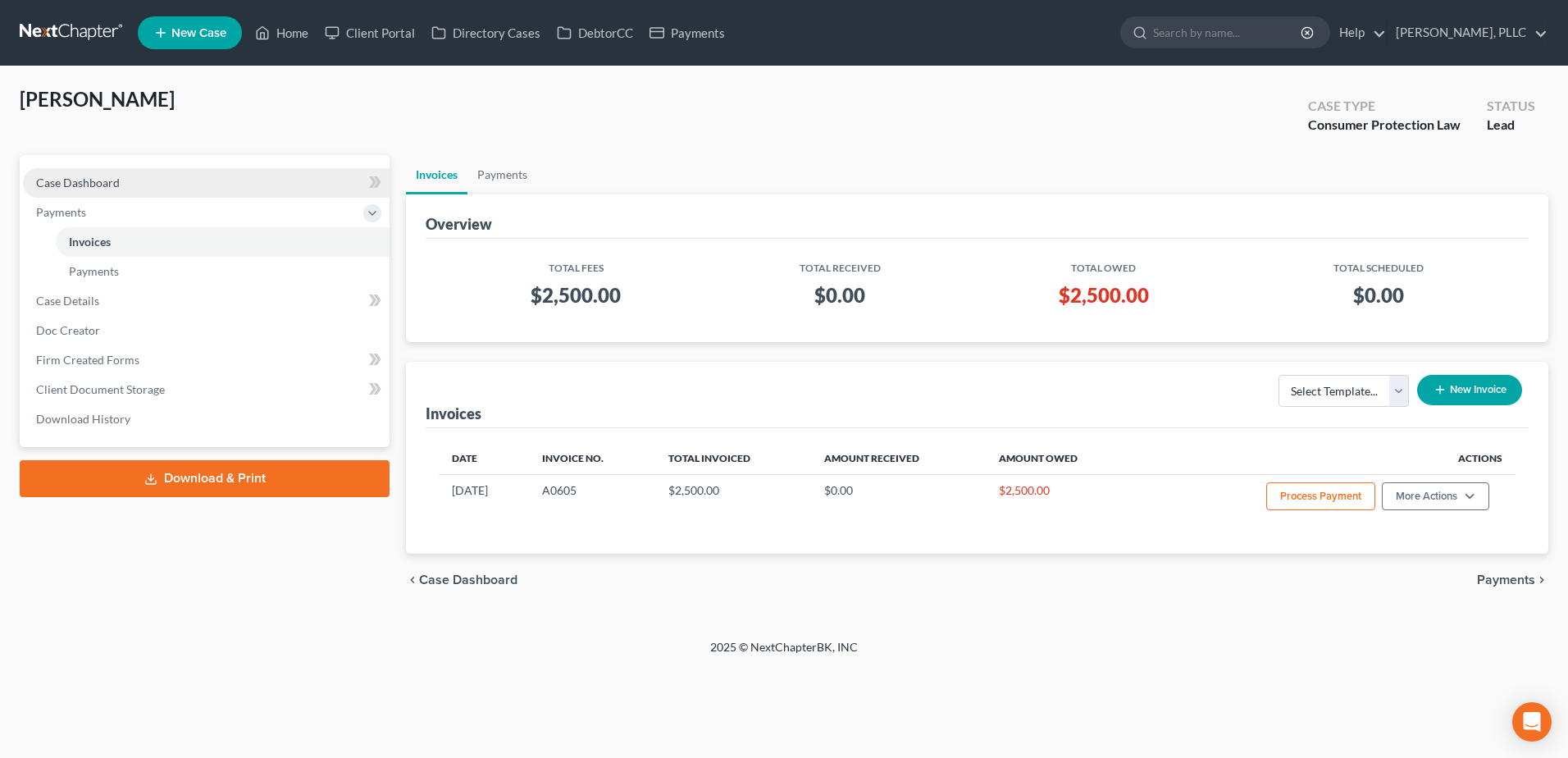
click at [93, 180] on span "Case Dashboard" at bounding box center [77, 183] width 83 height 14
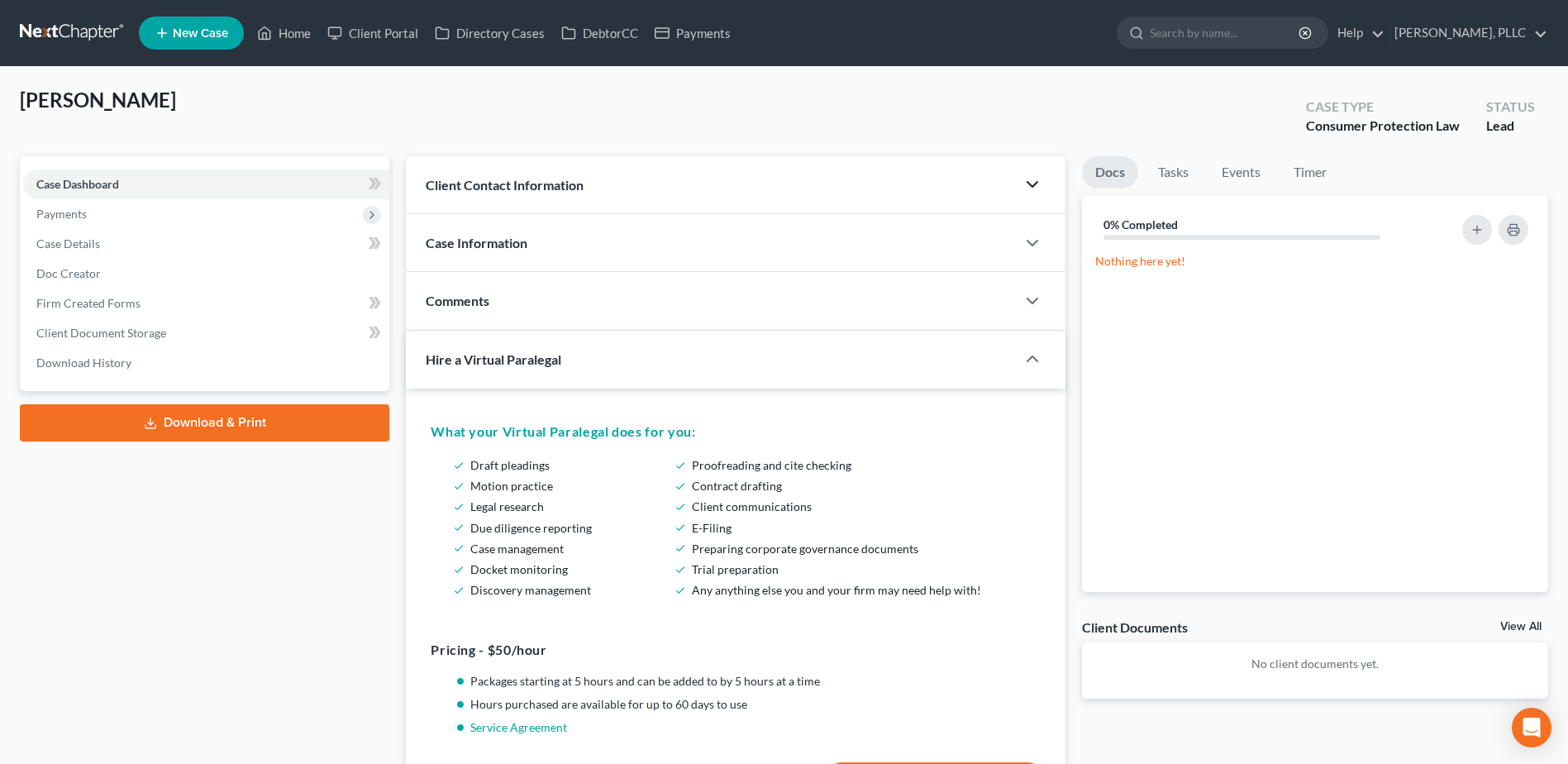
click at [1032, 185] on icon "button" at bounding box center [1031, 184] width 19 height 20
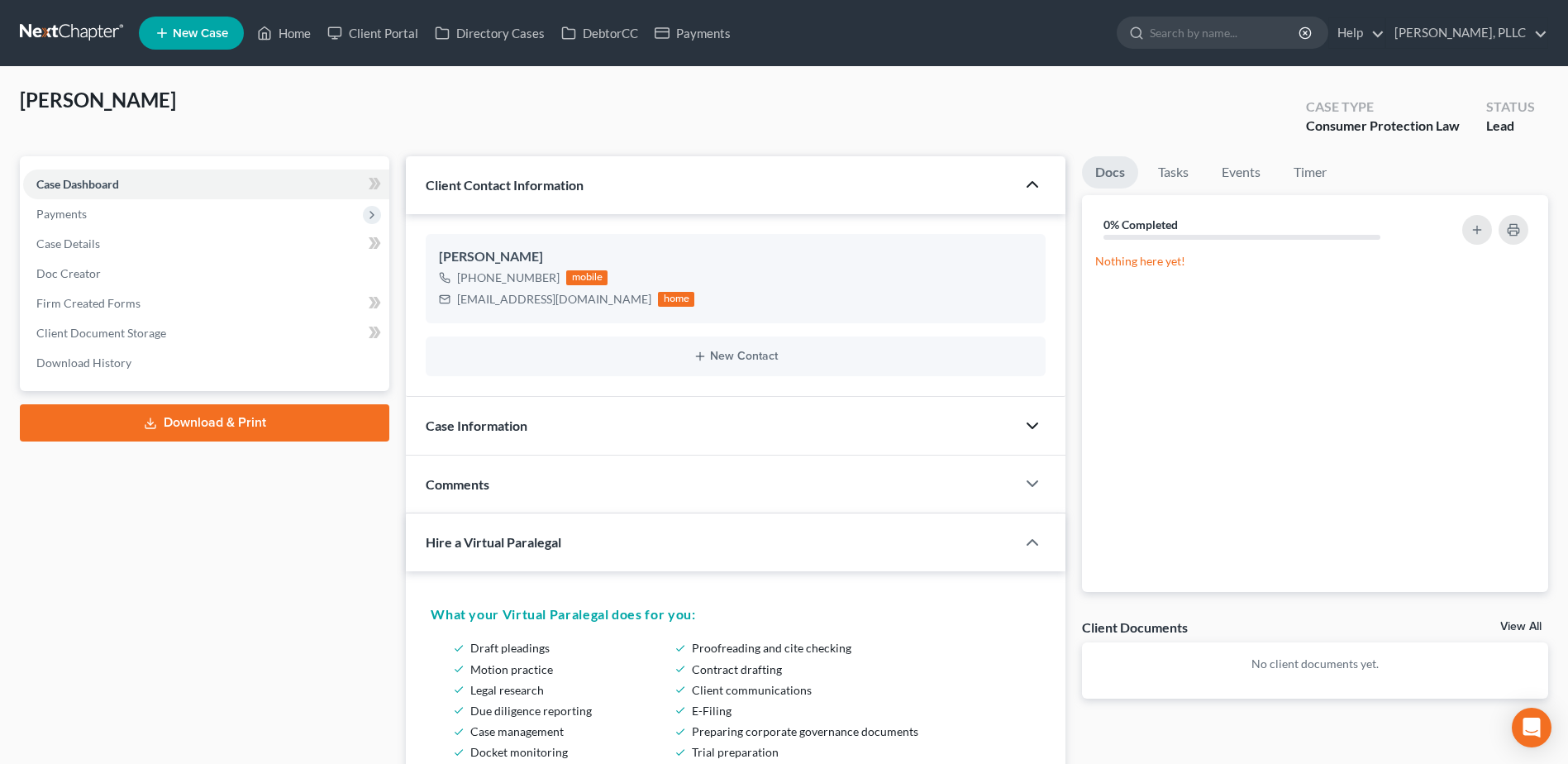
click at [1035, 428] on icon "button" at bounding box center [1031, 425] width 19 height 20
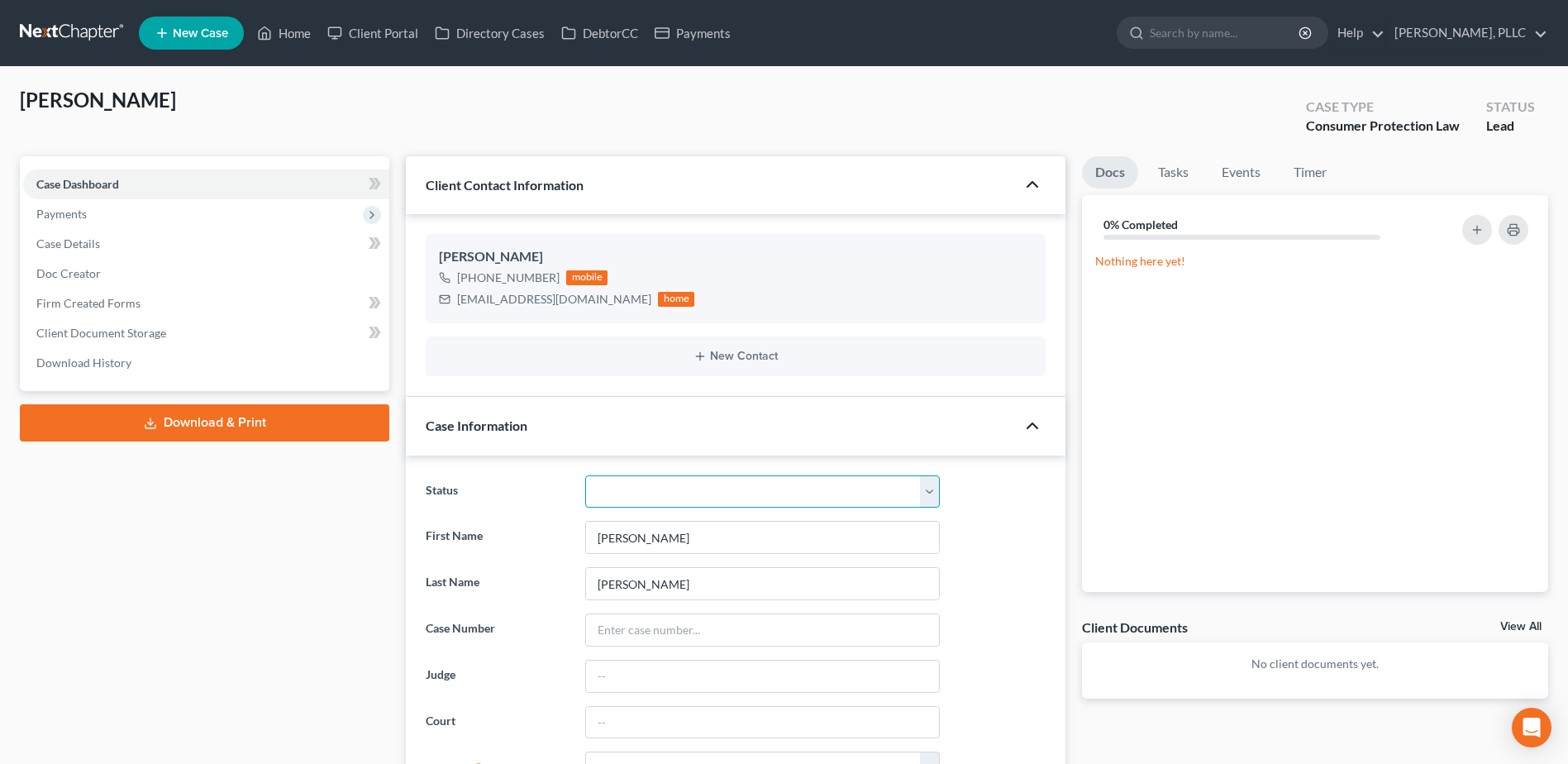
click at [933, 494] on select "Appellate Phase Case Closed Dead File Demand Letter Phase Discharged Discharge …" at bounding box center [762, 492] width 354 height 33
select select "2"
click at [585, 476] on select "Appellate Phase Case Closed Dead File Demand Letter Phase Discharged Discharge …" at bounding box center [762, 492] width 354 height 33
click at [293, 31] on link "Home" at bounding box center [283, 32] width 70 height 30
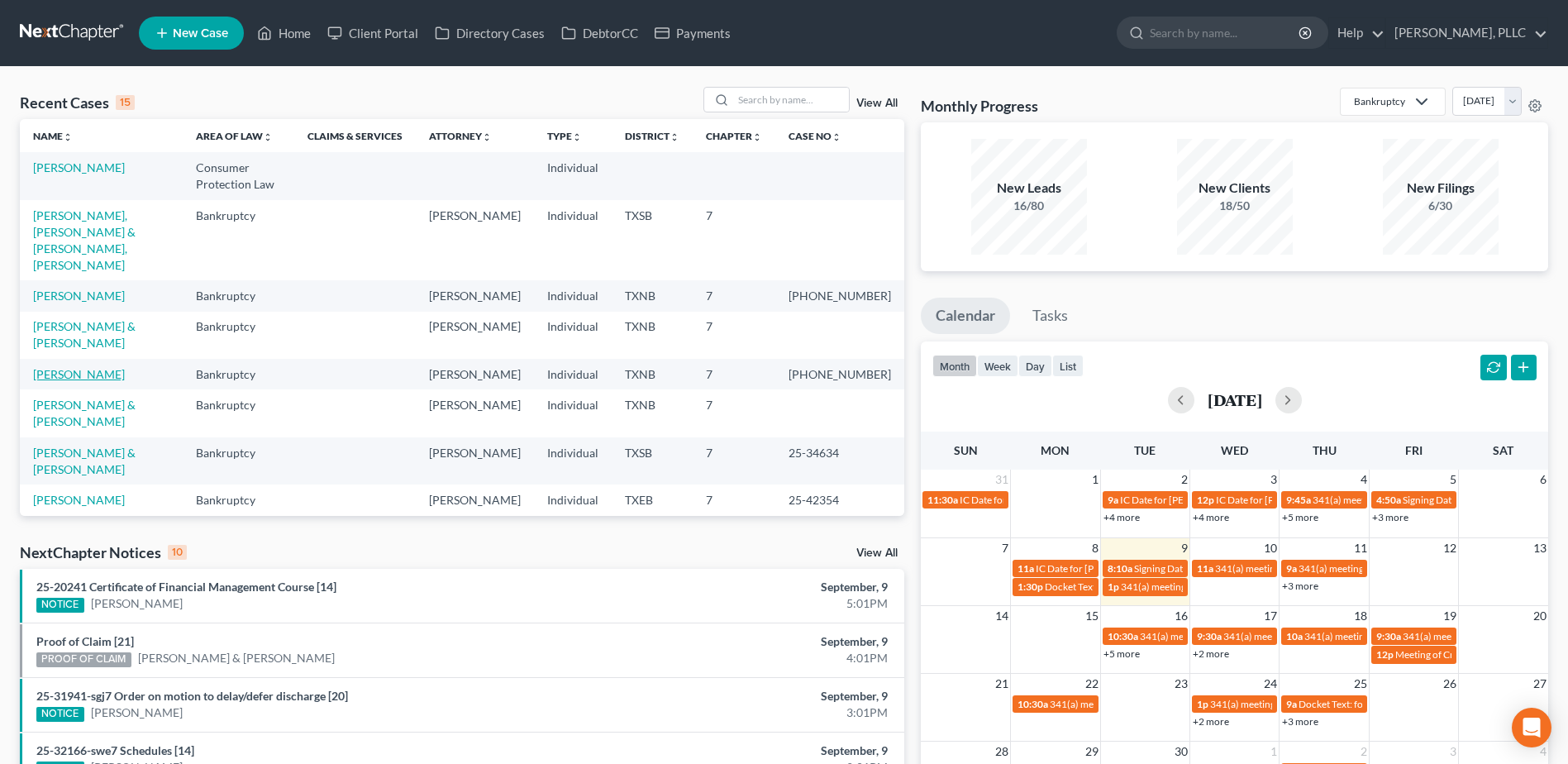
click at [82, 367] on link "Martin, Cortney" at bounding box center [79, 374] width 92 height 14
select select "4"
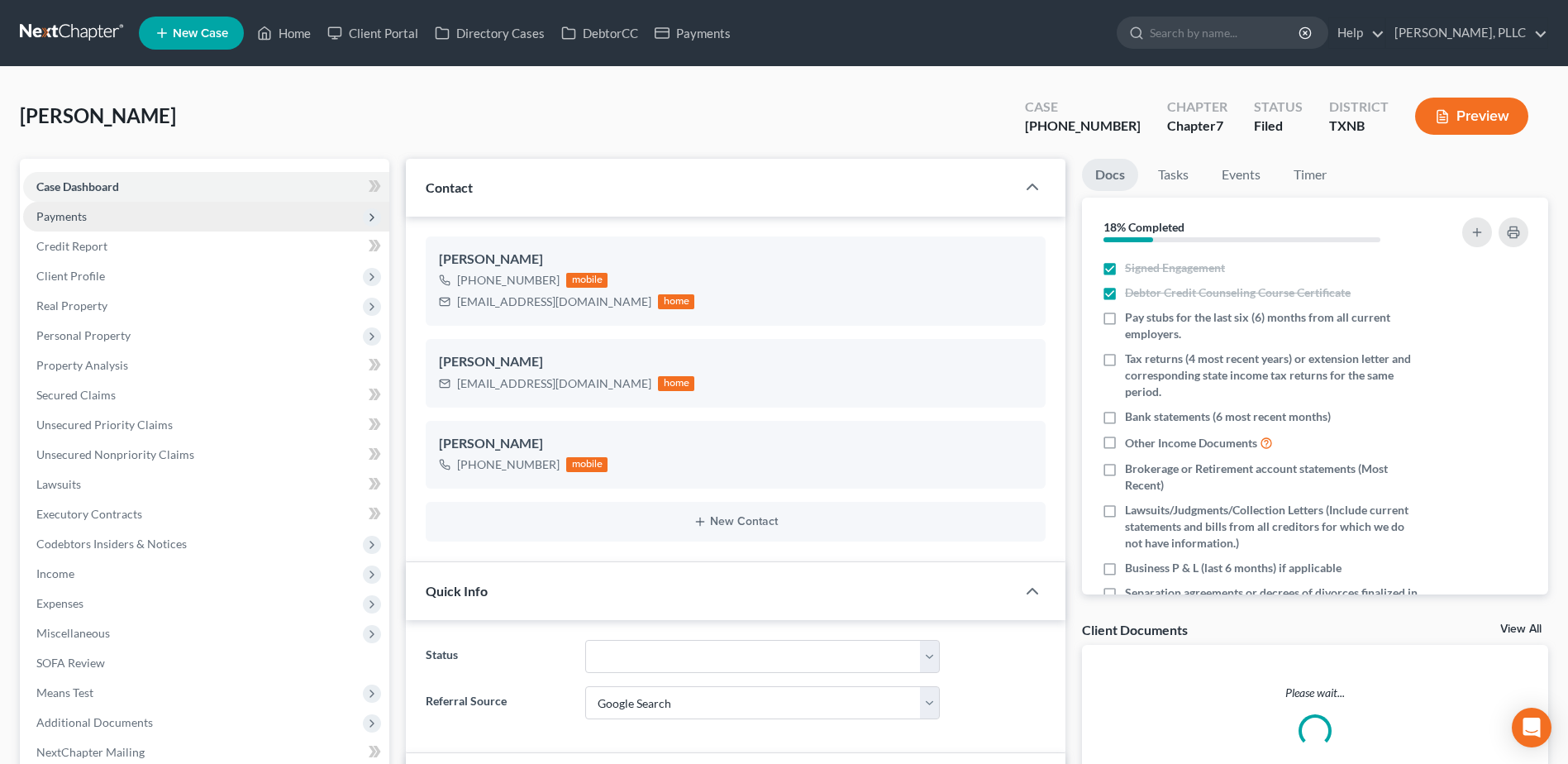
click at [78, 214] on span "Payments" at bounding box center [61, 216] width 50 height 14
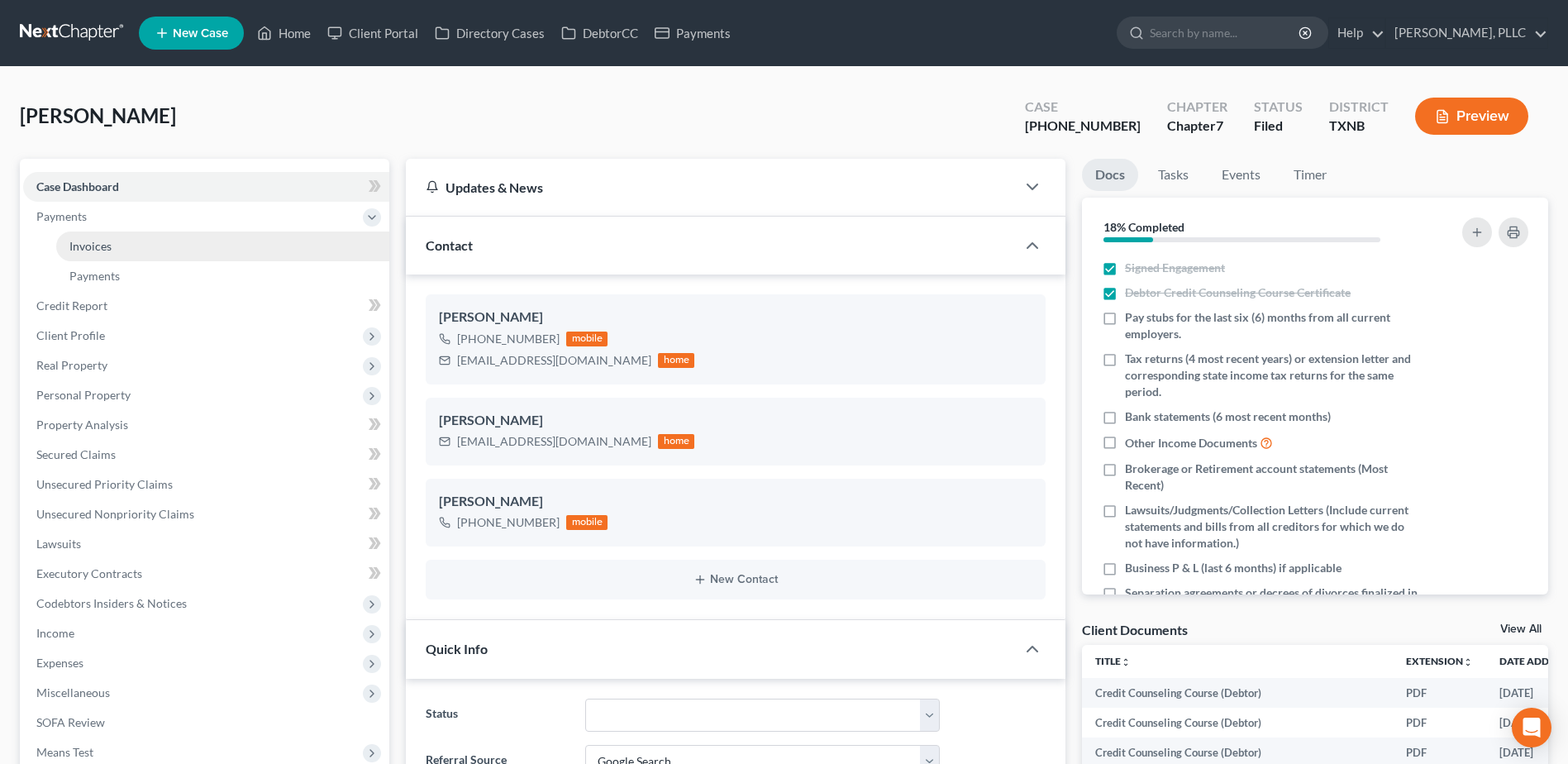
scroll to position [2590, 0]
click at [89, 248] on span "Invoices" at bounding box center [91, 246] width 42 height 14
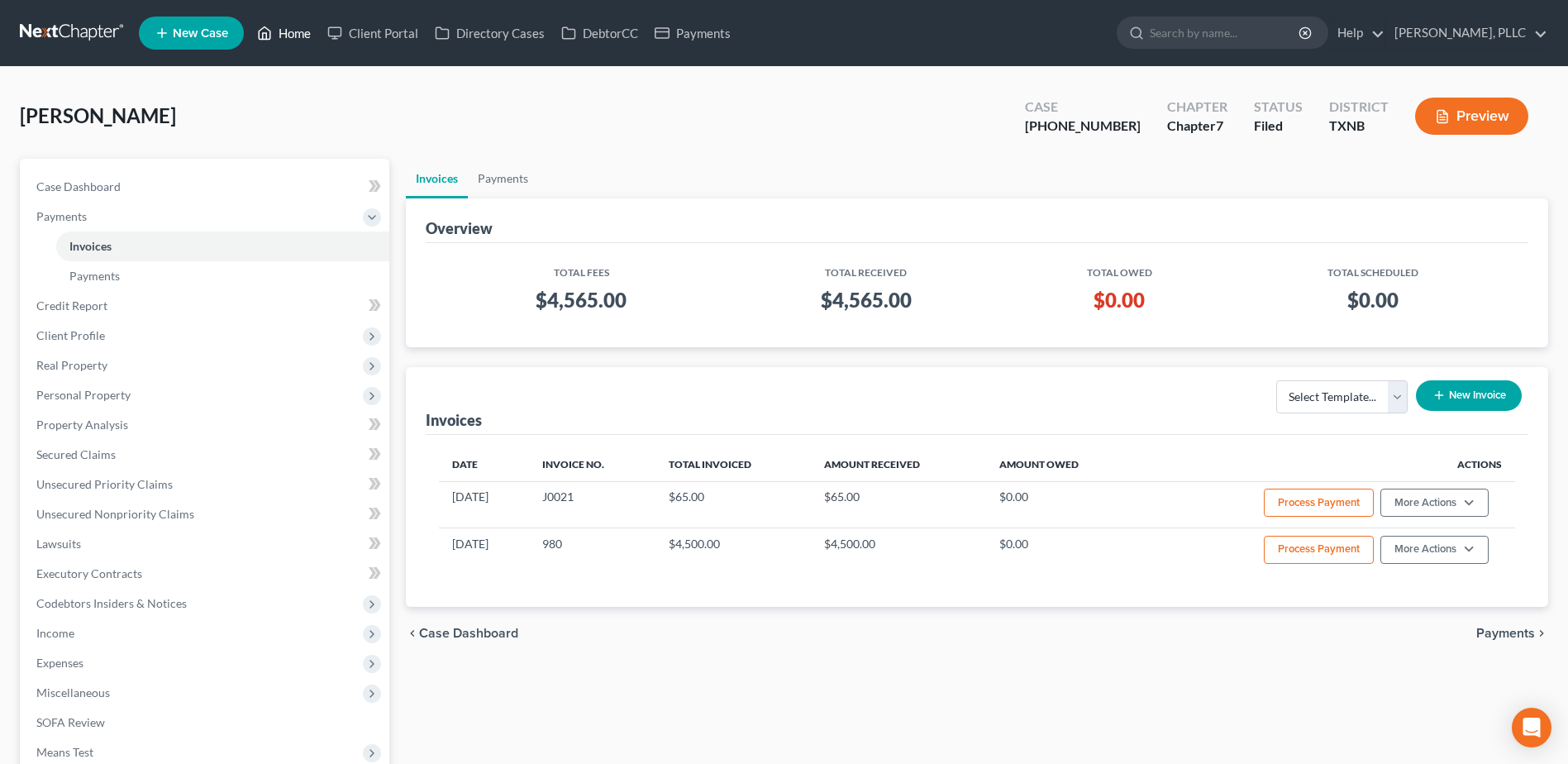
click at [295, 31] on link "Home" at bounding box center [283, 32] width 70 height 30
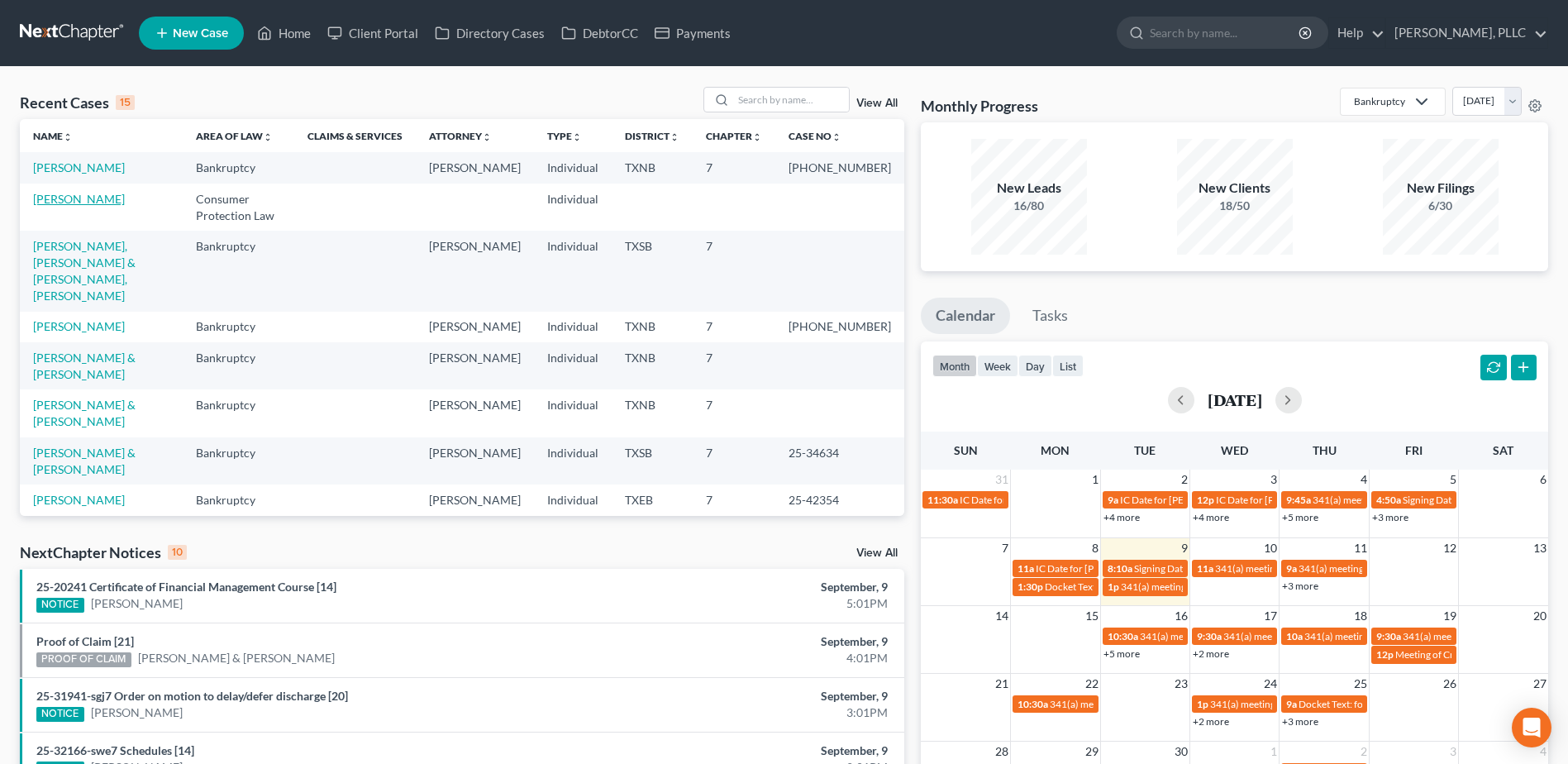
click at [99, 206] on link "Martin, Cortney" at bounding box center [79, 198] width 92 height 14
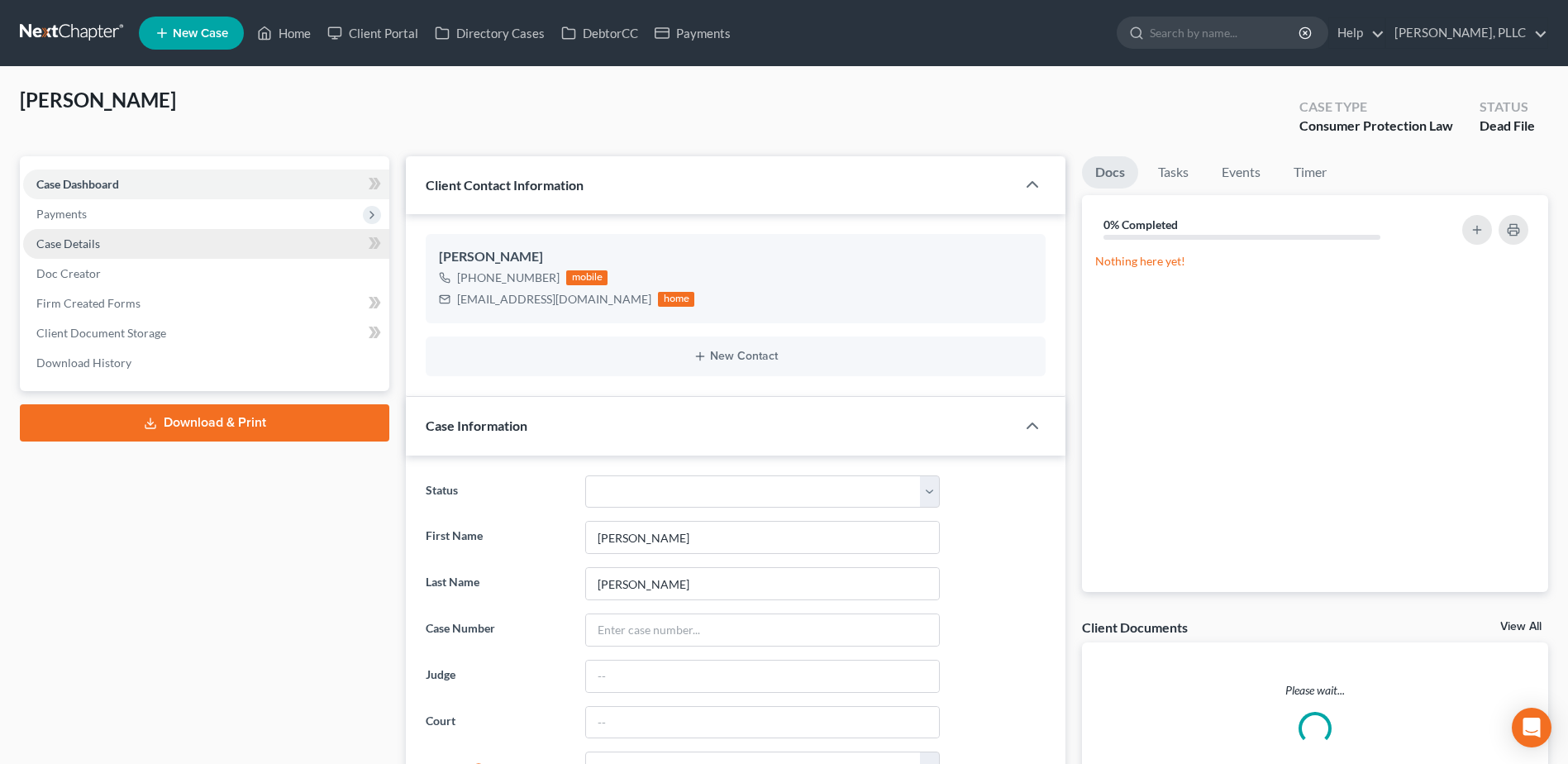
click at [88, 207] on span "Payments" at bounding box center [206, 214] width 366 height 30
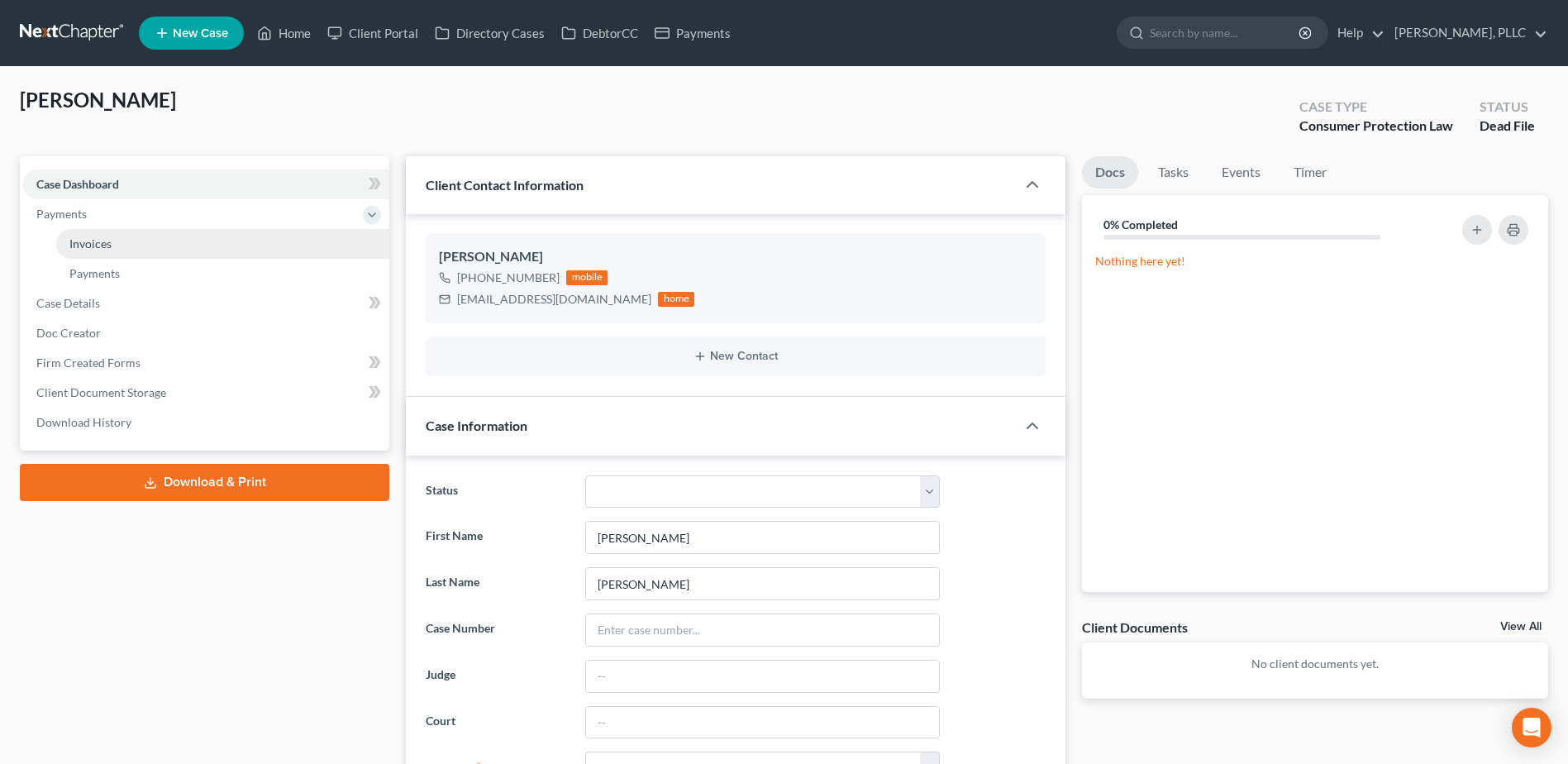
drag, startPoint x: 134, startPoint y: 246, endPoint x: 296, endPoint y: 269, distance: 163.6
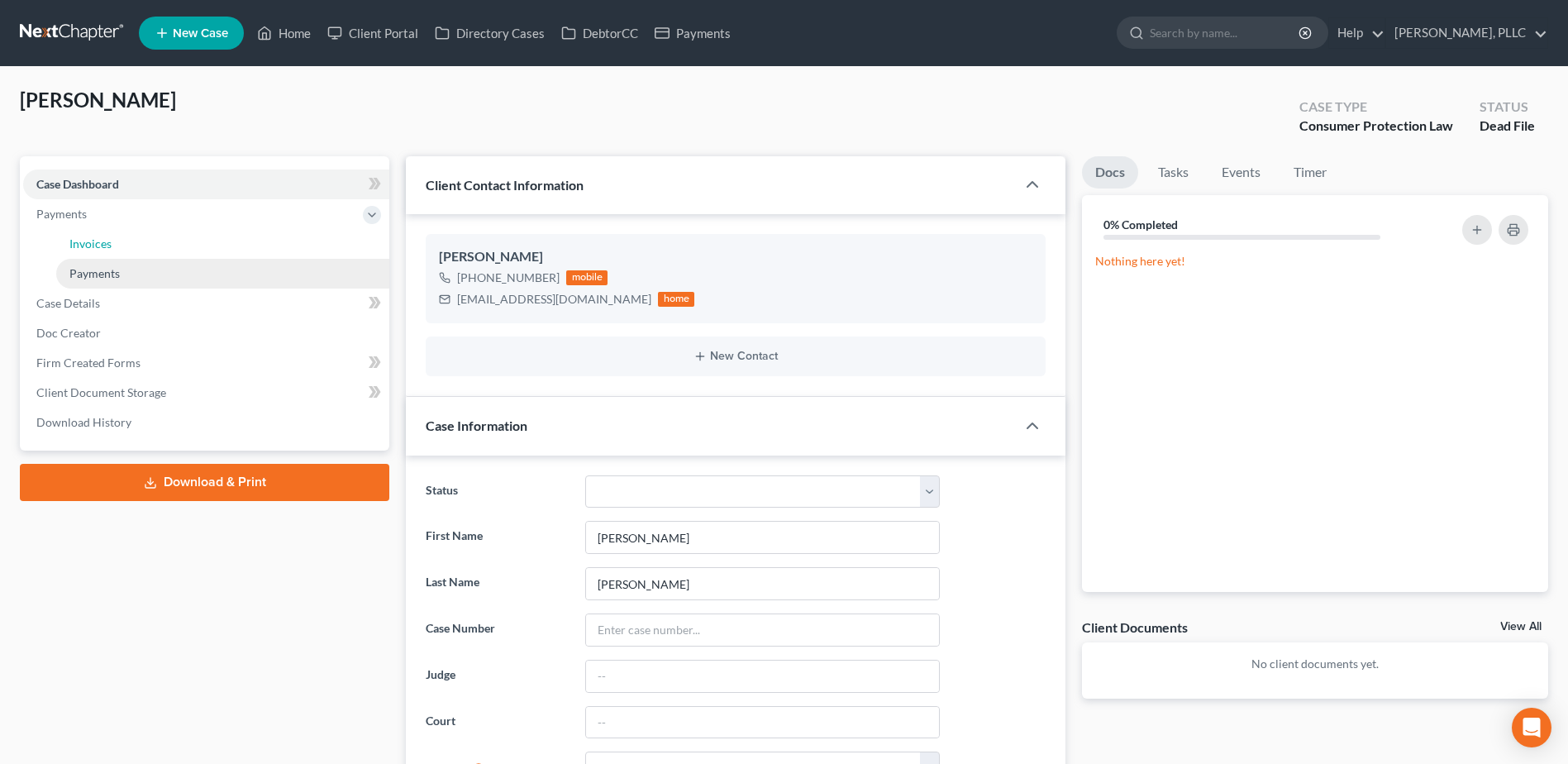
click at [134, 245] on link "Invoices" at bounding box center [222, 243] width 333 height 30
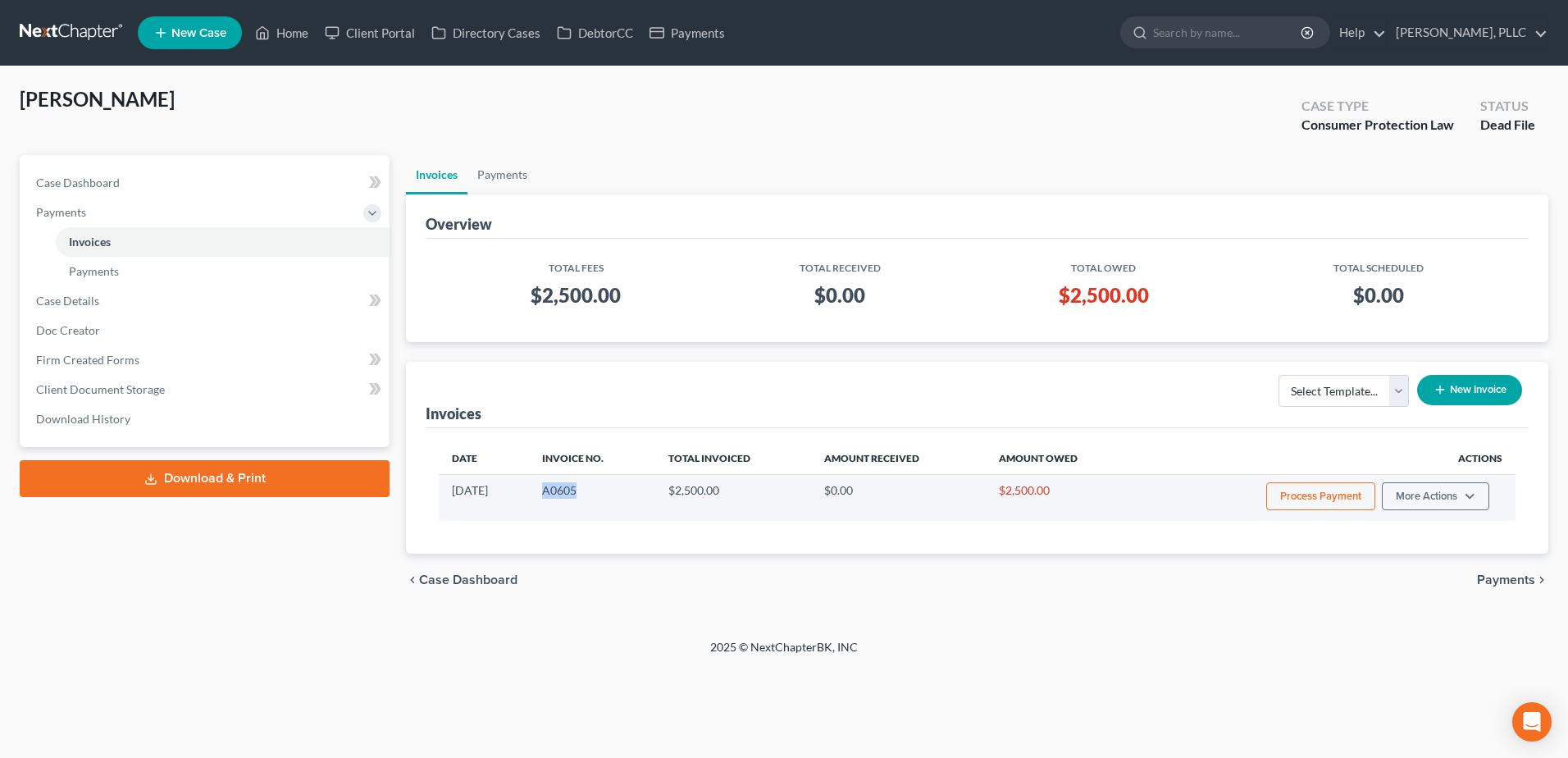
drag, startPoint x: 609, startPoint y: 490, endPoint x: 577, endPoint y: 496, distance: 32.6
click at [577, 496] on td "A0605" at bounding box center [592, 498] width 126 height 46
copy td "A0605"
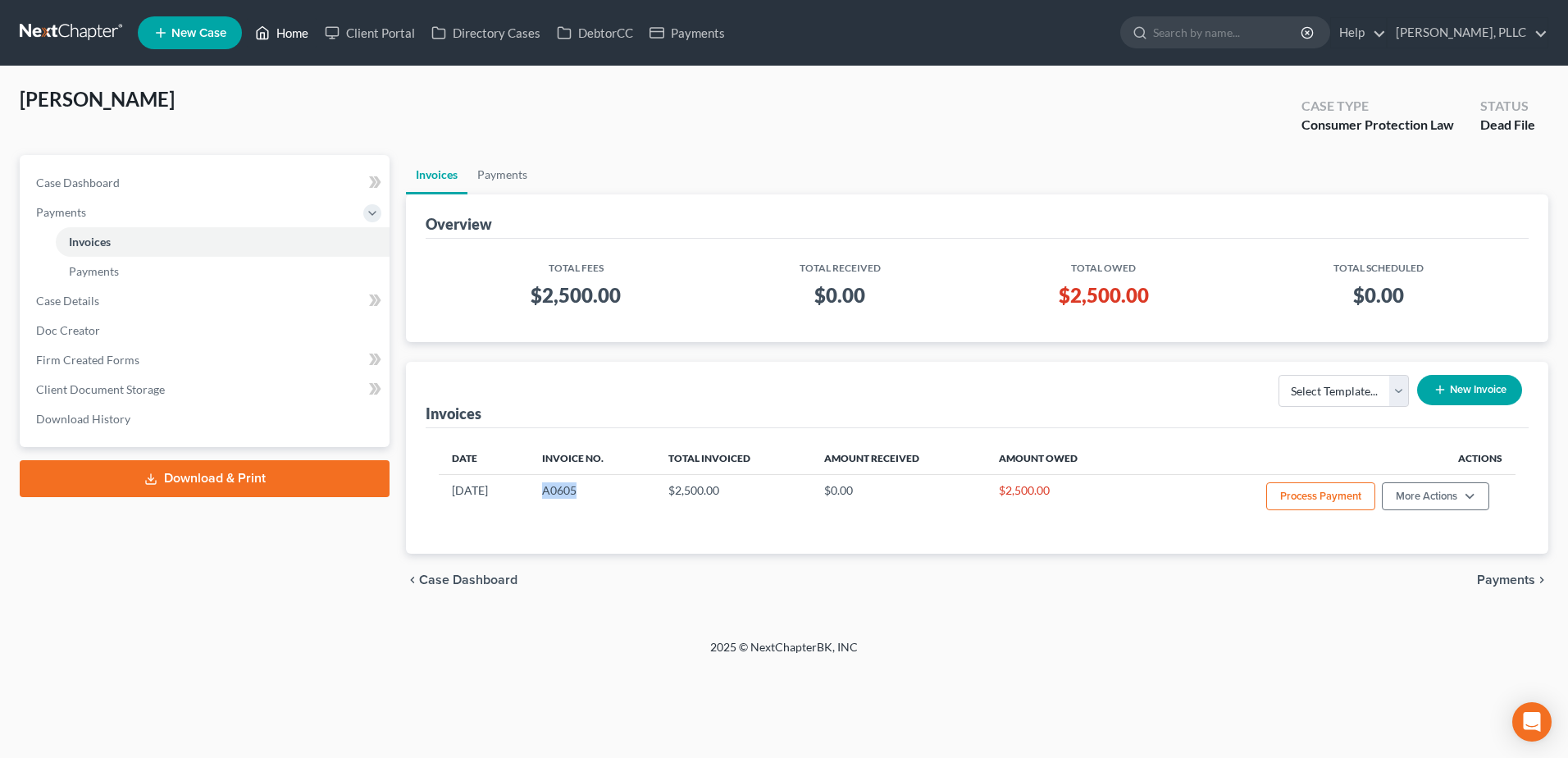
click at [298, 33] on link "Home" at bounding box center [281, 32] width 70 height 29
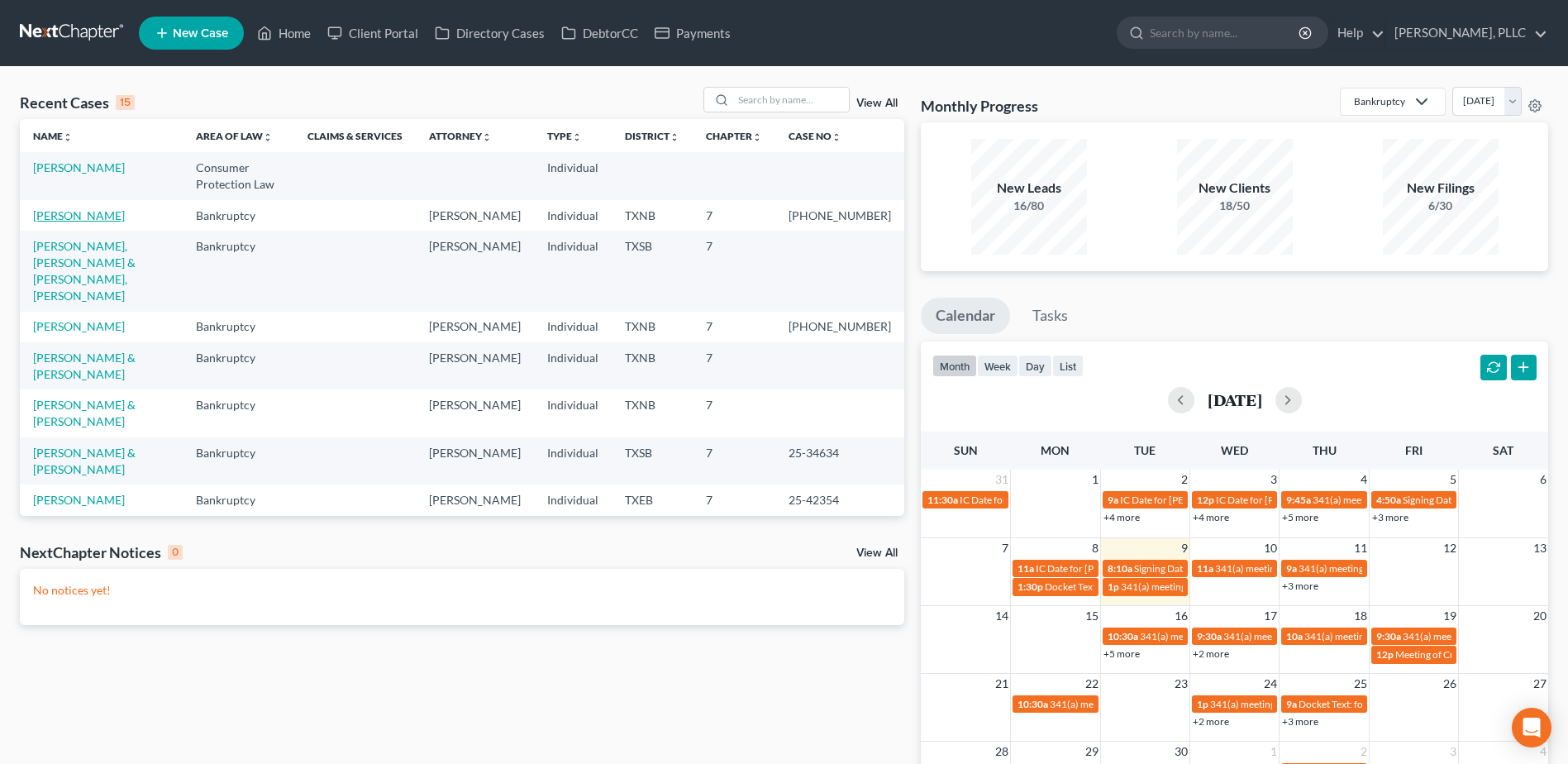
click at [76, 215] on link "Martin, Cortney" at bounding box center [79, 215] width 92 height 14
select select "4"
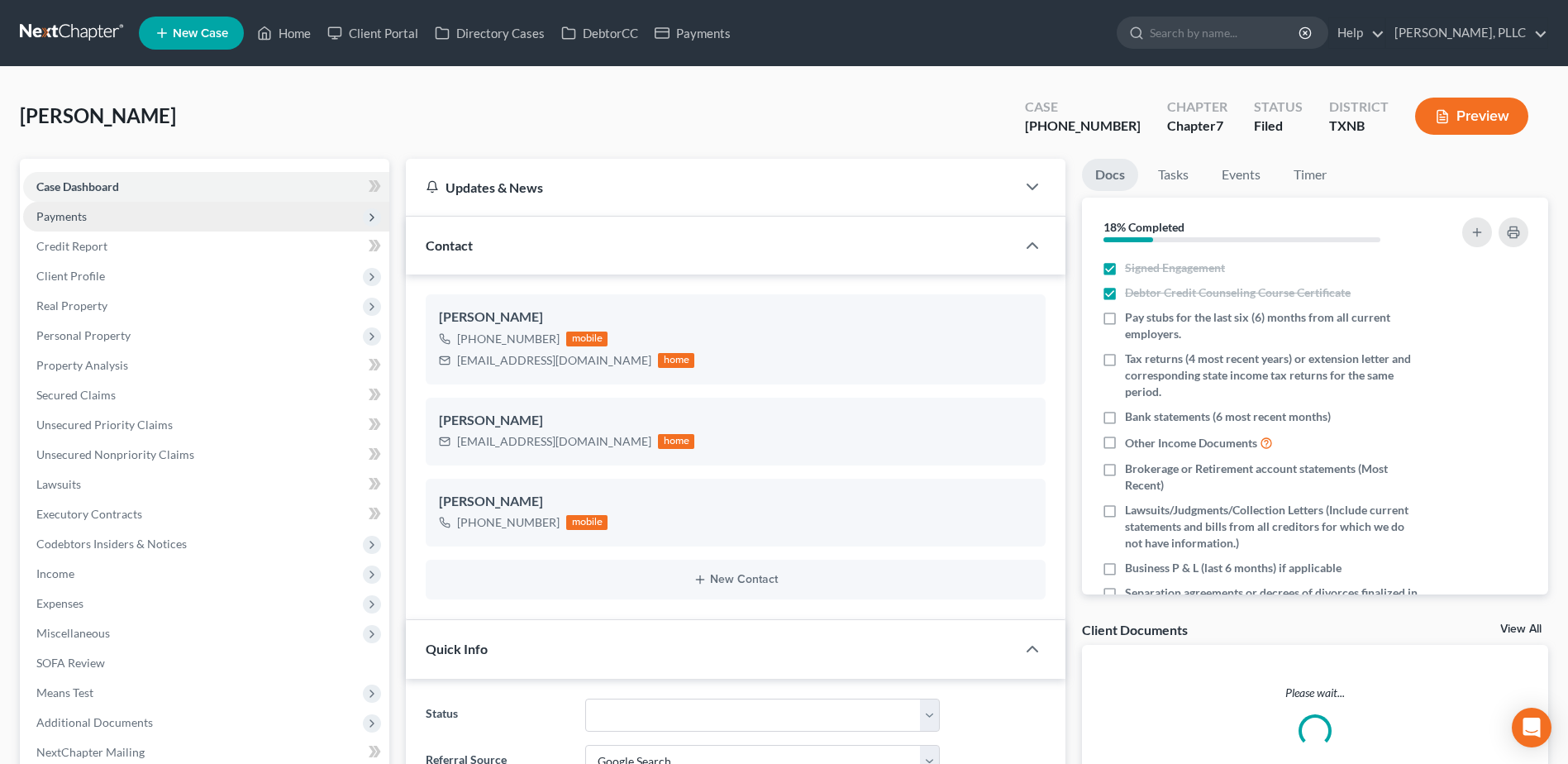
click at [67, 221] on span "Payments" at bounding box center [61, 216] width 50 height 14
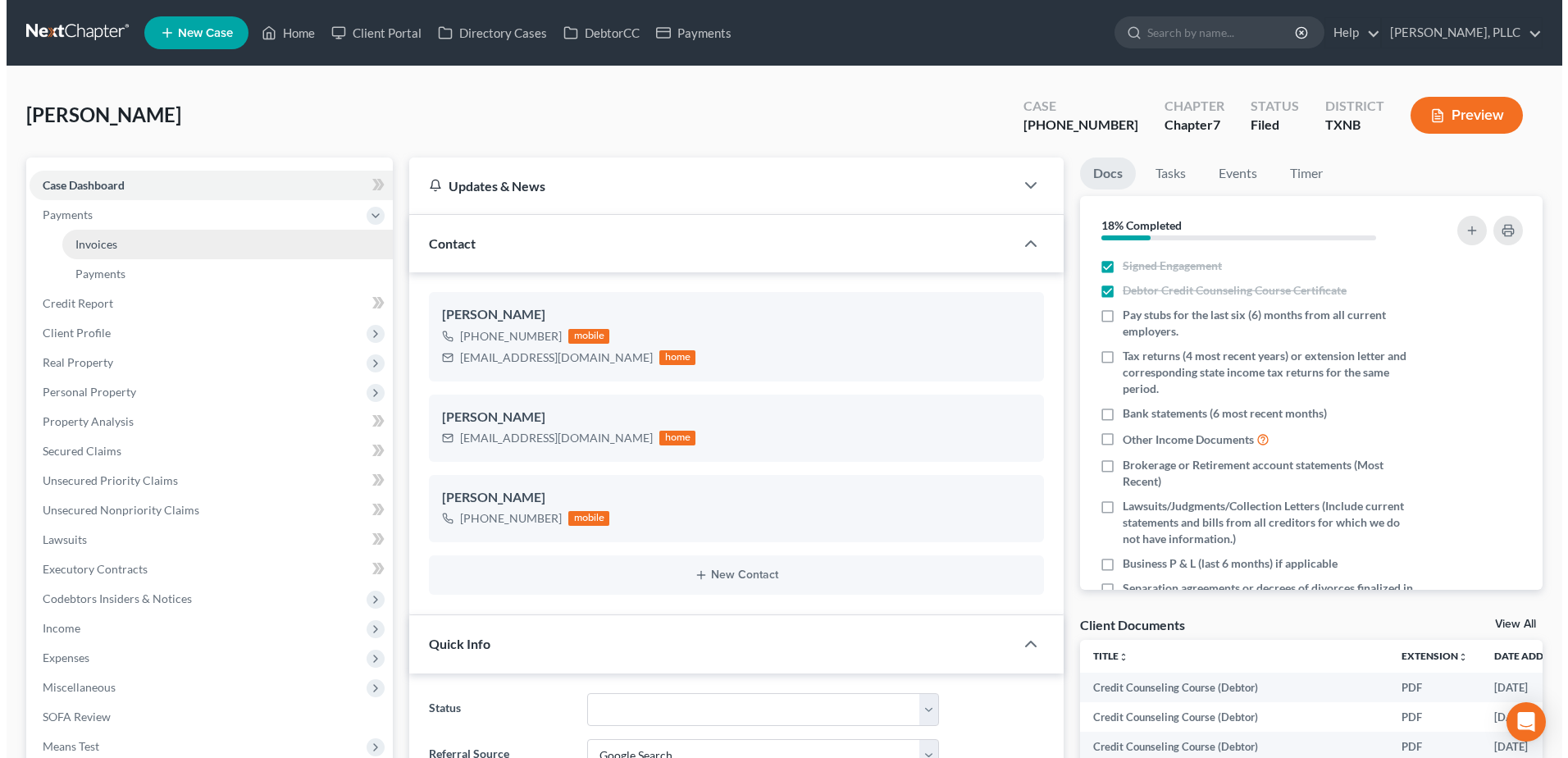
scroll to position [2569, 0]
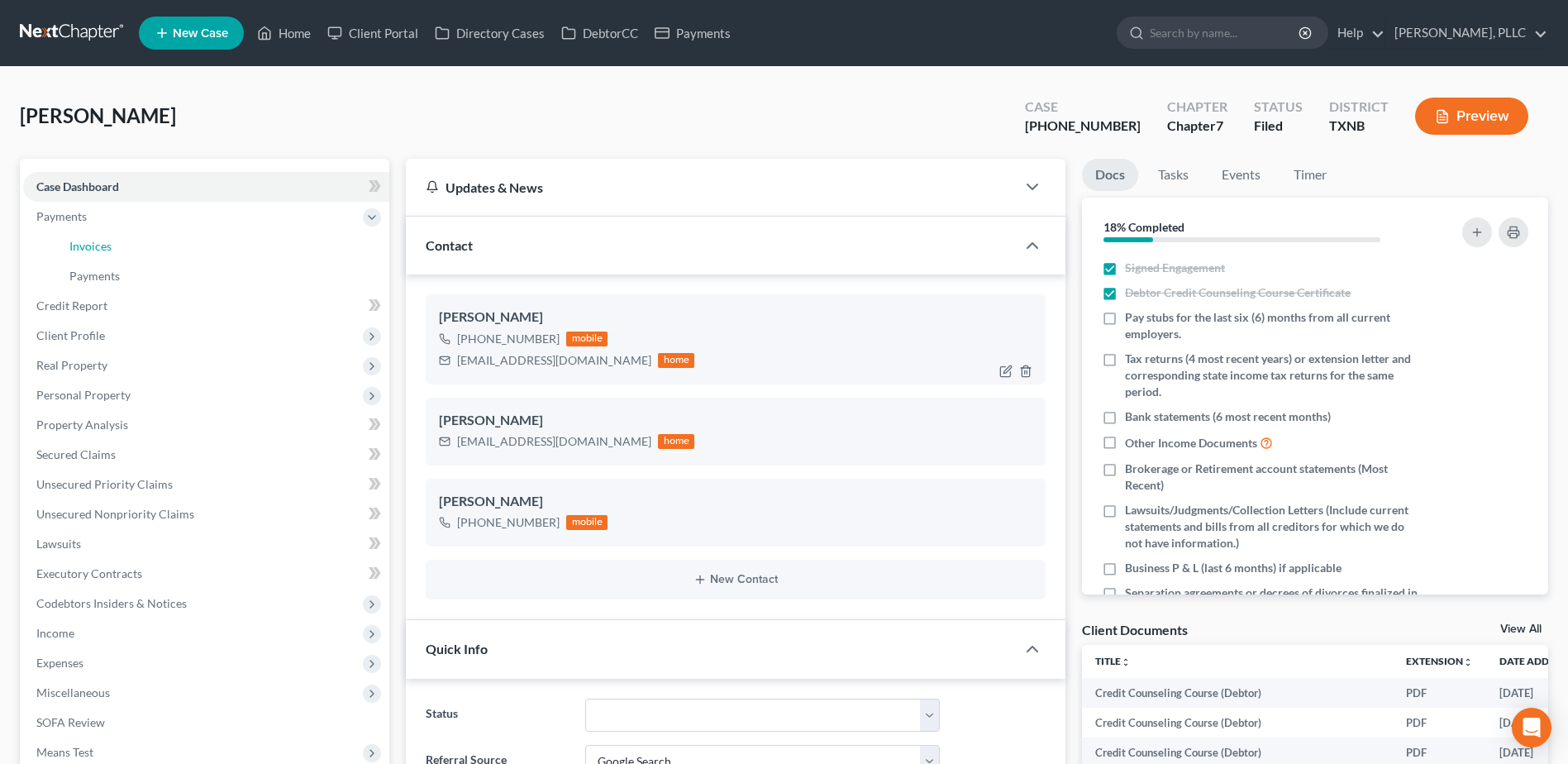
click at [83, 243] on span "Invoices" at bounding box center [91, 246] width 42 height 14
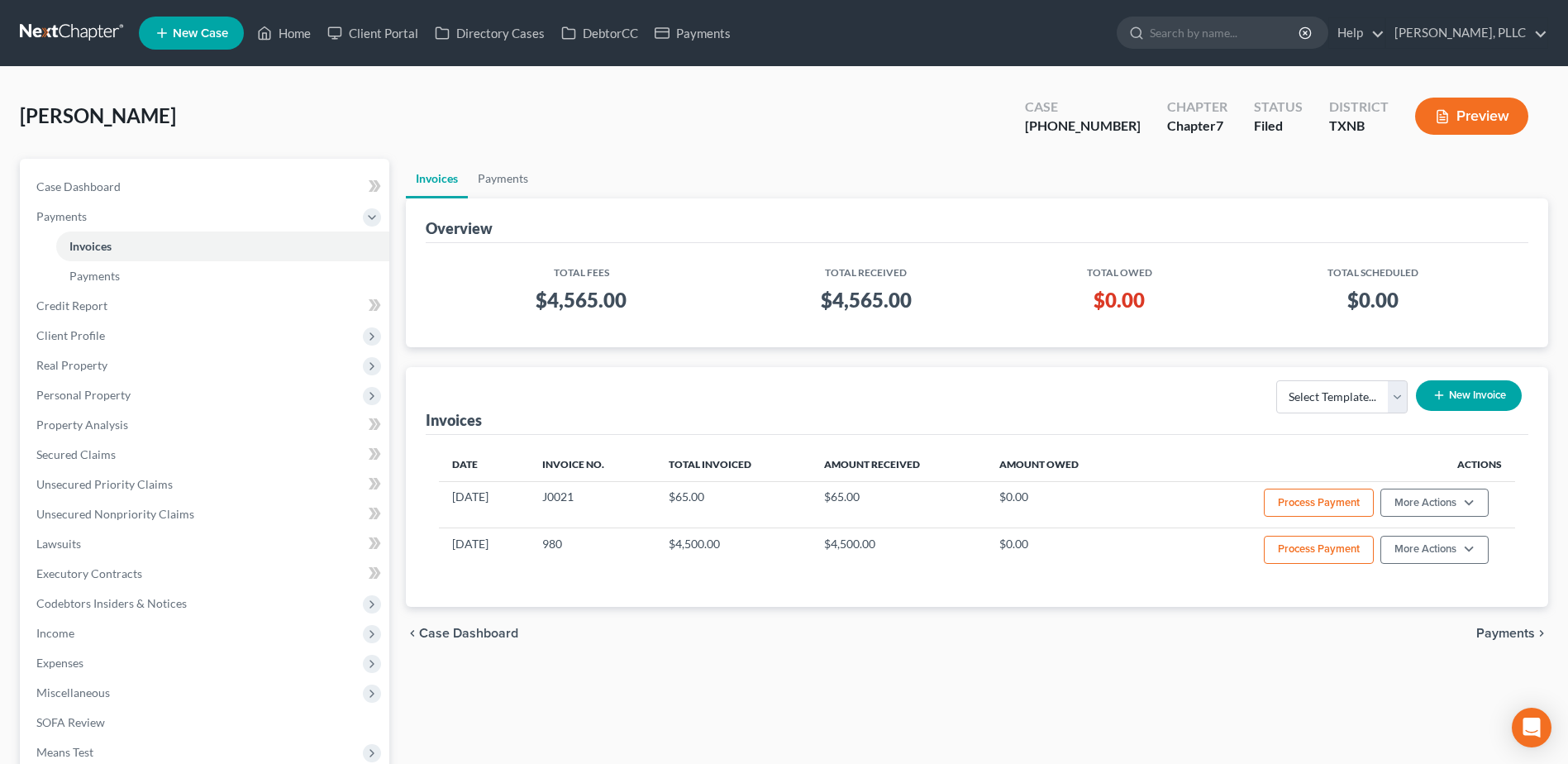
click at [1473, 395] on button "New Invoice" at bounding box center [1468, 395] width 106 height 31
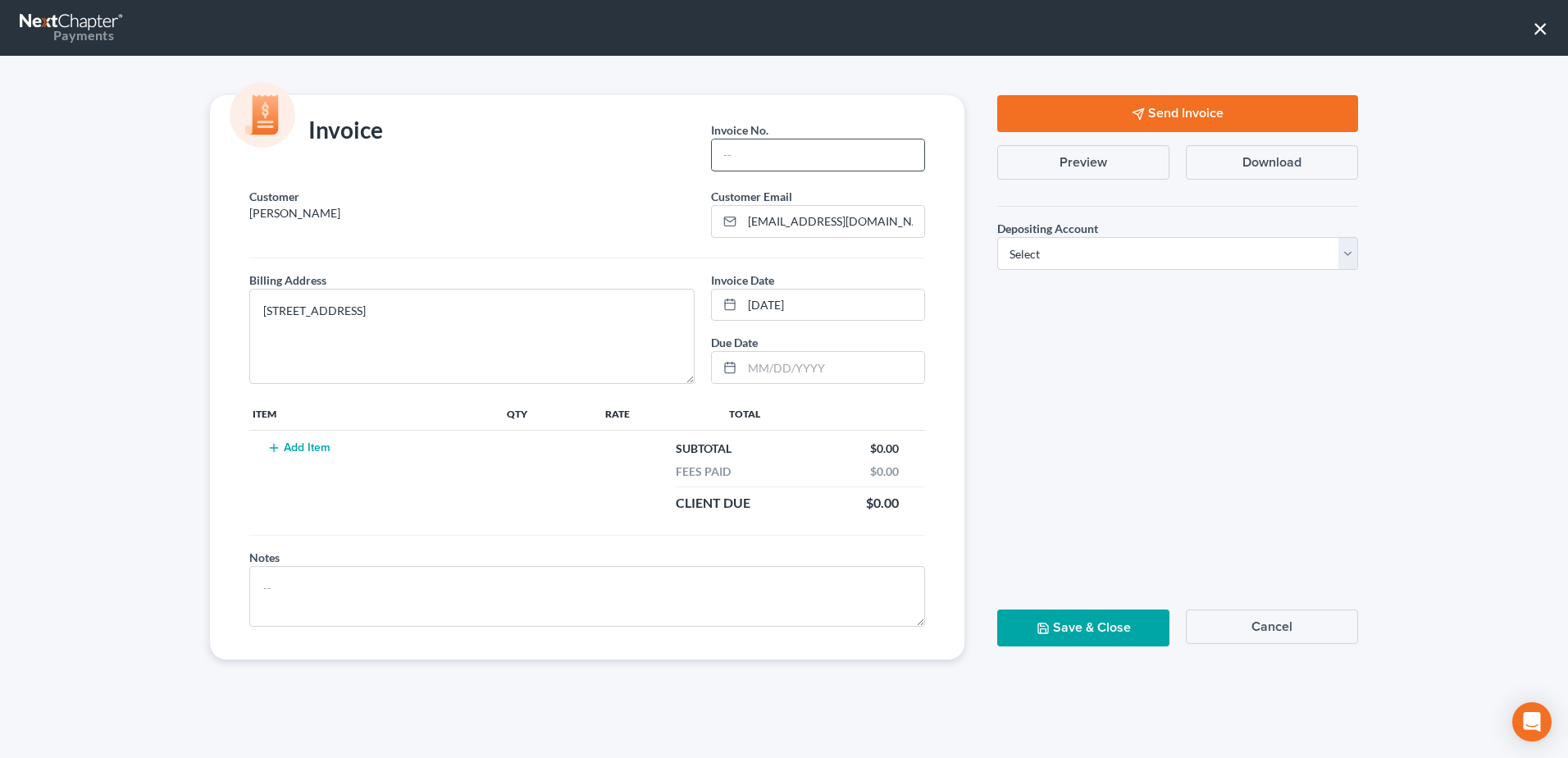
click at [773, 157] on input "text" at bounding box center [818, 155] width 213 height 31
paste input "A0605"
type input "A0605"
click at [302, 448] on button "Add Item" at bounding box center [299, 448] width 72 height 13
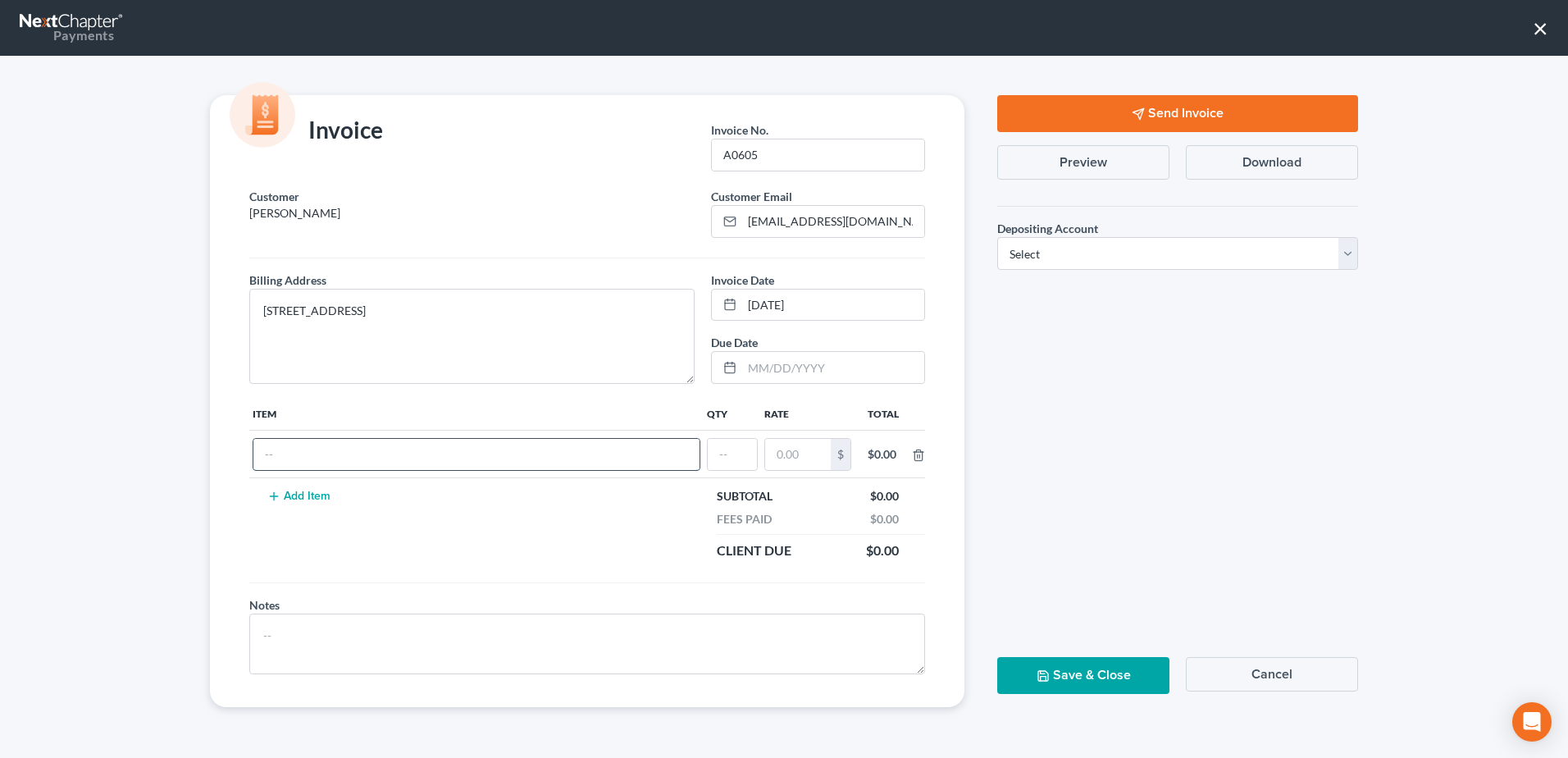
click at [399, 447] on input "text" at bounding box center [476, 454] width 446 height 31
type input "Retainer for"
type input "1"
type input "2,500.00"
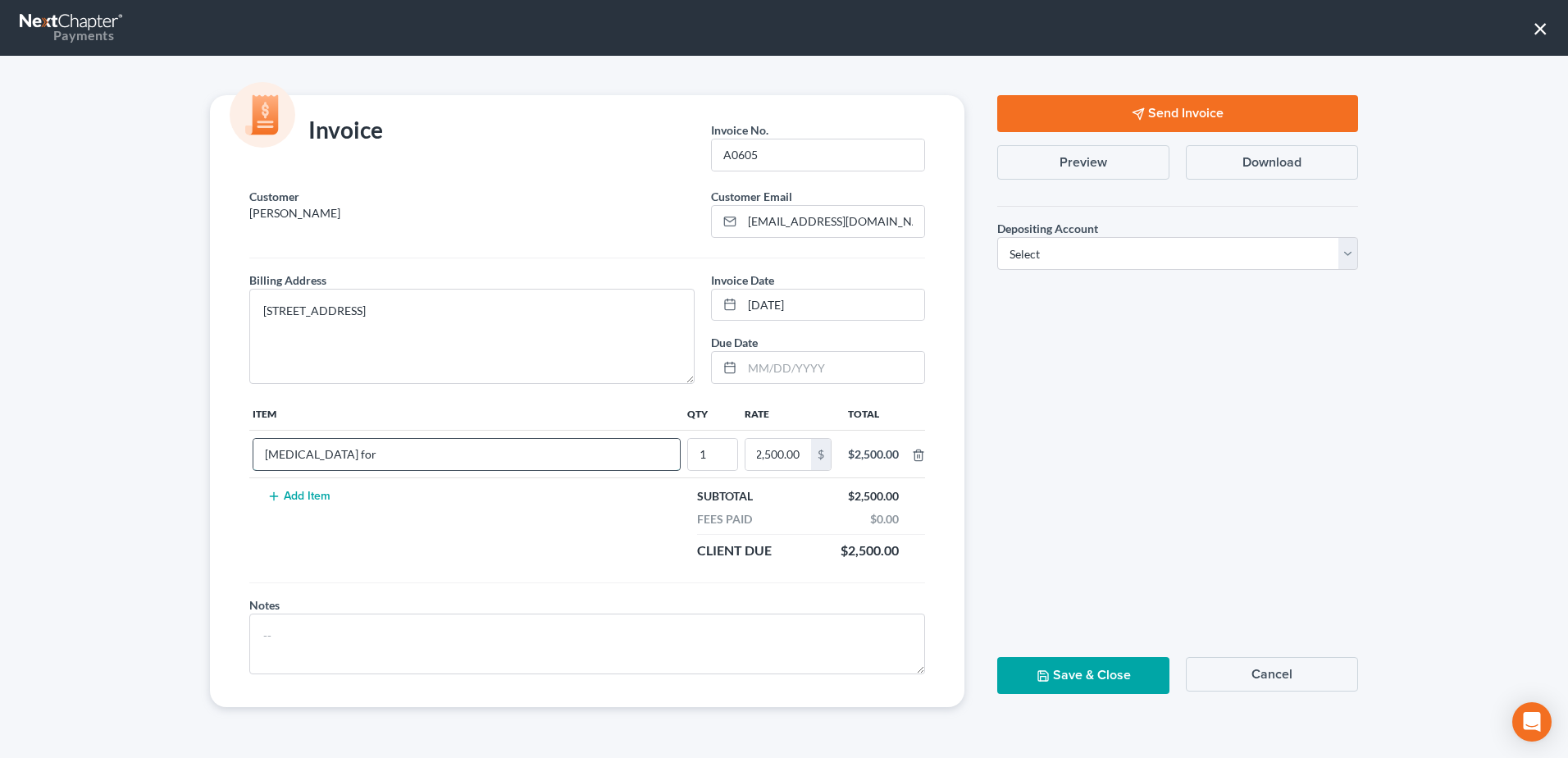
scroll to position [0, 0]
click at [399, 447] on input "Retainer for" at bounding box center [466, 454] width 426 height 31
type input "Retainer for Limited Engagement Agreement to Defend Objection to Dischargeable"
click at [1346, 260] on select "Select Operation Trust" at bounding box center [1178, 253] width 361 height 33
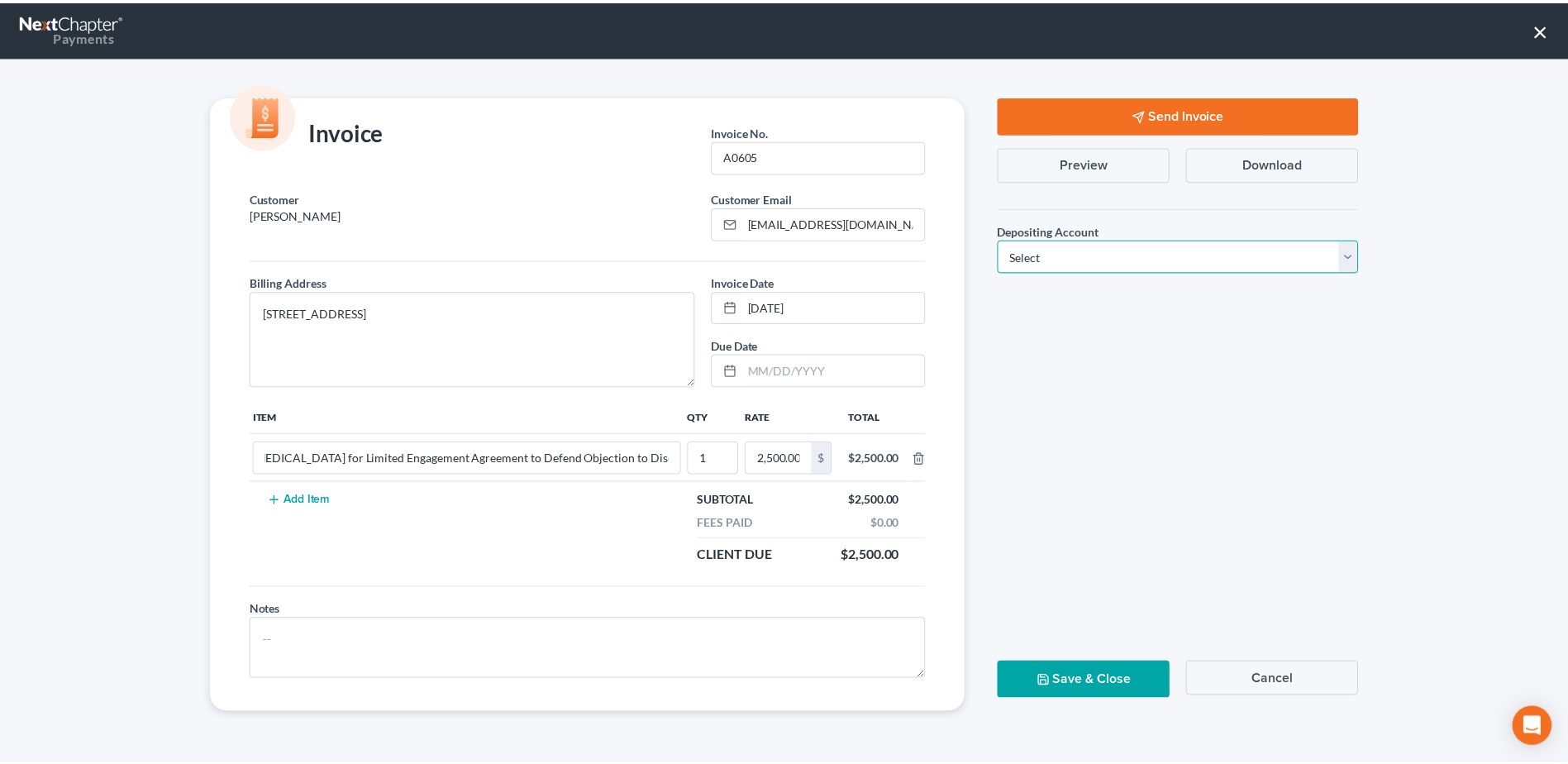
scroll to position [0, 0]
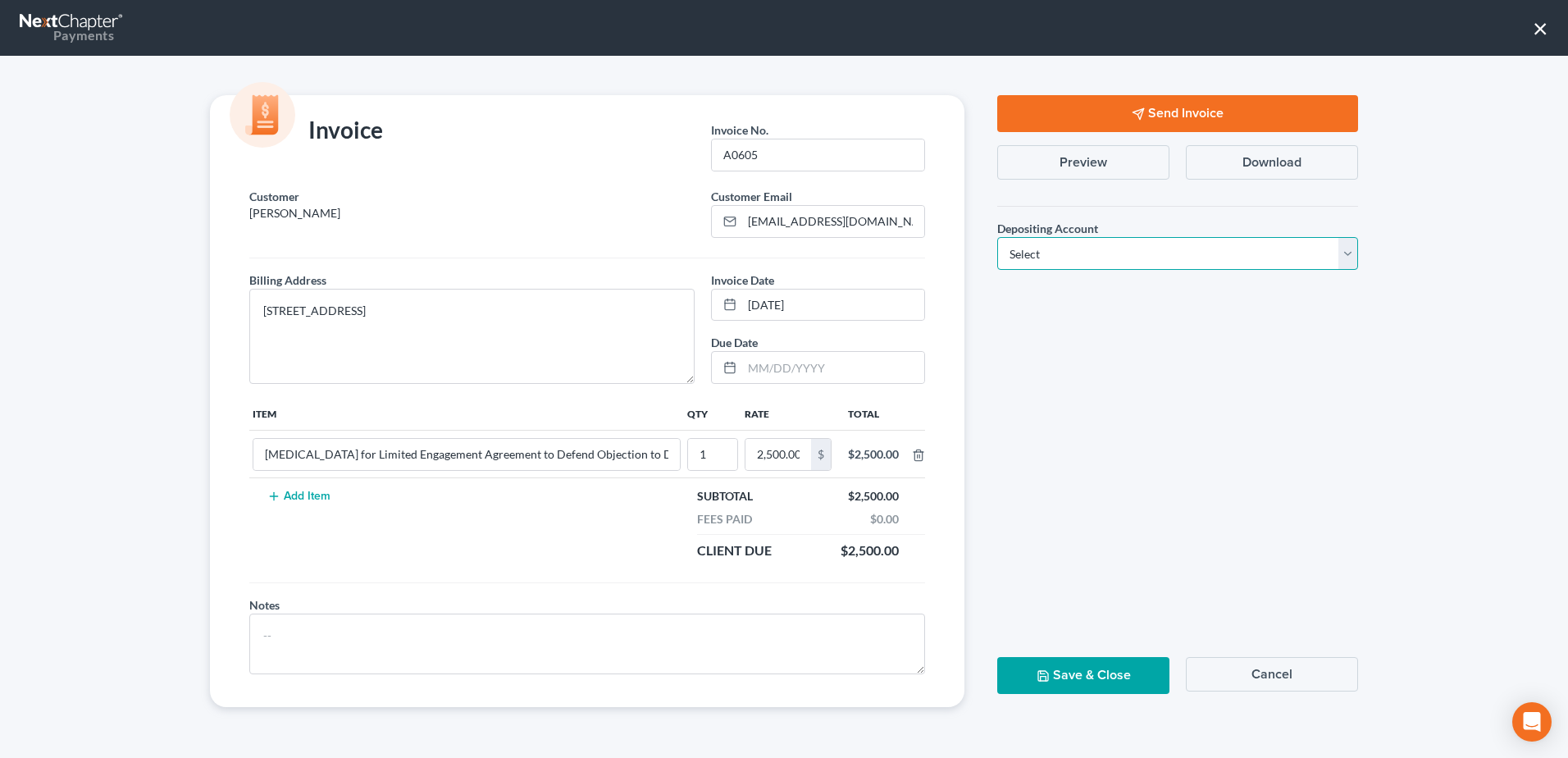
select select "1"
click at [998, 237] on select "Select Operation Trust" at bounding box center [1178, 253] width 361 height 33
click at [1191, 117] on button "Send Invoice" at bounding box center [1178, 114] width 361 height 37
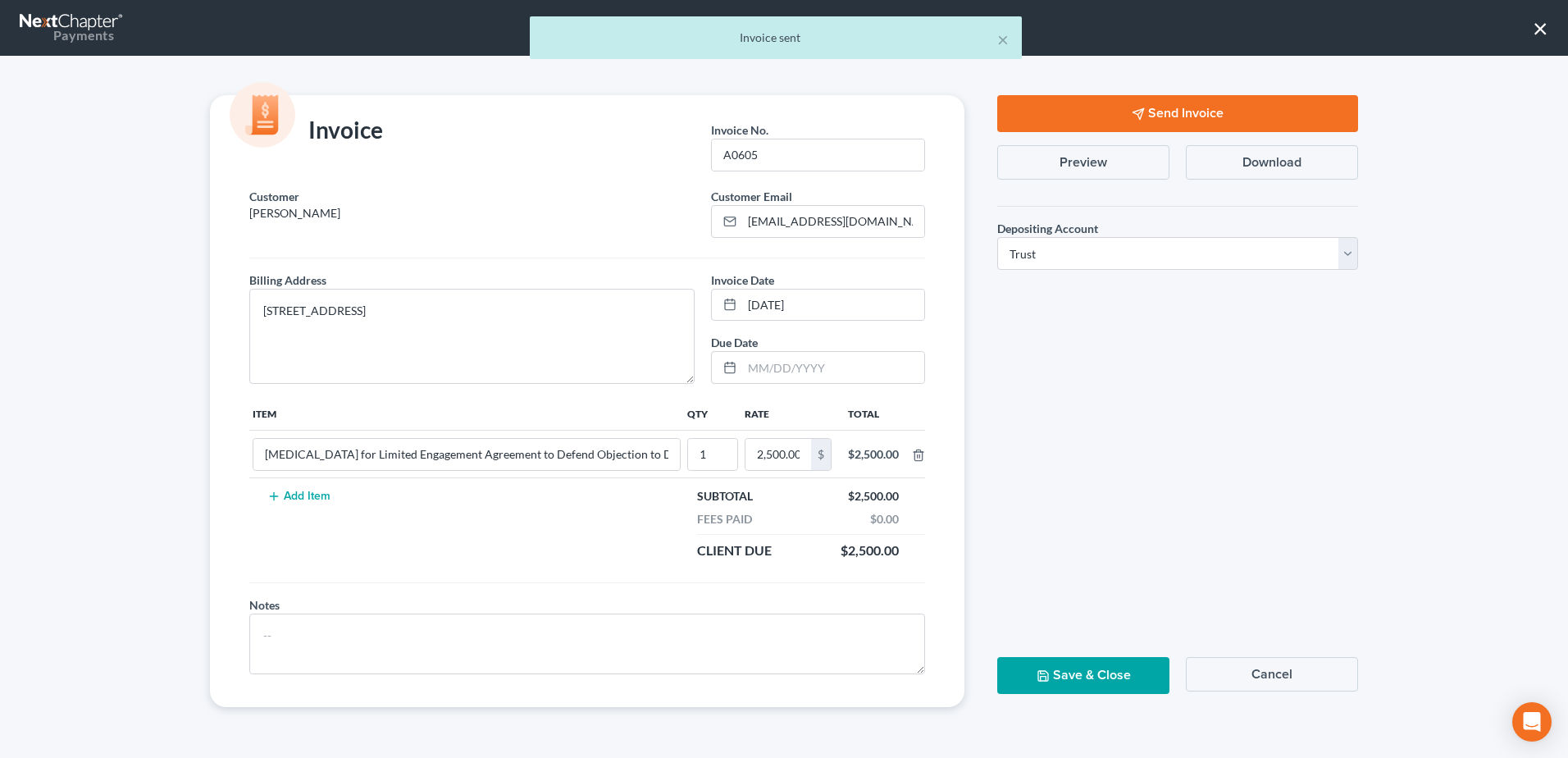
click at [1114, 665] on button "Save & Close" at bounding box center [1083, 676] width 172 height 37
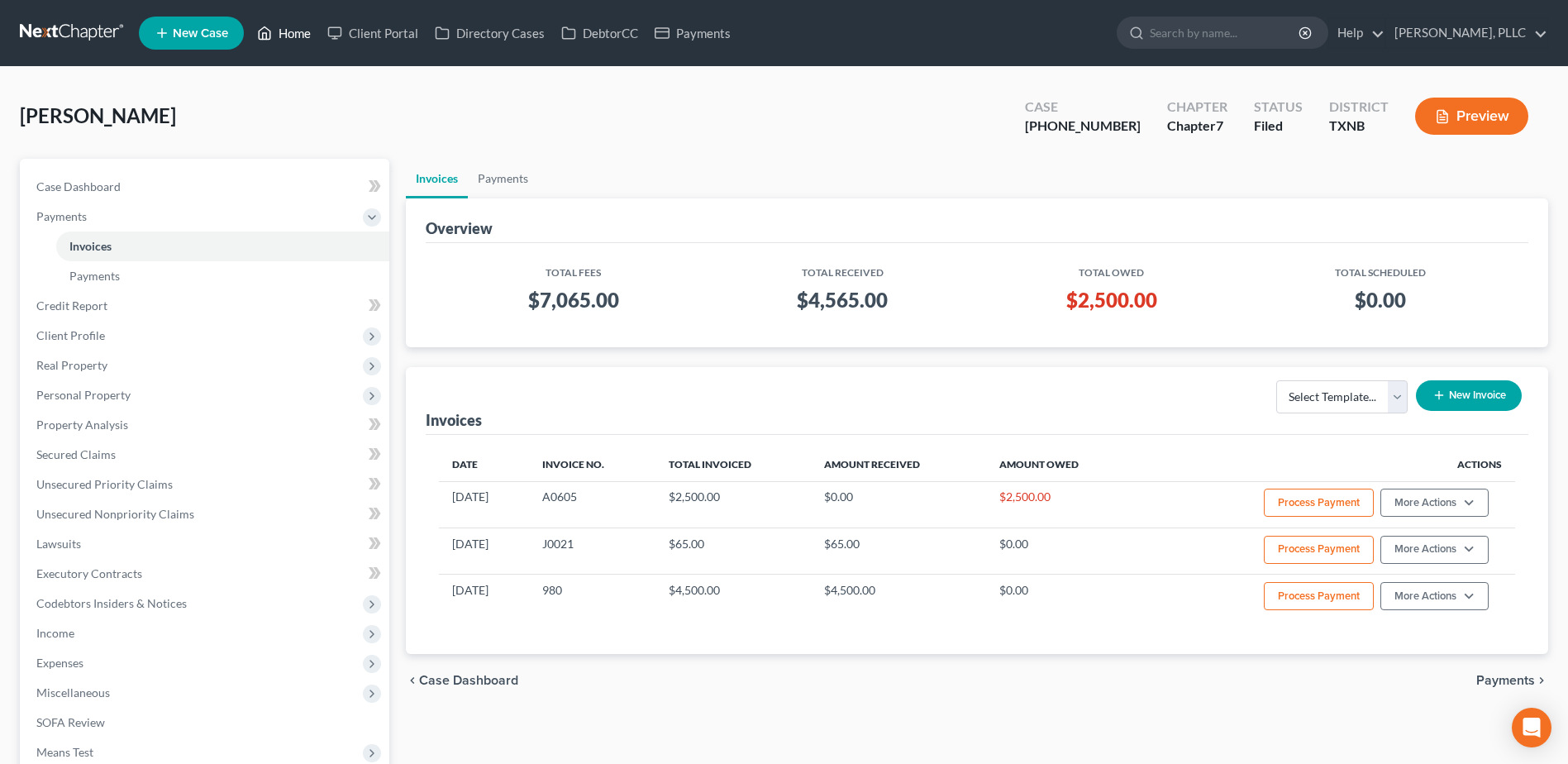
click at [296, 33] on link "Home" at bounding box center [283, 32] width 70 height 30
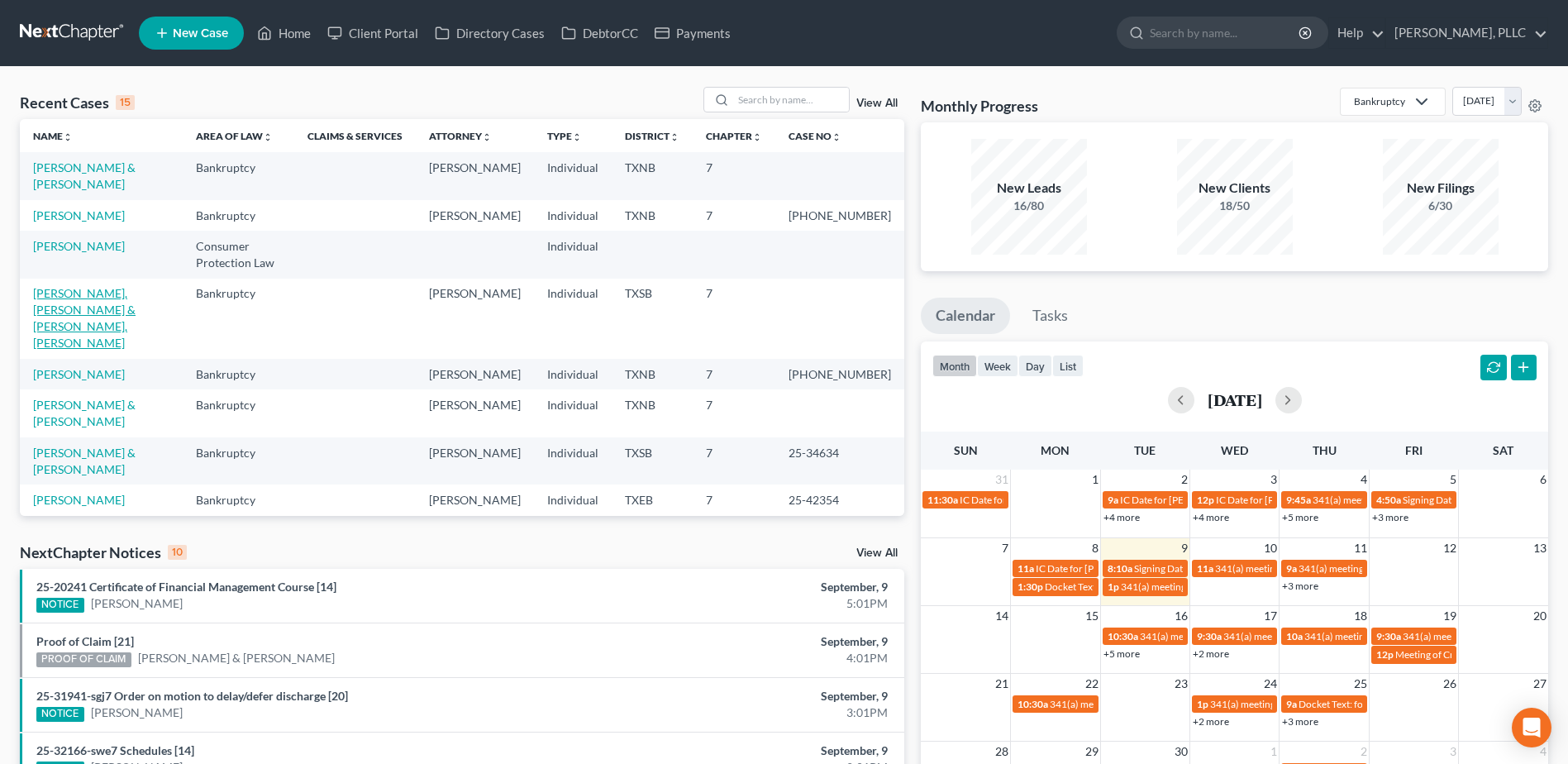
click at [104, 296] on link "[PERSON_NAME], [PERSON_NAME] & [PERSON_NAME], [PERSON_NAME]" at bounding box center [84, 317] width 103 height 64
select select "6"
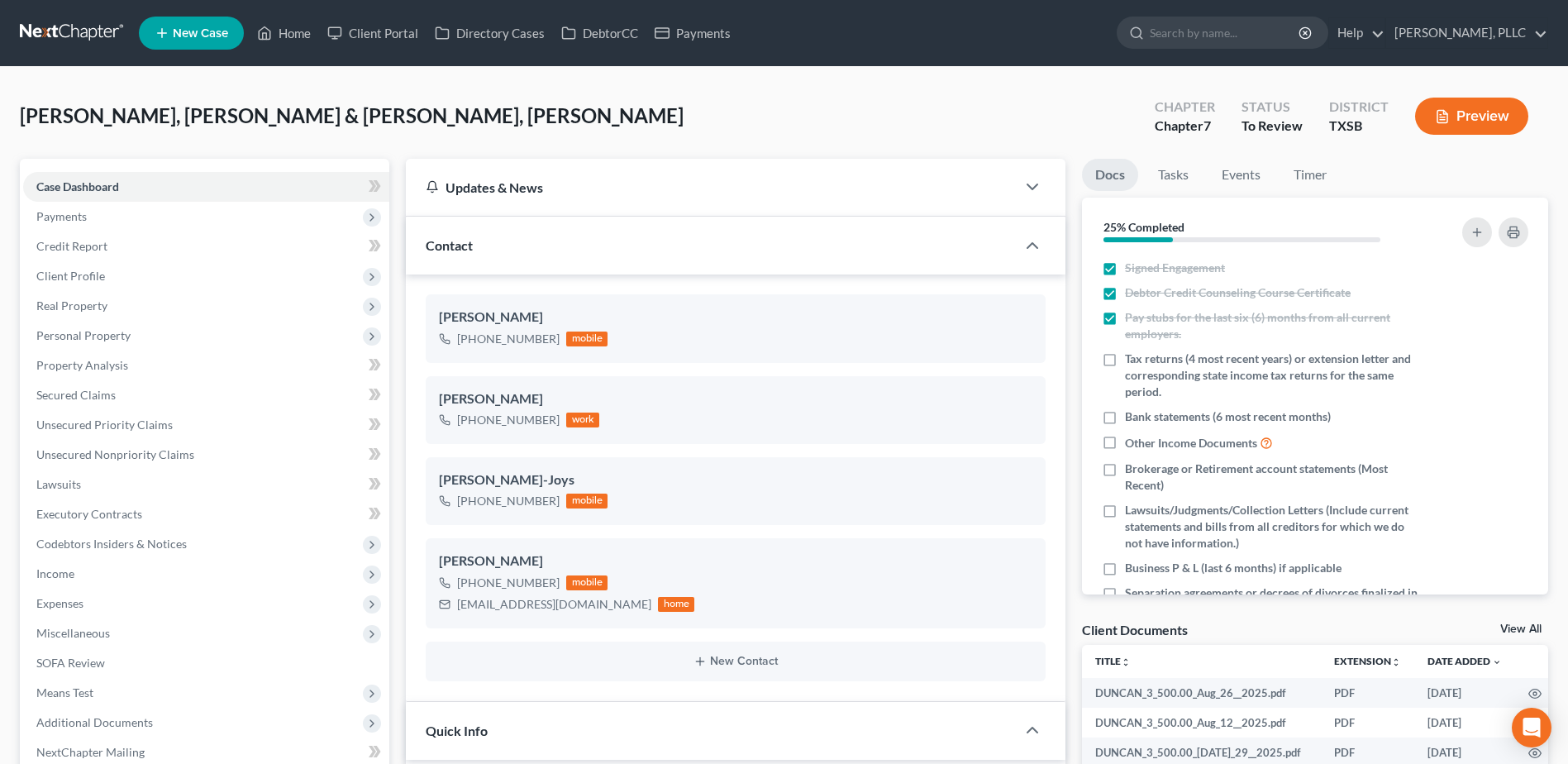
scroll to position [756, 0]
click at [81, 340] on span "Personal Property" at bounding box center [83, 335] width 94 height 14
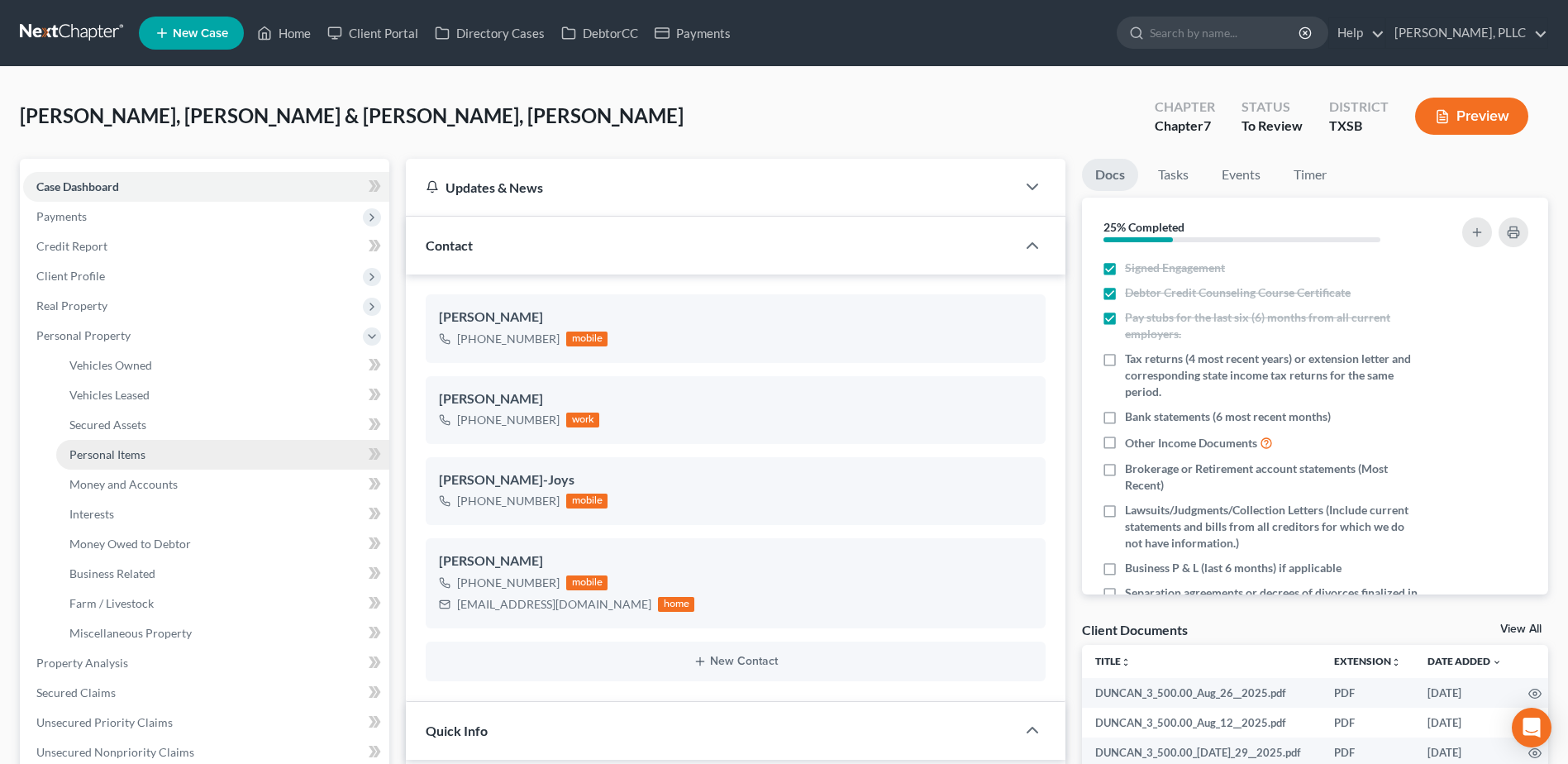
click at [104, 459] on span "Personal Items" at bounding box center [108, 454] width 76 height 14
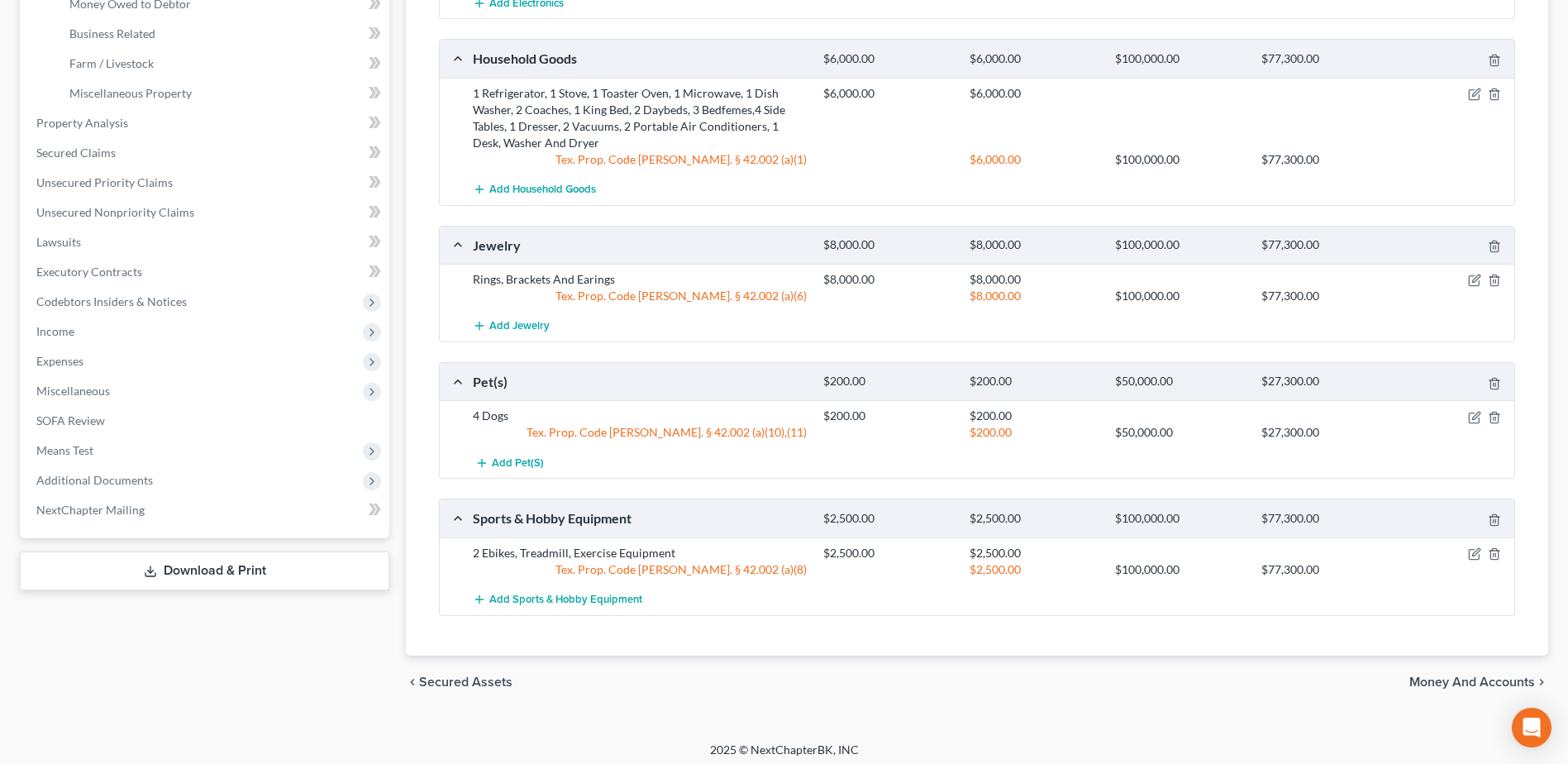
scroll to position [547, 0]
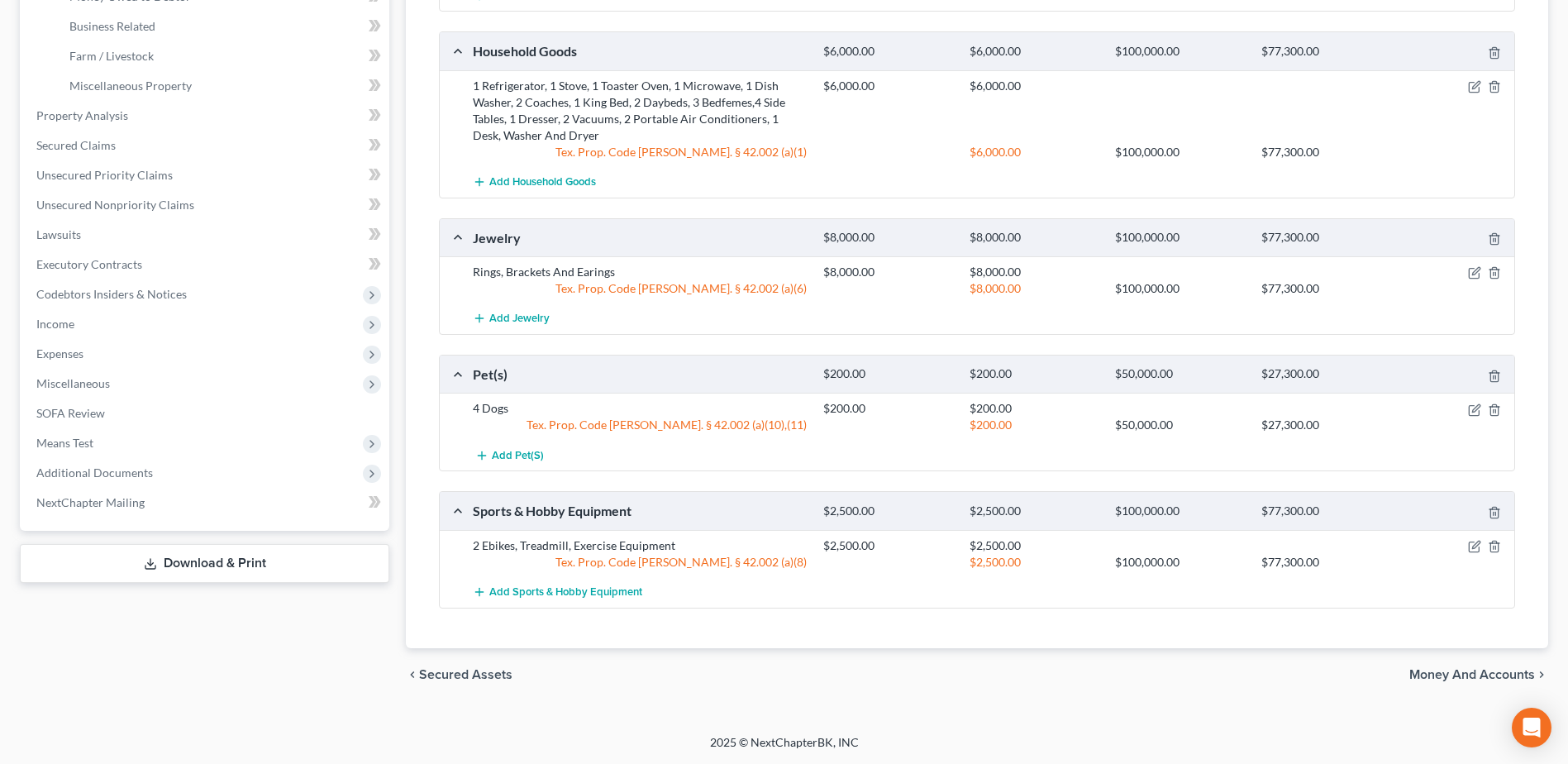
click at [227, 707] on div "Petition Navigation Case Dashboard Payments Invoices Payments Payments Credit R…" at bounding box center [783, 163] width 1528 height 1103
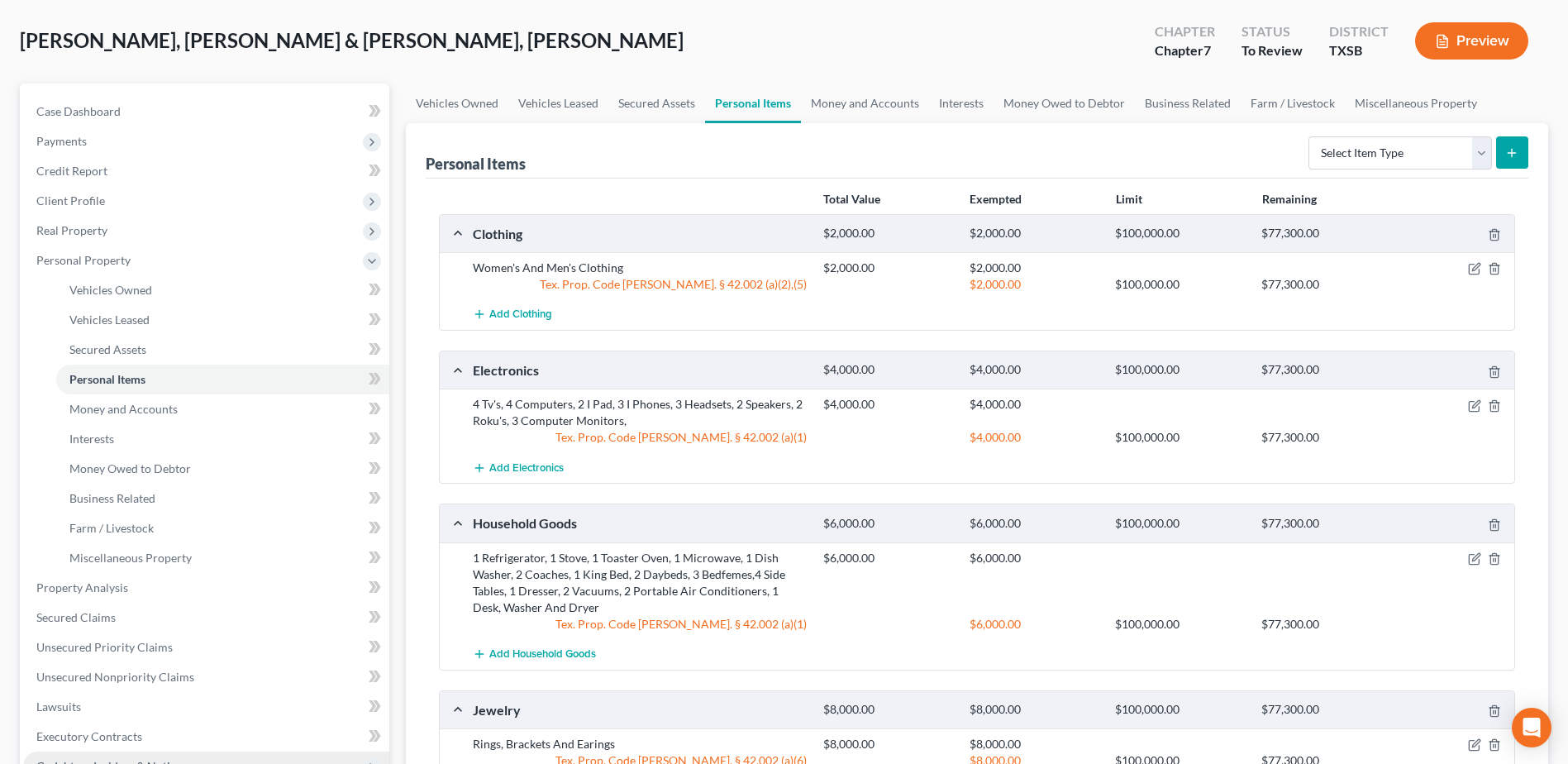
scroll to position [0, 0]
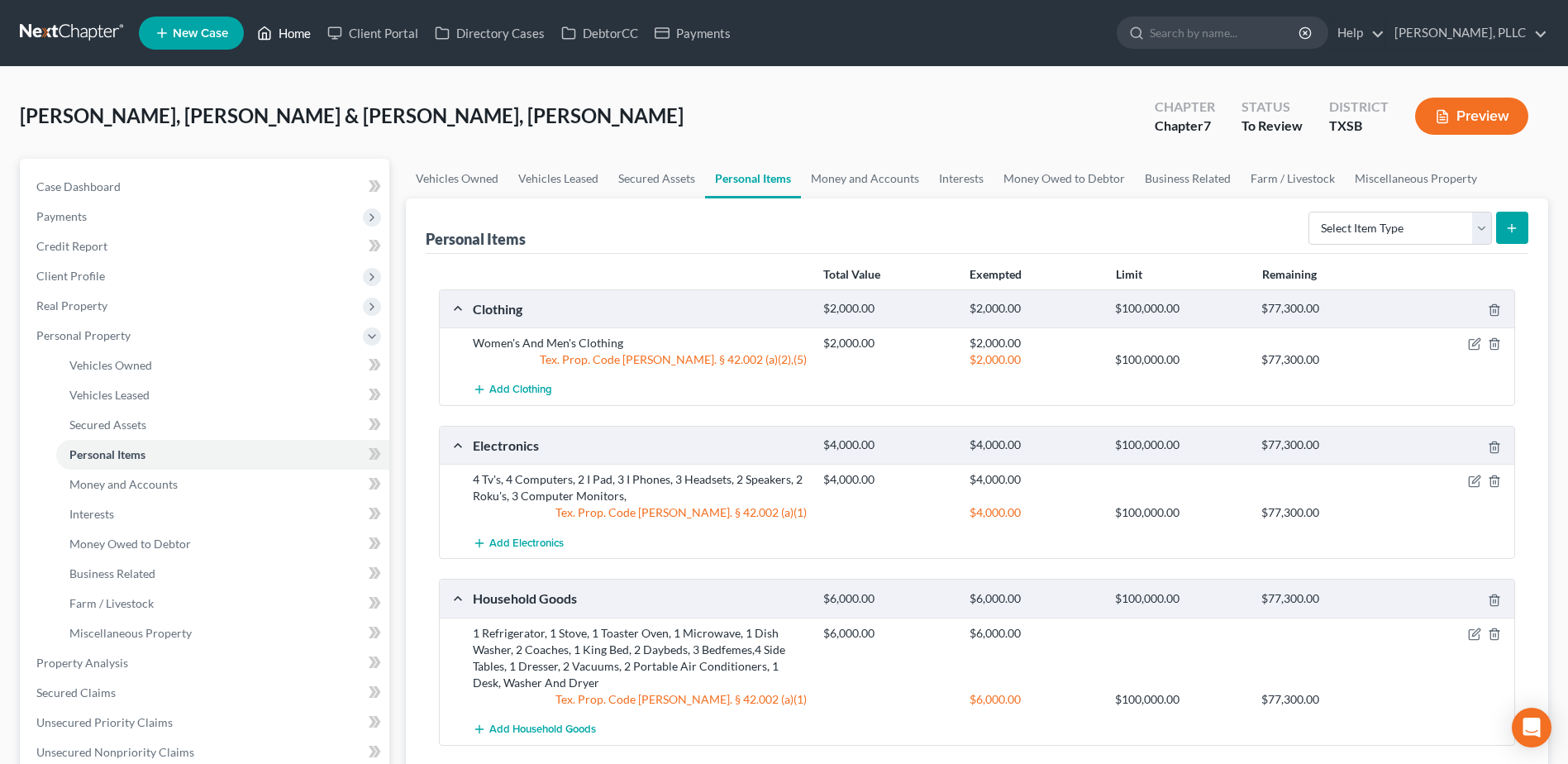
click at [294, 25] on link "Home" at bounding box center [283, 32] width 70 height 30
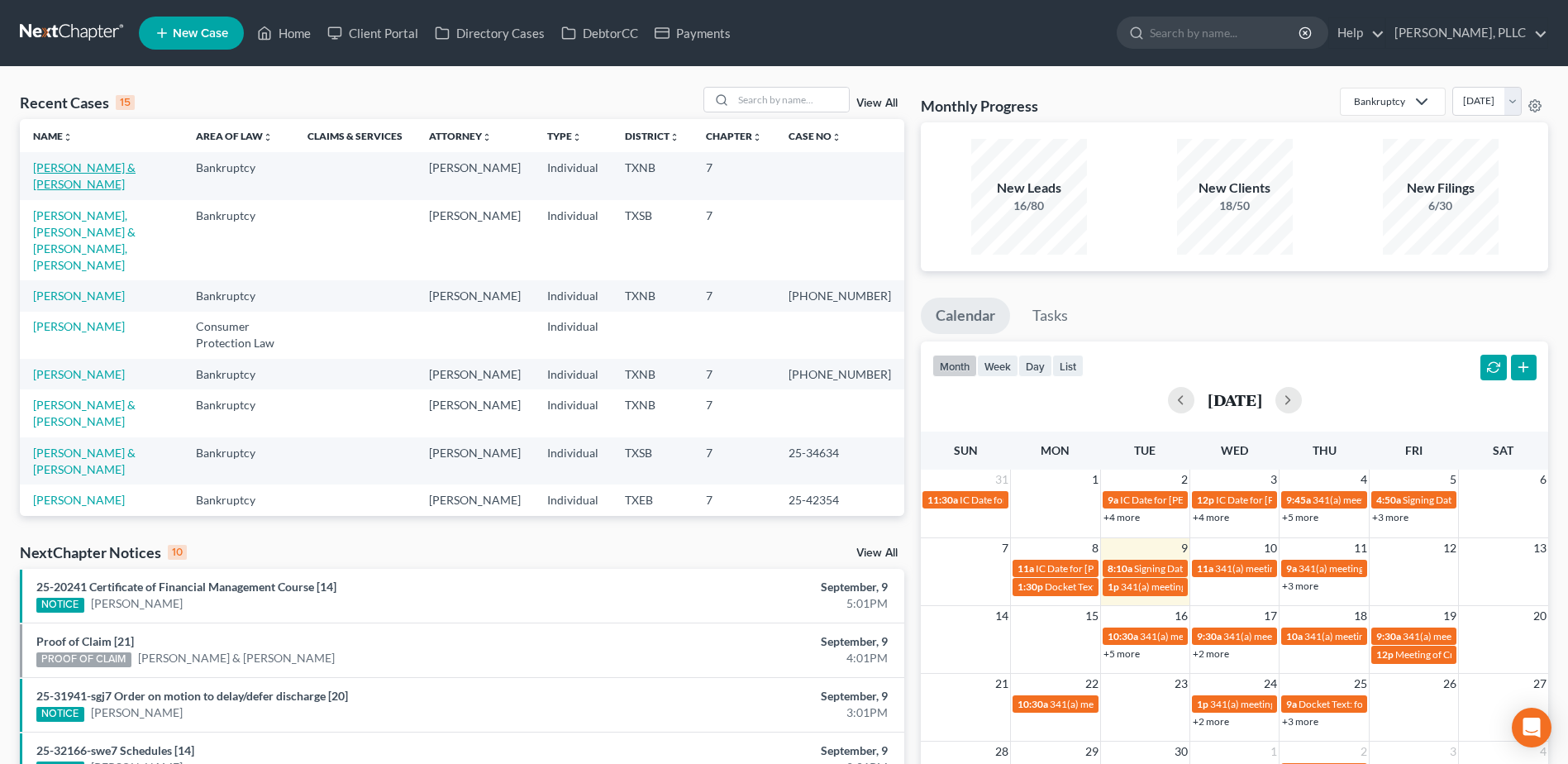
click at [112, 170] on link "Vera, Andrew & Kai" at bounding box center [84, 176] width 103 height 31
select select "4"
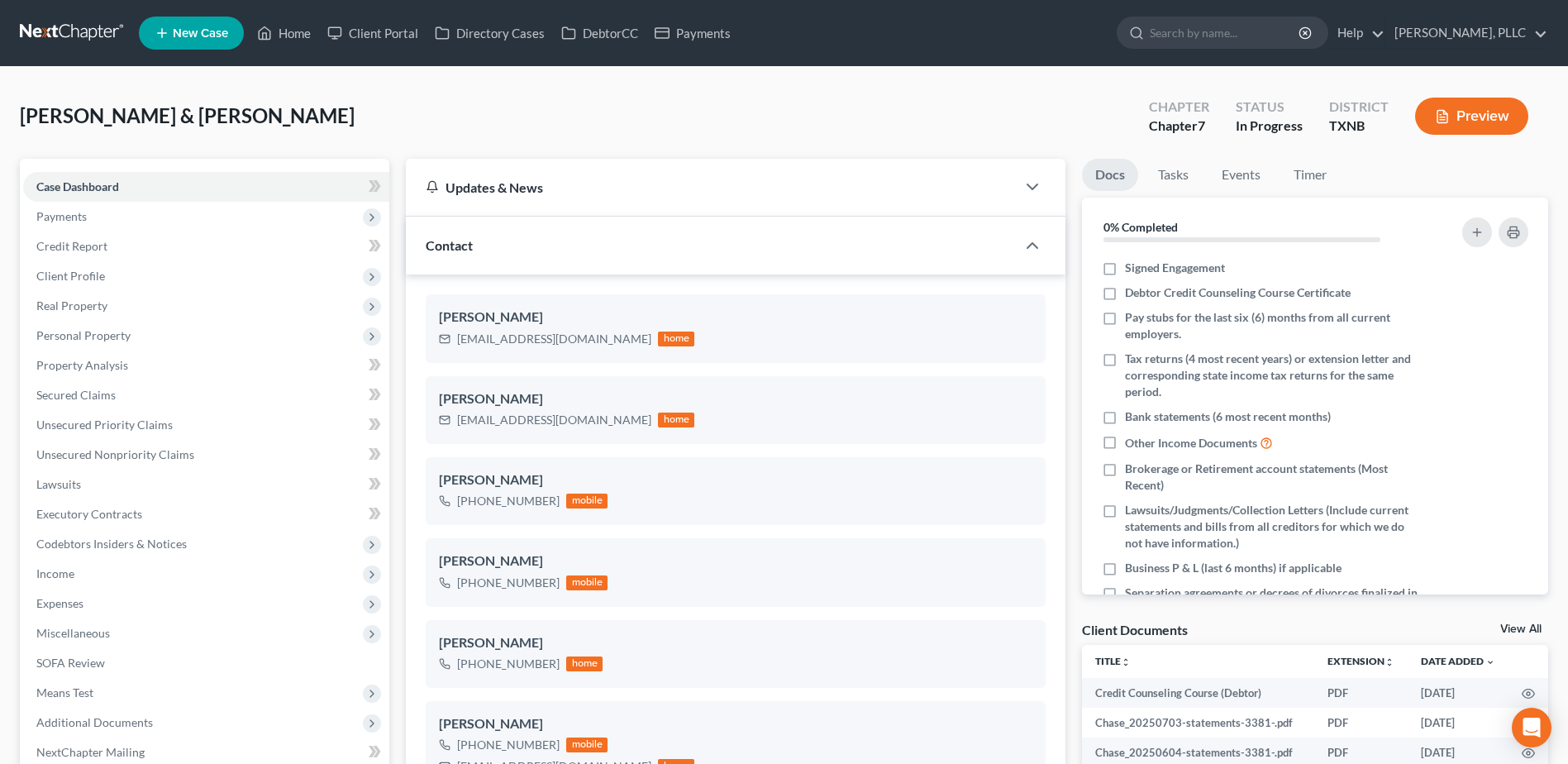
scroll to position [1735, 0]
click at [292, 33] on link "Home" at bounding box center [283, 32] width 70 height 30
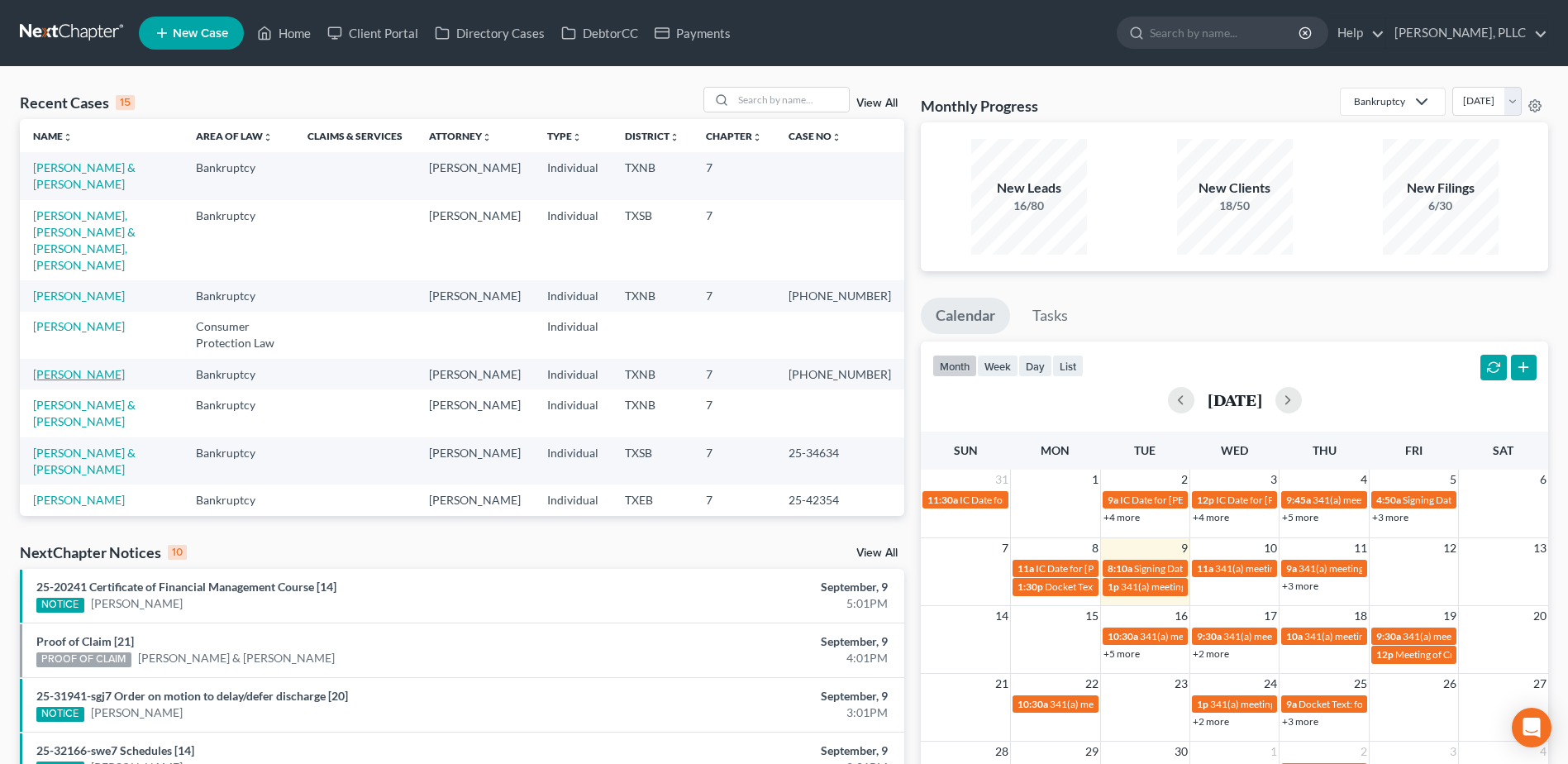
click at [49, 367] on link "Cox, Tyler" at bounding box center [79, 374] width 92 height 14
select select "6"
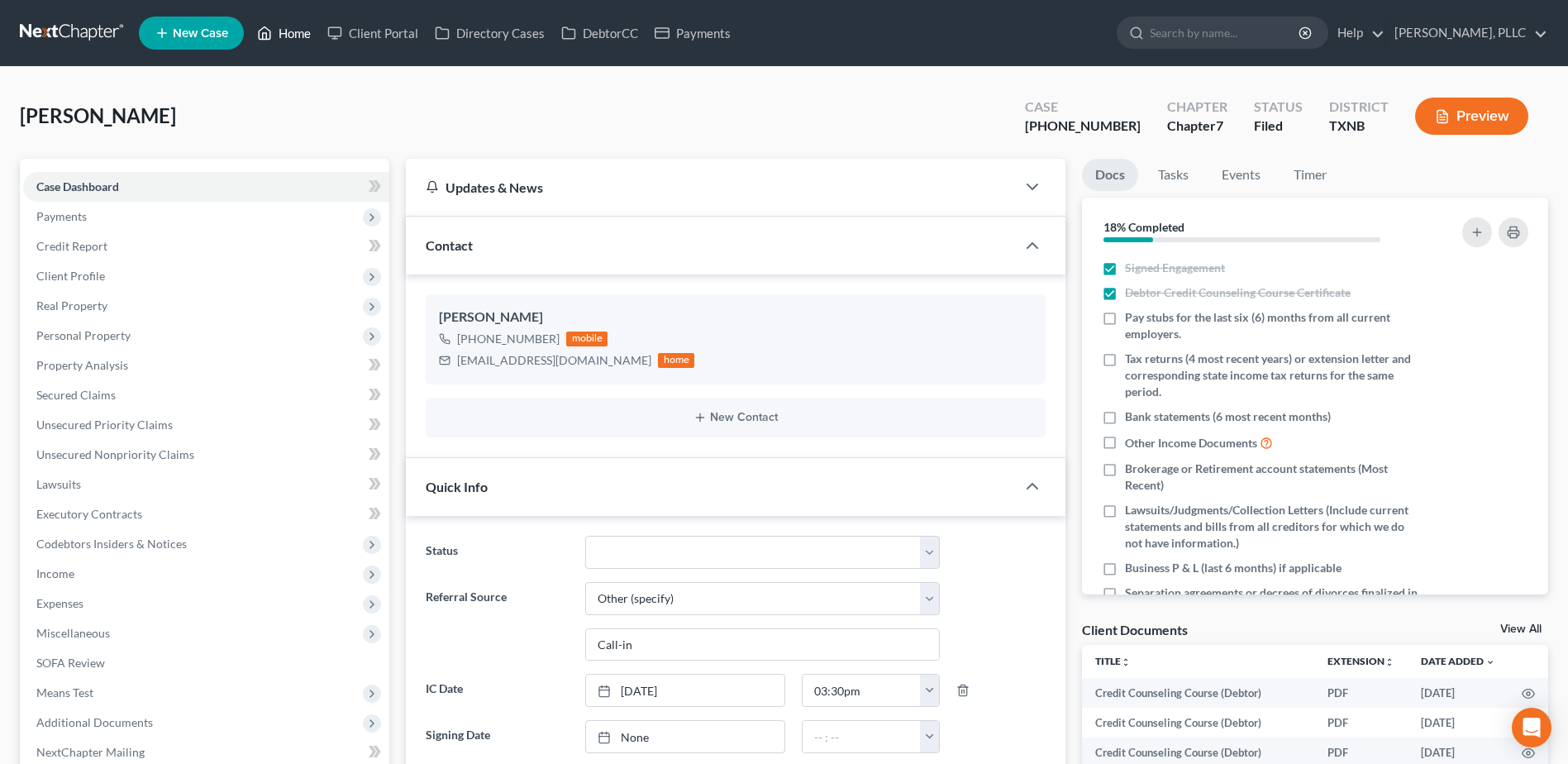
click at [296, 26] on link "Home" at bounding box center [283, 32] width 70 height 30
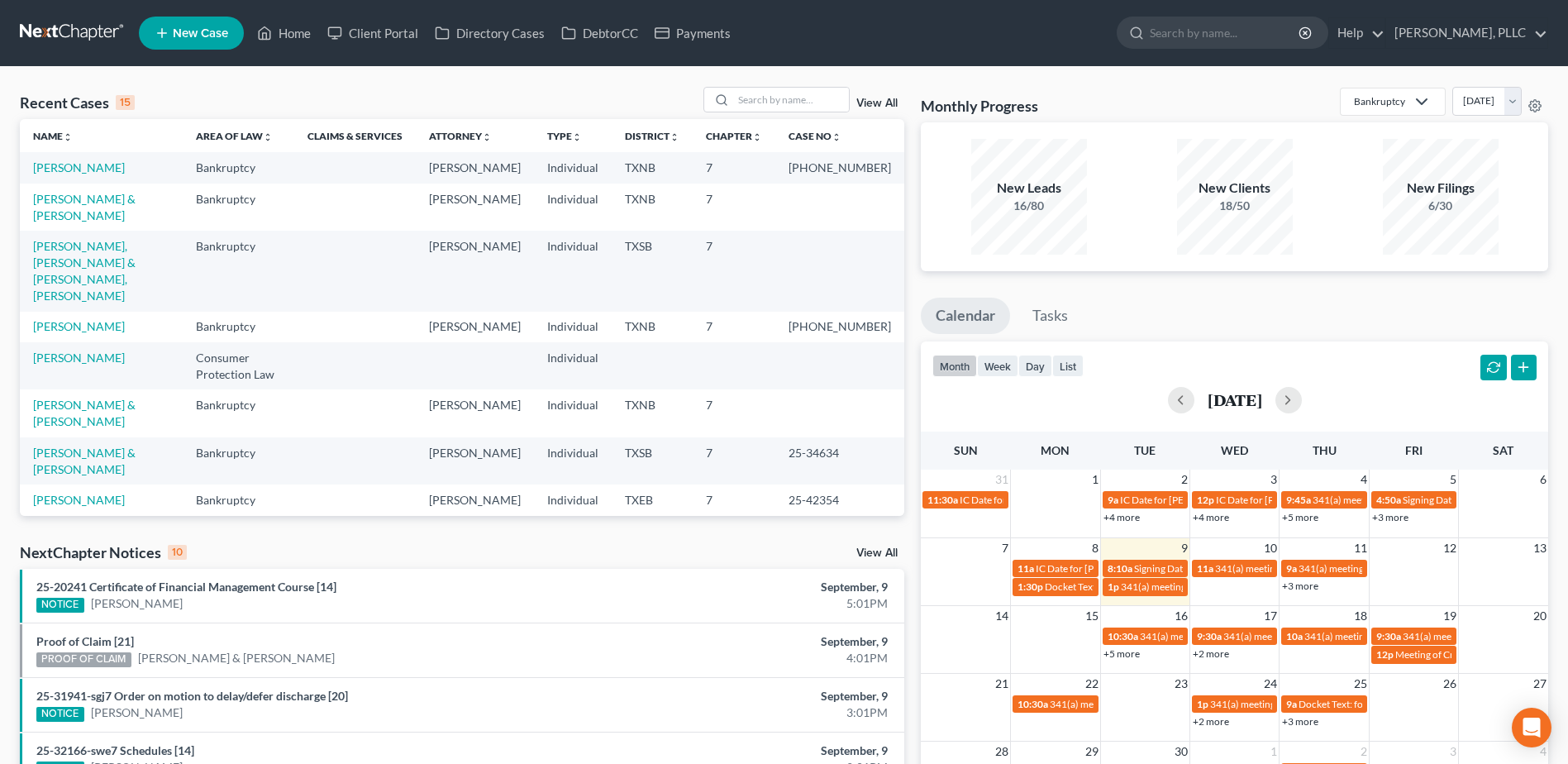
click at [125, 253] on td "[PERSON_NAME], [PERSON_NAME] & [PERSON_NAME], [PERSON_NAME]" at bounding box center [101, 270] width 163 height 81
click at [126, 248] on link "[PERSON_NAME], [PERSON_NAME] & [PERSON_NAME], [PERSON_NAME]" at bounding box center [84, 270] width 103 height 64
click at [129, 250] on link "[PERSON_NAME], [PERSON_NAME] & [PERSON_NAME], [PERSON_NAME]" at bounding box center [84, 270] width 103 height 64
click at [124, 248] on link "[PERSON_NAME], [PERSON_NAME] & [PERSON_NAME], [PERSON_NAME]" at bounding box center [84, 270] width 103 height 64
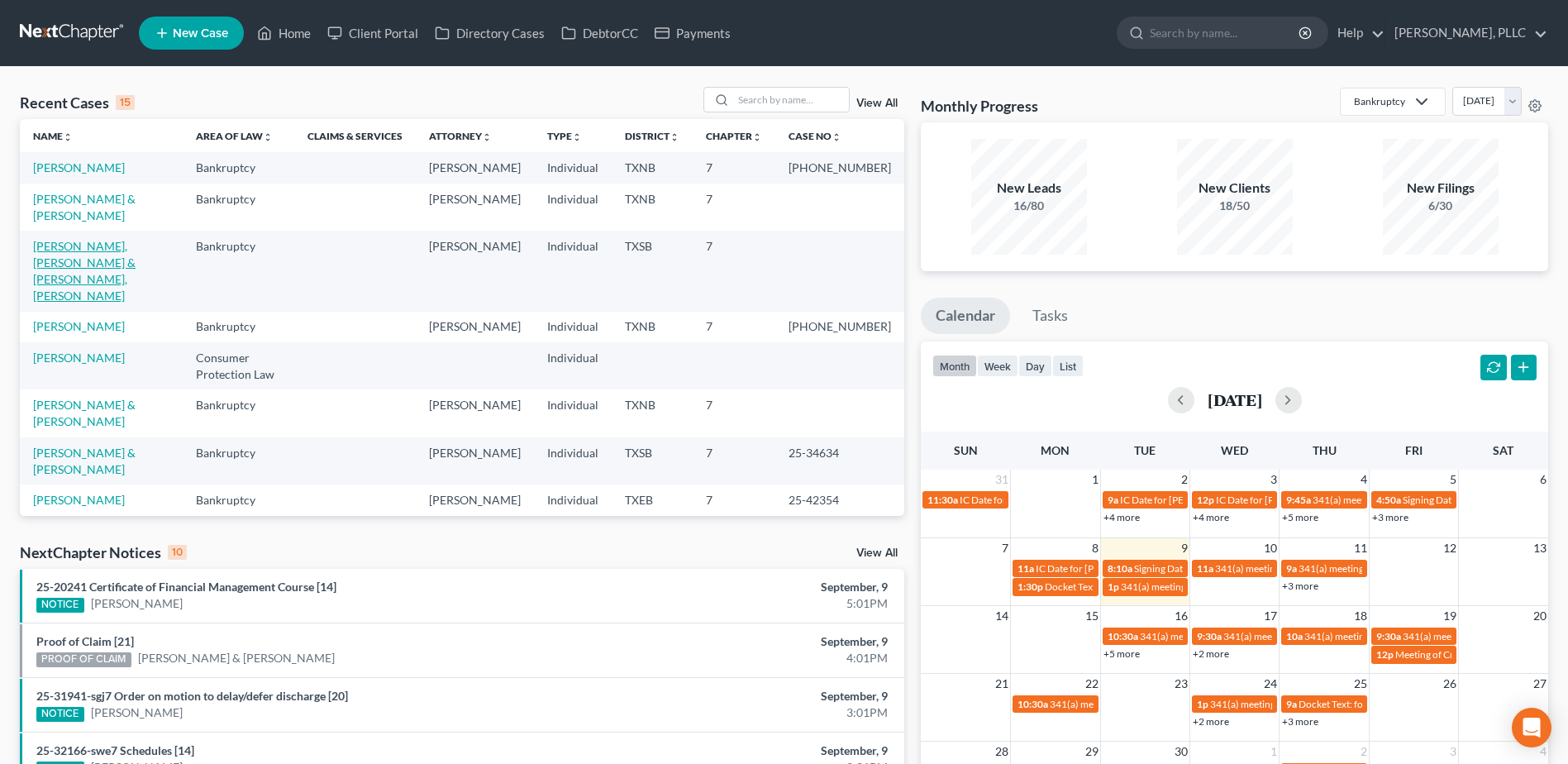
click at [124, 248] on link "[PERSON_NAME], [PERSON_NAME] & [PERSON_NAME], [PERSON_NAME]" at bounding box center [84, 270] width 103 height 64
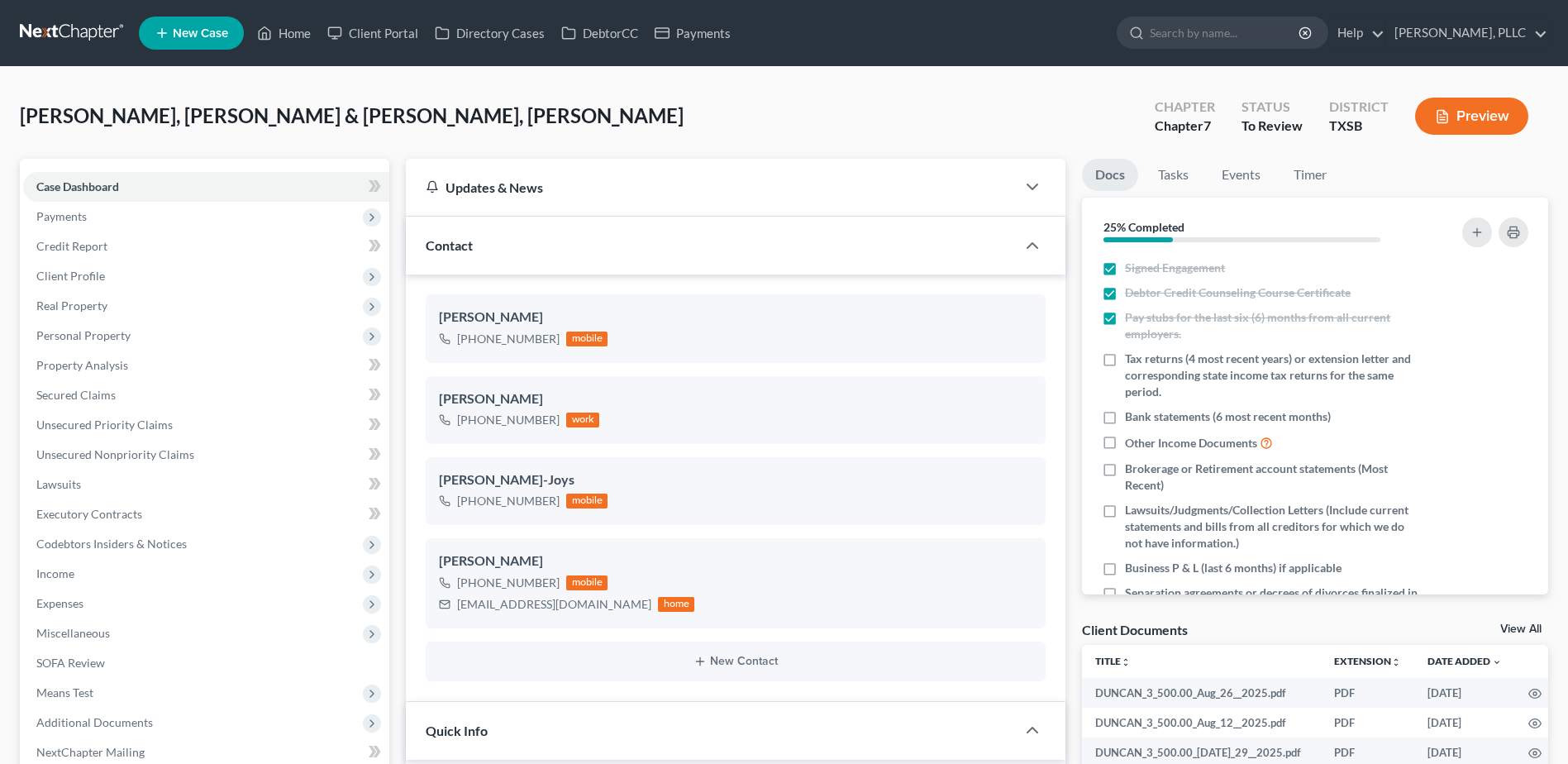
select select "23"
select select "6"
click at [92, 329] on span "Personal Property" at bounding box center [83, 335] width 94 height 14
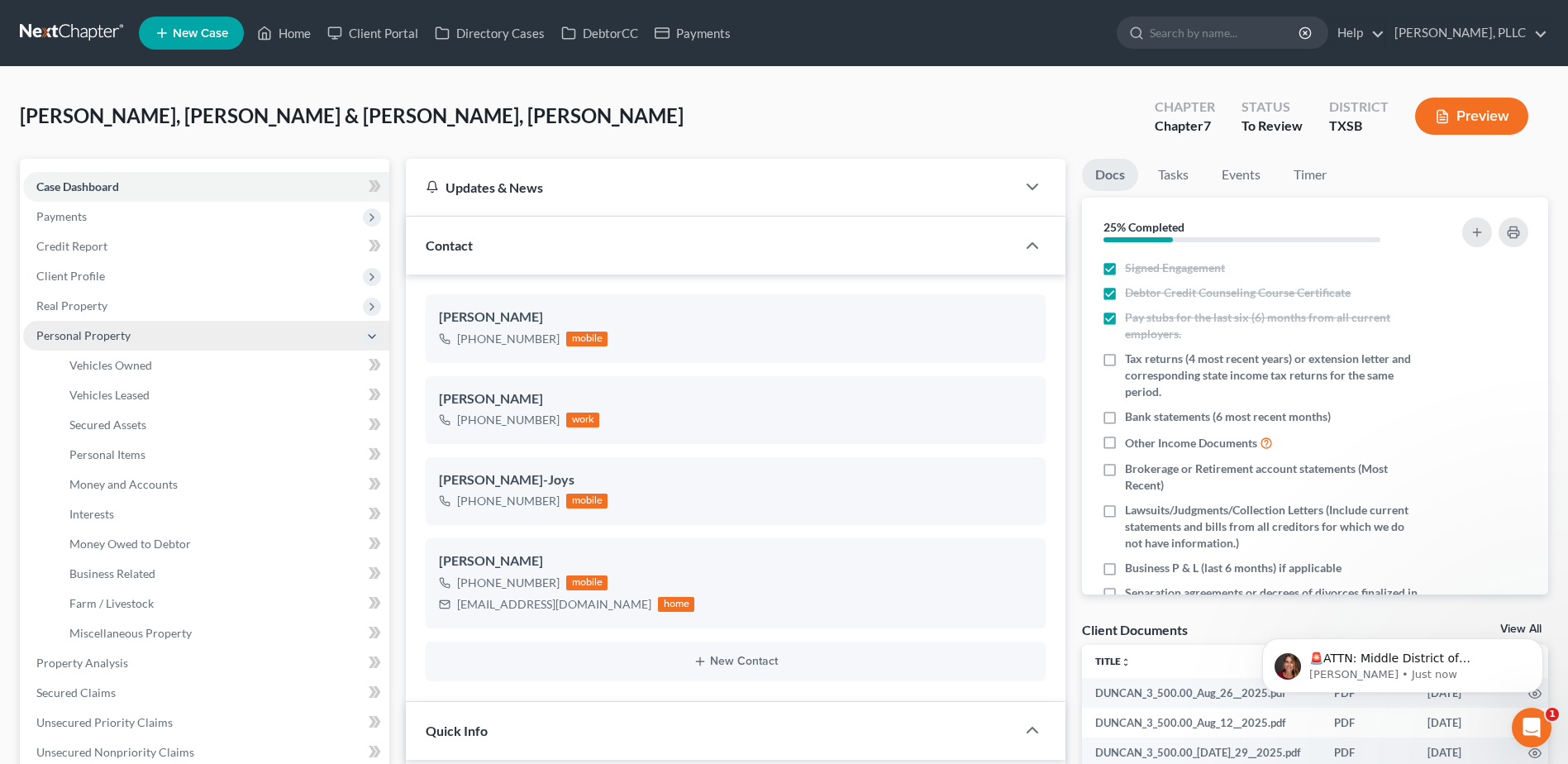
scroll to position [0, 0]
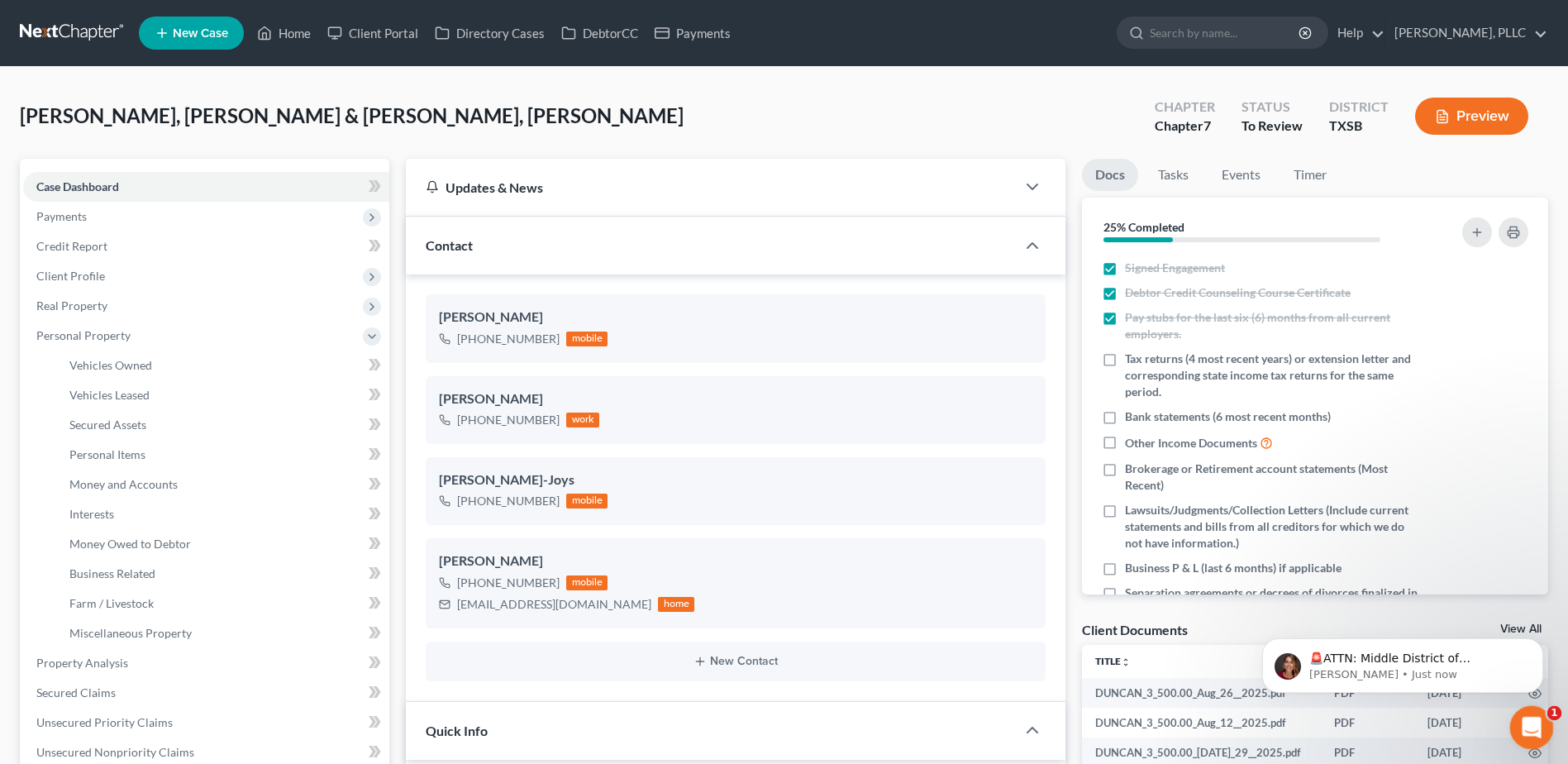
click at [1547, 723] on div "Open Intercom Messenger" at bounding box center [1529, 725] width 54 height 54
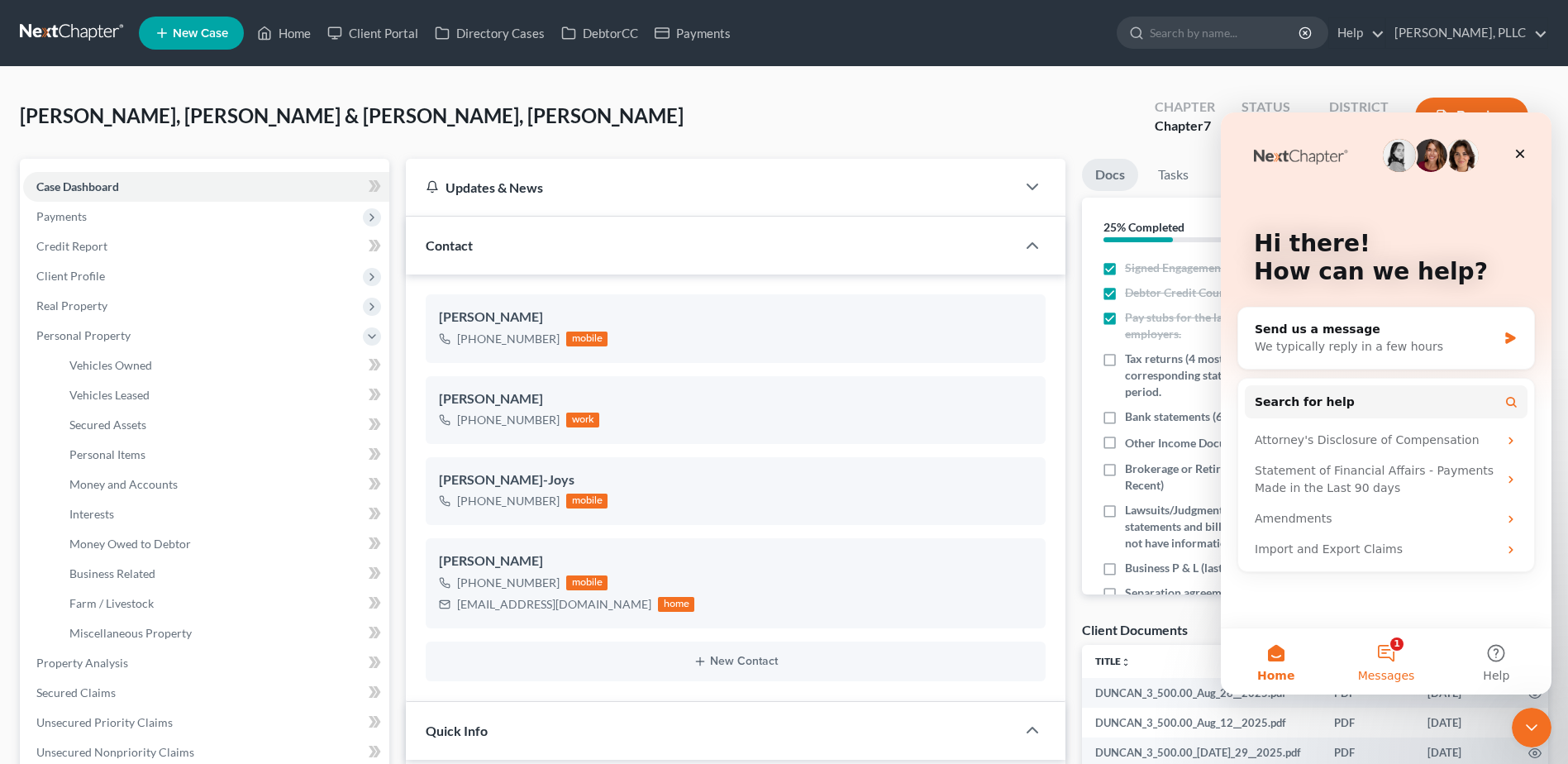
click at [1391, 654] on button "1 Messages" at bounding box center [1386, 661] width 110 height 66
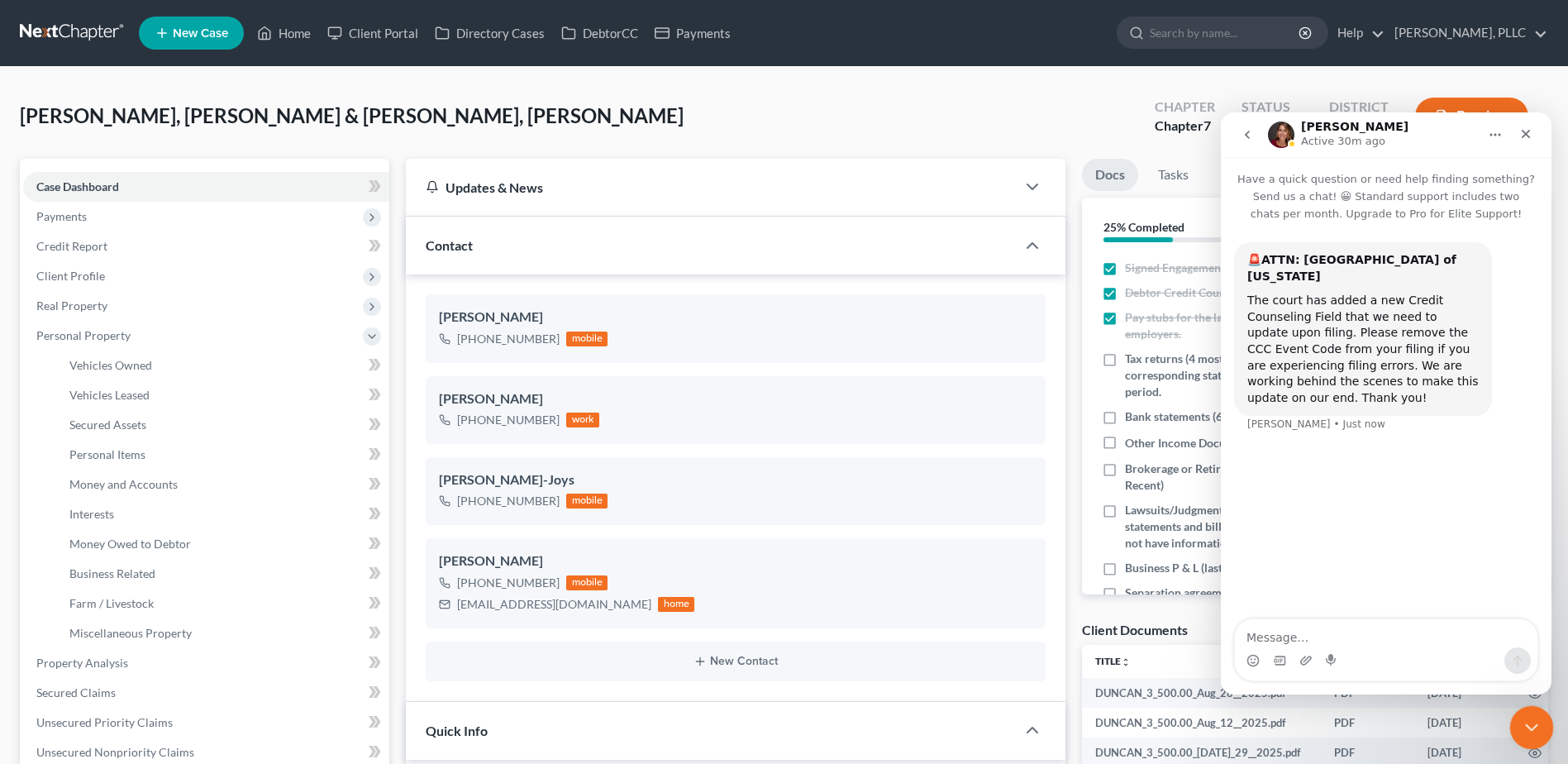
click at [1543, 729] on div "Close Intercom Messenger" at bounding box center [1528, 725] width 40 height 40
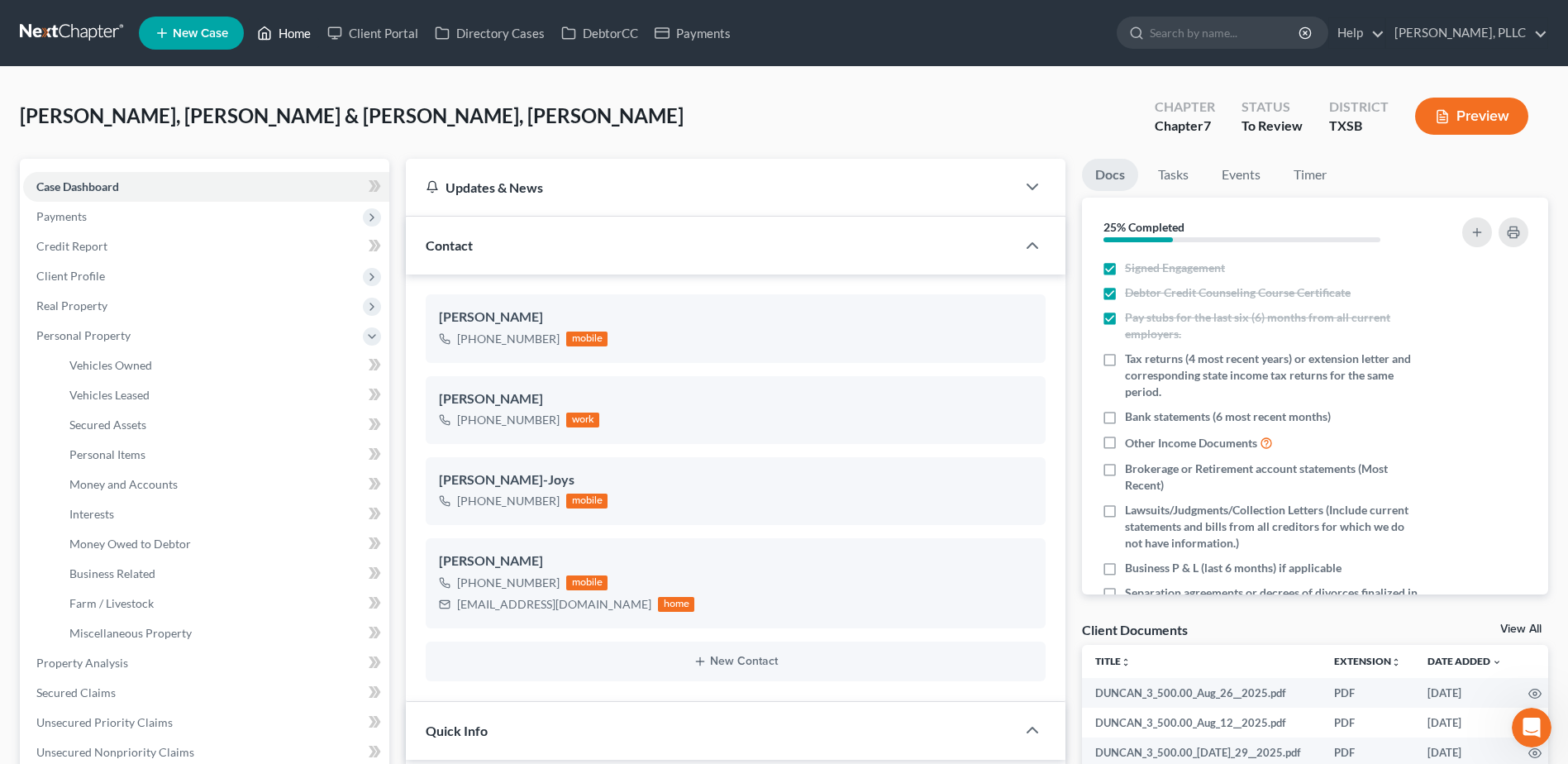
click at [287, 33] on link "Home" at bounding box center [283, 32] width 70 height 30
